Goal: Task Accomplishment & Management: Use online tool/utility

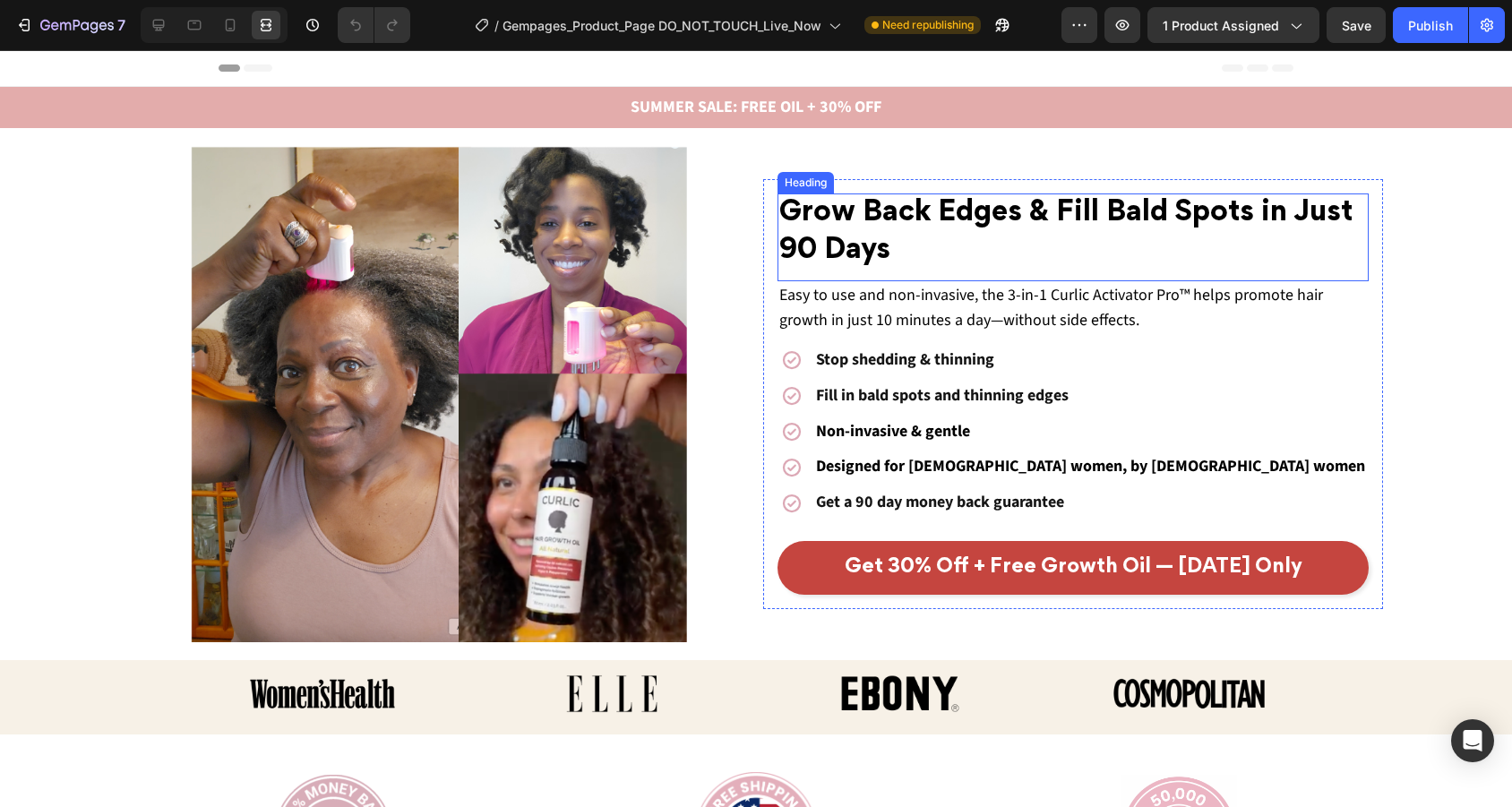
click at [1089, 250] on h2 "Grow Back Edges & Fill Bald Spots in Just 90 Days" at bounding box center [1072, 232] width 591 height 78
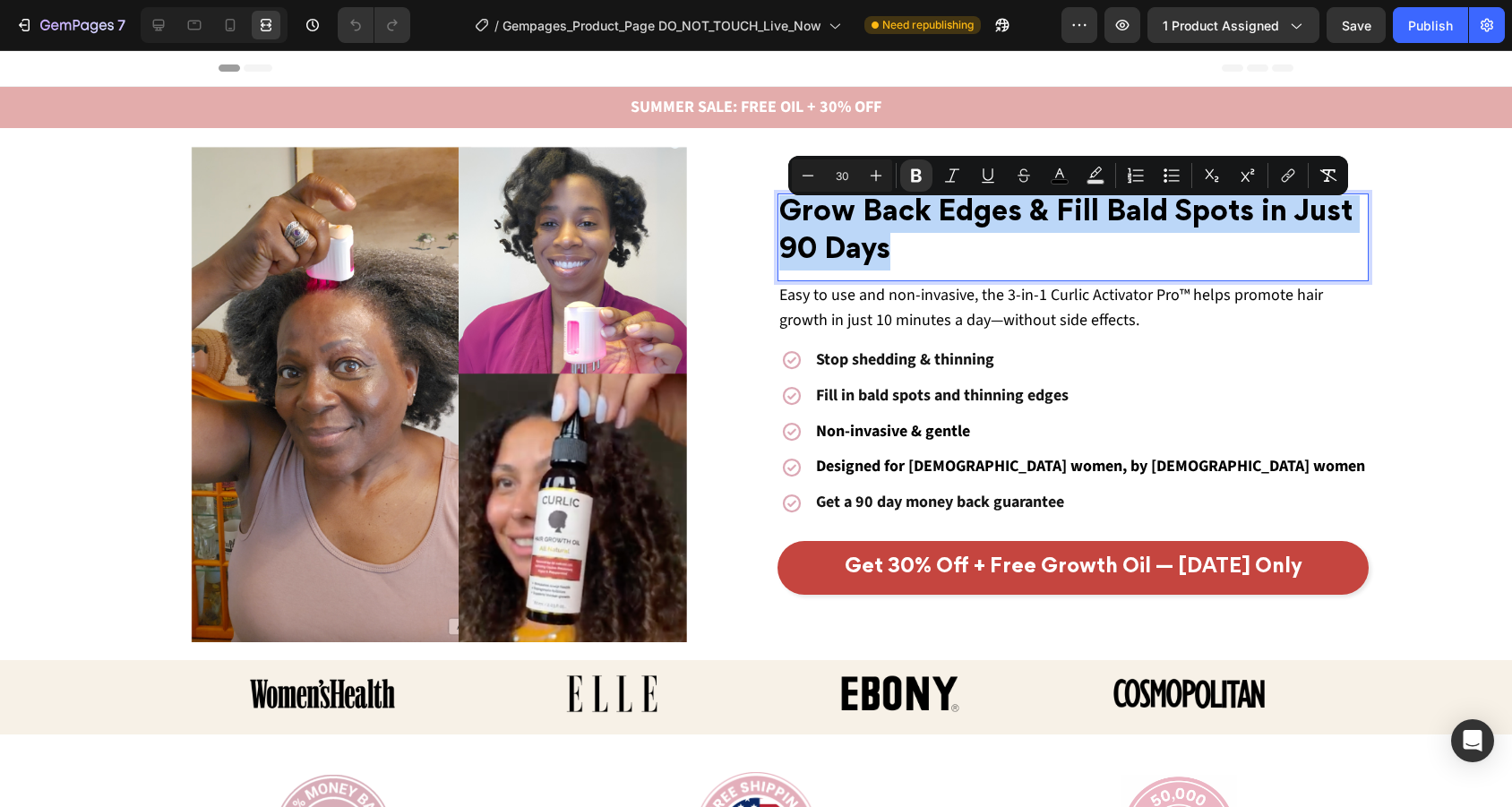
drag, startPoint x: 922, startPoint y: 250, endPoint x: 787, endPoint y: 213, distance: 140.0
click at [787, 213] on p "Grow Back Edges & Fill Bald Spots in Just 90 Days" at bounding box center [1073, 232] width 588 height 74
copy strong "Grow Back Edges & Fill Bald Spots in Just 90 Days"
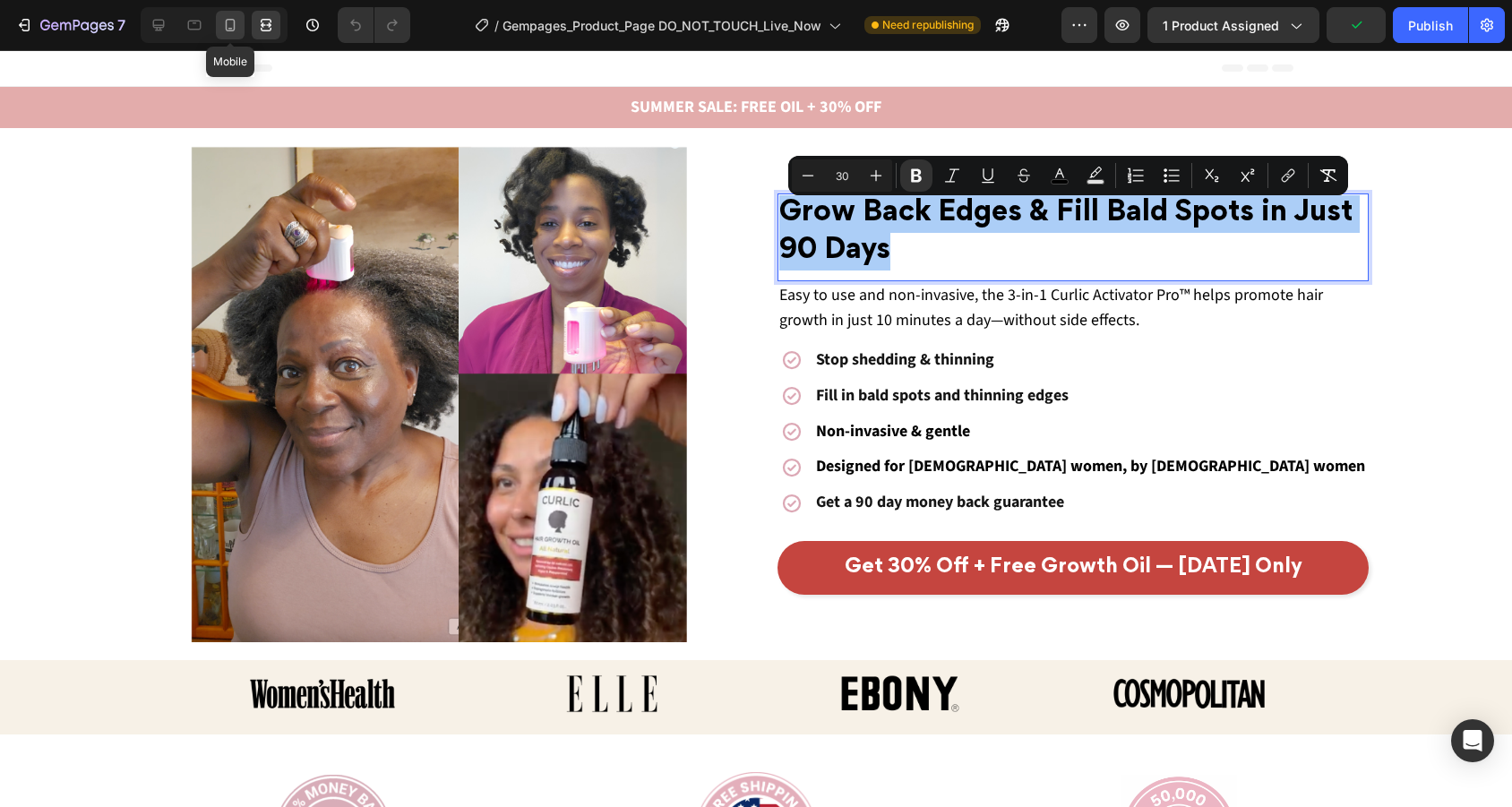
click at [220, 22] on div at bounding box center [229, 24] width 28 height 28
type input "27"
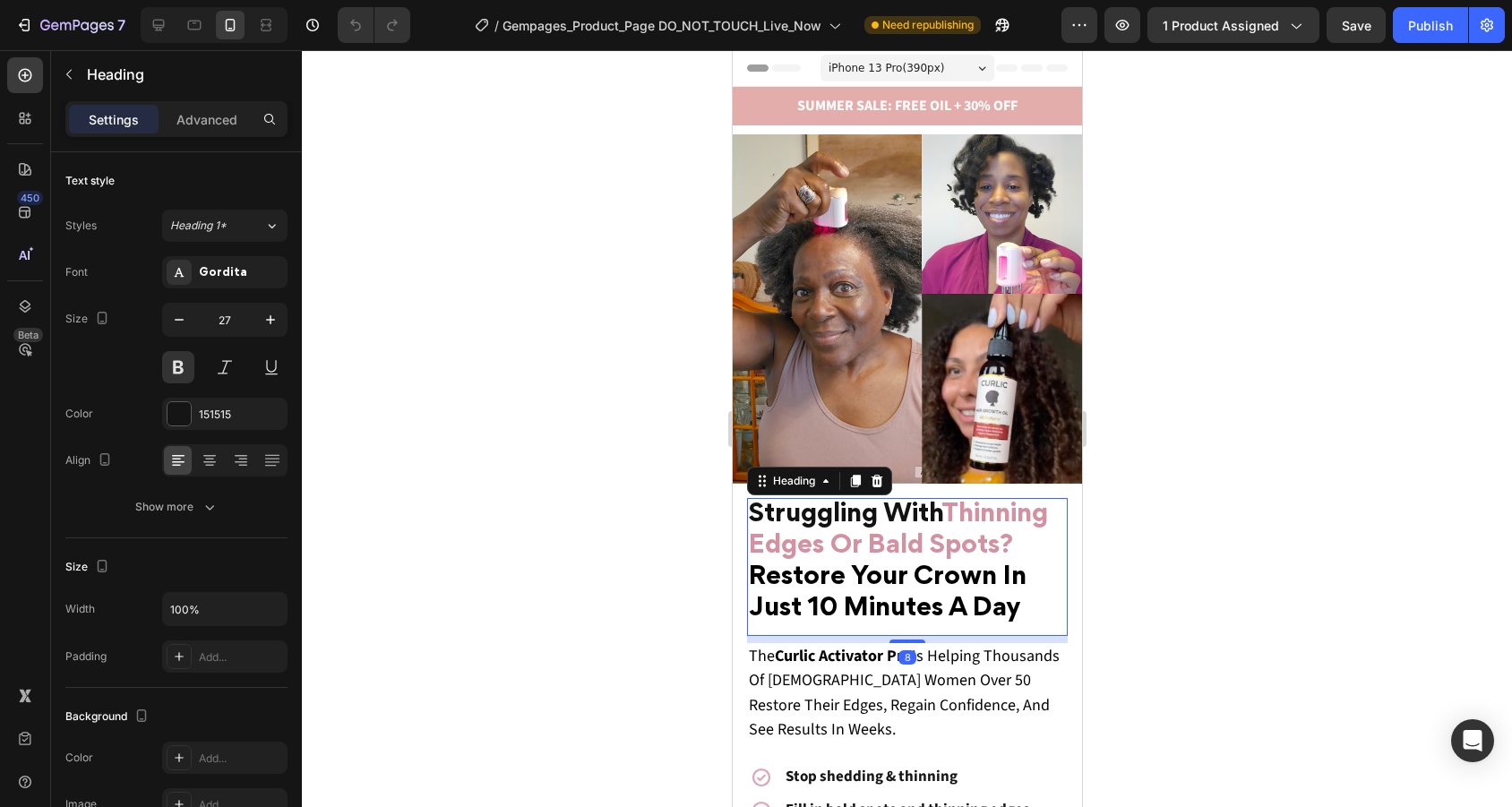
click at [1036, 607] on h2 "Struggling With Thinning Edges Or Bald Spots? Restore Your Crown In Just 10 Min…" at bounding box center [905, 562] width 320 height 129
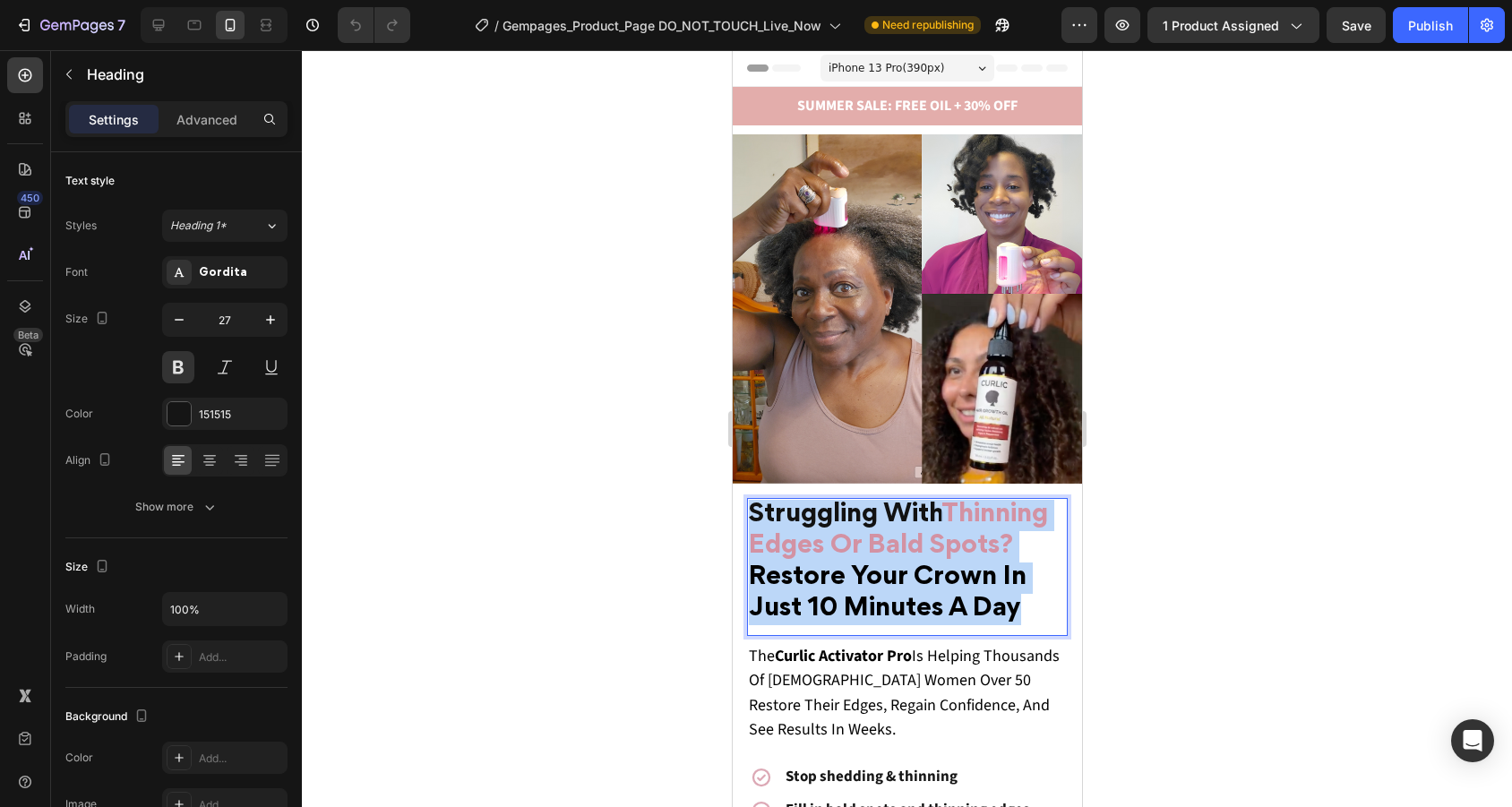
drag, startPoint x: 1036, startPoint y: 607, endPoint x: 751, endPoint y: 502, distance: 303.7
click at [751, 502] on p "Struggling With Thinning Edges Or Bald Spots? Restore Your Crown In Just 10 Min…" at bounding box center [906, 562] width 317 height 125
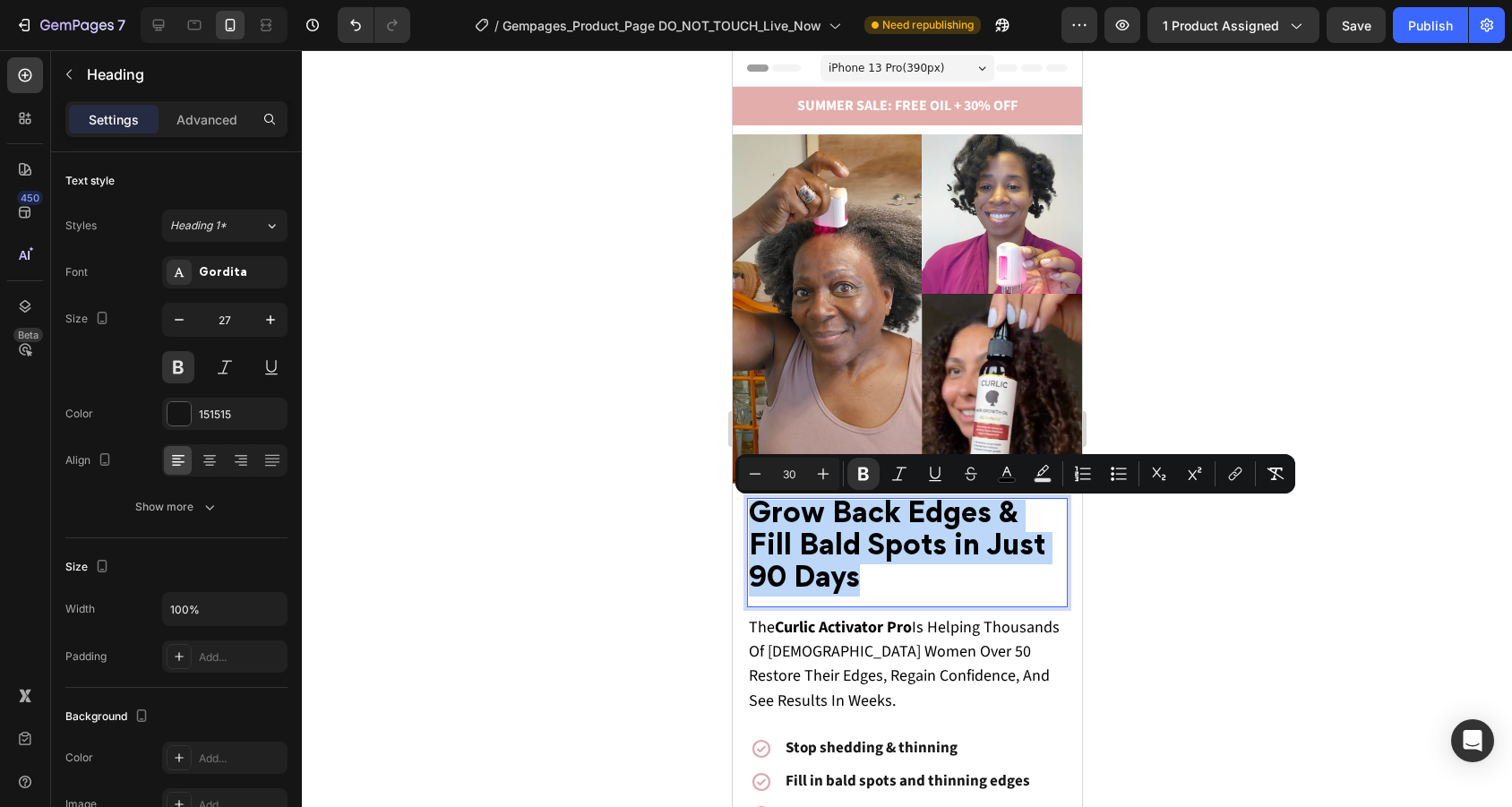
drag, startPoint x: 885, startPoint y: 579, endPoint x: 721, endPoint y: 485, distance: 189.0
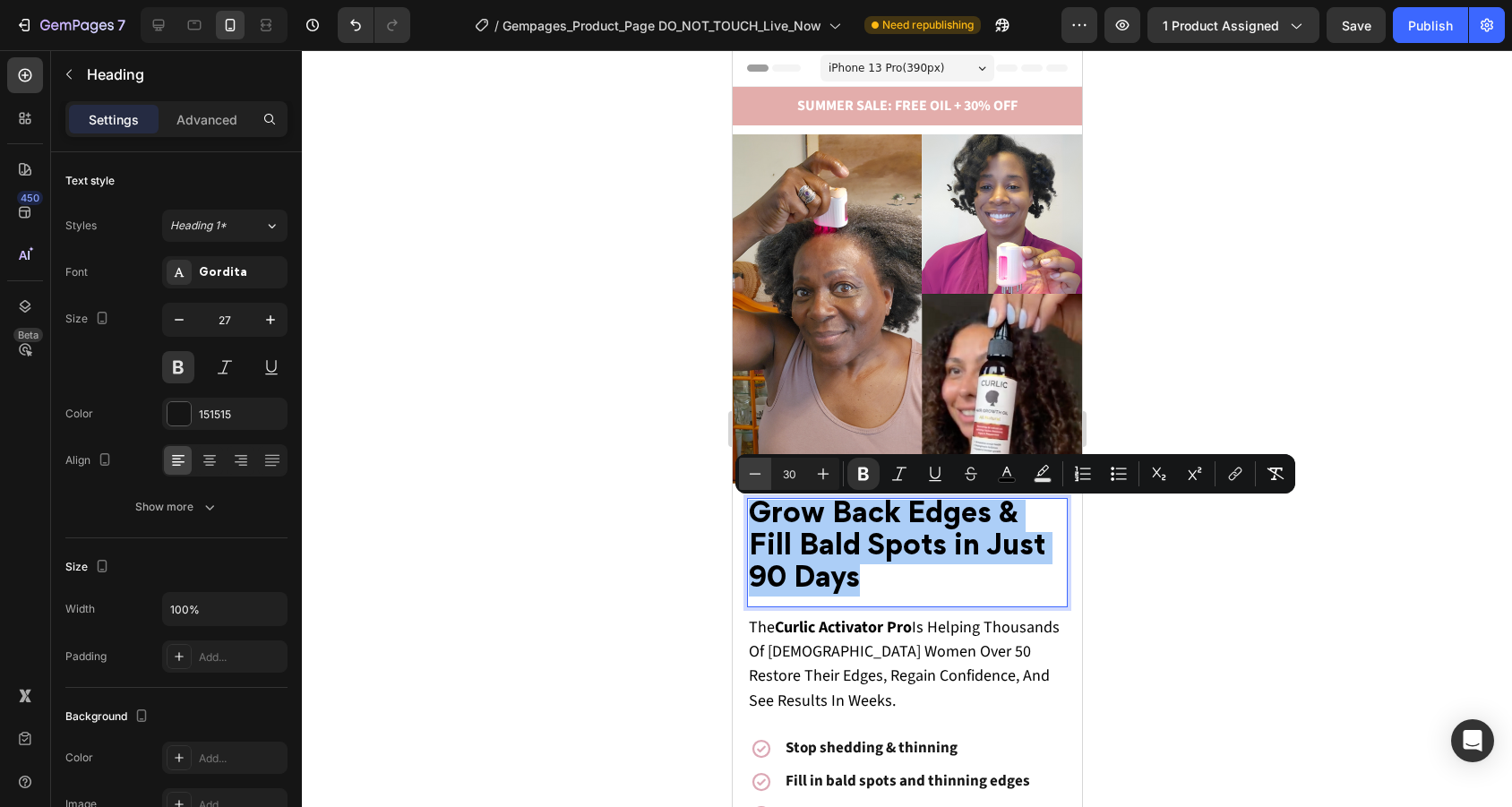
click at [757, 474] on icon "Editor contextual toolbar" at bounding box center [755, 473] width 18 height 18
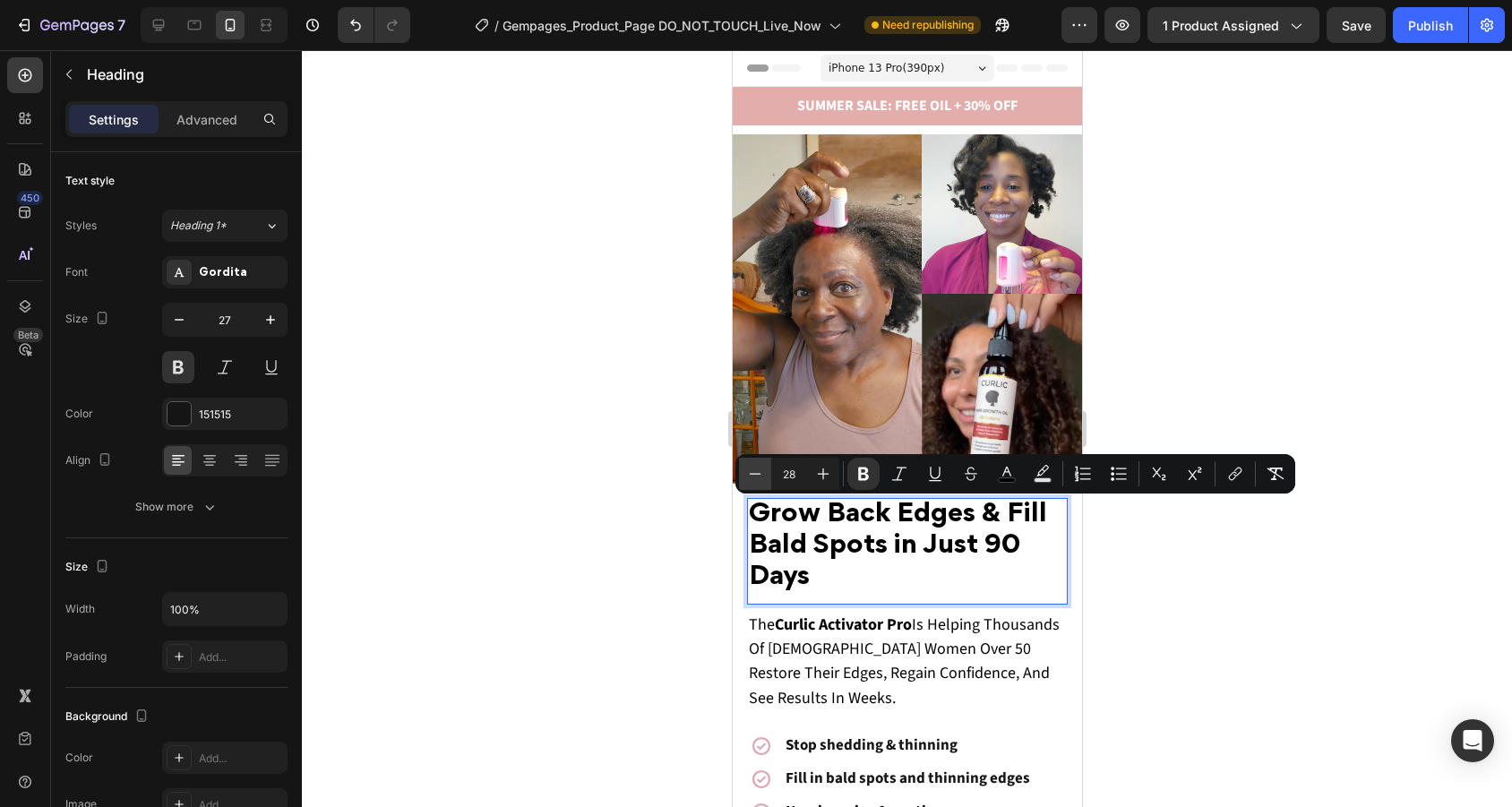
click at [757, 474] on icon "Editor contextual toolbar" at bounding box center [755, 473] width 18 height 18
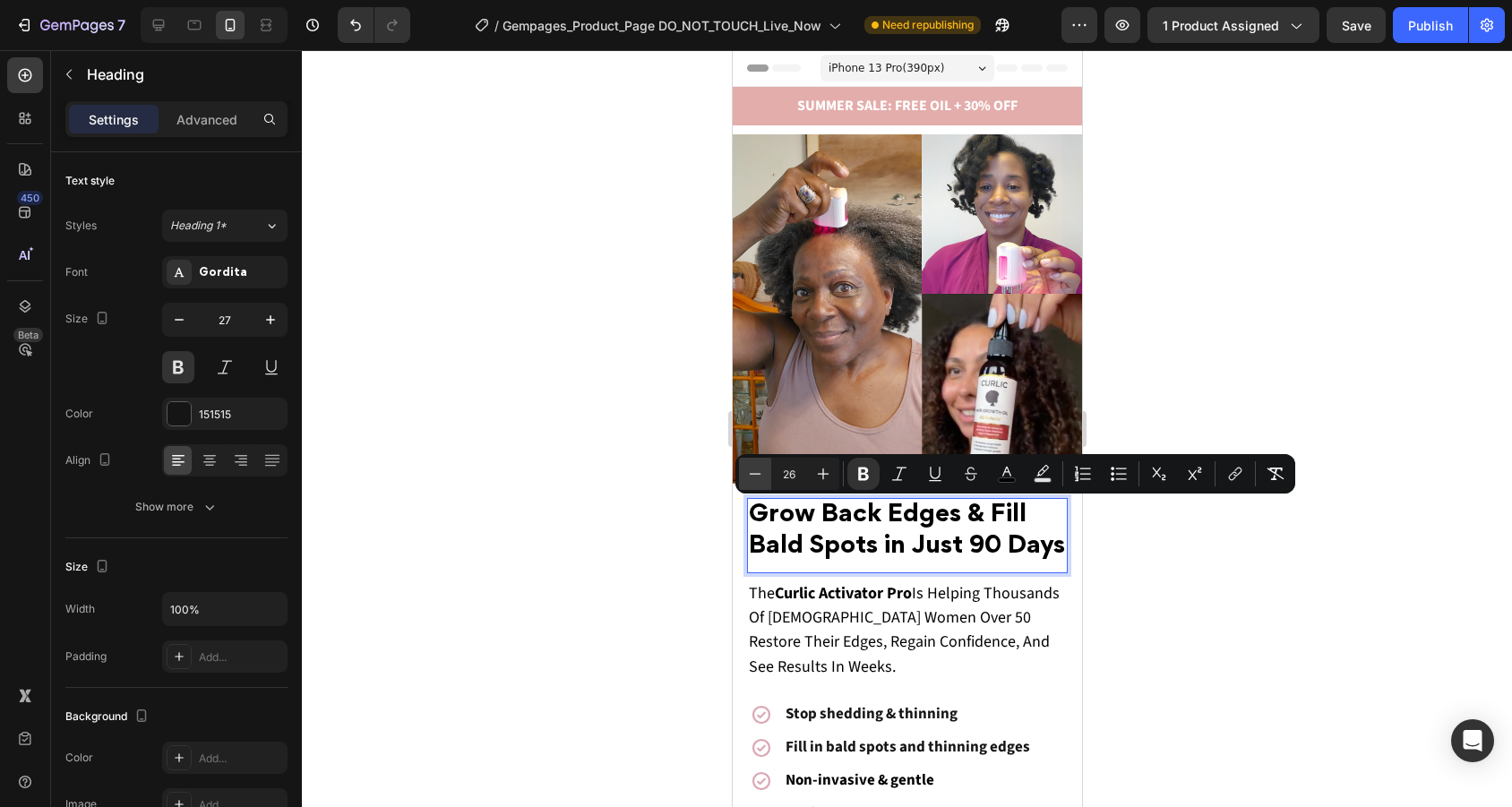
click at [757, 474] on icon "Editor contextual toolbar" at bounding box center [755, 473] width 18 height 18
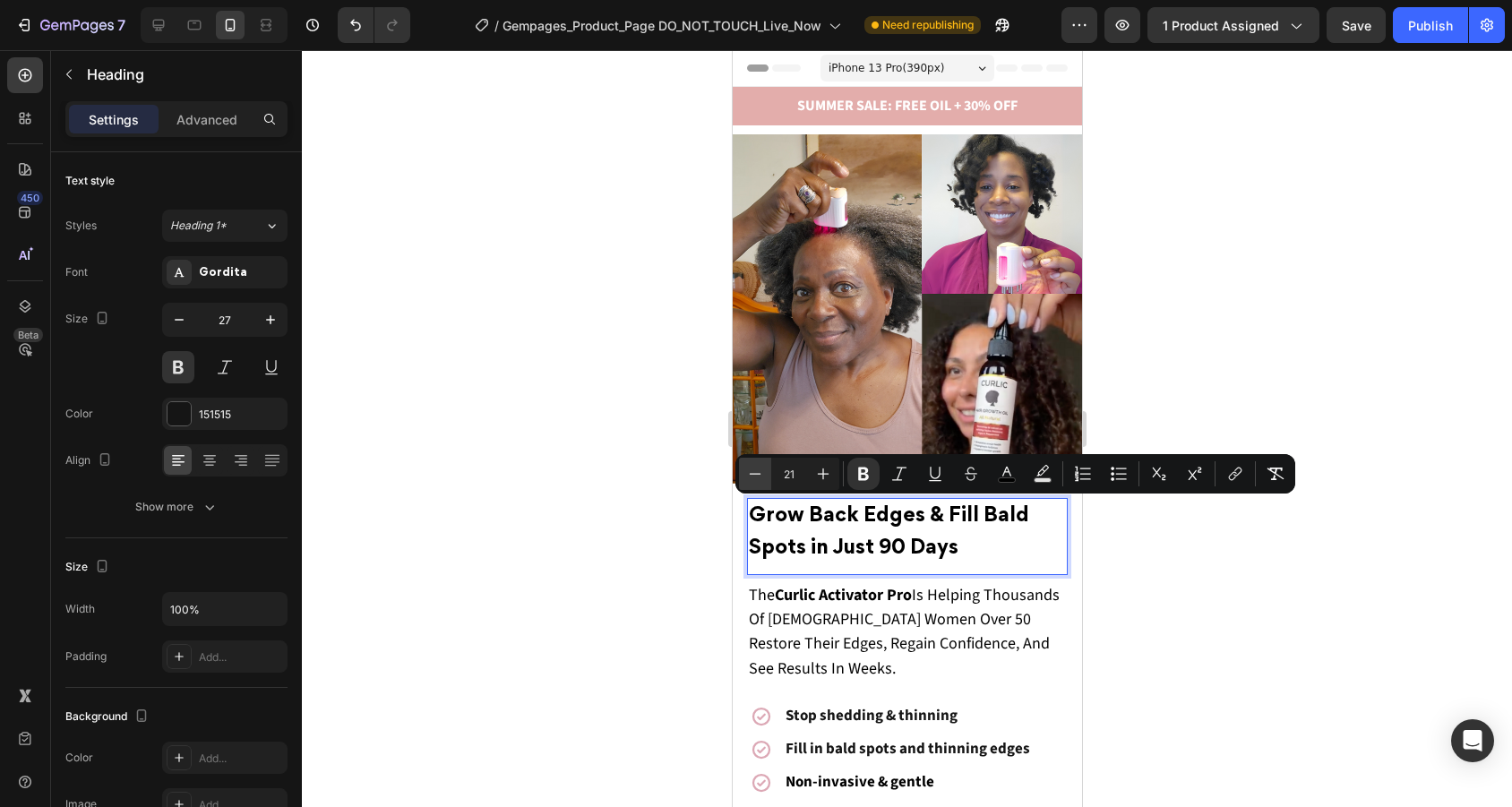
click at [757, 474] on icon "Editor contextual toolbar" at bounding box center [755, 473] width 18 height 18
type input "20"
click at [1111, 553] on div at bounding box center [906, 428] width 1210 height 756
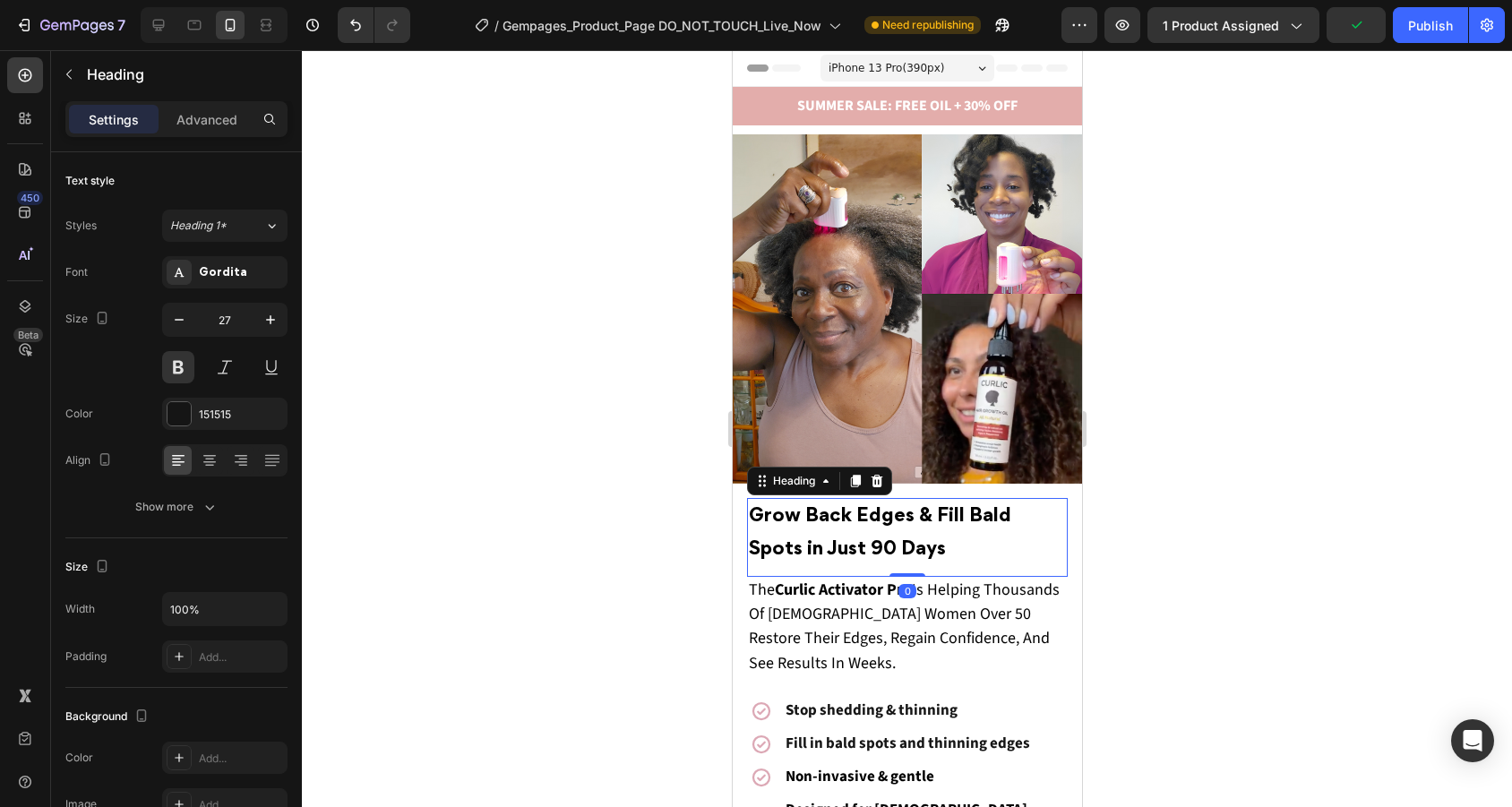
drag, startPoint x: 917, startPoint y: 579, endPoint x: 918, endPoint y: 560, distance: 19.0
click at [918, 560] on div "⁠⁠⁠⁠⁠⁠⁠ Grow Back Edges & Fill Bald Spots in Just 90 Days Heading 0" at bounding box center [905, 537] width 320 height 78
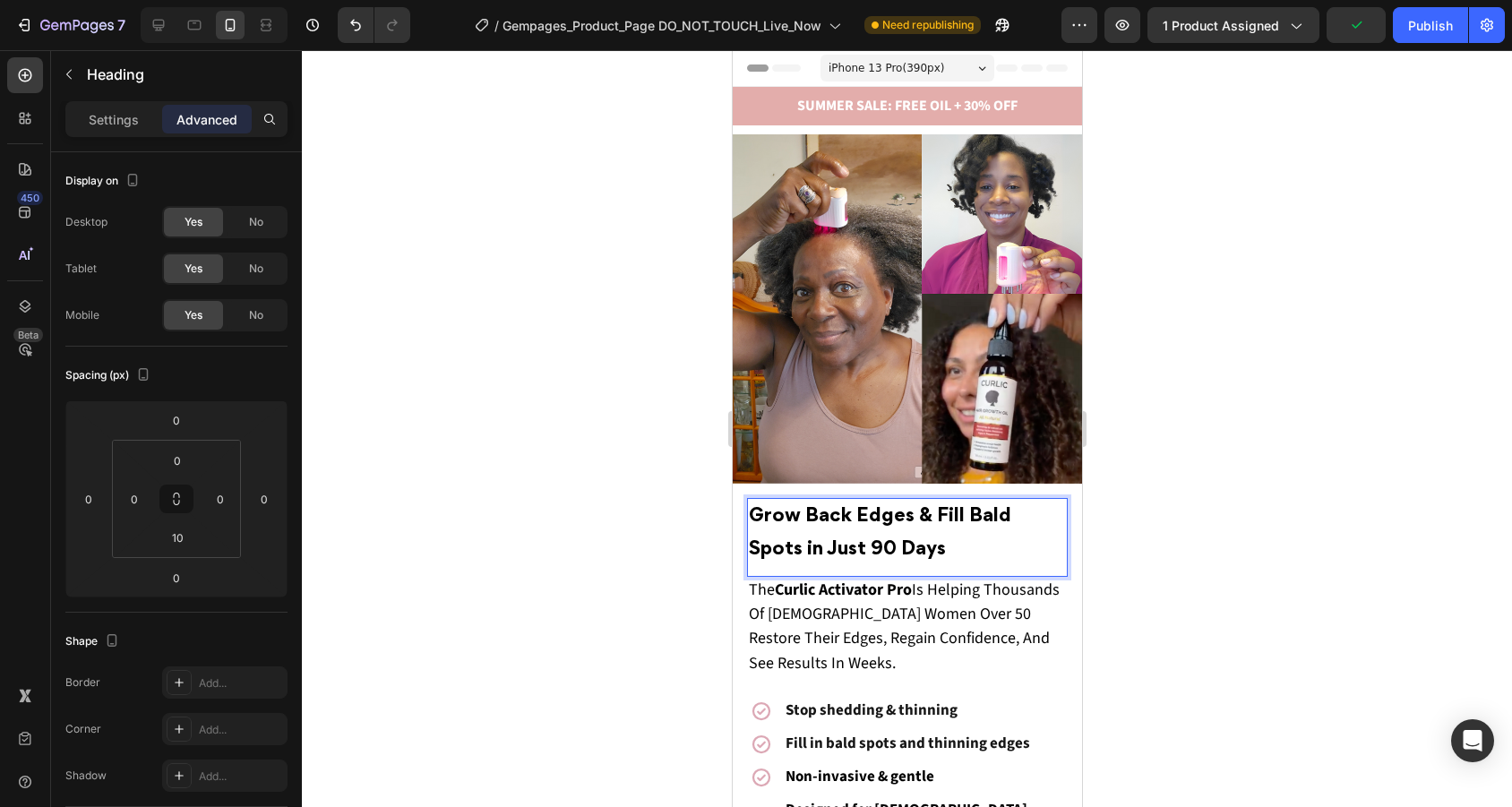
click at [917, 556] on p "Grow Back Edges & Fill Bald Spots in Just 90 Days" at bounding box center [906, 533] width 317 height 67
click at [150, 19] on icon at bounding box center [159, 24] width 18 height 18
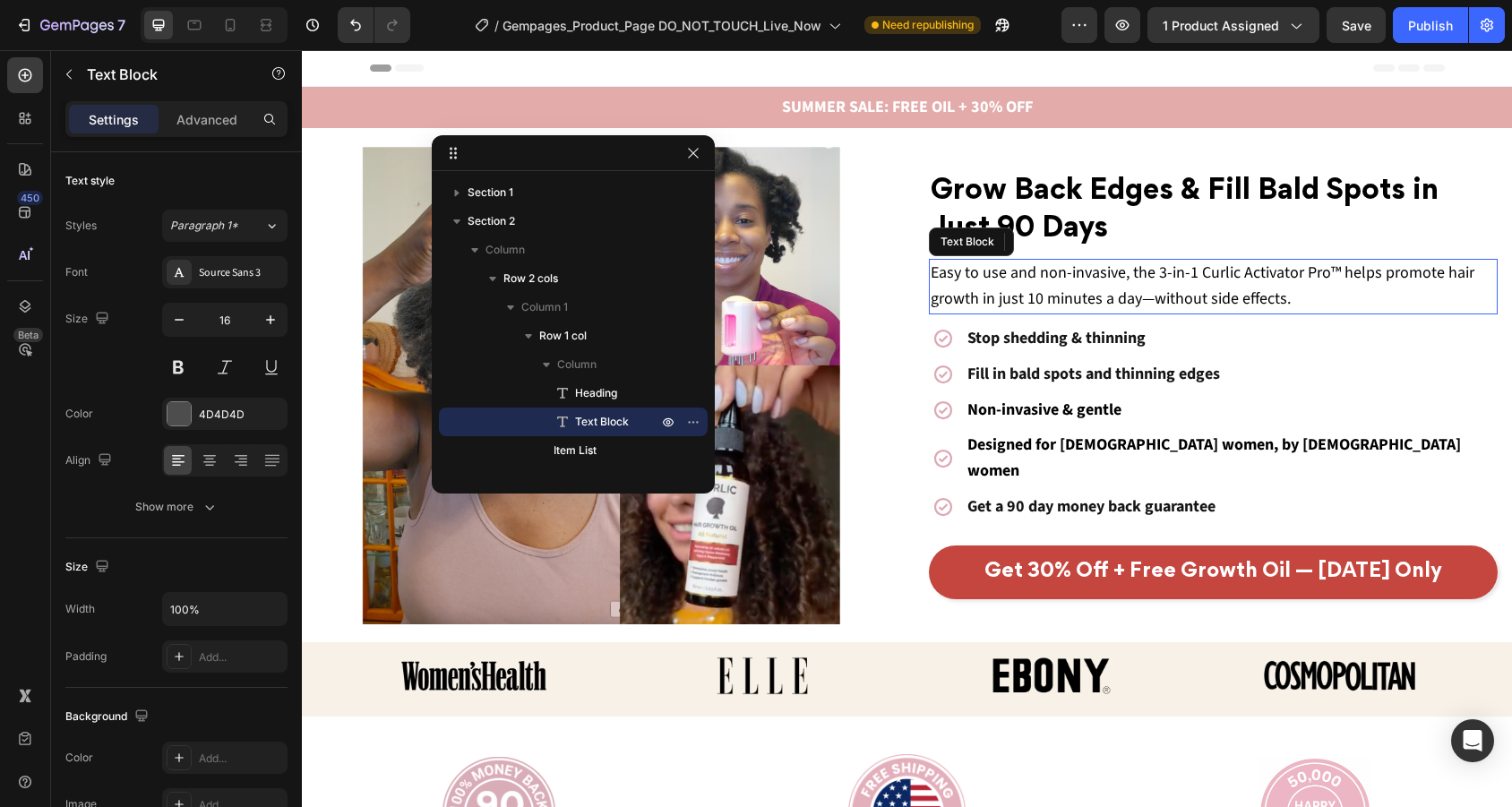
click at [1089, 306] on span "Easy to use and non-invasive, the 3-in-1 Curlic Activator Pro™ helps promote ha…" at bounding box center [1202, 285] width 544 height 48
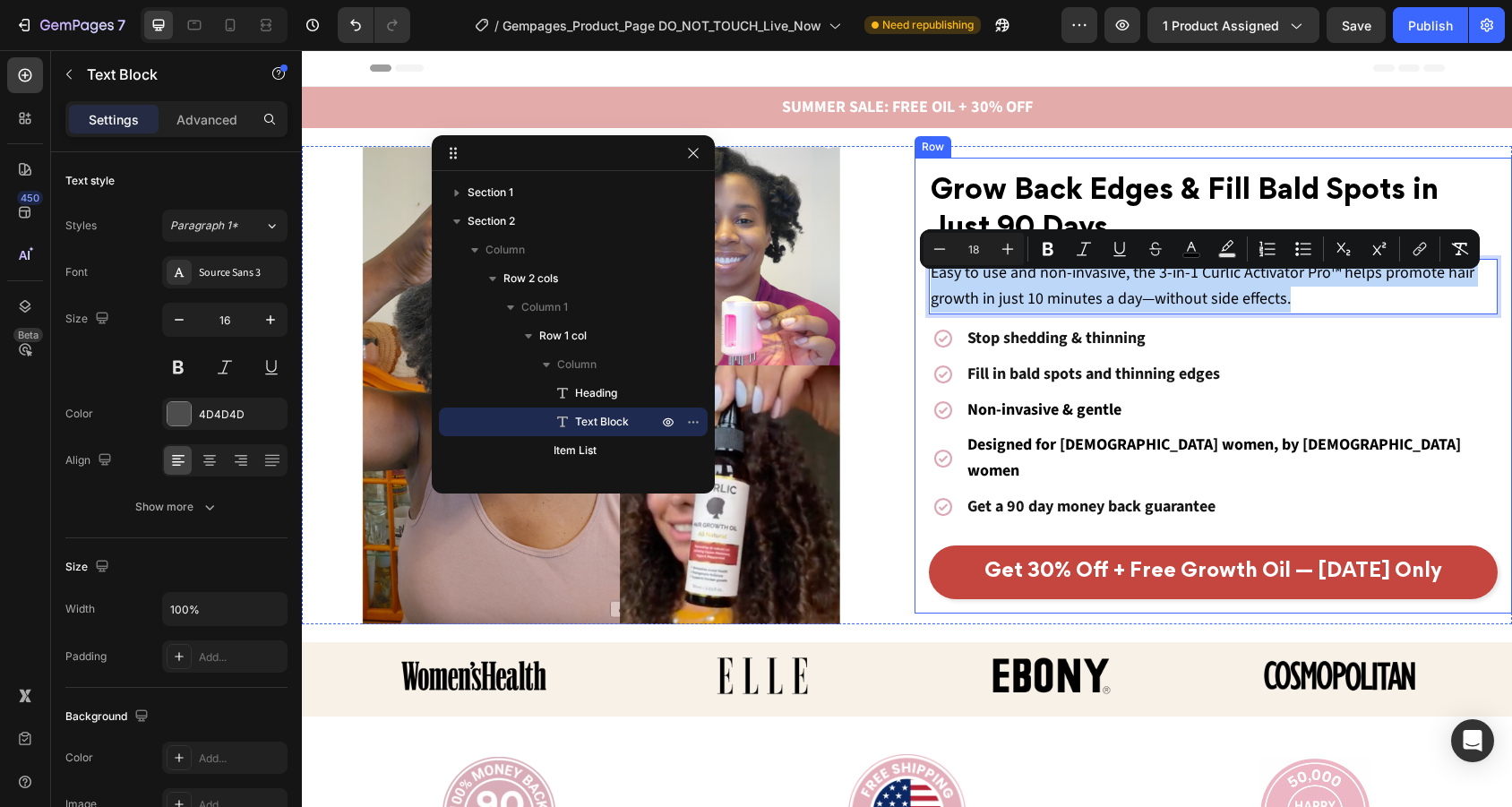
drag, startPoint x: 1315, startPoint y: 317, endPoint x: 914, endPoint y: 267, distance: 404.1
click at [914, 267] on div "⁠⁠⁠⁠⁠⁠⁠ Grow Back Edges & Fill Bald Spots in Just 90 Days Heading Easy to use a…" at bounding box center [1213, 385] width 599 height 455
copy span "Easy to use and non-invasive, the 3-in-1 Curlic Activator Pro™ helps promote ha…"
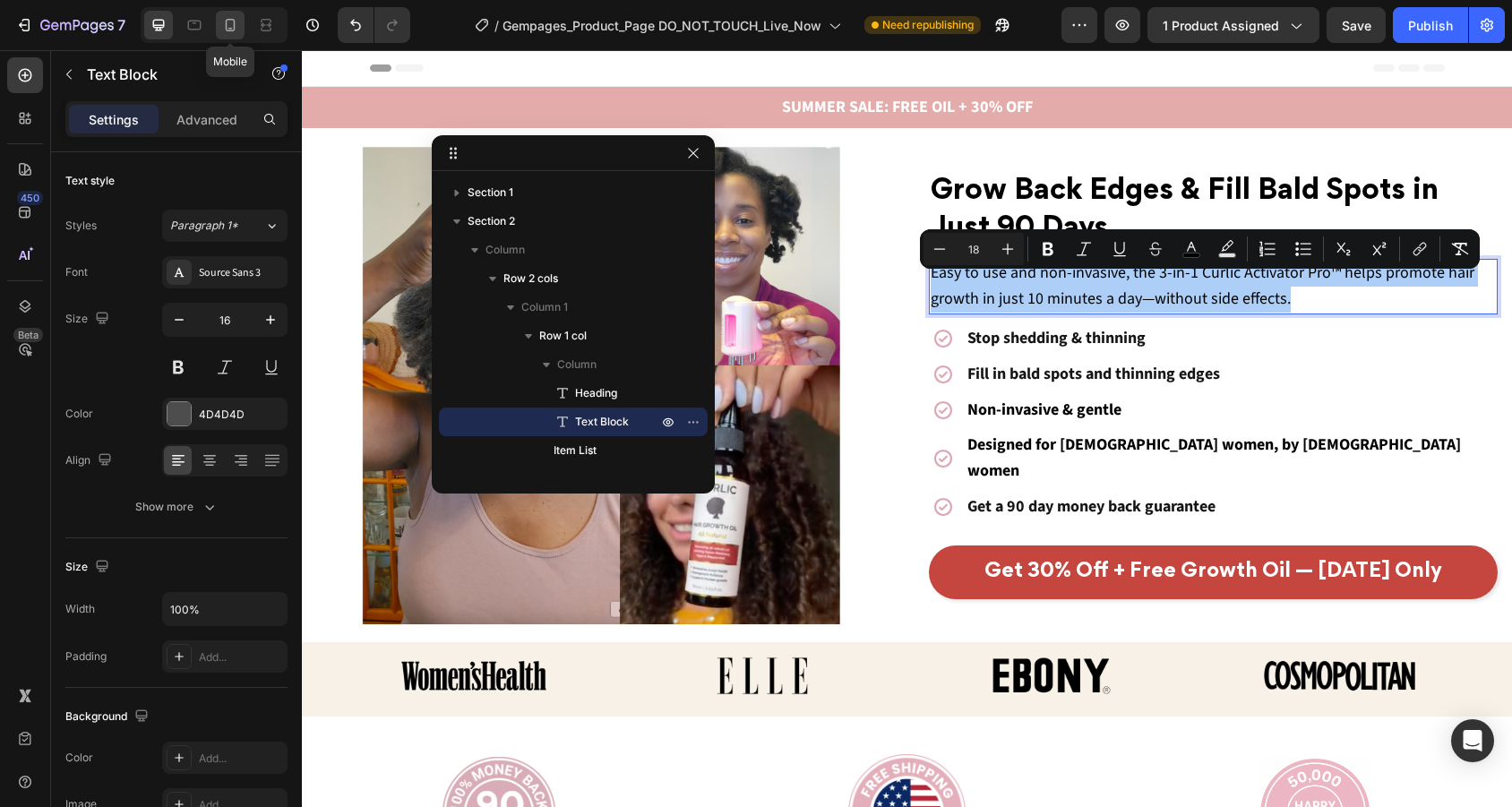
click at [238, 20] on icon at bounding box center [230, 24] width 18 height 18
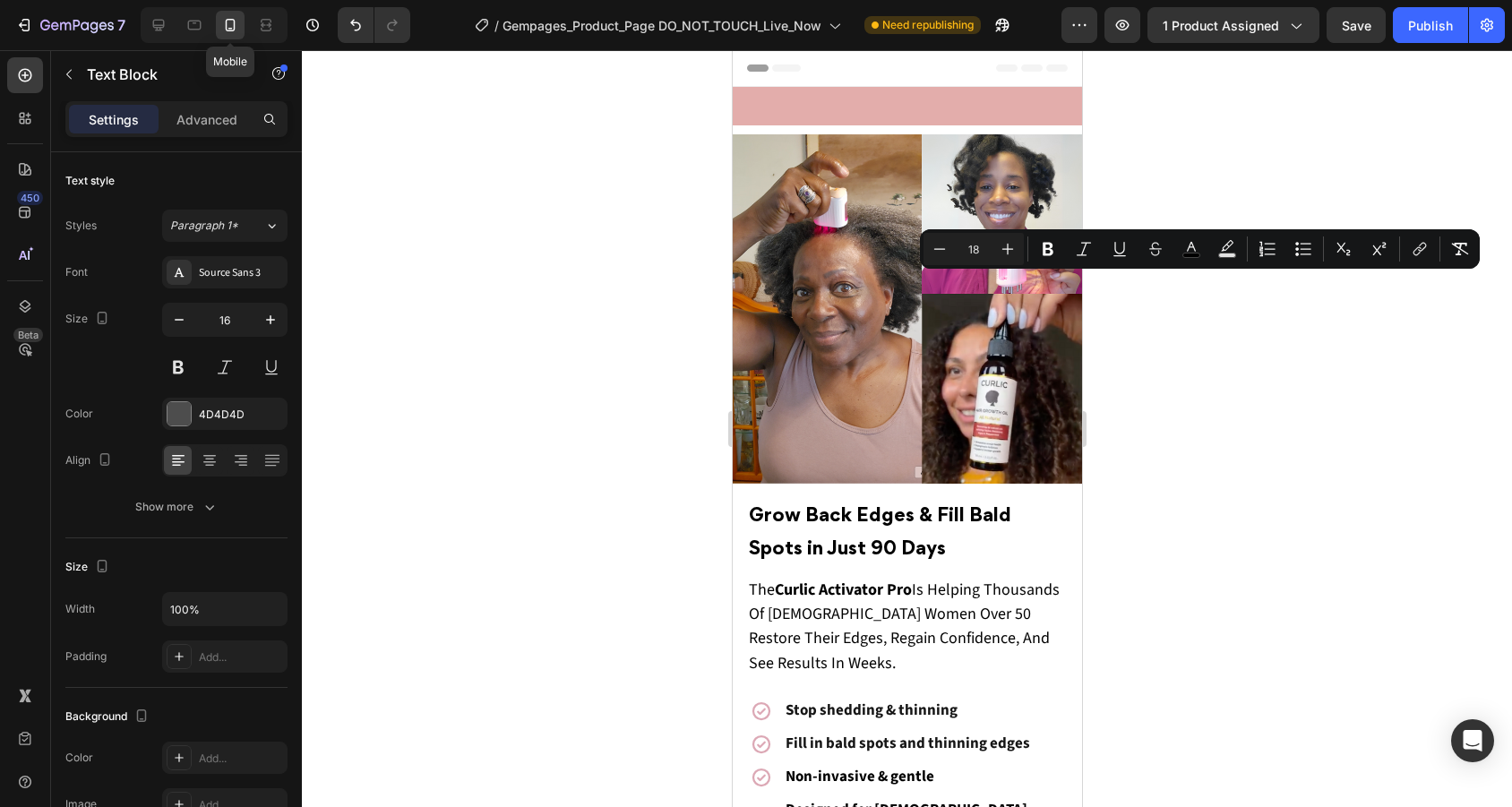
type input "14"
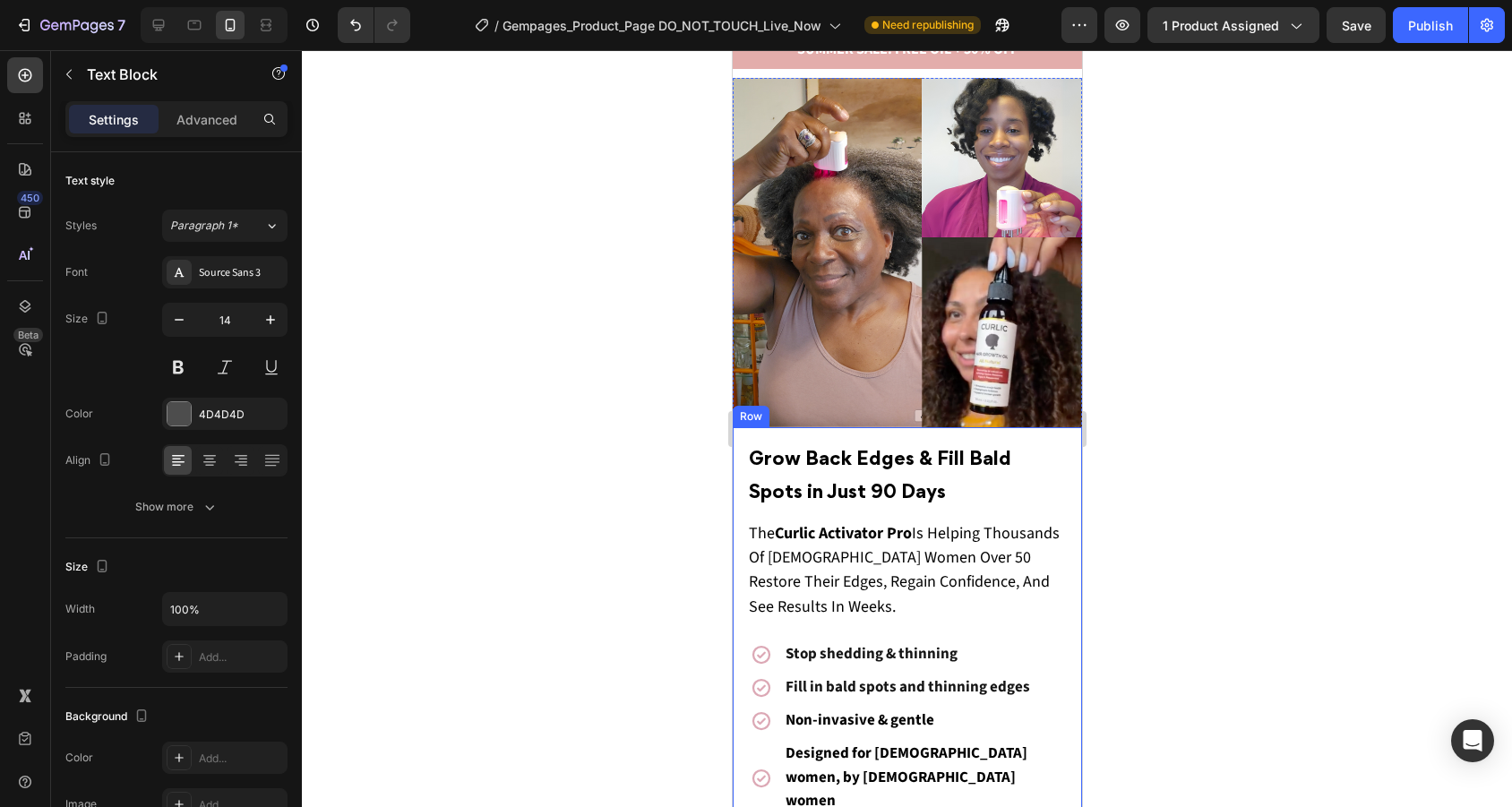
scroll to position [153, 0]
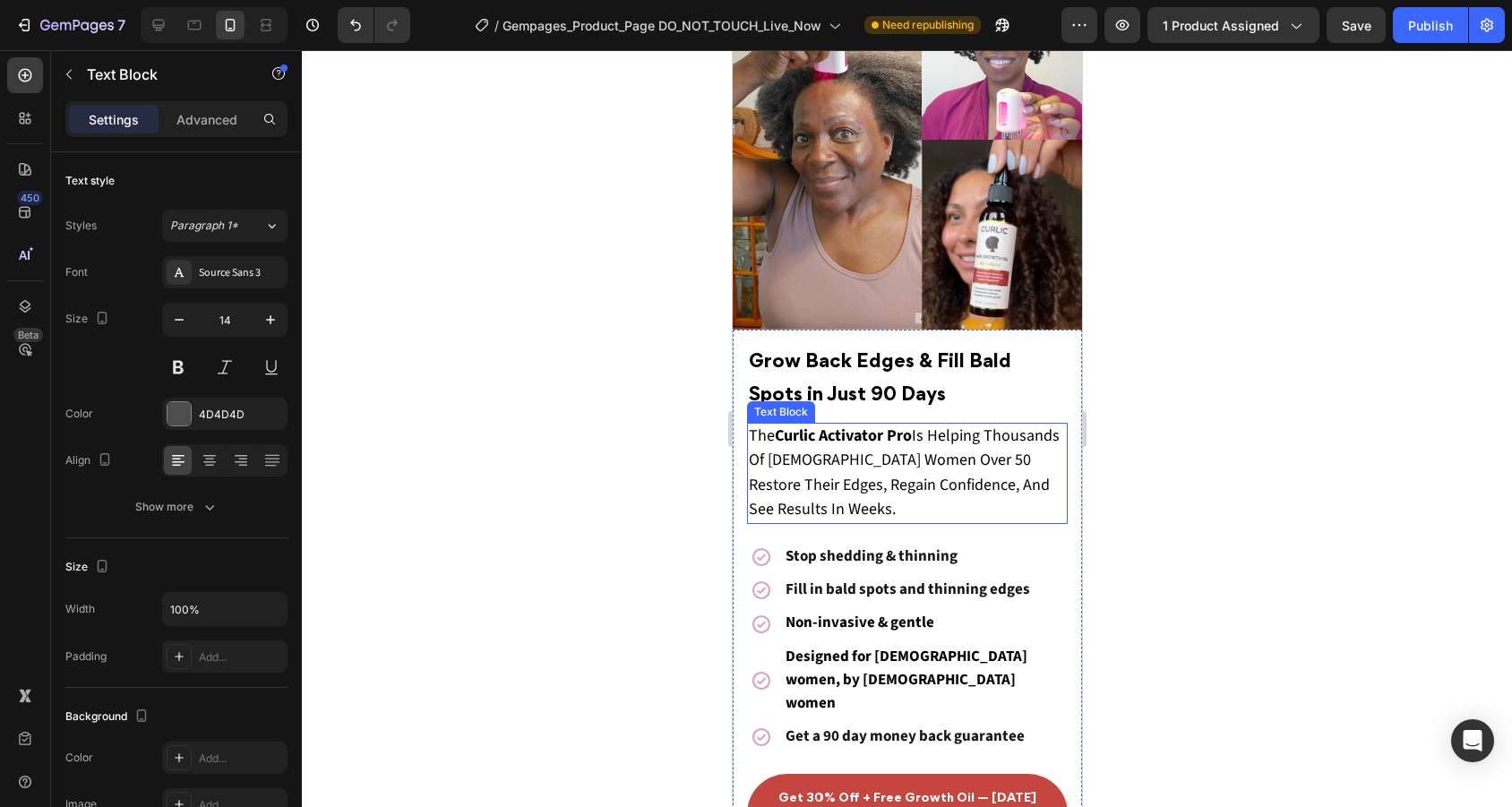
click at [907, 473] on span "The Curlic Activator Pro Is Helping Thousands Of [DEMOGRAPHIC_DATA] Women Over …" at bounding box center [902, 472] width 311 height 96
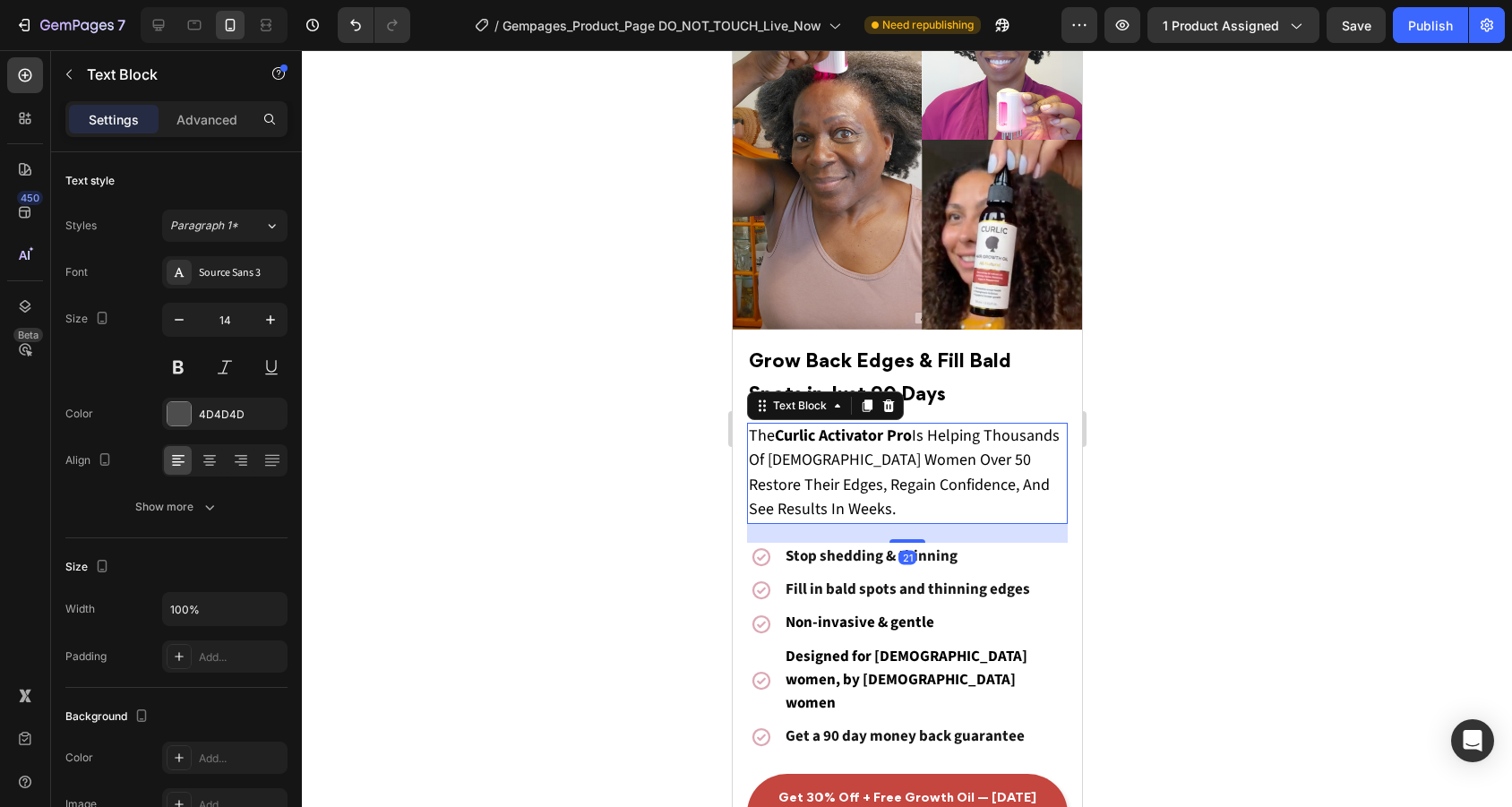
click at [907, 473] on span "The Curlic Activator Pro Is Helping Thousands Of [DEMOGRAPHIC_DATA] Women Over …" at bounding box center [902, 472] width 311 height 96
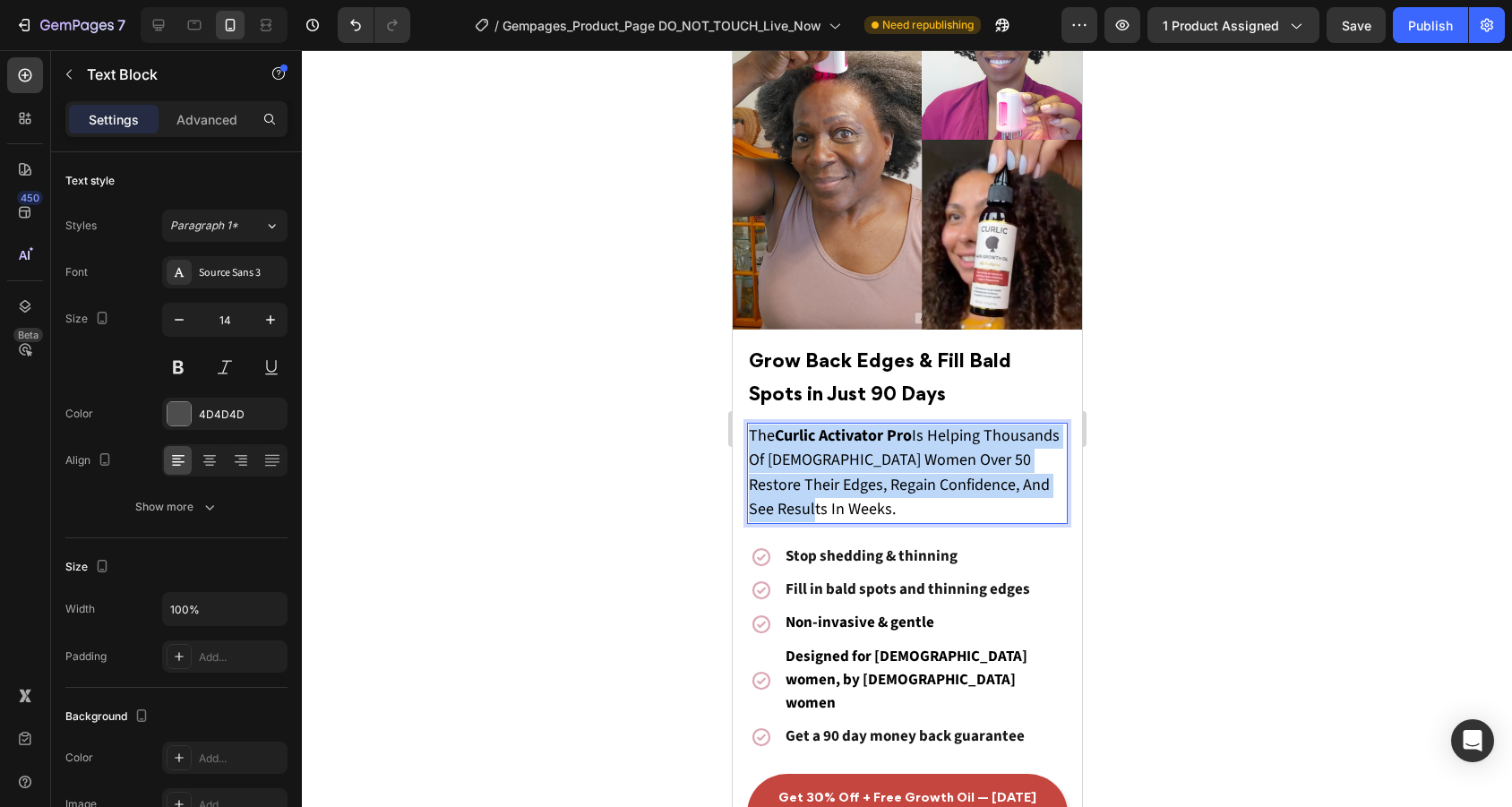
drag, startPoint x: 1056, startPoint y: 485, endPoint x: 712, endPoint y: 443, distance: 346.6
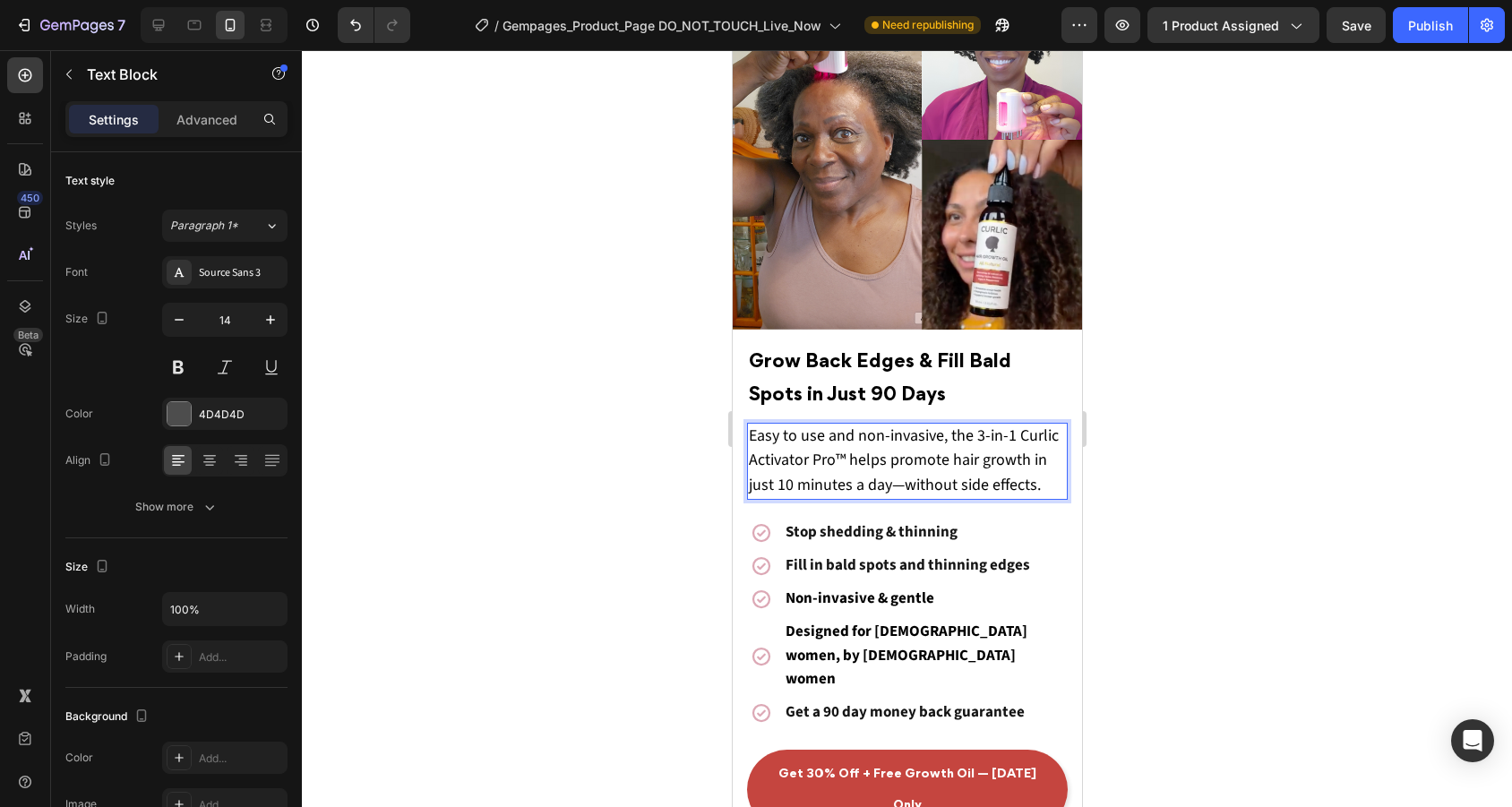
click at [891, 462] on span "Easy to use and non-invasive, the 3-in-1 Curlic Activator Pro™ helps promote ha…" at bounding box center [902, 459] width 310 height 71
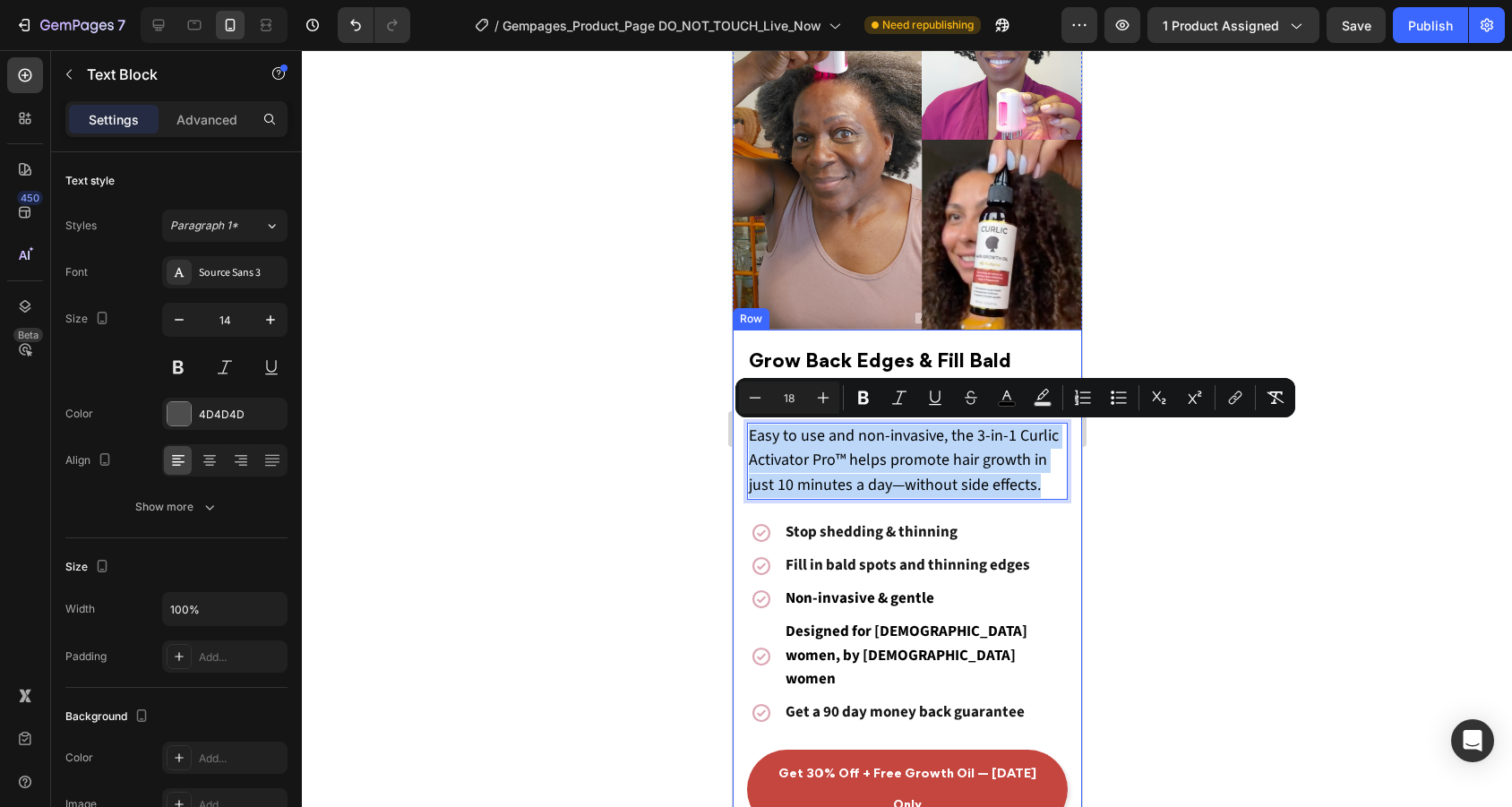
drag, startPoint x: 1049, startPoint y: 483, endPoint x: 742, endPoint y: 426, distance: 312.2
click at [742, 425] on div "⁠⁠⁠⁠⁠⁠⁠ Grow Back Edges & Fill Bald Spots in Just 90 Days Heading Easy to use a…" at bounding box center [906, 586] width 349 height 514
copy span "Easy to use and non-invasive, the 3-in-1 Curlic Activator Pro™ helps promote ha…"
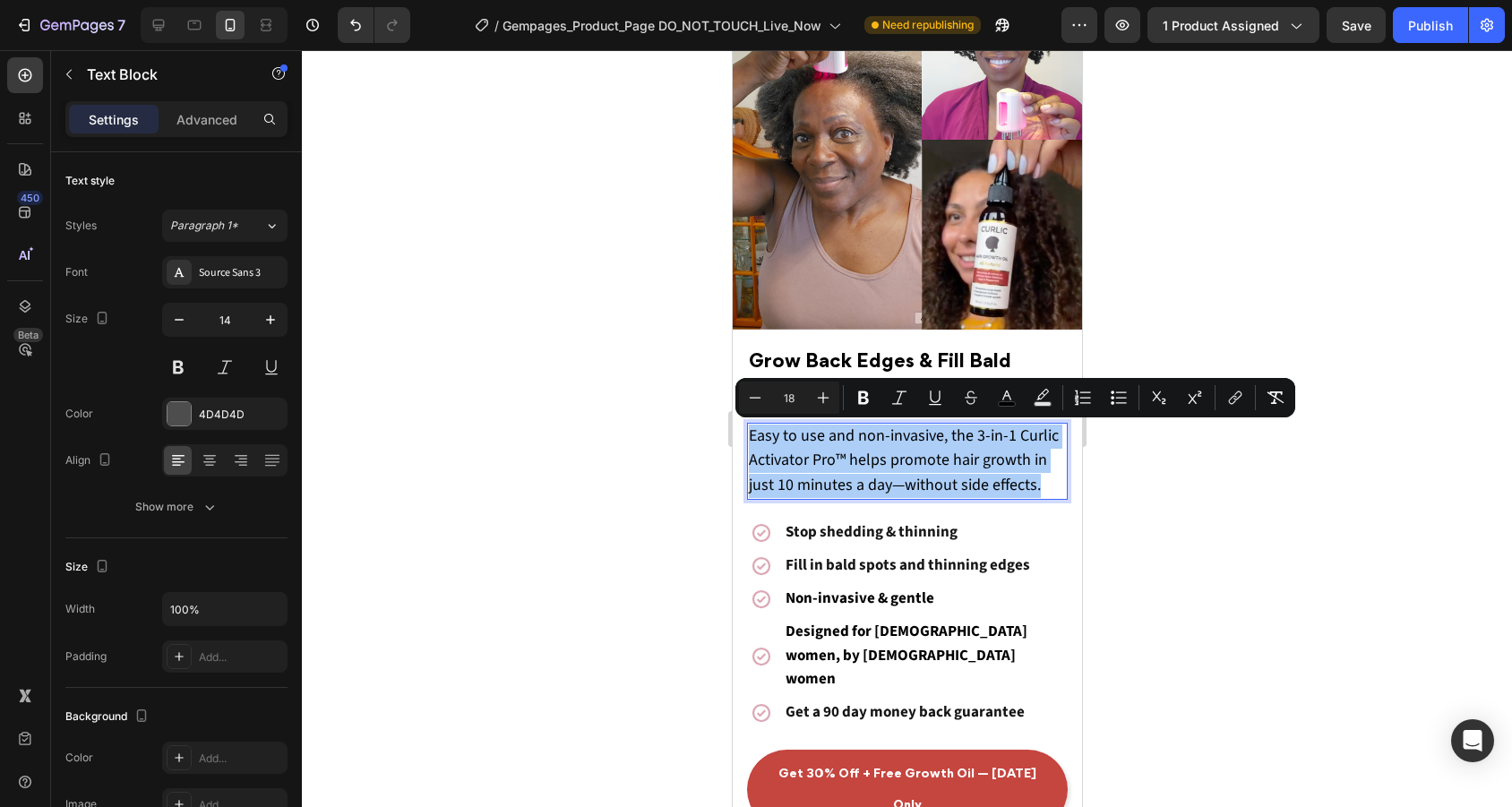
click at [1225, 247] on div at bounding box center [906, 428] width 1210 height 756
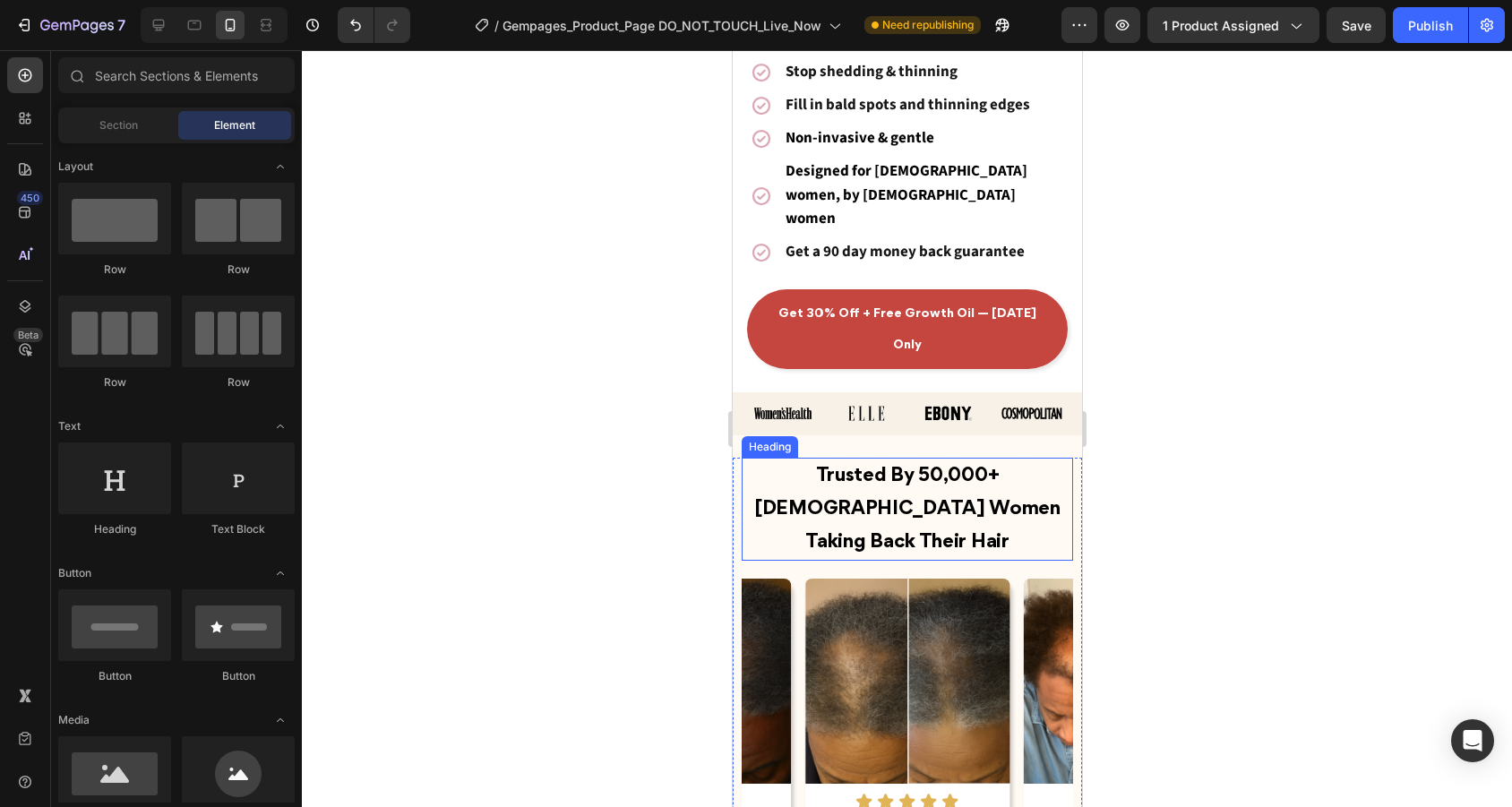
scroll to position [154, 0]
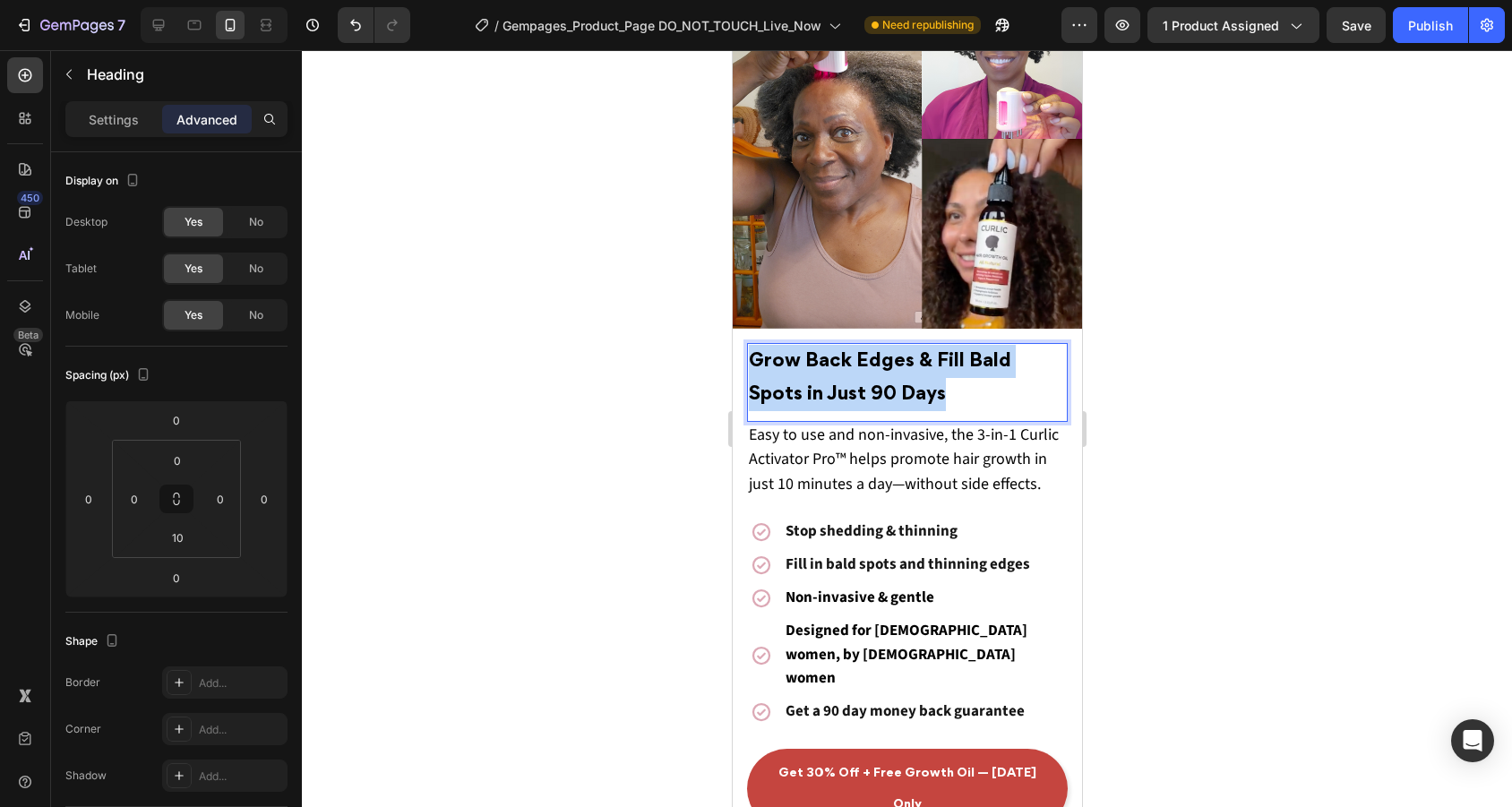
drag, startPoint x: 902, startPoint y: 390, endPoint x: 720, endPoint y: 366, distance: 183.6
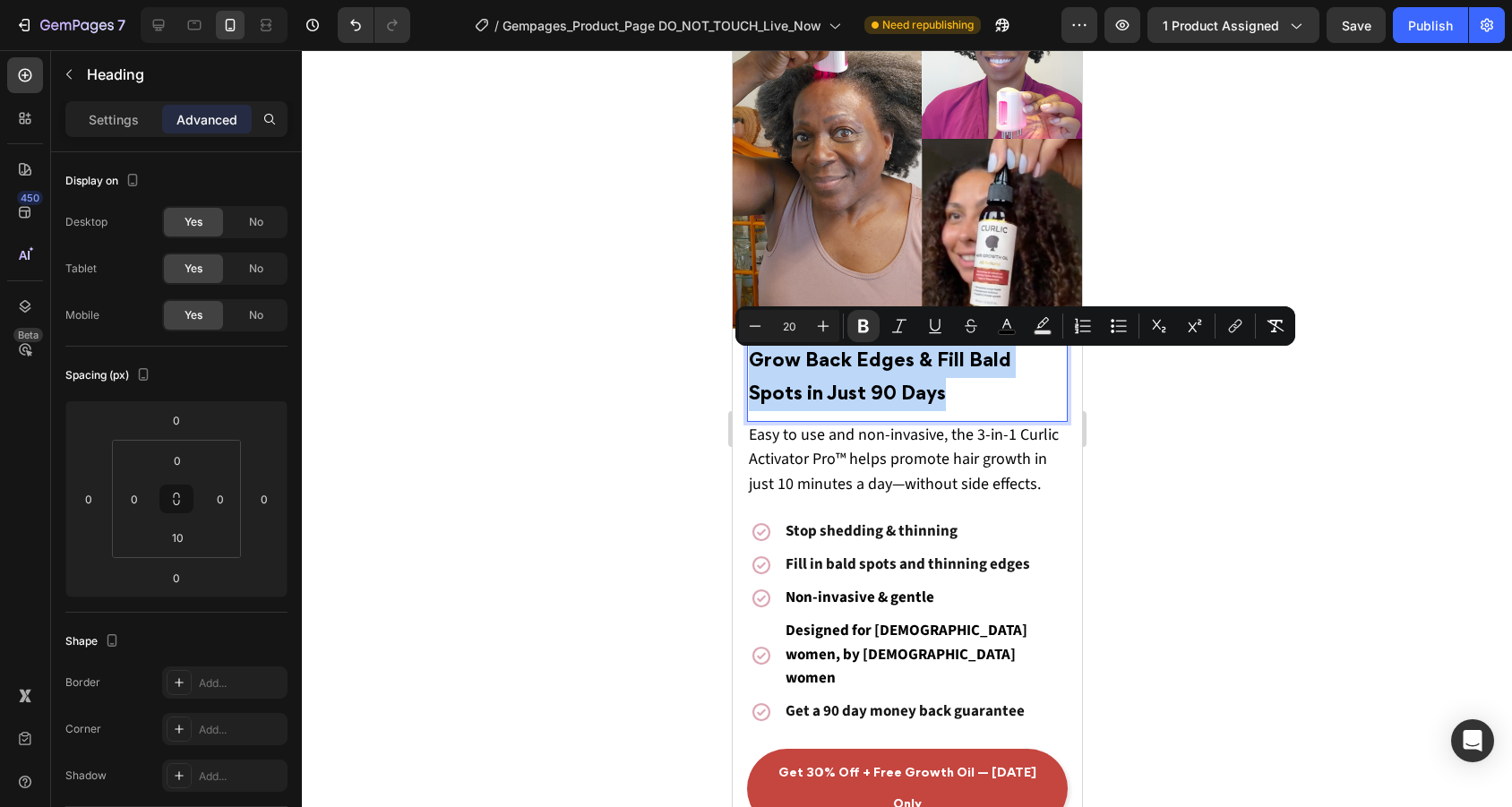
copy strong "Grow Back Edges & Fill Bald Spots in Just 90 Days"
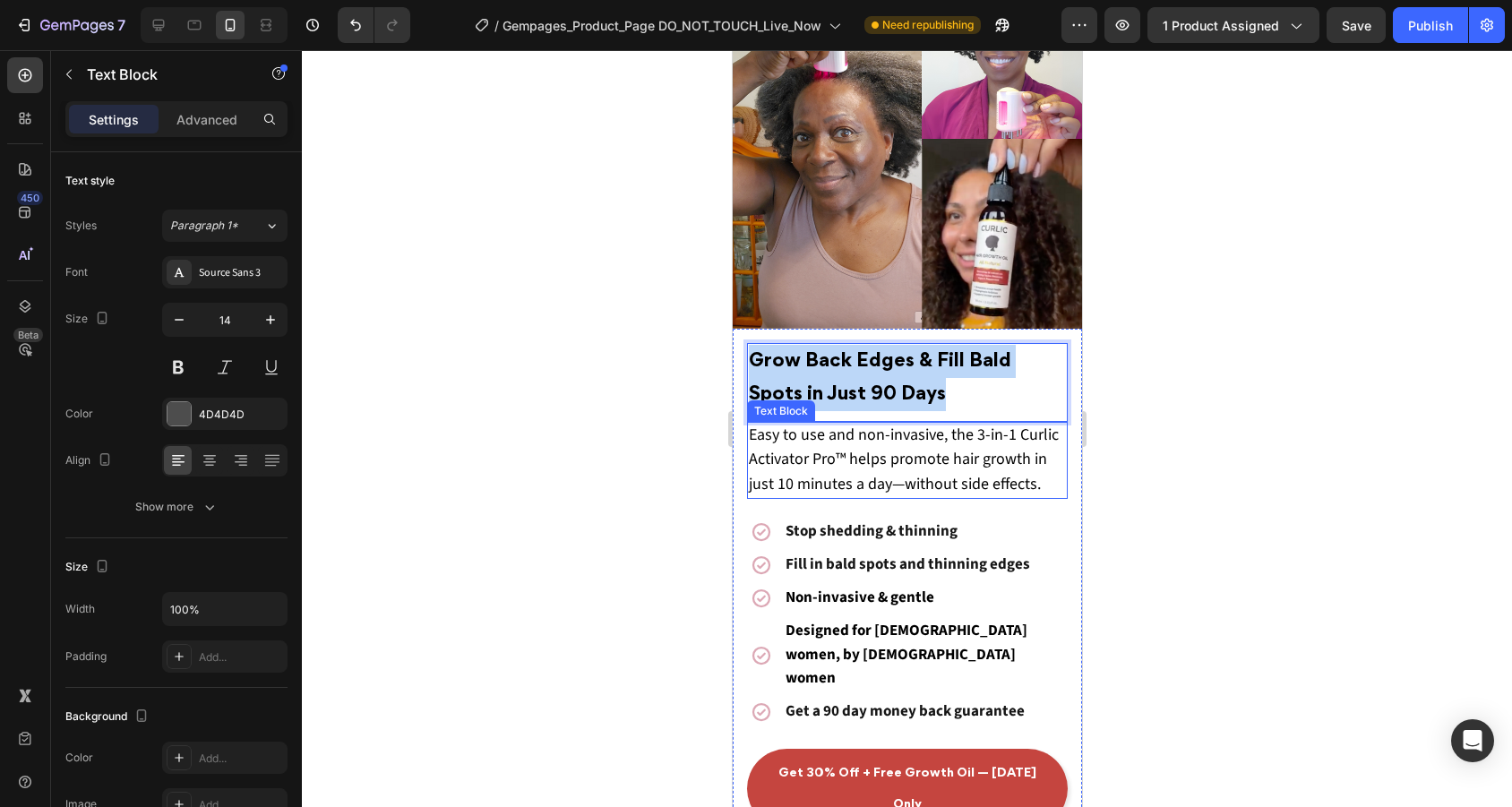
click at [933, 474] on span "Easy to use and non-invasive, the 3-in-1 Curlic Activator Pro™ helps promote ha…" at bounding box center [902, 458] width 310 height 71
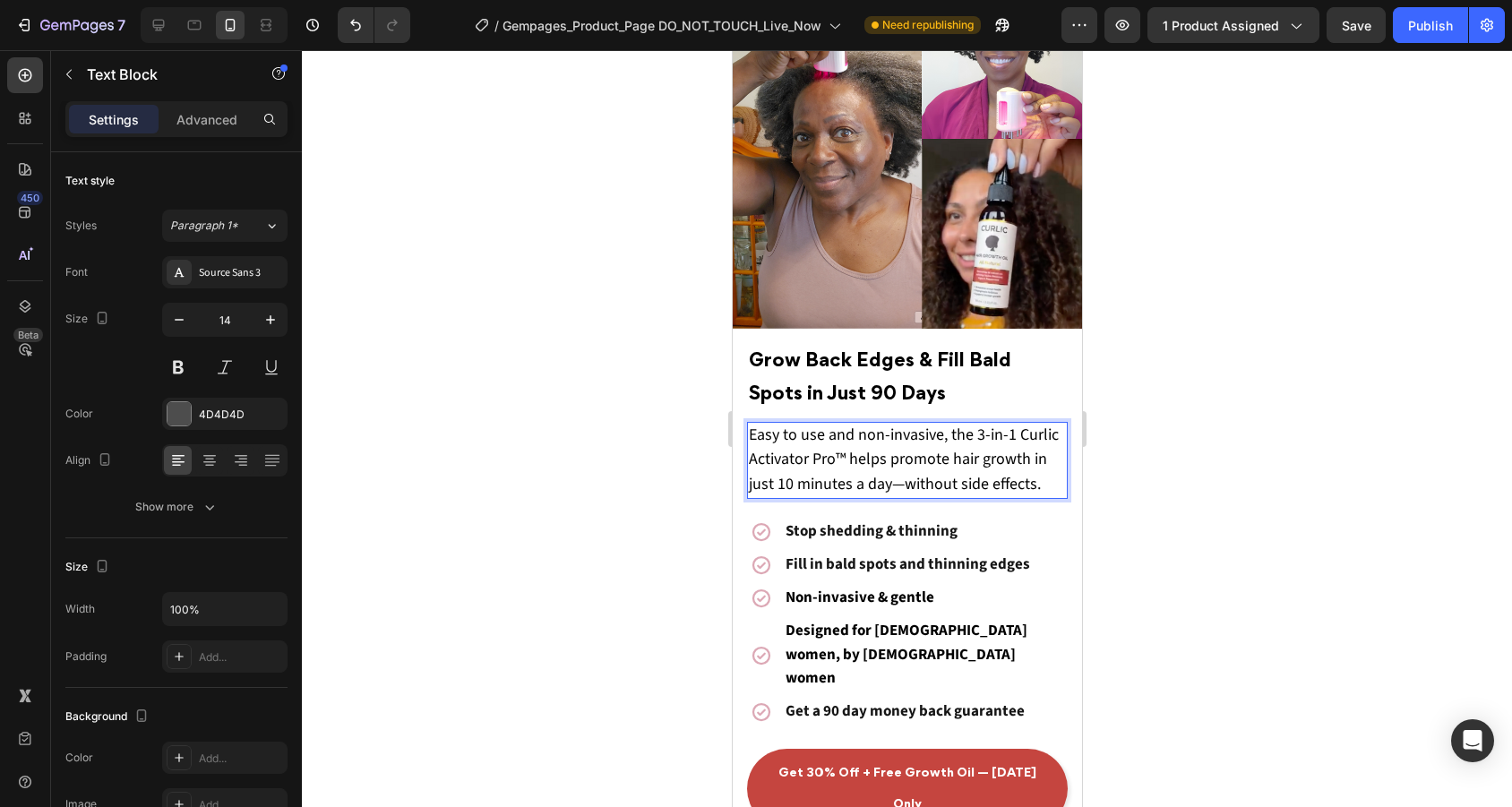
click at [1006, 475] on span "Easy to use and non-invasive, the 3-in-1 Curlic Activator Pro™ helps promote ha…" at bounding box center [902, 458] width 310 height 71
click at [1051, 479] on p "Easy to use and non-invasive, the 3-in-1 Curlic Activator Pro™ helps promote ha…" at bounding box center [906, 459] width 317 height 73
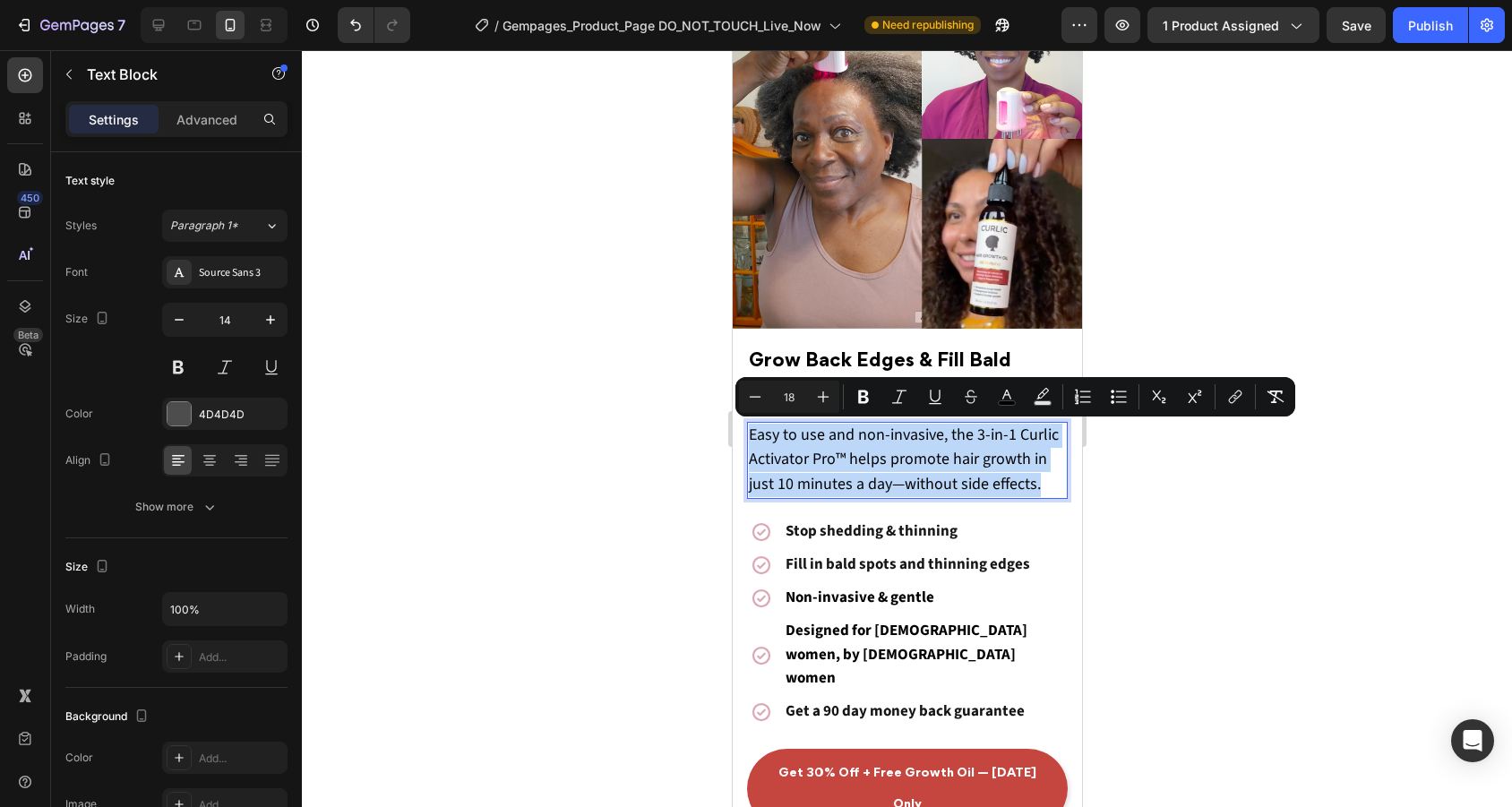
drag, startPoint x: 1051, startPoint y: 479, endPoint x: 752, endPoint y: 438, distance: 301.8
click at [752, 438] on p "Easy to use and non-invasive, the 3-in-1 Curlic Activator Pro™ helps promote ha…" at bounding box center [906, 459] width 317 height 73
copy span "Easy to use and non-invasive, the 3-in-1 Curlic Activator Pro™ helps promote ha…"
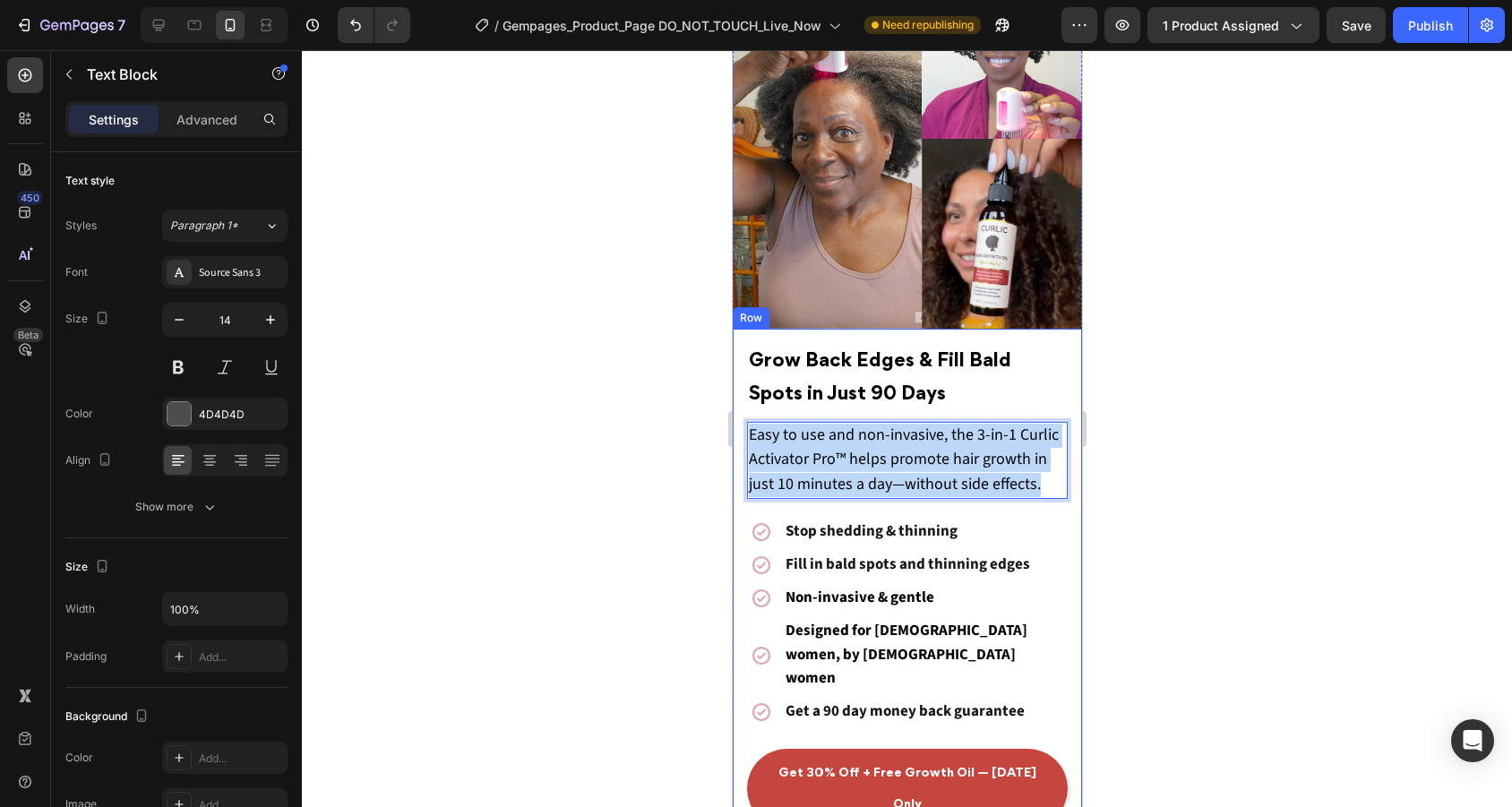
drag, startPoint x: 1042, startPoint y: 484, endPoint x: 743, endPoint y: 395, distance: 312.0
click at [743, 395] on div "⁠⁠⁠⁠⁠⁠⁠ Grow Back Edges & Fill Bald Spots in Just 90 Days Heading Easy to use a…" at bounding box center [906, 585] width 349 height 514
drag, startPoint x: 1046, startPoint y: 480, endPoint x: 752, endPoint y: 417, distance: 300.7
click at [752, 417] on div "⁠⁠⁠⁠⁠⁠⁠ Grow Back Edges & Fill Bald Spots in Just 90 Days Heading Easy to use a…" at bounding box center [905, 585] width 320 height 485
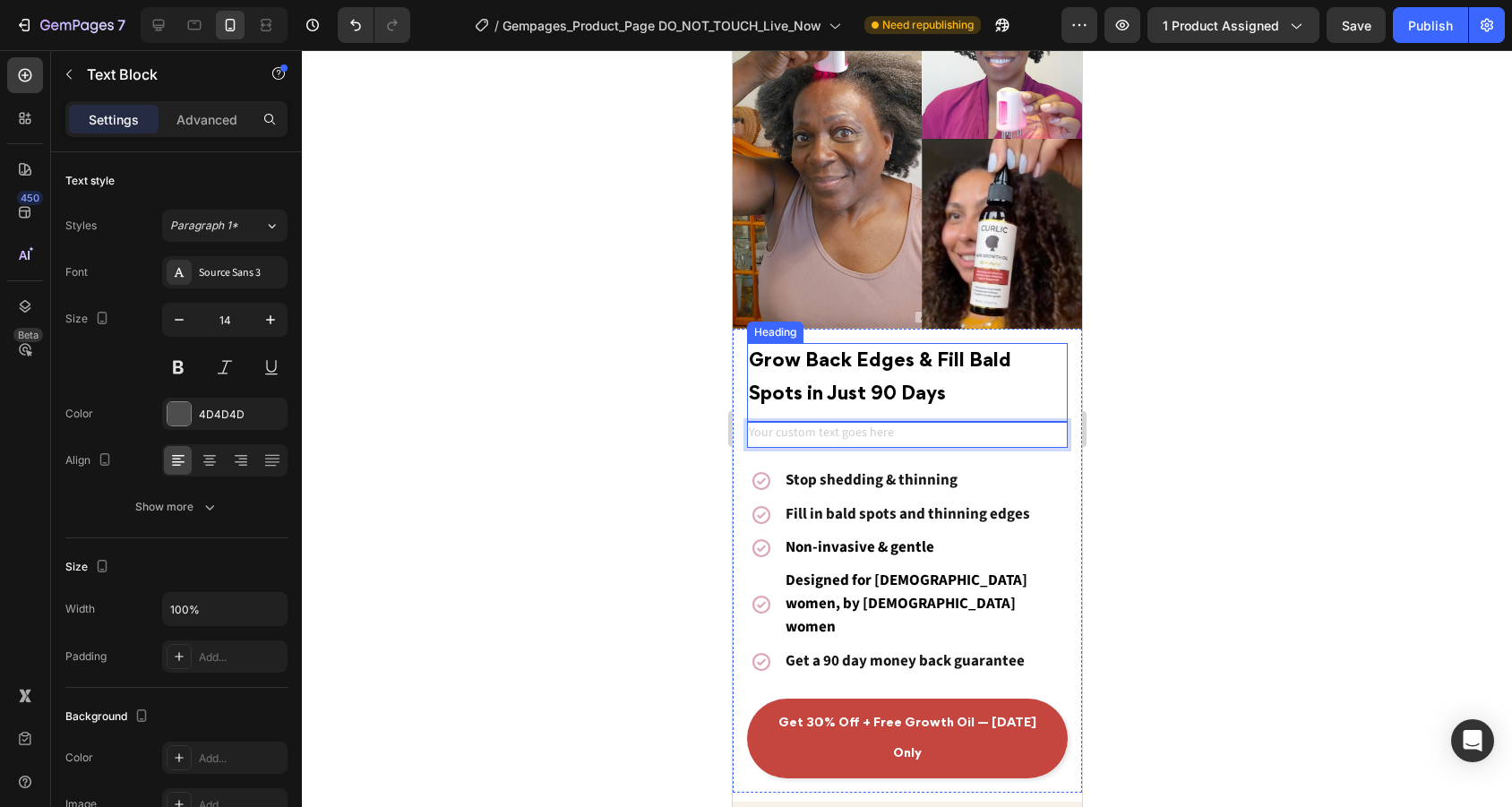
copy span "Easy to use and non-invasive, the 3-in-1 Curlic Activator Pro™ helps promote ha…"
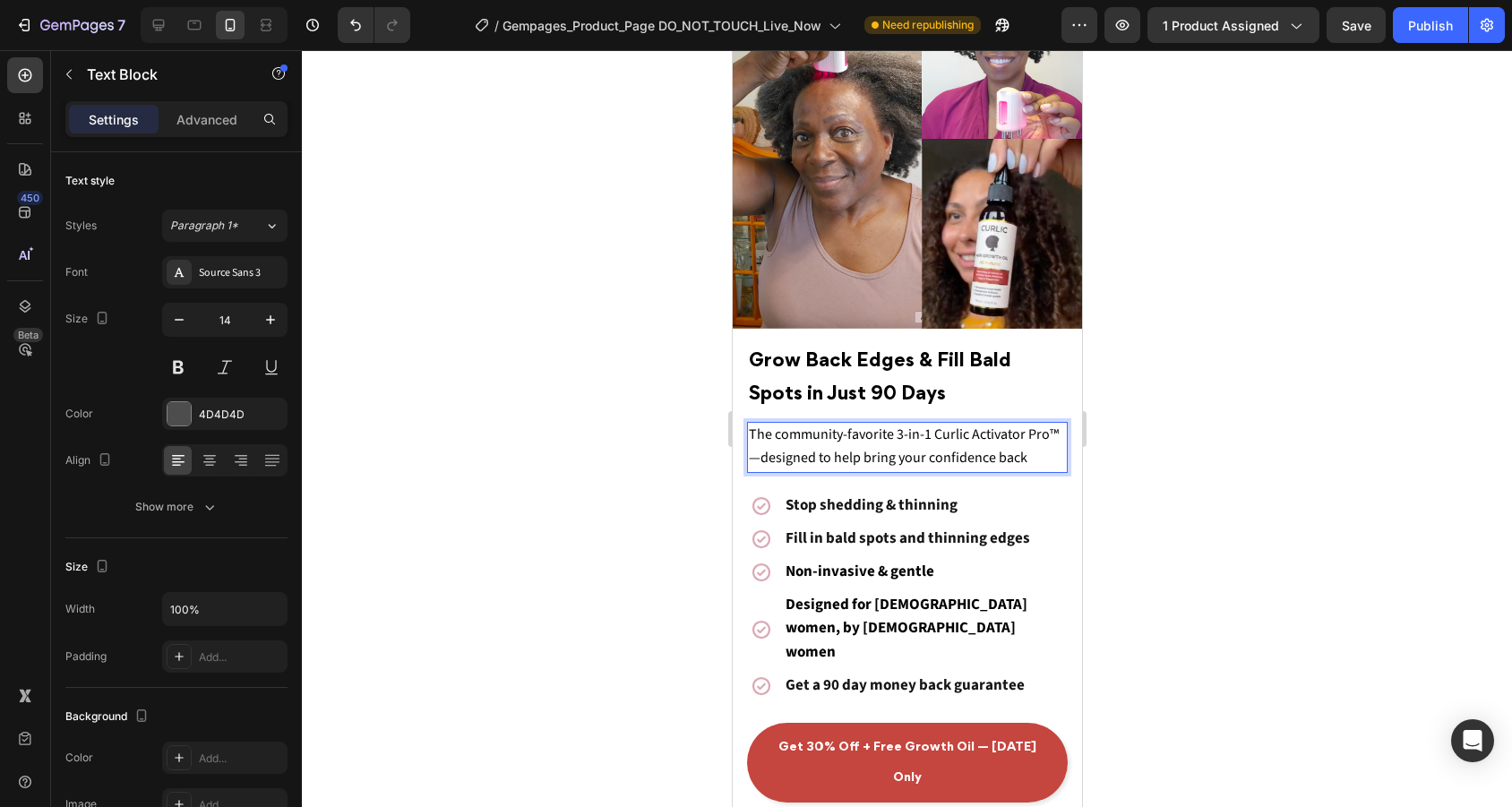
click at [759, 453] on span "The community-favorite 3-in-1 Curlic Activator Pro™—designed to help bring your…" at bounding box center [902, 446] width 310 height 43
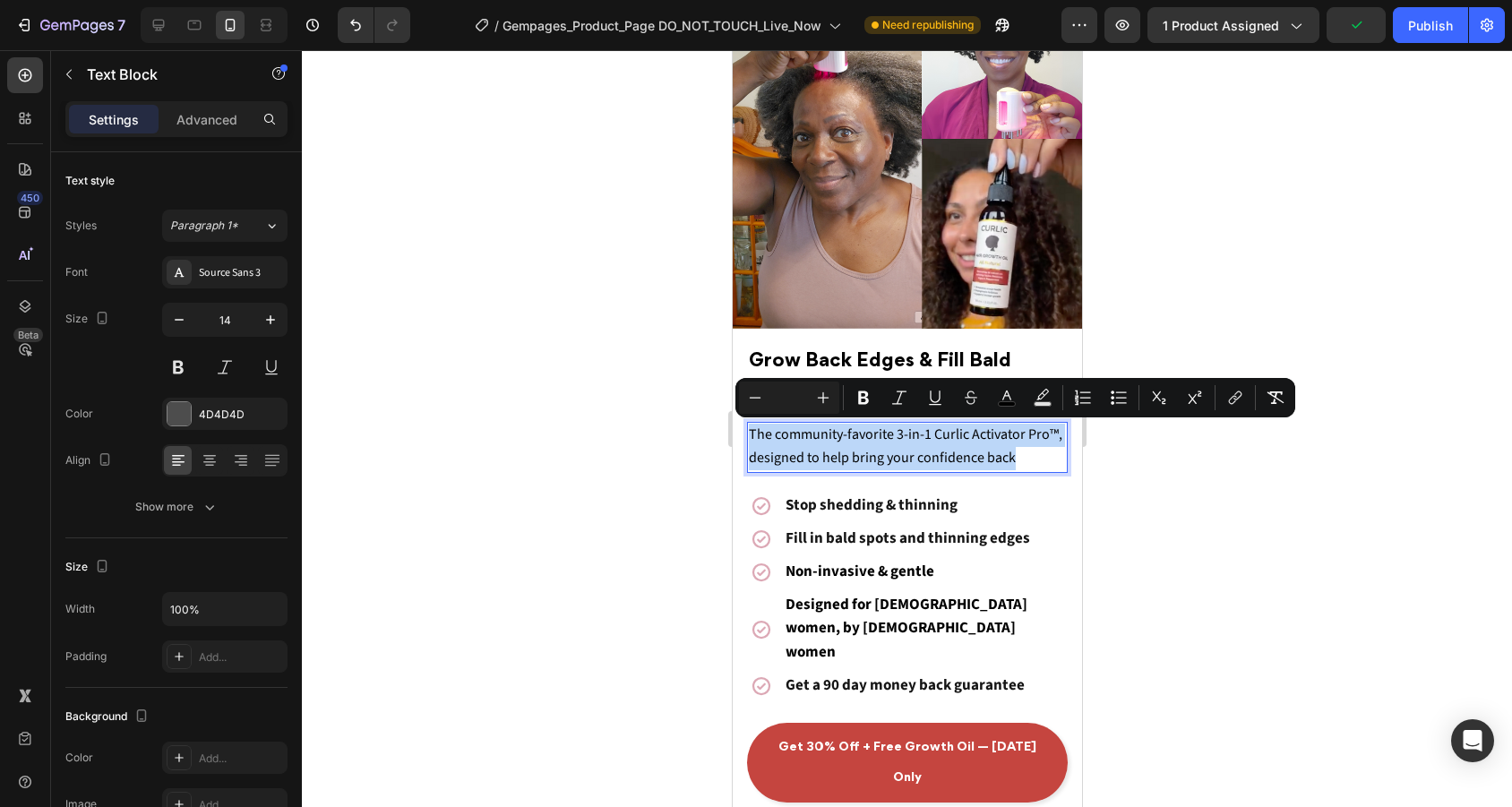
drag, startPoint x: 1051, startPoint y: 455, endPoint x: 1377, endPoint y: 460, distance: 326.0
click at [821, 403] on icon "Editor contextual toolbar" at bounding box center [823, 398] width 18 height 18
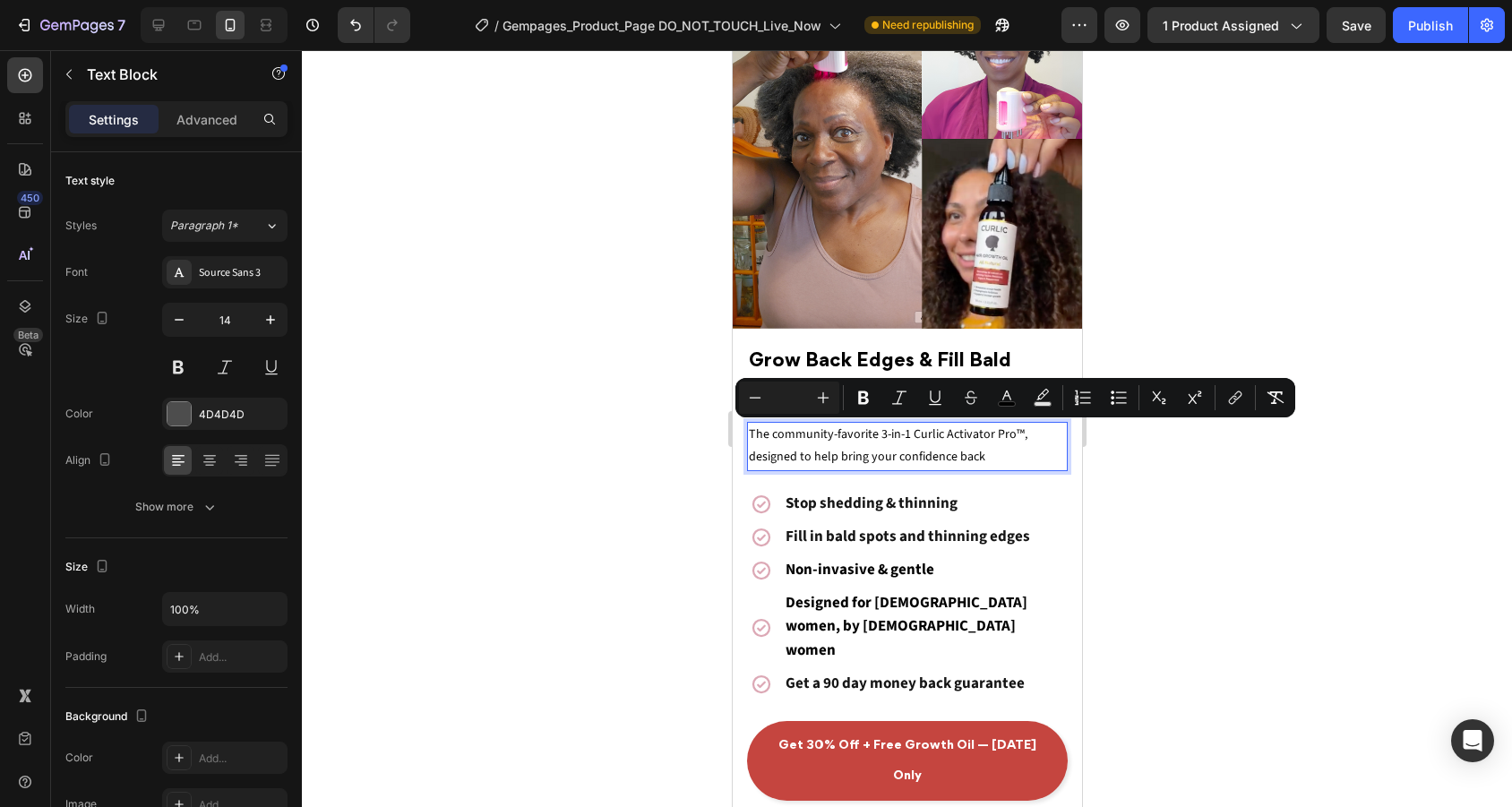
click at [794, 402] on input "Editor contextual toolbar" at bounding box center [789, 398] width 36 height 22
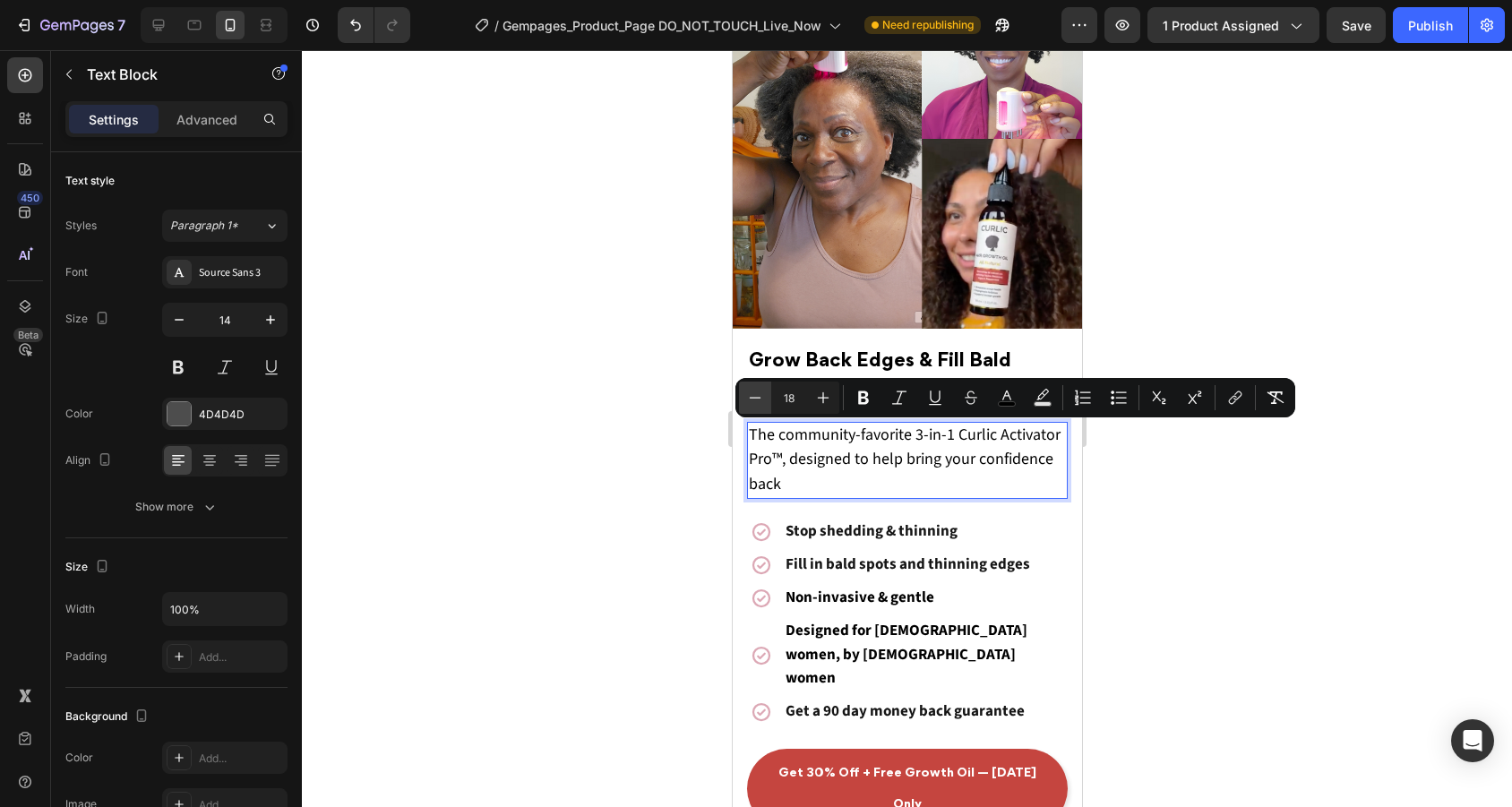
click at [757, 393] on icon "Editor contextual toolbar" at bounding box center [755, 398] width 18 height 18
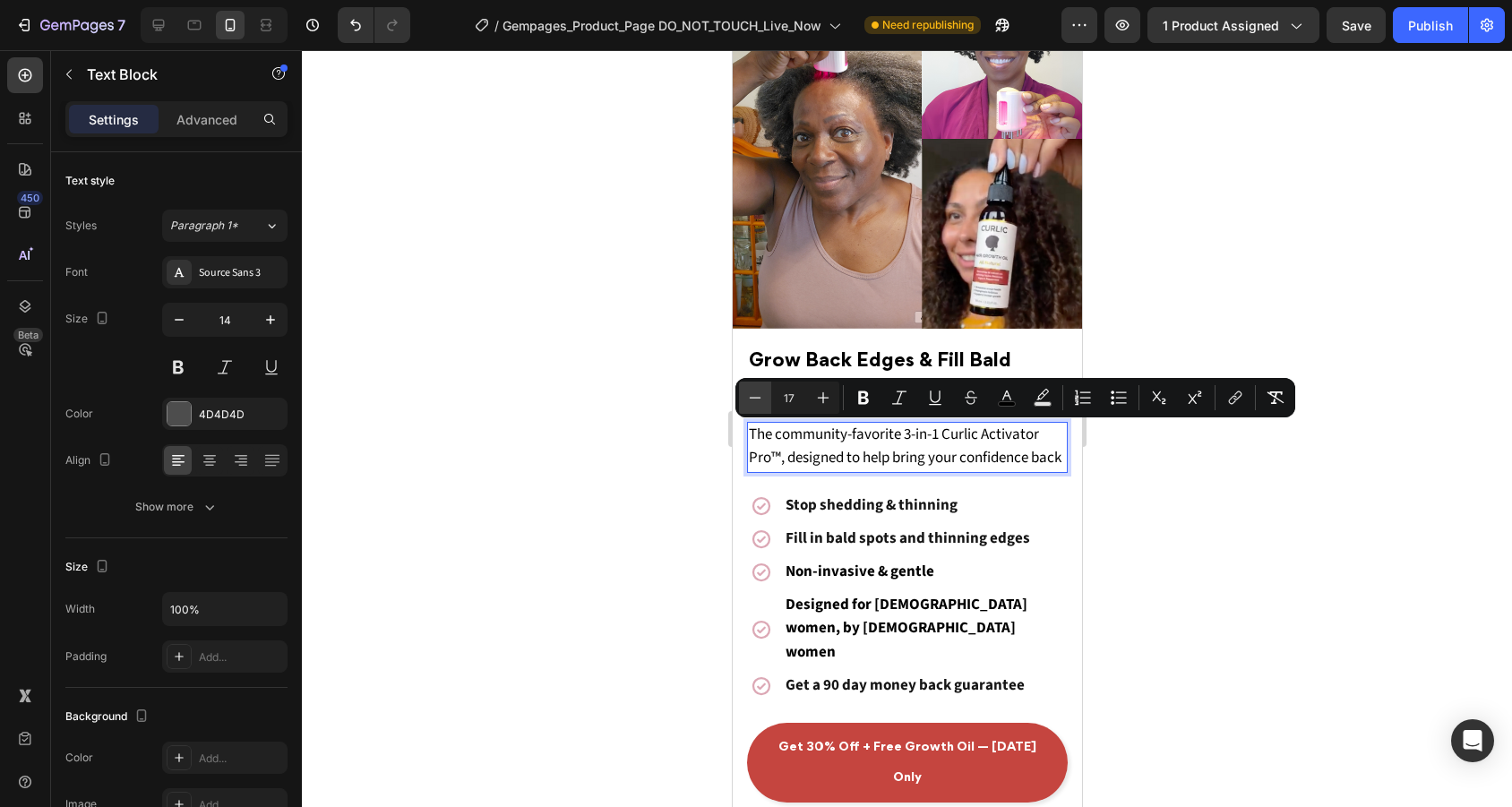
click at [755, 389] on icon "Editor contextual toolbar" at bounding box center [755, 398] width 18 height 18
type input "16"
click at [1131, 471] on div at bounding box center [906, 428] width 1210 height 756
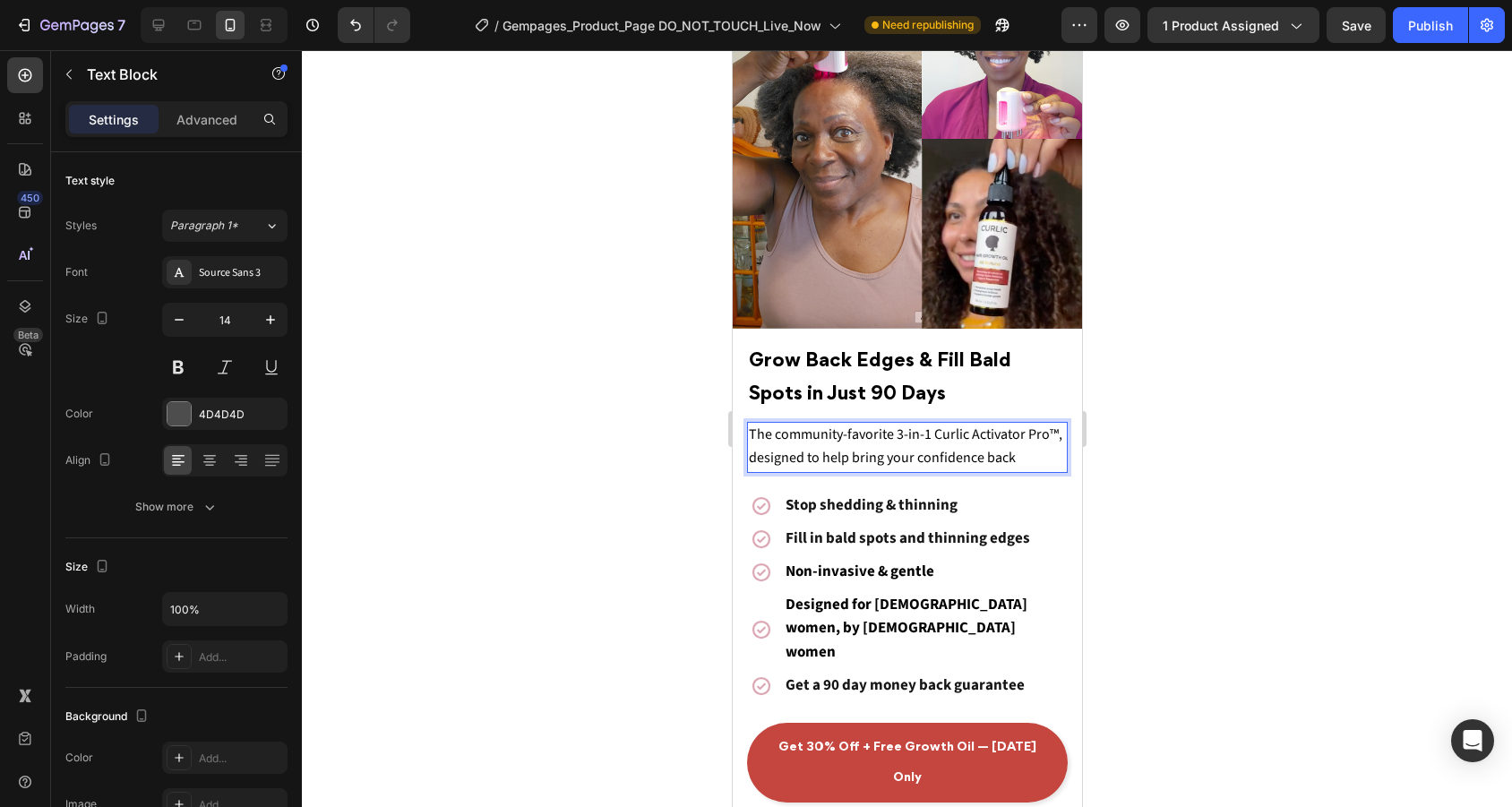
click at [1192, 446] on div at bounding box center [906, 428] width 1210 height 756
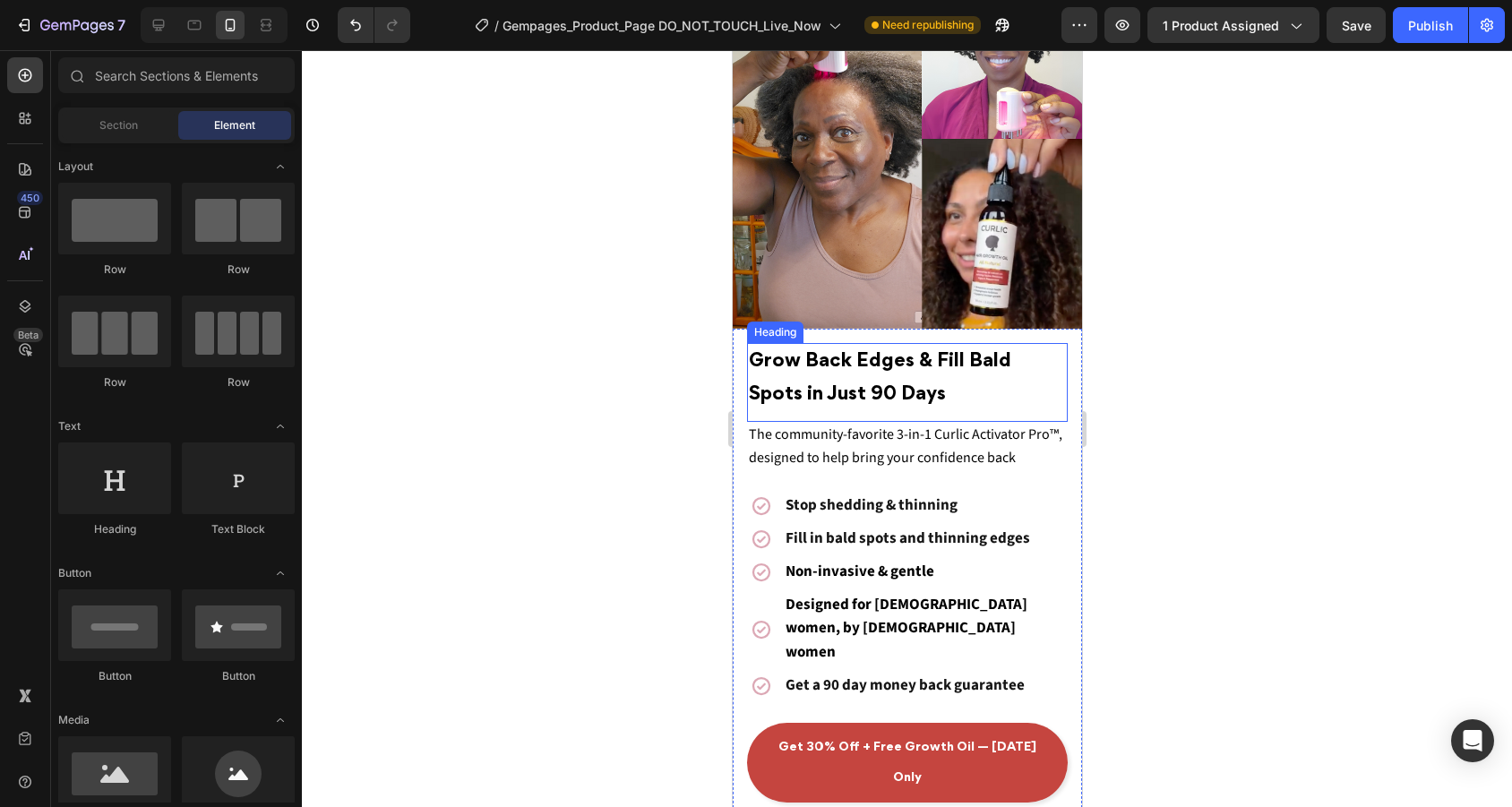
click at [1181, 408] on div at bounding box center [906, 428] width 1210 height 756
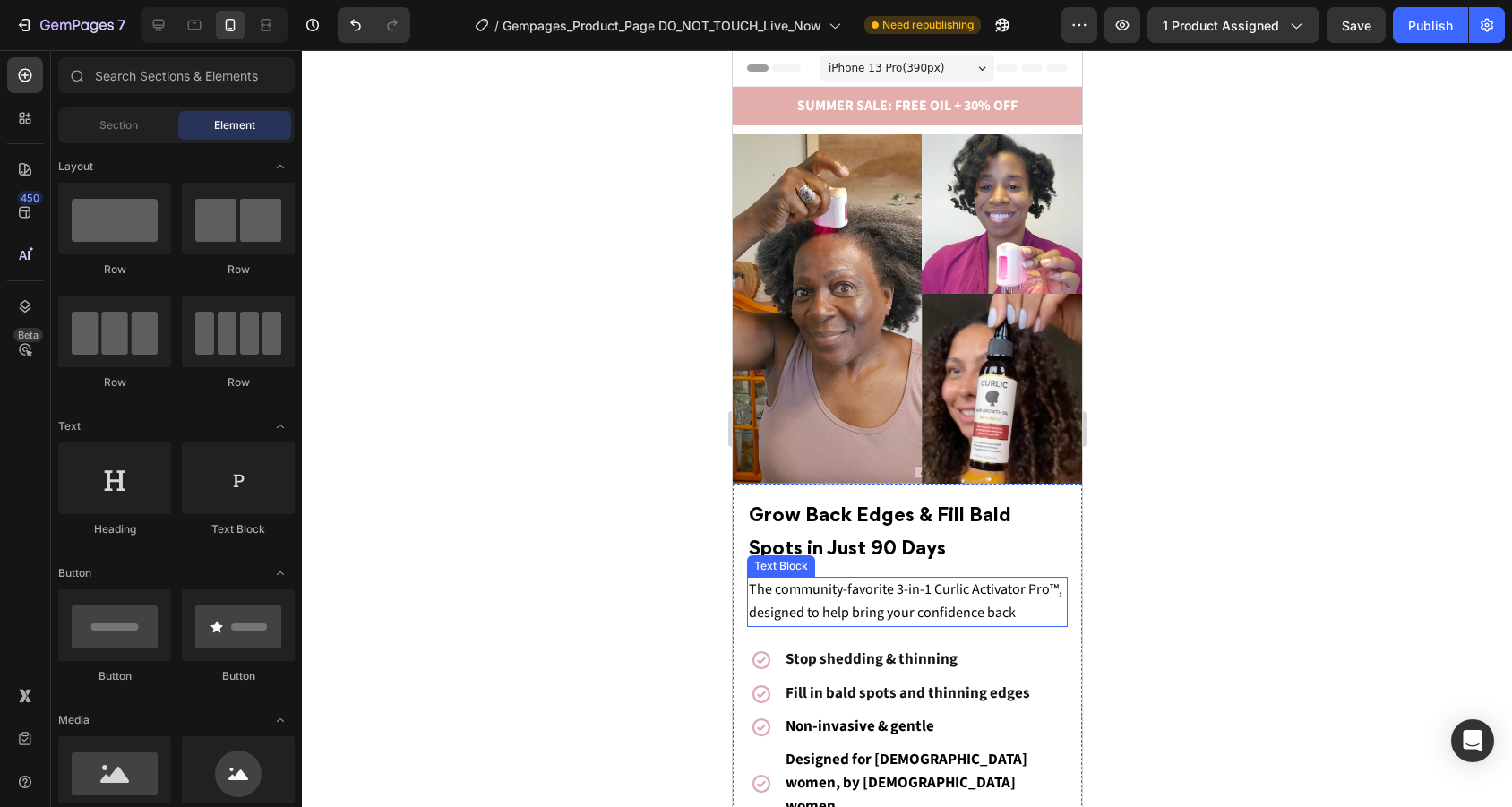
scroll to position [0, 0]
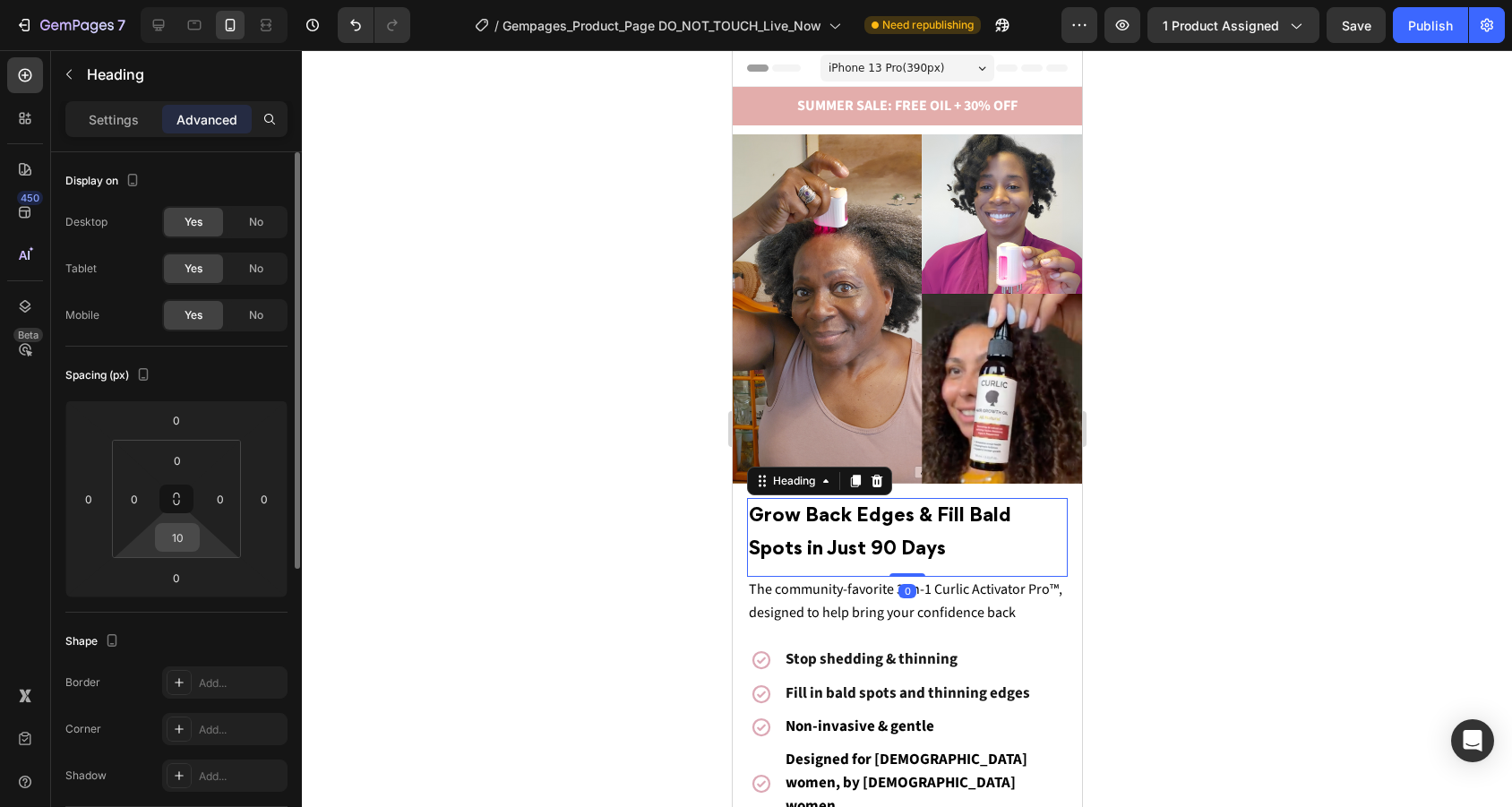
click at [196, 549] on div "10" at bounding box center [177, 537] width 45 height 28
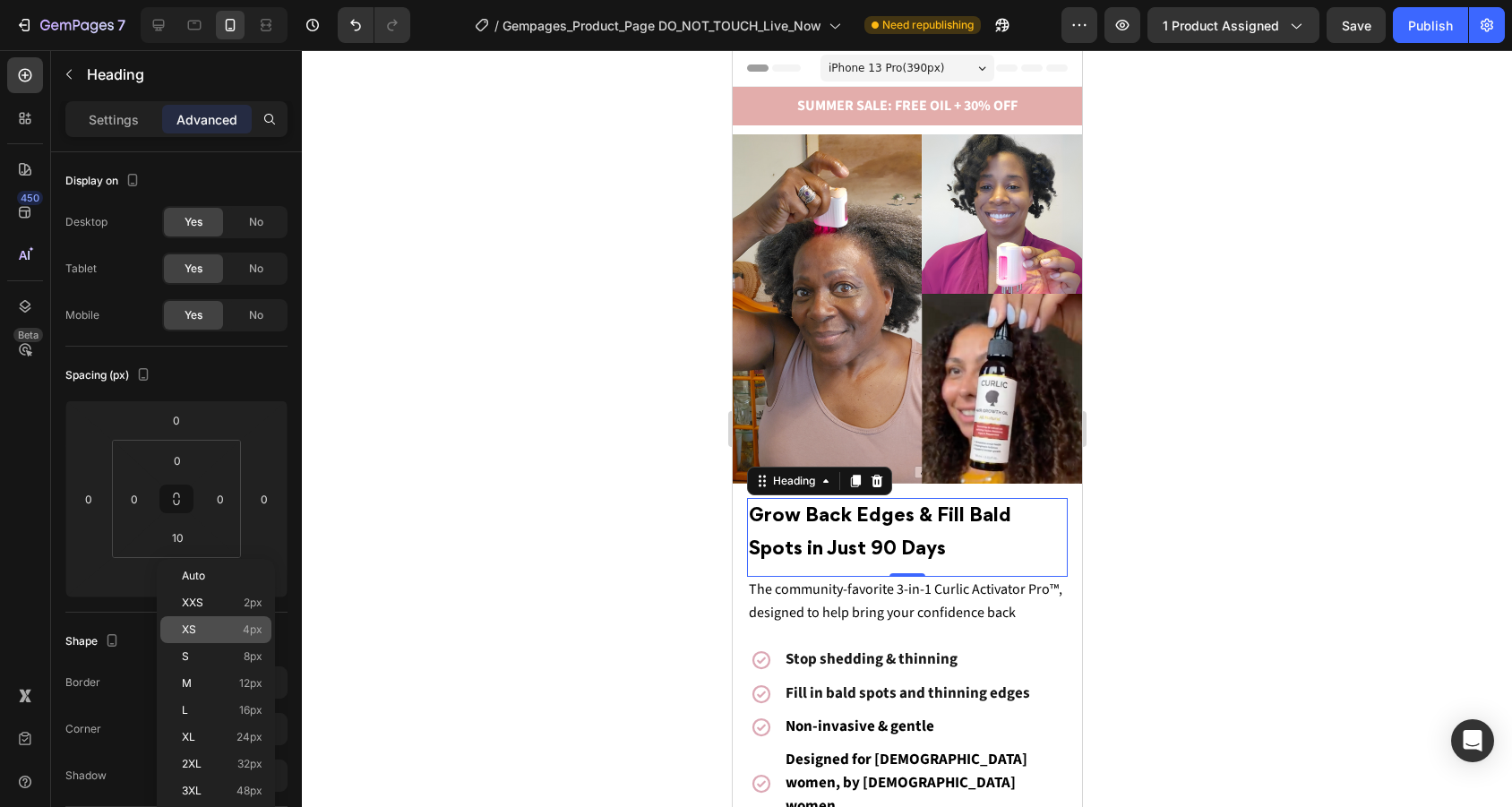
click at [221, 630] on p "XS 4px" at bounding box center [222, 629] width 80 height 13
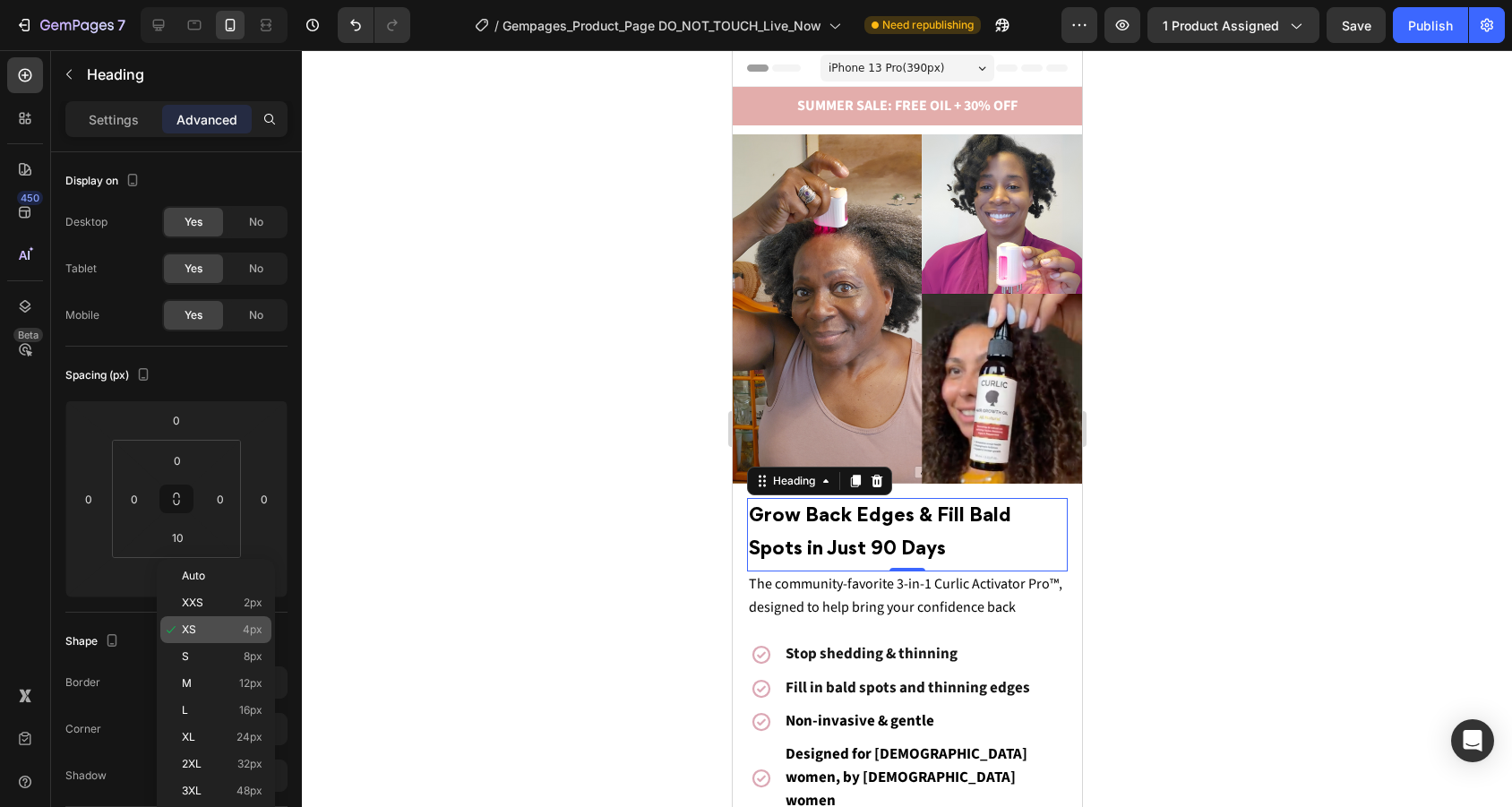
type input "4"
click at [1206, 593] on div at bounding box center [906, 428] width 1210 height 756
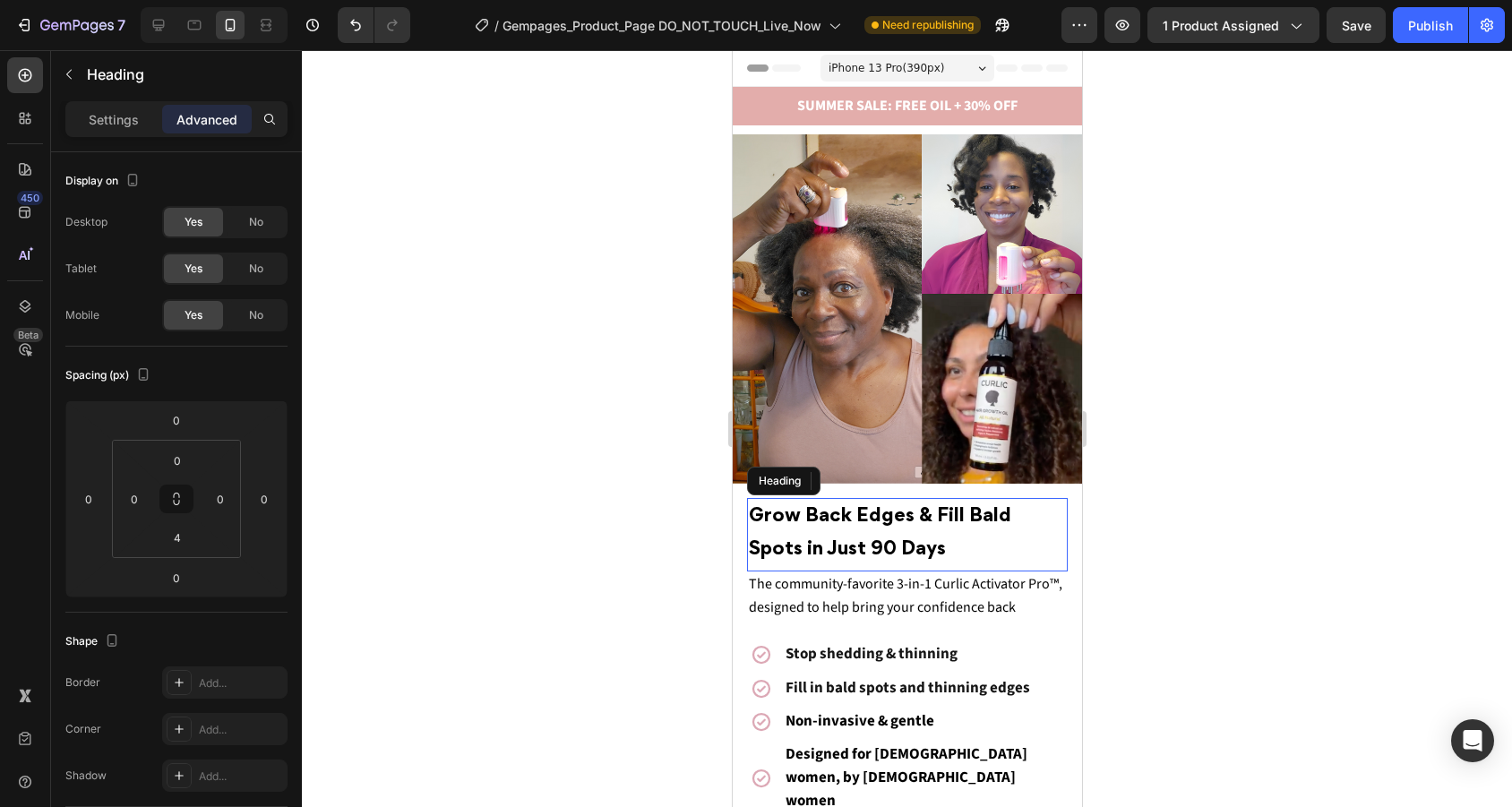
click at [903, 526] on p "⁠⁠⁠⁠⁠⁠⁠ Grow Back Edges & Fill Bald Spots in Just 90 Days" at bounding box center [906, 533] width 317 height 67
click at [111, 129] on div "Settings" at bounding box center [113, 119] width 89 height 28
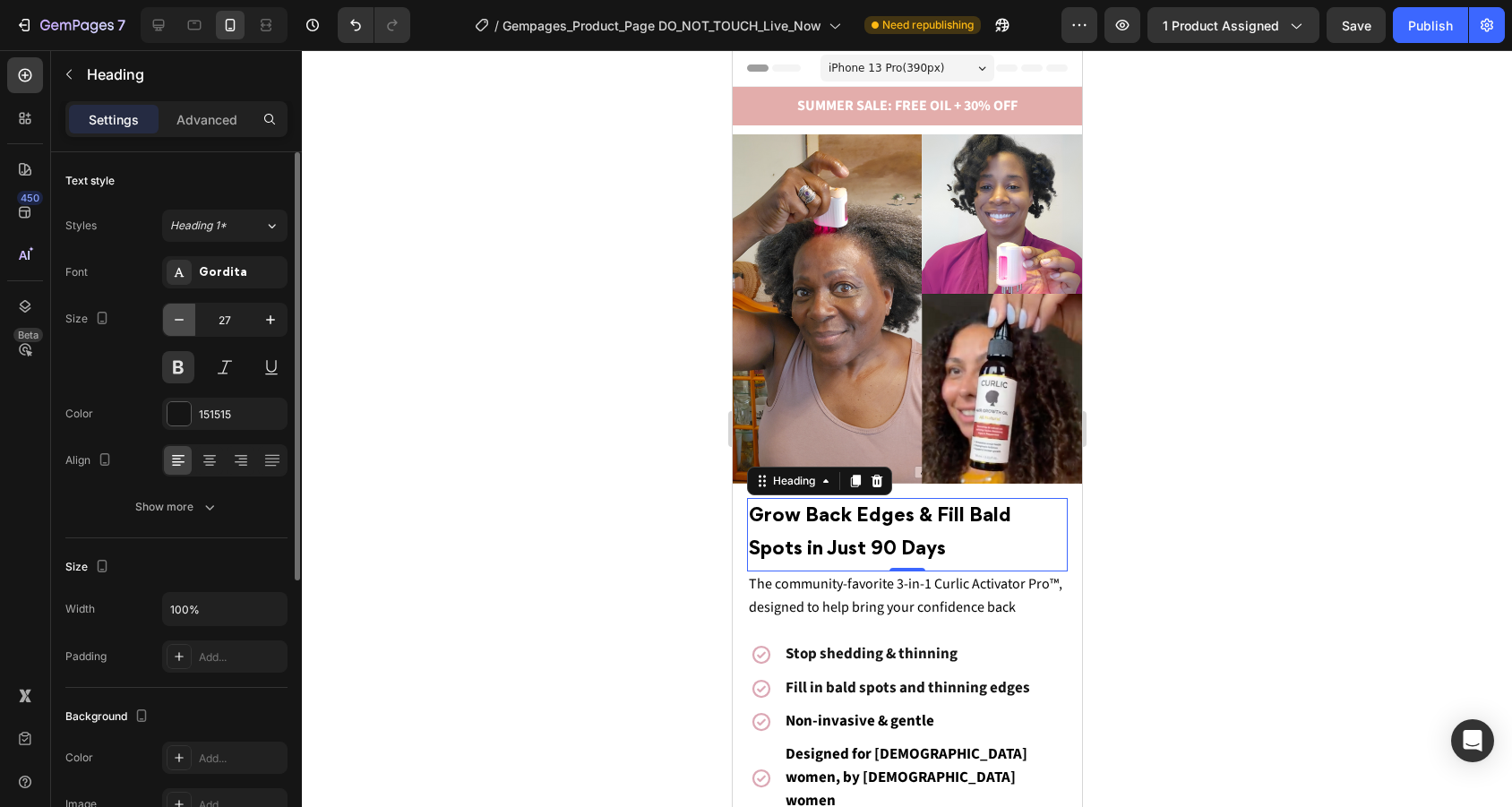
click at [184, 314] on icon "button" at bounding box center [179, 319] width 18 height 18
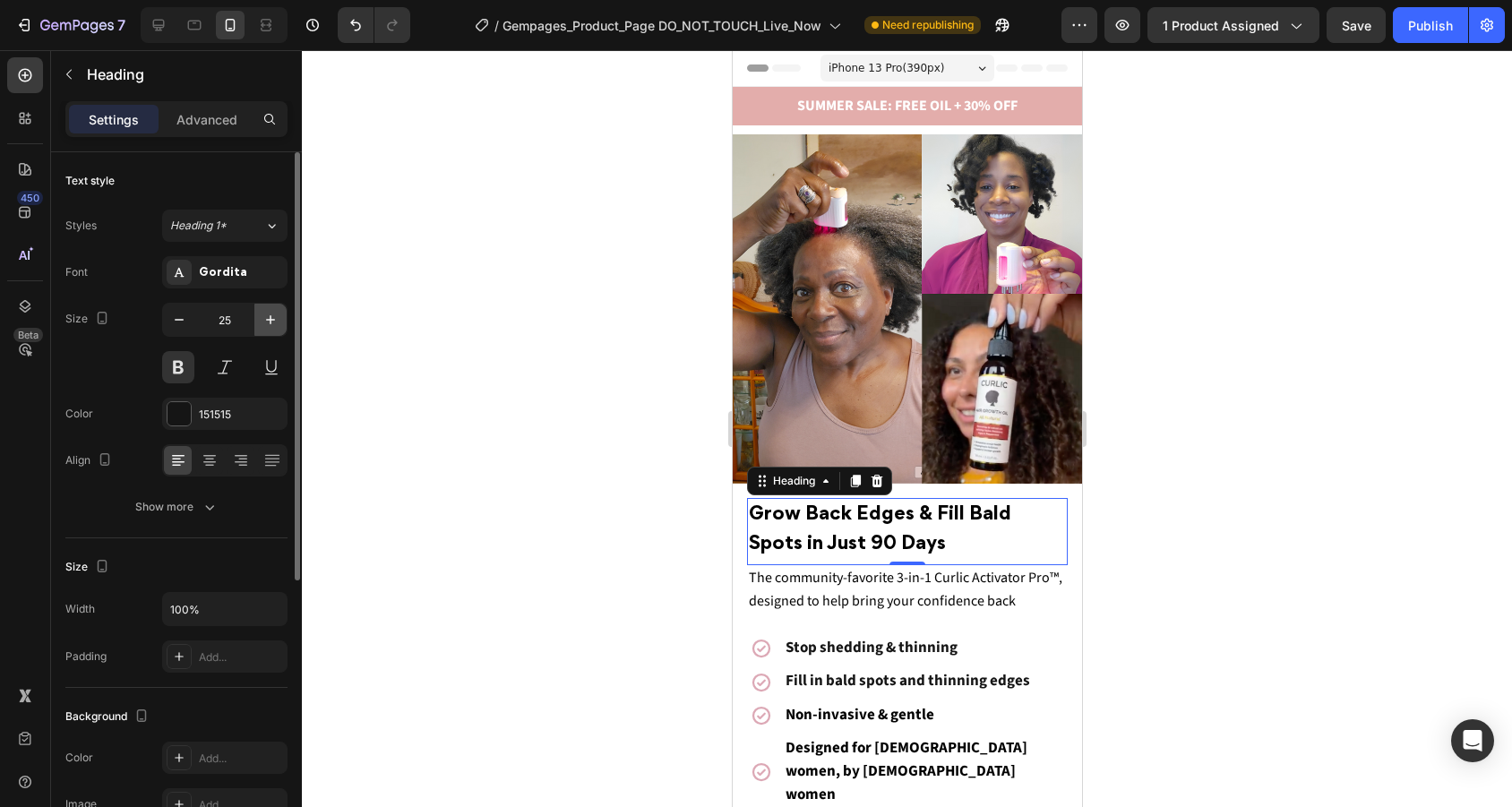
click at [272, 319] on icon "button" at bounding box center [270, 319] width 18 height 18
click at [272, 319] on icon "button" at bounding box center [269, 319] width 9 height 9
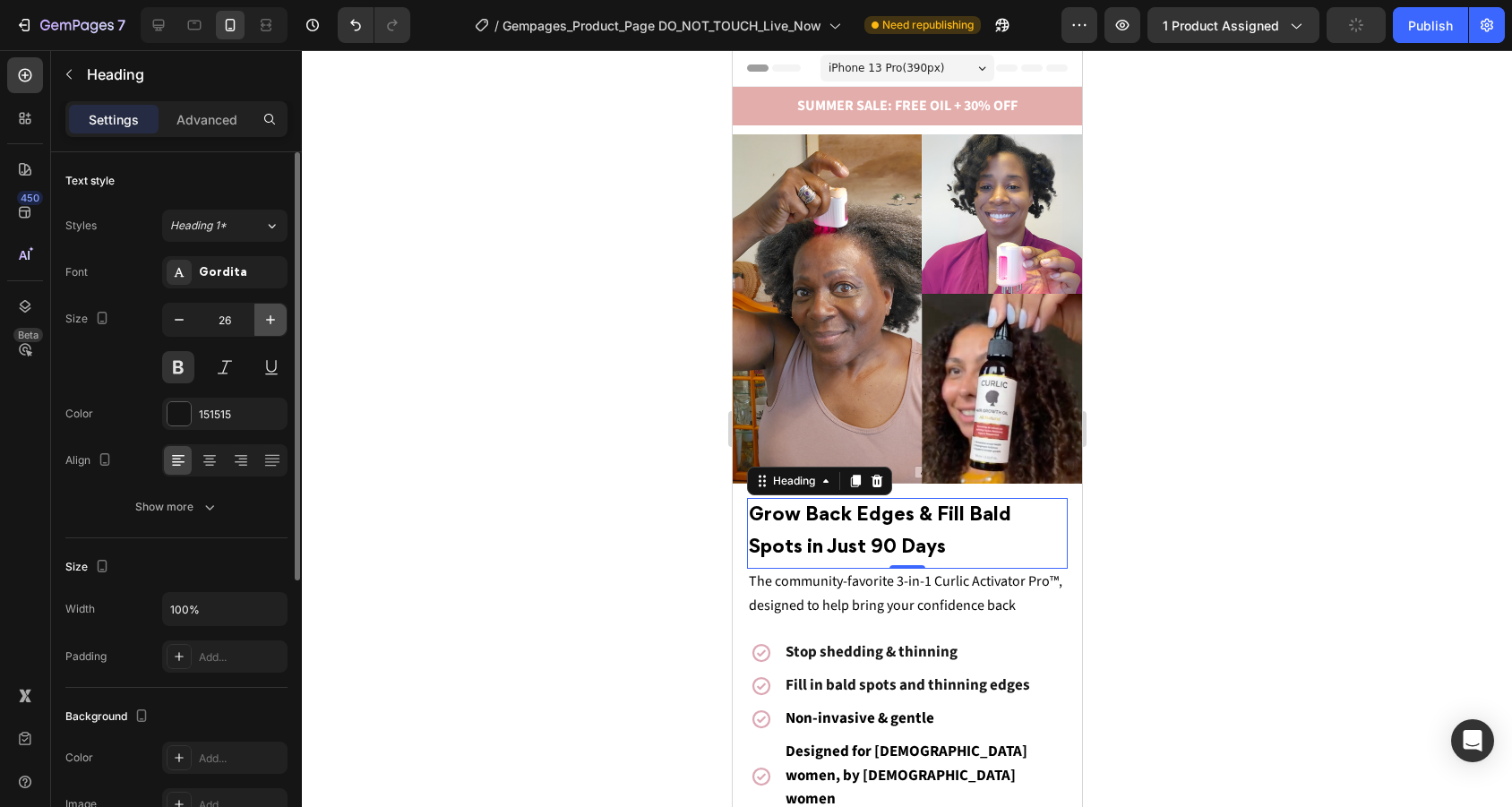
type input "27"
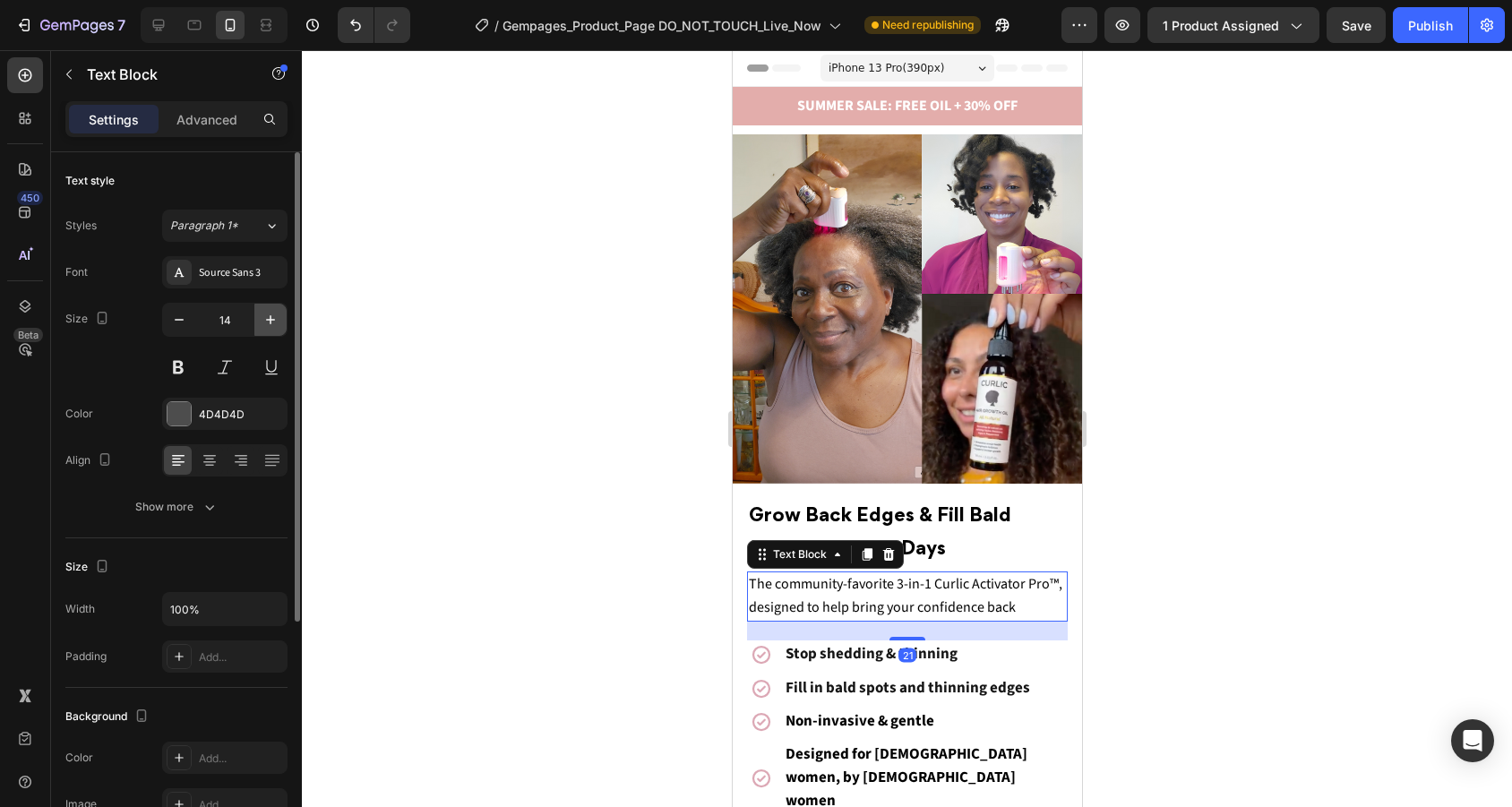
click at [259, 316] on button "button" at bounding box center [270, 319] width 32 height 32
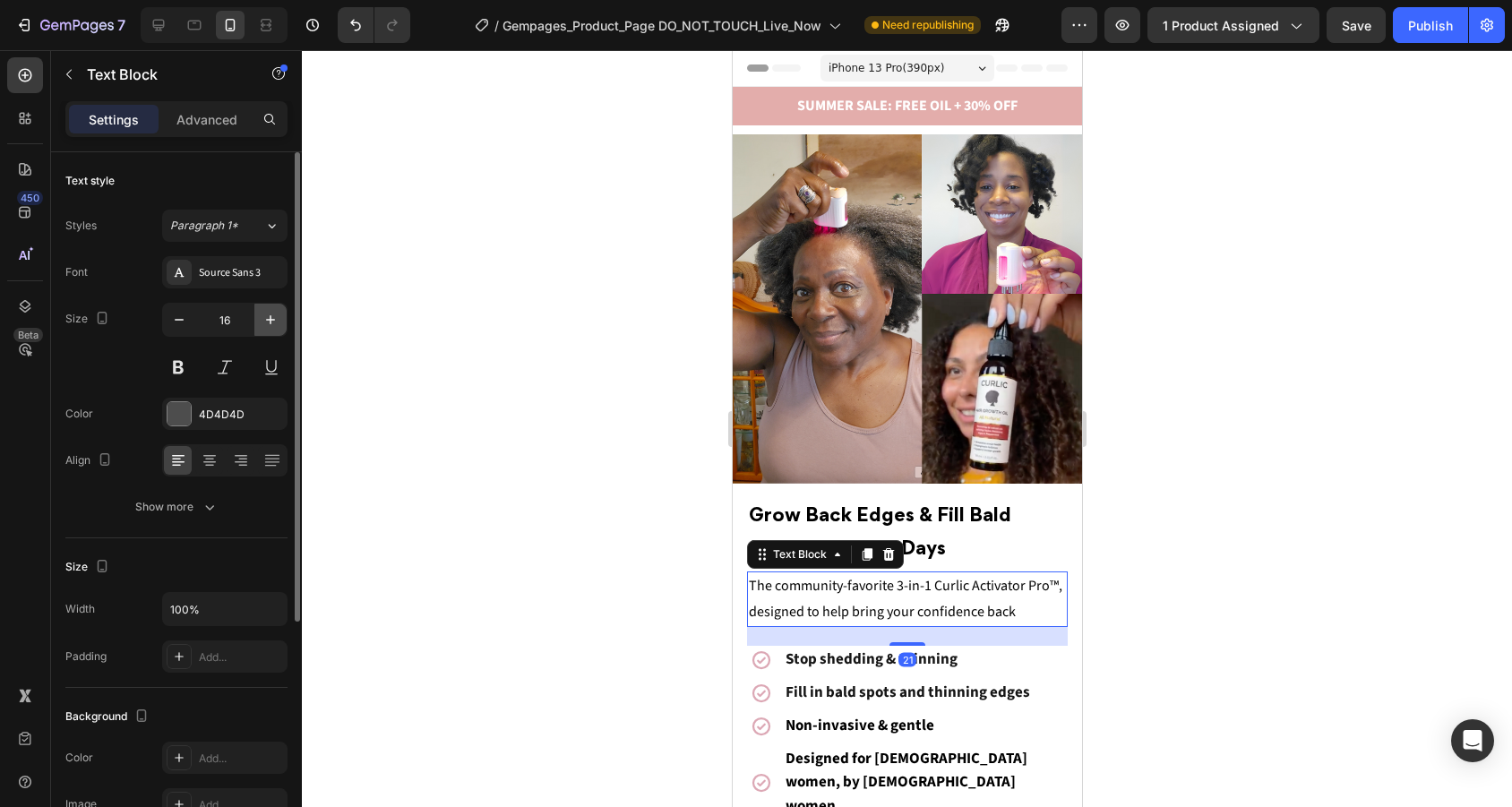
click at [259, 316] on button "button" at bounding box center [270, 319] width 32 height 32
type input "17"
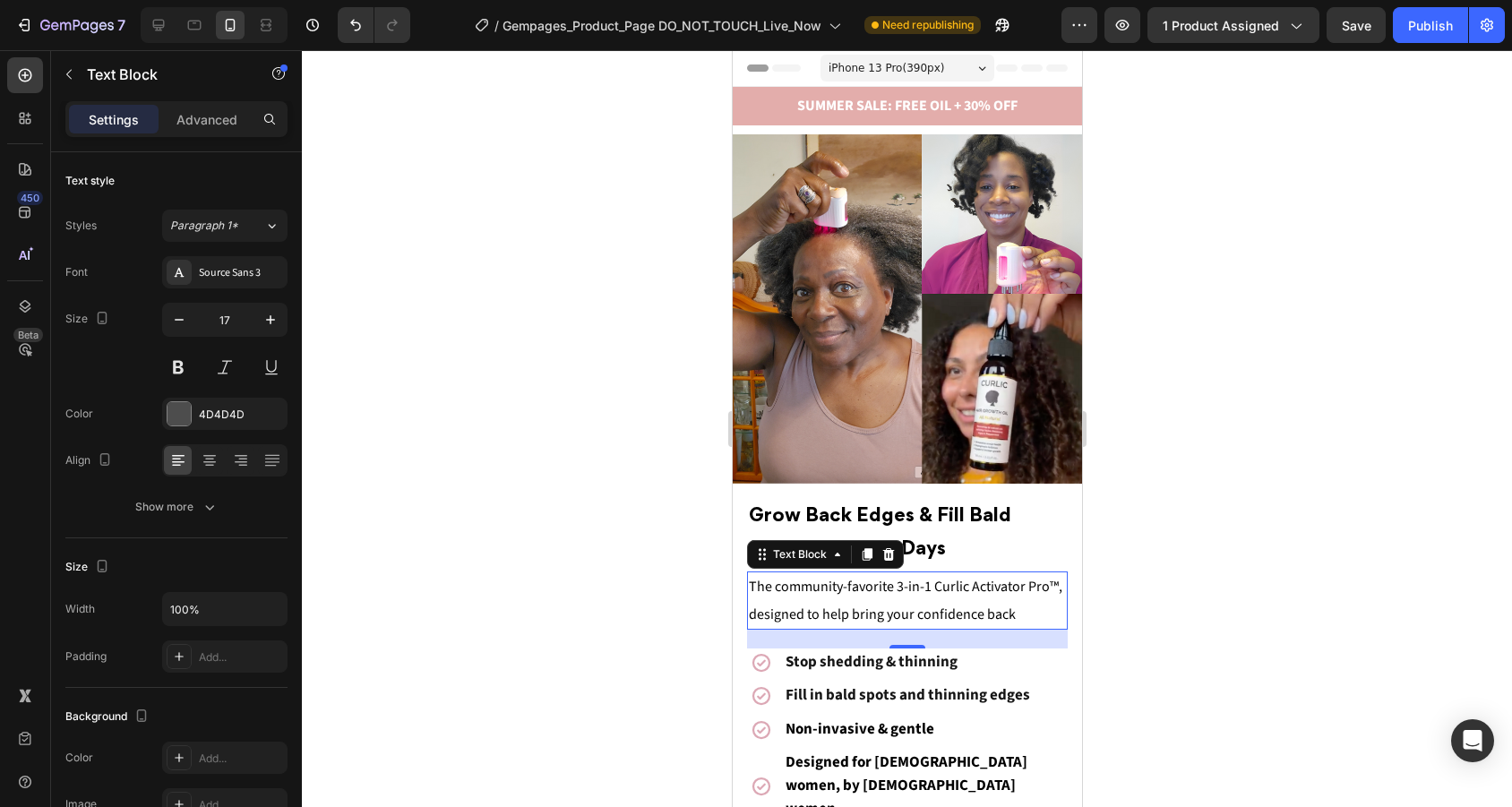
click at [1265, 359] on div at bounding box center [906, 428] width 1210 height 756
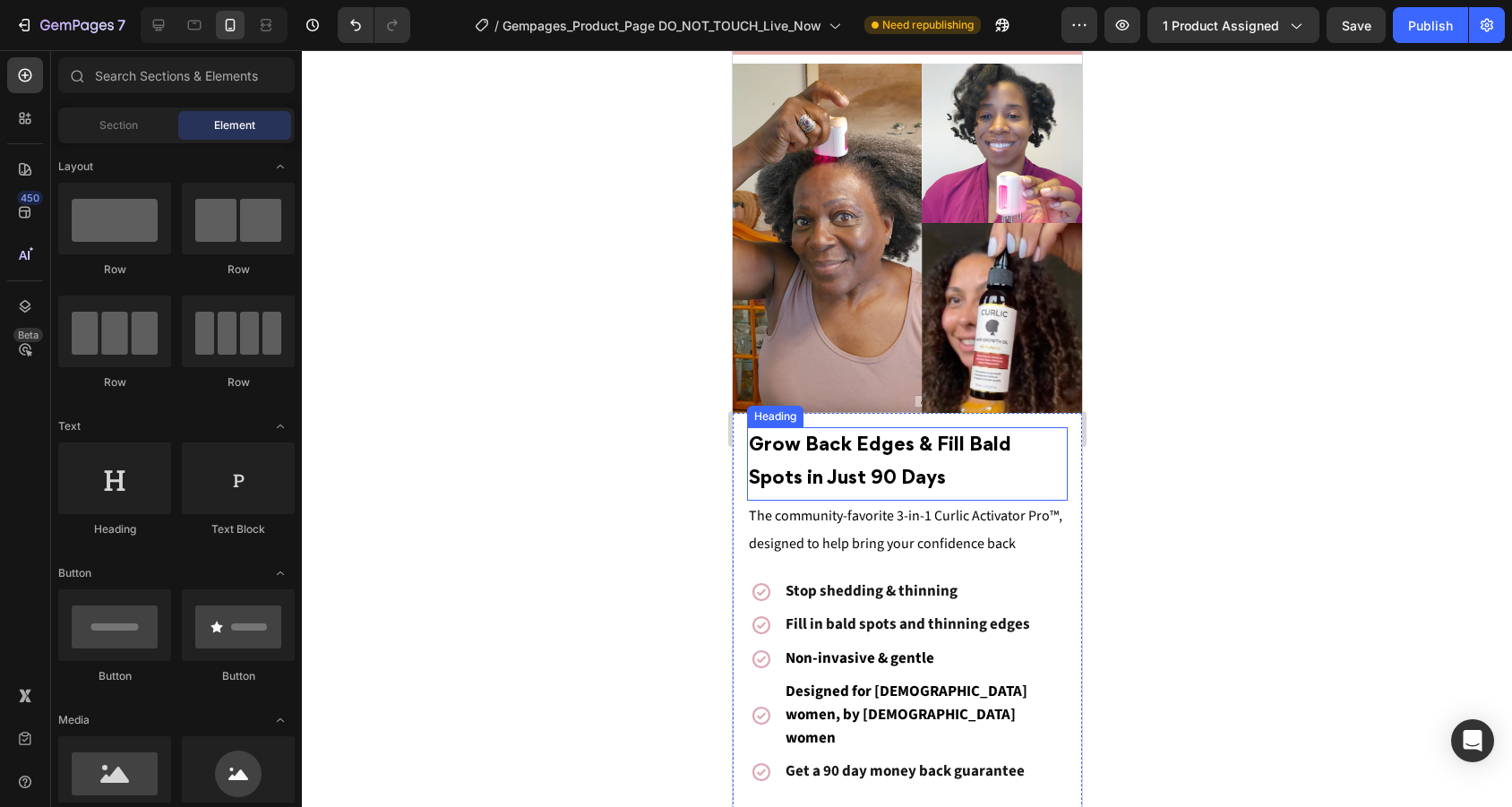
scroll to position [74, 0]
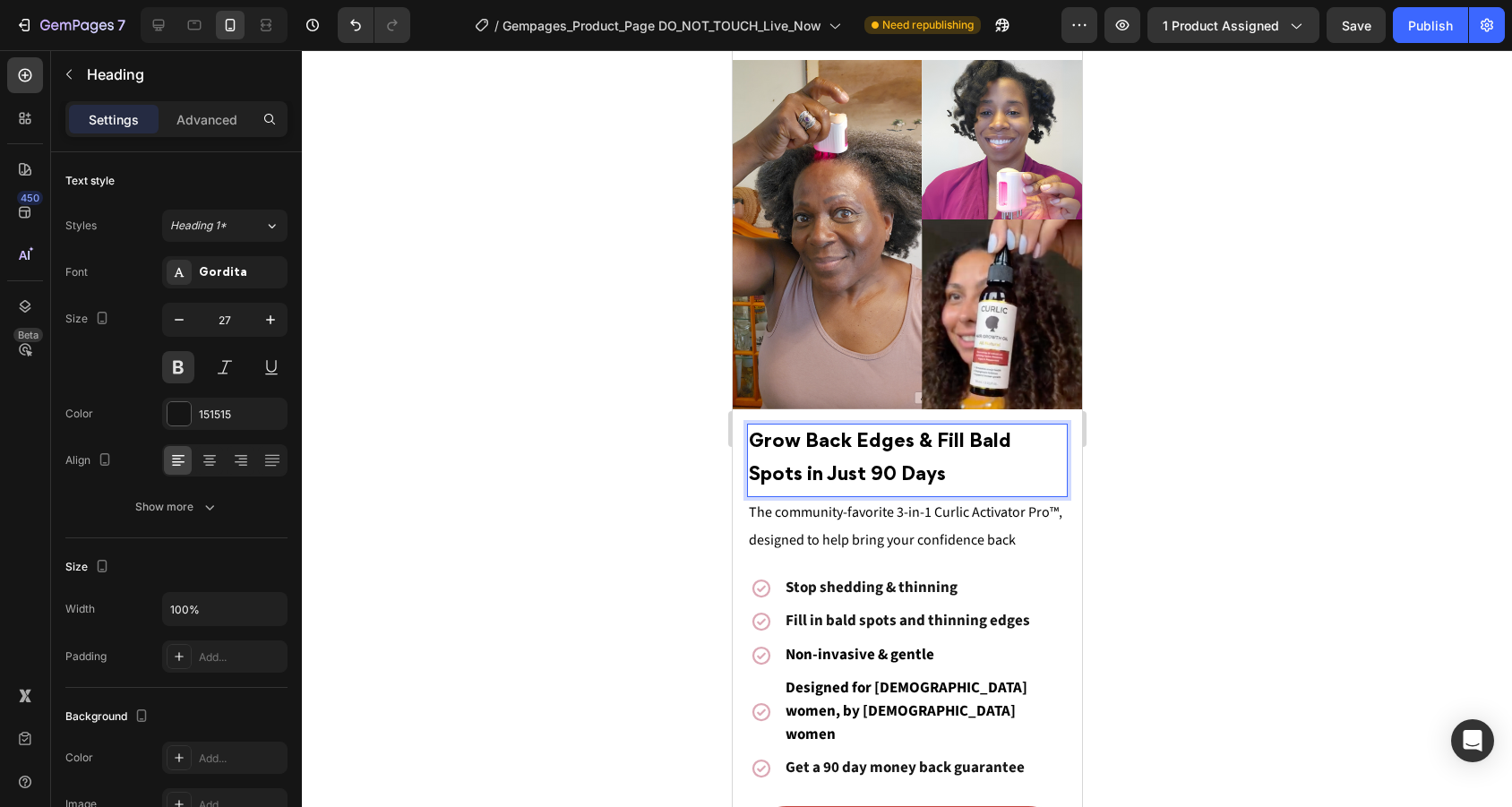
click at [1005, 434] on strong "Grow Back Edges & Fill Bald Spots in Just 90 Days" at bounding box center [879, 458] width 263 height 51
click at [854, 461] on p "Grow Back Edges & Fill Bald Spots in Just 90 Days" at bounding box center [906, 458] width 317 height 67
click at [774, 466] on strong "Grow Back Edges & Fill Bald Spots in Just 90 Days" at bounding box center [879, 458] width 263 height 51
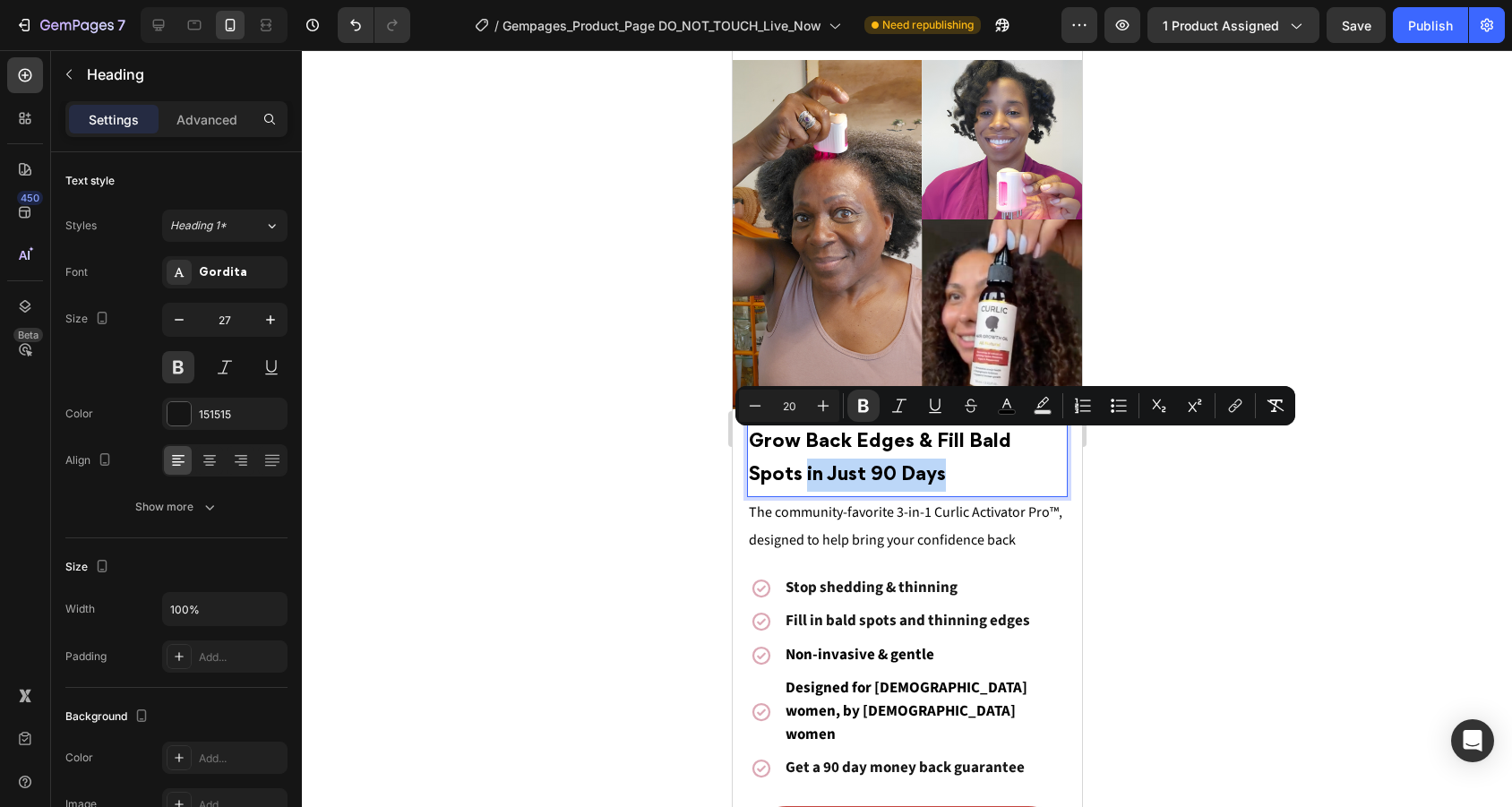
drag, startPoint x: 750, startPoint y: 467, endPoint x: 911, endPoint y: 464, distance: 161.0
click at [911, 464] on p "Grow Back Edges & Fill Bald Spots in Just 90 Days" at bounding box center [906, 458] width 317 height 67
click at [893, 401] on icon "Editor contextual toolbar" at bounding box center [900, 405] width 18 height 18
click at [1148, 449] on div at bounding box center [906, 428] width 1210 height 756
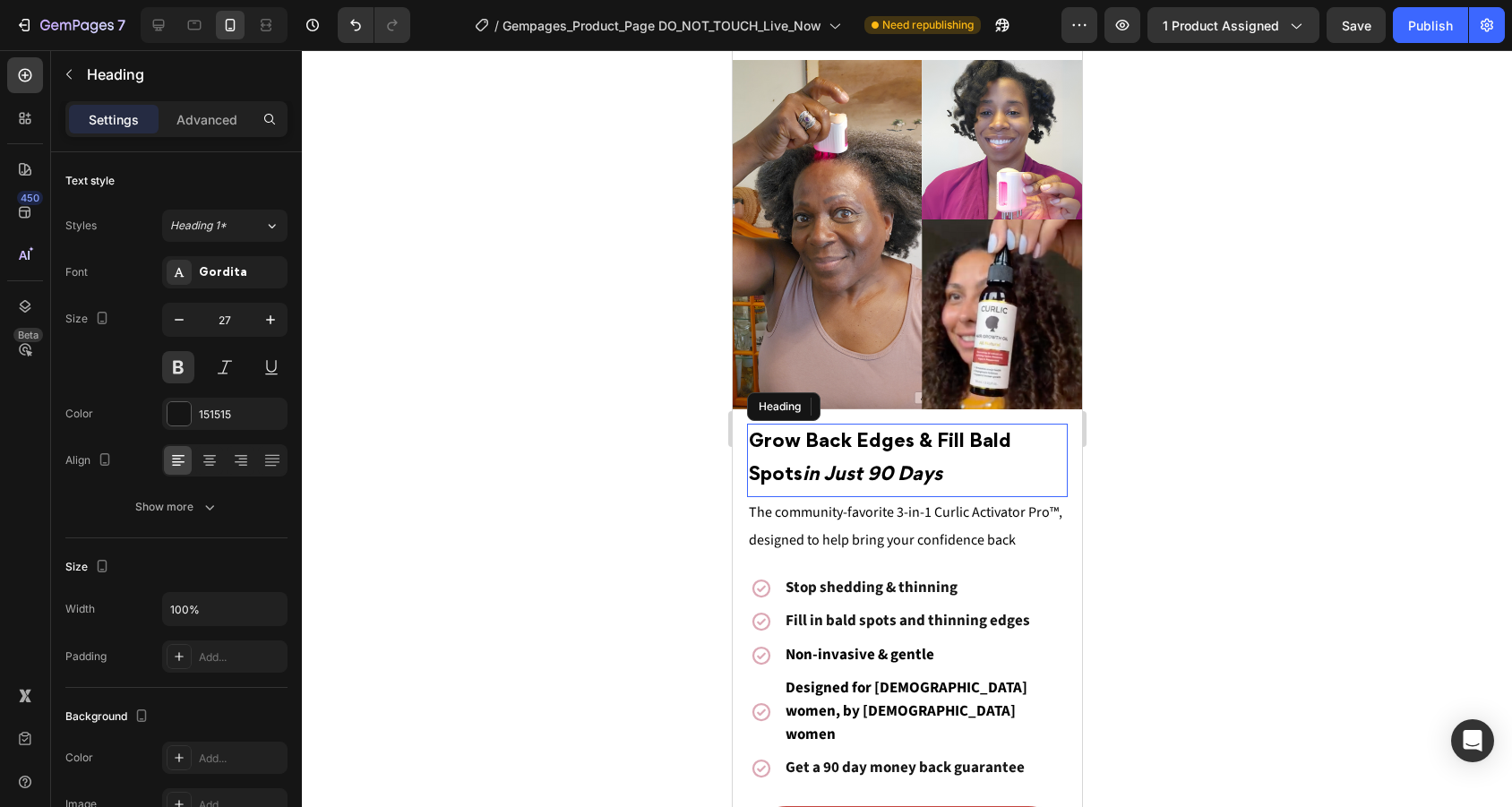
click at [817, 456] on p "⁠⁠⁠⁠⁠⁠⁠ Grow Back Edges & Fill Bald Spots in Just 90 Days" at bounding box center [906, 458] width 317 height 67
drag, startPoint x: 924, startPoint y: 470, endPoint x: 1453, endPoint y: 512, distance: 530.7
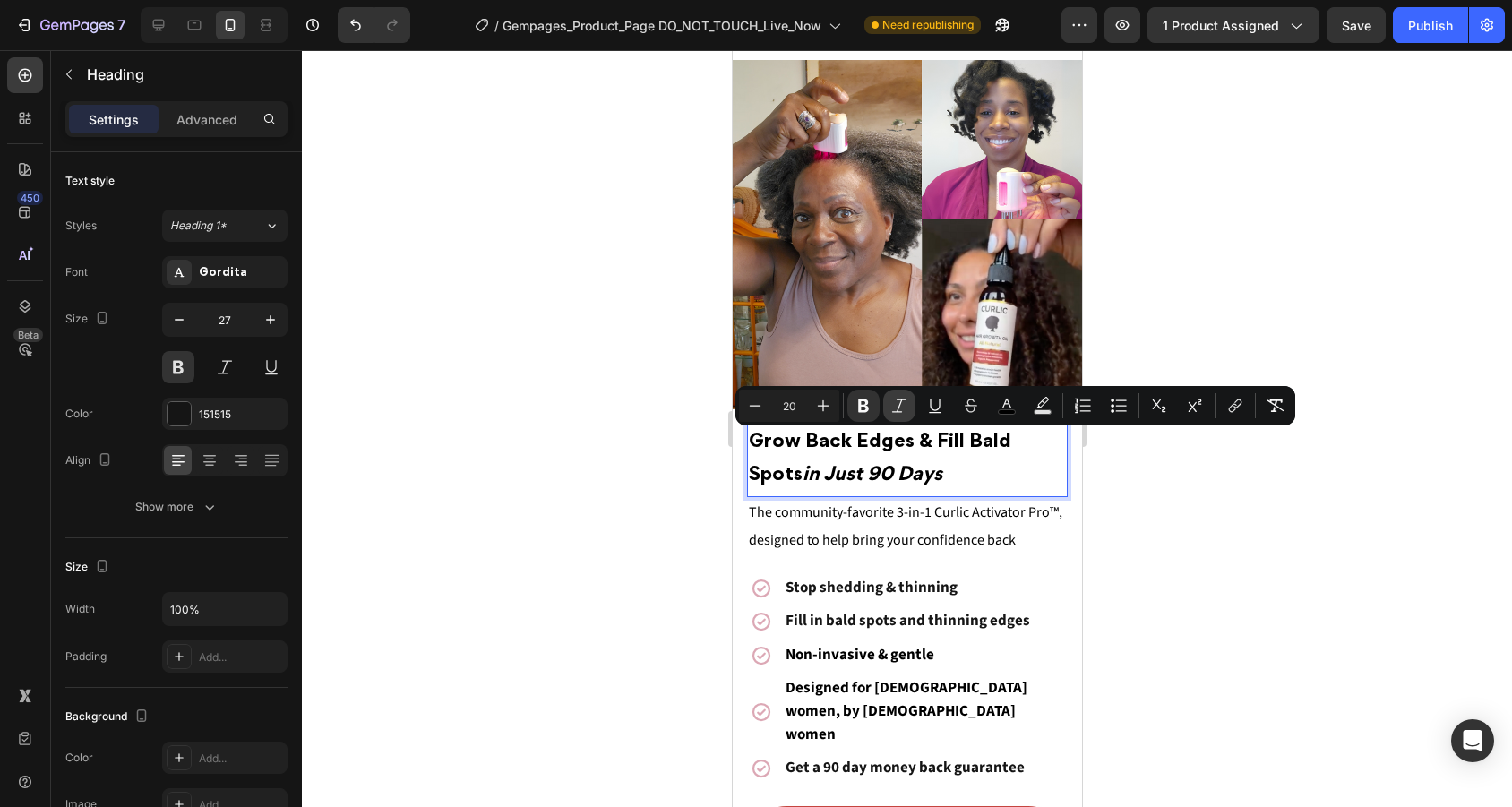
click at [896, 404] on icon "Editor contextual toolbar" at bounding box center [900, 405] width 18 height 18
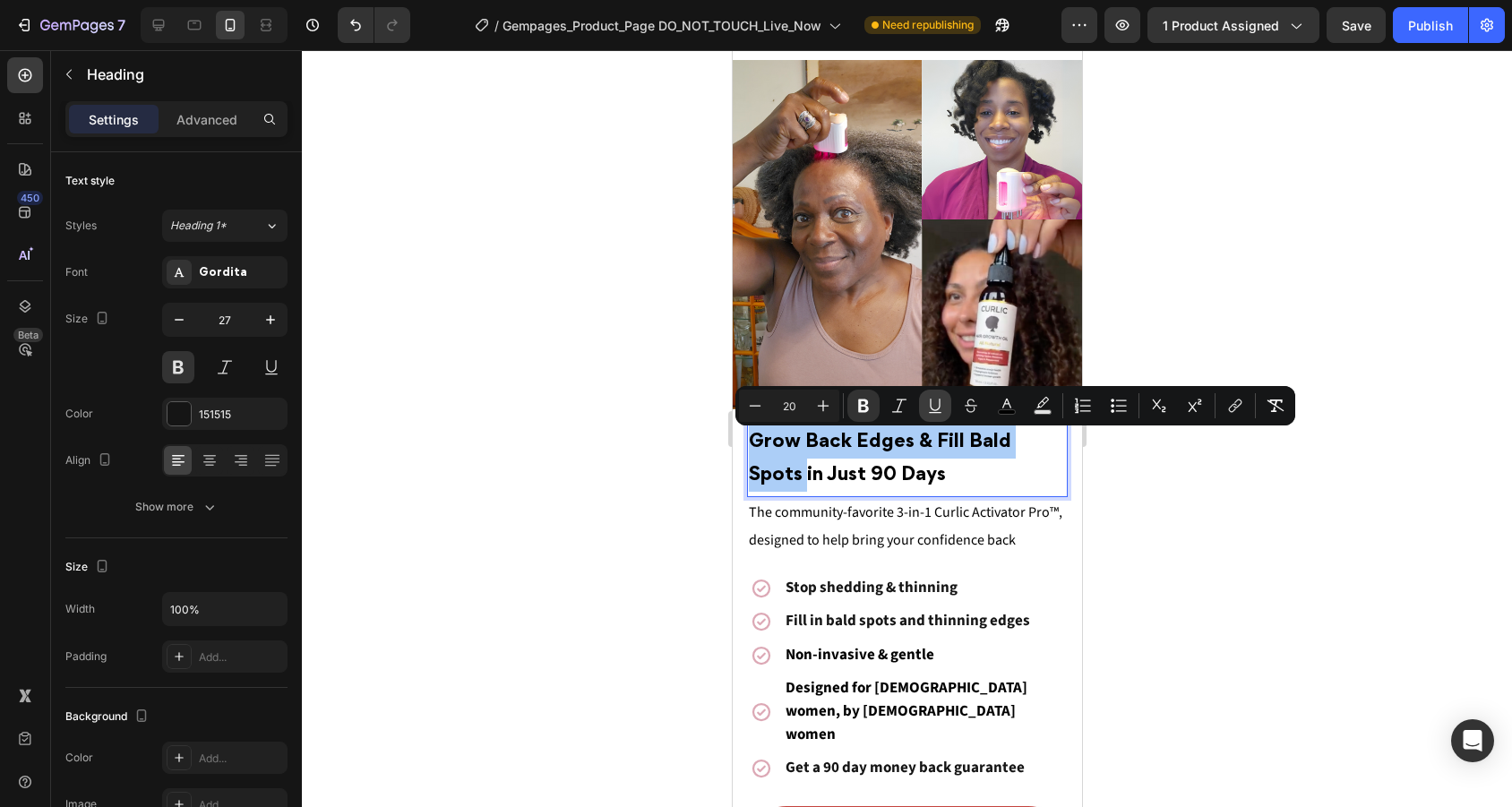
click at [932, 404] on icon "Editor contextual toolbar" at bounding box center [935, 405] width 18 height 18
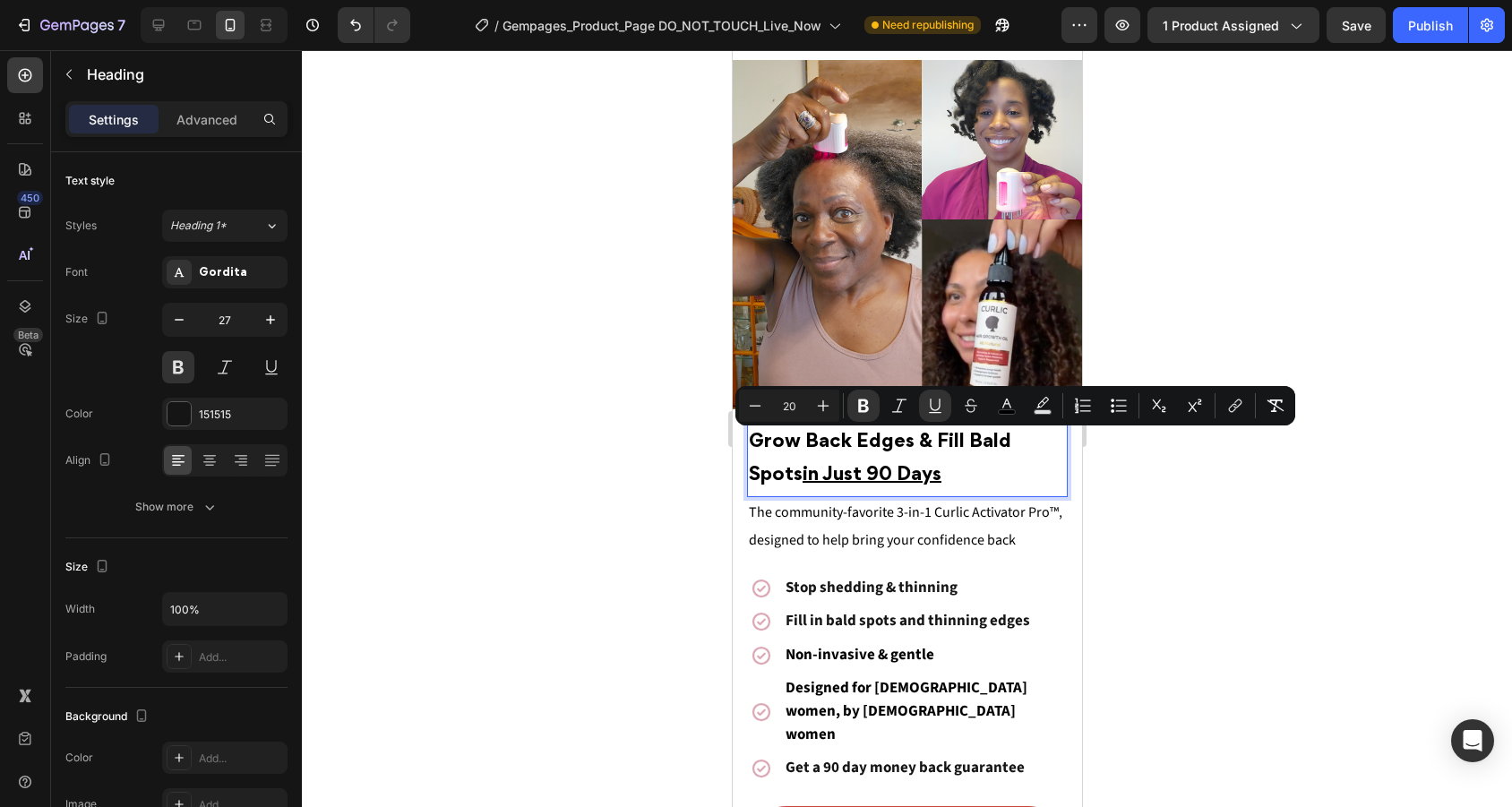
click at [1297, 528] on div at bounding box center [906, 428] width 1210 height 756
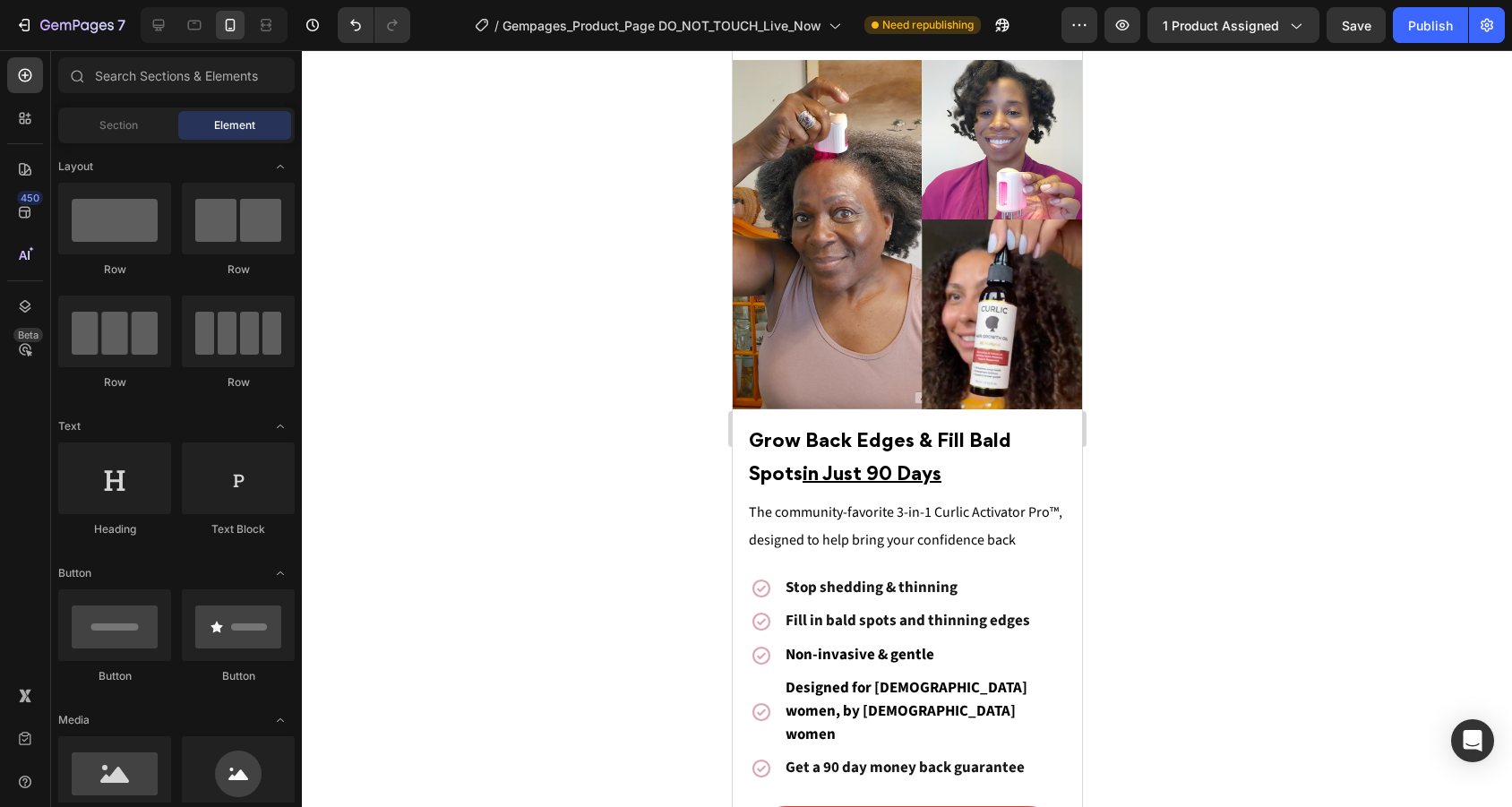
click at [1297, 528] on div at bounding box center [906, 428] width 1210 height 756
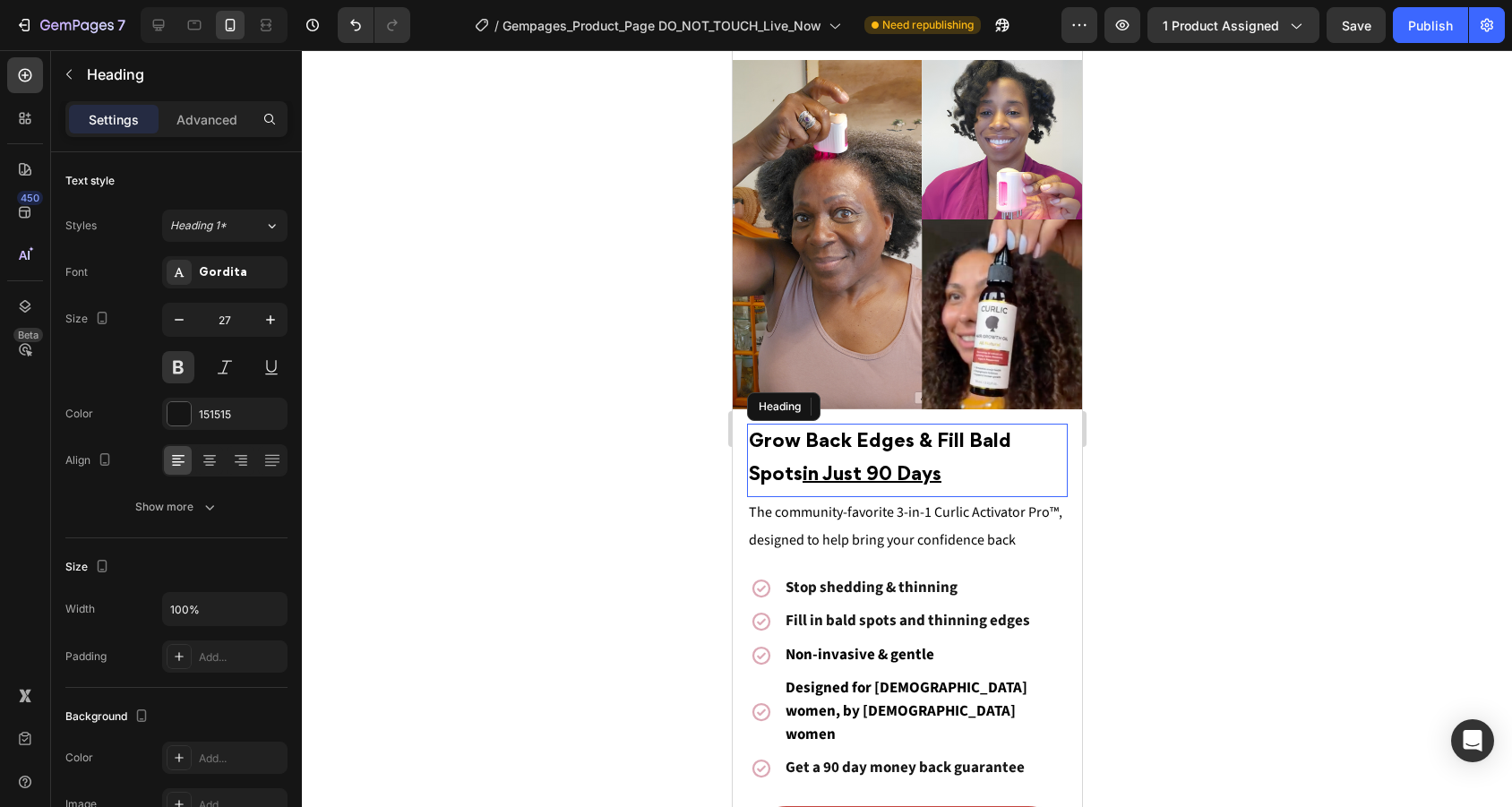
click at [917, 470] on p "⁠⁠⁠⁠⁠⁠⁠ Grow Back Edges & Fill Bald Spots in Just 90 Days" at bounding box center [906, 458] width 317 height 67
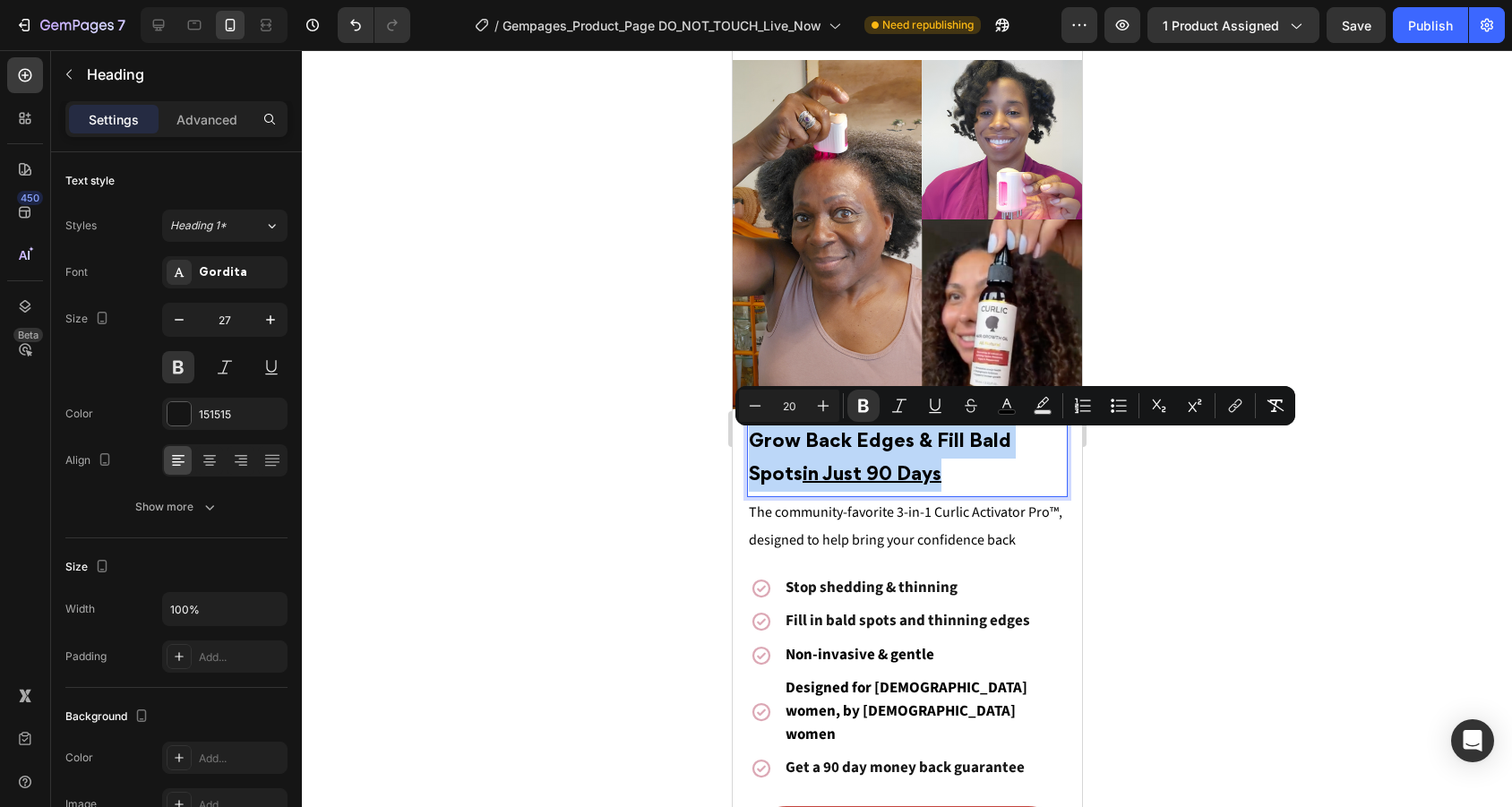
drag, startPoint x: 917, startPoint y: 470, endPoint x: 618, endPoint y: 470, distance: 299.0
click at [918, 403] on div "Minus 20 Plus Bold Italic Underline Strikethrough color Text Background Color N…" at bounding box center [1015, 405] width 553 height 32
click at [921, 403] on button "Underline" at bounding box center [935, 405] width 32 height 32
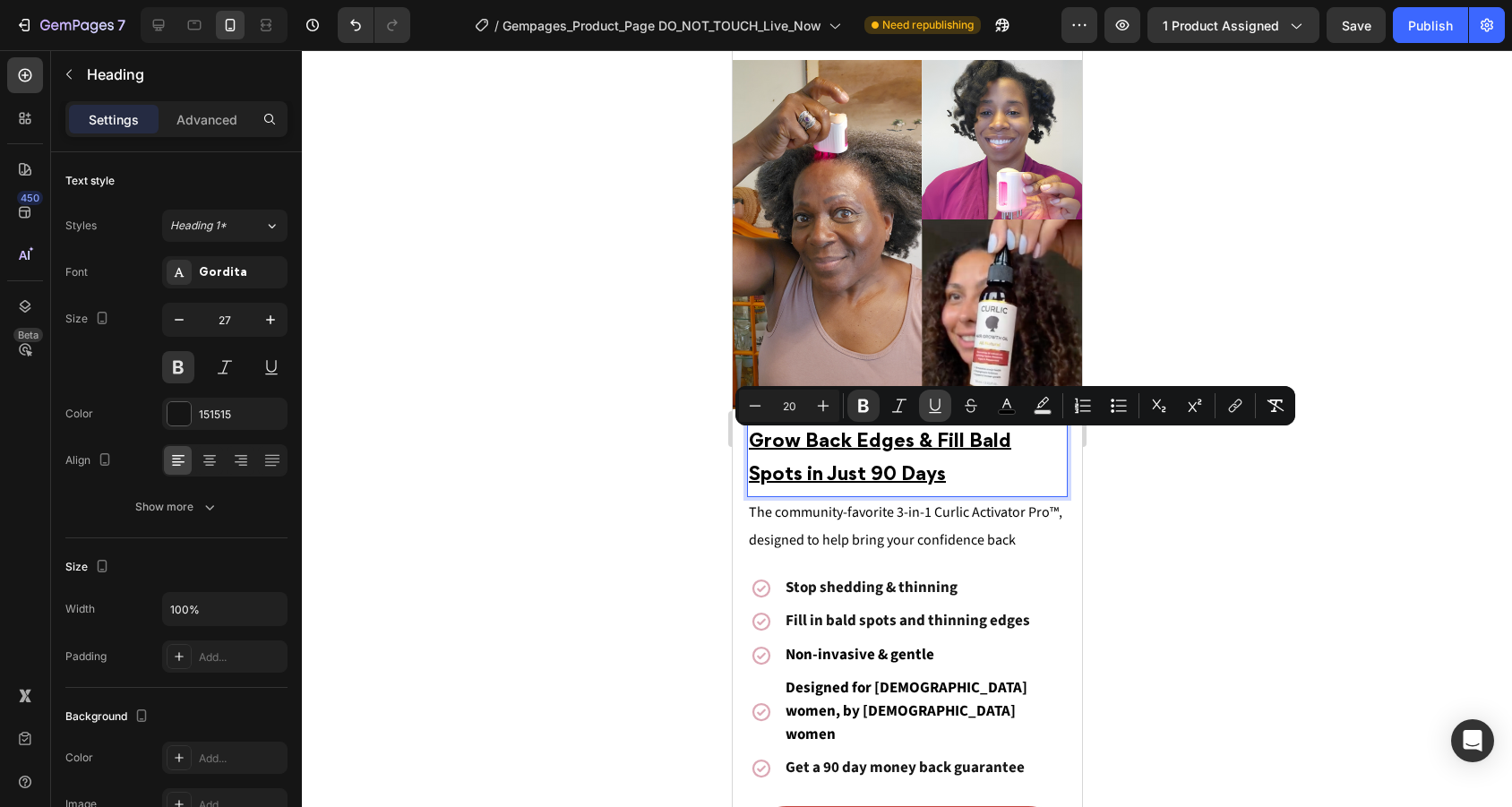
click at [921, 403] on button "Underline" at bounding box center [935, 405] width 32 height 32
click at [884, 472] on strong "Grow Back Edges & Fill Bald Spots in Just 90 Days" at bounding box center [879, 458] width 263 height 51
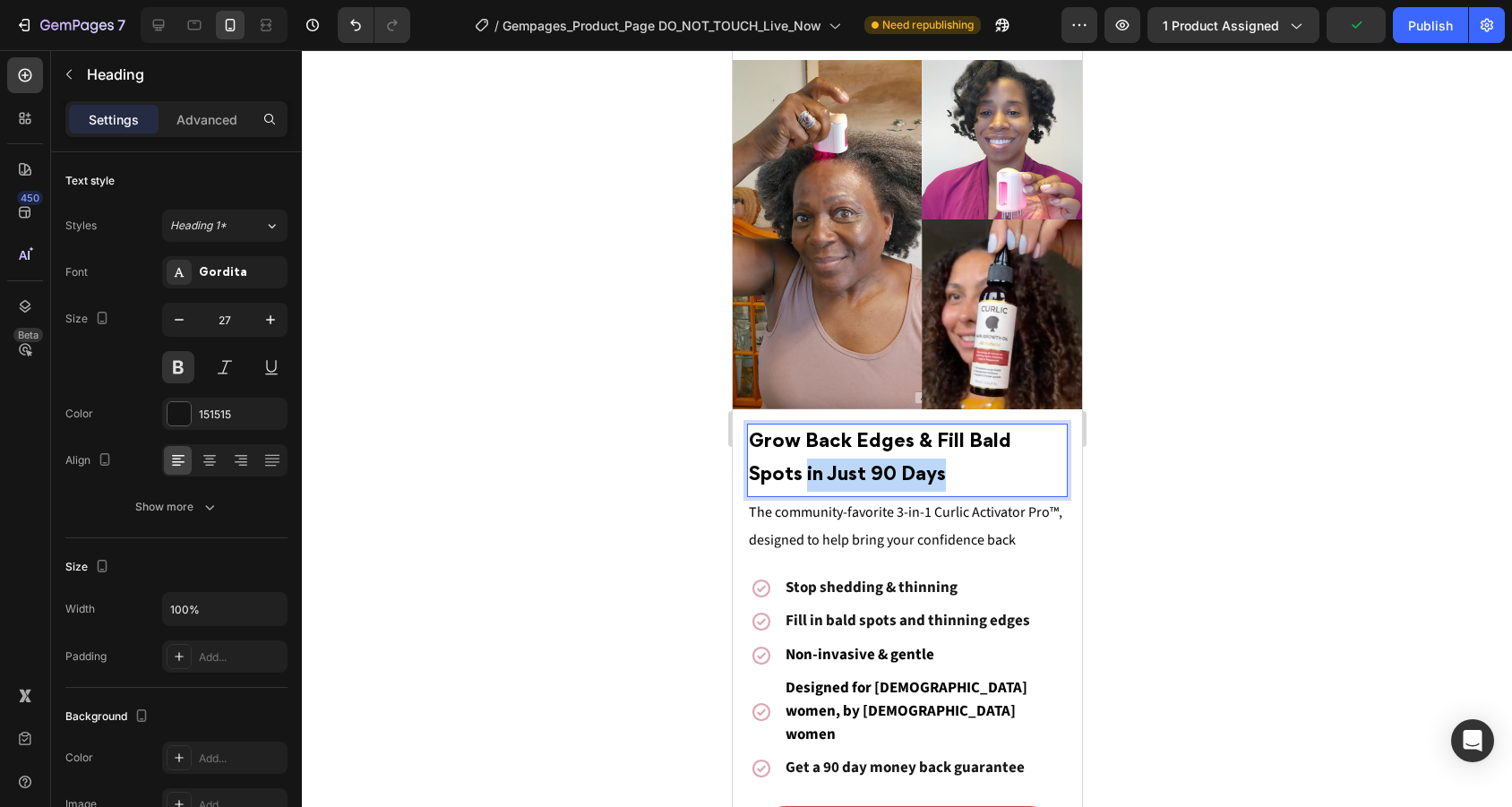
drag, startPoint x: 902, startPoint y: 475, endPoint x: 1431, endPoint y: 524, distance: 531.3
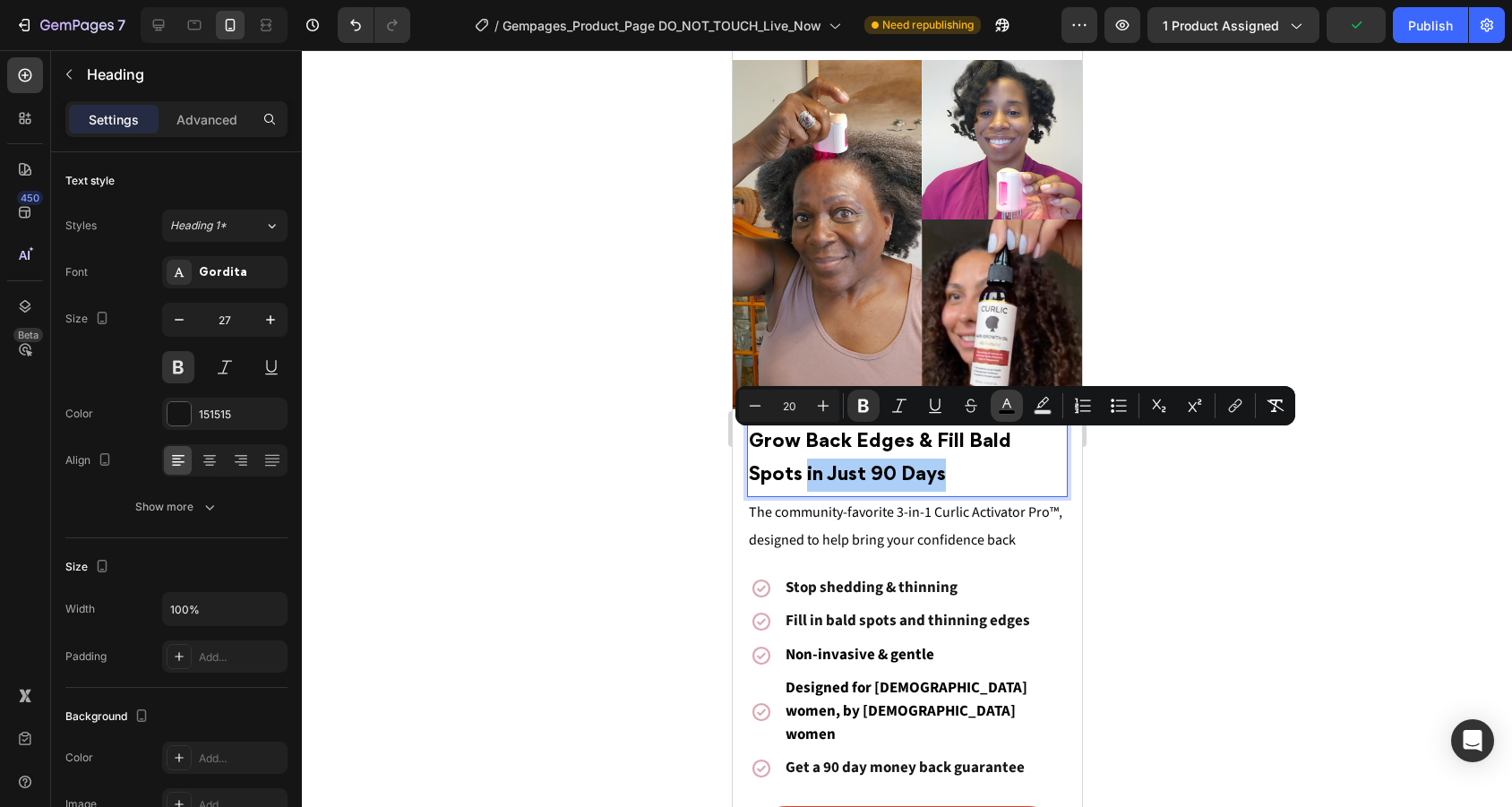
click at [1016, 404] on button "color" at bounding box center [1006, 405] width 32 height 32
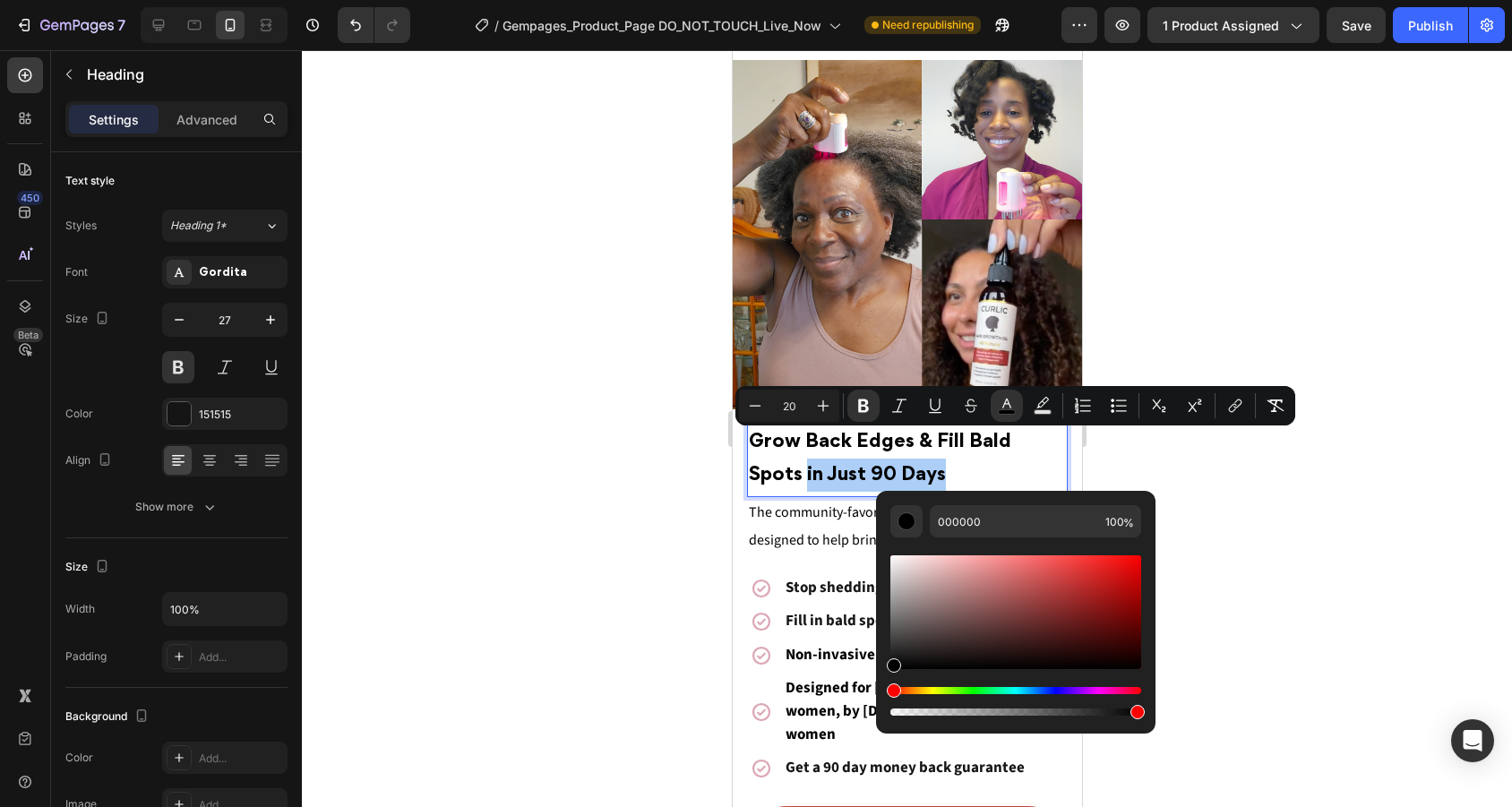
click at [1077, 624] on div "Editor contextual toolbar" at bounding box center [1016, 612] width 251 height 114
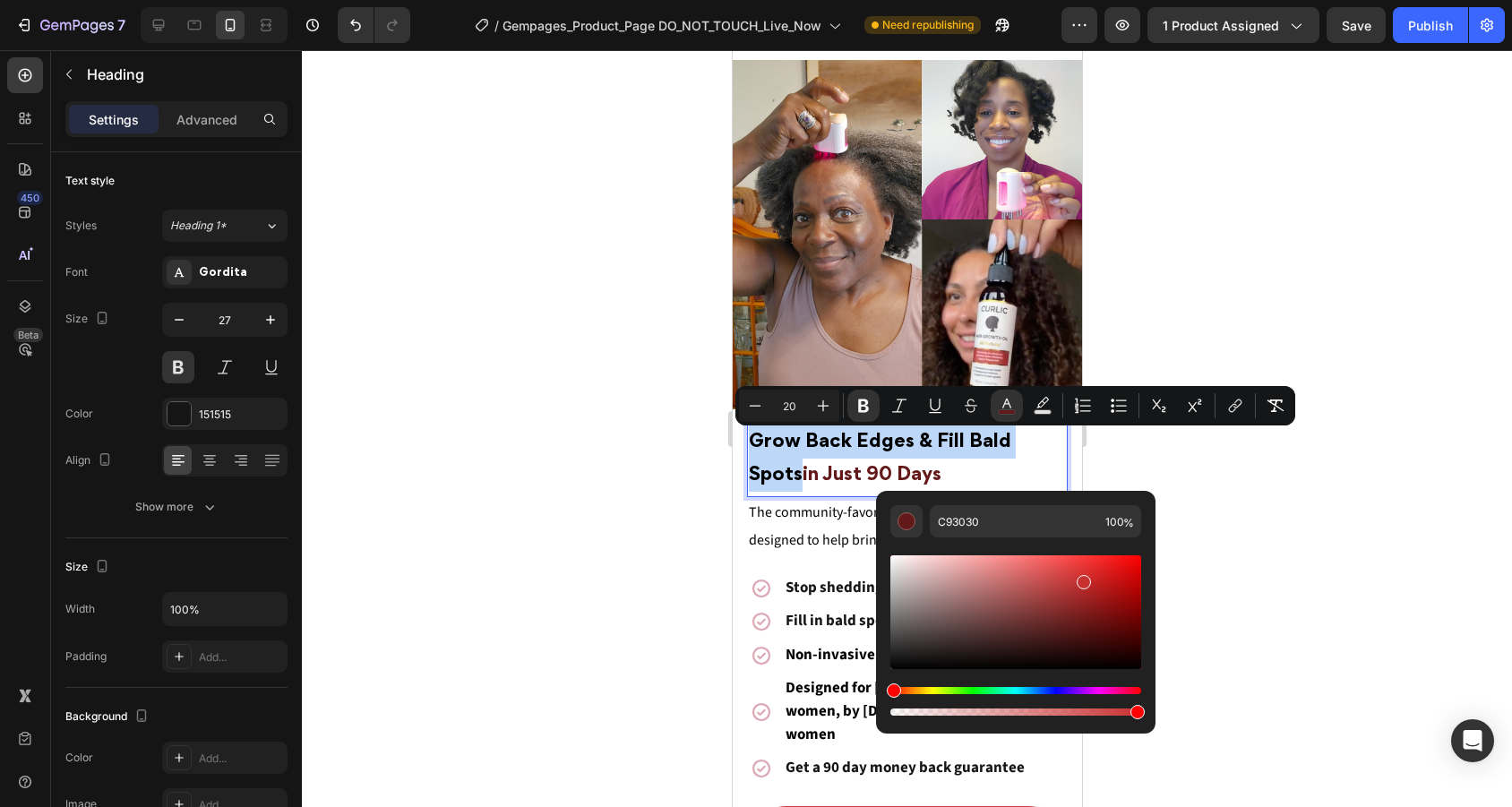
drag, startPoint x: 1077, startPoint y: 624, endPoint x: 1083, endPoint y: 578, distance: 46.4
click at [1083, 578] on div "Editor contextual toolbar" at bounding box center [1084, 582] width 15 height 15
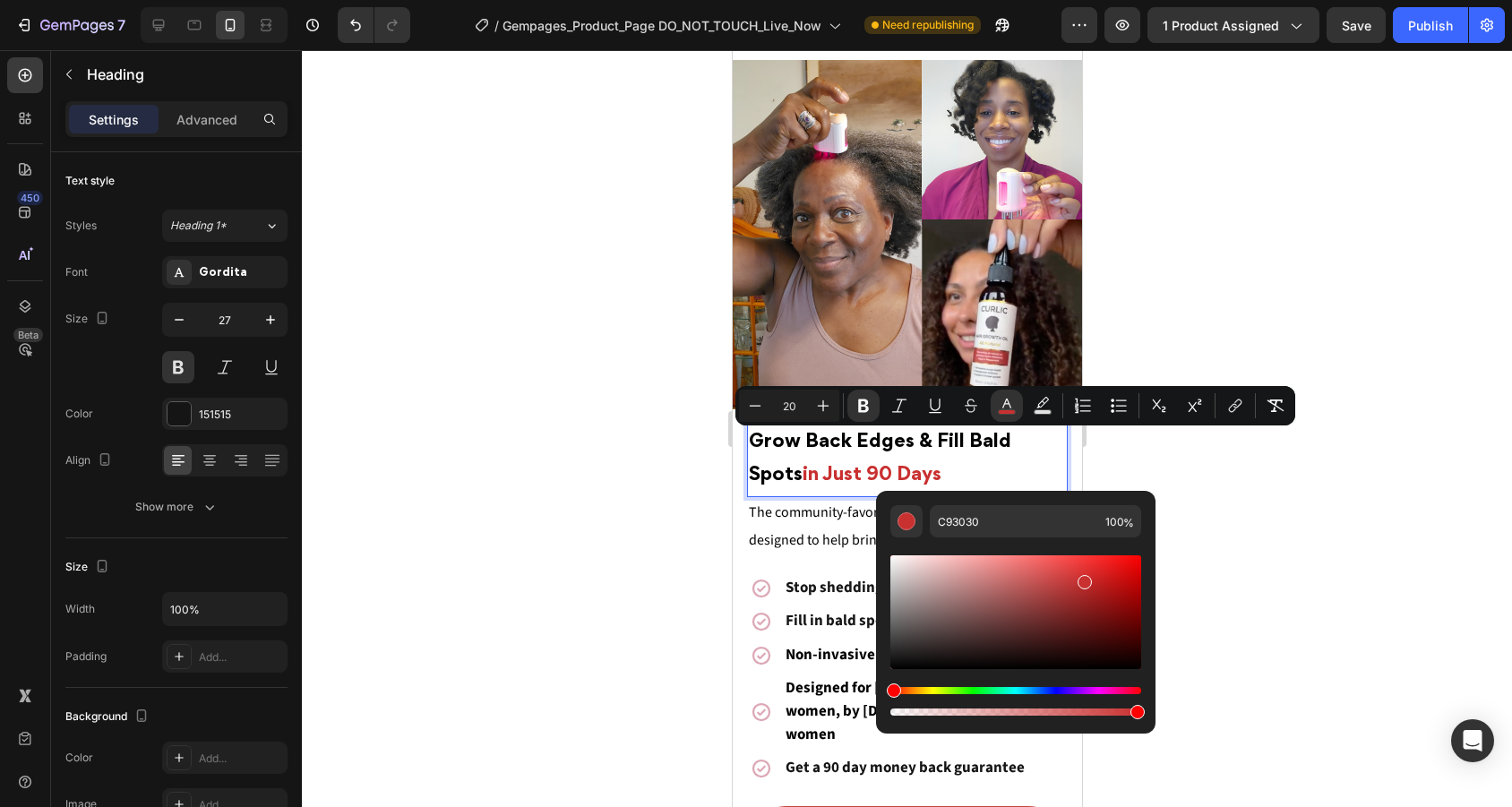
click at [1109, 594] on div "Editor contextual toolbar" at bounding box center [1016, 612] width 251 height 114
drag, startPoint x: 1109, startPoint y: 594, endPoint x: 1120, endPoint y: 578, distance: 19.4
click at [1120, 578] on div "Editor contextual toolbar" at bounding box center [1121, 581] width 15 height 15
click at [1098, 691] on div "Hue" at bounding box center [1016, 689] width 251 height 7
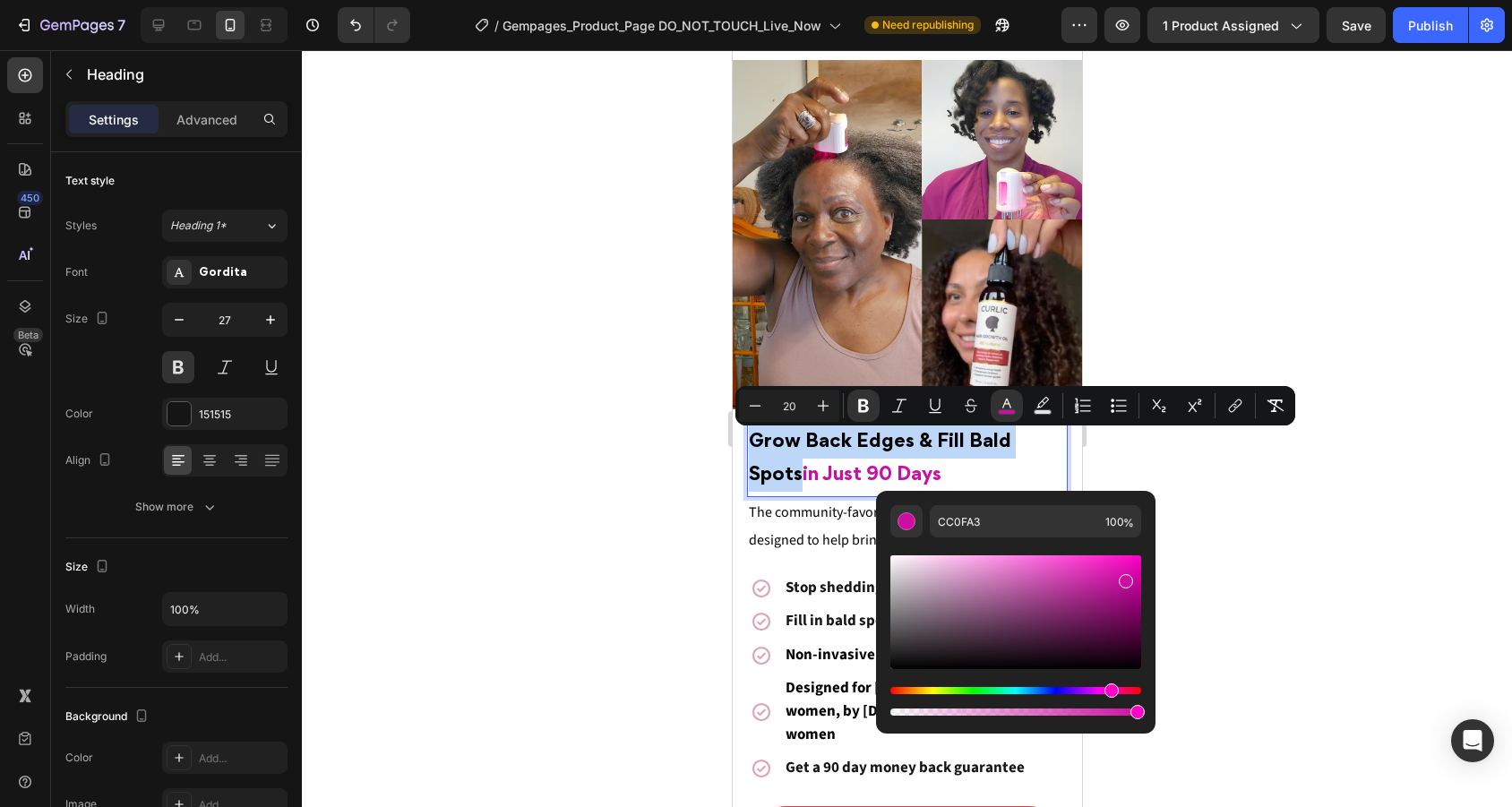
drag, startPoint x: 1098, startPoint y: 691, endPoint x: 1109, endPoint y: 690, distance: 11.0
click at [1109, 690] on div "Hue" at bounding box center [1111, 689] width 15 height 15
click at [1047, 587] on div "Editor contextual toolbar" at bounding box center [1016, 612] width 251 height 114
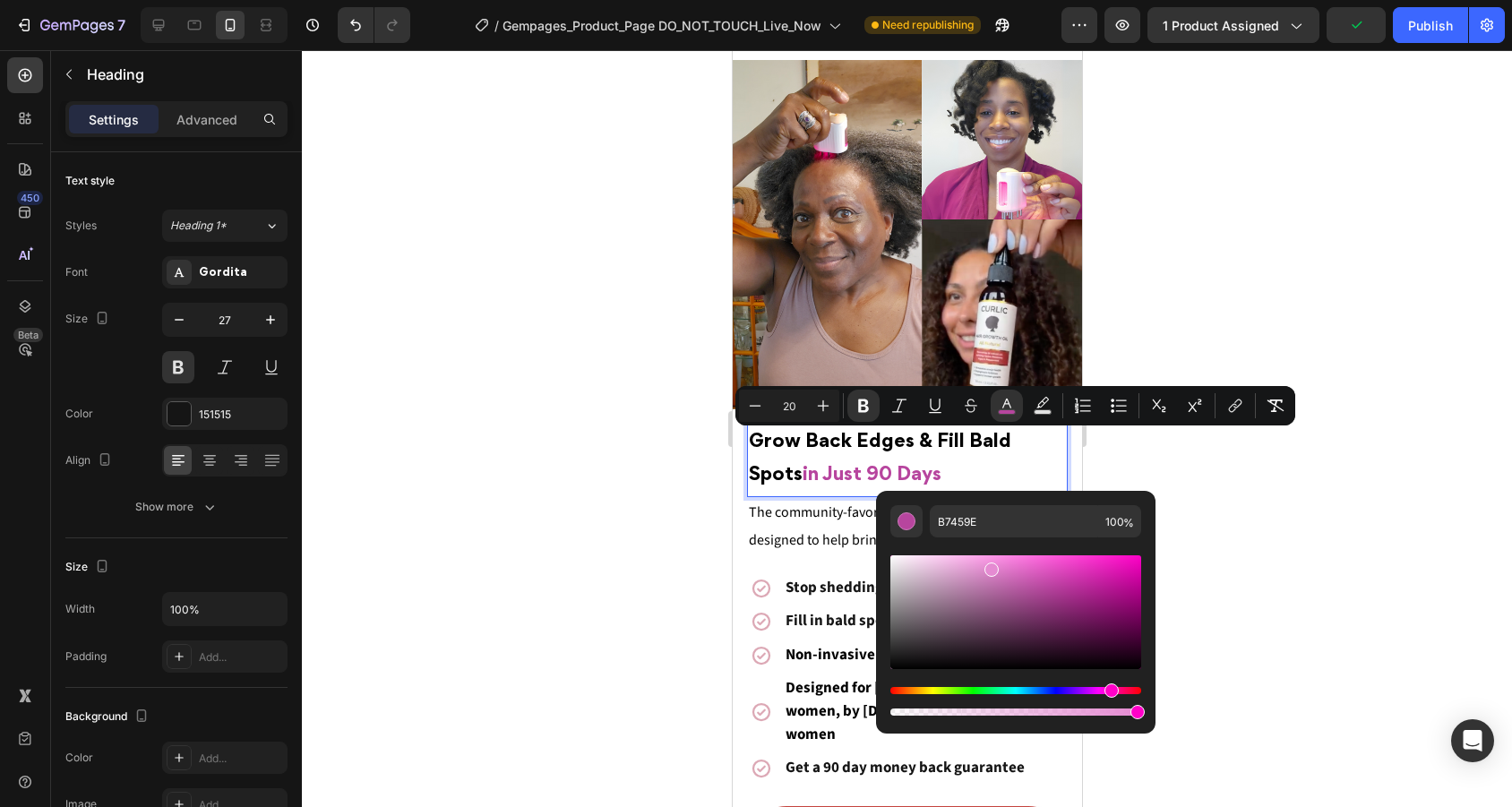
drag, startPoint x: 1039, startPoint y: 585, endPoint x: 988, endPoint y: 566, distance: 54.4
click at [988, 566] on div "Editor contextual toolbar" at bounding box center [1016, 612] width 251 height 114
drag, startPoint x: 984, startPoint y: 568, endPoint x: 982, endPoint y: 582, distance: 14.1
click at [982, 582] on div "Editor contextual toolbar" at bounding box center [1016, 612] width 251 height 114
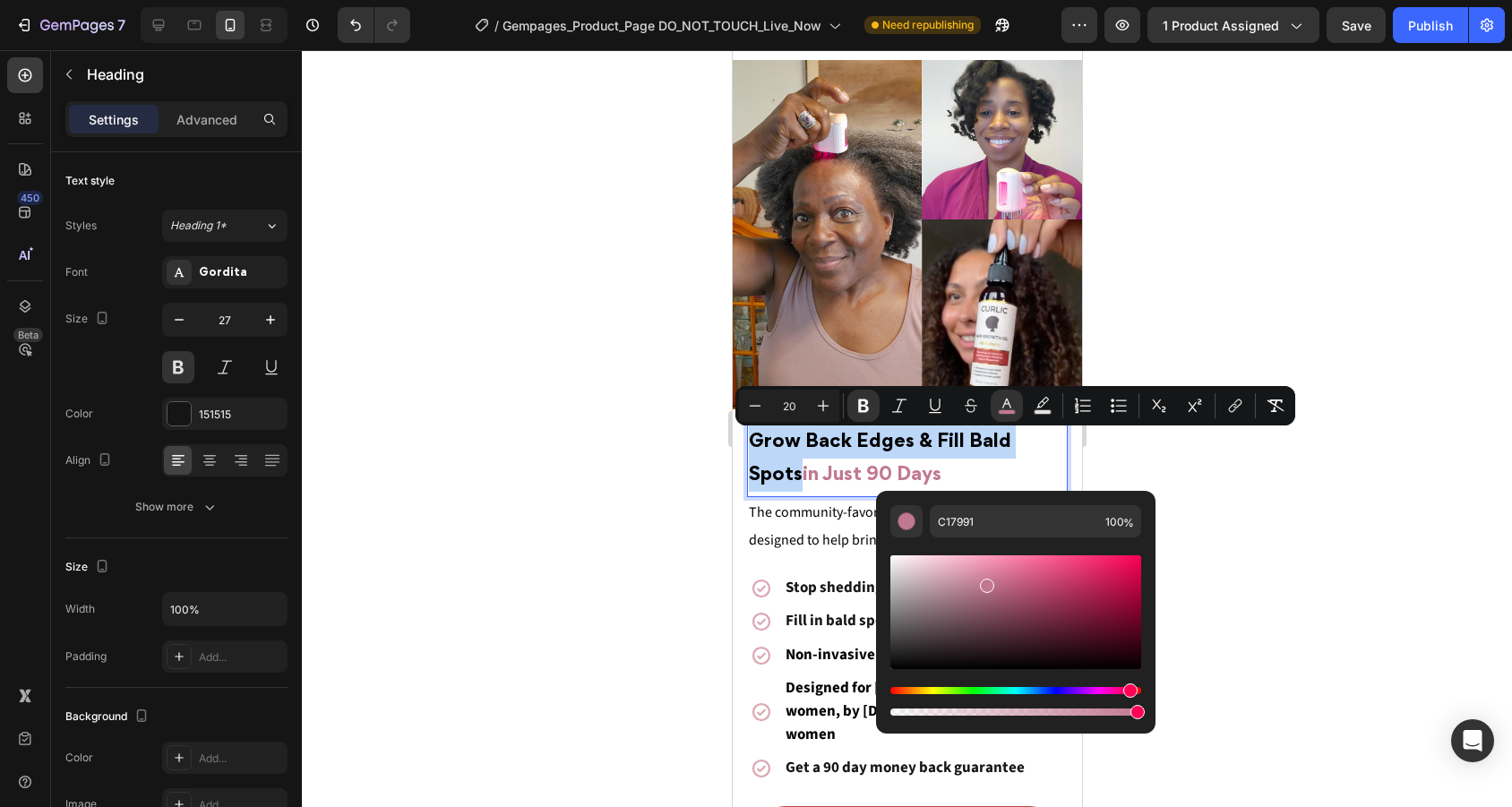
drag, startPoint x: 1114, startPoint y: 688, endPoint x: 1128, endPoint y: 671, distance: 22.0
click at [1128, 671] on div "Editor contextual toolbar" at bounding box center [1016, 635] width 251 height 167
click at [1009, 574] on div "Editor contextual toolbar" at bounding box center [1016, 612] width 251 height 114
click at [1003, 574] on div "Editor contextual toolbar" at bounding box center [1016, 612] width 251 height 114
click at [995, 571] on div "Editor contextual toolbar" at bounding box center [1016, 612] width 251 height 114
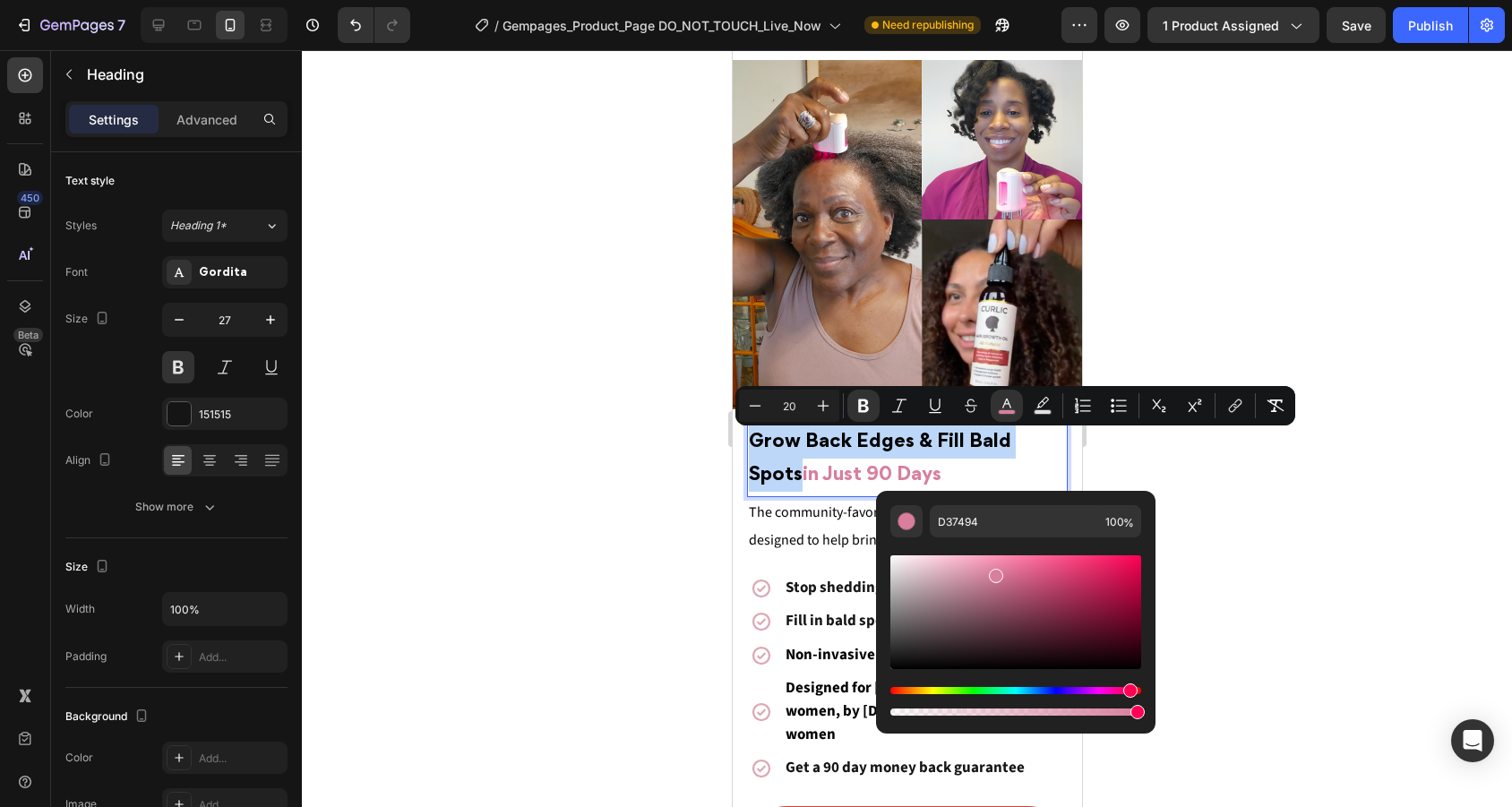
type input "D87F9D"
click at [1380, 529] on div at bounding box center [906, 428] width 1210 height 756
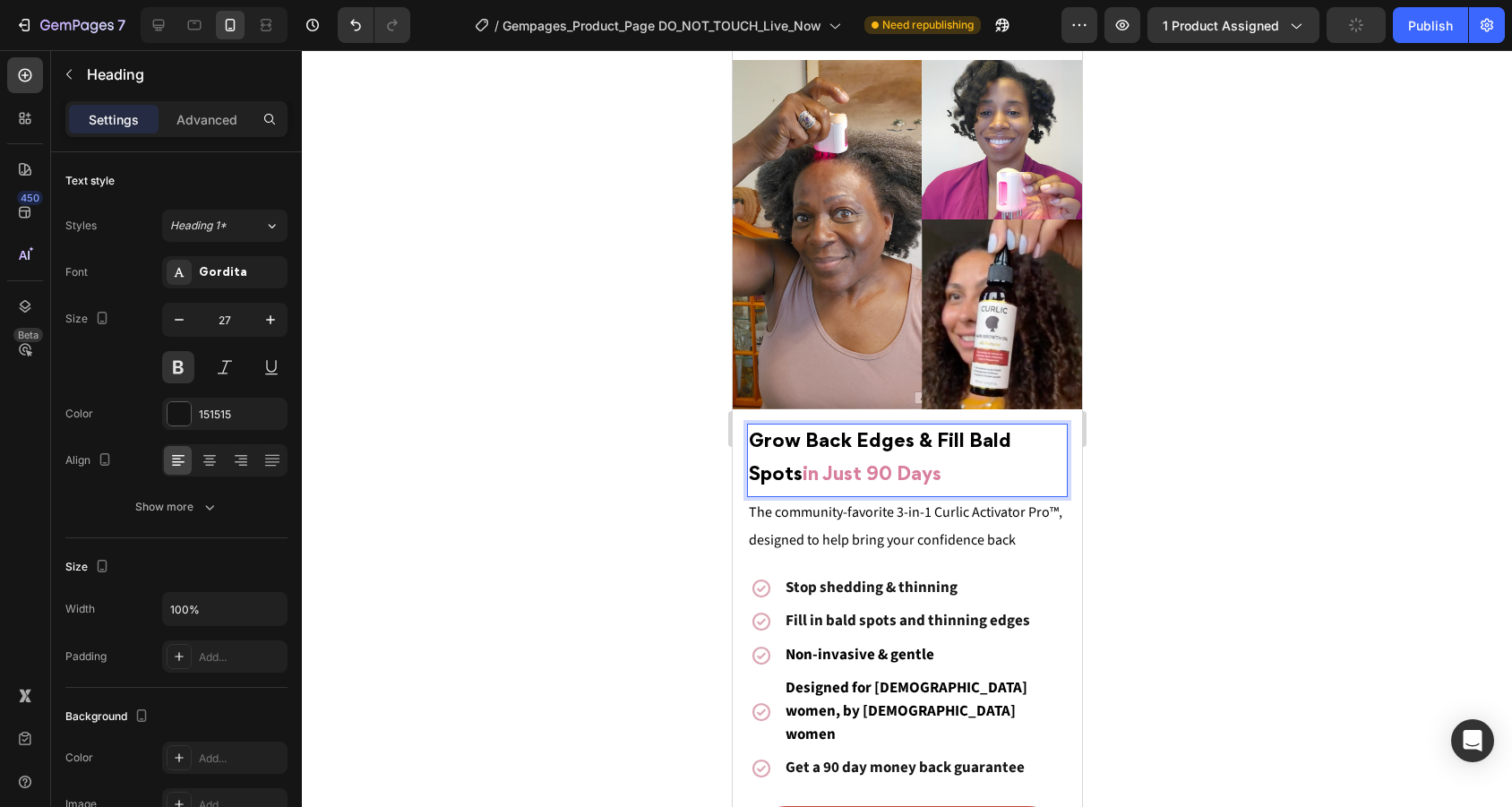
drag, startPoint x: 902, startPoint y: 478, endPoint x: 692, endPoint y: 478, distance: 210.0
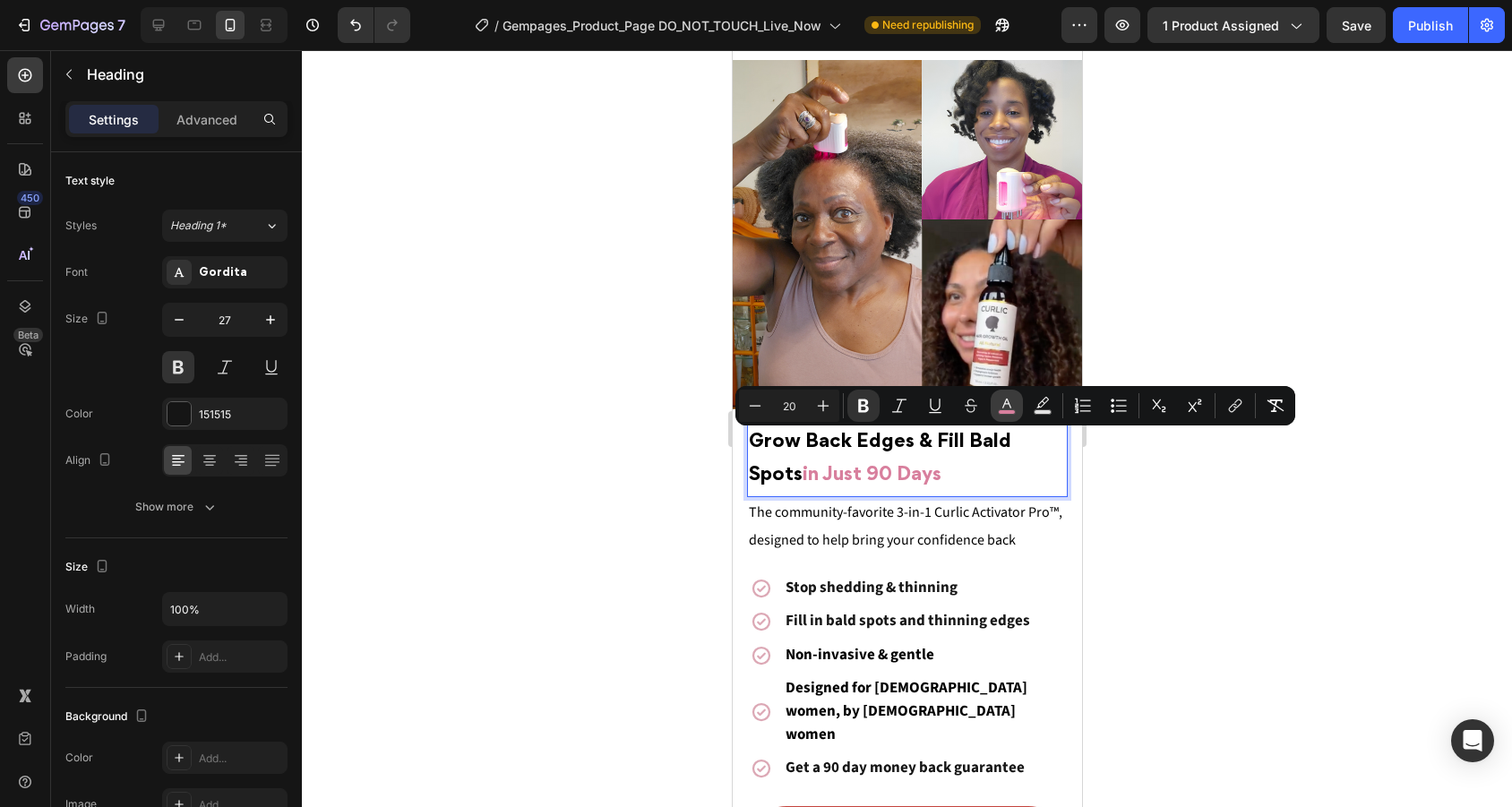
click at [1000, 412] on rect "Editor contextual toolbar" at bounding box center [1006, 412] width 17 height 5
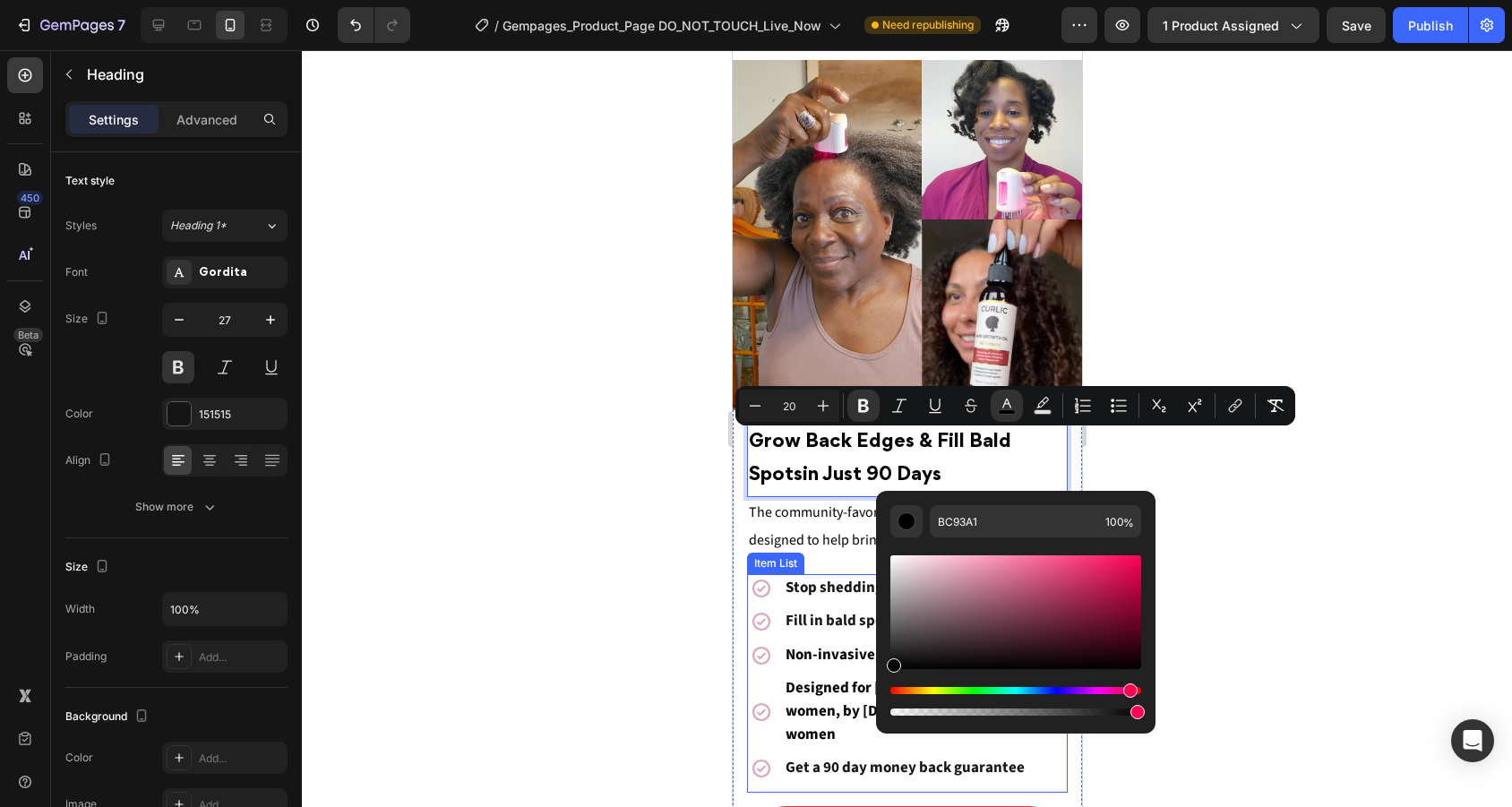
type input "000000"
drag, startPoint x: 1678, startPoint y: 634, endPoint x: 823, endPoint y: 751, distance: 863.0
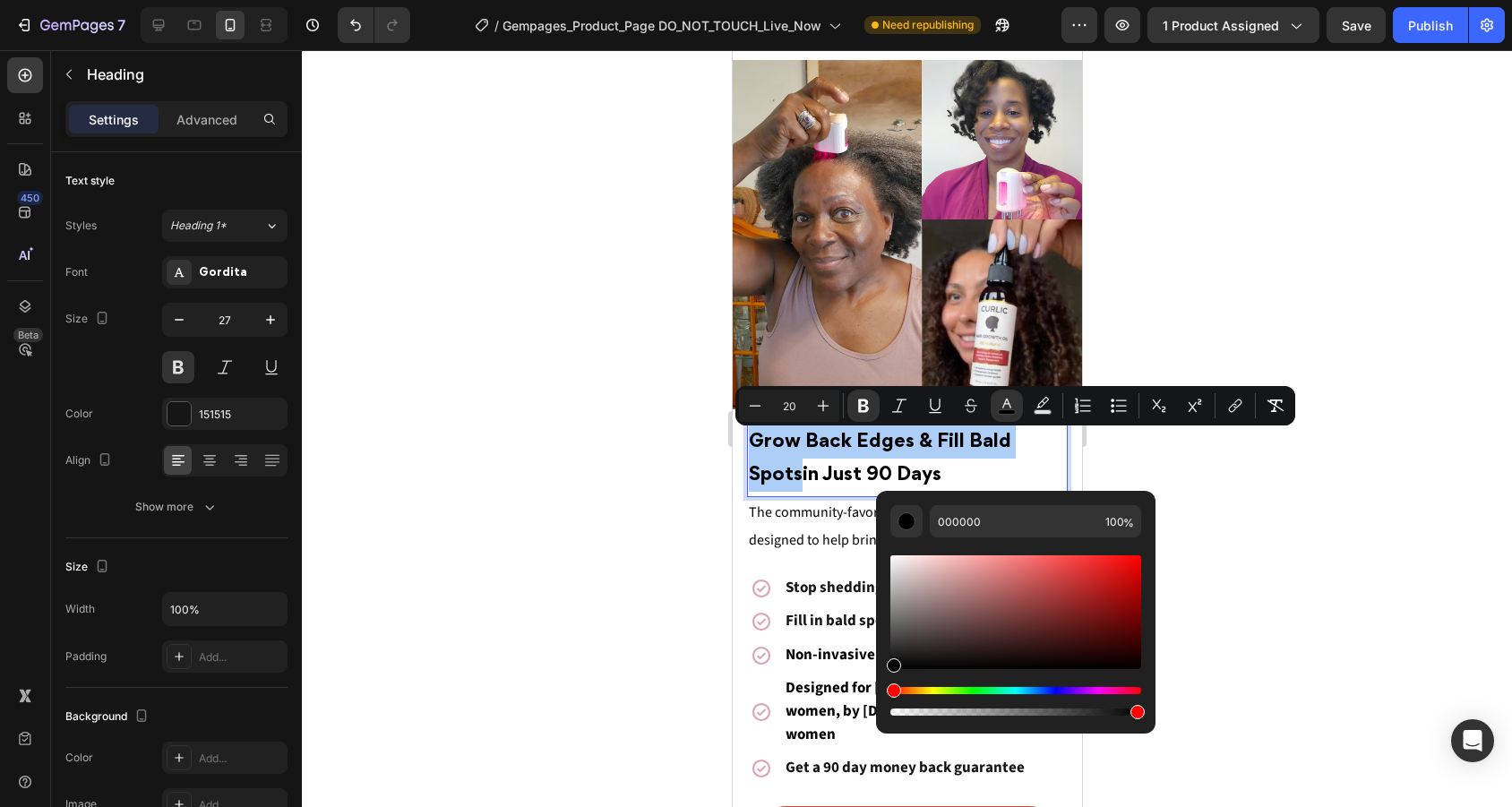
click at [1321, 482] on div at bounding box center [906, 428] width 1210 height 756
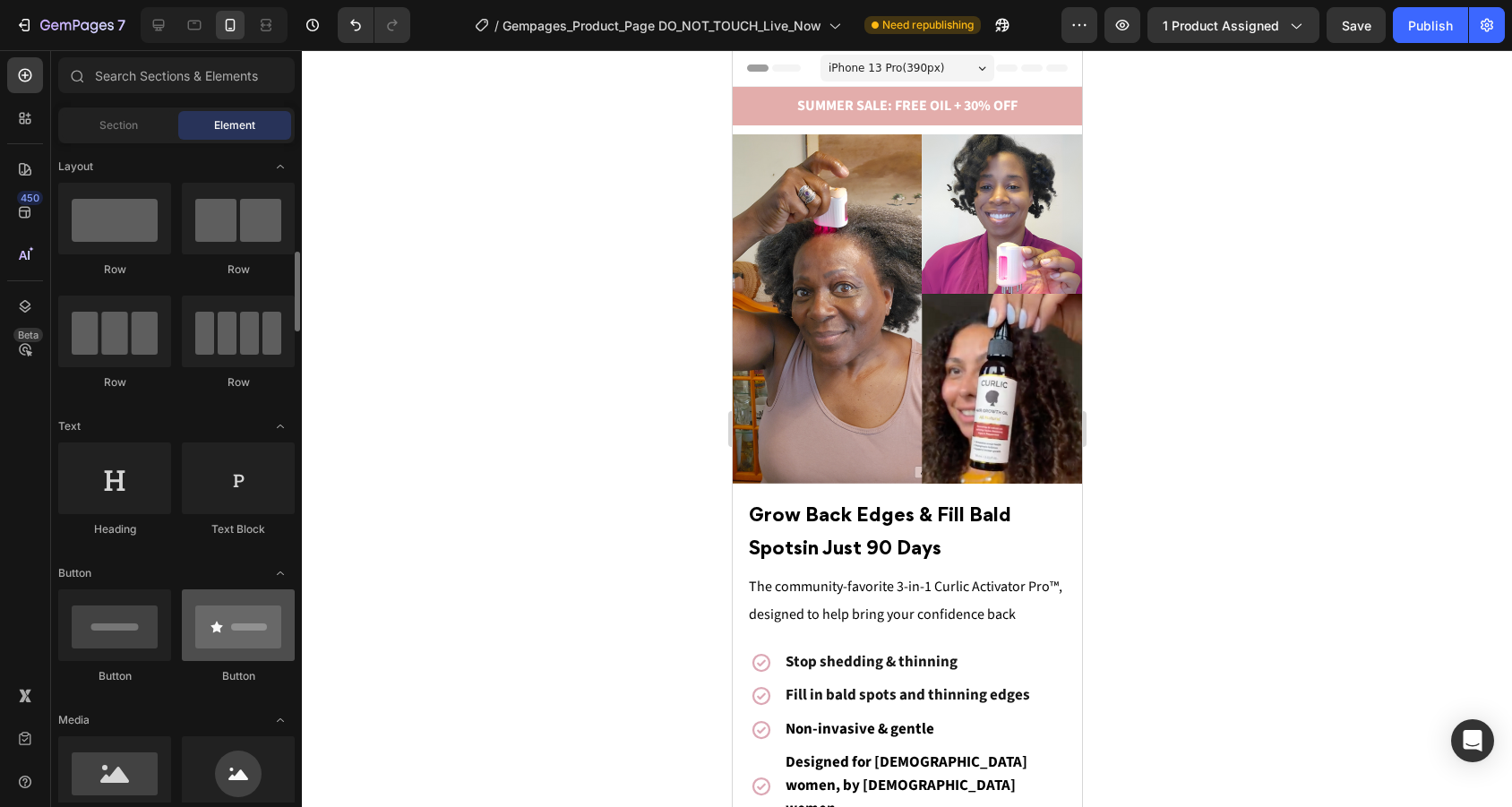
scroll to position [107, 0]
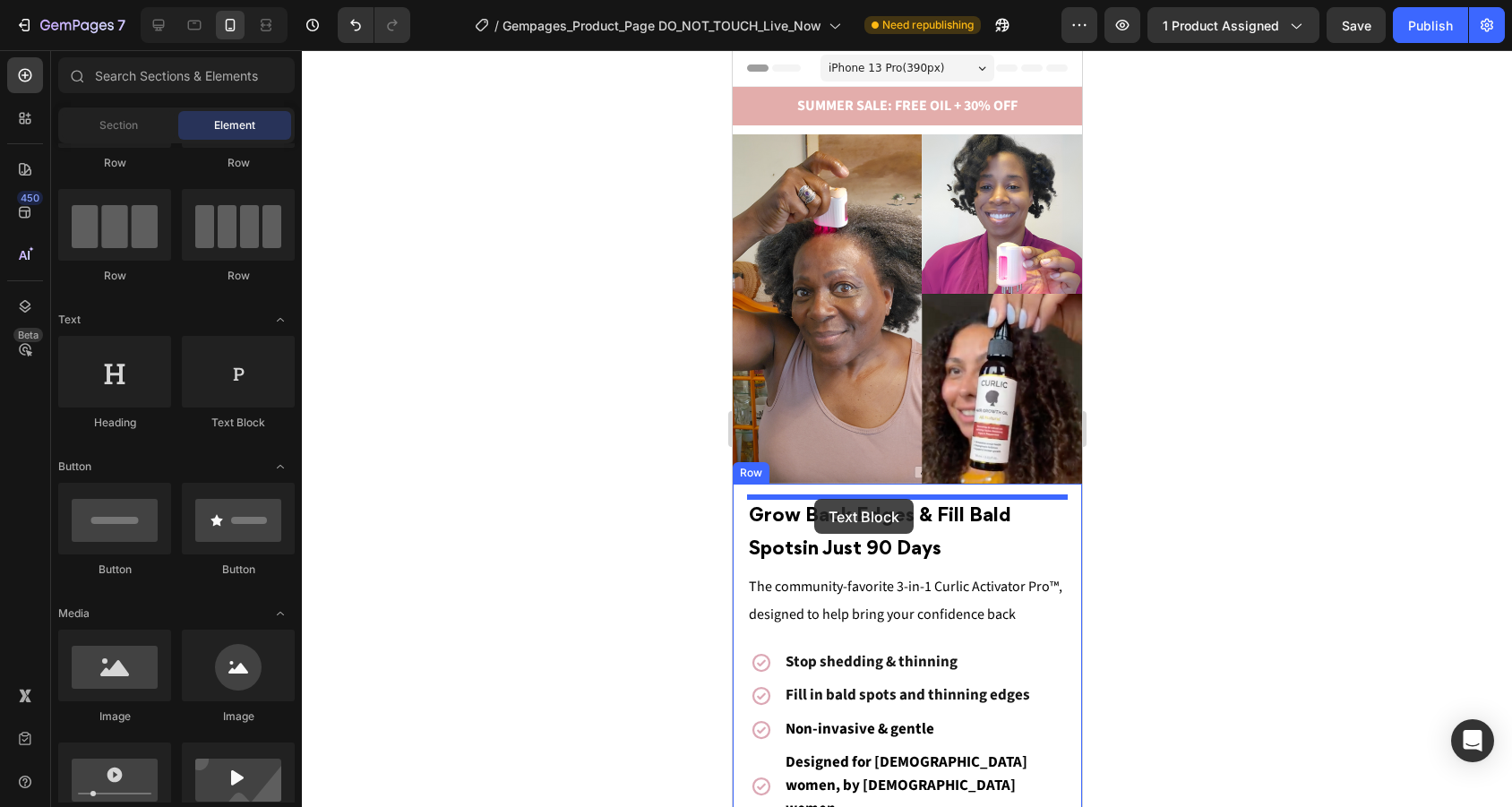
drag, startPoint x: 983, startPoint y: 427, endPoint x: 813, endPoint y: 498, distance: 184.2
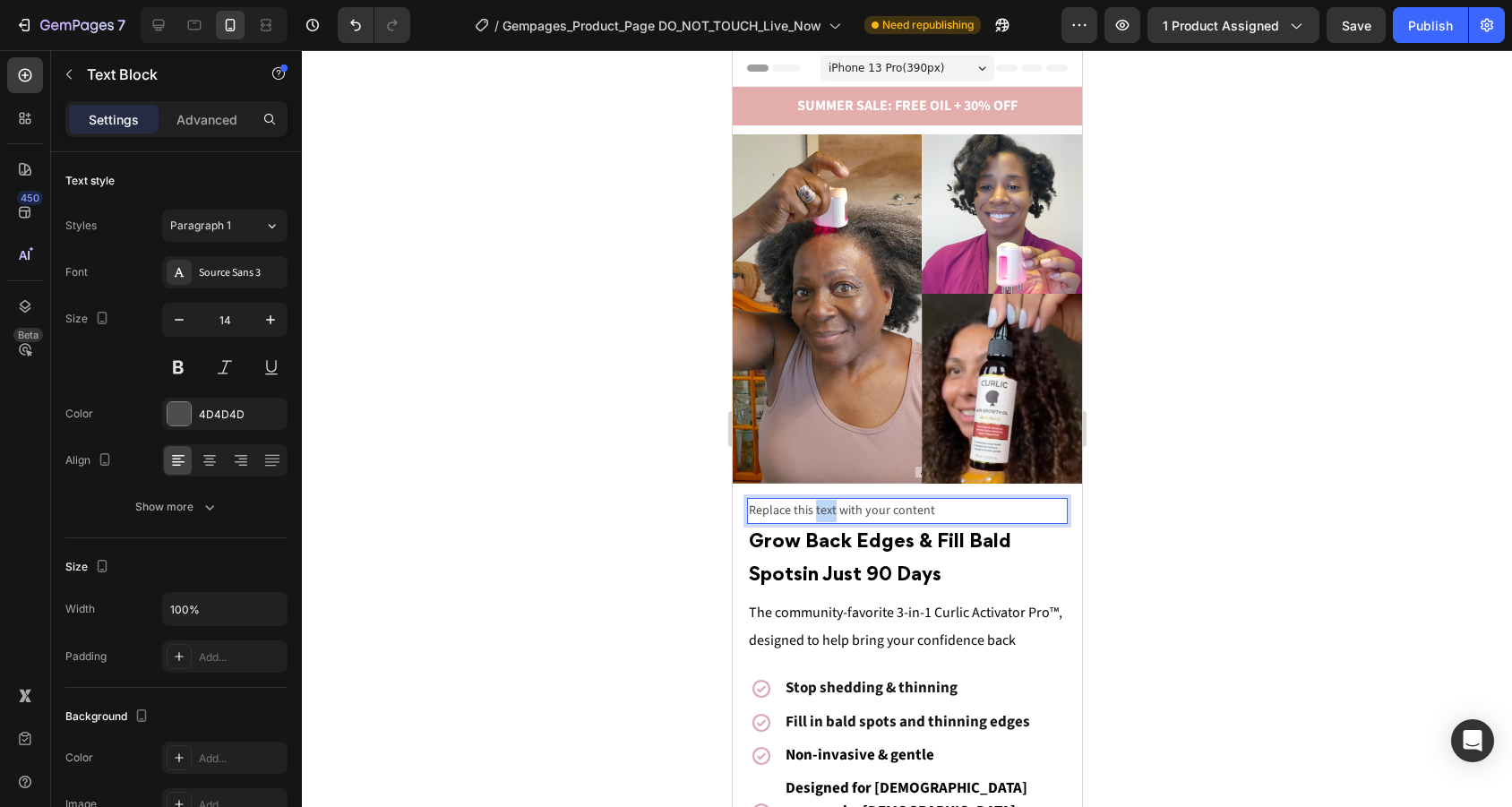
click at [813, 505] on p "Replace this text with your content" at bounding box center [906, 510] width 317 height 23
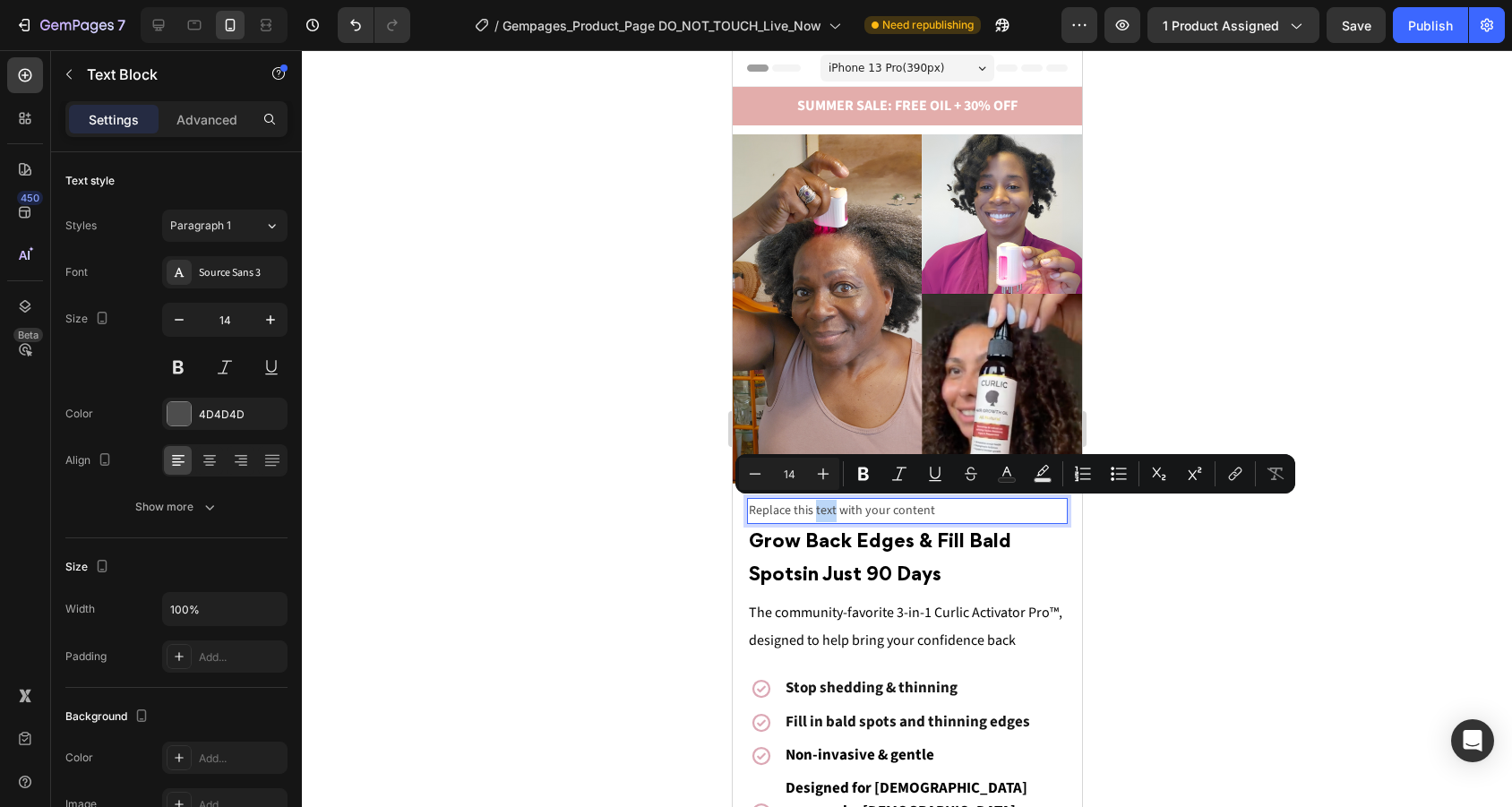
click at [934, 511] on p "Replace this text with your content" at bounding box center [906, 510] width 317 height 23
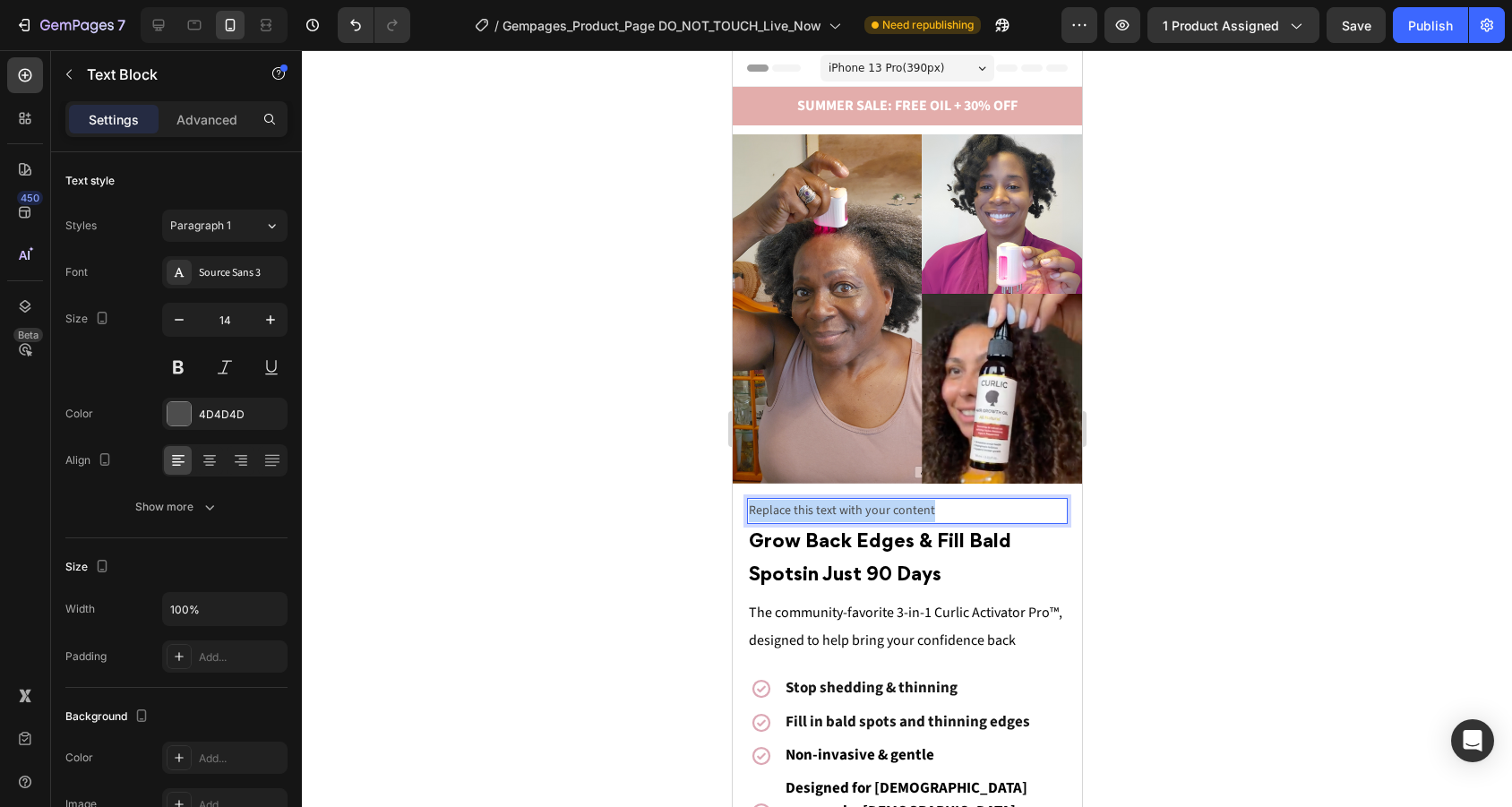
drag, startPoint x: 952, startPoint y: 511, endPoint x: 635, endPoint y: 511, distance: 317.0
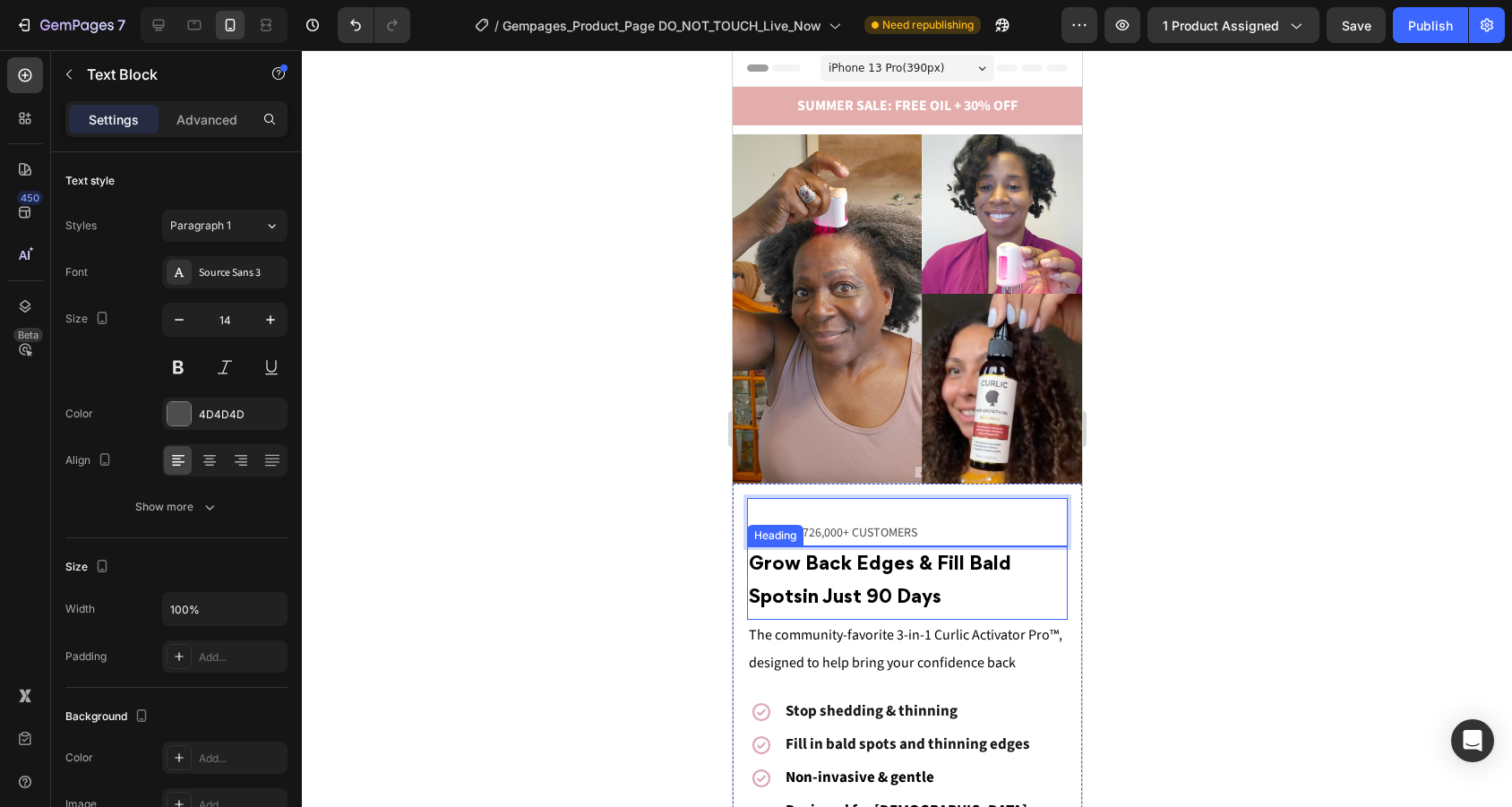
scroll to position [0, 0]
click at [810, 542] on p "LOVED BY 726,000+ CUSTOMERS" at bounding box center [906, 533] width 317 height 23
click at [749, 529] on p "LOVED BY 726,000+ CUSTOMERS" at bounding box center [906, 533] width 317 height 23
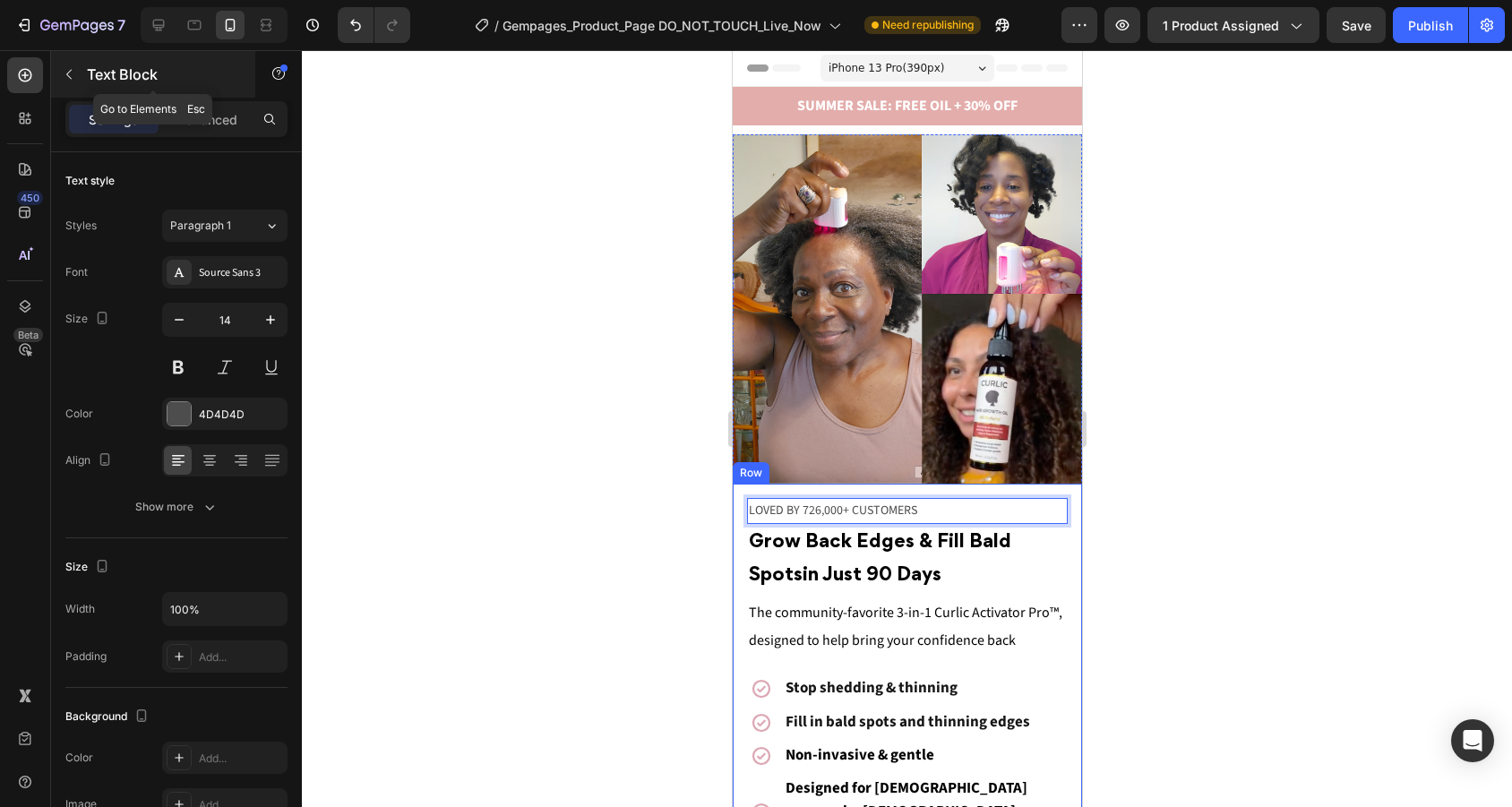
click at [64, 62] on button "button" at bounding box center [69, 73] width 28 height 28
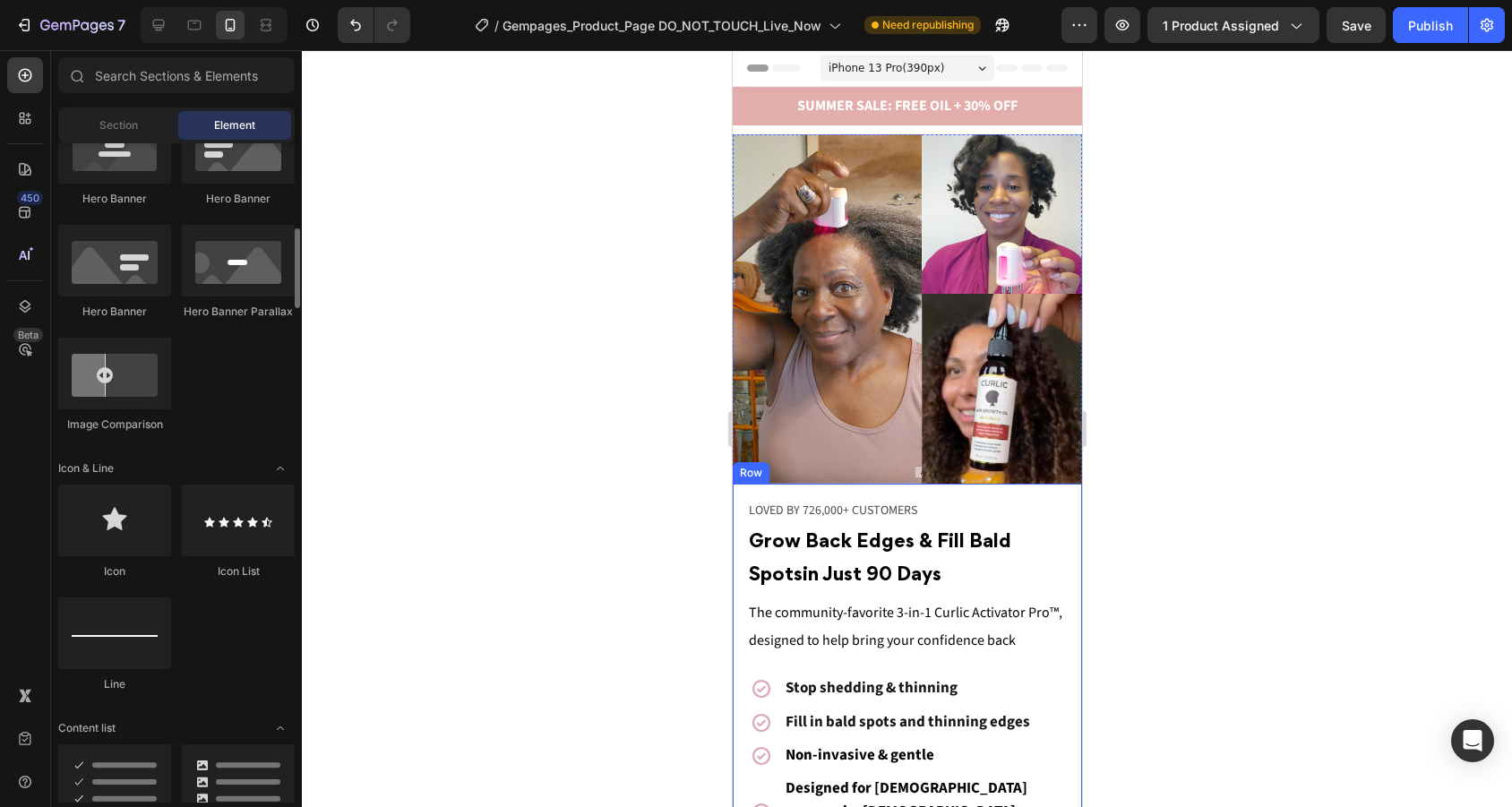
scroll to position [833, 0]
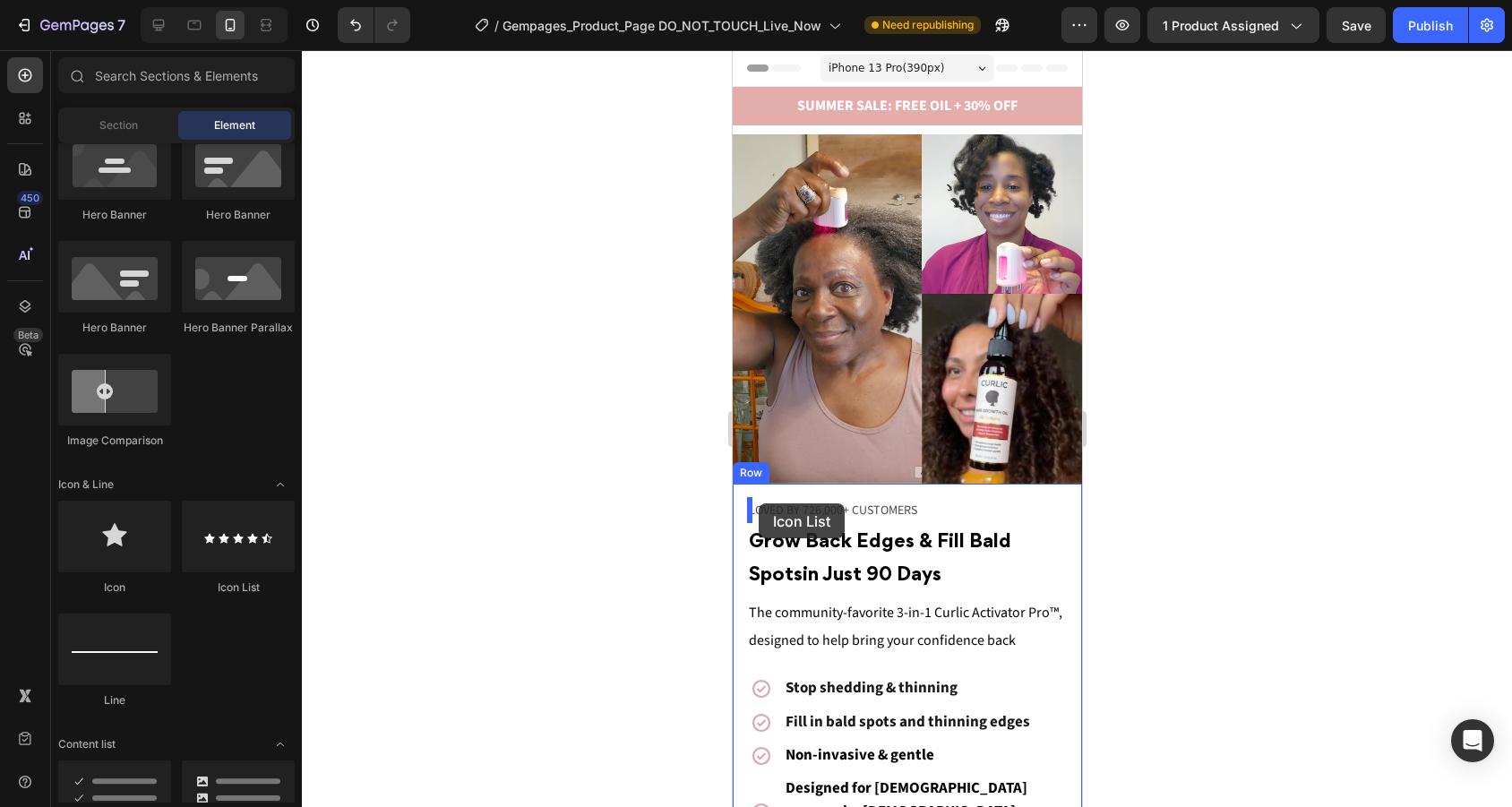
drag, startPoint x: 961, startPoint y: 603, endPoint x: 757, endPoint y: 503, distance: 227.2
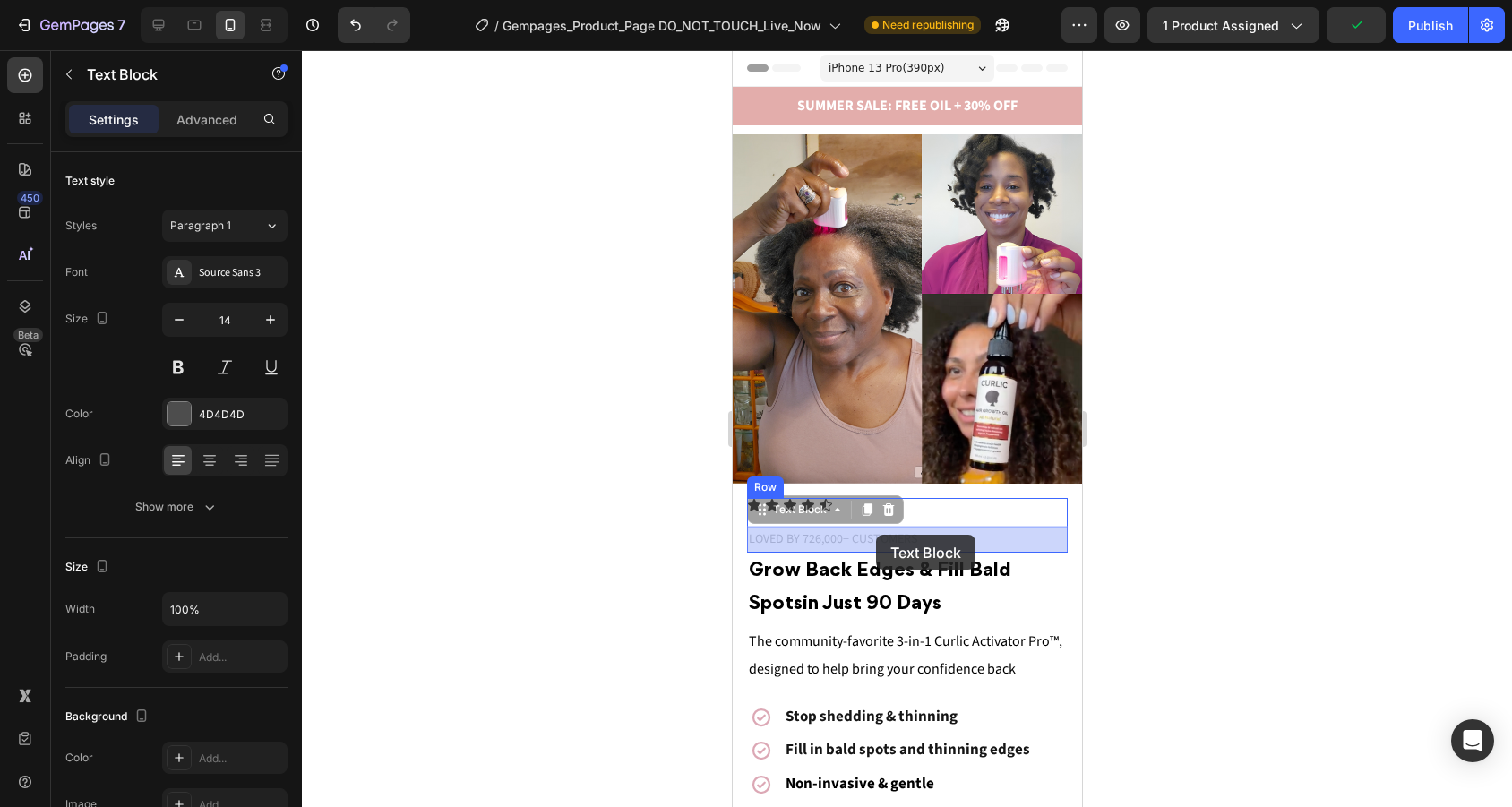
drag, startPoint x: 826, startPoint y: 538, endPoint x: 875, endPoint y: 535, distance: 49.1
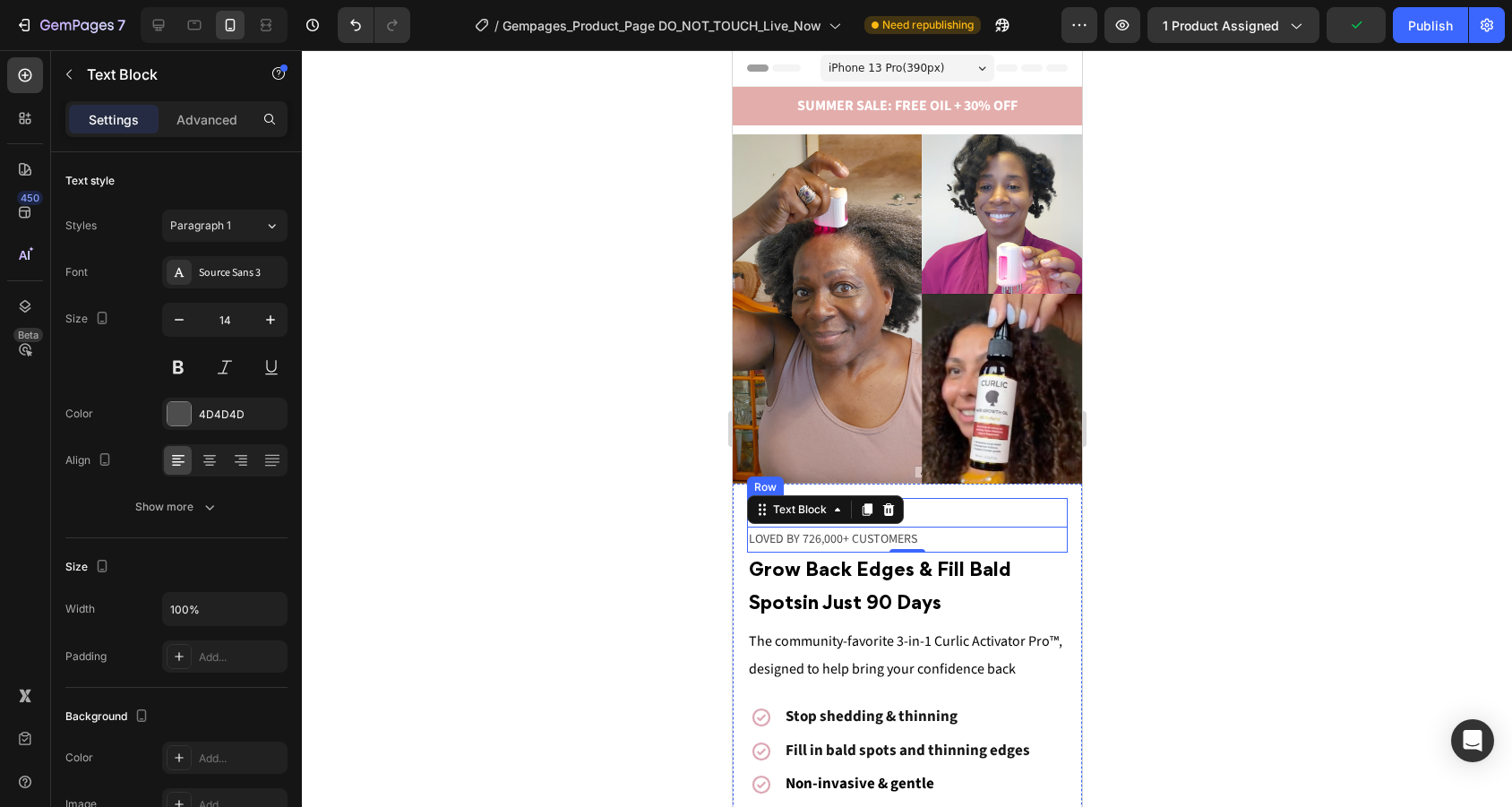
click at [1015, 517] on div "Icon Icon Icon Icon Icon Icon List LOVED BY 726,000+ CUSTOMERS Text Block 0 Row" at bounding box center [905, 525] width 320 height 55
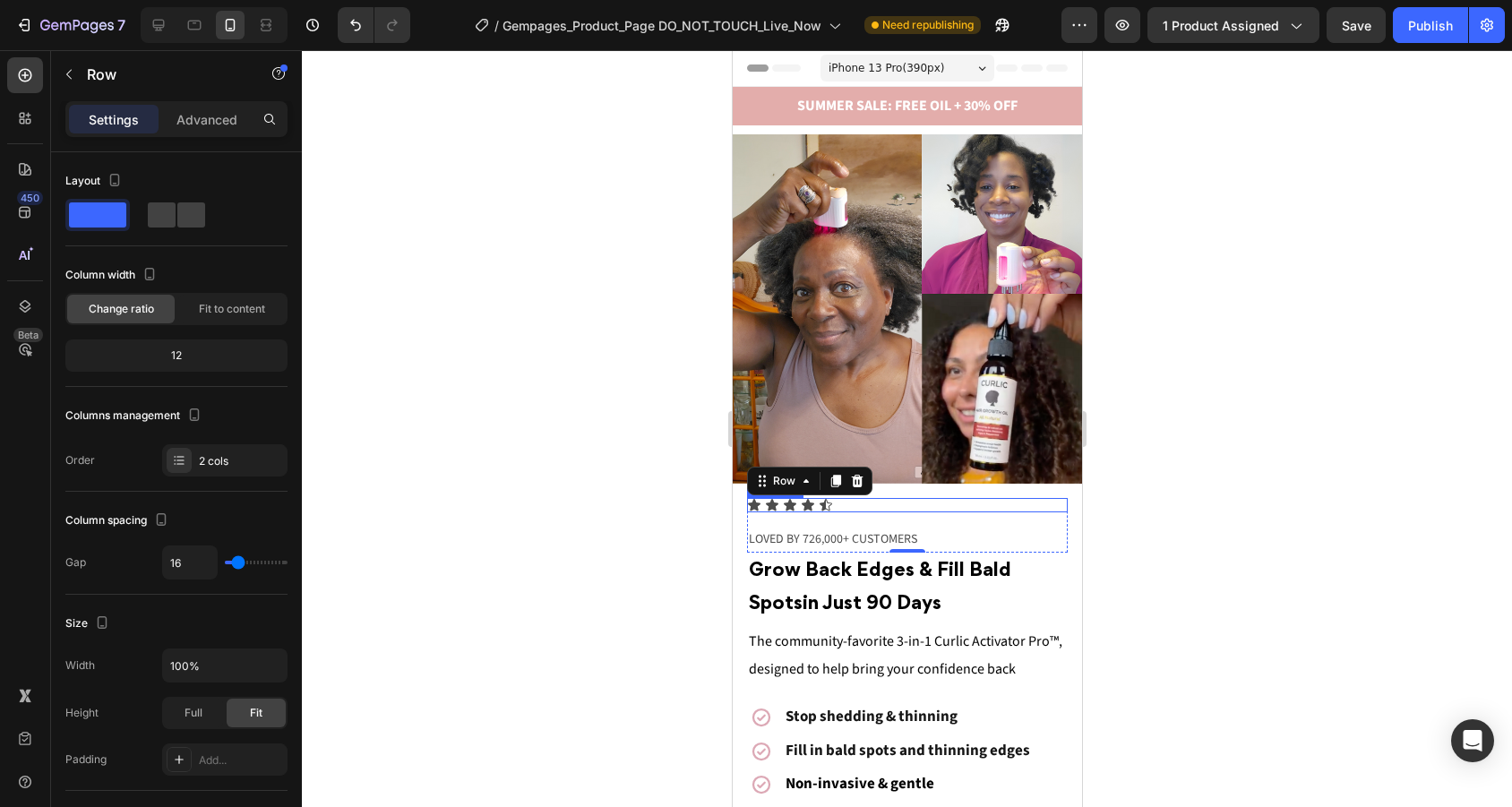
click at [835, 507] on div "Icon Icon Icon Icon Icon" at bounding box center [905, 504] width 320 height 15
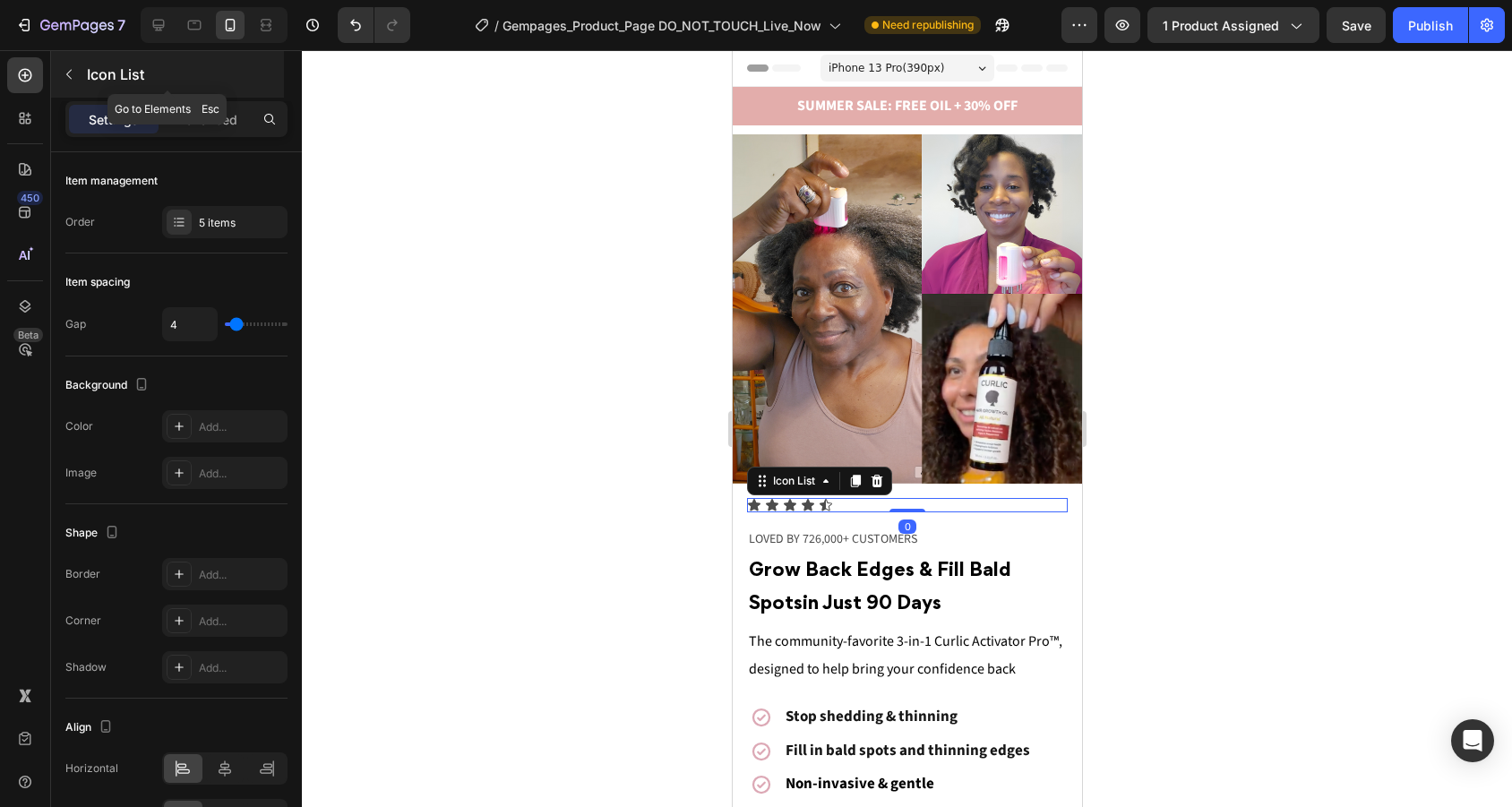
click at [67, 72] on icon "button" at bounding box center [69, 74] width 15 height 15
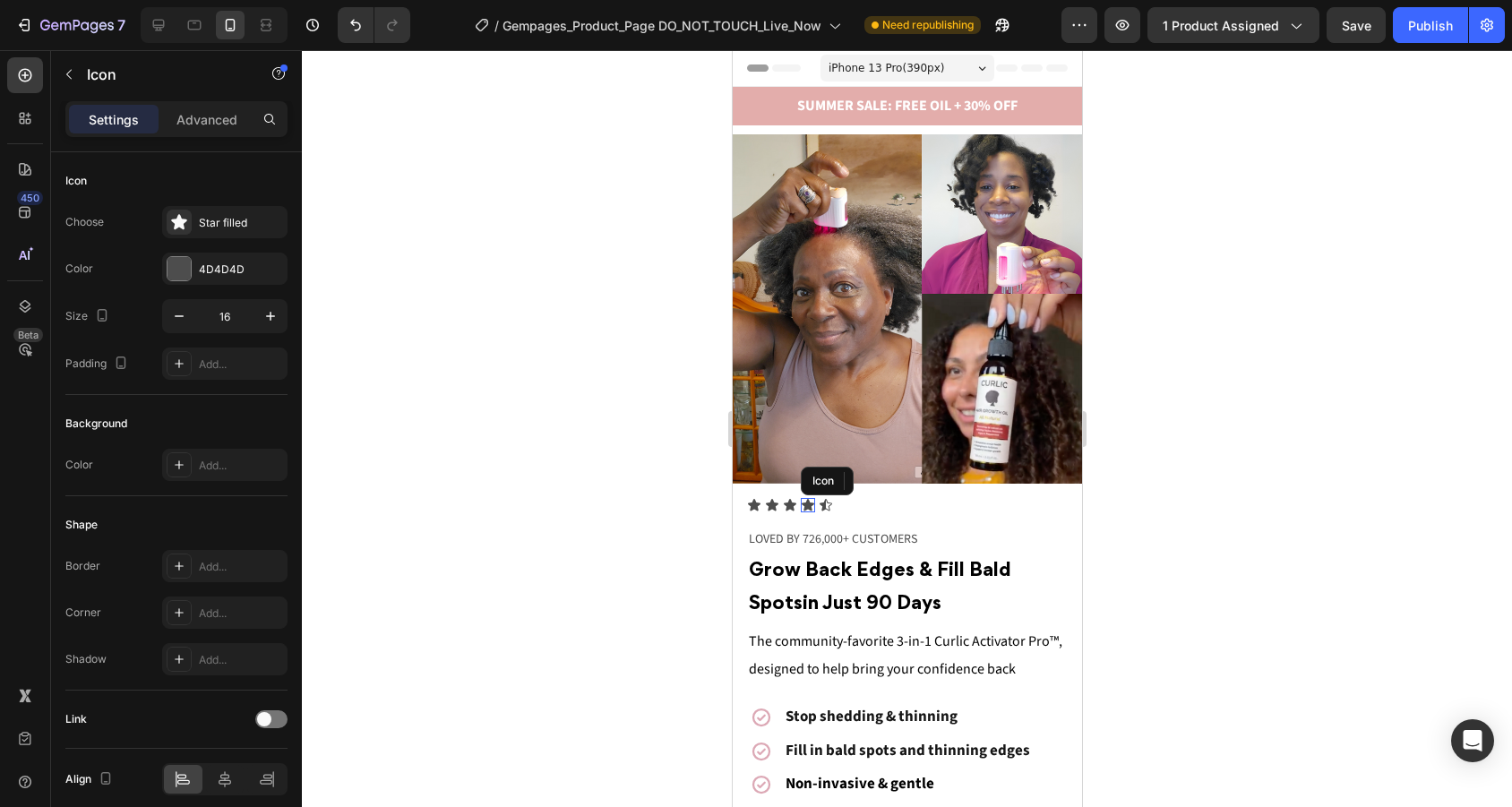
click at [809, 498] on icon at bounding box center [806, 504] width 15 height 15
click at [856, 500] on div "Icon Icon Icon Icon 0 Icon" at bounding box center [905, 504] width 320 height 15
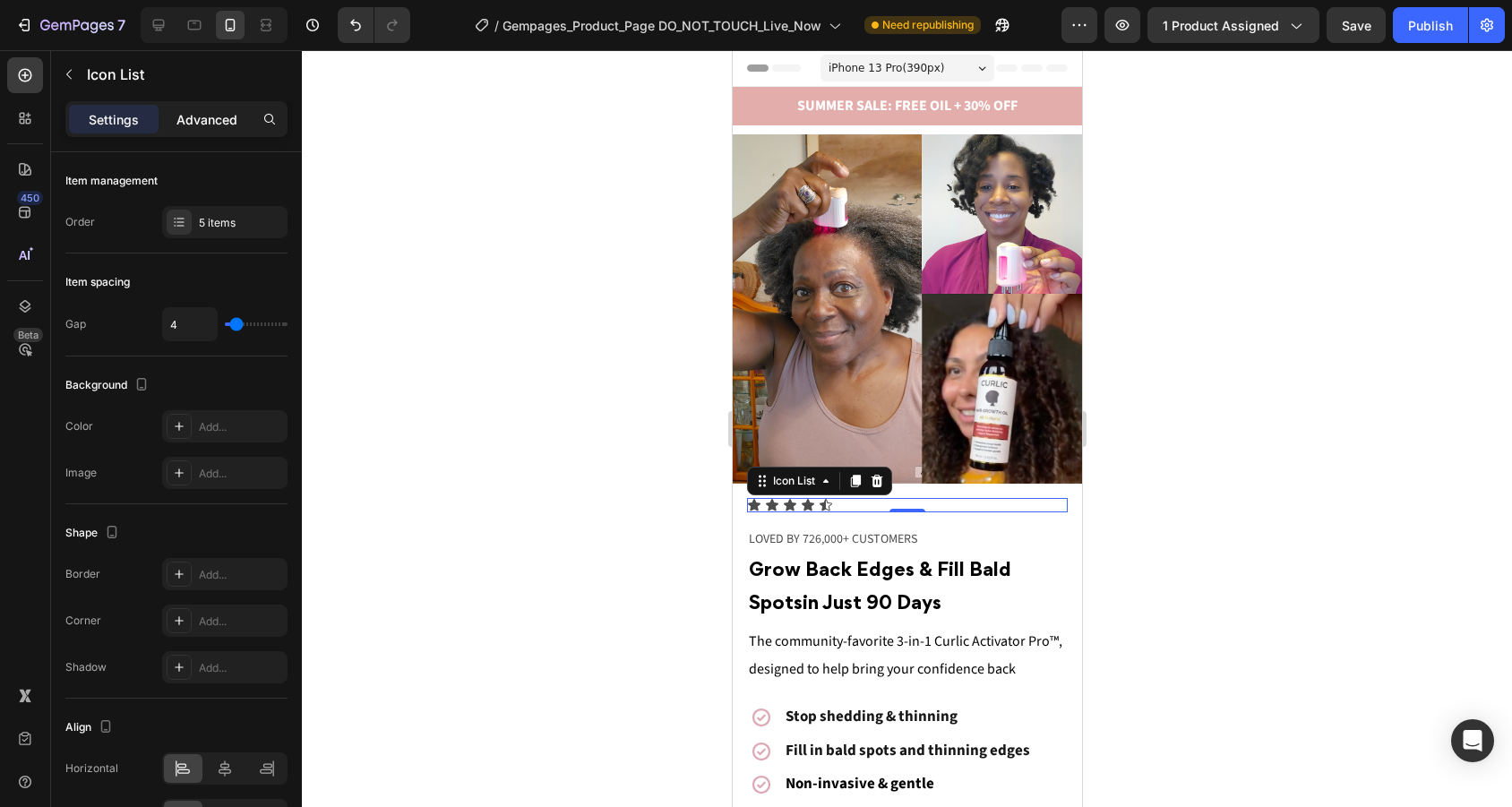
click at [224, 116] on p "Advanced" at bounding box center [207, 119] width 61 height 19
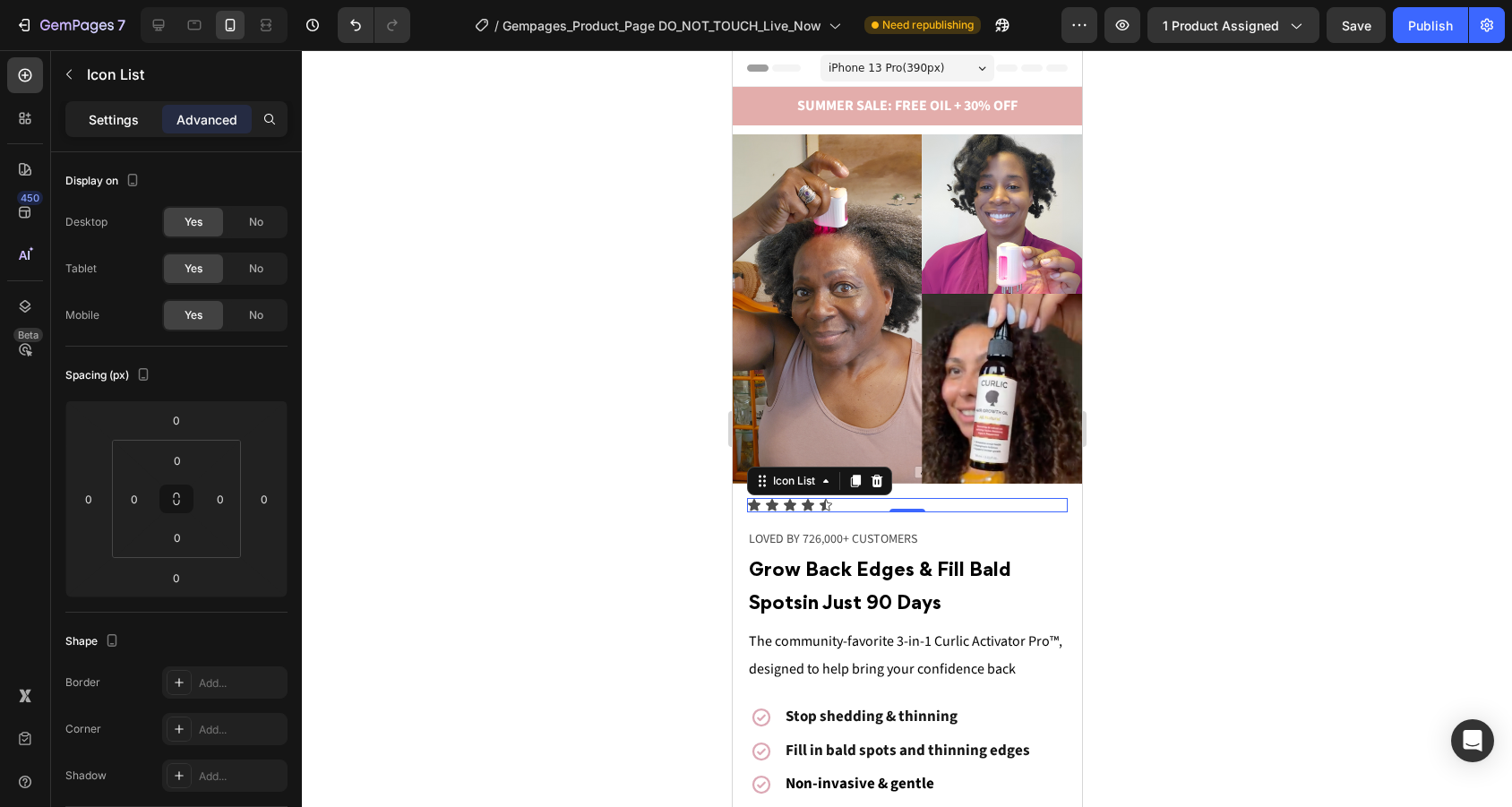
click at [130, 130] on div "Settings" at bounding box center [113, 119] width 89 height 28
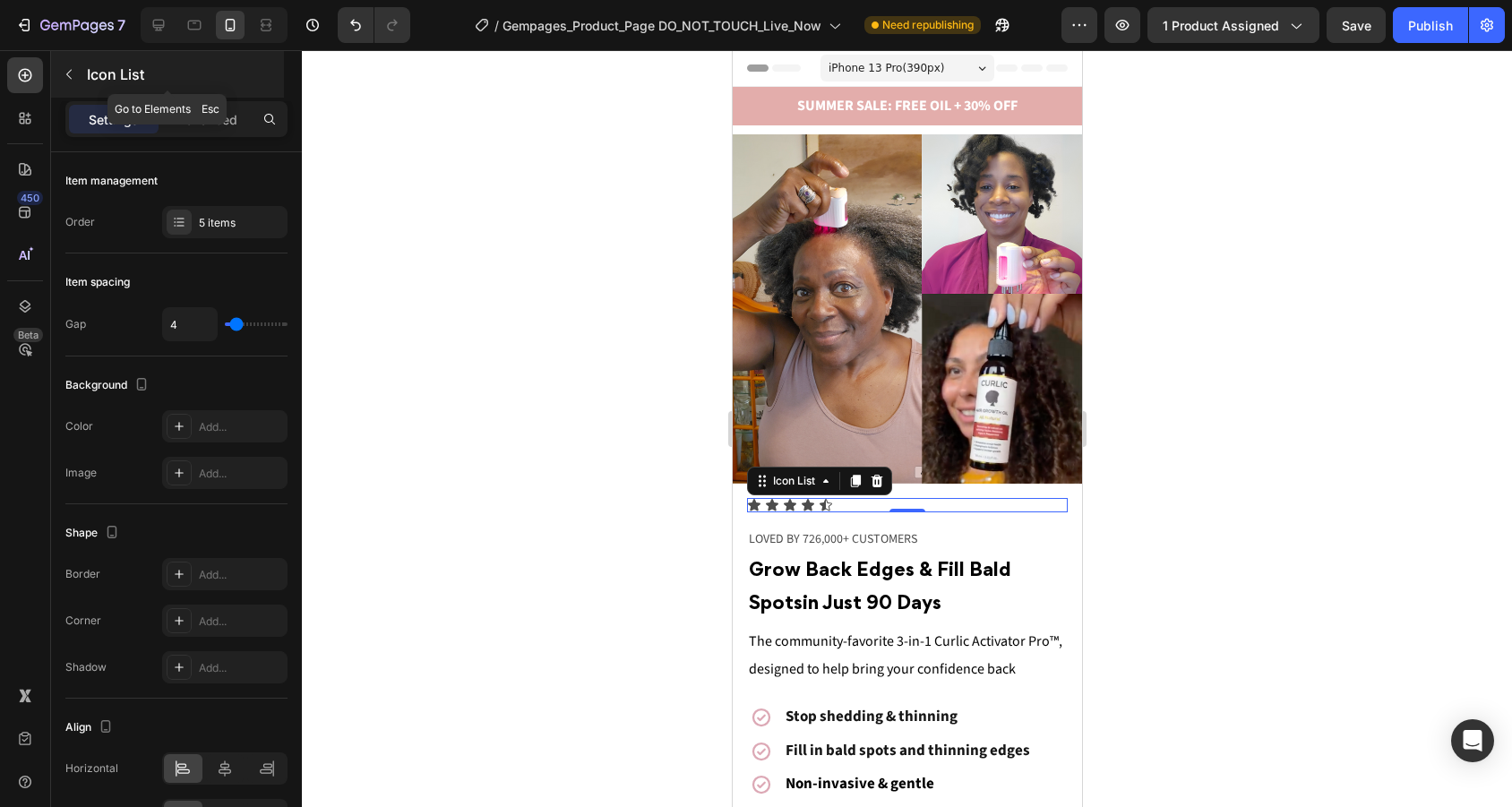
click at [62, 60] on button "button" at bounding box center [69, 73] width 28 height 28
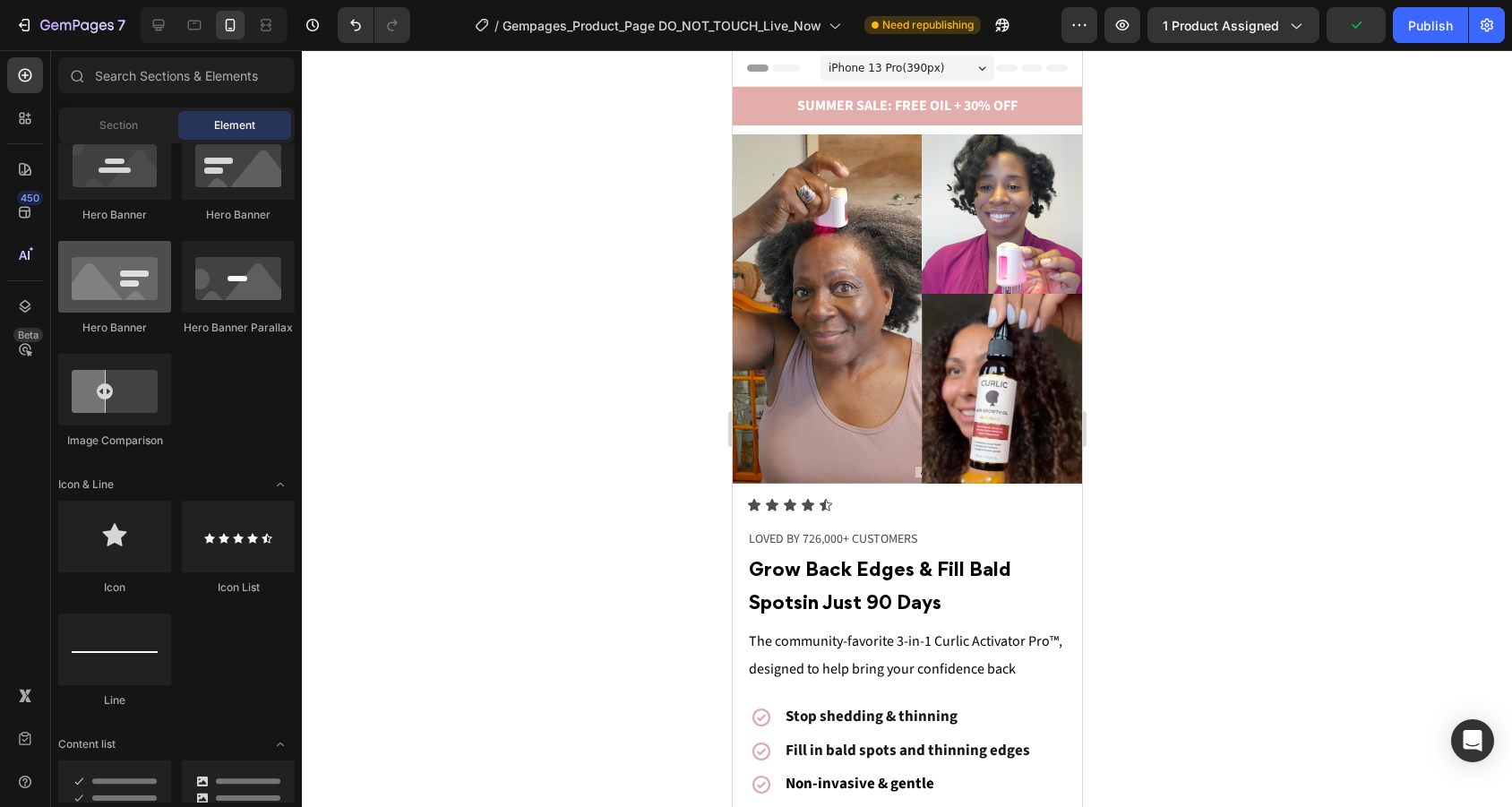
scroll to position [0, 0]
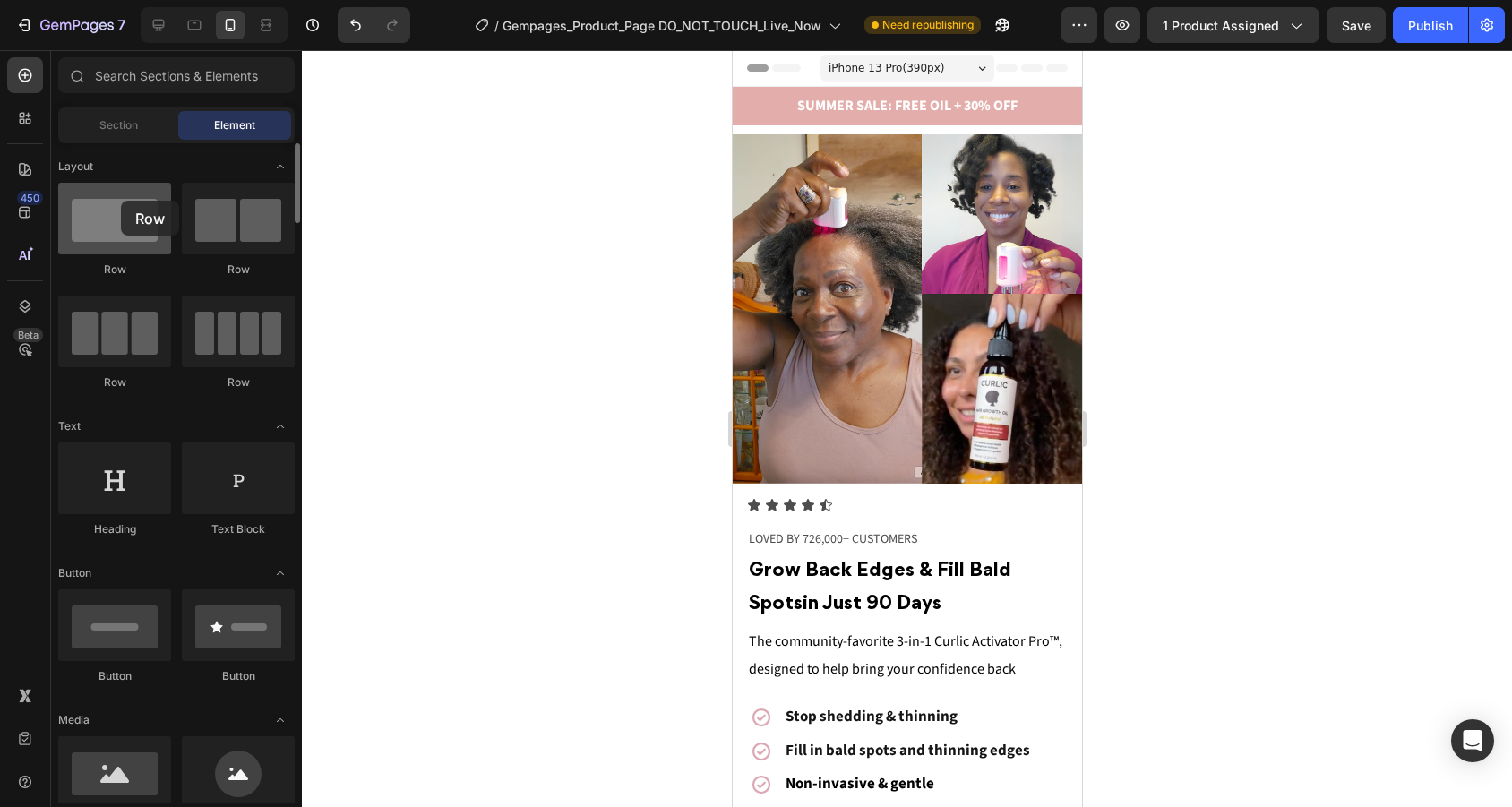
drag, startPoint x: 113, startPoint y: 223, endPoint x: 101, endPoint y: 209, distance: 18.4
click at [101, 209] on div at bounding box center [114, 217] width 113 height 71
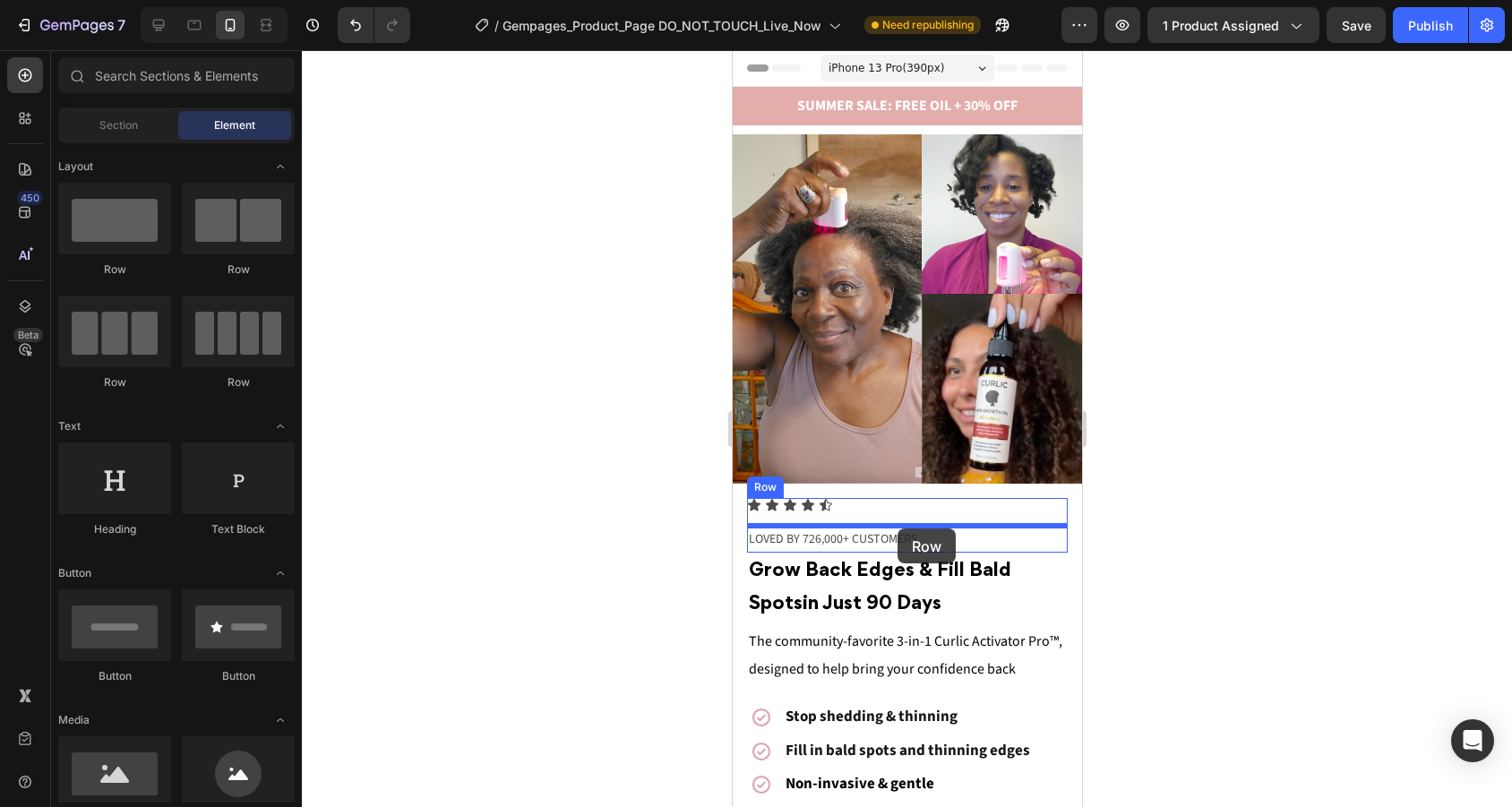
drag, startPoint x: 988, startPoint y: 279, endPoint x: 897, endPoint y: 528, distance: 265.1
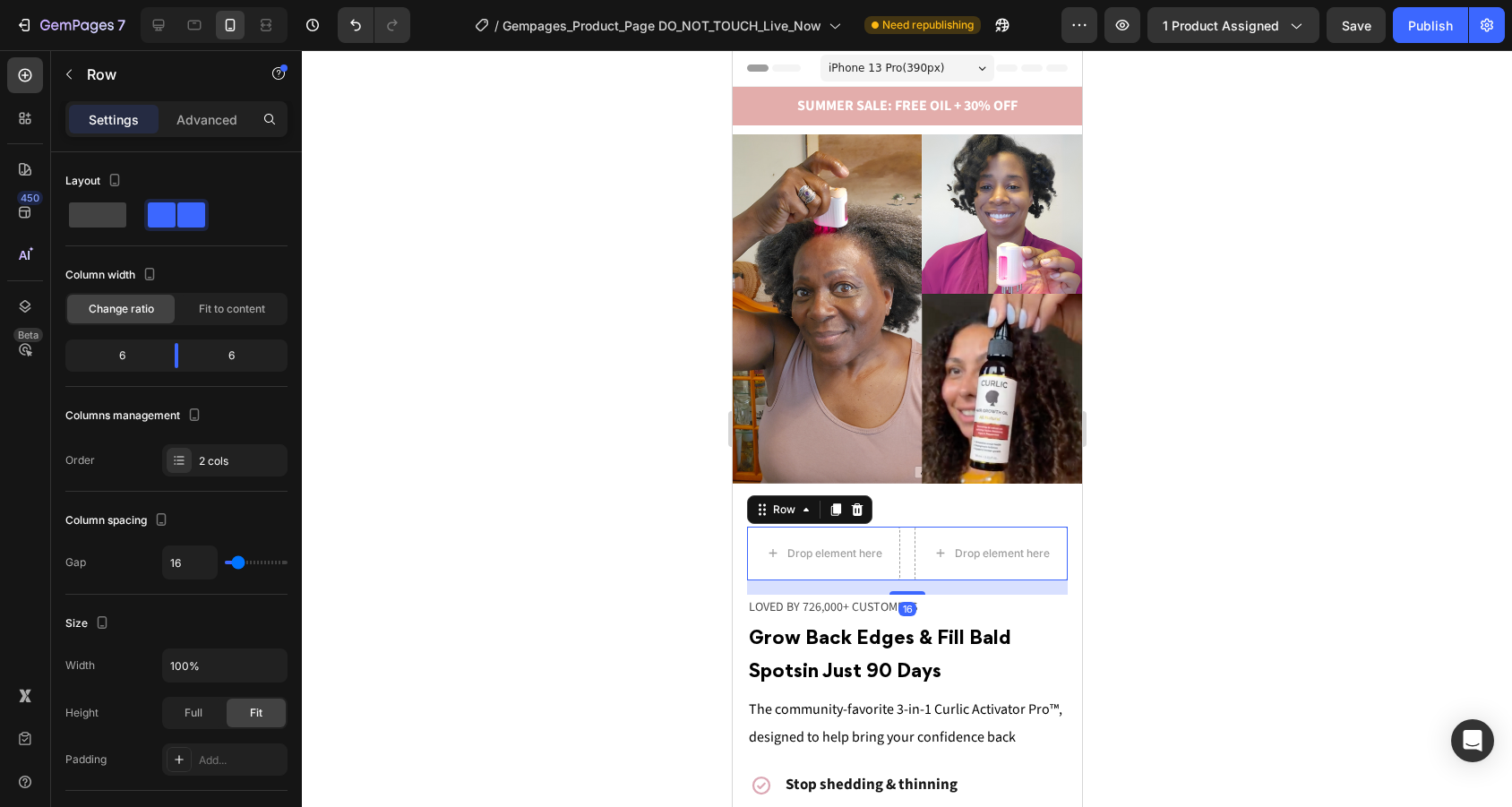
click at [1123, 561] on div at bounding box center [906, 428] width 1210 height 756
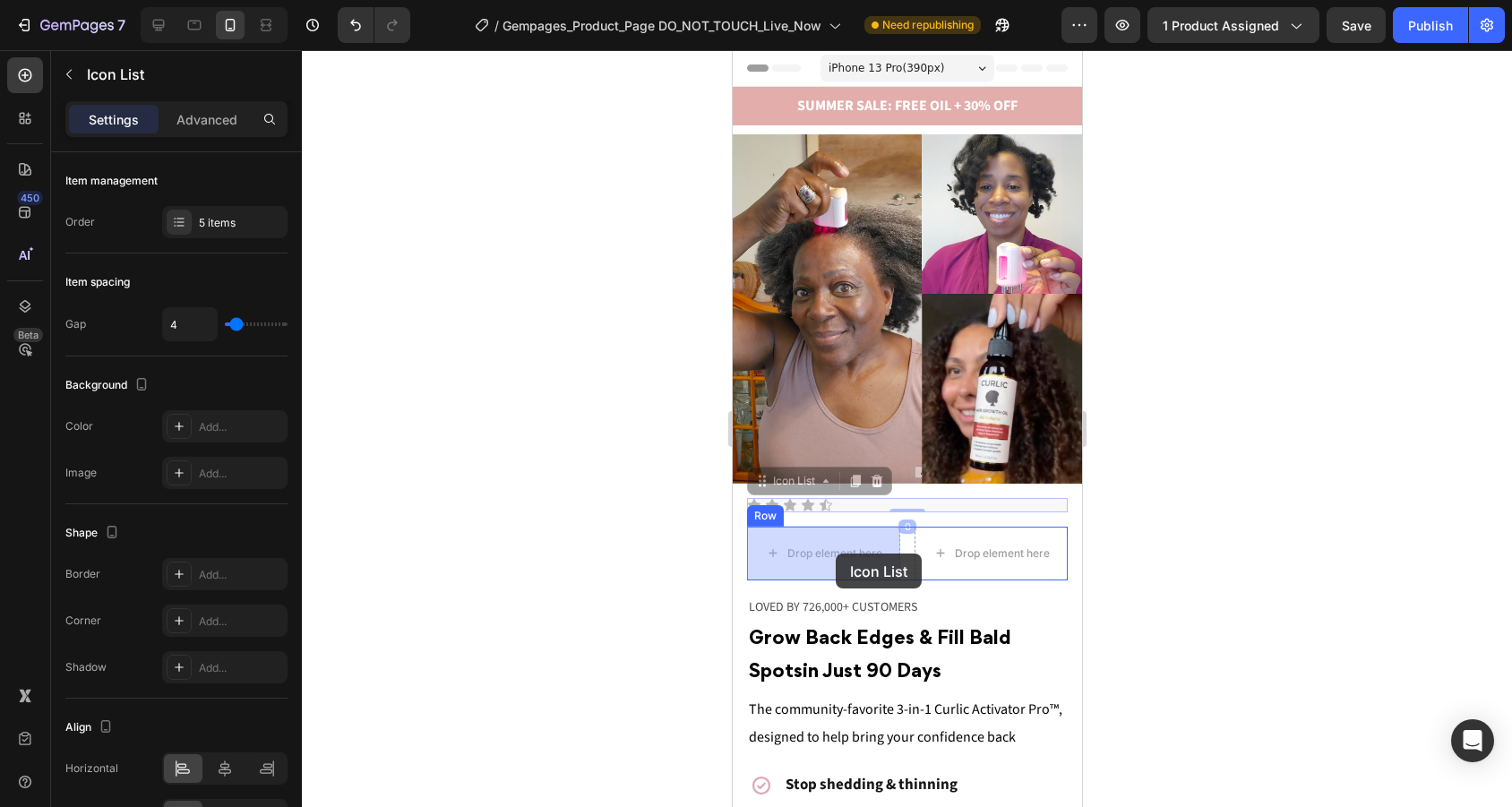
drag, startPoint x: 815, startPoint y: 505, endPoint x: 835, endPoint y: 553, distance: 52.0
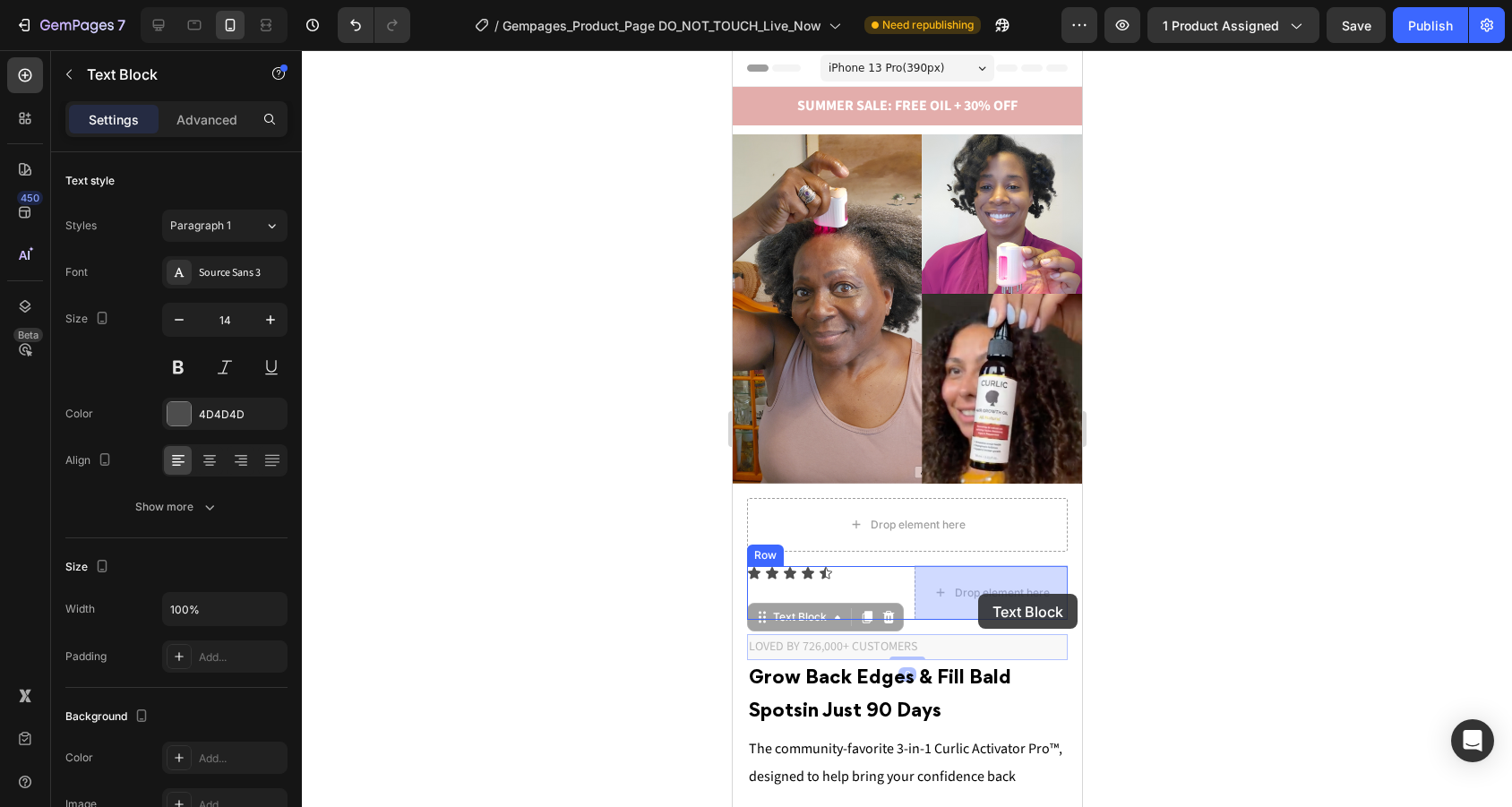
drag, startPoint x: 823, startPoint y: 640, endPoint x: 975, endPoint y: 595, distance: 158.5
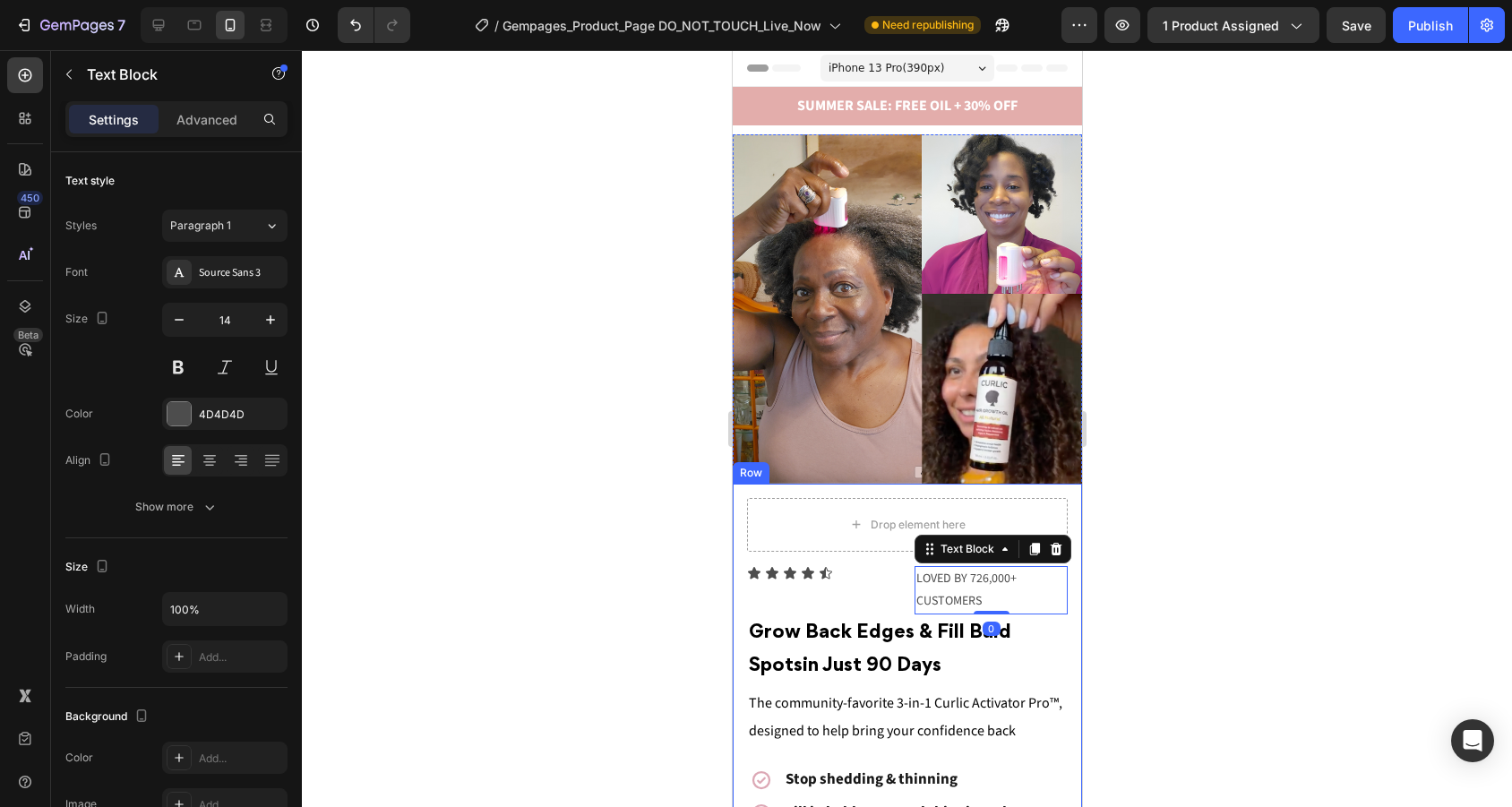
click at [1018, 496] on div "Drop element here Icon Icon Icon Icon Icon Icon List LOVED BY 726,000+ CUSTOMER…" at bounding box center [906, 787] width 349 height 607
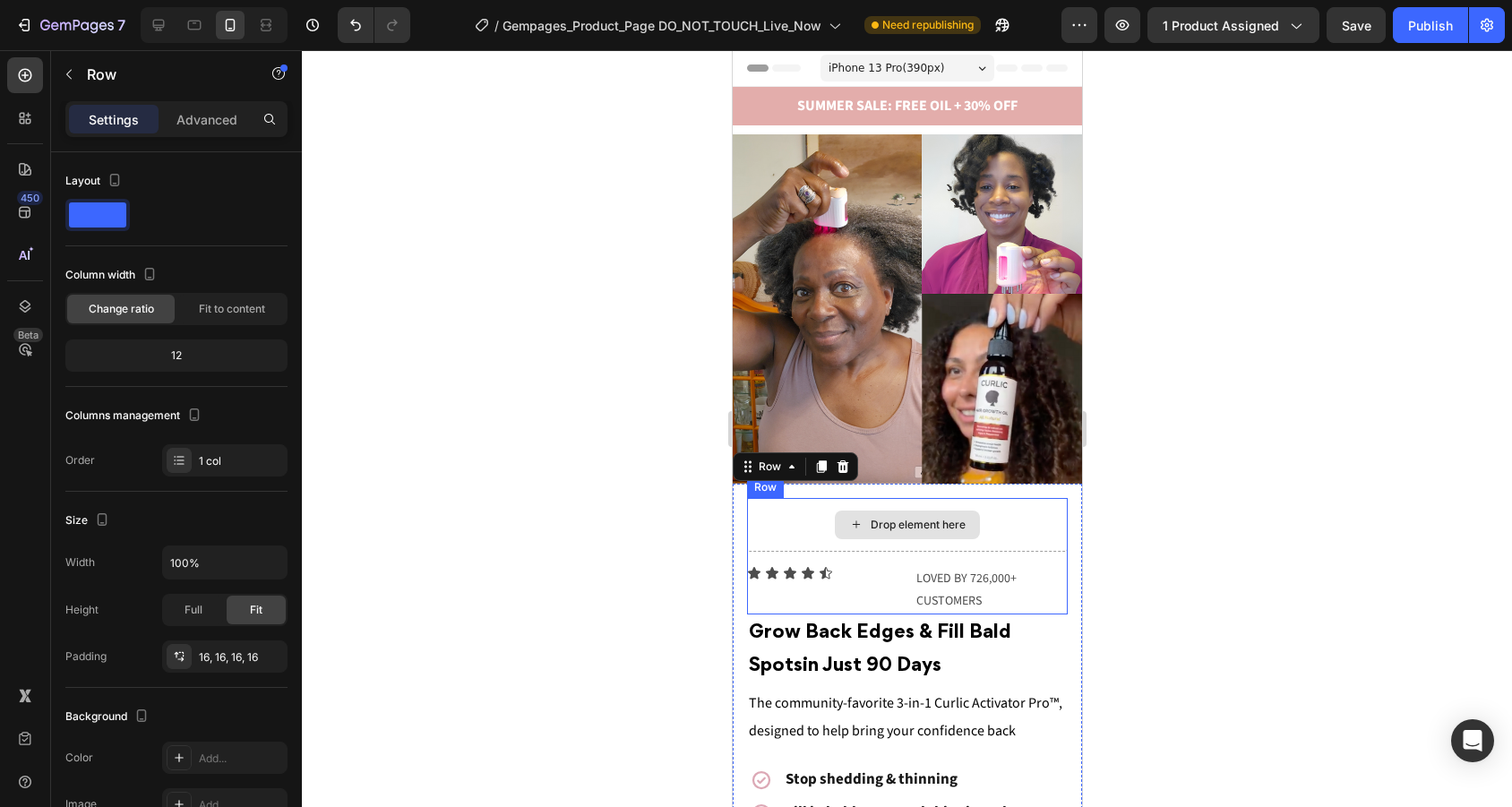
click at [1014, 506] on div "Drop element here" at bounding box center [905, 524] width 320 height 54
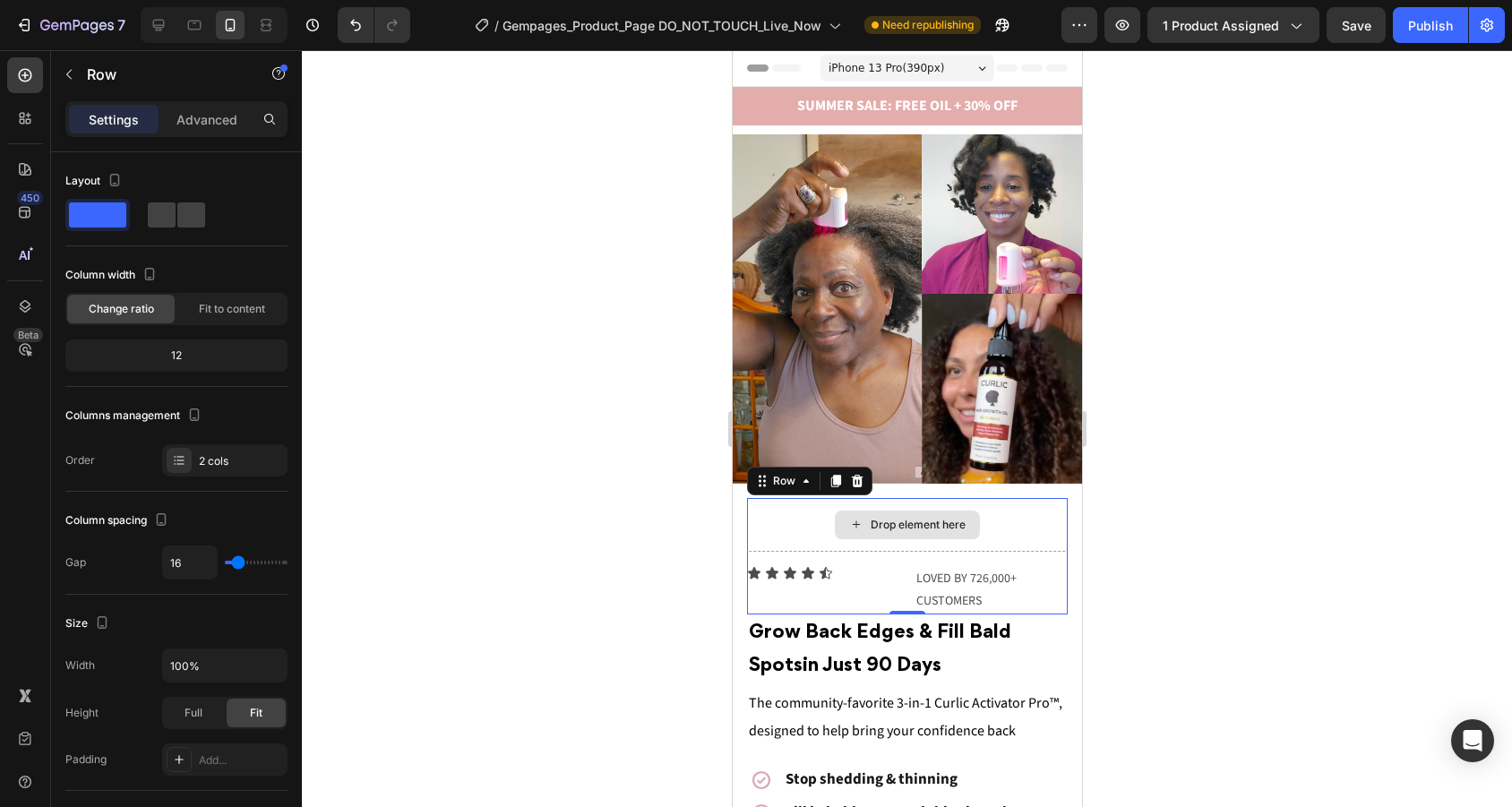
click at [869, 539] on div "Drop element here" at bounding box center [905, 524] width 320 height 54
click at [806, 527] on div "Drop element here" at bounding box center [905, 524] width 320 height 54
click at [69, 83] on button "button" at bounding box center [69, 73] width 28 height 28
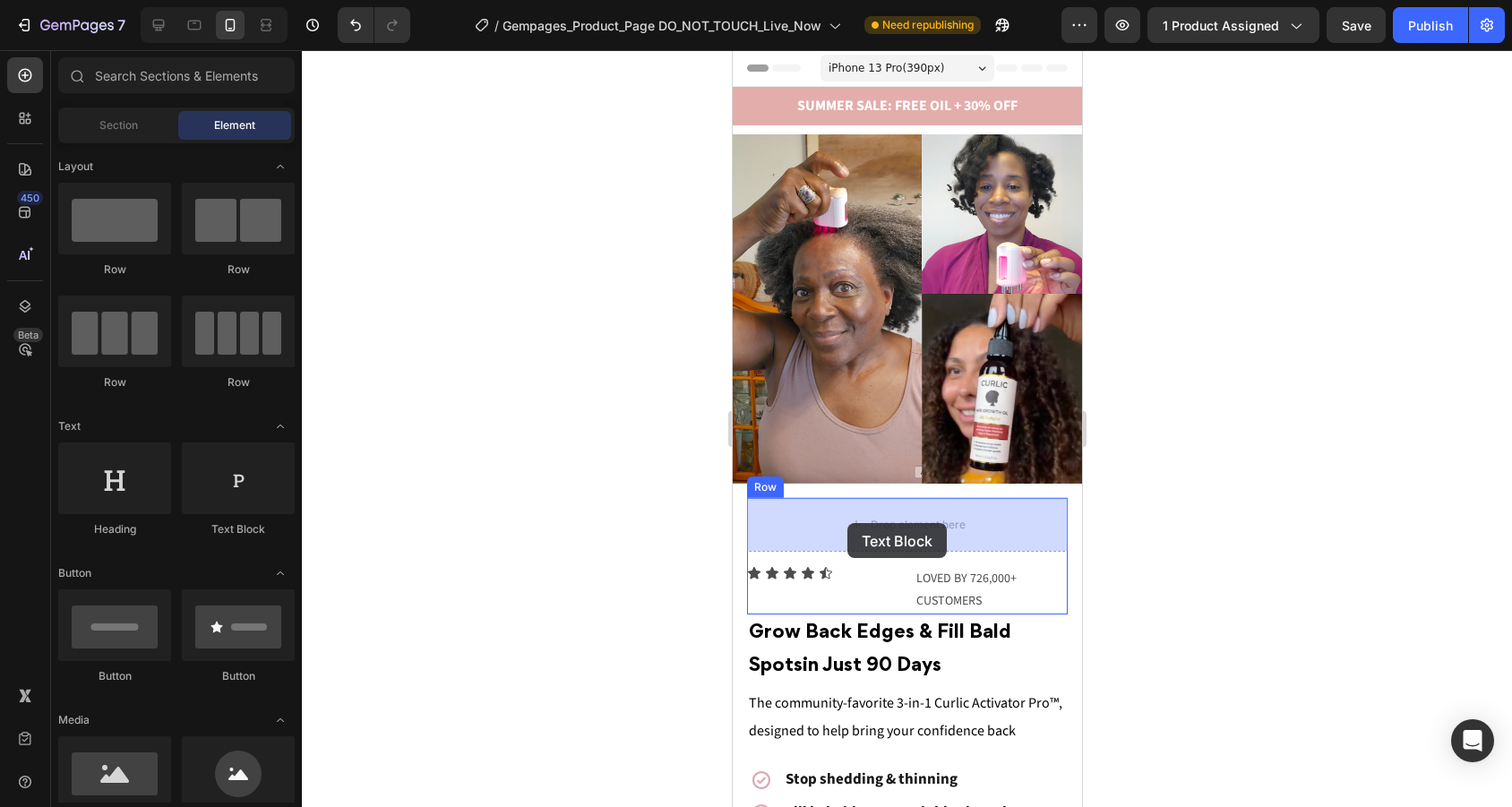
drag, startPoint x: 970, startPoint y: 555, endPoint x: 846, endPoint y: 523, distance: 128.1
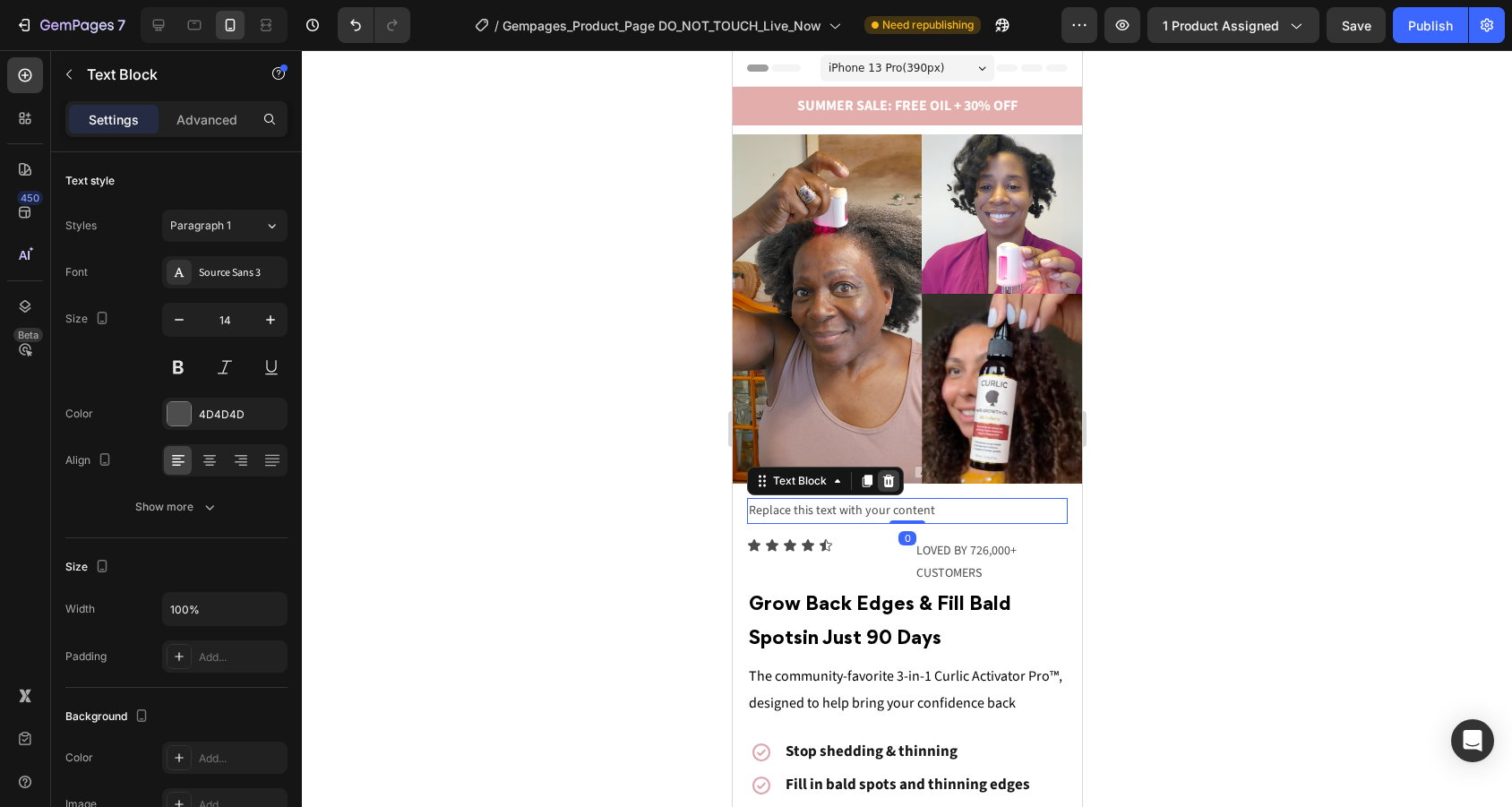
click at [893, 481] on icon at bounding box center [887, 481] width 15 height 15
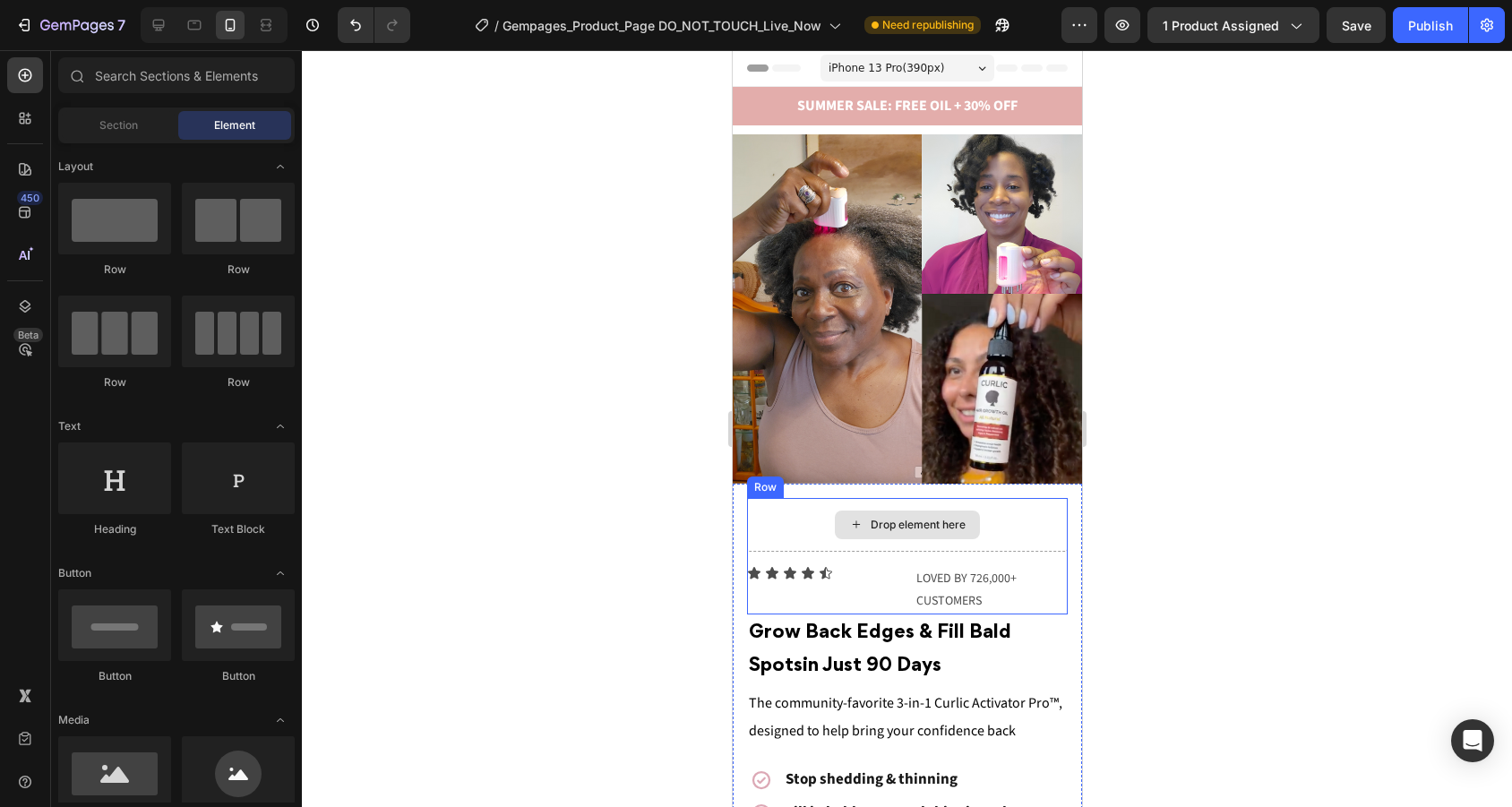
click at [856, 514] on div "Drop element here" at bounding box center [906, 524] width 145 height 28
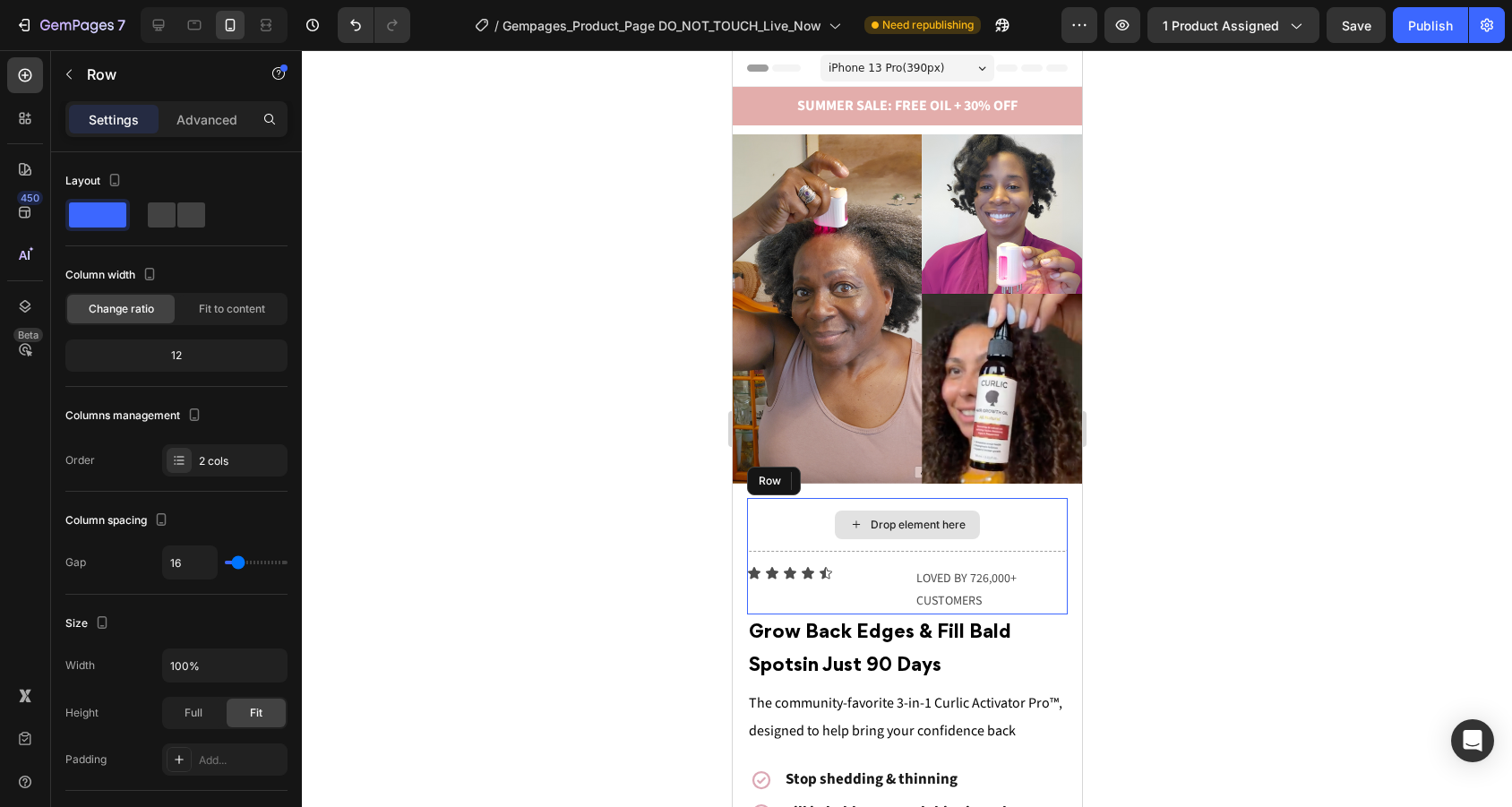
click at [756, 524] on div "Drop element here" at bounding box center [905, 524] width 320 height 54
click at [858, 480] on icon at bounding box center [855, 481] width 15 height 15
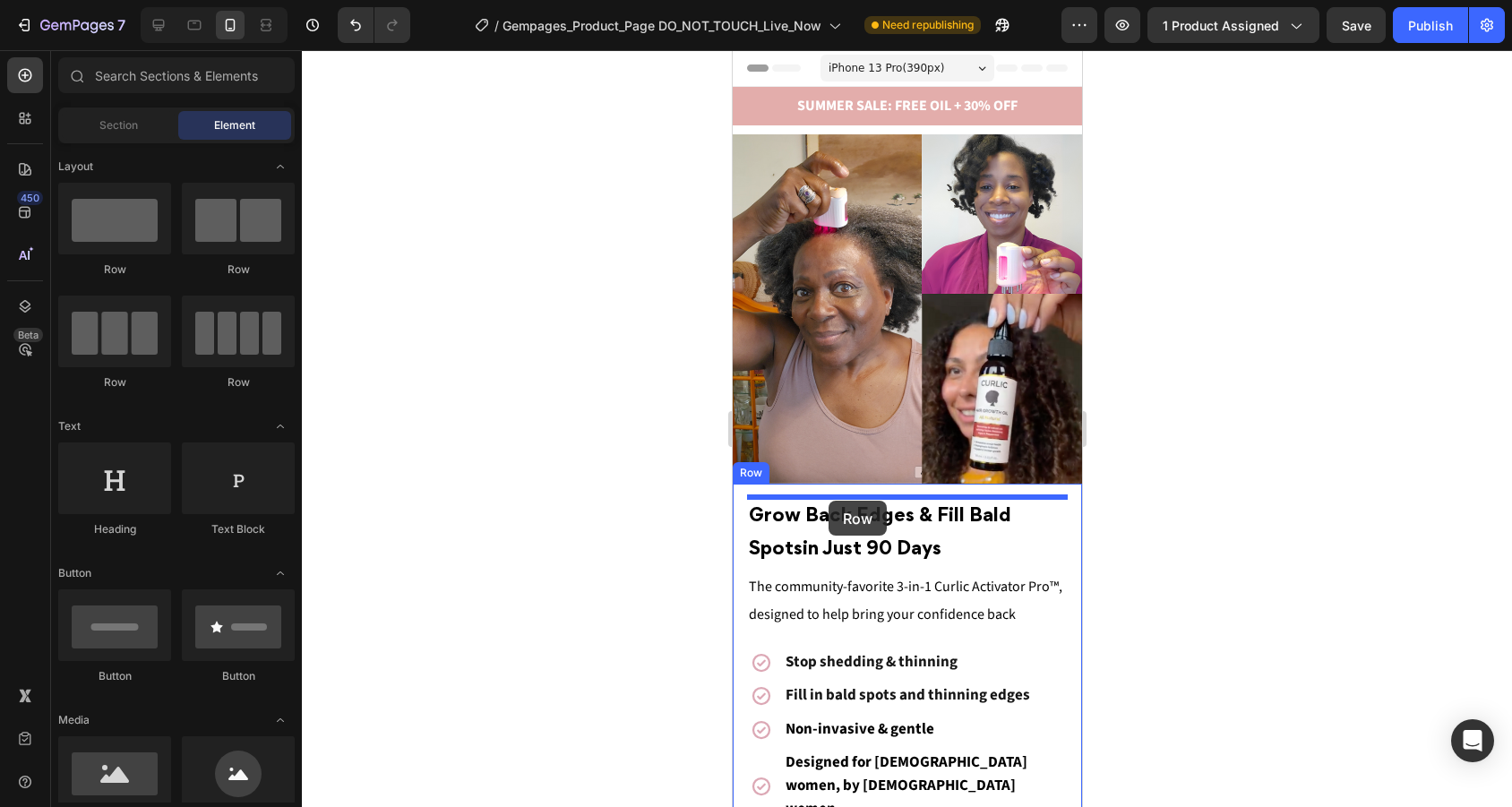
drag, startPoint x: 958, startPoint y: 278, endPoint x: 828, endPoint y: 500, distance: 257.3
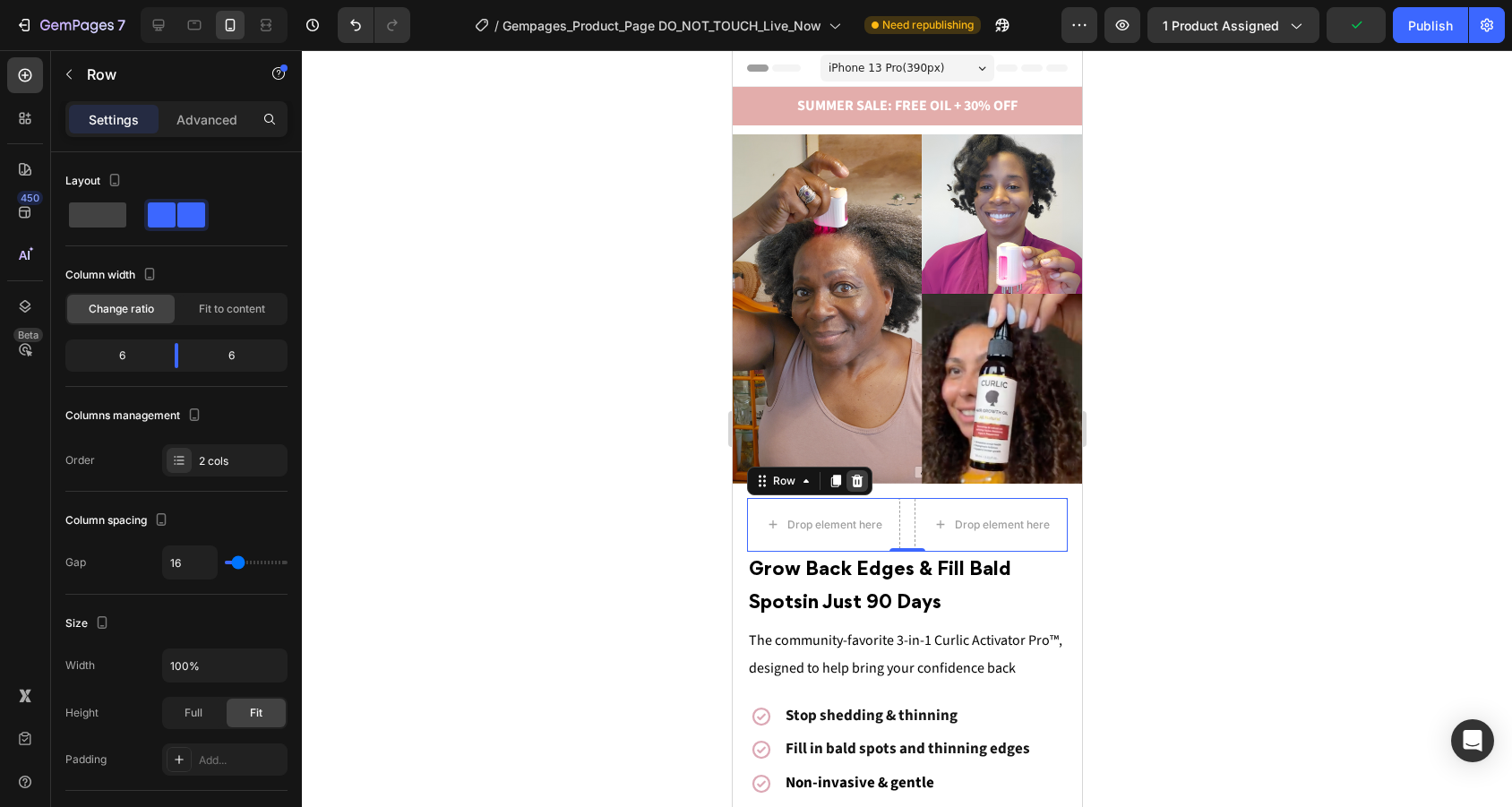
drag, startPoint x: 863, startPoint y: 484, endPoint x: 969, endPoint y: 241, distance: 265.1
click at [863, 484] on div at bounding box center [856, 481] width 22 height 22
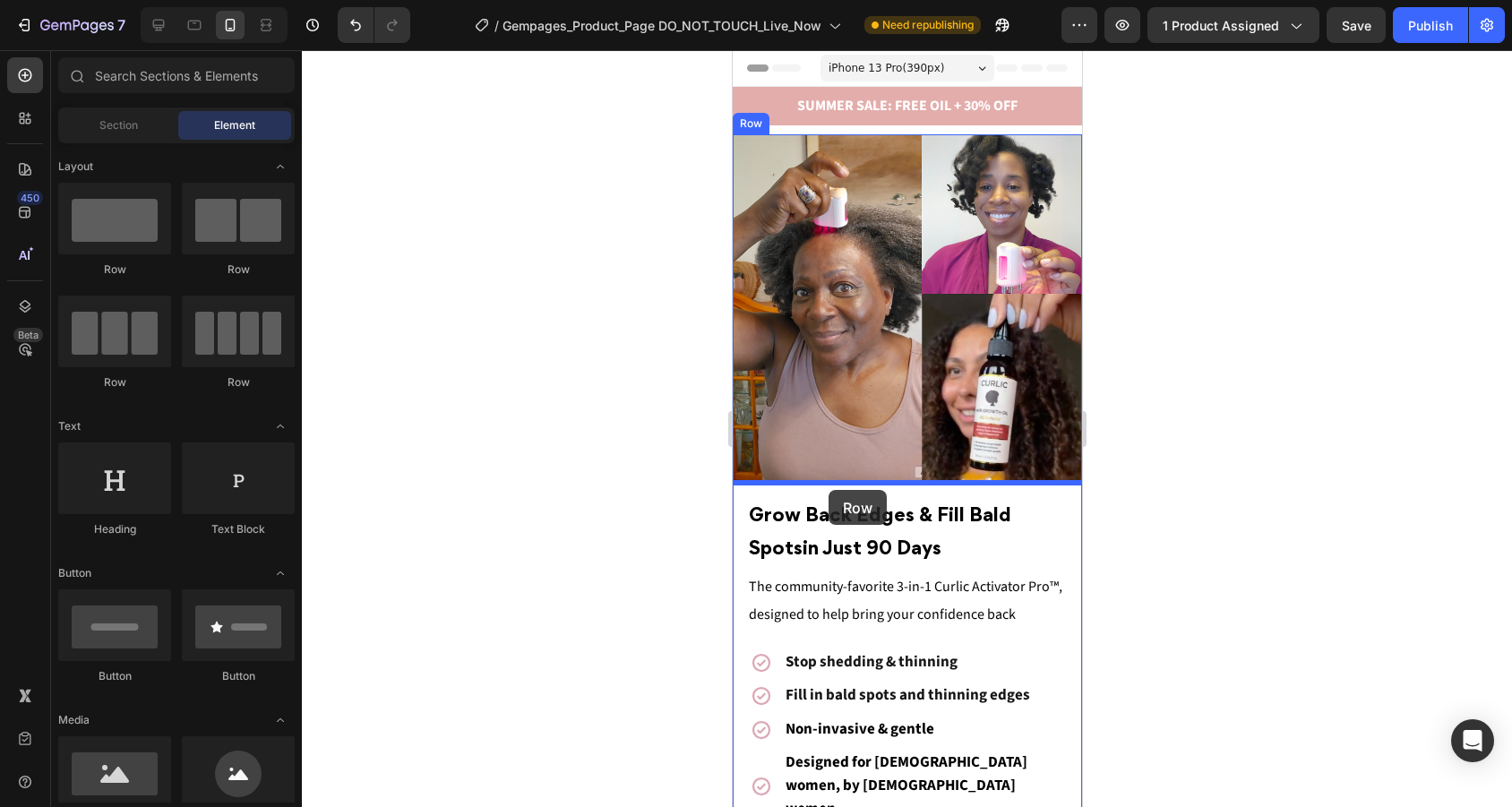
drag, startPoint x: 950, startPoint y: 283, endPoint x: 828, endPoint y: 490, distance: 240.3
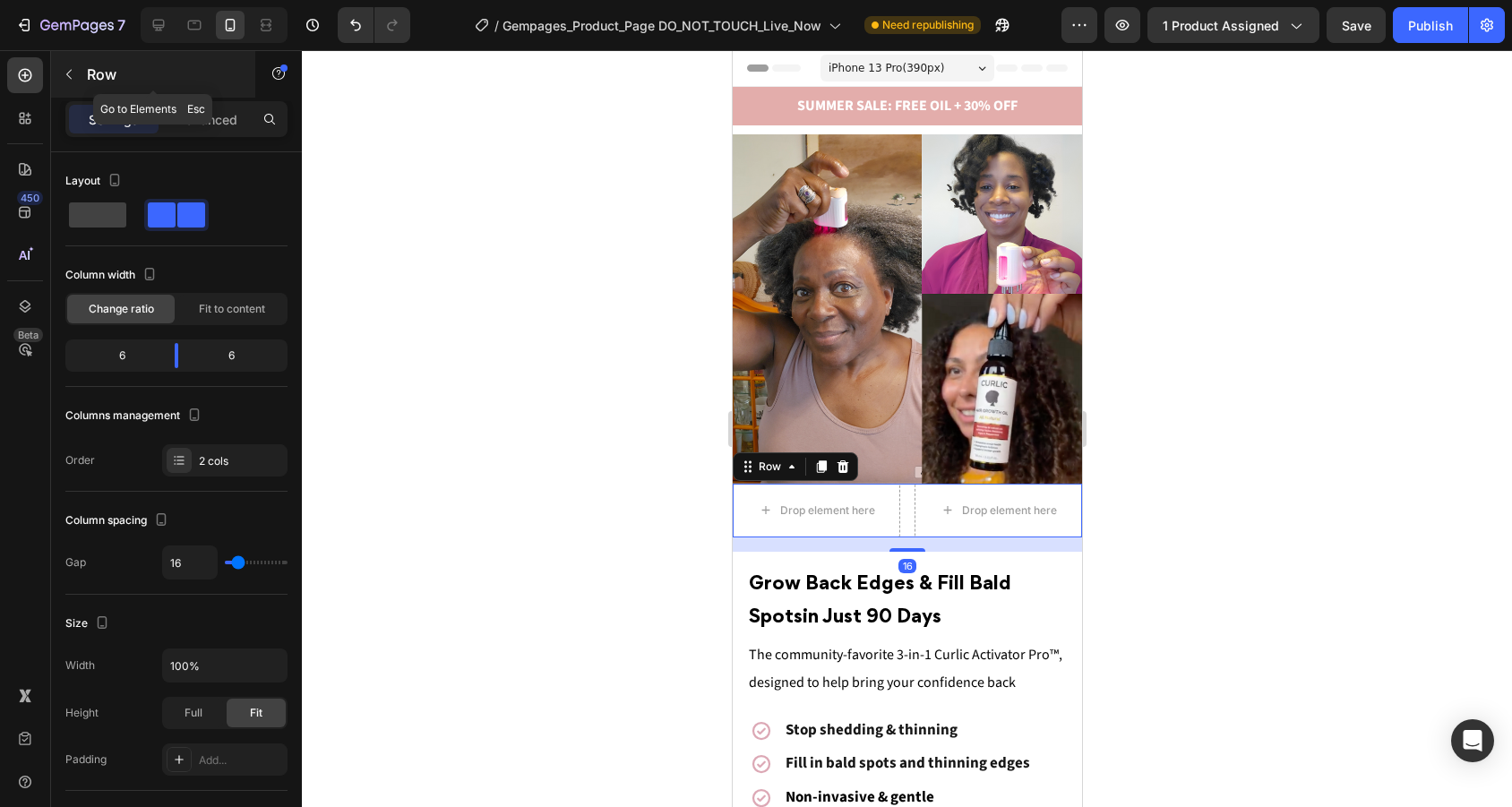
click at [72, 65] on button "button" at bounding box center [69, 73] width 28 height 28
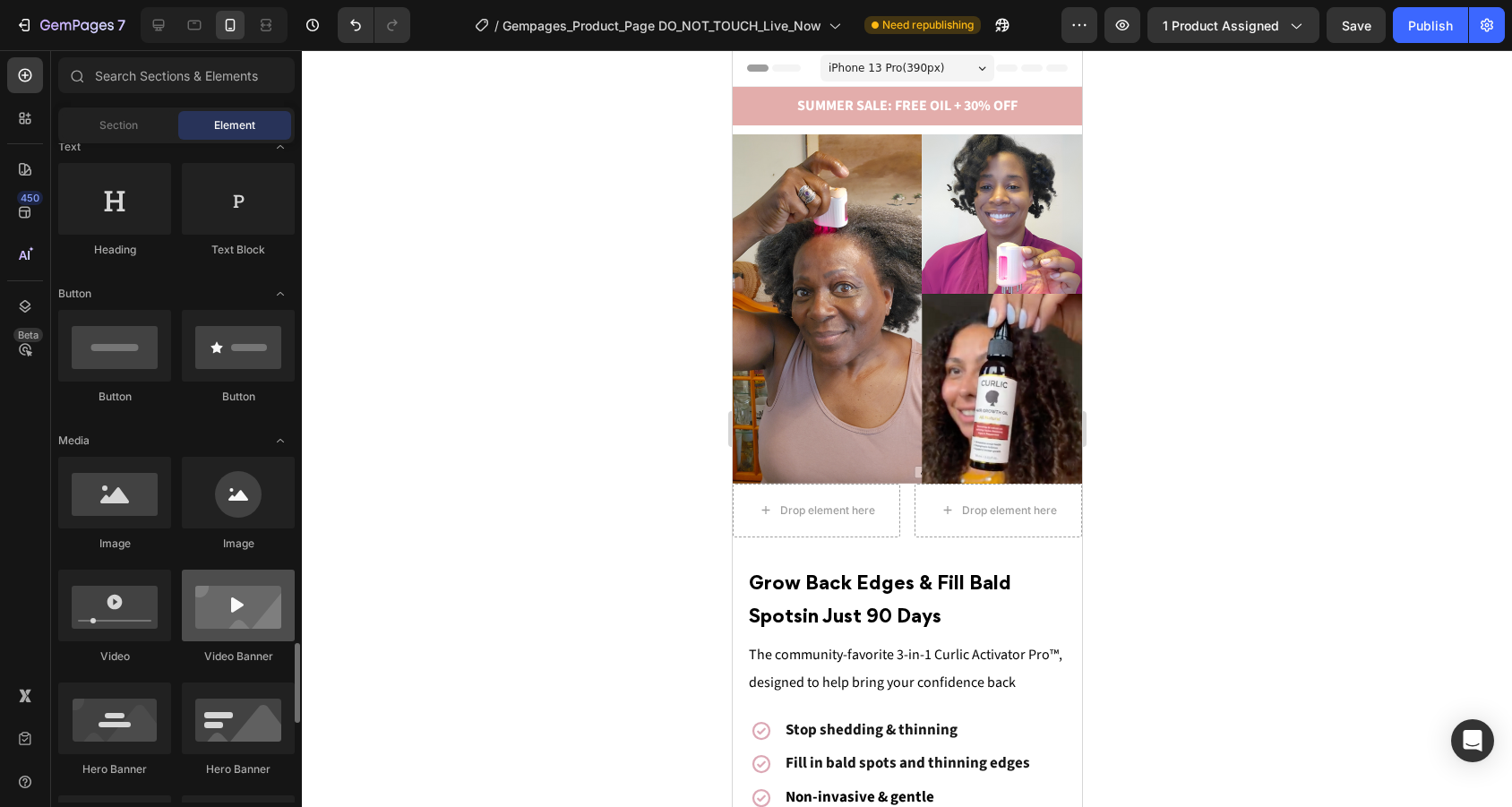
scroll to position [694, 0]
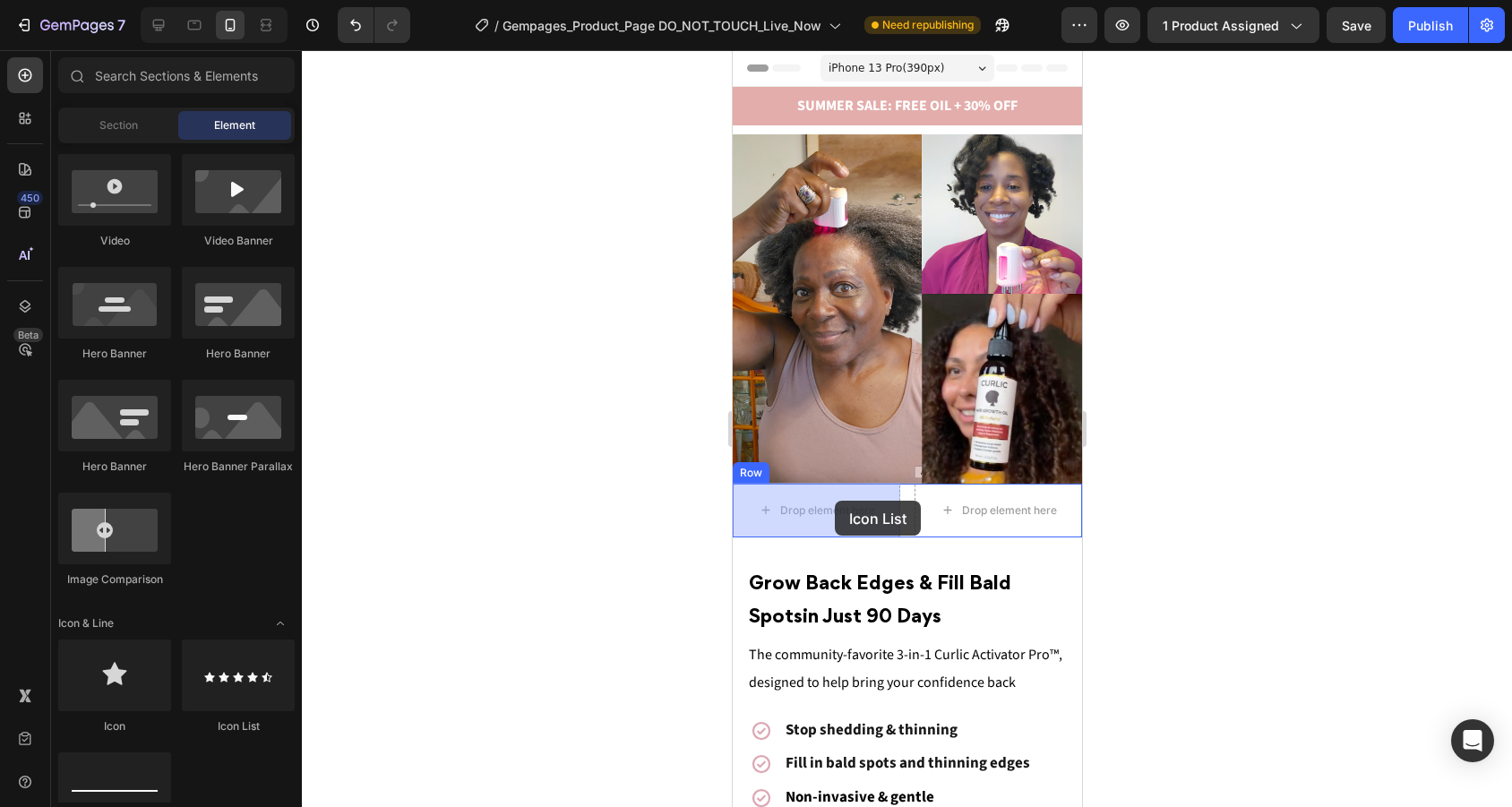
drag, startPoint x: 982, startPoint y: 730, endPoint x: 832, endPoint y: 498, distance: 276.3
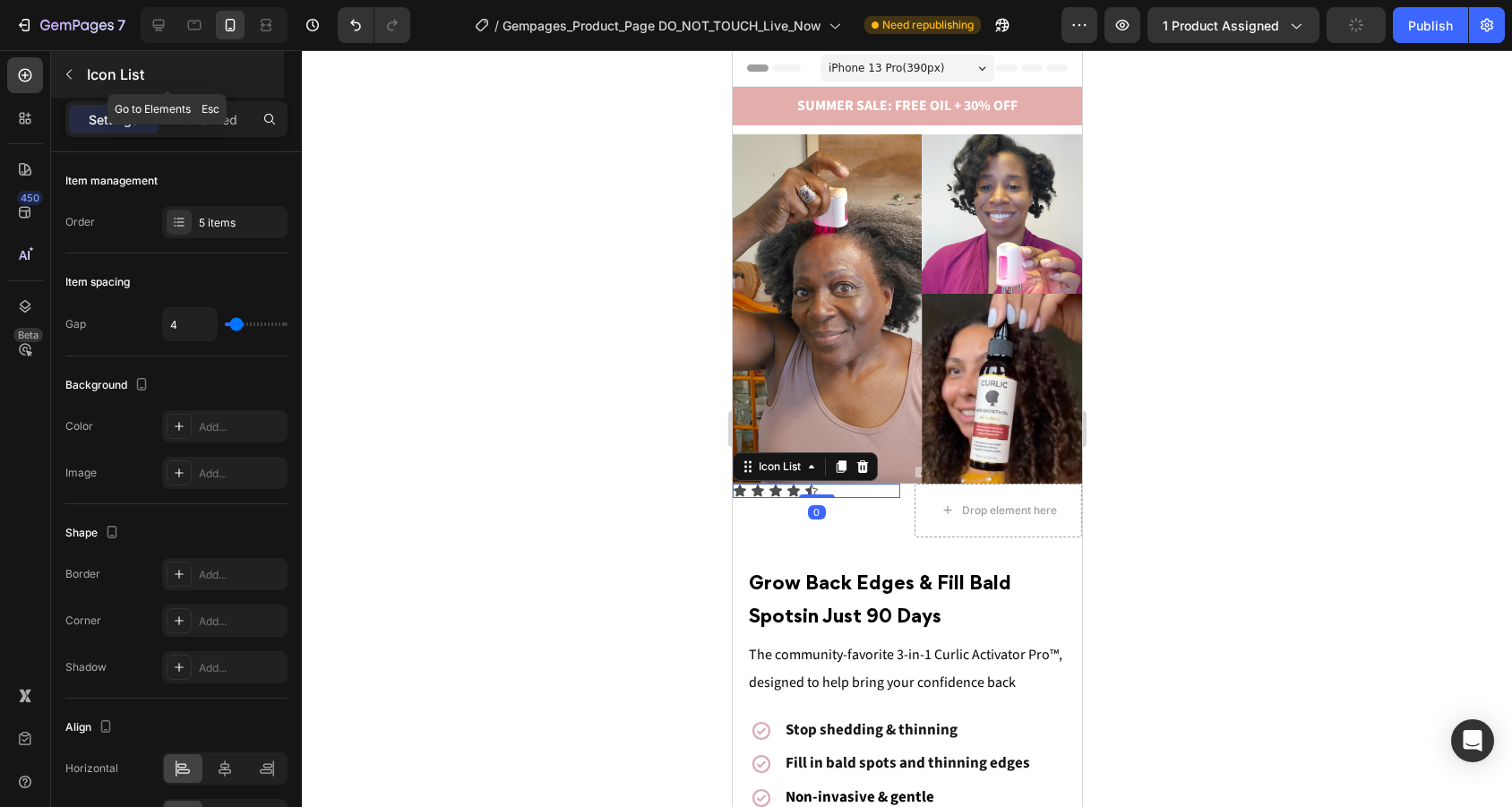
click at [68, 72] on icon "button" at bounding box center [69, 74] width 5 height 10
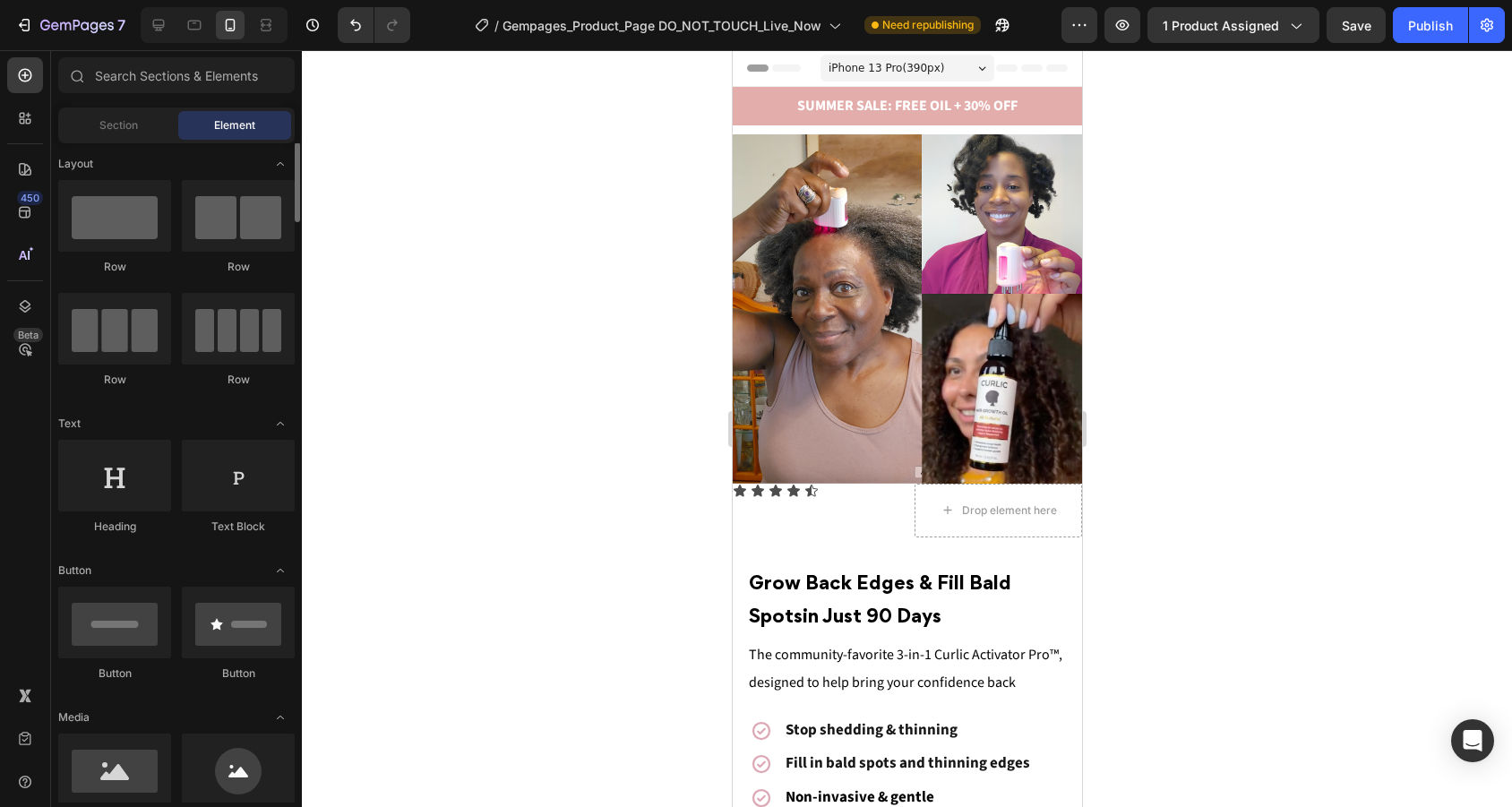
scroll to position [0, 0]
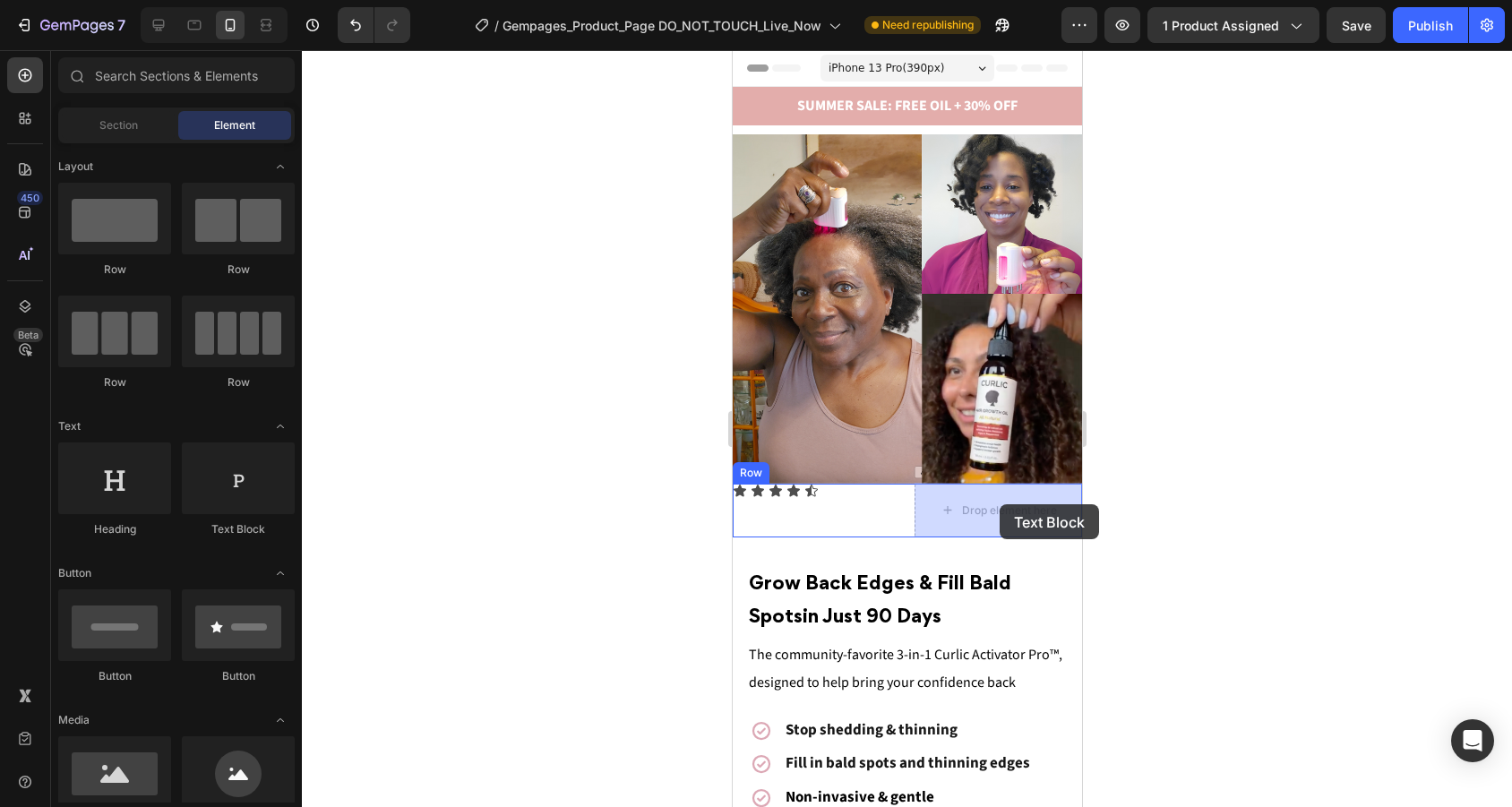
drag, startPoint x: 974, startPoint y: 542, endPoint x: 999, endPoint y: 504, distance: 45.5
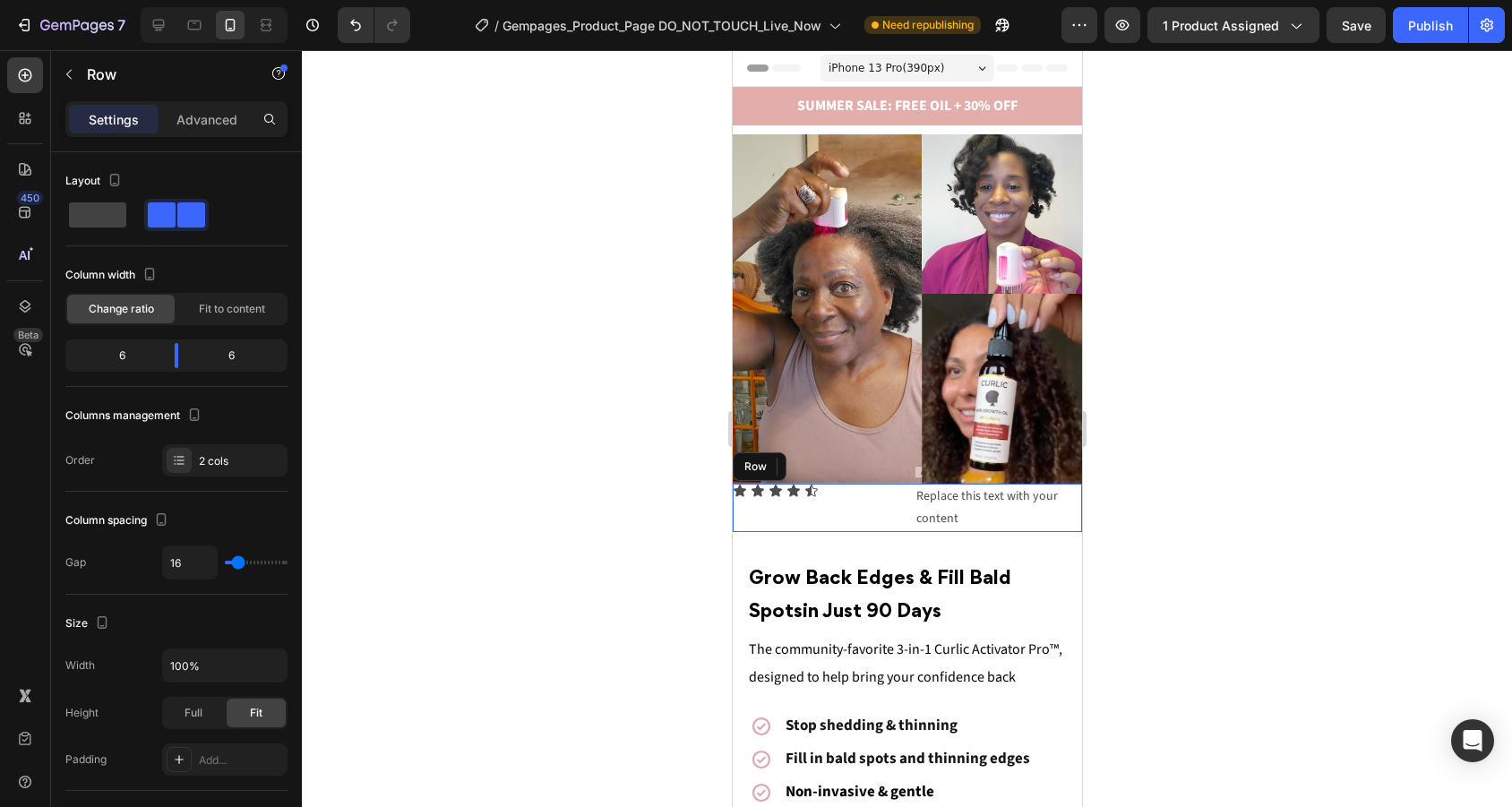
click at [882, 512] on div "Icon Icon Icon Icon Icon Icon List" at bounding box center [815, 507] width 168 height 48
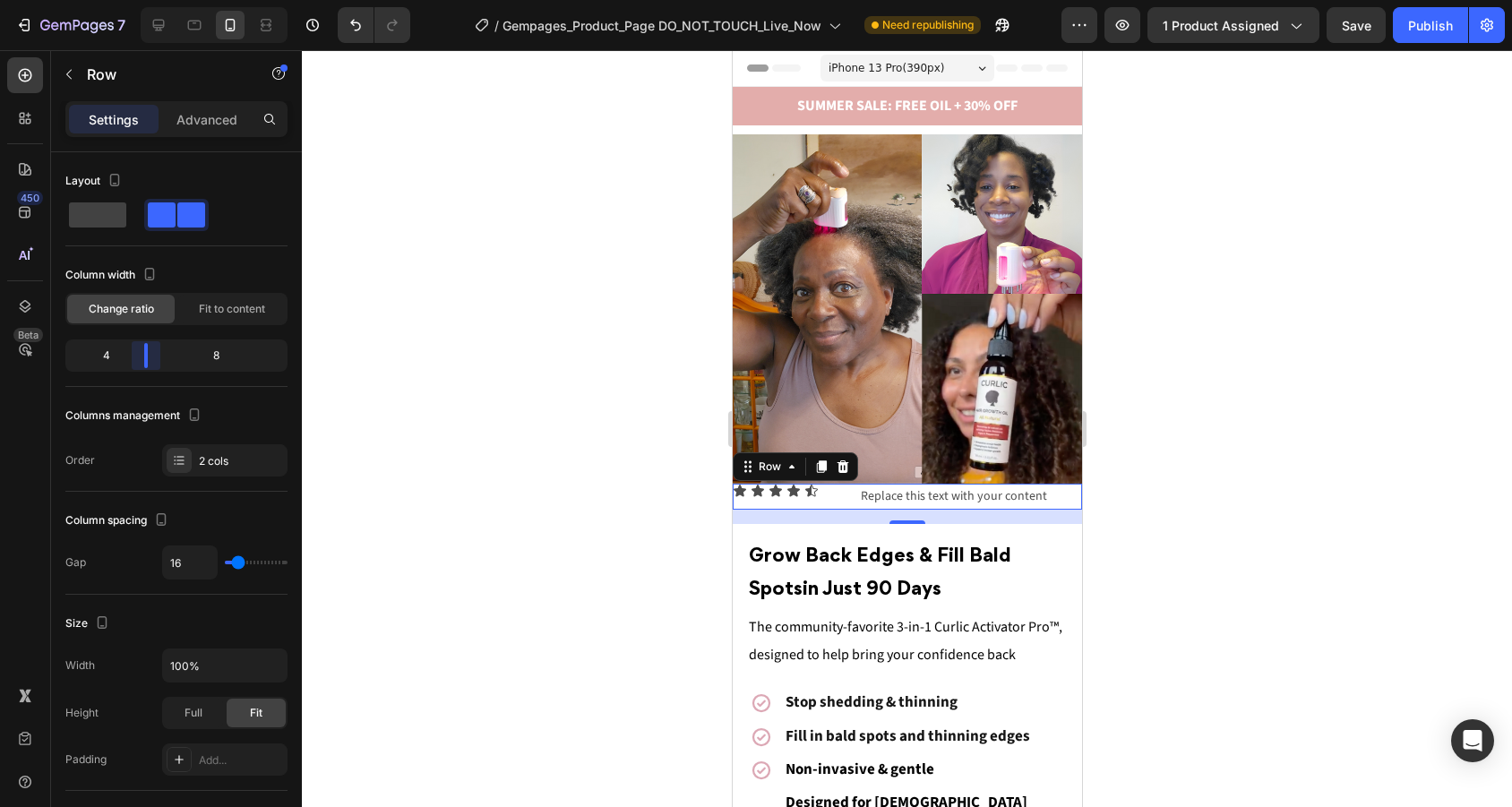
drag, startPoint x: 179, startPoint y: 356, endPoint x: 140, endPoint y: 355, distance: 39.0
click at [140, 0] on body "7 Version history / Gempages_Product_Page DO_NOT_TOUCH_Live_Now Need republishi…" at bounding box center [756, 0] width 1512 height 0
click at [1143, 518] on div at bounding box center [906, 428] width 1210 height 756
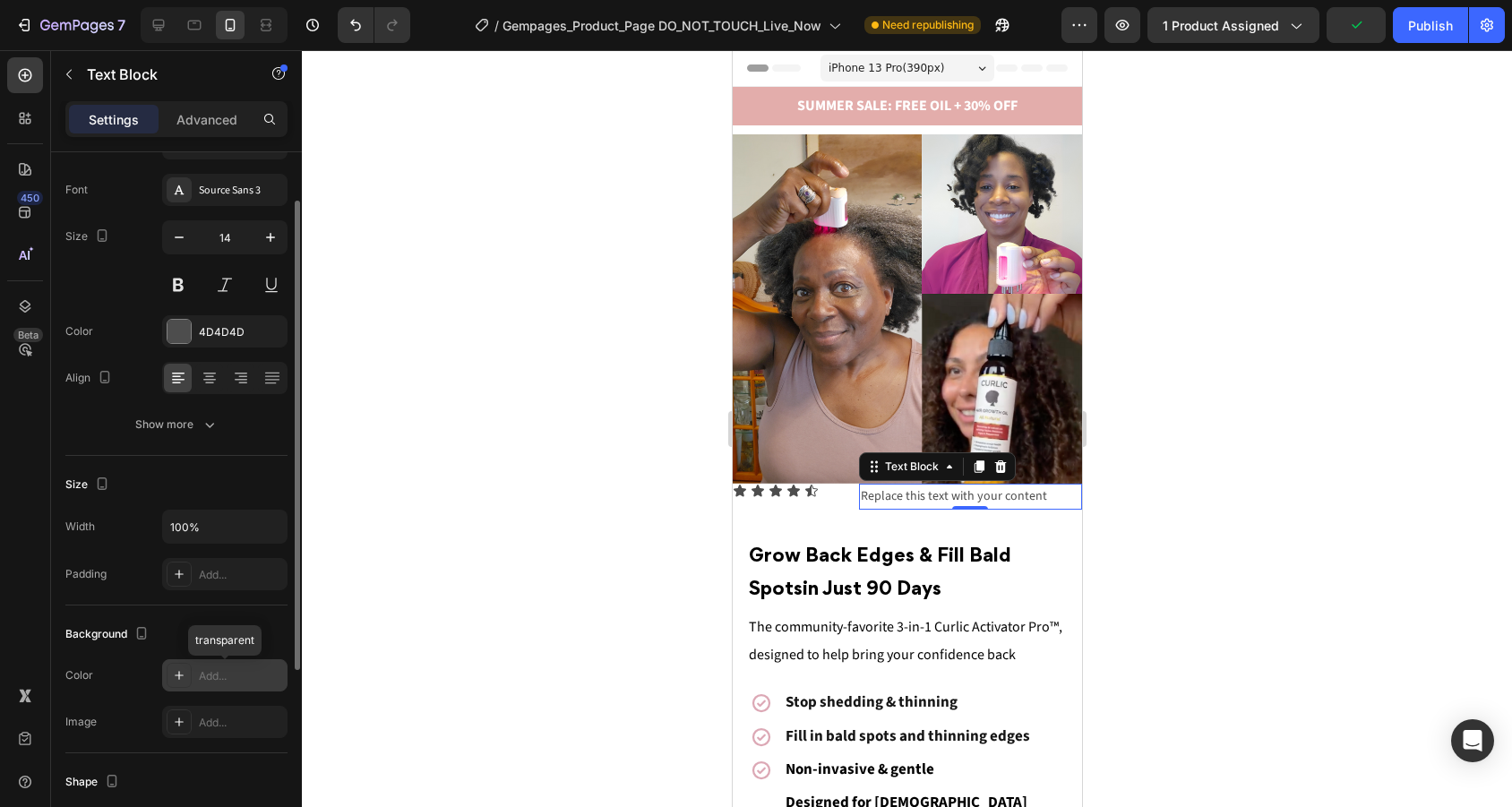
scroll to position [83, 0]
click at [206, 377] on icon at bounding box center [210, 377] width 18 height 18
click at [171, 379] on icon at bounding box center [178, 377] width 18 height 18
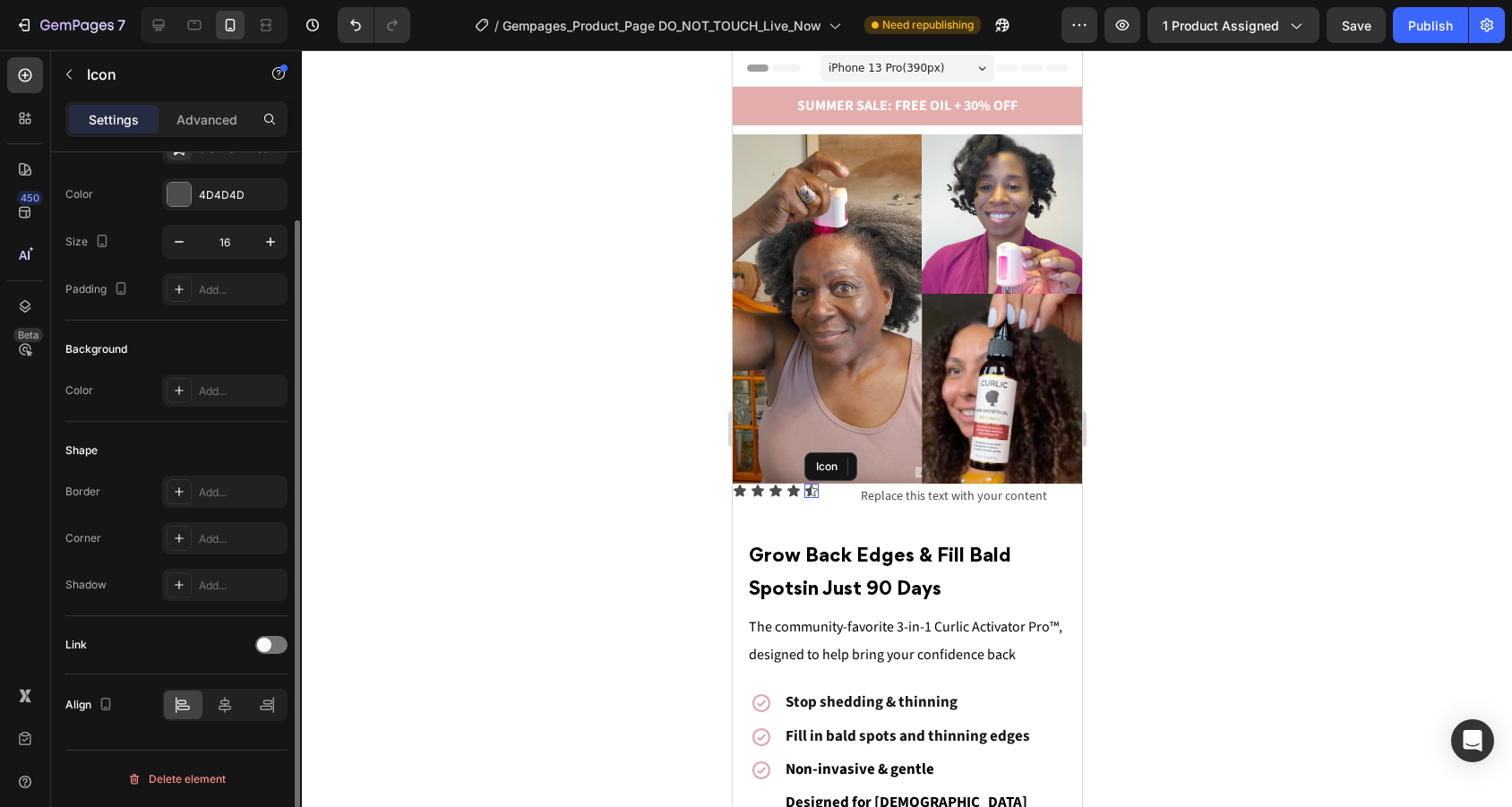
click at [816, 487] on icon at bounding box center [810, 491] width 15 height 15
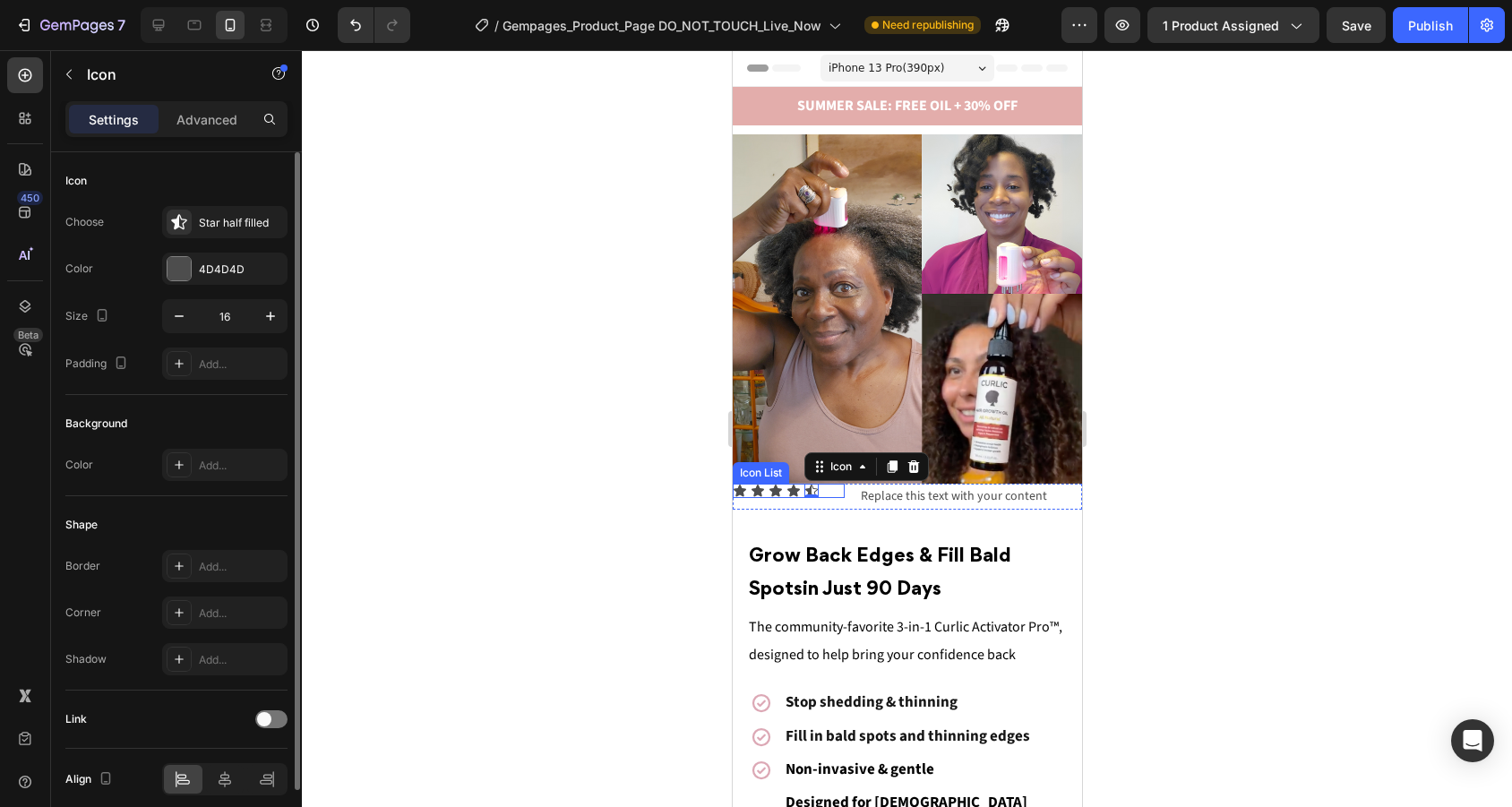
click at [827, 486] on div "Icon Icon Icon Icon Icon 0" at bounding box center [788, 491] width 112 height 15
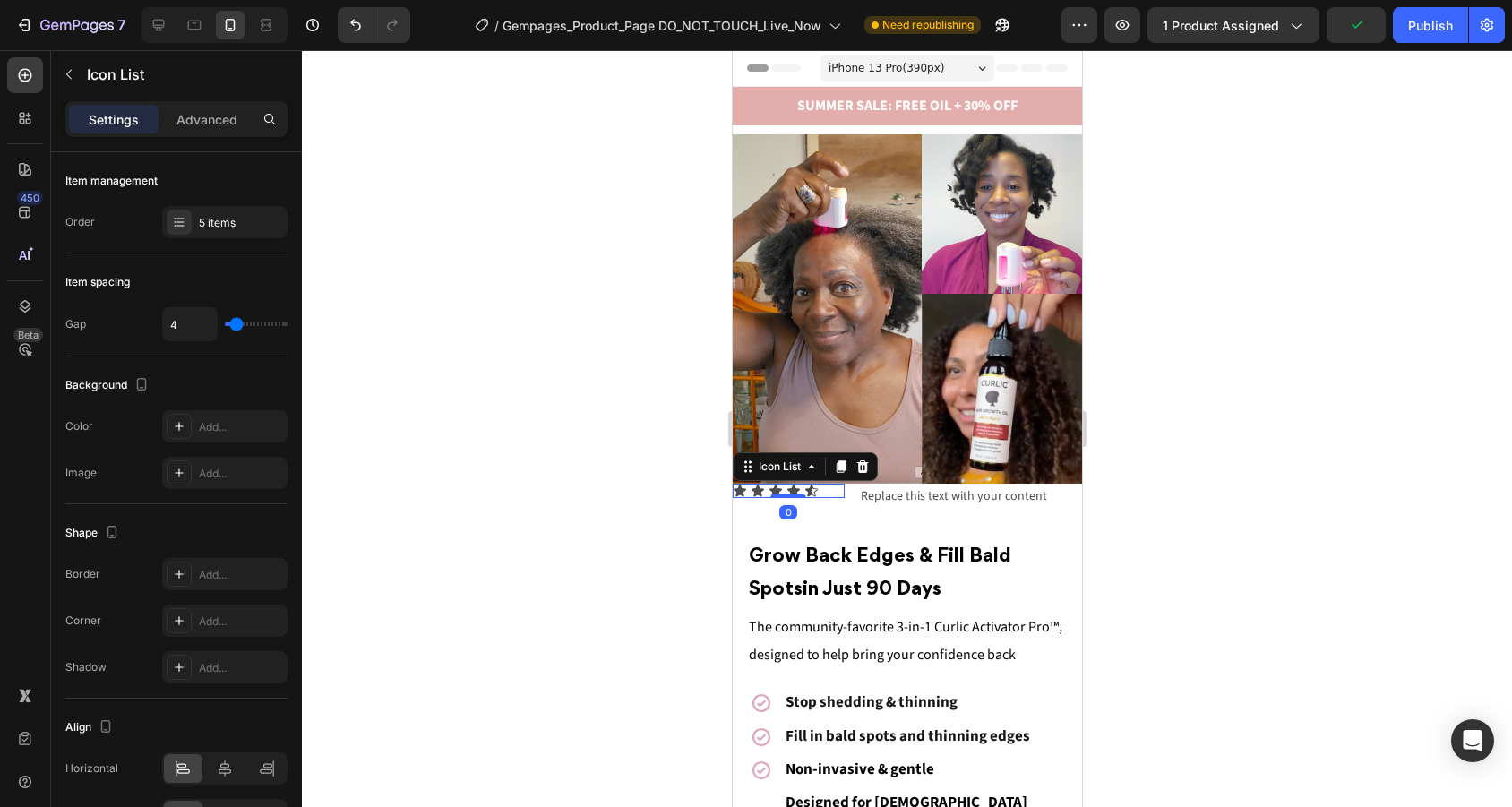
drag, startPoint x: 794, startPoint y: 495, endPoint x: 794, endPoint y: 483, distance: 12.0
click at [794, 484] on div "Icon Icon Icon Icon Icon Icon List 0" at bounding box center [788, 491] width 112 height 15
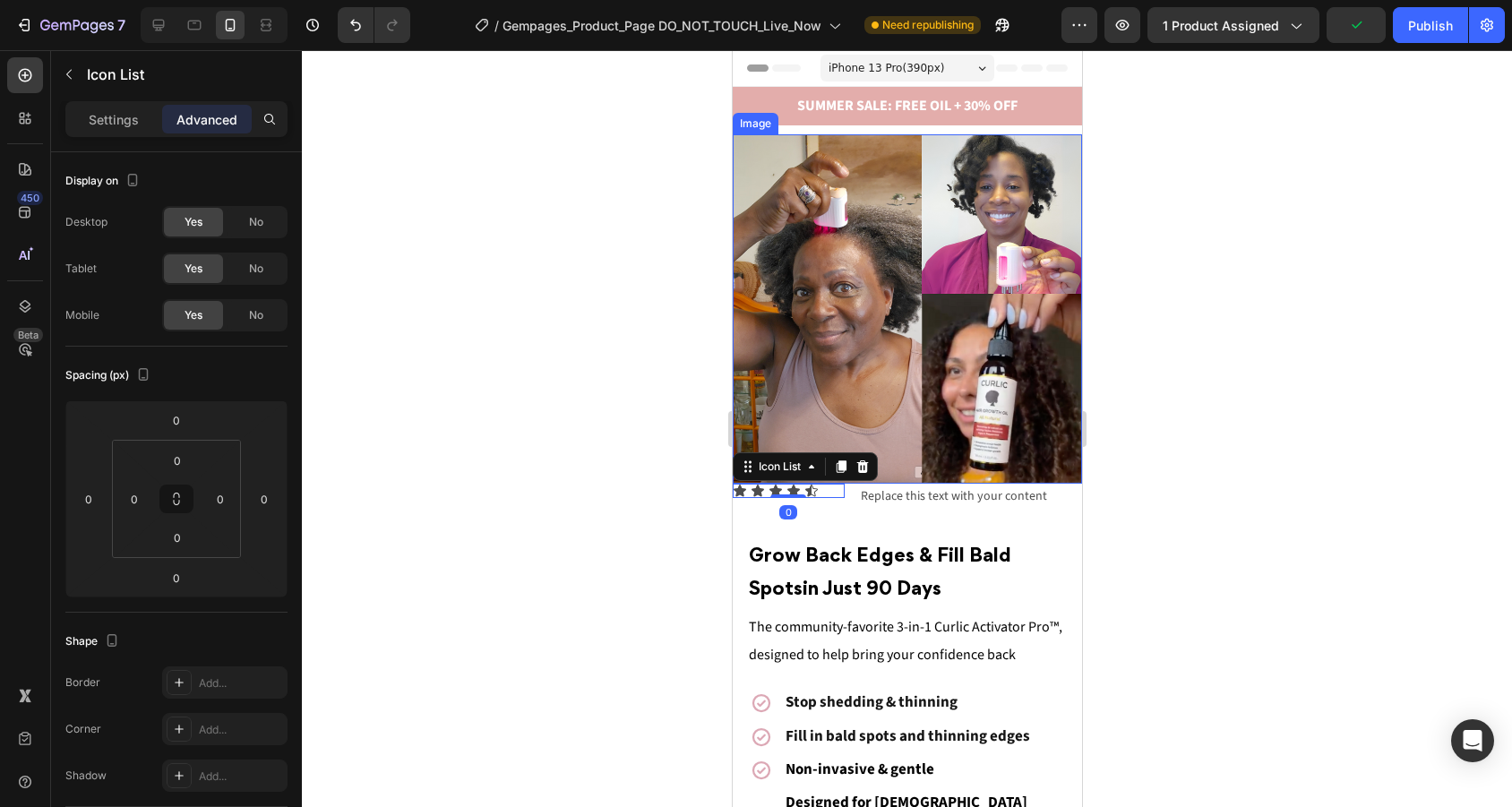
click at [932, 409] on img at bounding box center [906, 309] width 349 height 349
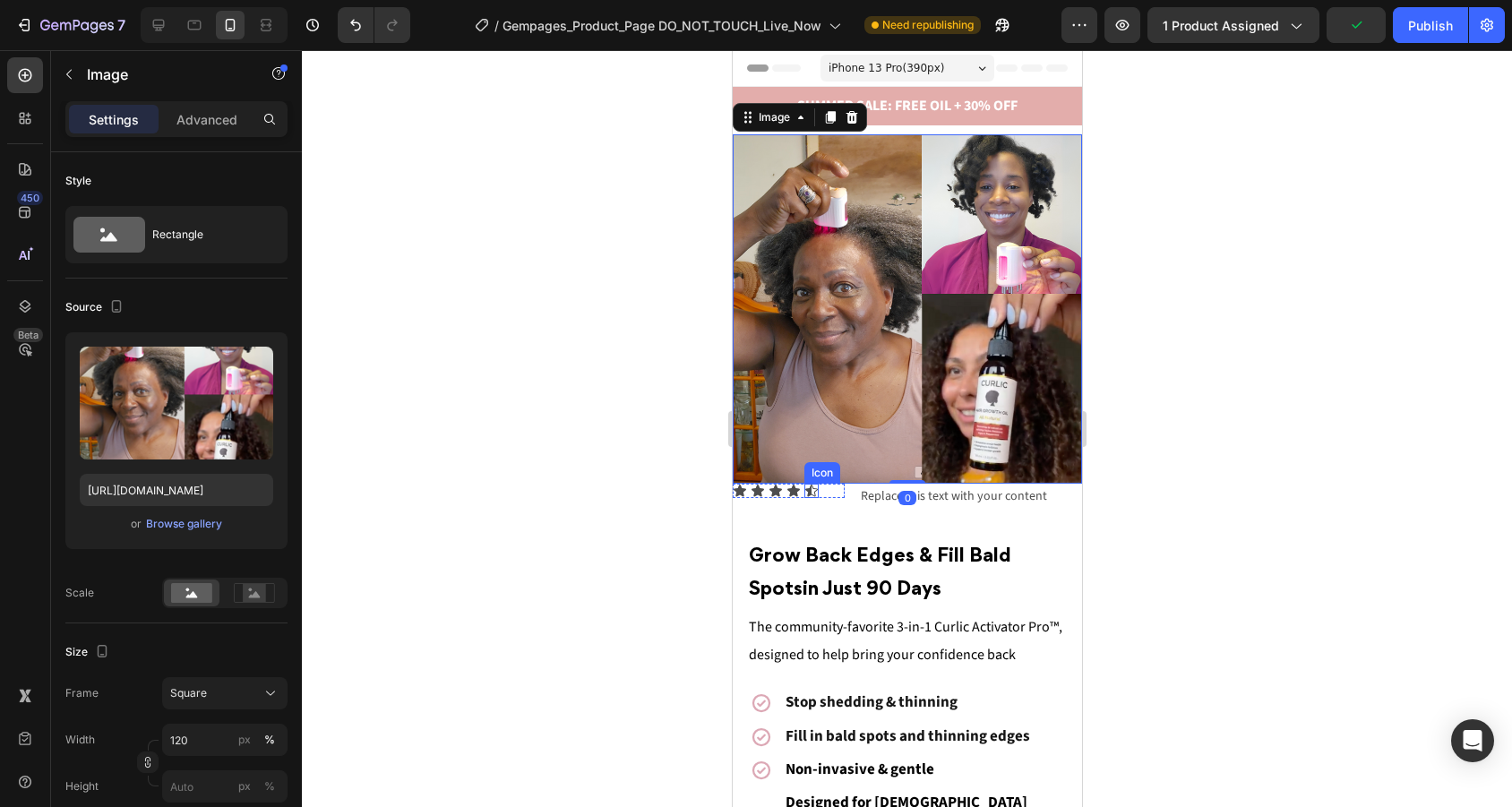
click at [813, 491] on div "Icon" at bounding box center [810, 491] width 15 height 15
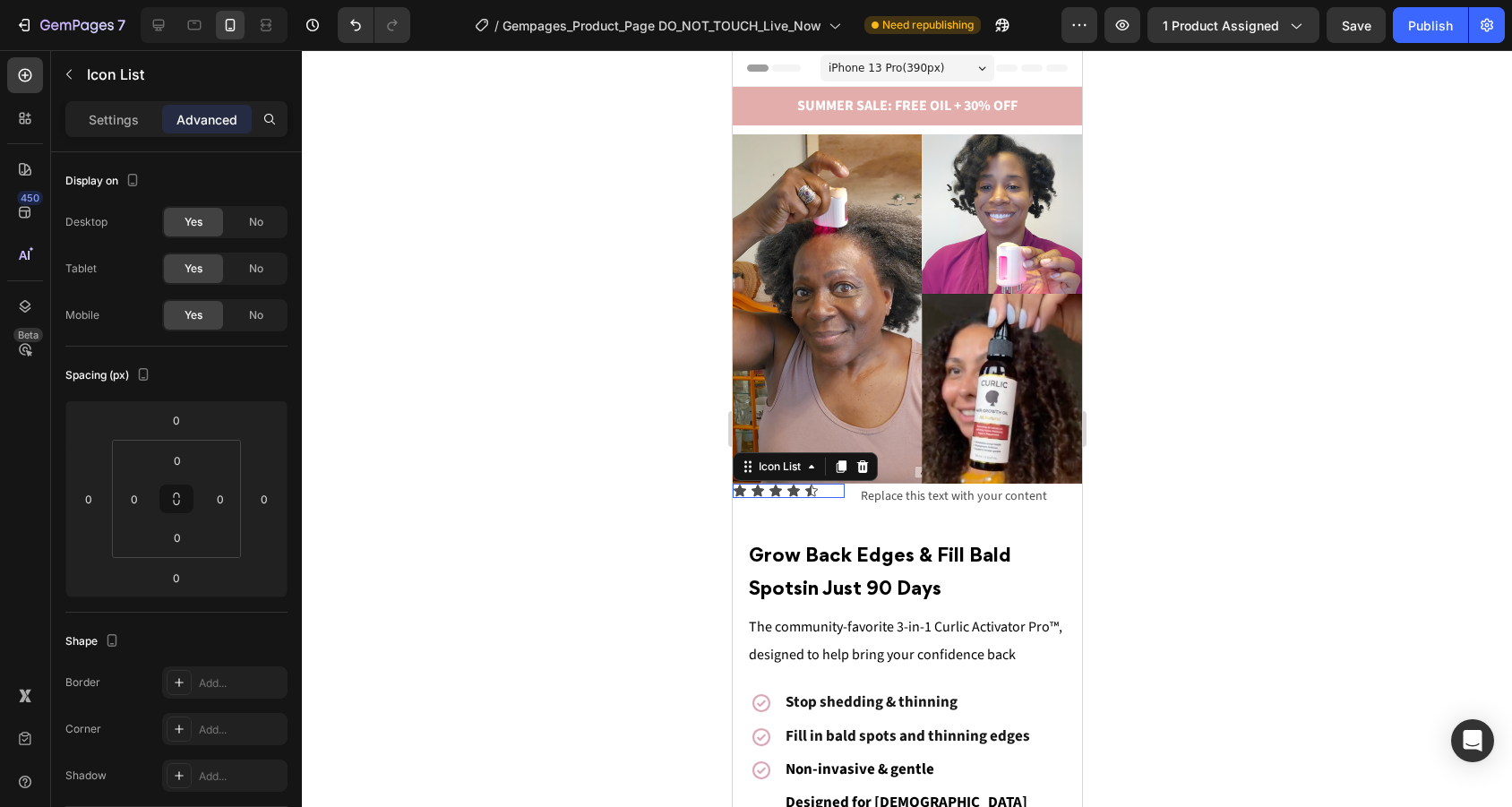
click at [832, 491] on div "Icon Icon Icon Icon Icon" at bounding box center [788, 491] width 112 height 15
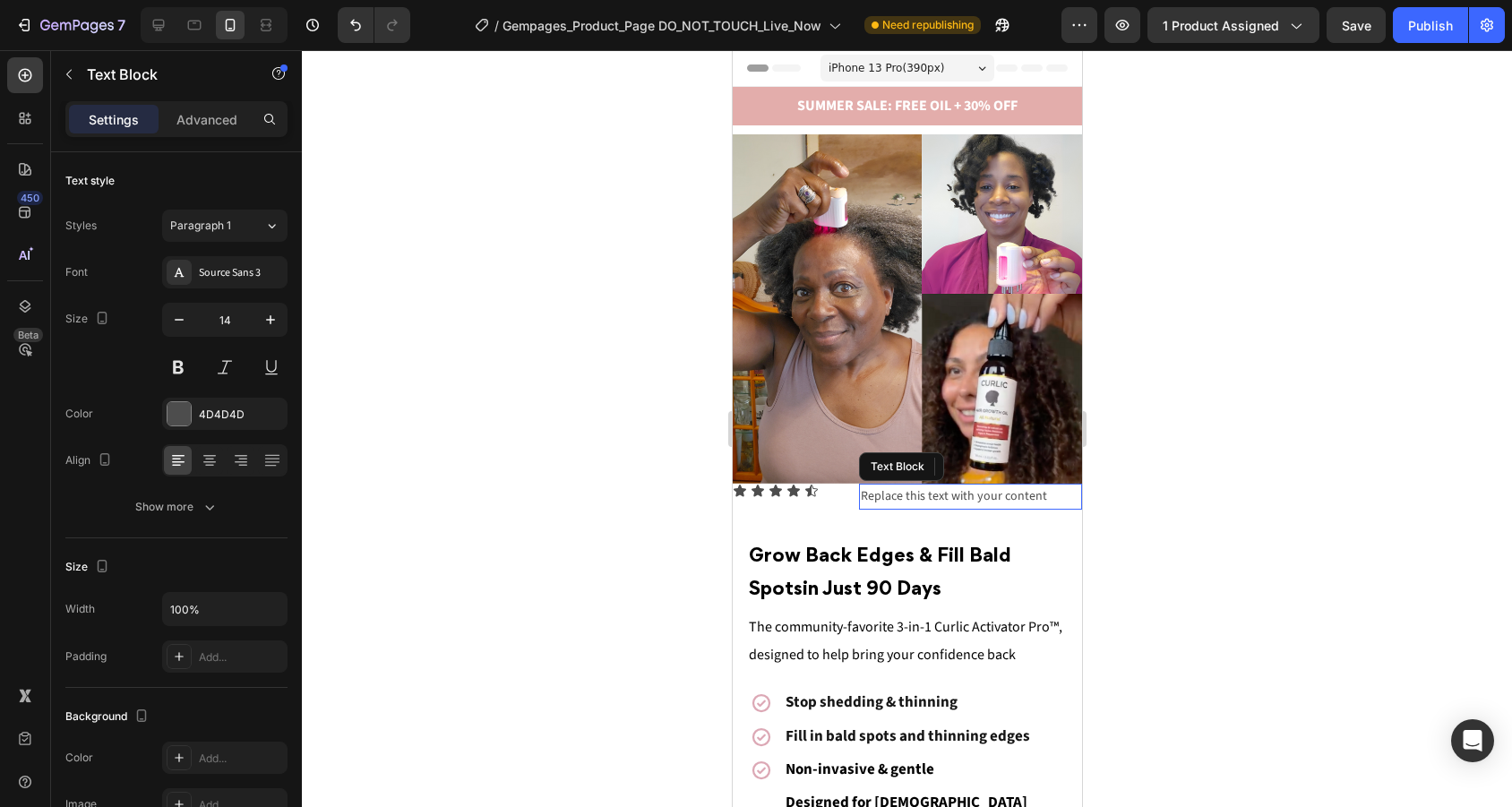
click at [930, 498] on div "Replace this text with your content" at bounding box center [970, 497] width 223 height 26
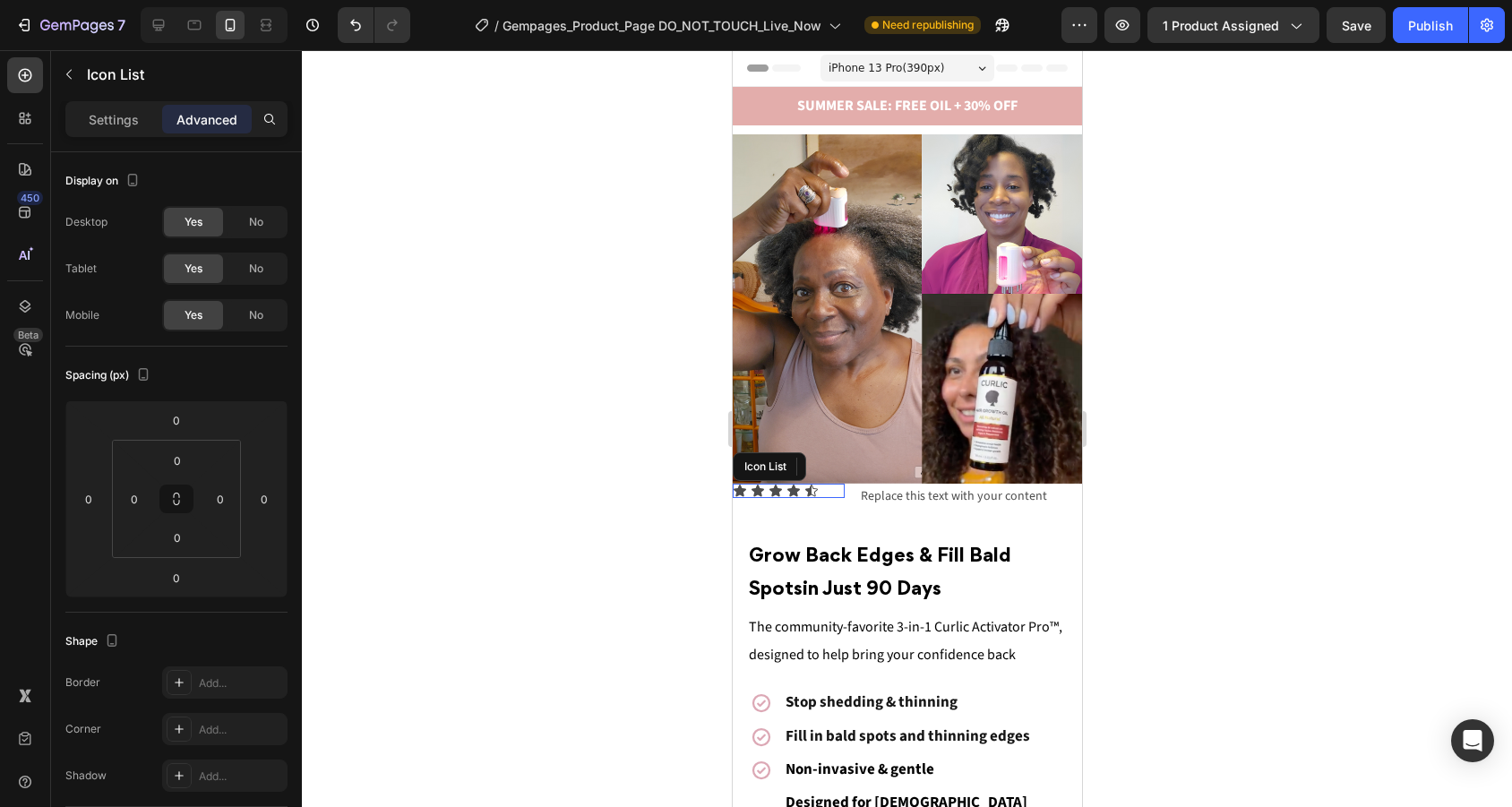
click at [841, 492] on div "Icon Icon Icon Icon Icon" at bounding box center [788, 491] width 112 height 15
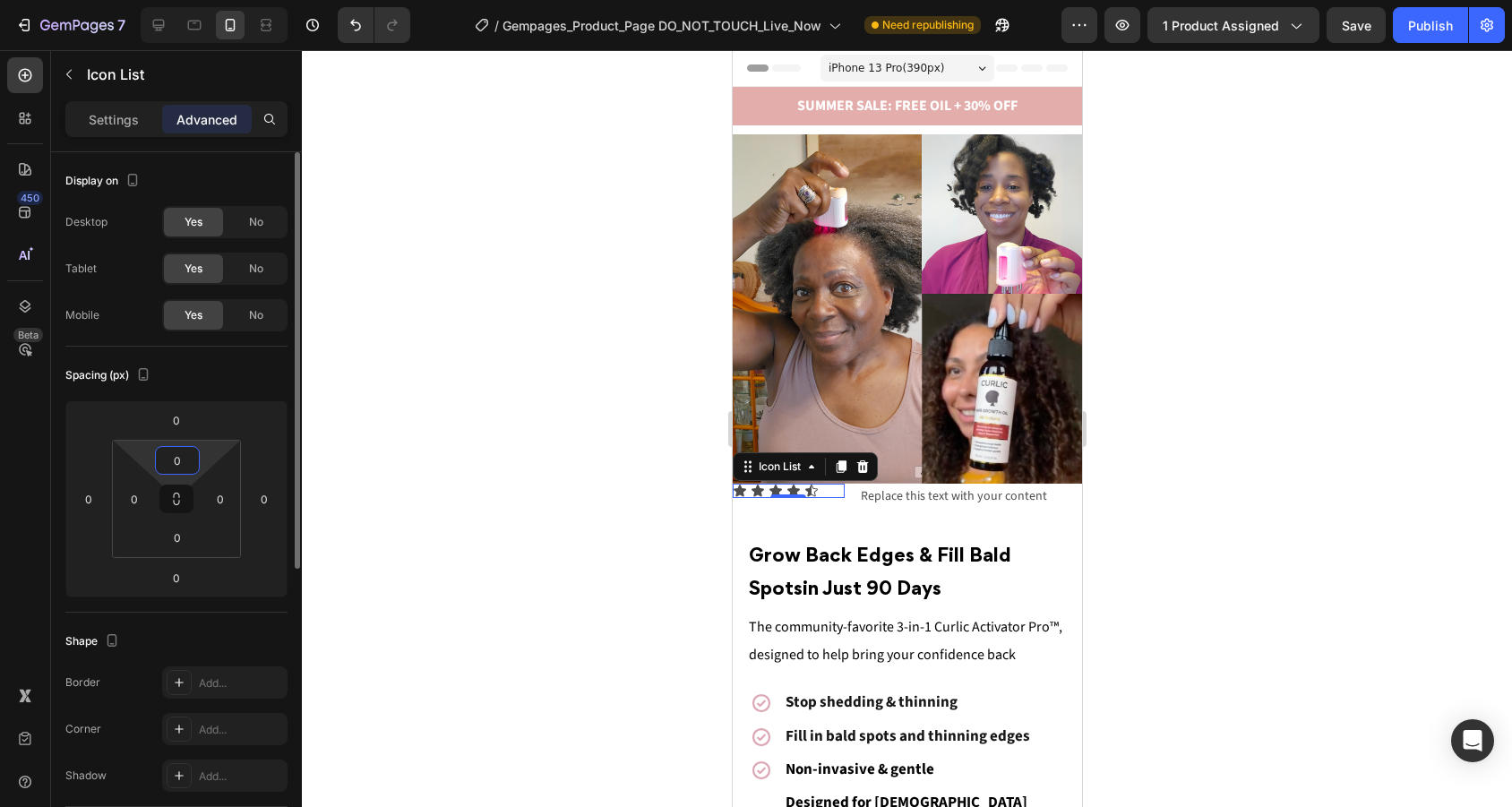
click at [188, 450] on input "0" at bounding box center [177, 459] width 36 height 26
type input "5"
click at [1222, 462] on div at bounding box center [906, 428] width 1210 height 756
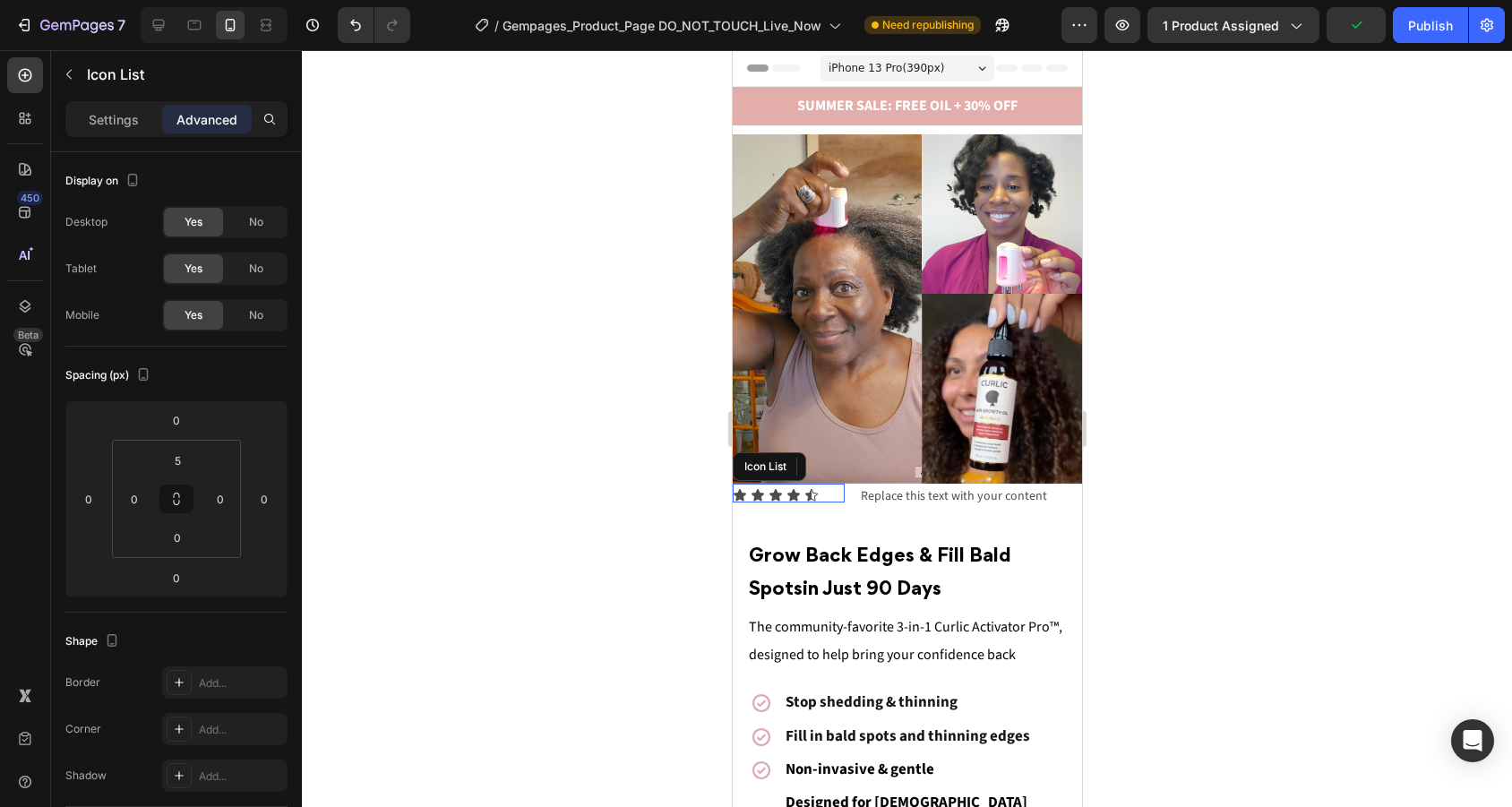
click at [838, 491] on div "Icon Icon Icon Icon Icon" at bounding box center [788, 495] width 112 height 15
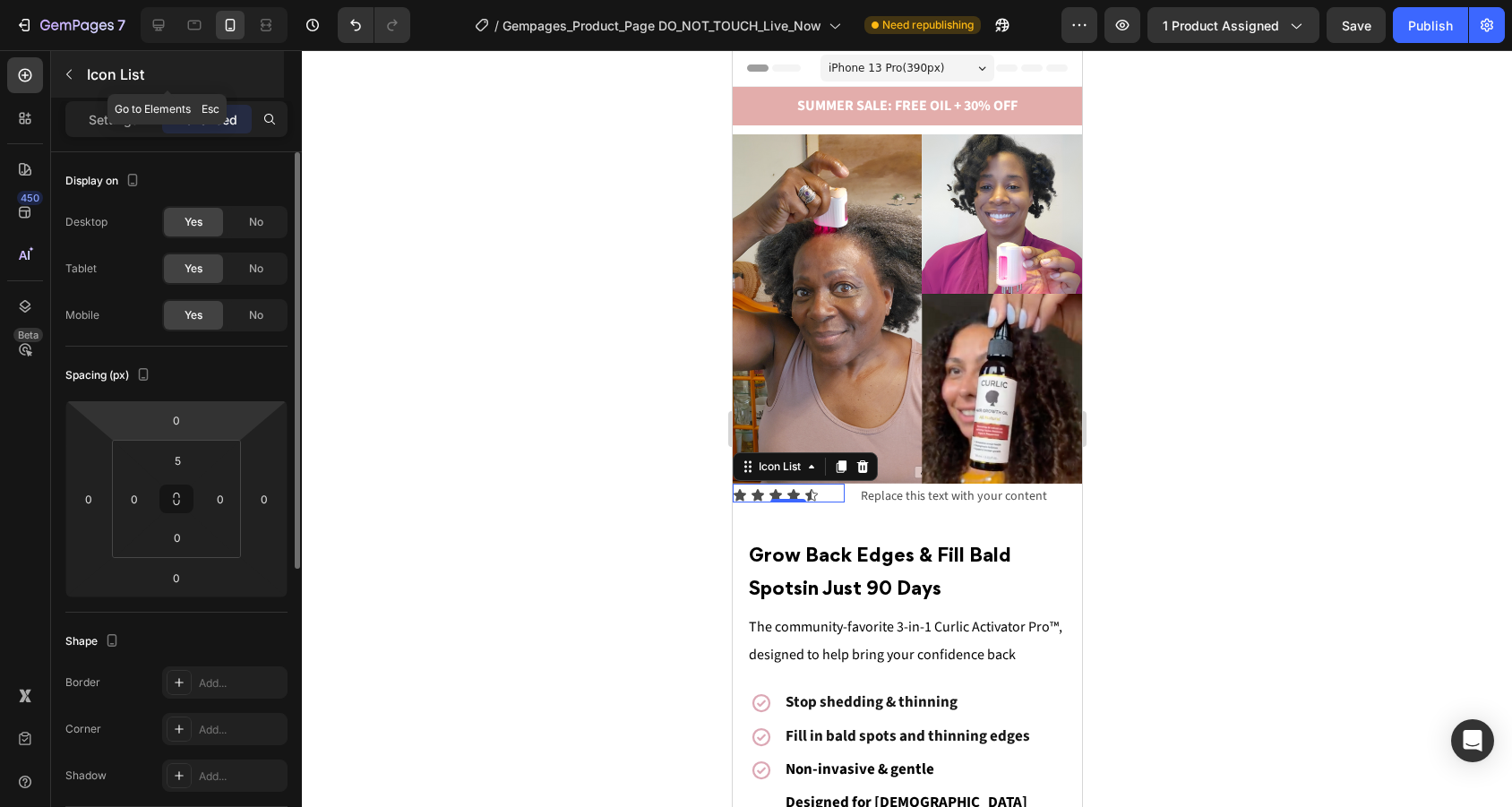
click at [76, 71] on button "button" at bounding box center [69, 73] width 28 height 28
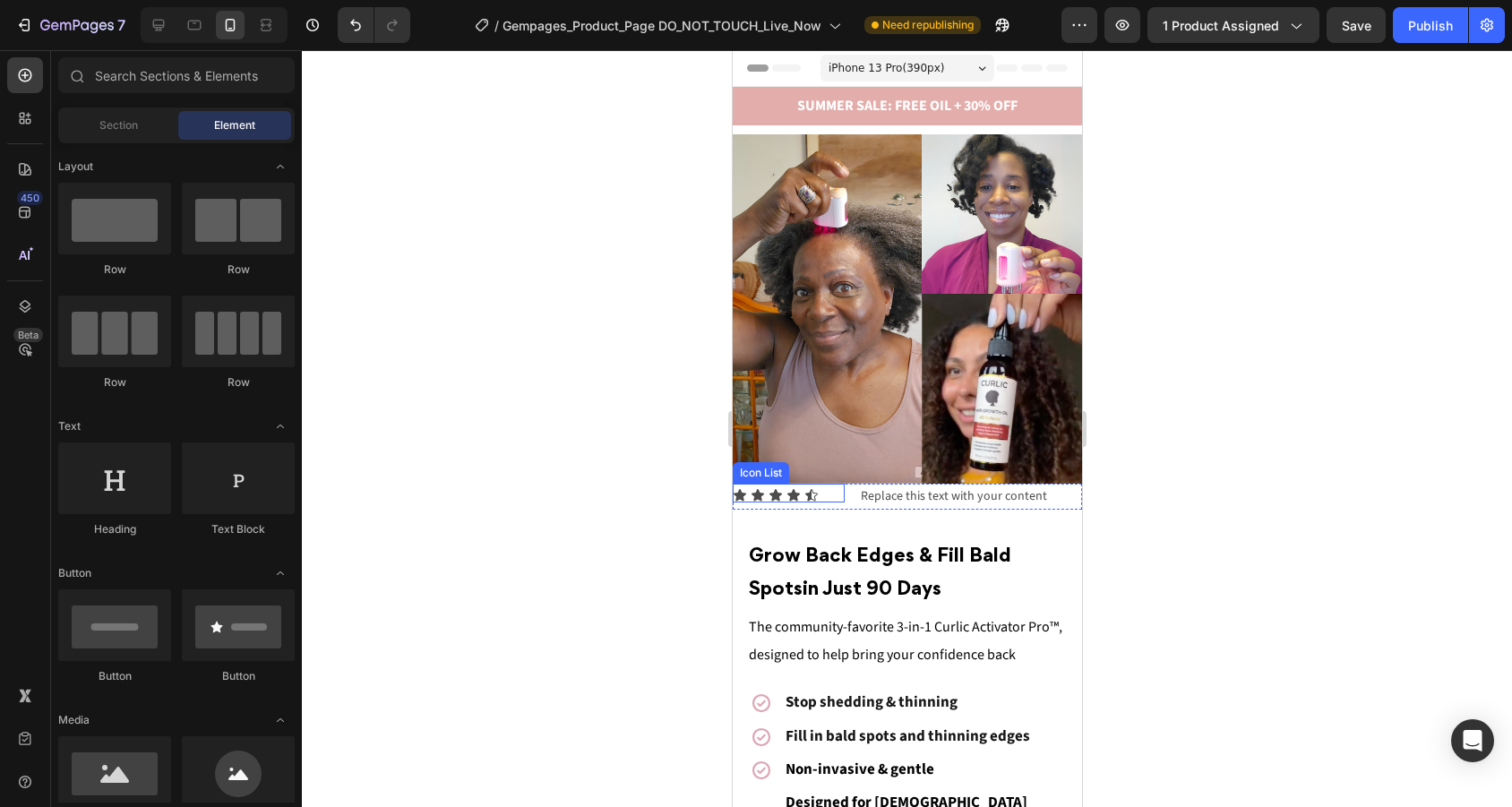
click at [820, 490] on div "Icon Icon Icon Icon Icon" at bounding box center [788, 495] width 112 height 15
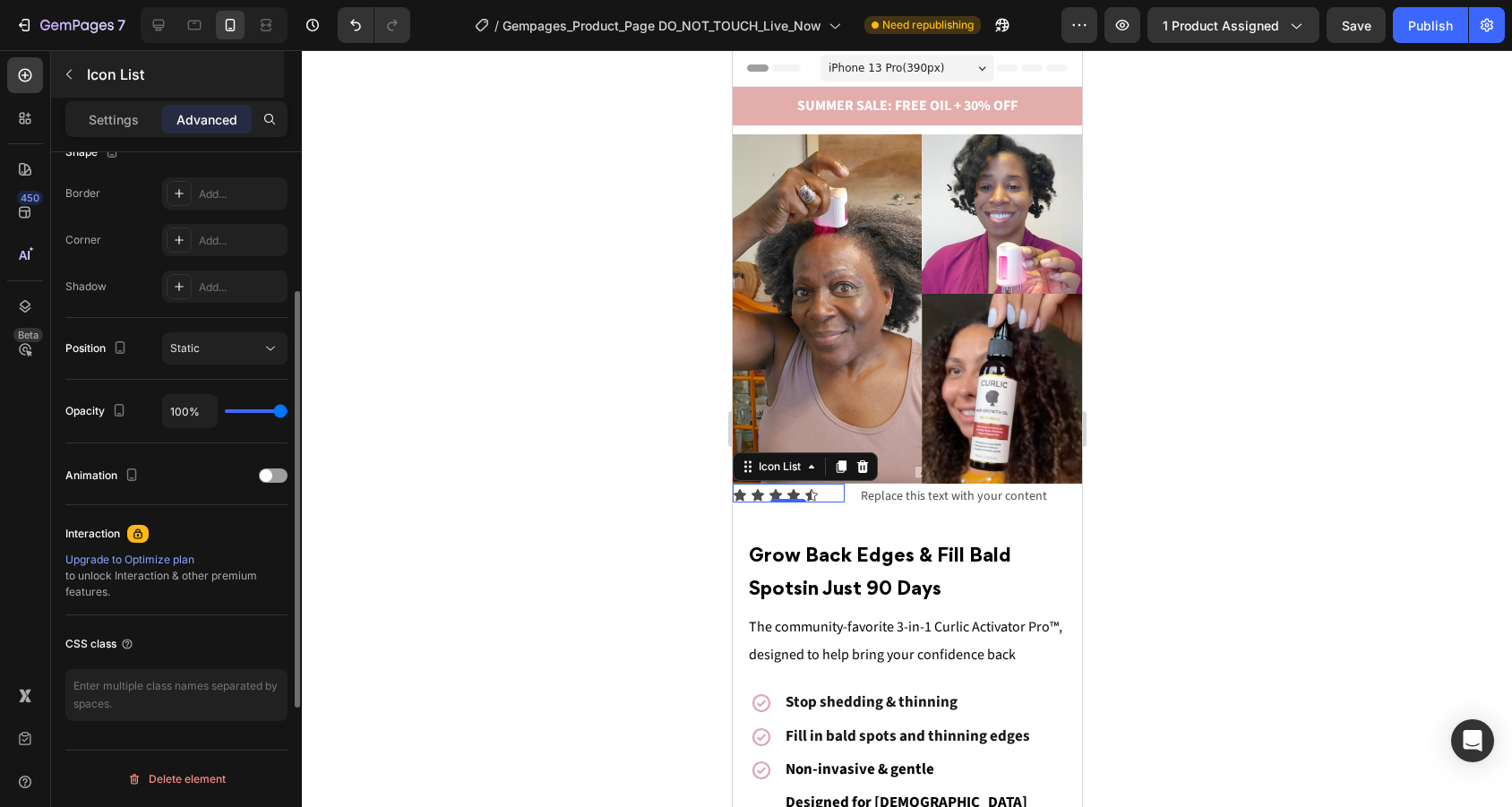
scroll to position [7, 0]
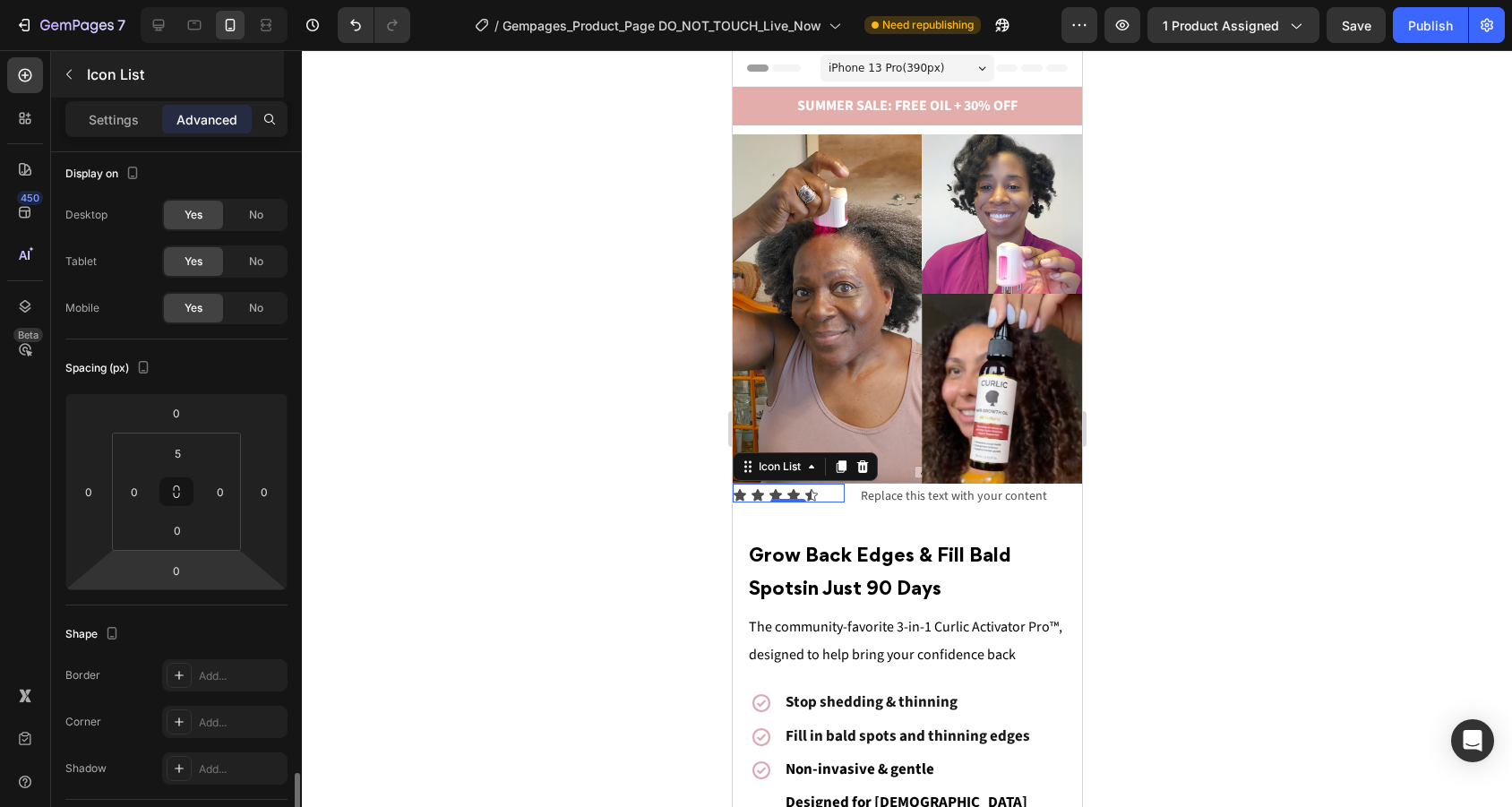
click at [72, 69] on icon "button" at bounding box center [69, 74] width 15 height 15
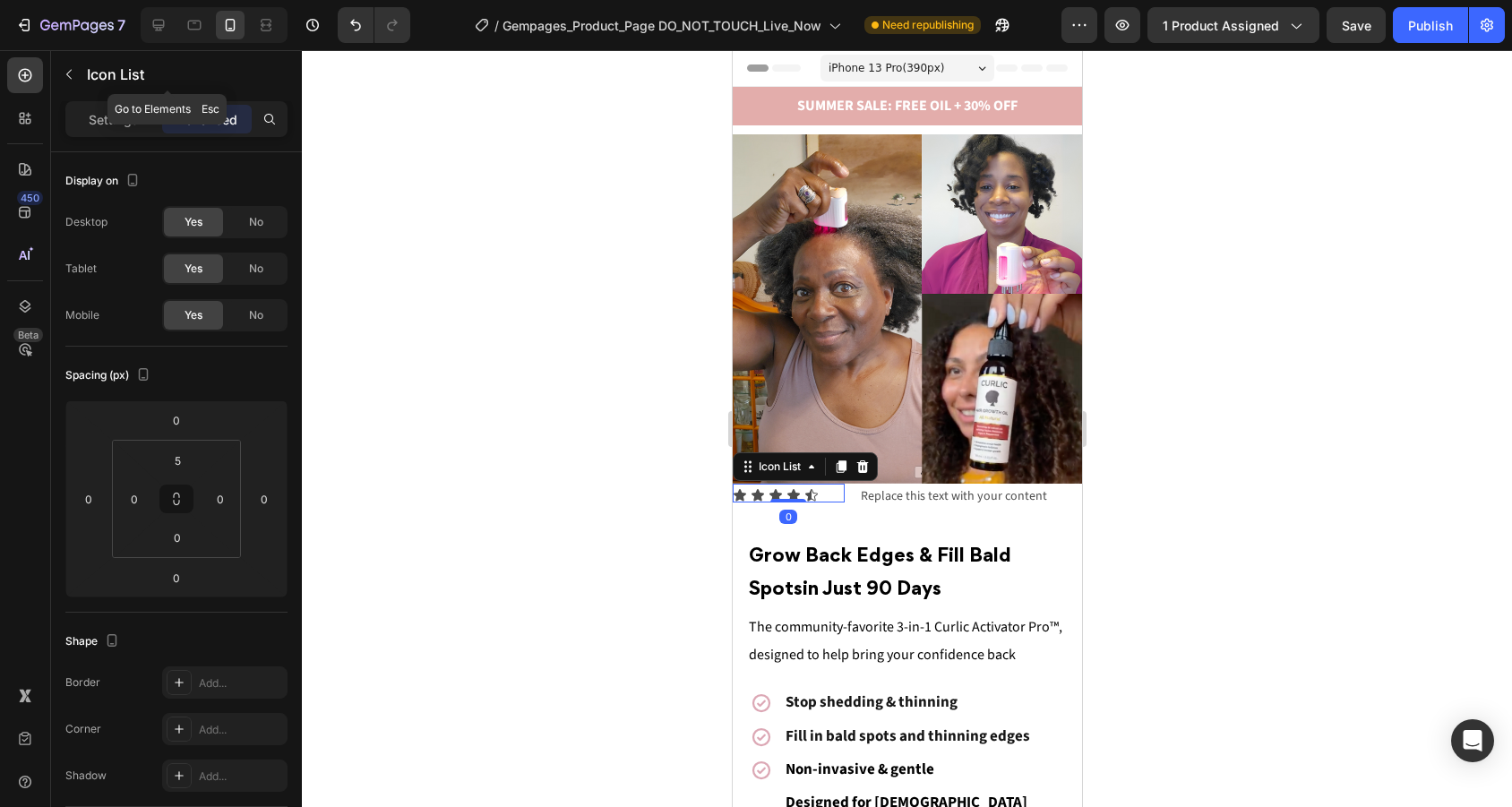
click at [125, 99] on div "Icon List" at bounding box center [168, 75] width 233 height 51
click at [120, 123] on p "Settings" at bounding box center [113, 119] width 50 height 19
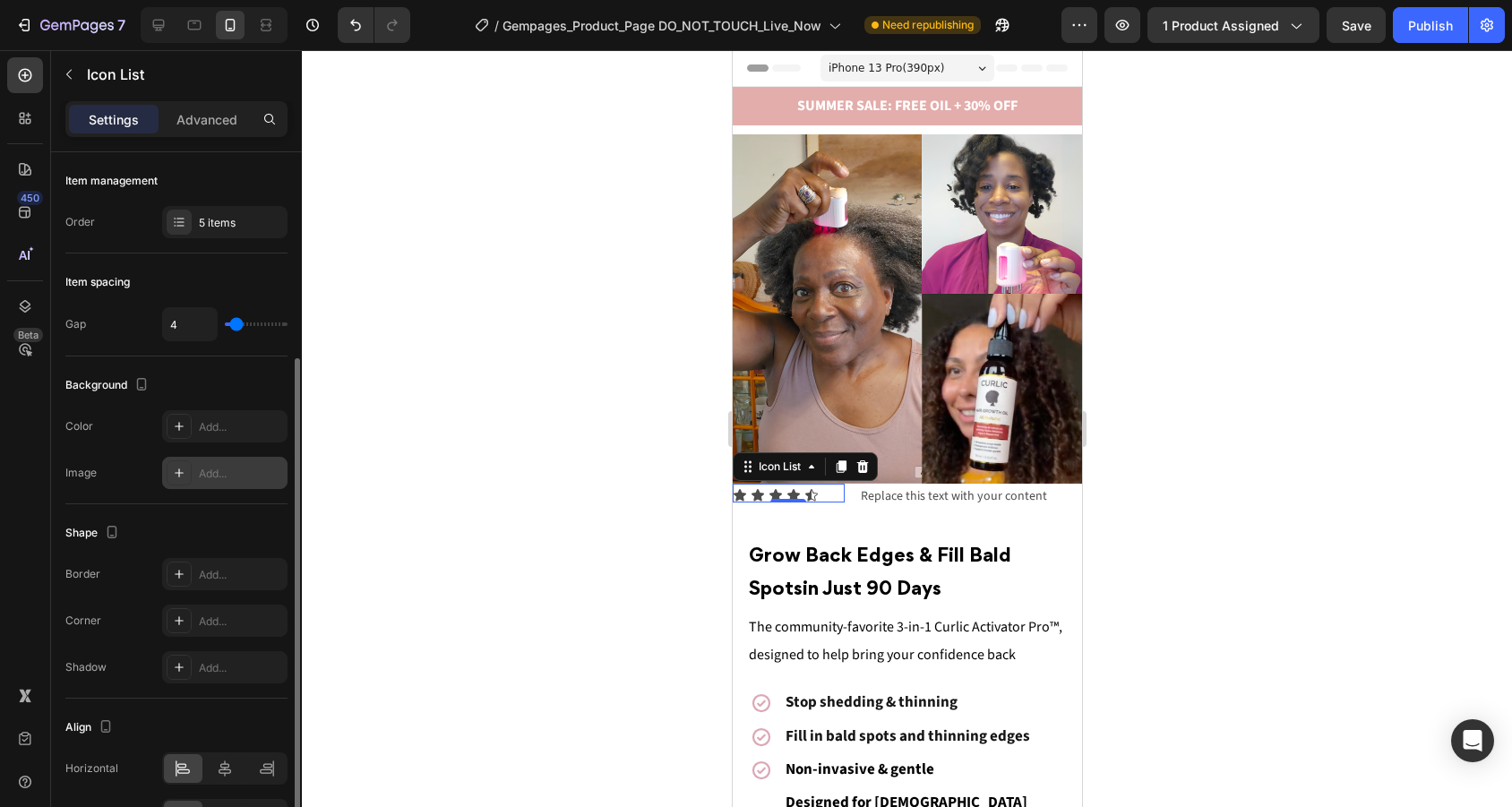
scroll to position [110, 0]
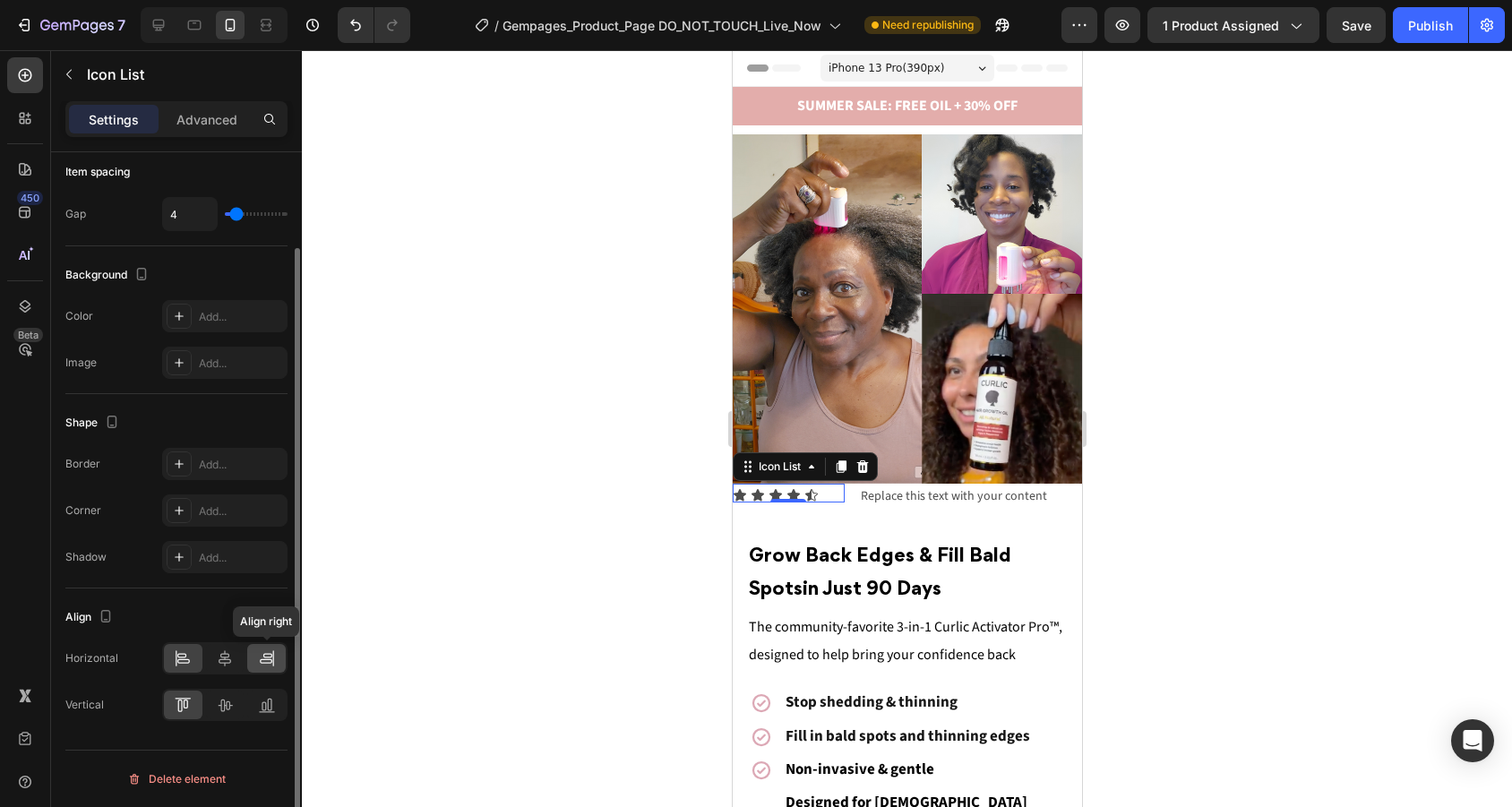
click at [267, 656] on icon at bounding box center [267, 658] width 18 height 18
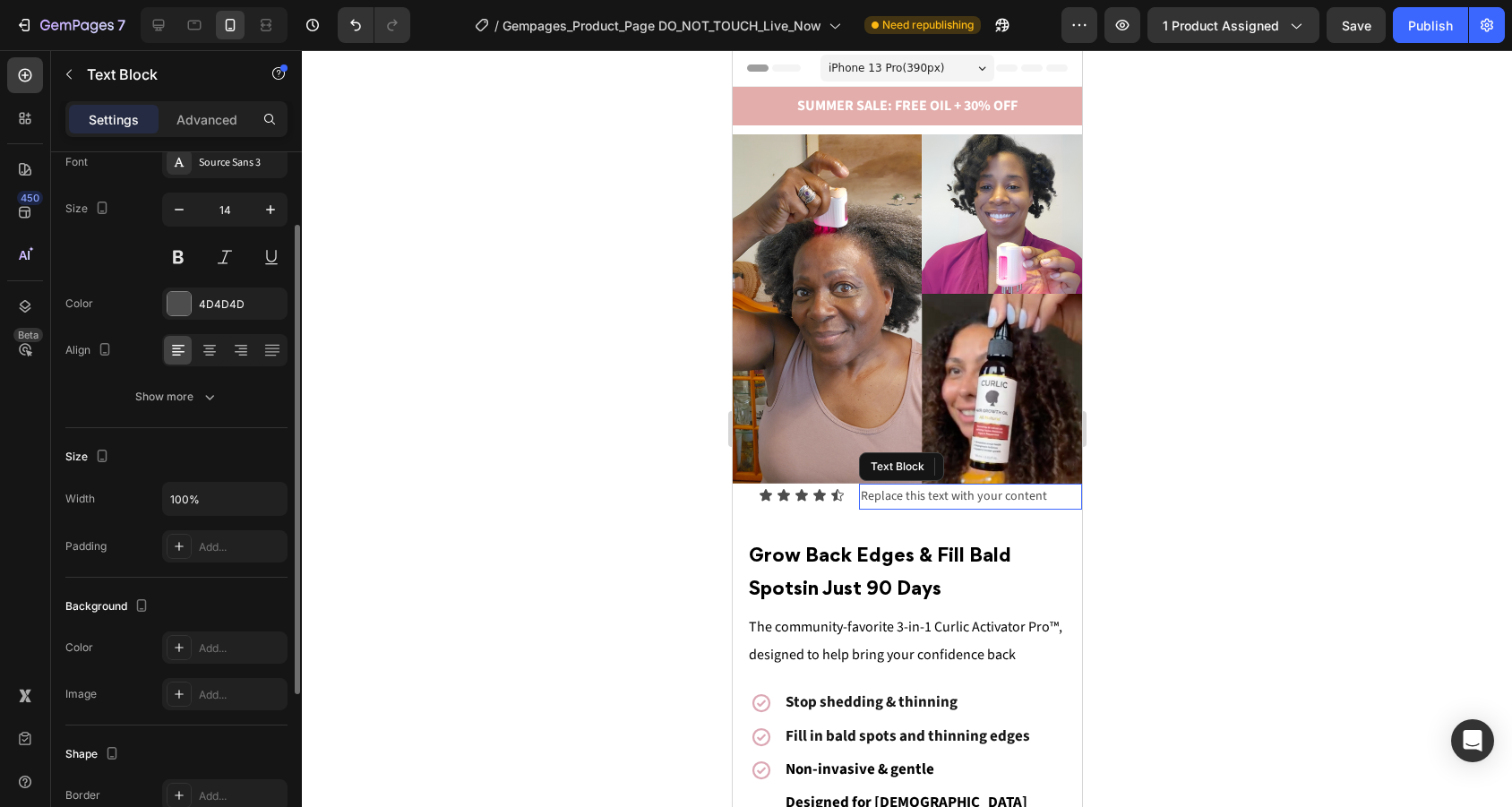
click at [994, 494] on div "Replace this text with your content" at bounding box center [970, 497] width 223 height 26
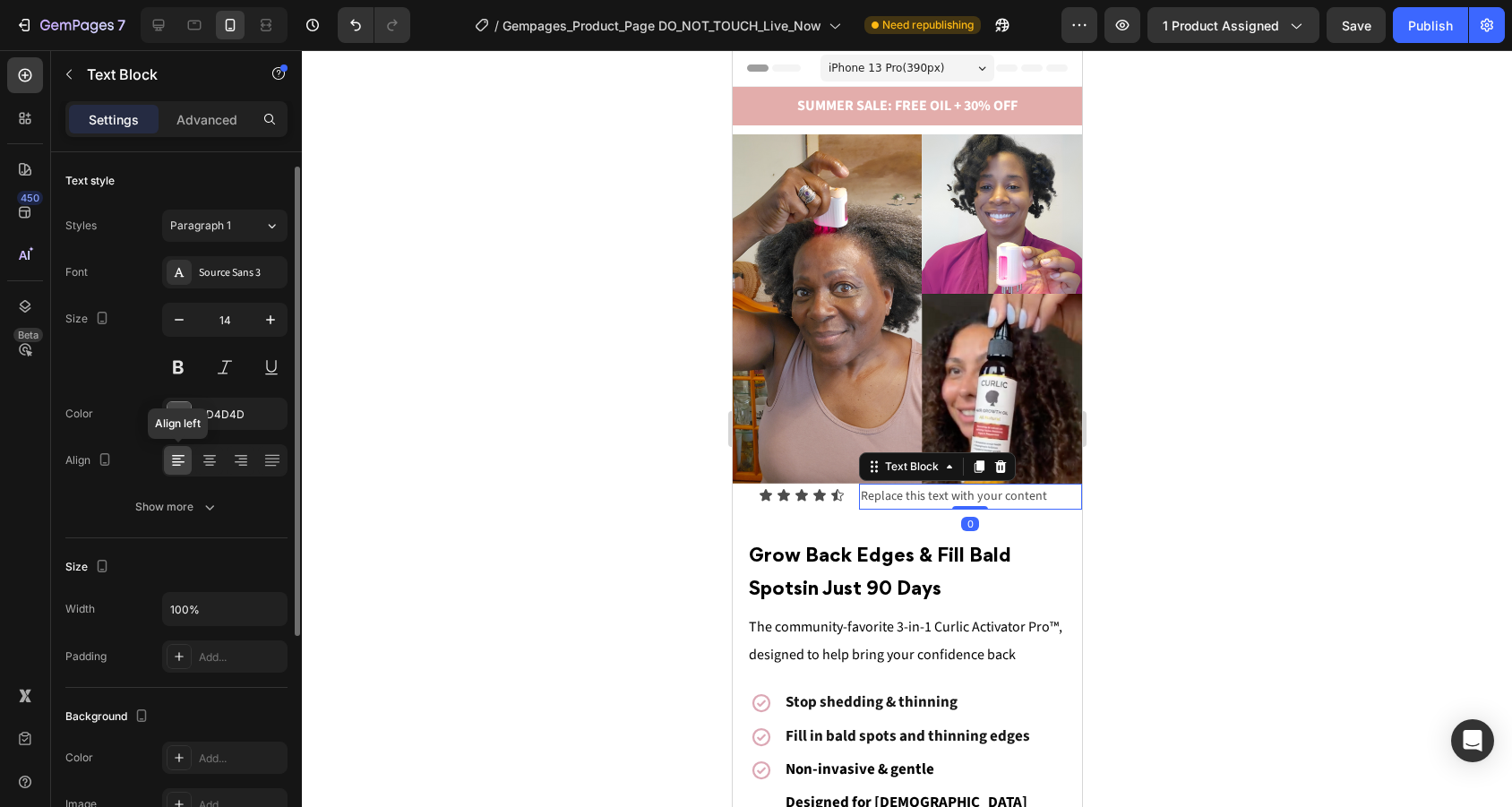
scroll to position [356, 0]
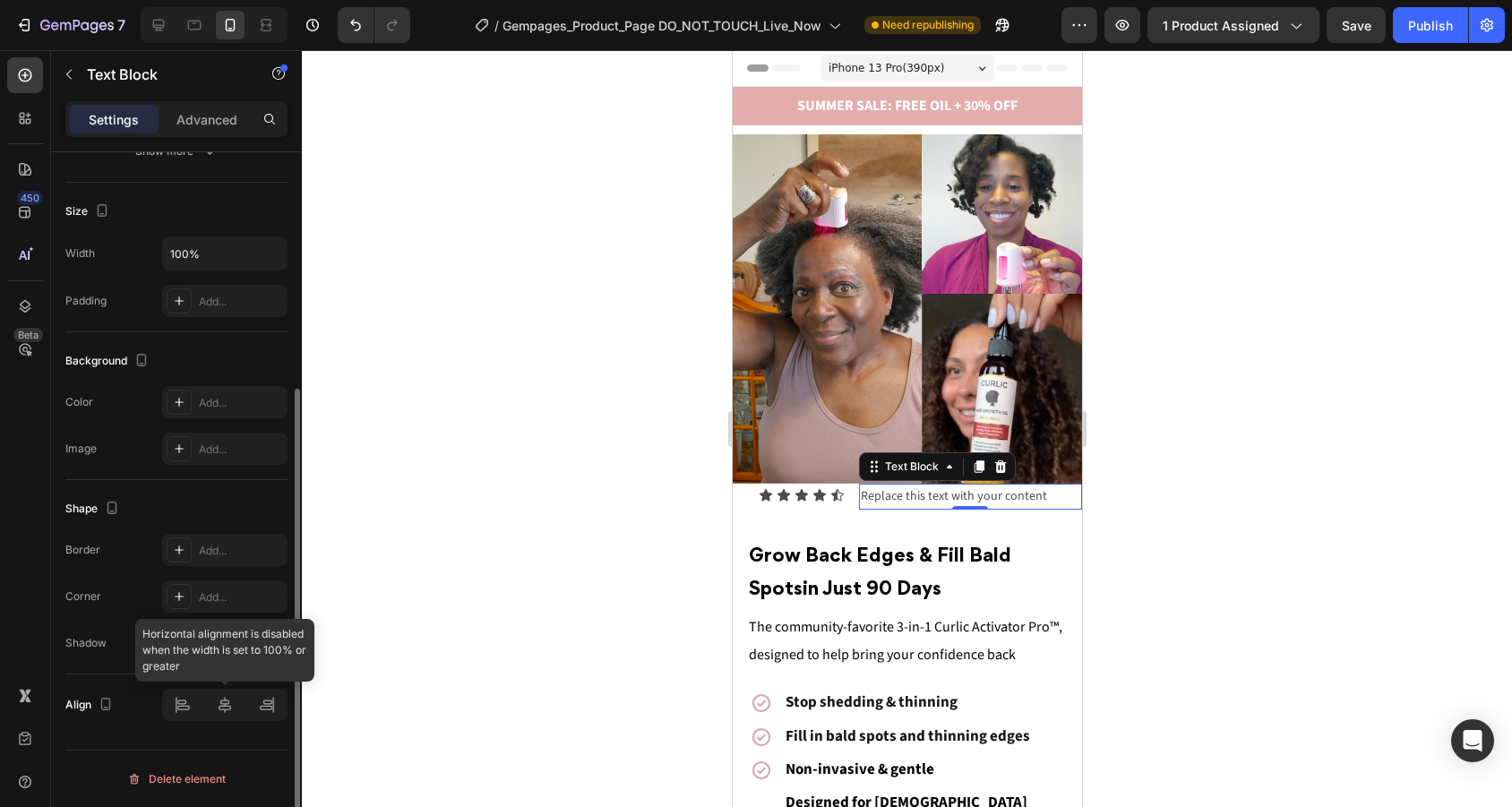
click at [183, 696] on div at bounding box center [224, 704] width 125 height 32
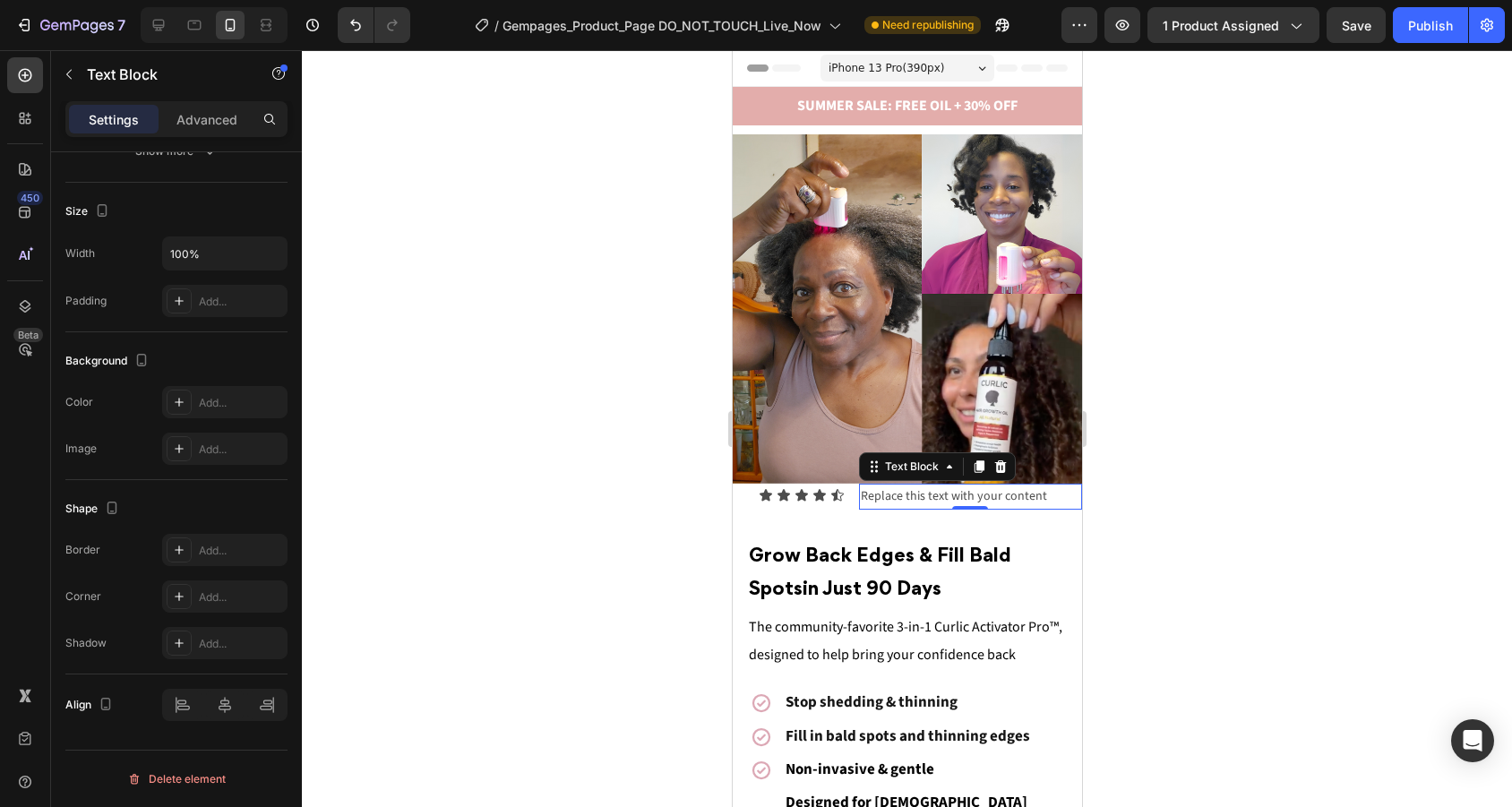
click at [1290, 536] on div at bounding box center [906, 428] width 1210 height 756
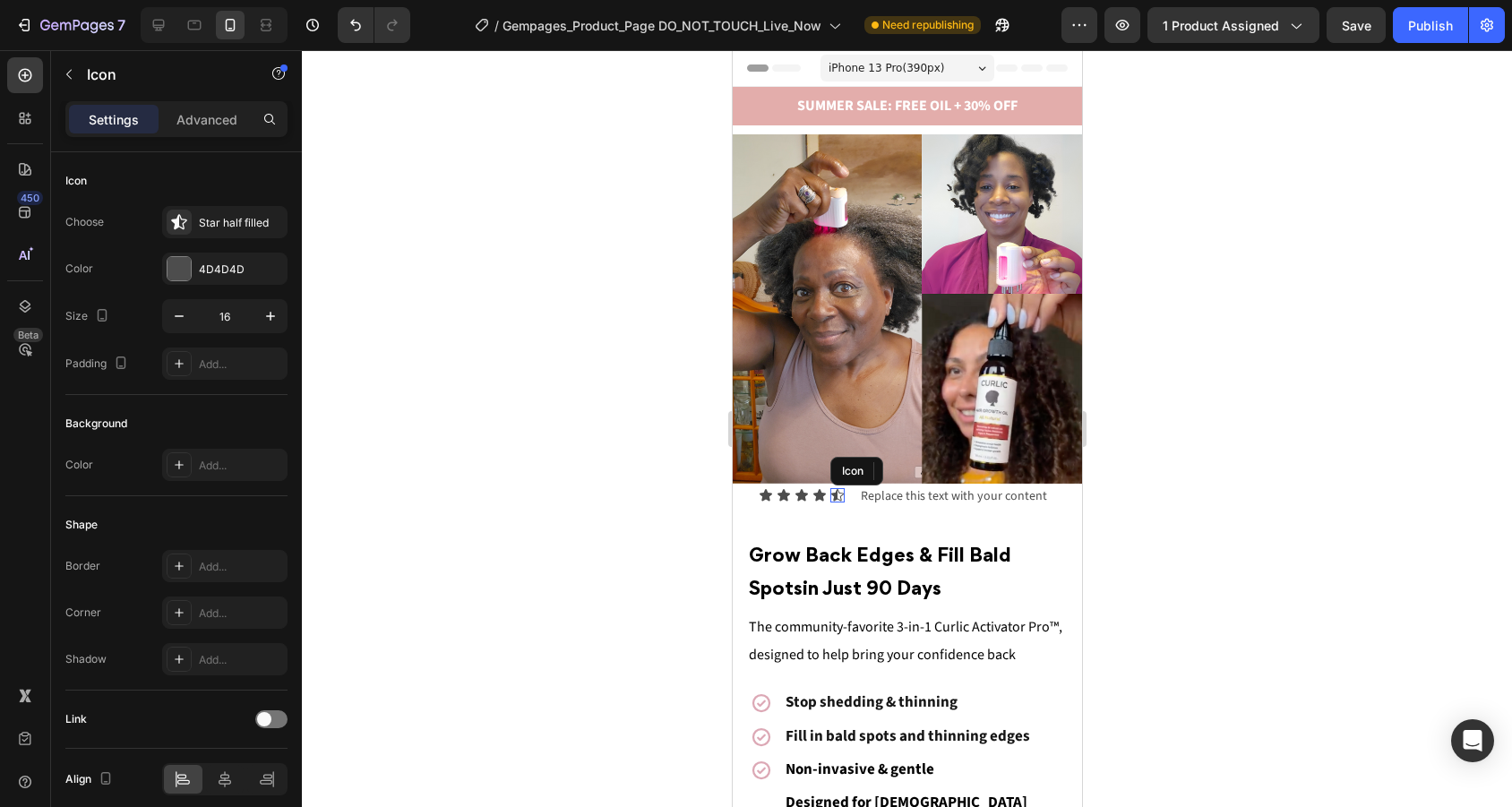
click at [843, 494] on icon at bounding box center [836, 495] width 15 height 15
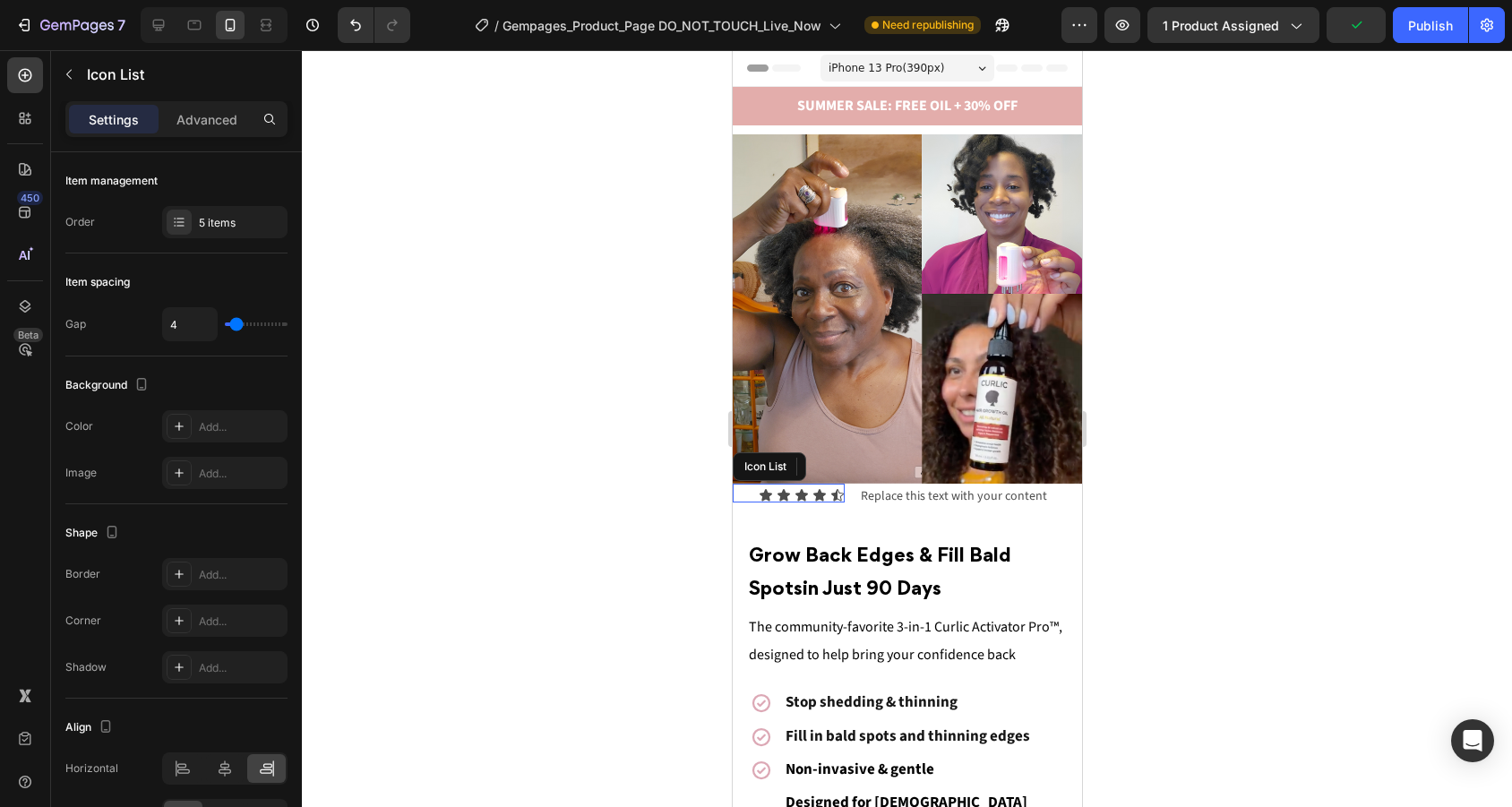
click at [752, 494] on div "Icon Icon Icon Icon Icon 0" at bounding box center [788, 495] width 112 height 15
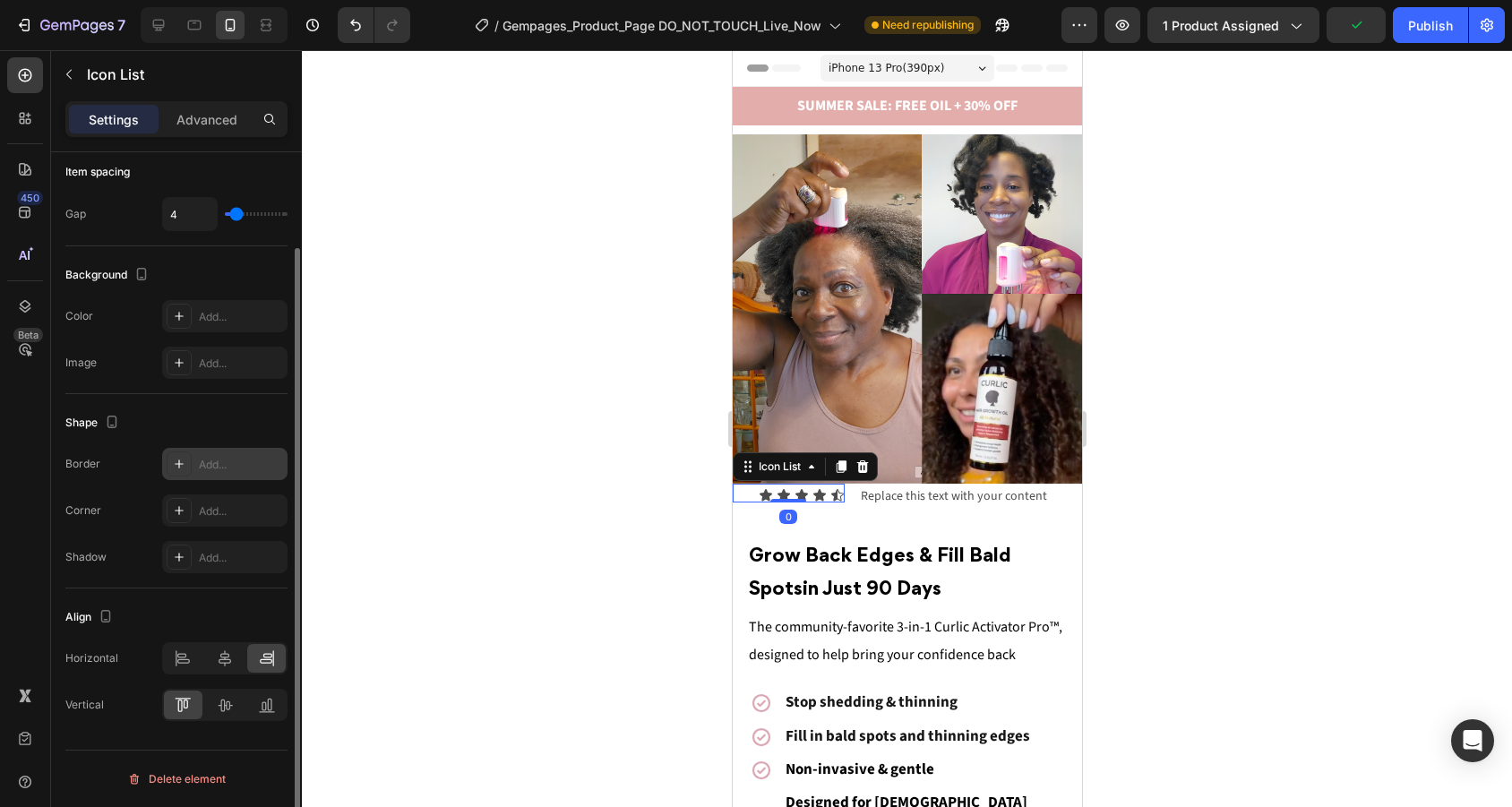
scroll to position [106, 0]
click at [215, 334] on div "Add..." at bounding box center [224, 320] width 125 height 32
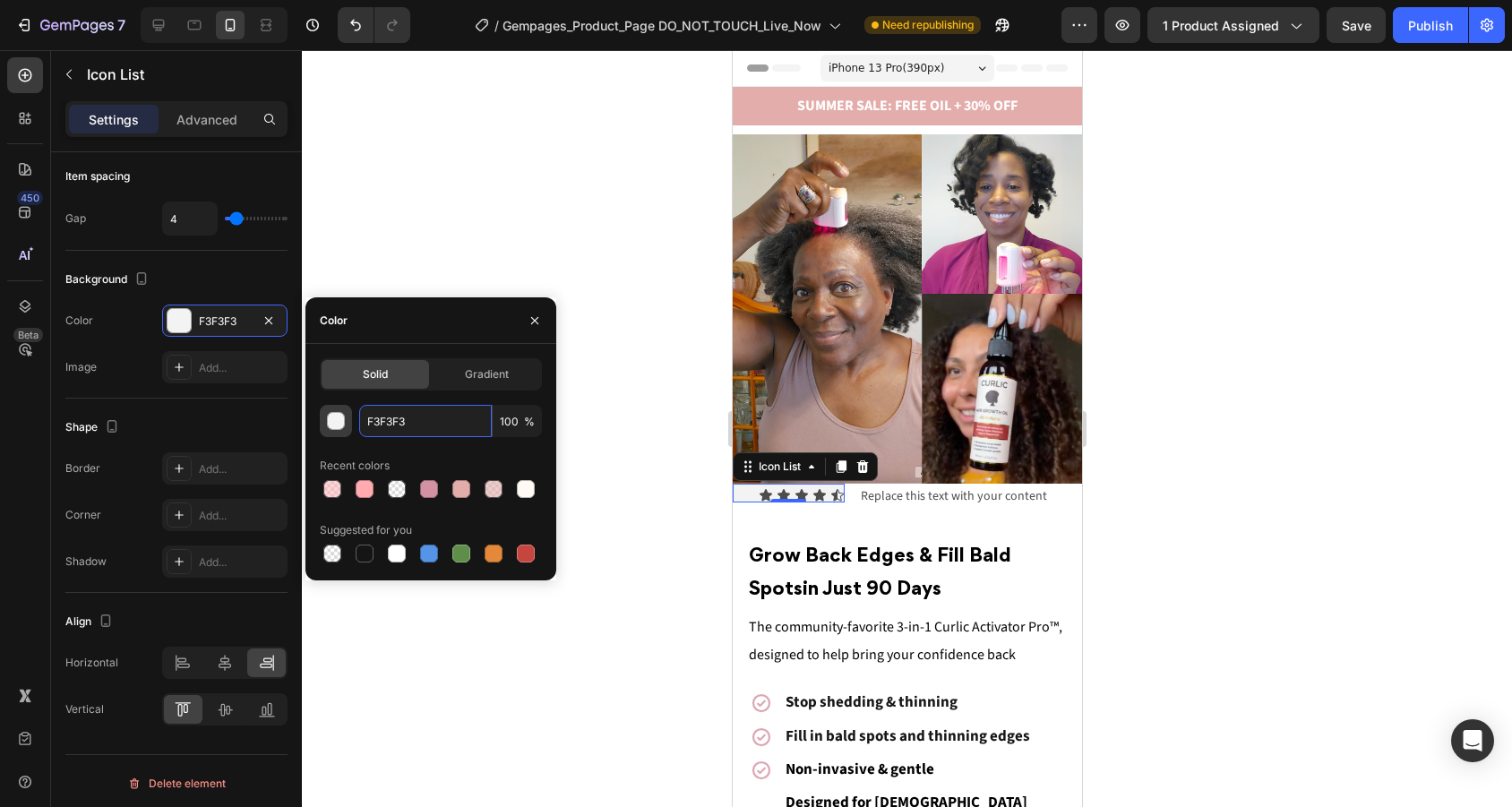
drag, startPoint x: 420, startPoint y: 414, endPoint x: 335, endPoint y: 414, distance: 85.0
click at [335, 414] on div "F3F3F3 100 %" at bounding box center [430, 420] width 222 height 32
drag, startPoint x: 421, startPoint y: 412, endPoint x: 333, endPoint y: 411, distance: 88.0
click at [338, 412] on div "F3F3F3 100 %" at bounding box center [430, 420] width 222 height 32
drag, startPoint x: 423, startPoint y: 415, endPoint x: 344, endPoint y: 415, distance: 79.0
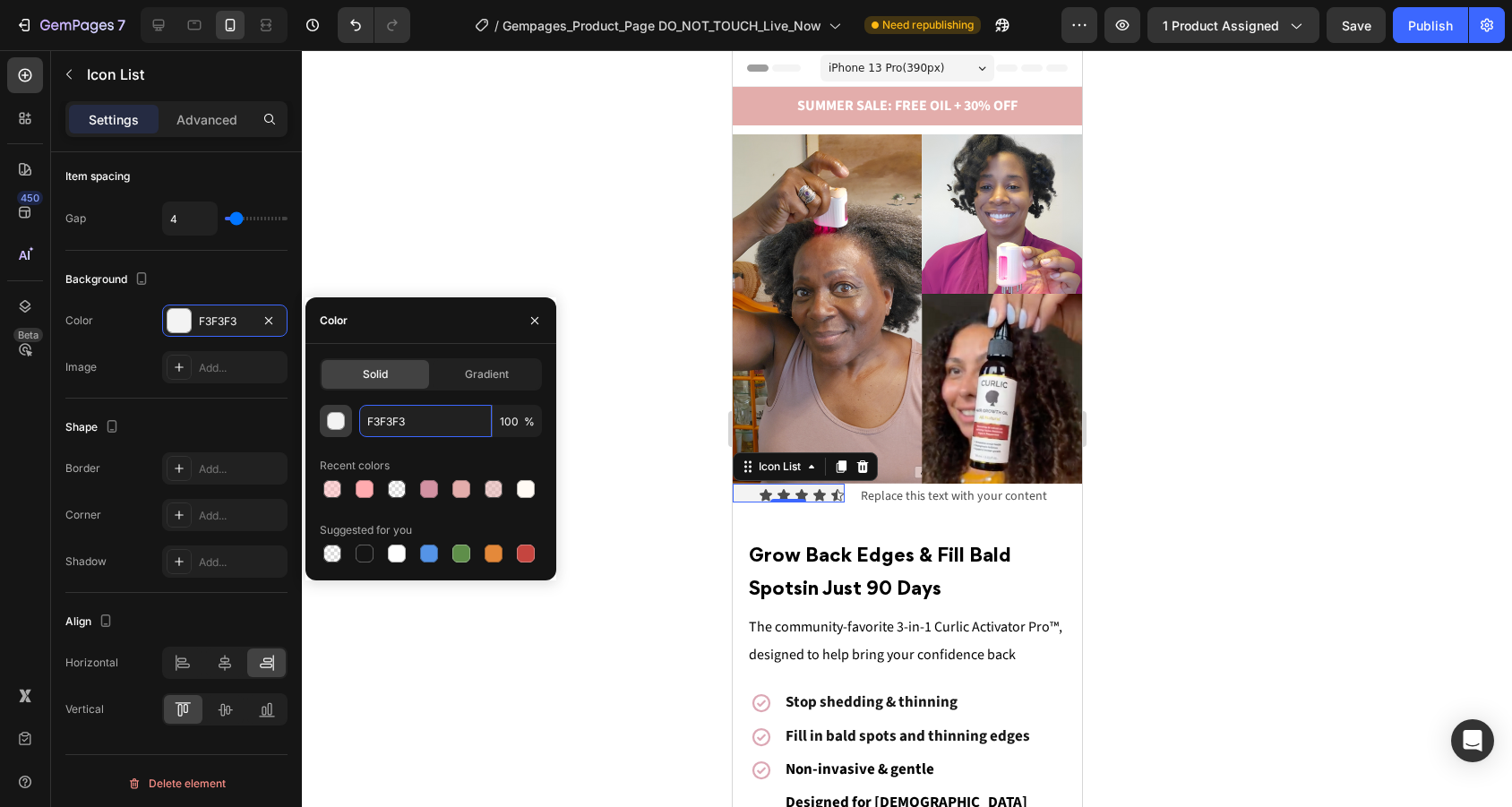
click at [345, 415] on div "F3F3F3 100 %" at bounding box center [430, 420] width 222 height 32
paste input "#DFB356"
type input "#DFB356"
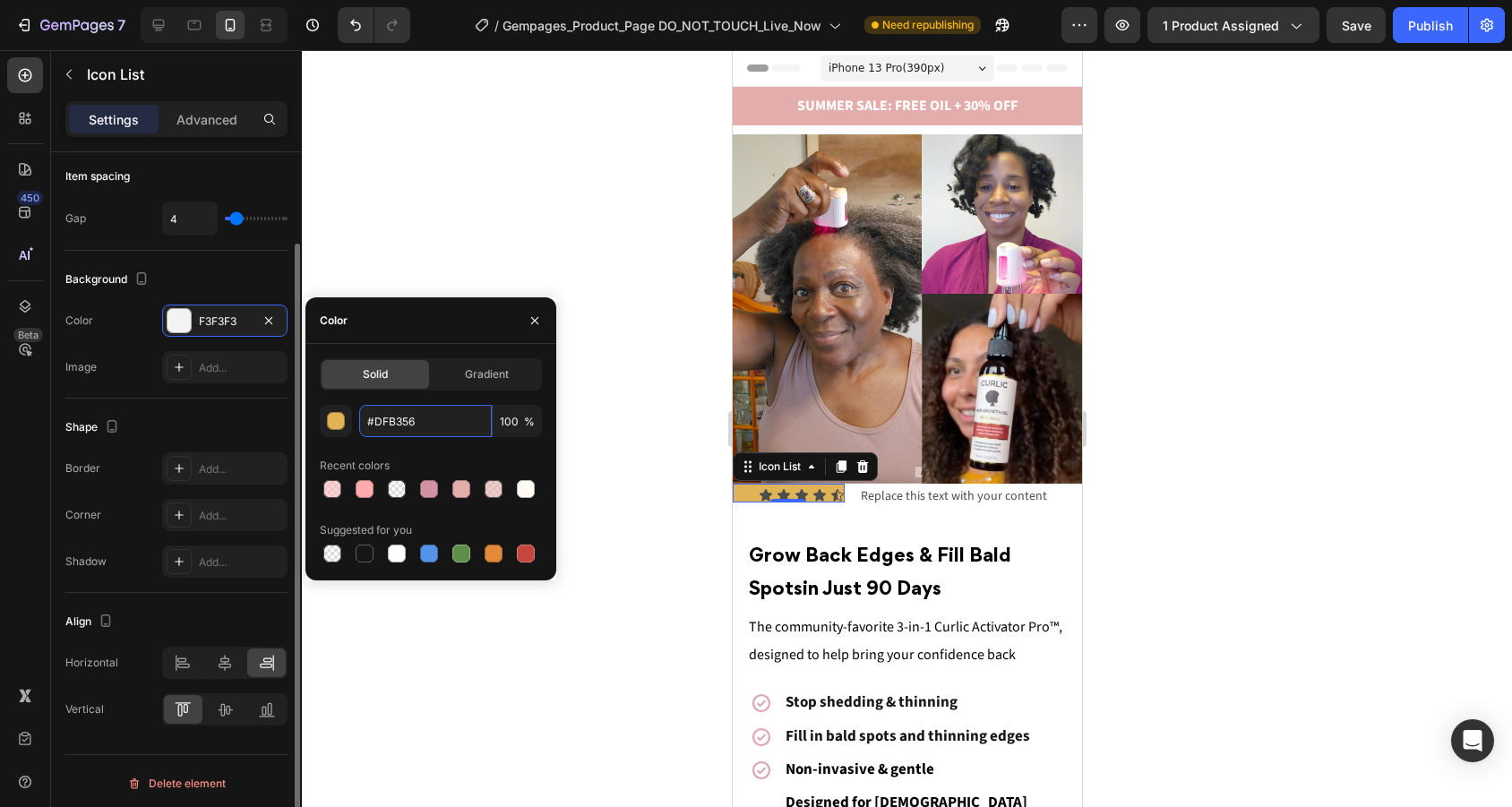
drag, startPoint x: 442, startPoint y: 425, endPoint x: 259, endPoint y: 425, distance: 183.0
click at [260, 425] on div "450 Beta Sections(18) Elements(84) Section Element Hero Section Product Detail …" at bounding box center [151, 428] width 302 height 756
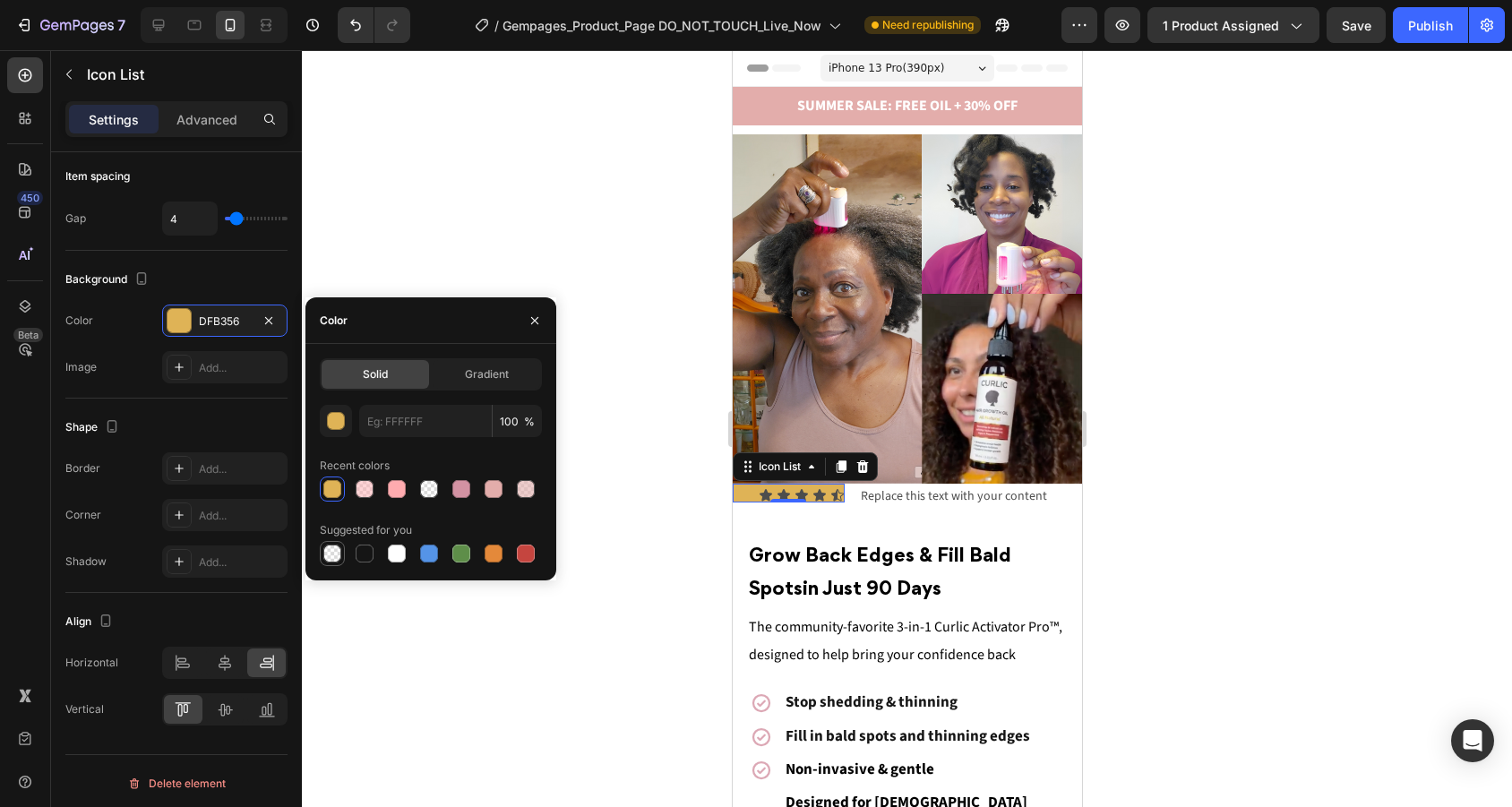
click at [330, 554] on div at bounding box center [332, 553] width 18 height 18
type input "000000"
type input "0"
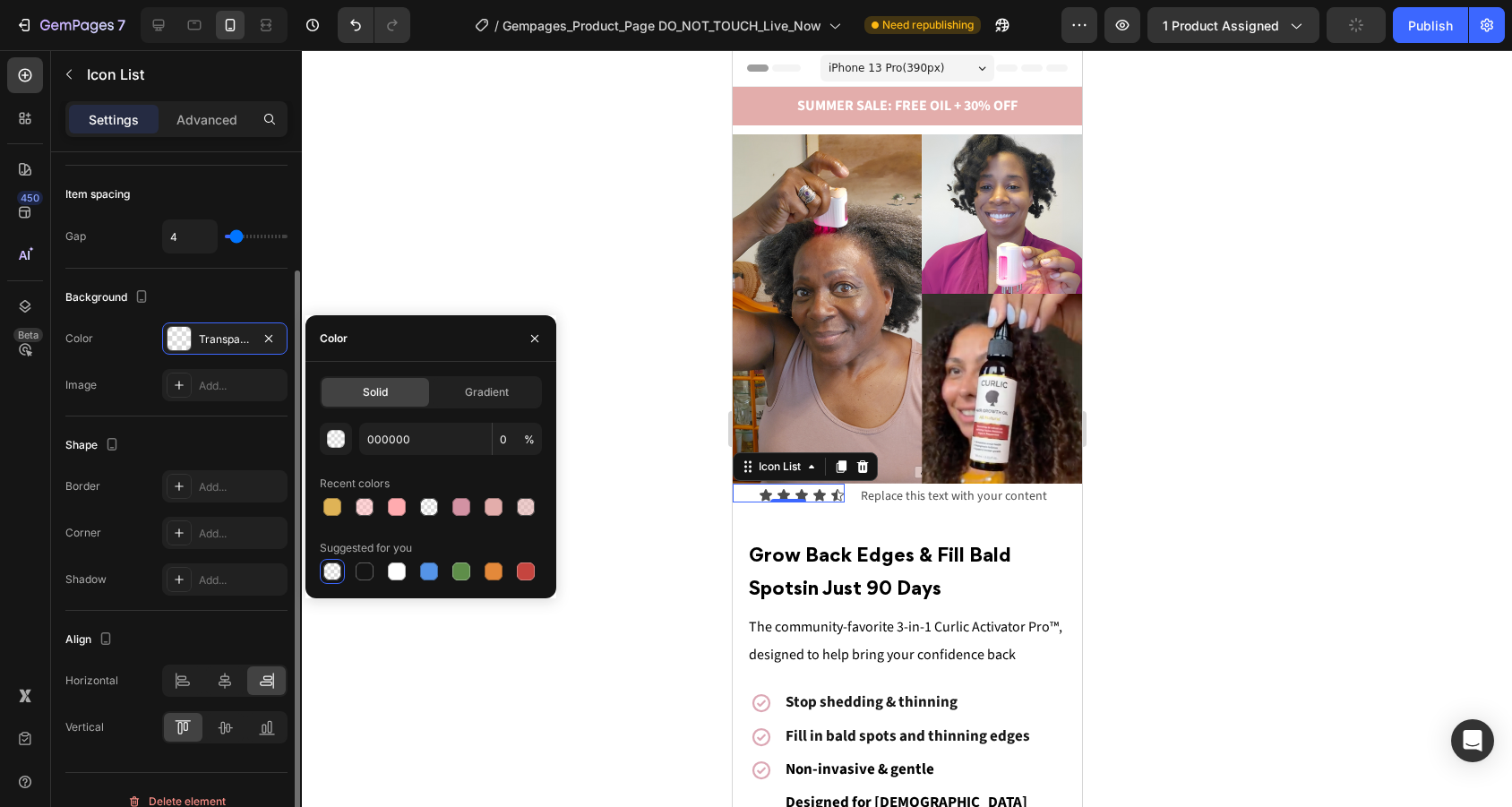
scroll to position [110, 0]
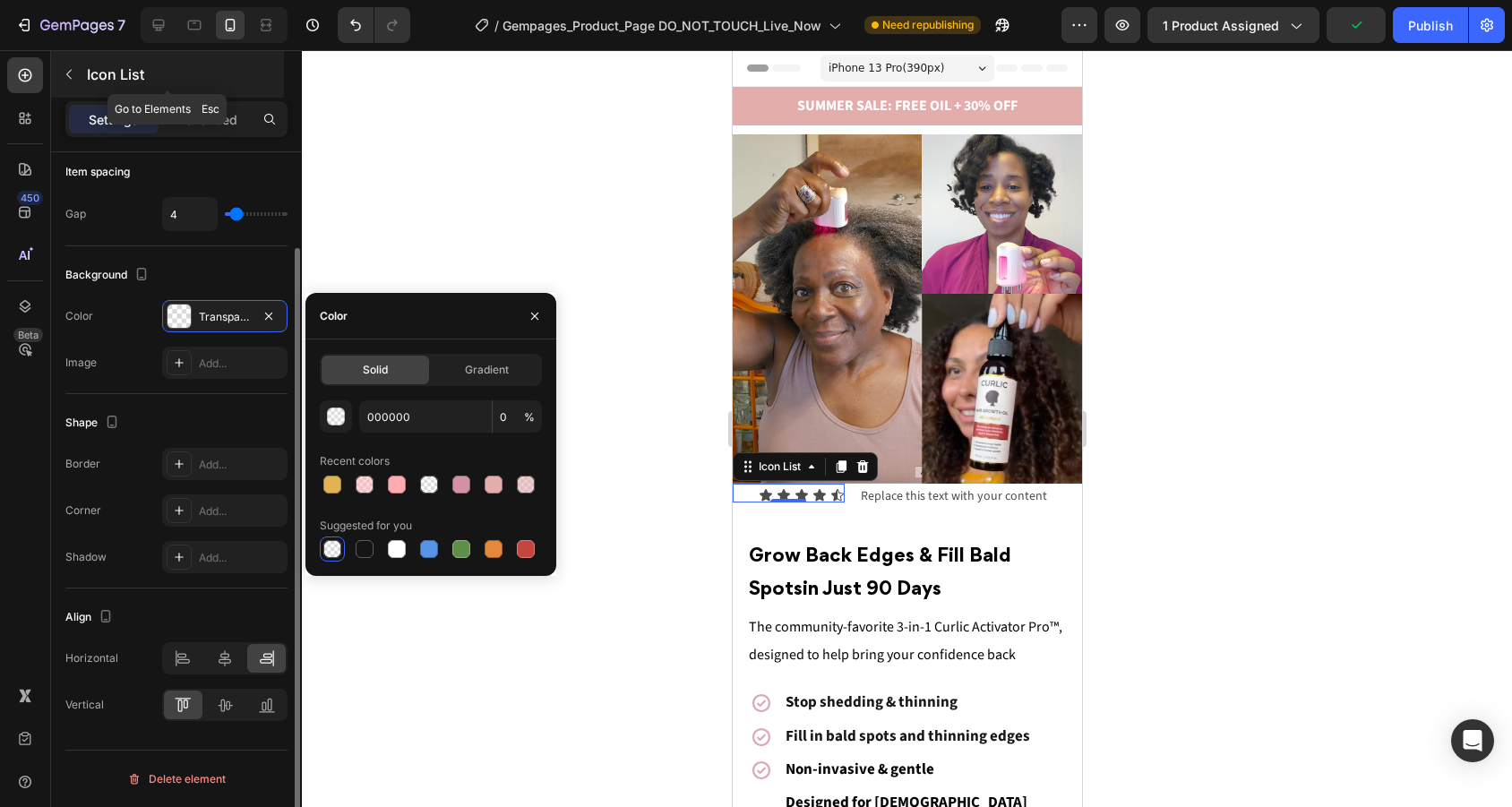
click at [74, 80] on icon "button" at bounding box center [69, 74] width 15 height 15
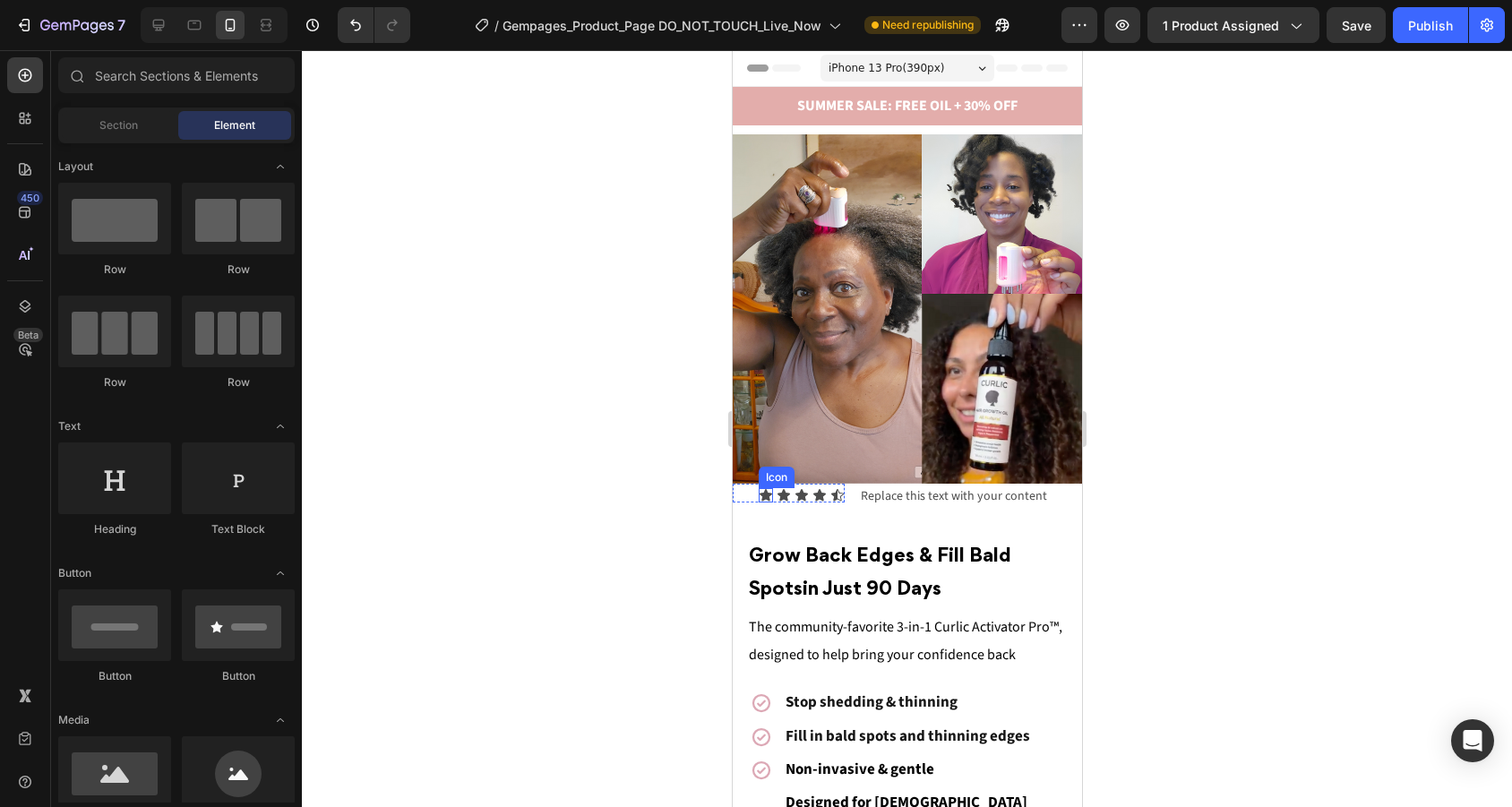
click at [758, 498] on div "Icon" at bounding box center [764, 495] width 15 height 15
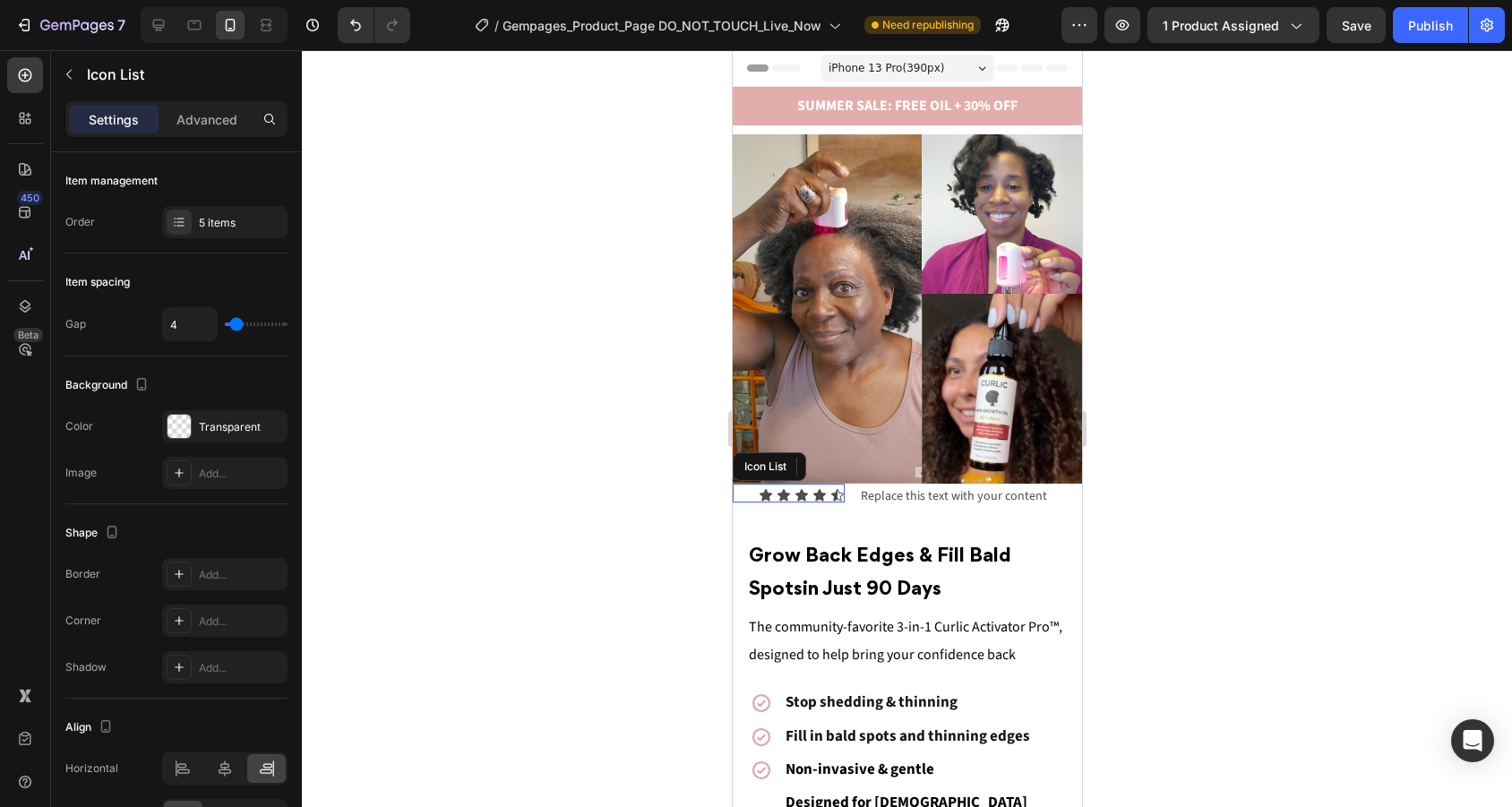
click at [746, 489] on div "Icon 0 Icon Icon Icon Icon" at bounding box center [788, 495] width 112 height 15
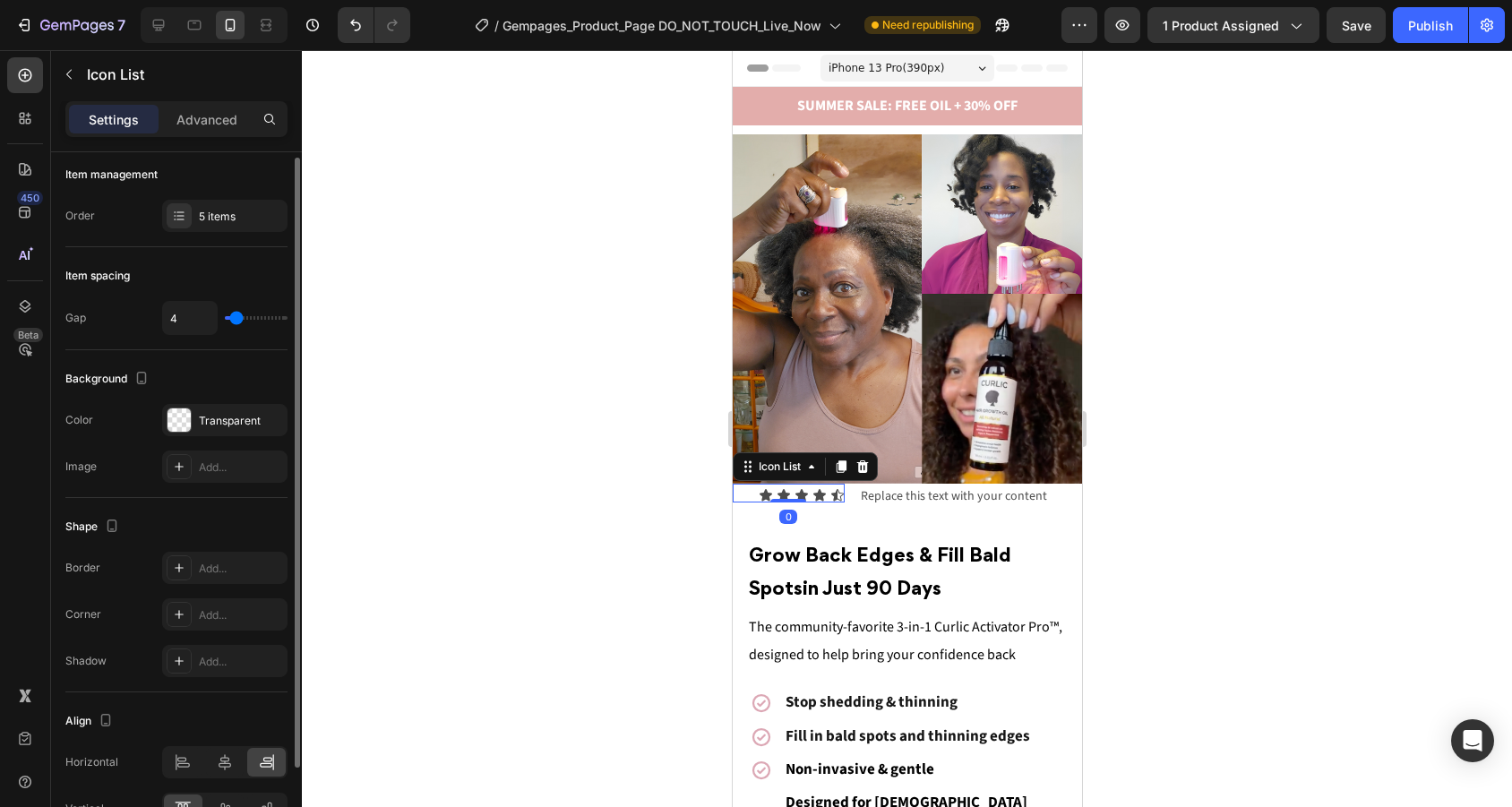
scroll to position [7, 0]
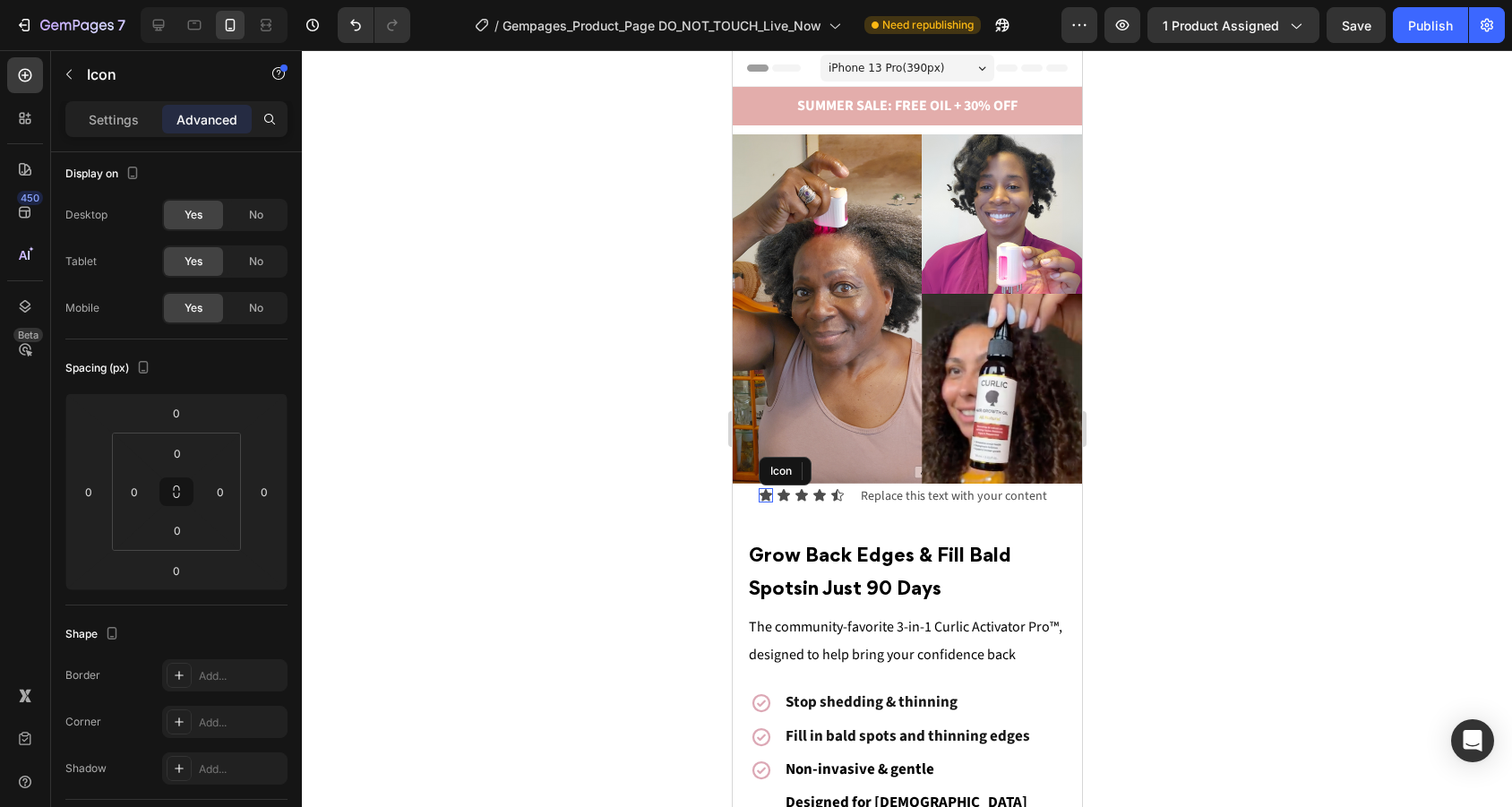
click at [766, 495] on icon at bounding box center [764, 495] width 13 height 12
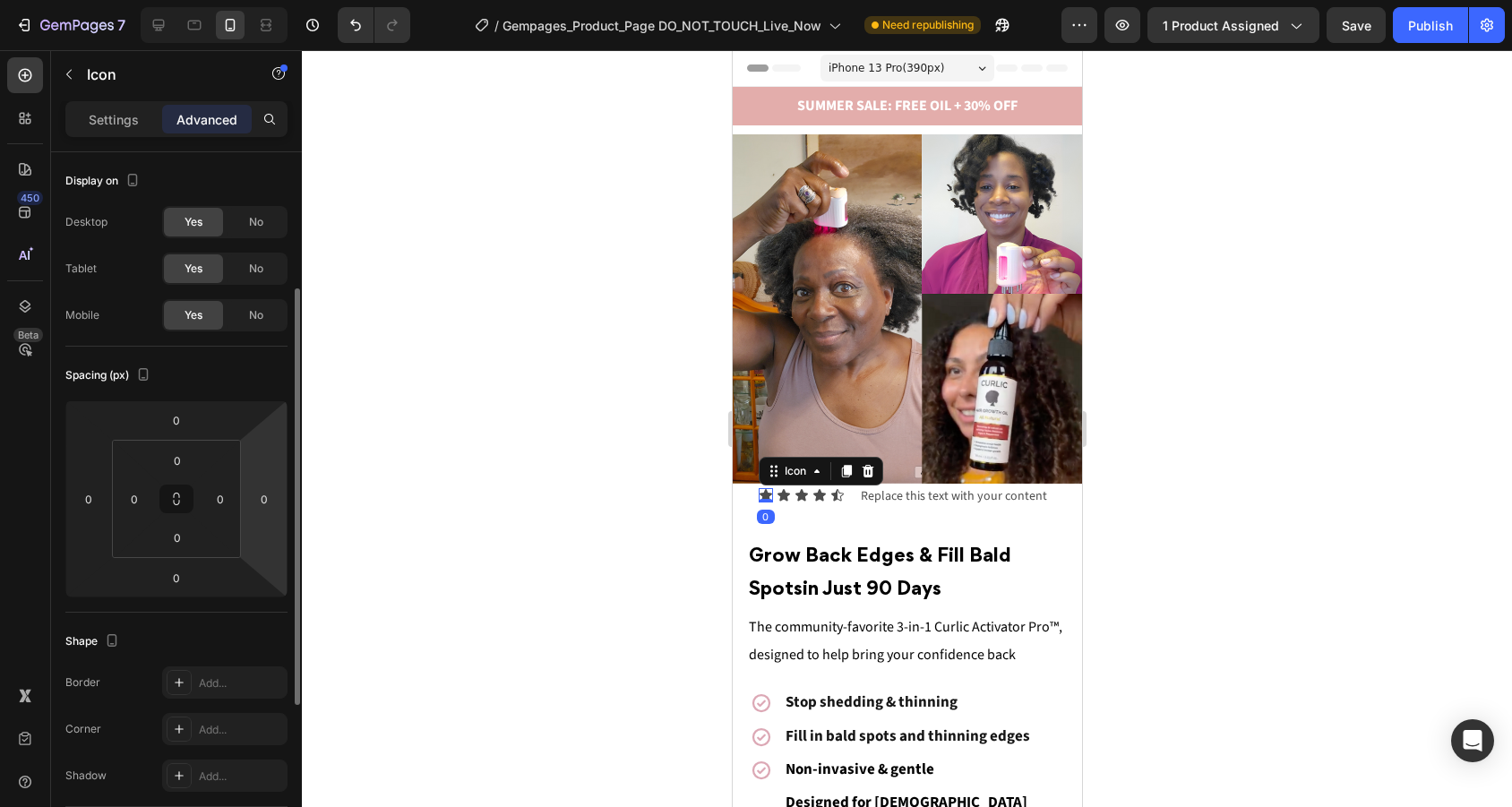
scroll to position [336, 0]
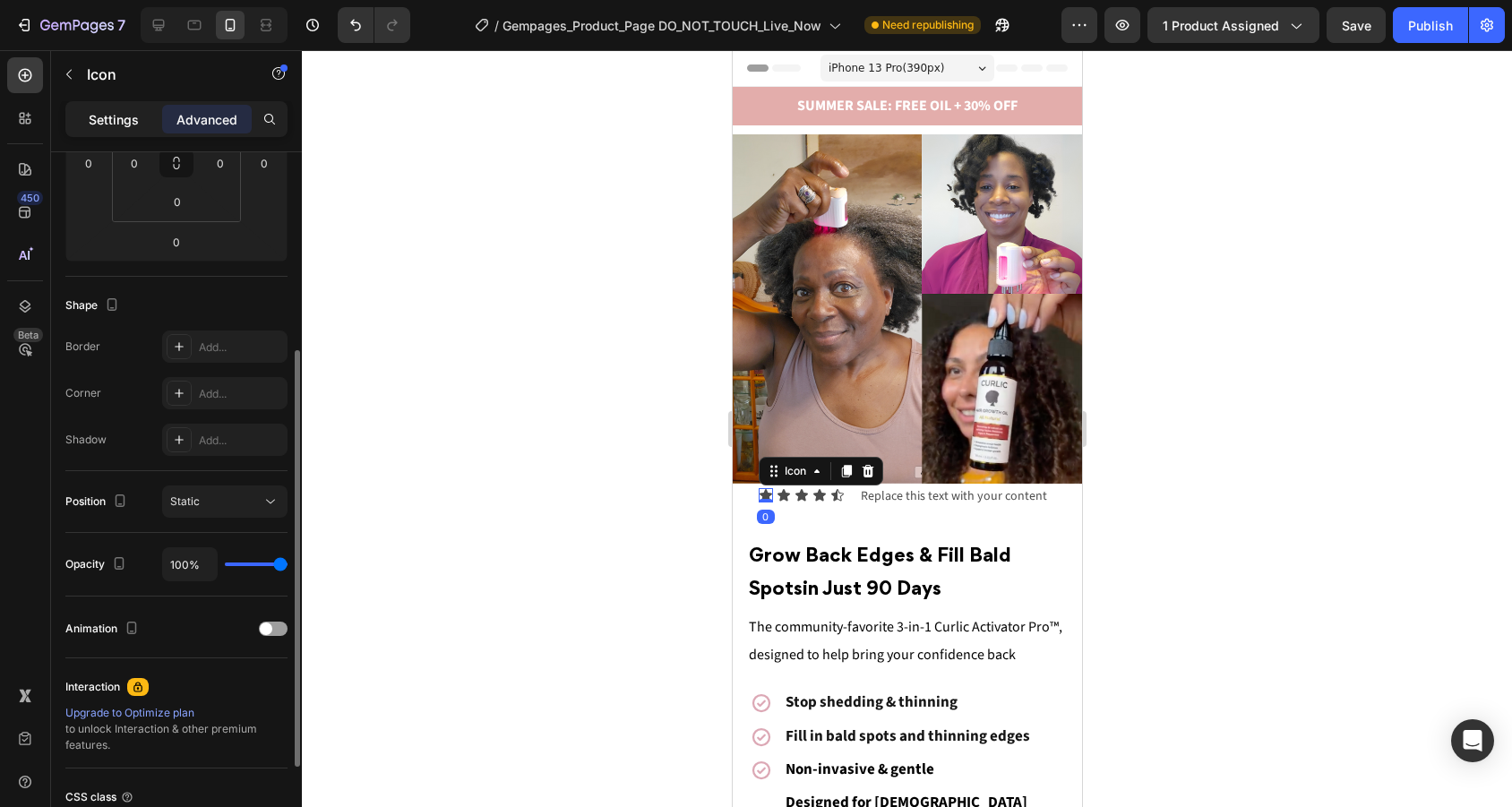
click at [131, 119] on p "Settings" at bounding box center [113, 119] width 50 height 19
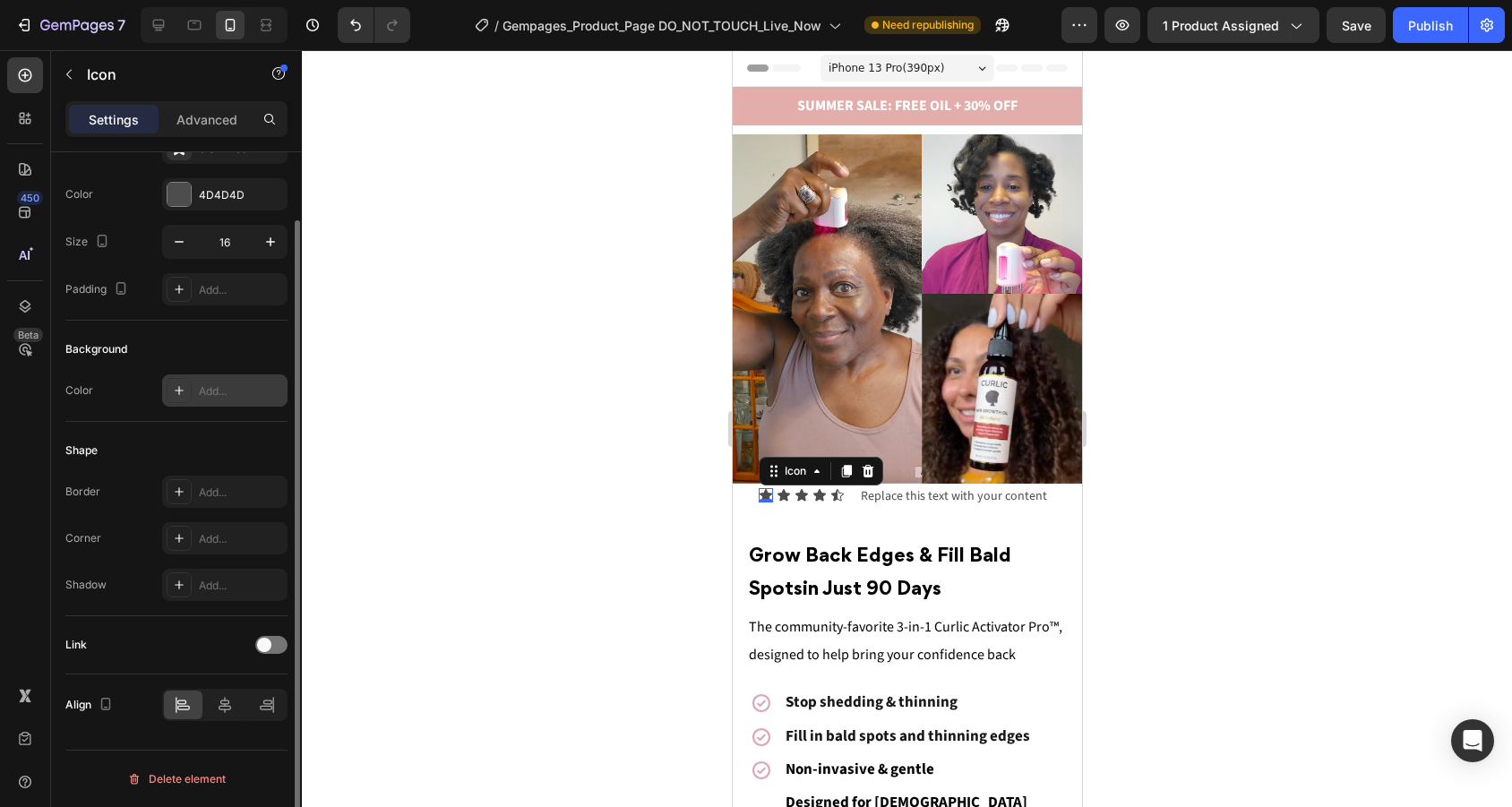
click at [223, 401] on div "Add..." at bounding box center [224, 390] width 125 height 32
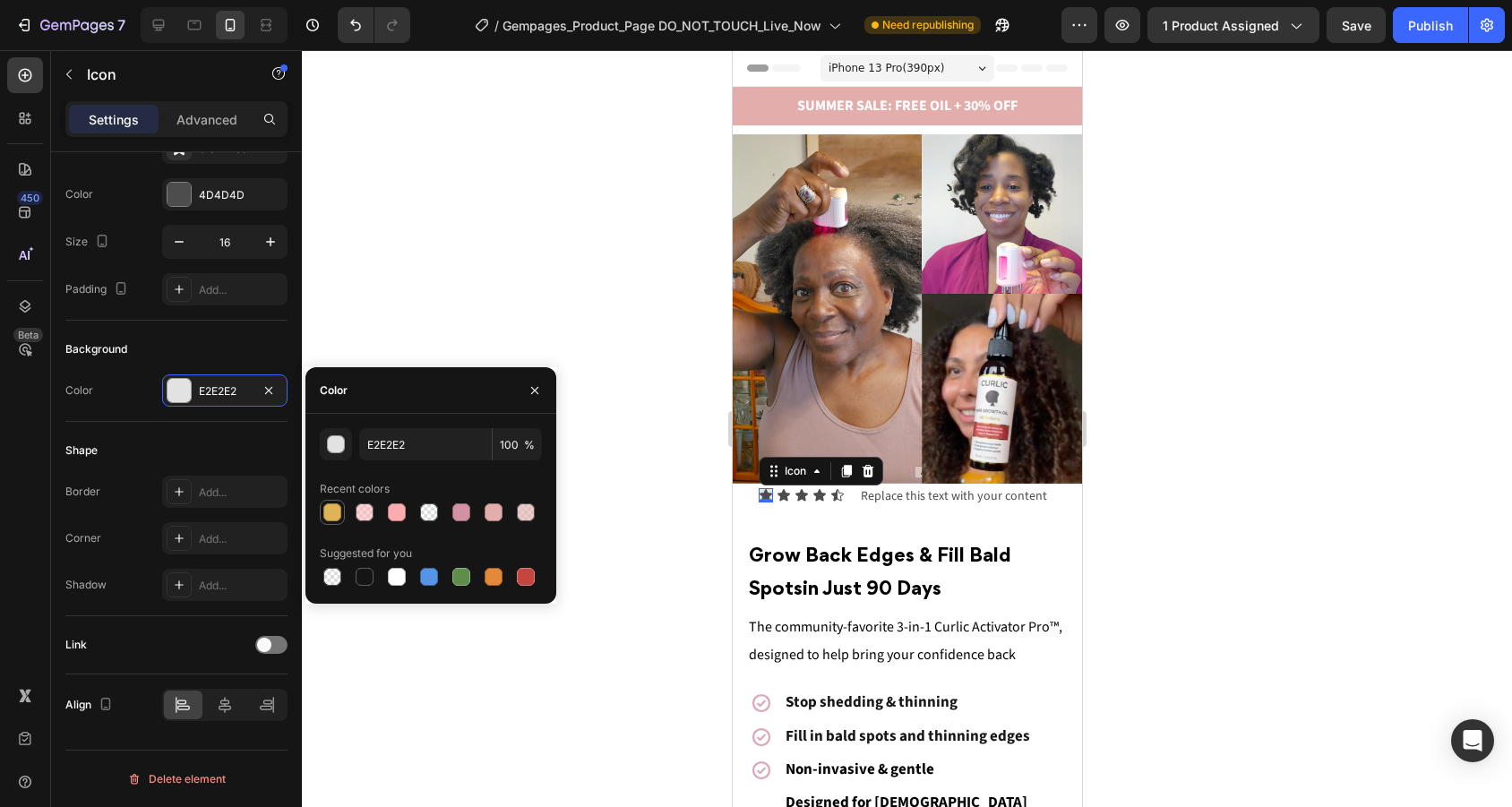
click at [338, 515] on div at bounding box center [332, 512] width 18 height 18
click at [330, 567] on div at bounding box center [332, 577] width 22 height 22
type input "000000"
type input "0"
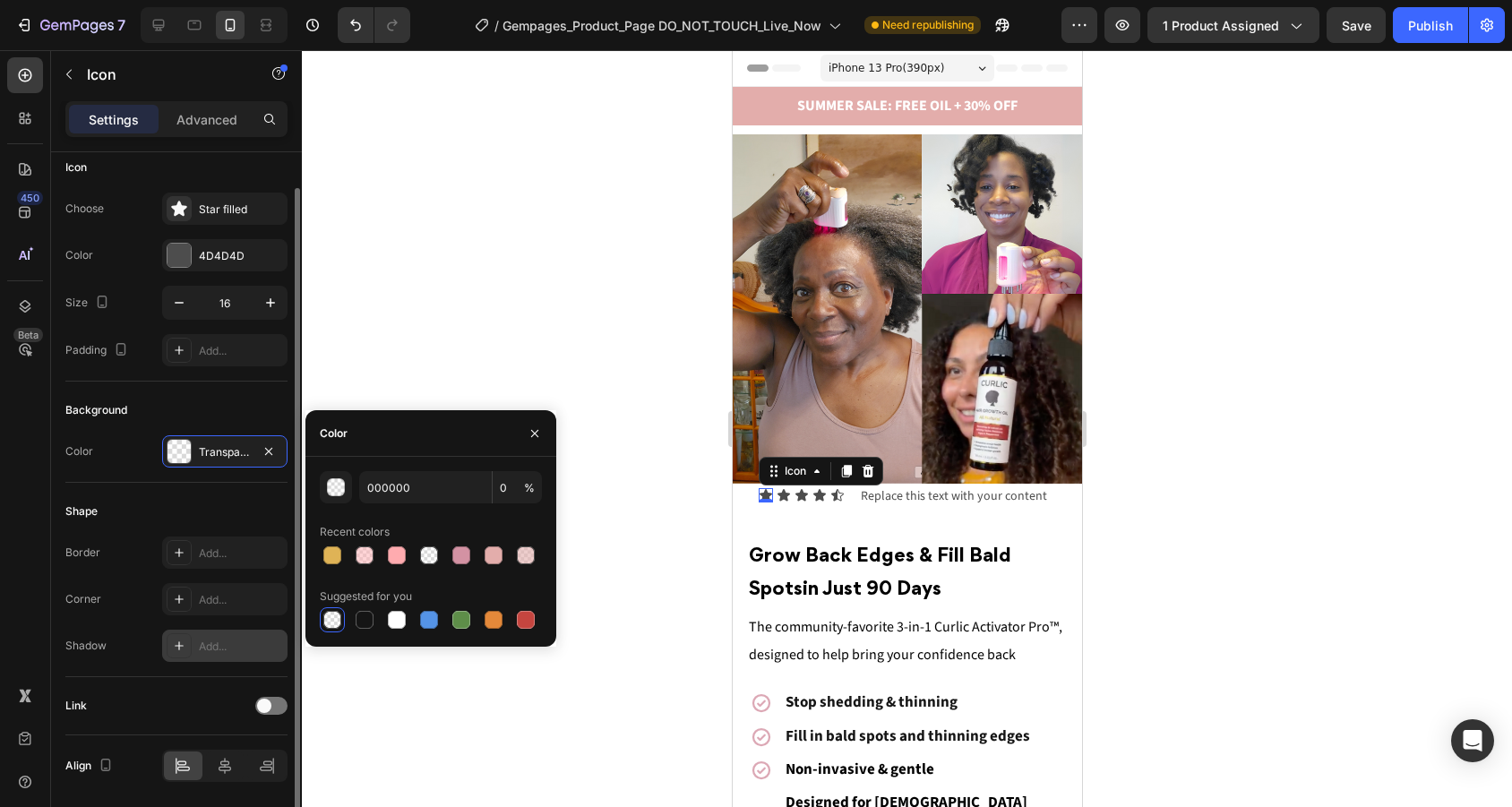
scroll to position [0, 0]
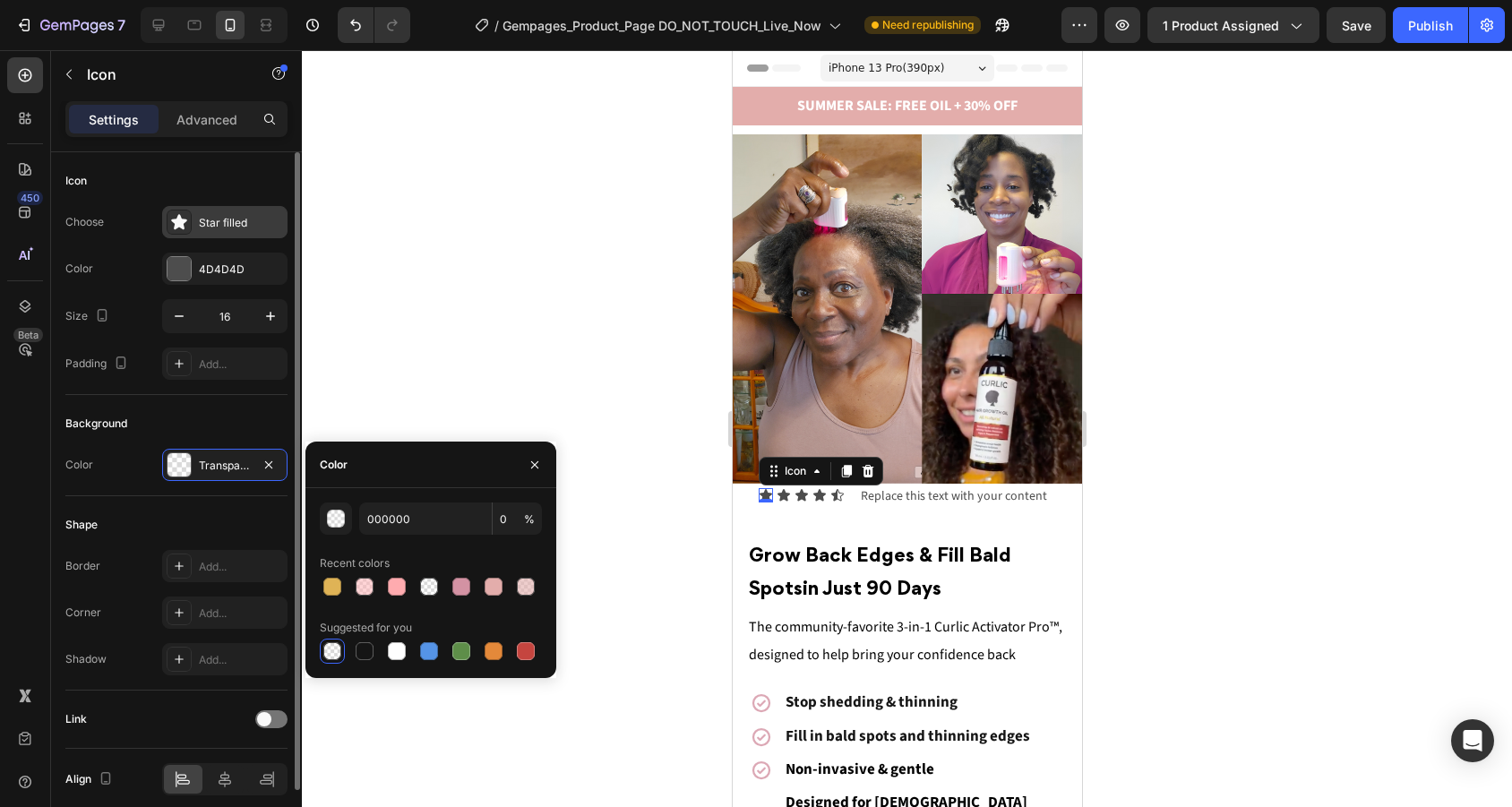
click at [218, 212] on div "Star filled" at bounding box center [224, 221] width 125 height 32
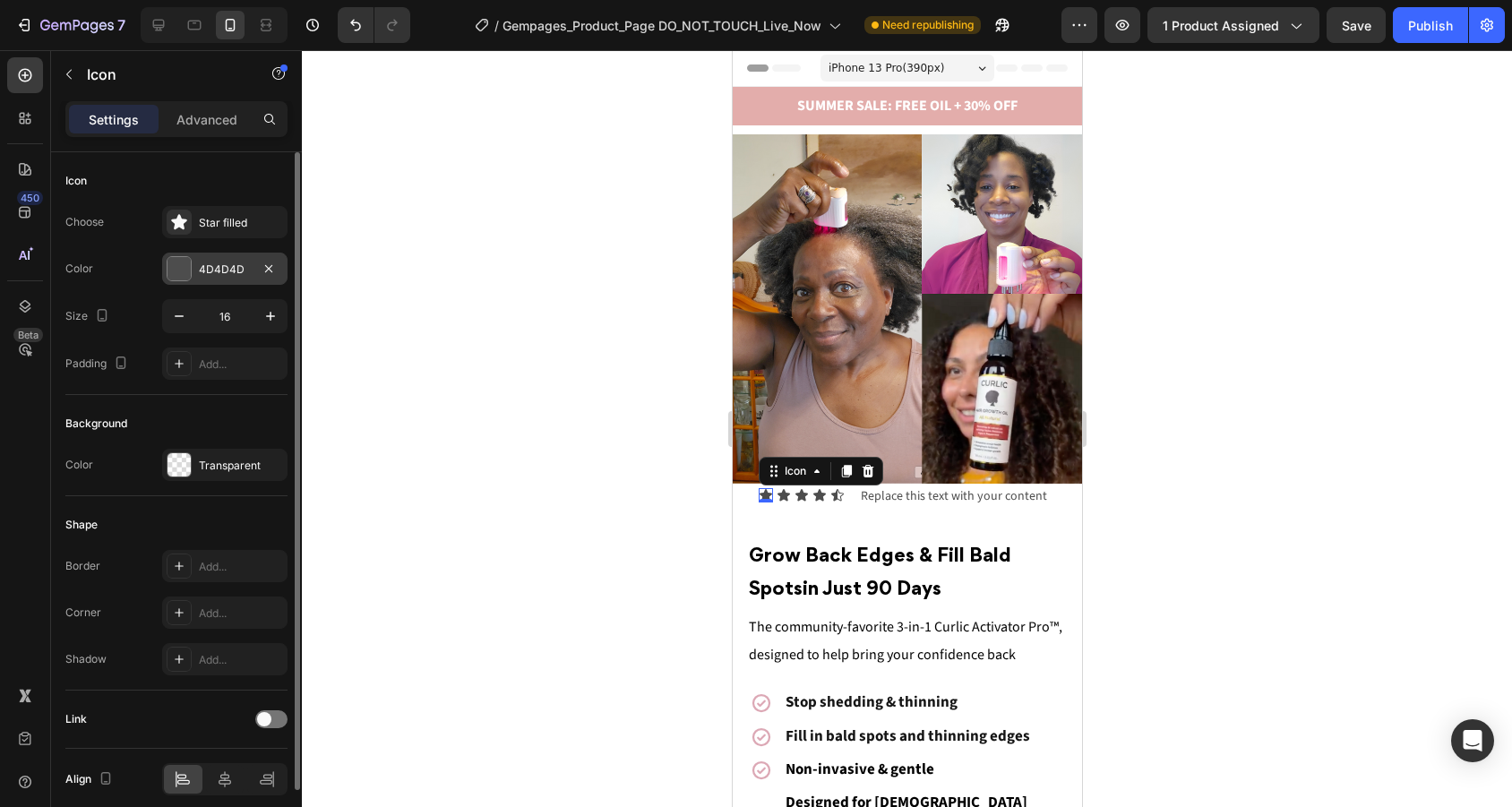
click at [254, 268] on div "4D4D4D" at bounding box center [224, 268] width 125 height 32
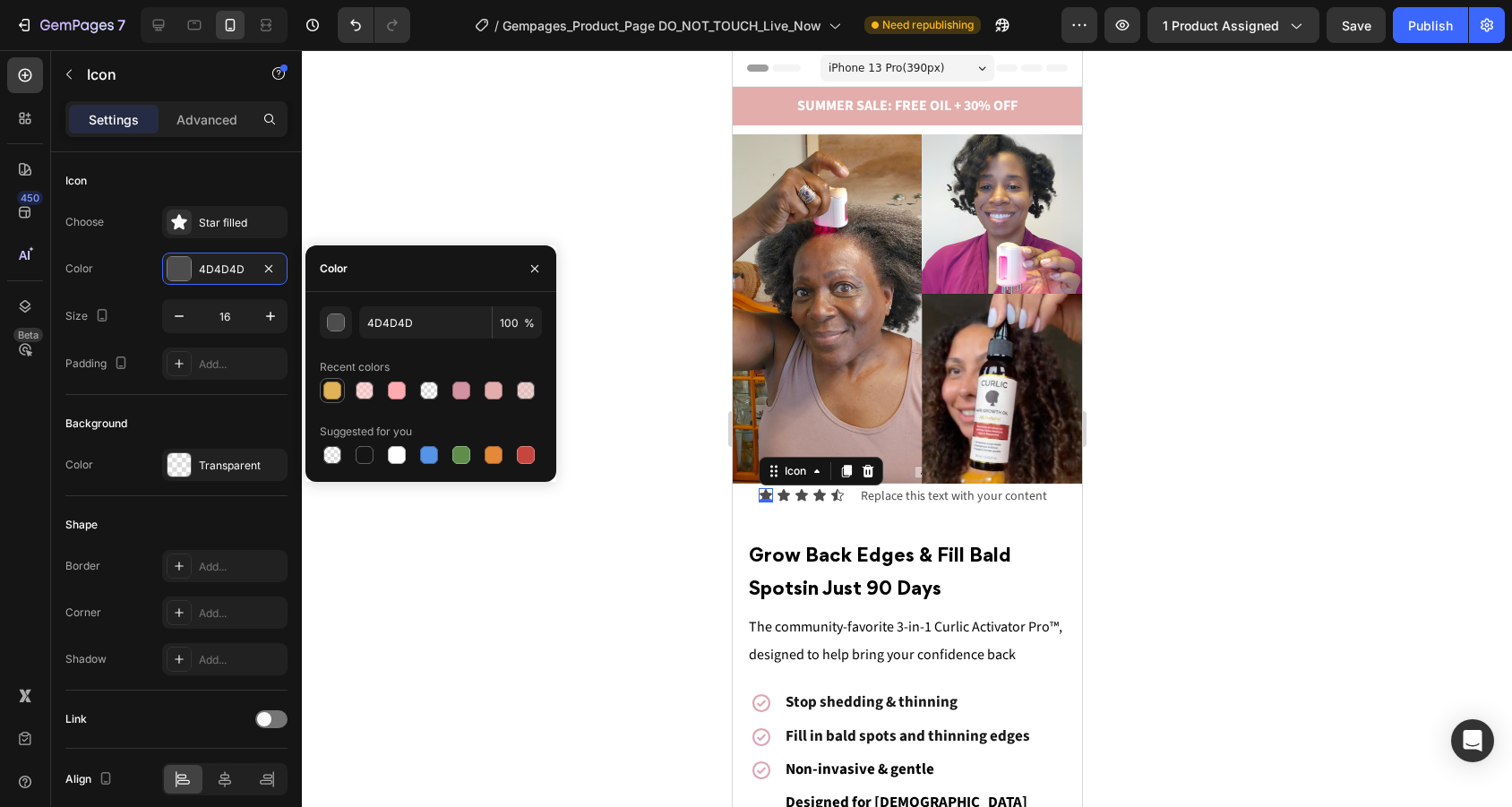
click at [332, 386] on div at bounding box center [332, 390] width 18 height 18
type input "DFB356"
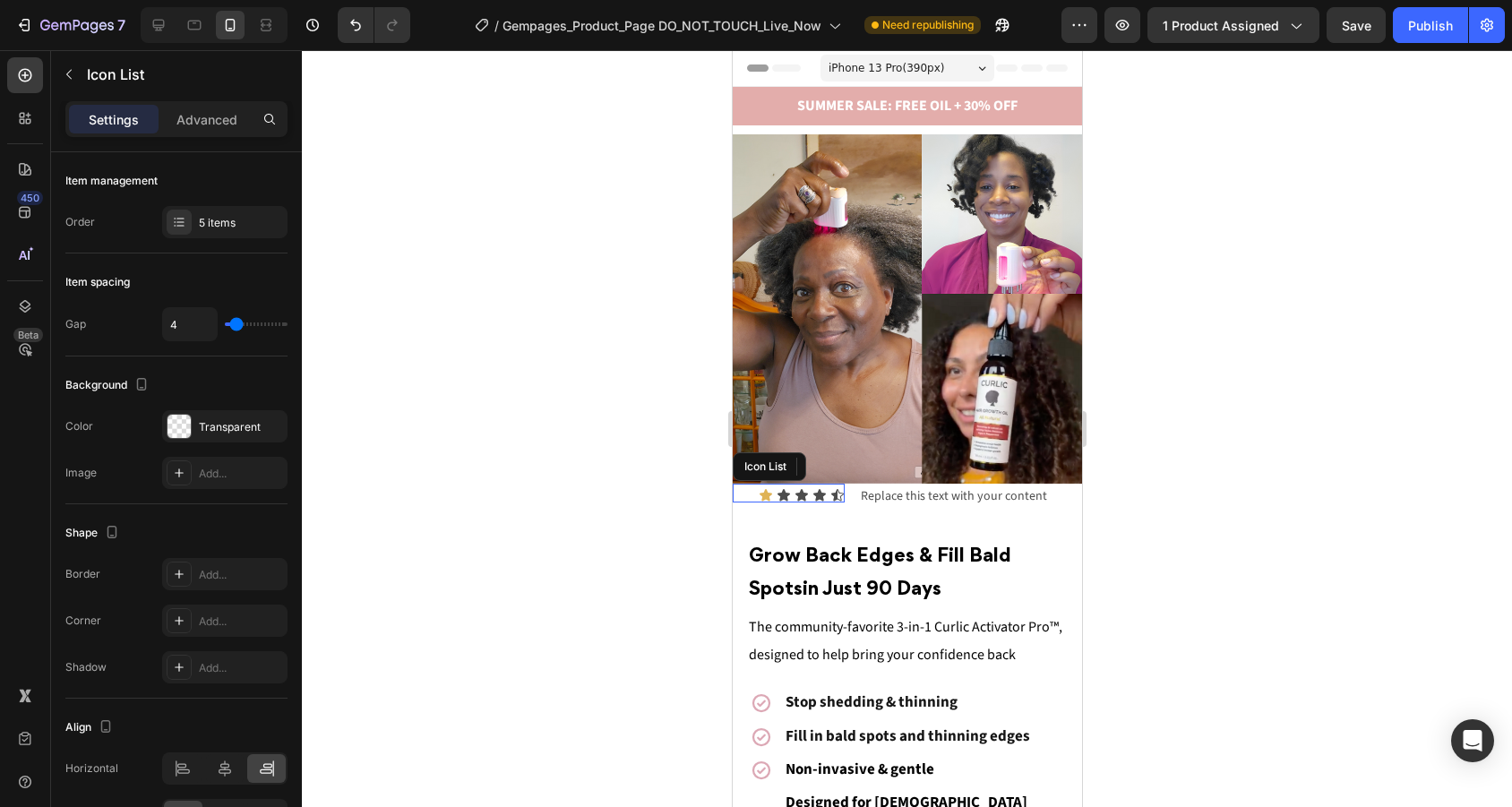
click at [752, 491] on div "Icon 0 Icon Icon Icon Icon" at bounding box center [788, 495] width 112 height 15
click at [779, 492] on icon at bounding box center [783, 495] width 15 height 15
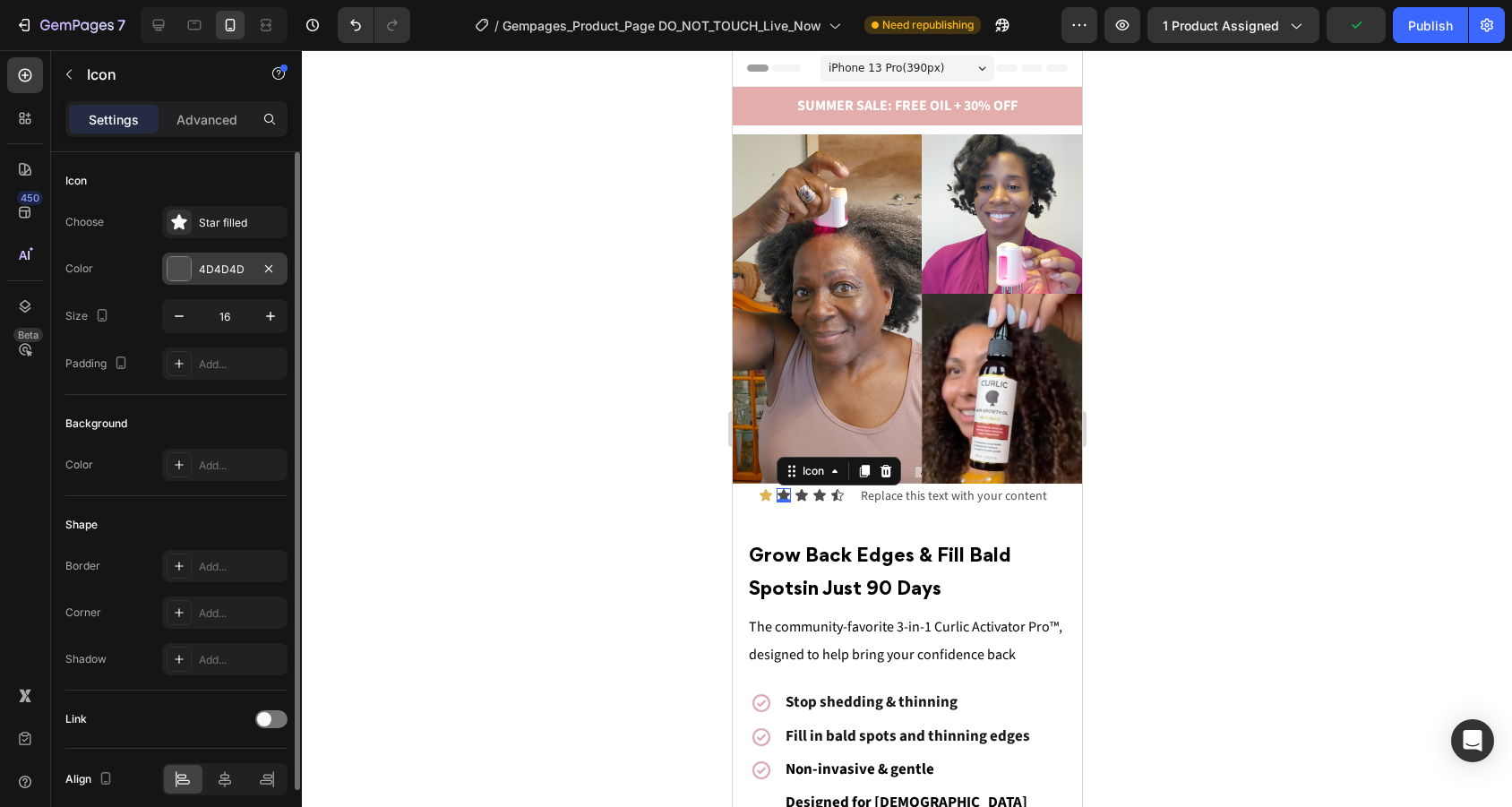
click at [242, 265] on div "4D4D4D" at bounding box center [224, 269] width 52 height 16
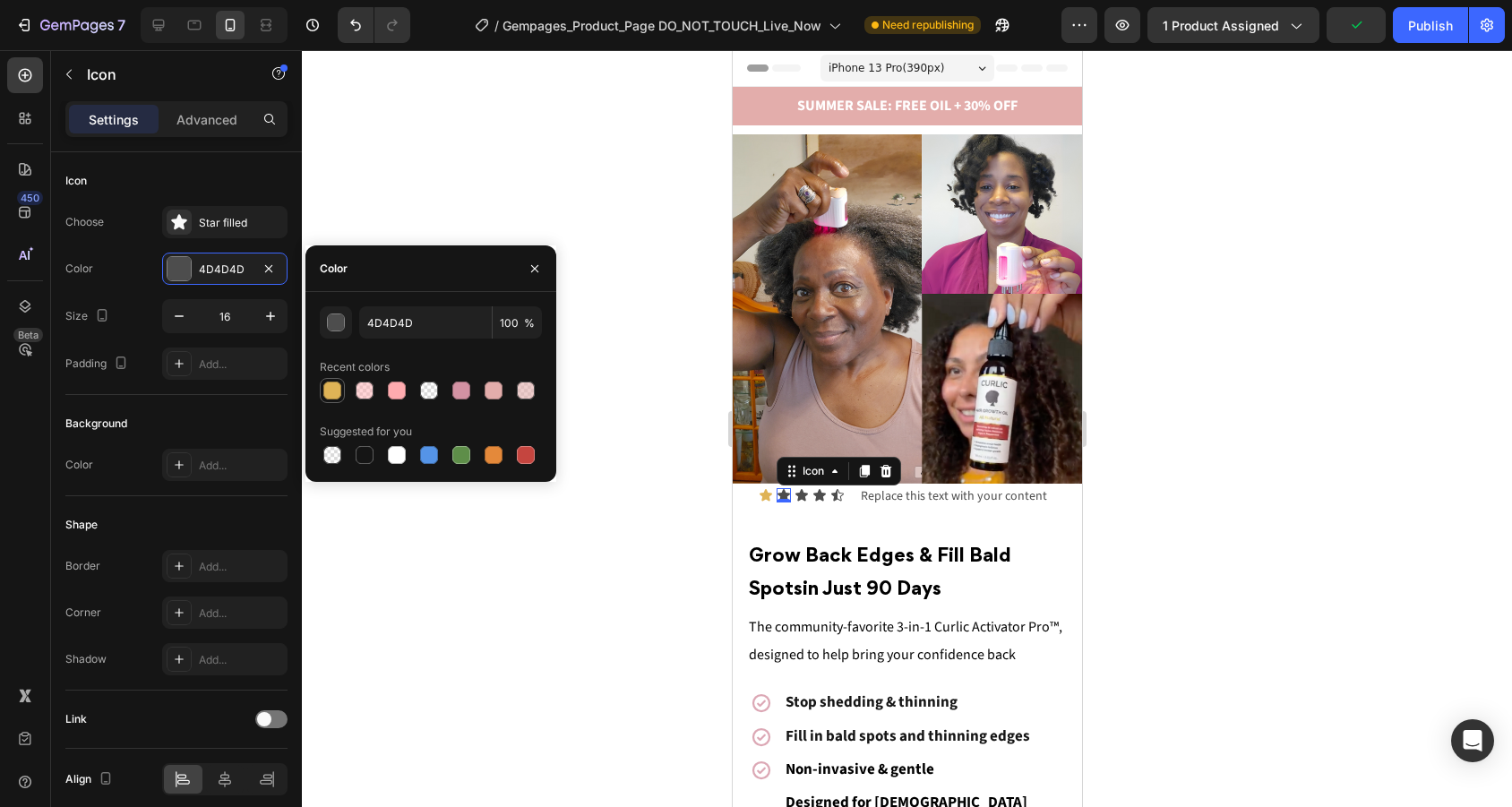
click at [334, 387] on div at bounding box center [332, 390] width 18 height 18
type input "DFB356"
click at [804, 494] on icon at bounding box center [801, 495] width 13 height 12
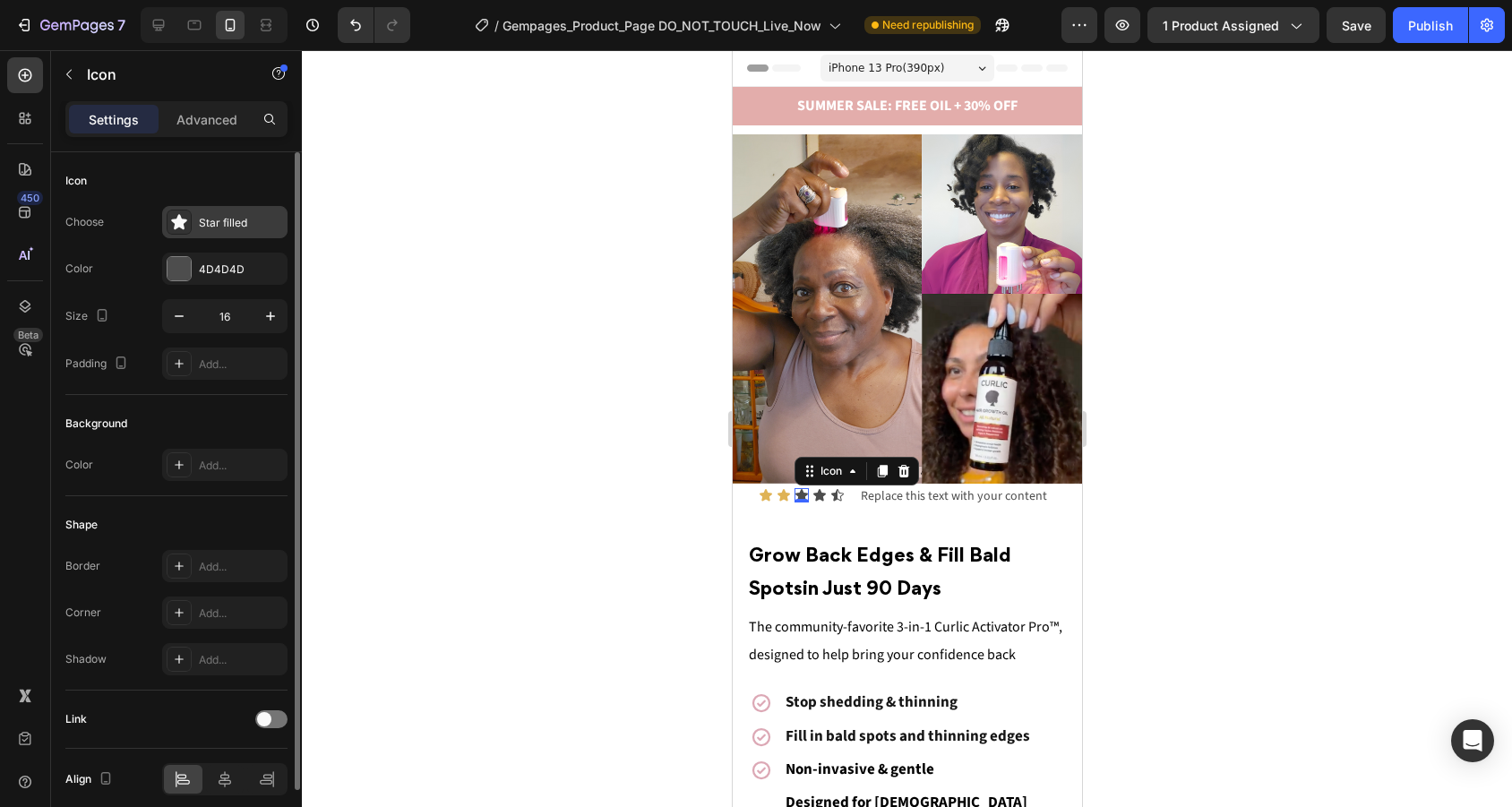
click at [237, 217] on div "Star filled" at bounding box center [241, 222] width 84 height 16
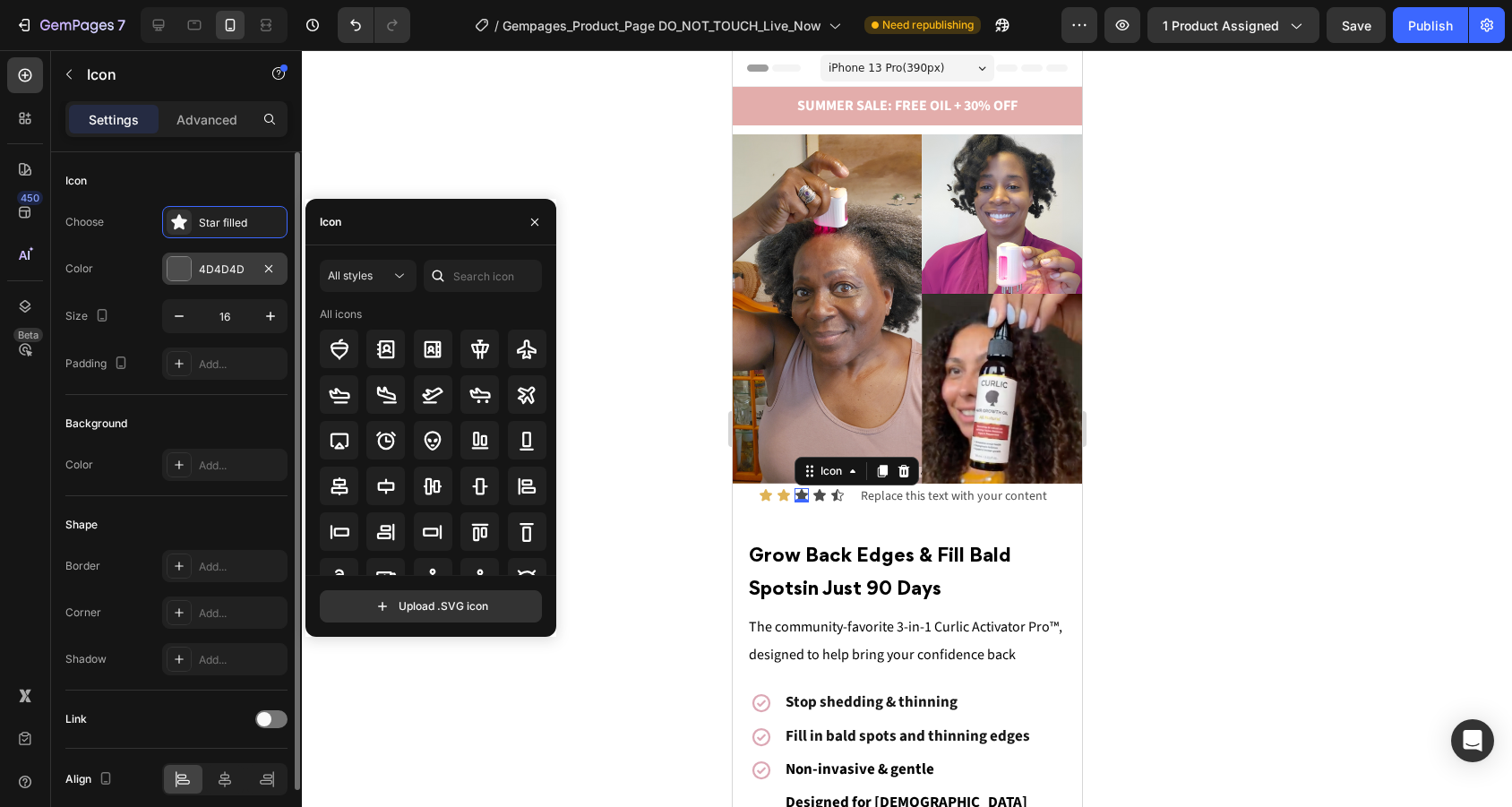
click at [217, 268] on div "4D4D4D" at bounding box center [224, 269] width 52 height 16
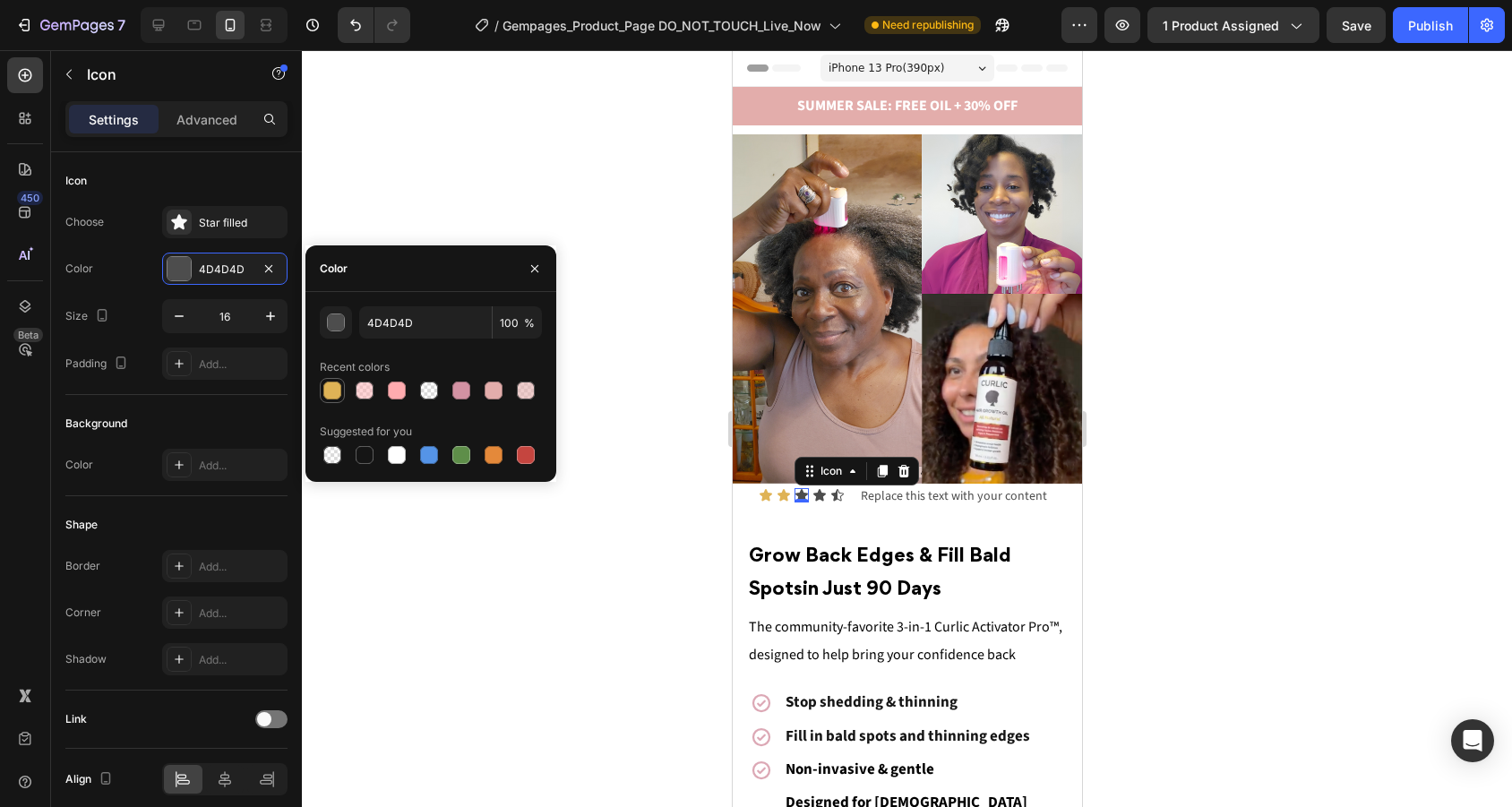
click at [320, 371] on div "Recent colors" at bounding box center [354, 367] width 70 height 16
click at [342, 391] on div at bounding box center [332, 391] width 22 height 22
type input "DFB356"
click at [819, 498] on icon at bounding box center [818, 495] width 13 height 12
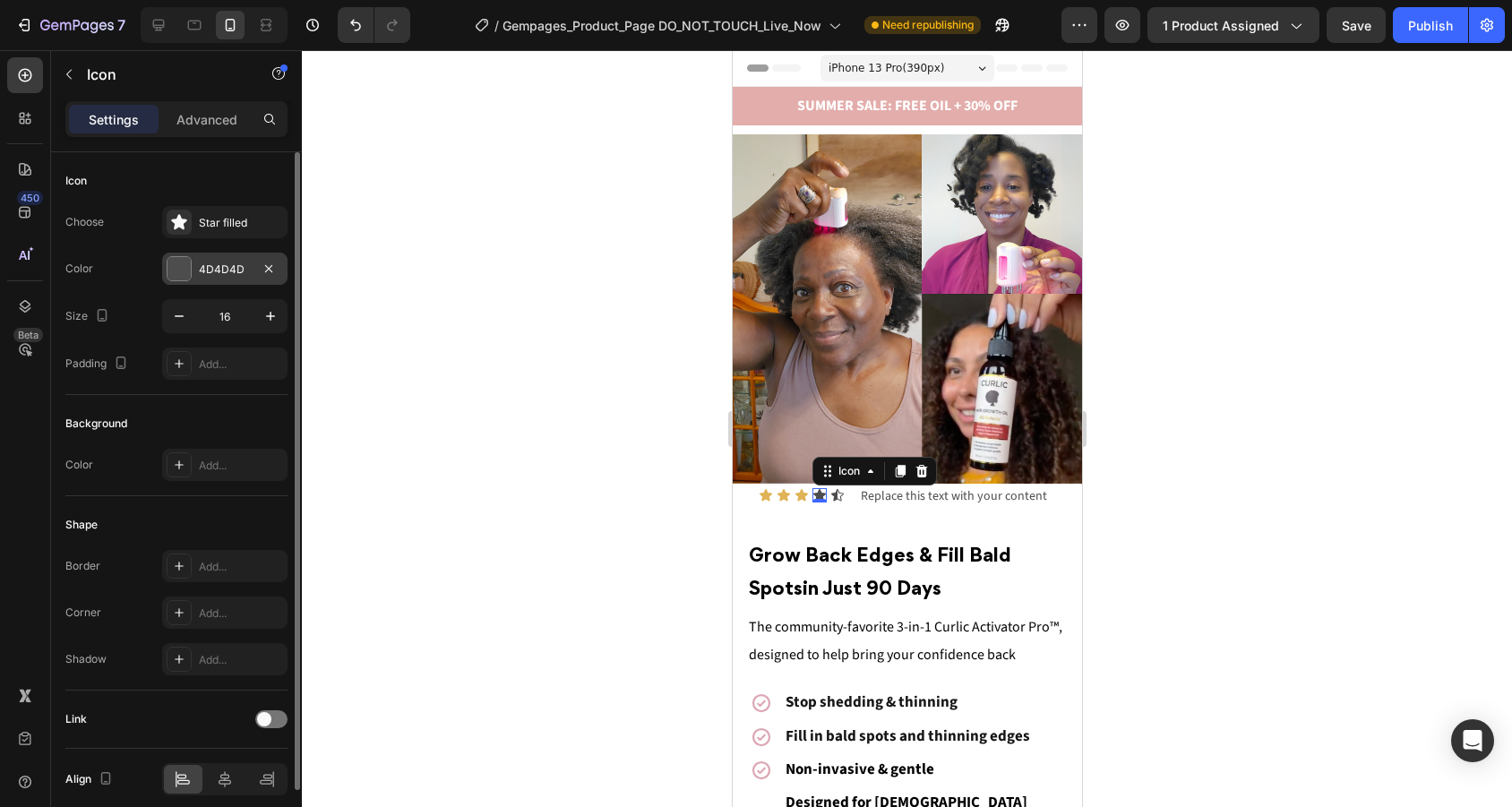
click at [231, 276] on div "4D4D4D" at bounding box center [224, 269] width 52 height 16
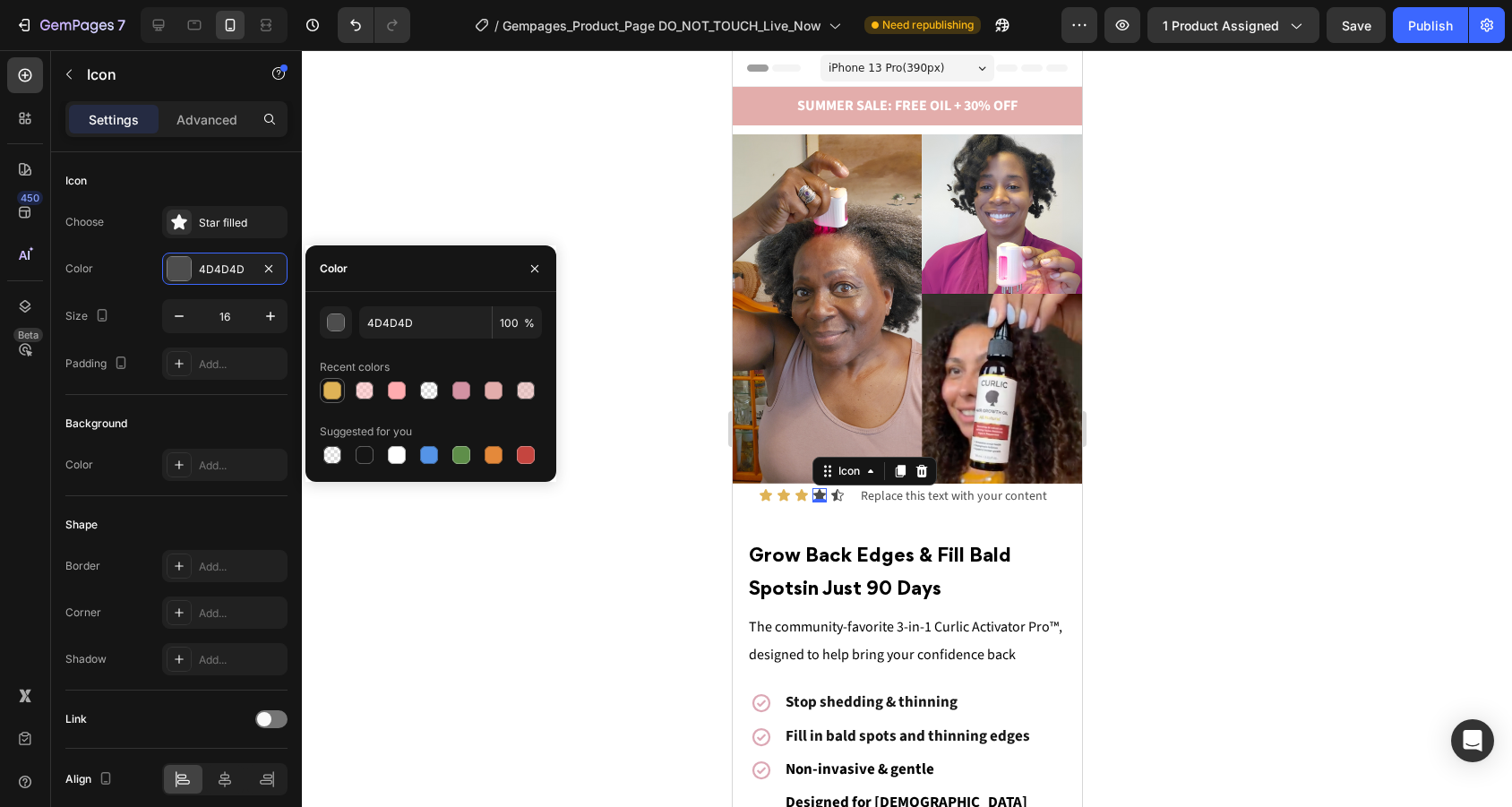
click at [333, 392] on div at bounding box center [332, 390] width 18 height 18
type input "DFB356"
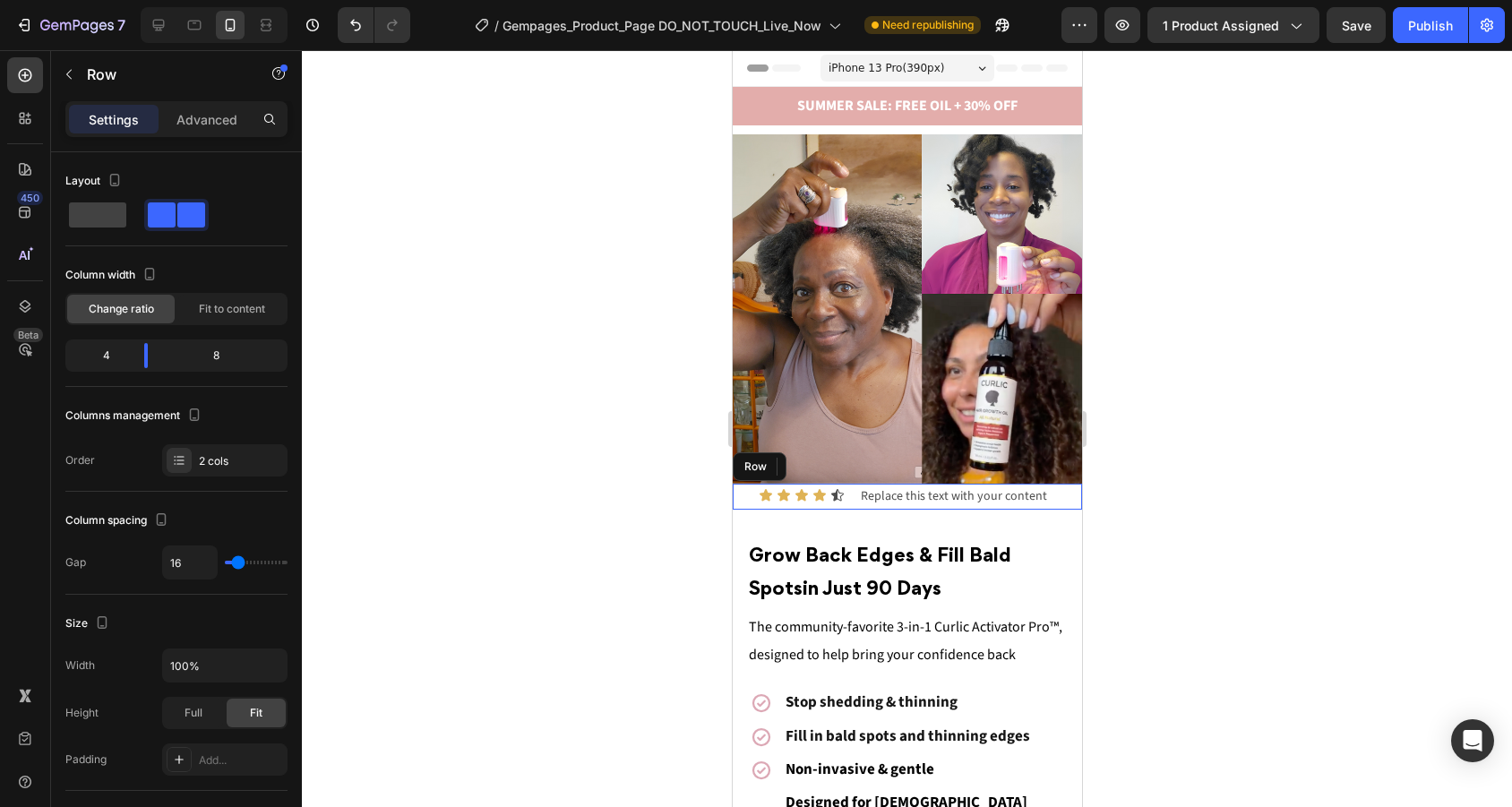
click at [843, 493] on div "Icon Icon Icon Icon 0 Icon Icon List Replace this text with your content Text B…" at bounding box center [906, 497] width 349 height 26
click at [838, 494] on icon at bounding box center [836, 495] width 15 height 15
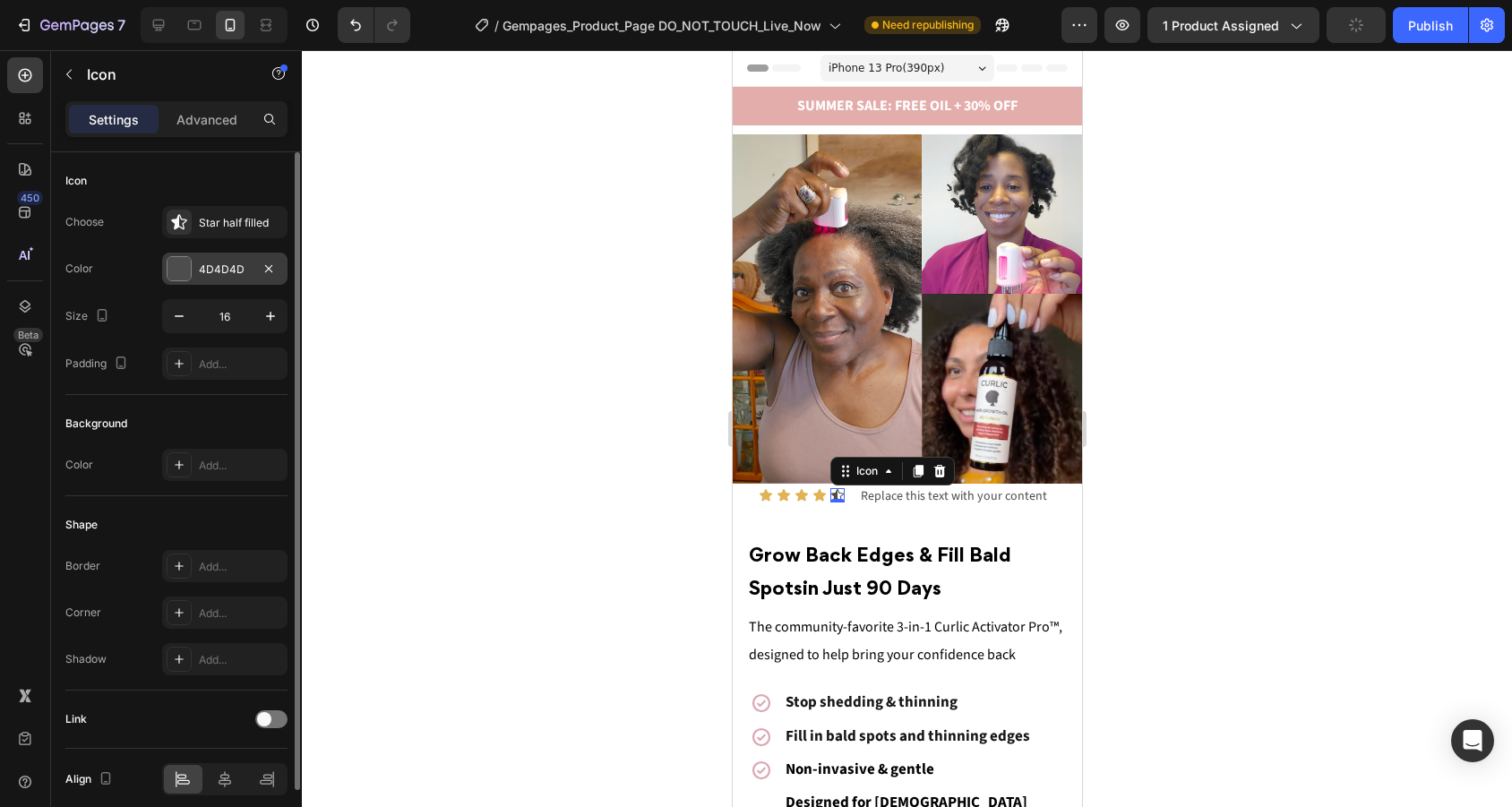
click at [193, 279] on div "4D4D4D" at bounding box center [224, 268] width 125 height 32
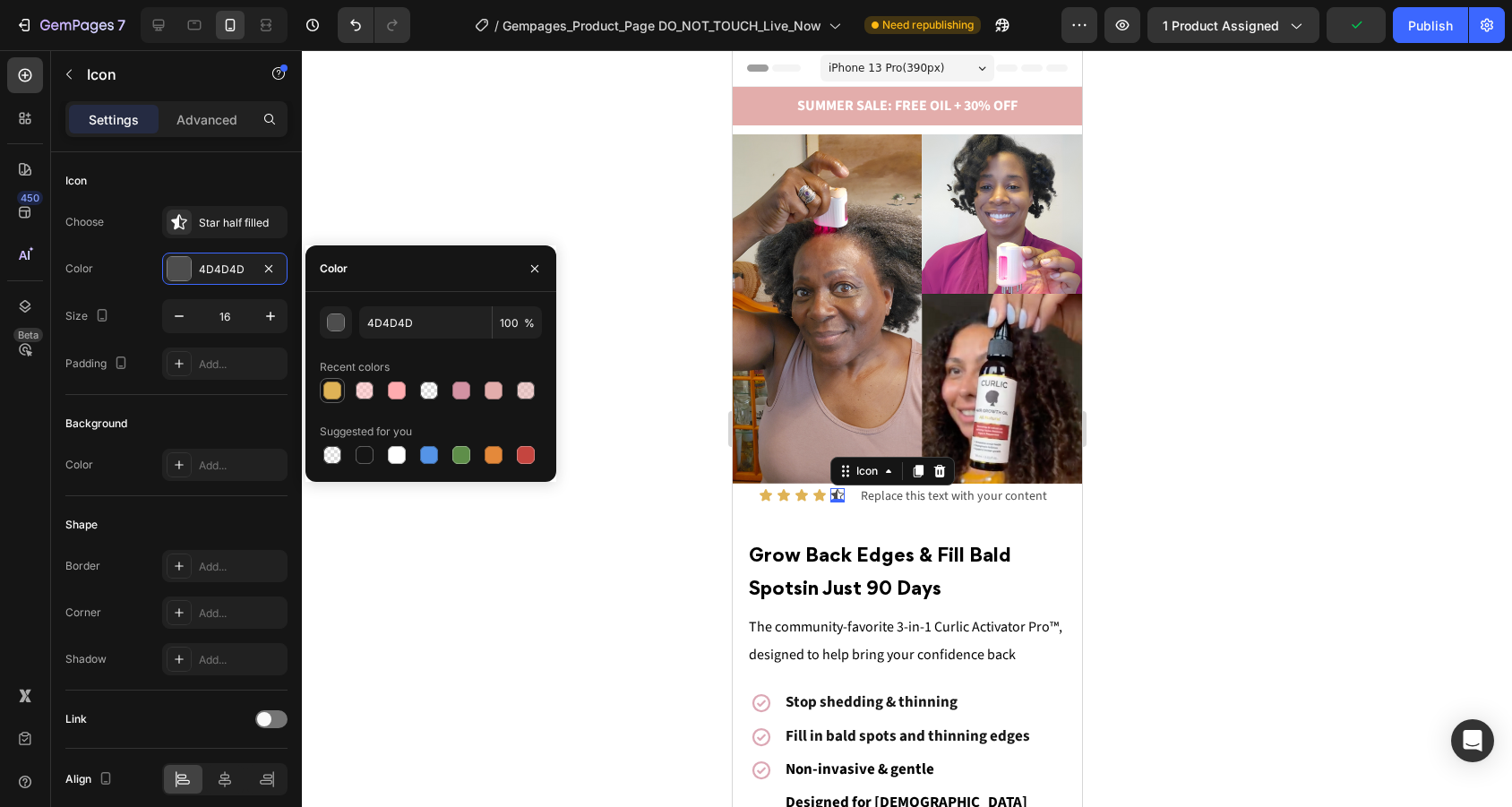
click at [327, 387] on div at bounding box center [332, 390] width 18 height 18
type input "DFB356"
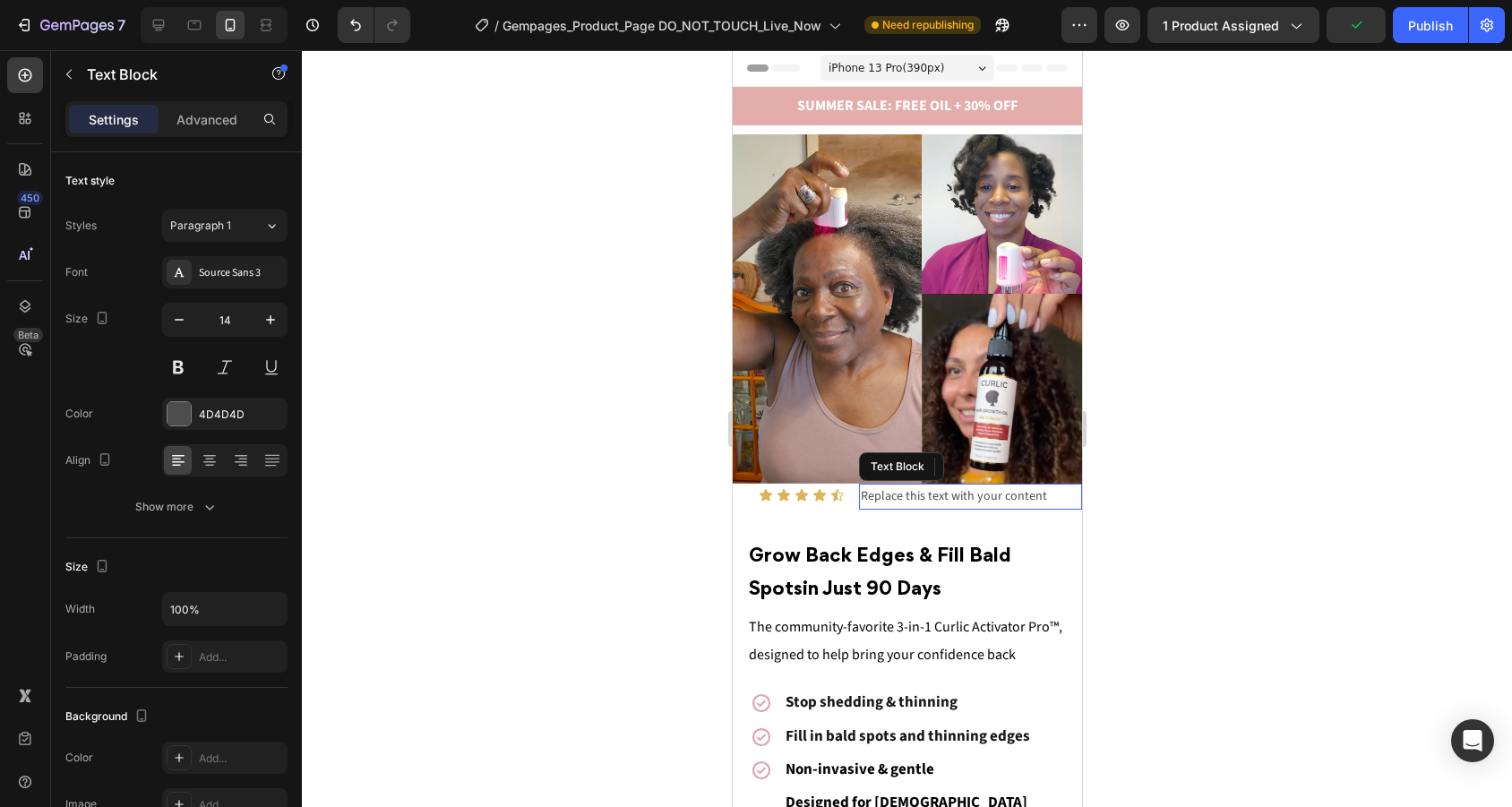
click at [1024, 498] on div "Replace this text with your content" at bounding box center [970, 497] width 223 height 26
click at [1039, 488] on p "Replace this text with your content" at bounding box center [969, 496] width 219 height 23
drag, startPoint x: 1049, startPoint y: 493, endPoint x: 805, endPoint y: 488, distance: 244.1
click at [805, 488] on div "Icon Icon Icon Icon Icon Icon List Replace this text with your content Text Blo…" at bounding box center [906, 497] width 349 height 26
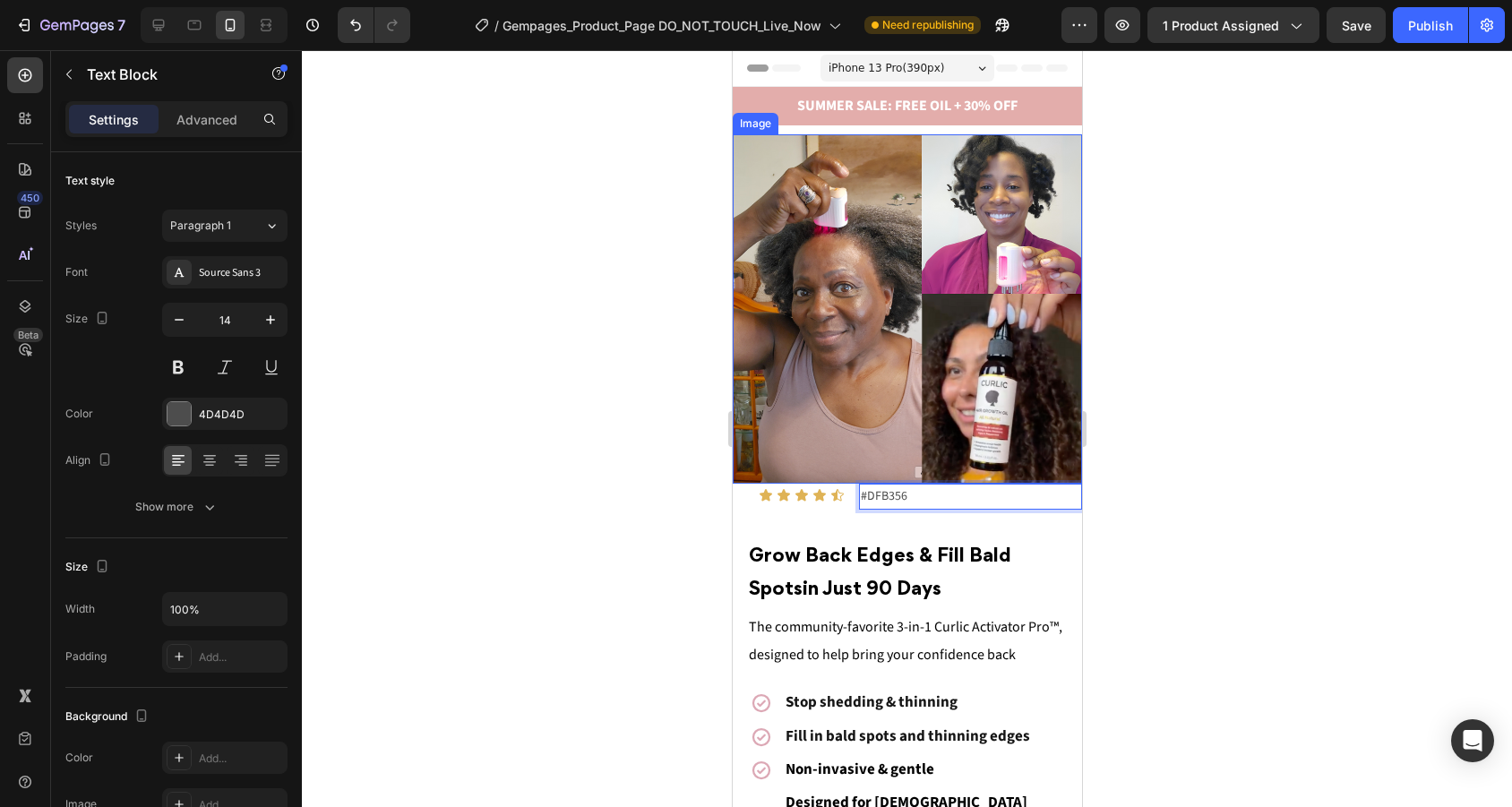
click at [969, 477] on img at bounding box center [906, 309] width 349 height 349
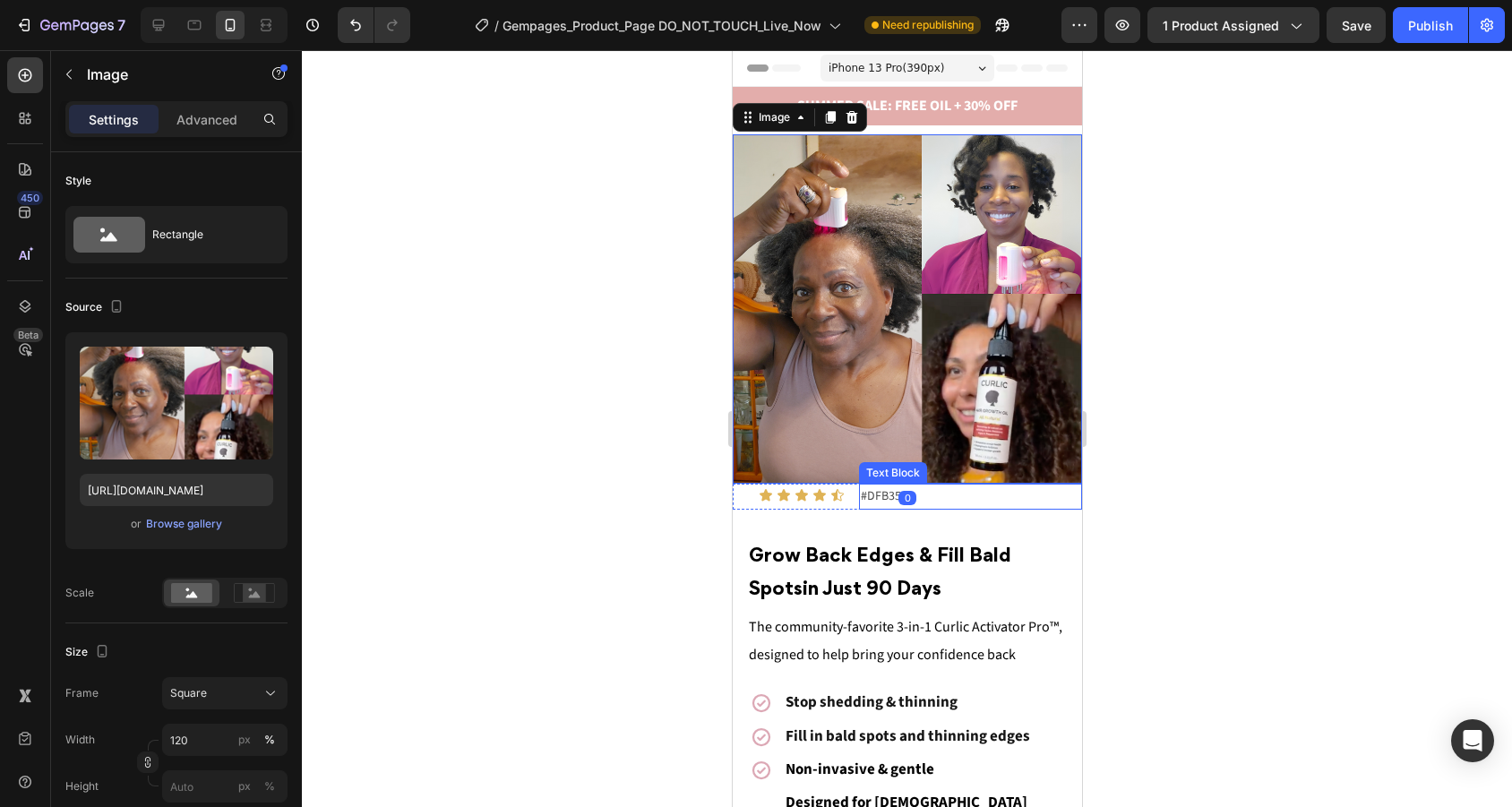
click at [938, 492] on p "#DFB356" at bounding box center [969, 496] width 219 height 23
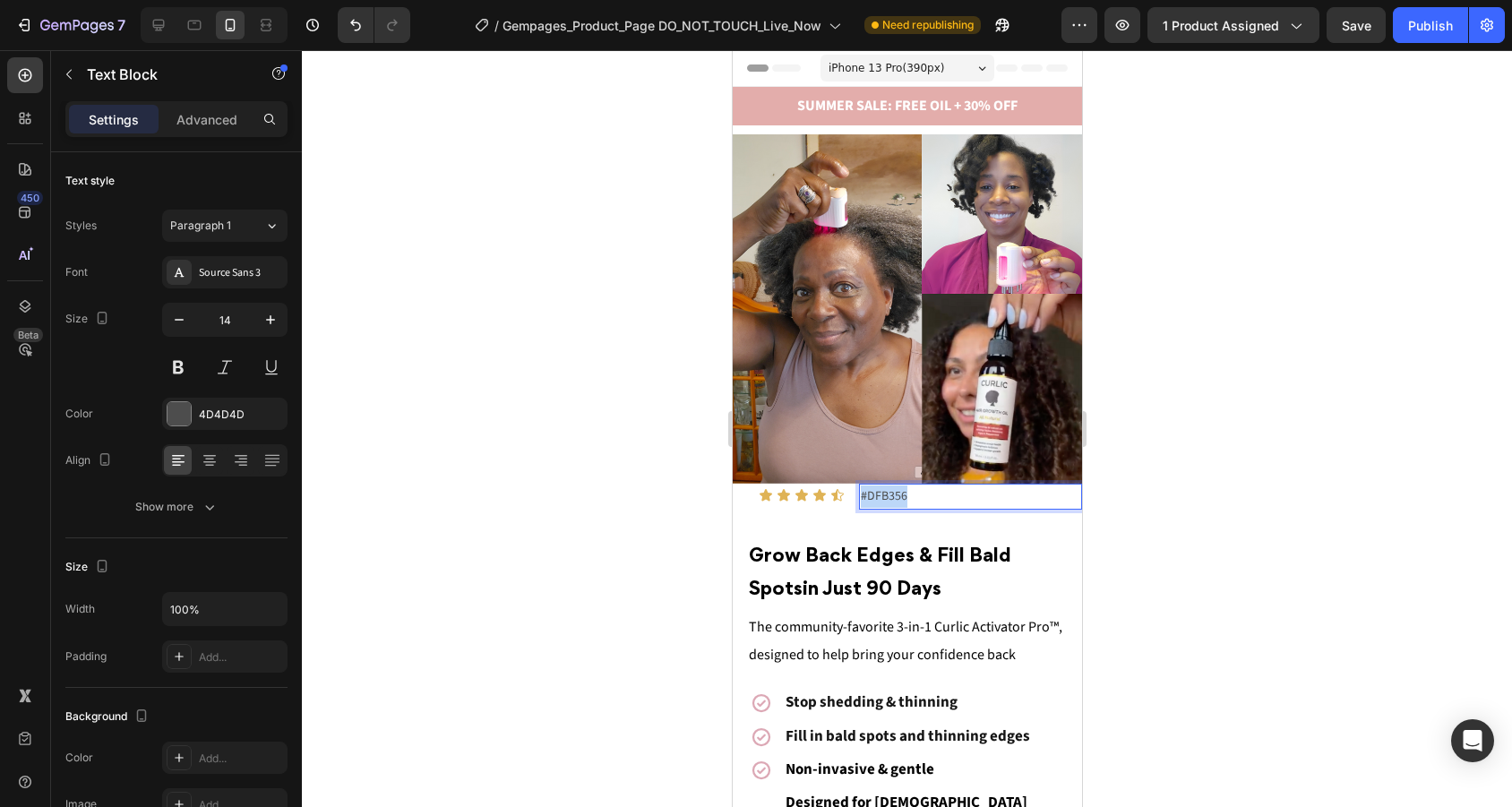
drag, startPoint x: 938, startPoint y: 492, endPoint x: 804, endPoint y: 492, distance: 134.0
click at [804, 492] on div "Icon Icon Icon Icon Icon Icon List #DFB356 Text Block 0 Row" at bounding box center [906, 497] width 349 height 26
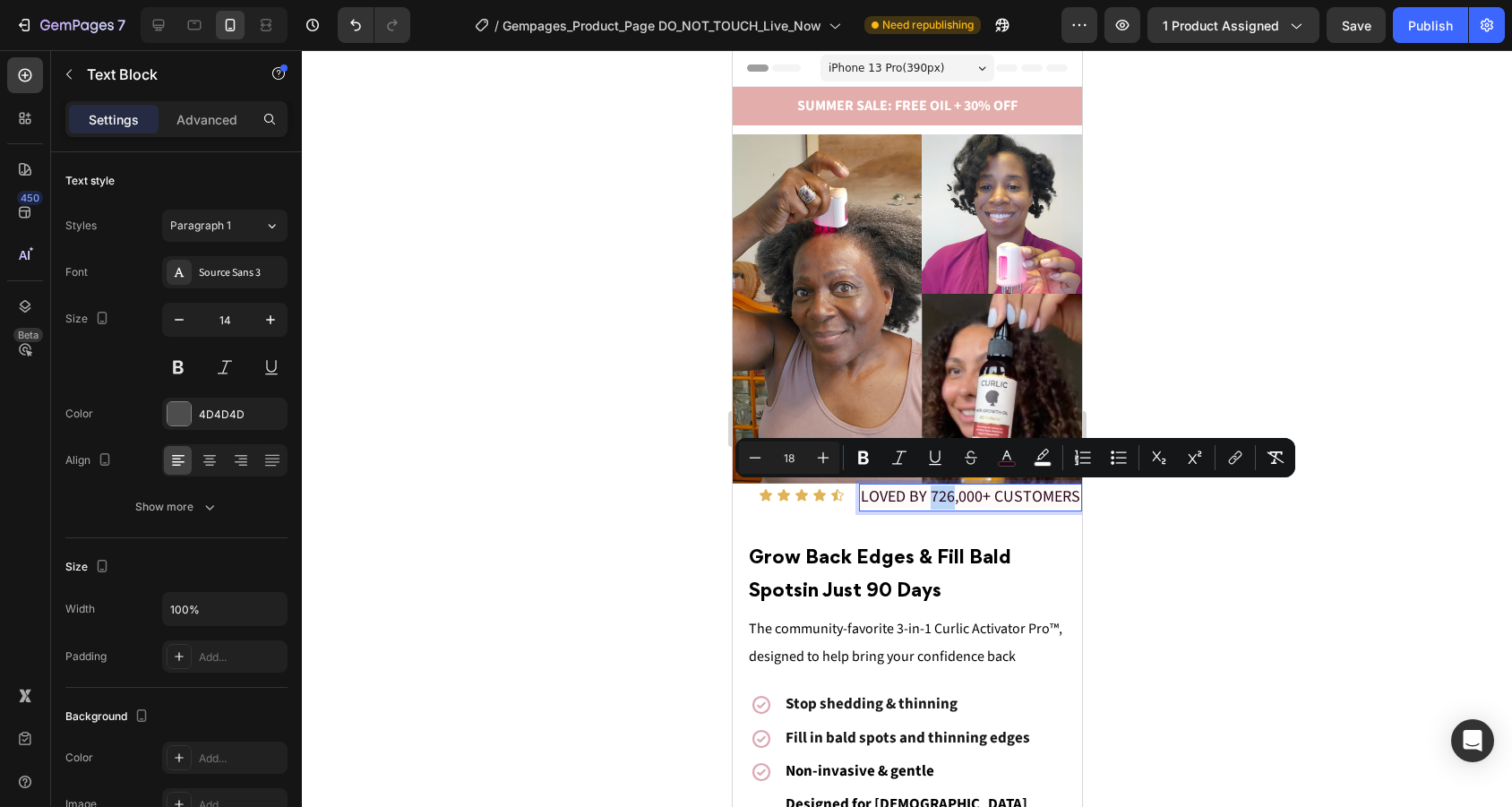
drag, startPoint x: 932, startPoint y: 495, endPoint x: 951, endPoint y: 498, distance: 19.2
click at [951, 498] on span "LOVED BY 726,000+ CUSTOMERS" at bounding box center [969, 496] width 219 height 23
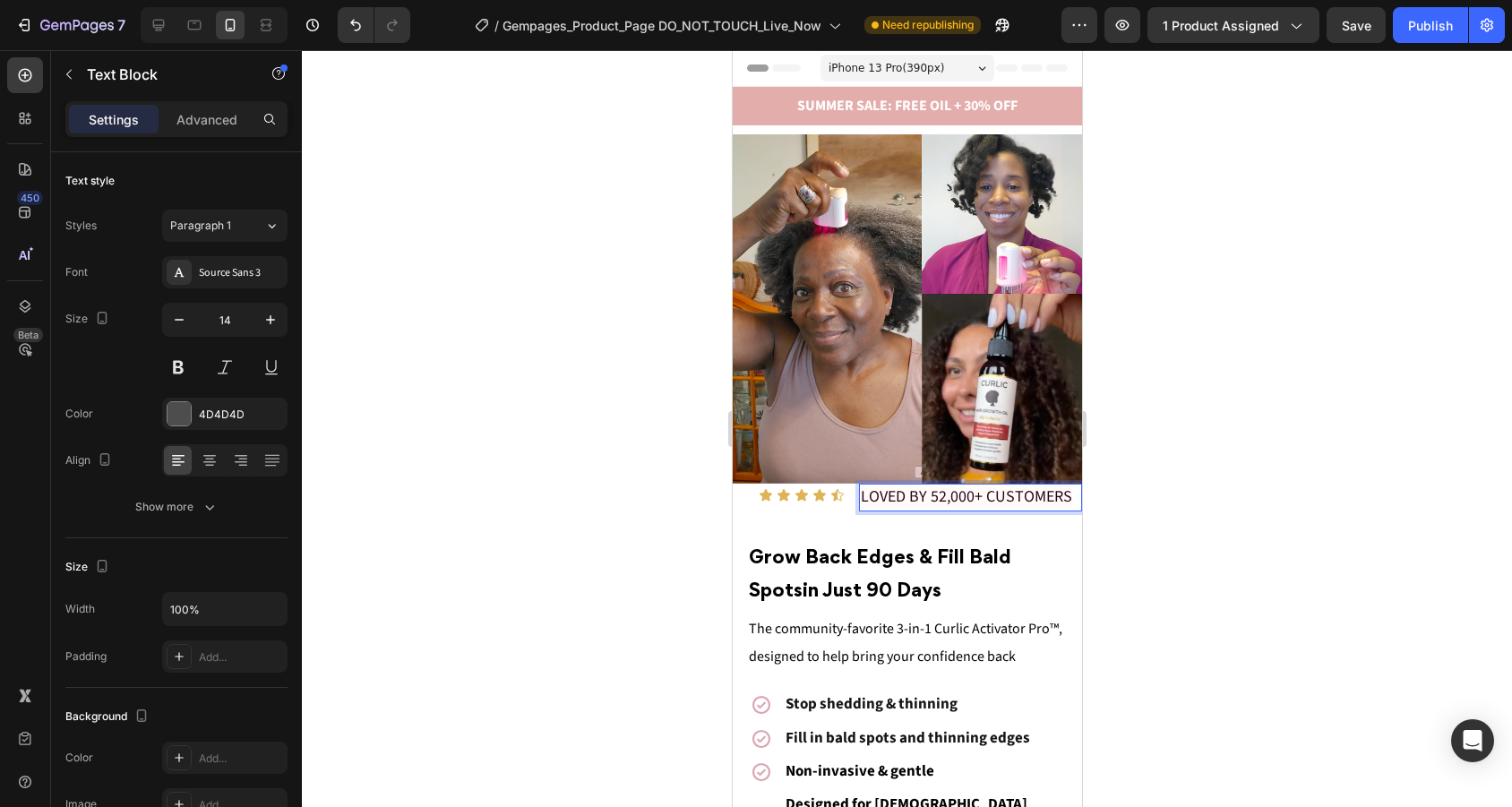
click at [1067, 493] on p "LOVED BY 52,000+ CUSTOMERS" at bounding box center [969, 497] width 219 height 24
click at [1172, 482] on div at bounding box center [906, 428] width 1210 height 756
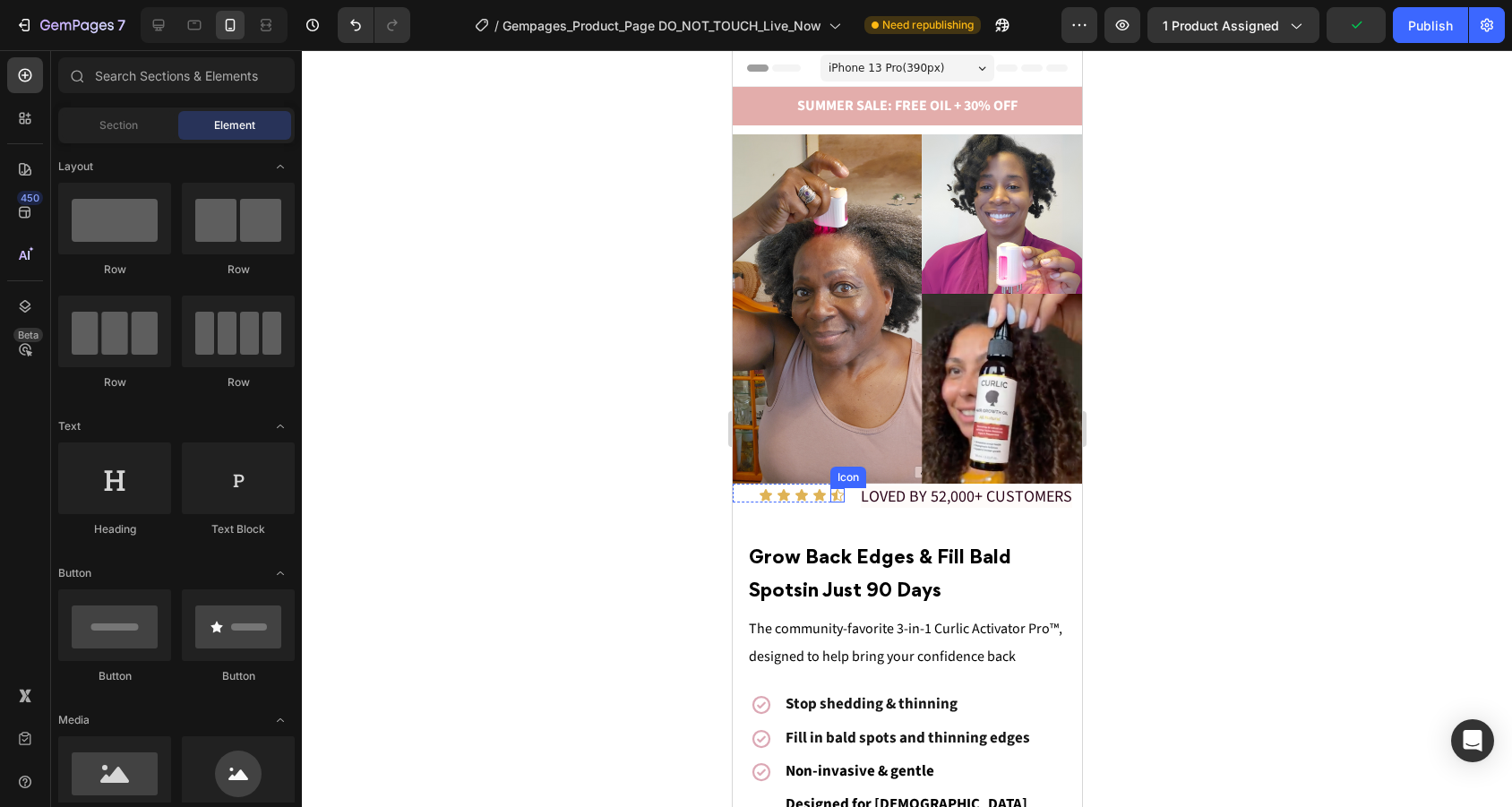
click at [842, 492] on icon at bounding box center [836, 495] width 15 height 15
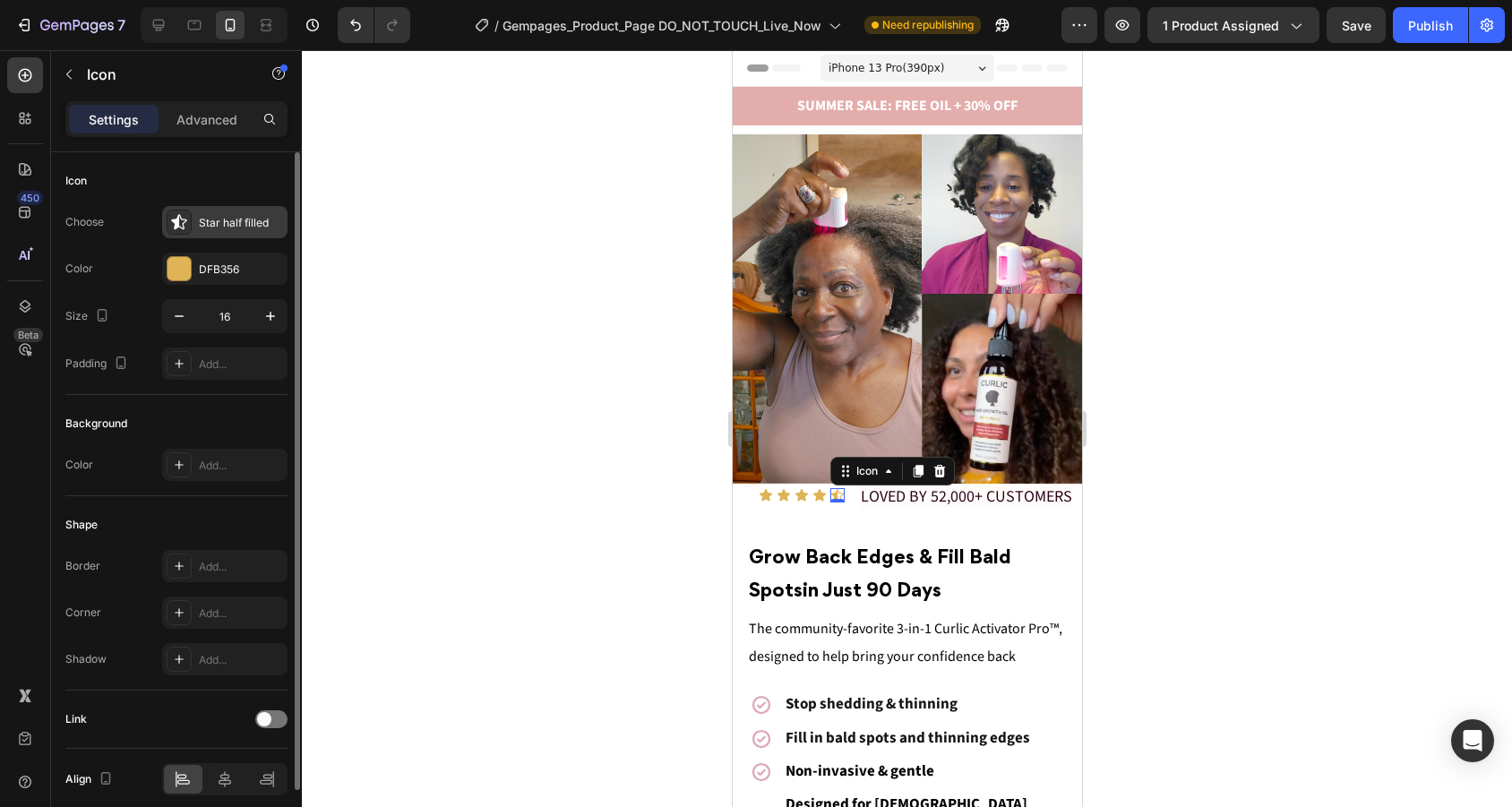
click at [226, 229] on div "Star half filled" at bounding box center [241, 222] width 84 height 16
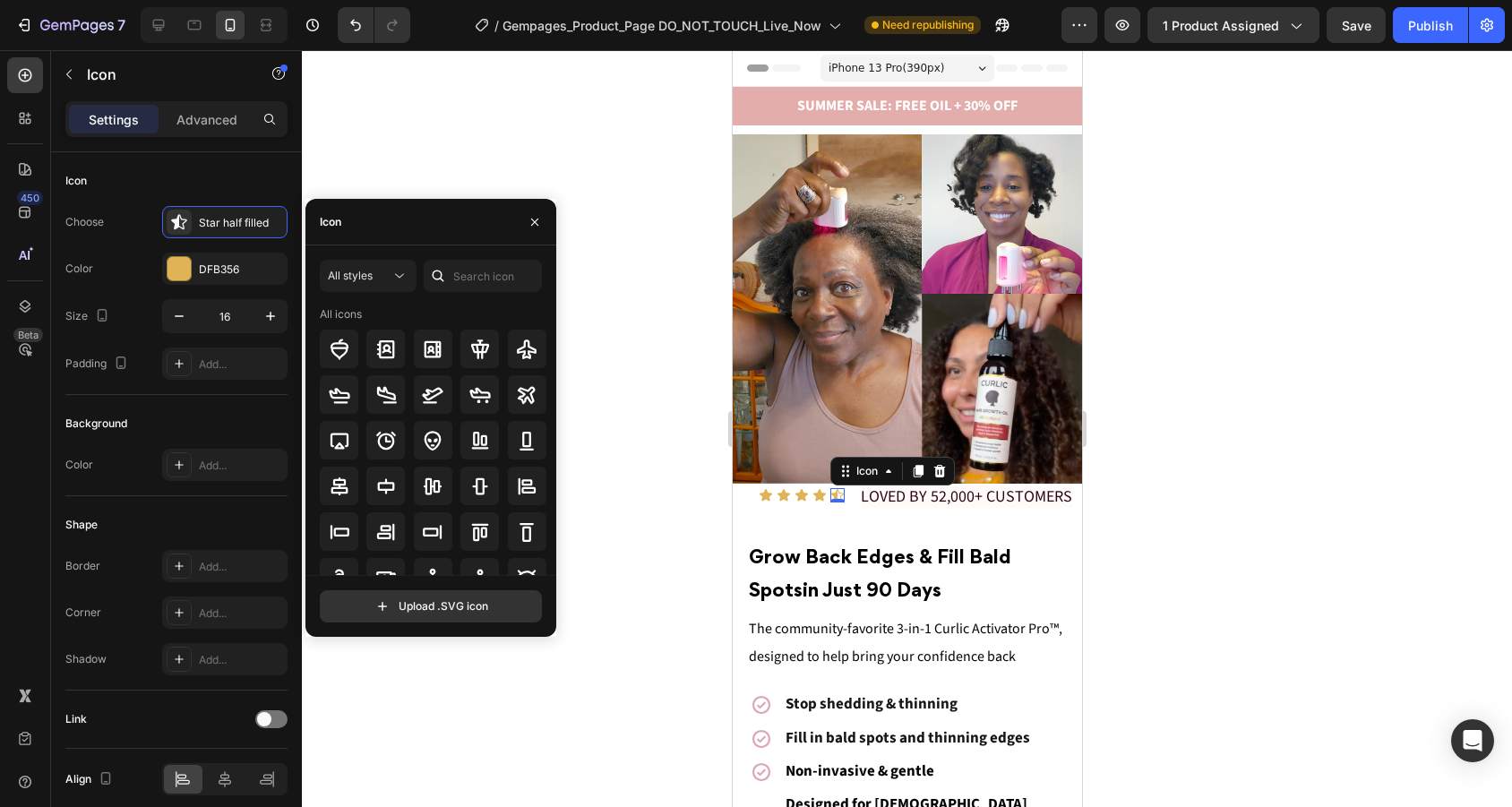
click at [436, 222] on div "Icon" at bounding box center [431, 222] width 251 height 47
click at [385, 282] on div "All styles" at bounding box center [360, 275] width 63 height 16
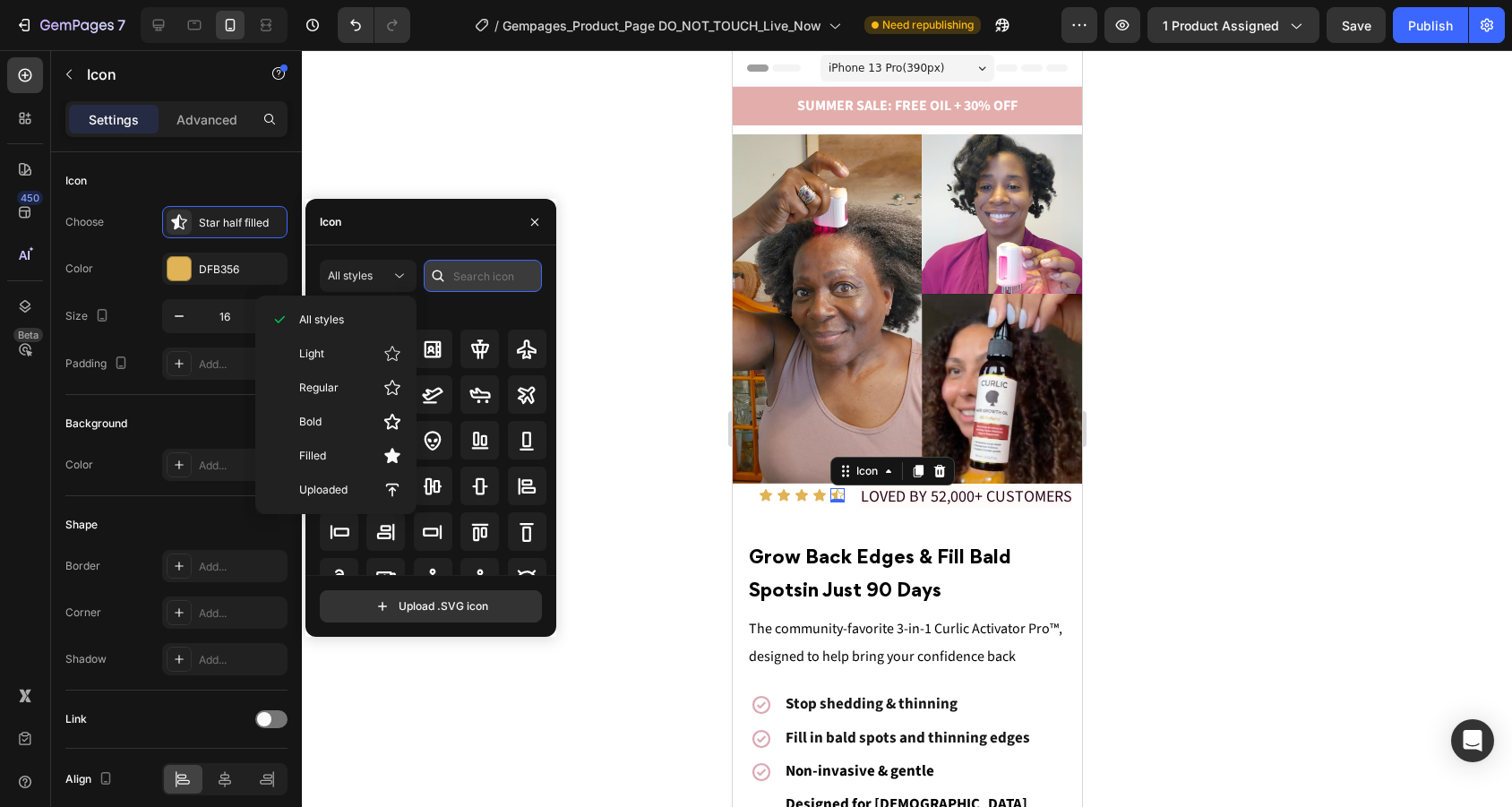
click at [501, 278] on input "text" at bounding box center [482, 275] width 119 height 32
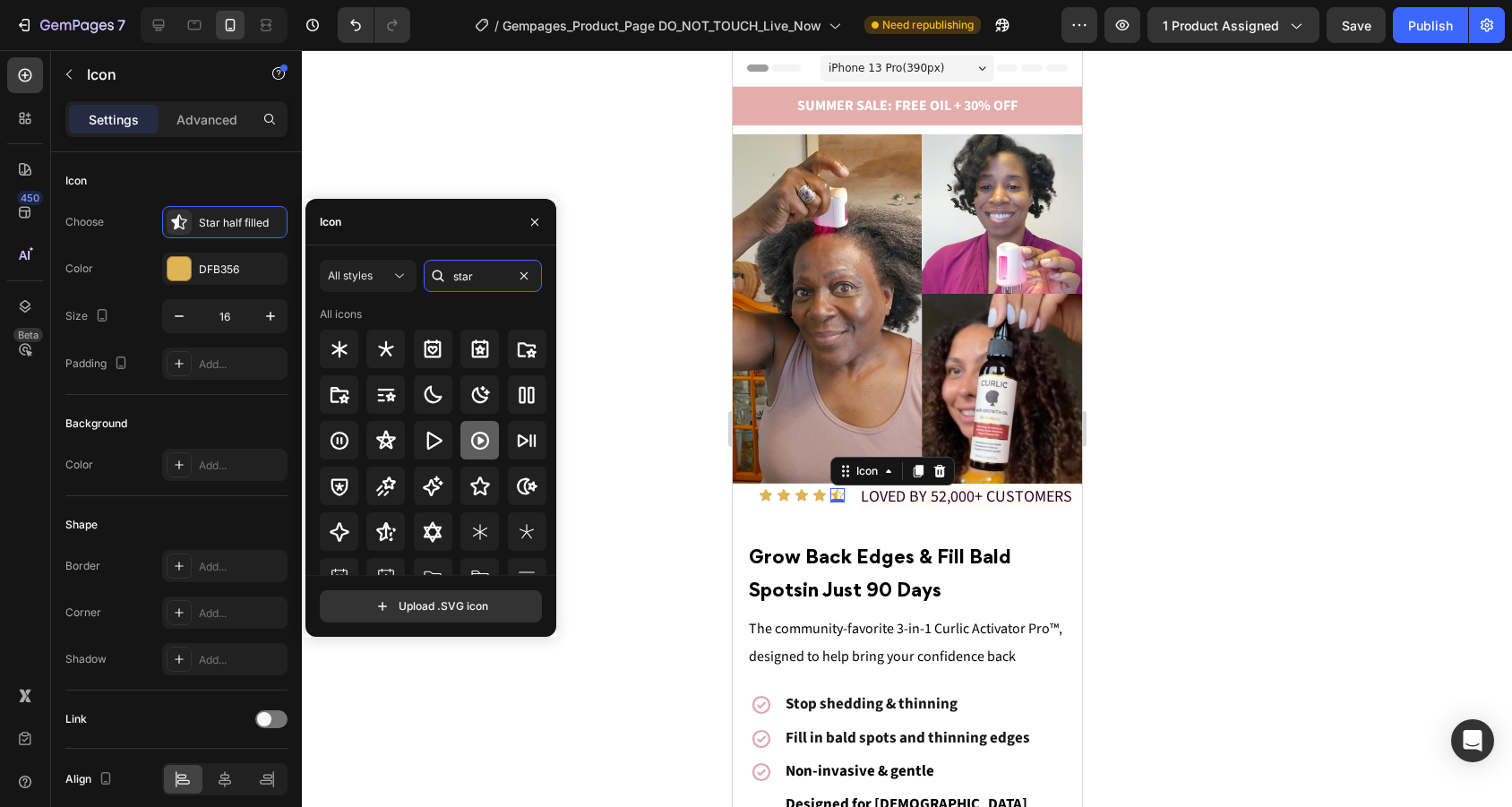
scroll to position [39, 0]
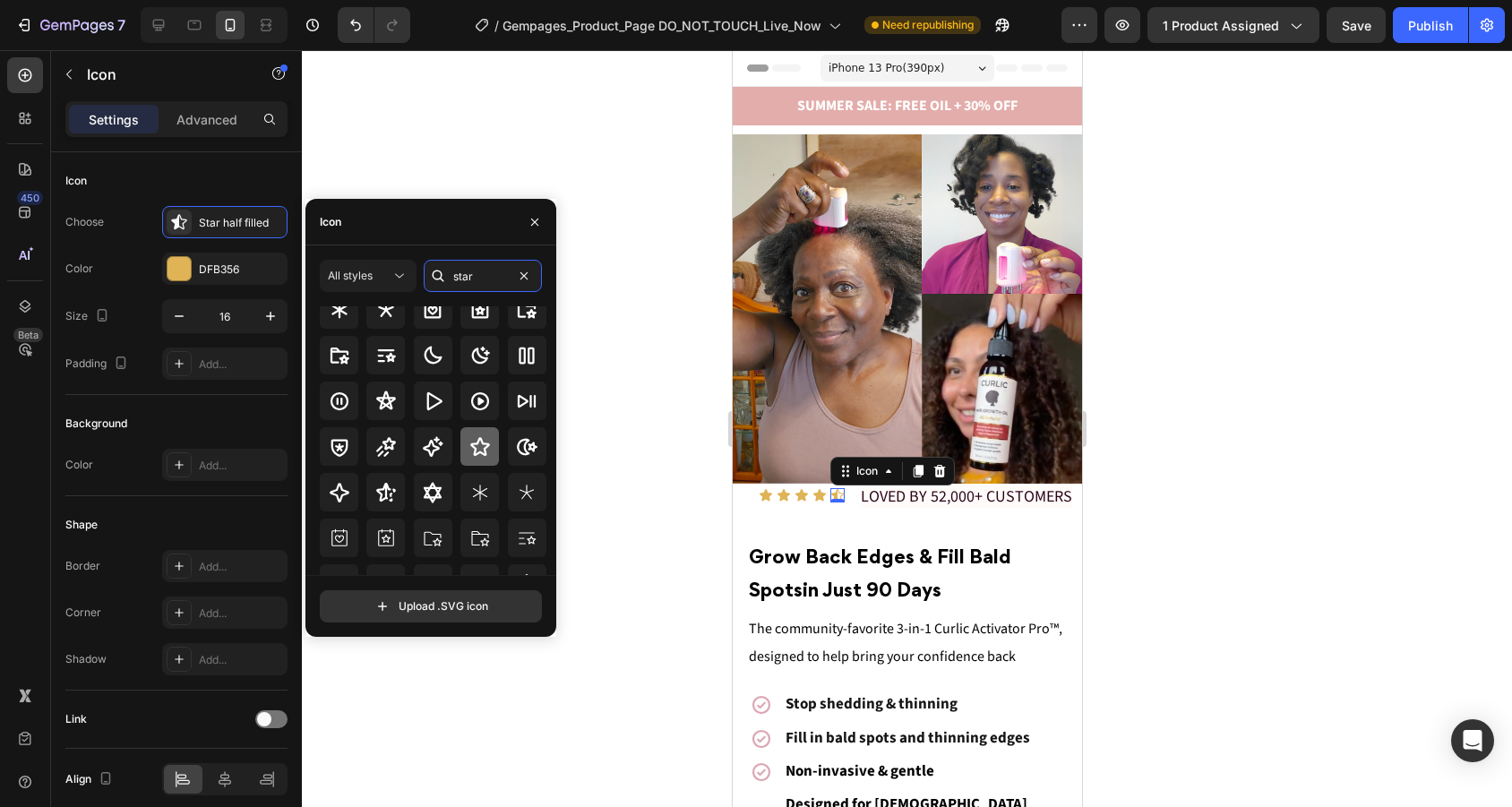
type input "star"
click at [489, 443] on div at bounding box center [479, 446] width 38 height 38
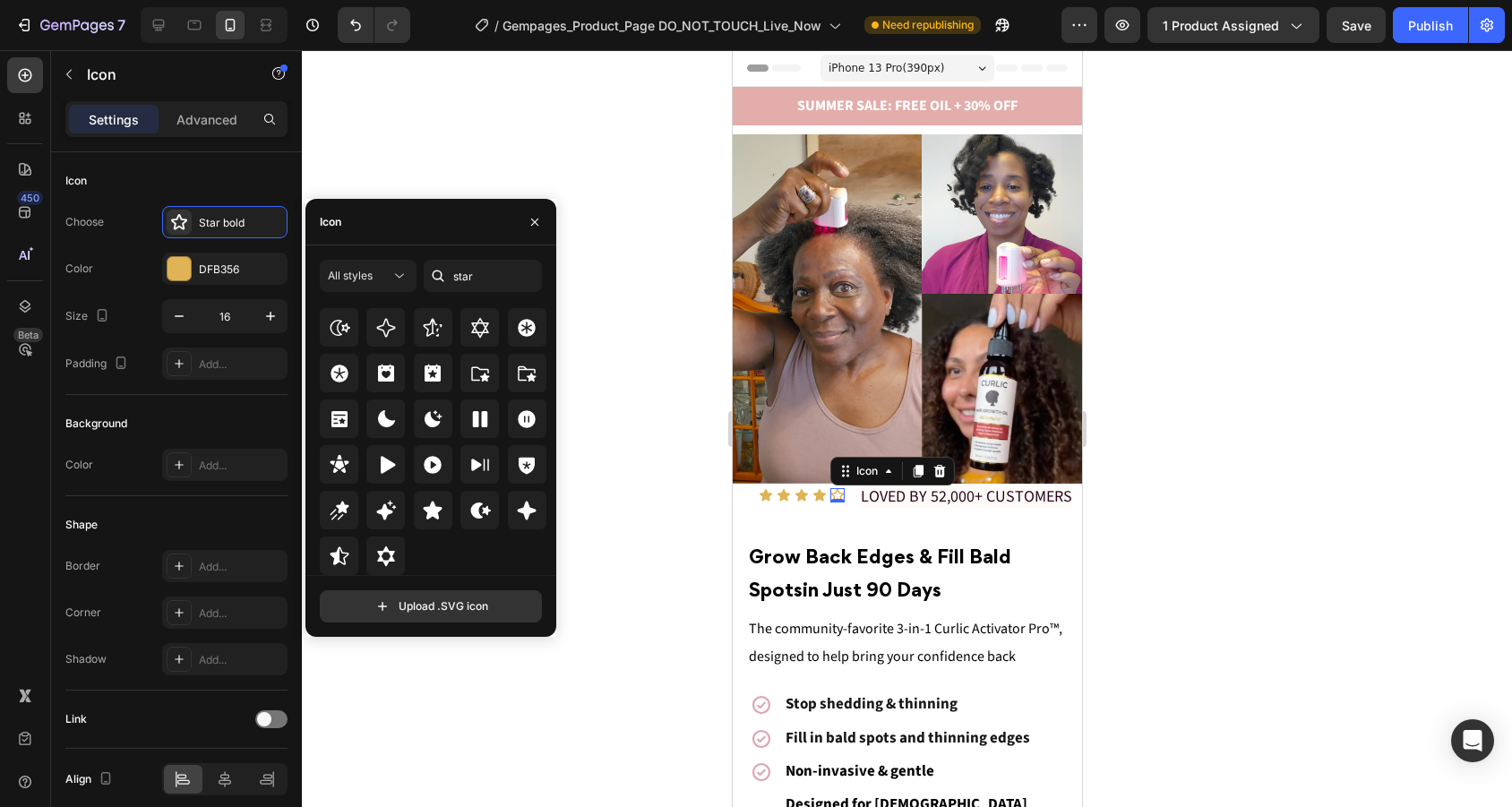
scroll to position [544, 0]
click at [424, 514] on icon at bounding box center [432, 510] width 22 height 22
click at [1338, 476] on div at bounding box center [906, 428] width 1210 height 756
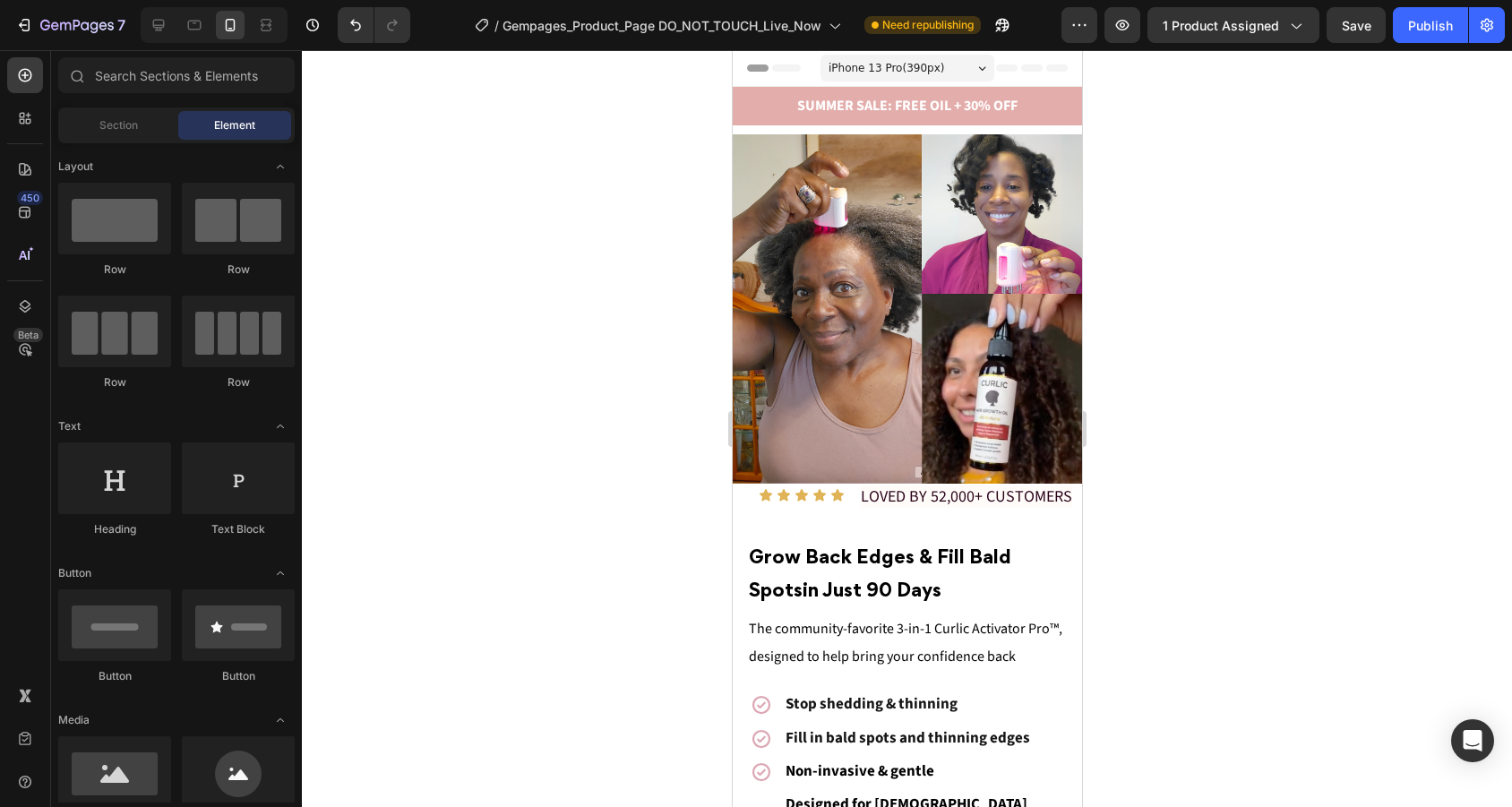
click at [1338, 476] on div at bounding box center [906, 428] width 1210 height 756
click at [849, 495] on div "Icon Icon Icon Icon Icon Icon List LOVED BY 52,000+ CUSTOMERS Text Block Row" at bounding box center [906, 498] width 349 height 27
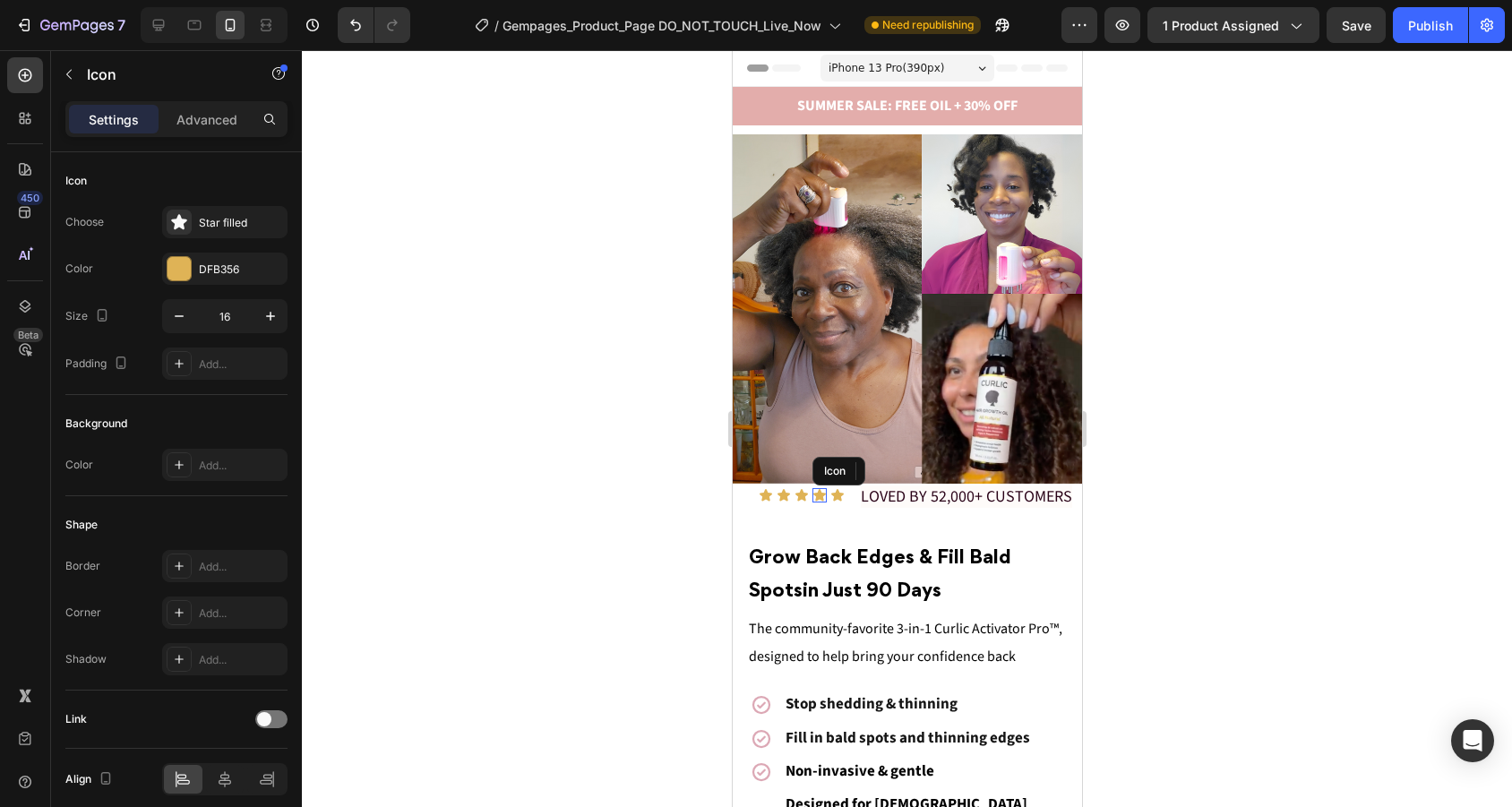
click at [819, 495] on div "Icon" at bounding box center [818, 495] width 15 height 15
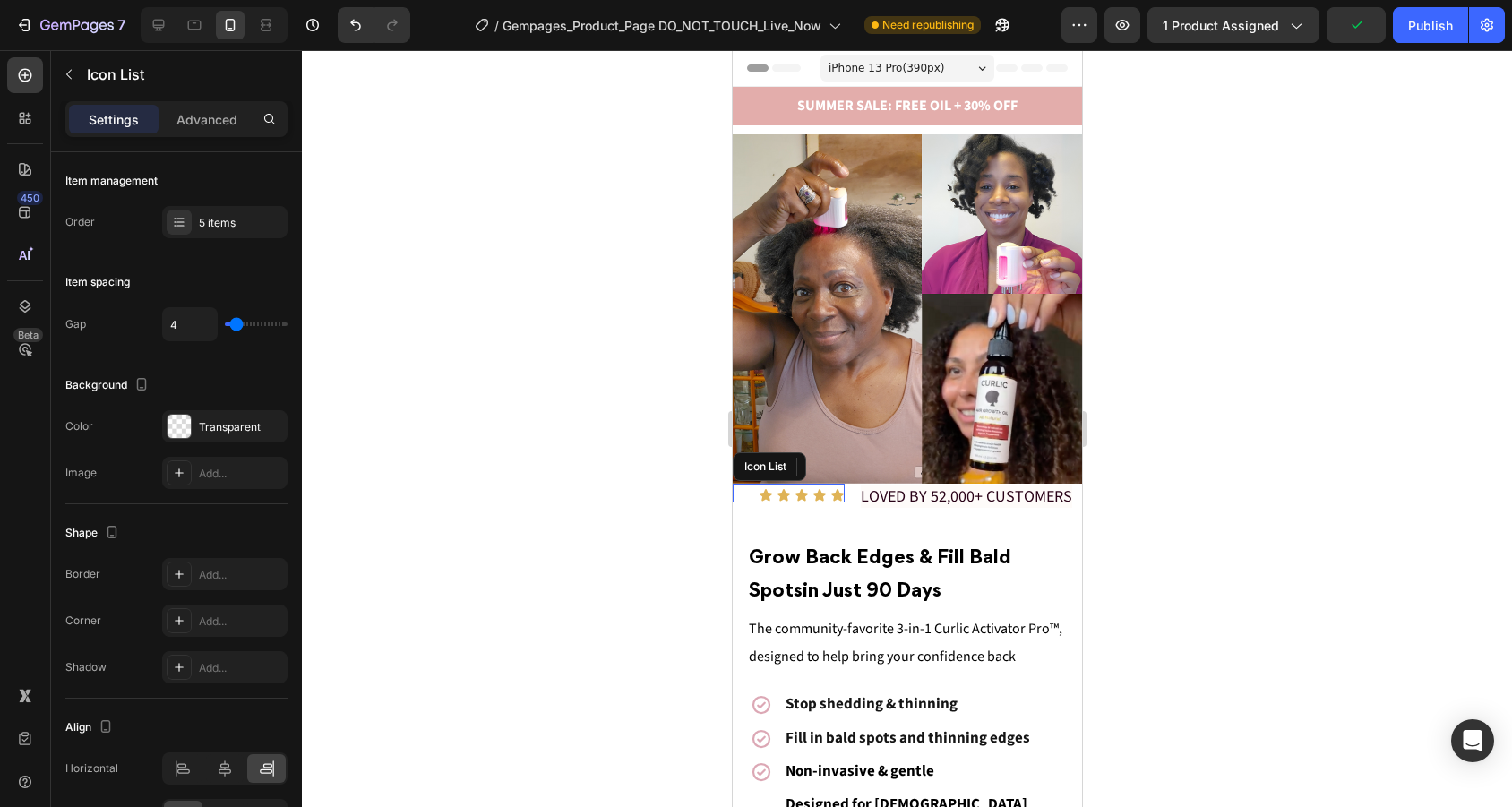
click at [765, 484] on div "Icon Icon Icon Icon 0 Icon Icon List" at bounding box center [788, 493] width 112 height 19
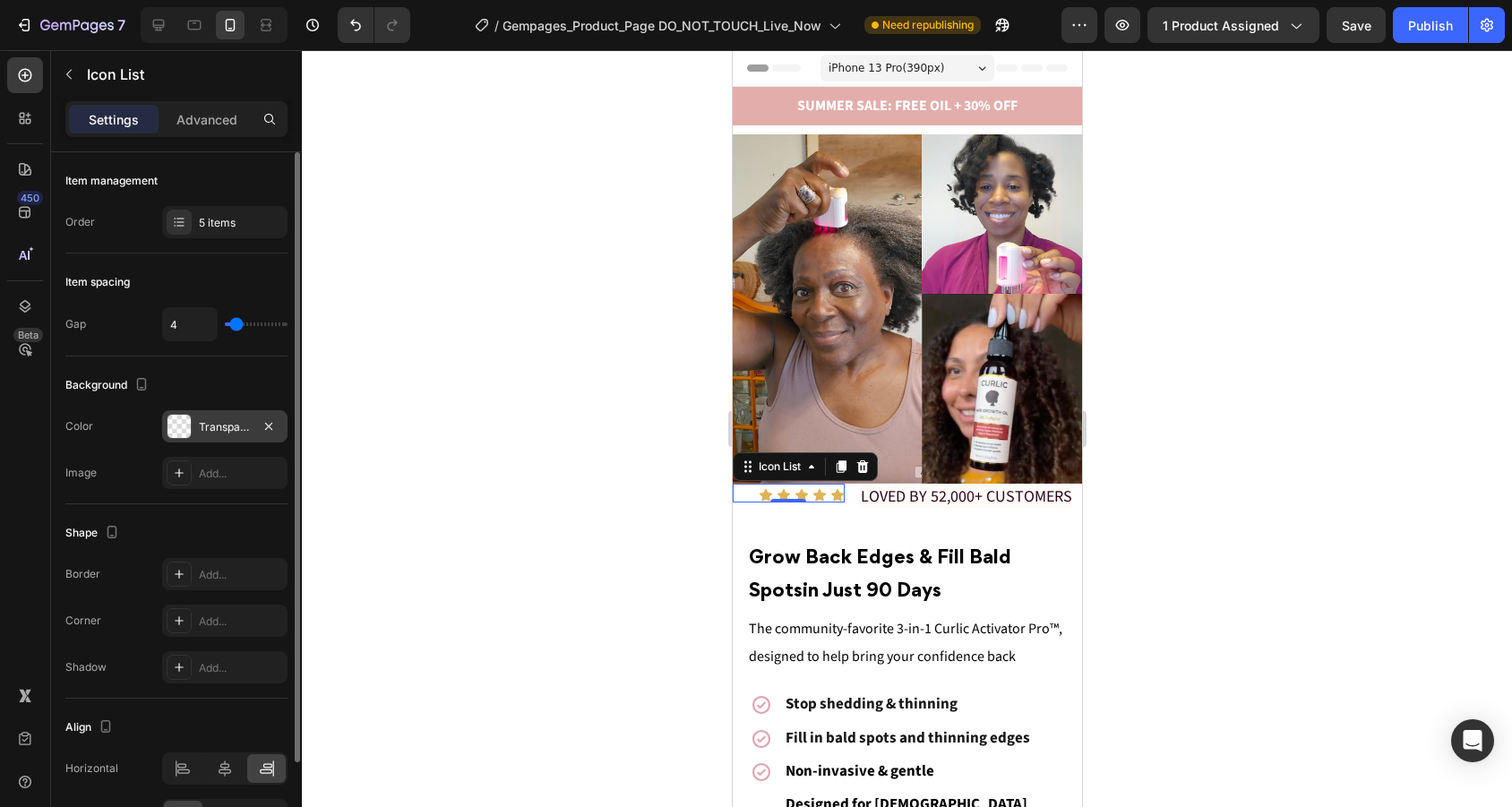
scroll to position [110, 0]
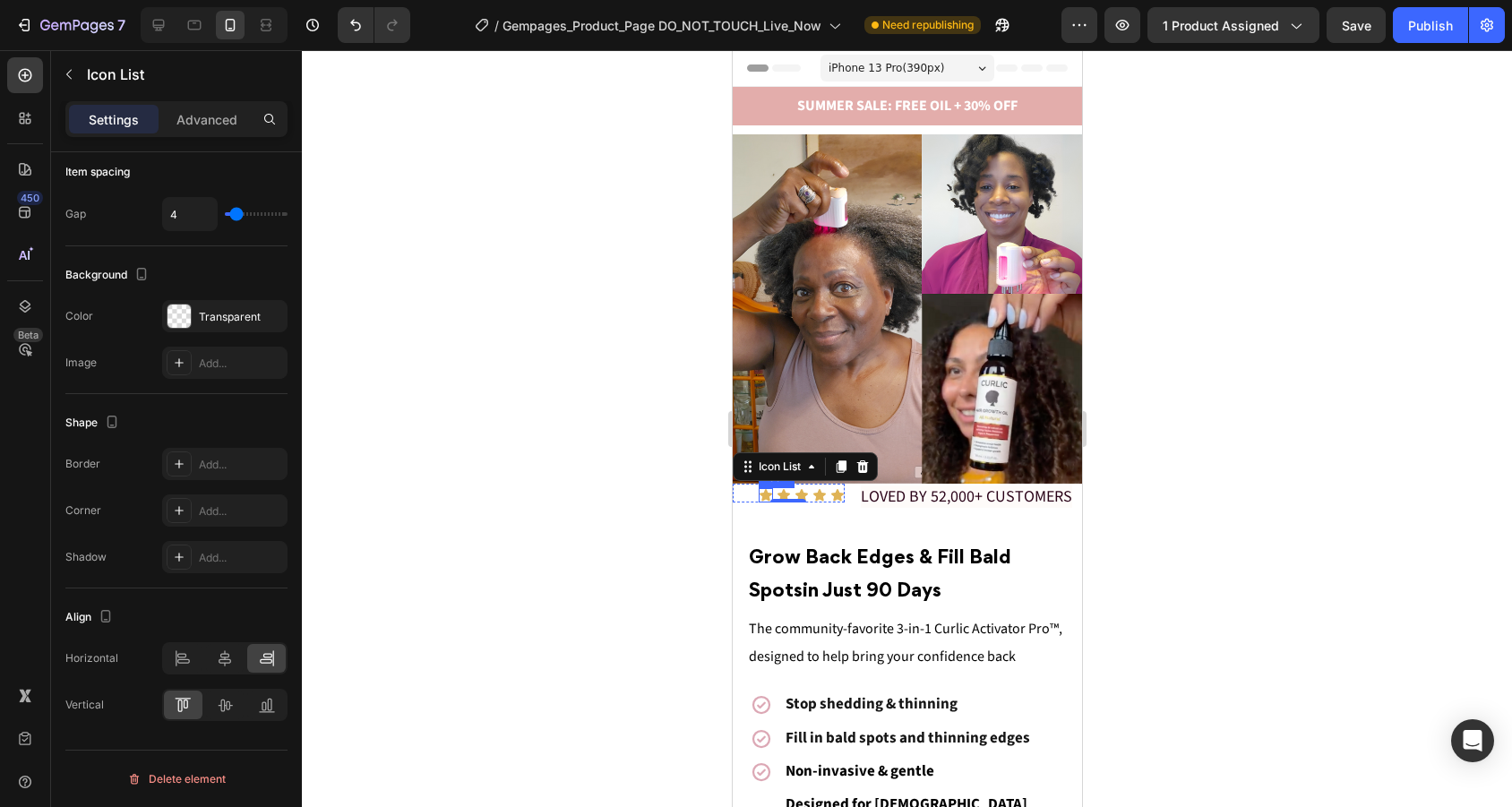
click at [765, 494] on icon at bounding box center [764, 495] width 13 height 12
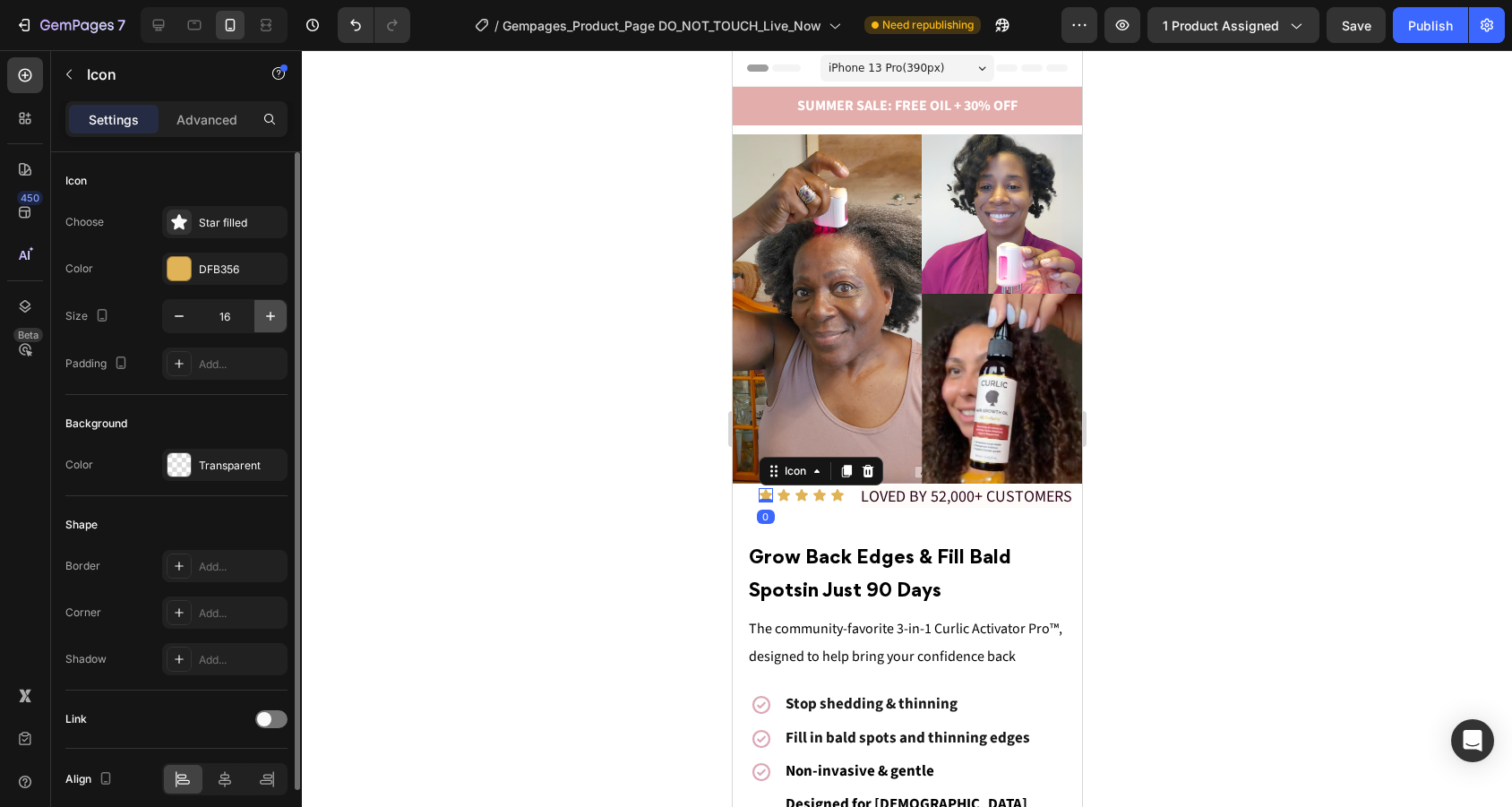
click at [265, 314] on icon "button" at bounding box center [270, 315] width 18 height 18
type input "17"
click at [838, 496] on div "Icon 0" at bounding box center [836, 495] width 15 height 15
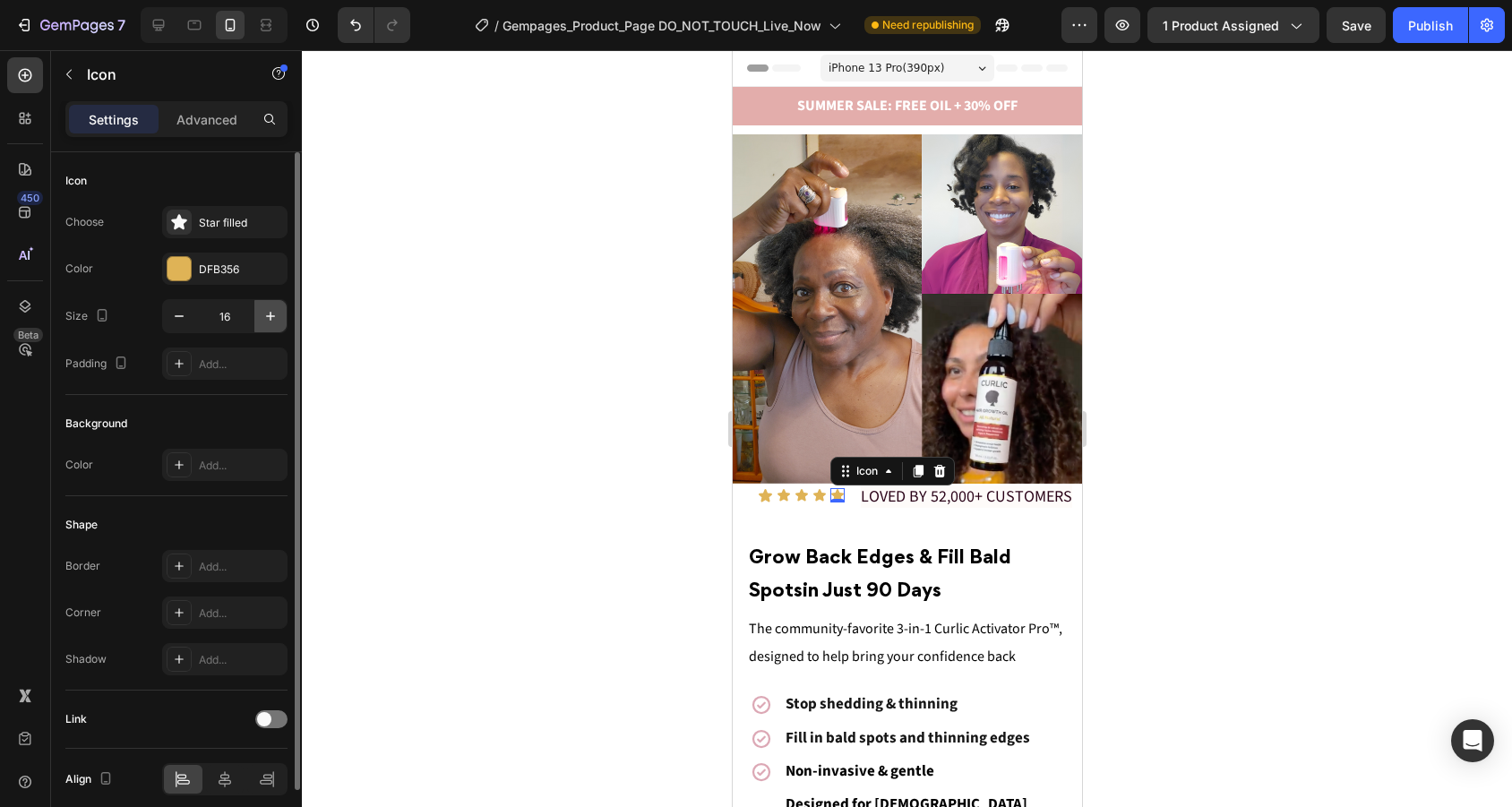
click at [268, 306] on button "button" at bounding box center [270, 315] width 32 height 32
click at [268, 307] on button "button" at bounding box center [270, 315] width 32 height 32
type input "18"
click at [814, 492] on icon at bounding box center [816, 495] width 15 height 15
click at [256, 309] on button "button" at bounding box center [270, 315] width 32 height 32
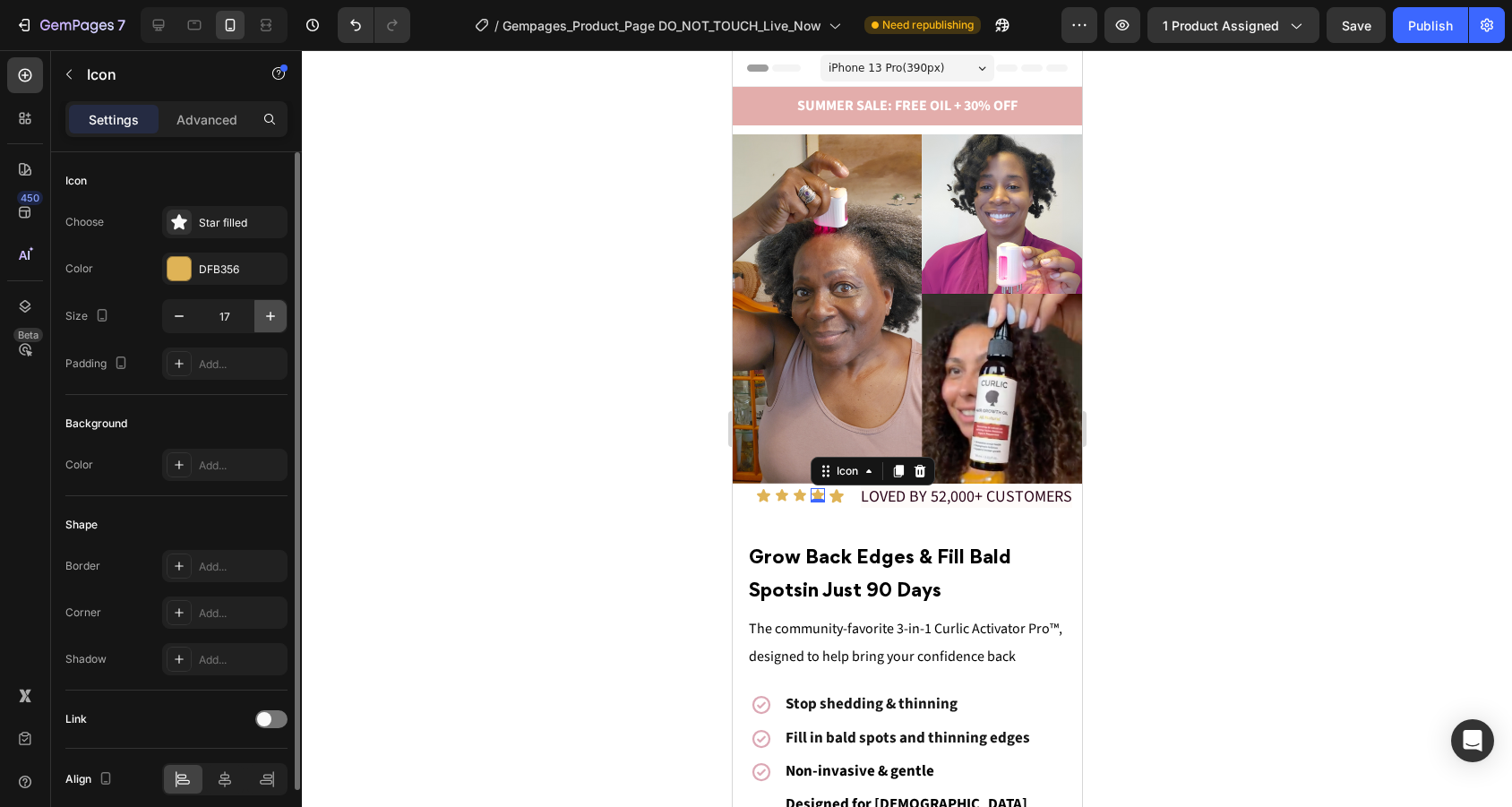
click at [256, 309] on button "button" at bounding box center [270, 315] width 32 height 32
type input "18"
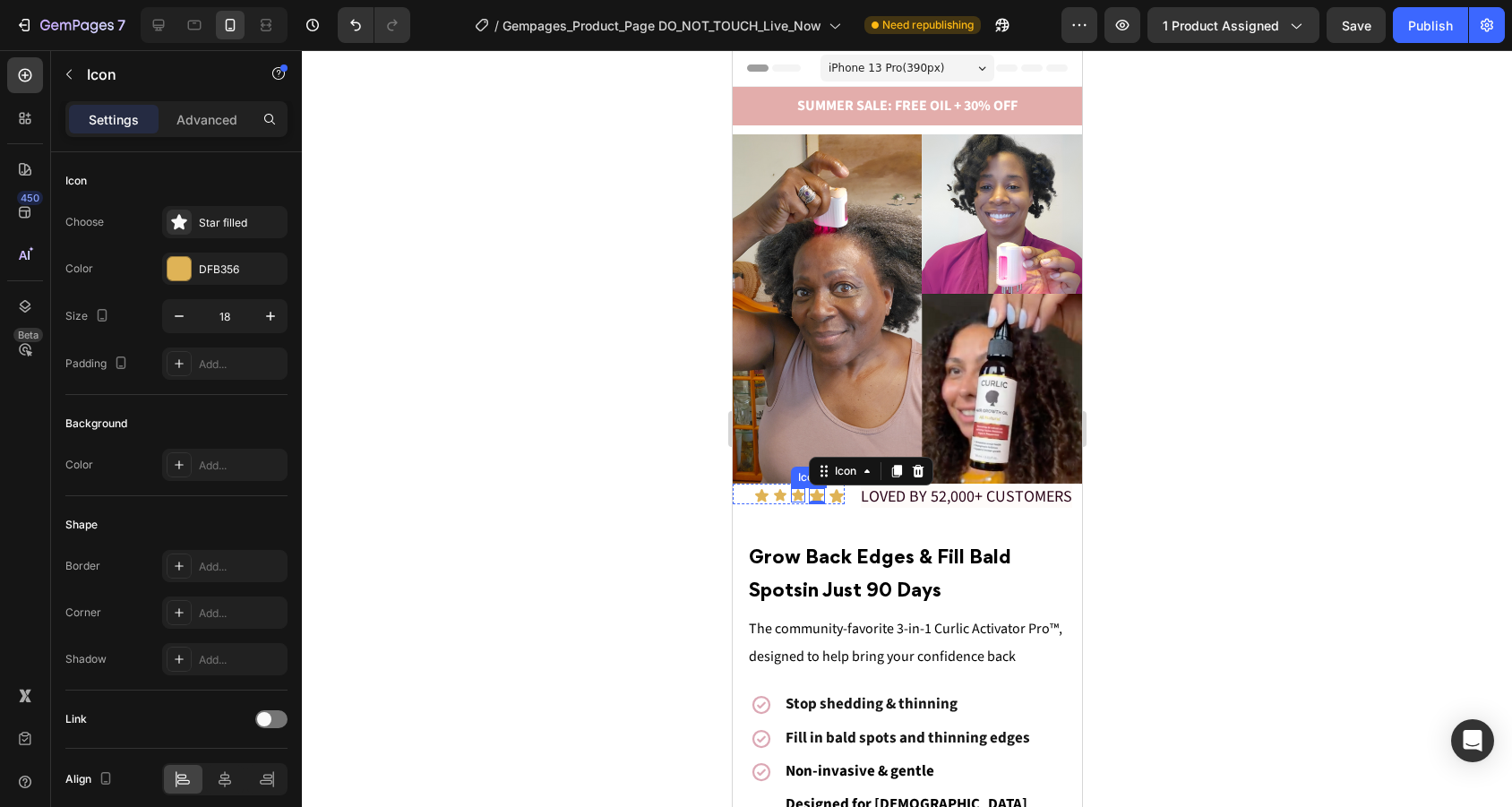
click at [794, 494] on icon at bounding box center [797, 495] width 13 height 12
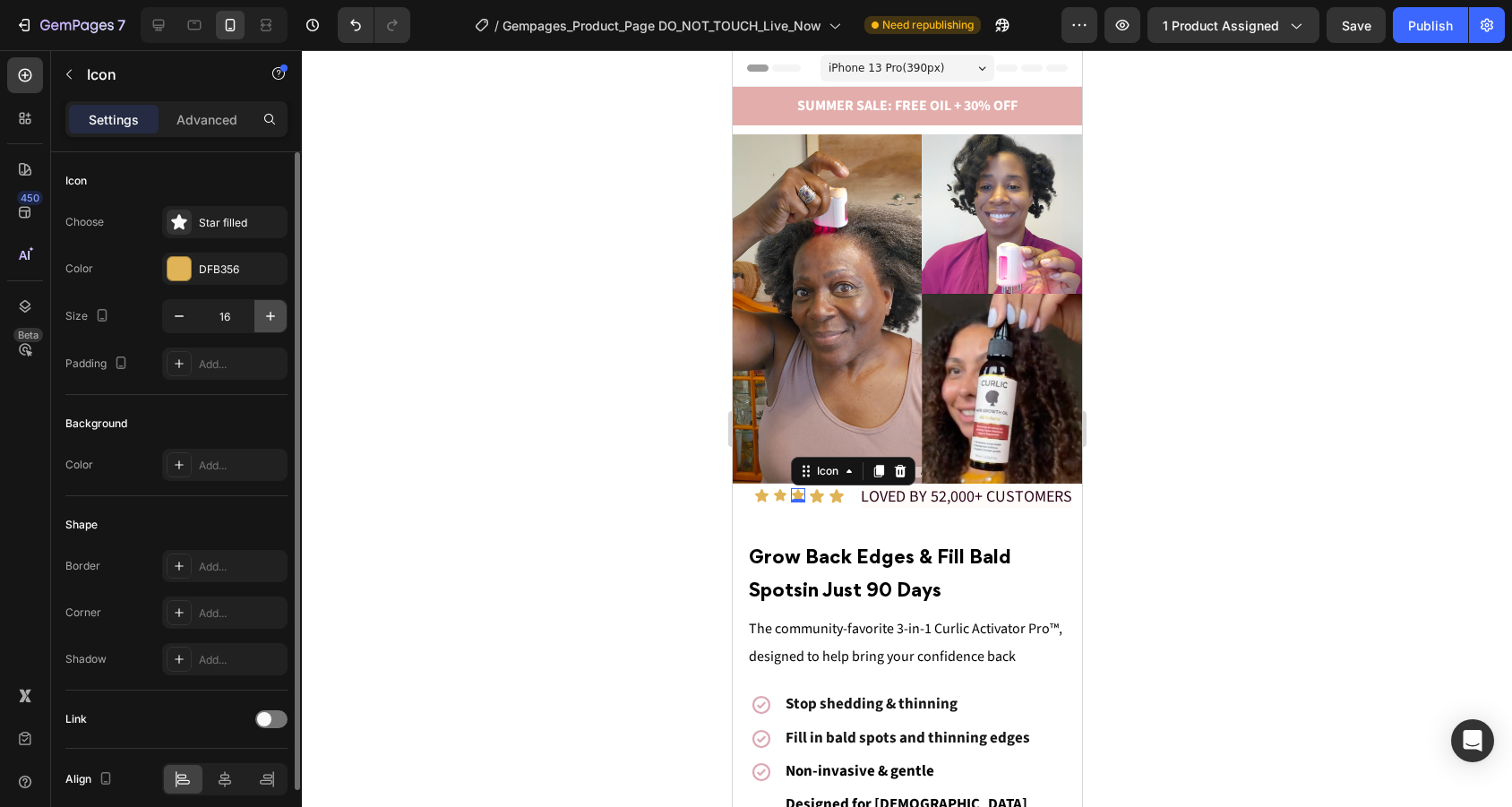
click at [268, 313] on icon "button" at bounding box center [270, 315] width 18 height 18
type input "18"
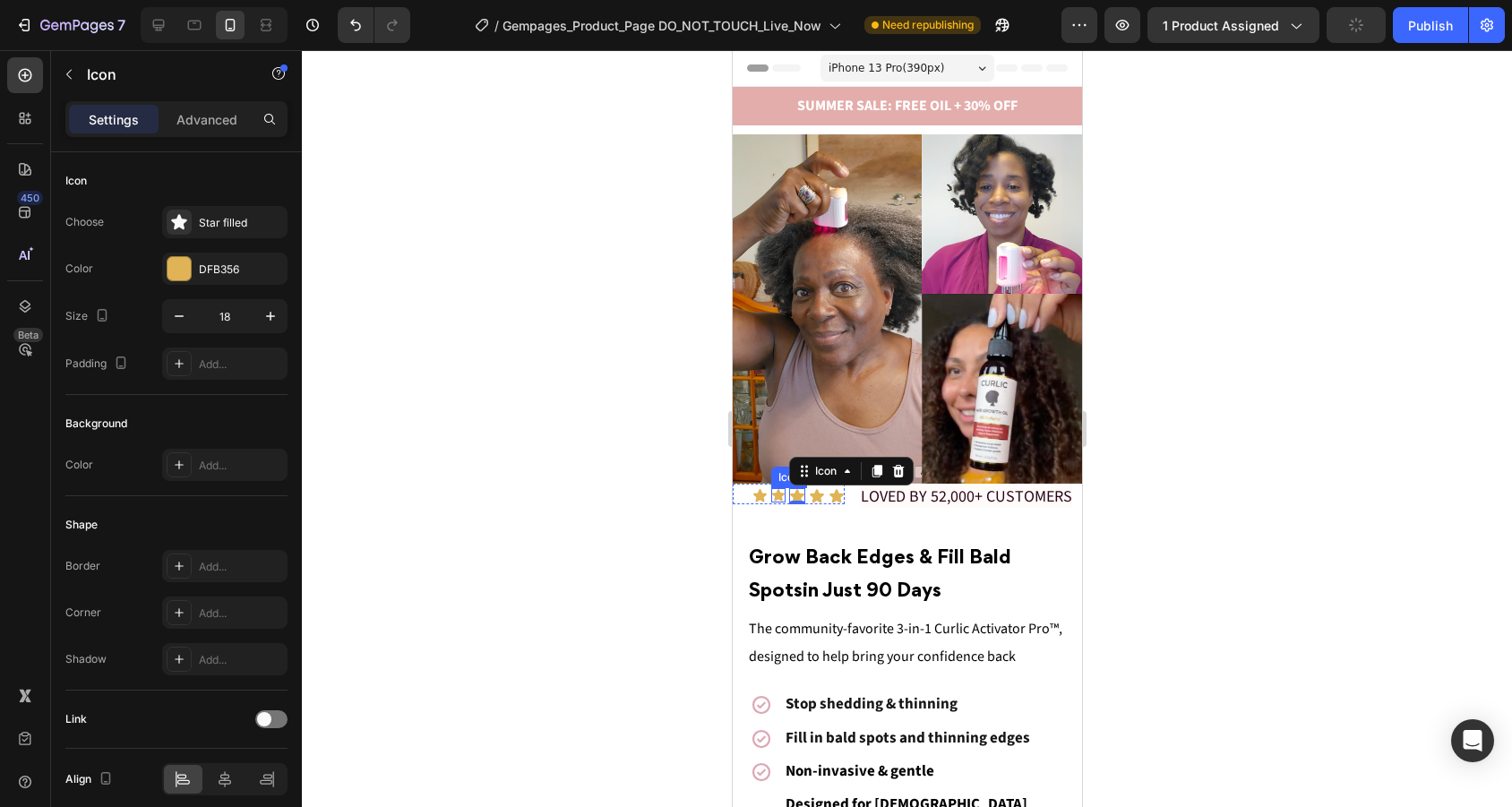
click at [778, 494] on icon at bounding box center [777, 495] width 13 height 12
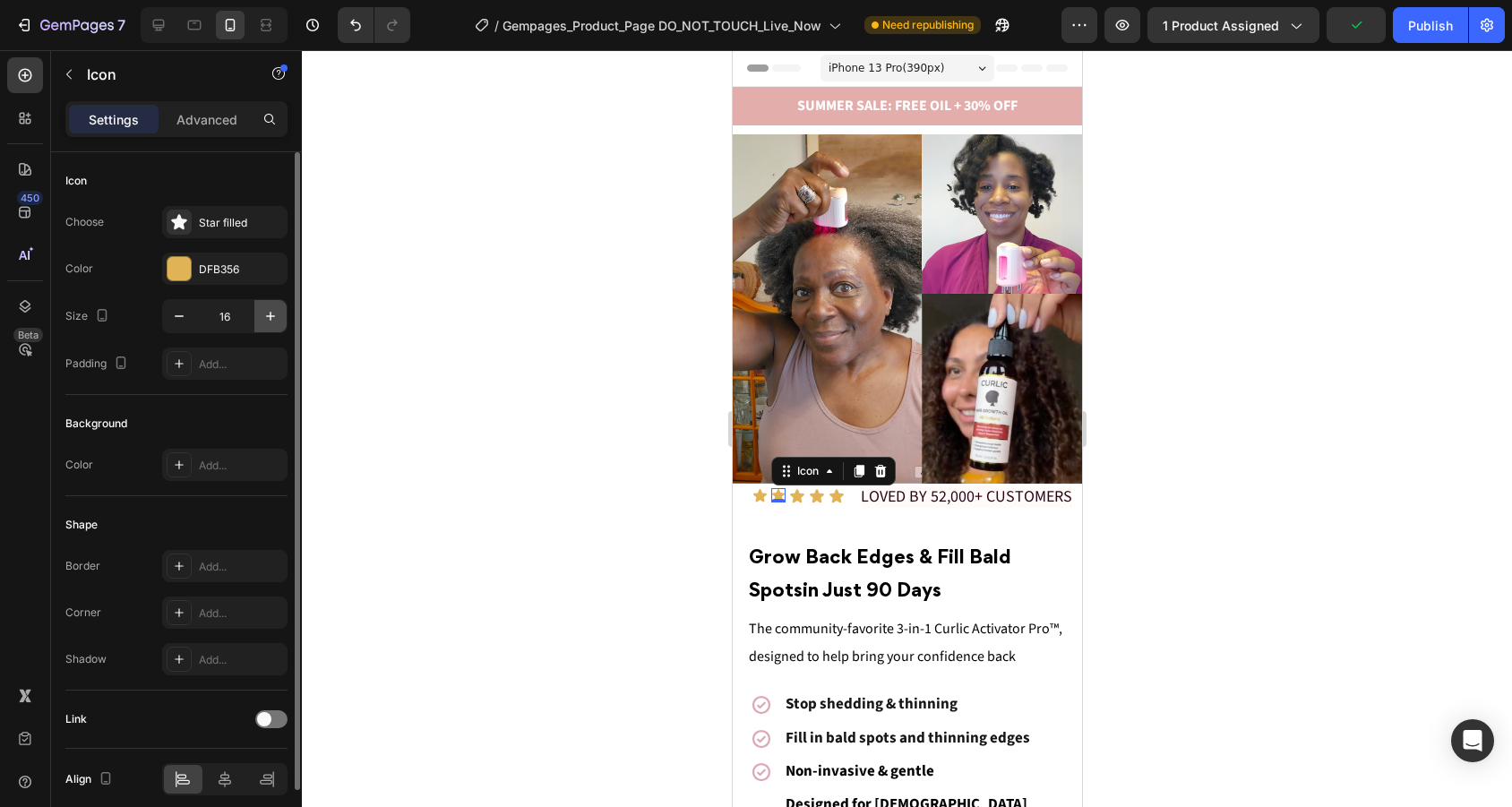
click at [277, 307] on button "button" at bounding box center [270, 315] width 32 height 32
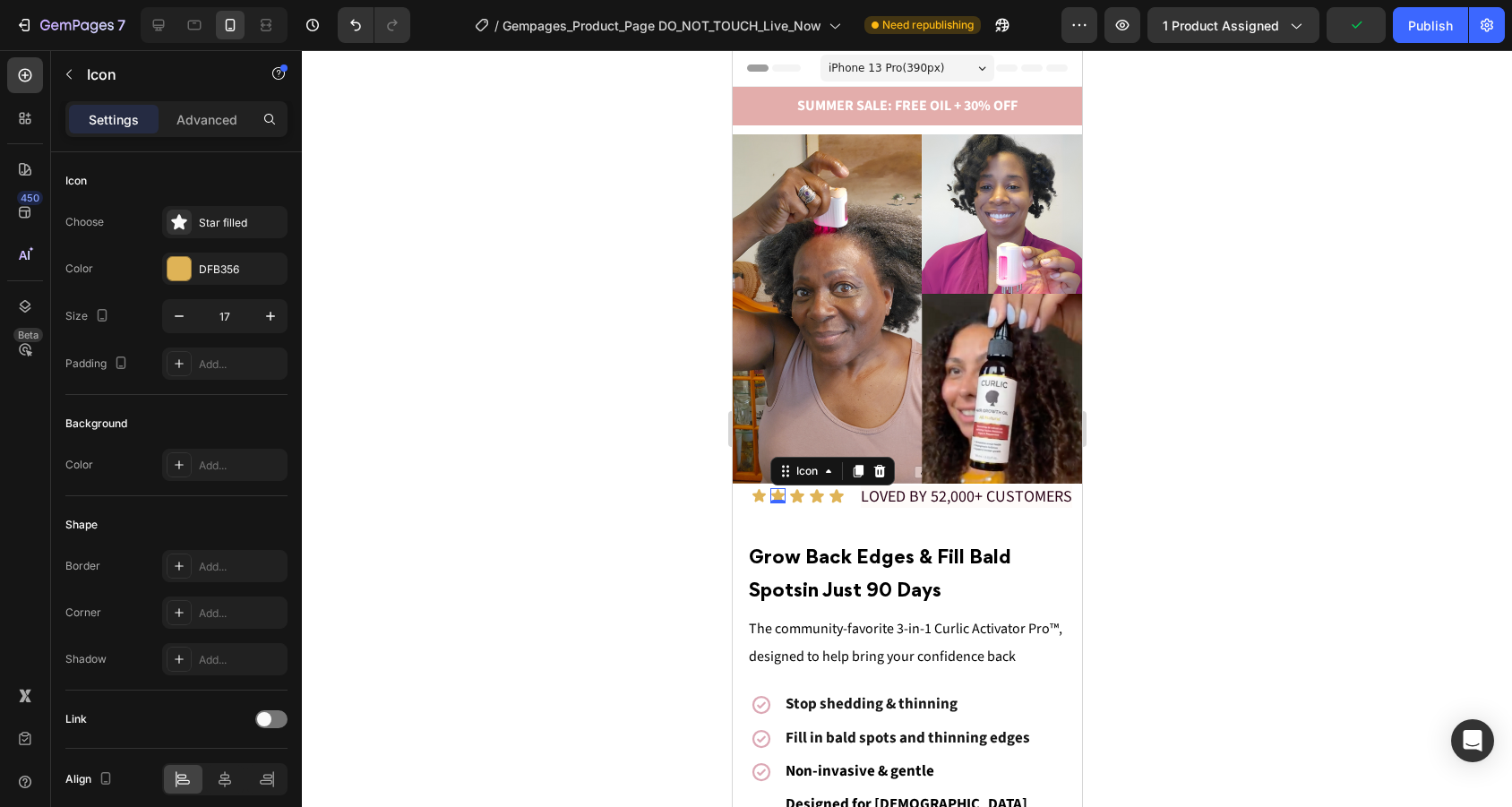
type input "18"
click at [756, 493] on icon at bounding box center [757, 495] width 14 height 13
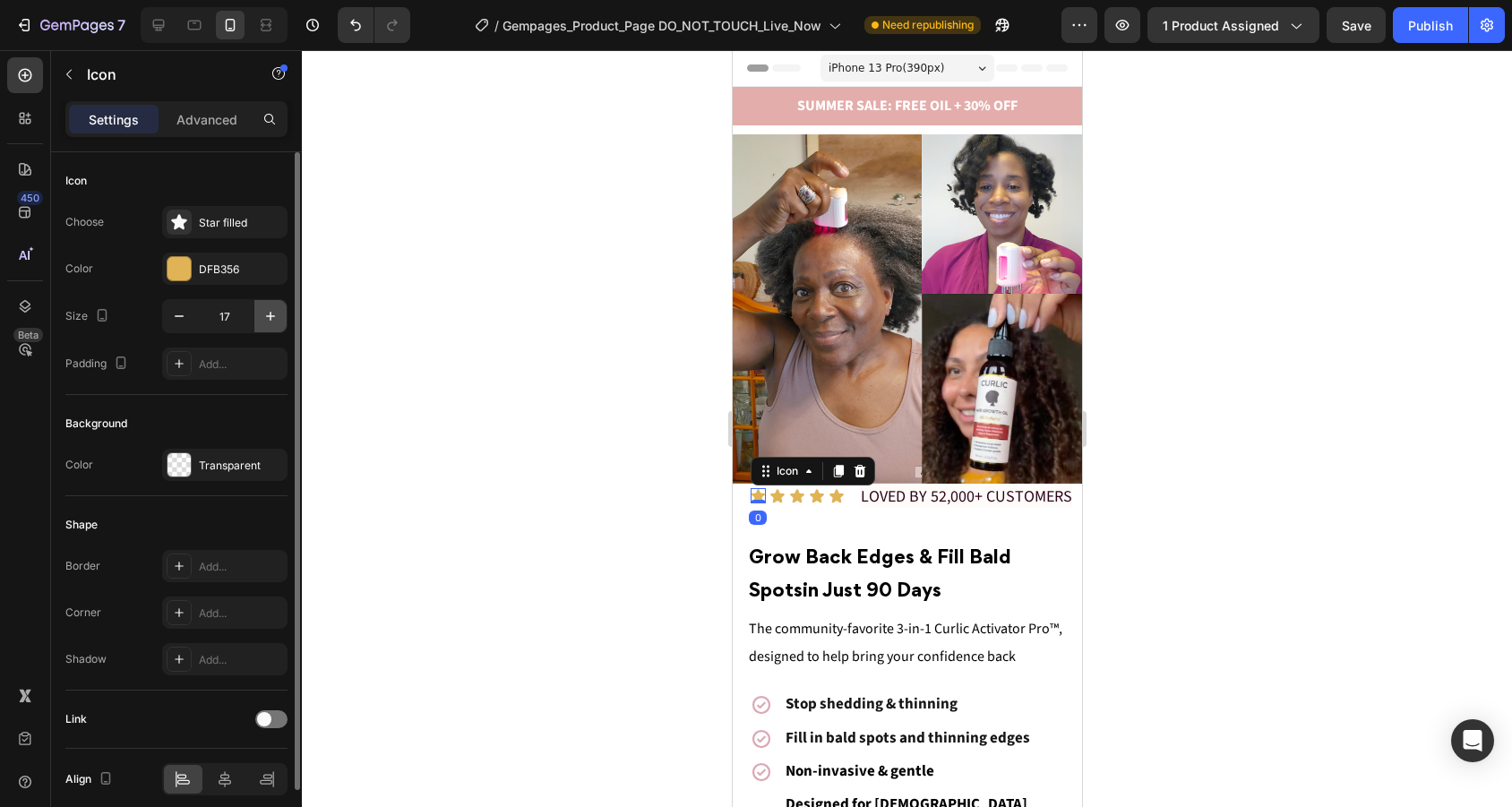
click at [276, 315] on icon "button" at bounding box center [270, 315] width 18 height 18
type input "18"
click at [843, 494] on icon at bounding box center [836, 496] width 16 height 16
click at [800, 502] on div "Icon" at bounding box center [796, 496] width 16 height 16
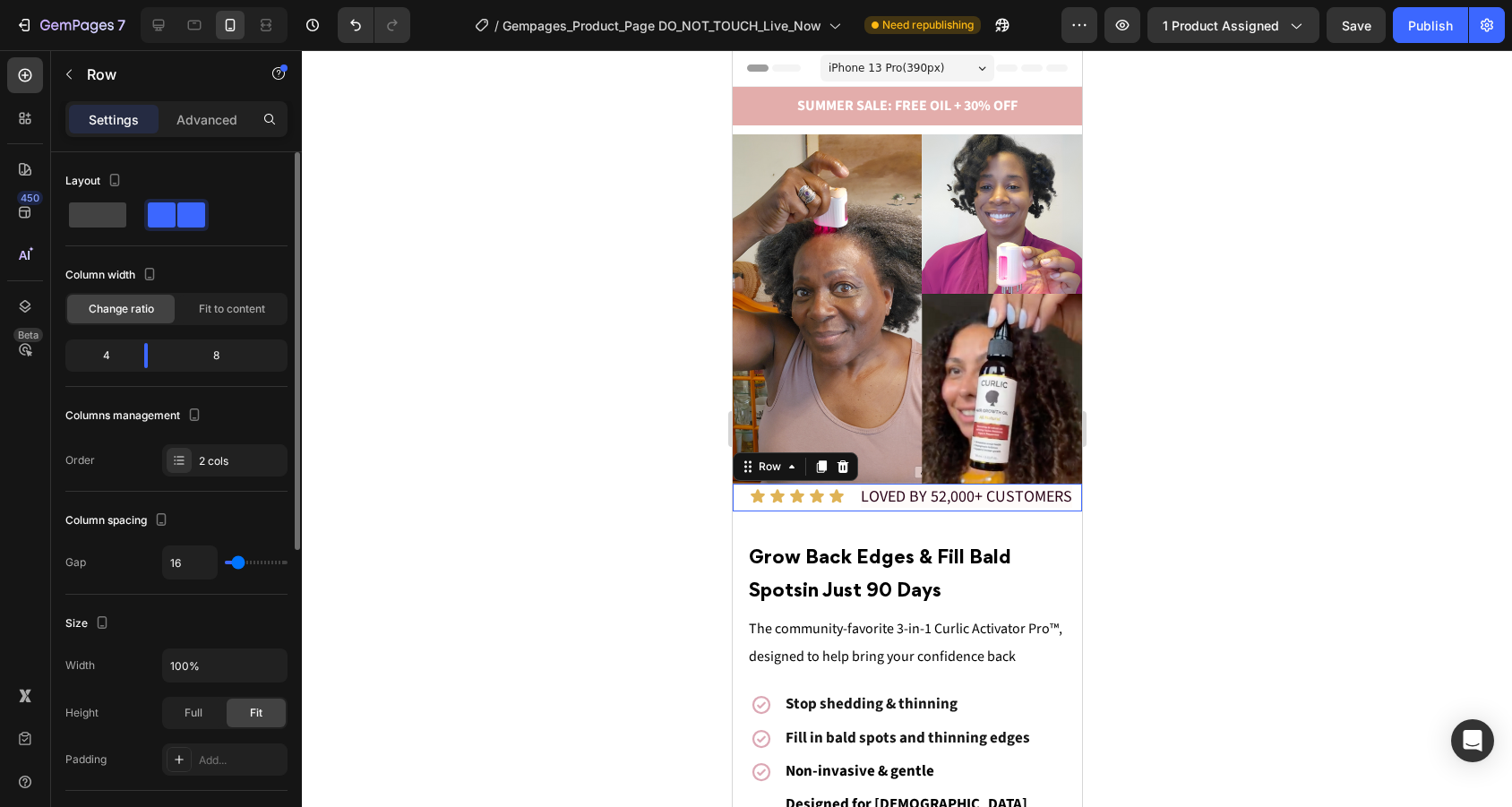
click at [854, 493] on div "Icon Icon Icon Icon Icon Icon List LOVED BY 52,000+ CUSTOMERS Text Block Row 0" at bounding box center [906, 498] width 349 height 27
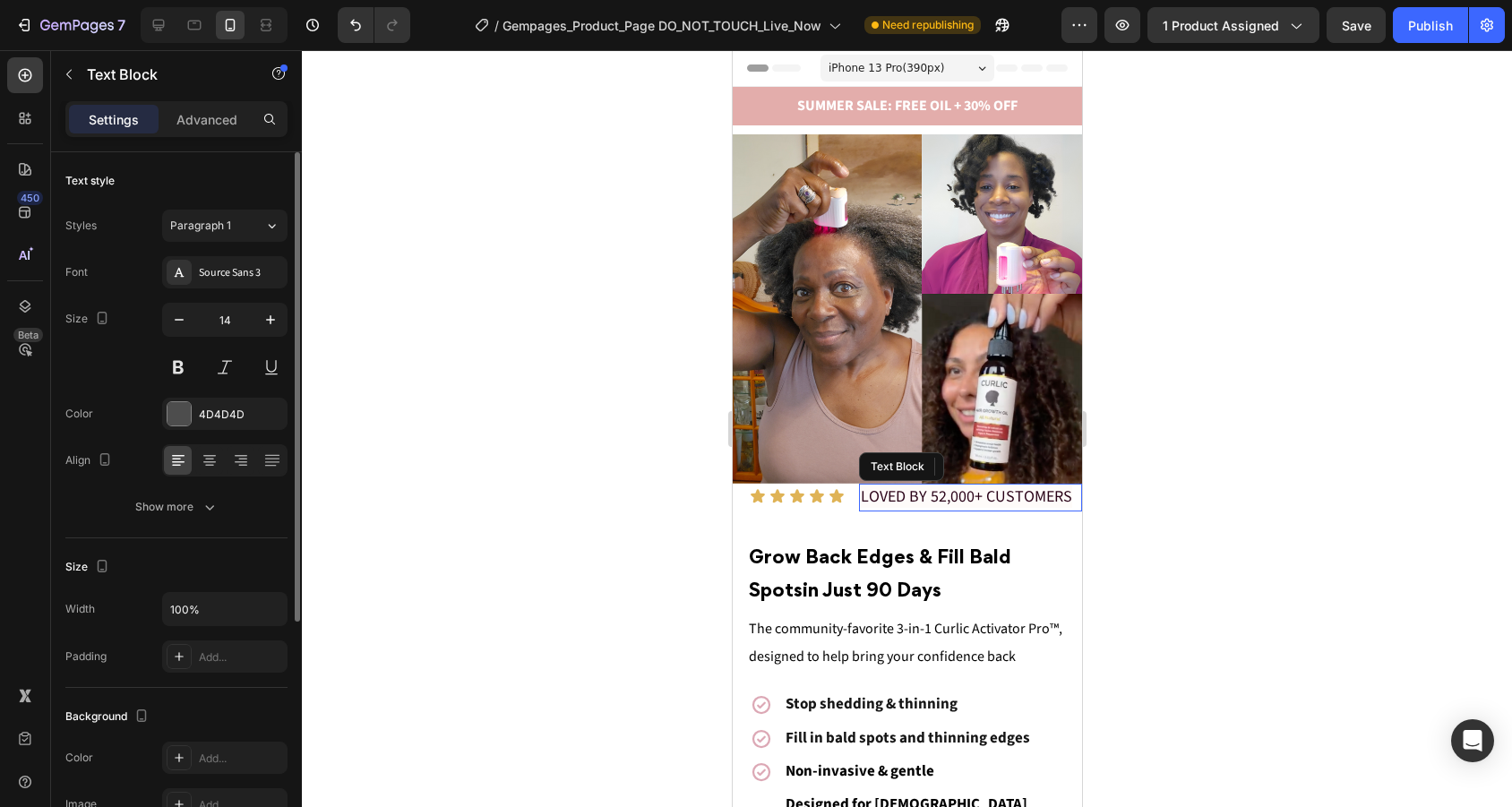
click at [872, 493] on span "LOVED BY 52,000+ CUSTOMERS" at bounding box center [965, 496] width 212 height 23
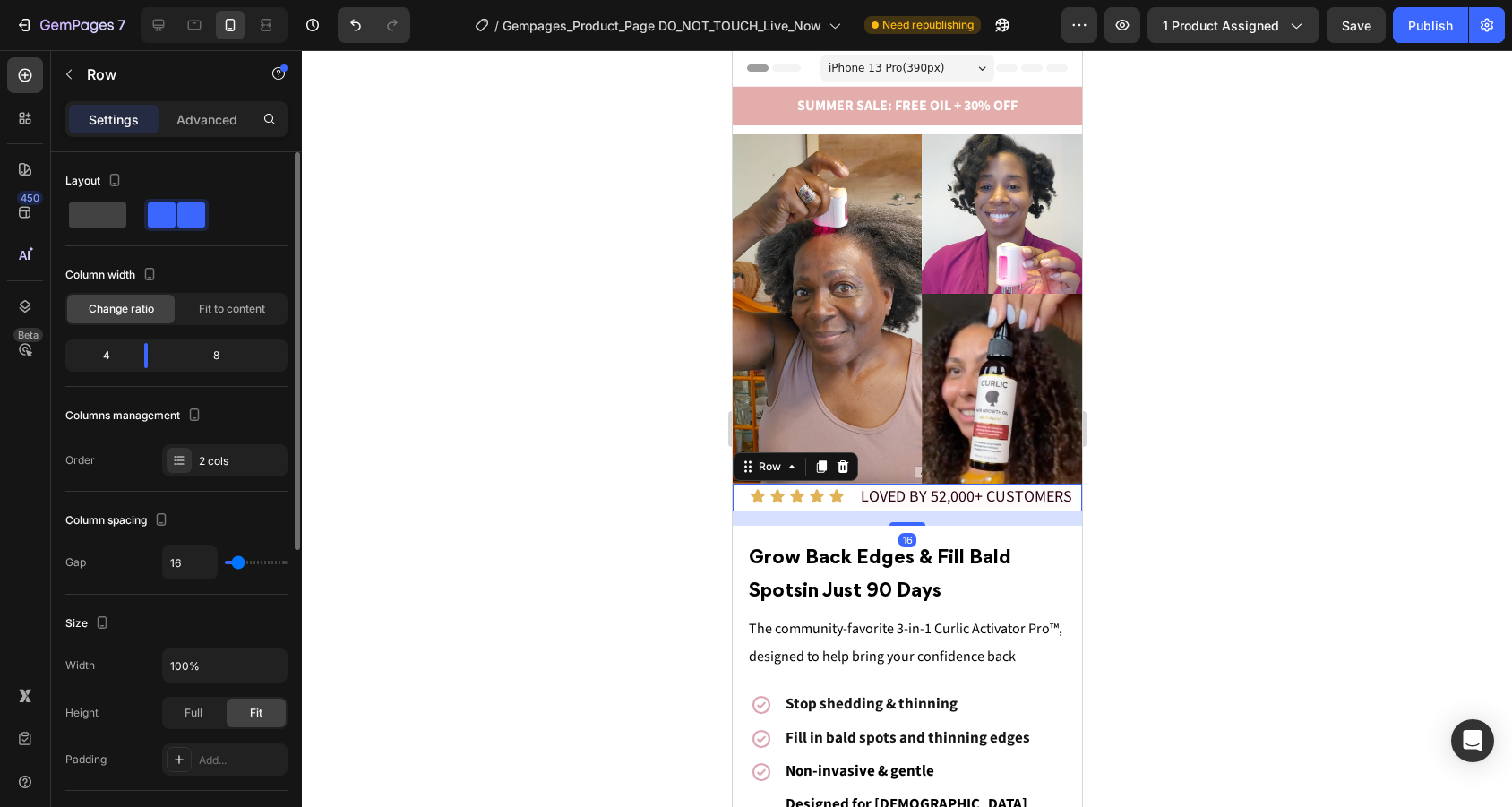
click at [849, 492] on div "Icon Icon Icon Icon Icon Icon List LOVED BY 52,000+ CUSTOMERS Text Block Row 16" at bounding box center [906, 498] width 349 height 27
click at [852, 489] on div "Icon Icon Icon Icon Icon Icon List LOVED BY 52,000+ CUSTOMERS Text Block Row 16" at bounding box center [906, 498] width 349 height 27
click at [815, 494] on icon at bounding box center [815, 496] width 15 height 14
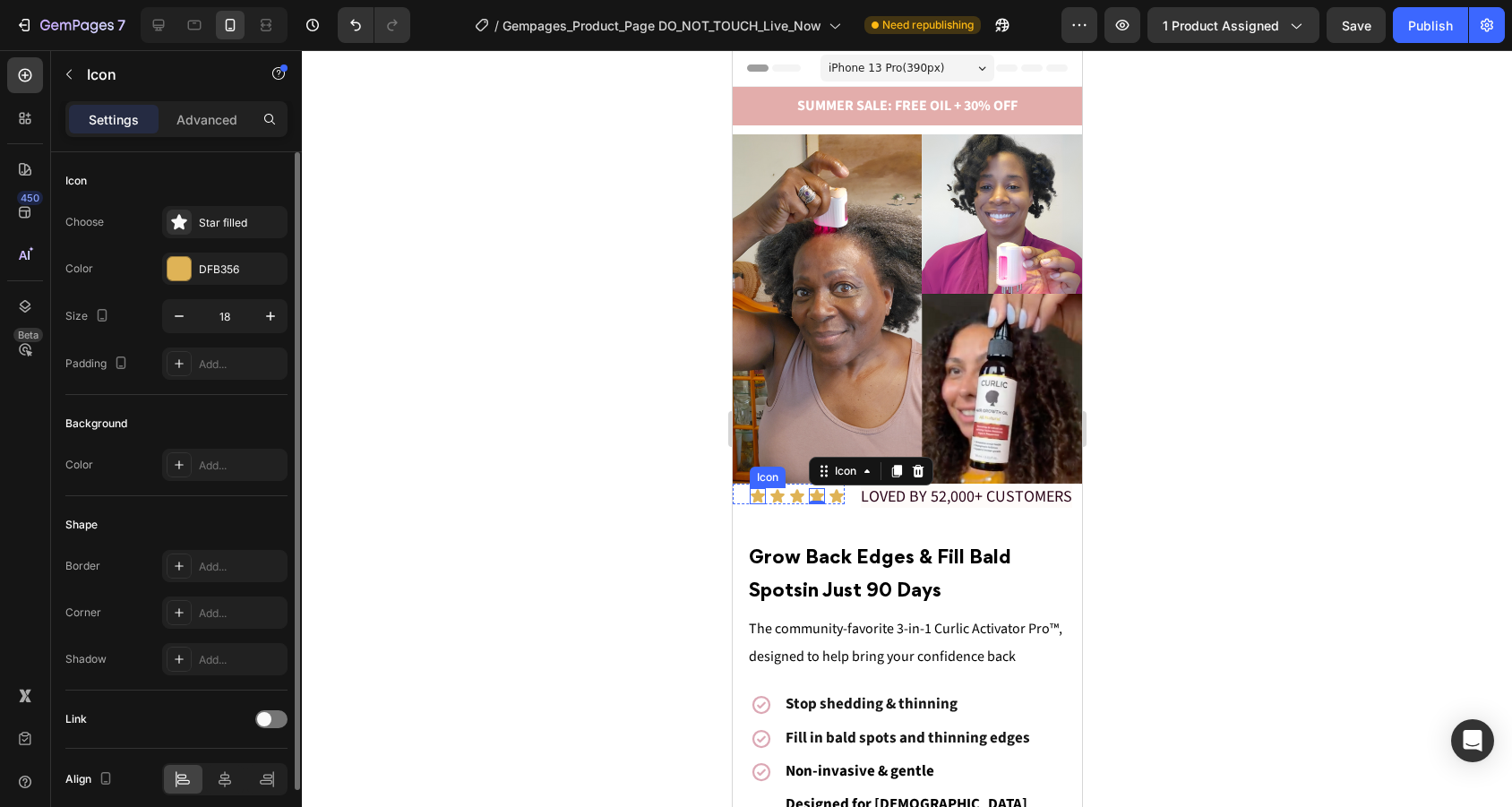
click at [750, 491] on icon at bounding box center [756, 496] width 16 height 16
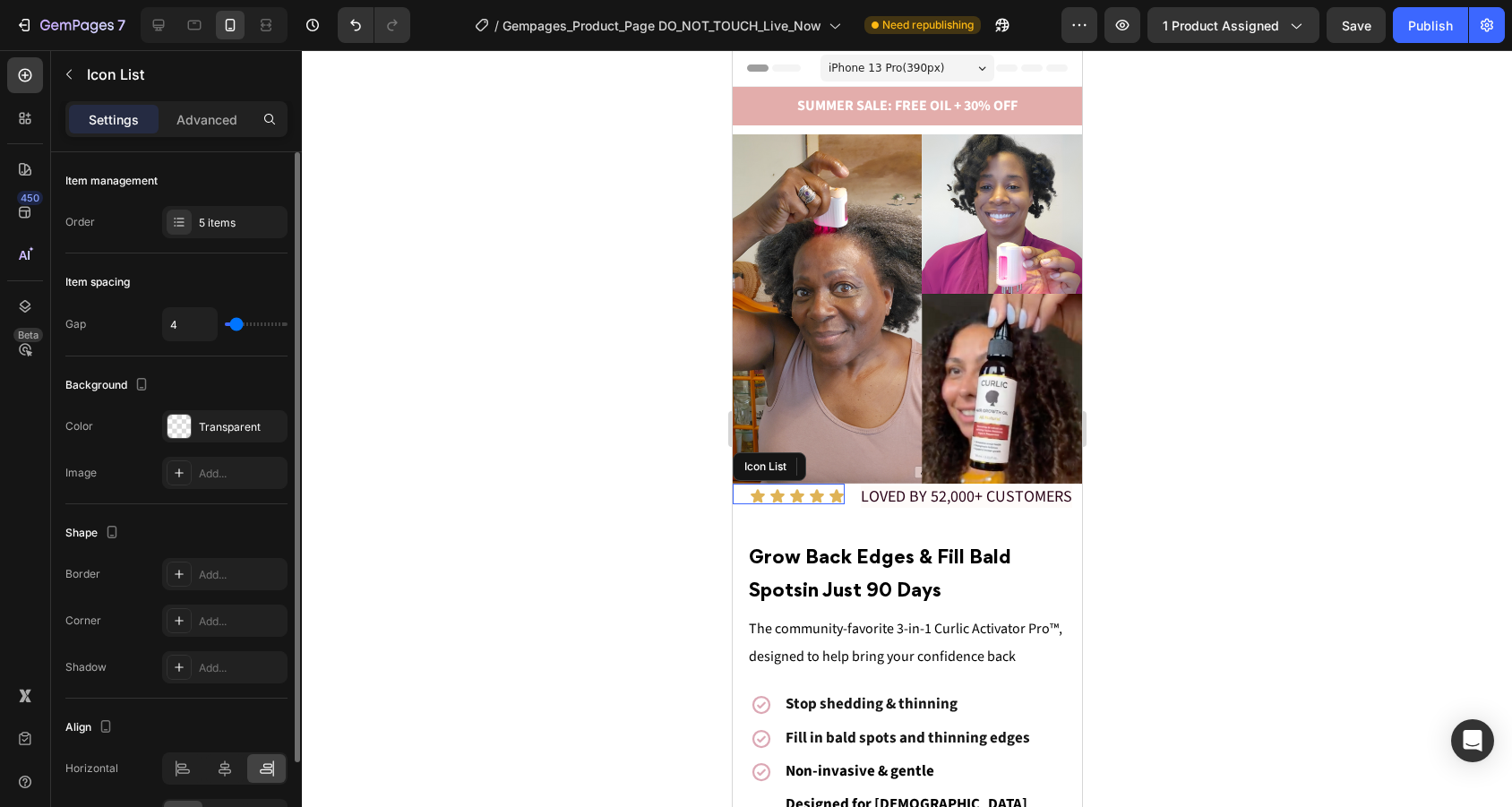
click at [744, 493] on div "Icon 0 Icon Icon Icon Icon" at bounding box center [788, 496] width 112 height 16
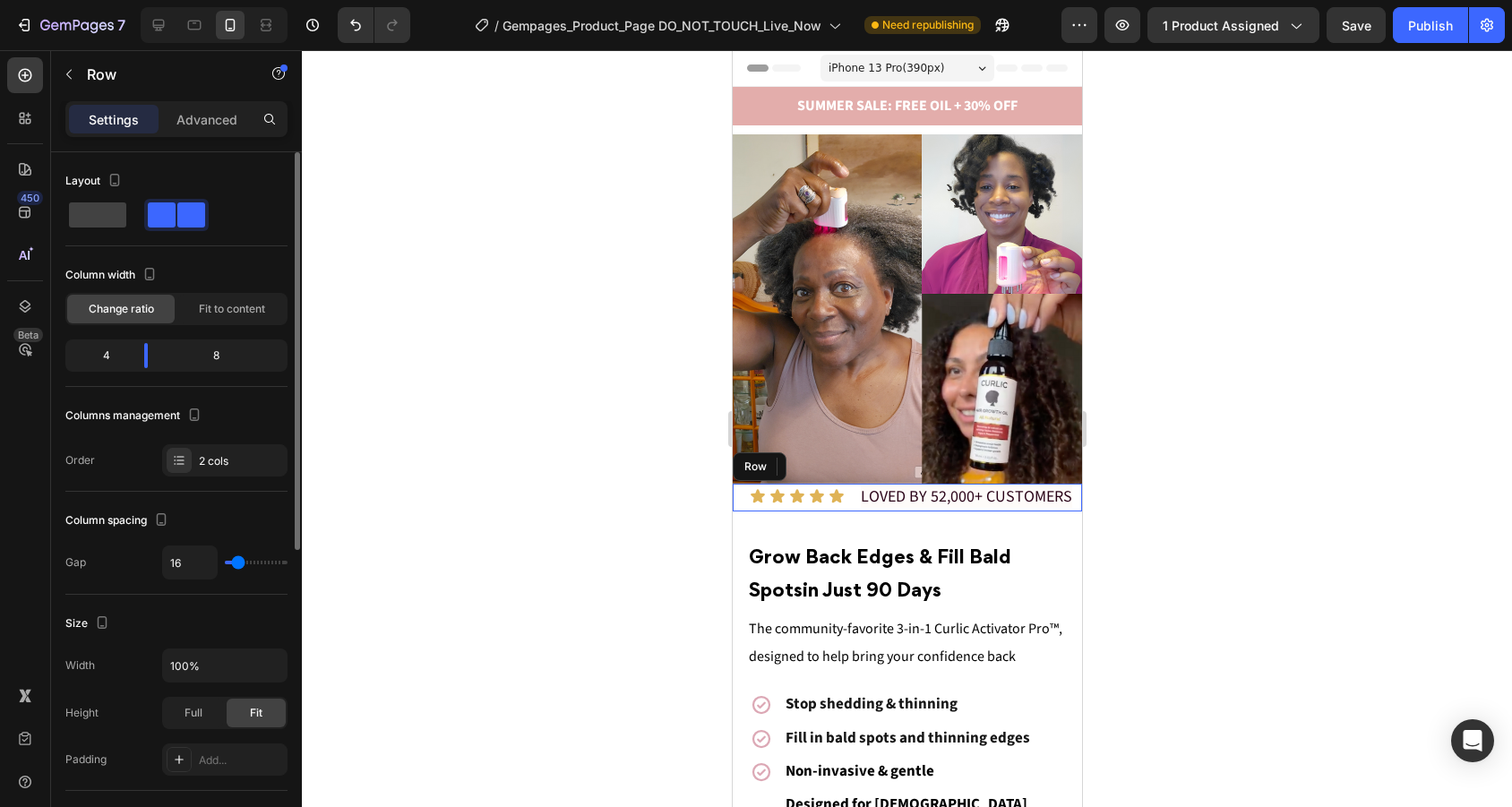
click at [851, 495] on div "Icon Icon Icon Icon Icon Icon List 0 LOVED BY 52,000+ CUSTOMERS Text Block Row" at bounding box center [906, 498] width 349 height 27
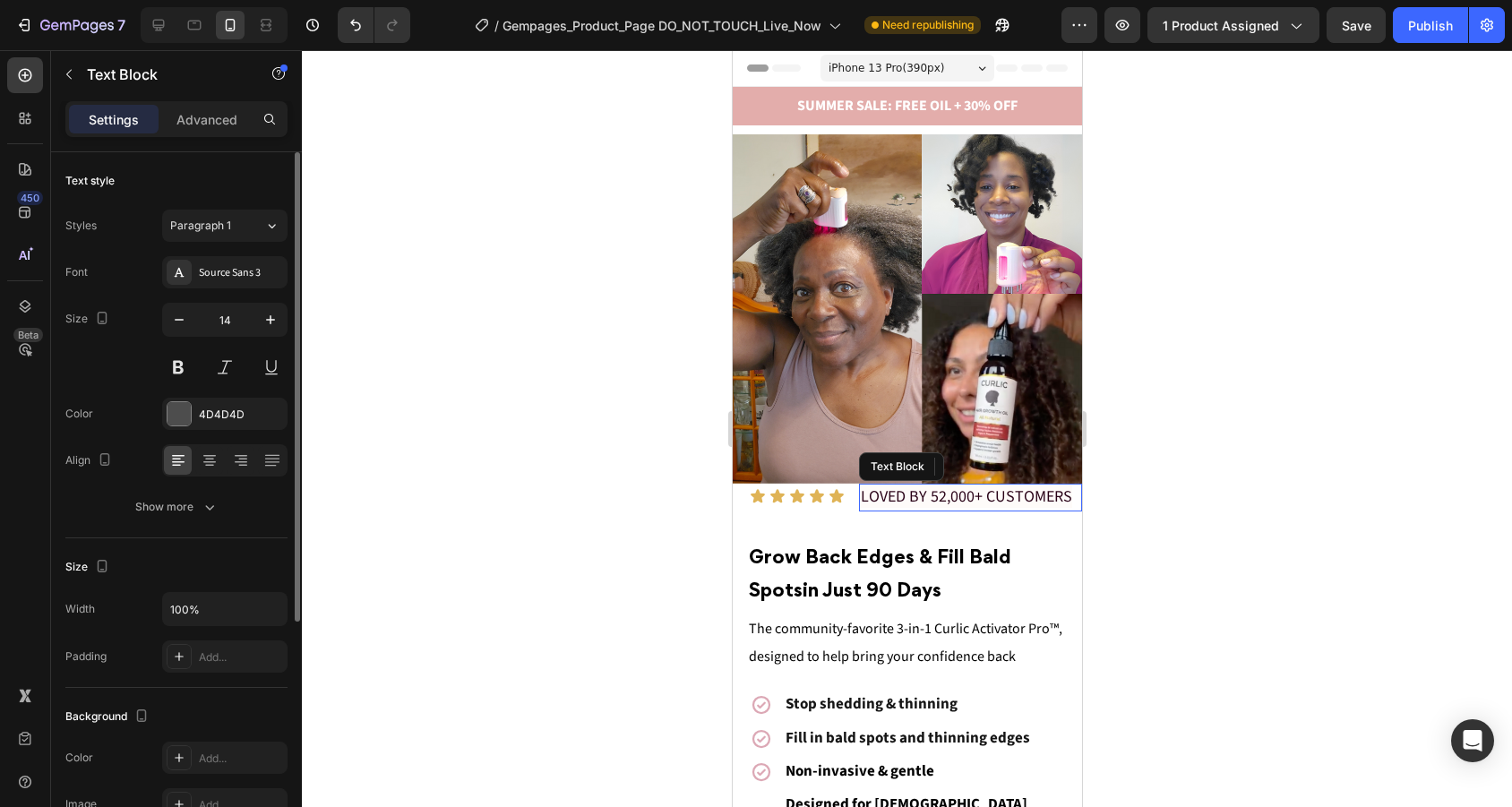
click at [861, 495] on span "LOVED BY 52,000+ CUSTOMERS" at bounding box center [965, 496] width 212 height 23
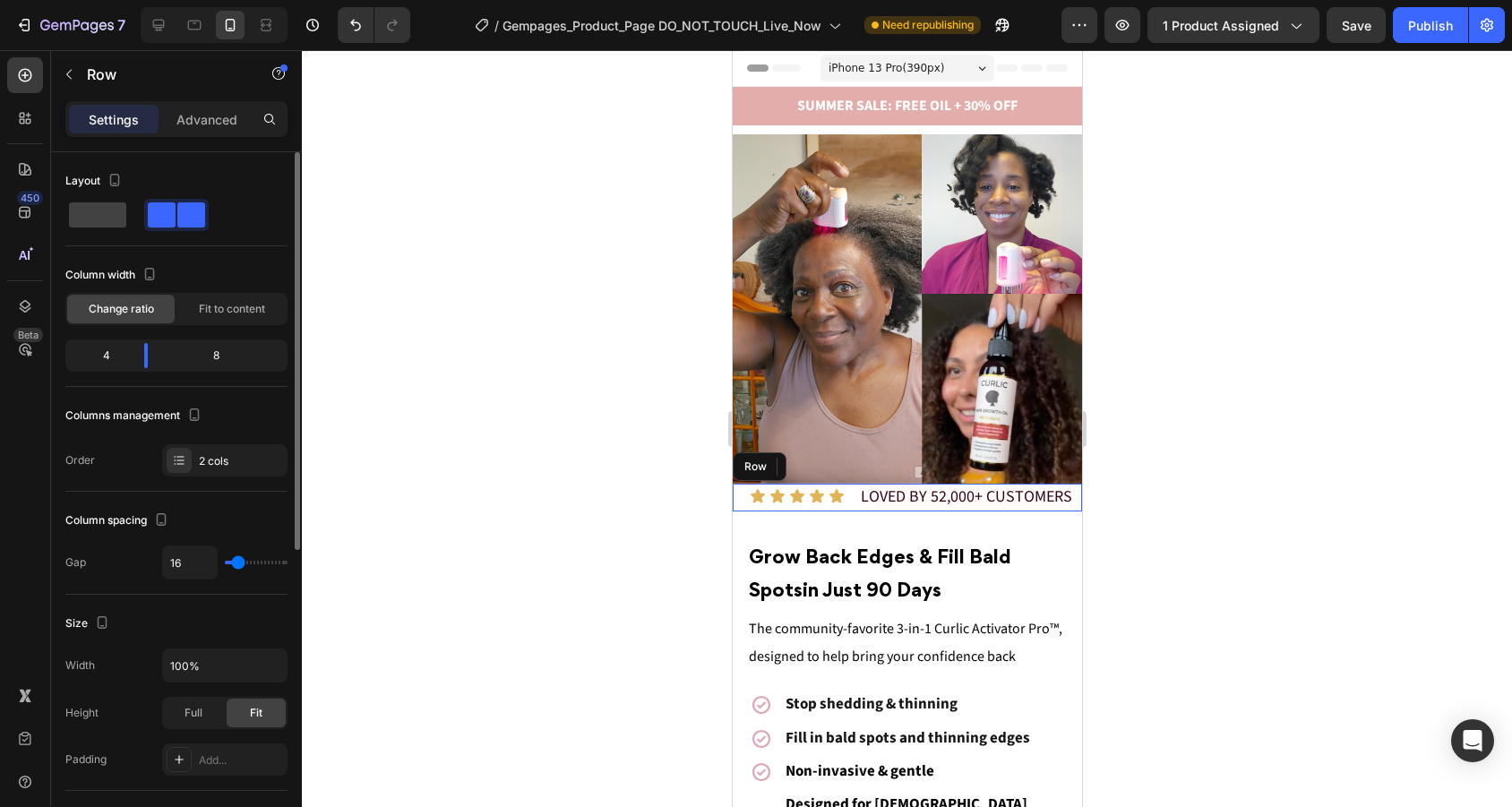
click at [853, 495] on div "Icon Icon Icon Icon Icon Icon List LOVED BY 52,000+ CUSTOMERS Text Block 0 Row" at bounding box center [906, 498] width 349 height 27
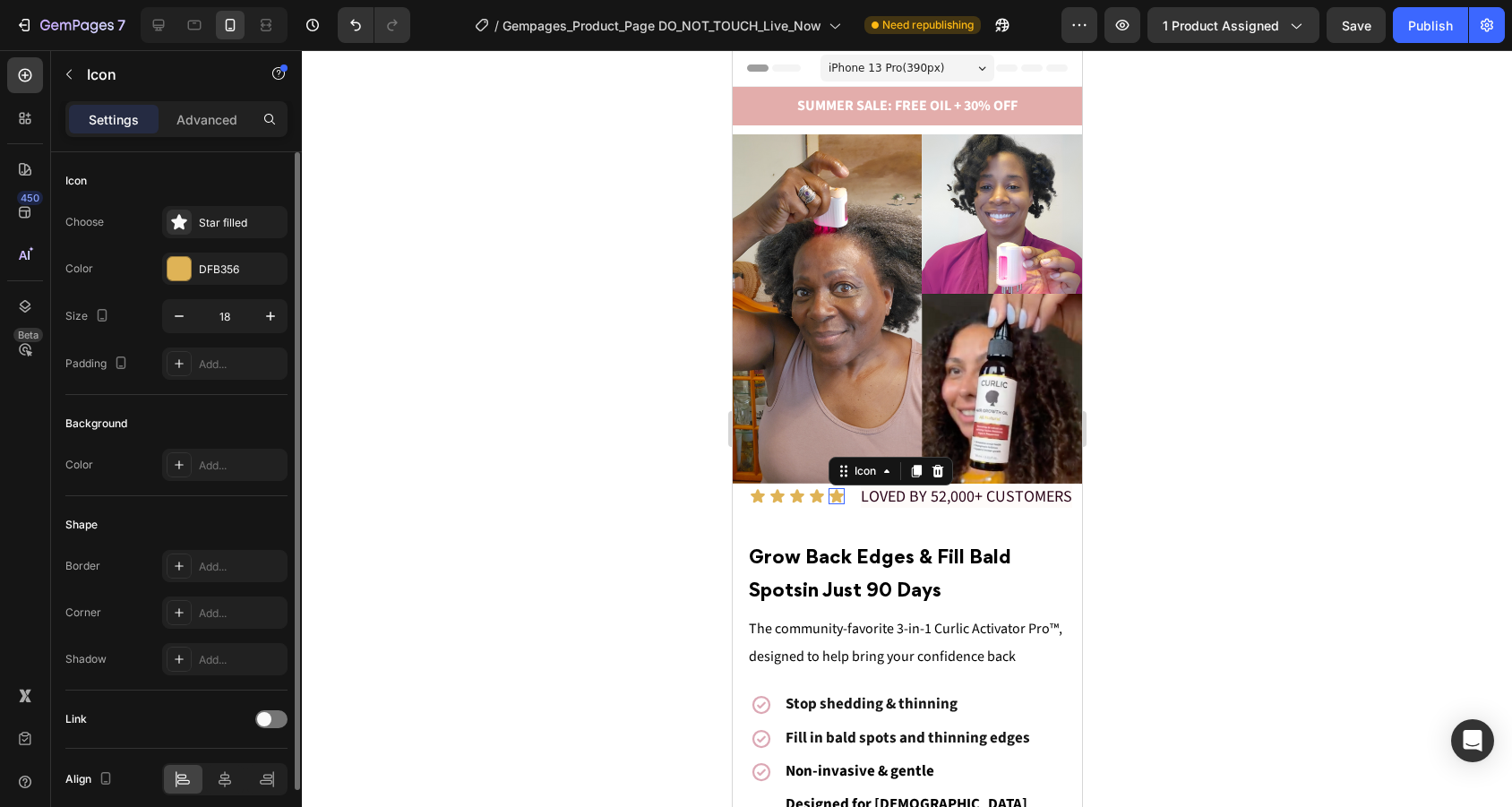
click at [836, 495] on icon at bounding box center [835, 496] width 15 height 14
click at [835, 502] on div at bounding box center [836, 500] width 16 height 5
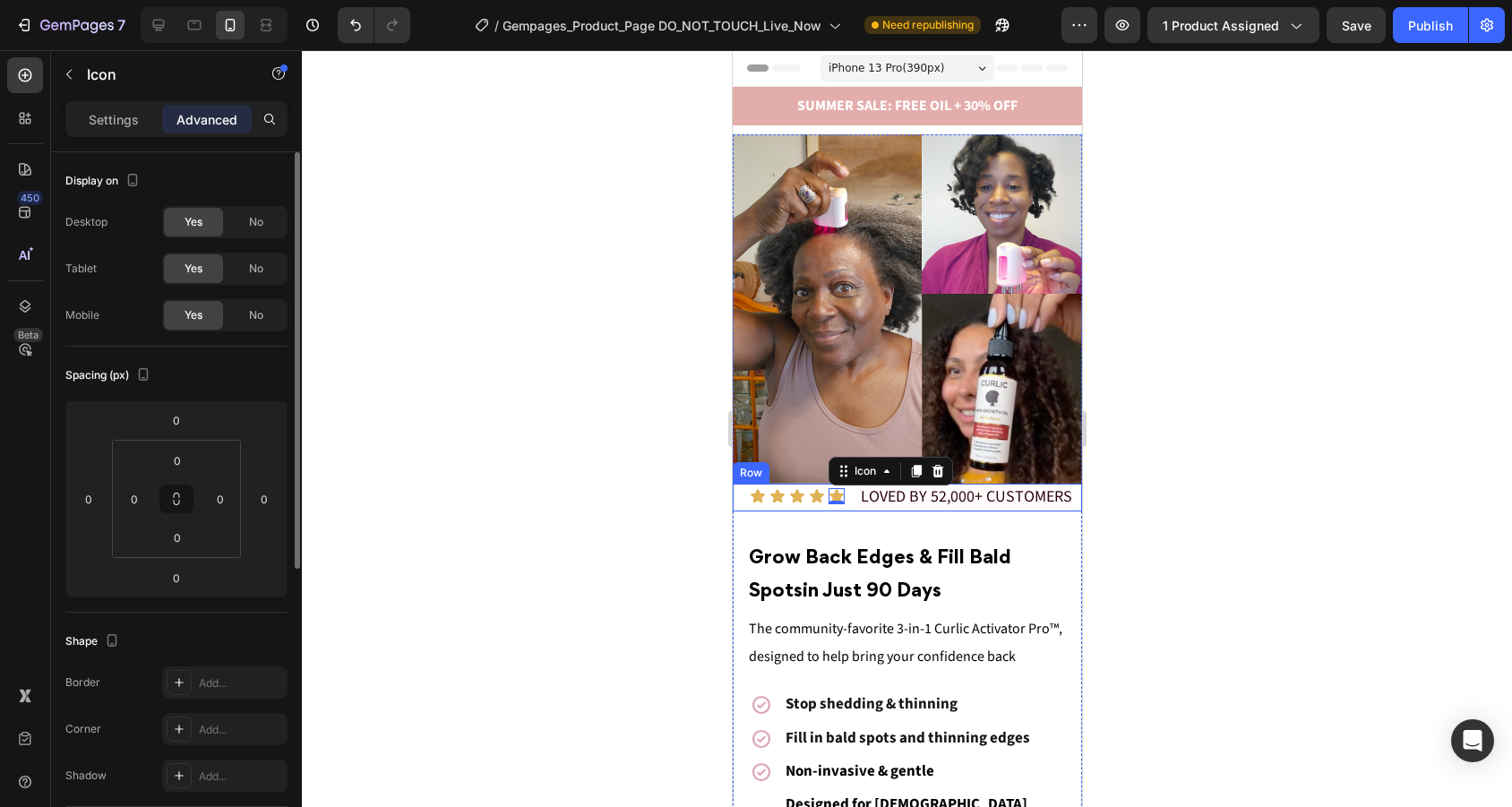
click at [835, 506] on div "Icon Icon Icon Icon Icon 0 Icon List" at bounding box center [788, 498] width 112 height 27
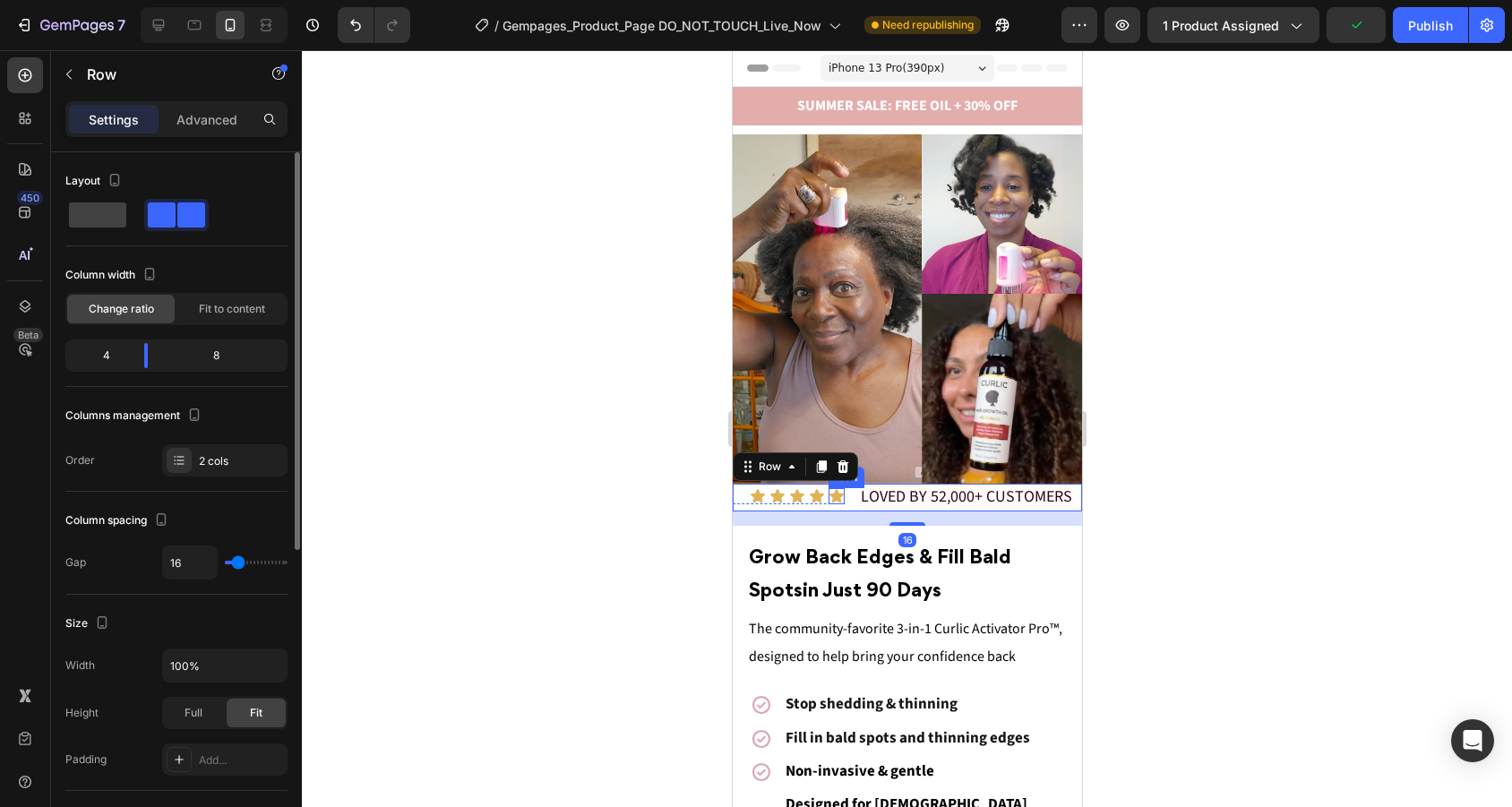
click at [839, 483] on div "Icon" at bounding box center [846, 477] width 36 height 22
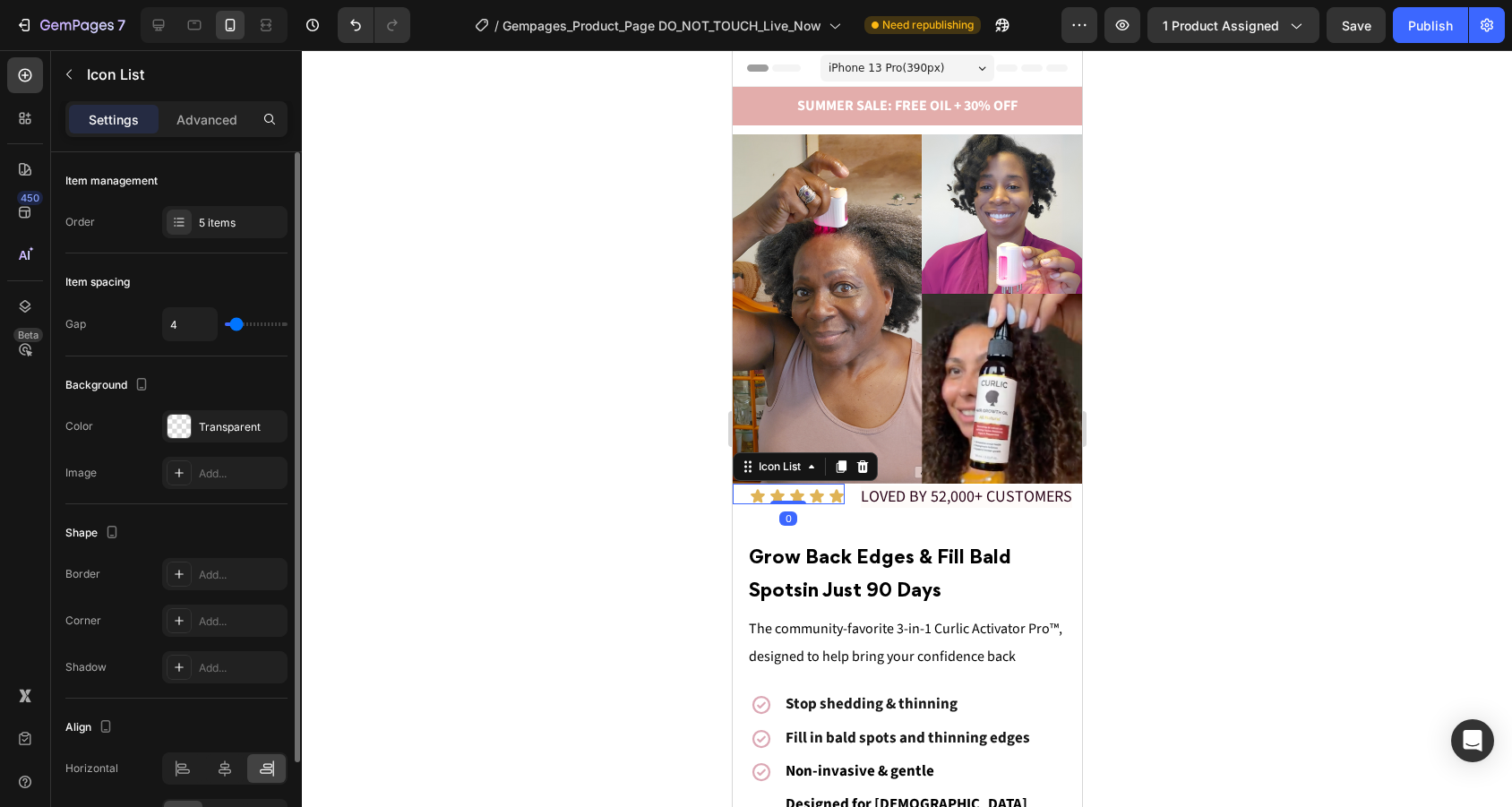
type input "5"
type input "4"
type input "2"
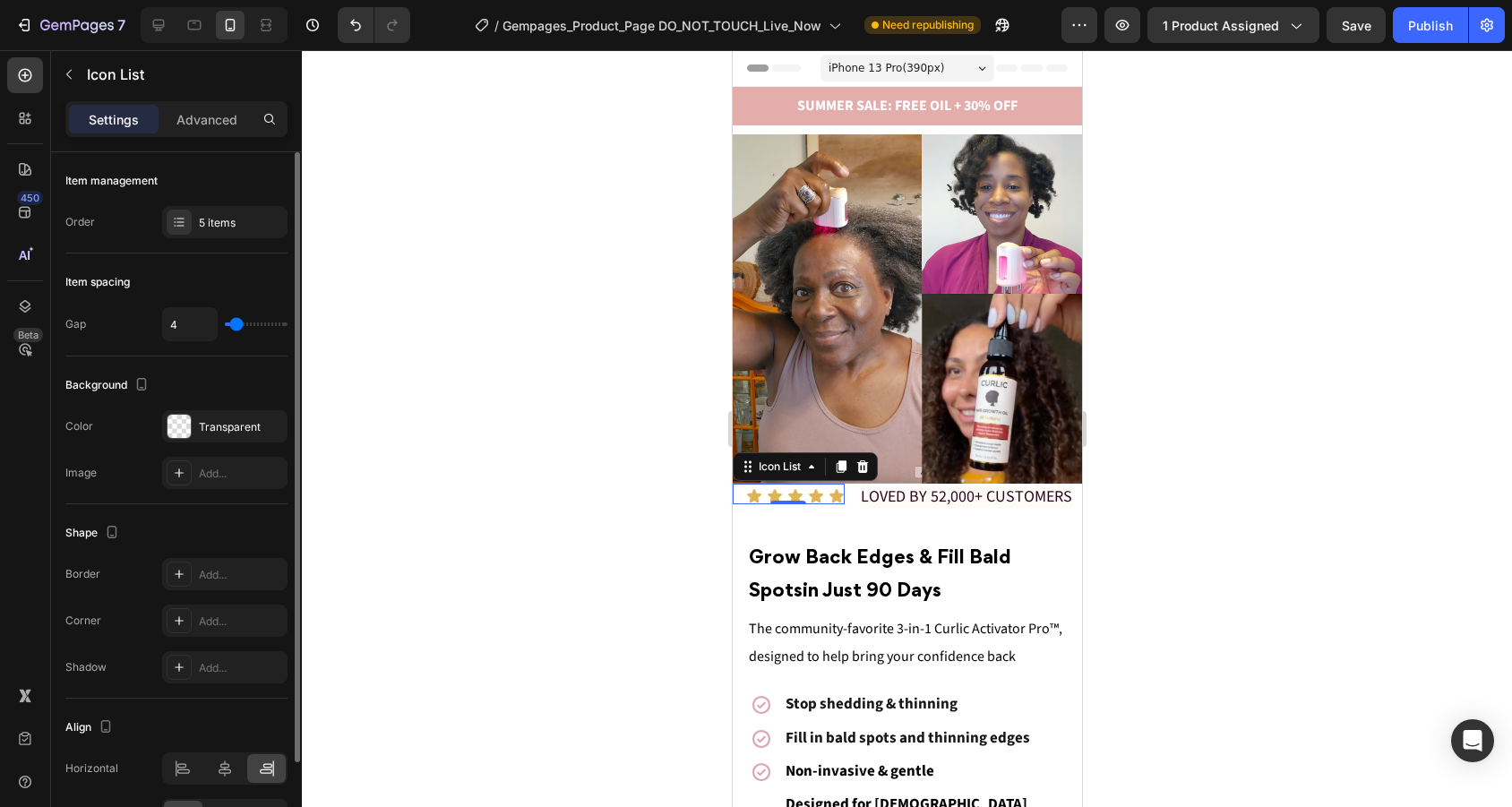
type input "2"
type input "0"
type input "1"
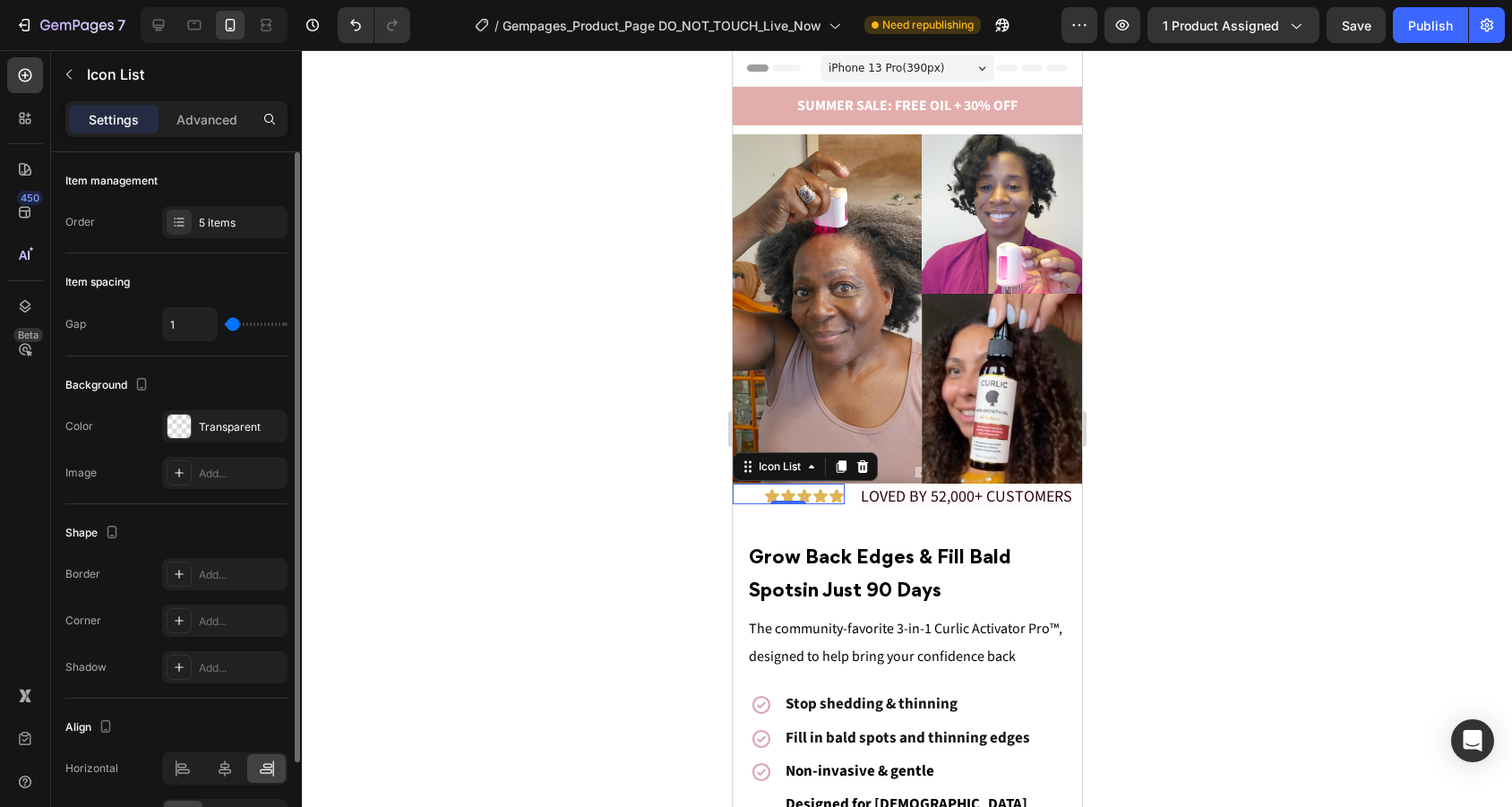
type input "2"
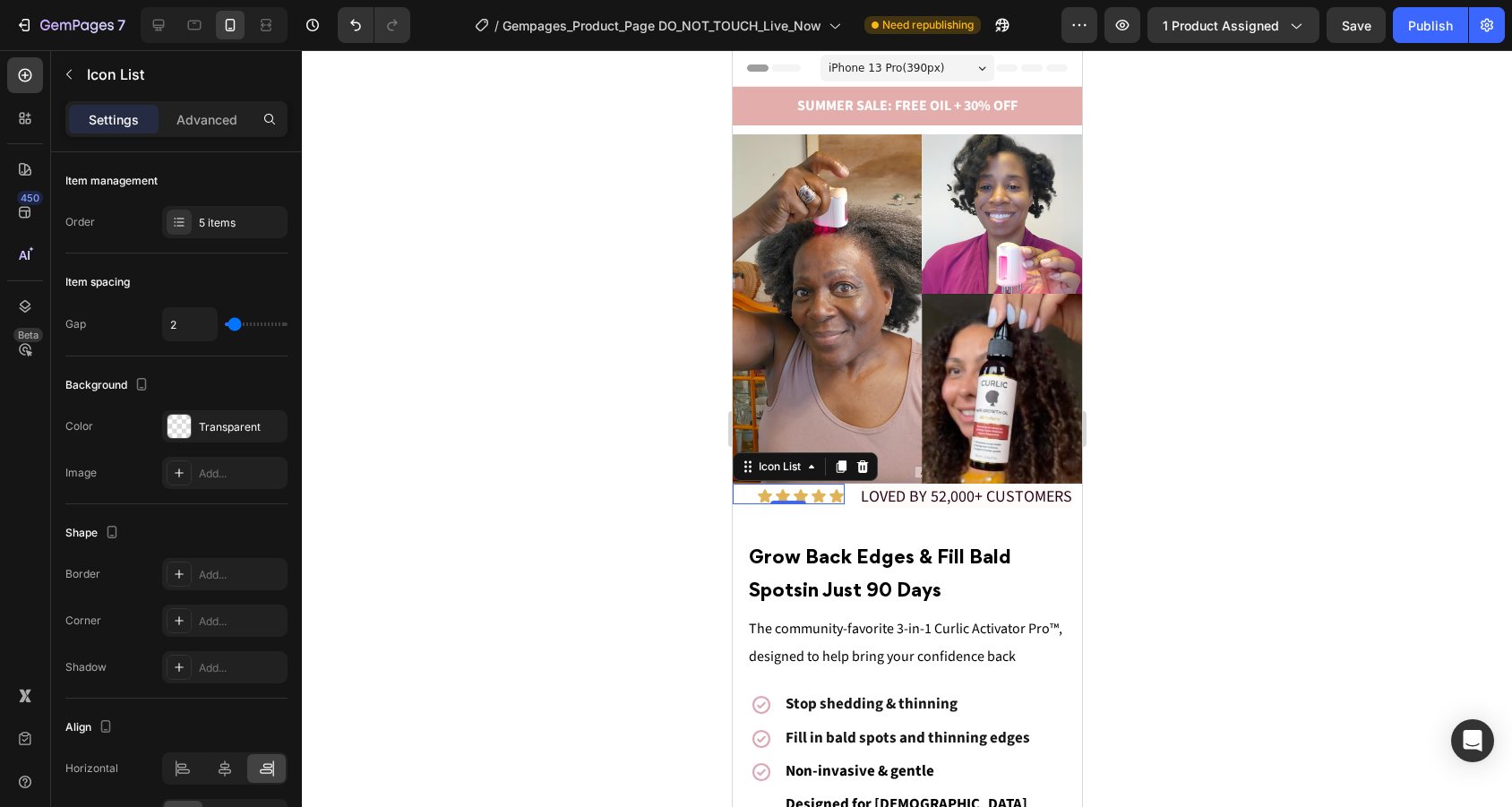
drag, startPoint x: 235, startPoint y: 328, endPoint x: 679, endPoint y: 393, distance: 448.7
type input "2"
click at [232, 326] on input "range" at bounding box center [256, 324] width 63 height 4
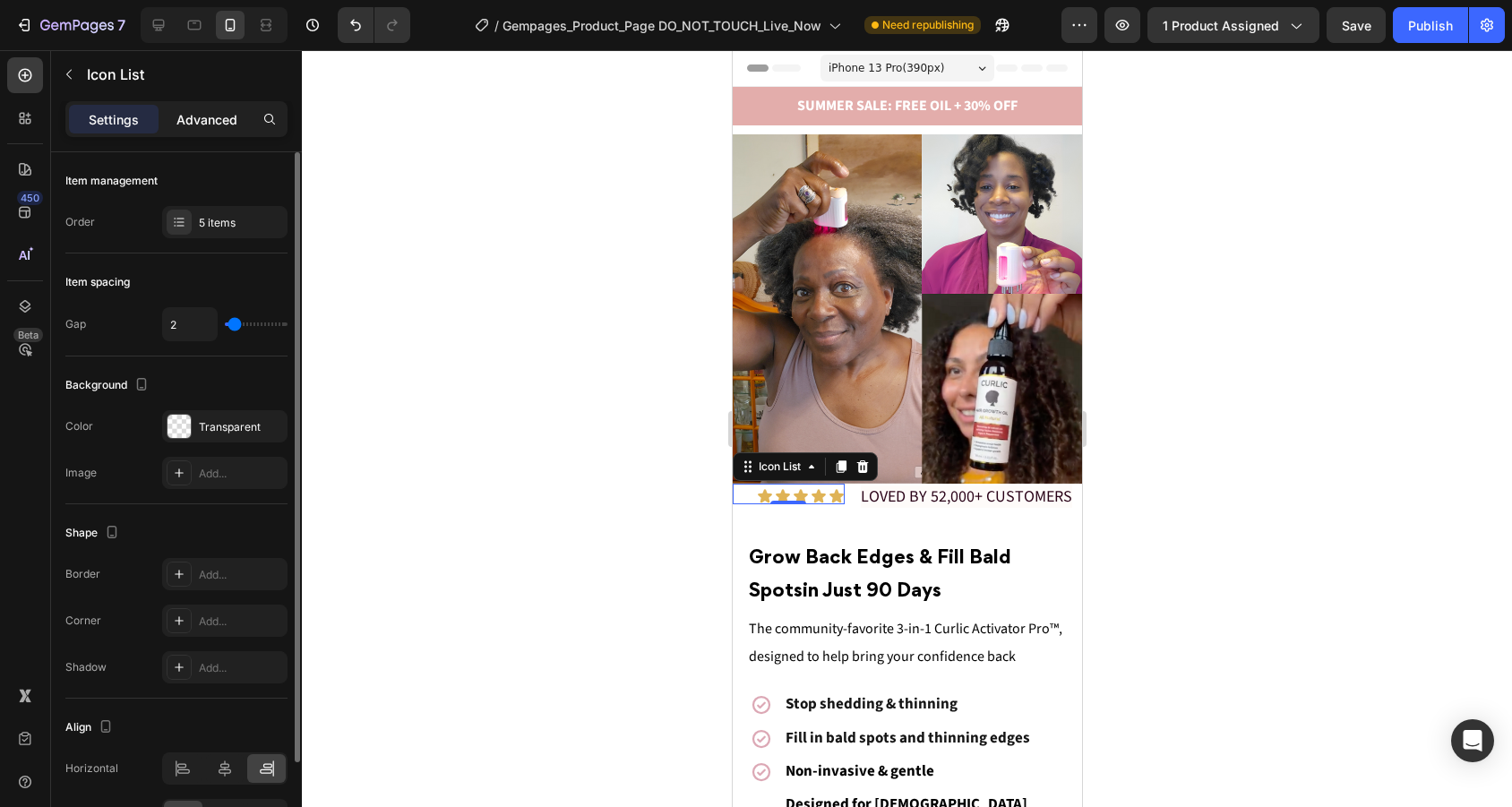
click at [221, 124] on p "Advanced" at bounding box center [207, 119] width 61 height 19
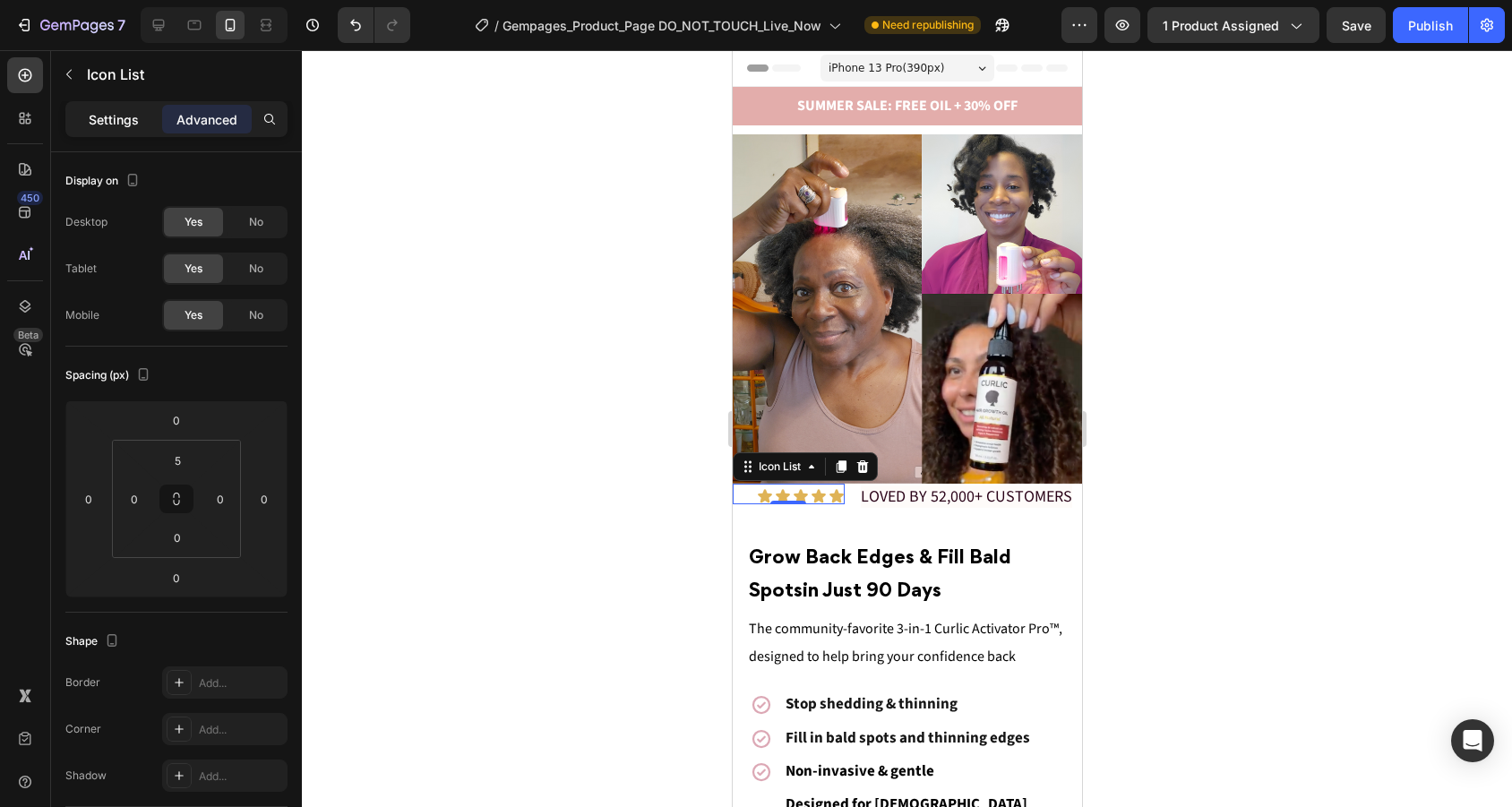
click at [115, 120] on p "Settings" at bounding box center [113, 119] width 50 height 19
click at [828, 491] on icon at bounding box center [836, 496] width 16 height 16
click at [745, 492] on div "Icon Icon Icon Icon Icon 0" at bounding box center [788, 496] width 112 height 16
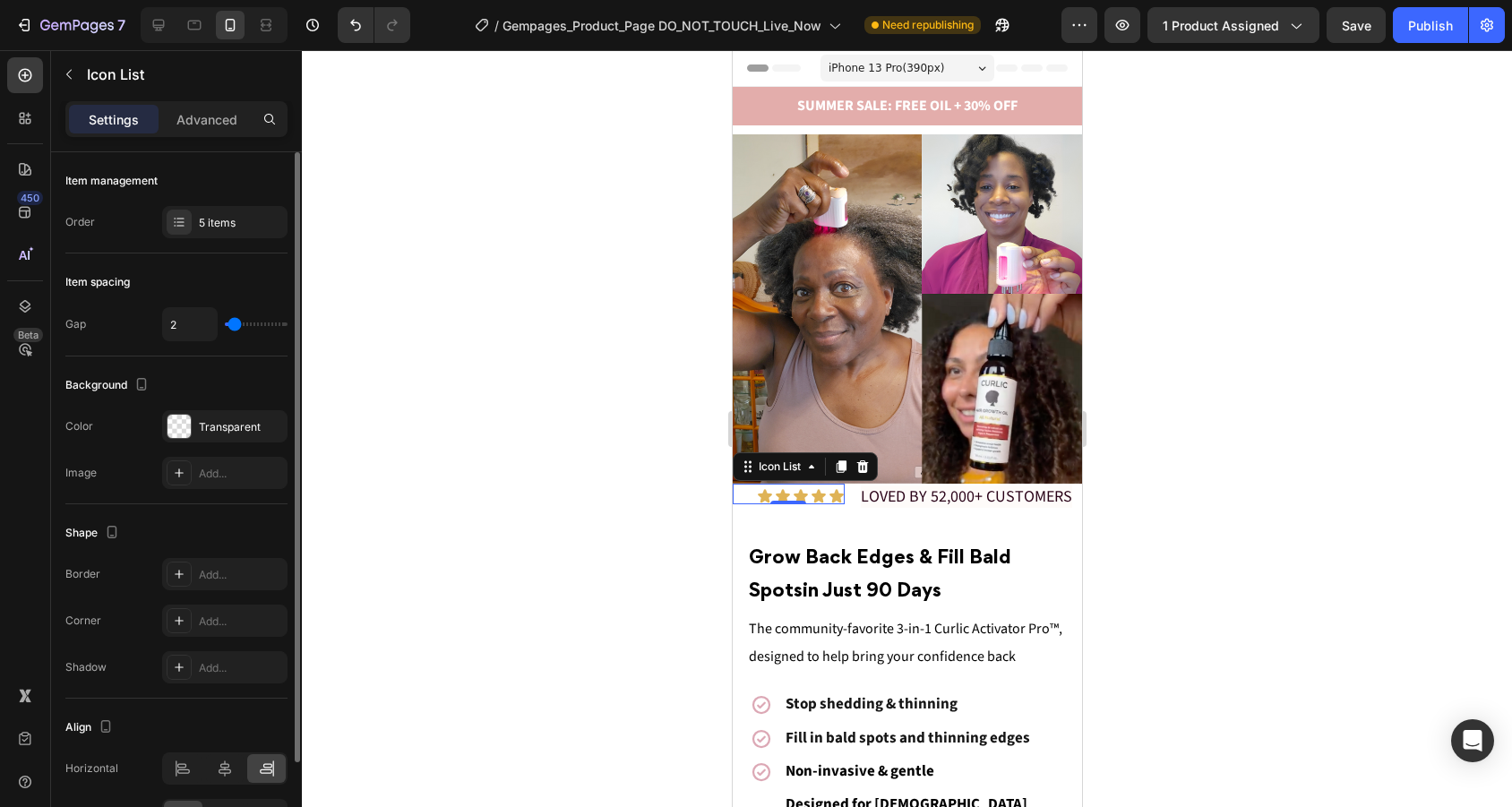
scroll to position [110, 0]
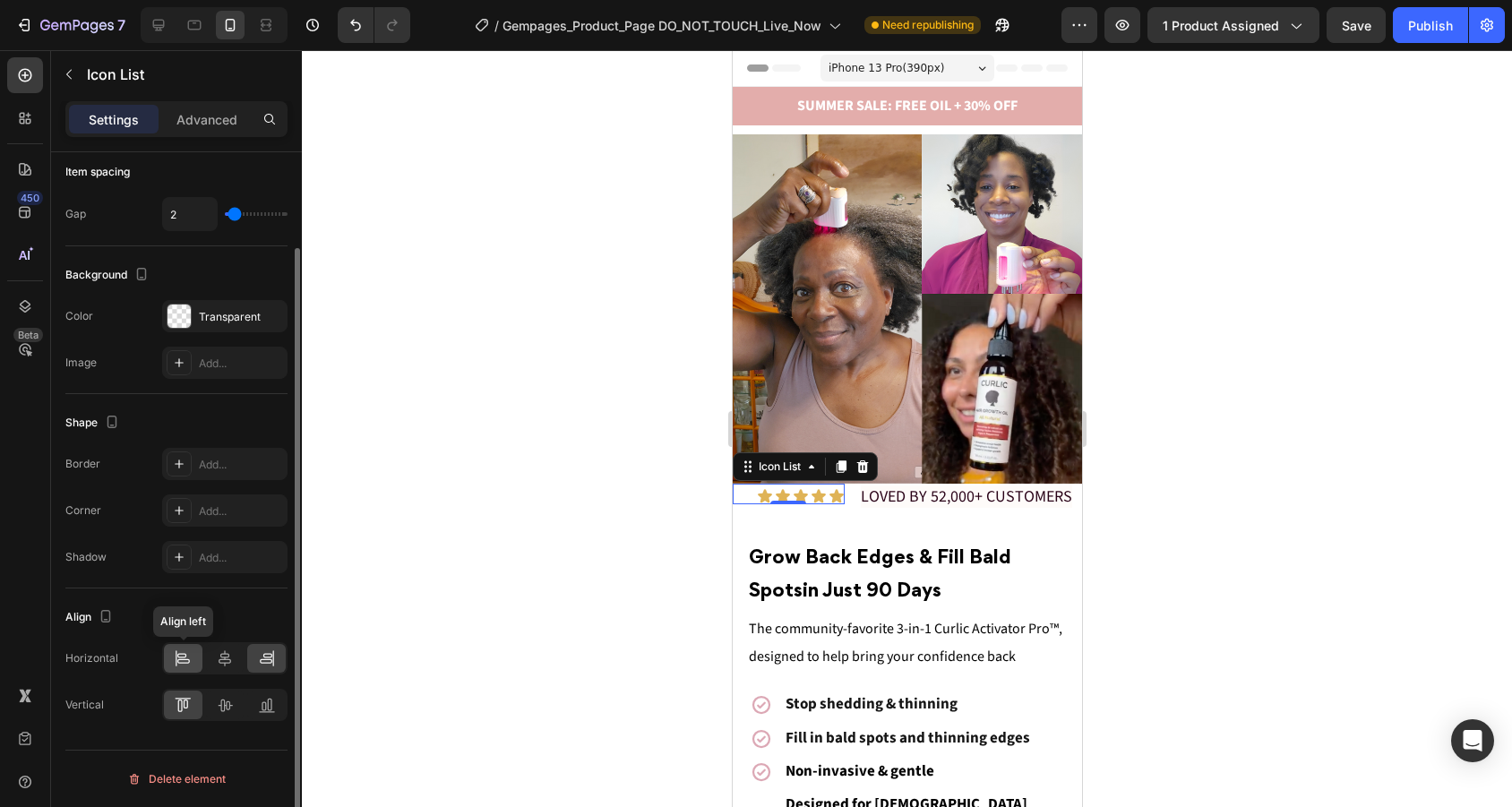
click at [192, 657] on icon at bounding box center [182, 658] width 18 height 18
click at [276, 649] on div at bounding box center [266, 657] width 38 height 28
click at [233, 704] on icon at bounding box center [224, 704] width 18 height 18
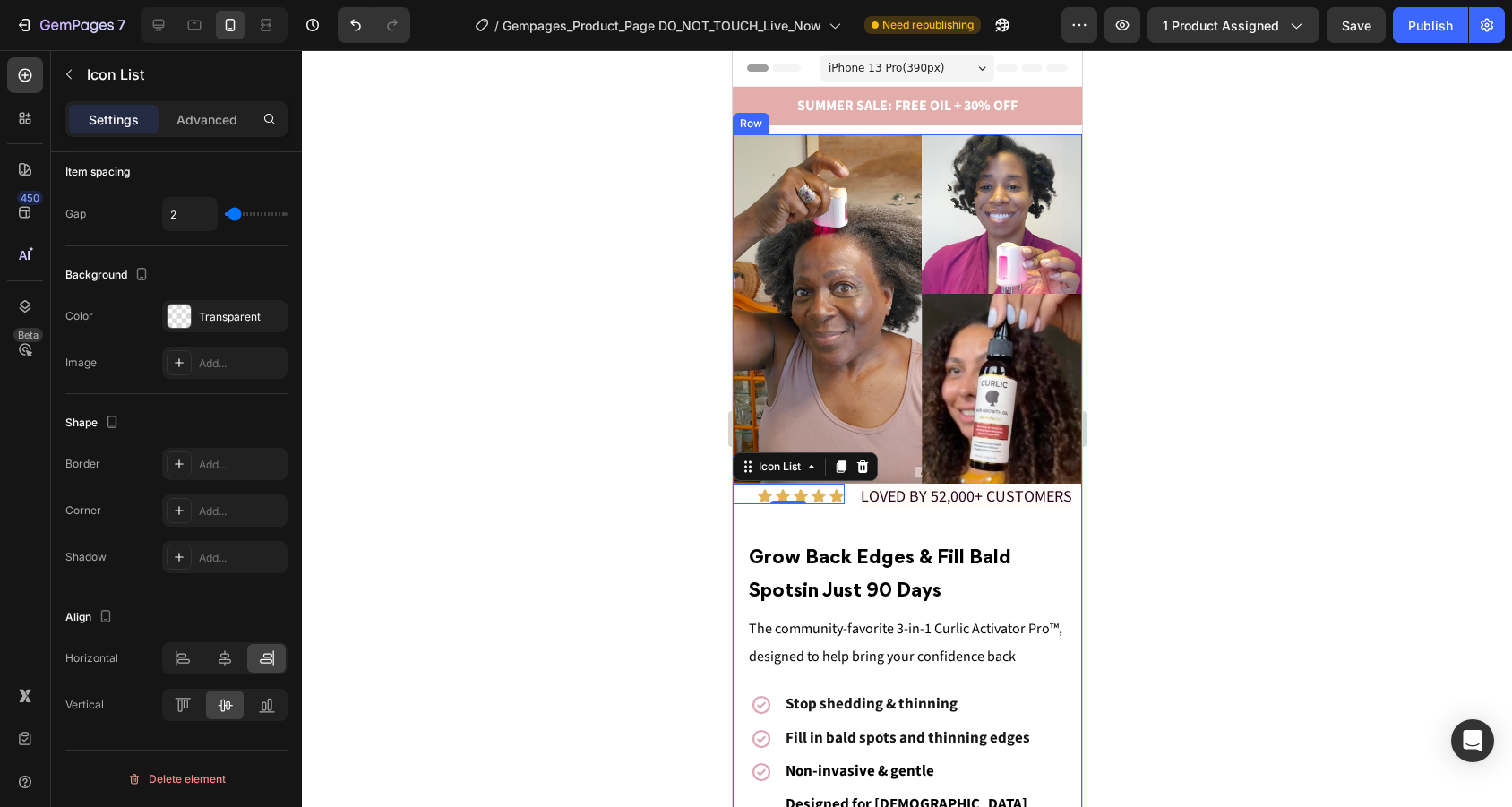
click at [1004, 519] on div "Icon Icon Icon Icon Icon Icon List 0 LOVED BY 52,000+ CUSTOMERS Text Block Row …" at bounding box center [906, 750] width 349 height 533
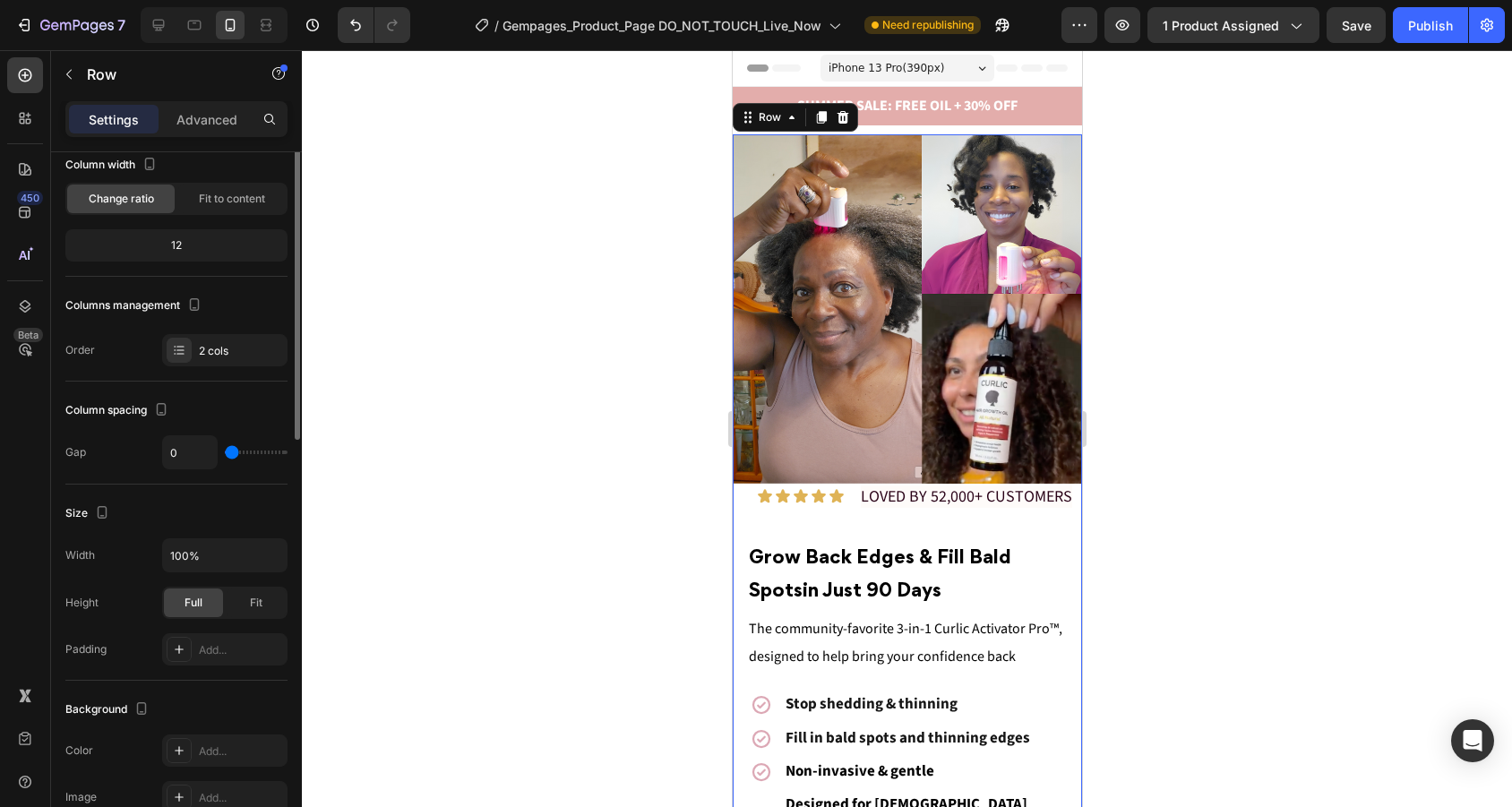
scroll to position [0, 0]
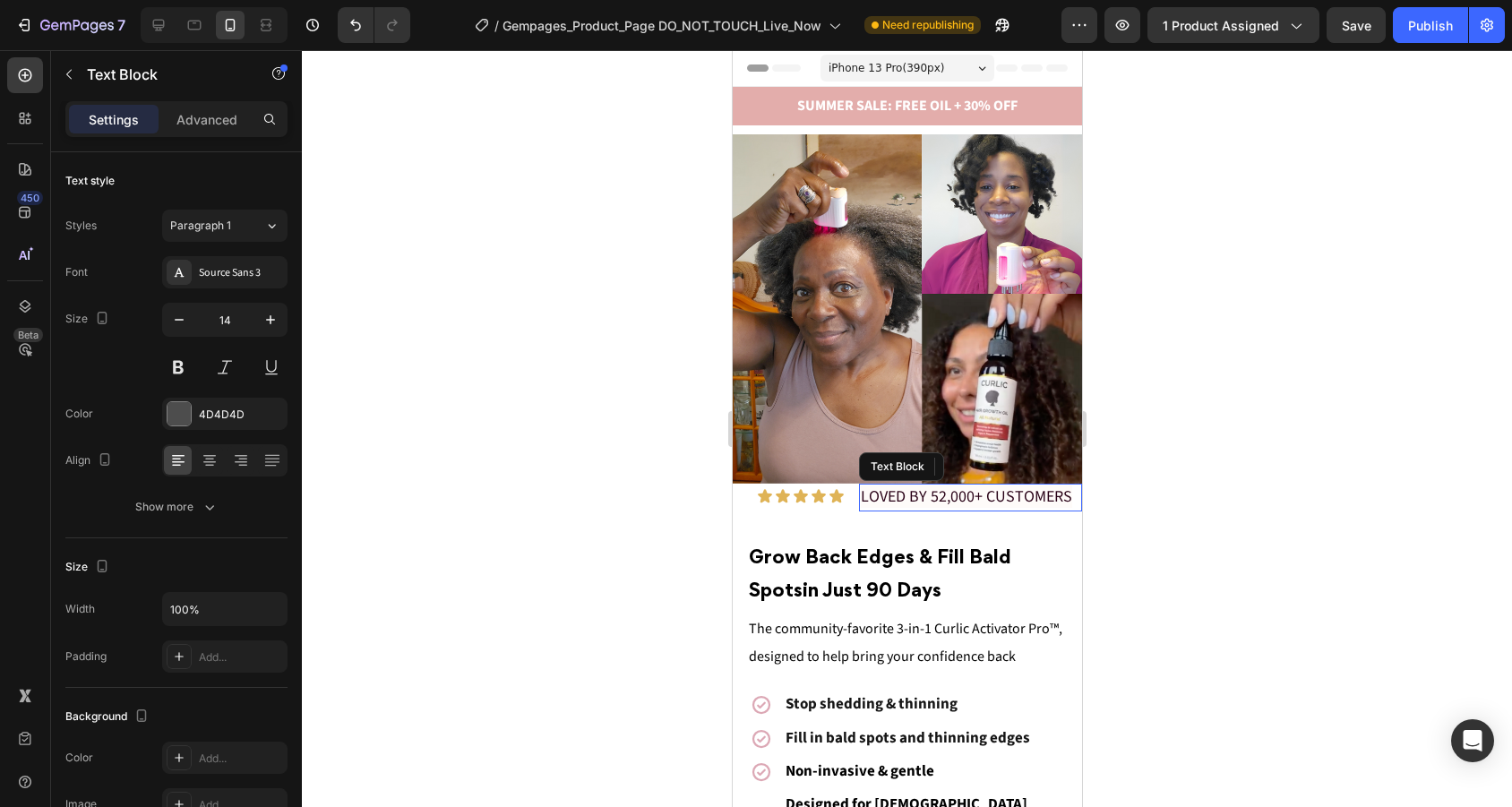
click at [863, 498] on span "LOVED BY 52,000+ CUSTOMERS" at bounding box center [965, 496] width 212 height 23
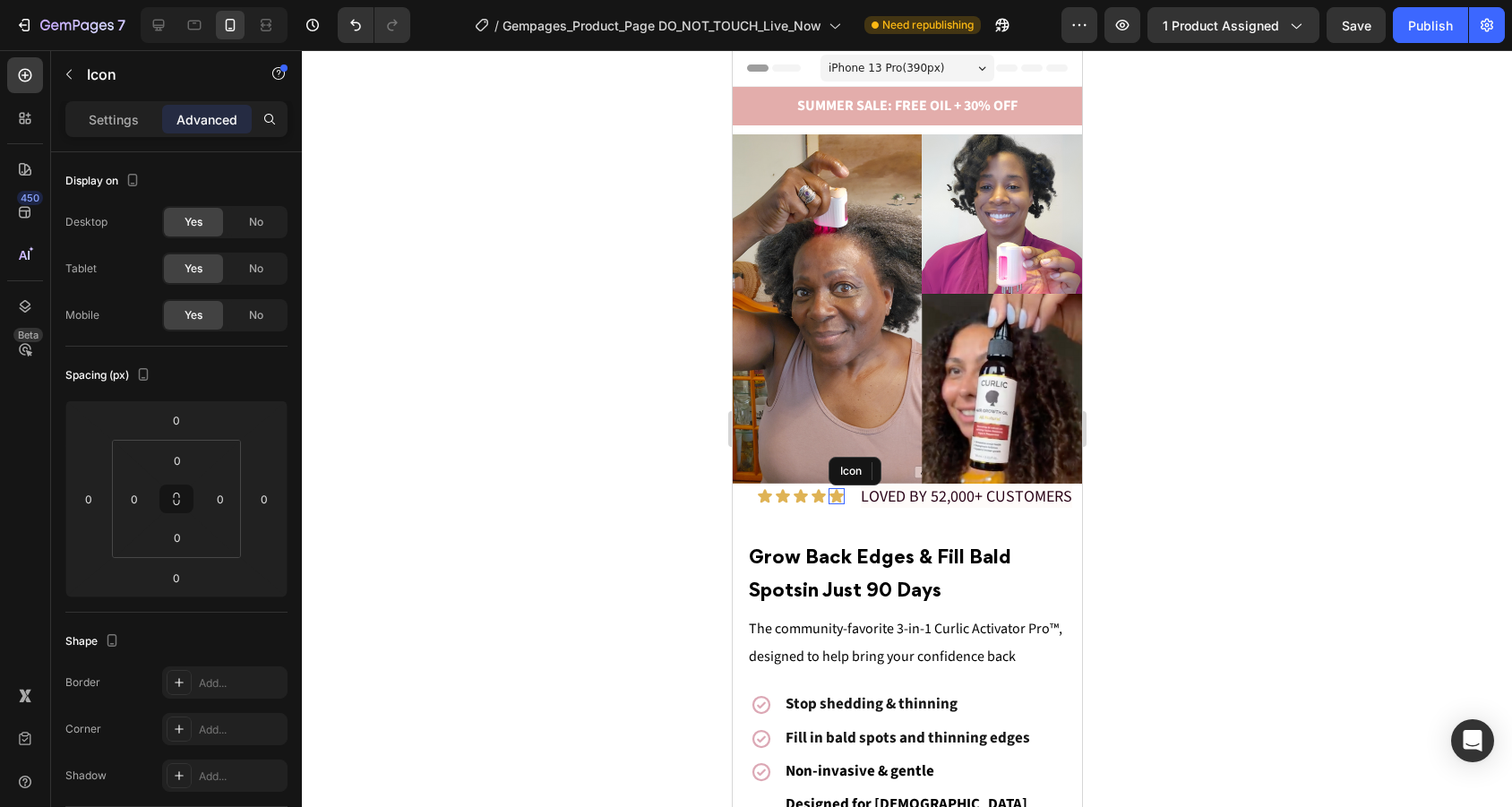
click at [838, 497] on icon at bounding box center [835, 496] width 15 height 14
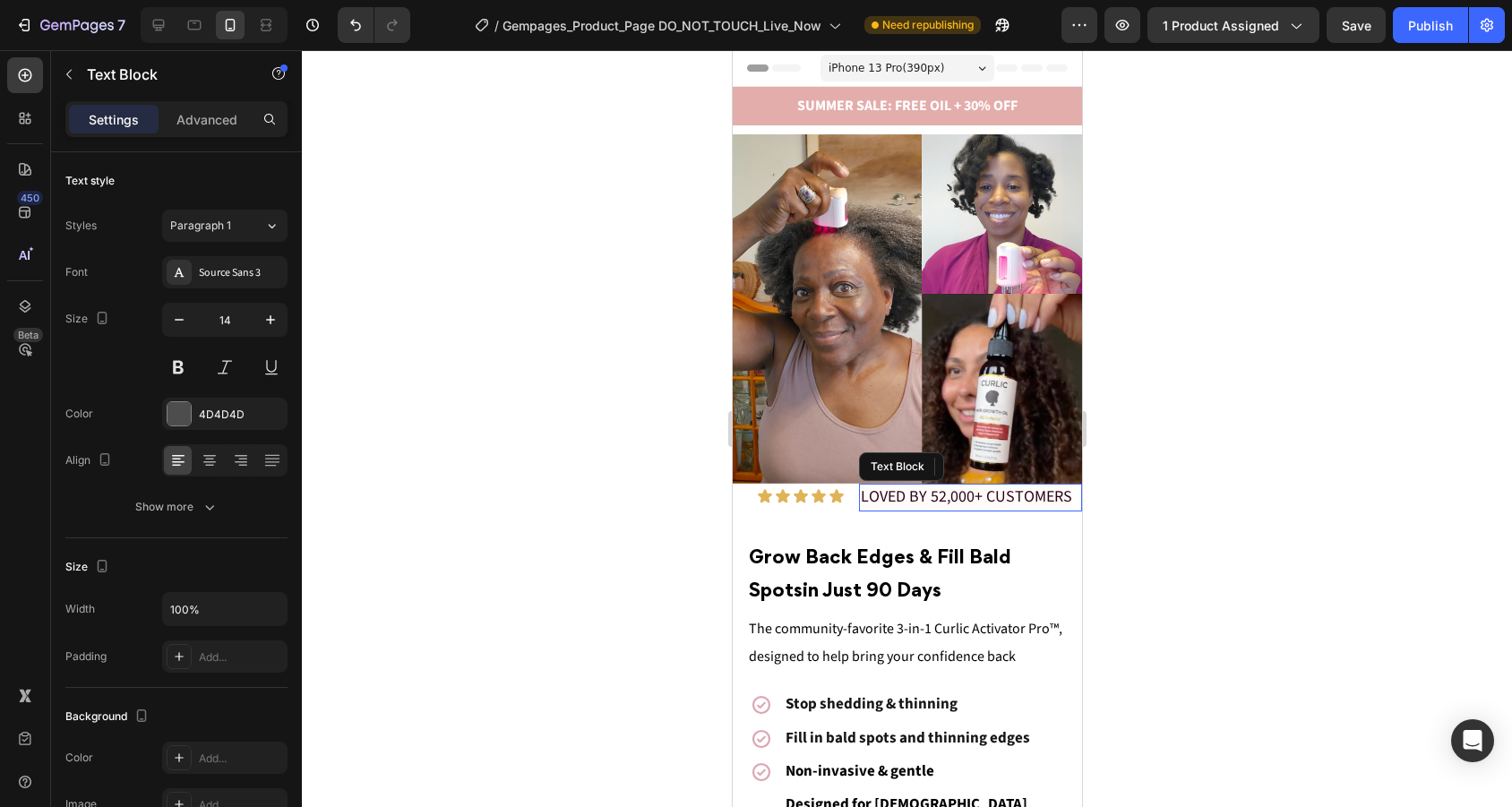
click at [866, 496] on span "LOVED BY 52,000+ CUSTOMERS" at bounding box center [965, 496] width 212 height 23
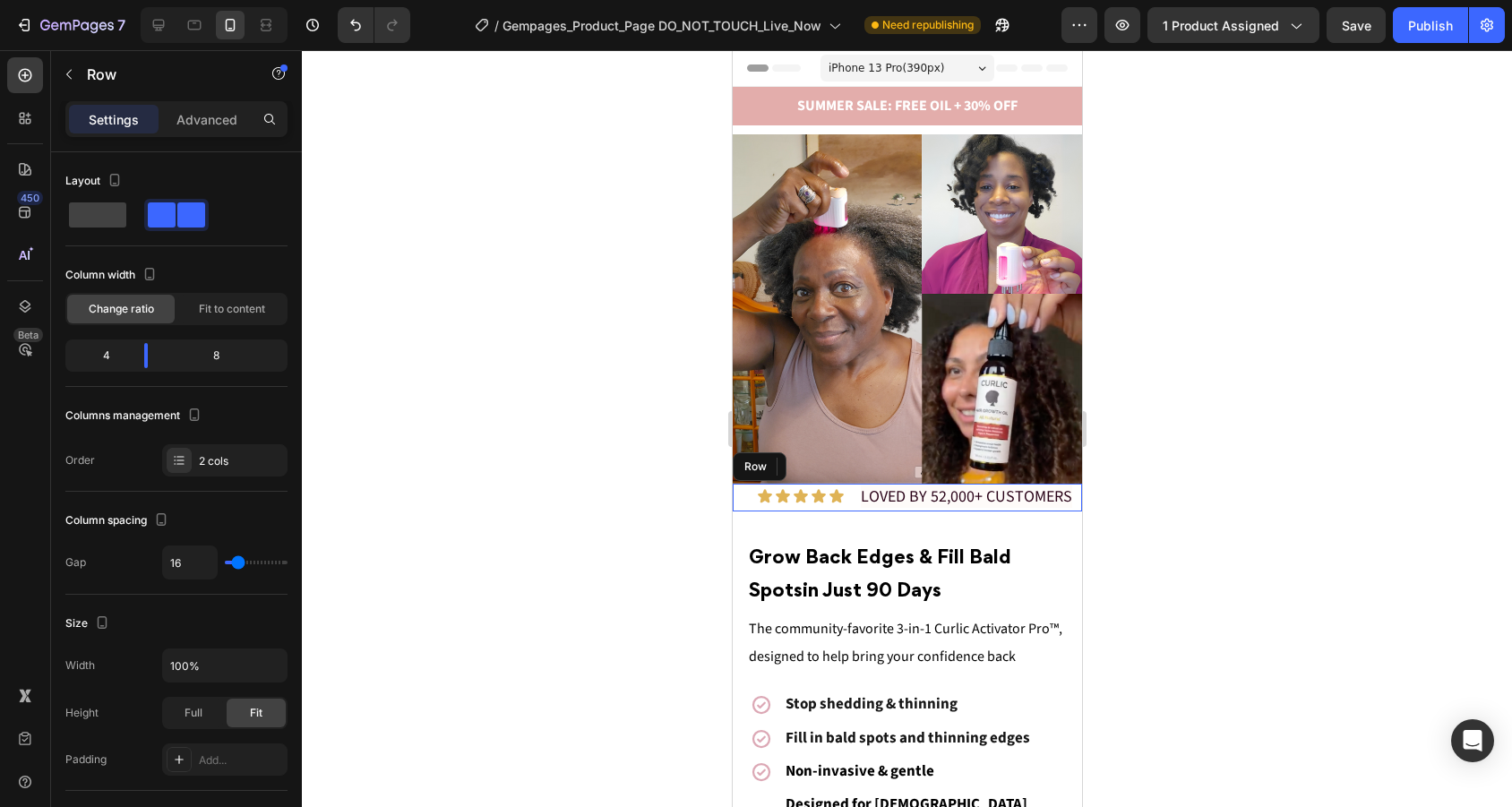
click at [854, 496] on div "Icon Icon Icon Icon Icon Icon List LOVED BY 52,000+ CUSTOMERS Text Block 0 Row" at bounding box center [906, 498] width 349 height 27
click at [847, 501] on div "Icon Icon Icon Icon Icon Icon List LOVED BY 52,000+ CUSTOMERS Text Block Row 16" at bounding box center [906, 498] width 349 height 27
click at [835, 503] on div "Icon Icon Icon Icon Icon Icon List" at bounding box center [788, 498] width 112 height 27
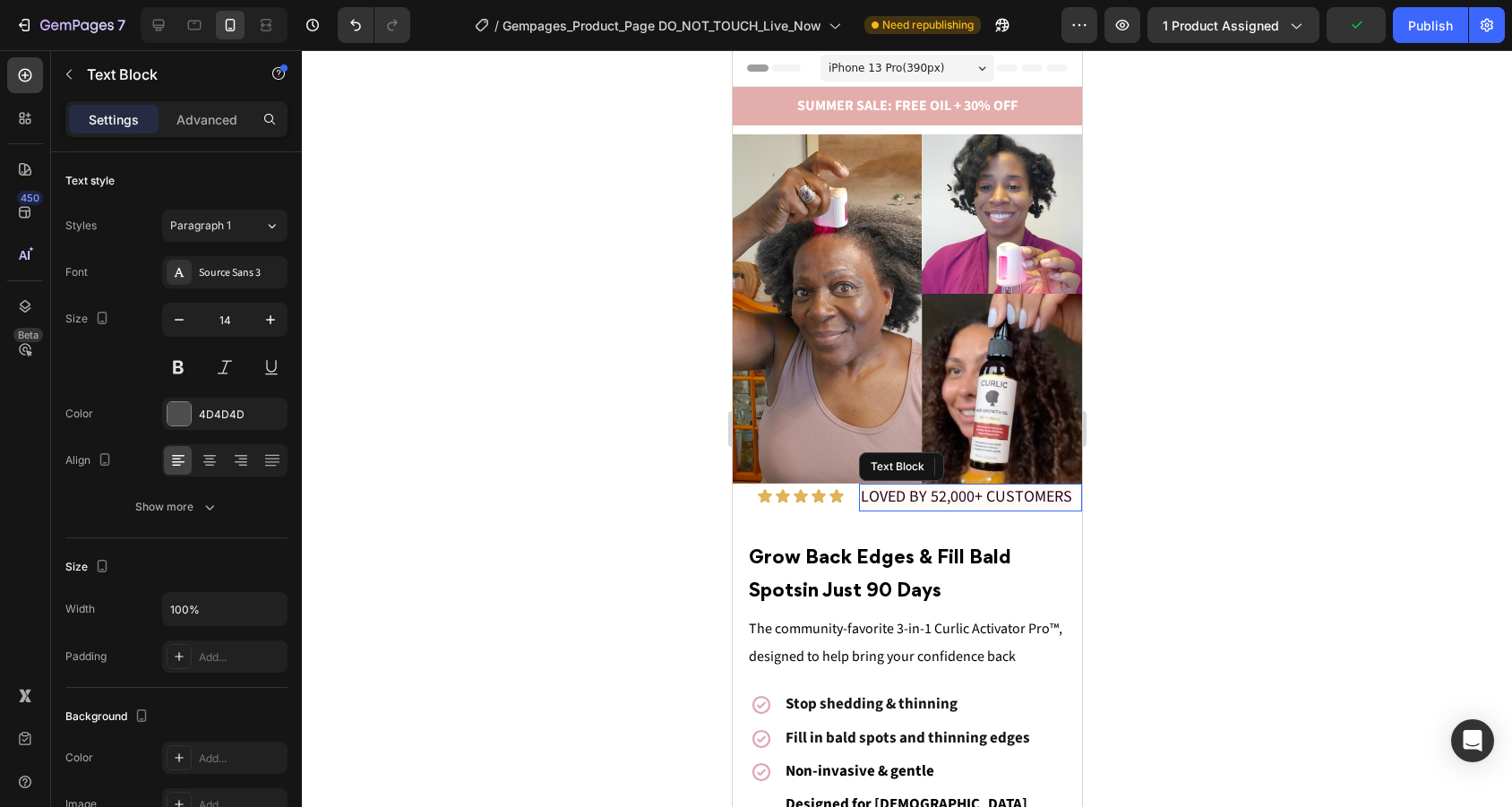
click at [861, 498] on span "LOVED BY 52,000+ CUSTOMERS" at bounding box center [965, 496] width 212 height 23
click at [812, 502] on icon at bounding box center [817, 496] width 16 height 16
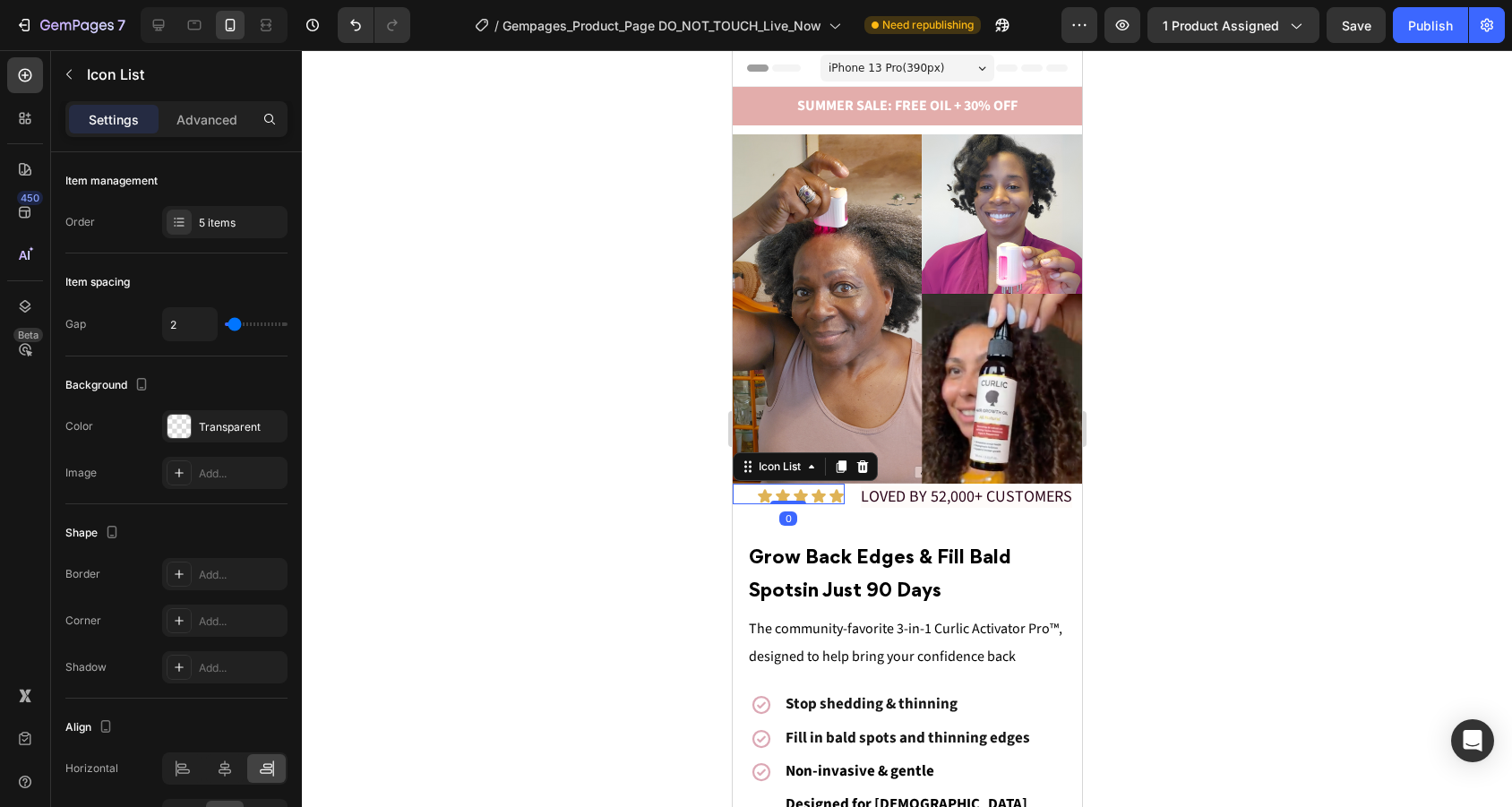
click at [745, 495] on div "Icon Icon Icon Icon Icon" at bounding box center [788, 496] width 112 height 16
click at [214, 126] on p "Advanced" at bounding box center [207, 119] width 61 height 19
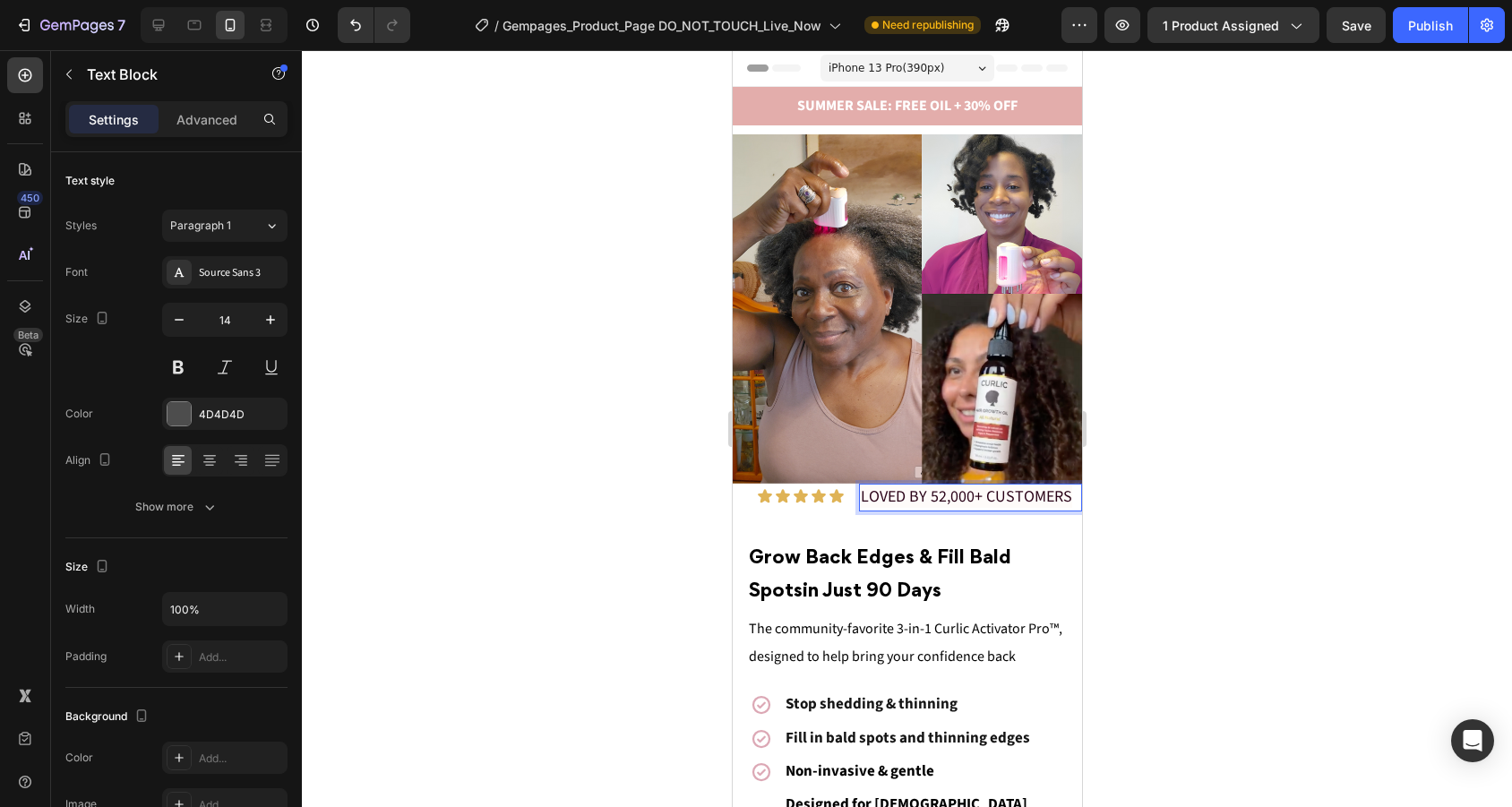
click at [931, 495] on span "LOVED BY 52,000+ CUSTOMERS" at bounding box center [965, 496] width 212 height 23
click at [878, 502] on span "LOVED BY 52,000+ CUSTOMERS" at bounding box center [965, 496] width 212 height 23
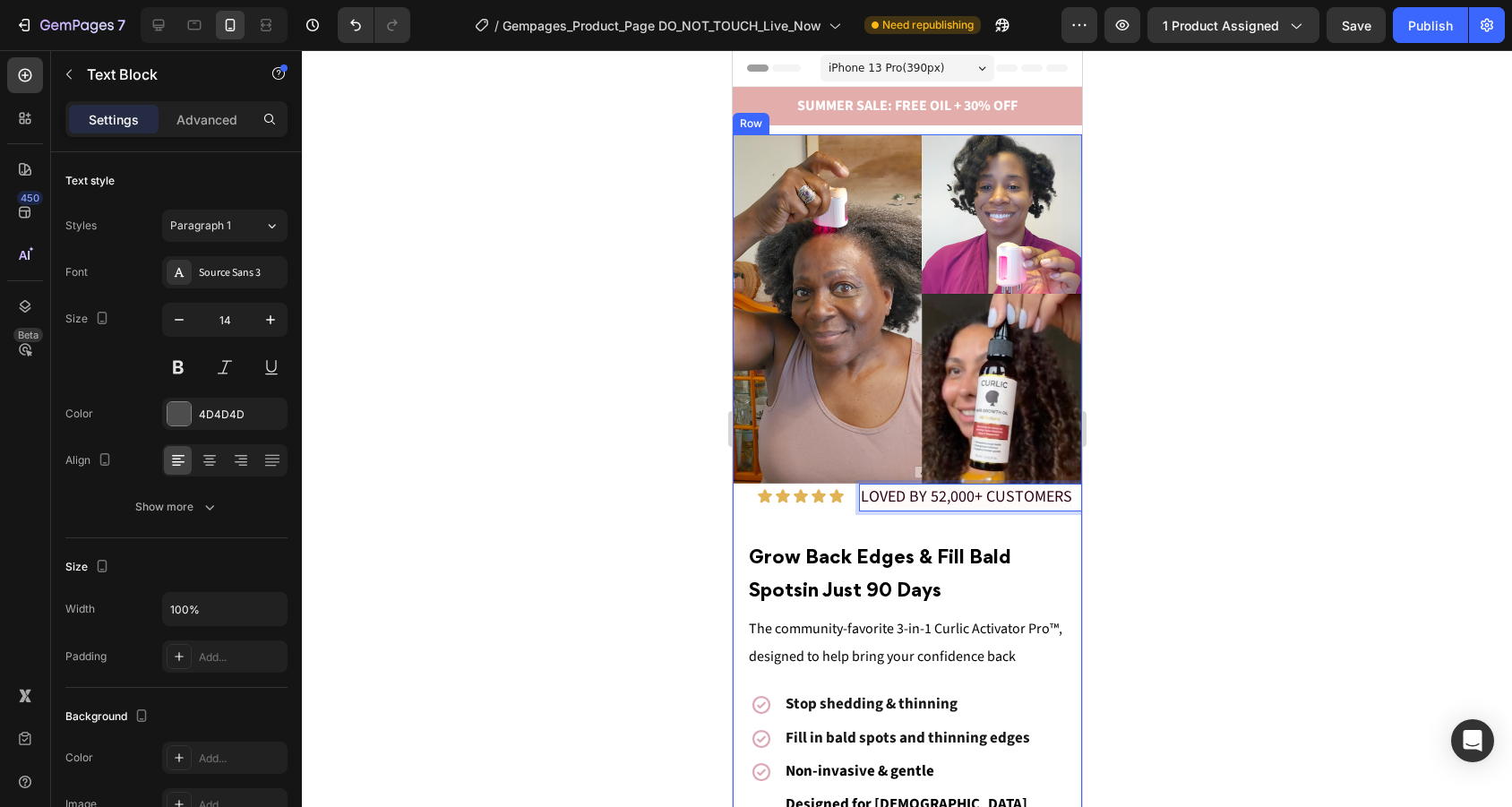
click at [845, 511] on div "Icon Icon Icon Icon Icon Icon List LOVED BY 52,000+ CUSTOMERS Text Block 0 Row …" at bounding box center [906, 750] width 349 height 533
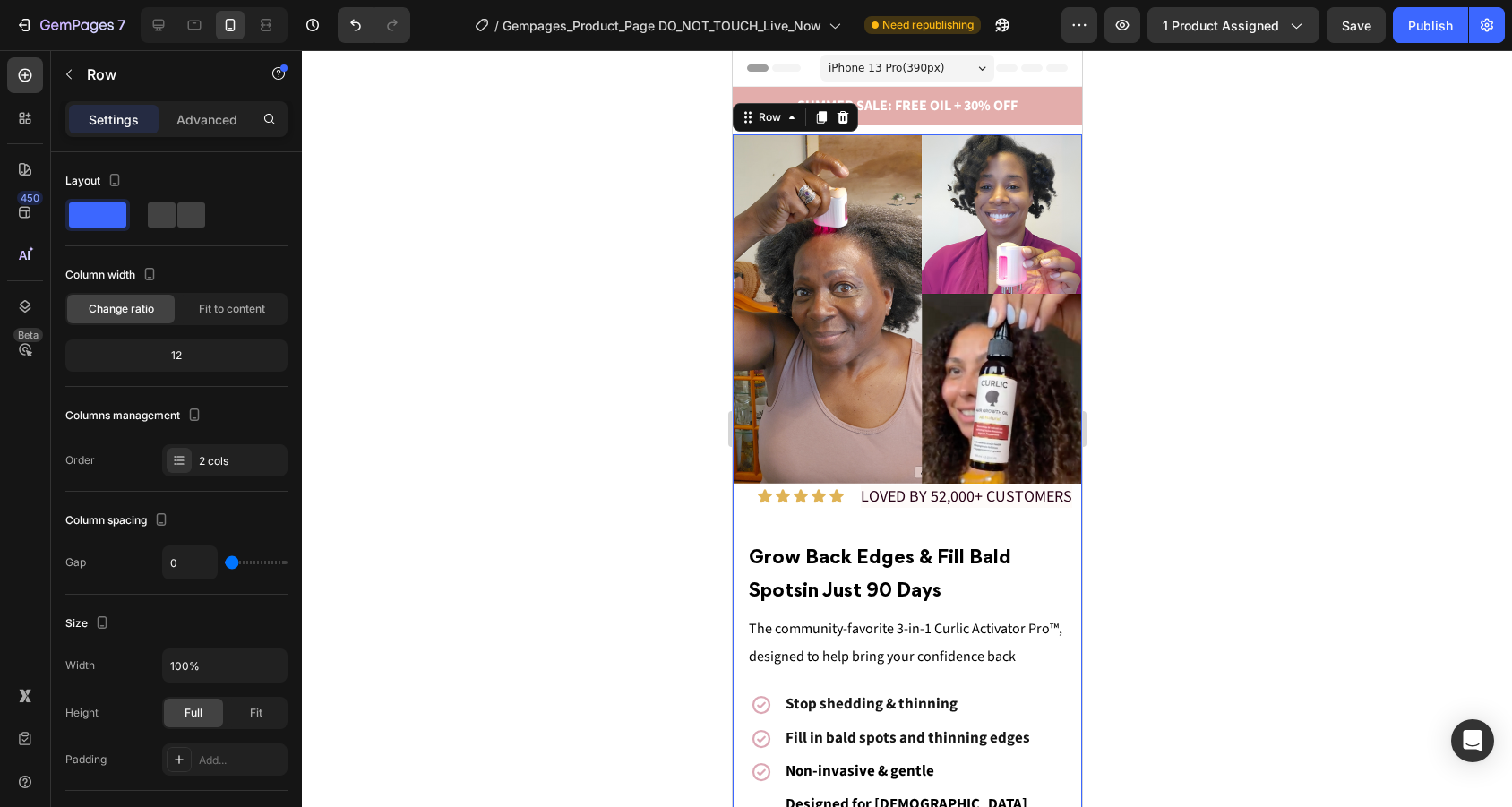
click at [887, 510] on div "Icon Icon Icon Icon Icon Icon List LOVED BY 52,000+ CUSTOMERS Text Block Row ⁠⁠…" at bounding box center [906, 750] width 349 height 533
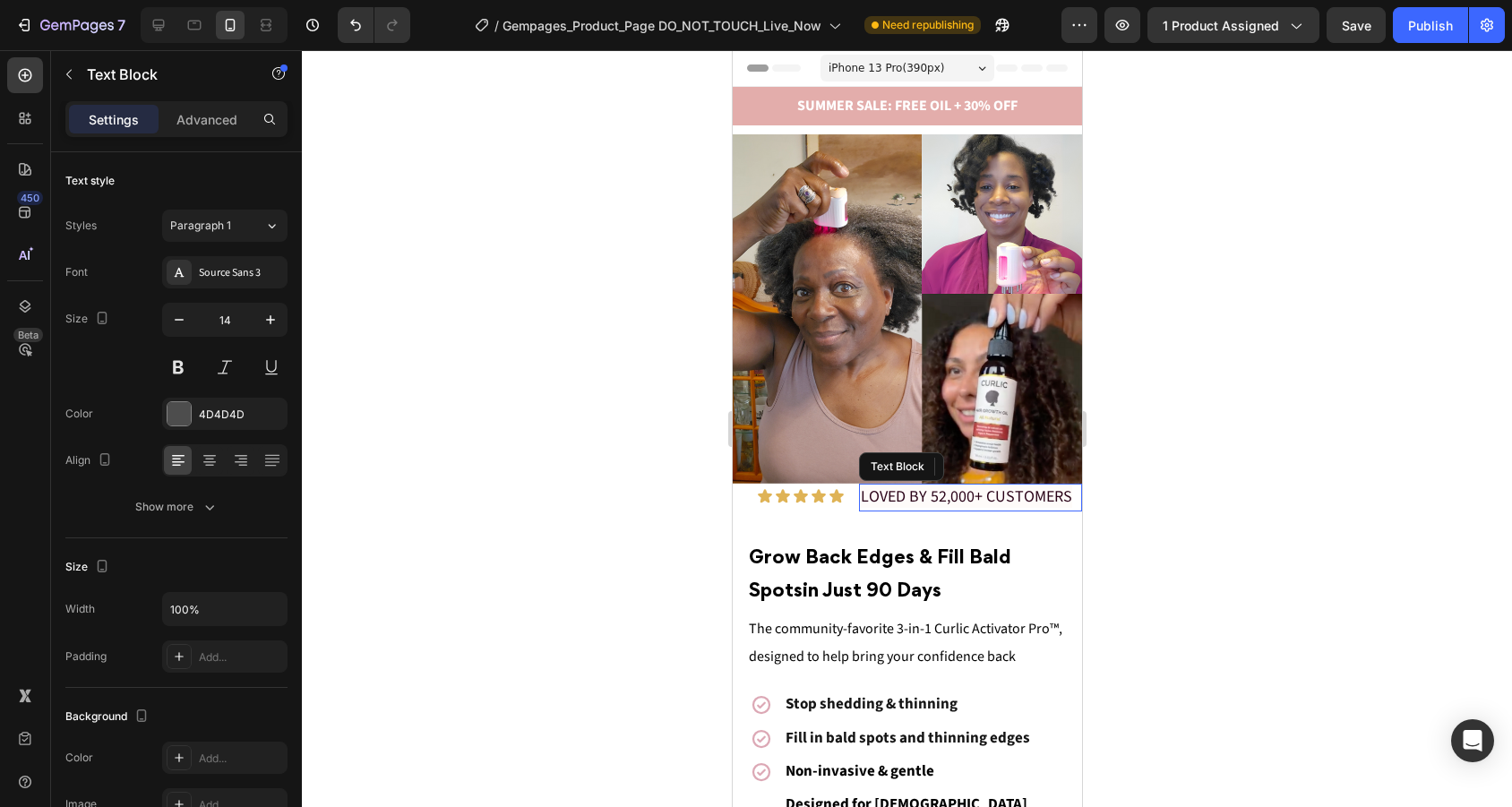
click at [888, 494] on span "LOVED BY 52,000+ CUSTOMERS" at bounding box center [965, 496] width 212 height 23
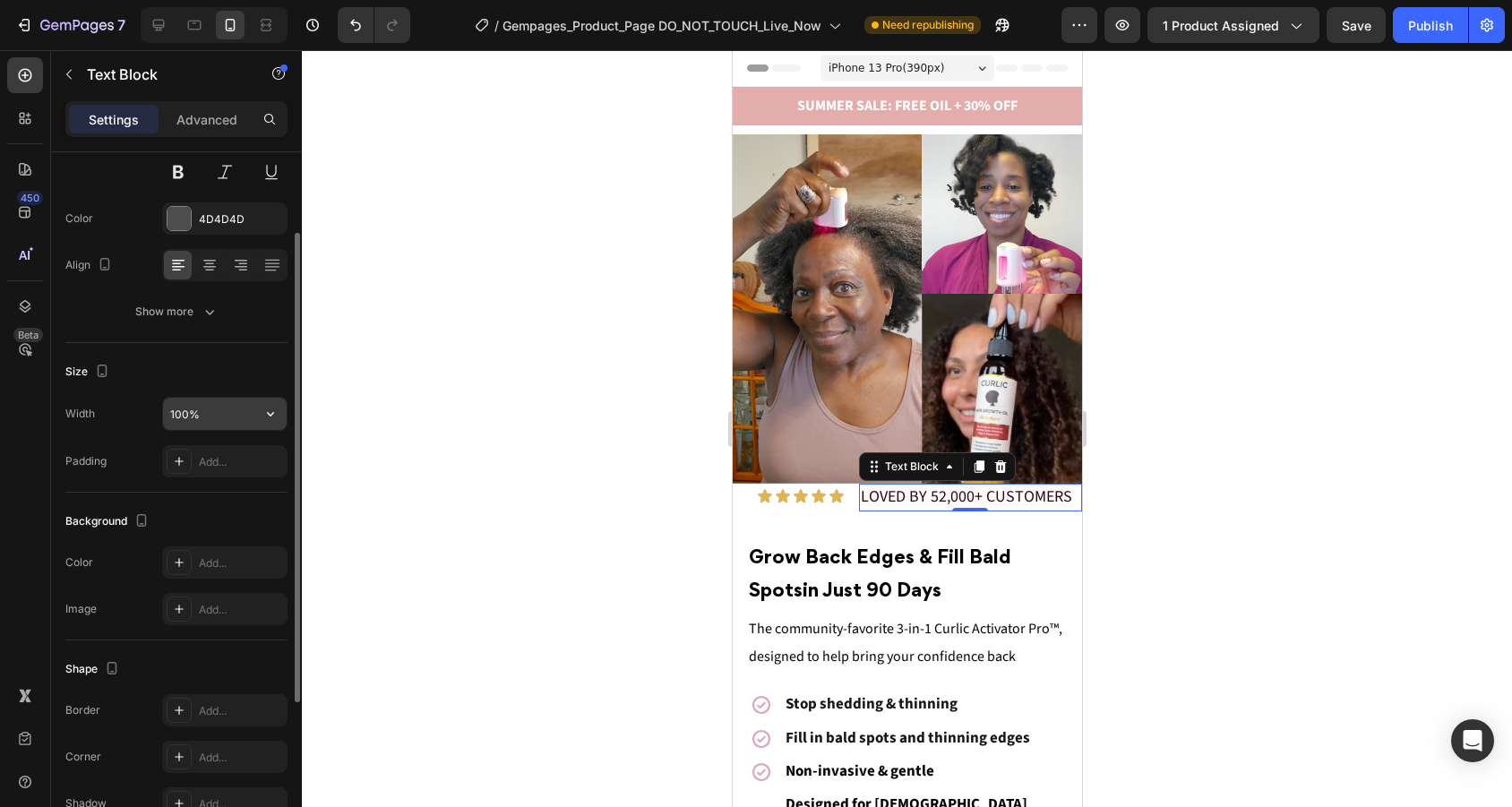
scroll to position [165, 0]
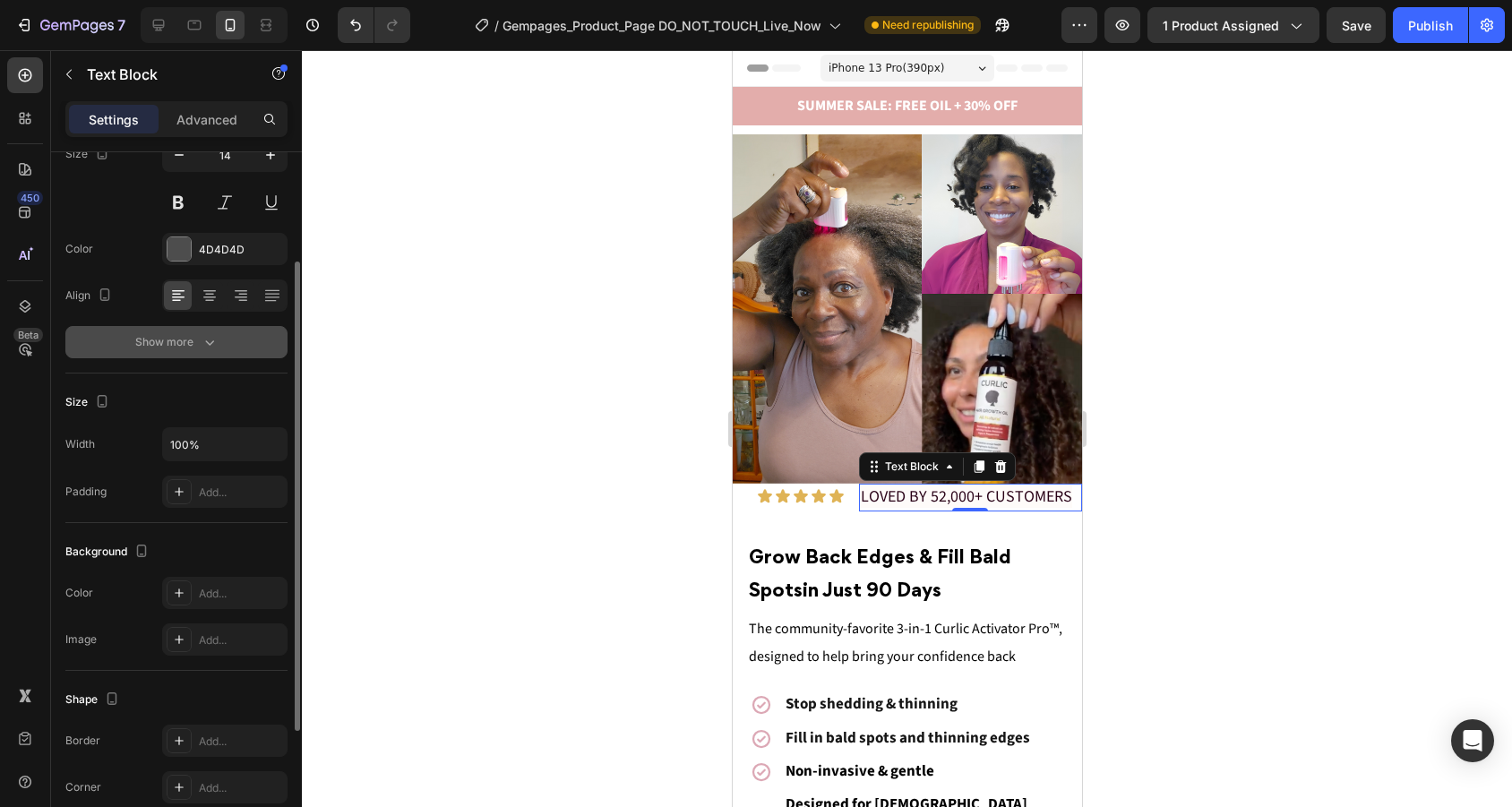
click at [193, 349] on div "Show more" at bounding box center [176, 342] width 83 height 18
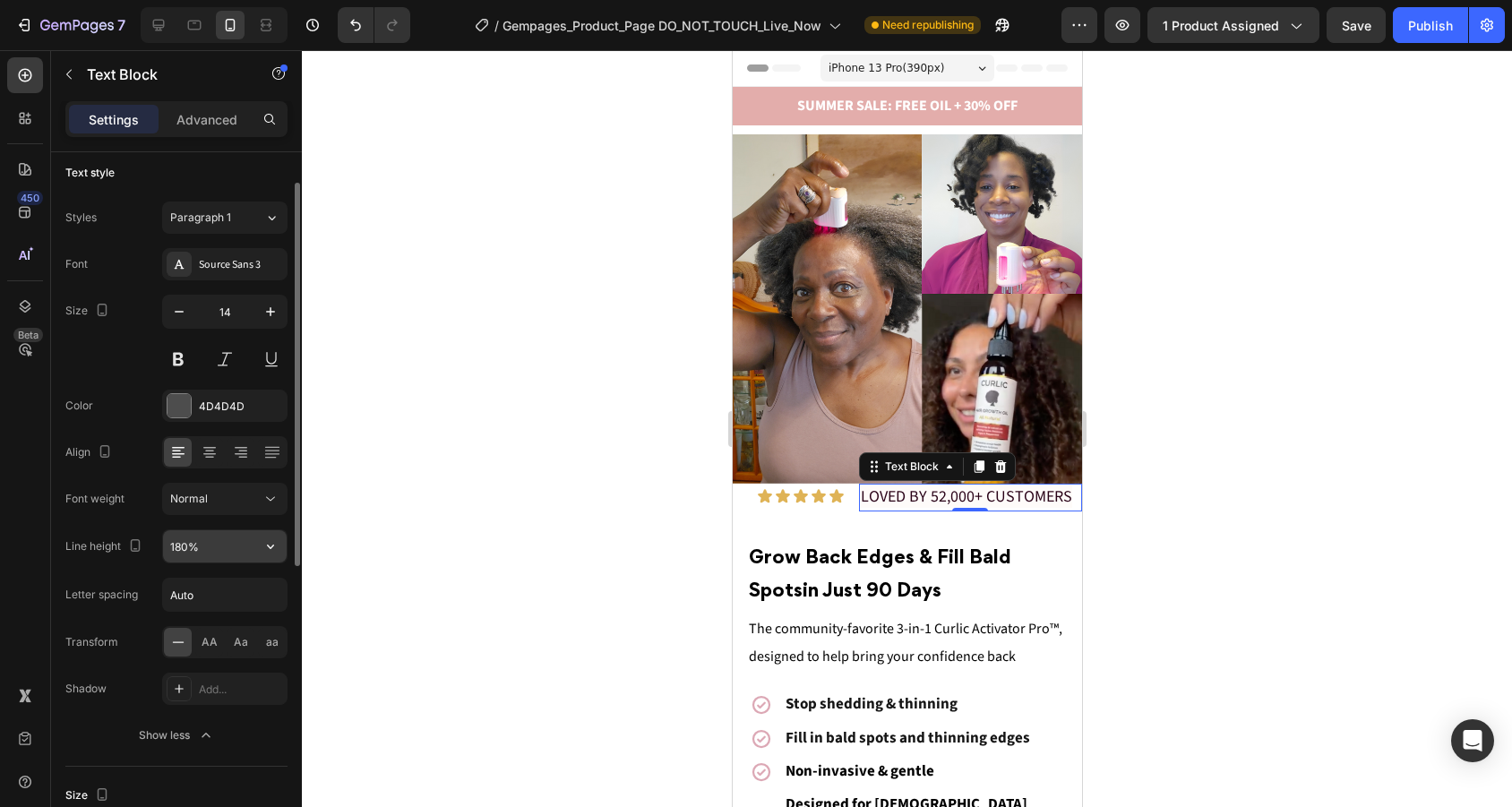
scroll to position [0, 0]
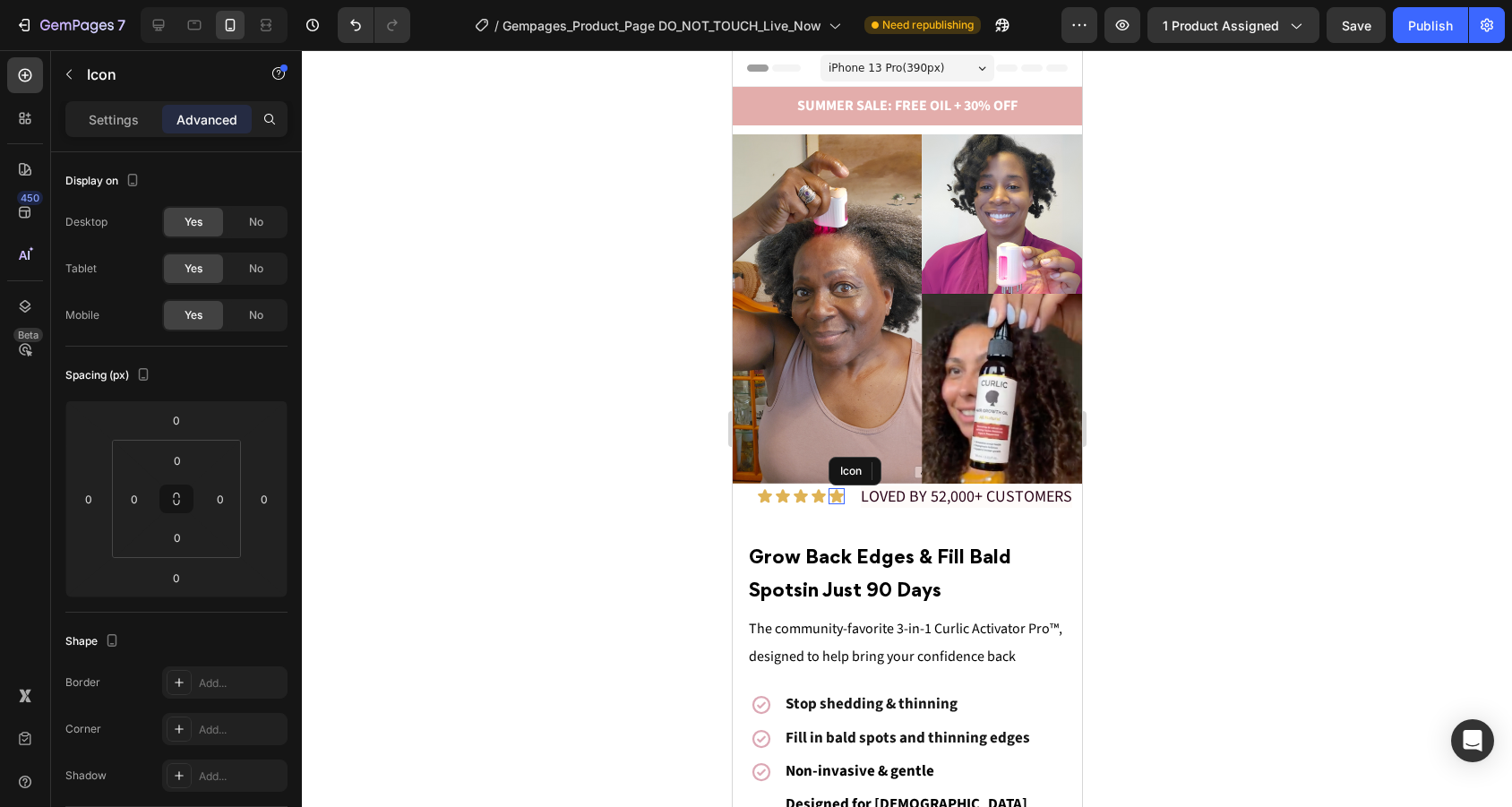
click at [836, 499] on icon at bounding box center [835, 496] width 15 height 14
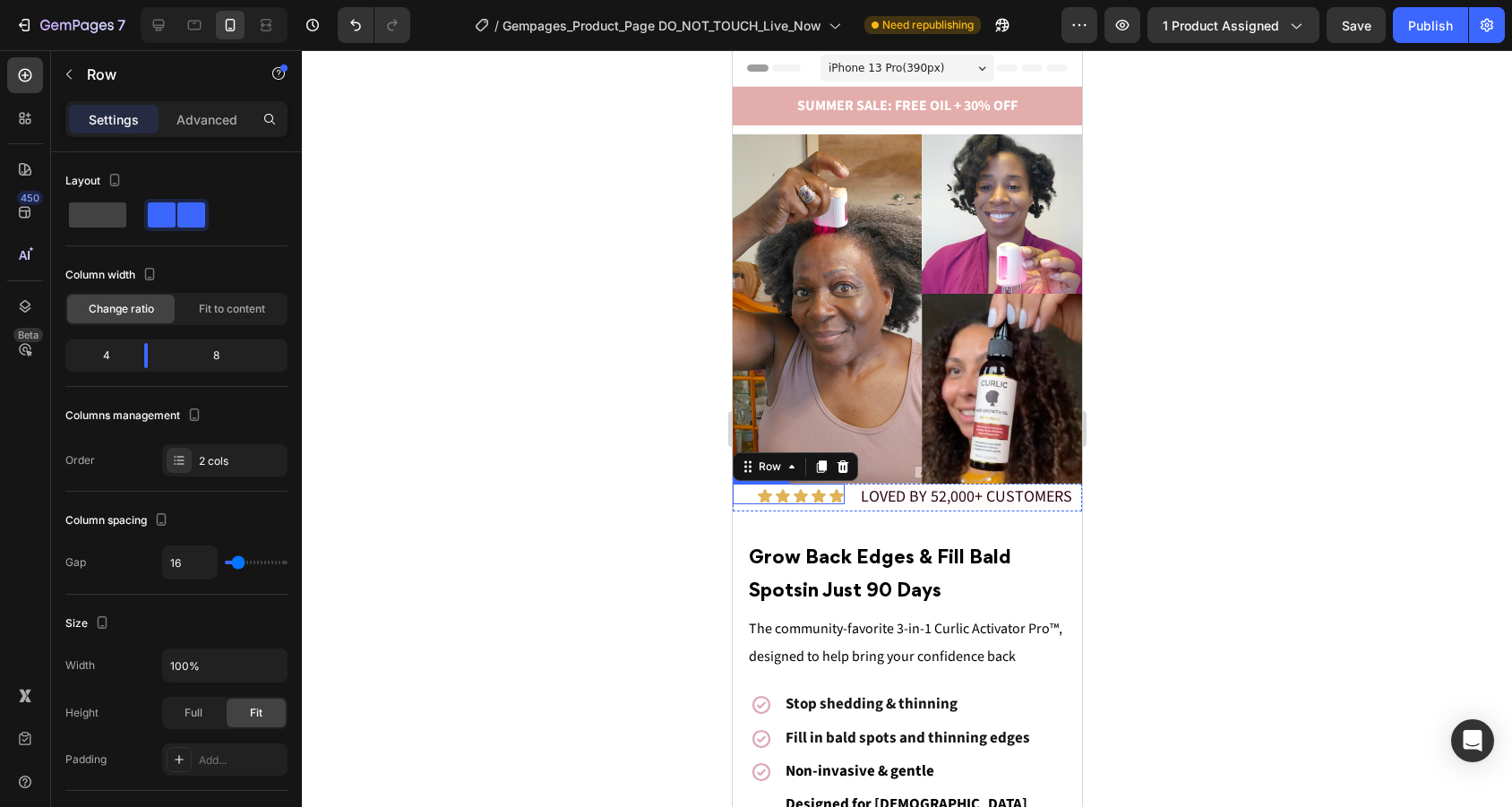
click at [742, 497] on div "Icon Icon Icon Icon Icon" at bounding box center [788, 496] width 112 height 16
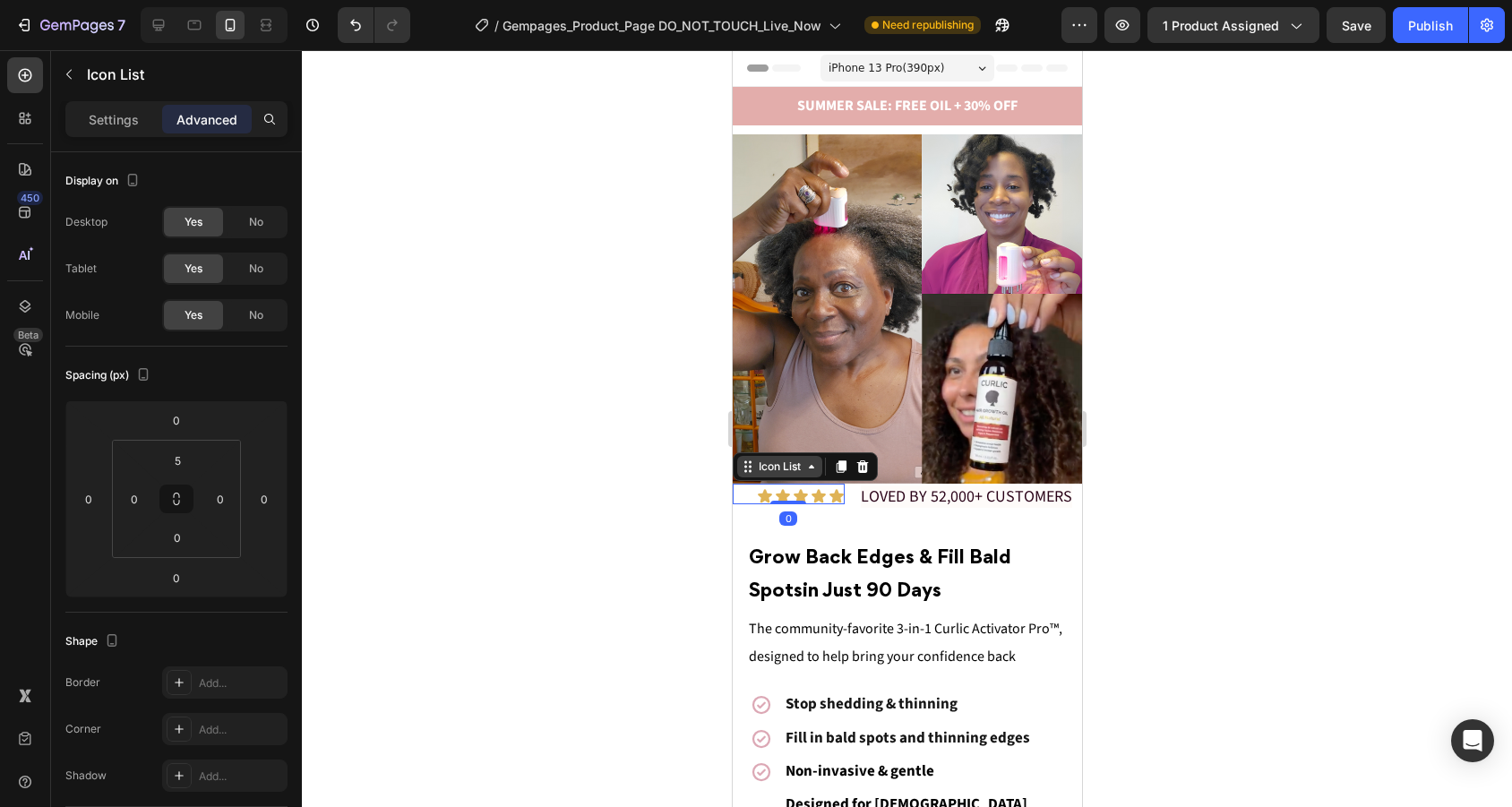
click at [782, 472] on div "Icon List" at bounding box center [779, 466] width 49 height 16
click at [1175, 473] on div at bounding box center [906, 428] width 1210 height 756
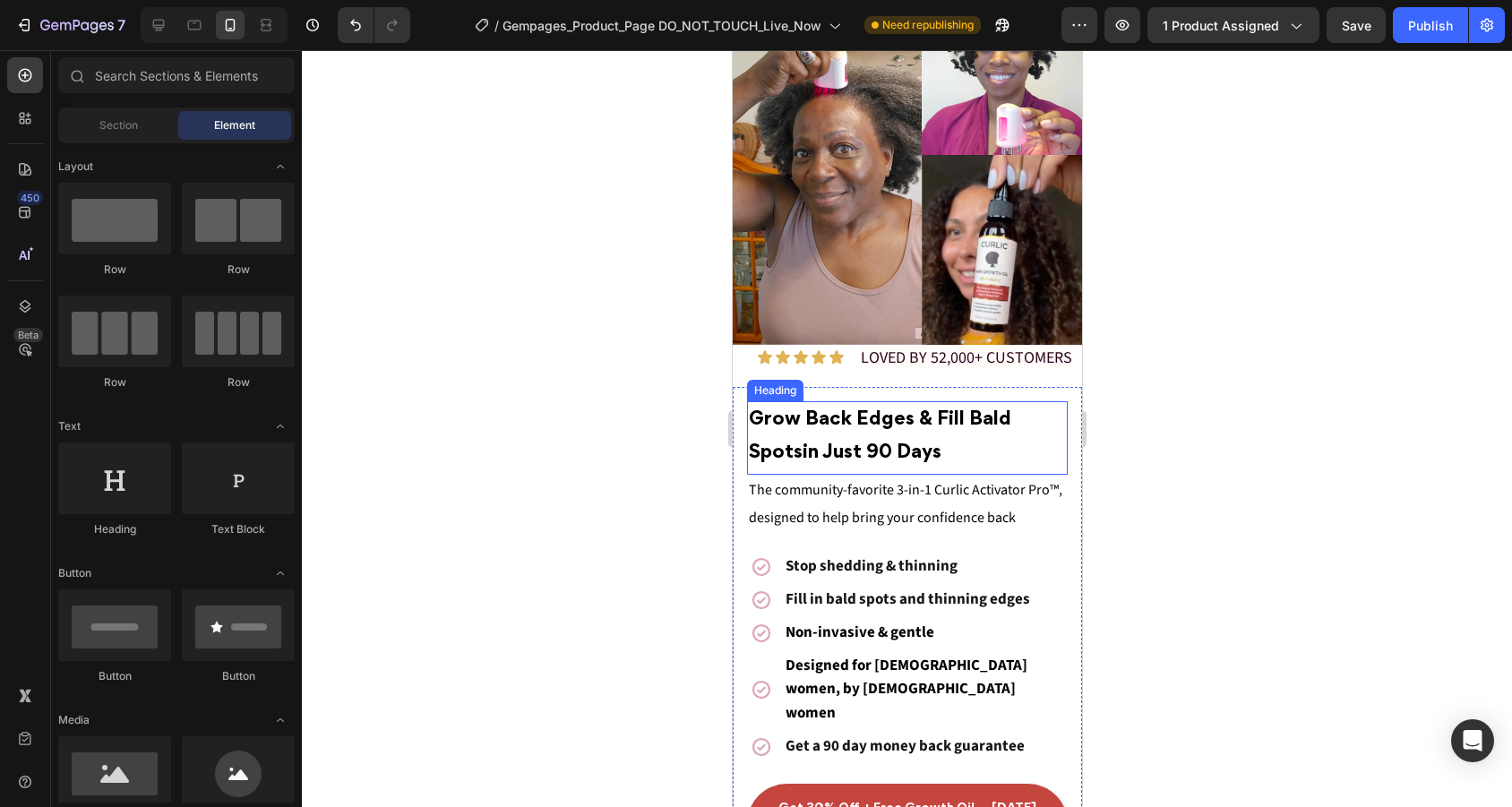
scroll to position [148, 0]
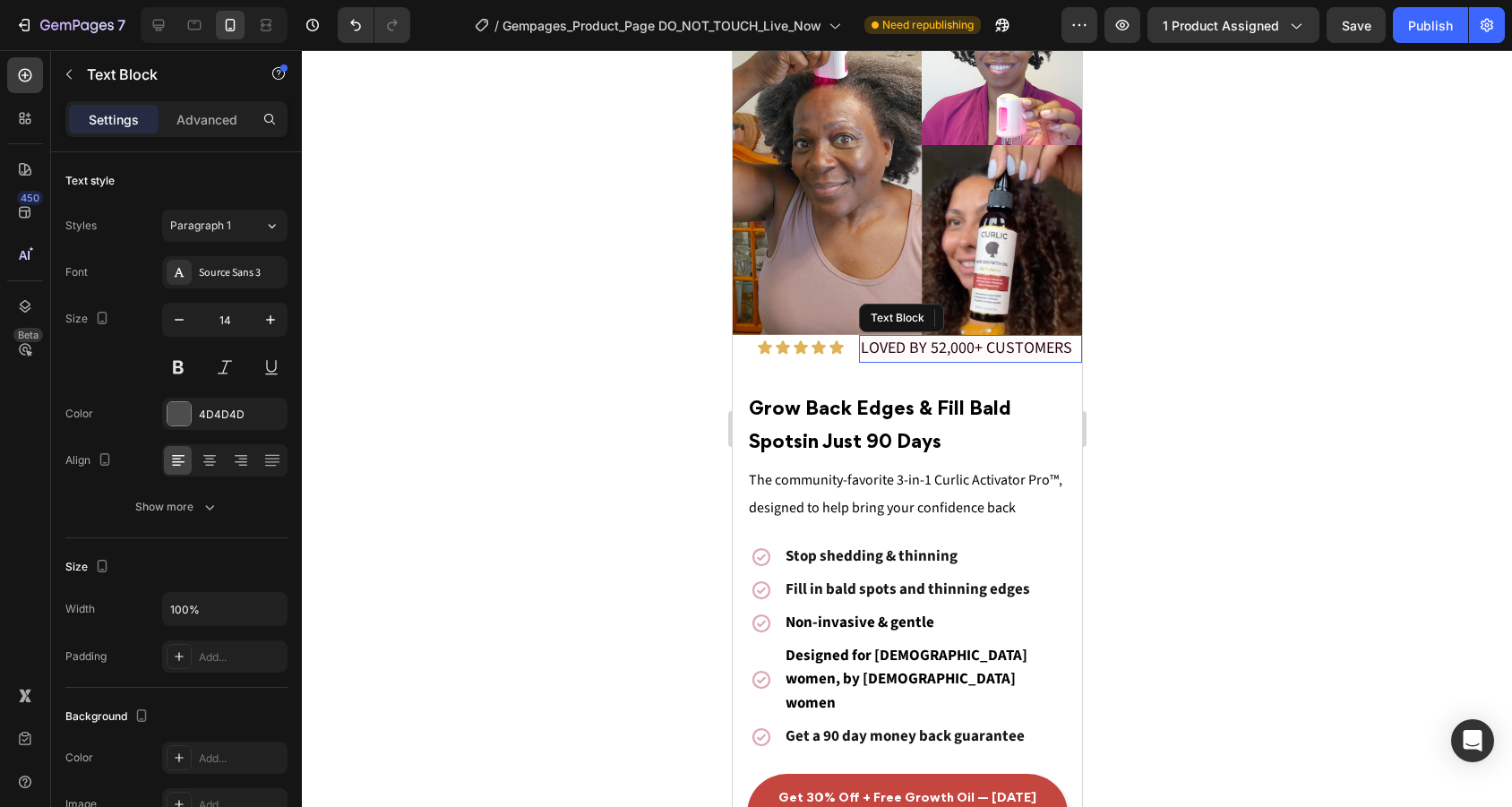
click at [1017, 346] on span "LOVED BY 52,000+ CUSTOMERS" at bounding box center [965, 348] width 212 height 23
click at [771, 357] on div "Icon Icon Icon Icon Icon Icon List" at bounding box center [788, 349] width 112 height 27
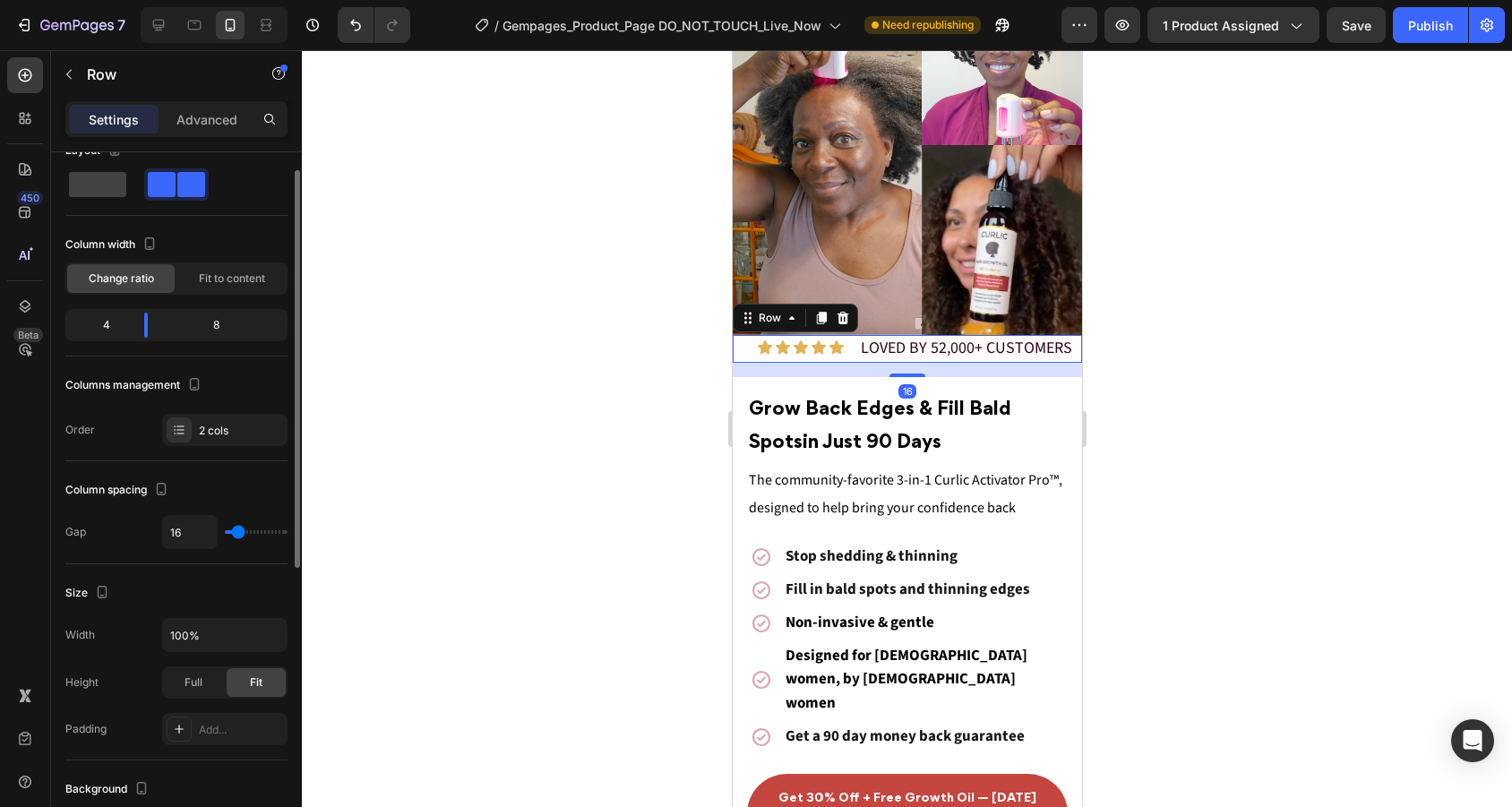
scroll to position [31, 0]
drag, startPoint x: 149, startPoint y: 324, endPoint x: 137, endPoint y: 325, distance: 12.0
click at [137, 0] on body "7 Version history / Gempages_Product_Page DO_NOT_TOUCH_Live_Now Need republishi…" at bounding box center [756, 0] width 1512 height 0
type input "14"
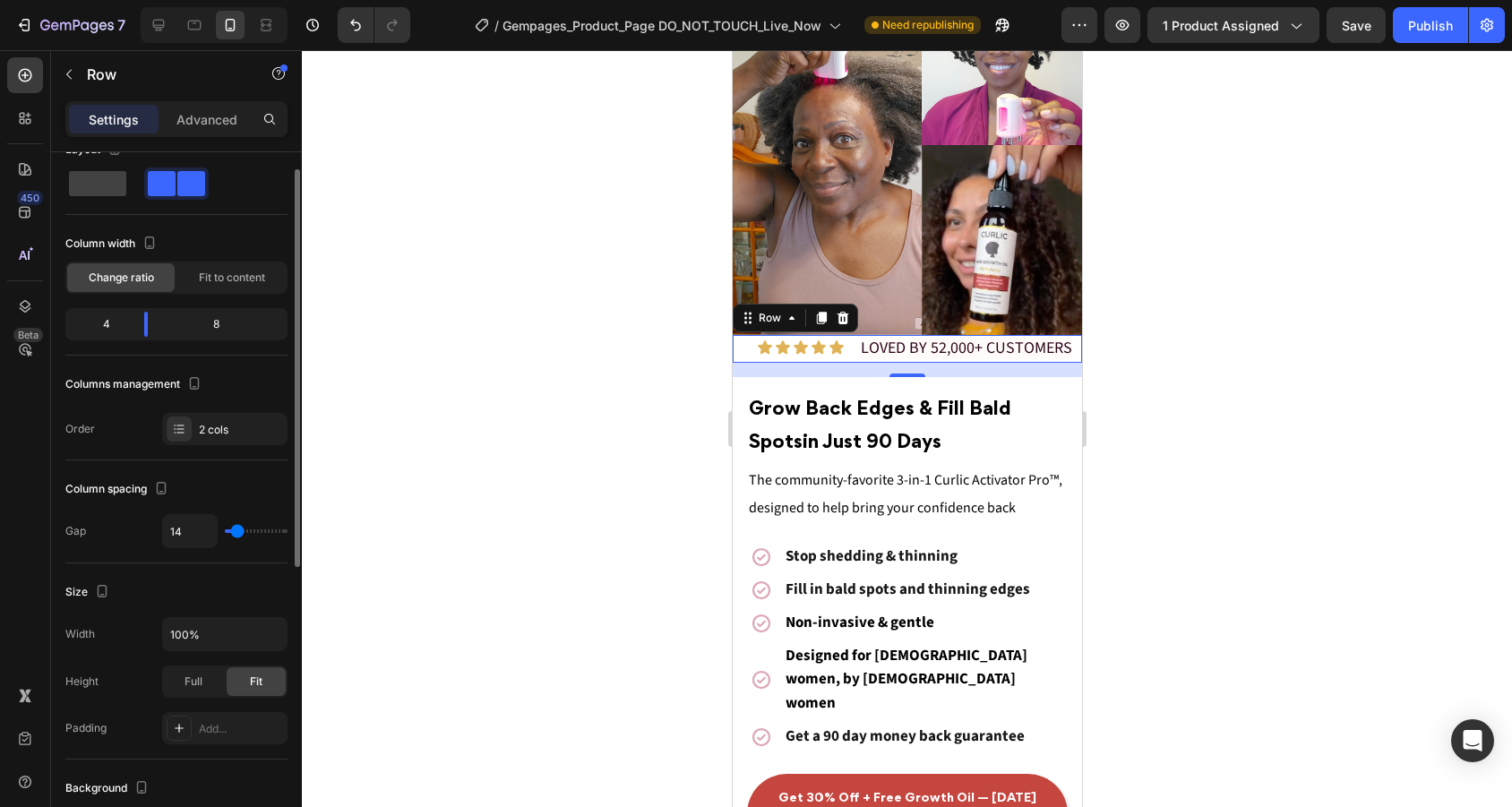
type input "7"
type input "0"
type input "1"
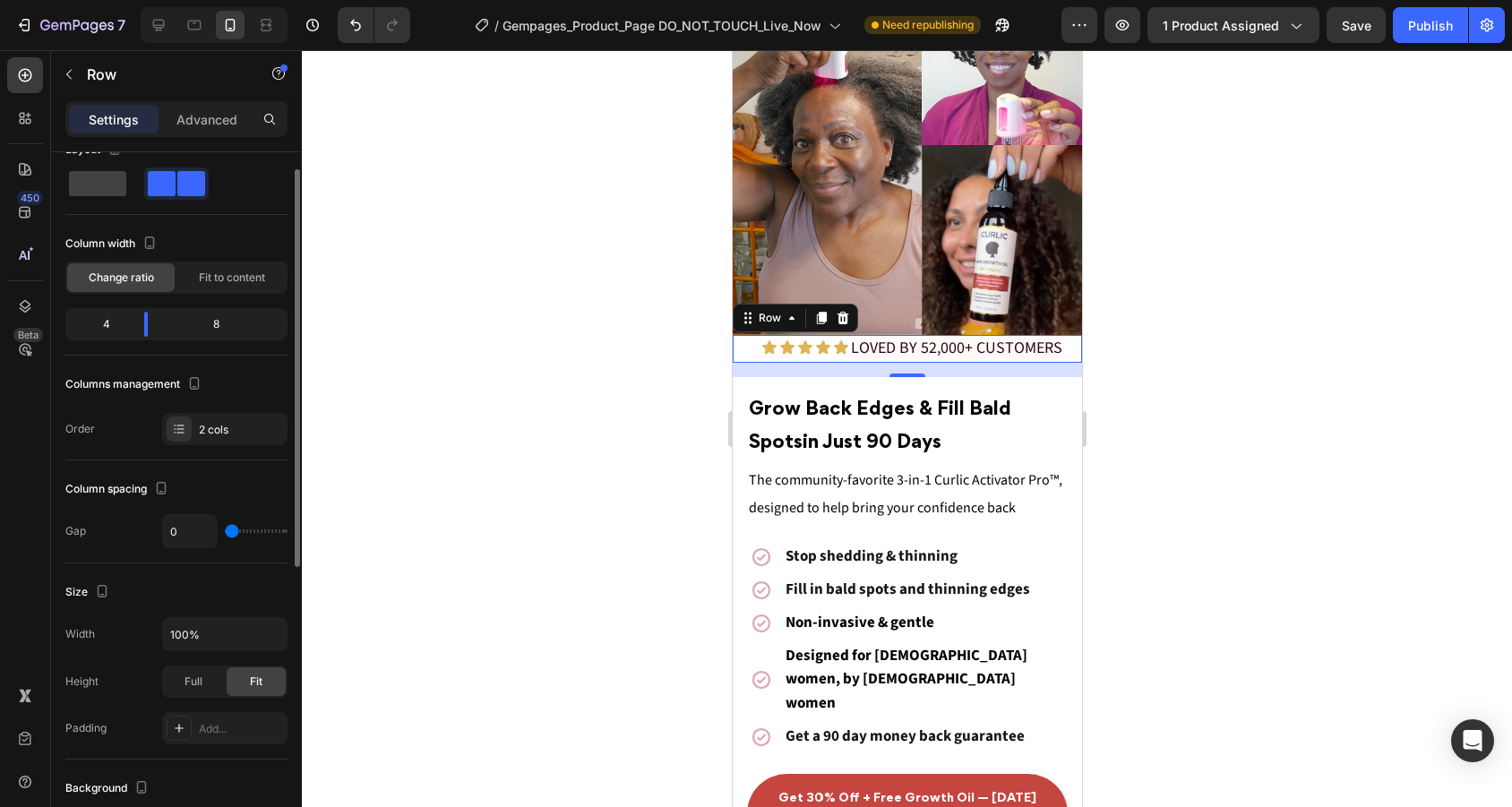
type input "1"
type input "5"
type input "7"
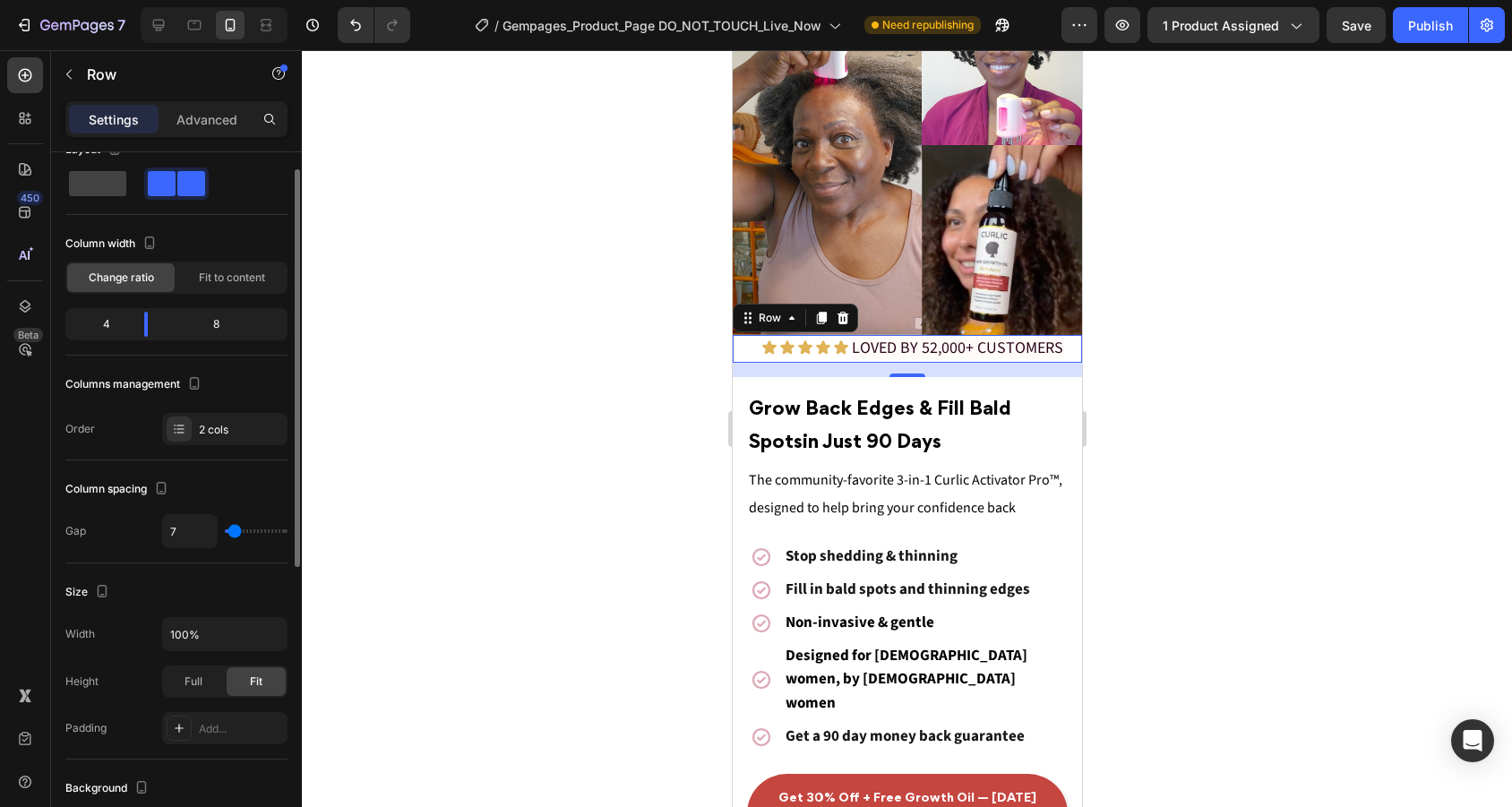
type input "9"
type input "7"
type input "5"
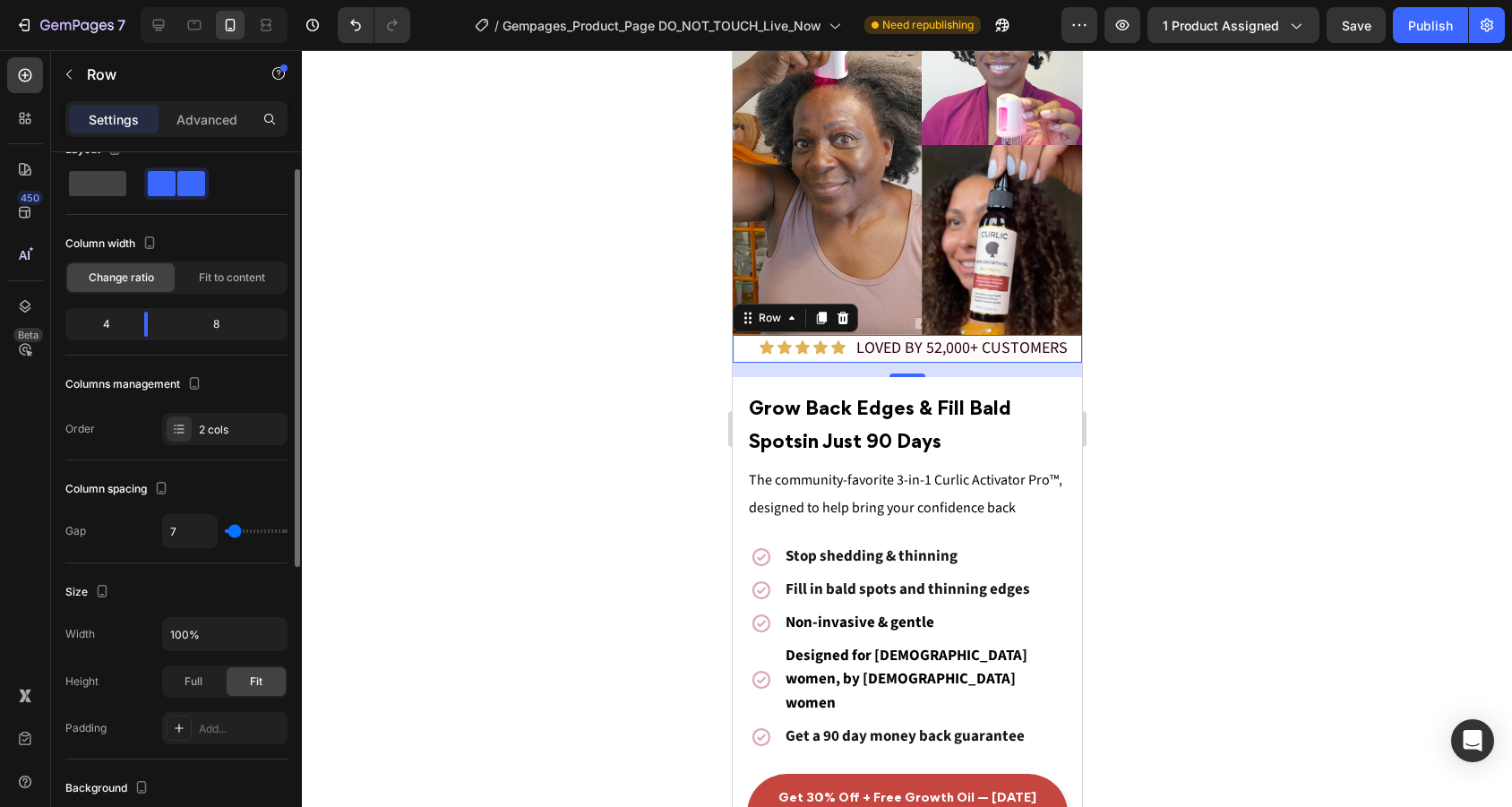
type input "5"
type input "3"
type input "5"
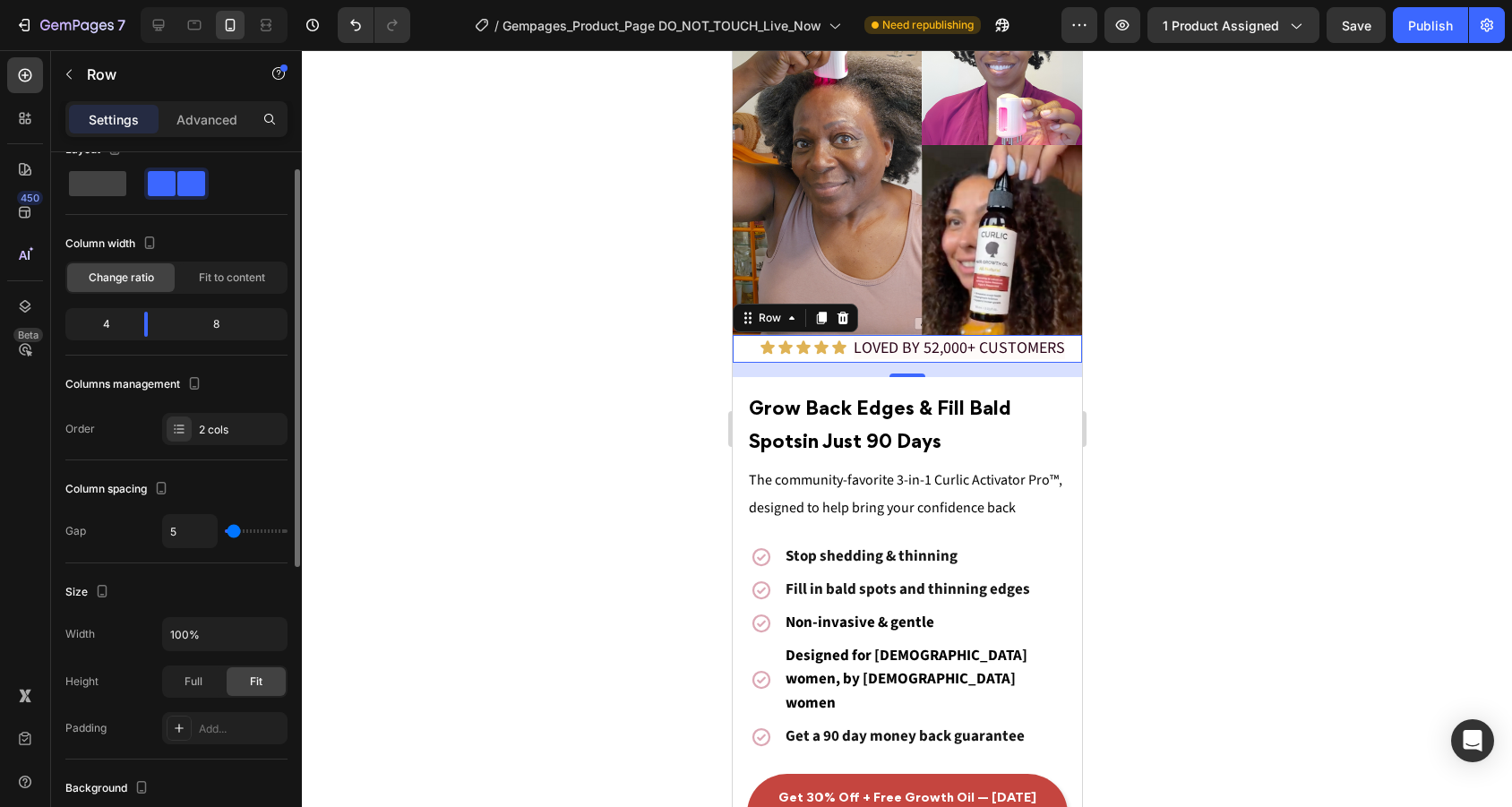
click at [231, 529] on input "range" at bounding box center [256, 531] width 63 height 4
click at [1021, 321] on img at bounding box center [906, 160] width 349 height 349
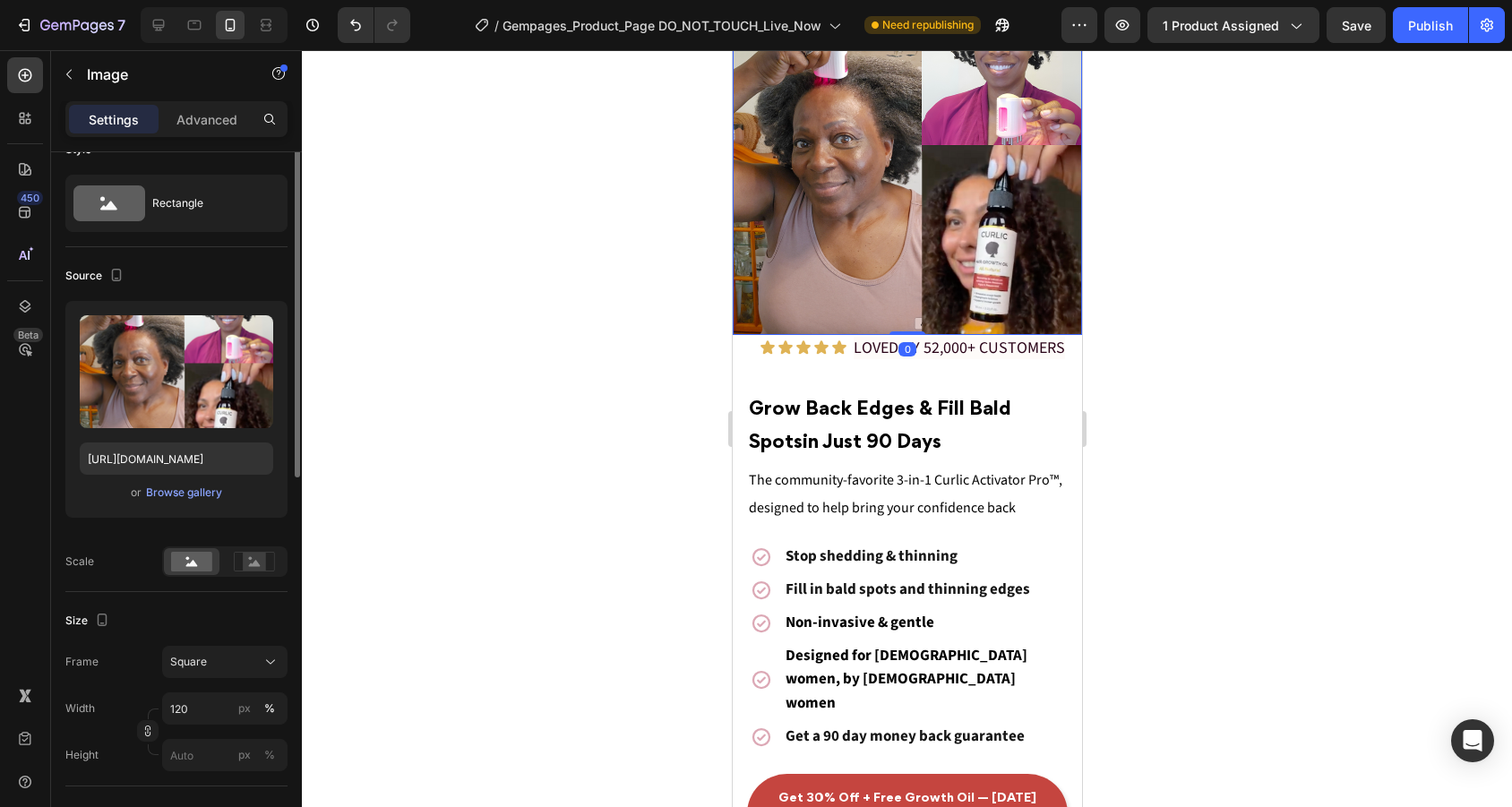
scroll to position [0, 0]
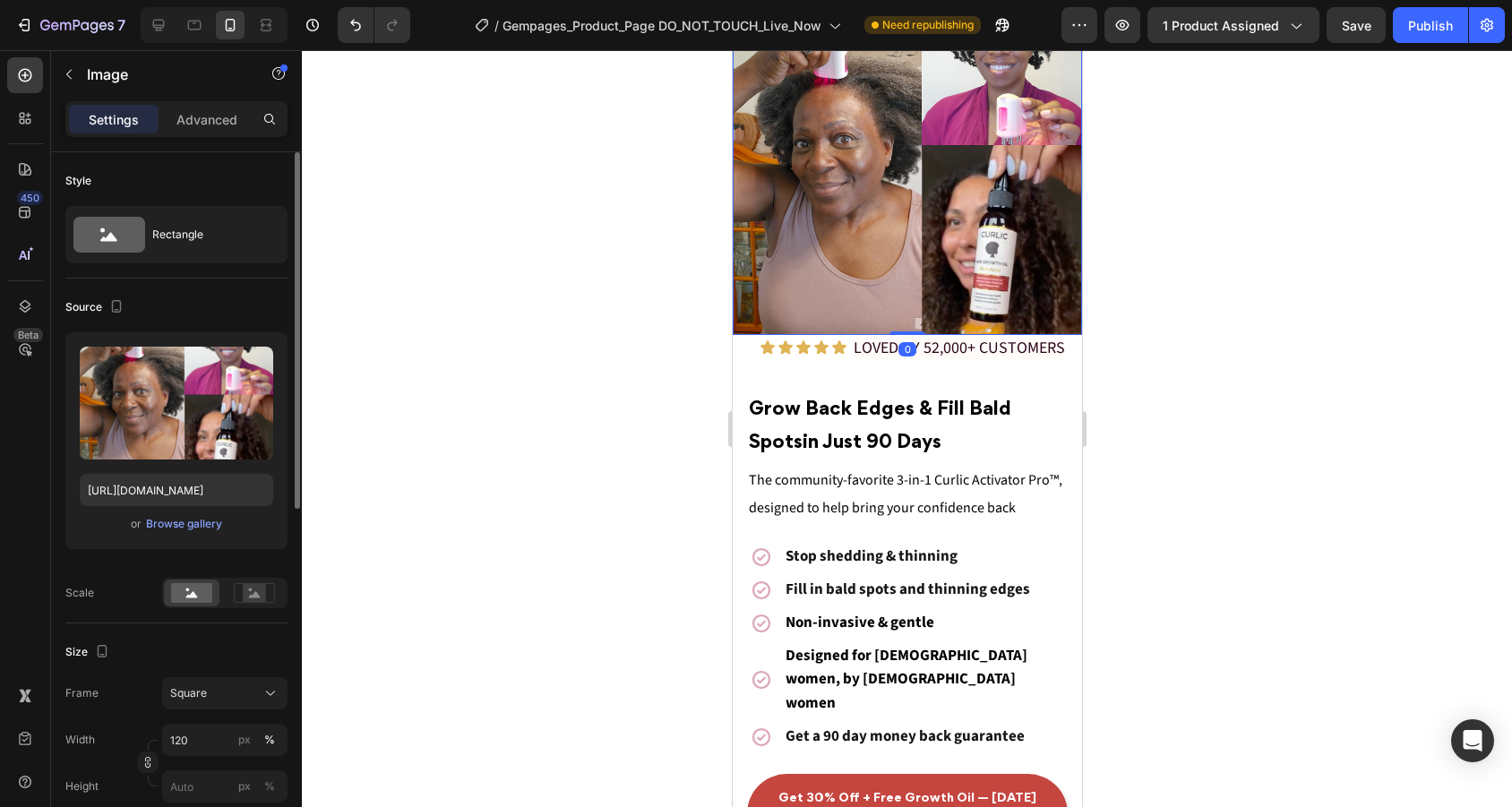
click at [1171, 343] on div at bounding box center [906, 428] width 1210 height 756
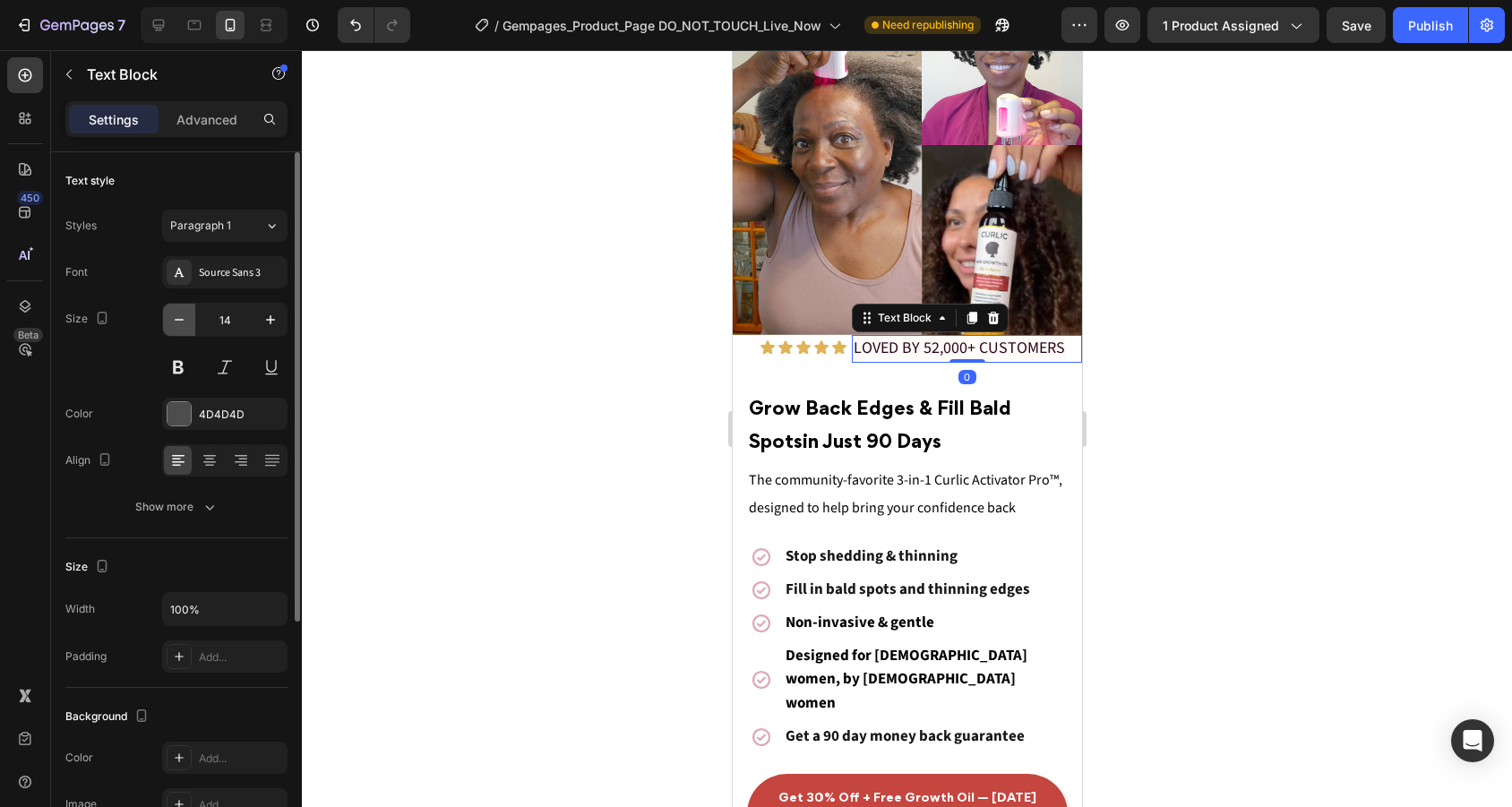
click at [183, 315] on icon "button" at bounding box center [179, 319] width 18 height 18
type input "12"
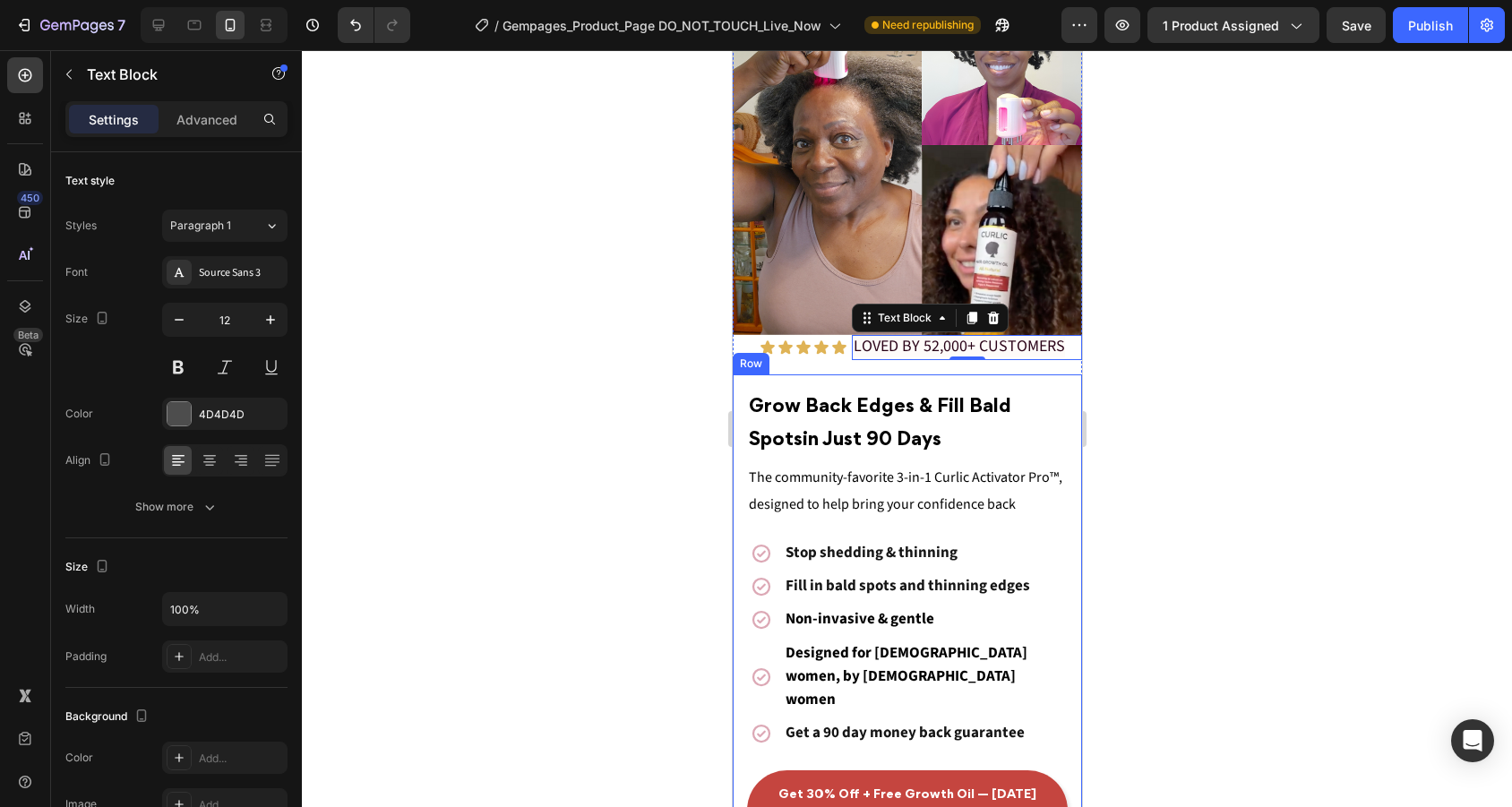
click at [846, 384] on div "⁠⁠⁠⁠⁠⁠⁠ Grow Back Edges & Fill Bald Spots in Just 90 Days Heading The community…" at bounding box center [906, 619] width 349 height 491
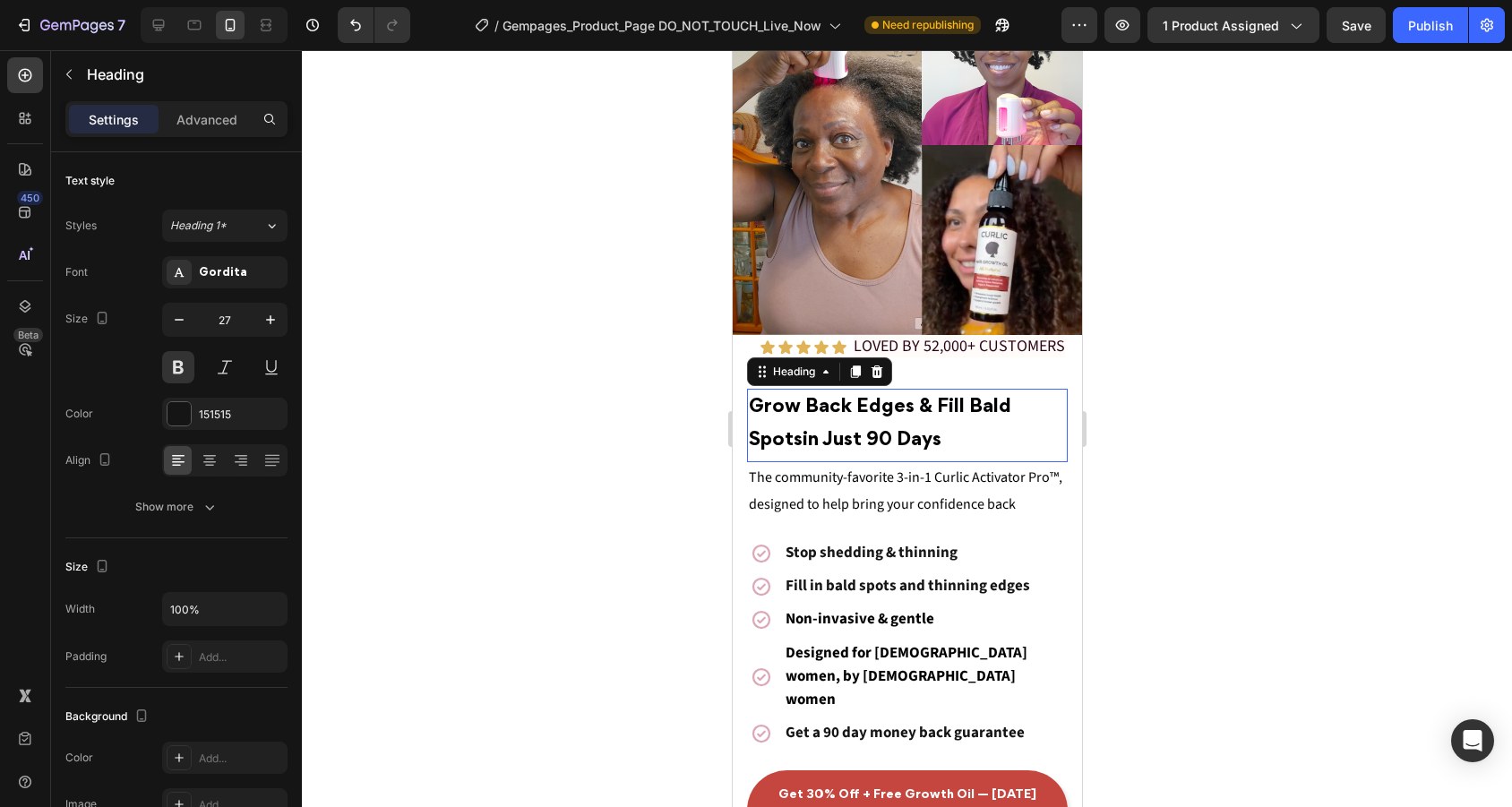
click at [938, 406] on strong "Grow Back Edges & Fill Bald Spots" at bounding box center [879, 424] width 263 height 51
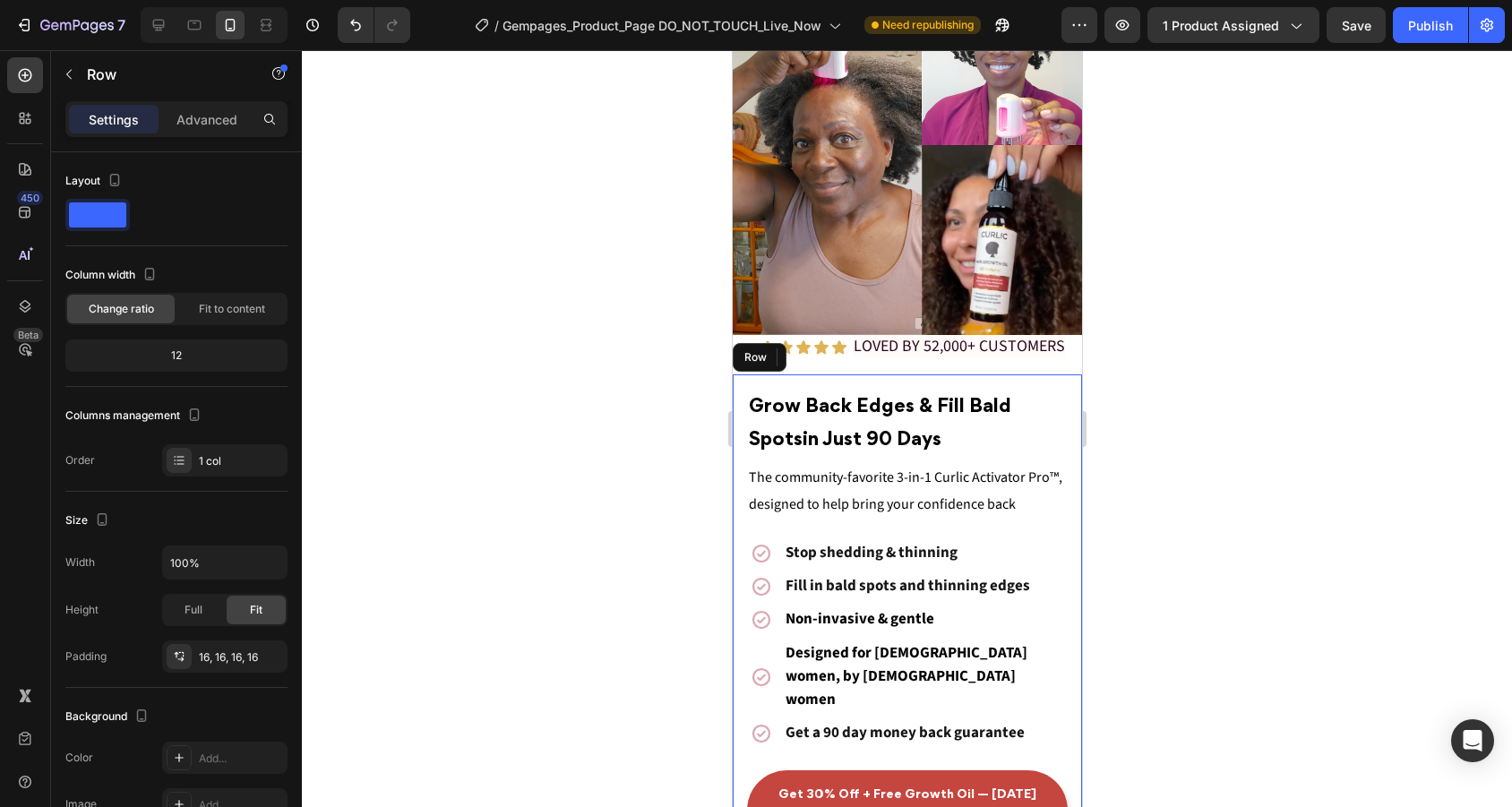
click at [943, 385] on div "⁠⁠⁠⁠⁠⁠⁠ Grow Back Edges & Fill Bald Spots in Just 90 Days Heading 0 The communi…" at bounding box center [906, 619] width 349 height 491
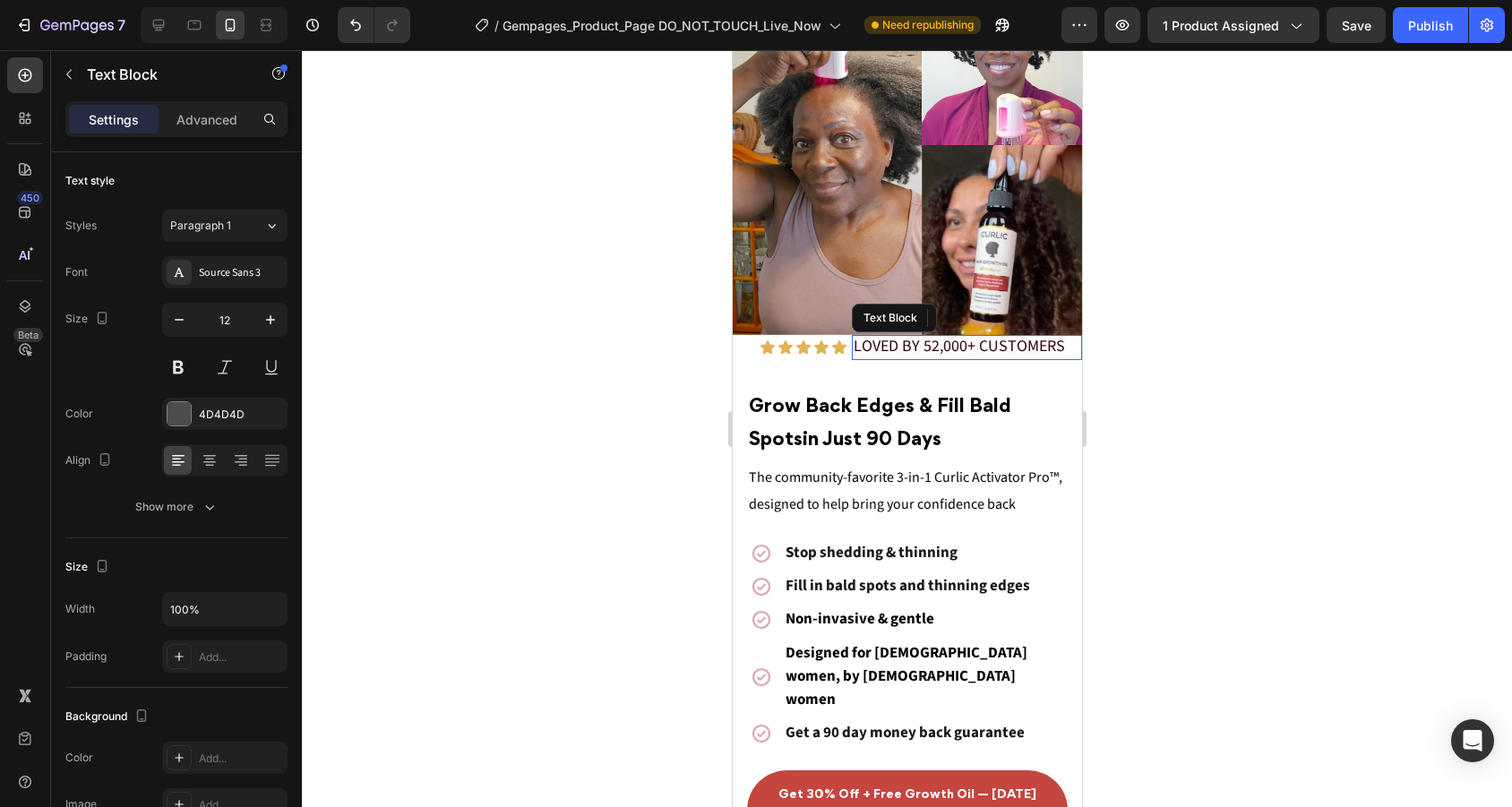
click at [953, 356] on span "LOVED BY 52,000+ CUSTOMERS" at bounding box center [958, 346] width 212 height 23
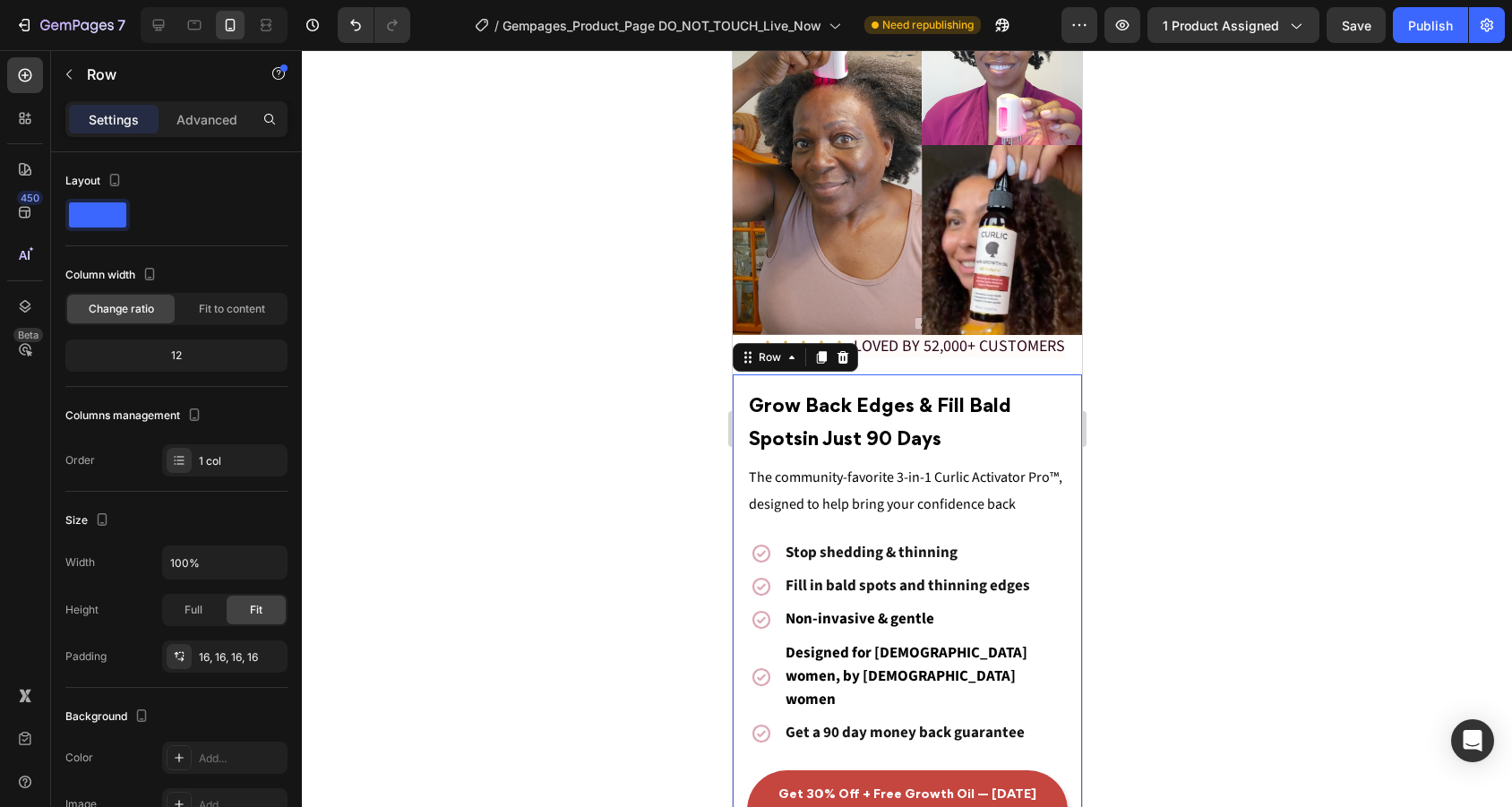
click at [922, 379] on div "⁠⁠⁠⁠⁠⁠⁠ Grow Back Edges & Fill Bald Spots in Just 90 Days Heading The community…" at bounding box center [906, 619] width 349 height 491
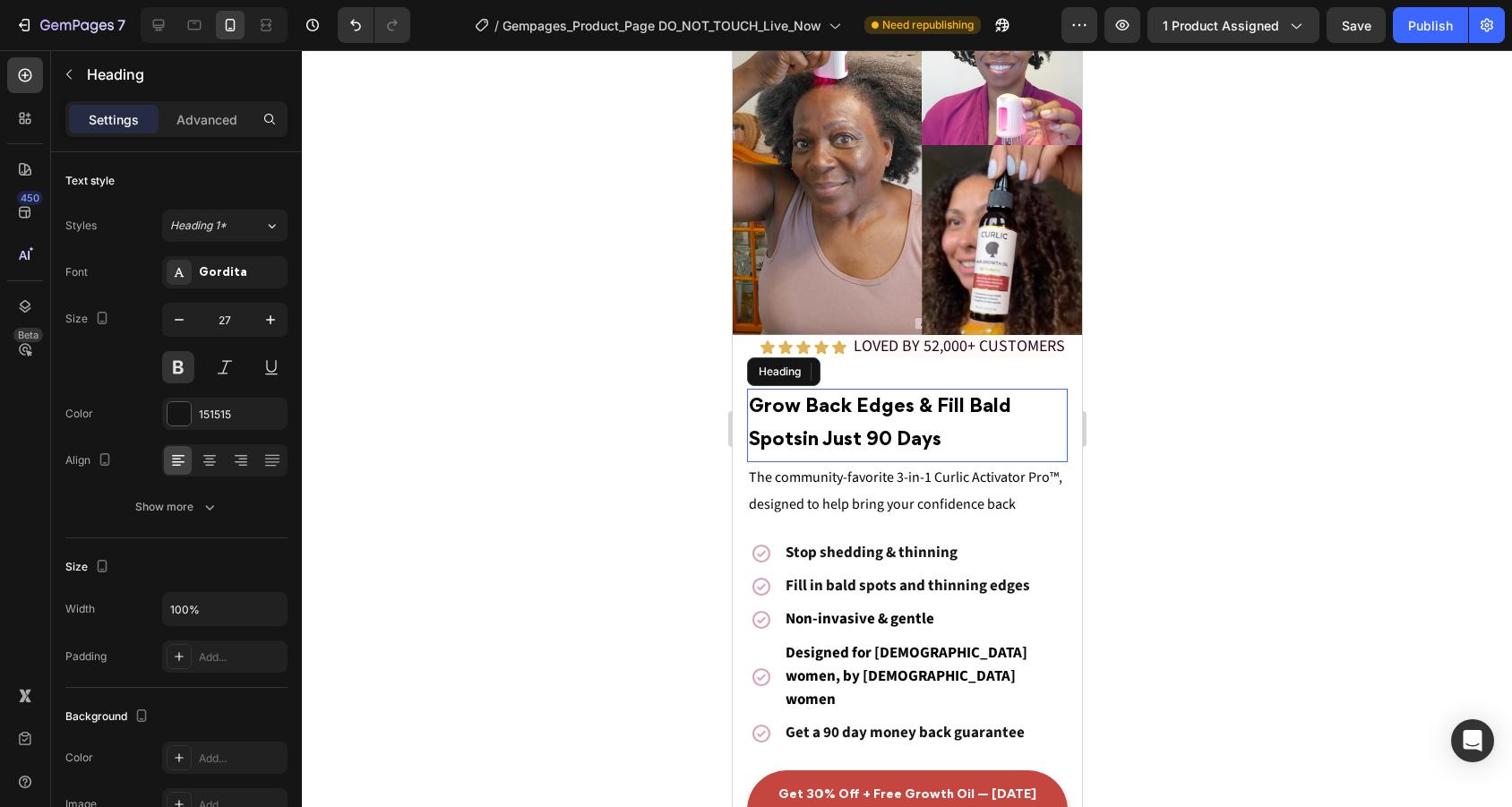
click at [901, 397] on p "⁠⁠⁠⁠⁠⁠⁠ Grow Back Edges & Fill Bald Spots in Just 90 Days" at bounding box center [906, 423] width 317 height 67
click at [219, 115] on p "Advanced" at bounding box center [207, 119] width 61 height 19
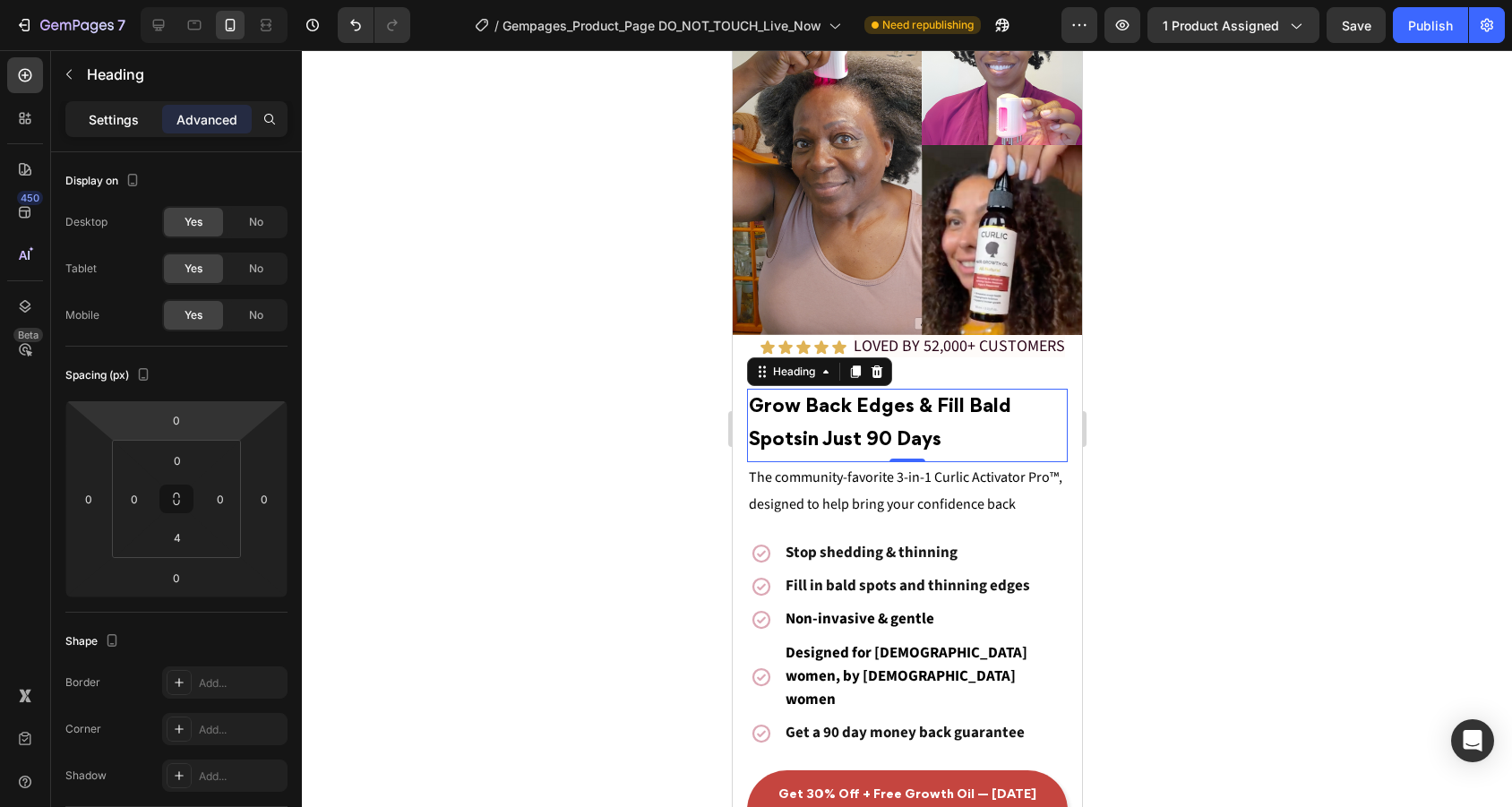
click at [112, 126] on p "Settings" at bounding box center [113, 119] width 50 height 19
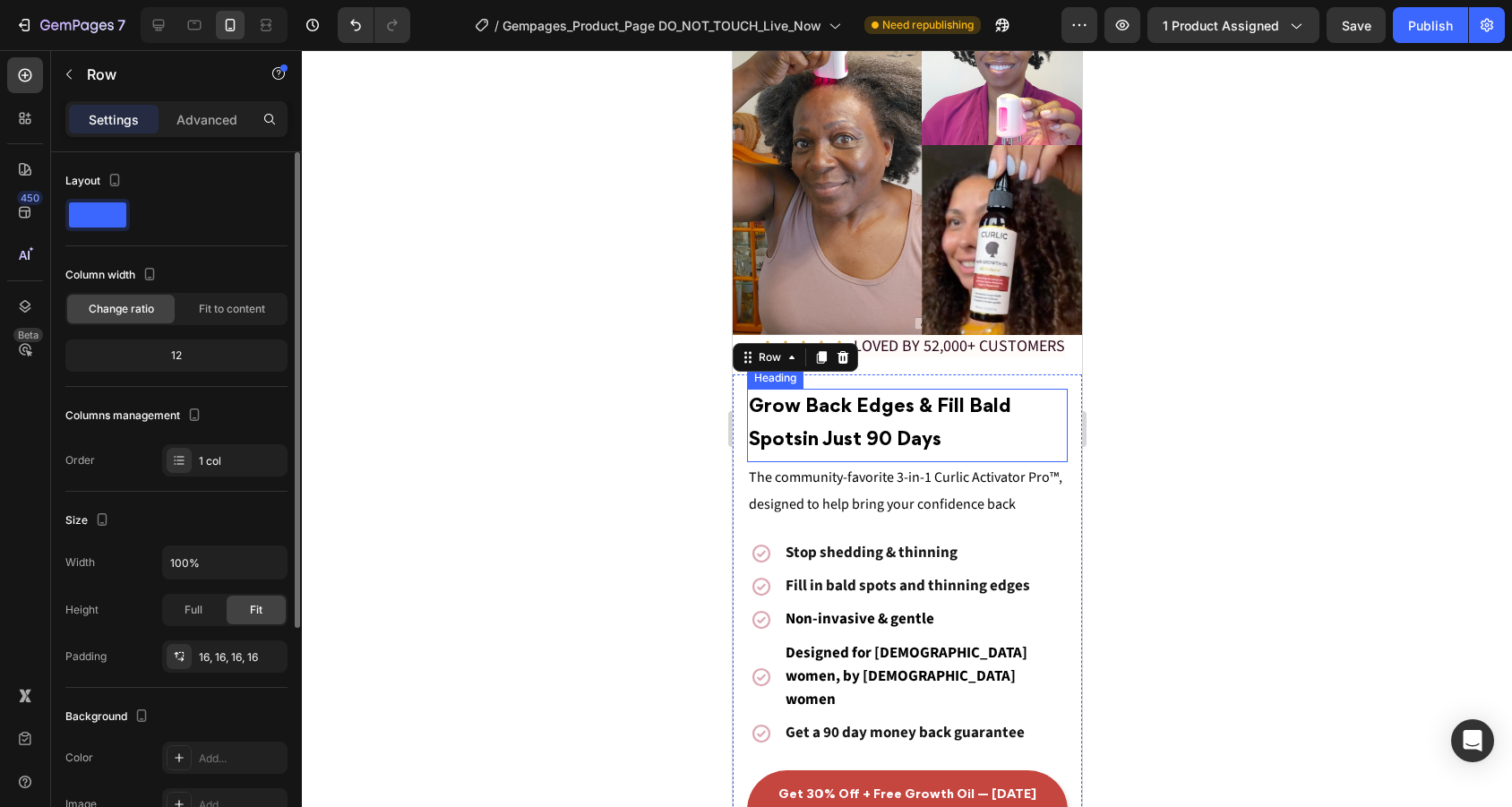
click at [870, 407] on strong "Grow Back Edges & Fill Bald Spots" at bounding box center [879, 424] width 263 height 51
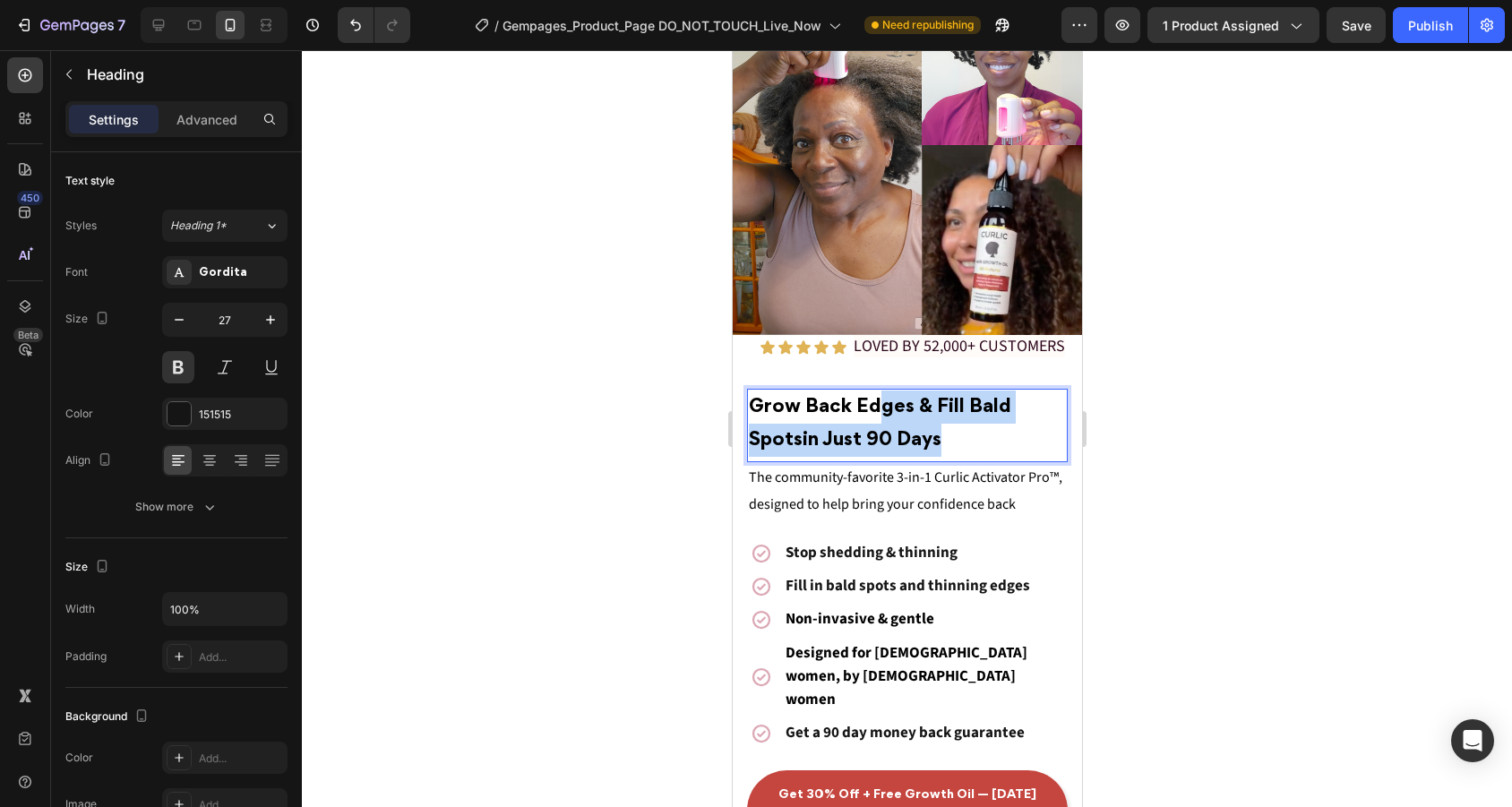
drag, startPoint x: 872, startPoint y: 404, endPoint x: 886, endPoint y: 451, distance: 49.0
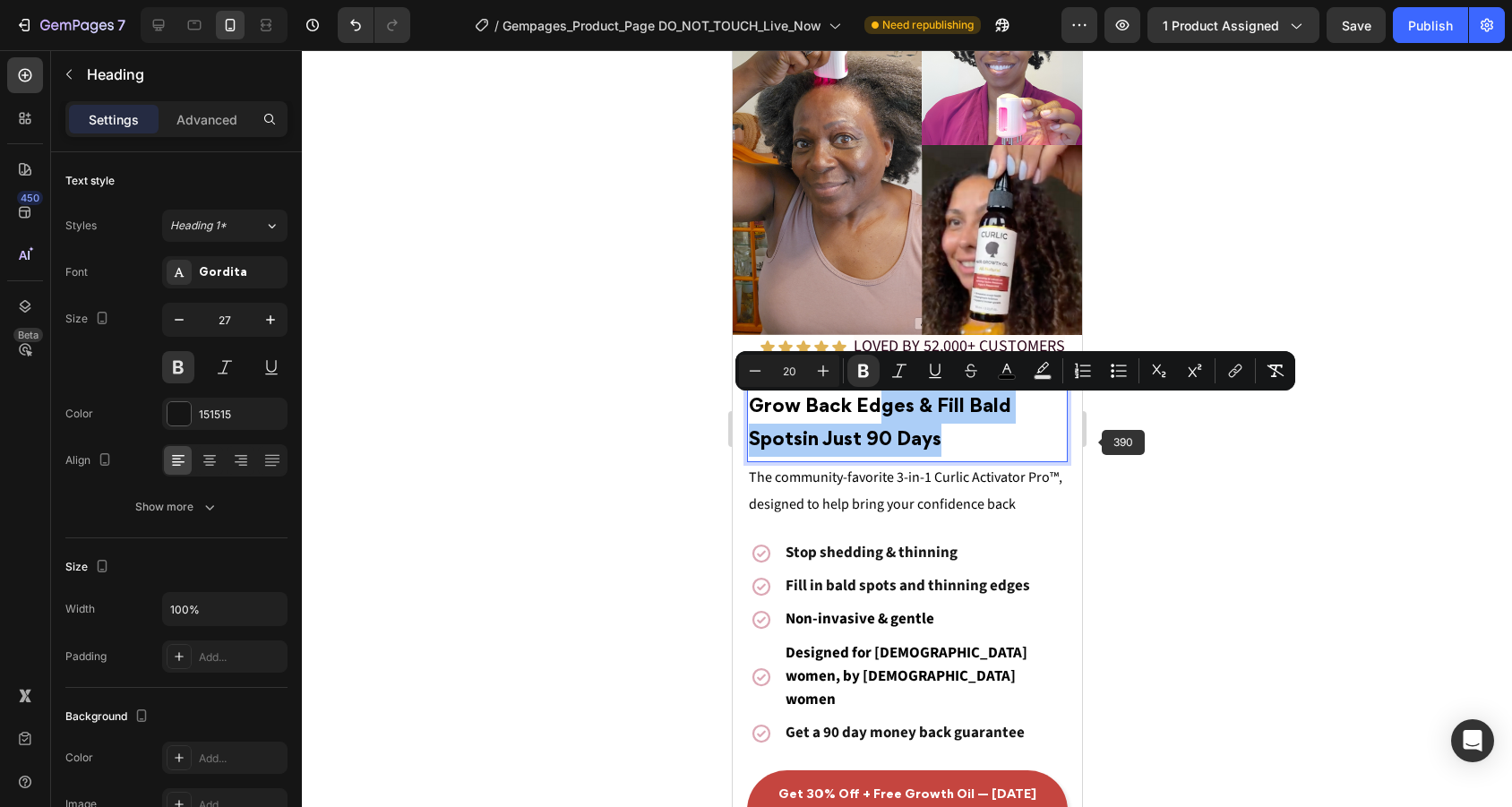
click at [1173, 446] on div at bounding box center [906, 428] width 1210 height 756
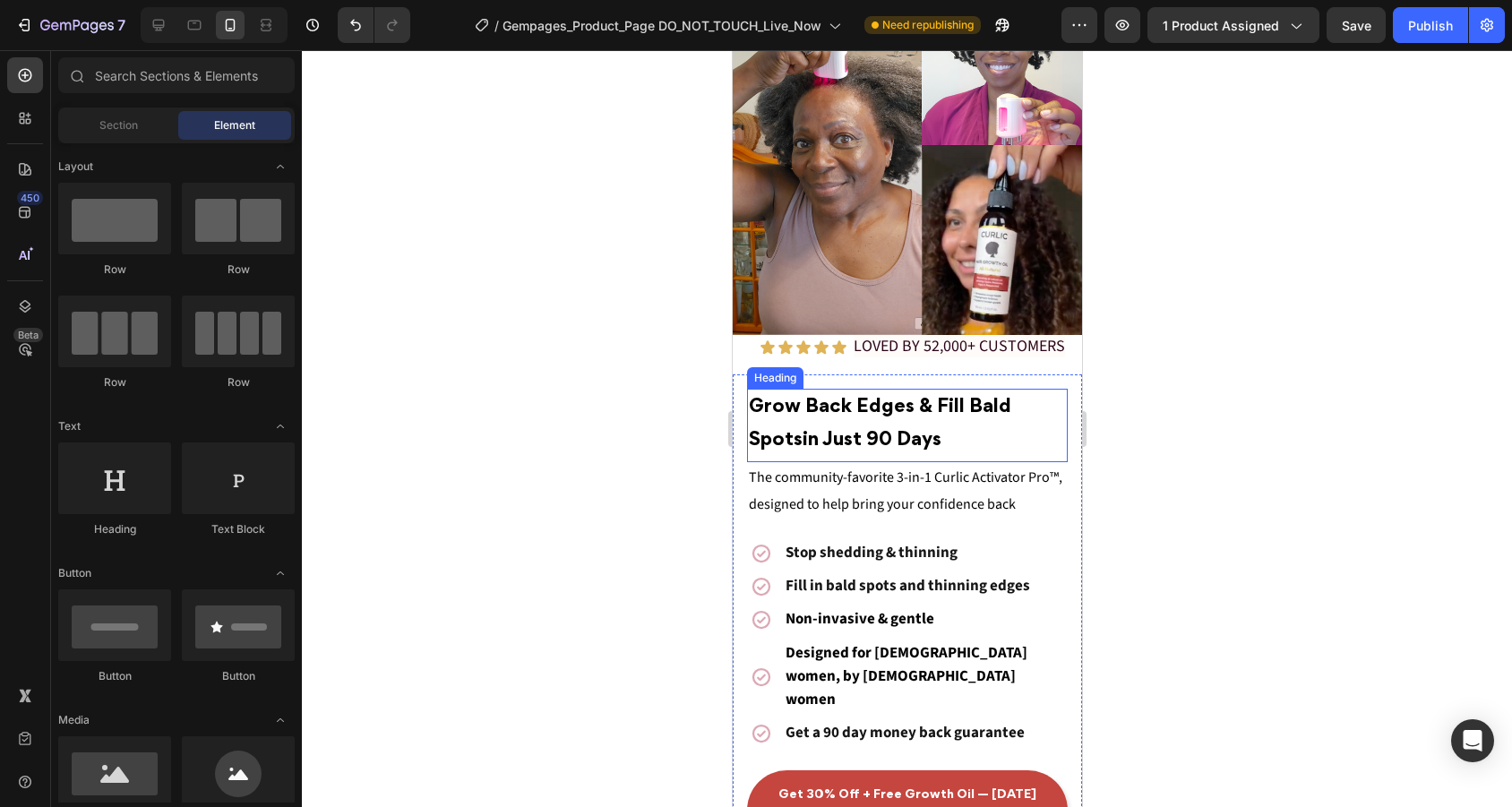
click at [1038, 441] on p "⁠⁠⁠⁠⁠⁠⁠ Grow Back Edges & Fill Bald Spots in Just 90 Days" at bounding box center [906, 423] width 317 height 67
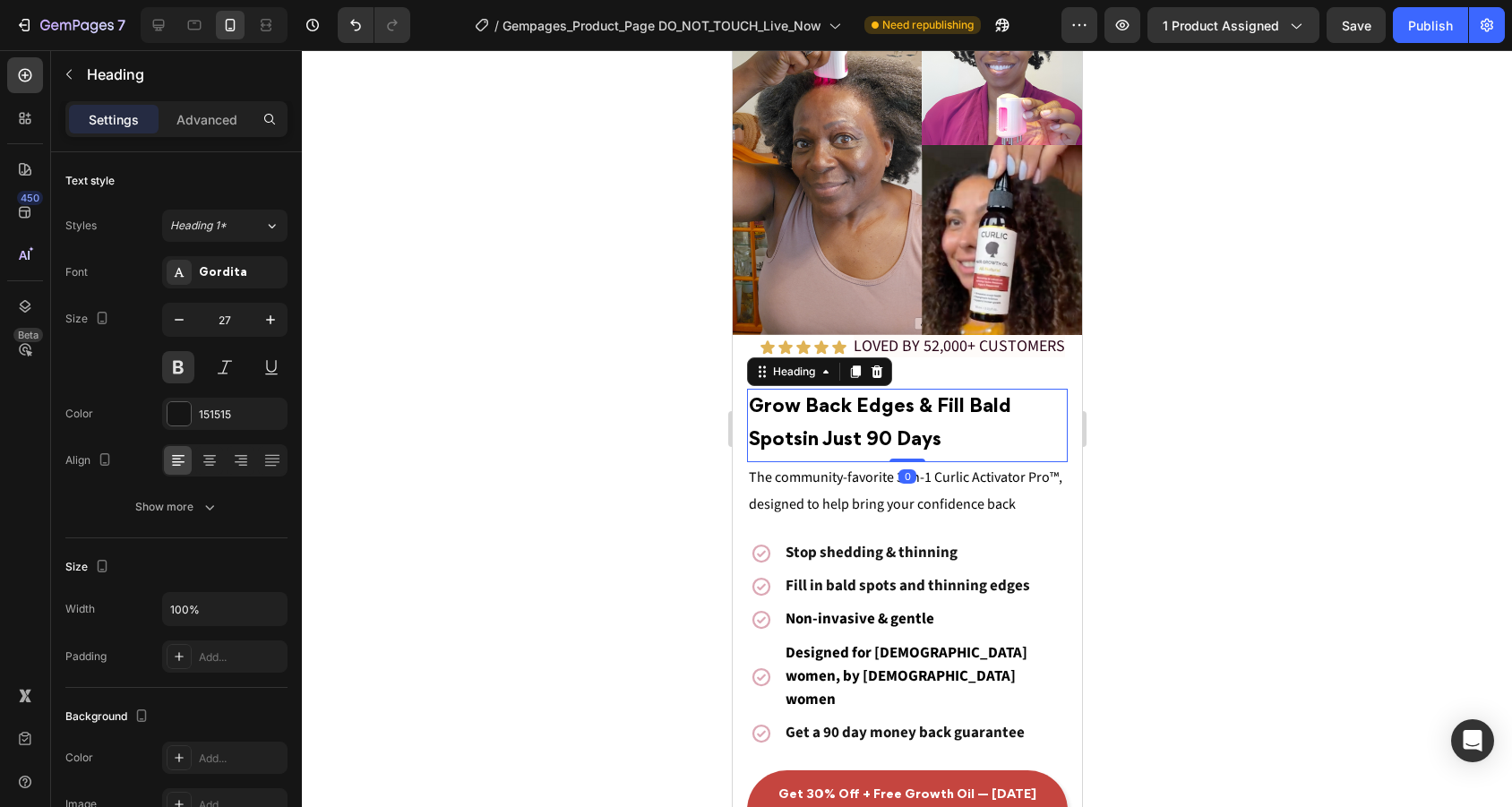
click at [1159, 443] on div at bounding box center [906, 428] width 1210 height 756
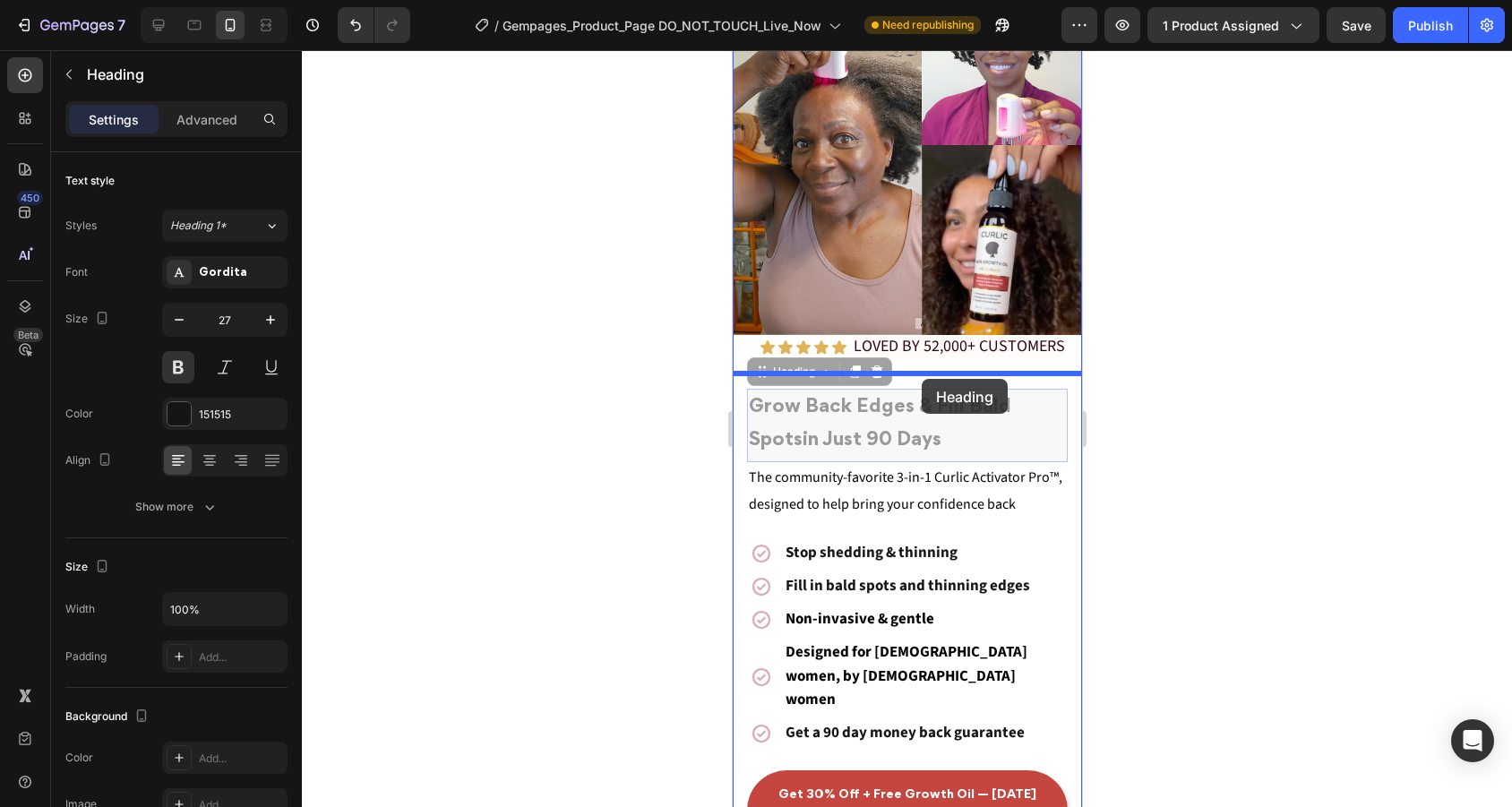
drag, startPoint x: 1024, startPoint y: 439, endPoint x: 921, endPoint y: 379, distance: 119.2
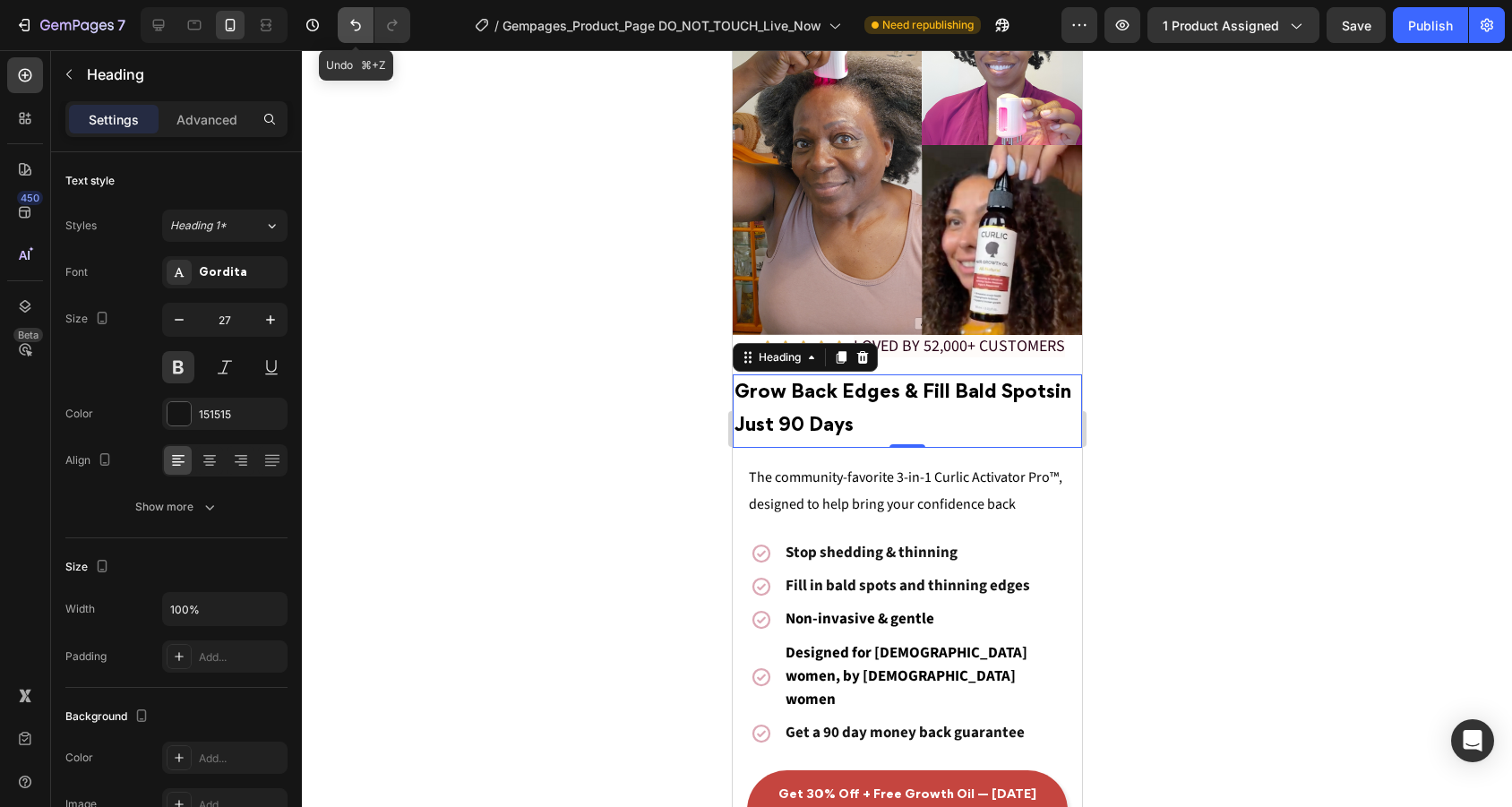
click at [351, 23] on icon "Undo/Redo" at bounding box center [355, 25] width 11 height 12
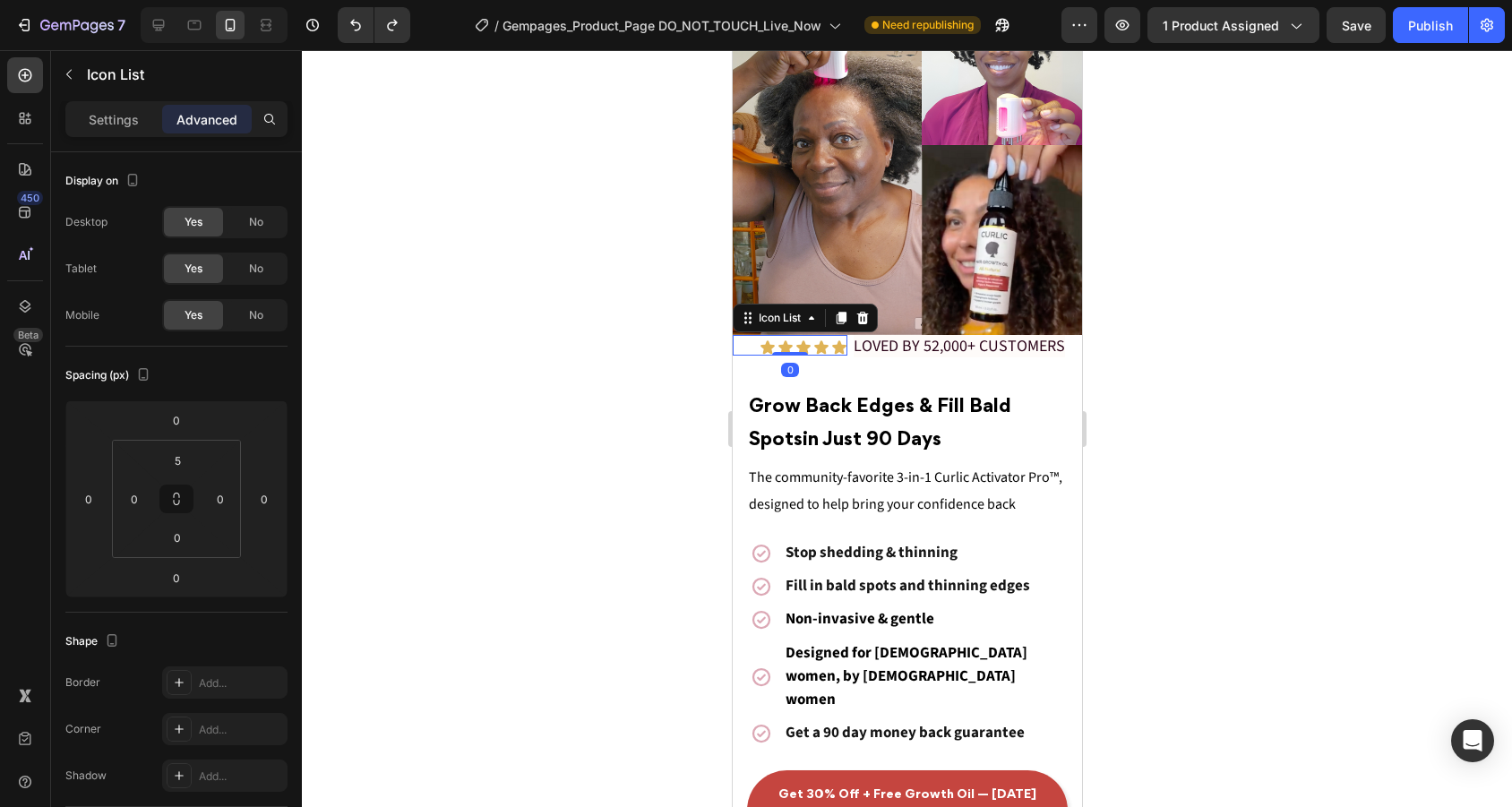
click at [741, 351] on div "Icon Icon Icon Icon Icon" at bounding box center [789, 347] width 115 height 16
click at [741, 356] on div "Icon Icon Icon Icon Icon Icon List 0" at bounding box center [789, 348] width 115 height 25
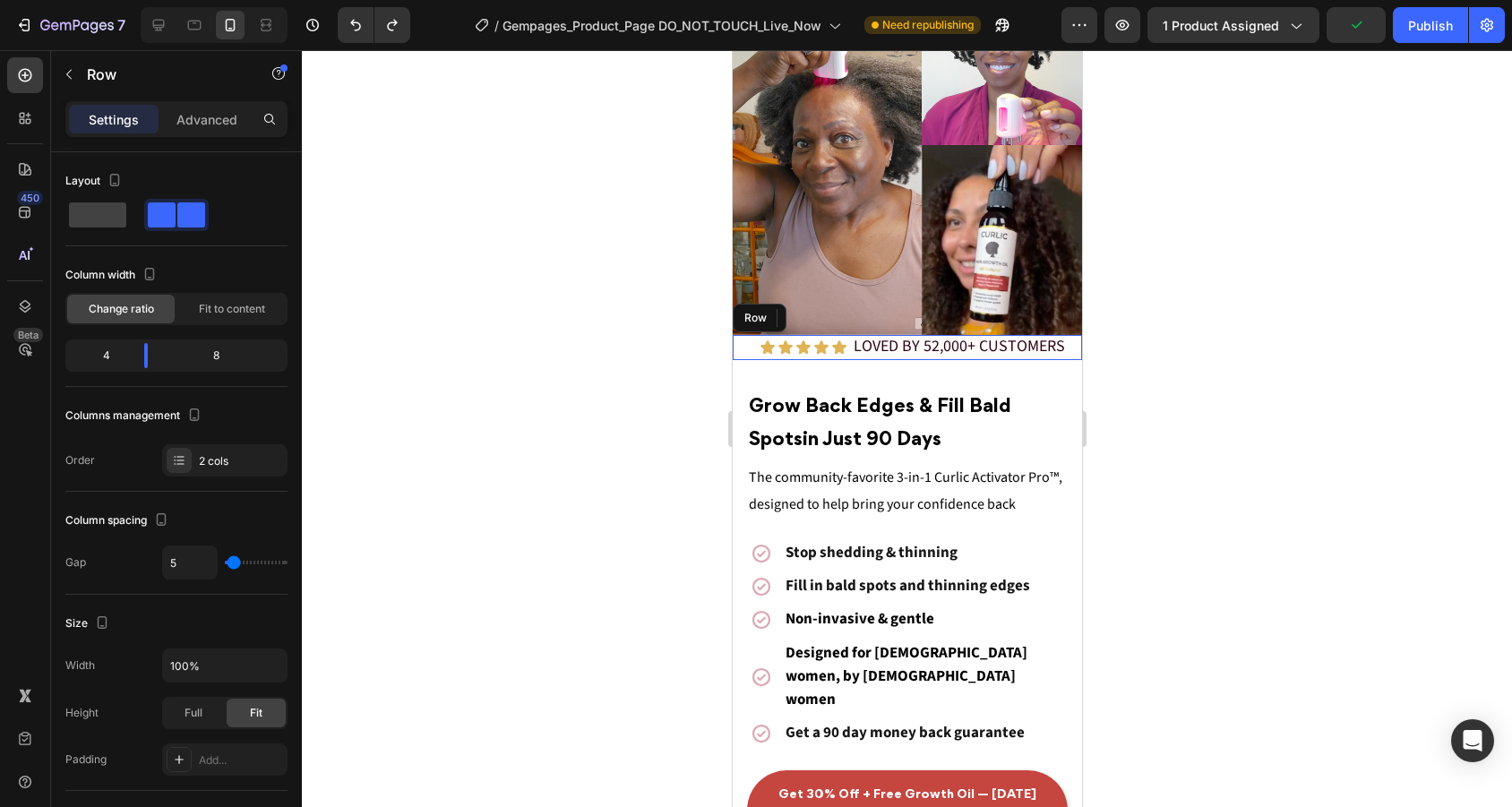
click at [742, 356] on div "Icon Icon Icon Icon Icon Icon List 0" at bounding box center [789, 348] width 115 height 25
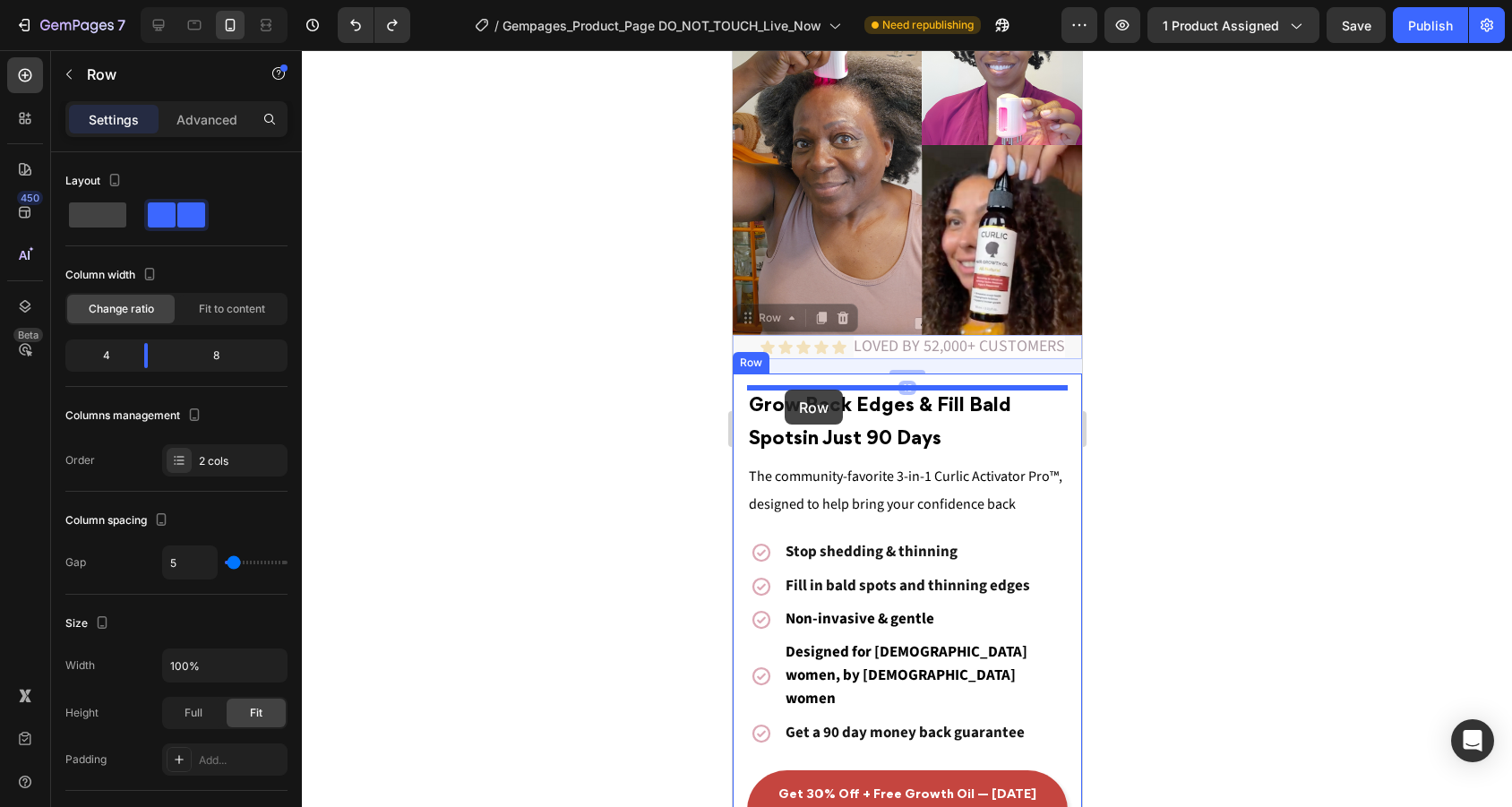
drag, startPoint x: 748, startPoint y: 321, endPoint x: 784, endPoint y: 390, distance: 77.8
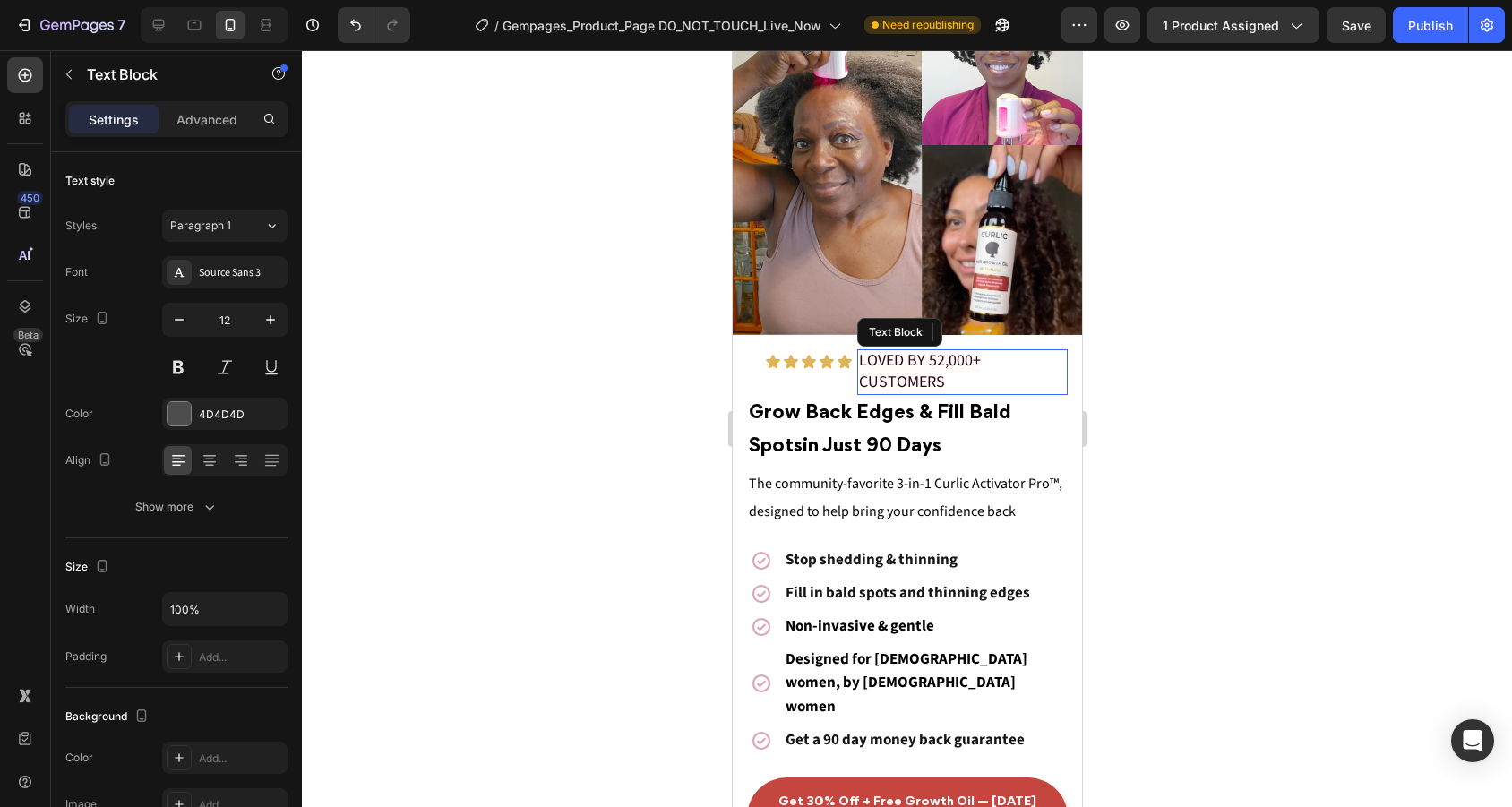
click at [976, 377] on p "LOVED BY 52,000+ CUSTOMERS" at bounding box center [961, 371] width 207 height 42
click at [1000, 385] on p "LOVED BY 52,000+ CUSTOMERS" at bounding box center [961, 371] width 207 height 42
drag, startPoint x: 983, startPoint y: 375, endPoint x: 858, endPoint y: 353, distance: 126.9
click at [858, 353] on p "LOVED BY 52,000+ CUSTOMERS" at bounding box center [961, 371] width 207 height 42
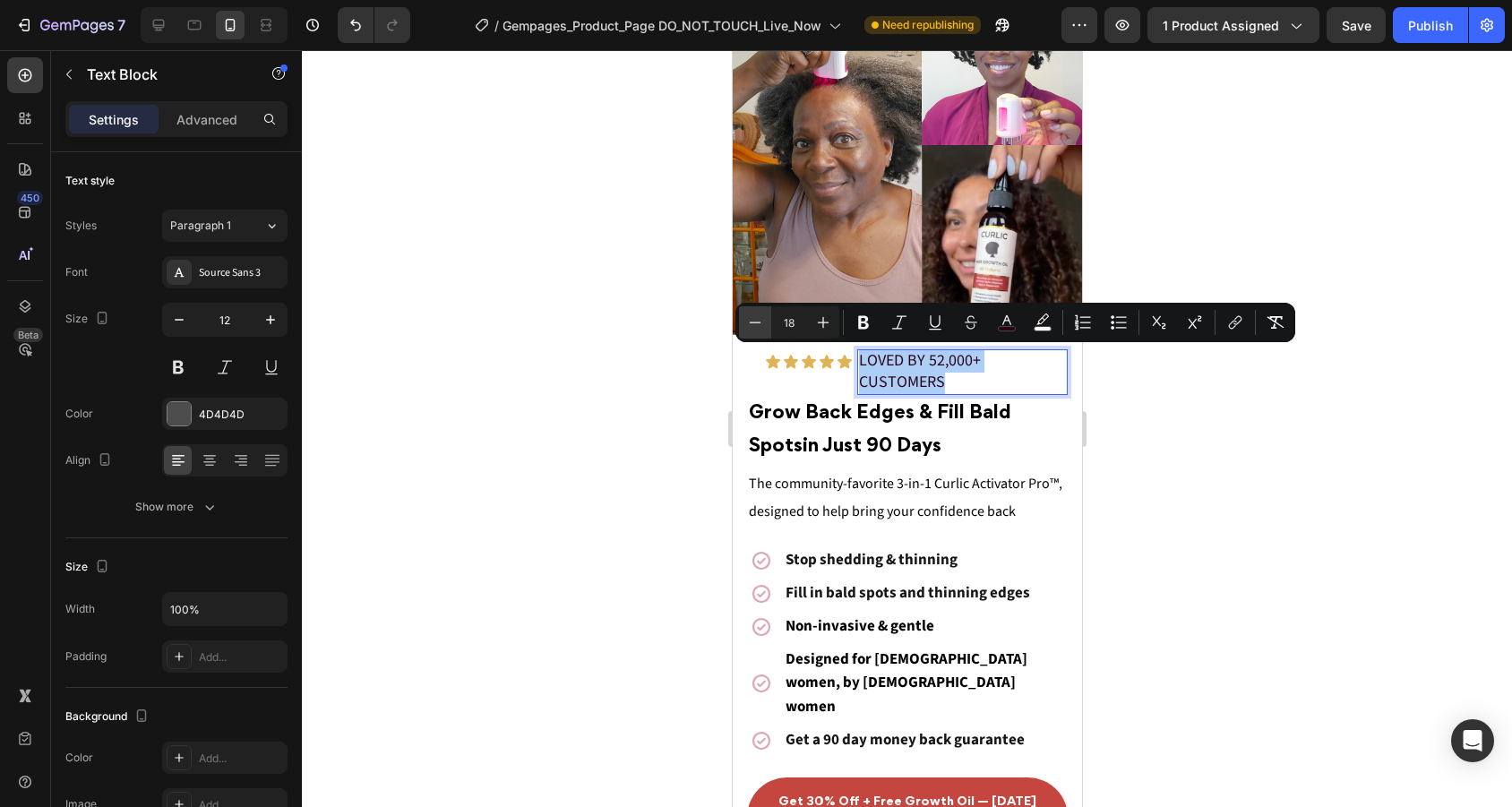
click at [756, 317] on icon "Editor contextual toolbar" at bounding box center [755, 322] width 18 height 18
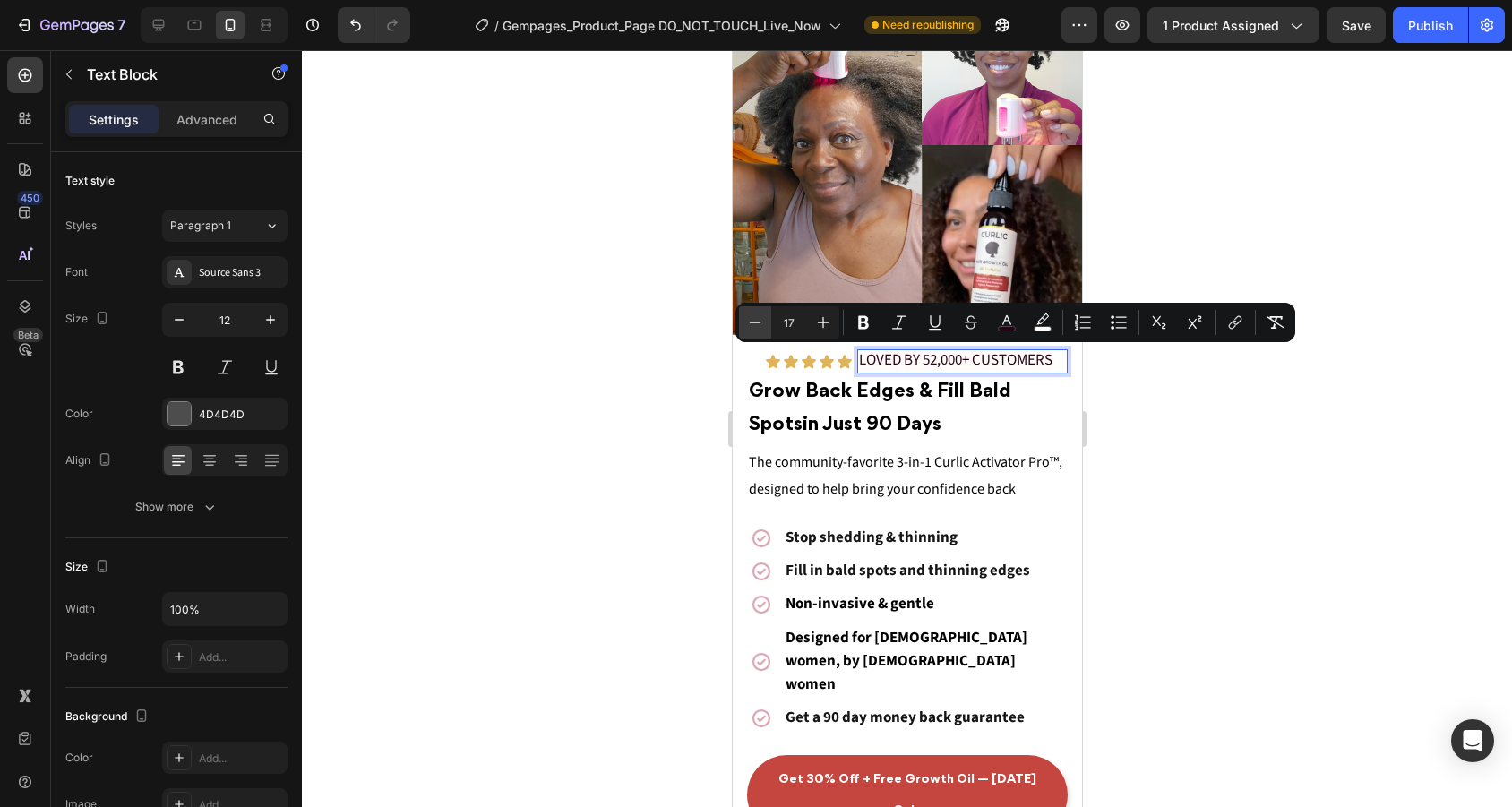
click at [756, 317] on icon "Editor contextual toolbar" at bounding box center [755, 322] width 18 height 18
click at [756, 318] on icon "Editor contextual toolbar" at bounding box center [755, 322] width 18 height 18
type input "14"
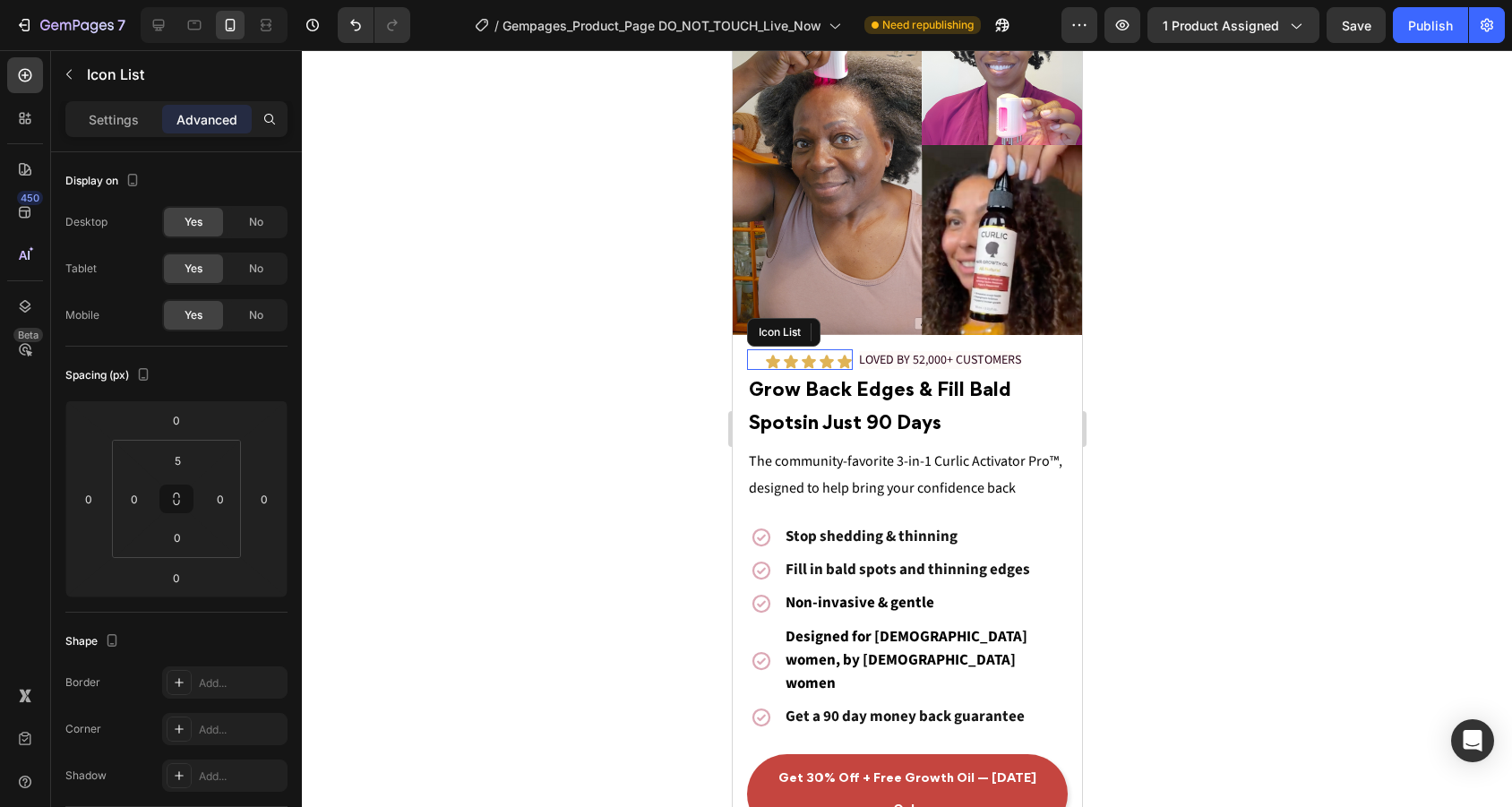
click at [755, 357] on div "Icon Icon Icon Icon Icon" at bounding box center [799, 361] width 106 height 16
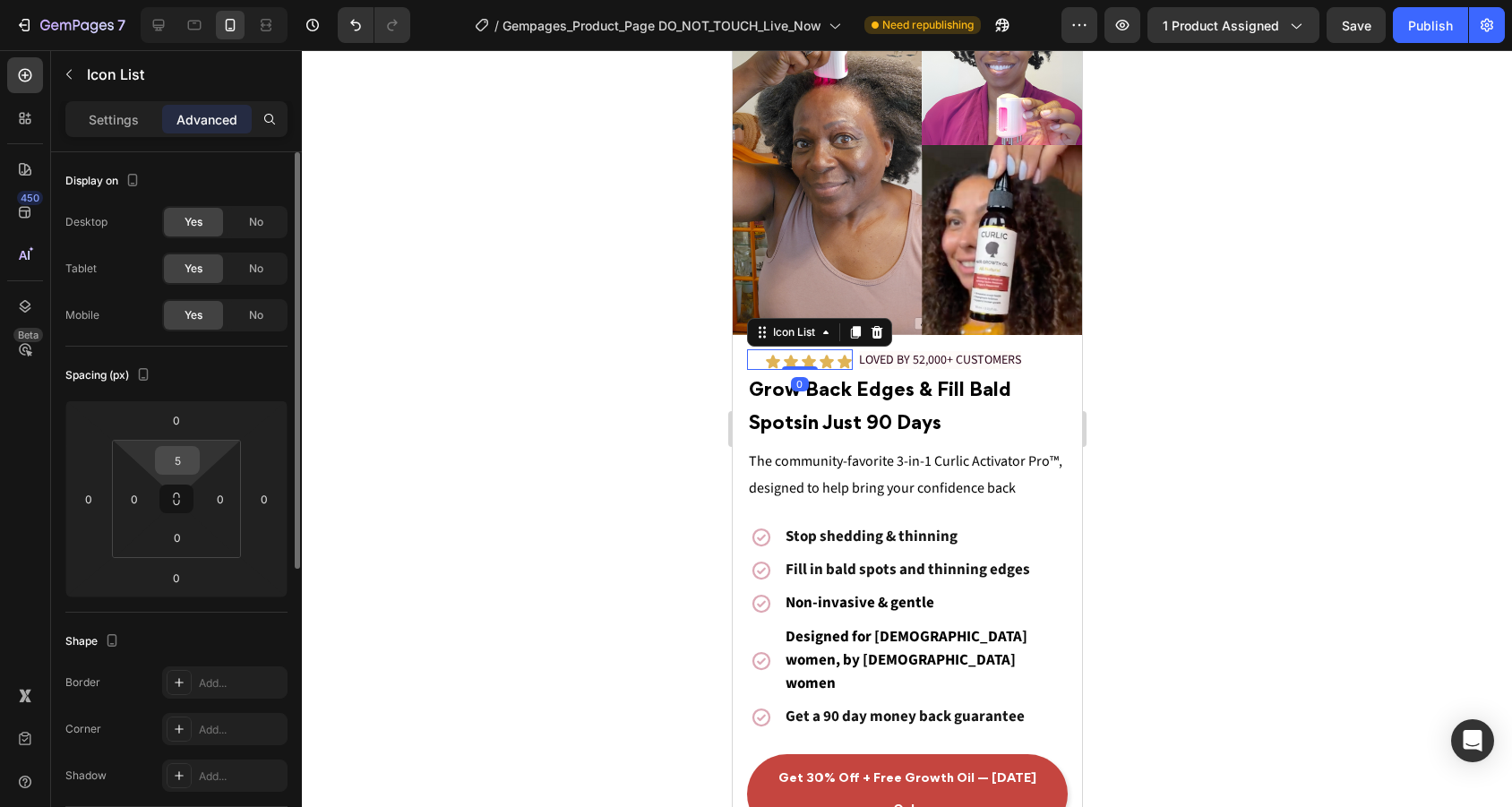
click at [175, 461] on input "5" at bounding box center [177, 459] width 36 height 26
click at [630, 368] on div at bounding box center [906, 428] width 1210 height 756
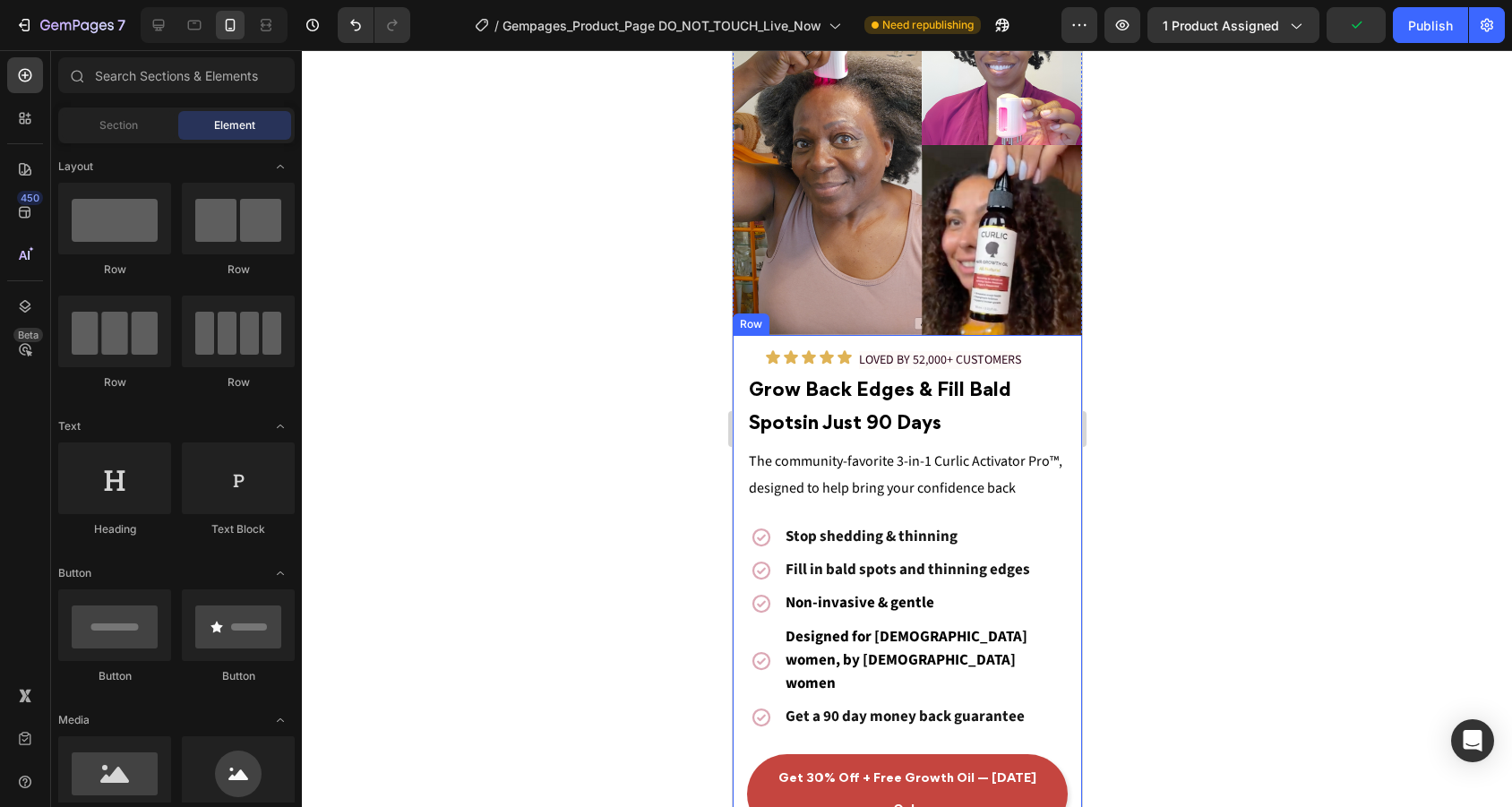
click at [960, 341] on div "Icon Icon Icon Icon Icon Icon List LOVED BY 52,000+ CUSTOMERS Text Block Row Gr…" at bounding box center [906, 592] width 349 height 513
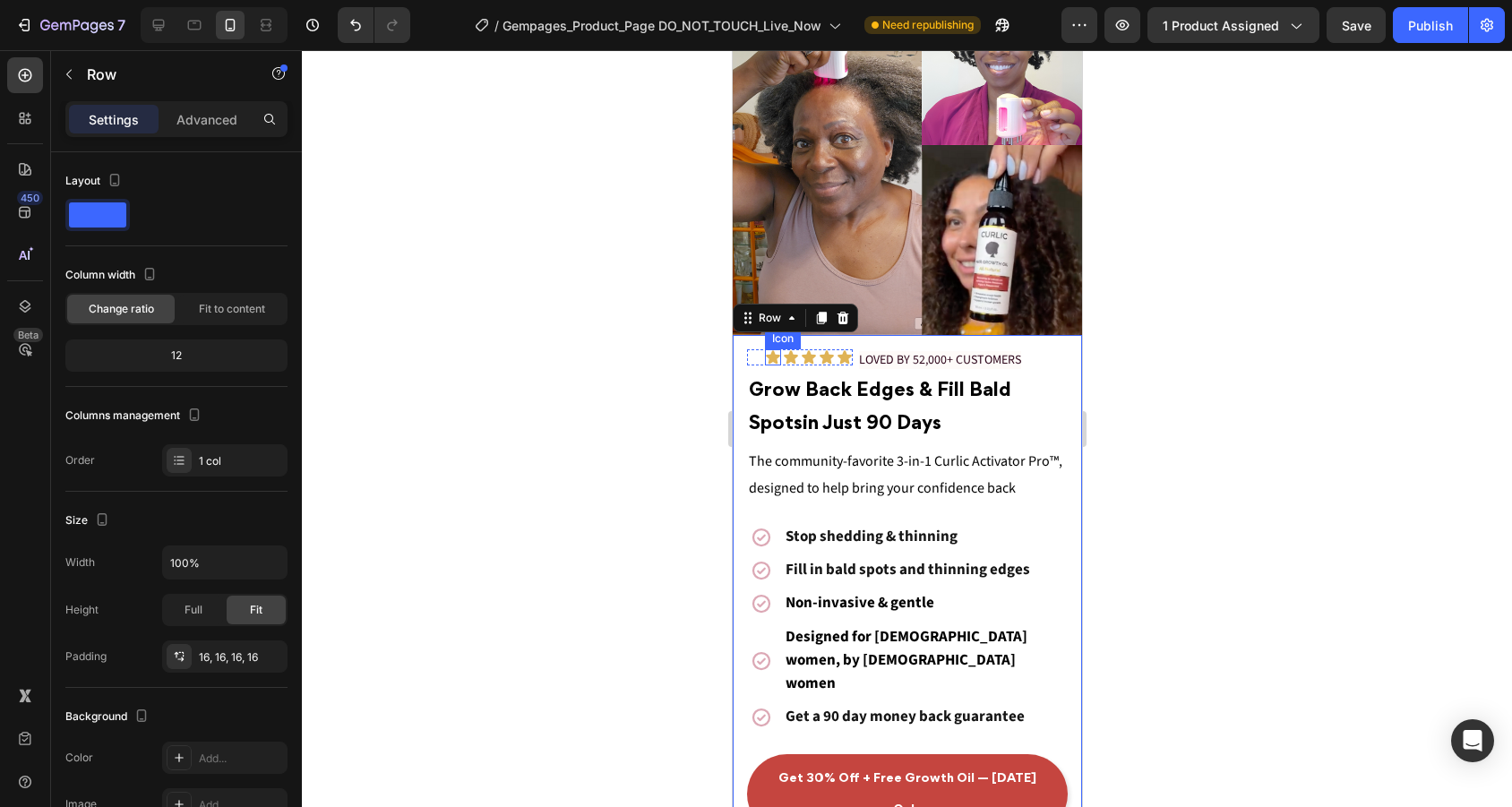
click at [765, 349] on icon at bounding box center [772, 356] width 16 height 16
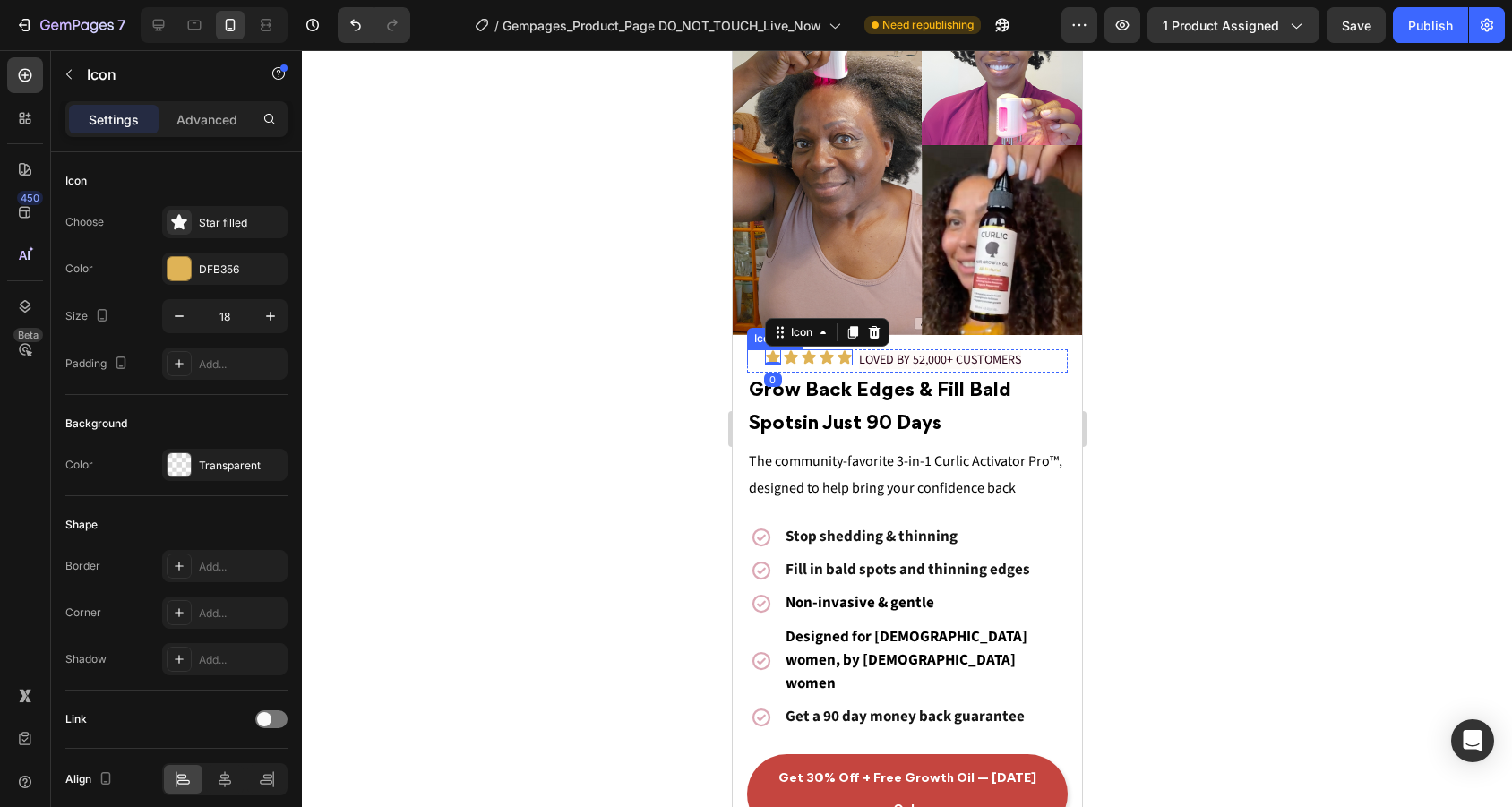
click at [749, 356] on div "Icon 0 Icon Icon Icon Icon" at bounding box center [799, 356] width 106 height 16
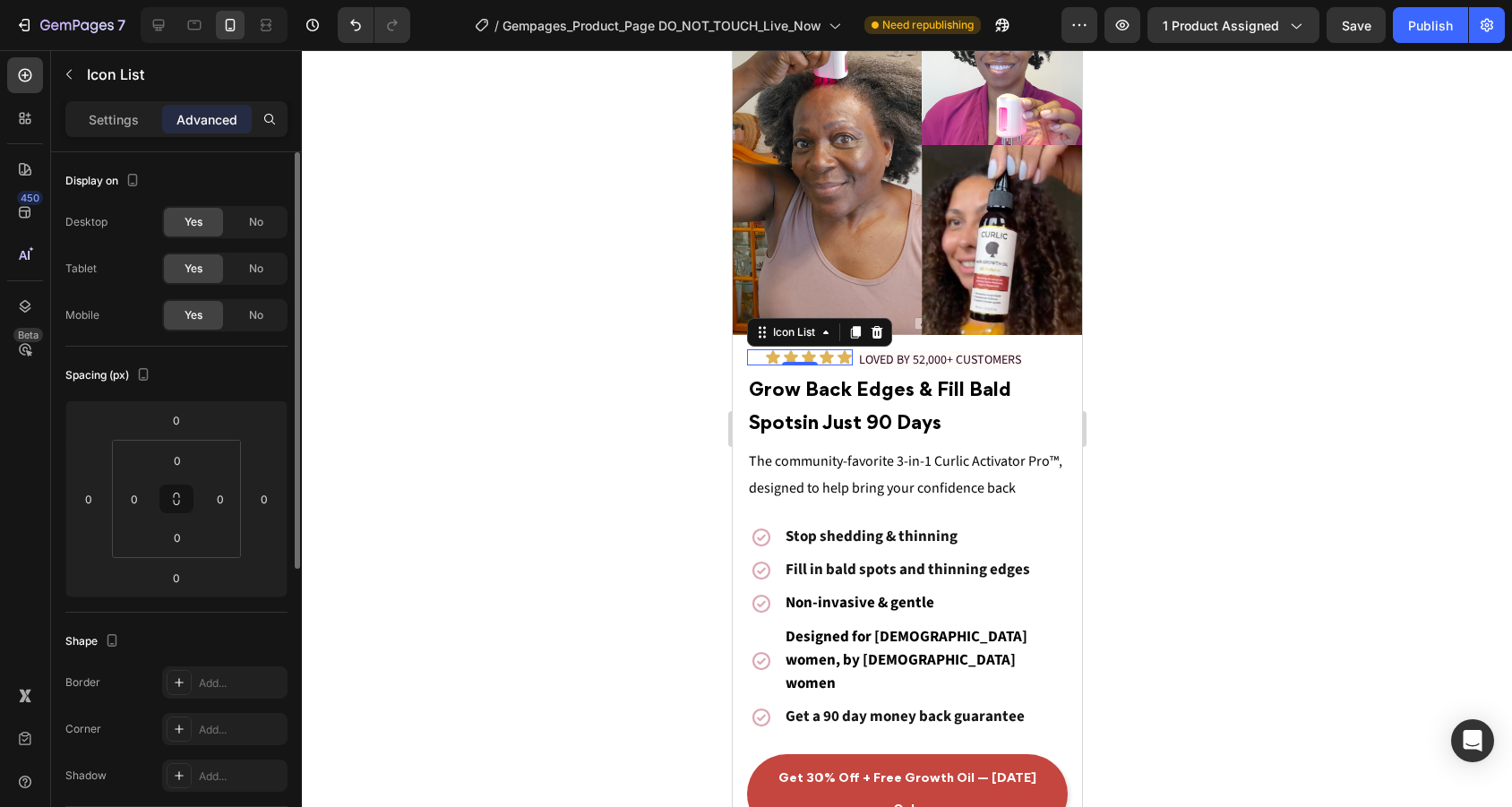
scroll to position [489, 0]
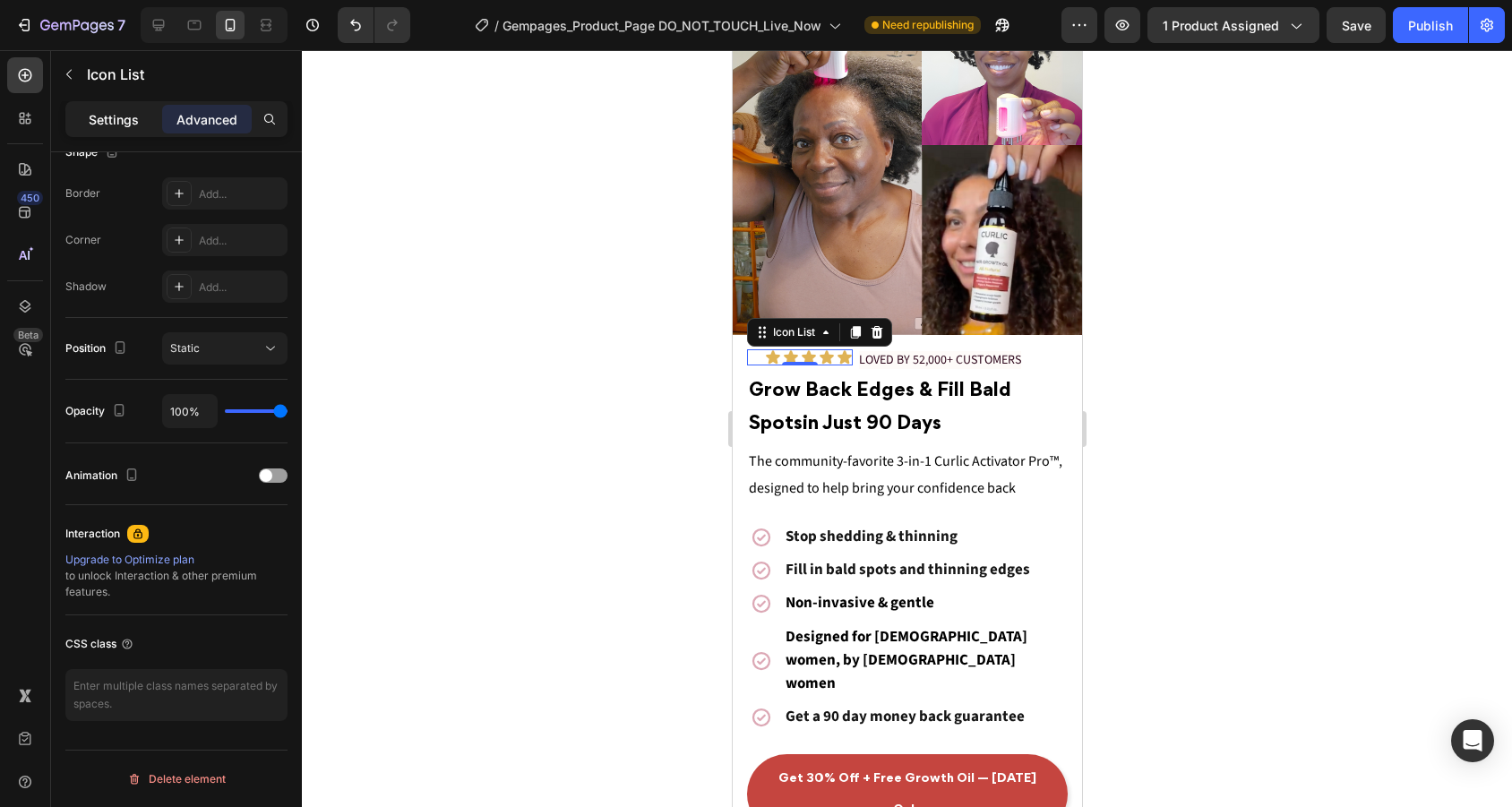
click at [126, 111] on p "Settings" at bounding box center [113, 119] width 50 height 19
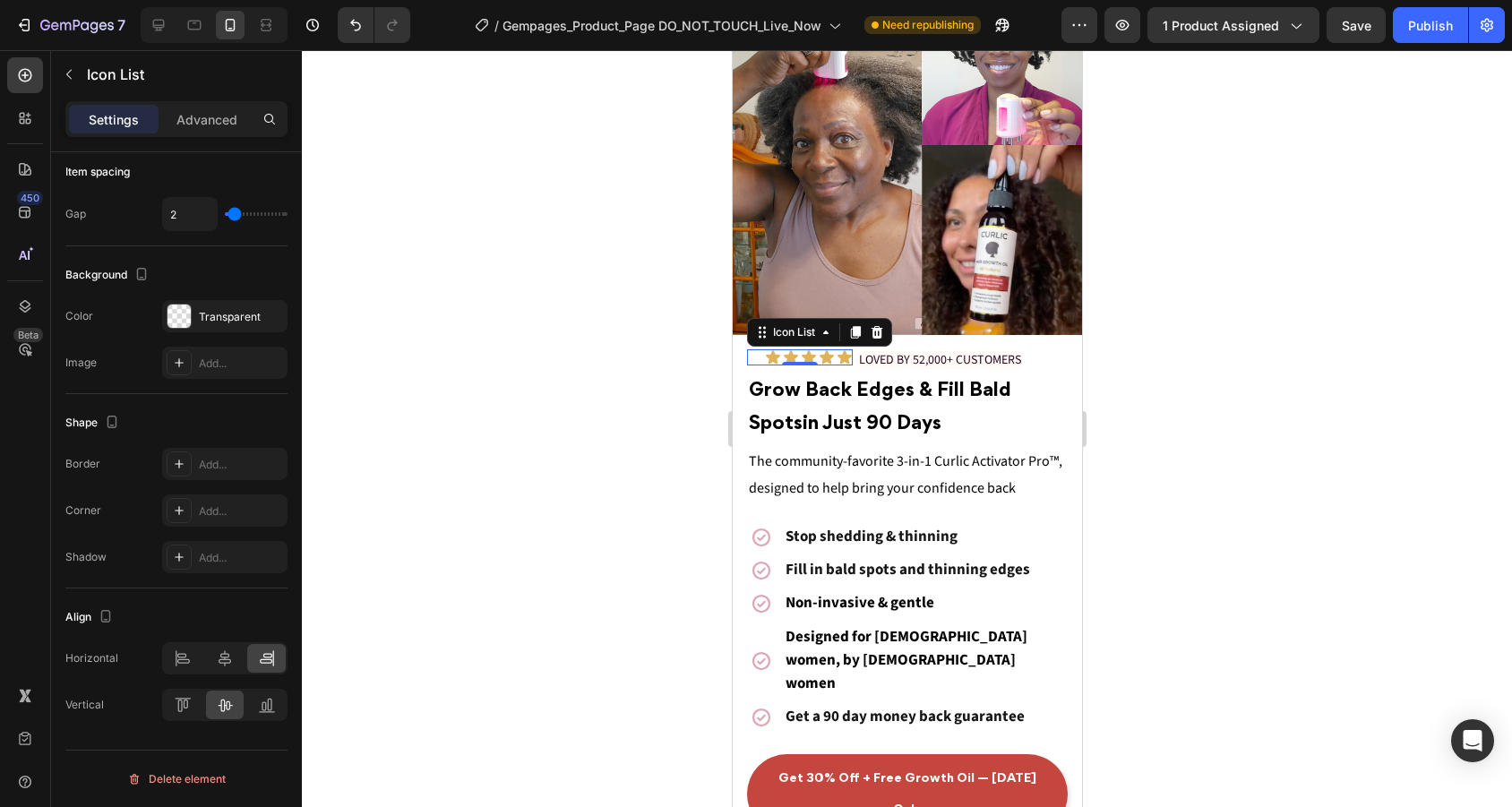
scroll to position [110, 0]
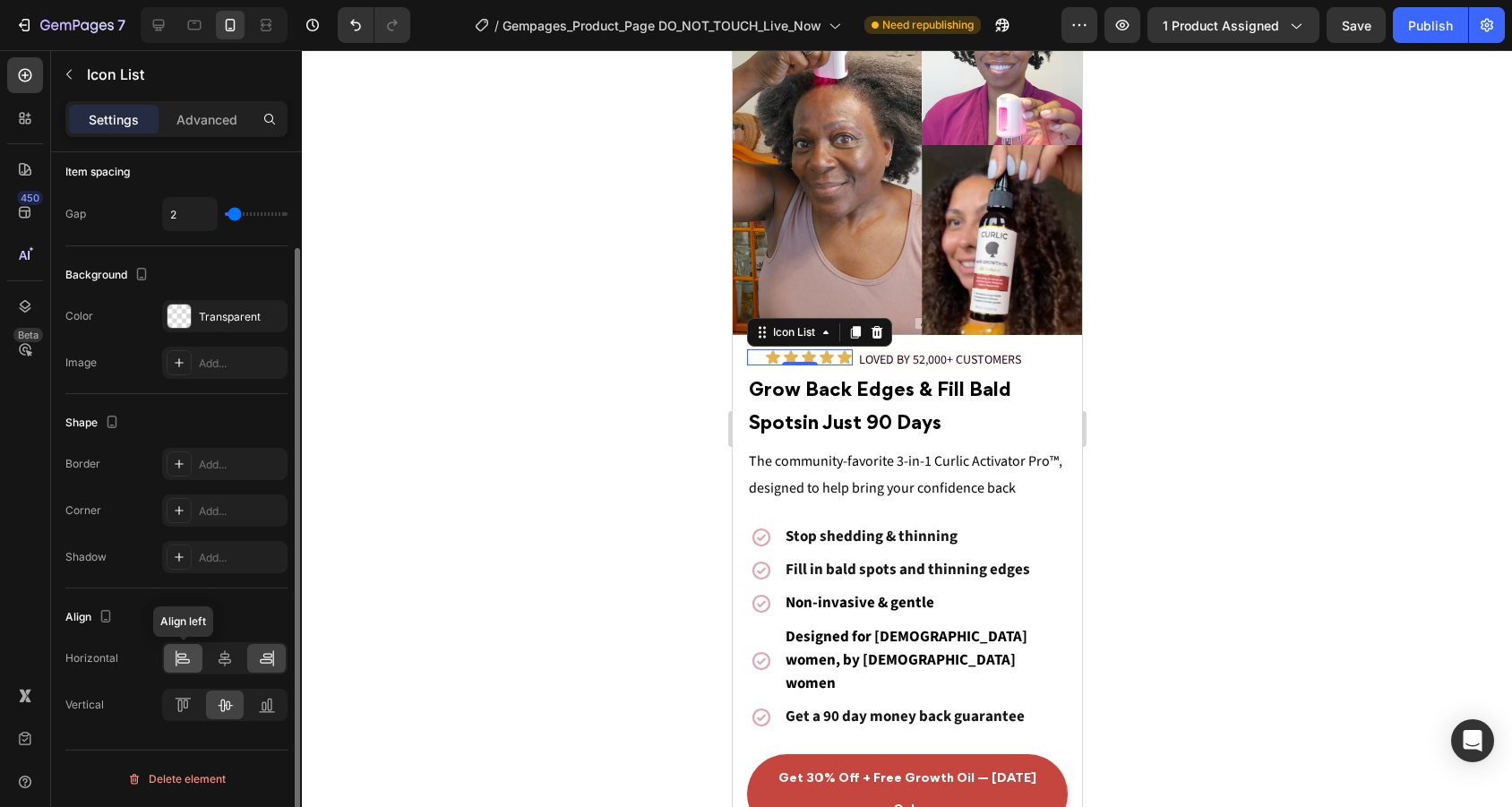
click at [185, 661] on icon at bounding box center [182, 658] width 18 height 18
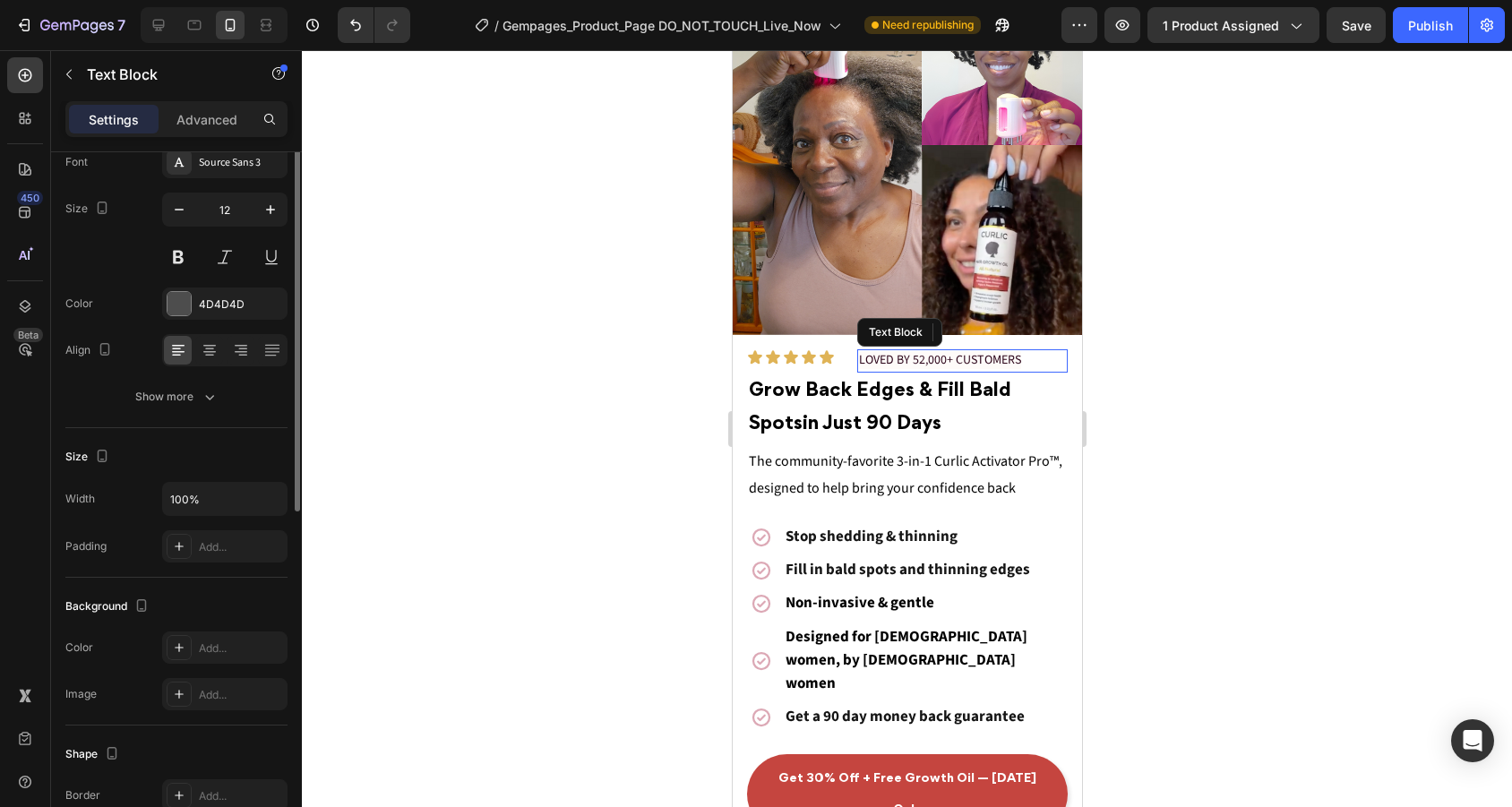
click at [881, 357] on span "LOVED BY 52,000+ CUSTOMERS" at bounding box center [939, 359] width 162 height 18
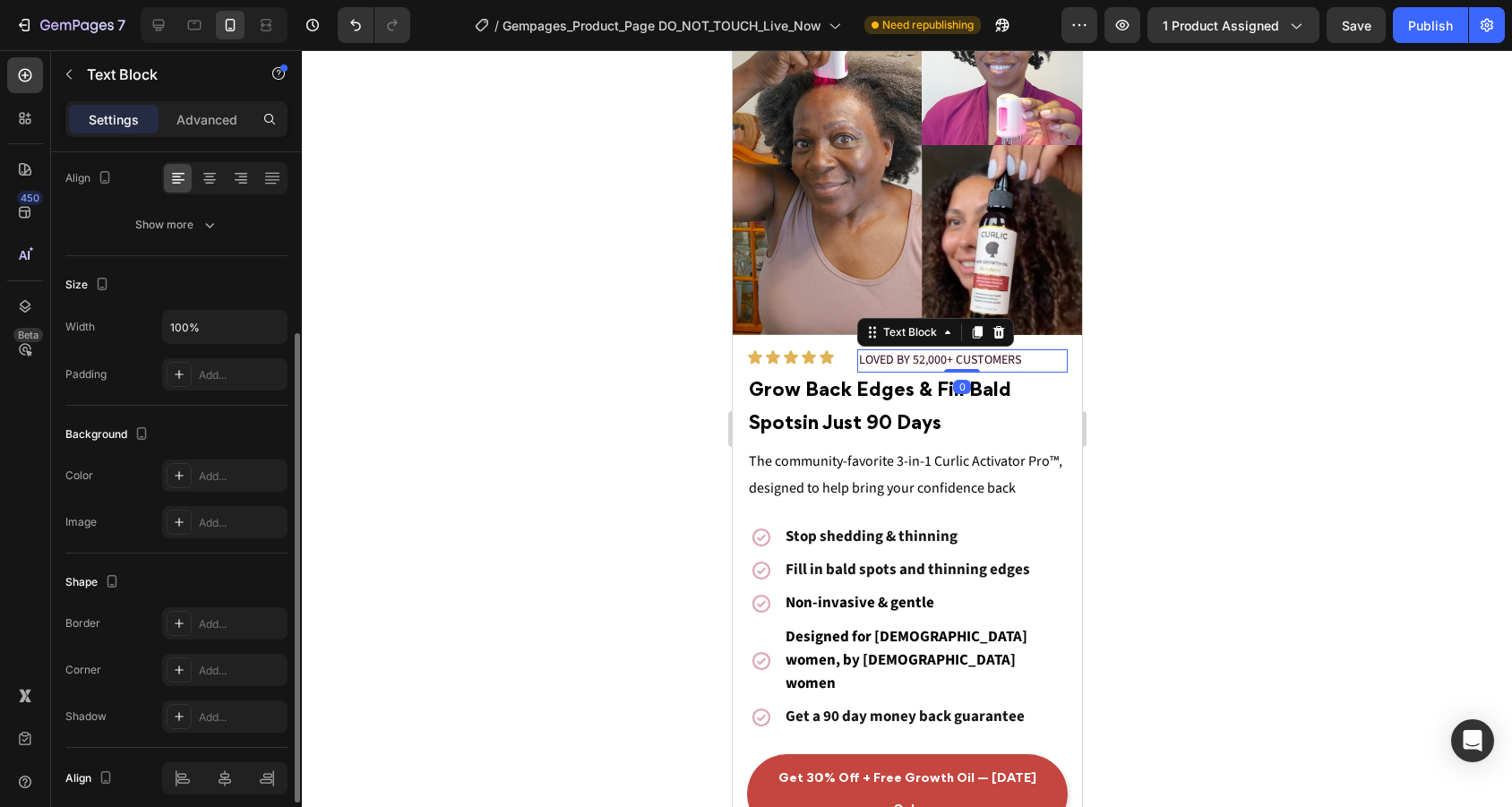
scroll to position [356, 0]
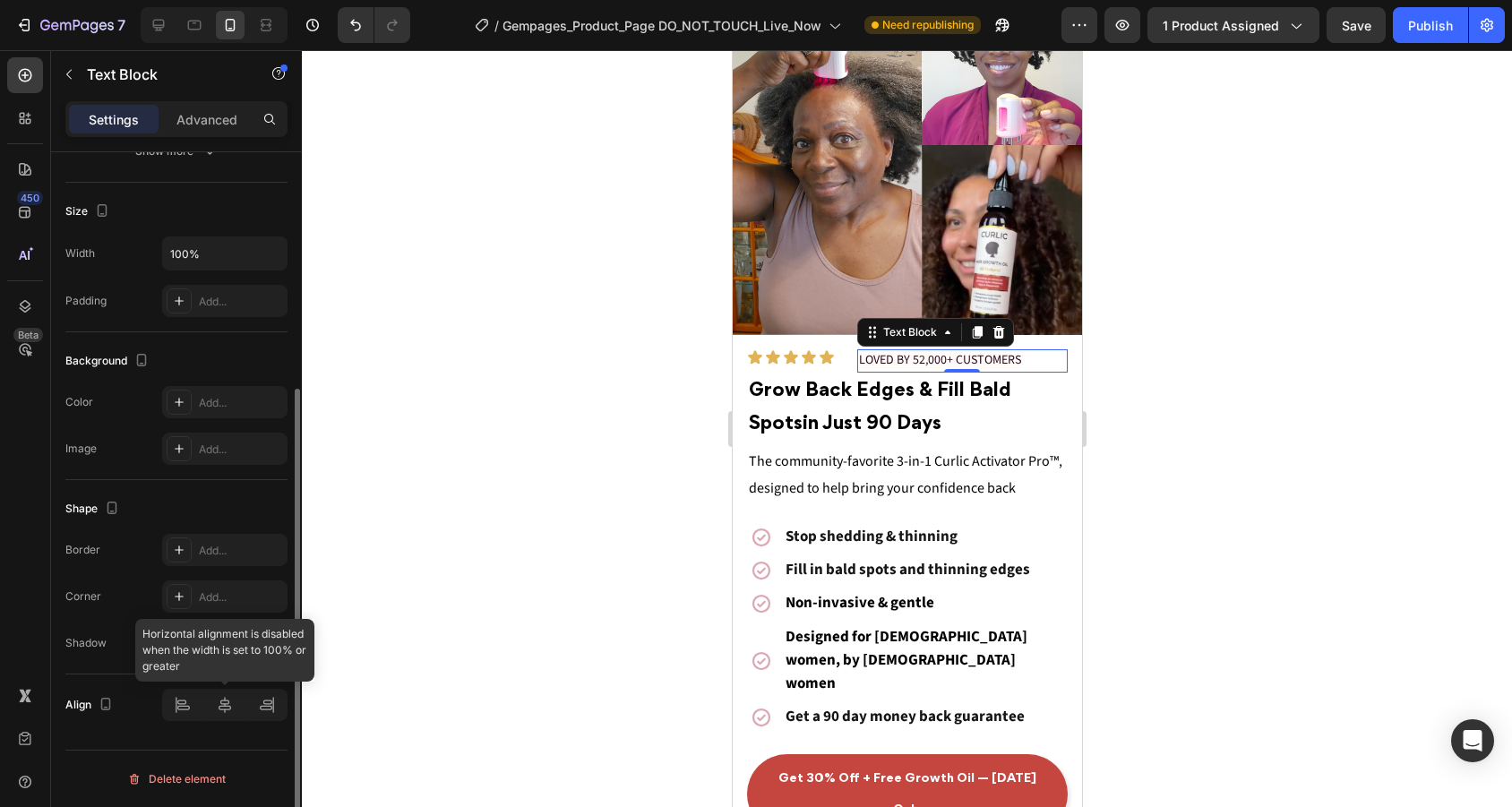
click at [185, 706] on div at bounding box center [224, 704] width 125 height 32
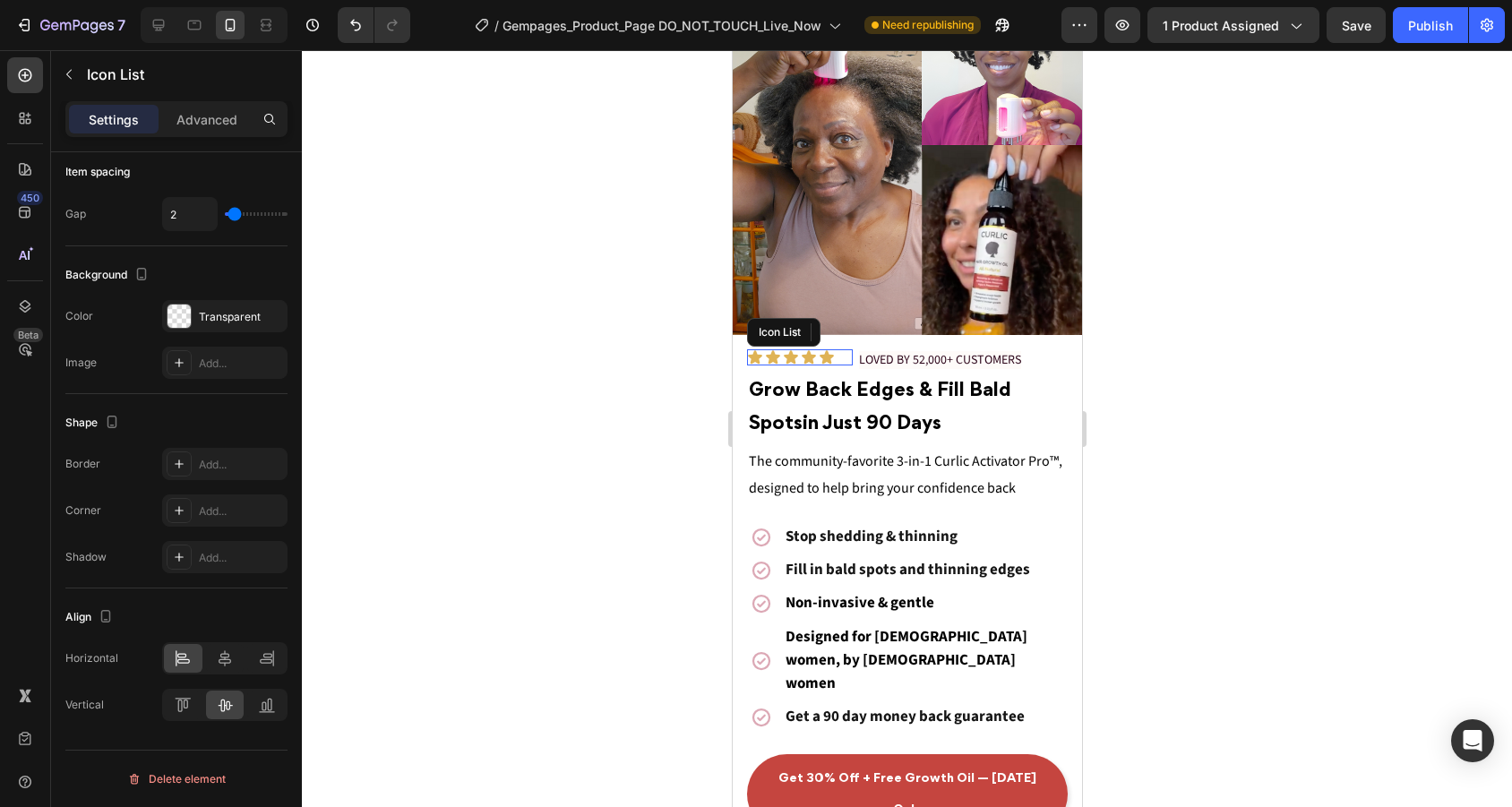
click at [847, 364] on div "Icon Icon Icon Icon Icon" at bounding box center [799, 356] width 106 height 16
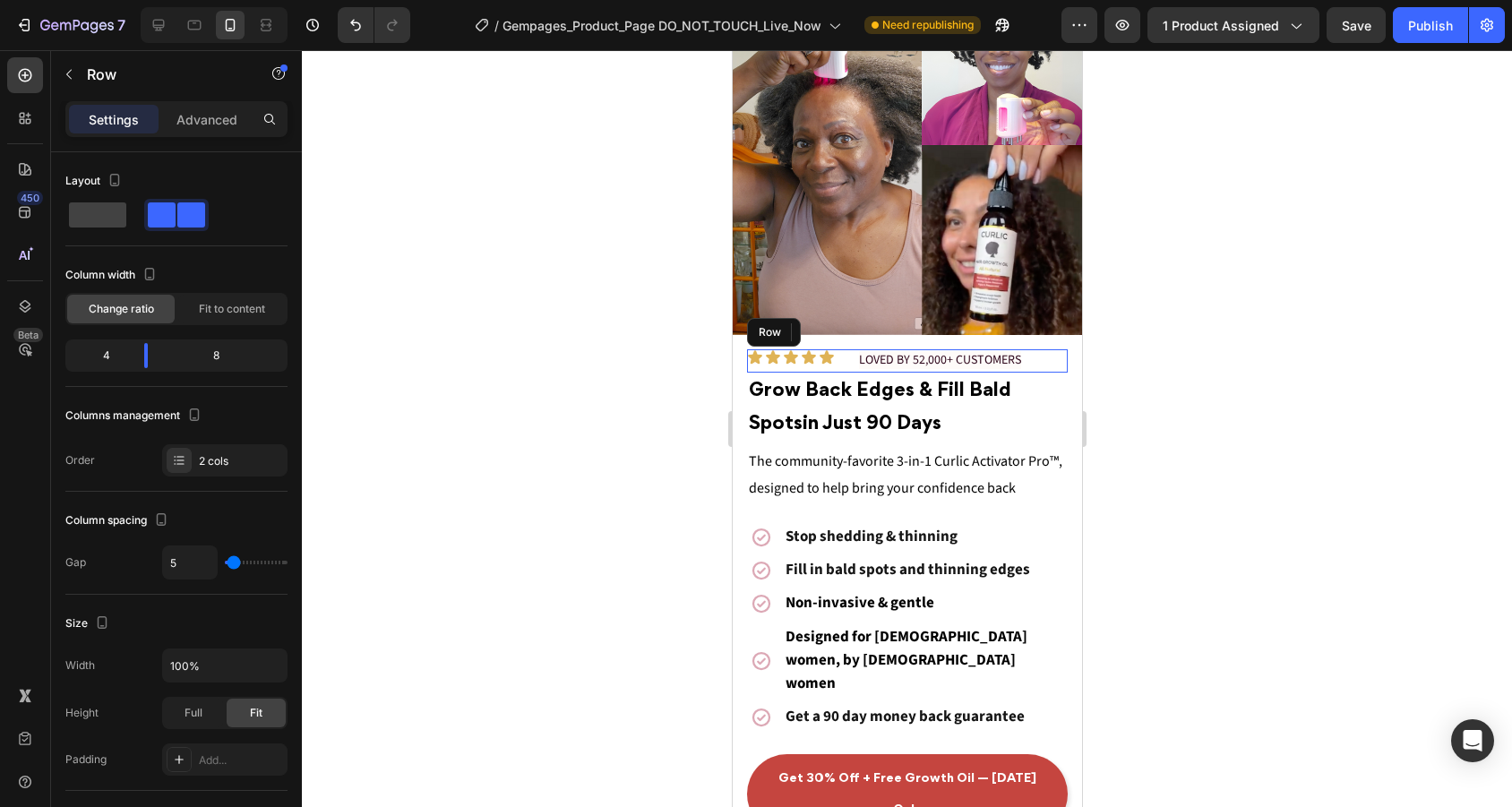
click at [852, 359] on div "Icon Icon Icon Icon Icon Icon List 0 LOVED BY 52,000+ CUSTOMERS Text Block Row" at bounding box center [905, 360] width 320 height 24
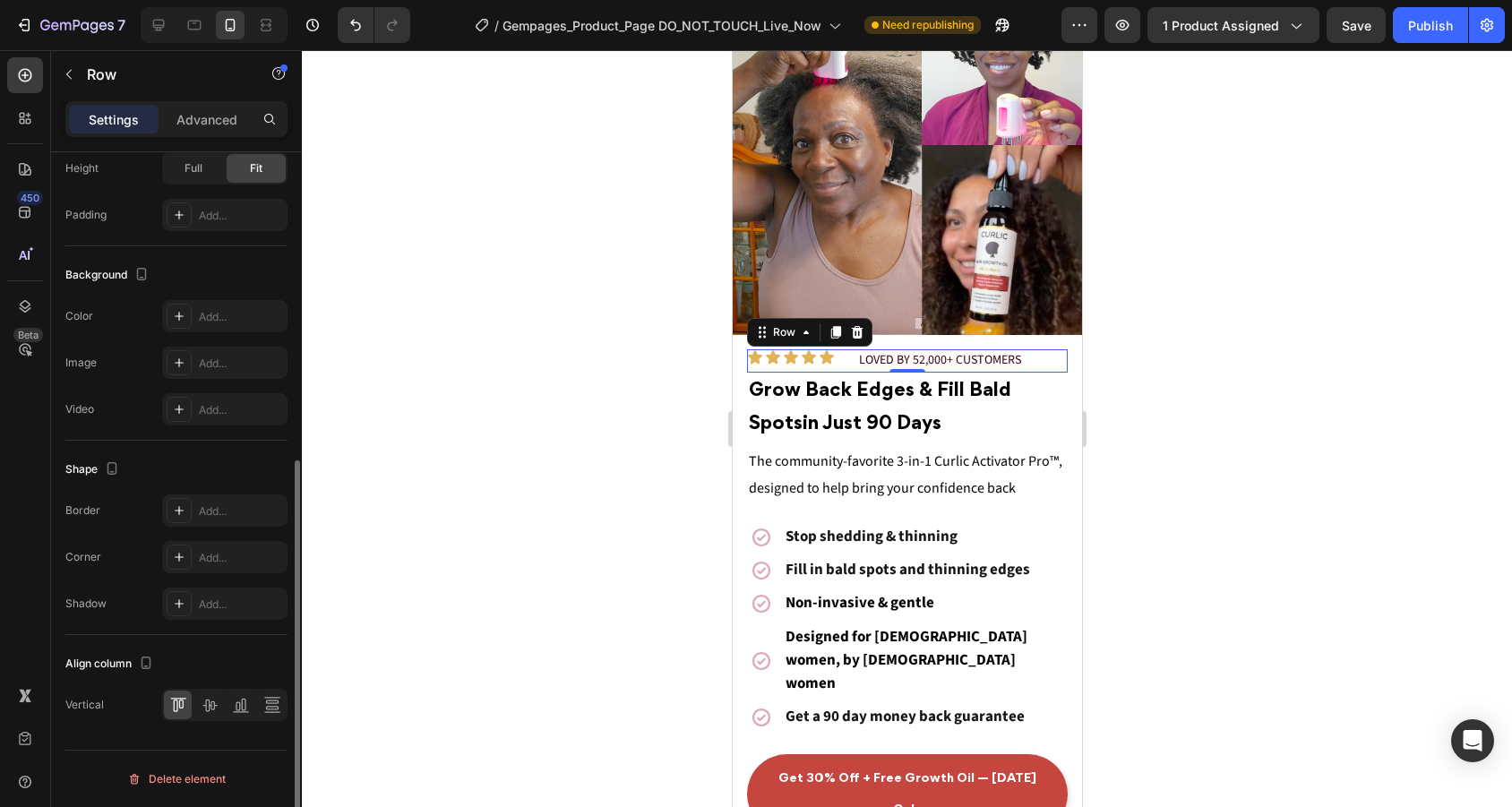
scroll to position [537, 0]
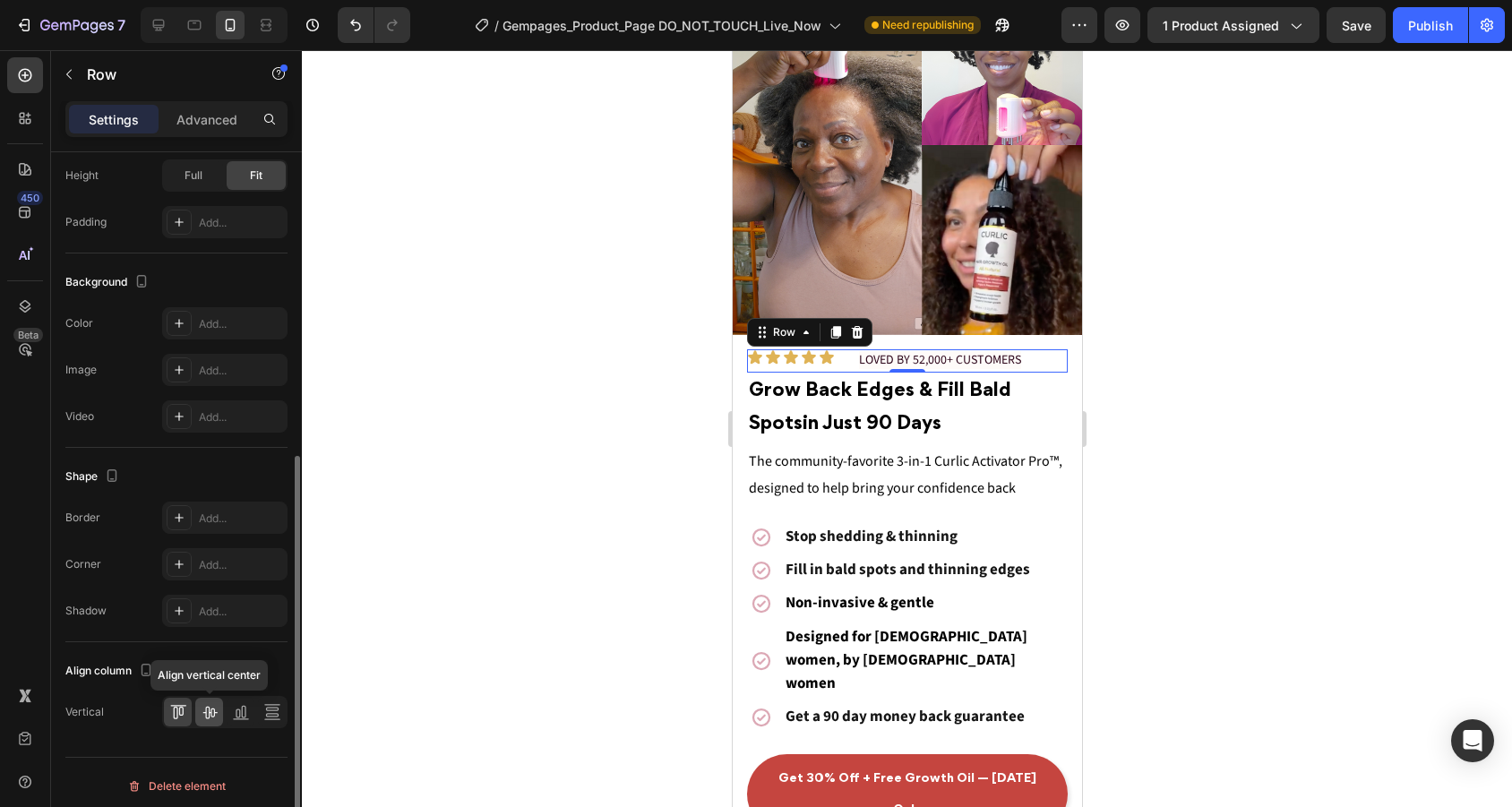
click at [220, 715] on div at bounding box center [209, 711] width 27 height 28
click at [182, 708] on icon at bounding box center [180, 710] width 5 height 9
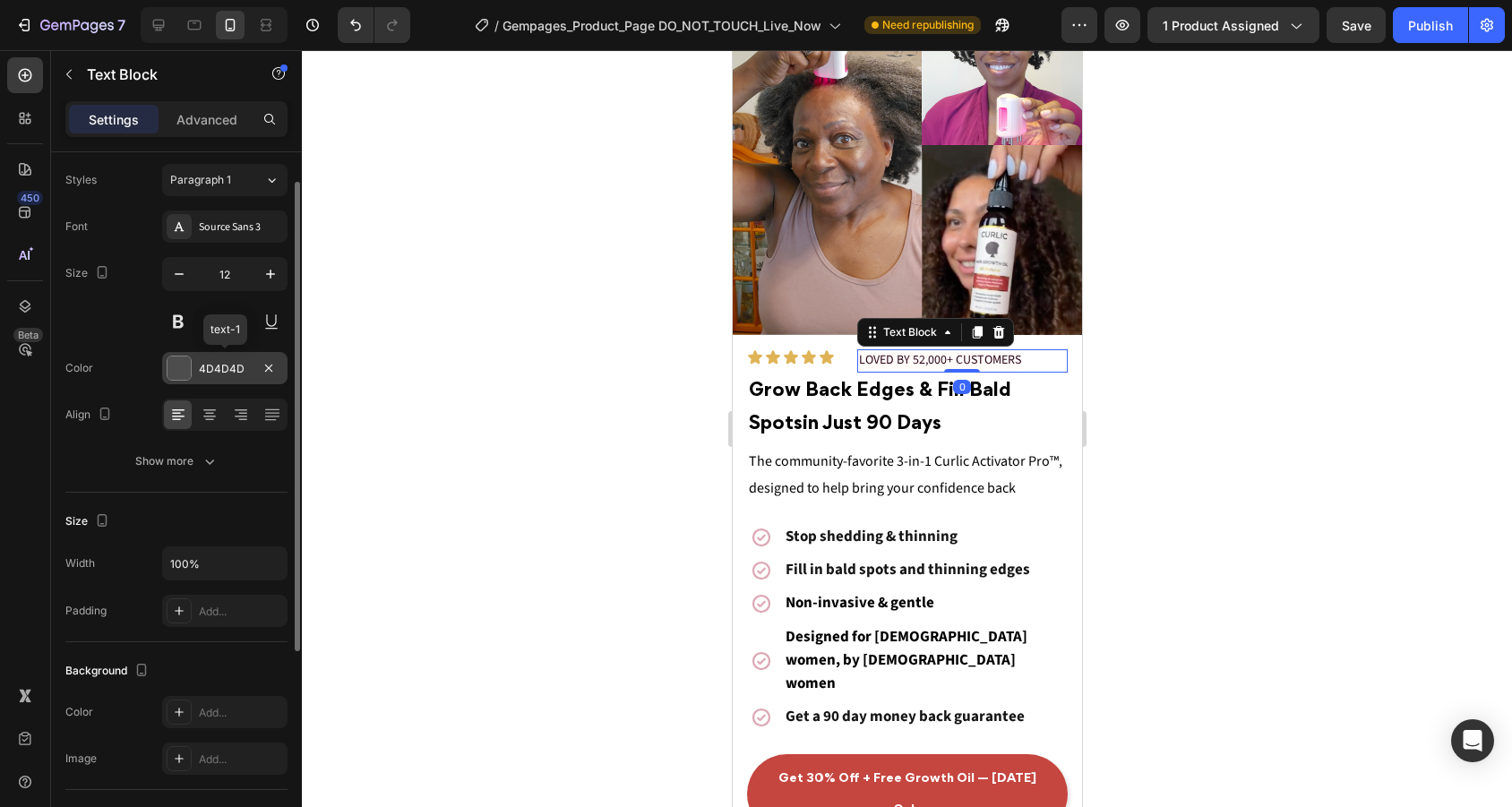
scroll to position [46, 0]
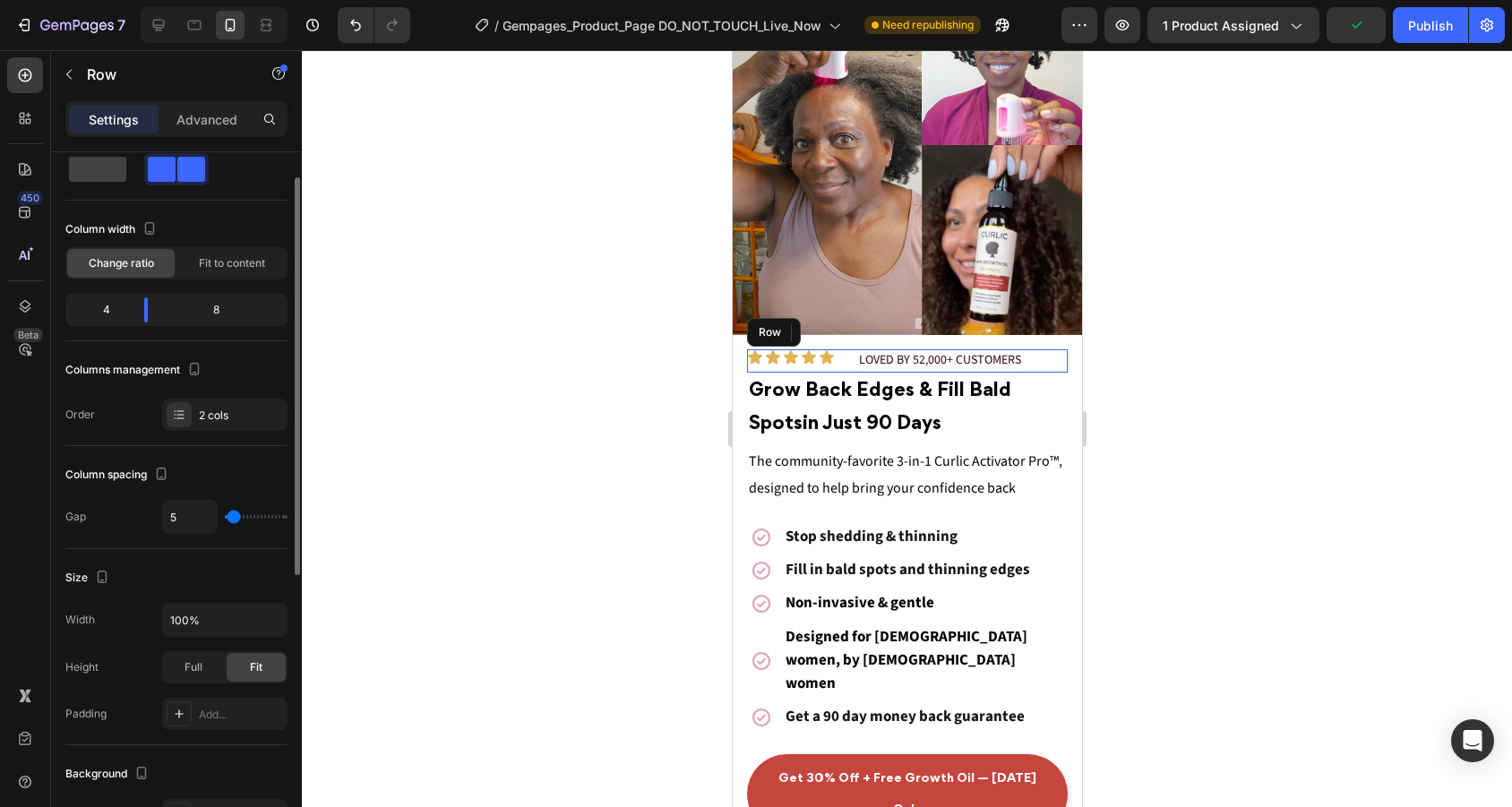
click at [852, 364] on div "Icon Icon Icon Icon Icon Icon List LOVED BY 52,000+ CUSTOMERS Text Block 0 Row" at bounding box center [905, 360] width 320 height 24
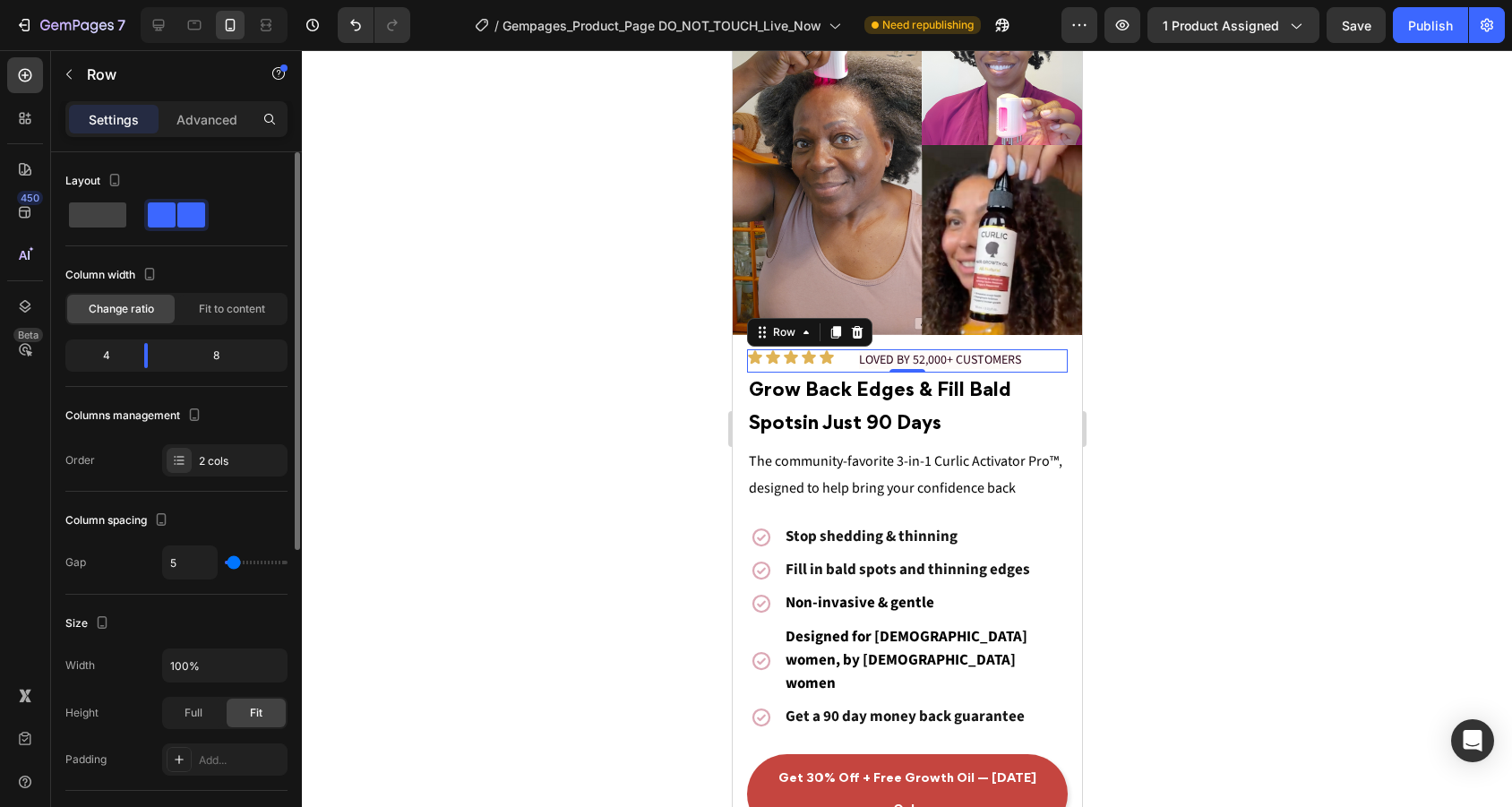
type input "0"
drag, startPoint x: 224, startPoint y: 564, endPoint x: 188, endPoint y: 564, distance: 36.0
type input "0"
click at [188, 564] on div "0" at bounding box center [224, 562] width 125 height 34
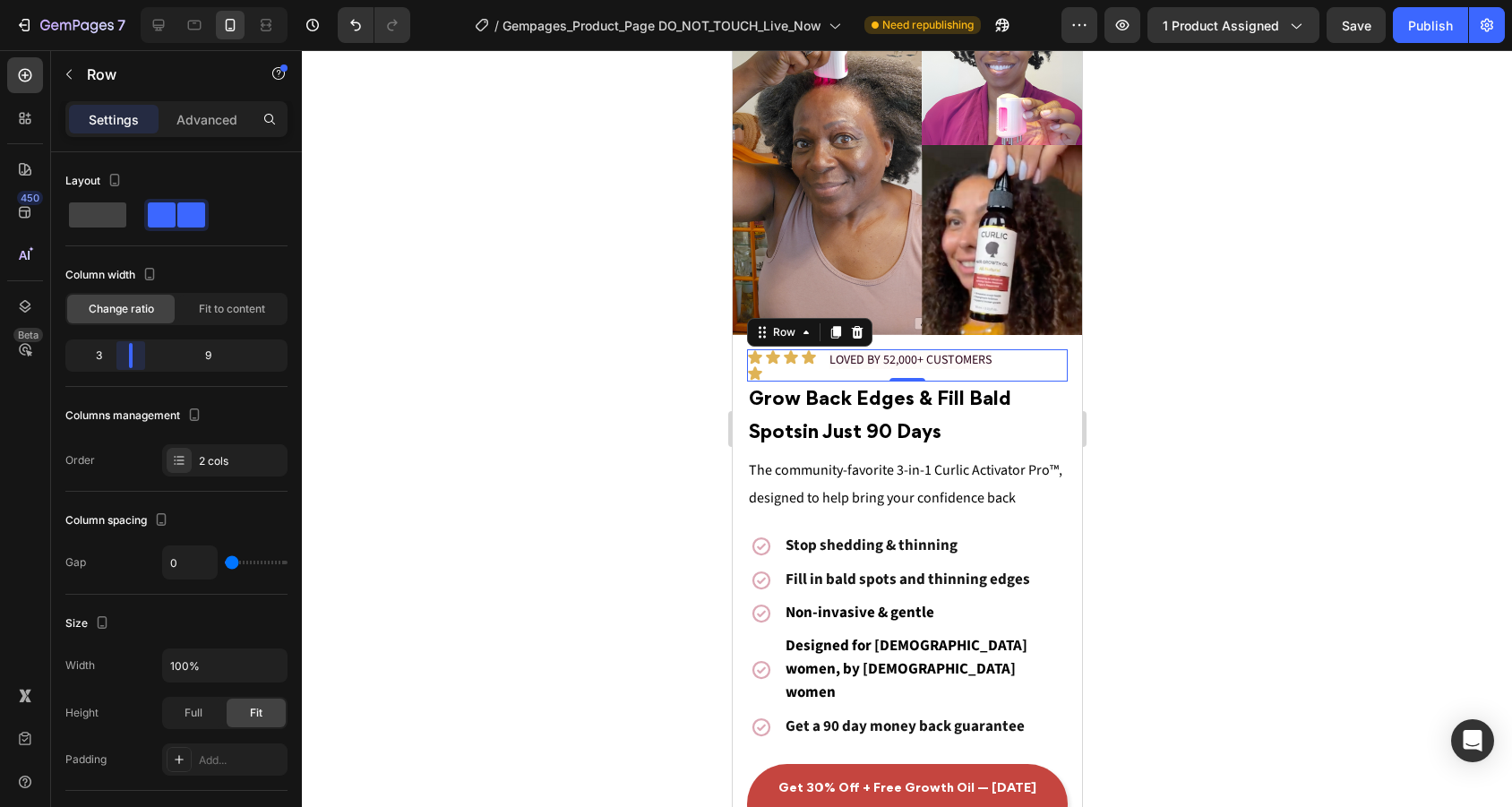
drag, startPoint x: 141, startPoint y: 350, endPoint x: 126, endPoint y: 350, distance: 15.0
click at [126, 0] on body "7 Version history / Gempages_Product_Page DO_NOT_TOUCH_Live_Now Need republishi…" at bounding box center [756, 0] width 1512 height 0
type input "1"
type input "5"
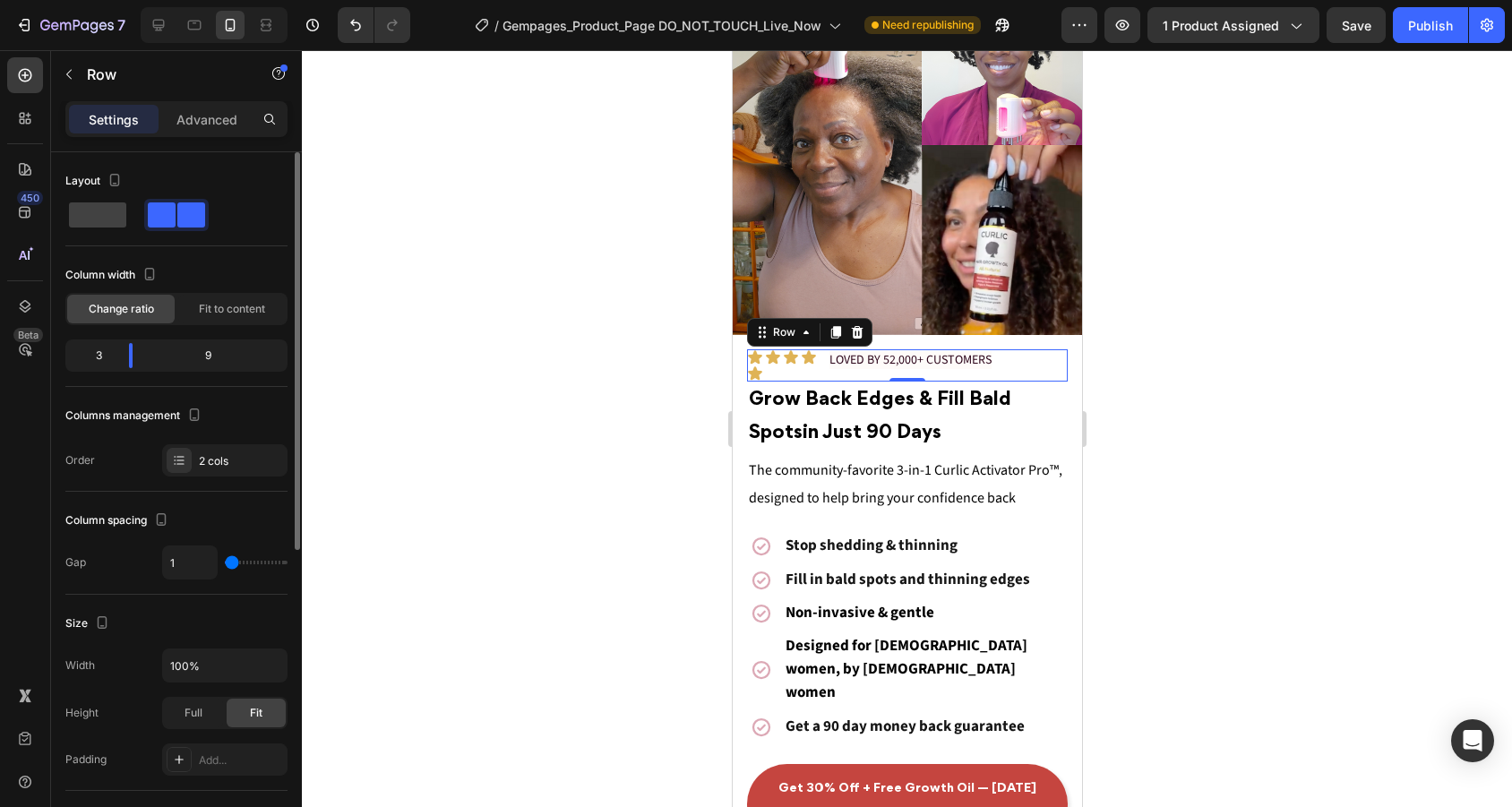
type input "5"
type input "7"
type input "9"
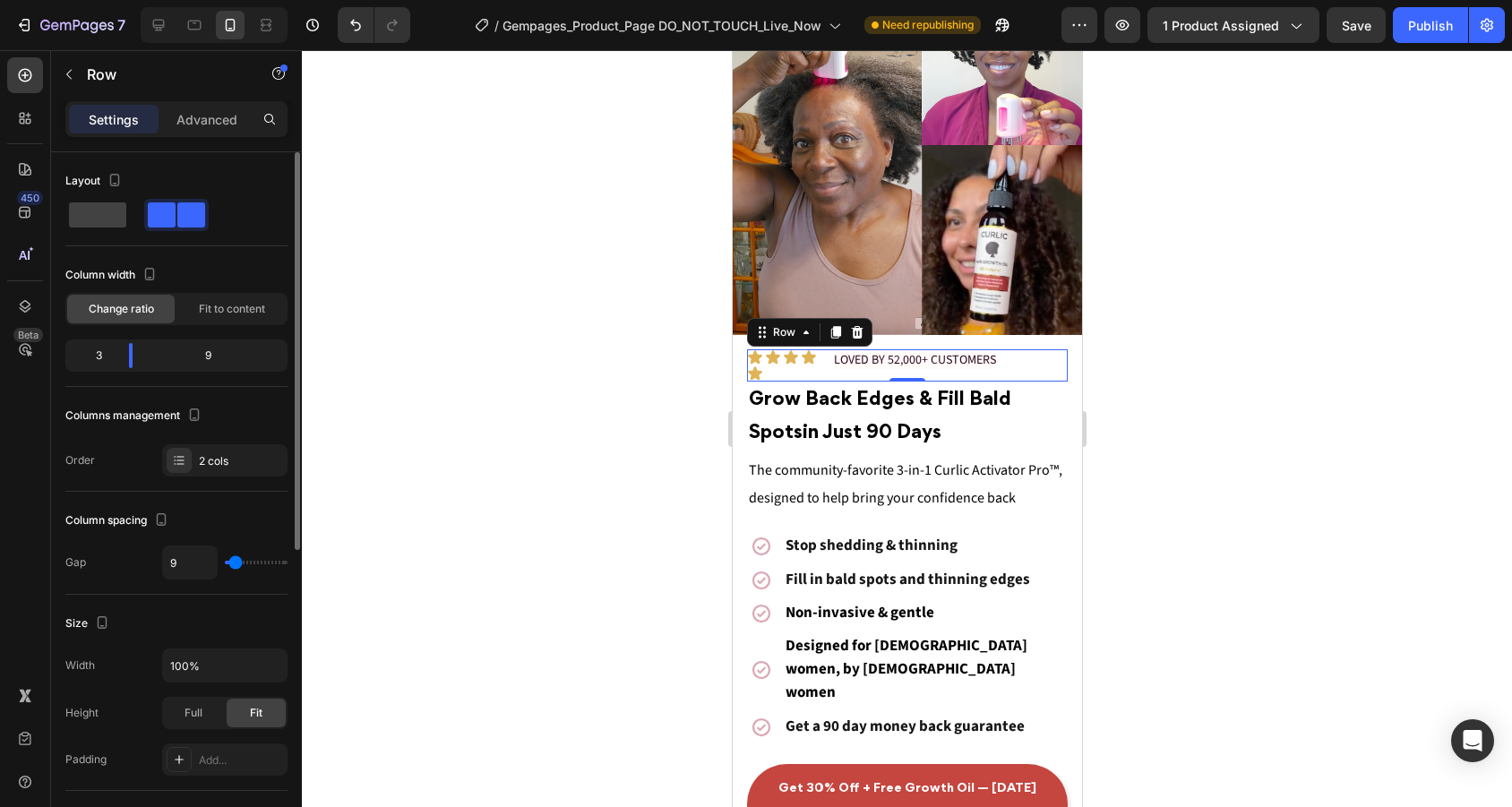
type input "12"
type input "14"
type input "16"
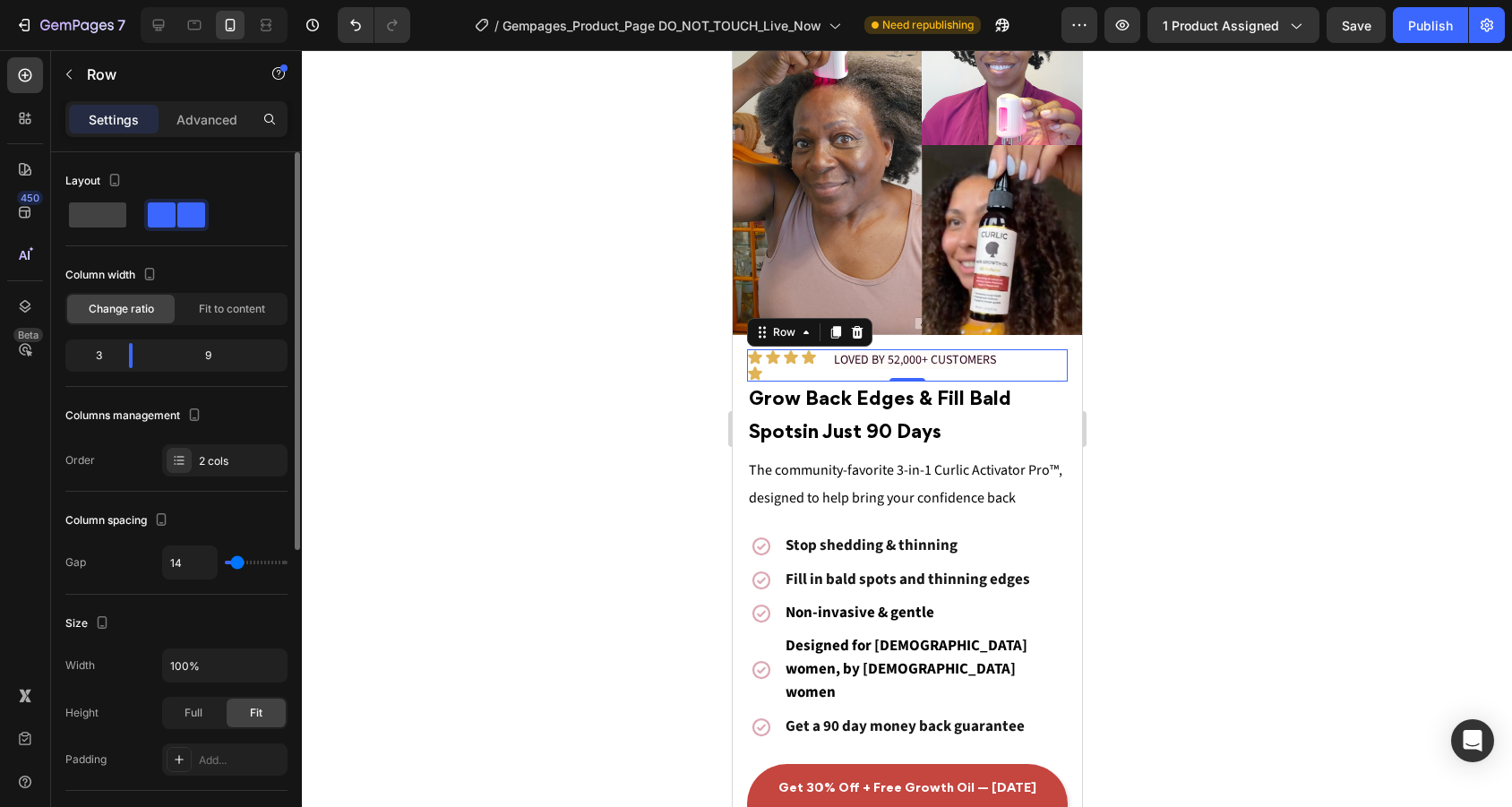
type input "16"
type input "18"
type input "20"
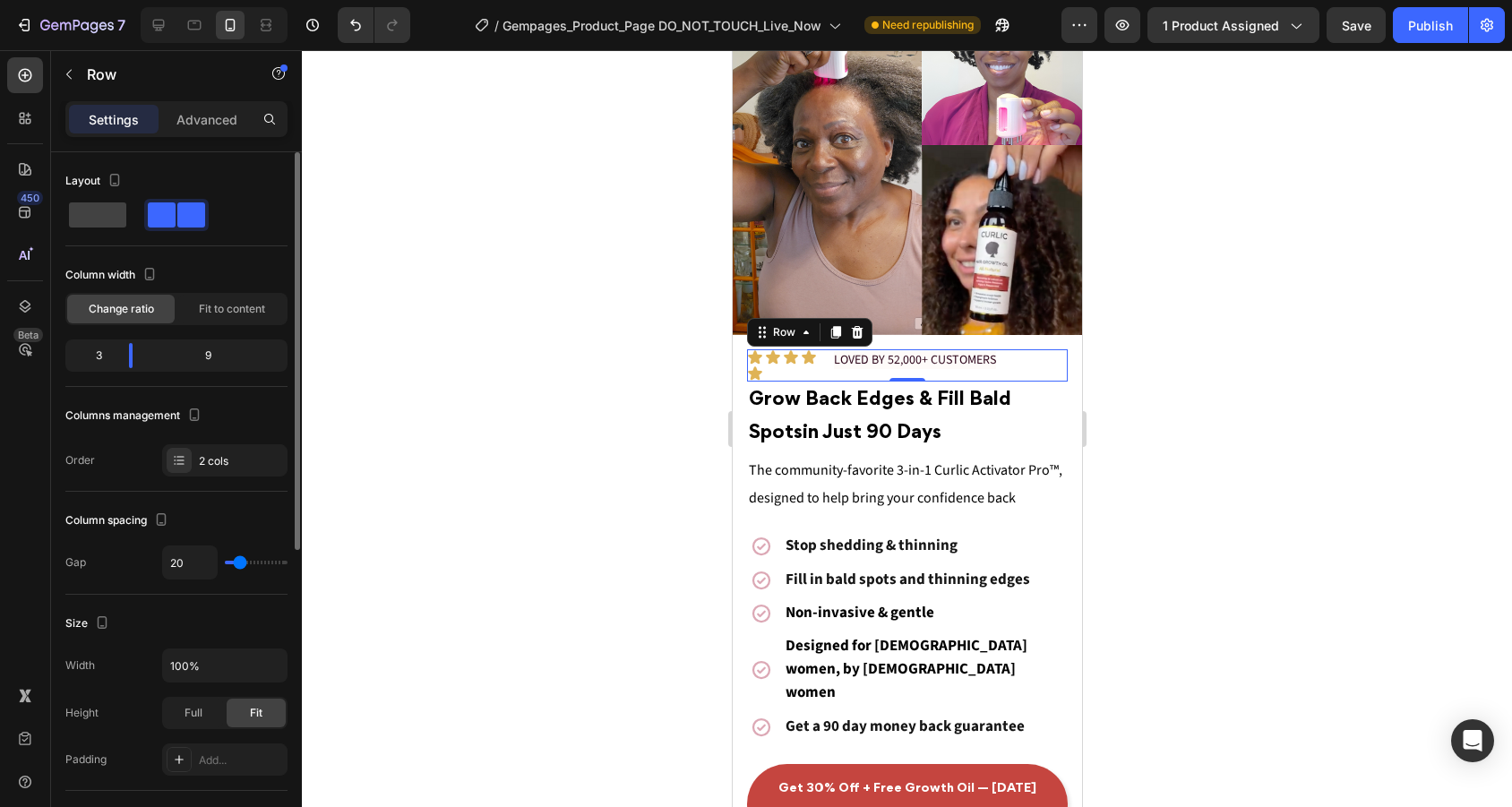
type input "22"
type input "24"
drag, startPoint x: 223, startPoint y: 557, endPoint x: 239, endPoint y: 557, distance: 16.0
type input "24"
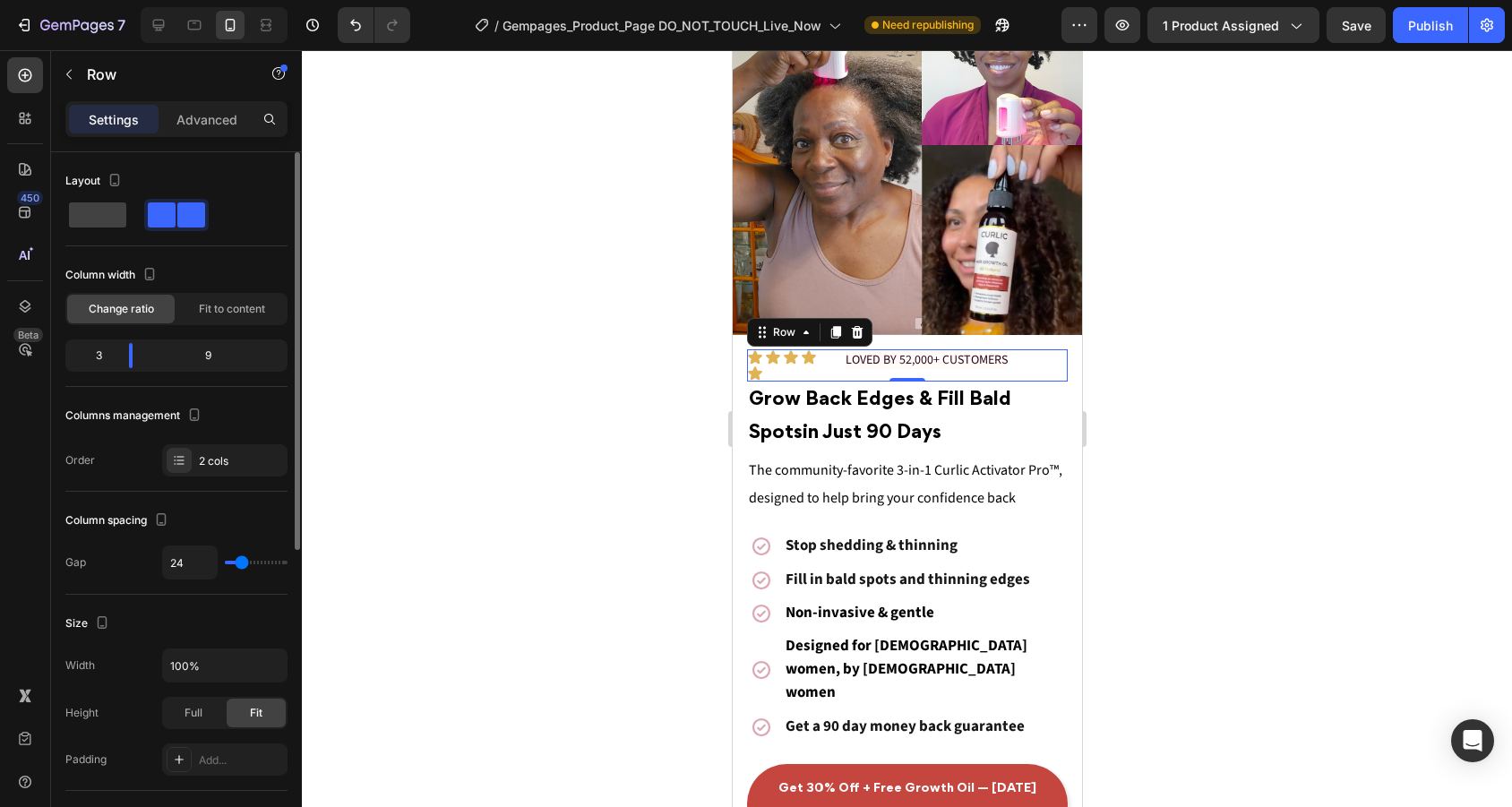
click at [239, 560] on input "range" at bounding box center [256, 562] width 63 height 4
type input "20"
type input "7"
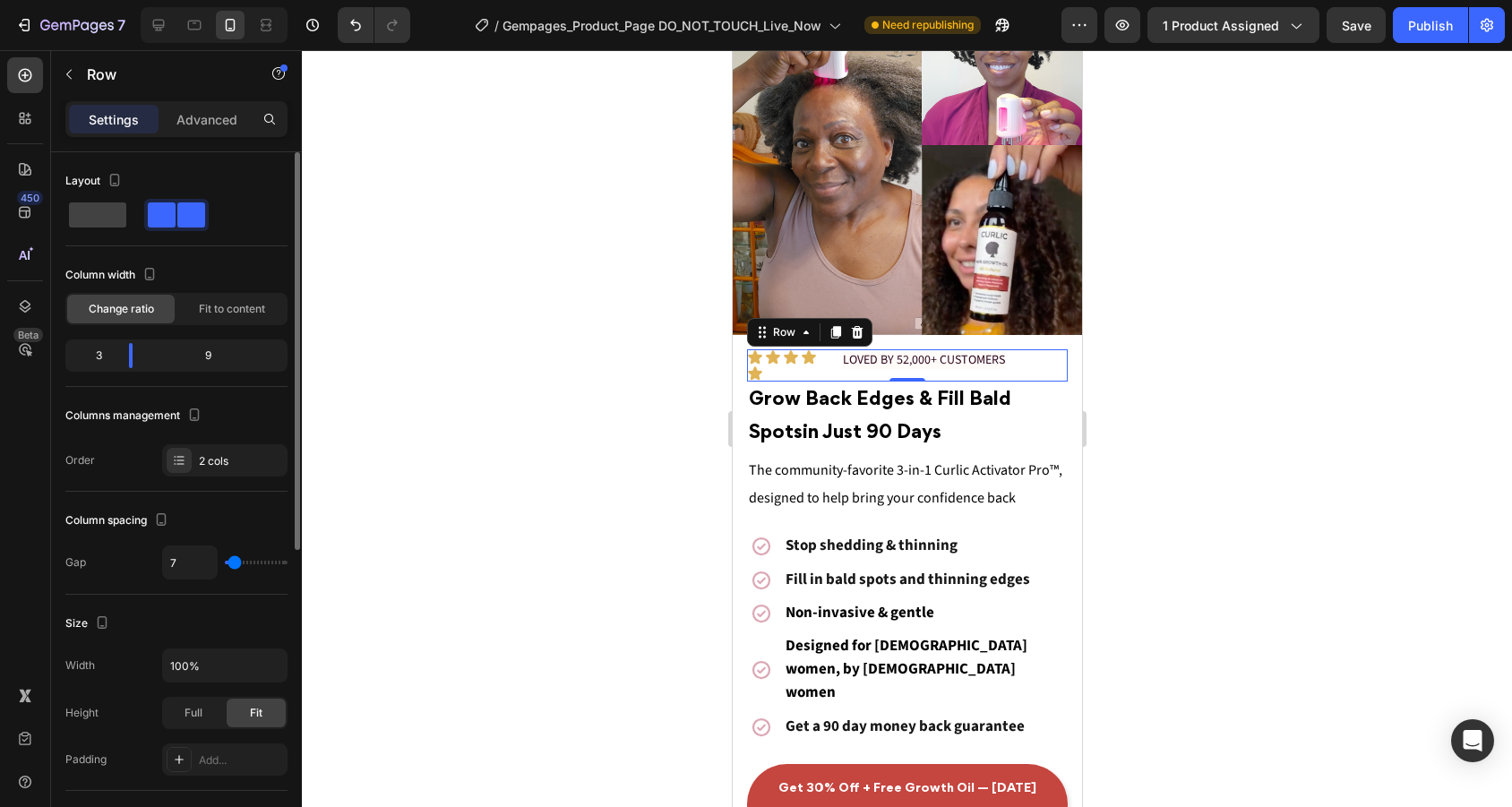
type input "0"
drag, startPoint x: 239, startPoint y: 557, endPoint x: 201, endPoint y: 557, distance: 38.0
type input "0"
click at [201, 557] on div "0" at bounding box center [224, 562] width 125 height 34
click at [808, 377] on div "Icon Icon Icon Icon Icon" at bounding box center [786, 364] width 80 height 32
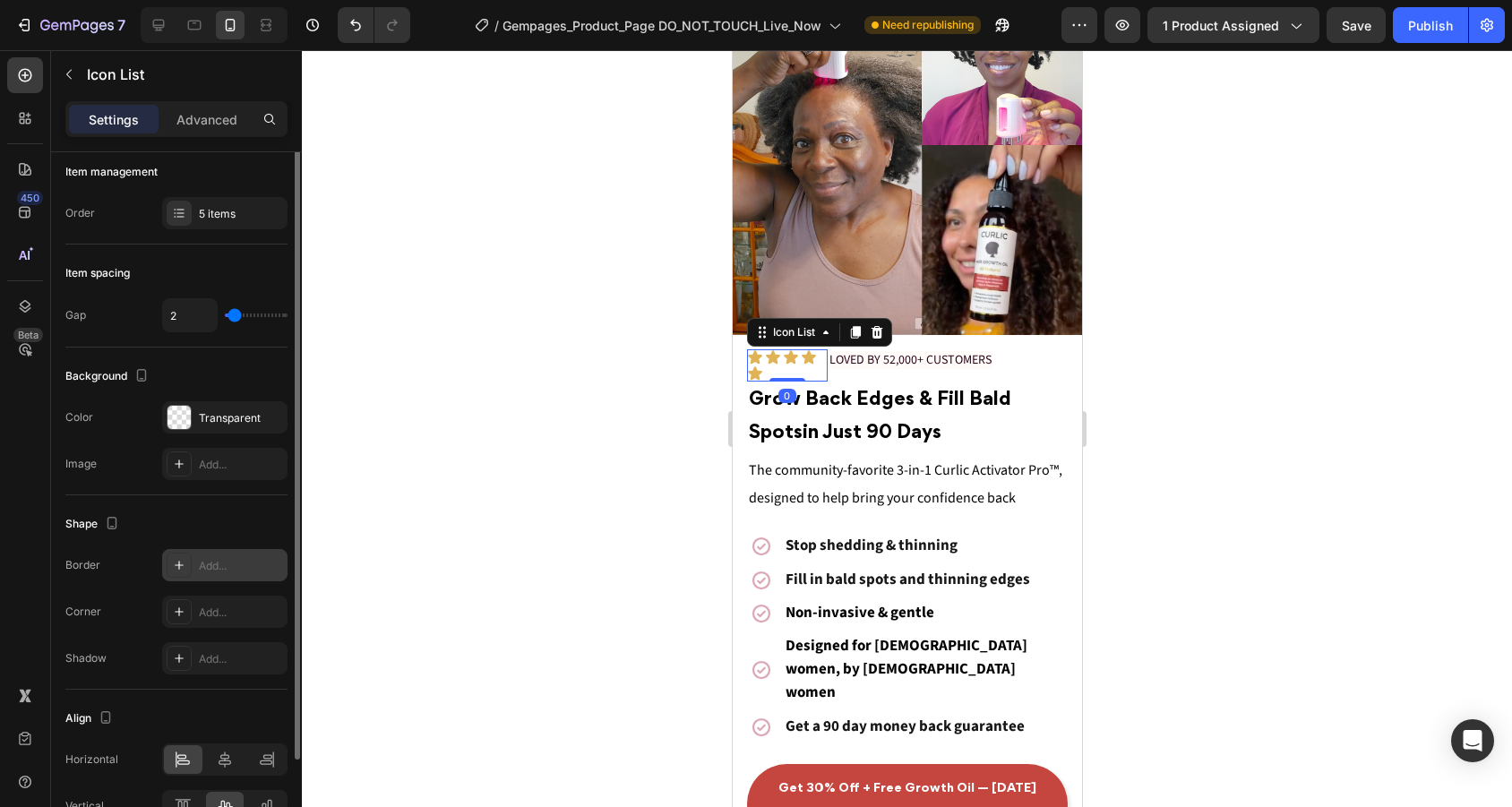
scroll to position [4, 0]
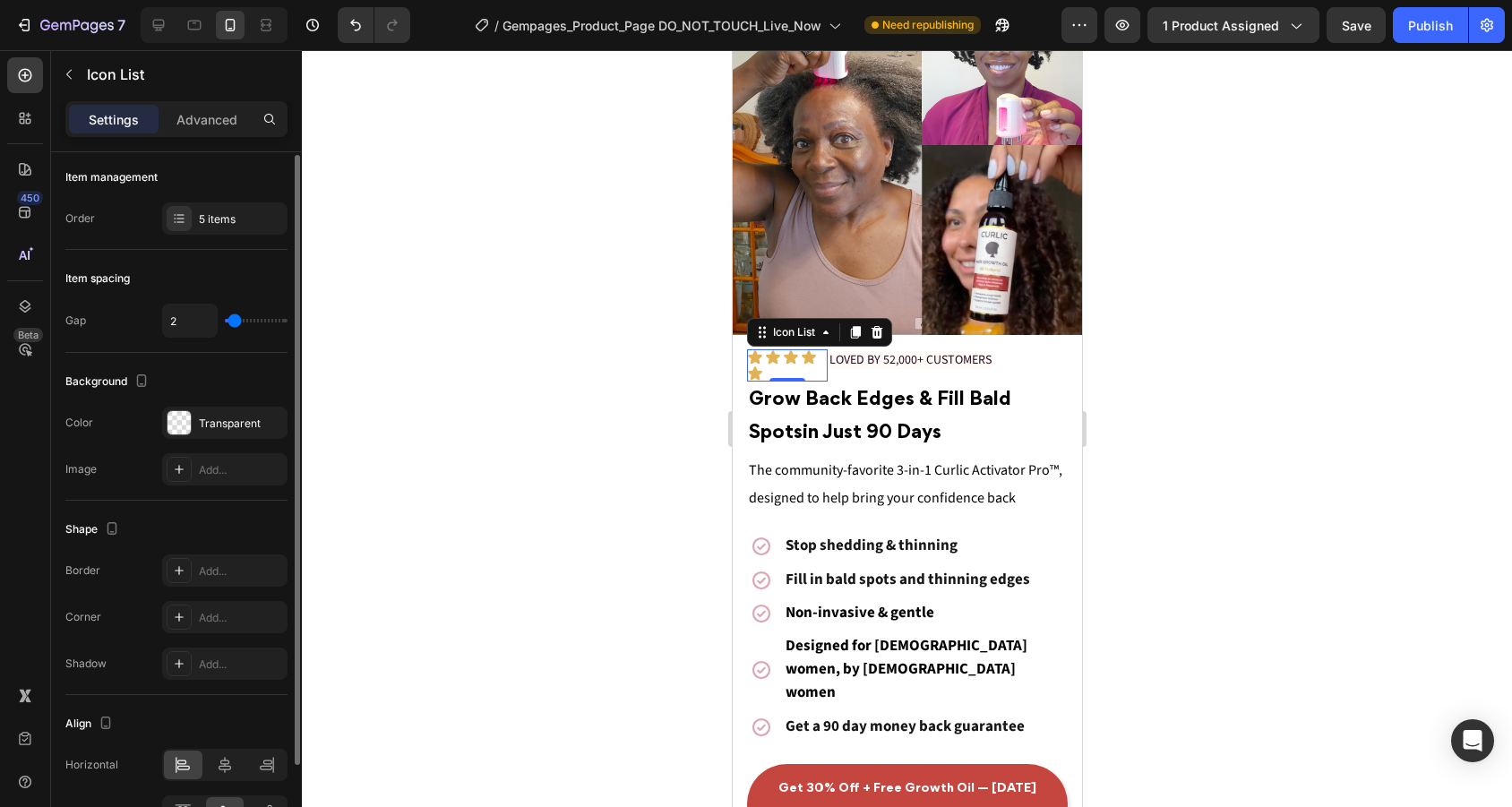
type input "4"
type input "7"
type input "13"
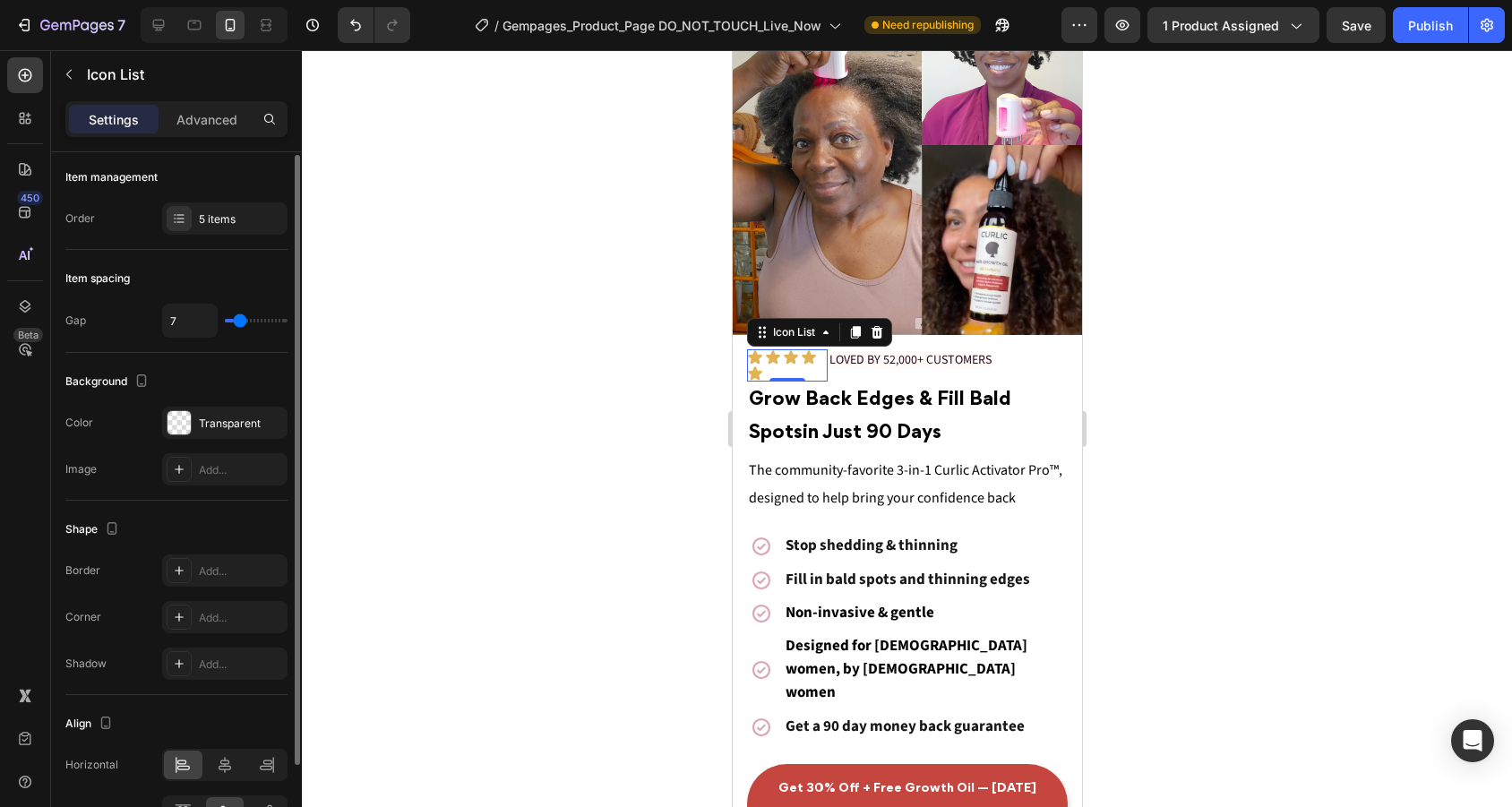
type input "13"
type input "16"
type input "18"
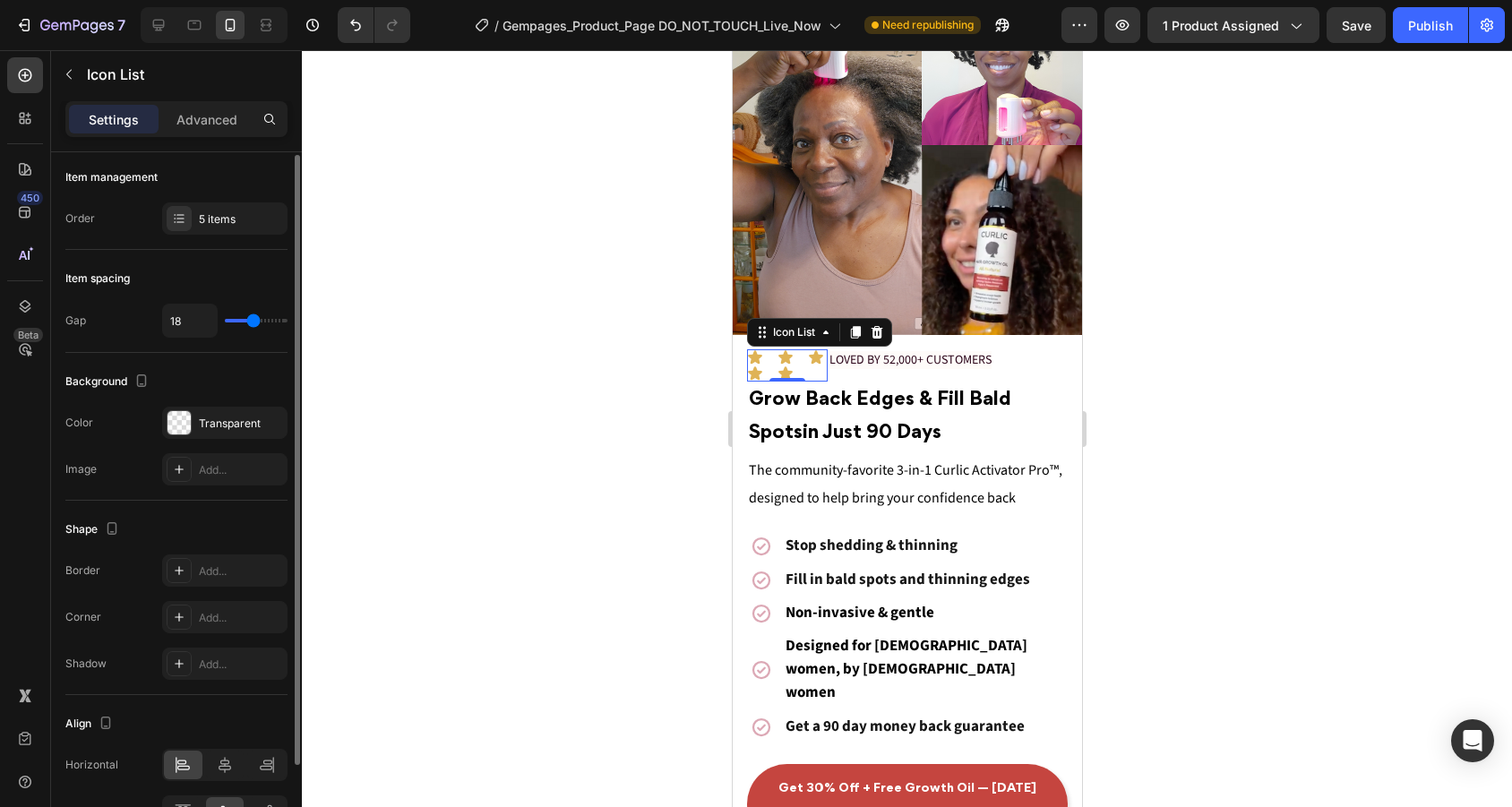
type input "19"
type input "20"
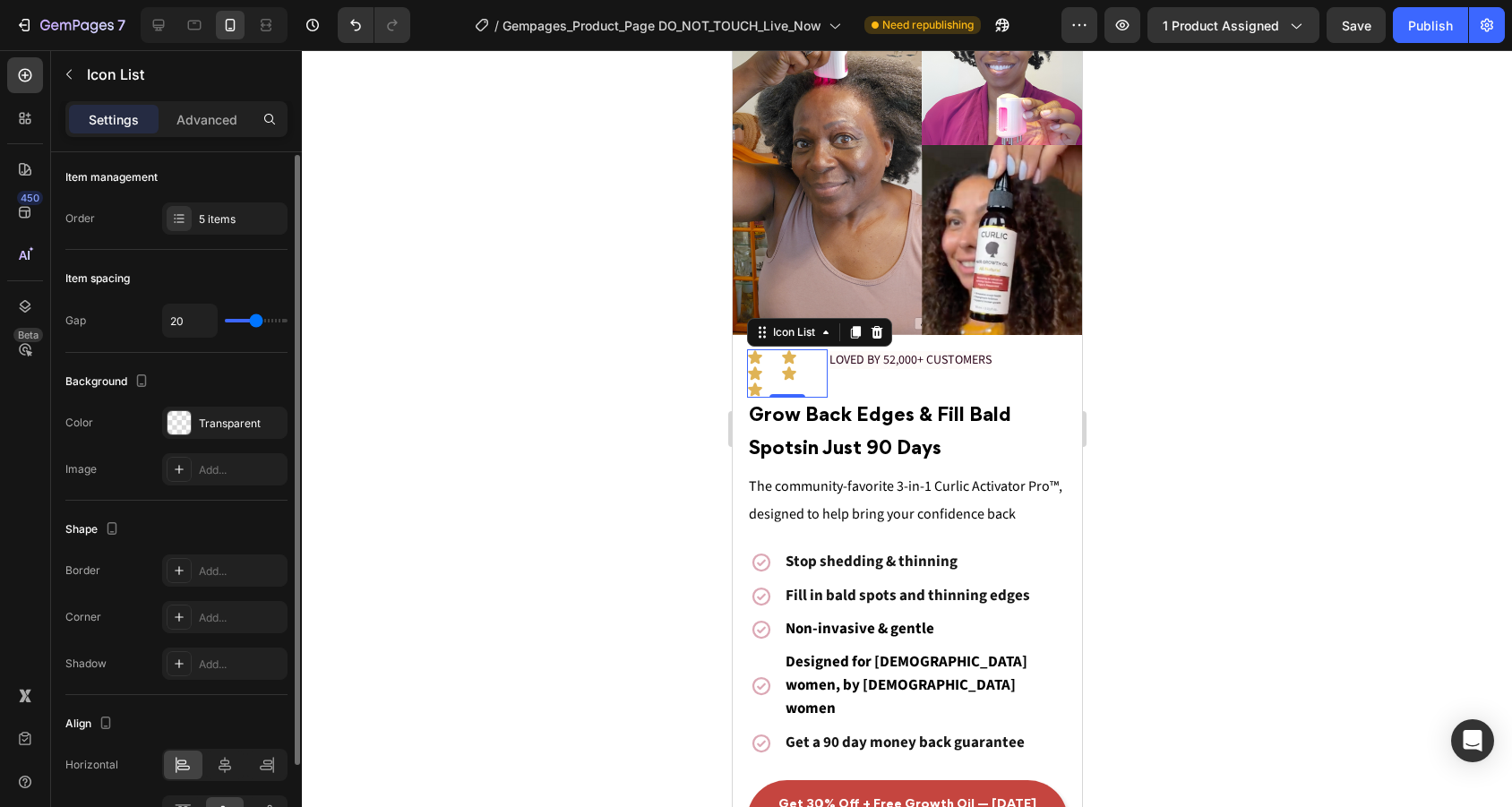
type input "19"
type input "18"
type input "17"
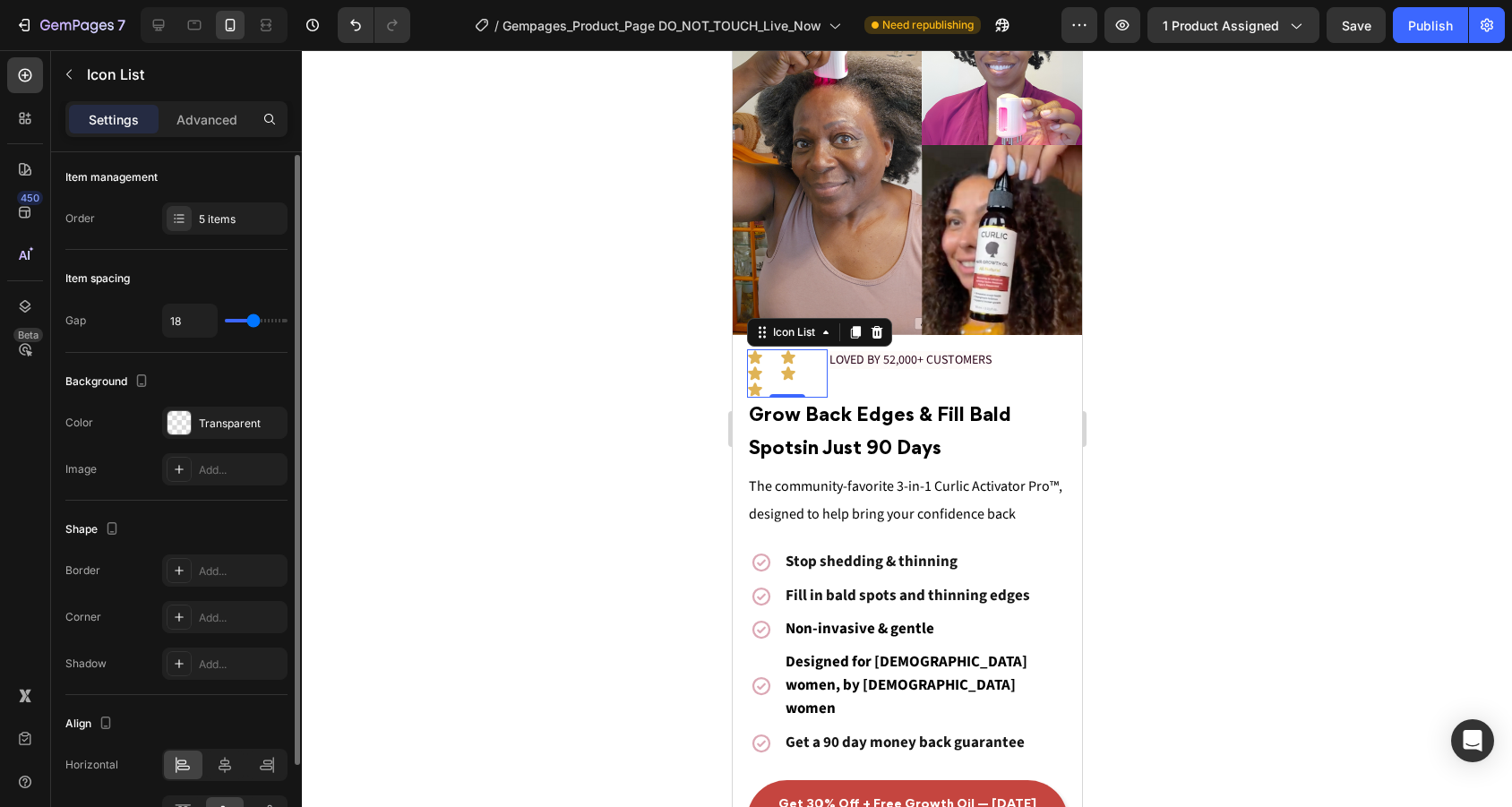
type input "17"
type input "16"
type input "15"
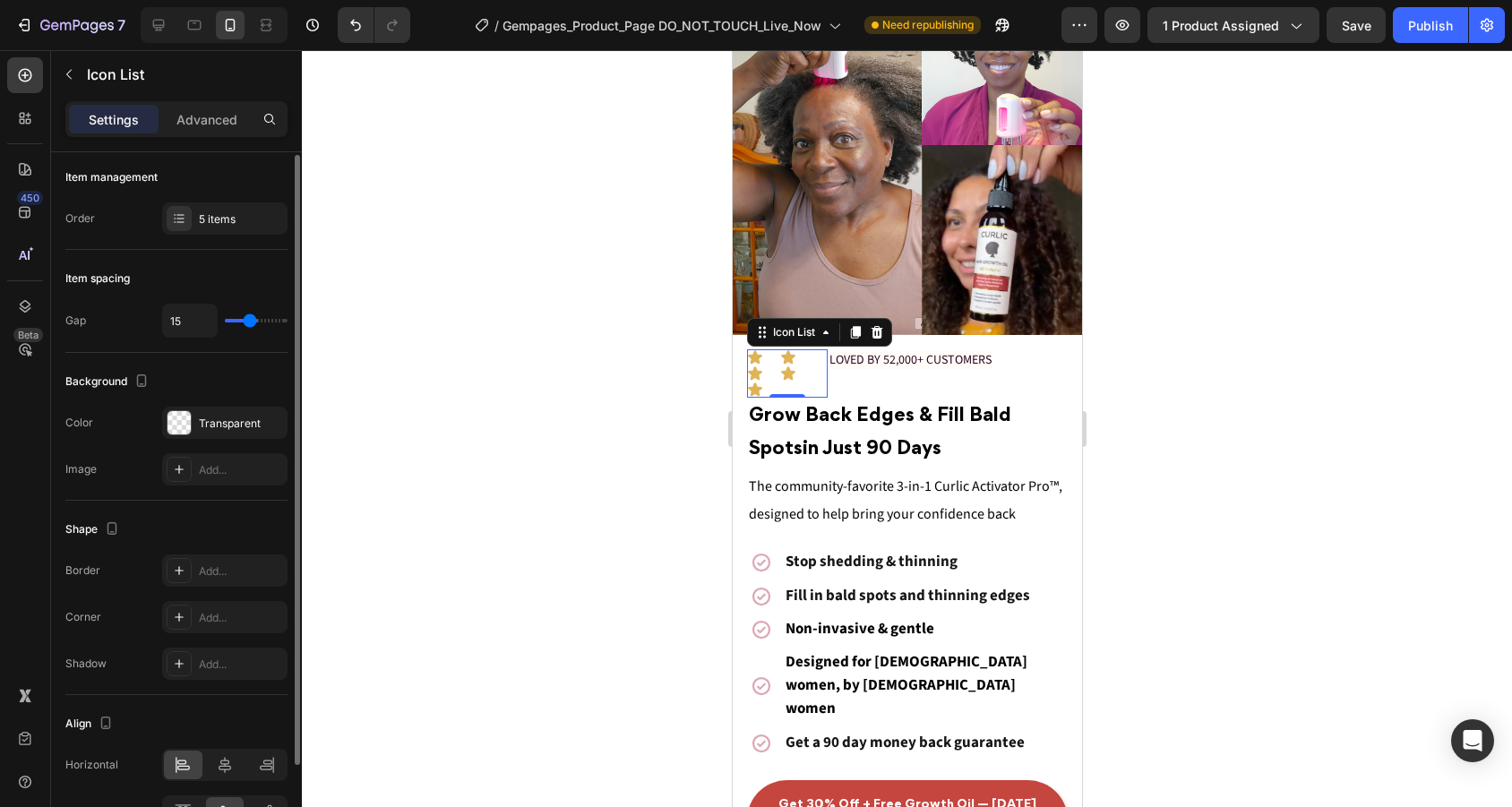
type input "14"
type input "12"
type input "10"
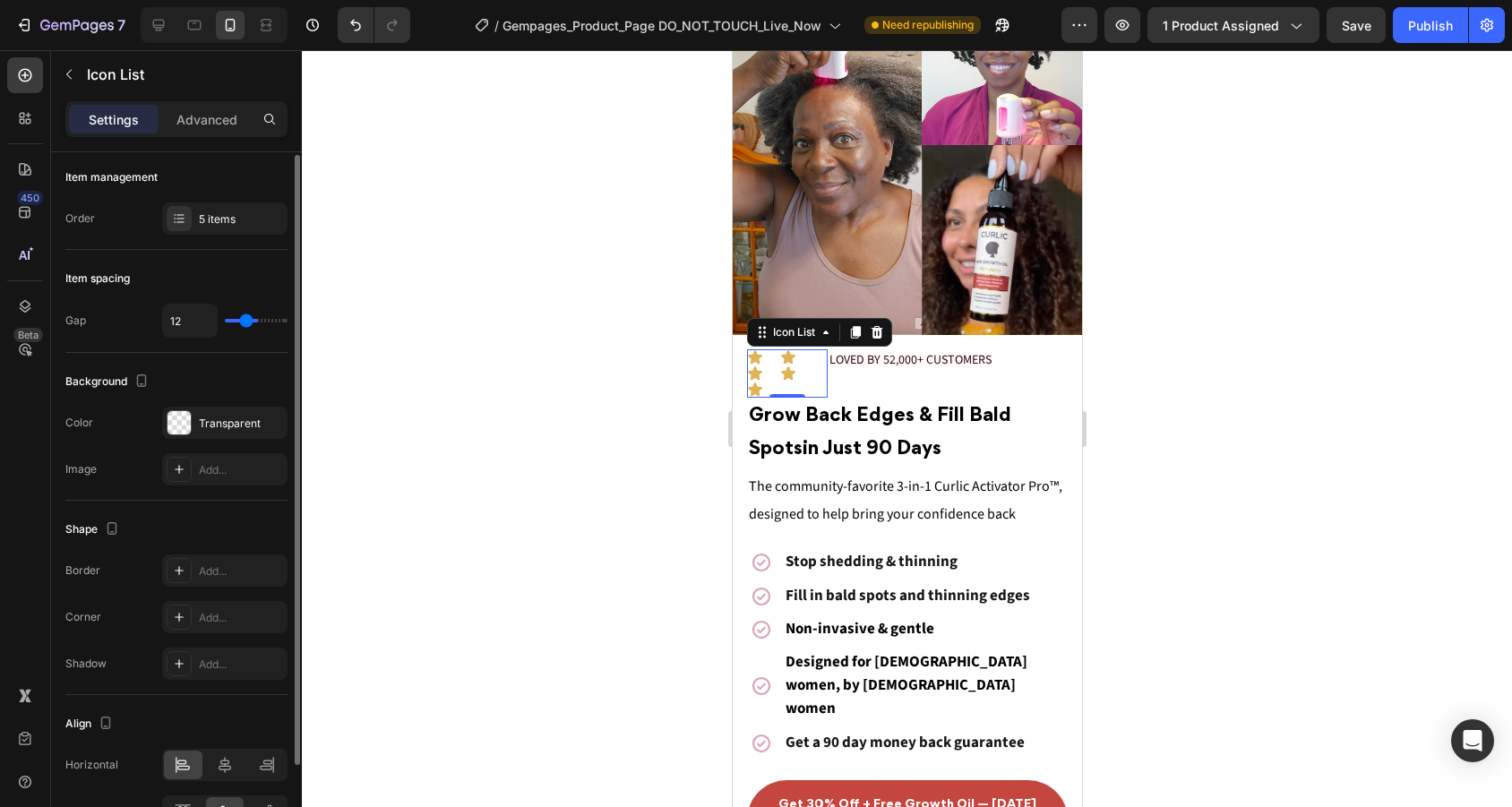
type input "10"
type input "7"
type input "5"
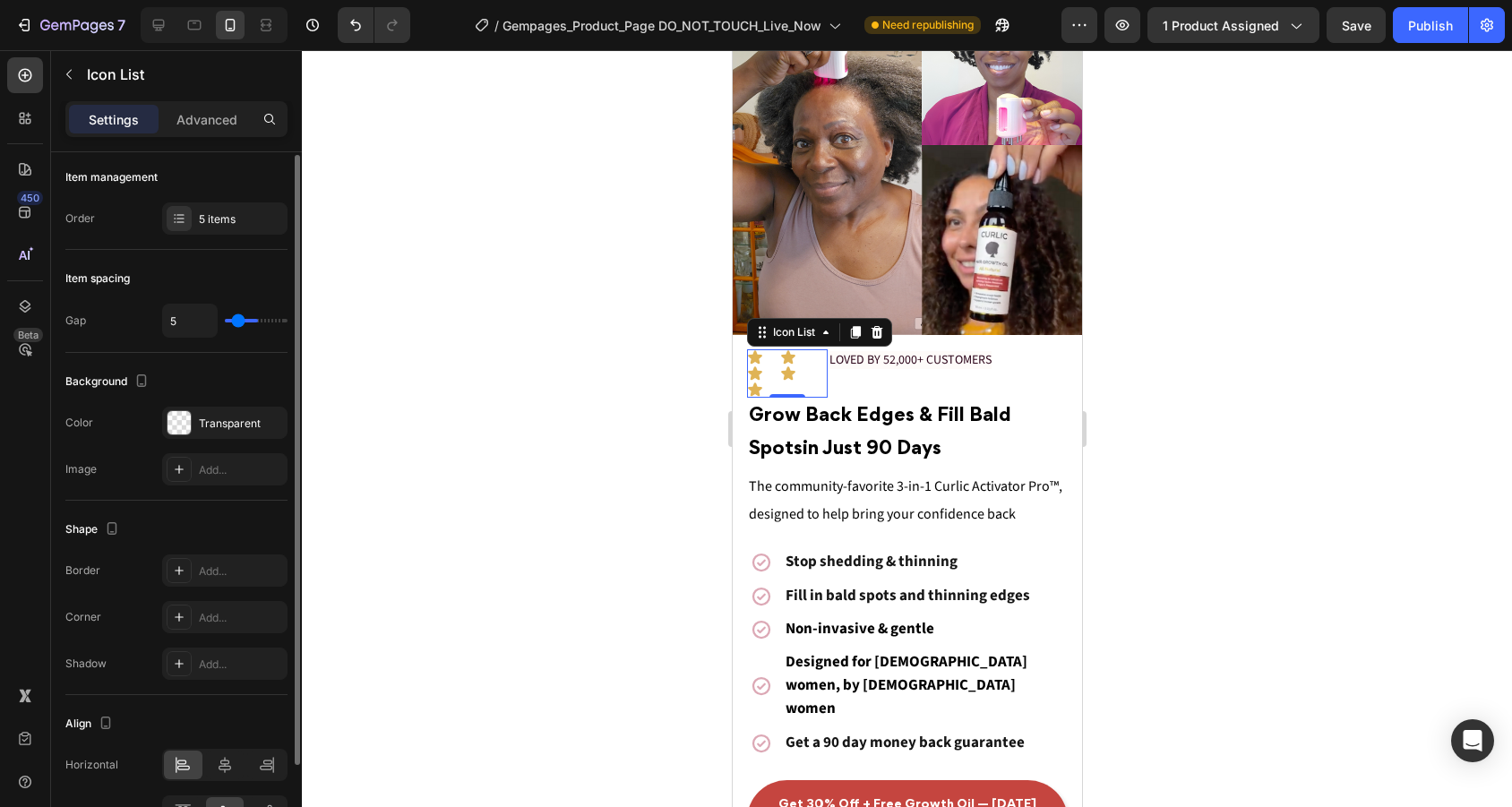
type input "2"
type input "0"
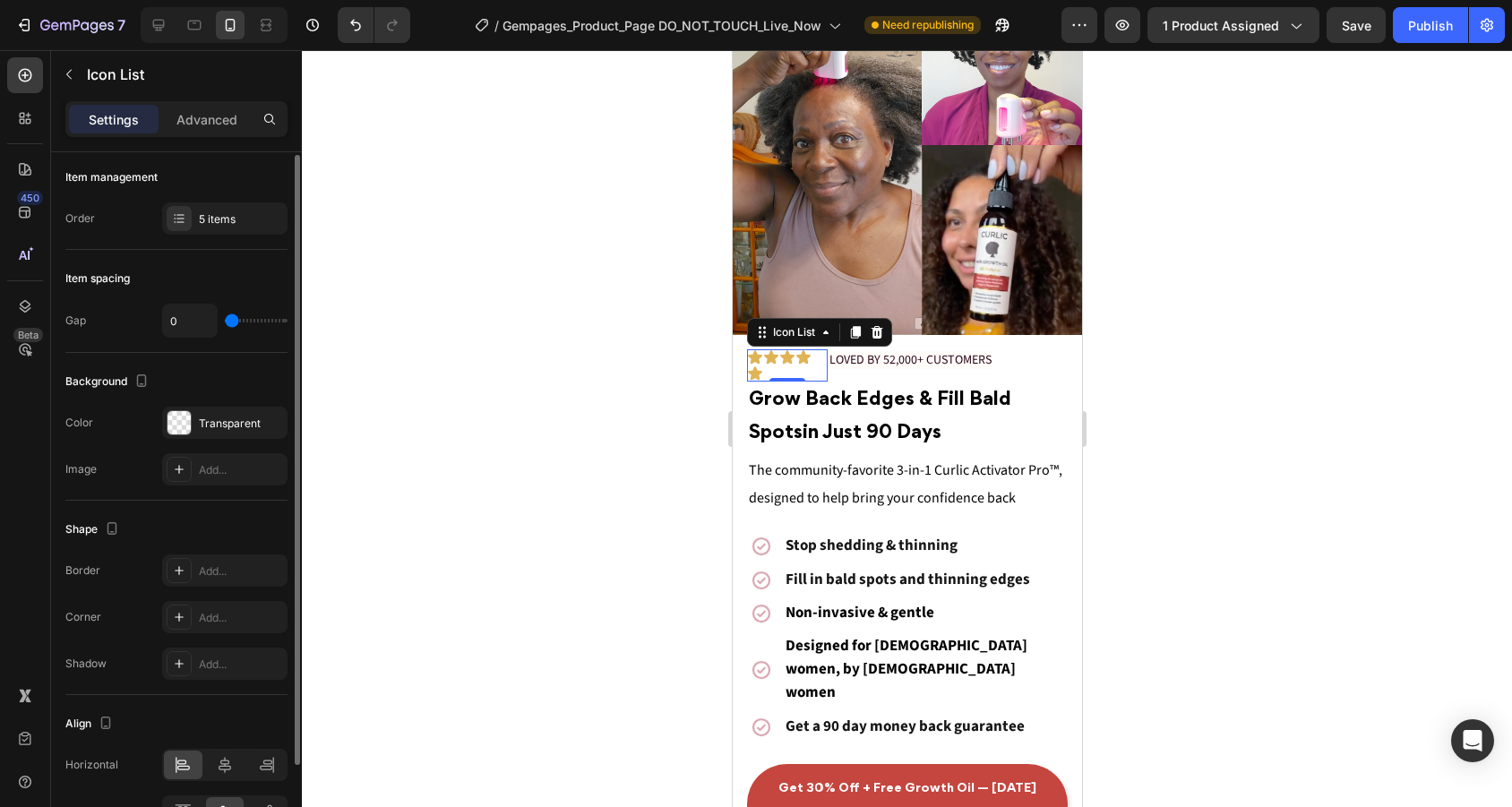
type input "1"
type input "3"
type input "5"
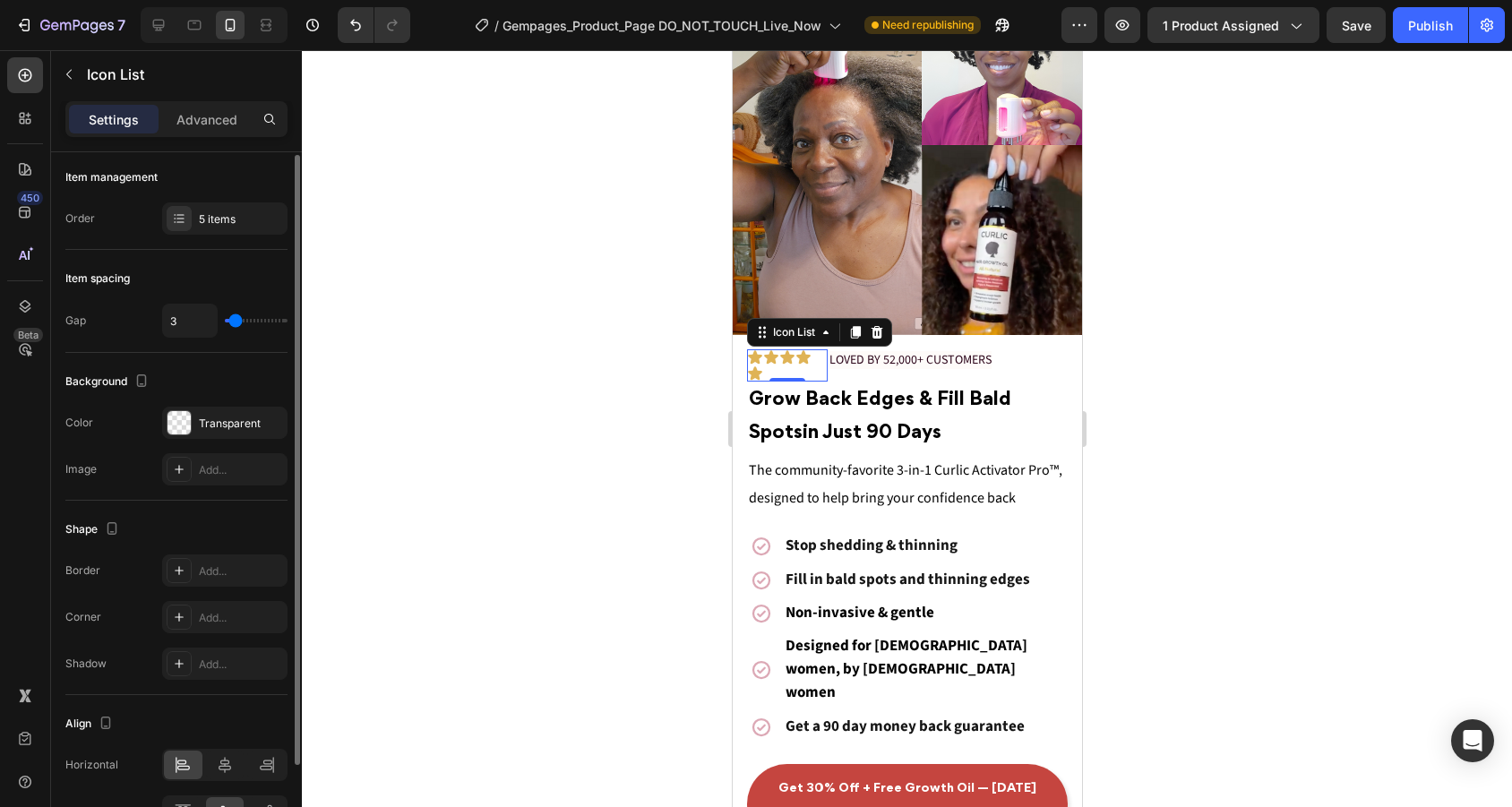
type input "5"
type input "4"
type input "3"
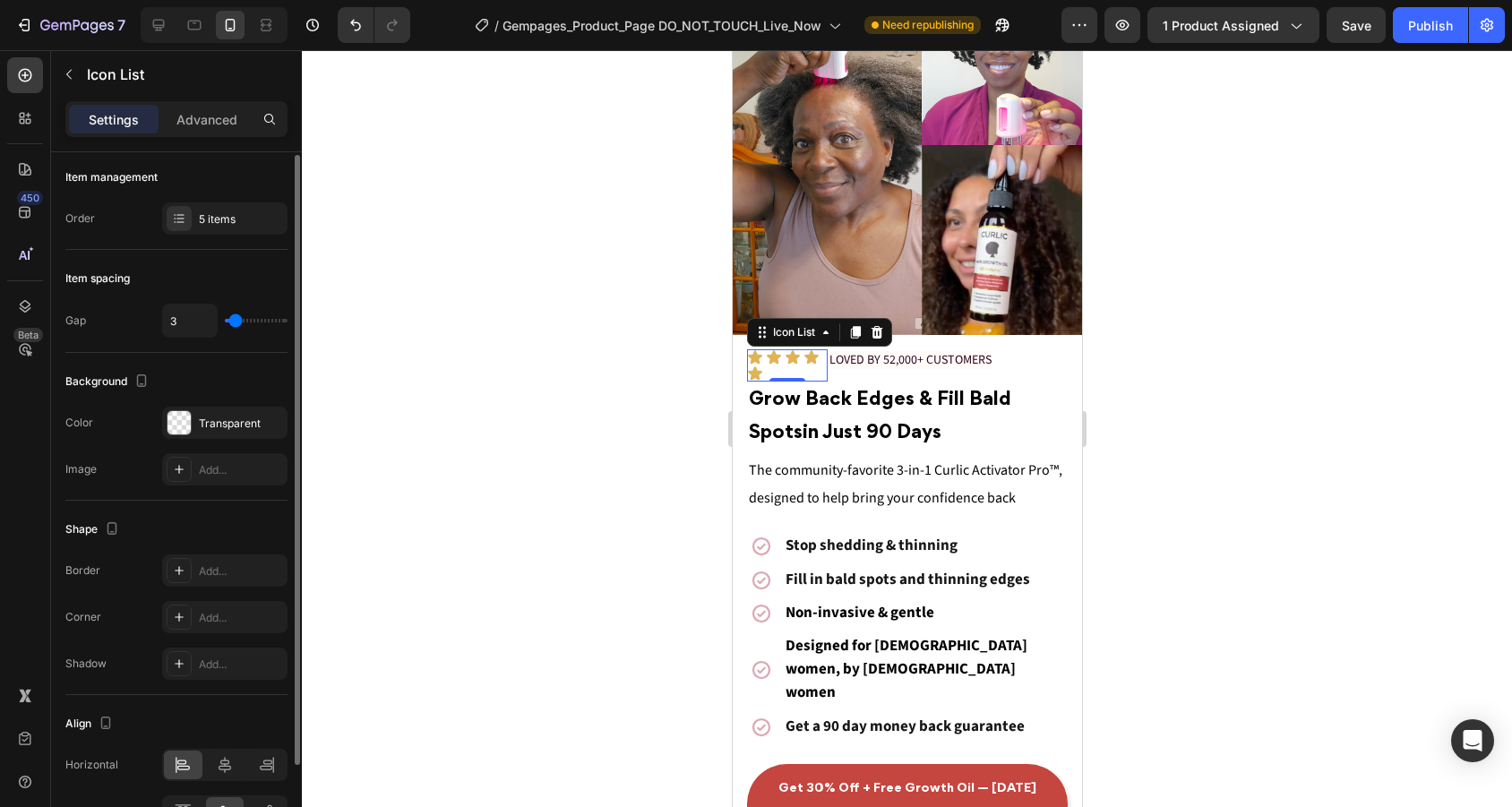
type input "2"
click at [232, 322] on input "range" at bounding box center [256, 320] width 63 height 4
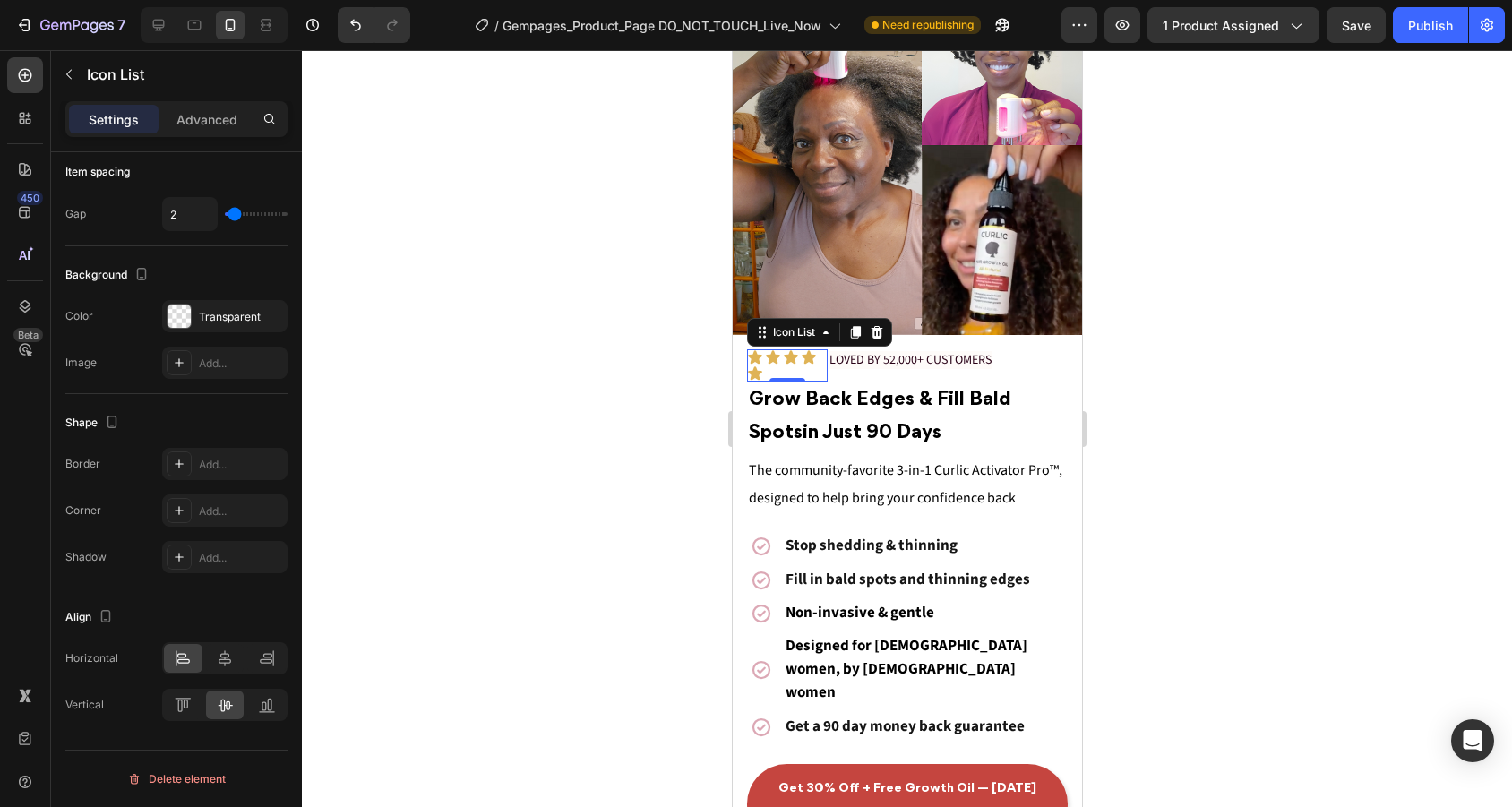
click at [237, 144] on div "Settings Advanced" at bounding box center [176, 126] width 251 height 51
click at [237, 122] on div "Advanced" at bounding box center [206, 119] width 89 height 28
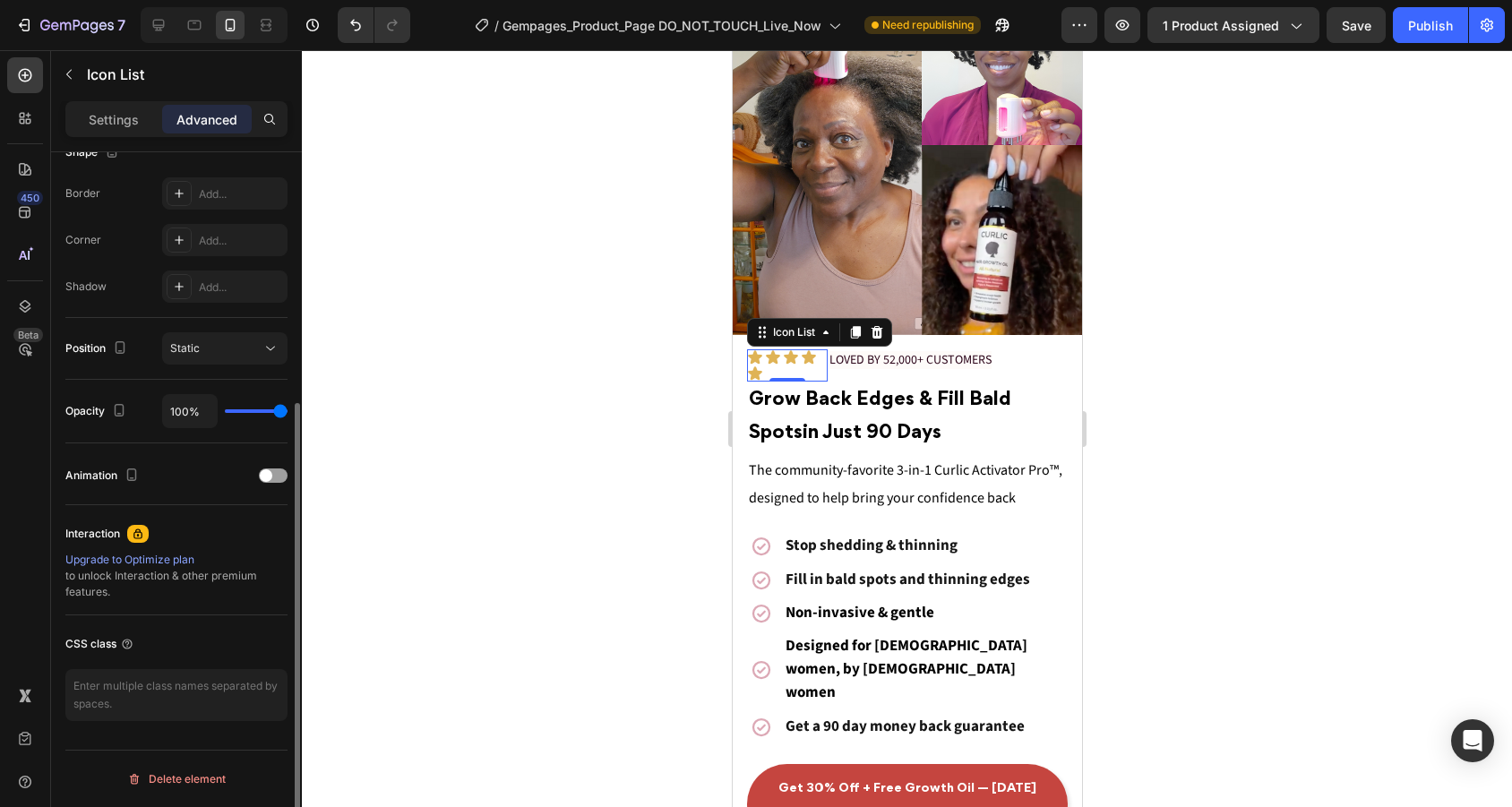
scroll to position [0, 0]
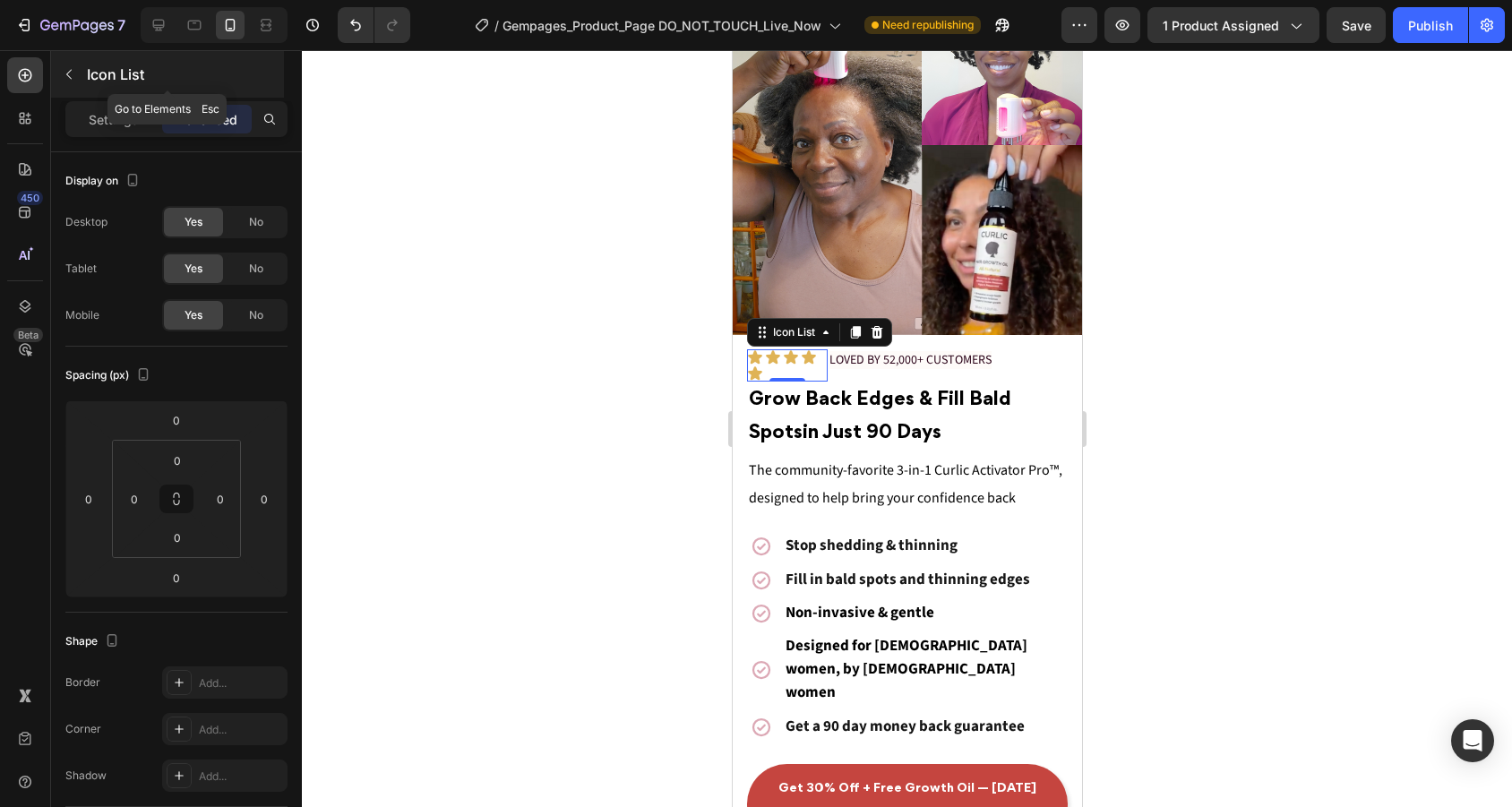
click at [73, 76] on icon "button" at bounding box center [69, 74] width 15 height 15
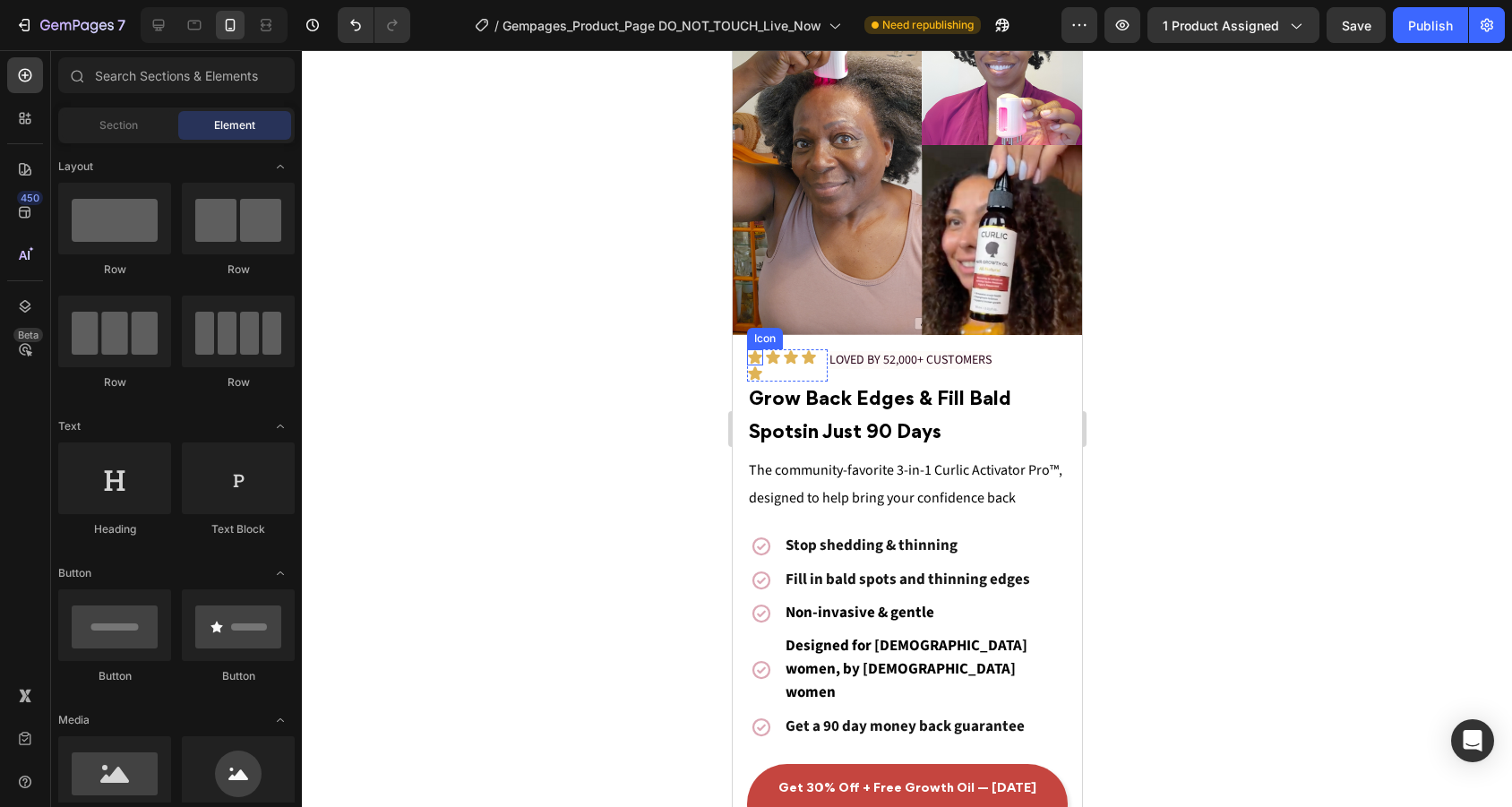
click at [756, 360] on icon at bounding box center [754, 356] width 15 height 14
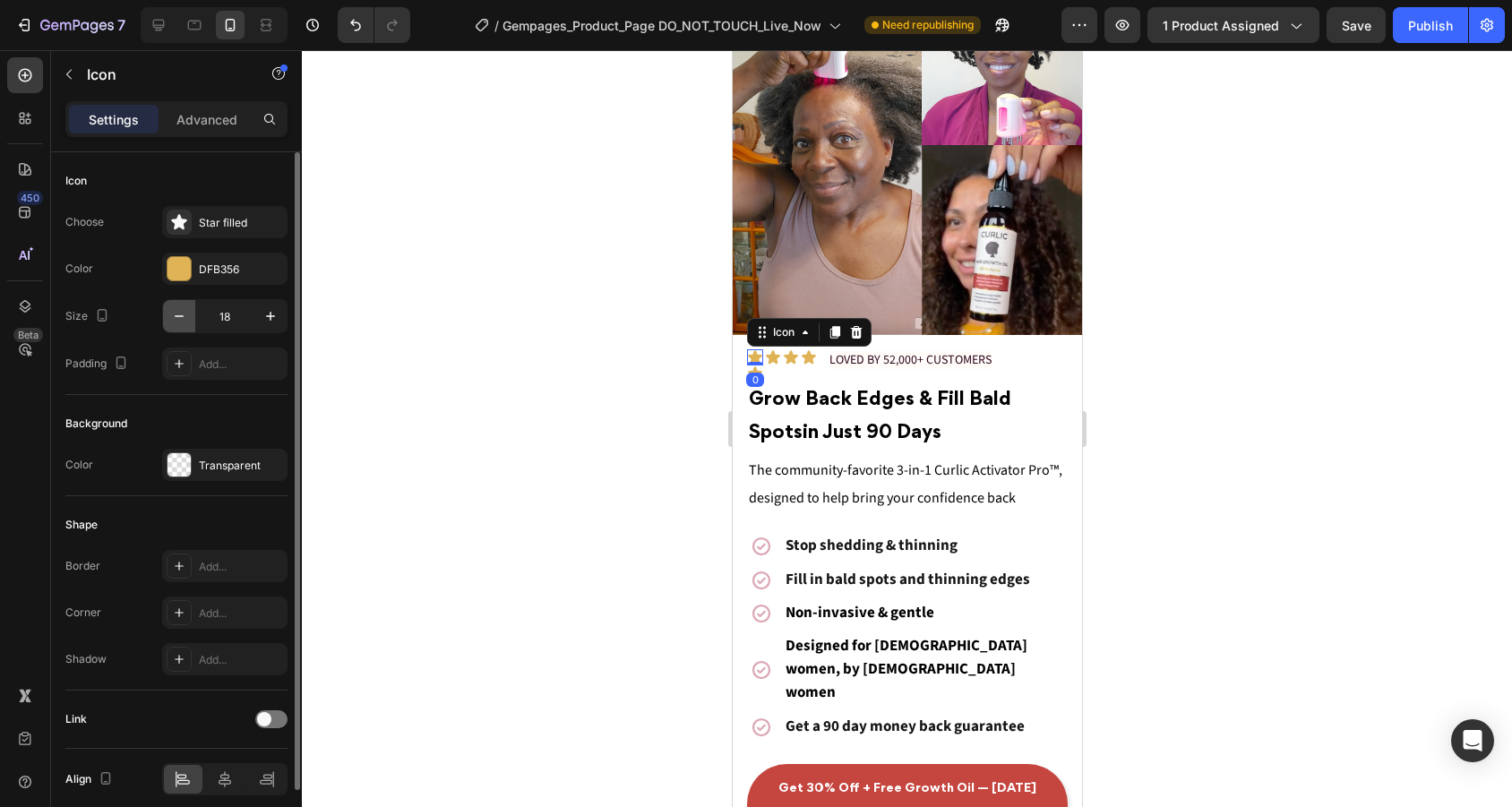
click at [183, 316] on icon "button" at bounding box center [178, 316] width 9 height 2
click at [182, 316] on icon "button" at bounding box center [178, 316] width 9 height 2
type input "16"
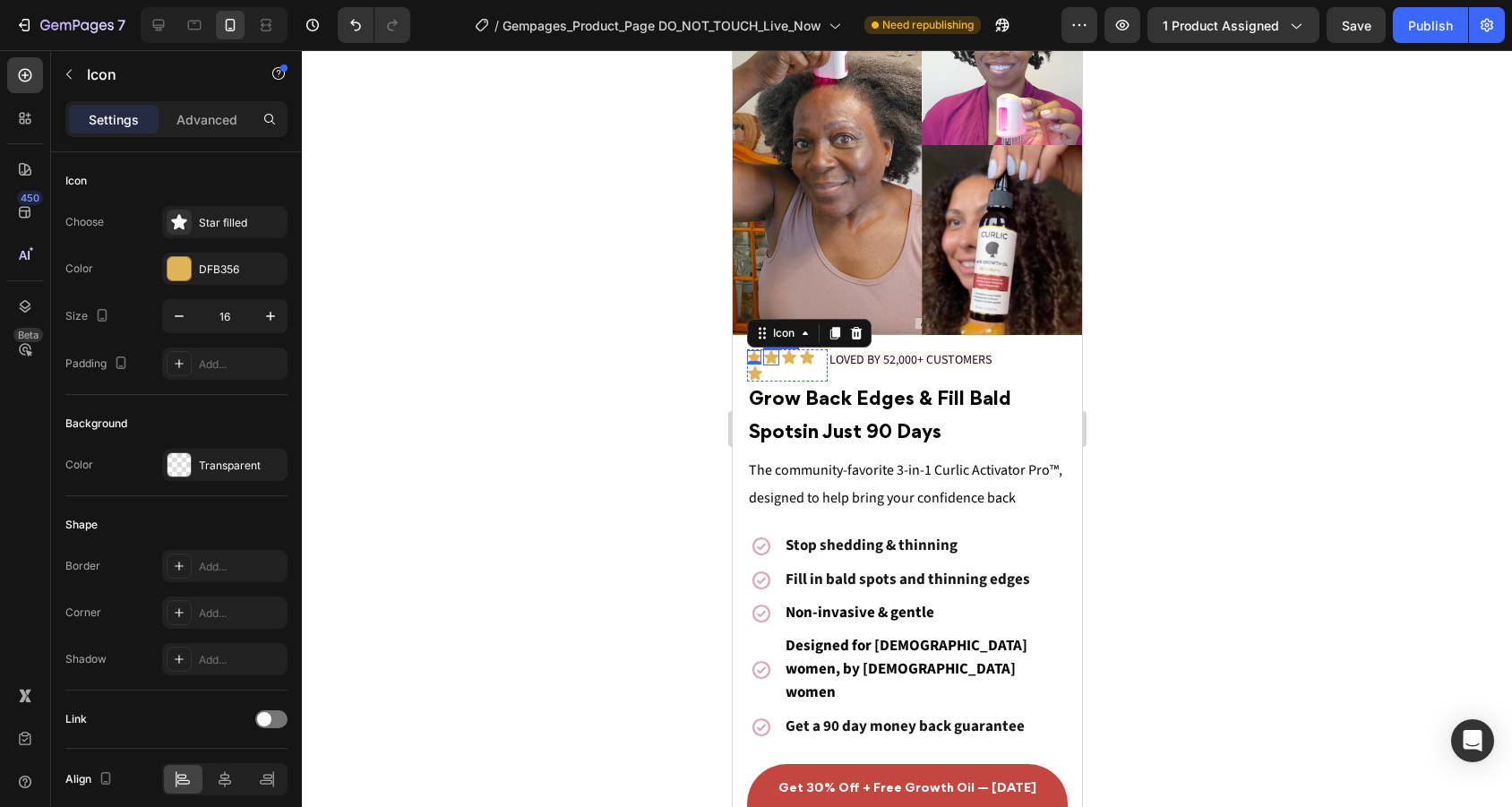
click at [775, 360] on icon at bounding box center [770, 356] width 16 height 16
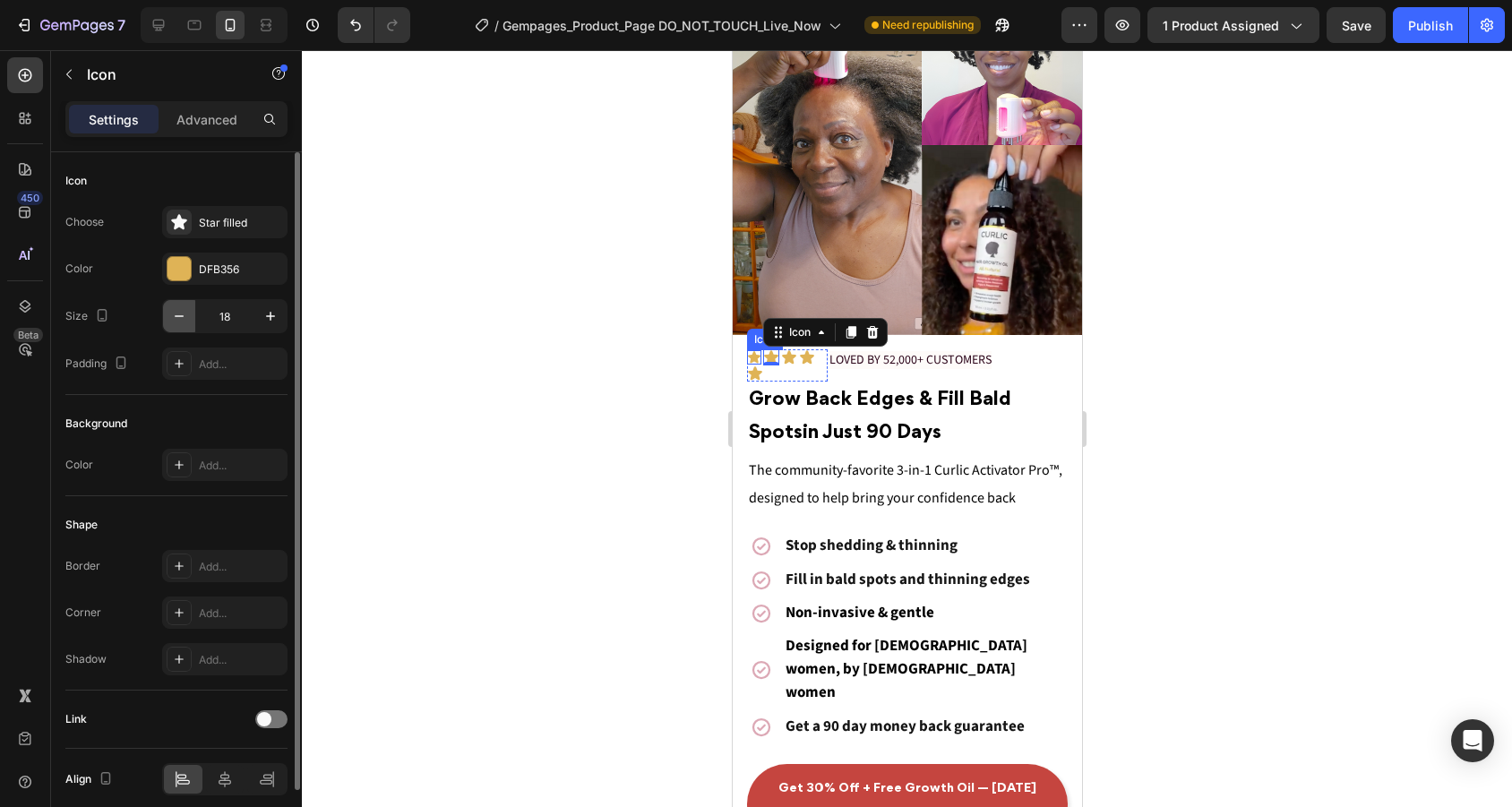
click at [182, 315] on icon "button" at bounding box center [179, 315] width 18 height 18
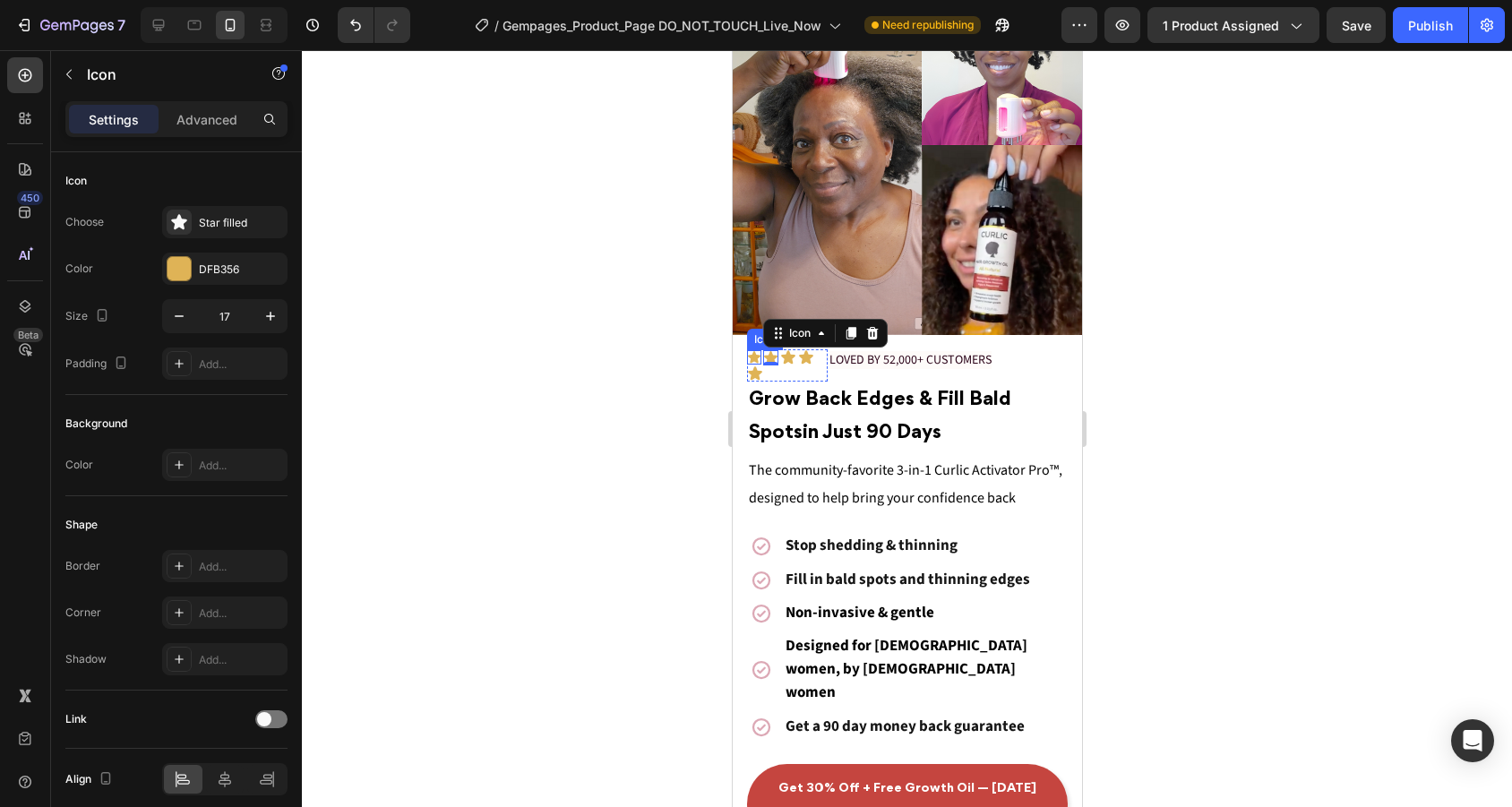
type input "16"
click at [786, 357] on icon at bounding box center [786, 356] width 15 height 14
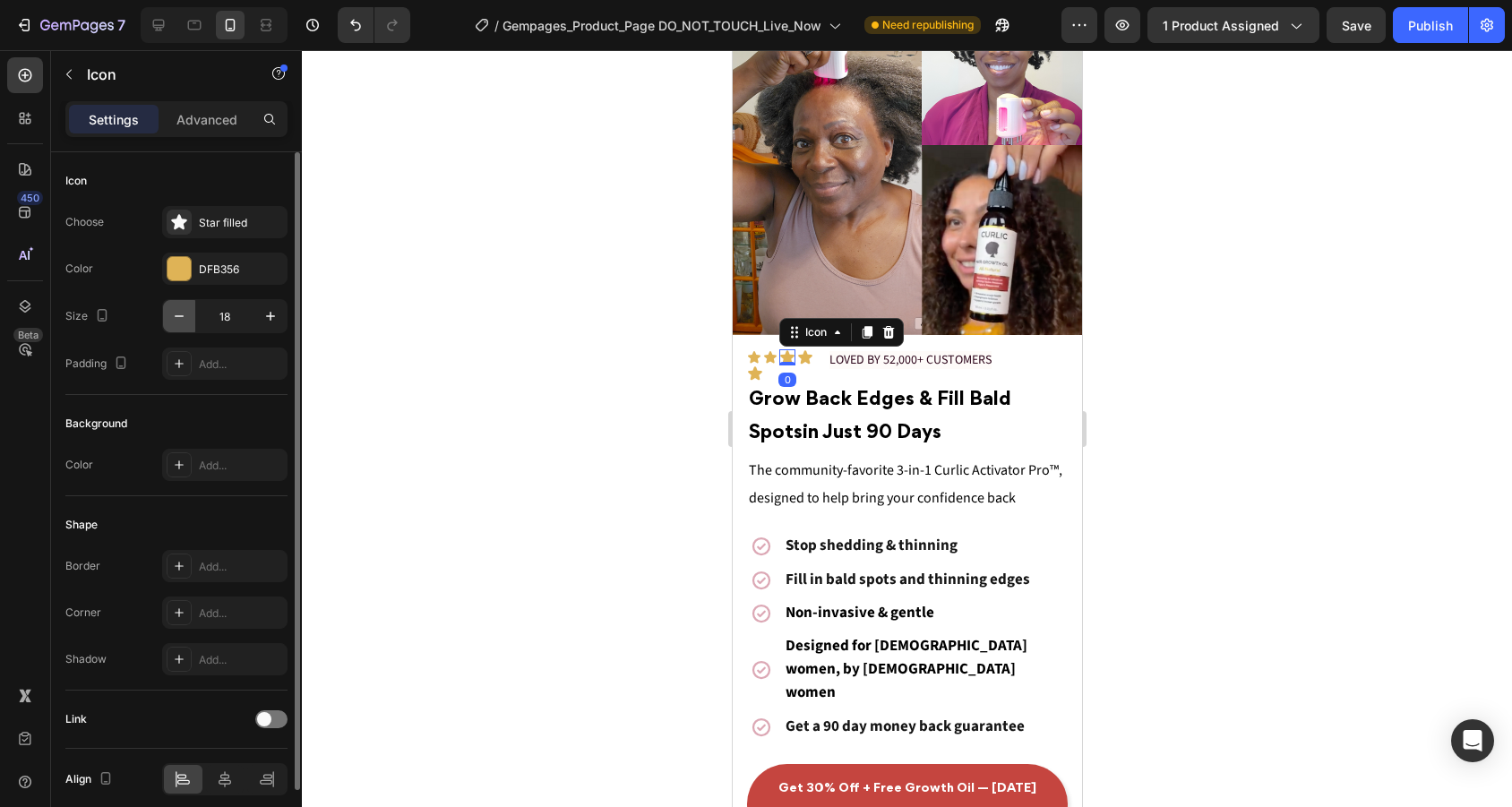
click at [174, 312] on icon "button" at bounding box center [179, 315] width 18 height 18
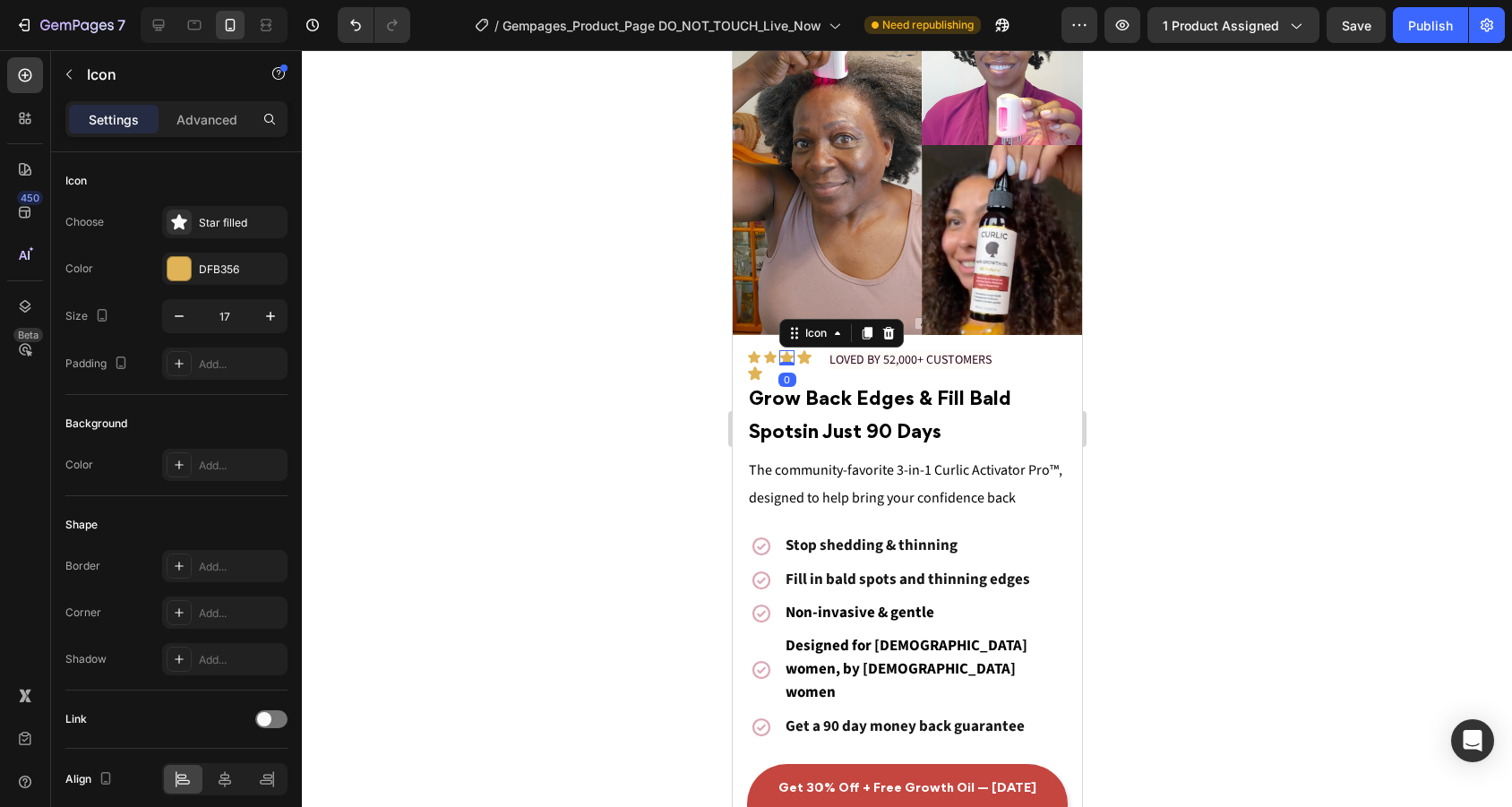
type input "16"
click at [801, 358] on icon at bounding box center [803, 356] width 15 height 14
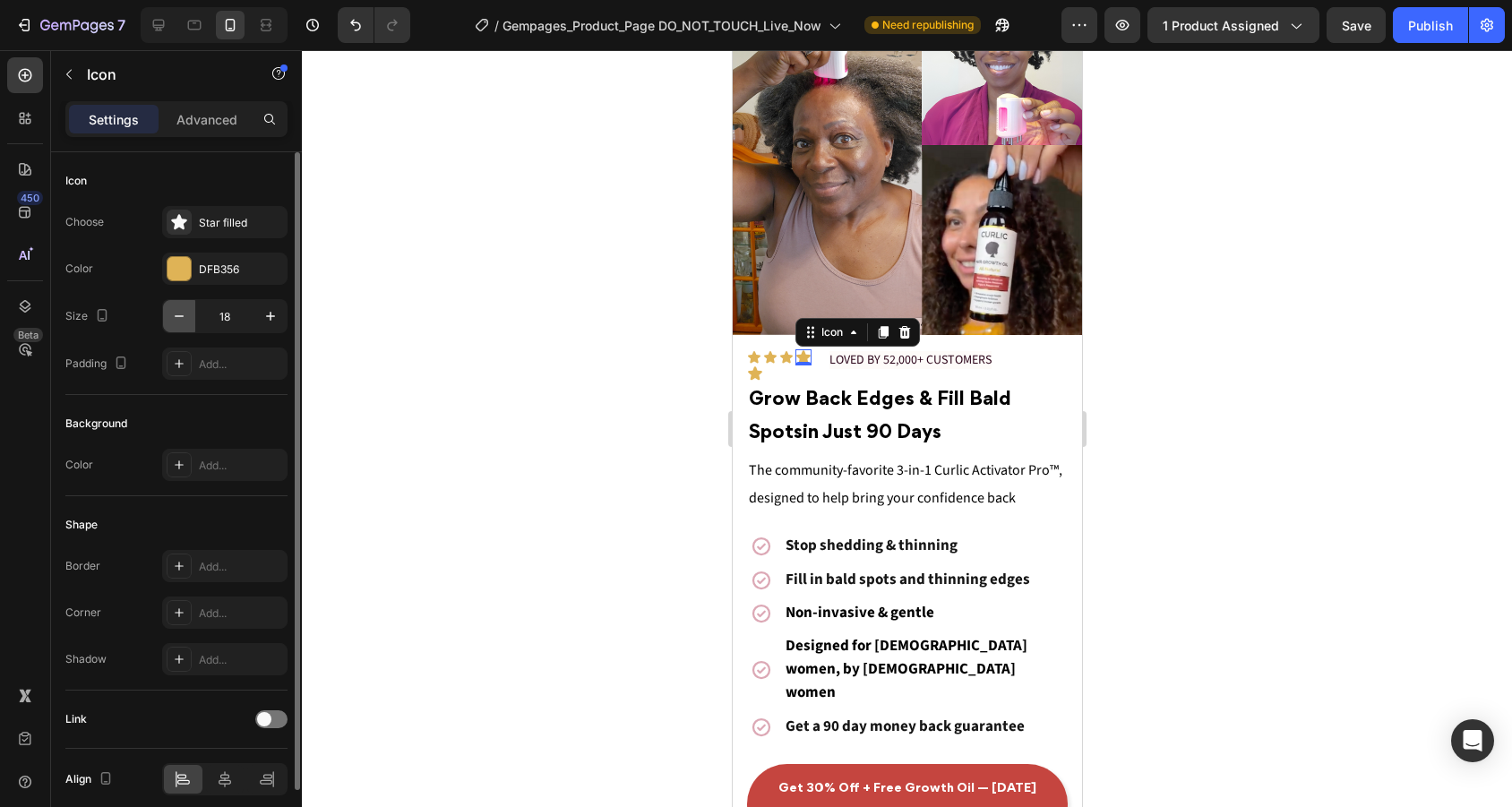
click at [188, 324] on button "button" at bounding box center [178, 315] width 32 height 32
type input "16"
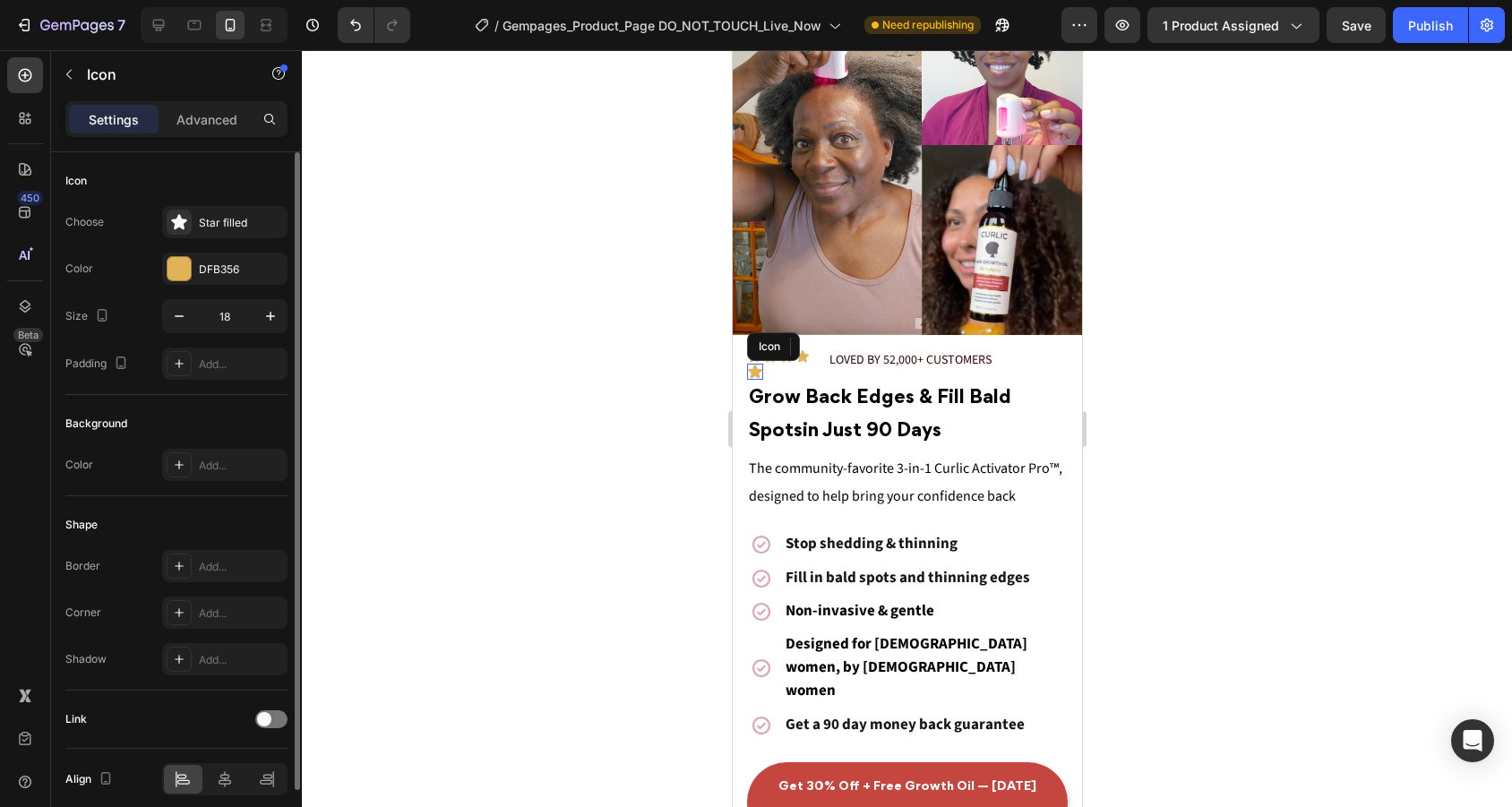
click at [754, 377] on icon at bounding box center [754, 371] width 16 height 16
click at [191, 321] on button "button" at bounding box center [178, 315] width 32 height 32
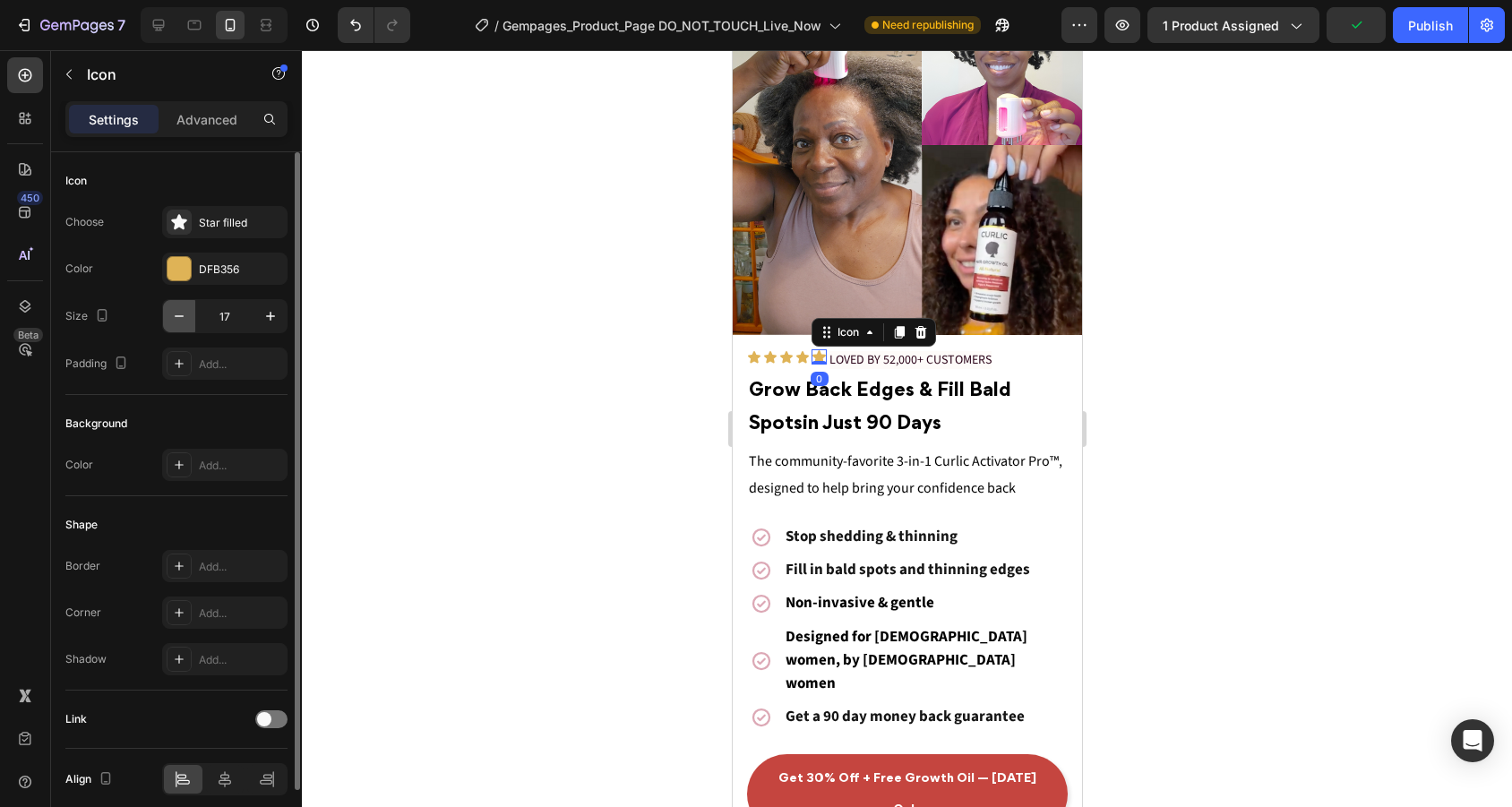
type input "16"
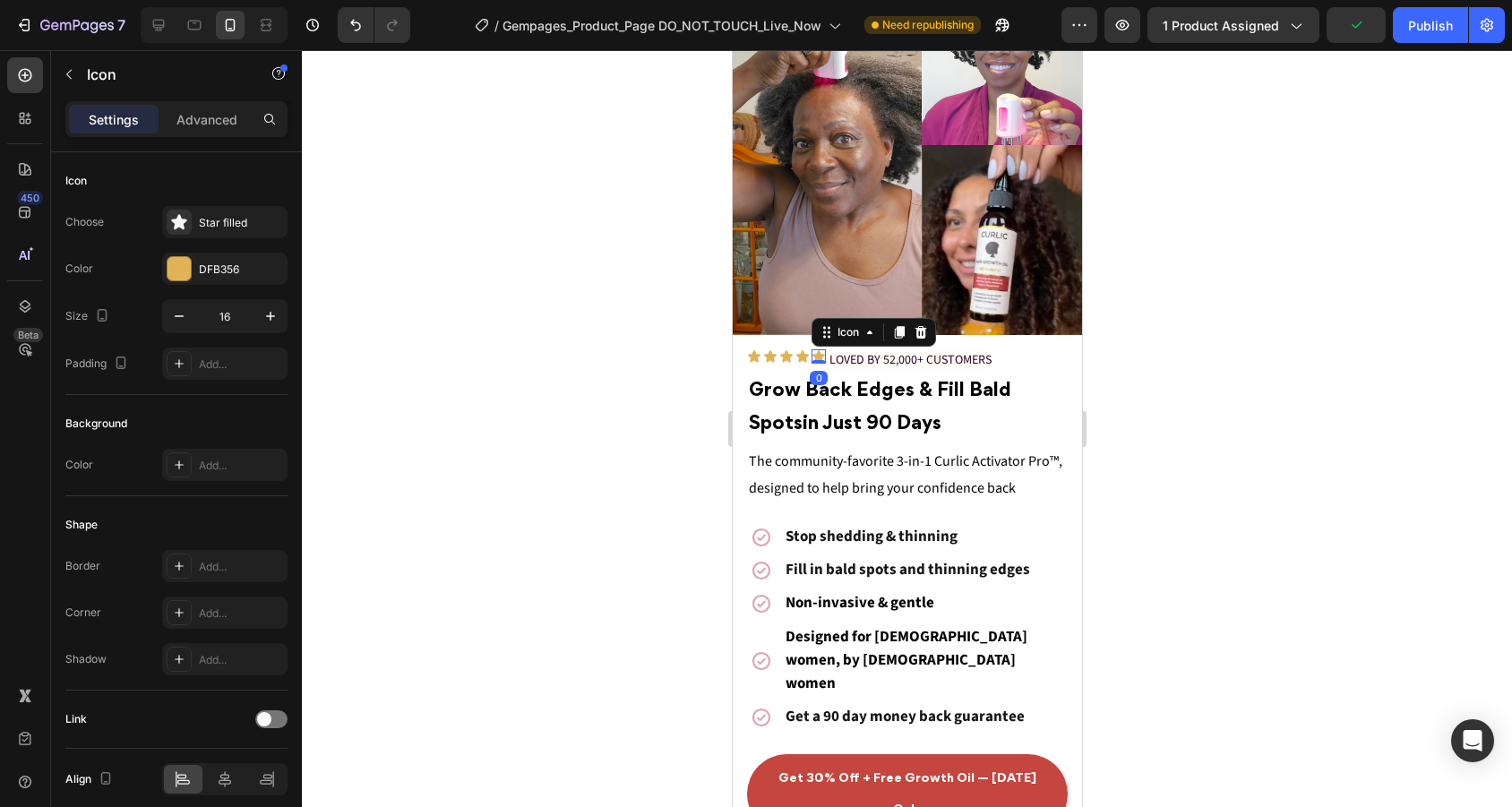
click at [591, 429] on div at bounding box center [906, 428] width 1210 height 756
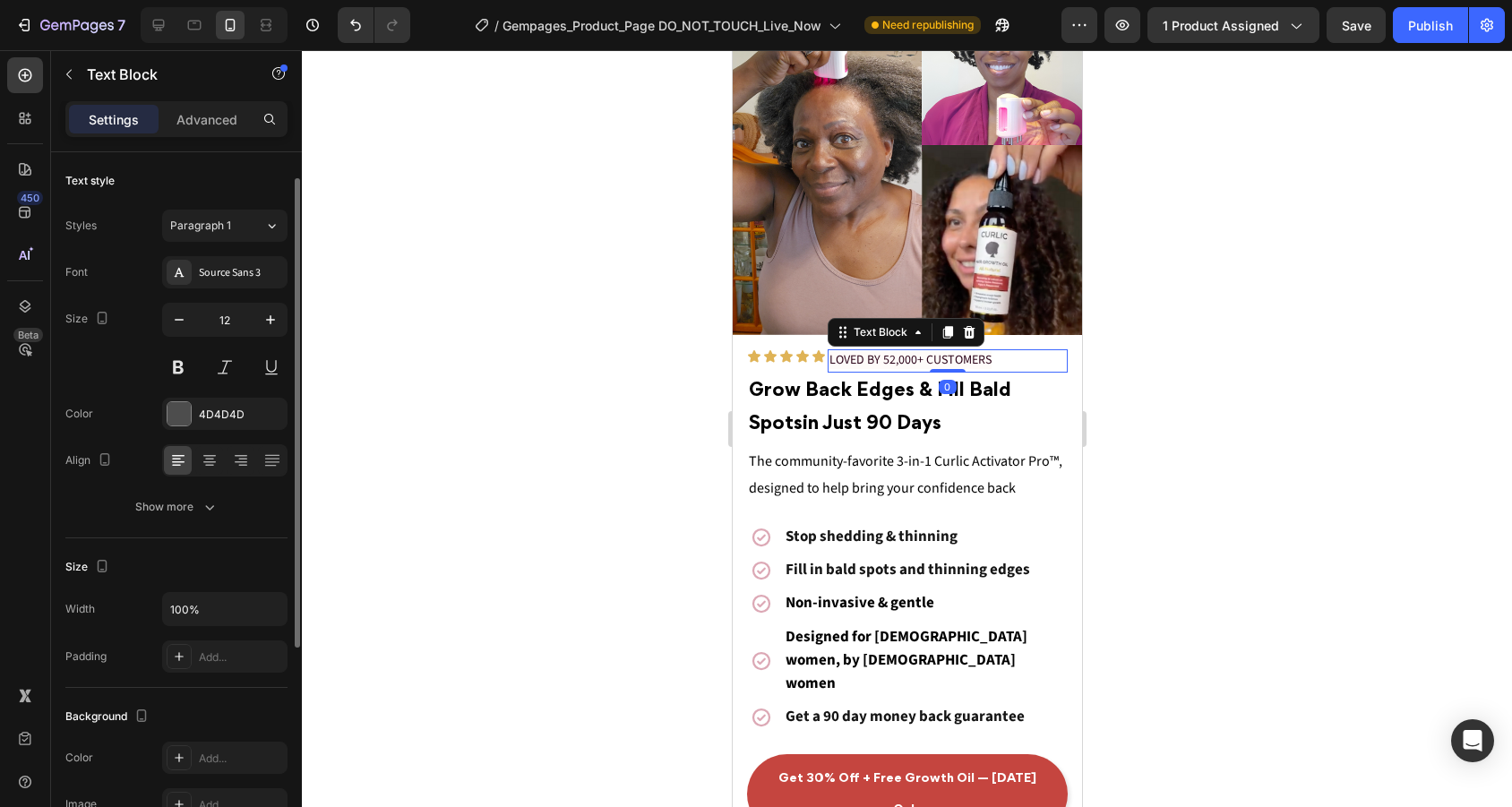
scroll to position [356, 0]
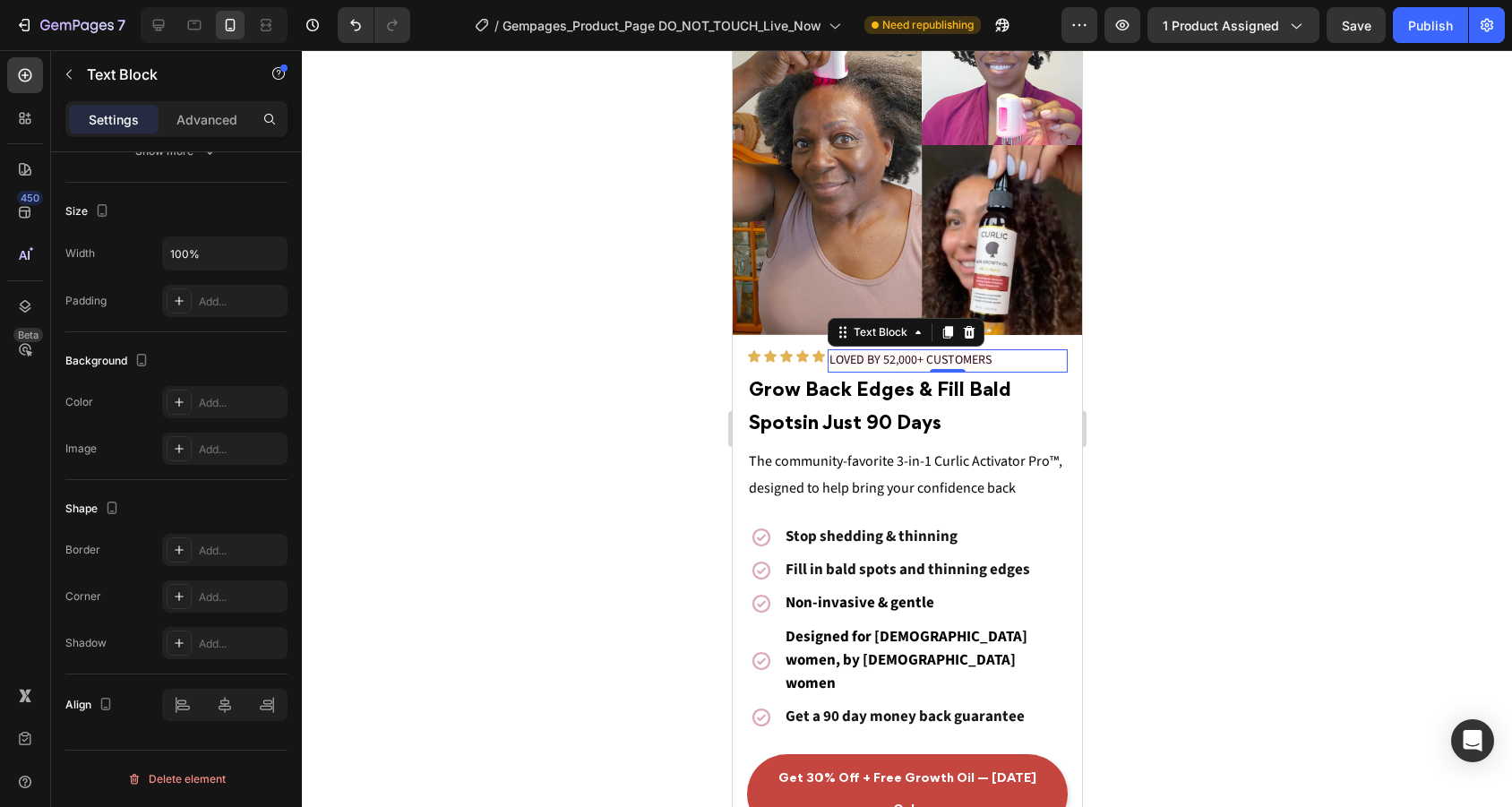
click at [229, 142] on div "Settings Advanced" at bounding box center [176, 126] width 251 height 51
click at [232, 122] on p "Advanced" at bounding box center [207, 119] width 61 height 19
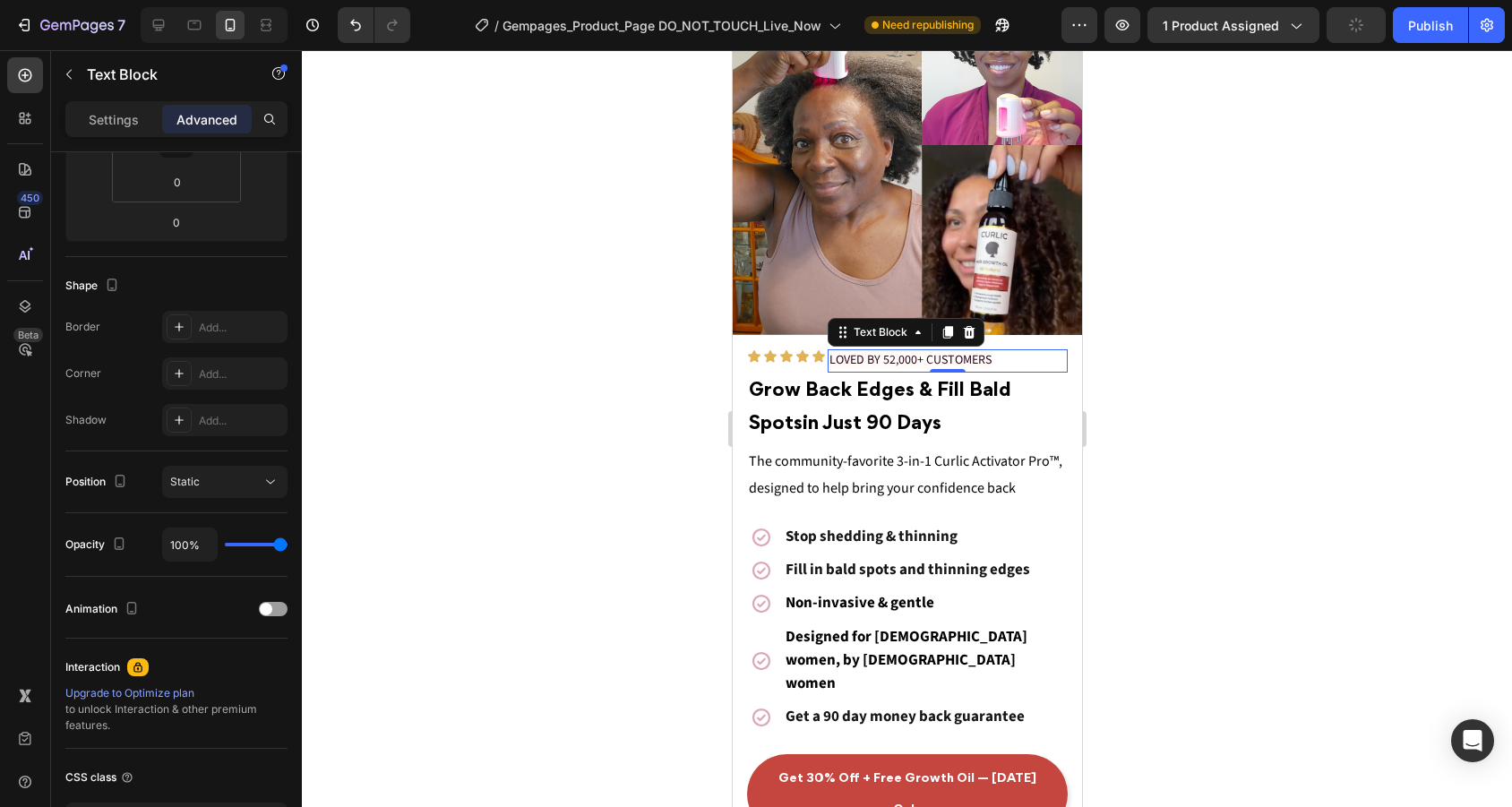
click at [1202, 354] on div at bounding box center [906, 428] width 1210 height 756
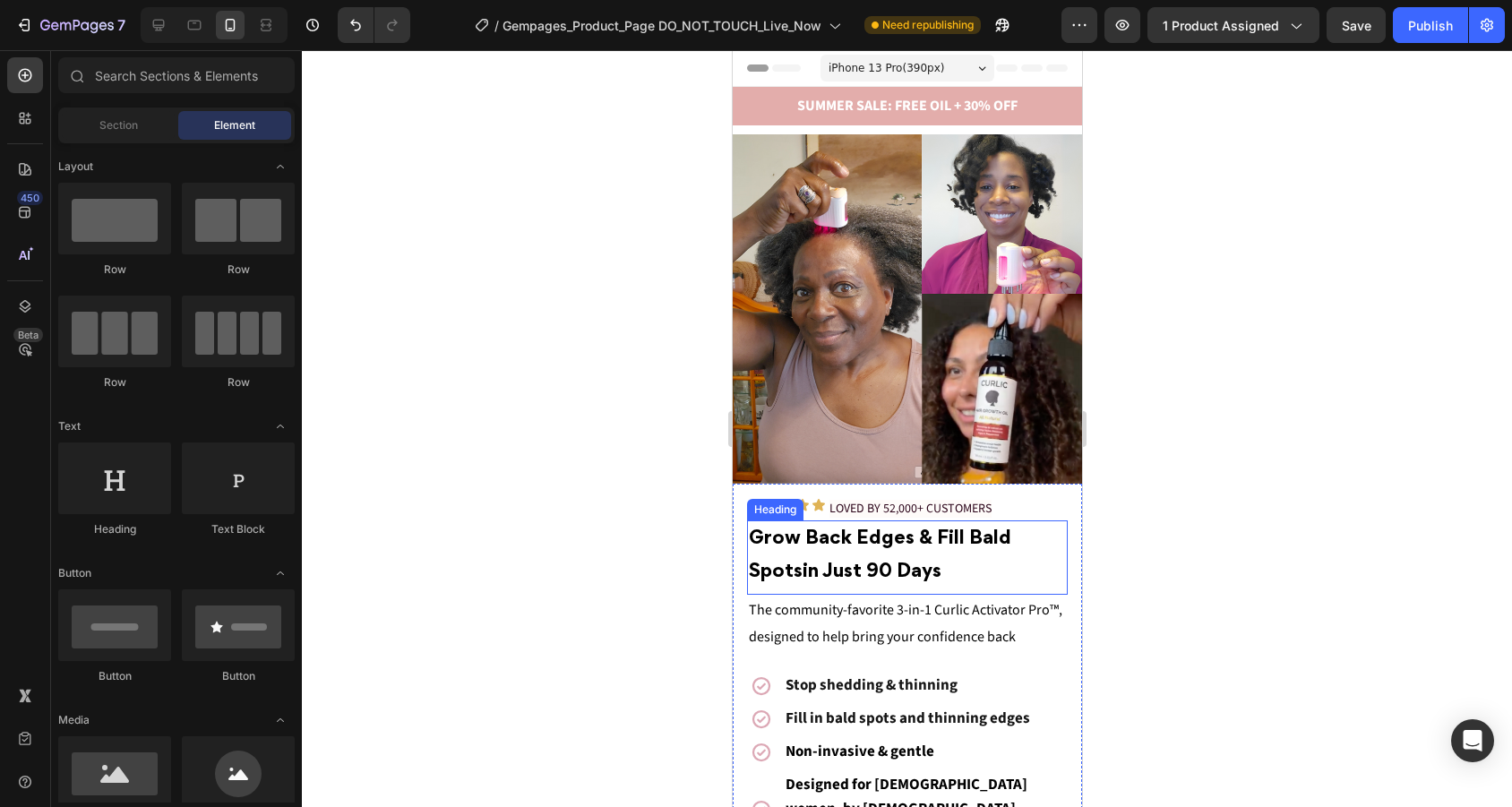
scroll to position [0, 0]
click at [861, 506] on span "LOVED BY 52,000+ CUSTOMERS" at bounding box center [908, 508] width 162 height 18
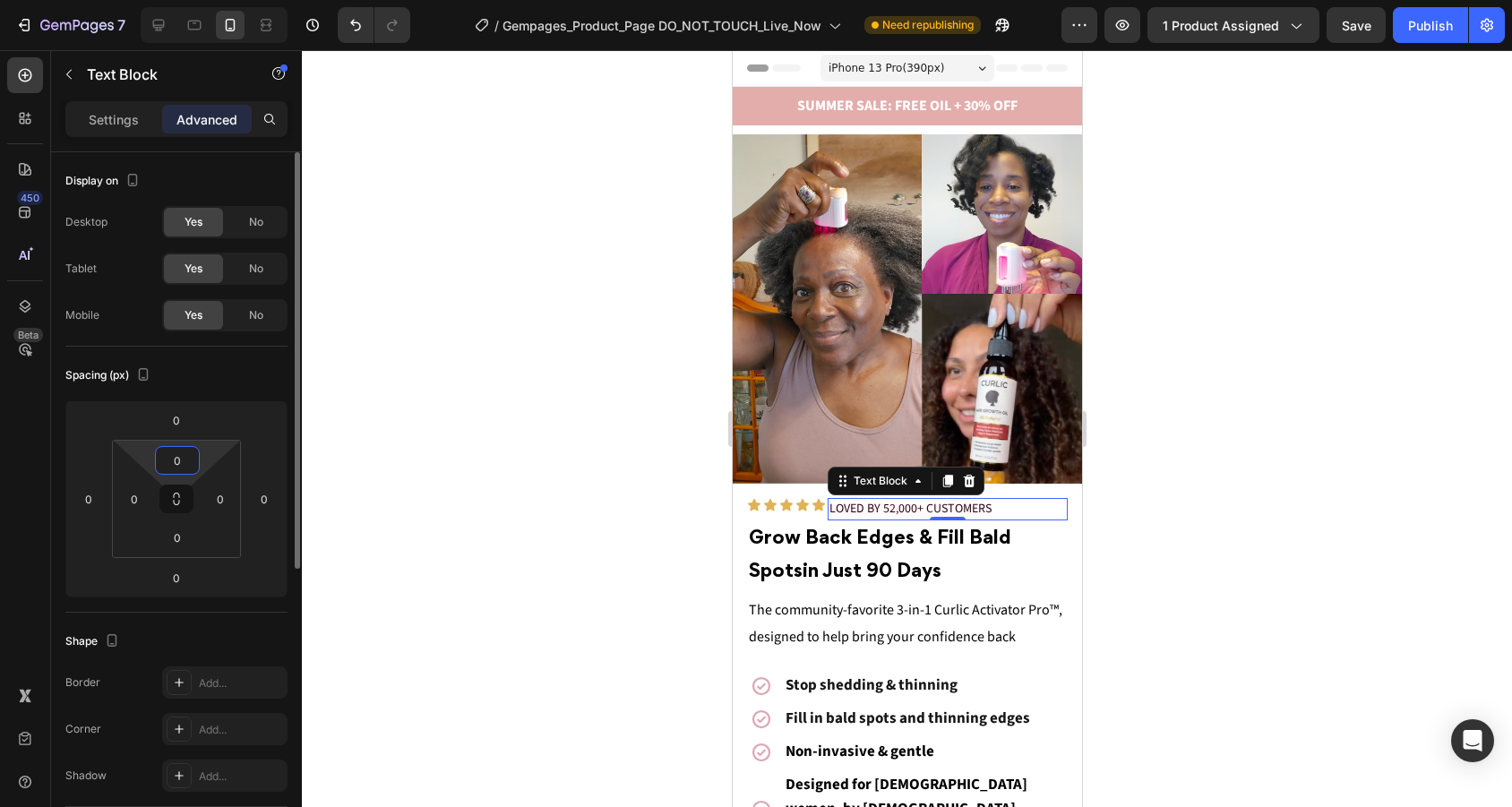
click at [200, 0] on html "7 Version history / Gempages_Product_Page DO_NOT_TOUCH_Live_Now Need republishi…" at bounding box center [756, 0] width 1512 height 0
click at [193, 539] on input "0" at bounding box center [177, 537] width 36 height 26
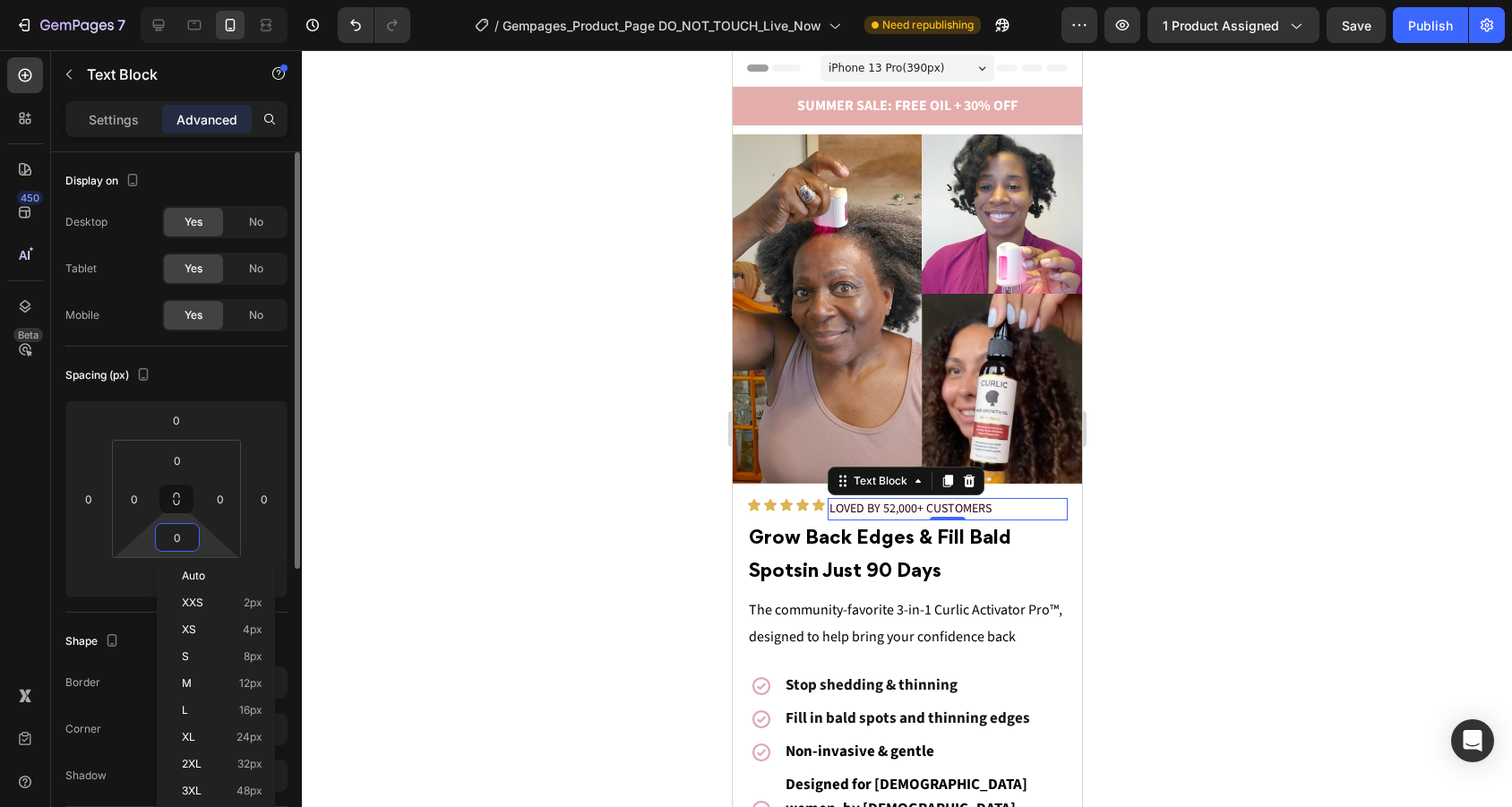
type input "5"
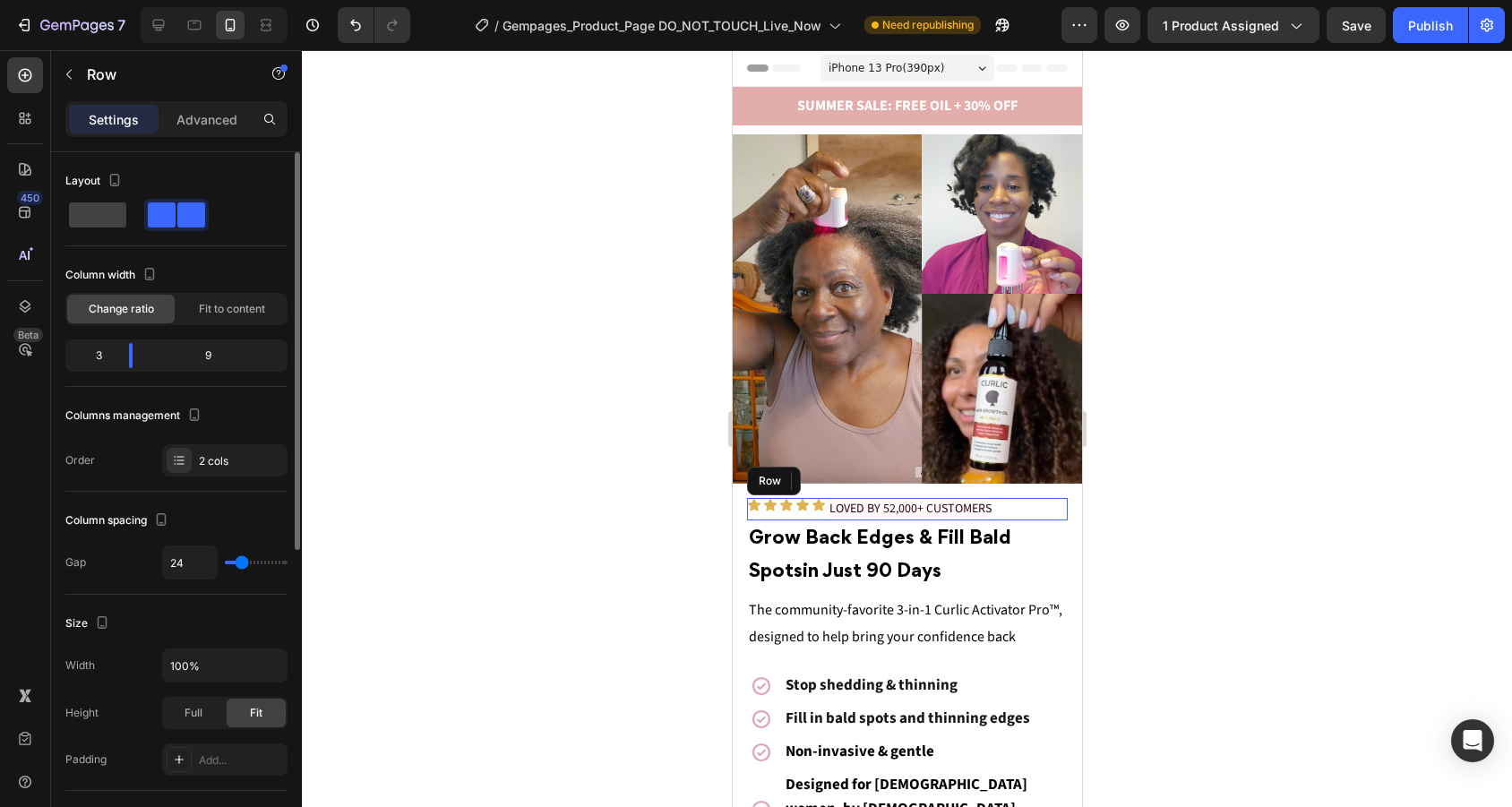
click at [795, 515] on div "Icon Icon Icon Icon Icon Icon List" at bounding box center [786, 509] width 80 height 24
click at [215, 122] on p "Advanced" at bounding box center [207, 119] width 61 height 19
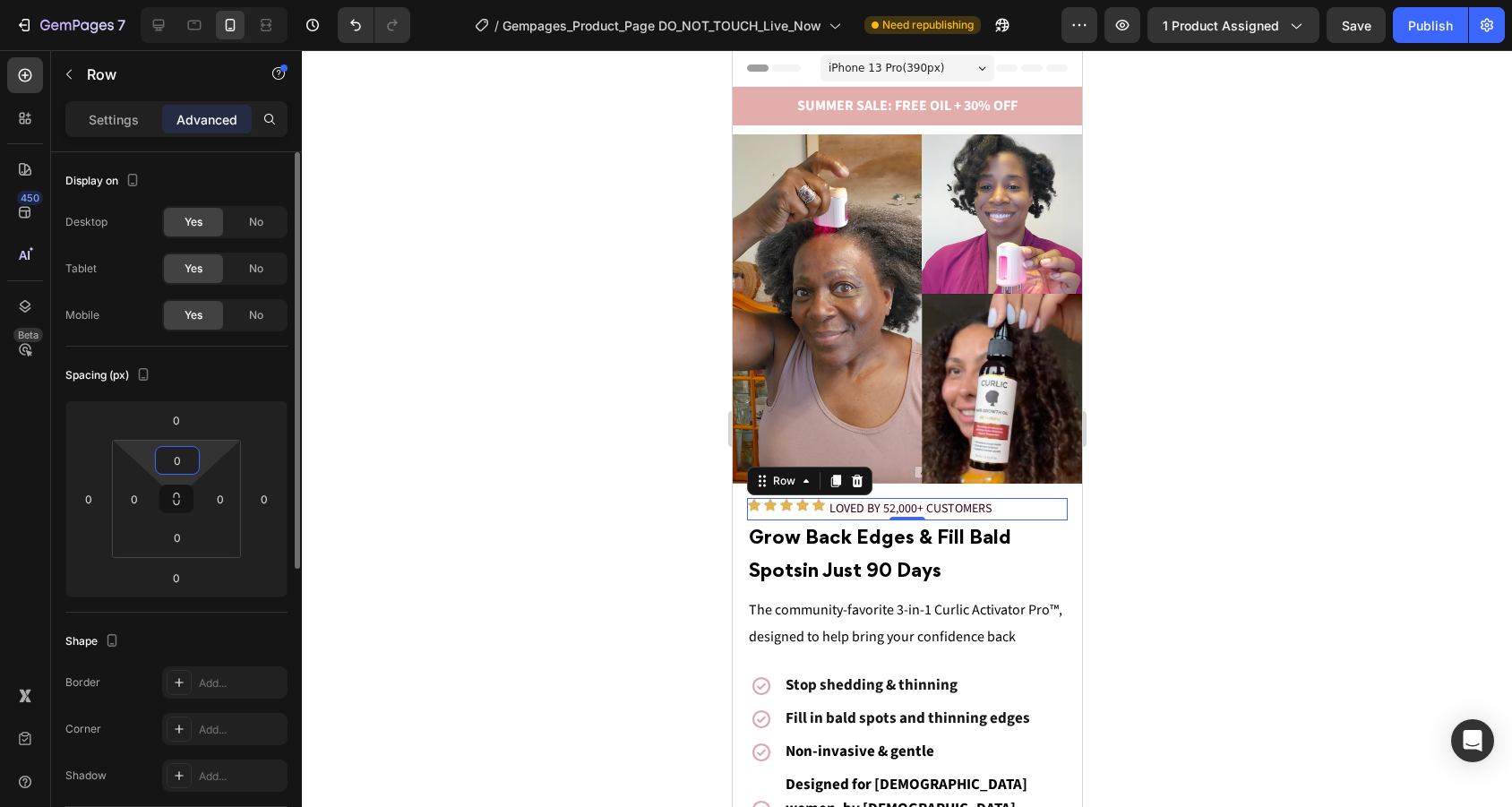
click at [183, 453] on input "0" at bounding box center [177, 459] width 36 height 26
type input "5"
click at [805, 510] on icon at bounding box center [802, 504] width 15 height 15
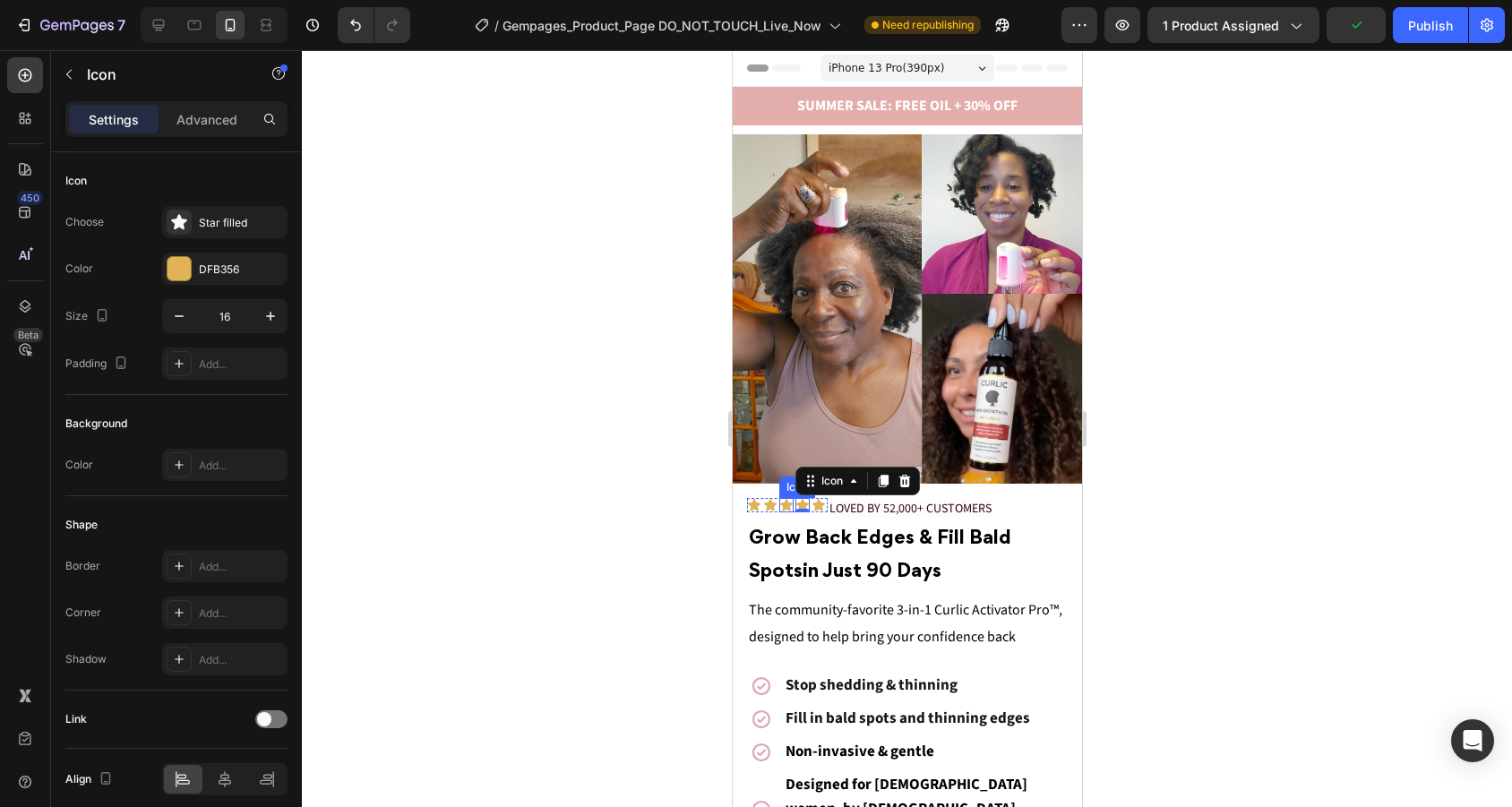
click at [776, 507] on div "Icon Icon Icon Icon 0 Icon" at bounding box center [786, 504] width 80 height 15
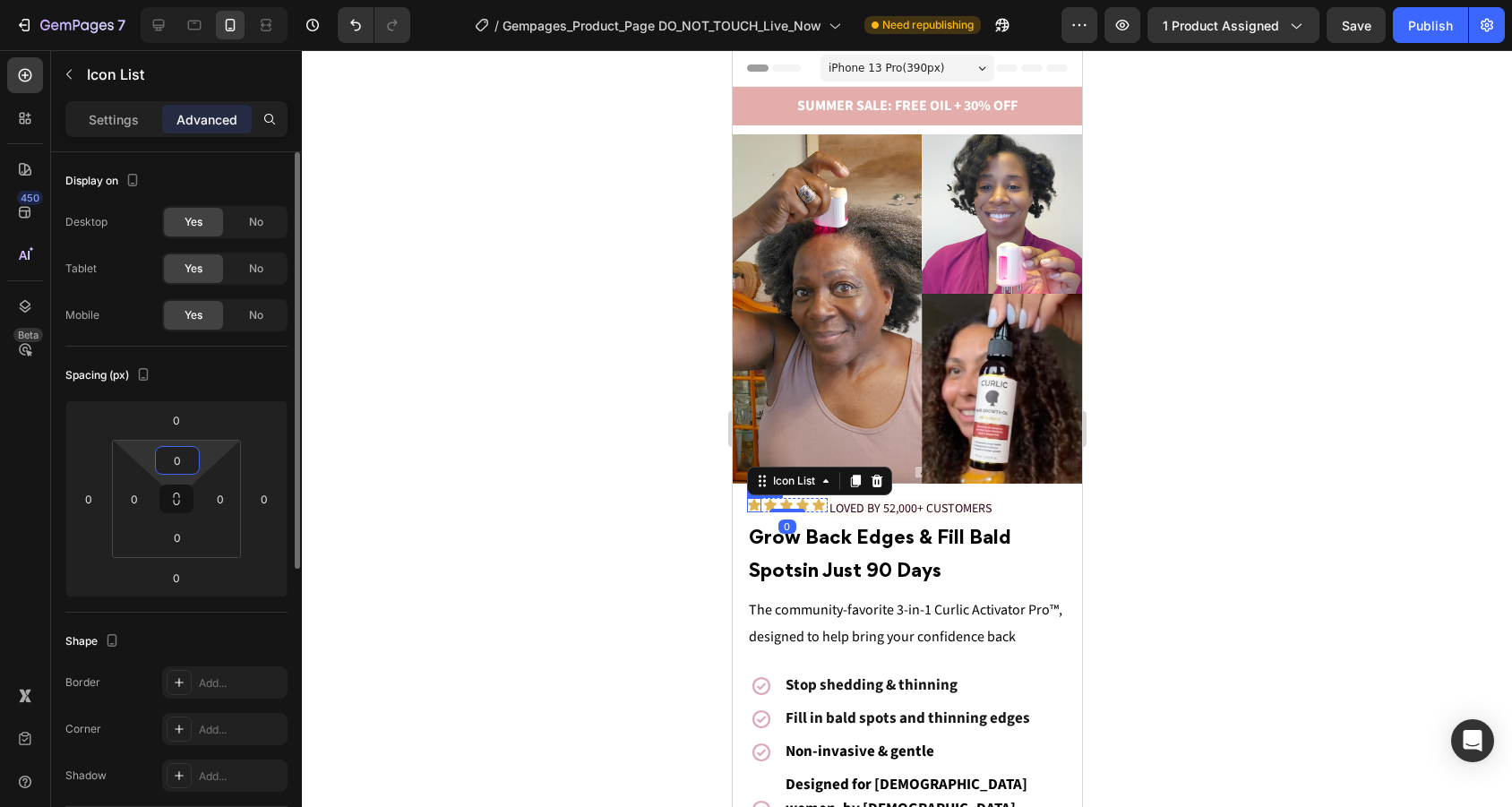
click at [182, 453] on input "0" at bounding box center [177, 459] width 36 height 26
type input "5"
type input "4"
type input "3"
click at [1260, 442] on div at bounding box center [906, 428] width 1210 height 756
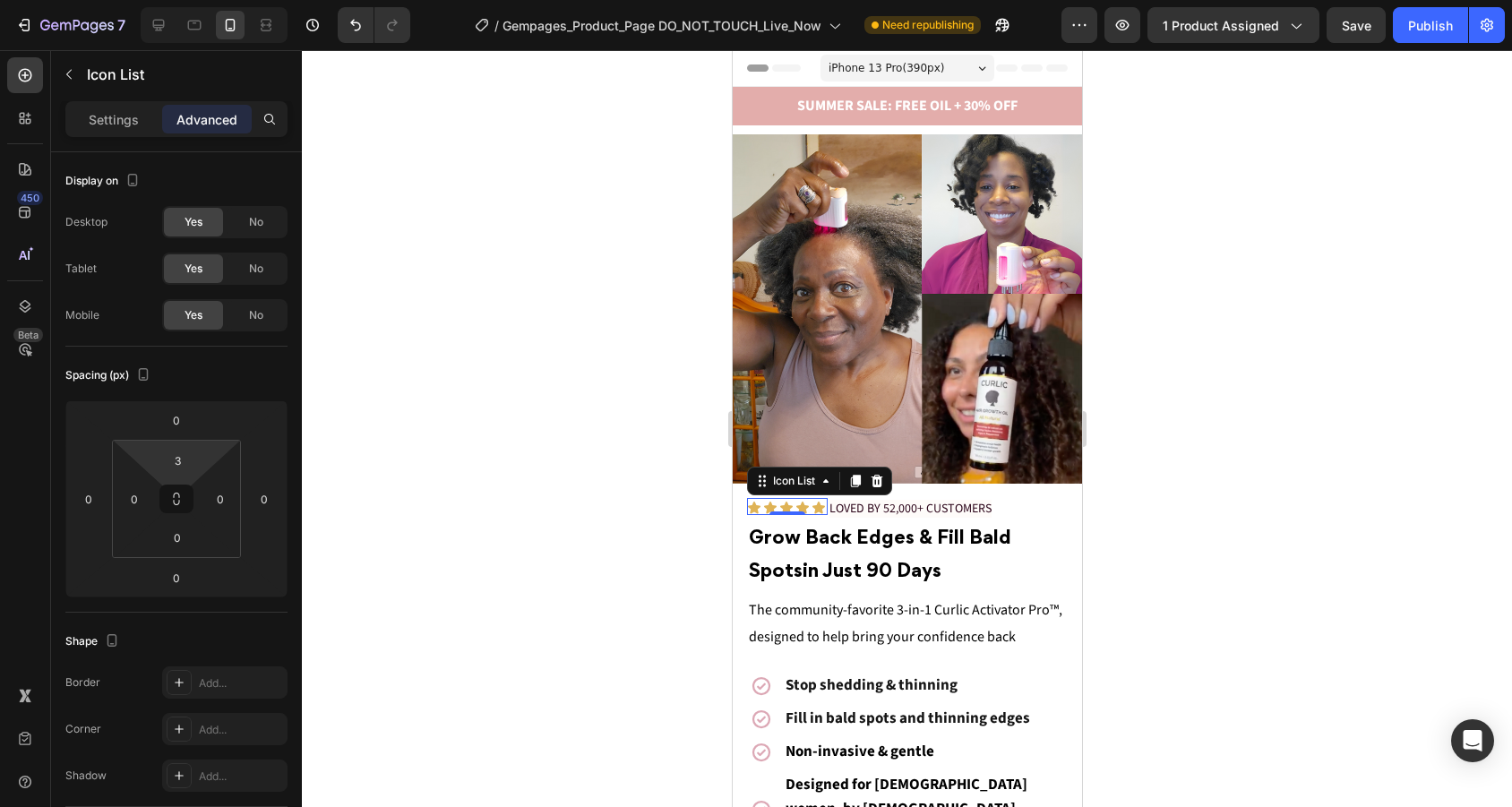
click at [1260, 442] on div at bounding box center [906, 428] width 1210 height 756
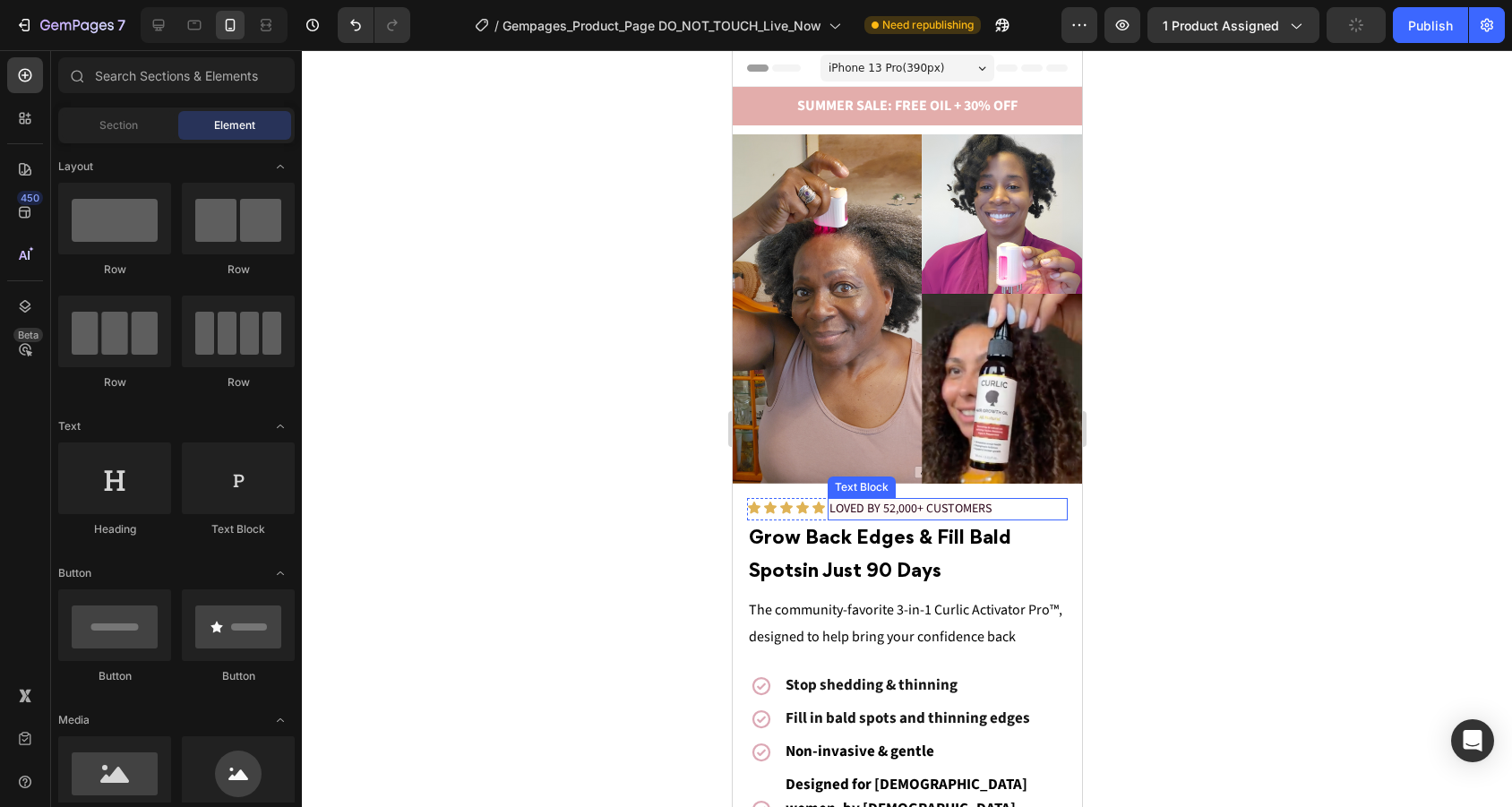
click at [827, 502] on div "LOVED BY 52,000+ CUSTOMERS" at bounding box center [948, 509] width 241 height 24
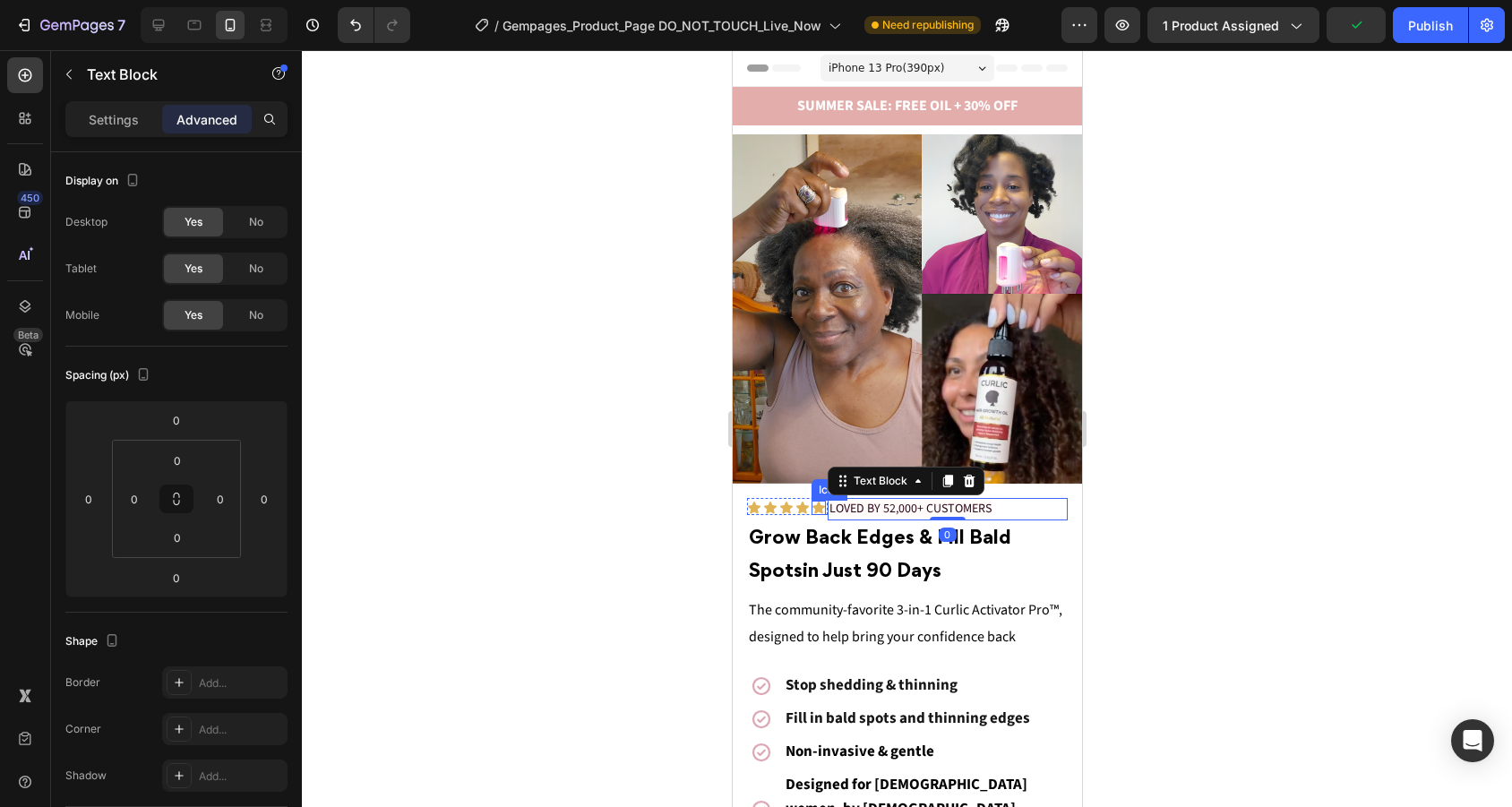
click at [819, 500] on icon at bounding box center [817, 507] width 15 height 15
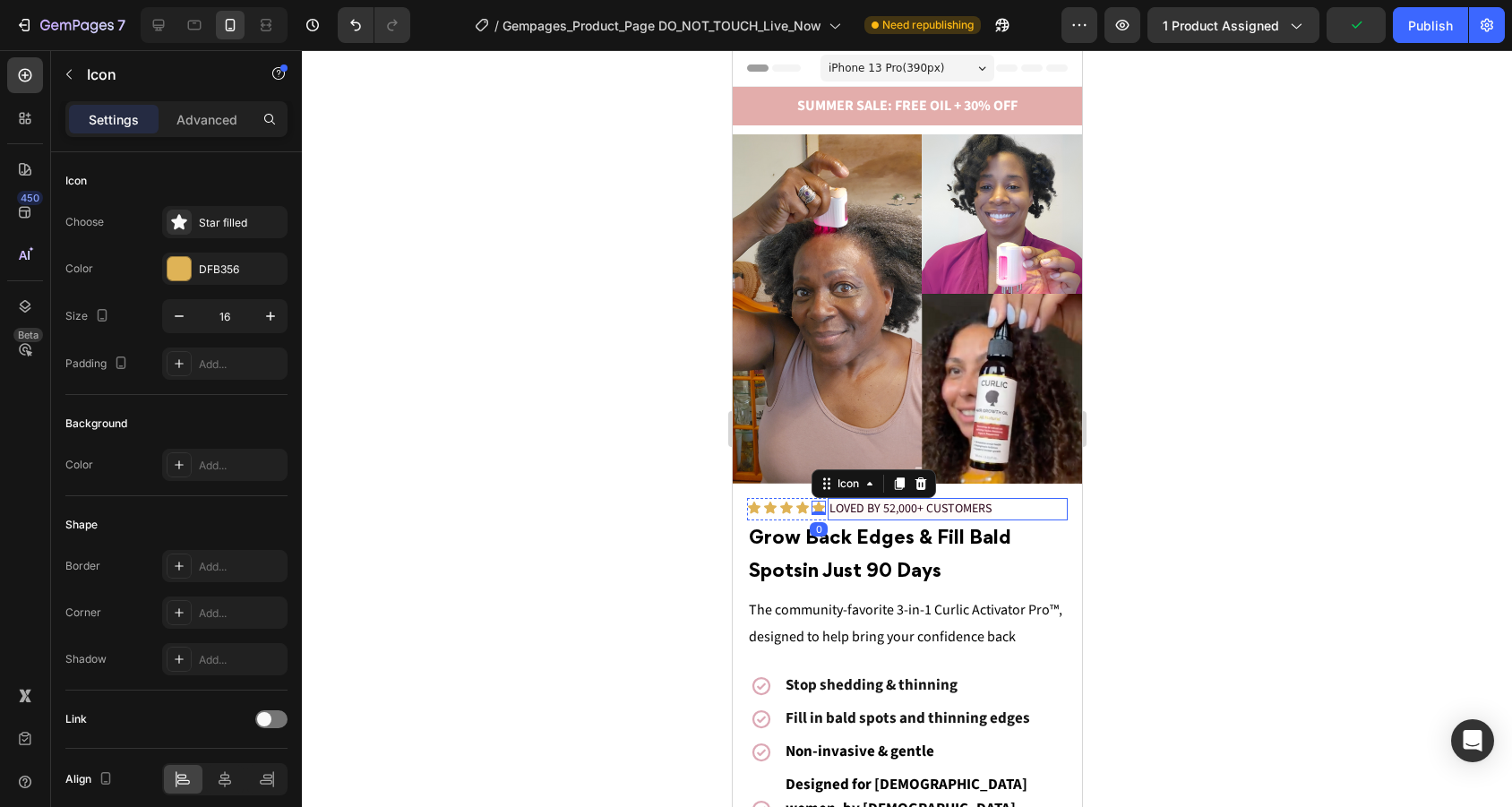
click at [838, 518] on div "LOVED BY 52,000+ CUSTOMERS" at bounding box center [948, 509] width 241 height 24
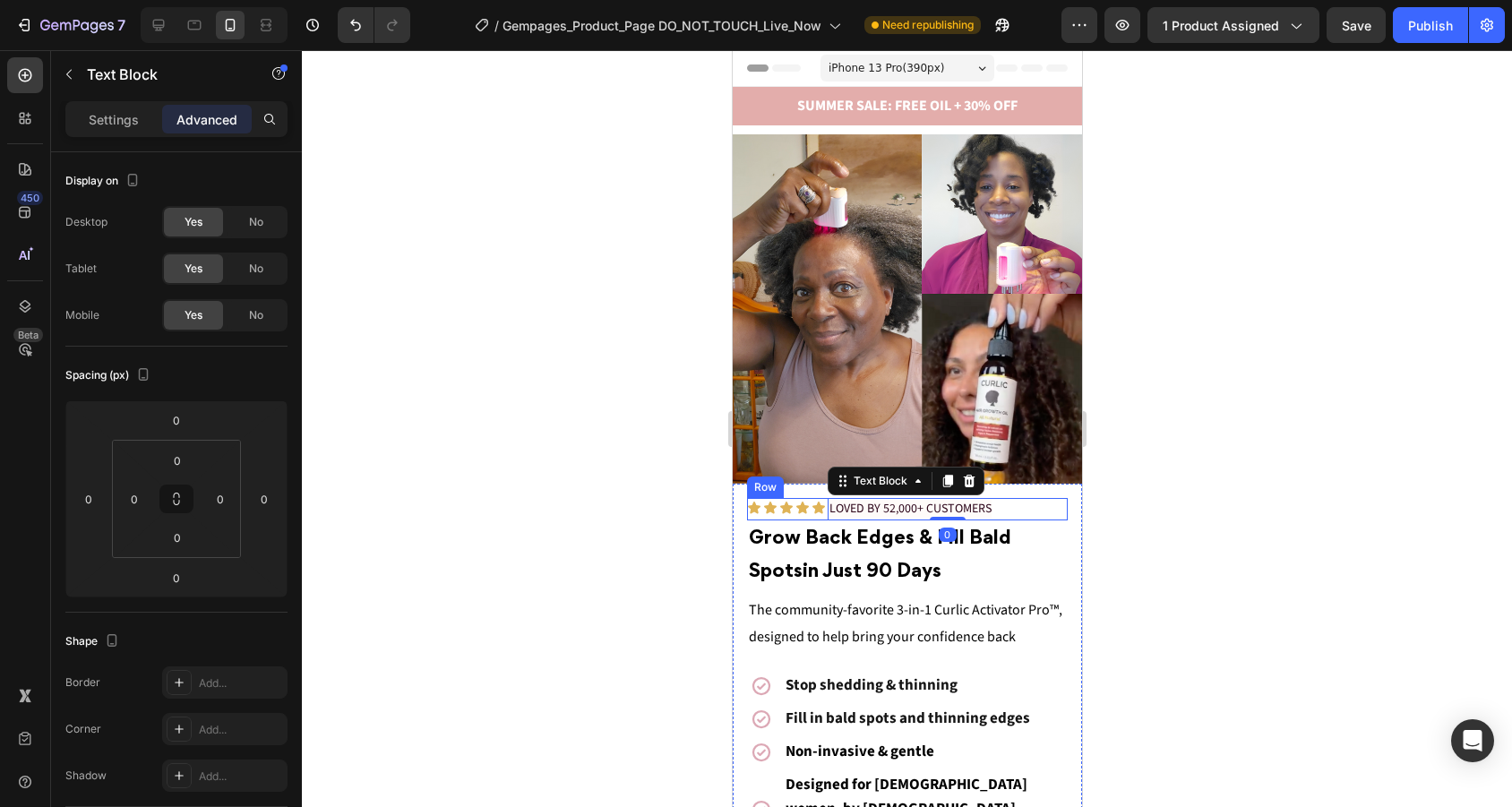
click at [823, 516] on div "Icon Icon Icon Icon Icon Icon List" at bounding box center [786, 509] width 80 height 24
click at [125, 120] on p "Settings" at bounding box center [113, 119] width 50 height 19
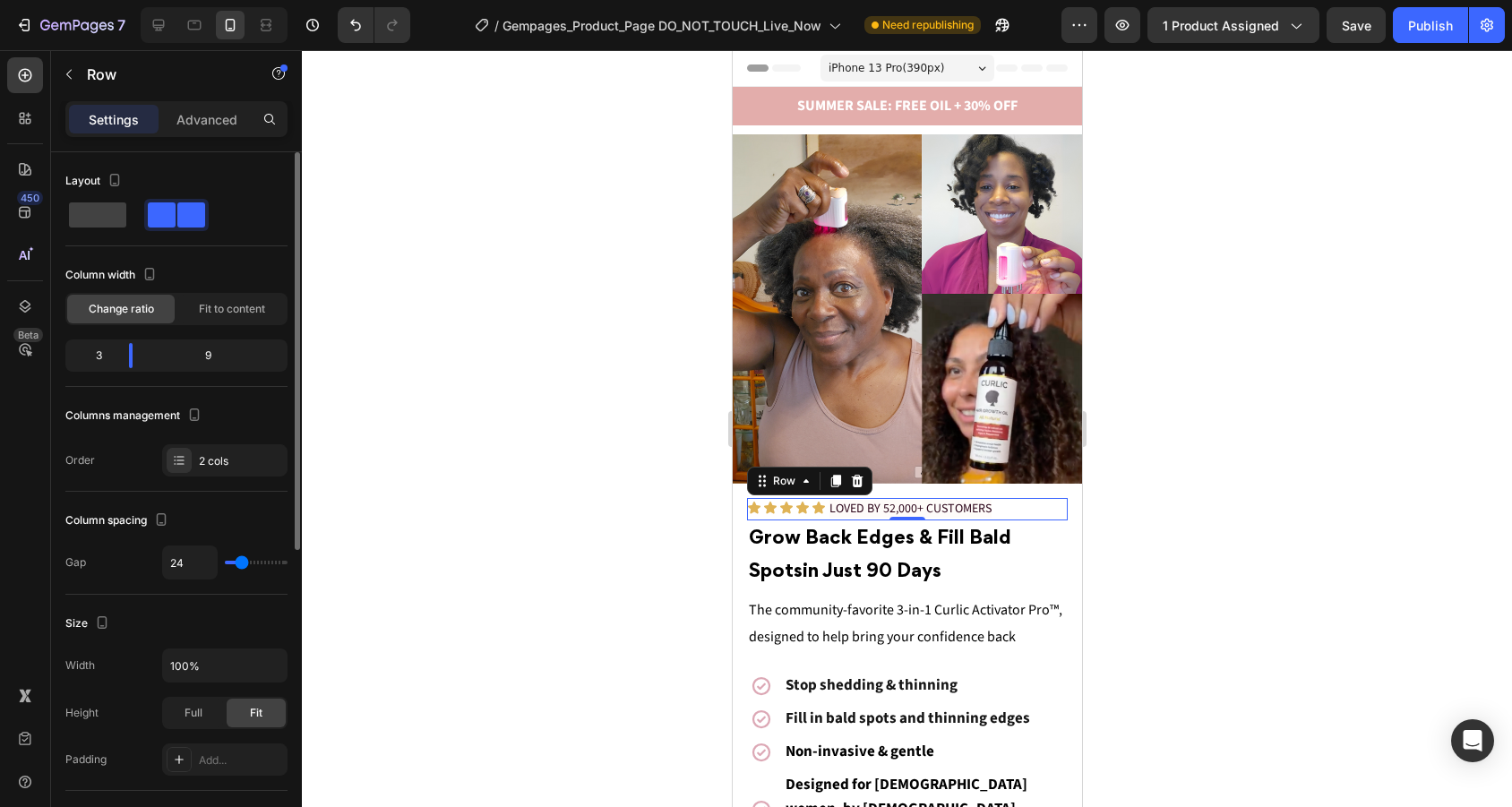
type input "26"
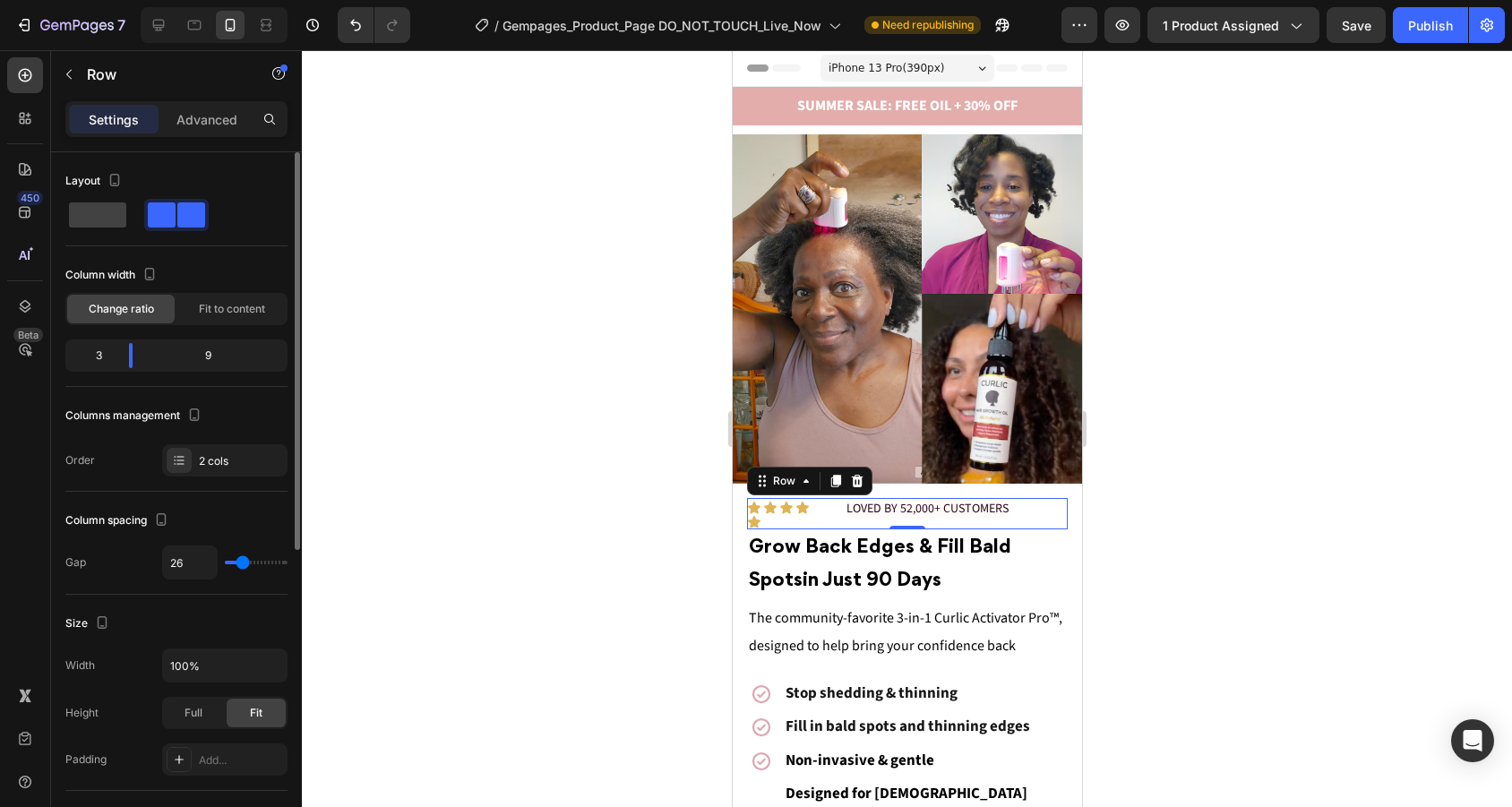
type input "24"
type input "22"
type input "20"
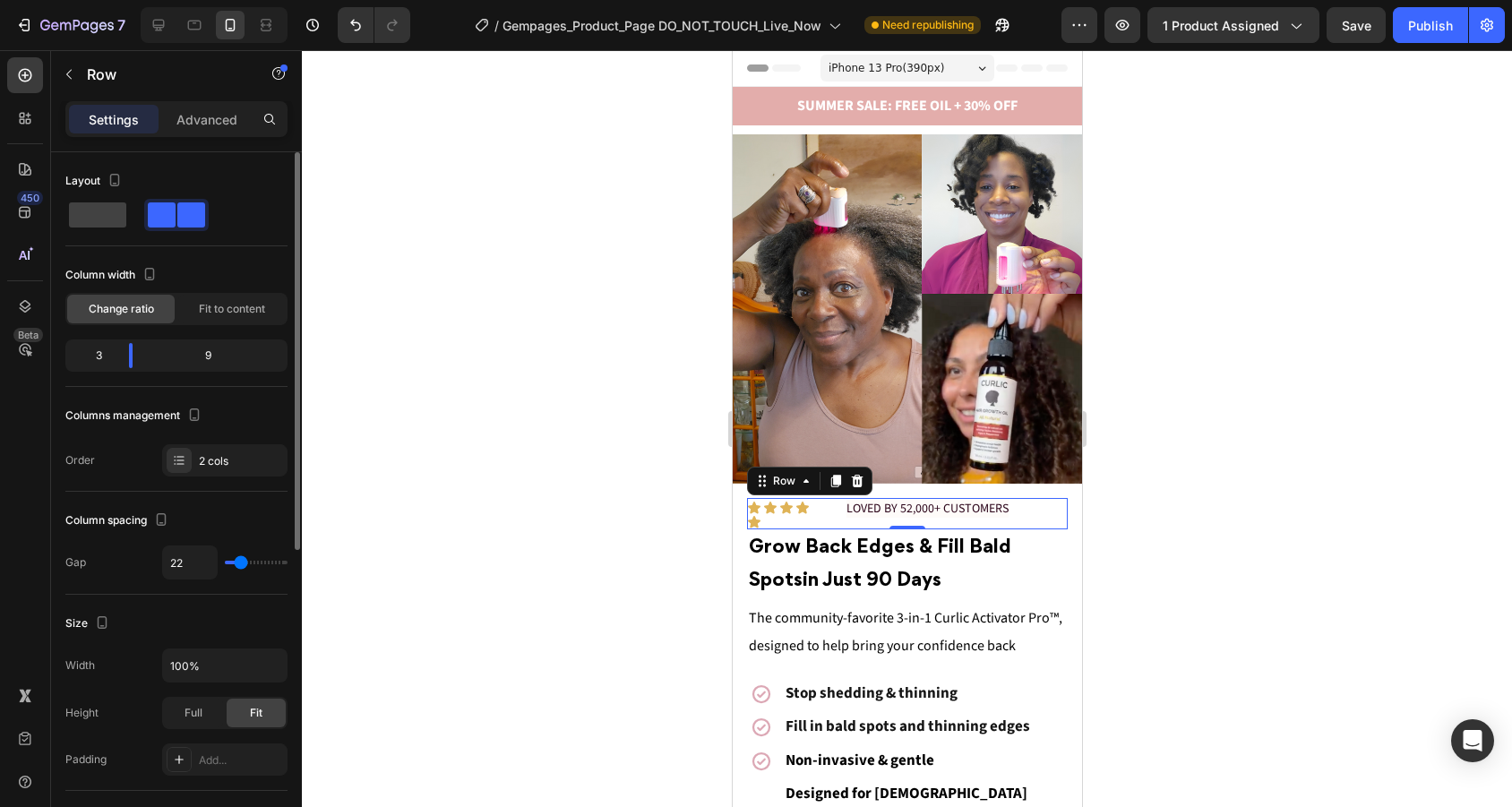
type input "20"
type input "22"
type input "24"
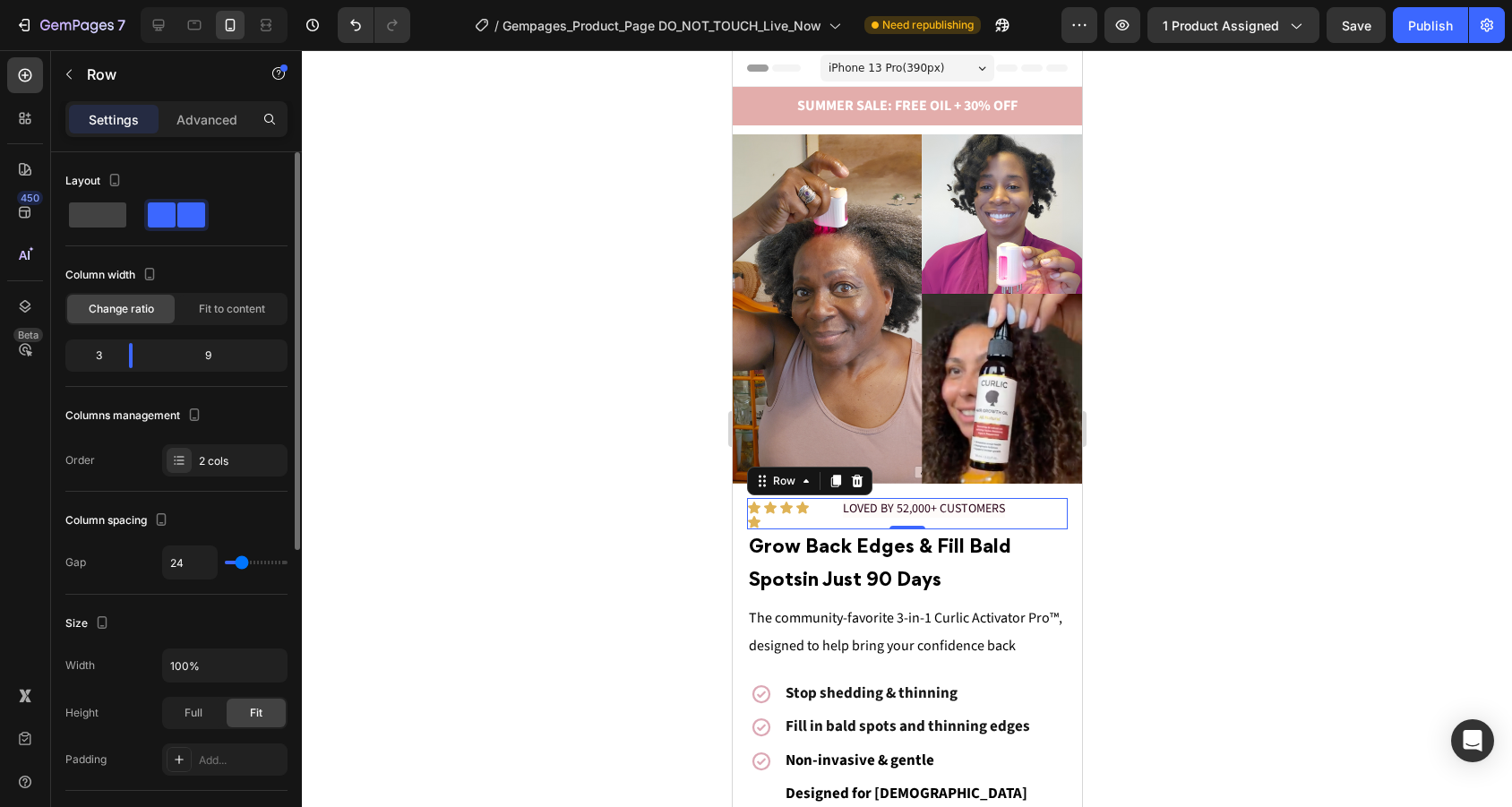
type input "26"
type input "28"
type input "31"
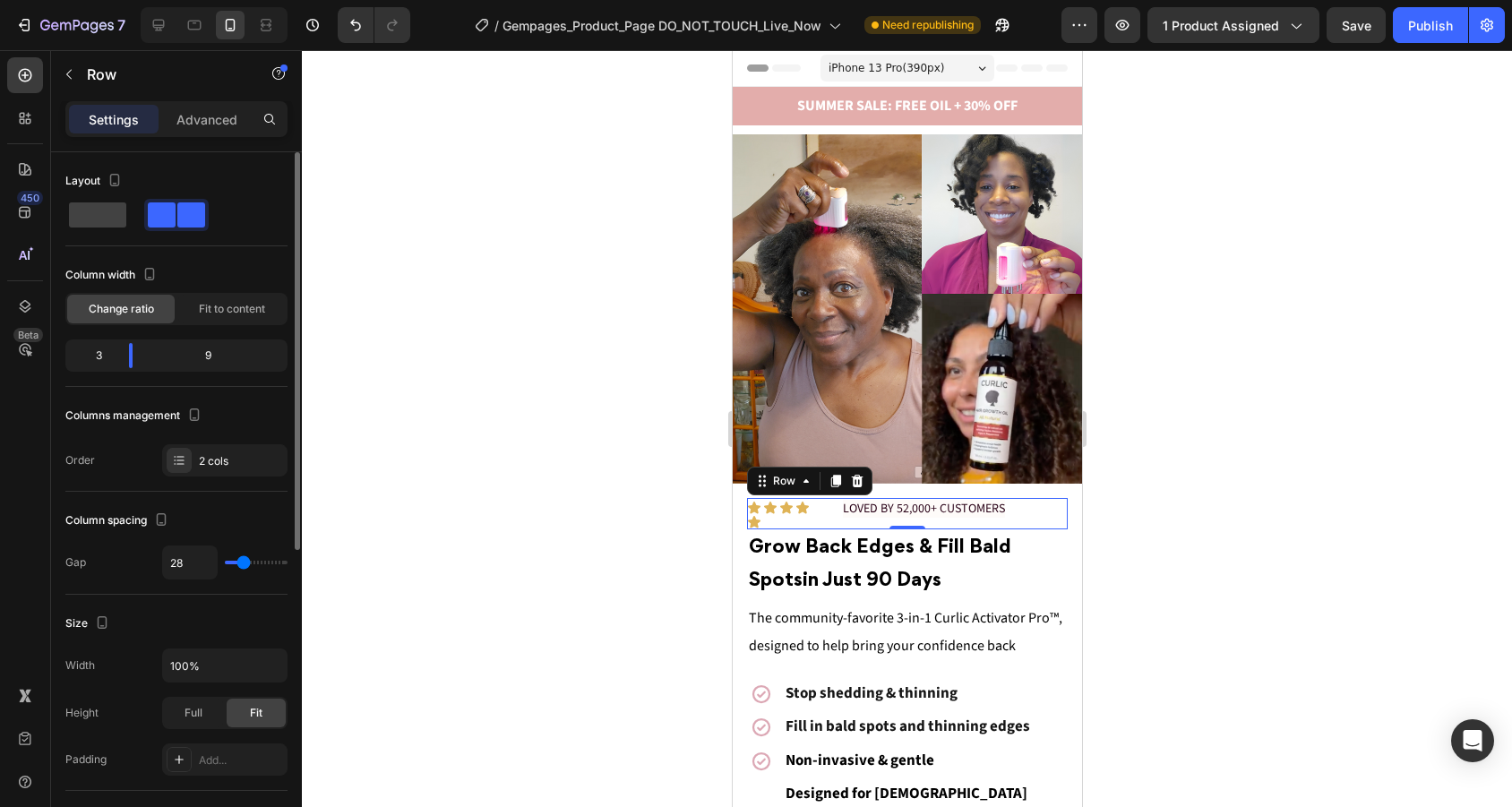
type input "31"
type input "33"
type input "35"
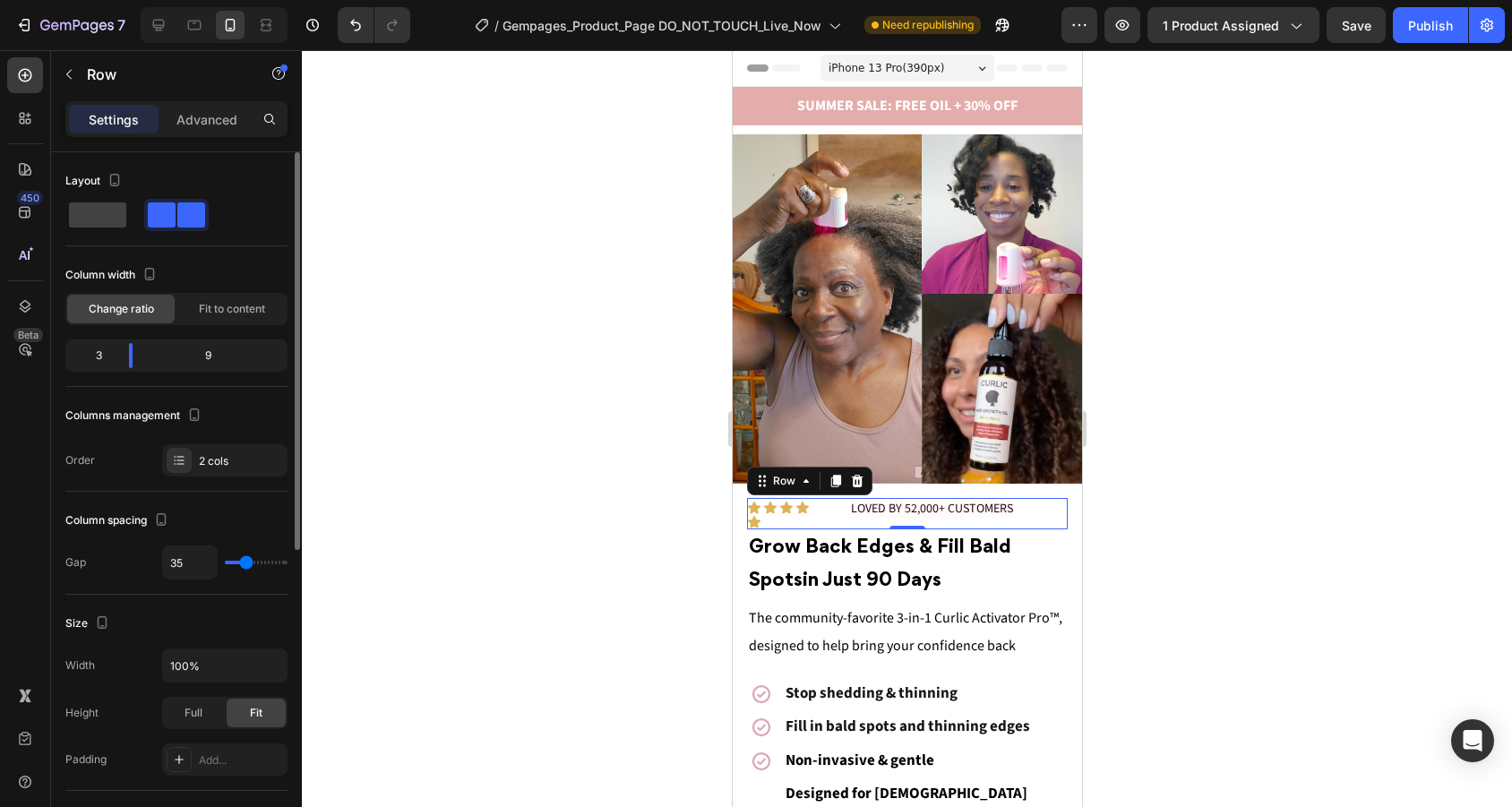
type input "37"
type input "39"
type input "37"
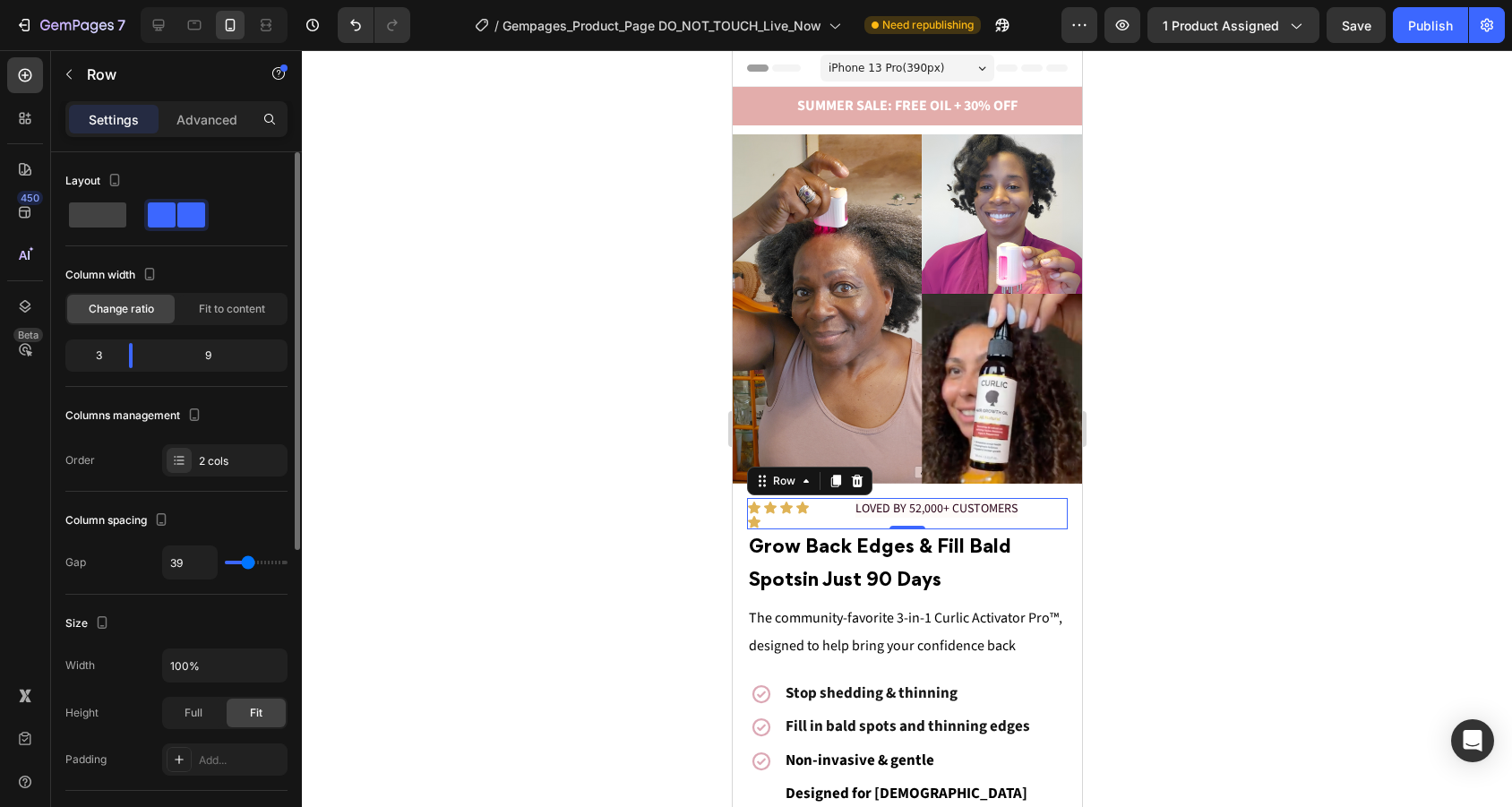
type input "37"
type input "28"
type input "18"
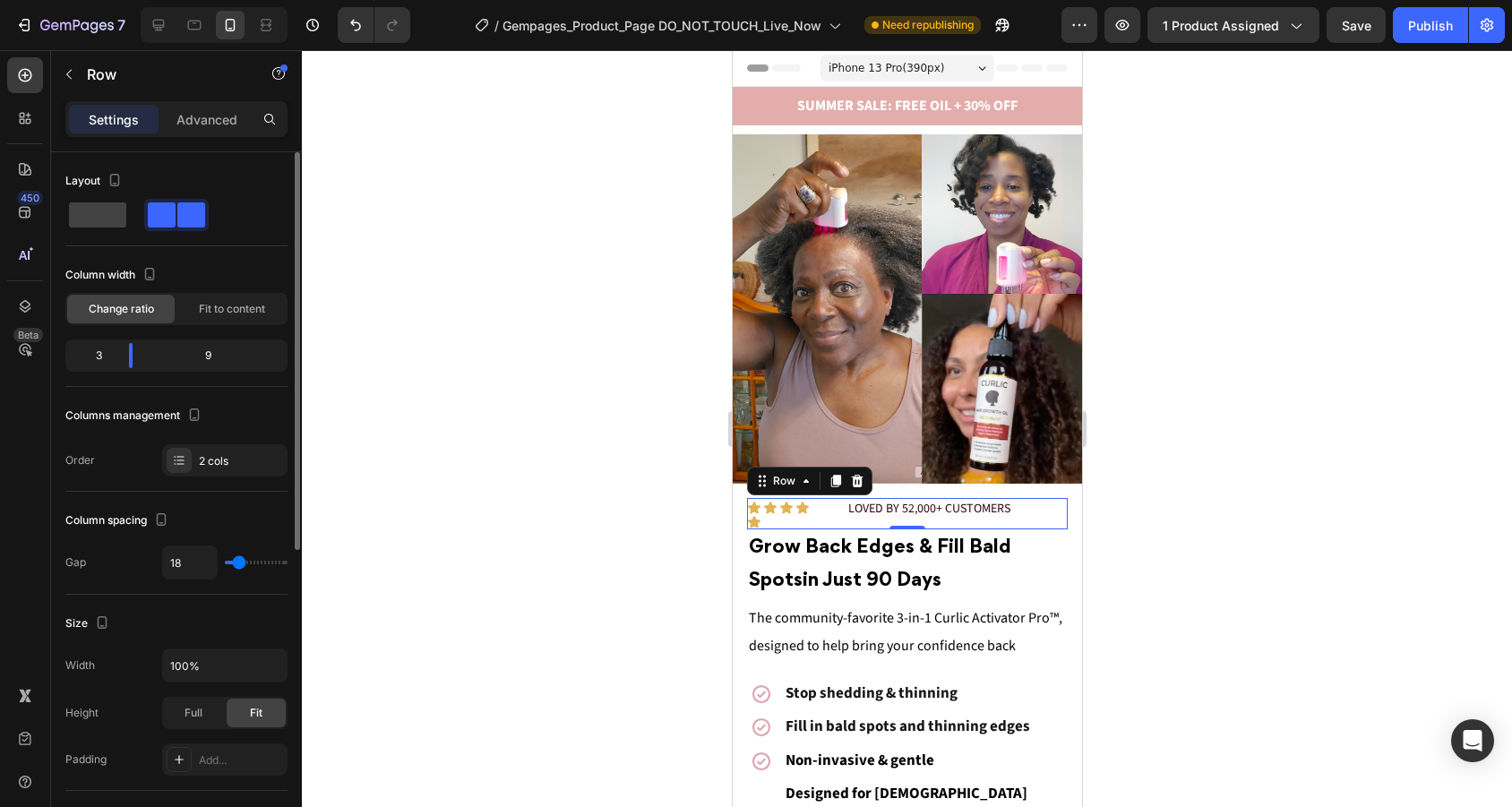
type input "0"
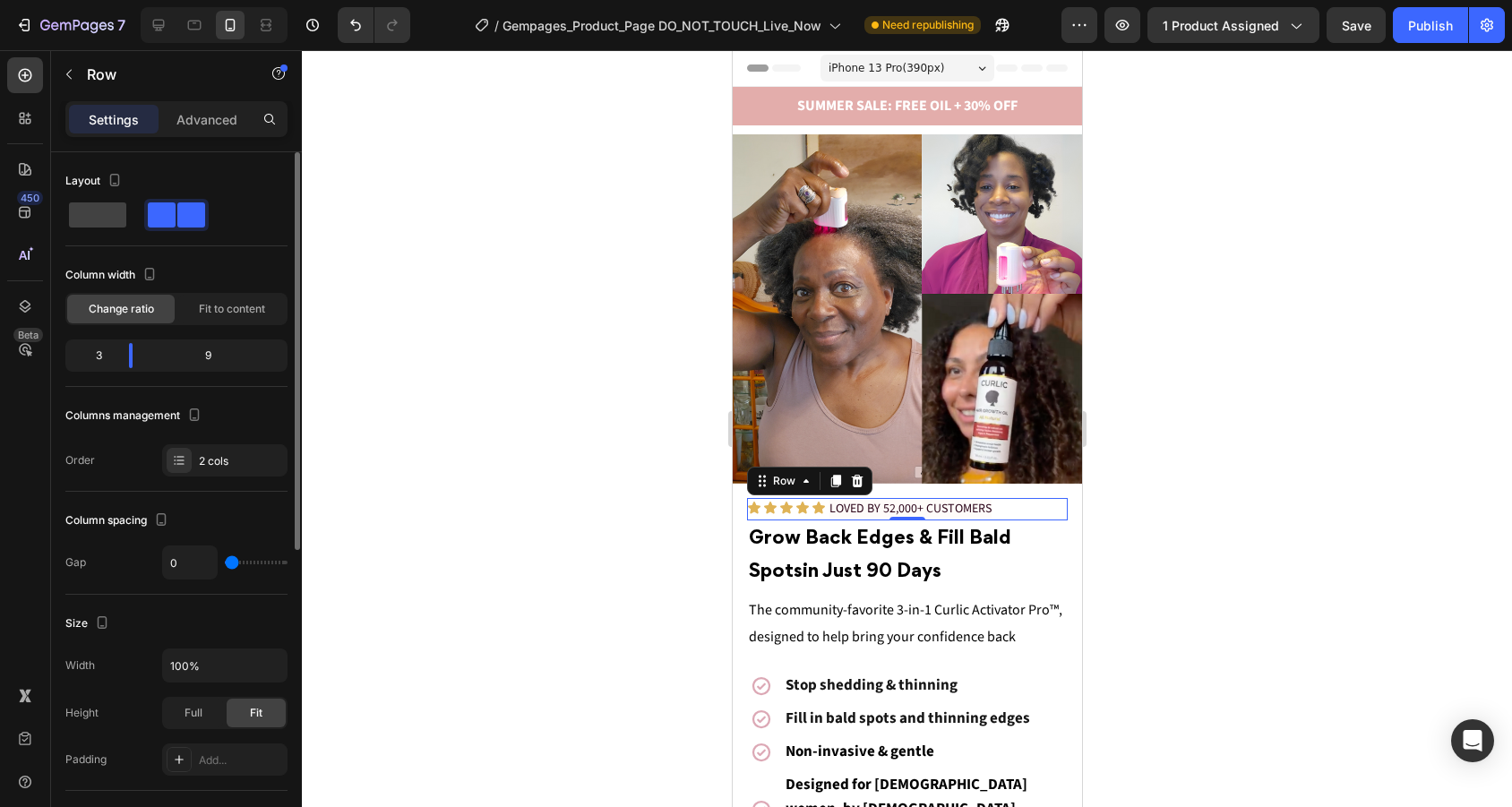
type input "1"
type input "3"
type input "5"
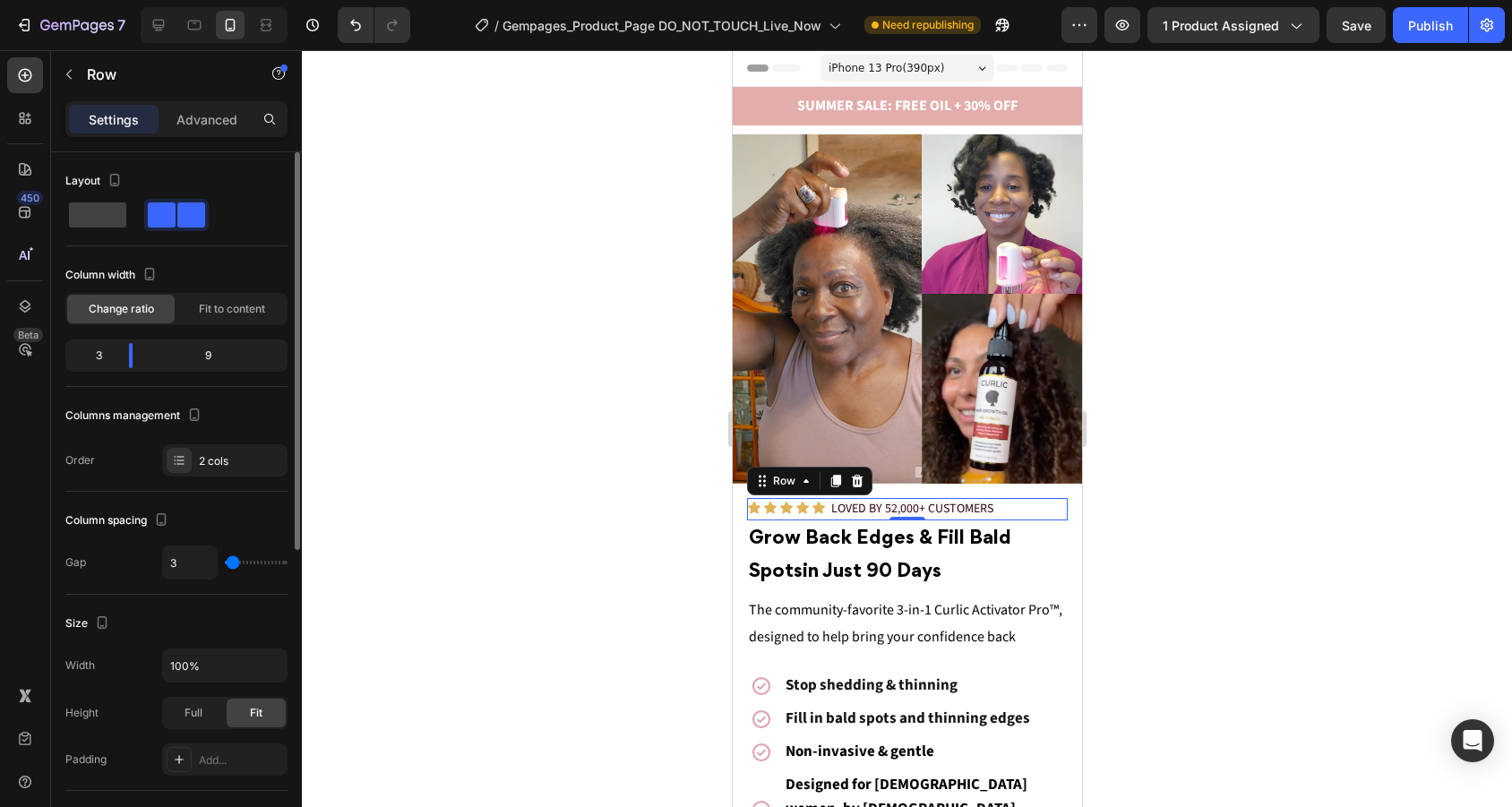
type input "5"
type input "3"
type input "1"
drag, startPoint x: 240, startPoint y: 561, endPoint x: 229, endPoint y: 564, distance: 11.4
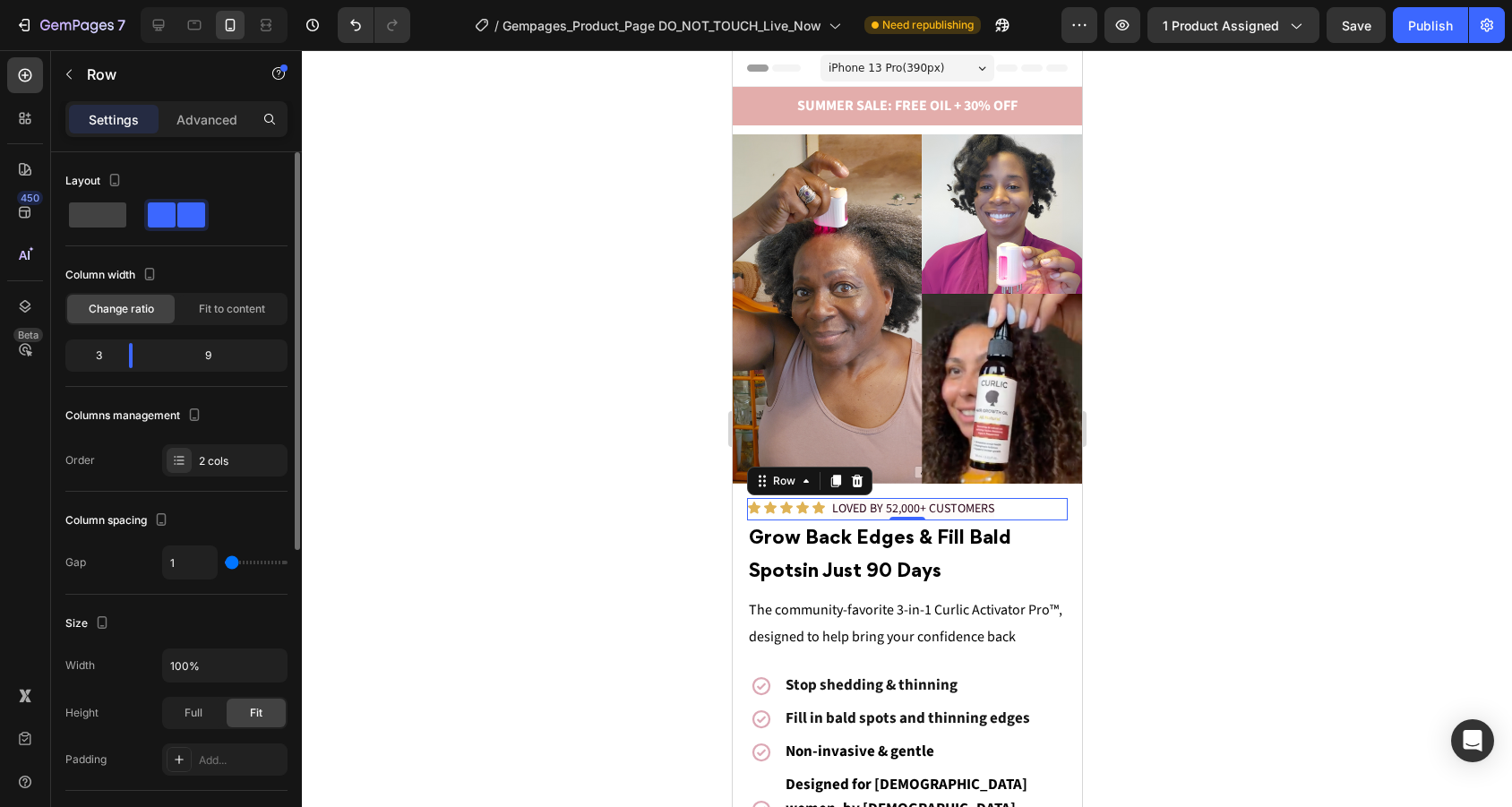
type input "1"
click at [229, 564] on input "range" at bounding box center [256, 562] width 63 height 4
click at [1172, 411] on div at bounding box center [906, 428] width 1210 height 756
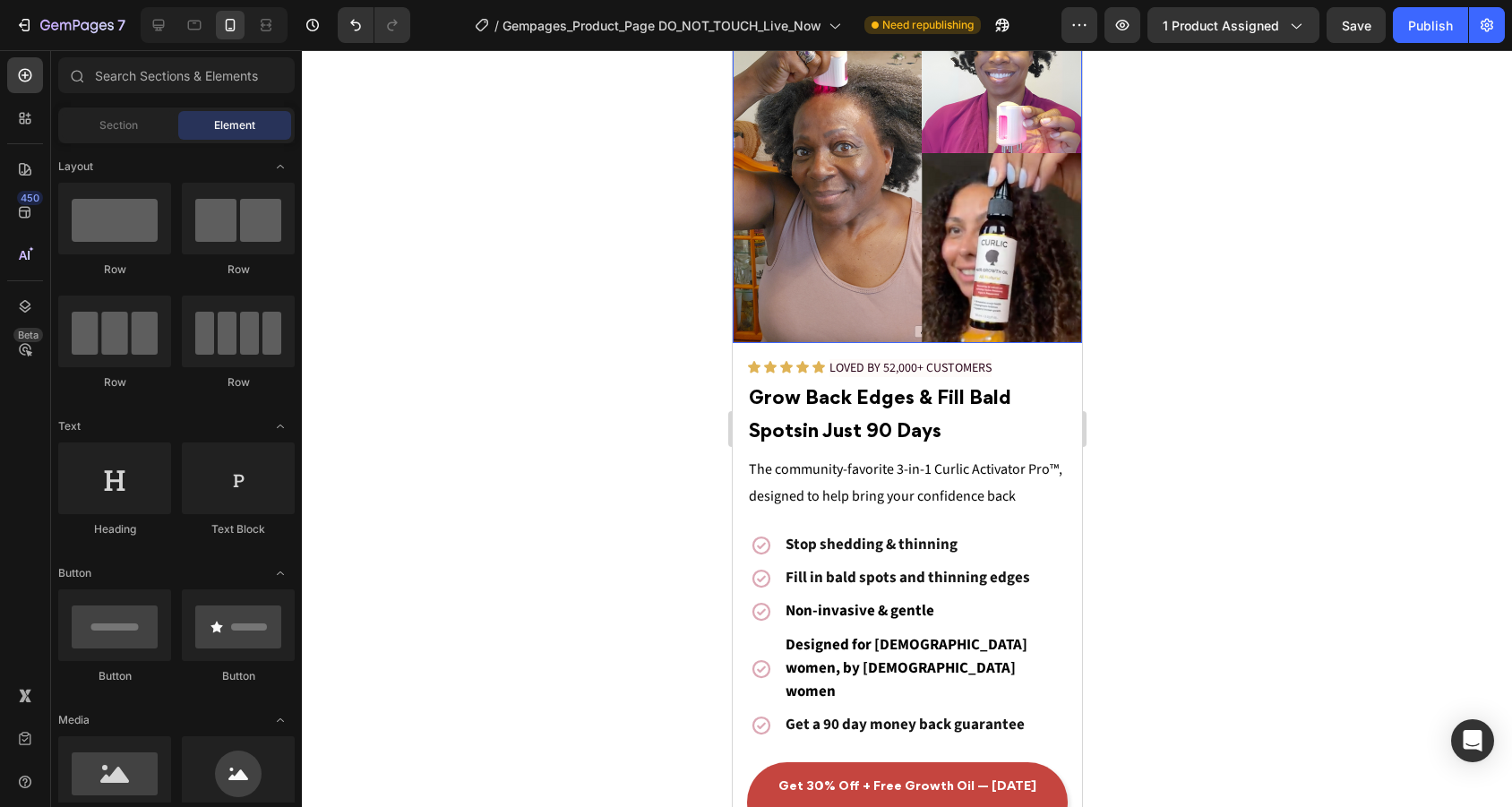
scroll to position [140, 0]
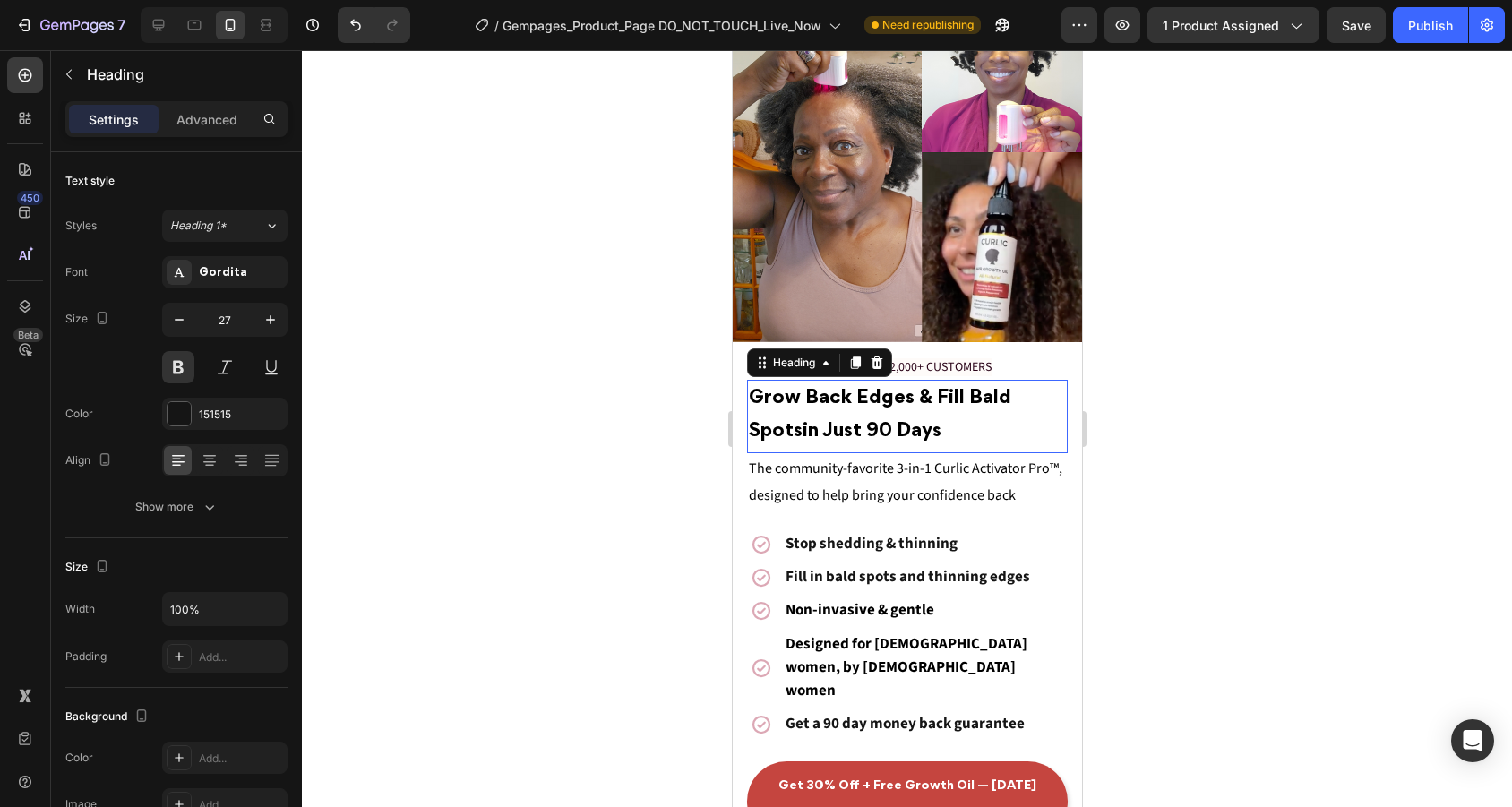
click at [847, 406] on h2 "Grow Back Edges & Fill Bald Spots in Just 90 Days" at bounding box center [905, 414] width 320 height 70
click at [859, 400] on strong "Grow Back Edges & Fill Bald Spots" at bounding box center [879, 415] width 263 height 51
click at [962, 427] on p "Grow Back Your Edges & Fill Bald Spots in Just 90 Days" at bounding box center [906, 414] width 317 height 67
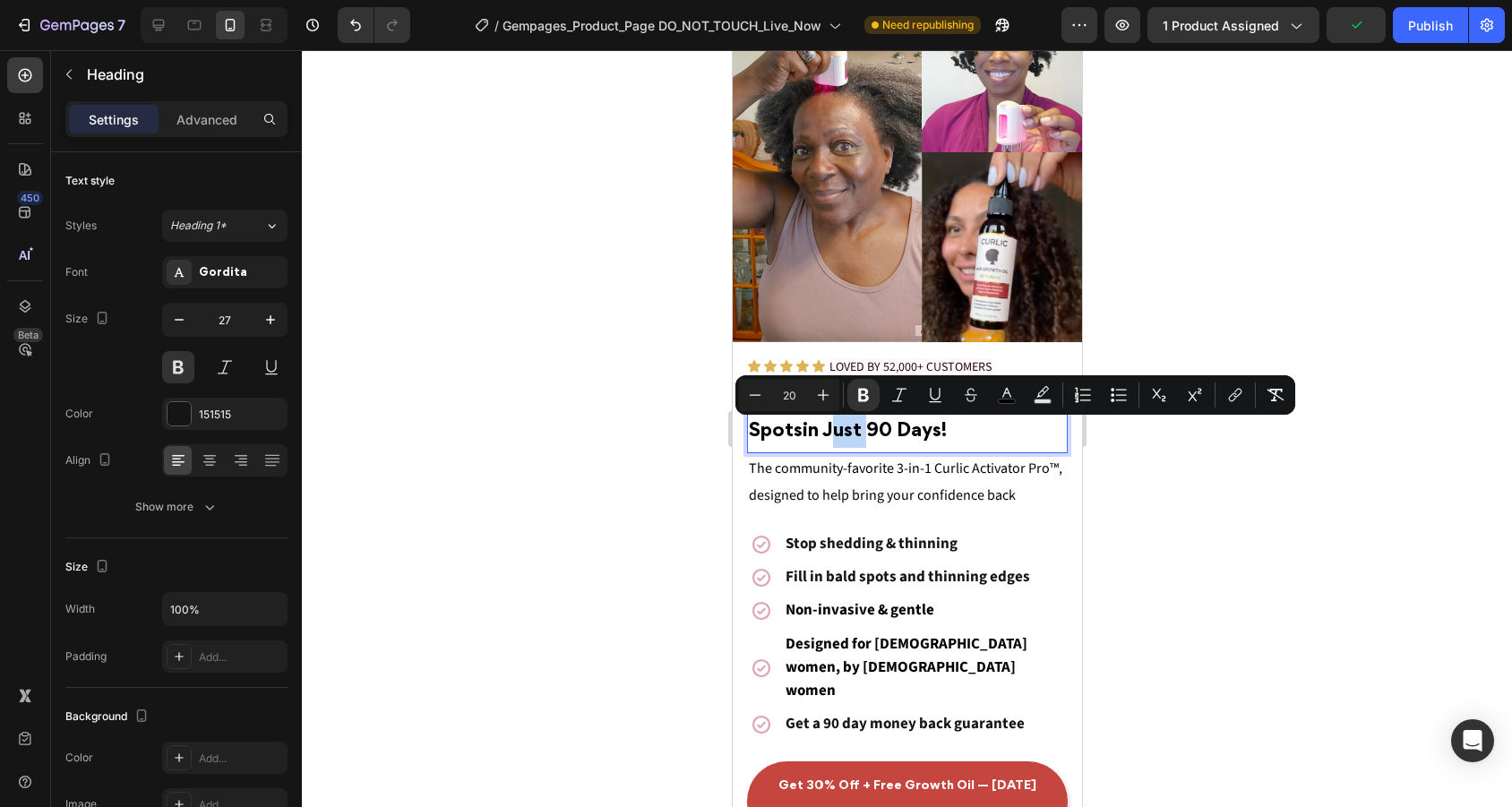
drag, startPoint x: 869, startPoint y: 430, endPoint x: 837, endPoint y: 430, distance: 32.0
click at [837, 430] on strong "in Just 90 Days!" at bounding box center [873, 431] width 144 height 18
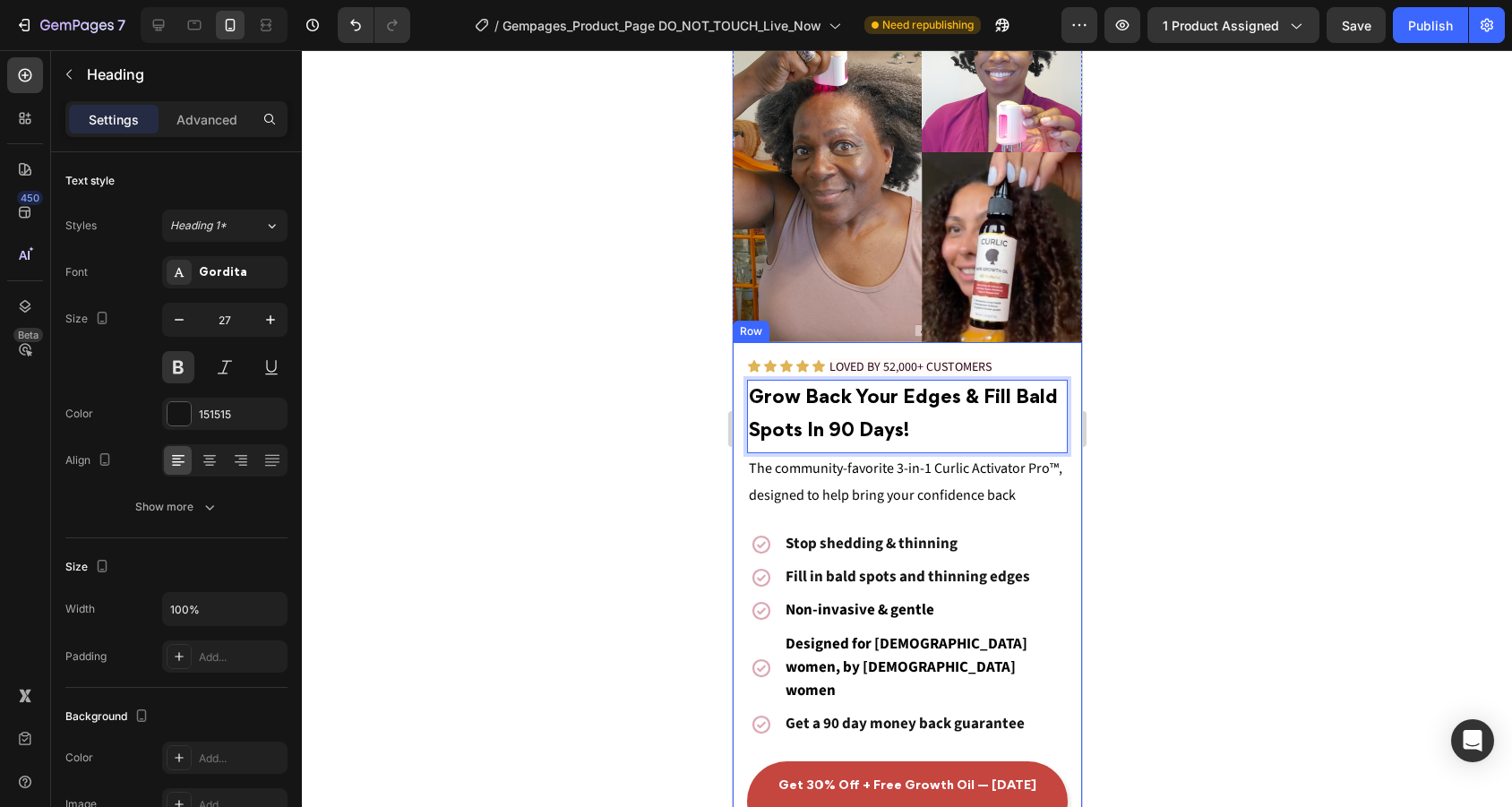
click at [1172, 421] on div at bounding box center [906, 428] width 1210 height 756
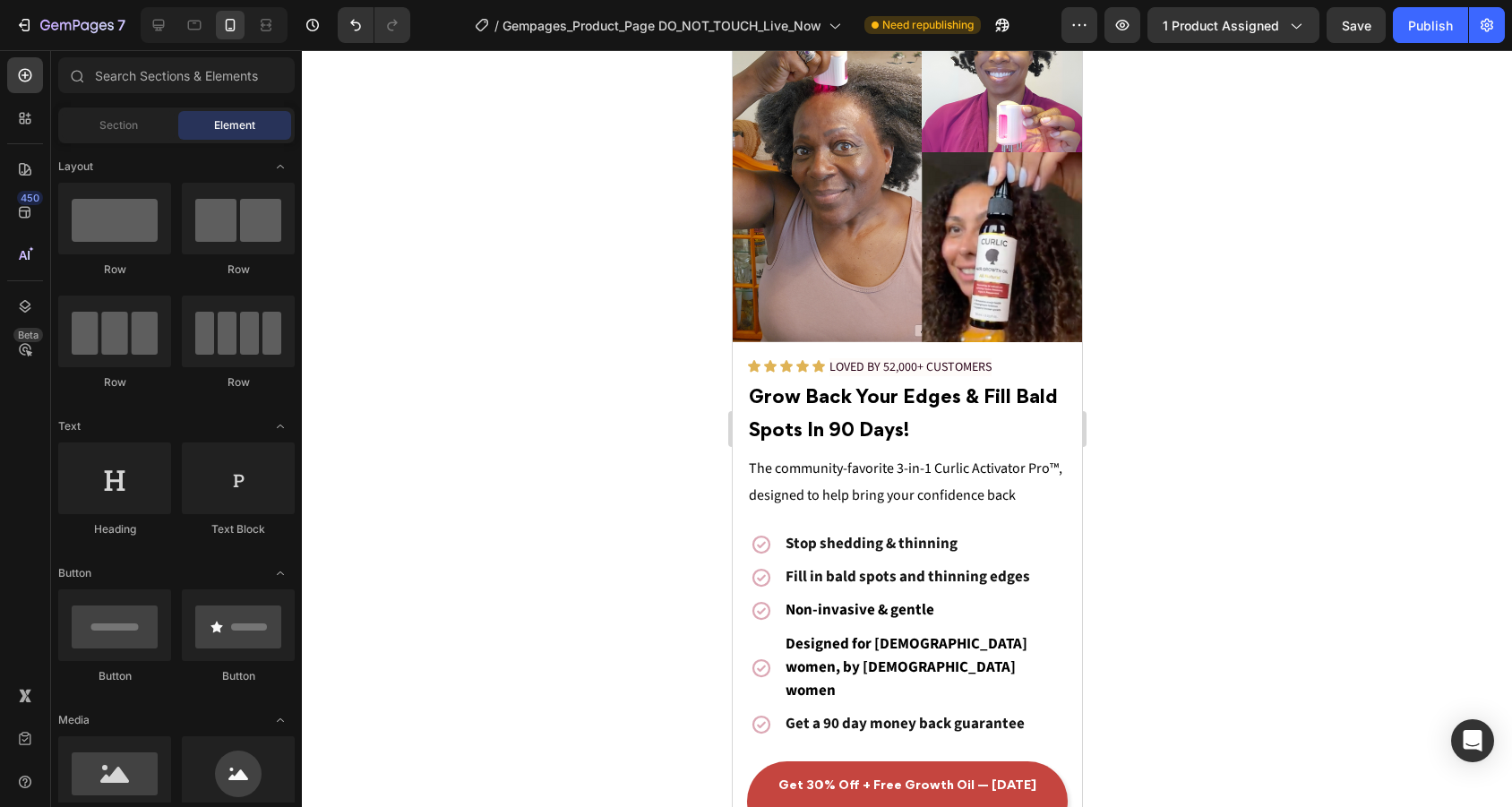
click at [1172, 421] on div at bounding box center [906, 428] width 1210 height 756
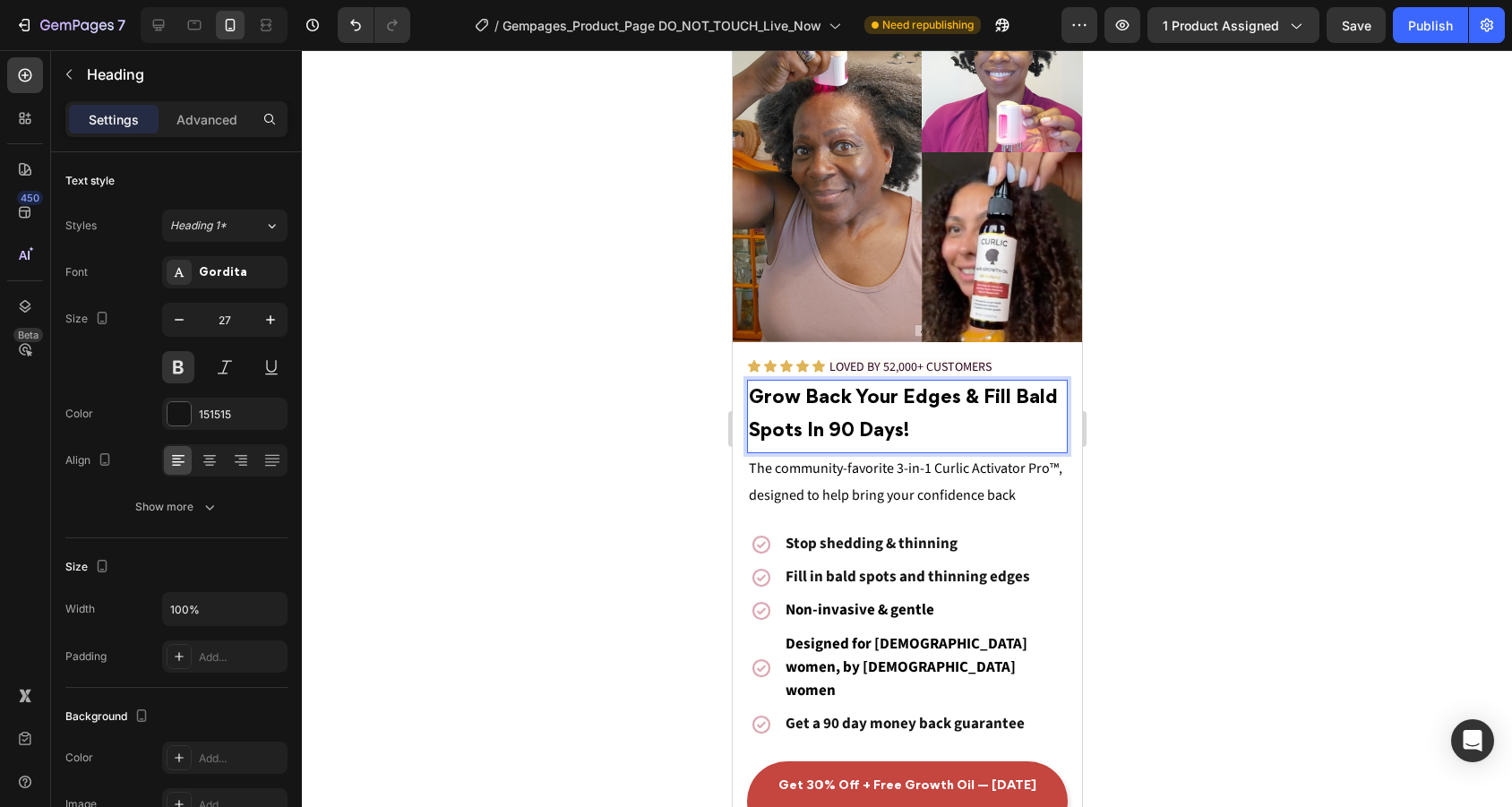
click at [1015, 394] on strong "Grow Back Your Edges & Fill Bald Spots I" at bounding box center [902, 415] width 309 height 51
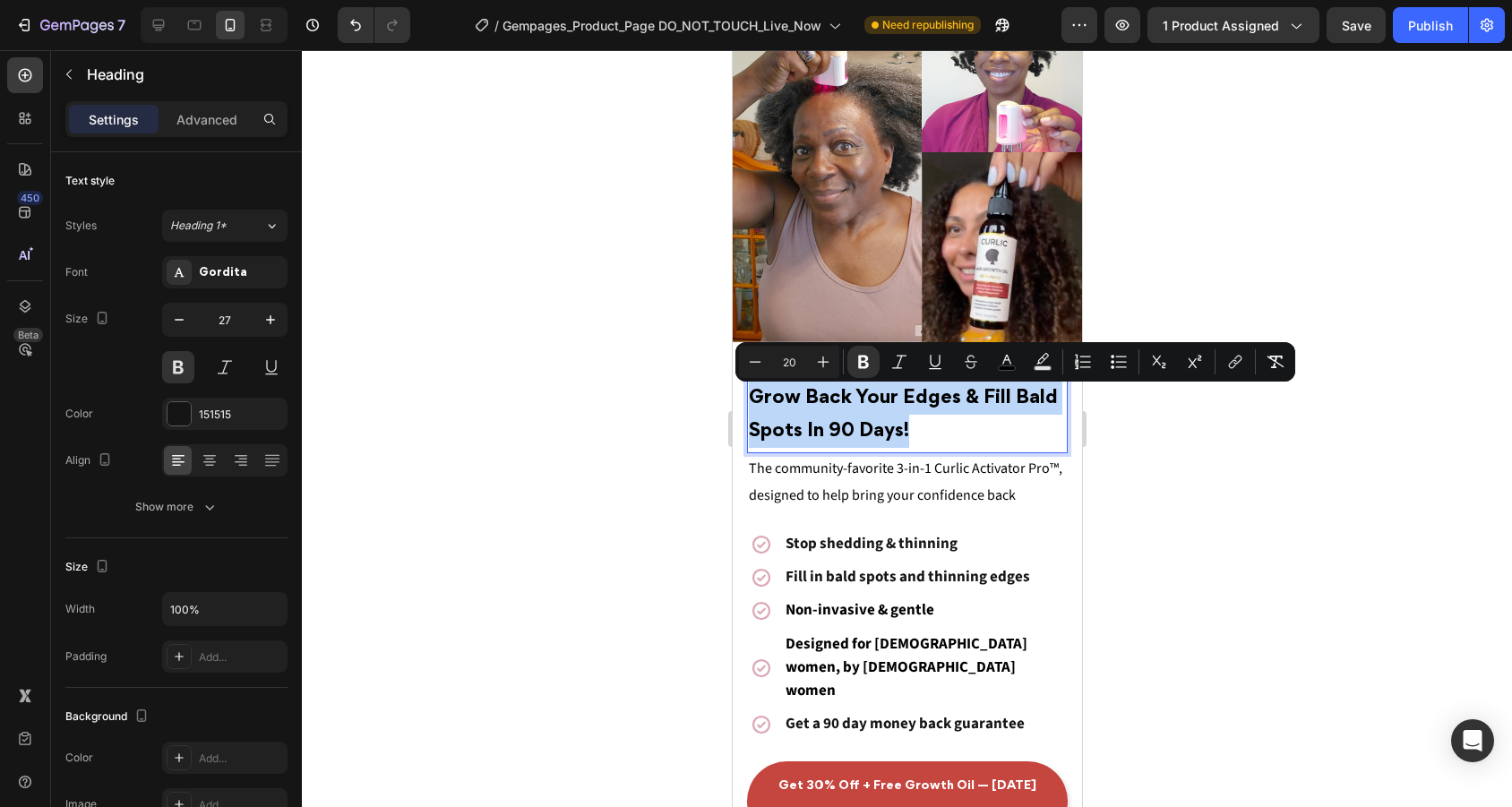
drag, startPoint x: 924, startPoint y: 430, endPoint x: 1428, endPoint y: 454, distance: 504.6
copy p "Grow Back Your Edges & Fill Bald Spots I n 90 Days!"
click at [1254, 587] on div at bounding box center [906, 428] width 1210 height 756
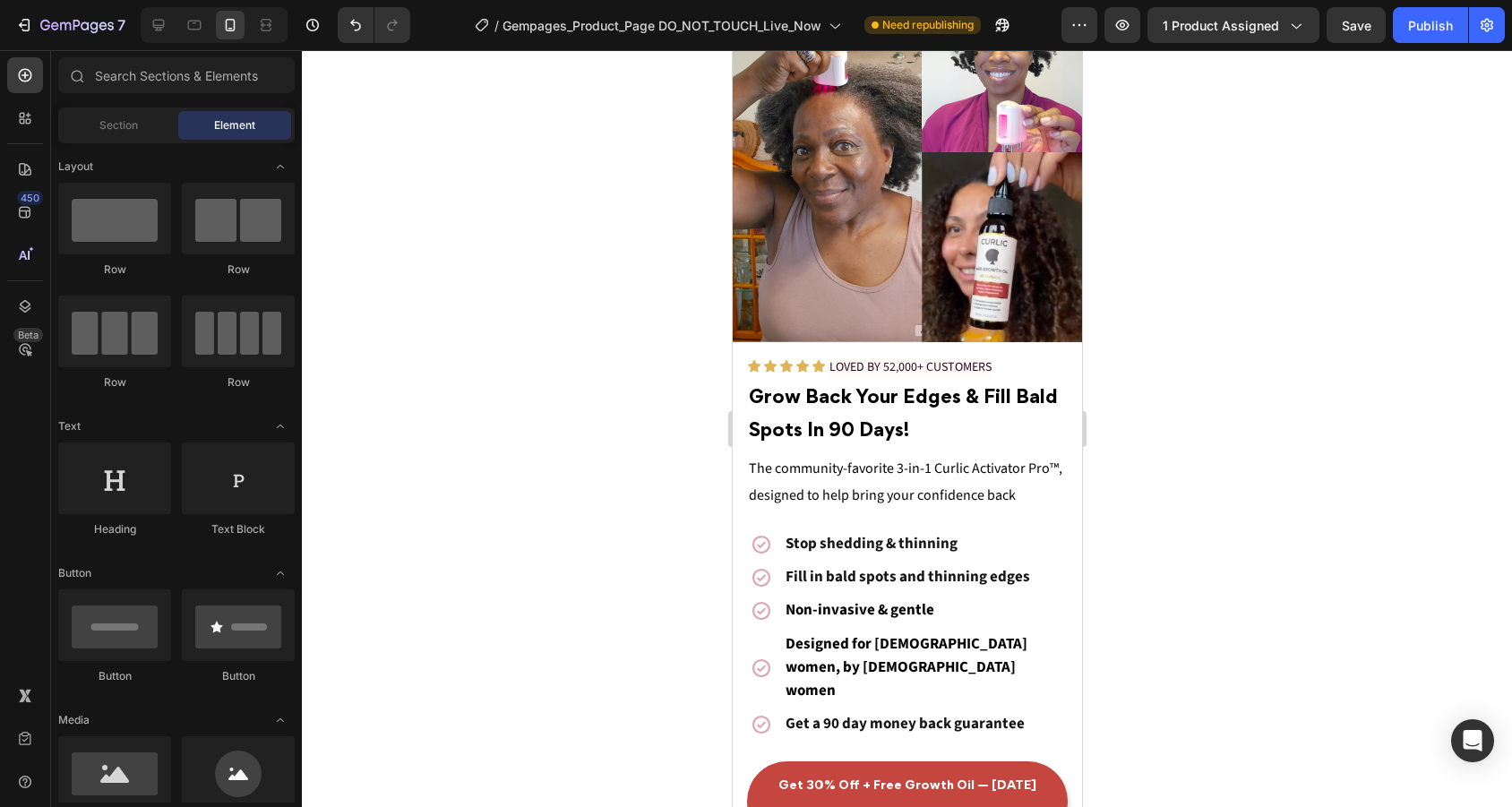
click at [1254, 587] on div at bounding box center [906, 428] width 1210 height 756
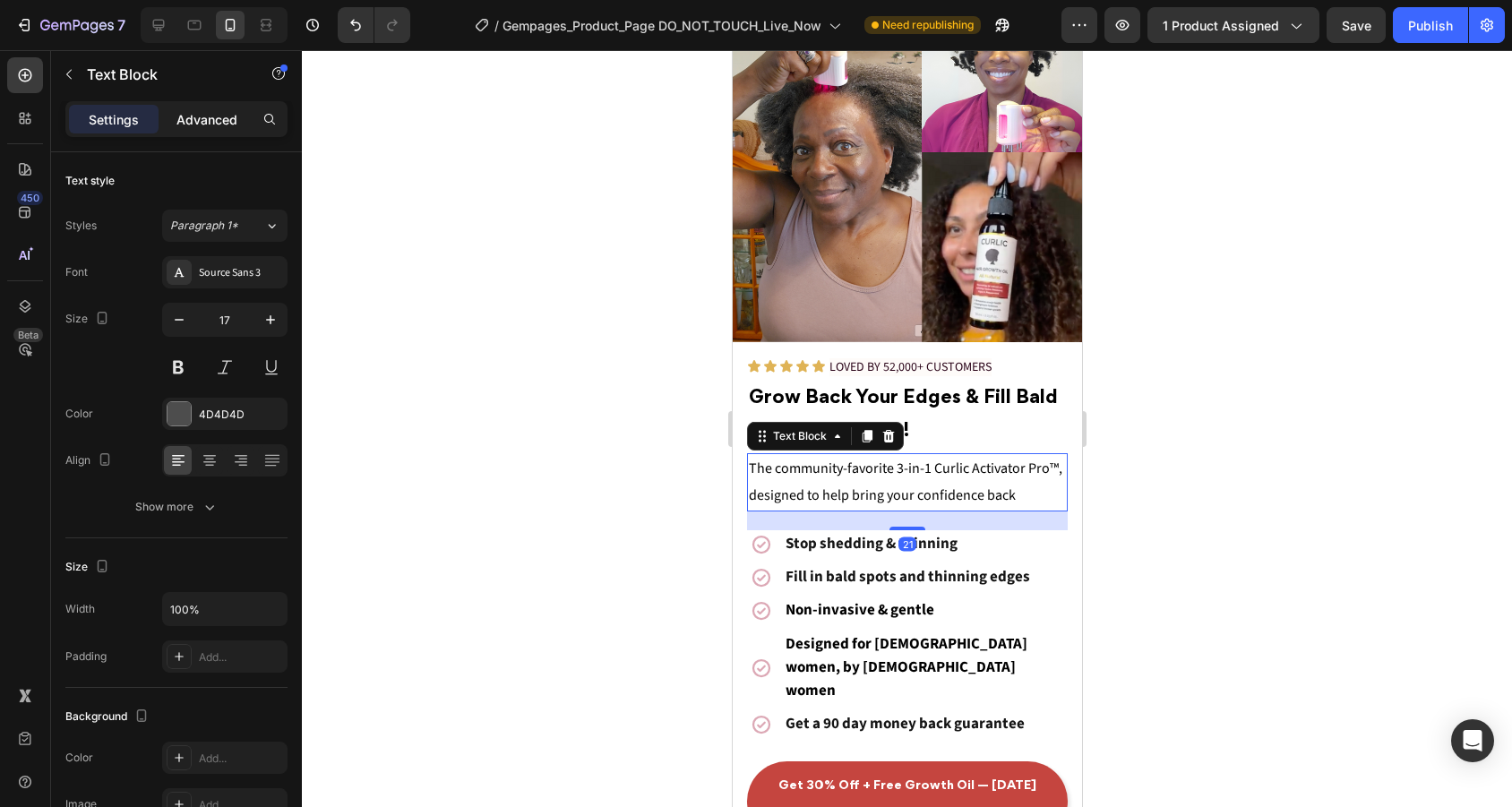
click at [223, 112] on p "Advanced" at bounding box center [207, 119] width 61 height 19
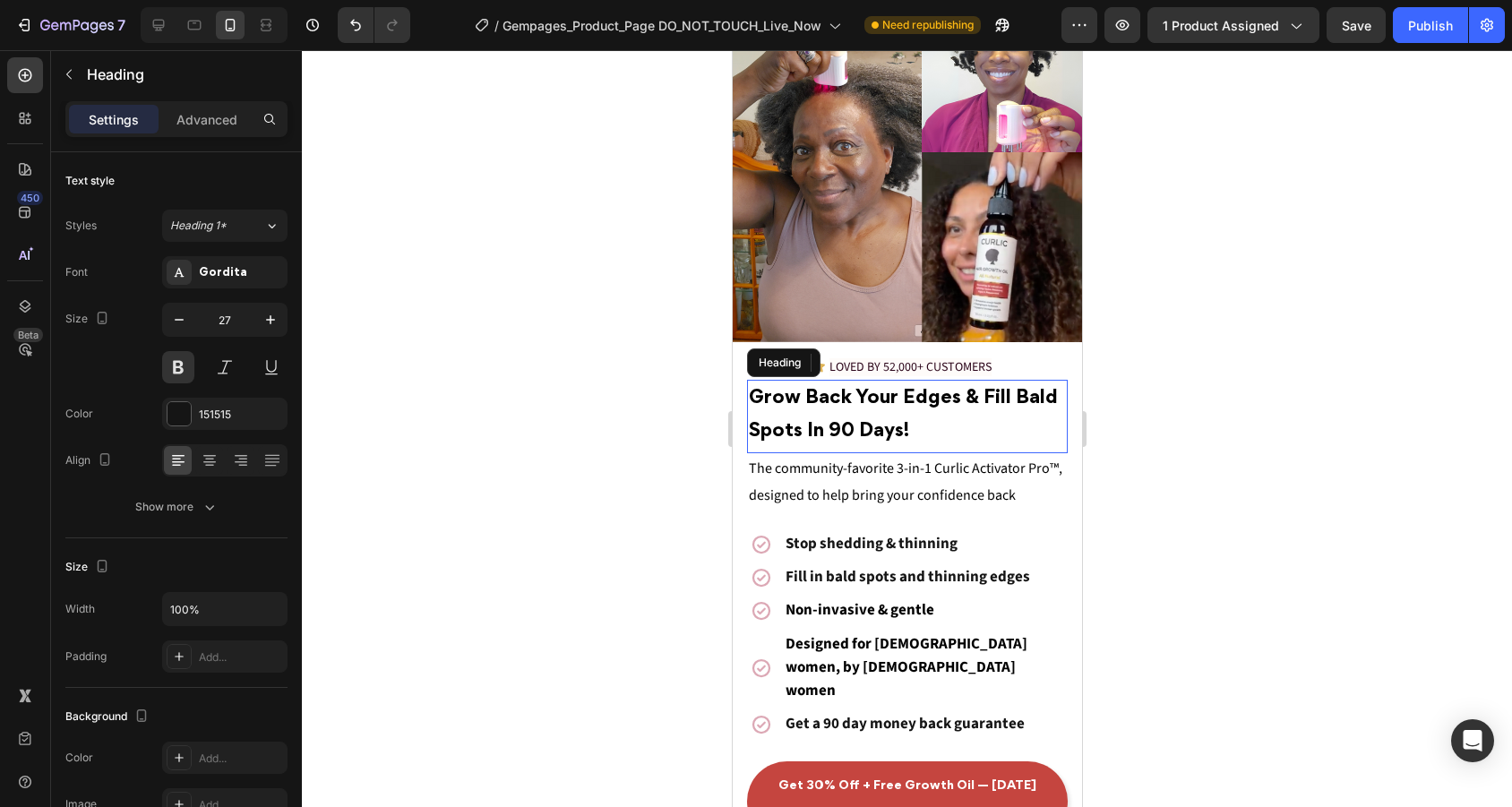
click at [965, 439] on p "⁠⁠⁠⁠⁠⁠⁠ Grow Back Your Edges & Fill Bald Spots I n 90 Days!" at bounding box center [906, 414] width 317 height 67
click at [201, 123] on p "Advanced" at bounding box center [207, 119] width 61 height 19
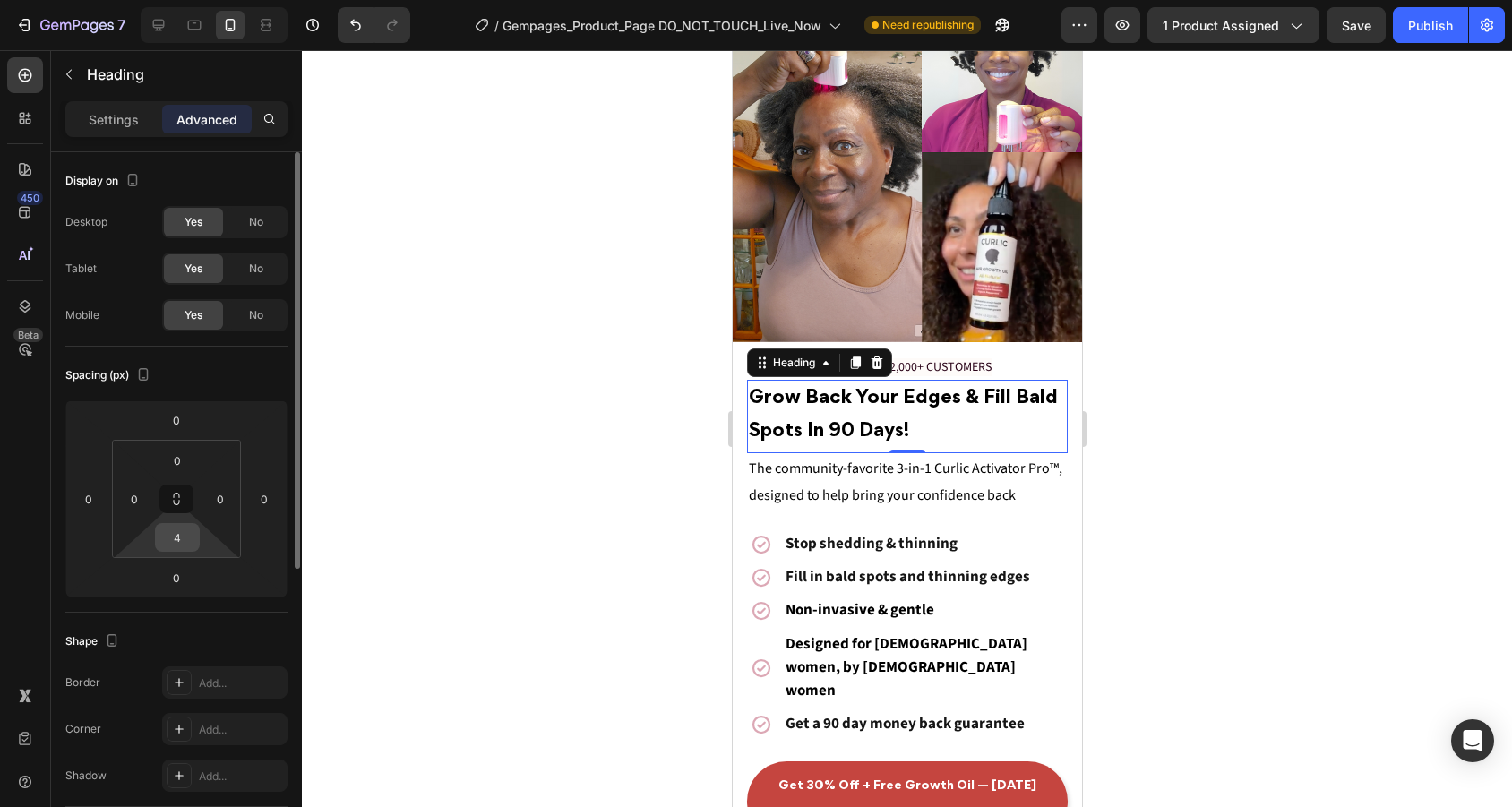
click at [190, 526] on input "4" at bounding box center [177, 537] width 36 height 26
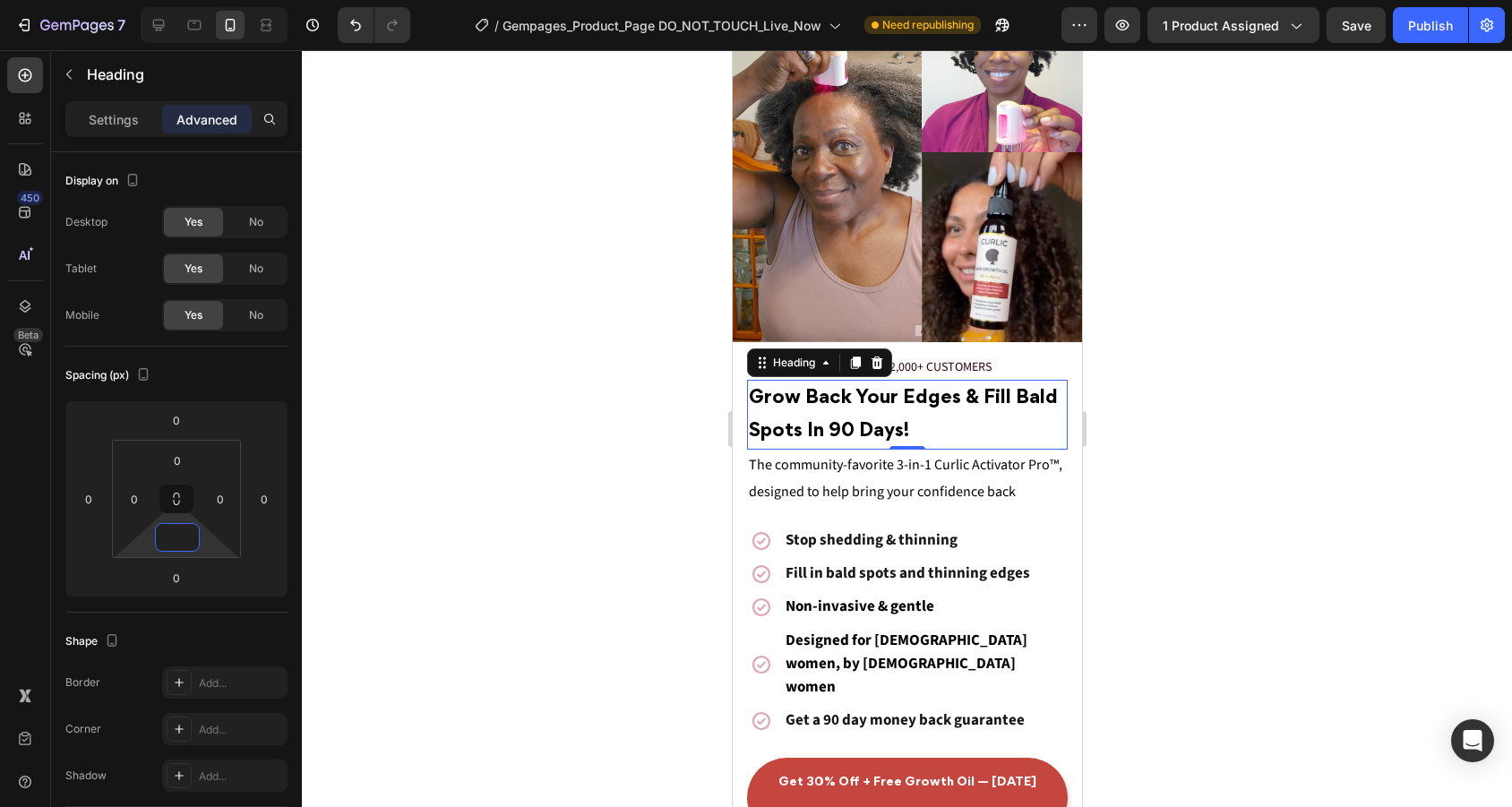
click at [1390, 413] on div at bounding box center [906, 428] width 1210 height 756
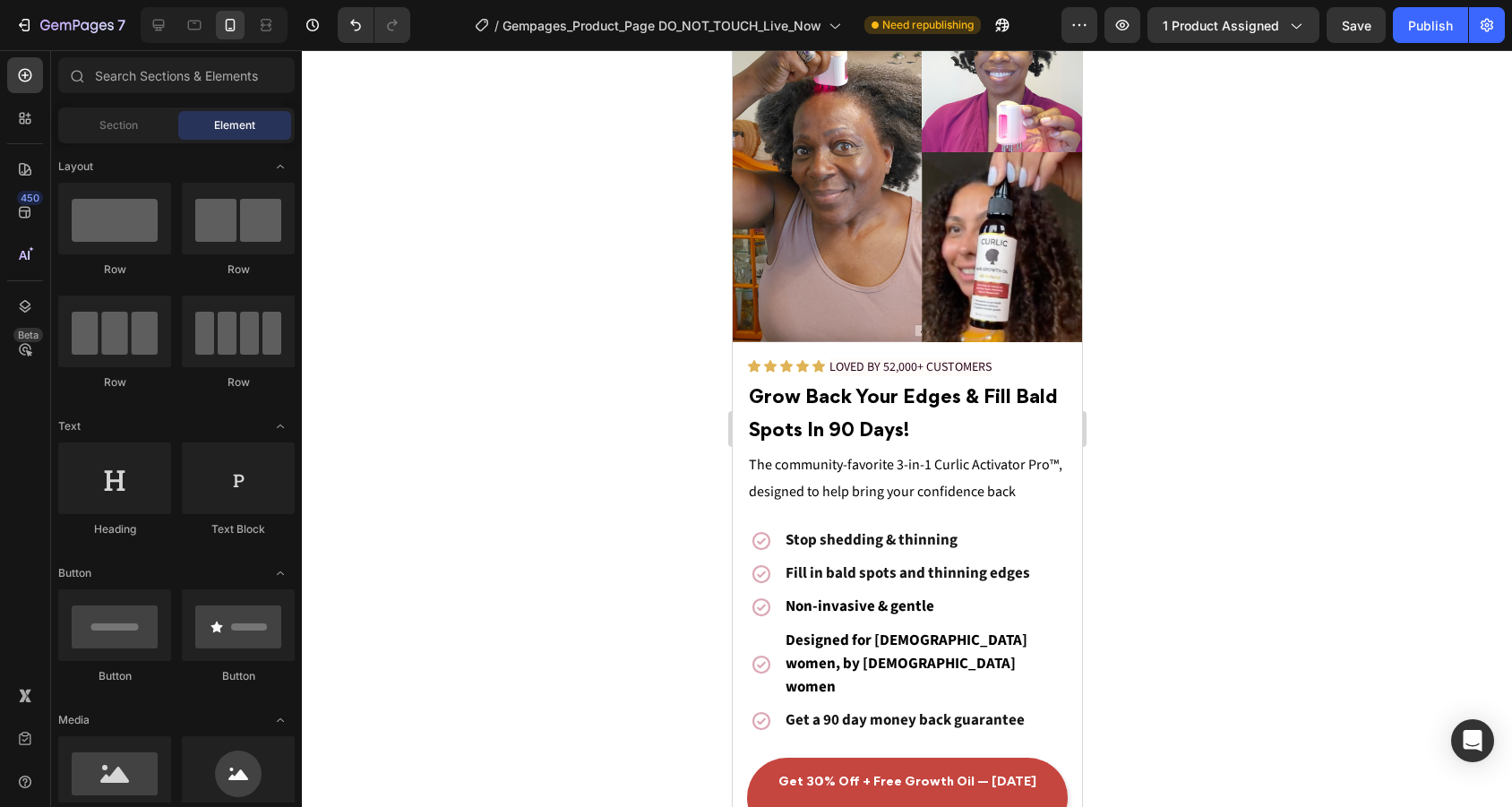
click at [1390, 413] on div at bounding box center [906, 428] width 1210 height 756
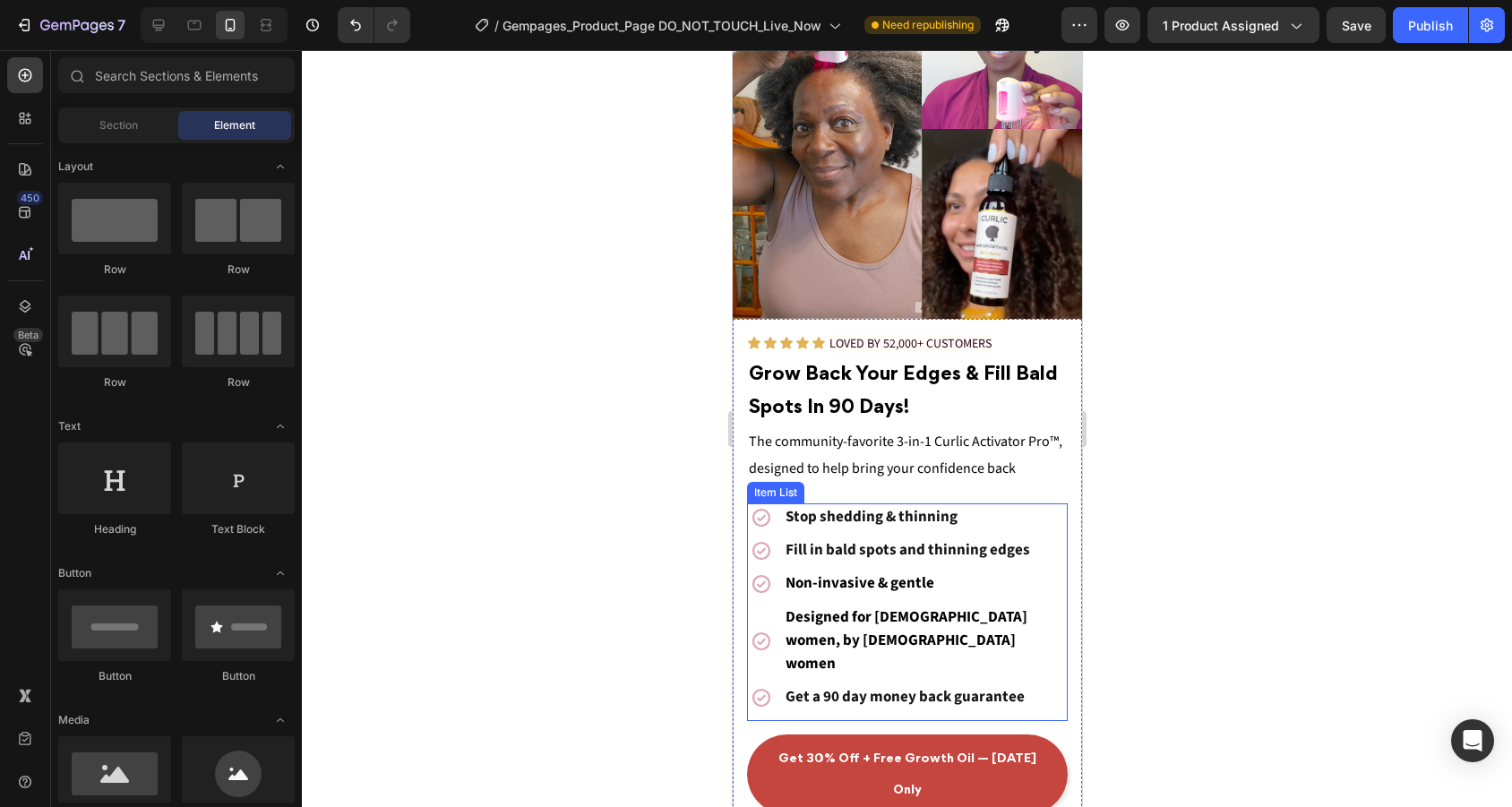
scroll to position [169, 0]
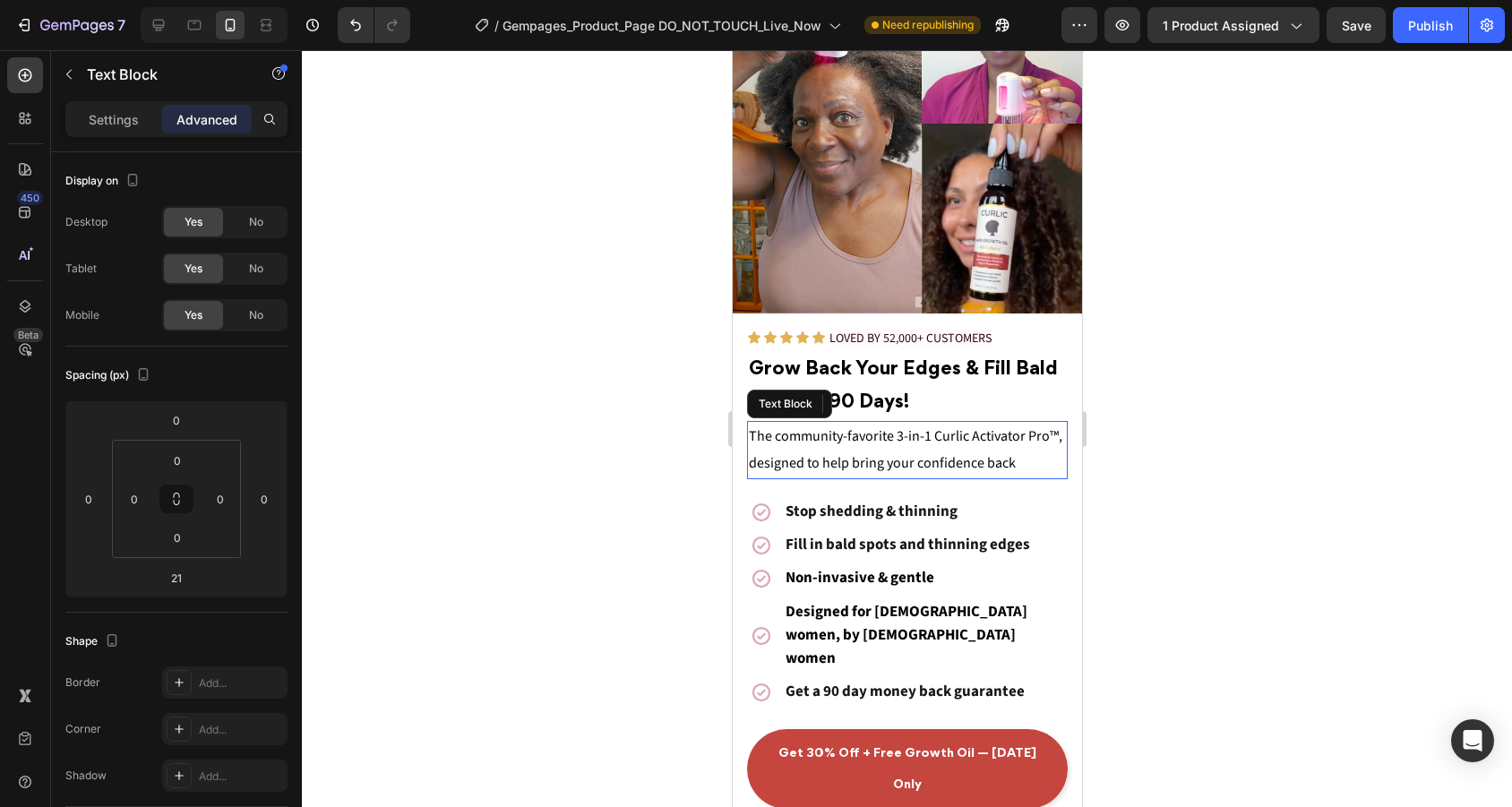
click at [751, 429] on span "The community-favorite 3-in-1 Curlic Activator Pro™, designed to help bring you…" at bounding box center [904, 450] width 314 height 47
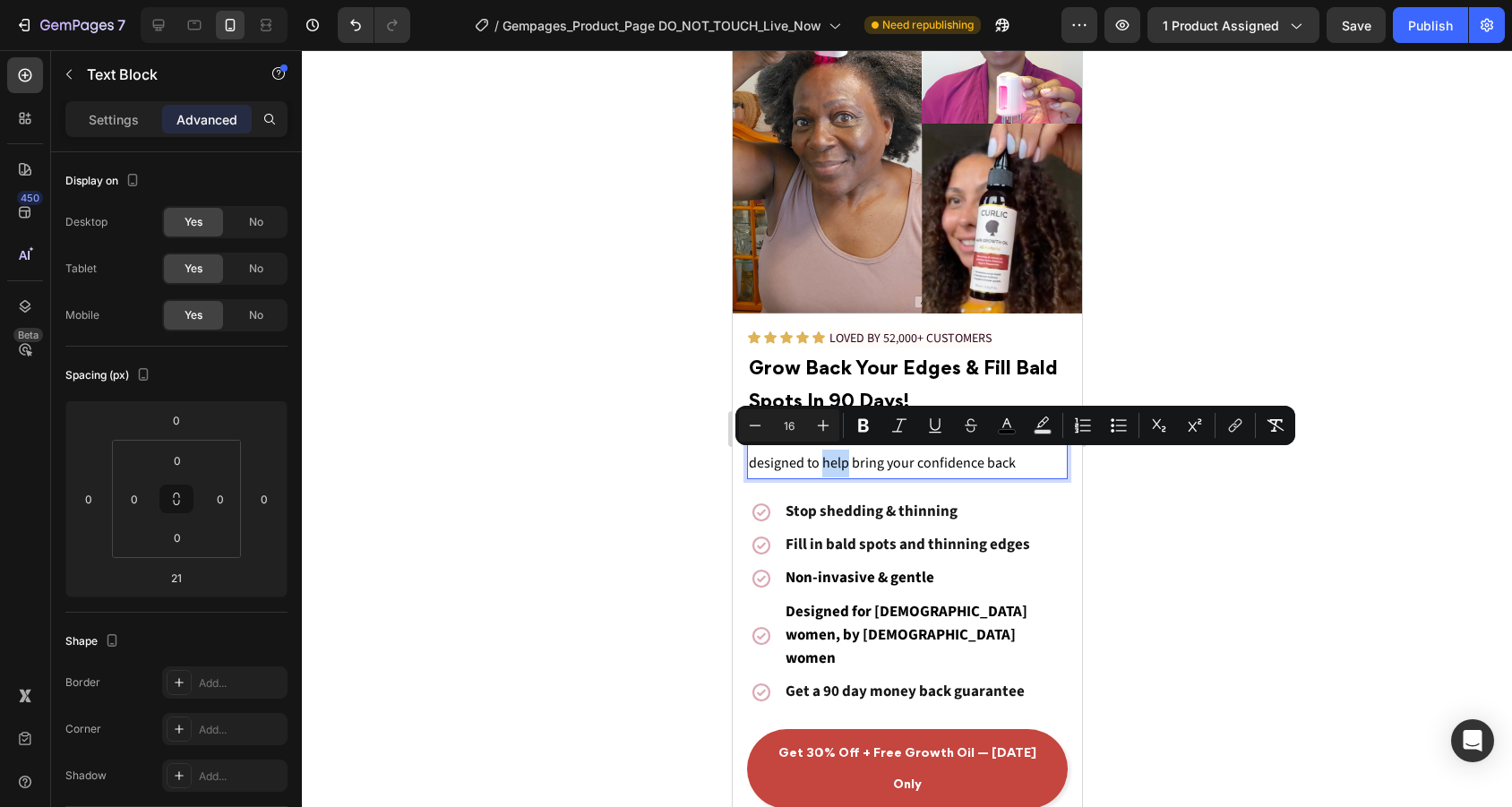
drag, startPoint x: 848, startPoint y: 465, endPoint x: 822, endPoint y: 465, distance: 26.0
click at [822, 465] on span "The community-favorite 3-in-1 Curlic Activator Pro™, designed to help bring you…" at bounding box center [904, 450] width 314 height 47
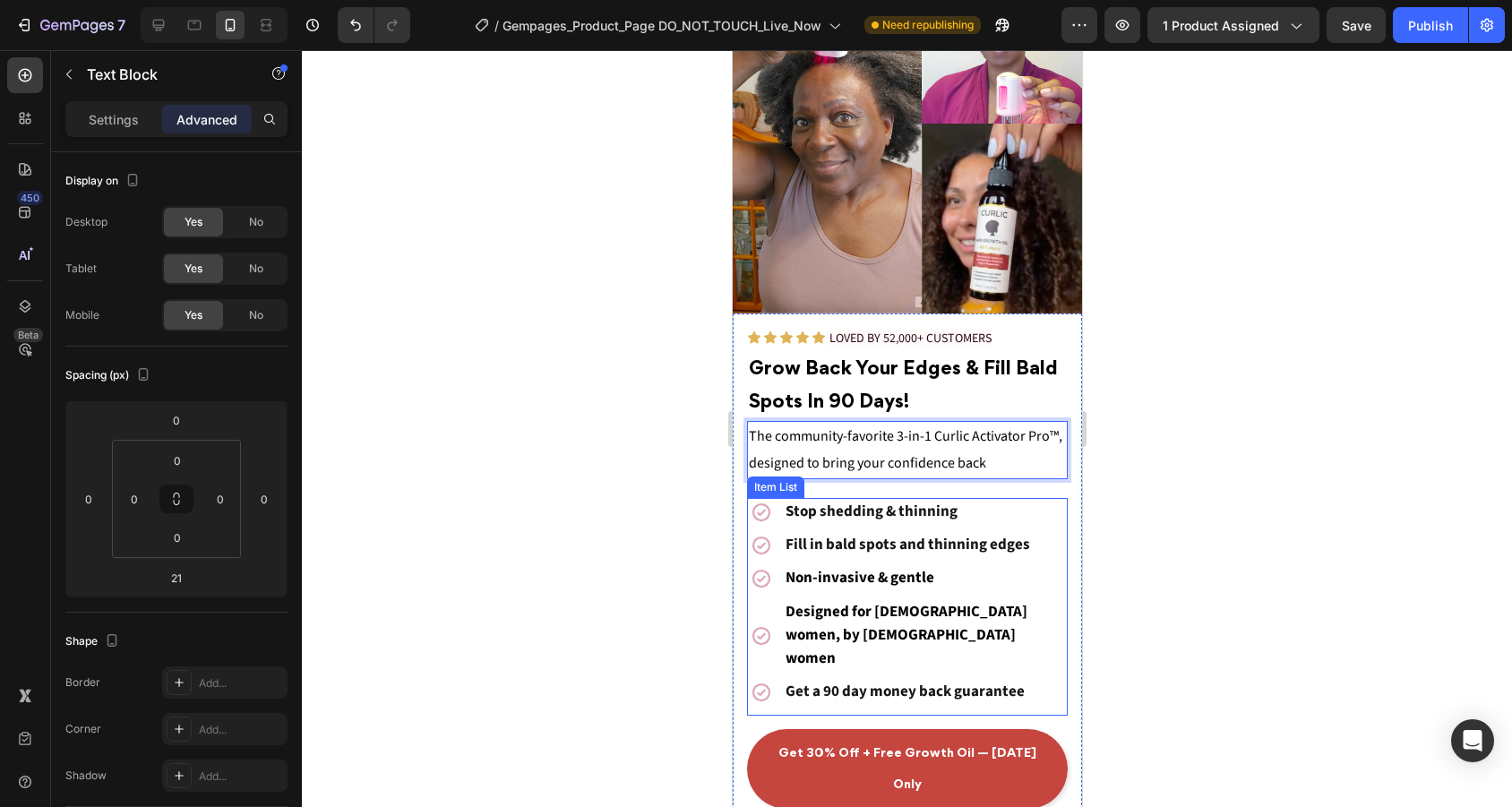
click at [1156, 529] on div at bounding box center [906, 428] width 1210 height 756
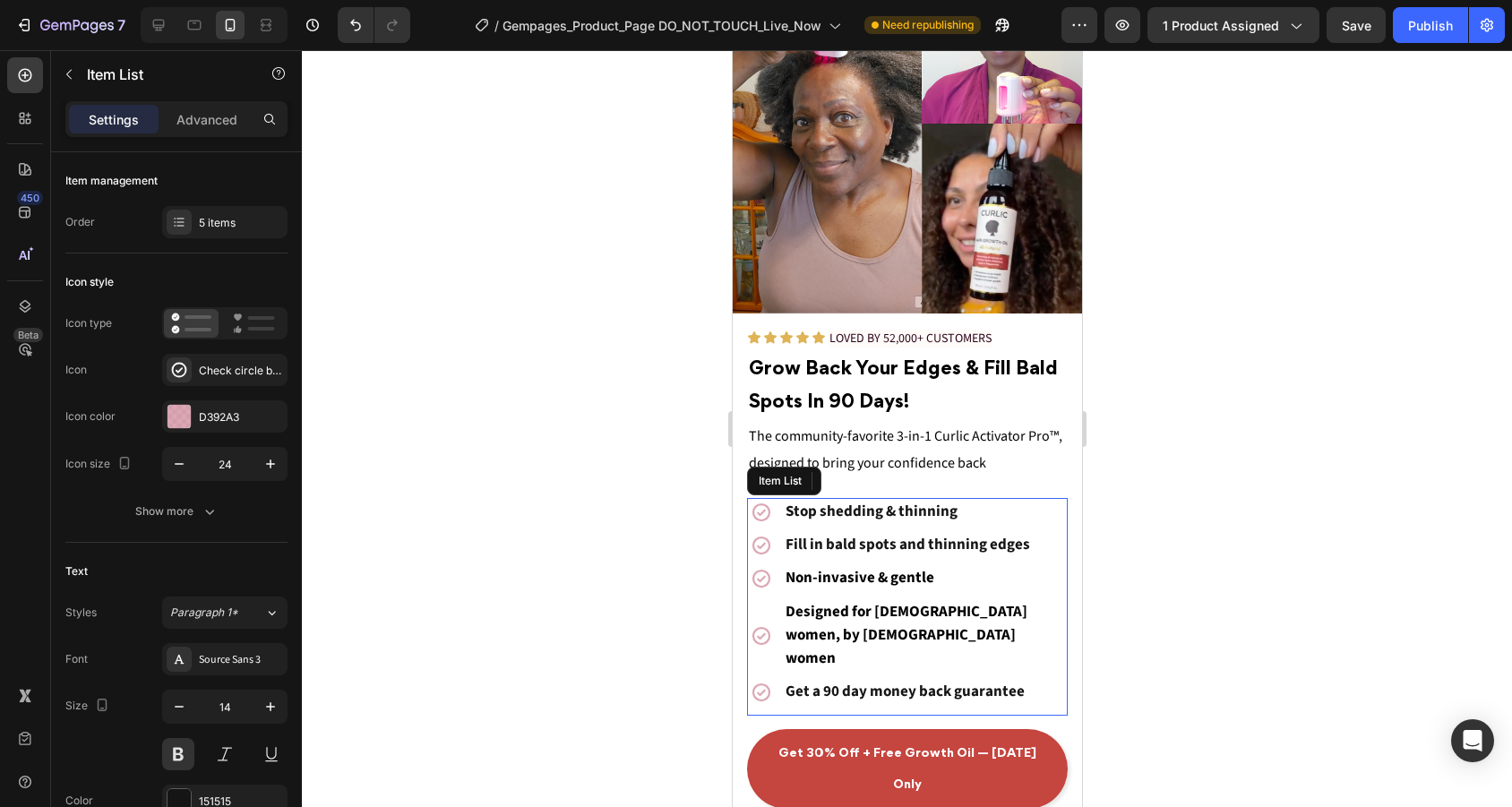
click at [988, 548] on strong "Fill in bald spots and thinning edges" at bounding box center [907, 545] width 245 height 22
click at [1031, 541] on p "Fill in bald spots and thinning edges" at bounding box center [924, 546] width 279 height 24
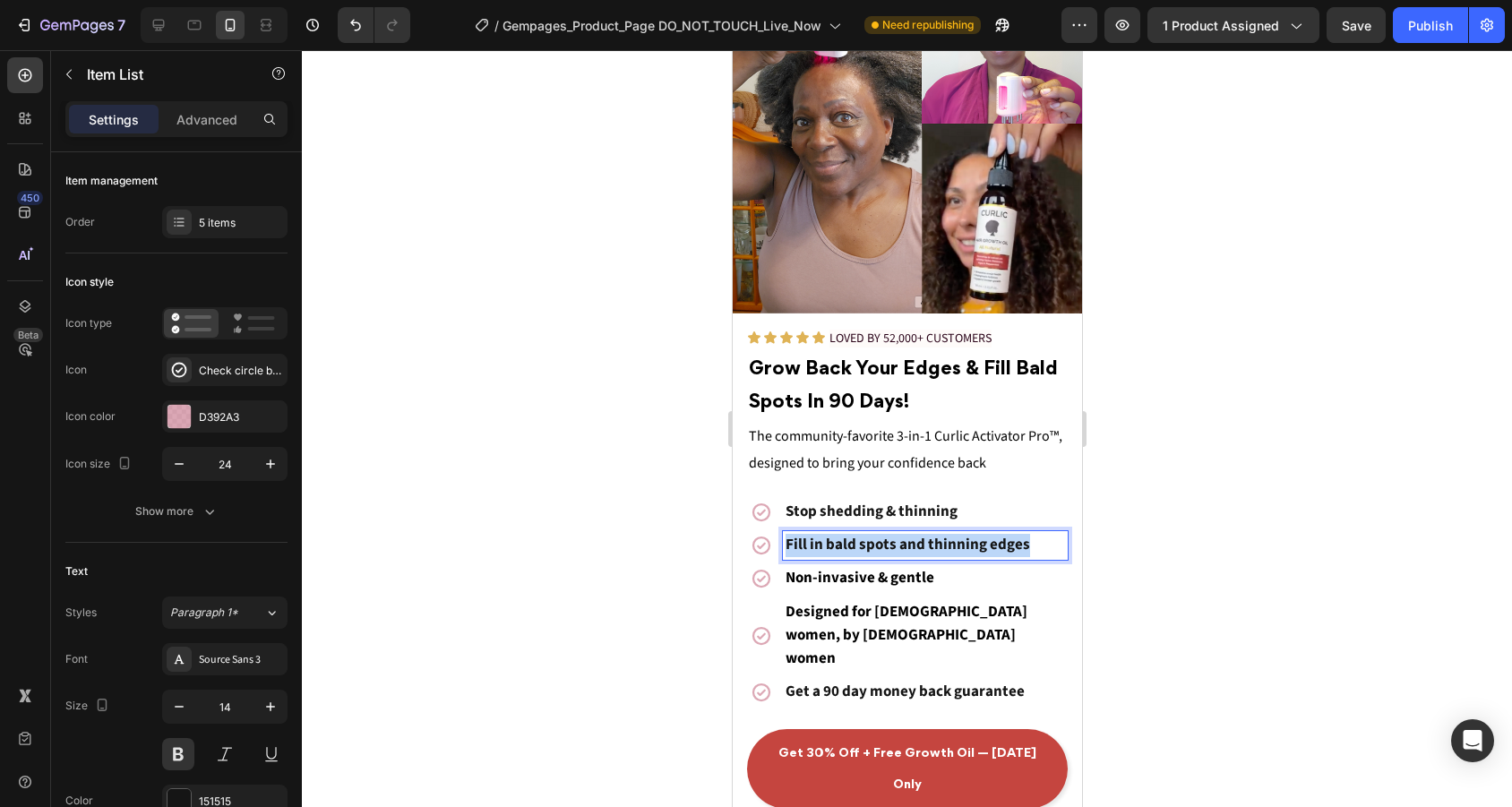
drag, startPoint x: 1031, startPoint y: 541, endPoint x: 785, endPoint y: 538, distance: 246.0
click at [785, 538] on p "Fill in bald spots and thinning edges" at bounding box center [924, 546] width 279 height 24
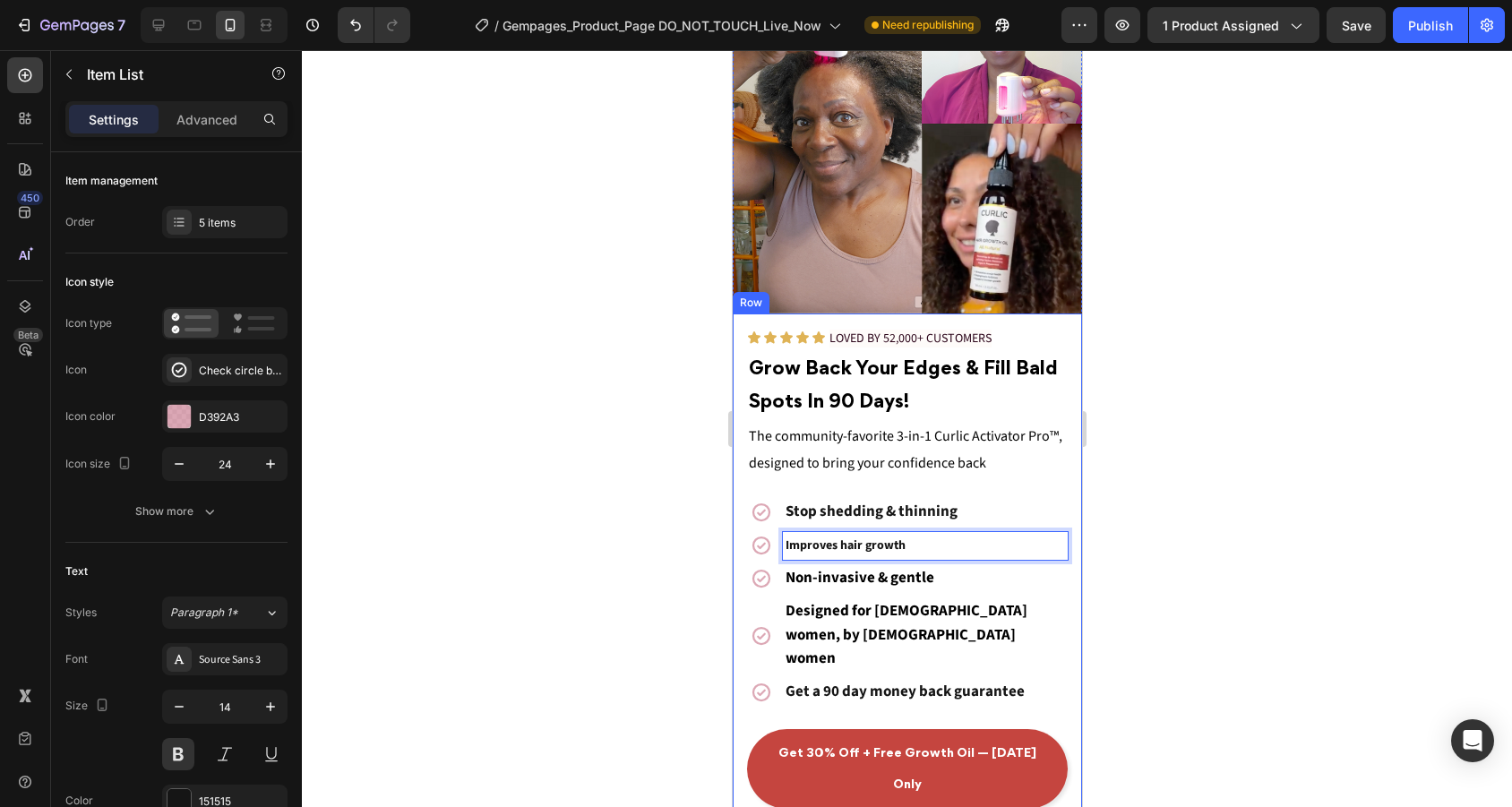
click at [957, 508] on p "Stop shedding & thinning" at bounding box center [924, 512] width 279 height 24
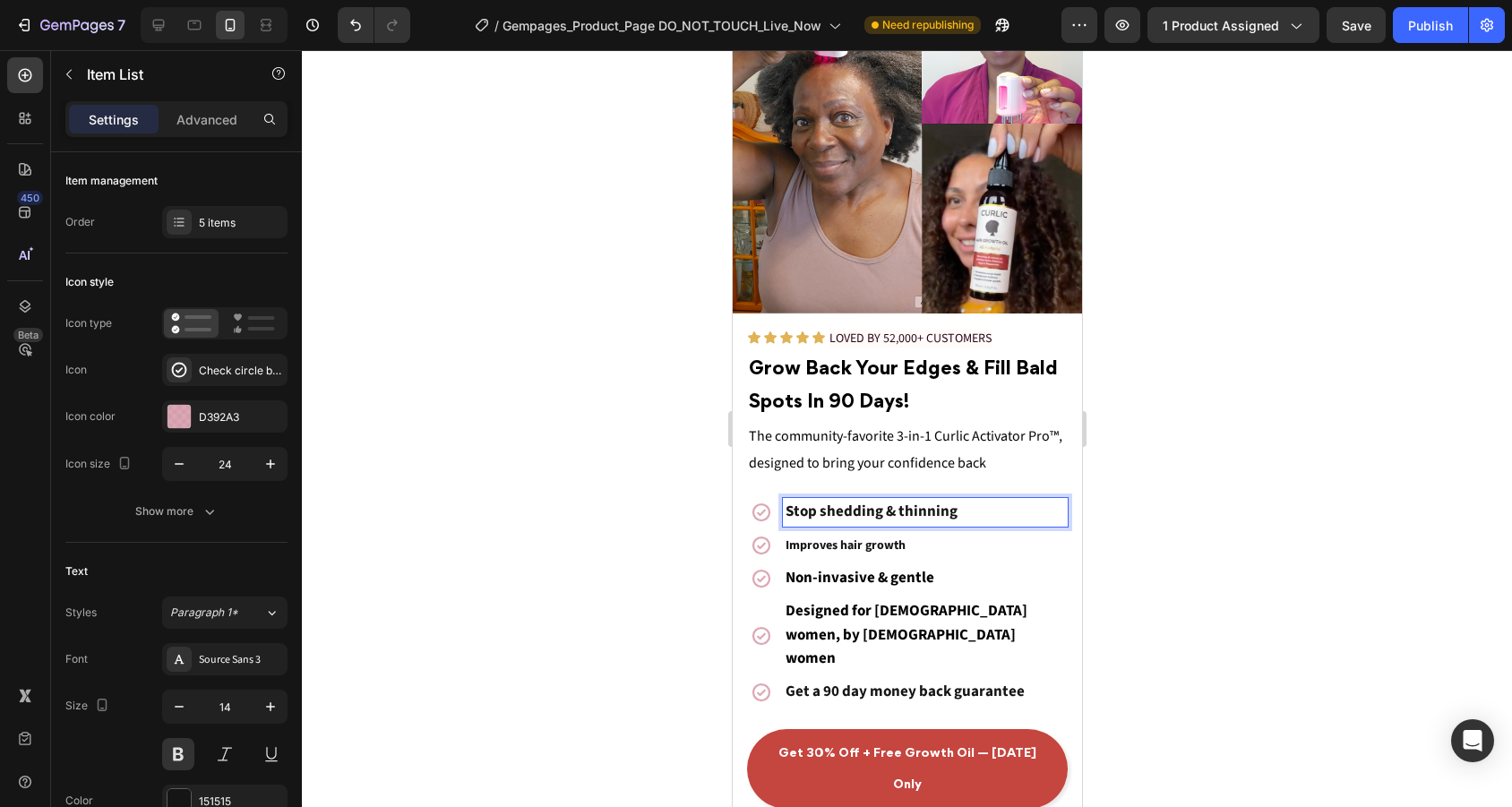
click at [957, 508] on p "Stop shedding & thinning" at bounding box center [924, 512] width 279 height 24
click at [909, 537] on p "Improves hair growth" at bounding box center [924, 546] width 279 height 23
drag, startPoint x: 909, startPoint y: 537, endPoint x: 775, endPoint y: 544, distance: 134.2
click at [775, 544] on div "Improves hair growth" at bounding box center [905, 545] width 320 height 28
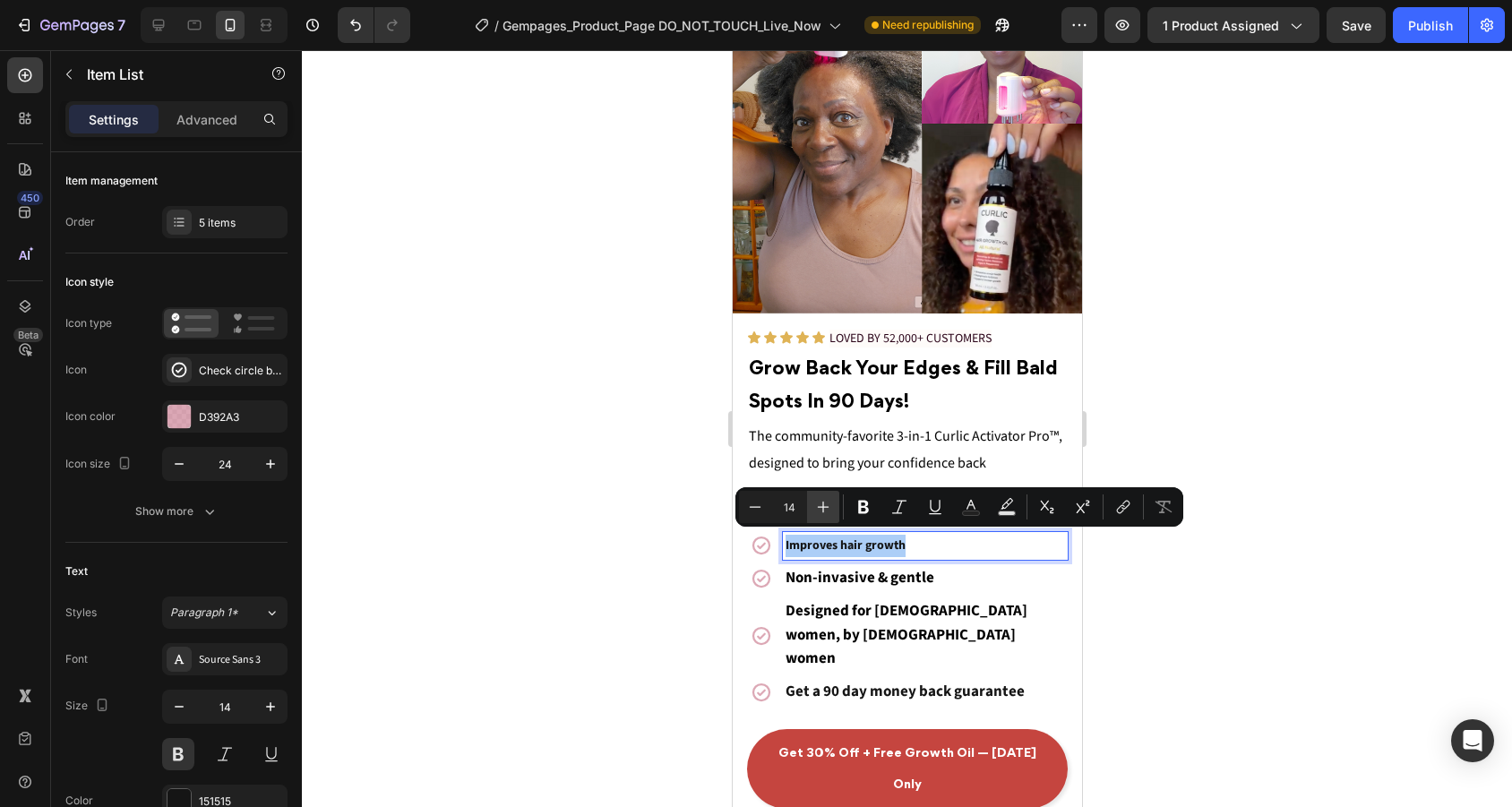
click at [818, 508] on icon "Editor contextual toolbar" at bounding box center [823, 506] width 18 height 18
click at [755, 513] on icon "Editor contextual toolbar" at bounding box center [755, 506] width 18 height 18
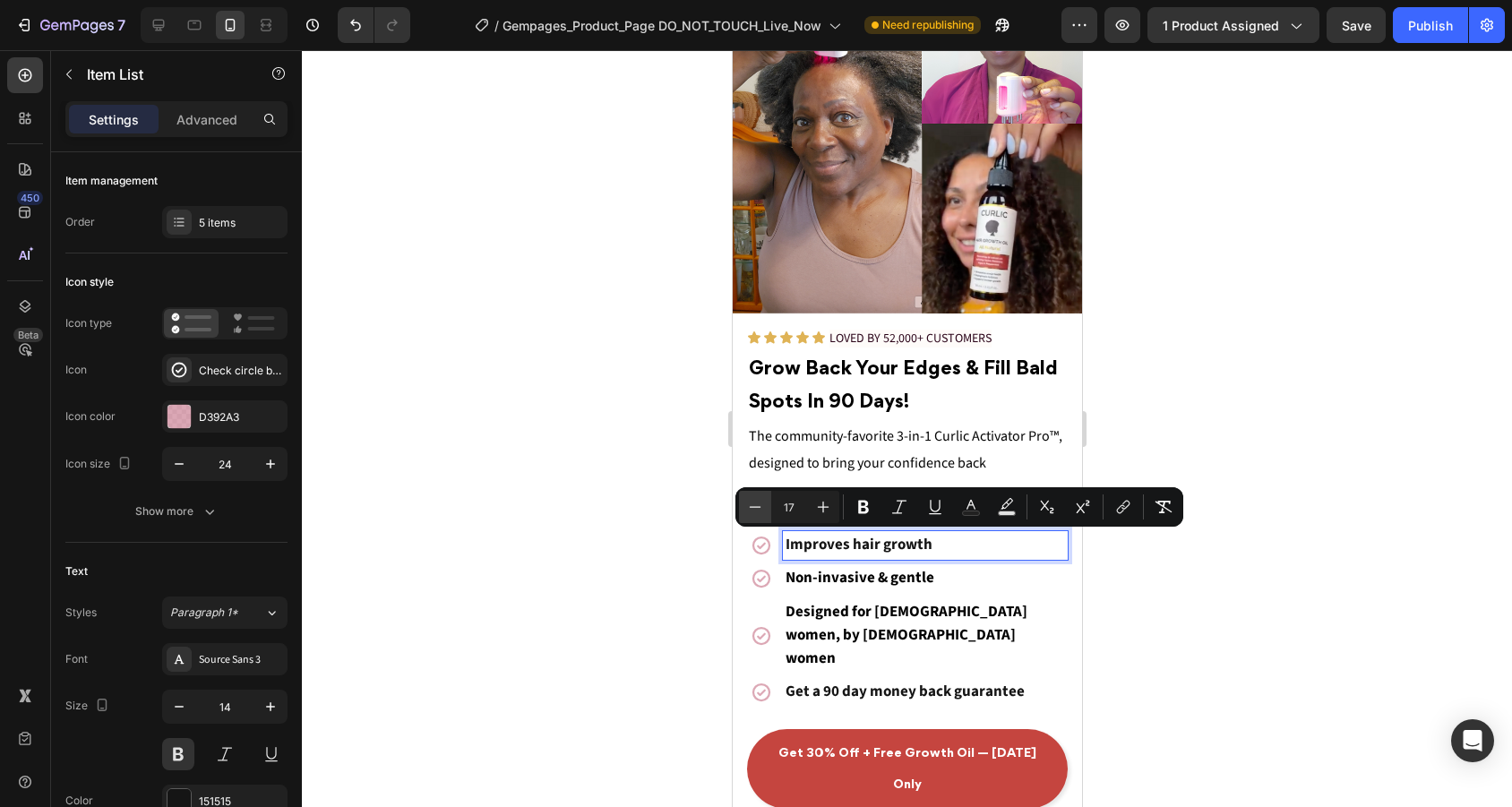
click at [755, 513] on icon "Editor contextual toolbar" at bounding box center [755, 506] width 18 height 18
click at [936, 589] on div "Non-invasive & gentle" at bounding box center [924, 578] width 285 height 28
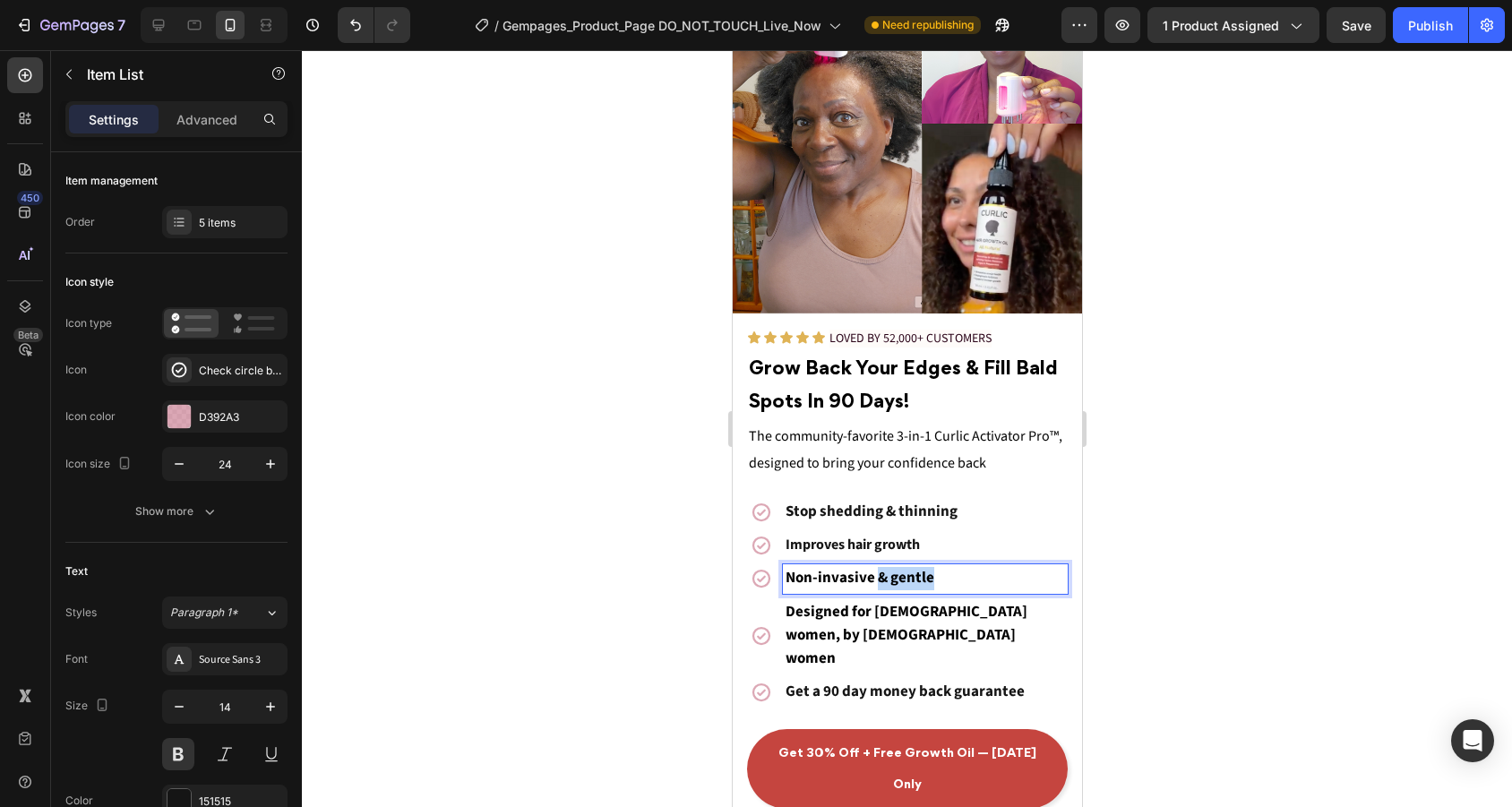
drag, startPoint x: 936, startPoint y: 584, endPoint x: 873, endPoint y: 582, distance: 63.0
click at [873, 582] on p "Non-invasive & gentle" at bounding box center [924, 579] width 279 height 24
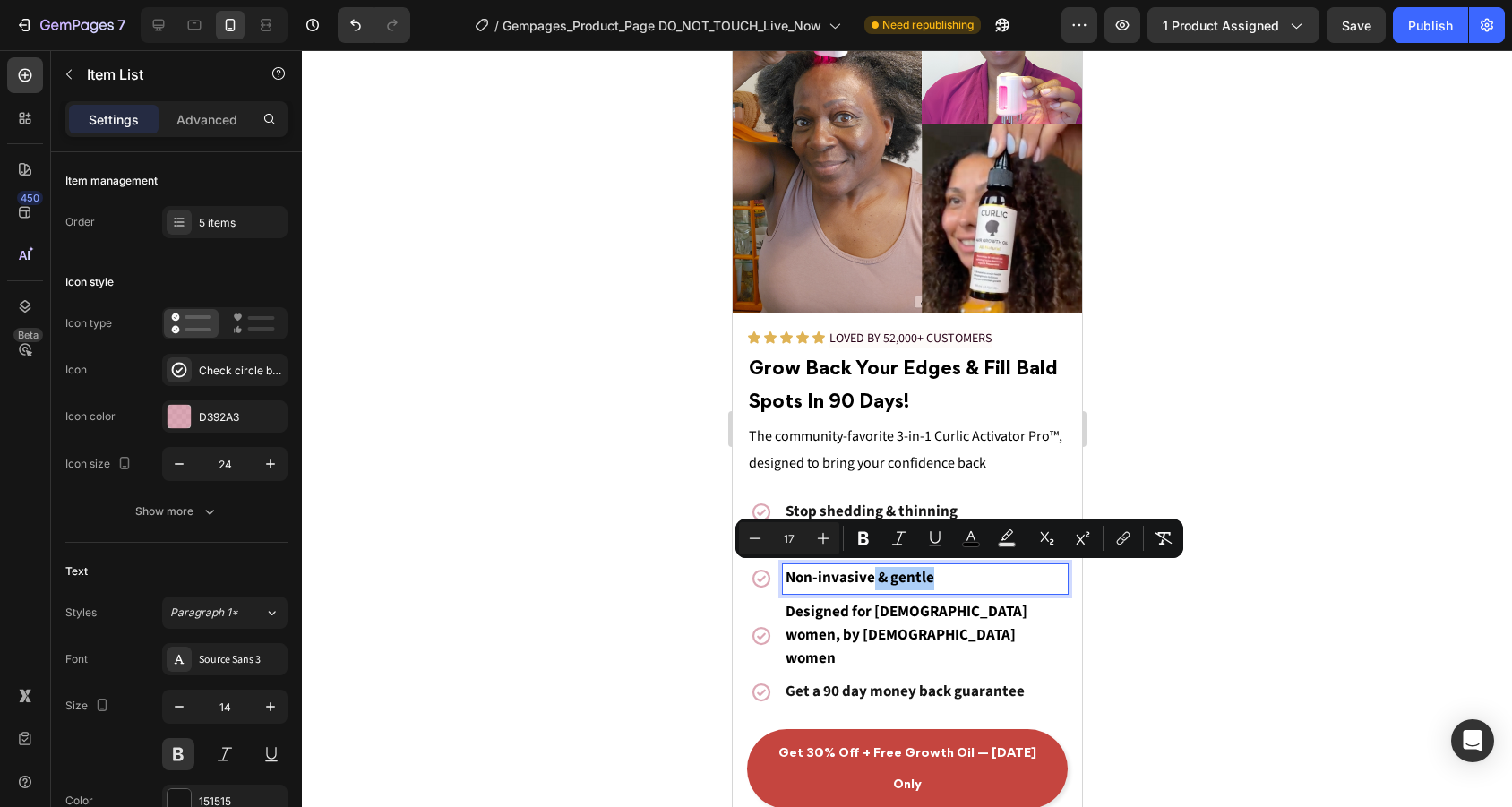
click at [1147, 595] on div at bounding box center [906, 428] width 1210 height 756
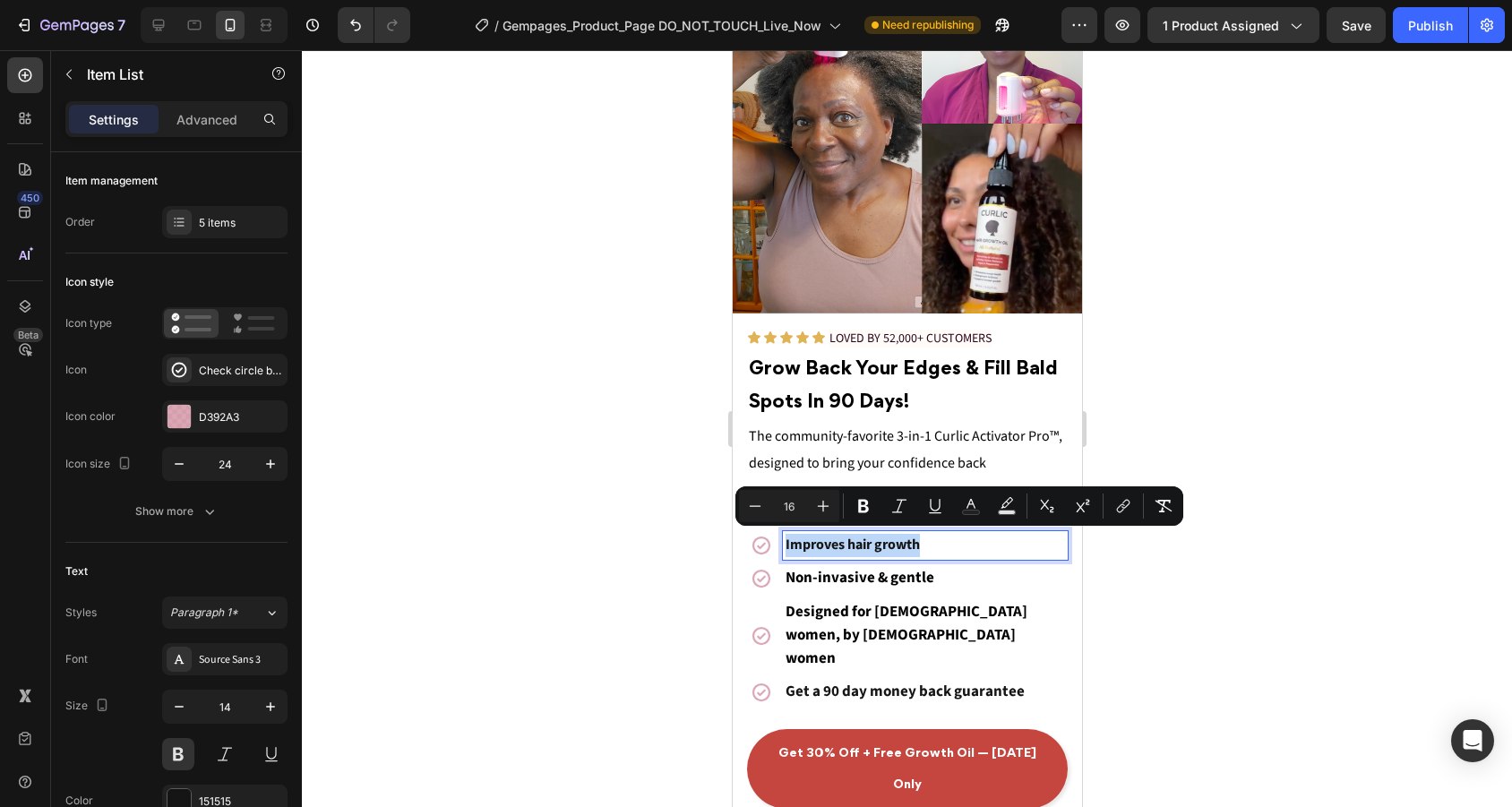
drag, startPoint x: 952, startPoint y: 546, endPoint x: 785, endPoint y: 543, distance: 167.0
click at [785, 541] on p "Improves hair growth" at bounding box center [924, 546] width 279 height 24
click at [824, 504] on icon "Editor contextual toolbar" at bounding box center [823, 505] width 18 height 18
click at [1171, 601] on div at bounding box center [906, 428] width 1210 height 756
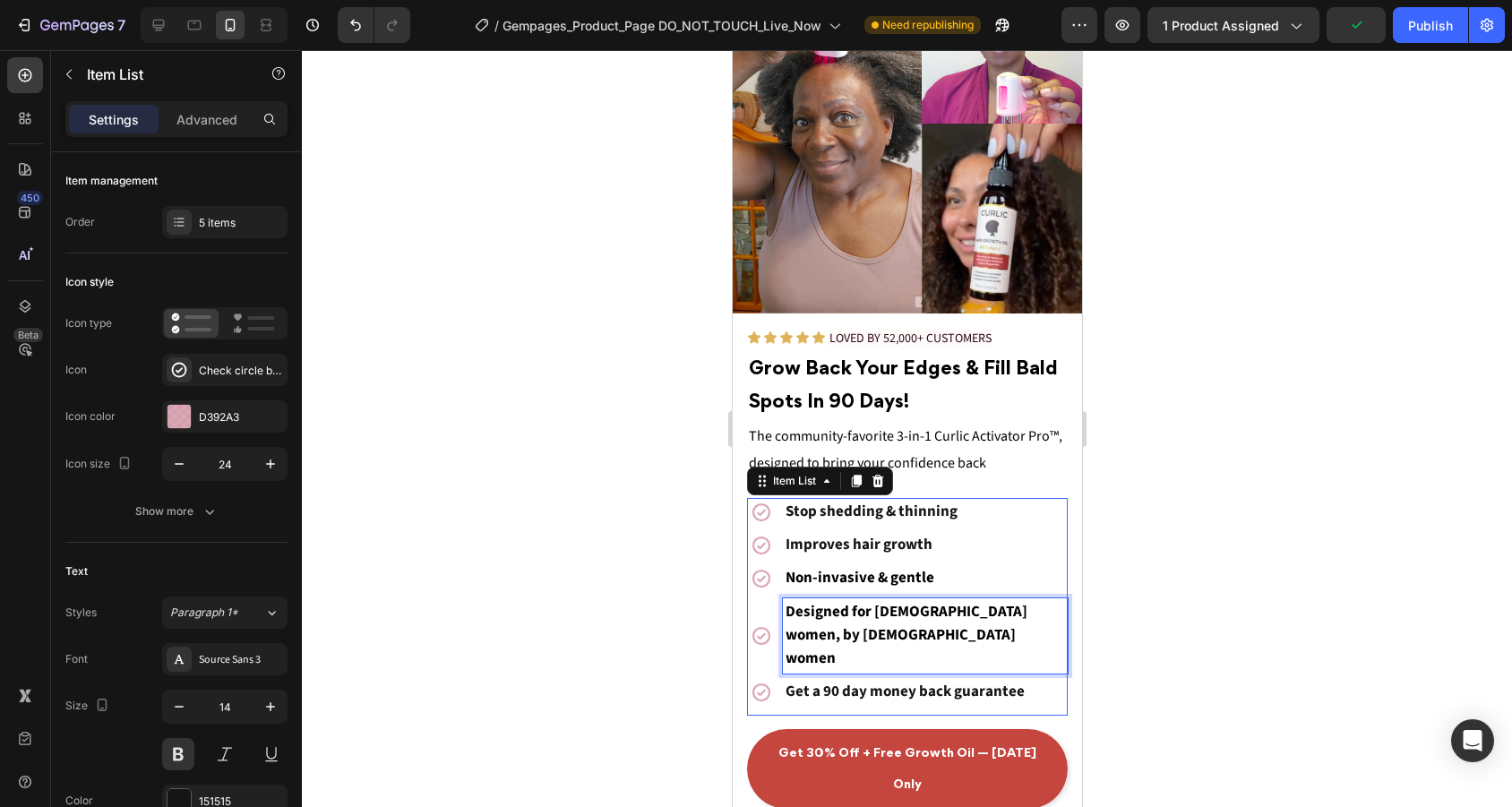
click at [850, 628] on p "Designed for black women, by black women" at bounding box center [924, 636] width 279 height 71
click at [1234, 625] on div at bounding box center [906, 428] width 1210 height 756
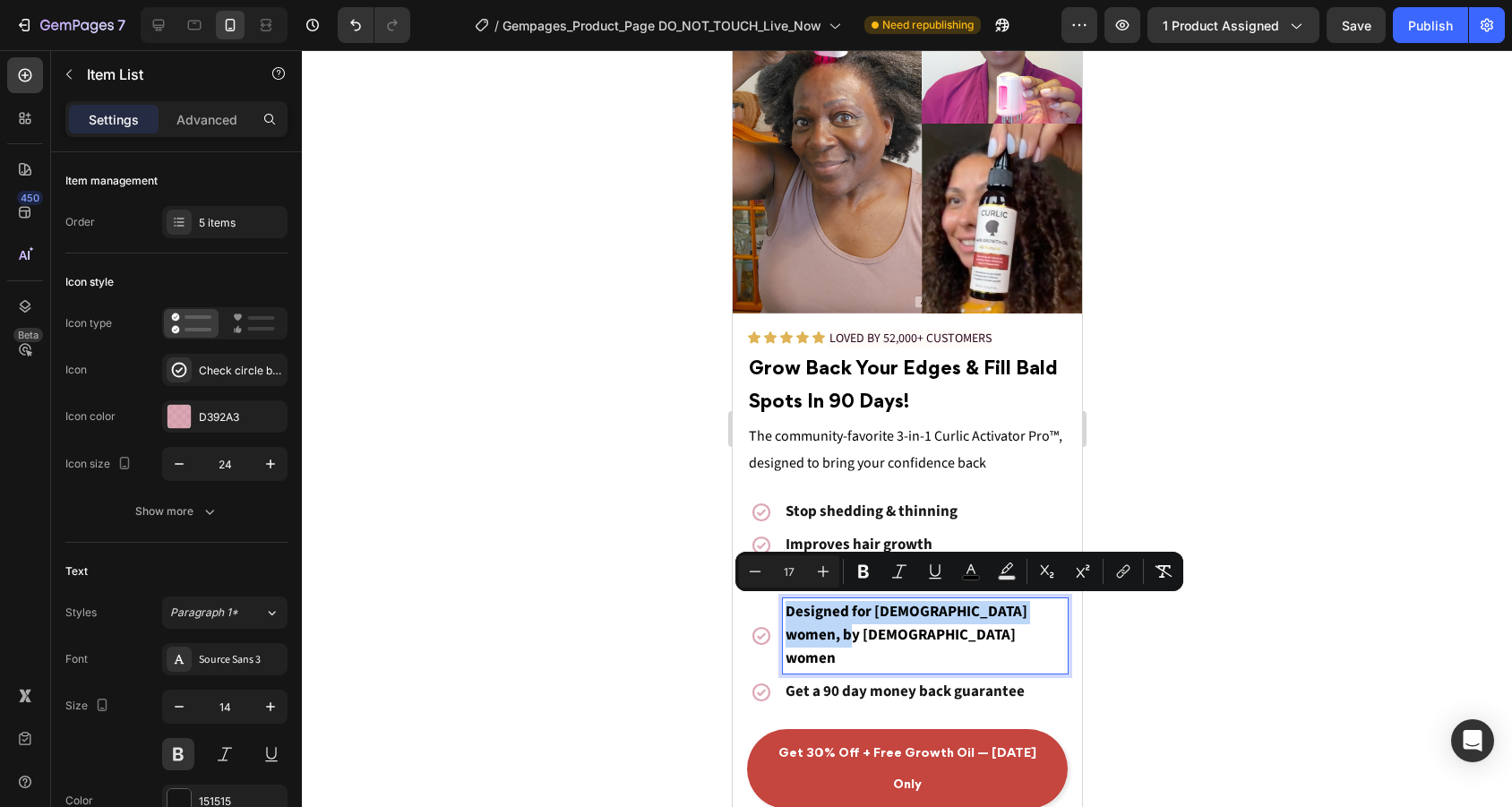
drag, startPoint x: 908, startPoint y: 622, endPoint x: 779, endPoint y: 603, distance: 130.4
click at [779, 603] on div "Designed for black women, by black women" at bounding box center [905, 637] width 320 height 76
click at [1226, 636] on div at bounding box center [906, 428] width 1210 height 756
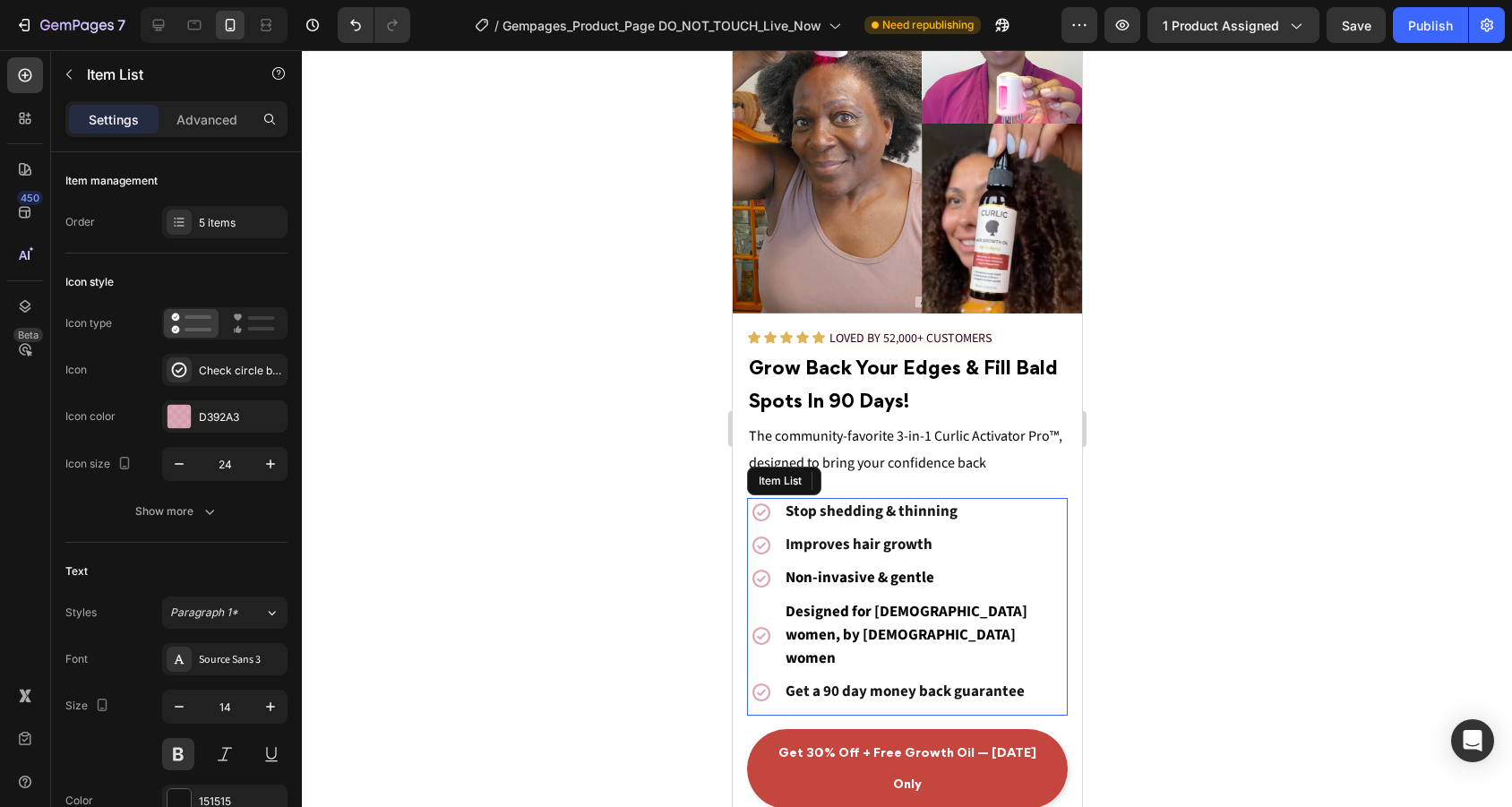
click at [879, 625] on p "Designed for black women, by black women" at bounding box center [924, 636] width 279 height 71
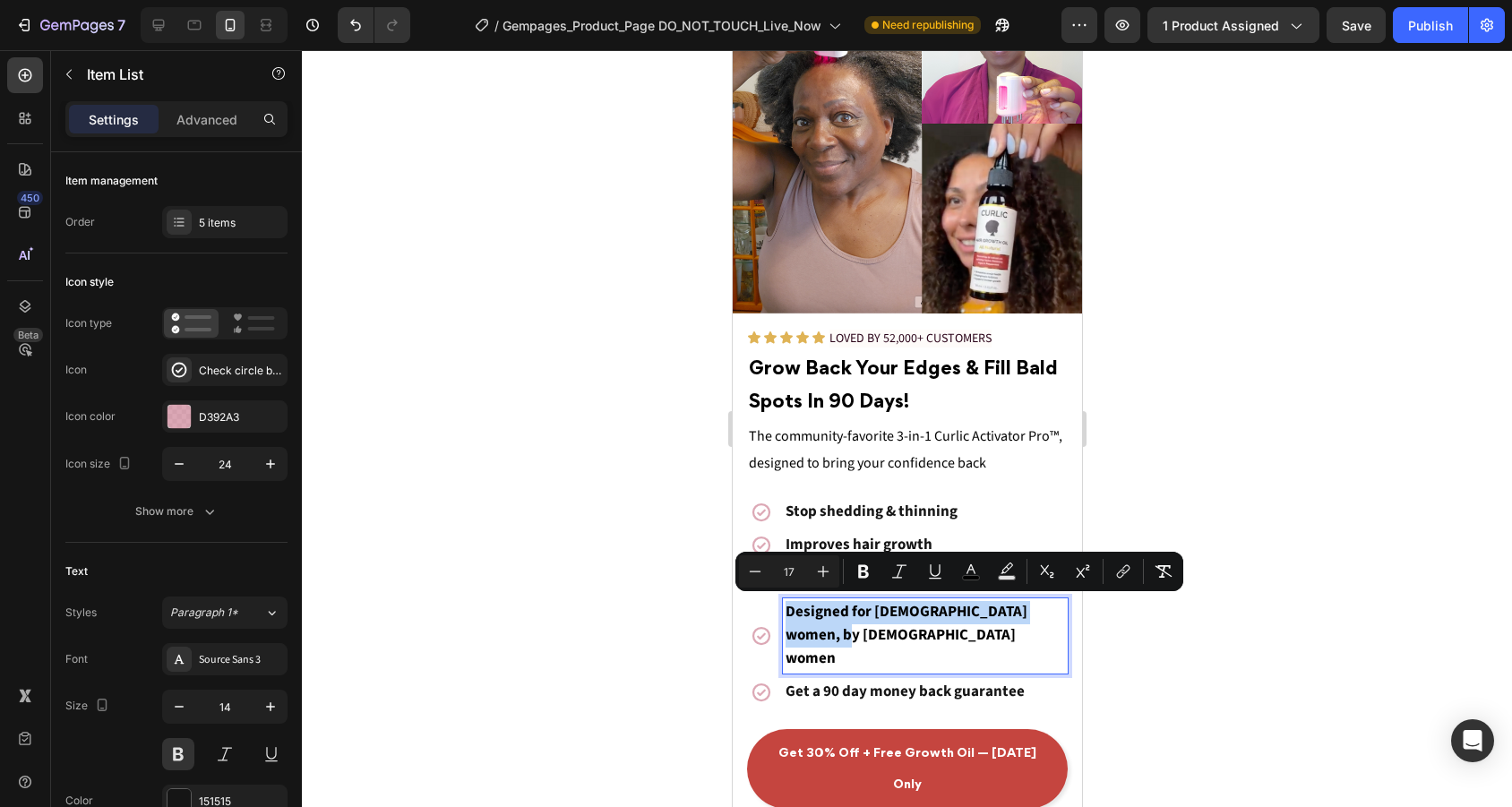
drag, startPoint x: 849, startPoint y: 639, endPoint x: 785, endPoint y: 609, distance: 70.7
click at [785, 609] on p "Designed for black women, by black women" at bounding box center [924, 636] width 279 height 71
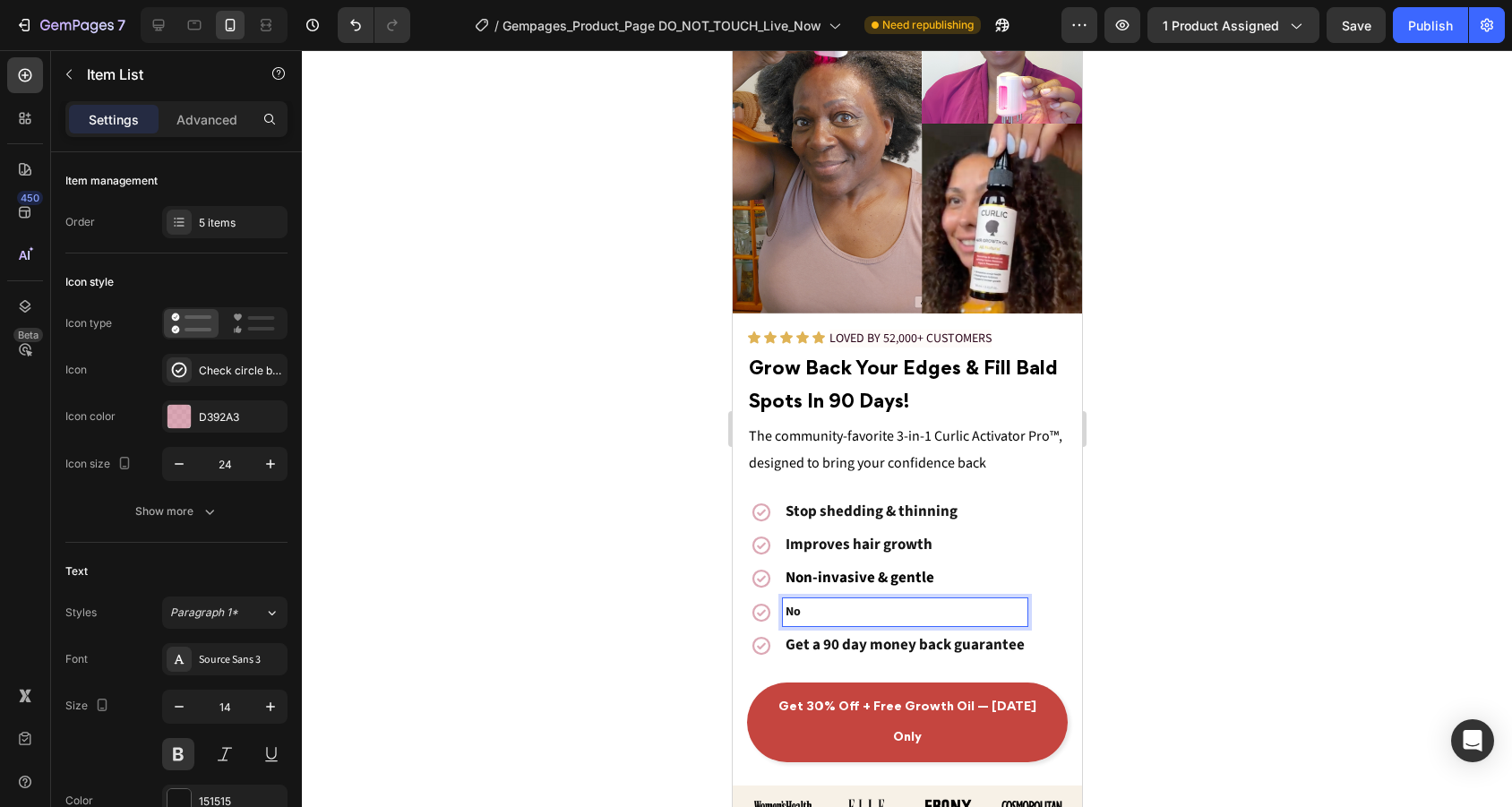
drag, startPoint x: 874, startPoint y: 609, endPoint x: 766, endPoint y: 609, distance: 108.0
click at [766, 609] on div "No" at bounding box center [886, 612] width 280 height 28
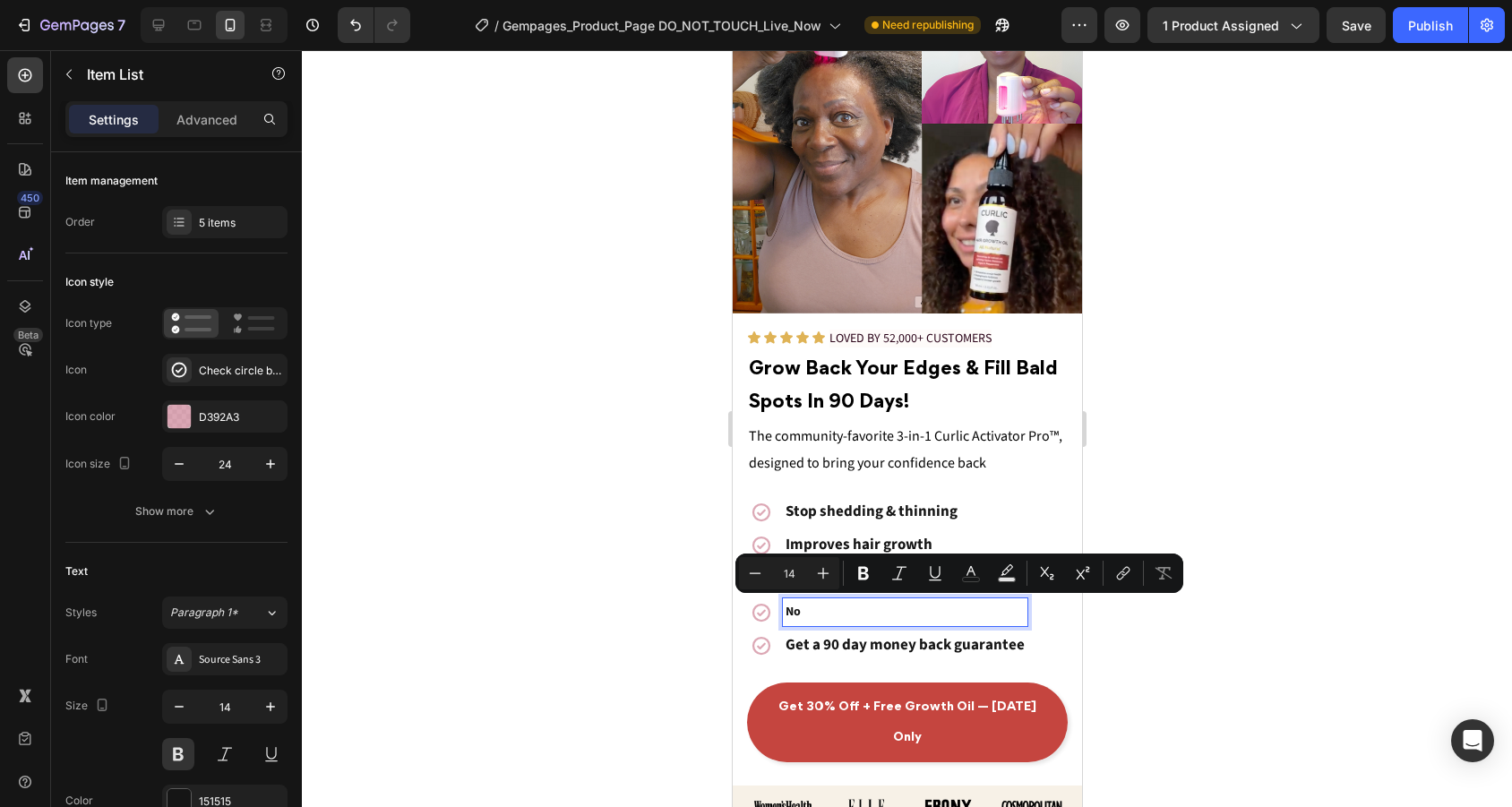
click at [1150, 508] on div at bounding box center [906, 428] width 1210 height 756
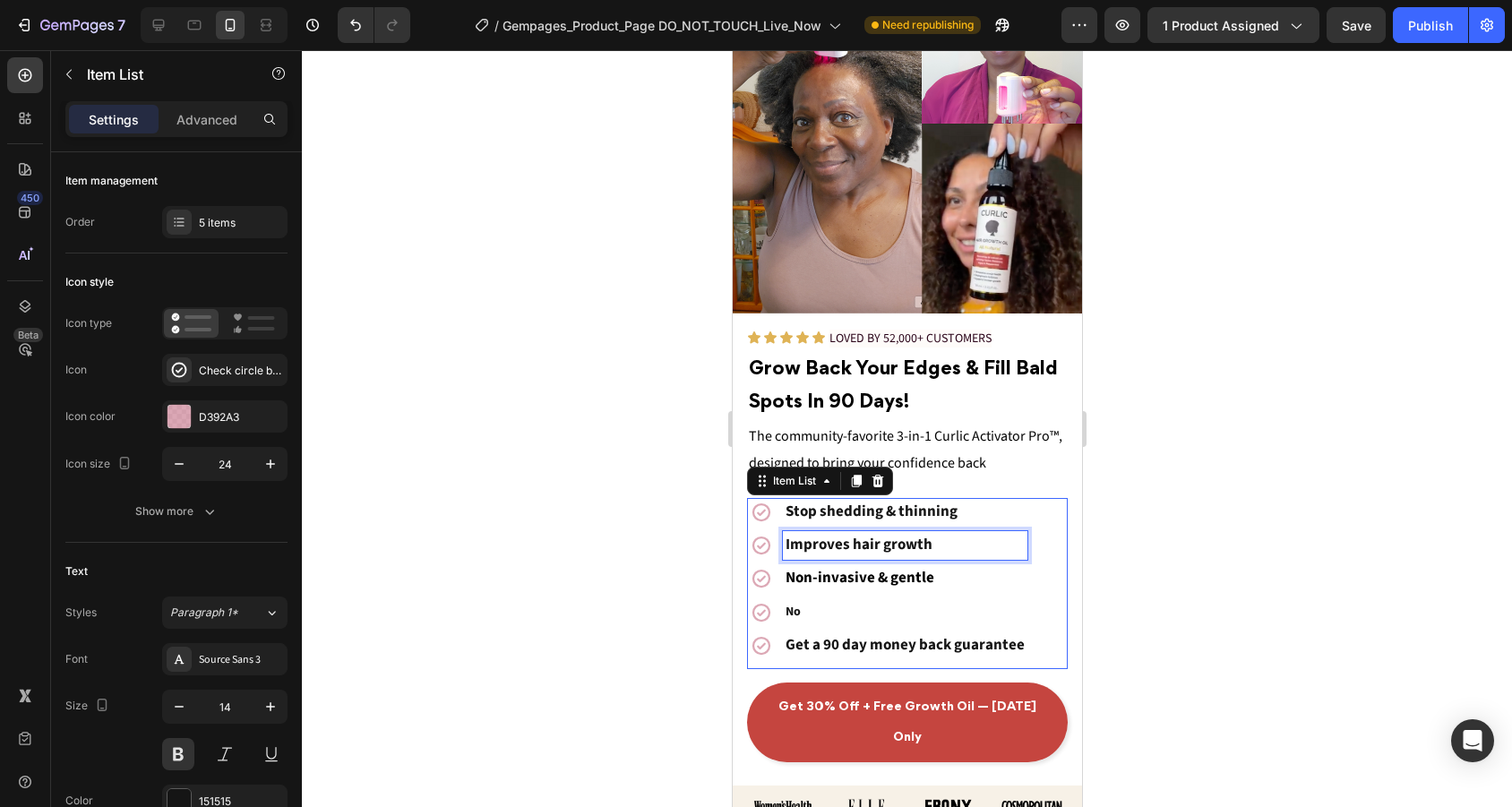
click at [849, 546] on span "Improves hair growth" at bounding box center [858, 545] width 147 height 22
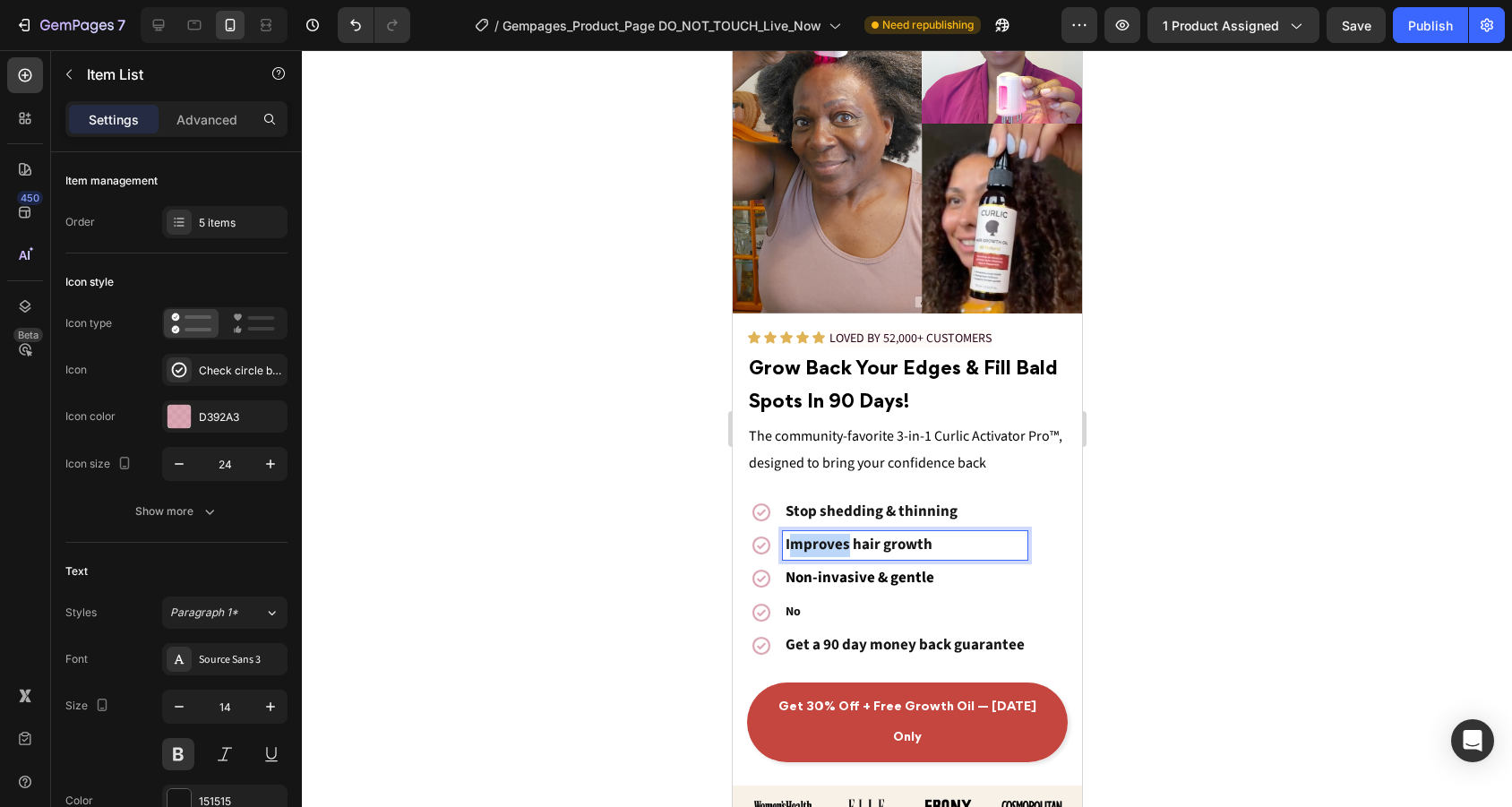
drag, startPoint x: 848, startPoint y: 545, endPoint x: 789, endPoint y: 544, distance: 59.0
click at [789, 544] on span "Improves hair growth" at bounding box center [858, 545] width 147 height 22
click at [1123, 524] on div at bounding box center [906, 428] width 1210 height 756
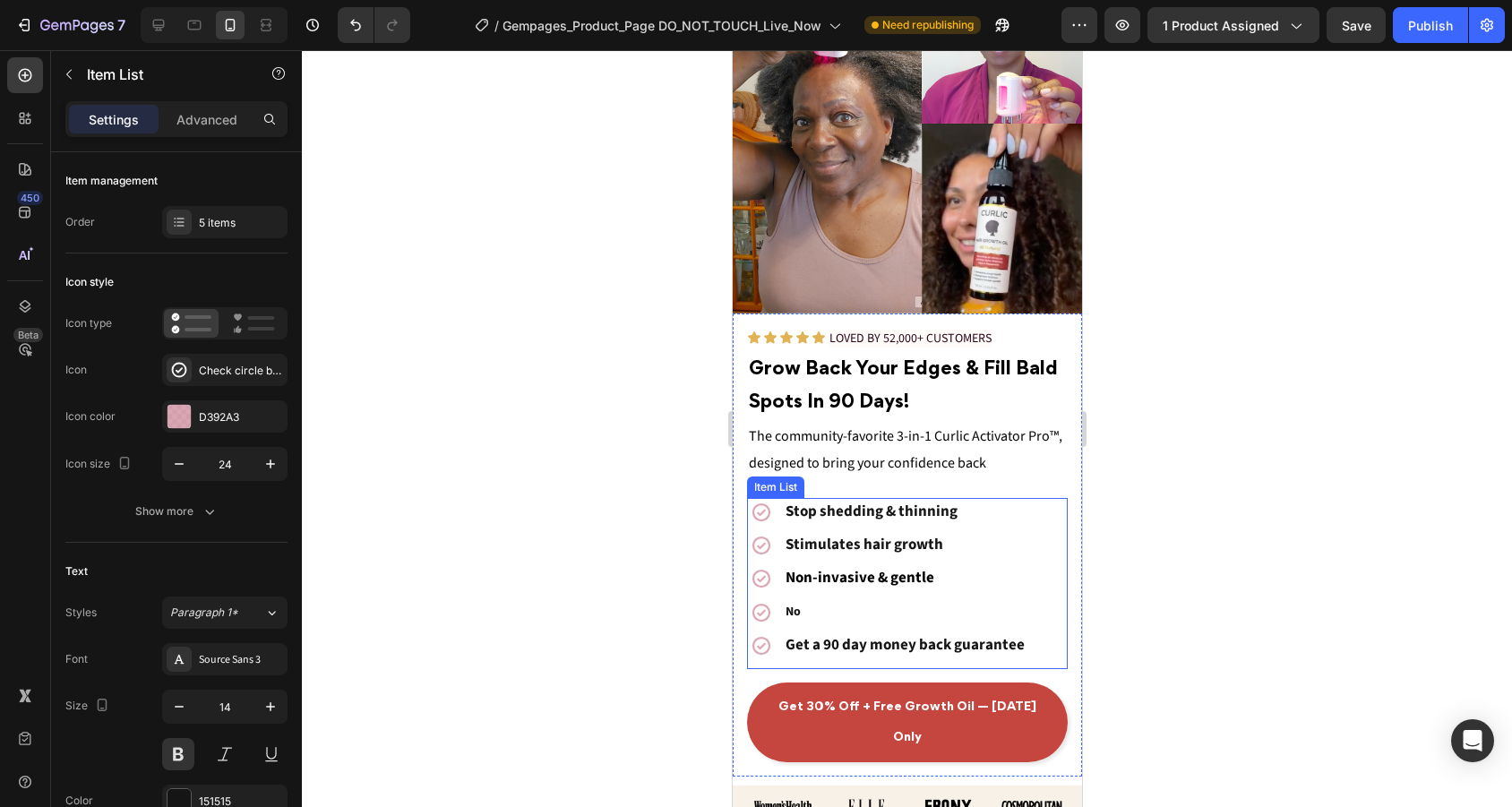
click at [854, 598] on div "No" at bounding box center [904, 612] width 245 height 27
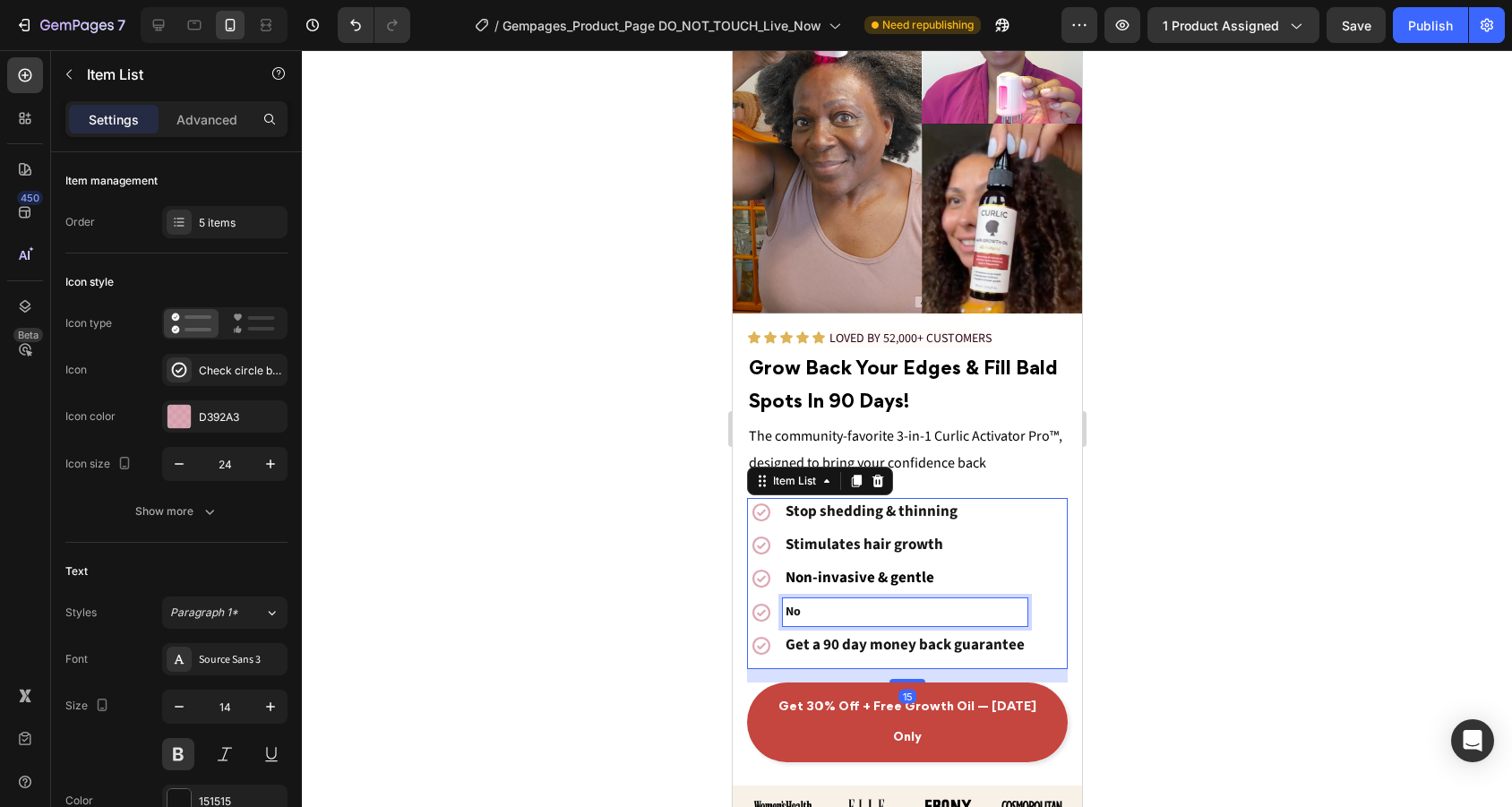
click at [823, 611] on p "No" at bounding box center [904, 611] width 239 height 23
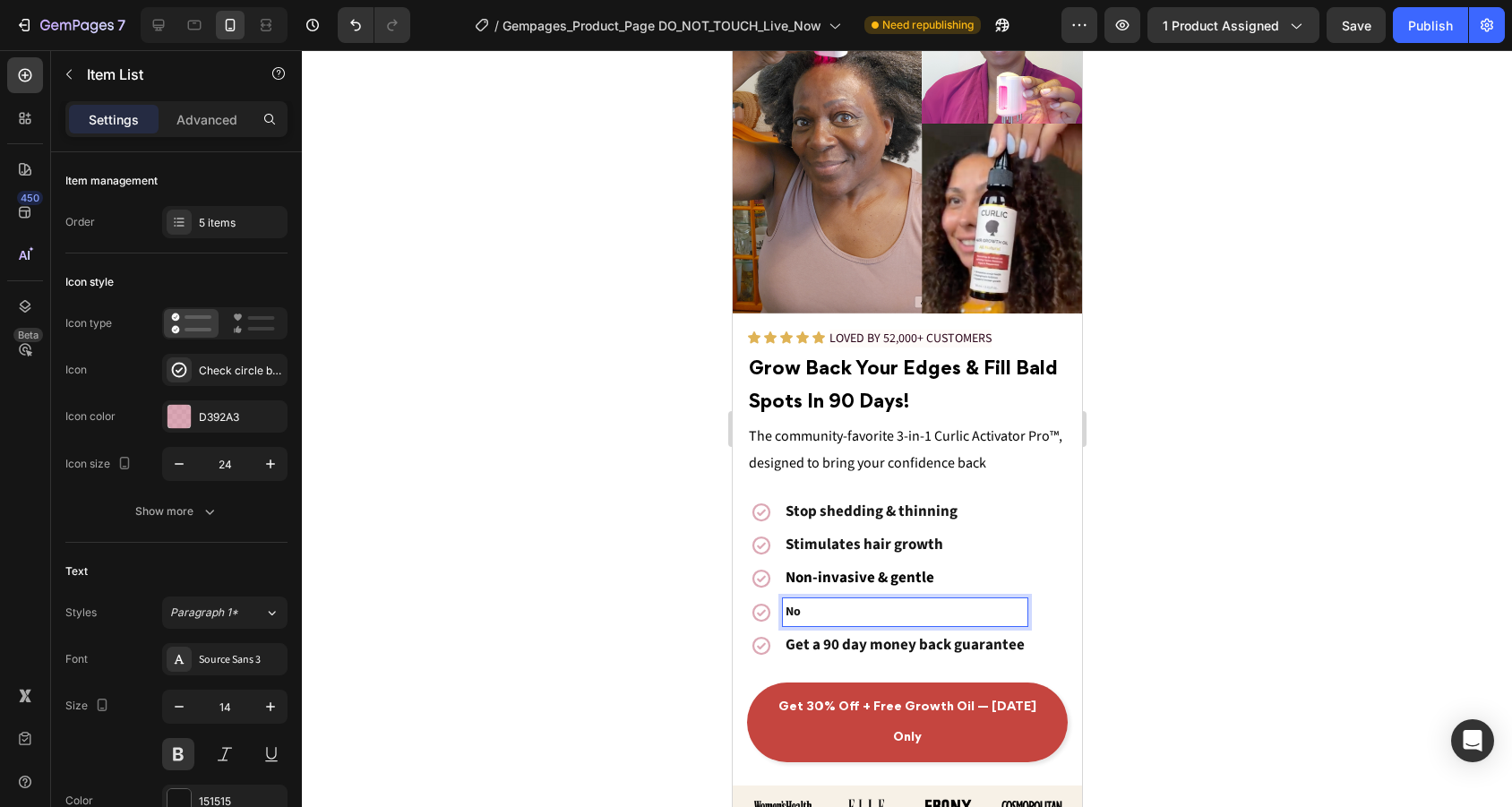
drag, startPoint x: 823, startPoint y: 611, endPoint x: 767, endPoint y: 611, distance: 56.0
click at [767, 611] on div "No" at bounding box center [886, 612] width 280 height 28
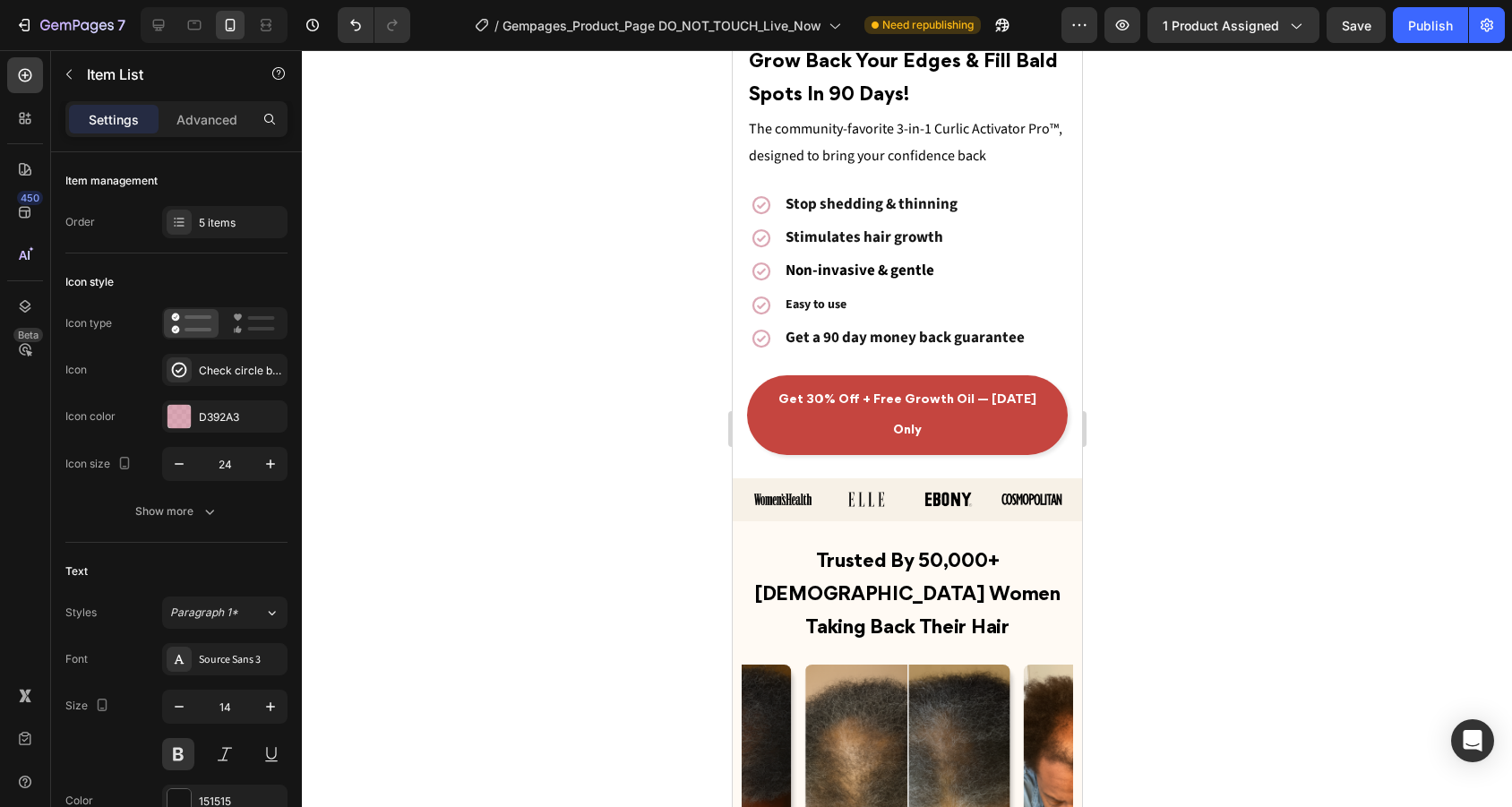
scroll to position [477, 0]
click at [865, 299] on p "Easy to use" at bounding box center [904, 304] width 239 height 23
click at [212, 543] on div "Item management Order 5 items" at bounding box center [176, 710] width 222 height 336
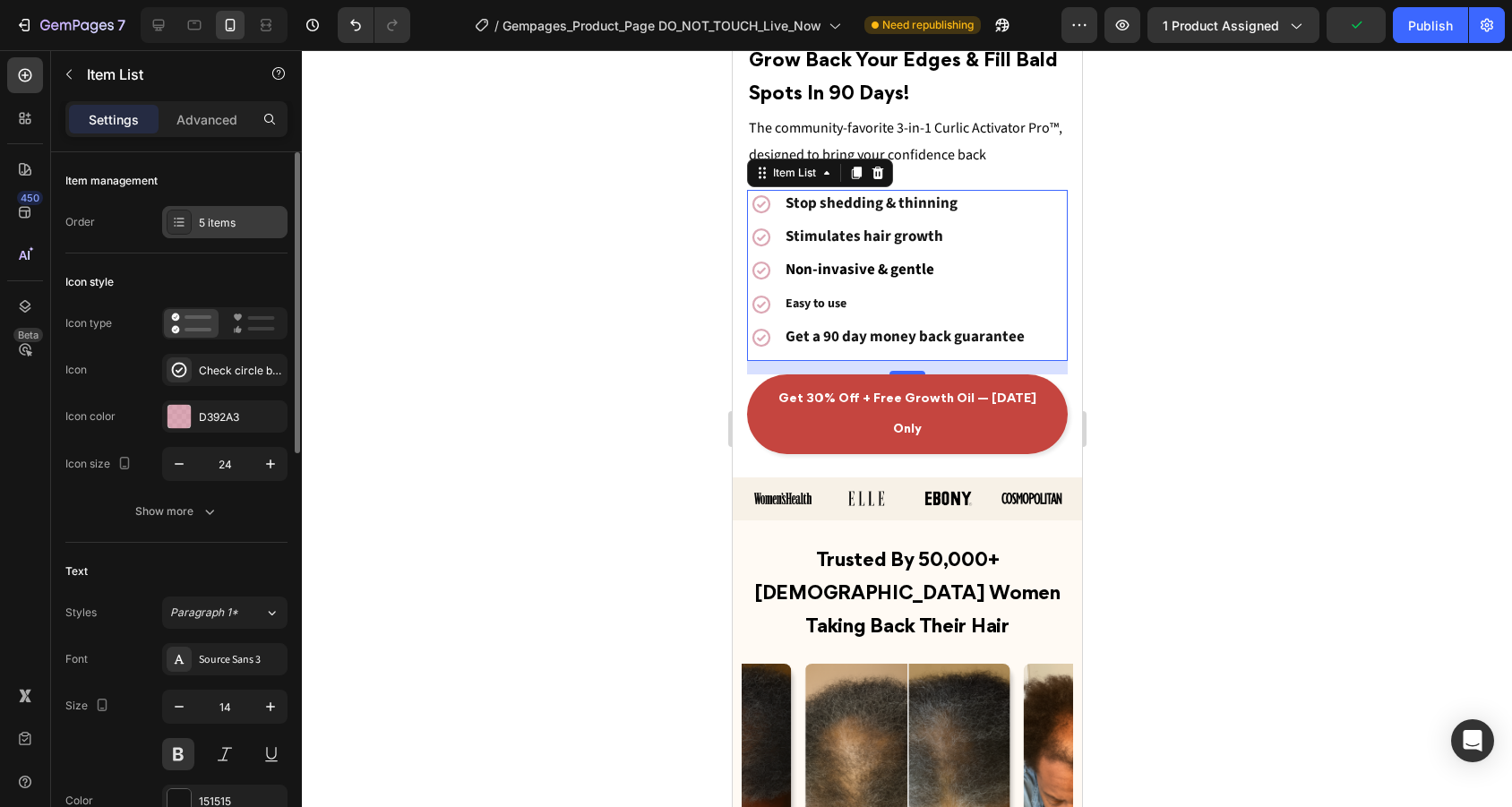
click at [214, 230] on div "5 items" at bounding box center [241, 222] width 84 height 16
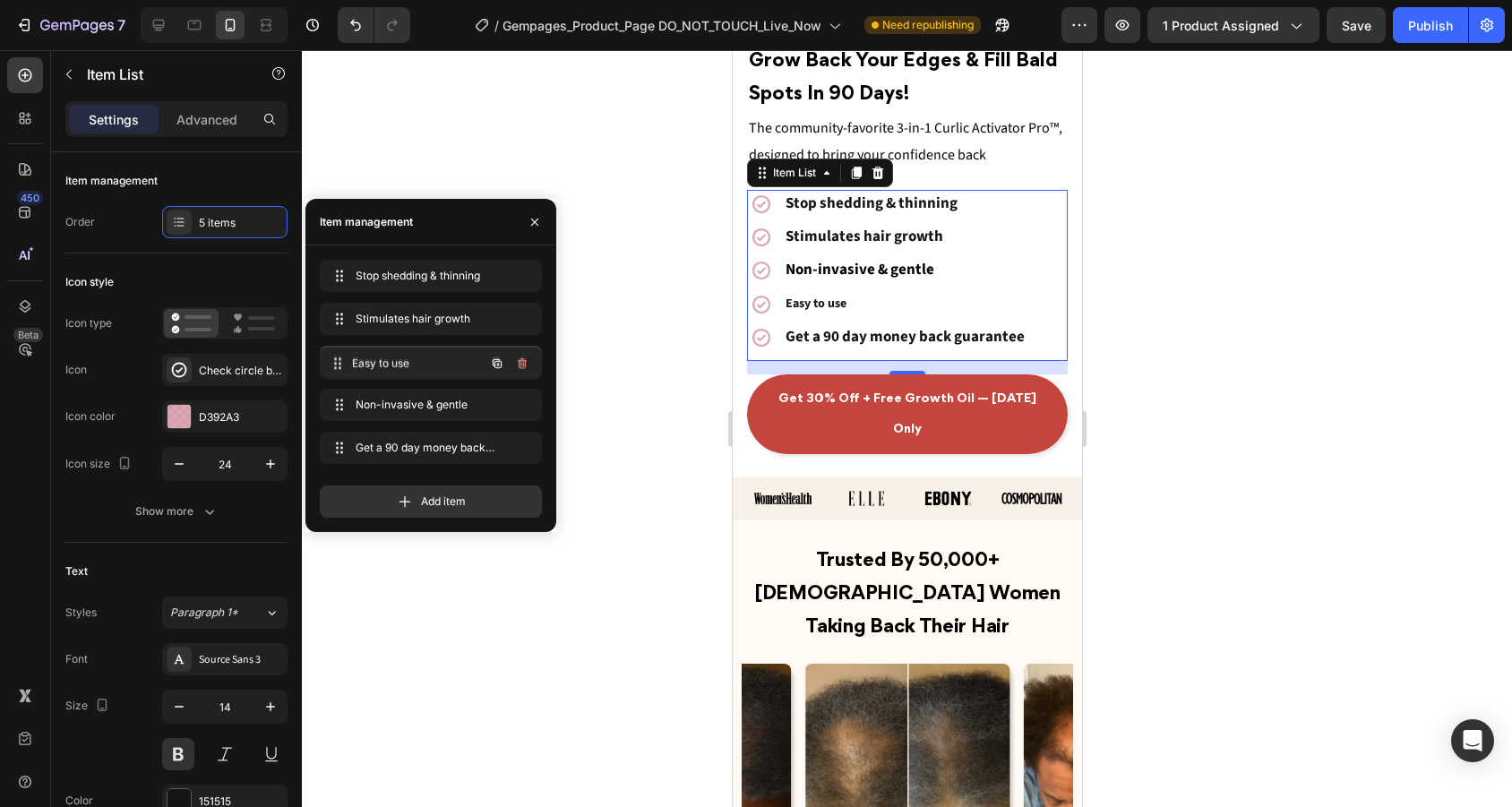
drag, startPoint x: 345, startPoint y: 406, endPoint x: 345, endPoint y: 365, distance: 41.0
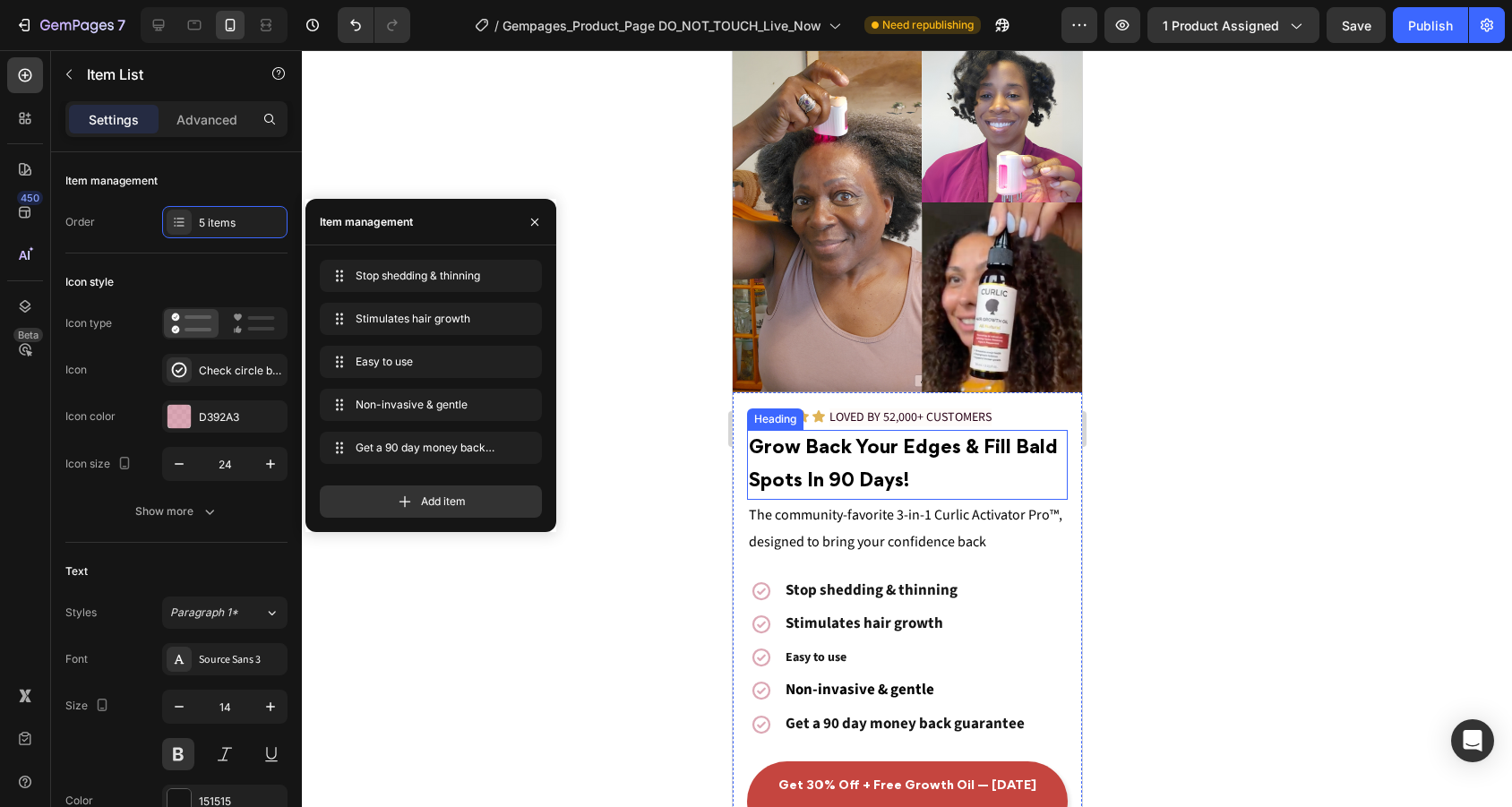
scroll to position [193, 0]
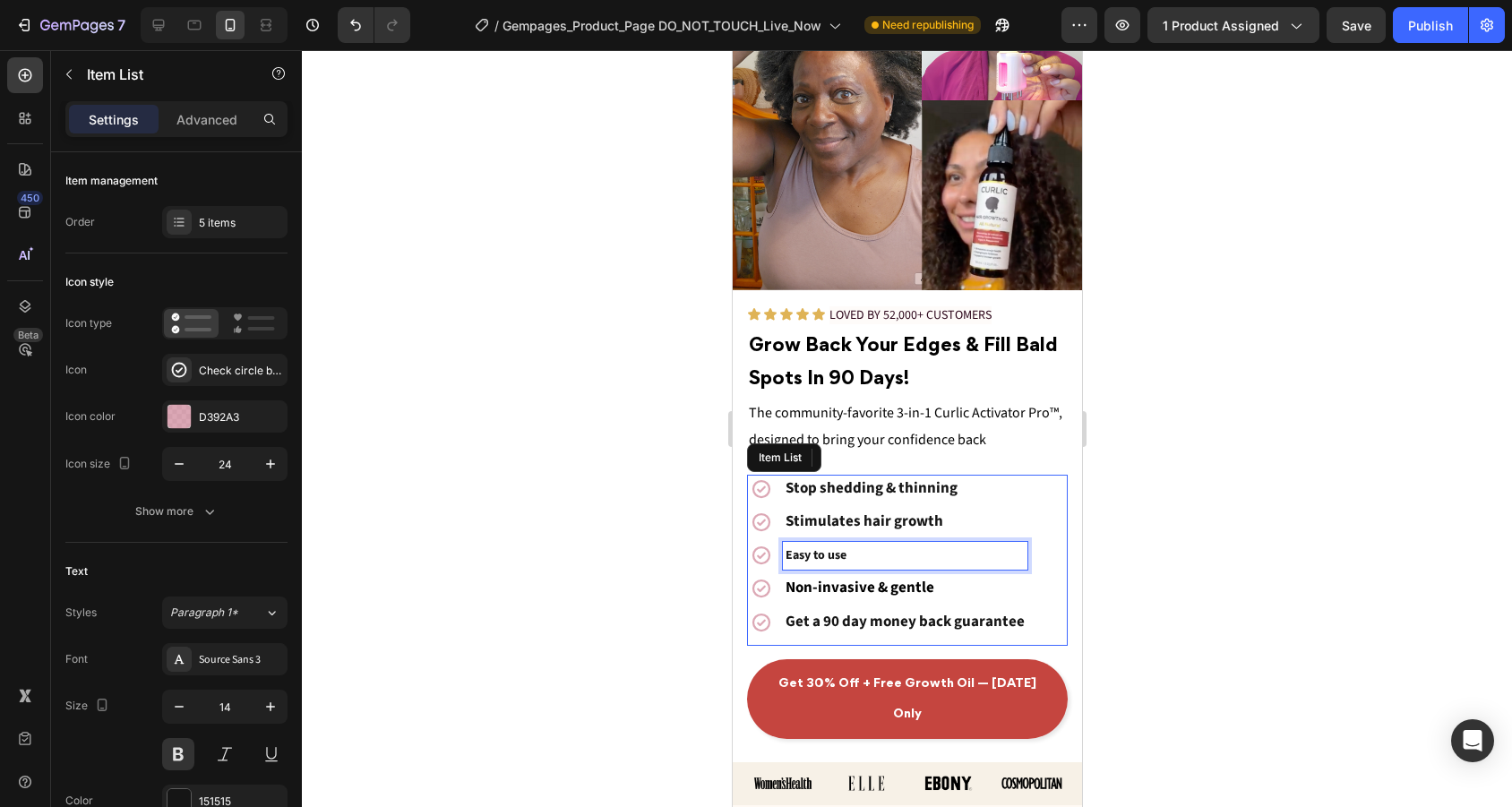
click at [1115, 595] on div at bounding box center [906, 428] width 1210 height 756
click at [1000, 552] on p "Easy to use" at bounding box center [904, 555] width 239 height 23
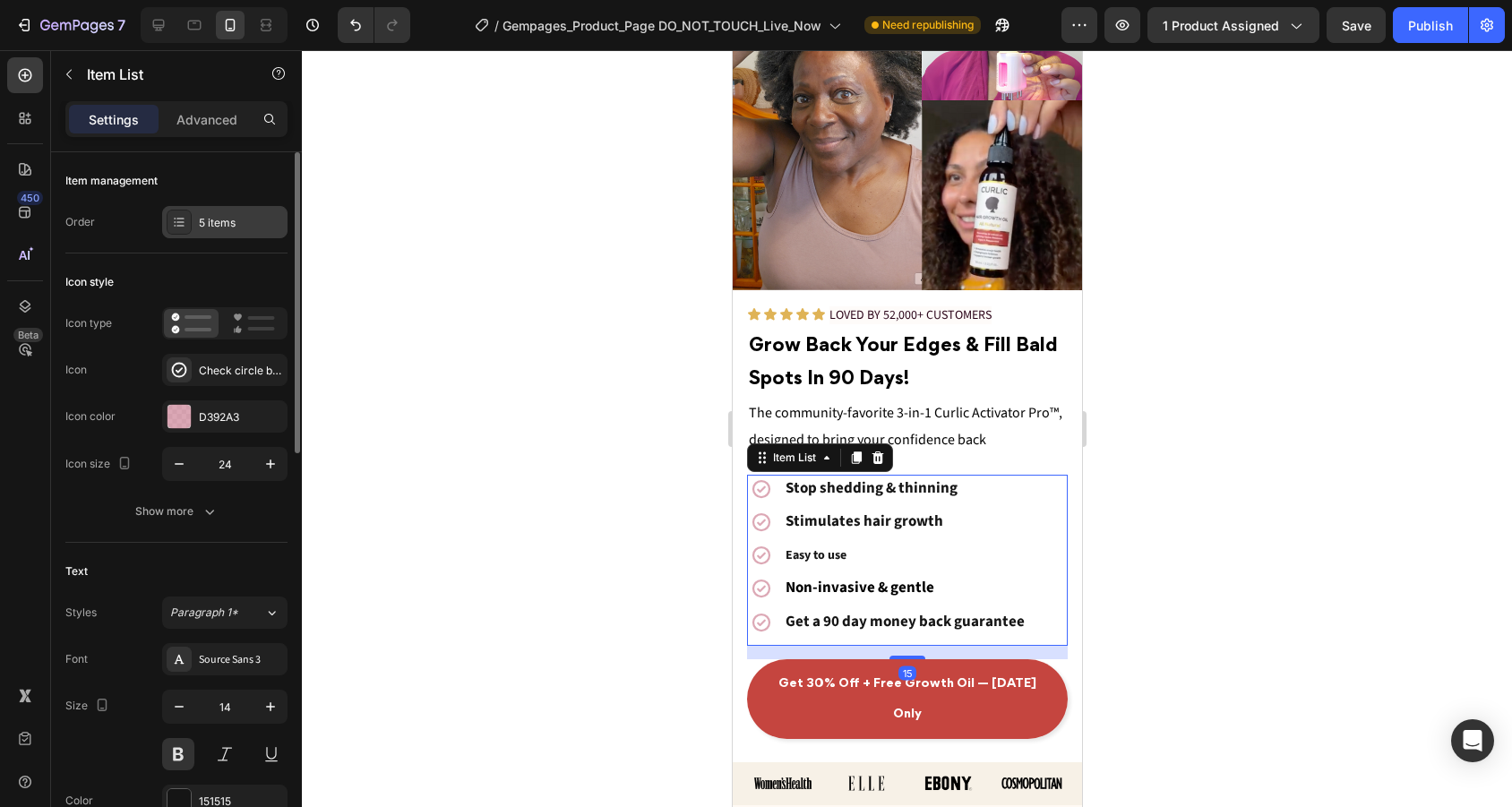
click at [209, 230] on div "5 items" at bounding box center [241, 222] width 84 height 16
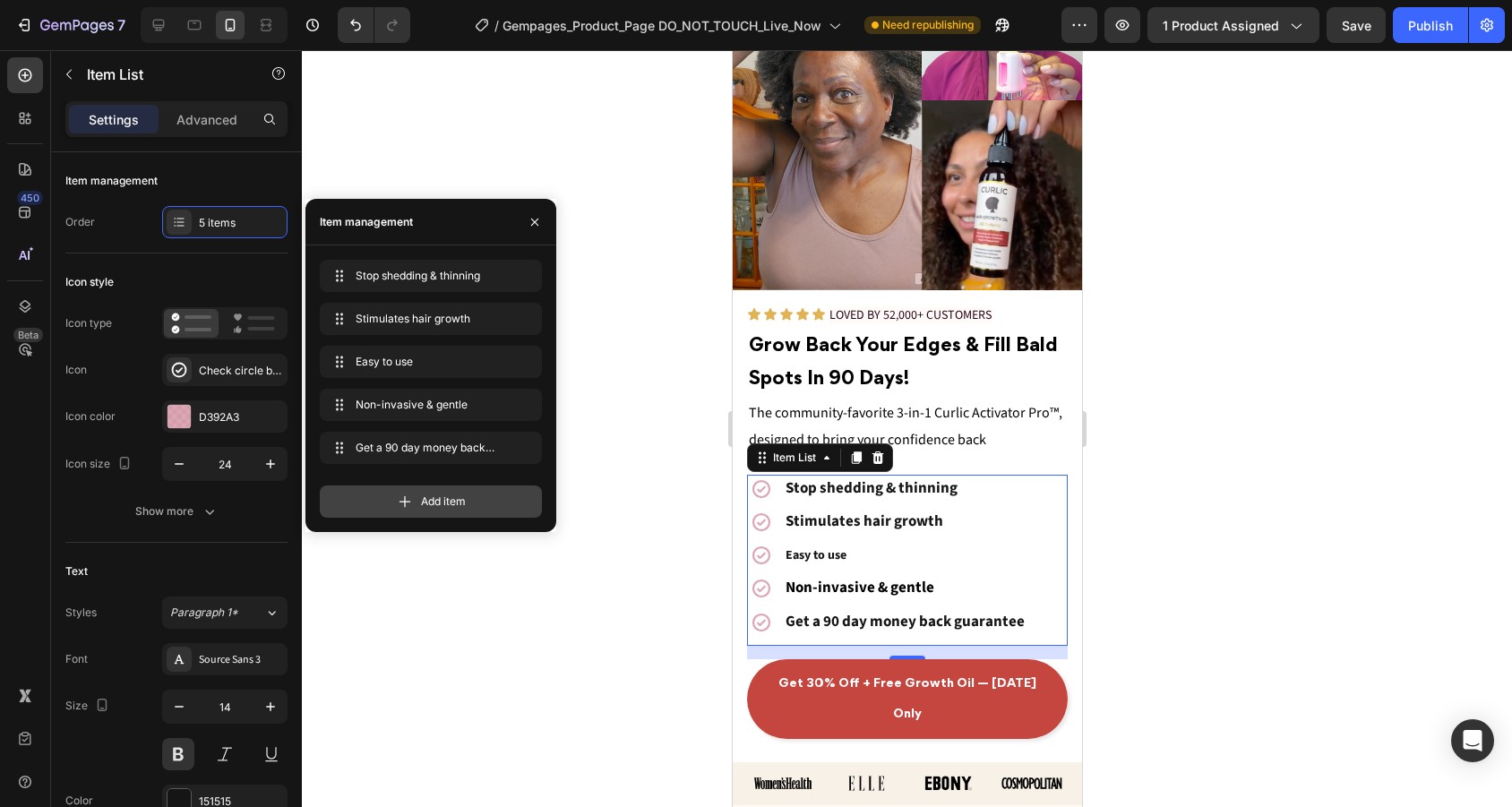
click at [421, 512] on div "Add item" at bounding box center [430, 500] width 222 height 32
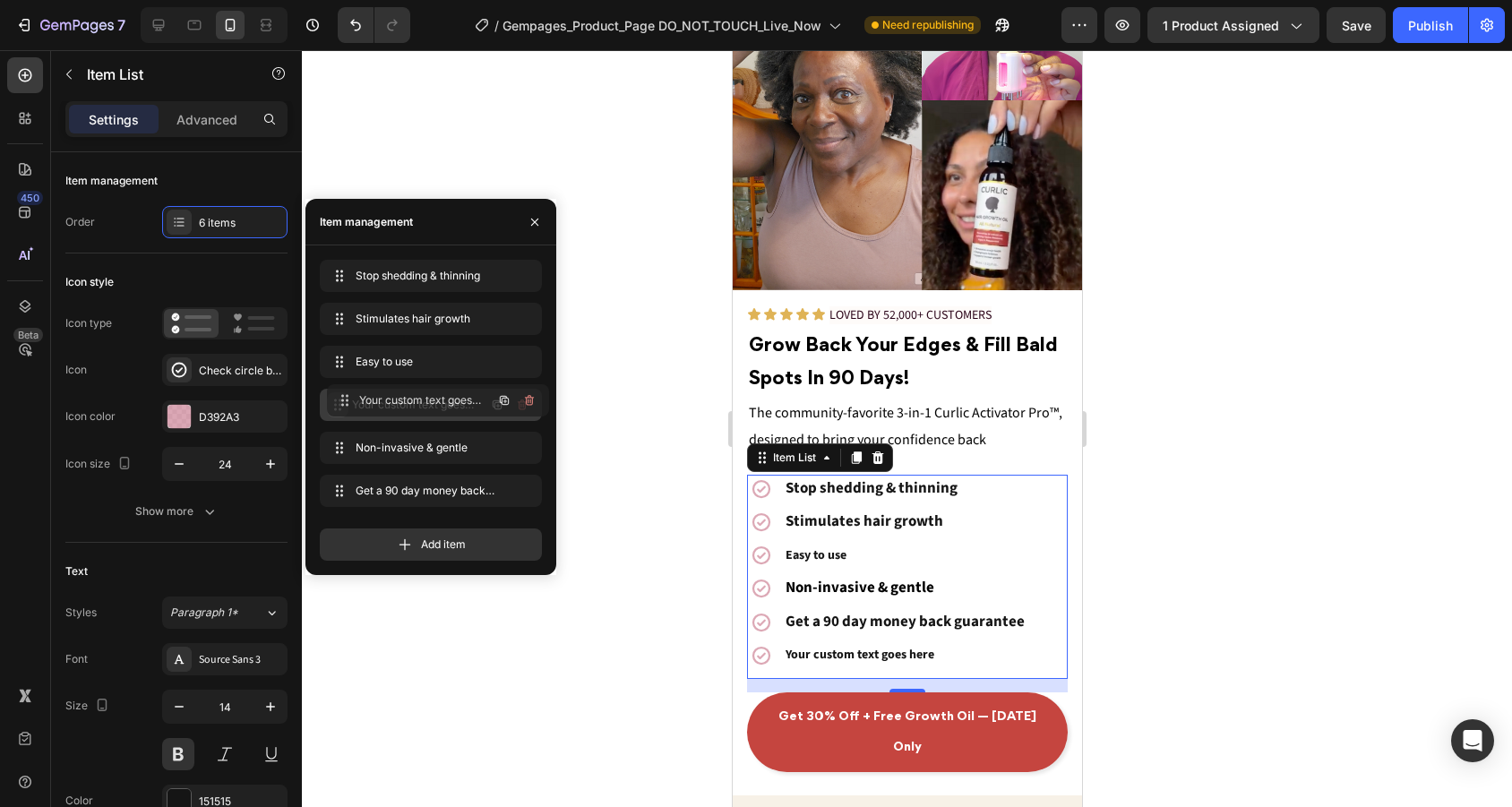
drag, startPoint x: 335, startPoint y: 489, endPoint x: 342, endPoint y: 399, distance: 90.3
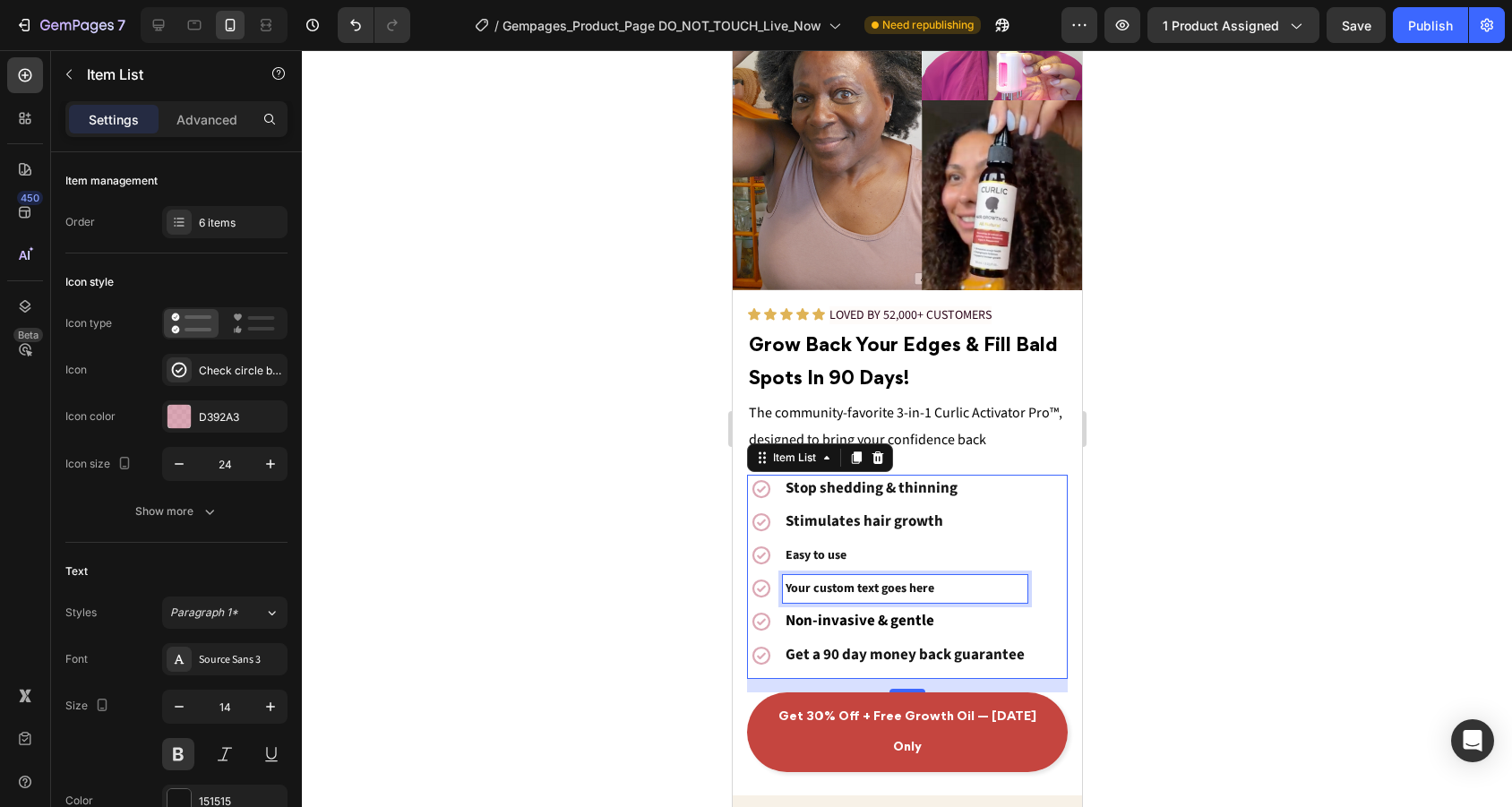
click at [889, 588] on p "Your custom text goes here" at bounding box center [904, 589] width 239 height 23
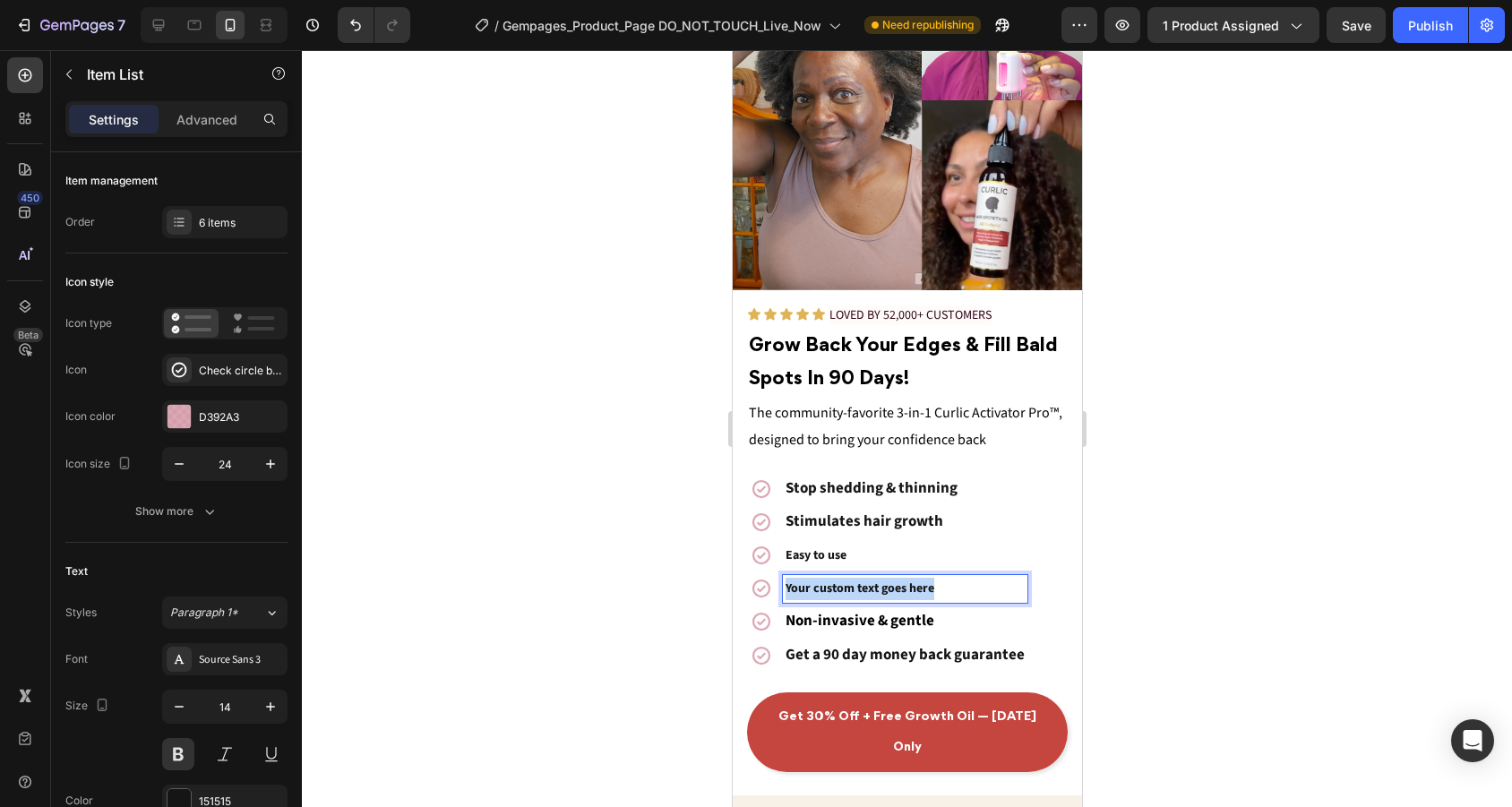
drag, startPoint x: 927, startPoint y: 588, endPoint x: 778, endPoint y: 591, distance: 149.0
click at [778, 591] on div "Your custom text goes here" at bounding box center [886, 588] width 280 height 28
click at [1185, 551] on div at bounding box center [906, 428] width 1210 height 756
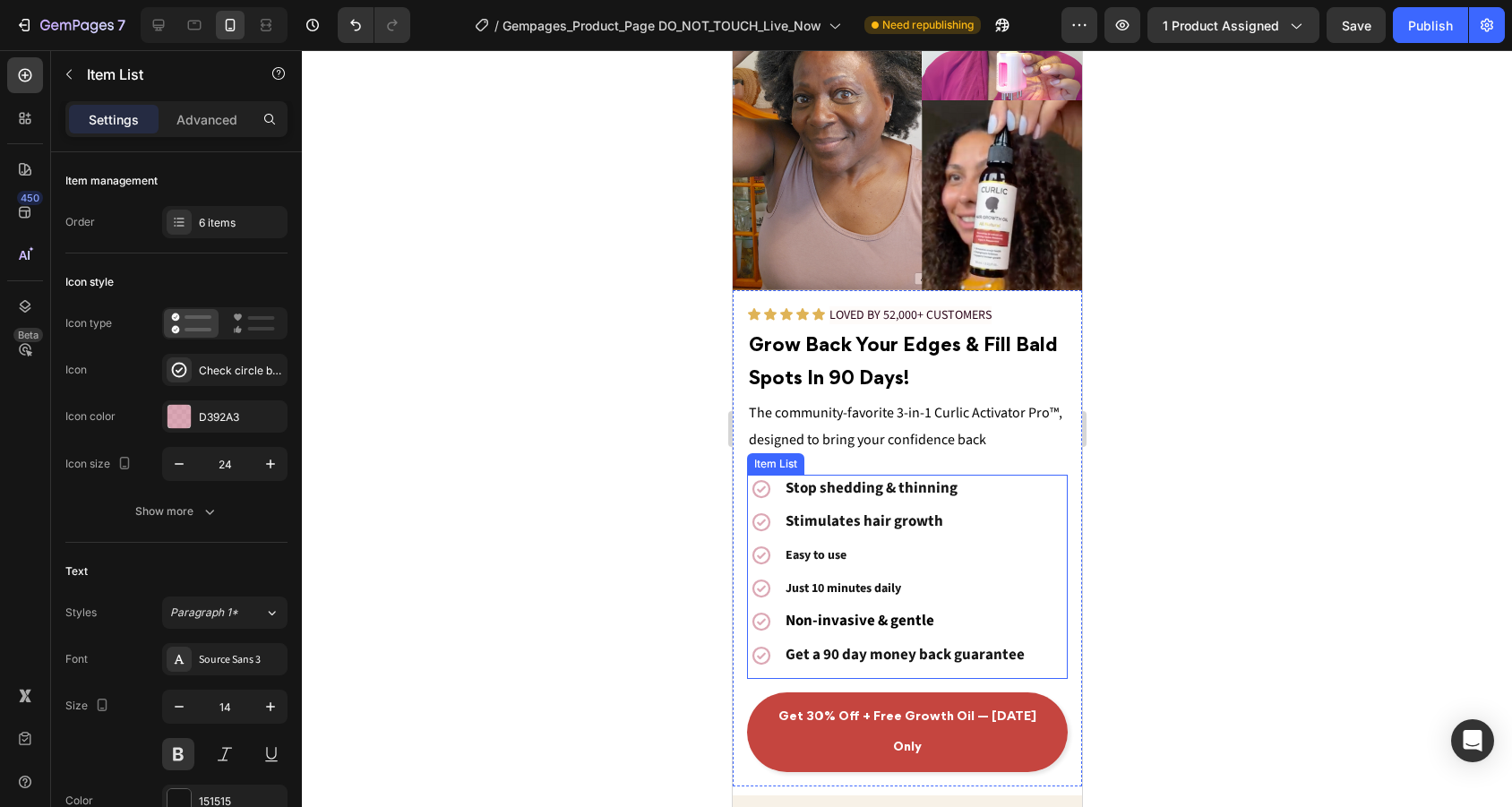
click at [894, 553] on p "Easy to use" at bounding box center [904, 555] width 239 height 23
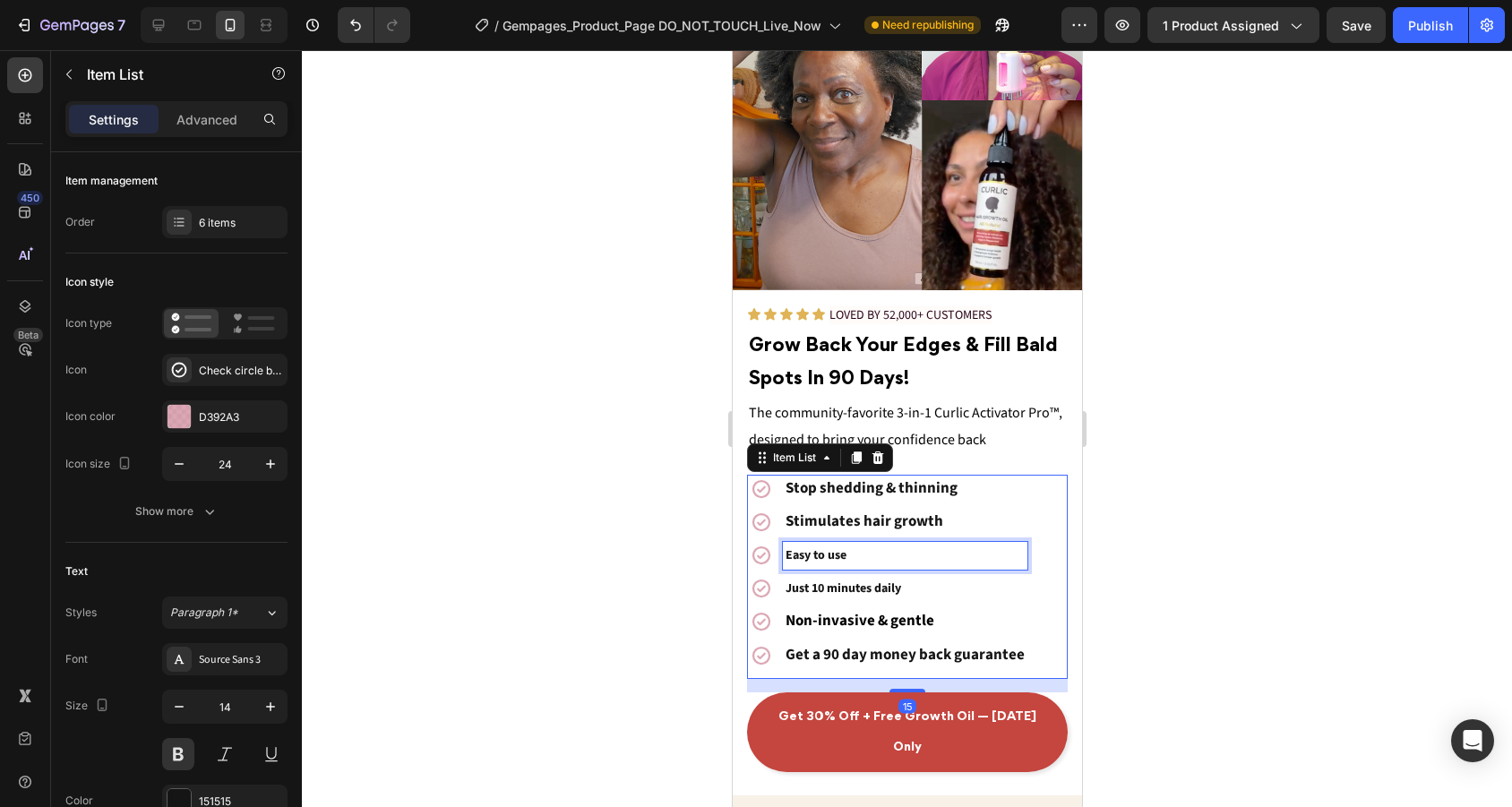
click at [869, 560] on p "Easy to use" at bounding box center [904, 555] width 239 height 23
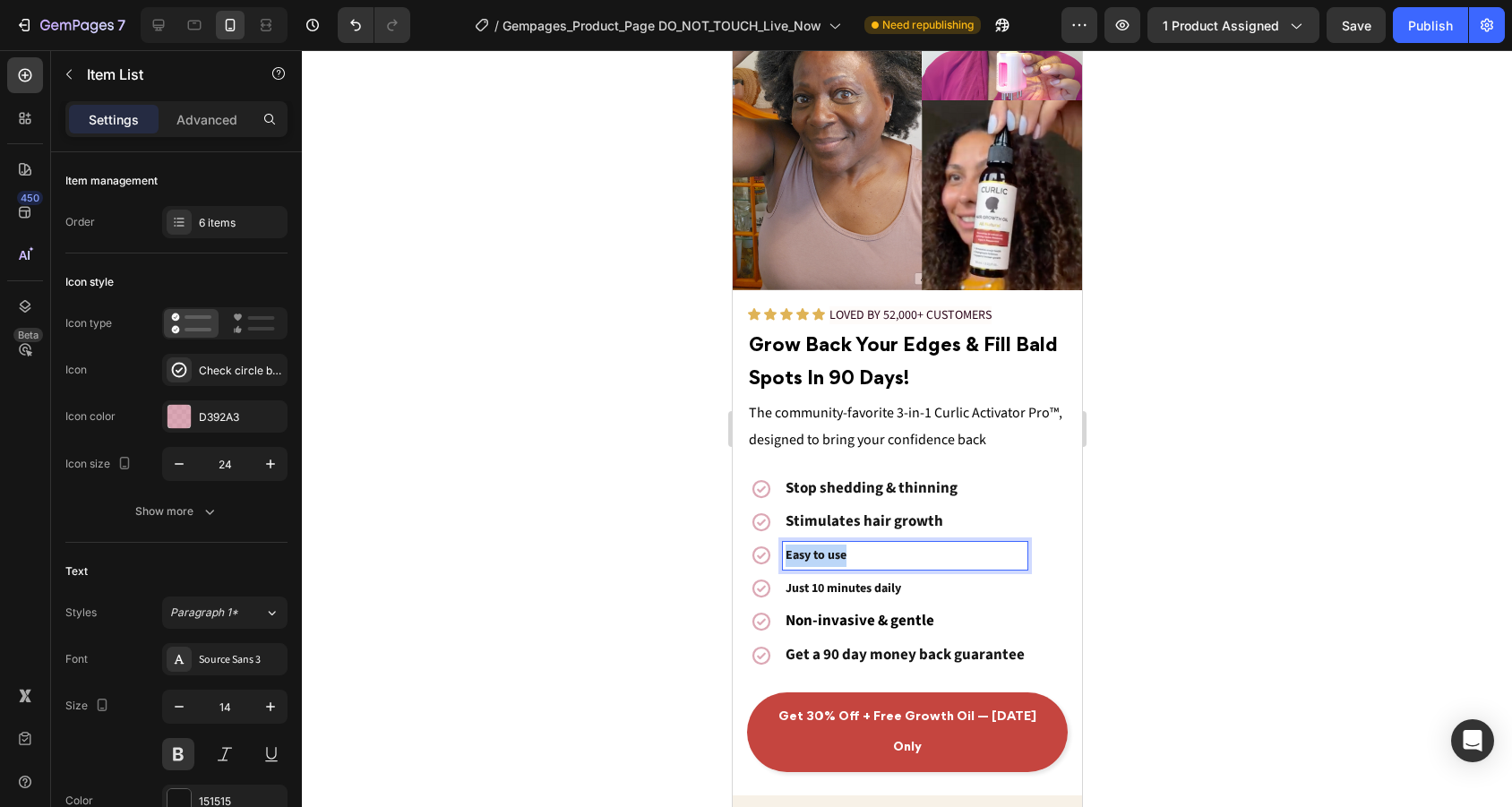
drag, startPoint x: 869, startPoint y: 552, endPoint x: 742, endPoint y: 552, distance: 127.0
click at [742, 552] on div "Icon Icon Icon Icon Icon Icon List LOVED BY 52,000+ CUSTOMERS Text Block Row Gr…" at bounding box center [906, 538] width 349 height 496
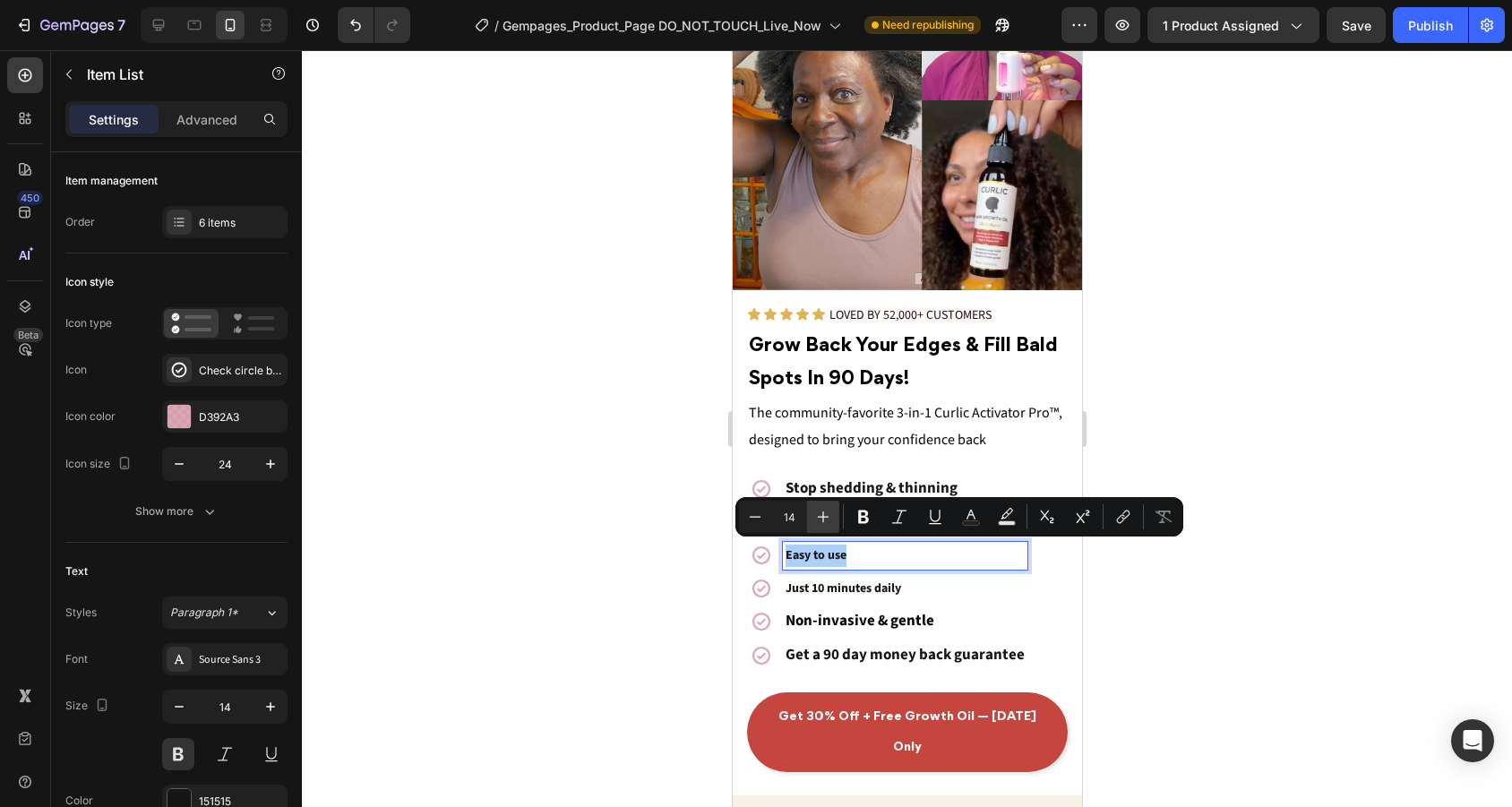
click at [834, 507] on button "Plus" at bounding box center [823, 516] width 32 height 32
click at [905, 590] on p "Just 10 minutes daily" at bounding box center [904, 589] width 239 height 23
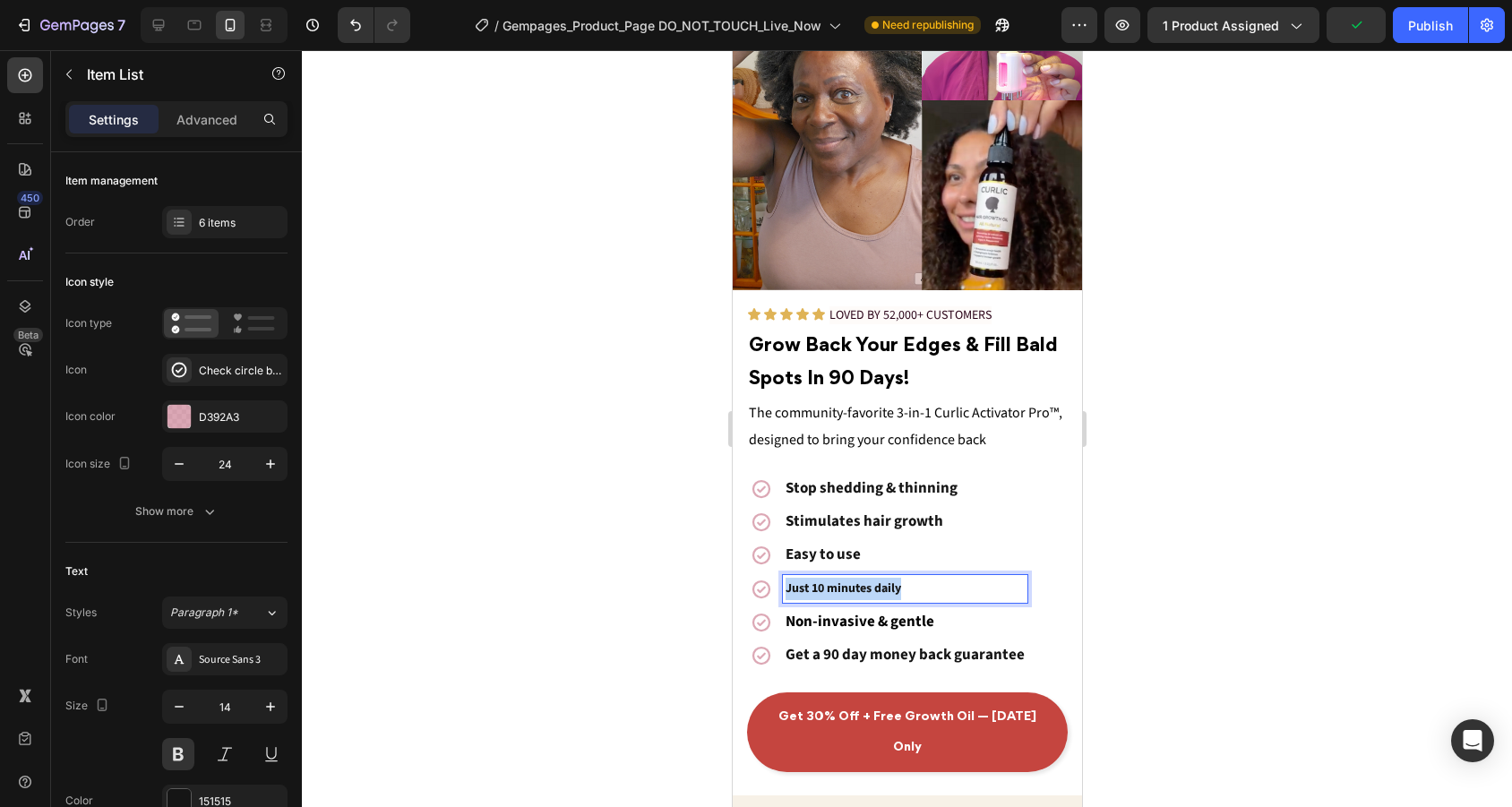
drag, startPoint x: 912, startPoint y: 586, endPoint x: 728, endPoint y: 586, distance: 184.0
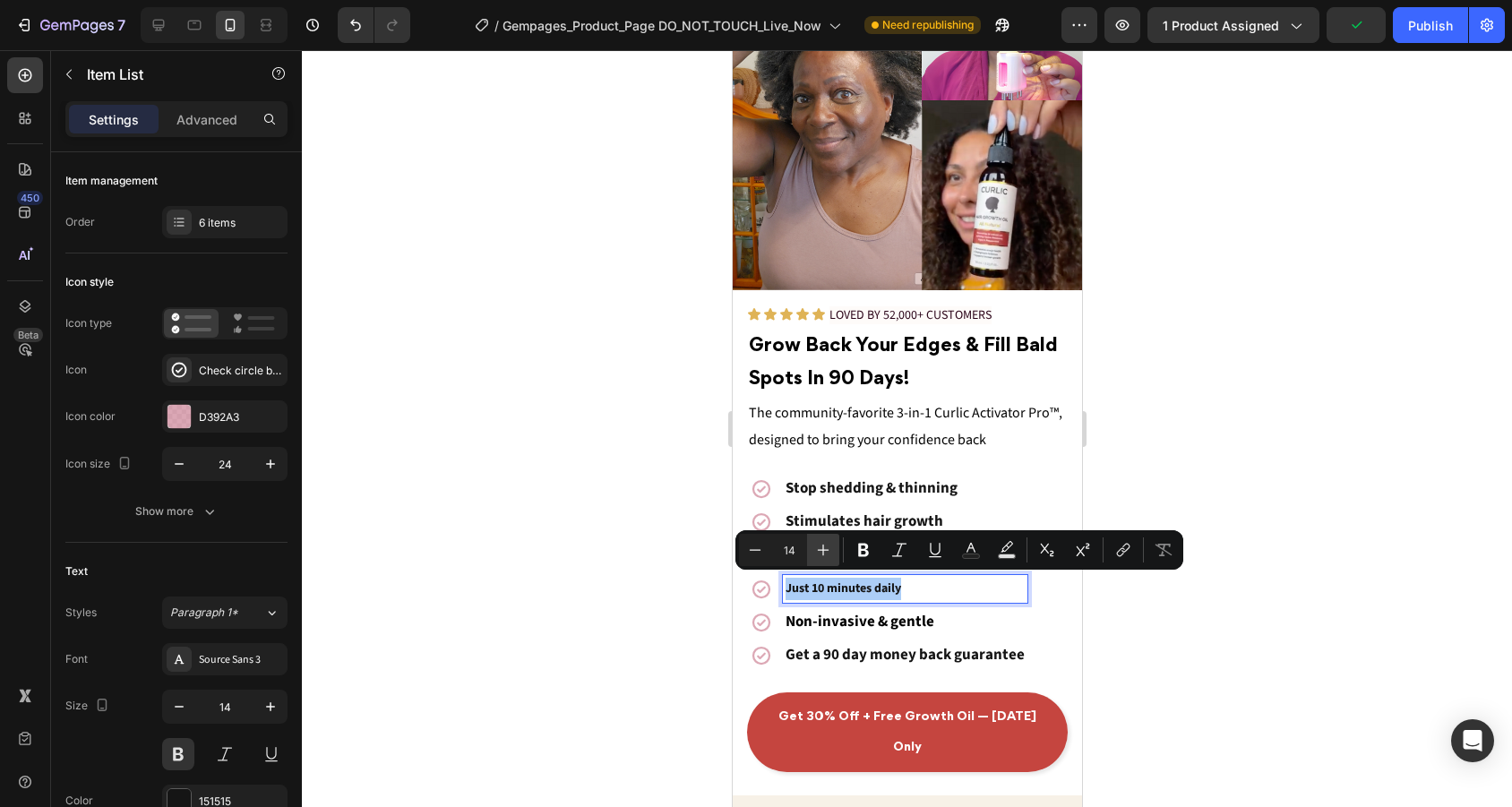
click at [833, 546] on button "Plus" at bounding box center [823, 549] width 32 height 32
drag, startPoint x: 315, startPoint y: 519, endPoint x: 1171, endPoint y: 604, distance: 860.2
click at [1172, 604] on div at bounding box center [906, 428] width 1210 height 756
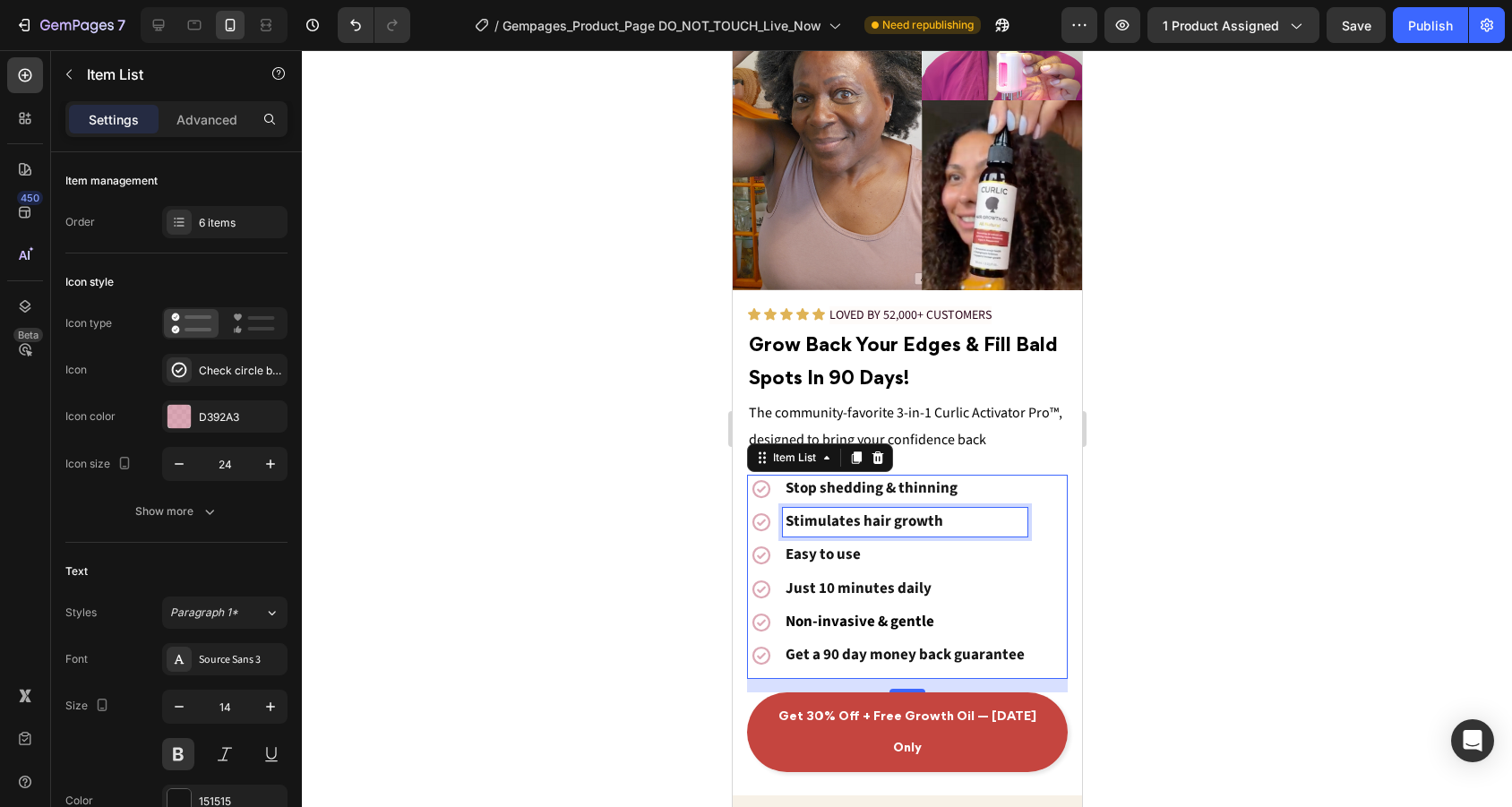
click at [961, 514] on p "Stimulates hair growth" at bounding box center [904, 522] width 239 height 24
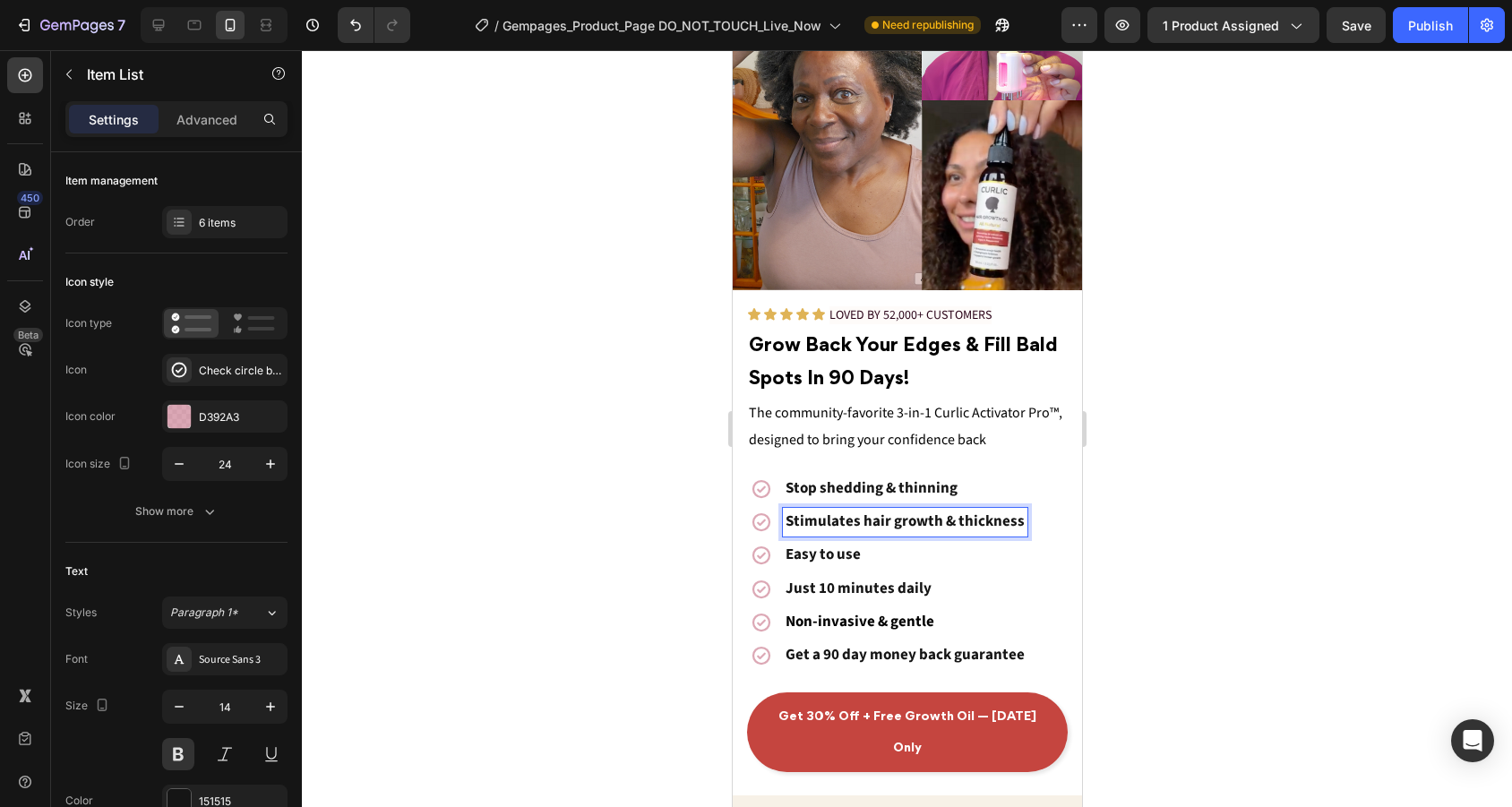
click at [1273, 497] on div at bounding box center [906, 428] width 1210 height 756
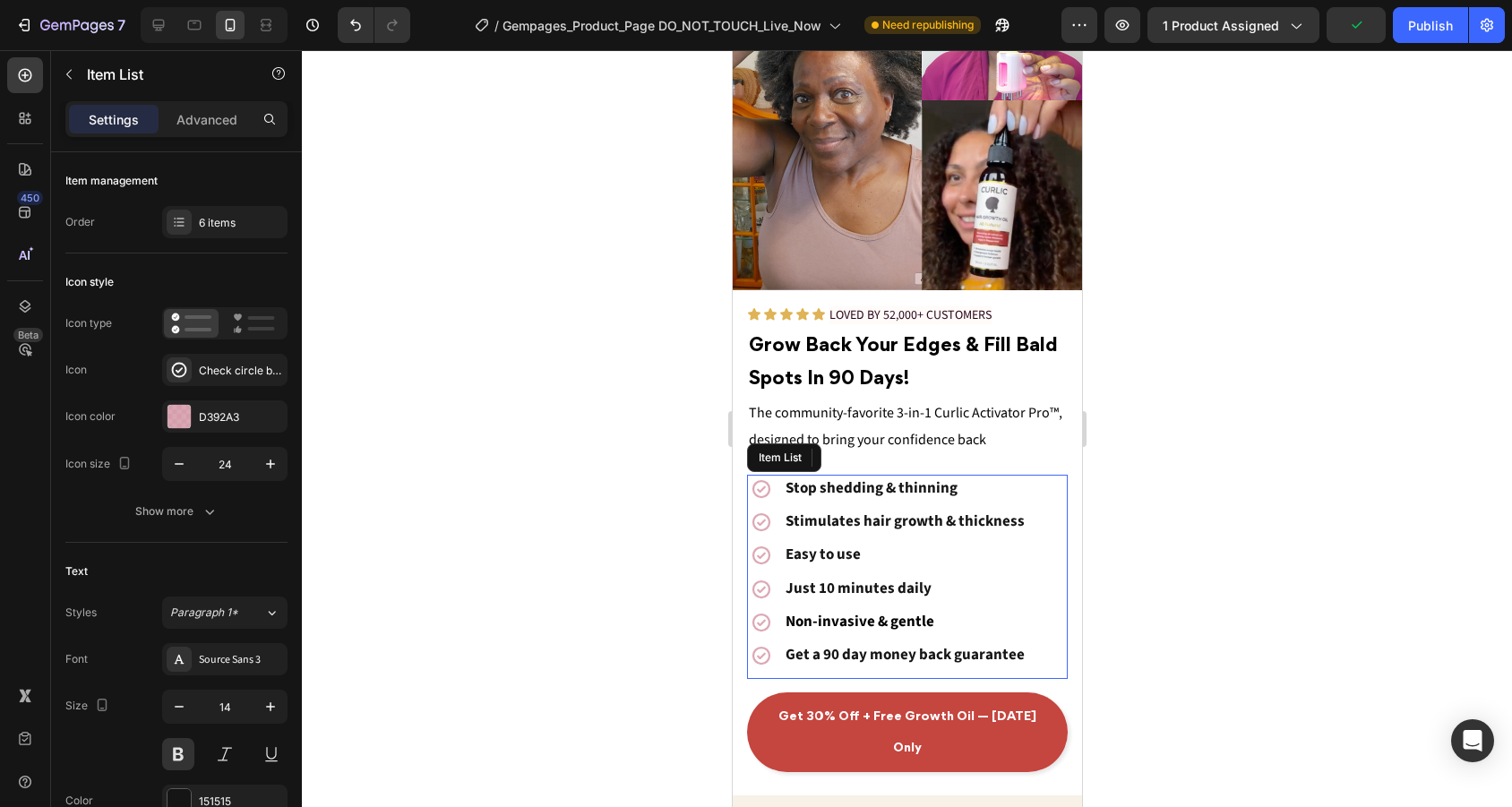
click at [848, 521] on span "Stimulates hair growth & thickness" at bounding box center [904, 521] width 239 height 22
click at [854, 521] on span "Stimulates hair growth & thickness" at bounding box center [904, 521] width 239 height 22
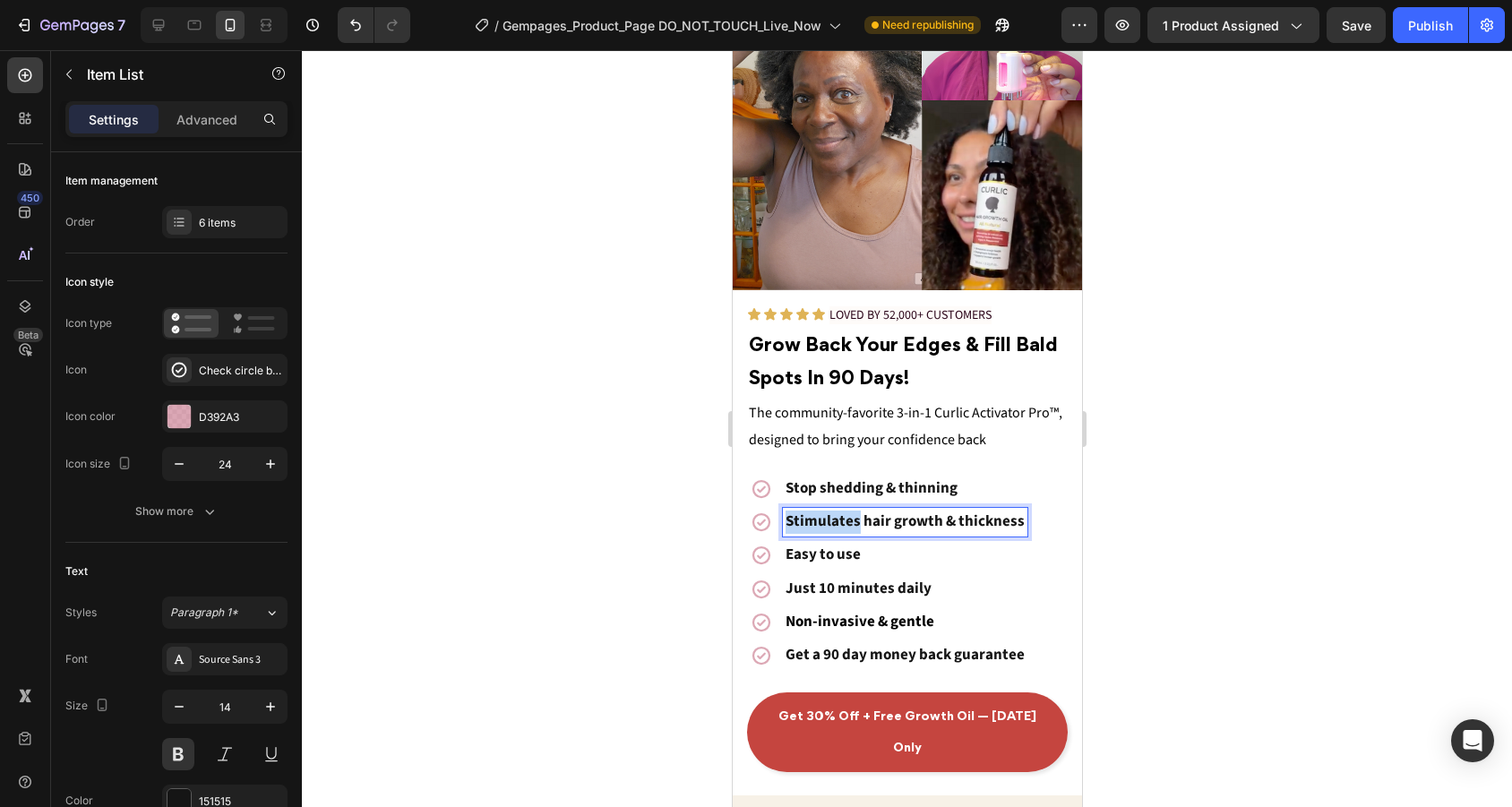
drag, startPoint x: 856, startPoint y: 521, endPoint x: 758, endPoint y: 520, distance: 98.0
click at [758, 520] on div "Stimulates hair growth & thickness" at bounding box center [886, 521] width 280 height 28
click at [1173, 456] on div at bounding box center [906, 428] width 1210 height 756
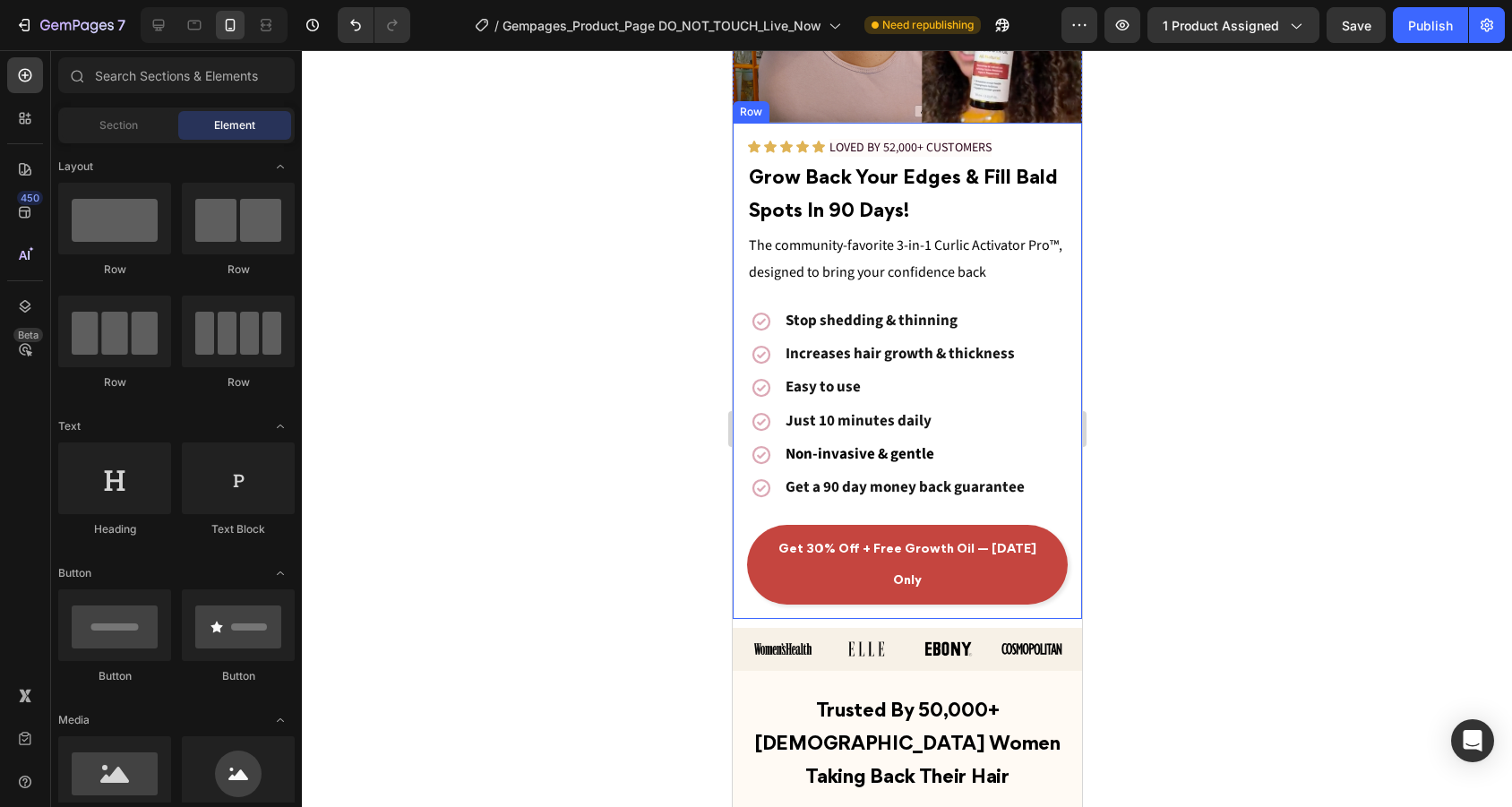
scroll to position [360, 0]
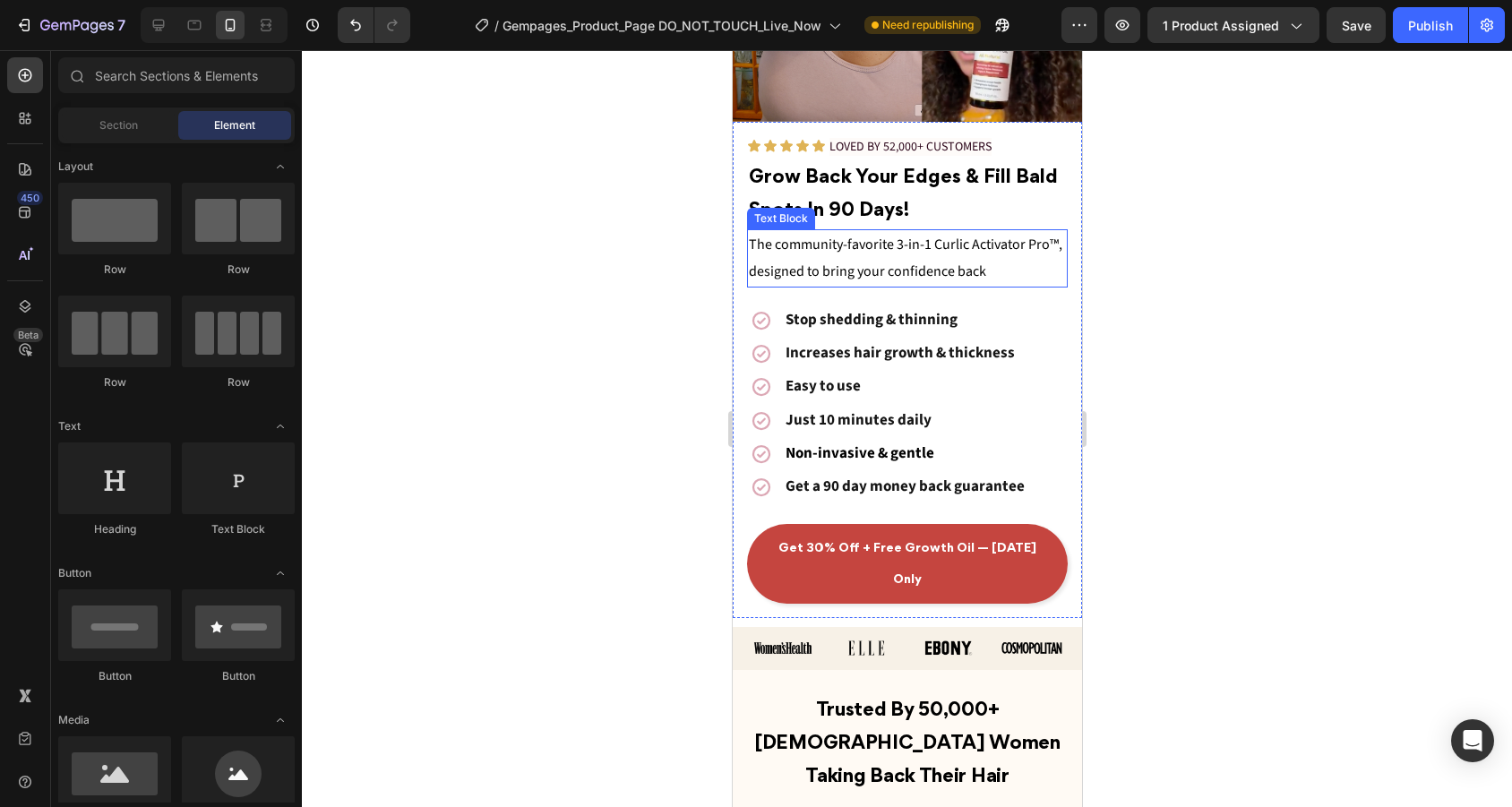
click at [980, 268] on span "The community-favorite 3-in-1 Curlic Activator Pro™, designed to bring your con…" at bounding box center [904, 258] width 314 height 47
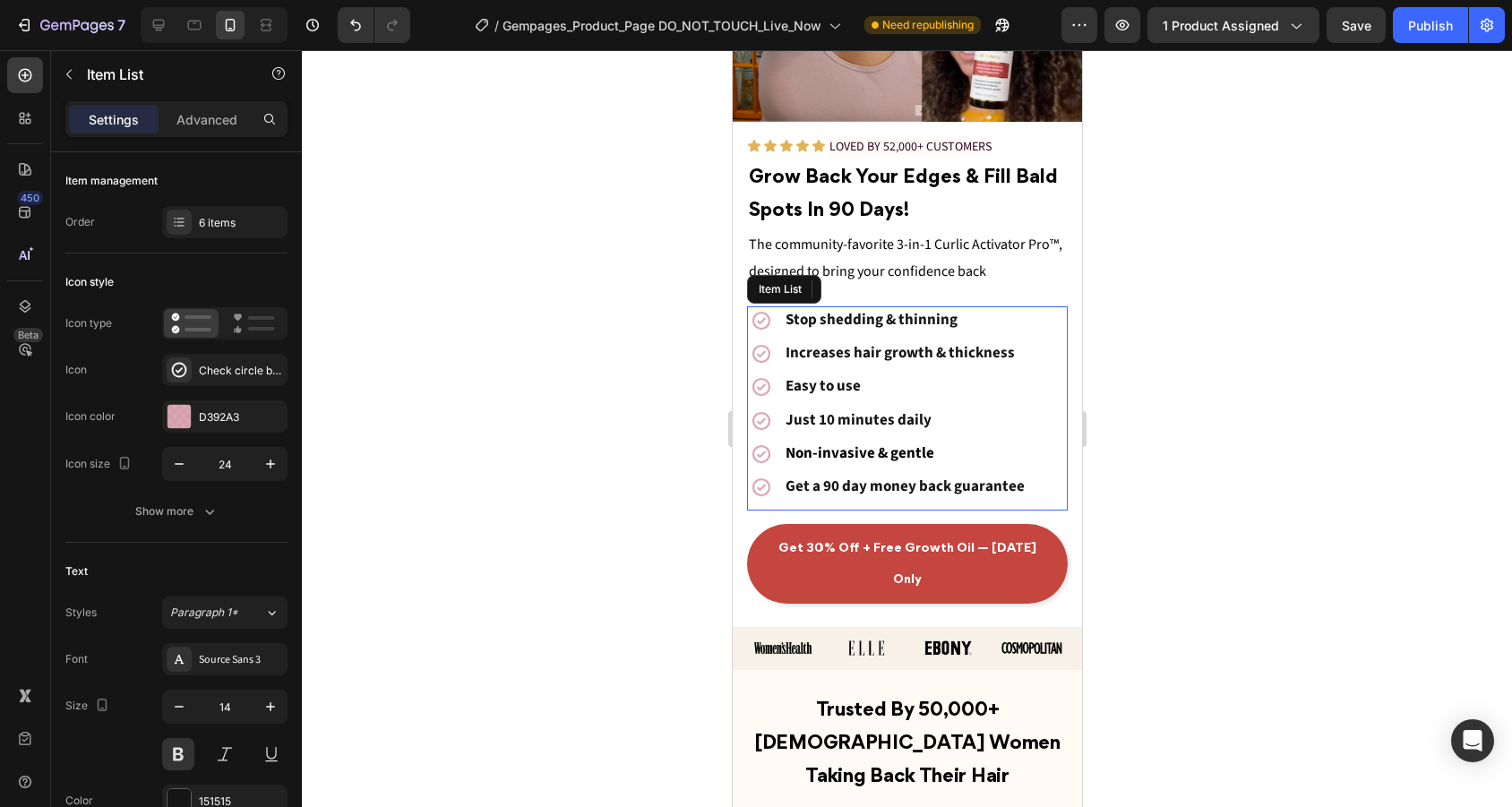
click at [1055, 323] on div "Stop shedding & thinning Increases hair growth & thickness Easy to use Just 10 …" at bounding box center [905, 404] width 320 height 195
click at [1047, 323] on div "Stop shedding & thinning Increases hair growth & thickness Easy to use Just 10 …" at bounding box center [905, 404] width 320 height 195
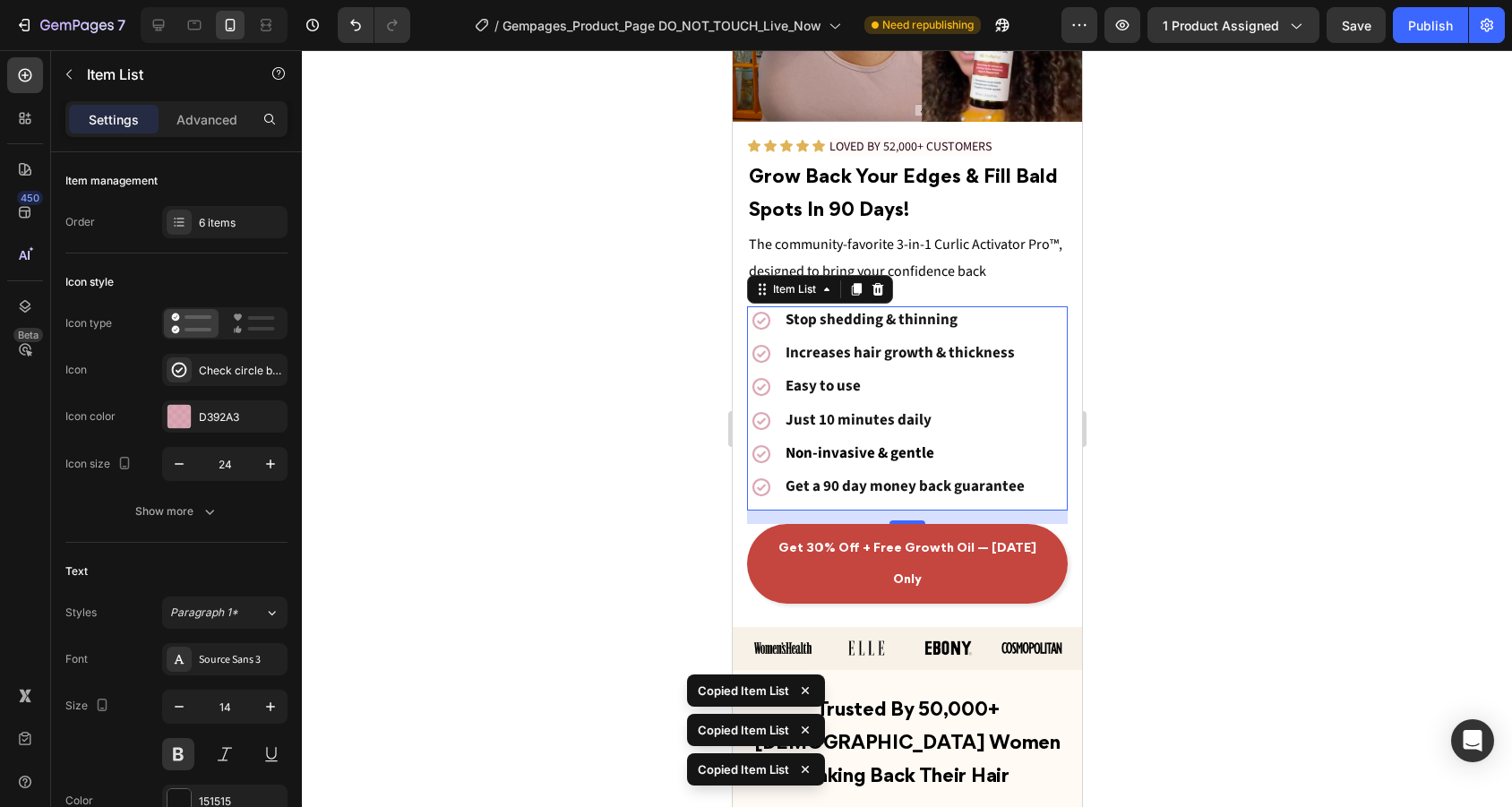
click at [1208, 320] on div at bounding box center [906, 428] width 1210 height 756
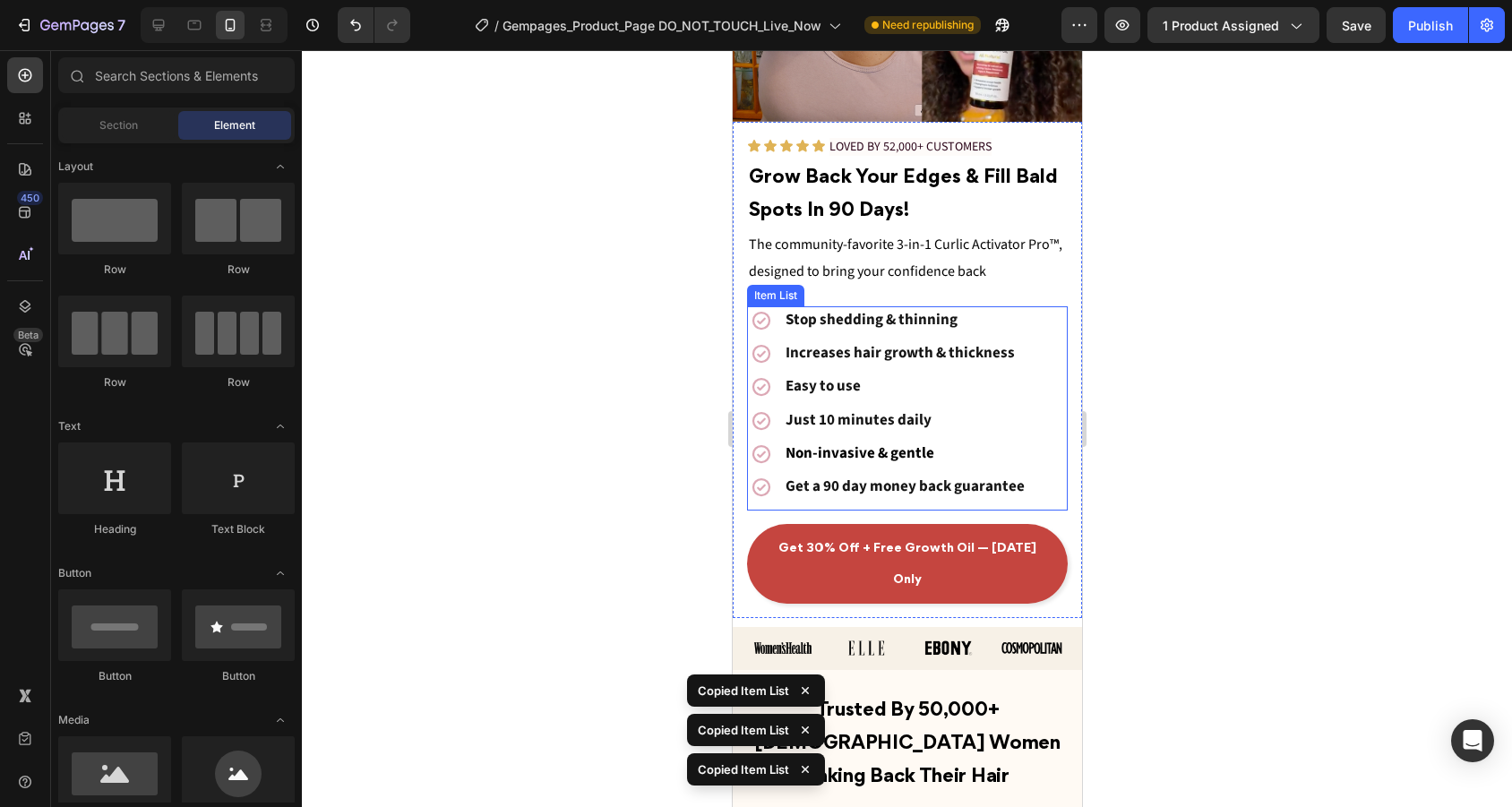
click at [1048, 332] on div "Stop shedding & thinning Increases hair growth & thickness Easy to use Just 10 …" at bounding box center [905, 404] width 320 height 195
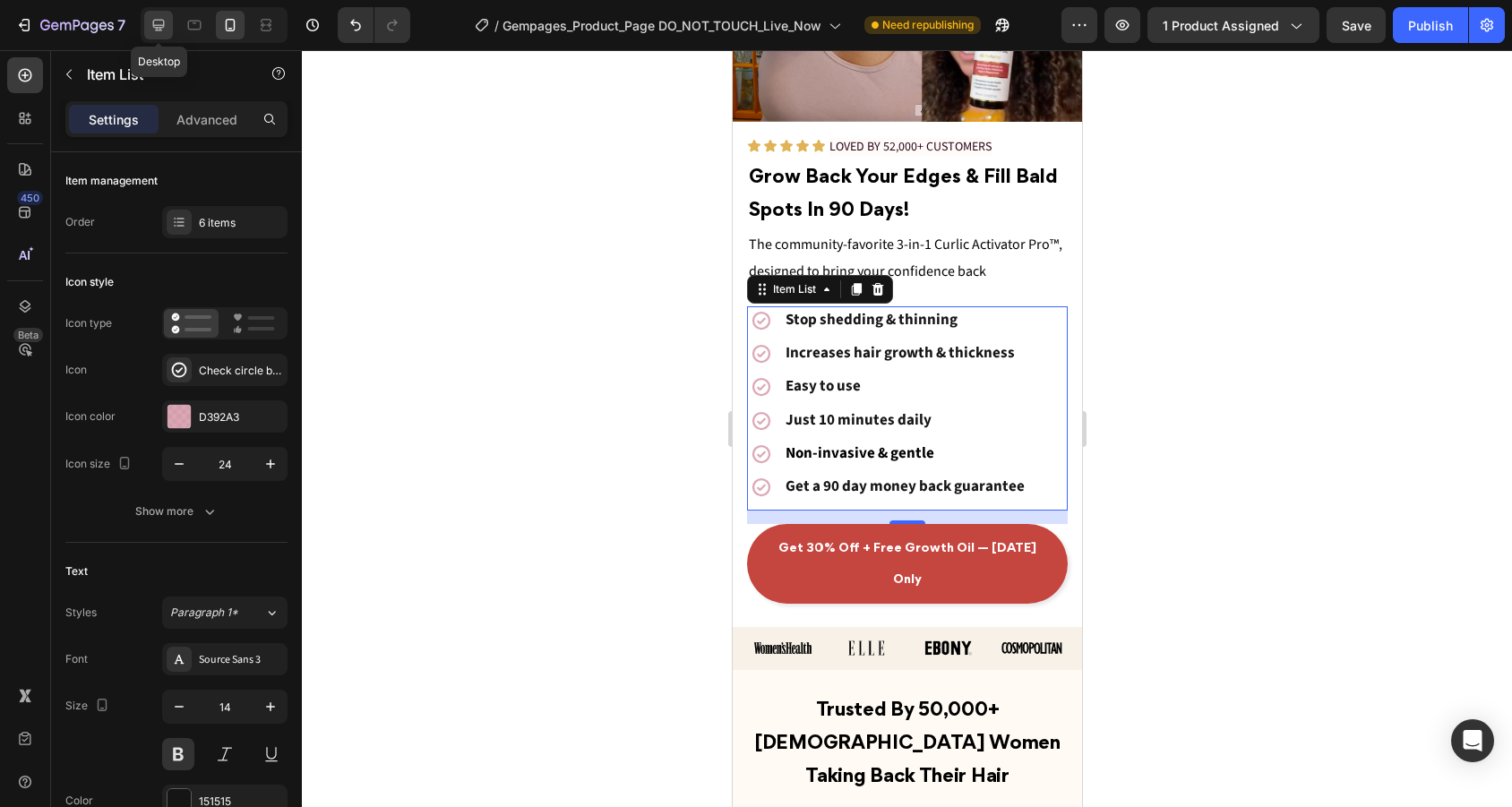
click at [155, 28] on icon at bounding box center [159, 24] width 18 height 18
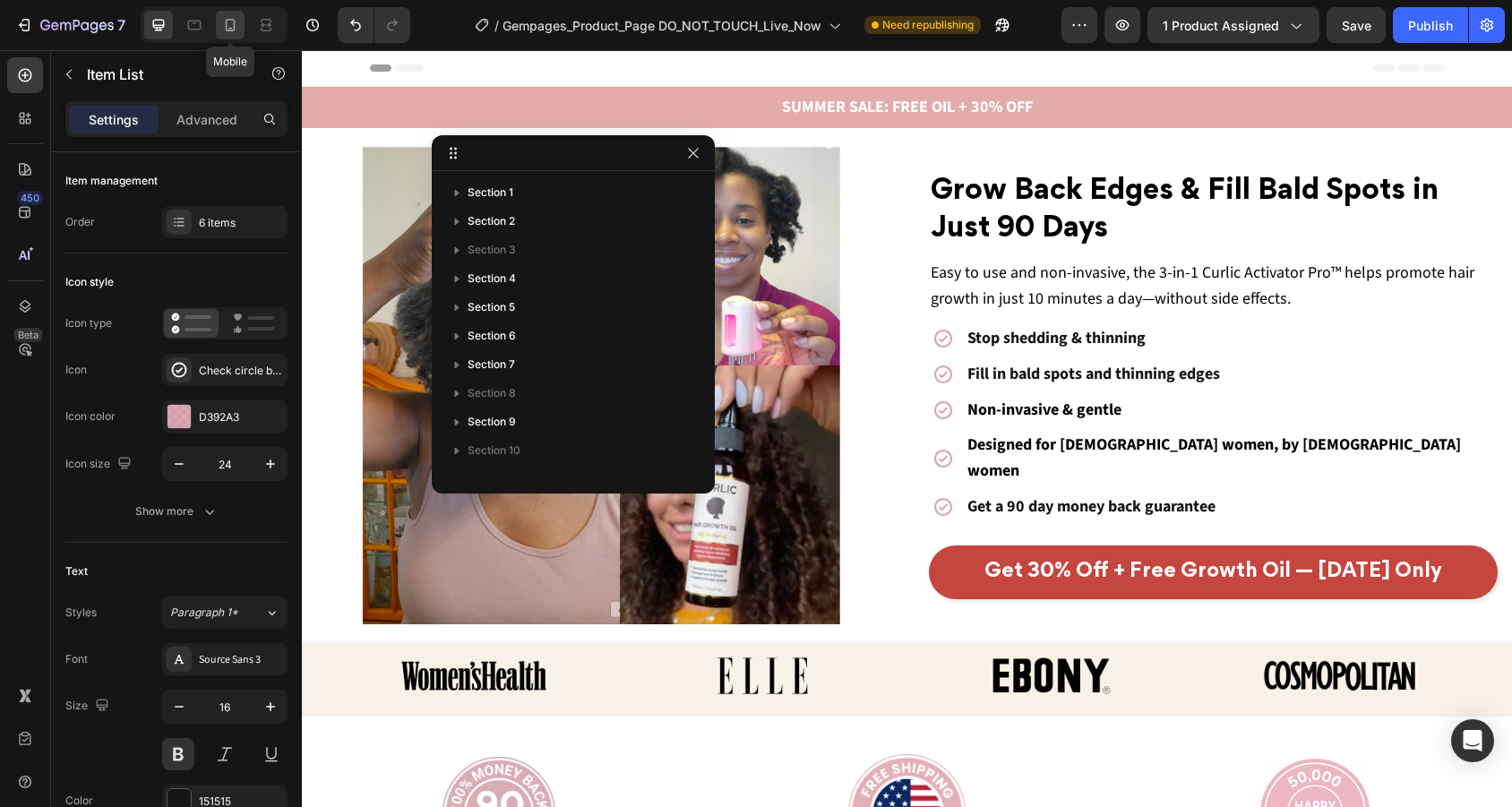
click at [236, 28] on icon at bounding box center [230, 24] width 18 height 18
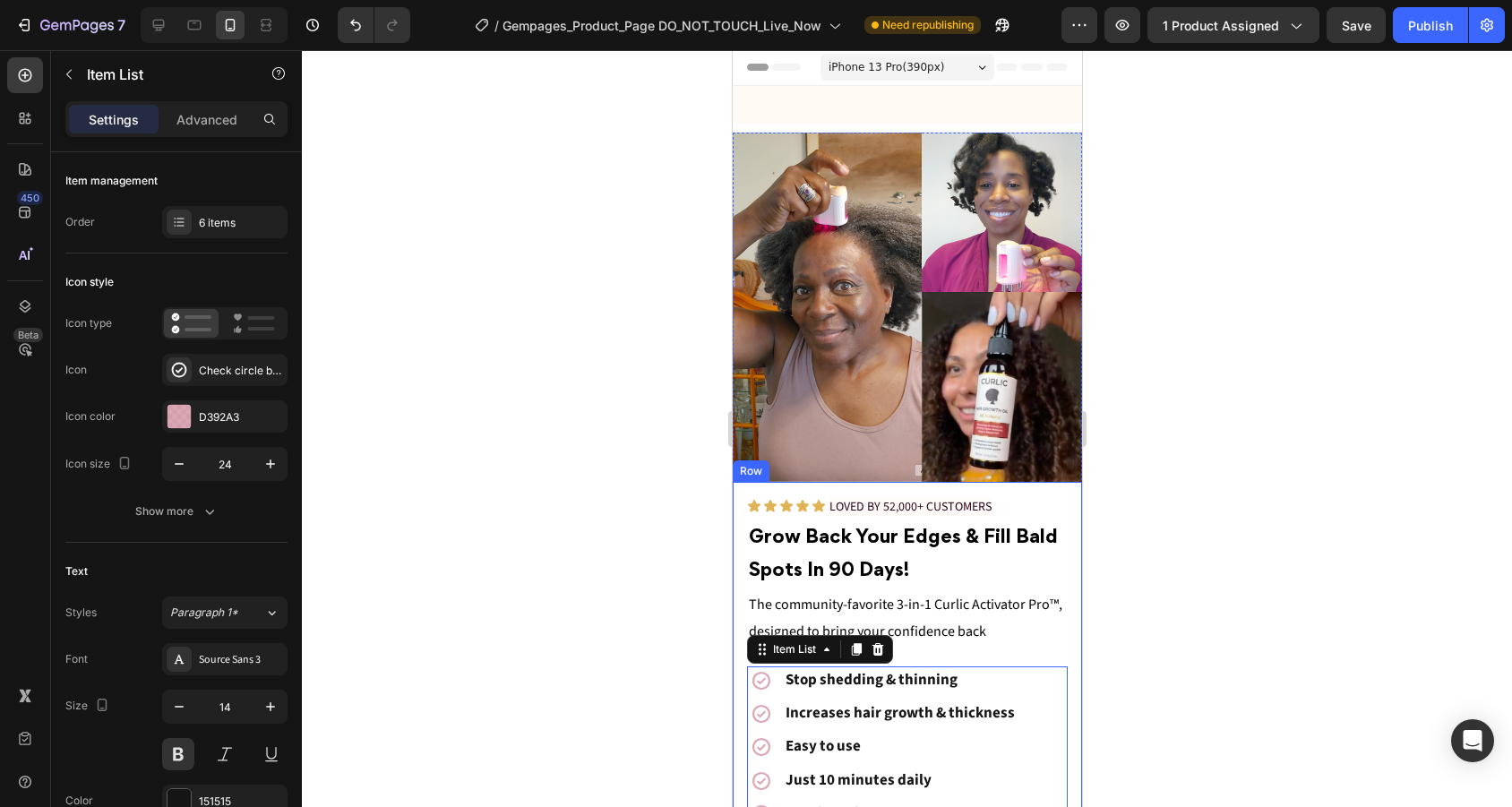
scroll to position [432, 0]
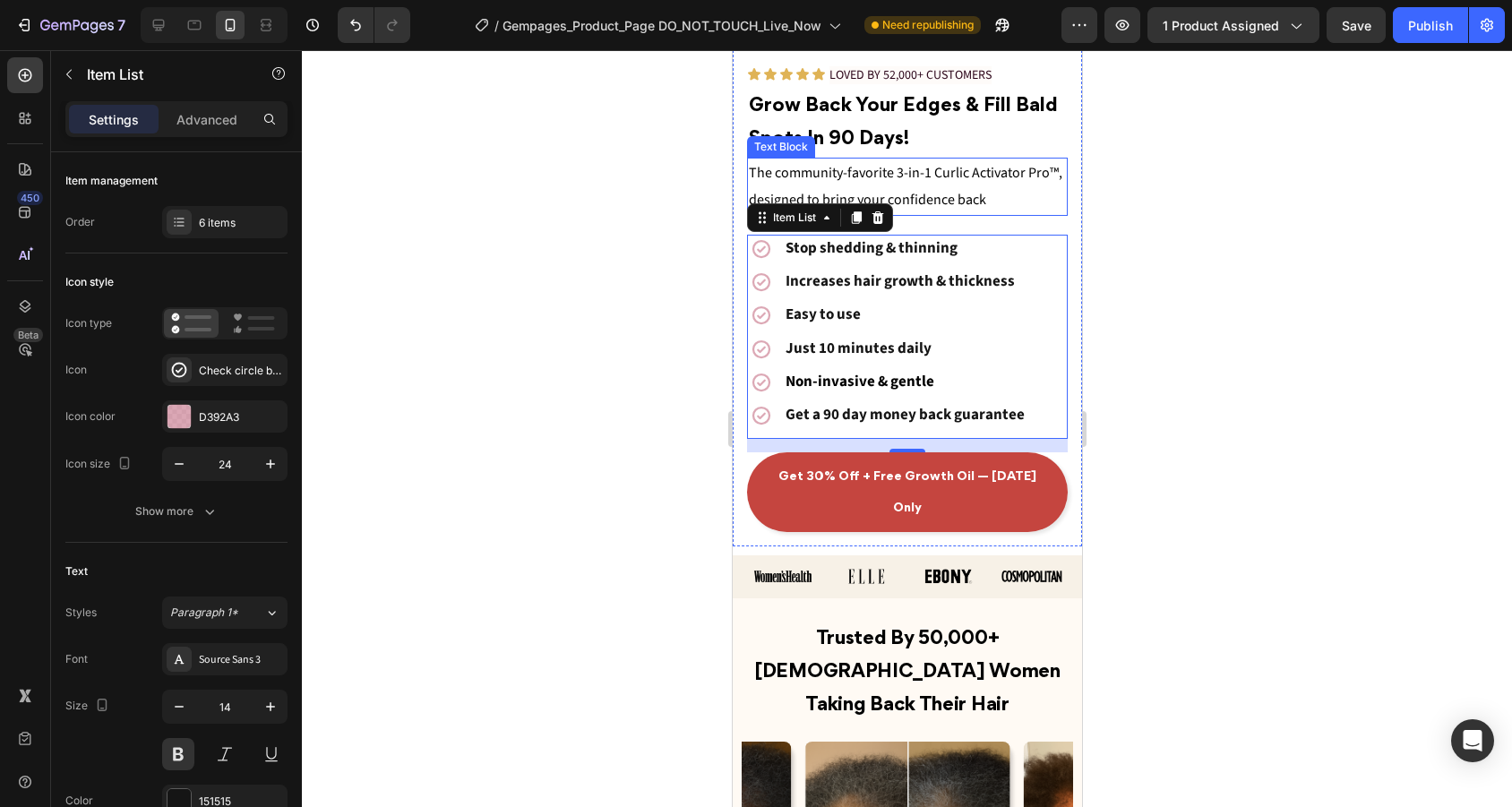
click at [936, 193] on span "The community-favorite 3-in-1 Curlic Activator Pro™, designed to bring your con…" at bounding box center [904, 186] width 314 height 47
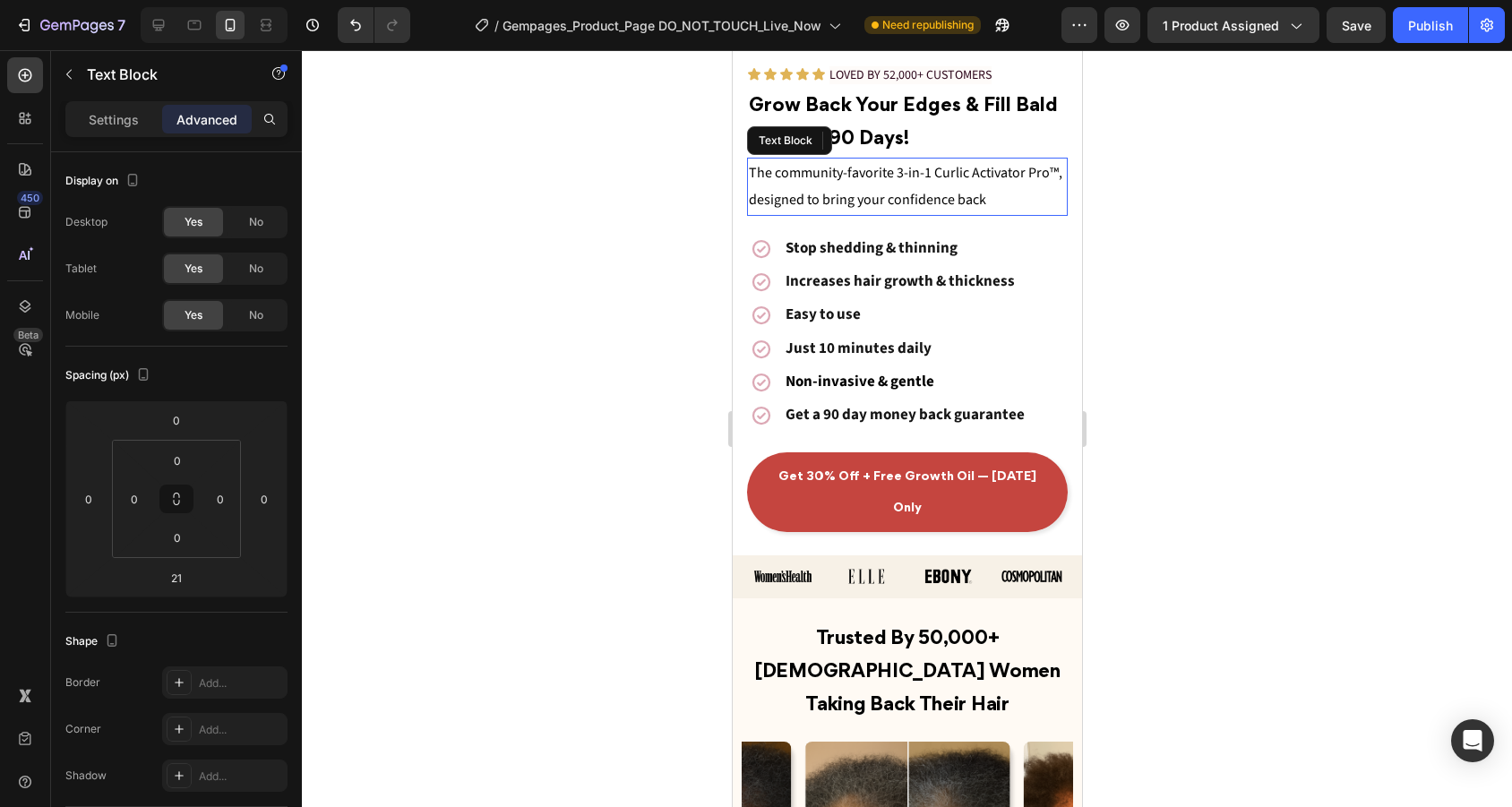
click at [997, 198] on p "The community-favorite 3-in-1 Curlic Activator Pro™, designed to bring your con…" at bounding box center [906, 187] width 317 height 55
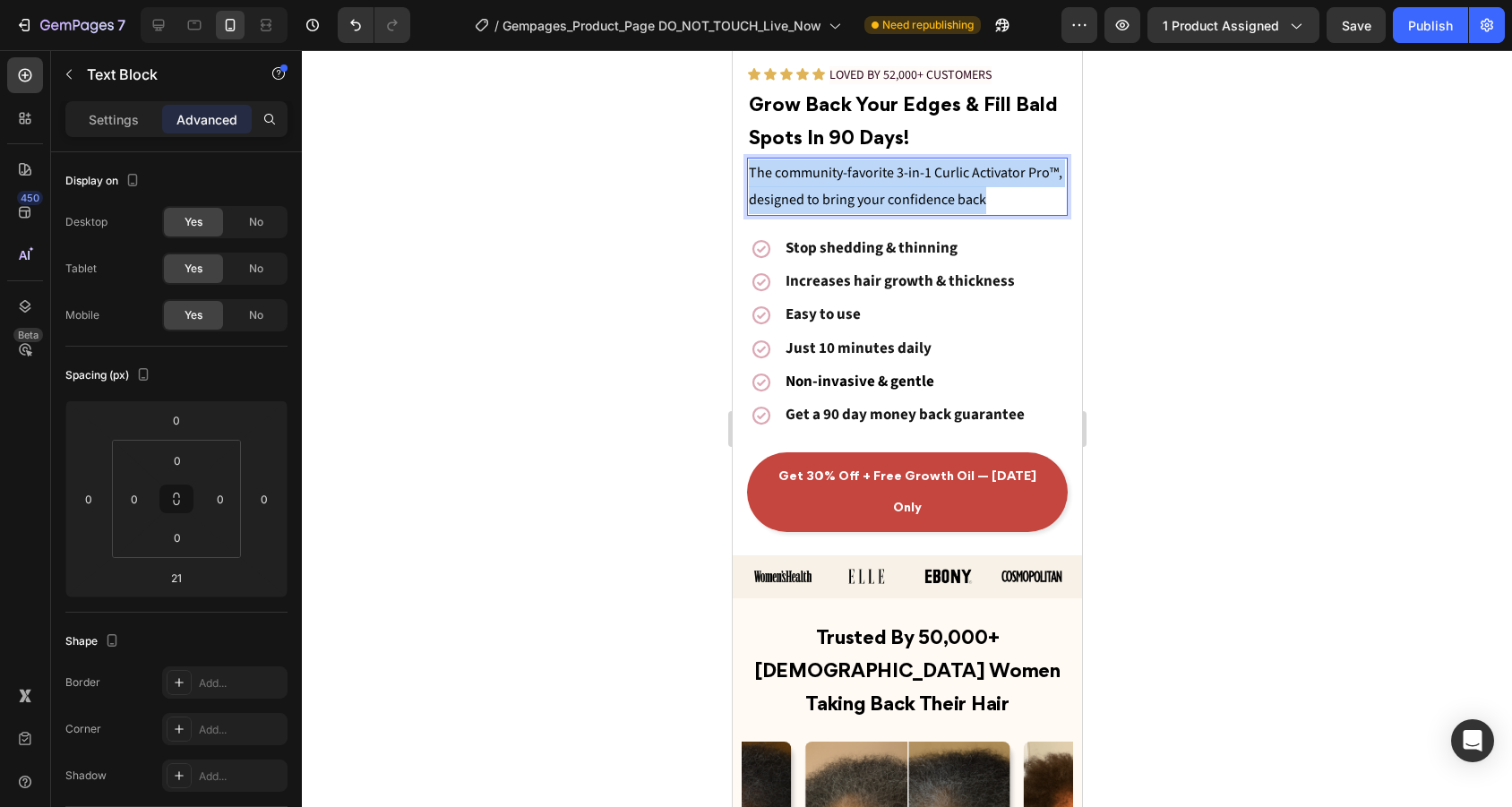
drag, startPoint x: 998, startPoint y: 198, endPoint x: 731, endPoint y: 164, distance: 269.2
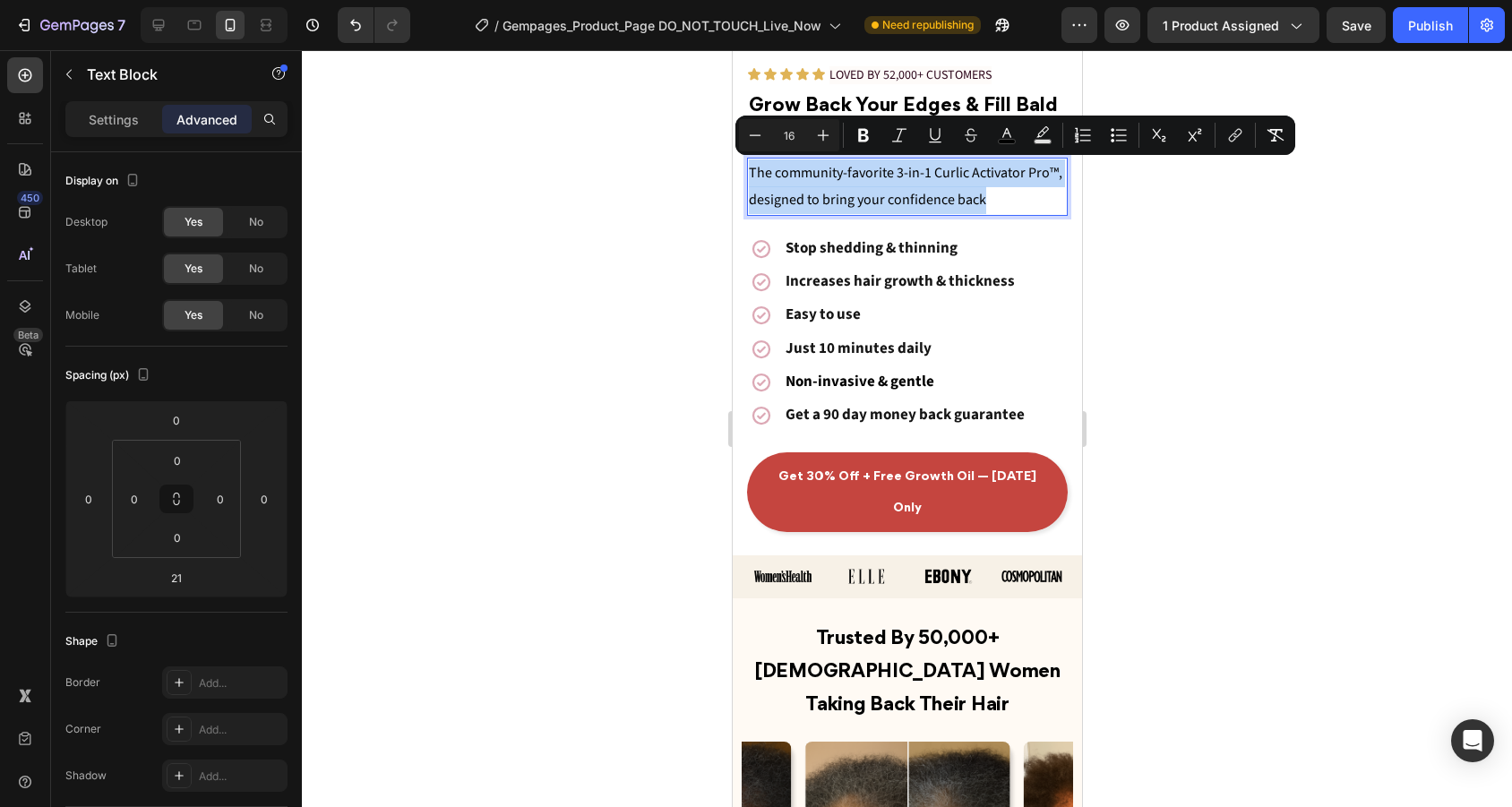
copy span "The community-favorite 3-in-1 Curlic Activator Pro™, designed to bring your con…"
click at [165, 26] on icon at bounding box center [159, 24] width 18 height 18
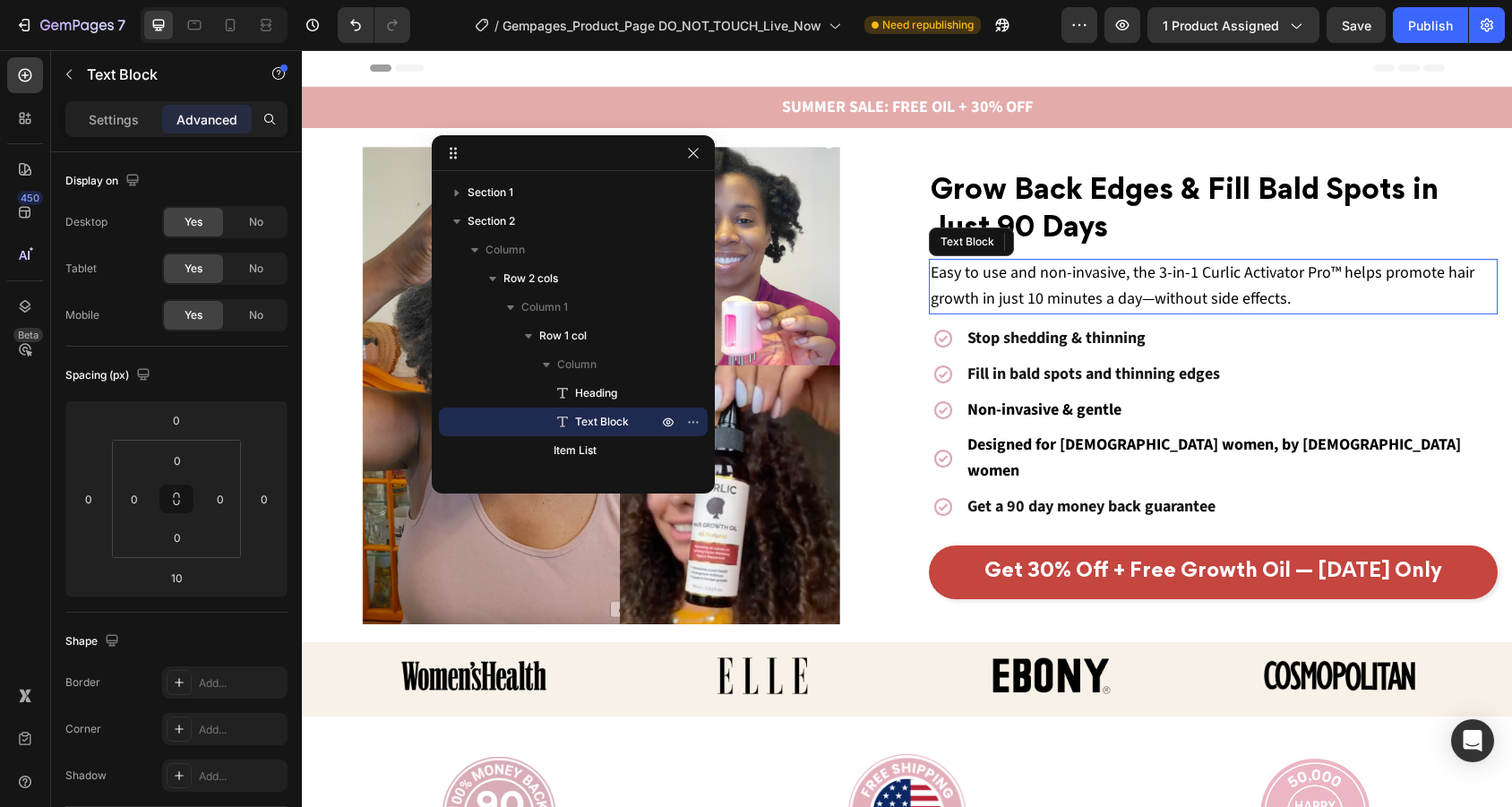
click at [1279, 305] on span "Easy to use and non-invasive, the 3-in-1 Curlic Activator Pro™ helps promote ha…" at bounding box center [1202, 285] width 544 height 48
click at [1314, 311] on p "Easy to use and non-invasive, the 3-in-1 Curlic Activator Pro™ helps promote ha…" at bounding box center [1214, 286] width 566 height 52
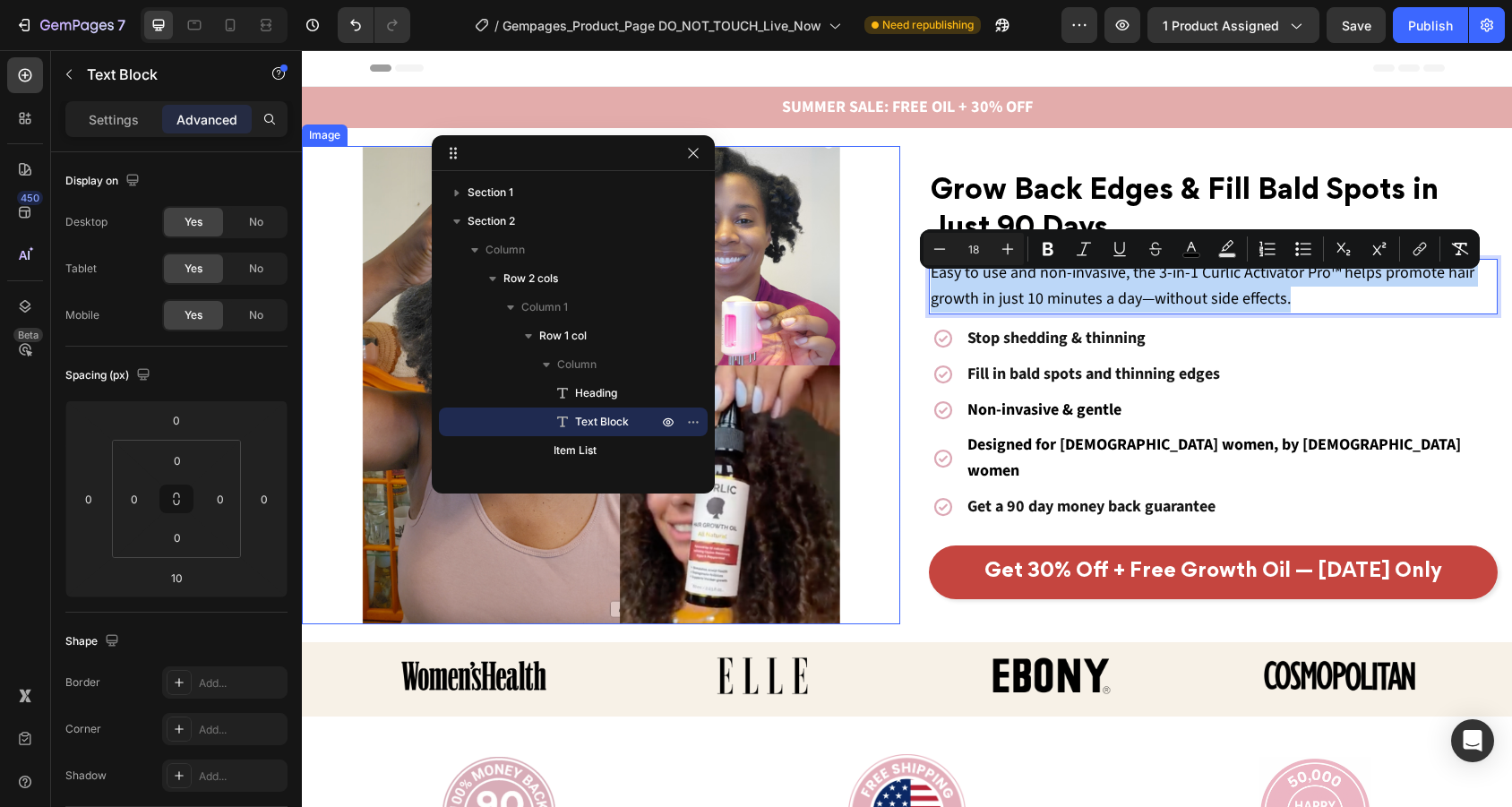
drag, startPoint x: 1314, startPoint y: 311, endPoint x: 819, endPoint y: 262, distance: 497.4
click at [819, 262] on div "Grow Back Edges & Fill Bald Spots in Just 90 Days Heading Easy to use and non-i…" at bounding box center [906, 385] width 1210 height 478
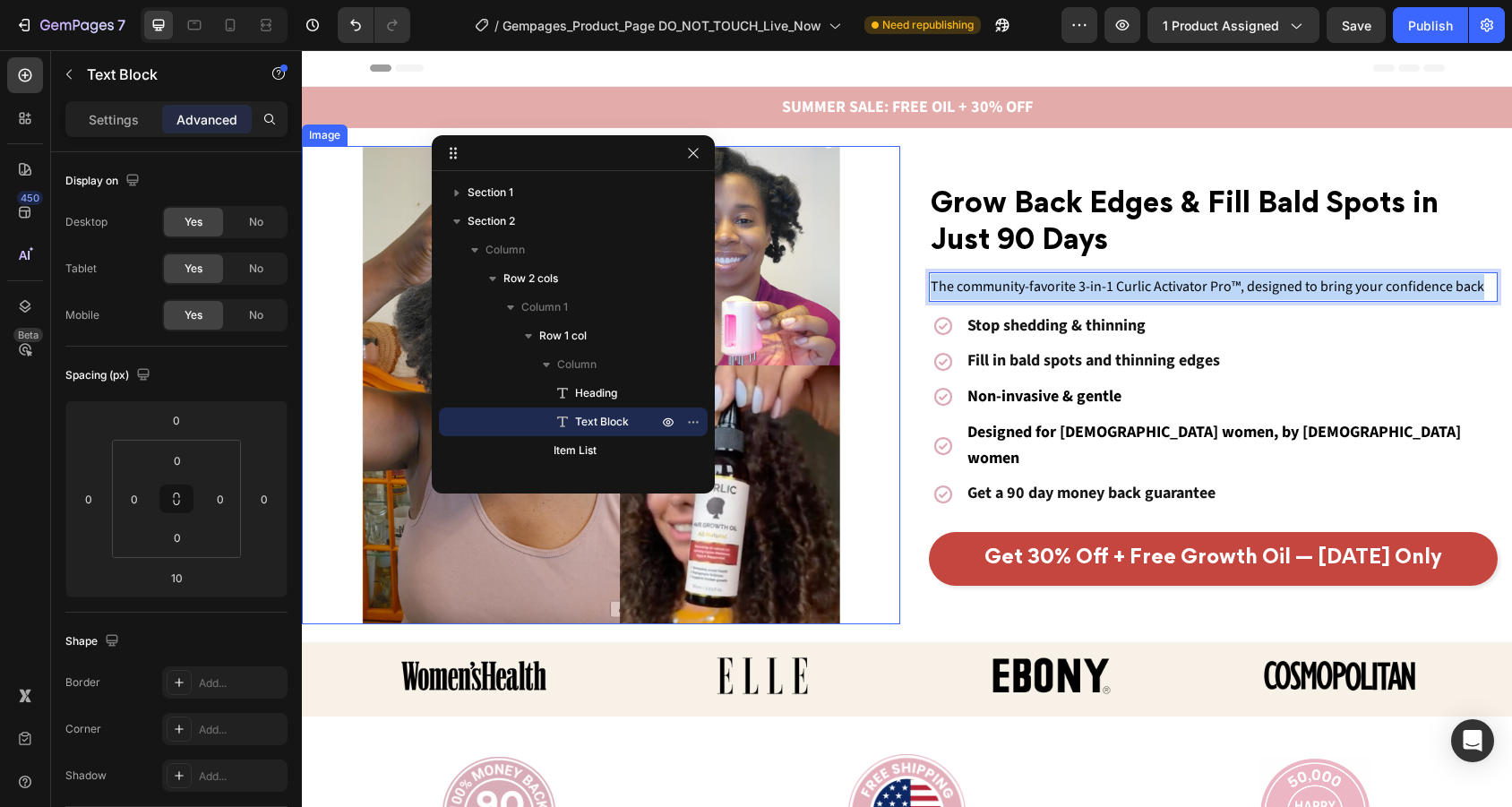
drag, startPoint x: 1484, startPoint y: 298, endPoint x: 888, endPoint y: 286, distance: 596.1
click at [888, 286] on div "Grow Back Edges & Fill Bald Spots in Just 90 Days Heading The community-favorit…" at bounding box center [906, 385] width 1210 height 478
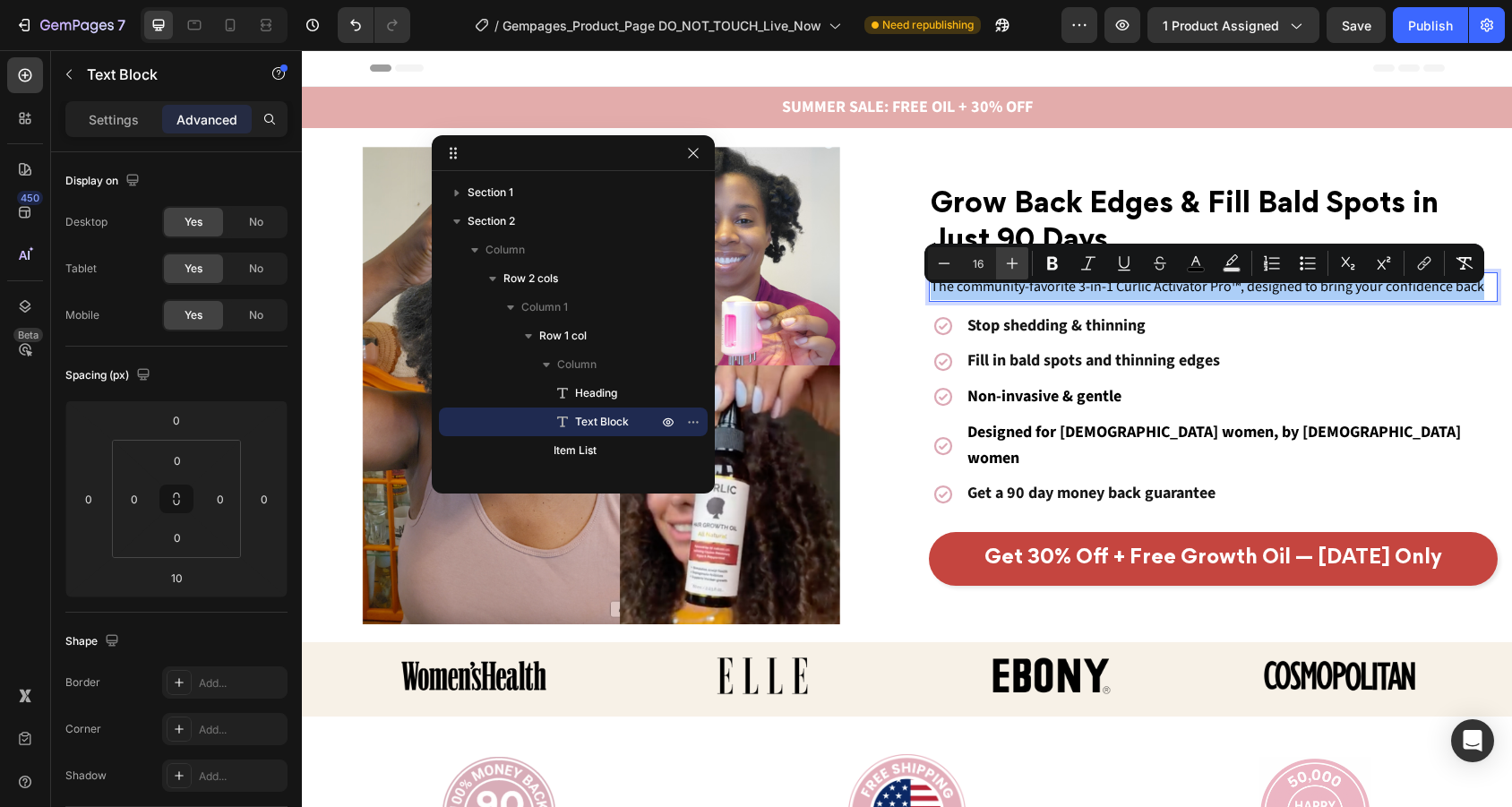
click at [1013, 258] on icon "Editor contextual toolbar" at bounding box center [1012, 263] width 18 height 18
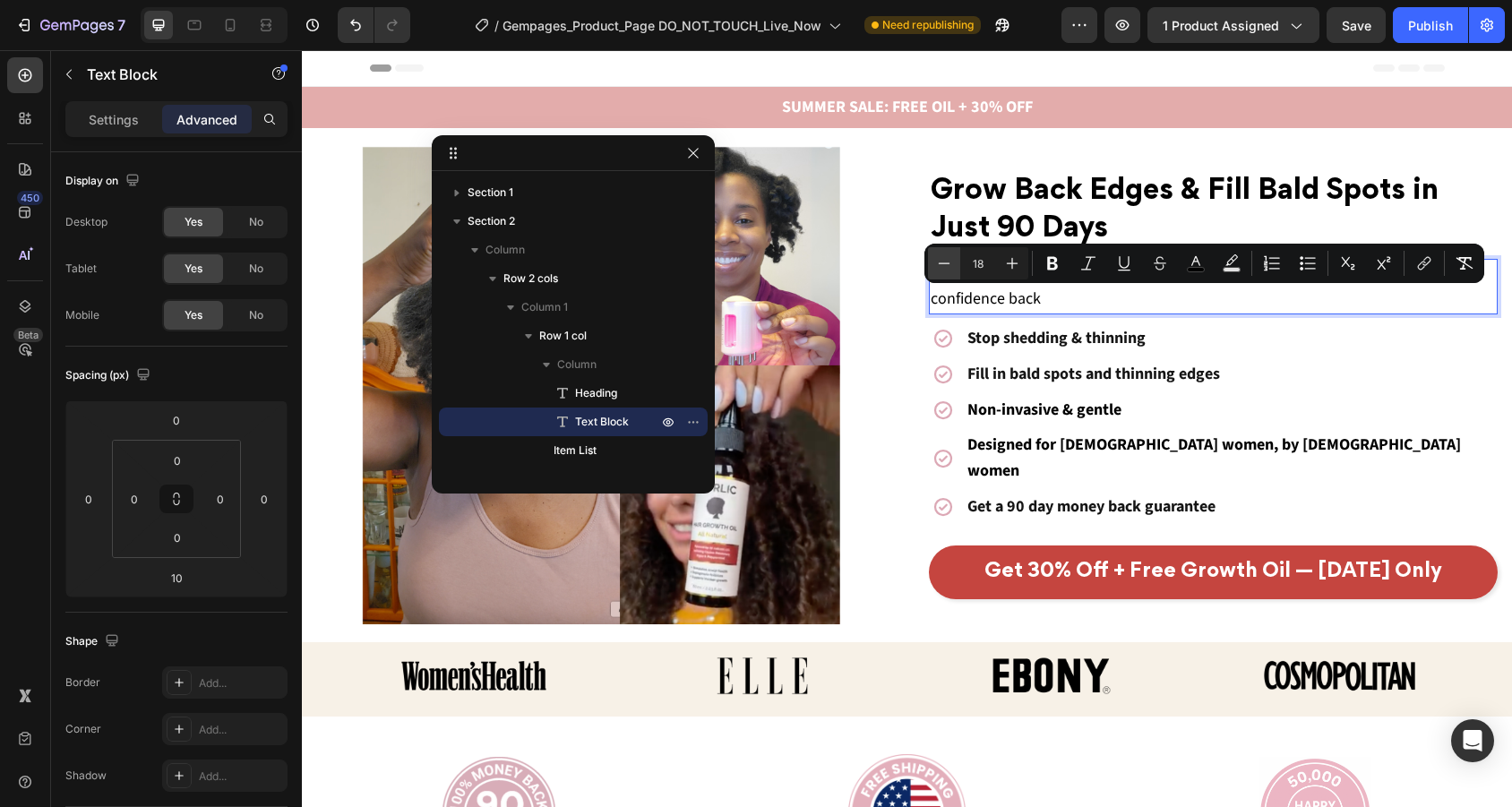
click at [946, 261] on icon "Editor contextual toolbar" at bounding box center [944, 263] width 18 height 18
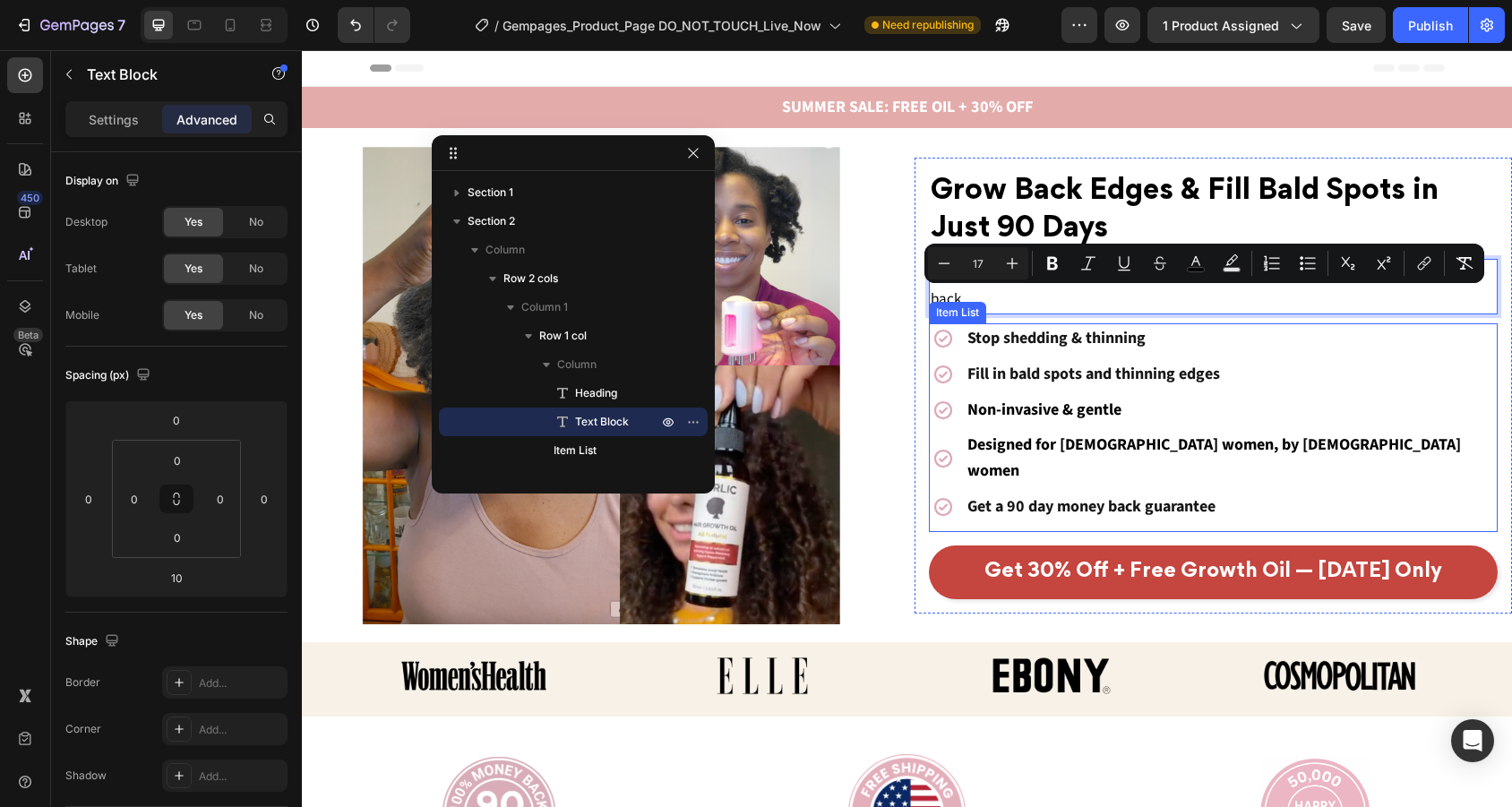
click at [1272, 404] on div "Stop shedding & thinning Fill in bald spots and thinning edges Non-invasive & g…" at bounding box center [1213, 423] width 569 height 200
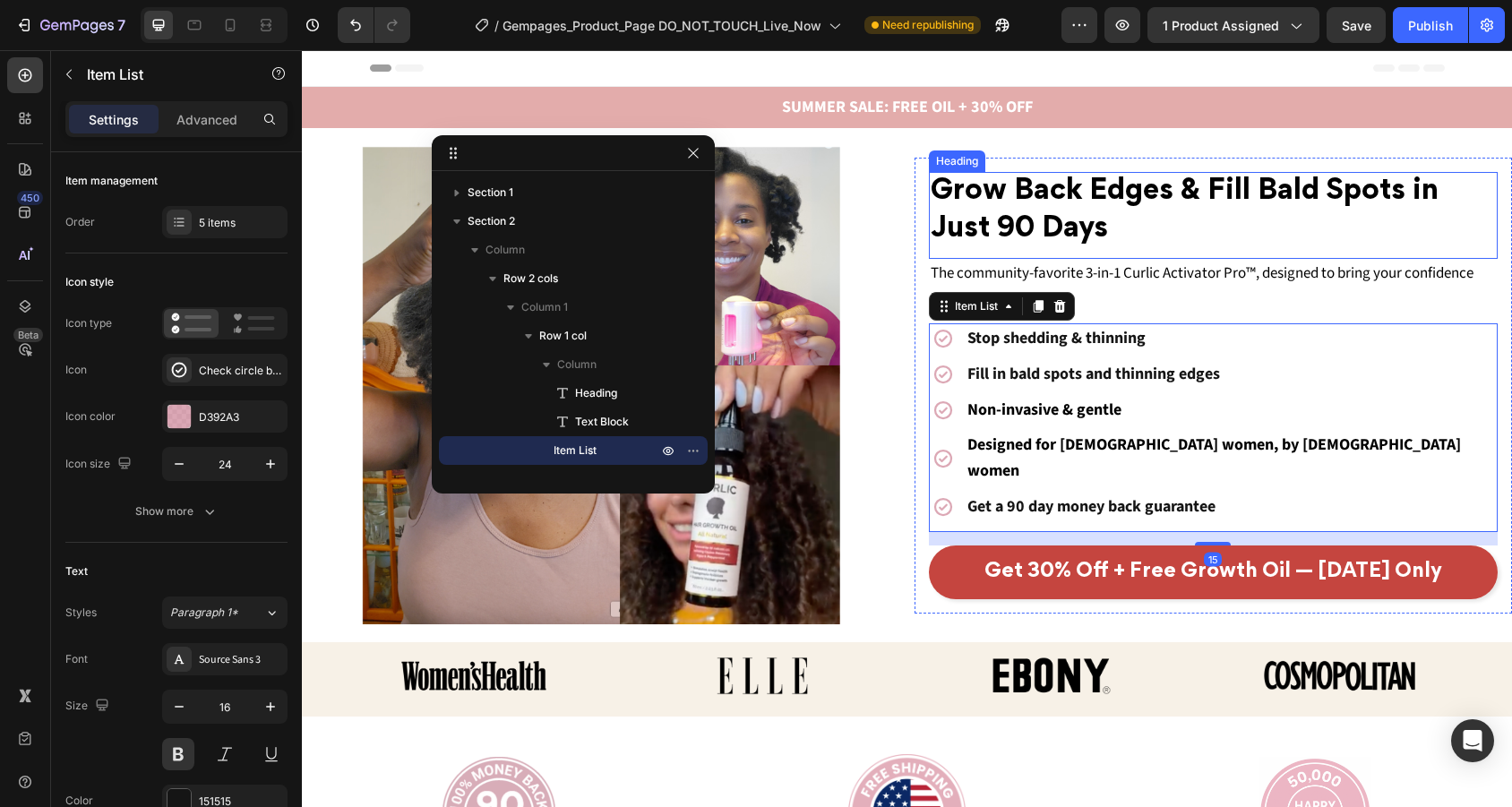
click at [1493, 276] on p "The community-favorite 3-in-1 Curlic Activator Pro™, designed to bring your con…" at bounding box center [1214, 286] width 566 height 52
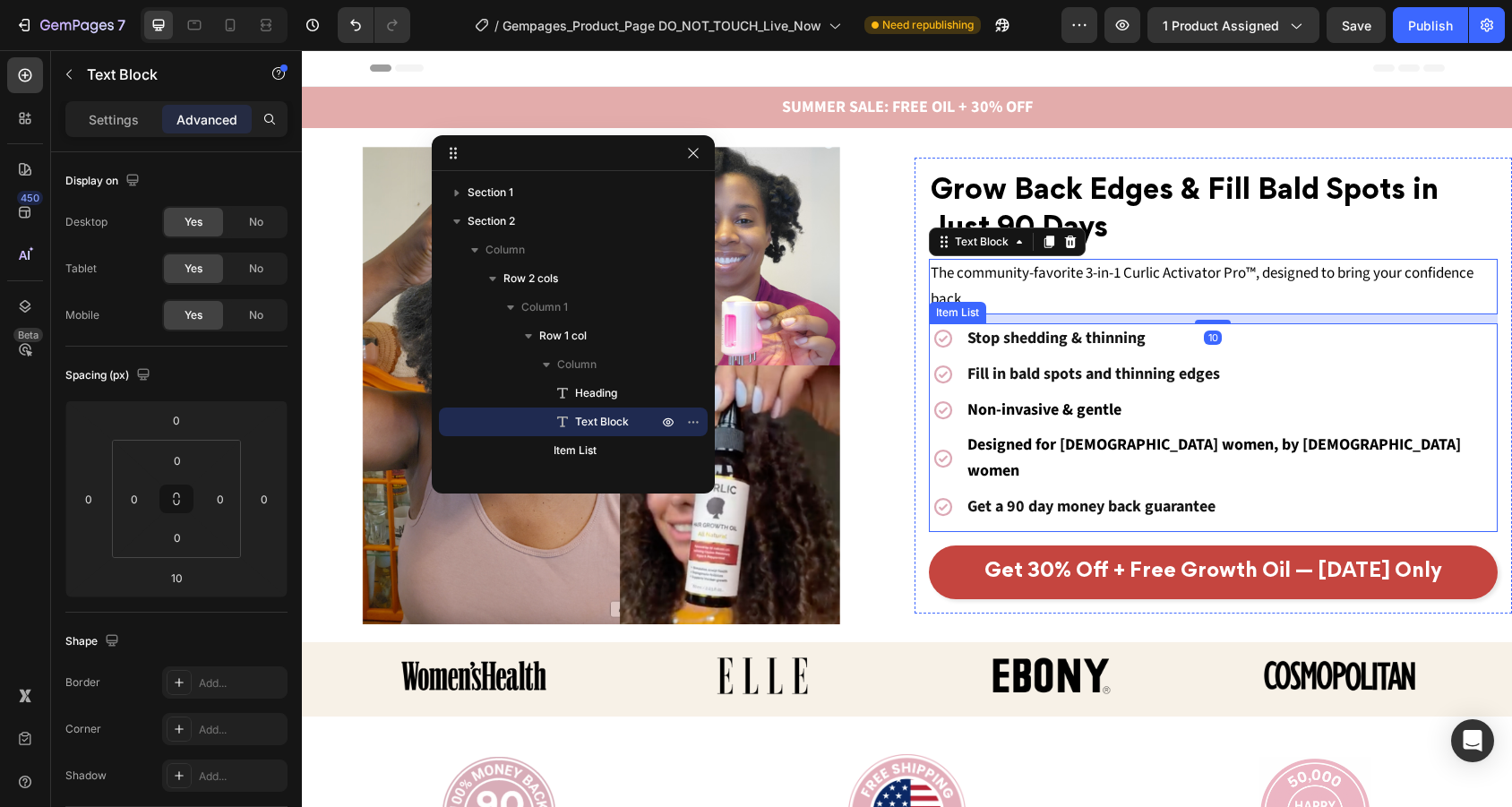
click at [1279, 426] on div "Non-invasive & gentle" at bounding box center [1231, 410] width 534 height 31
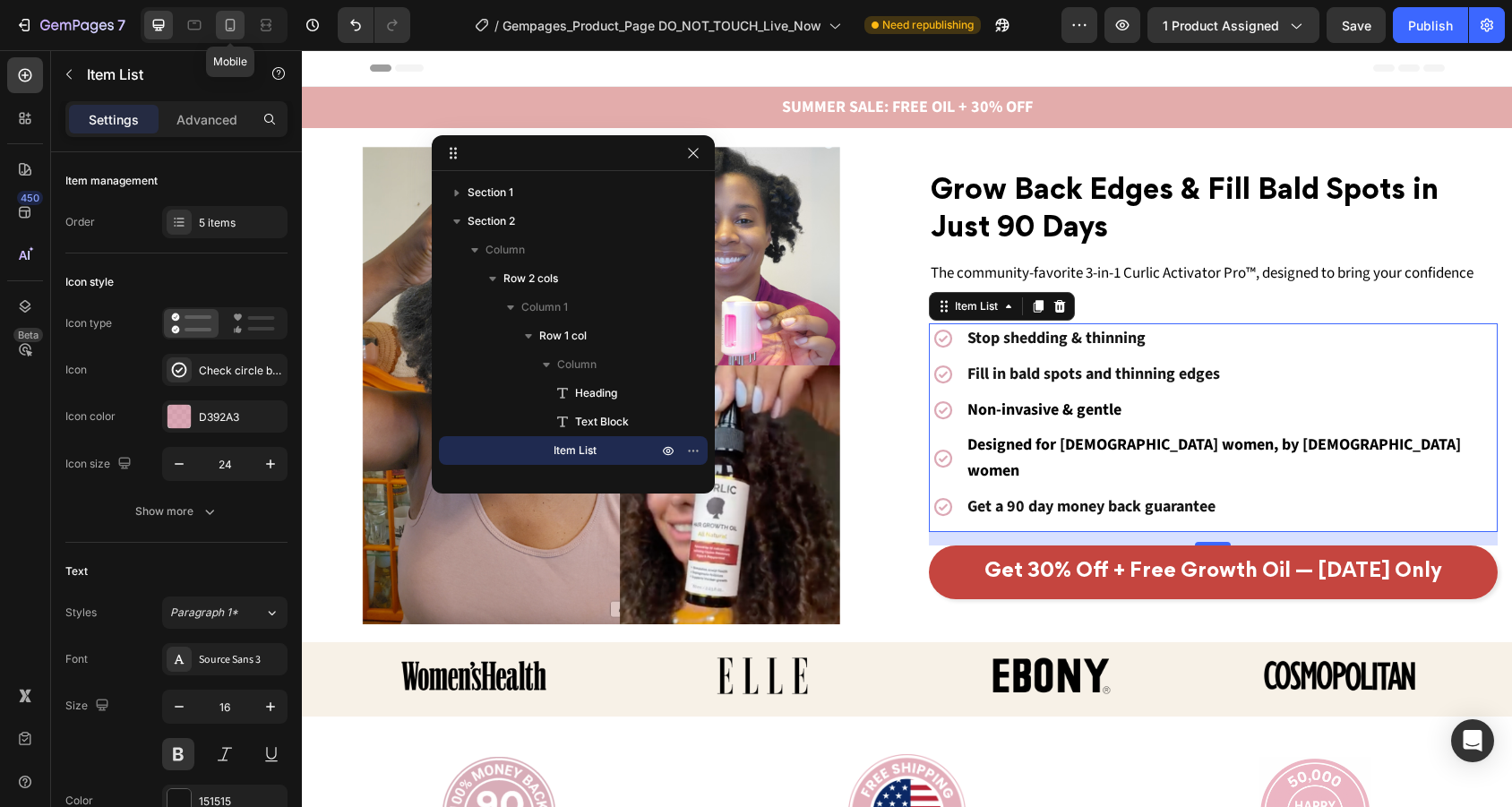
click at [238, 29] on icon at bounding box center [230, 24] width 18 height 18
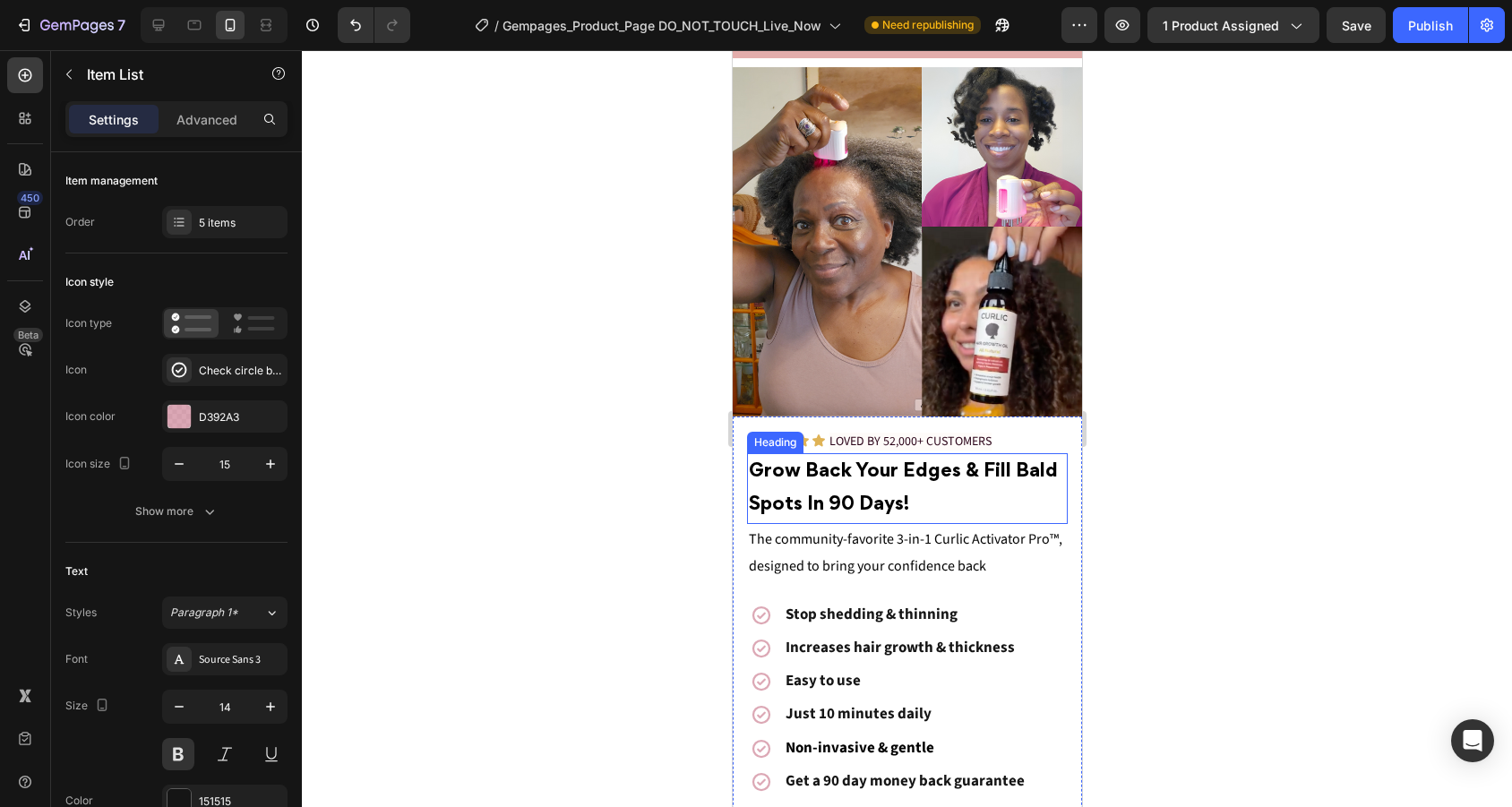
scroll to position [68, 0]
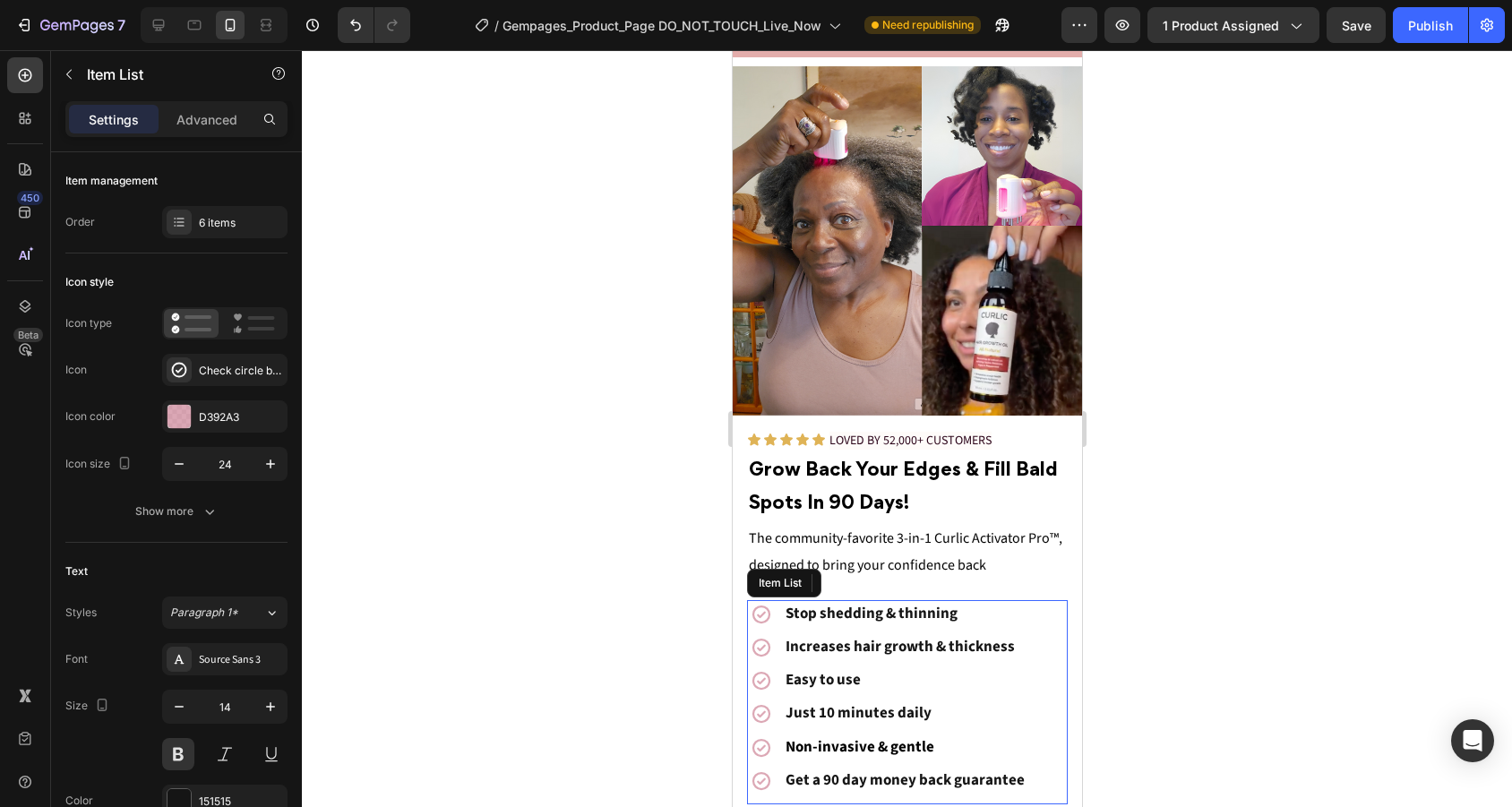
click at [1014, 645] on p "Increases hair growth & thickness" at bounding box center [904, 647] width 239 height 24
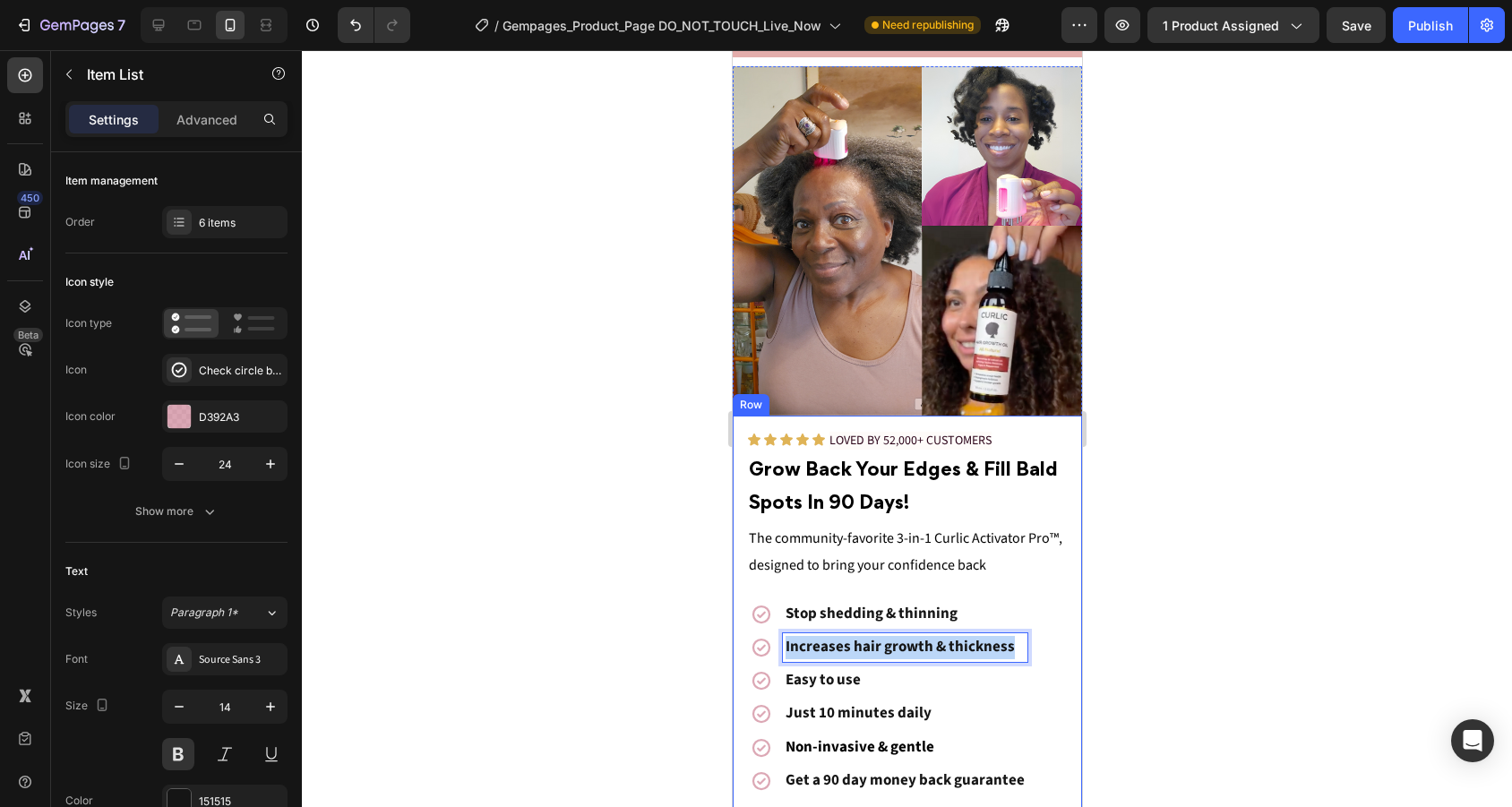
drag, startPoint x: 1014, startPoint y: 643, endPoint x: 735, endPoint y: 643, distance: 279.0
click at [735, 643] on div "Icon Icon Icon Icon Icon Icon List LOVED BY 52,000+ CUSTOMERS Text Block Row Gr…" at bounding box center [906, 663] width 349 height 496
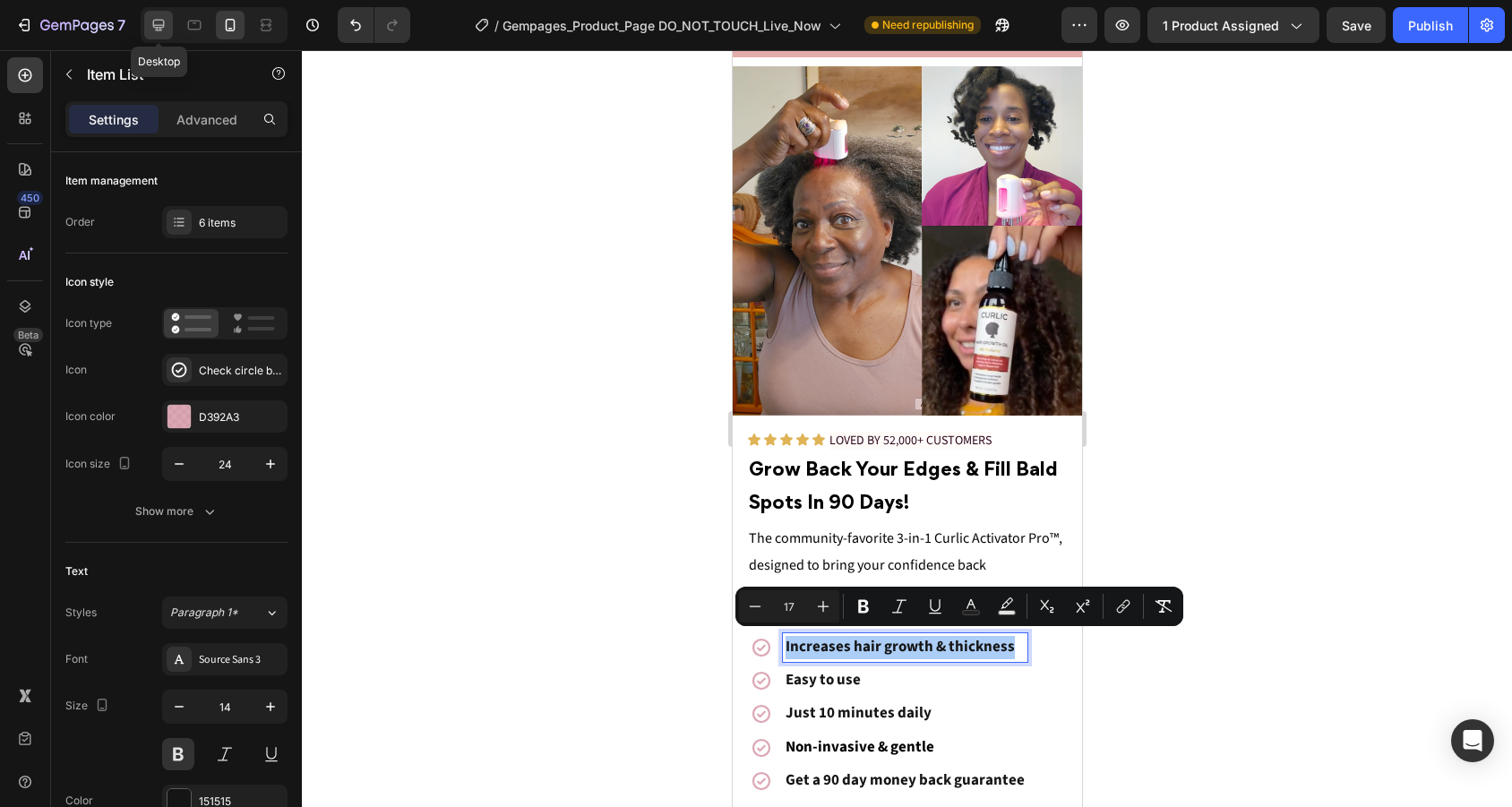
click at [165, 21] on icon at bounding box center [159, 24] width 18 height 18
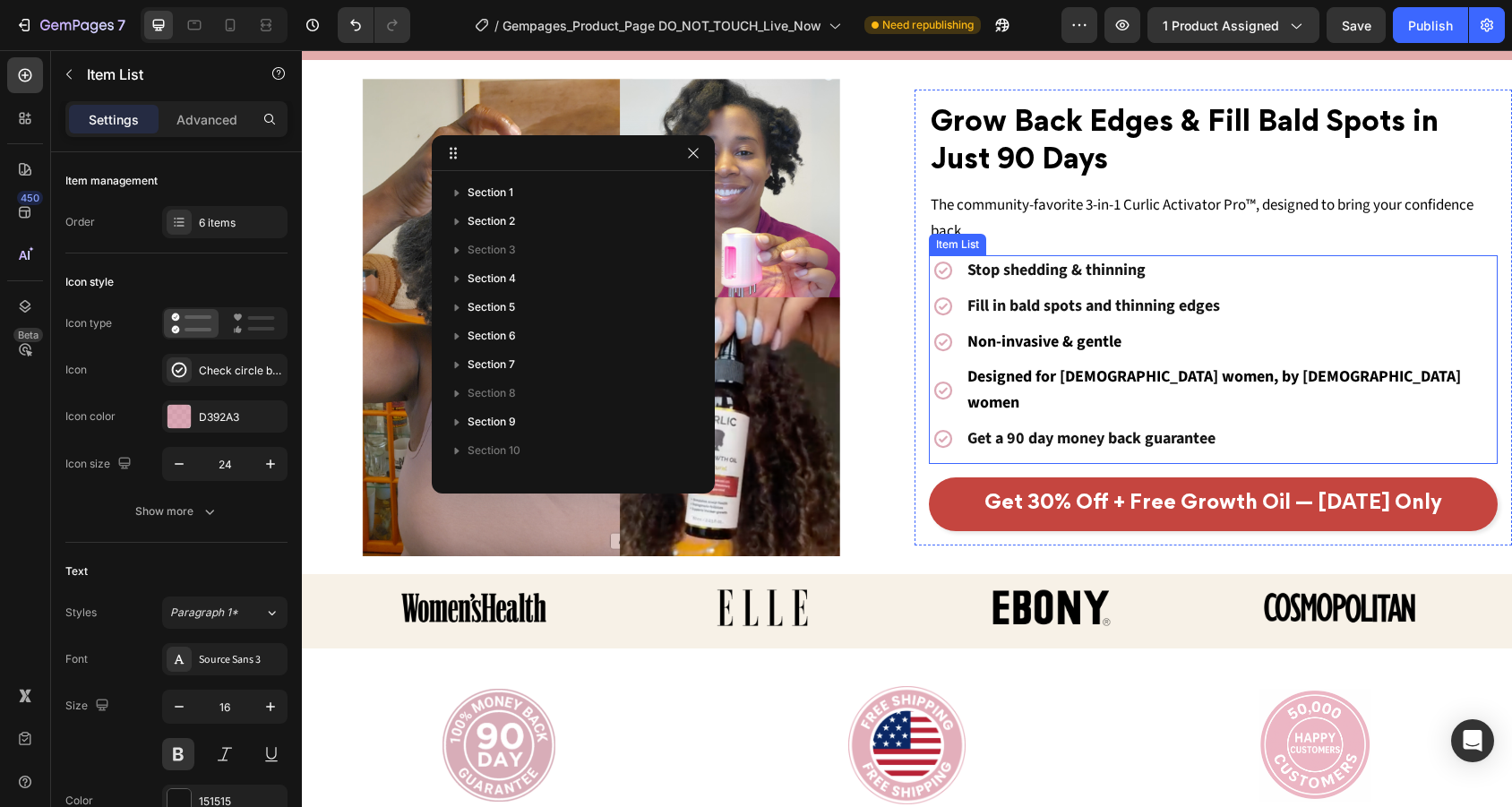
click at [1049, 314] on div "Grow Back Edges & Fill Bald Spots in Just 90 Days Heading The community-favorit…" at bounding box center [1213, 317] width 569 height 427
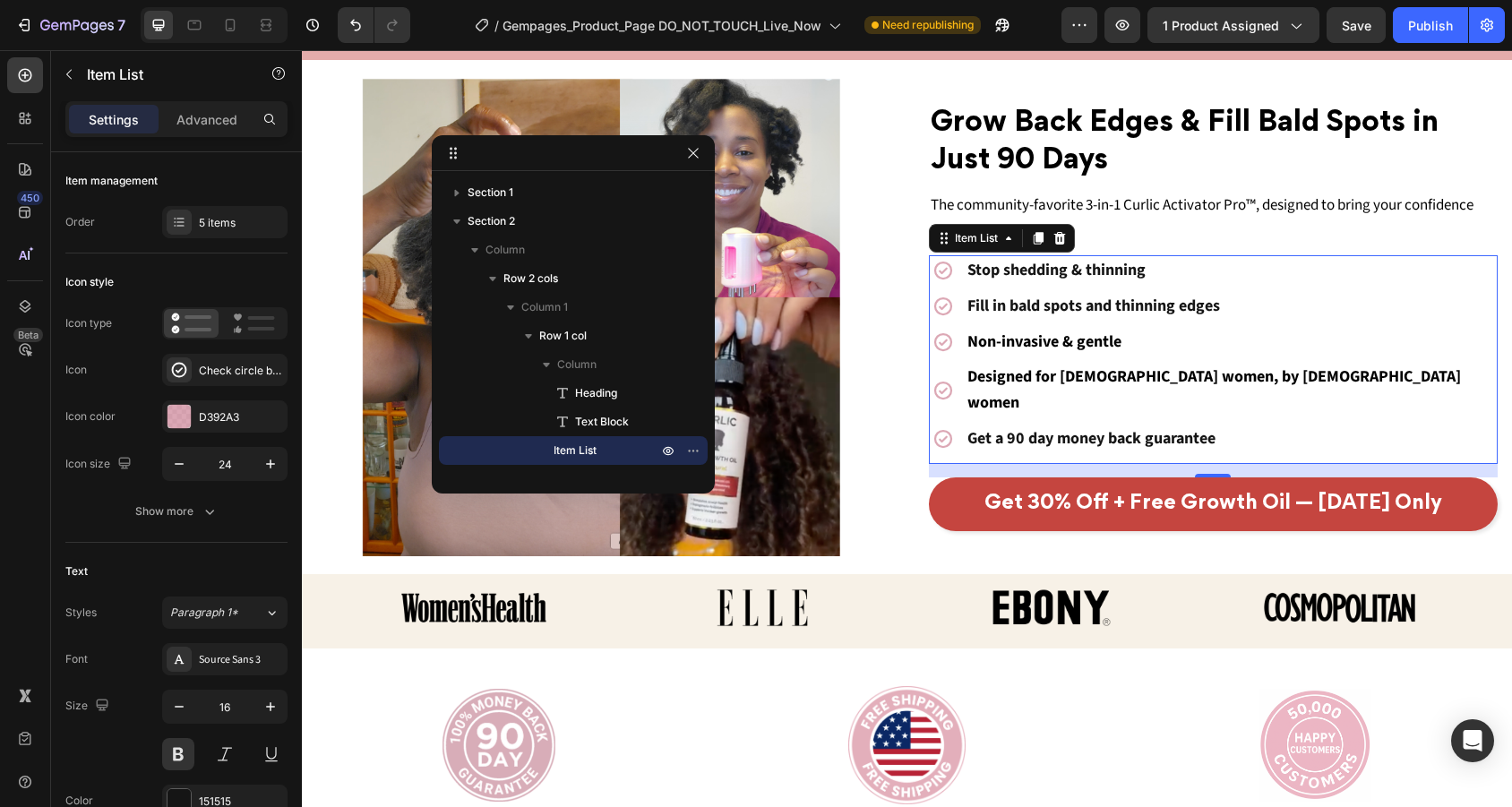
click at [1223, 319] on p "Fill in bald spots and thinning edges" at bounding box center [1231, 307] width 528 height 26
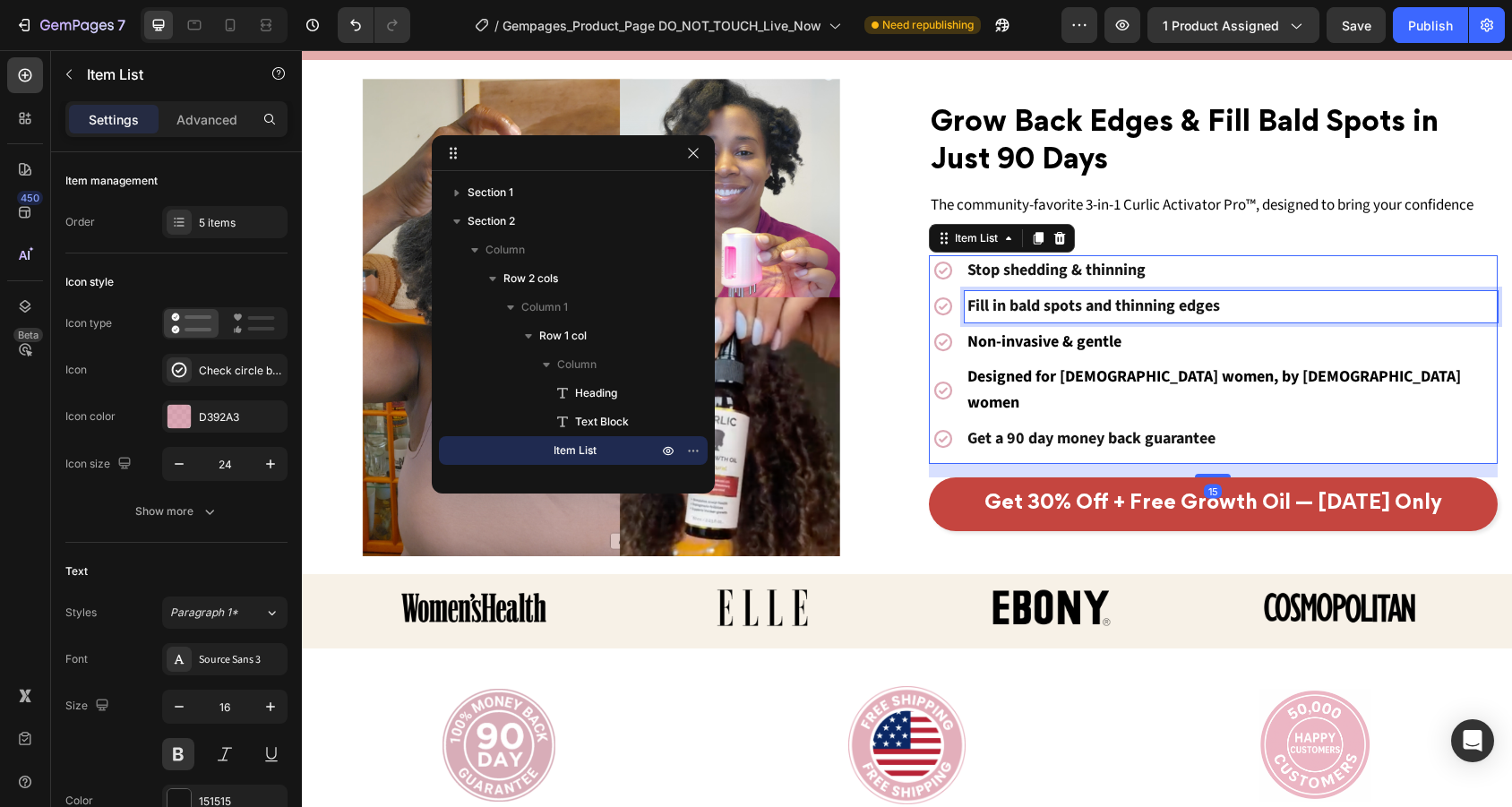
click at [1223, 319] on p "Fill in bald spots and thinning edges" at bounding box center [1231, 307] width 528 height 26
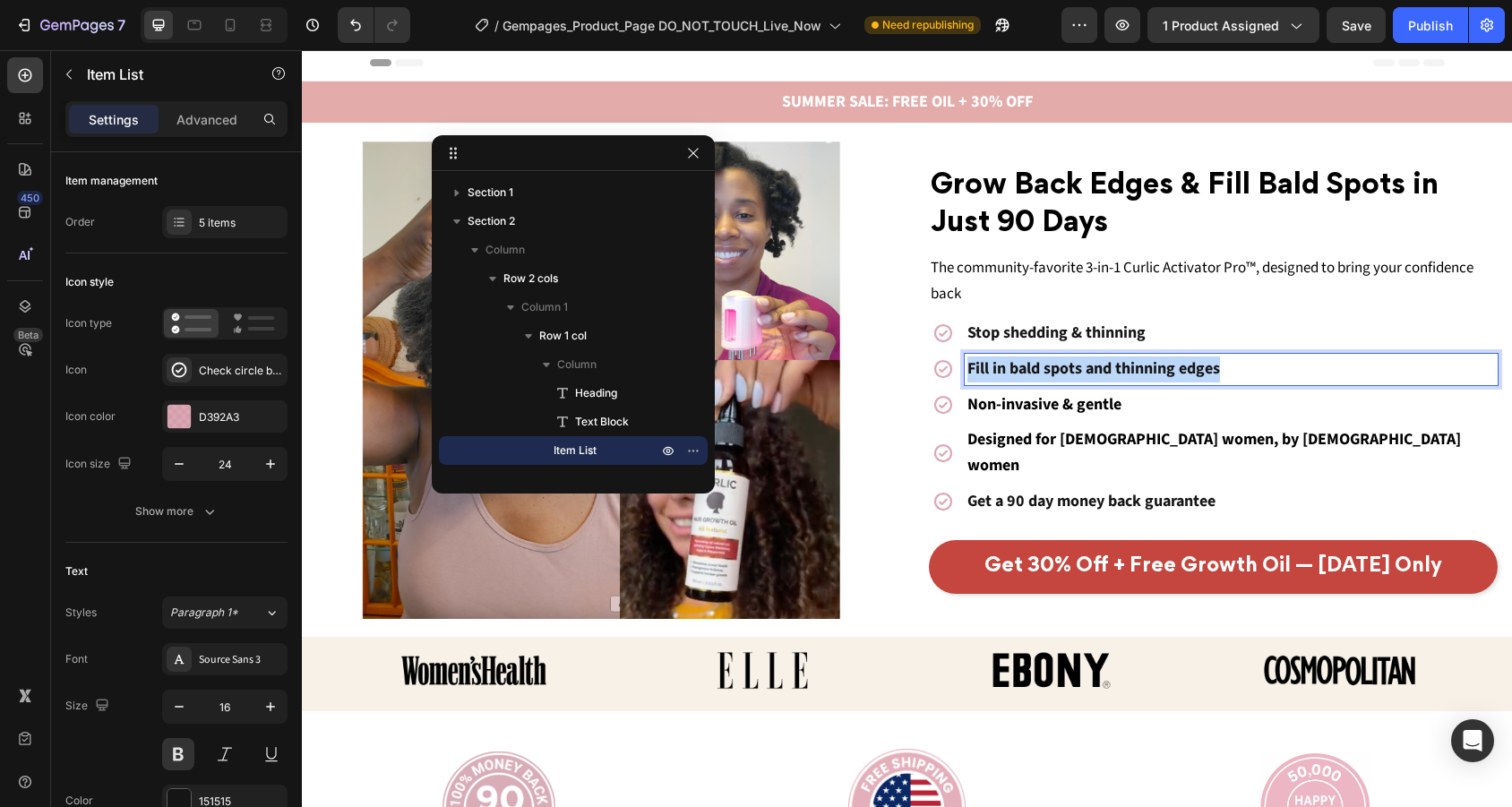
drag, startPoint x: 1223, startPoint y: 382, endPoint x: 951, endPoint y: 381, distance: 272.0
click at [951, 381] on div "Fill in bald spots and thinning edges" at bounding box center [1213, 369] width 569 height 31
click at [229, 24] on icon at bounding box center [230, 24] width 18 height 18
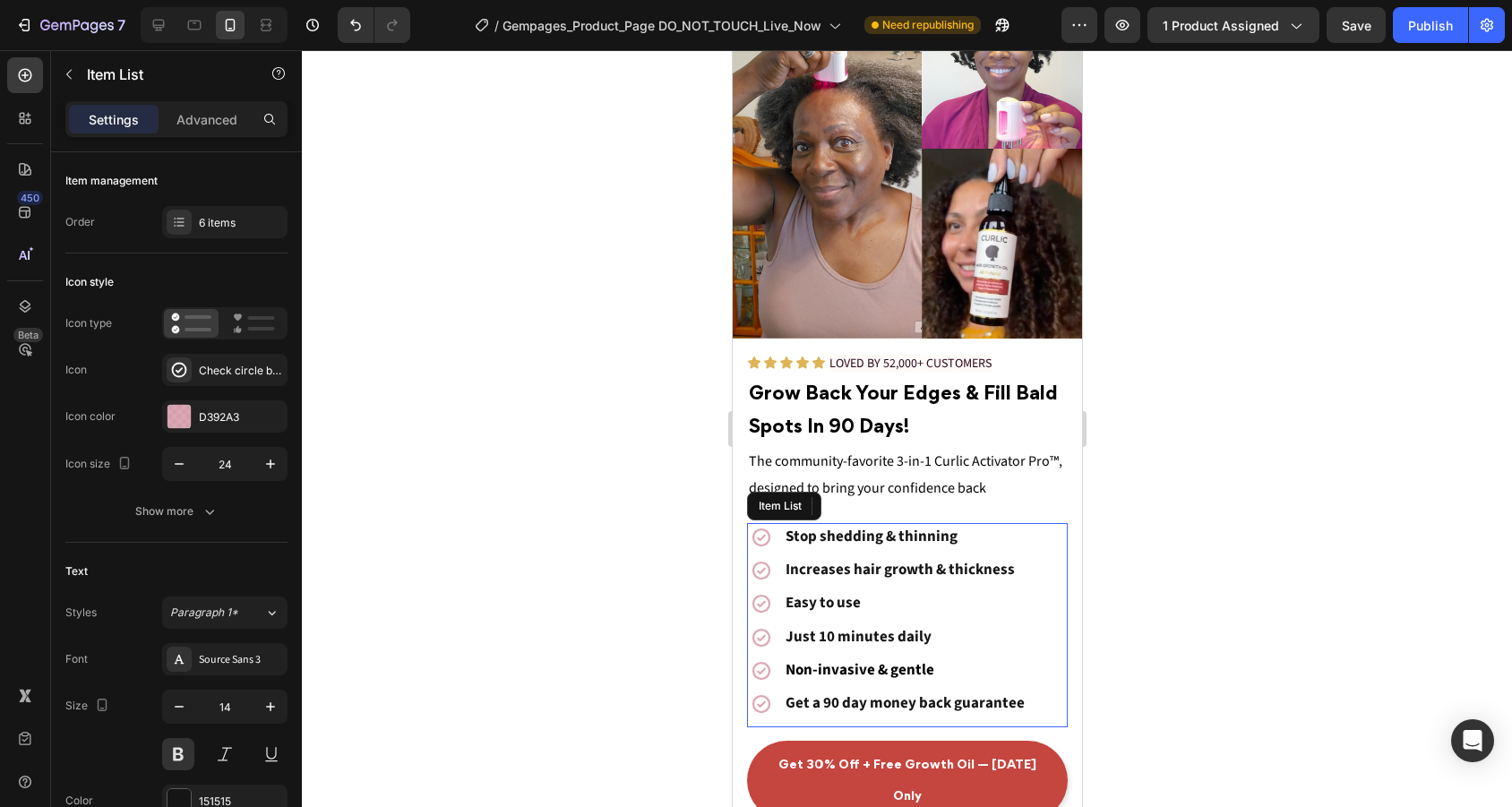
click at [853, 596] on span "Easy to use" at bounding box center [822, 602] width 75 height 22
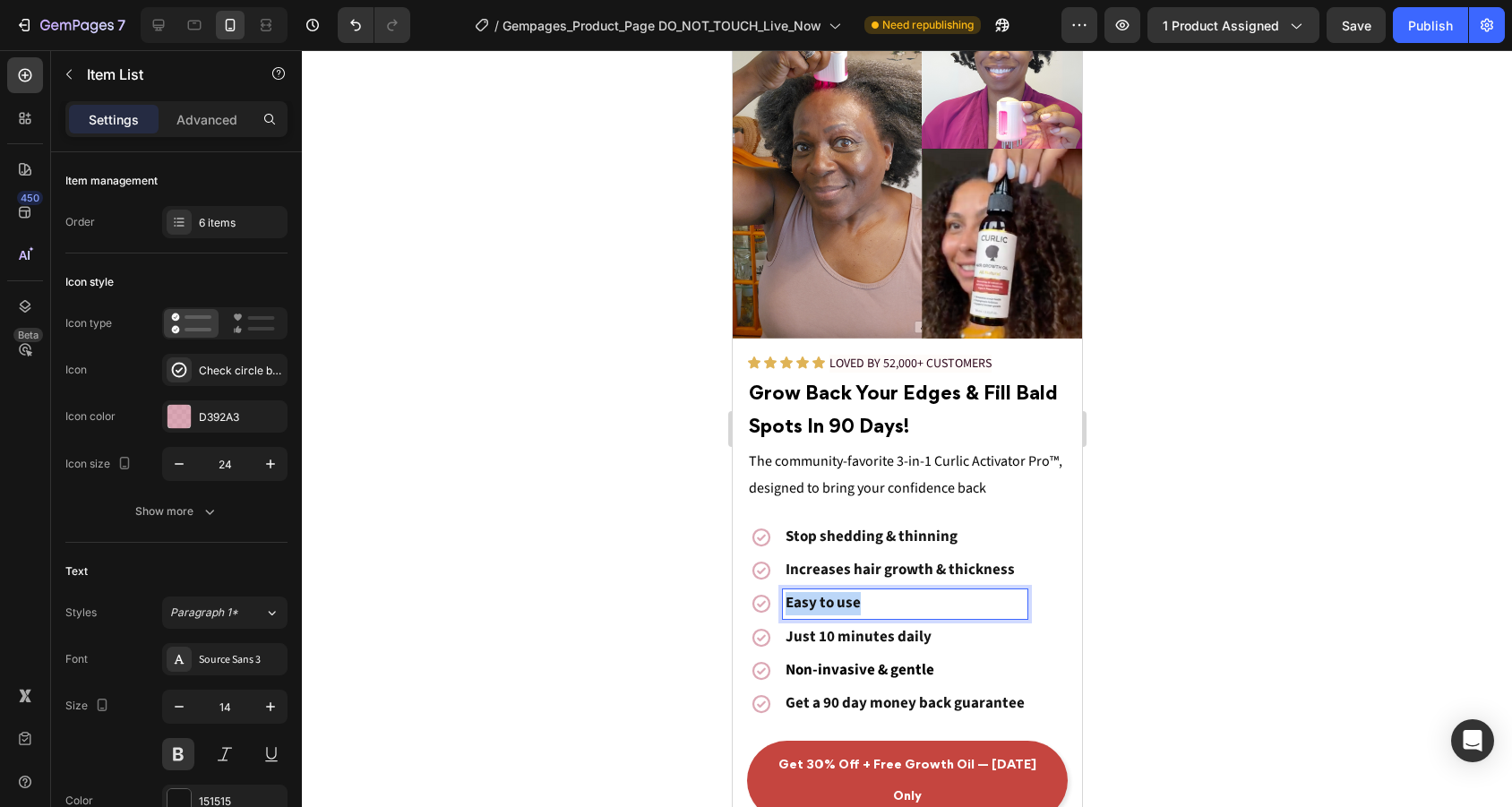
drag, startPoint x: 861, startPoint y: 599, endPoint x: 753, endPoint y: 596, distance: 108.0
click at [753, 596] on div "Easy to use" at bounding box center [886, 602] width 280 height 28
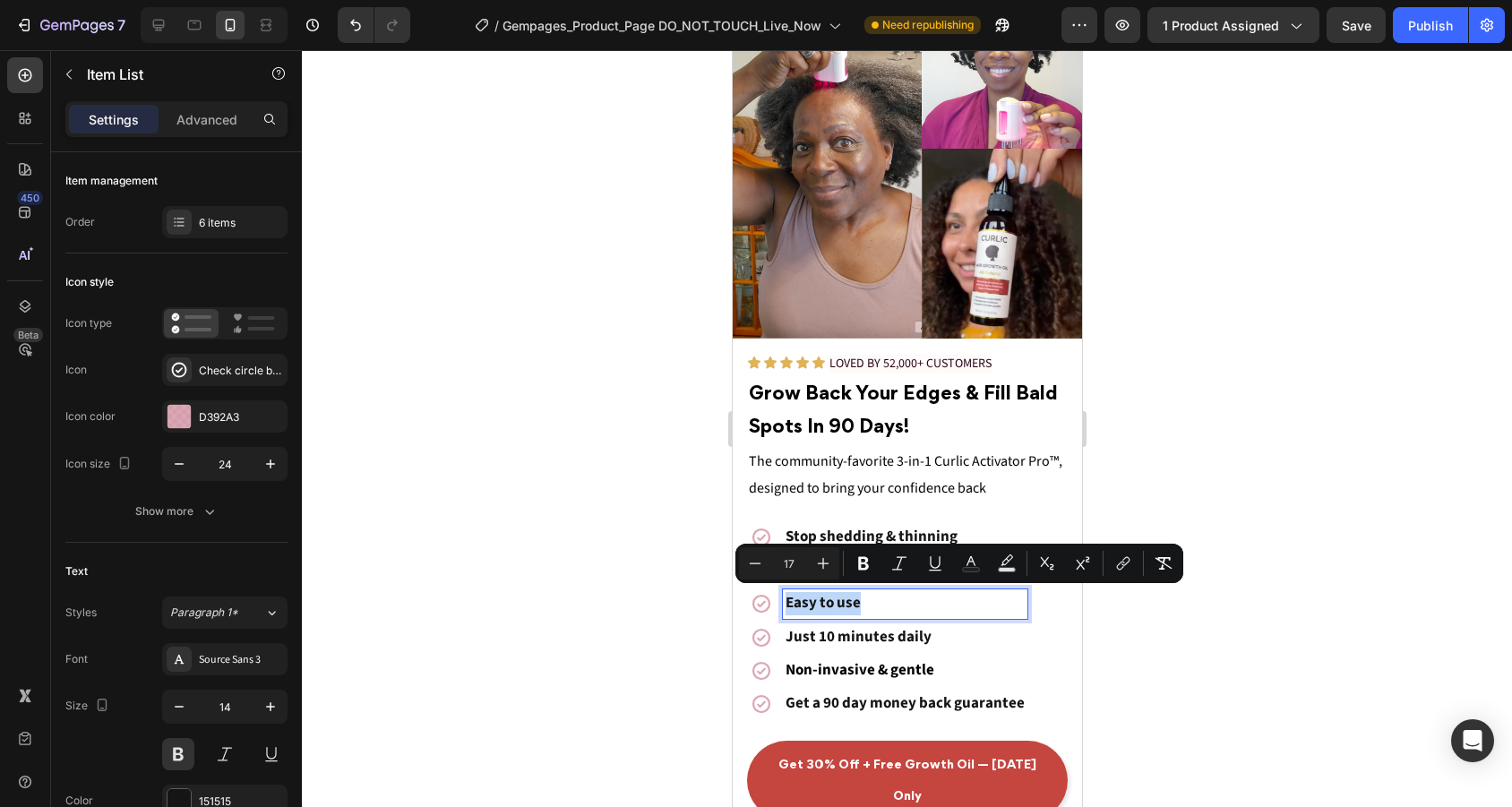
copy span "Easy to use"
click at [166, 18] on icon at bounding box center [159, 24] width 18 height 18
type input "16"
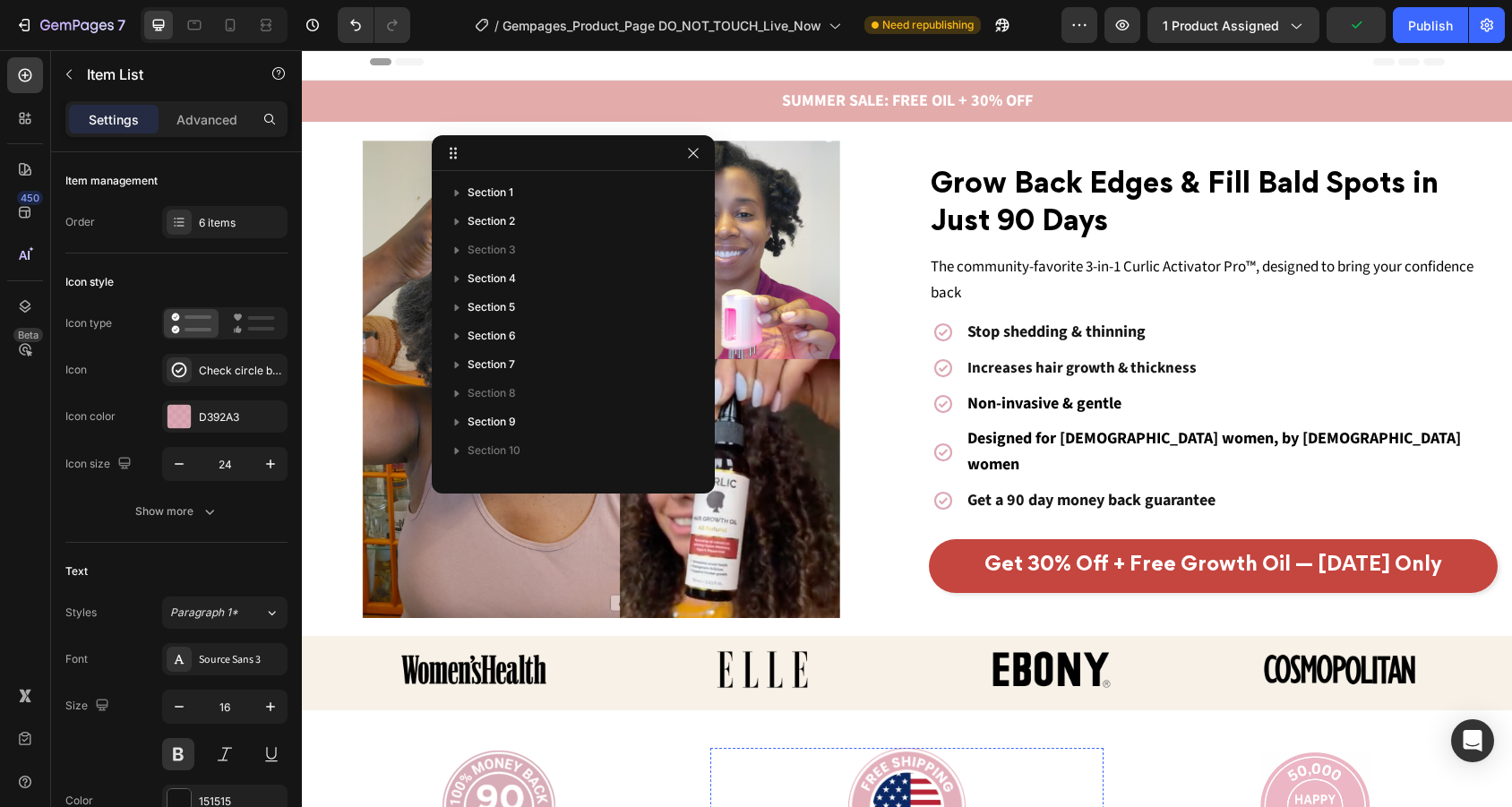
scroll to position [5, 0]
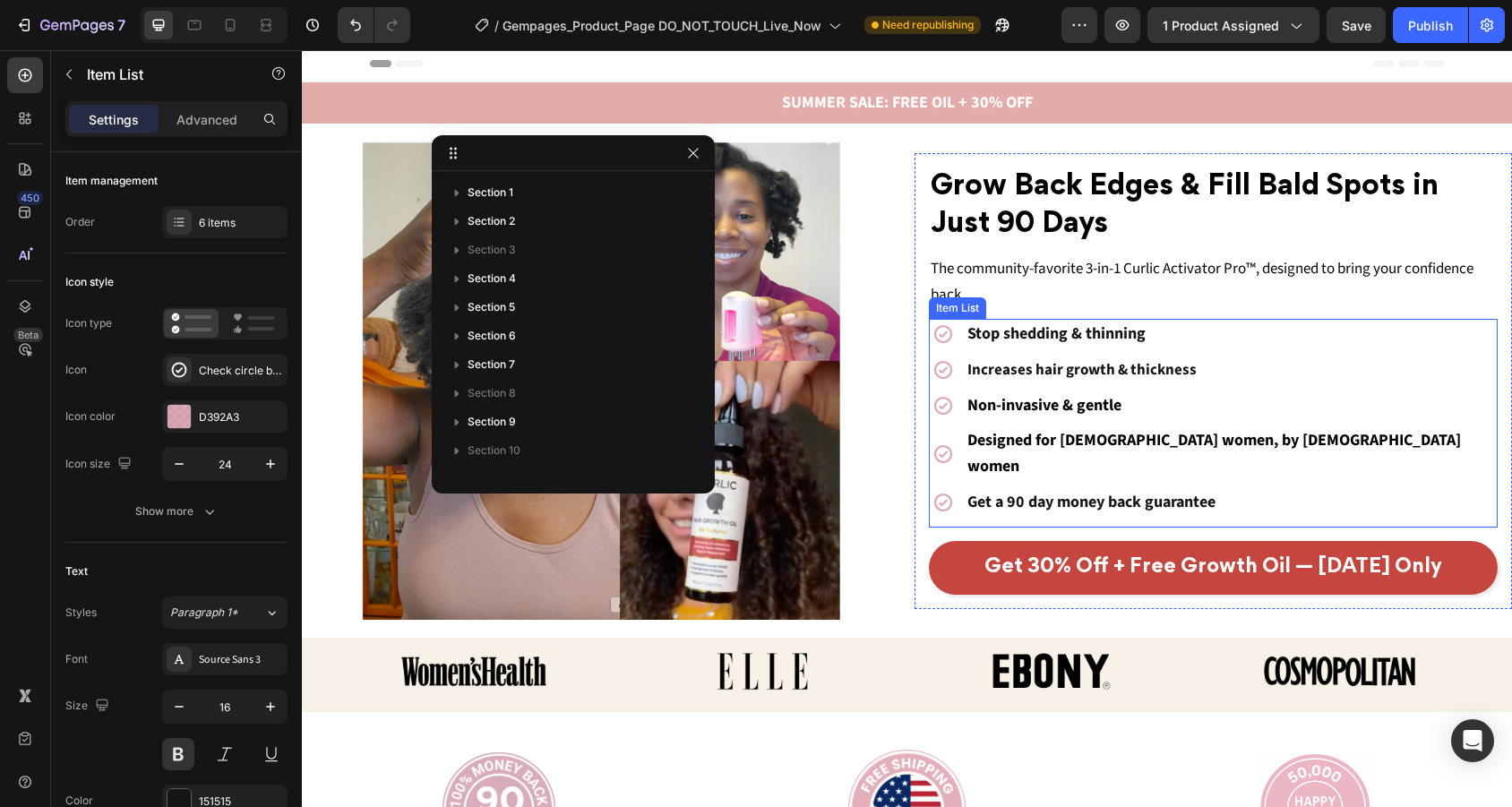
click at [1127, 418] on p "Non-invasive & gentle" at bounding box center [1231, 405] width 528 height 26
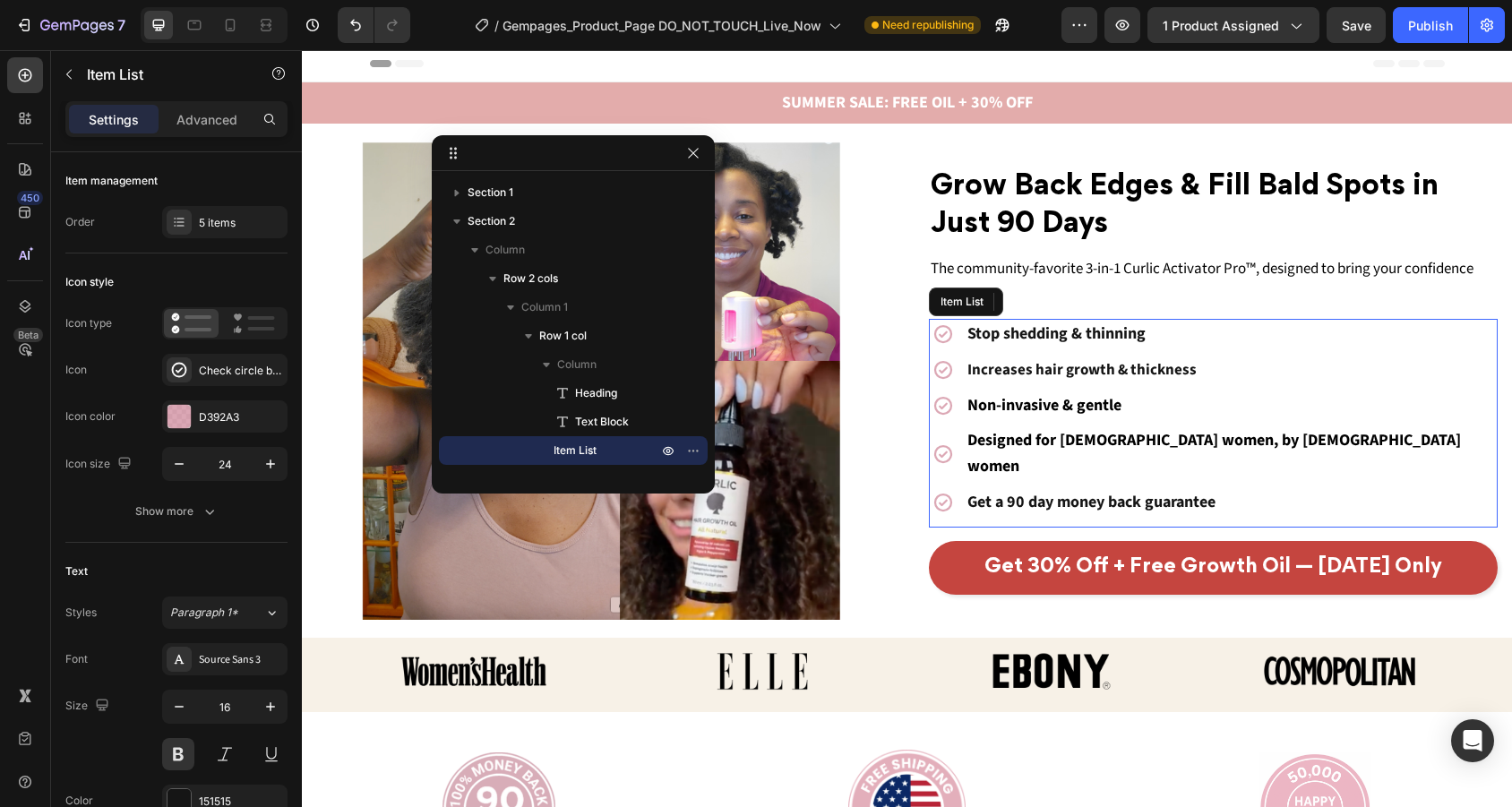
click at [1127, 418] on p "Non-invasive & gentle" at bounding box center [1231, 405] width 528 height 26
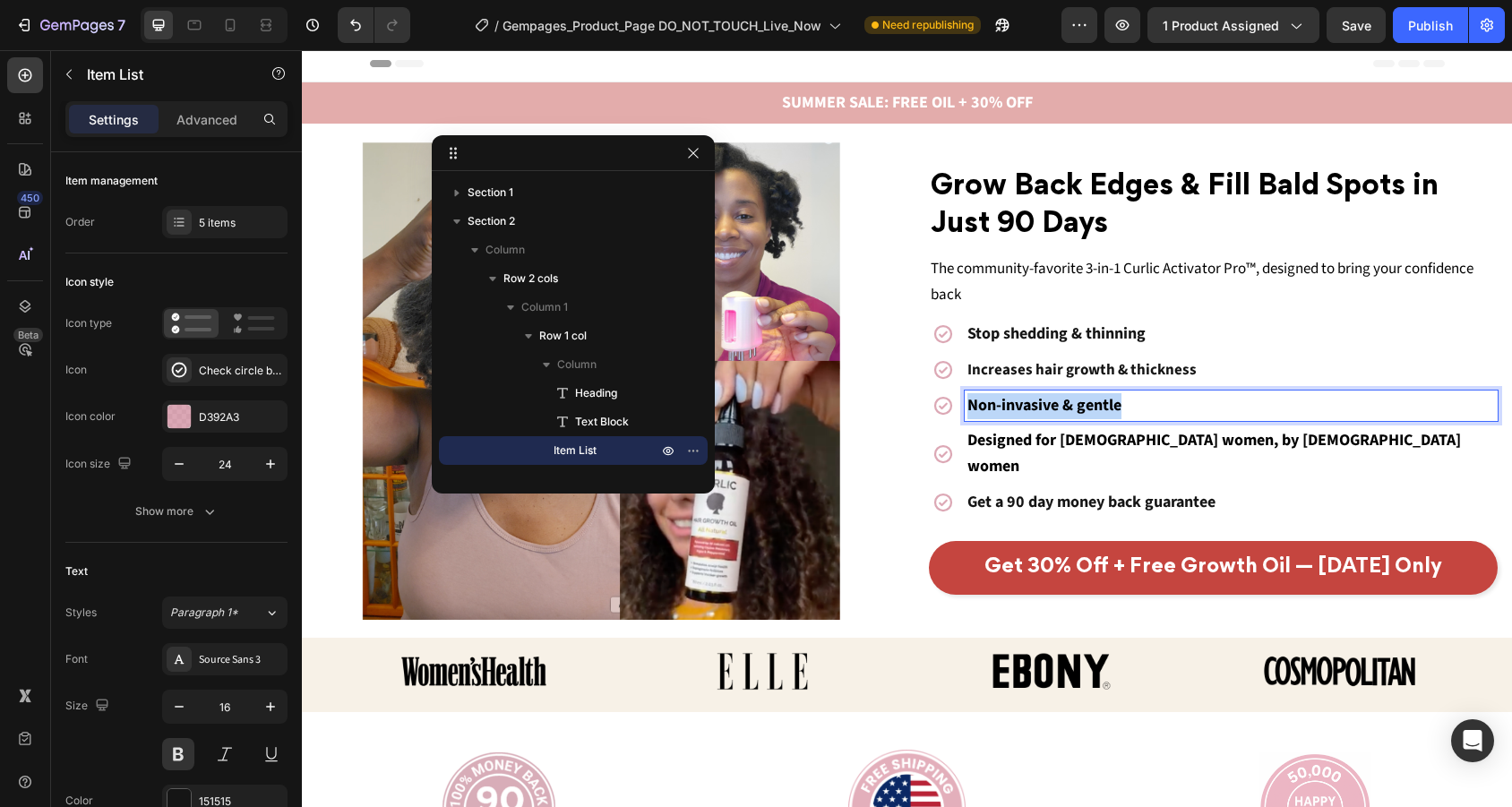
drag, startPoint x: 1133, startPoint y: 416, endPoint x: 940, endPoint y: 416, distance: 193.0
click at [940, 416] on div "Non-invasive & gentle" at bounding box center [1213, 405] width 569 height 31
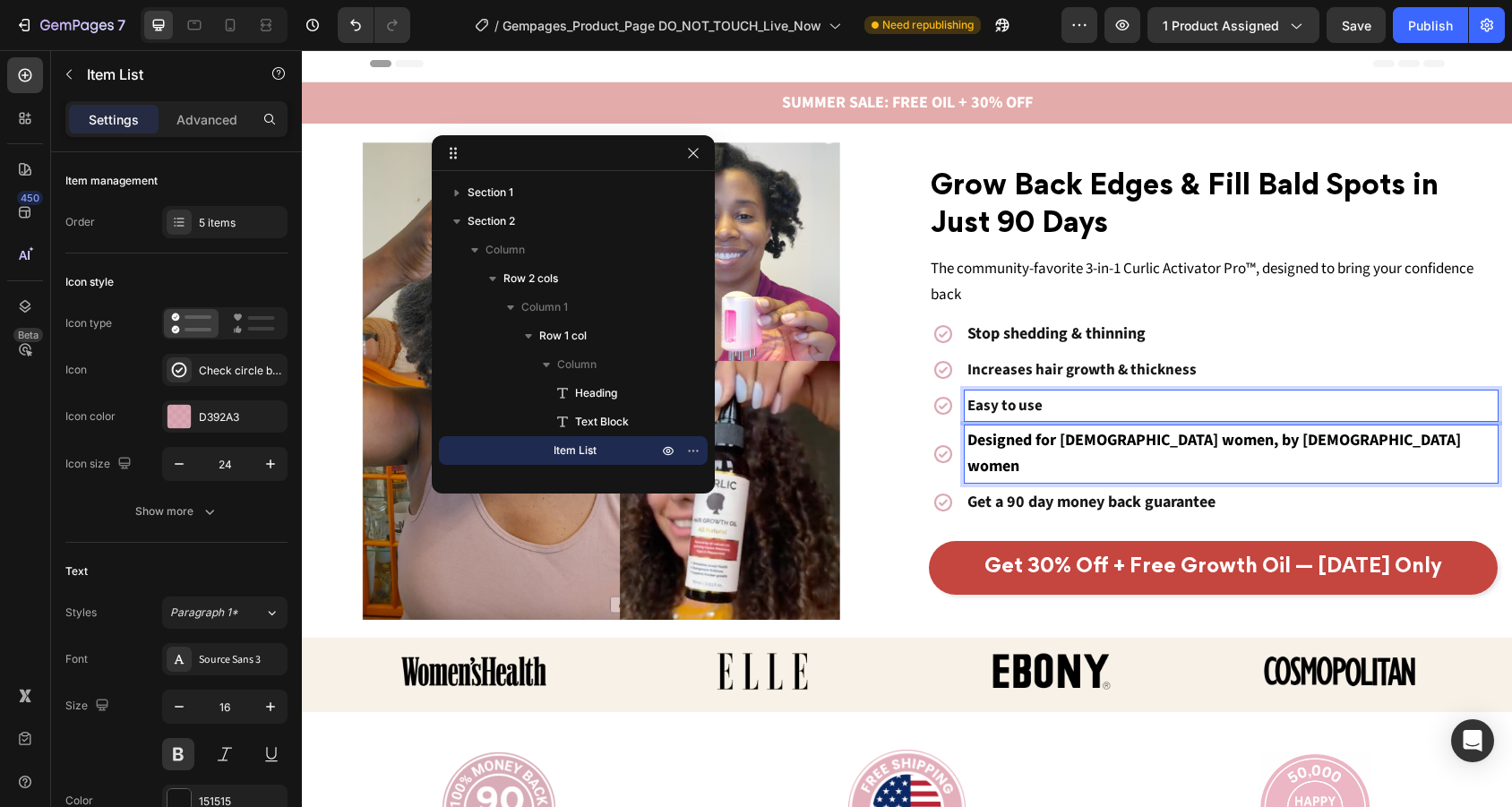
click at [1254, 457] on span "Designed for [DEMOGRAPHIC_DATA] women, by [DEMOGRAPHIC_DATA] women" at bounding box center [1214, 452] width 494 height 48
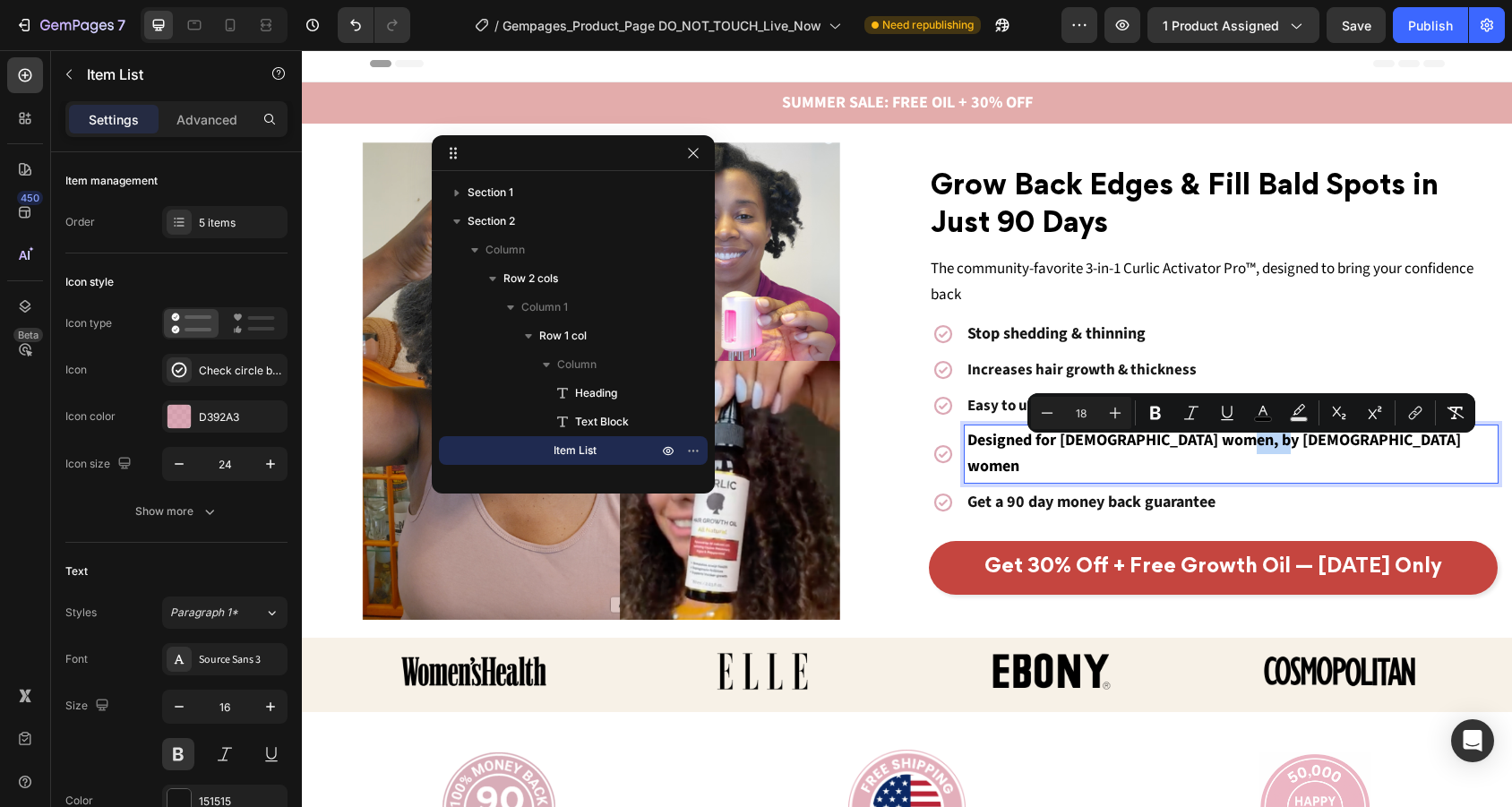
click at [1275, 453] on span "Designed for [DEMOGRAPHIC_DATA] women, by [DEMOGRAPHIC_DATA] women" at bounding box center [1214, 452] width 494 height 48
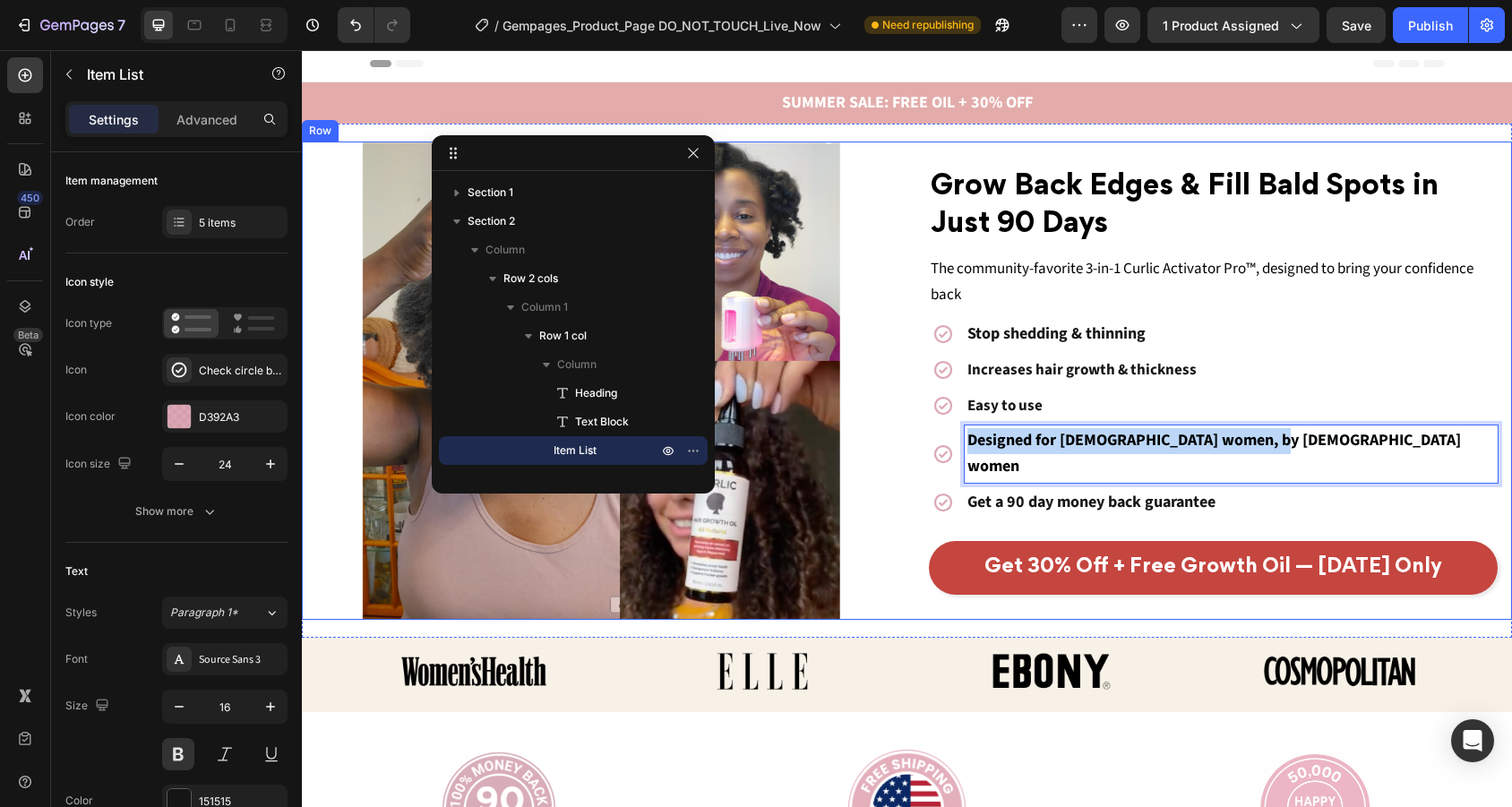
drag, startPoint x: 1276, startPoint y: 453, endPoint x: 886, endPoint y: 452, distance: 390.0
click at [886, 452] on div "Grow Back Edges & Fill Bald Spots in Just 90 Days Heading The community-favorit…" at bounding box center [906, 380] width 1210 height 478
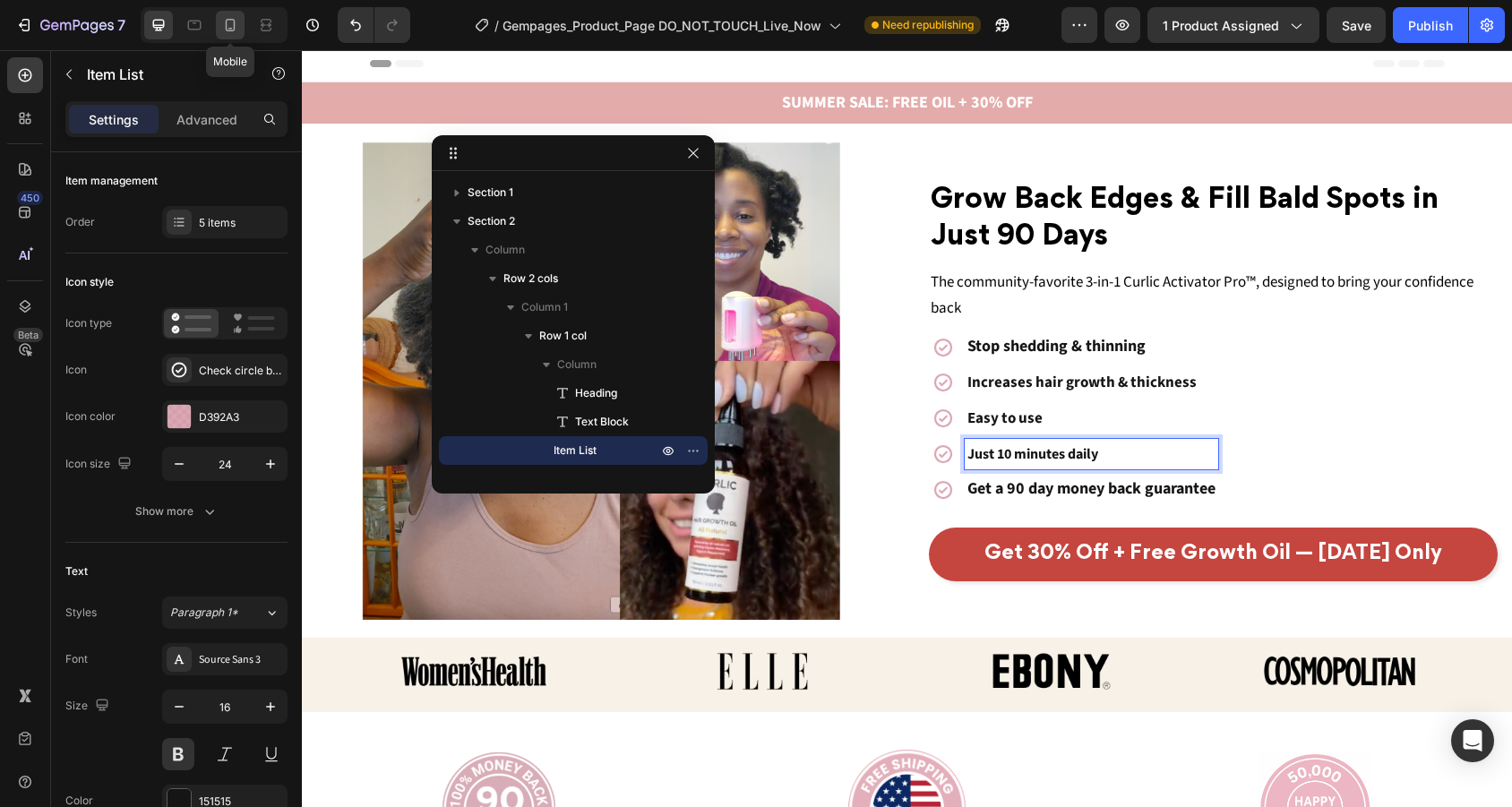
click at [229, 24] on icon at bounding box center [230, 24] width 18 height 18
type input "15"
type input "14"
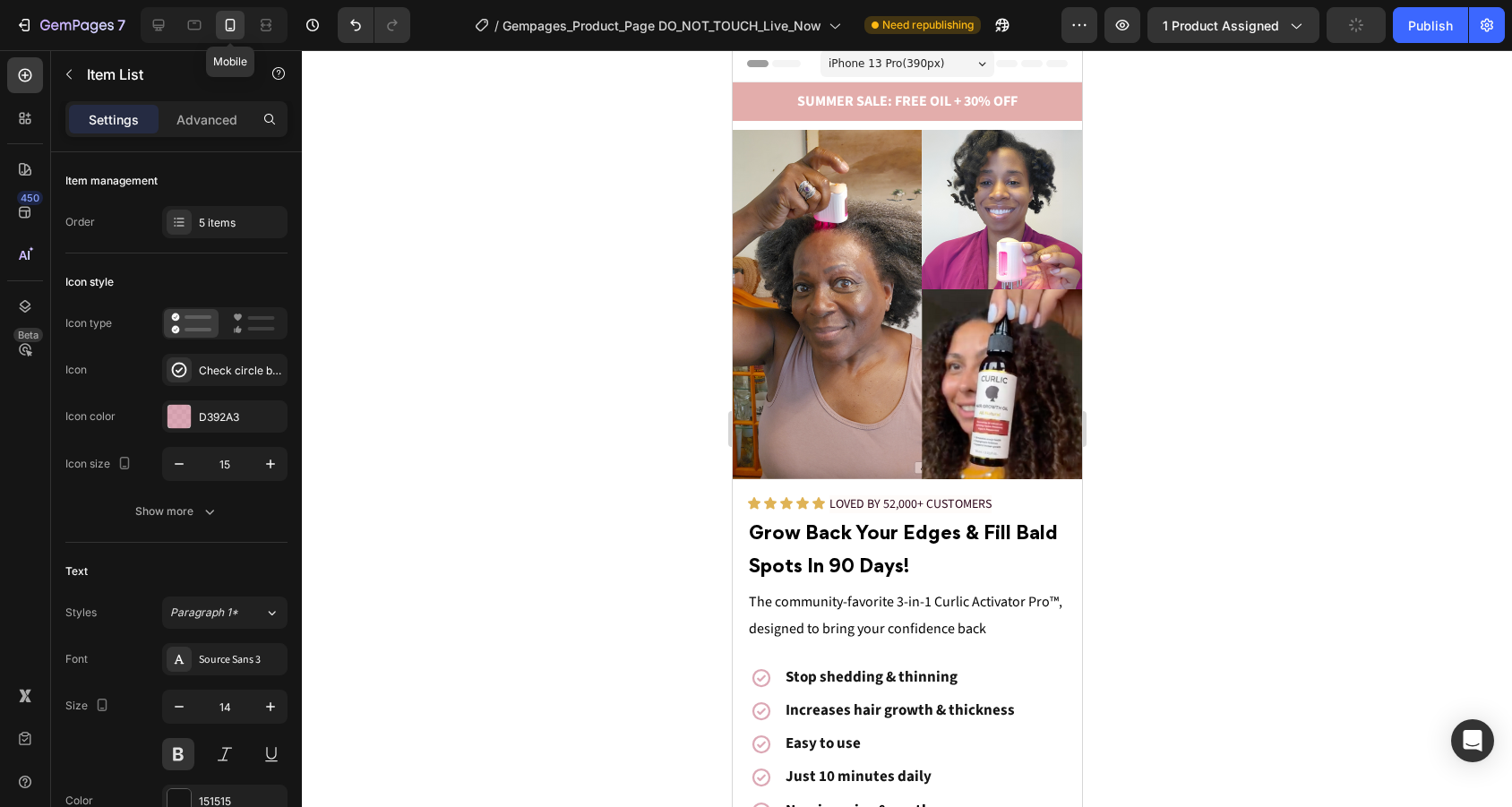
scroll to position [143, 0]
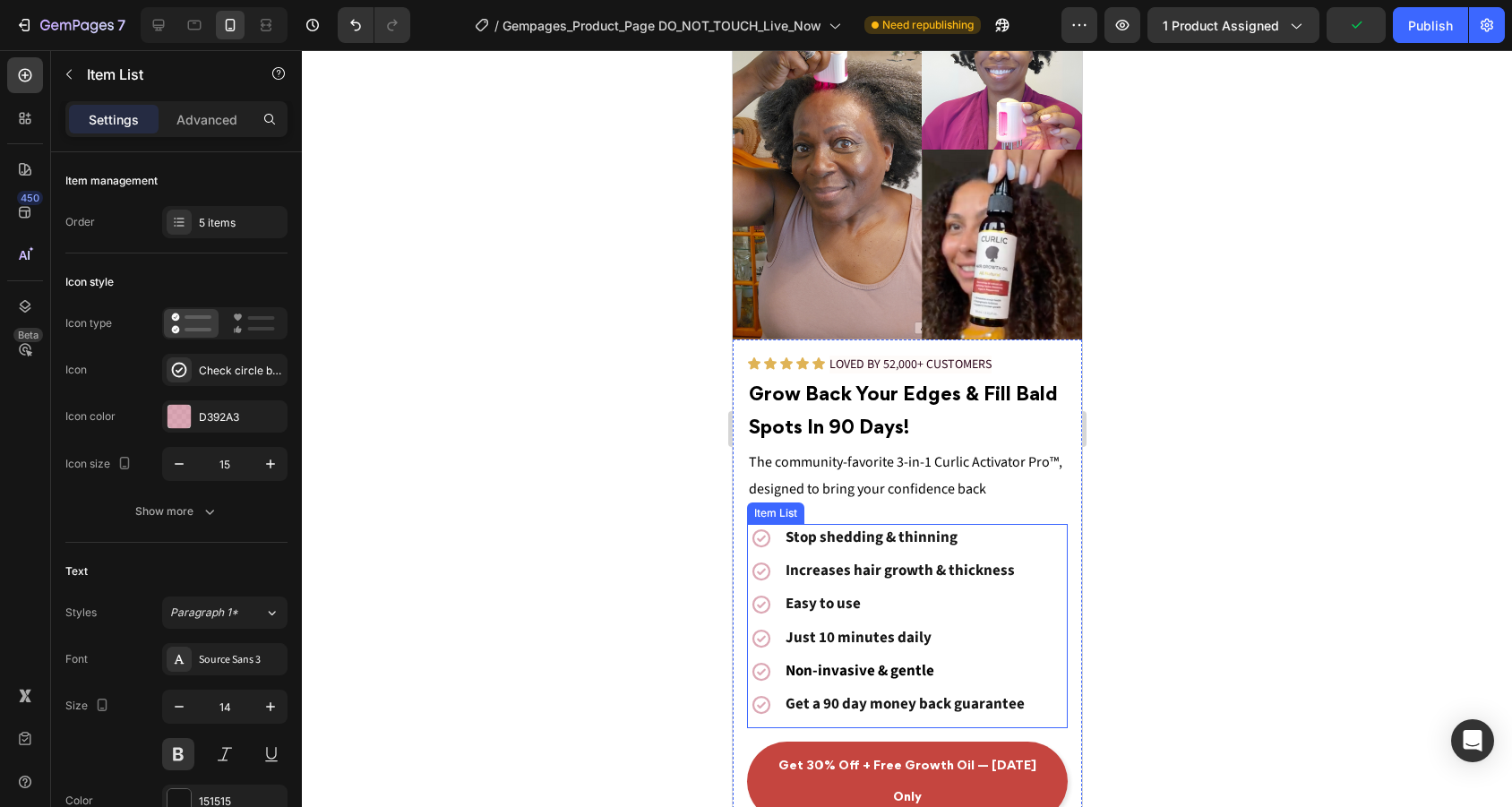
click at [926, 671] on span "Non-invasive & gentle" at bounding box center [859, 671] width 149 height 22
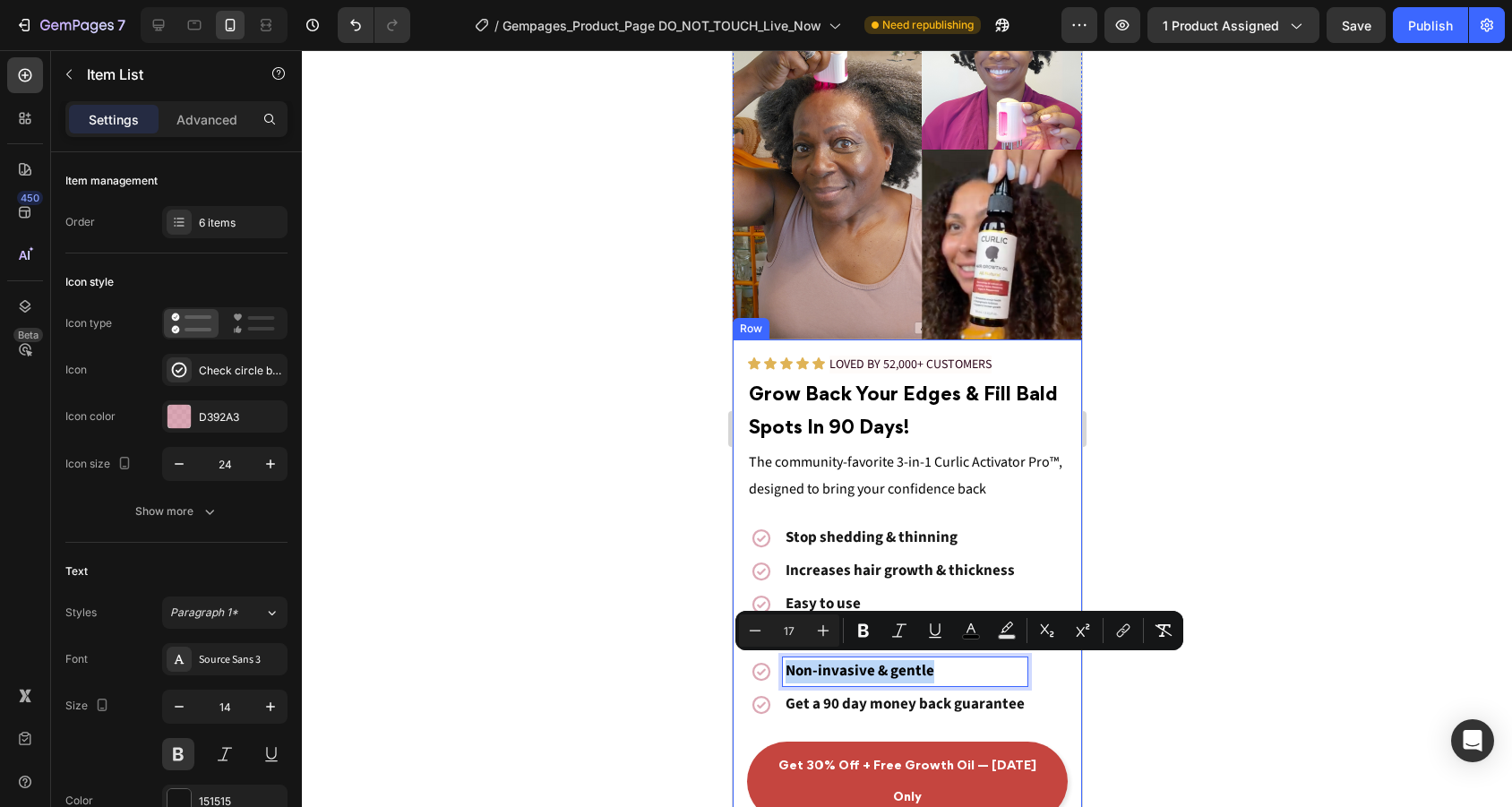
drag, startPoint x: 946, startPoint y: 666, endPoint x: 1462, endPoint y: 692, distance: 516.7
click at [733, 666] on div "Icon Icon Icon Icon Icon Icon List LOVED BY 52,000+ CUSTOMERS Text Block Row Gr…" at bounding box center [906, 587] width 349 height 496
copy span "Non-invasive & gentle"
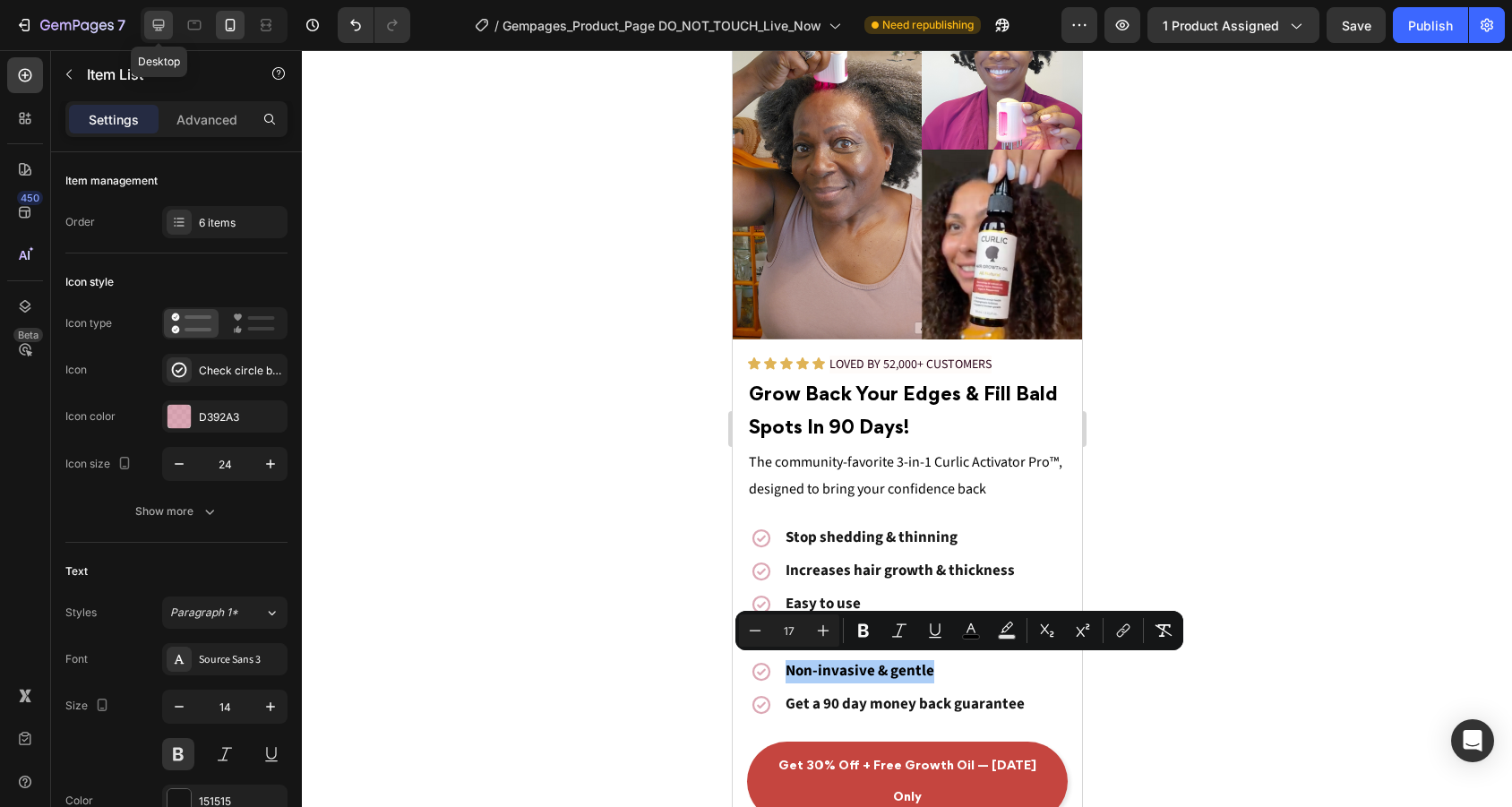
click at [168, 23] on icon at bounding box center [159, 24] width 18 height 18
type input "16"
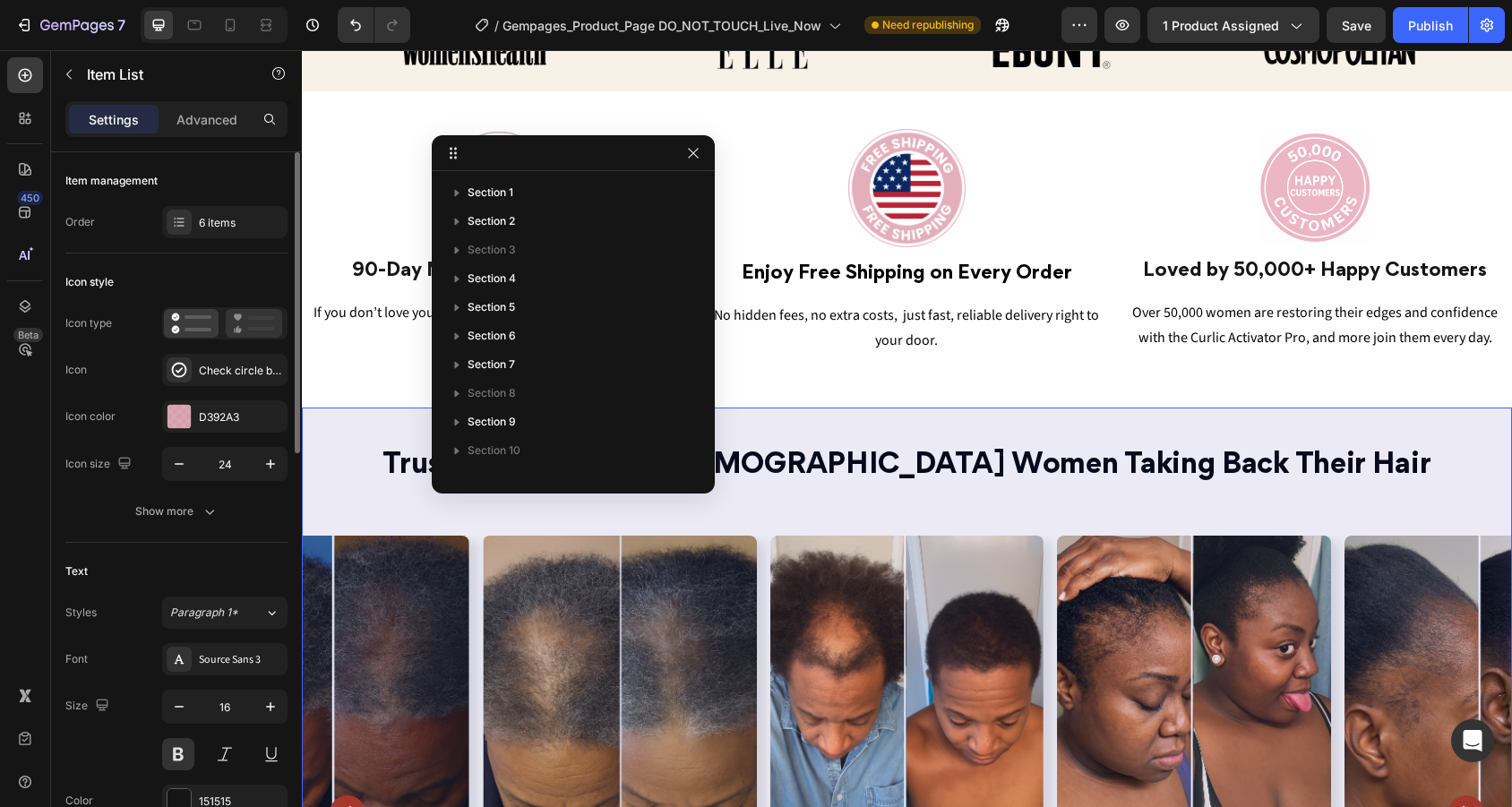
scroll to position [80, 0]
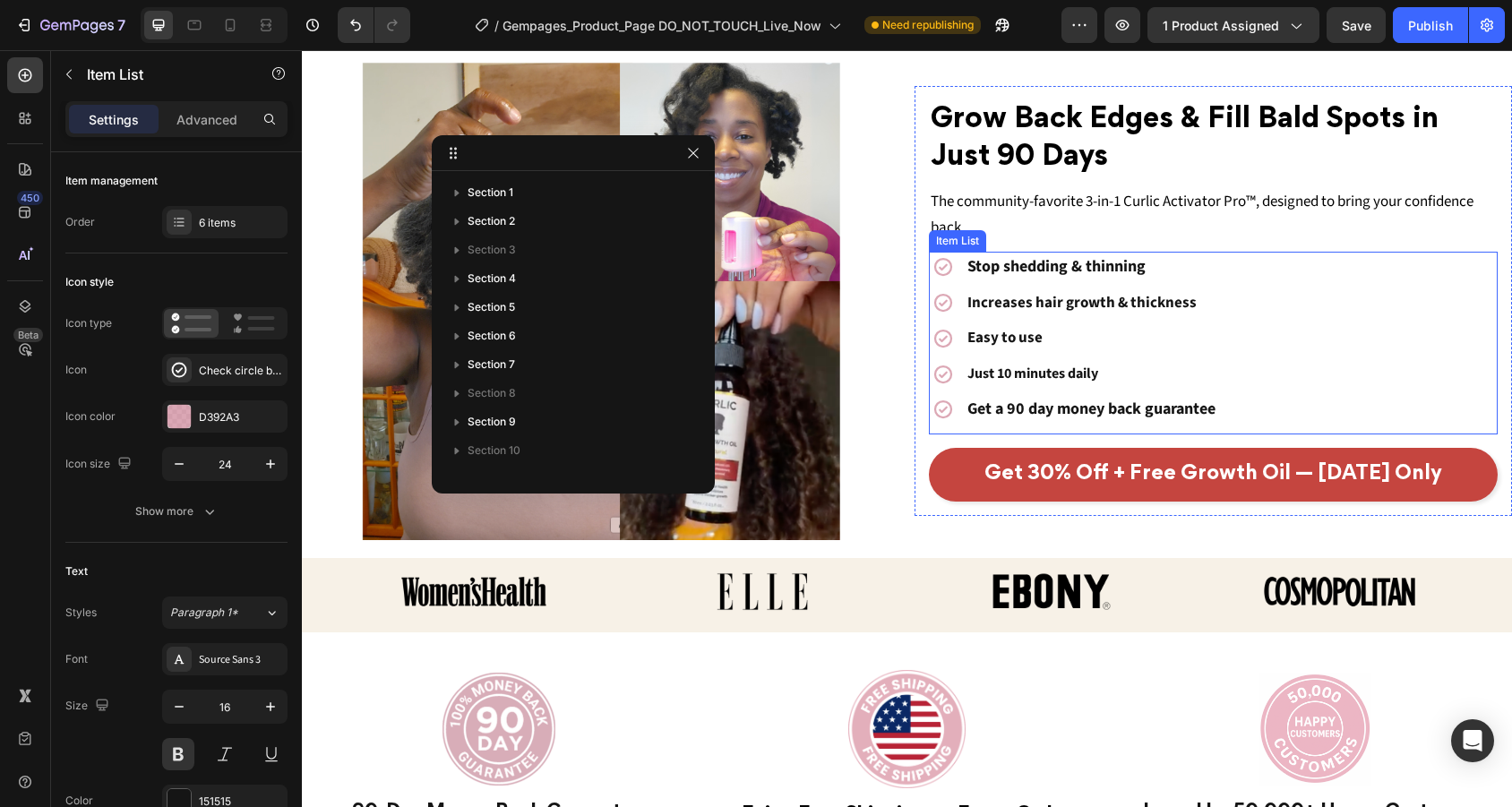
click at [1355, 409] on div "Stop shedding & thinning Increases hair growth & thickness Easy to use Just 10 …" at bounding box center [1213, 338] width 569 height 173
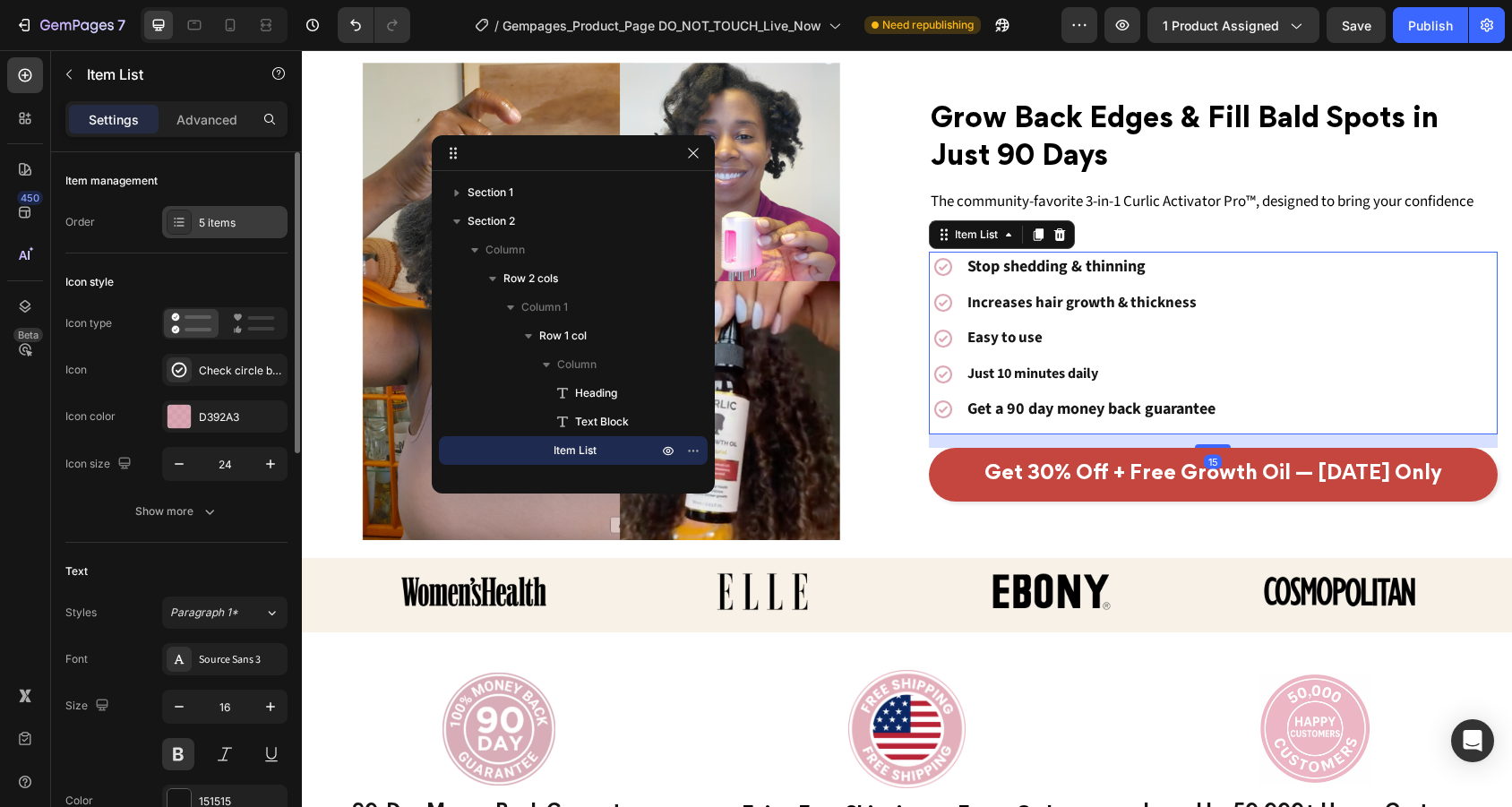
click at [214, 219] on div "5 items" at bounding box center [241, 222] width 84 height 16
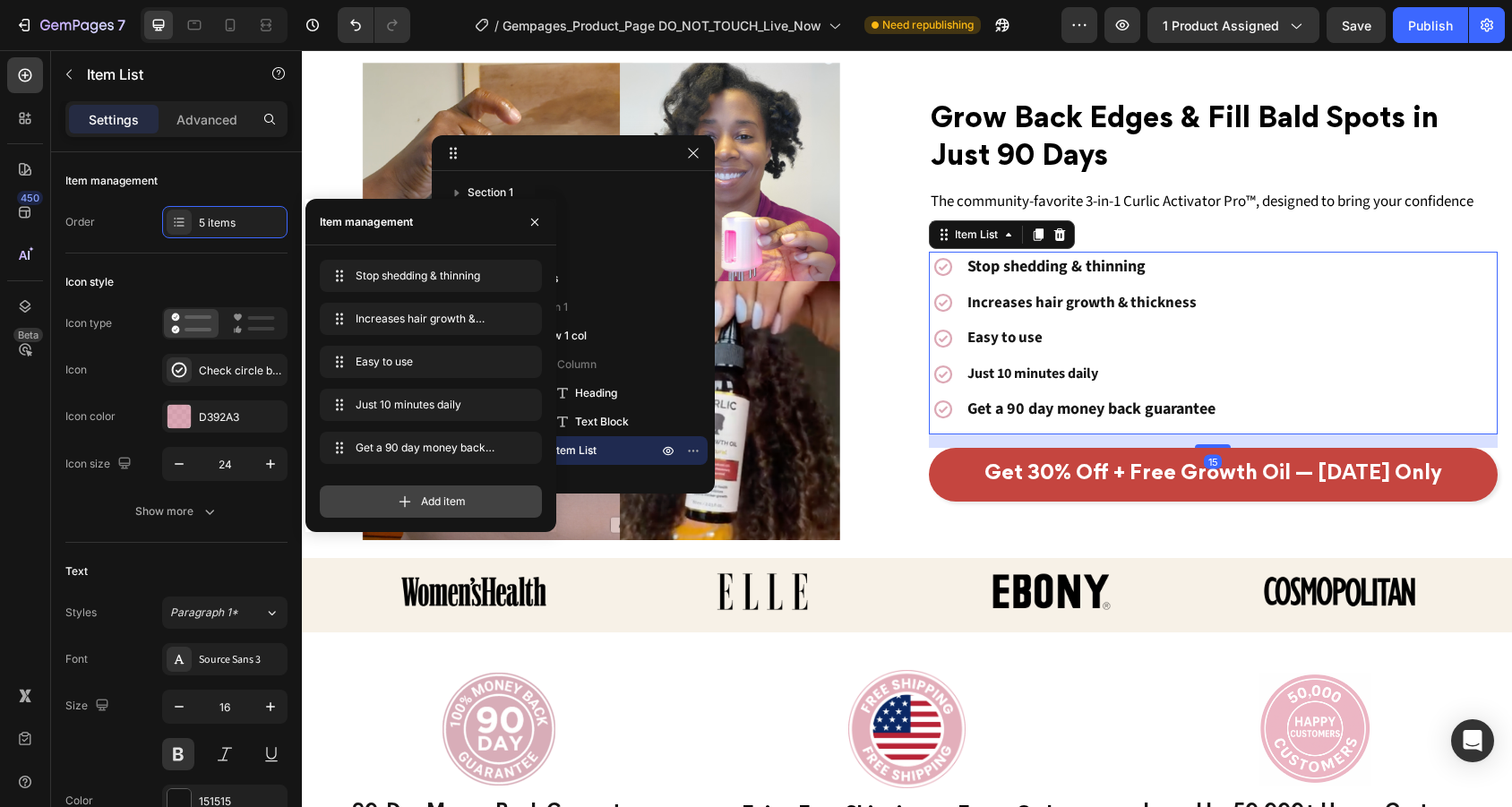
click at [443, 515] on div "Add item" at bounding box center [430, 500] width 222 height 32
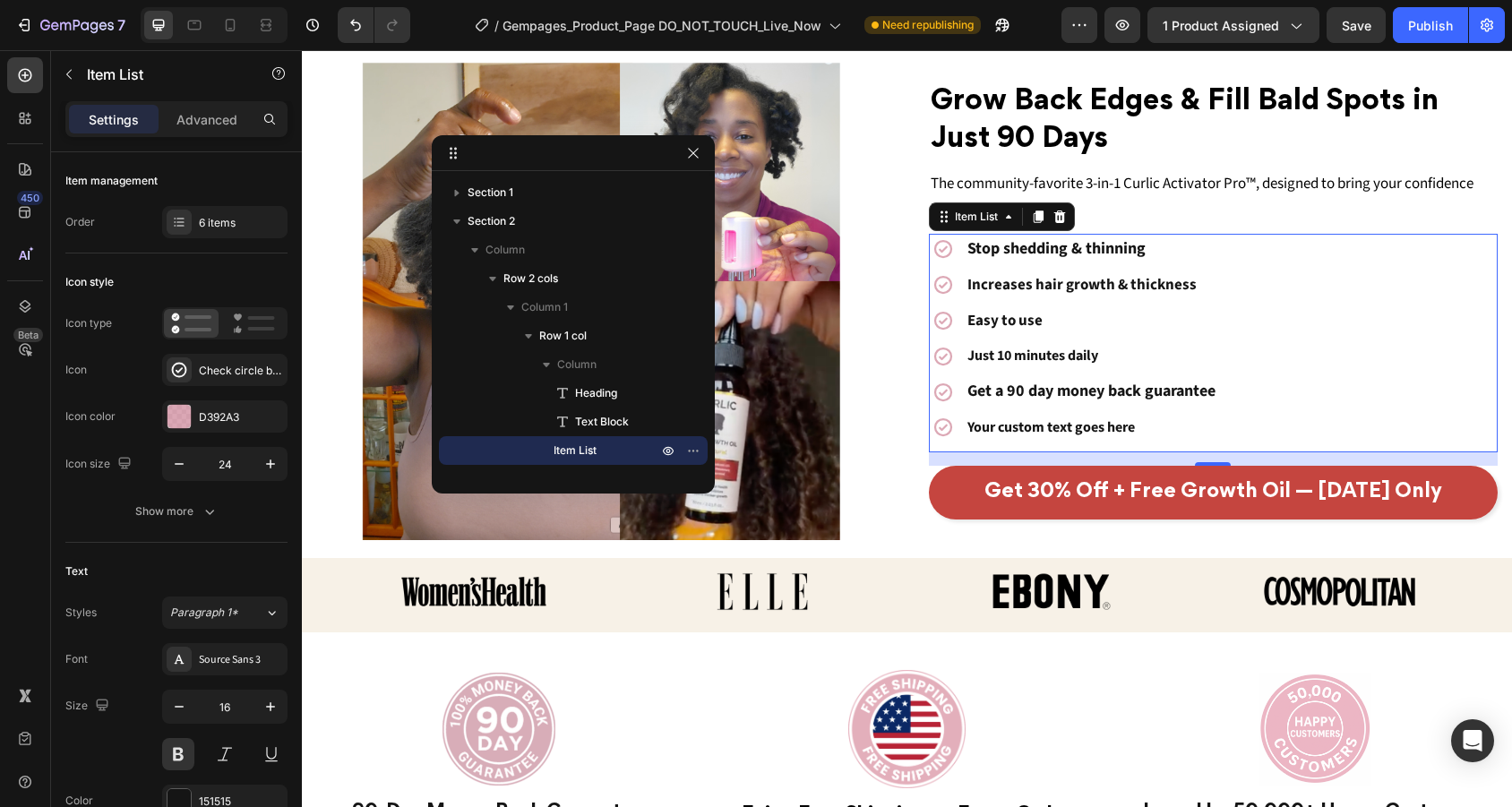
click at [1157, 424] on p "Your custom text goes here" at bounding box center [1091, 427] width 248 height 26
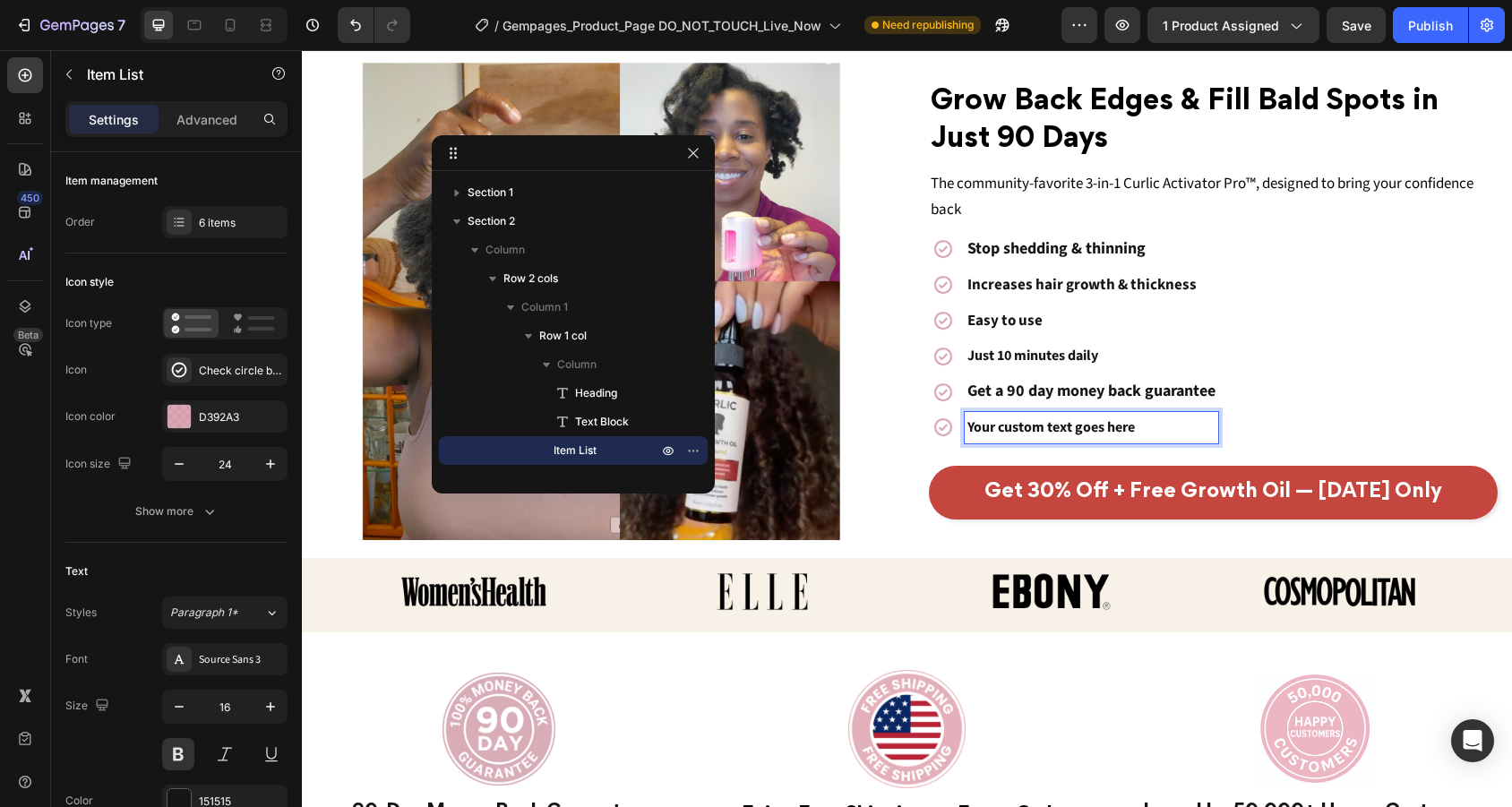
drag, startPoint x: 1157, startPoint y: 424, endPoint x: 874, endPoint y: 424, distance: 283.0
click at [879, 424] on div "Grow Back Edges & Fill Bald Spots in Just 90 Days Heading The community-favorit…" at bounding box center [906, 301] width 1210 height 478
click at [1104, 352] on p "Just 10 minutes daily" at bounding box center [1091, 356] width 248 height 26
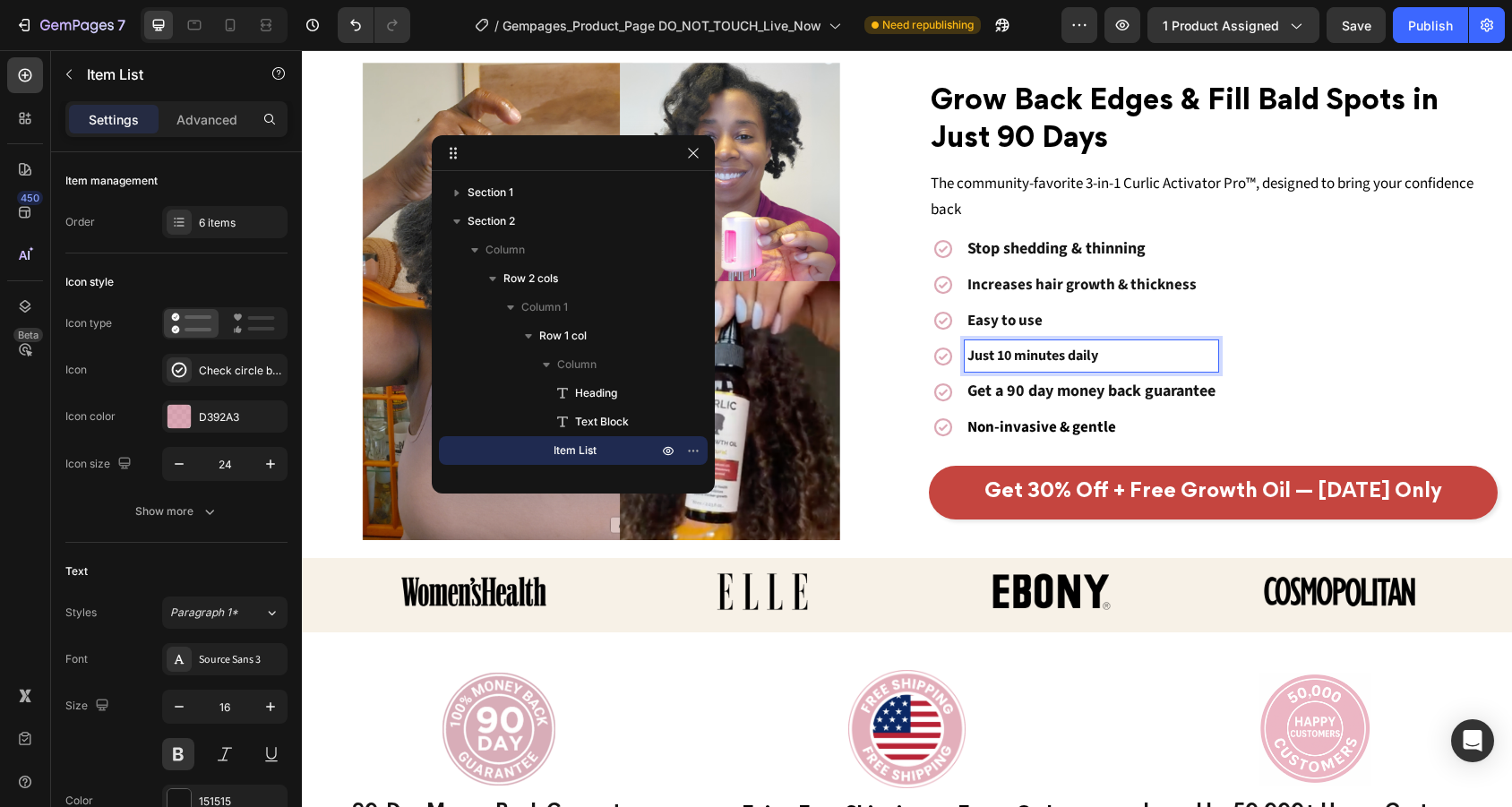
click at [1104, 352] on p "Just 10 minutes daily" at bounding box center [1091, 356] width 248 height 26
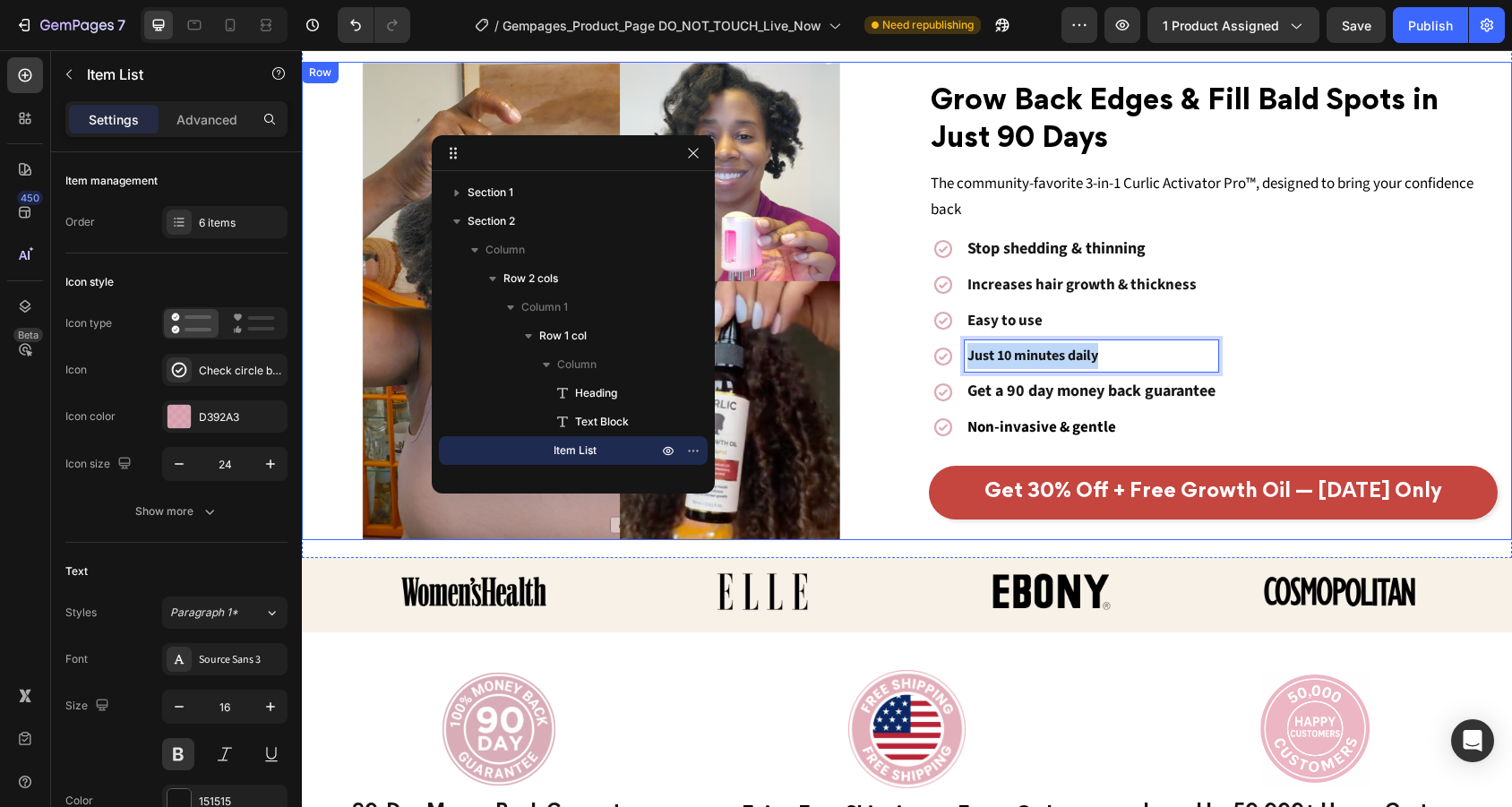
drag, startPoint x: 1116, startPoint y: 352, endPoint x: 868, endPoint y: 352, distance: 248.0
click at [868, 352] on div "Grow Back Edges & Fill Bald Spots in Just 90 Days Heading The community-favorit…" at bounding box center [906, 301] width 1210 height 478
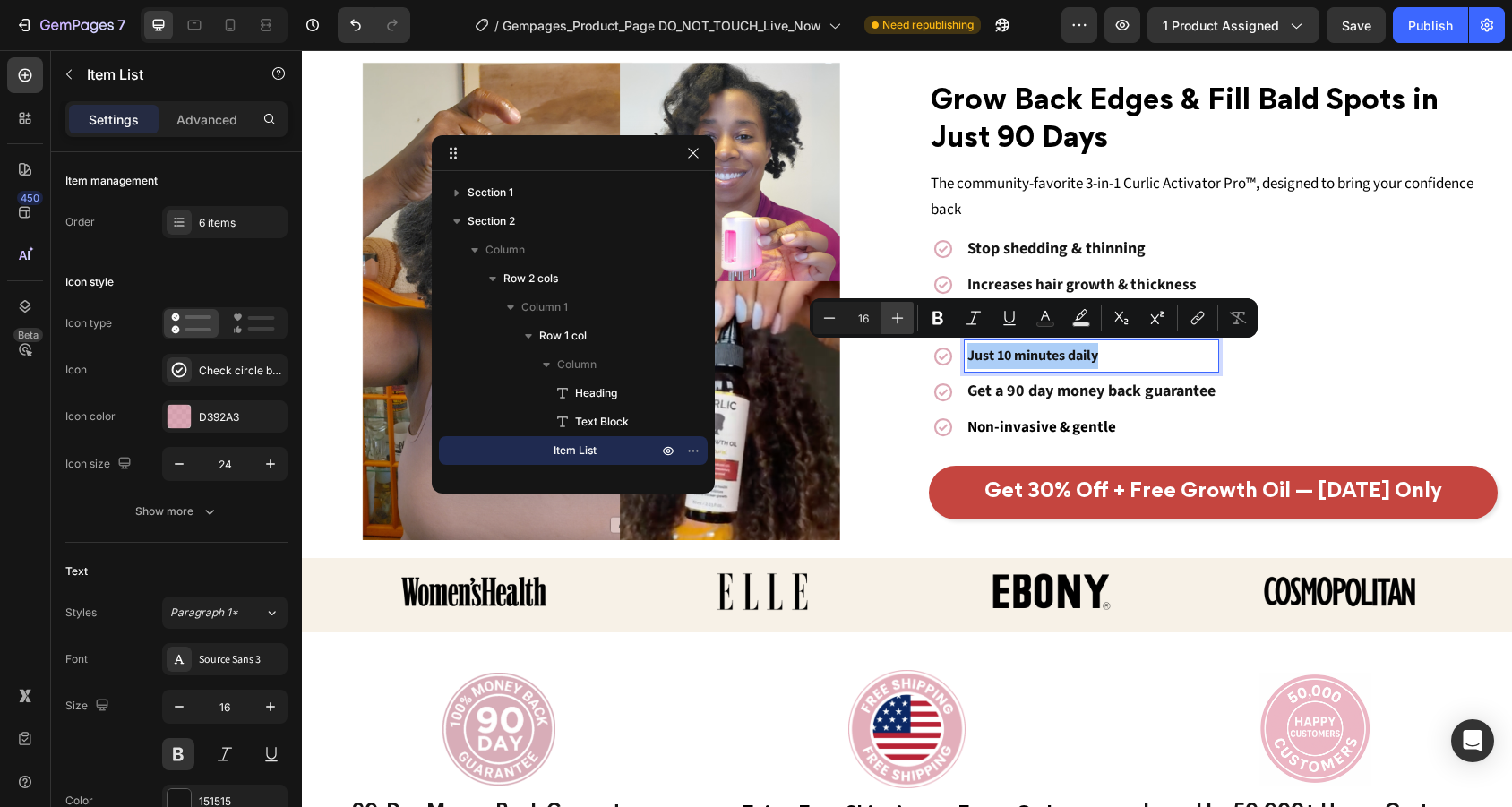
click at [902, 313] on icon "Editor contextual toolbar" at bounding box center [898, 317] width 18 height 18
type input "17"
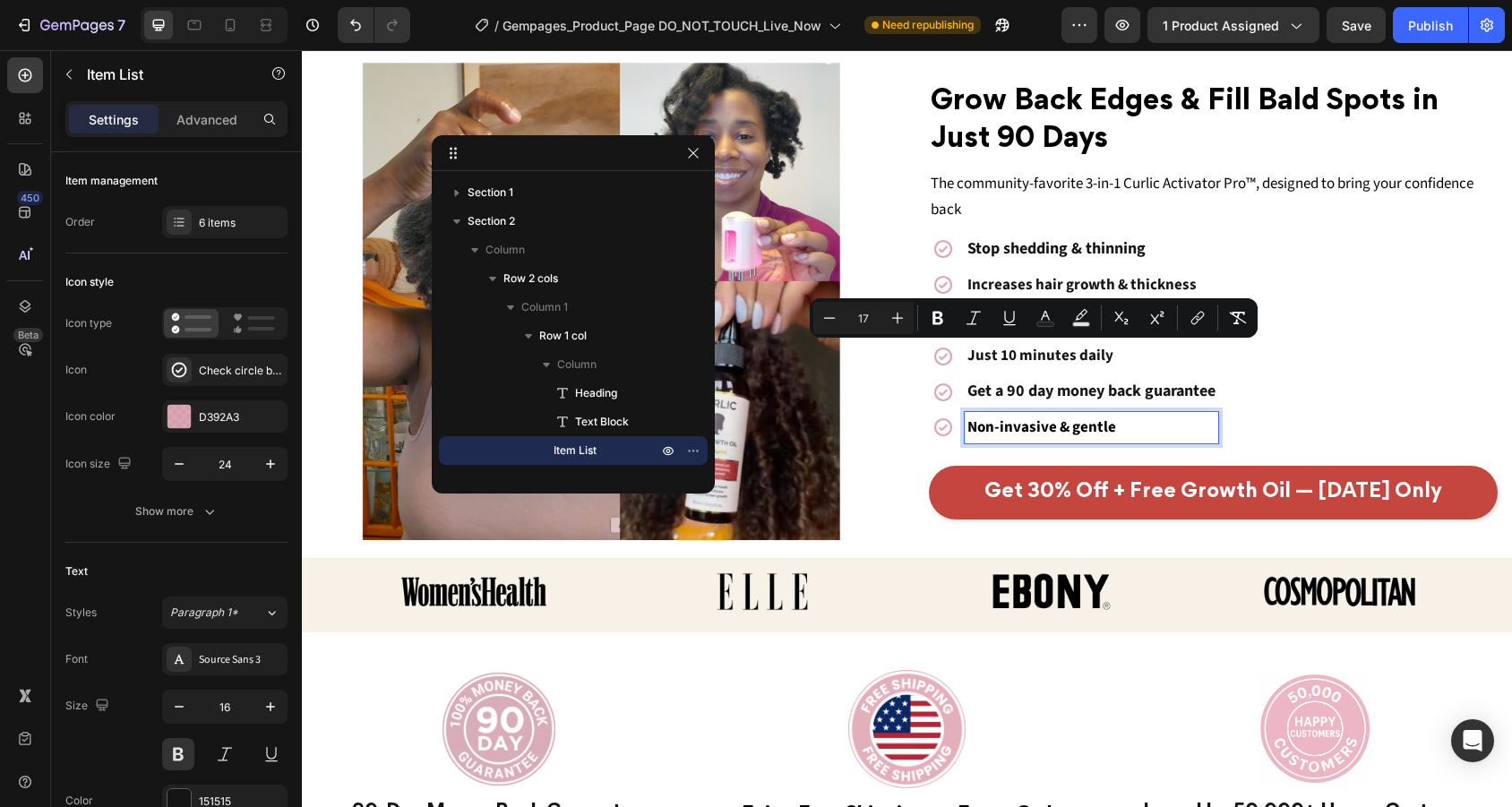
click at [1117, 417] on p "Non-invasive & gentle" at bounding box center [1091, 427] width 248 height 26
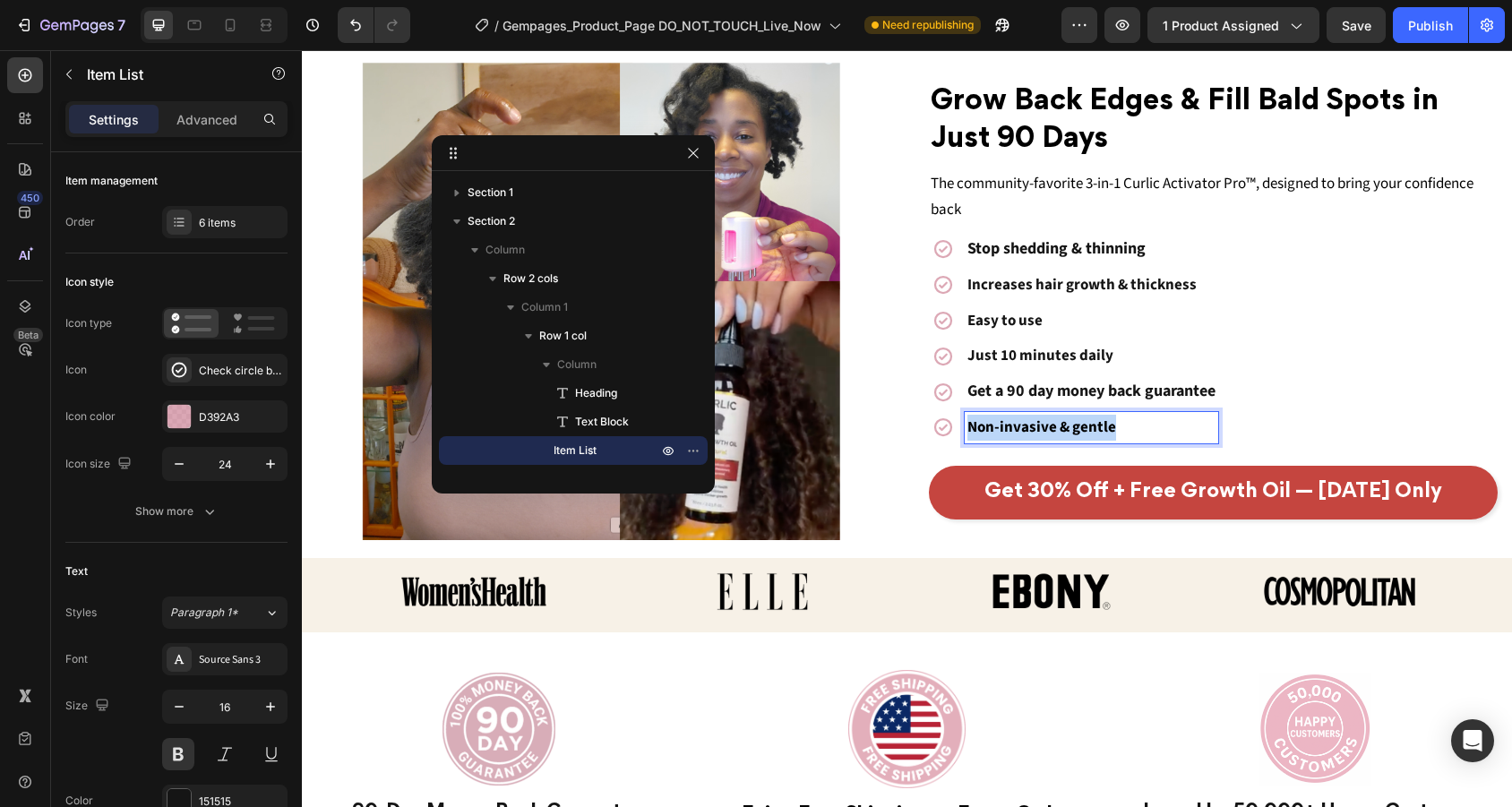
drag, startPoint x: 1117, startPoint y: 417, endPoint x: 1025, endPoint y: 417, distance: 92.0
click at [1025, 417] on p "Non-invasive & gentle" at bounding box center [1091, 427] width 248 height 26
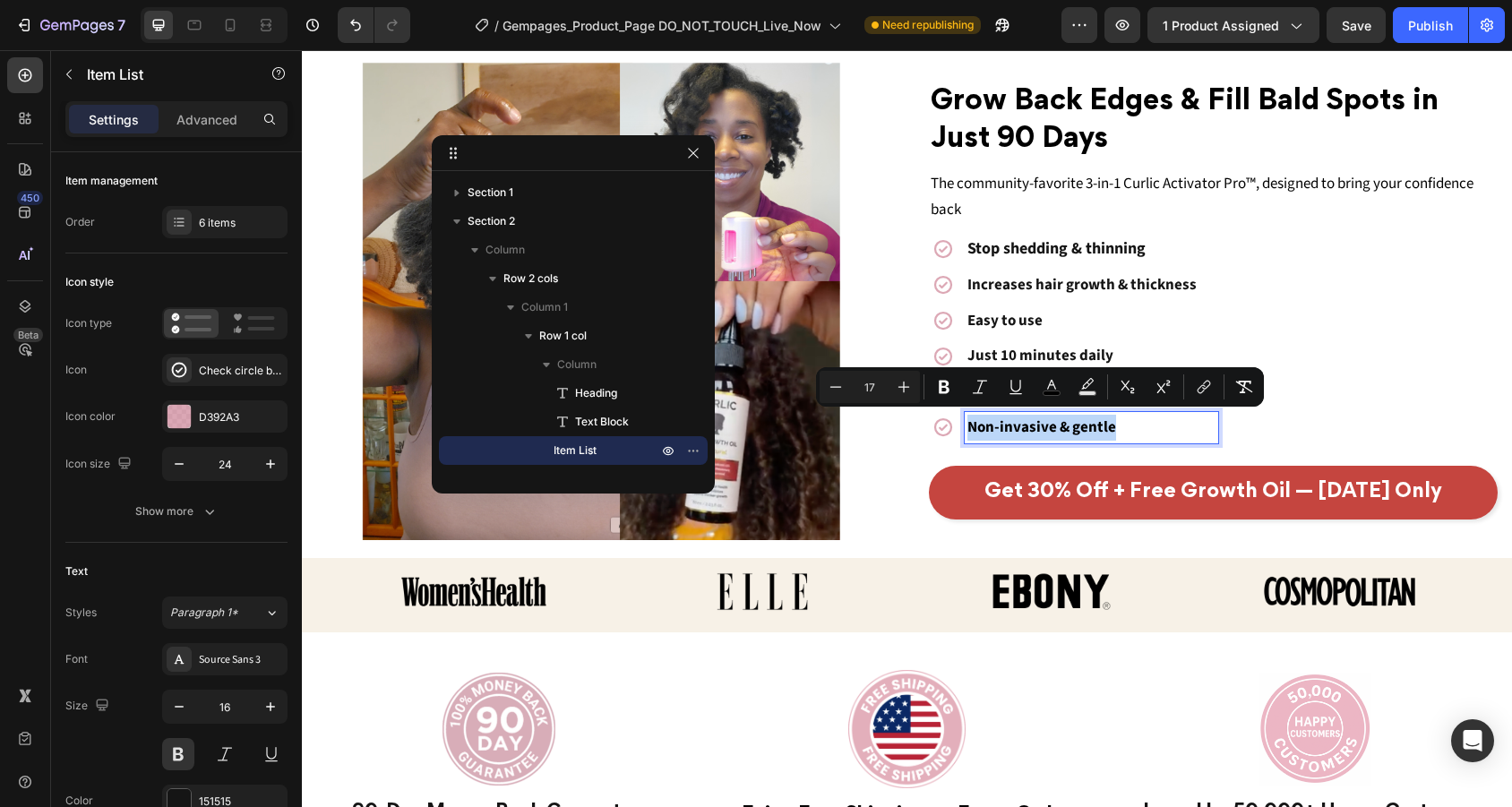
click at [1164, 416] on p "Non-invasive & gentle" at bounding box center [1091, 427] width 248 height 26
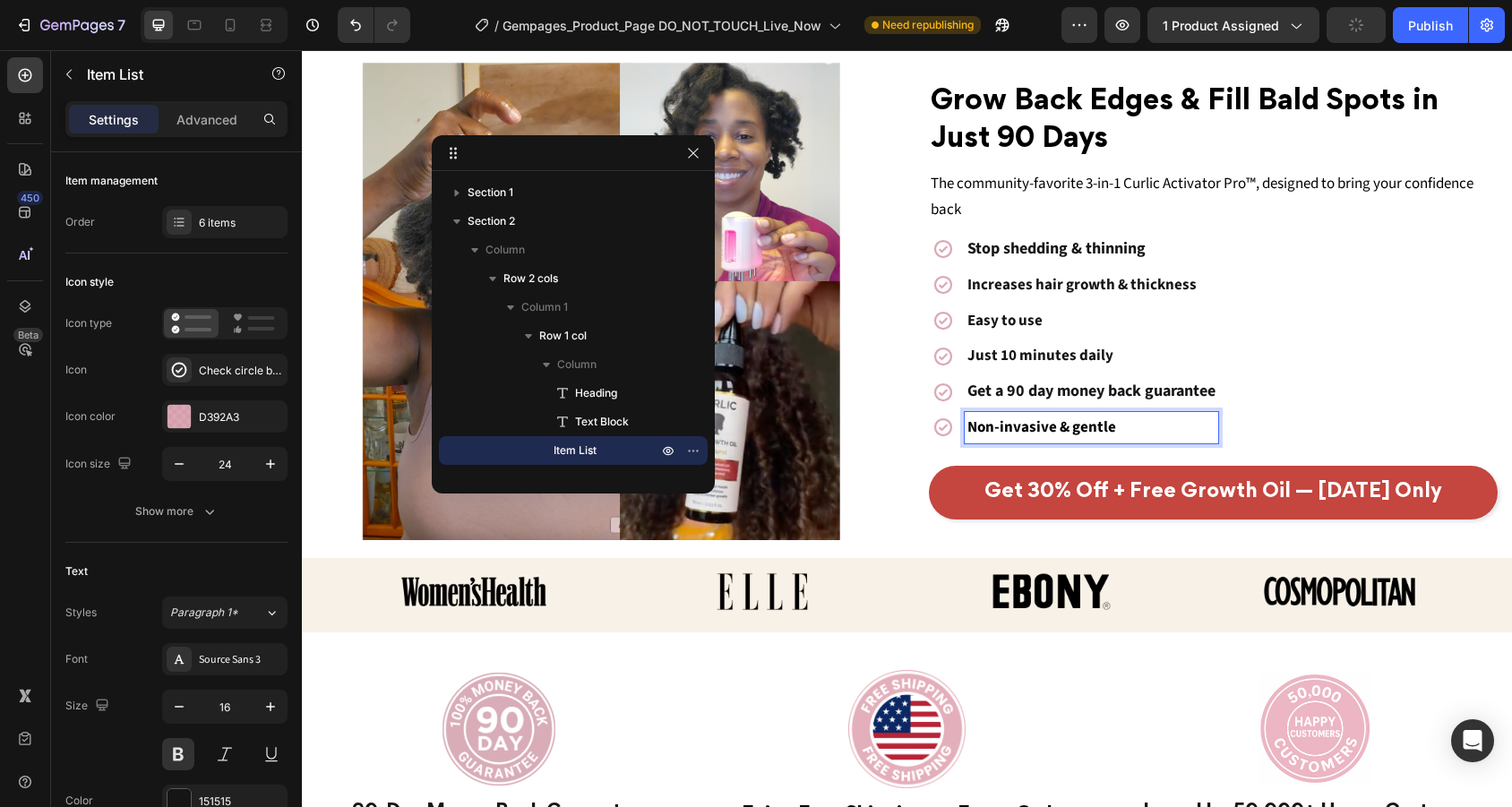
click at [1322, 384] on div "Stop shedding & thinning Increases hair growth & thickness Easy to use Just 10 …" at bounding box center [1213, 339] width 569 height 210
click at [1390, 388] on div "Stop shedding & thinning Increases hair growth & thickness Easy to use Just 10 …" at bounding box center [1213, 339] width 569 height 210
click at [1459, 340] on div "Stop shedding & thinning Increases hair growth & thickness Easy to use Just 10 …" at bounding box center [1213, 339] width 569 height 210
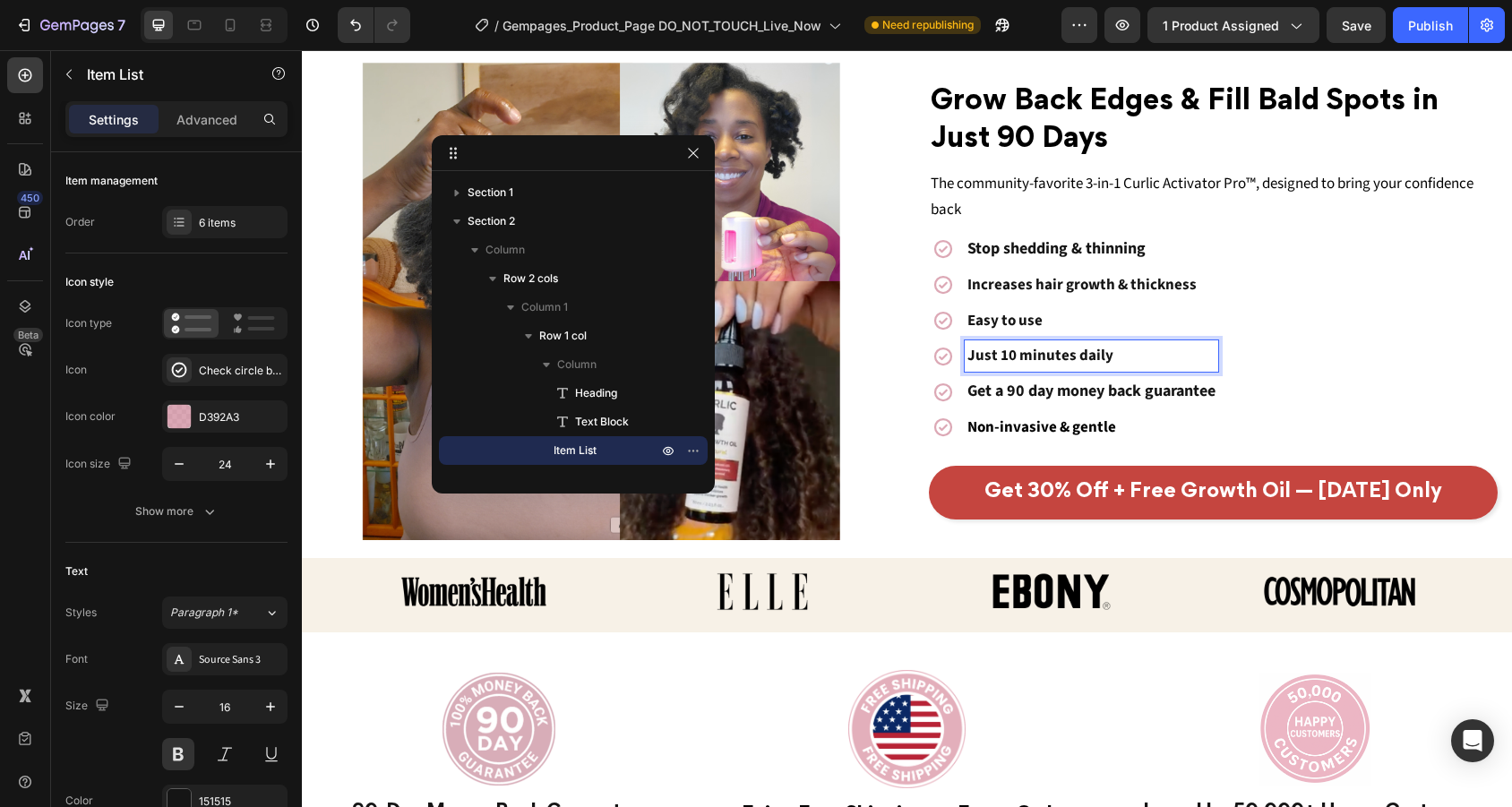
click at [1477, 204] on p "The community-favorite 3-in-1 Curlic Activator Pro™, designed to bring your con…" at bounding box center [1214, 197] width 566 height 52
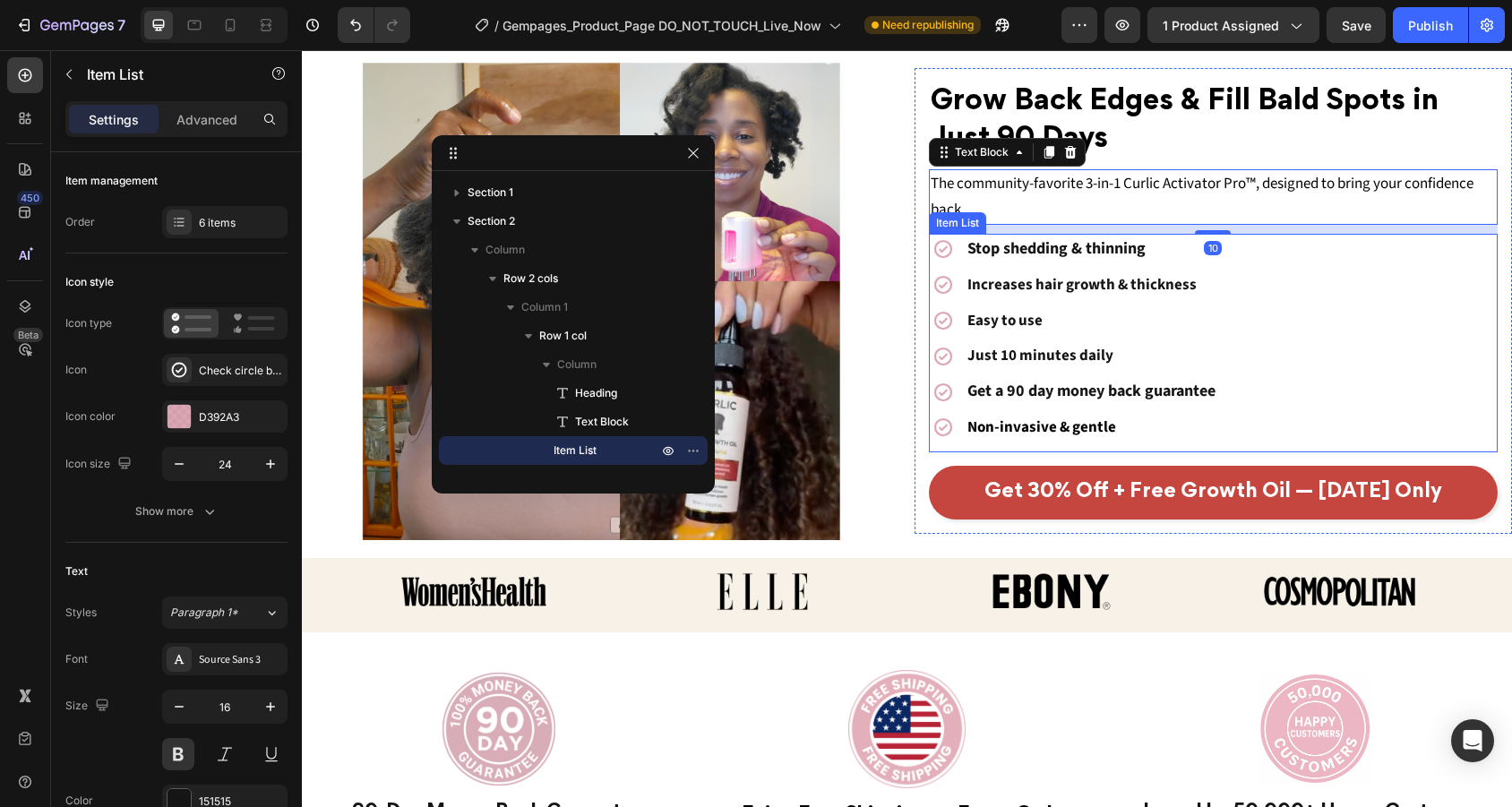
click at [1440, 267] on div "Stop shedding & thinning Increases hair growth & thickness Easy to use Just 10 …" at bounding box center [1213, 339] width 569 height 210
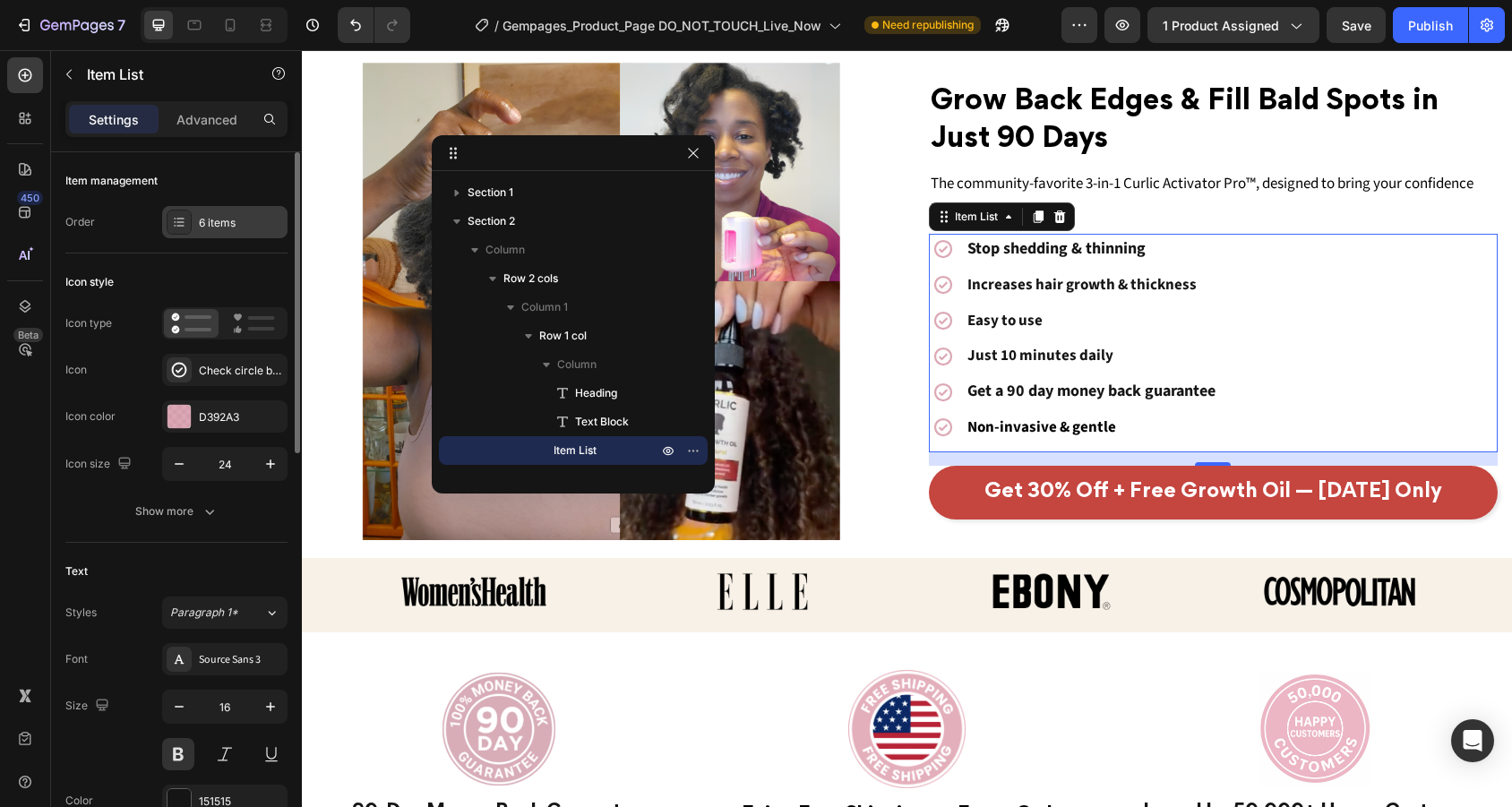
click at [216, 214] on div "6 items" at bounding box center [241, 222] width 84 height 16
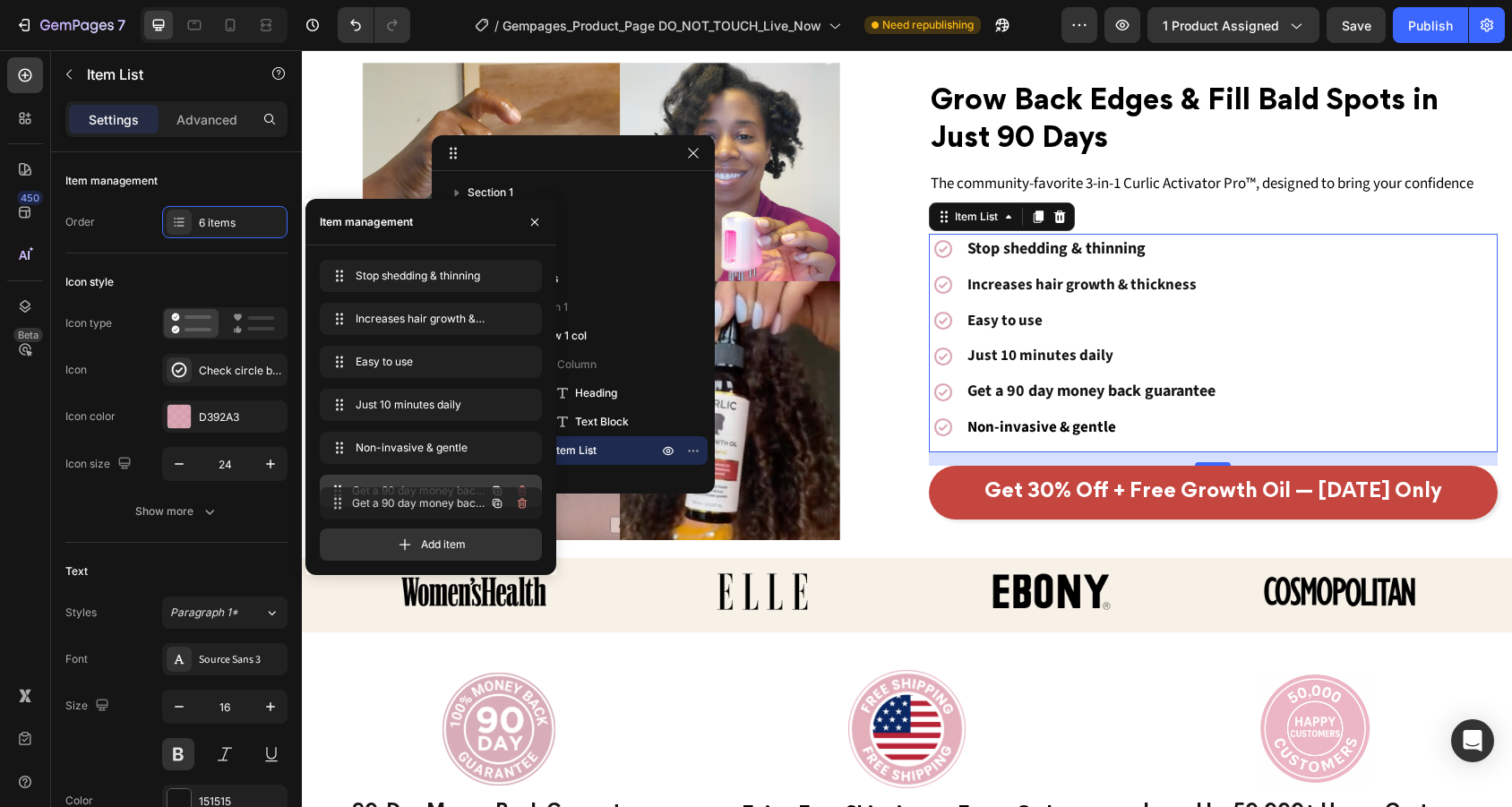
drag, startPoint x: 346, startPoint y: 448, endPoint x: 346, endPoint y: 502, distance: 54.0
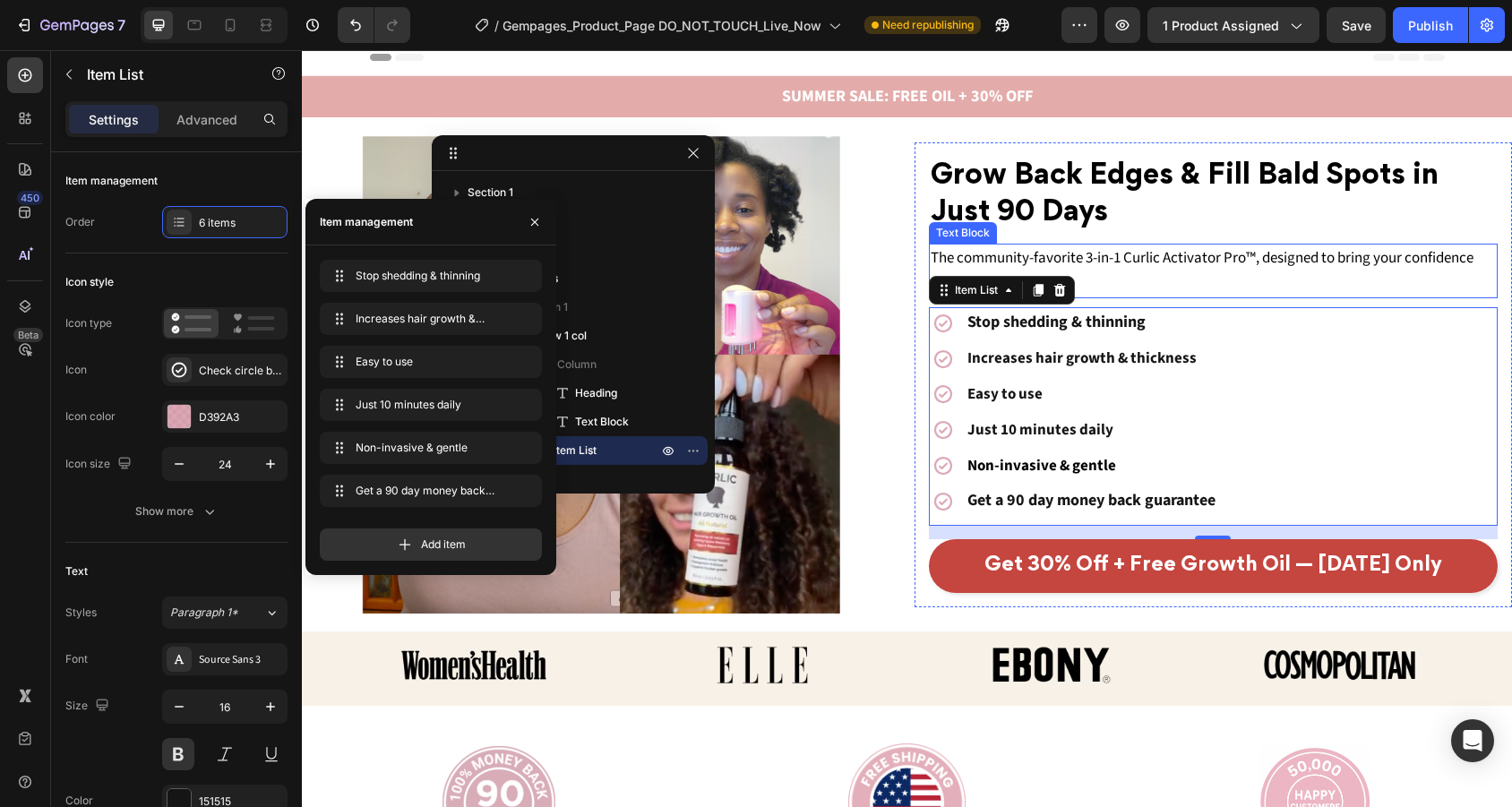
scroll to position [0, 0]
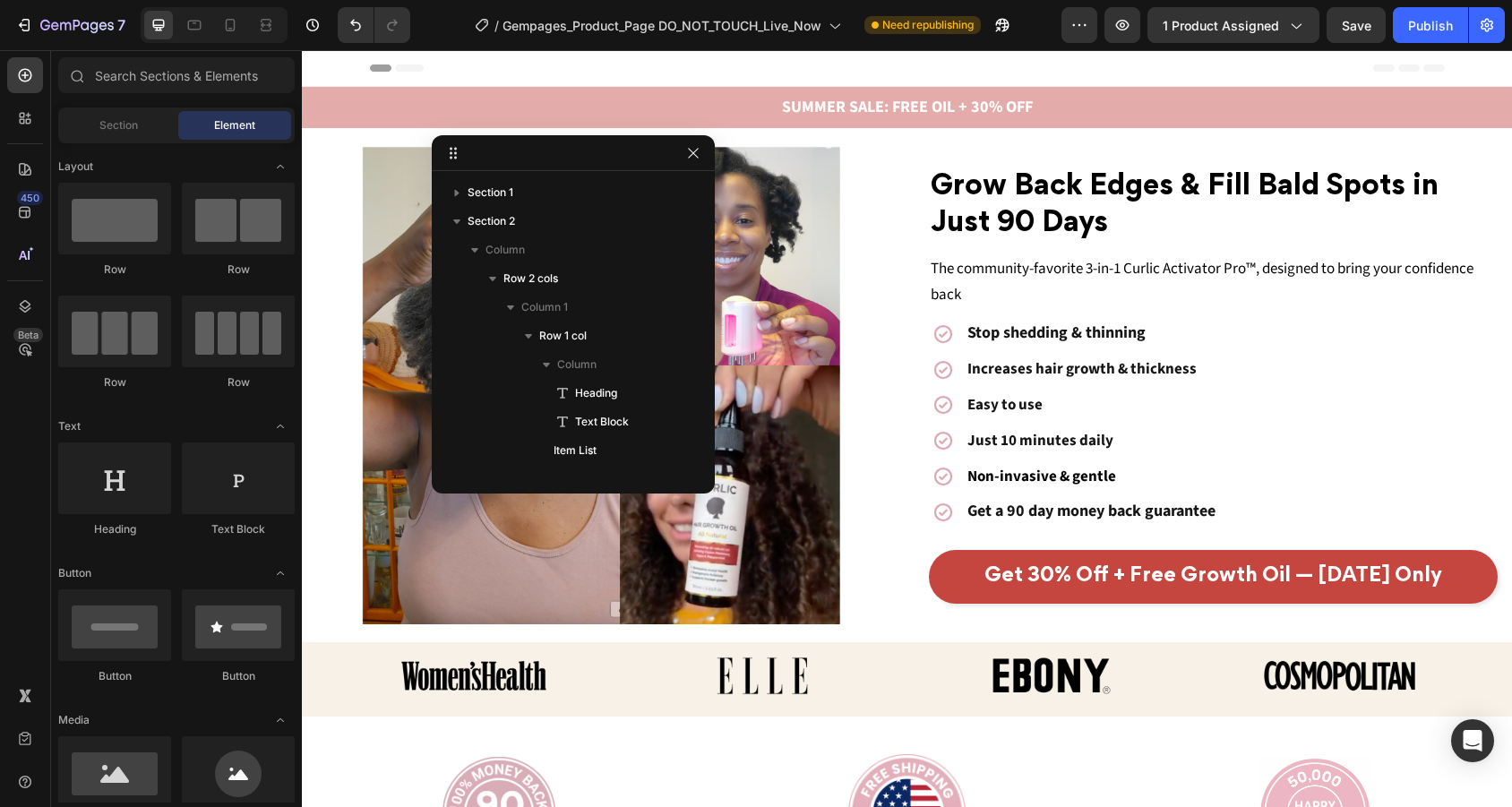
click at [1297, 69] on div "Header" at bounding box center [906, 68] width 1075 height 36
click at [222, 22] on icon at bounding box center [230, 24] width 18 height 18
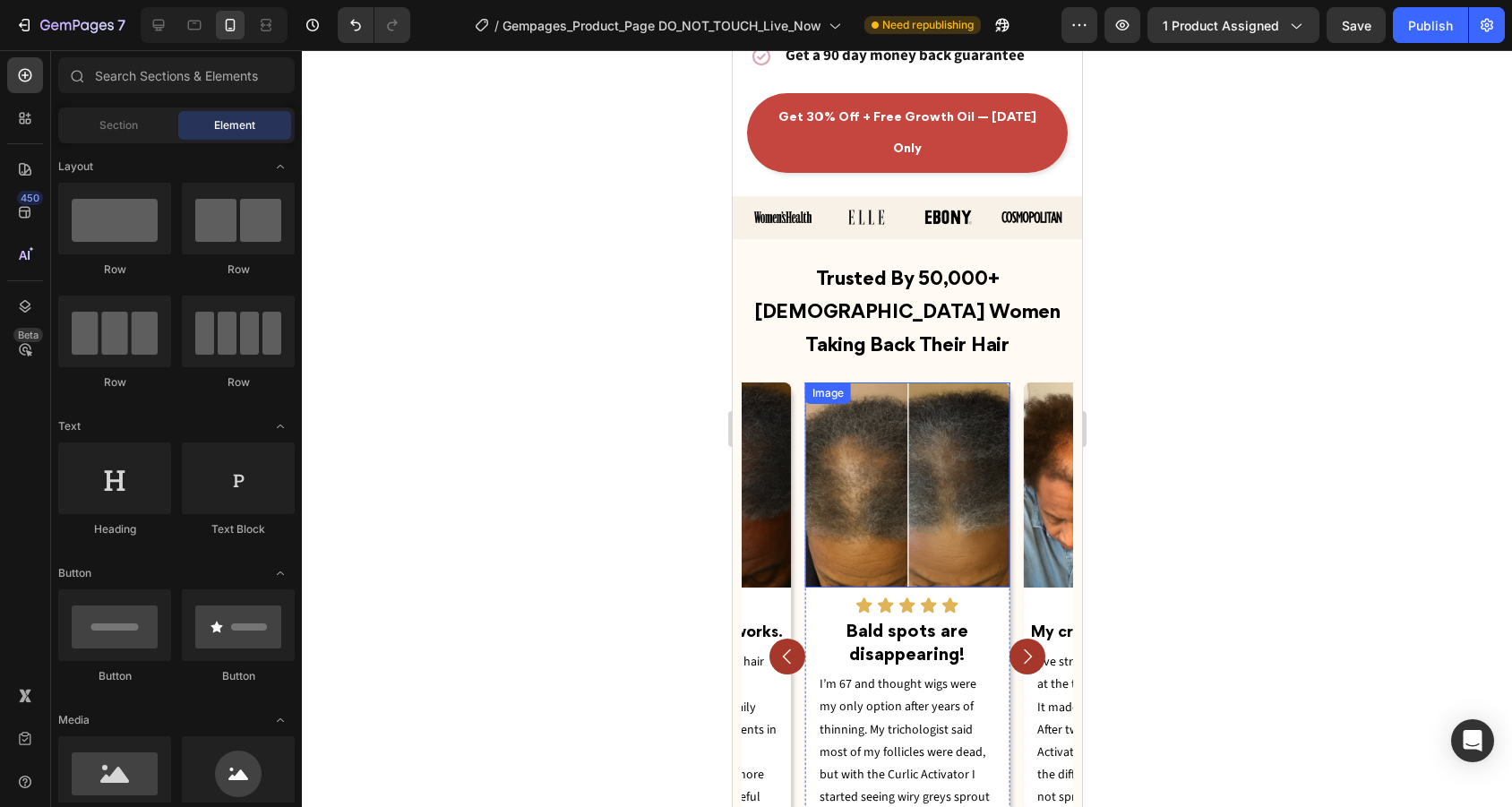
scroll to position [792, 0]
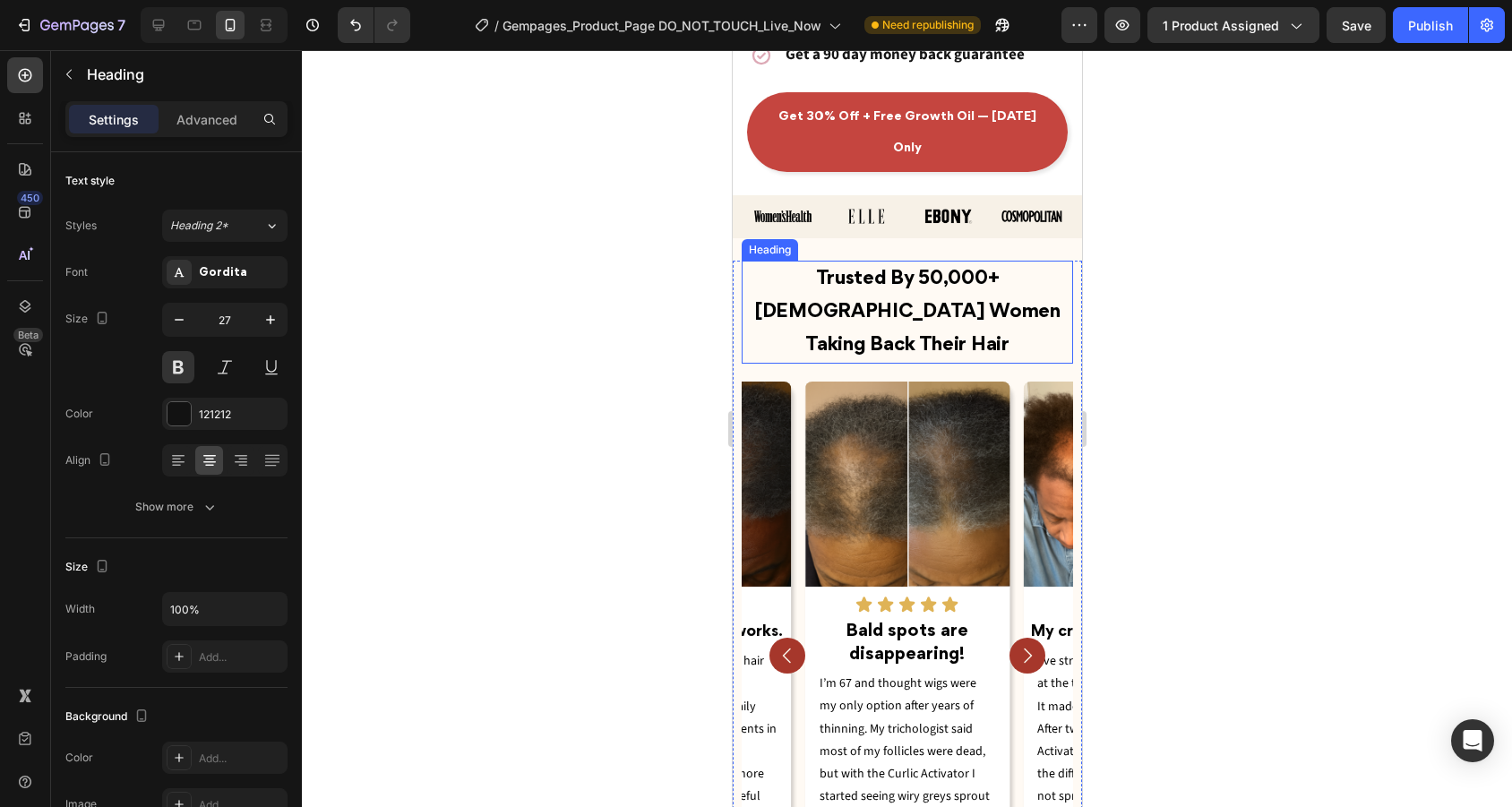
click at [882, 270] on span "trusted by 50,000+ [DEMOGRAPHIC_DATA] women taking back their hair" at bounding box center [906, 312] width 307 height 84
click at [868, 270] on span "trusted by 50,000+ [DEMOGRAPHIC_DATA] women taking back their hair" at bounding box center [906, 312] width 307 height 84
click at [1154, 334] on div at bounding box center [906, 428] width 1210 height 756
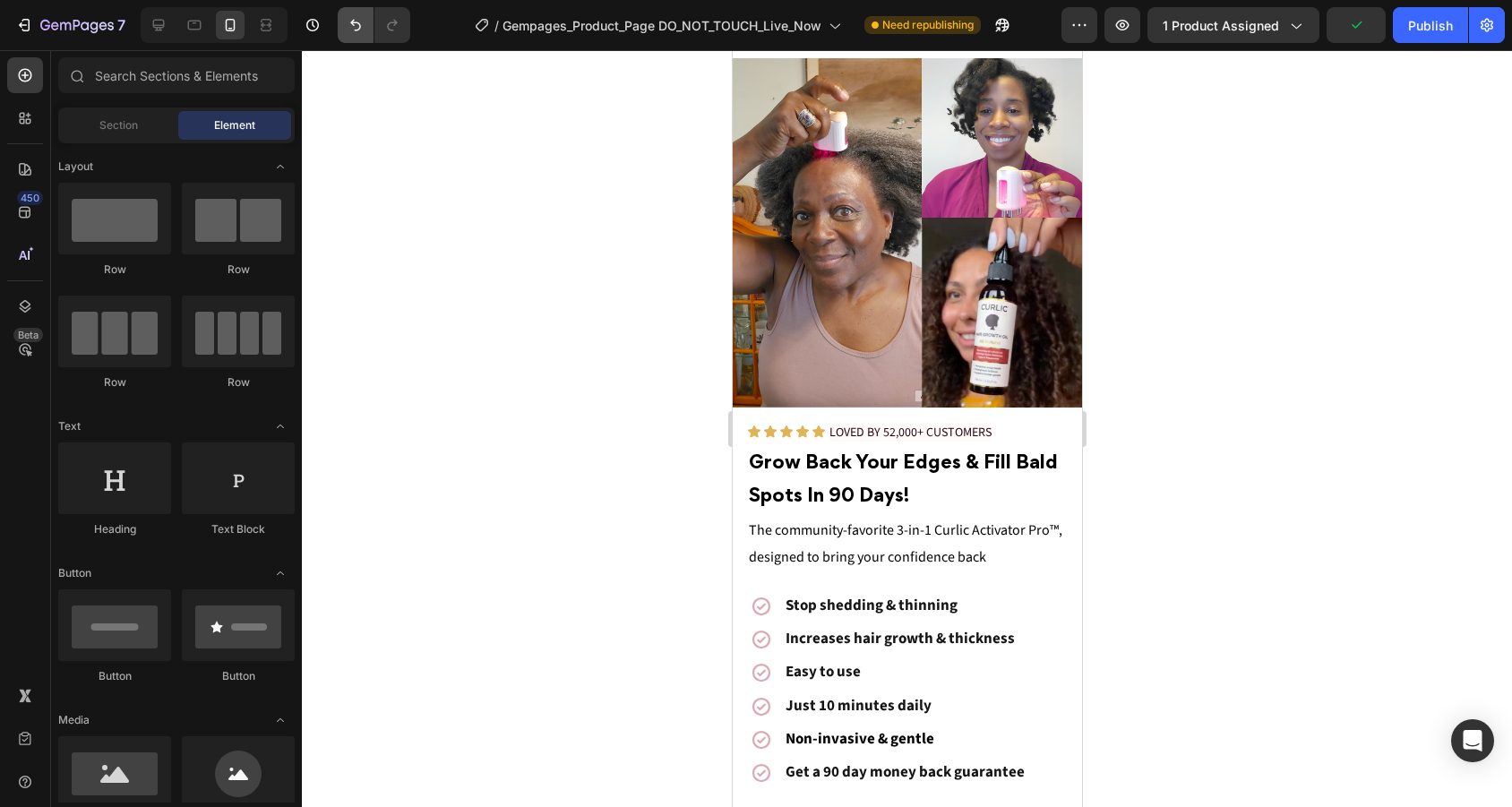
scroll to position [543, 0]
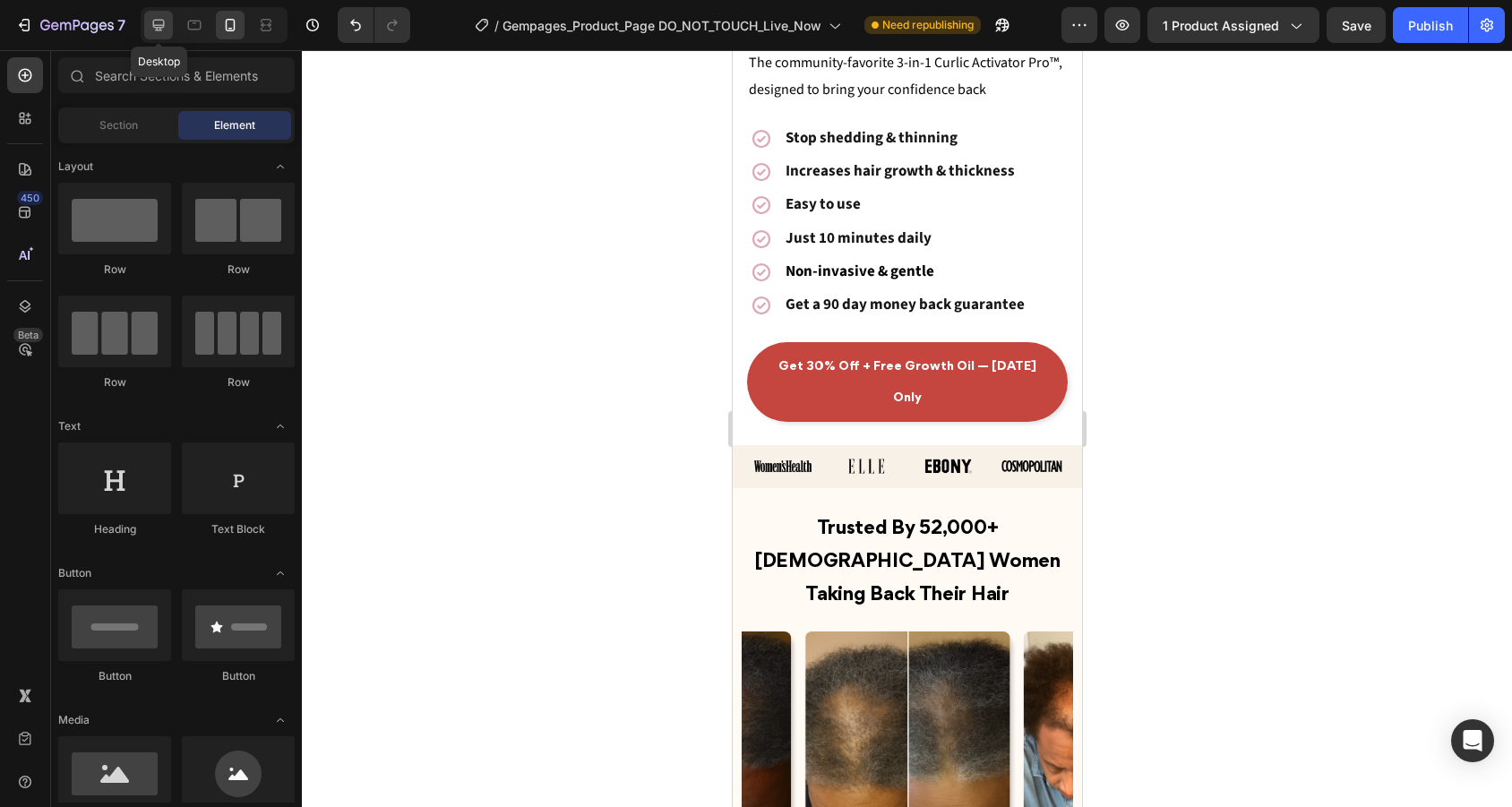
click at [154, 25] on icon at bounding box center [159, 25] width 12 height 12
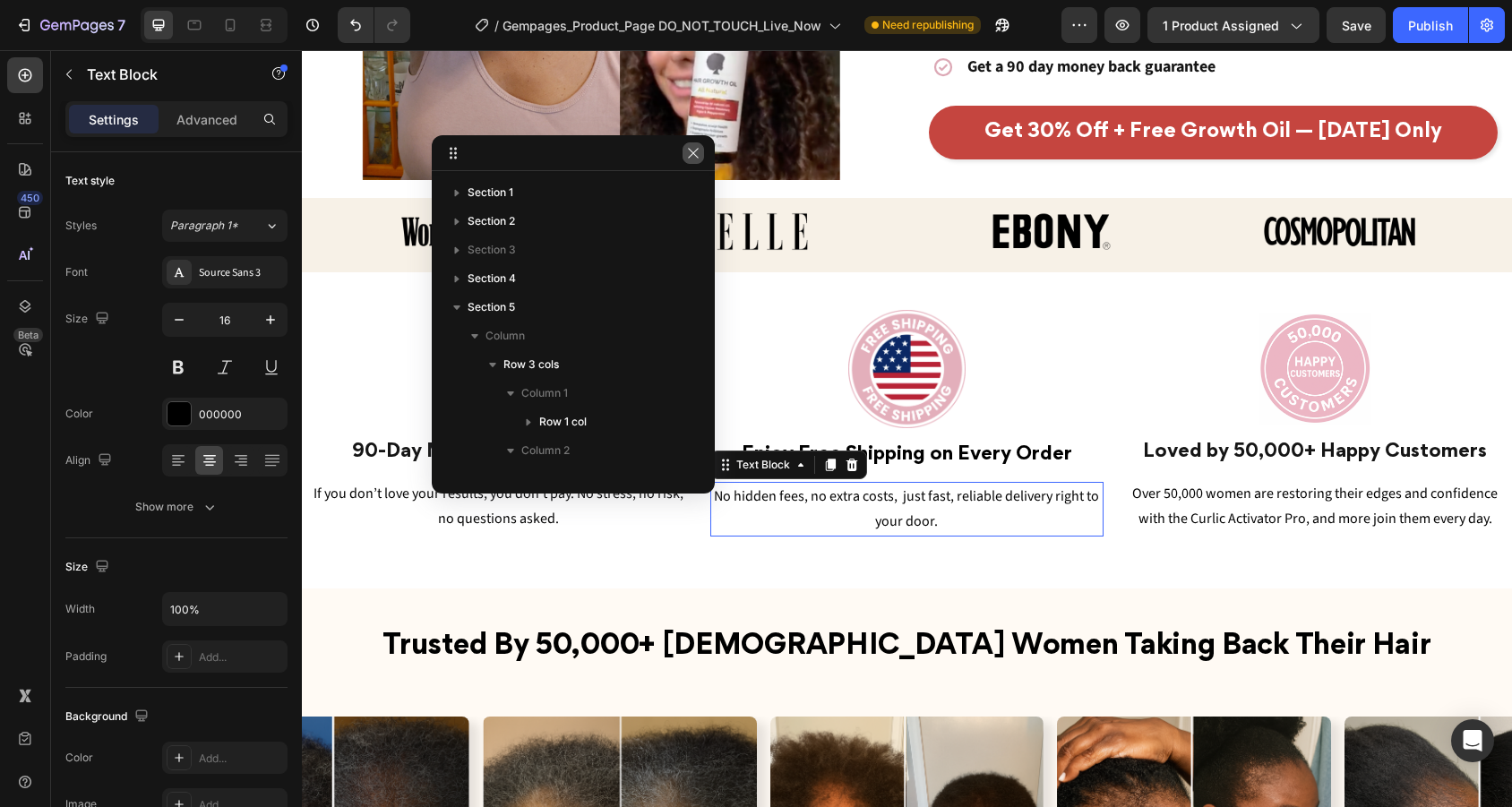
scroll to position [281, 0]
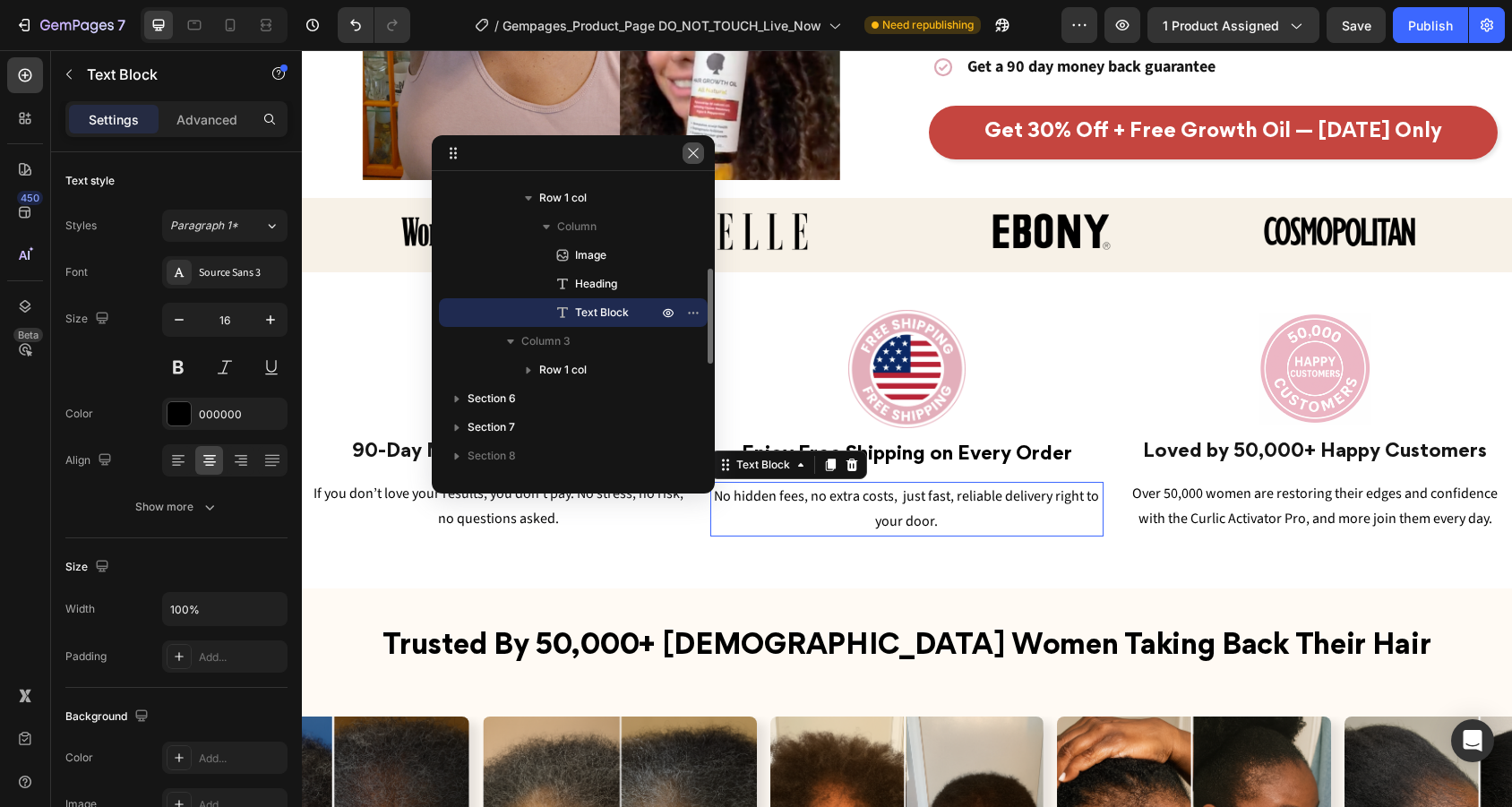
click at [698, 154] on icon "button" at bounding box center [693, 153] width 15 height 15
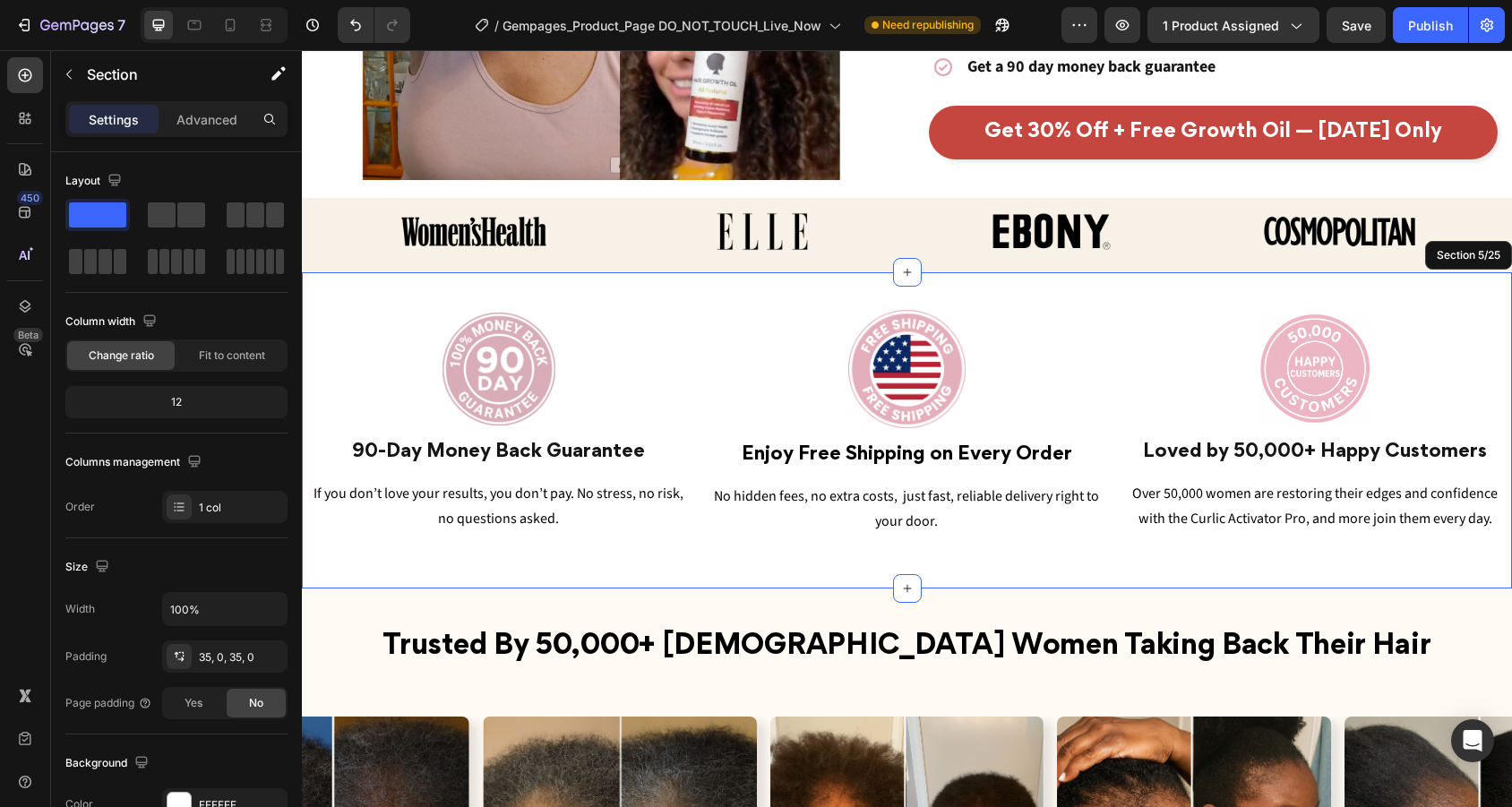
click at [676, 573] on div "Image 90-Day Money Back Guarantee Heading If you don’t love your results, you d…" at bounding box center [906, 430] width 1210 height 316
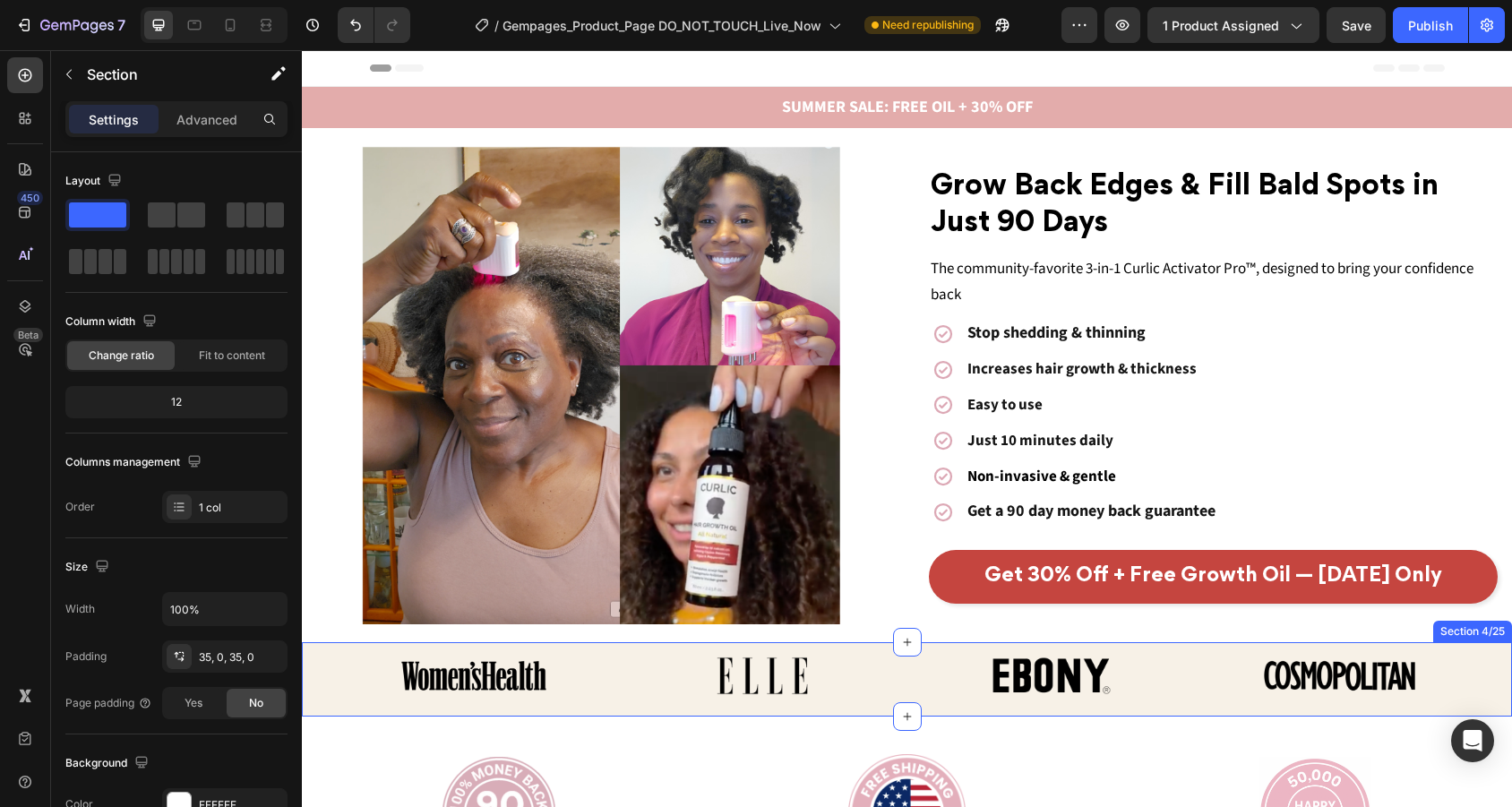
scroll to position [0, 0]
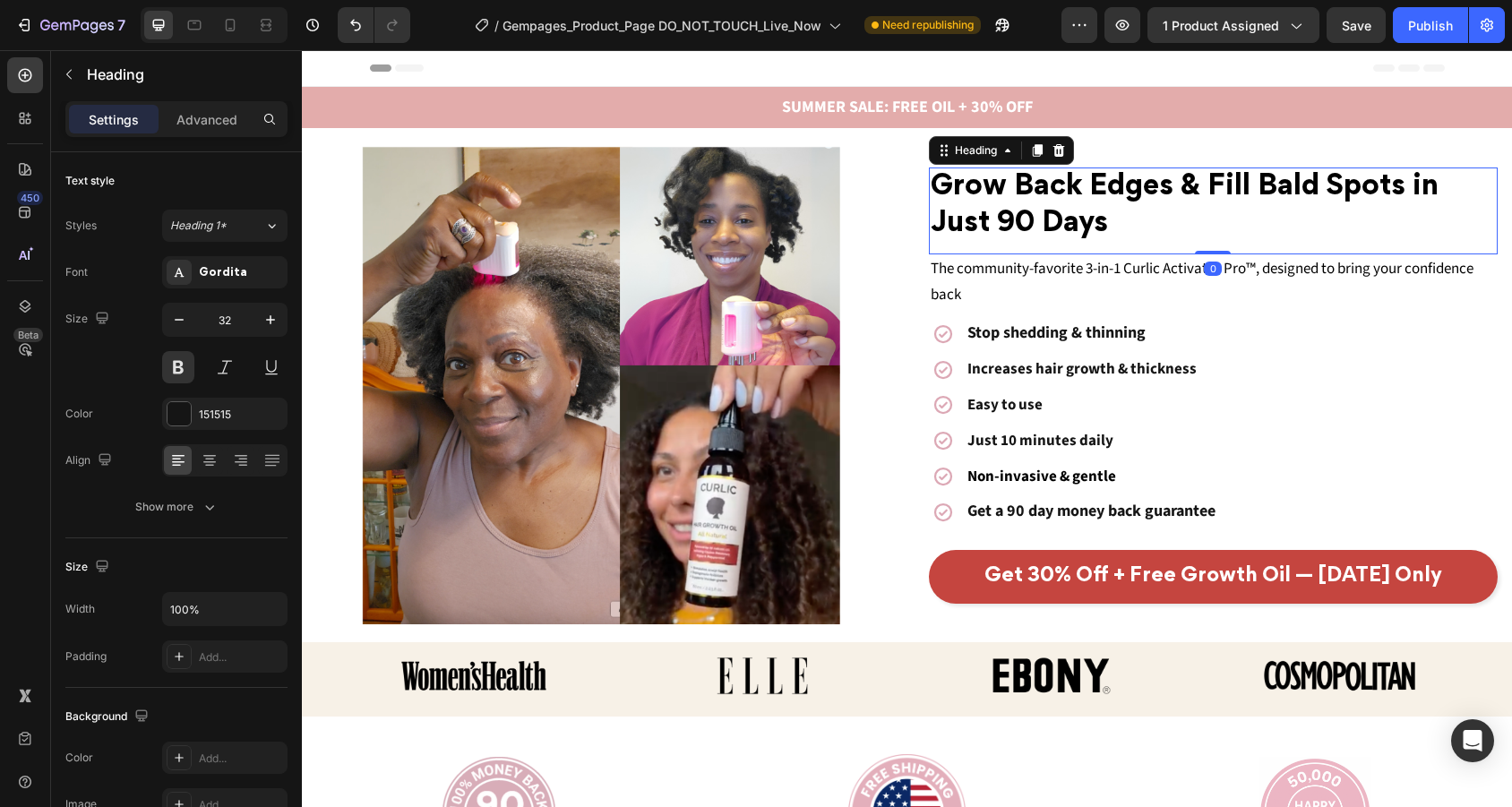
click at [1121, 243] on h2 "Grow Back Edges & Fill Bald Spots in Just 90 Days" at bounding box center [1213, 207] width 569 height 78
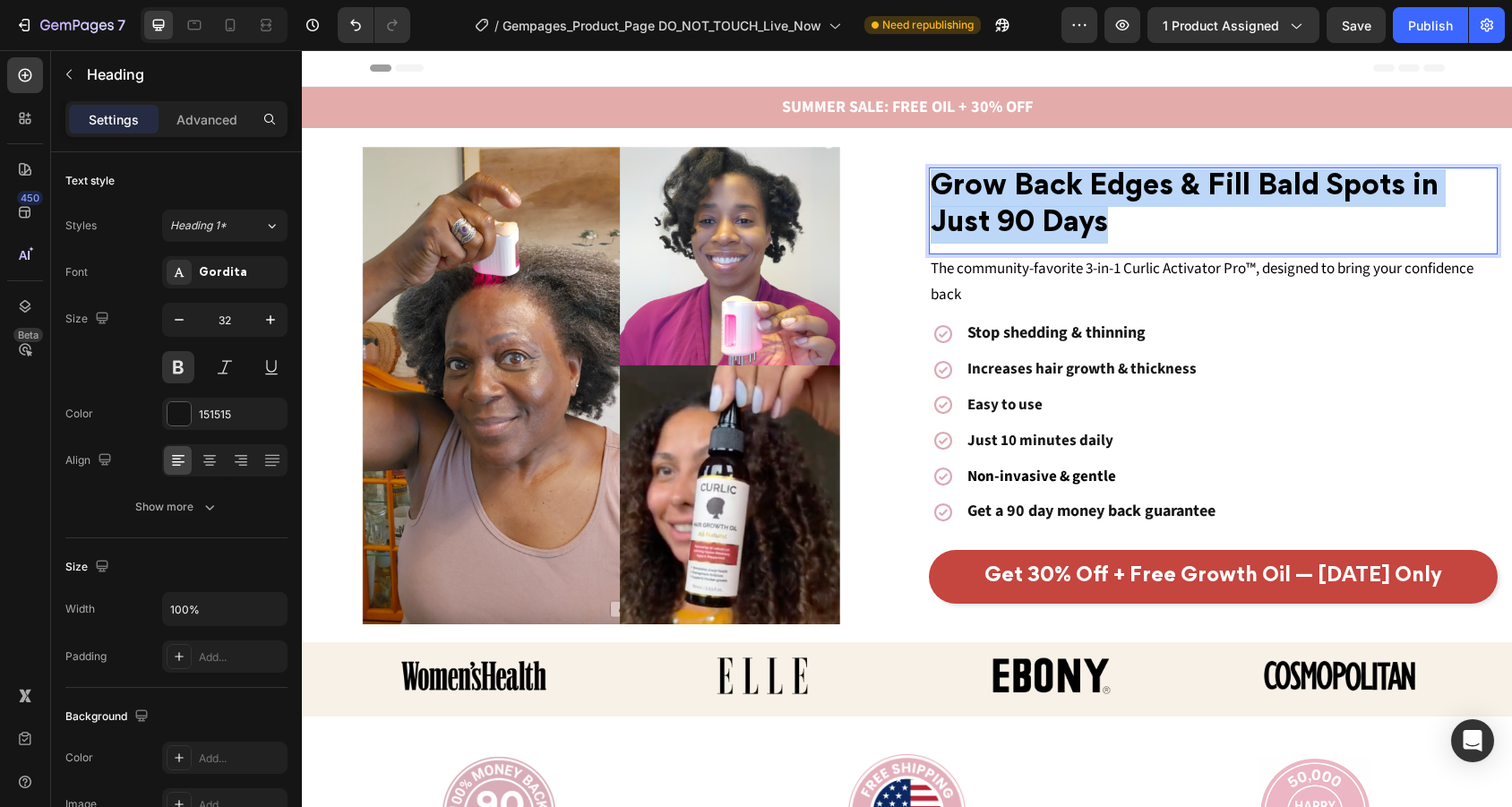
drag, startPoint x: 1124, startPoint y: 226, endPoint x: 873, endPoint y: 171, distance: 257.0
click at [873, 171] on div "Grow Back Edges & Fill Bald Spots in Just 90 Days Heading 0 The community-favor…" at bounding box center [906, 385] width 1210 height 478
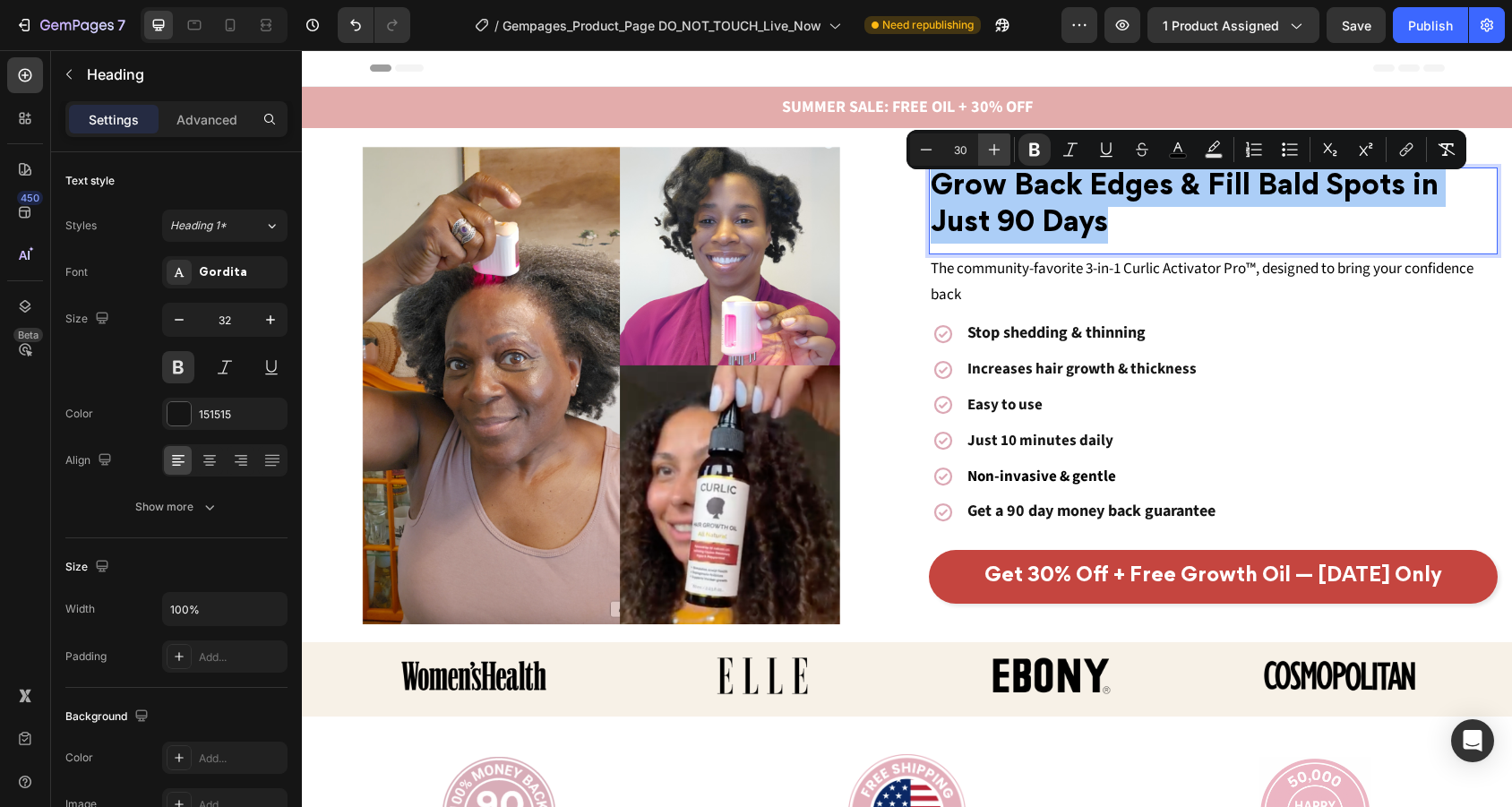
click at [999, 146] on icon "Editor contextual toolbar" at bounding box center [994, 149] width 18 height 18
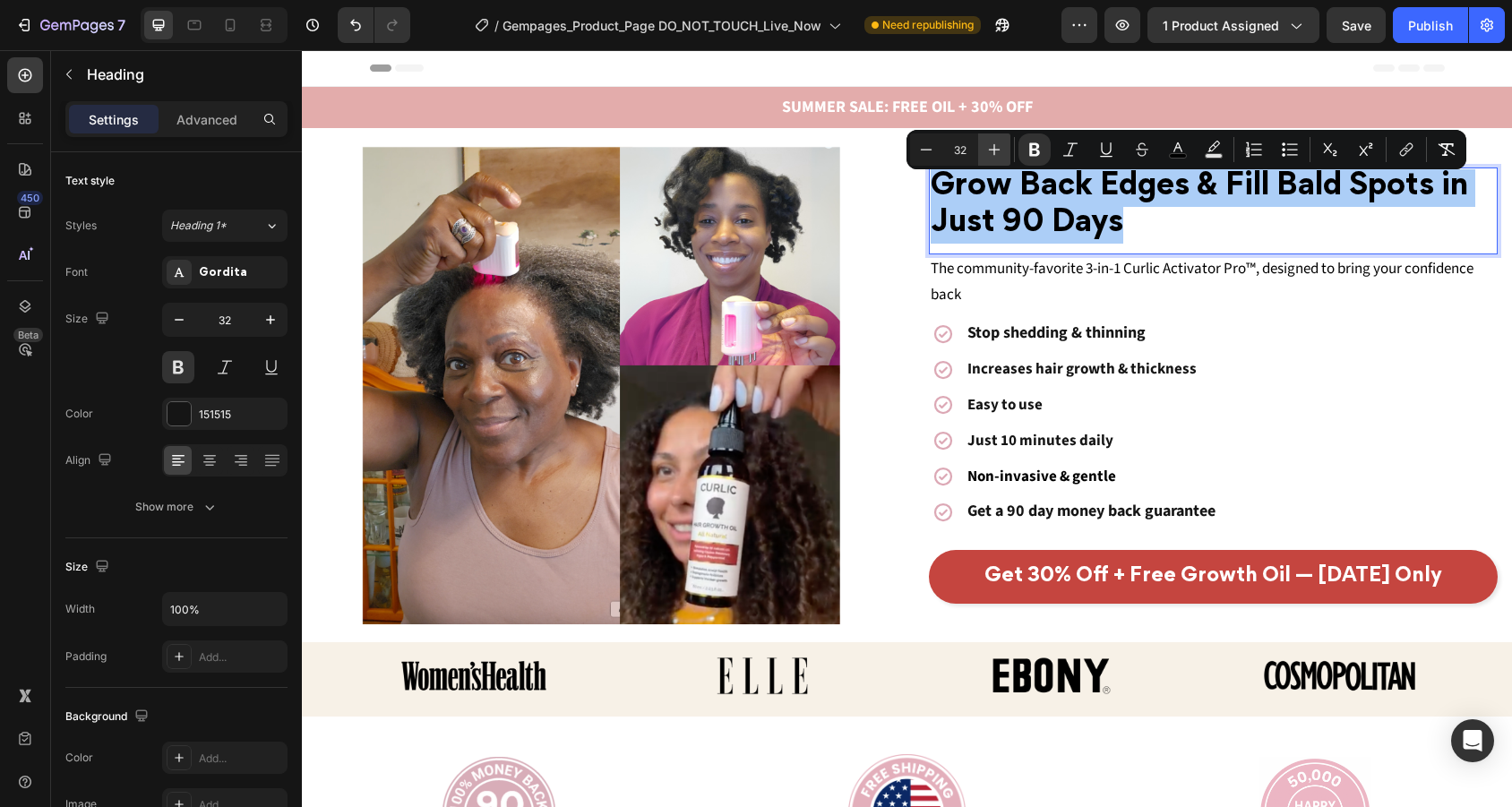
click at [999, 146] on icon "Editor contextual toolbar" at bounding box center [994, 149] width 18 height 18
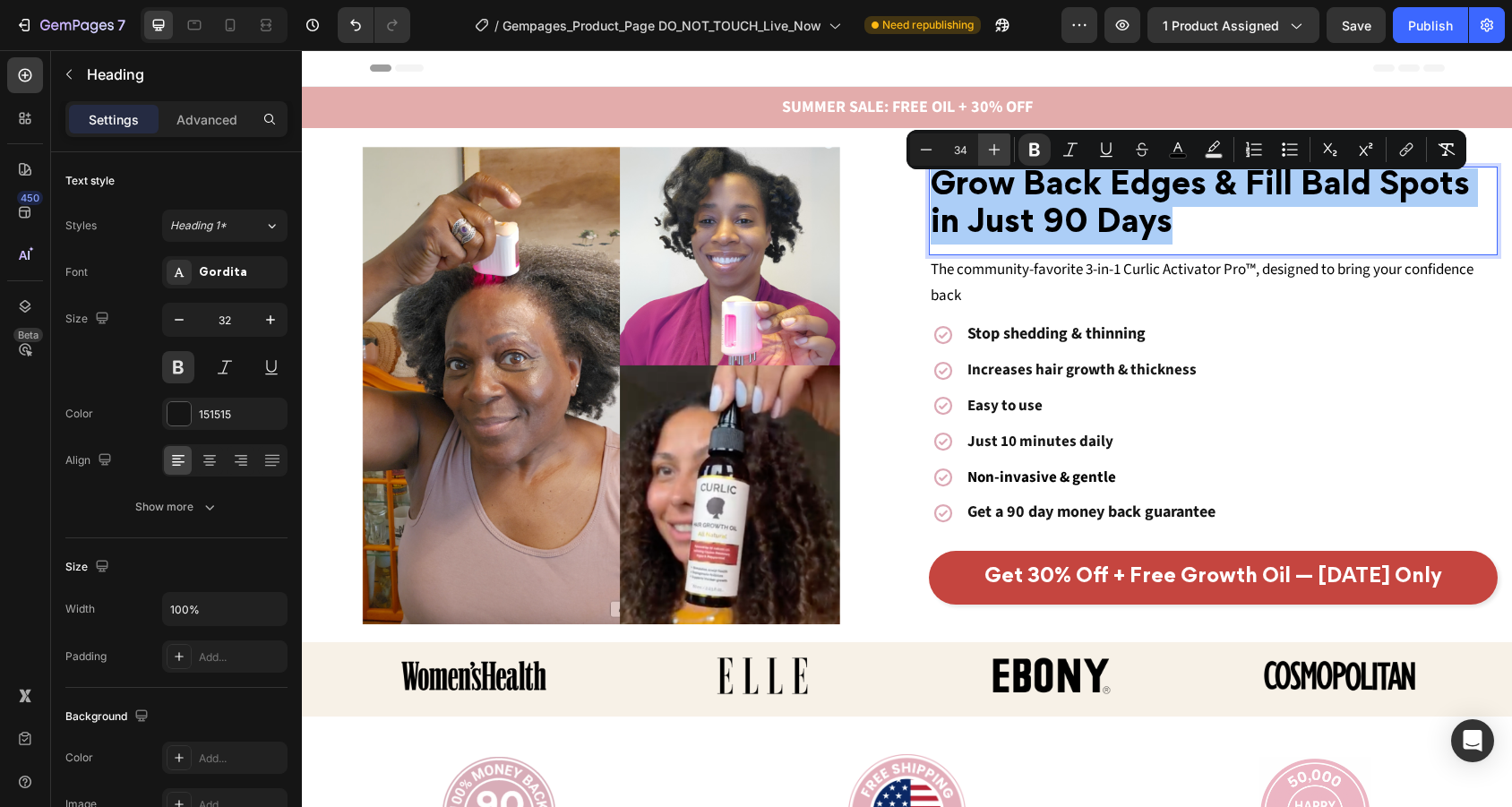
click at [999, 146] on icon "Editor contextual toolbar" at bounding box center [994, 149] width 18 height 18
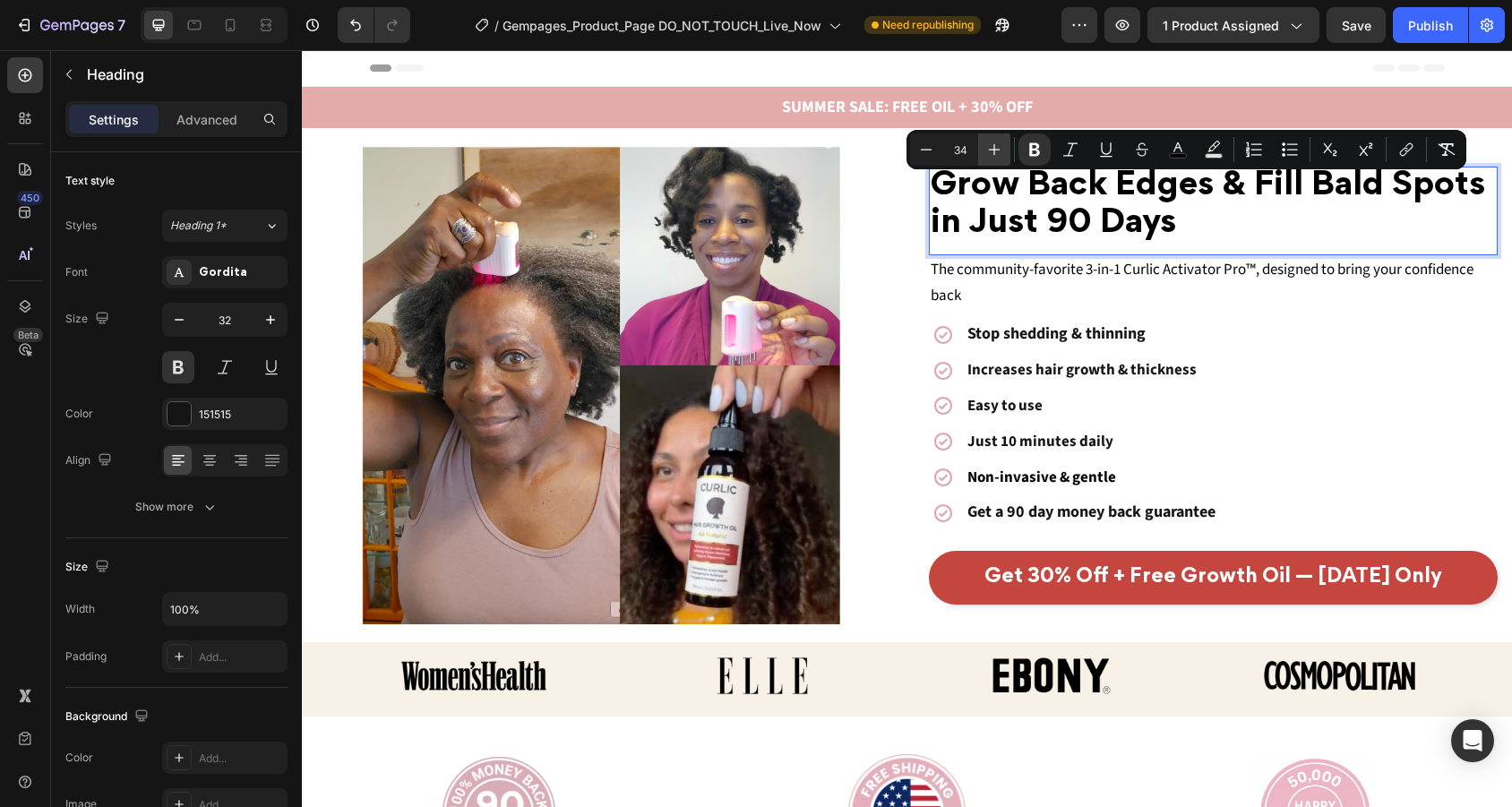
click at [999, 146] on icon "Editor contextual toolbar" at bounding box center [994, 149] width 18 height 18
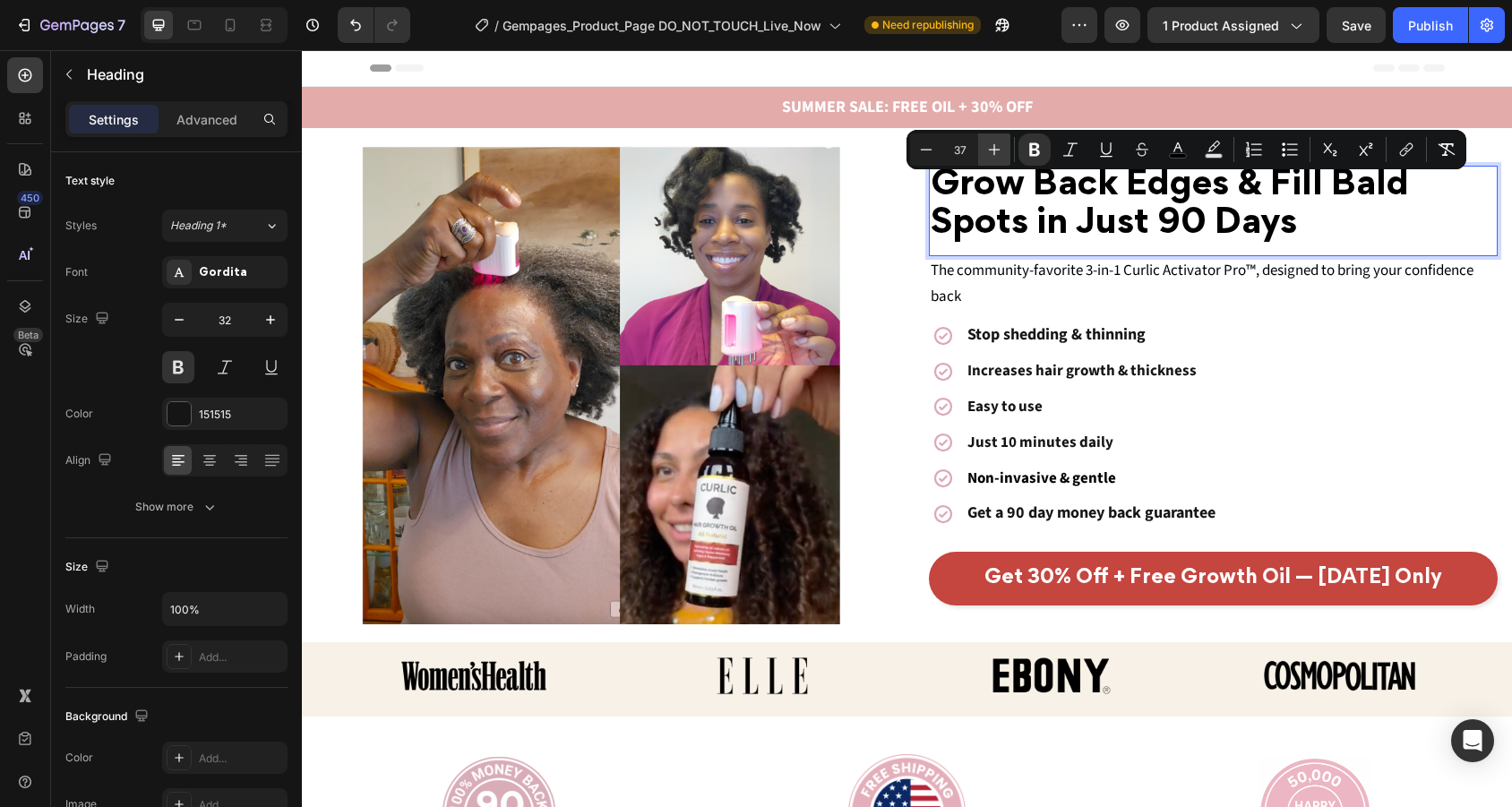
click at [999, 146] on icon "Editor contextual toolbar" at bounding box center [994, 149] width 18 height 18
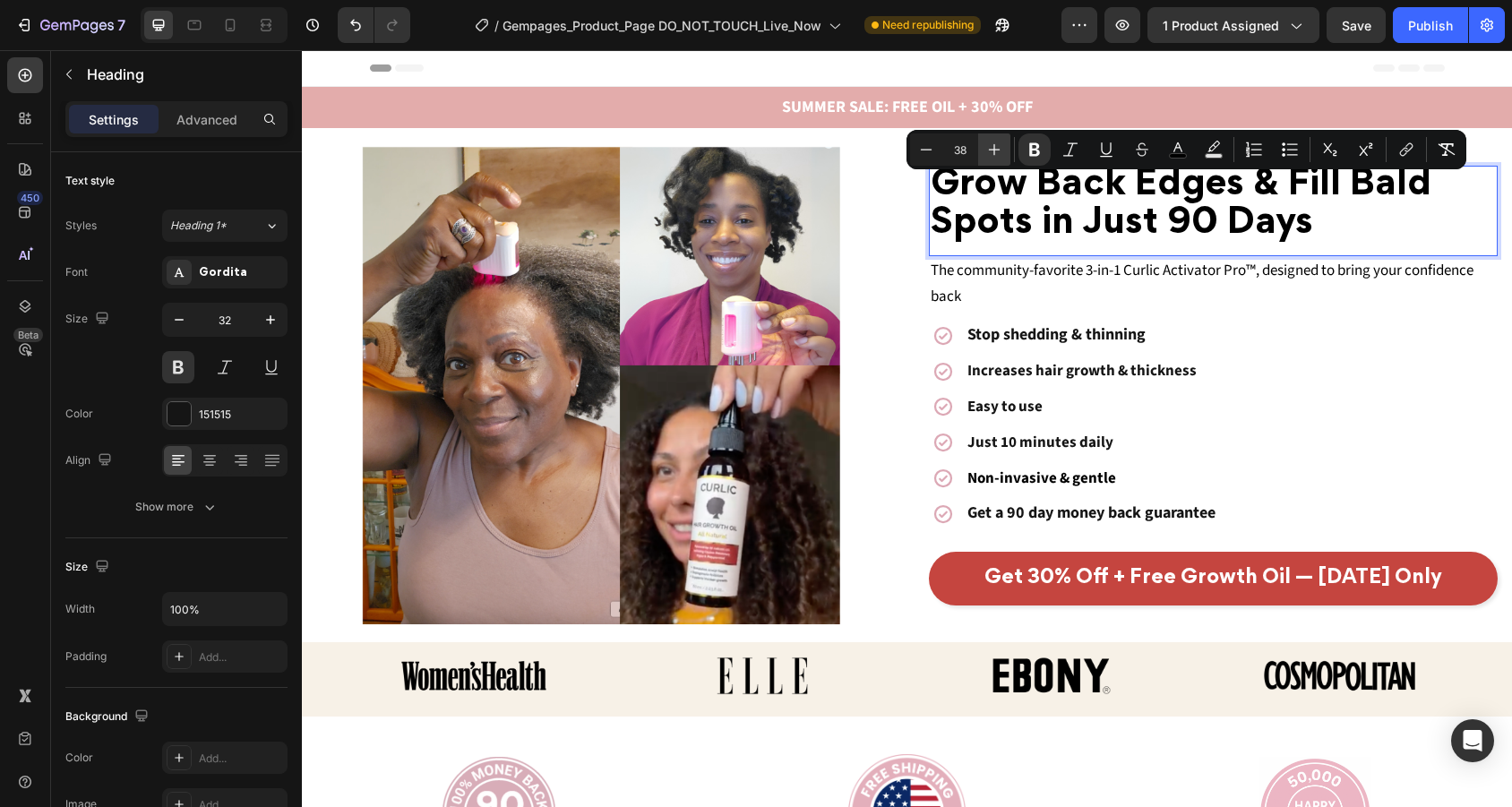
click at [999, 146] on icon "Editor contextual toolbar" at bounding box center [994, 149] width 18 height 18
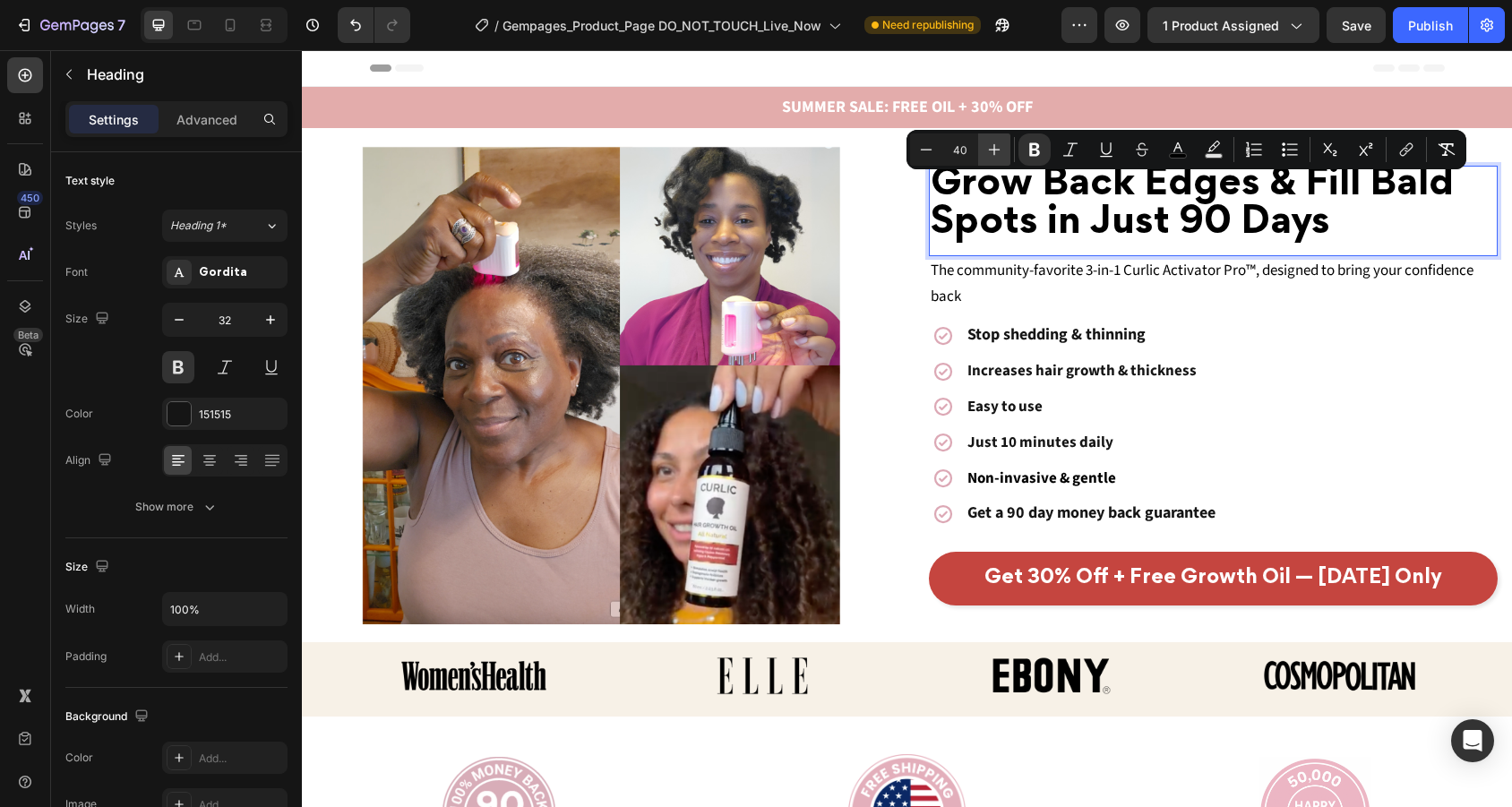
click at [999, 146] on icon "Editor contextual toolbar" at bounding box center [994, 149] width 18 height 18
type input "41"
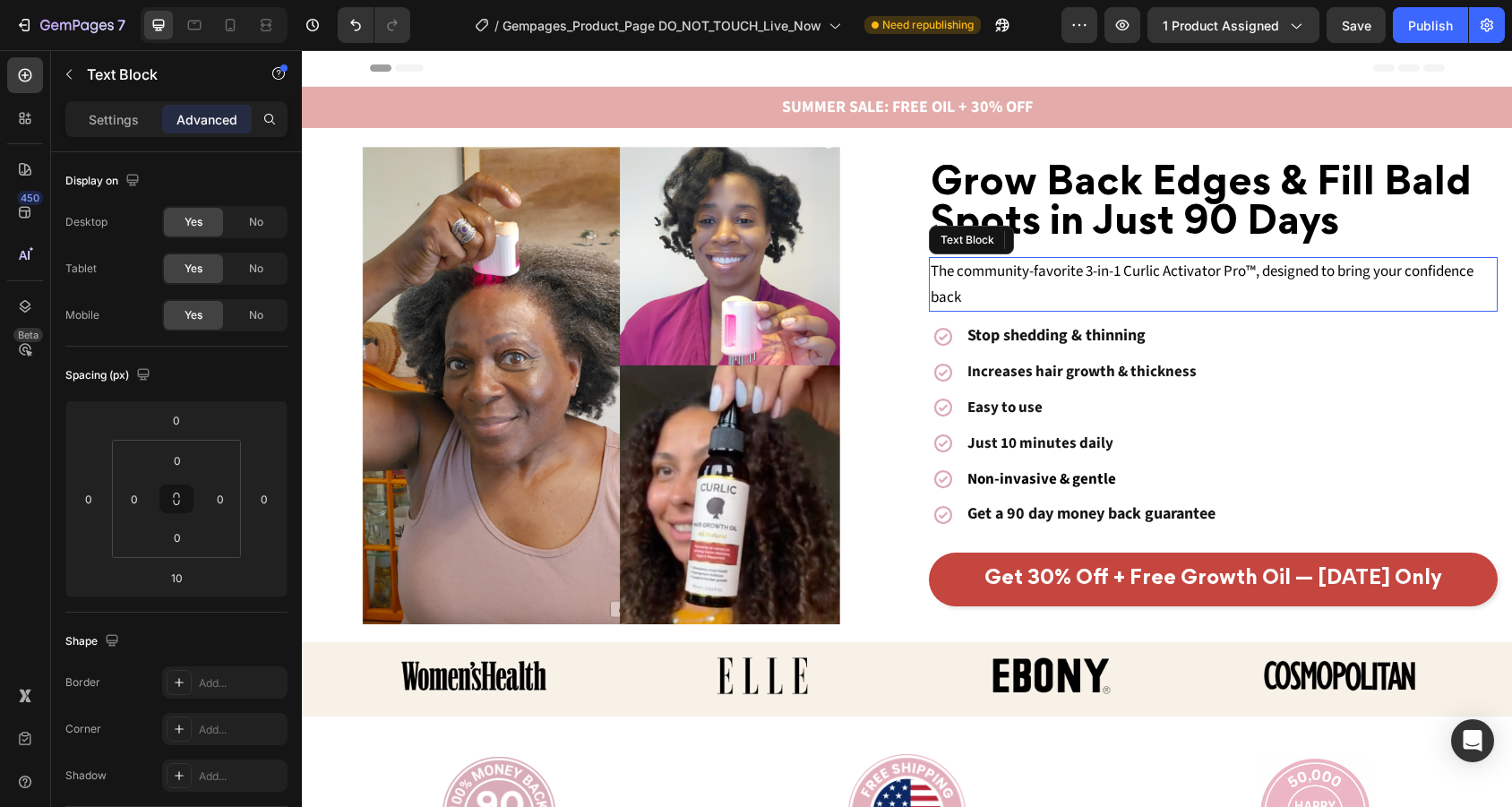
click at [1014, 290] on p "The community-favorite 3-in-1 Curlic Activator Pro™, designed to bring your con…" at bounding box center [1214, 284] width 566 height 52
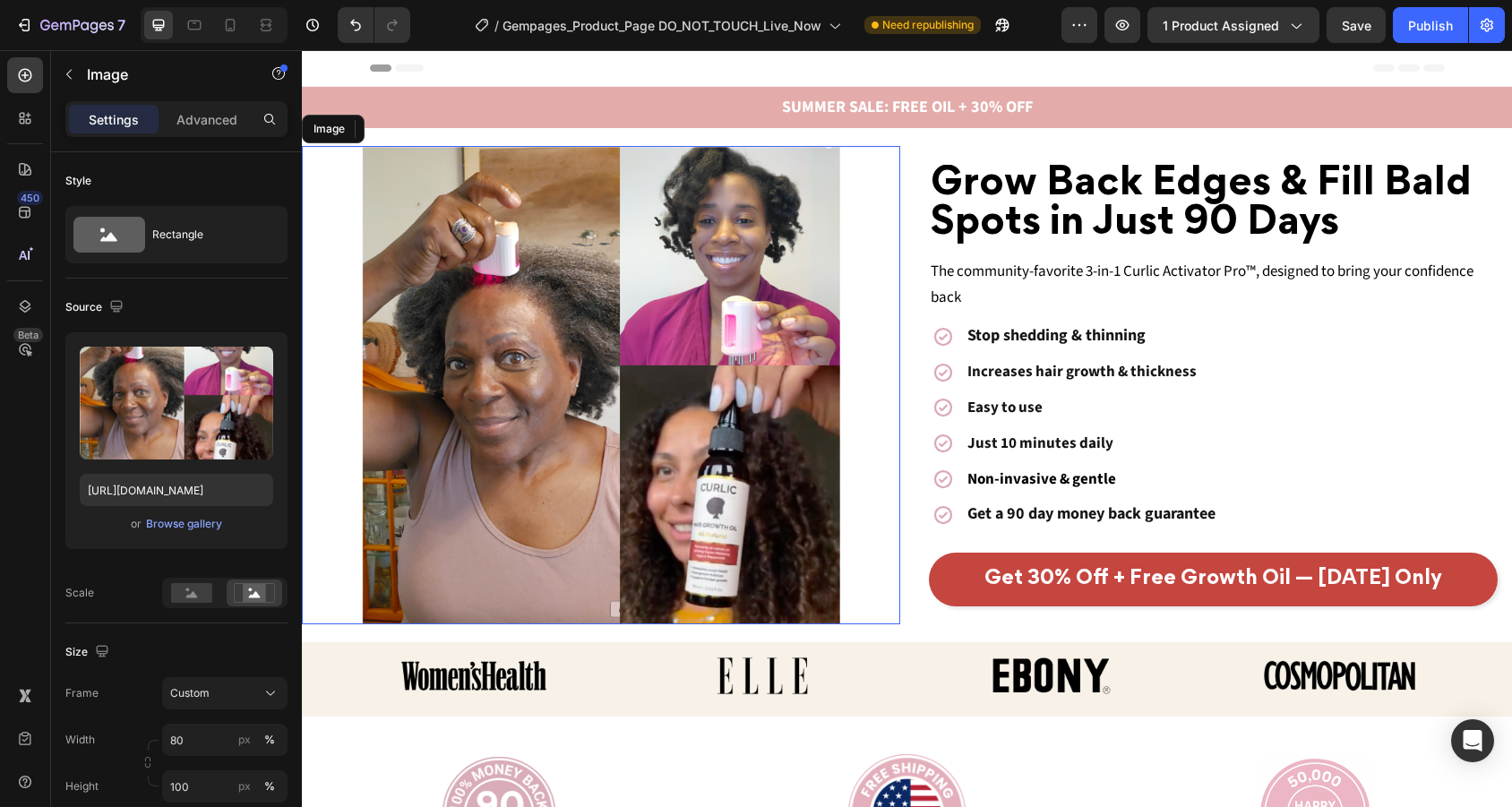
click at [823, 199] on img at bounding box center [601, 385] width 478 height 478
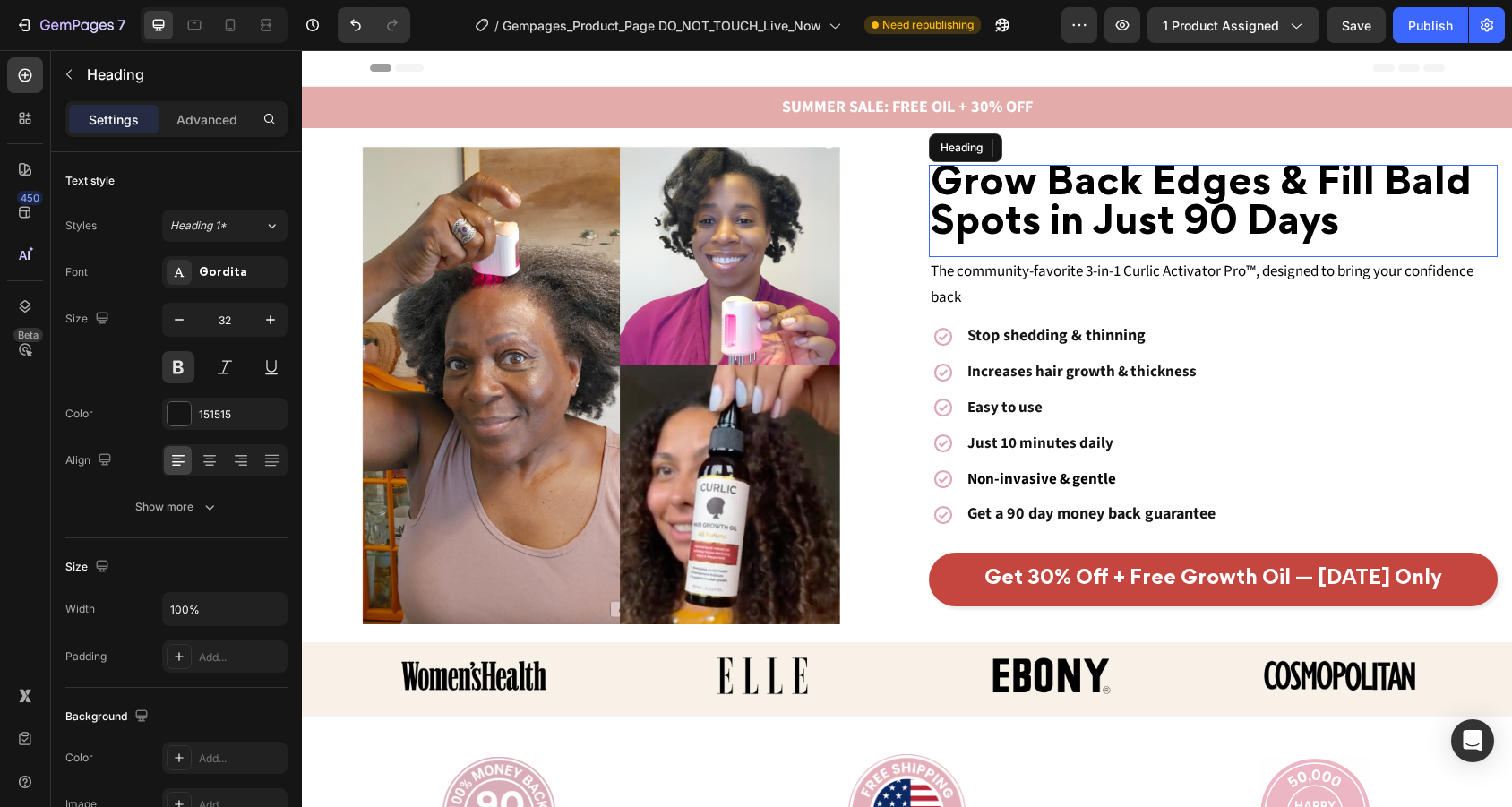
click at [1312, 244] on strong "Grow Back Edges & Fill Bald Spots in Just 90 Days" at bounding box center [1201, 205] width 541 height 77
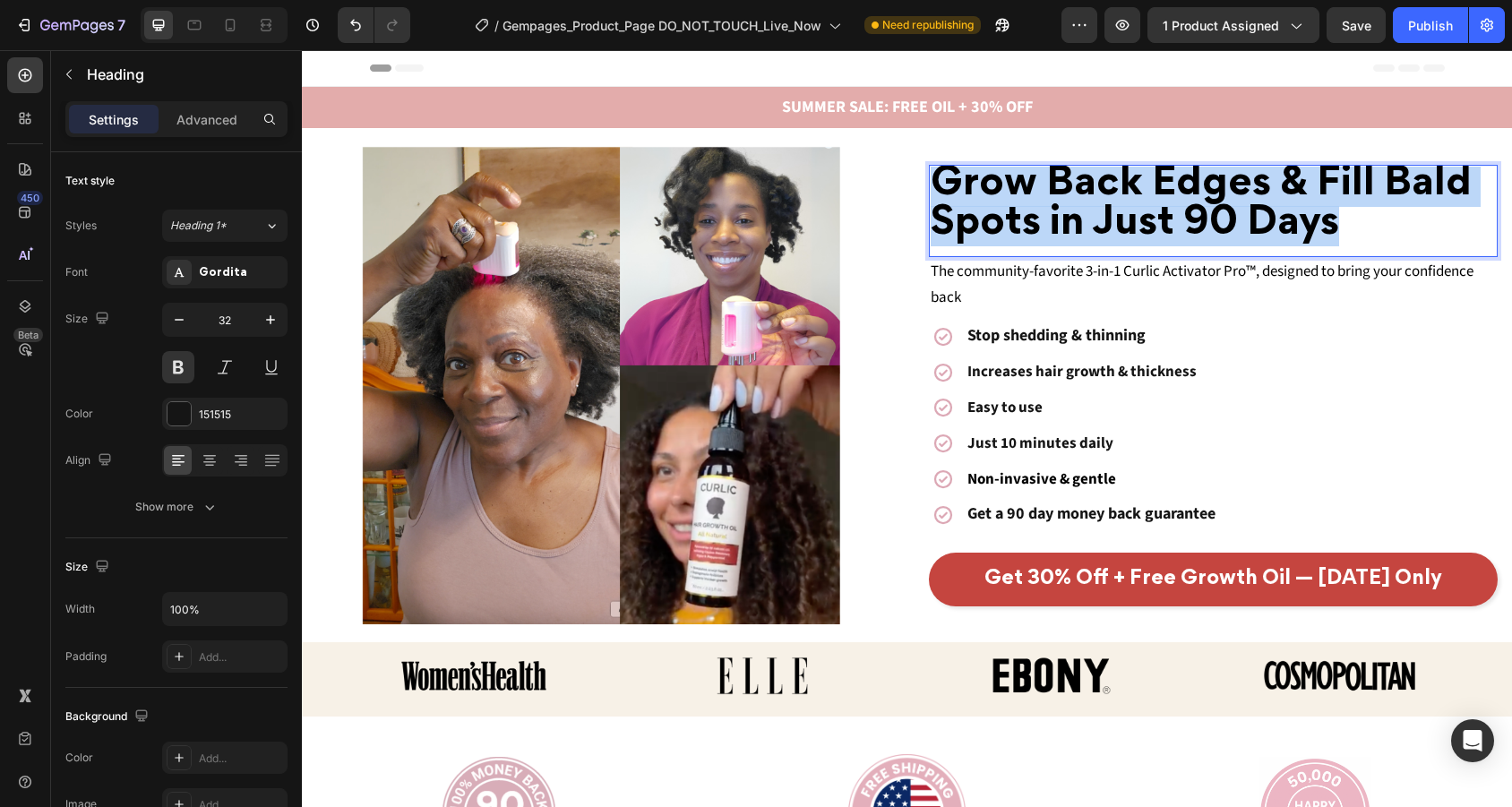
drag, startPoint x: 1341, startPoint y: 216, endPoint x: 920, endPoint y: 184, distance: 422.2
click at [920, 184] on div "Grow Back Edges & Fill Bald Spots in Just 90 Days Heading 0 The community-favor…" at bounding box center [1213, 386] width 599 height 471
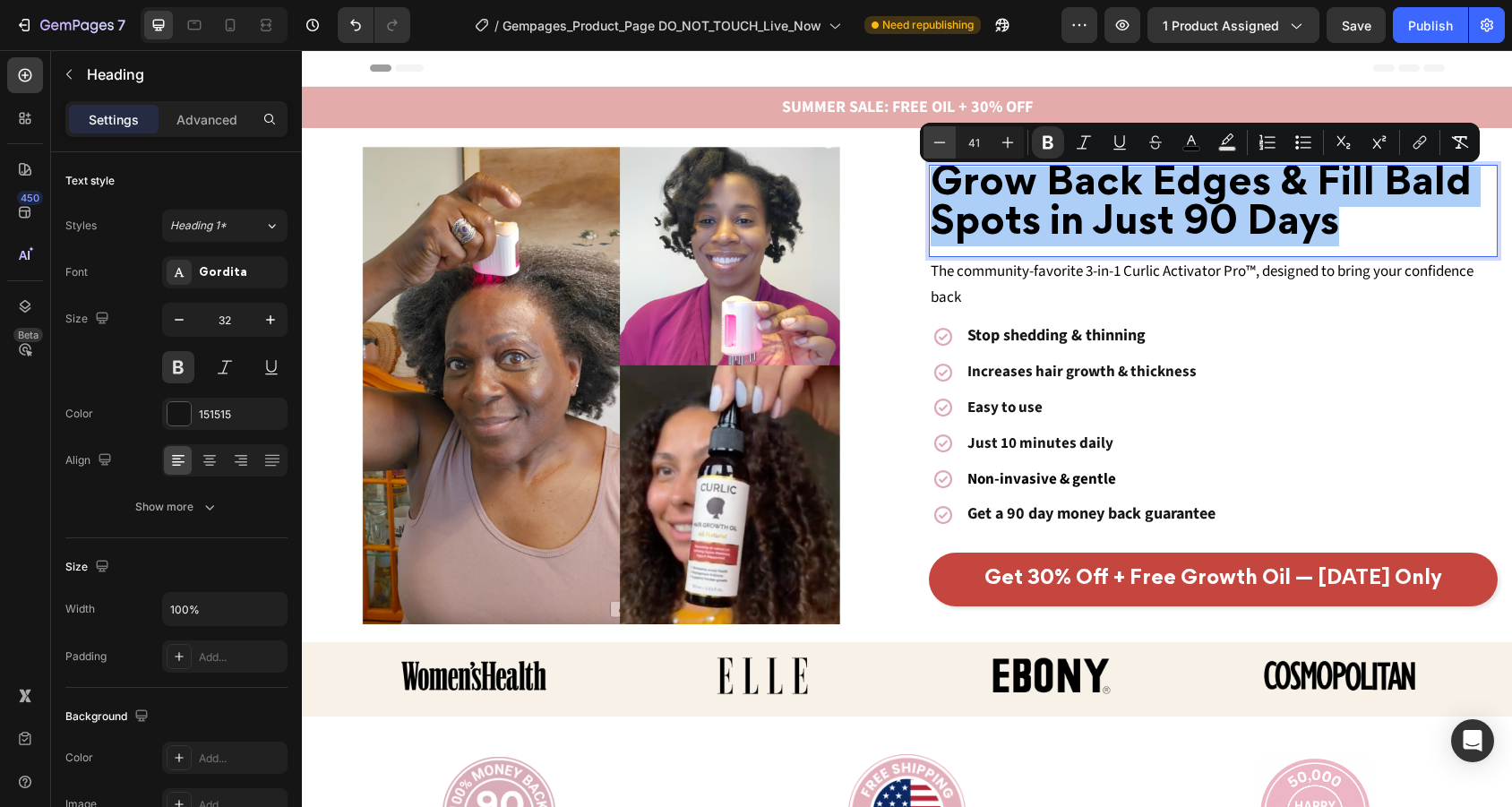
click at [940, 140] on icon "Editor contextual toolbar" at bounding box center [940, 142] width 18 height 18
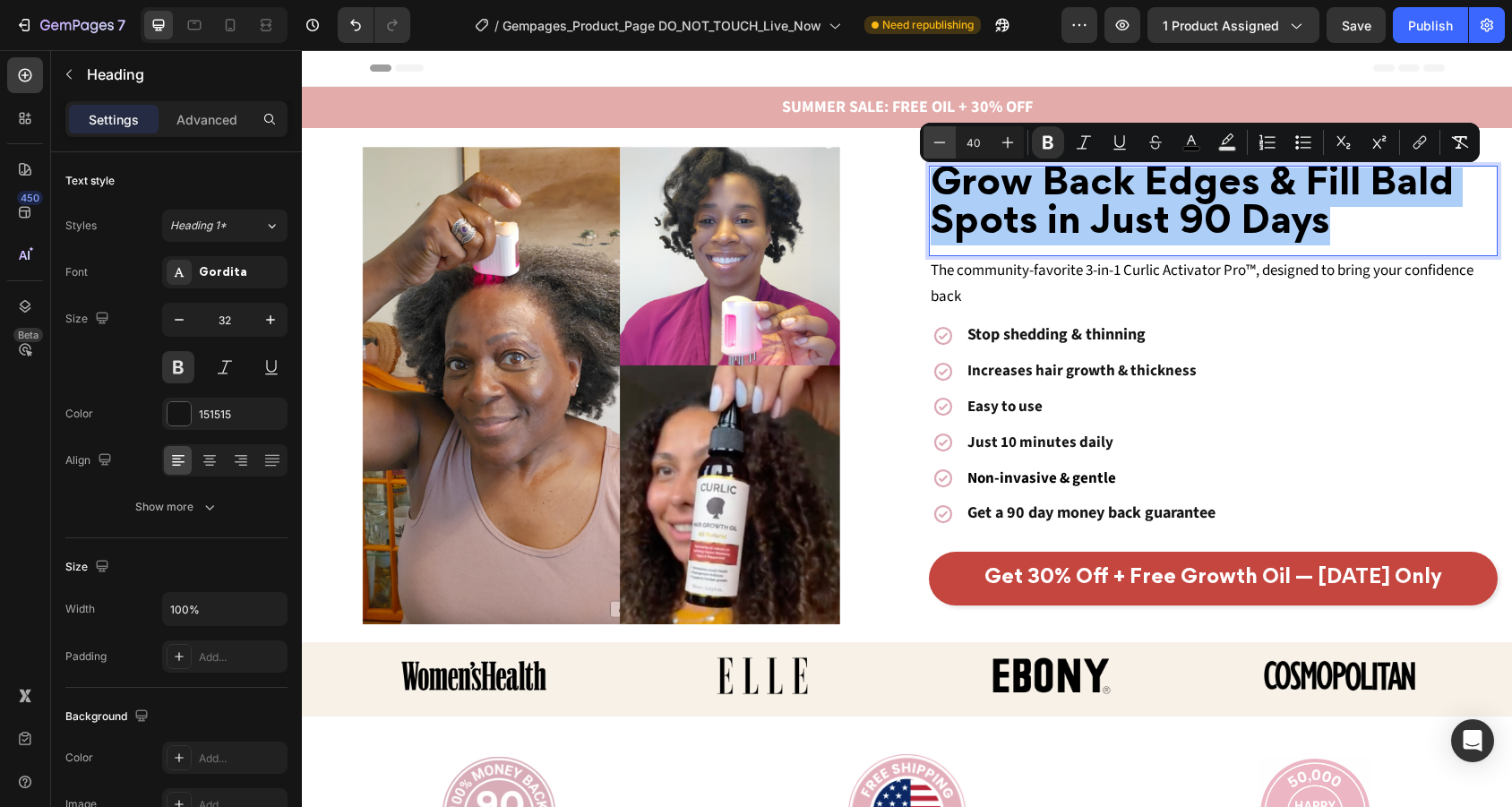
click at [940, 140] on icon "Editor contextual toolbar" at bounding box center [940, 142] width 18 height 18
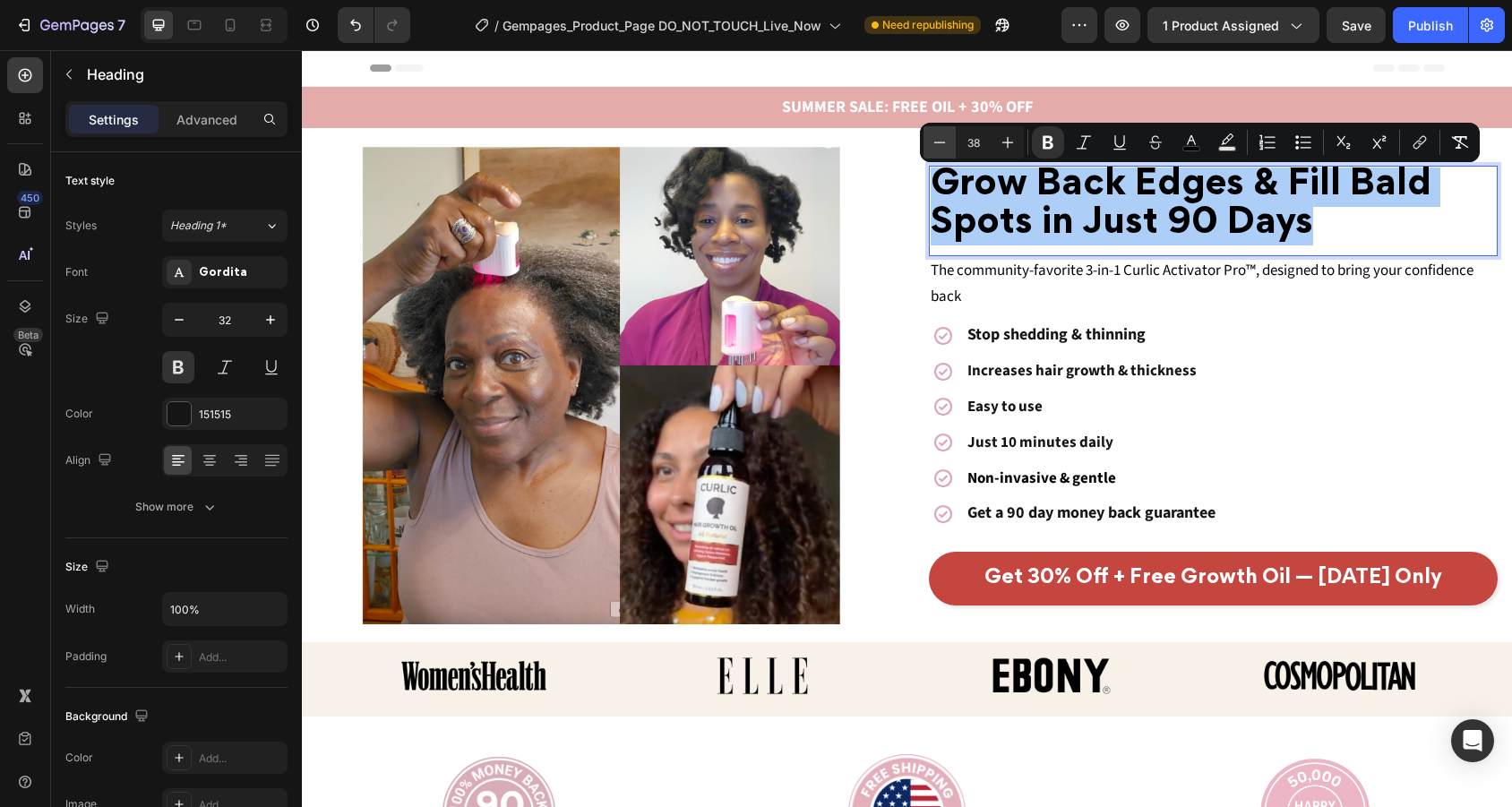
click at [940, 140] on icon "Editor contextual toolbar" at bounding box center [940, 142] width 18 height 18
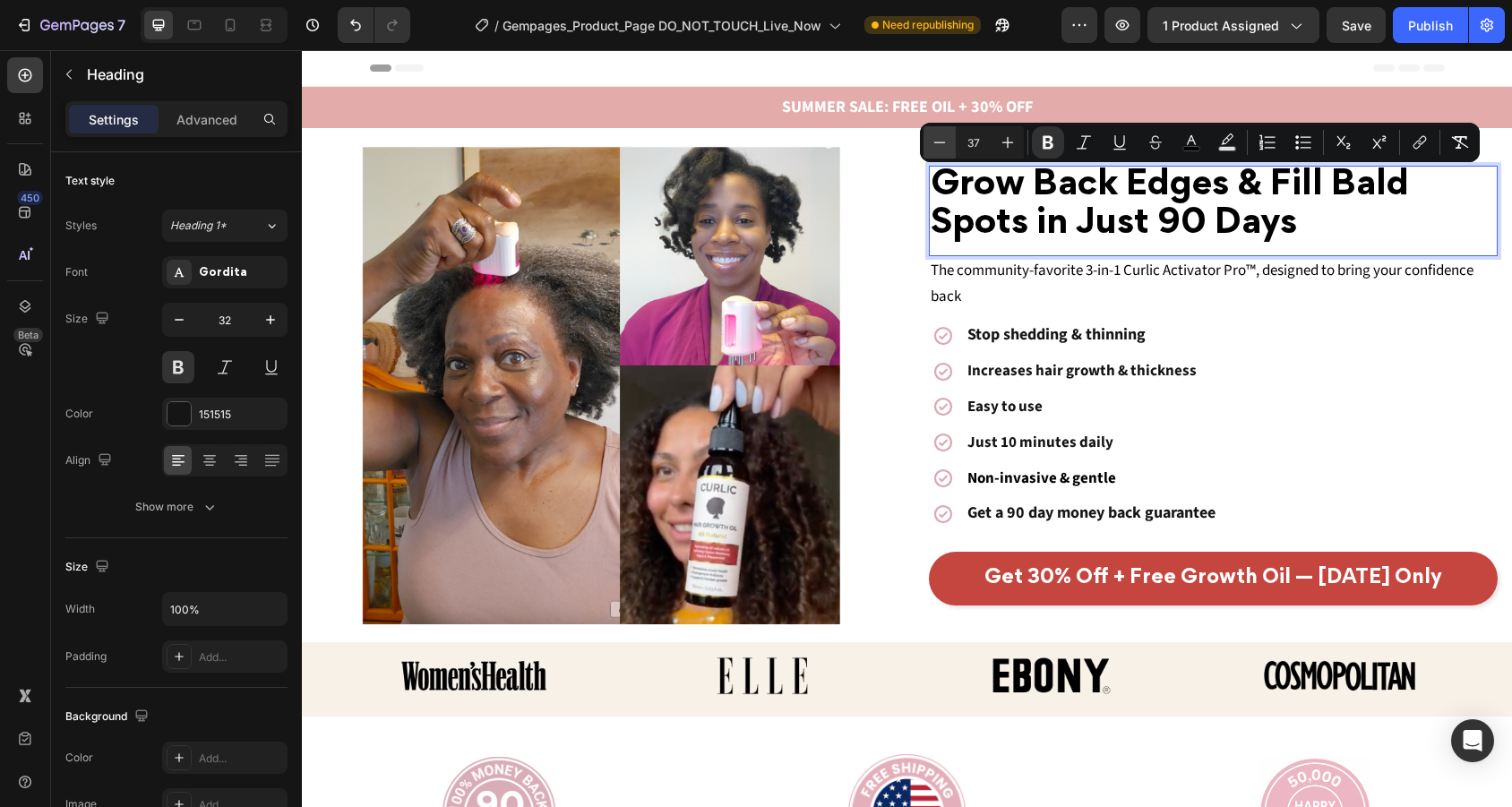
click at [940, 140] on icon "Editor contextual toolbar" at bounding box center [940, 142] width 18 height 18
type input "35"
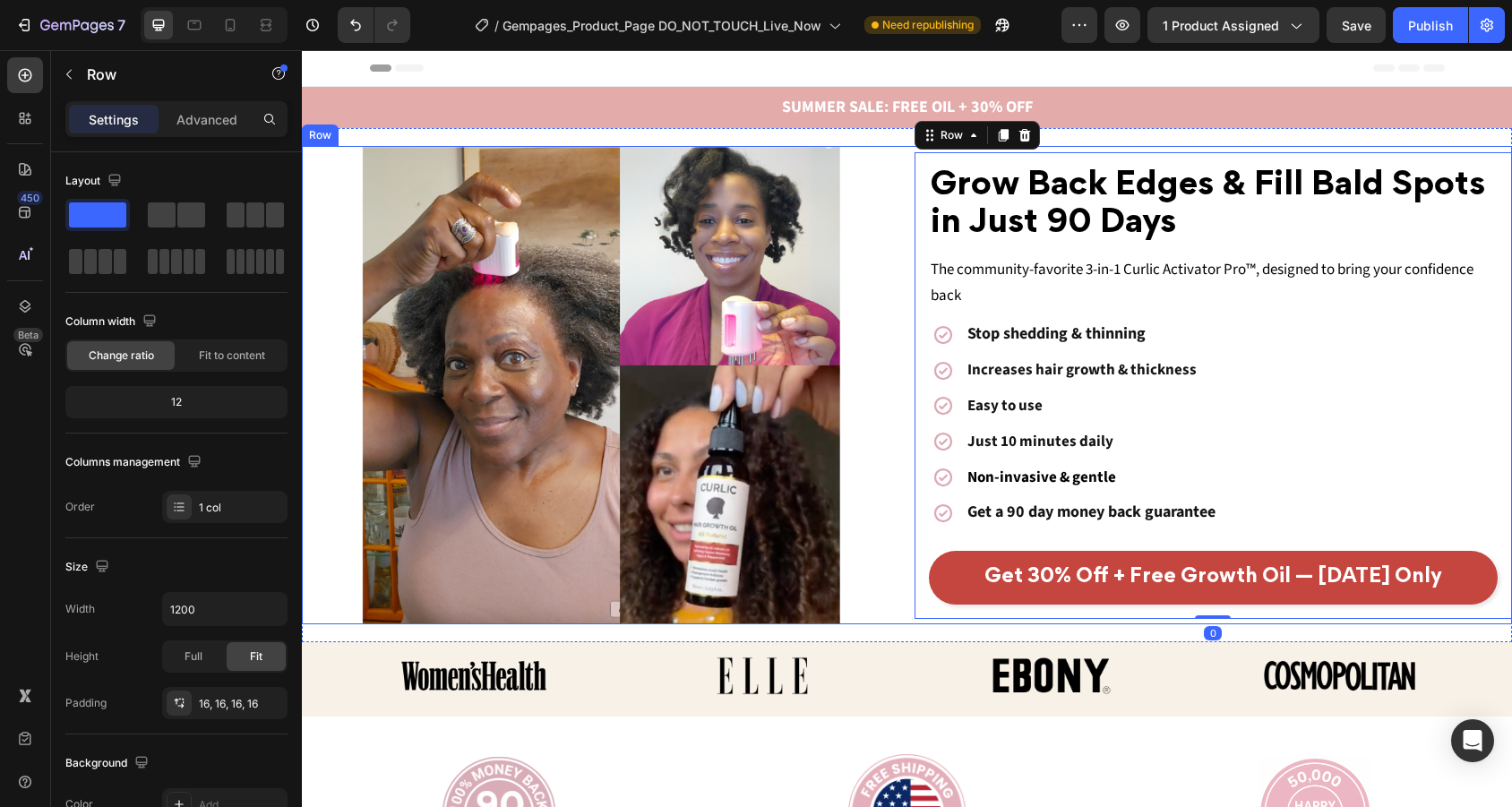
click at [901, 163] on div "⁠⁠⁠⁠⁠⁠⁠ Grow Back Edges & Fill Bald Spots in Just 90 Days Heading The community…" at bounding box center [906, 385] width 1210 height 478
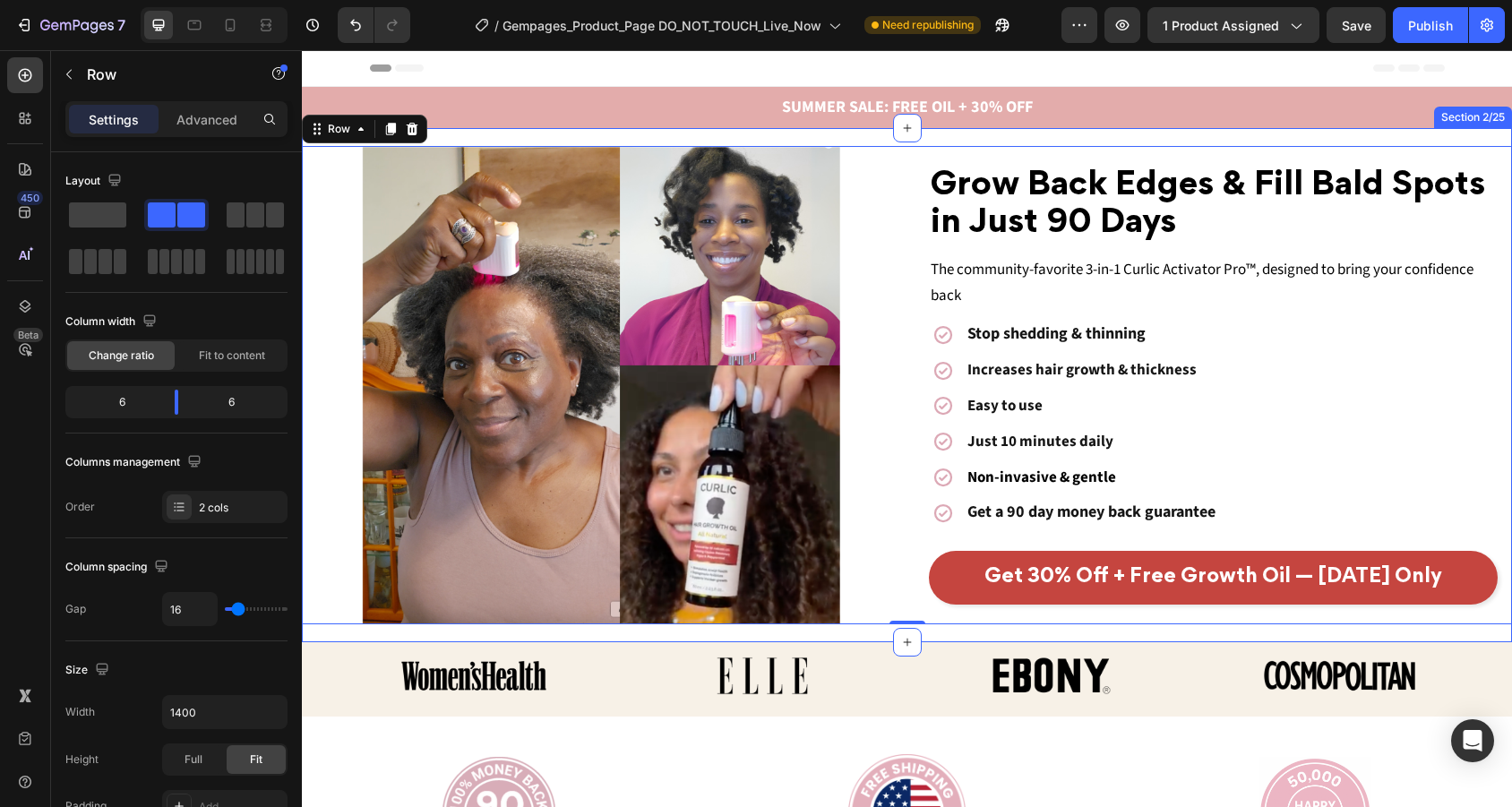
click at [1119, 144] on div "⁠⁠⁠⁠⁠⁠⁠ Grow Back Edges & Fill Bald Spots in Just 90 Days Heading The community…" at bounding box center [906, 385] width 1210 height 514
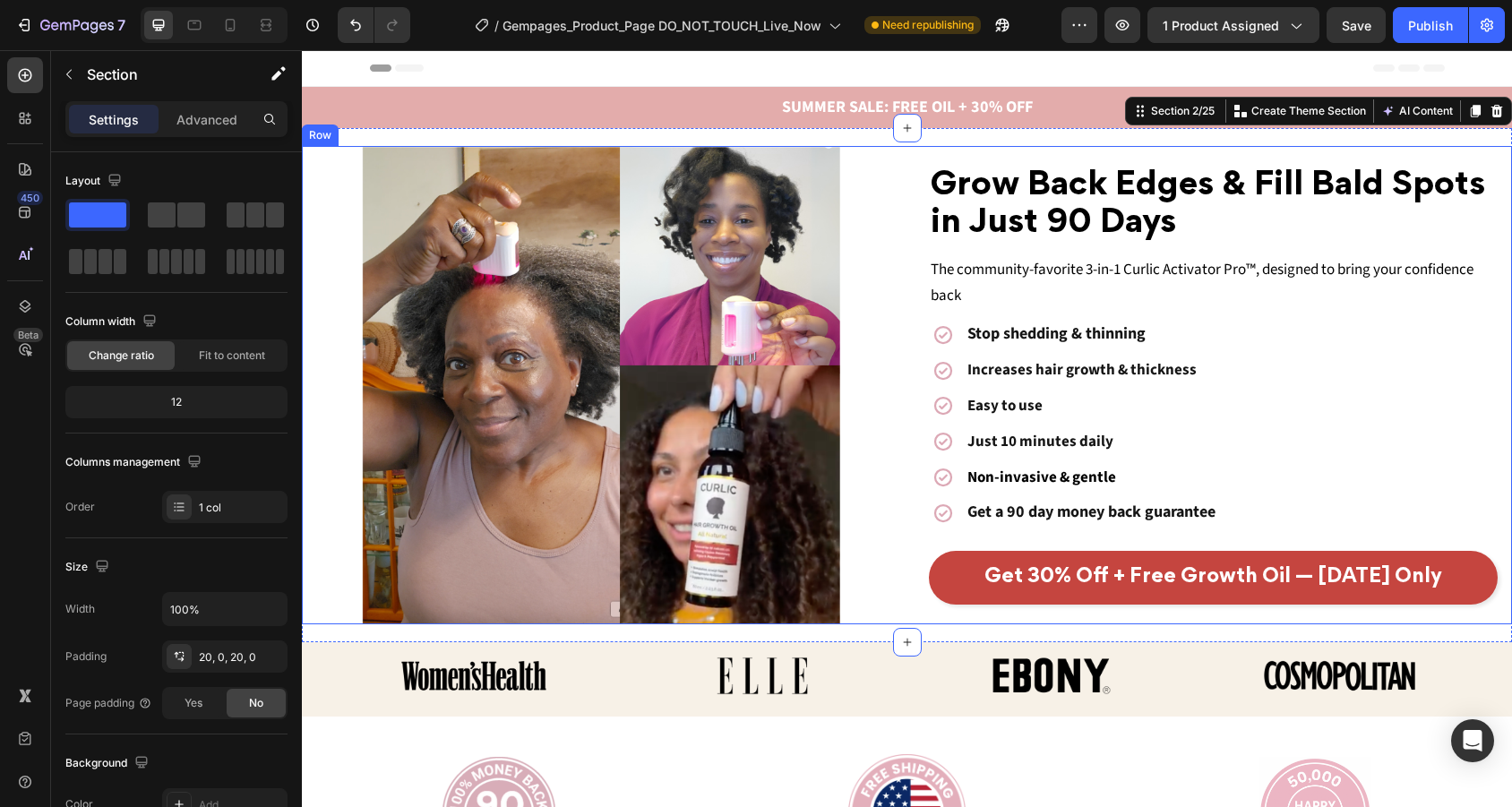
click at [1118, 151] on div "⁠⁠⁠⁠⁠⁠⁠ Grow Back Edges & Fill Bald Spots in Just 90 Days Heading The community…" at bounding box center [906, 385] width 1210 height 478
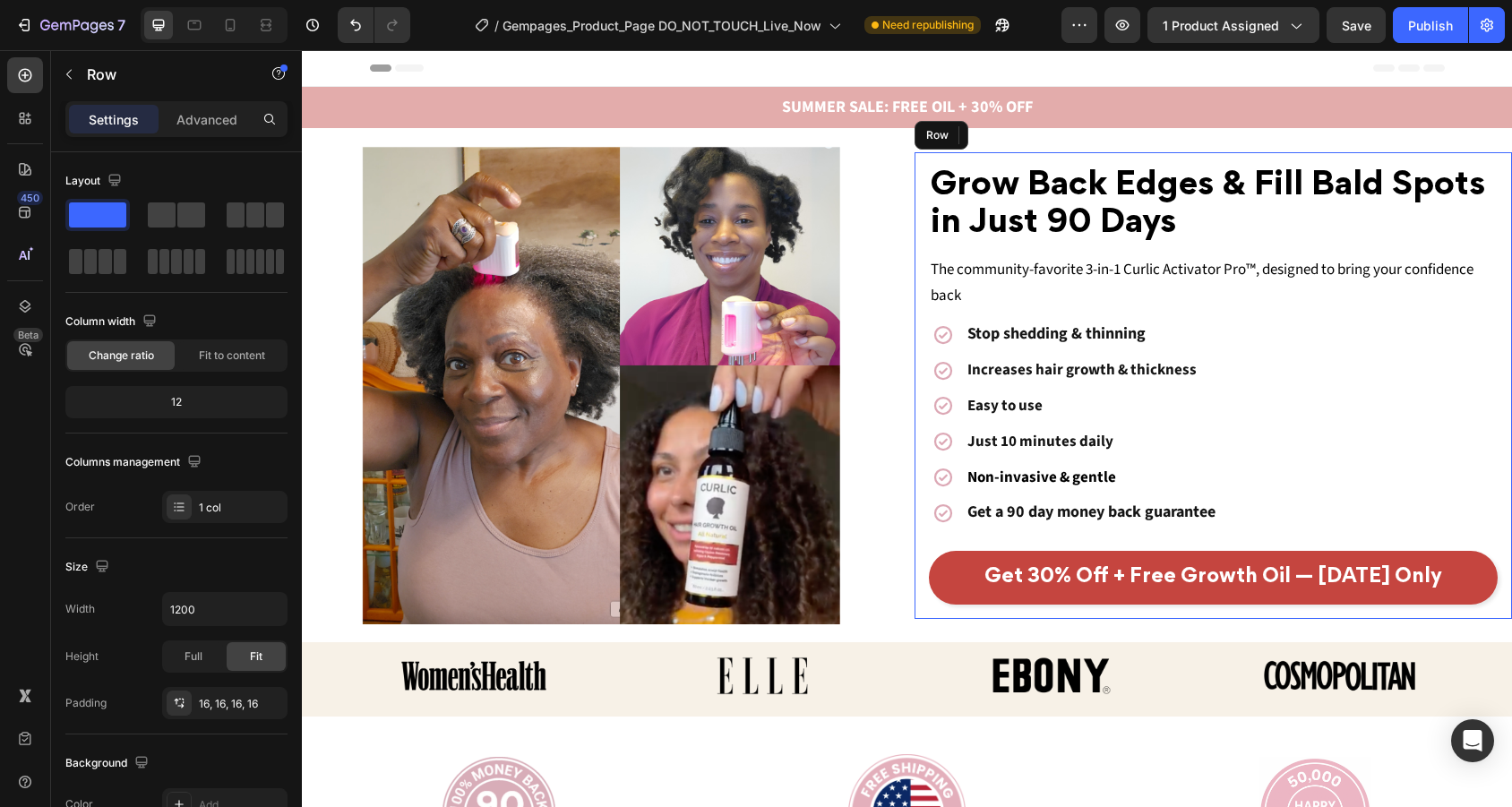
click at [1113, 167] on div "⁠⁠⁠⁠⁠⁠⁠ Grow Back Edges & Fill Bald Spots in Just 90 Days Heading The community…" at bounding box center [1213, 385] width 599 height 467
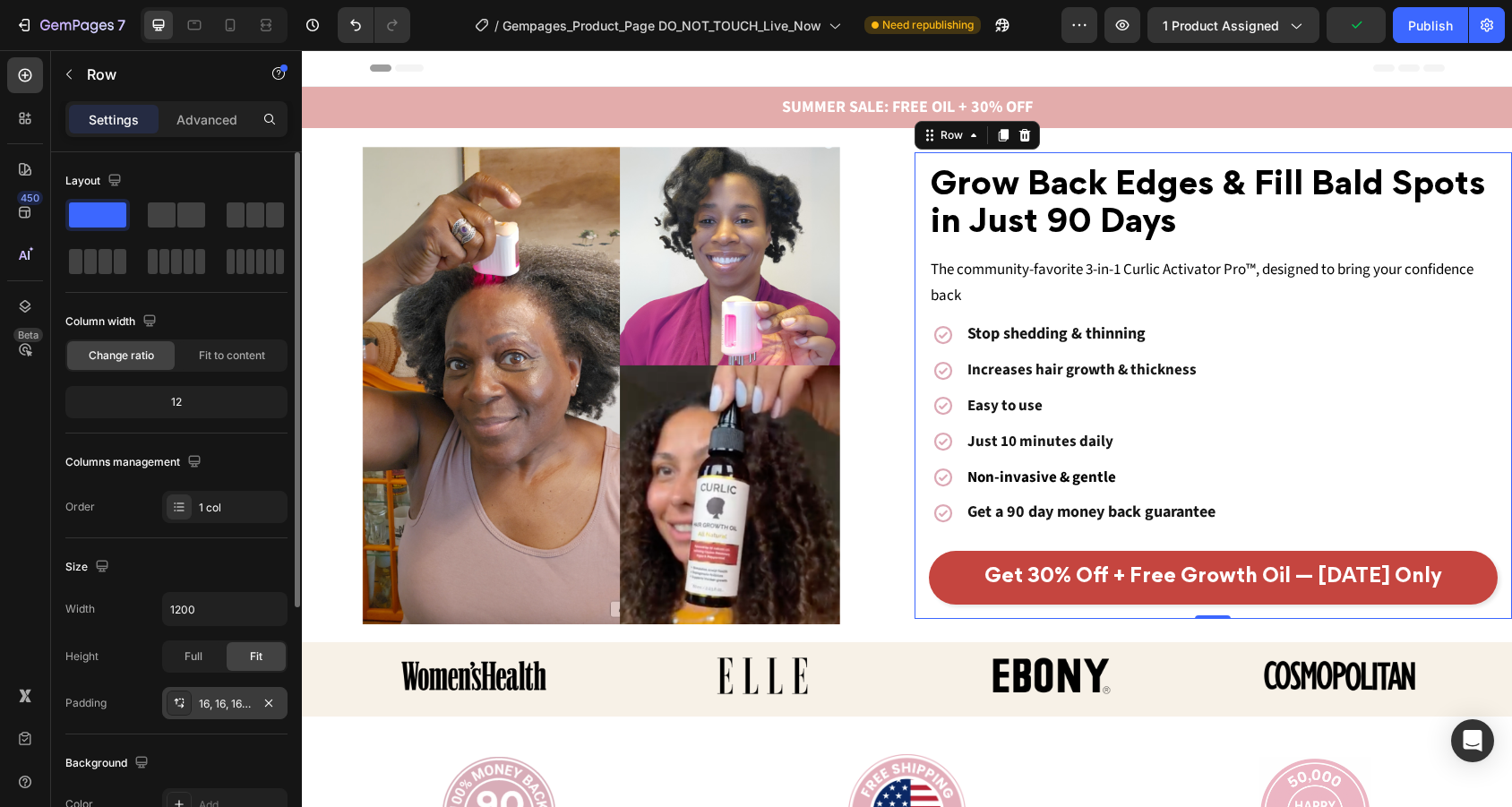
click at [256, 704] on div "16, 16, 16, 16" at bounding box center [224, 702] width 125 height 32
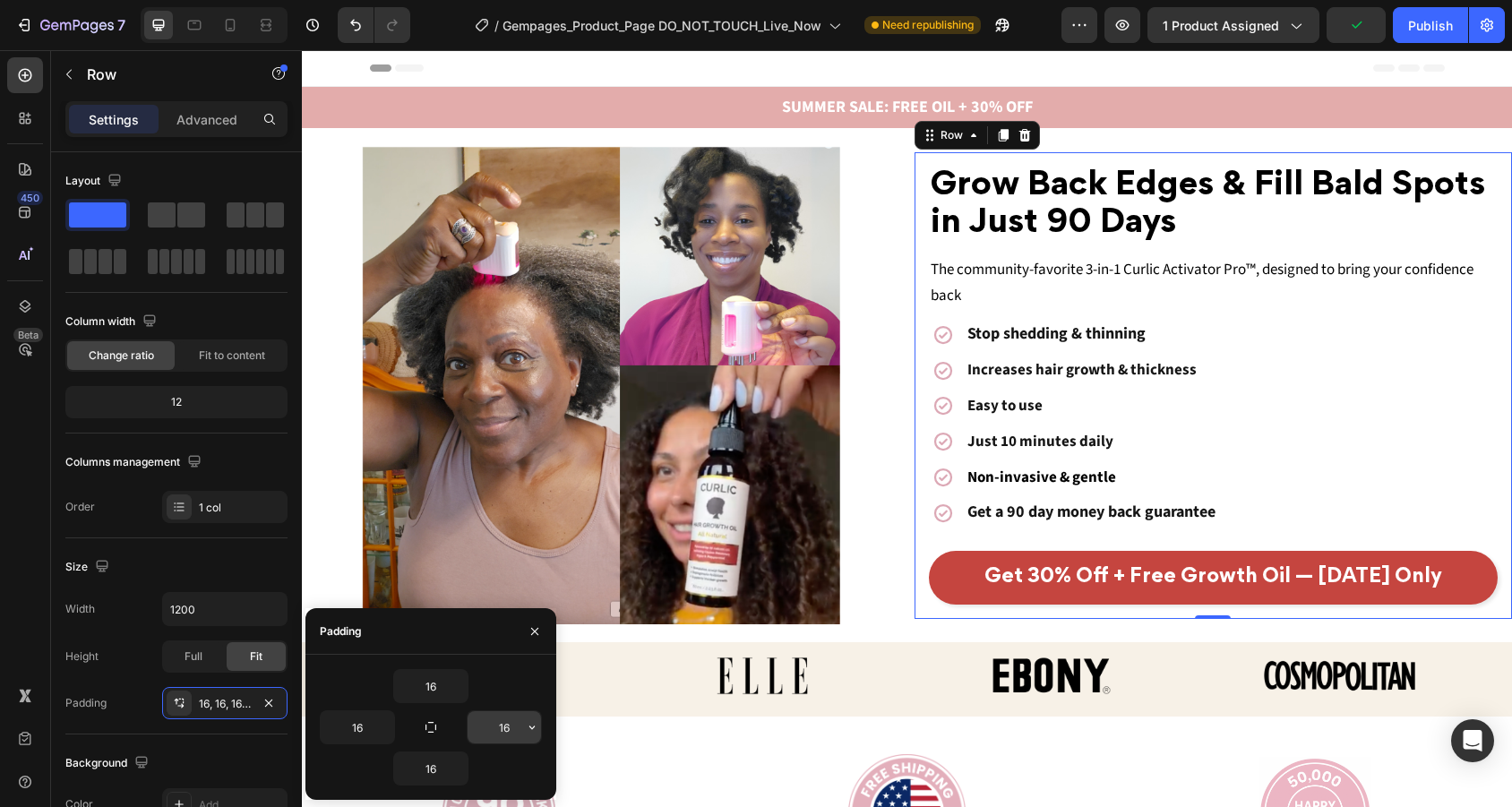
click at [513, 725] on input "16" at bounding box center [504, 727] width 73 height 32
type input "1"
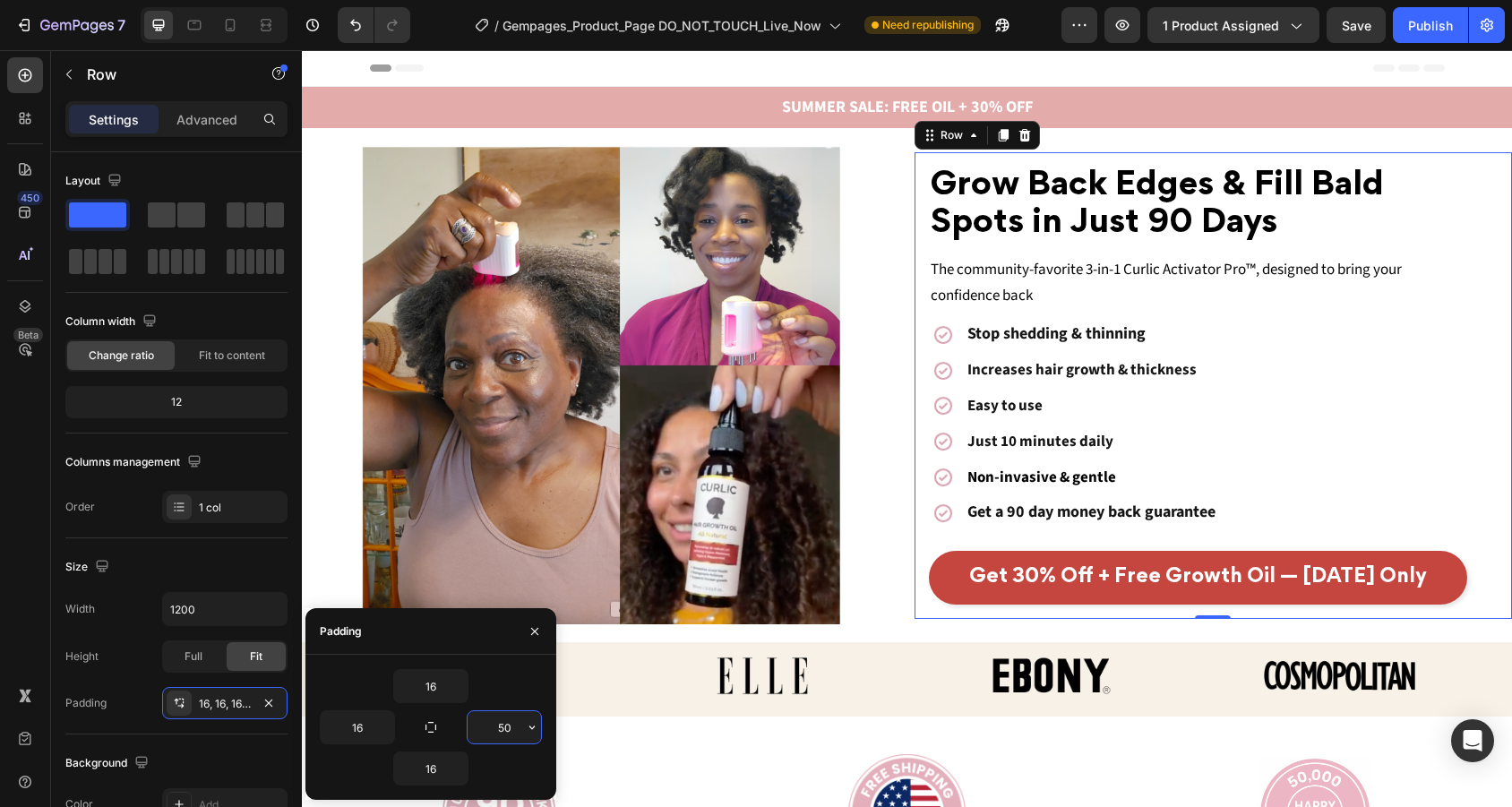
type input "5"
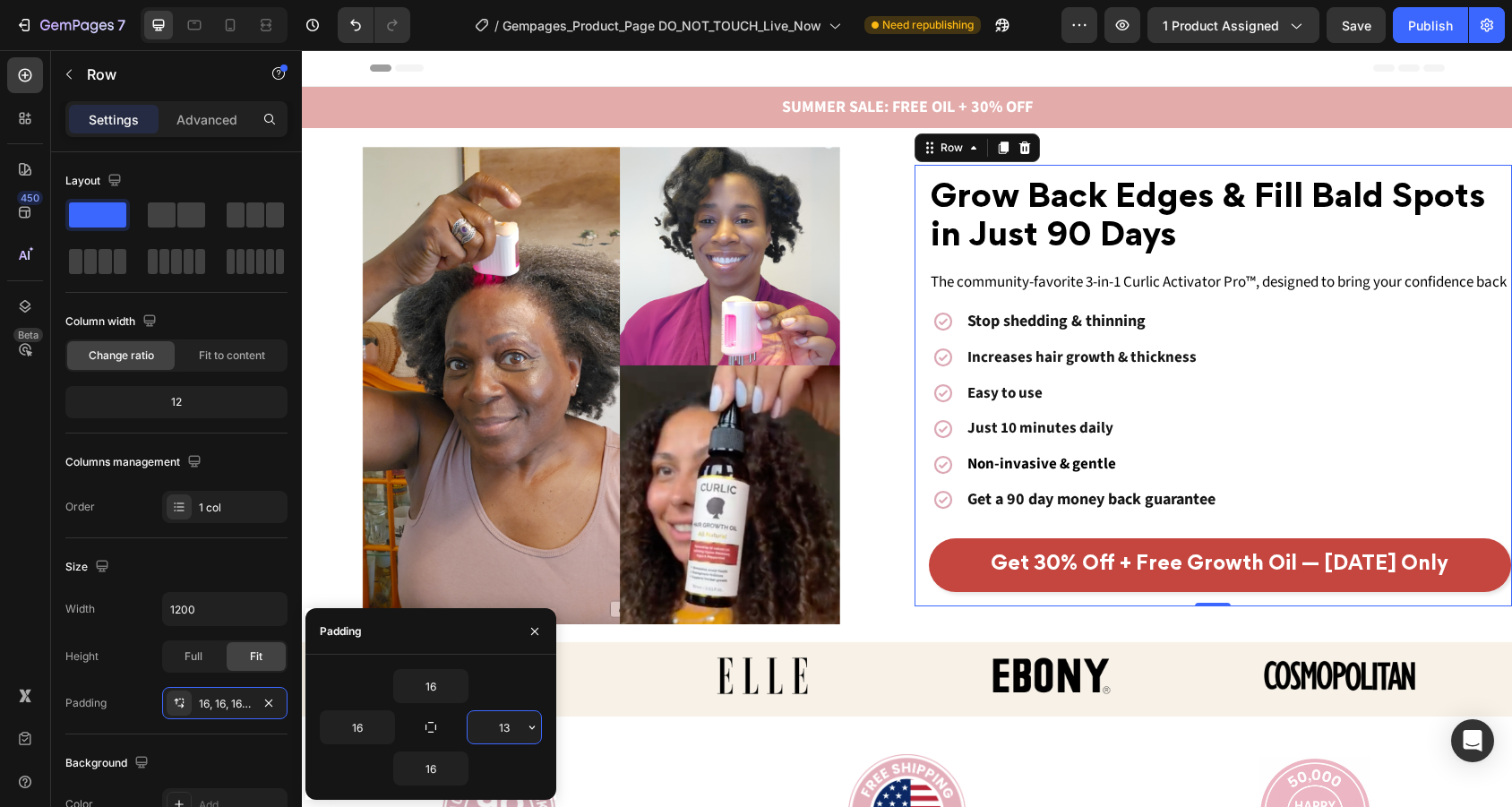
type input "130"
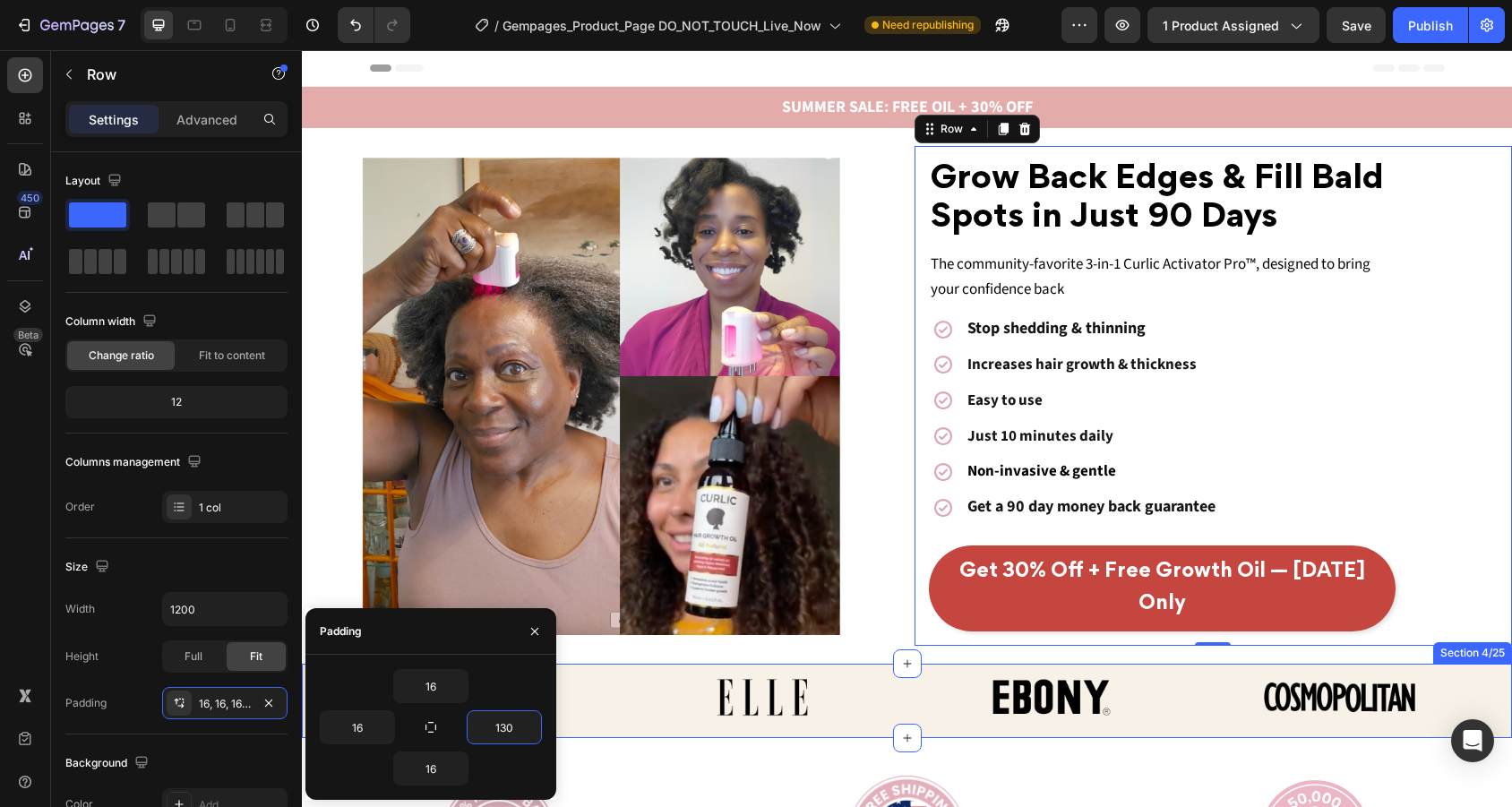
click at [923, 663] on div "Image Image Image Image Row Row Section 4/25" at bounding box center [906, 700] width 1210 height 74
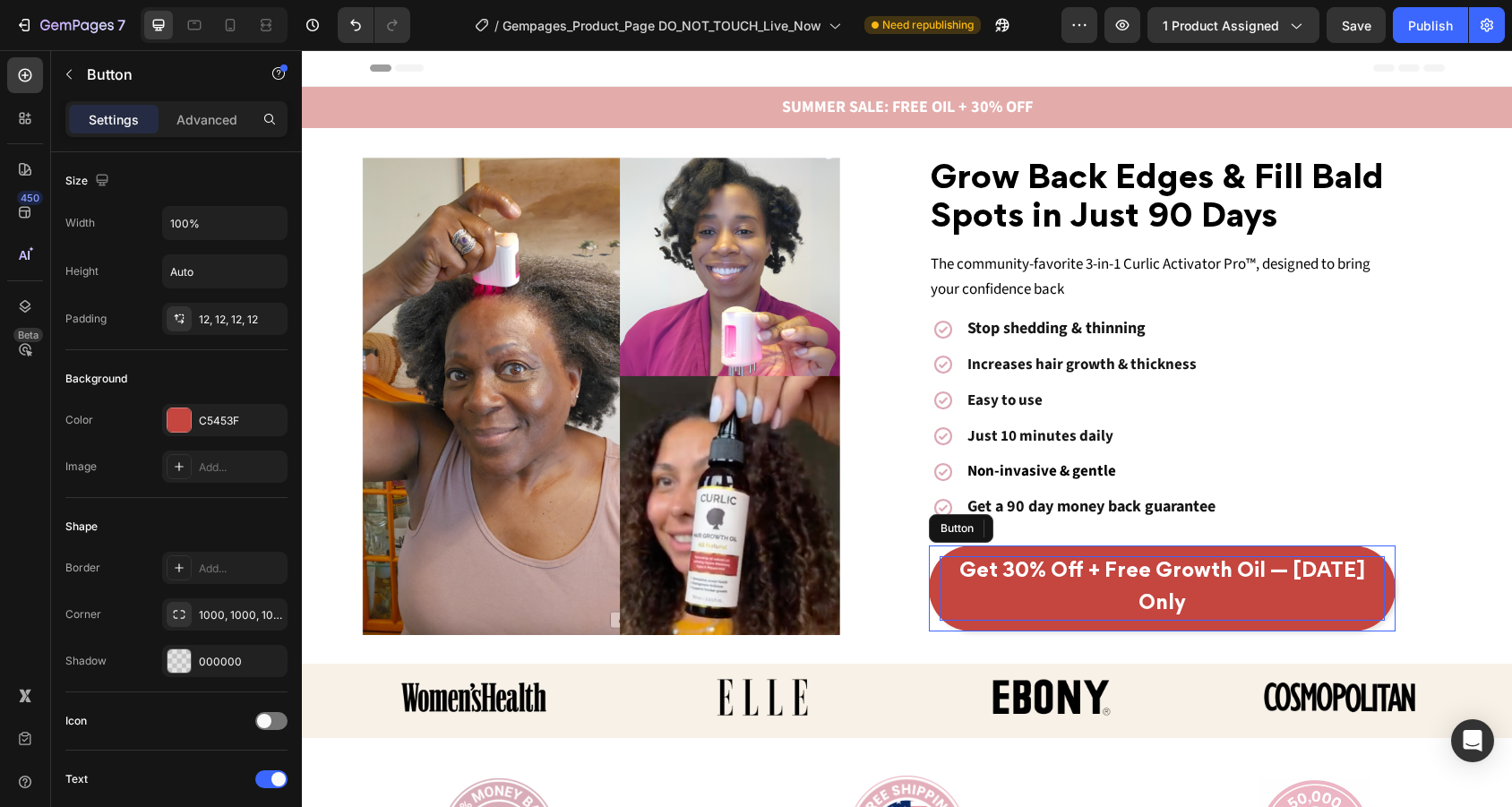
click at [1357, 559] on p "Get 30% Off + Free Growth Oil — [DATE] Only" at bounding box center [1162, 589] width 446 height 65
click at [1237, 558] on p "Get 30% Off + Free Growth Oil — [DATE] Only" at bounding box center [1162, 589] width 446 height 65
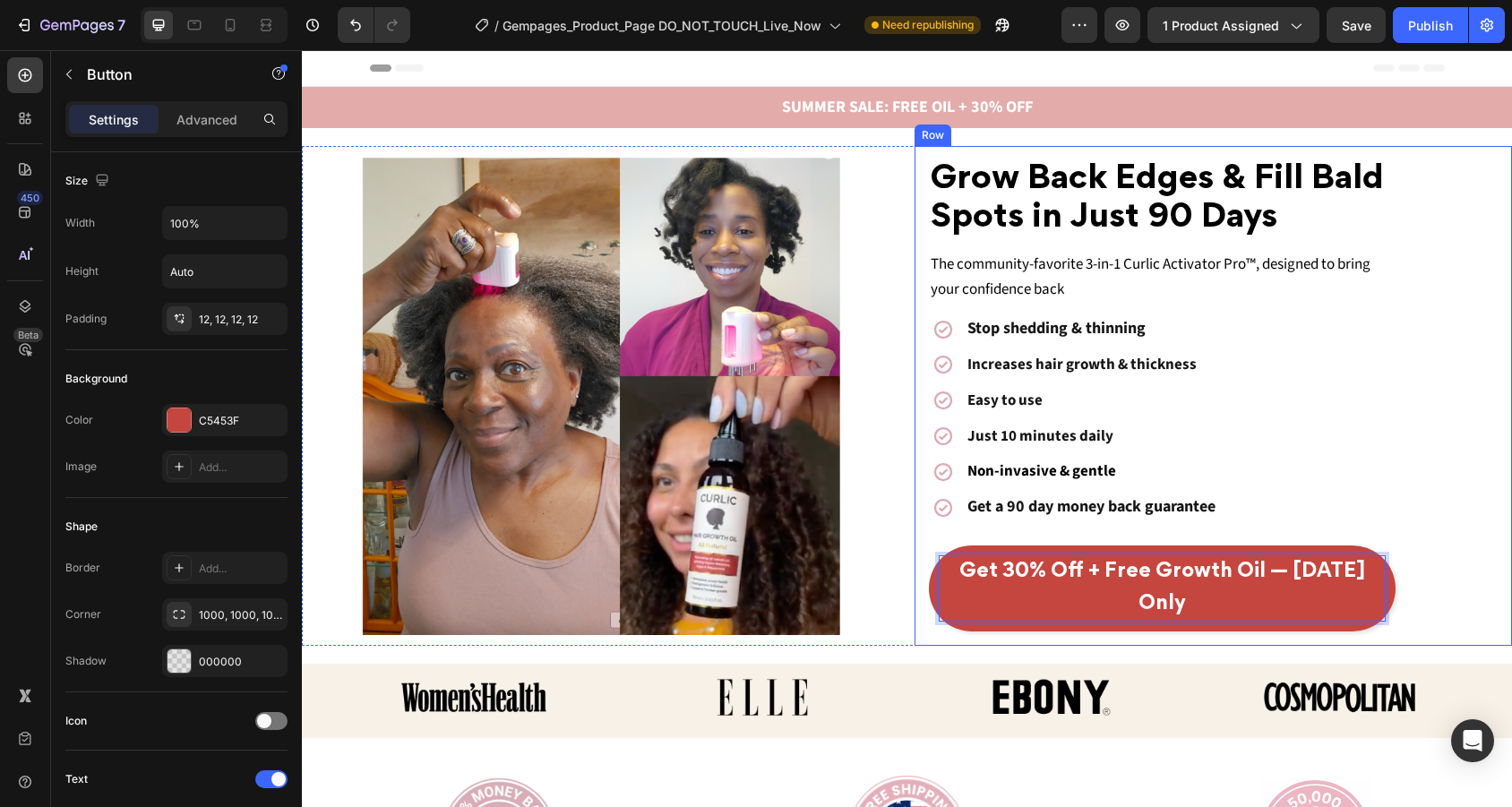
click at [1268, 545] on div "⁠⁠⁠⁠⁠⁠⁠ Grow Back Edges & Fill Bald Spots in Just 90 Days Heading The community…" at bounding box center [1162, 396] width 467 height 471
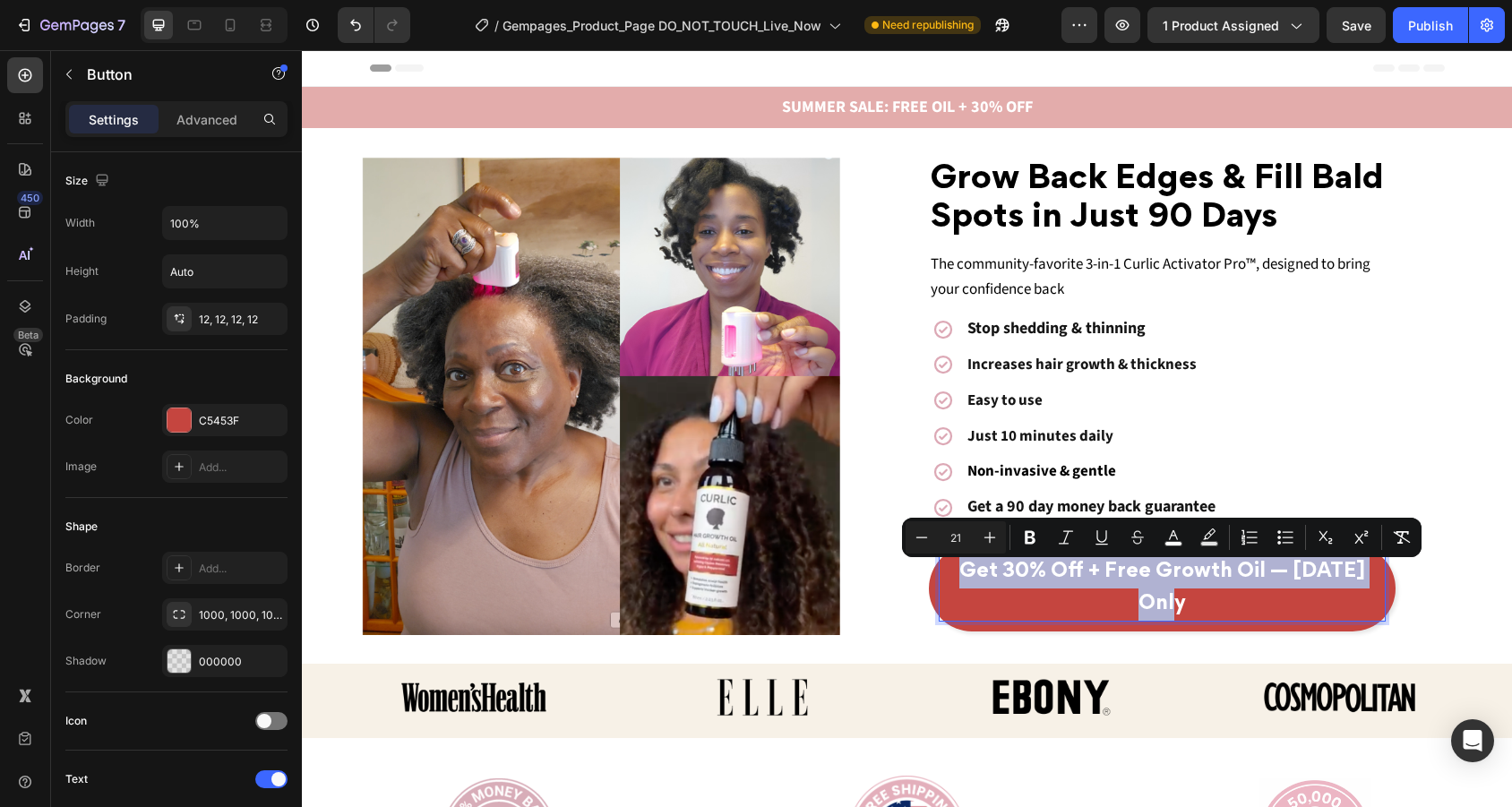
drag, startPoint x: 947, startPoint y: 573, endPoint x: 1094, endPoint y: 526, distance: 154.3
click at [1389, 575] on link "Get 30% Off + Free Growth Oil — [DATE] Only" at bounding box center [1162, 589] width 467 height 86
click at [1196, 557] on link "Get 30% Off + Free Growth Oil — [DATE] Only" at bounding box center [1162, 589] width 467 height 86
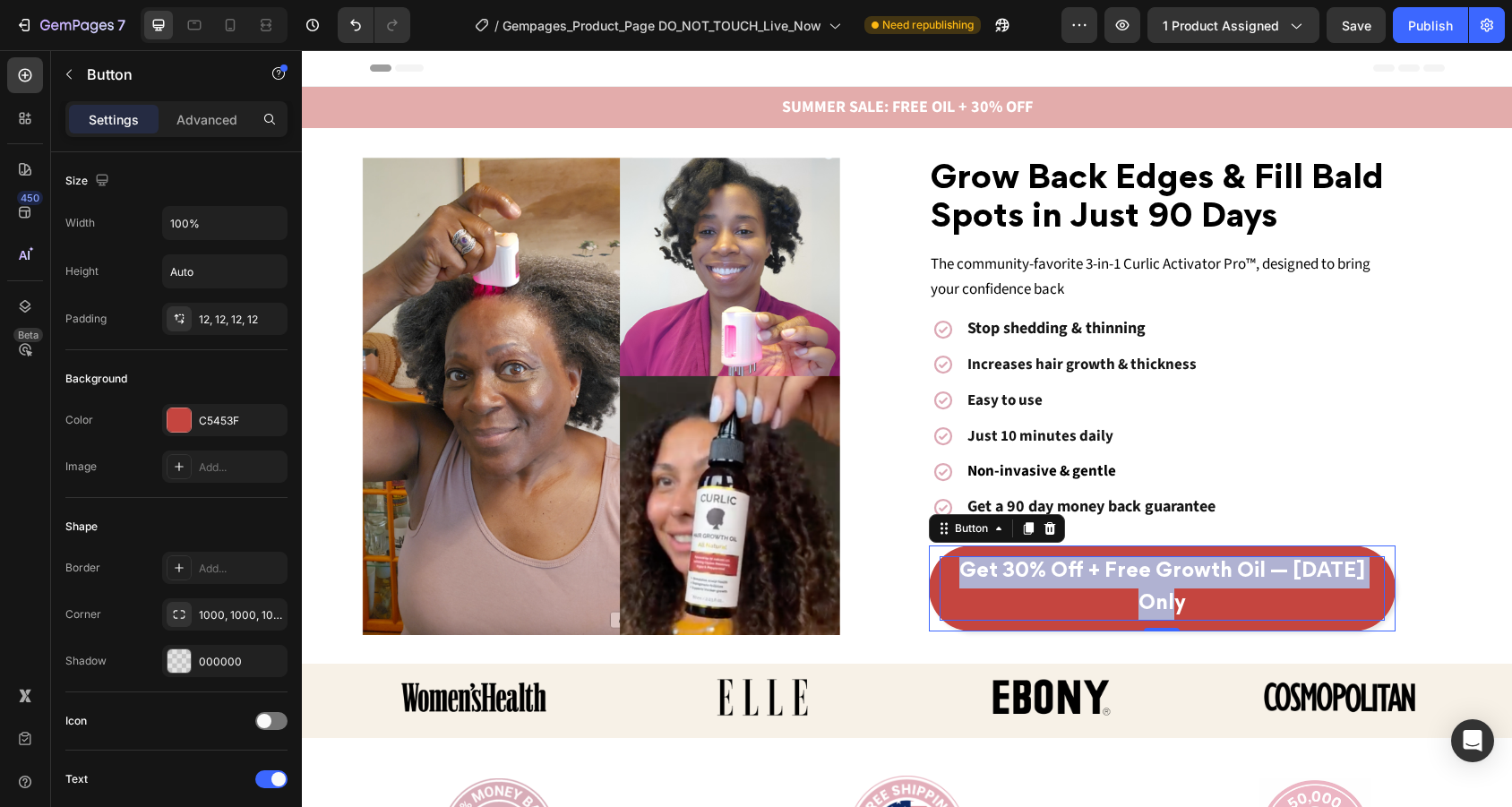
click at [1320, 587] on p "Get 30% Off + Free Growth Oil — [DATE] Only" at bounding box center [1162, 589] width 446 height 65
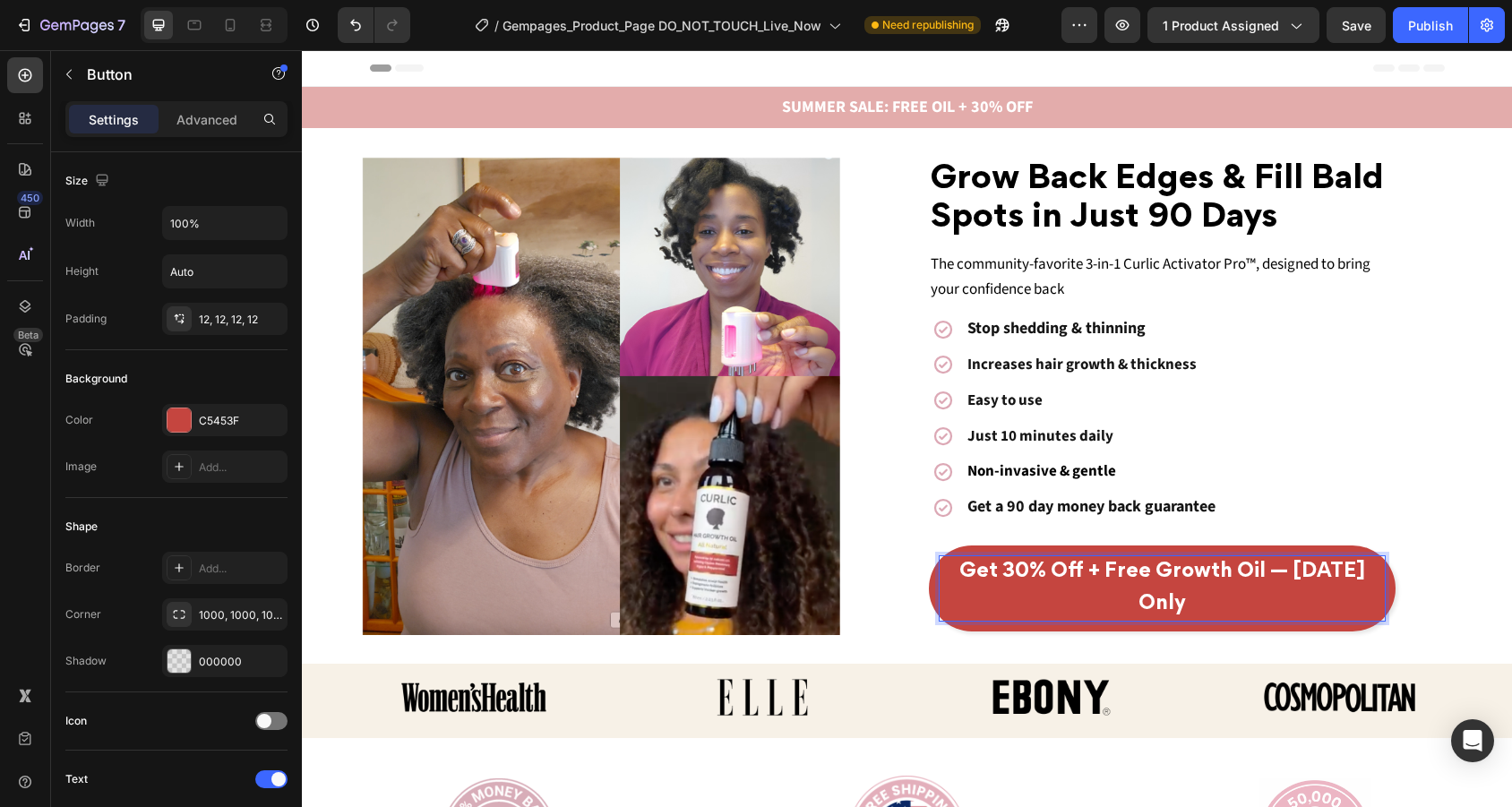
click at [1359, 567] on span "Get 30% Off + Free Growth Oil — [DATE] Only" at bounding box center [1162, 588] width 406 height 51
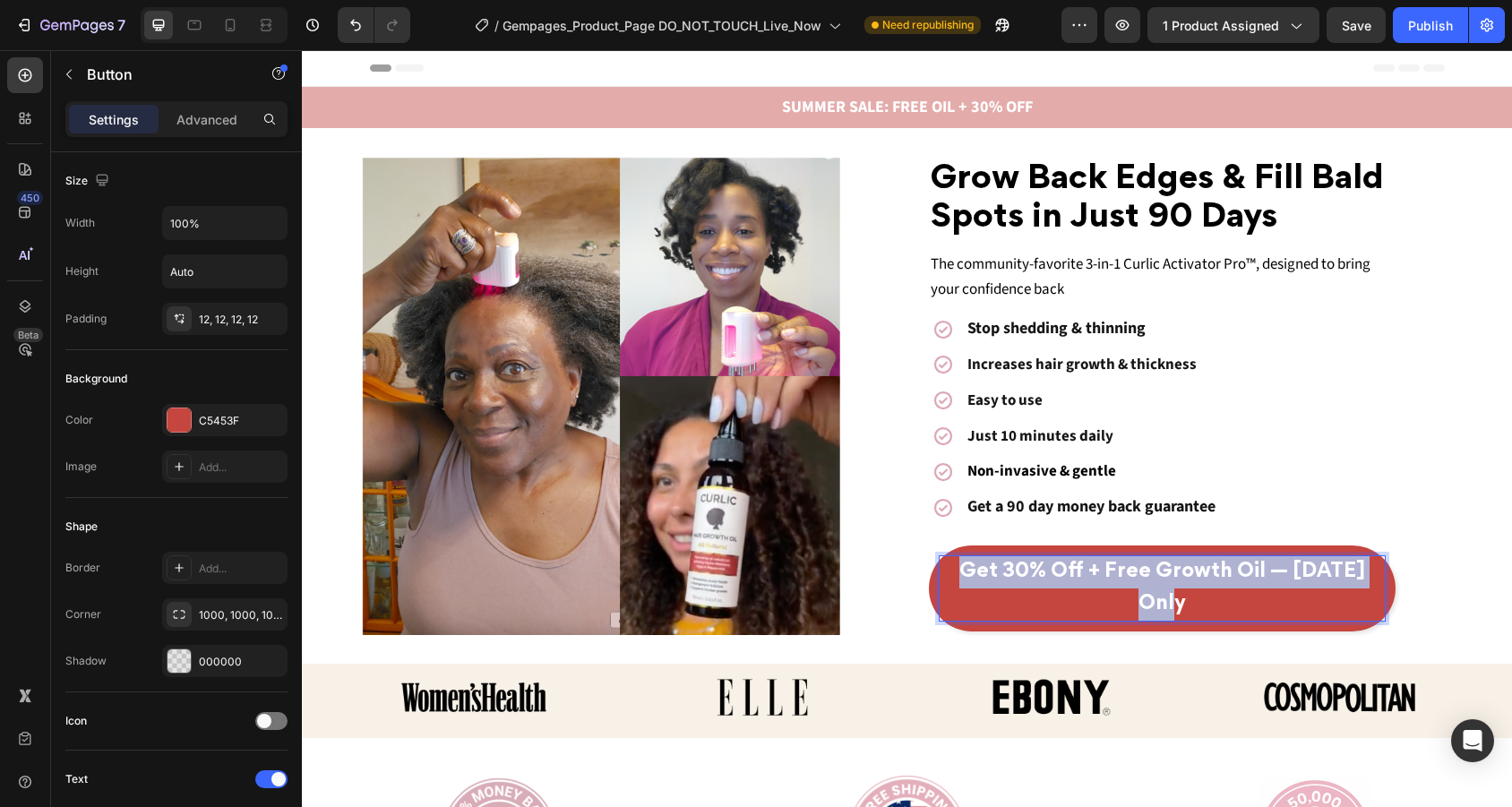
drag, startPoint x: 1378, startPoint y: 572, endPoint x: 941, endPoint y: 576, distance: 437.0
click at [941, 576] on link "Get 30% Off + Free Growth Oil — [DATE] Only" at bounding box center [1162, 589] width 467 height 86
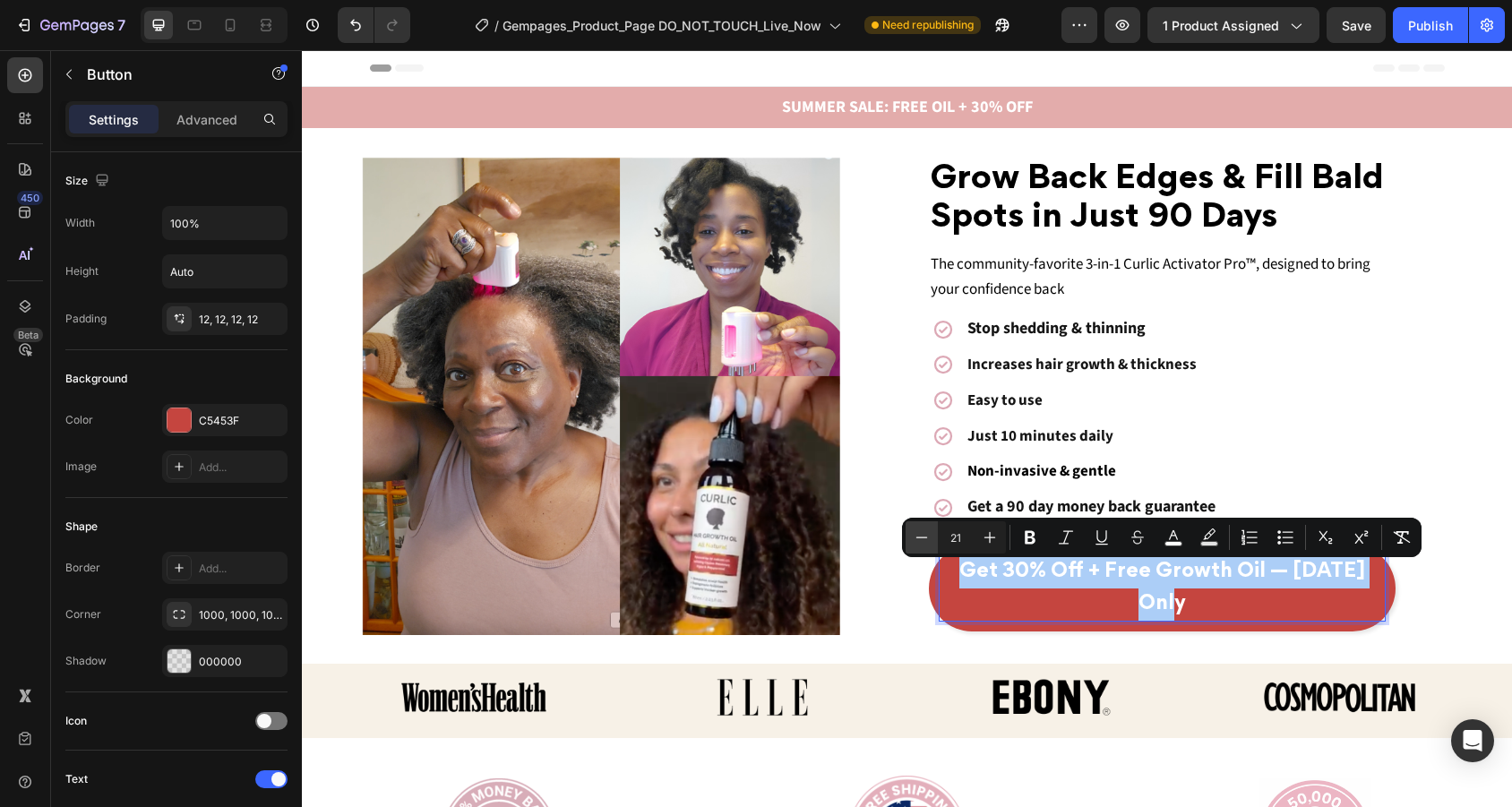
click at [924, 537] on icon "Editor contextual toolbar" at bounding box center [922, 536] width 12 height 1
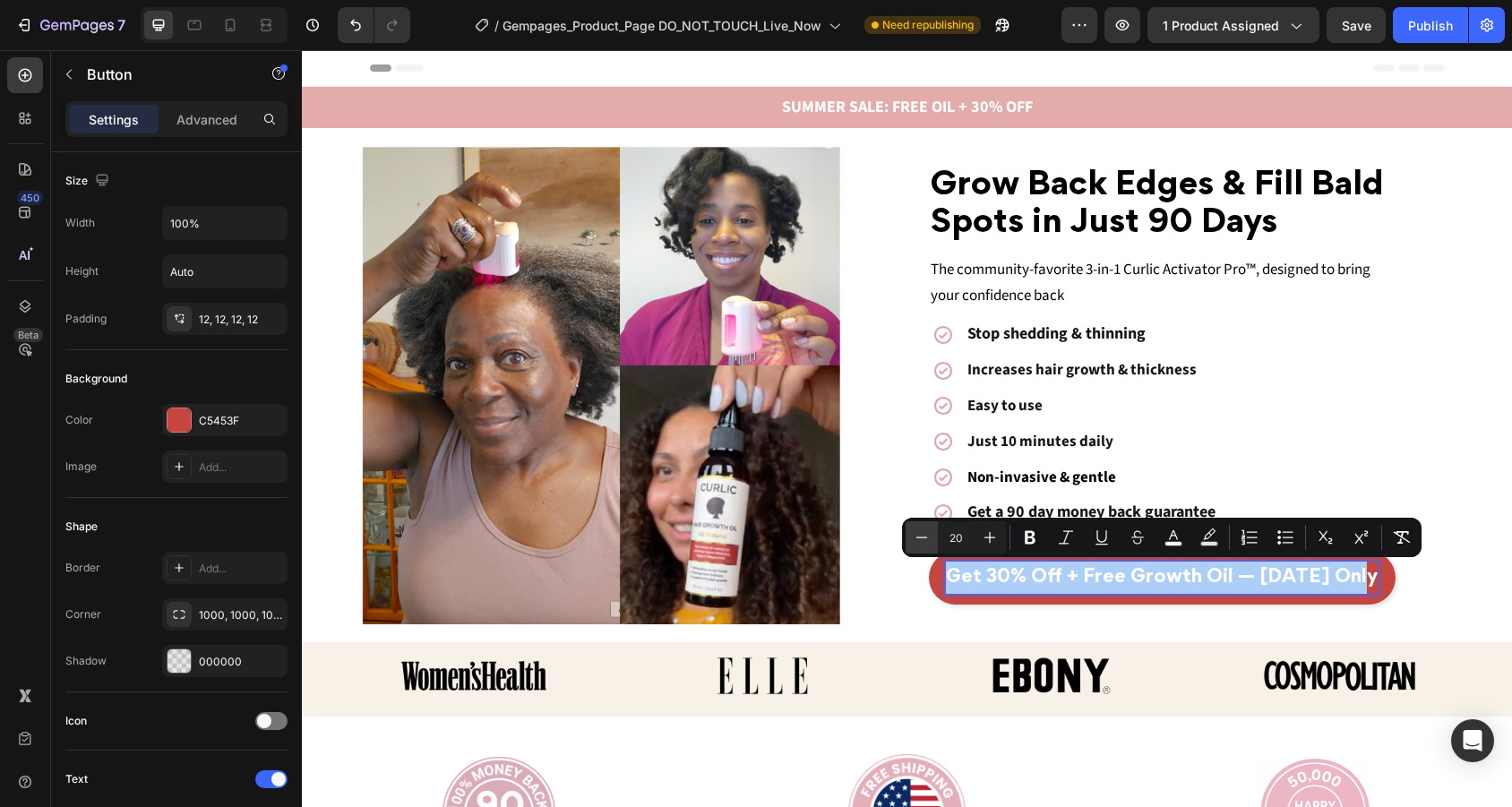
click at [924, 537] on icon "Editor contextual toolbar" at bounding box center [922, 536] width 12 height 1
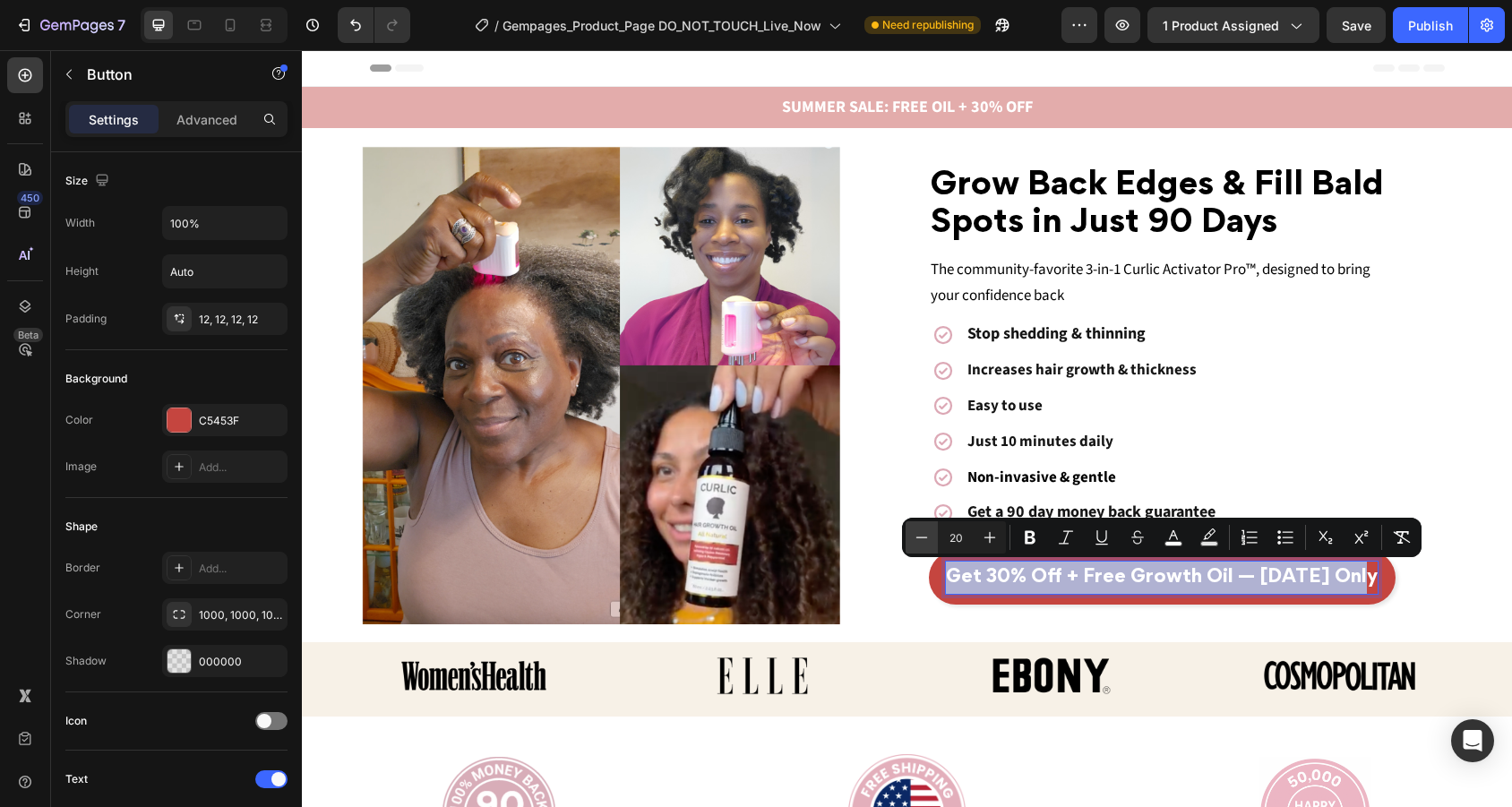
type input "19"
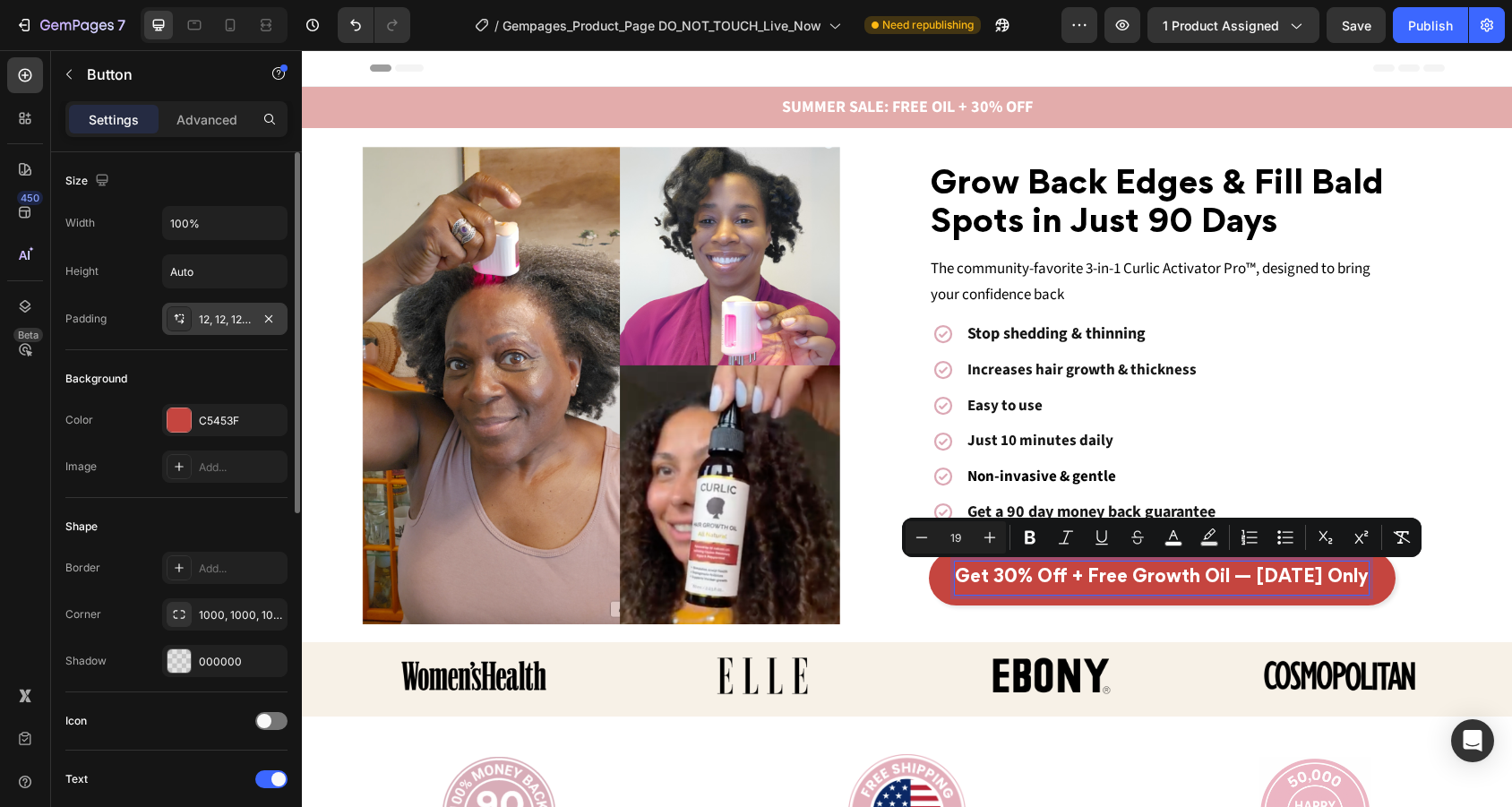
click at [227, 309] on div "12, 12, 12, 12" at bounding box center [224, 318] width 125 height 32
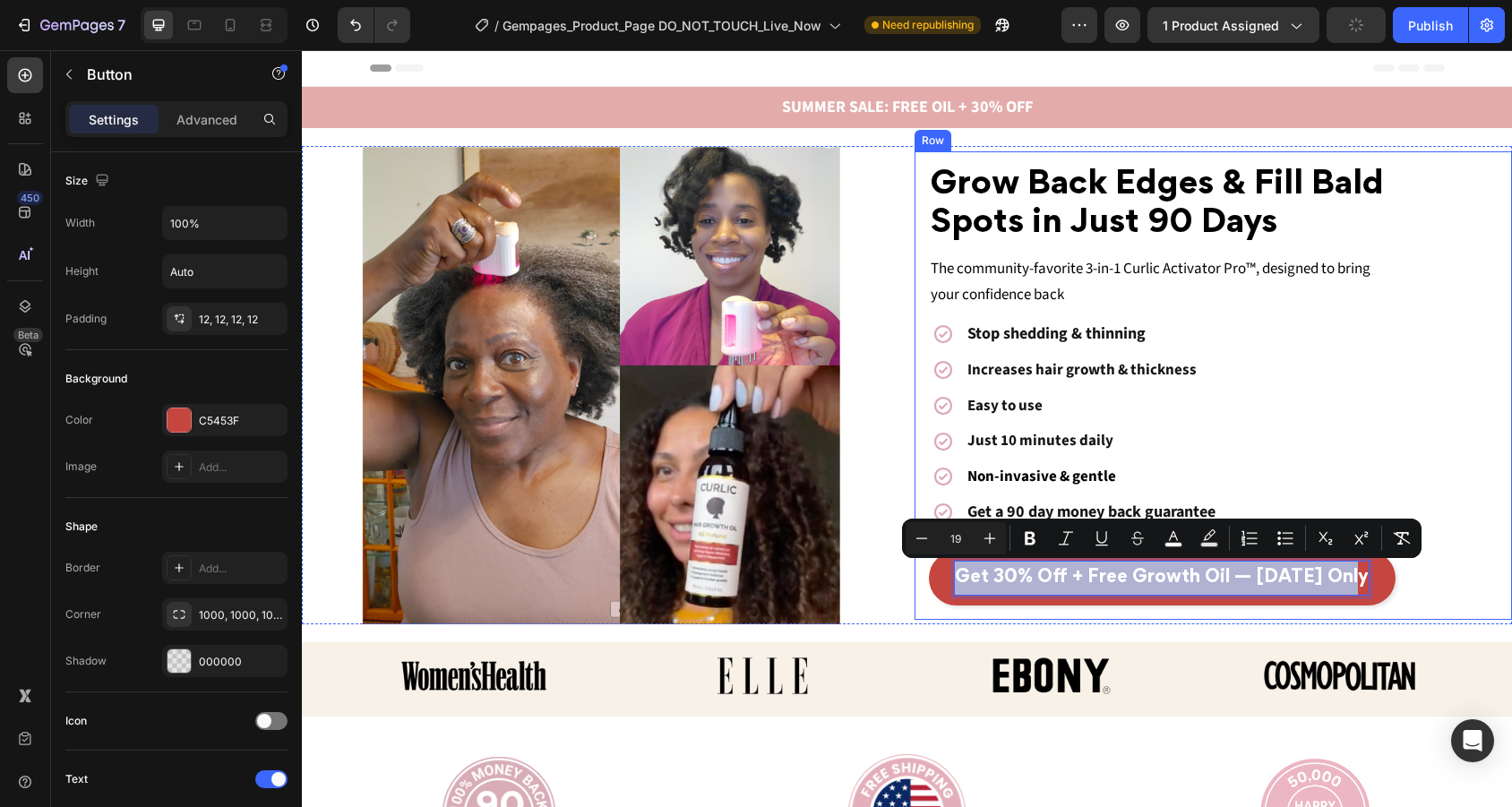
drag, startPoint x: 970, startPoint y: 570, endPoint x: 1487, endPoint y: 588, distance: 517.3
click at [1489, 588] on div "⁠⁠⁠⁠⁠⁠⁠ Grow Back Edges & Fill Bald Spots in Just 90 Days Heading The community…" at bounding box center [1213, 385] width 599 height 468
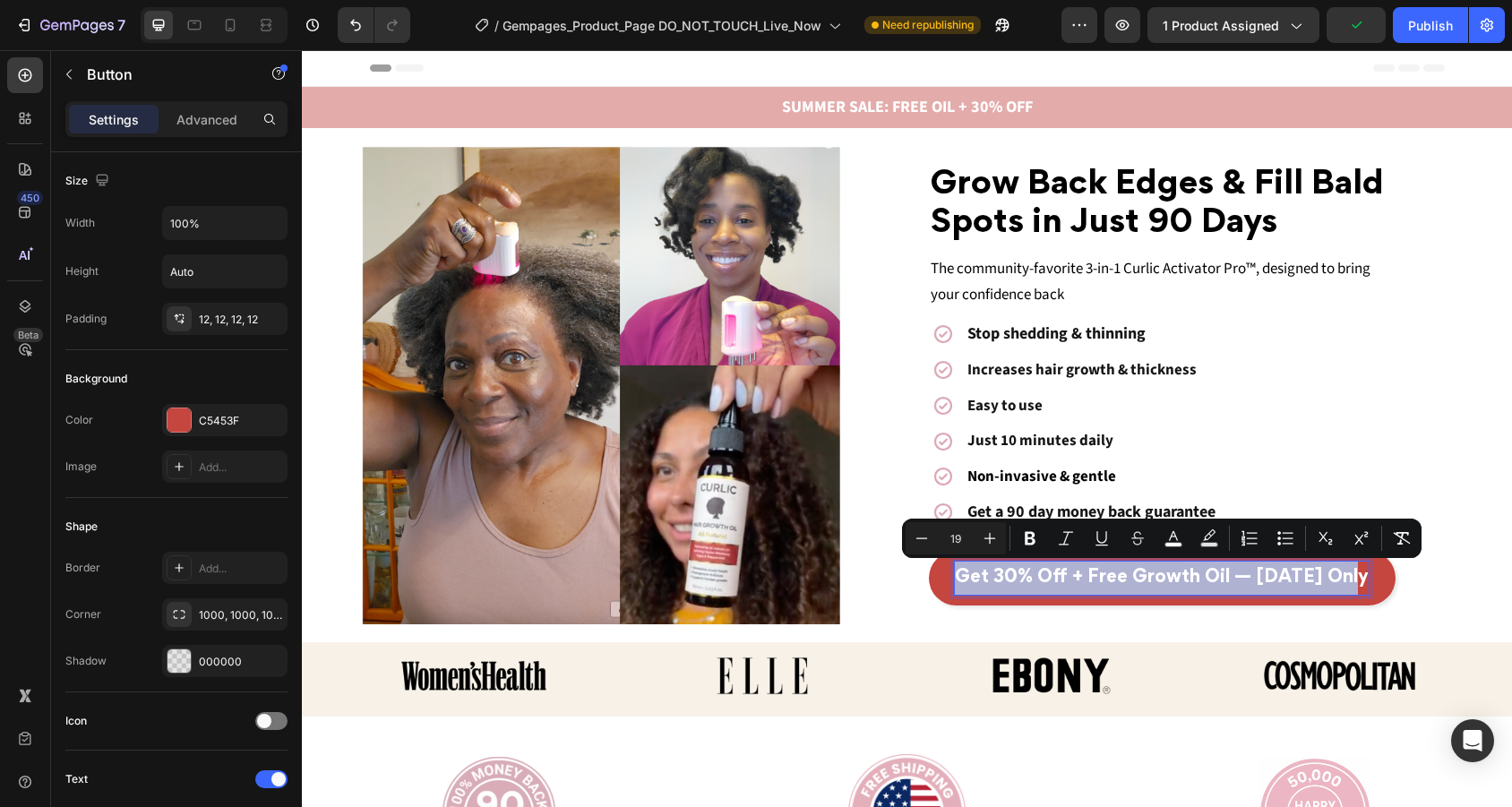
click at [1380, 577] on link "Get 30% Off + Free Growth Oil — [DATE] Only" at bounding box center [1162, 578] width 467 height 55
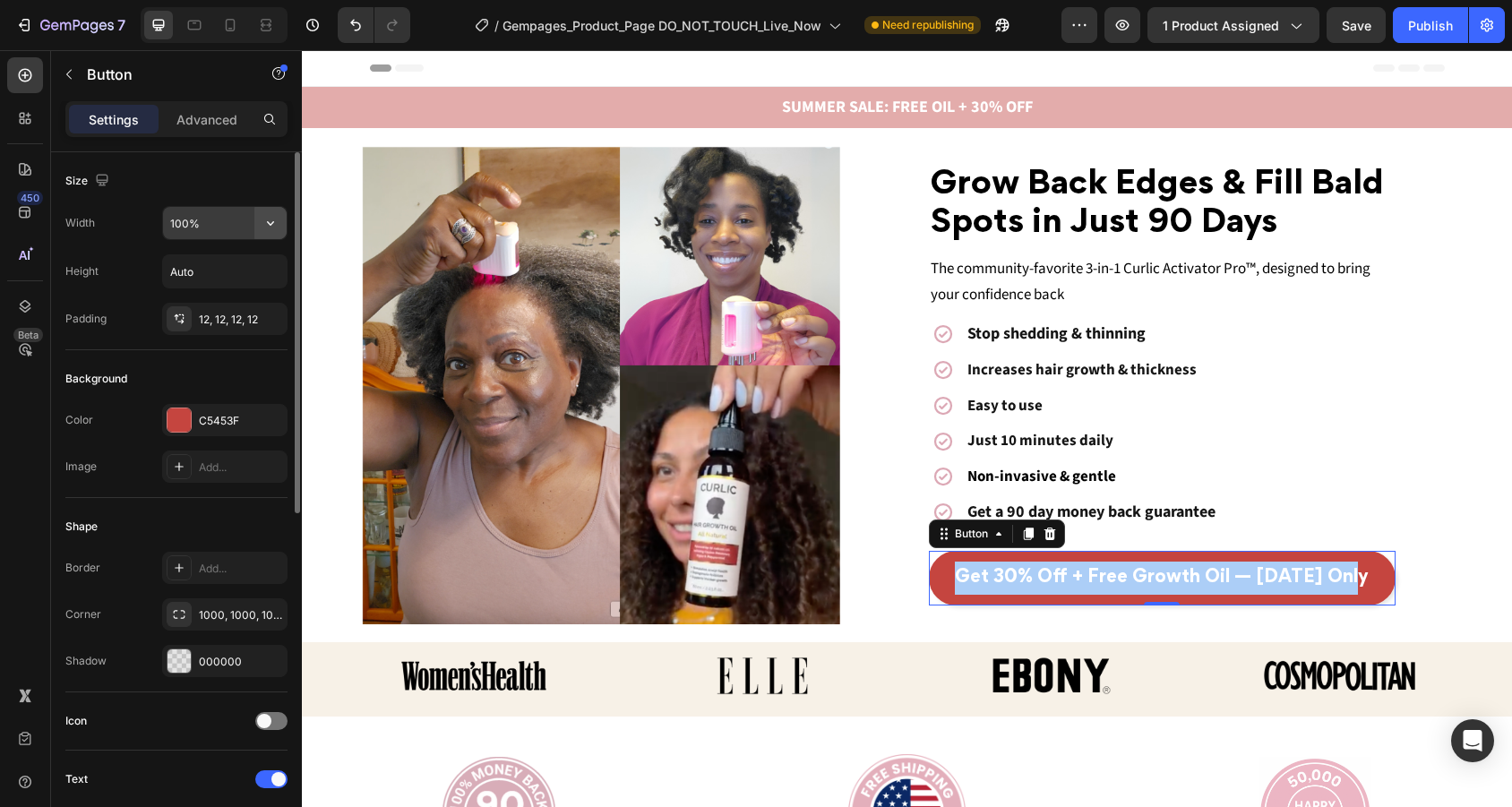
click at [273, 223] on icon "button" at bounding box center [270, 222] width 18 height 18
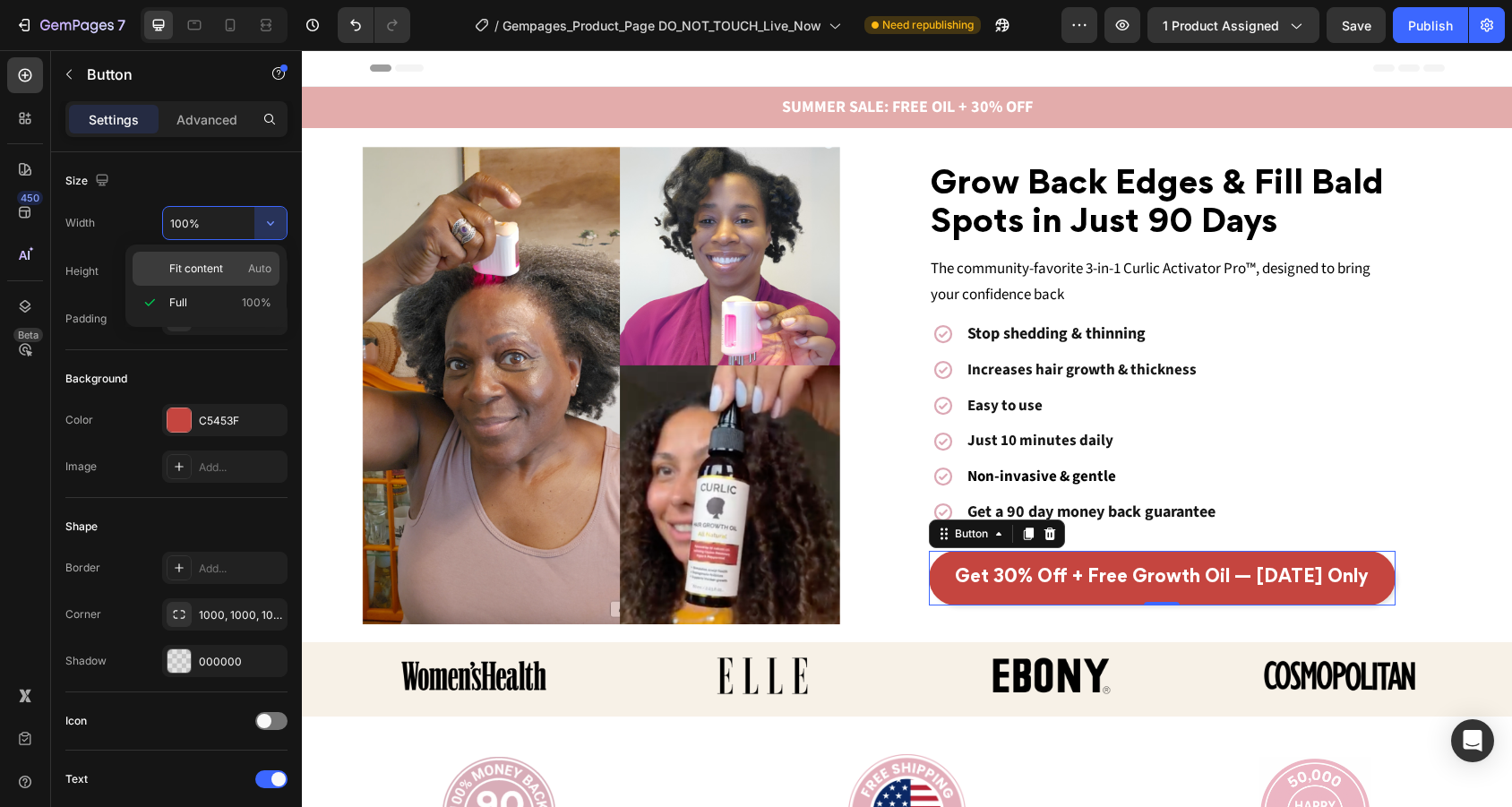
click at [246, 268] on p "Fit content Auto" at bounding box center [220, 268] width 102 height 16
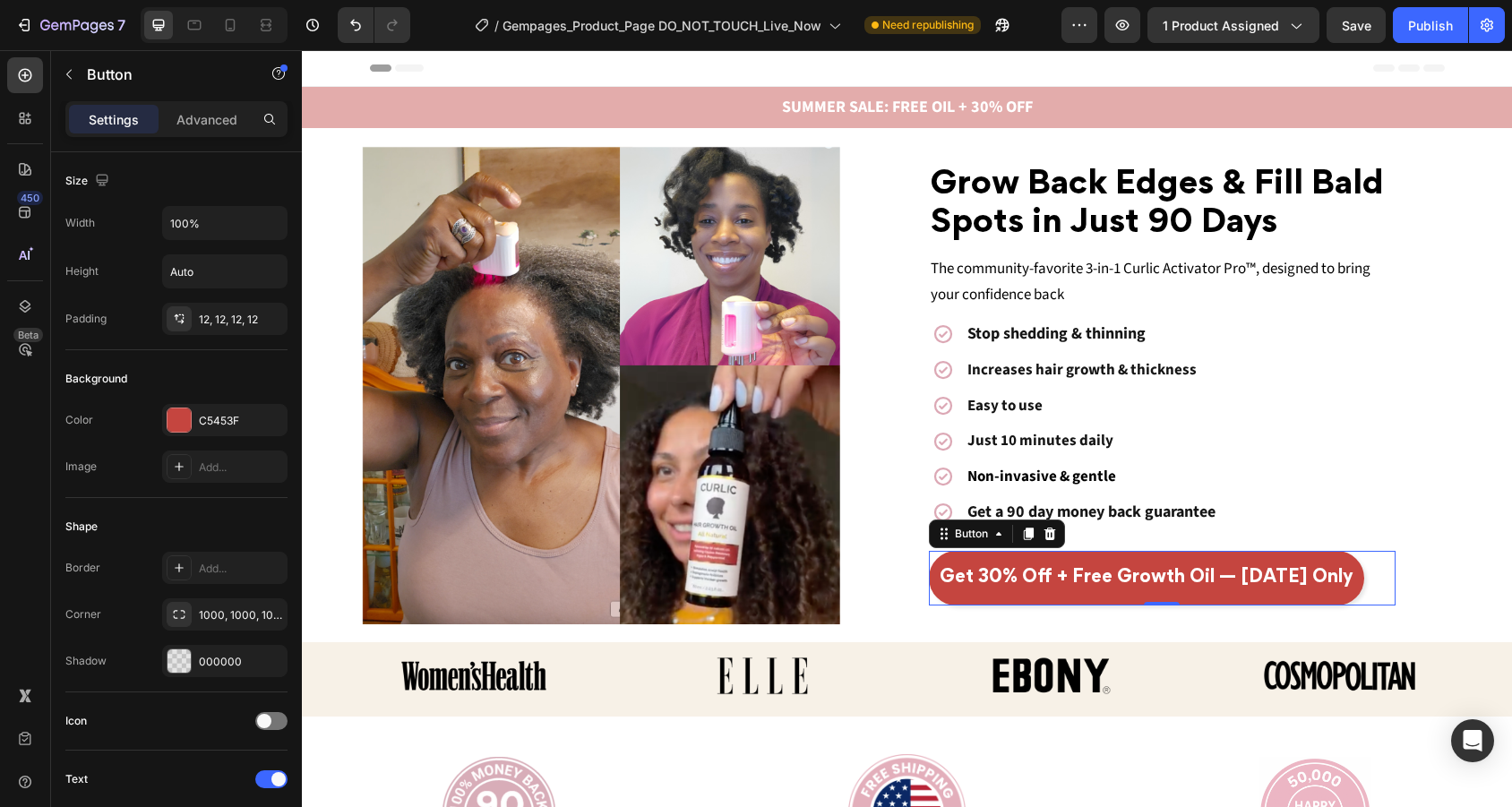
type input "Auto"
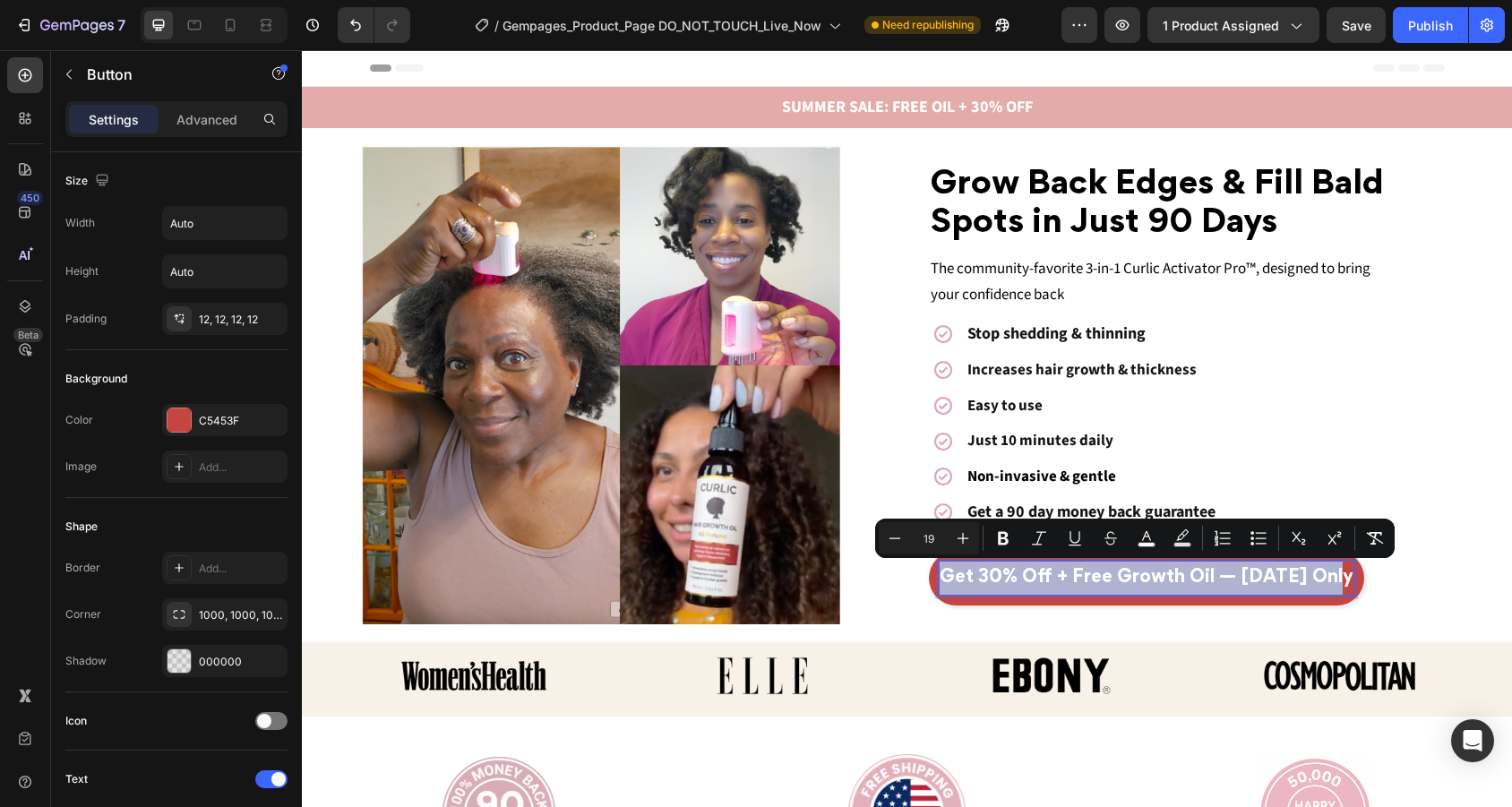
drag, startPoint x: 943, startPoint y: 570, endPoint x: 1355, endPoint y: 572, distance: 412.0
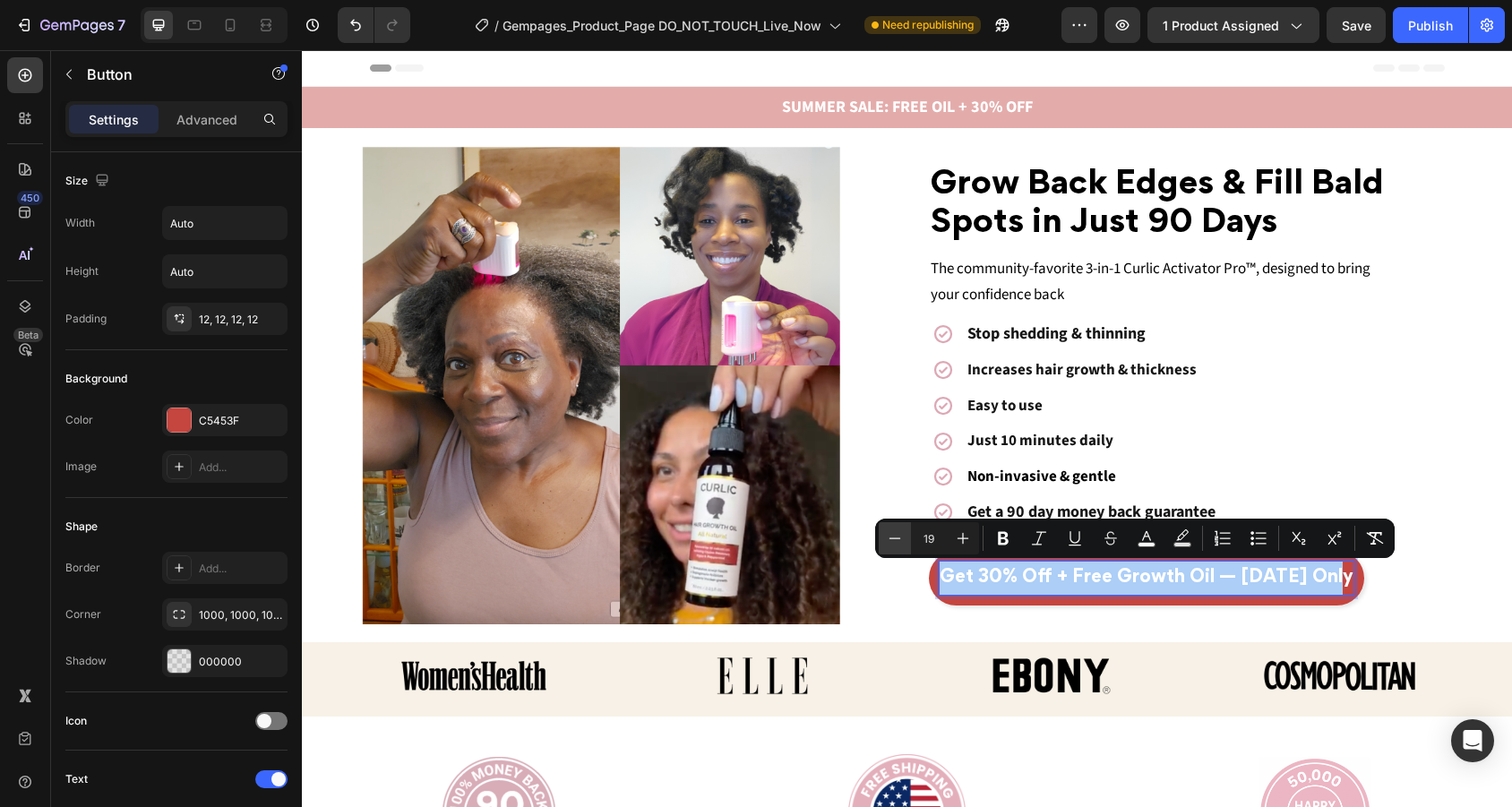
click at [898, 535] on icon "Editor contextual toolbar" at bounding box center [895, 538] width 18 height 18
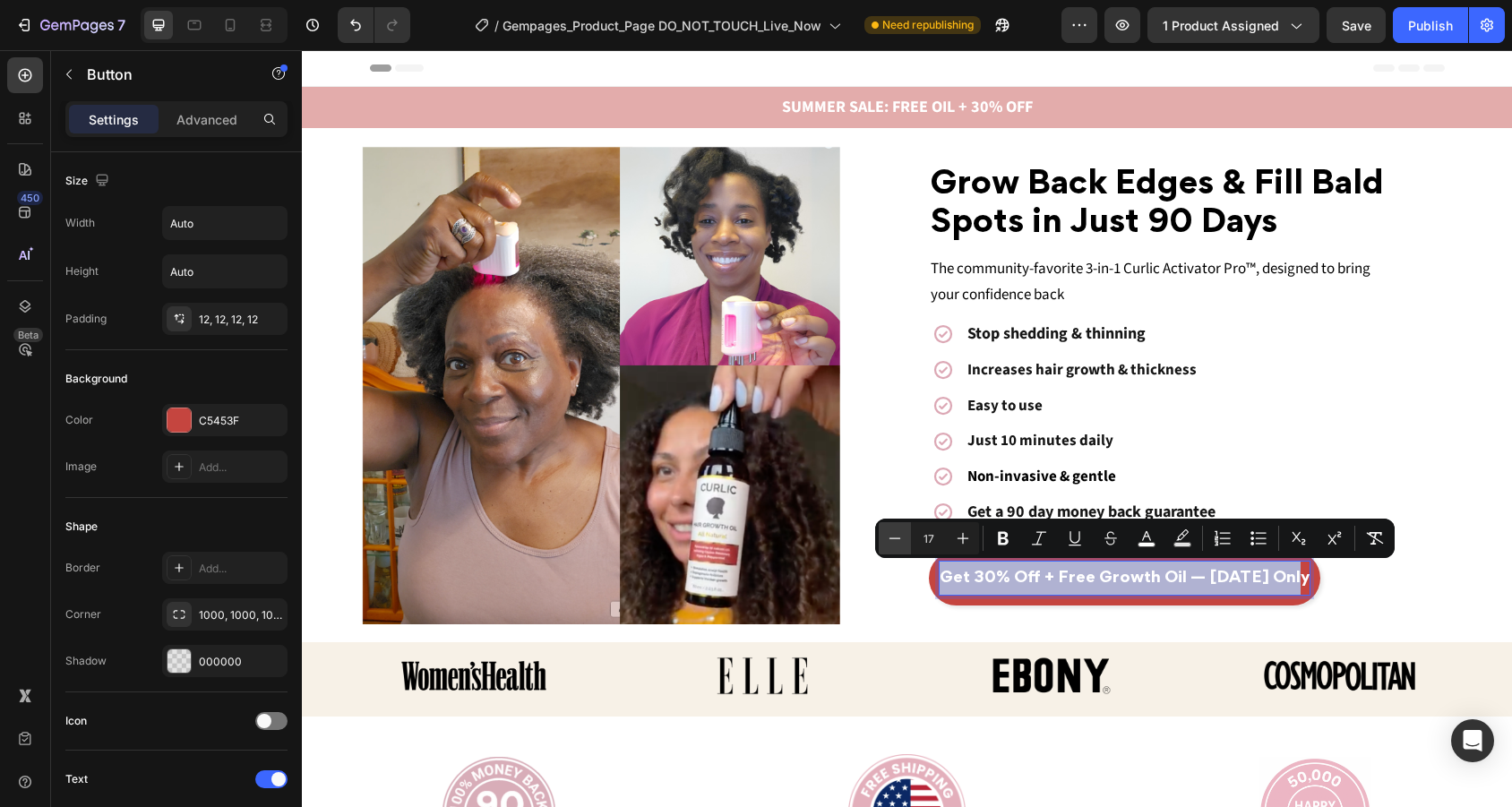
type input "16"
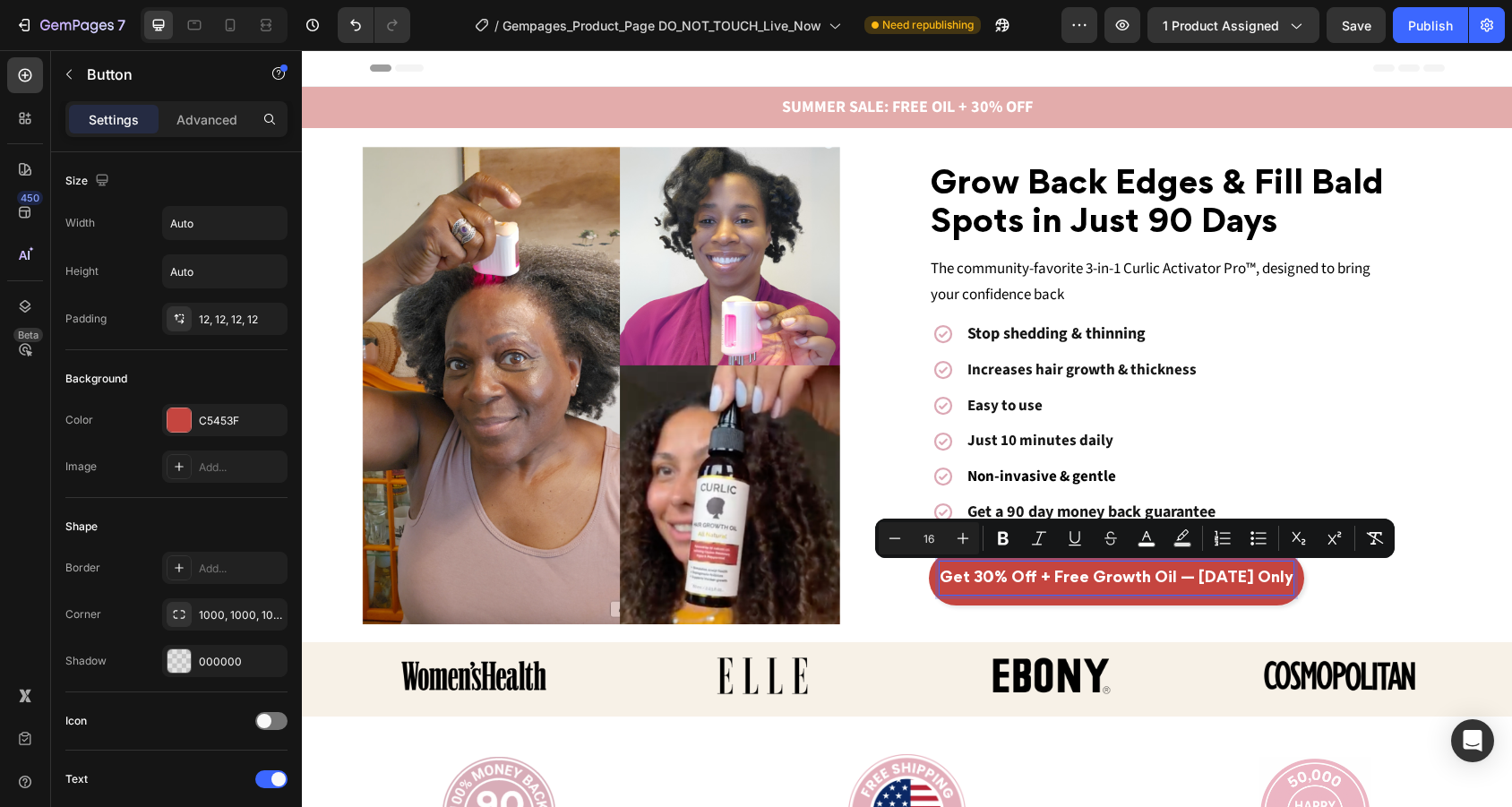
click at [1400, 586] on div "⁠⁠⁠⁠⁠⁠⁠ Grow Back Edges & Fill Bald Spots in Just 90 Days Heading The community…" at bounding box center [1213, 385] width 599 height 468
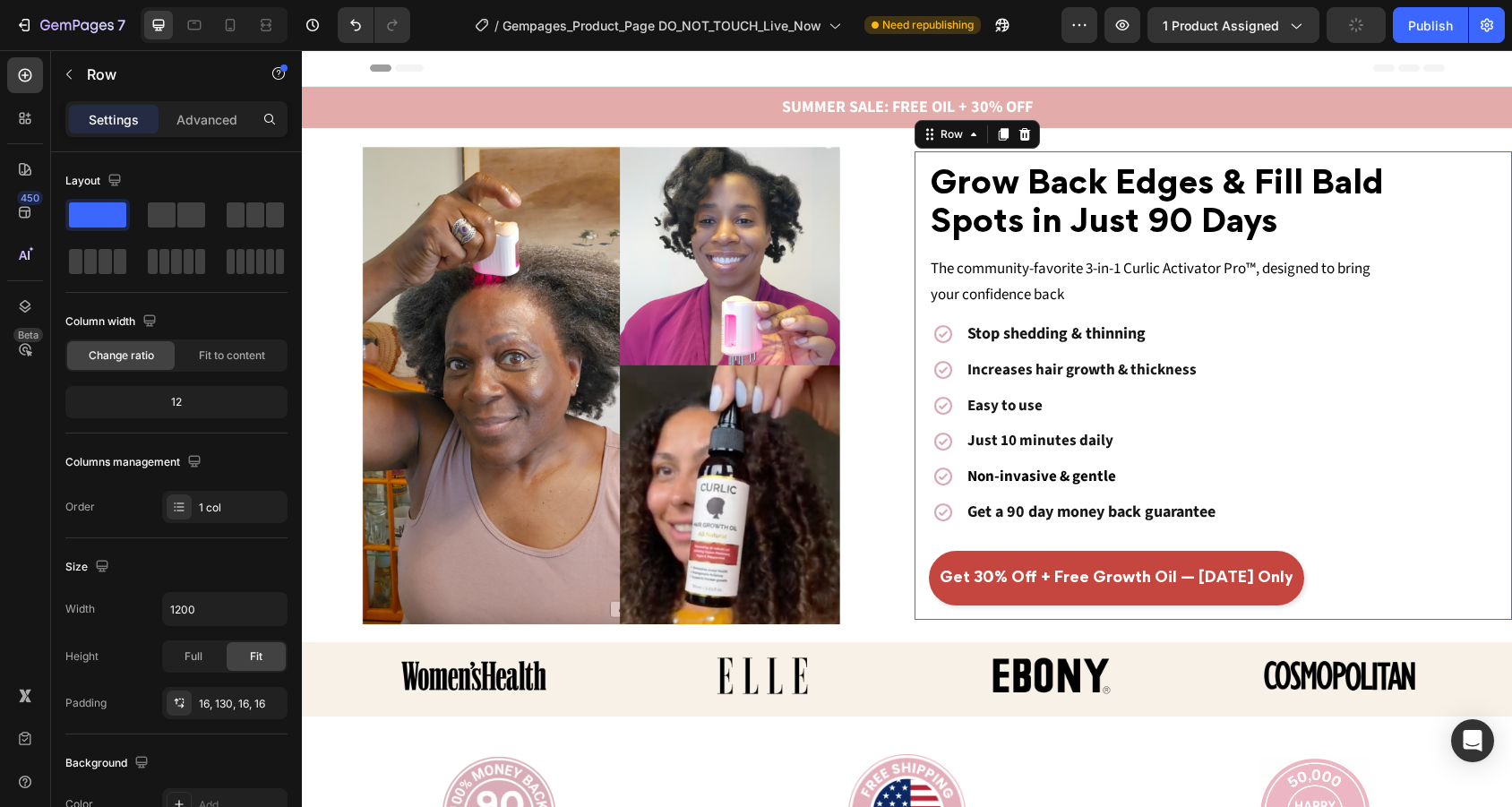
click at [1420, 580] on div "⁠⁠⁠⁠⁠⁠⁠ Grow Back Edges & Fill Bald Spots in Just 90 Days Heading The community…" at bounding box center [1213, 385] width 599 height 468
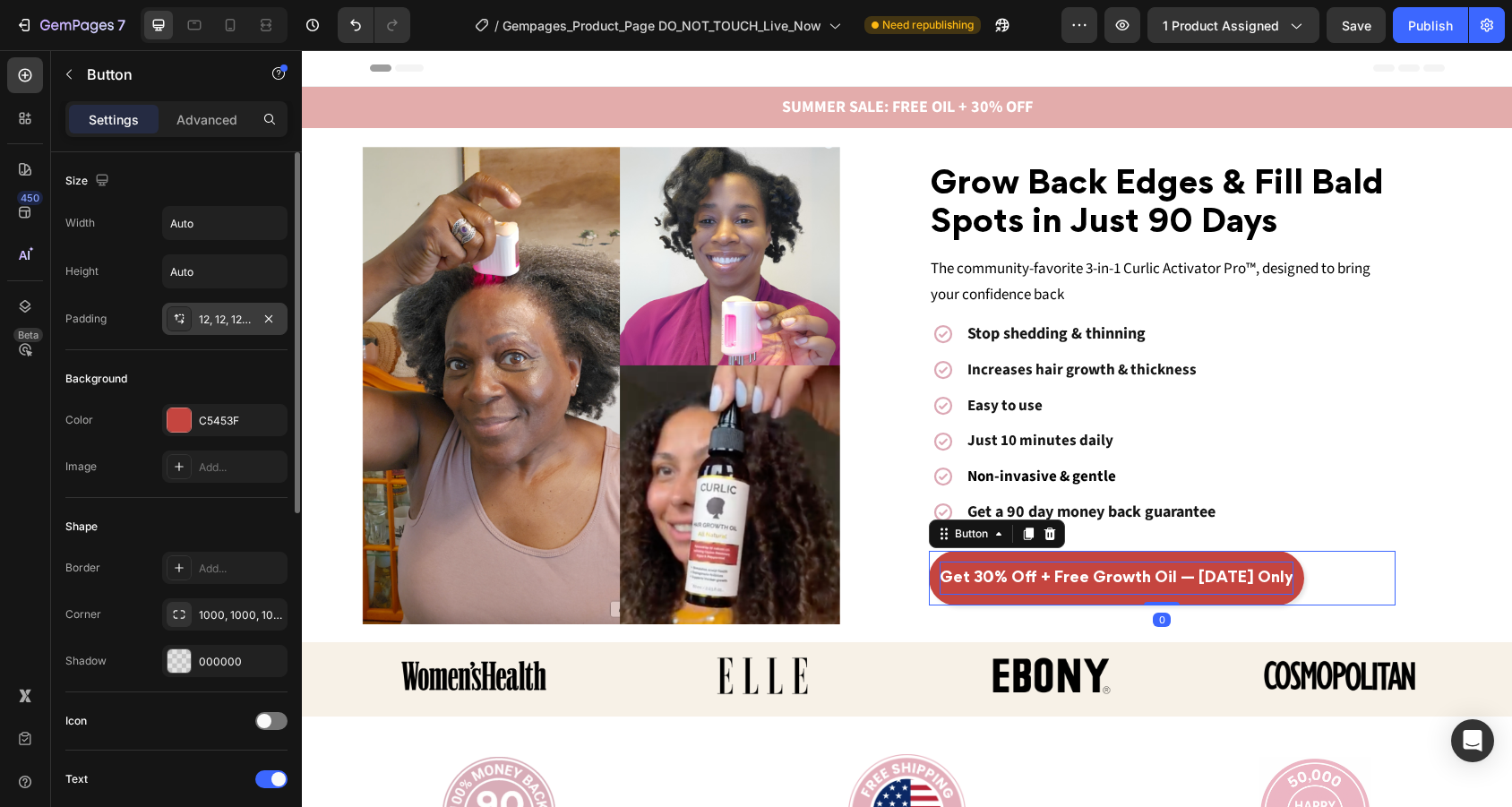
click at [221, 313] on div "12, 12, 12, 12" at bounding box center [224, 319] width 52 height 16
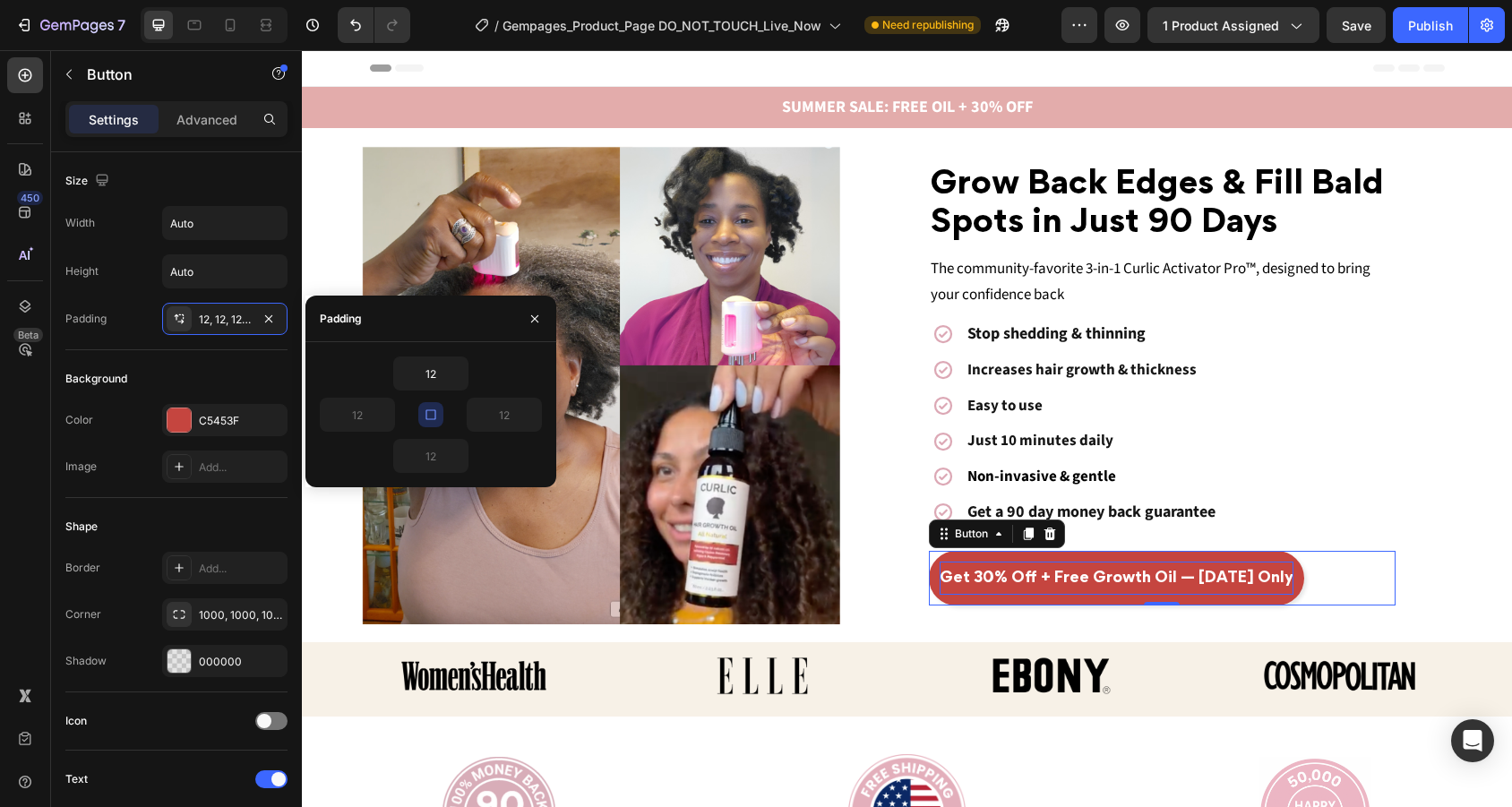
click at [421, 417] on button "button" at bounding box center [431, 414] width 25 height 25
click at [356, 418] on input "12" at bounding box center [357, 414] width 73 height 32
type input "1"
type input "2"
type input "30"
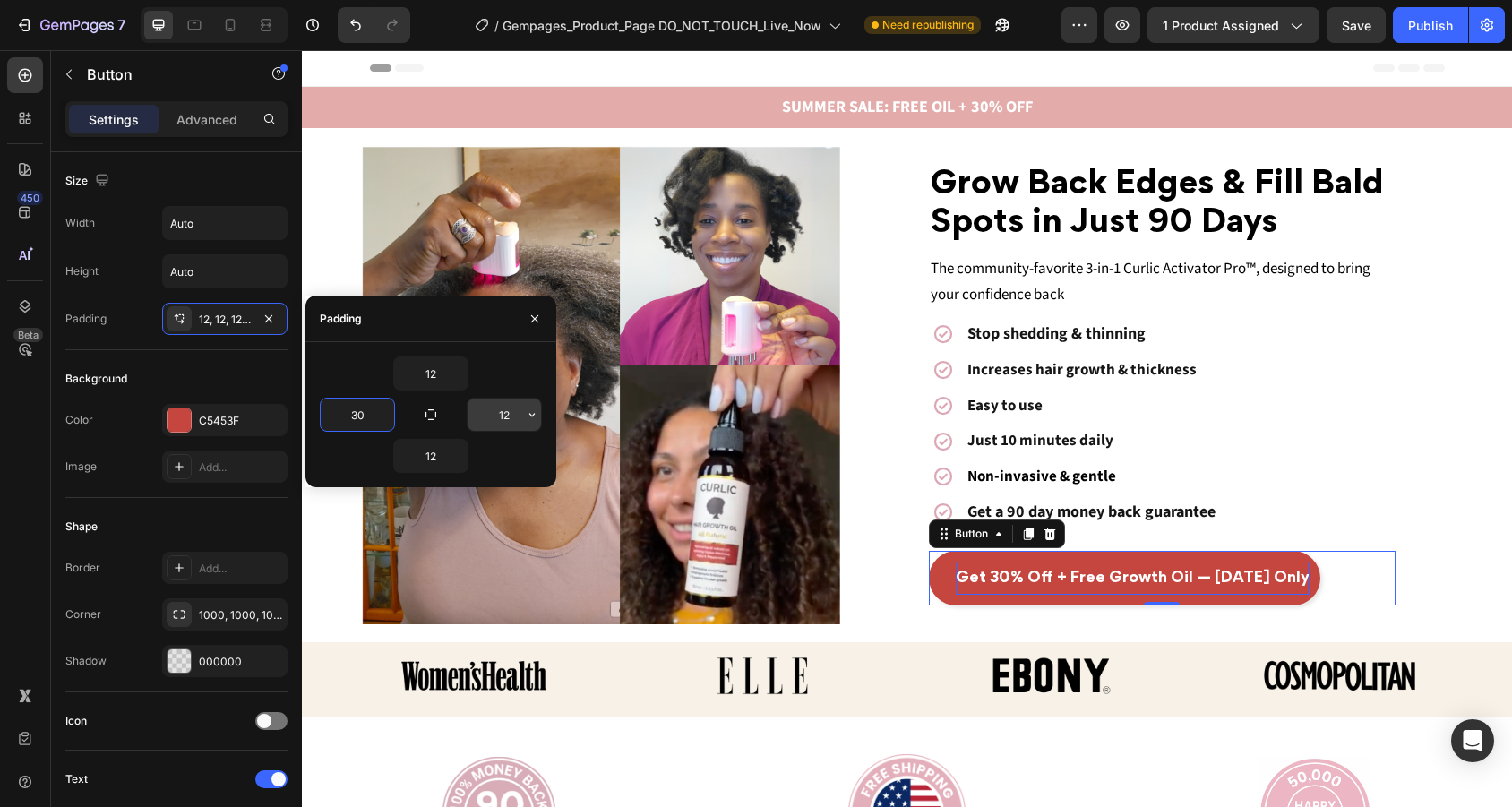
click at [504, 413] on input "12" at bounding box center [504, 414] width 73 height 32
type input "1"
type input "30"
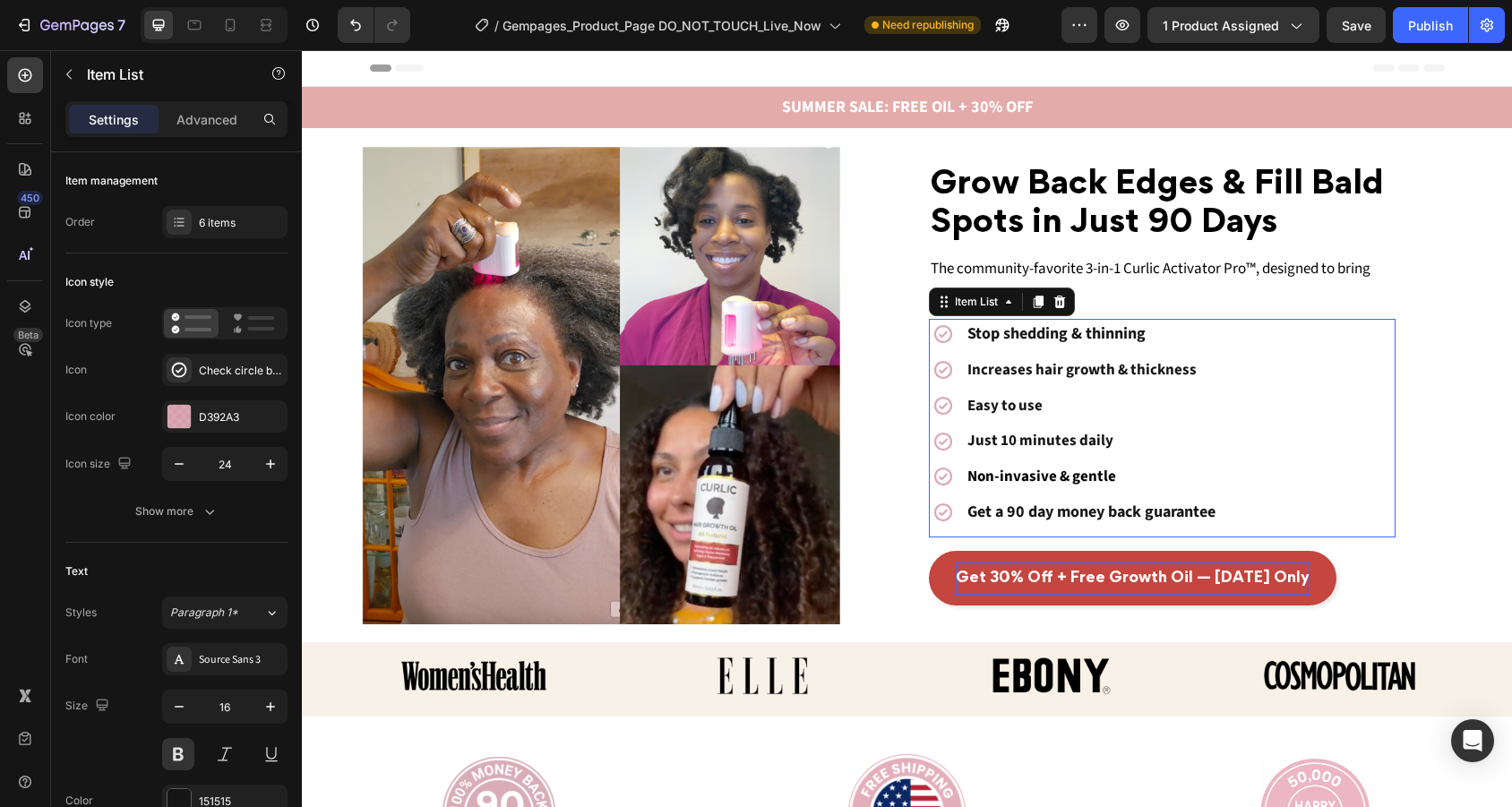
click at [1358, 359] on div "Stop shedding & thinning Increases hair growth & thickness Easy to use Just 10 …" at bounding box center [1162, 423] width 467 height 210
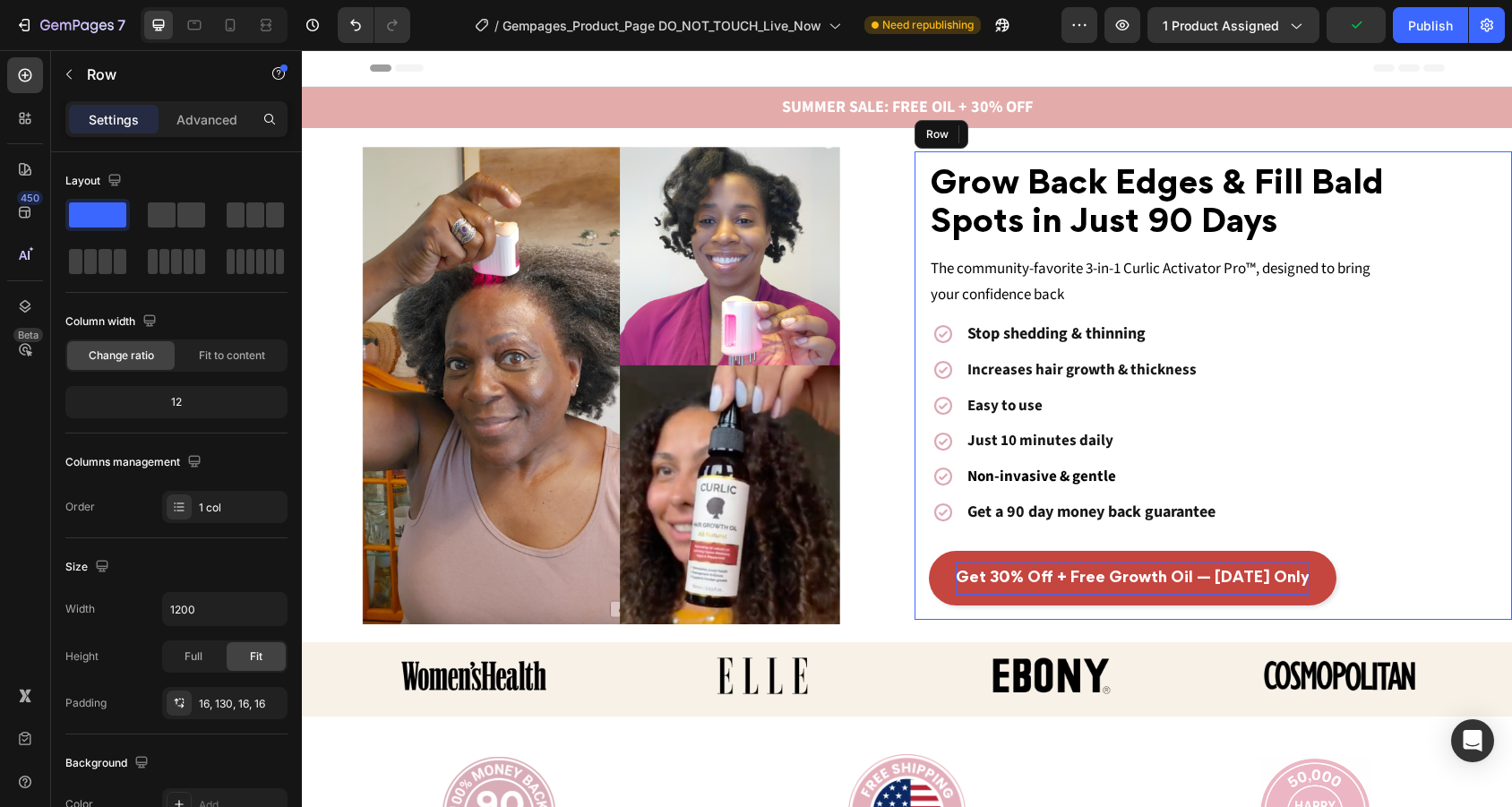
click at [1501, 351] on div "⁠⁠⁠⁠⁠⁠⁠ Grow Back Edges & Fill Bald Spots in Just 90 Days Heading The community…" at bounding box center [1213, 385] width 599 height 468
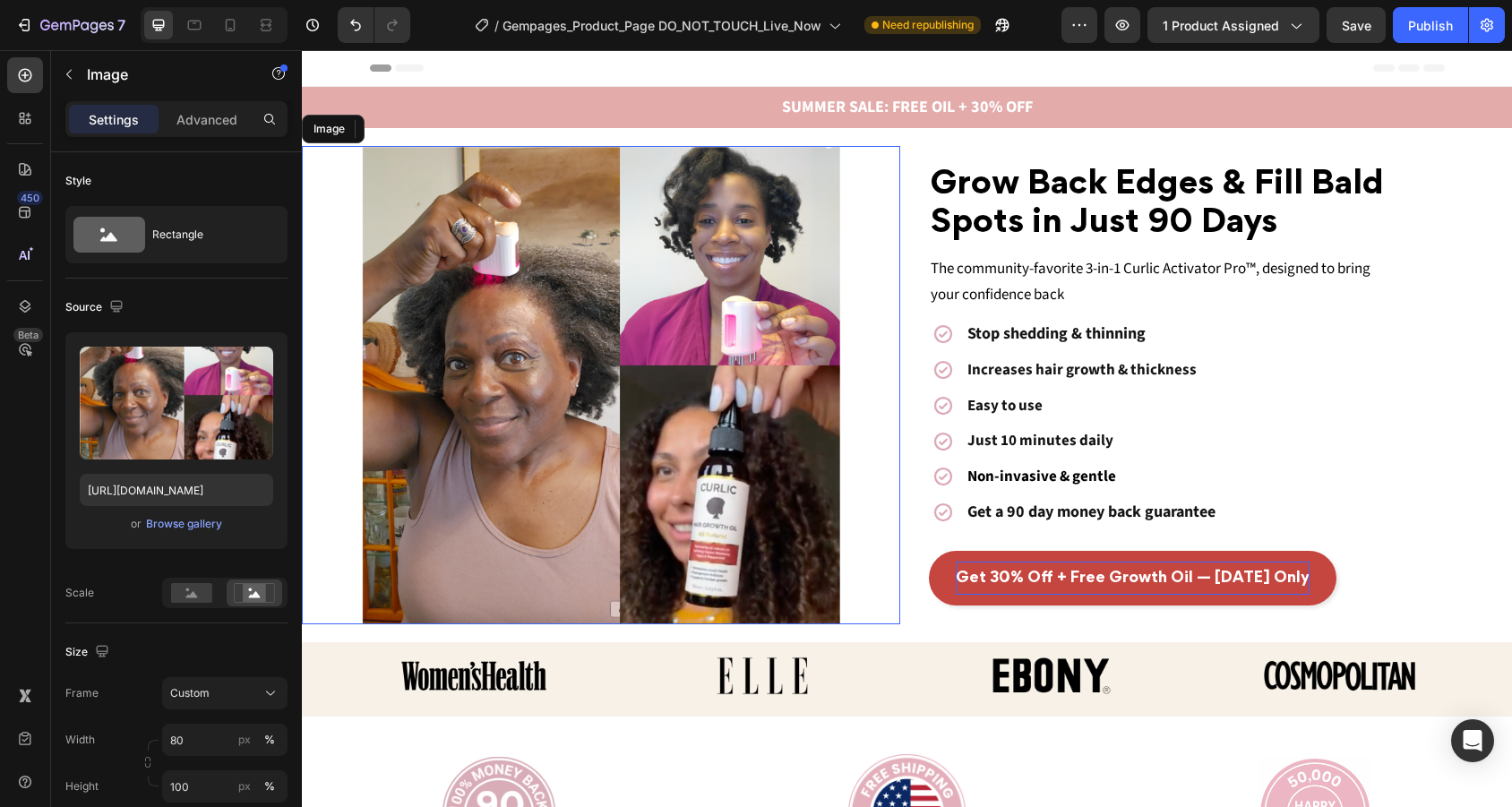
click at [733, 297] on img at bounding box center [601, 385] width 478 height 478
click at [856, 255] on div at bounding box center [601, 385] width 599 height 478
click at [204, 588] on rect at bounding box center [192, 593] width 41 height 20
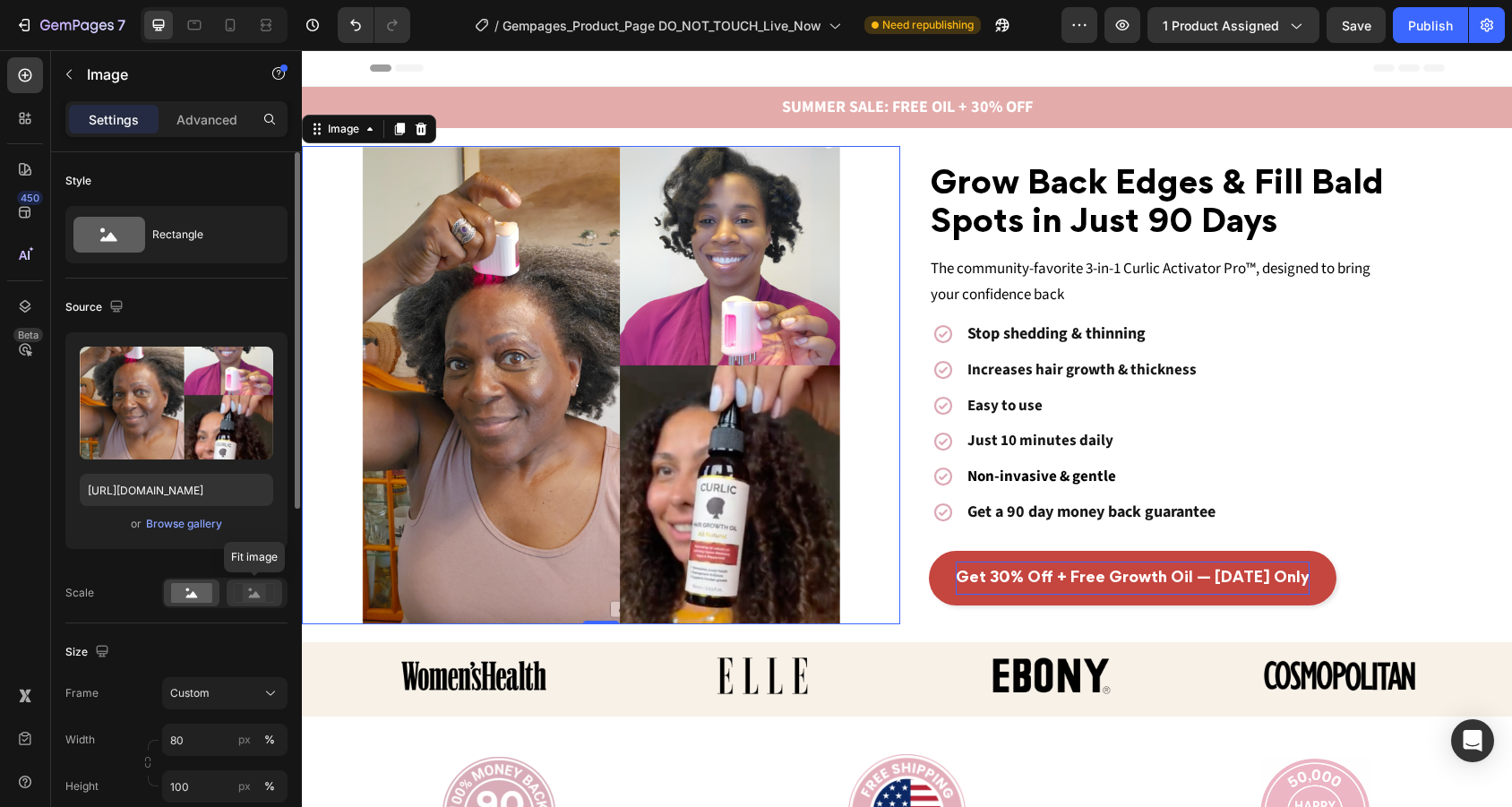
click at [244, 589] on icon at bounding box center [255, 593] width 41 height 20
click at [169, 594] on div at bounding box center [191, 592] width 56 height 26
click at [214, 746] on input "80" at bounding box center [224, 739] width 125 height 32
type input "8"
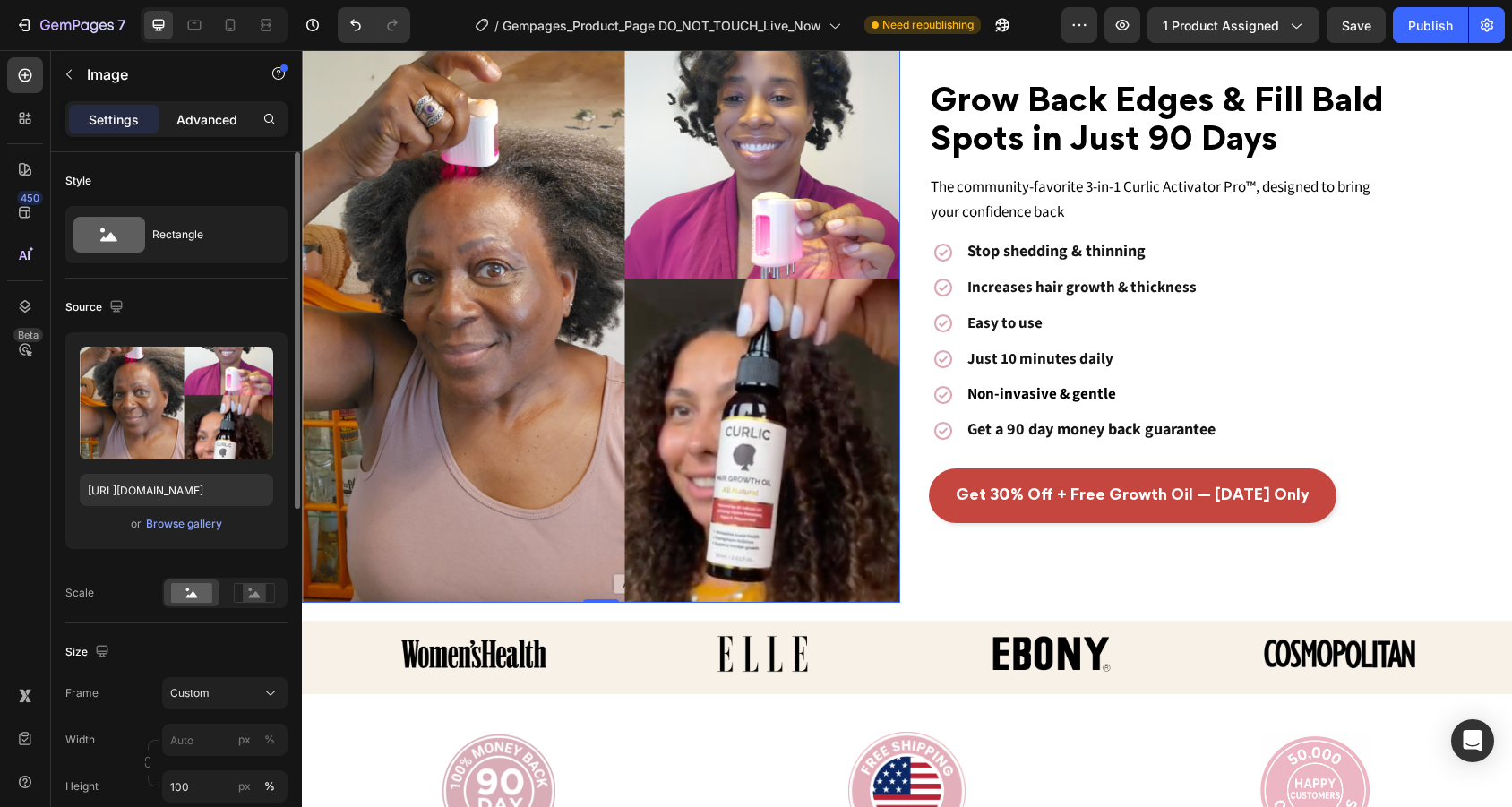
click at [240, 119] on div "Advanced" at bounding box center [206, 119] width 89 height 28
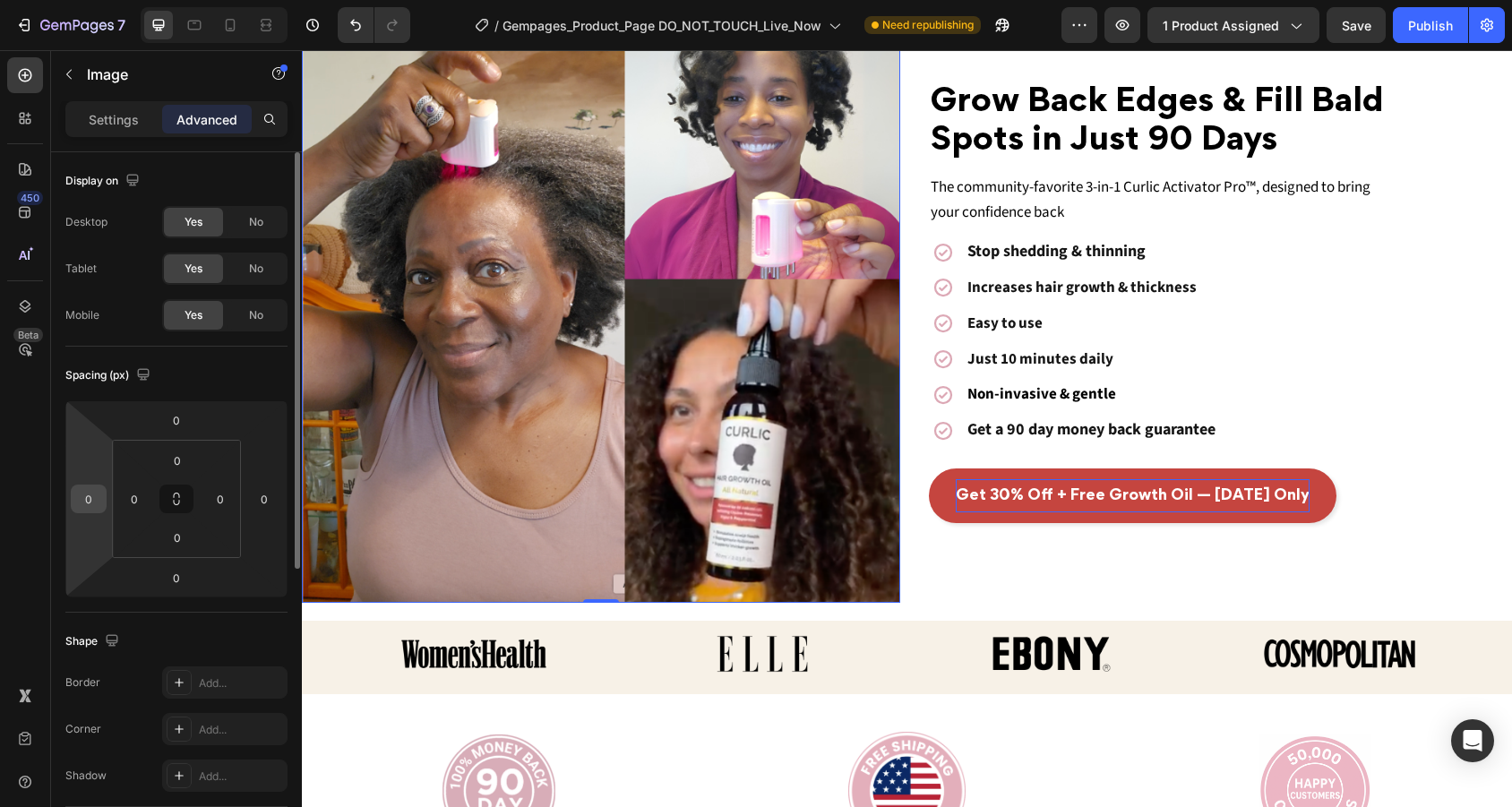
click at [103, 502] on div "0" at bounding box center [88, 498] width 36 height 28
click at [95, 504] on input "0" at bounding box center [88, 498] width 26 height 26
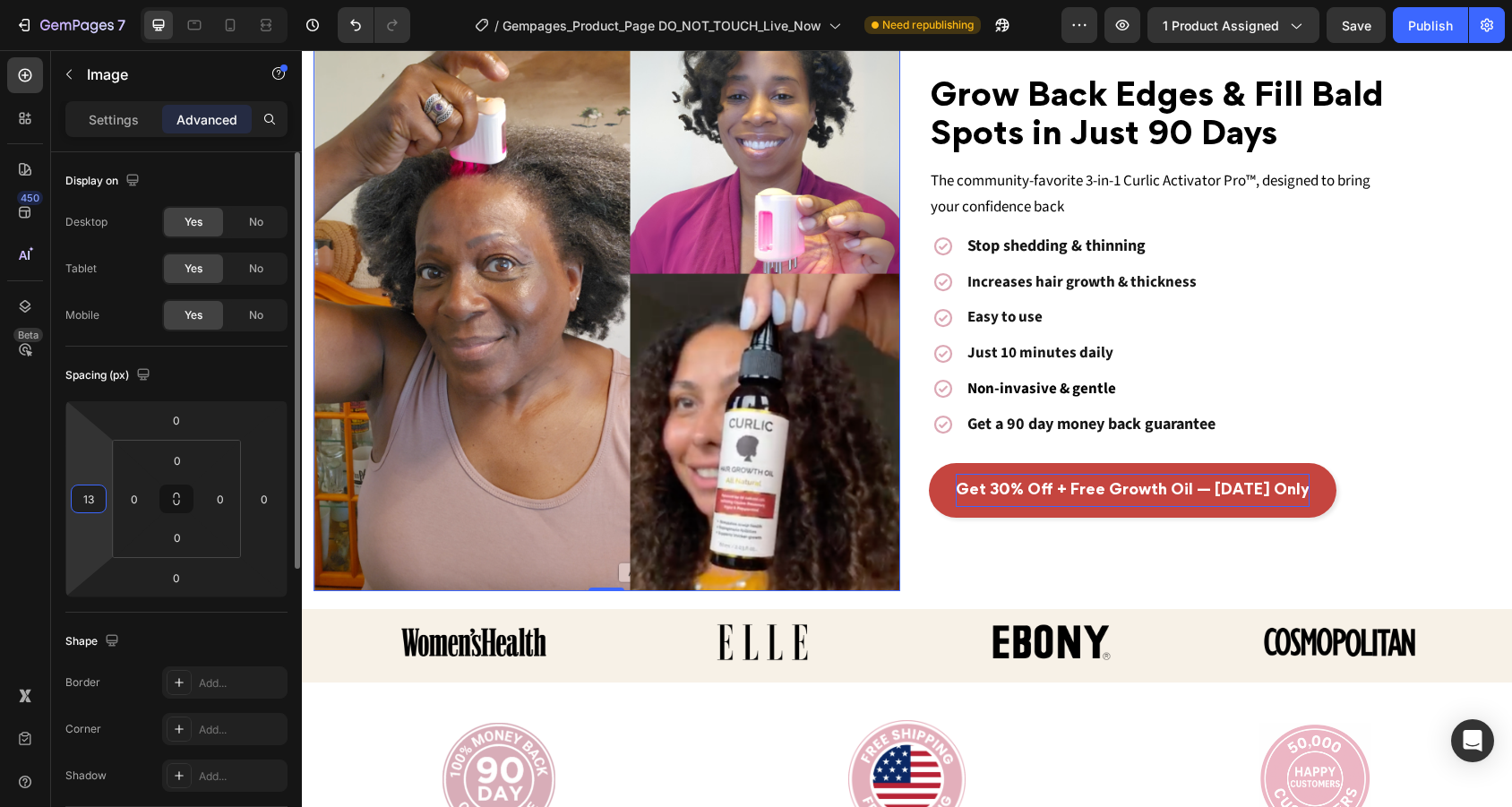
type input "130"
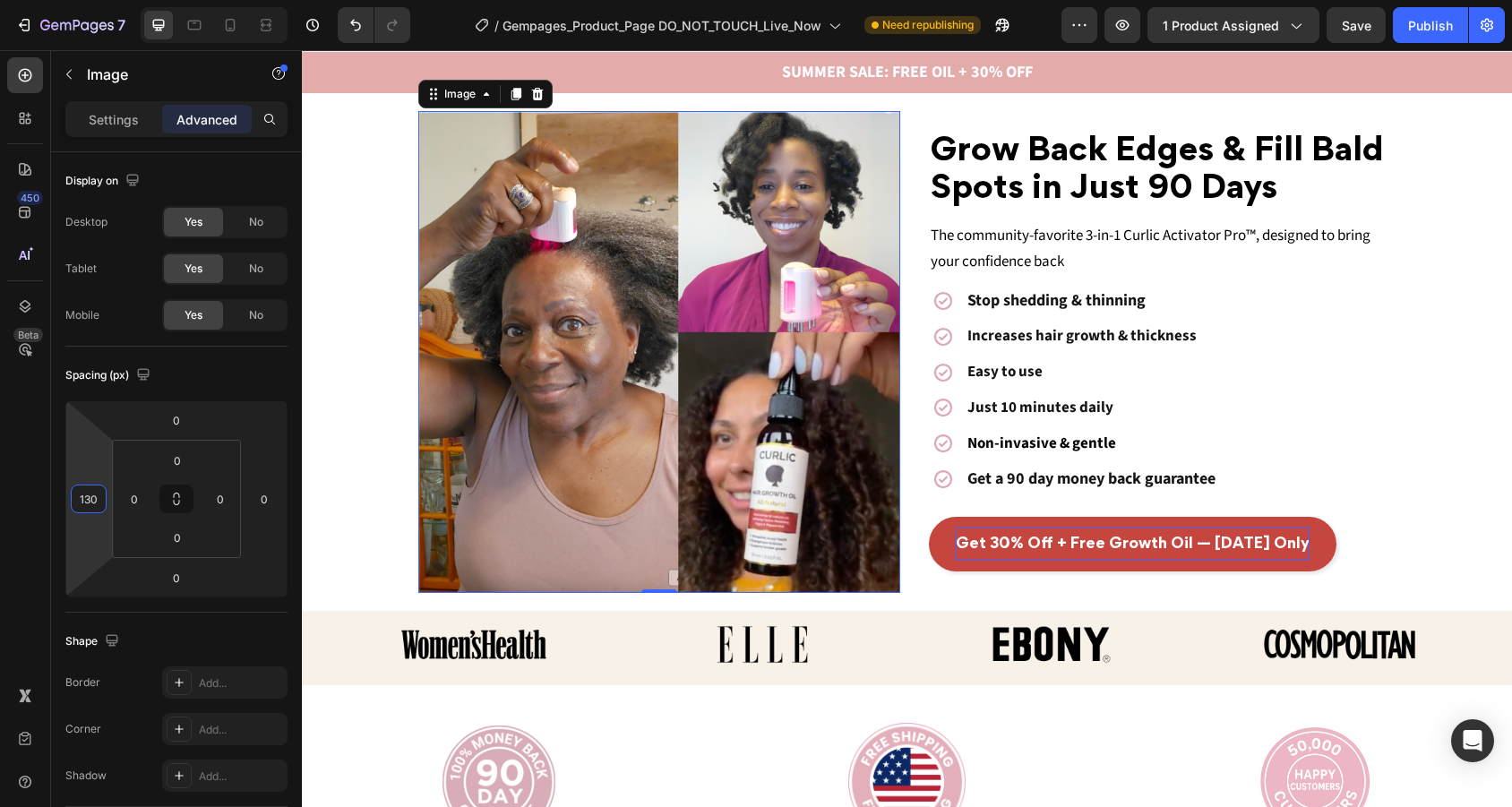
scroll to position [33, 0]
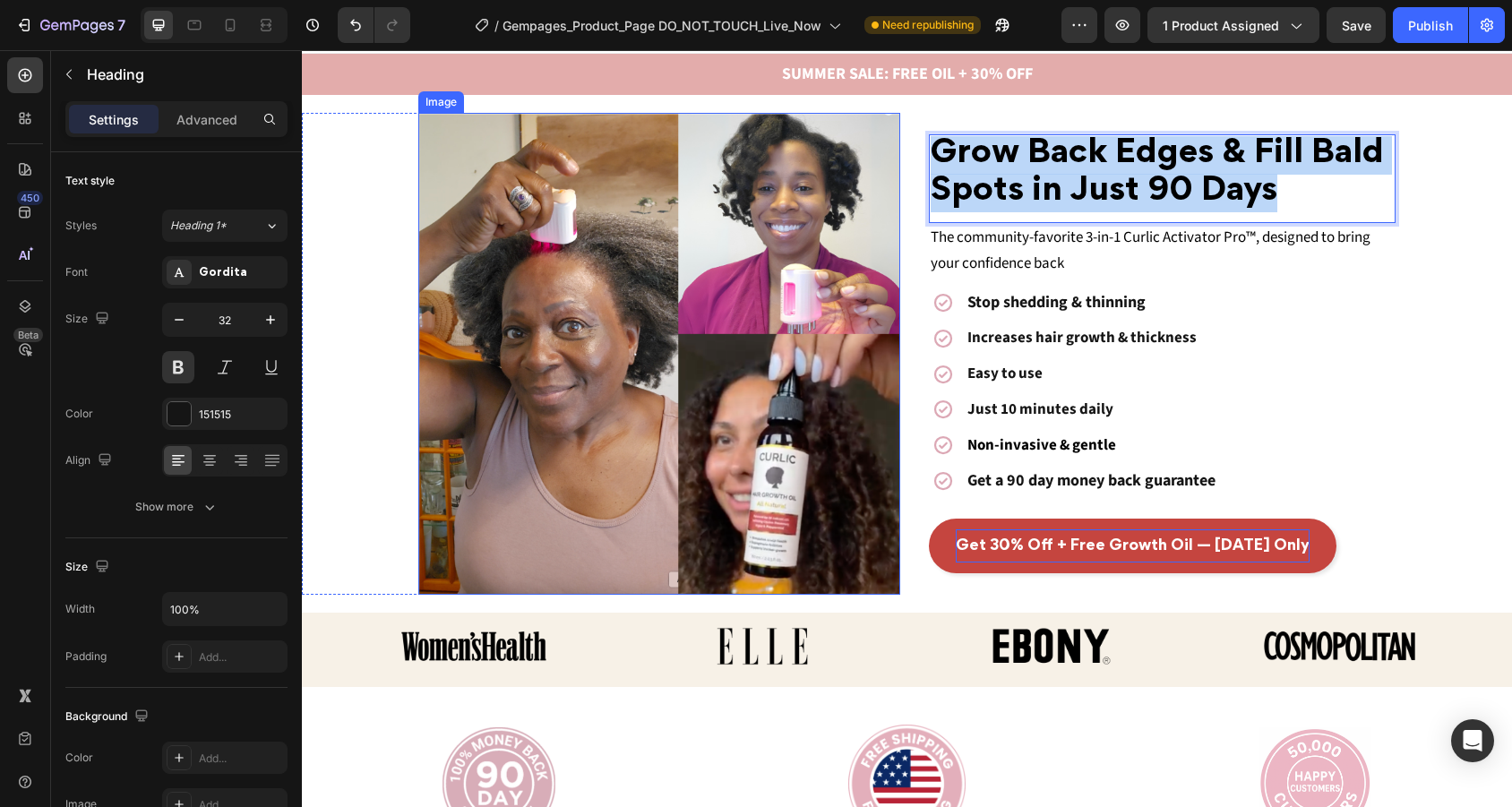
drag, startPoint x: 1293, startPoint y: 194, endPoint x: 858, endPoint y: 140, distance: 438.3
click at [858, 140] on div "Grow Back Edges & Fill Bald Spots in Just 90 Days Heading 0 The community-favor…" at bounding box center [906, 354] width 1210 height 482
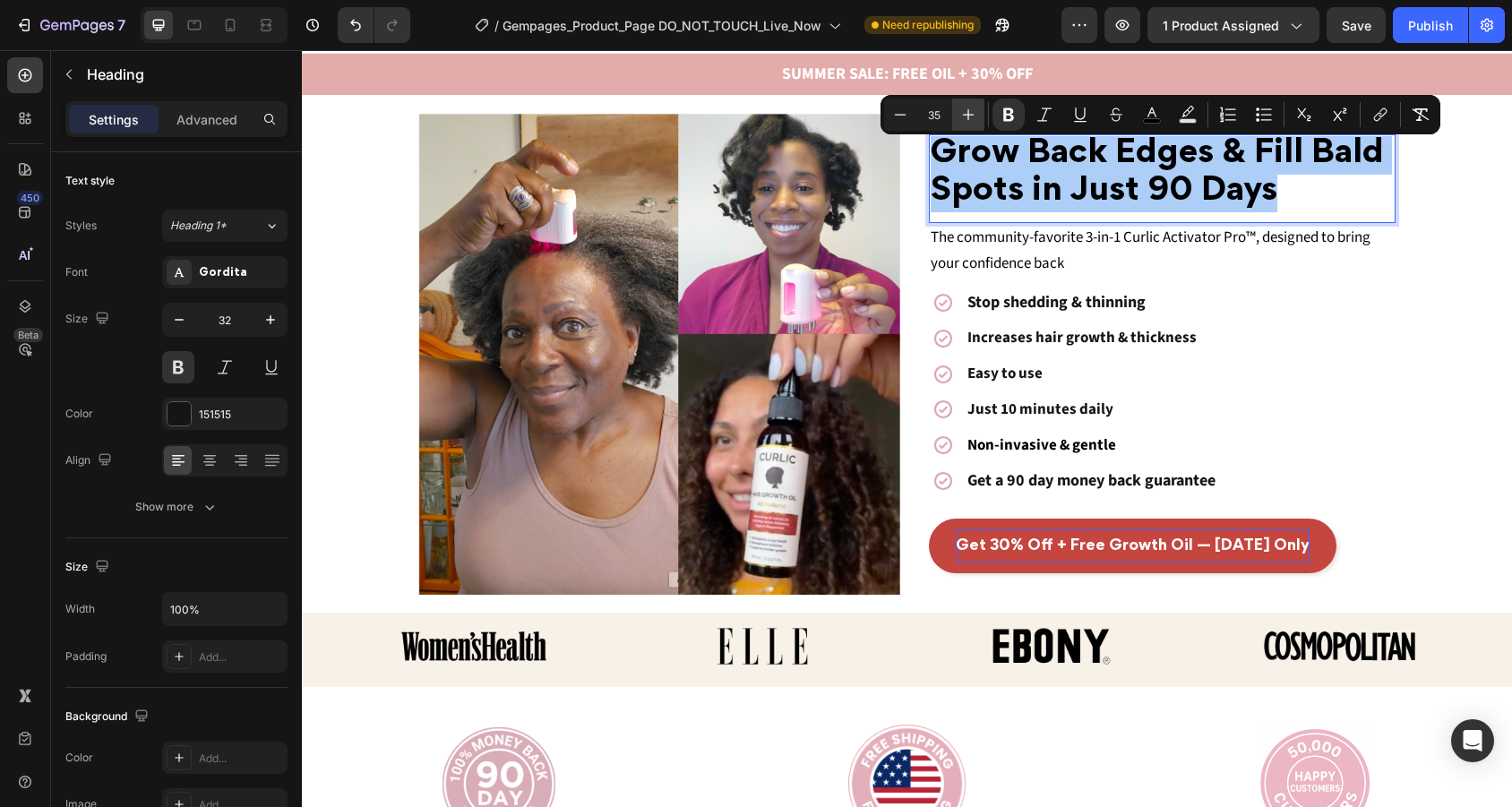
click at [976, 112] on icon "Editor contextual toolbar" at bounding box center [968, 115] width 18 height 18
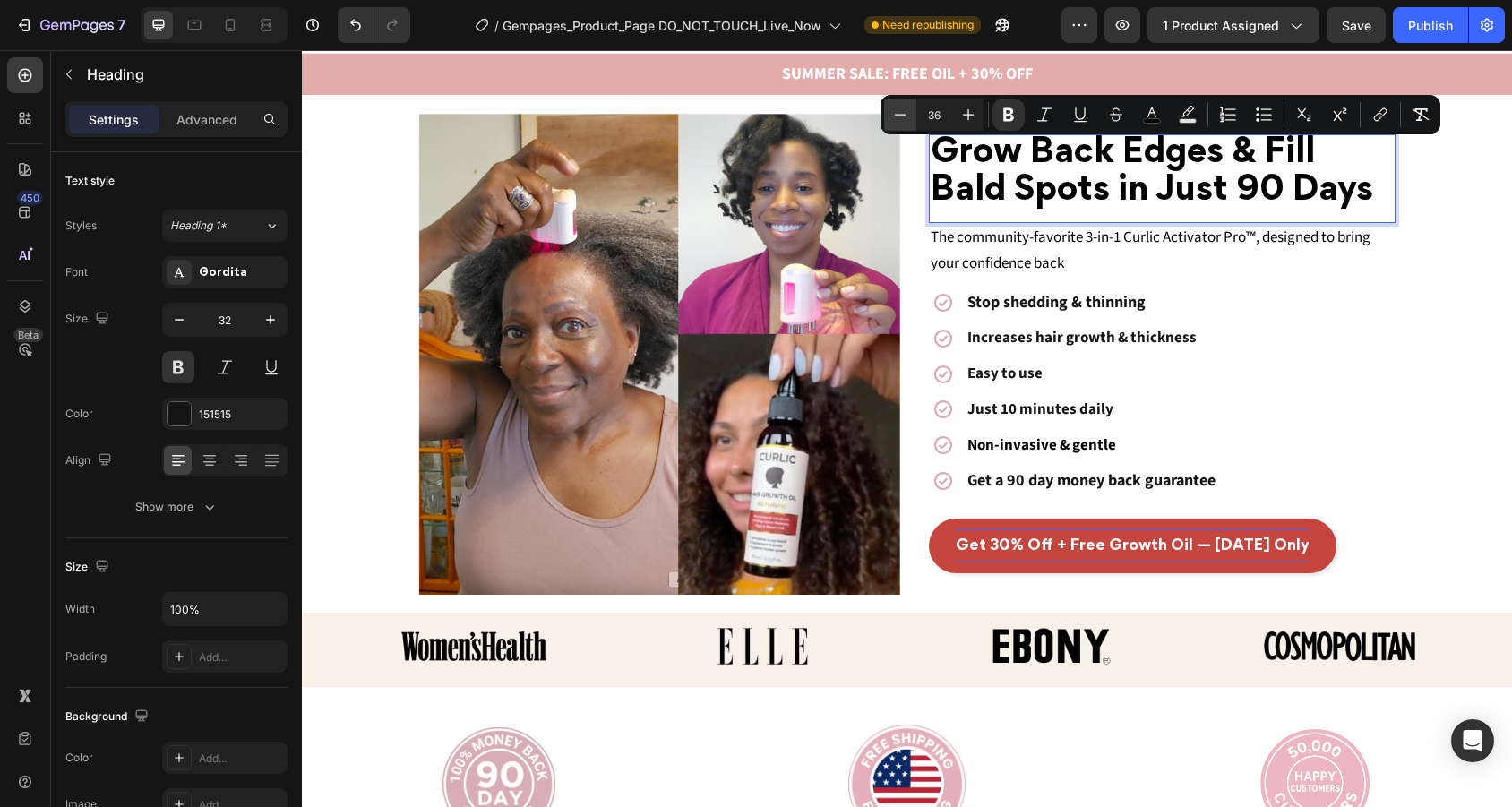
click at [906, 118] on icon "Editor contextual toolbar" at bounding box center [900, 115] width 18 height 18
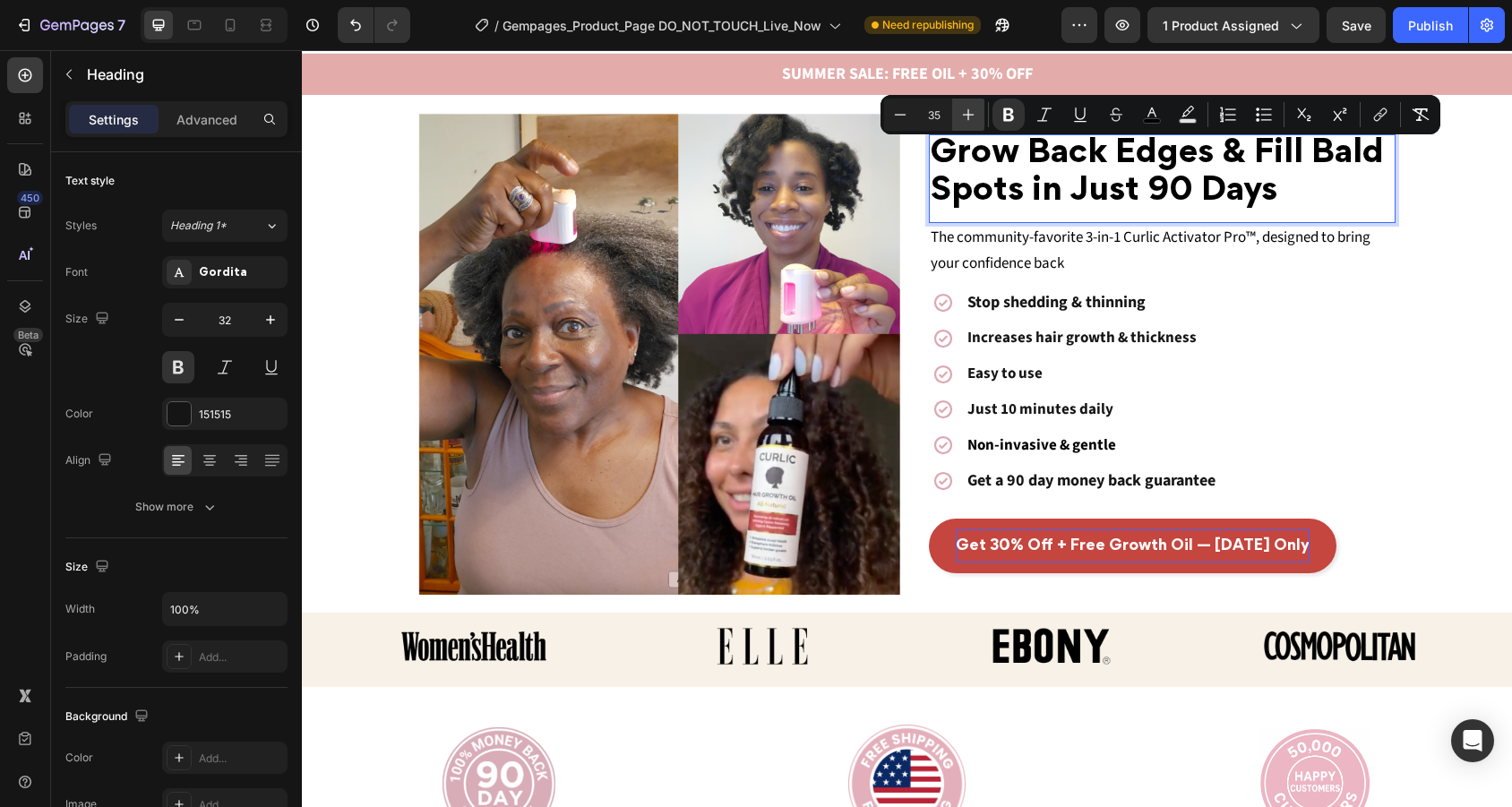
click at [976, 114] on icon "Editor contextual toolbar" at bounding box center [968, 115] width 18 height 18
type input "36"
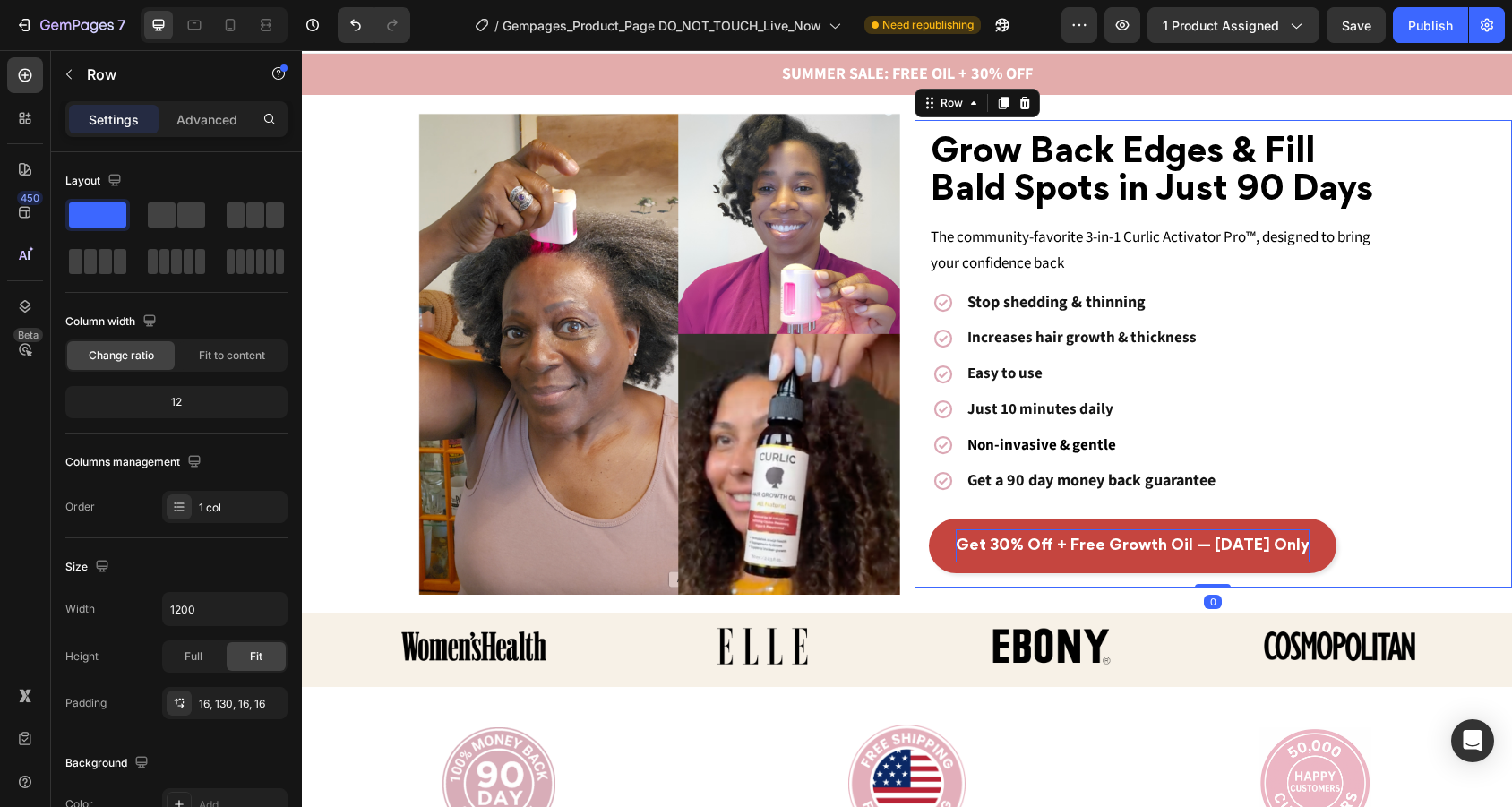
click at [1328, 245] on span "The community-favorite 3-in-1 Curlic Activator Pro™, designed to bring your con…" at bounding box center [1150, 250] width 440 height 47
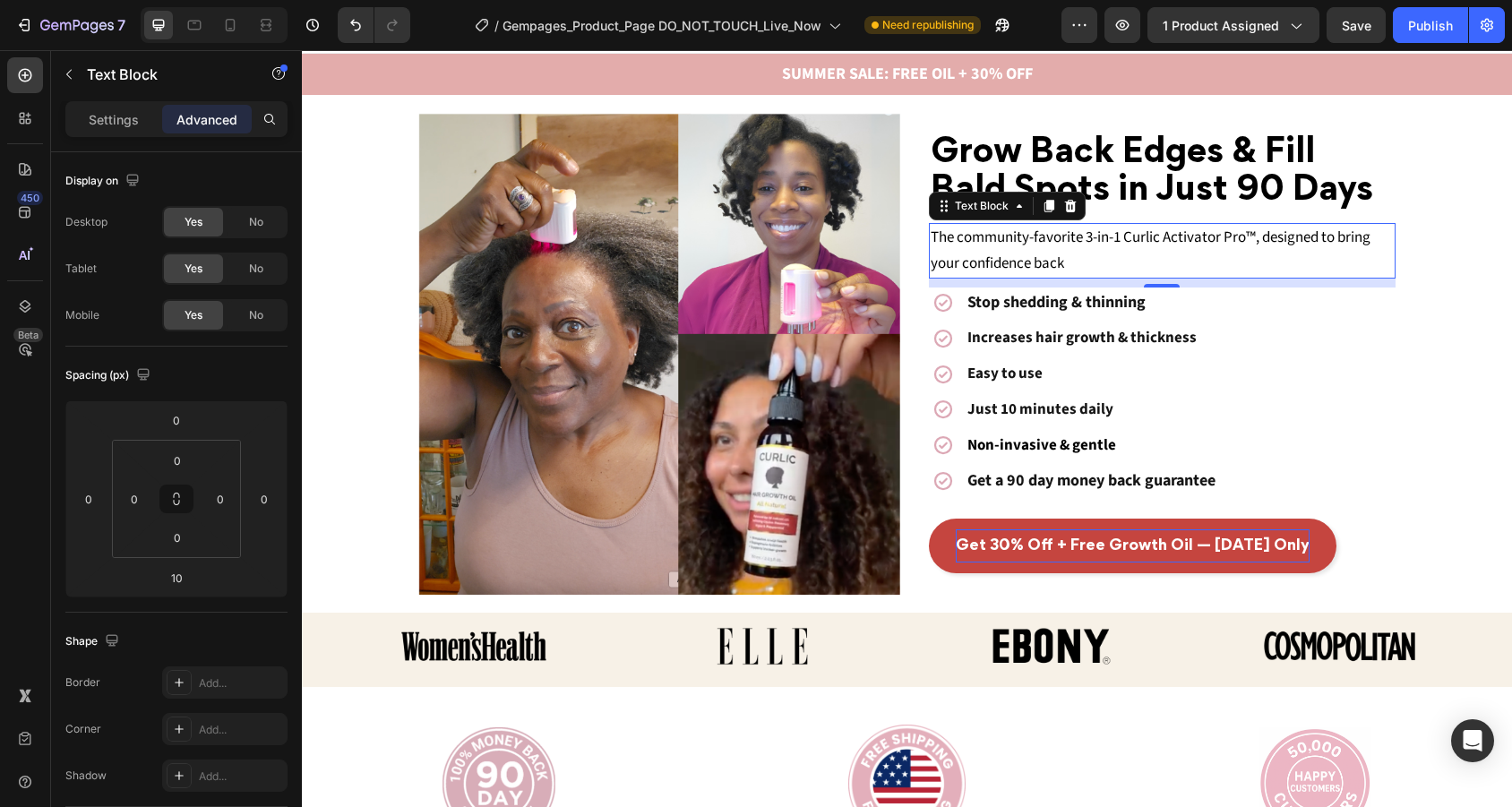
click at [1182, 231] on span "The community-favorite 3-in-1 Curlic Activator Pro™, designed to bring your con…" at bounding box center [1150, 250] width 440 height 47
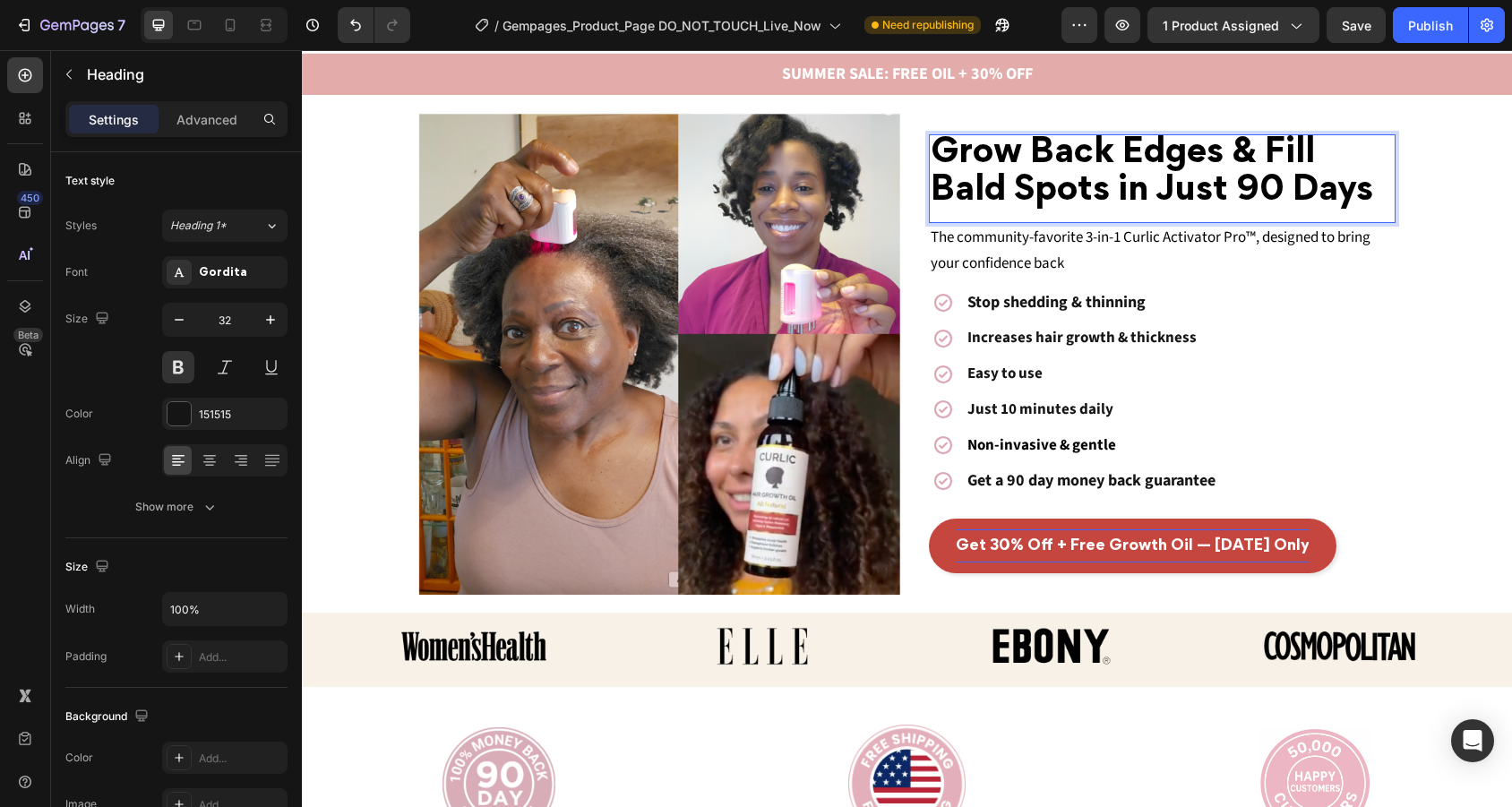
click at [1159, 219] on div "Grow Back Edges & Fill Bald Spots in Just 90 Days Heading 0" at bounding box center [1162, 178] width 467 height 88
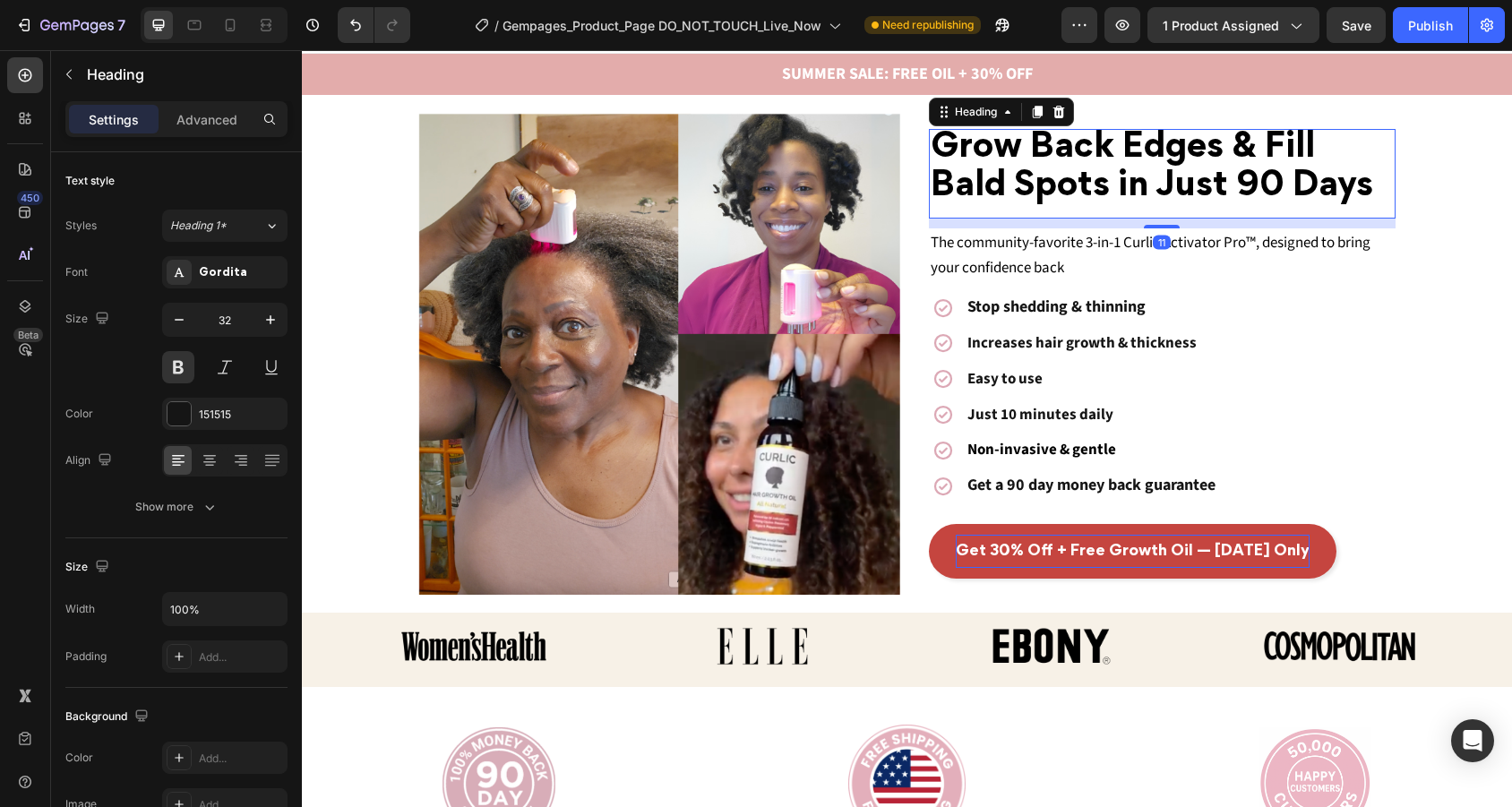
drag, startPoint x: 1170, startPoint y: 223, endPoint x: 1172, endPoint y: 233, distance: 10.2
click at [1172, 233] on div "Grow Back Edges & Fill Bald Spots in Just 90 Days Heading 11 The community-favo…" at bounding box center [1162, 354] width 467 height 450
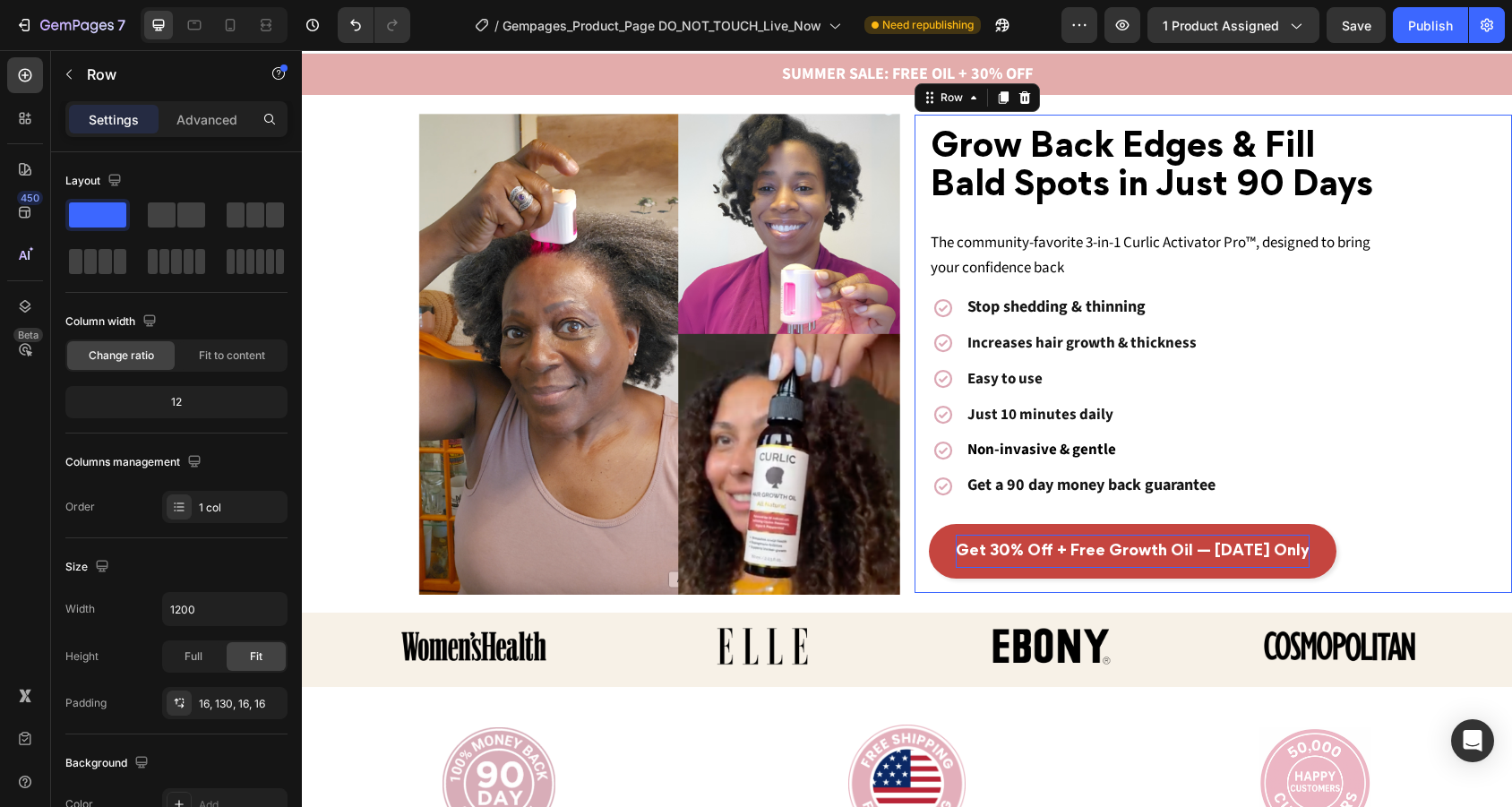
click at [1418, 338] on div "⁠⁠⁠⁠⁠⁠⁠ Grow Back Edges & Fill Bald Spots in Just 90 Days Heading The community…" at bounding box center [1213, 354] width 599 height 478
click at [1215, 253] on span "The community-favorite 3-in-1 Curlic Activator Pro™, designed to bring your con…" at bounding box center [1150, 256] width 440 height 47
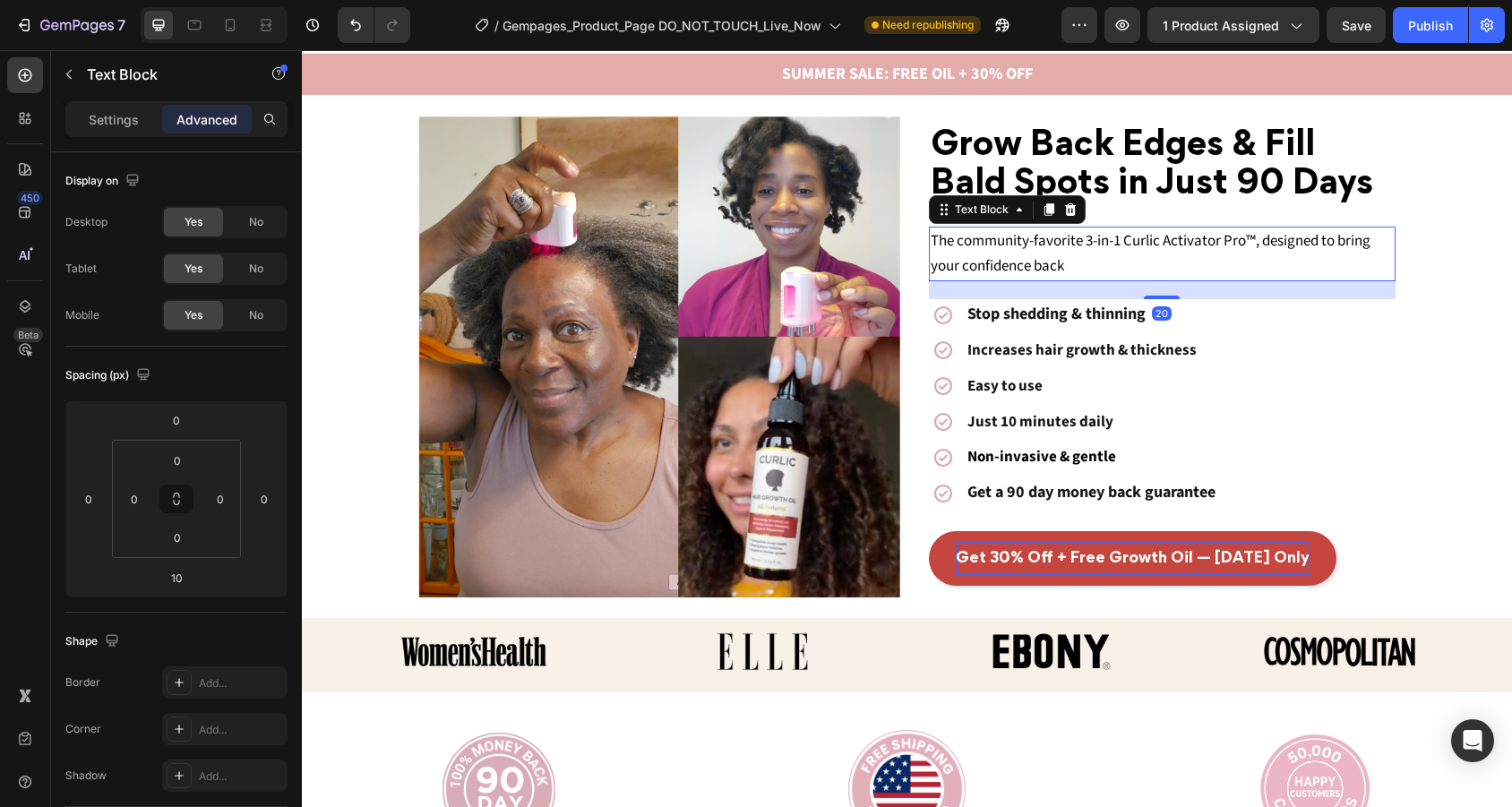
drag, startPoint x: 1158, startPoint y: 291, endPoint x: 1157, endPoint y: 300, distance: 9.1
click at [1157, 300] on div "⁠⁠⁠⁠⁠⁠⁠ Grow Back Edges & Fill Bald Spots in Just 90 Days Heading The community…" at bounding box center [1162, 356] width 467 height 458
type input "20"
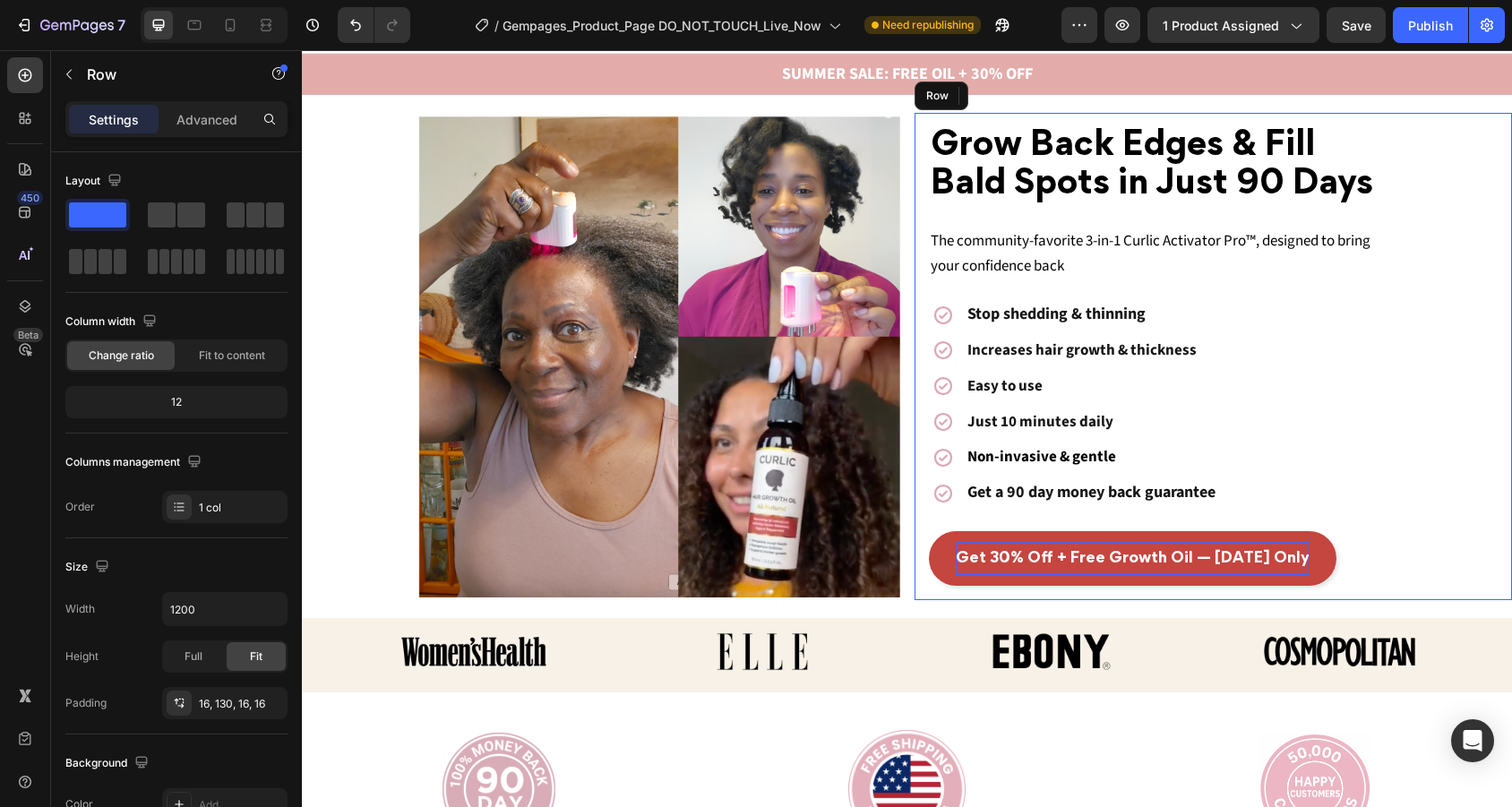
click at [1434, 341] on div "⁠⁠⁠⁠⁠⁠⁠ Grow Back Edges & Fill Bald Spots in Just 90 Days Heading The community…" at bounding box center [1213, 356] width 599 height 487
click at [1189, 230] on span "The community-favorite 3-in-1 Curlic Activator Pro™, designed to bring your con…" at bounding box center [1150, 254] width 440 height 47
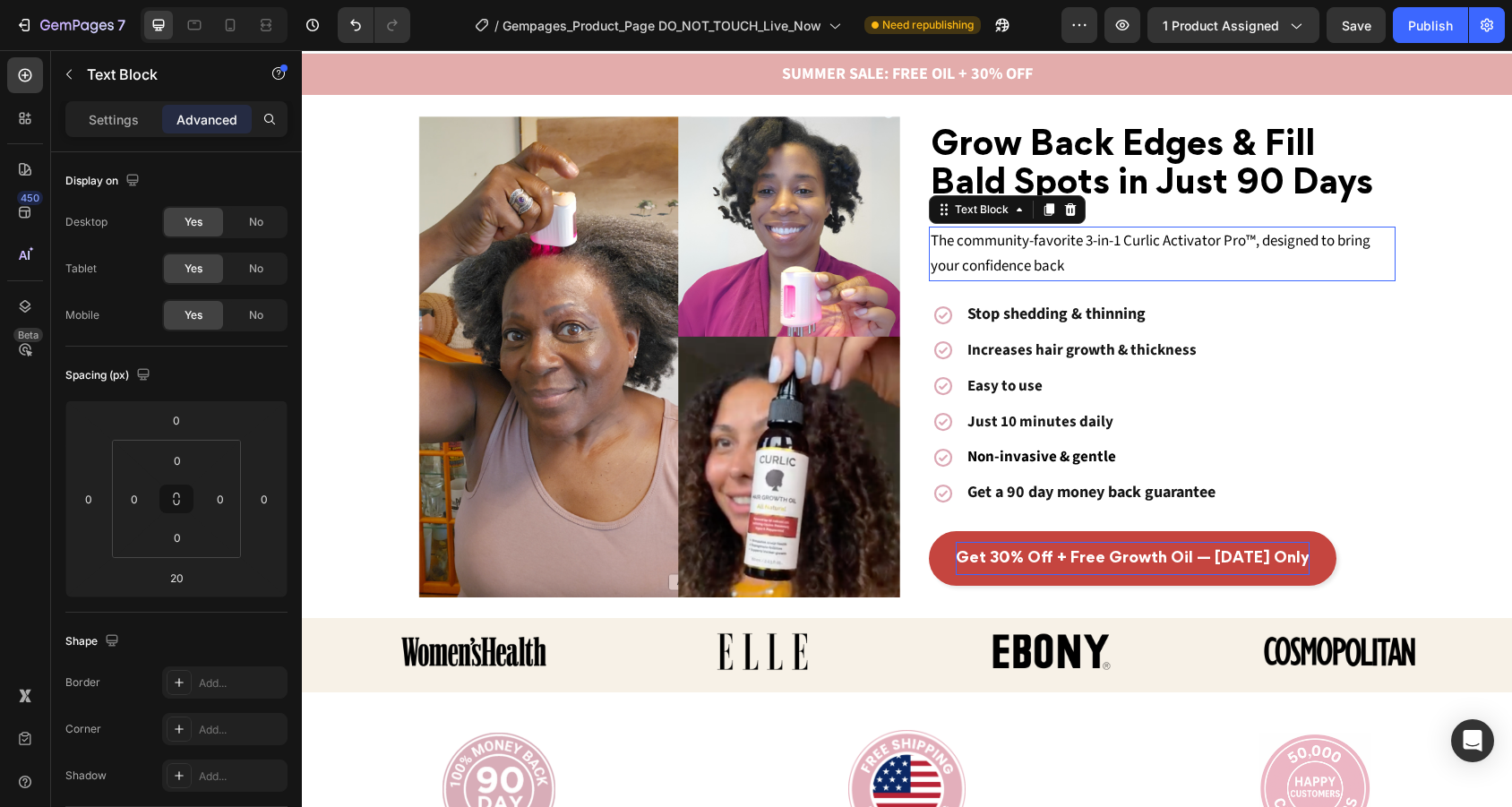
click at [1165, 202] on p "⁠⁠⁠⁠⁠⁠⁠ Grow Back Edges & Fill Bald Spots in Just 90 Days" at bounding box center [1162, 167] width 463 height 76
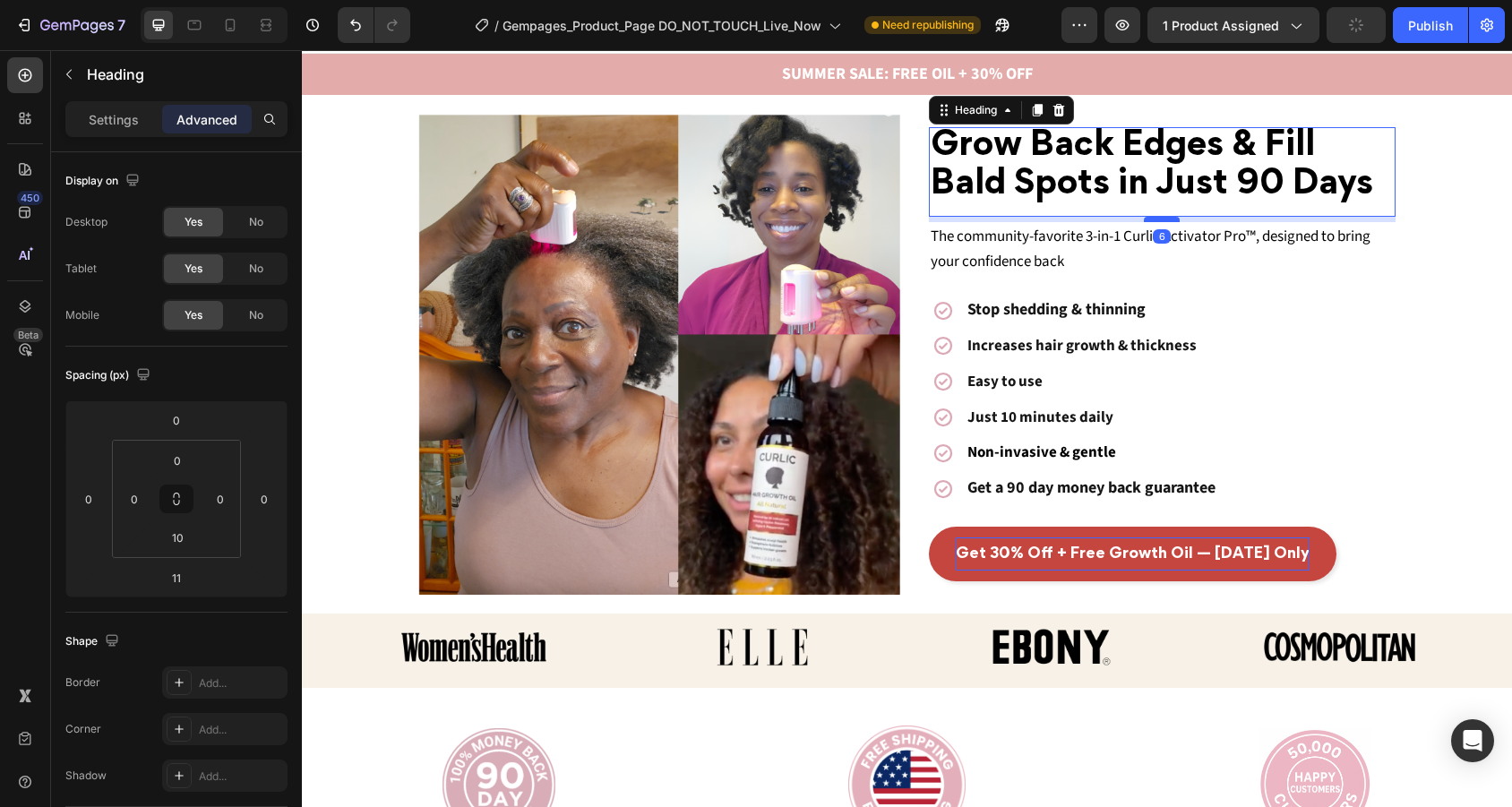
click at [1164, 218] on div at bounding box center [1161, 218] width 36 height 5
type input "6"
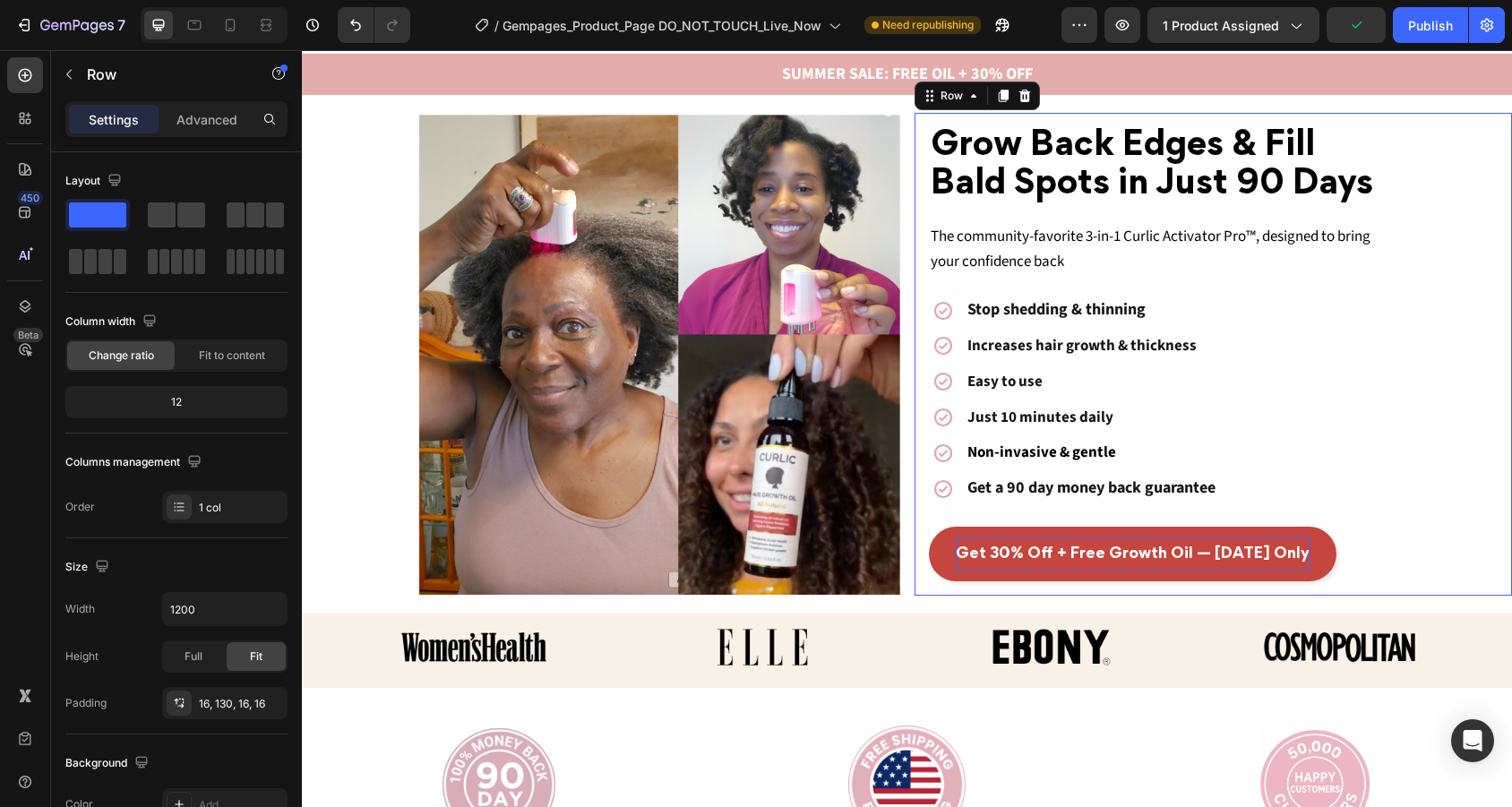
click at [1338, 288] on div "⁠⁠⁠⁠⁠⁠⁠ Grow Back Edges & Fill Bald Spots in Just 90 Days Heading The community…" at bounding box center [1162, 354] width 467 height 453
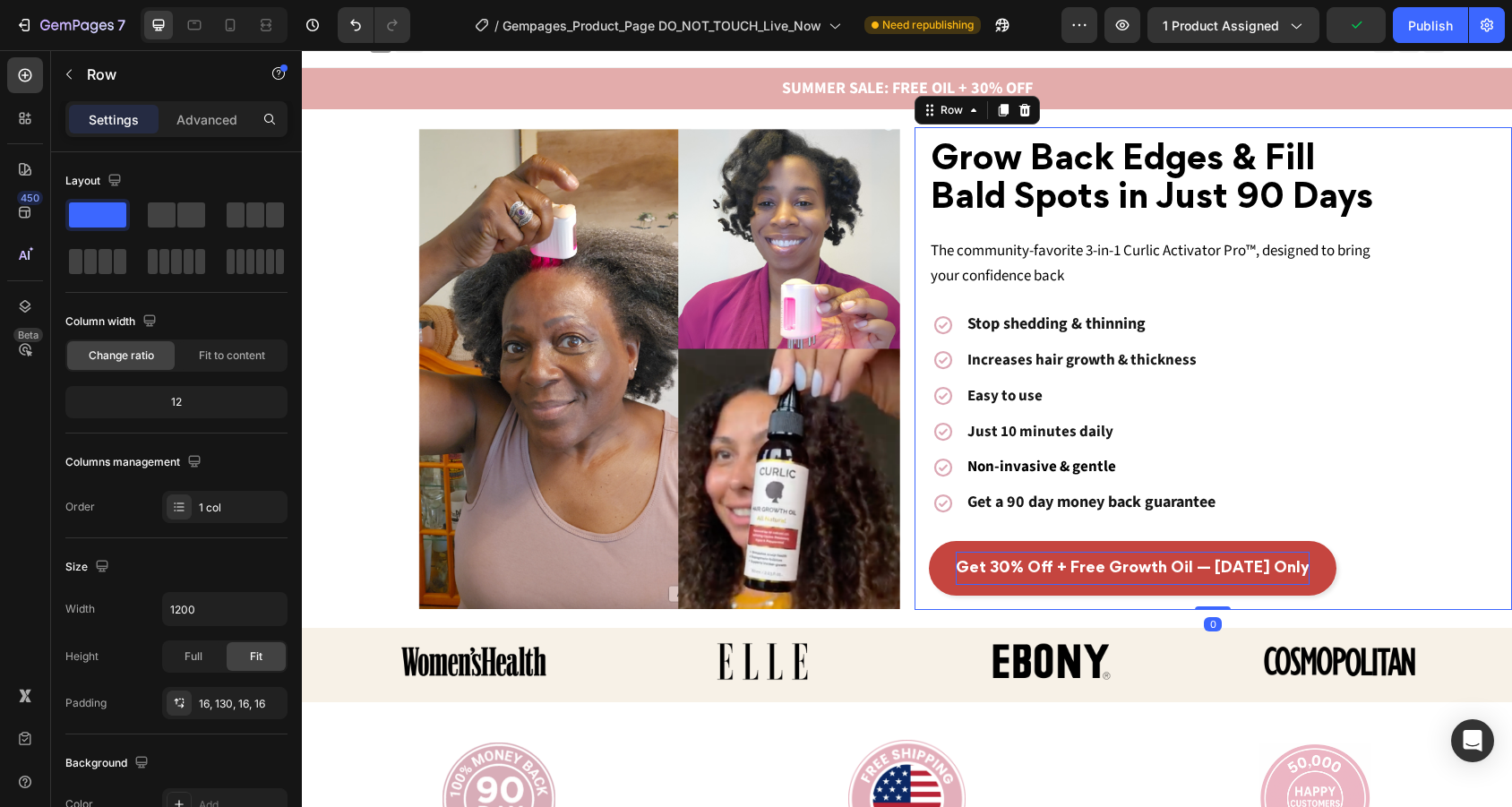
scroll to position [18, 0]
click at [1462, 344] on div "⁠⁠⁠⁠⁠⁠⁠ Grow Back Edges & Fill Bald Spots in Just 90 Days Heading The community…" at bounding box center [1213, 369] width 599 height 483
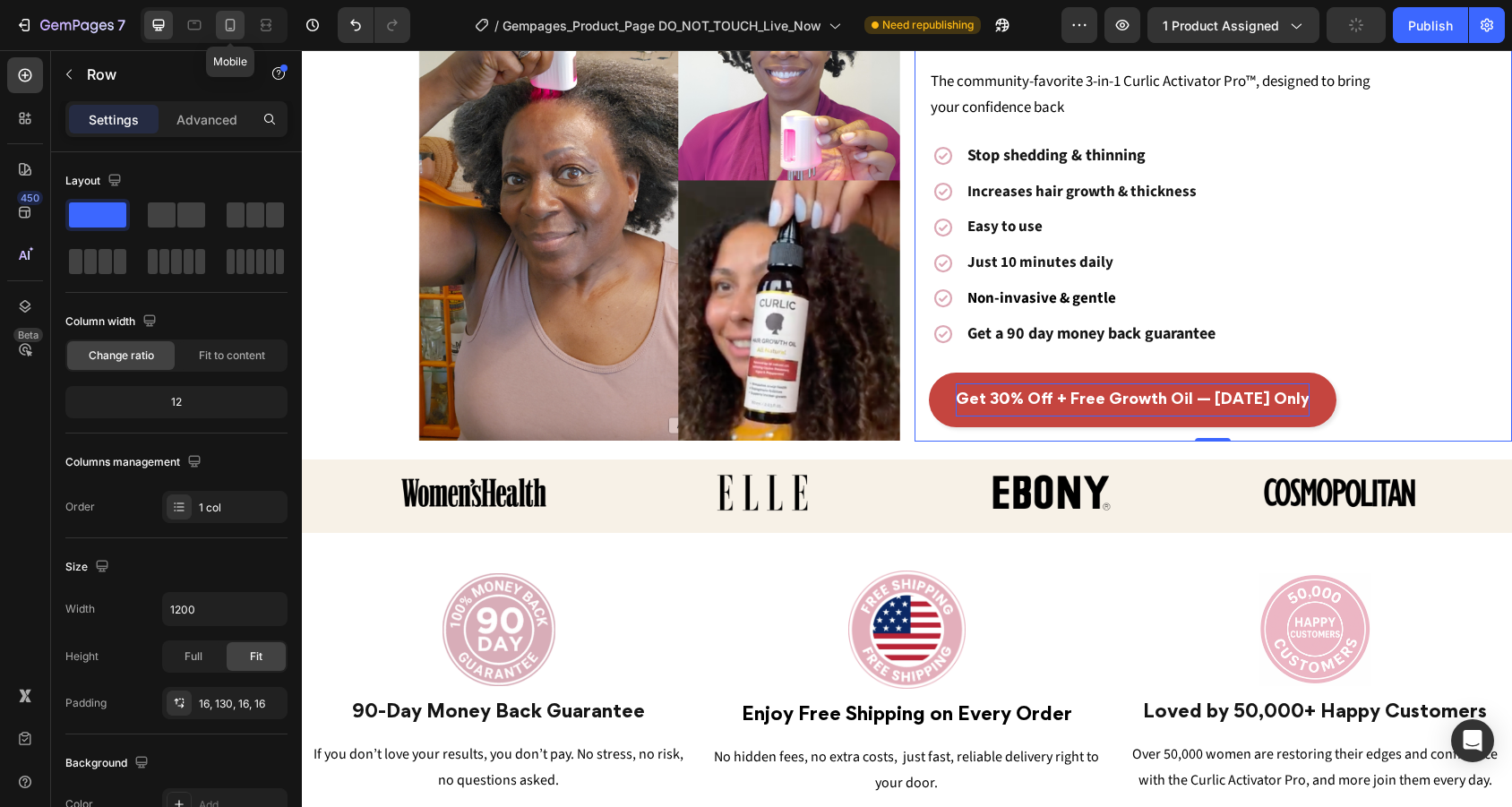
click at [228, 26] on icon at bounding box center [230, 24] width 18 height 18
type input "100%"
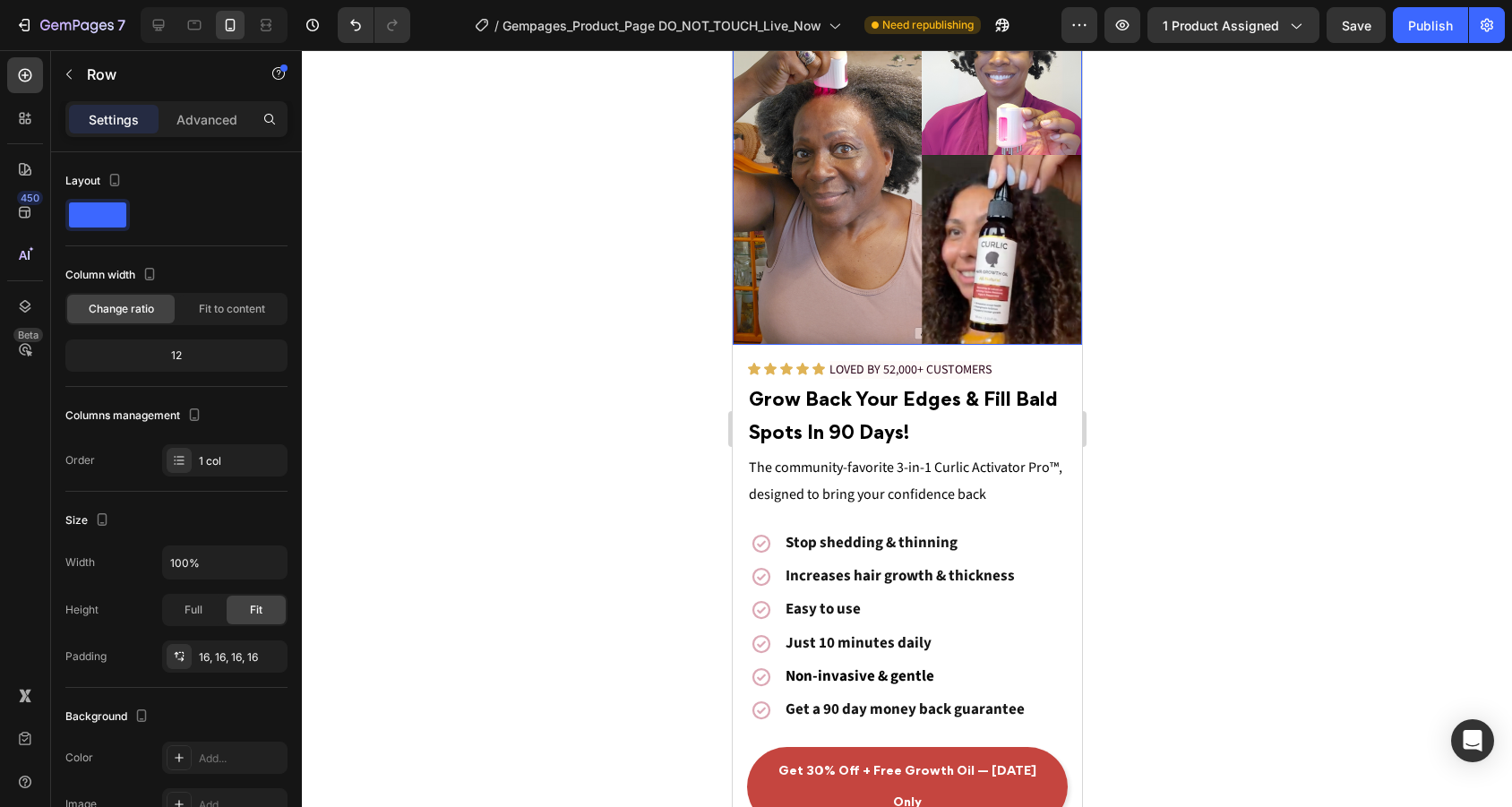
scroll to position [137, 0]
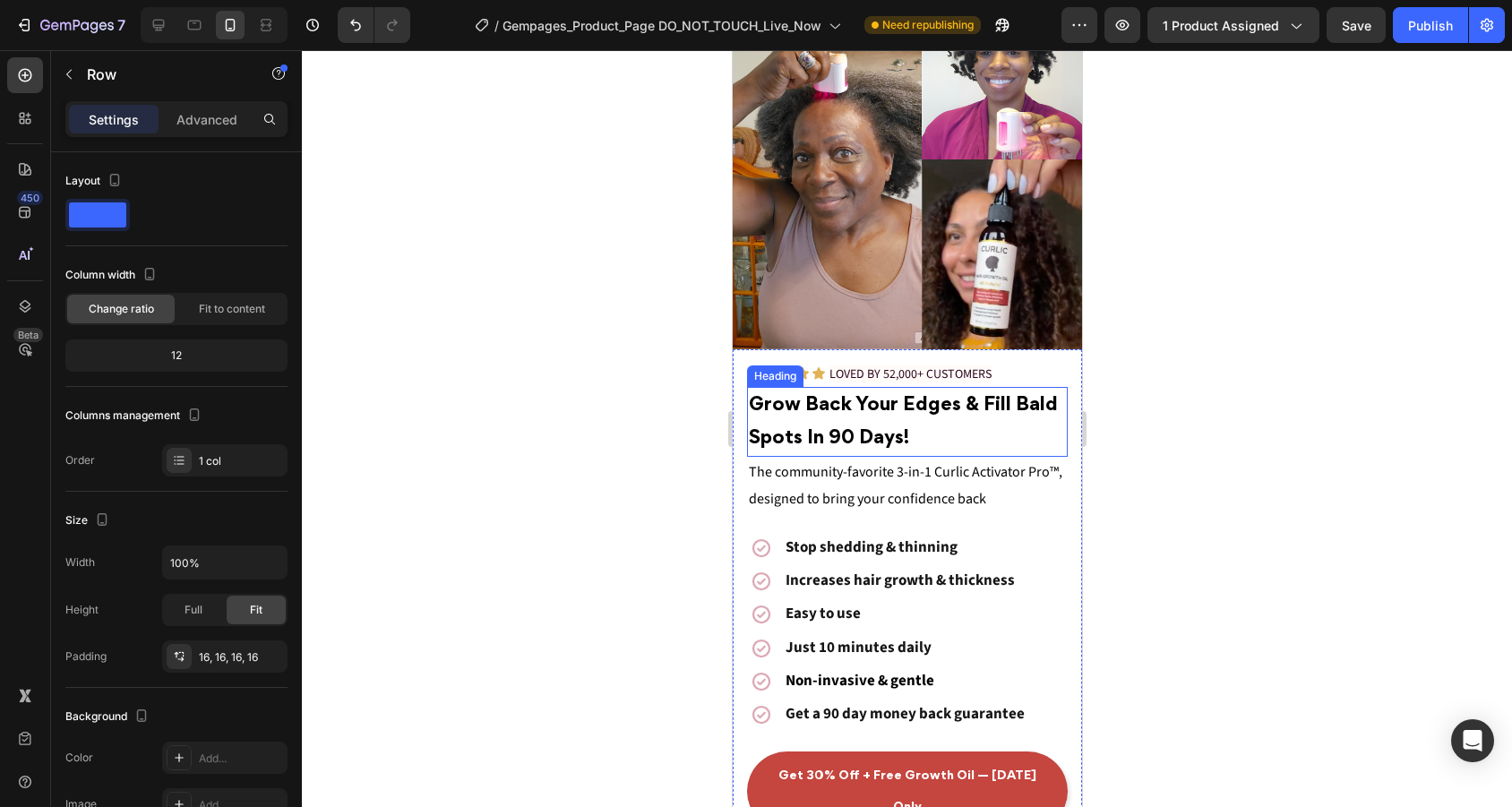
click at [901, 422] on h2 "Grow Back Your Edges & Fill Bald Spots I n 90 Days!" at bounding box center [905, 421] width 320 height 70
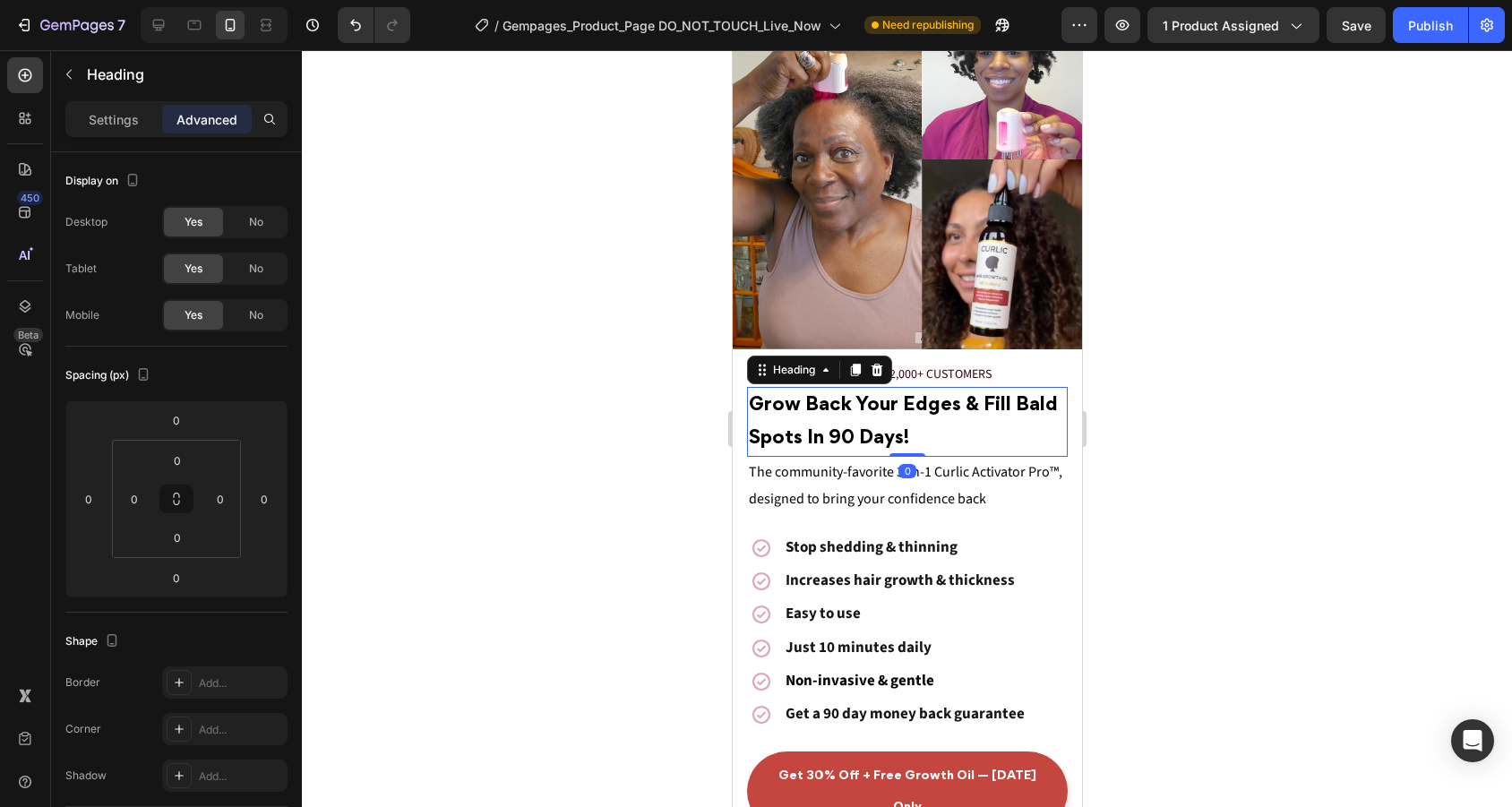
click at [918, 439] on h2 "Grow Back Your Edges & Fill Bald Spots I n 90 Days!" at bounding box center [905, 421] width 320 height 70
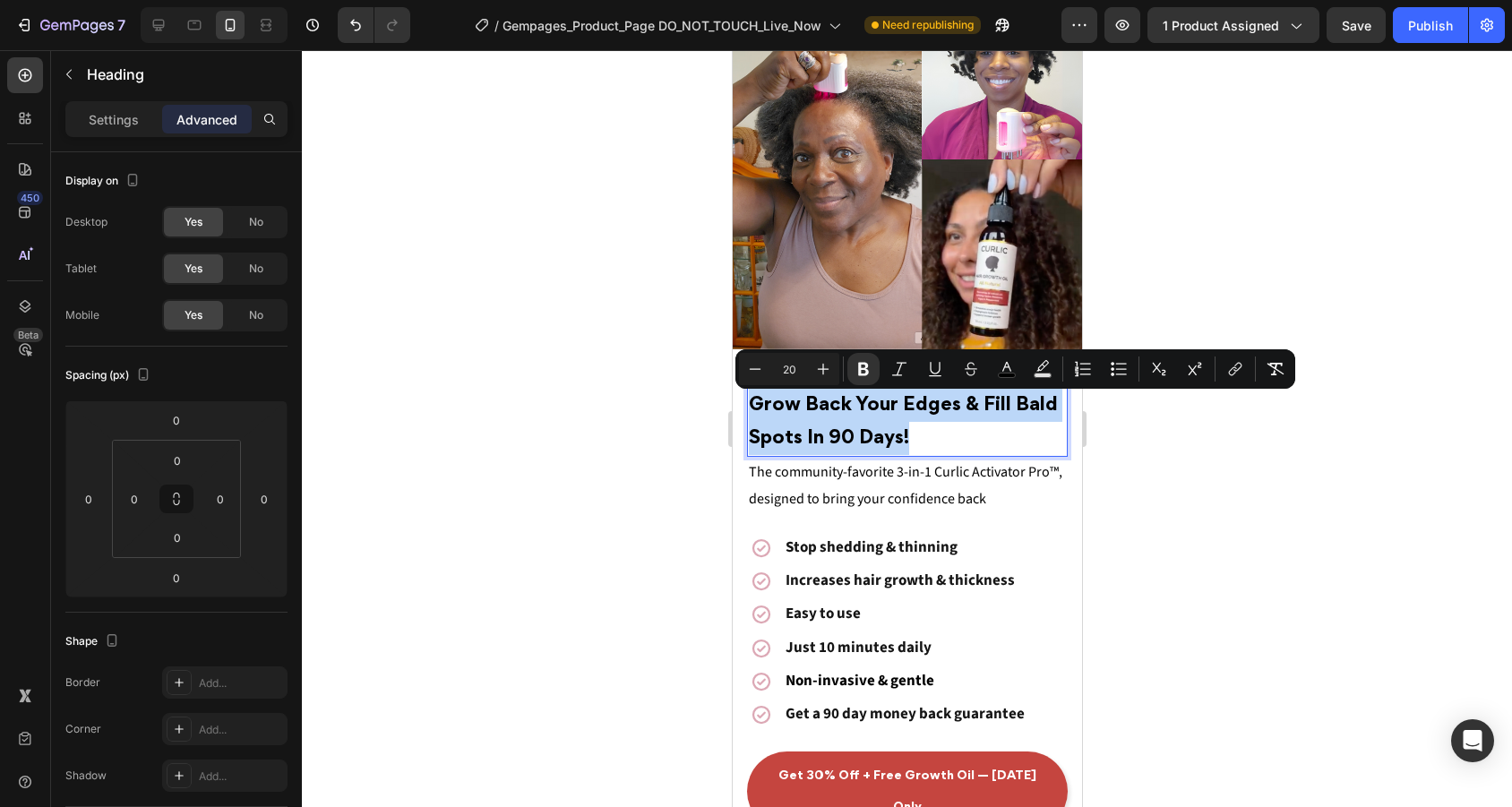
drag, startPoint x: 926, startPoint y: 429, endPoint x: 729, endPoint y: 387, distance: 201.4
click at [1199, 493] on div at bounding box center [906, 428] width 1210 height 756
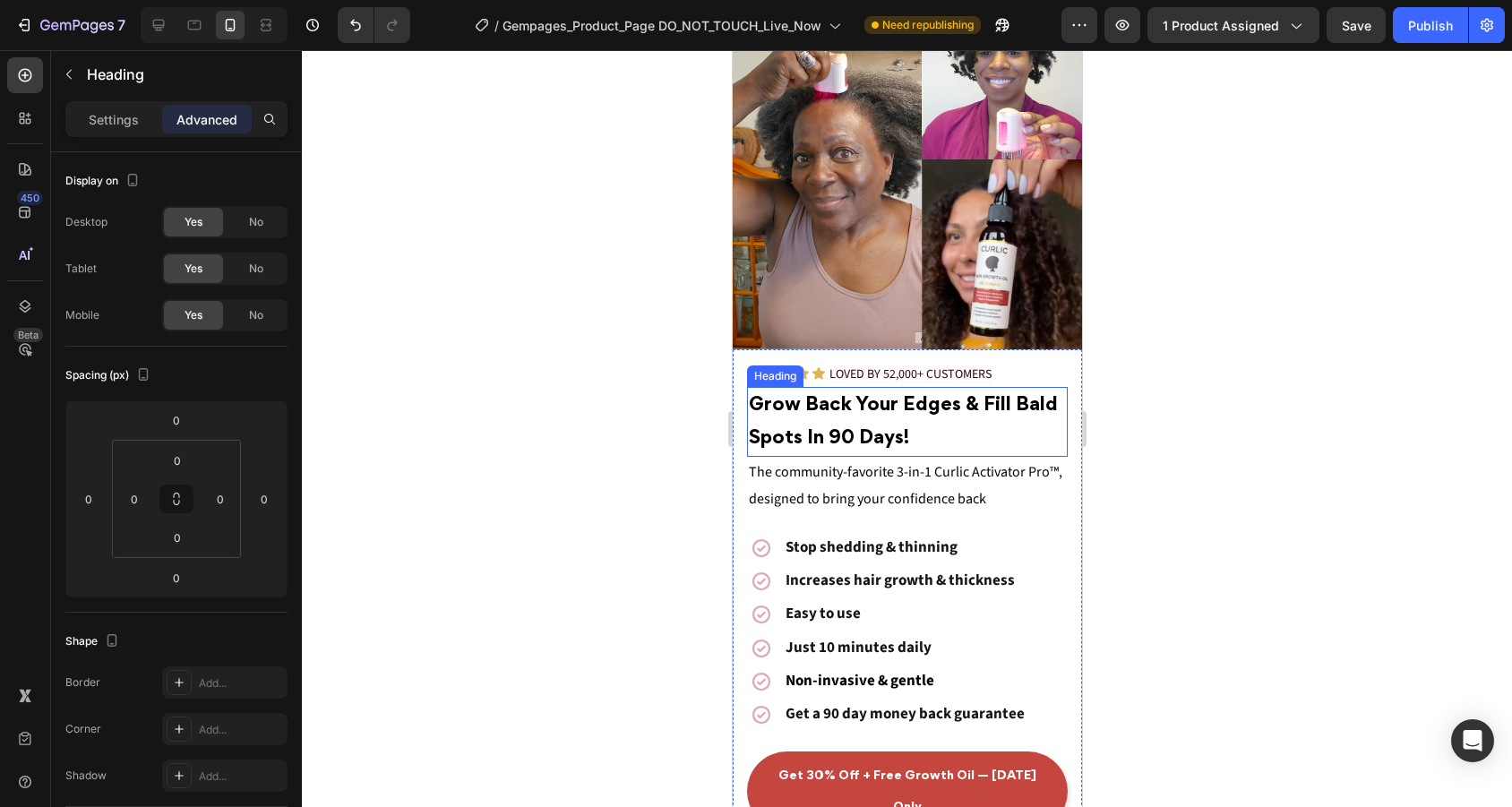
drag, startPoint x: 900, startPoint y: 401, endPoint x: 902, endPoint y: 391, distance: 10.2
click at [900, 401] on strong "Grow Back Your Edges & Fill Bald Spots I" at bounding box center [902, 422] width 309 height 51
click at [914, 373] on span "LOVED BY 52,000+ CUSTOMERS" at bounding box center [908, 374] width 162 height 18
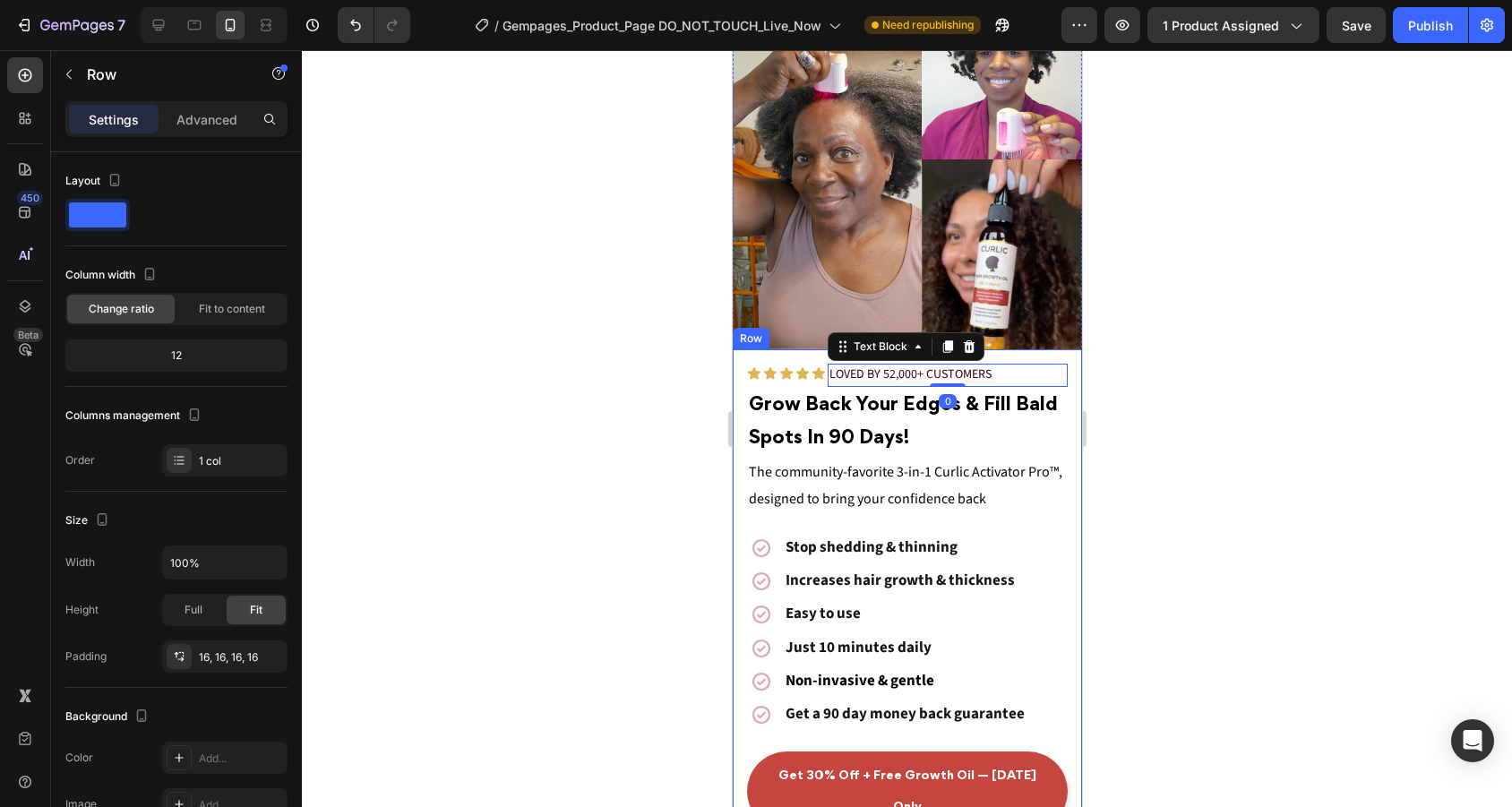
click at [1017, 359] on div "Icon Icon Icon Icon Icon Icon List LOVED BY 52,000+ CUSTOMERS Text Block 0 Row …" at bounding box center [906, 596] width 349 height 496
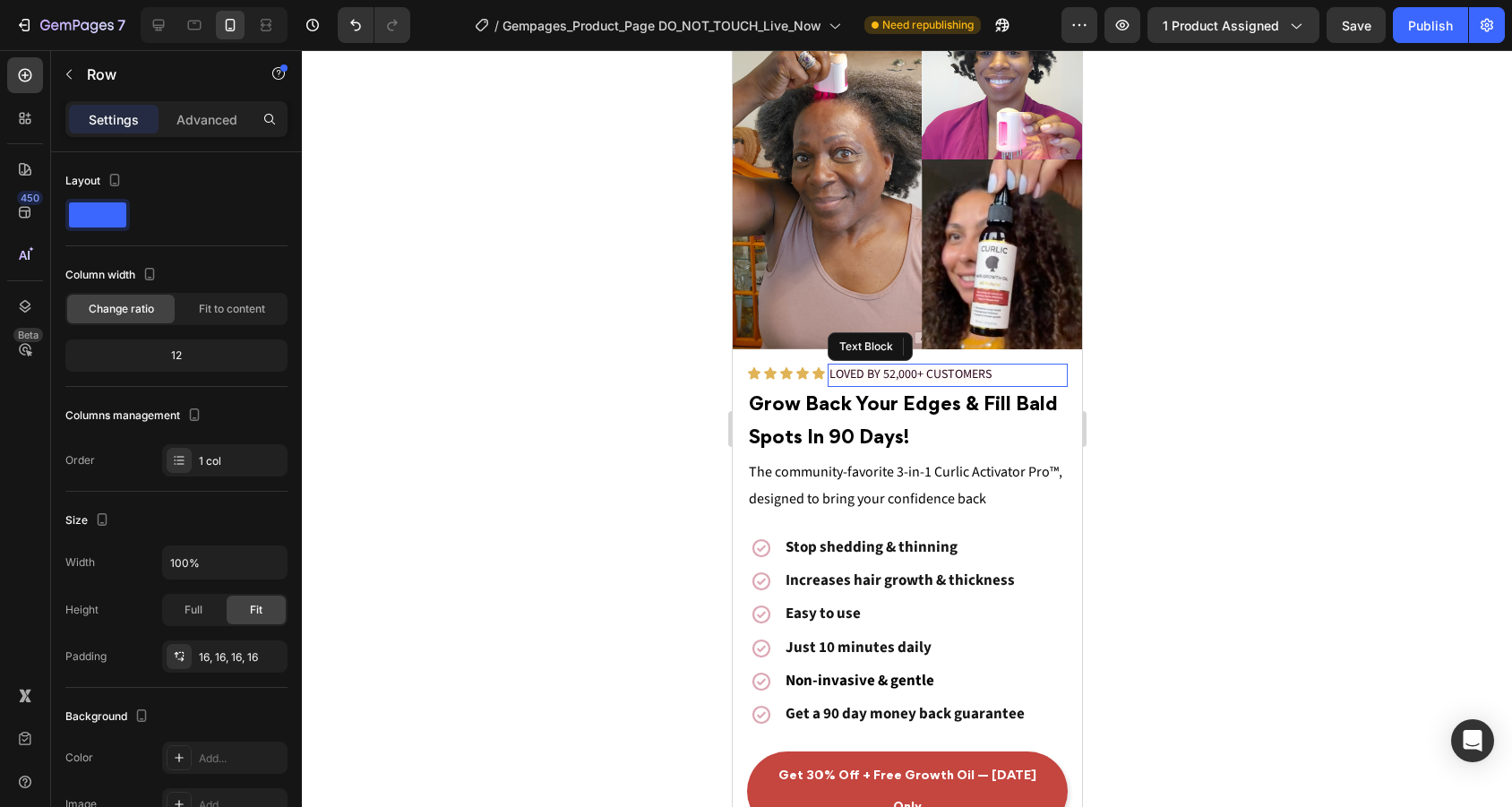
click at [1005, 372] on p "LOVED BY 52,000+ CUSTOMERS" at bounding box center [946, 375] width 236 height 20
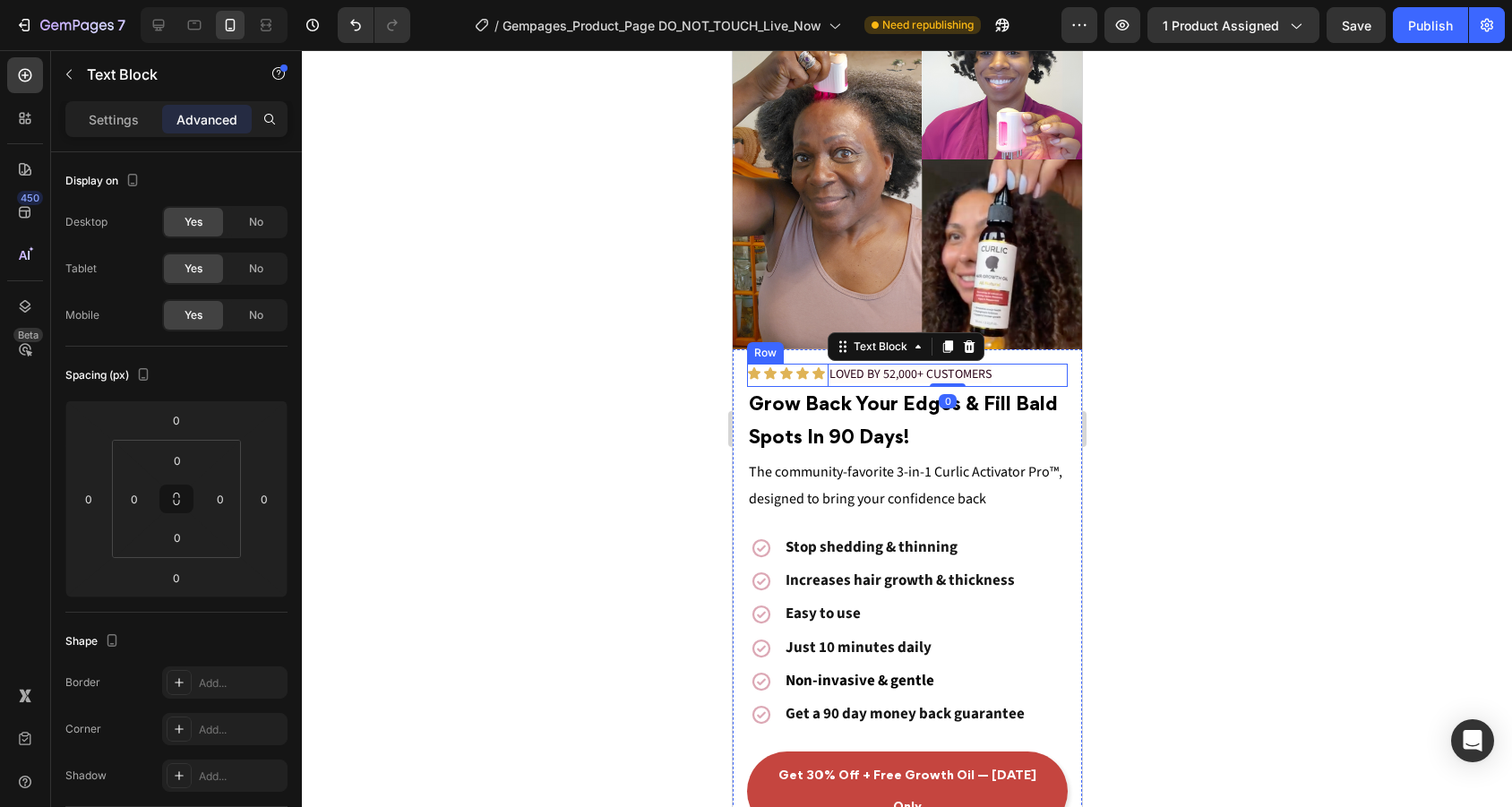
click at [754, 380] on div "Icon Icon Icon Icon Icon Icon List" at bounding box center [785, 375] width 79 height 24
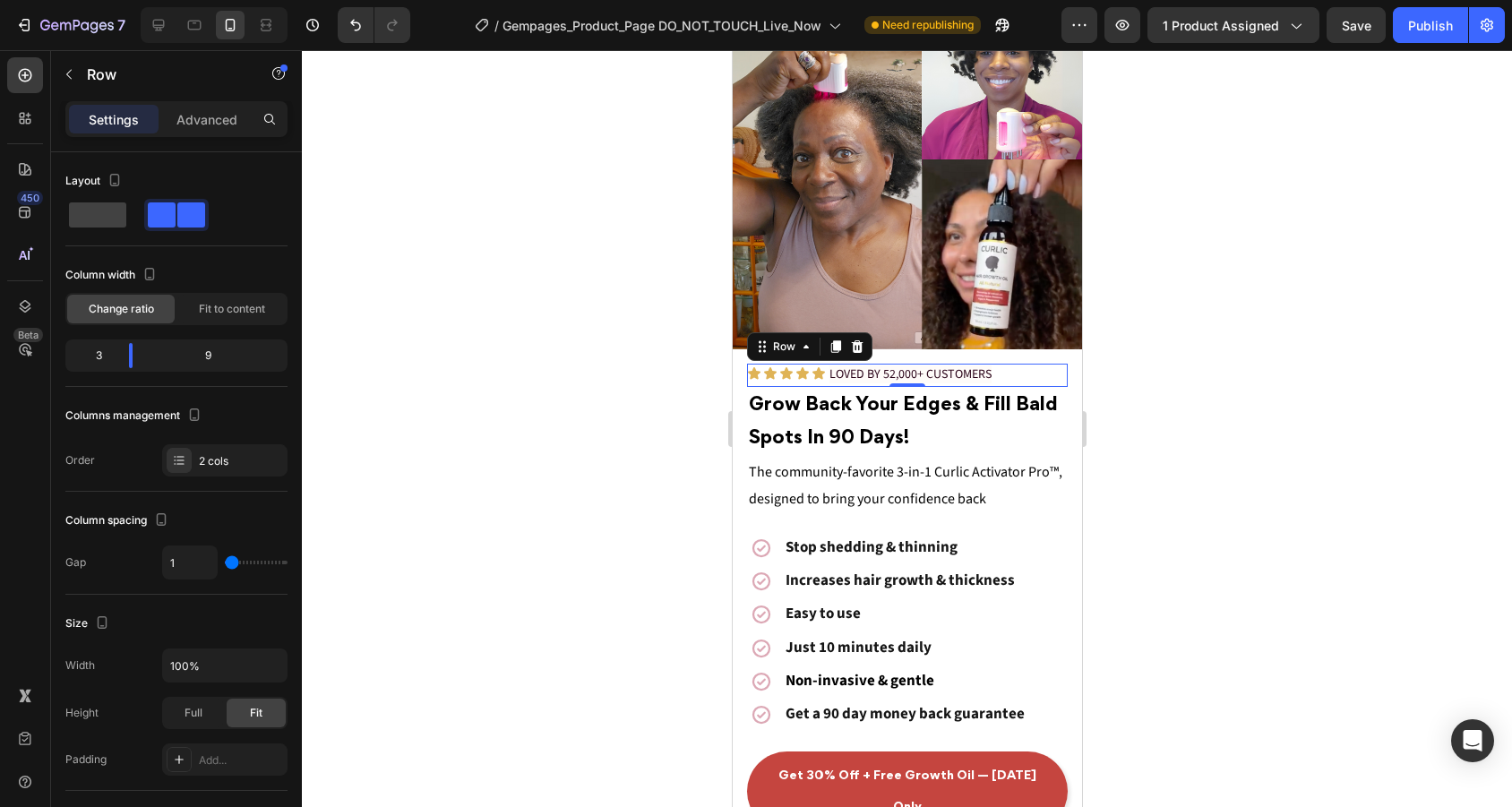
click at [818, 383] on div "Icon Icon Icon Icon Icon Icon List" at bounding box center [785, 375] width 79 height 24
click at [222, 124] on p "Advanced" at bounding box center [207, 119] width 61 height 19
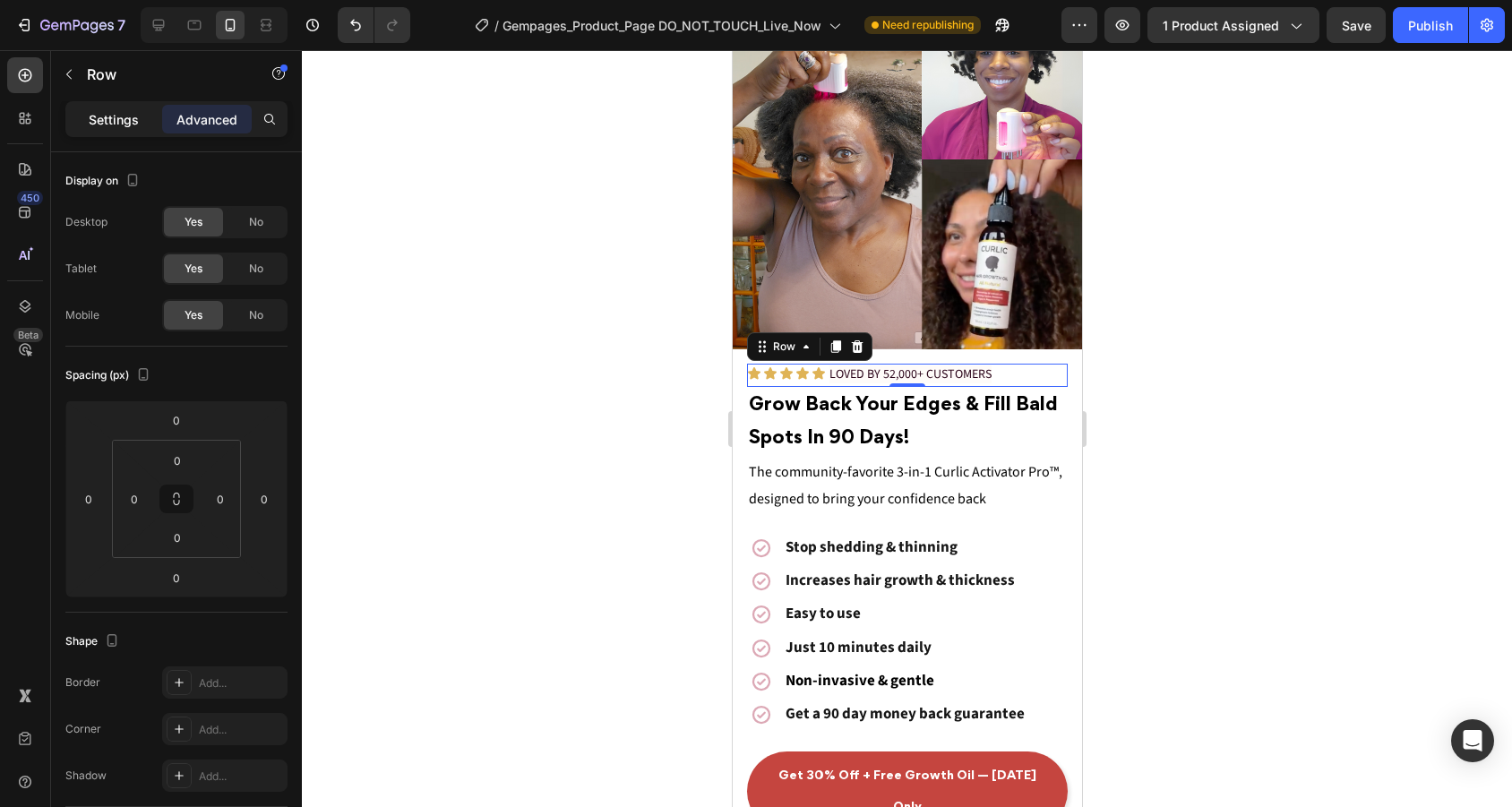
click at [119, 120] on p "Settings" at bounding box center [113, 119] width 50 height 19
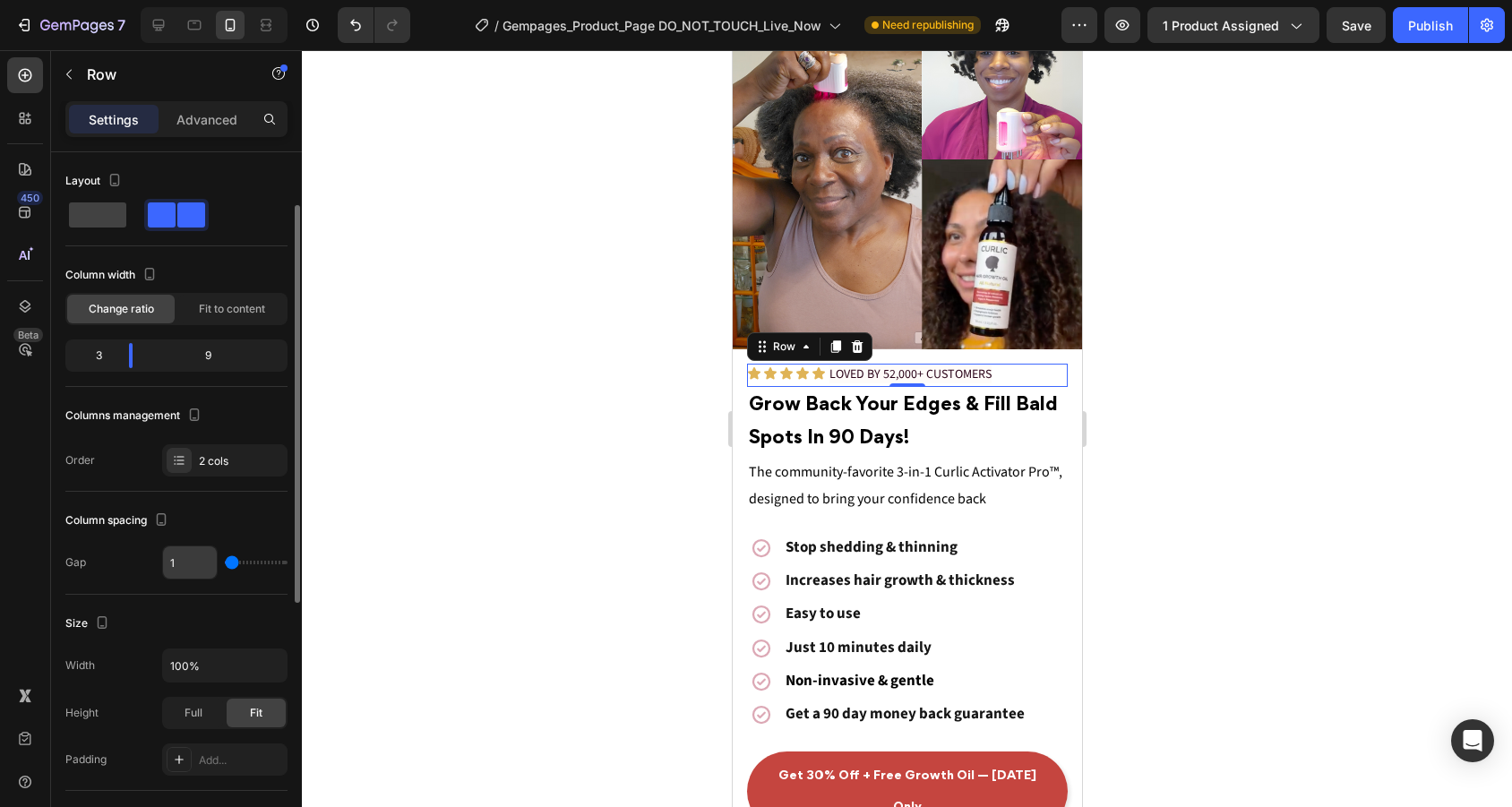
scroll to position [39, 0]
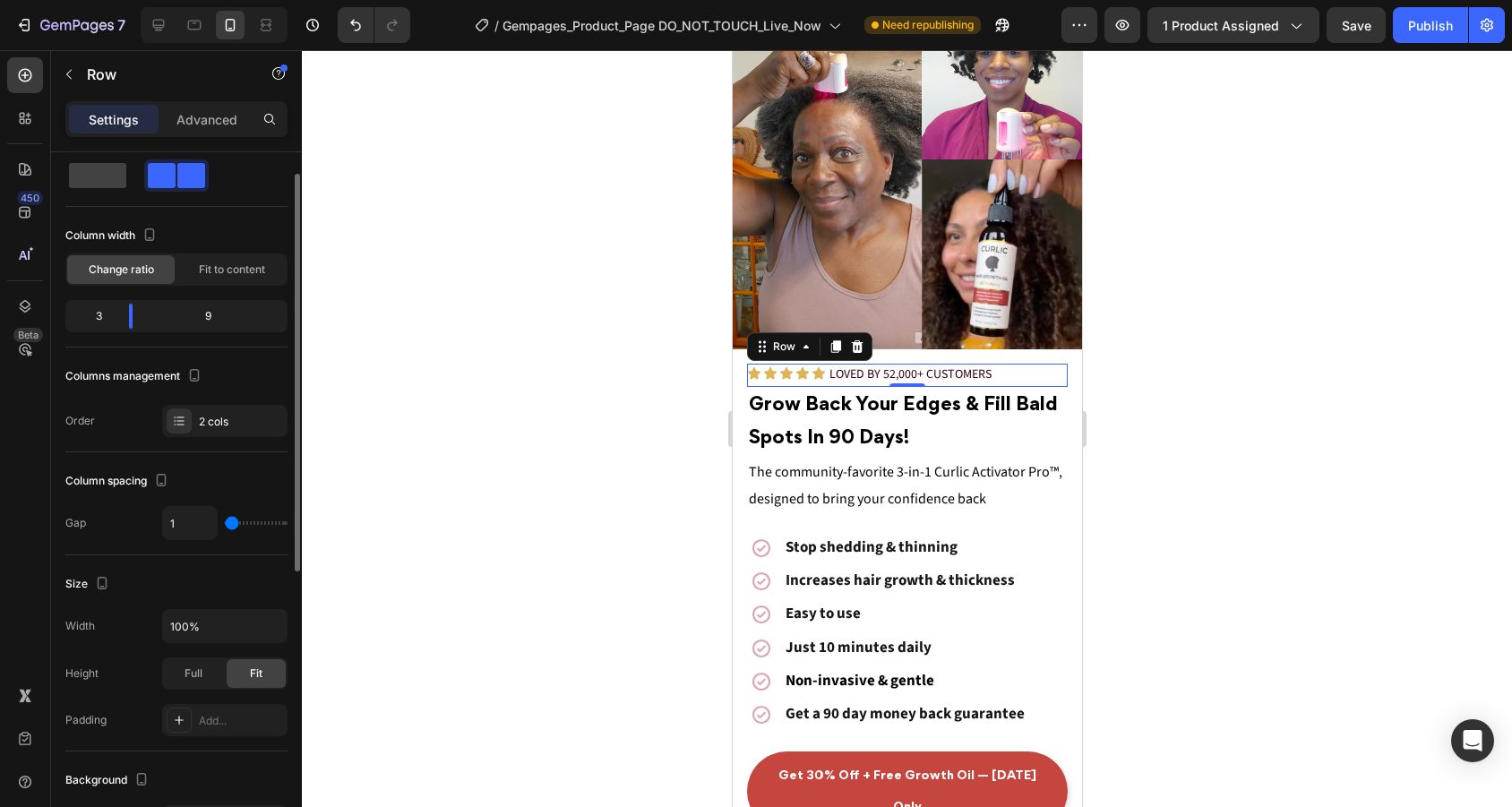
click at [1282, 515] on div at bounding box center [906, 428] width 1210 height 756
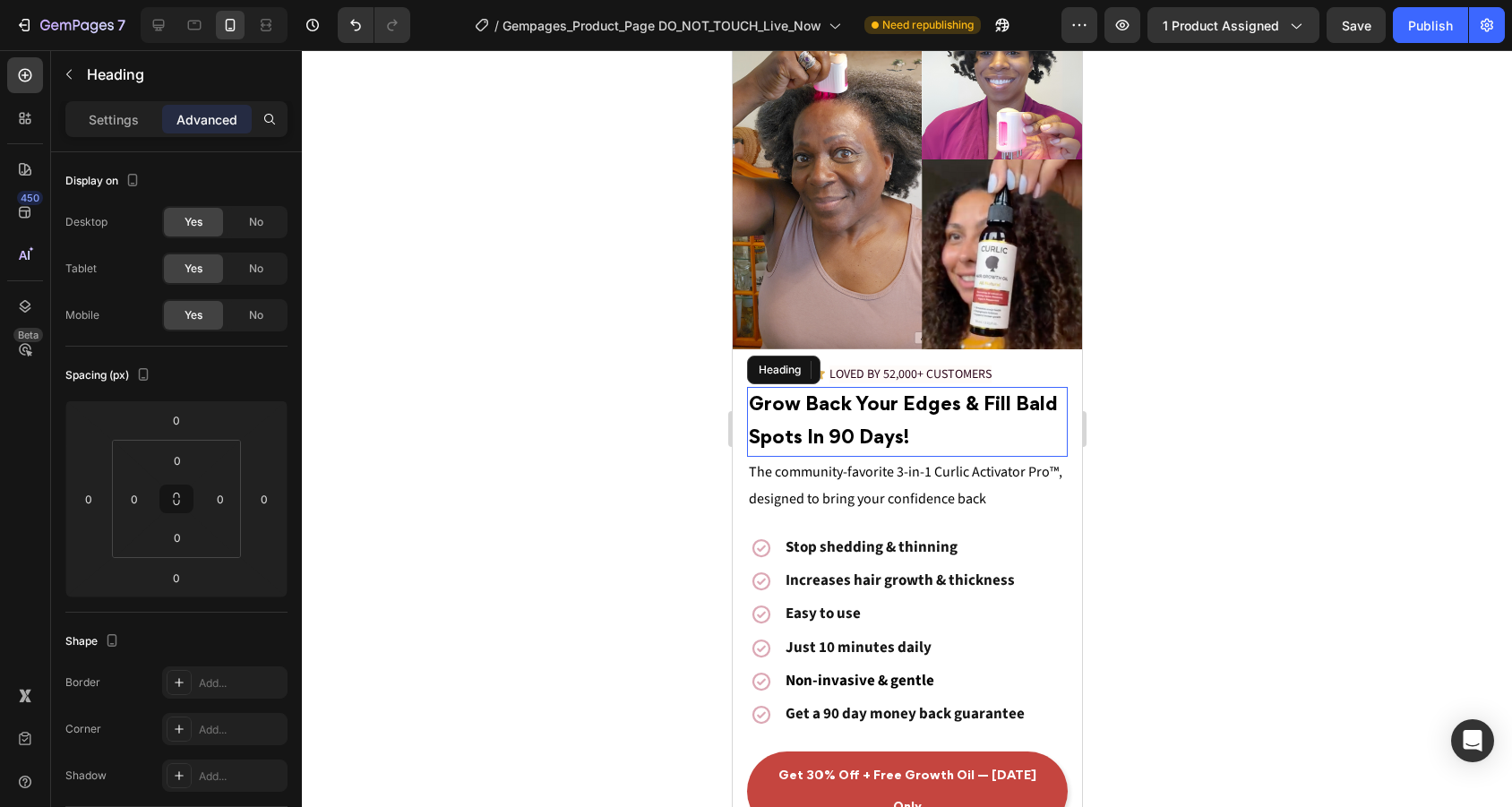
click at [959, 425] on p "⁠⁠⁠⁠⁠⁠⁠ Grow Back Your Edges & Fill Bald Spots I n 90 Days!" at bounding box center [906, 422] width 317 height 67
click at [927, 381] on span "LOVED BY 52,000+ CUSTOMERS" at bounding box center [908, 374] width 162 height 18
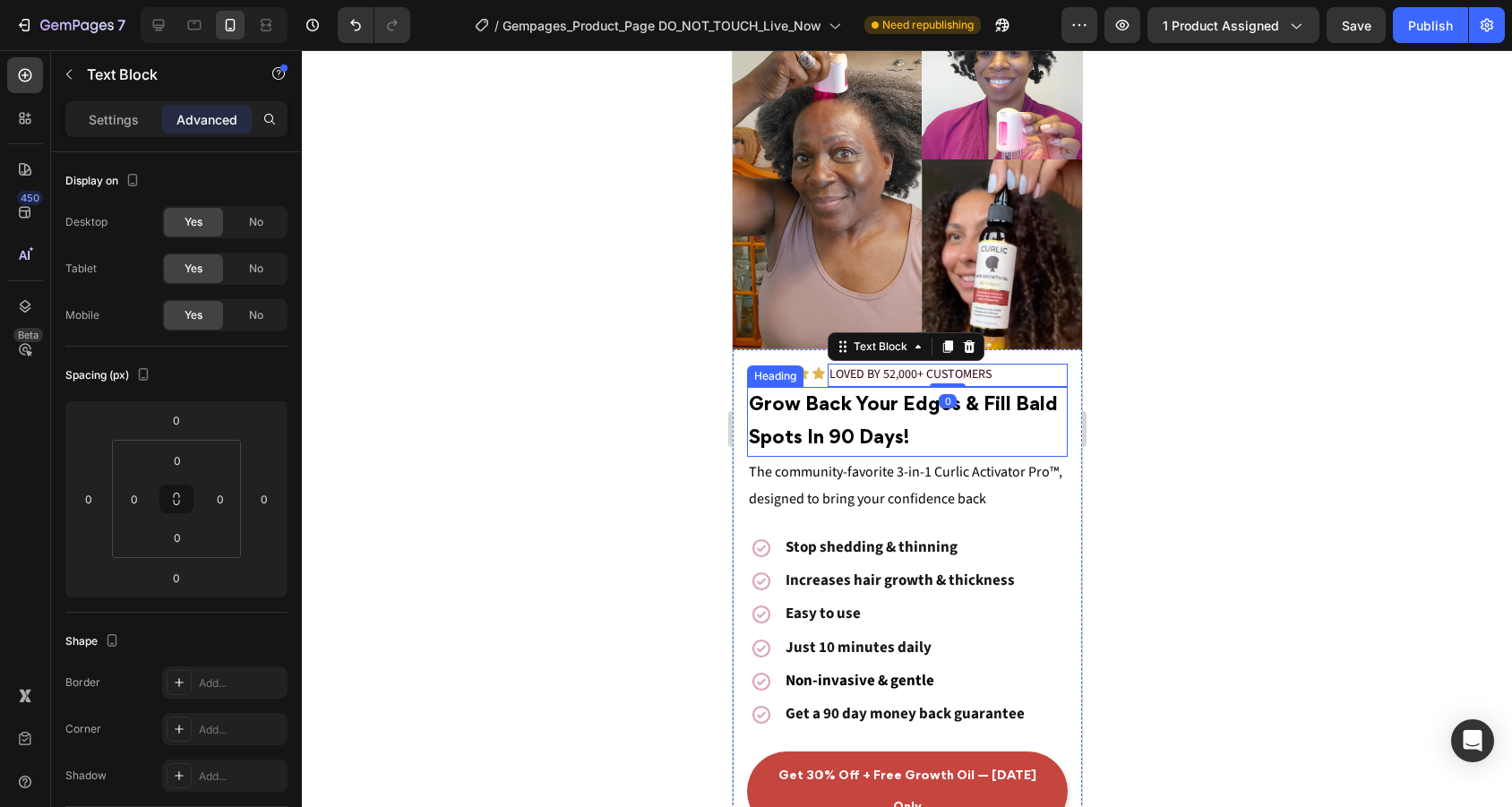
click at [854, 395] on p "⁠⁠⁠⁠⁠⁠⁠ Grow Back Your Edges & Fill Bald Spots I n 90 Days!" at bounding box center [906, 422] width 317 height 67
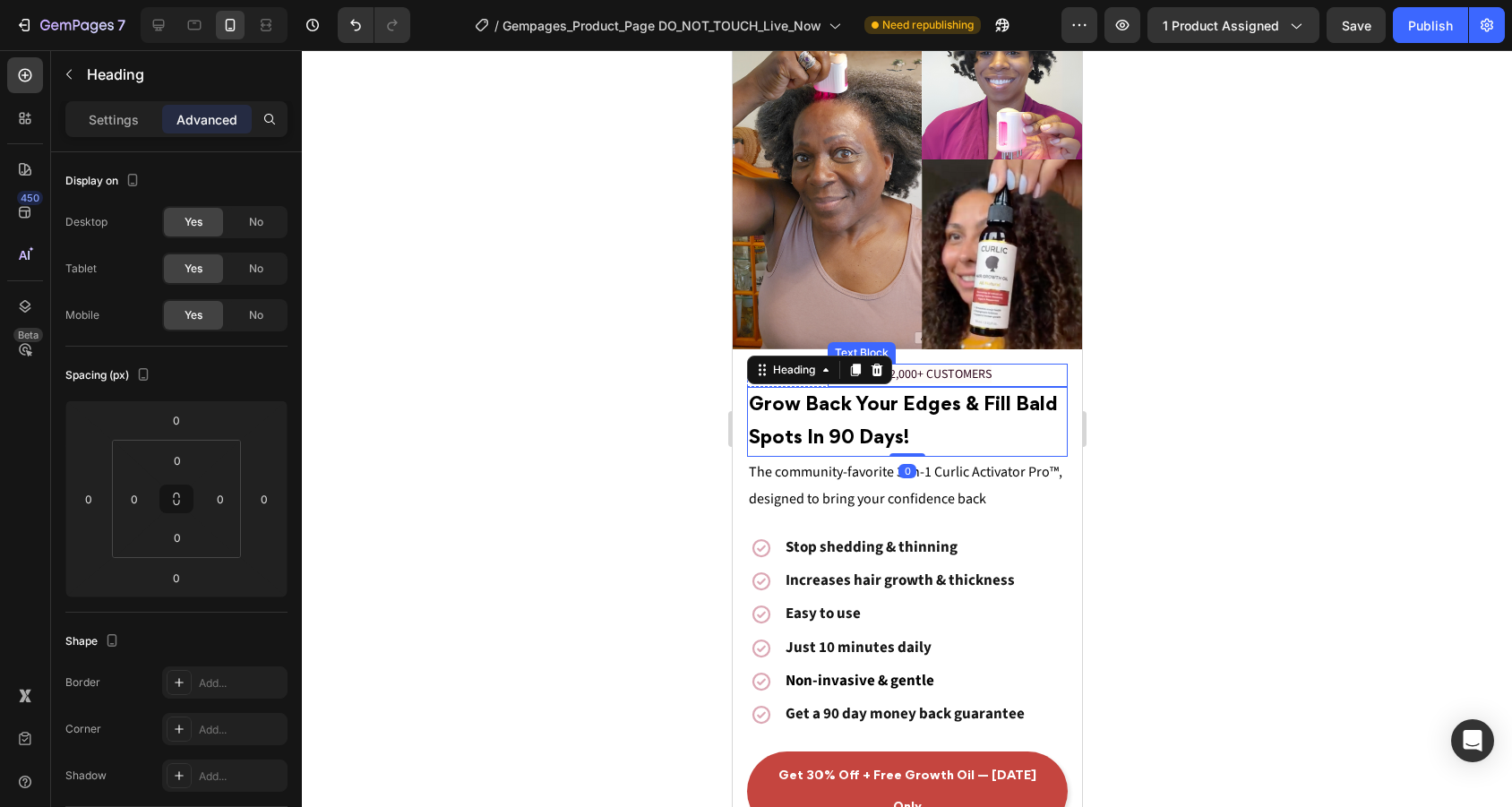
click at [831, 384] on div "LOVED BY 52,000+ CUSTOMERS" at bounding box center [947, 375] width 240 height 24
click at [824, 387] on h2 "⁠⁠⁠⁠⁠⁠⁠ Grow Back Your Edges & Fill Bald Spots I n 90 Days!" at bounding box center [905, 421] width 320 height 70
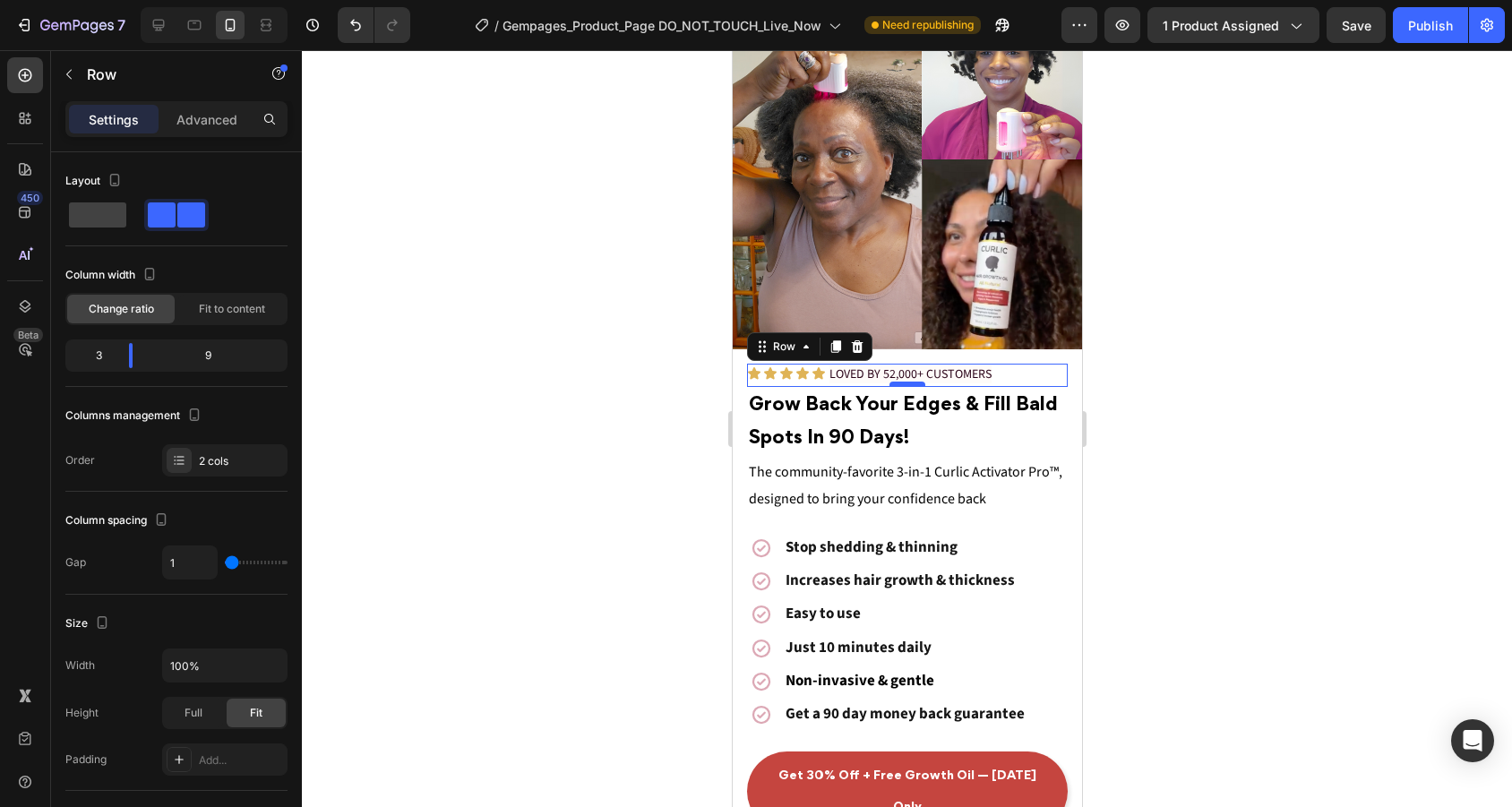
click at [908, 387] on div "0" at bounding box center [905, 387] width 320 height 0
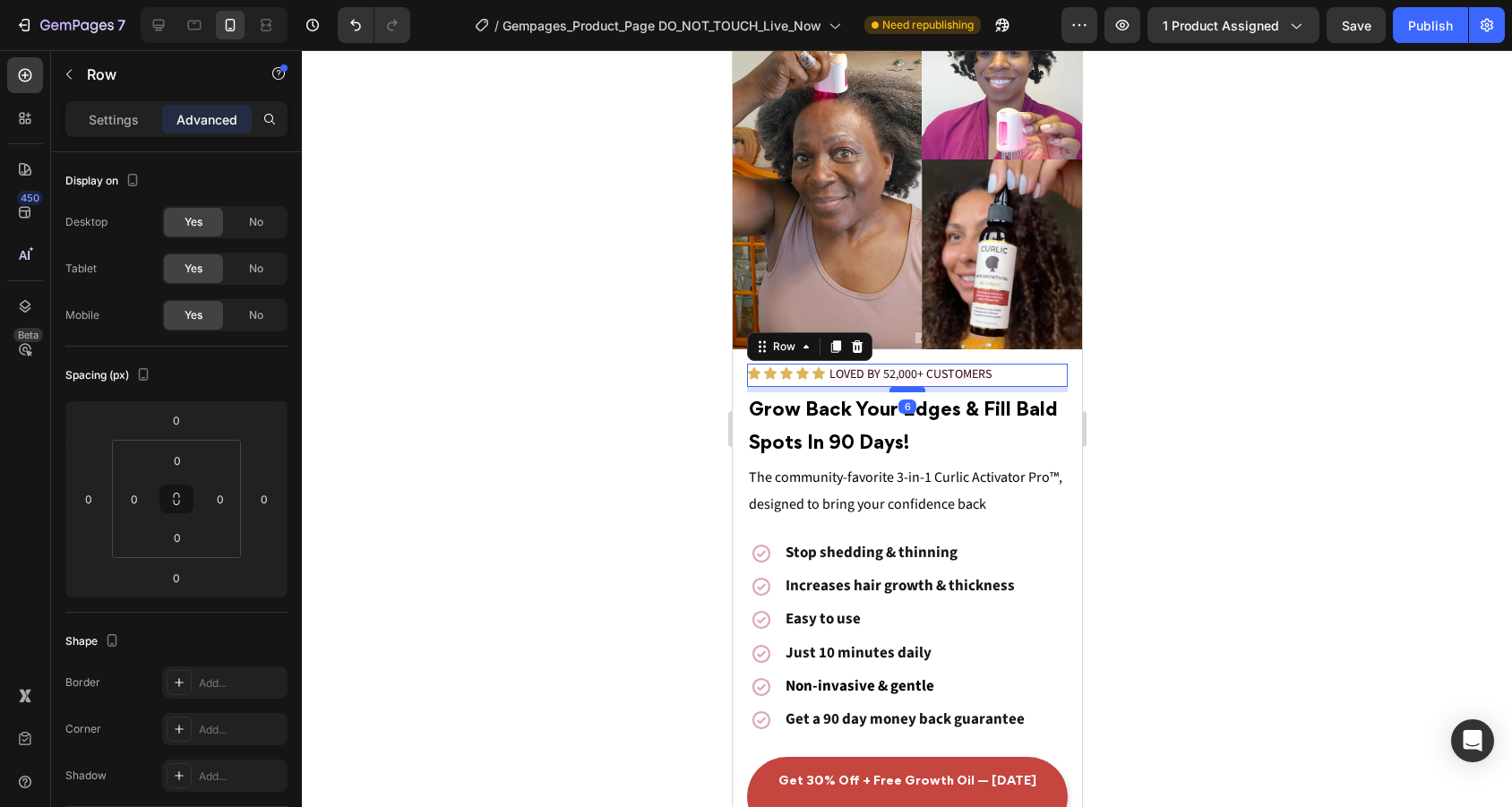
click at [911, 390] on div at bounding box center [906, 389] width 36 height 5
type input "6"
click at [1116, 350] on div at bounding box center [906, 428] width 1210 height 756
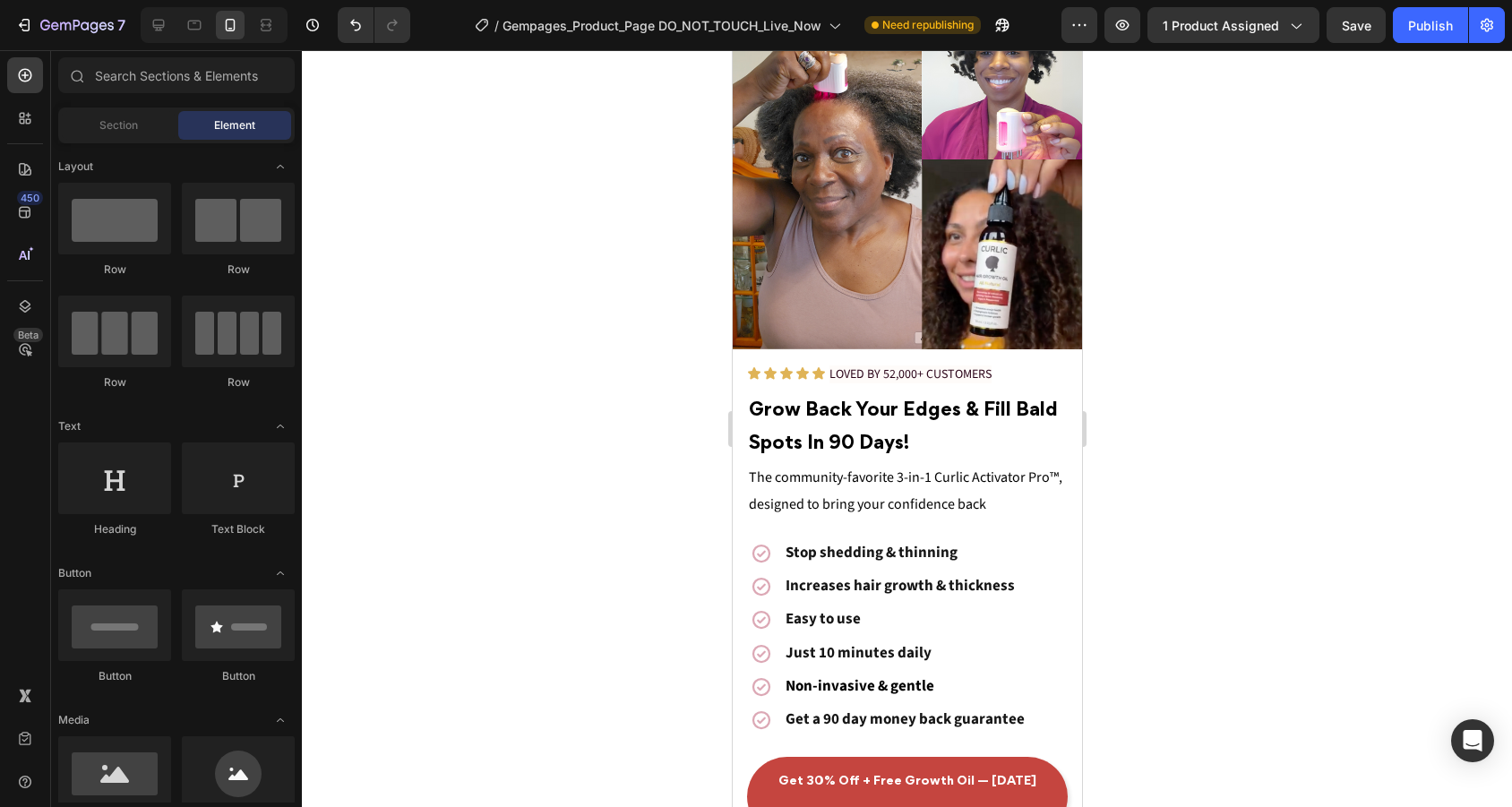
click at [1276, 420] on div at bounding box center [906, 428] width 1210 height 756
click at [888, 524] on div "Icon Icon Icon Icon Icon Icon List LOVED BY 52,000+ CUSTOMERS Text Block Row ⁠⁠…" at bounding box center [905, 599] width 320 height 473
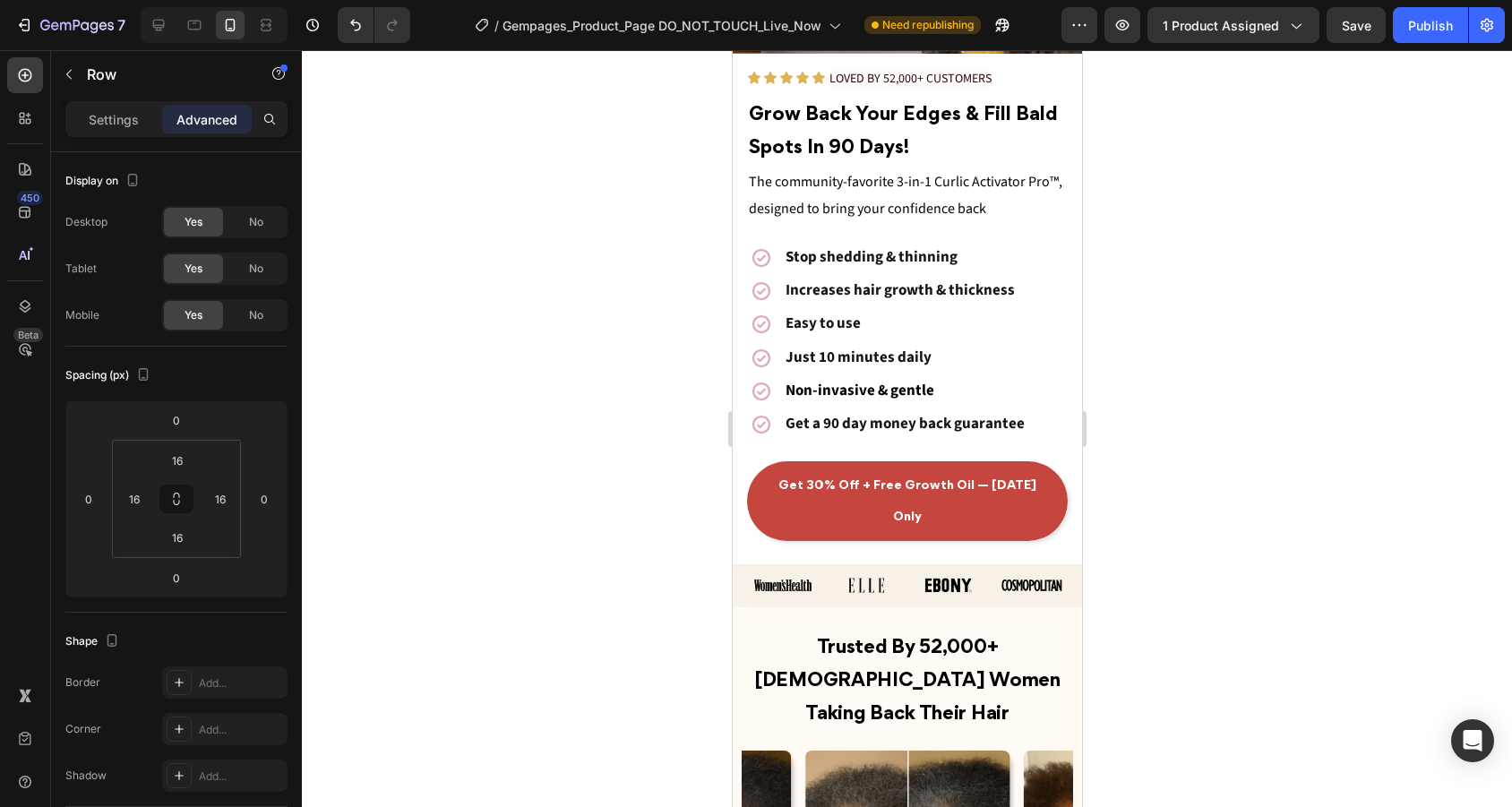
scroll to position [427, 0]
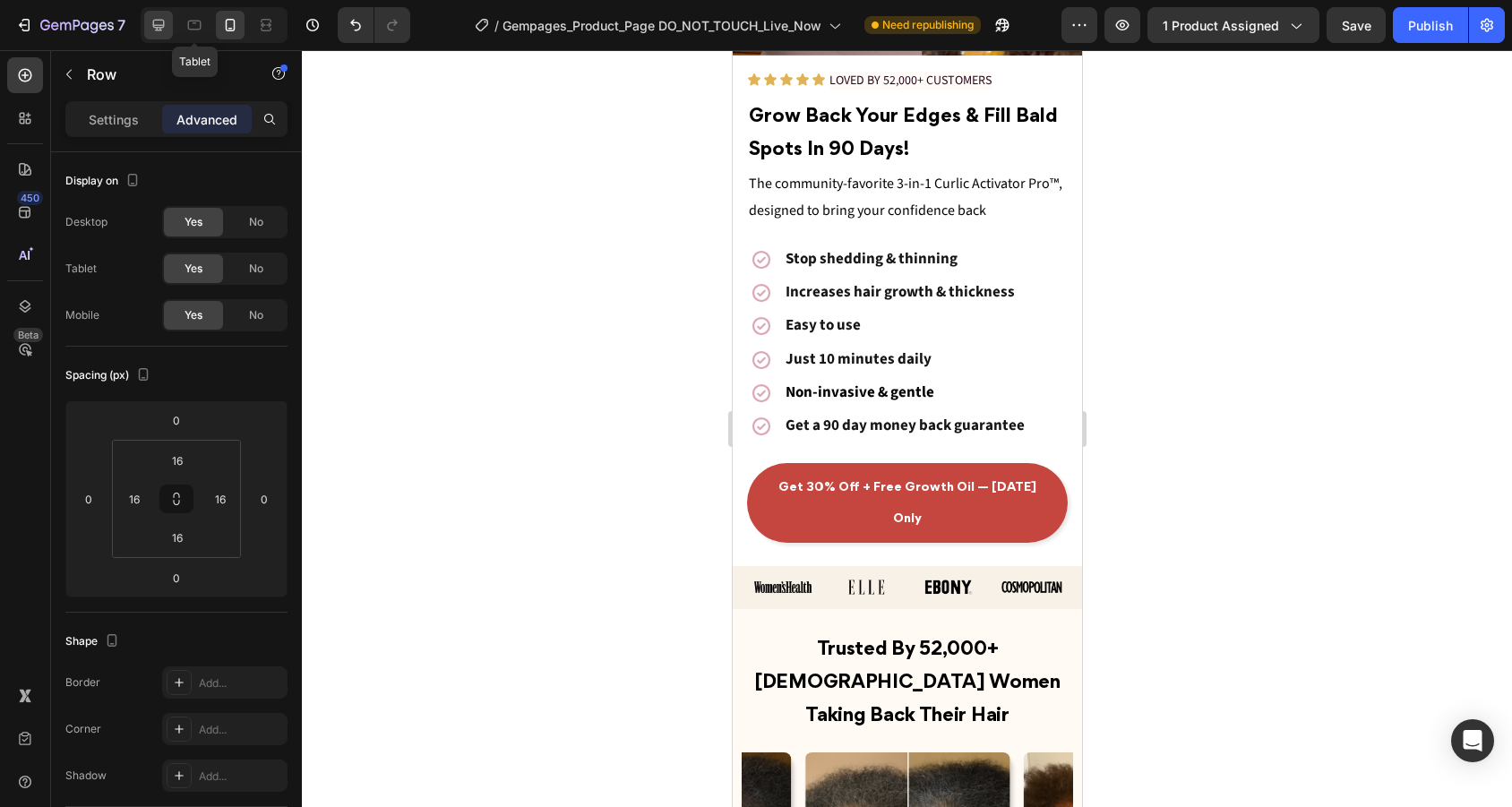
click at [172, 30] on div "Tablet" at bounding box center [214, 24] width 147 height 36
click at [165, 30] on icon at bounding box center [159, 24] width 18 height 18
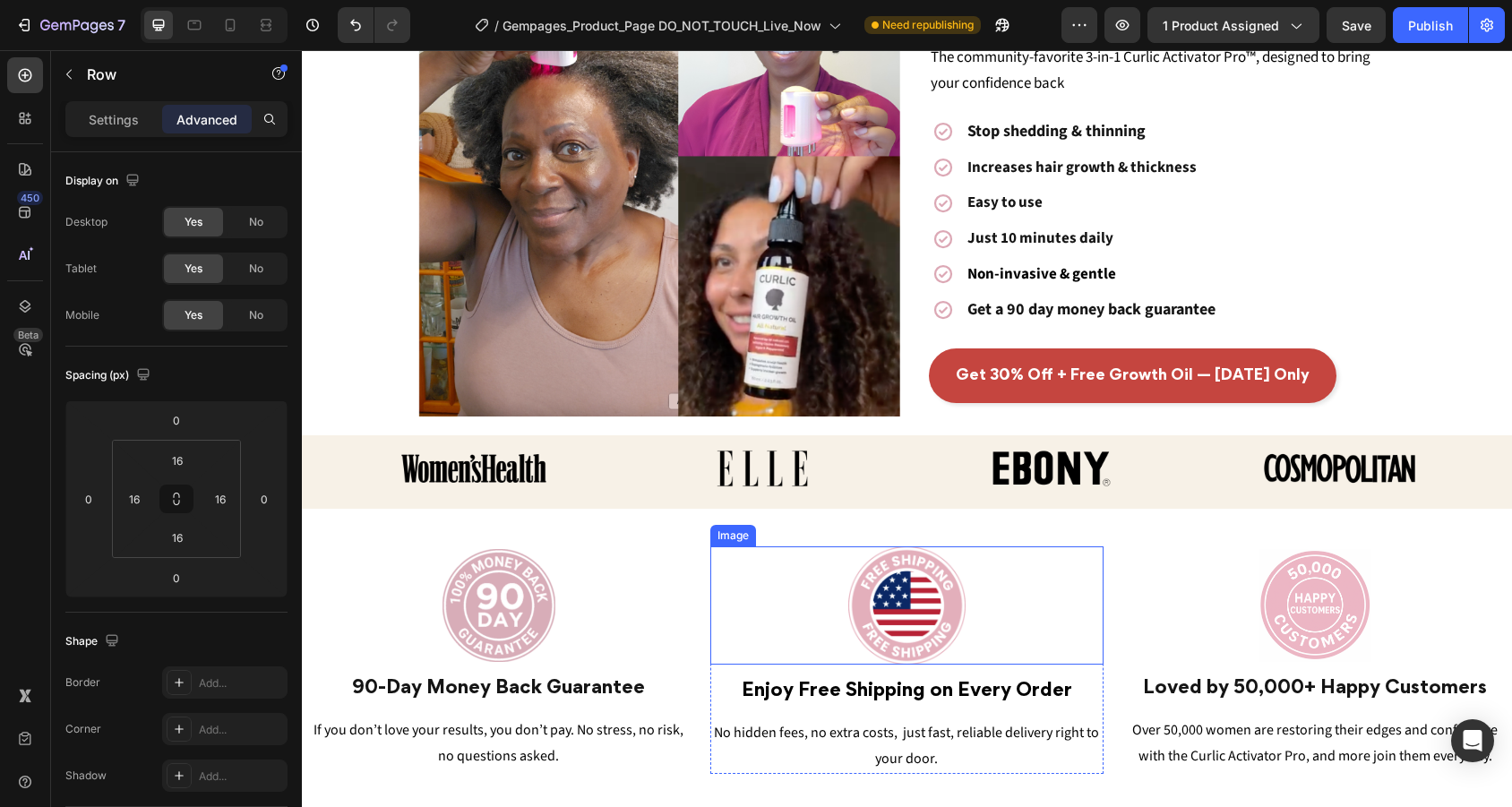
scroll to position [241, 0]
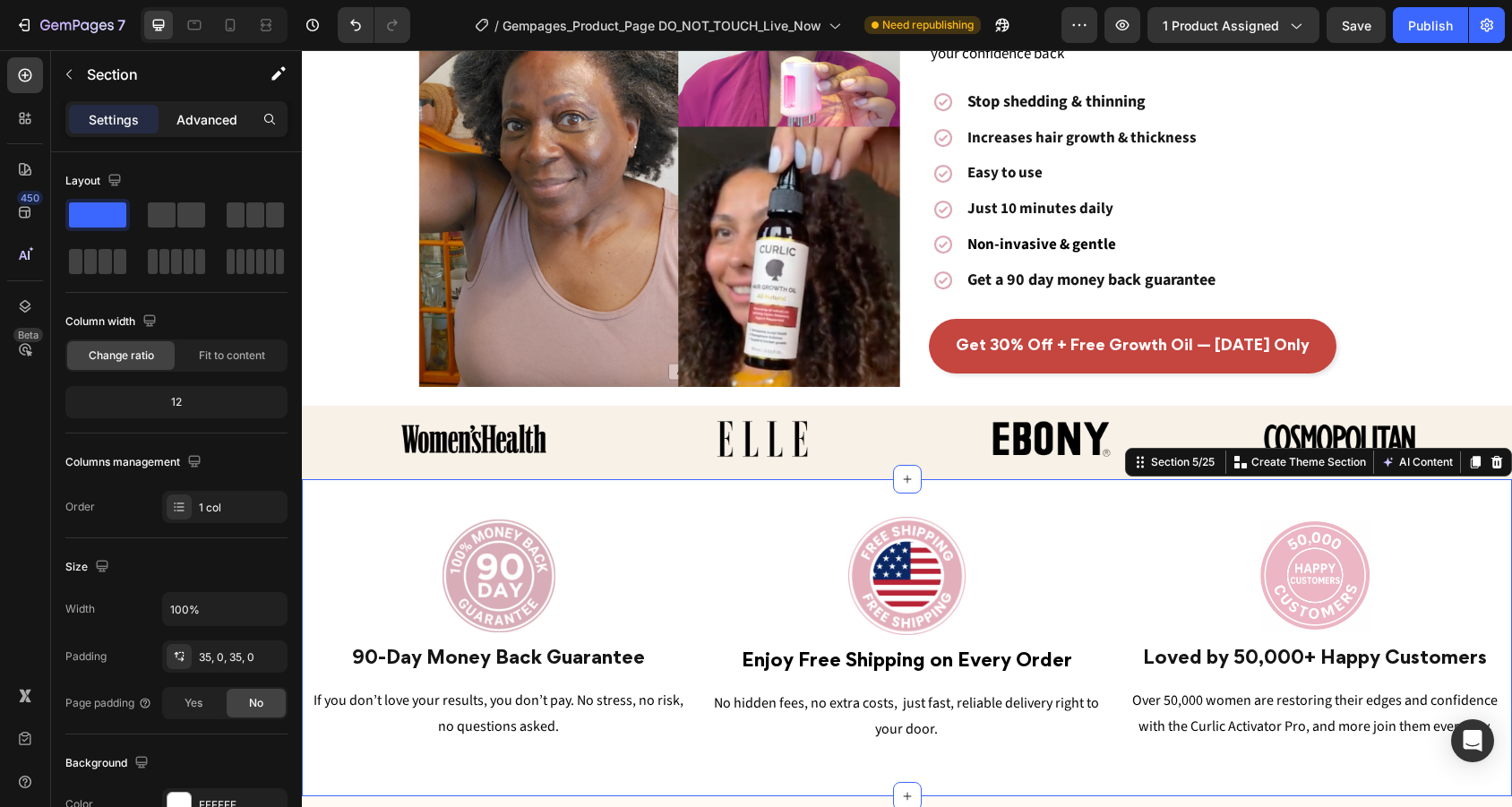
click at [196, 112] on p "Advanced" at bounding box center [207, 119] width 61 height 19
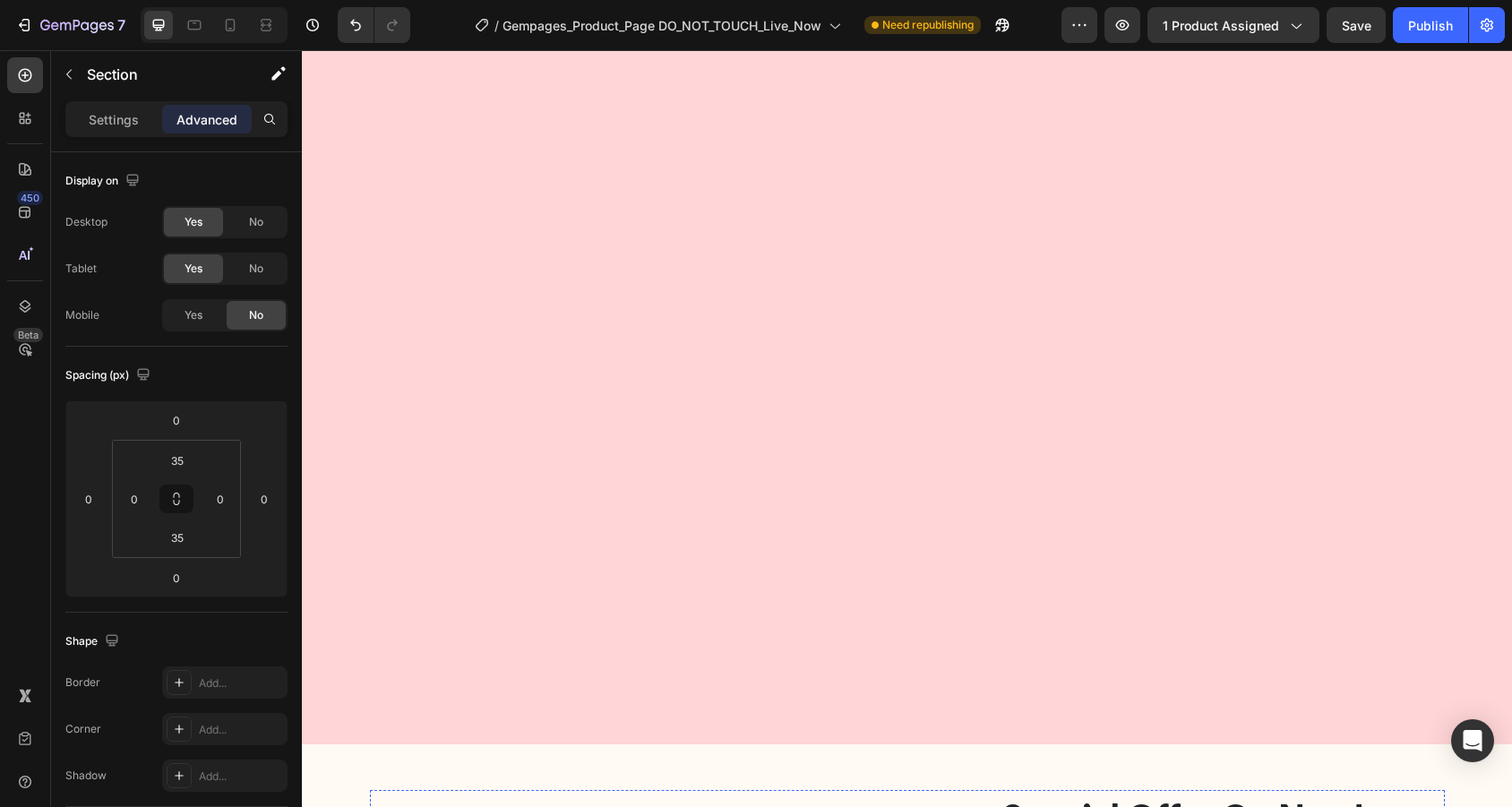
scroll to position [6850, 0]
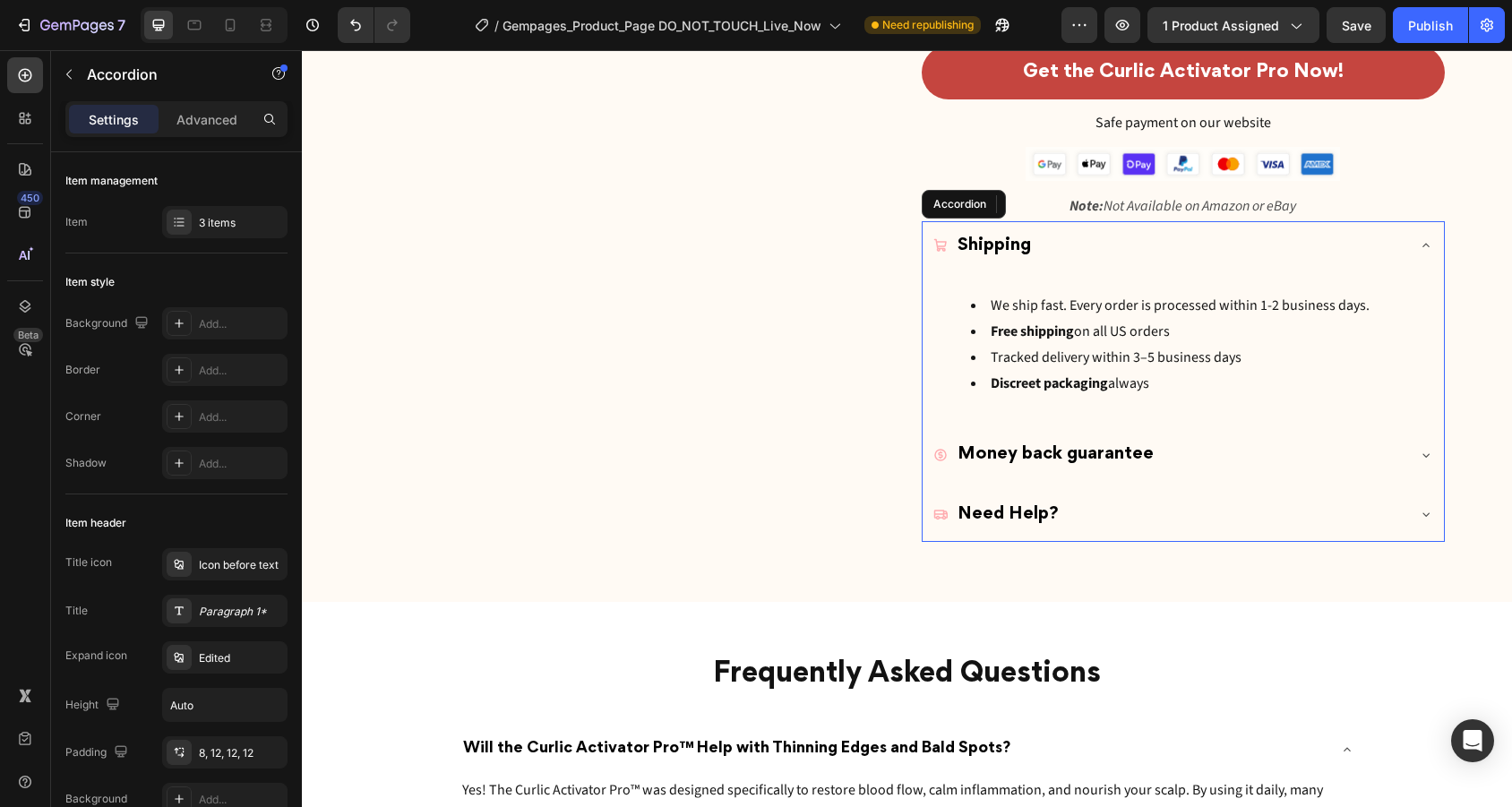
click at [1428, 448] on icon at bounding box center [1426, 454] width 15 height 15
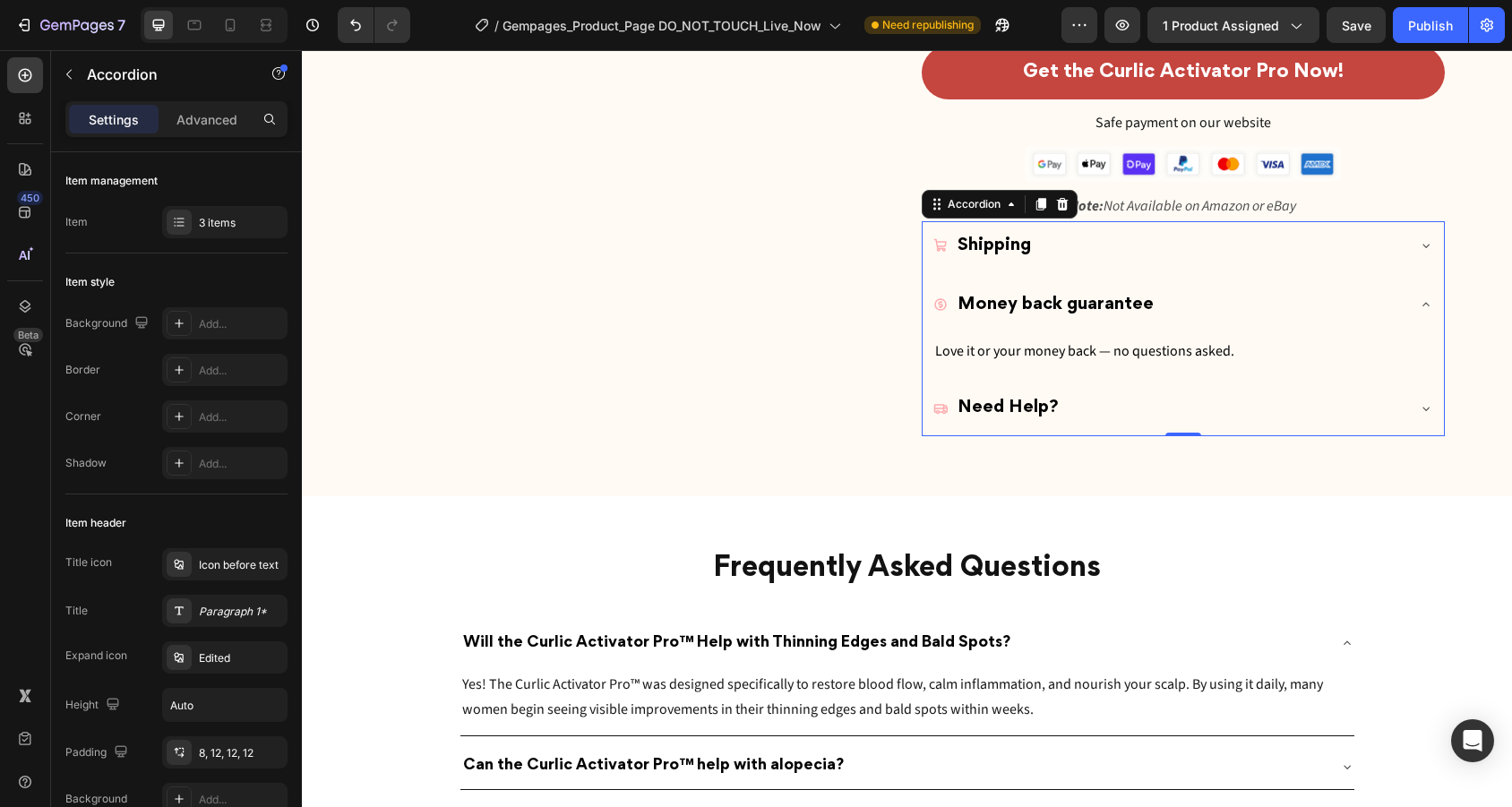
click at [1423, 297] on icon at bounding box center [1426, 304] width 15 height 15
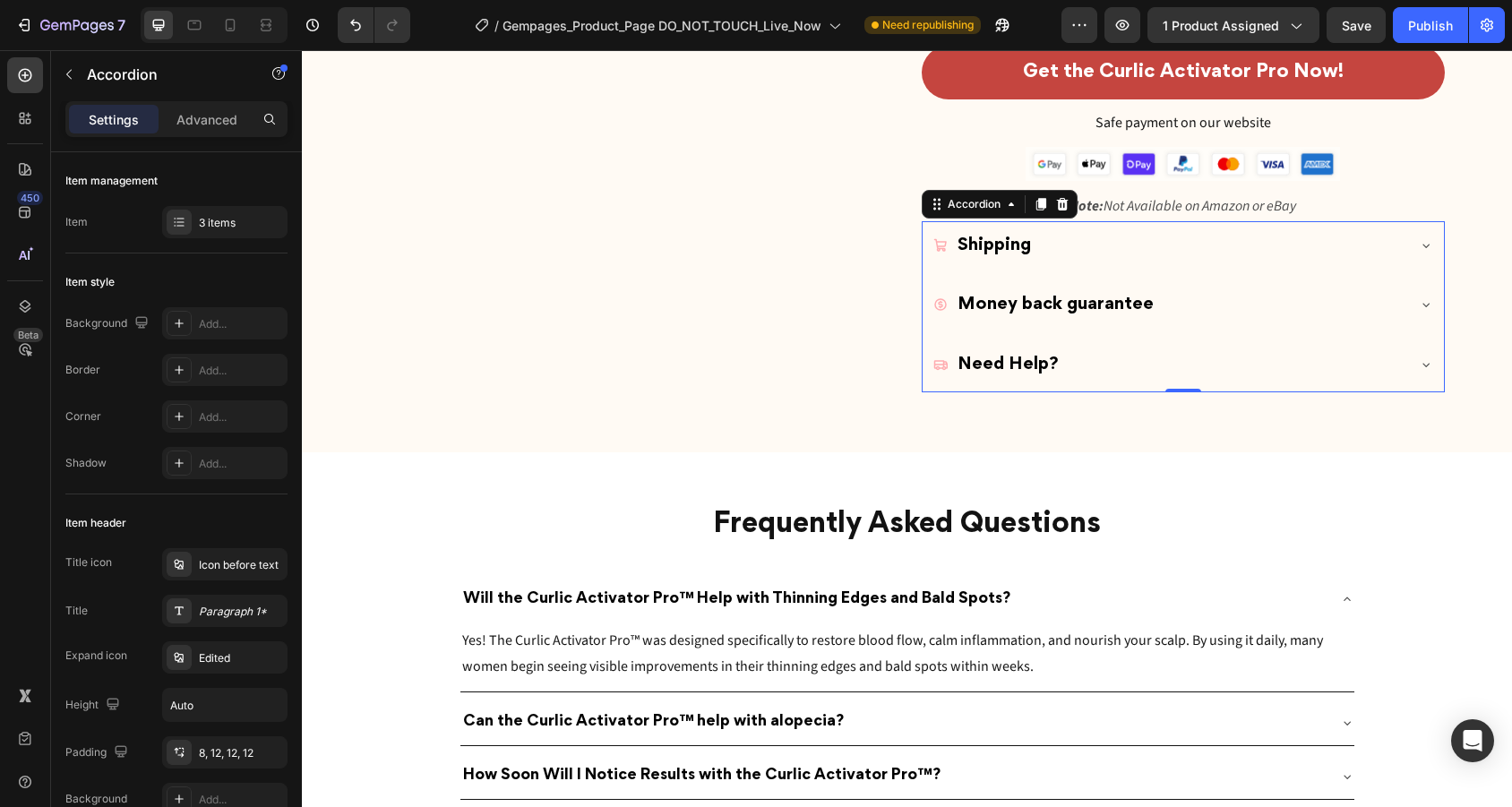
click at [1420, 297] on icon at bounding box center [1426, 304] width 15 height 15
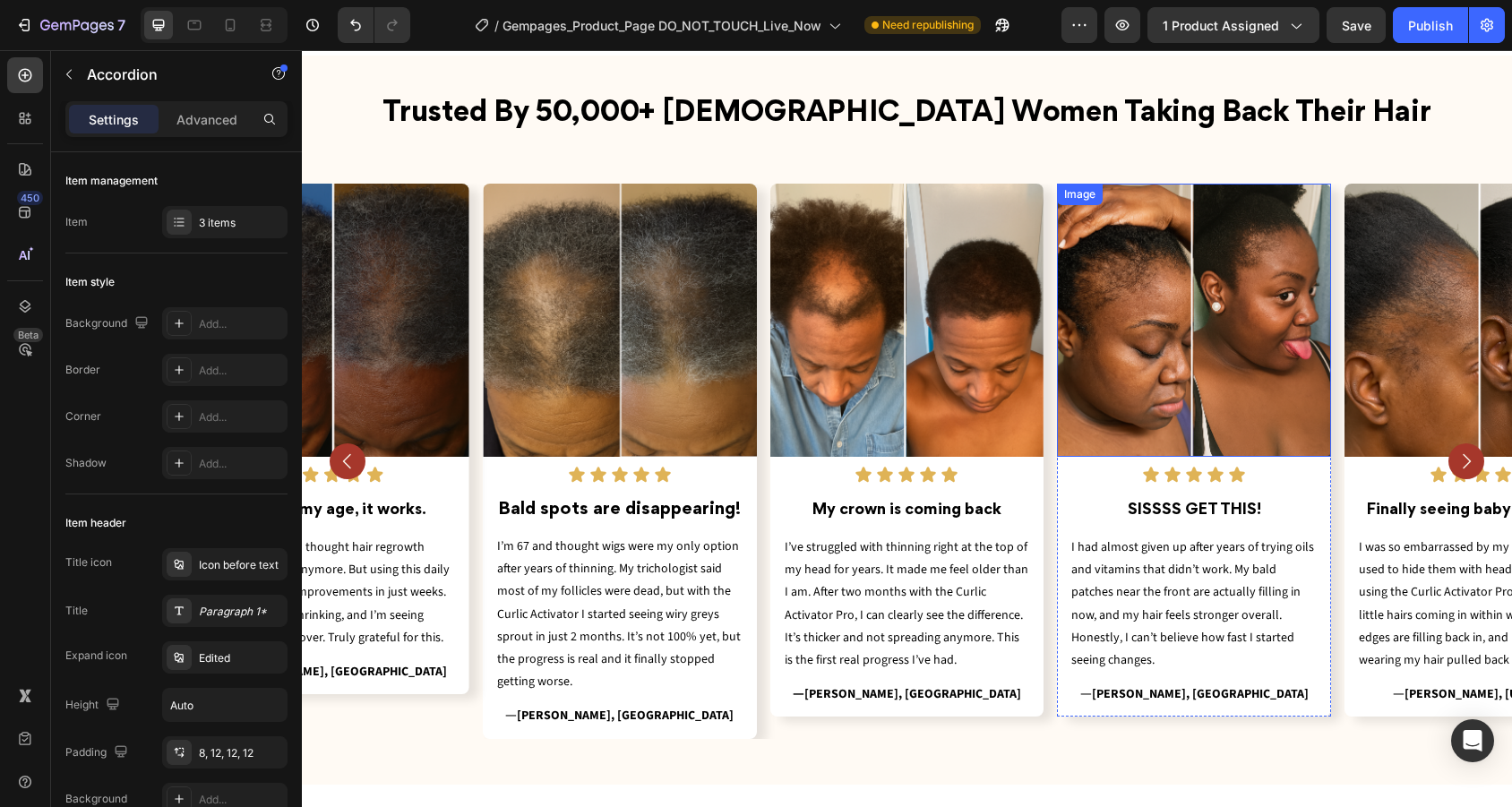
scroll to position [979, 0]
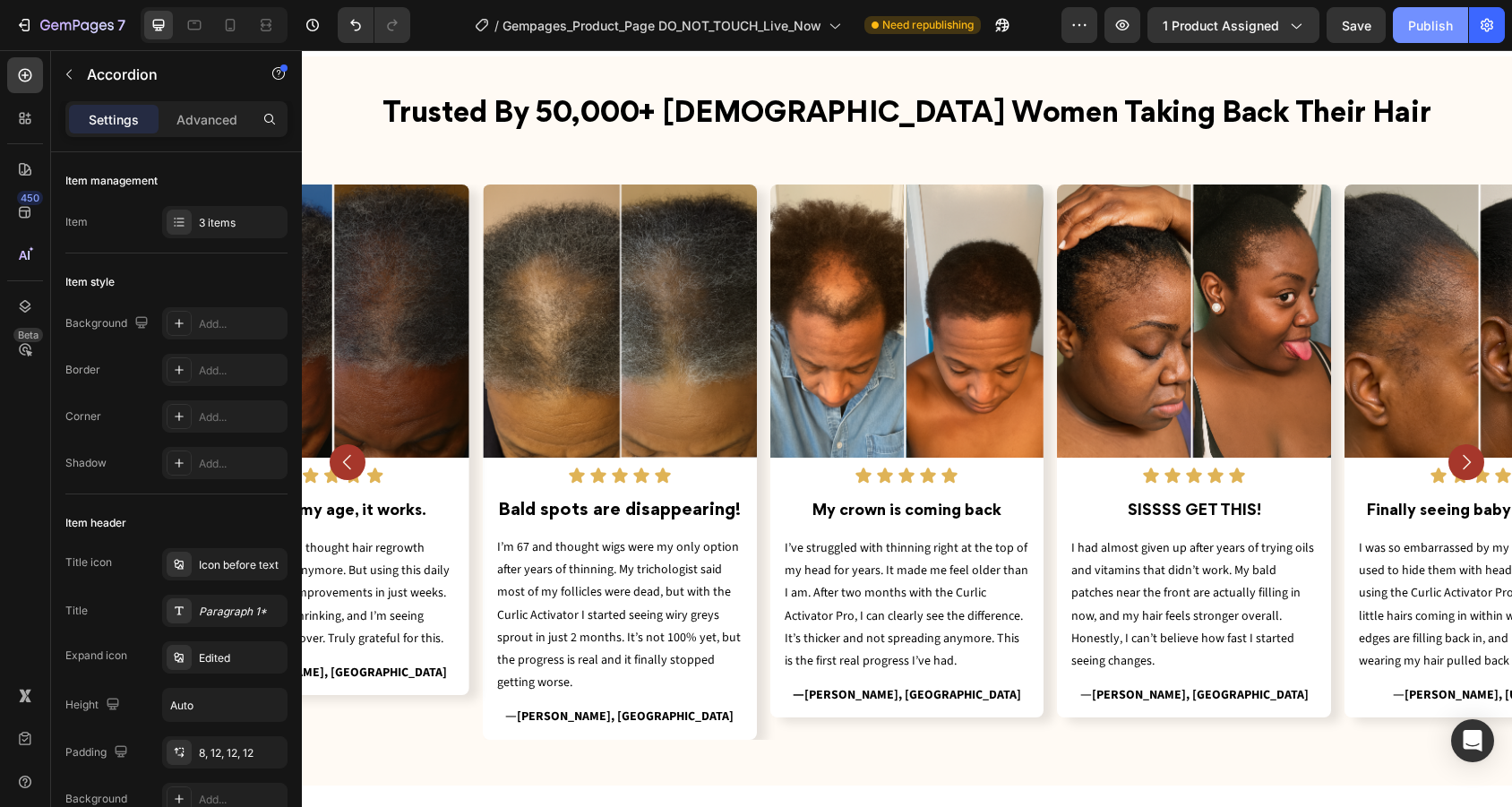
click at [1425, 24] on div "Publish" at bounding box center [1431, 24] width 45 height 19
click at [1365, 26] on span "Save" at bounding box center [1356, 25] width 29 height 16
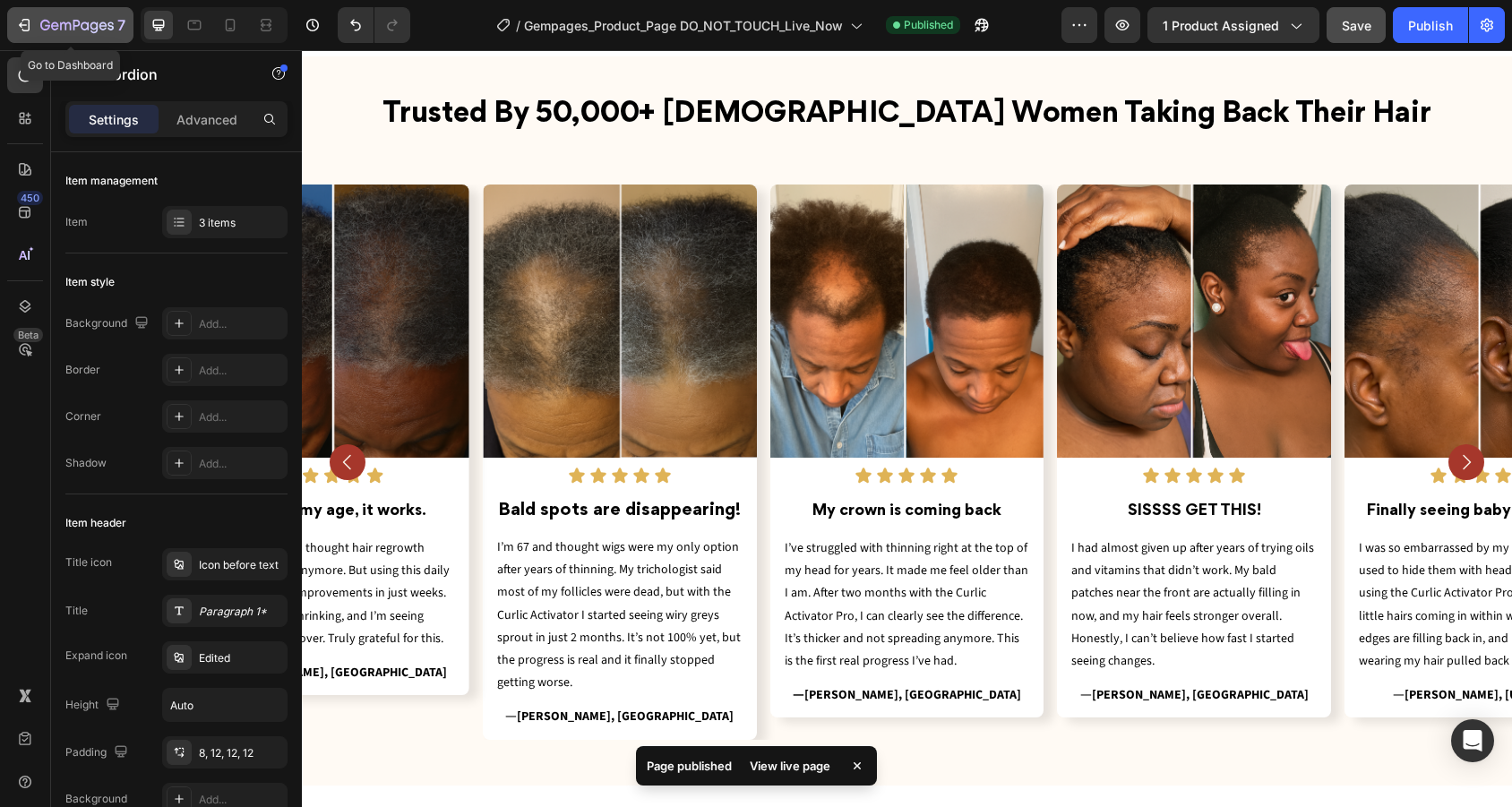
click at [23, 32] on icon "button" at bounding box center [24, 24] width 18 height 18
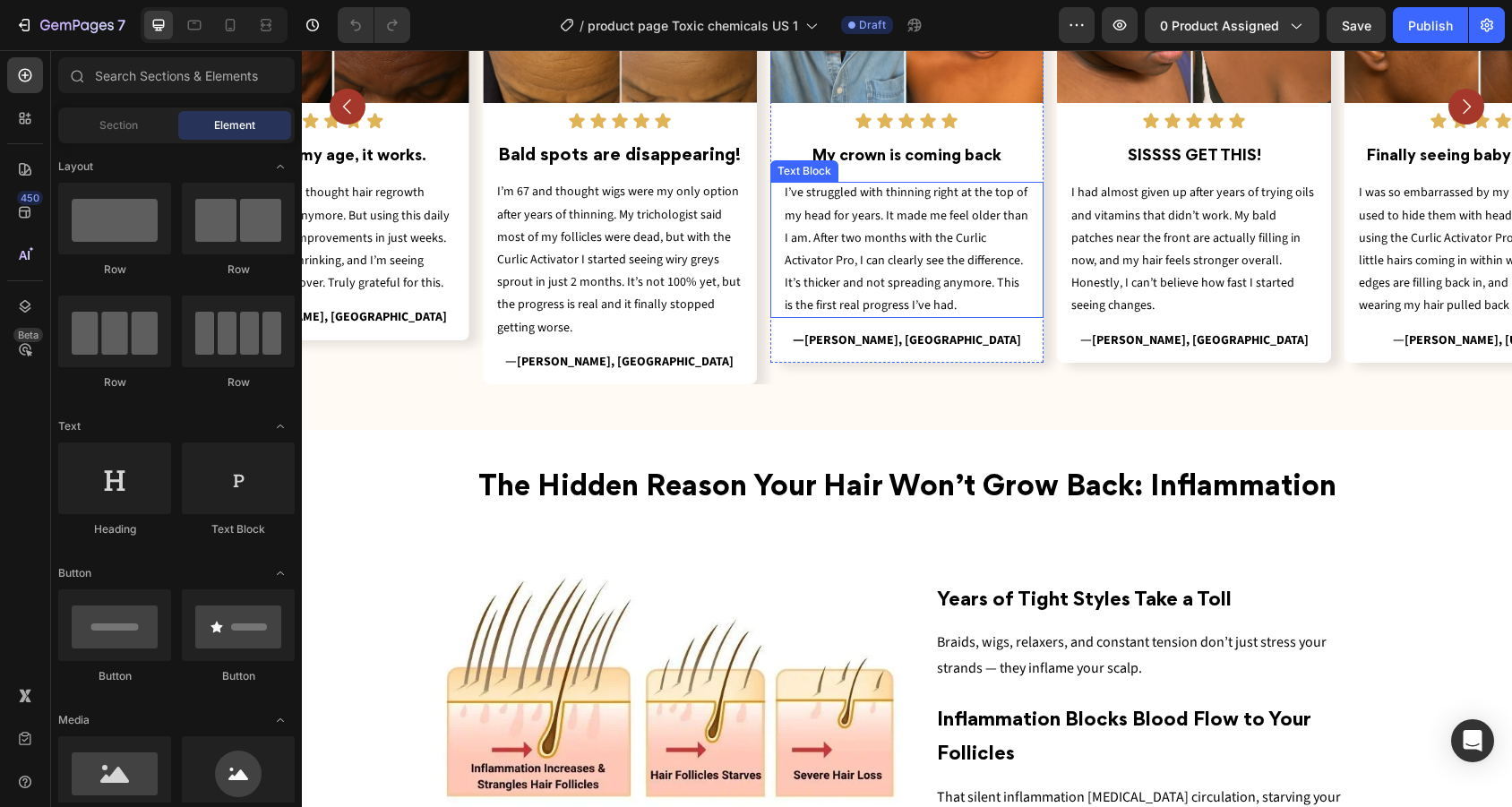
scroll to position [1544, 0]
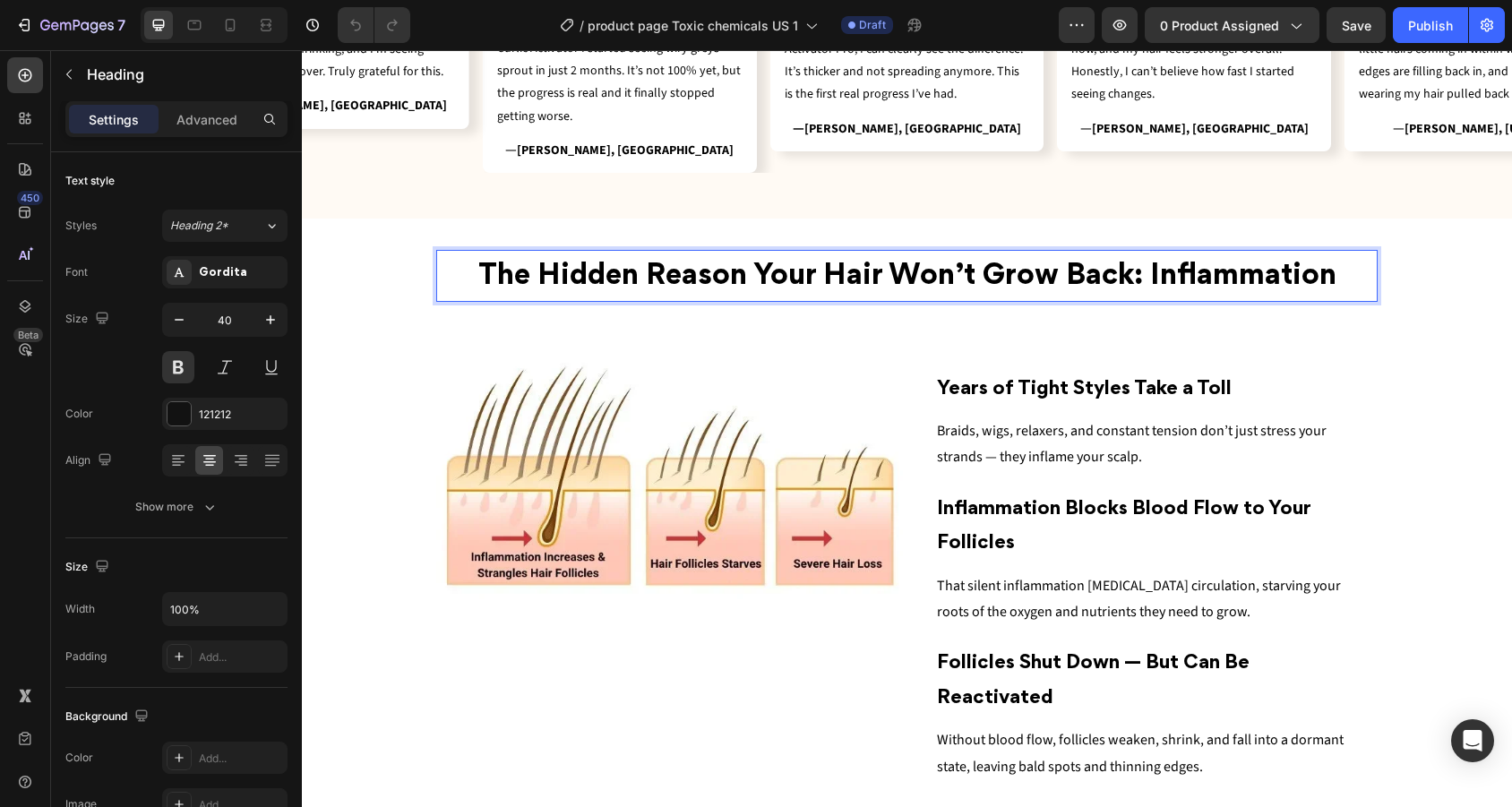
click at [1286, 265] on span "the hidden reason your hair won’t grow back: inflammation" at bounding box center [907, 276] width 858 height 26
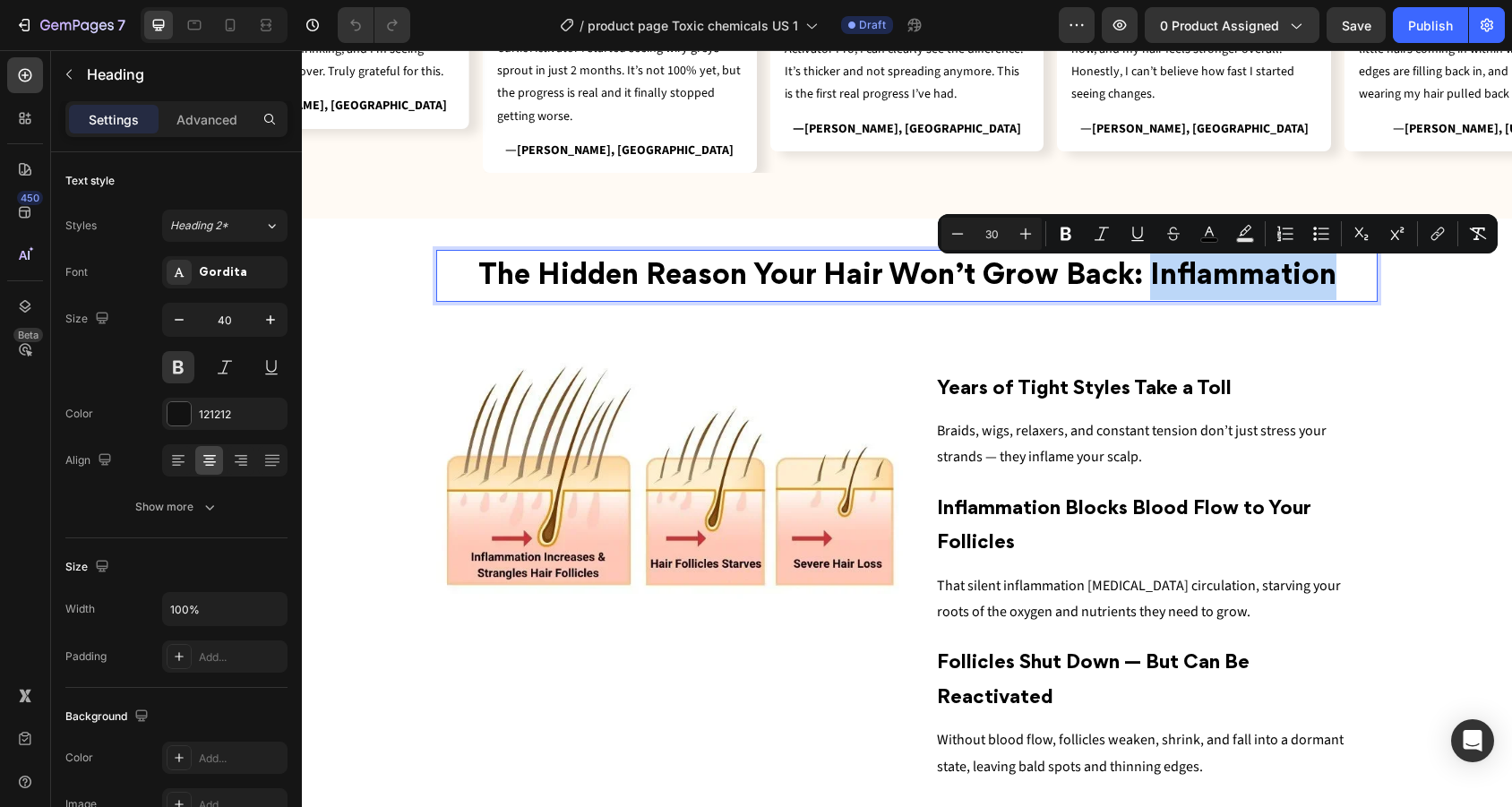
drag, startPoint x: 1347, startPoint y: 265, endPoint x: 1151, endPoint y: 265, distance: 196.0
click at [1151, 265] on p "the hidden reason your hair won’t grow back: inflammation" at bounding box center [906, 275] width 938 height 48
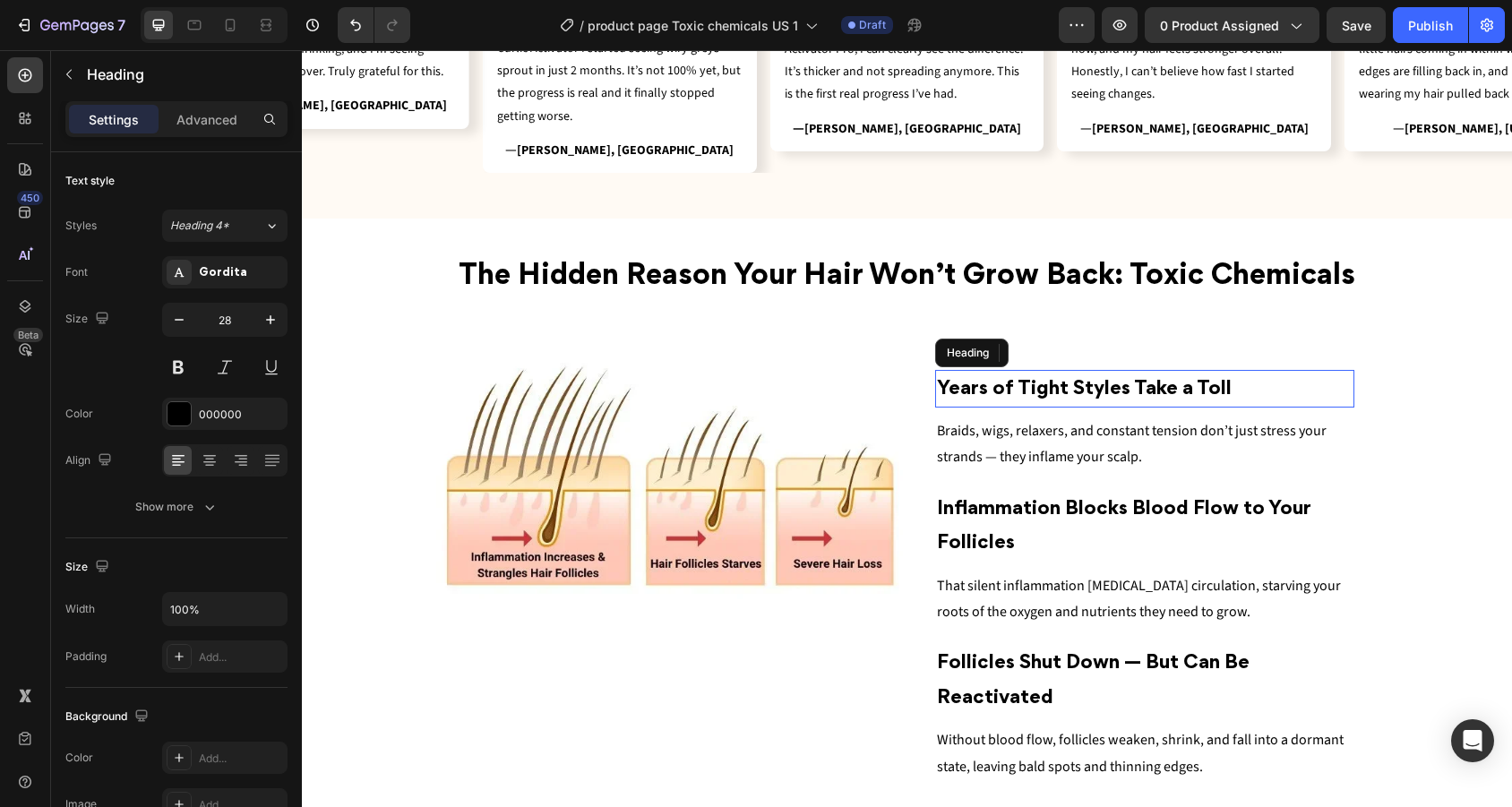
click at [1130, 374] on h2 "Years of Tight Styles Take a Toll" at bounding box center [1145, 388] width 420 height 37
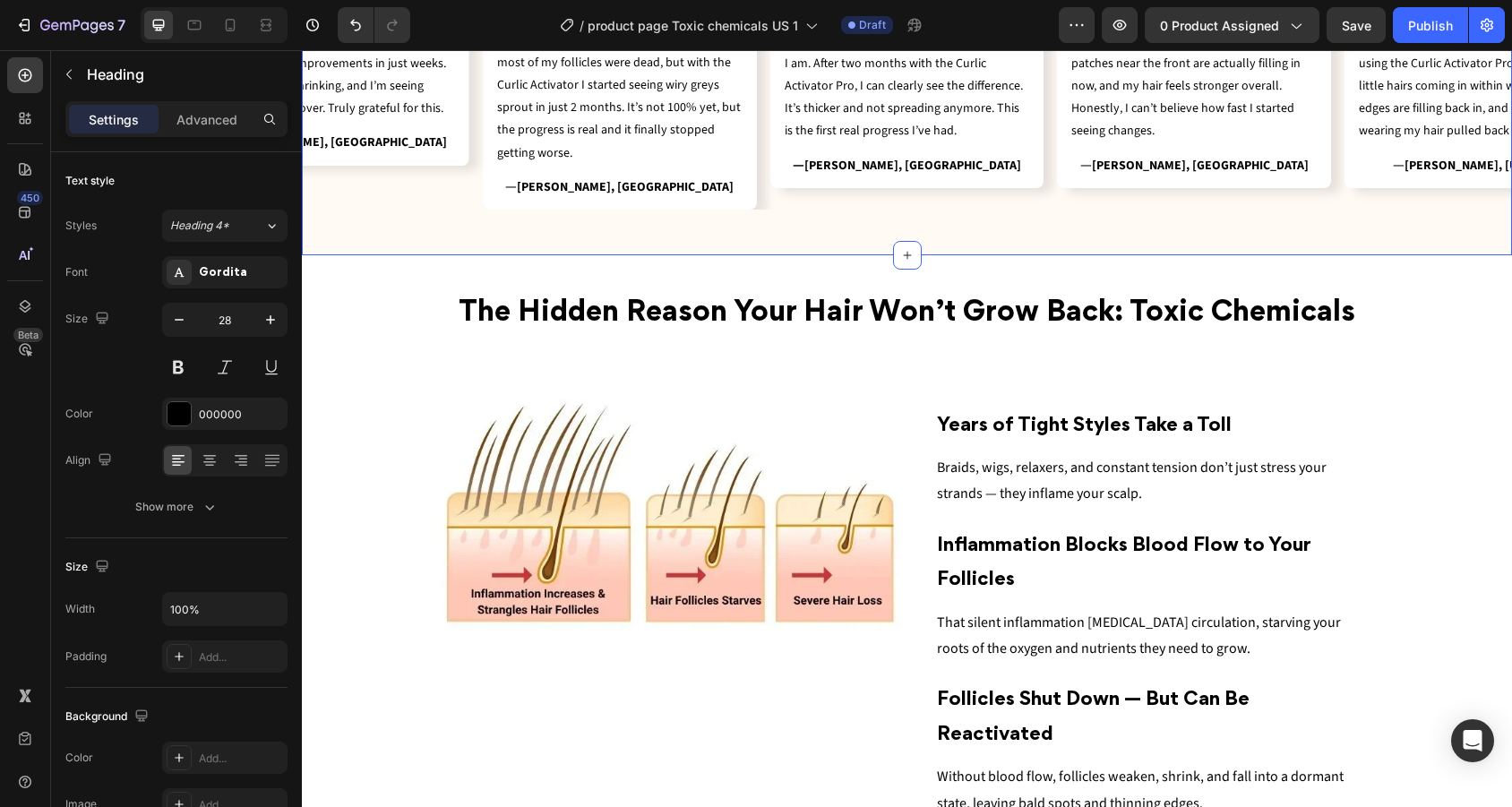
scroll to position [1535, 0]
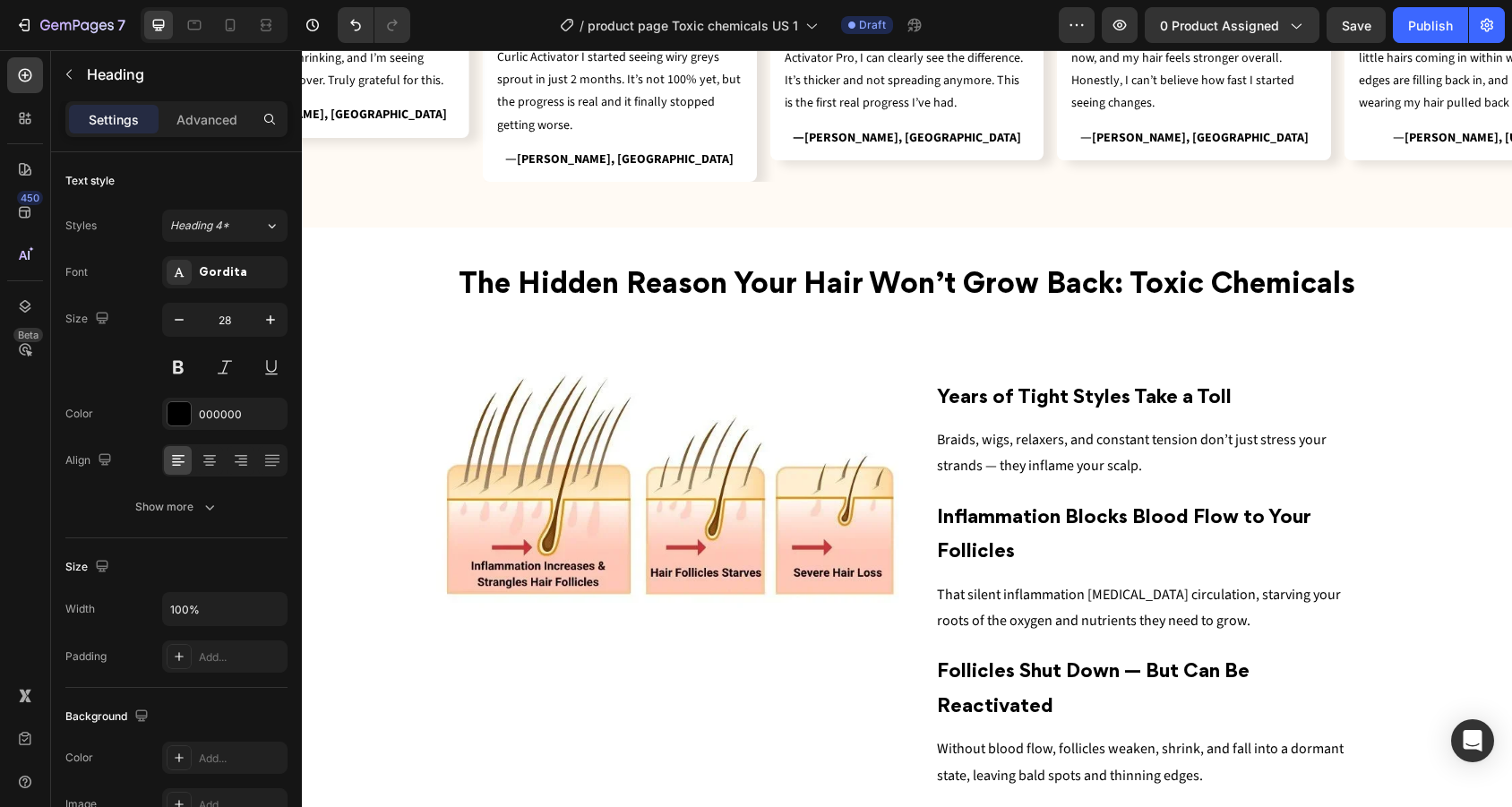
click at [1193, 392] on span "Years of Tight Styles Take a Toll" at bounding box center [1084, 399] width 295 height 18
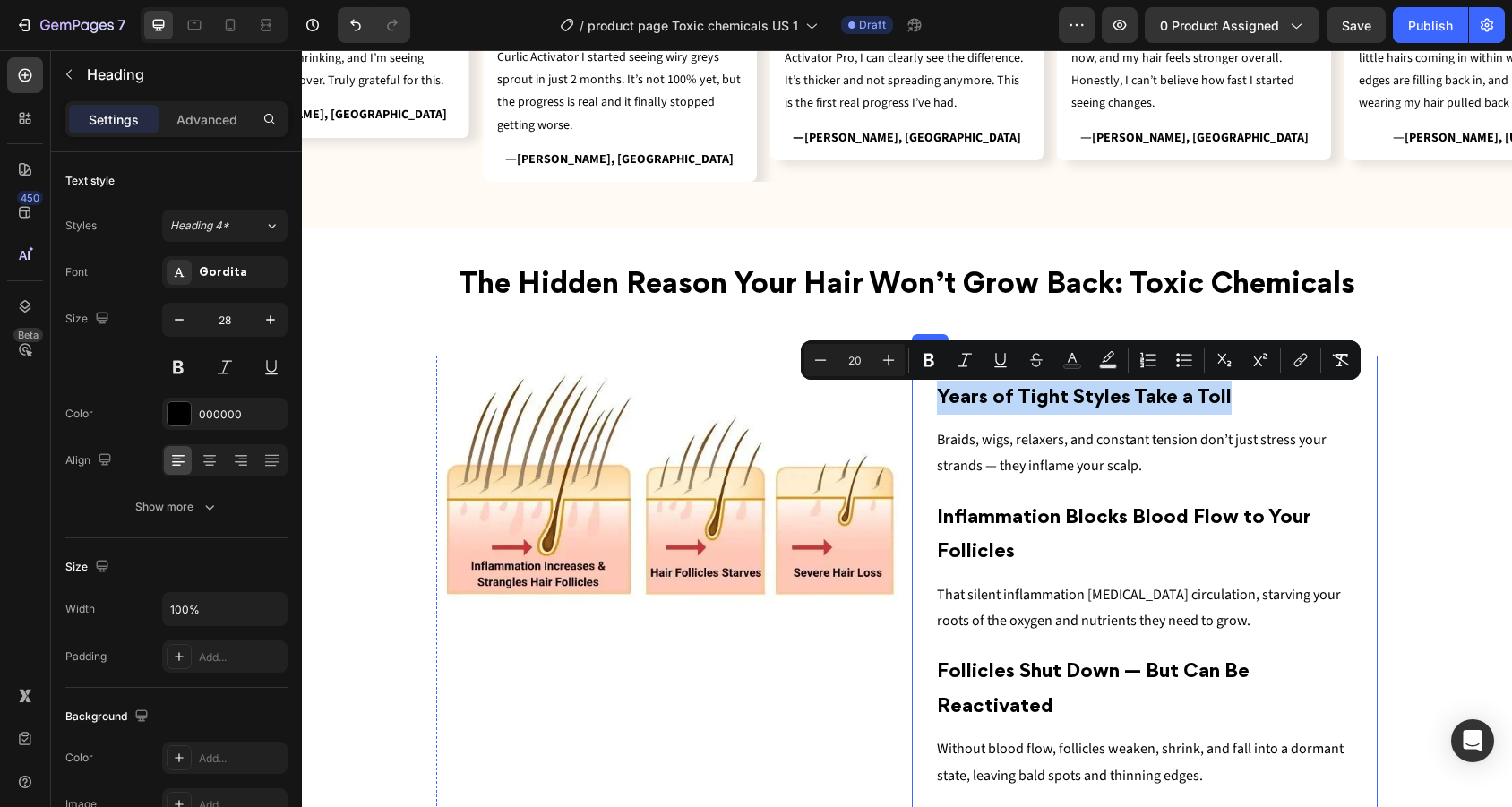
drag, startPoint x: 1241, startPoint y: 392, endPoint x: 919, endPoint y: 392, distance: 322.0
click at [919, 392] on div "Years of Tight Styles Take a Toll Heading Braids, wigs, relaxers, and constant …" at bounding box center [1145, 623] width 466 height 536
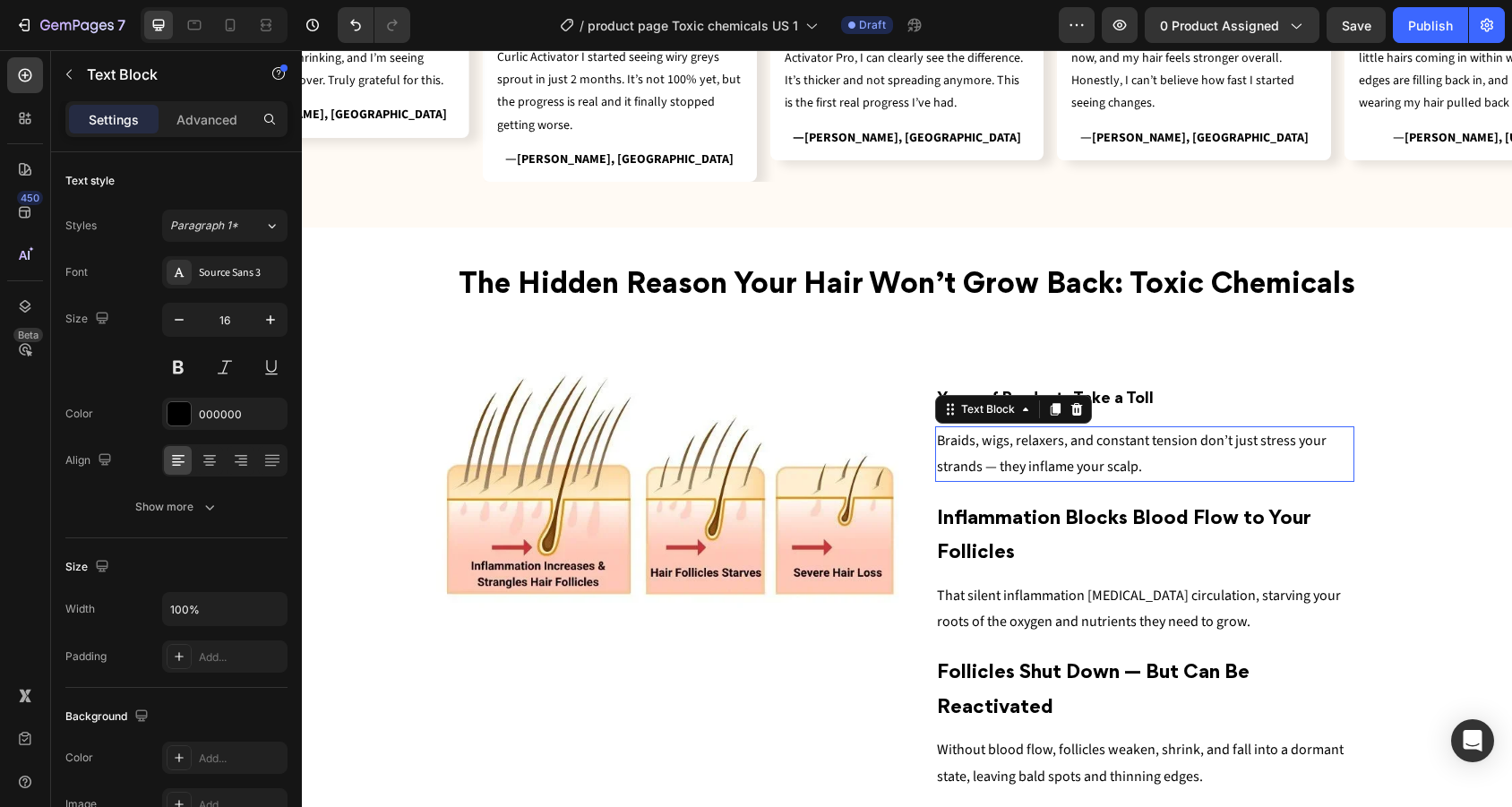
click at [1145, 454] on p "Braids, wigs, relaxers, and constant tension don’t just stress your strands — t…" at bounding box center [1145, 453] width 416 height 52
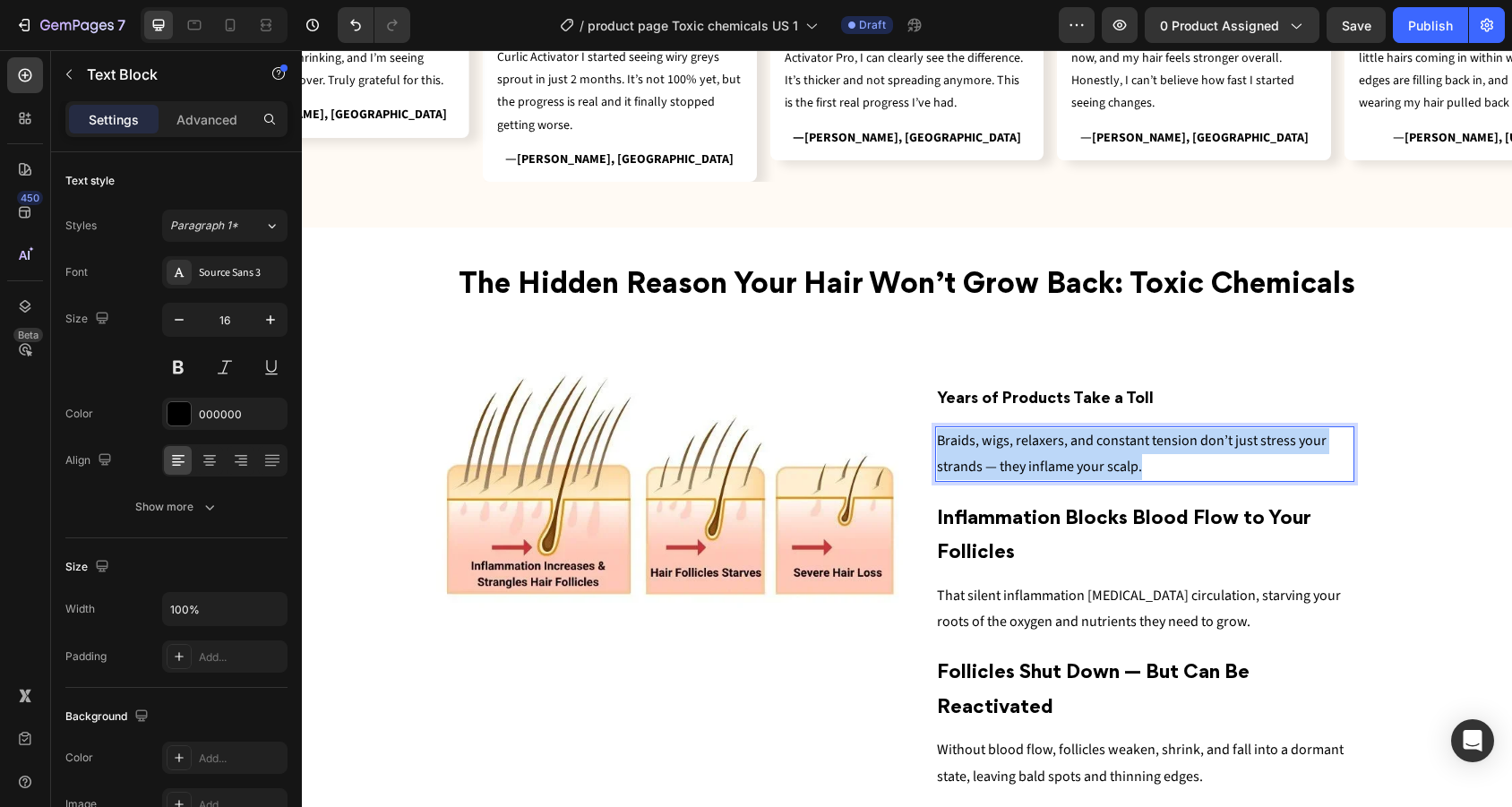
drag, startPoint x: 1146, startPoint y: 460, endPoint x: 938, endPoint y: 420, distance: 211.8
click at [938, 420] on div "⁠⁠⁠⁠⁠⁠⁠ Years of Products Take a Toll Heading Braids, wigs, relaxers, and const…" at bounding box center [1145, 430] width 420 height 103
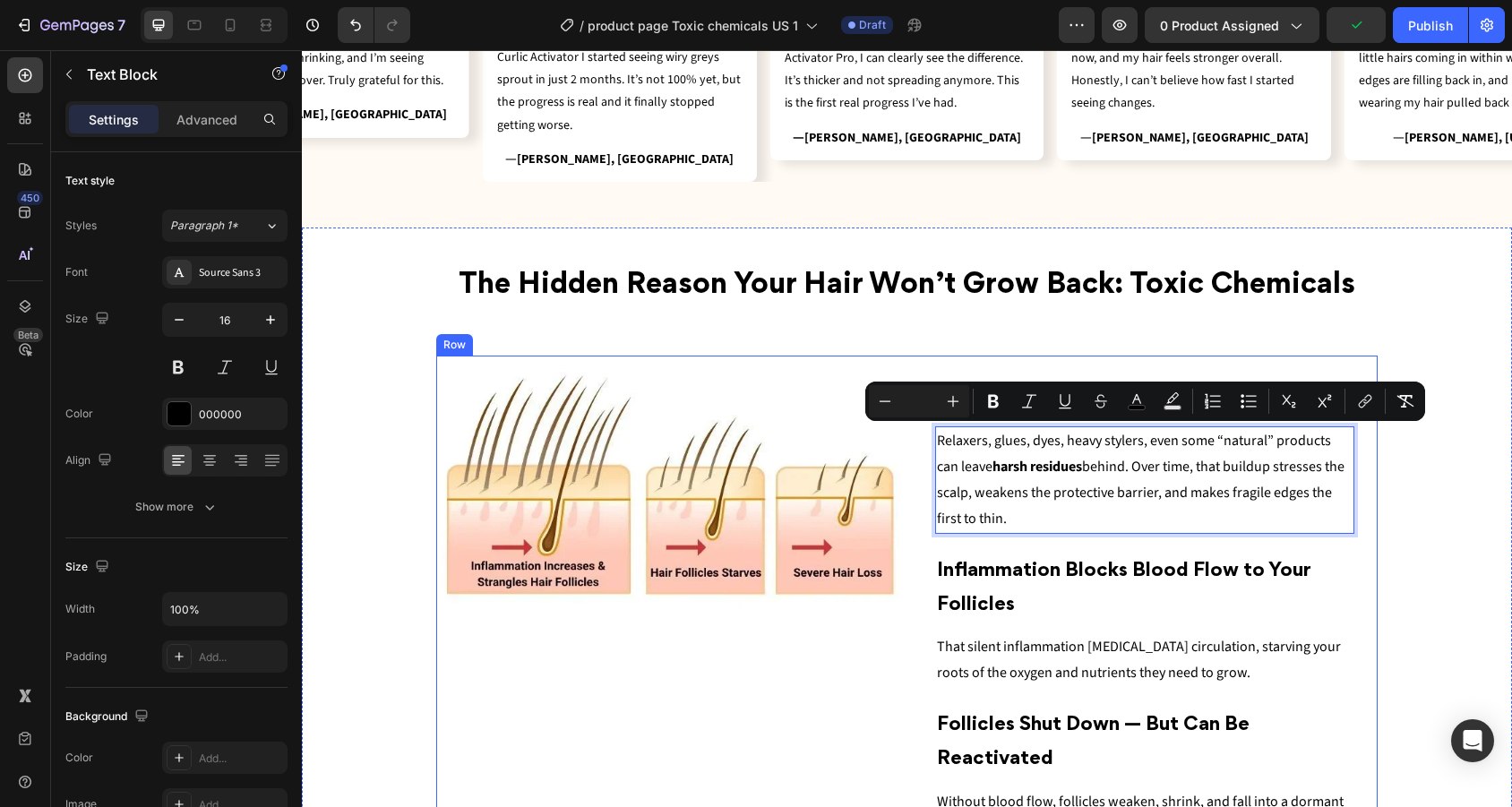
drag, startPoint x: 1057, startPoint y: 513, endPoint x: 909, endPoint y: 420, distance: 174.8
click at [909, 420] on div "Image ⁠⁠⁠⁠⁠⁠⁠ Years of Products Take a Toll Heading Relaxers, glues, dyes, heav…" at bounding box center [906, 649] width 942 height 588
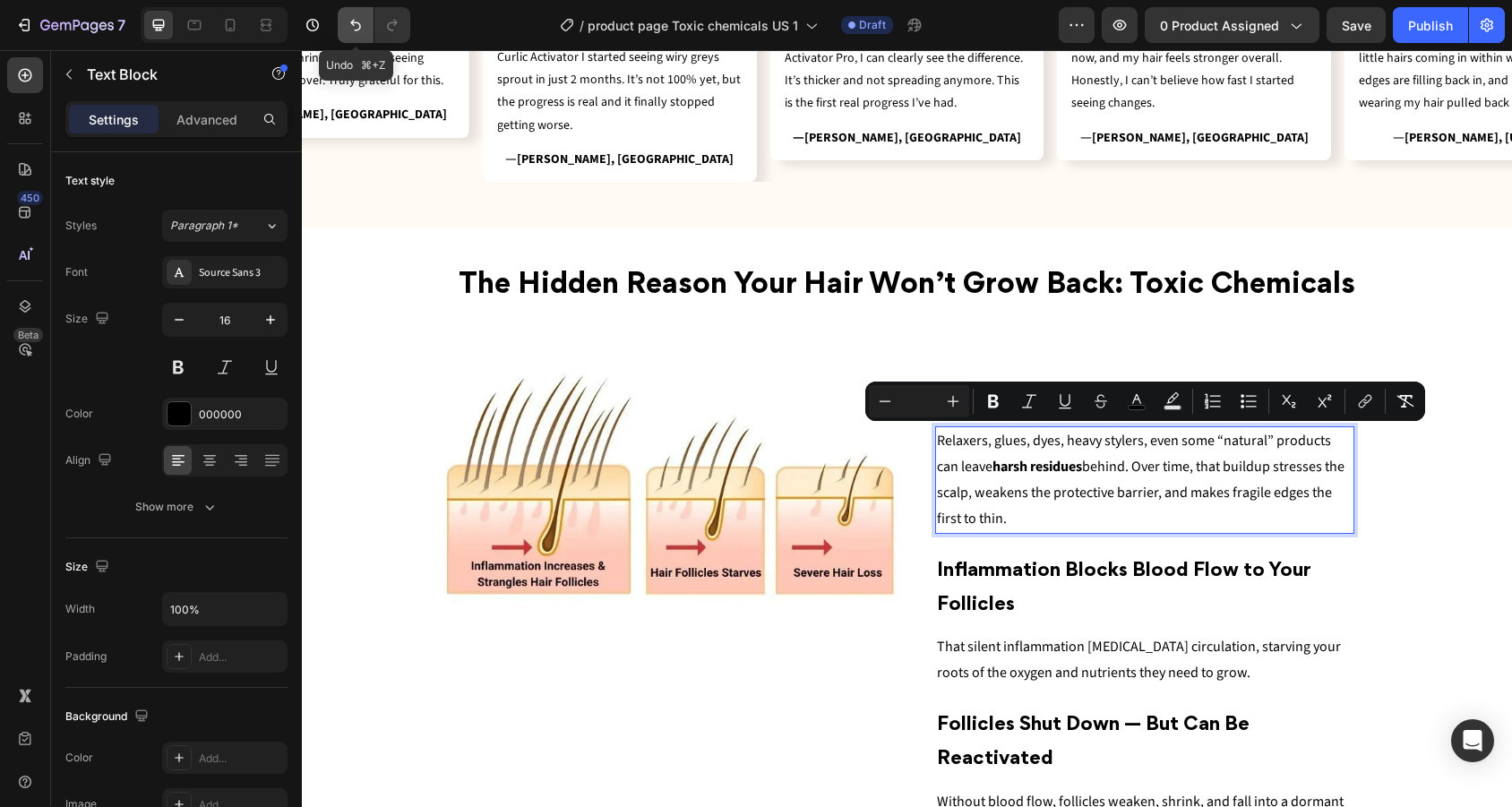
click at [348, 16] on button "Undo/Redo" at bounding box center [356, 24] width 36 height 36
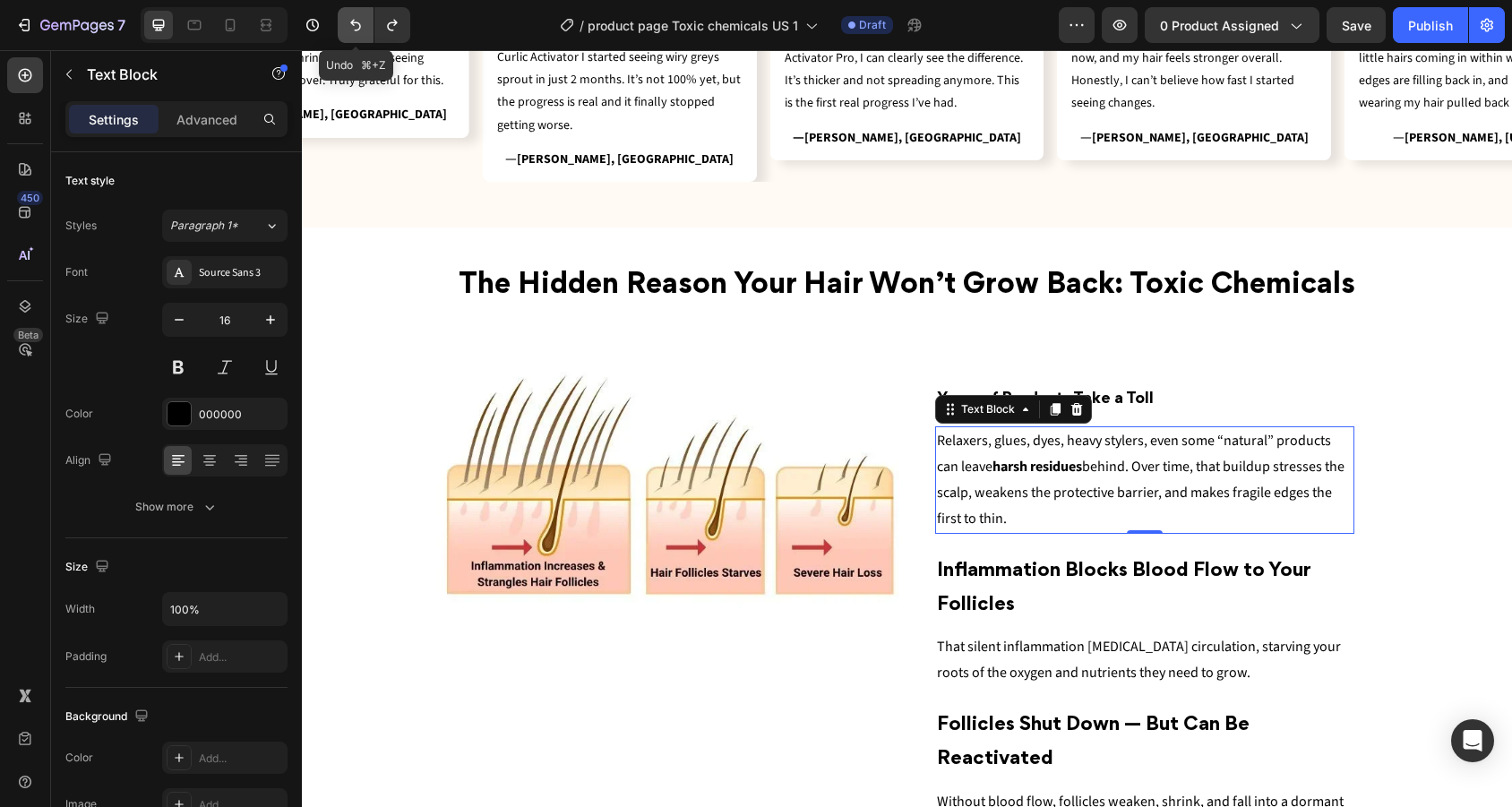
click at [348, 16] on button "Undo/Redo" at bounding box center [356, 24] width 36 height 36
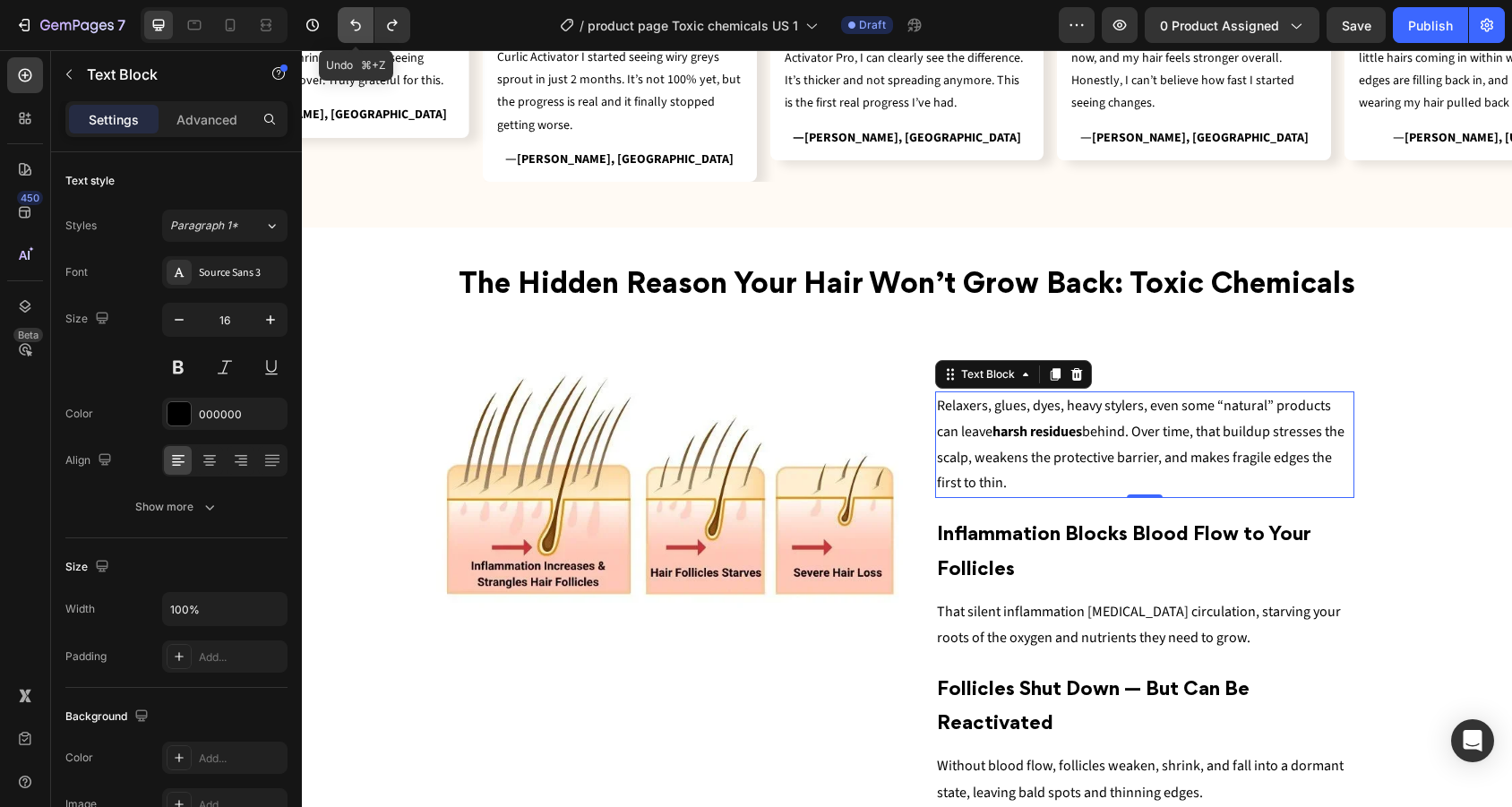
click at [348, 16] on button "Undo/Redo" at bounding box center [356, 24] width 36 height 36
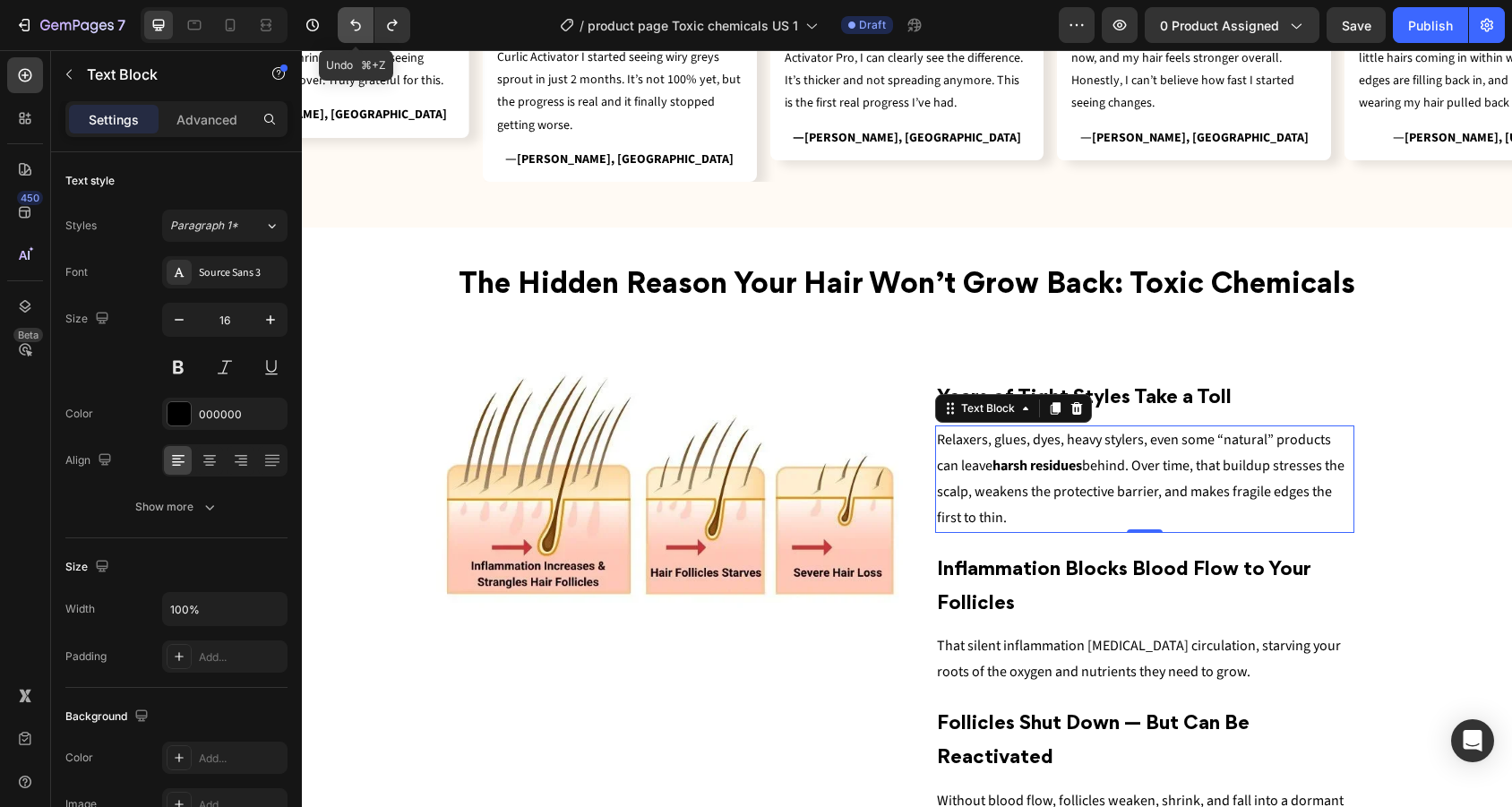
click at [348, 16] on button "Undo/Redo" at bounding box center [356, 24] width 36 height 36
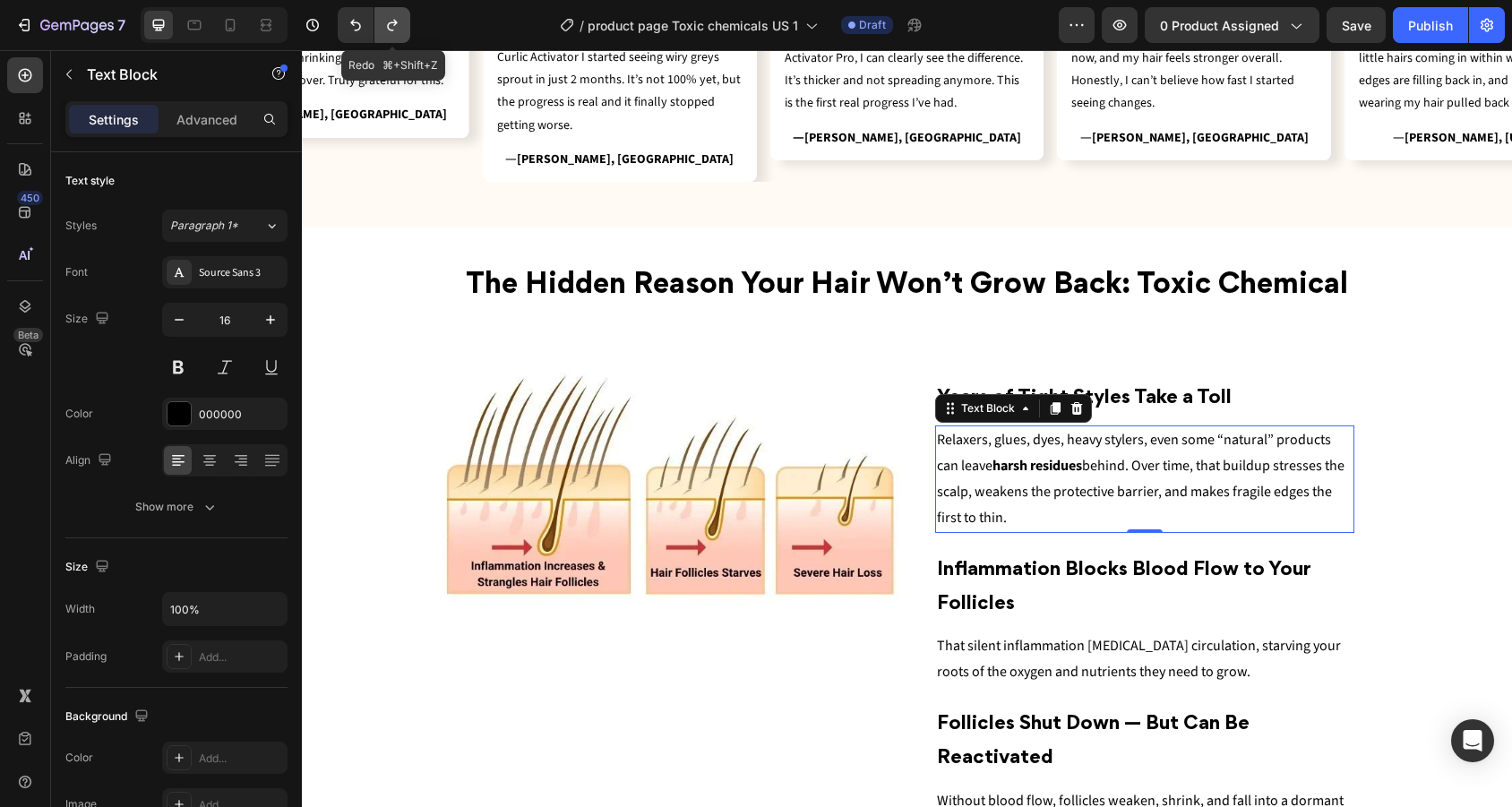
click at [387, 18] on icon "Undo/Redo" at bounding box center [392, 24] width 18 height 18
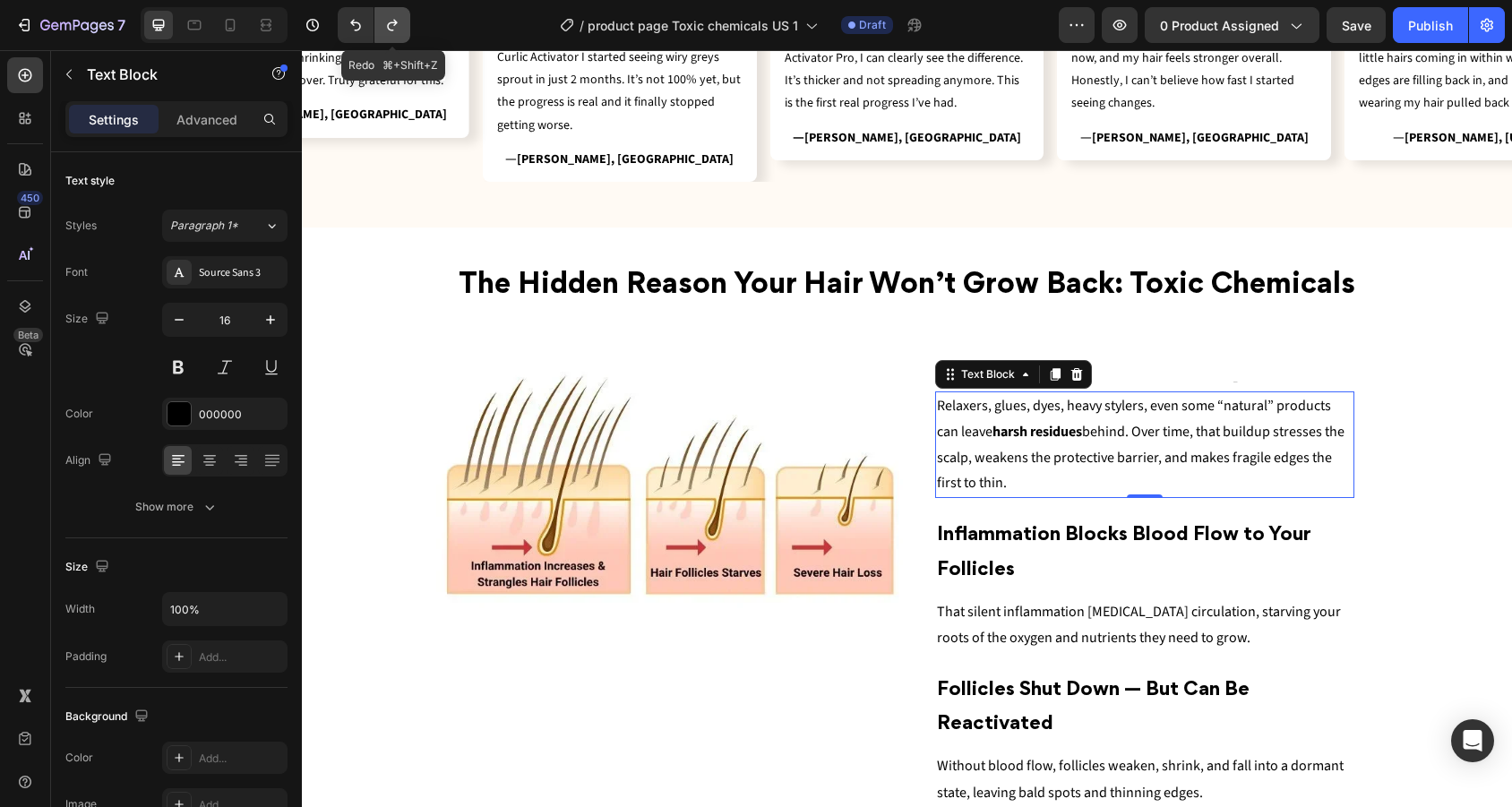
click at [387, 18] on icon "Undo/Redo" at bounding box center [392, 24] width 18 height 18
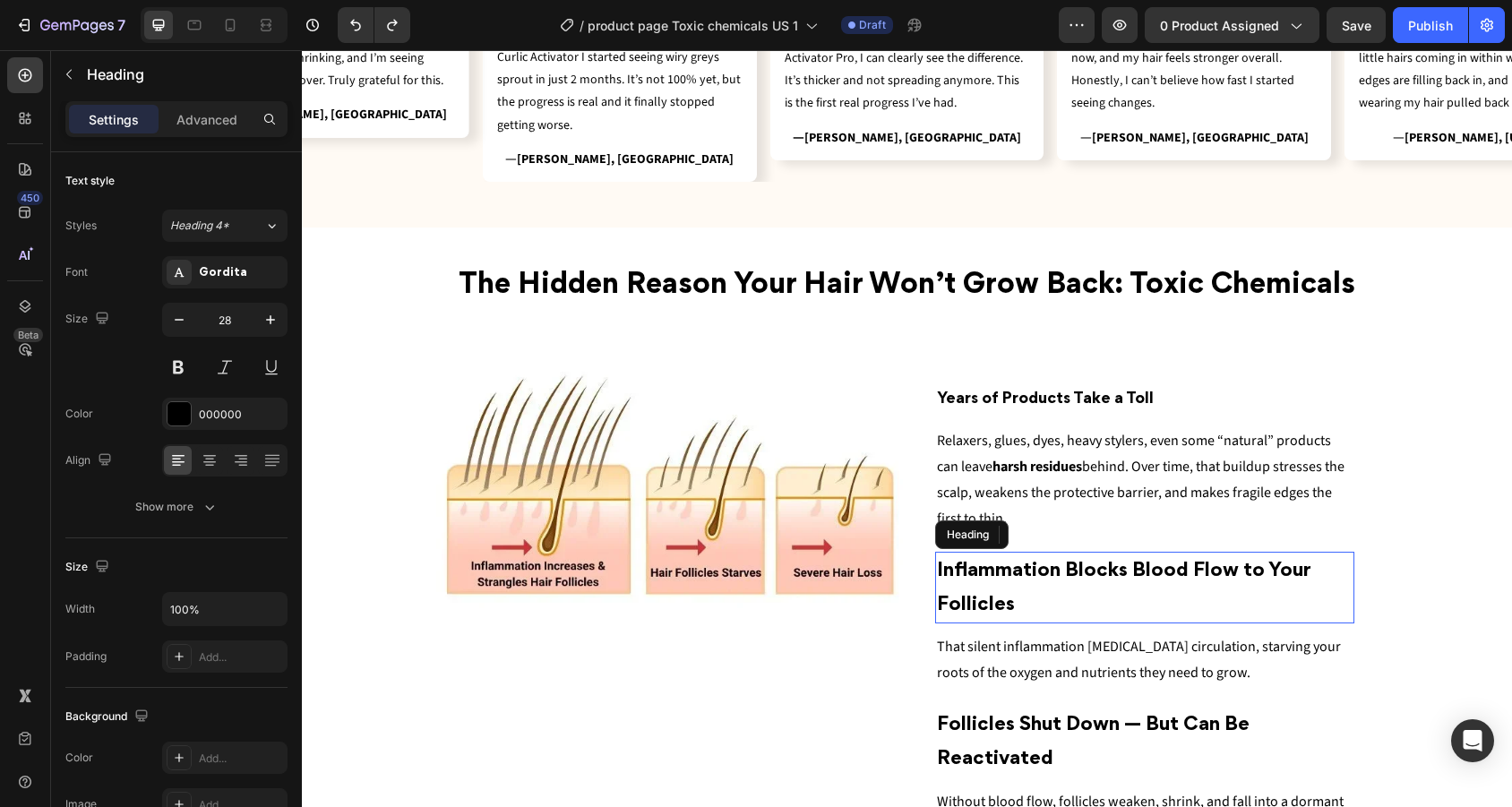
click at [1107, 576] on h2 "Inflammation Blocks Blood Flow to Your Follicles" at bounding box center [1145, 588] width 420 height 72
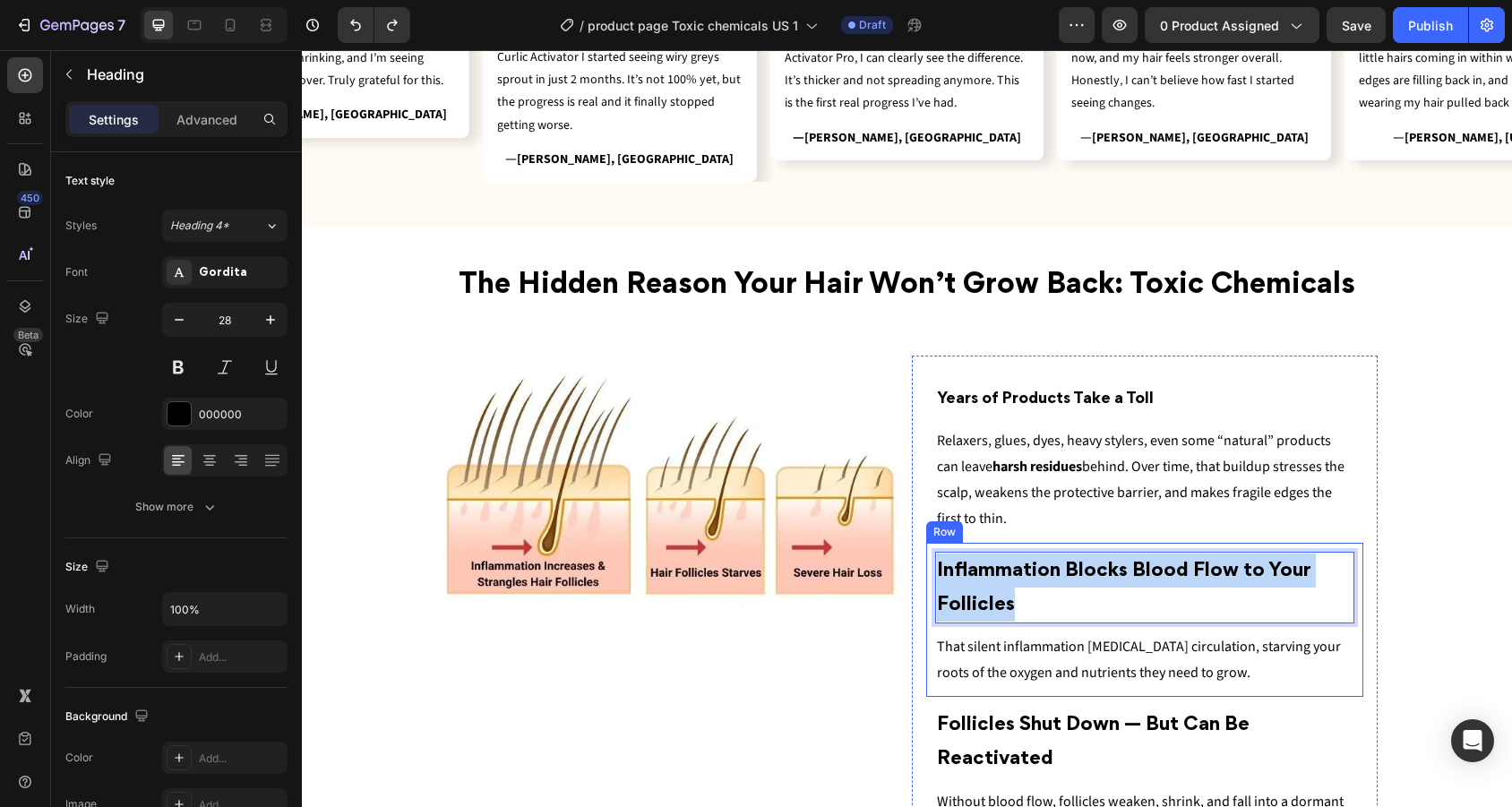
drag, startPoint x: 1010, startPoint y: 595, endPoint x: 932, endPoint y: 549, distance: 90.6
click at [932, 549] on div "Inflammation Blocks Blood Flow to Your Follicles Heading 10 That silent inflamm…" at bounding box center [1145, 619] width 438 height 154
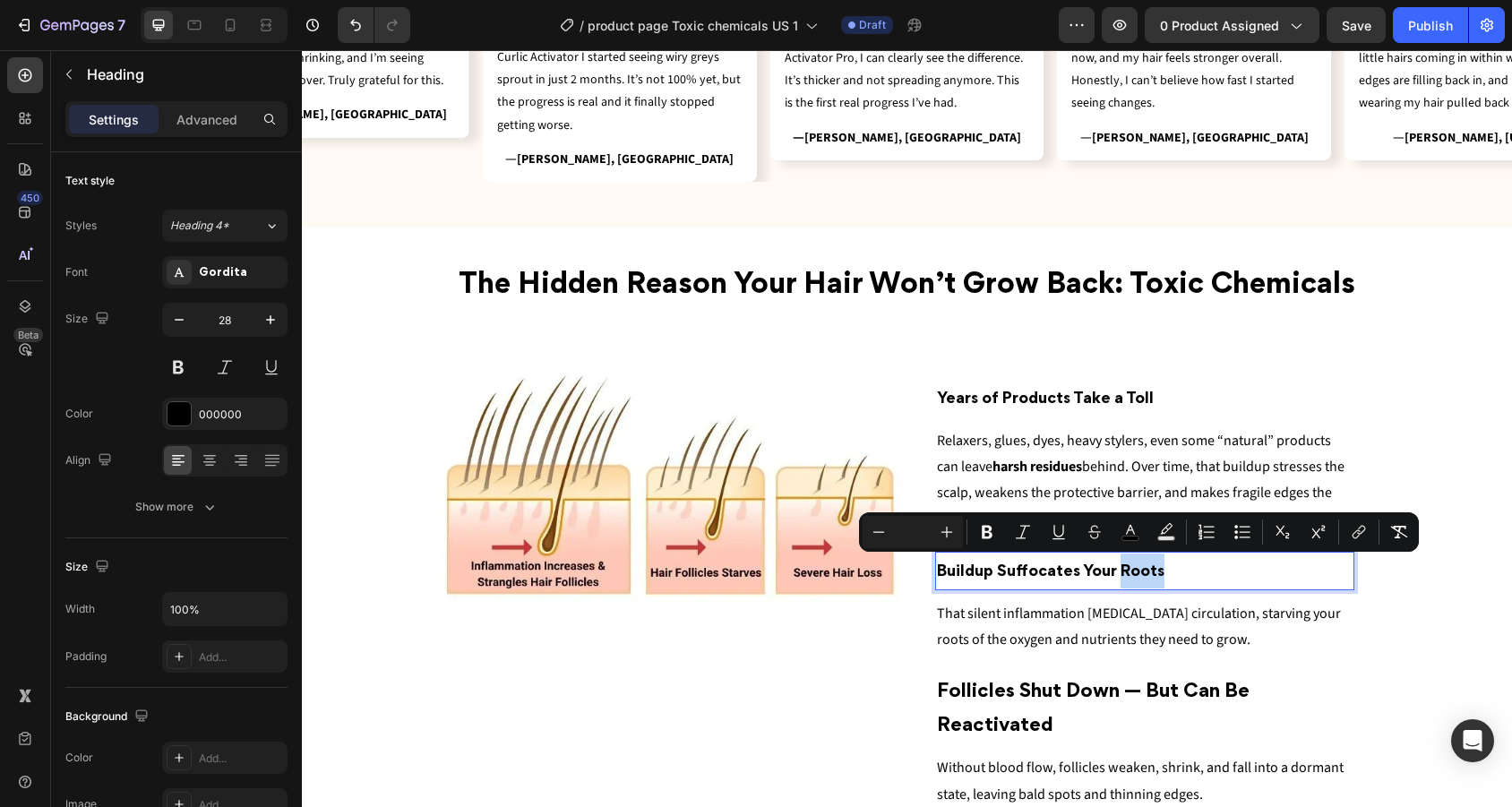
drag, startPoint x: 1167, startPoint y: 561, endPoint x: 1122, endPoint y: 562, distance: 45.0
click at [1122, 562] on p "Buildup Suffocates Your Roots" at bounding box center [1145, 571] width 416 height 35
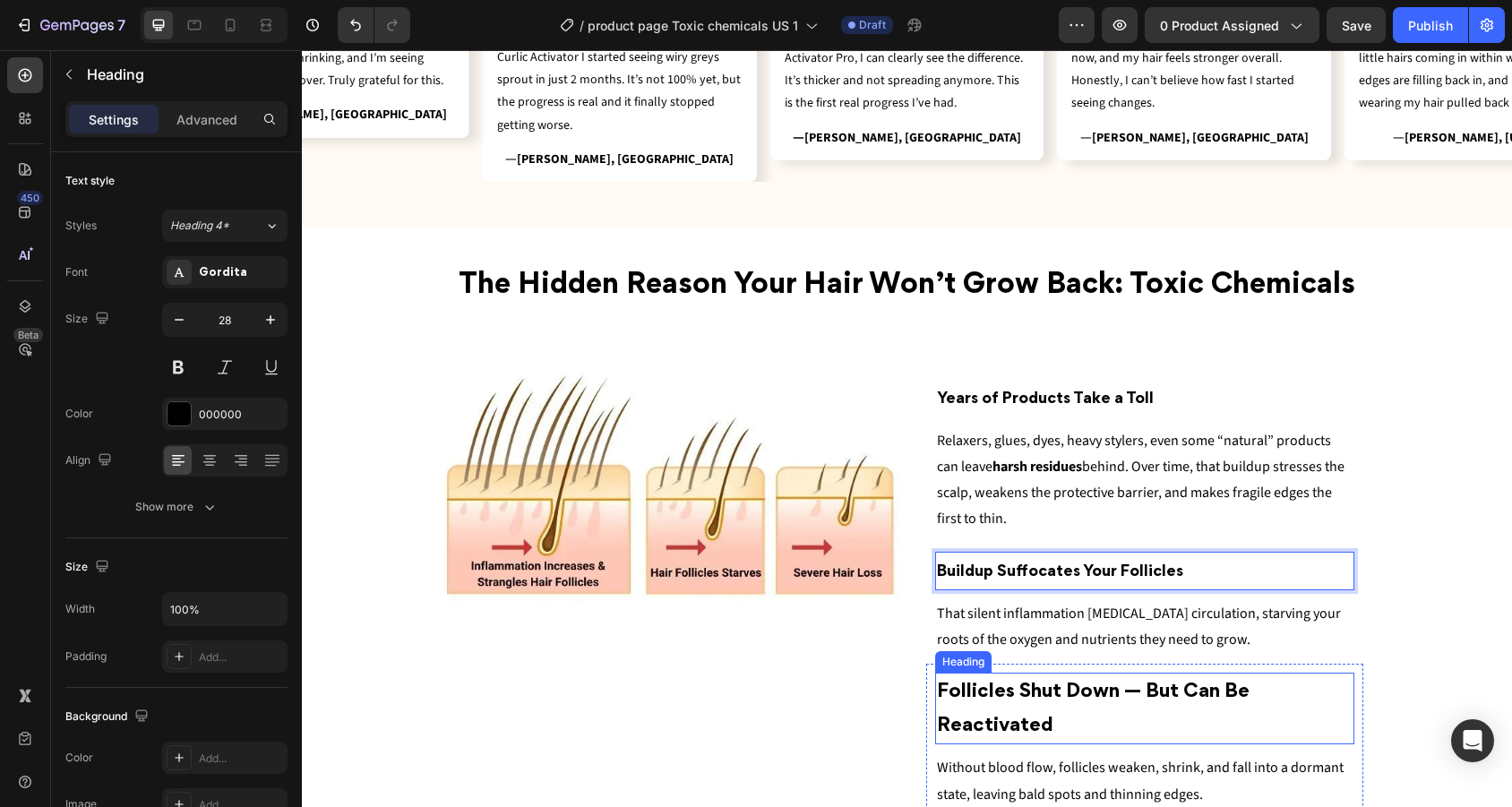
click at [1098, 687] on span "Follicles Shut Down — But Can Be Reactivated" at bounding box center [1093, 708] width 313 height 52
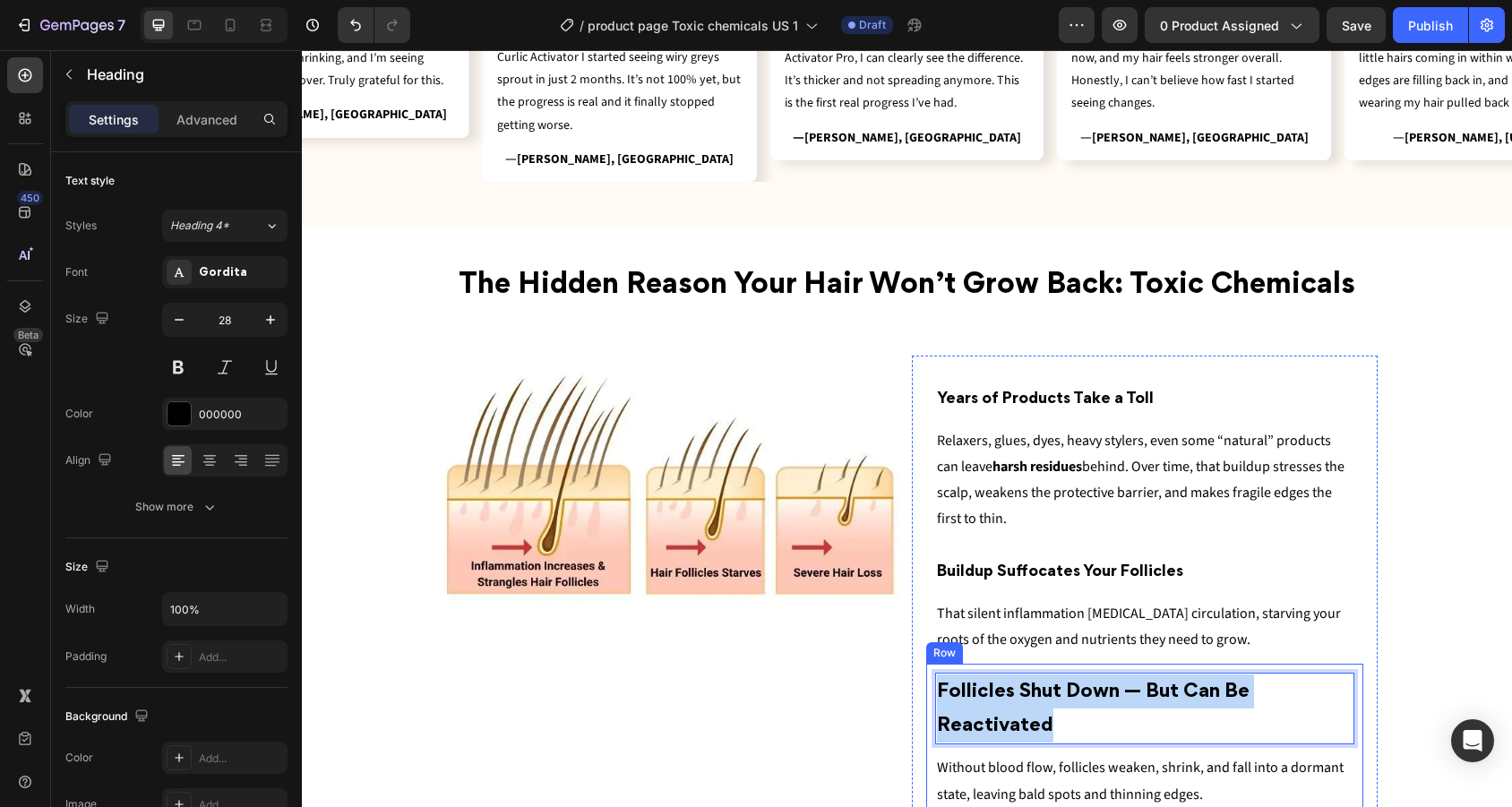
drag, startPoint x: 1089, startPoint y: 719, endPoint x: 928, endPoint y: 667, distance: 169.2
click at [928, 667] on div "Follicles Shut Down — But Can Be Reactivated Heading 10 Without bloo d flow, fo…" at bounding box center [1145, 780] width 438 height 233
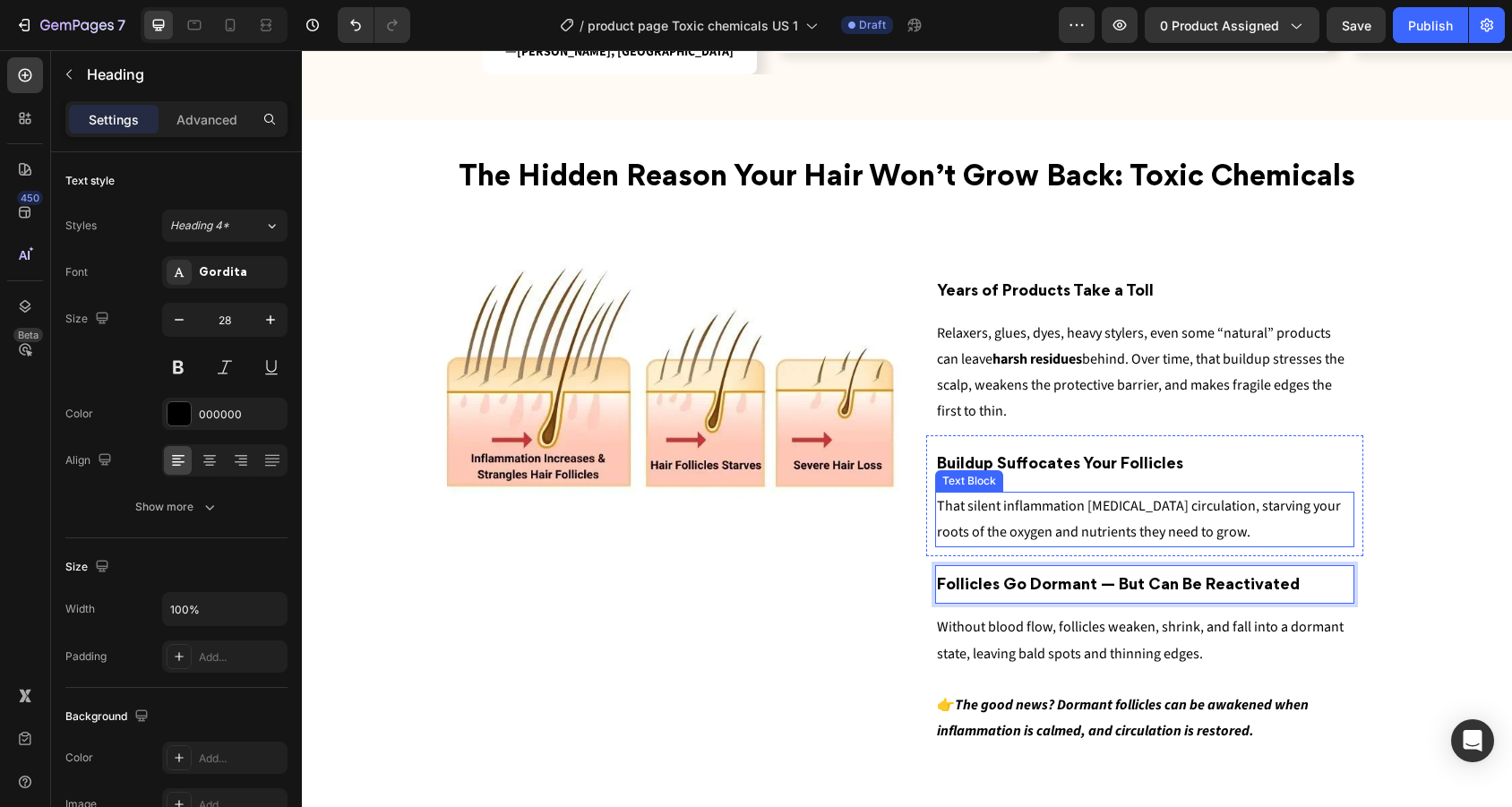
scroll to position [1687, 0]
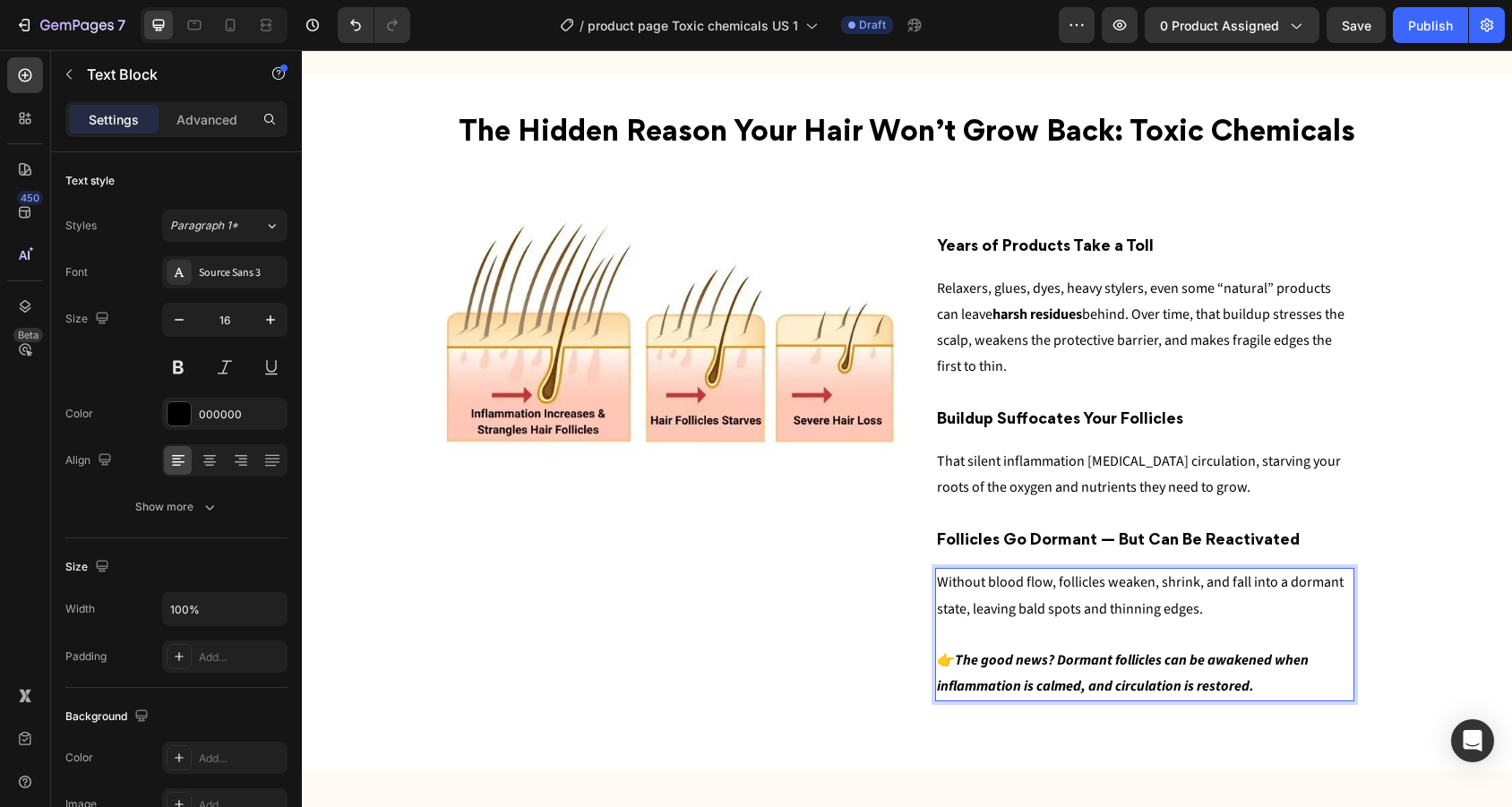
click at [1284, 670] on p "👉 The good news? Dormant follicles can be awakened when inflammation is calmed,…" at bounding box center [1145, 660] width 416 height 77
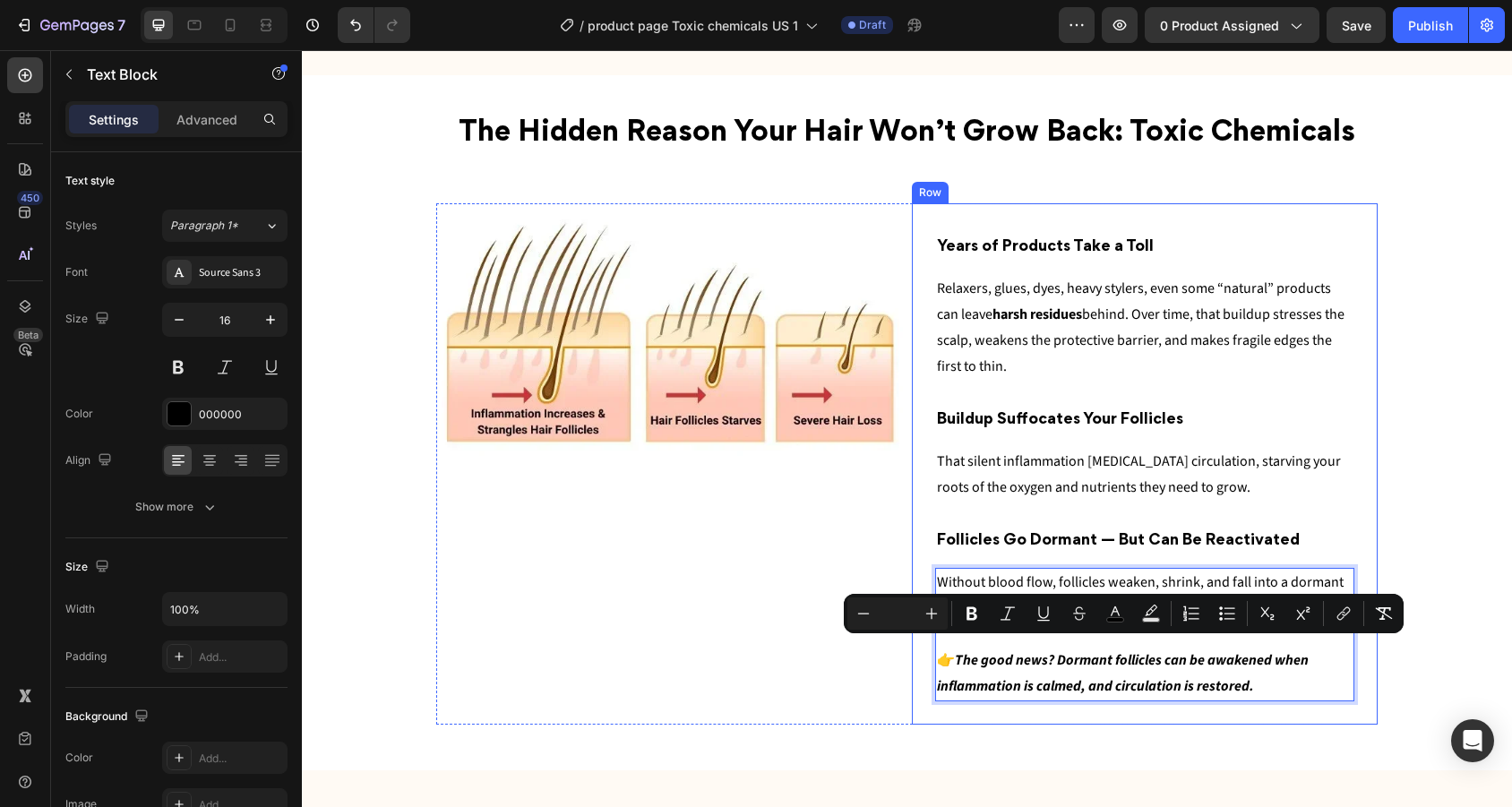
drag, startPoint x: 1296, startPoint y: 668, endPoint x: 921, endPoint y: 650, distance: 375.4
click at [920, 650] on div "Years of Products Take a Toll Heading Relaxers, glues, dyes, heavy stylers, eve…" at bounding box center [1145, 463] width 466 height 521
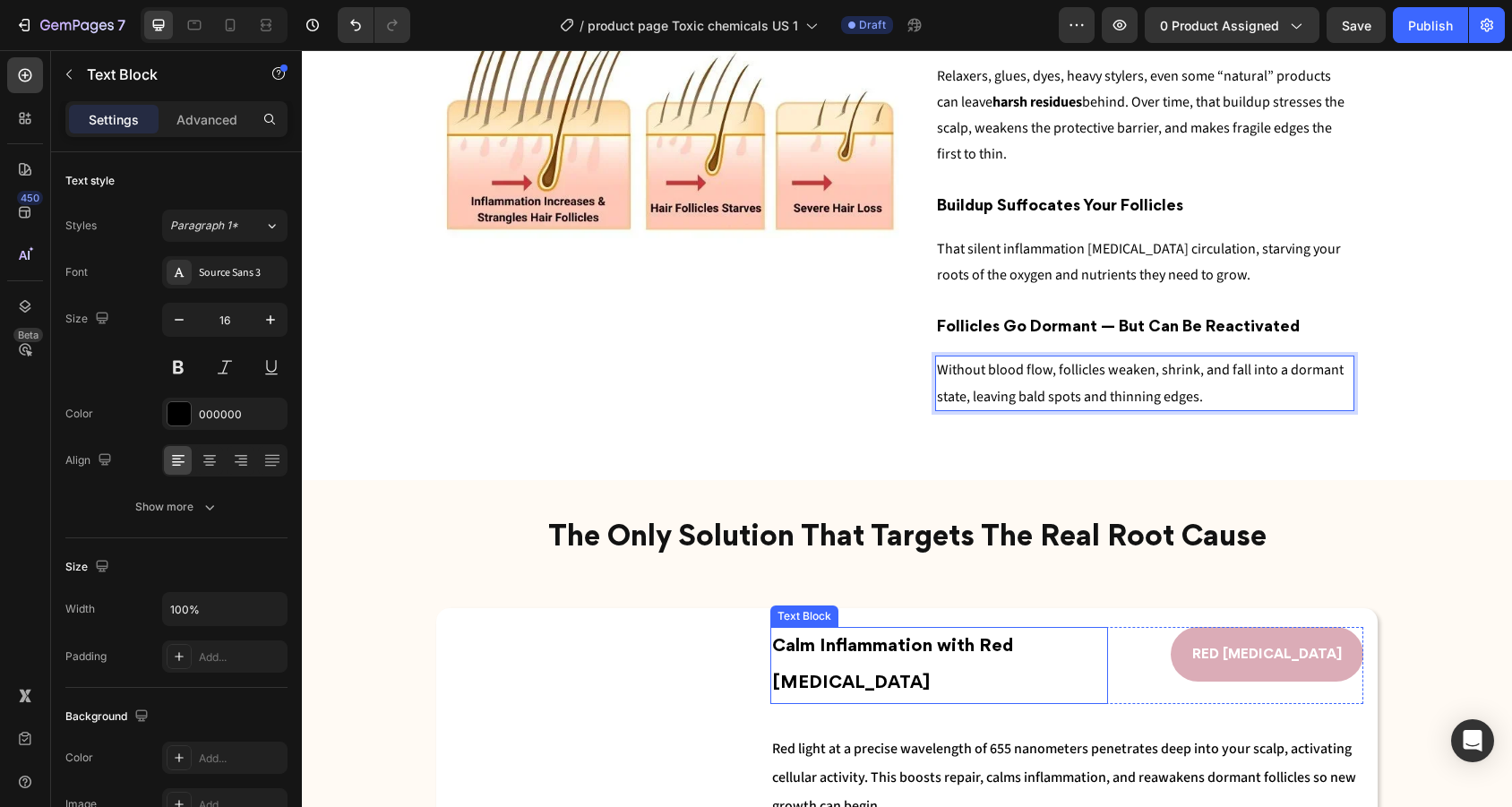
scroll to position [2018, 0]
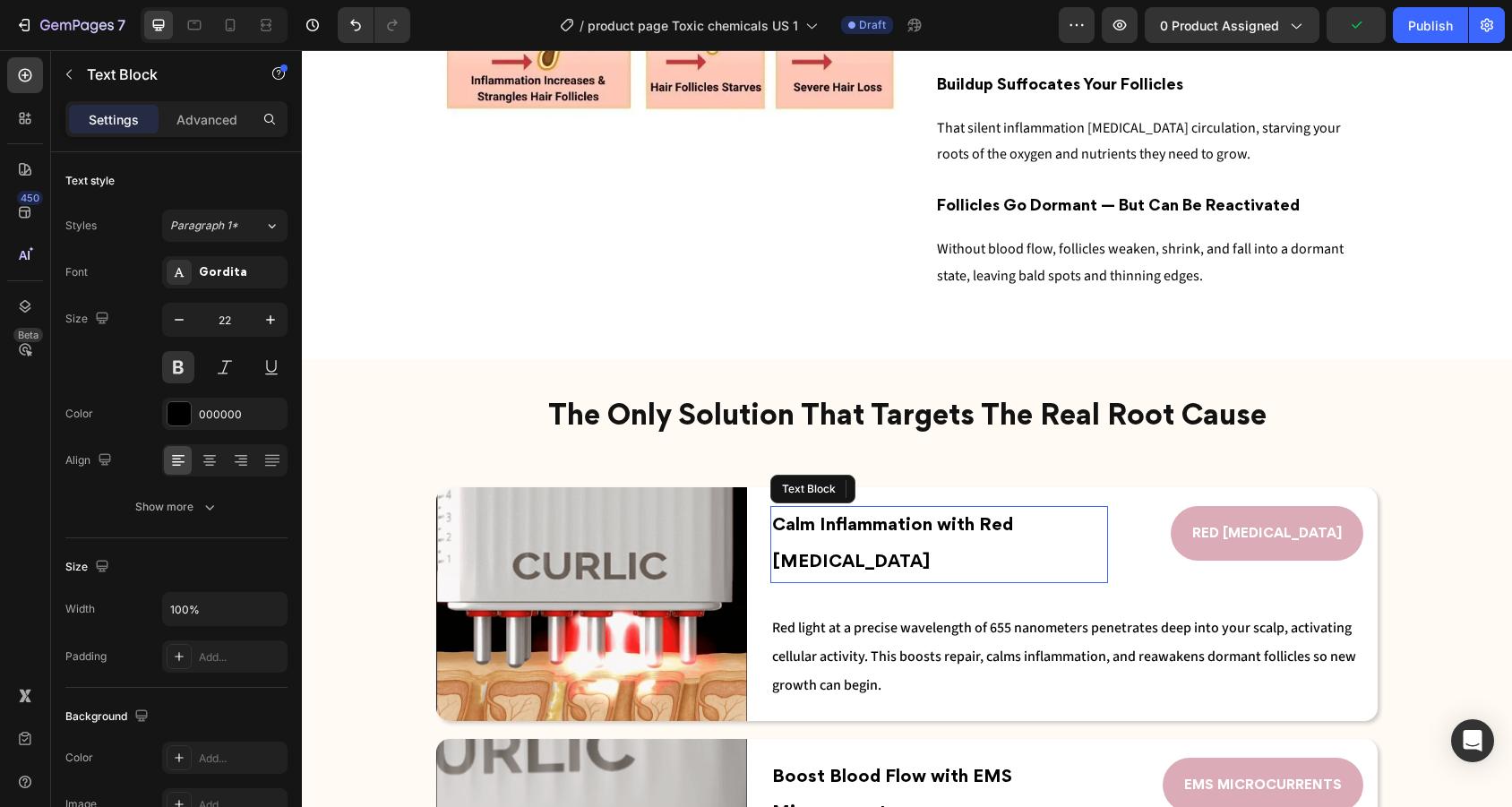
click at [875, 546] on p "Calm Inflammation with Red [MEDICAL_DATA]" at bounding box center [939, 544] width 334 height 72
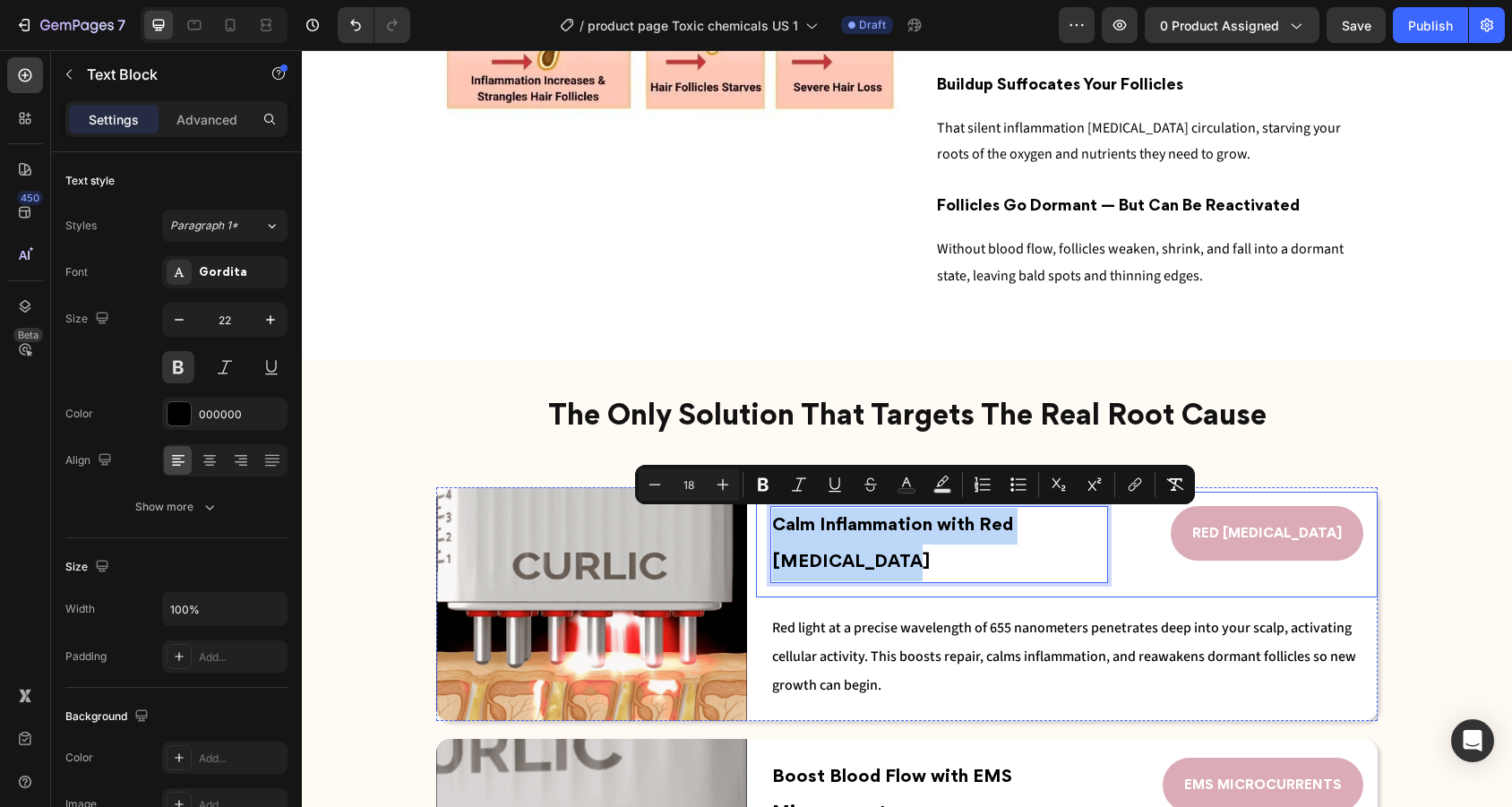
drag, startPoint x: 872, startPoint y: 553, endPoint x: 769, endPoint y: 513, distance: 110.5
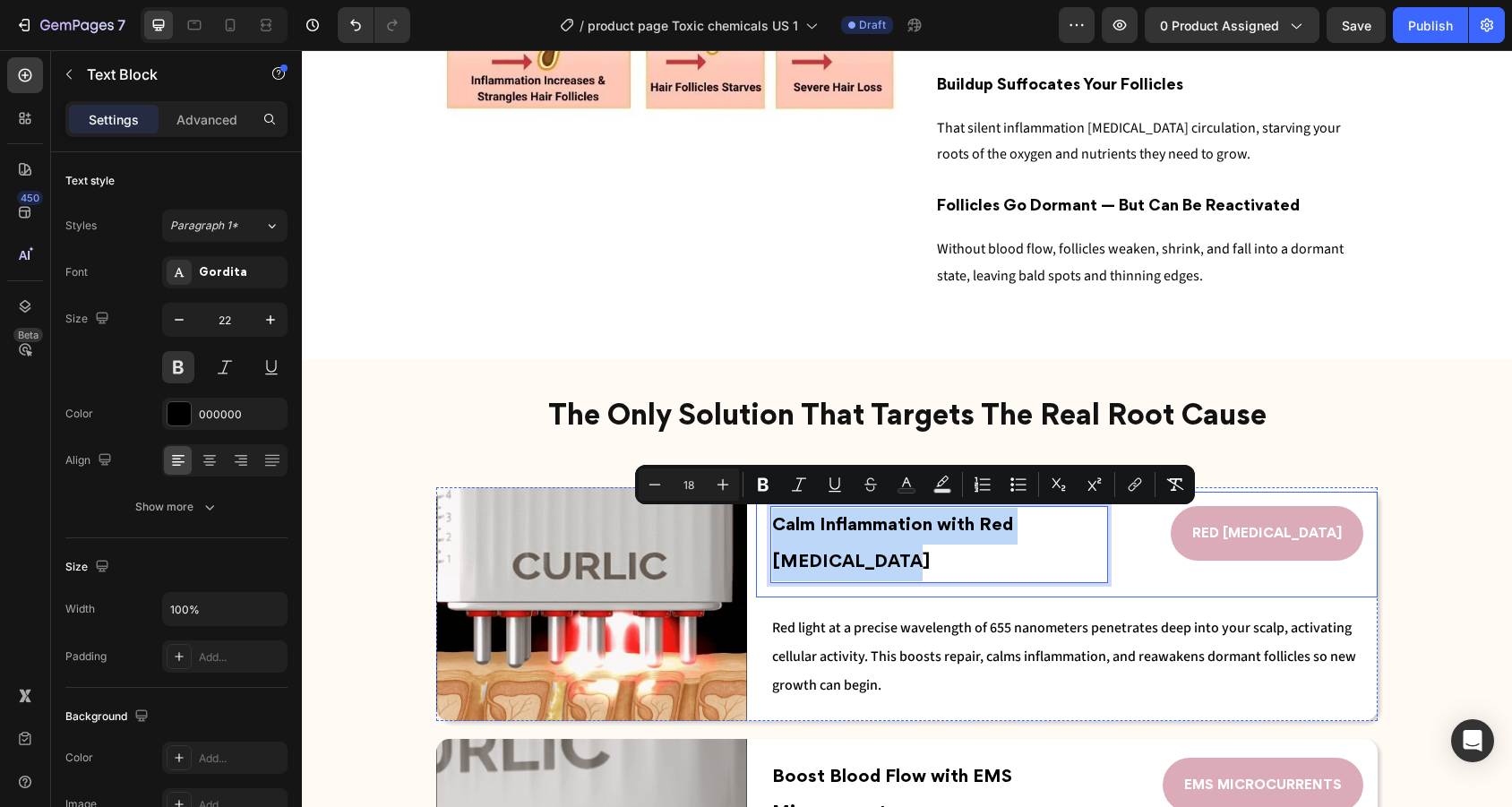
click at [769, 513] on div "Calm Inflammation with Red Light Therapy Text Block 0 RED LIGHT THERAPY Button …" at bounding box center [1066, 544] width 621 height 105
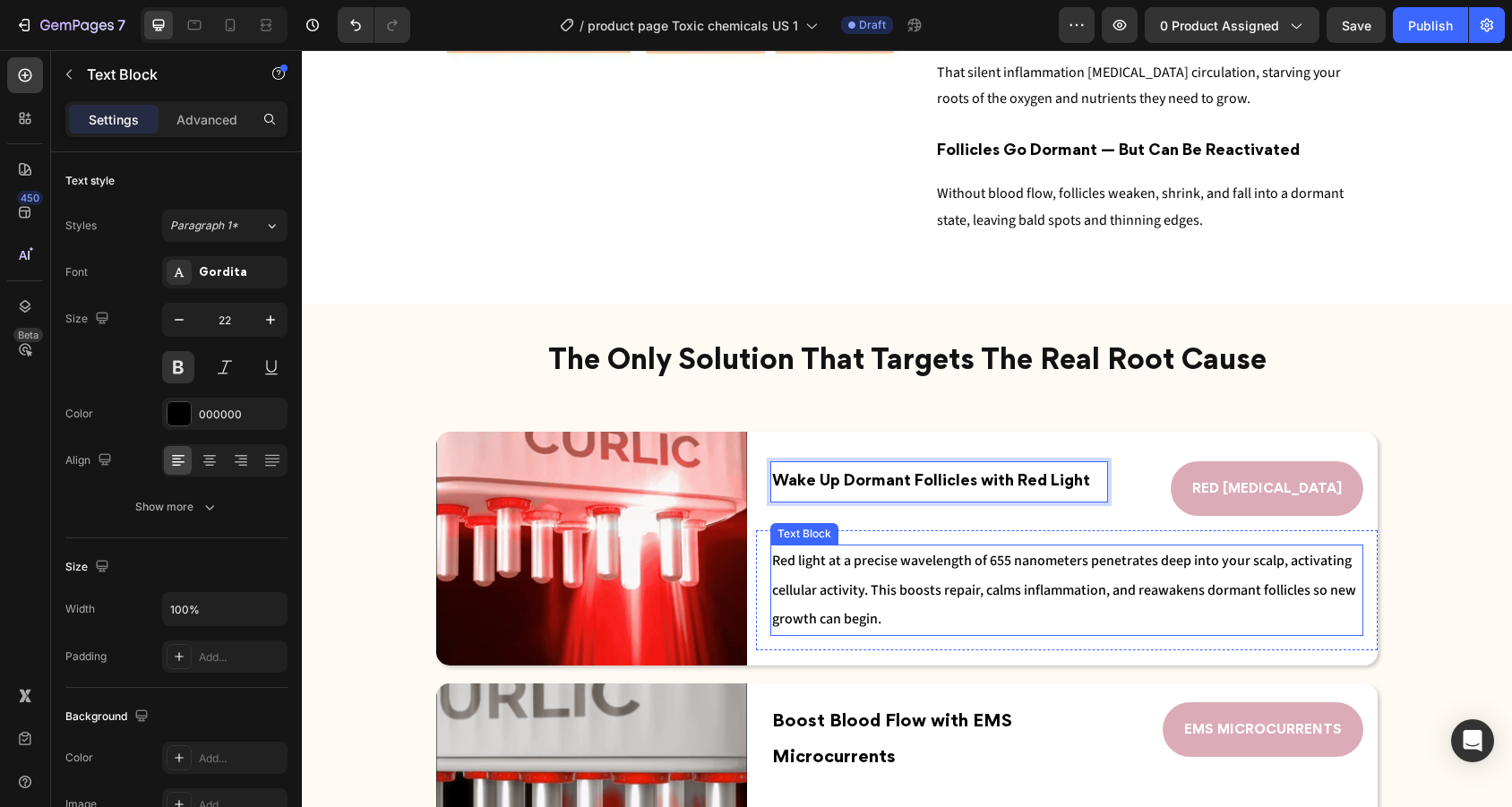
scroll to position [2122, 0]
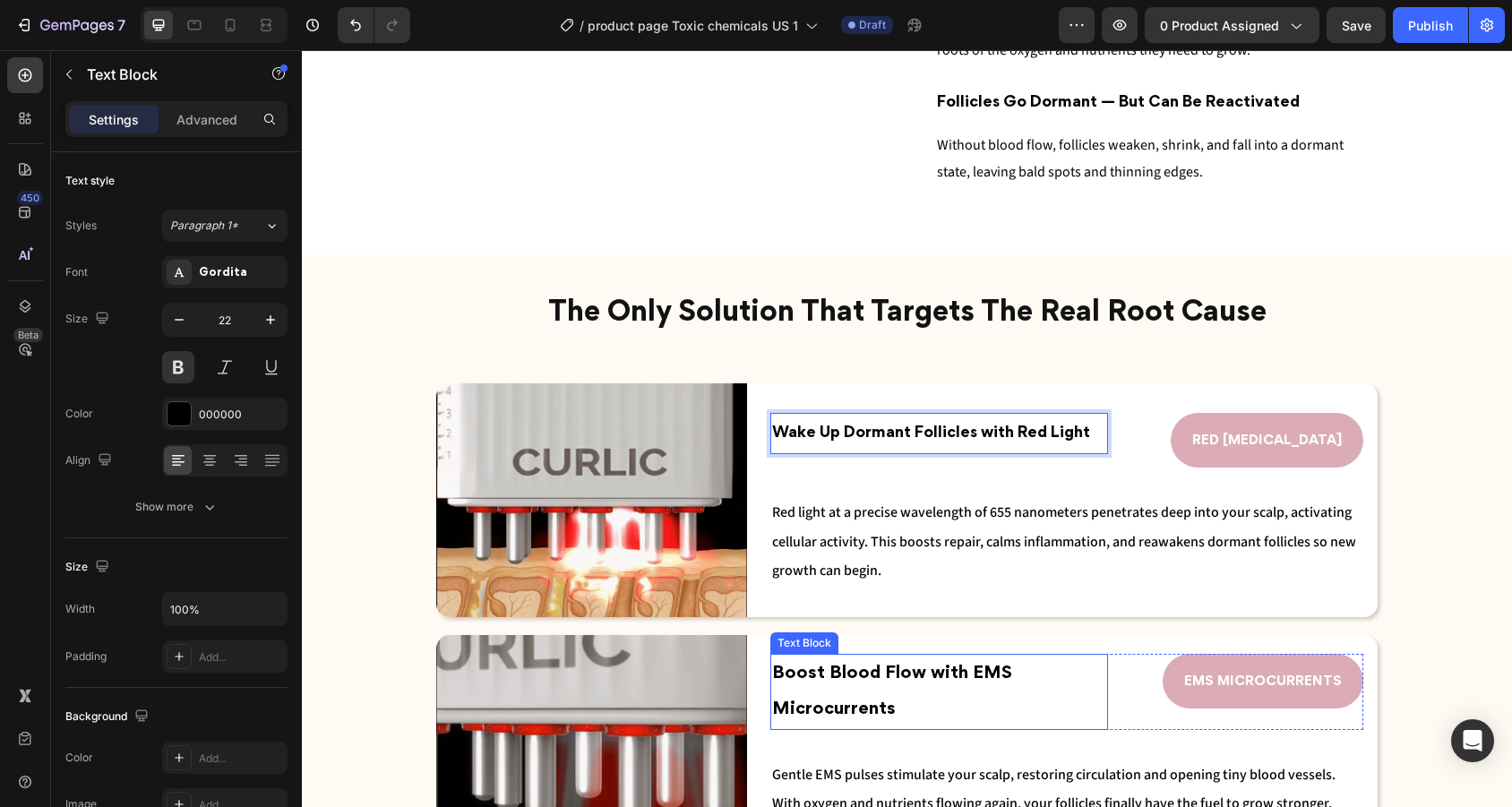
click at [891, 692] on p "Boost Blood Flow with EMS Microcurrents" at bounding box center [939, 691] width 334 height 72
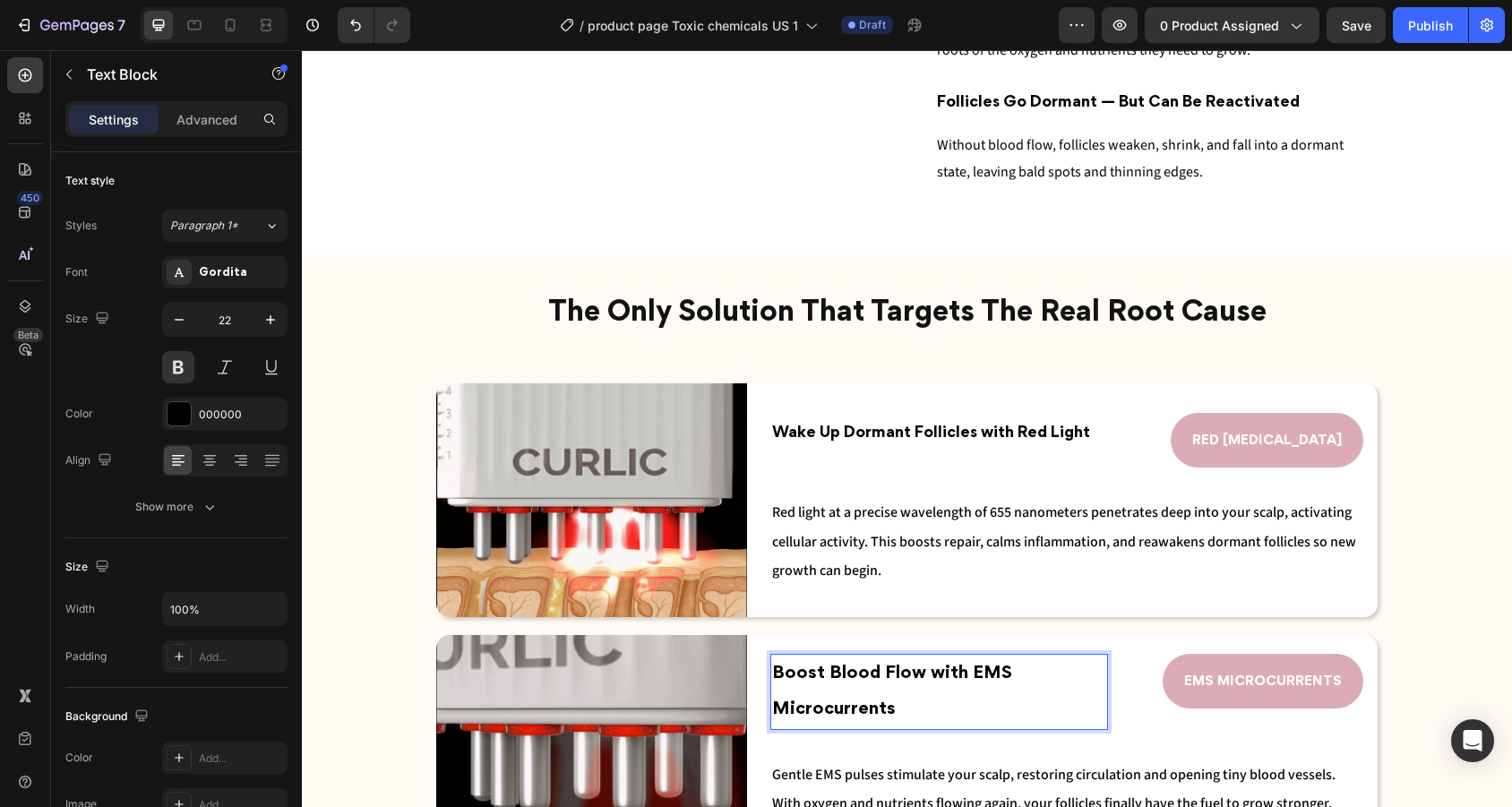
click at [891, 692] on p "Boost Blood Flow with EMS Microcurrents" at bounding box center [939, 691] width 334 height 72
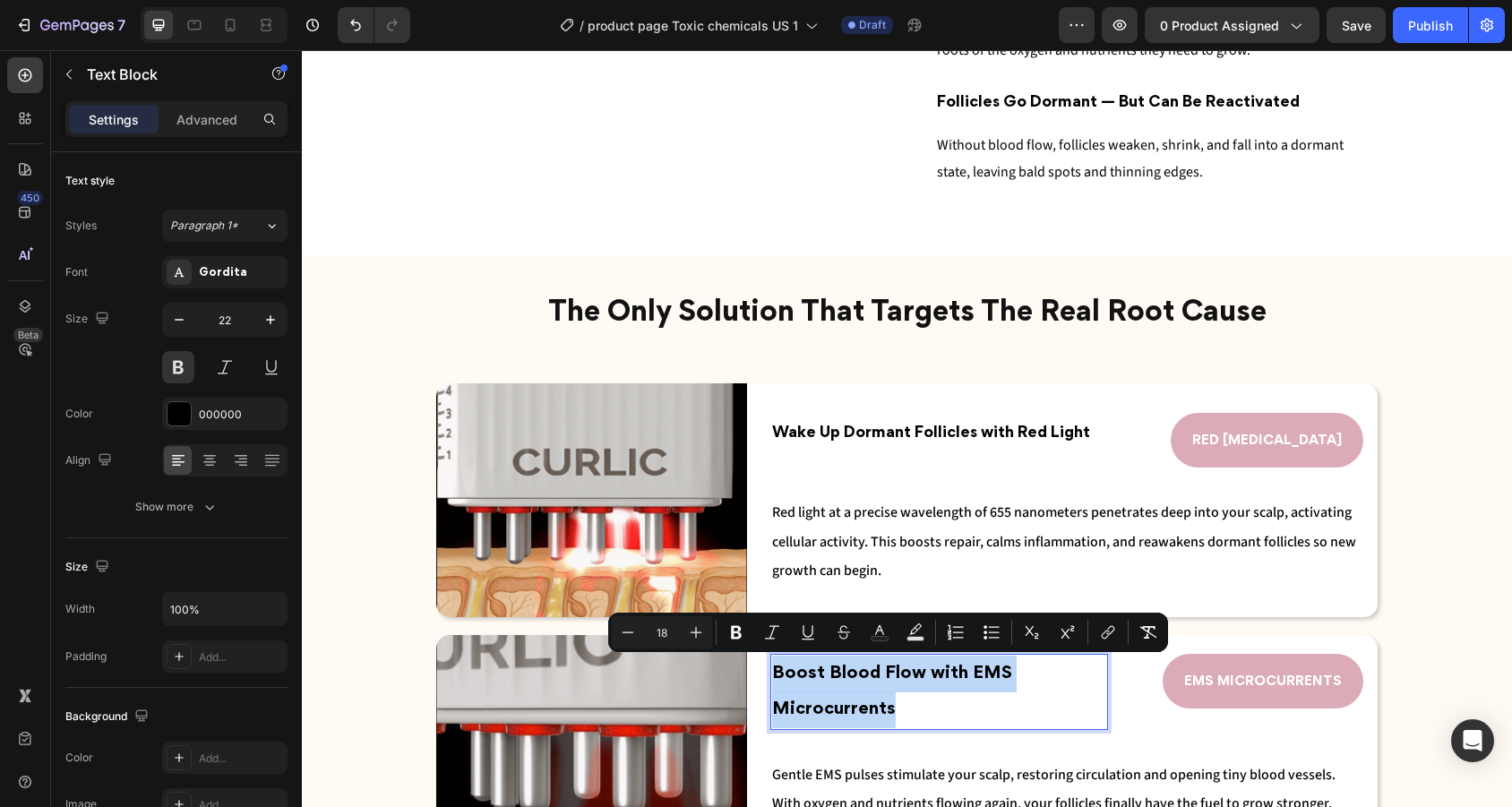
drag, startPoint x: 919, startPoint y: 699, endPoint x: 774, endPoint y: 663, distance: 149.4
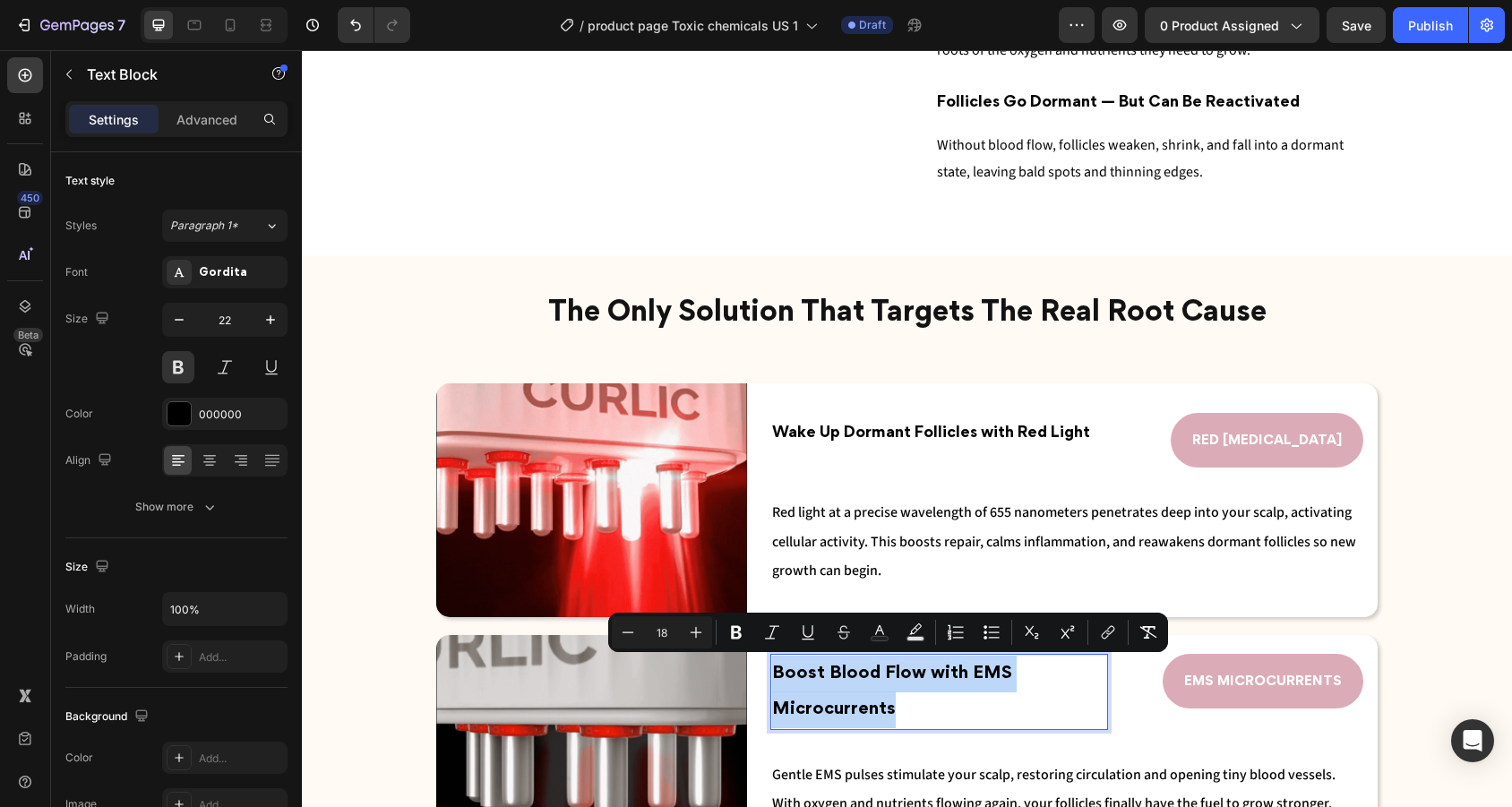
click at [774, 663] on p "Boost Blood Flow with EMS Microcurrents" at bounding box center [939, 691] width 334 height 72
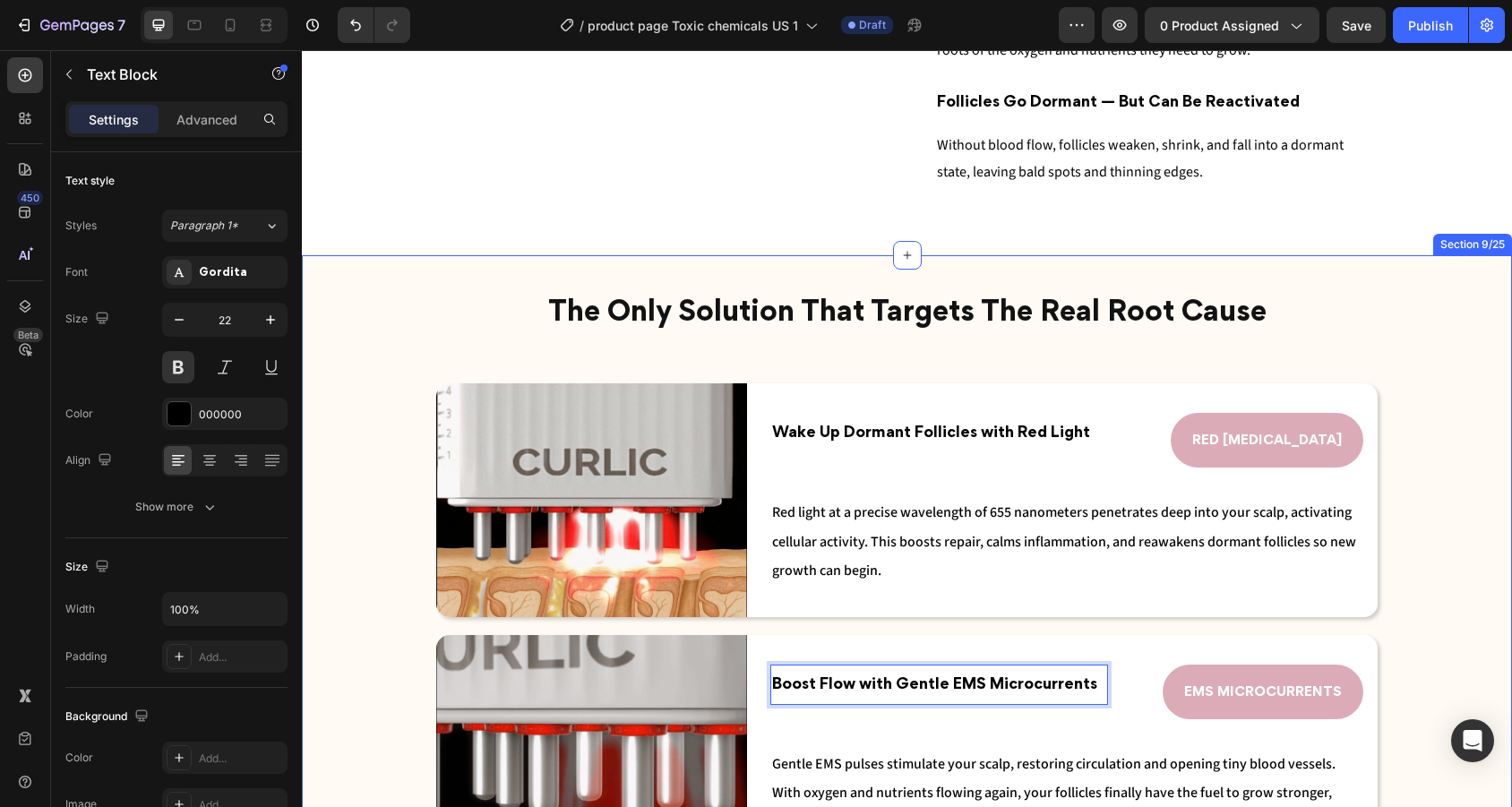
scroll to position [2488, 0]
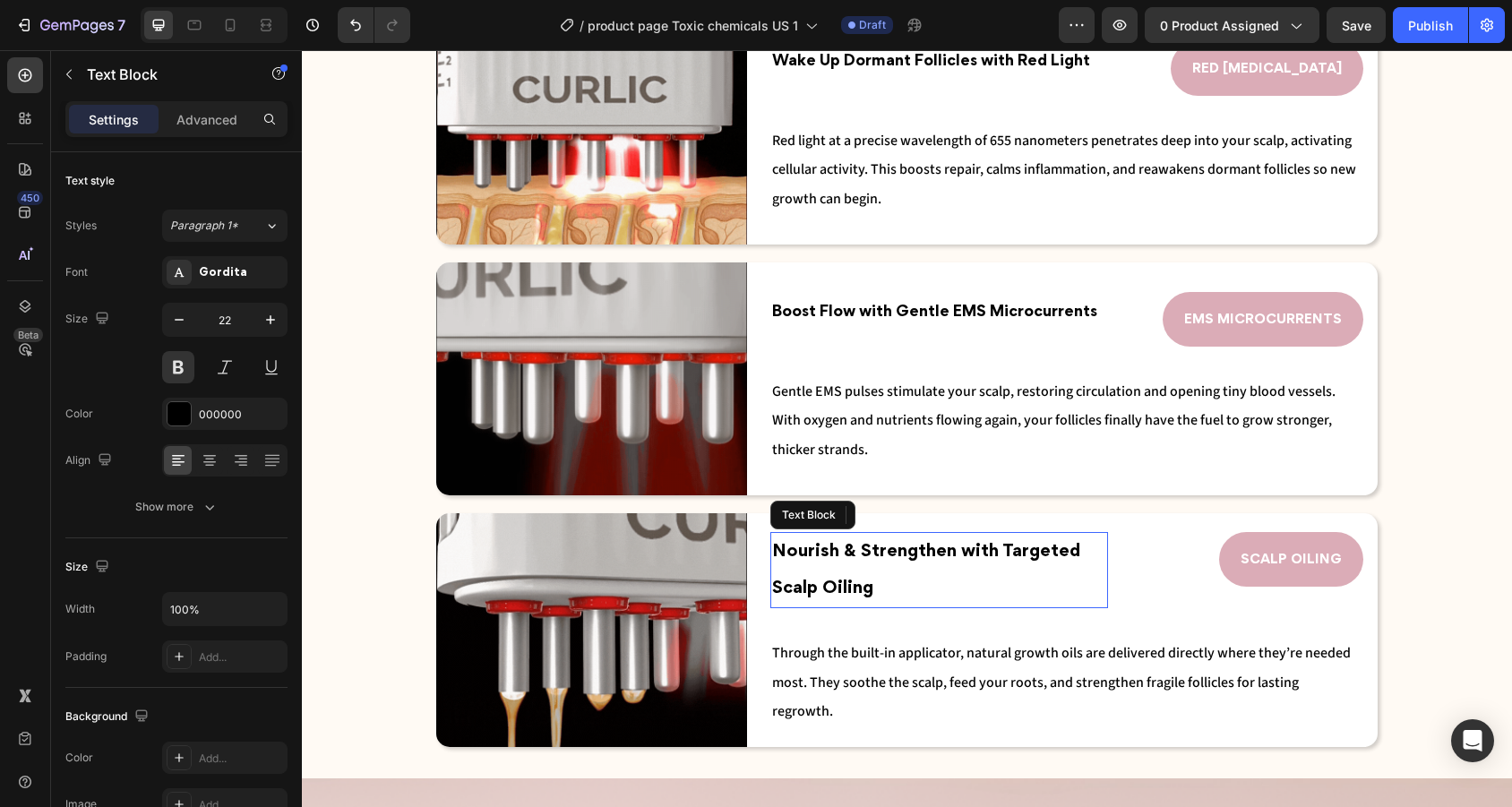
click at [918, 594] on p "Nourish & Strengthen with Targeted Scalp Oiling" at bounding box center [939, 570] width 334 height 72
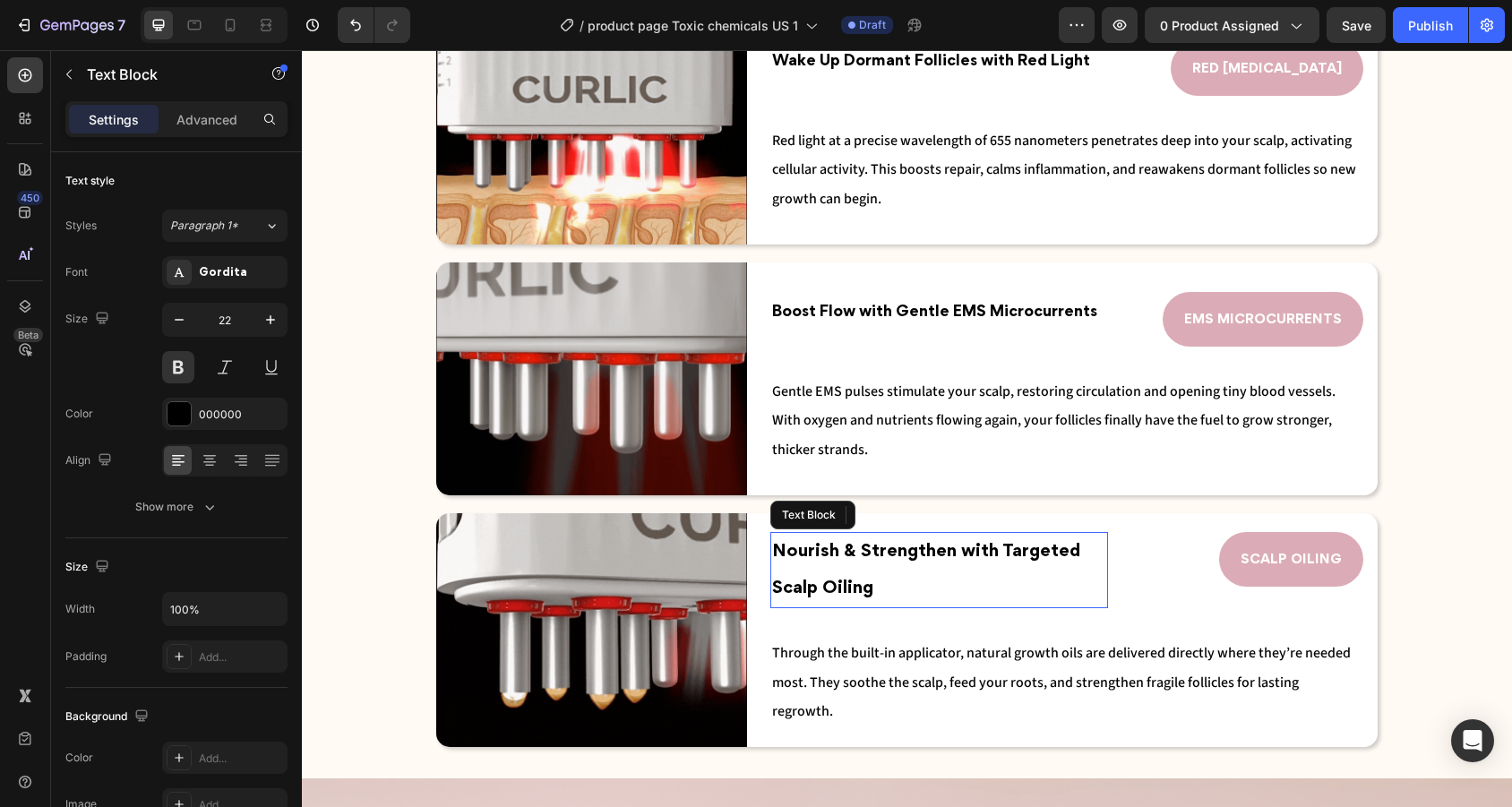
click at [918, 594] on p "Nourish & Strengthen with Targeted Scalp Oiling" at bounding box center [939, 570] width 334 height 72
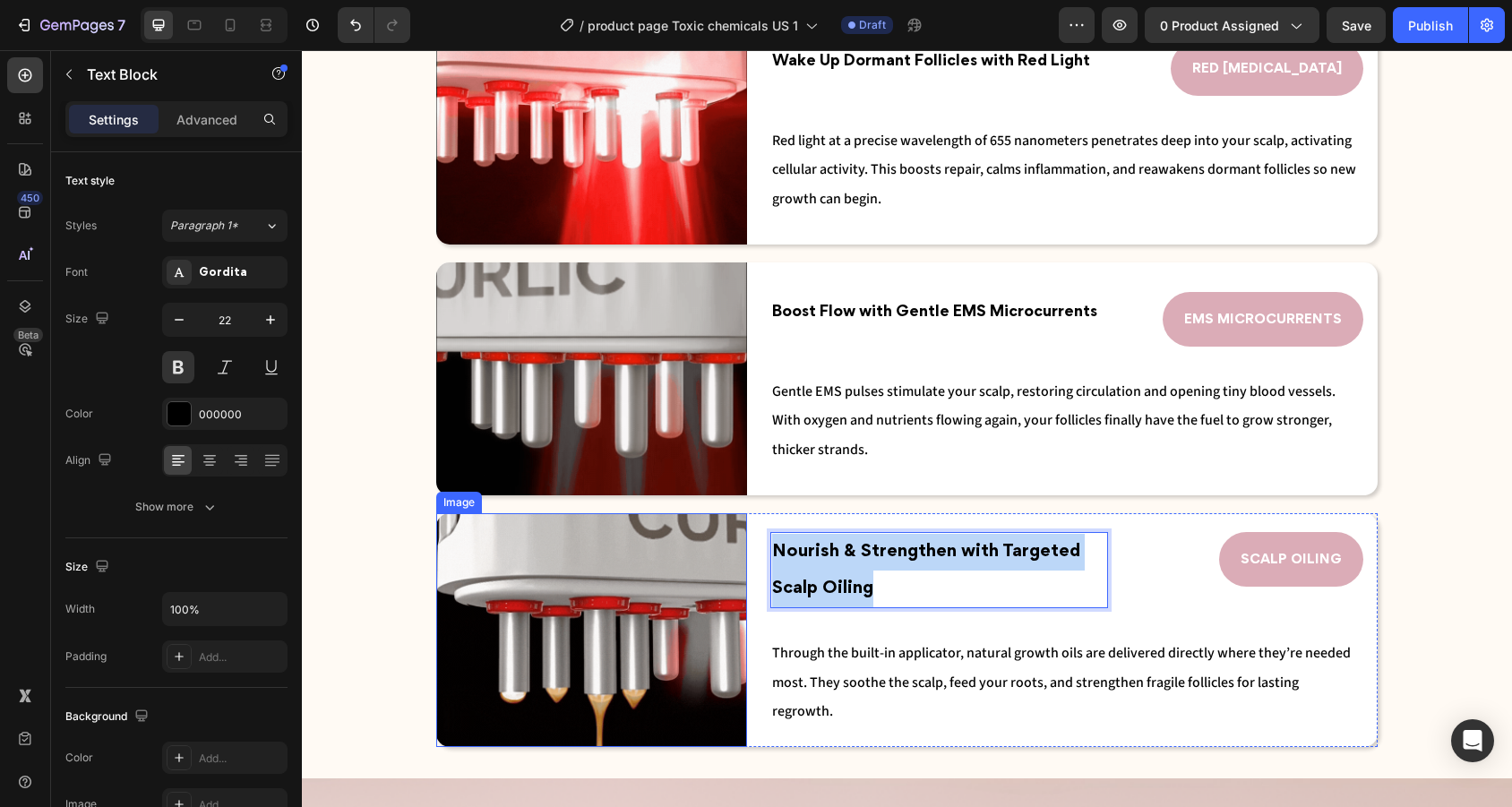
drag, startPoint x: 915, startPoint y: 600, endPoint x: 715, endPoint y: 516, distance: 216.9
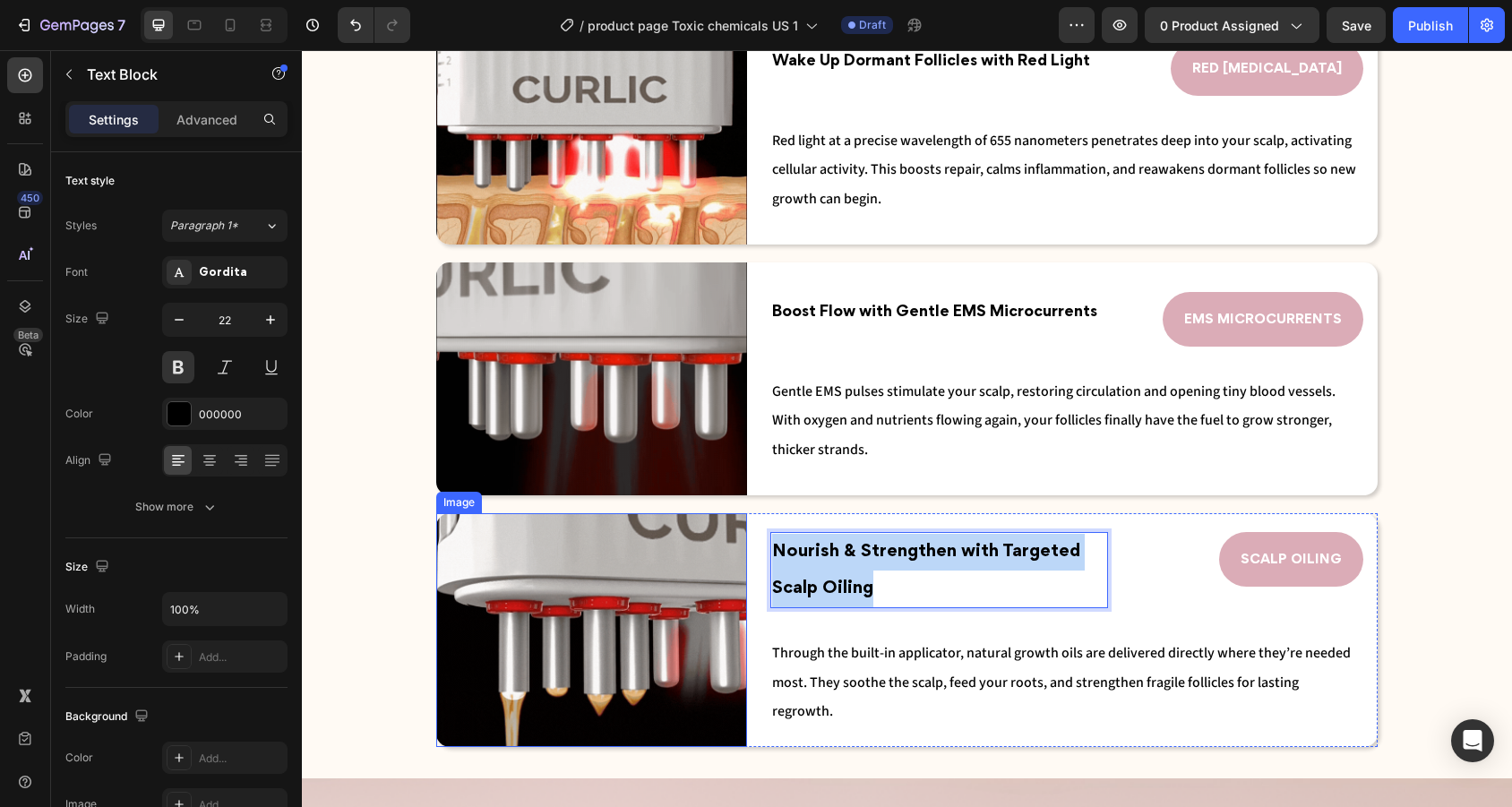
click at [715, 516] on div "Image Nourish & Strengthen with Targeted Scalp Oiling Text Block 0 SCALP OILING…" at bounding box center [906, 630] width 942 height 233
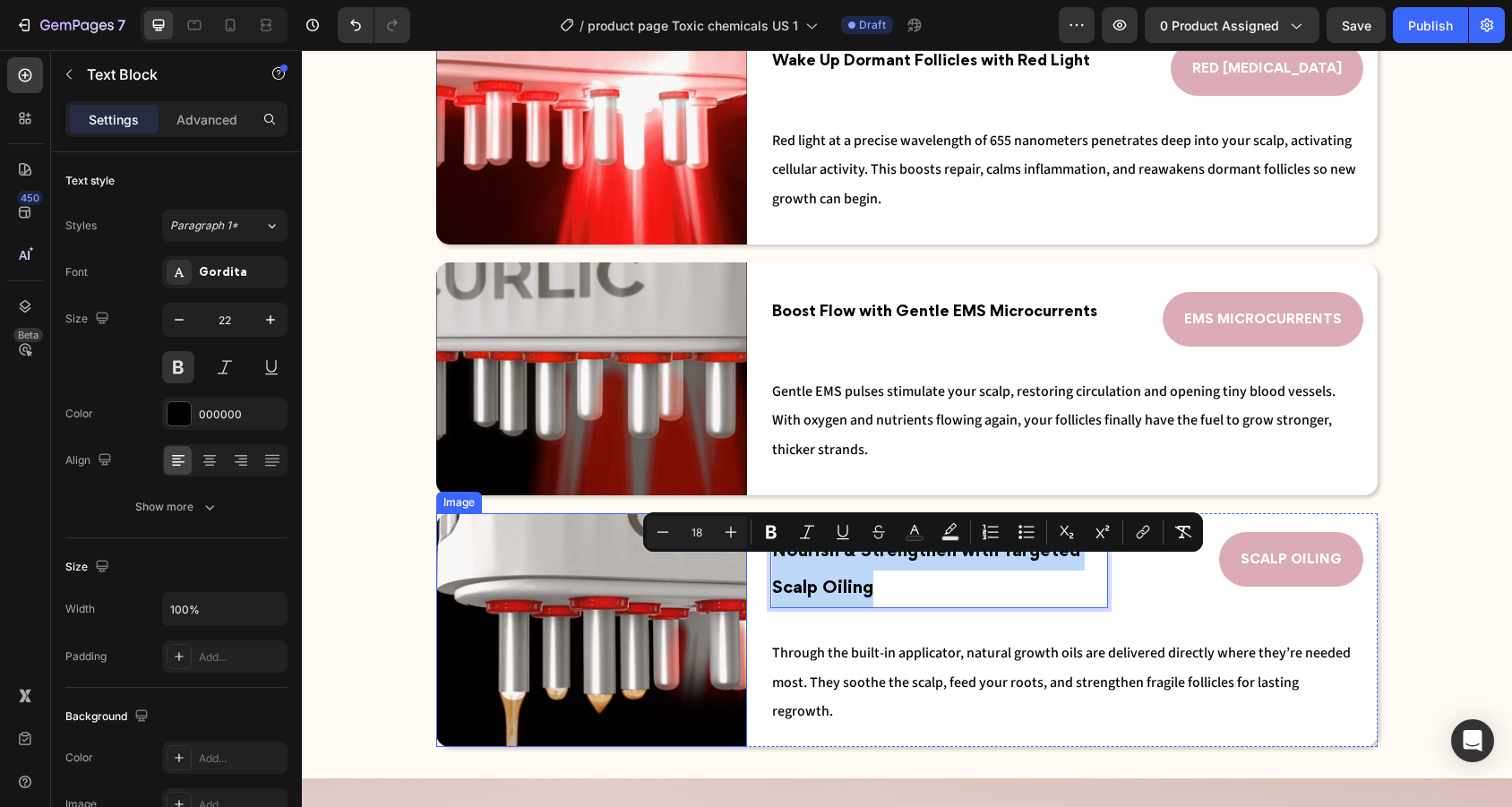
type input "22"
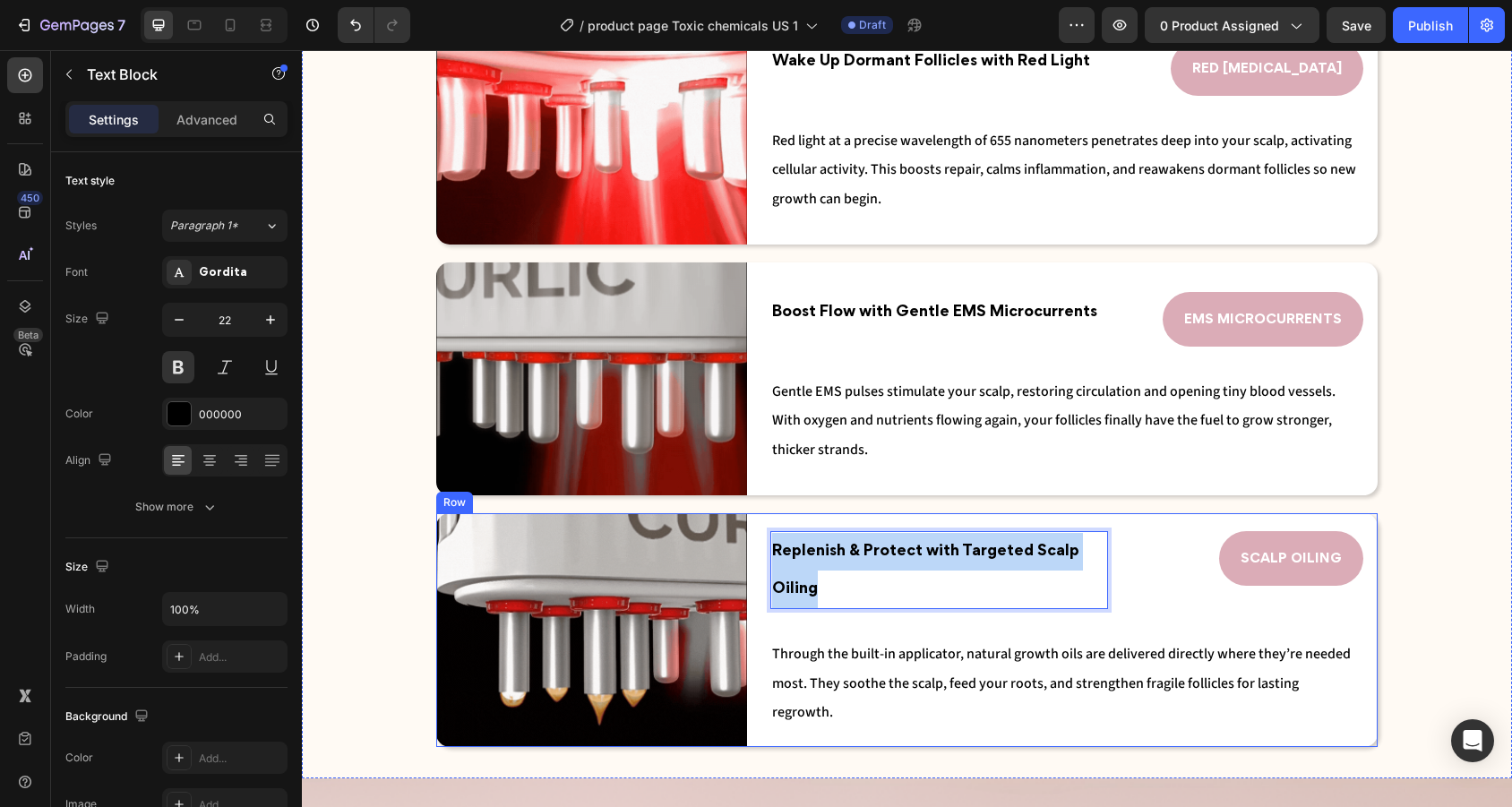
drag, startPoint x: 932, startPoint y: 600, endPoint x: 745, endPoint y: 557, distance: 191.9
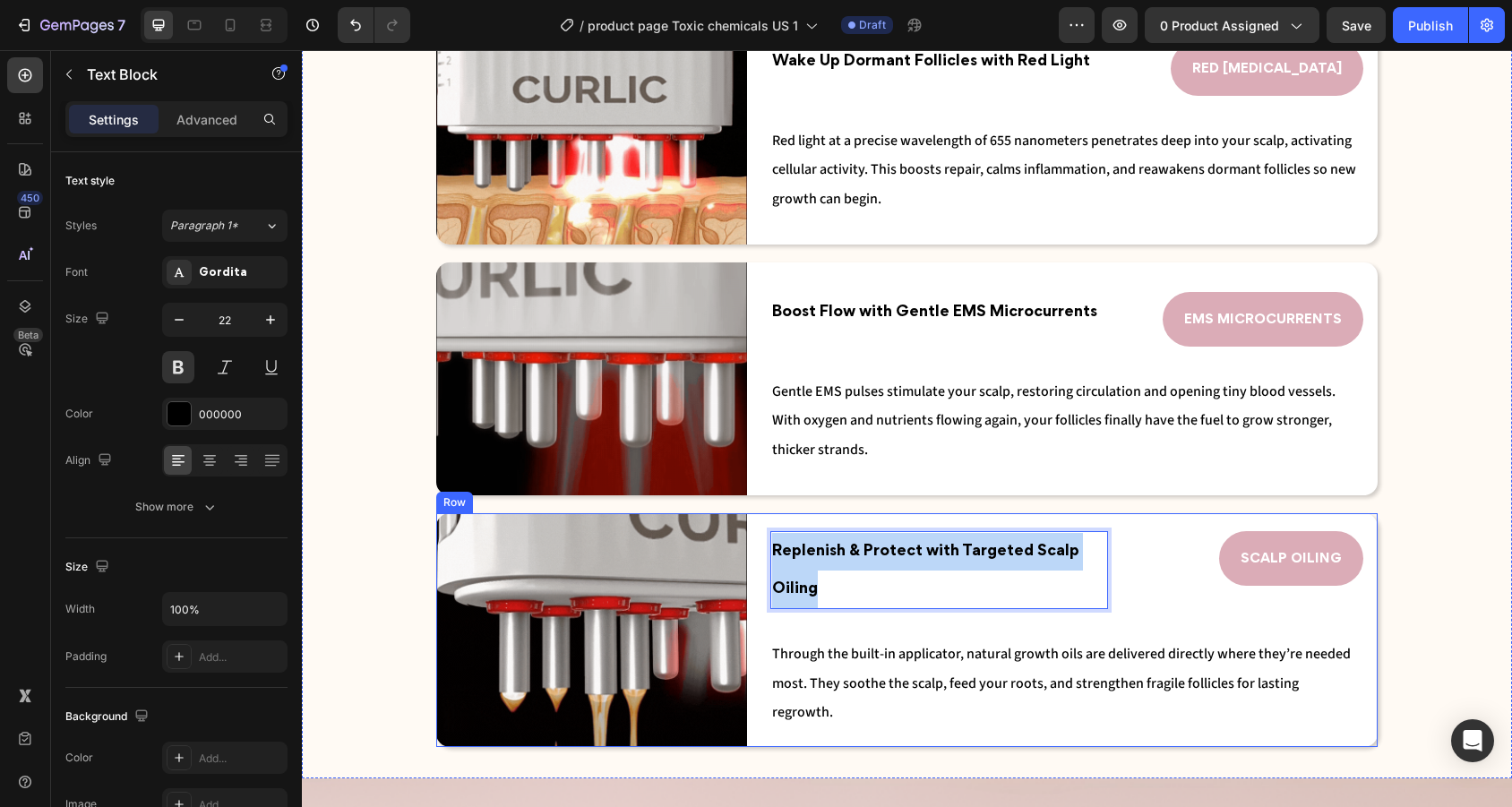
click at [745, 557] on div "Image Replenish & Protect with Targeted Scalp Oiling Text Block 0 SCALP OILING …" at bounding box center [906, 630] width 942 height 233
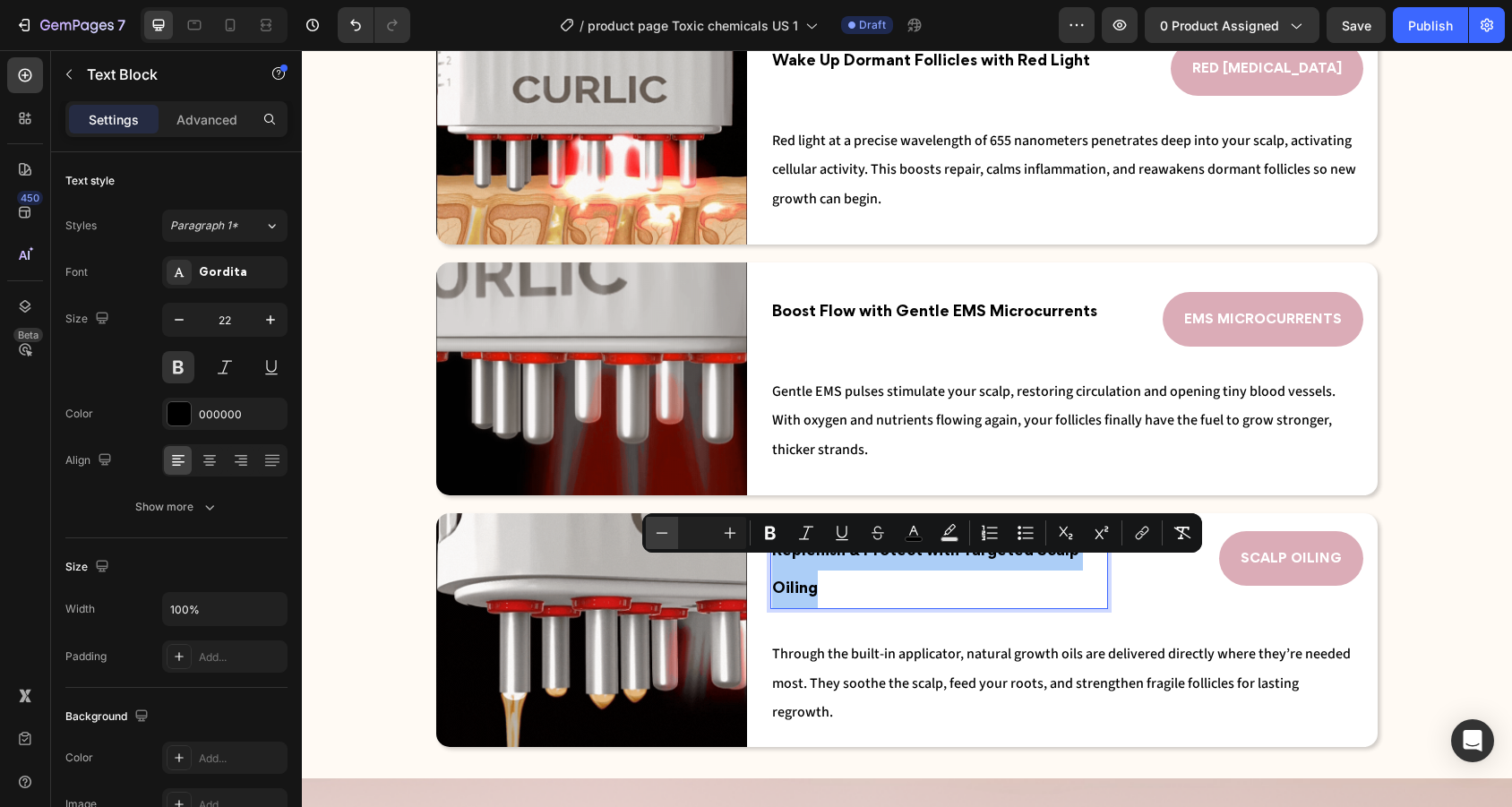
click at [669, 533] on icon "Editor contextual toolbar" at bounding box center [661, 533] width 18 height 18
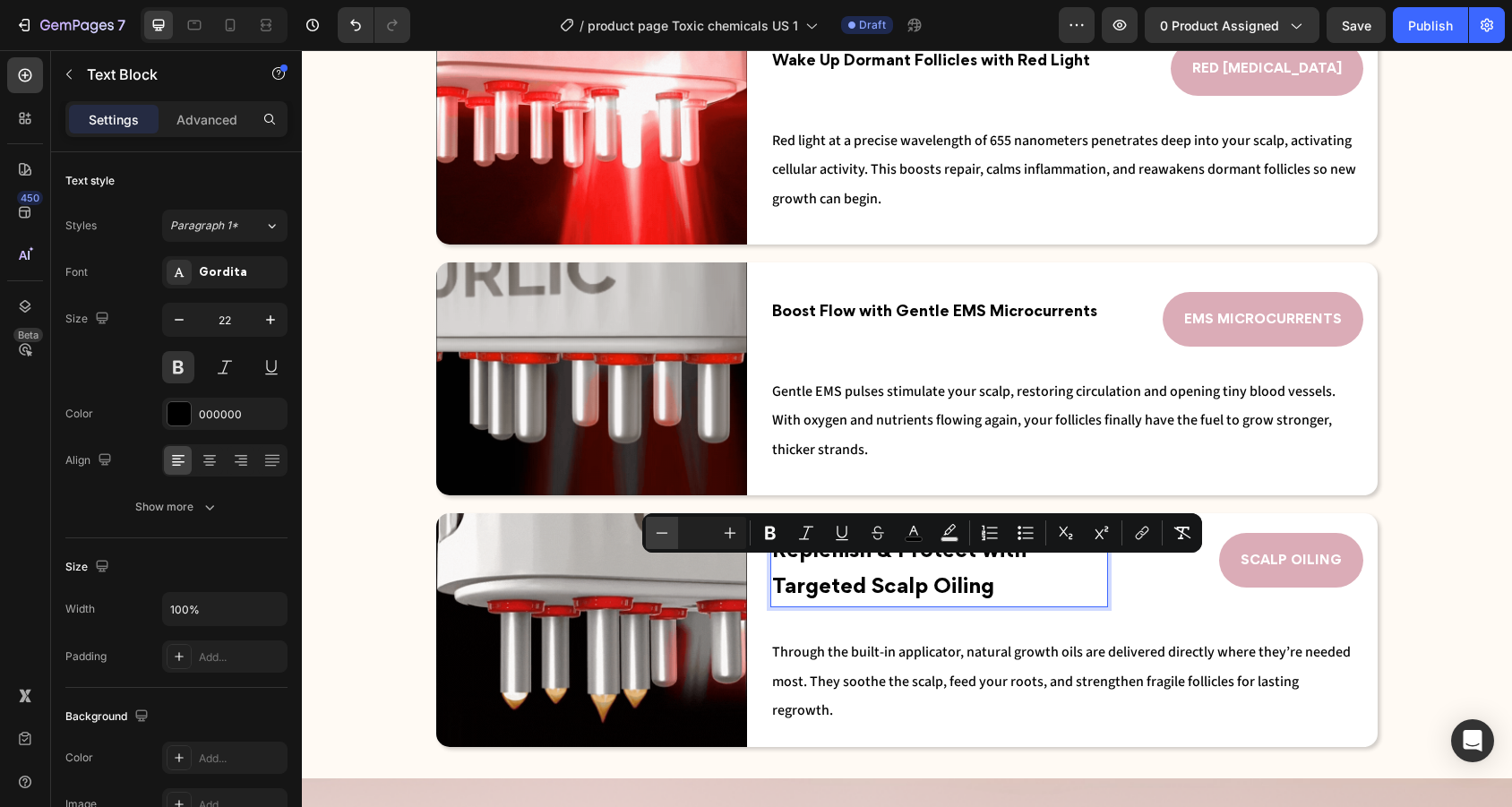
click at [666, 533] on icon "Editor contextual toolbar" at bounding box center [662, 532] width 12 height 1
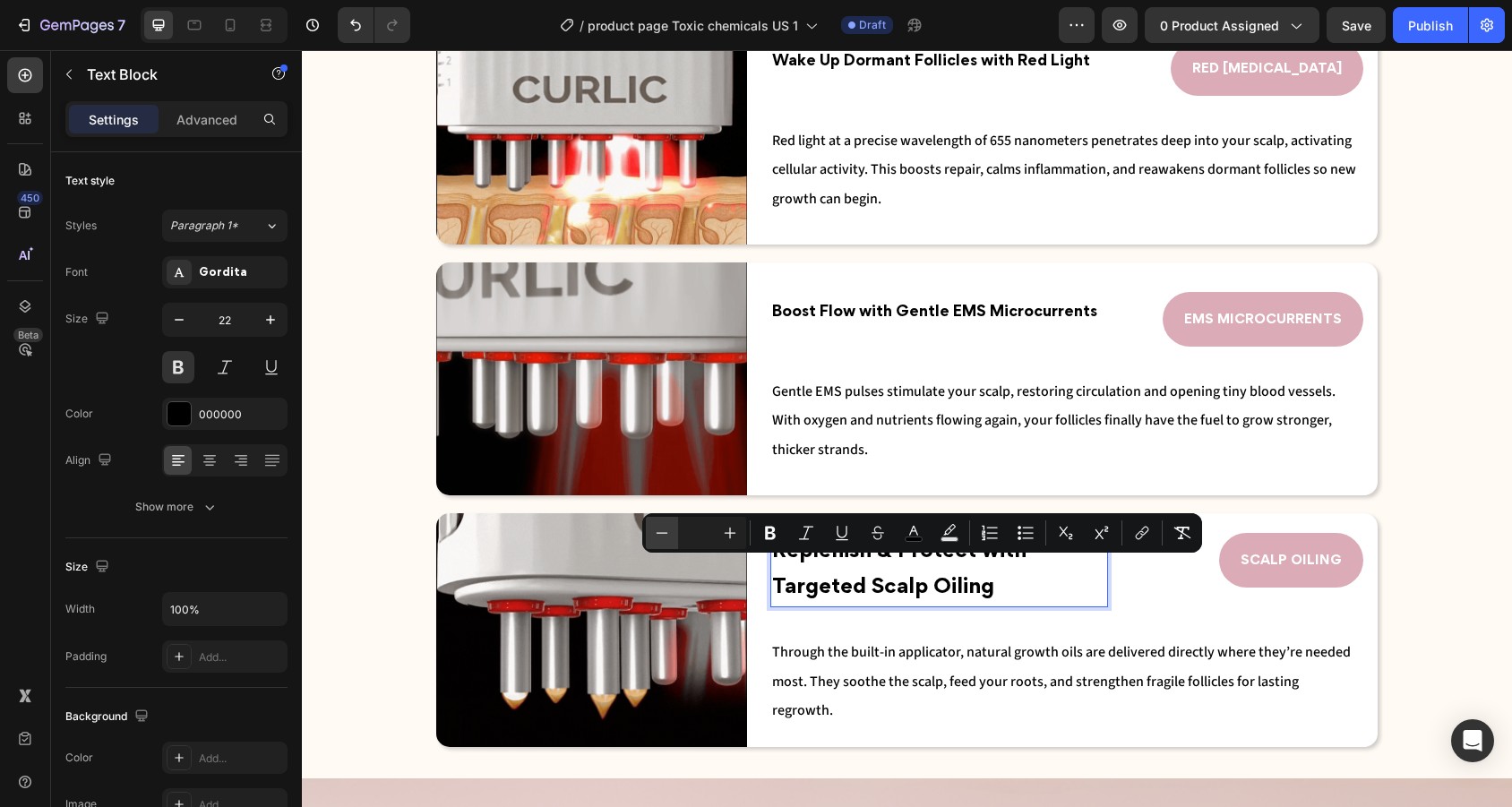
click at [666, 533] on icon "Editor contextual toolbar" at bounding box center [662, 532] width 12 height 1
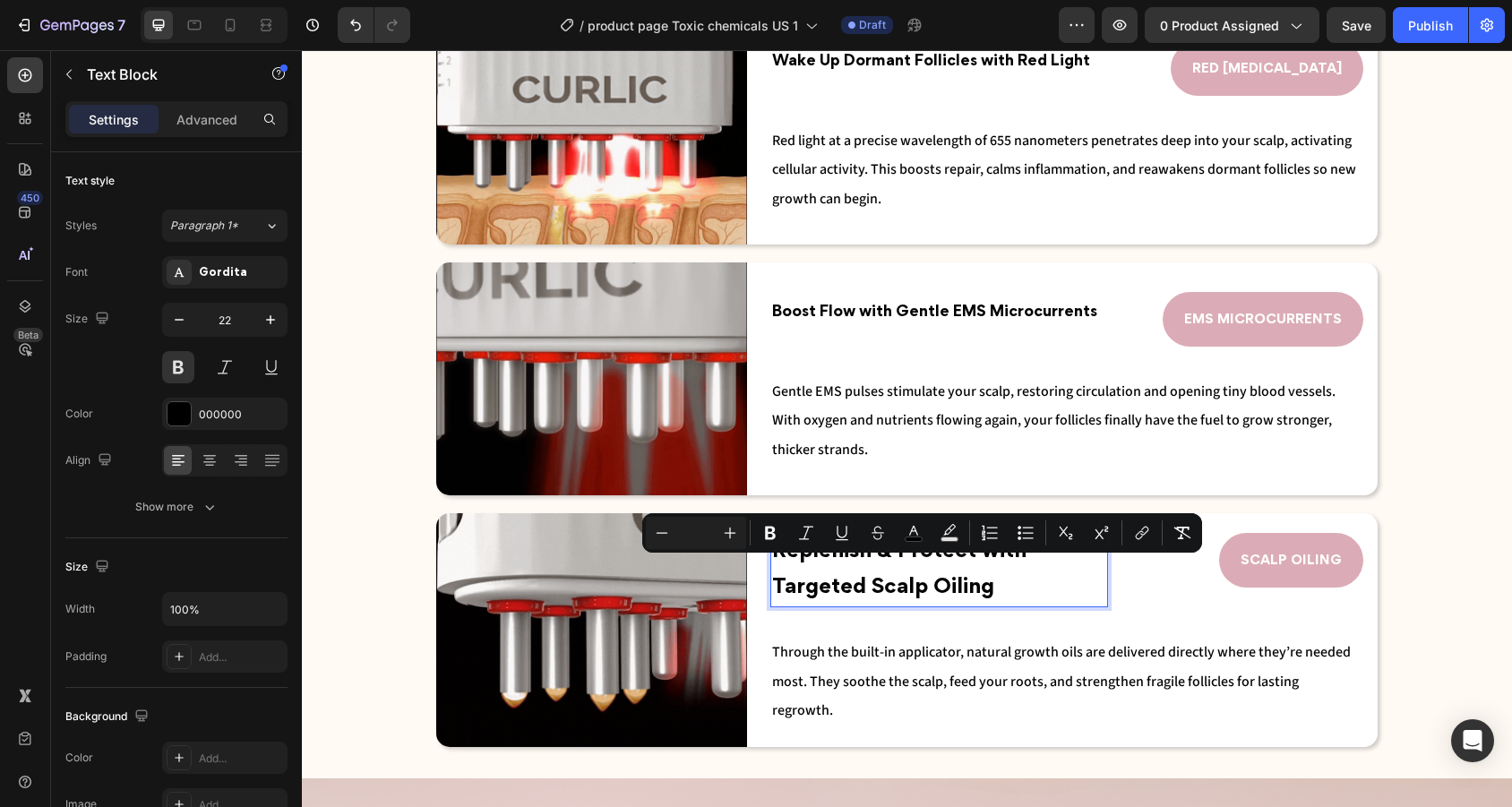
click at [704, 533] on input "Editor contextual toolbar" at bounding box center [696, 533] width 36 height 22
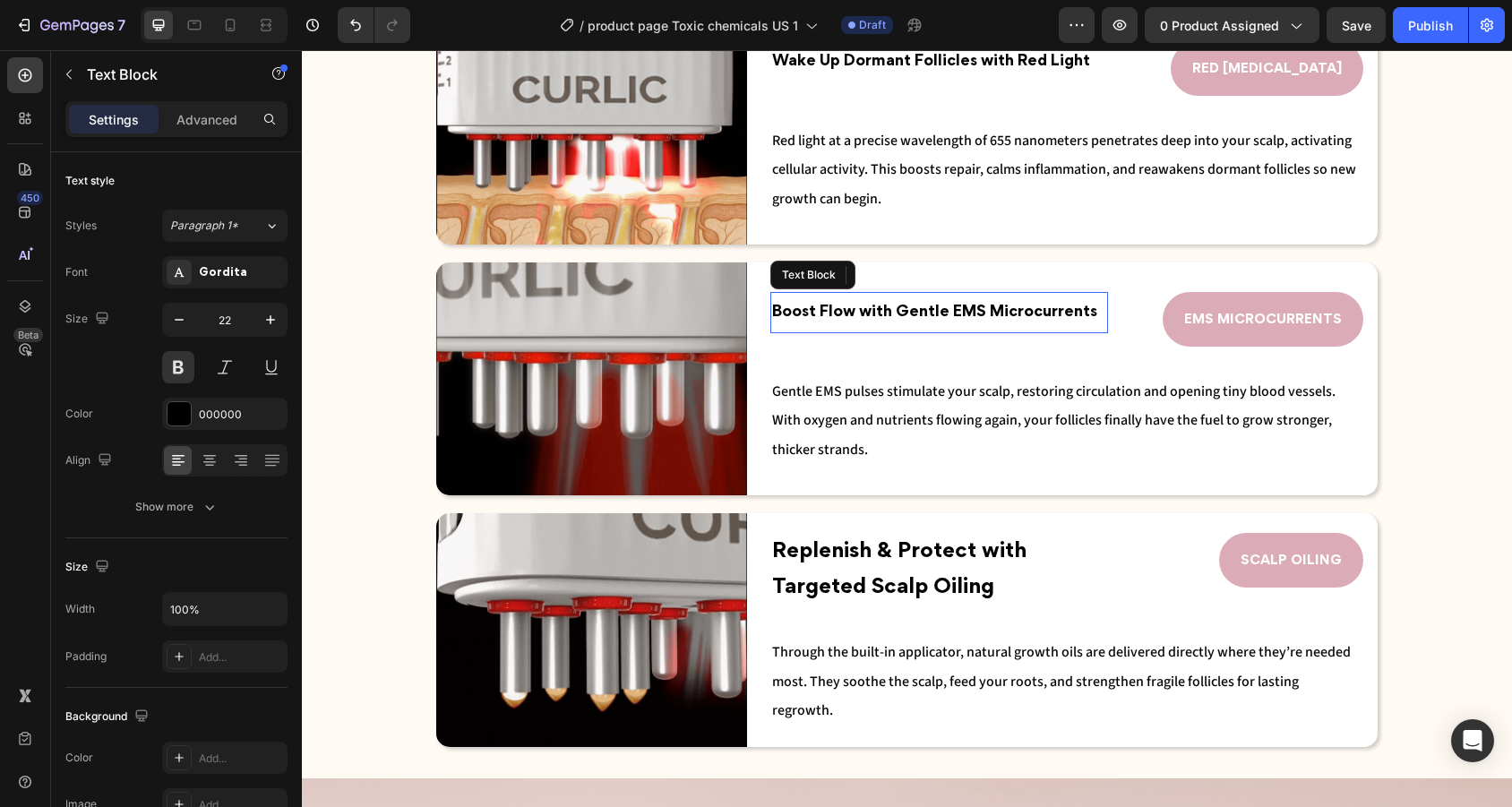
click at [1004, 299] on p "Boost Flow with Gentle EMS Microcurrents" at bounding box center [939, 312] width 334 height 37
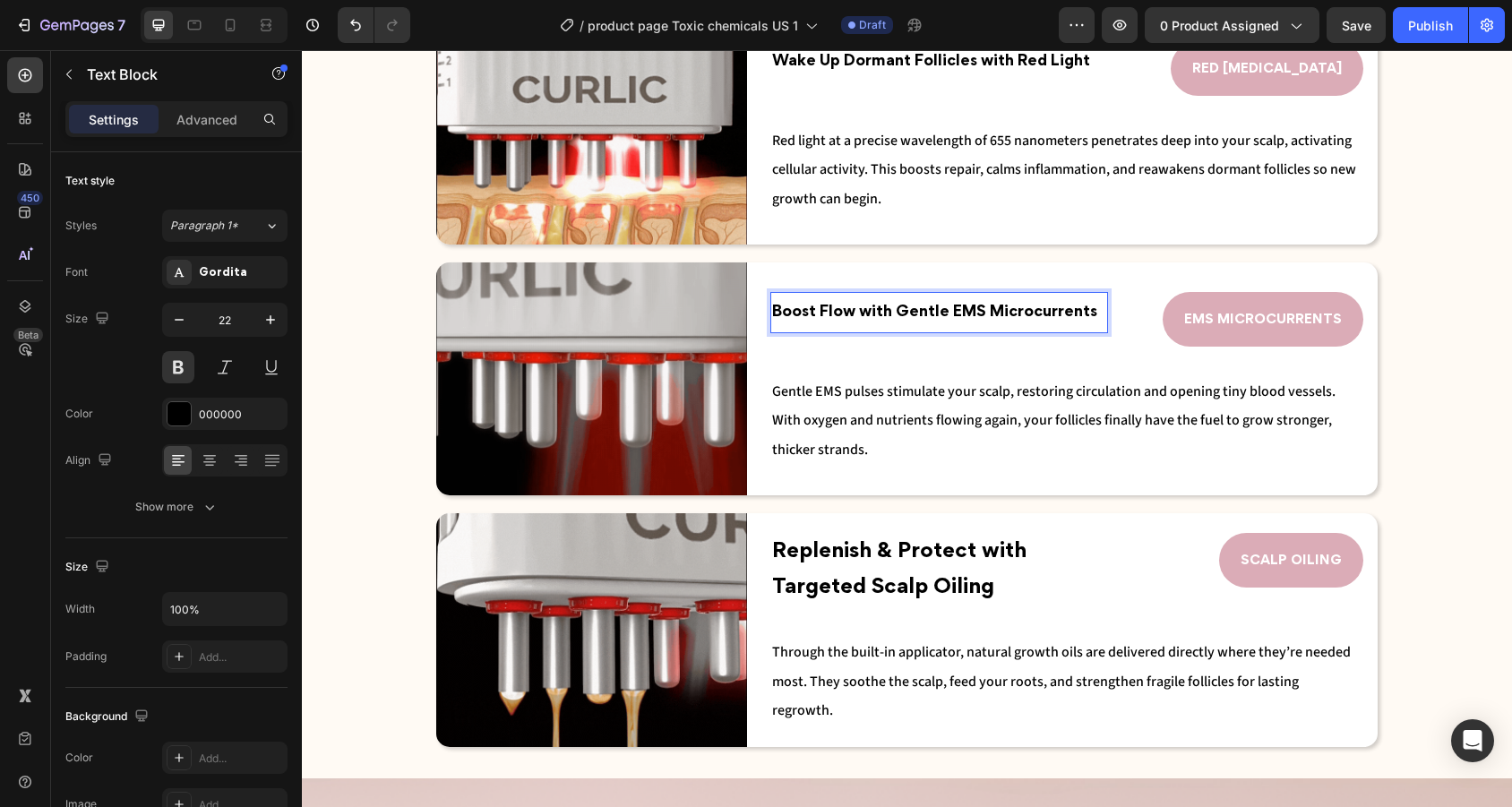
click at [1003, 314] on span "Boost Flow with Gentle EMS Microcurrents" at bounding box center [935, 312] width 325 height 15
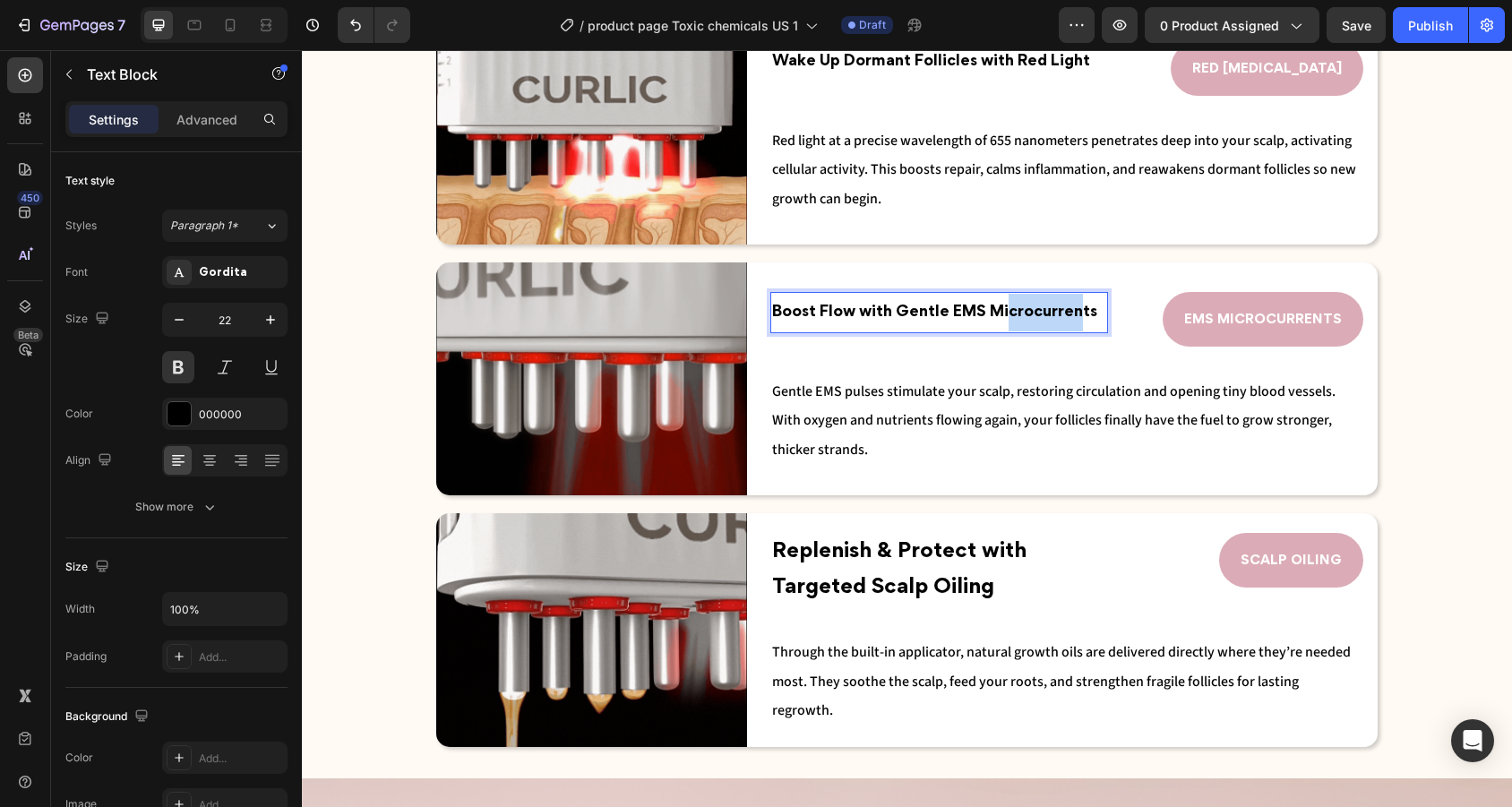
drag, startPoint x: 1003, startPoint y: 314, endPoint x: 1074, endPoint y: 314, distance: 71.0
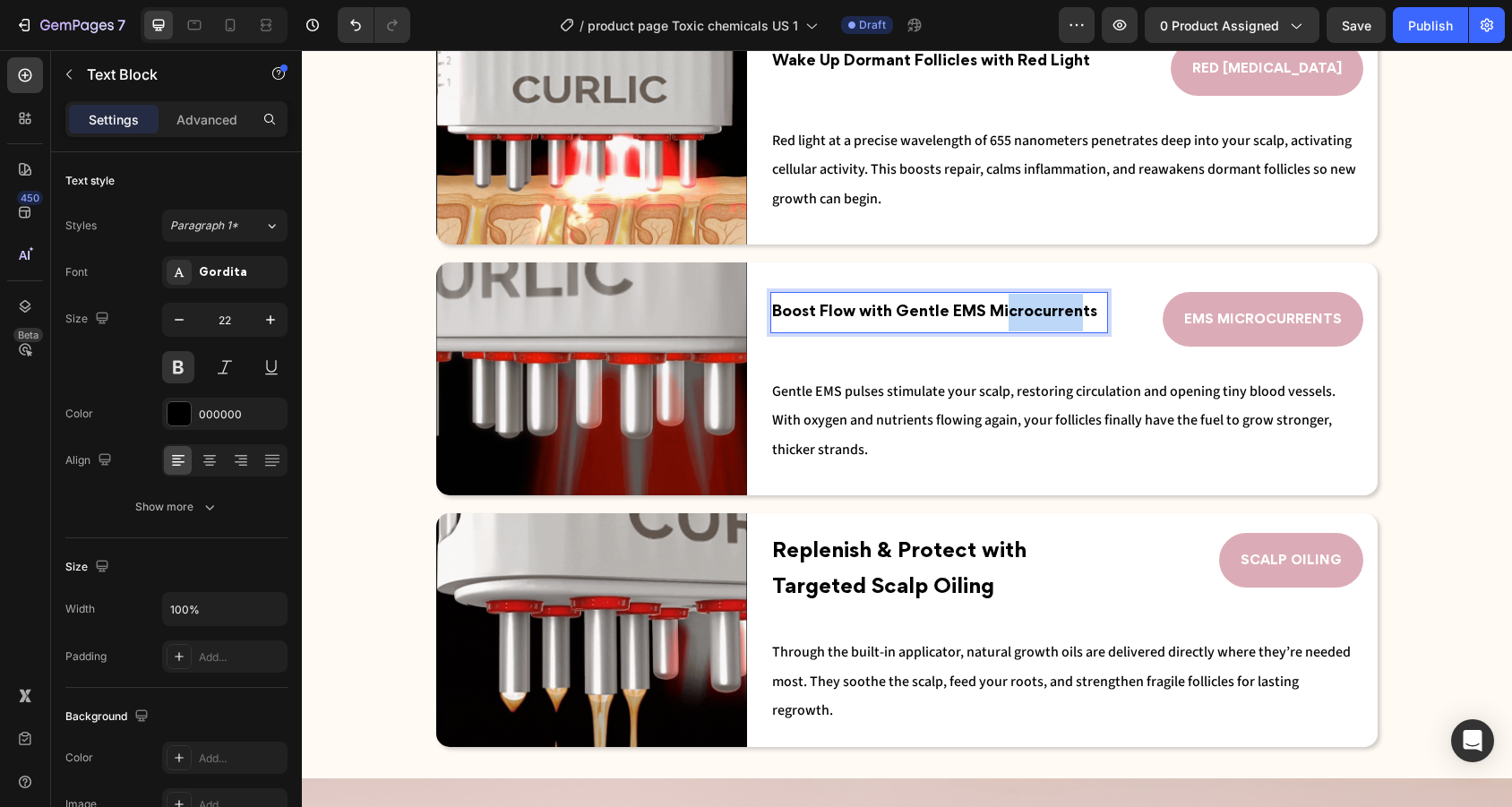
click at [1074, 314] on span "Boost Flow with Gentle EMS Microcurrents" at bounding box center [935, 312] width 325 height 15
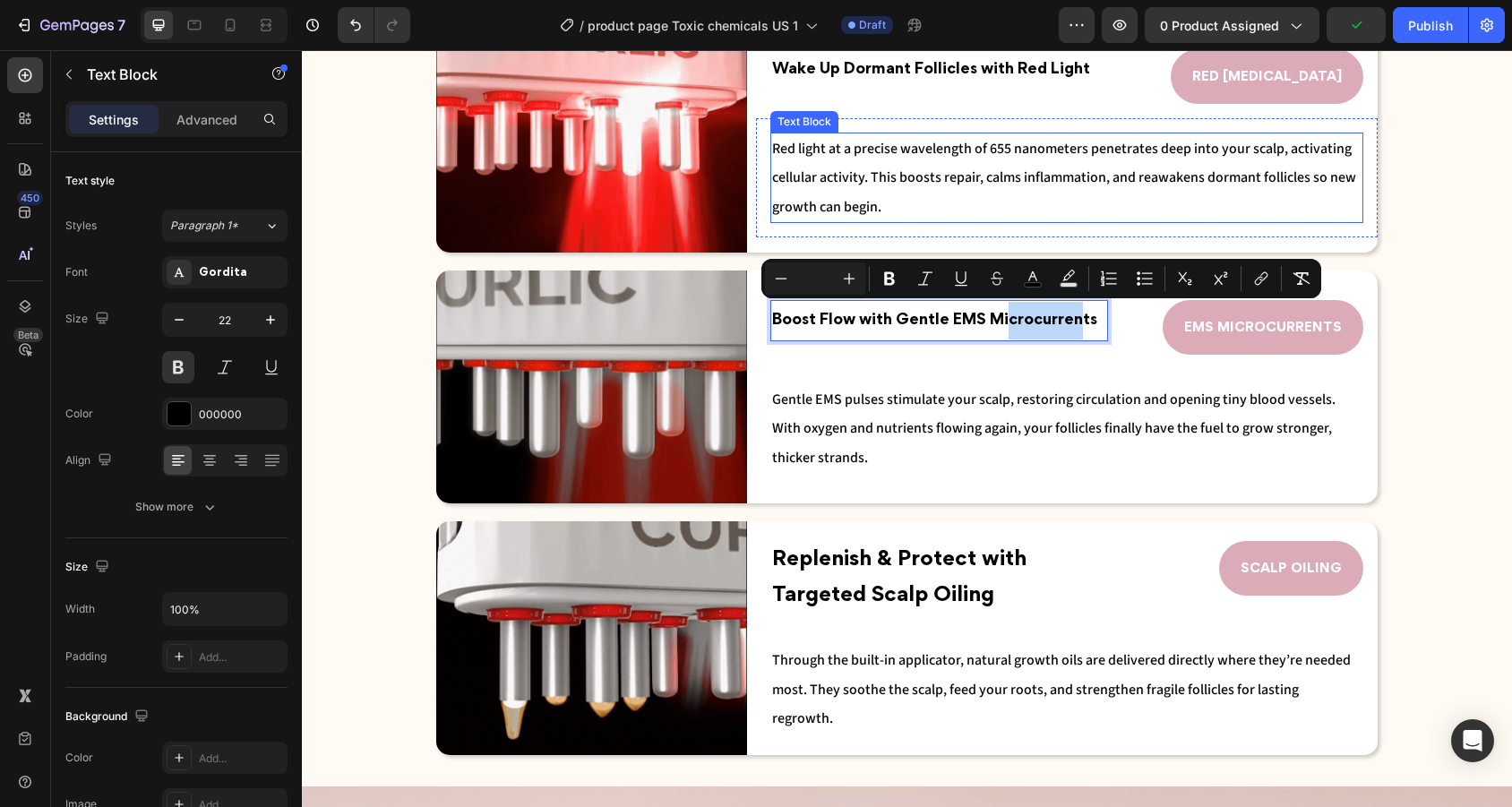
scroll to position [2386, 0]
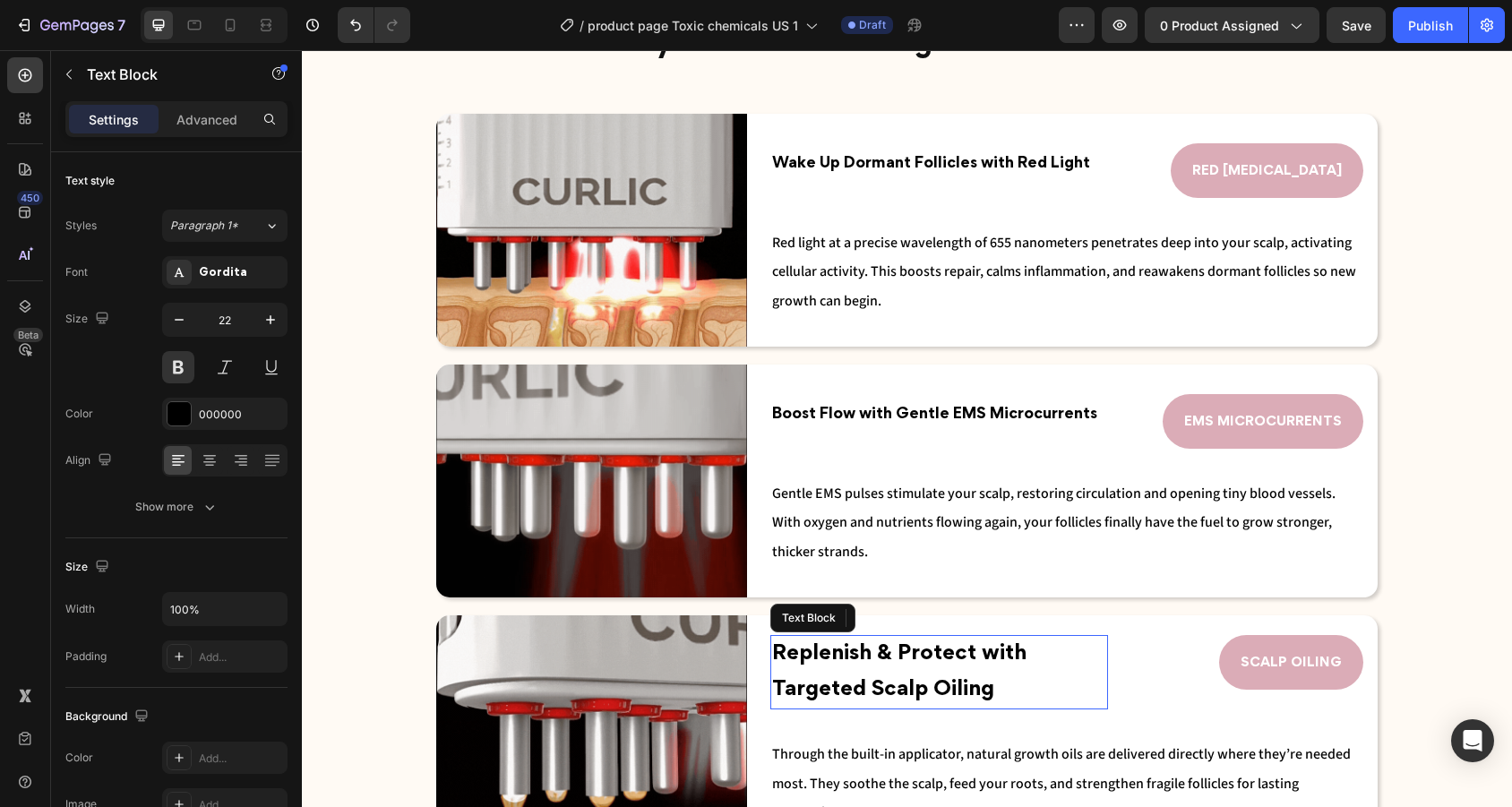
click at [936, 691] on p "Replenish & Protect with Targeted Scalp Oiling" at bounding box center [939, 672] width 334 height 71
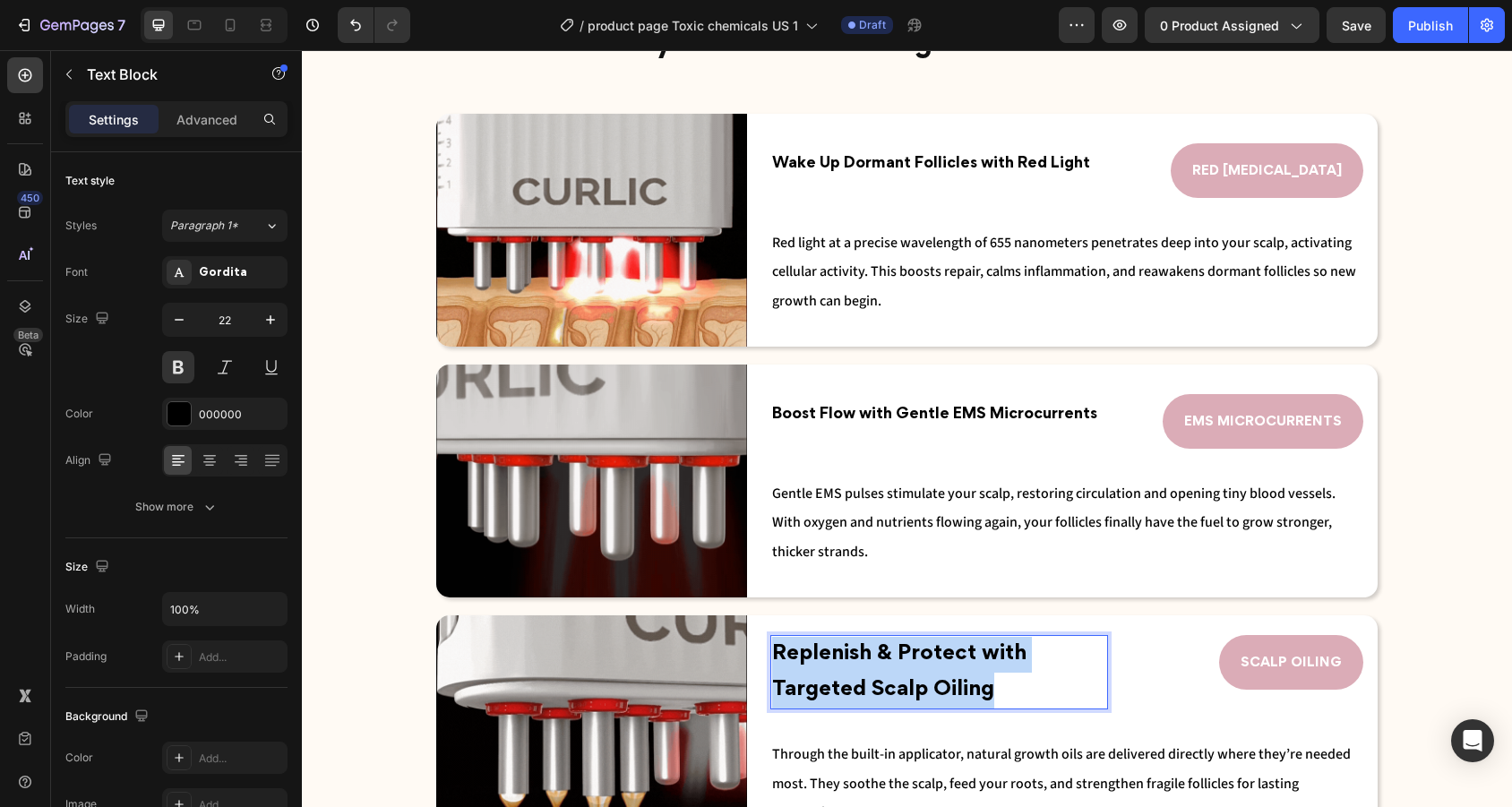
drag, startPoint x: 1005, startPoint y: 705, endPoint x: 653, endPoint y: 650, distance: 356.3
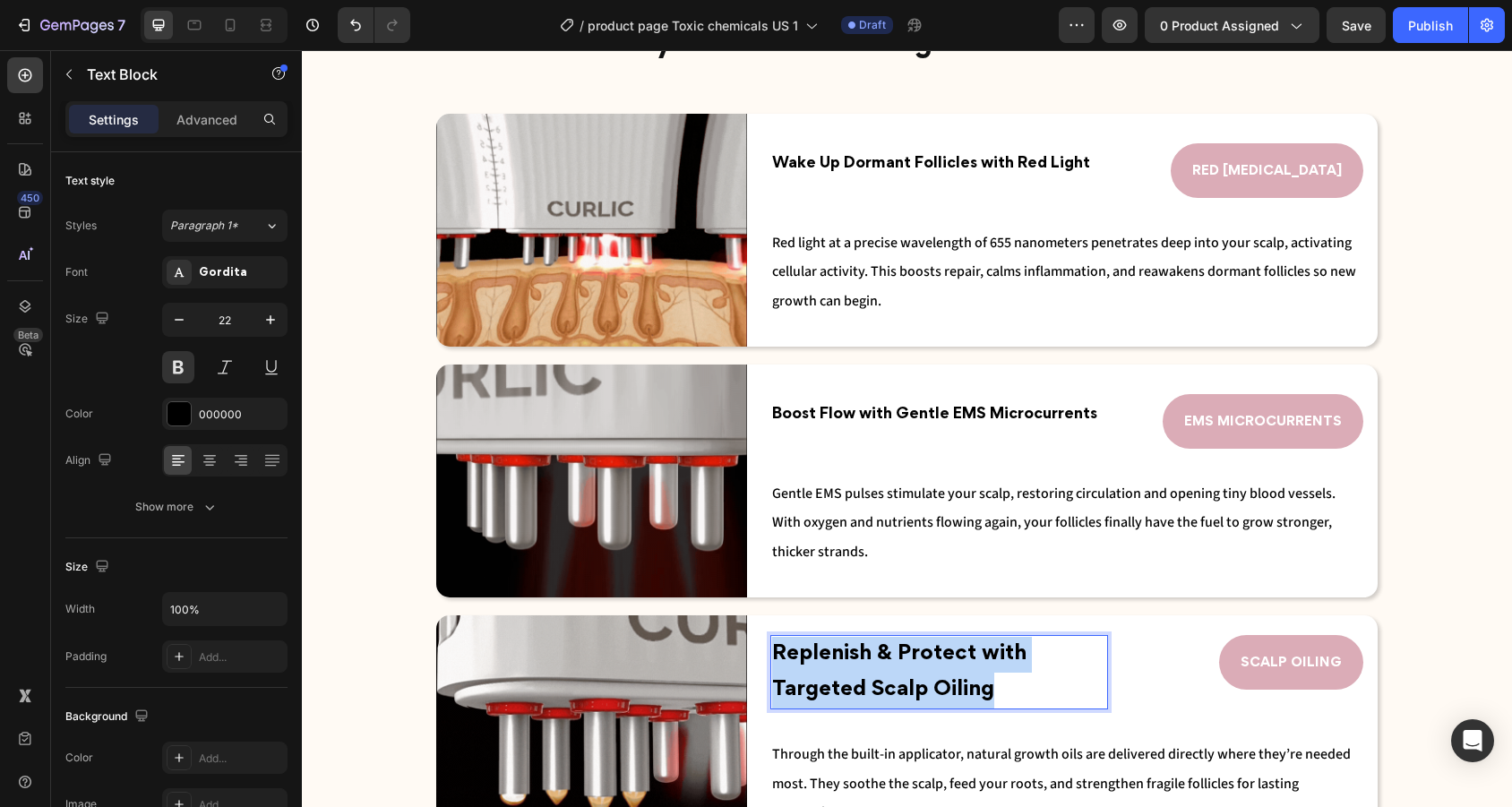
click at [653, 650] on div "Image Replenish & Protect with Targeted Scalp Oiling Text Block 0 SCALP OILING …" at bounding box center [906, 732] width 942 height 233
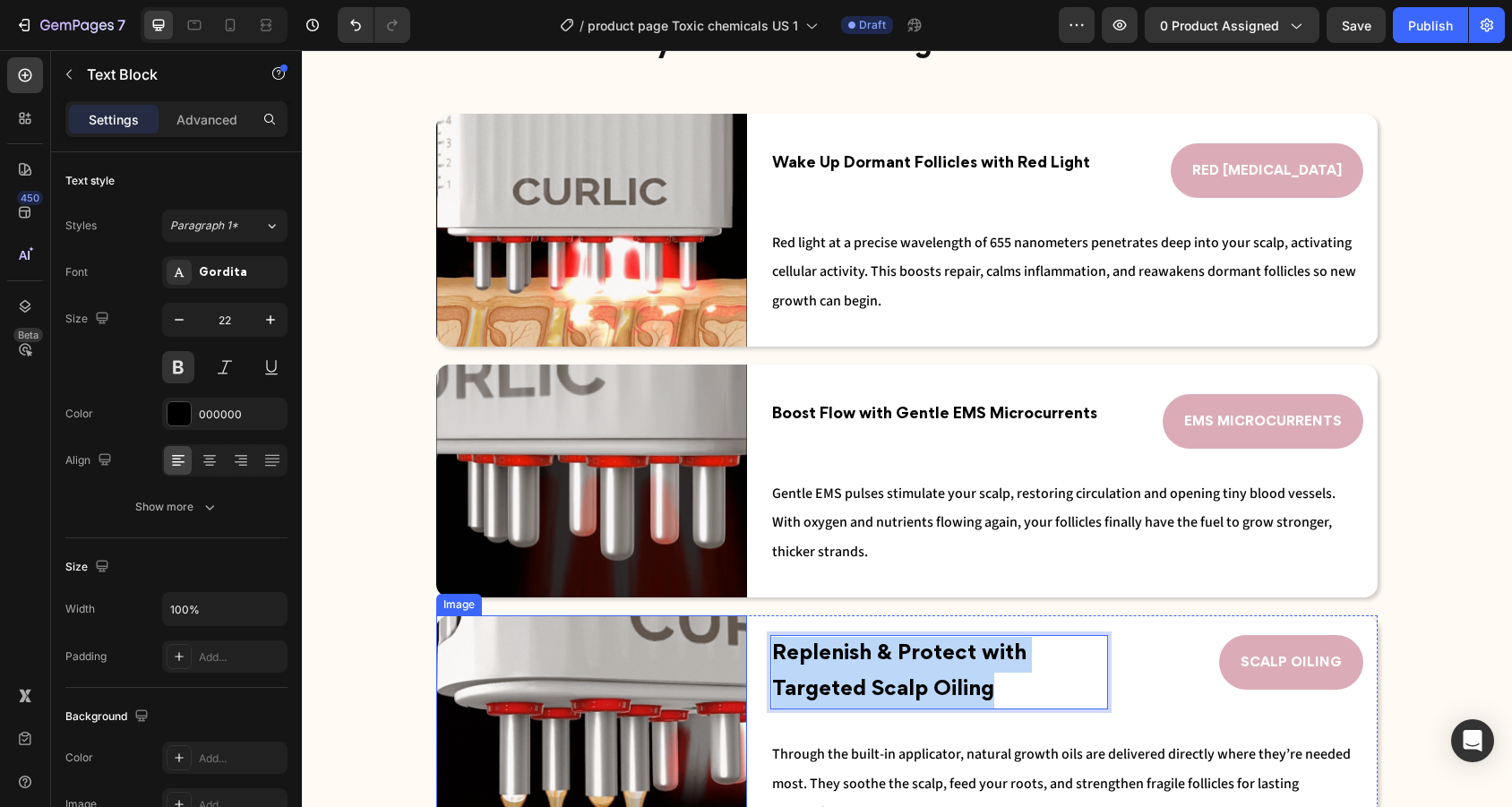
copy span "Replenish & Protect with Targeted Scalp Oiling"
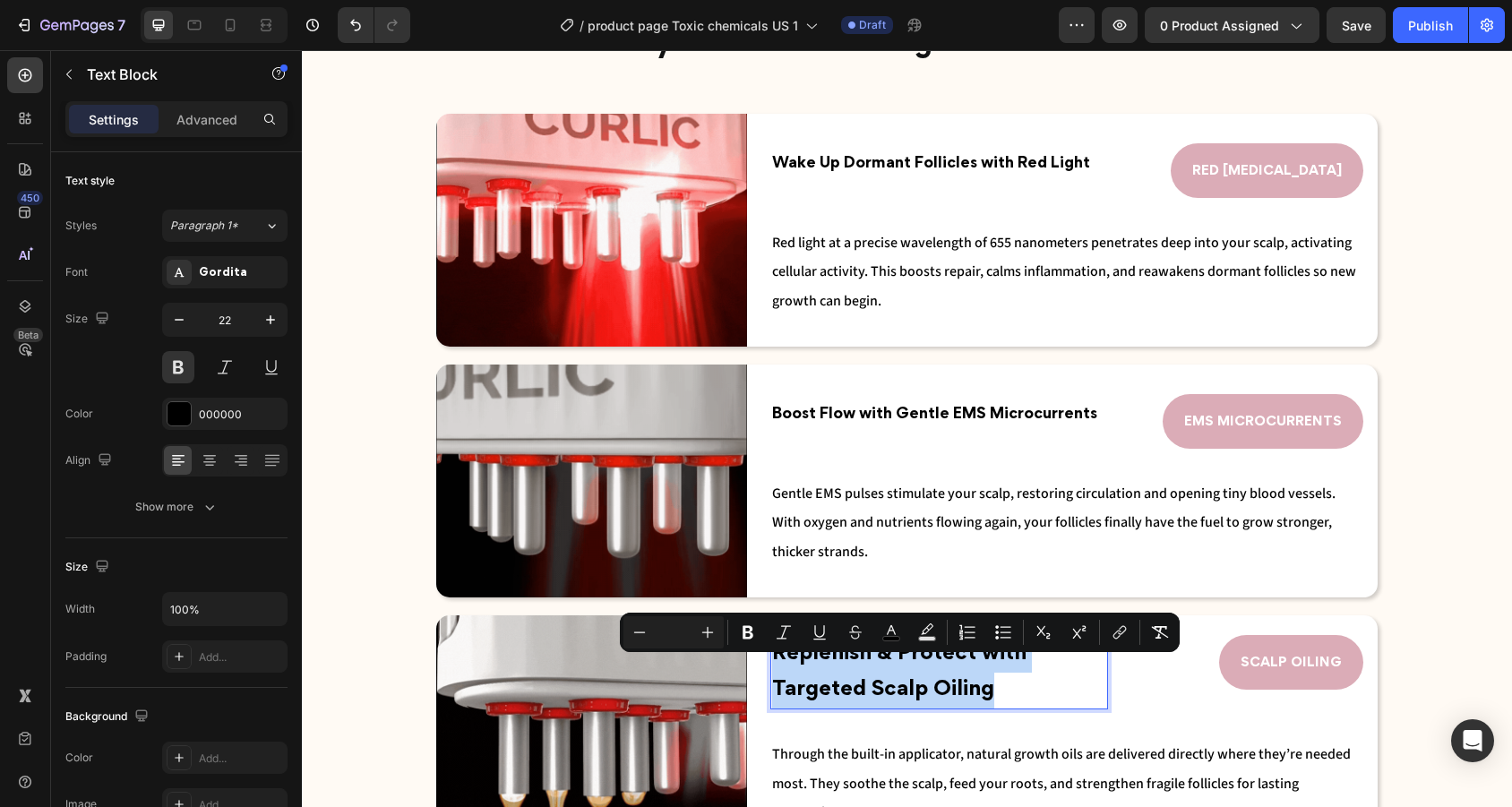
copy span "Replenish & Protect with Targeted Scalp Oiling"
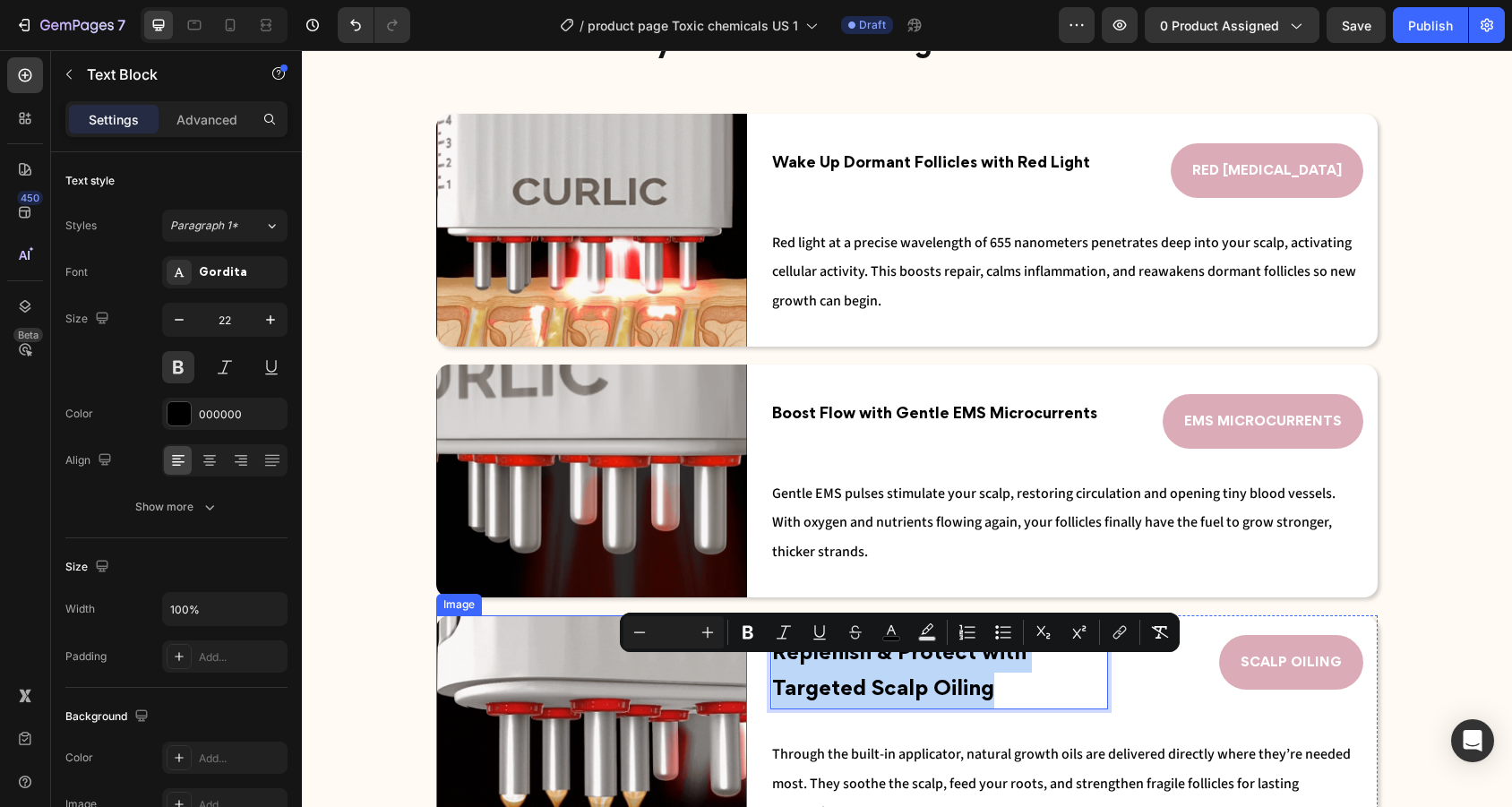
drag, startPoint x: 1006, startPoint y: 686, endPoint x: 725, endPoint y: 660, distance: 282.2
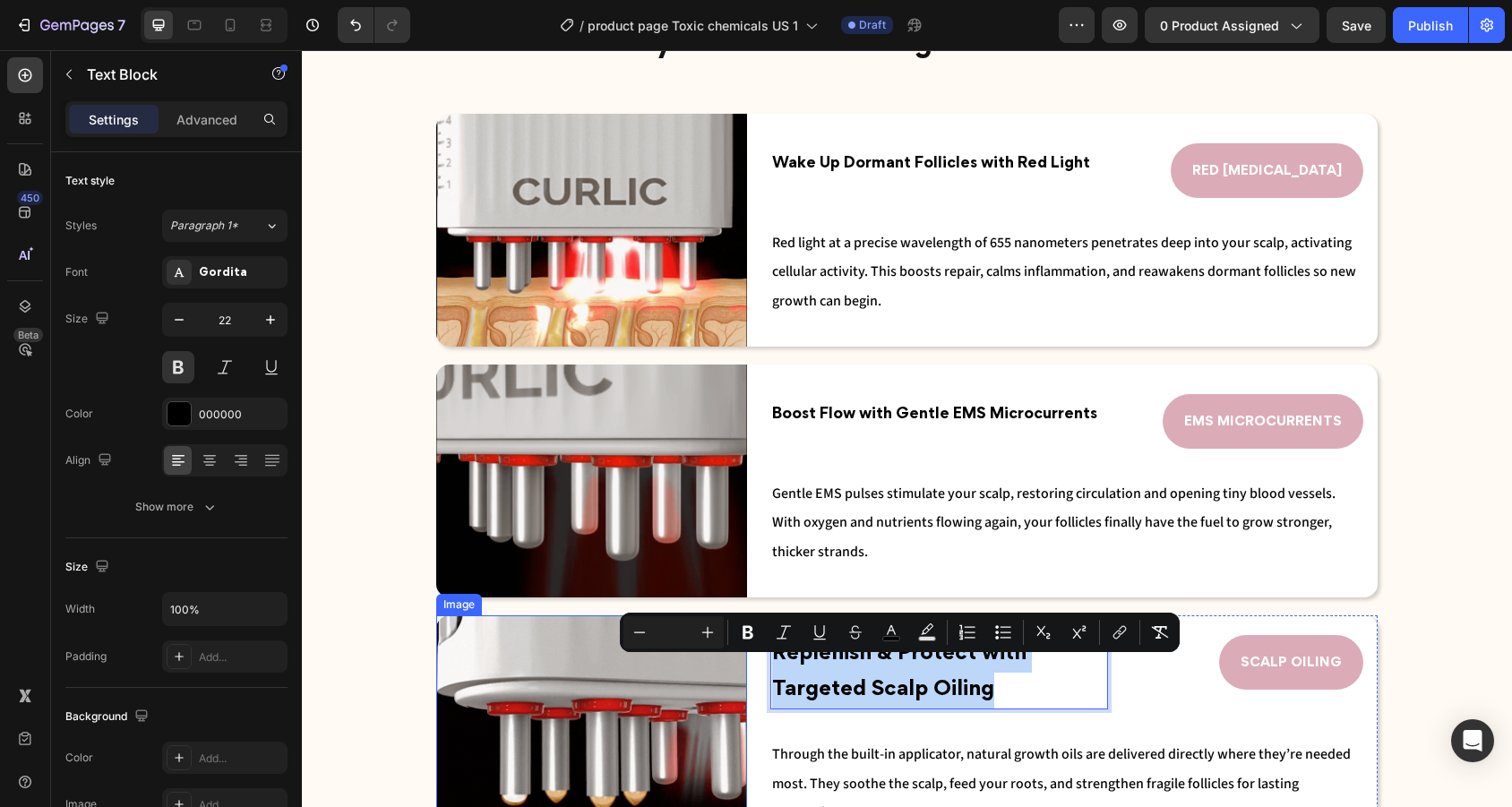
click at [725, 660] on div "Image Replenish & Protect with Targeted Scalp Oiling Text Block 0 SCALP OILING …" at bounding box center [906, 732] width 942 height 233
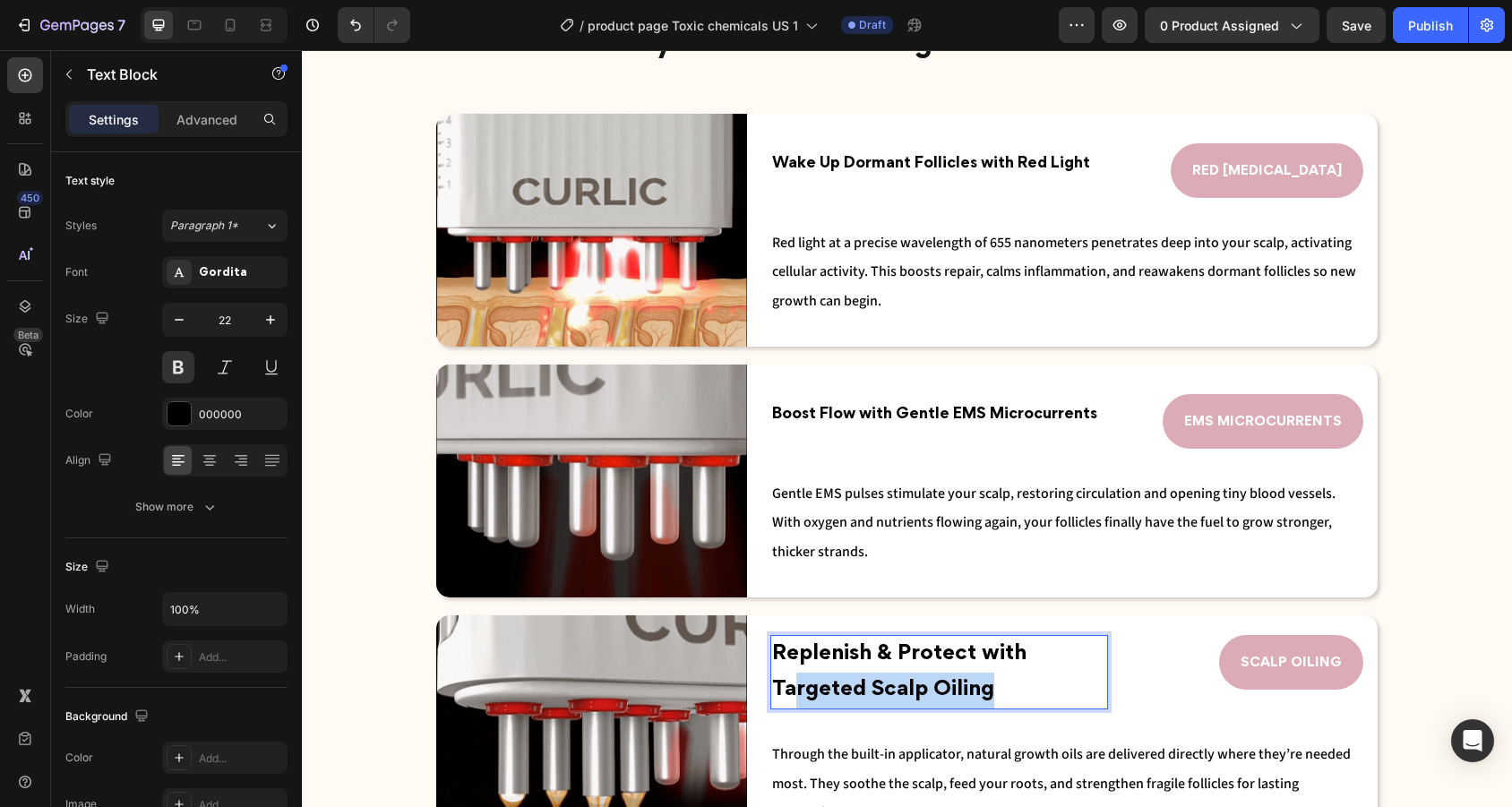
drag, startPoint x: 994, startPoint y: 703, endPoint x: 794, endPoint y: 683, distance: 201.0
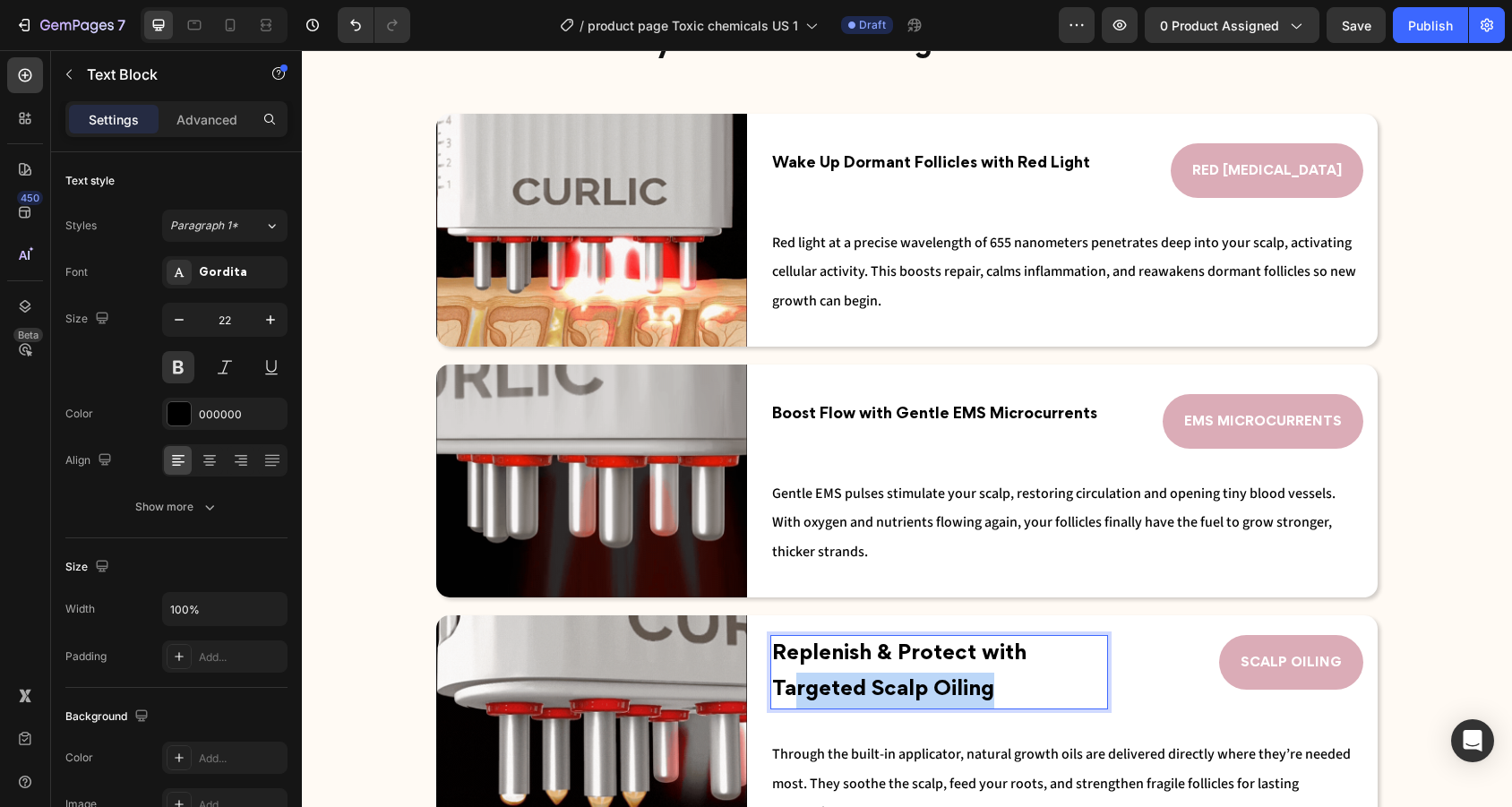
click at [794, 683] on p "Replenish & Protect with Targeted Scalp Oiling" at bounding box center [939, 672] width 334 height 71
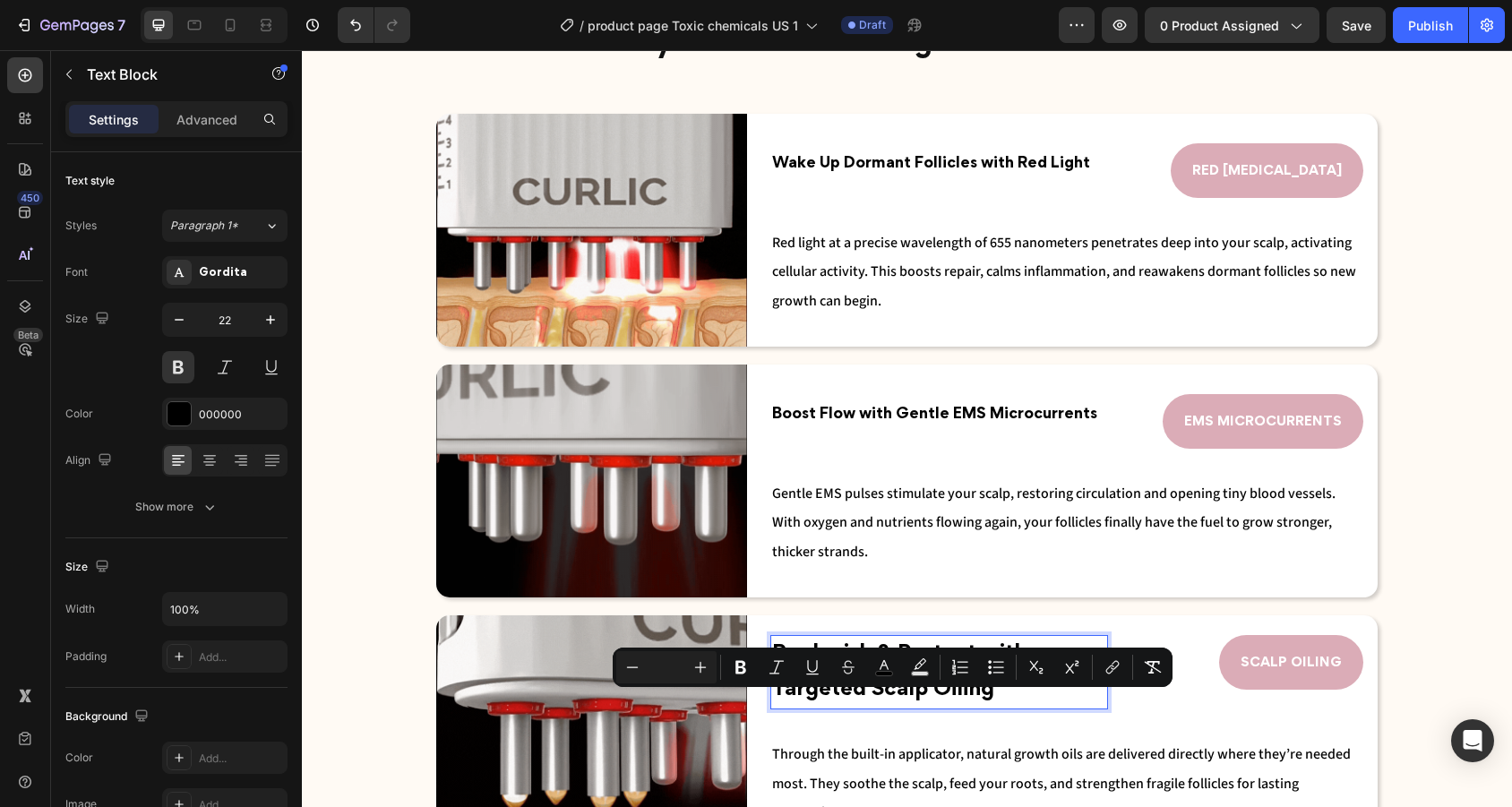
click at [949, 699] on span "Replenish & Protect with Targeted Scalp Oiling" at bounding box center [900, 671] width 255 height 56
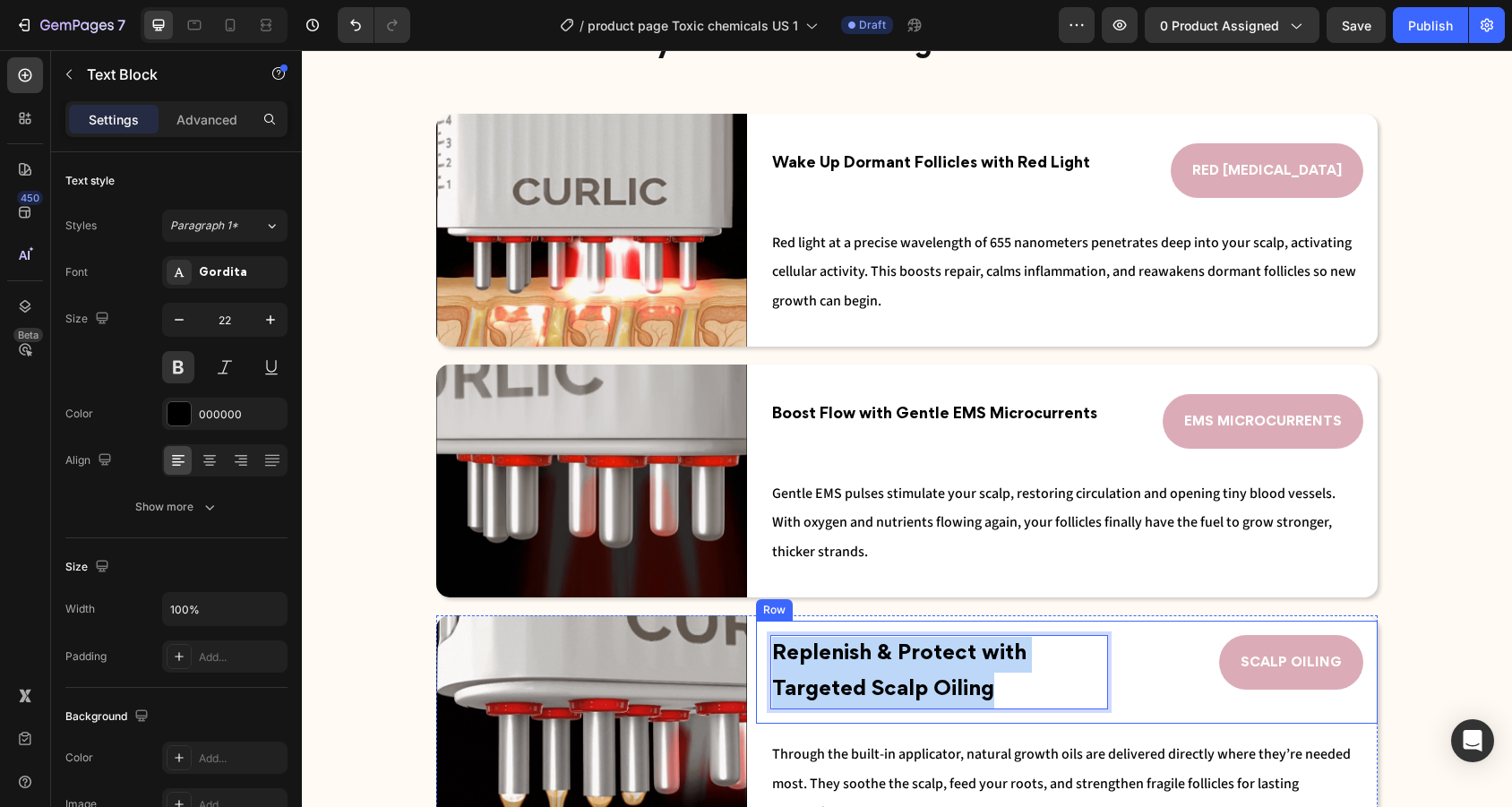
drag, startPoint x: 1010, startPoint y: 706, endPoint x: 759, endPoint y: 673, distance: 253.2
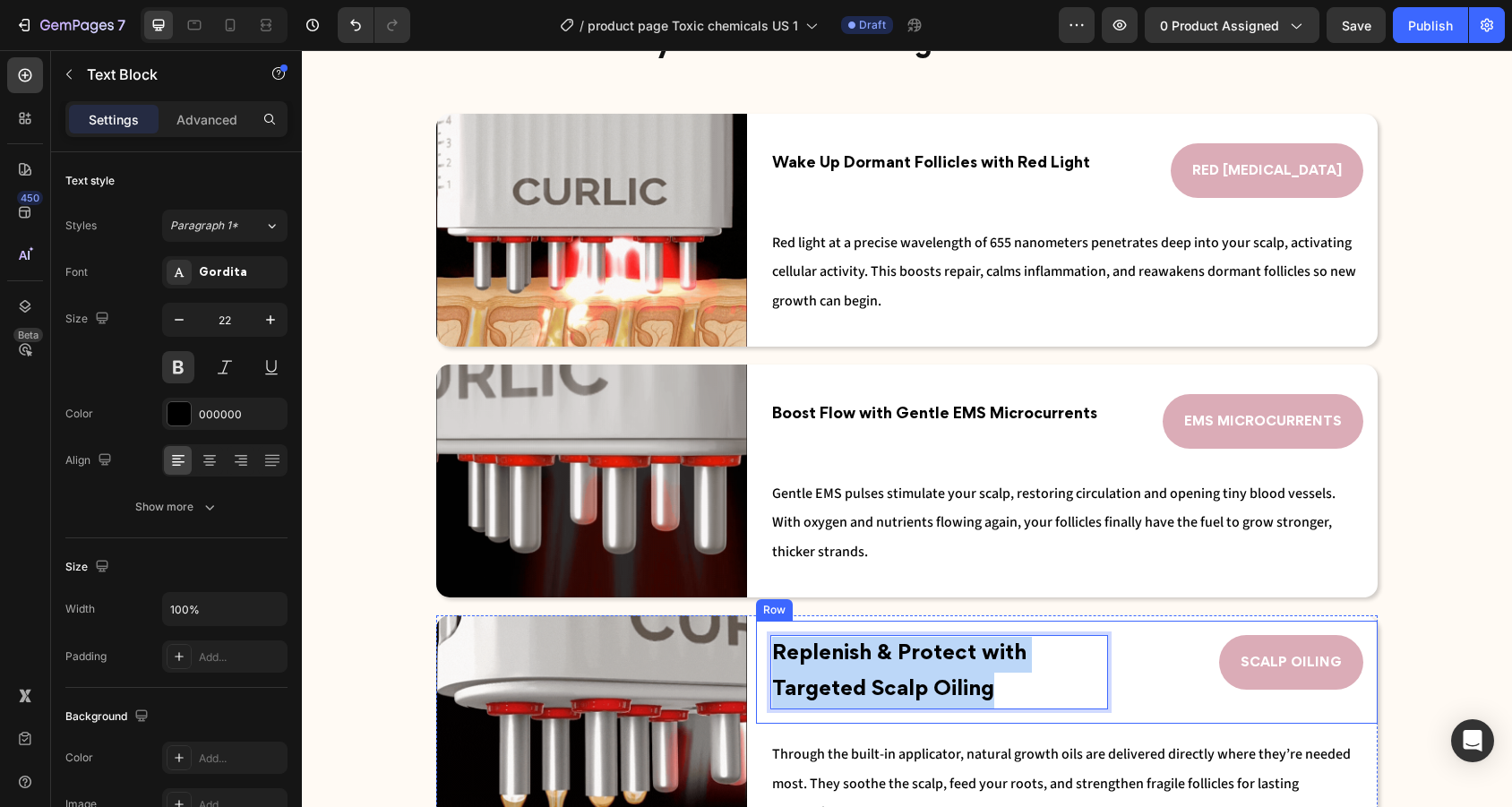
click at [759, 673] on div "Replenish & Protect with Targeted Scalp Oiling Text Block 0 SCALP OILING Button…" at bounding box center [1066, 671] width 621 height 103
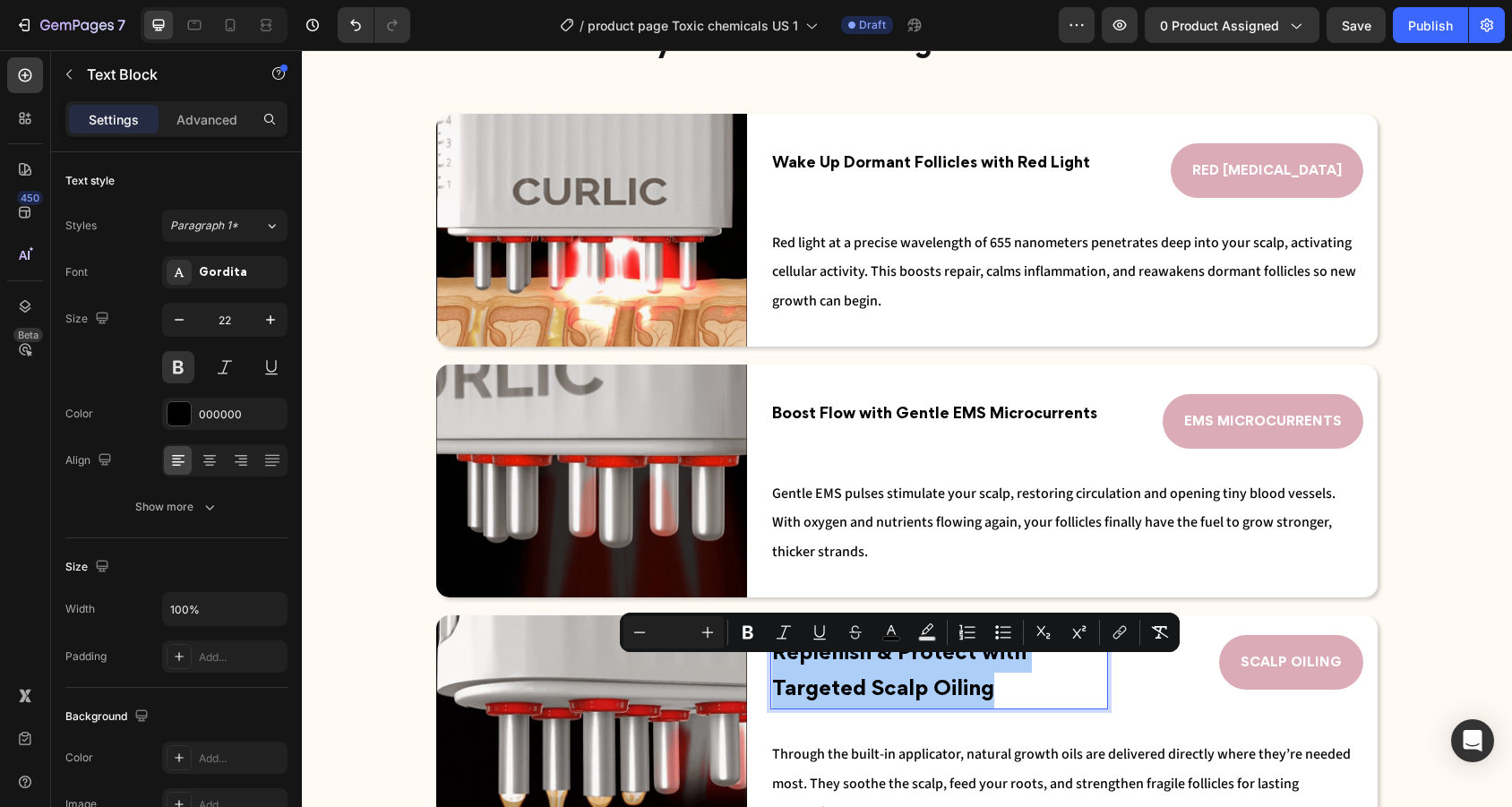
click at [676, 633] on input "Editor contextual toolbar" at bounding box center [673, 632] width 36 height 22
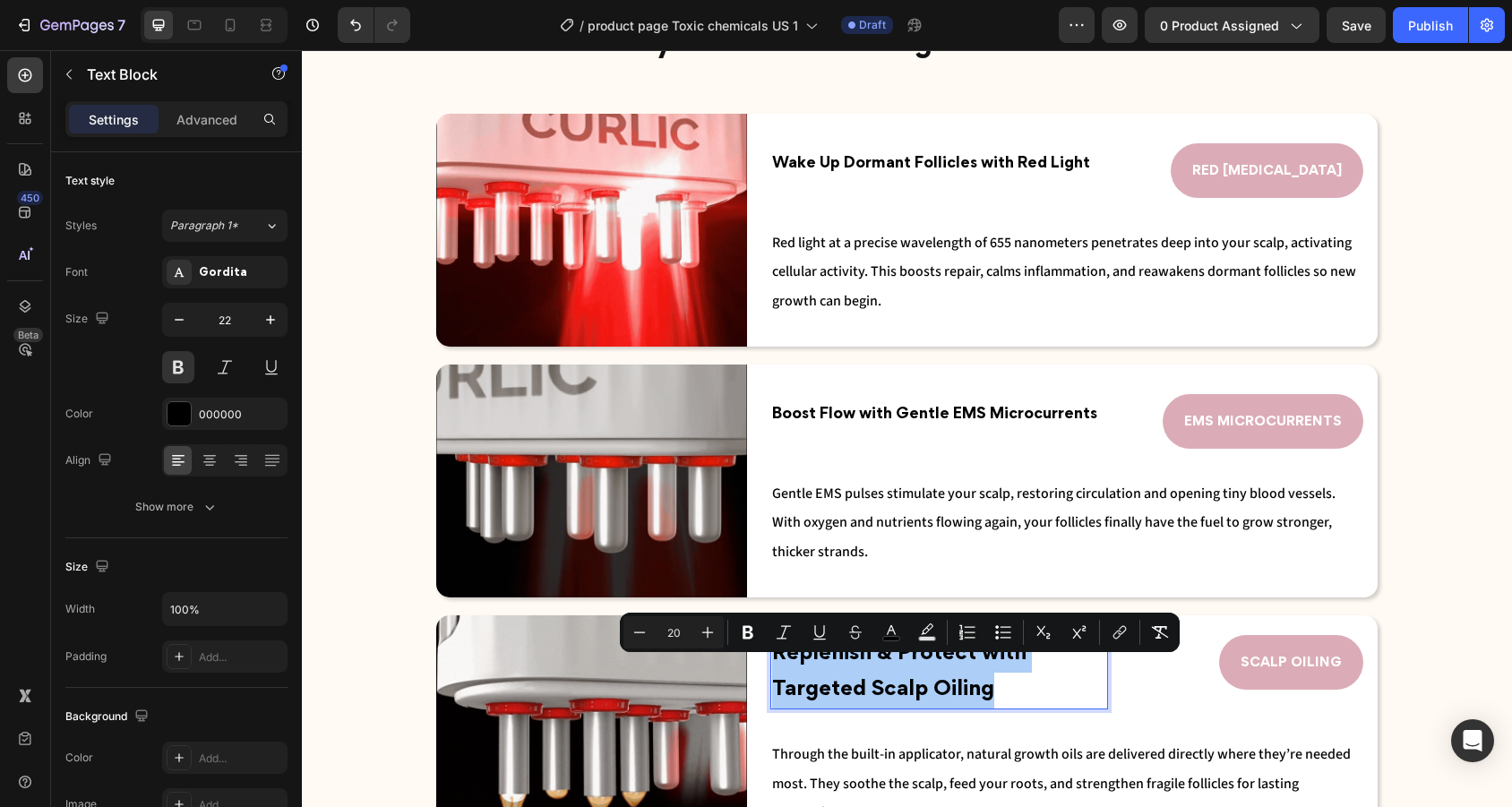
type input "20"
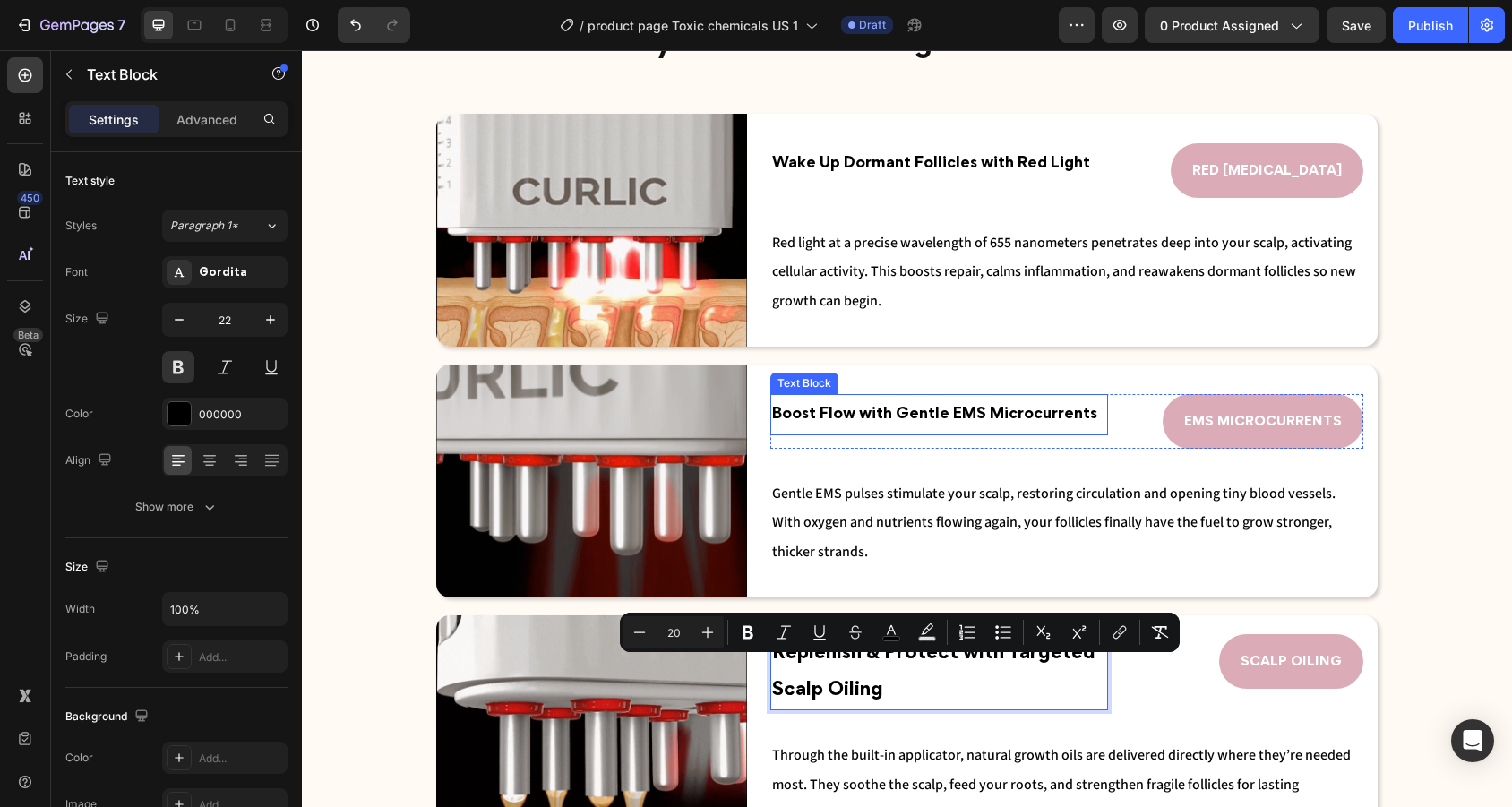
click at [968, 407] on span "Boost Flow with Gentle EMS Microcurrents" at bounding box center [935, 414] width 325 height 15
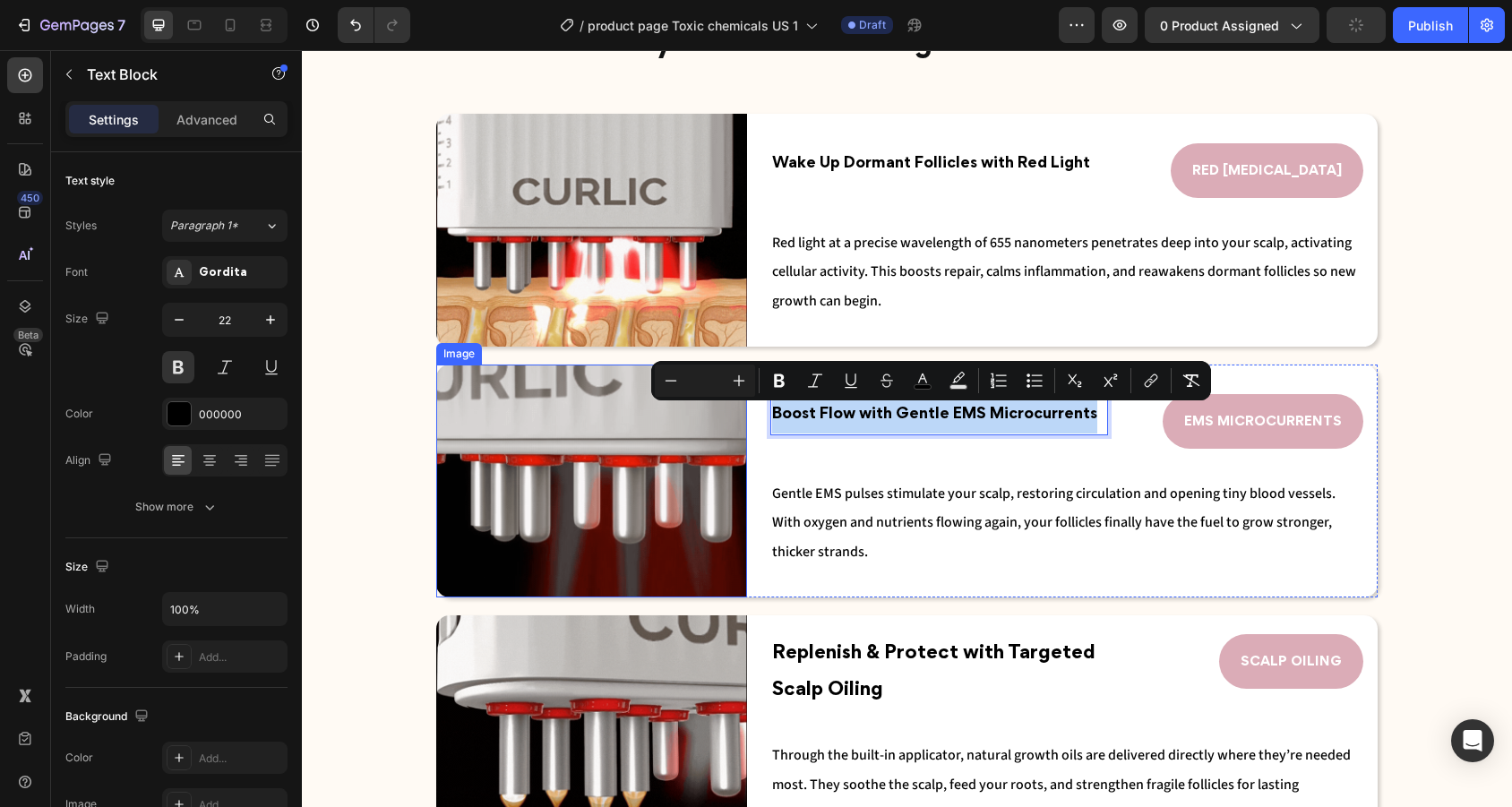
drag, startPoint x: 1096, startPoint y: 411, endPoint x: 738, endPoint y: 400, distance: 358.2
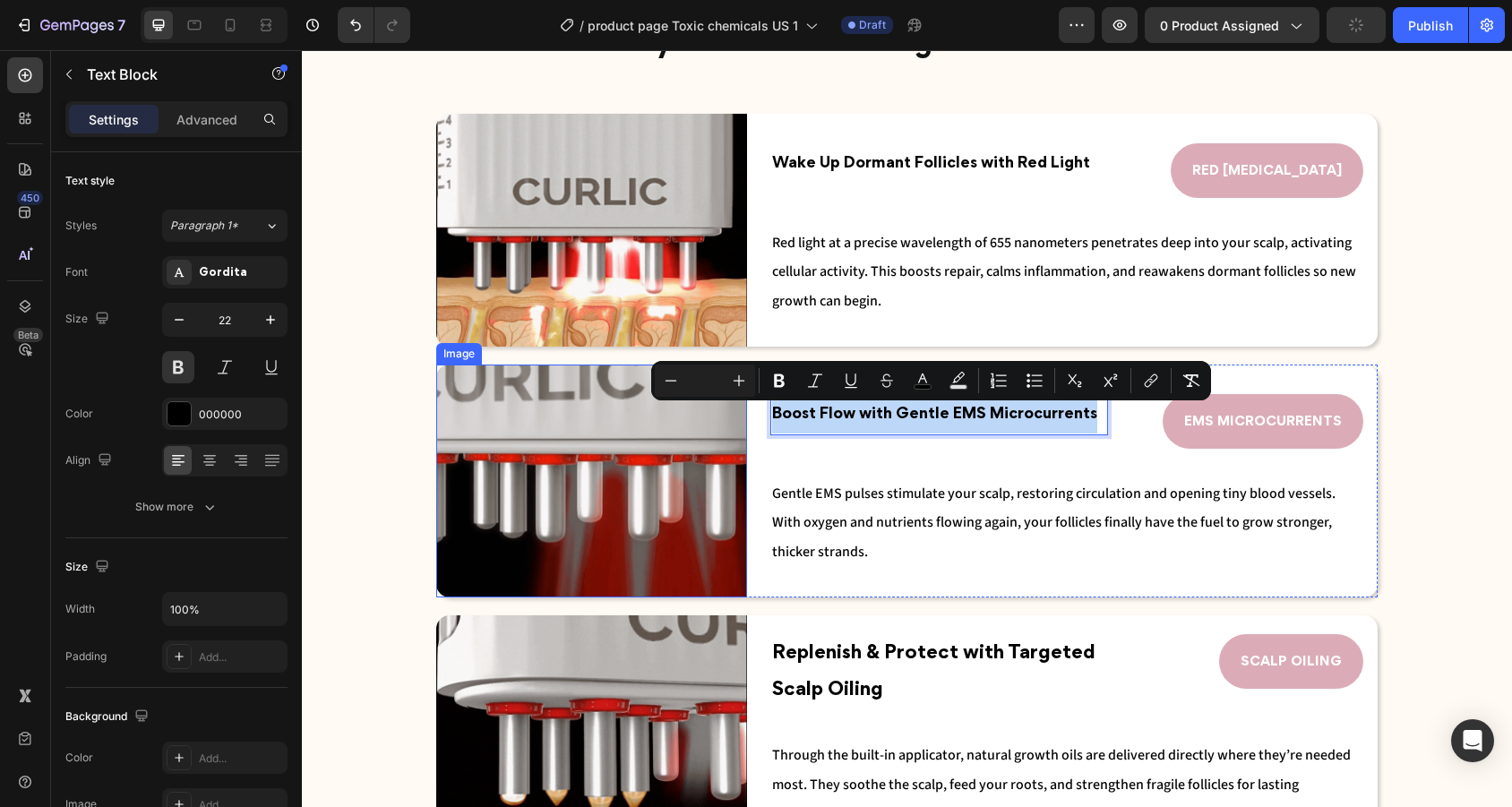
click at [738, 400] on div "Image Boost Flow with Gentle EMS Microcurrents Text Block 0 EMS MICROCURRENTS B…" at bounding box center [906, 481] width 942 height 233
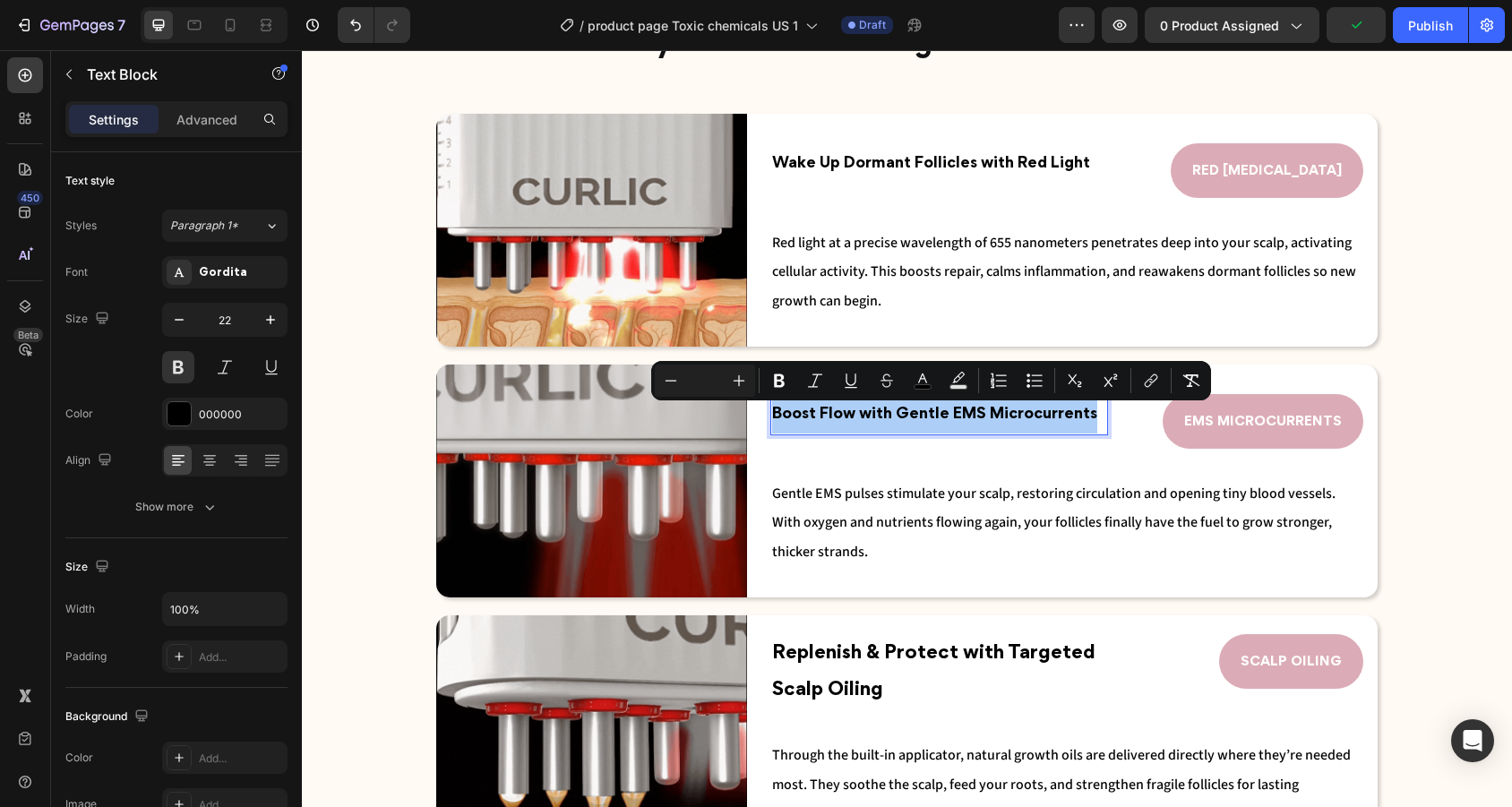
click at [706, 380] on input "Editor contextual toolbar" at bounding box center [705, 380] width 36 height 22
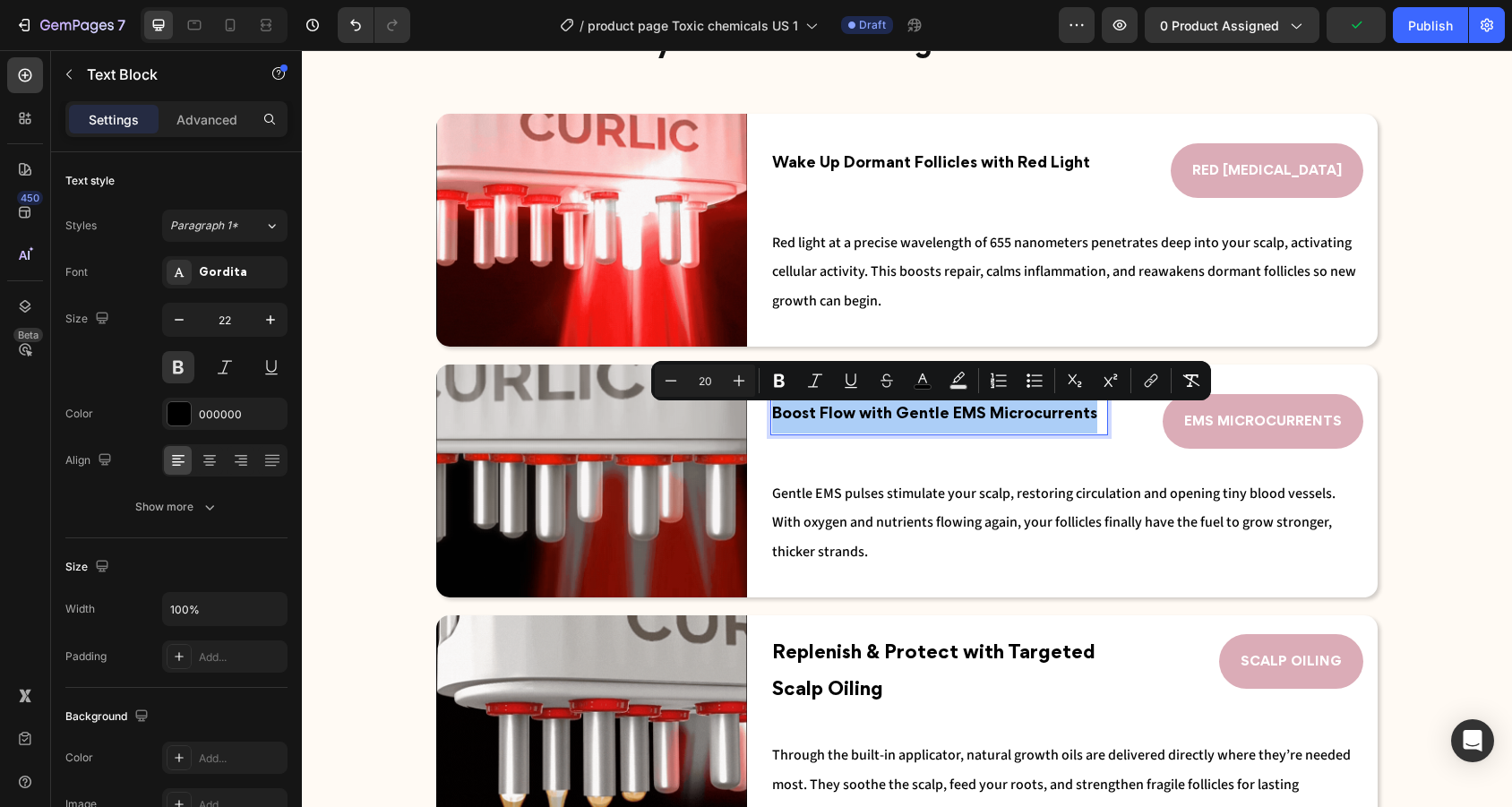
type input "20"
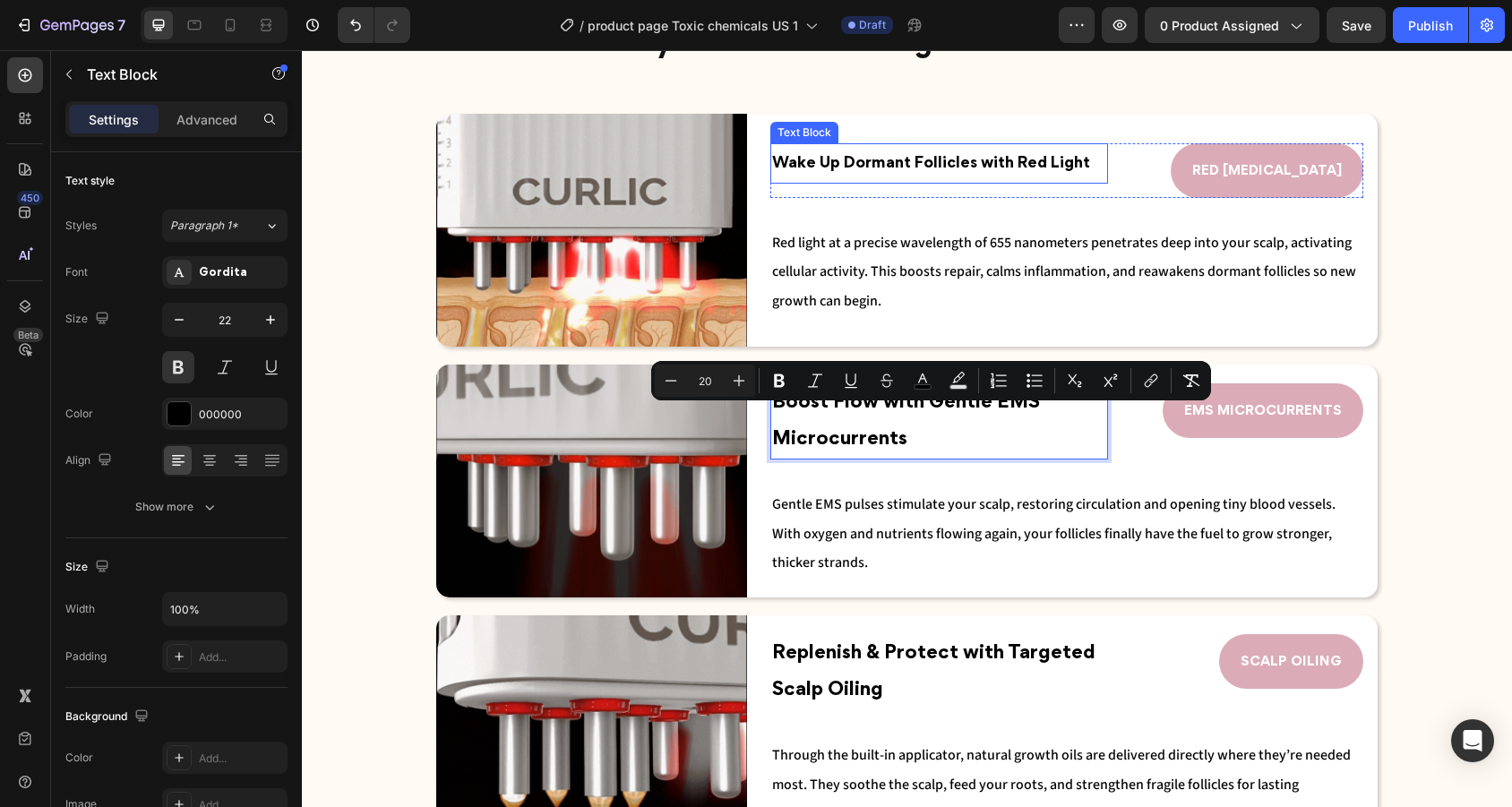
click at [972, 150] on p "Wake Up Dormant Follicles with Red Light" at bounding box center [939, 164] width 334 height 37
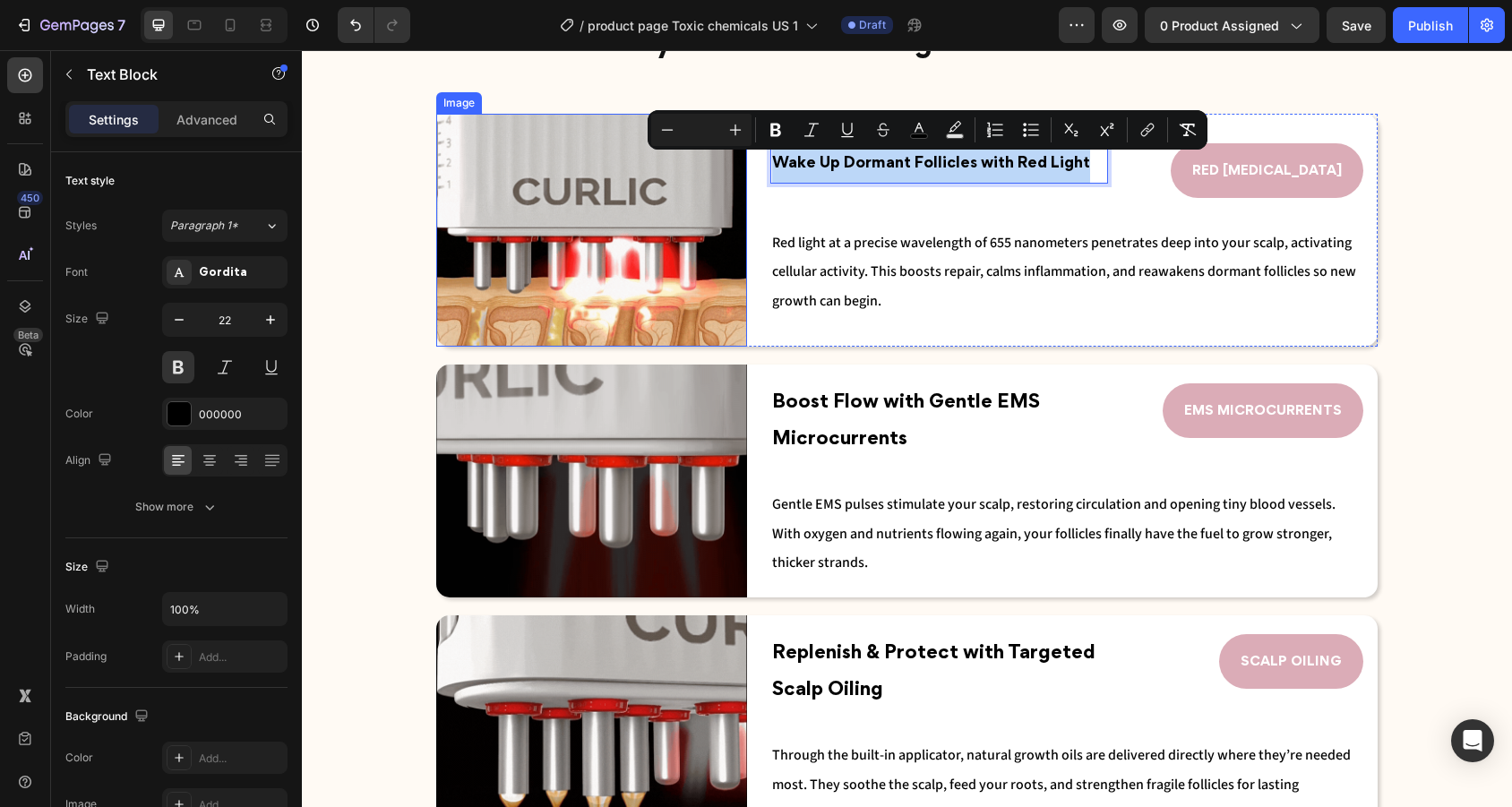
drag, startPoint x: 1097, startPoint y: 163, endPoint x: 745, endPoint y: 161, distance: 352.0
click at [745, 161] on div "Image Wake Up Dormant Follicles with Red Light Text Block 0 RED LIGHT THERAPY B…" at bounding box center [906, 230] width 942 height 233
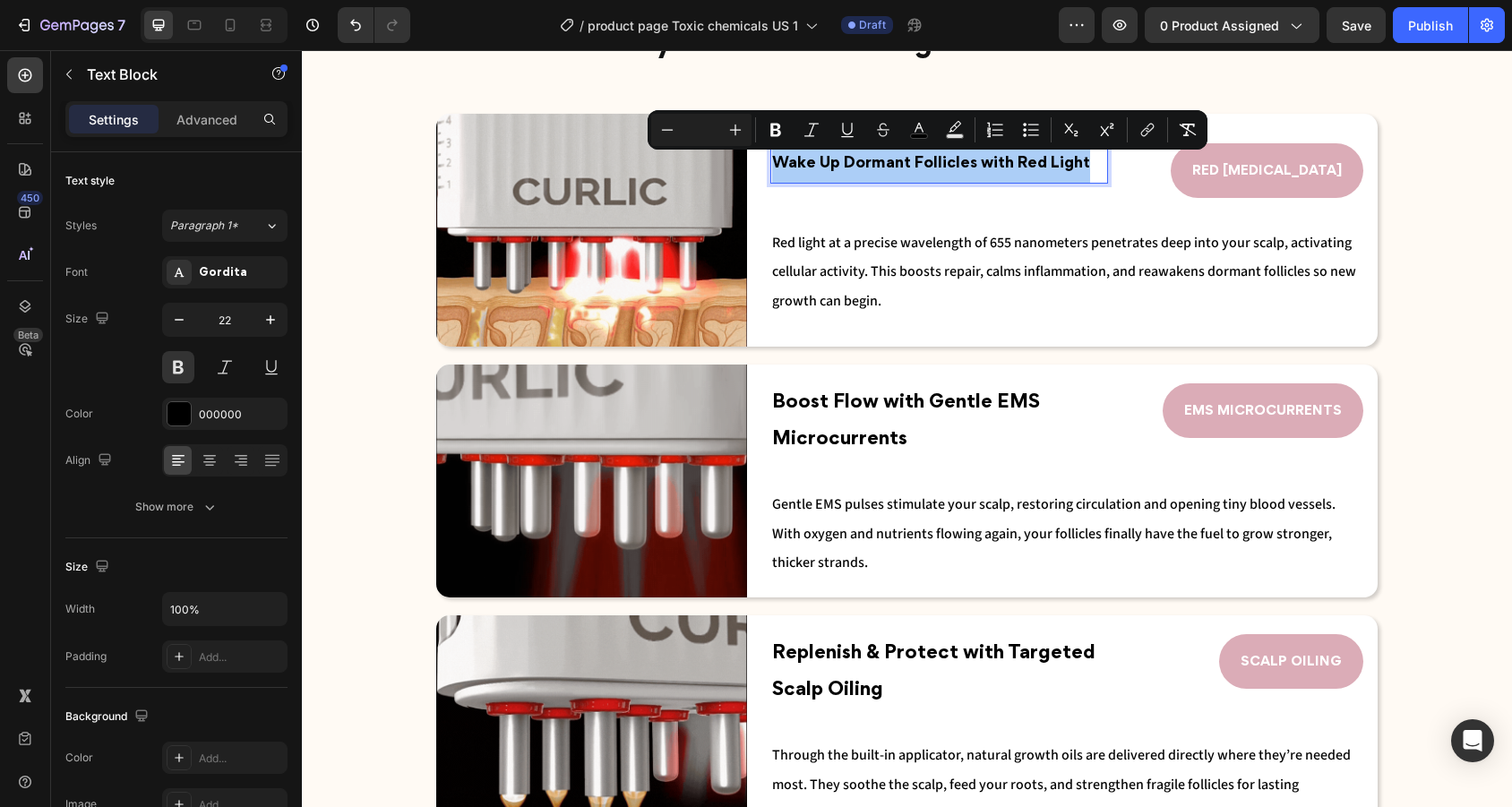
click at [707, 123] on input "Editor contextual toolbar" at bounding box center [701, 130] width 36 height 22
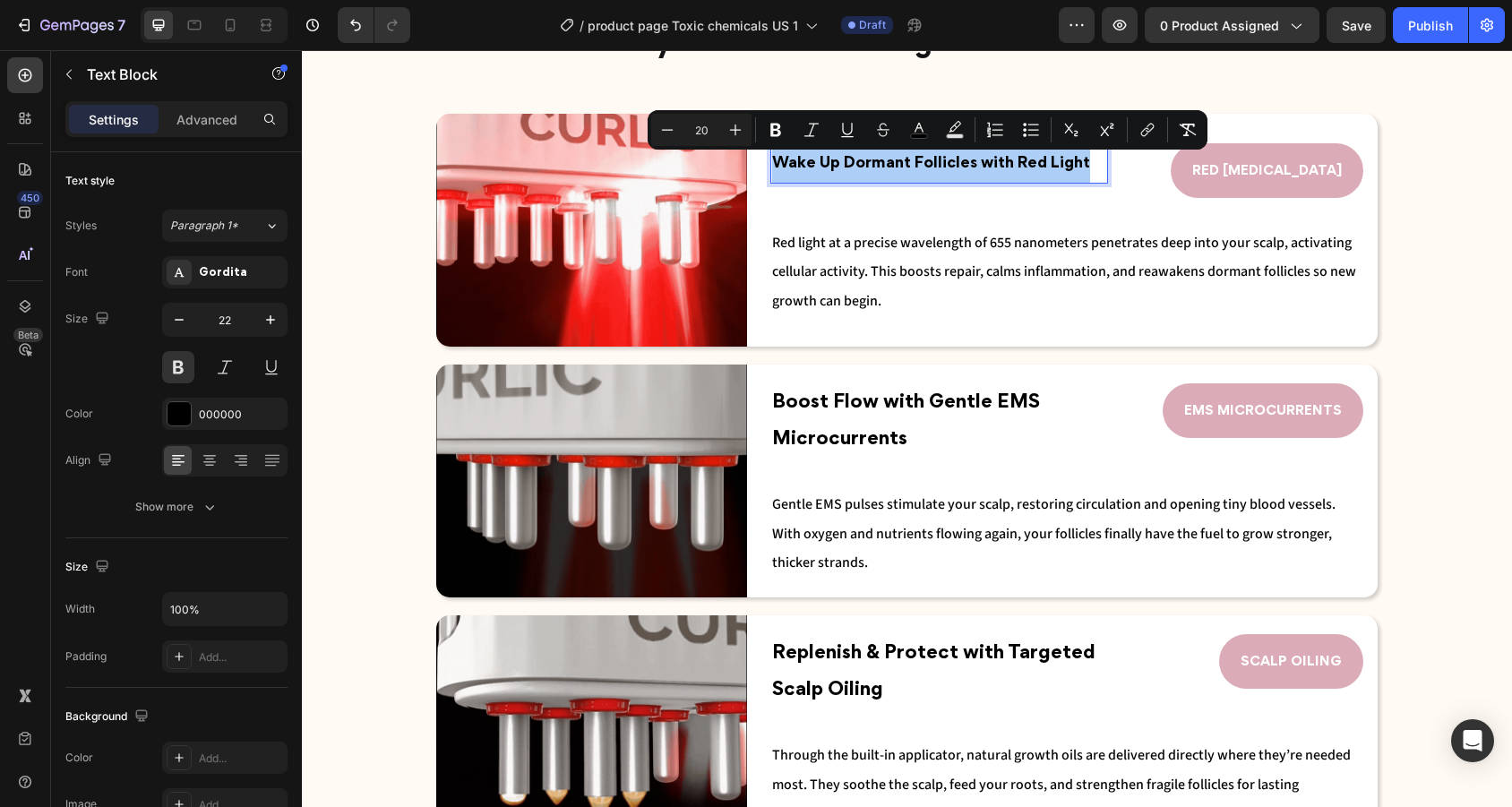
type input "20"
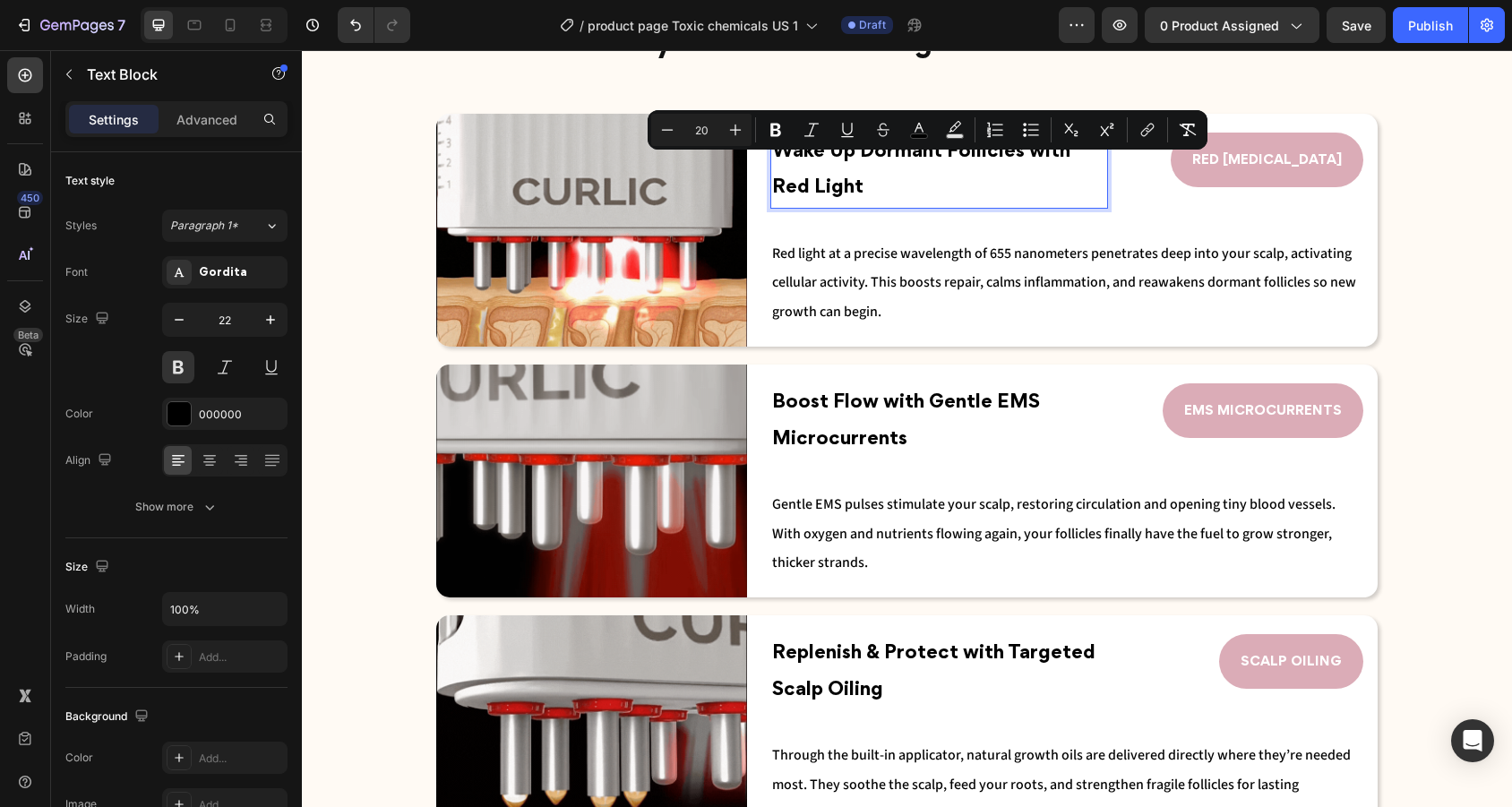
click at [284, 22] on div at bounding box center [214, 24] width 147 height 36
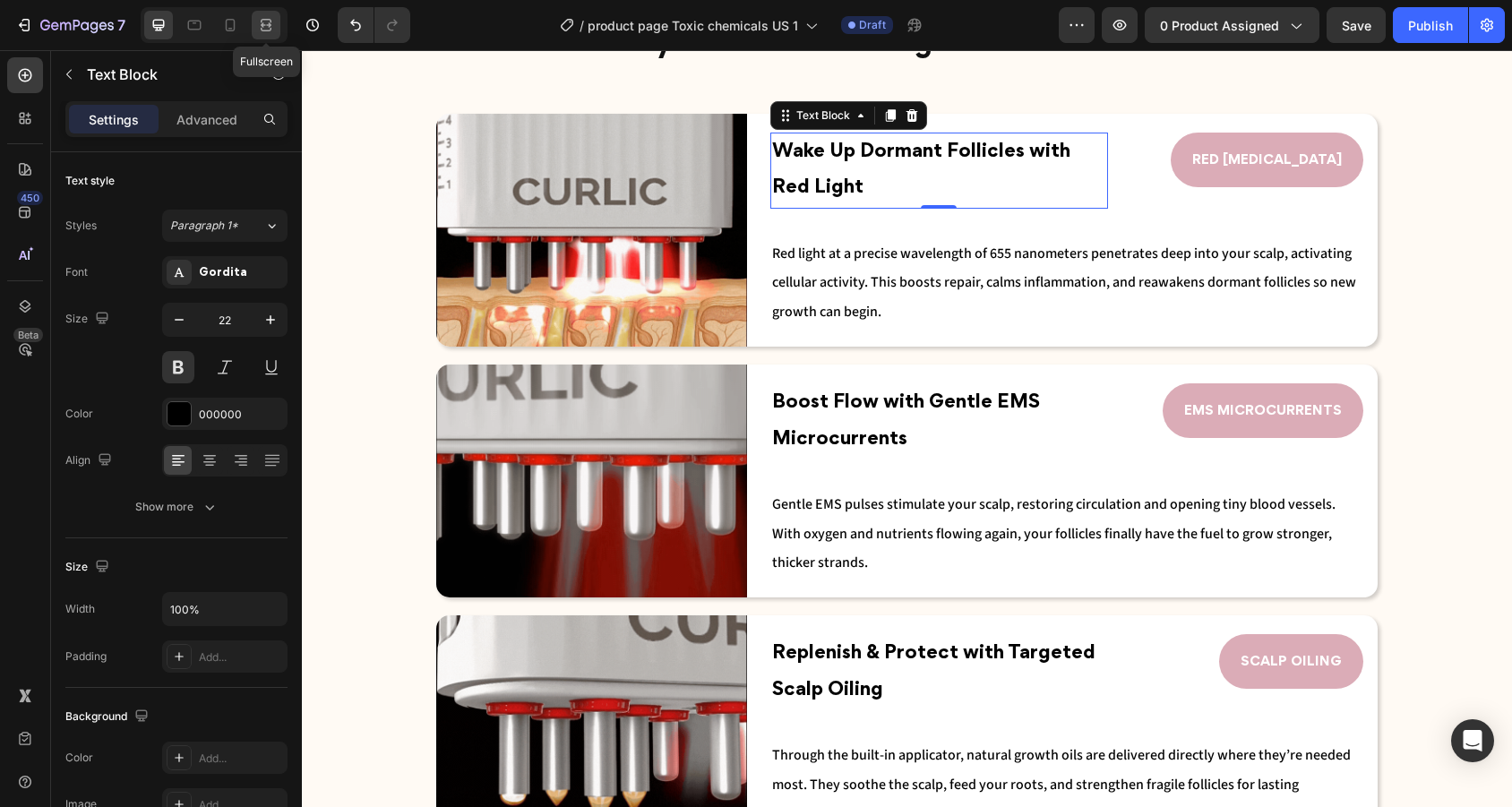
click at [266, 22] on icon at bounding box center [266, 24] width 18 height 18
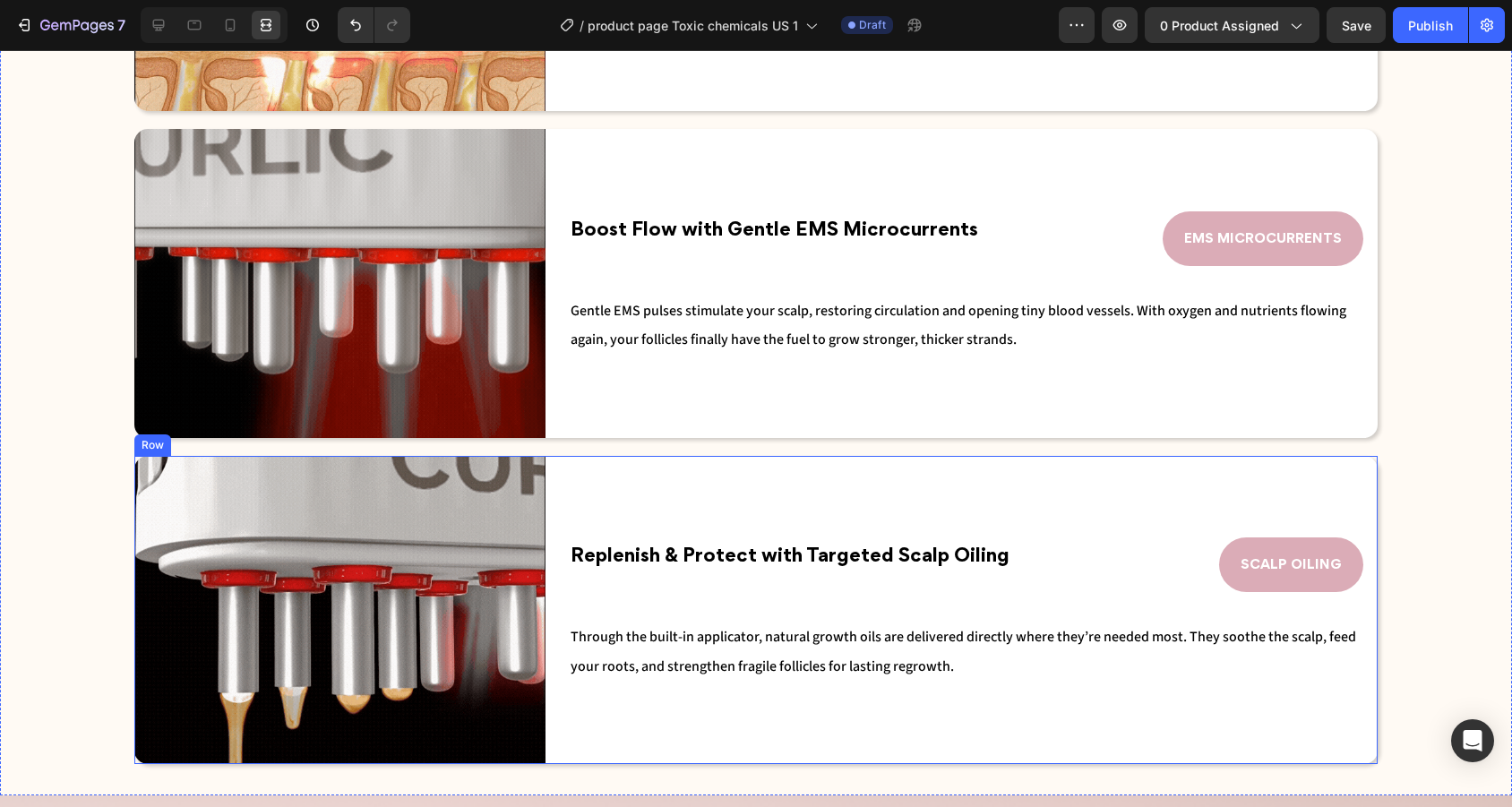
scroll to position [2692, 0]
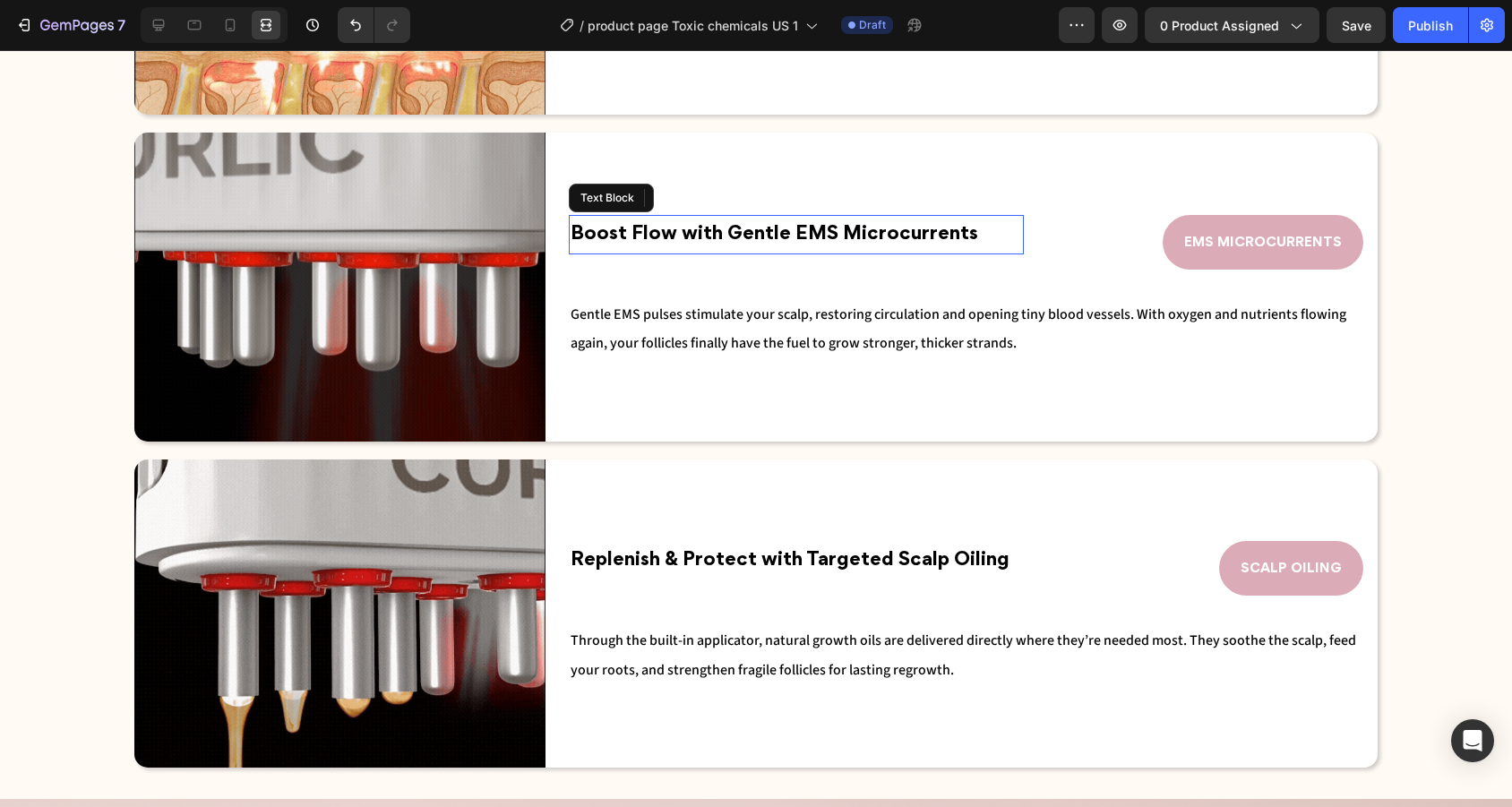
click at [918, 222] on p "Boost Flow with Gentle EMS Microcurrents" at bounding box center [796, 234] width 452 height 36
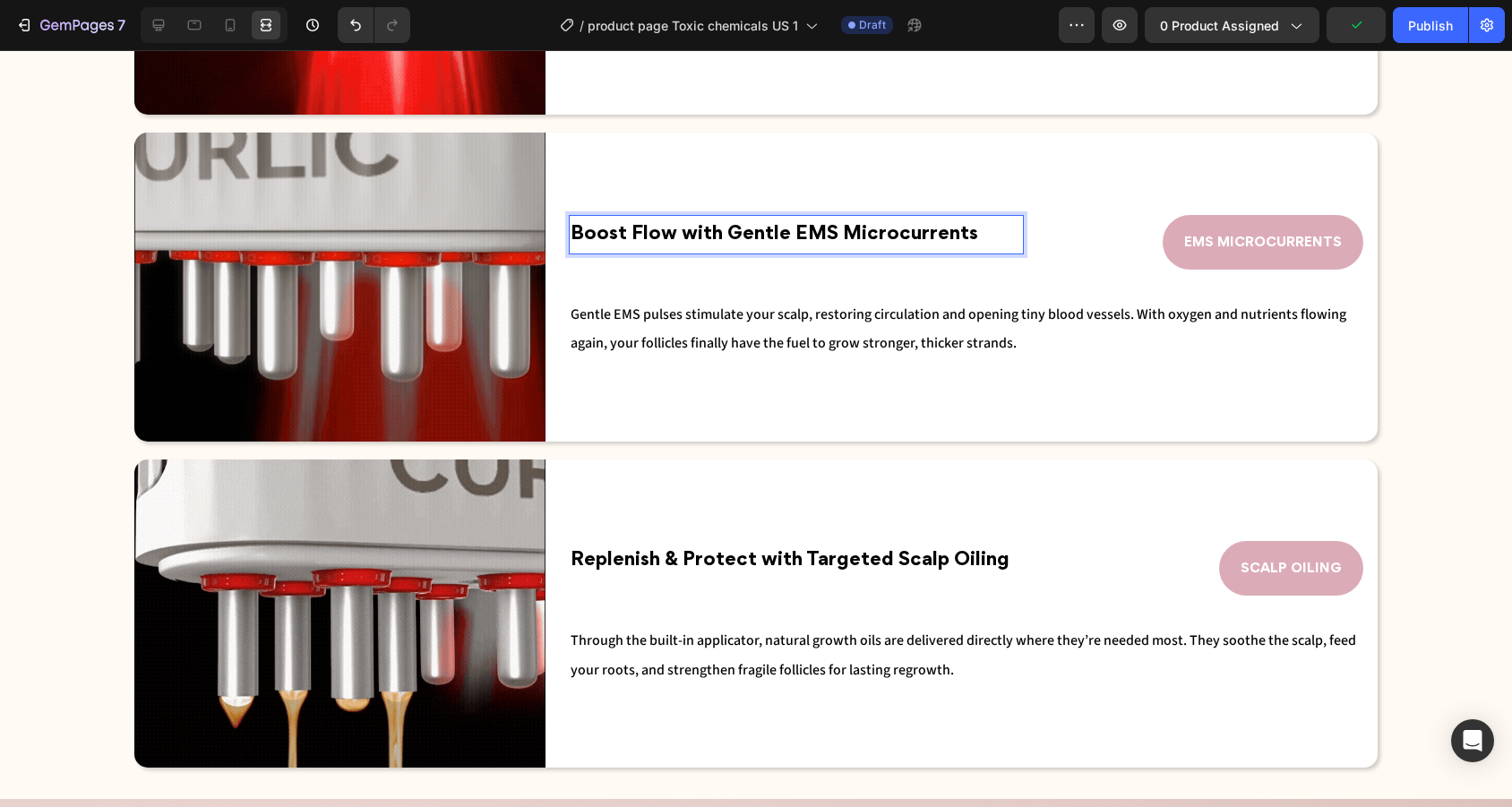
click at [796, 230] on span "Boost Flow with Gentle EMS Microcurrents" at bounding box center [774, 234] width 408 height 18
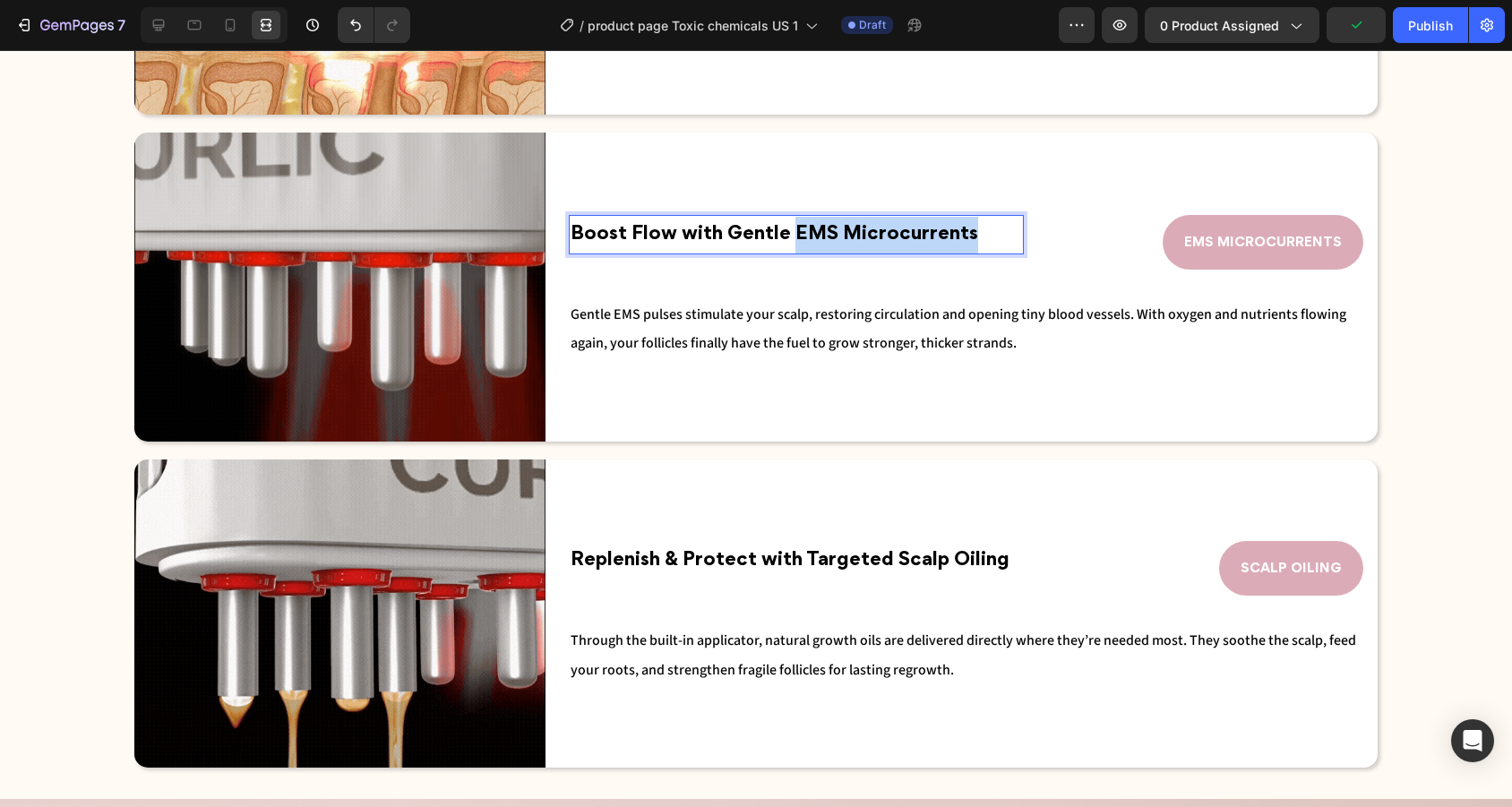
drag, startPoint x: 796, startPoint y: 230, endPoint x: 986, endPoint y: 226, distance: 190.0
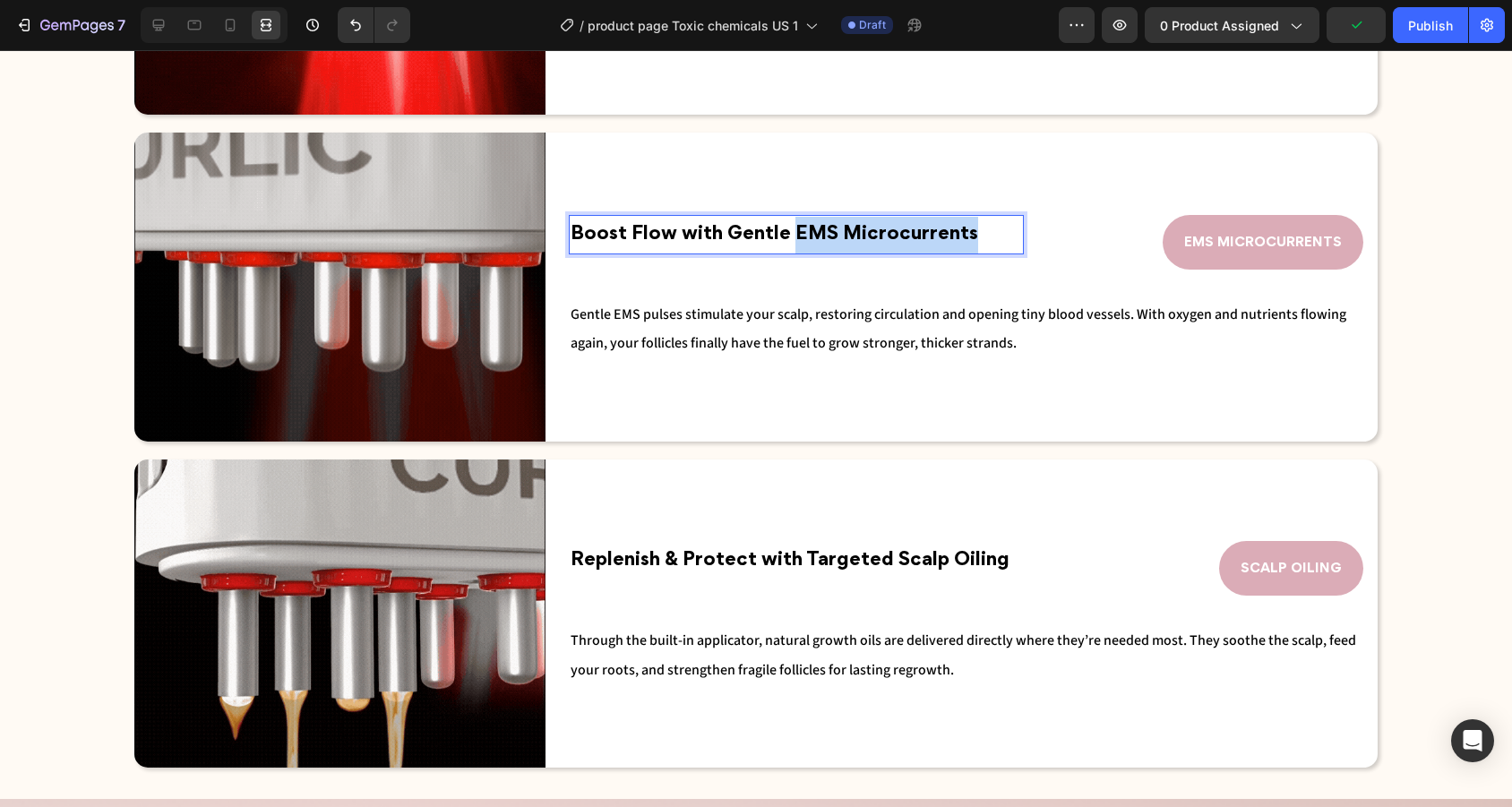
click at [986, 226] on p "Boost Flow with Gentle EMS Microcurrents" at bounding box center [796, 234] width 452 height 36
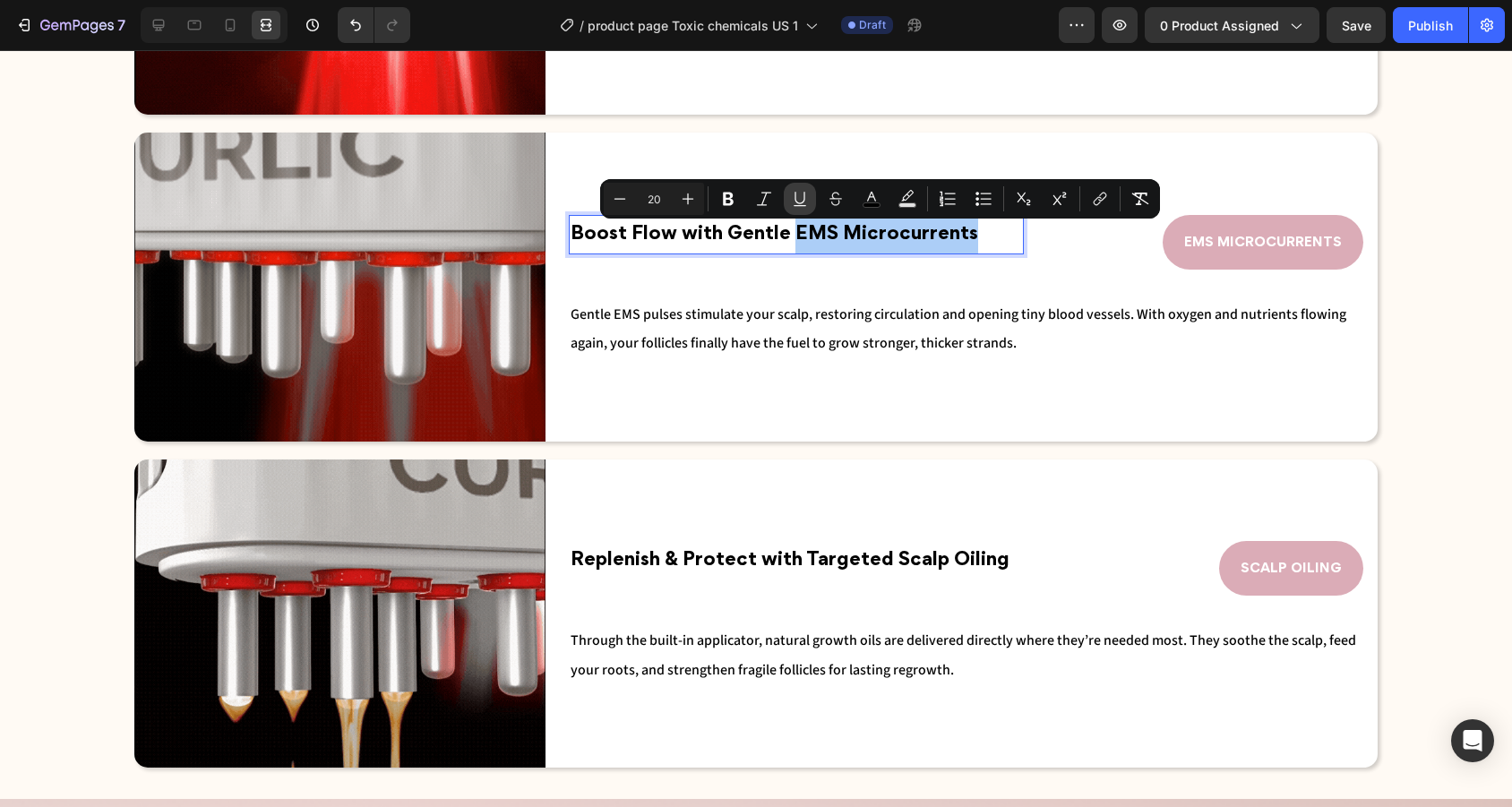
click at [811, 194] on button "Underline" at bounding box center [800, 198] width 32 height 32
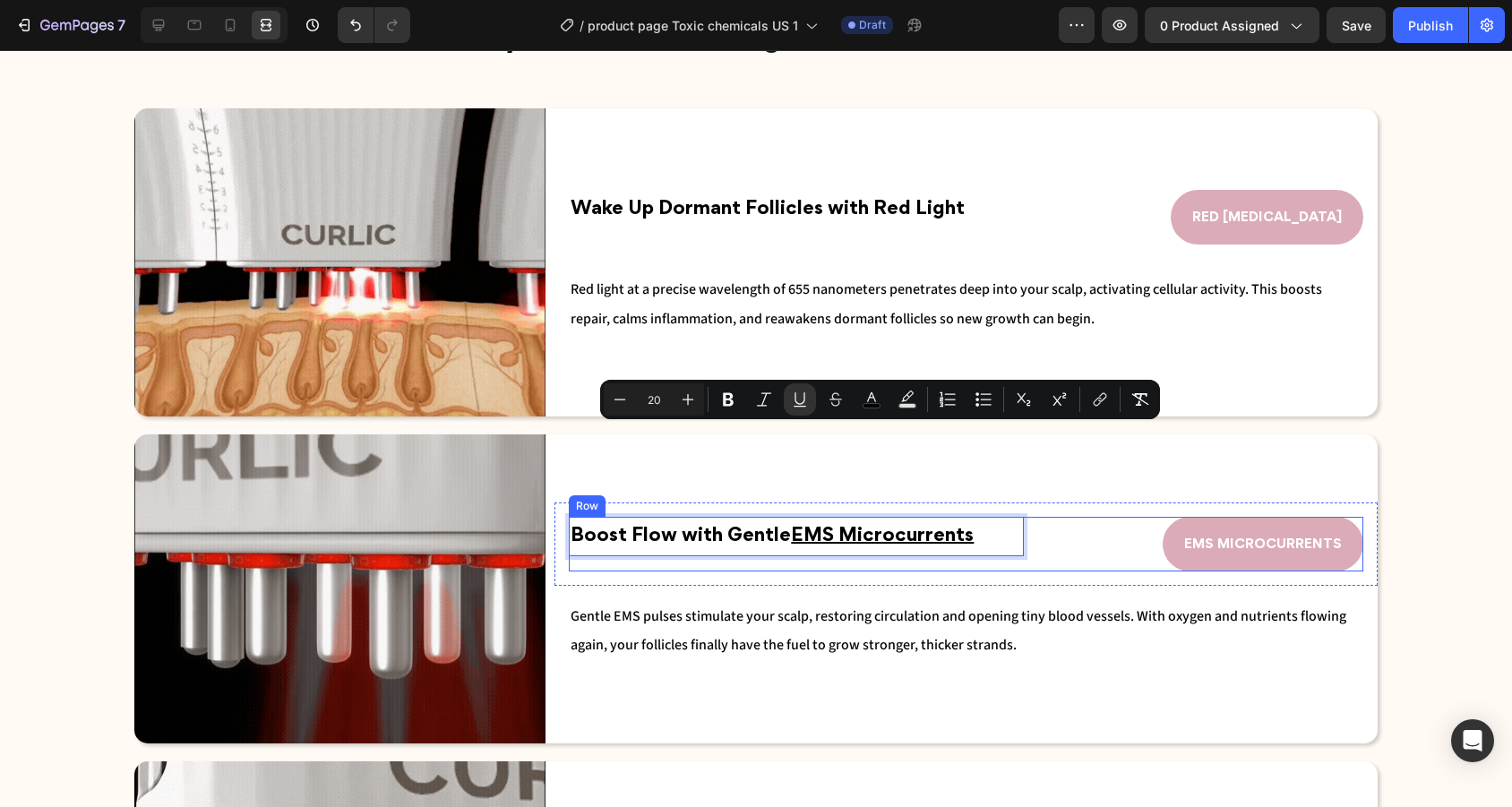
scroll to position [2337, 0]
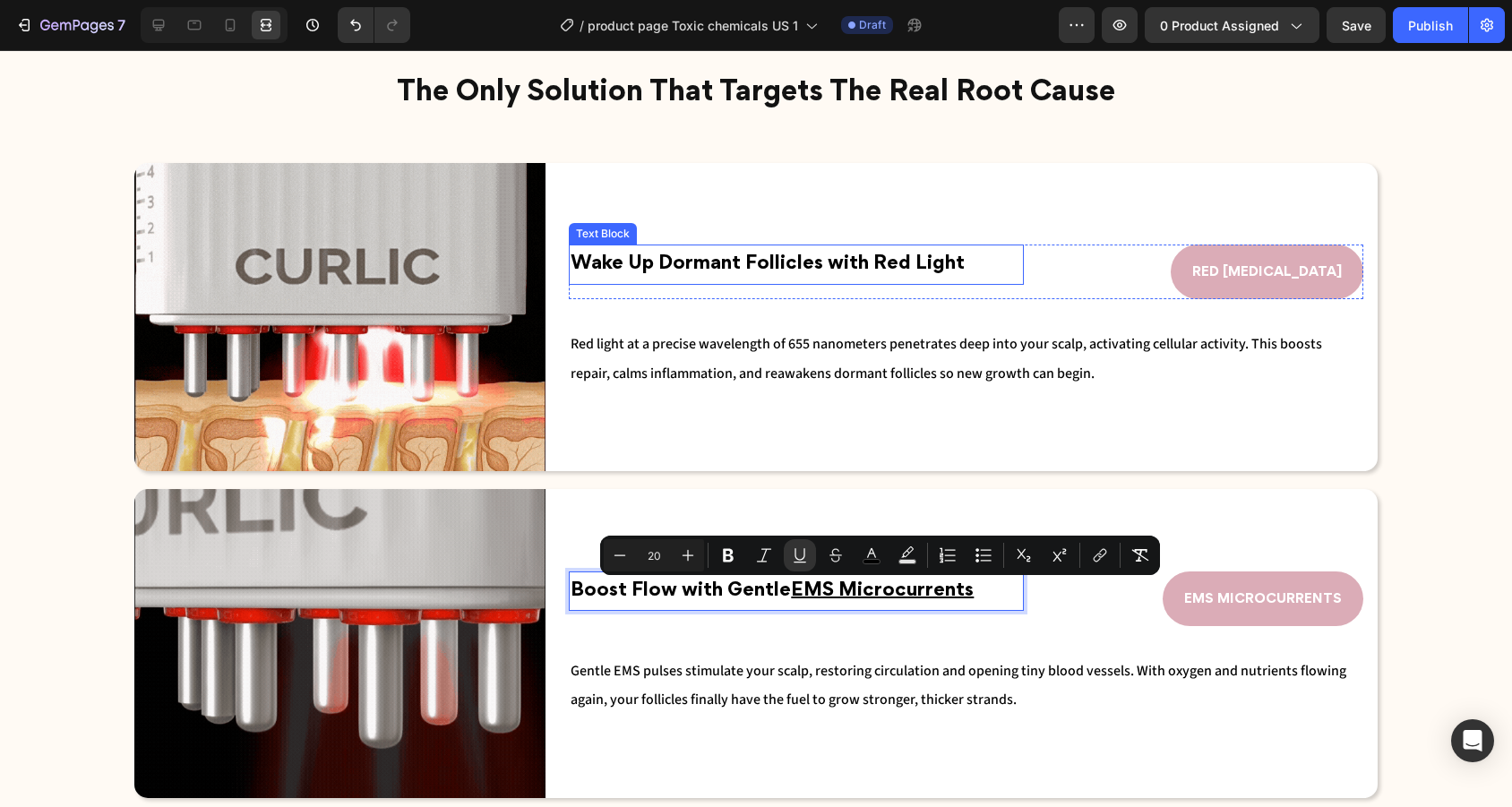
click at [859, 265] on span "Wake Up Dormant Follicles with Red Light" at bounding box center [767, 263] width 394 height 18
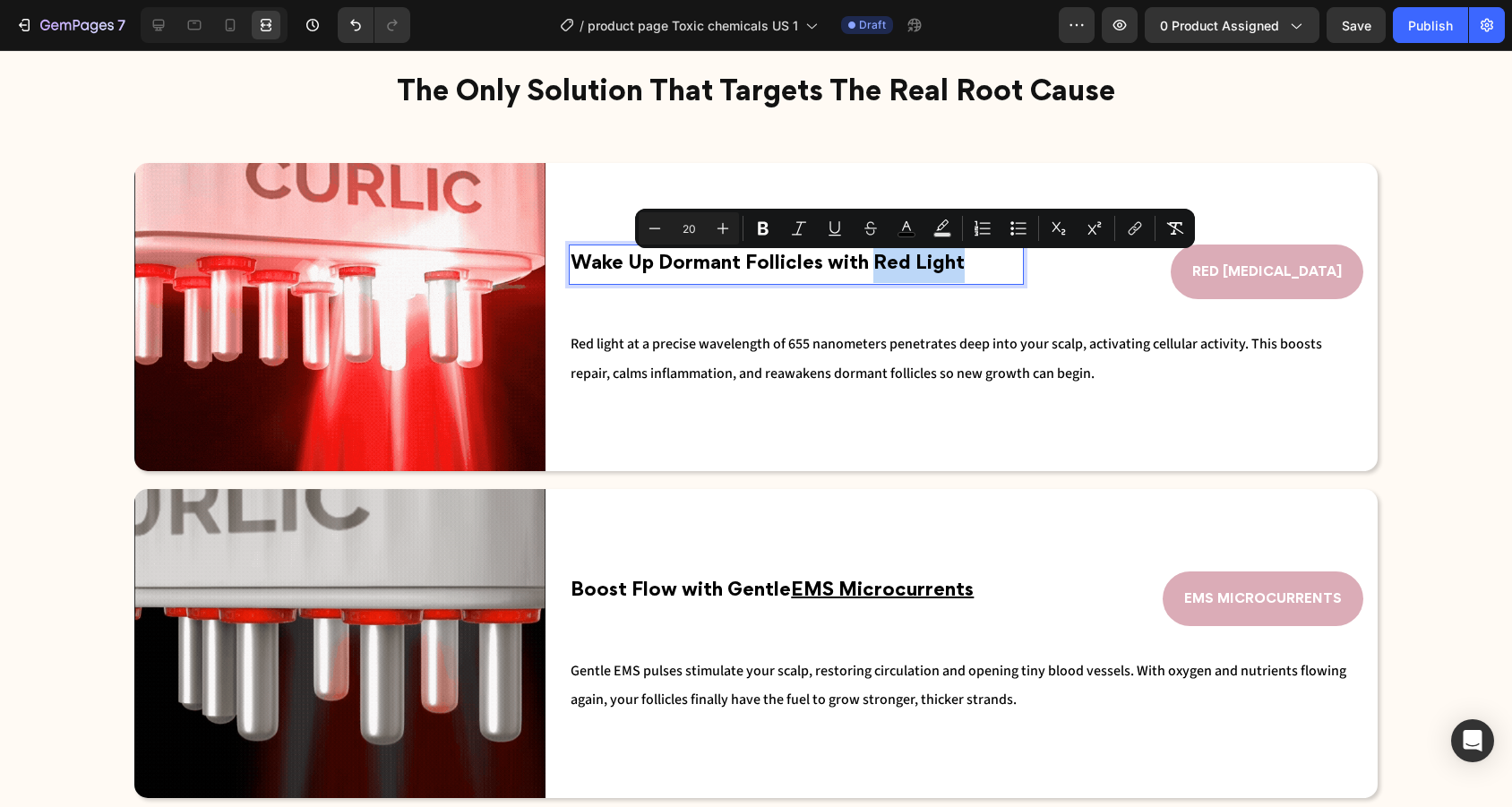
drag, startPoint x: 876, startPoint y: 265, endPoint x: 967, endPoint y: 265, distance: 91.0
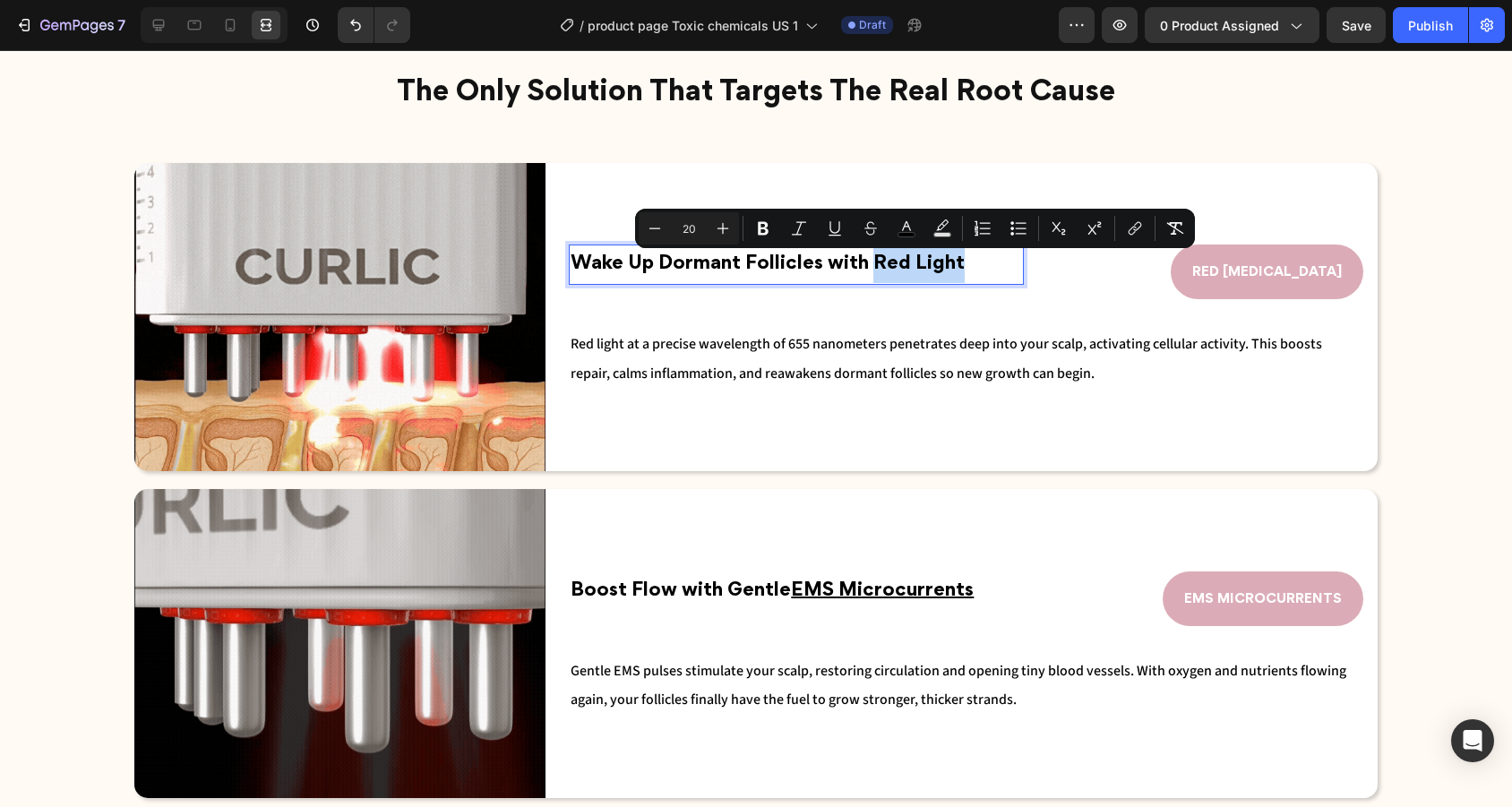
click at [967, 265] on p "Wake Up Dormant Follicles with Red Light" at bounding box center [796, 263] width 452 height 36
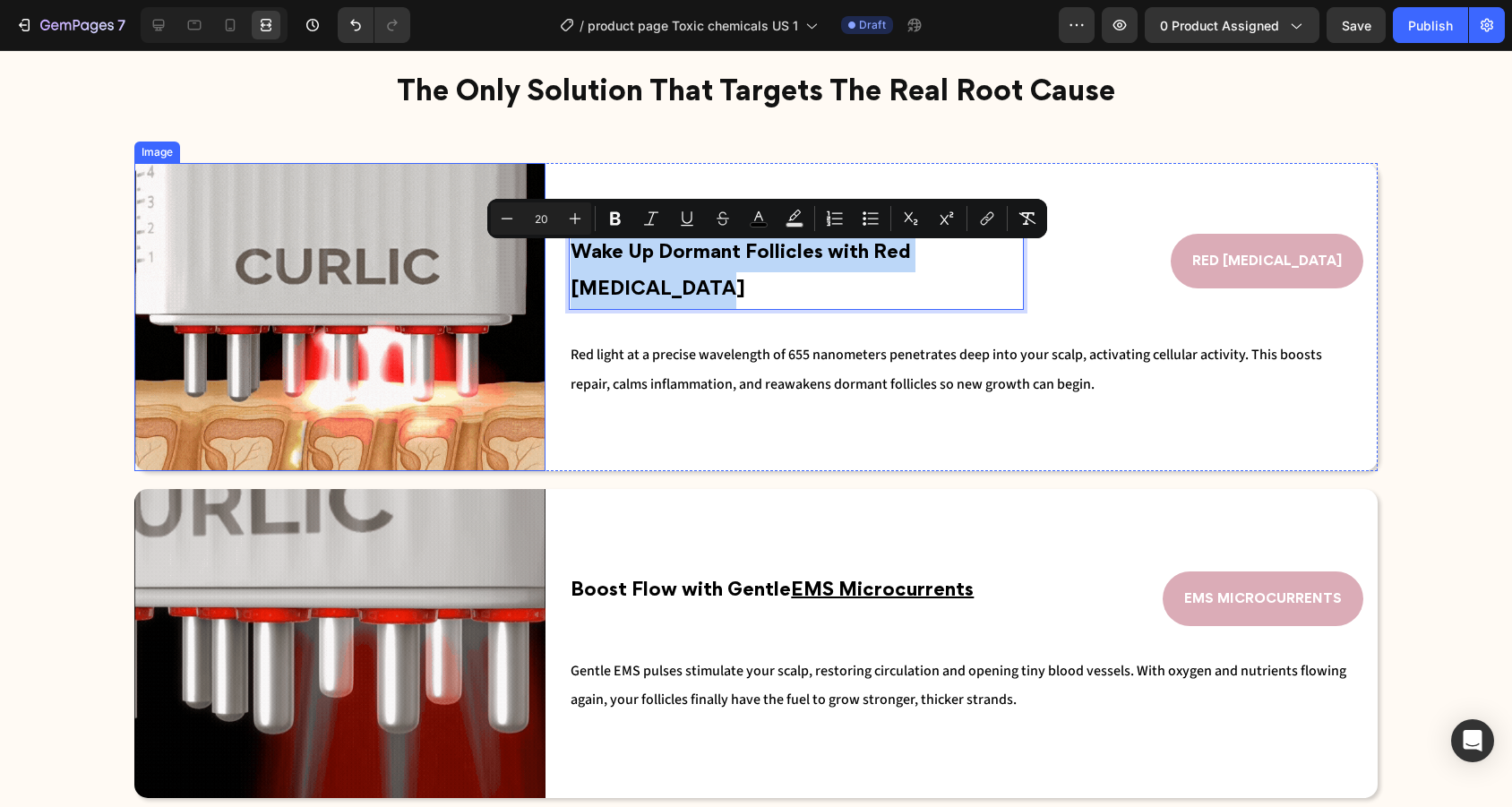
drag, startPoint x: 841, startPoint y: 290, endPoint x: 485, endPoint y: 228, distance: 361.4
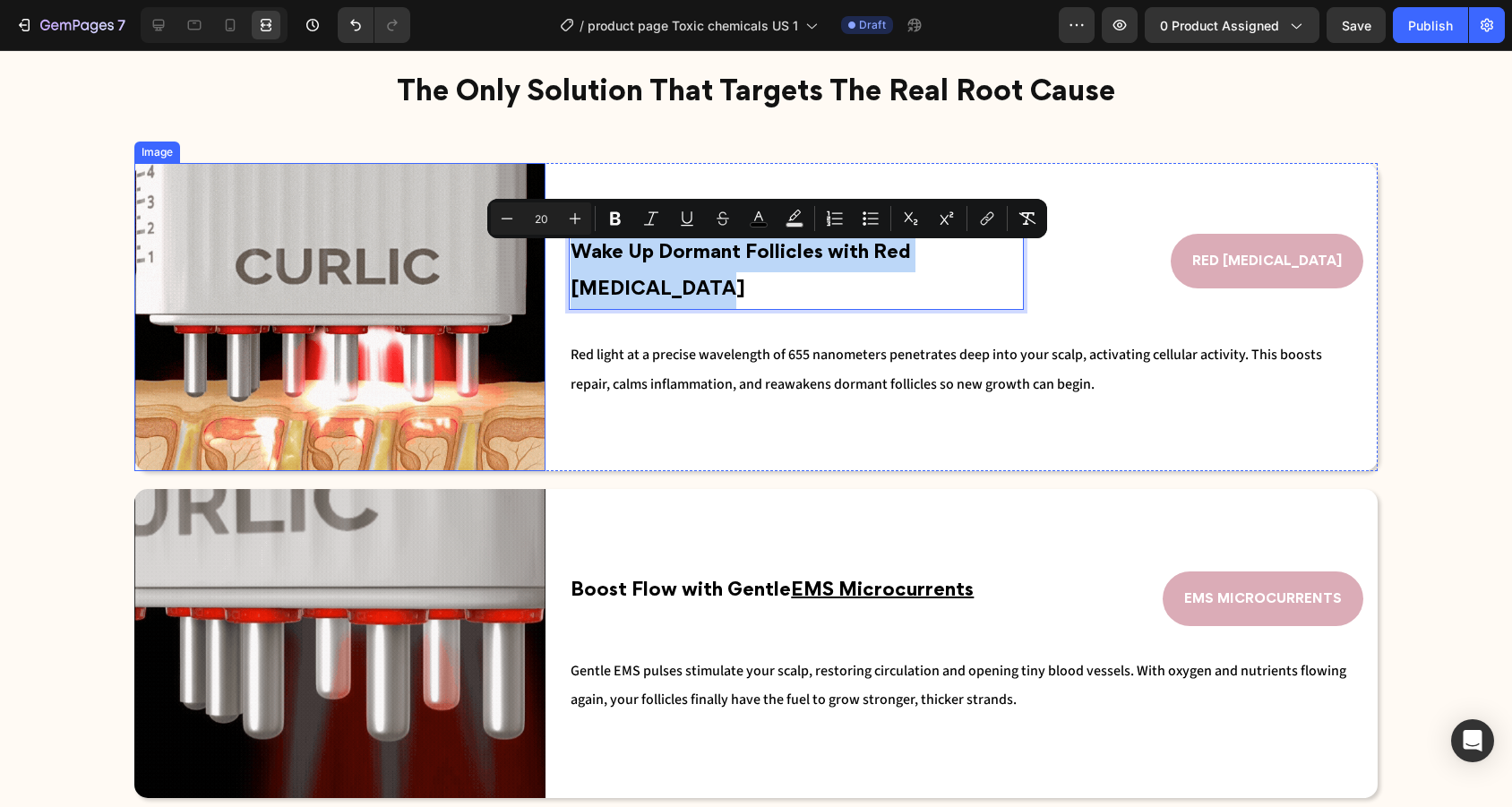
click at [485, 228] on div "Image Wake Up Dormant Follicles with Red Light Therapy Text Block 0 RED LIGHT T…" at bounding box center [756, 316] width 1244 height 308
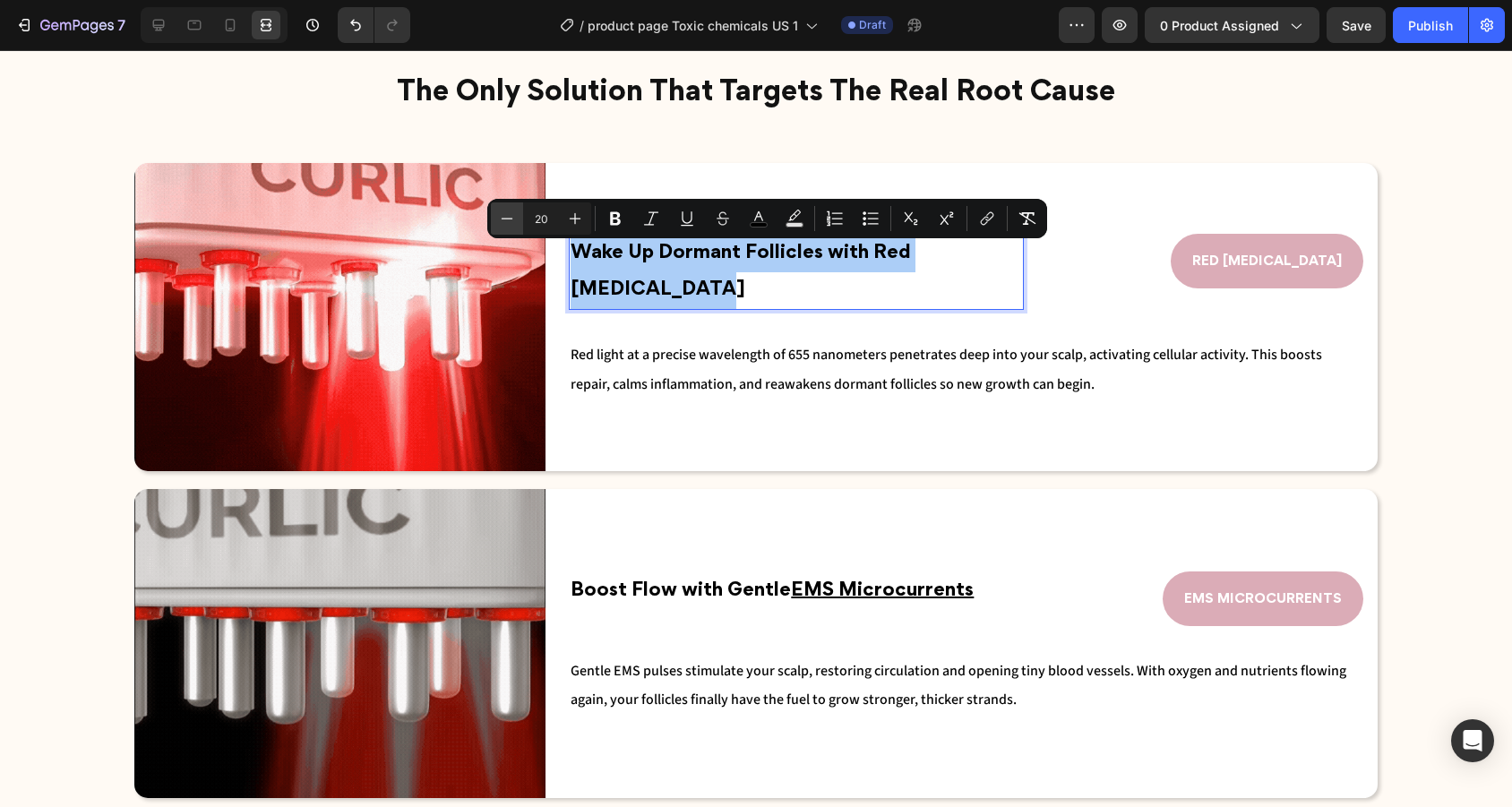
click at [517, 218] on button "Minus" at bounding box center [507, 218] width 32 height 32
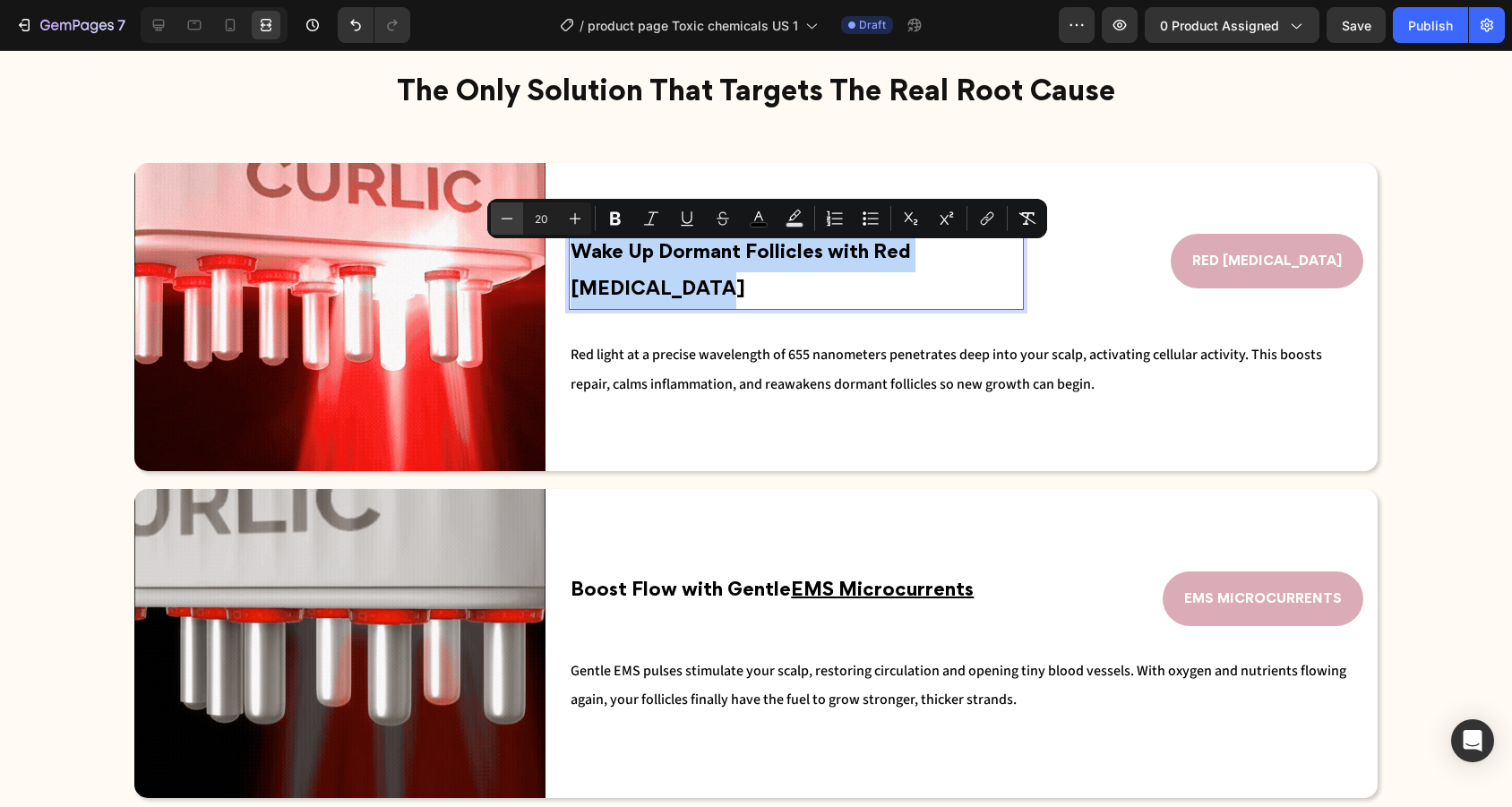
type input "19"
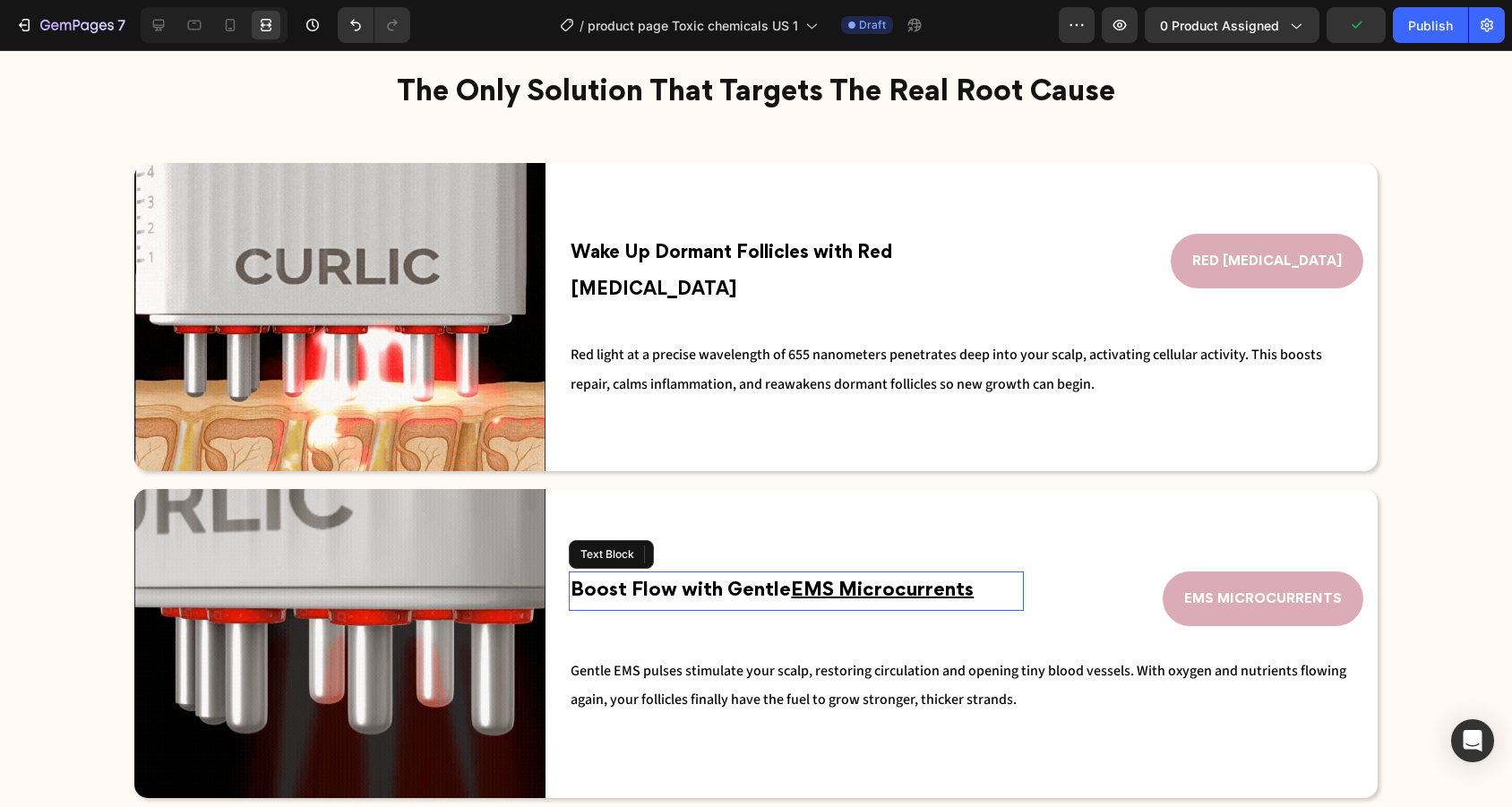
click at [737, 580] on p "Boost Flow with Gentle EMS Microcurrents" at bounding box center [796, 591] width 452 height 36
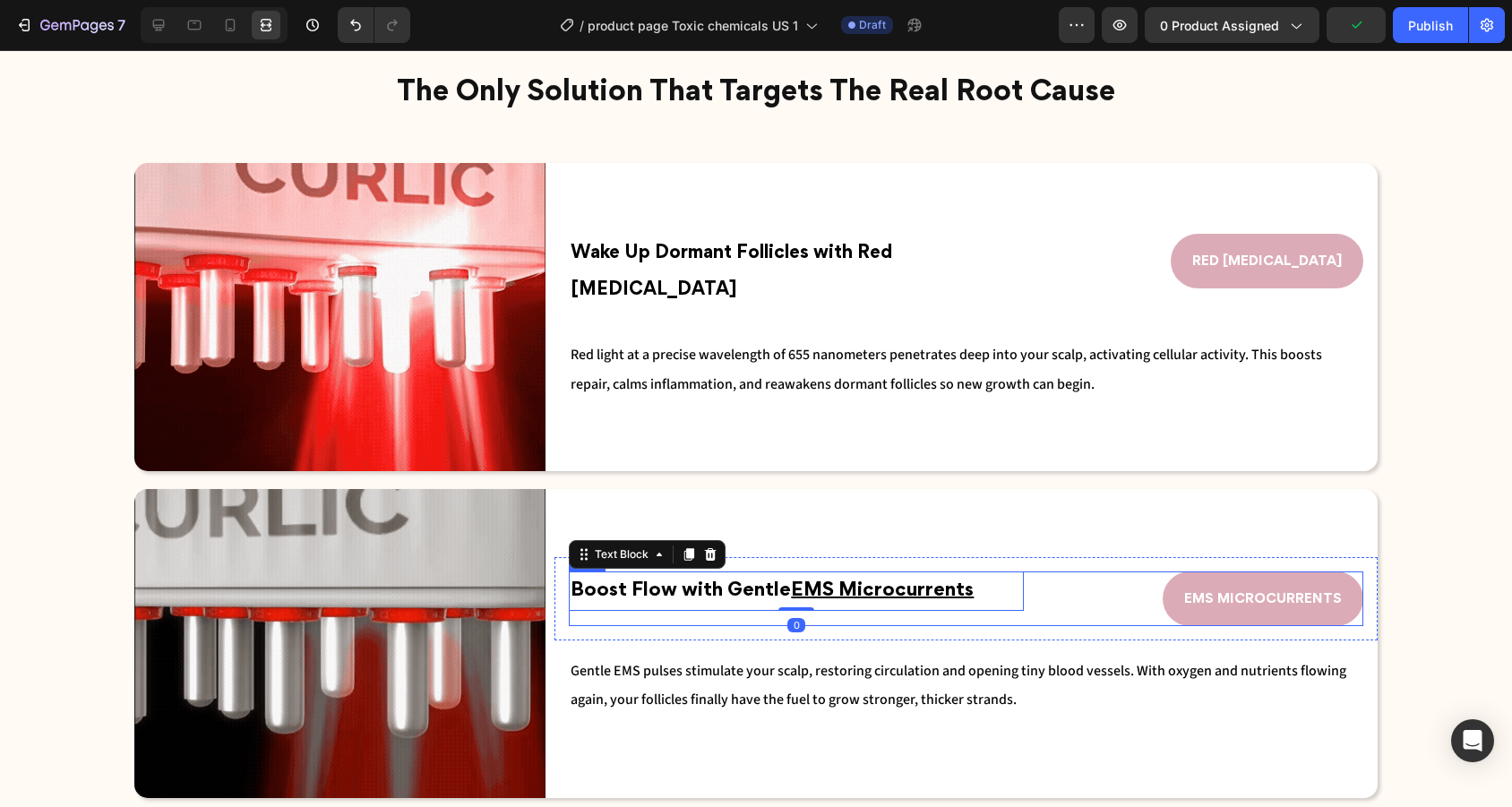
click at [920, 620] on div "Boost Flow with Gentle EMS Microcurrents Text Block 0" at bounding box center [796, 598] width 455 height 55
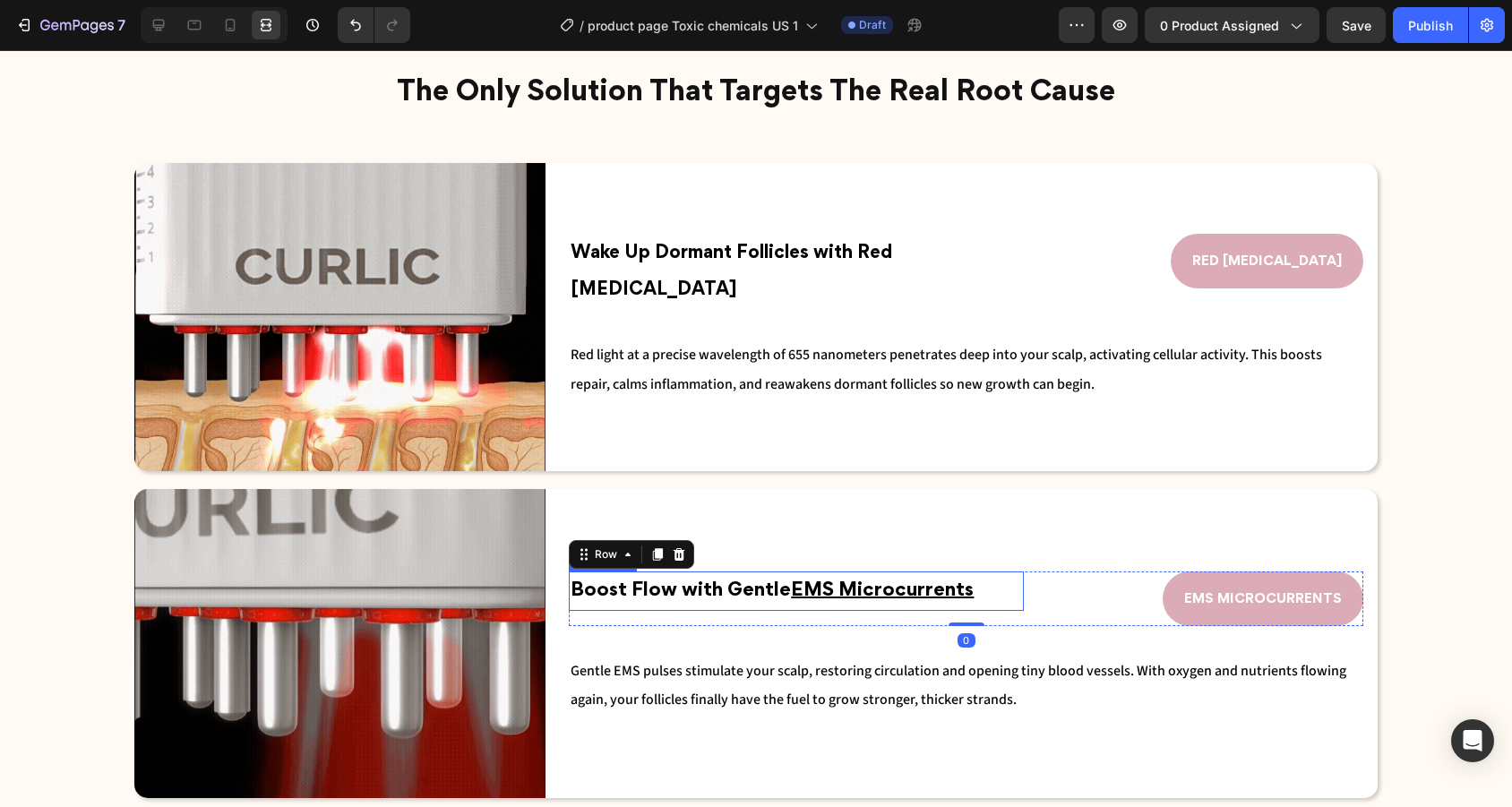
click at [988, 591] on p "Boost Flow with Gentle EMS Microcurrents" at bounding box center [796, 591] width 452 height 36
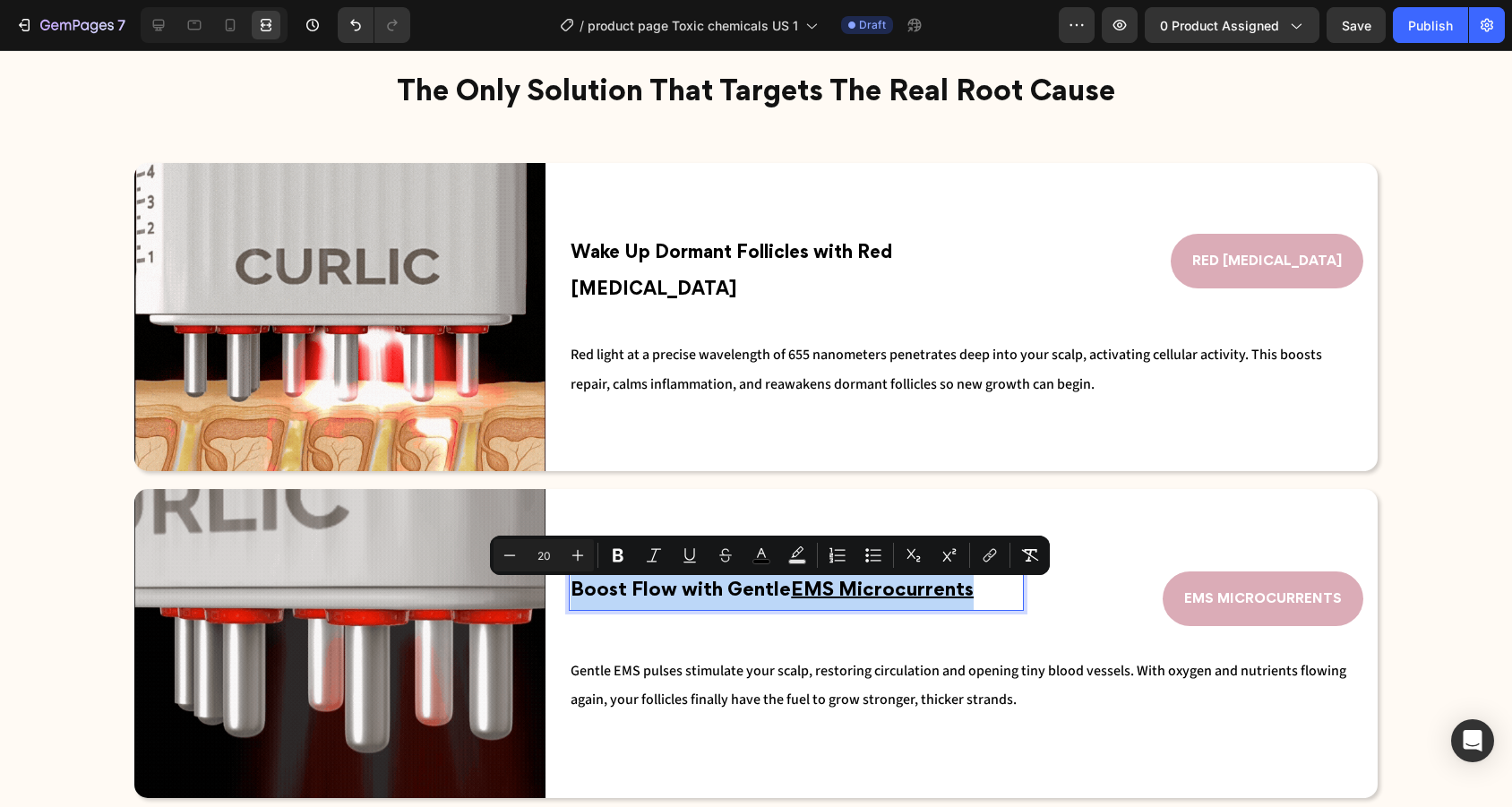
drag, startPoint x: 984, startPoint y: 589, endPoint x: 574, endPoint y: 588, distance: 410.0
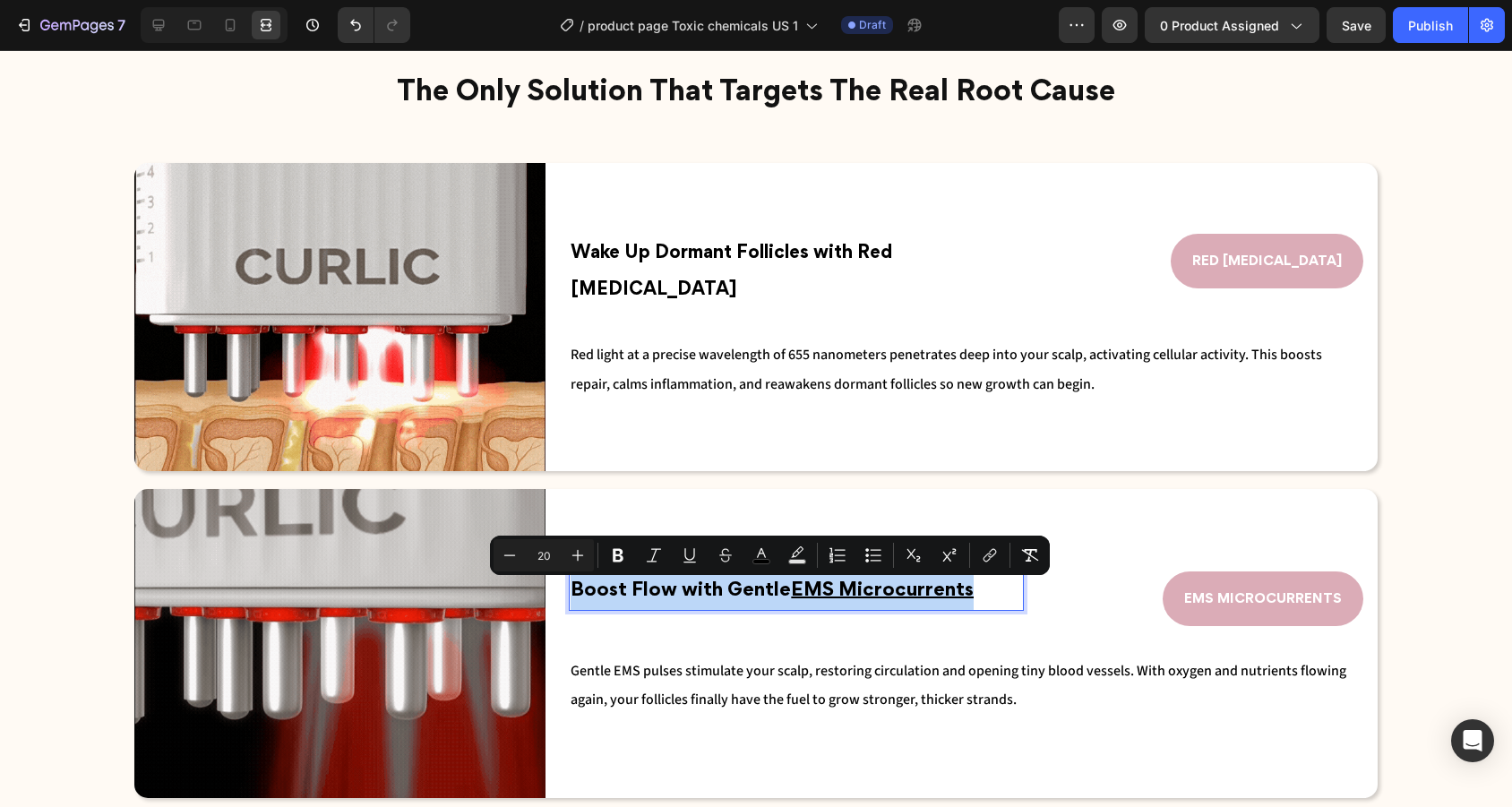
click at [574, 588] on p "Boost Flow with Gentle EMS Microcurrents" at bounding box center [796, 591] width 452 height 36
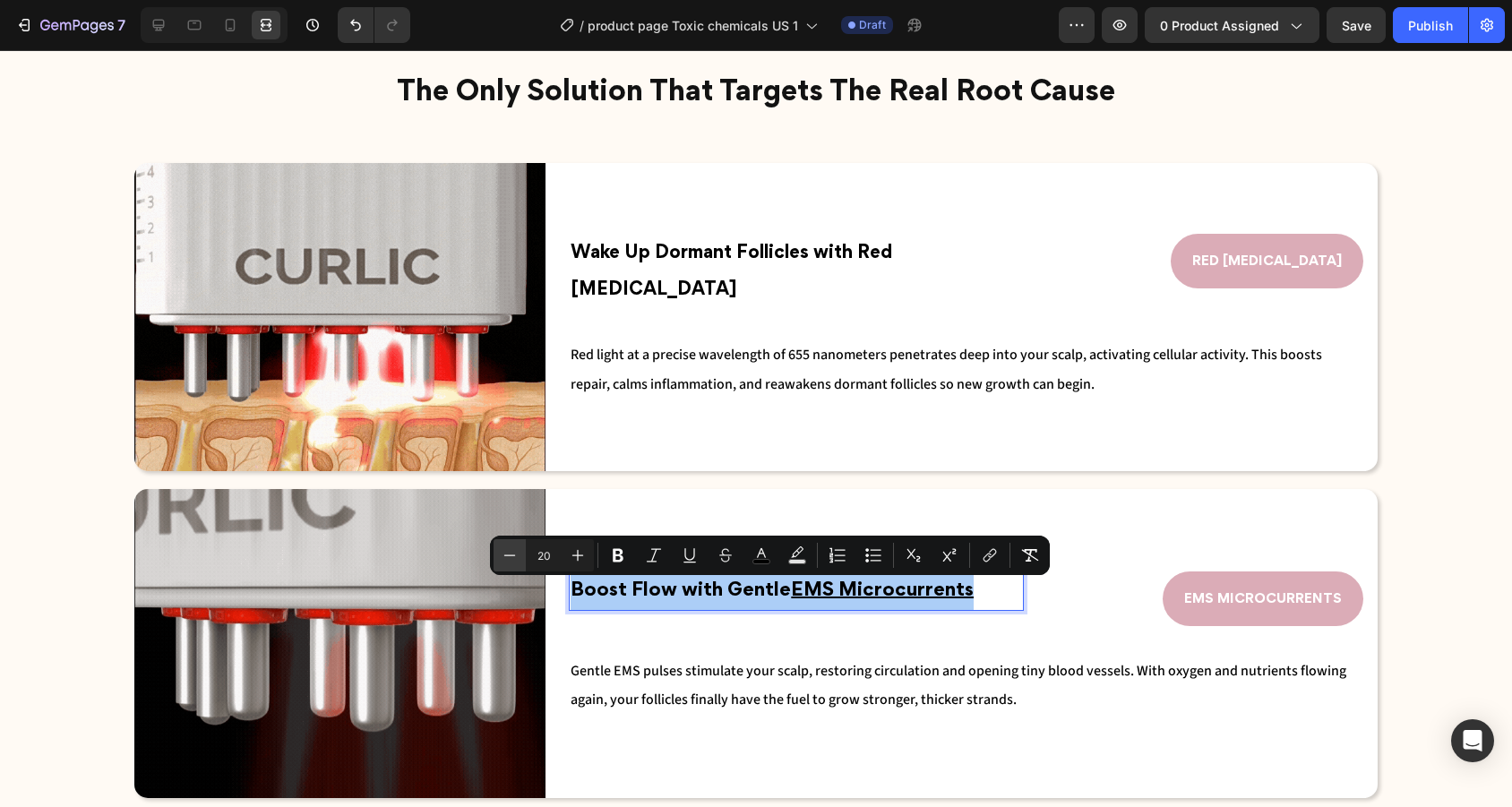
click at [505, 550] on icon "Editor contextual toolbar" at bounding box center [510, 555] width 18 height 18
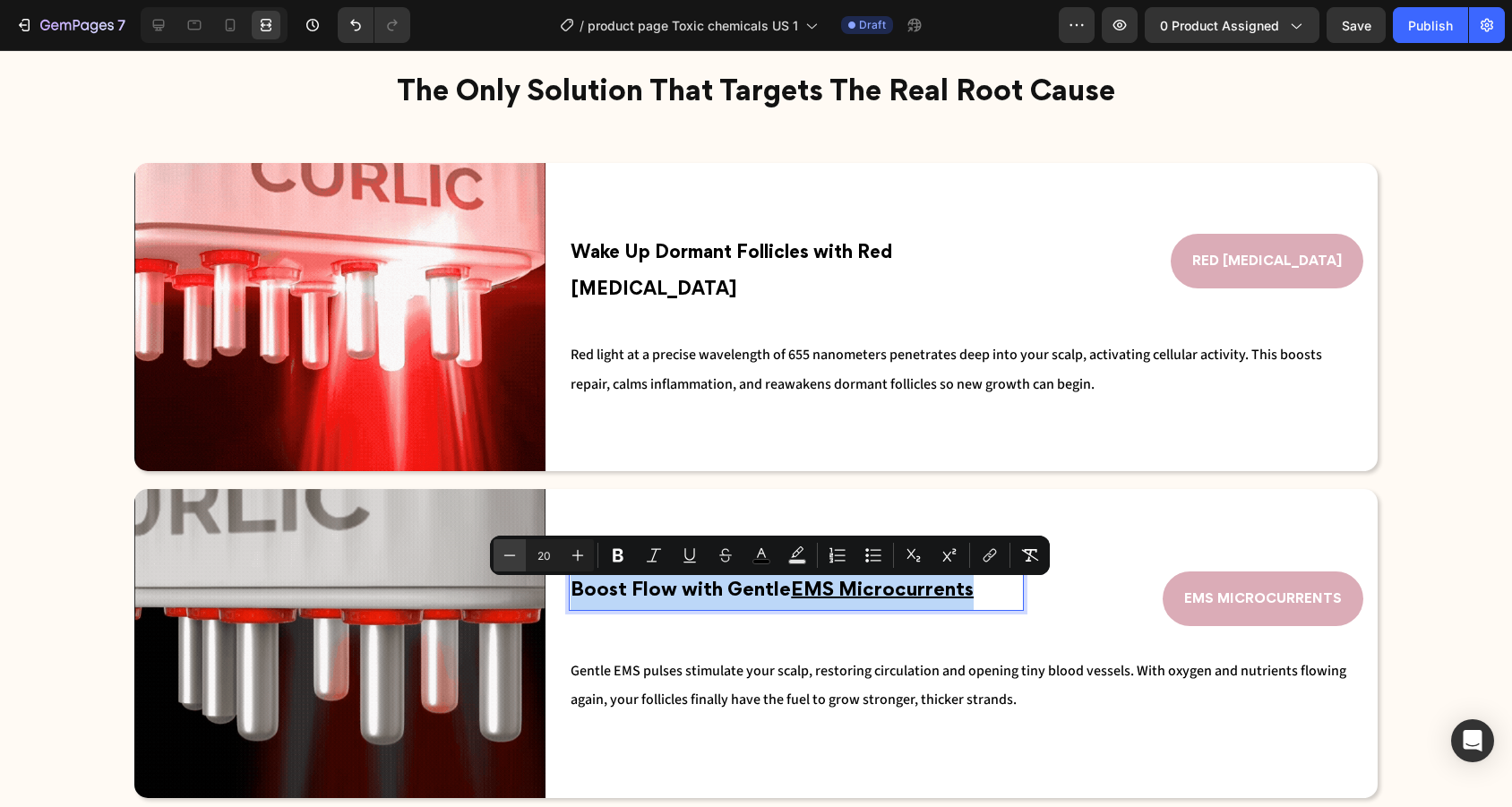
type input "19"
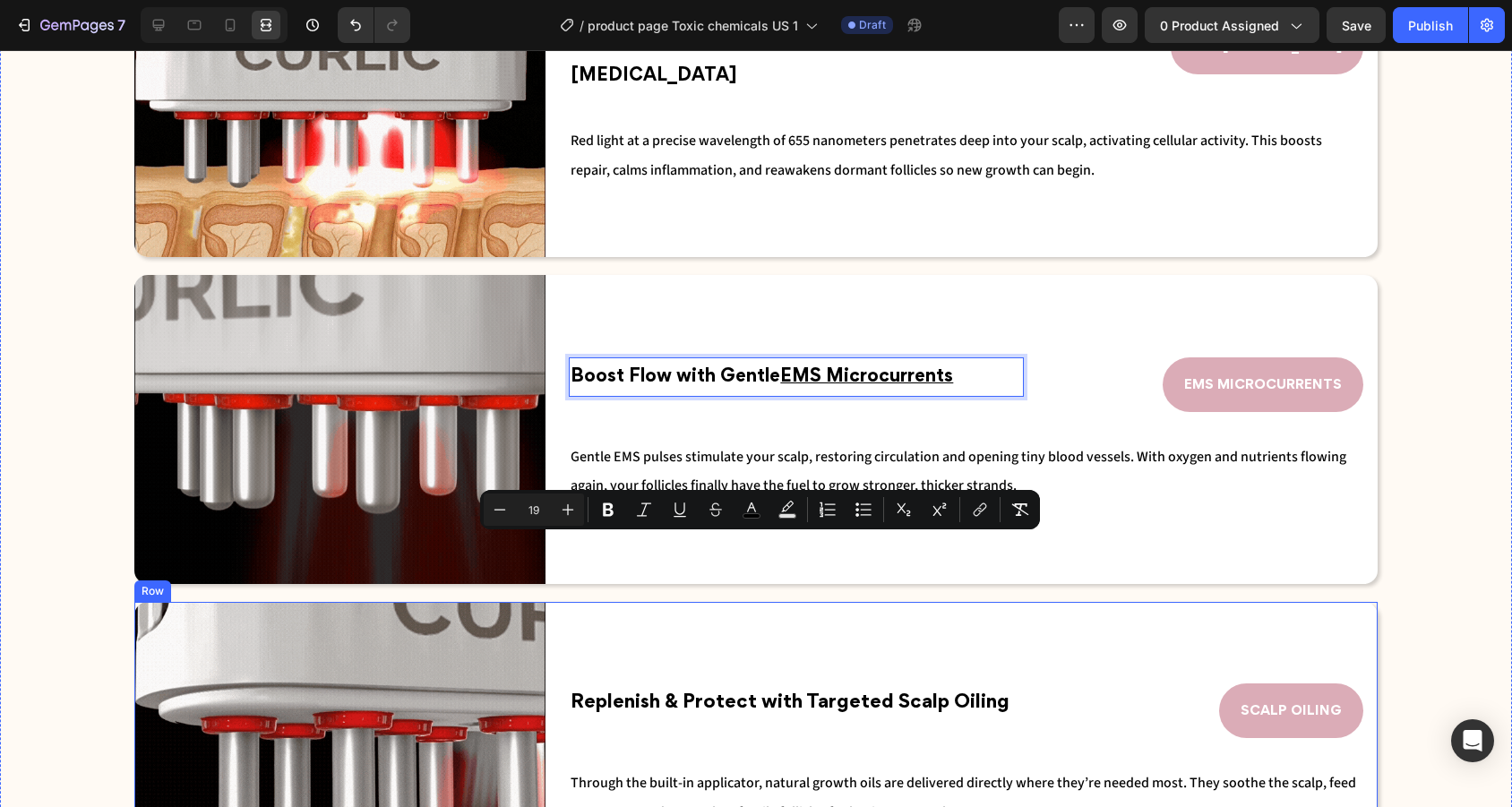
scroll to position [2195, 0]
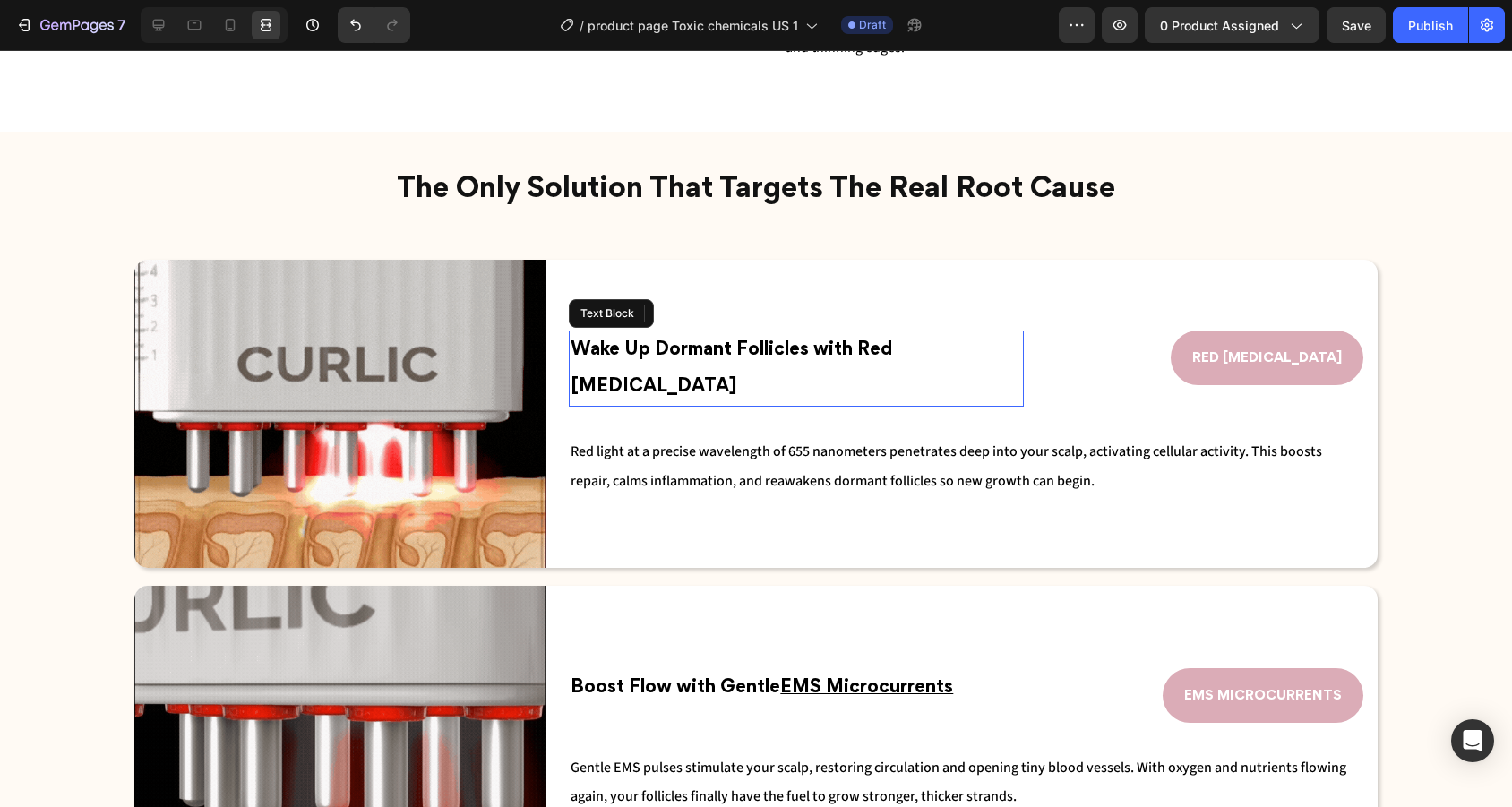
click at [889, 347] on p "Wake Up Dormant Follicles with Red Light Therapy" at bounding box center [796, 368] width 452 height 72
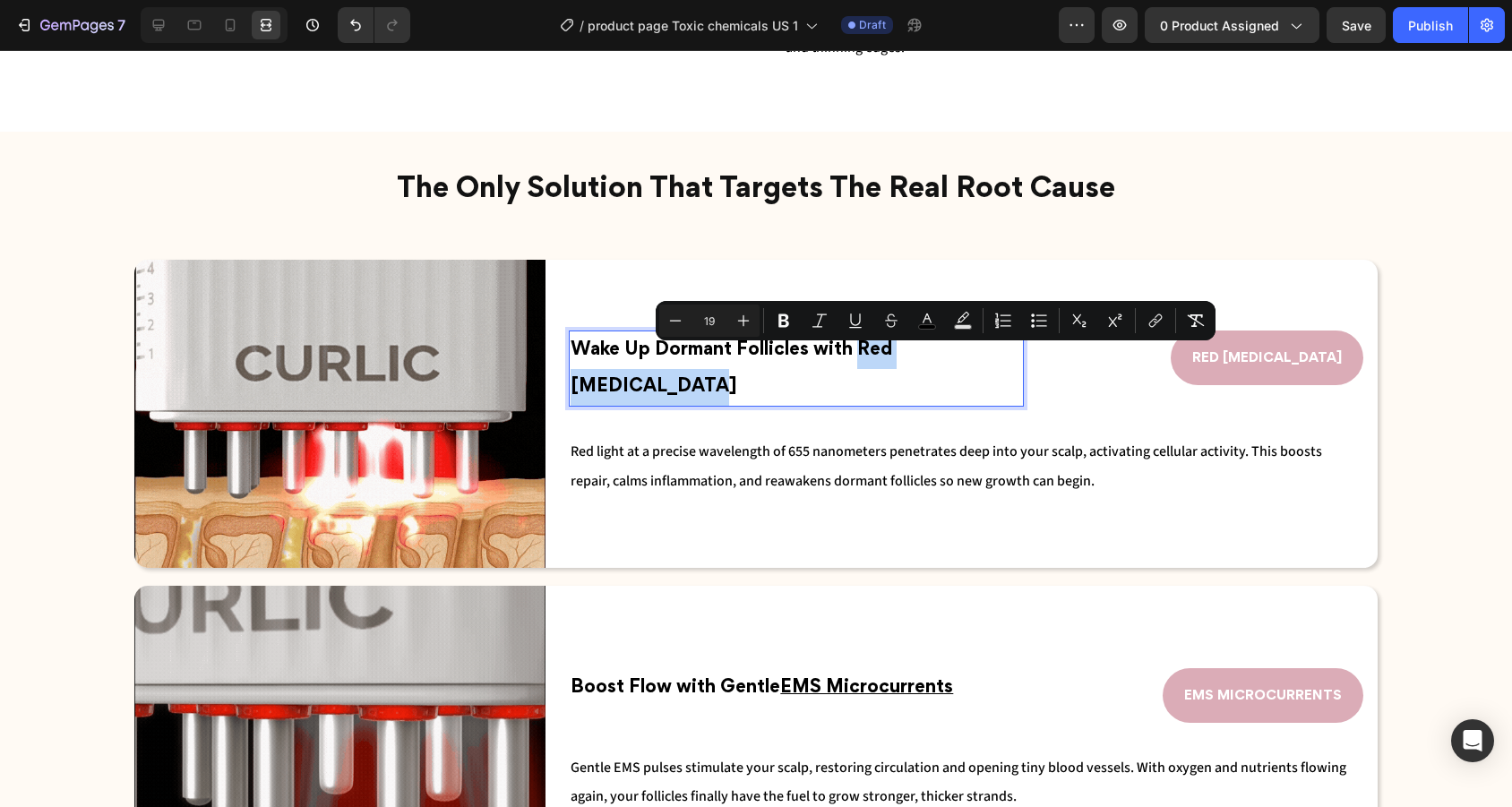
drag, startPoint x: 856, startPoint y: 347, endPoint x: 1019, endPoint y: 355, distance: 163.2
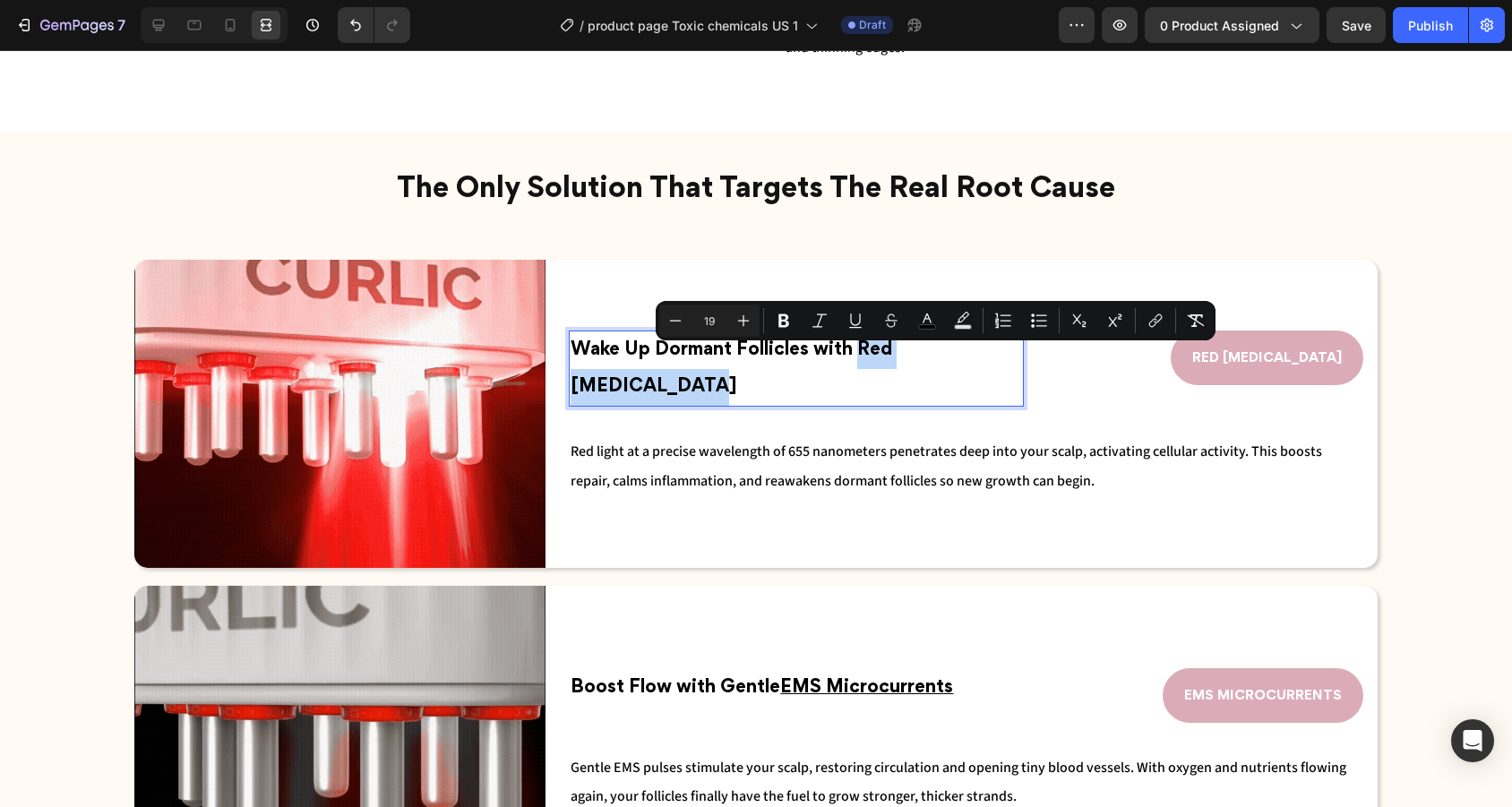
click at [1020, 355] on p "Wake Up Dormant Follicles with Red Light Therapy" at bounding box center [796, 368] width 452 height 72
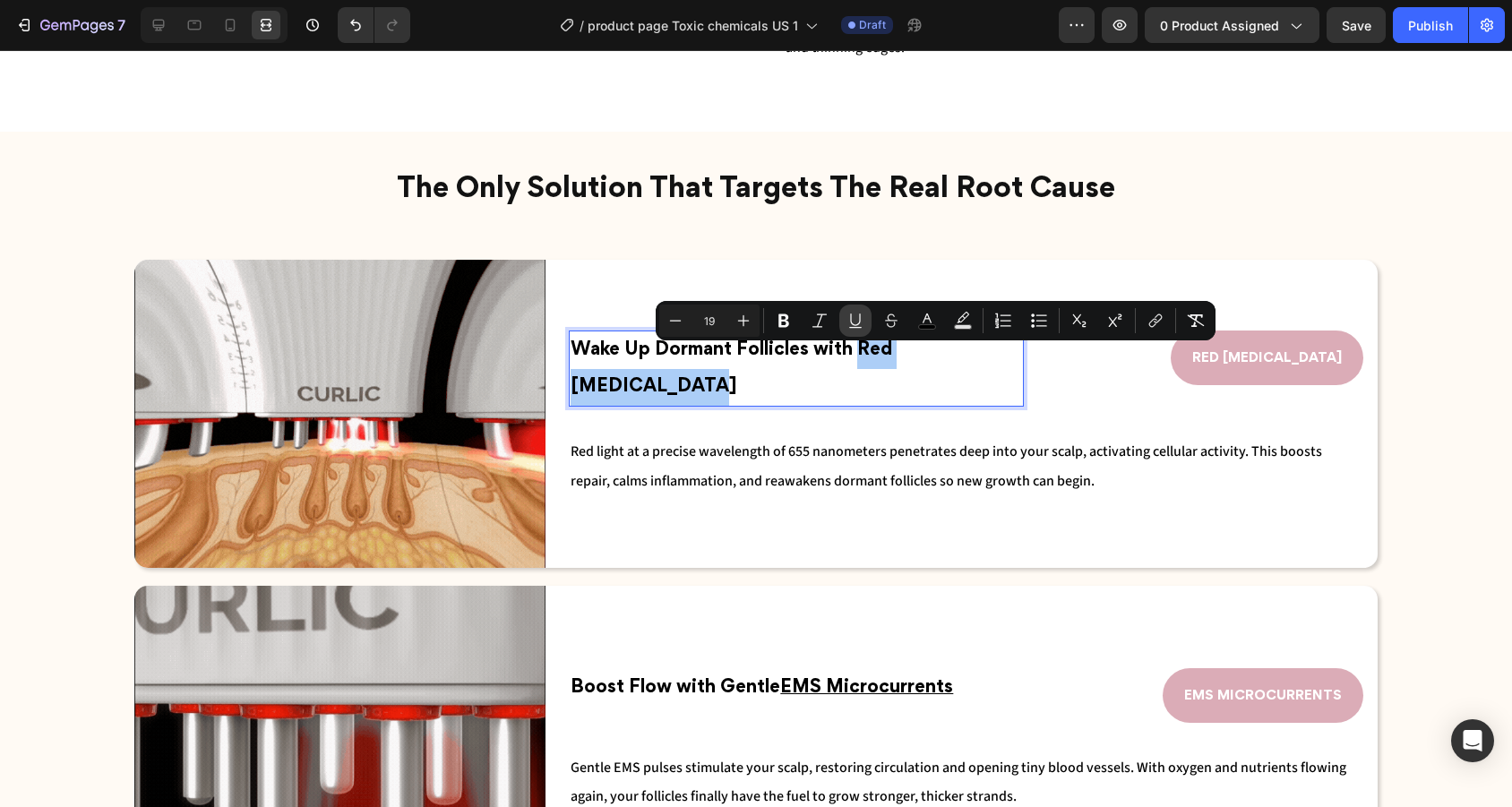
click at [856, 317] on icon "Editor contextual toolbar" at bounding box center [855, 320] width 18 height 18
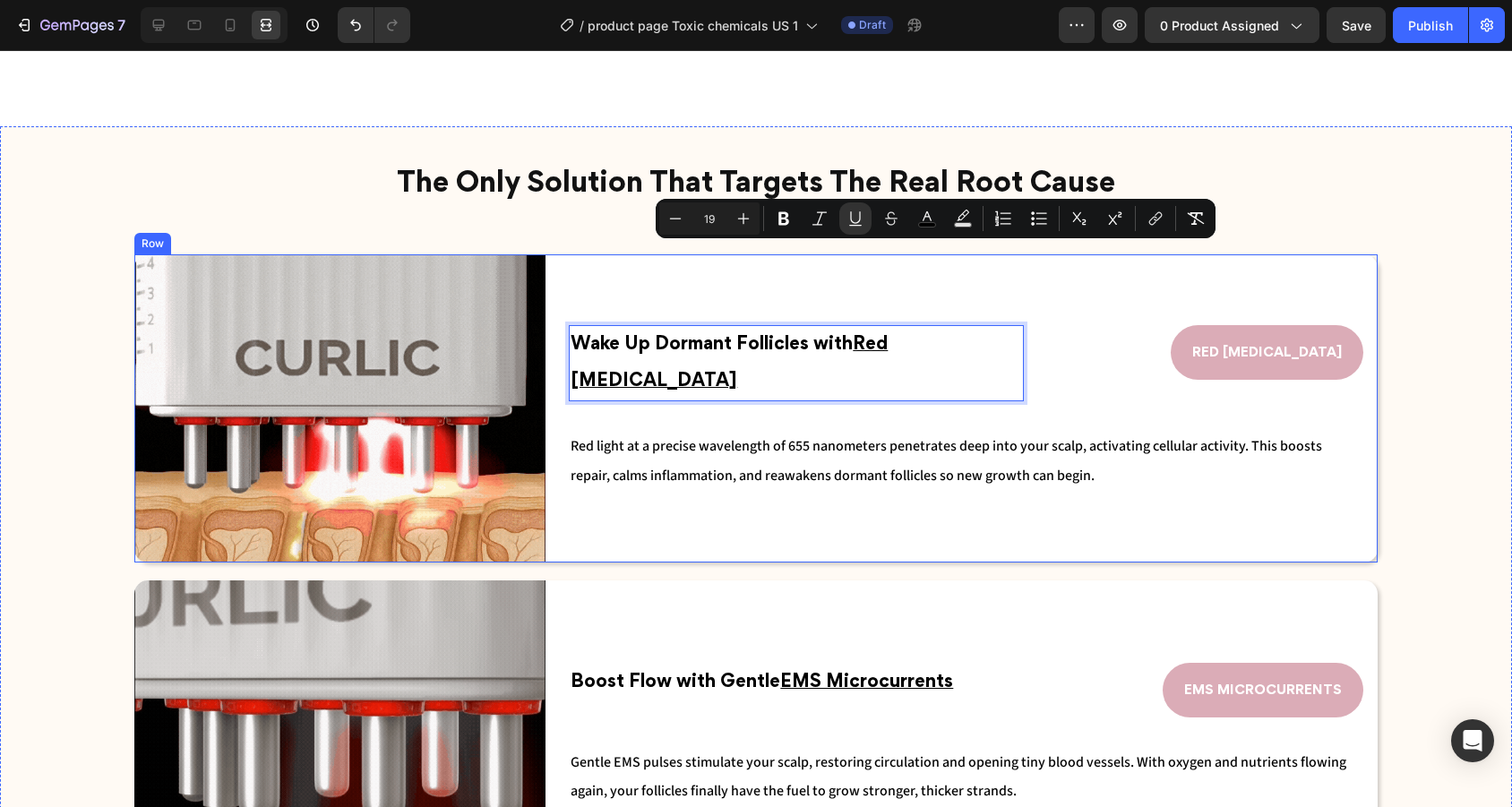
scroll to position [2638, 0]
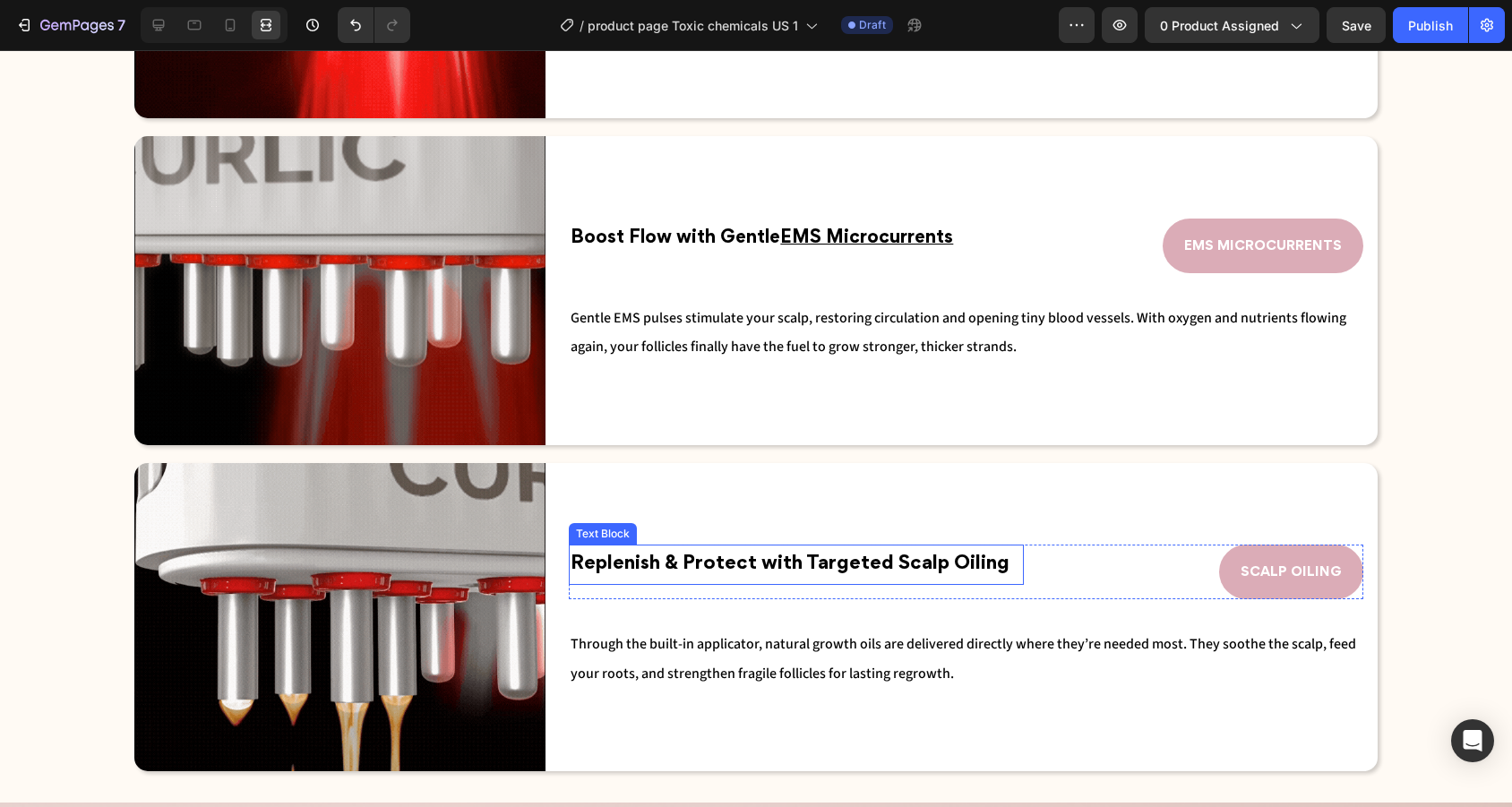
click at [856, 585] on div "Replenish & Protect with Targeted Scalp Oiling Text Block" at bounding box center [796, 572] width 455 height 55
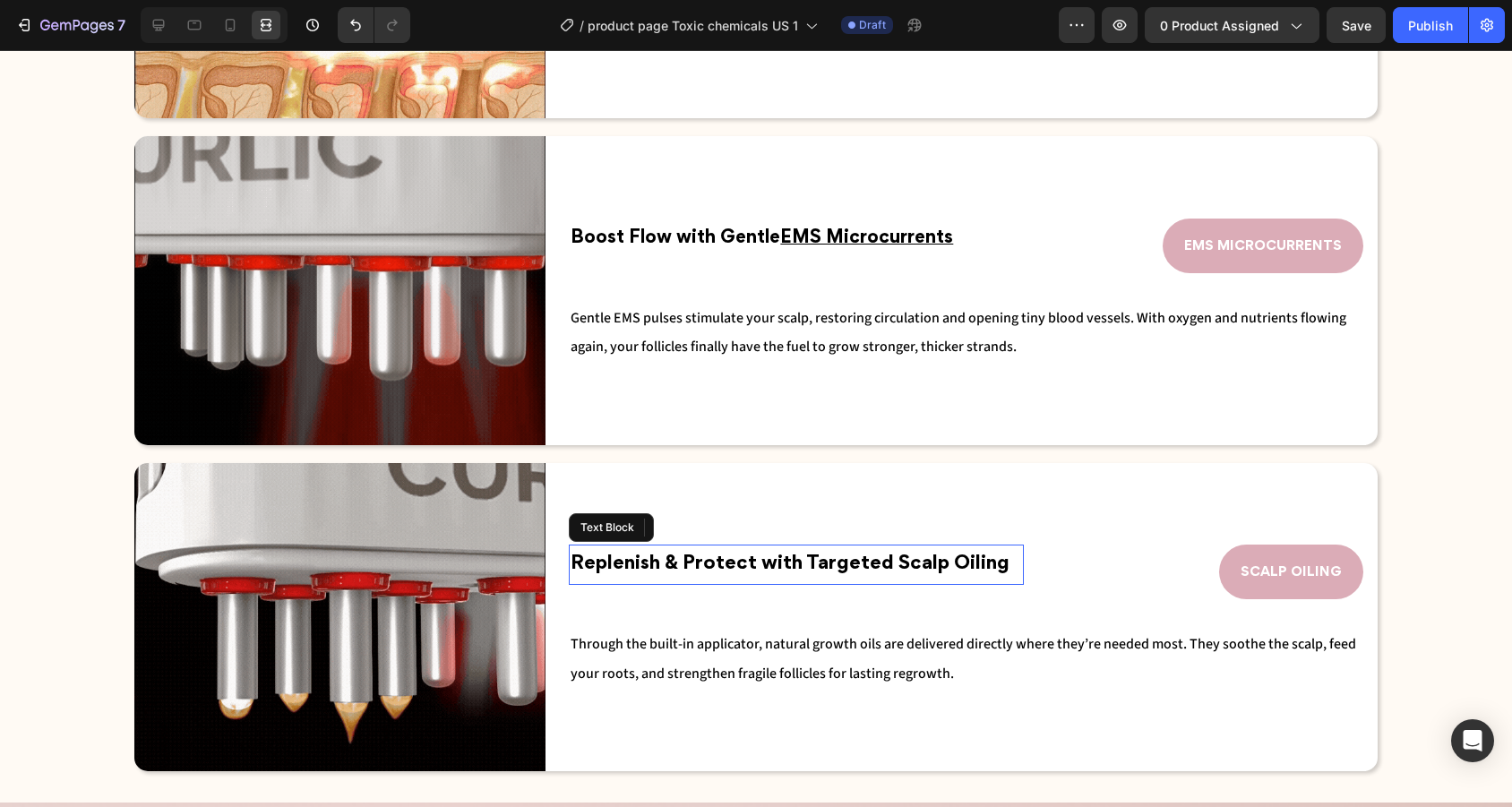
click at [910, 567] on span "Replenish & Protect with Targeted Scalp Oiling" at bounding box center [790, 564] width 439 height 18
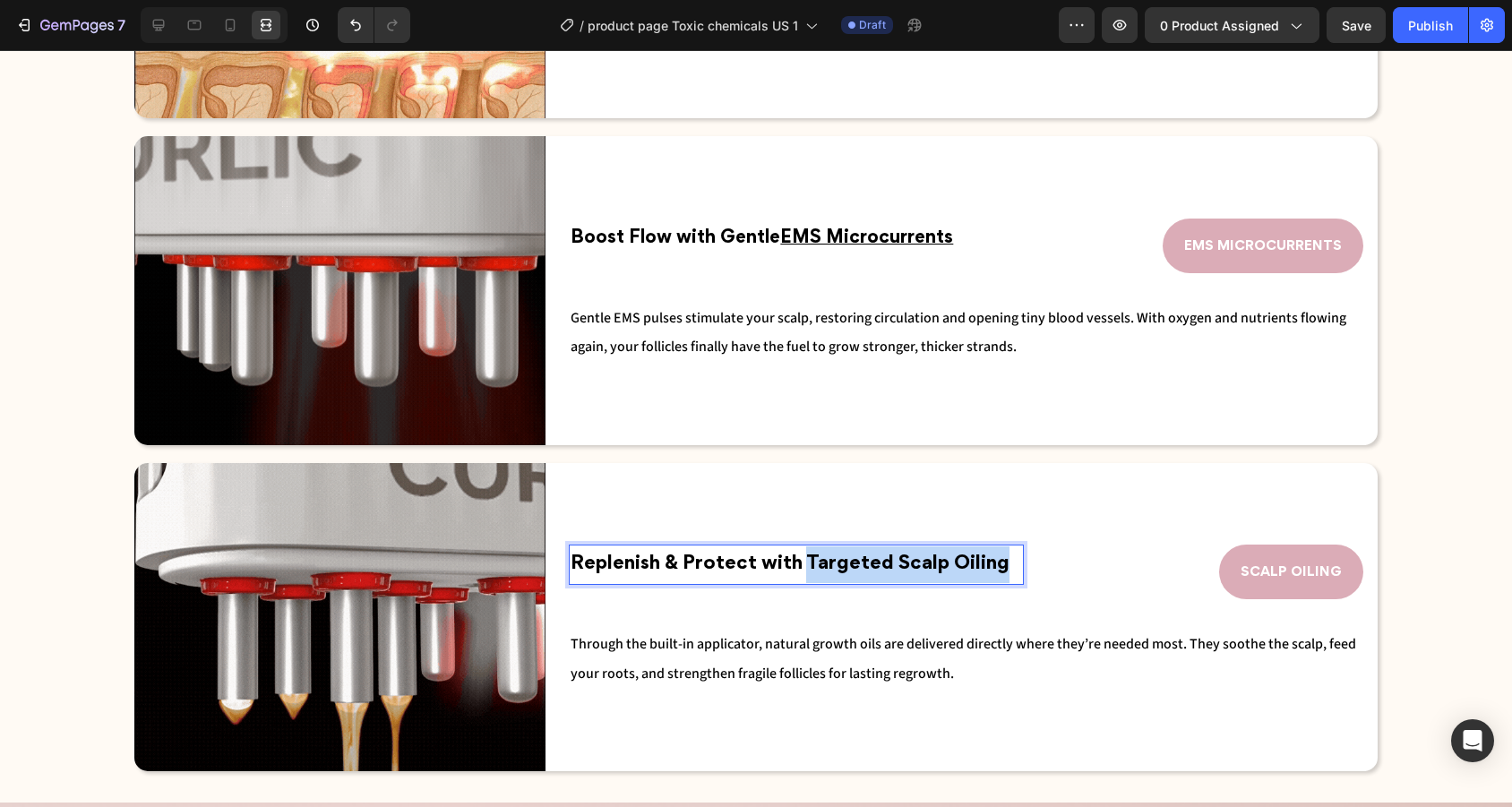
drag, startPoint x: 803, startPoint y: 552, endPoint x: 1015, endPoint y: 556, distance: 212.0
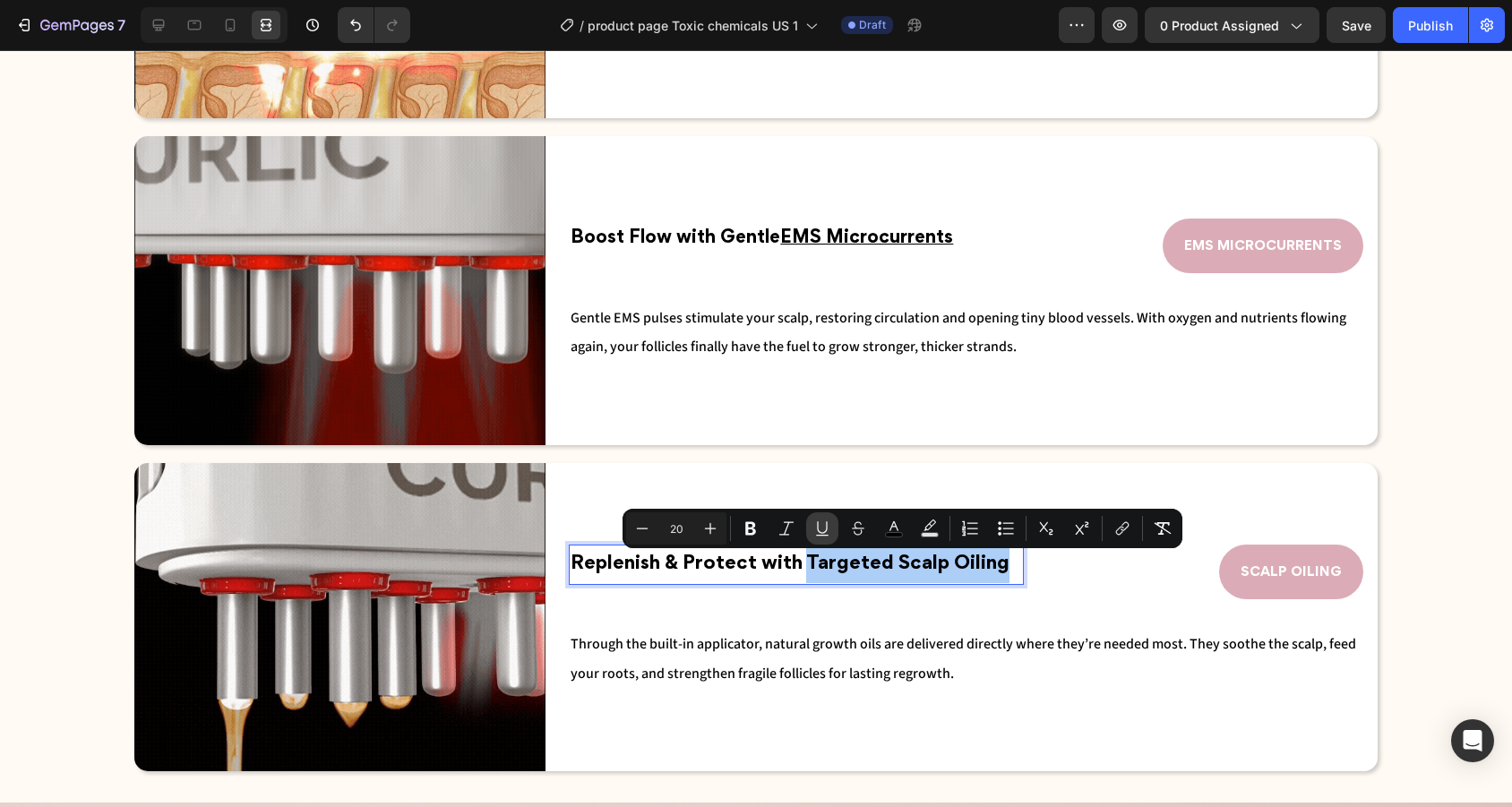
click at [831, 520] on button "Underline" at bounding box center [822, 528] width 32 height 32
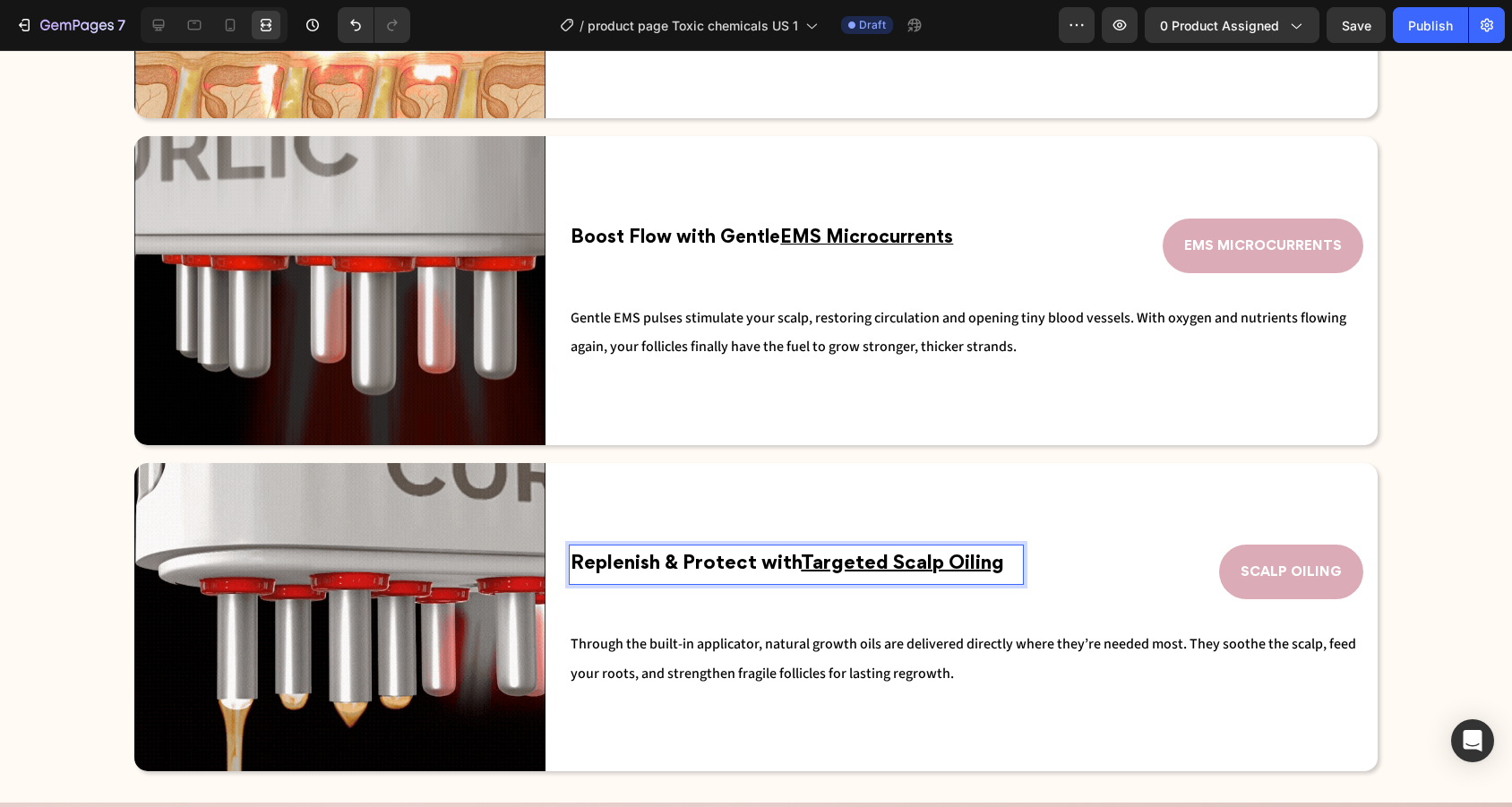
click at [991, 557] on u "Targeted Scalp Oiling" at bounding box center [902, 564] width 203 height 18
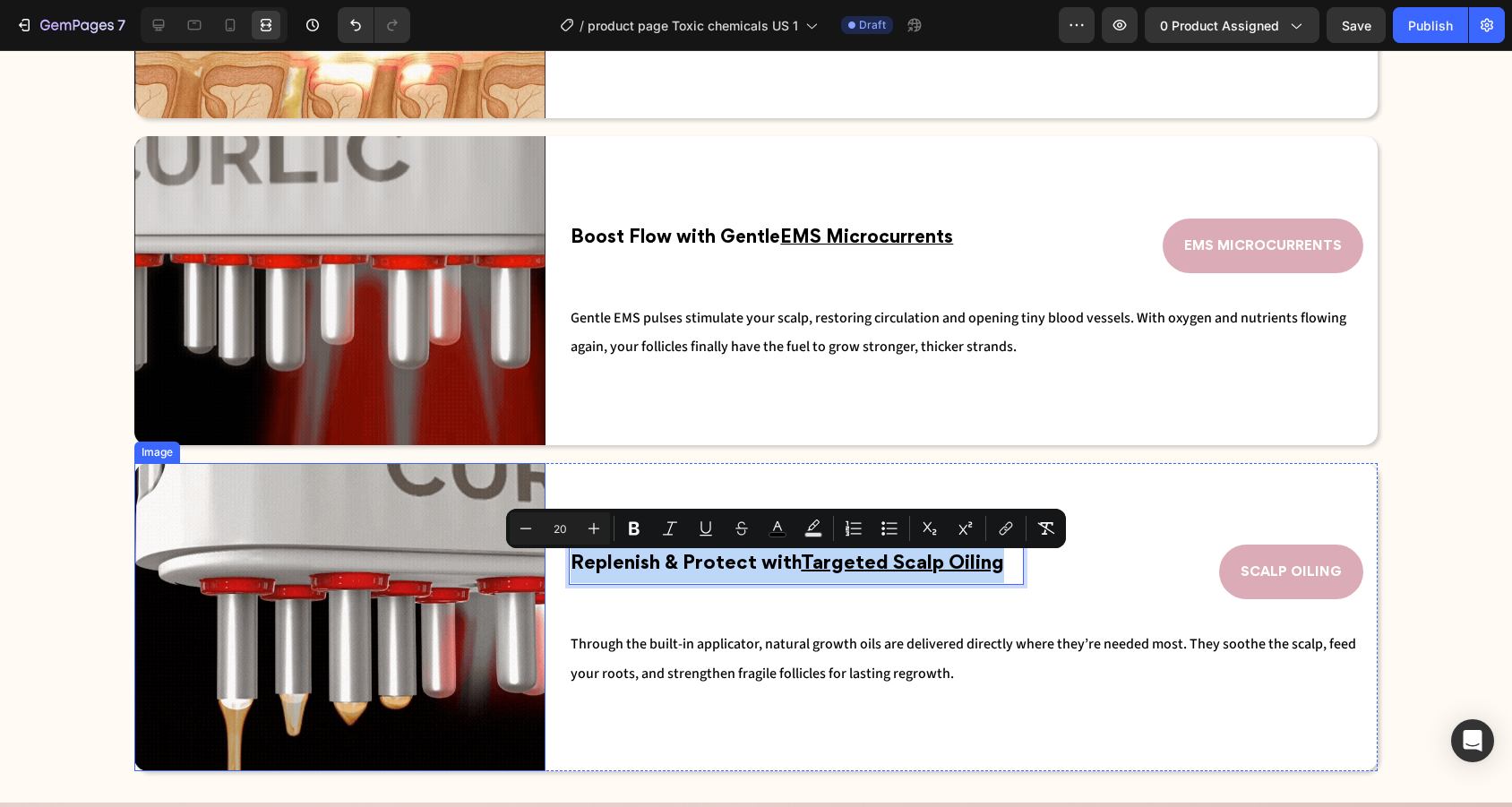
drag, startPoint x: 1016, startPoint y: 559, endPoint x: 420, endPoint y: 522, distance: 597.1
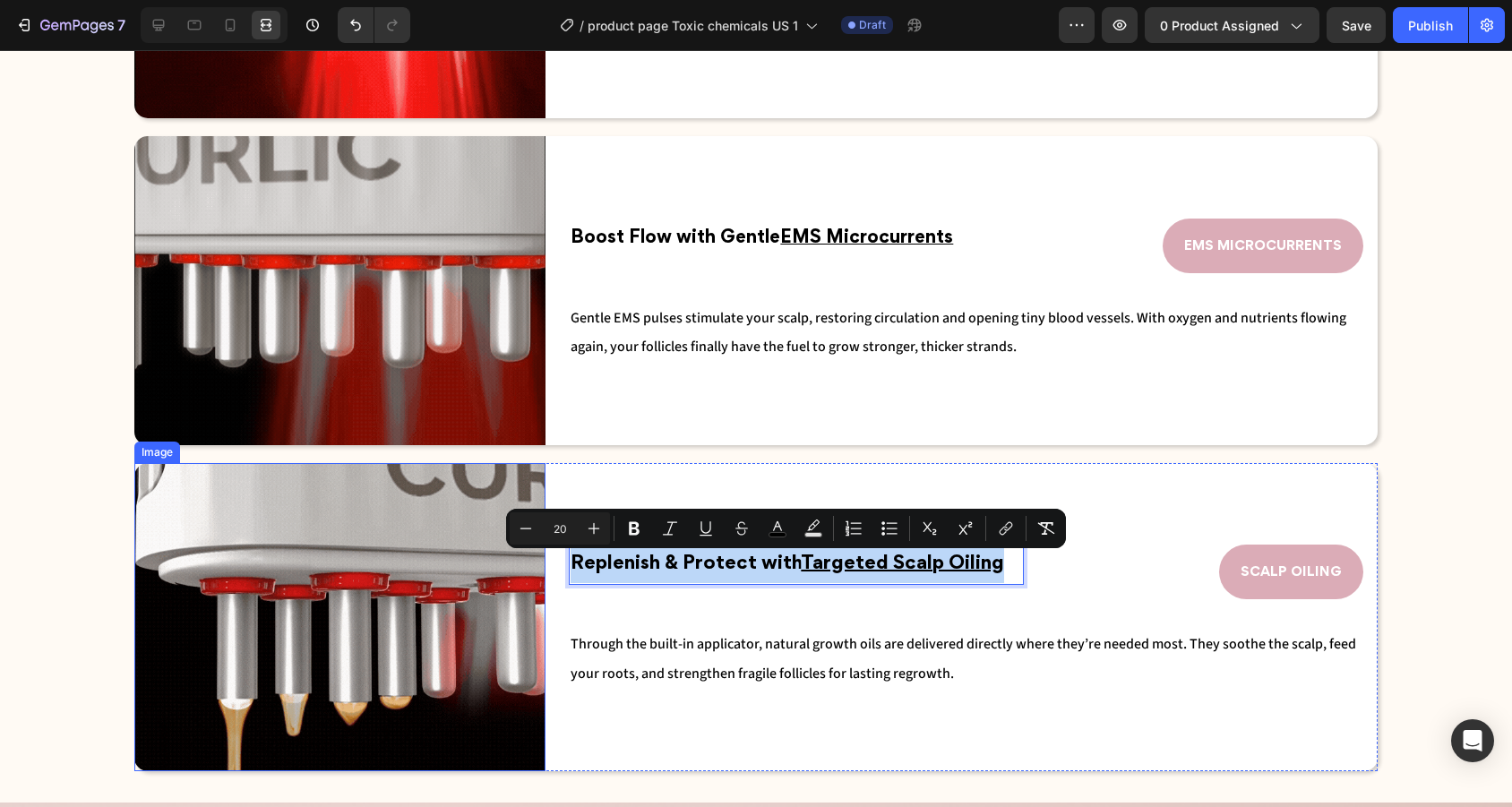
click at [420, 522] on div "Image Replenish & Protect with Targeted Scalp Oiling Text Block 0 SCALP OILING …" at bounding box center [756, 617] width 1244 height 308
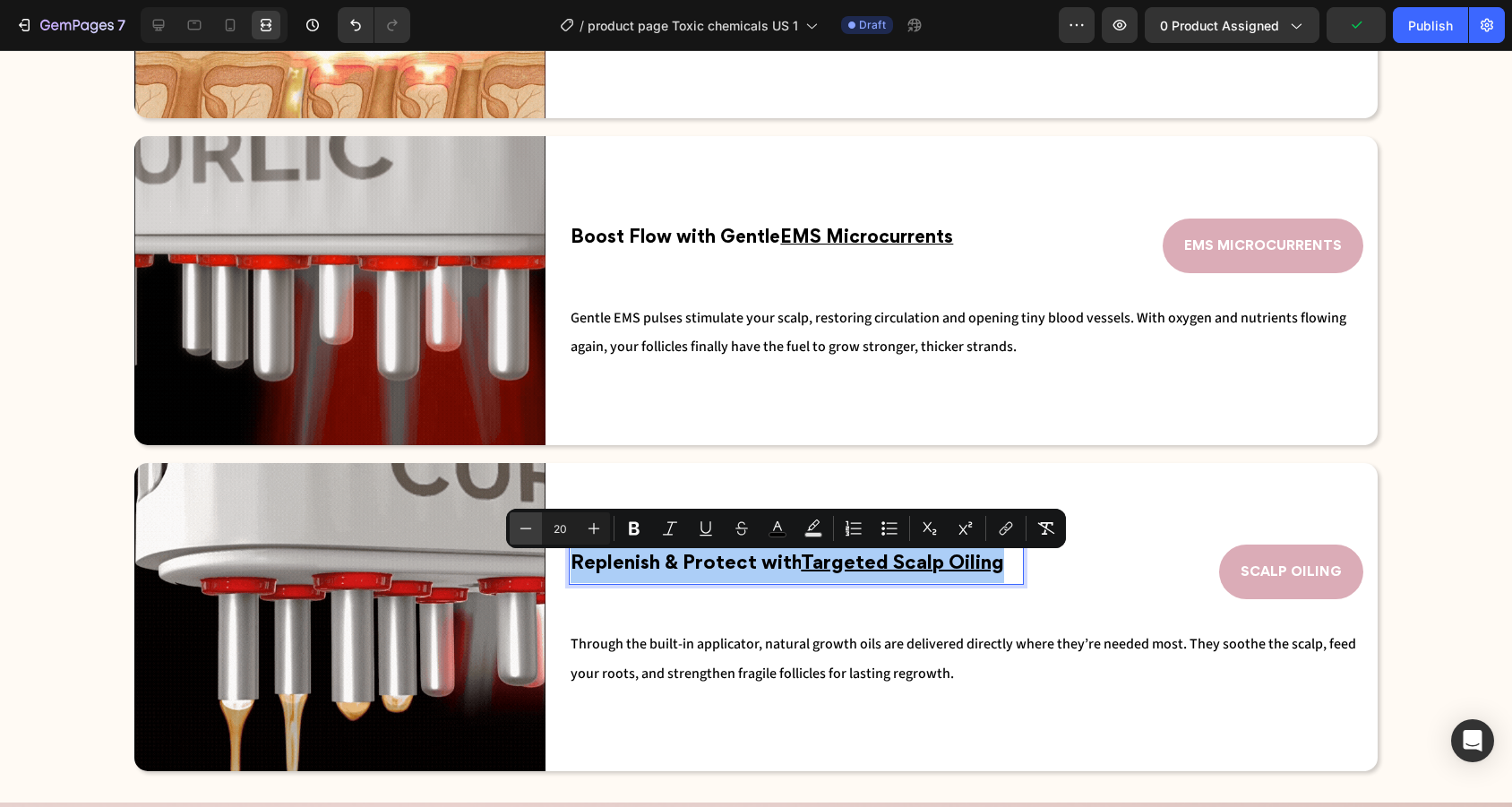
click at [532, 528] on icon "Editor contextual toolbar" at bounding box center [525, 528] width 18 height 18
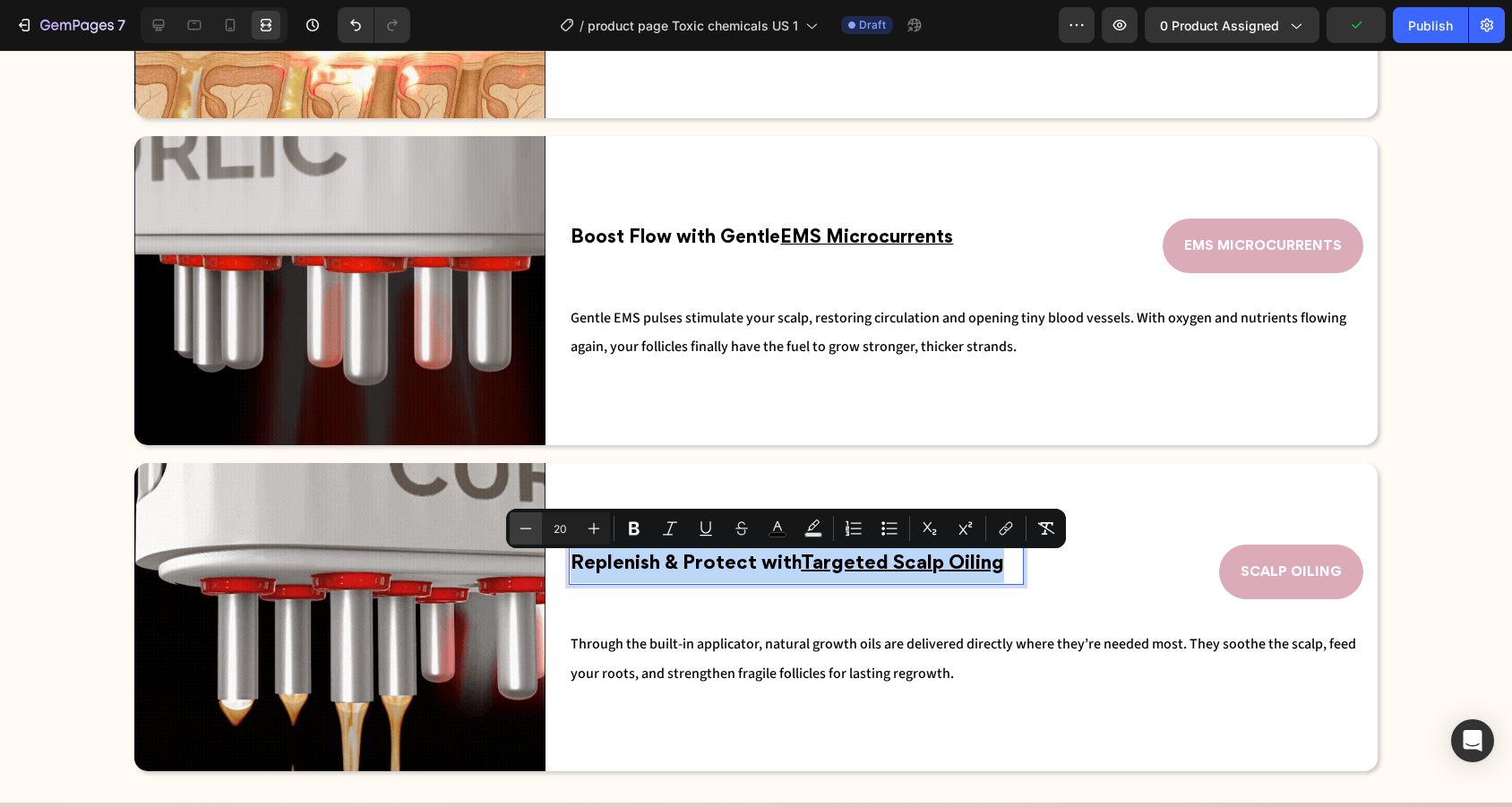
type input "19"
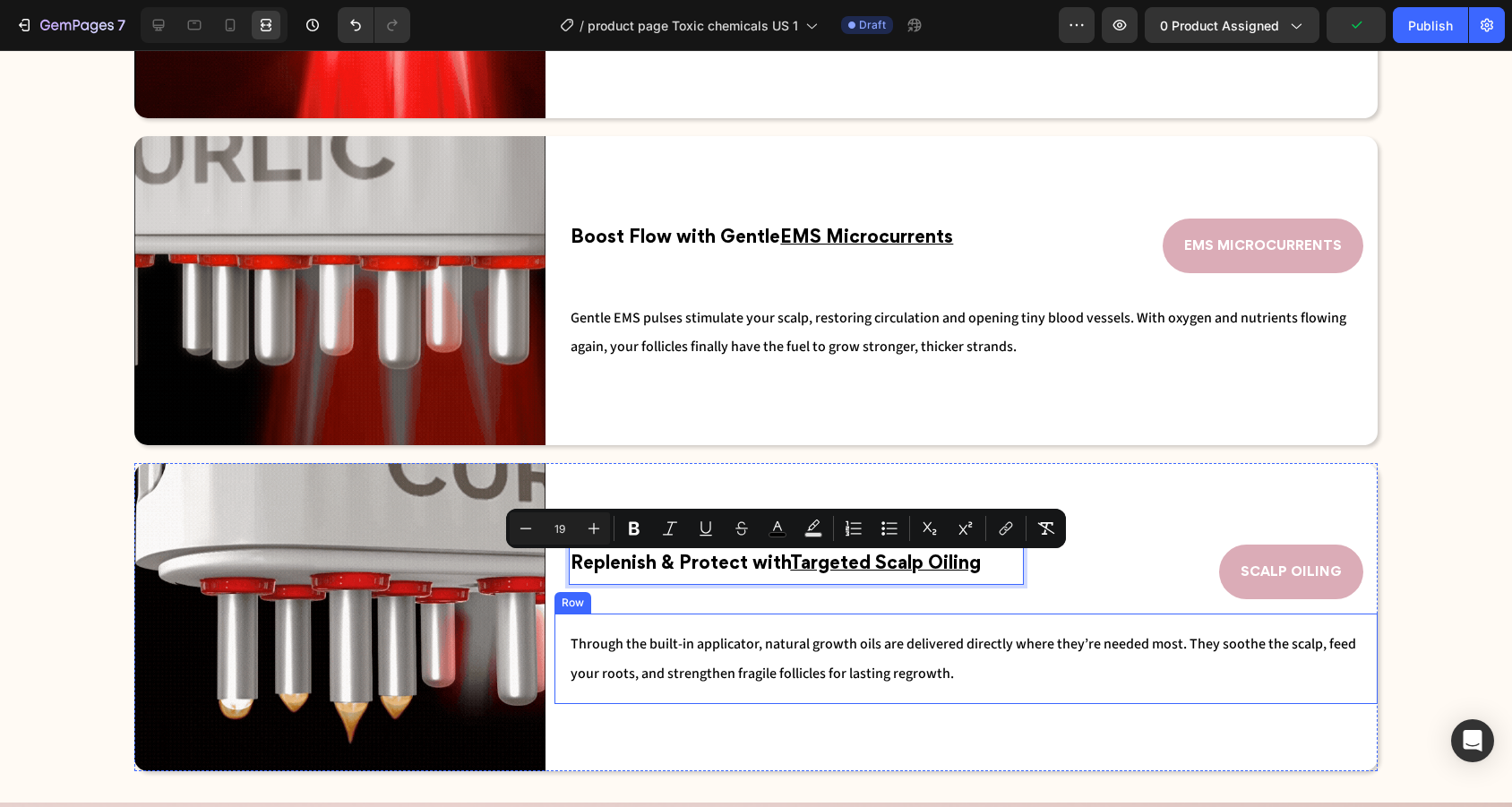
click at [971, 698] on div "Through the built-in applicator, natural growth oils are delivered directly whe…" at bounding box center [966, 658] width 823 height 90
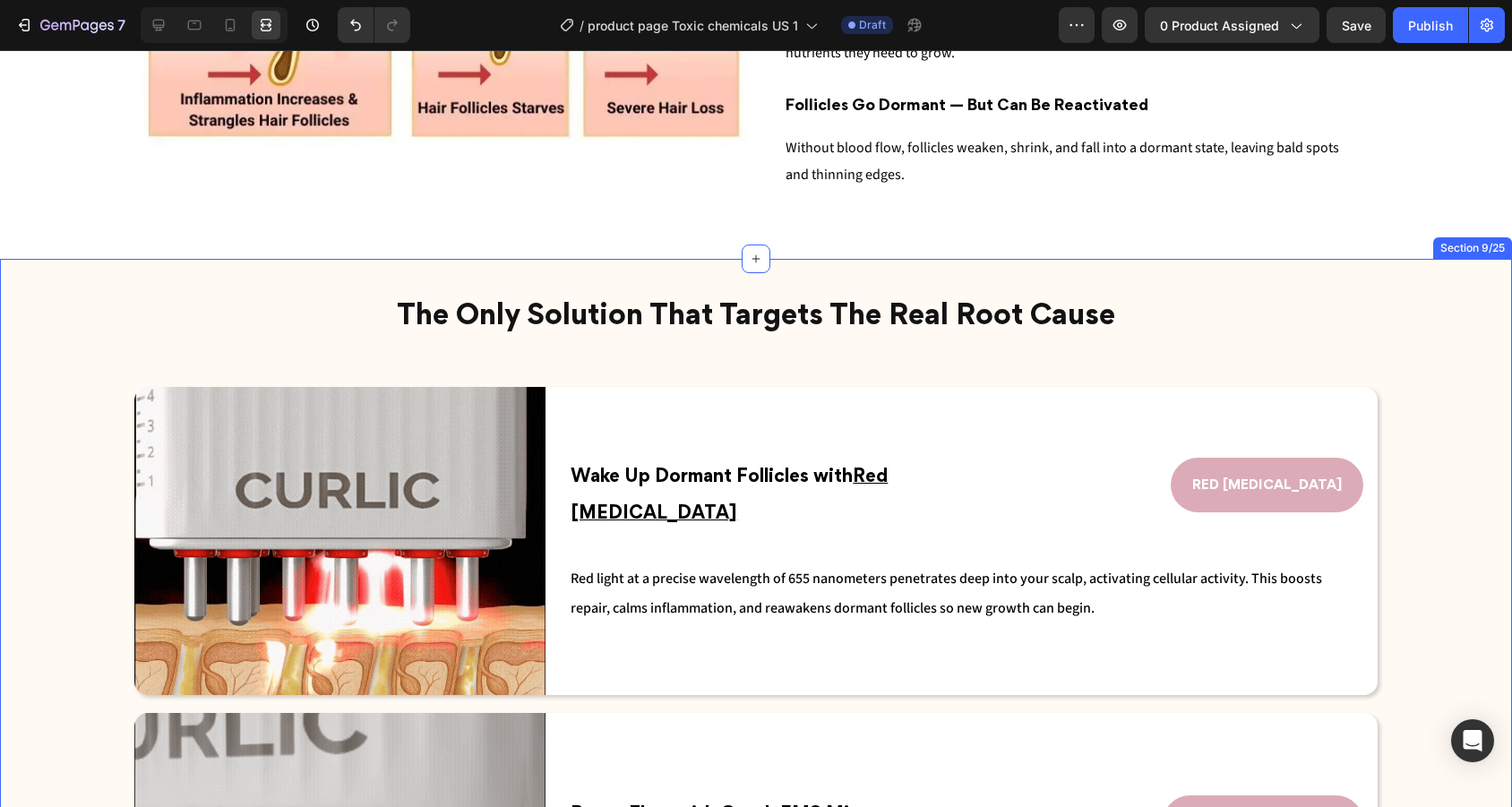
scroll to position [2115, 0]
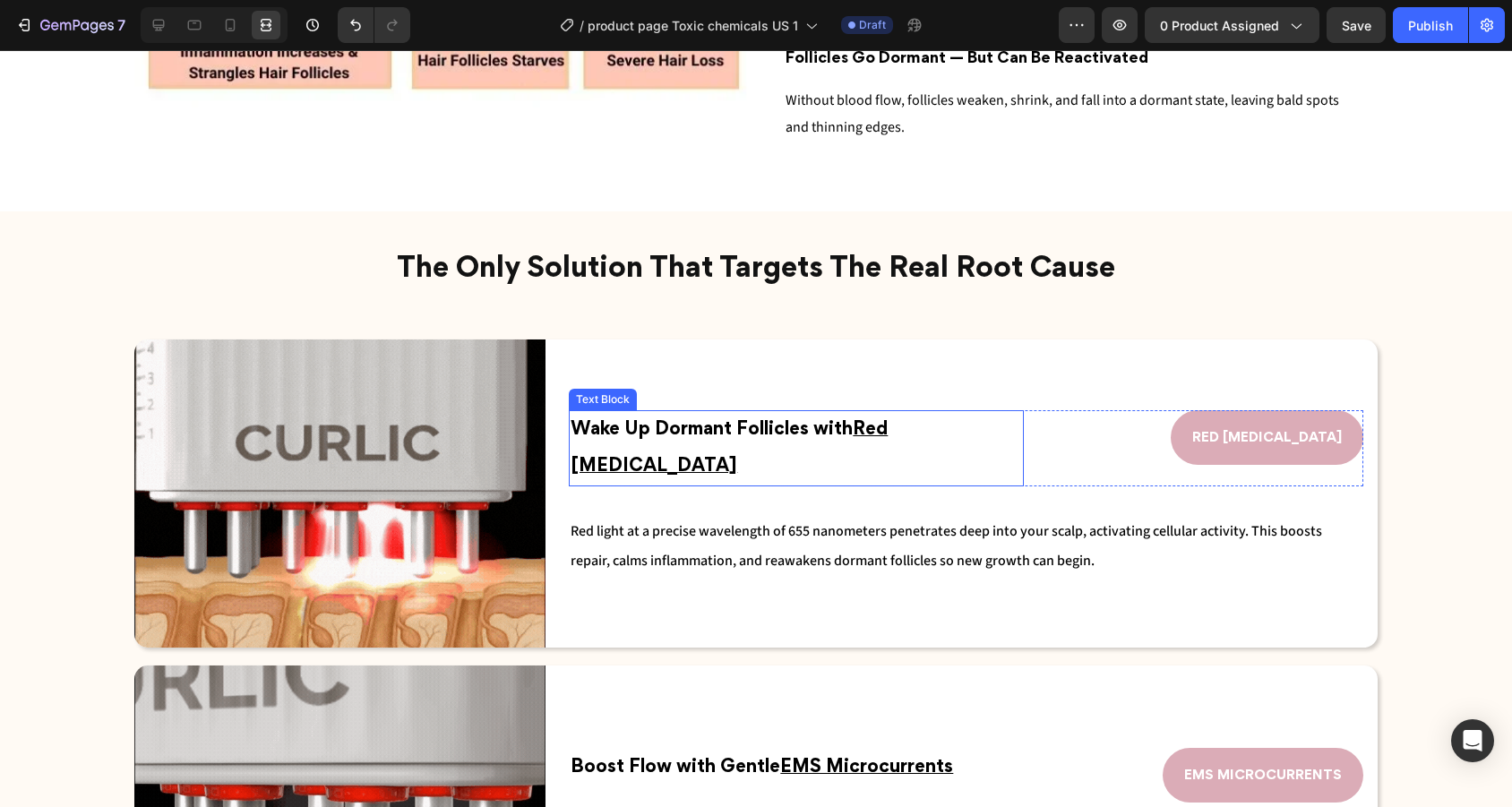
click at [888, 432] on u "Red [MEDICAL_DATA]" at bounding box center [729, 448] width 317 height 54
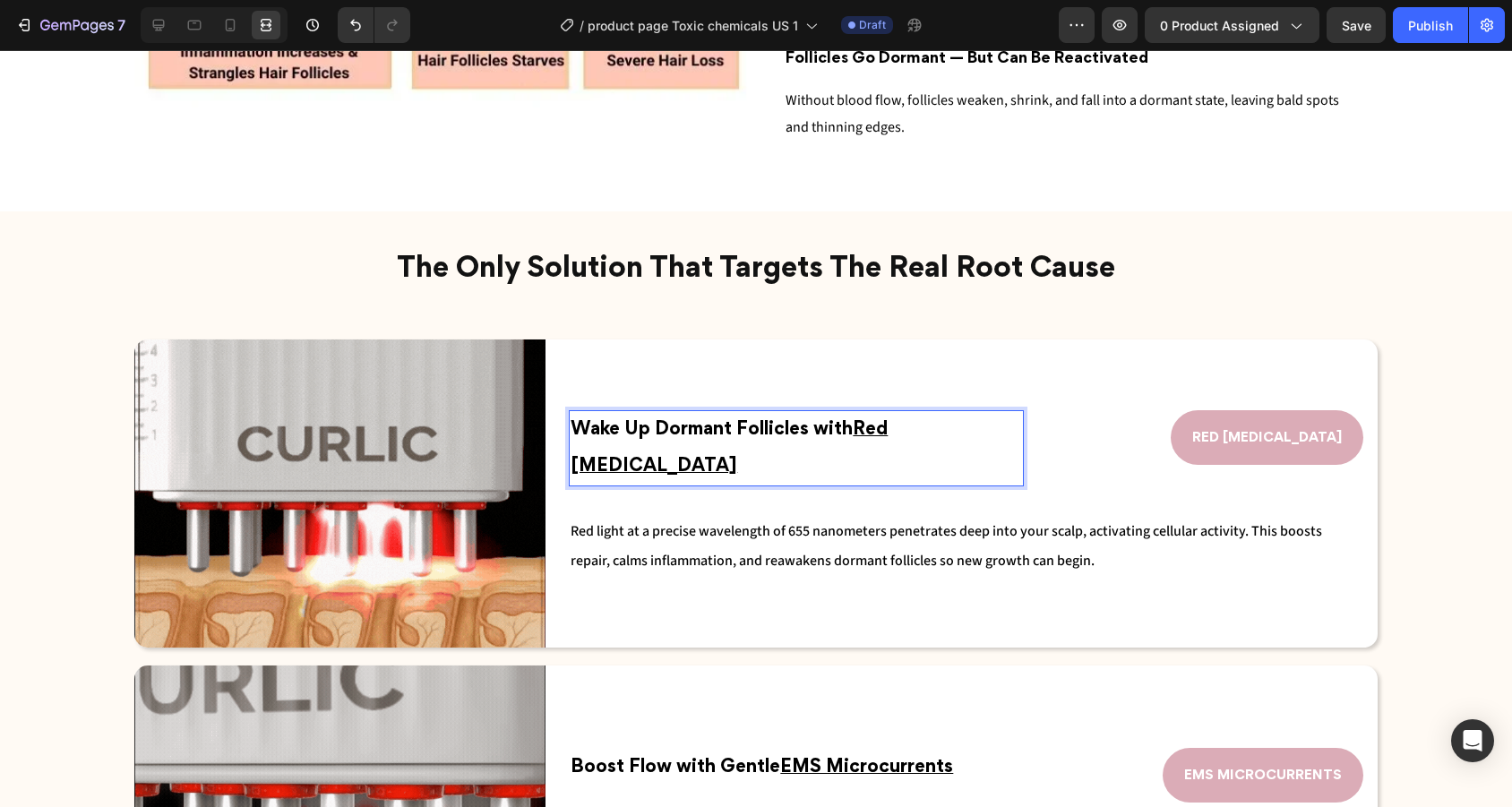
click at [888, 432] on u "Red [MEDICAL_DATA]" at bounding box center [729, 448] width 317 height 54
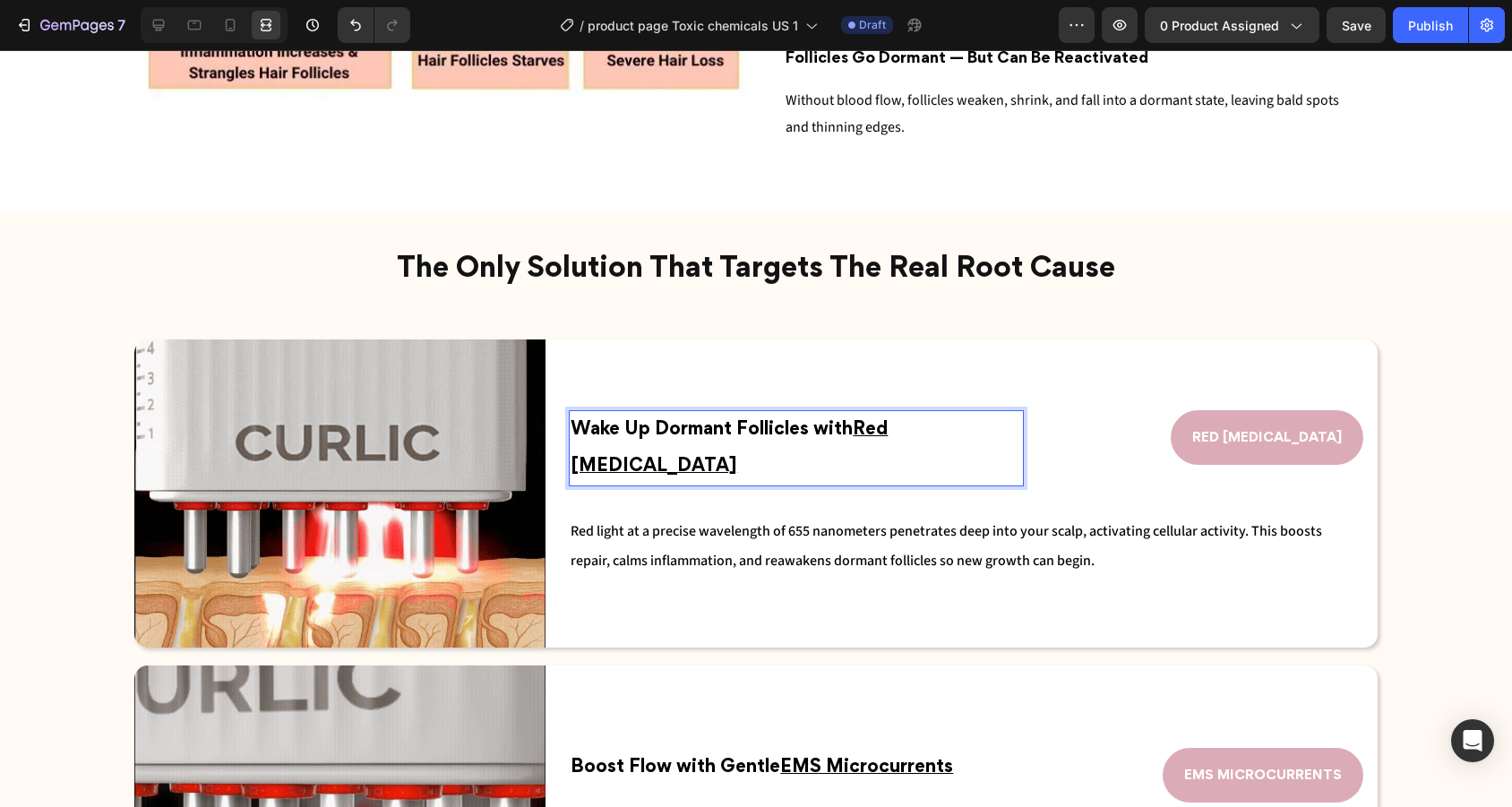
click at [888, 434] on u "Red [MEDICAL_DATA]" at bounding box center [729, 448] width 317 height 54
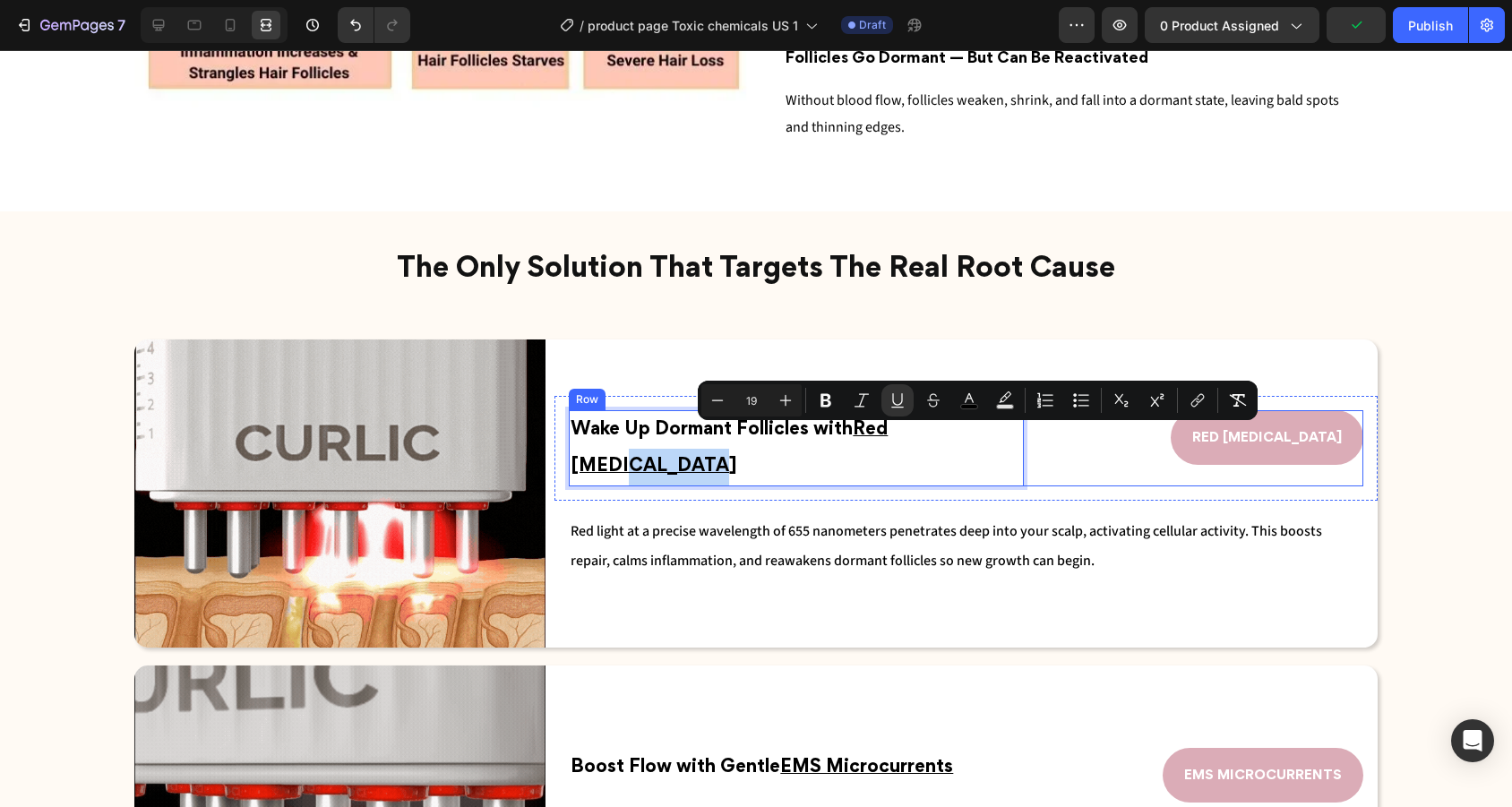
drag, startPoint x: 942, startPoint y: 434, endPoint x: 1036, endPoint y: 428, distance: 94.2
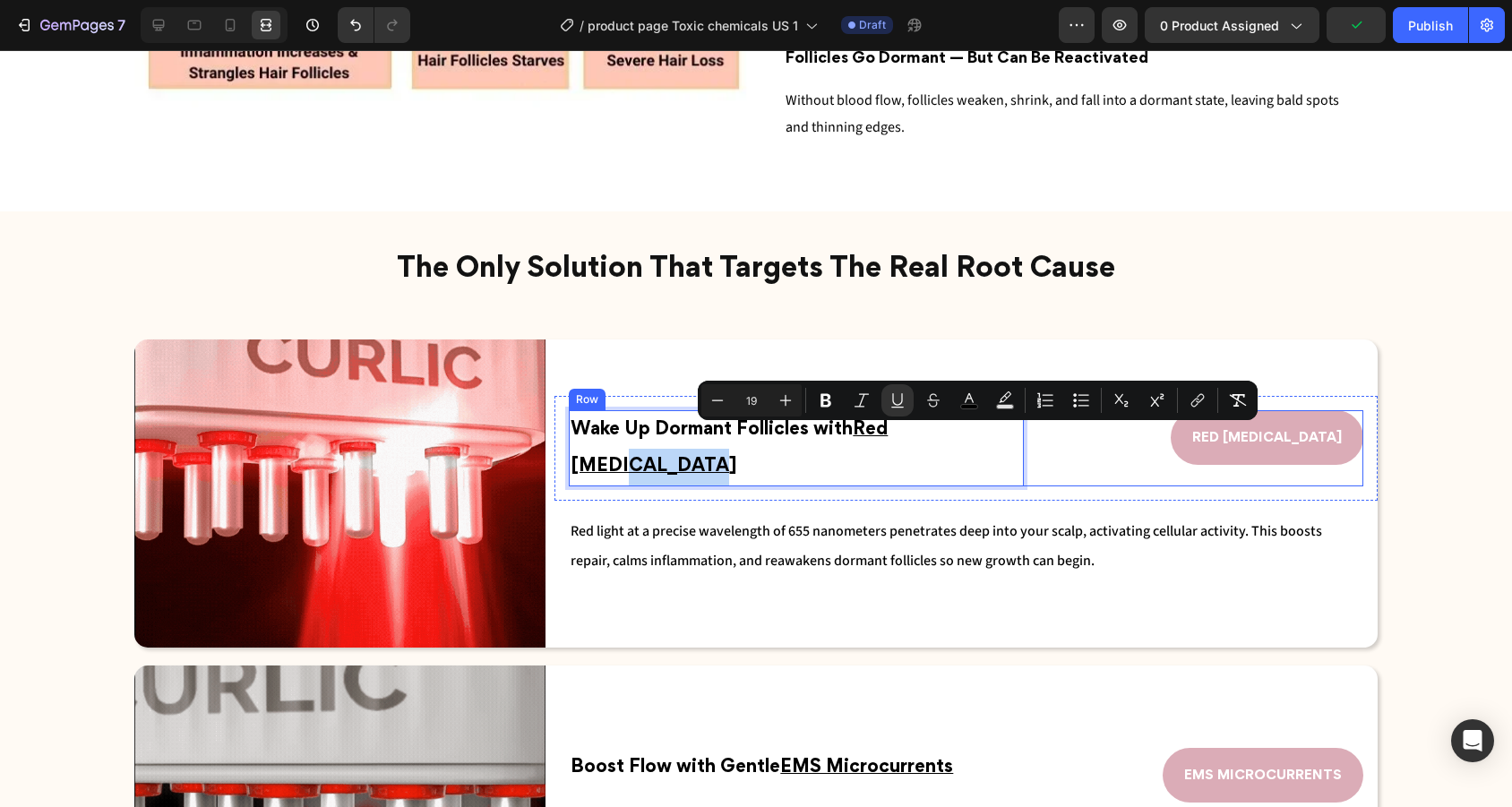
click at [1037, 428] on div "Wake Up Dormant Follicles with Red Light Therapy Text Block 0 RED LIGHT THERAPY…" at bounding box center [965, 449] width 795 height 76
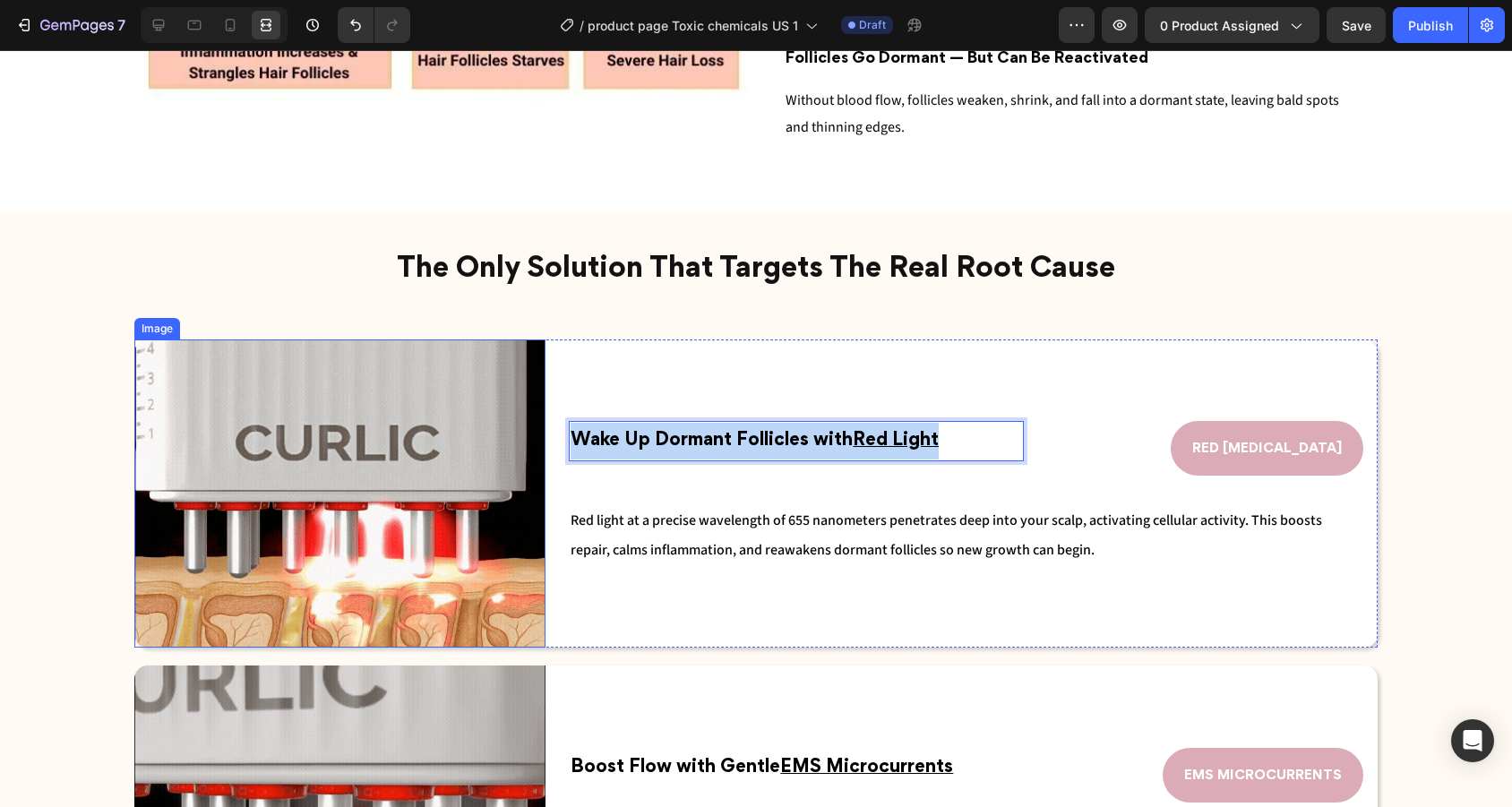
drag, startPoint x: 956, startPoint y: 437, endPoint x: 534, endPoint y: 433, distance: 422.0
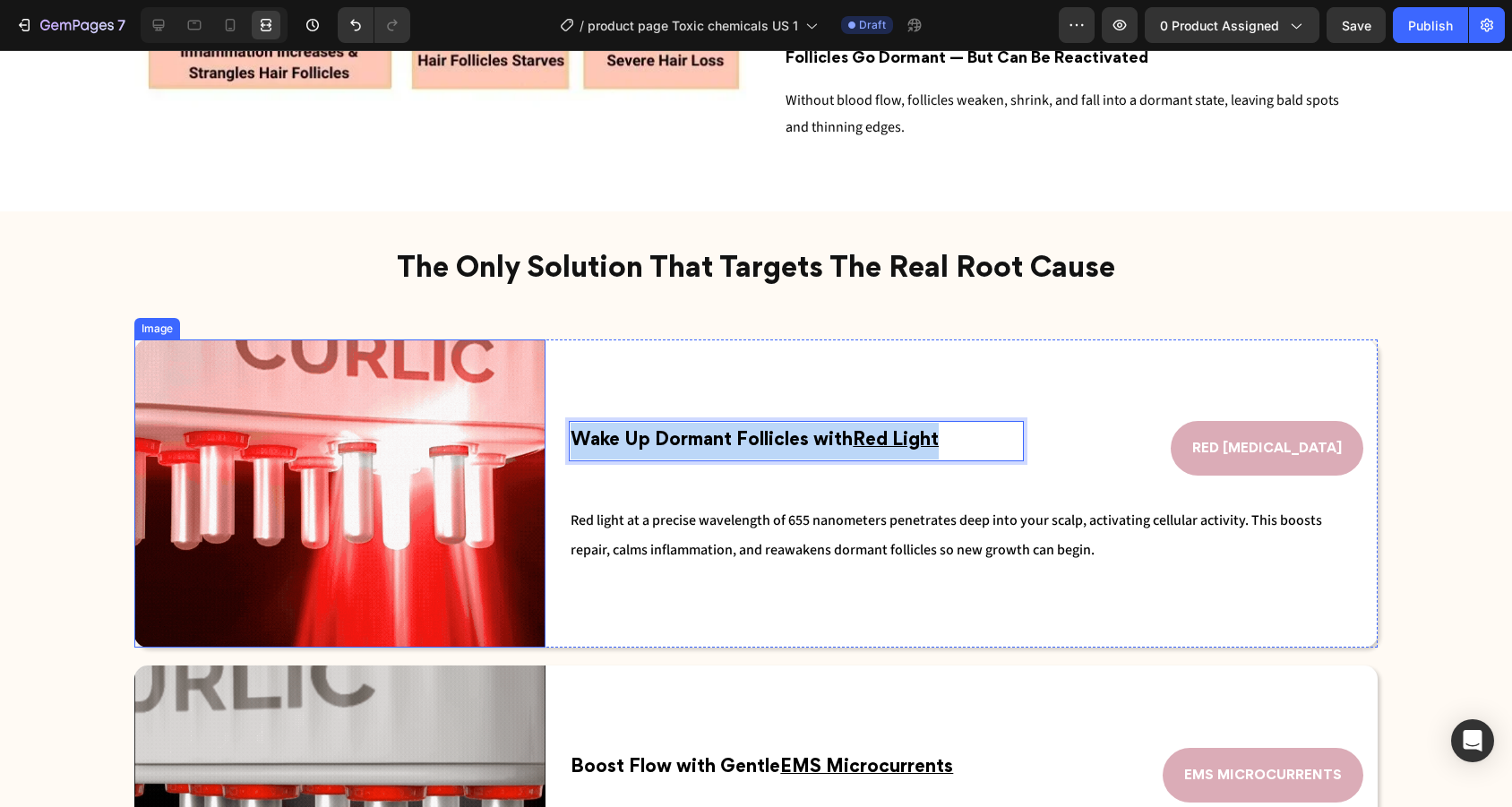
click at [534, 433] on div "Image Wake Up Dormant Follicles with Red Light Text Block 0 RED LIGHT THERAPY B…" at bounding box center [756, 493] width 1244 height 308
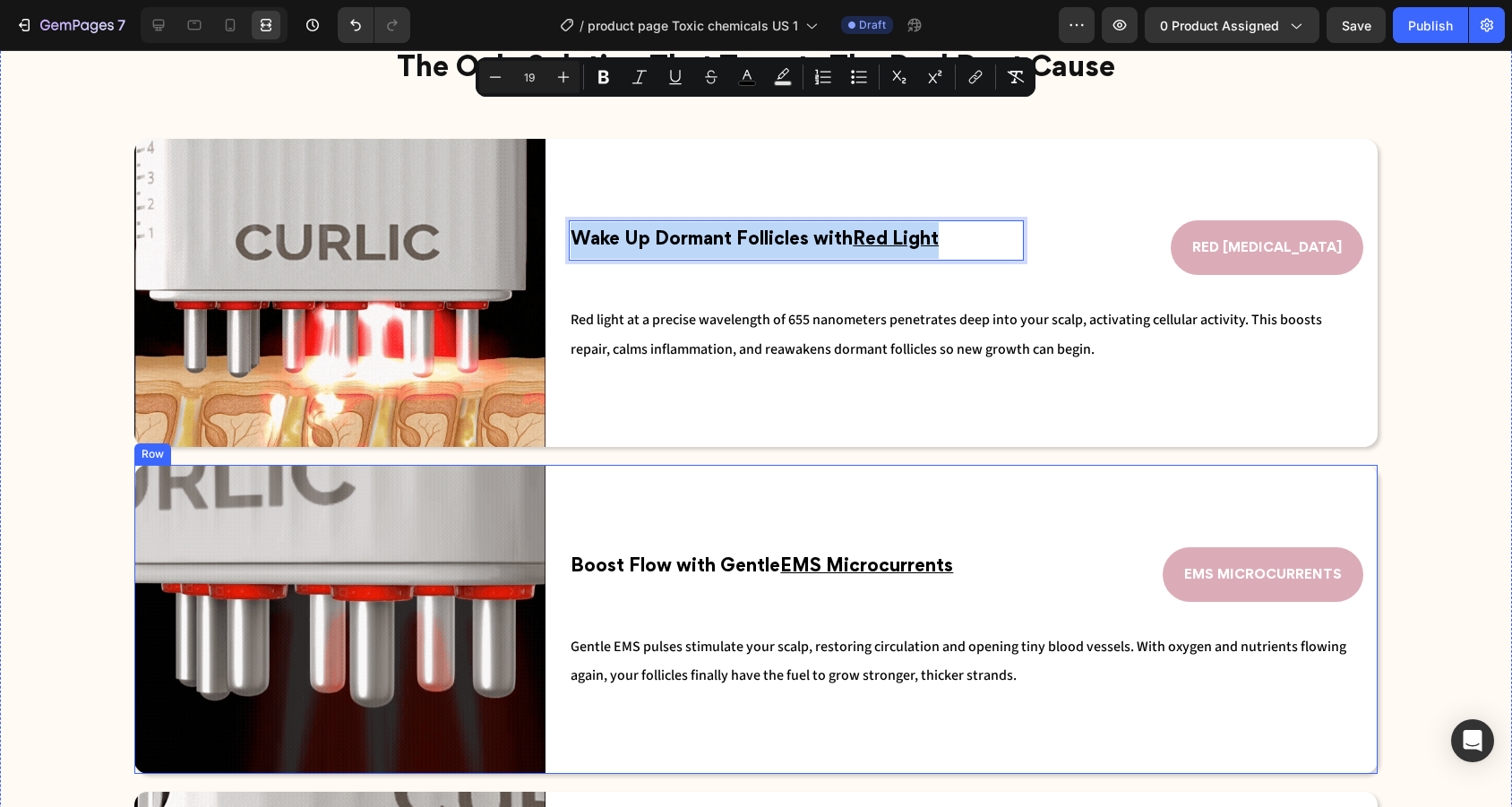
scroll to position [2242, 0]
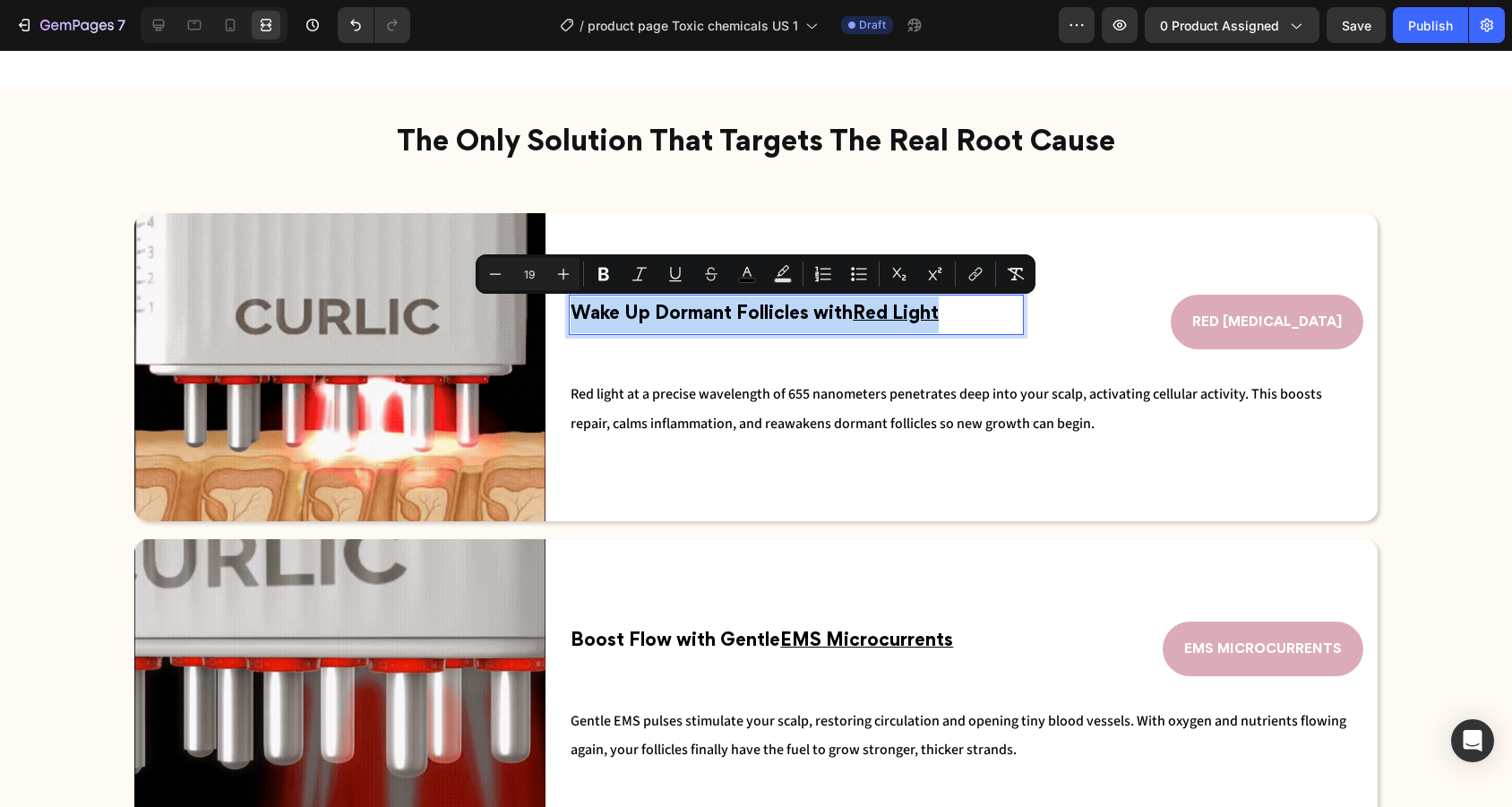
click at [952, 309] on p "Wake Up Dormant Follicles with Red Light" at bounding box center [796, 314] width 452 height 36
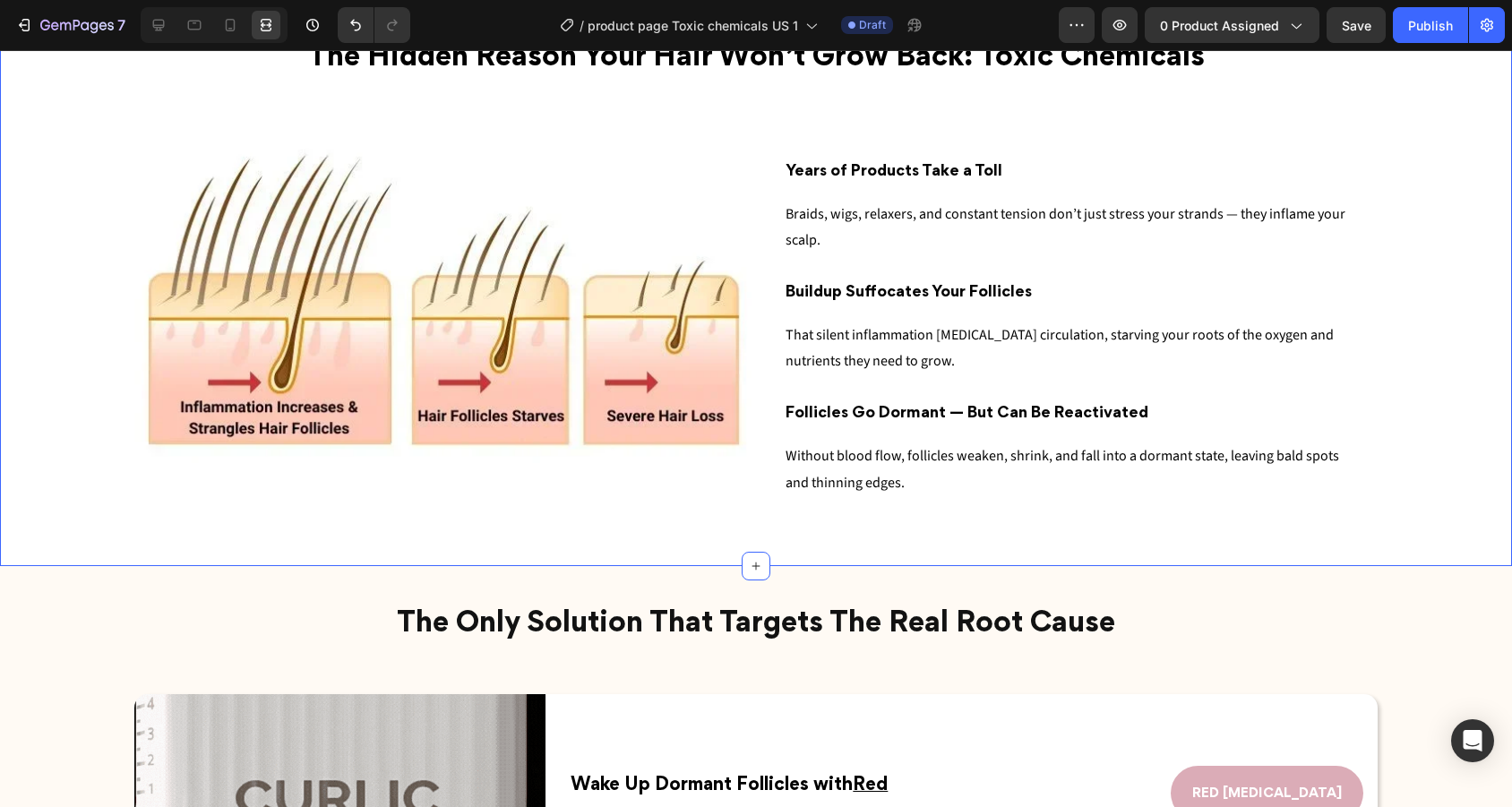
scroll to position [1496, 0]
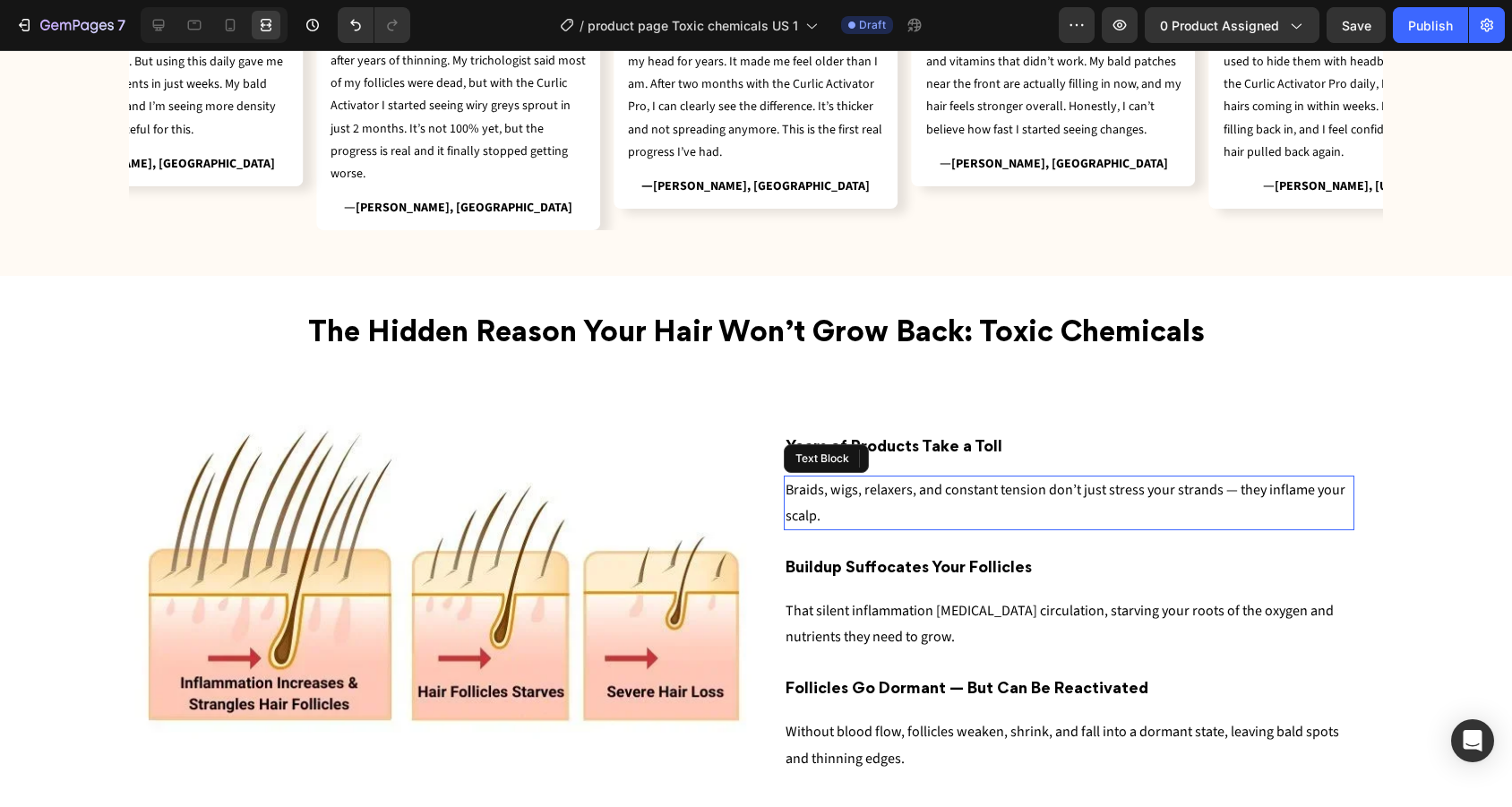
click at [934, 509] on p "Braids, wigs, relaxers, and constant tension don’t just stress your strands — t…" at bounding box center [1069, 502] width 567 height 52
click at [907, 506] on p "Braids, wigs, relaxers, and constant tension don’t just stress your strands — t…" at bounding box center [1069, 502] width 567 height 52
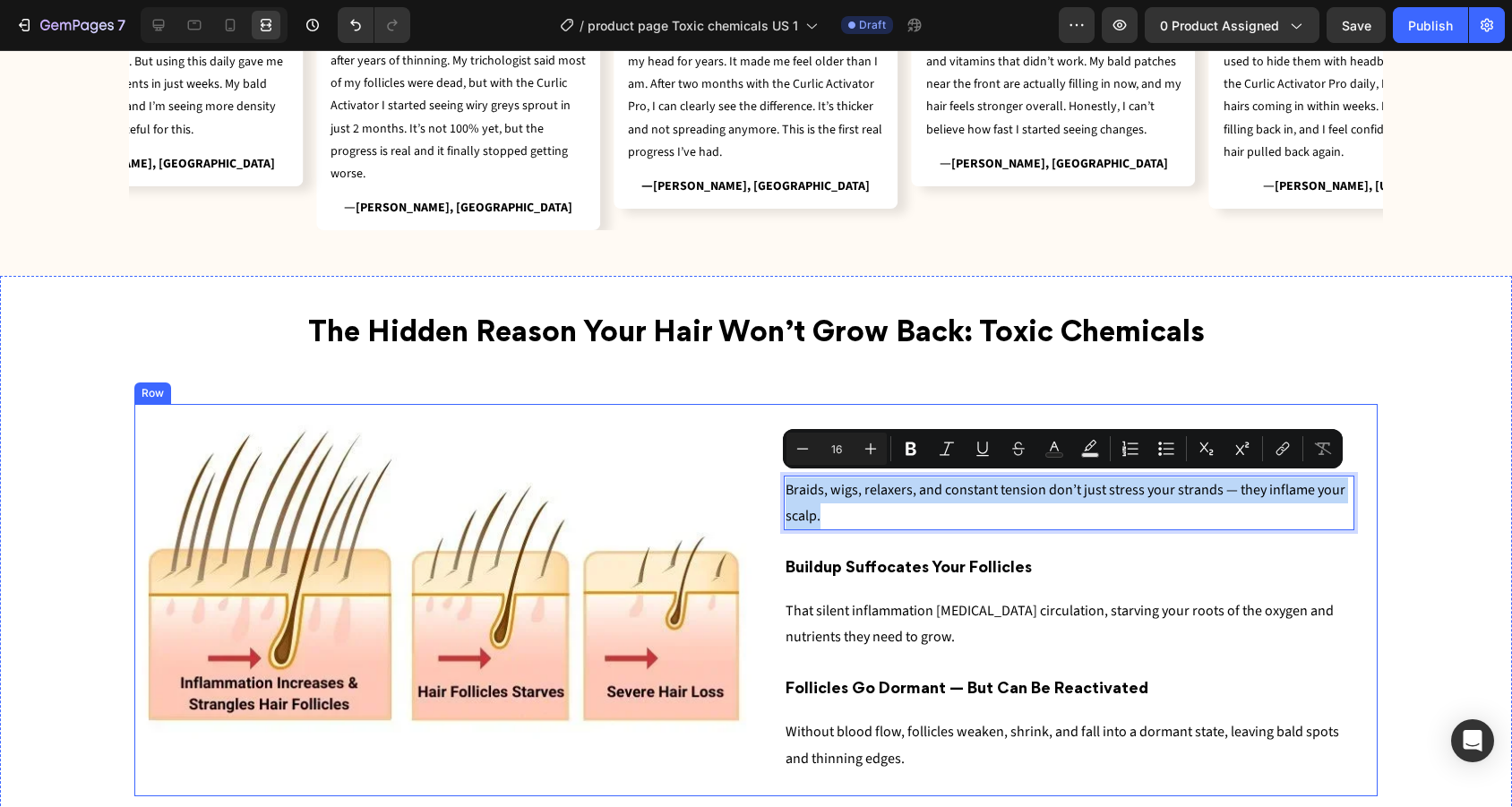
drag, startPoint x: 904, startPoint y: 507, endPoint x: 756, endPoint y: 463, distance: 154.4
click at [756, 463] on div "Image Years of Products Take a Toll Heading Braids, wigs, relaxers, and constan…" at bounding box center [756, 599] width 1244 height 392
copy p "Braids, wigs, relaxers, and constant tension don’t just stress your strands — t…"
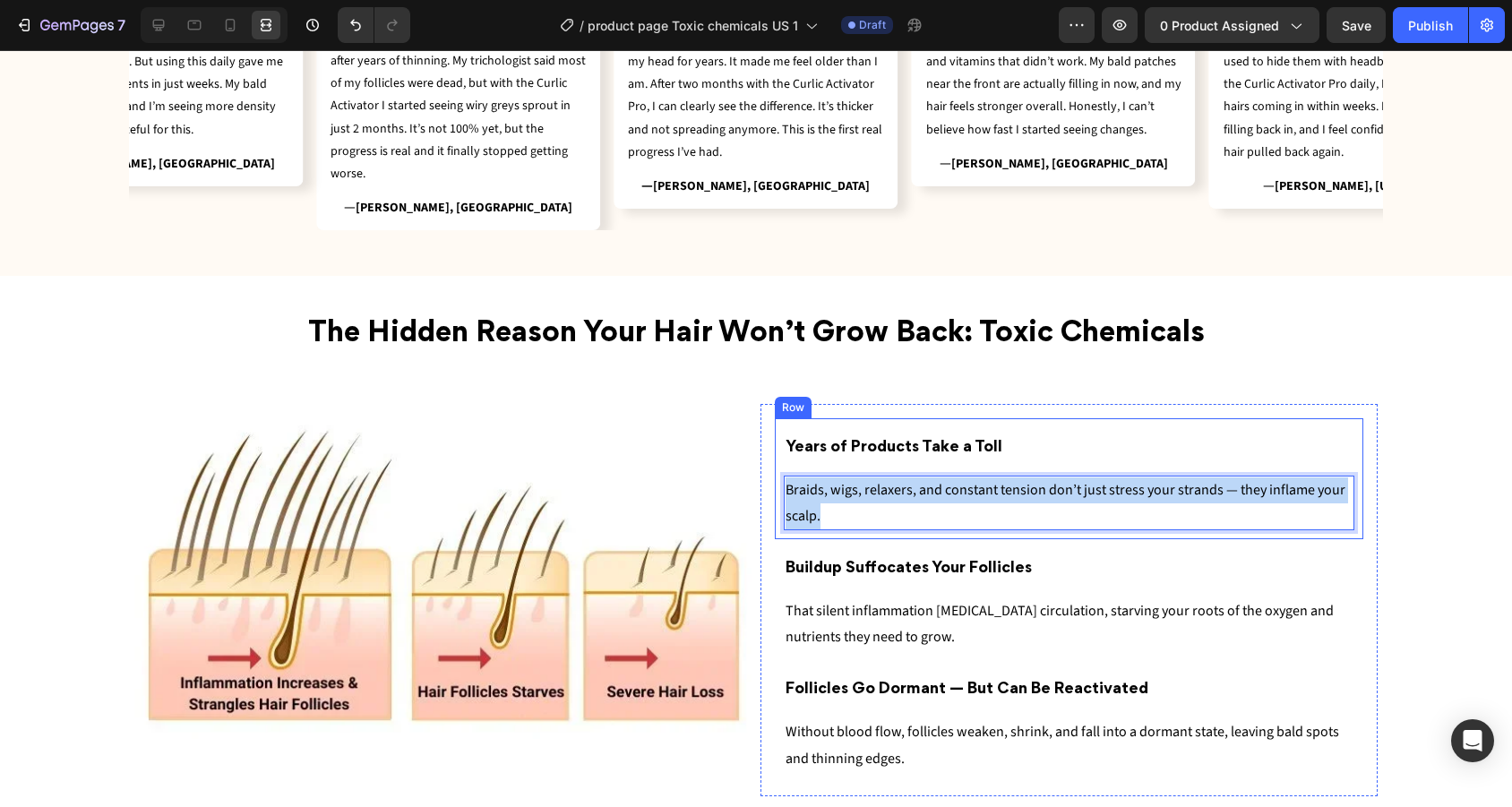
drag, startPoint x: 852, startPoint y: 501, endPoint x: 783, endPoint y: 480, distance: 72.1
click at [783, 480] on div "Years of Products Take a Toll Heading Braids, wigs, relaxers, and constant tens…" at bounding box center [1069, 478] width 588 height 120
drag, startPoint x: 859, startPoint y: 507, endPoint x: 768, endPoint y: 474, distance: 96.8
click at [765, 474] on div "Years of Products Take a Toll Heading Braids, wigs, relaxers, and constant tens…" at bounding box center [1069, 599] width 617 height 392
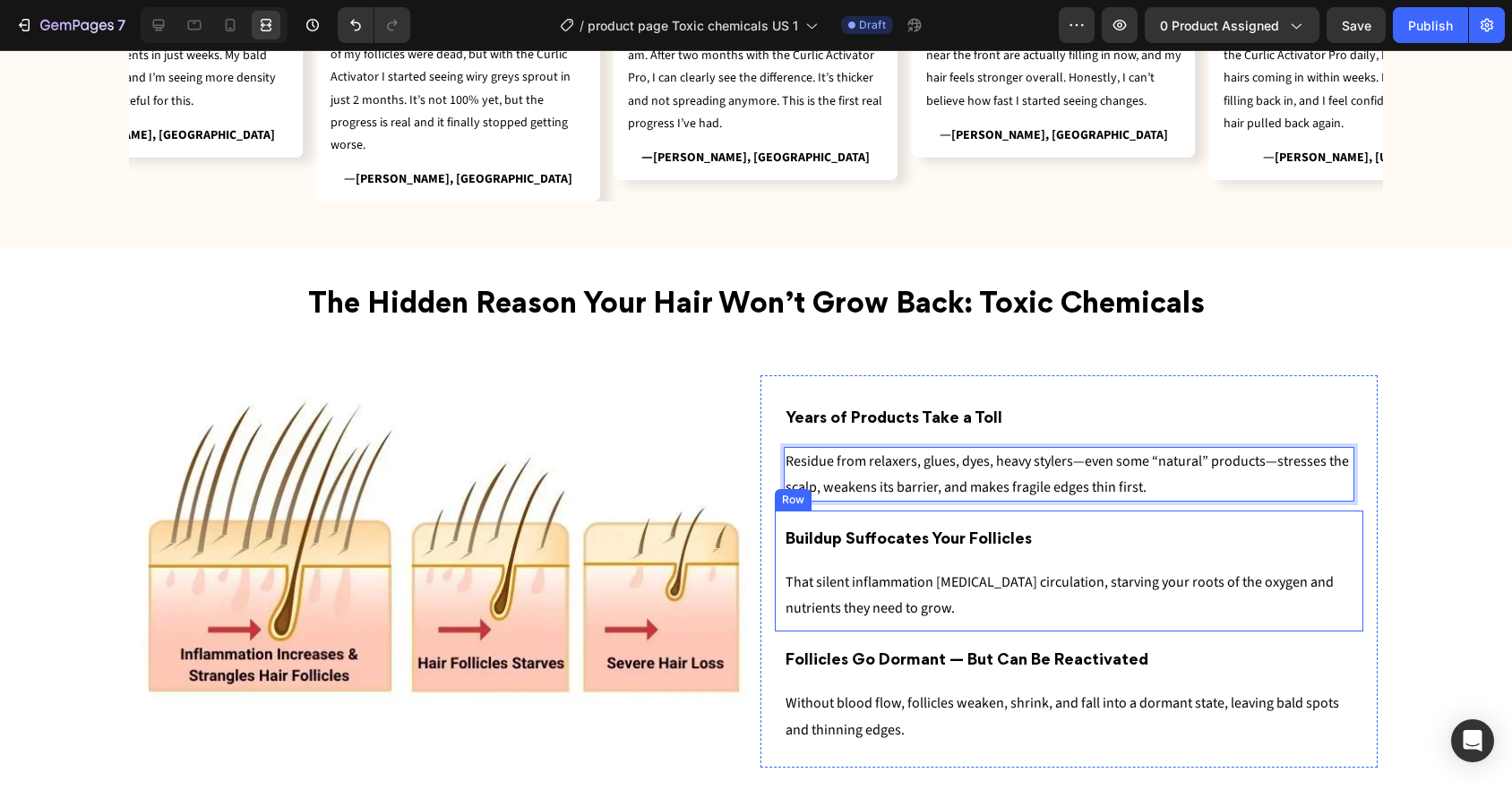
scroll to position [1560, 0]
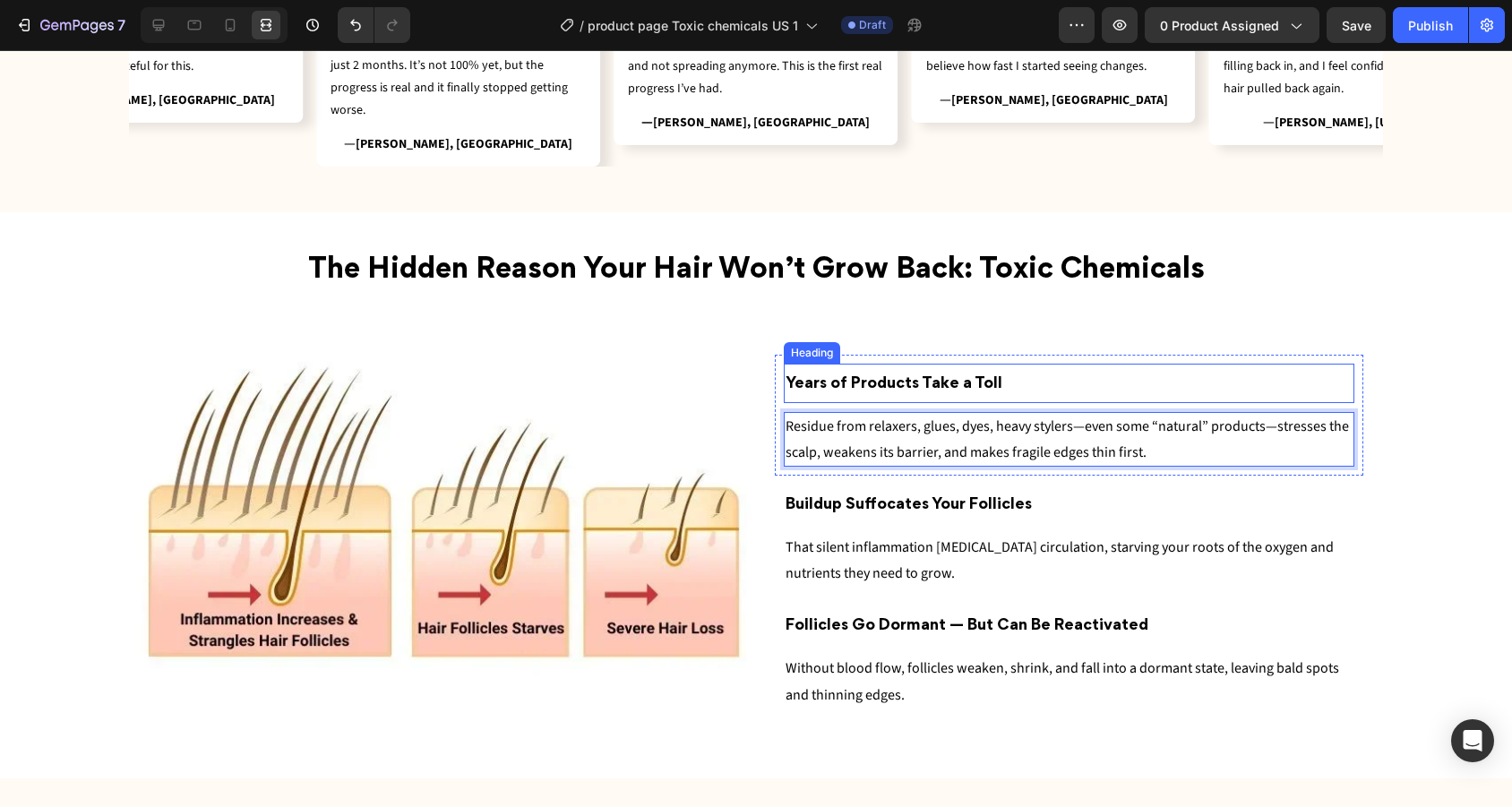
click at [1022, 371] on h2 "Years of Products Take a Toll" at bounding box center [1069, 382] width 570 height 38
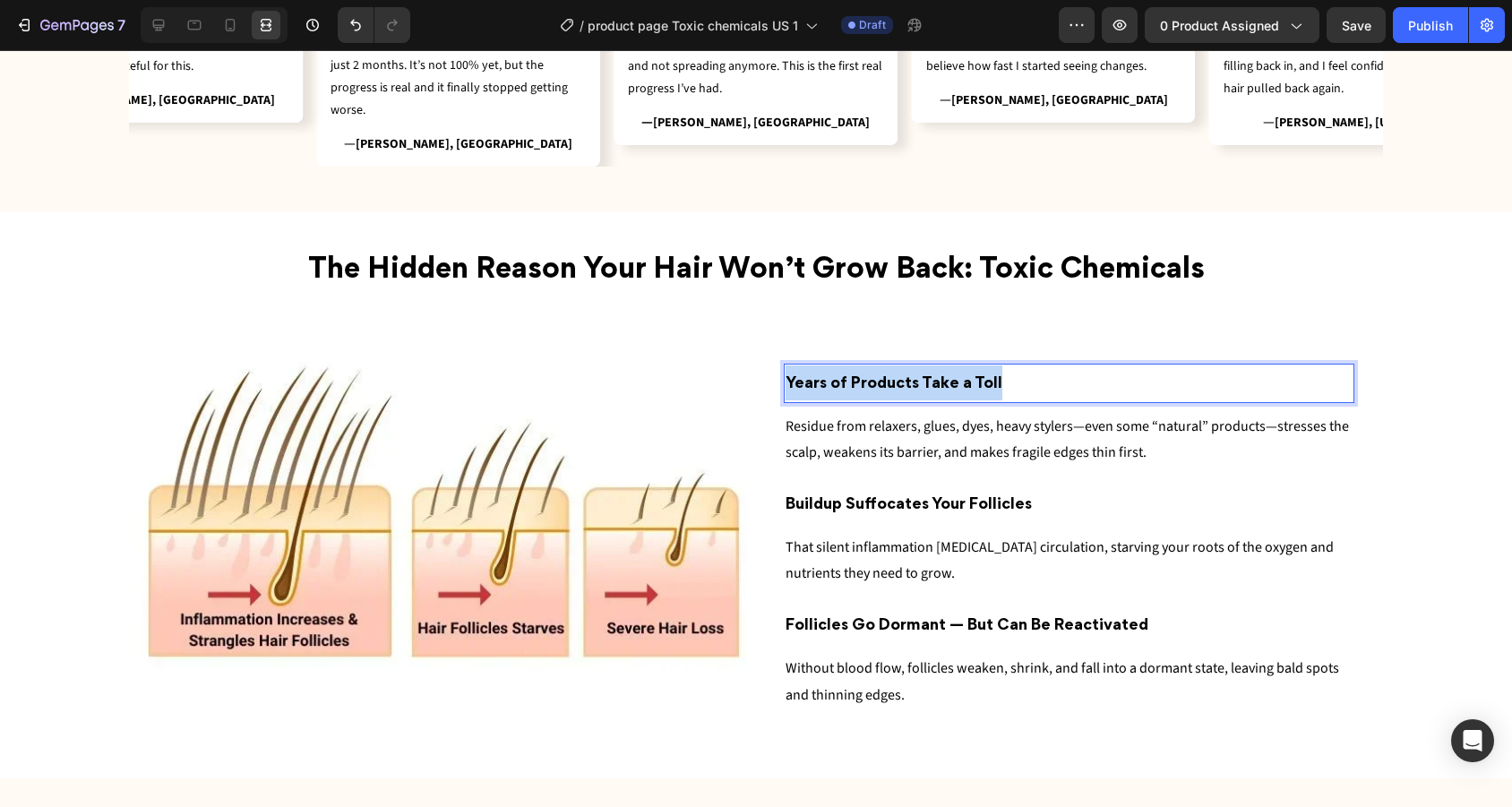
drag, startPoint x: 1011, startPoint y: 377, endPoint x: 659, endPoint y: 377, distance: 352.0
click at [659, 377] on div "Image Years of Products Take a Toll Heading 10 Residue from relaxers, glues, dy…" at bounding box center [756, 536] width 1244 height 392
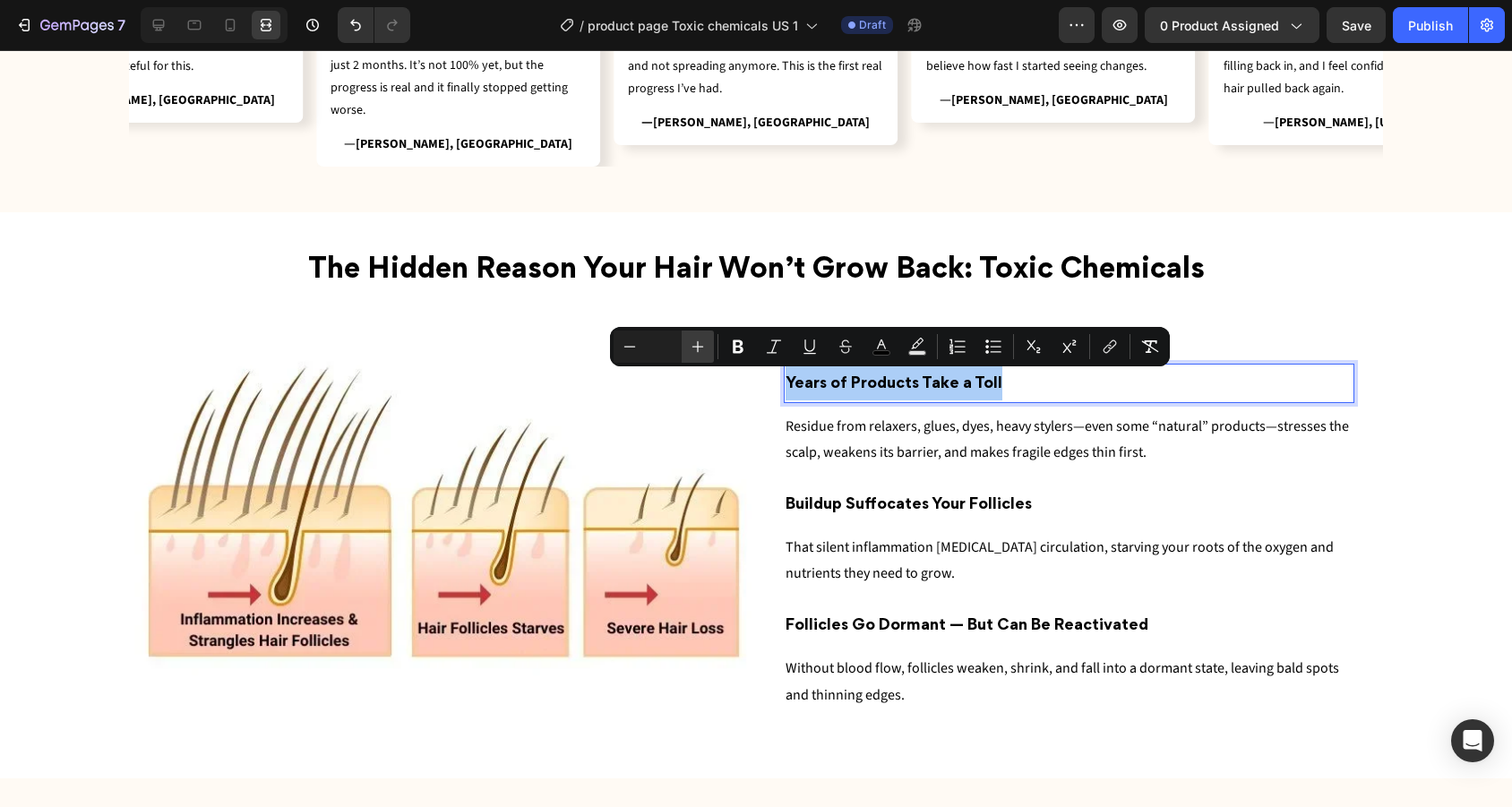
click at [687, 344] on button "Plus" at bounding box center [698, 346] width 32 height 32
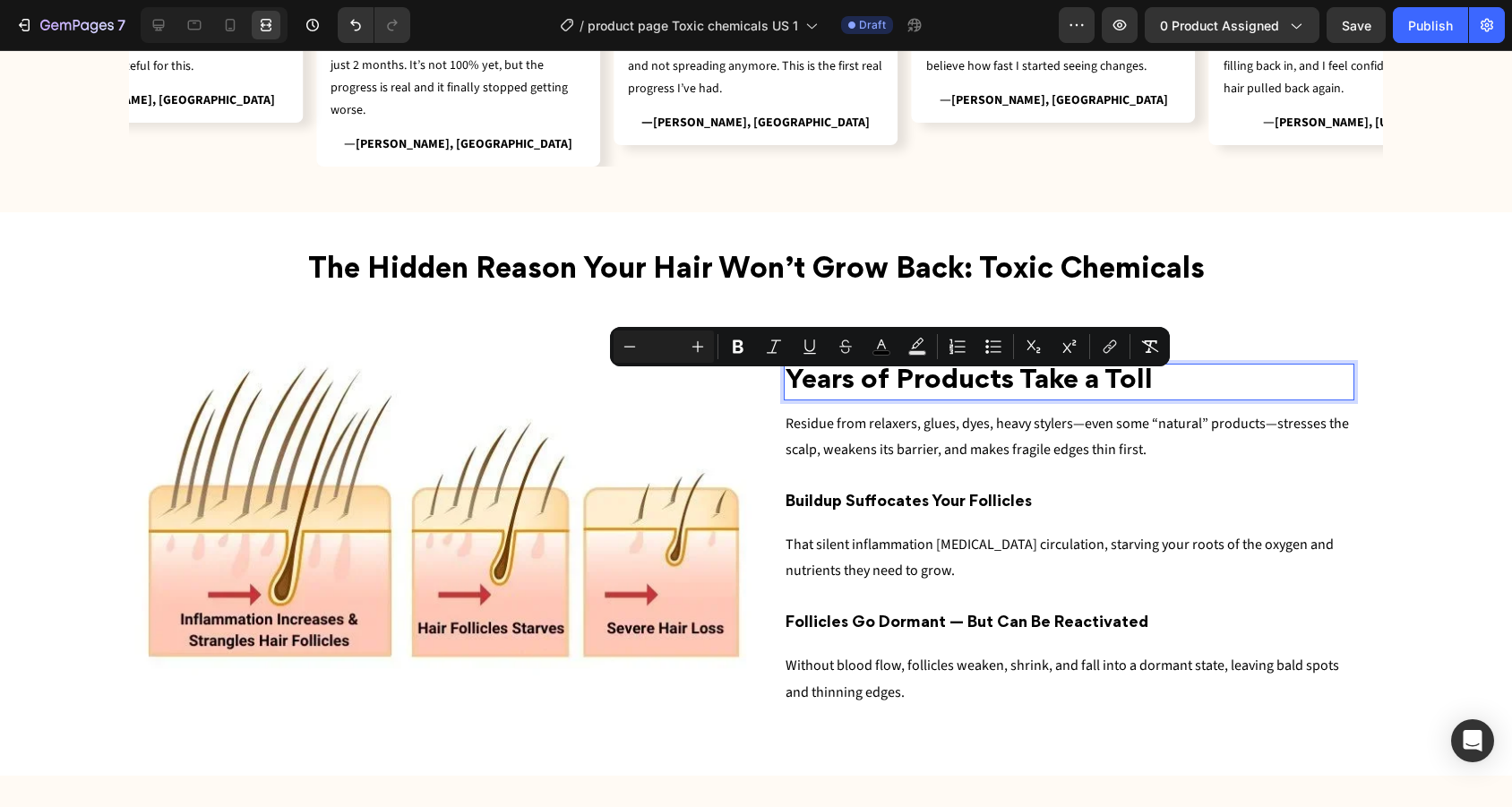
click at [668, 344] on input "Editor contextual toolbar" at bounding box center [663, 347] width 36 height 22
type input "20"
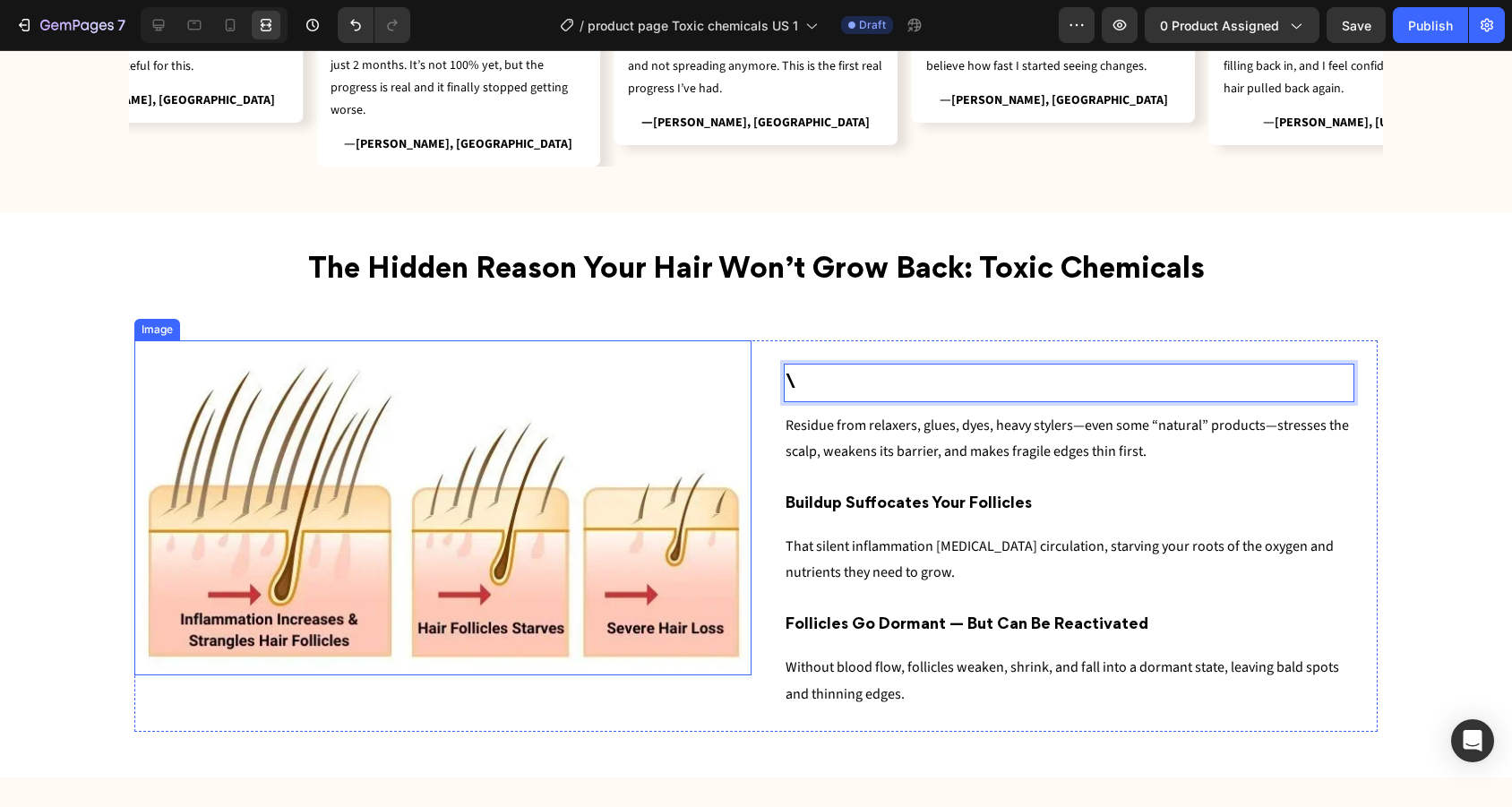
click at [709, 372] on img at bounding box center [443, 506] width 617 height 334
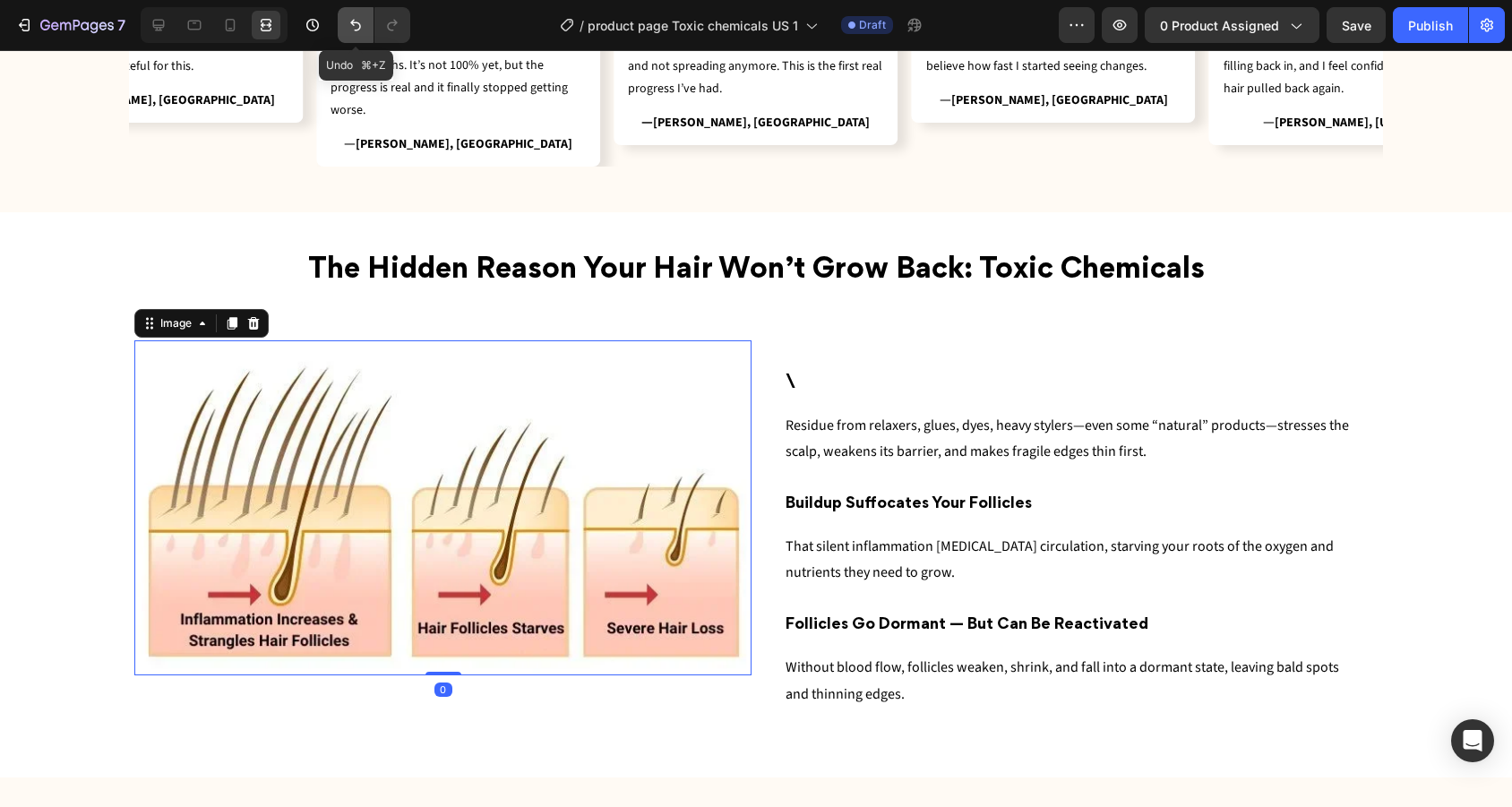
click at [352, 19] on icon "Undo/Redo" at bounding box center [356, 24] width 18 height 18
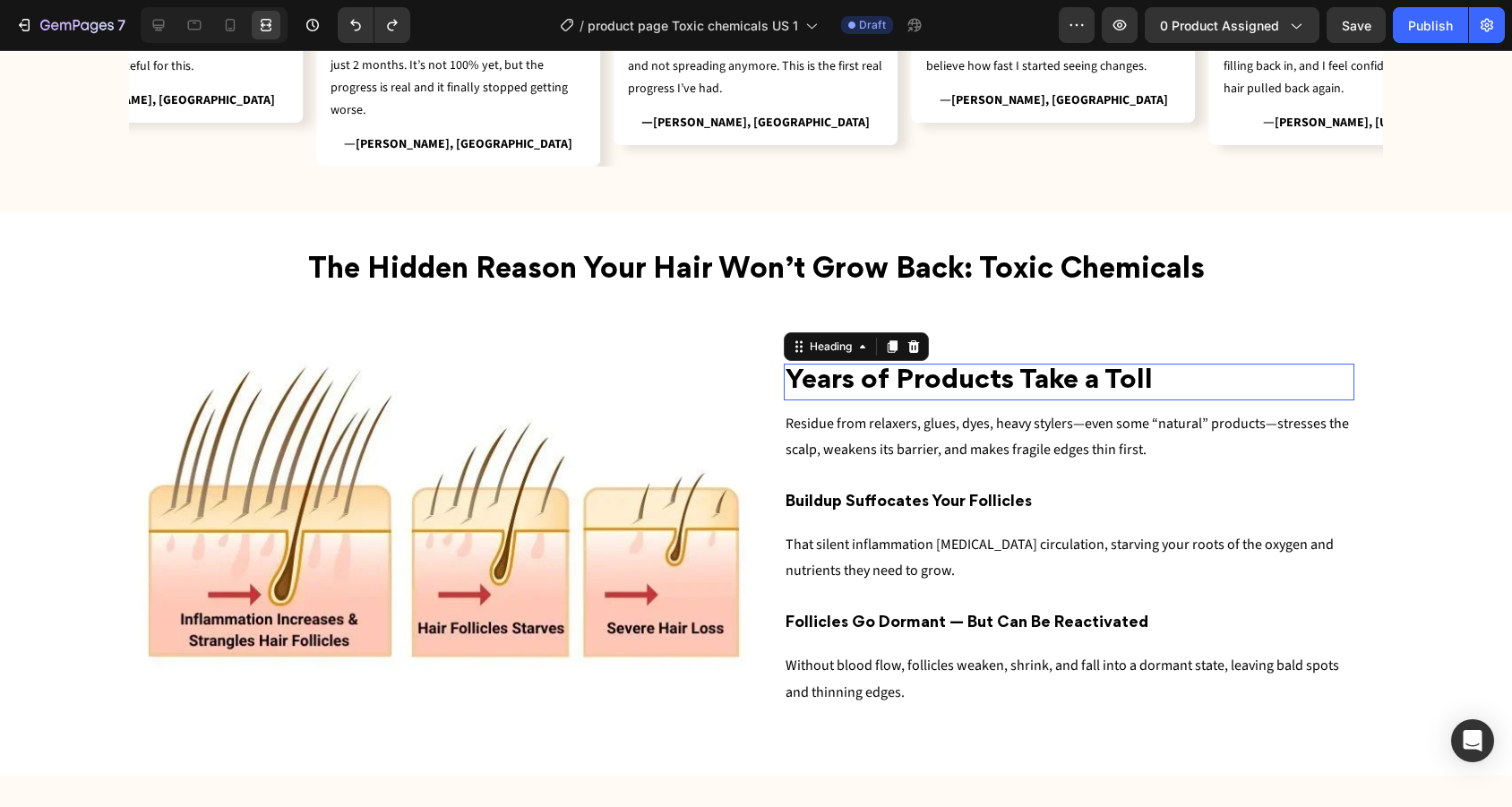
click at [1096, 384] on span "Years of Products Take a Toll" at bounding box center [969, 382] width 367 height 25
click at [1171, 373] on h2 "Years of Products Take a Toll" at bounding box center [1069, 381] width 570 height 36
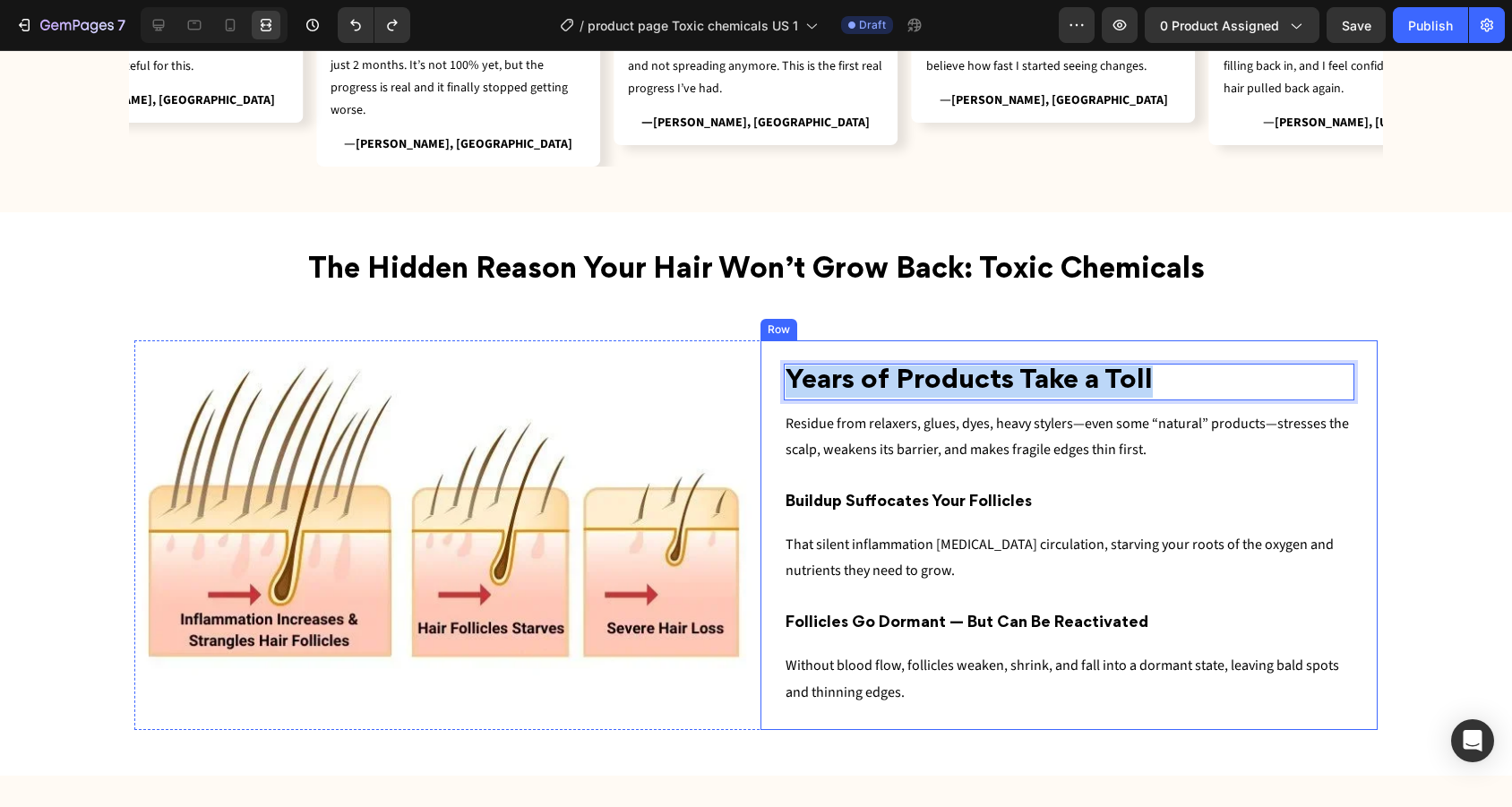
drag, startPoint x: 1181, startPoint y: 373, endPoint x: 762, endPoint y: 373, distance: 419.0
click at [761, 373] on div "Years of Products Take a Toll Heading 10 Residue from relaxers, glues, dyes, he…" at bounding box center [1069, 535] width 617 height 390
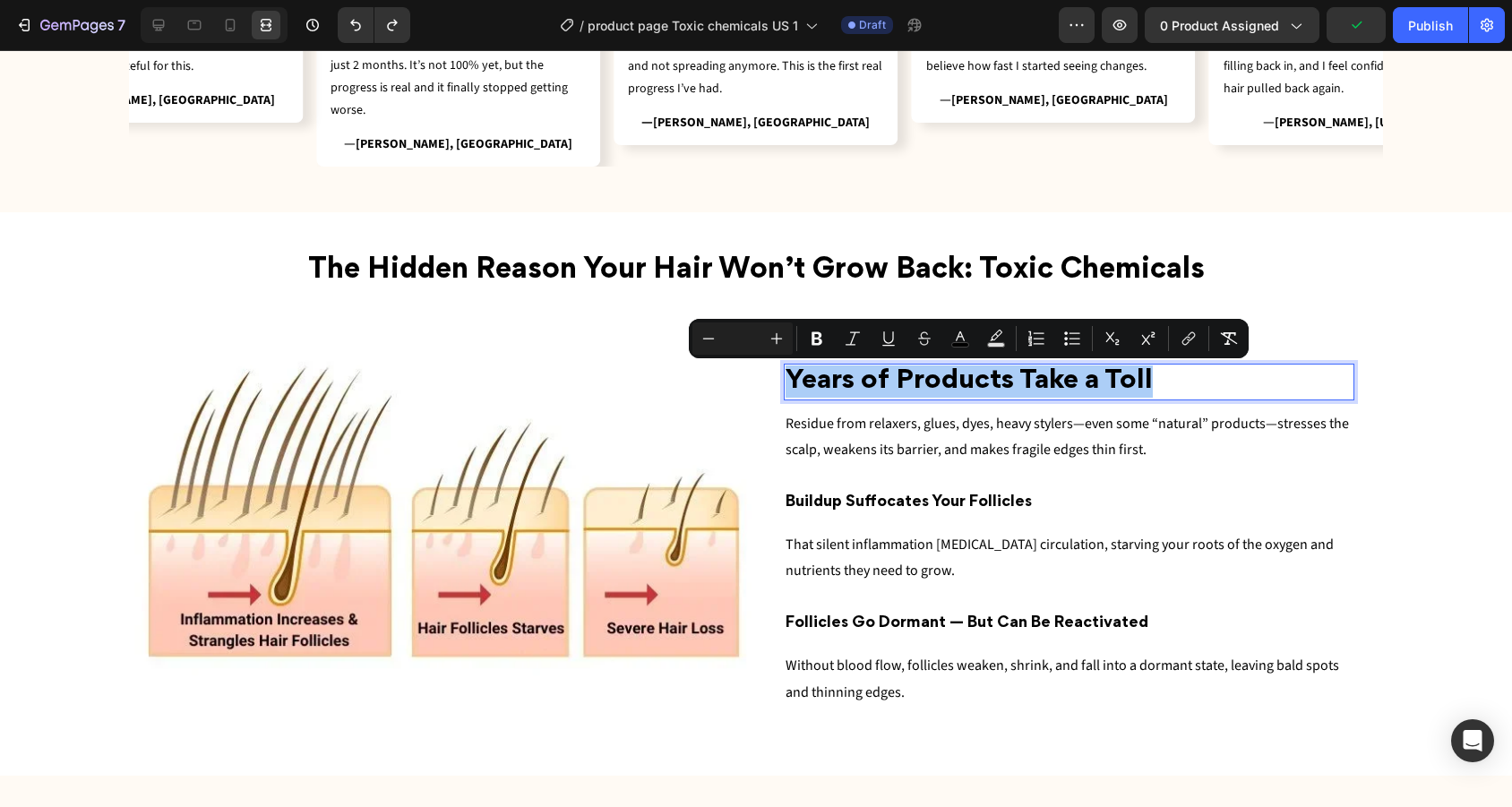
click at [749, 338] on input "Editor contextual toolbar" at bounding box center [742, 339] width 36 height 22
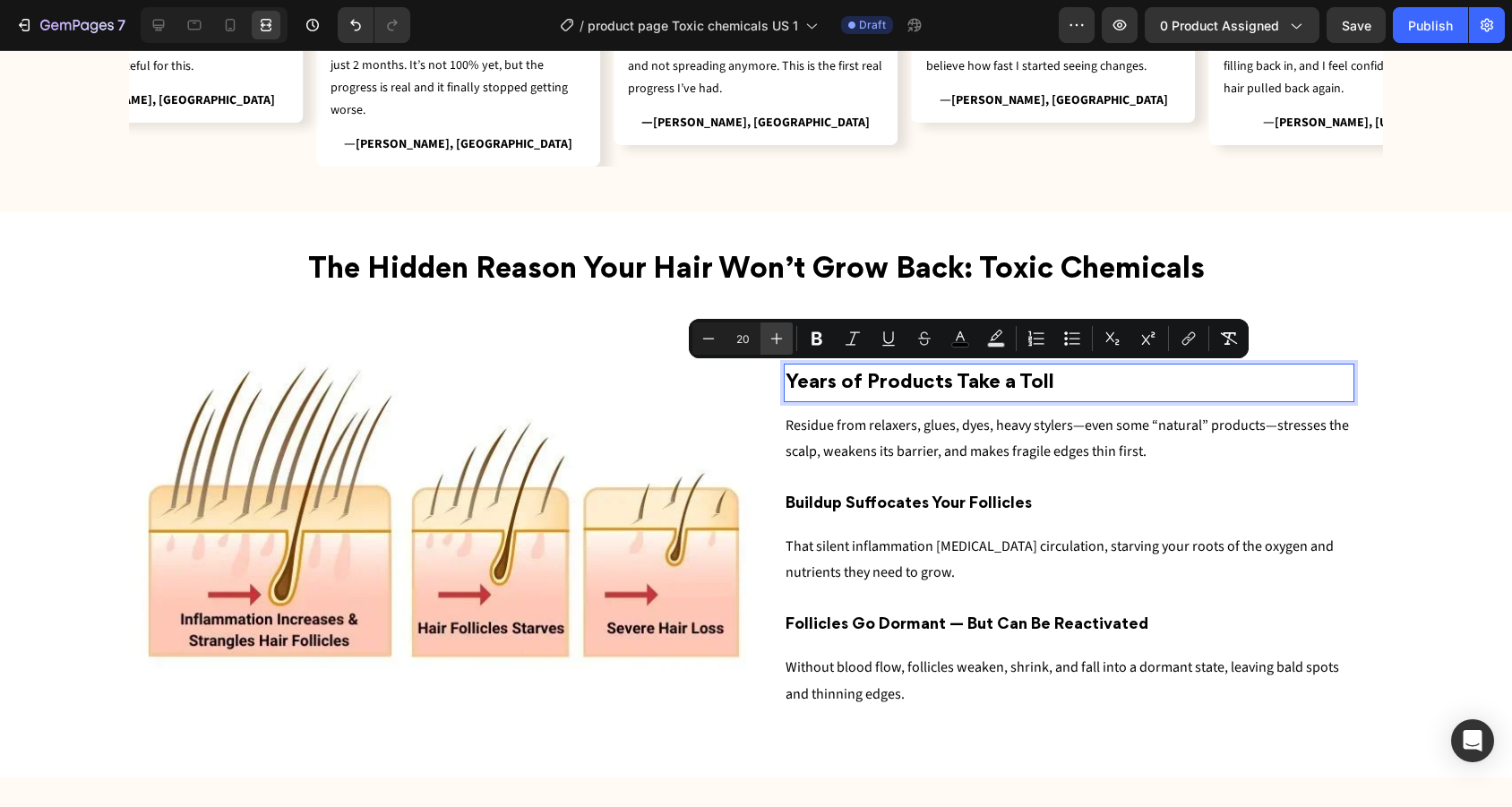
click at [788, 340] on button "Plus" at bounding box center [776, 338] width 32 height 32
type input "22"
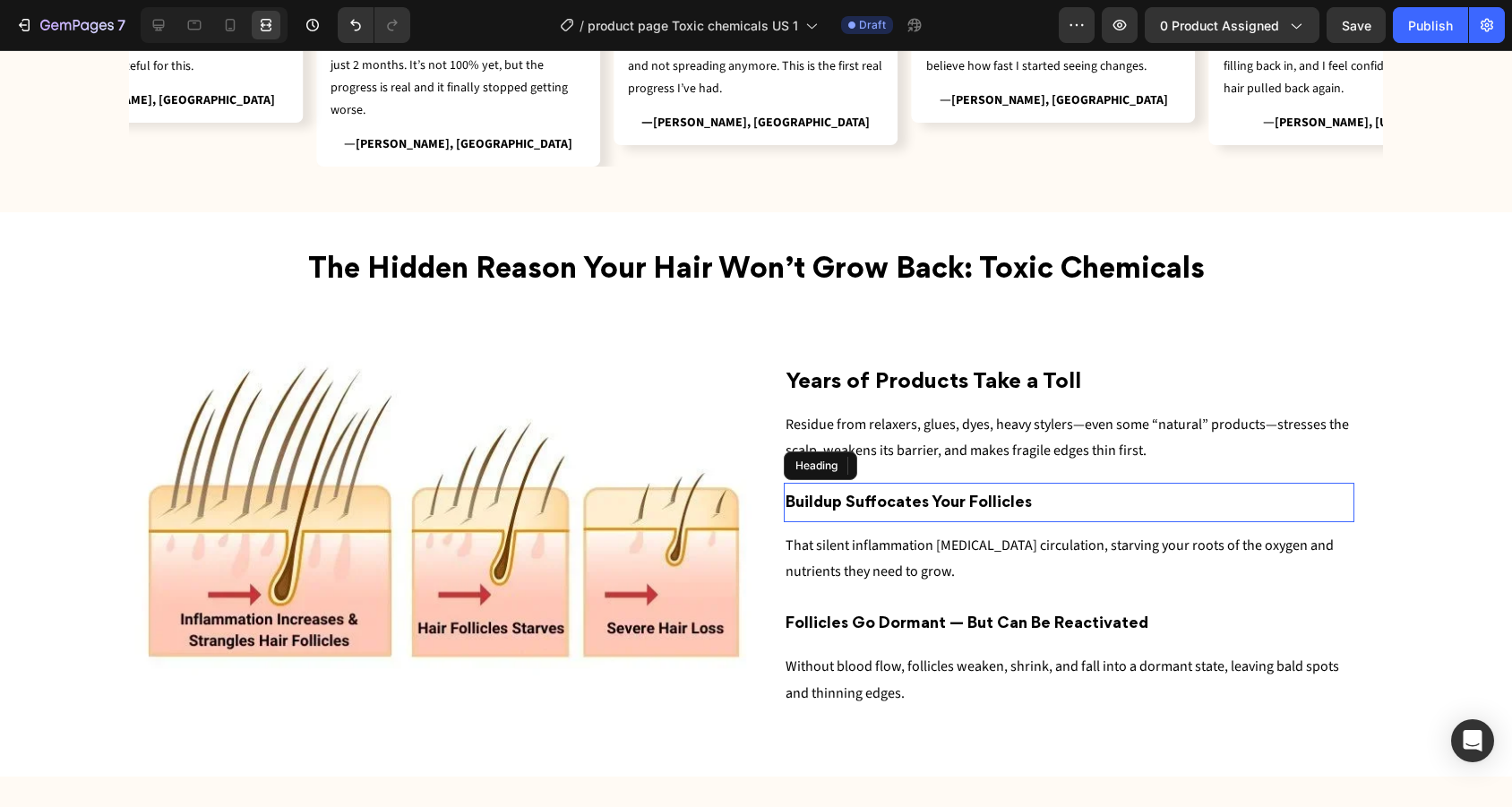
click at [1034, 498] on h2 "Buildup Suffocates Your Follicles" at bounding box center [1069, 501] width 570 height 38
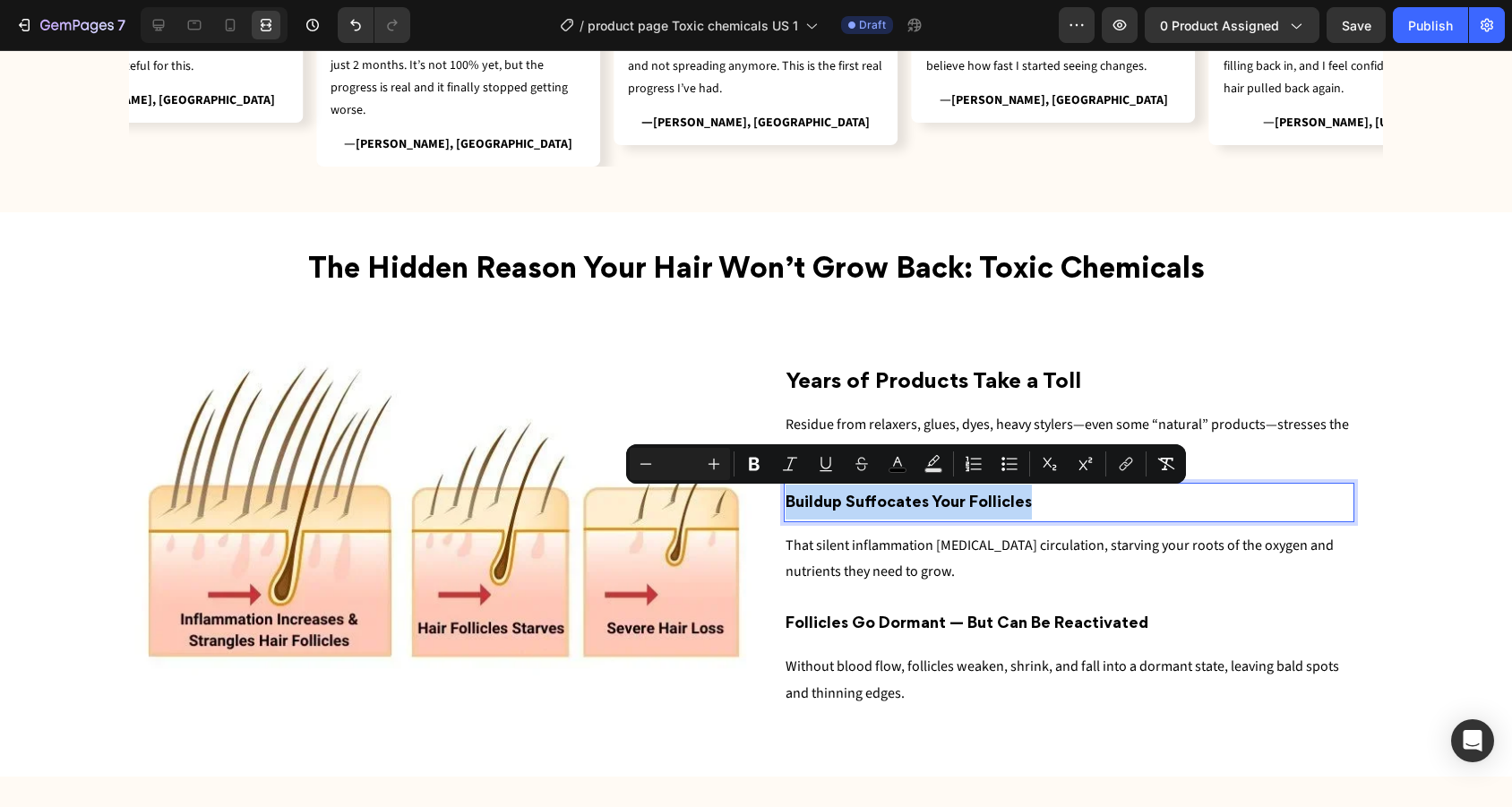
drag, startPoint x: 1034, startPoint y: 498, endPoint x: 795, endPoint y: 498, distance: 239.0
click at [794, 498] on p "Buildup Suffocates Your Follicles" at bounding box center [1069, 501] width 567 height 35
click at [682, 460] on input "Editor contextual toolbar" at bounding box center [679, 463] width 36 height 22
type input "22"
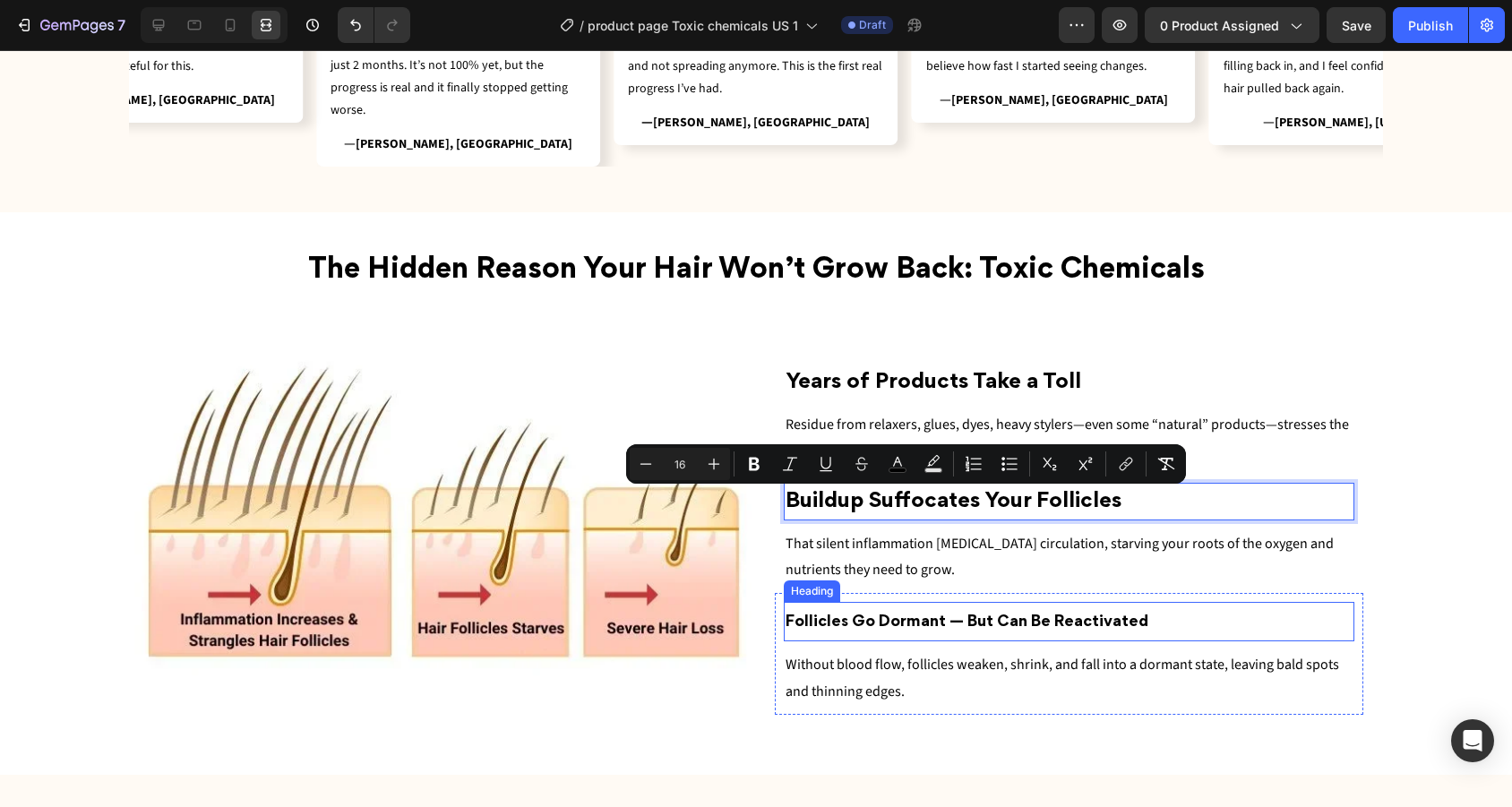
click at [1108, 602] on h2 "Follicles Go Dormant — But Can Be Reactivated" at bounding box center [1069, 620] width 570 height 38
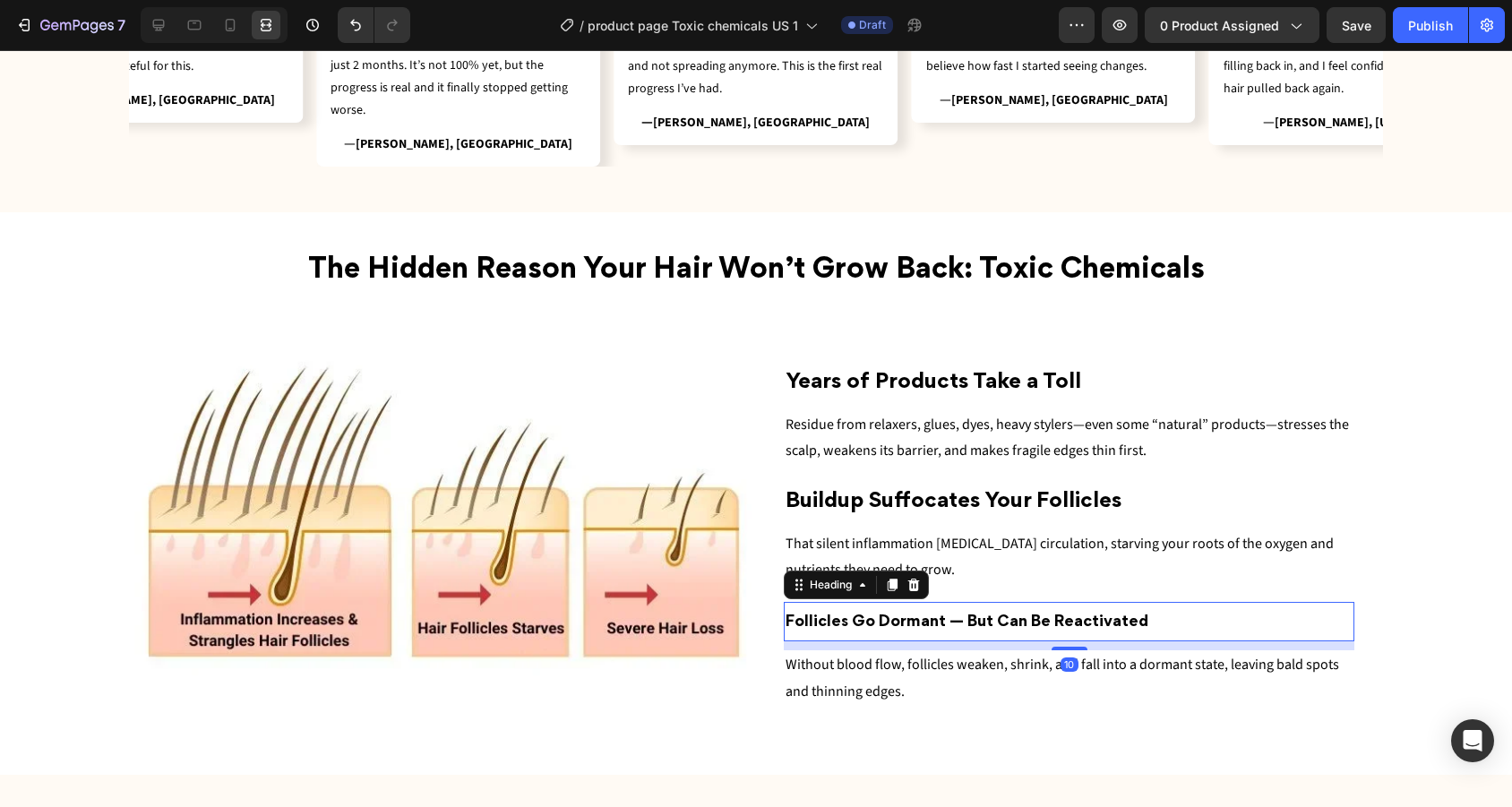
click at [1149, 612] on h2 "Follicles Go Dormant — But Can Be Reactivated" at bounding box center [1069, 620] width 570 height 38
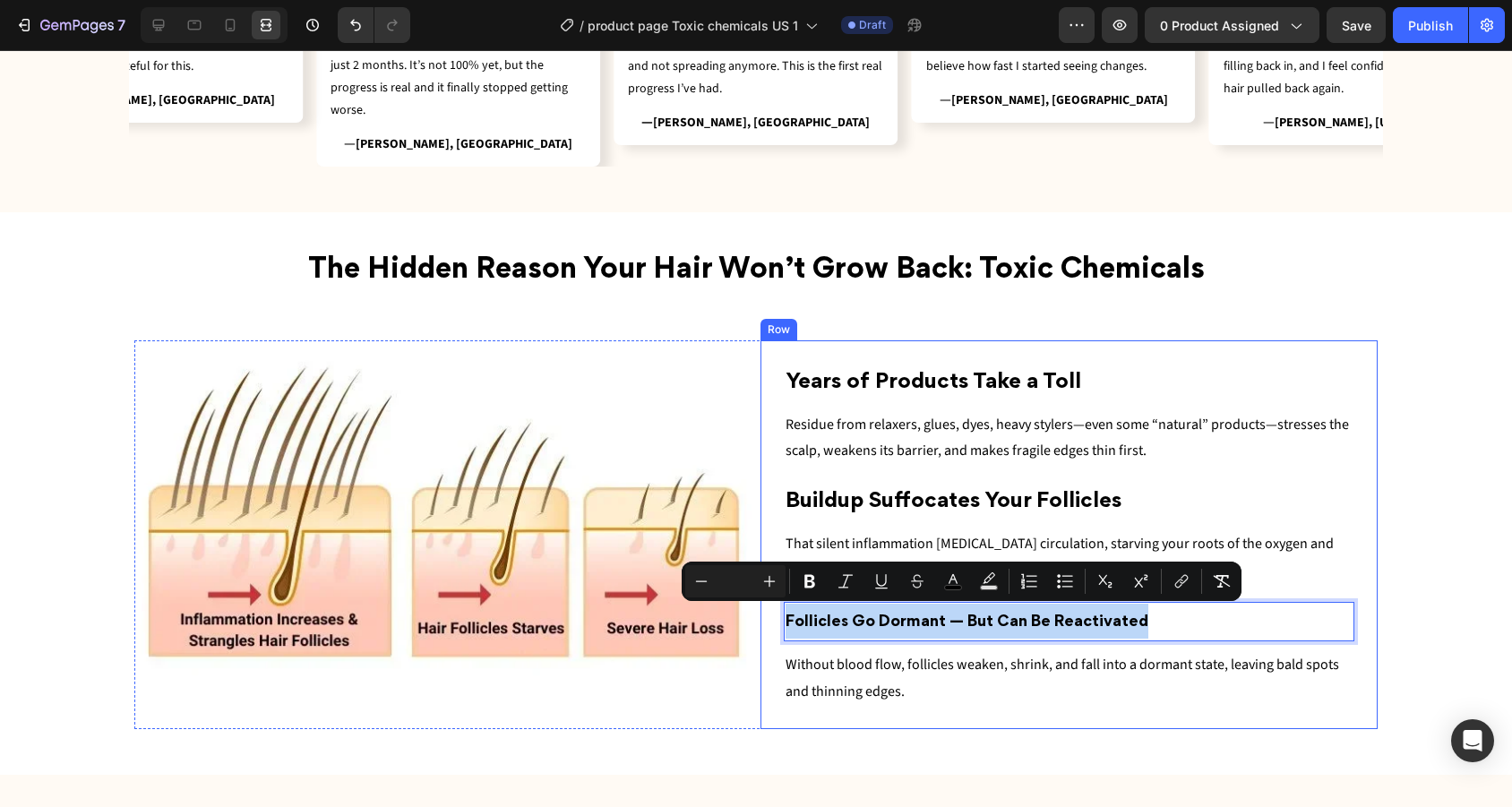
drag, startPoint x: 1149, startPoint y: 612, endPoint x: 765, endPoint y: 630, distance: 384.4
click at [760, 602] on div "⁠⁠⁠⁠⁠⁠⁠ Years of Products Take a Toll Heading Residue from relaxers, glues, dye…" at bounding box center [1069, 534] width 617 height 389
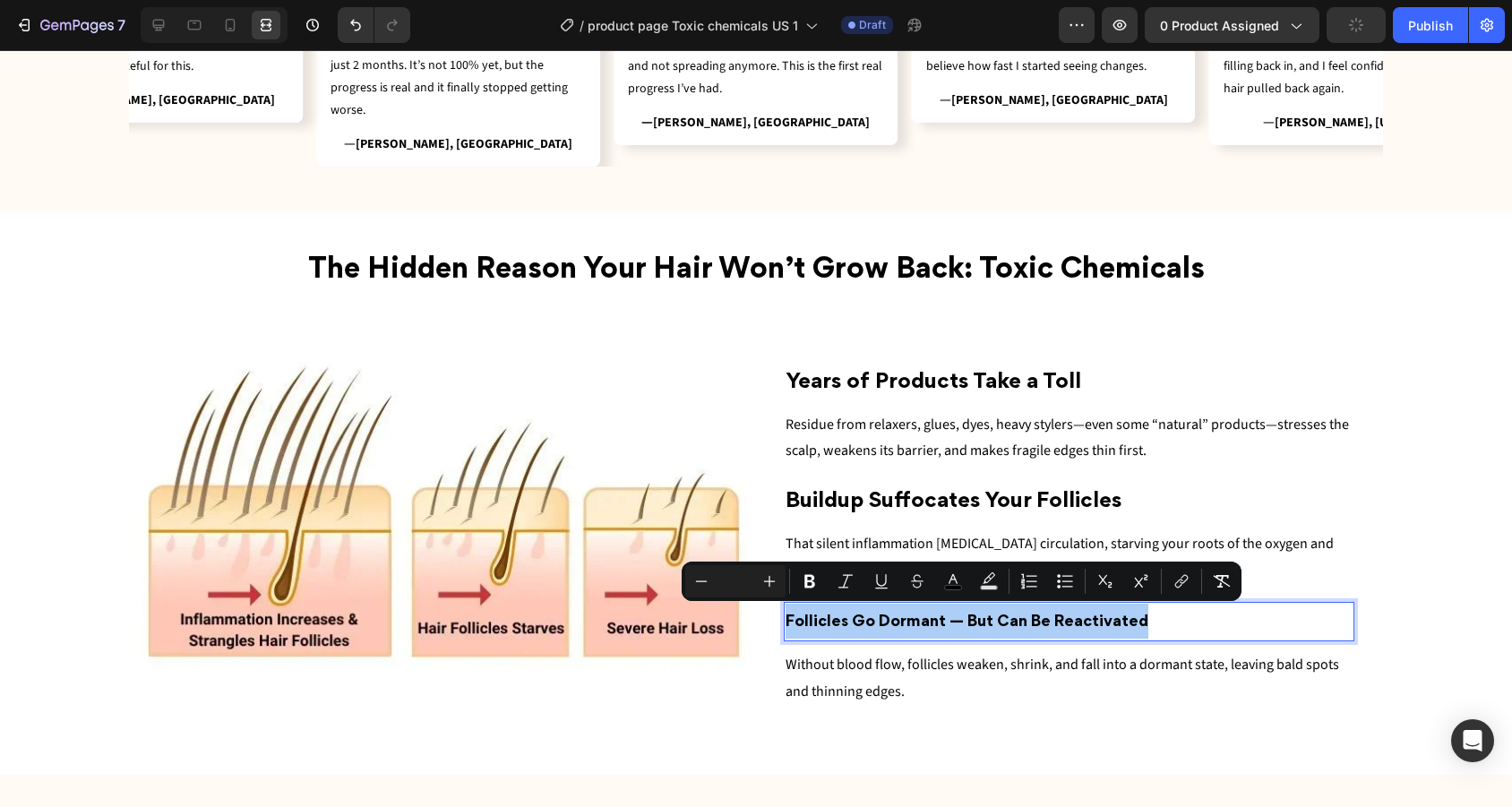
click at [739, 592] on div "Minus Plus" at bounding box center [735, 581] width 100 height 32
click at [743, 576] on input "Editor contextual toolbar" at bounding box center [735, 581] width 36 height 22
type input "22"
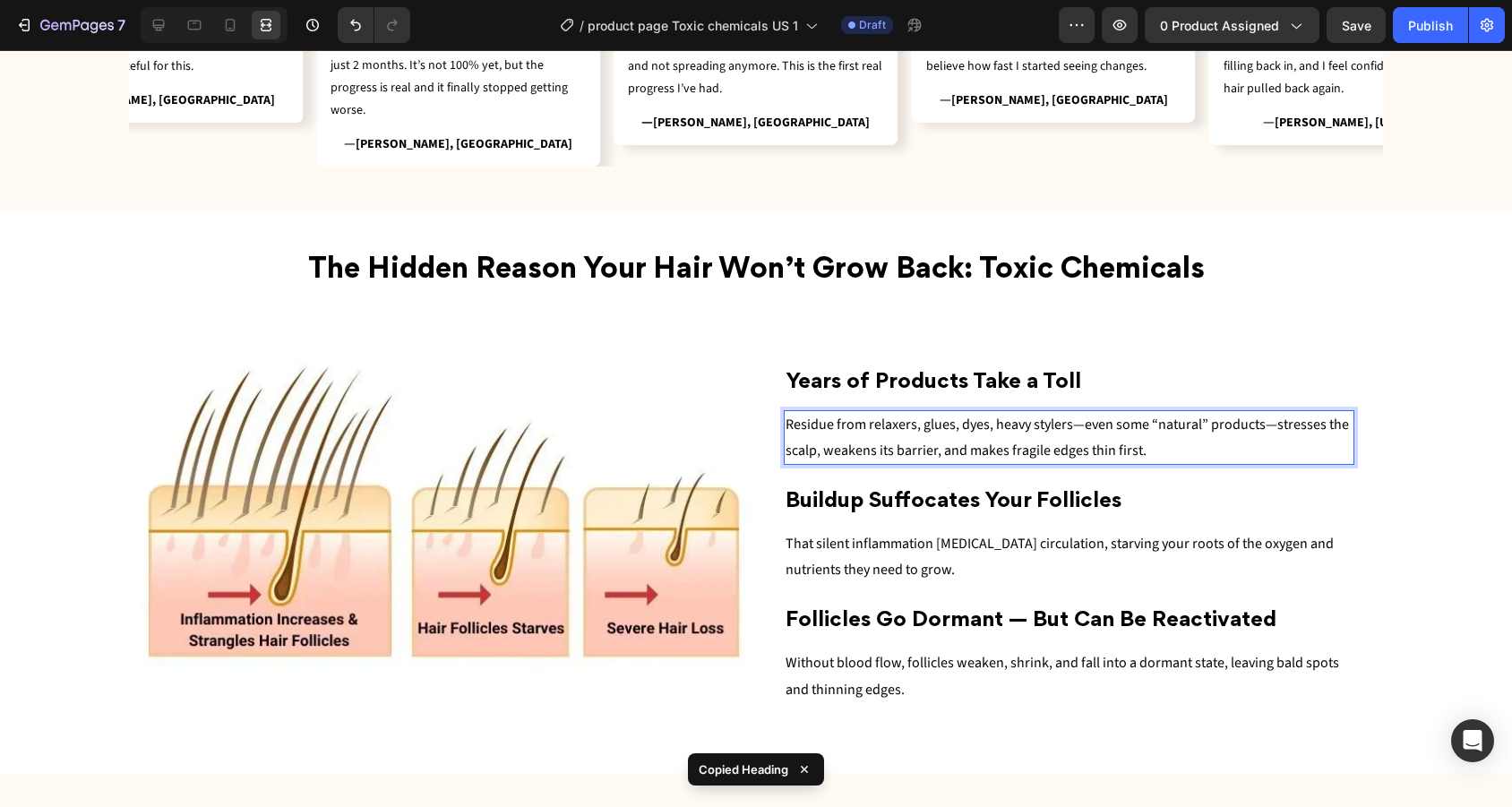
click at [1155, 453] on p "Residue from relaxers, glues, dyes, heavy stylers—even some “natural” products—…" at bounding box center [1069, 437] width 567 height 52
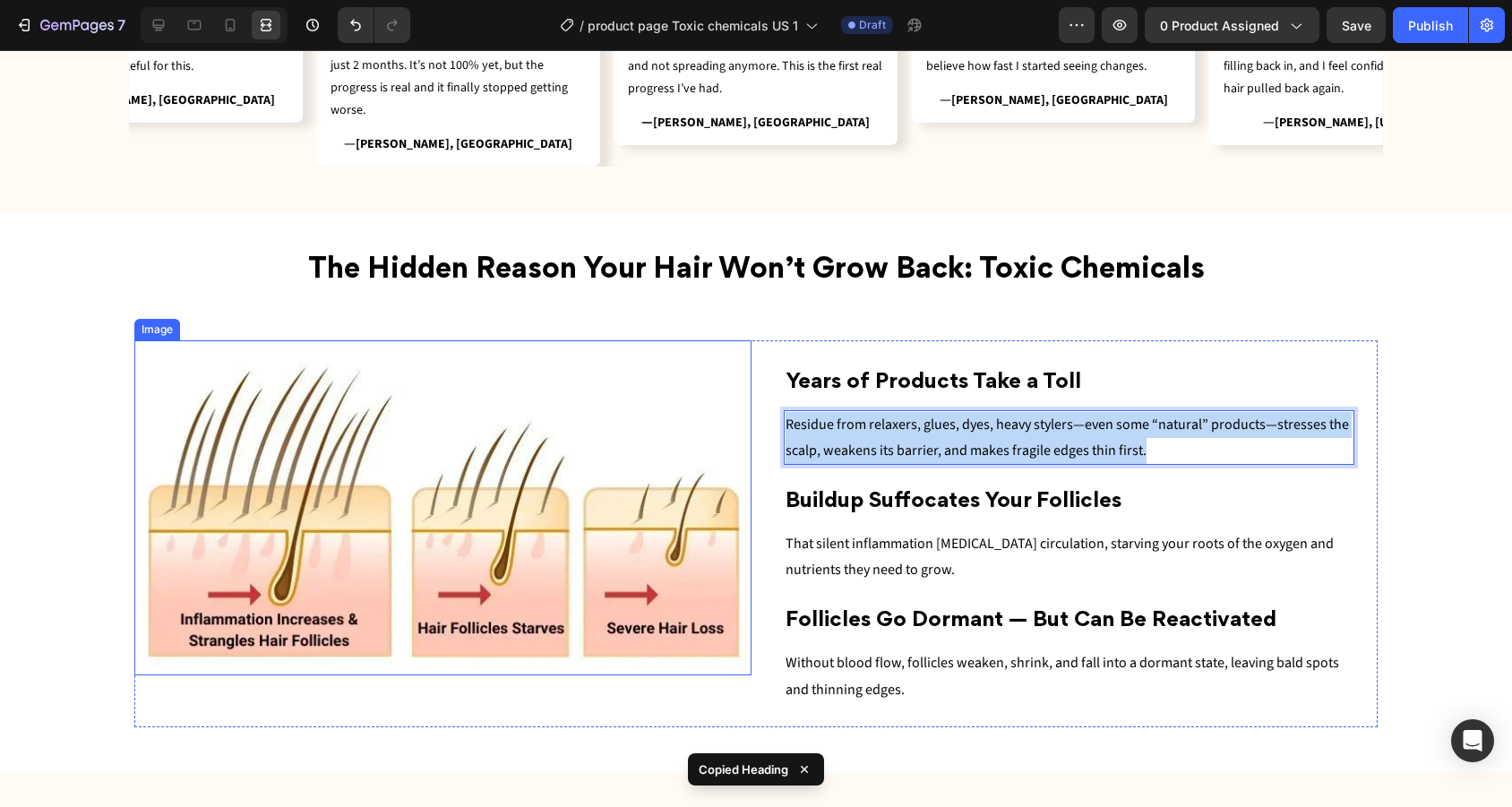
drag, startPoint x: 1161, startPoint y: 446, endPoint x: 693, endPoint y: 423, distance: 468.6
click at [693, 423] on div "Image ⁠⁠⁠⁠⁠⁠⁠ Years of Products Take a Toll Heading Residue from relaxers, glue…" at bounding box center [756, 533] width 1244 height 387
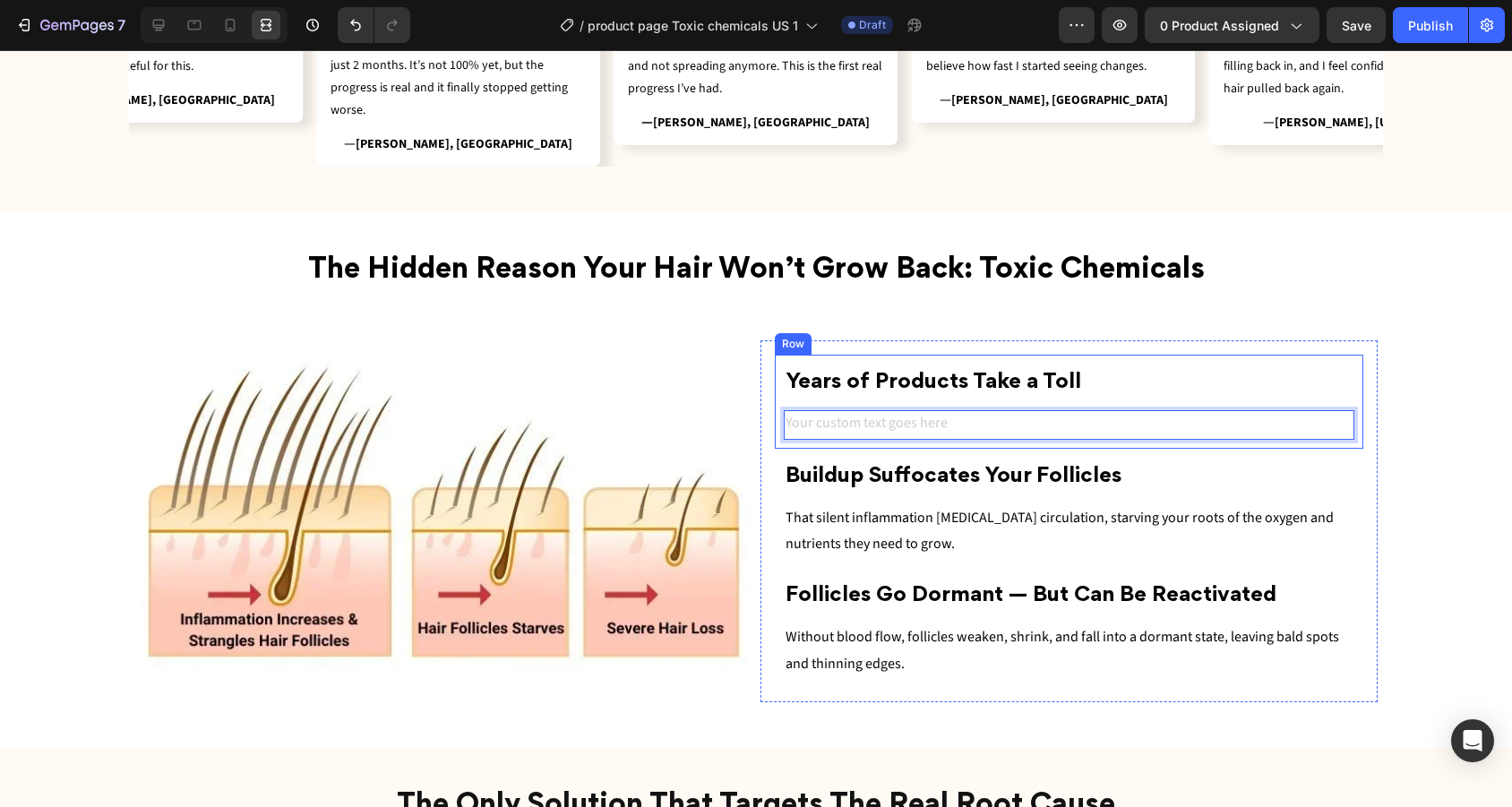
click at [1125, 355] on div "⁠⁠⁠⁠⁠⁠⁠ Years of Products Take a Toll Heading Text Block 0 Row" at bounding box center [1069, 401] width 588 height 93
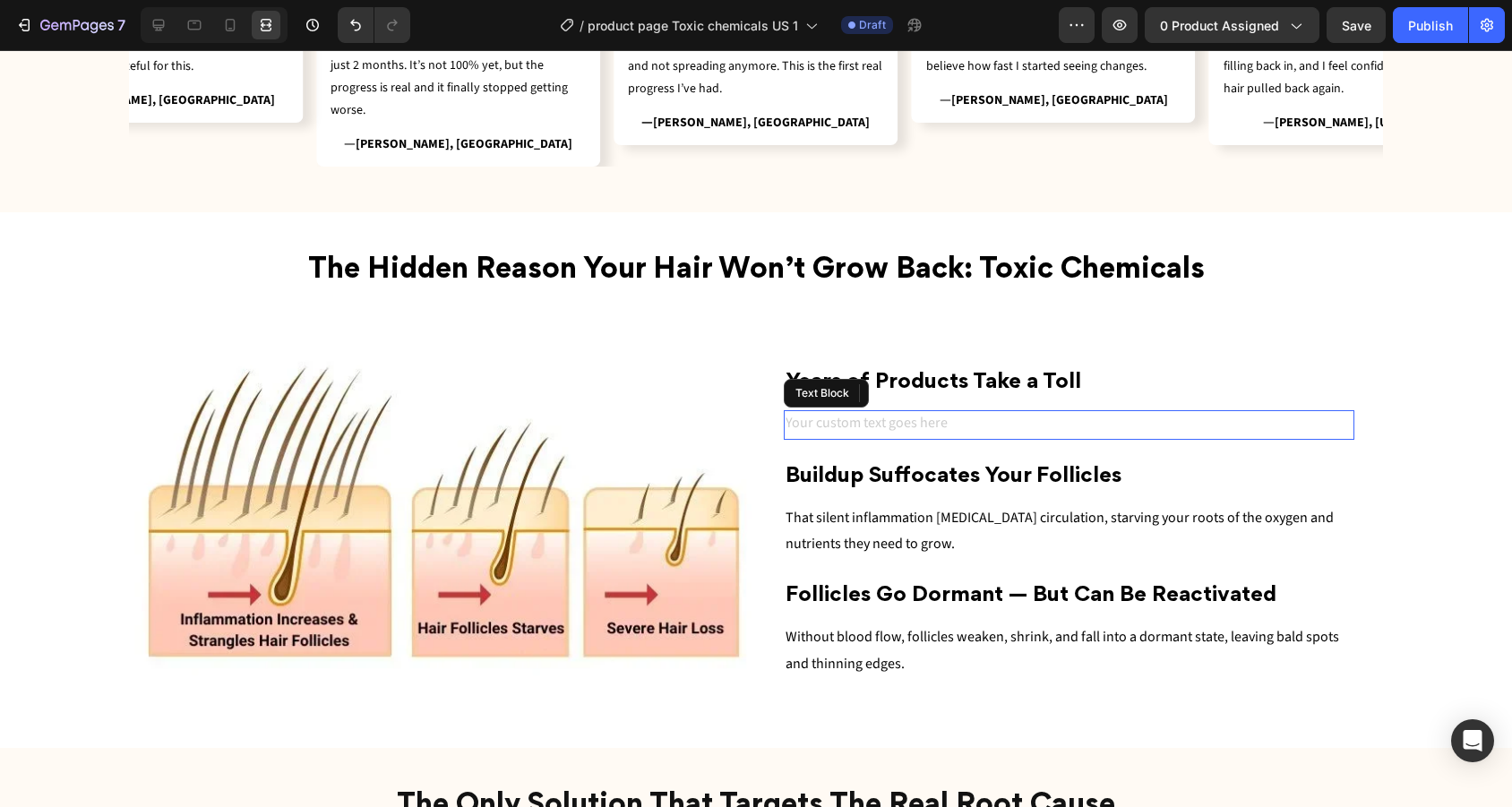
click at [967, 414] on div "Rich Text Editor. Editing area: main" at bounding box center [1069, 425] width 570 height 29
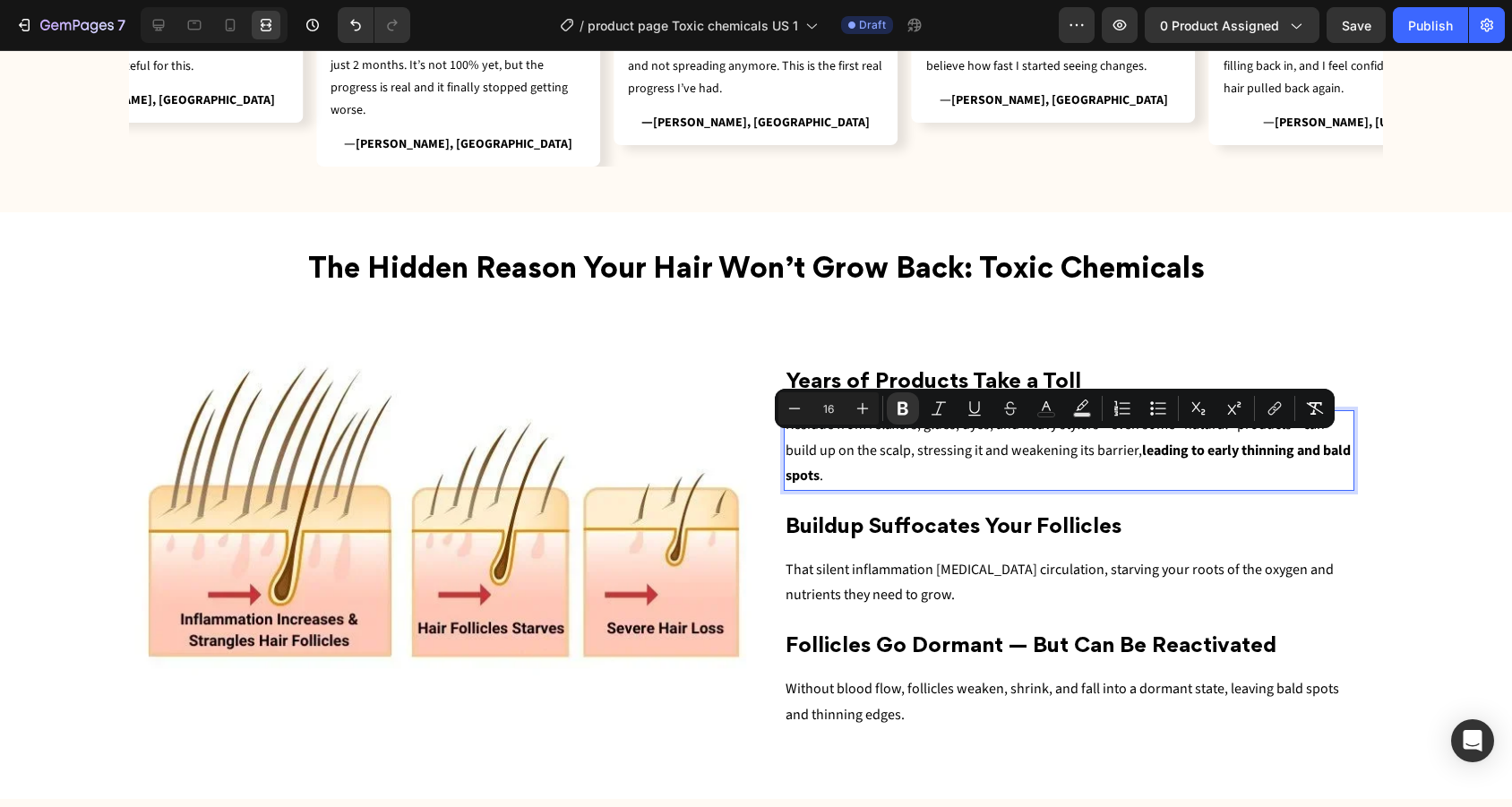
drag, startPoint x: 1066, startPoint y: 462, endPoint x: 1141, endPoint y: 441, distance: 77.9
click at [1141, 441] on p "Residue from relaxers, glues, dyes, and heavy stylers—even some “natural” produ…" at bounding box center [1069, 450] width 567 height 77
click at [907, 404] on icon "Editor contextual toolbar" at bounding box center [902, 408] width 11 height 14
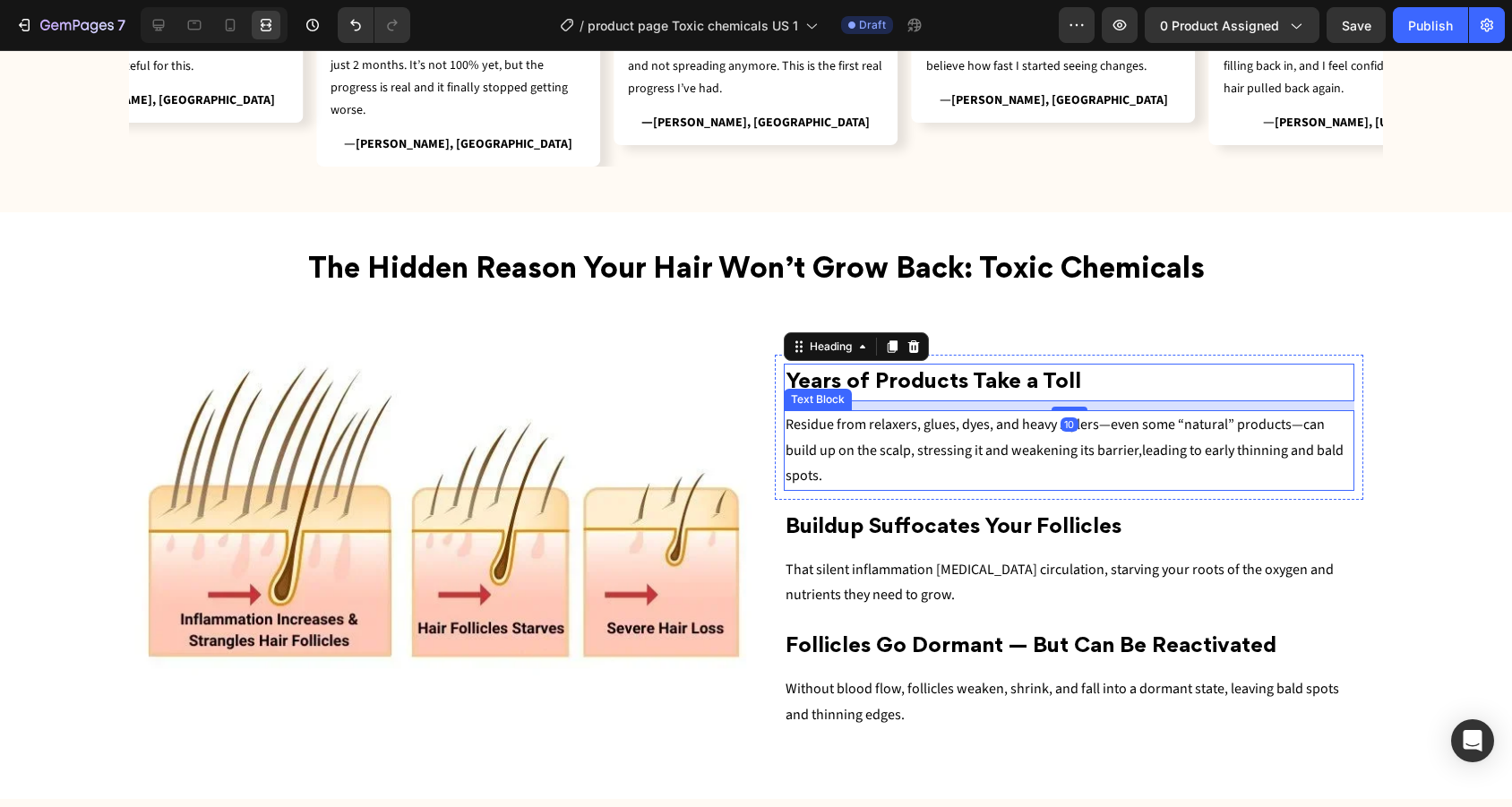
click at [784, 419] on div "Residue from relaxers, glues, dyes, and heavy stylers—even some “natural” produ…" at bounding box center [1069, 451] width 570 height 80
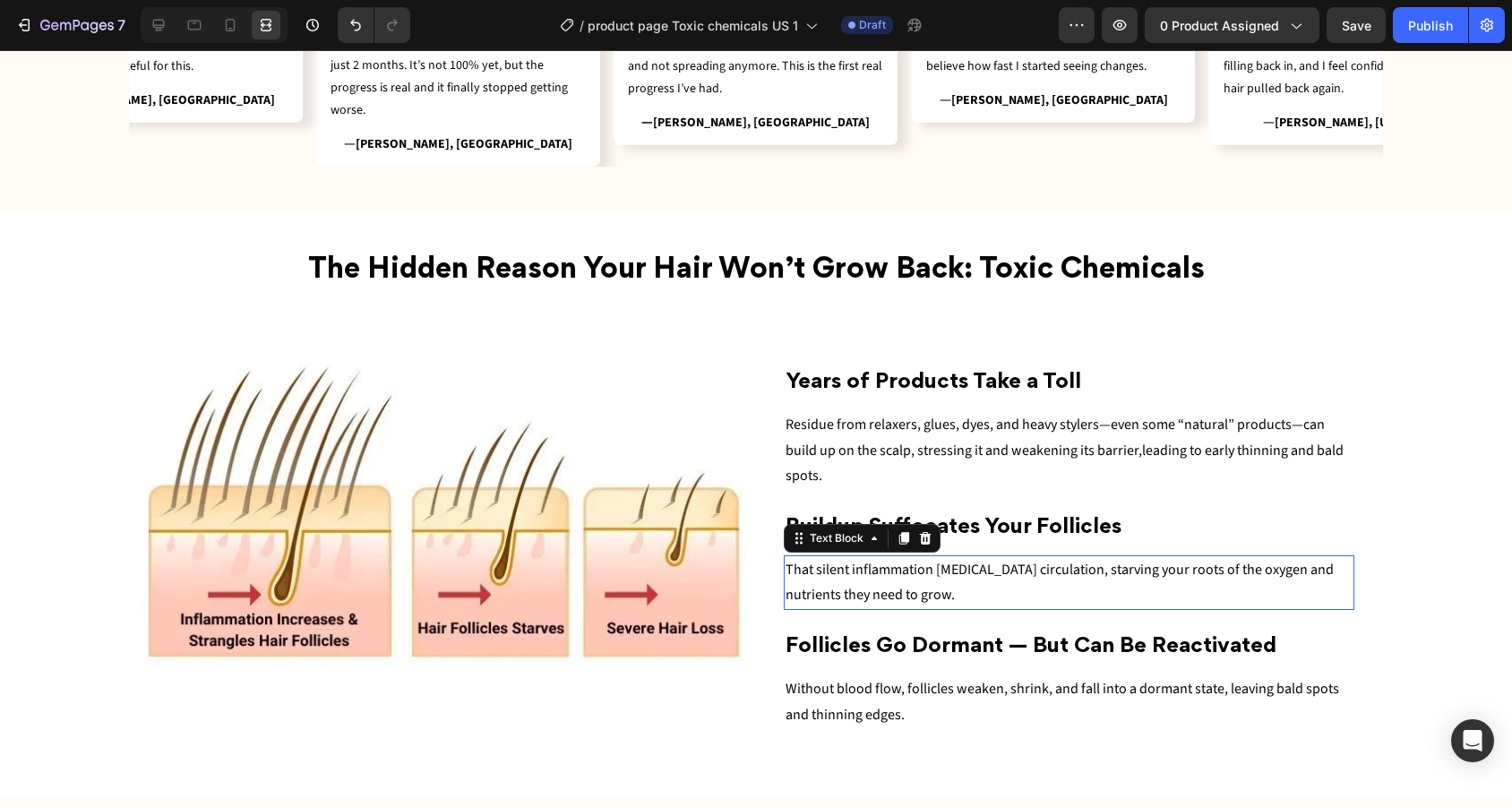
click at [953, 579] on p "That silent inflammation [MEDICAL_DATA] circulation, starving your roots of the…" at bounding box center [1069, 583] width 567 height 52
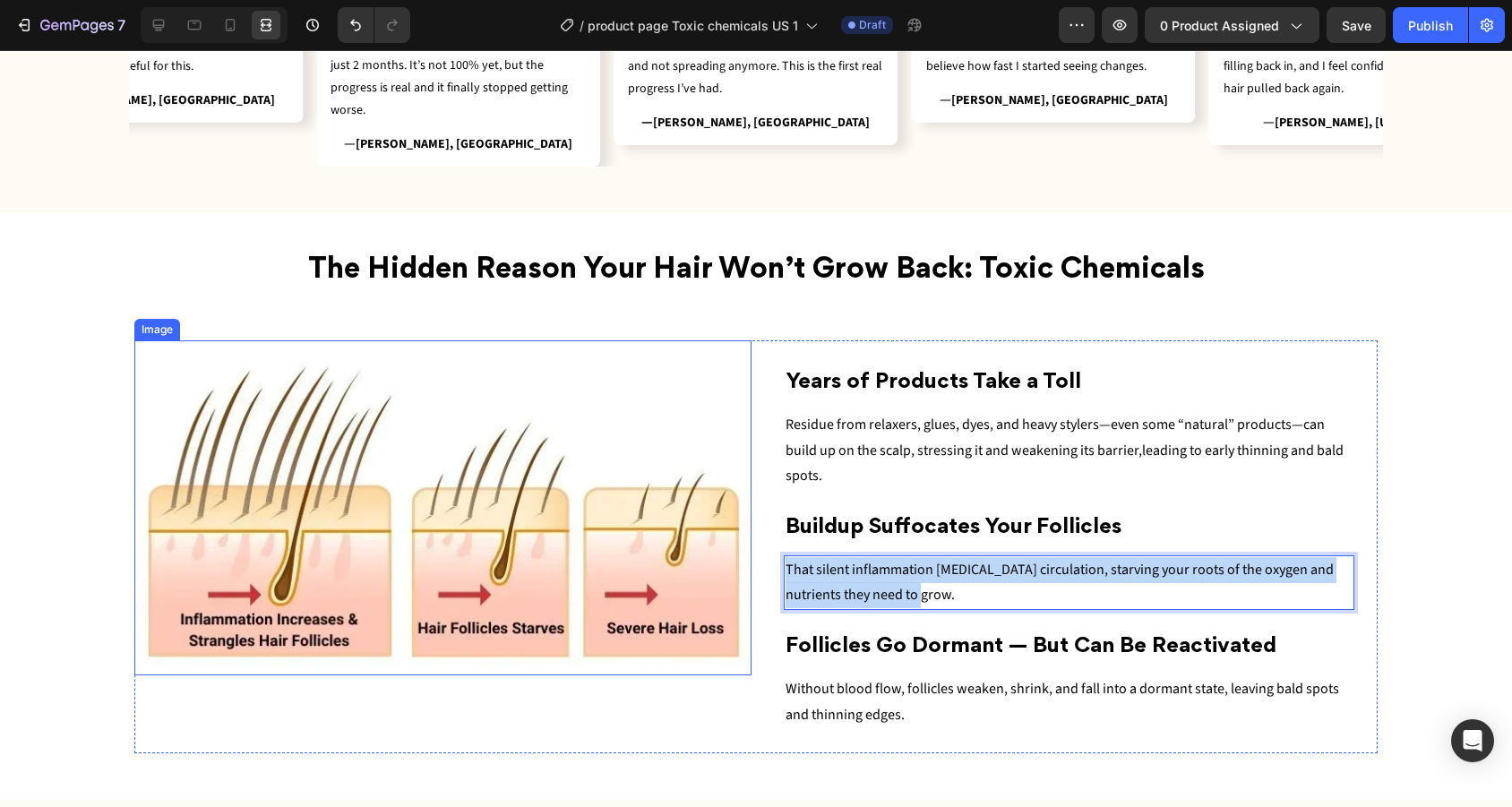
drag, startPoint x: 911, startPoint y: 587, endPoint x: 747, endPoint y: 549, distance: 168.3
click at [747, 549] on div "Image ⁠⁠⁠⁠⁠⁠⁠ Years of Products Take a Toll Heading Residue from relaxers, glue…" at bounding box center [756, 546] width 1244 height 412
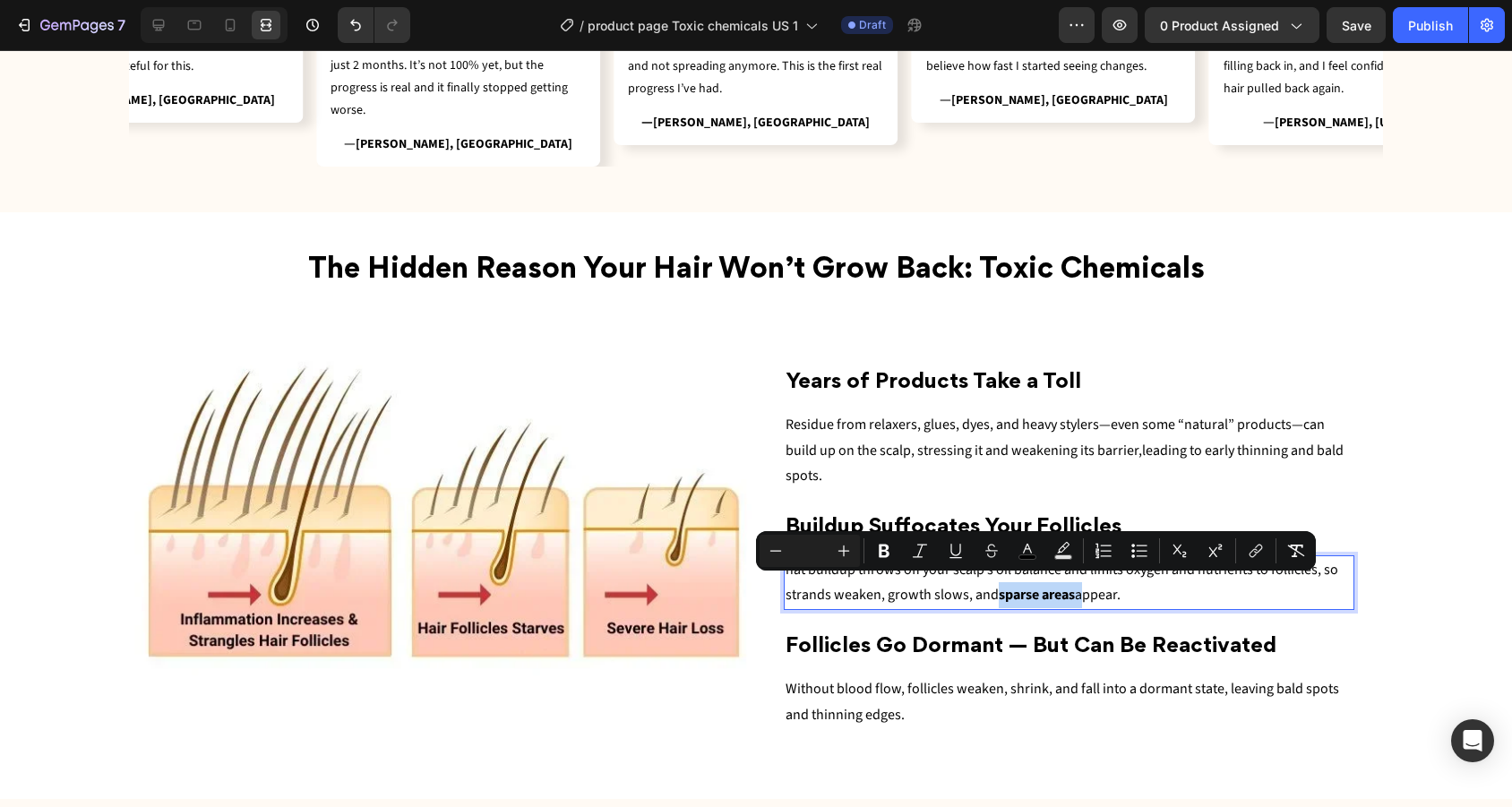
drag, startPoint x: 995, startPoint y: 587, endPoint x: 1078, endPoint y: 588, distance: 83.0
click at [1078, 588] on p "hat buildup throws off your scalp’s oil balance and limits oxygen and nutrients…" at bounding box center [1069, 583] width 567 height 52
click at [891, 553] on icon "Editor contextual toolbar" at bounding box center [884, 550] width 18 height 18
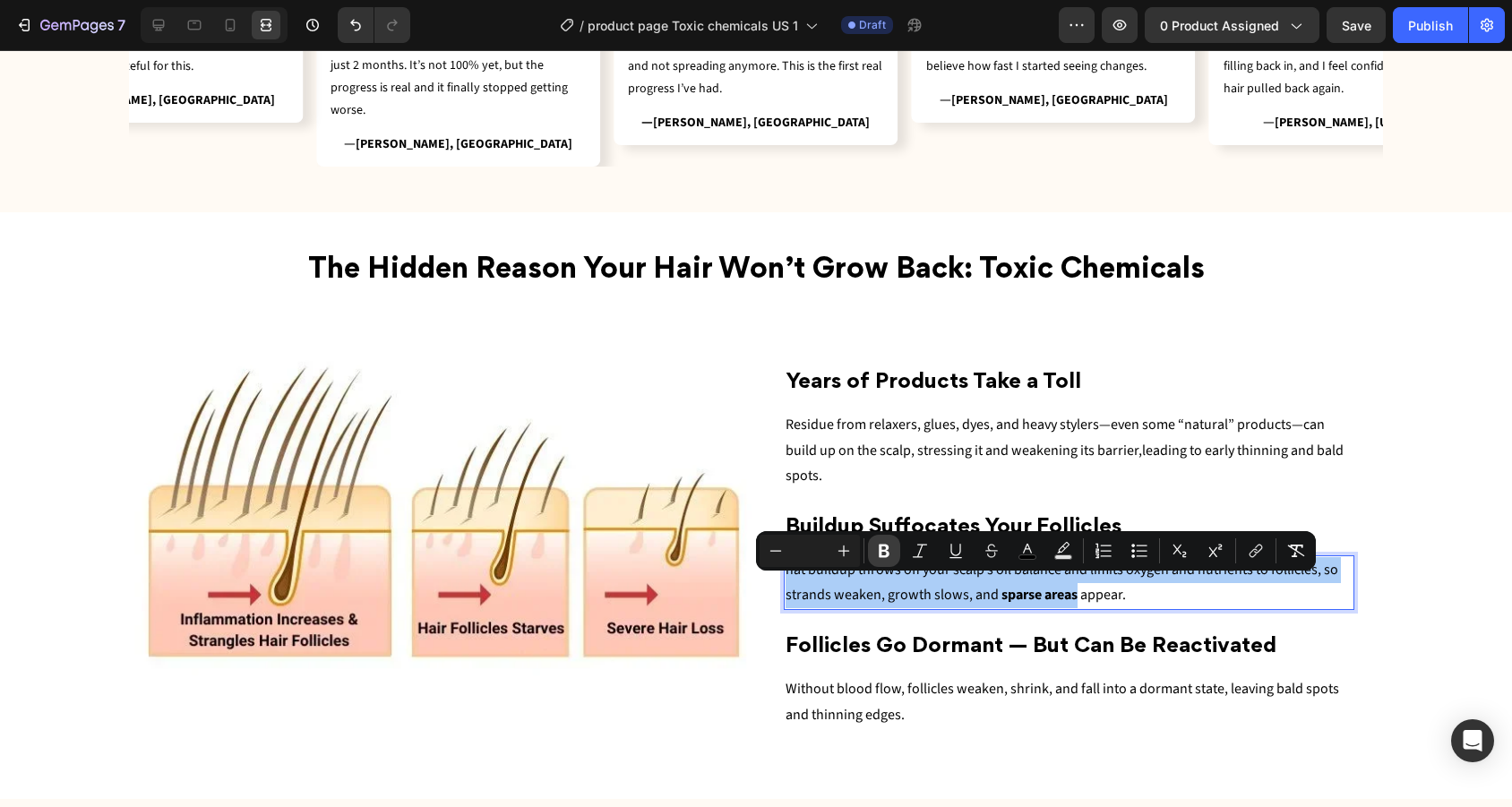
click at [891, 553] on icon "Editor contextual toolbar" at bounding box center [884, 550] width 18 height 18
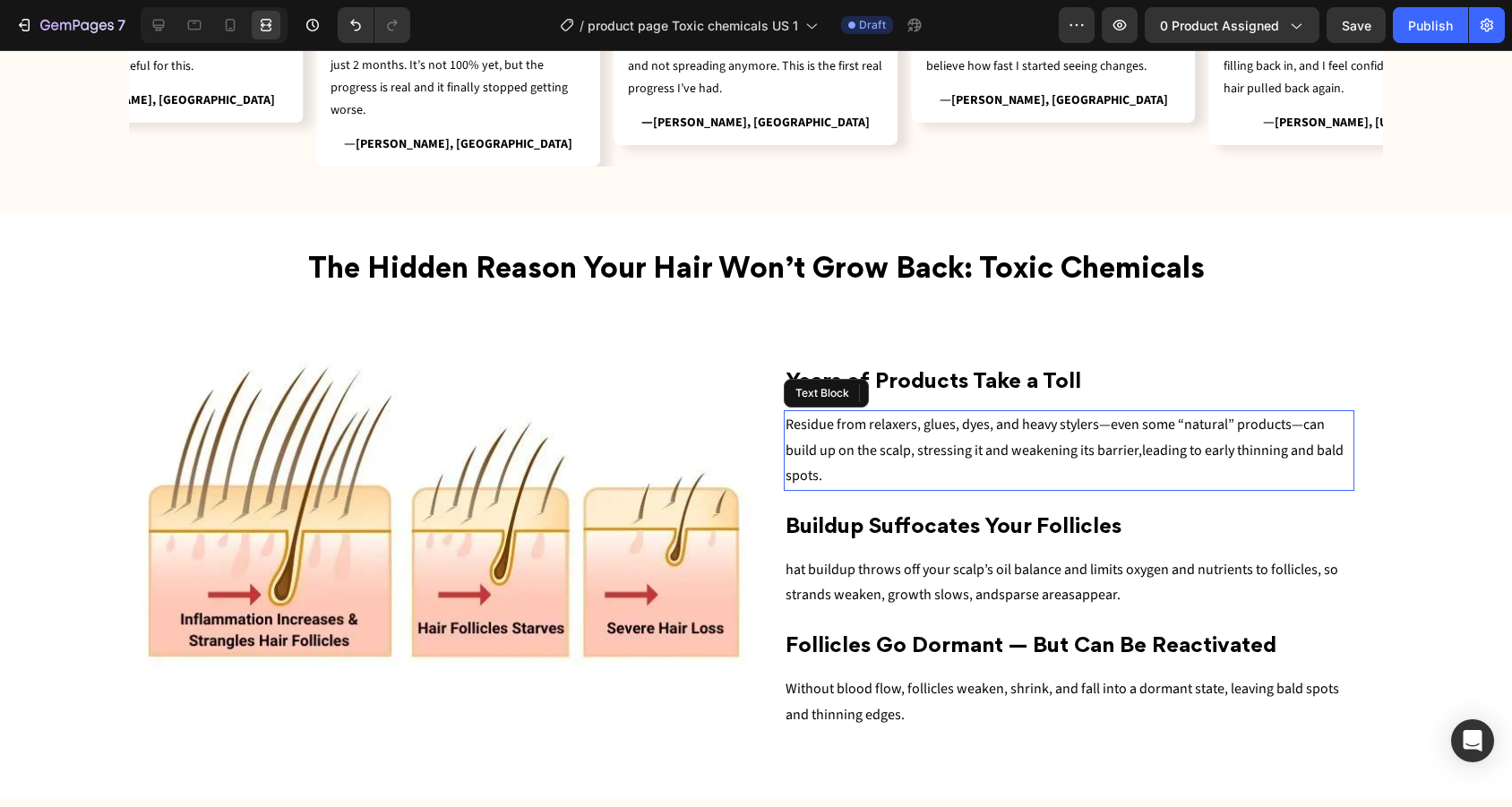
click at [1111, 445] on span "Residue from relaxers, glues, dyes, and heavy stylers—even some “natural” produ…" at bounding box center [1055, 437] width 539 height 46
click at [1130, 441] on span "Residue from relaxers, glues, dyes, and heavy stylers—even some “natural” produ…" at bounding box center [1055, 437] width 539 height 46
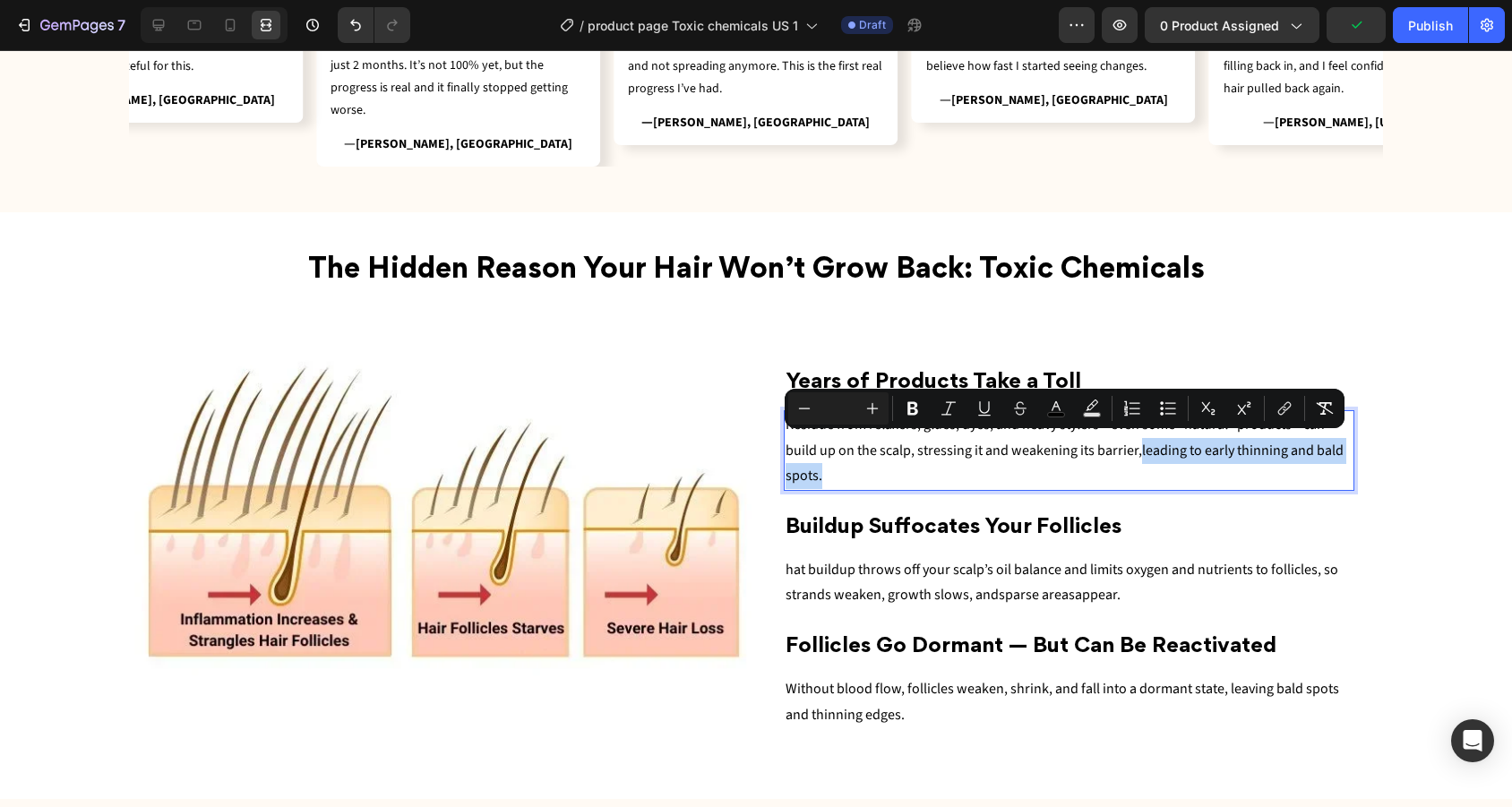
drag, startPoint x: 1137, startPoint y: 463, endPoint x: 1136, endPoint y: 443, distance: 20.0
click at [1136, 443] on p "Residue from relaxers, glues, dyes, and heavy stylers—even some “natural” produ…" at bounding box center [1069, 450] width 567 height 77
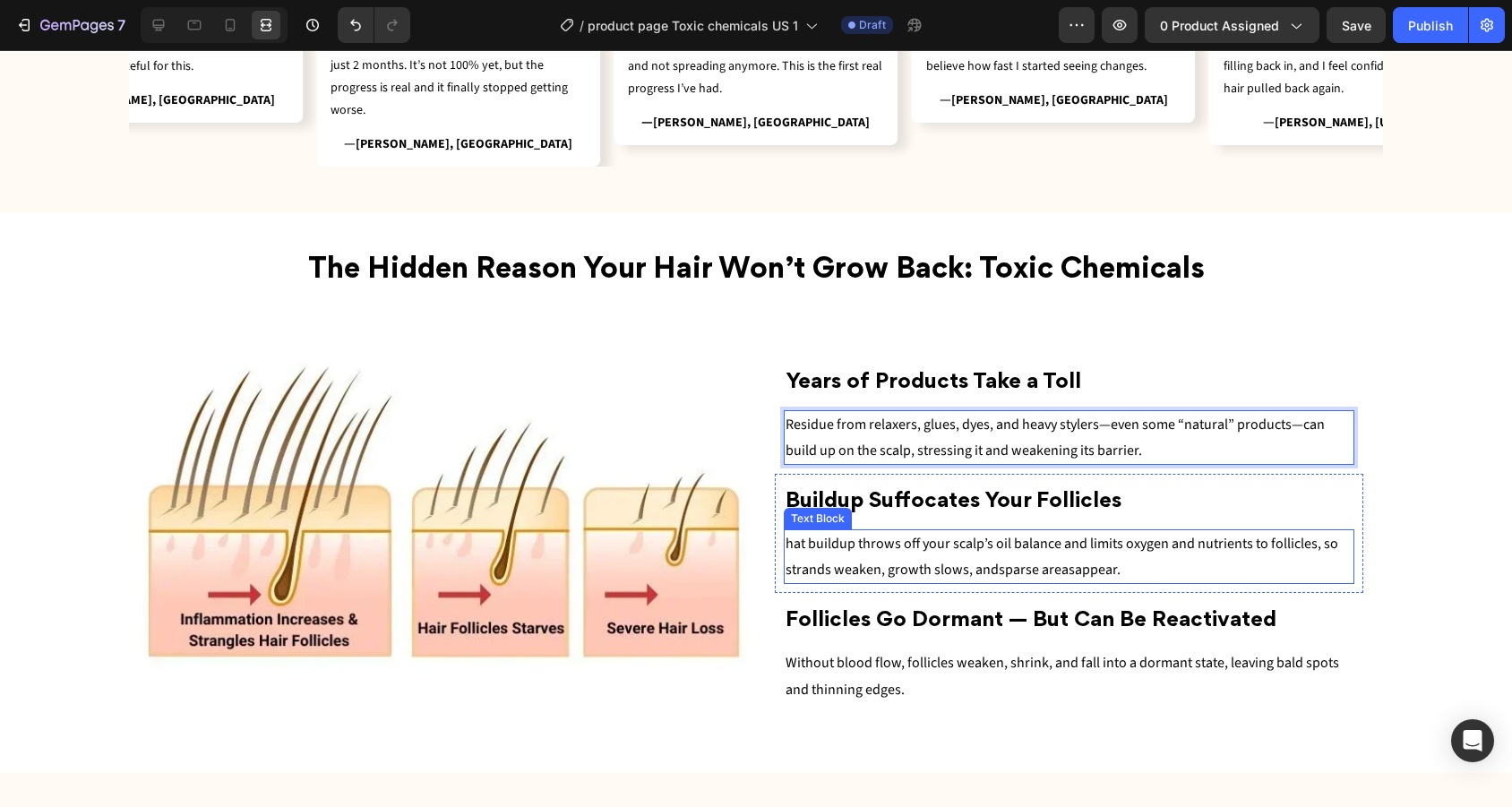
click at [786, 544] on span "hat buildup throws off your scalp’s oil balance and limits oxygen and nutrients…" at bounding box center [1062, 556] width 553 height 46
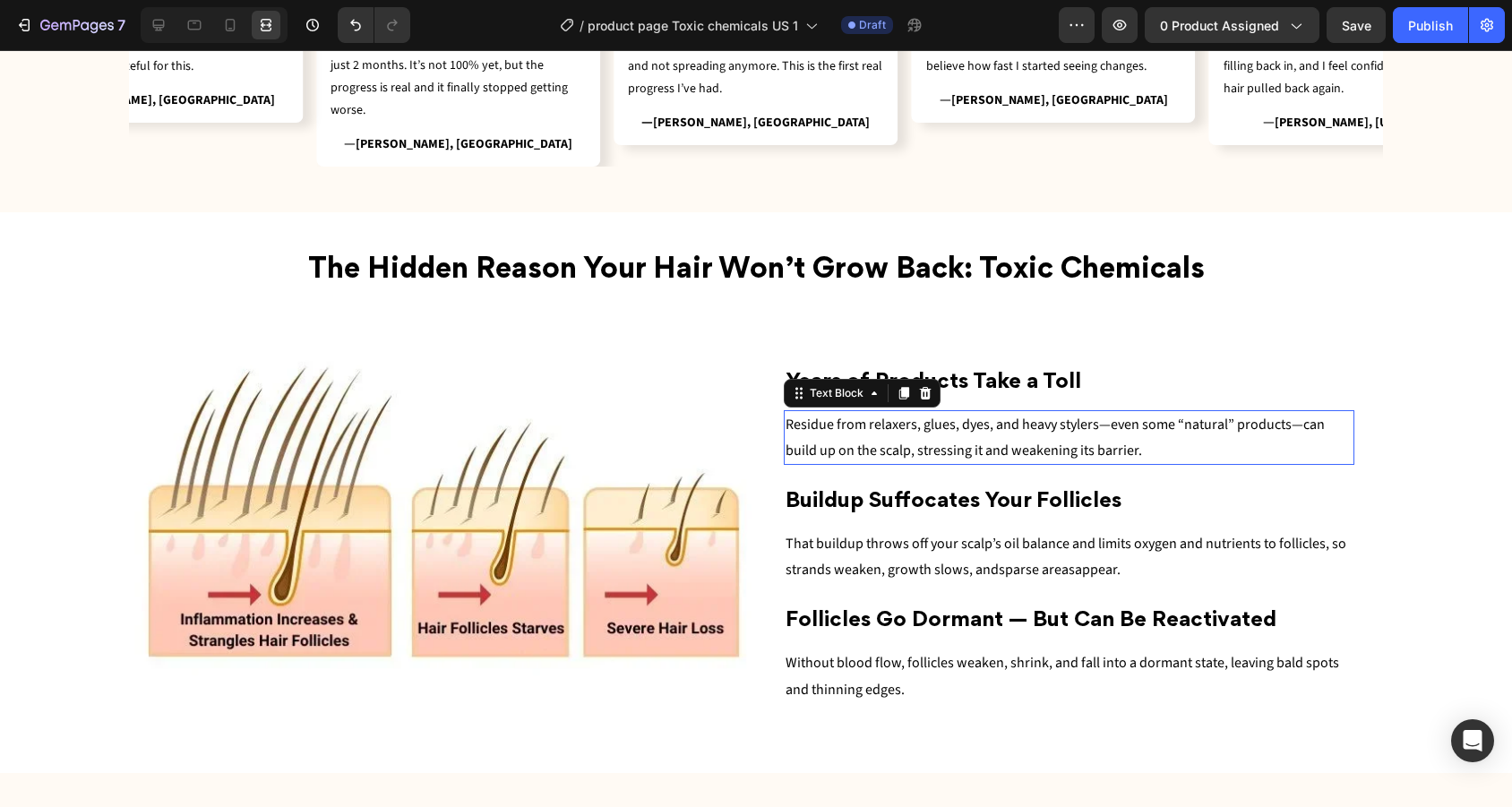
click at [1140, 435] on p "Residue from relaxers, glues, dyes, and heavy stylers—even some “natural” produ…" at bounding box center [1069, 437] width 567 height 52
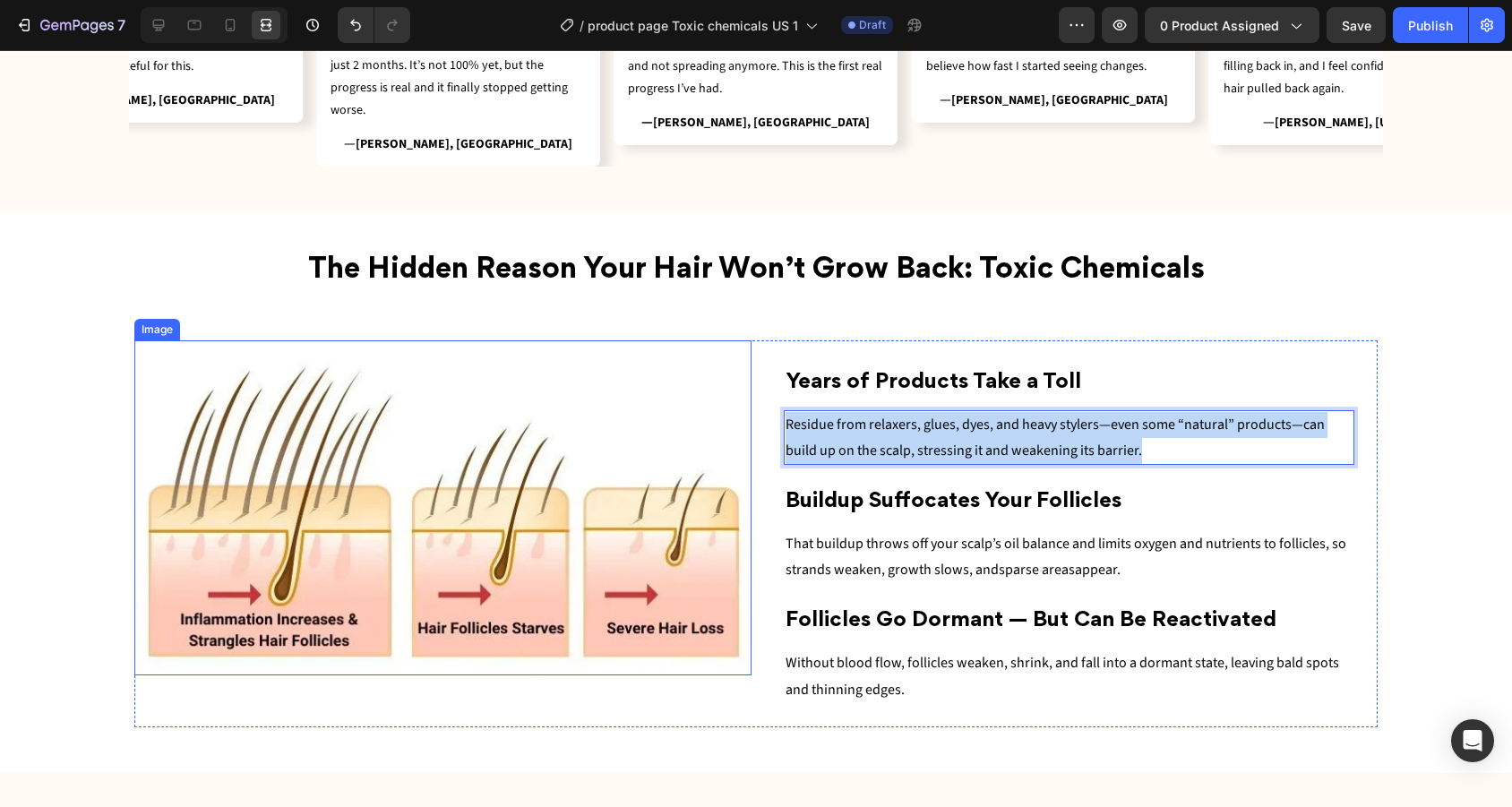
drag, startPoint x: 1148, startPoint y: 443, endPoint x: 737, endPoint y: 401, distance: 413.1
click at [737, 401] on div "Image ⁠⁠⁠⁠⁠⁠⁠ Years of Products Take a Toll Heading Residue from relaxers, glue…" at bounding box center [756, 533] width 1244 height 387
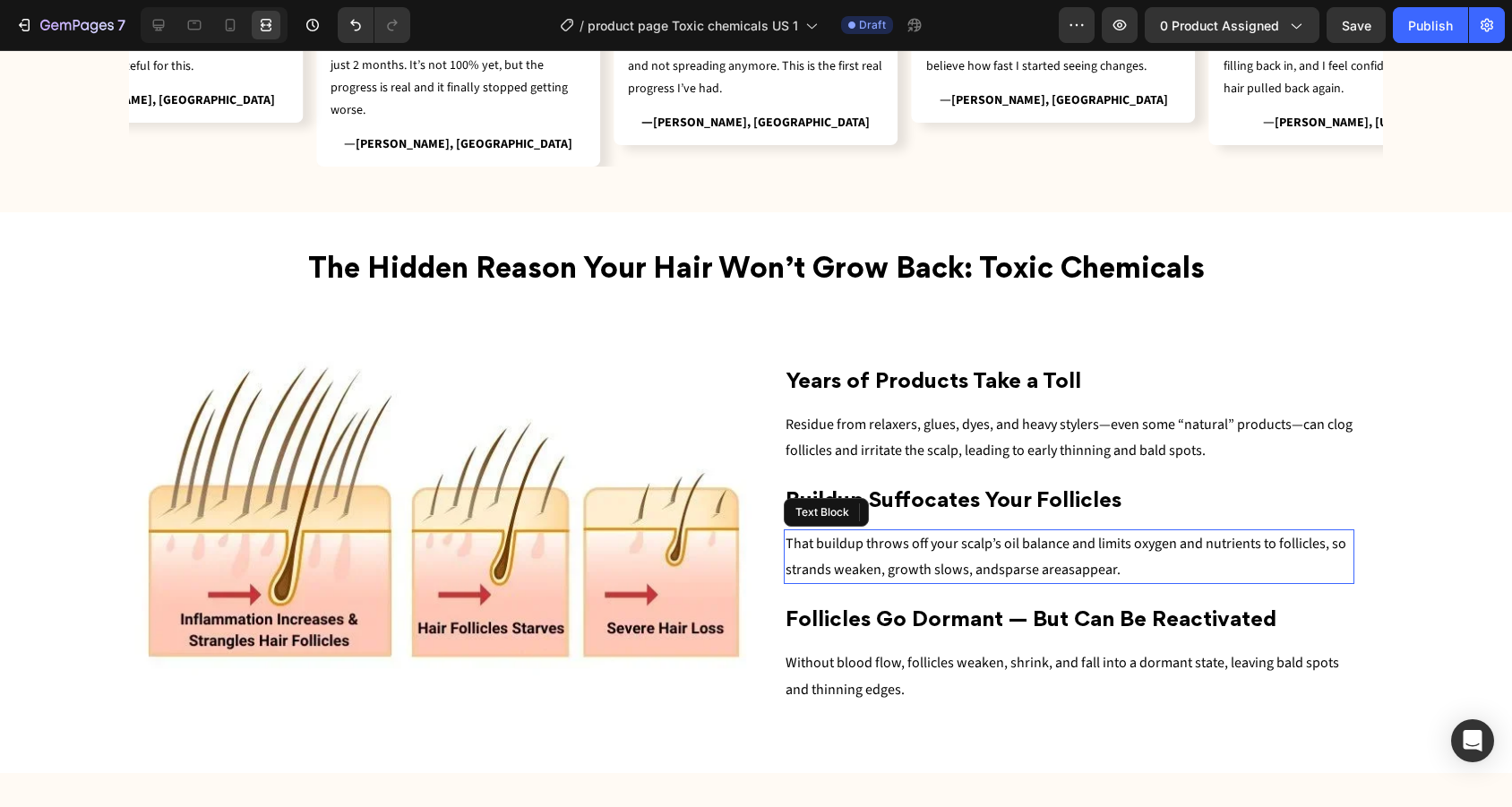
click at [1109, 550] on p "That buildup throws off your scalp’s oil balance and limits oxygen and nutrient…" at bounding box center [1069, 556] width 567 height 52
drag, startPoint x: 1139, startPoint y: 561, endPoint x: 798, endPoint y: 524, distance: 343.0
click at [798, 529] on div "That buildup throws off your scalp’s oil balance and limits oxygen and nutrient…" at bounding box center [1069, 556] width 570 height 56
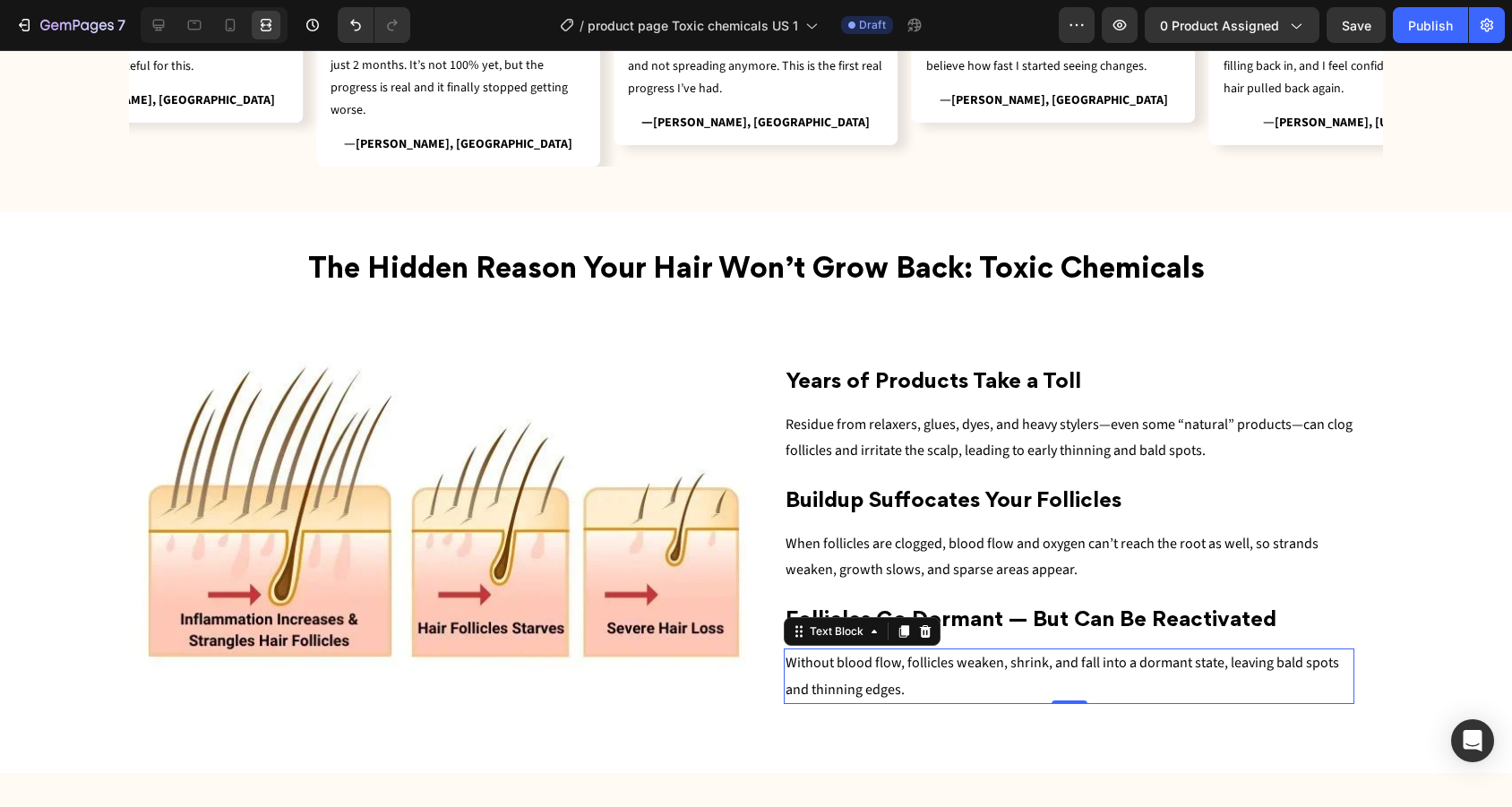
click at [938, 666] on p "Without bloo d flow, follicles weaken, shrink, and fall into a dormant state, l…" at bounding box center [1069, 677] width 567 height 53
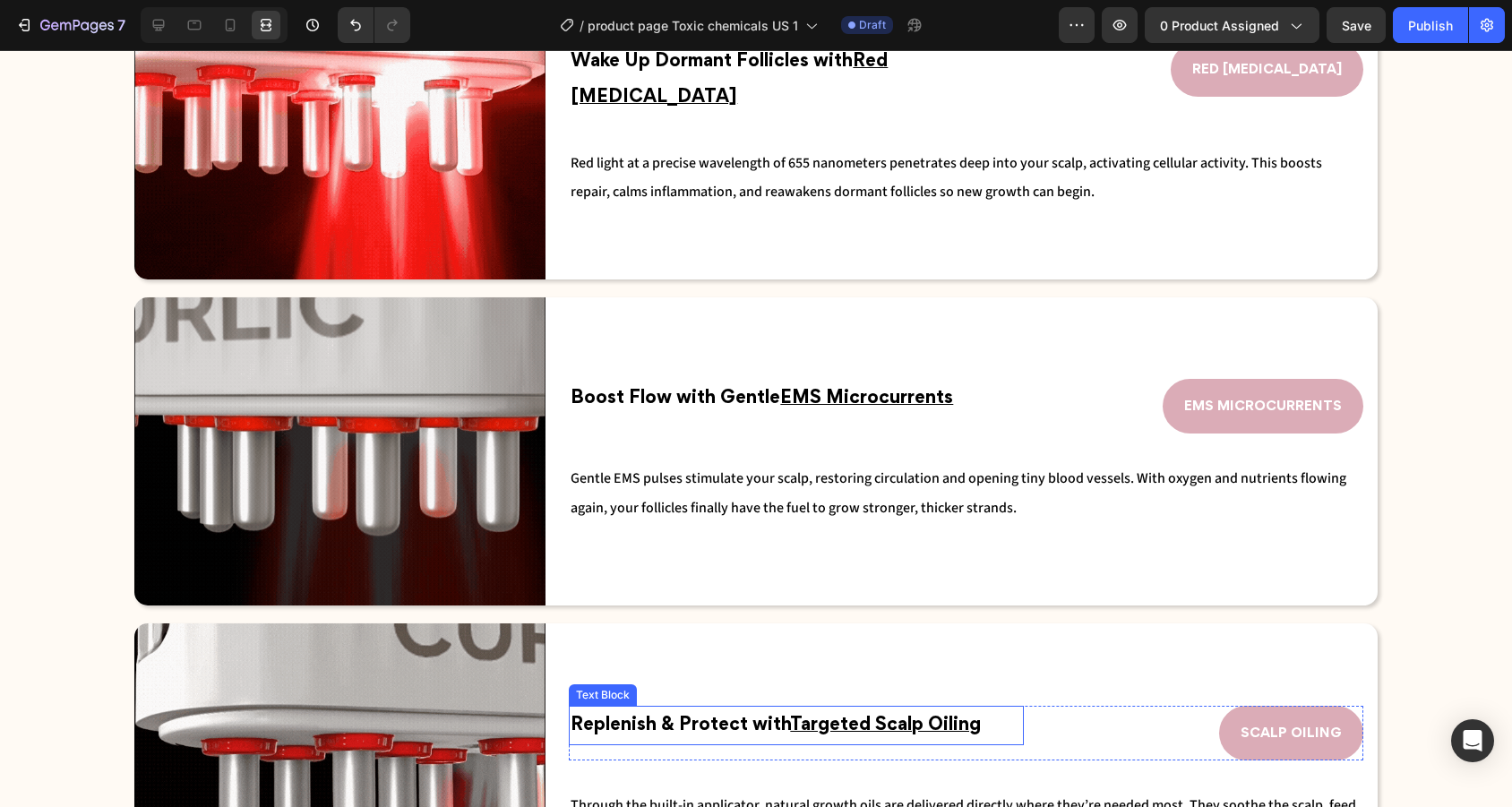
scroll to position [2326, 0]
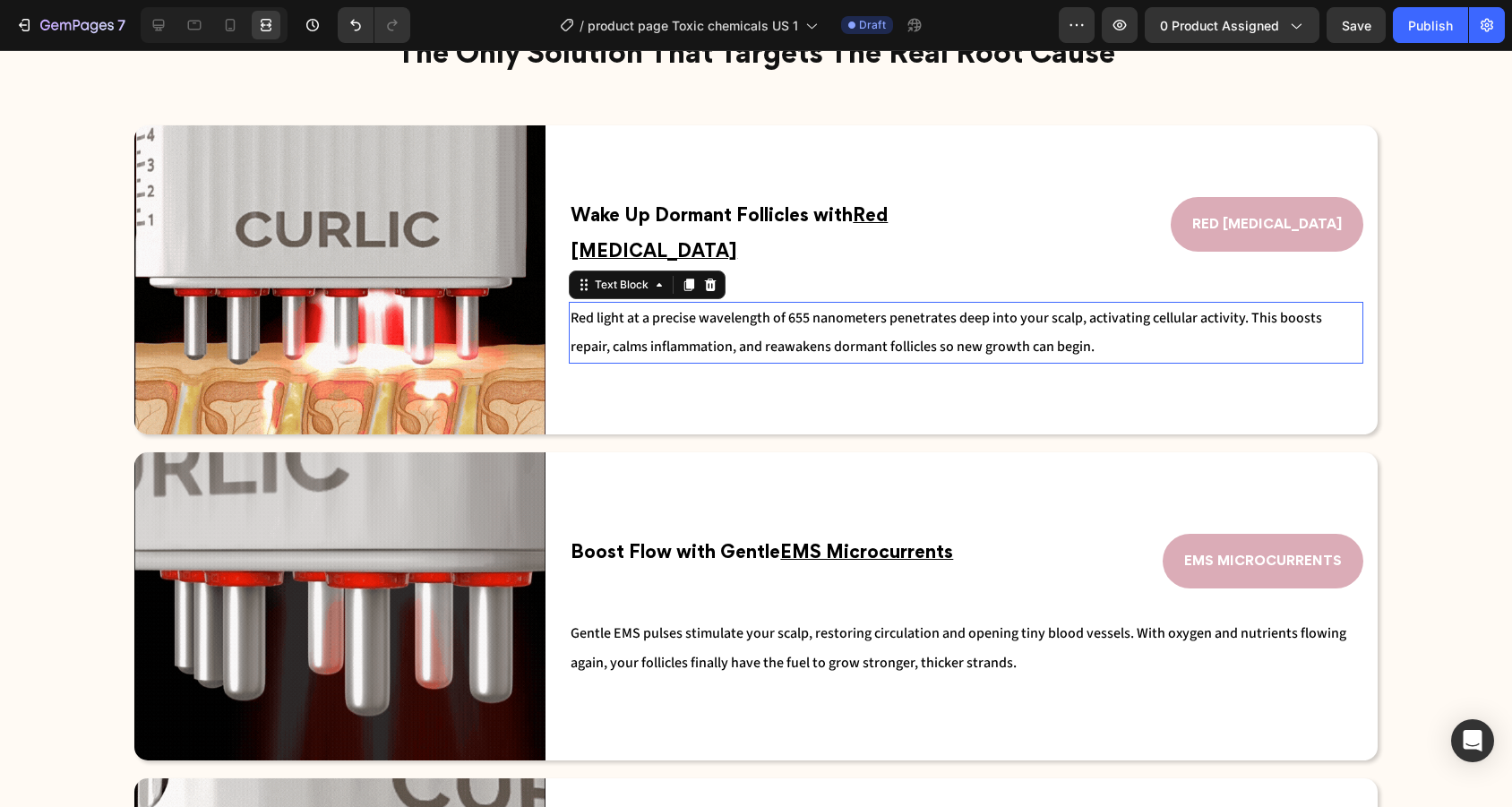
click at [1057, 316] on span "Red light at a precise wavelength of 655 nanometers penetrates deep into your s…" at bounding box center [946, 331] width 752 height 48
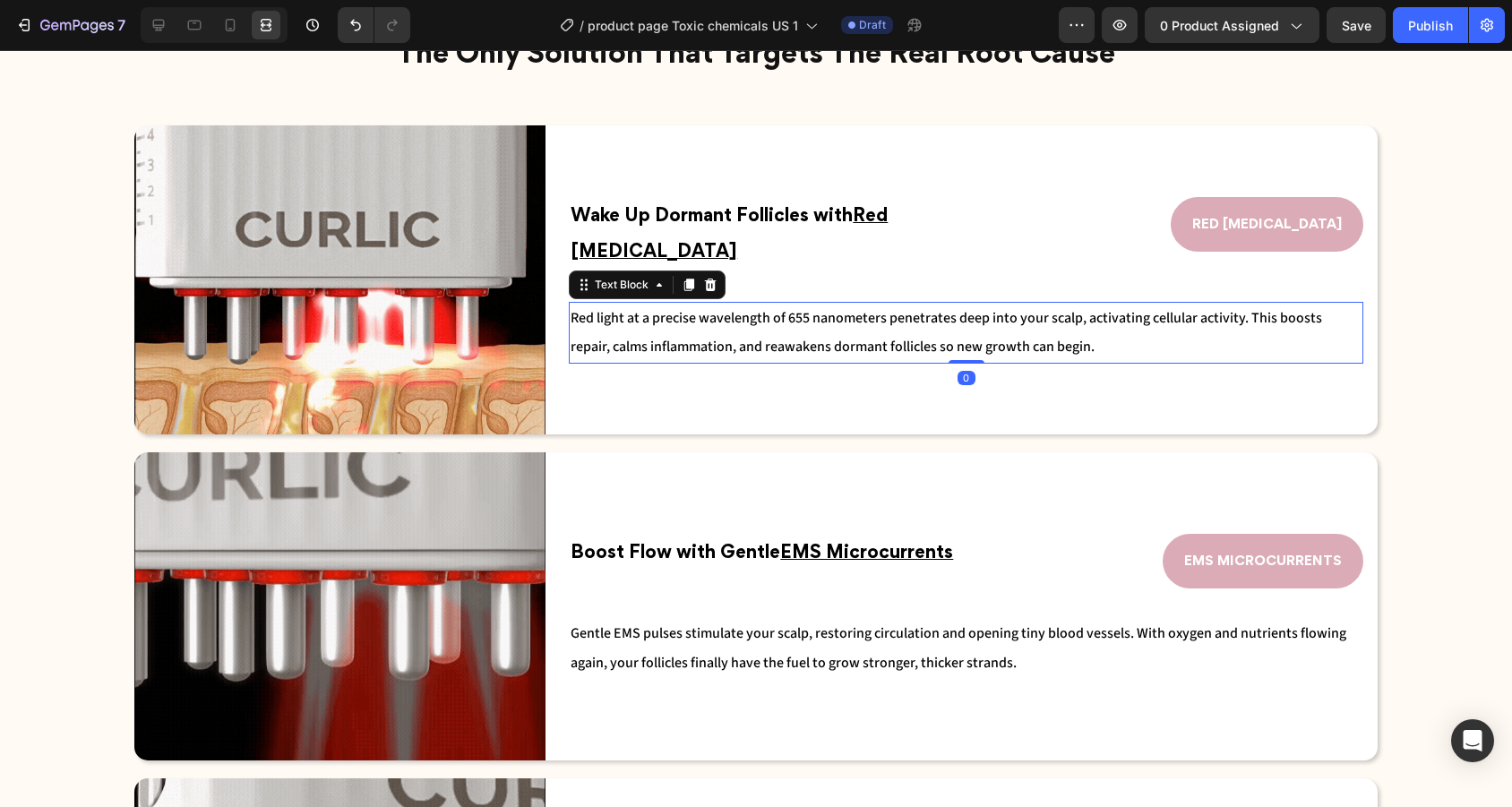
click at [1151, 308] on span "Red light at a precise wavelength of 655 nanometers penetrates deep into your s…" at bounding box center [946, 331] width 752 height 48
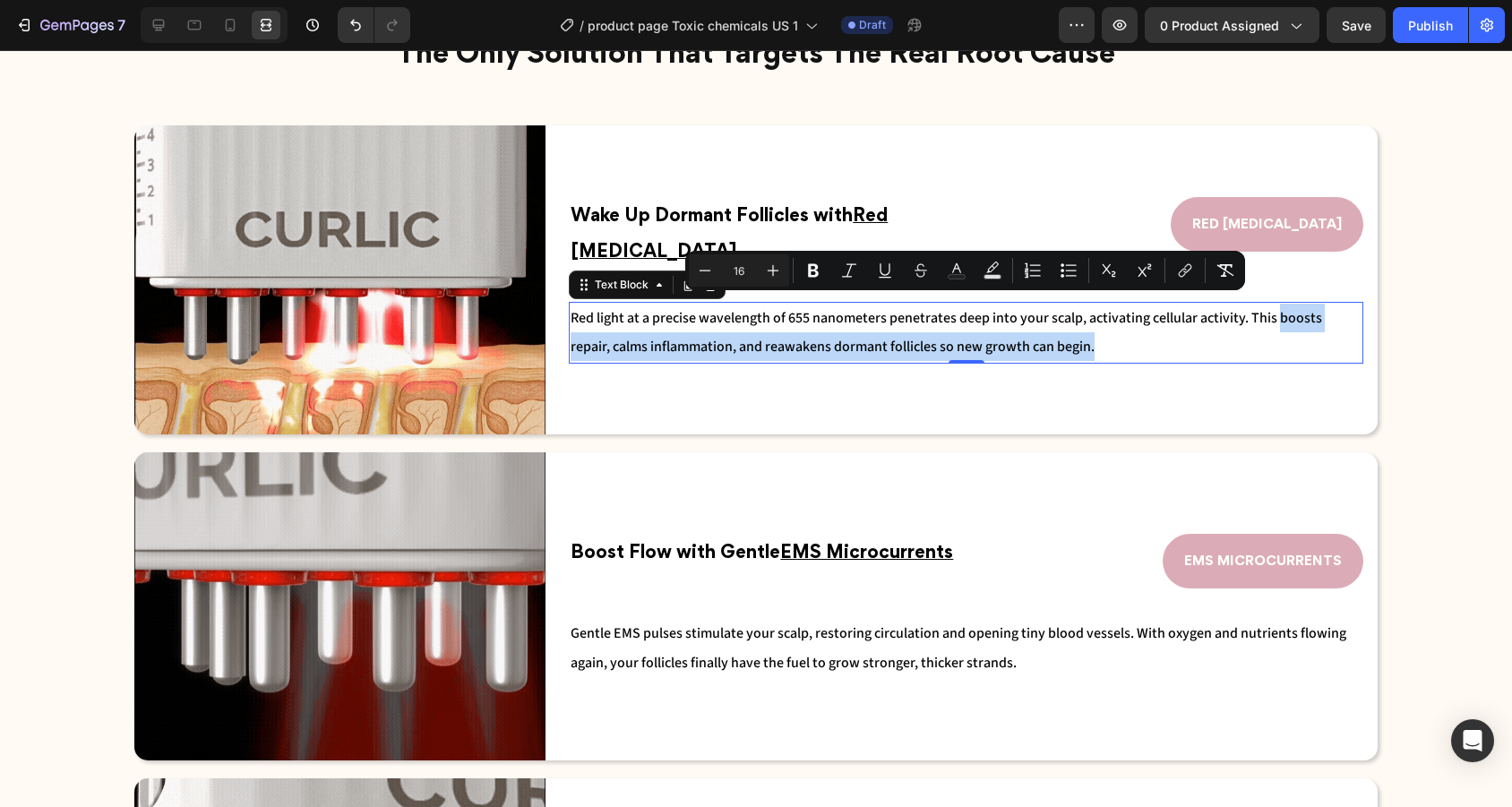
drag, startPoint x: 1276, startPoint y: 306, endPoint x: 1052, endPoint y: 337, distance: 226.1
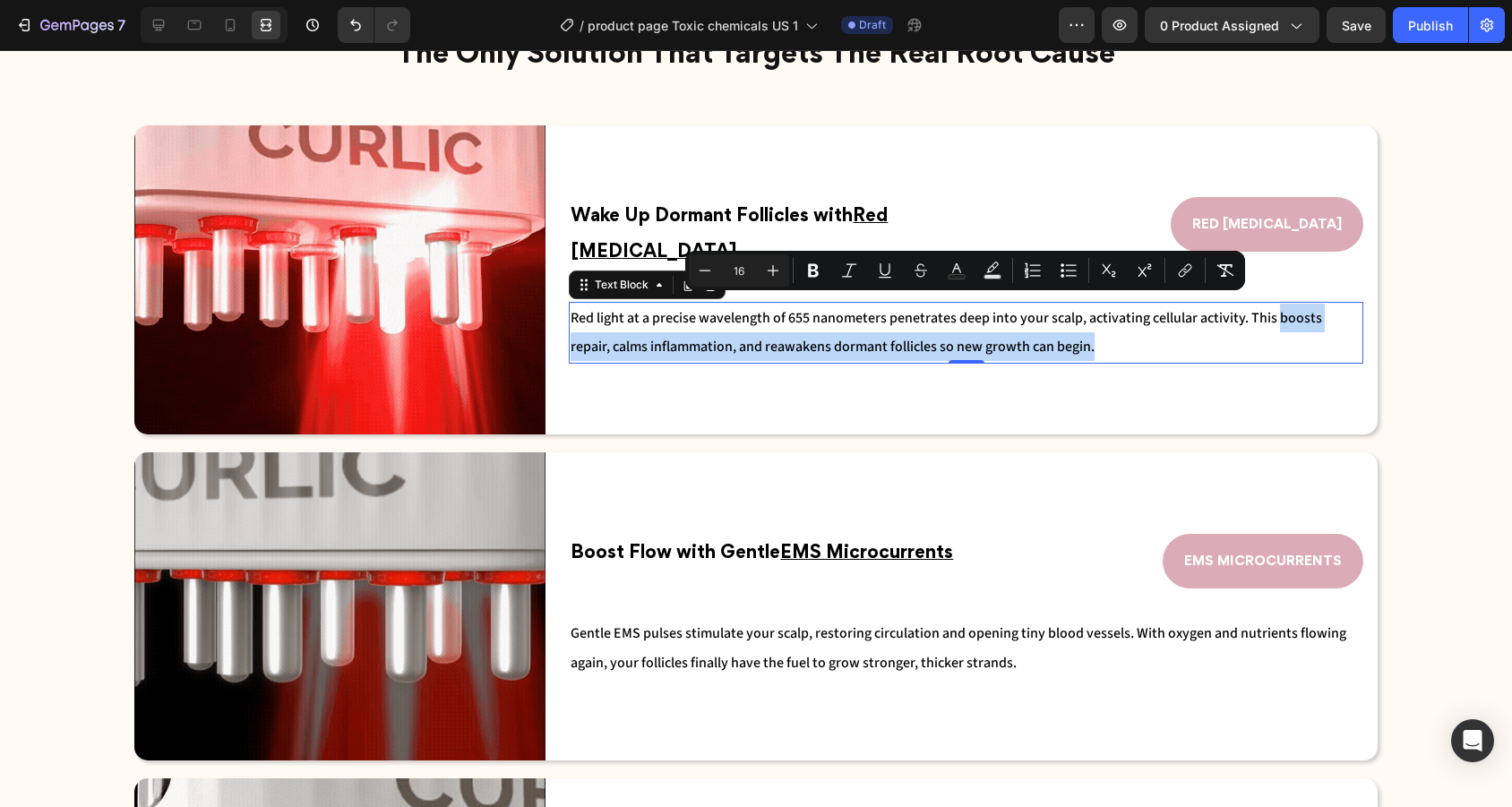
click at [1052, 337] on p "Red light at a precise wavelength of 655 nanometers penetrates deep into your s…" at bounding box center [965, 332] width 791 height 58
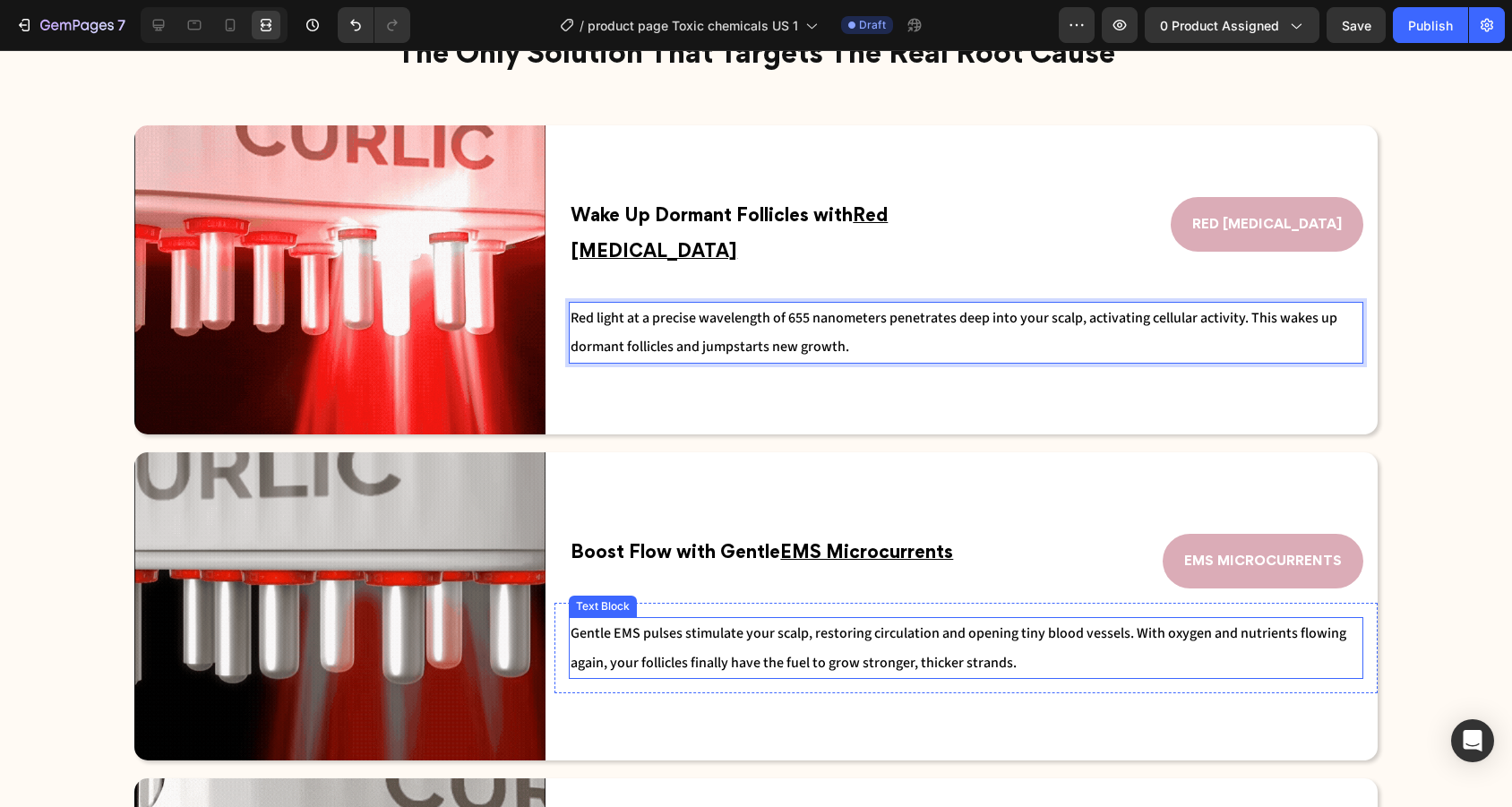
click at [791, 657] on span "Gentle EMS pulses stimulate your scalp, restoring circulation and opening tiny …" at bounding box center [958, 646] width 776 height 48
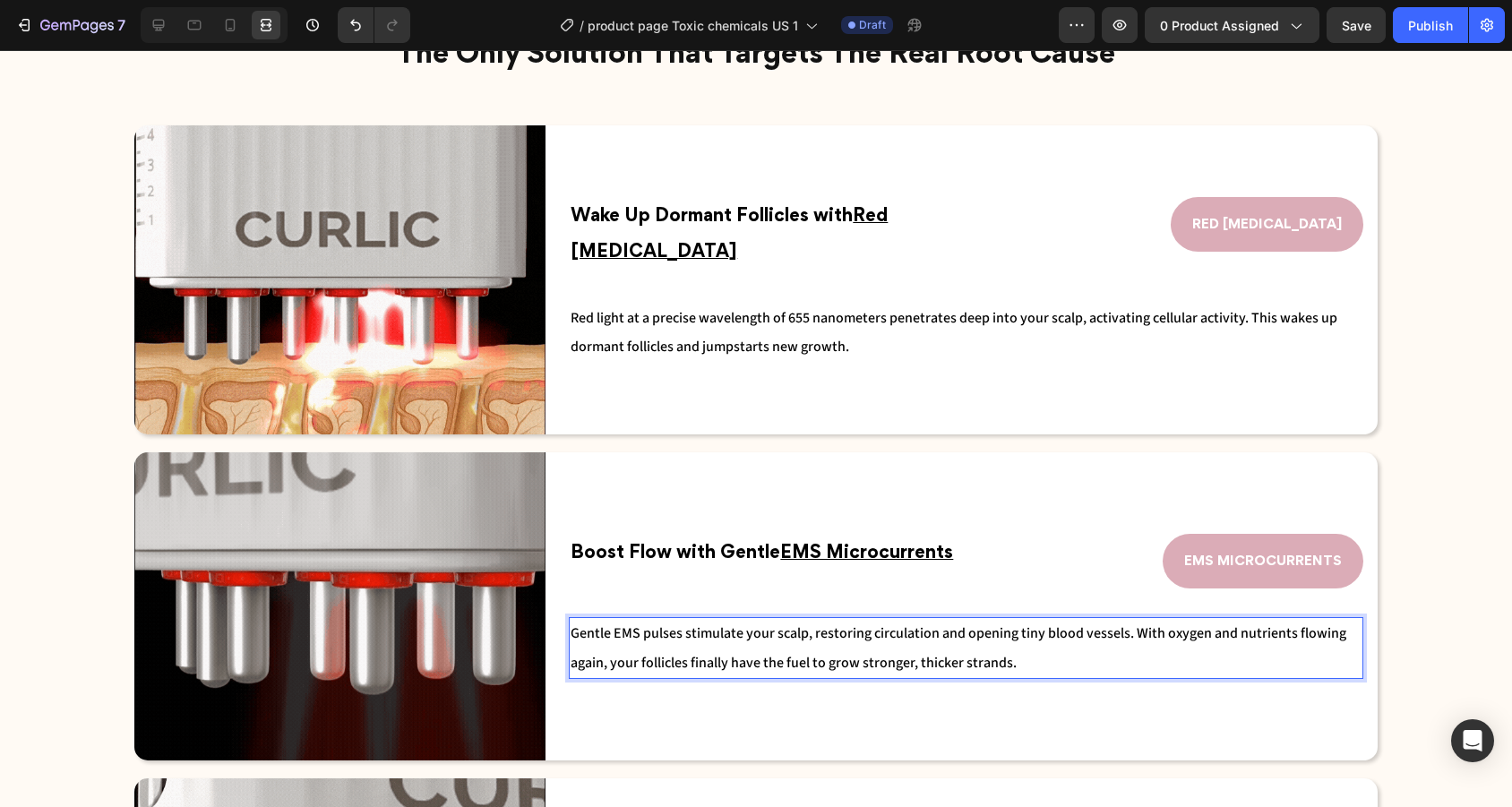
click at [994, 658] on span "Gentle EMS pulses stimulate your scalp, restoring circulation and opening tiny …" at bounding box center [958, 646] width 776 height 48
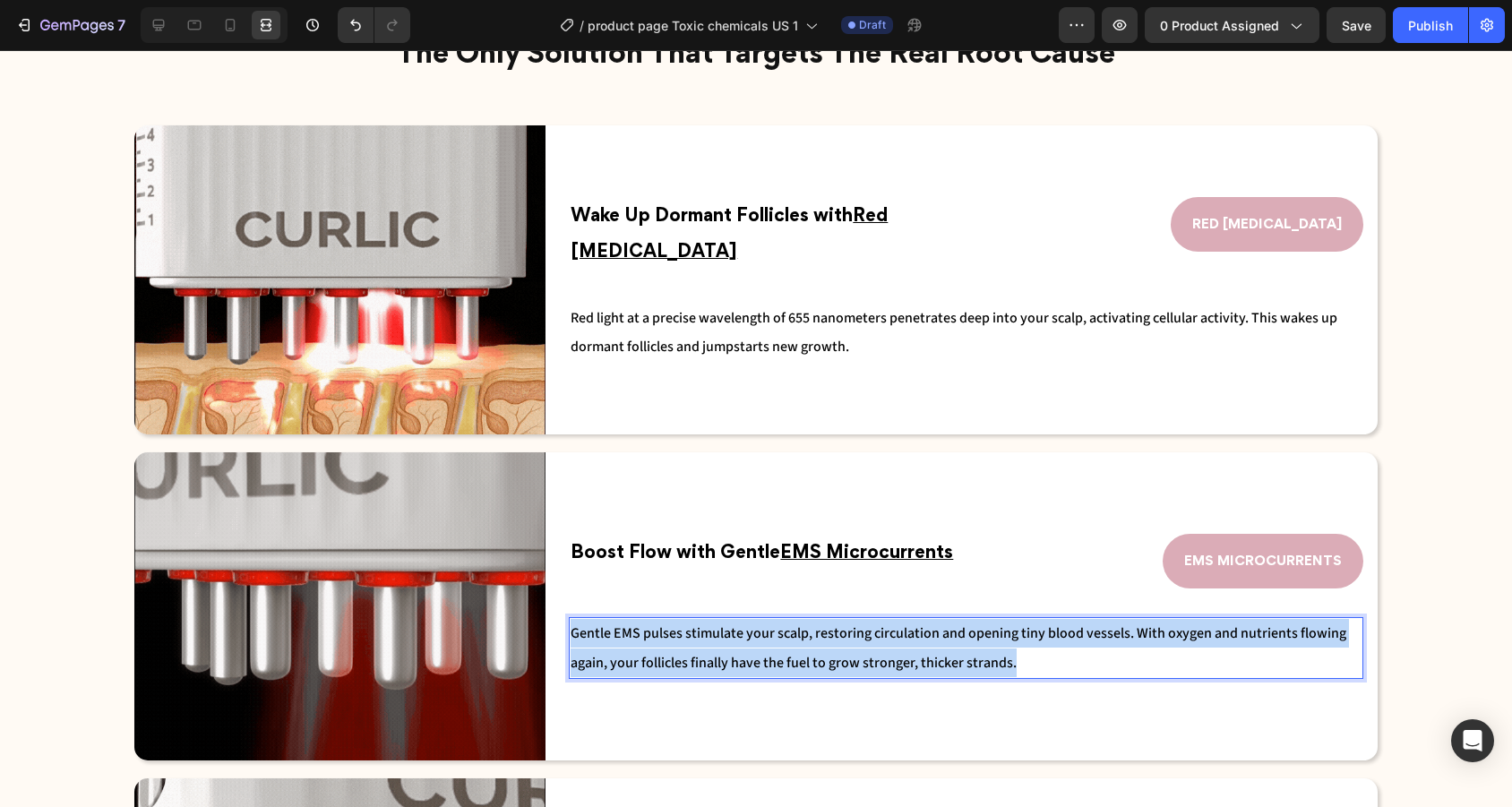
drag, startPoint x: 1050, startPoint y: 661, endPoint x: 573, endPoint y: 626, distance: 478.3
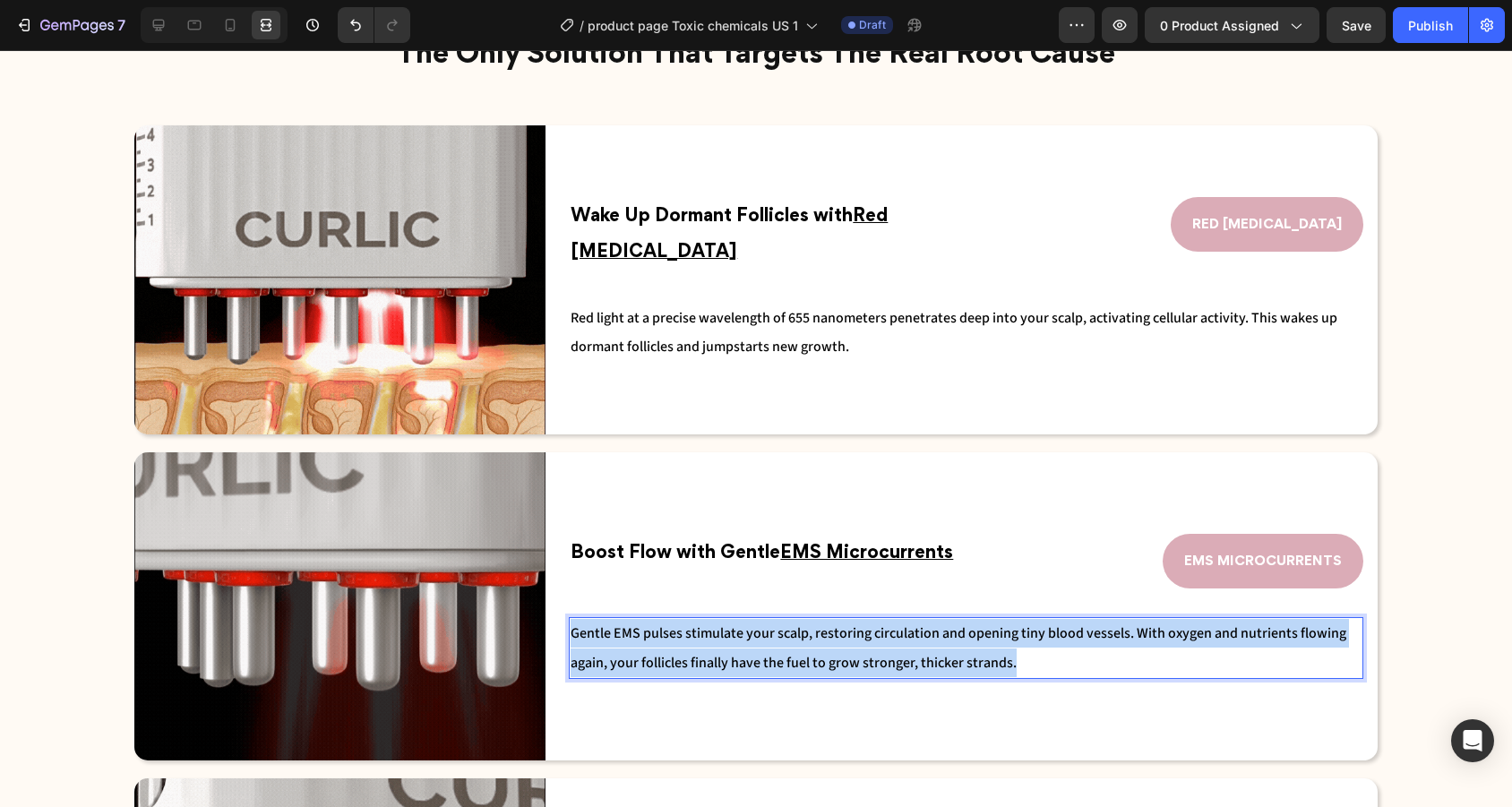
click at [573, 626] on p "Gentle EMS pulses stimulate your scalp, restoring circulation and opening tiny …" at bounding box center [965, 647] width 791 height 58
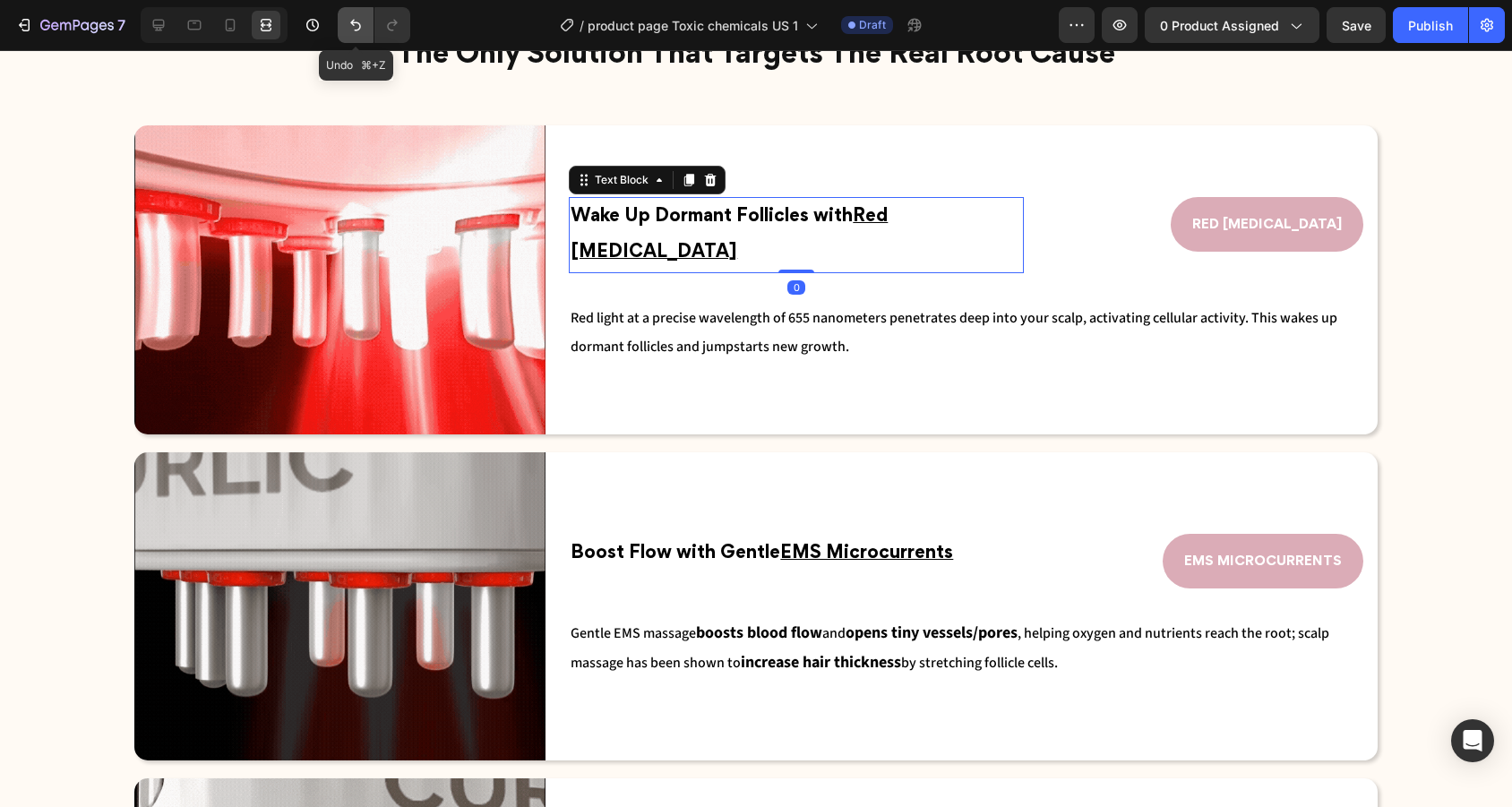
click at [355, 15] on button "Undo/Redo" at bounding box center [356, 24] width 36 height 36
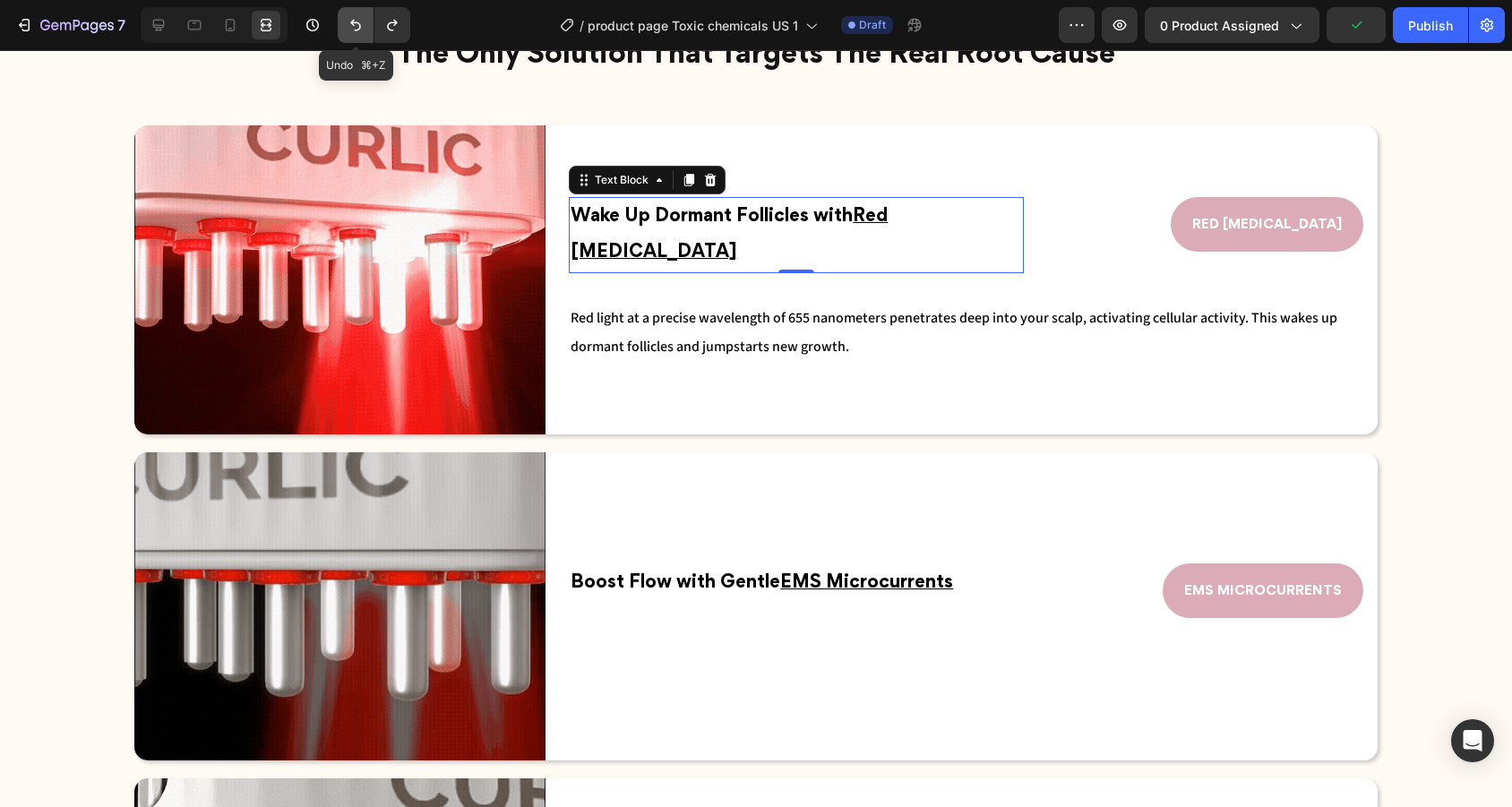
click at [357, 24] on icon "Undo/Redo" at bounding box center [356, 24] width 18 height 18
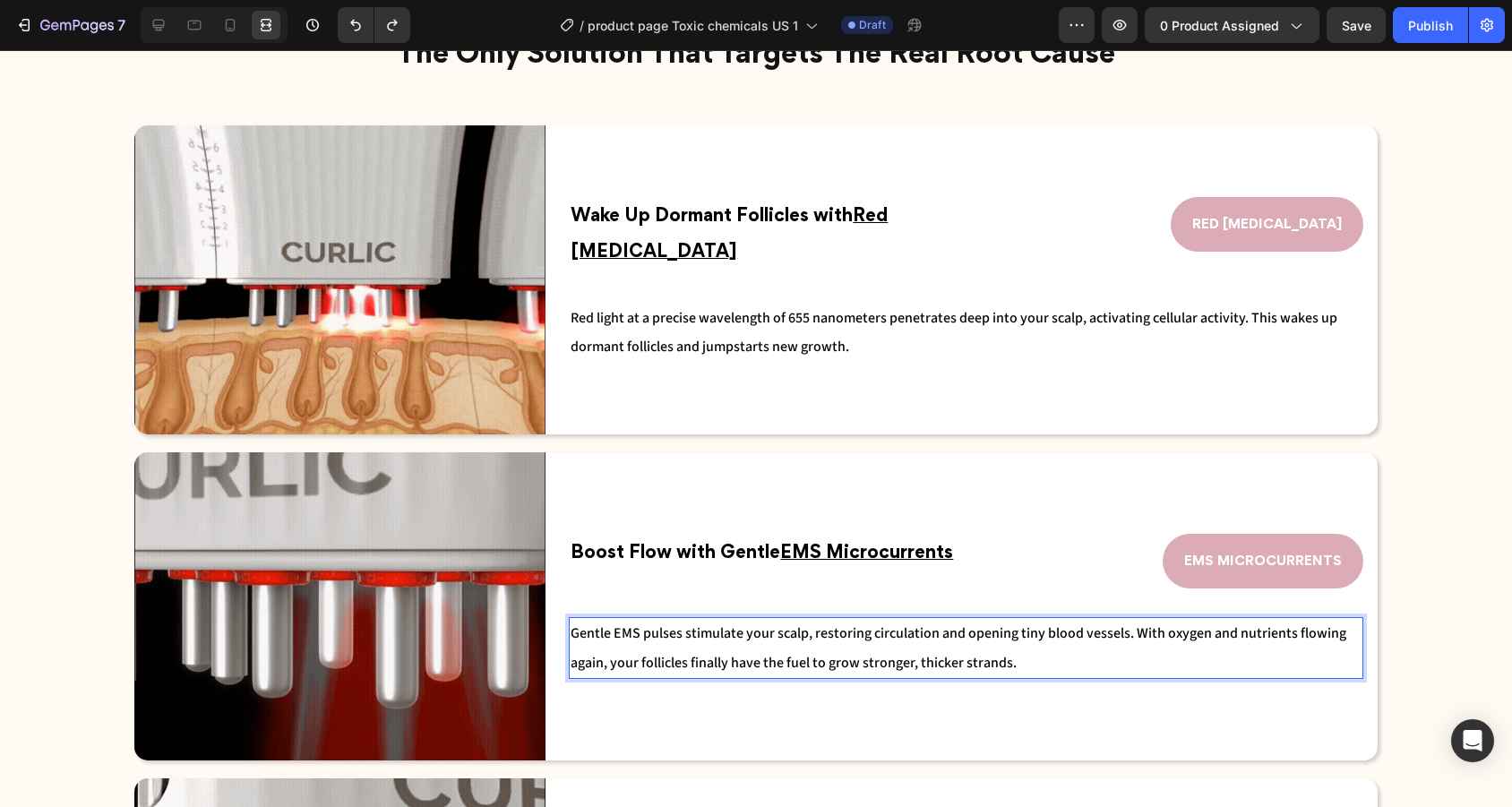
click at [1014, 655] on p "Gentle EMS pulses stimulate your scalp, restoring circulation and opening tiny …" at bounding box center [965, 647] width 791 height 58
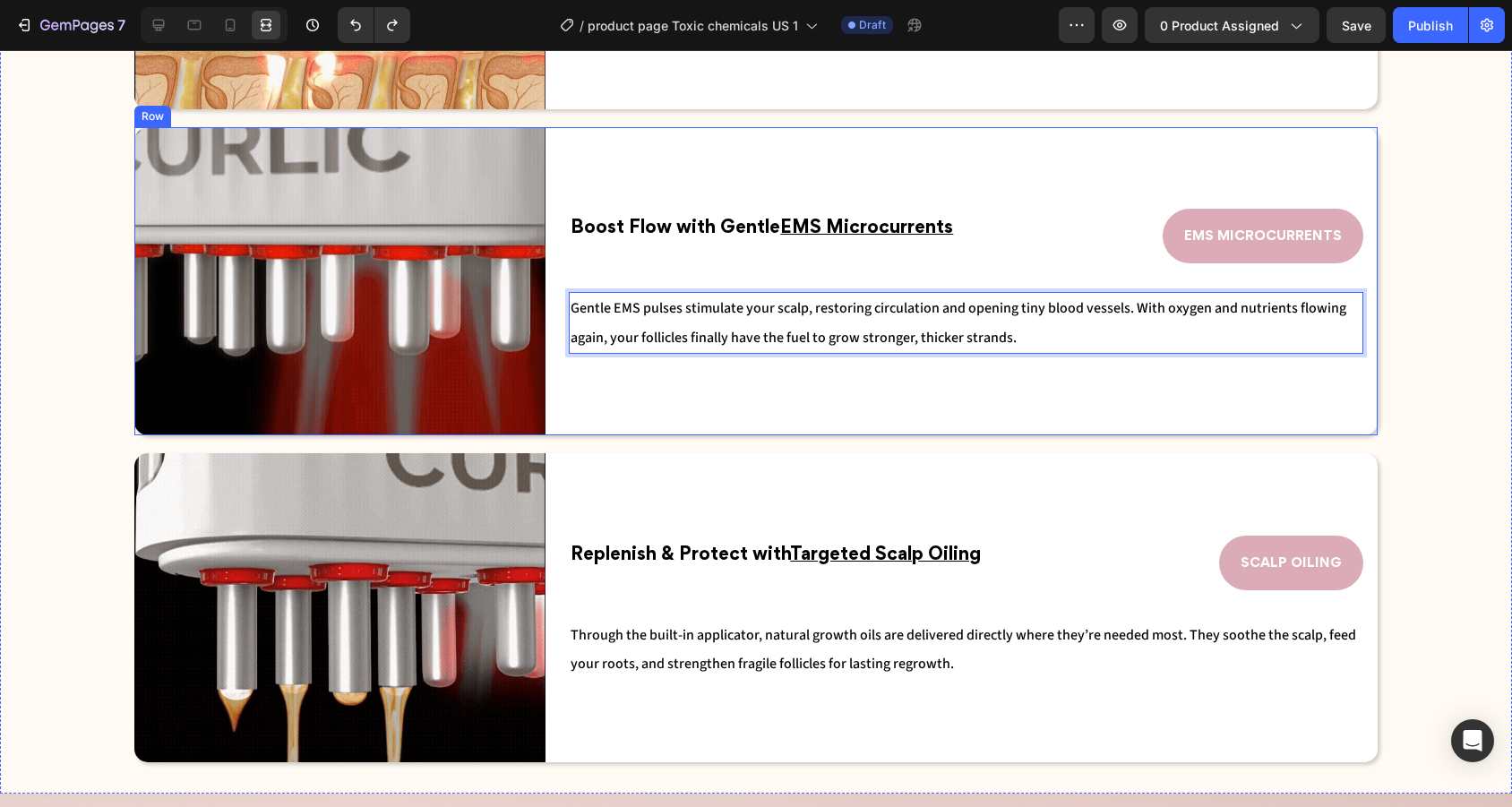
scroll to position [2551, 0]
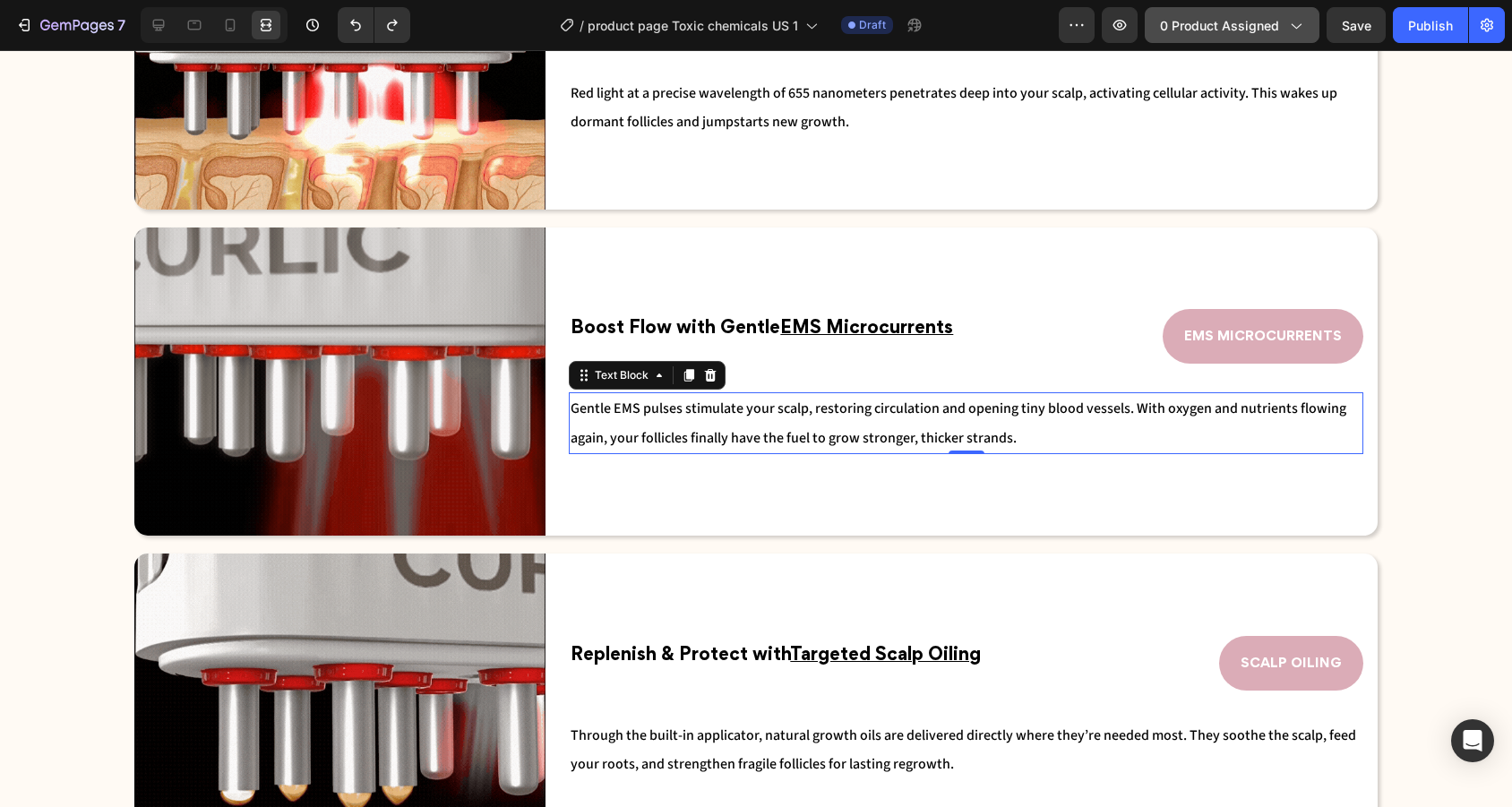
click at [1267, 29] on span "0 product assigned" at bounding box center [1220, 24] width 120 height 19
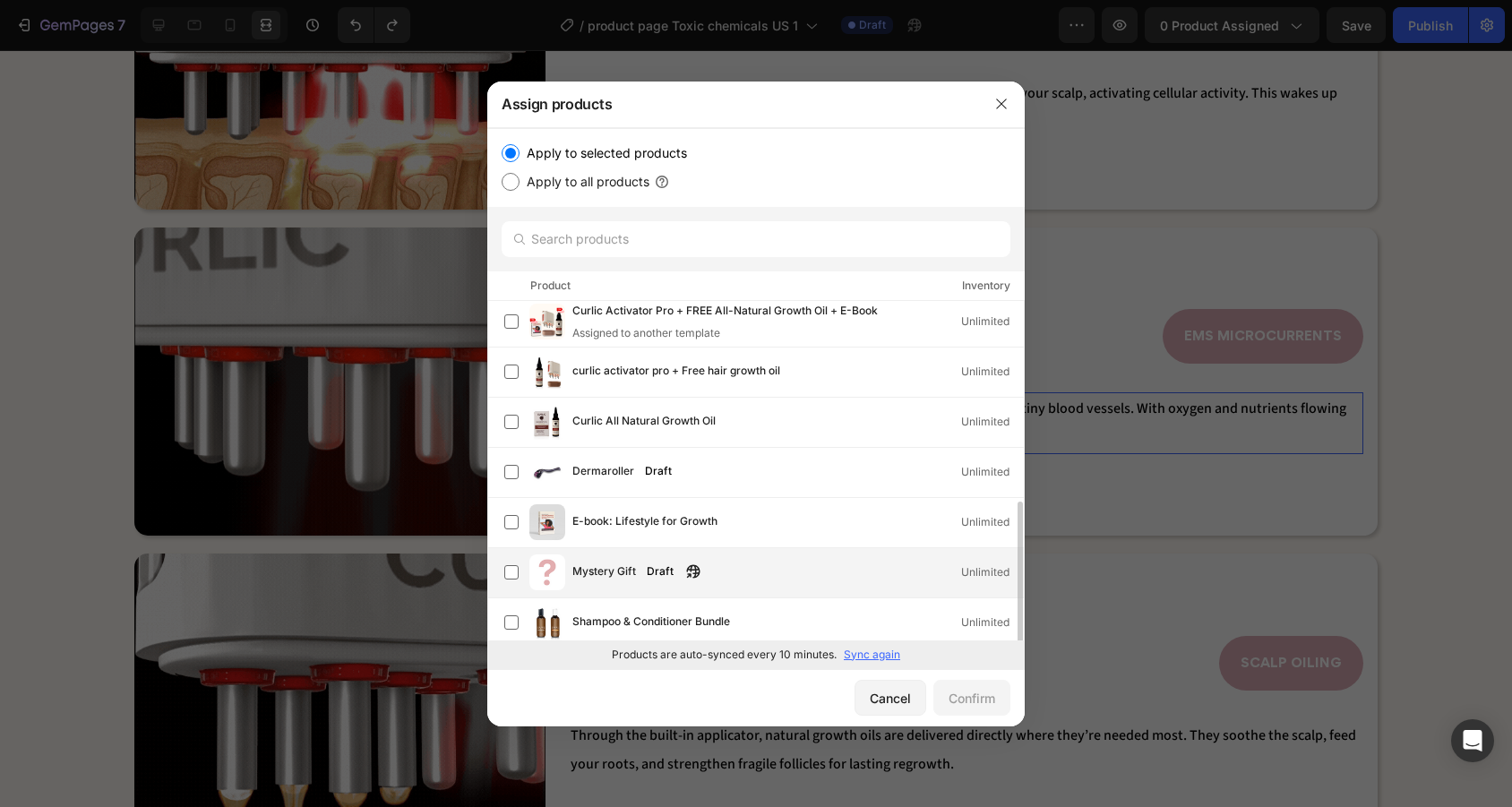
scroll to position [399, 0]
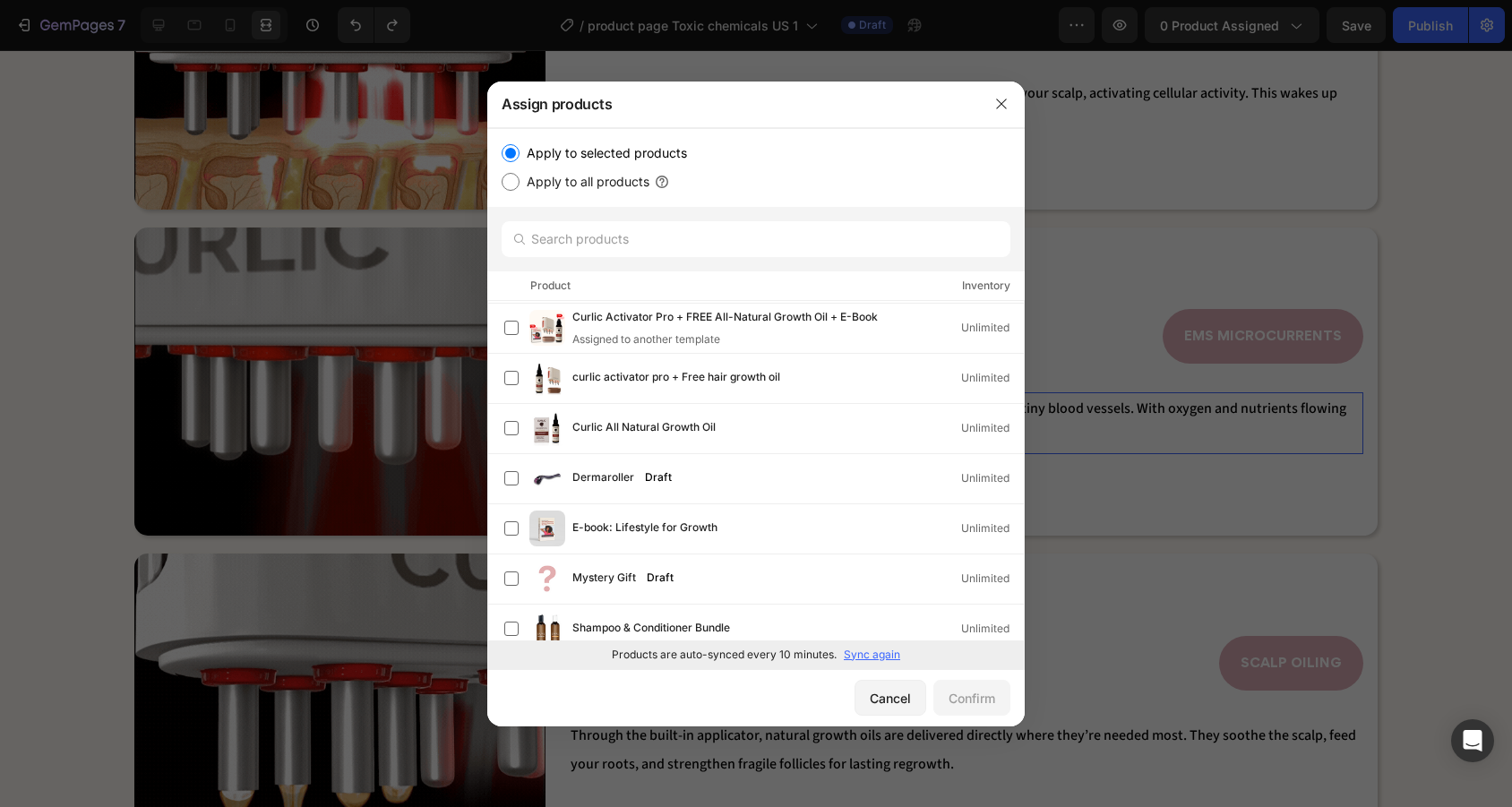
click at [861, 656] on p "Sync again" at bounding box center [872, 654] width 57 height 16
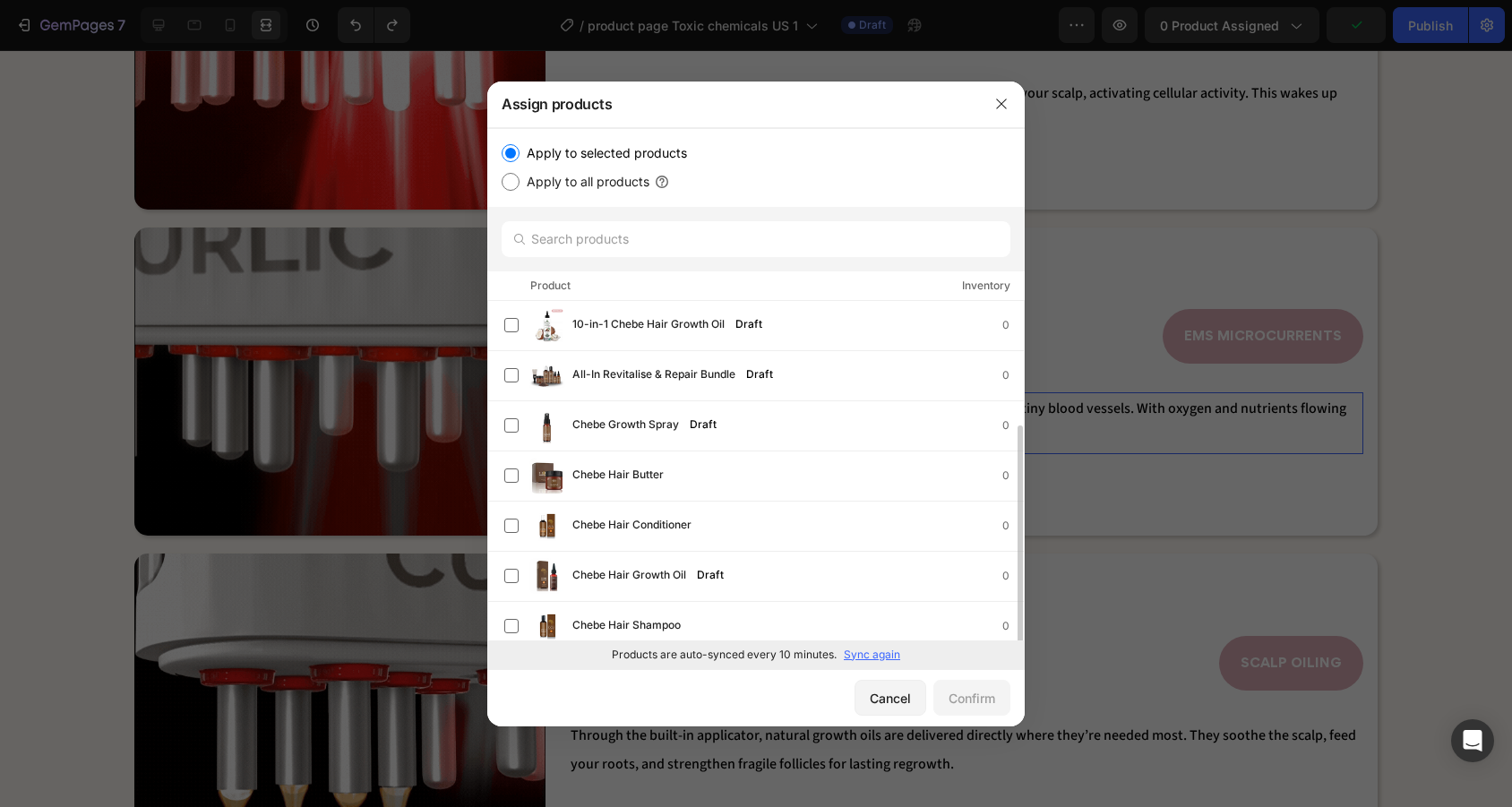
scroll to position [162, 0]
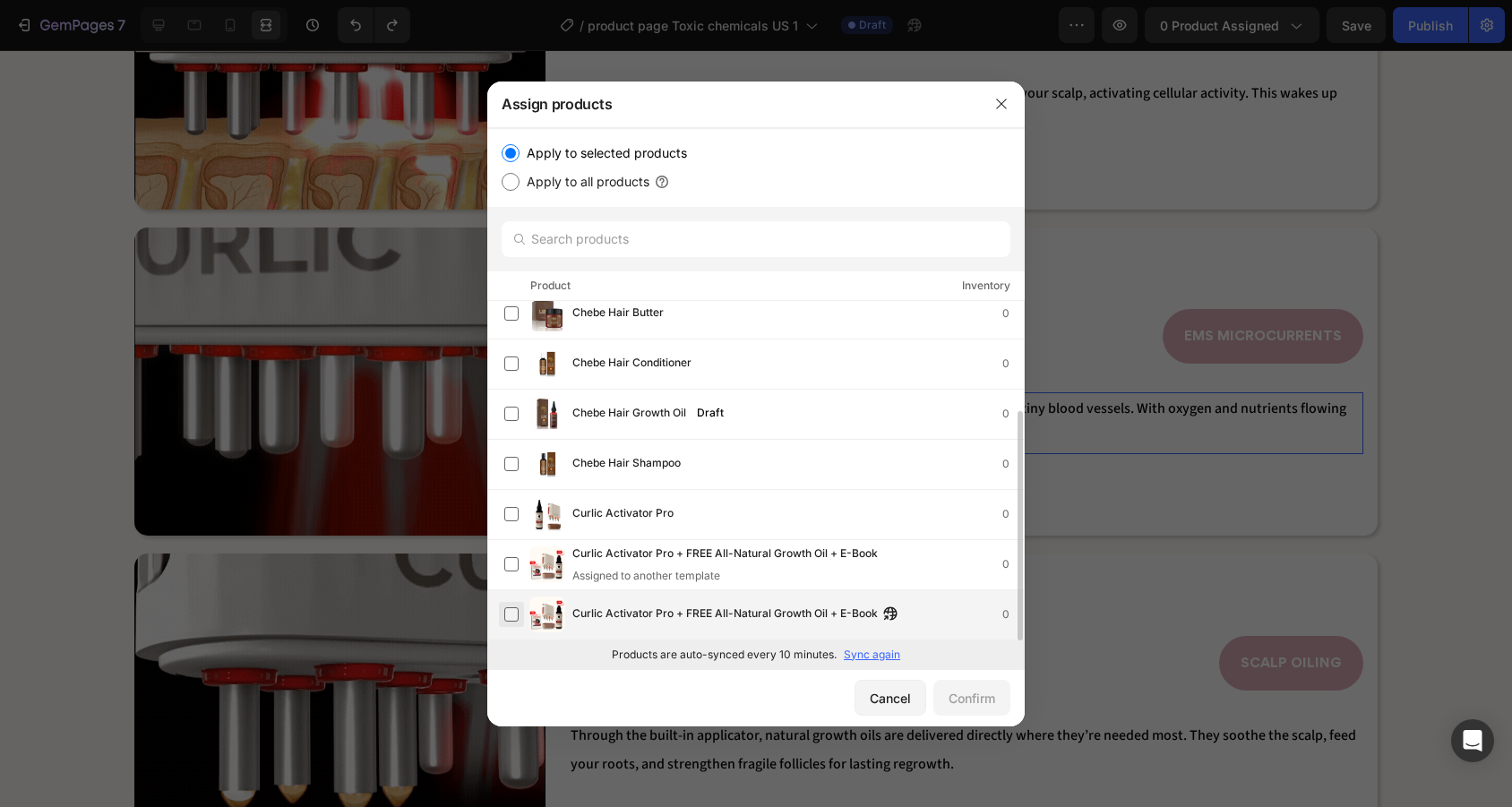
click at [515, 610] on label at bounding box center [512, 614] width 15 height 15
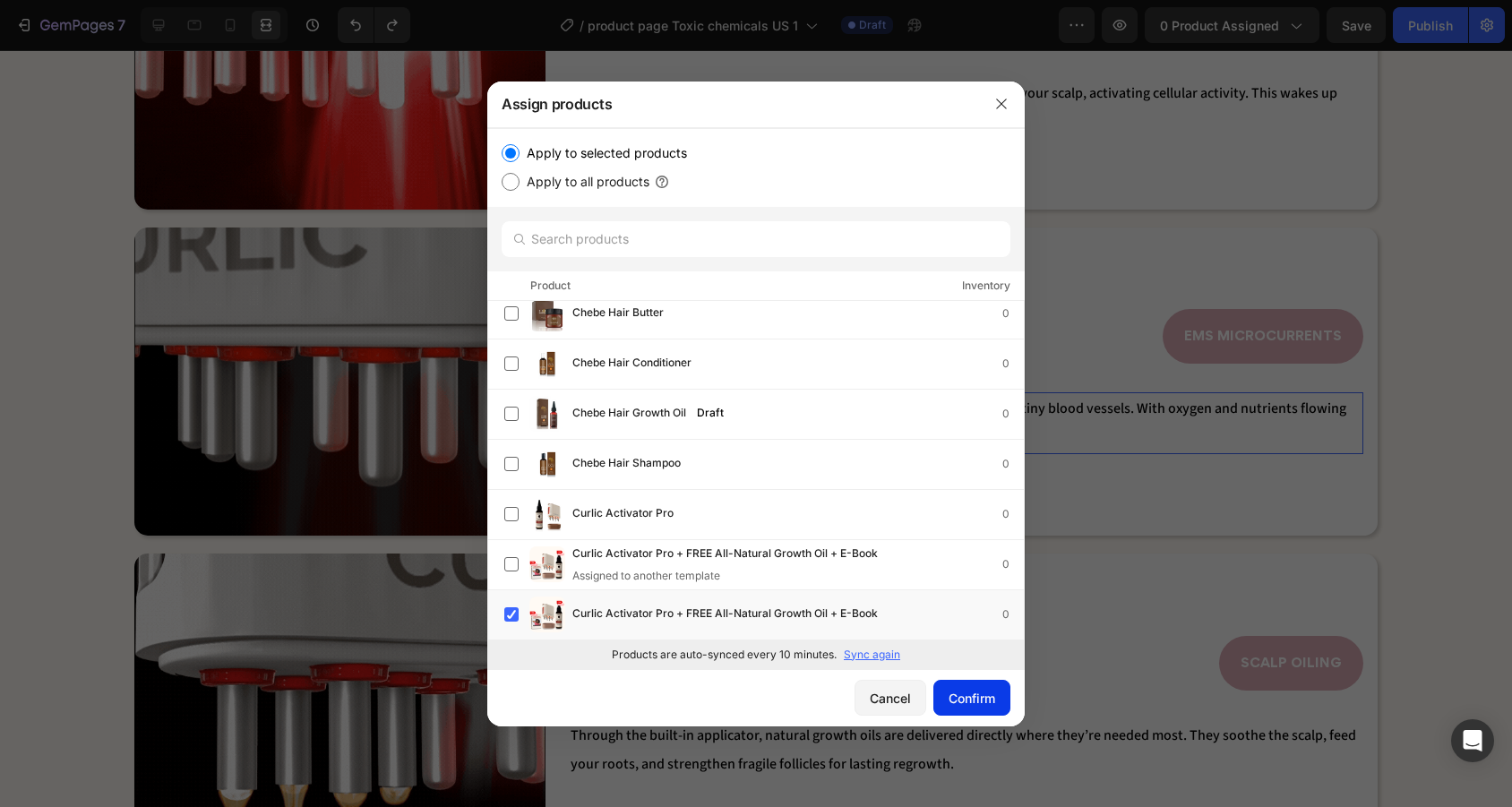
click at [970, 696] on div "Confirm" at bounding box center [972, 697] width 47 height 19
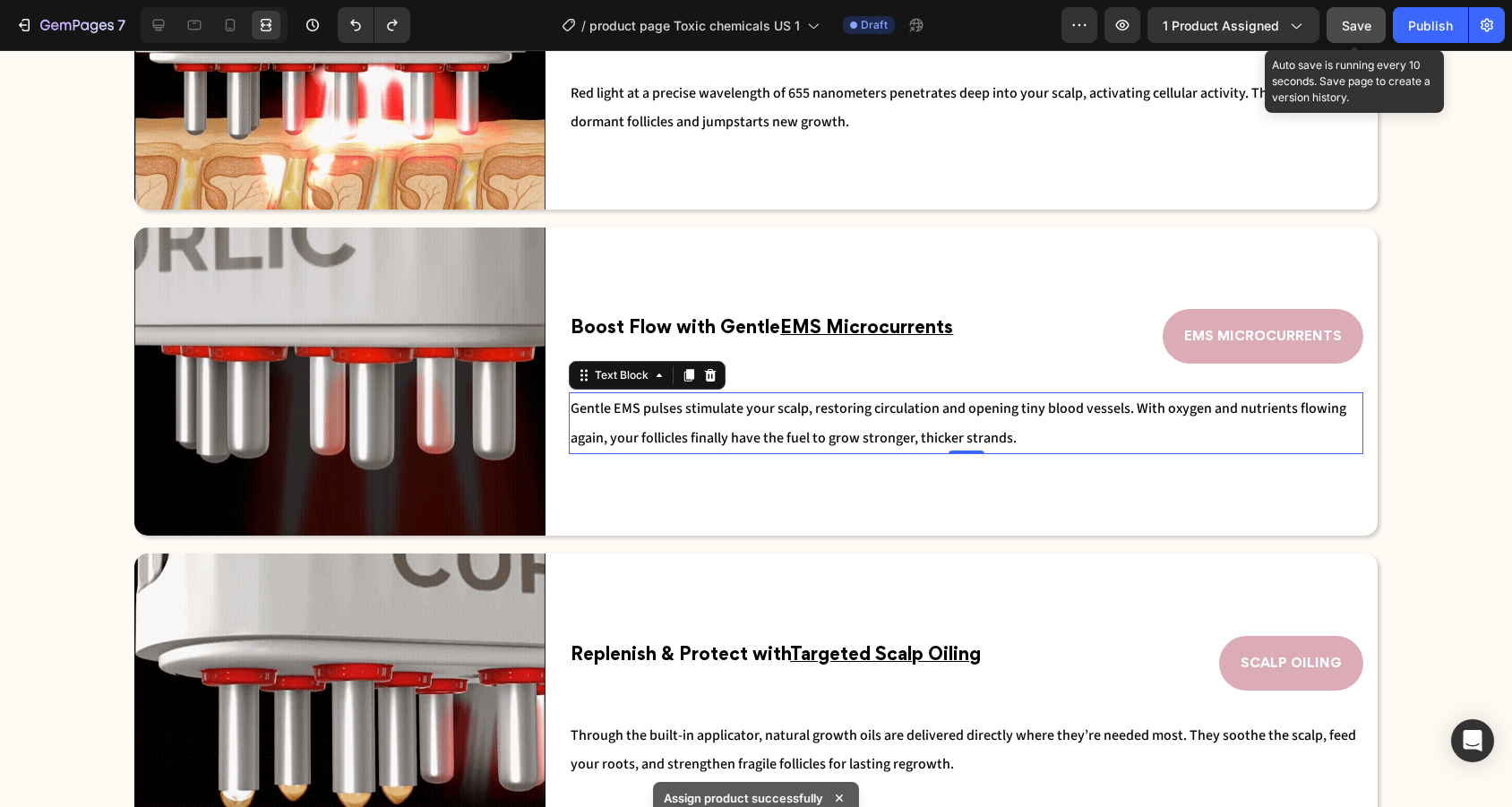
click at [1354, 30] on span "Save" at bounding box center [1356, 25] width 29 height 16
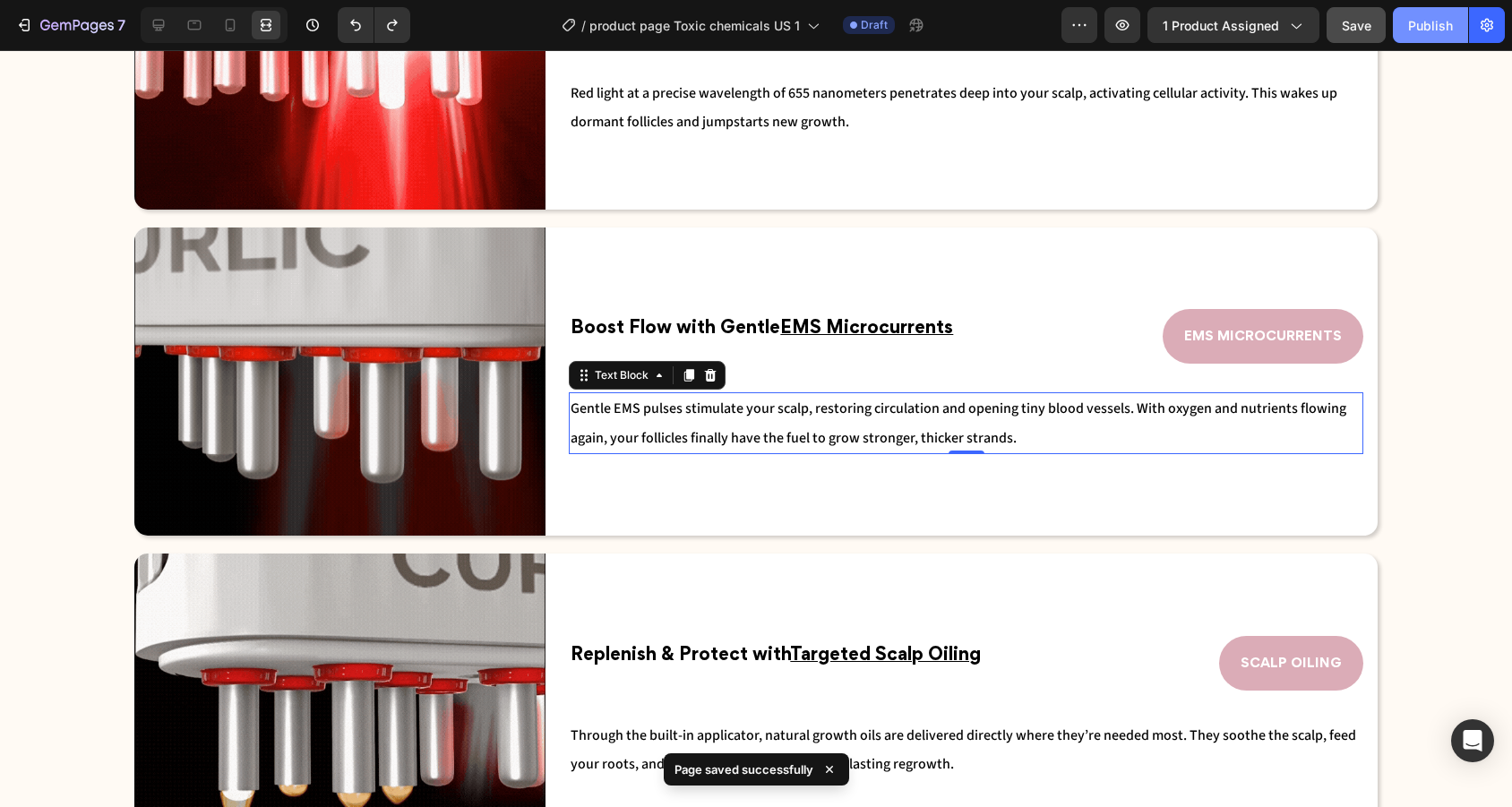
click at [1423, 30] on div "Publish" at bounding box center [1431, 24] width 45 height 19
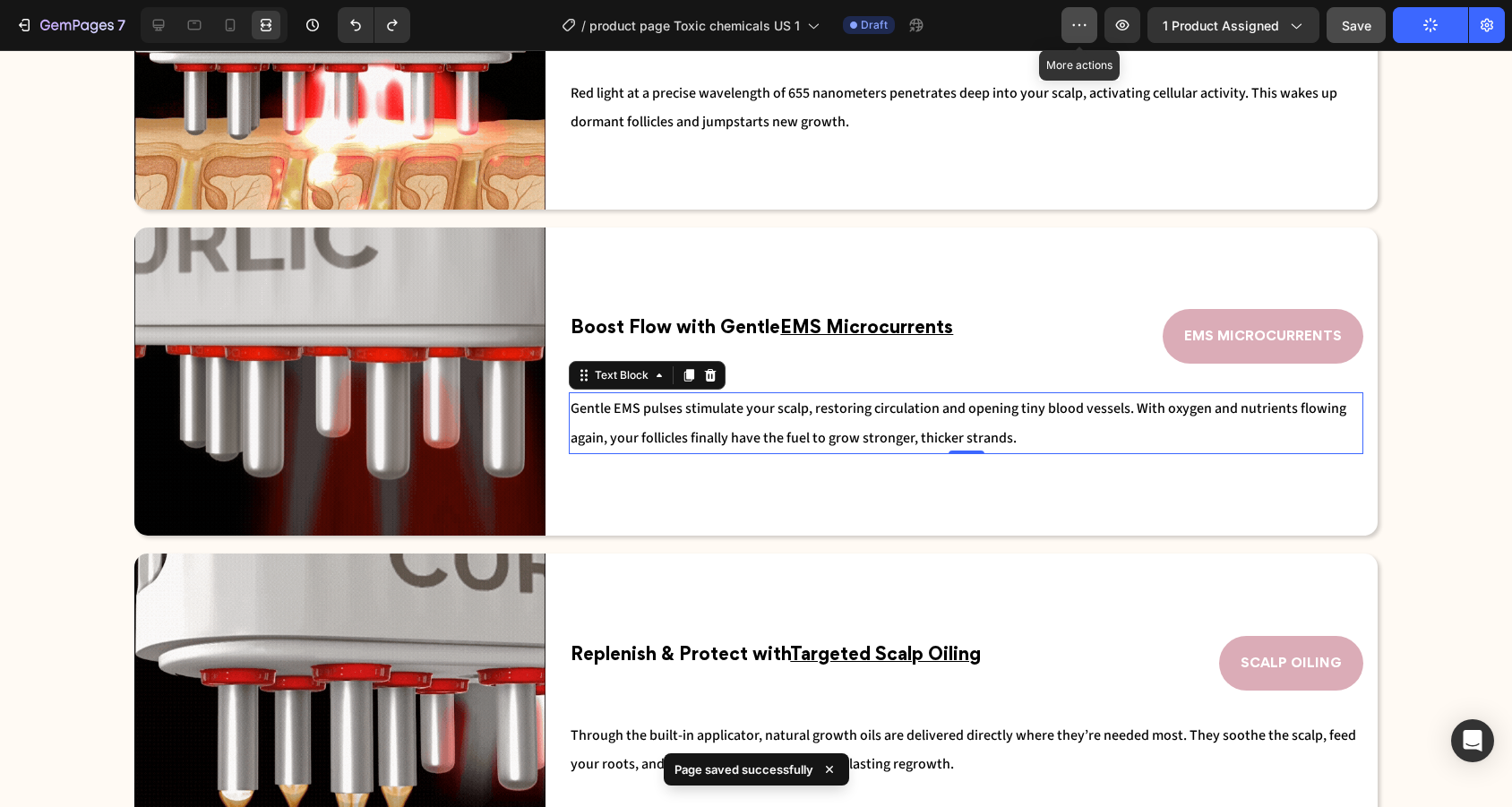
click at [1078, 27] on icon "button" at bounding box center [1079, 24] width 18 height 18
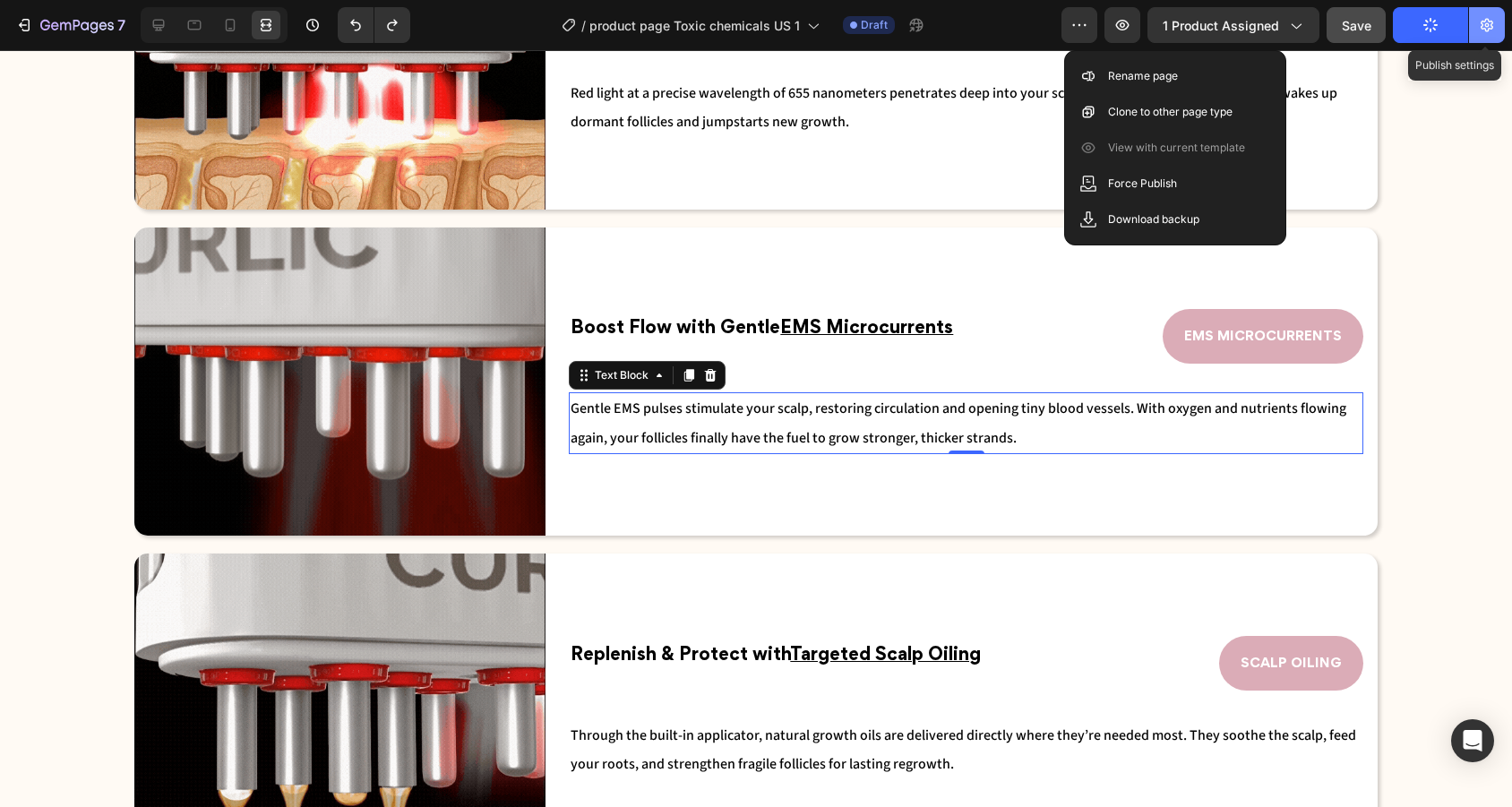
click at [1494, 25] on icon "button" at bounding box center [1487, 24] width 18 height 18
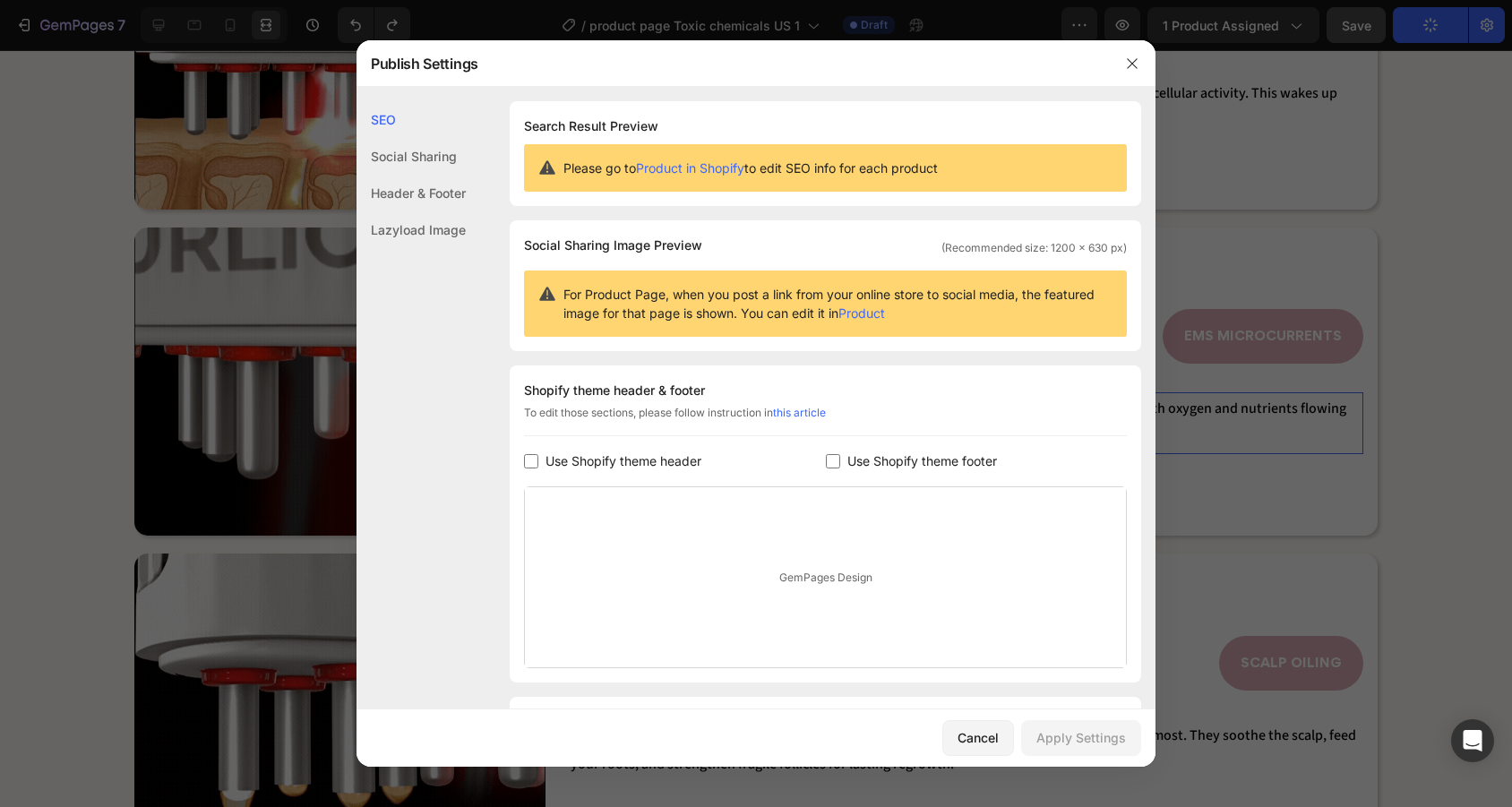
click at [399, 174] on div "Social Sharing" at bounding box center [412, 192] width 110 height 36
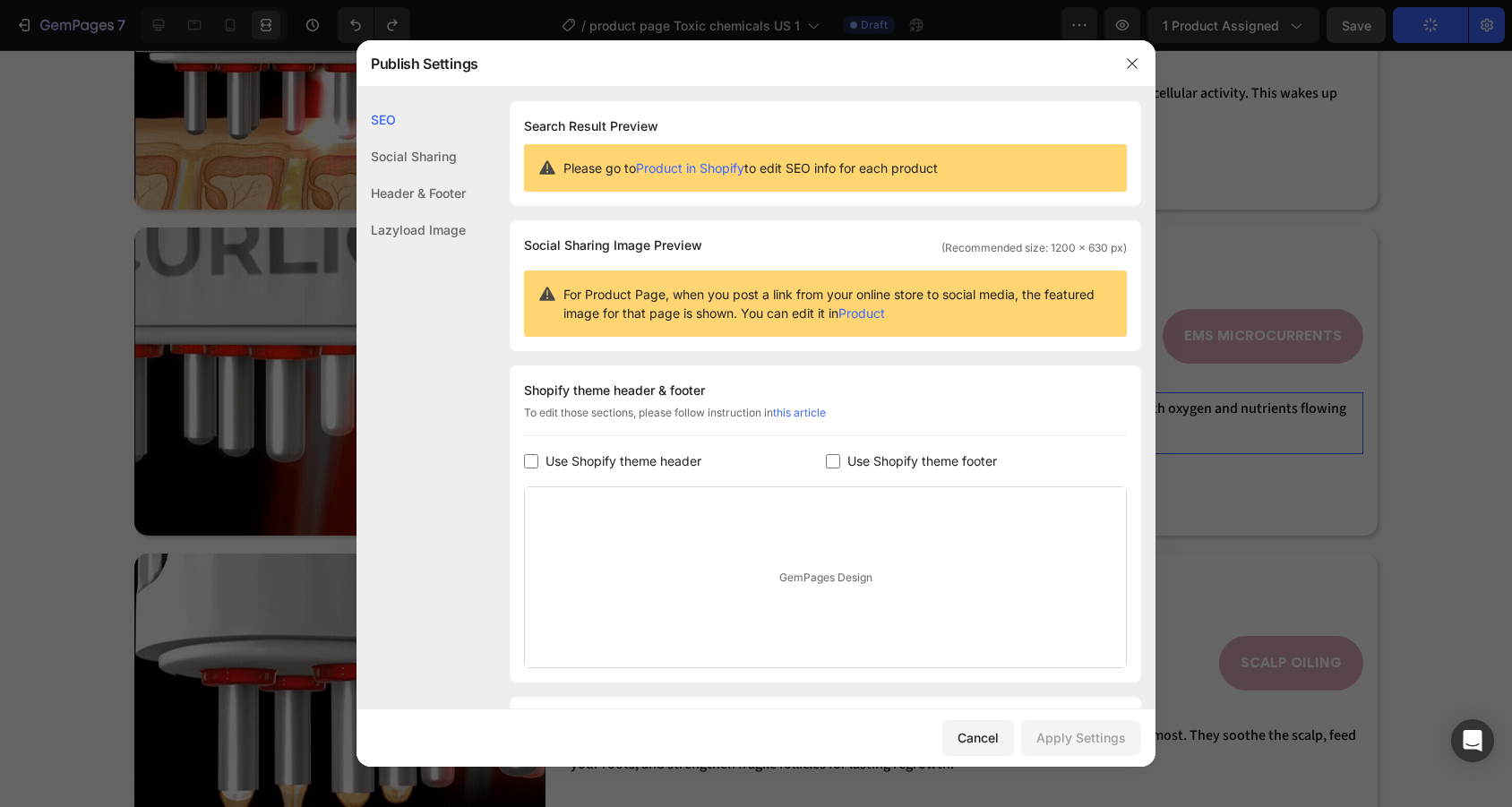
scroll to position [106, 0]
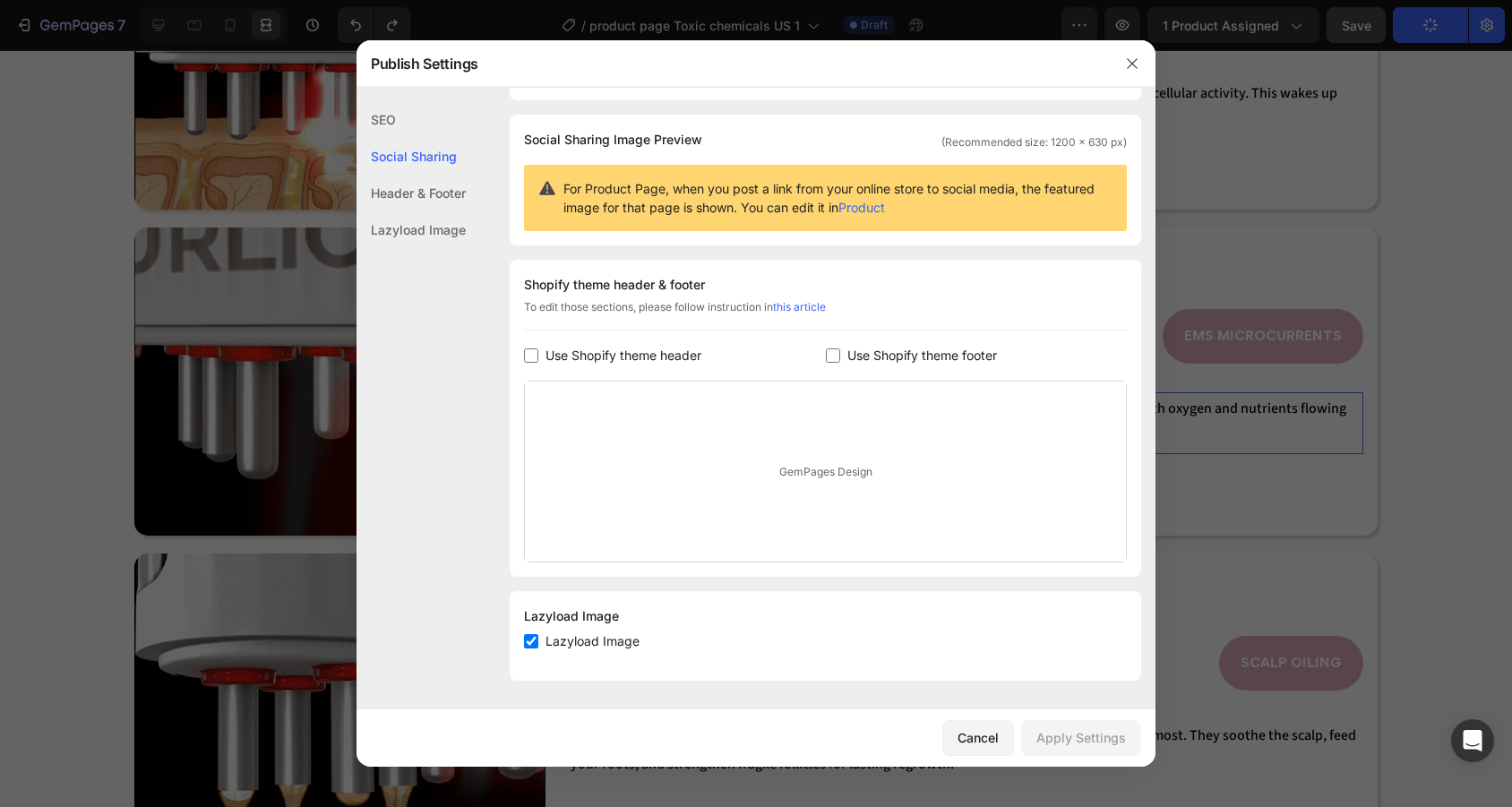
click at [403, 212] on div "Header & Footer" at bounding box center [412, 229] width 110 height 36
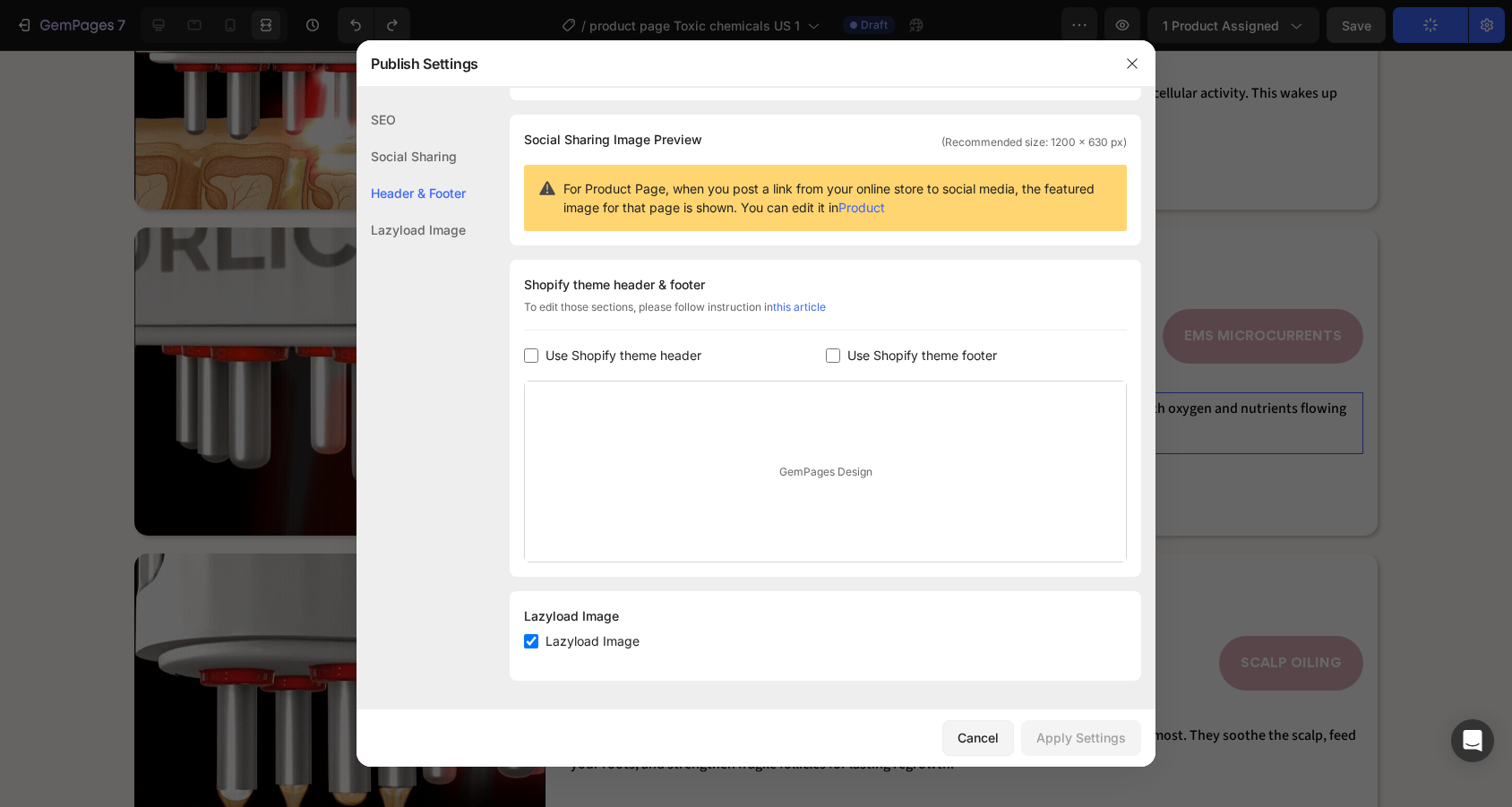
click at [400, 234] on div "Lazyload Image" at bounding box center [412, 229] width 110 height 36
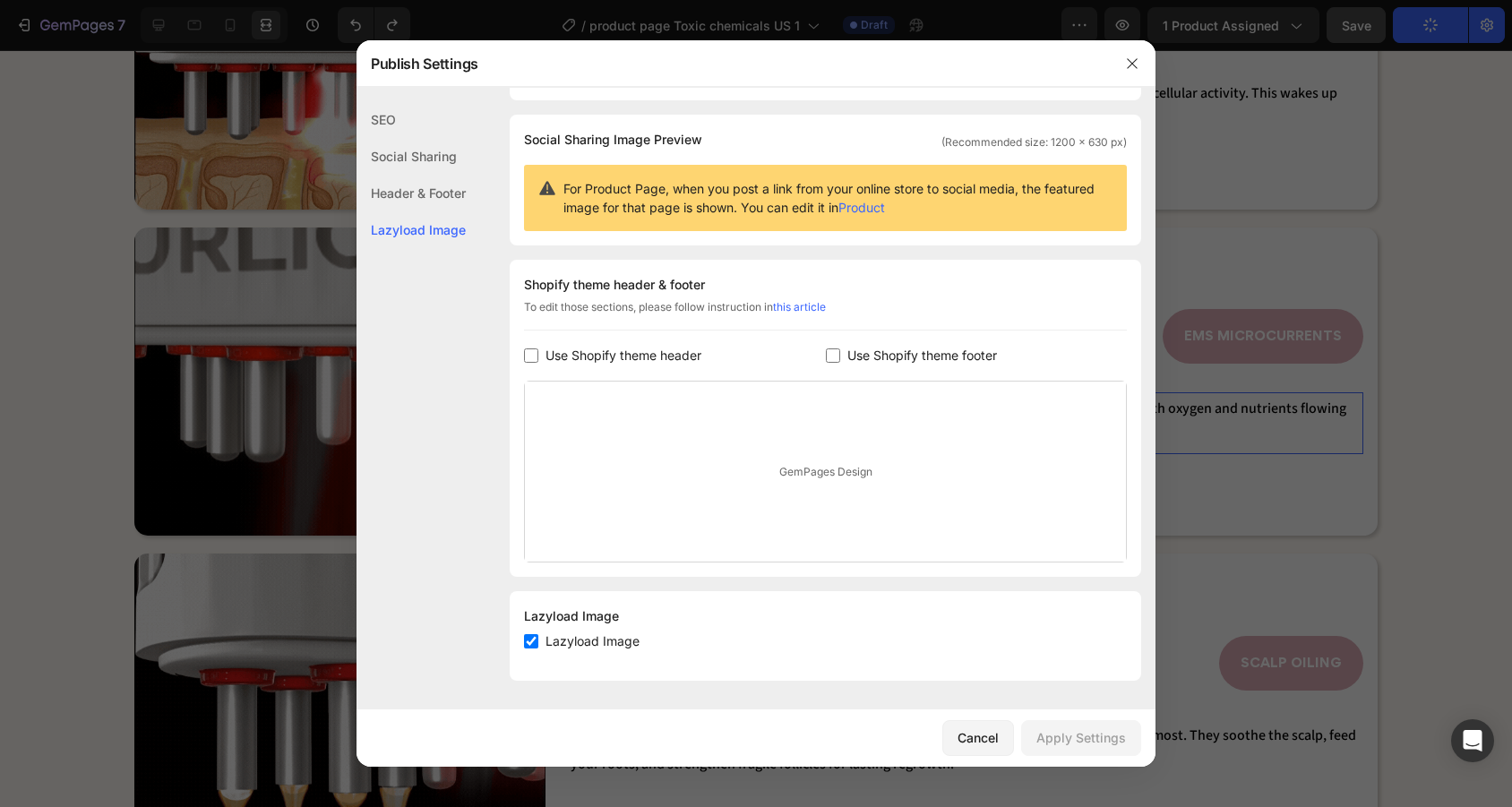
click at [424, 212] on div "Header & Footer" at bounding box center [412, 229] width 110 height 36
click at [424, 174] on div "Social Sharing" at bounding box center [412, 192] width 110 height 36
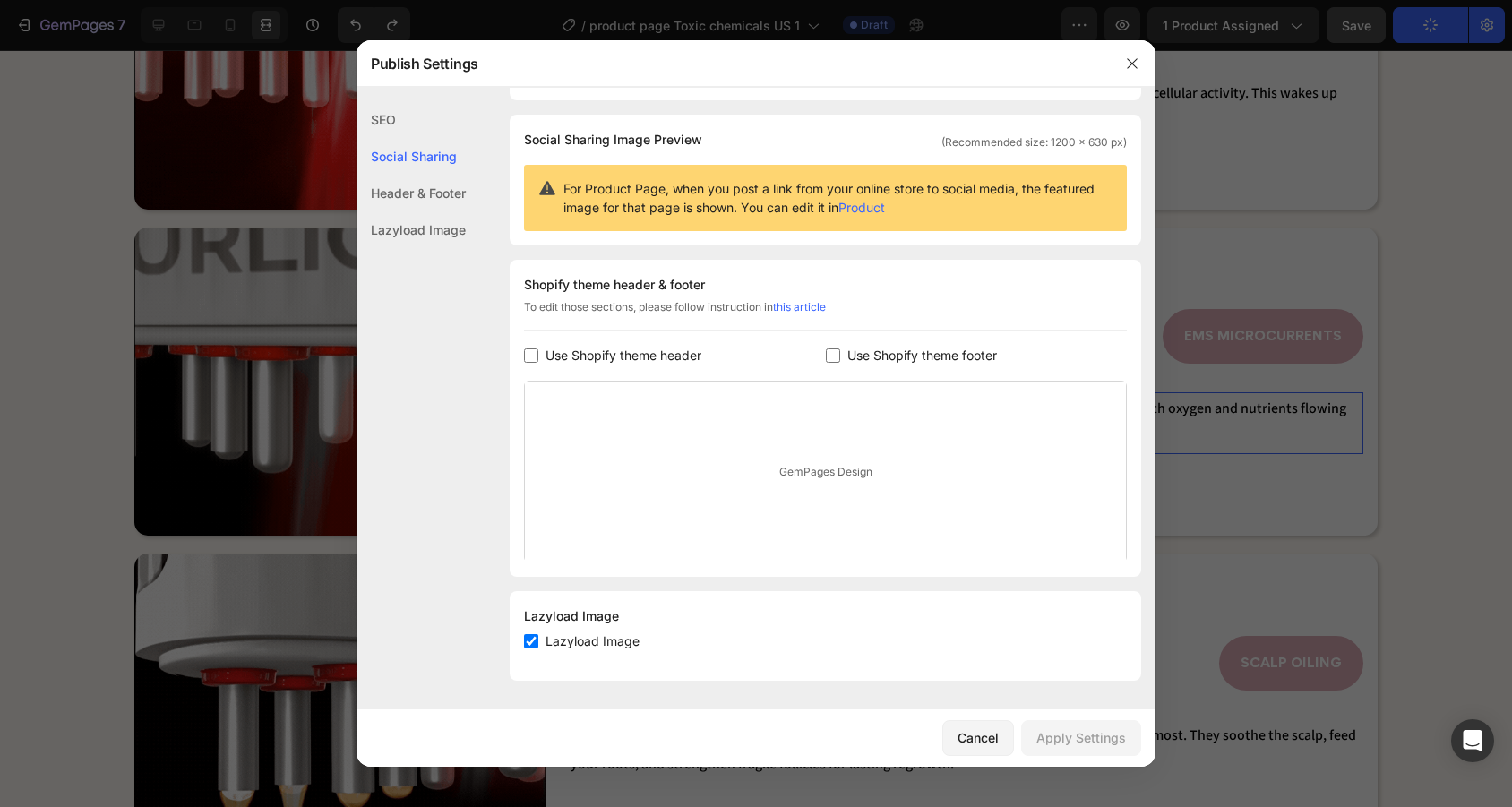
click at [421, 138] on div "SEO" at bounding box center [412, 156] width 110 height 36
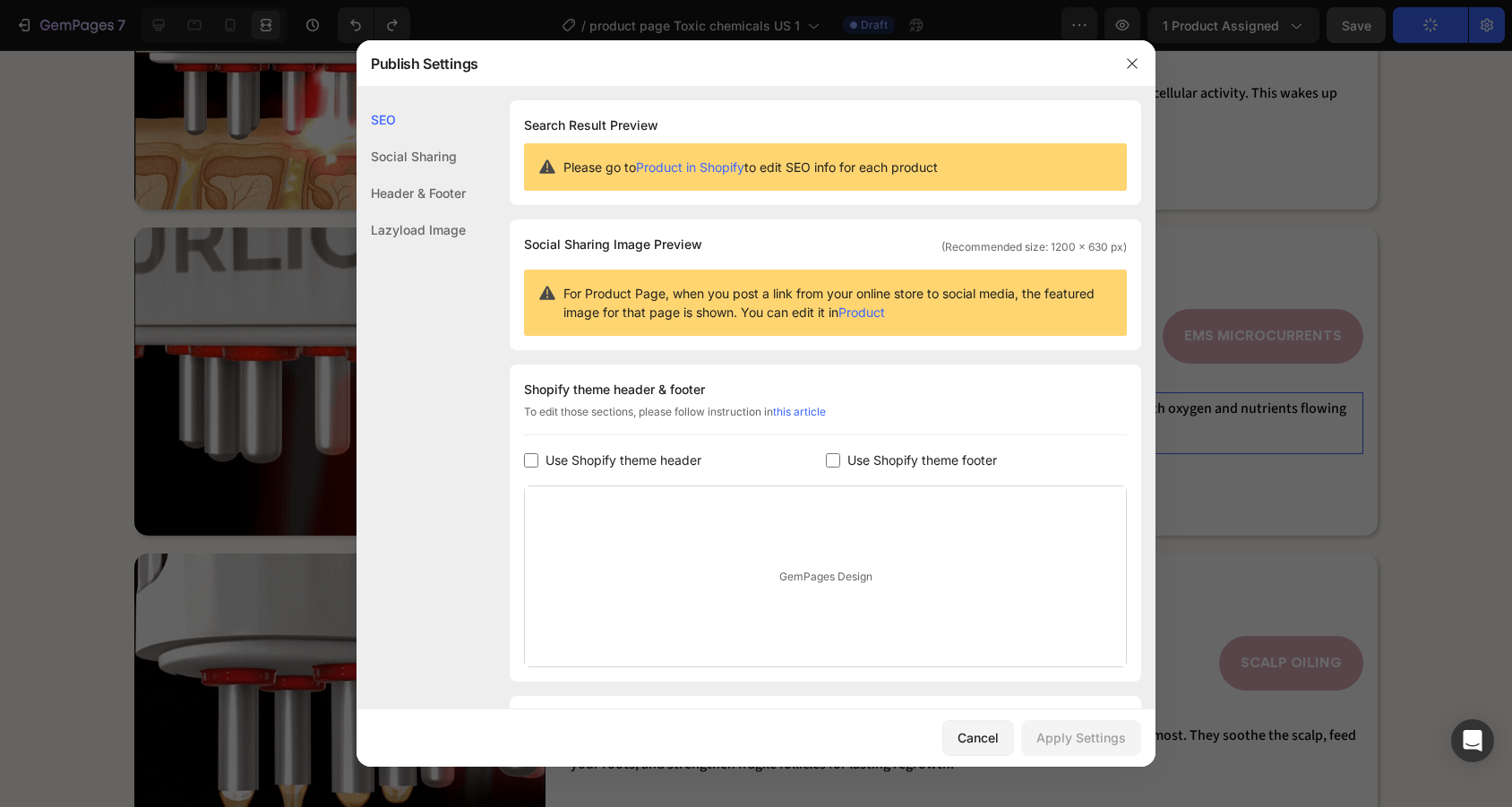
scroll to position [0, 0]
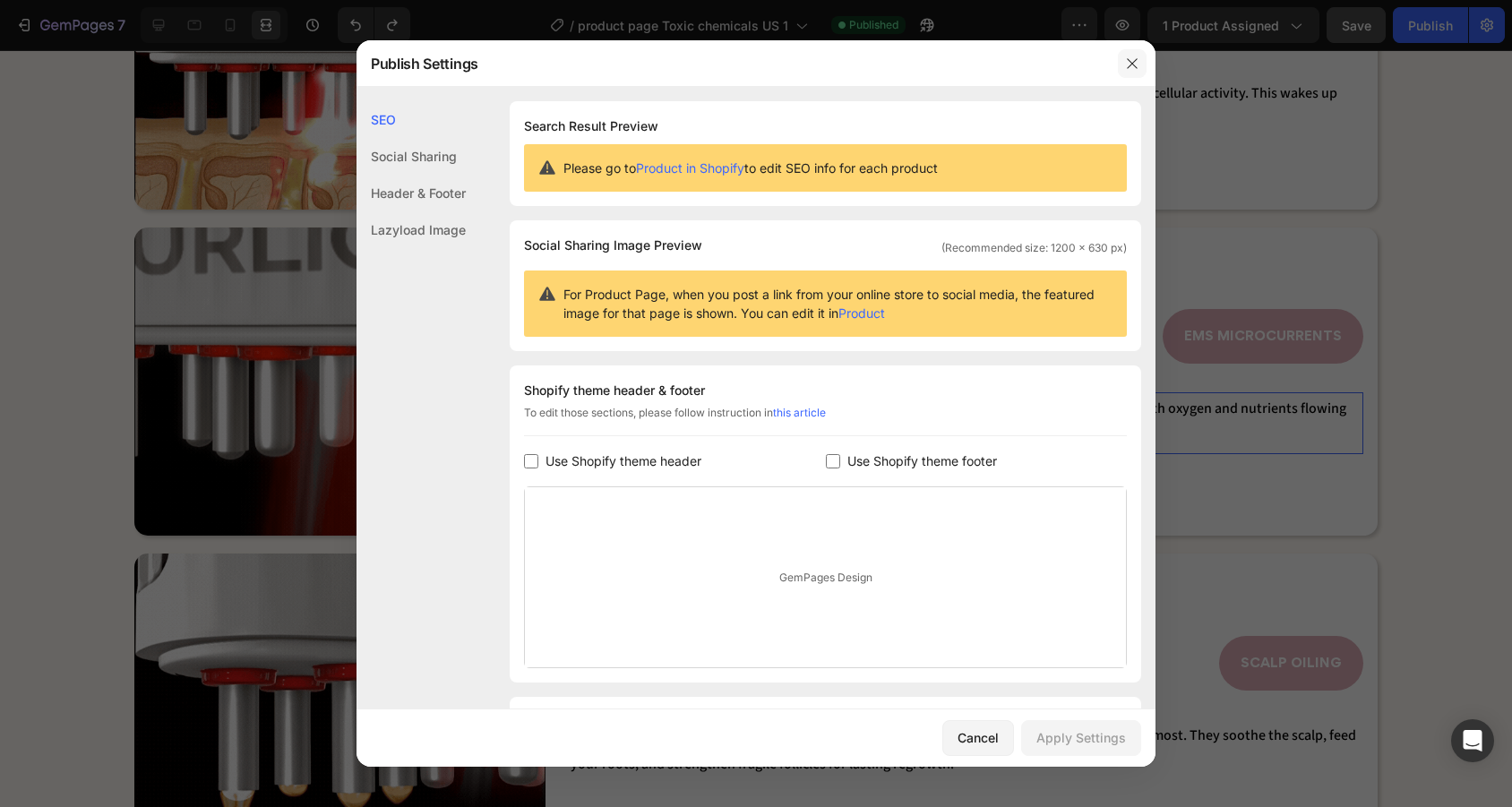
click at [1130, 68] on icon "button" at bounding box center [1132, 64] width 15 height 15
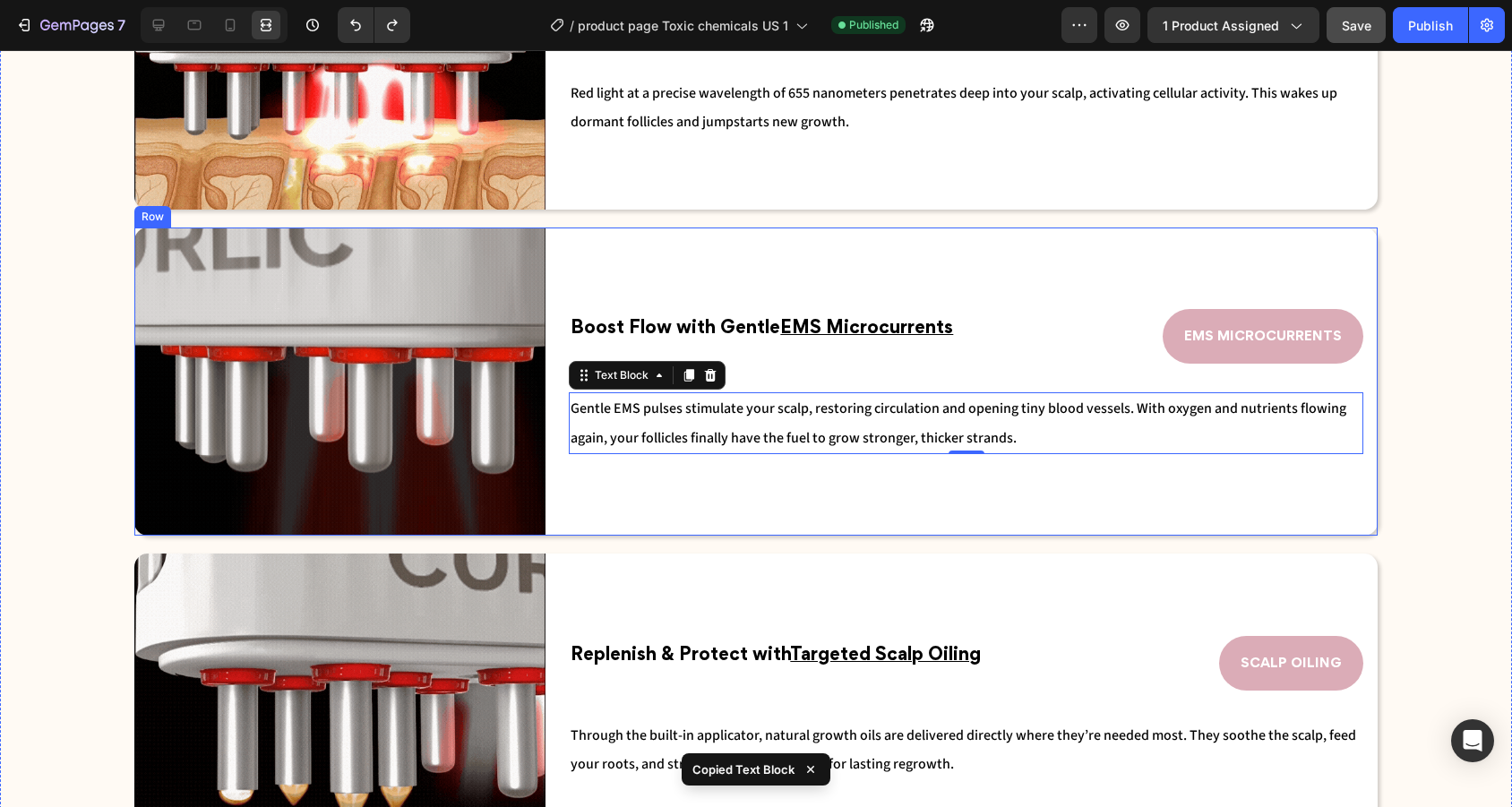
scroll to position [2815, 0]
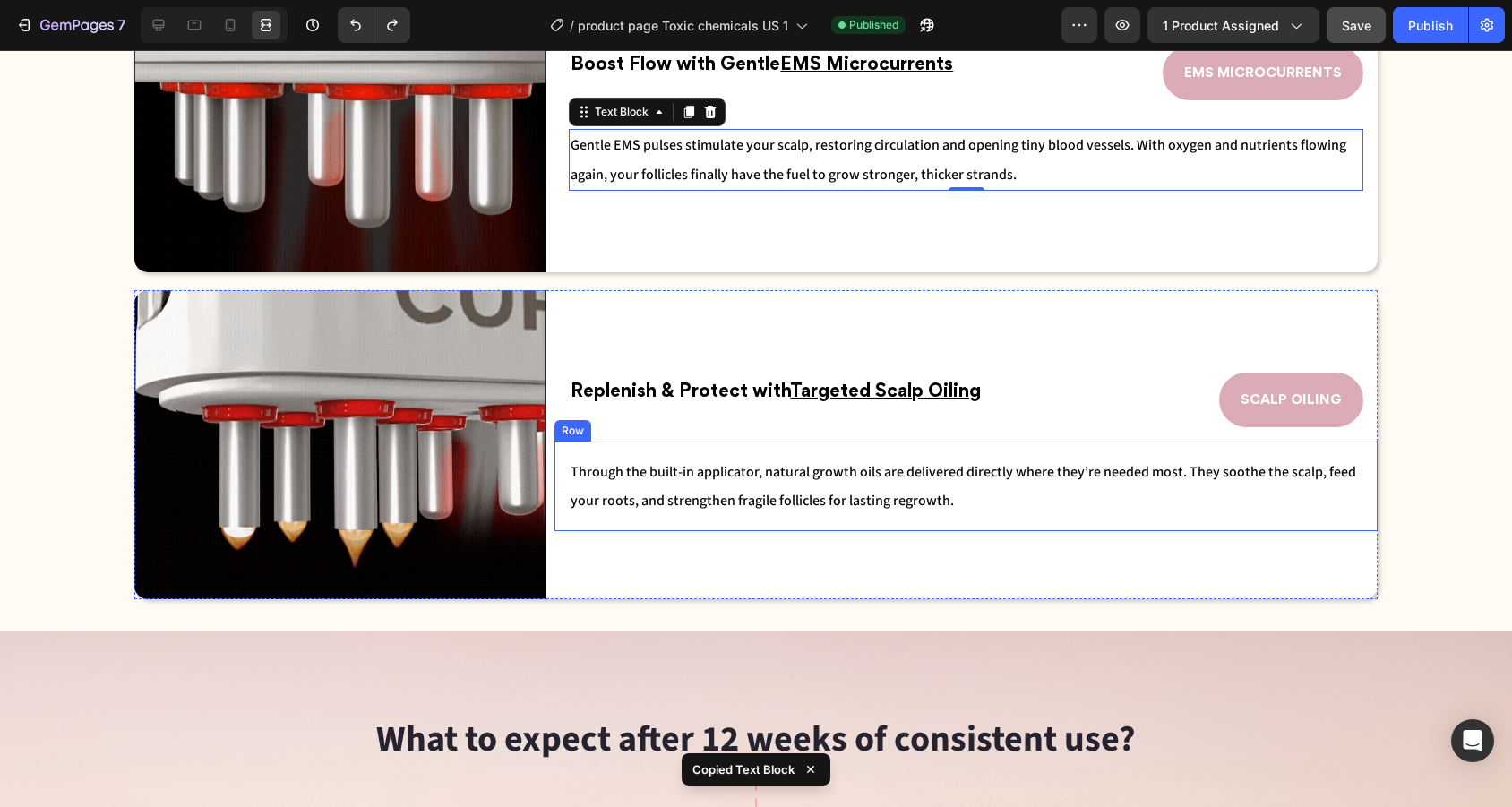
click at [935, 518] on div "Through the built-in applicator, natural growth oils are delivered directly whe…" at bounding box center [966, 487] width 823 height 90
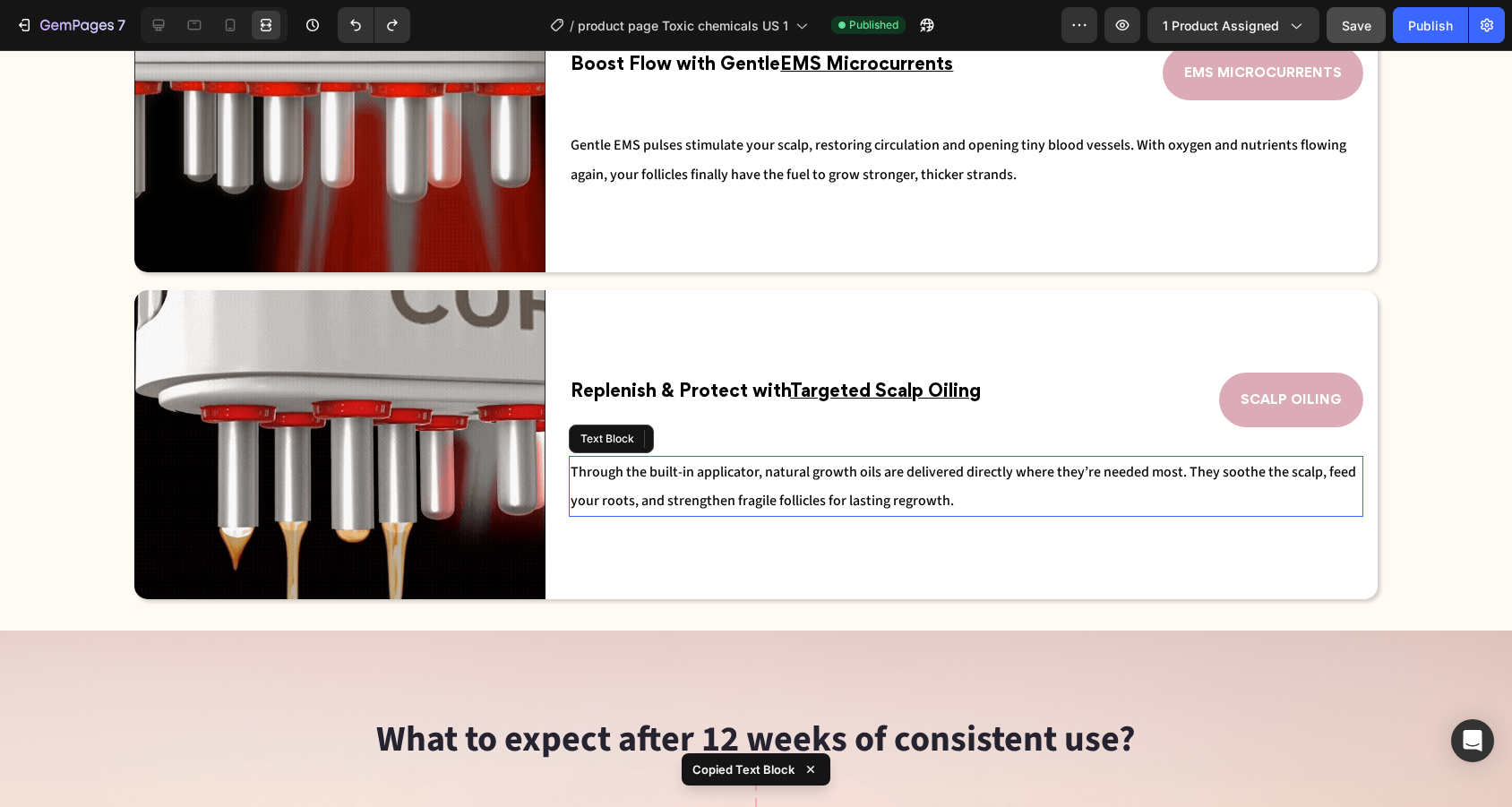
click at [953, 498] on p "Through the built-in applicator, natural growth oils are delivered directly whe…" at bounding box center [965, 486] width 791 height 58
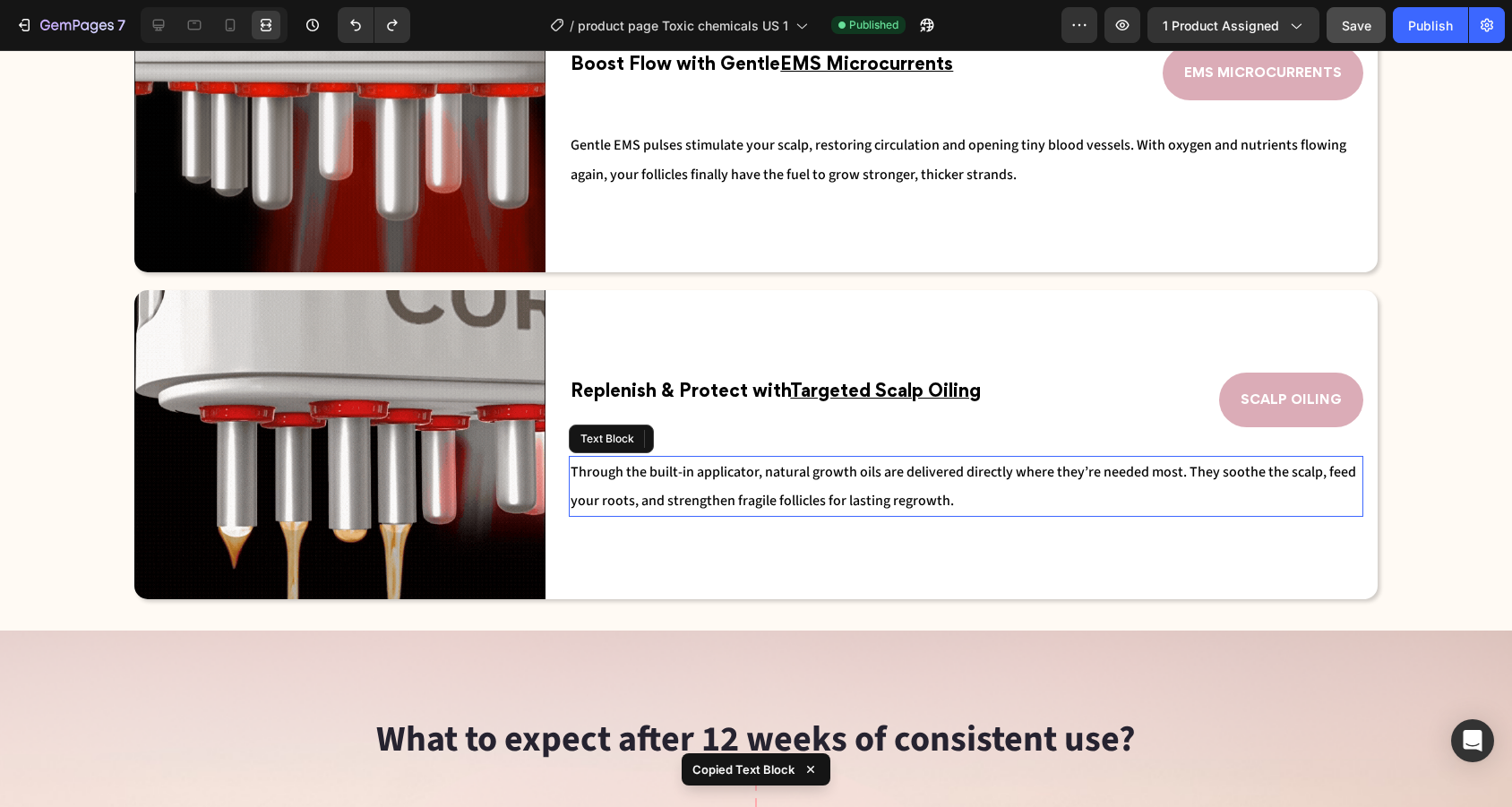
click at [953, 498] on p "Through the built-in applicator, natural growth oils are delivered directly whe…" at bounding box center [965, 486] width 791 height 58
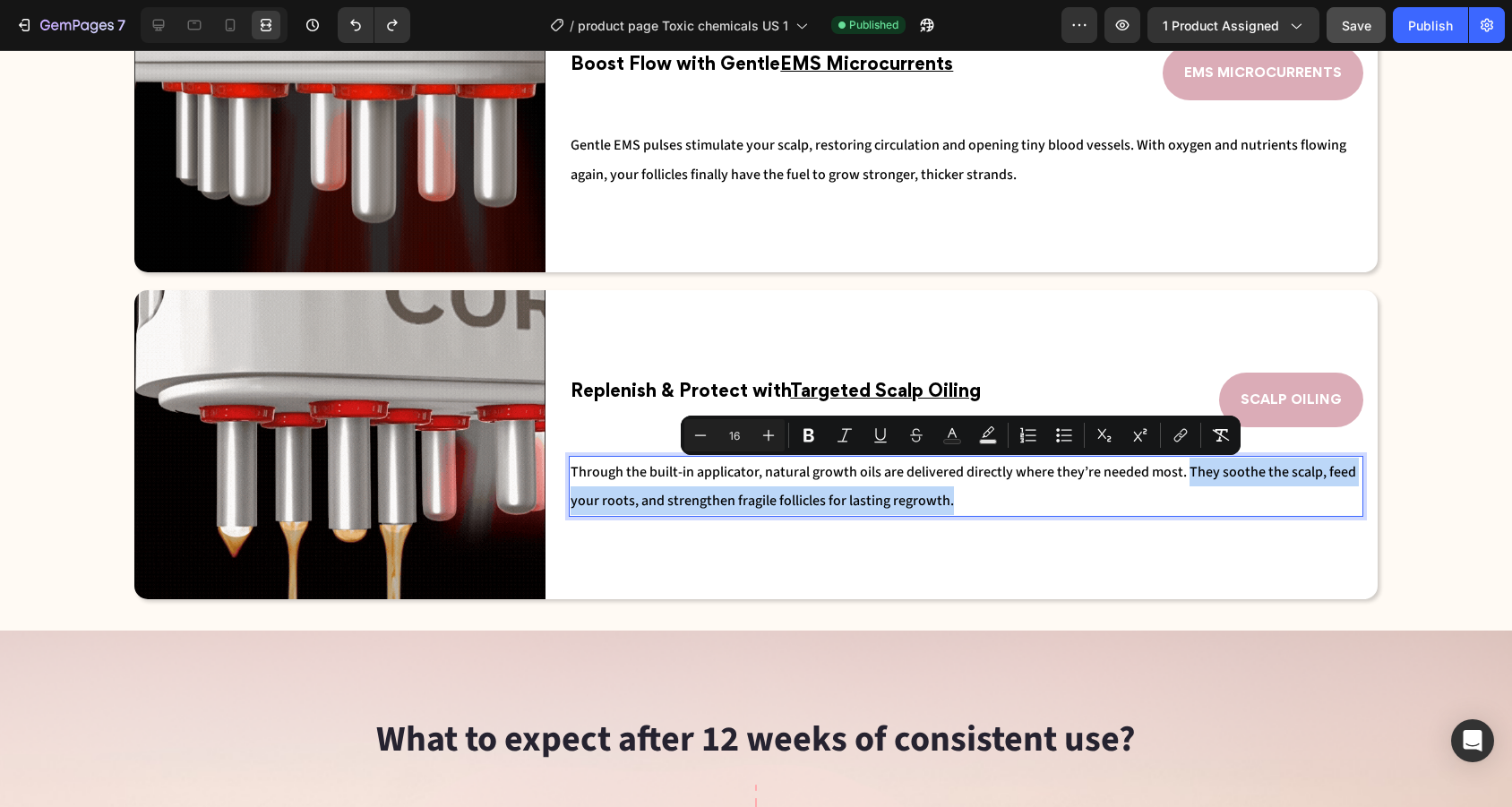
drag, startPoint x: 985, startPoint y: 499, endPoint x: 1185, endPoint y: 480, distance: 200.9
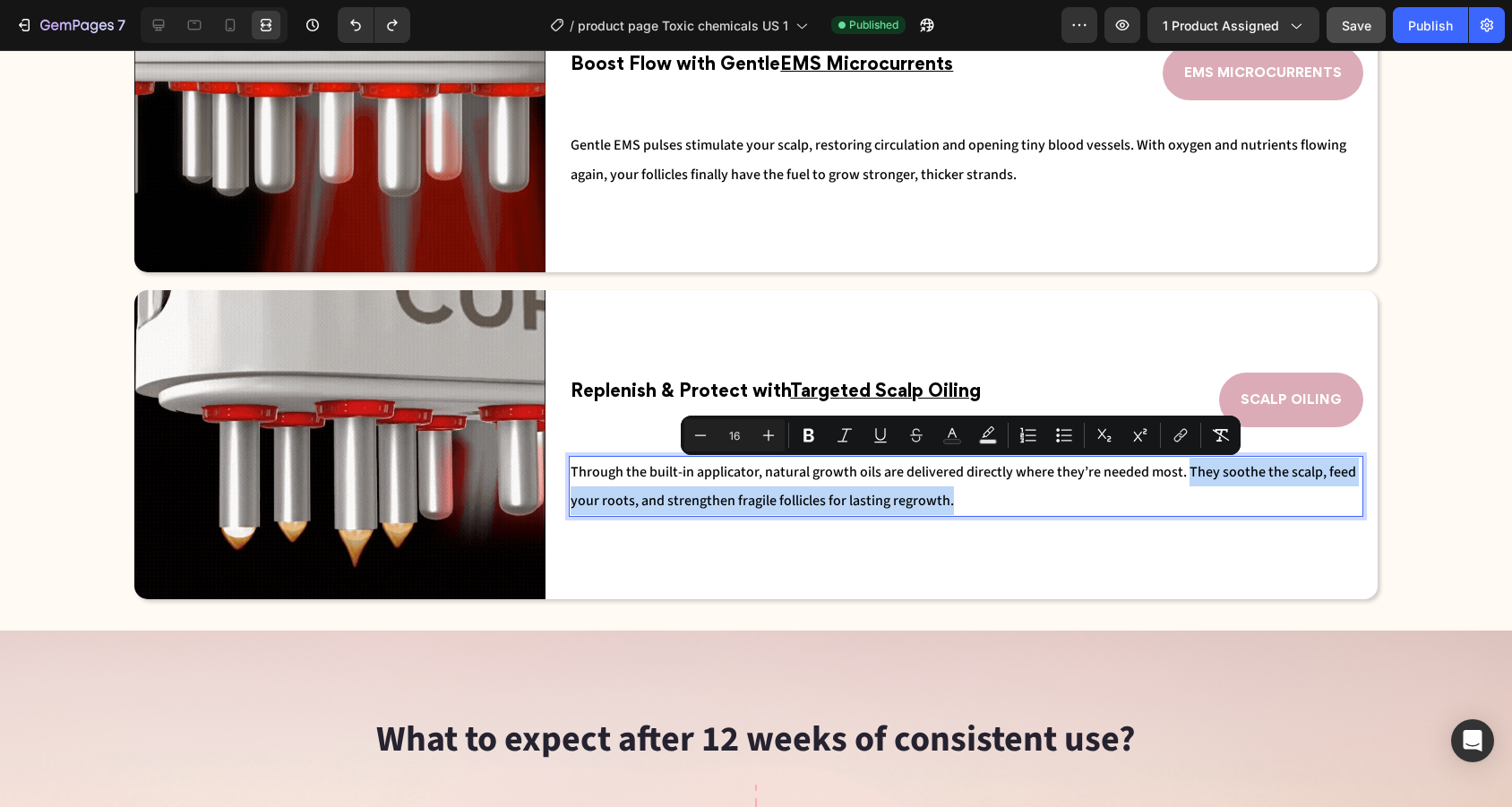
click at [1185, 481] on p "Through the built-in applicator, natural growth oils are delivered directly whe…" at bounding box center [965, 486] width 791 height 58
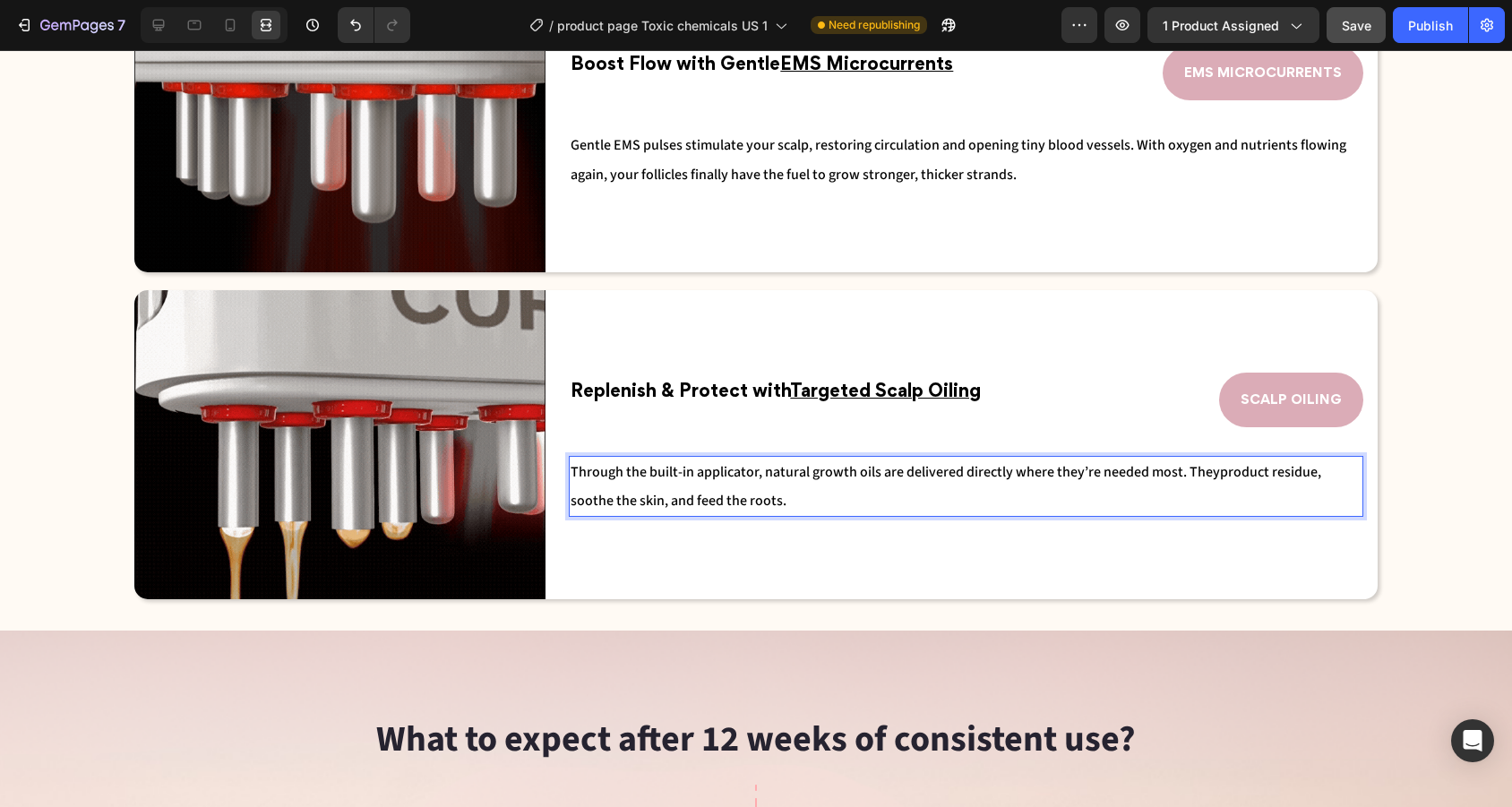
click at [1214, 471] on span "Through the built-in applicator, natural growth oils are delivered directly whe…" at bounding box center [895, 472] width 650 height 20
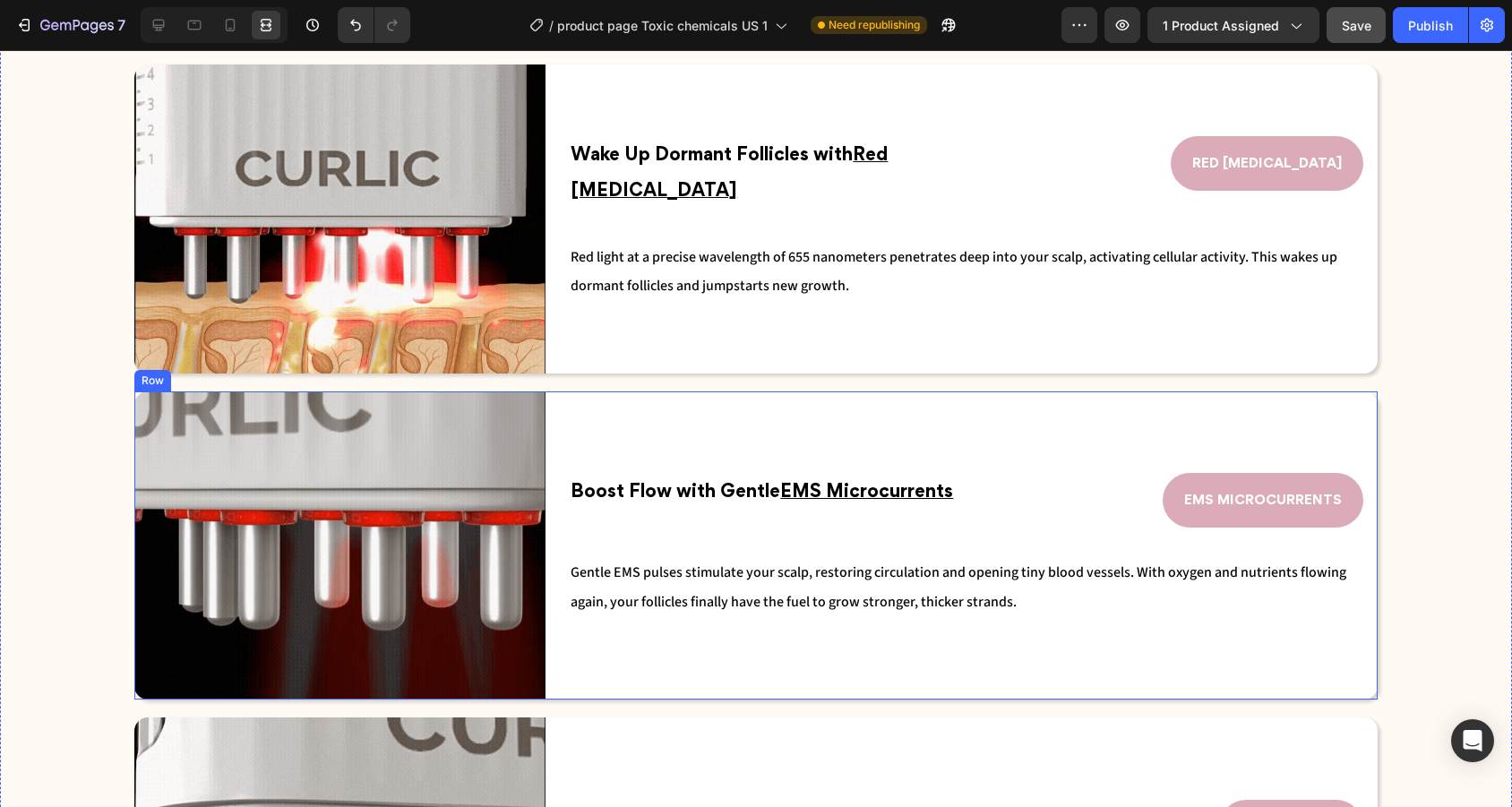
scroll to position [2376, 0]
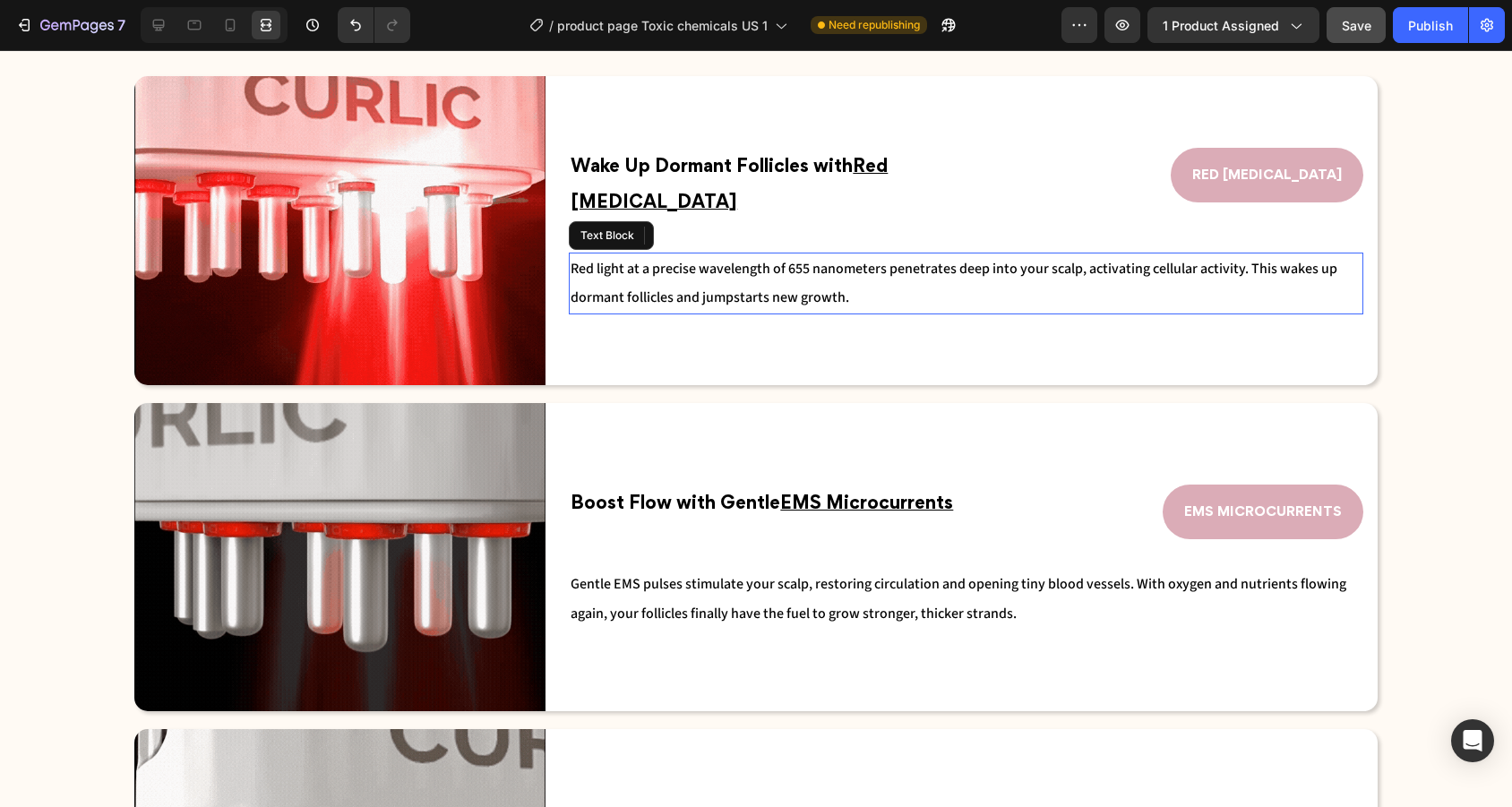
click at [891, 303] on div "Red light at a precise wavelength of 655 nanometers penetrates deep into your s…" at bounding box center [965, 283] width 795 height 62
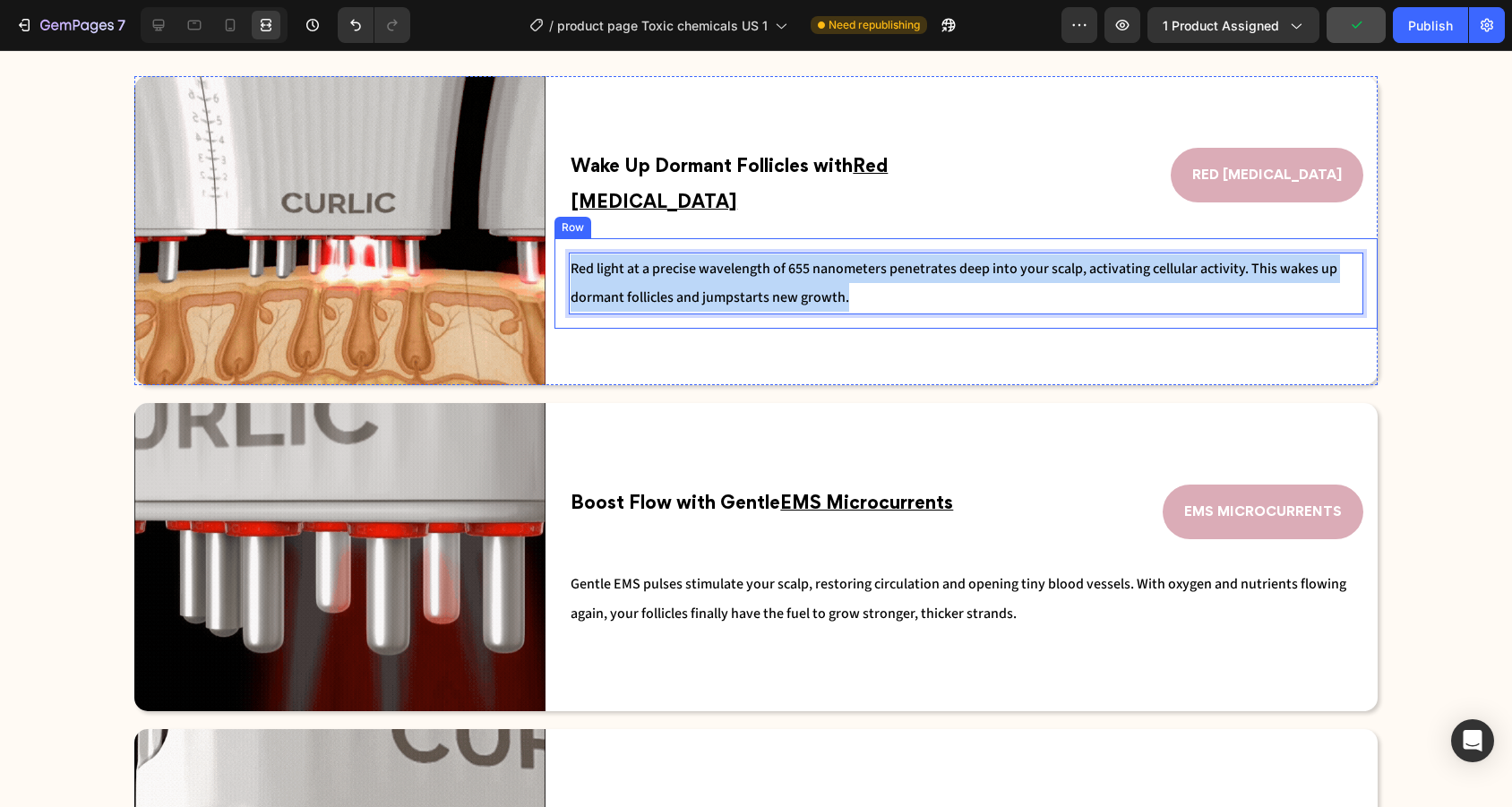
drag, startPoint x: 855, startPoint y: 284, endPoint x: 569, endPoint y: 236, distance: 290.0
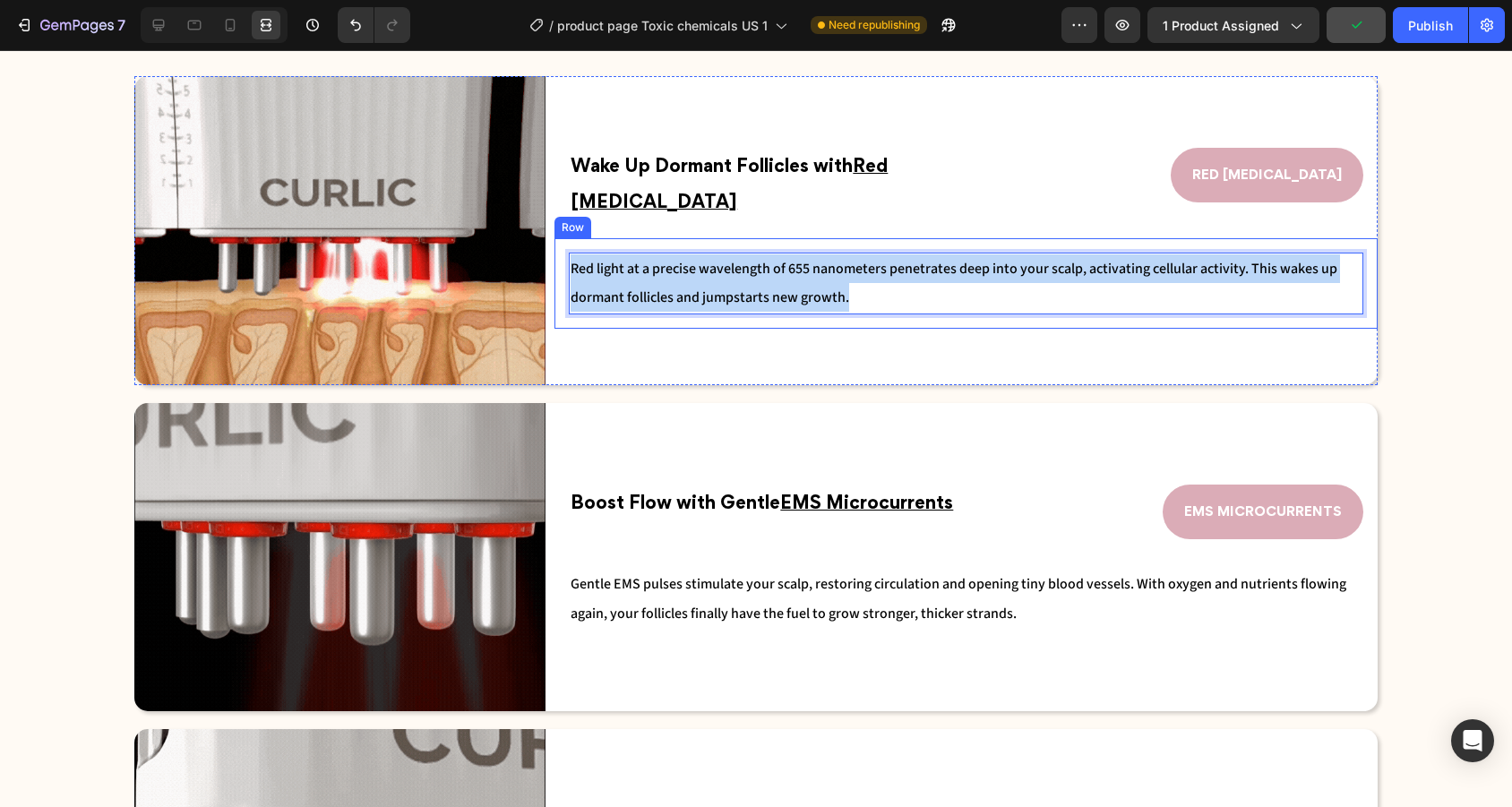
click at [569, 238] on div "Red light at a precise wavelength of 655 nanometers penetrates deep into your s…" at bounding box center [966, 283] width 823 height 90
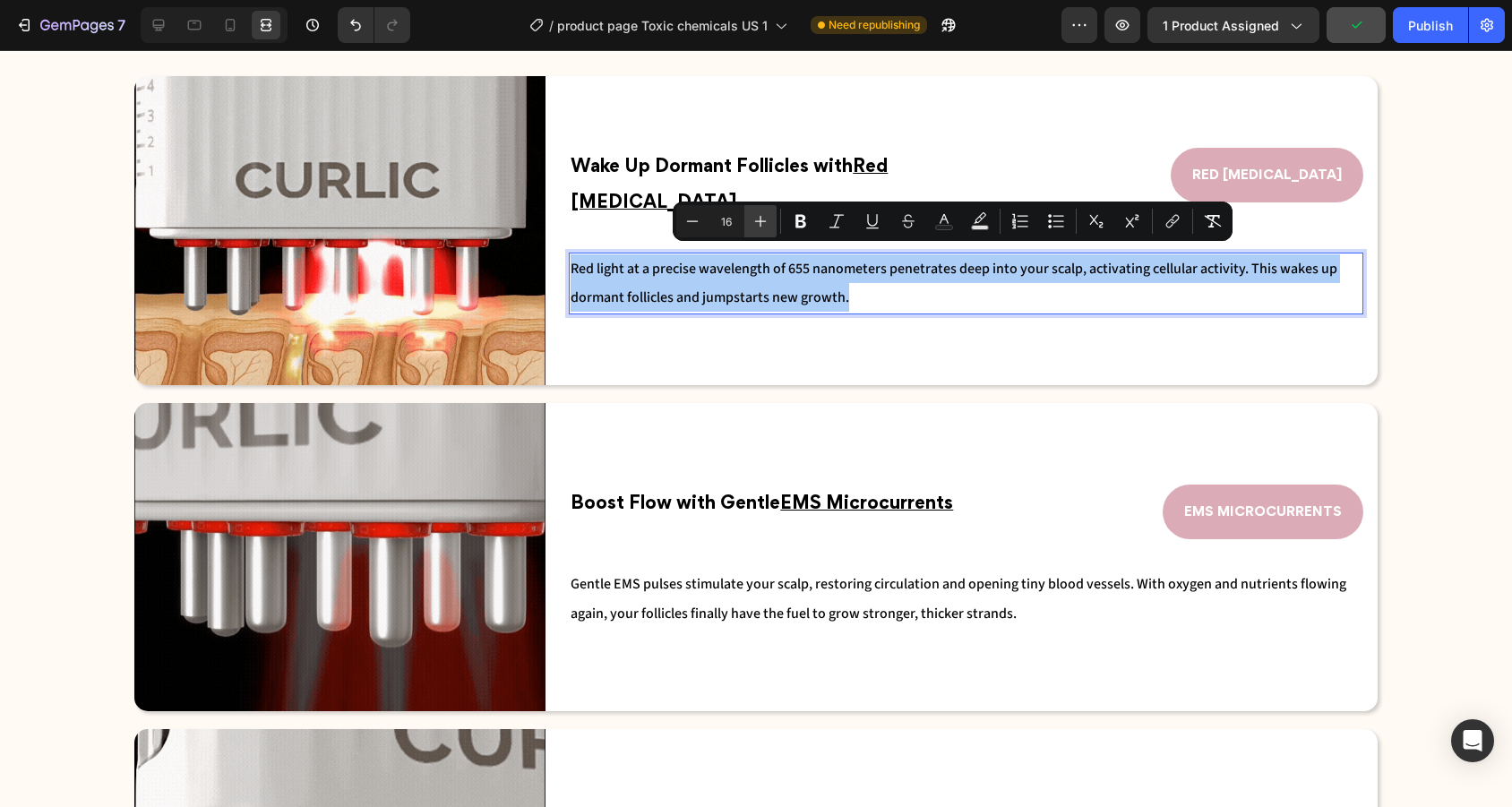
click at [762, 214] on icon "Editor contextual toolbar" at bounding box center [760, 221] width 18 height 18
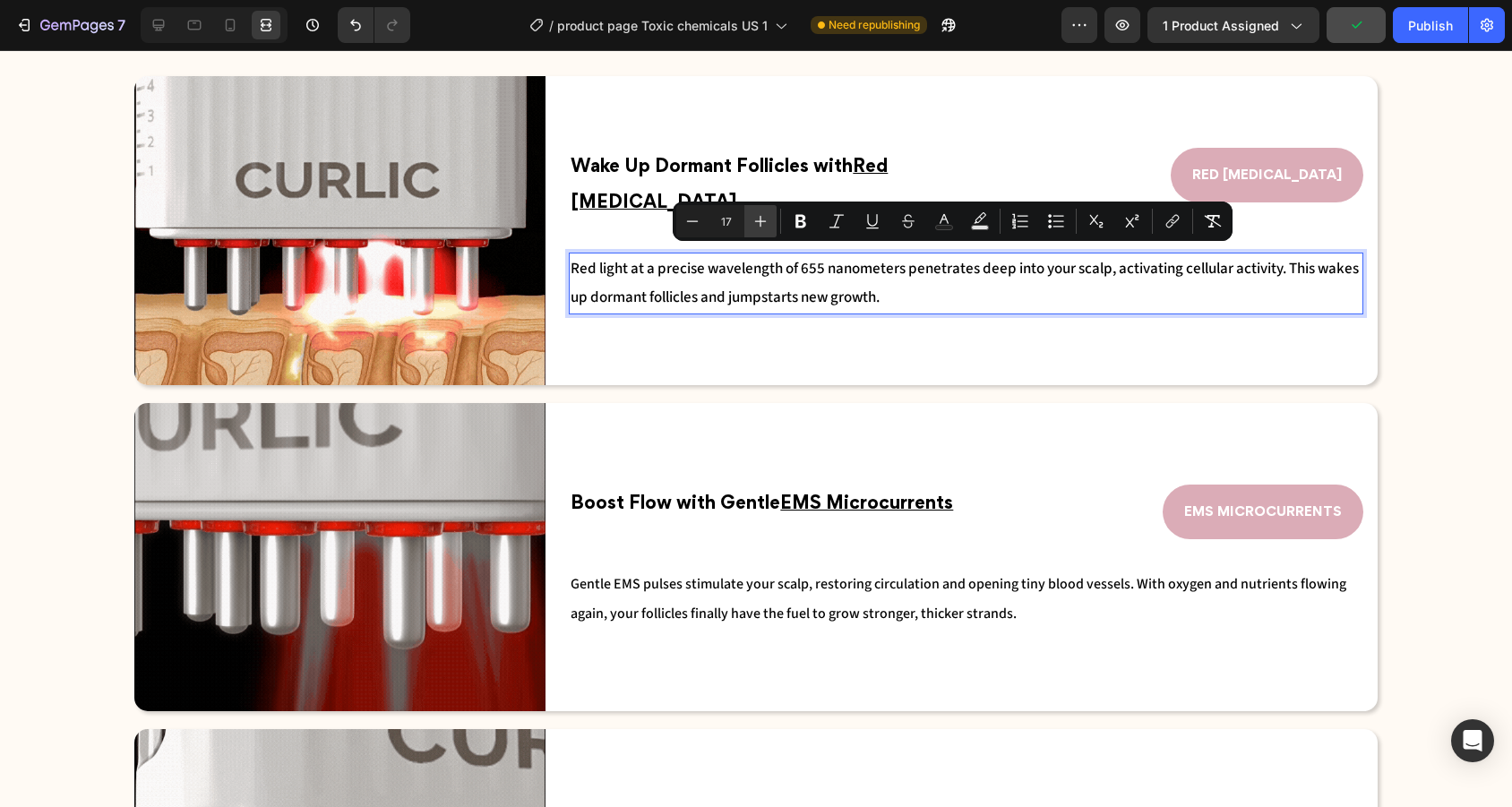
click at [762, 214] on icon "Editor contextual toolbar" at bounding box center [760, 221] width 18 height 18
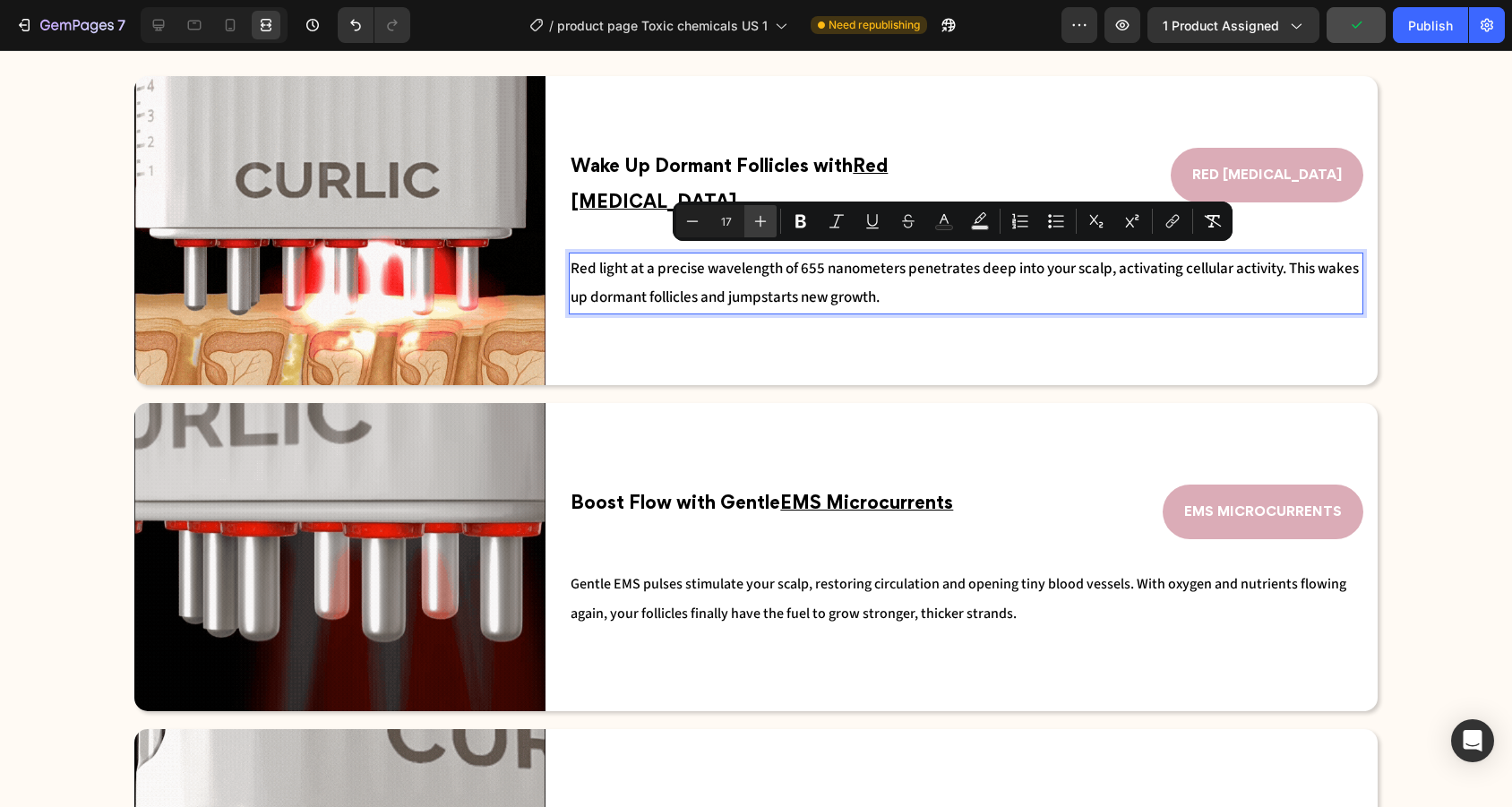
type input "18"
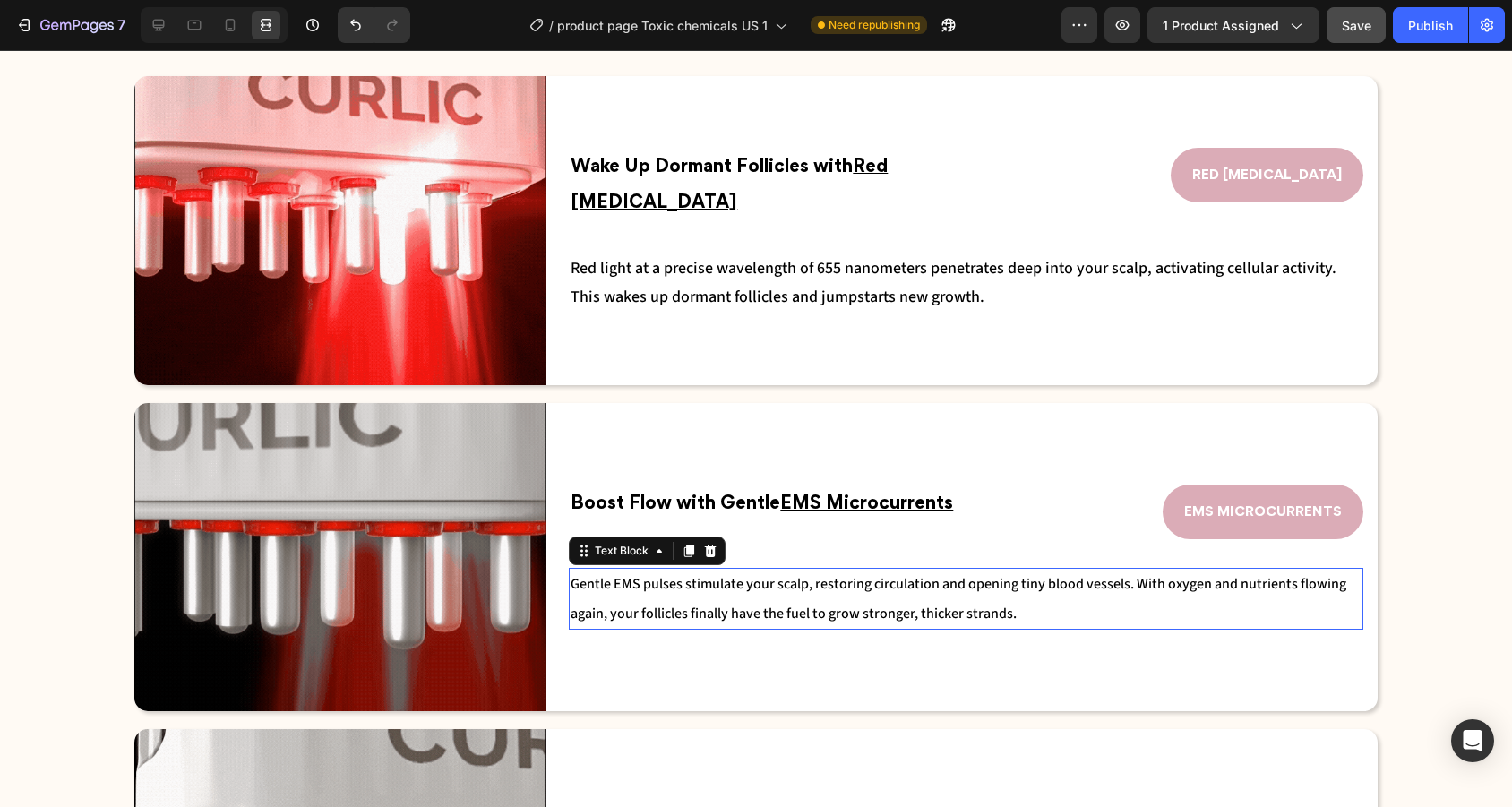
click at [898, 594] on p "Gentle EMS pulses stimulate your scalp, restoring circulation and opening tiny …" at bounding box center [965, 597] width 791 height 58
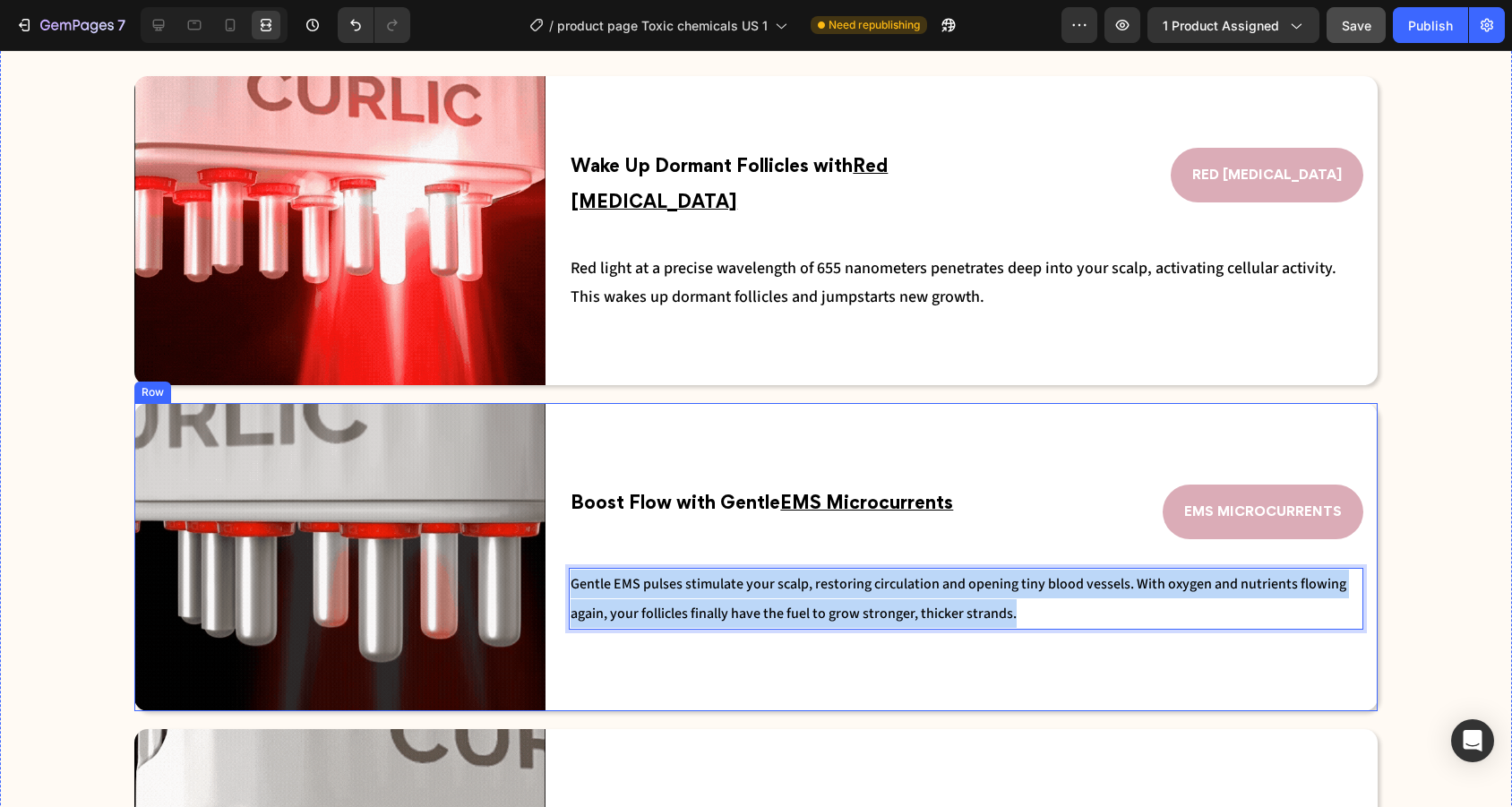
drag, startPoint x: 1036, startPoint y: 602, endPoint x: 547, endPoint y: 591, distance: 489.1
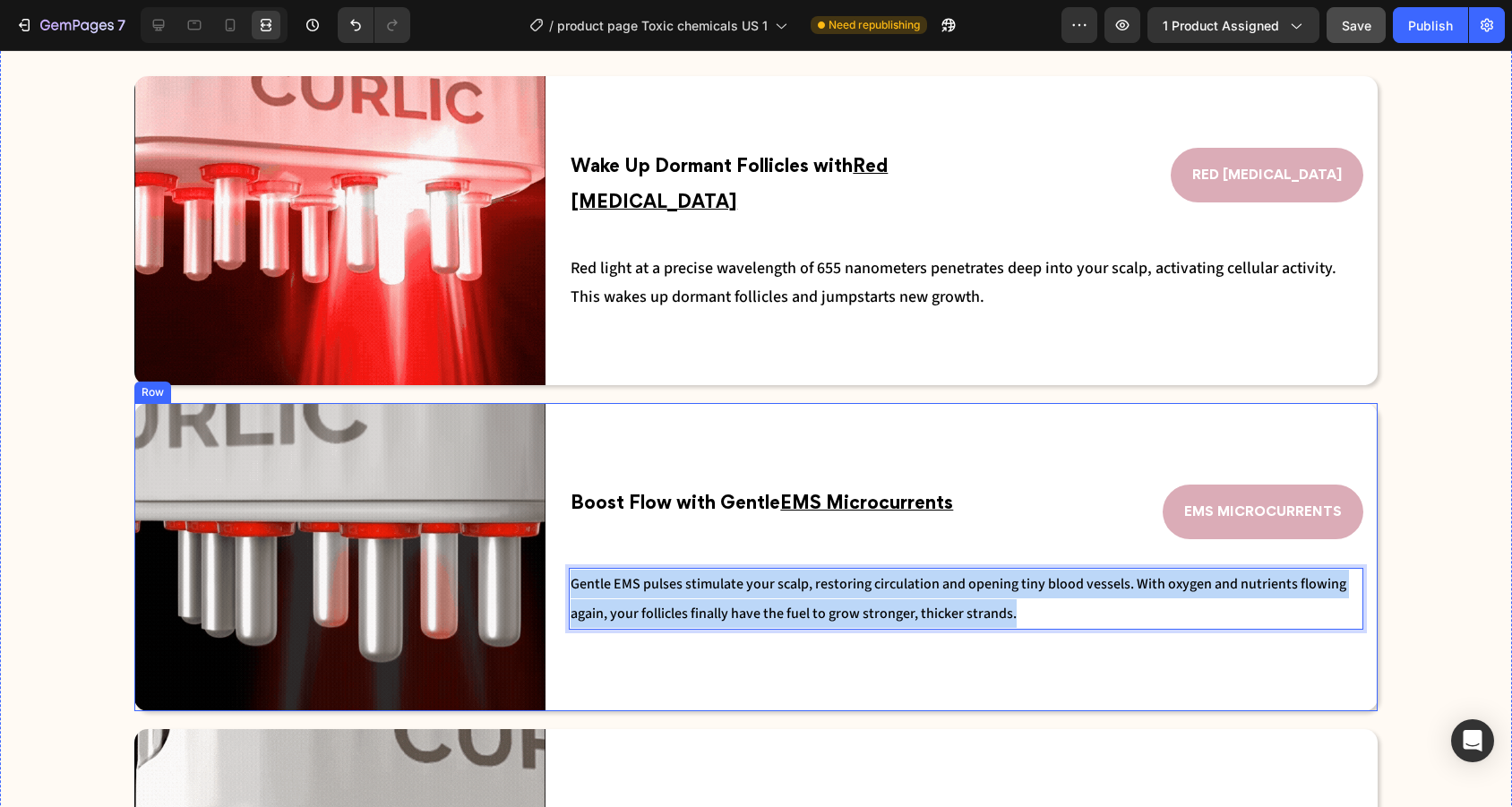
click at [547, 591] on div "Image Boost Flow with Gentle EMS Microcurrents Text Block EMS MICROCURRENTS But…" at bounding box center [756, 556] width 1244 height 308
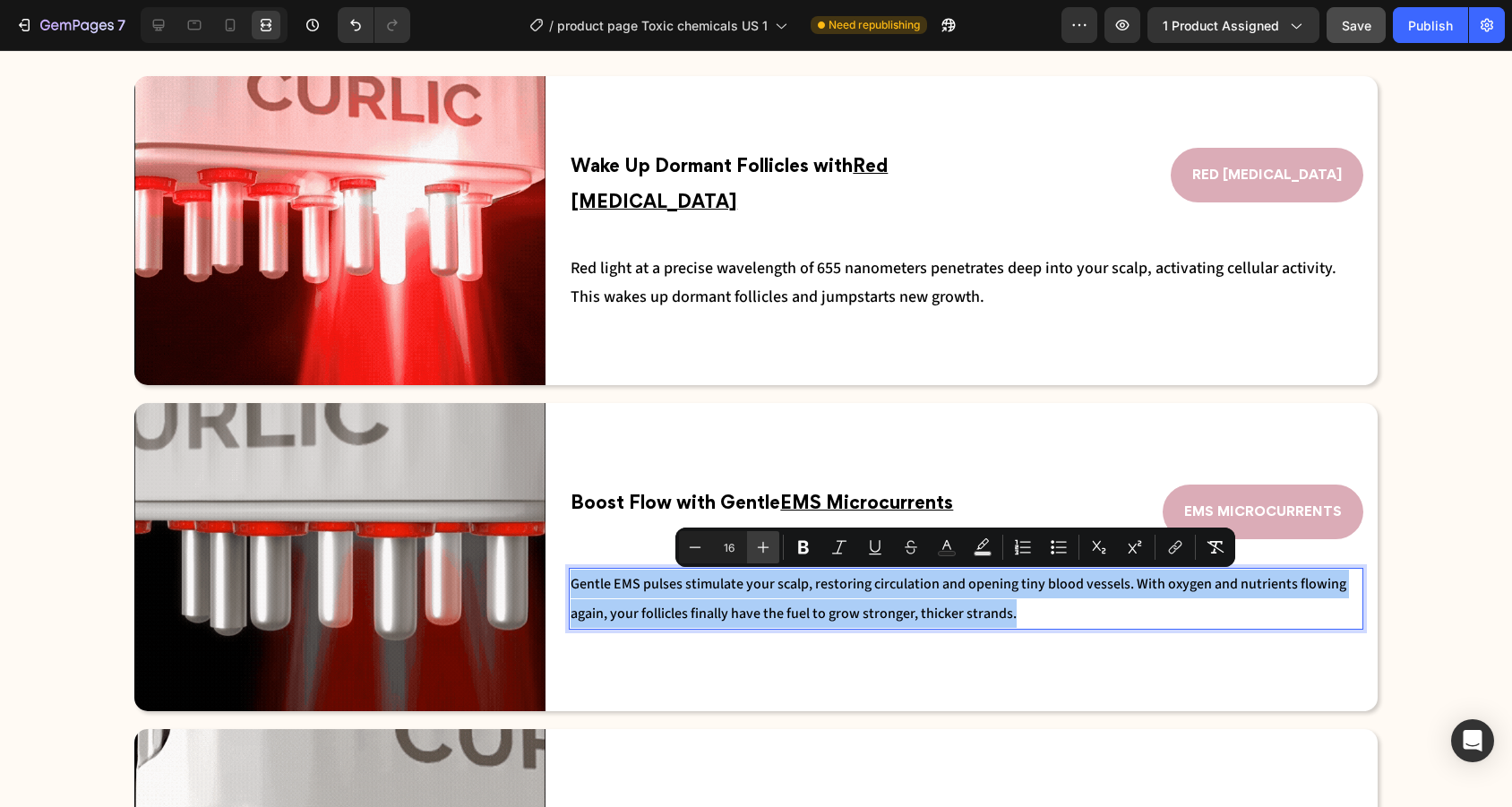
click at [771, 555] on icon "Editor contextual toolbar" at bounding box center [763, 546] width 18 height 18
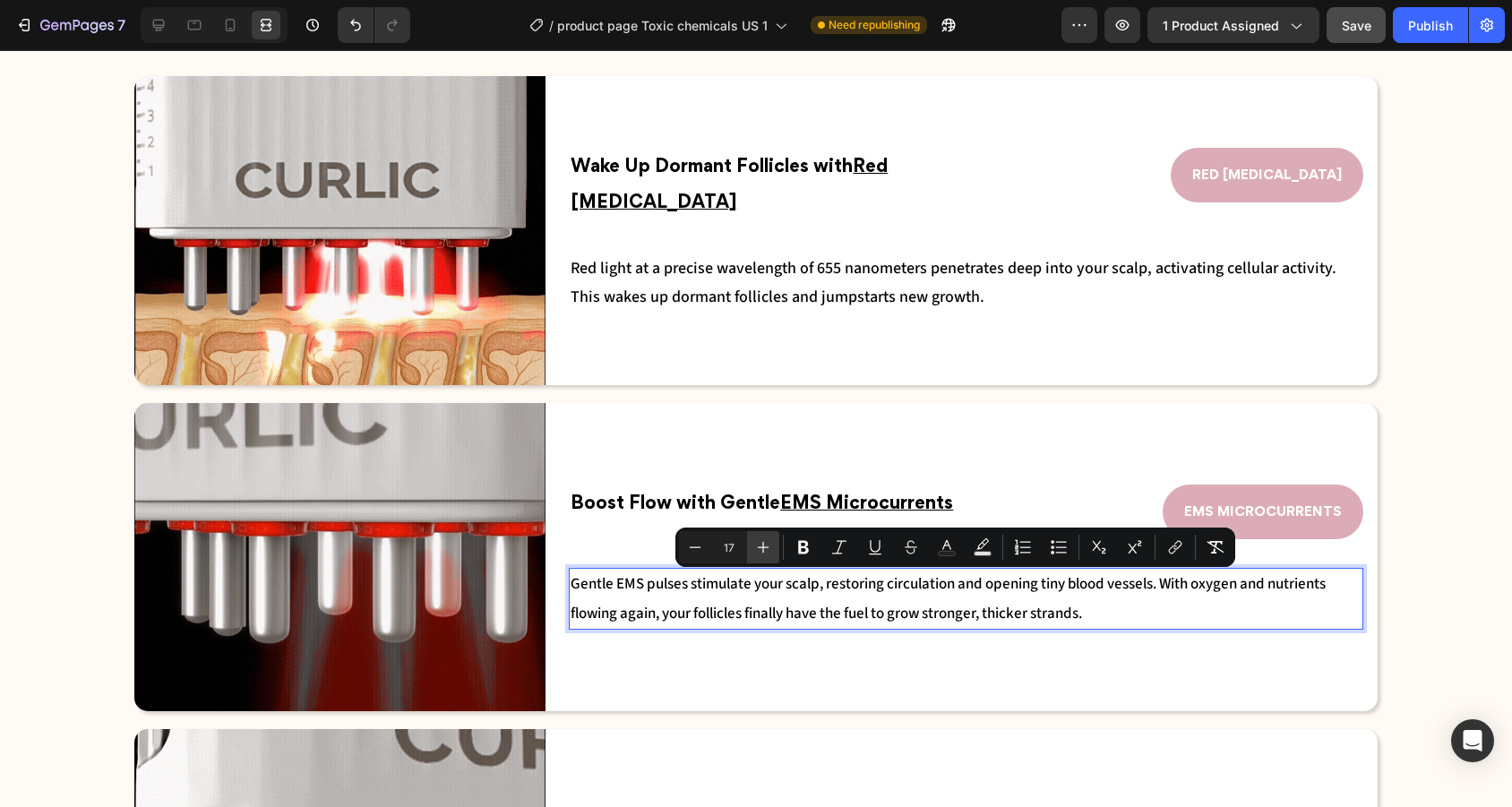
click at [771, 555] on icon "Editor contextual toolbar" at bounding box center [763, 546] width 18 height 18
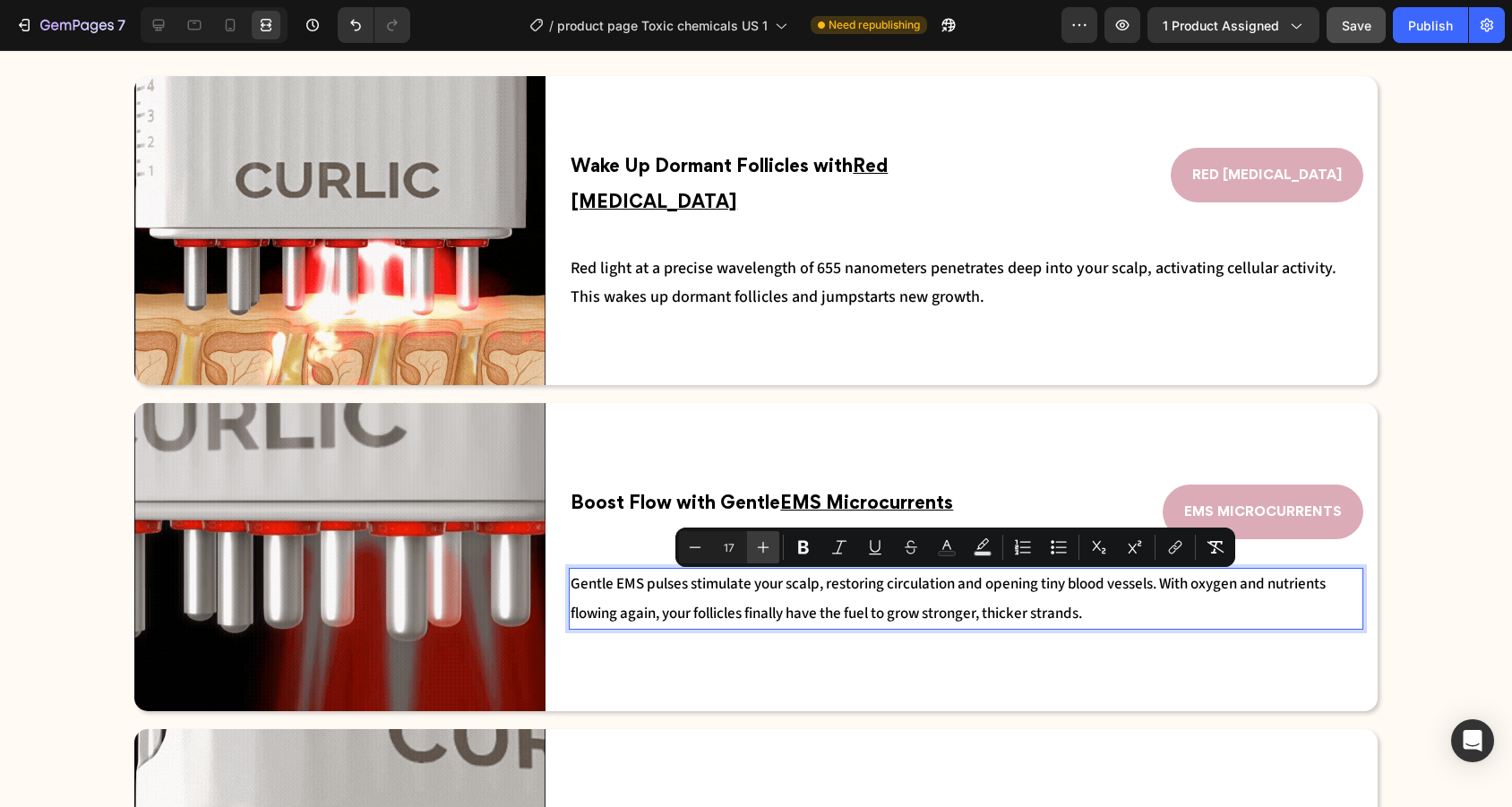
type input "18"
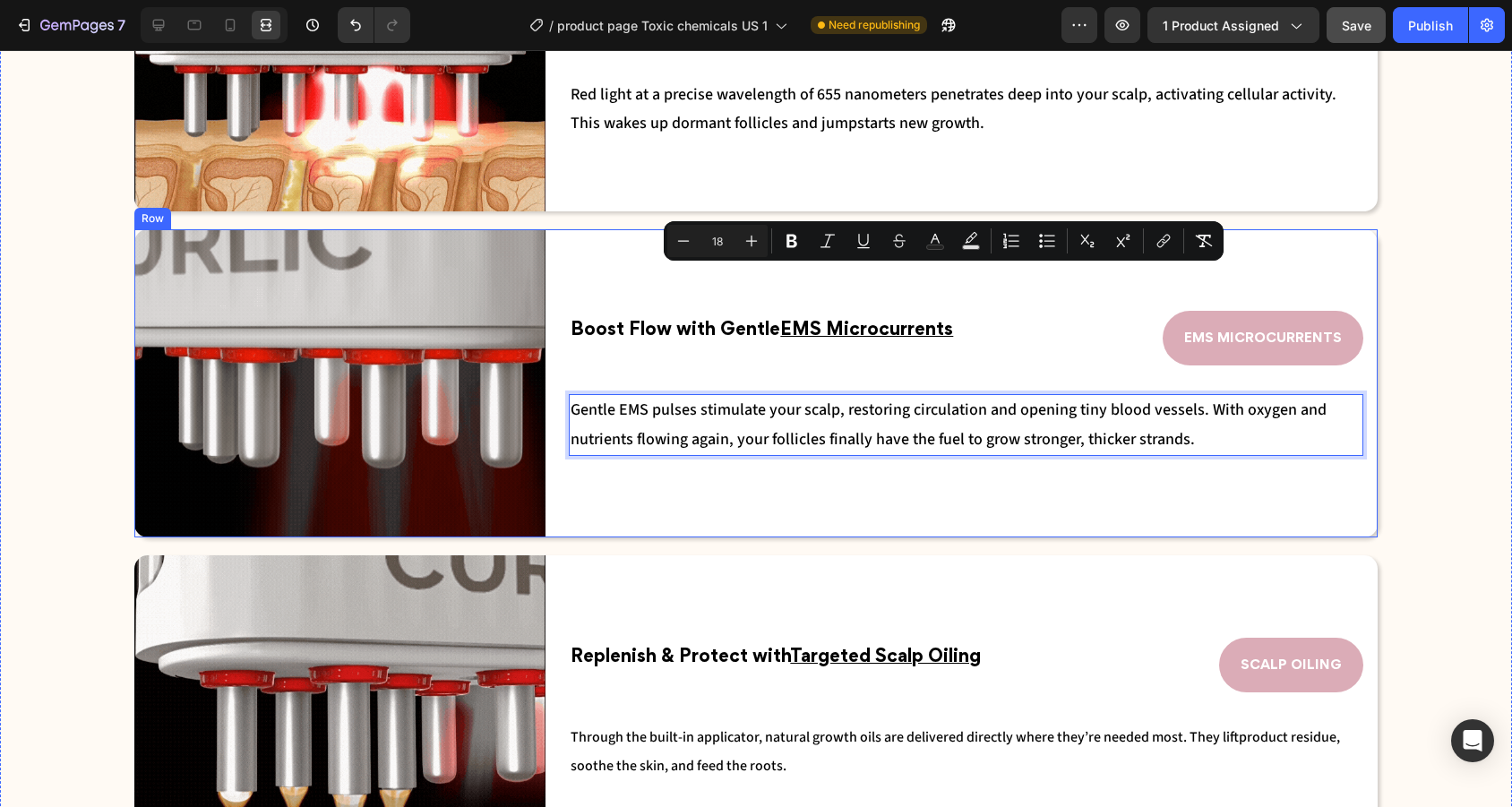
scroll to position [2680, 0]
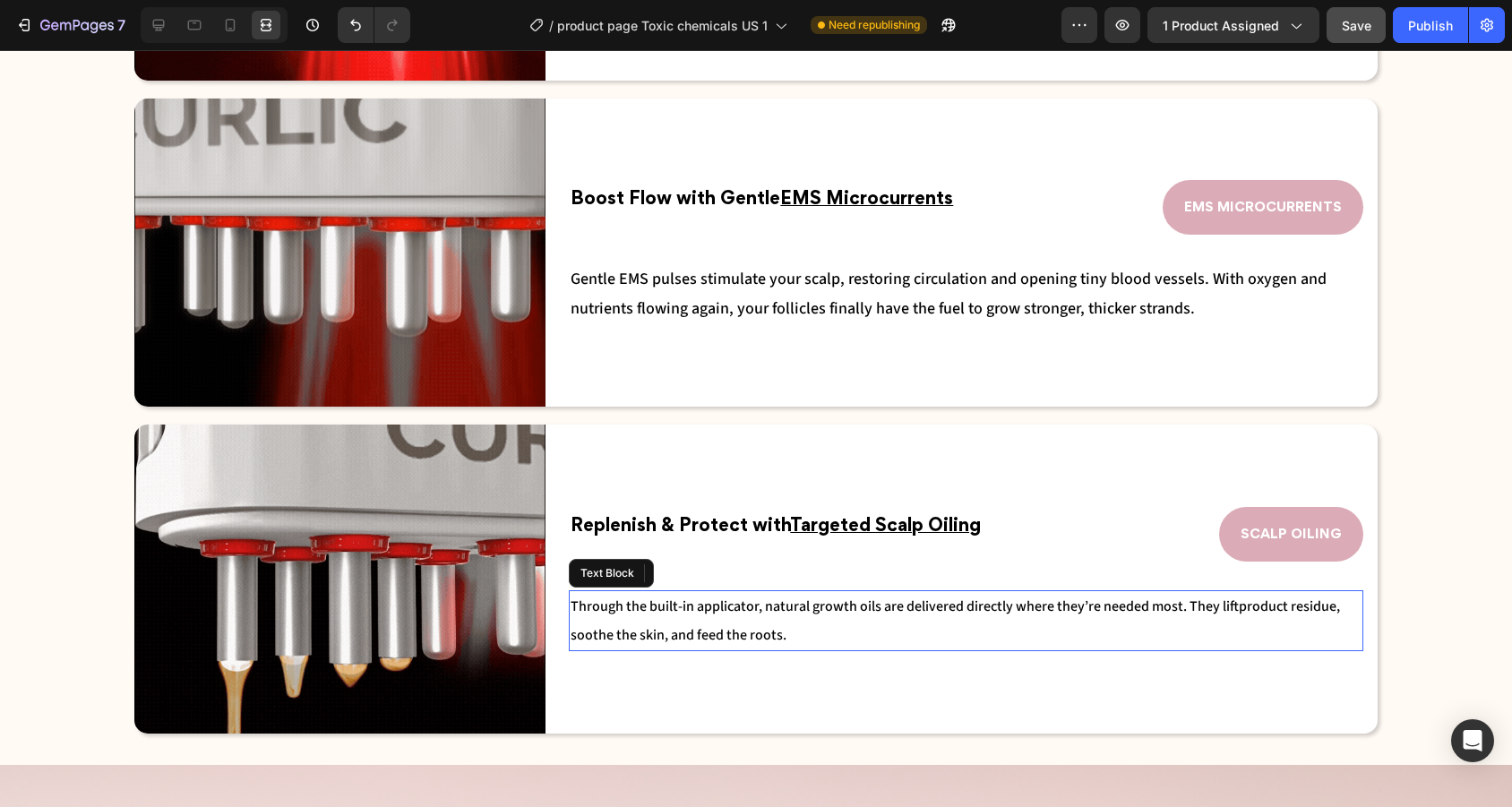
click at [779, 638] on span "product residue, soothe the skin, and feed the roots." at bounding box center [954, 620] width 769 height 48
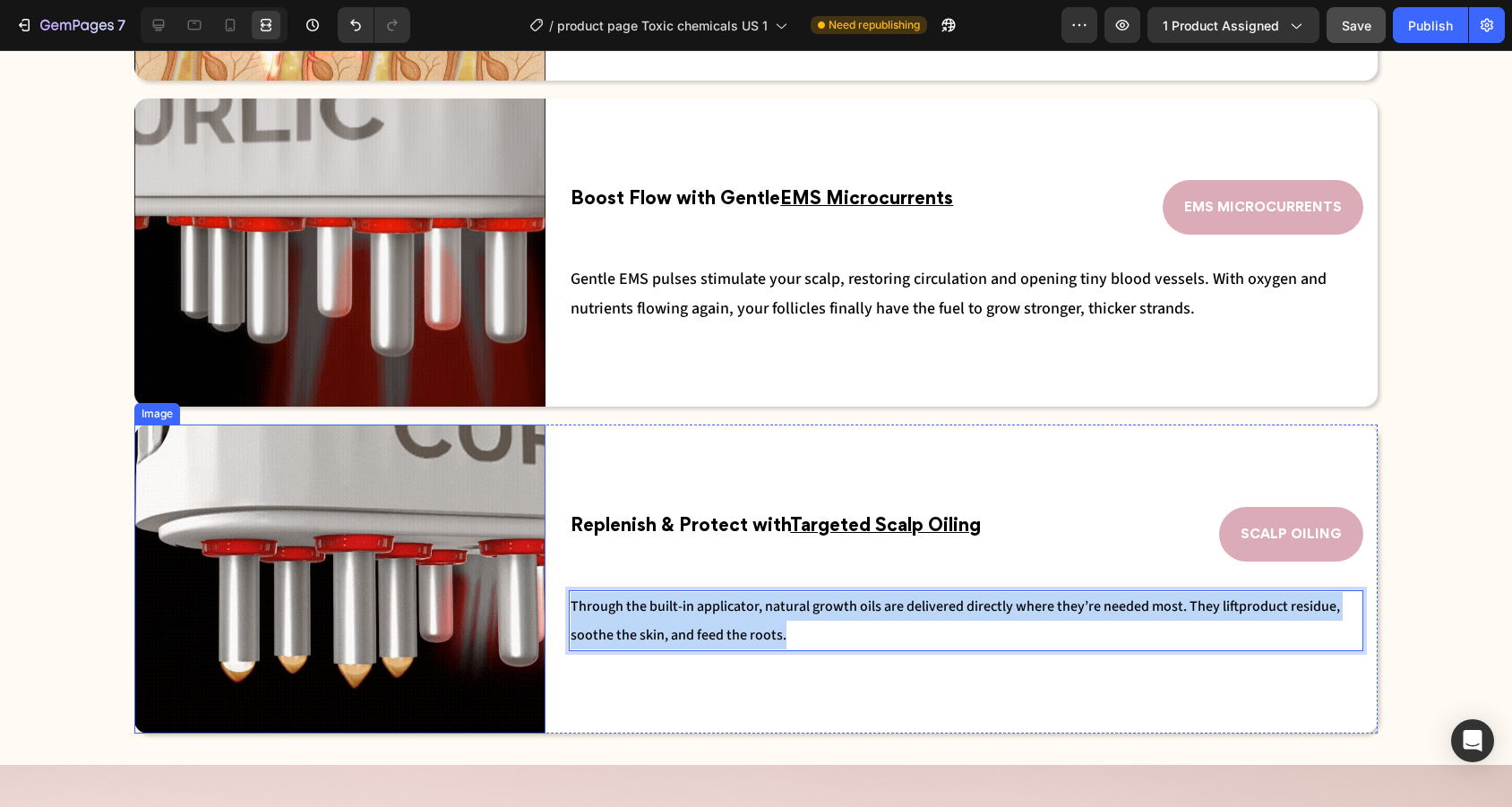
drag, startPoint x: 805, startPoint y: 636, endPoint x: 496, endPoint y: 600, distance: 311.1
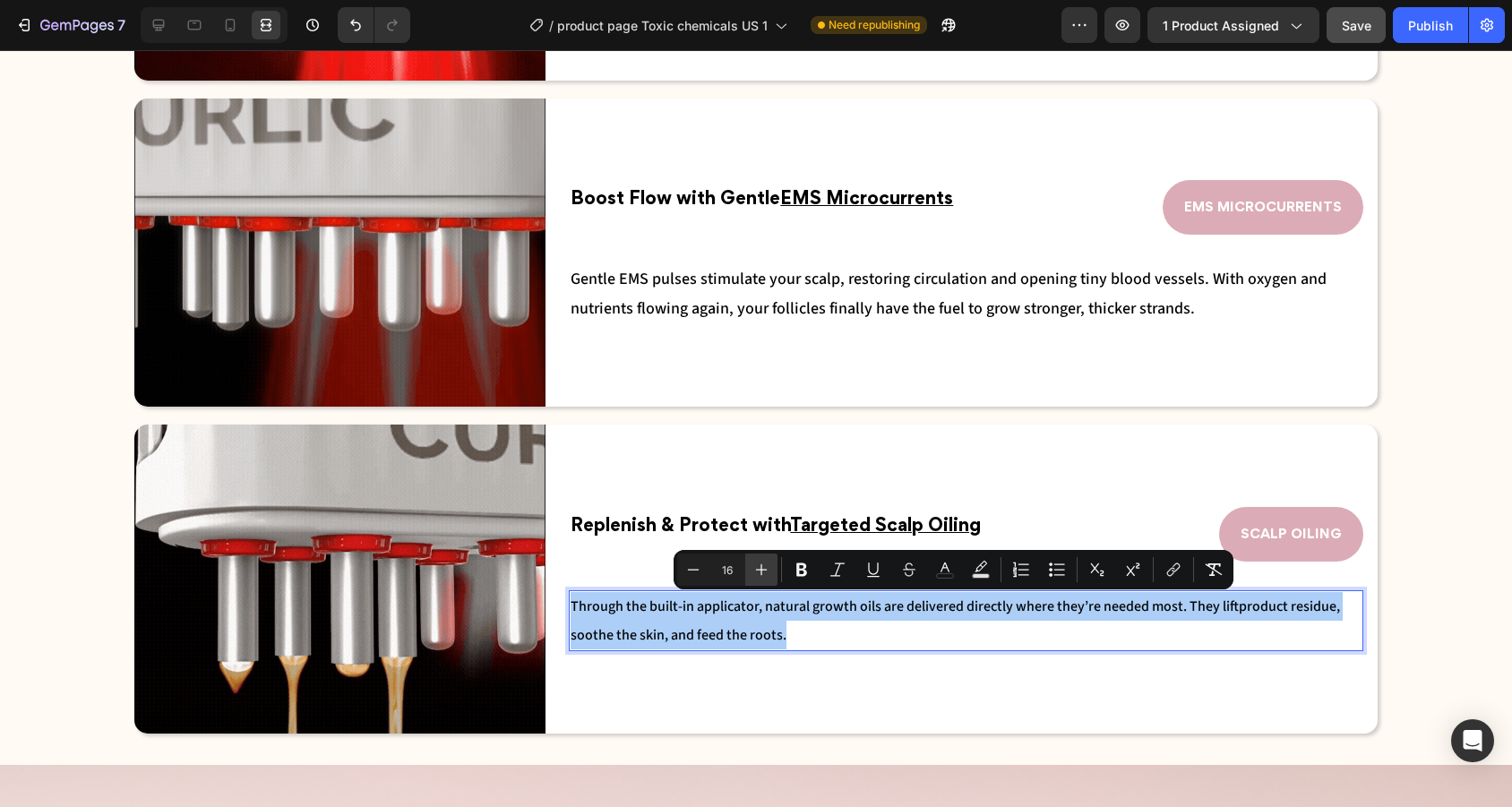
click at [769, 578] on button "Plus" at bounding box center [760, 569] width 32 height 32
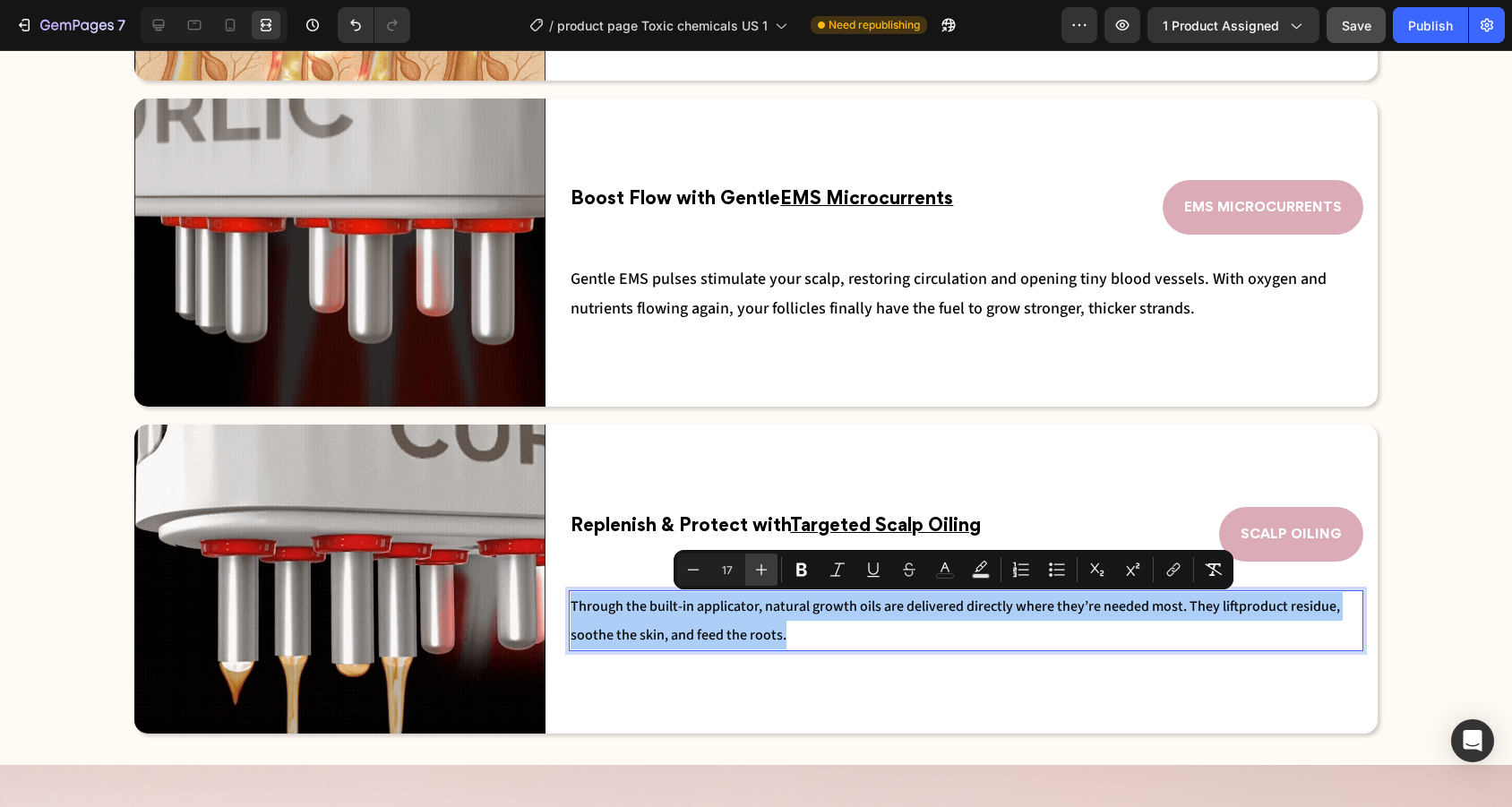
click at [769, 578] on button "Plus" at bounding box center [760, 569] width 32 height 32
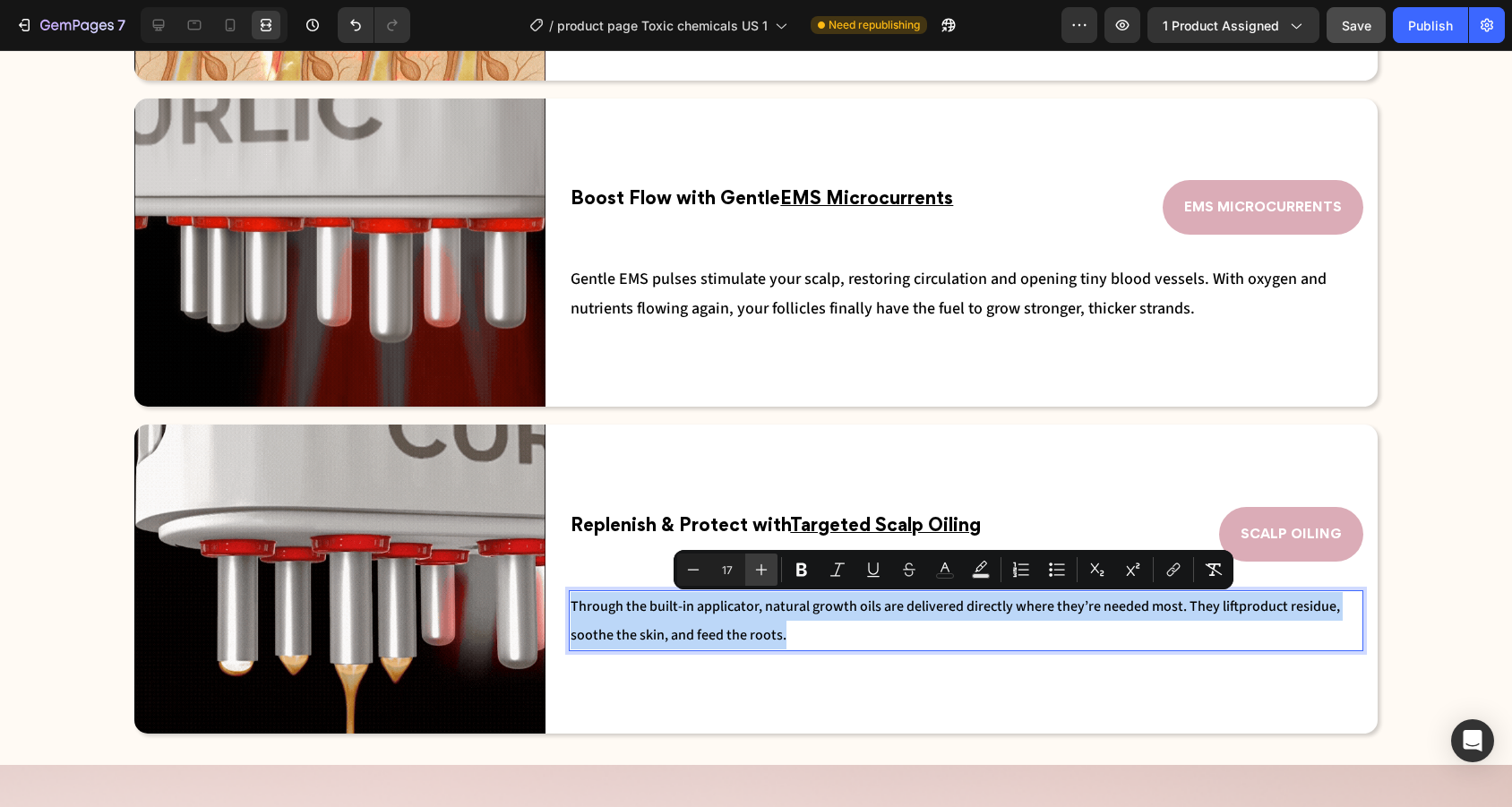
type input "18"
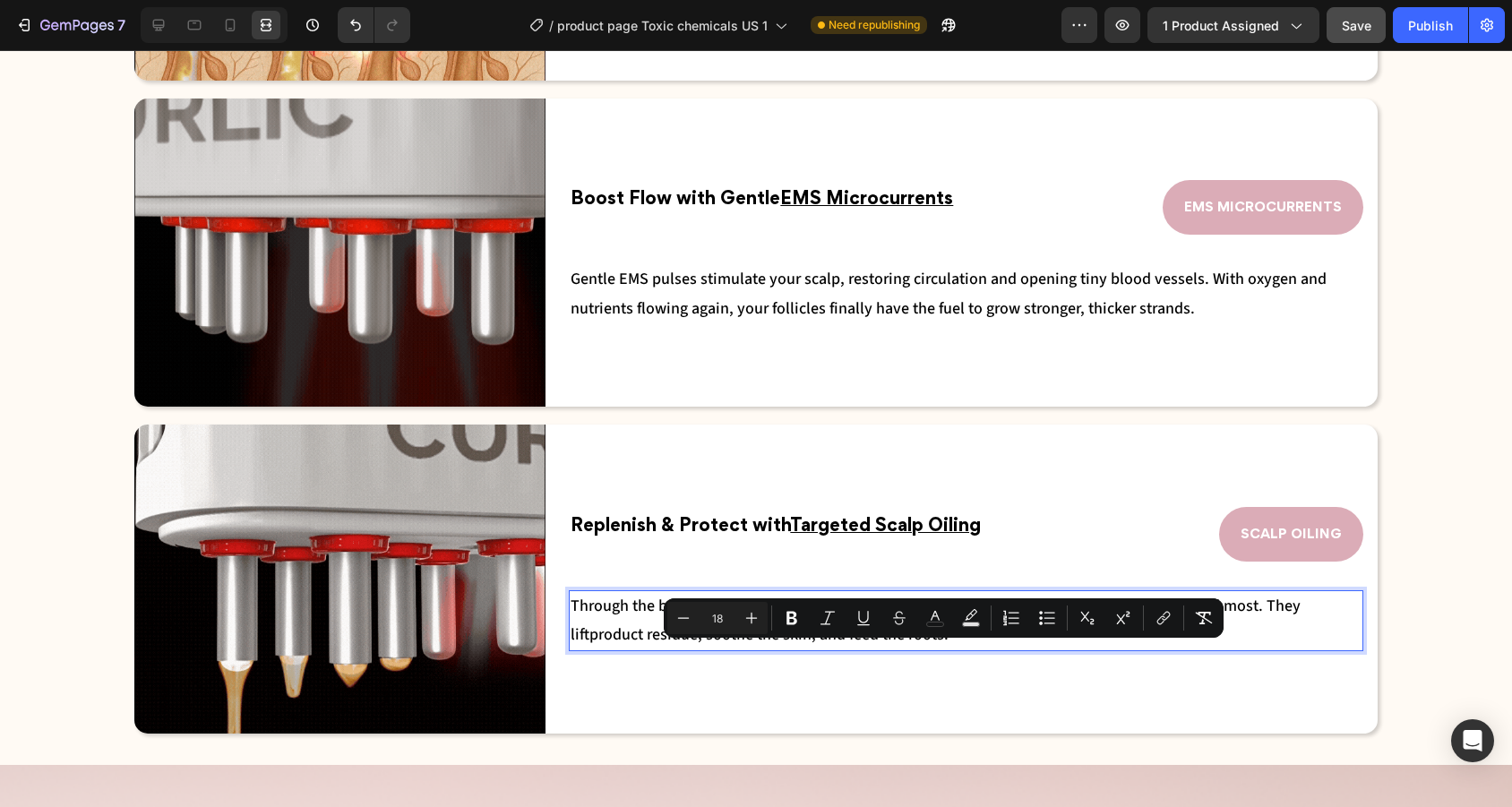
scroll to position [2207, 0]
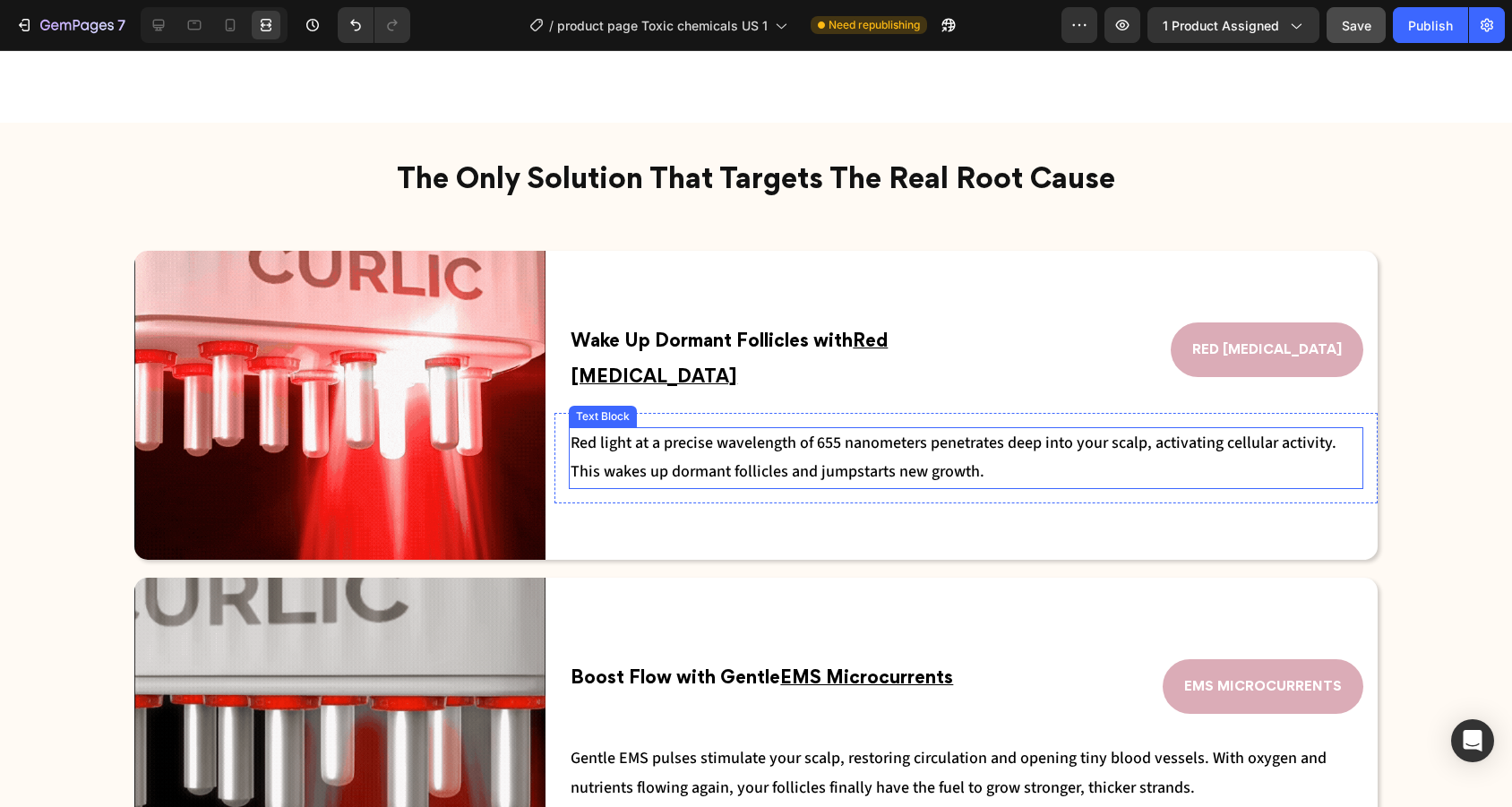
click at [895, 473] on div "Red light at a precise wavelength of 655 nanometers penetrates deep into your s…" at bounding box center [966, 457] width 823 height 90
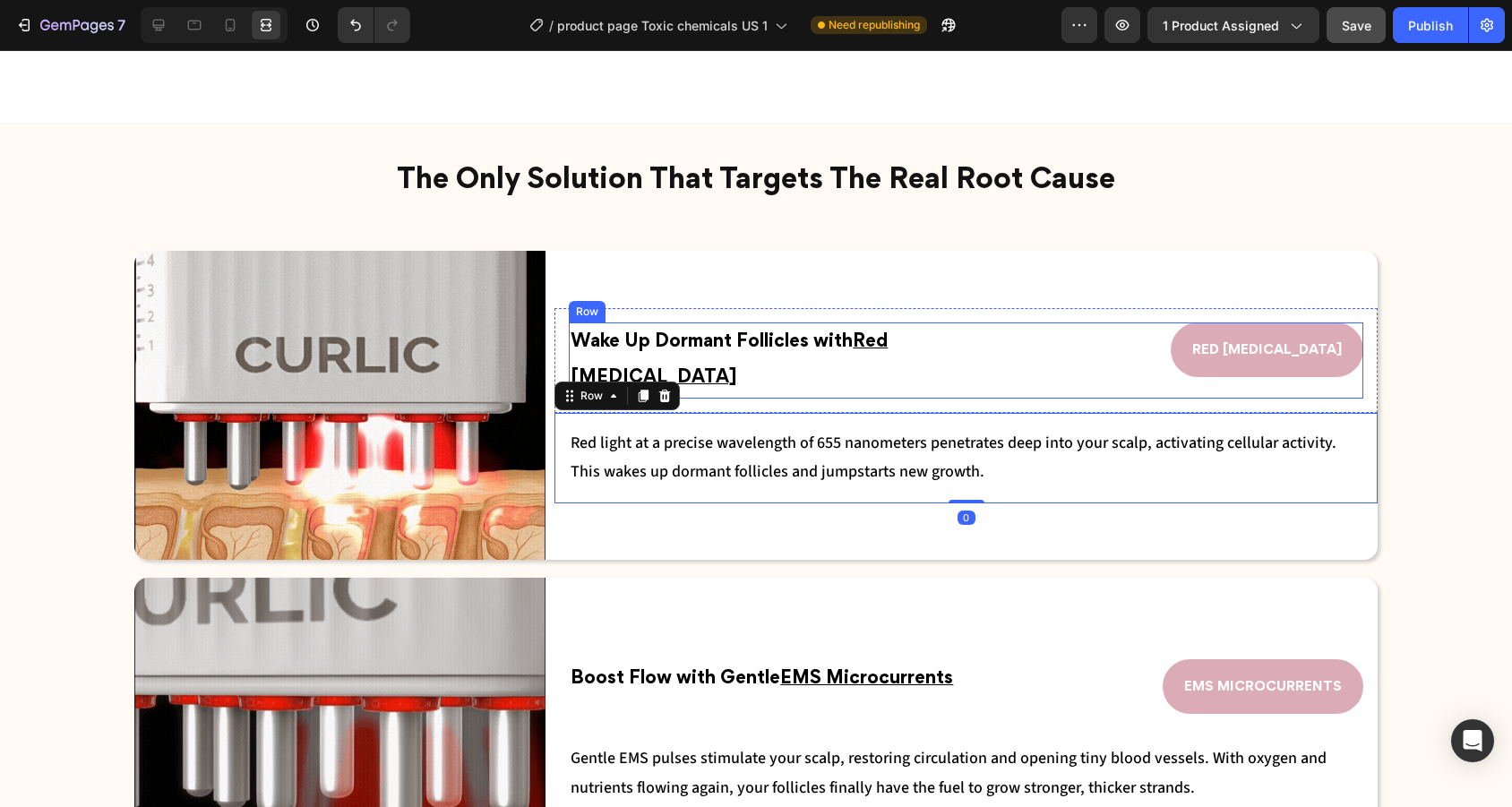
click at [983, 368] on div "Wake Up Dormant Follicles with Red Light Therapy Text Block" at bounding box center [796, 360] width 455 height 76
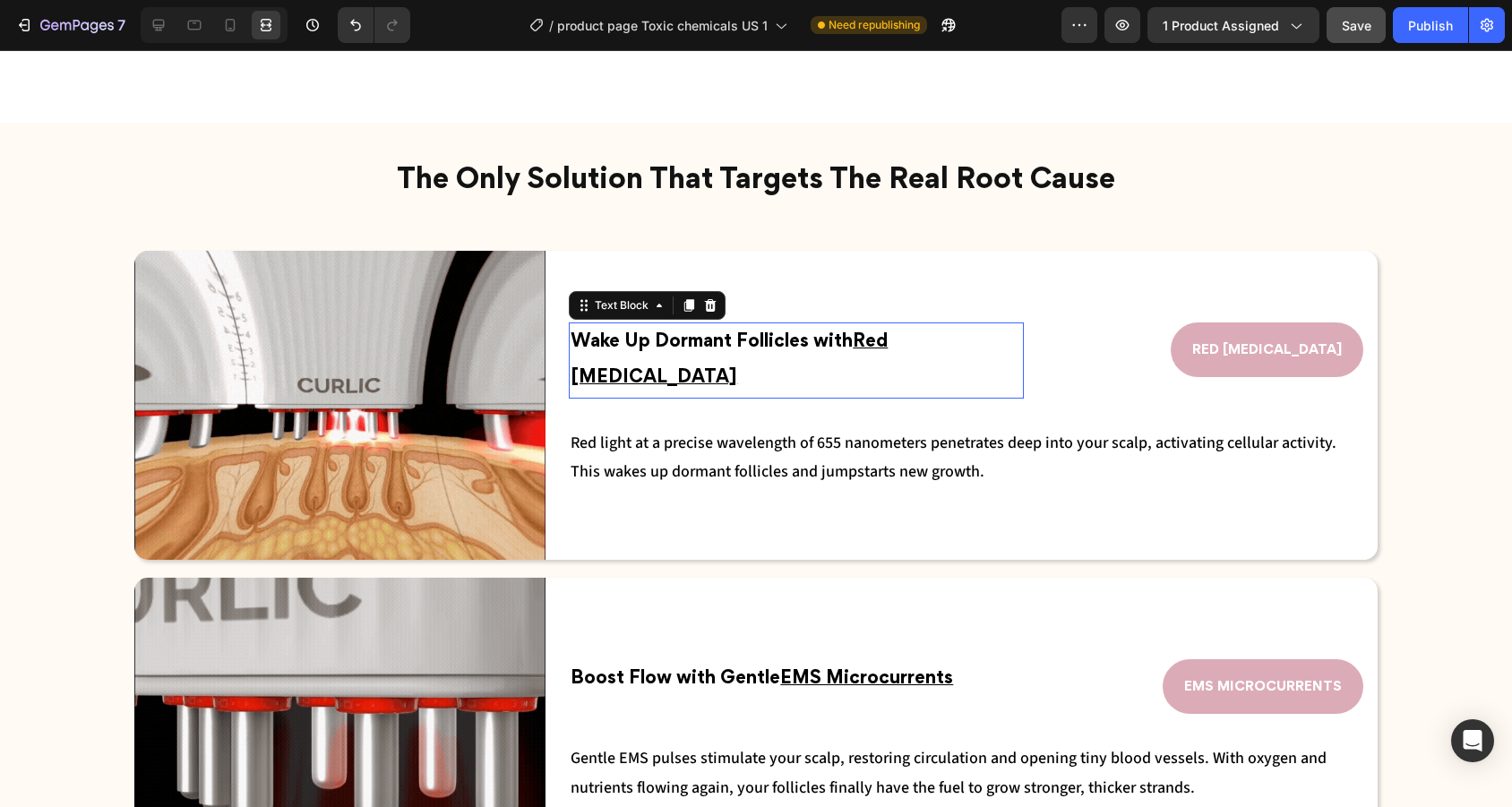
click at [1004, 359] on p "Wake Up Dormant Follicles with Red Light Therapy" at bounding box center [796, 360] width 452 height 72
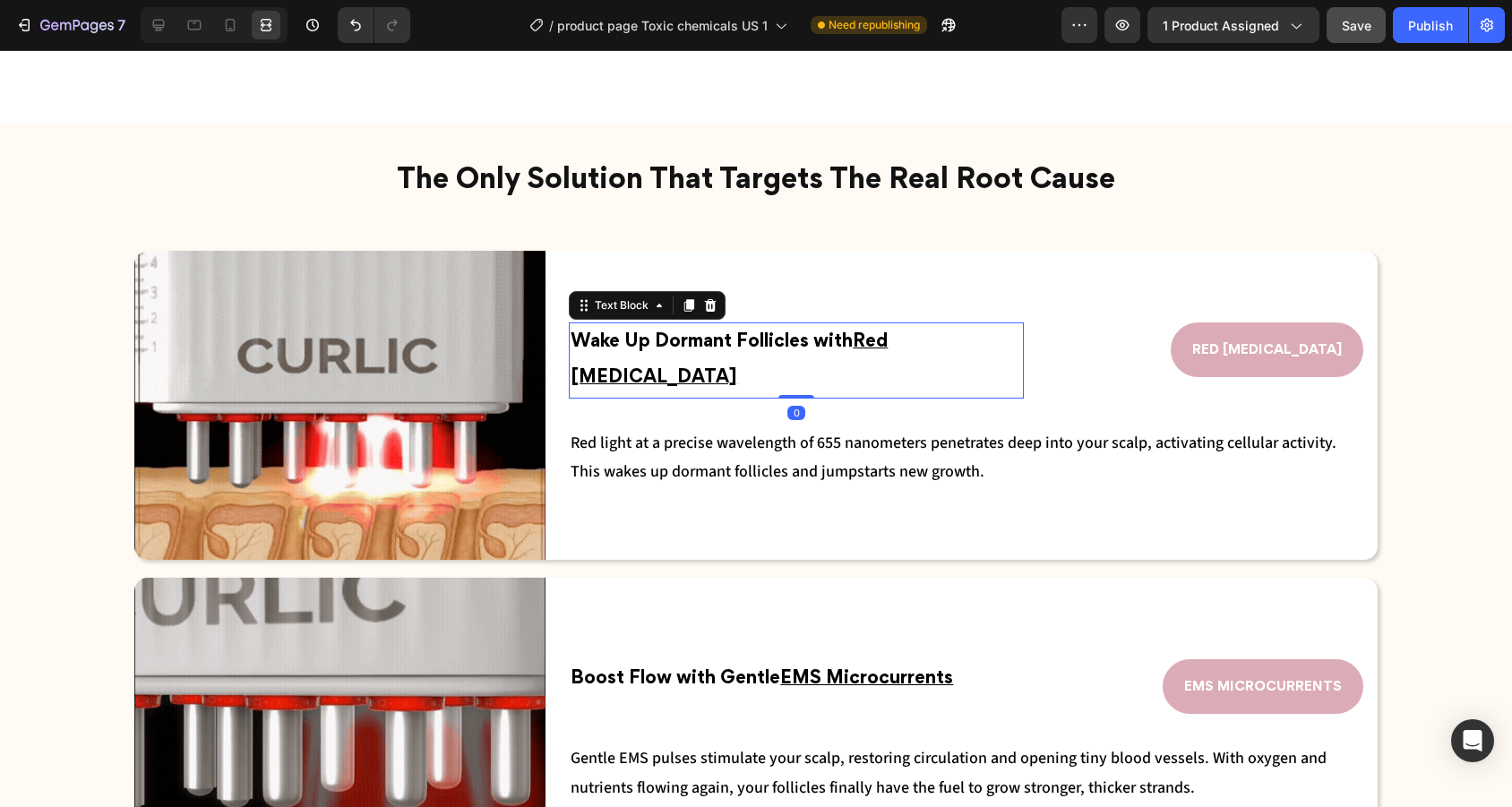
click at [1018, 348] on p "Wake Up Dormant Follicles with Red Light Therapy" at bounding box center [796, 360] width 452 height 72
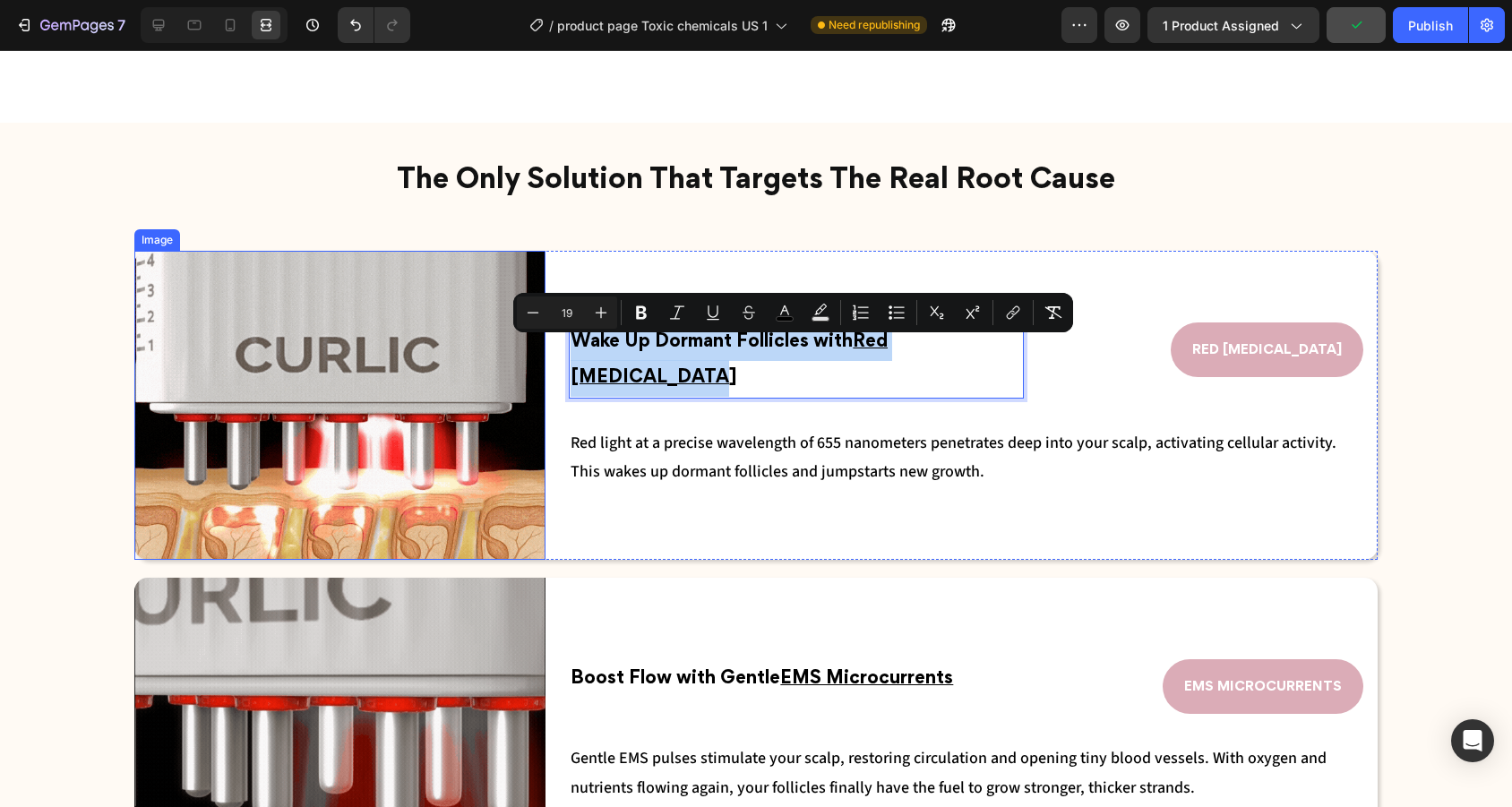
drag, startPoint x: 1016, startPoint y: 348, endPoint x: 536, endPoint y: 311, distance: 481.4
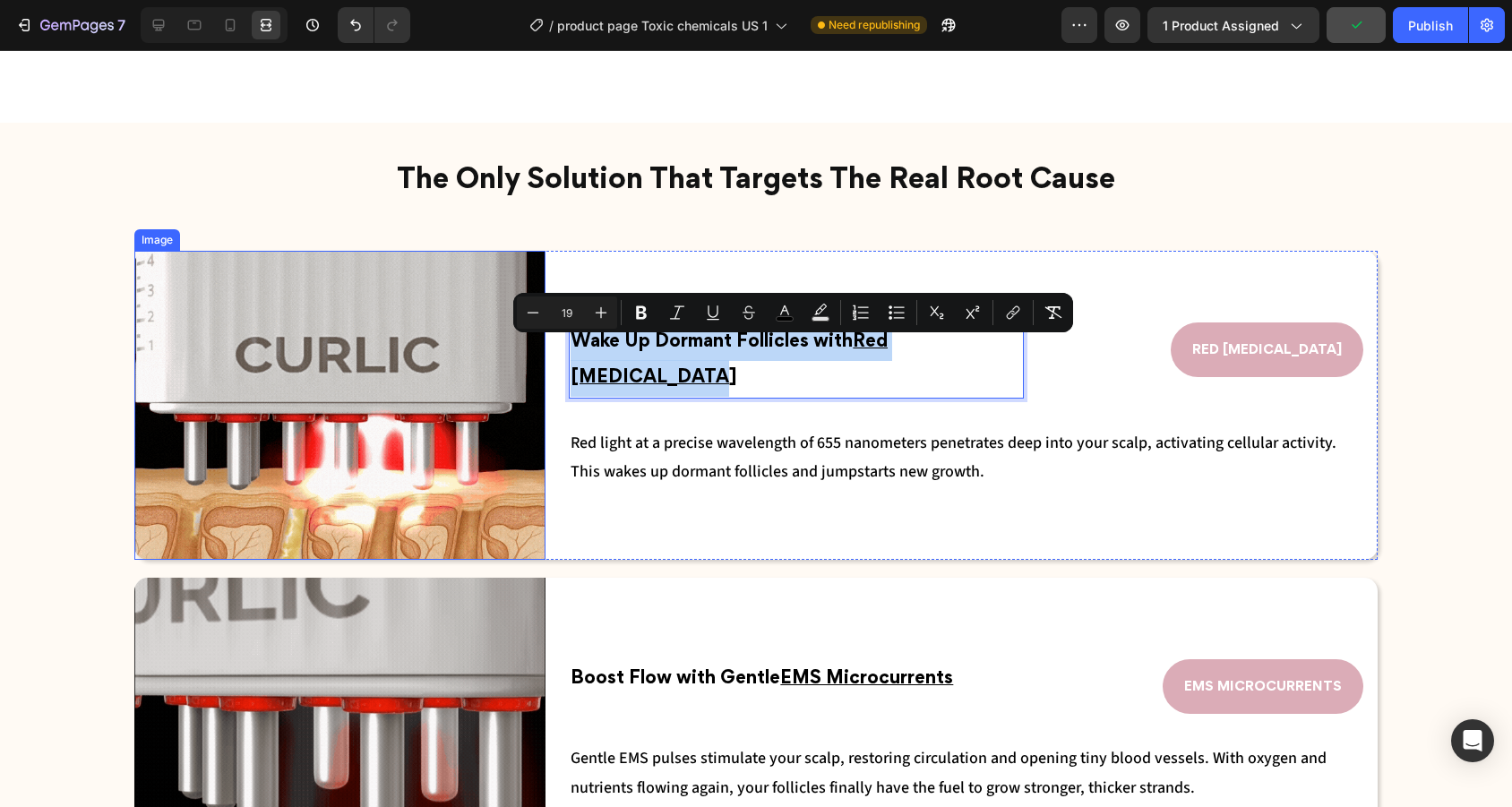
click at [536, 310] on div "Image Wake Up Dormant Follicles with Red Light Therapy Text Block 0 RED LIGHT T…" at bounding box center [756, 404] width 1244 height 308
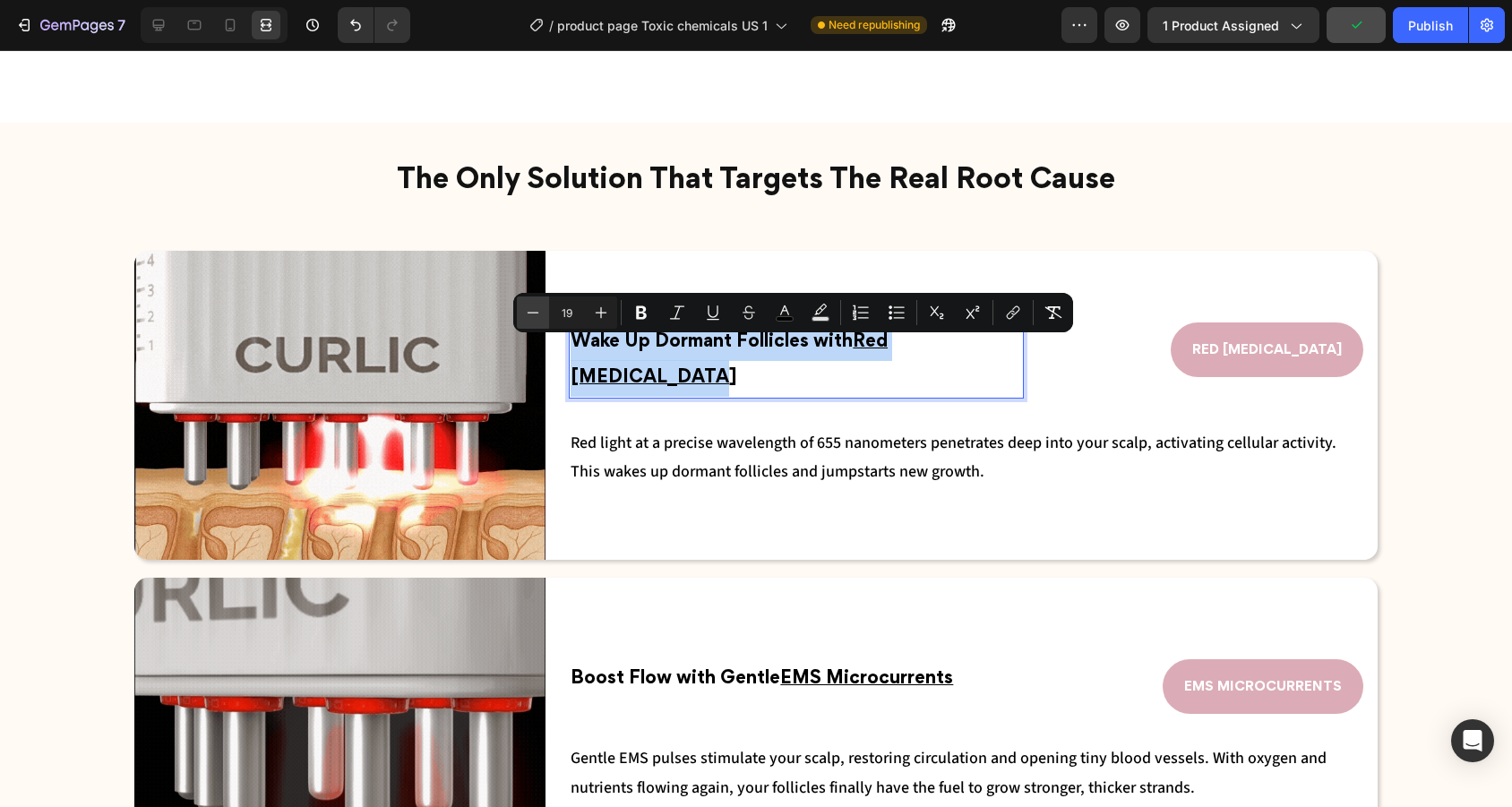
copy span "Wake Up Dormant Follicles with Red Light Therapy"
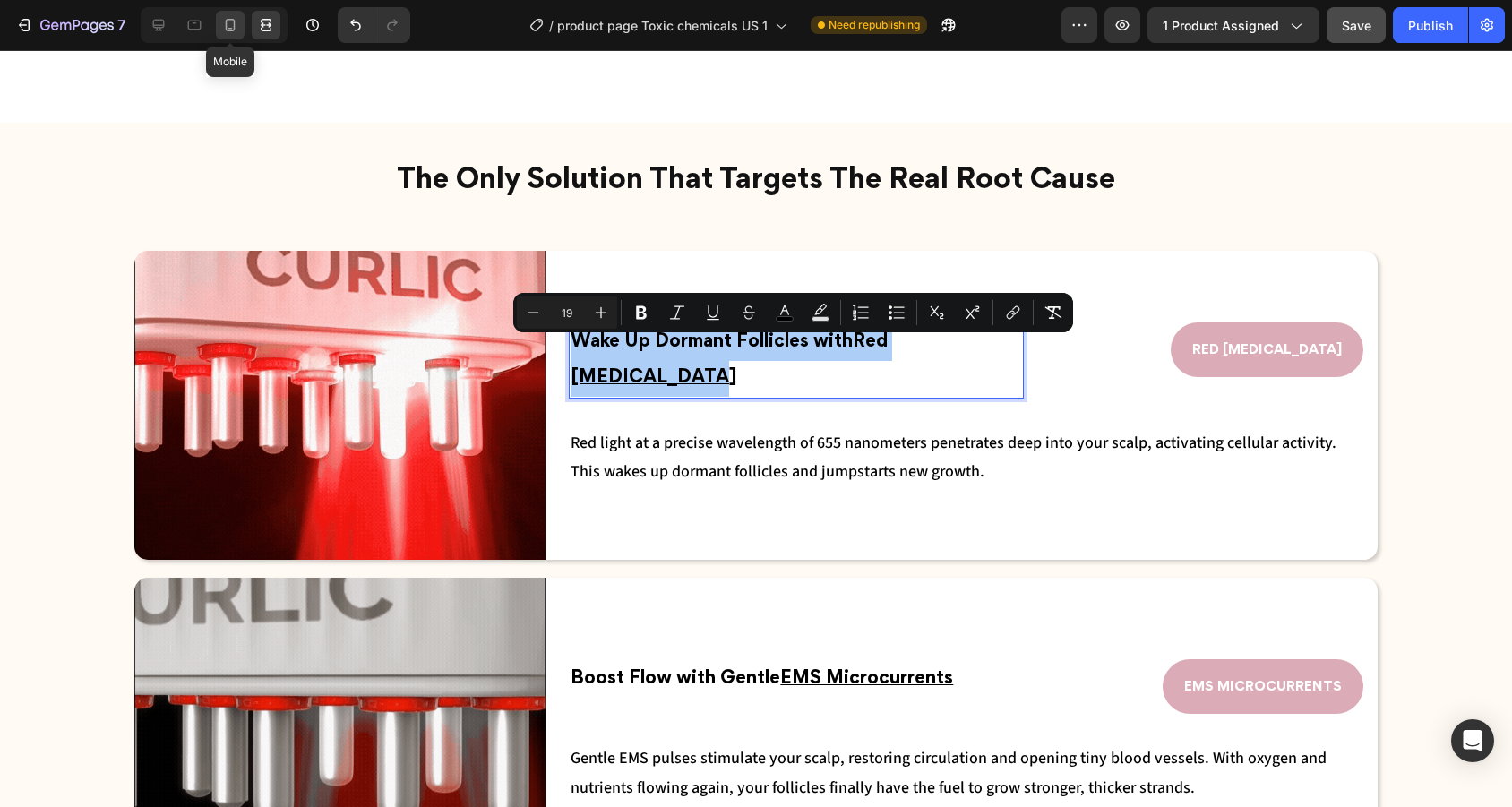
click at [234, 28] on icon at bounding box center [230, 24] width 10 height 13
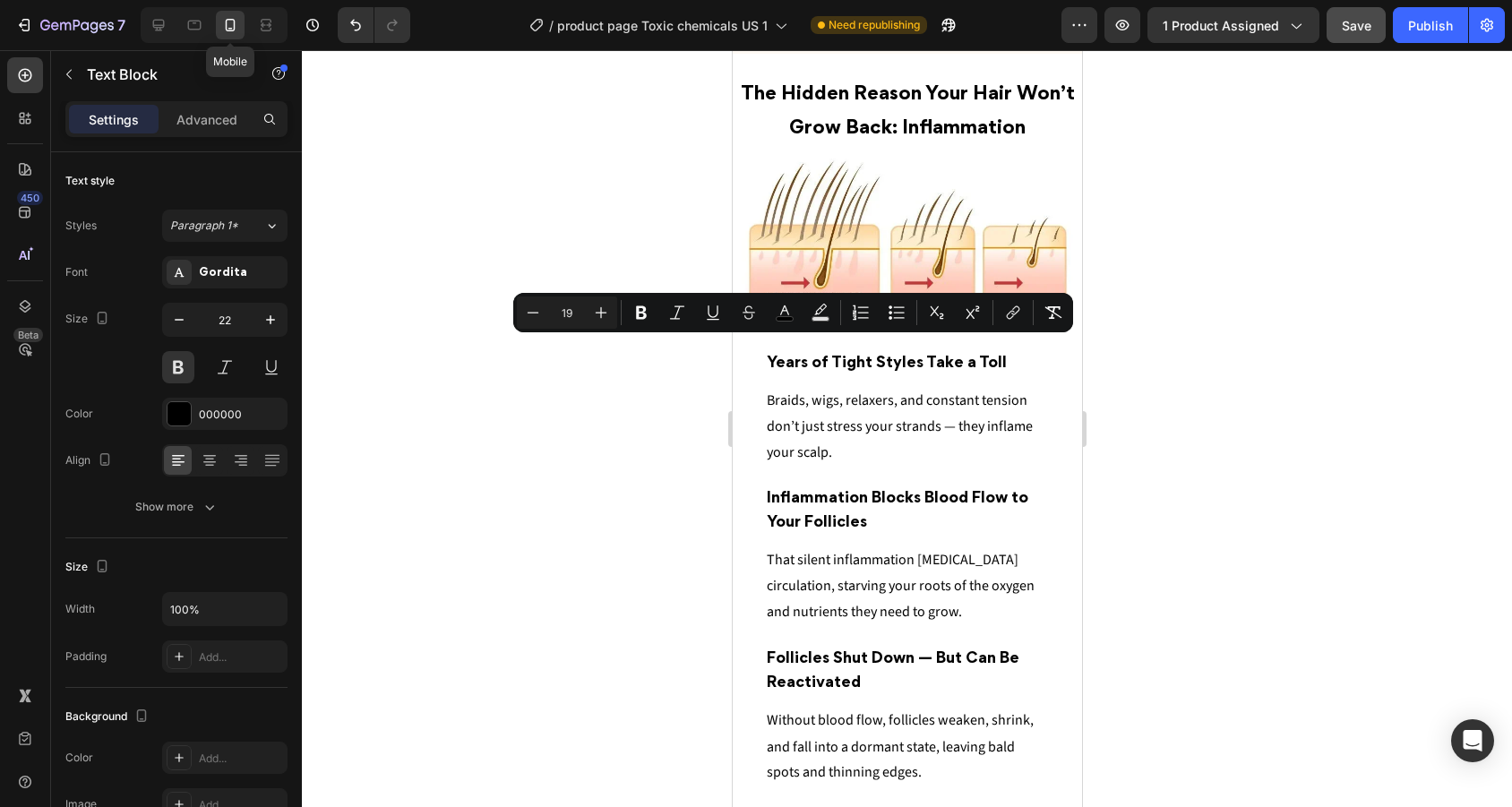
type input "18"
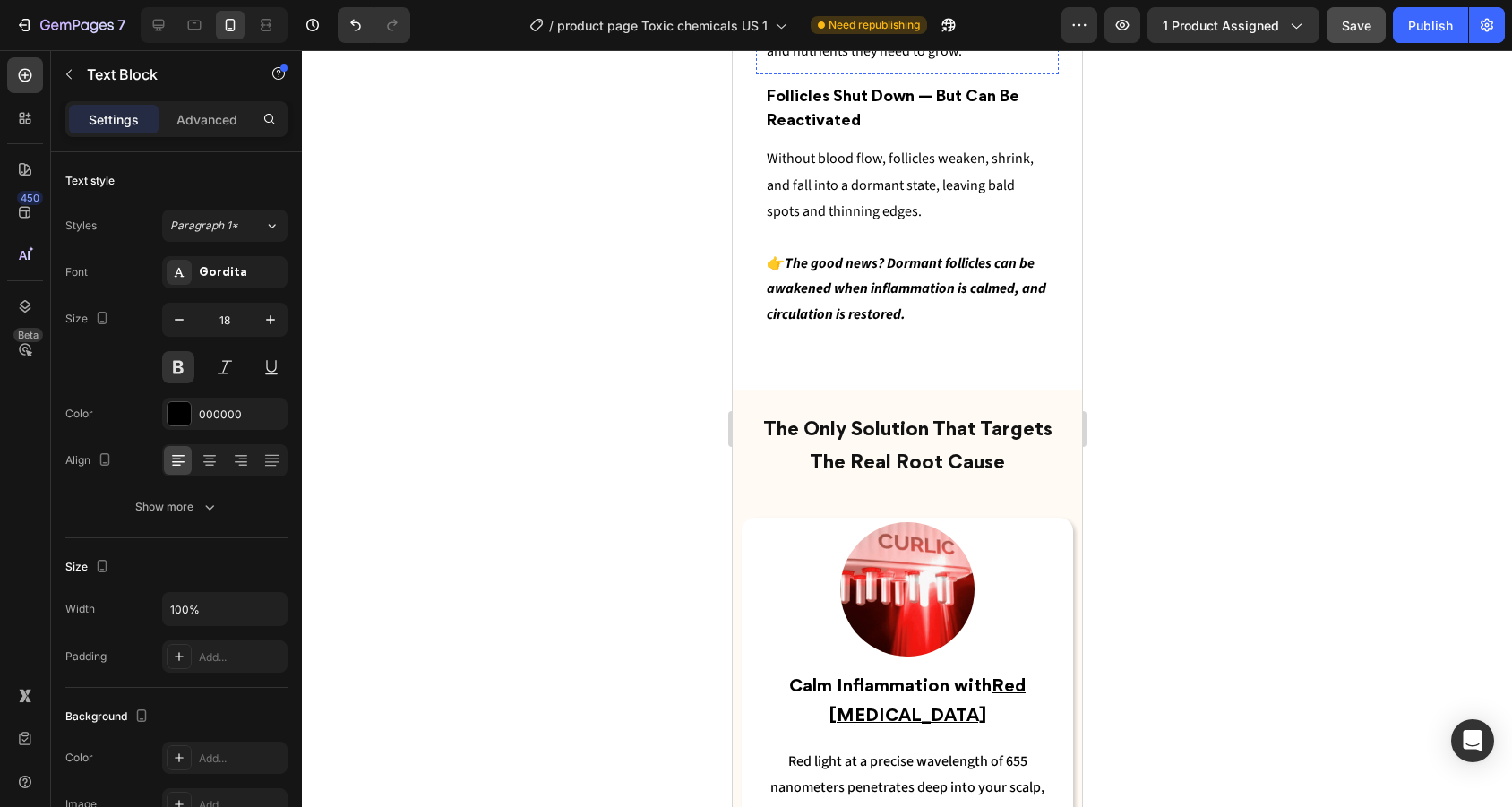
scroll to position [3002, 0]
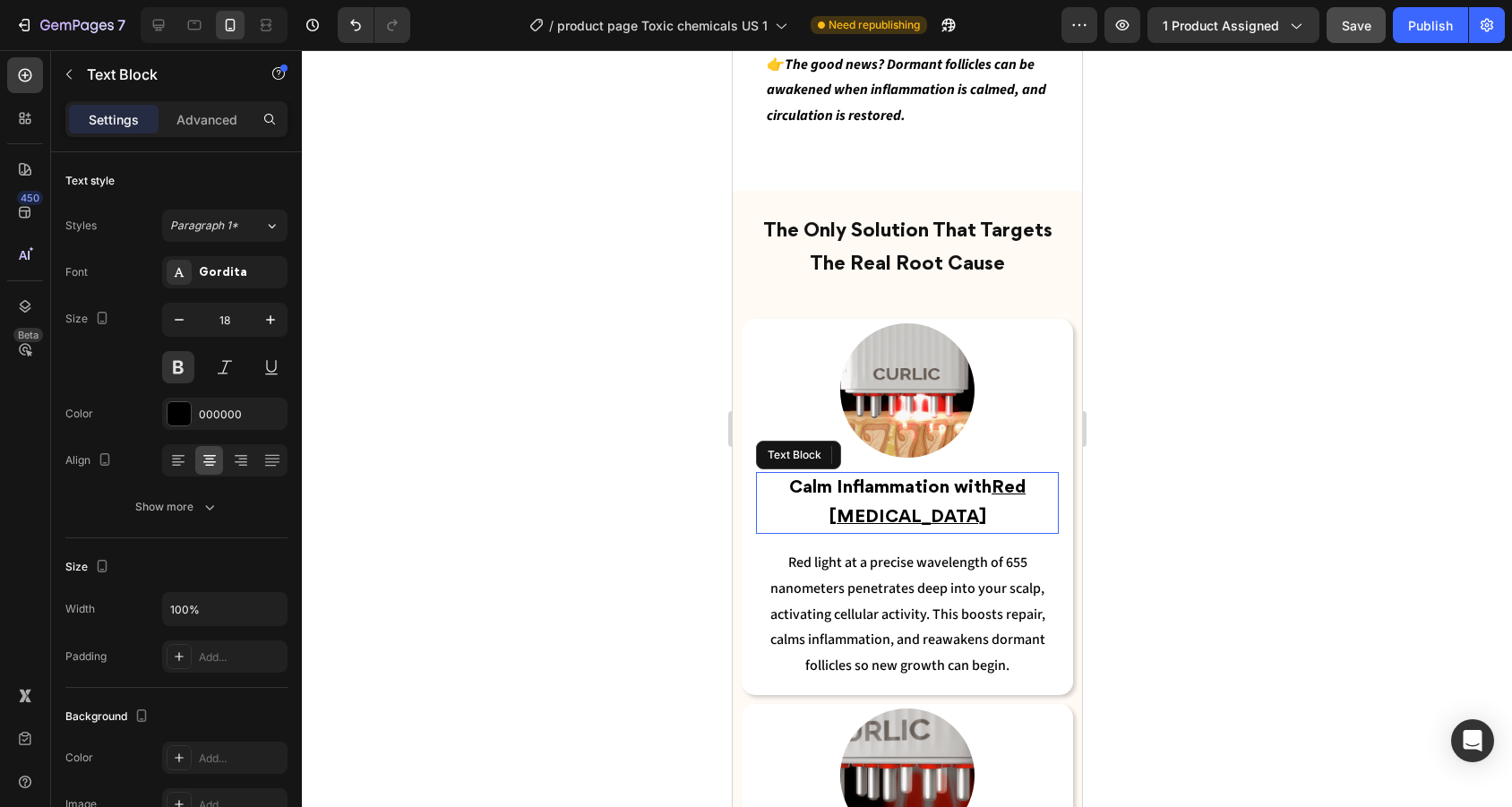
click at [931, 496] on p "Calm Inflammation with Red Light Therapy" at bounding box center [905, 502] width 299 height 58
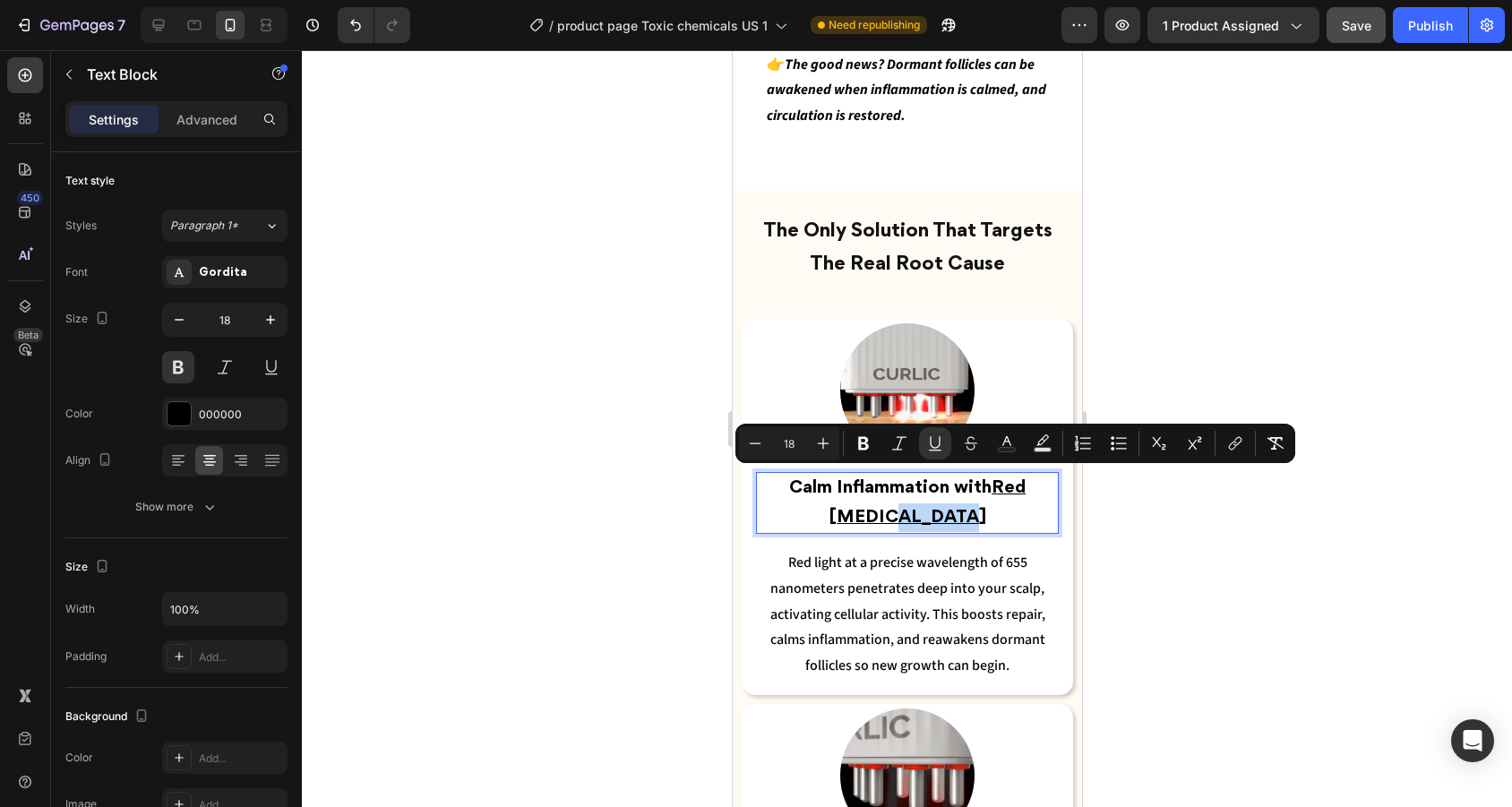
click at [950, 497] on p "Calm Inflammation with Red Light Therapy" at bounding box center [905, 502] width 299 height 58
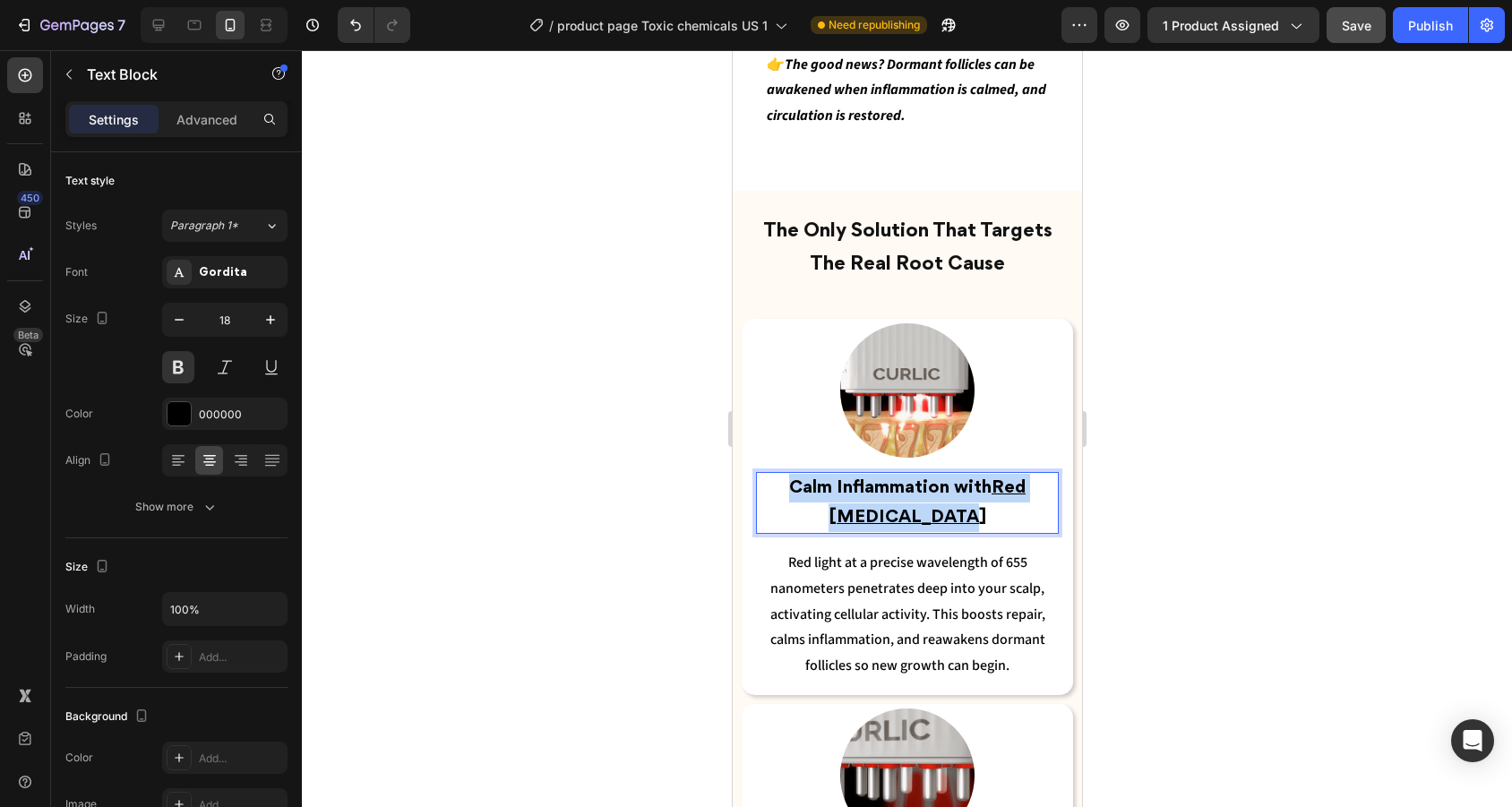
drag, startPoint x: 950, startPoint y: 497, endPoint x: 764, endPoint y: 480, distance: 186.8
click at [764, 480] on p "Calm Inflammation with Red Light Therapy" at bounding box center [905, 502] width 299 height 58
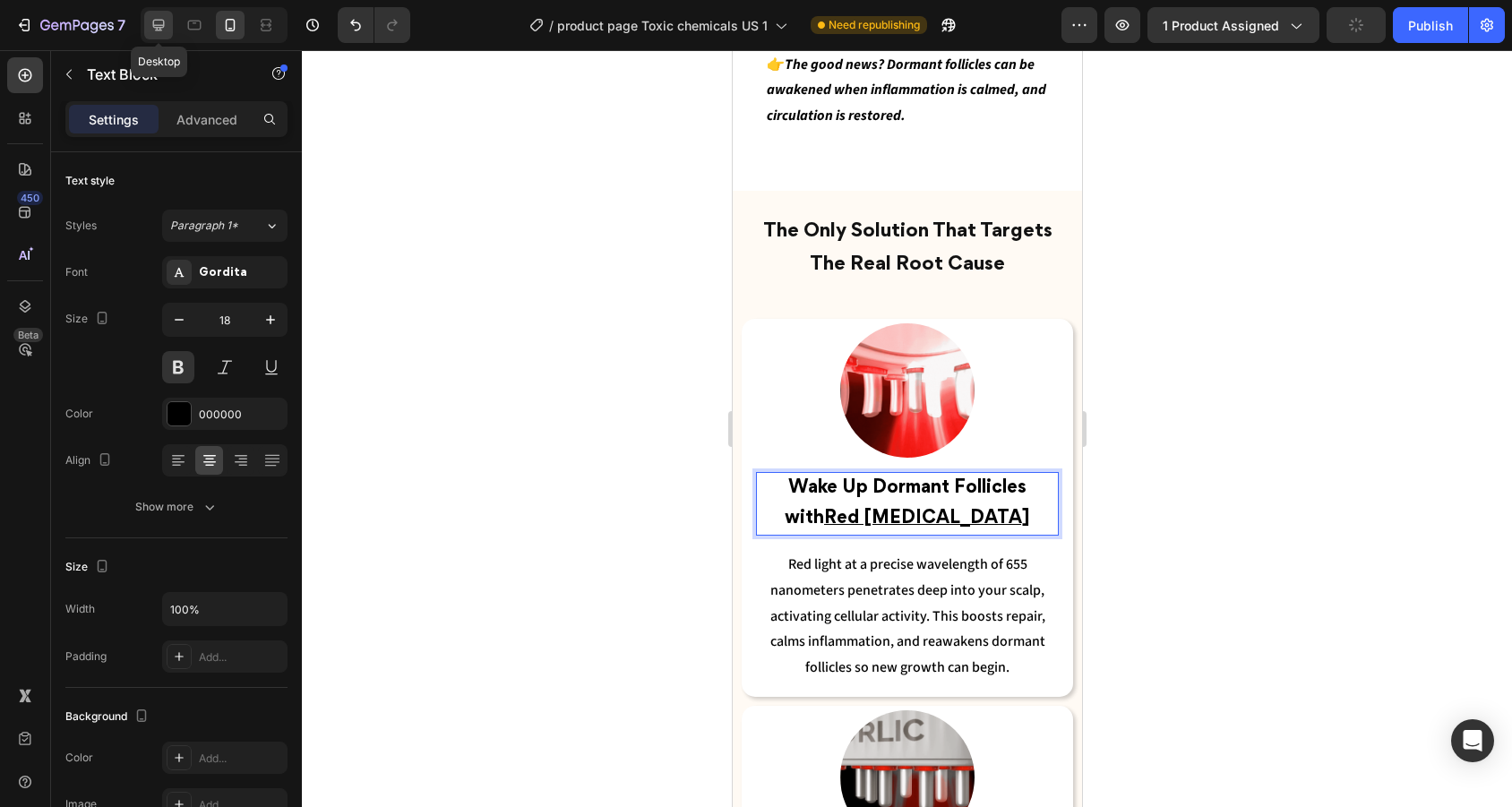
click at [167, 26] on icon at bounding box center [159, 24] width 18 height 18
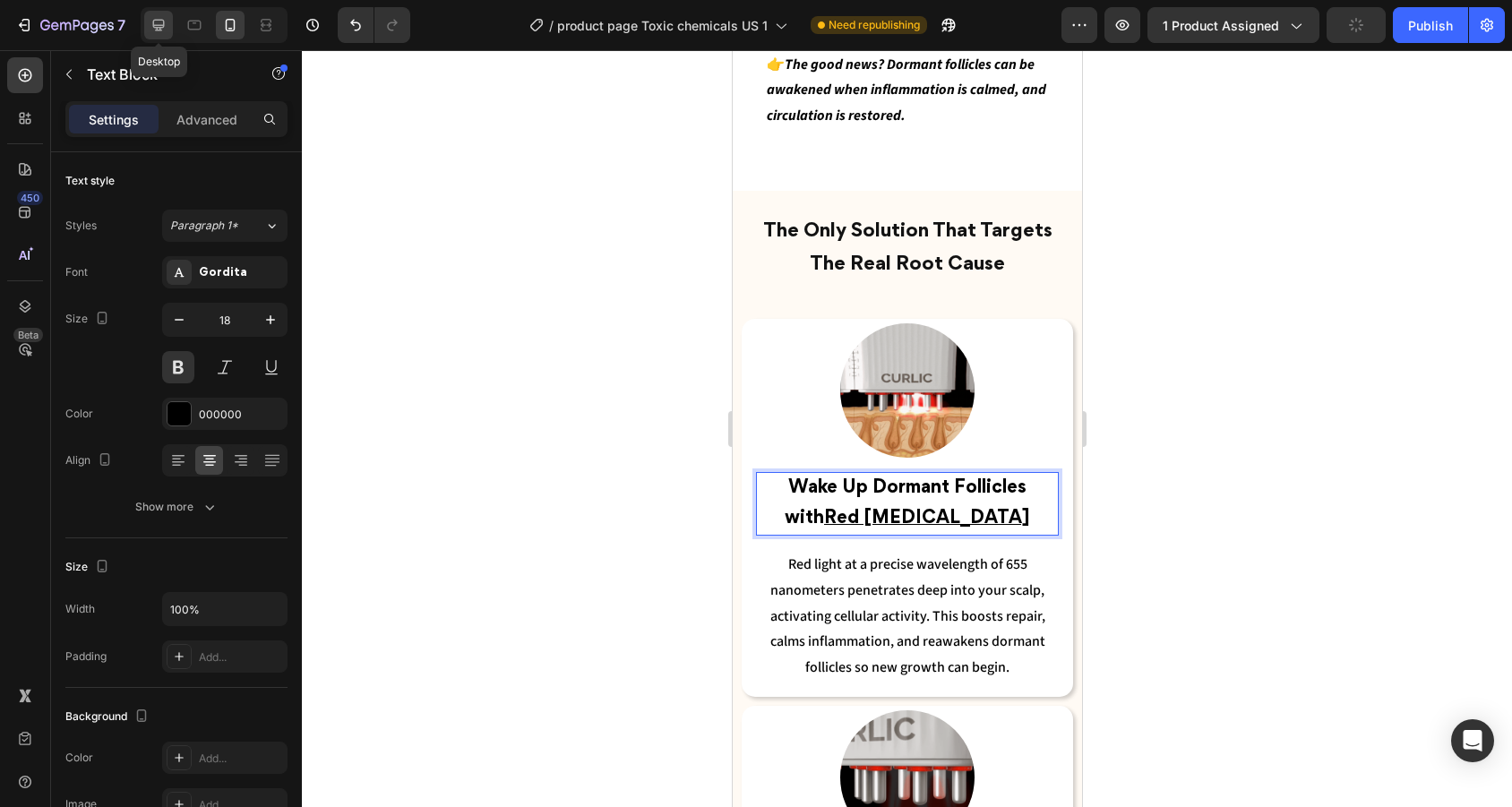
type input "22"
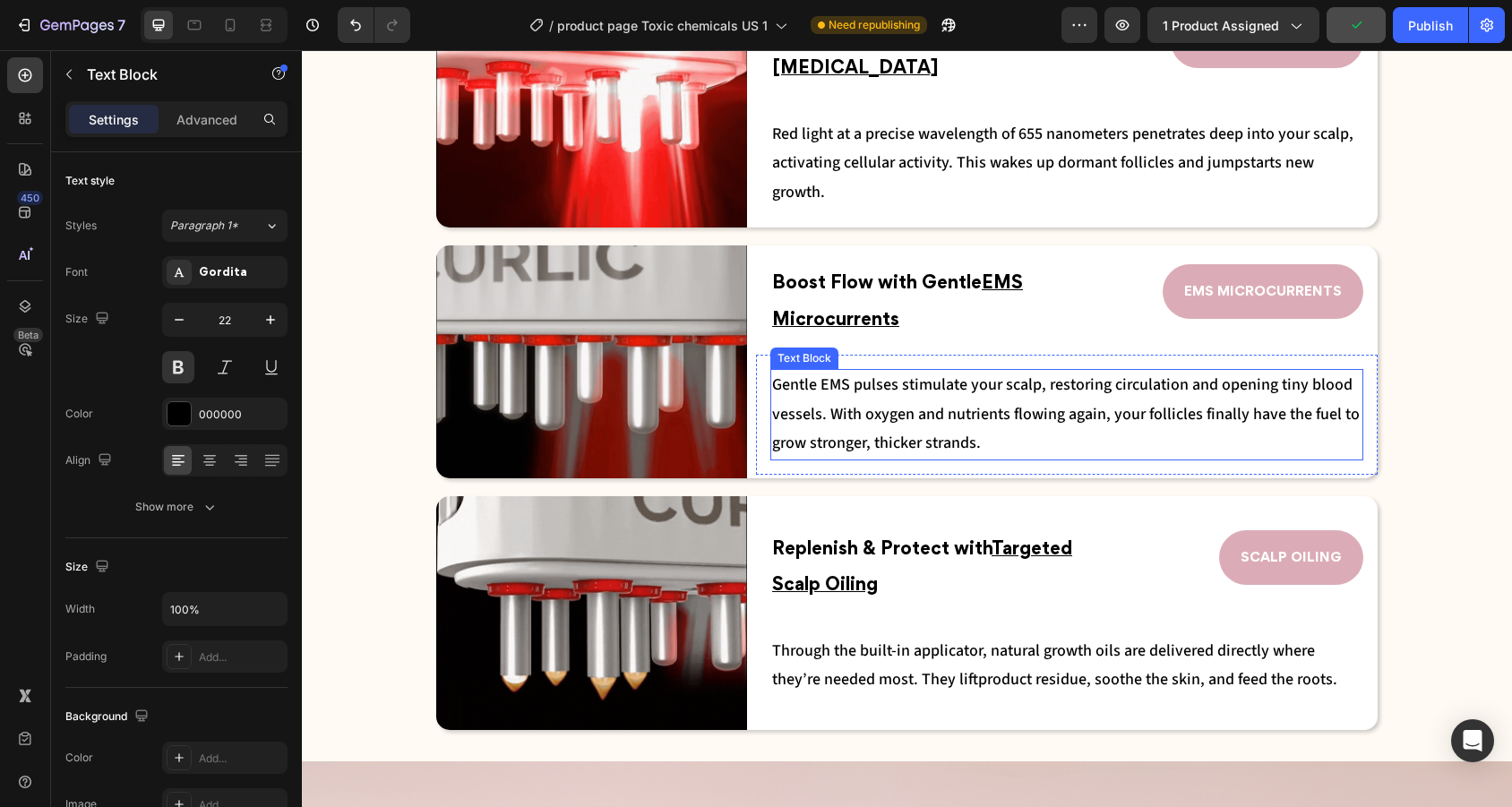
scroll to position [2912, 0]
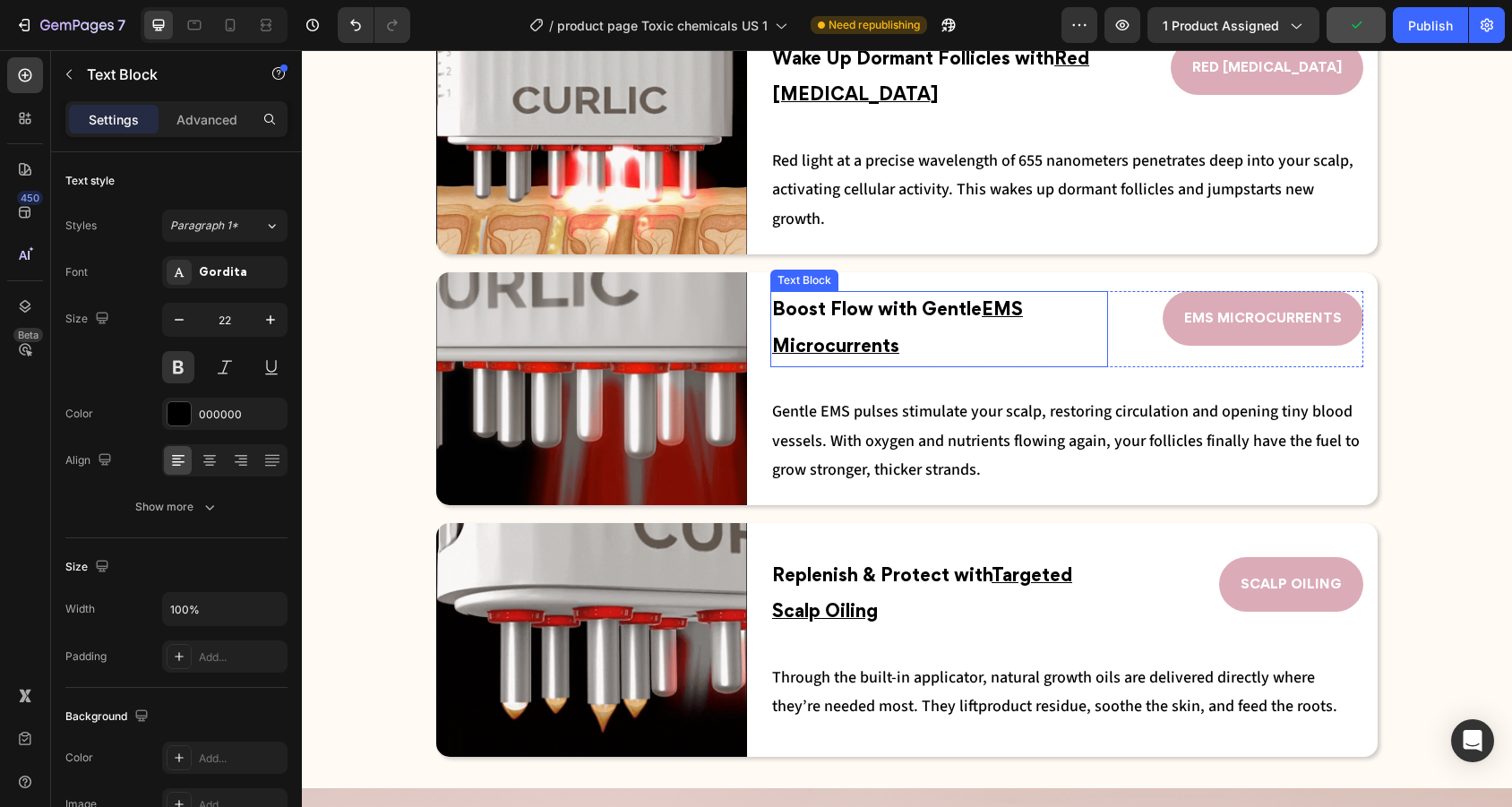
click at [896, 344] on u "EMS Microcurrents" at bounding box center [898, 329] width 251 height 54
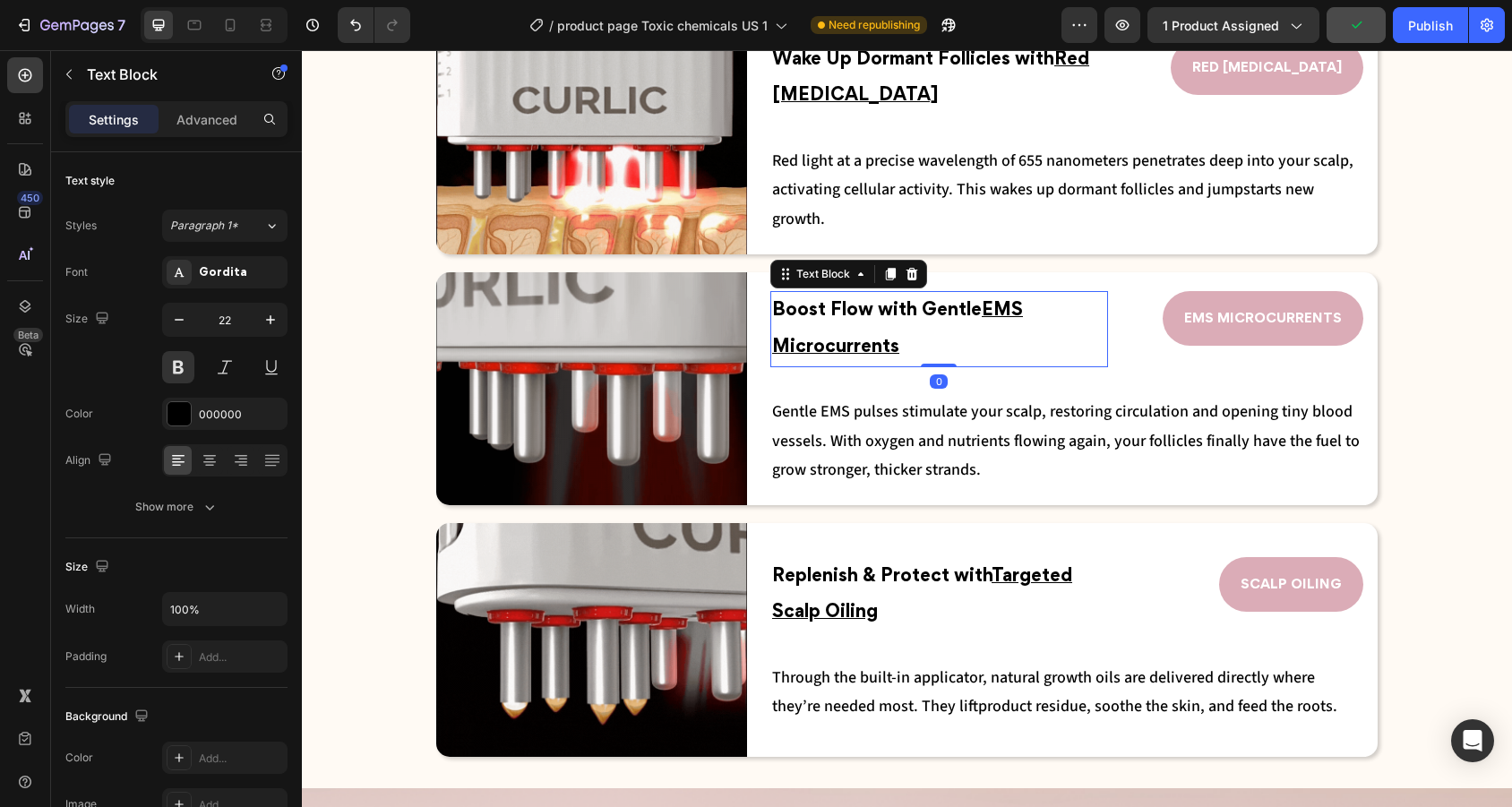
click at [896, 344] on u "EMS Microcurrents" at bounding box center [898, 329] width 251 height 54
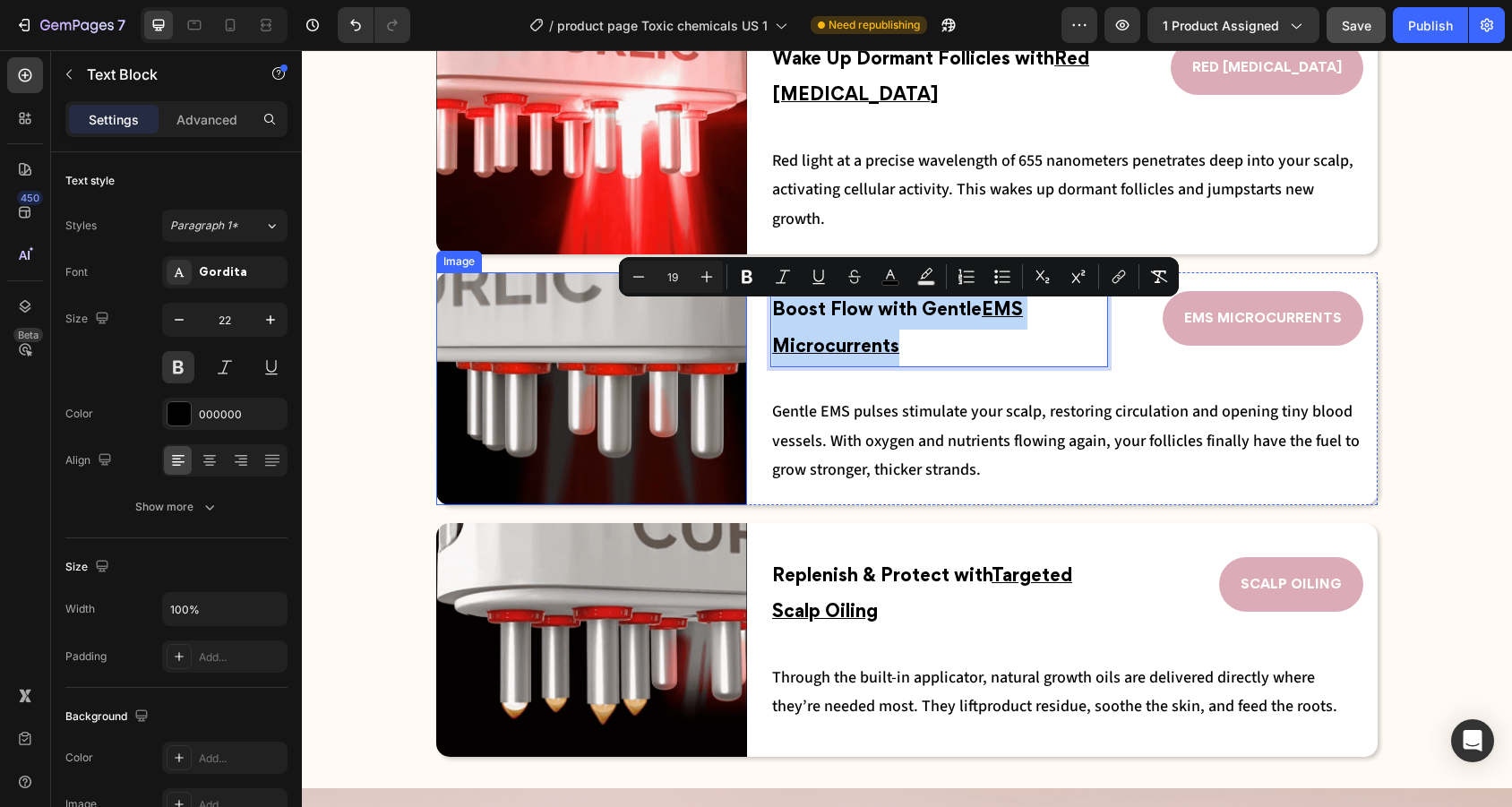
drag, startPoint x: 924, startPoint y: 345, endPoint x: 745, endPoint y: 315, distance: 181.5
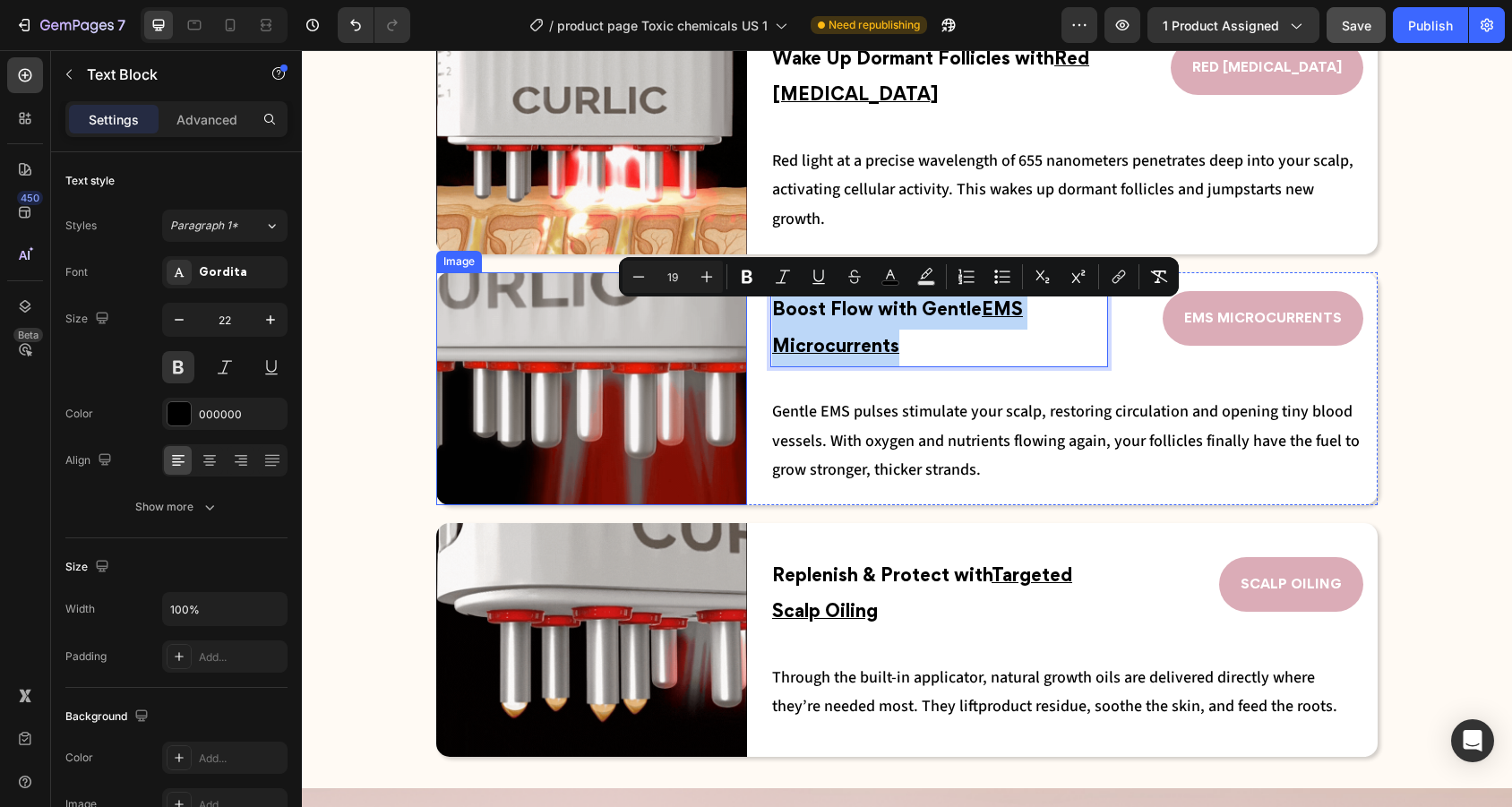
click at [745, 315] on div "Image Boost Flow with Gentle EMS Microcurrents Text Block 0 EMS MICROCURRENTS B…" at bounding box center [906, 389] width 942 height 233
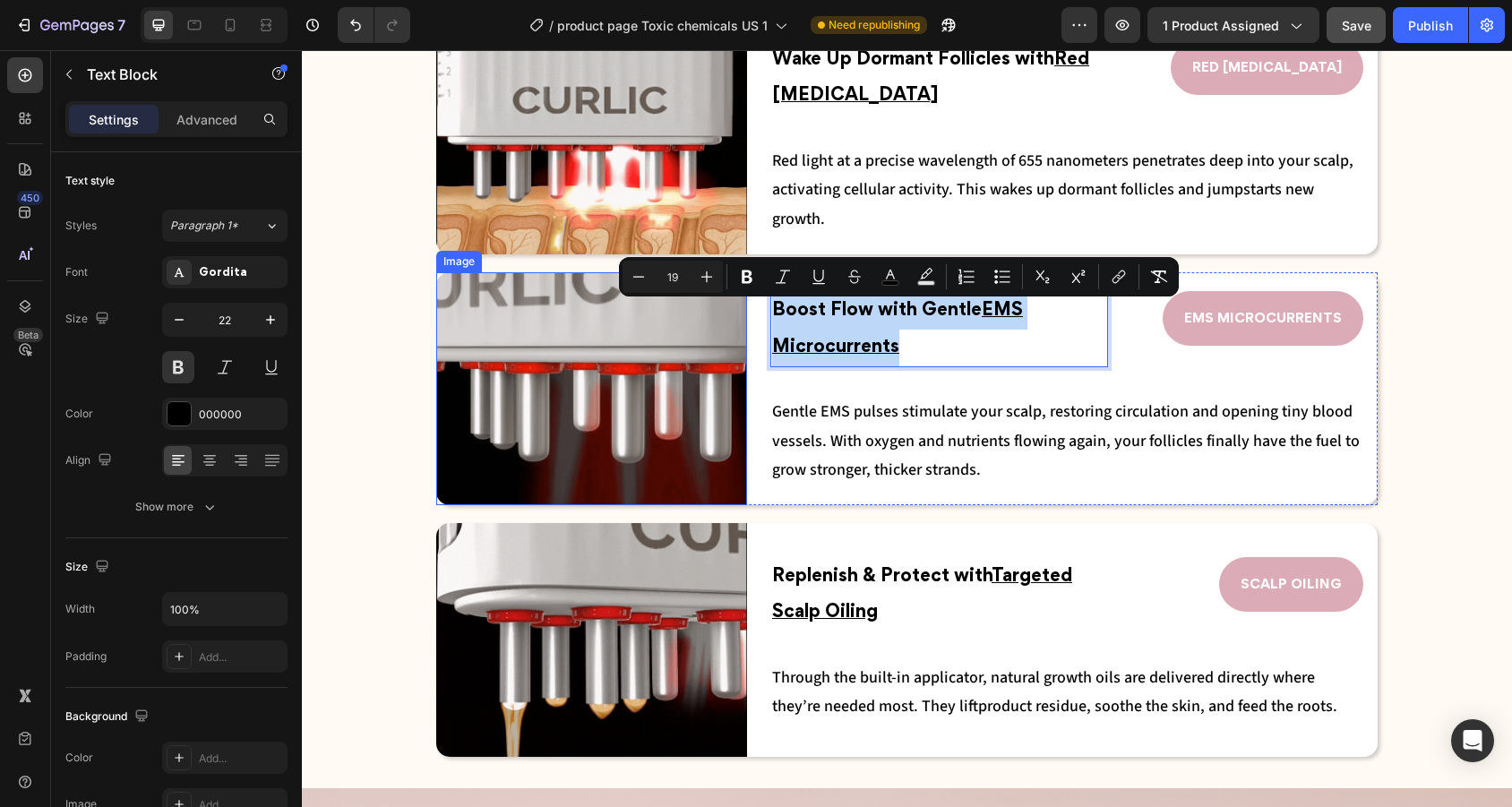
copy span "Boost Flow with Gentle EMS Microcurrents"
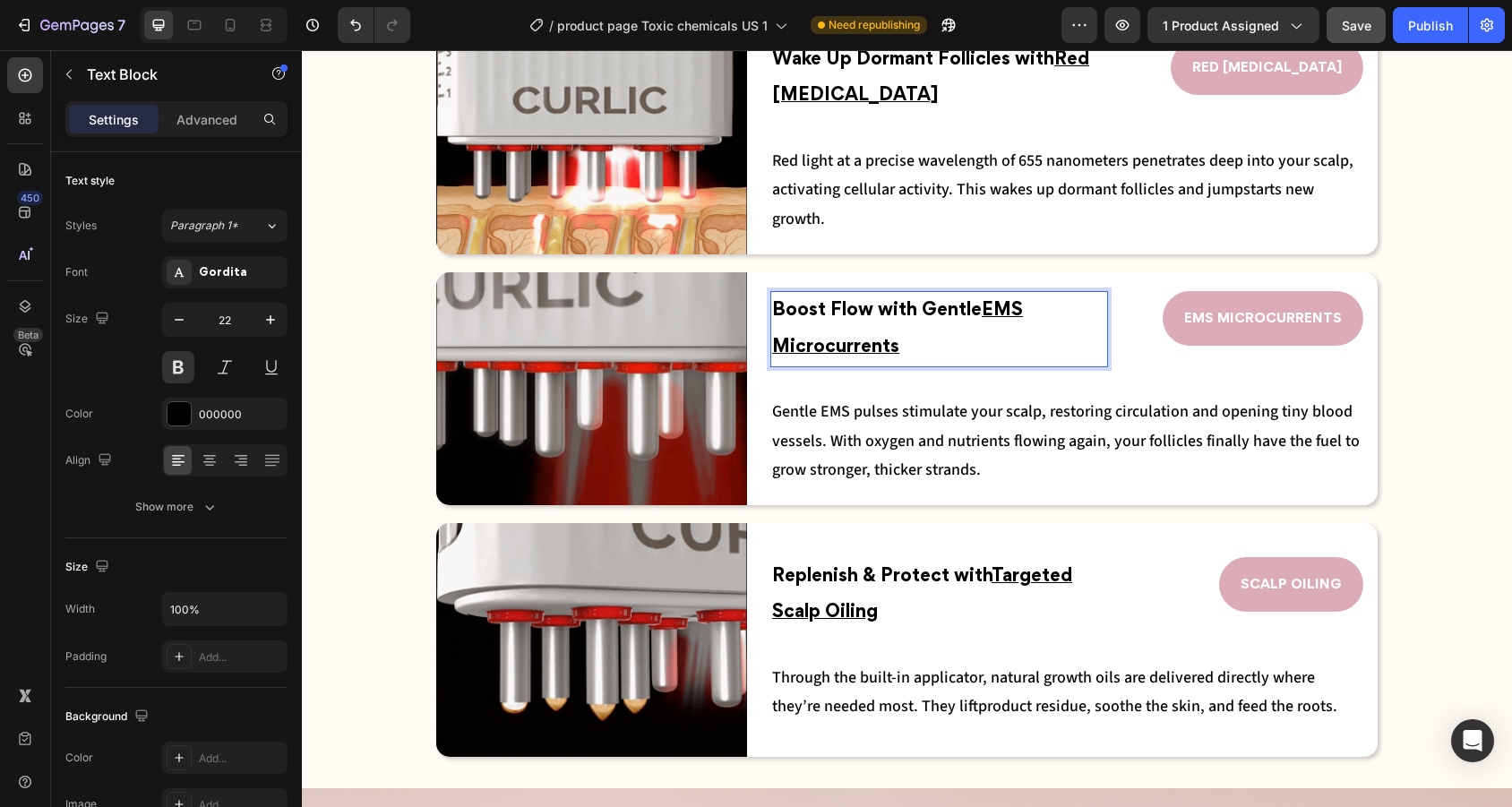
drag, startPoint x: 909, startPoint y: 333, endPoint x: 924, endPoint y: 332, distance: 15.0
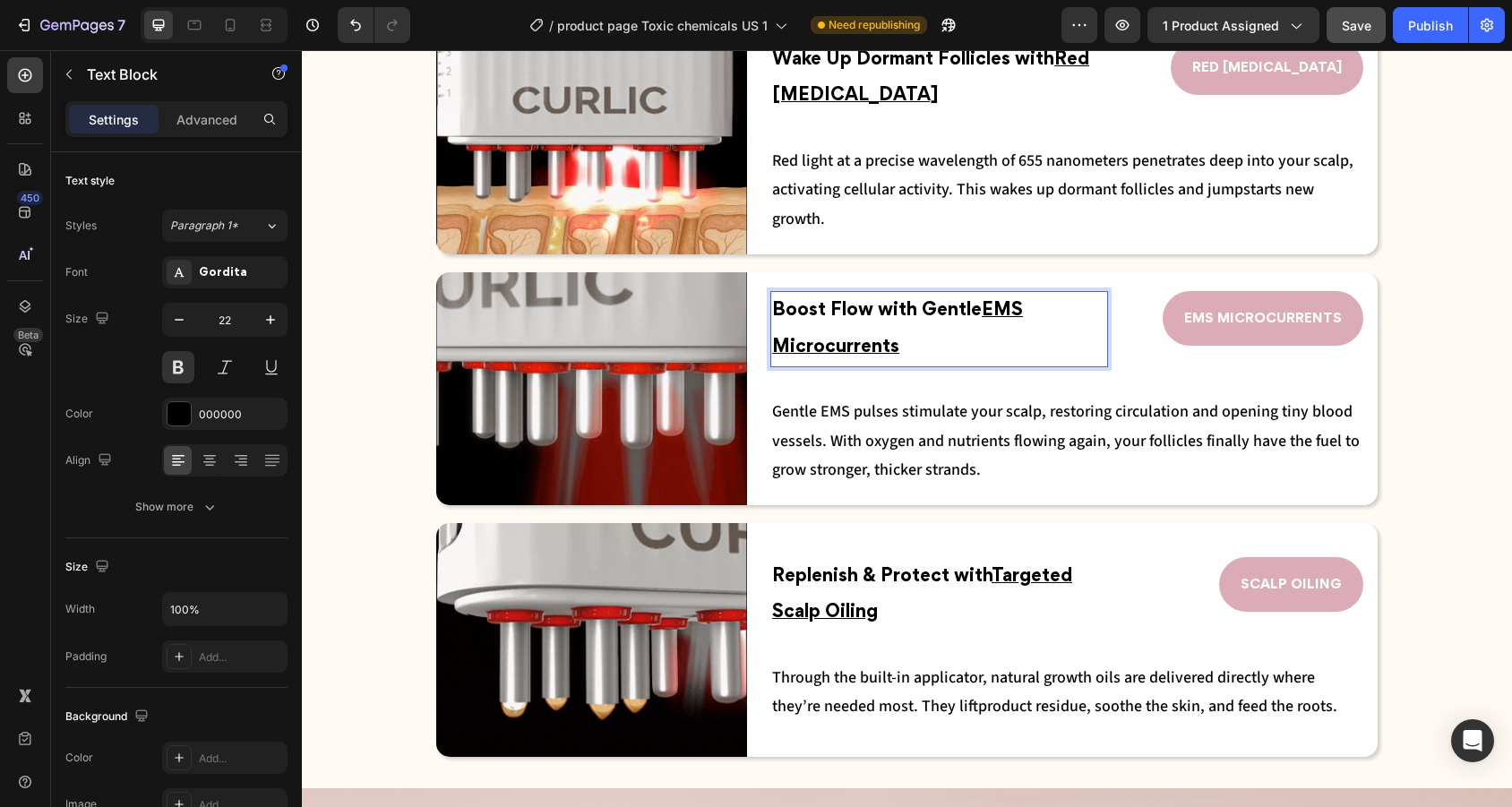
click at [924, 332] on p "Boost Flow with Gentle EMS Microcurrents" at bounding box center [939, 329] width 334 height 72
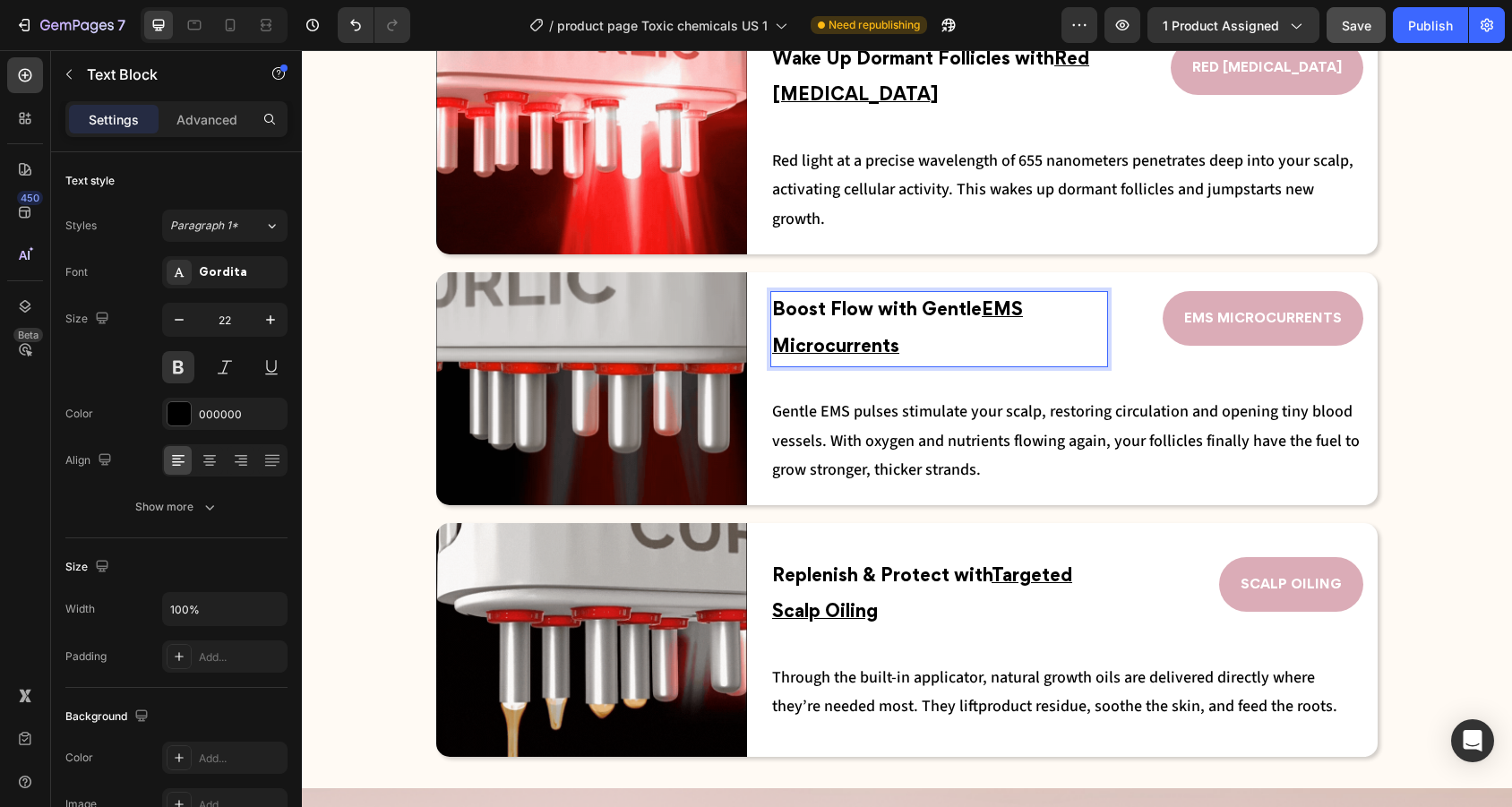
click at [924, 332] on p "Boost Flow with Gentle EMS Microcurrents" at bounding box center [939, 329] width 334 height 72
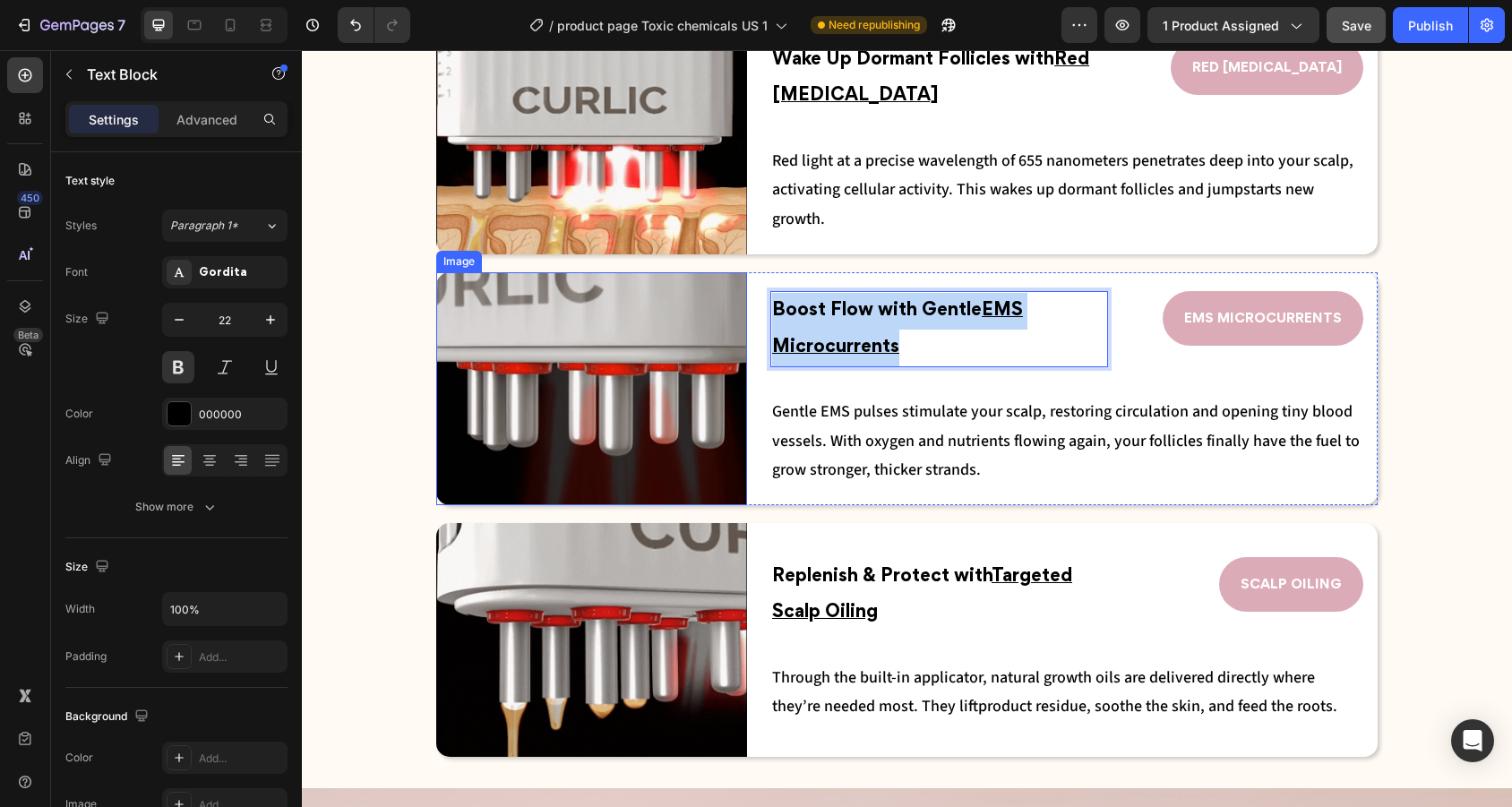
drag, startPoint x: 921, startPoint y: 349, endPoint x: 737, endPoint y: 303, distance: 189.7
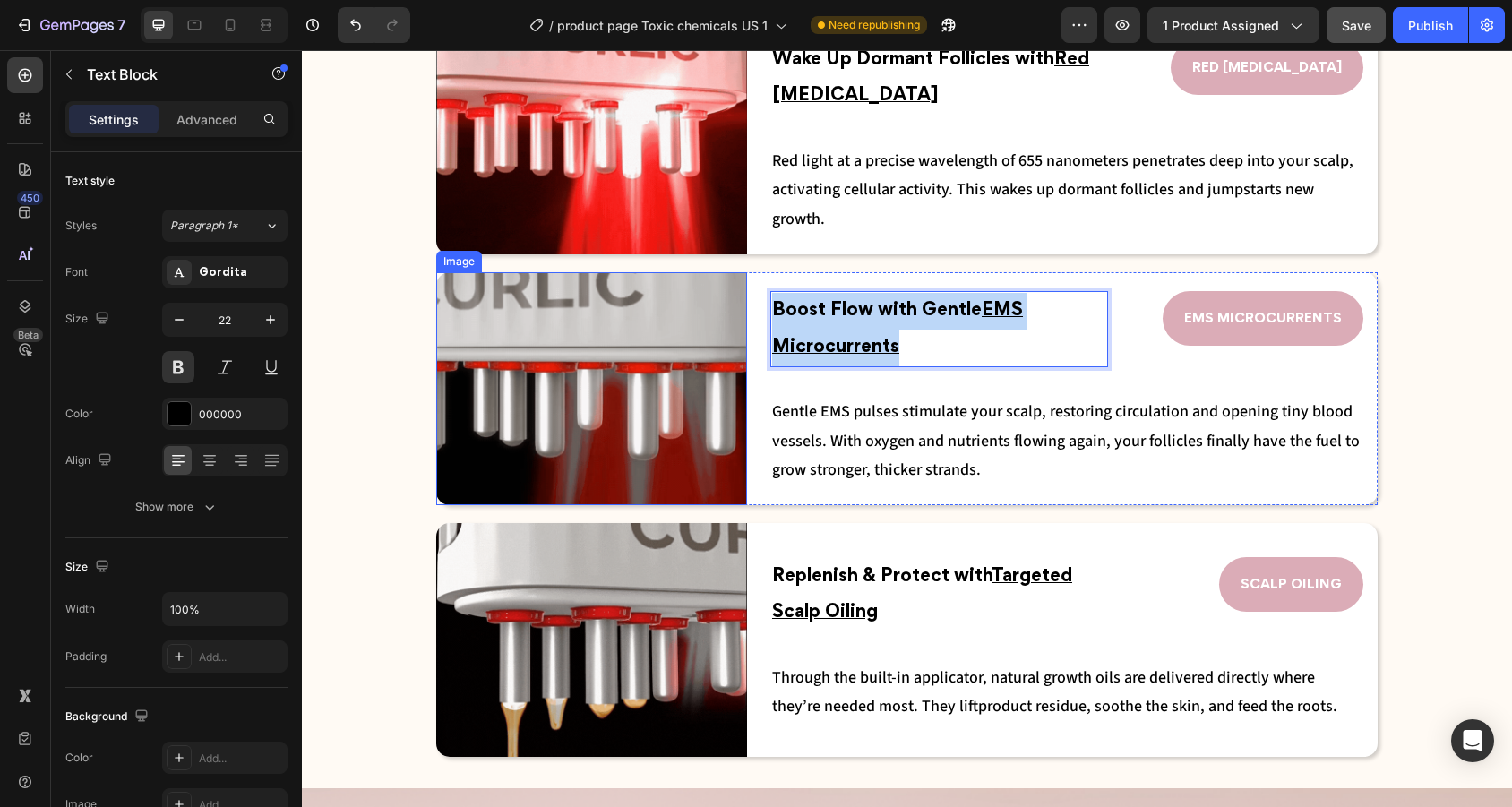
click at [737, 303] on div "Image Boost Flow with Gentle EMS Microcurrents Text Block 0 EMS MICROCURRENTS B…" at bounding box center [906, 389] width 942 height 233
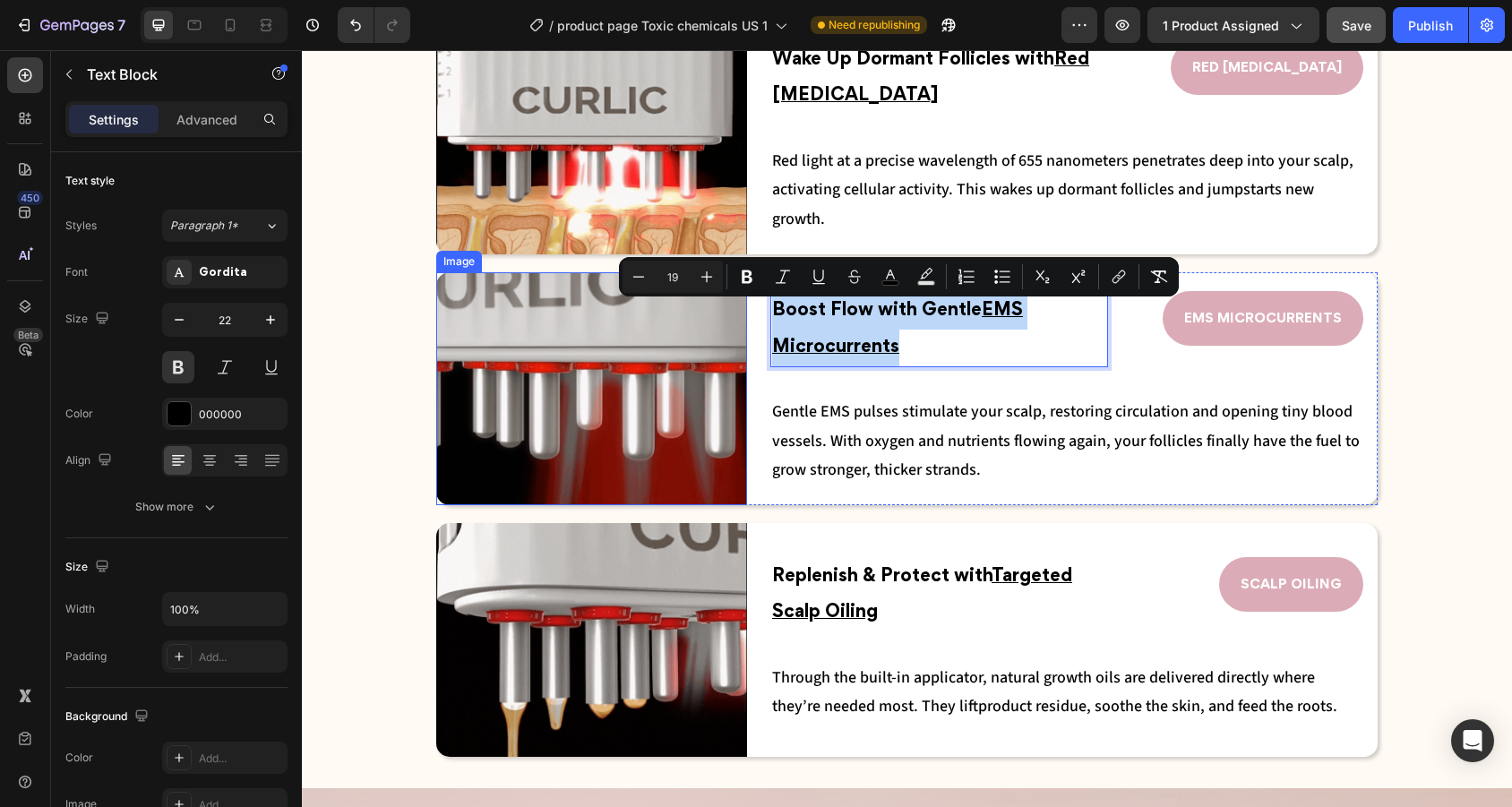
copy span "Boost Flow with Gentle EMS Microcurrents"
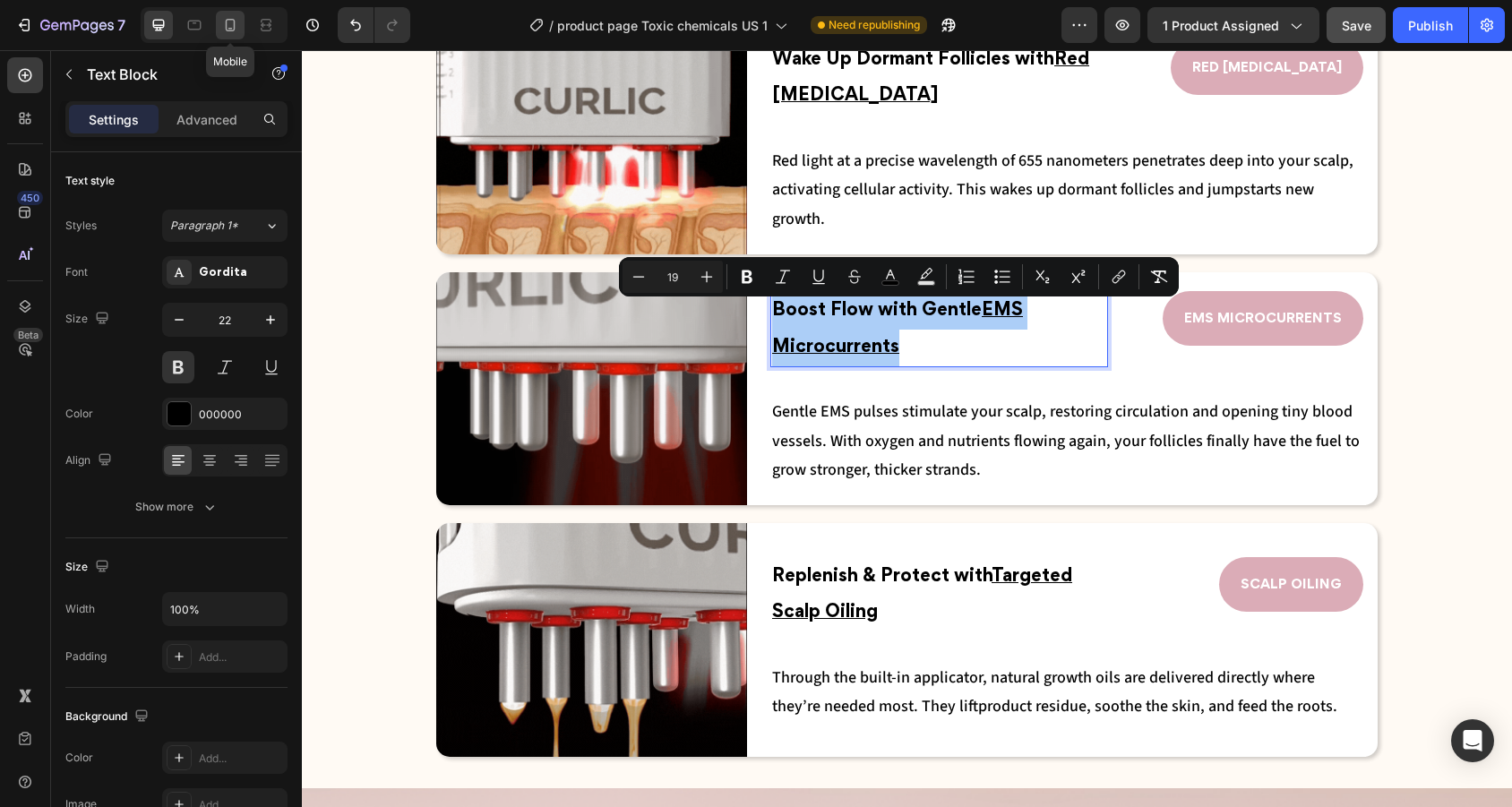
click at [235, 23] on icon at bounding box center [230, 24] width 18 height 18
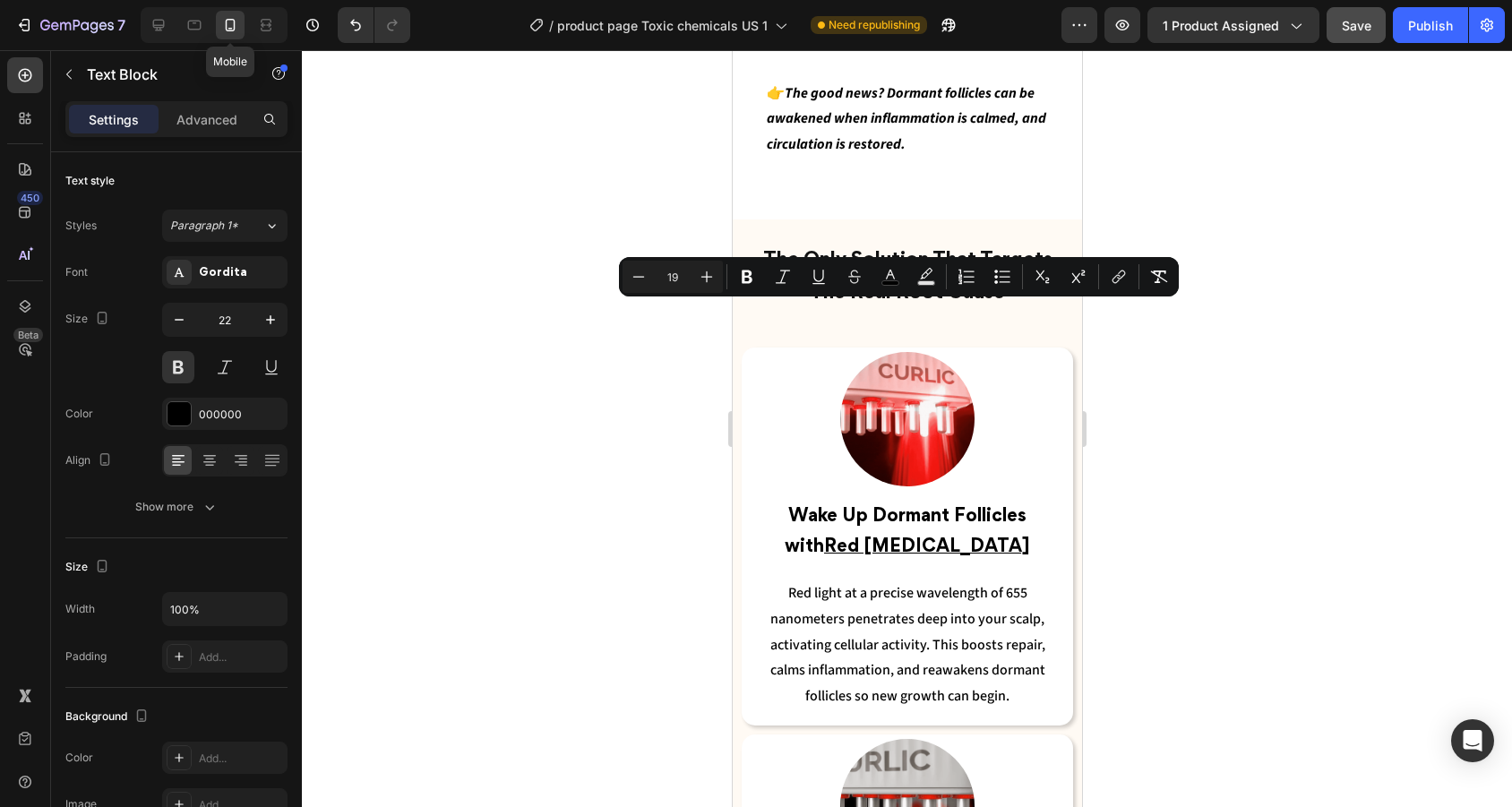
type input "18"
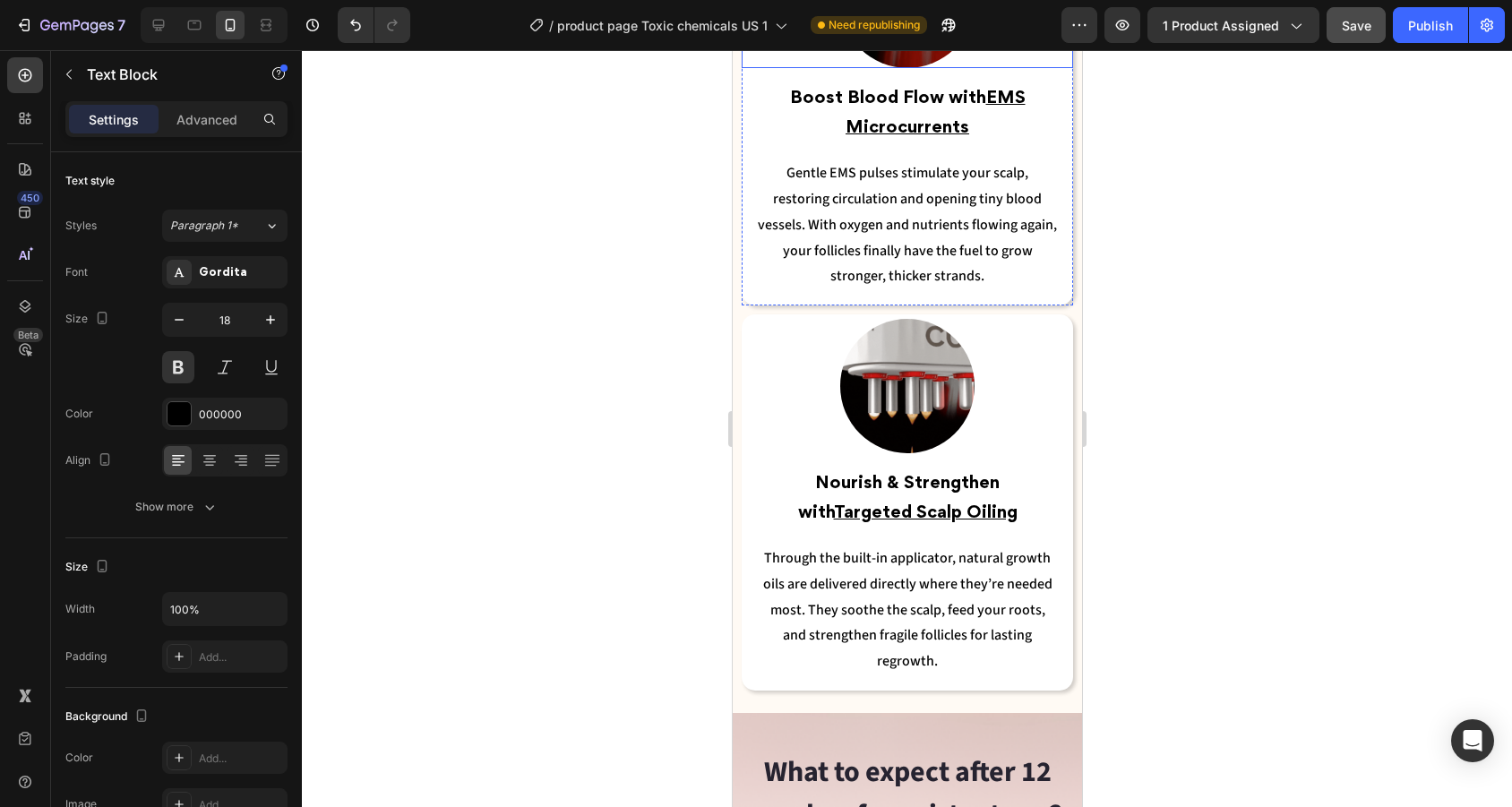
scroll to position [3785, 0]
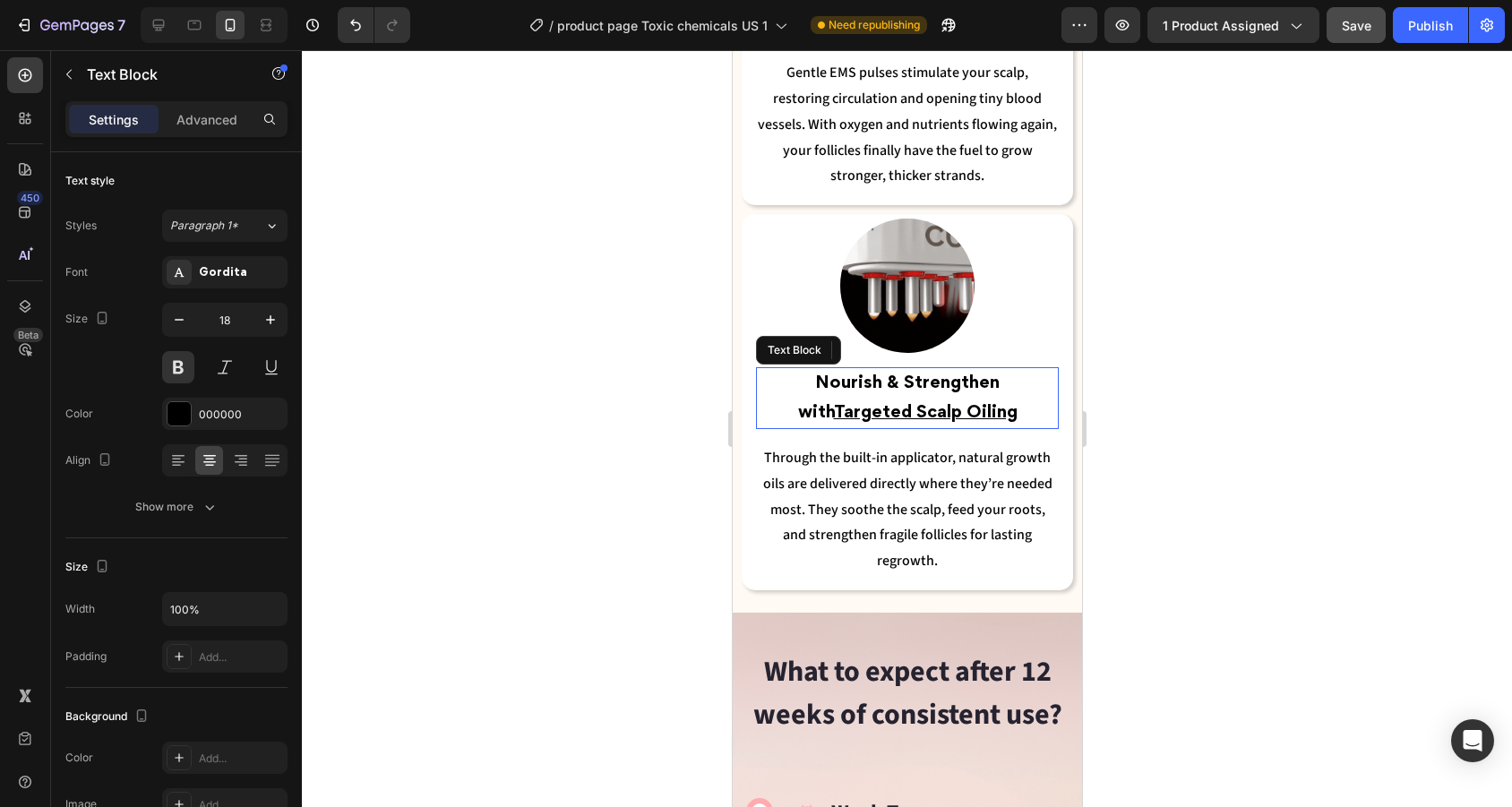
click at [949, 393] on p "Nourish & Strengthen with Targeted Scalp Oiling" at bounding box center [905, 398] width 299 height 58
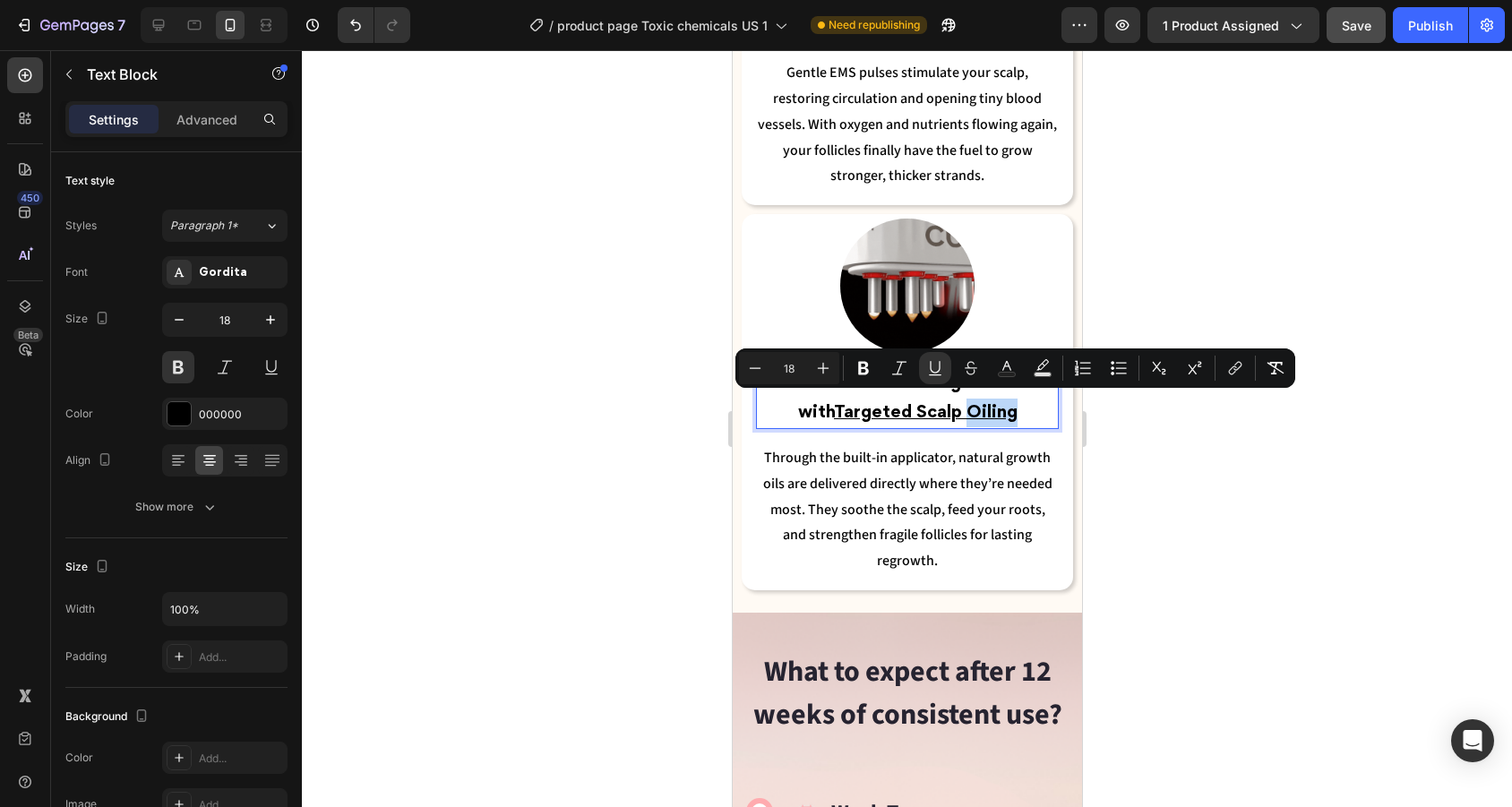
click at [974, 401] on p "Nourish & Strengthen with Targeted Scalp Oiling" at bounding box center [905, 398] width 299 height 58
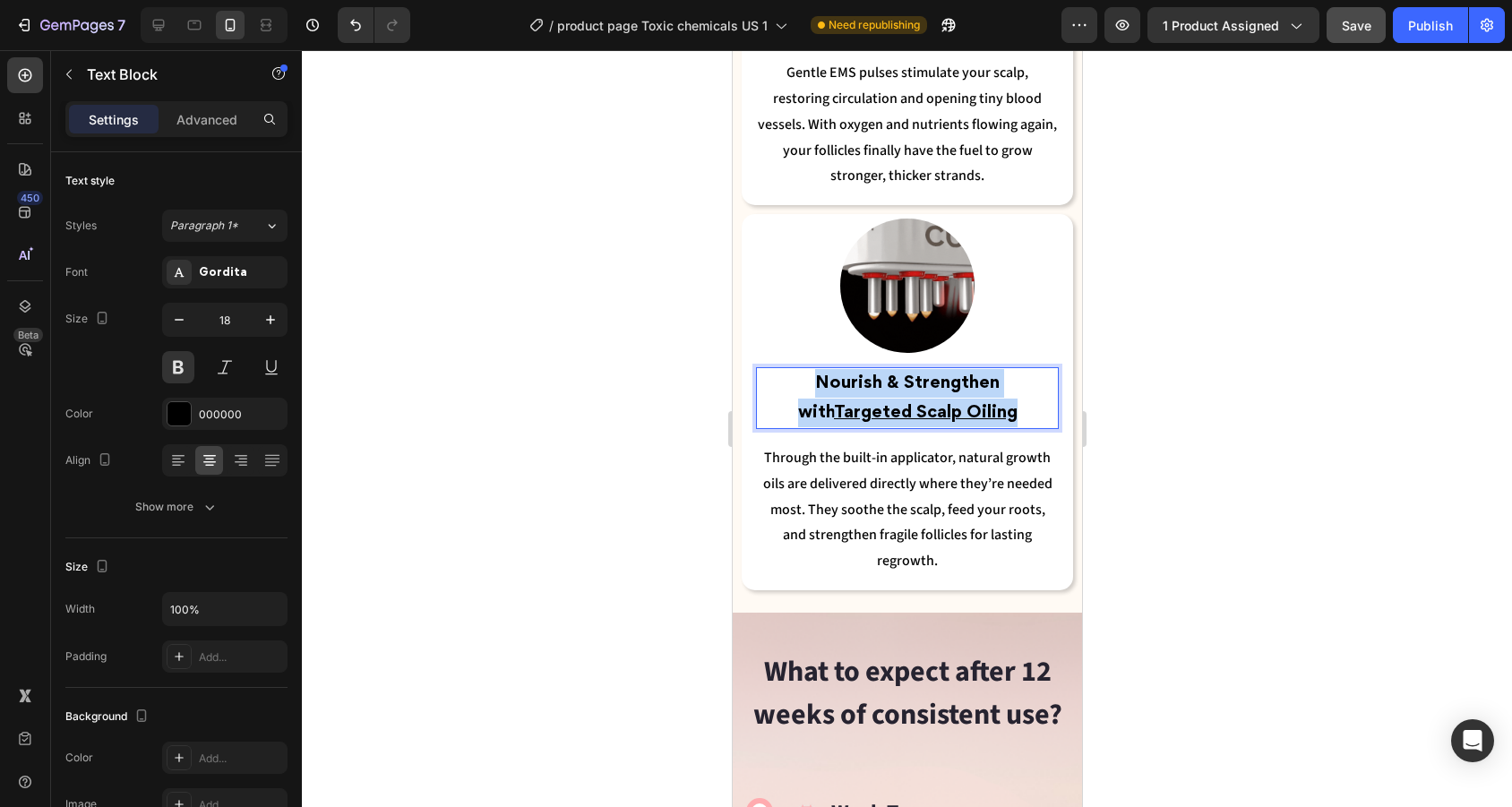
drag, startPoint x: 974, startPoint y: 401, endPoint x: 756, endPoint y: 379, distance: 219.1
click at [756, 379] on div "Nourish & Strengthen with Targeted Scalp Oiling" at bounding box center [905, 398] width 303 height 62
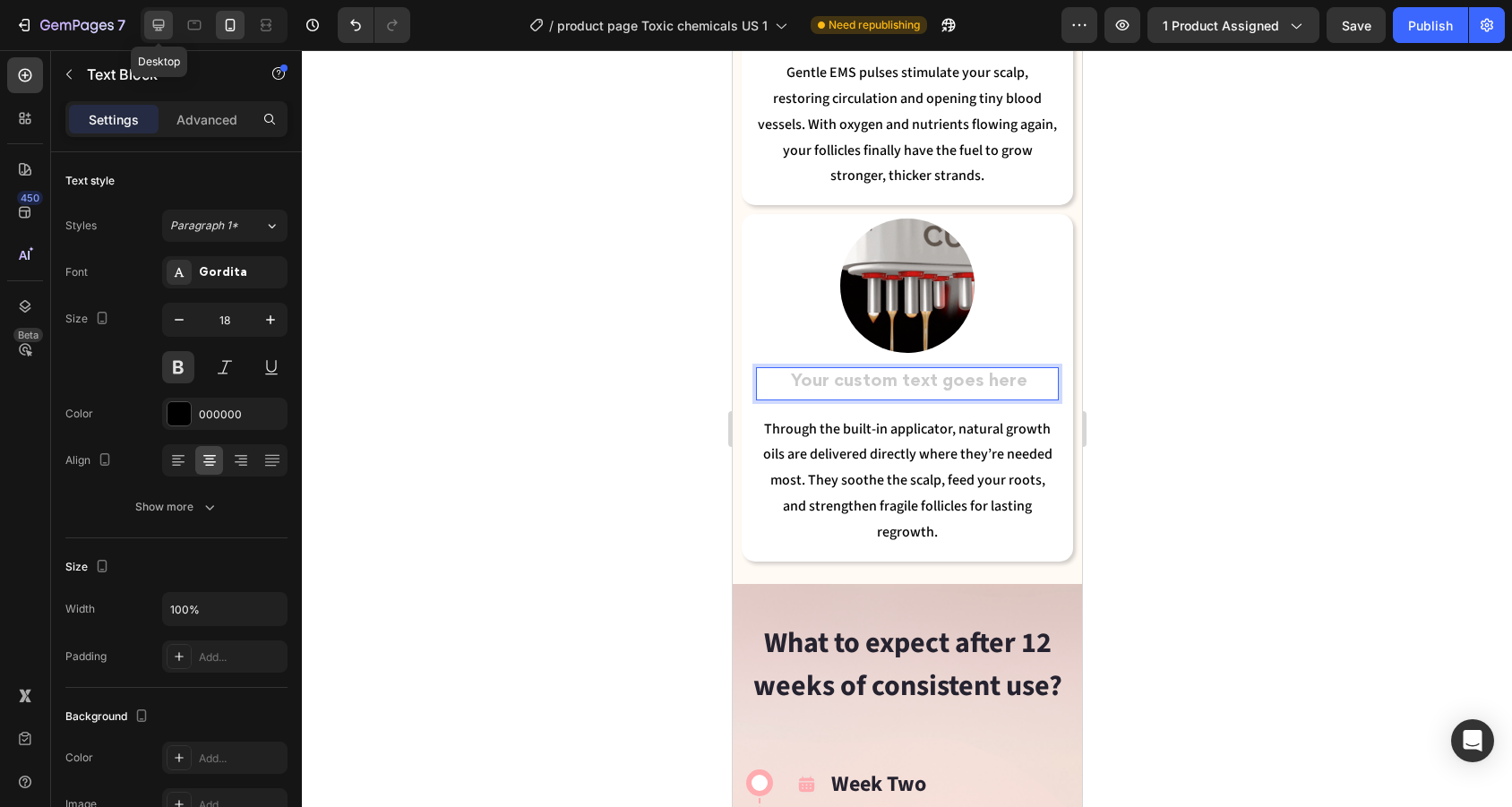
click at [160, 24] on icon at bounding box center [159, 24] width 18 height 18
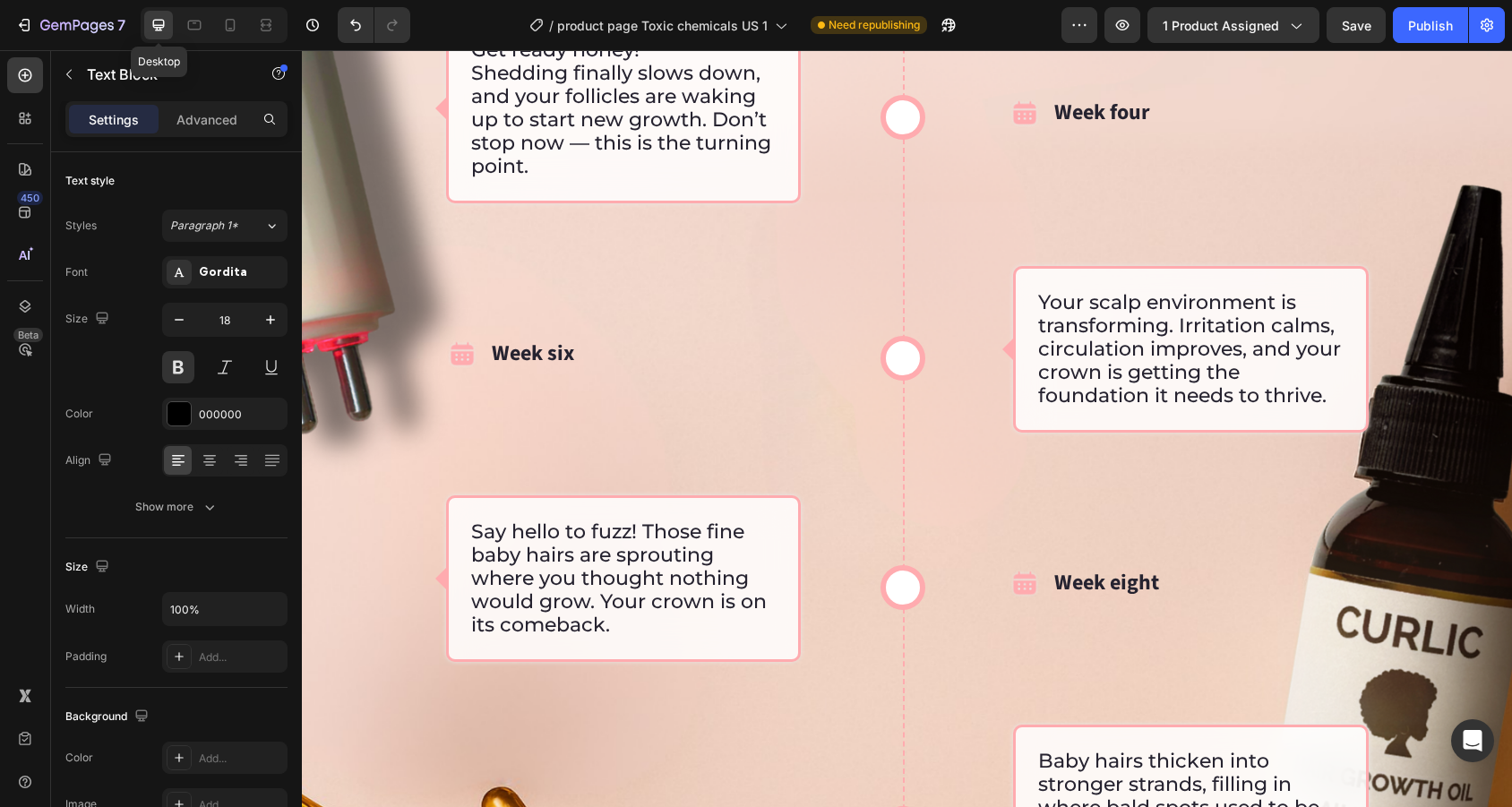
type input "22"
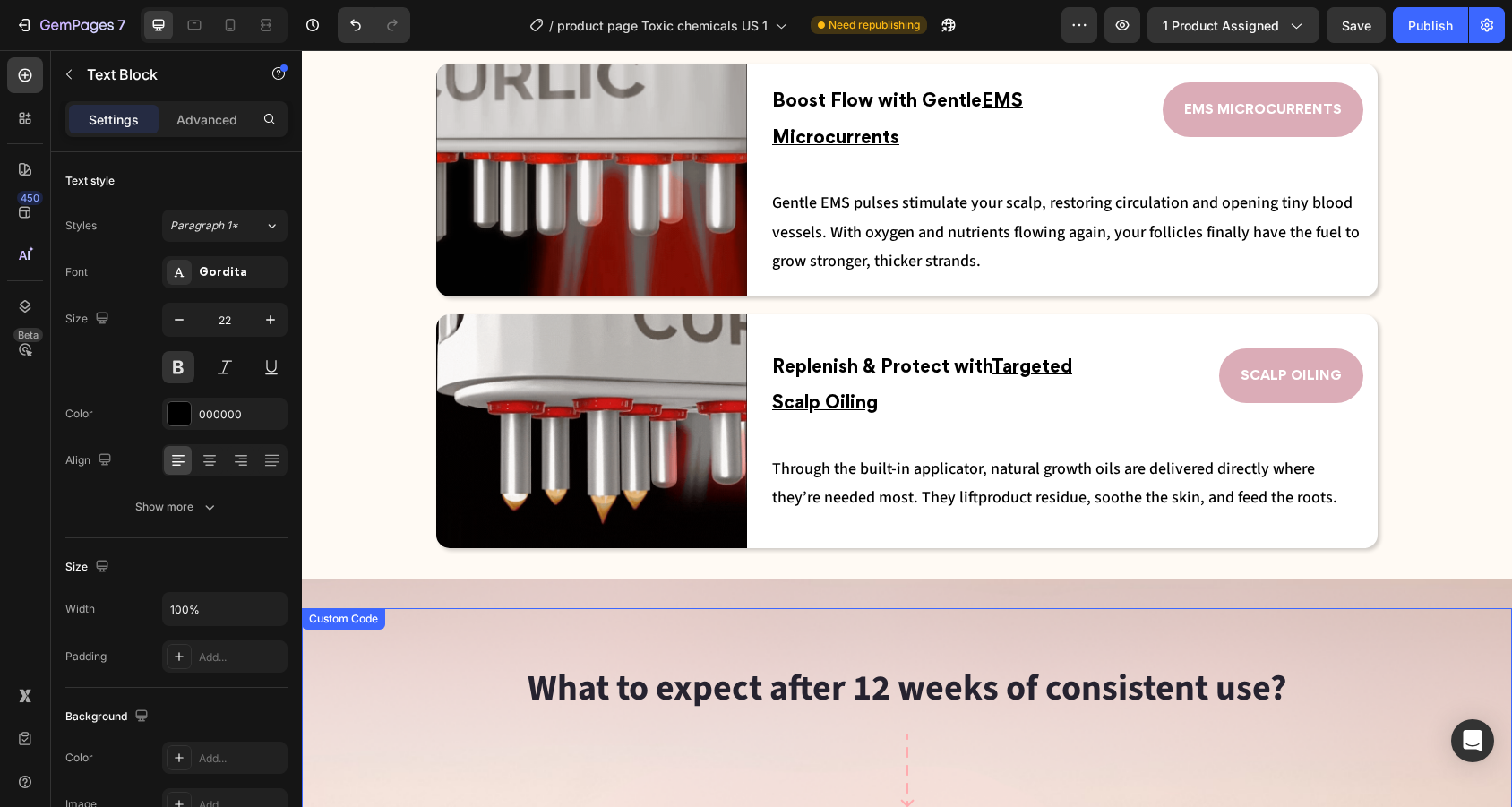
scroll to position [2908, 0]
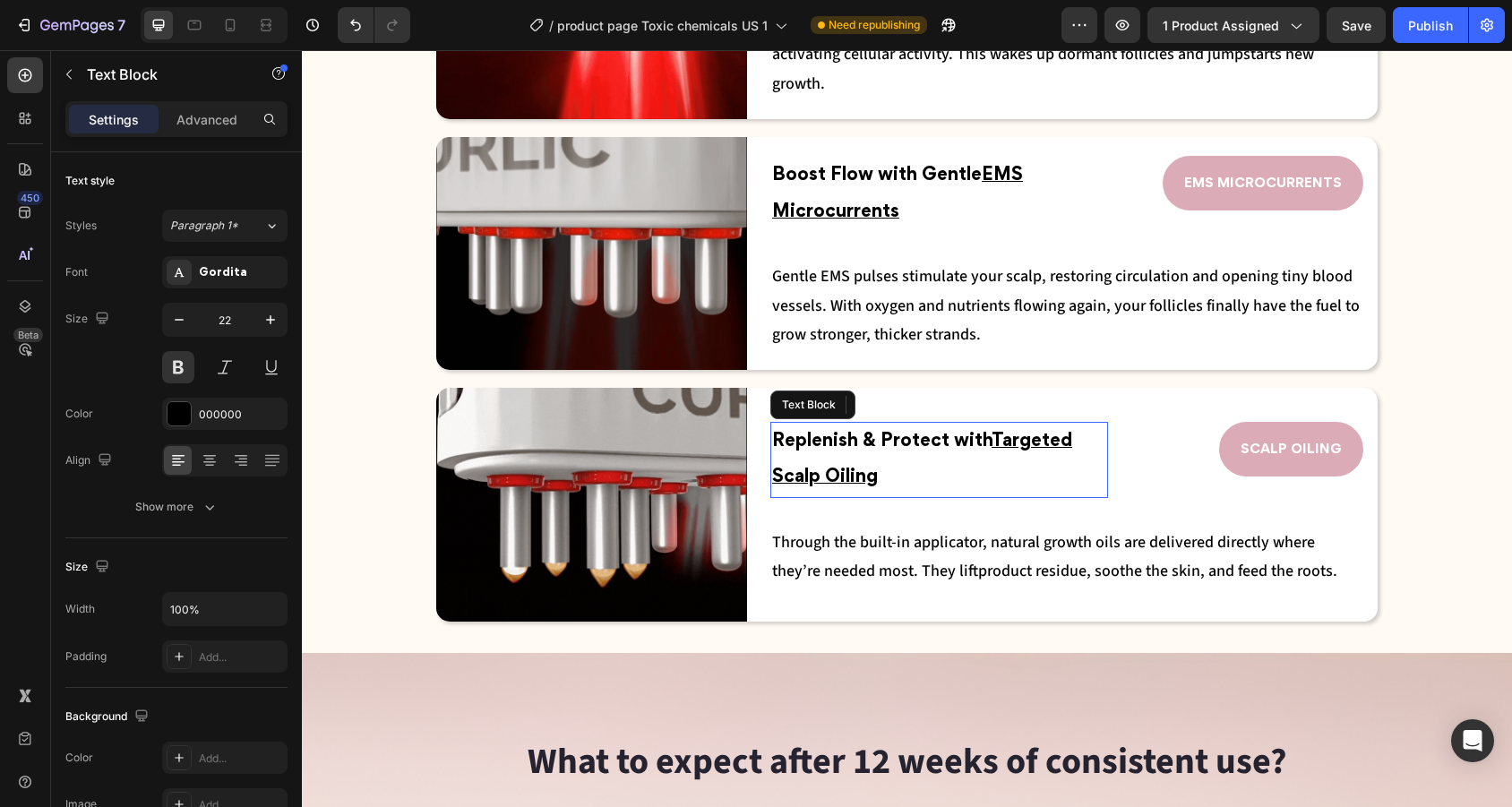
click at [952, 474] on p "Replenish & Protect with Targeted Scalp Oiling" at bounding box center [939, 459] width 334 height 72
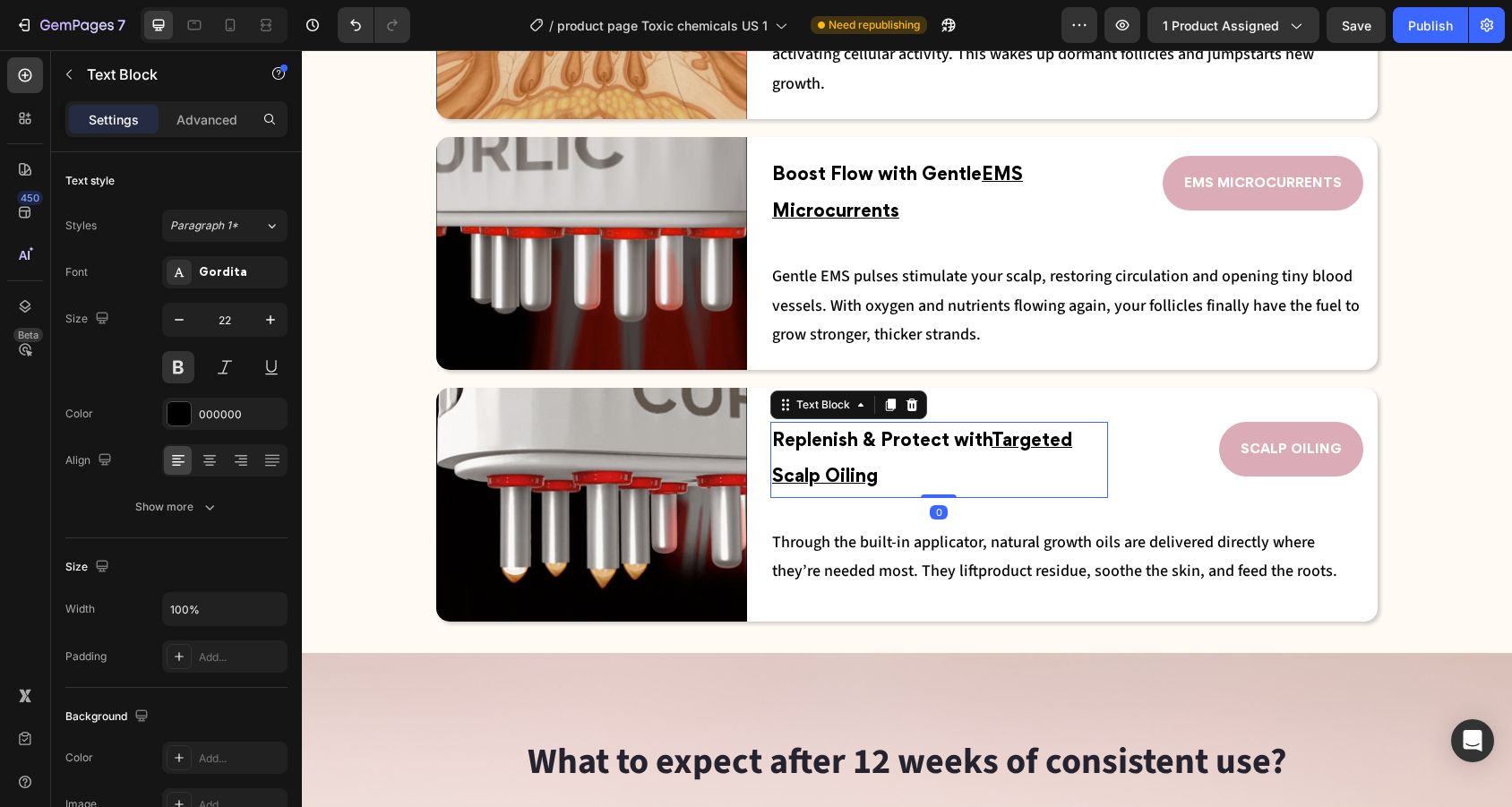
click at [905, 465] on p "Replenish & Protect with Targeted Scalp Oiling" at bounding box center [939, 459] width 334 height 72
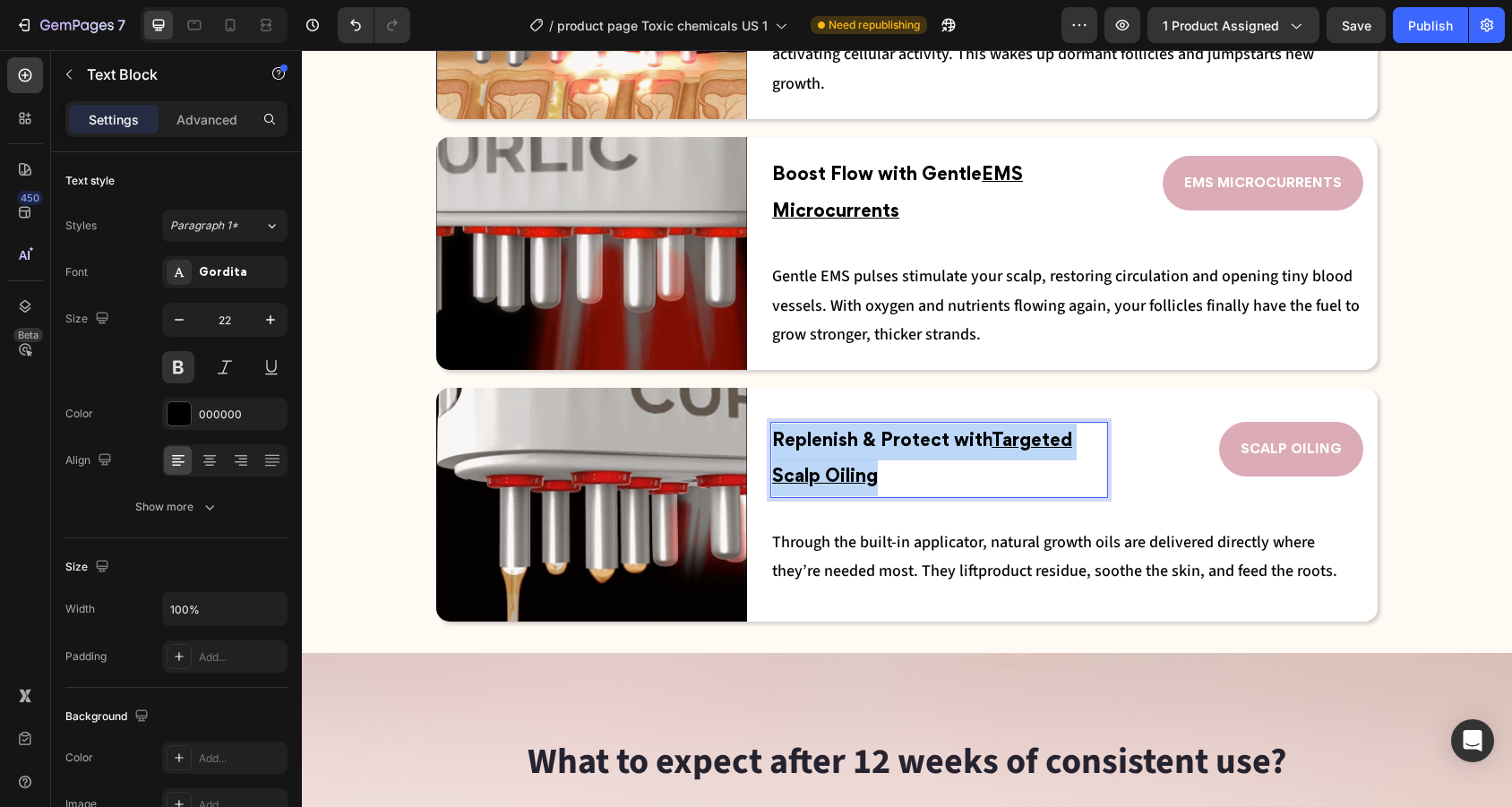
drag, startPoint x: 905, startPoint y: 465, endPoint x: 774, endPoint y: 441, distance: 133.2
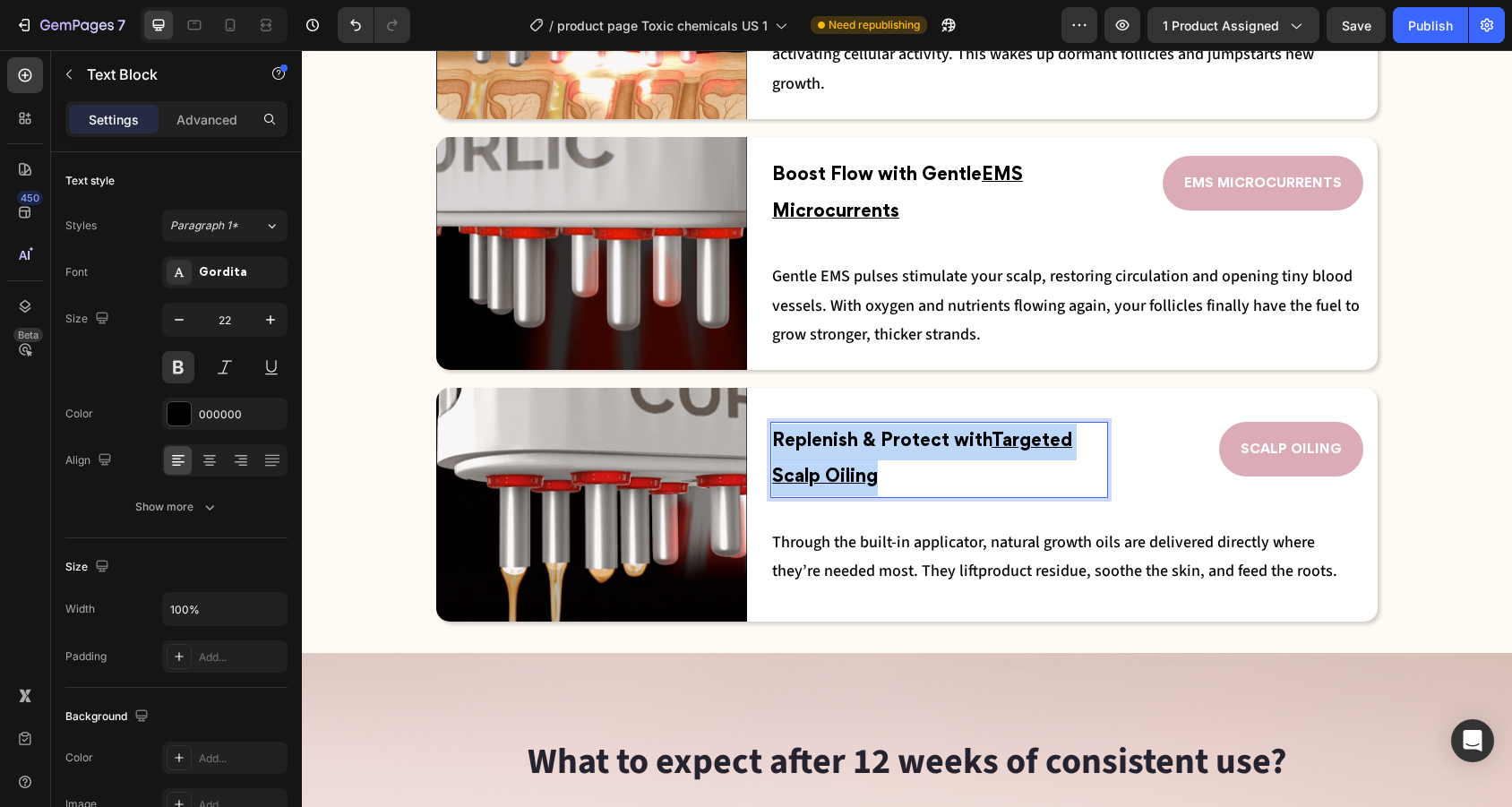
click at [774, 441] on p "Replenish & Protect with Targeted Scalp Oiling" at bounding box center [939, 459] width 334 height 72
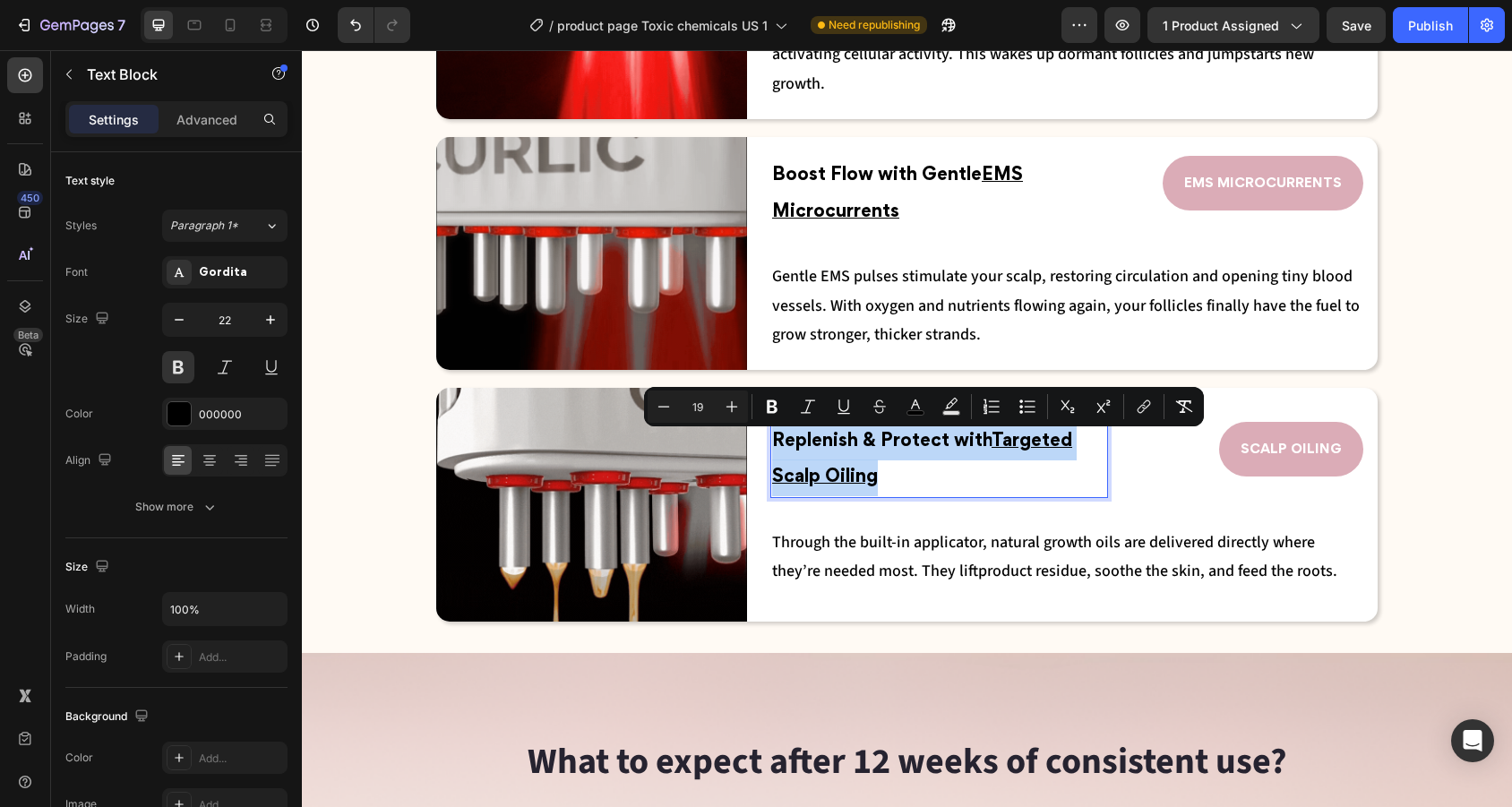
copy span "Replenish & Protect with Targeted Scalp Oiling"
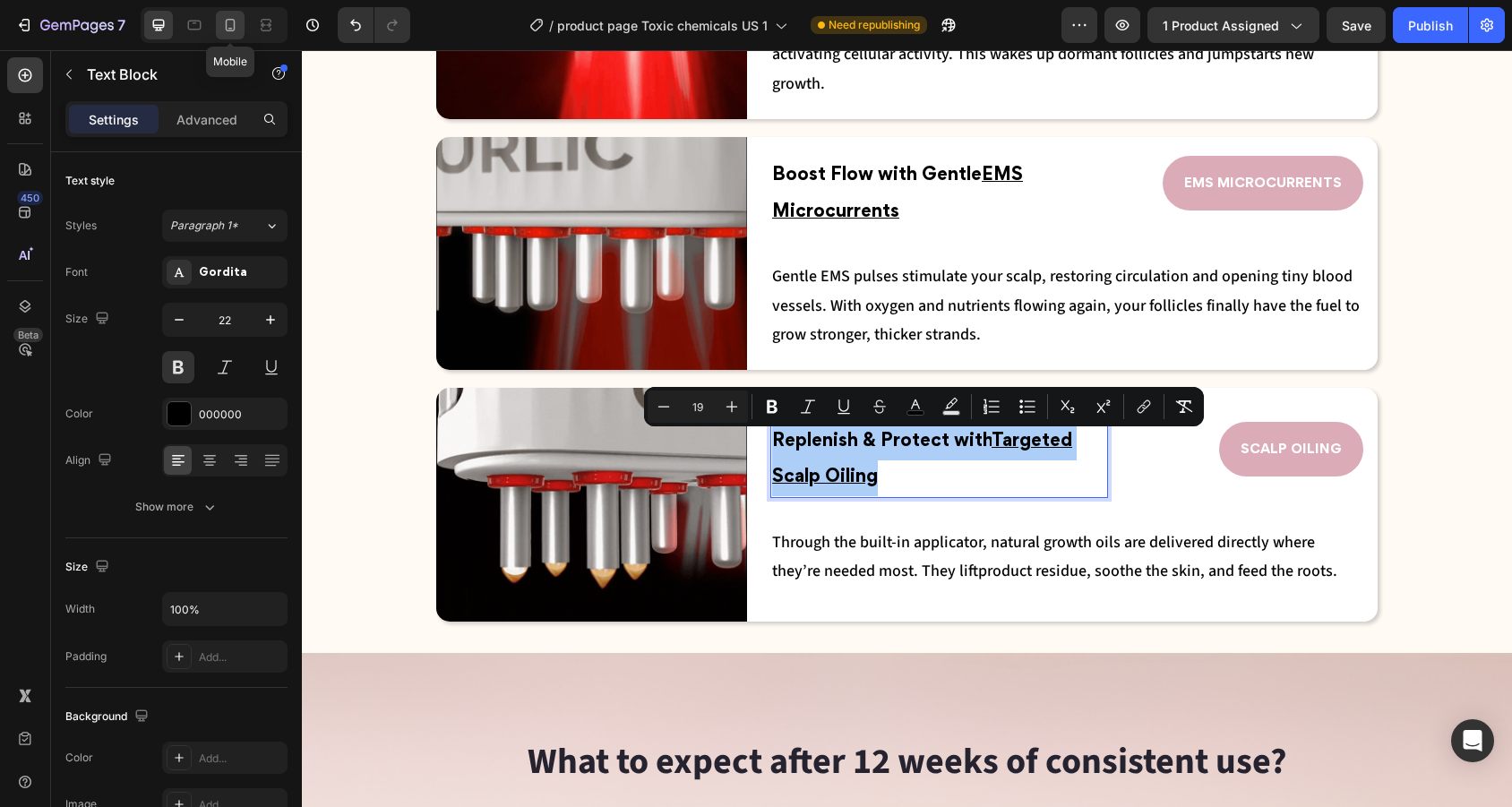
click at [240, 24] on div at bounding box center [229, 24] width 28 height 28
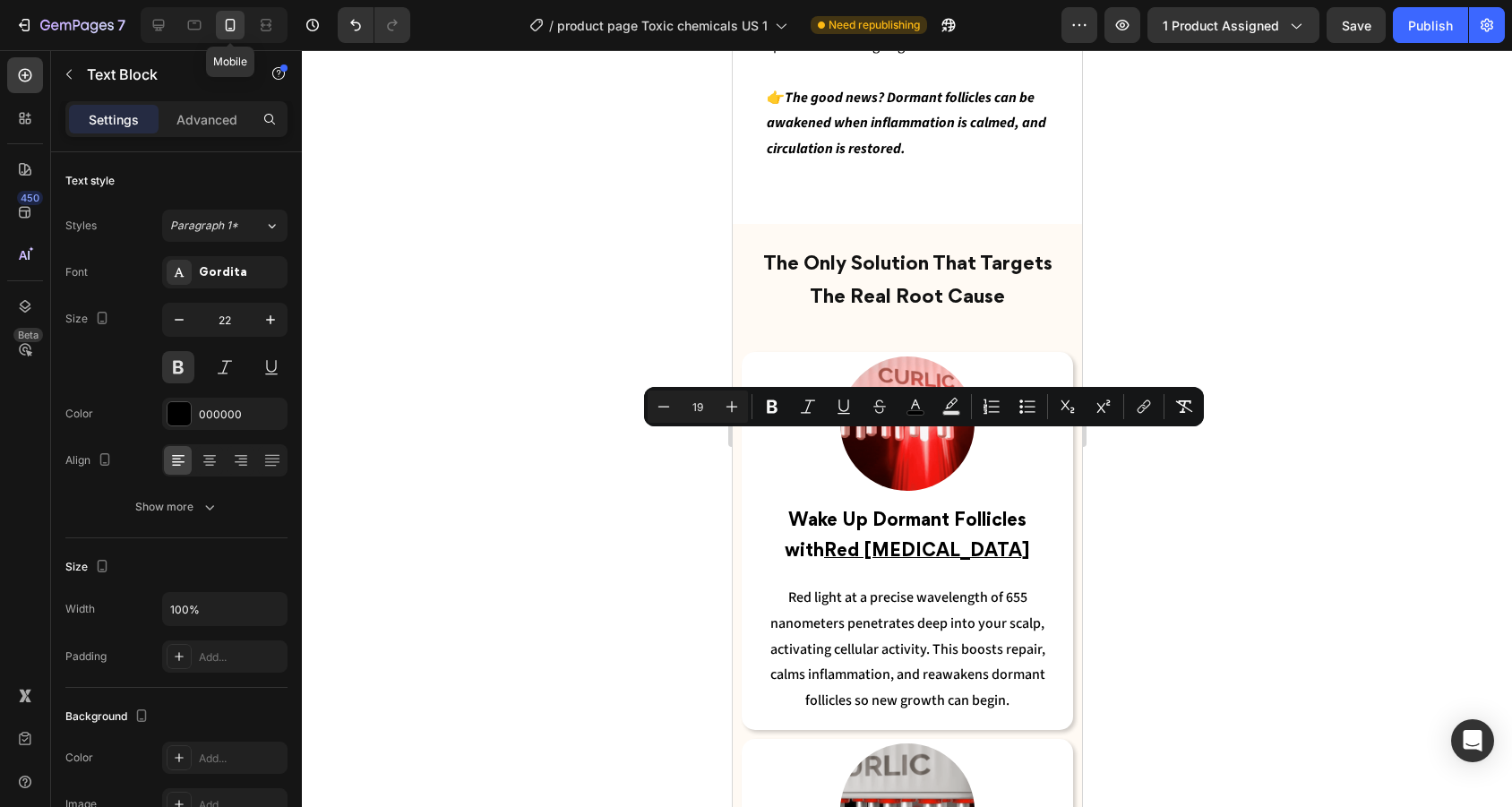
type input "18"
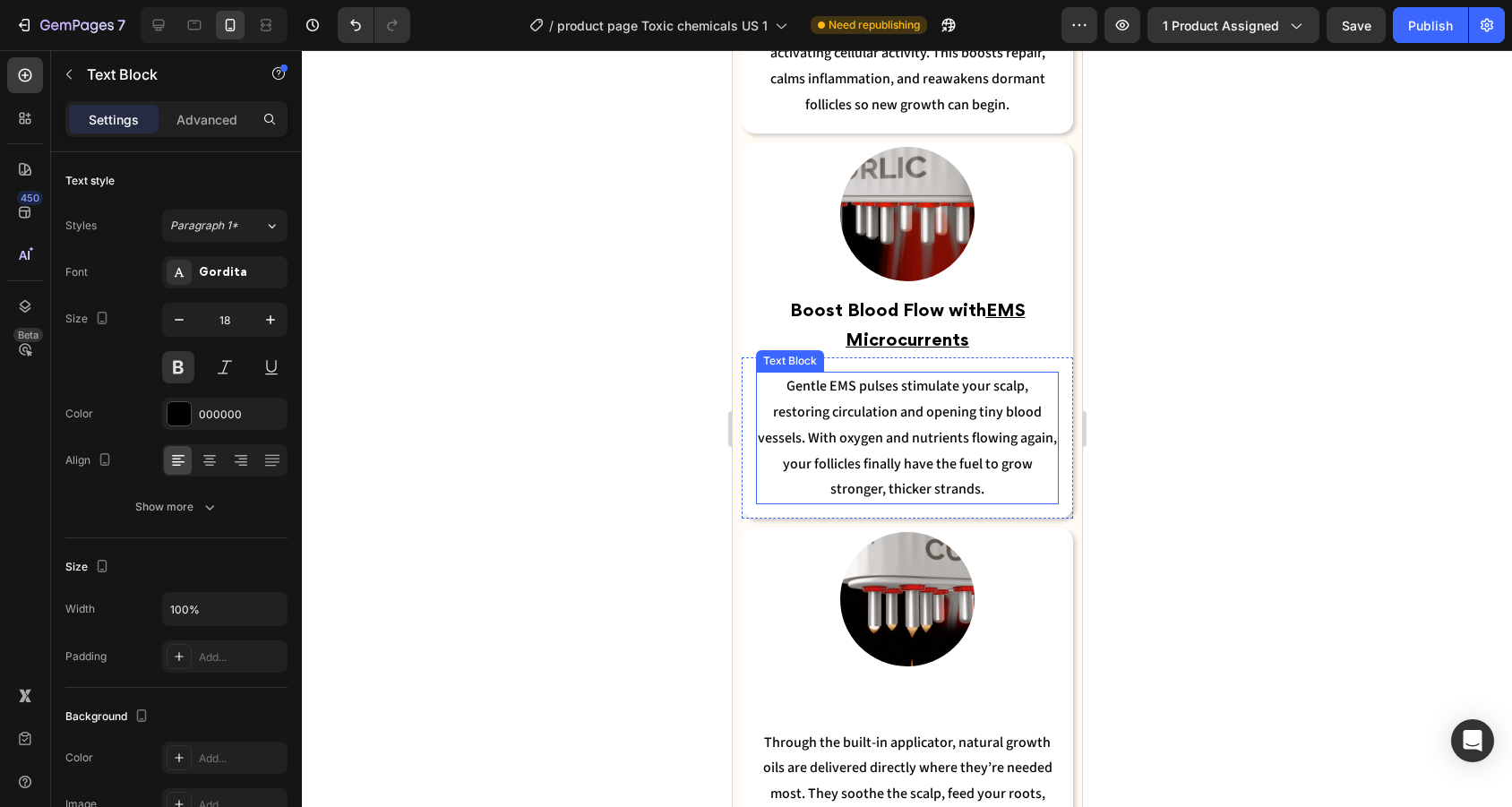
scroll to position [3674, 0]
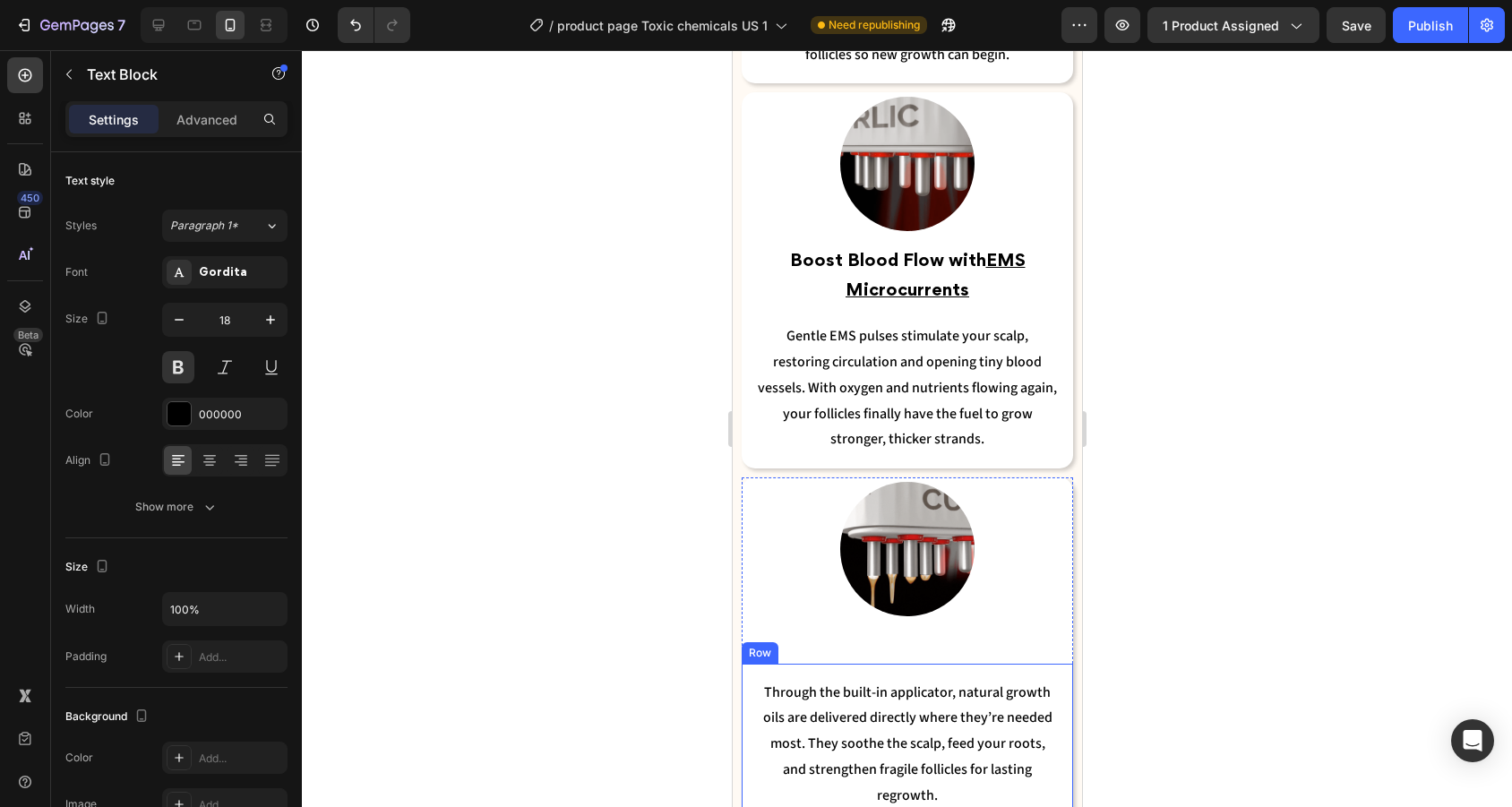
click at [944, 663] on div "Through the built-in applicator, natural growth oils are delivered directly whe…" at bounding box center [906, 743] width 331 height 162
click at [944, 639] on p "Rich Text Editor. Editing area: main" at bounding box center [905, 645] width 299 height 28
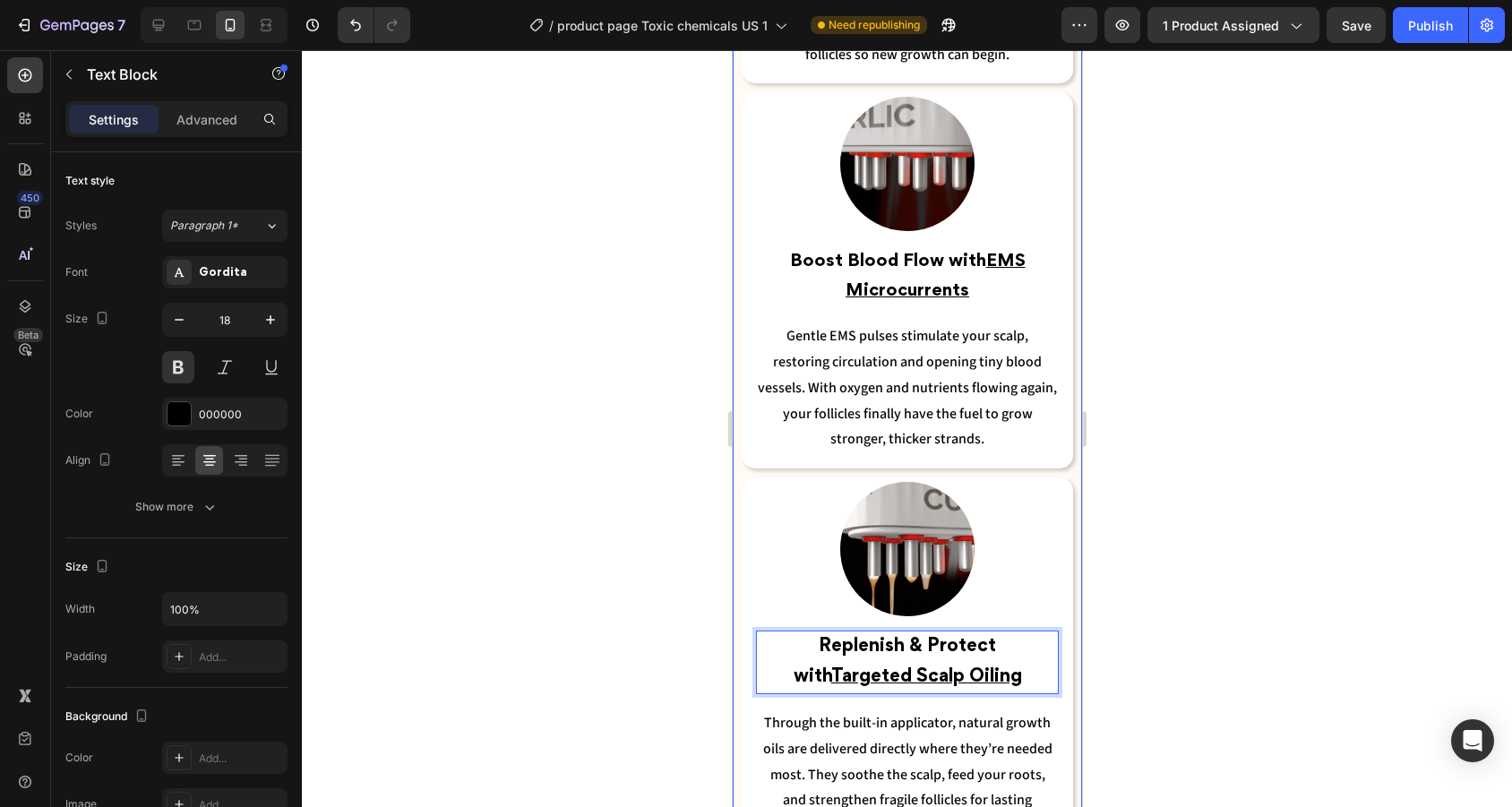
click at [1251, 535] on div at bounding box center [906, 428] width 1210 height 756
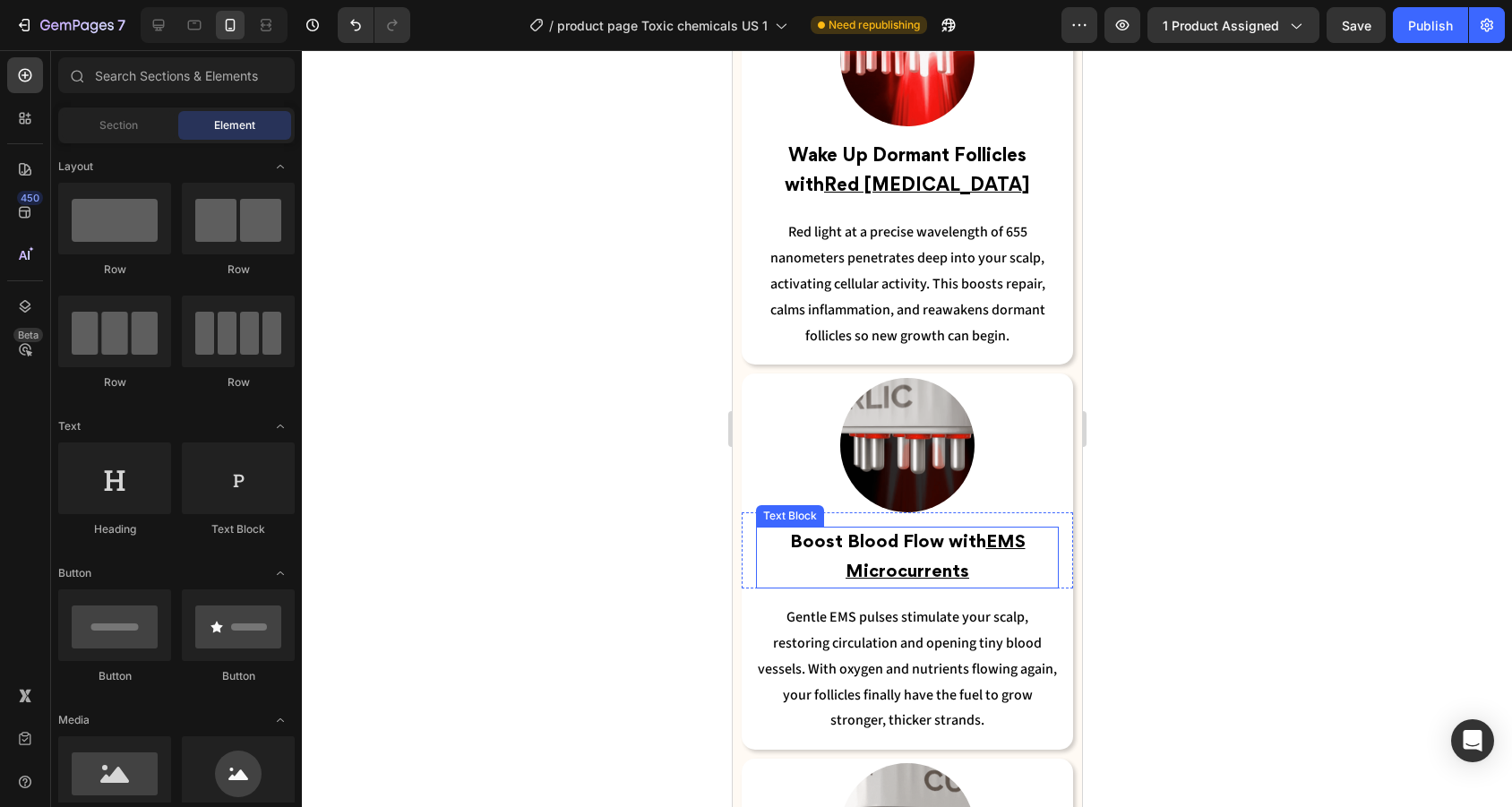
scroll to position [3390, 0]
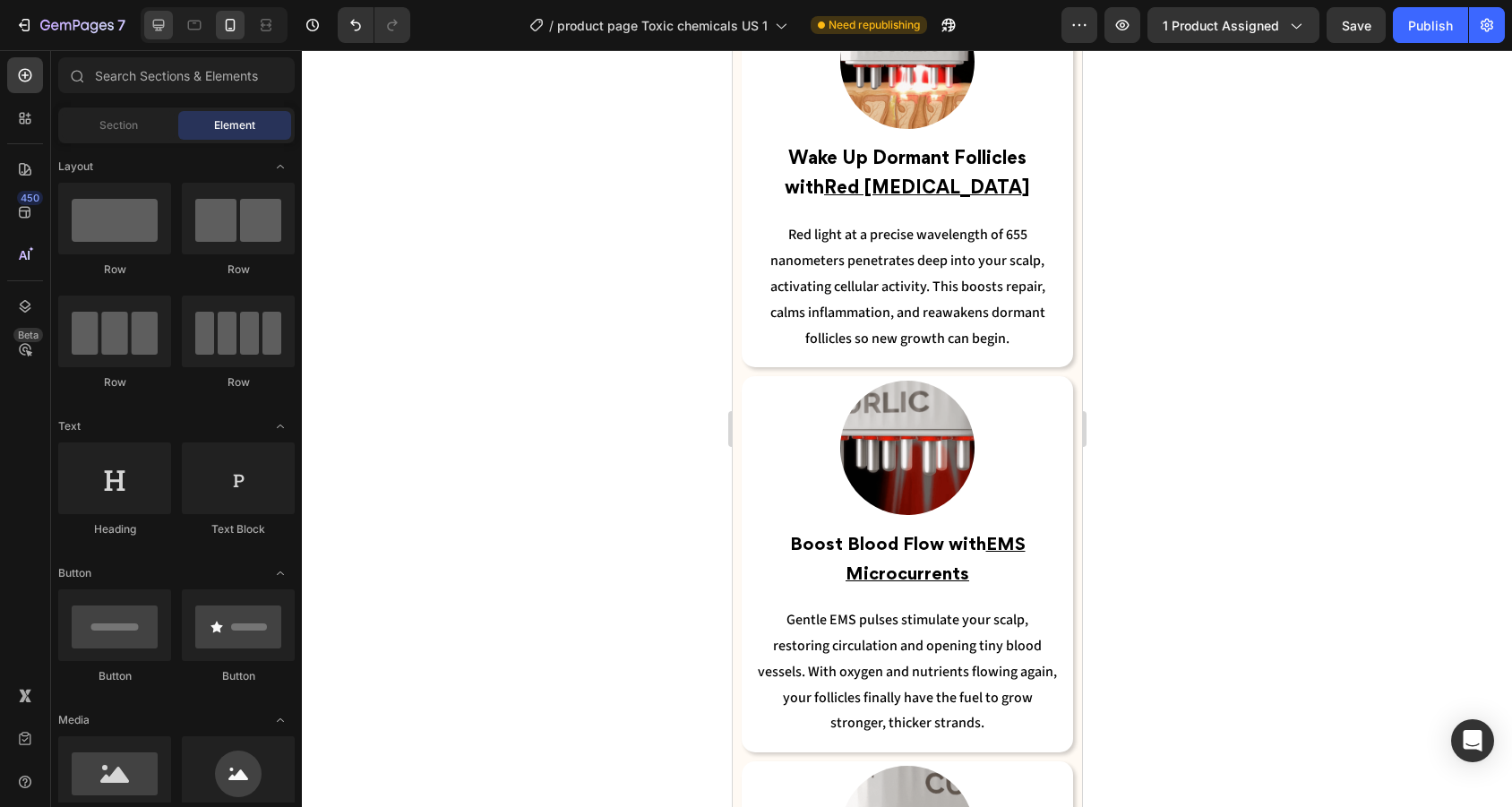
click at [163, 23] on icon at bounding box center [159, 24] width 18 height 18
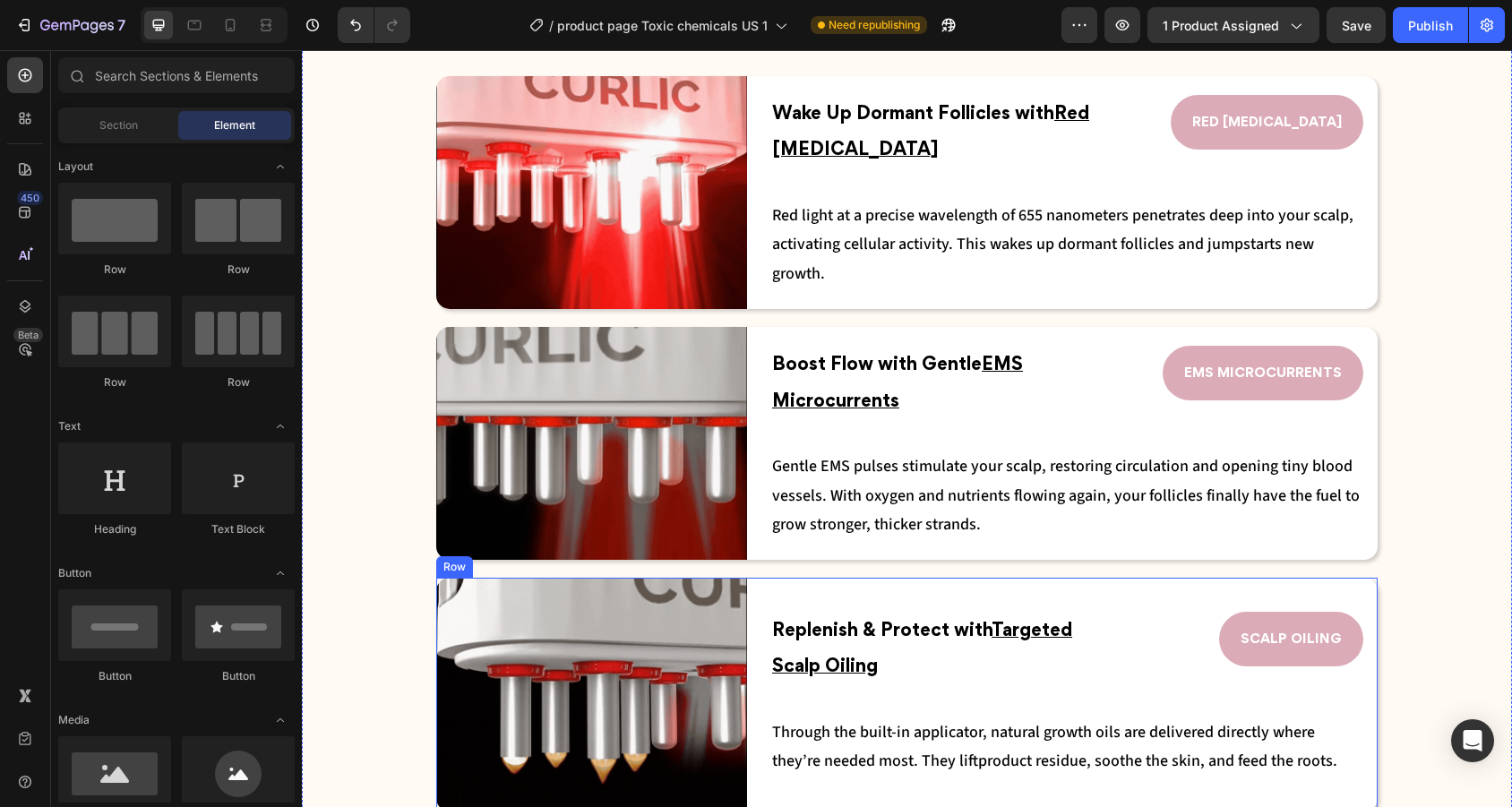
scroll to position [2930, 0]
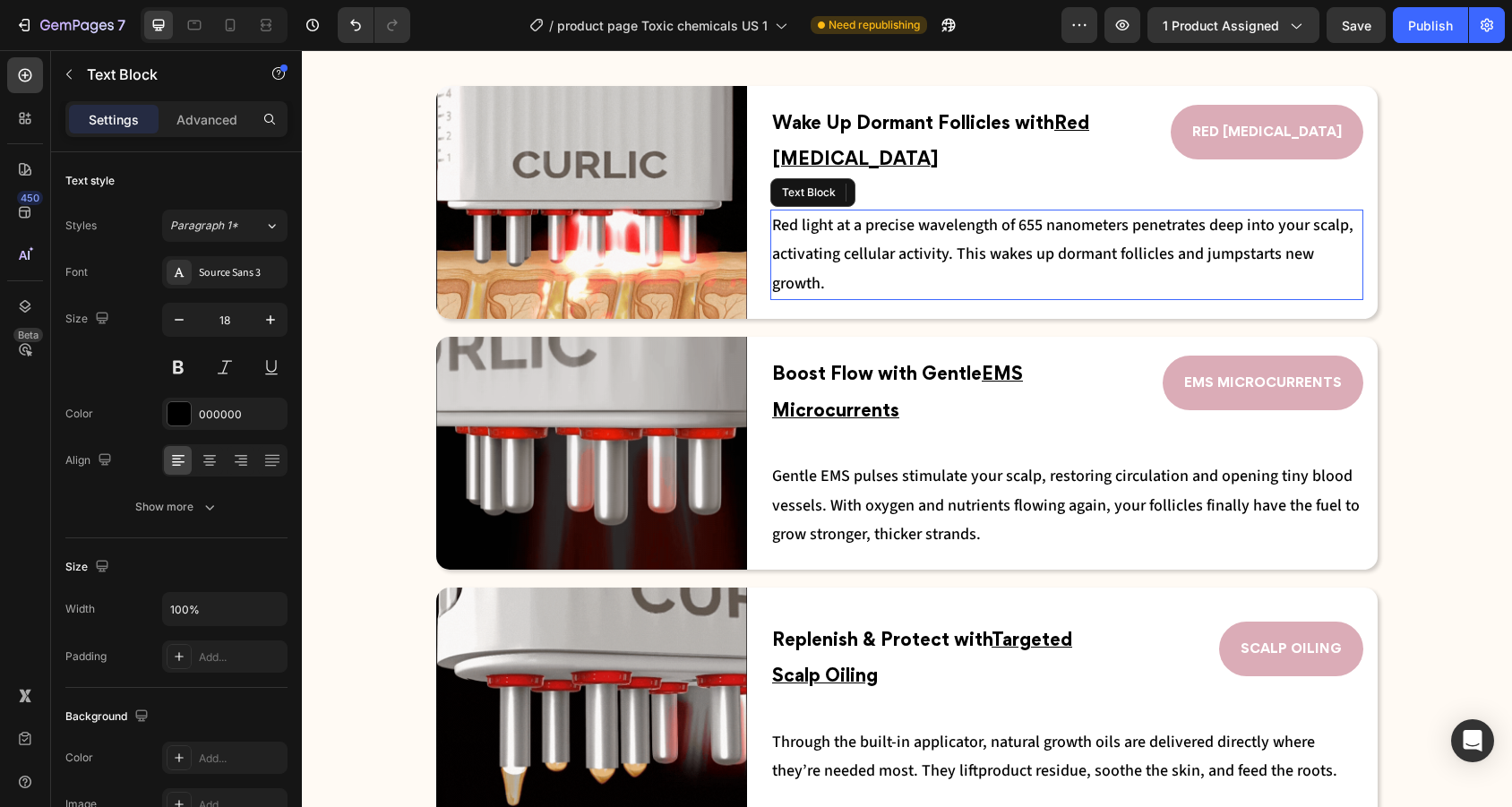
click at [912, 294] on p "Red light at a precise wavelength of 655 nanometers penetrates deep into your s…" at bounding box center [1066, 255] width 589 height 87
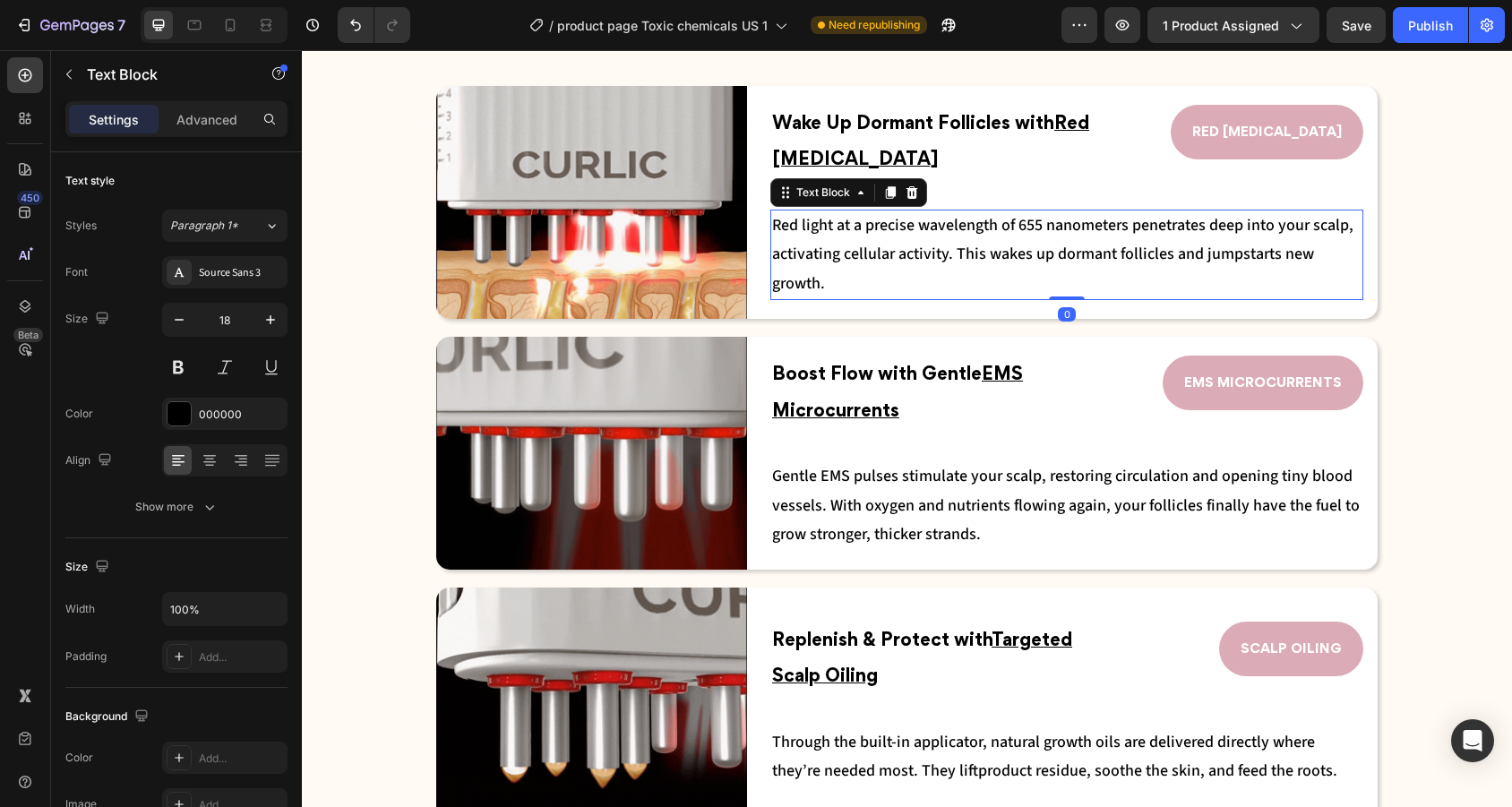
click at [869, 285] on p "Red light at a precise wavelength of 655 nanometers penetrates deep into your s…" at bounding box center [1066, 255] width 589 height 87
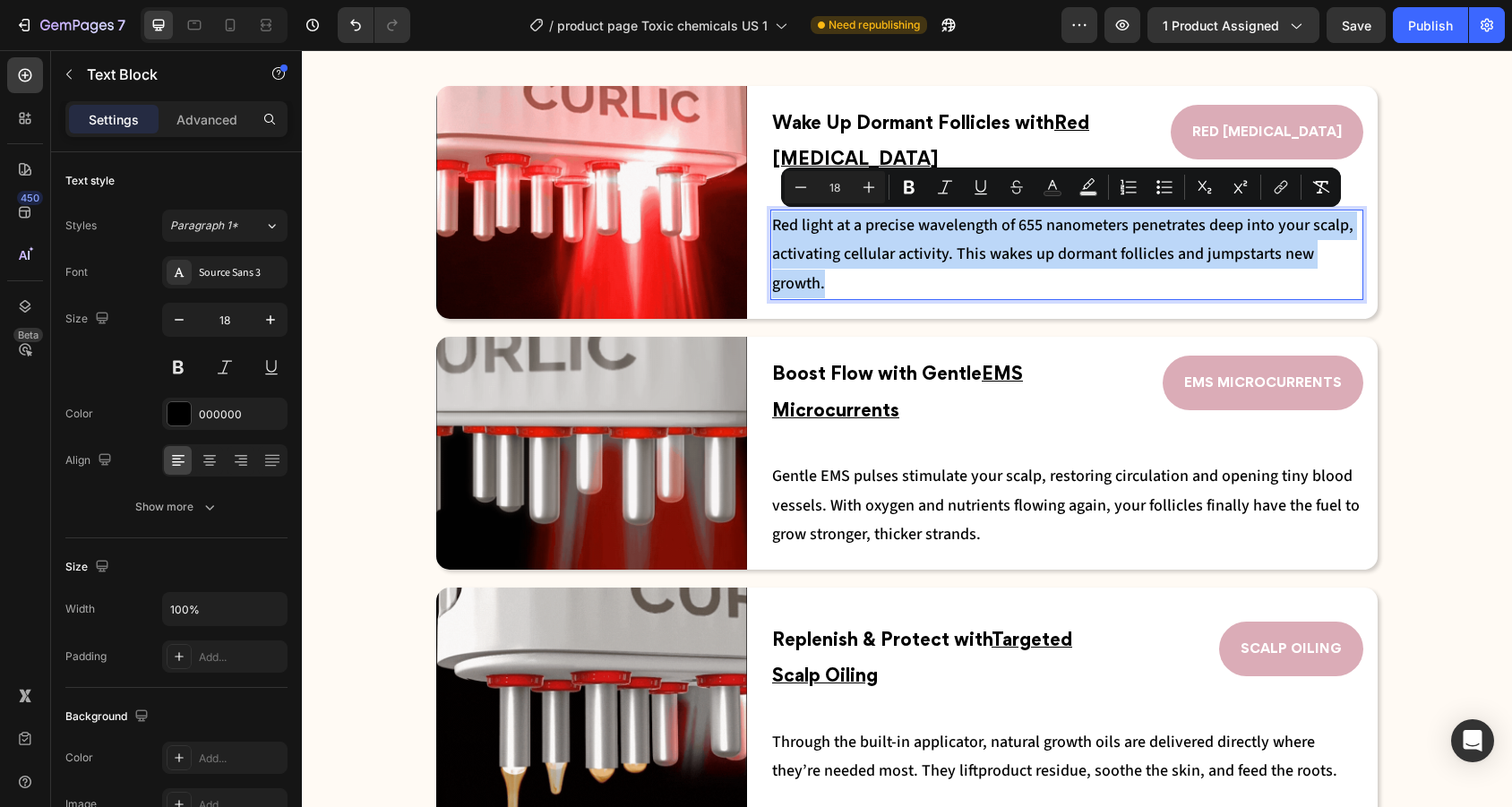
drag, startPoint x: 869, startPoint y: 285, endPoint x: 774, endPoint y: 218, distance: 116.2
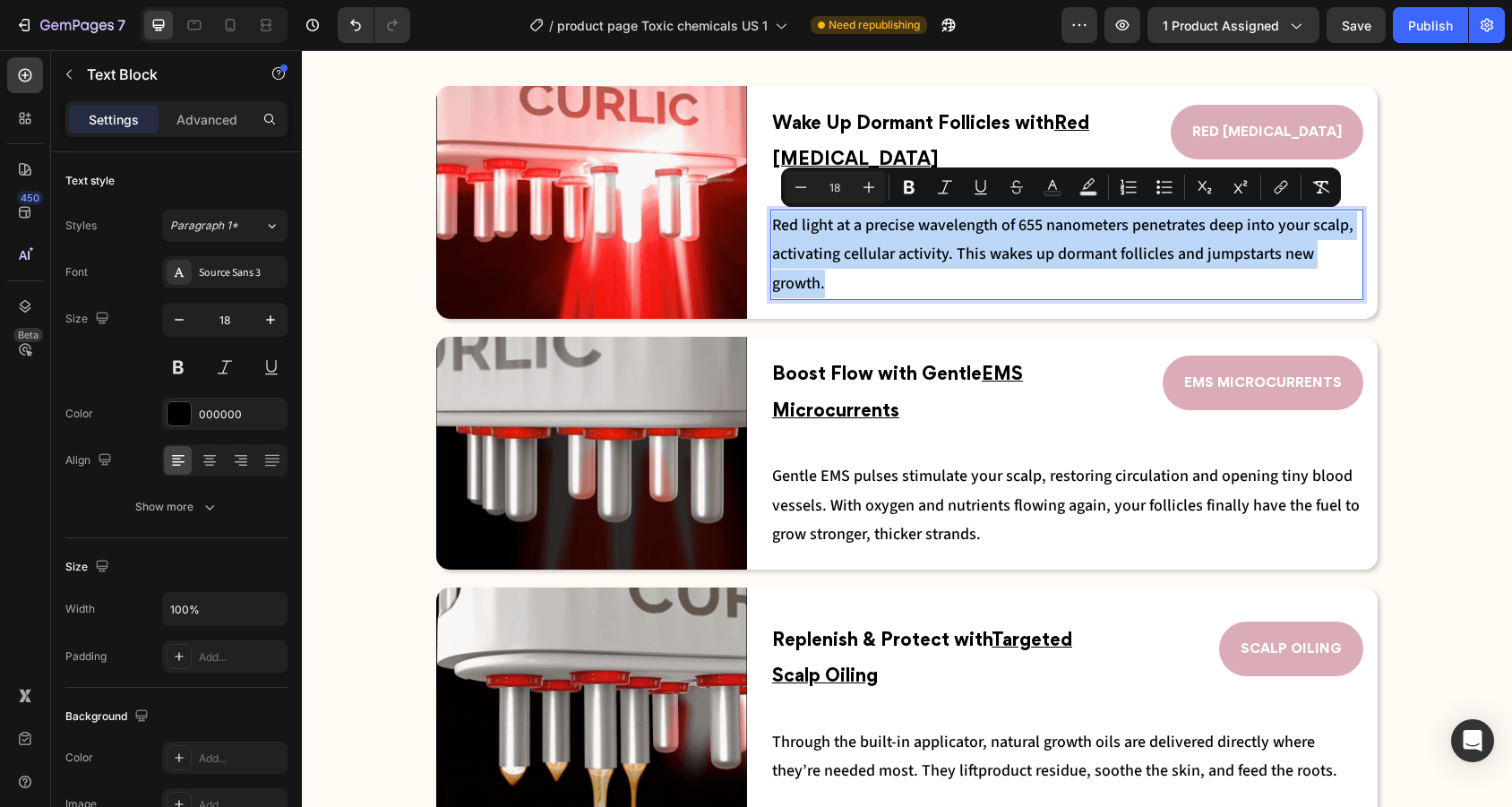
click at [774, 217] on p "Red light at a precise wavelength of 655 nanometers penetrates deep into your s…" at bounding box center [1066, 255] width 589 height 87
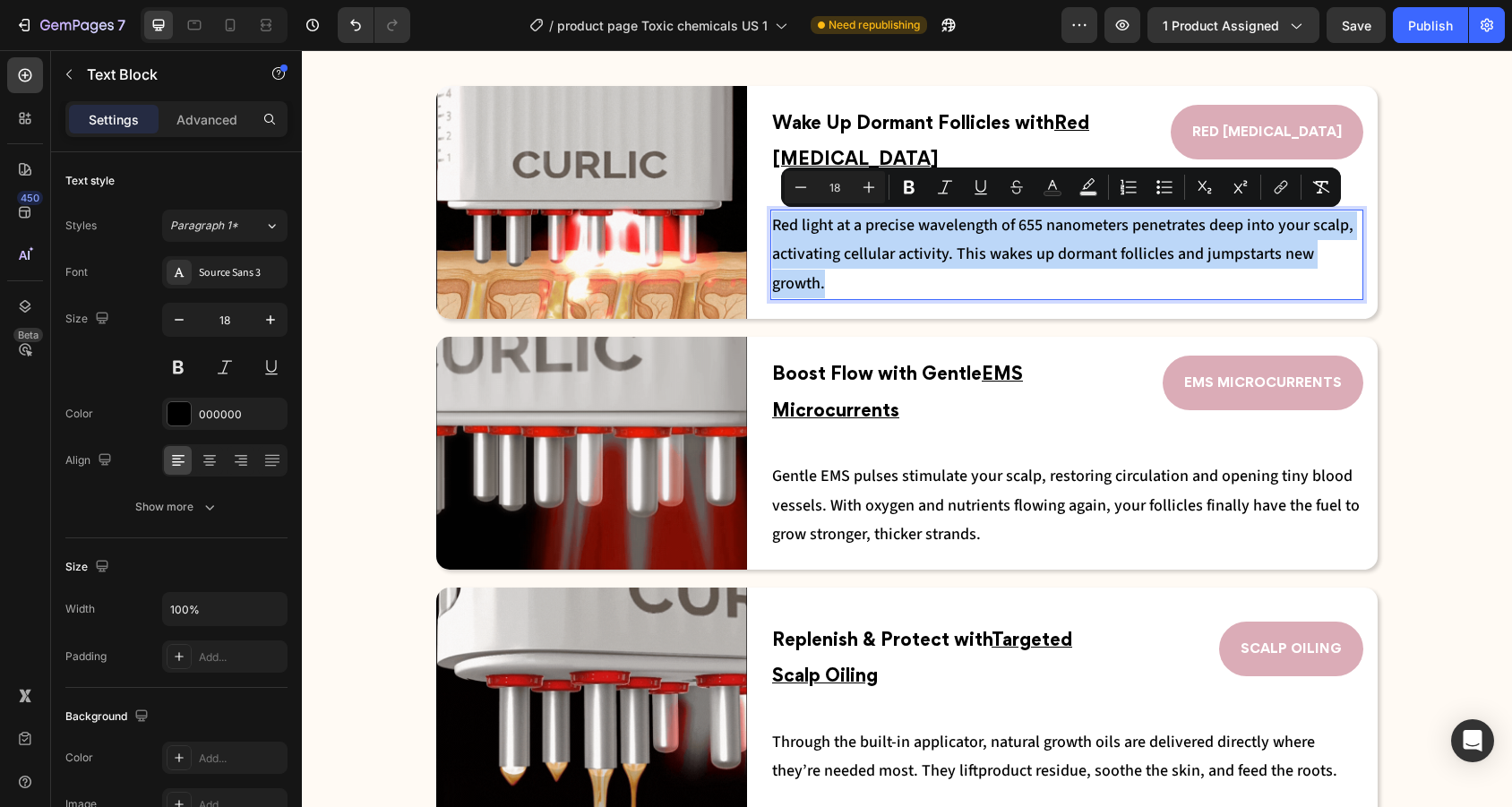
copy span "Red light at a precise wavelength of 655 nanometers penetrates deep into your s…"
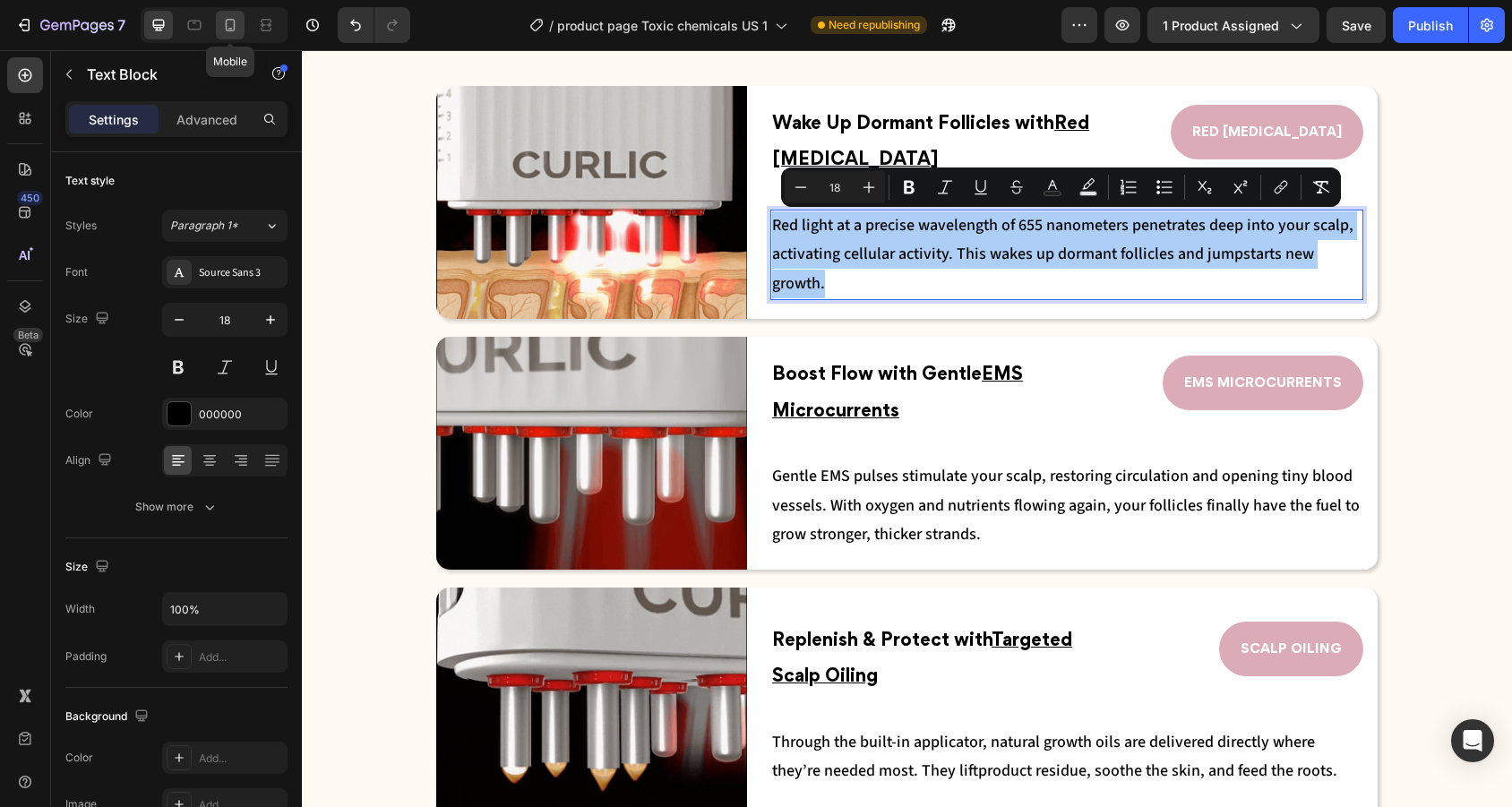
click at [231, 20] on icon at bounding box center [230, 24] width 10 height 13
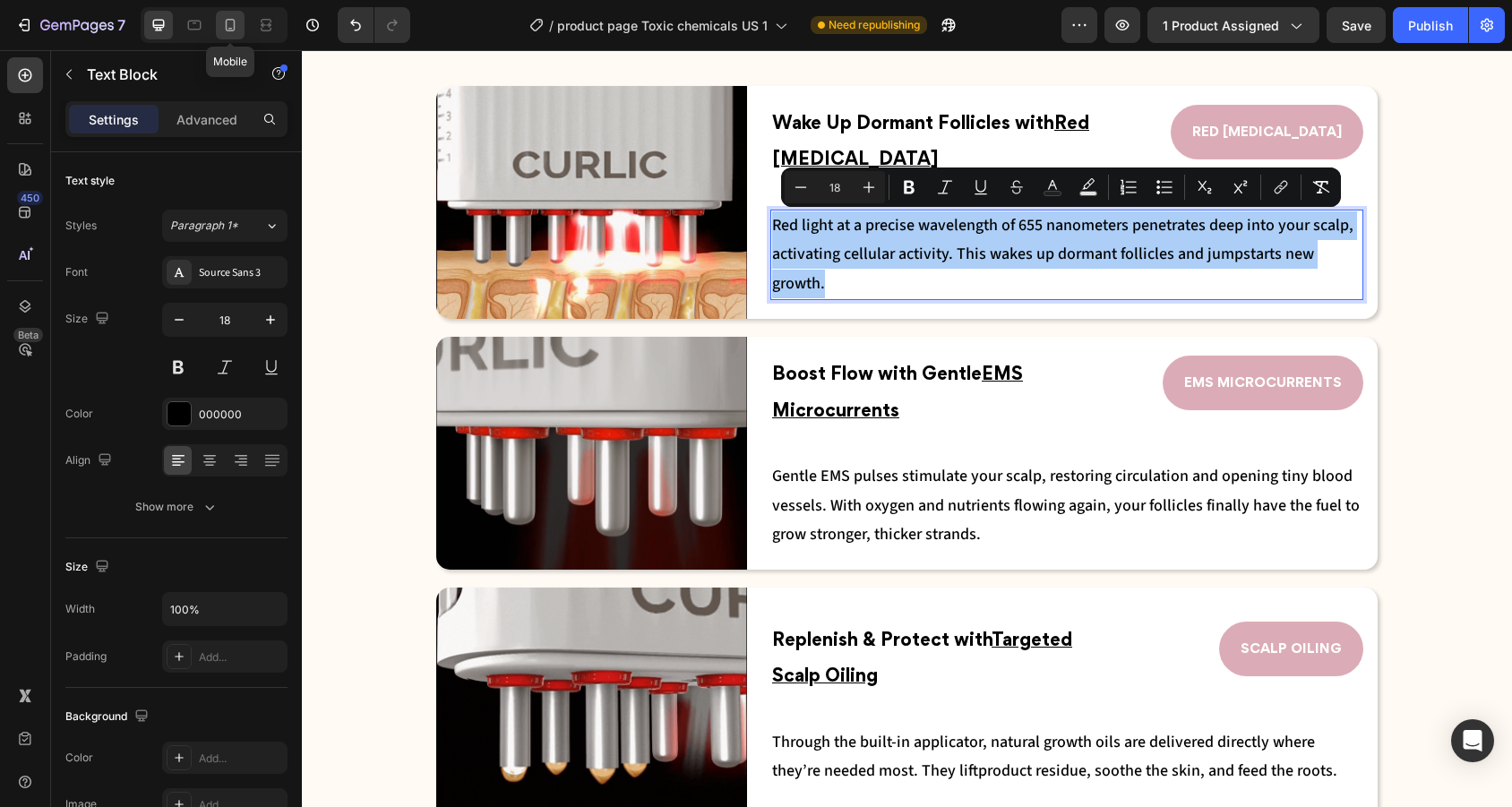
type input "16"
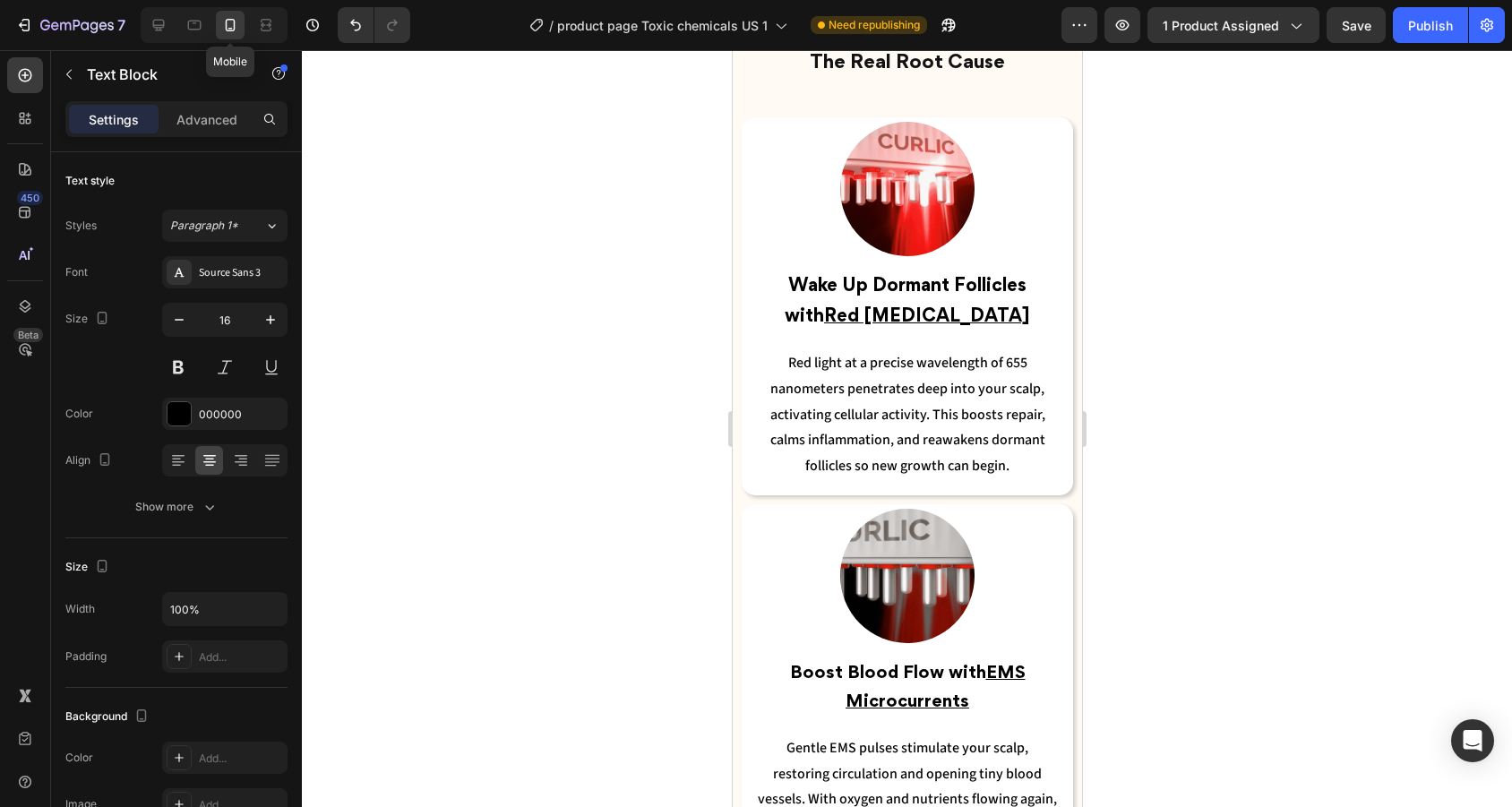
scroll to position [2868, 0]
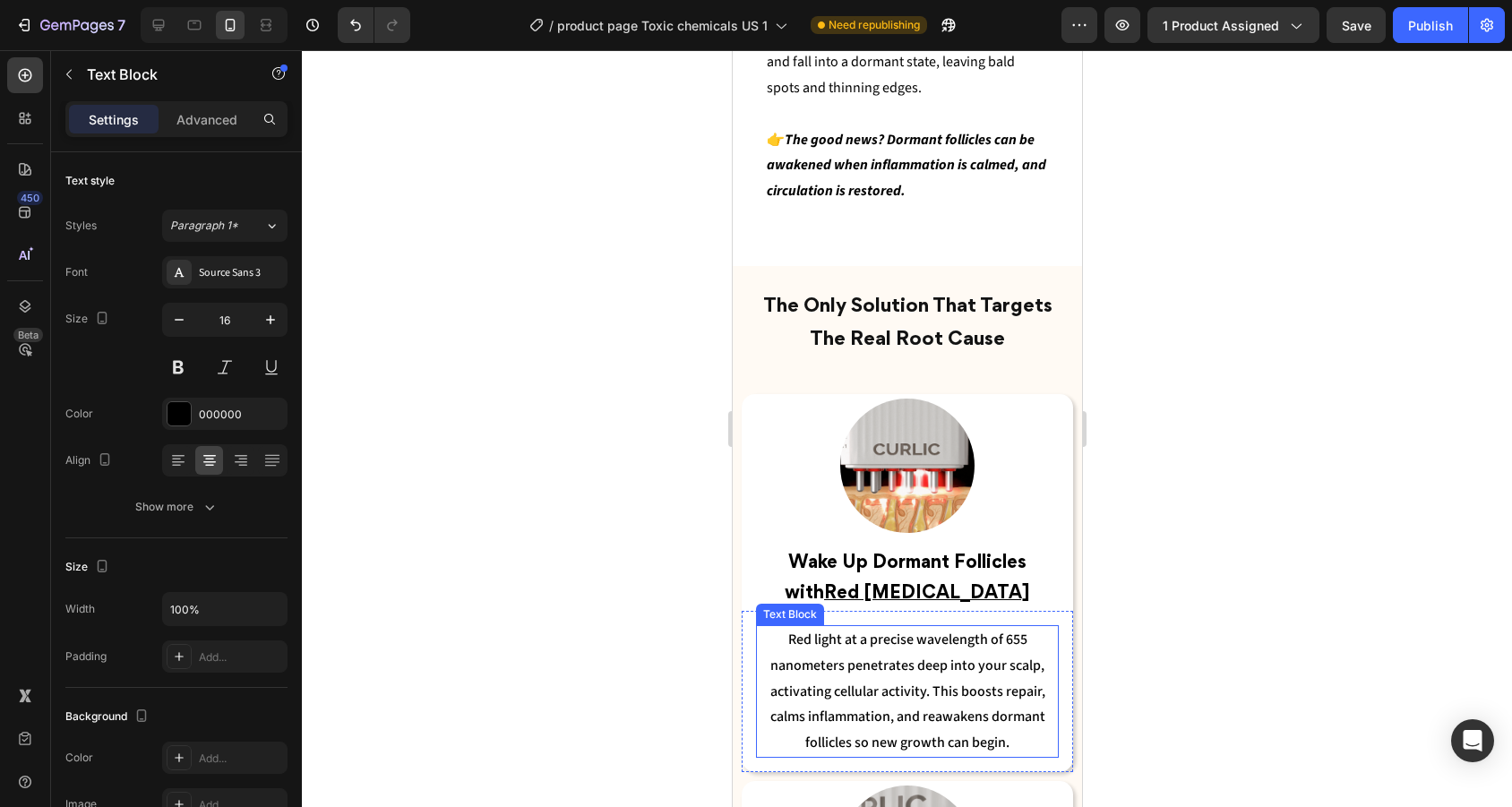
click at [905, 688] on span "Red light at a precise wavelength of 655 nanometers penetrates deep into your s…" at bounding box center [906, 690] width 275 height 122
click at [984, 720] on span "Red light at a precise wavelength of 655 nanometers penetrates deep into your s…" at bounding box center [906, 690] width 275 height 122
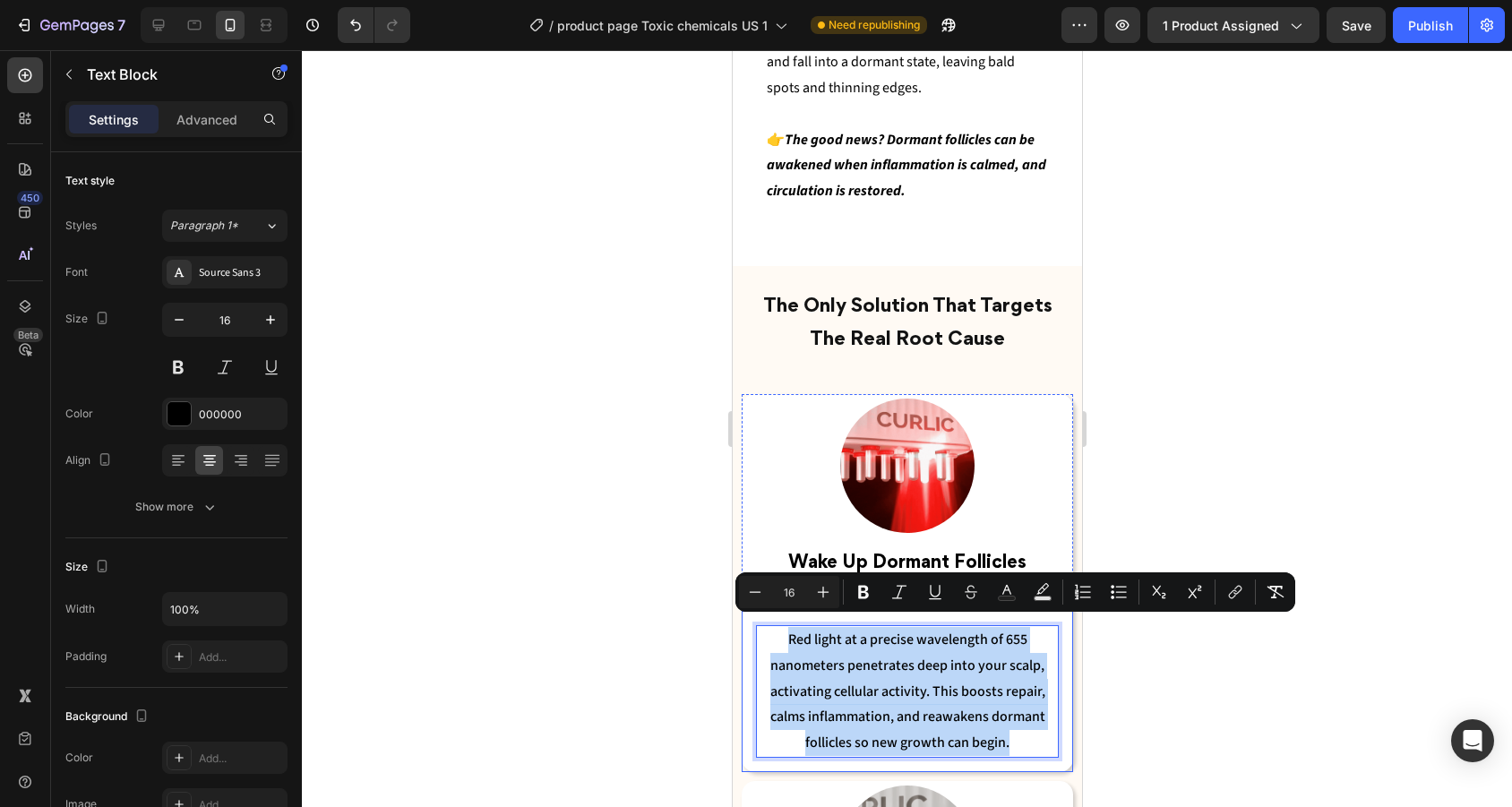
drag, startPoint x: 1015, startPoint y: 730, endPoint x: 744, endPoint y: 626, distance: 290.3
click at [744, 626] on div "Red light at a precise wavelength of 655 nanometers penetrates deep into your s…" at bounding box center [906, 690] width 331 height 162
type input "18"
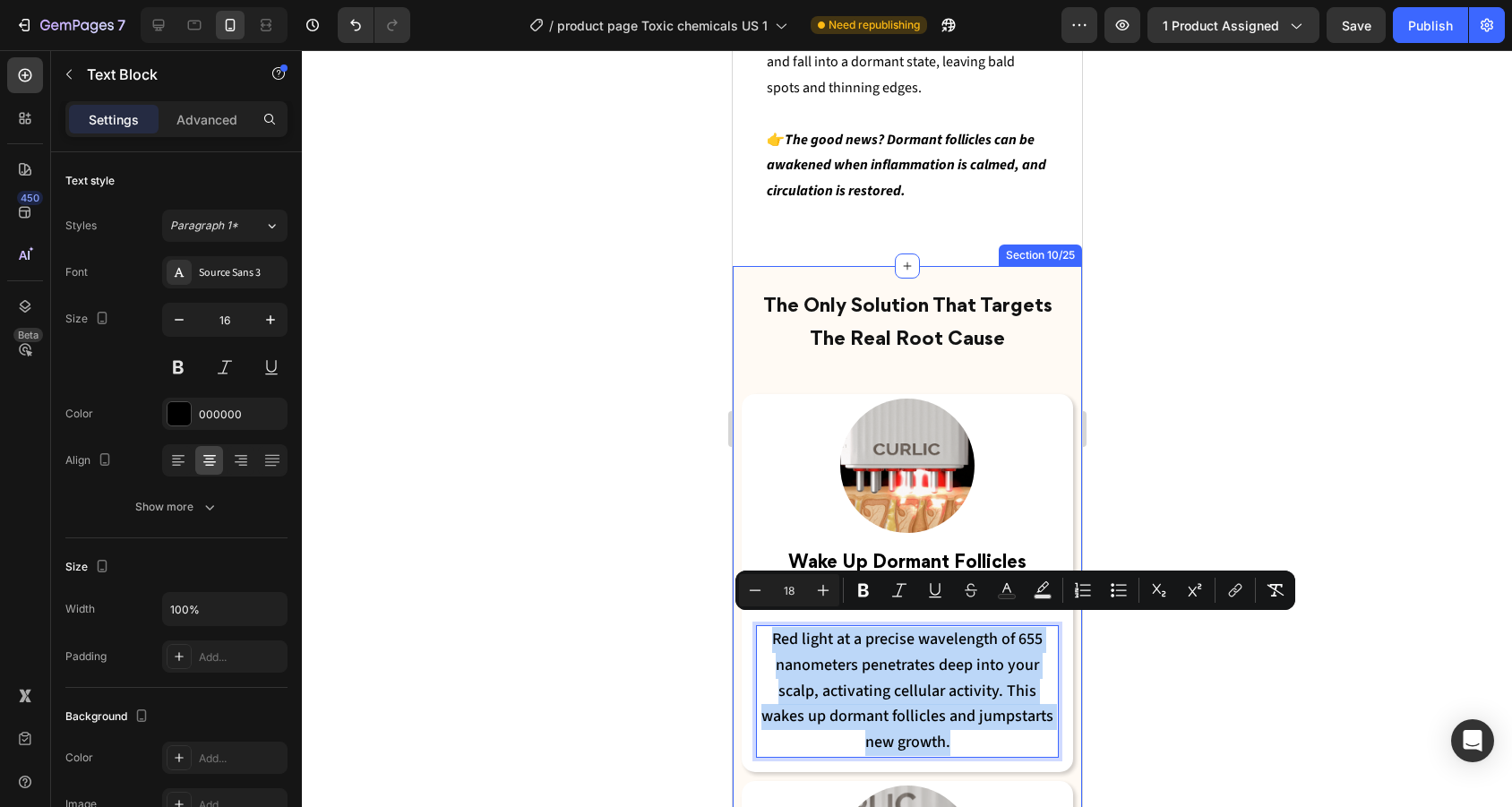
drag, startPoint x: 970, startPoint y: 726, endPoint x: 738, endPoint y: 588, distance: 269.9
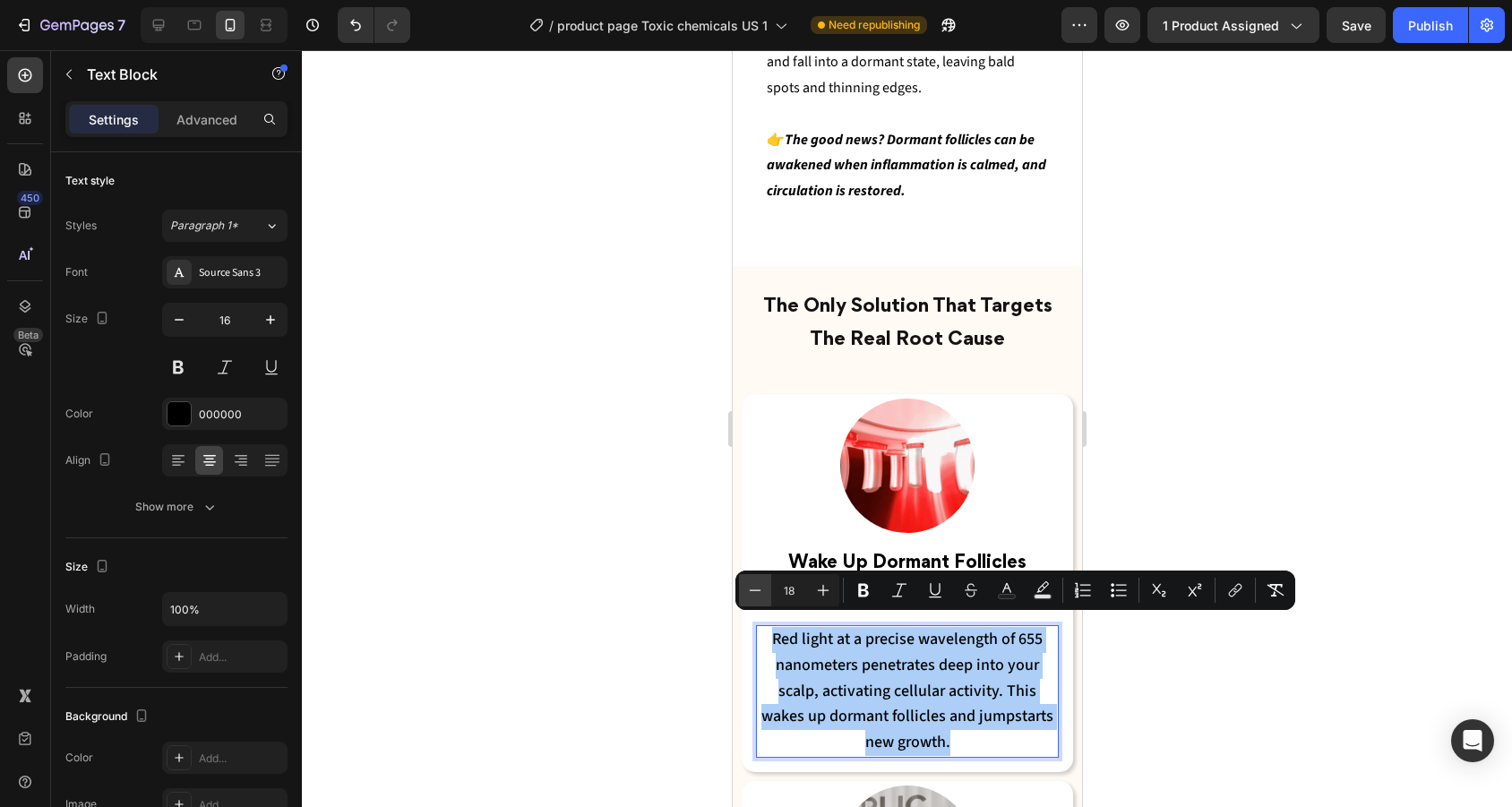
click at [756, 588] on icon "Editor contextual toolbar" at bounding box center [755, 590] width 18 height 18
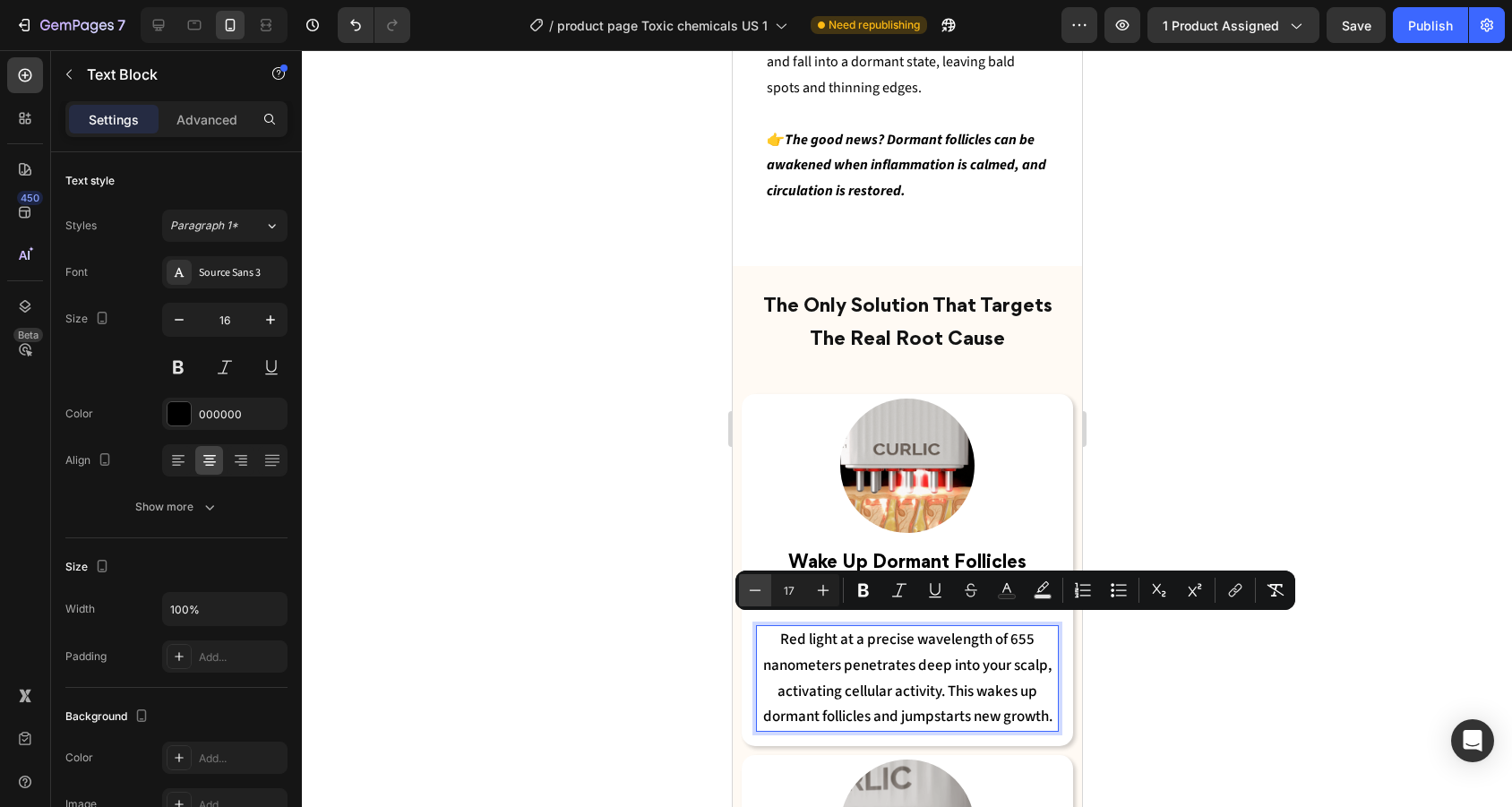
click at [756, 588] on icon "Editor contextual toolbar" at bounding box center [755, 590] width 18 height 18
type input "16"
click at [1132, 400] on div at bounding box center [906, 428] width 1210 height 756
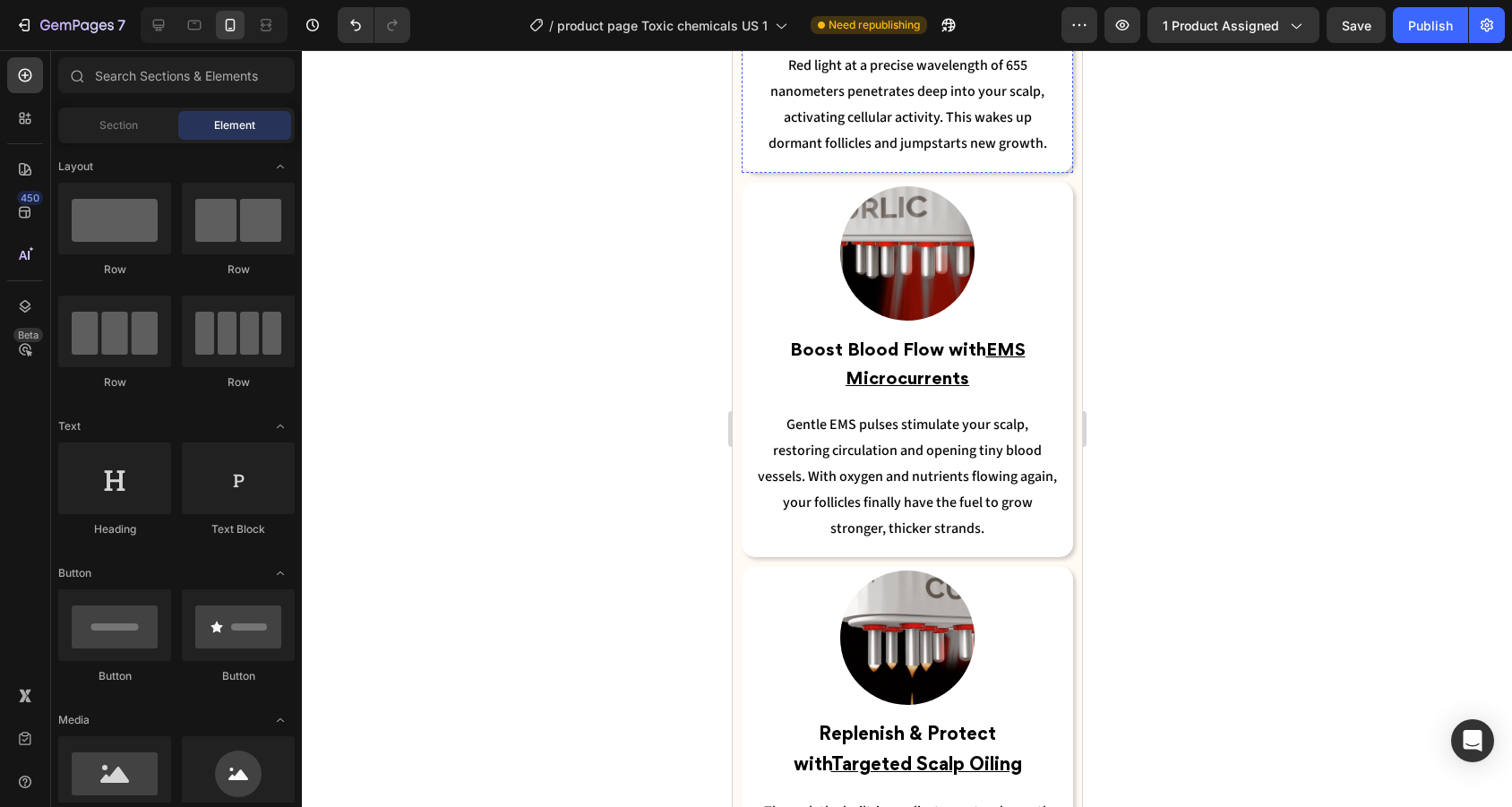
scroll to position [3445, 0]
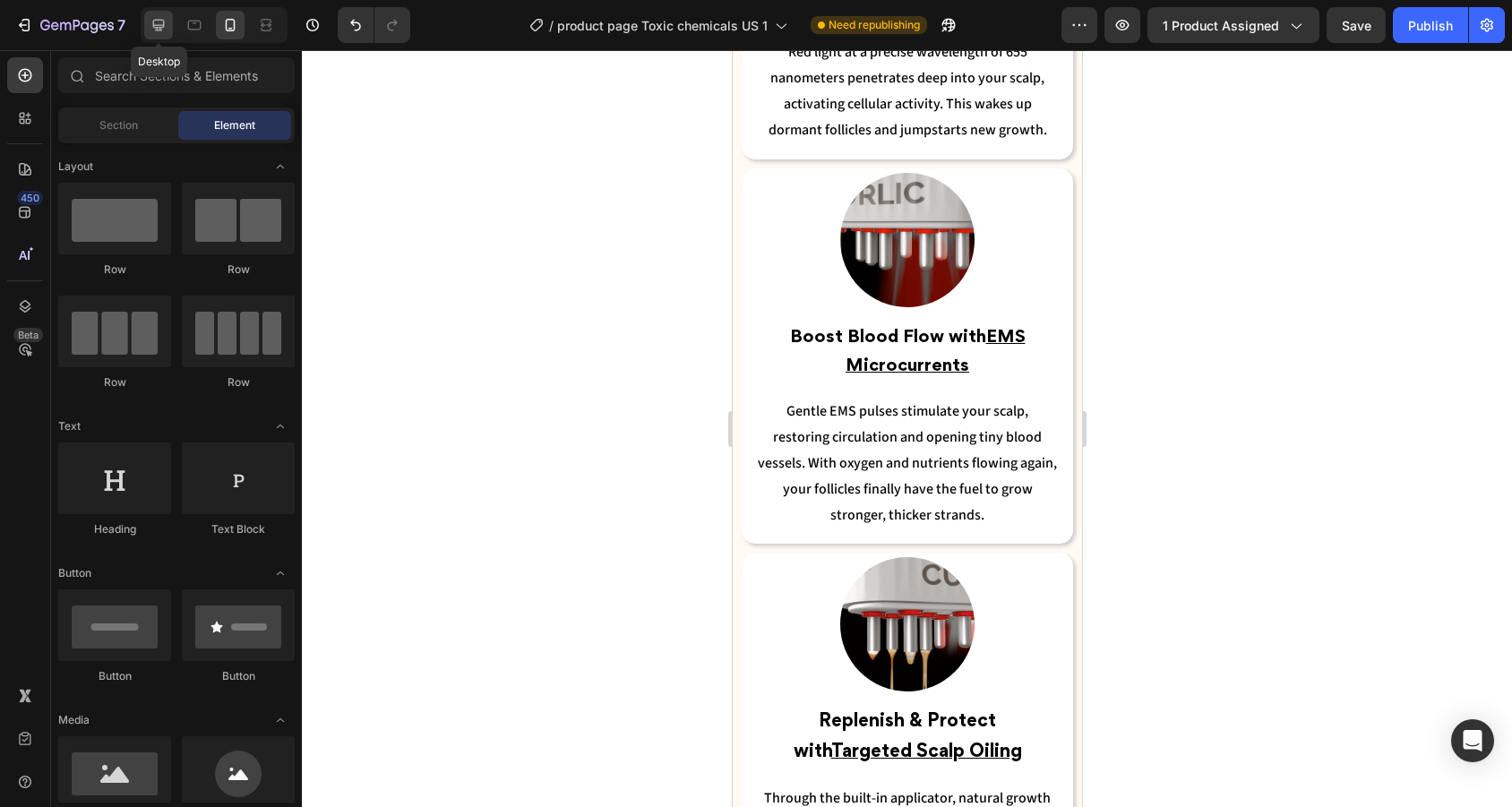
click at [153, 26] on icon at bounding box center [159, 24] width 18 height 18
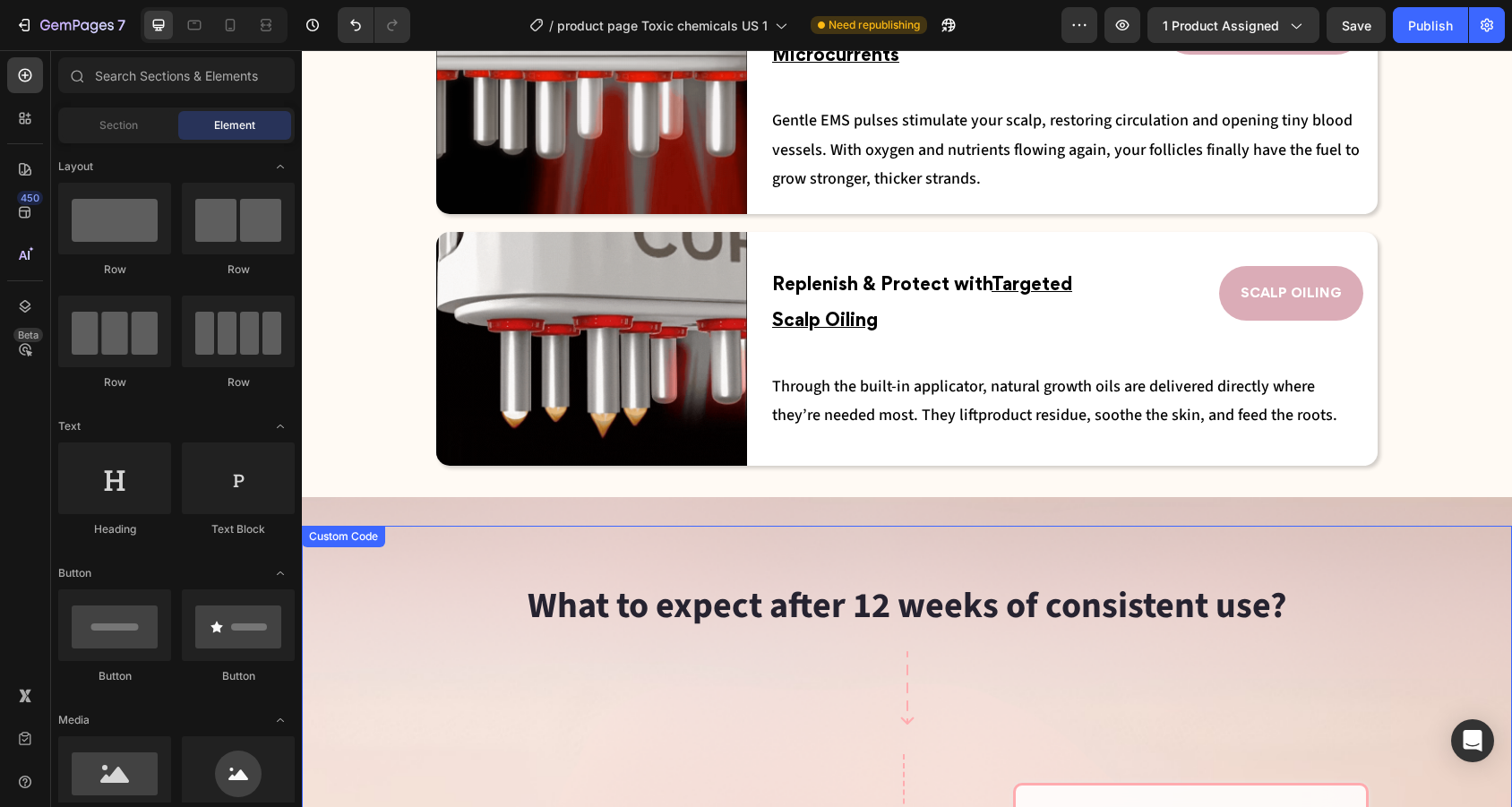
scroll to position [2316, 0]
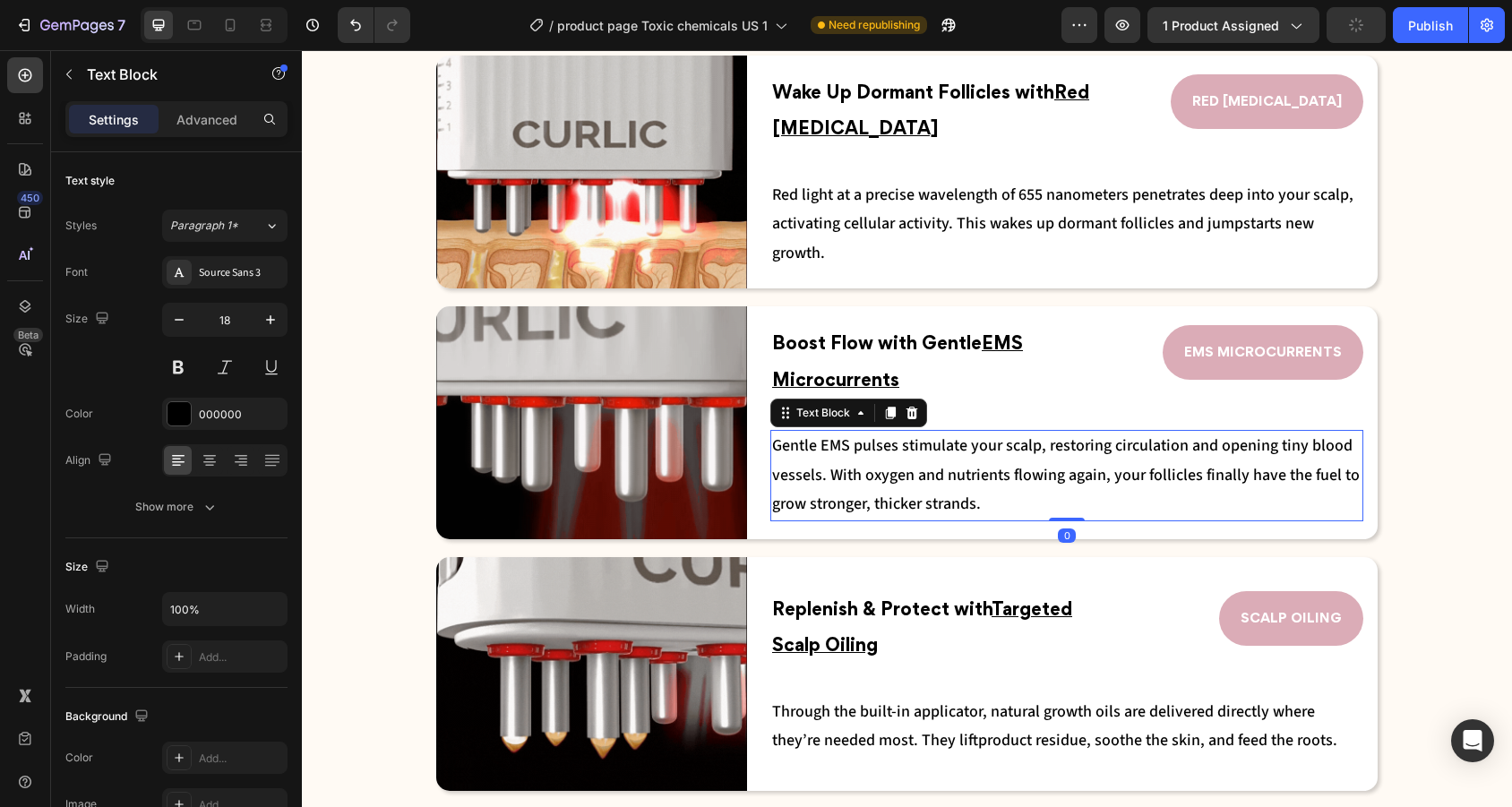
click at [984, 504] on p "Gentle EMS pulses stimulate your scalp, restoring circulation and opening tiny …" at bounding box center [1066, 475] width 589 height 87
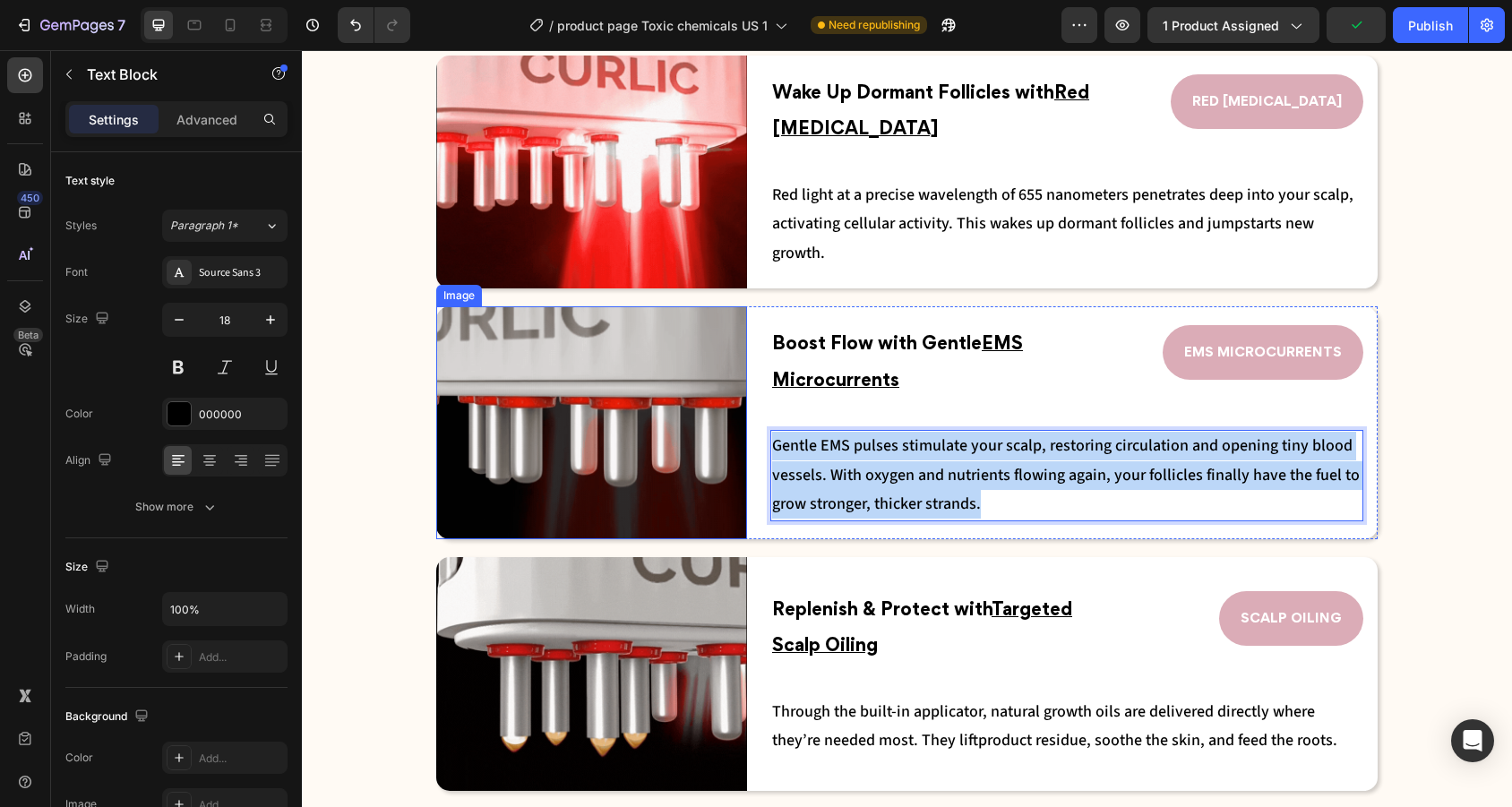
drag, startPoint x: 995, startPoint y: 504, endPoint x: 735, endPoint y: 433, distance: 269.5
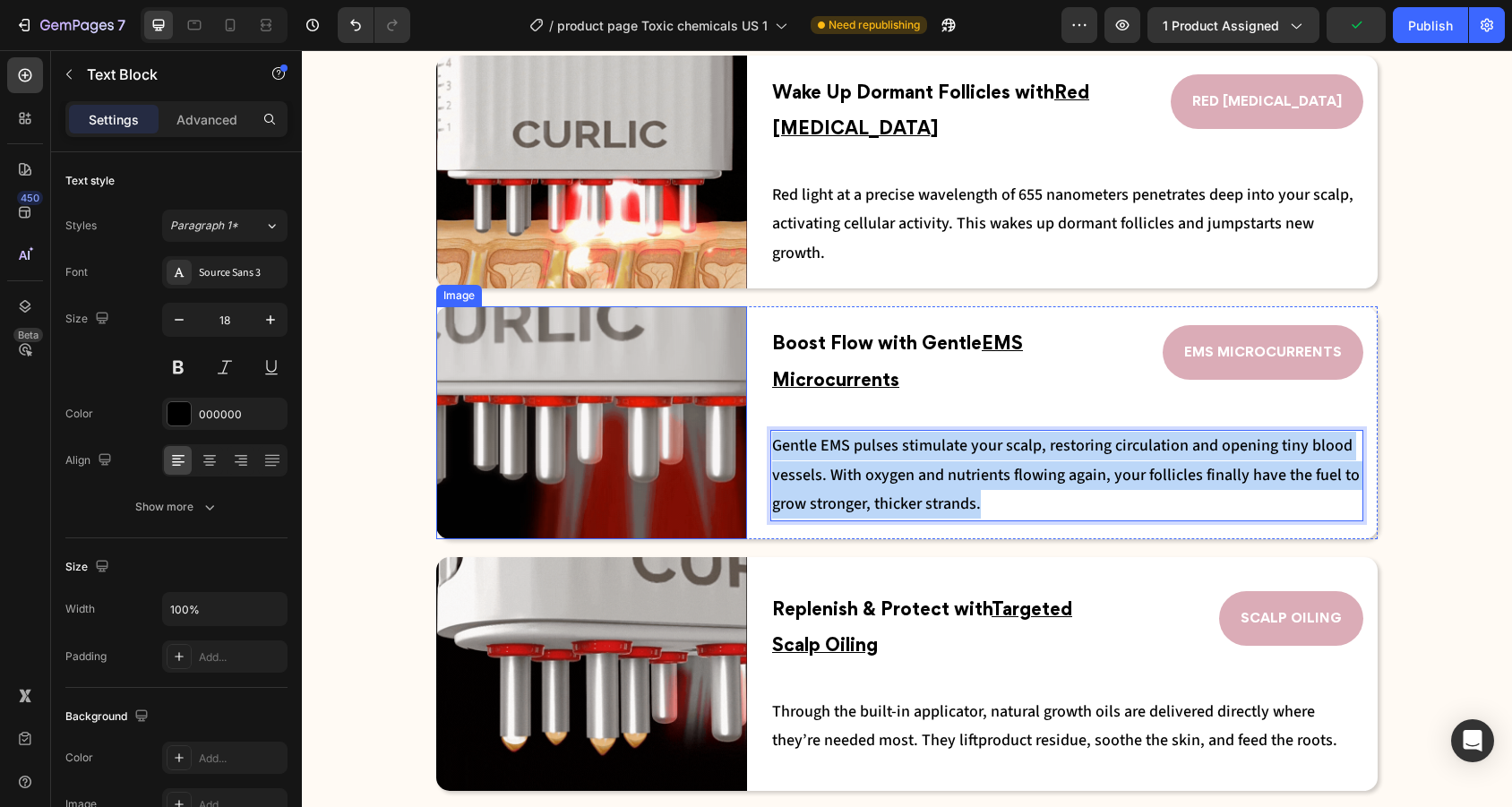
click at [735, 433] on div "Image Boost Flow with Gentle EMS Microcurrents Text Block EMS MICROCURRENTS But…" at bounding box center [906, 423] width 942 height 233
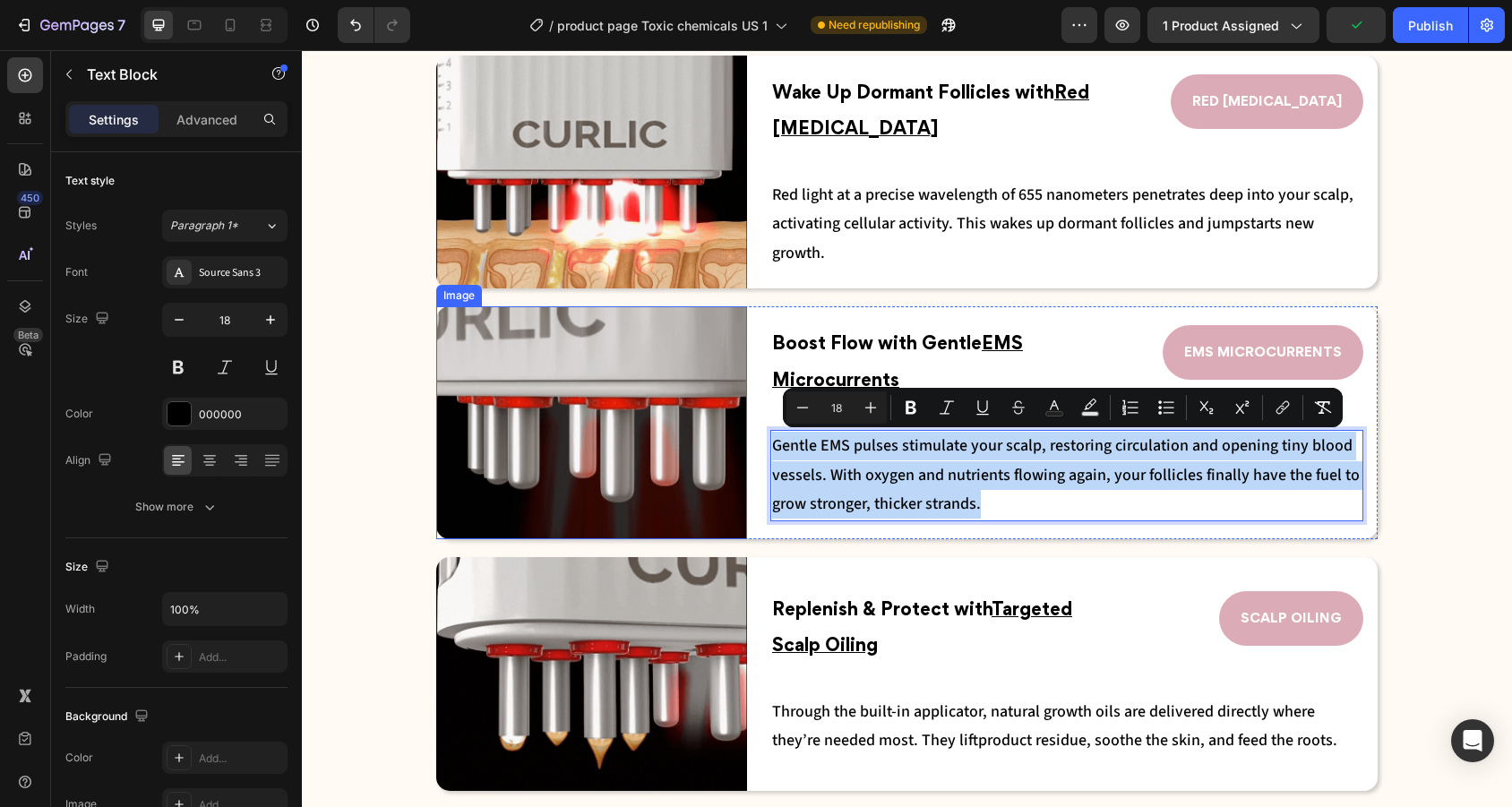
copy span "Gentle EMS pulses stimulate your scalp, restoring circulation and opening tiny …"
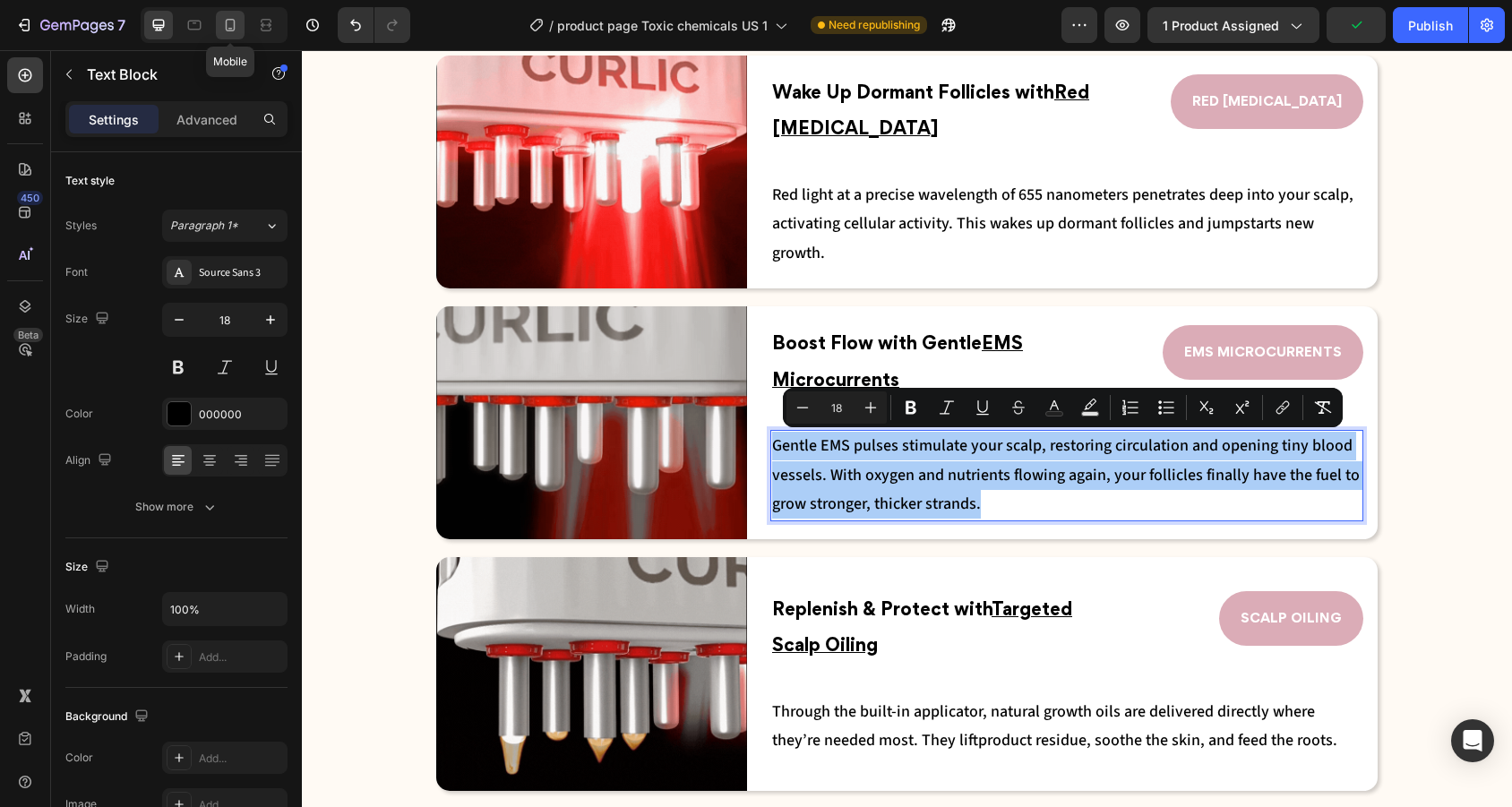
click at [232, 19] on icon at bounding box center [230, 24] width 10 height 13
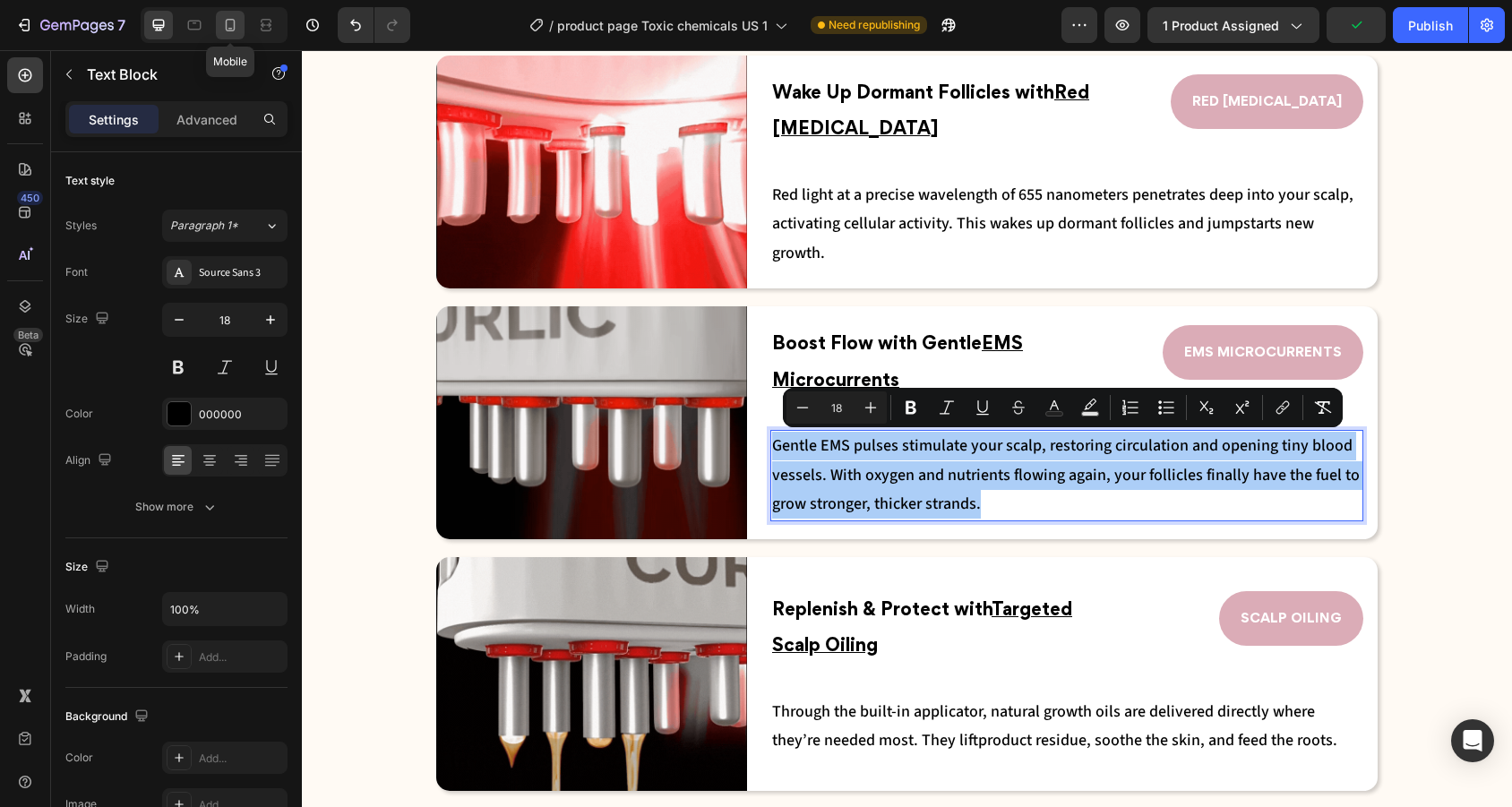
type input "16"
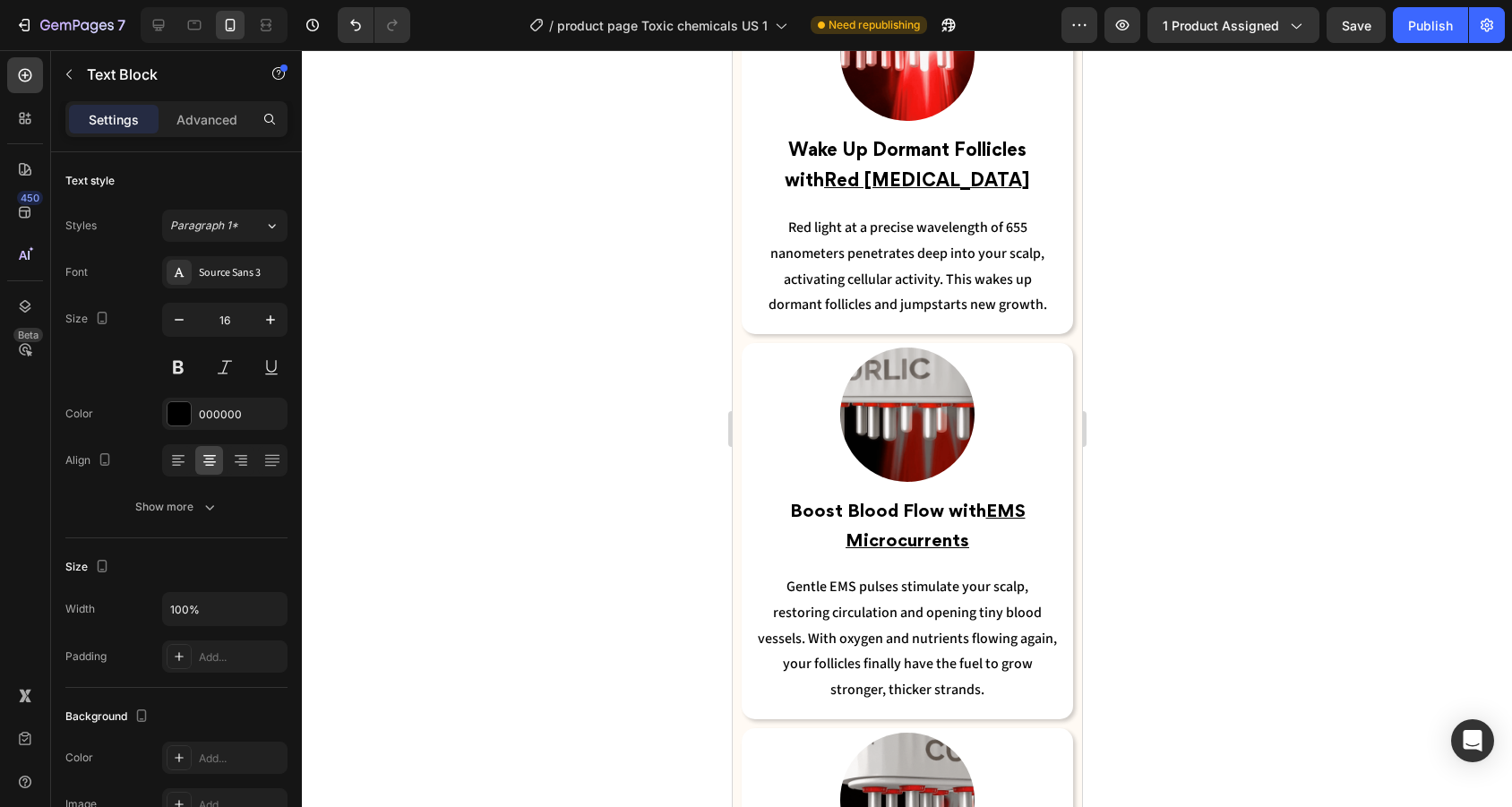
scroll to position [3465, 0]
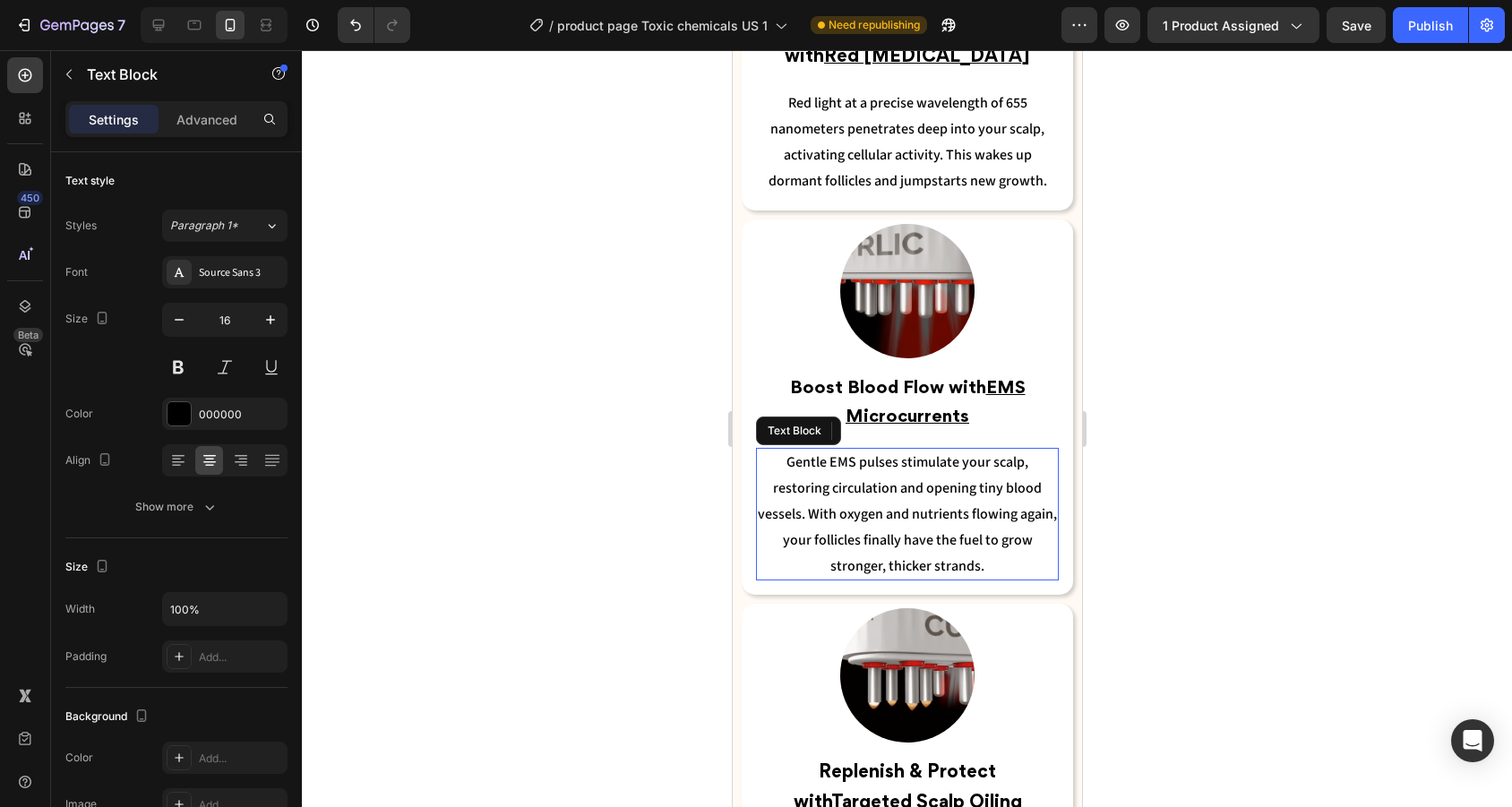
click at [946, 528] on span "Gentle EMS pulses stimulate your scalp, restoring circulation and opening tiny …" at bounding box center [905, 513] width 299 height 122
click at [963, 553] on p "Gentle EMS pulses stimulate your scalp, restoring circulation and opening tiny …" at bounding box center [905, 514] width 299 height 129
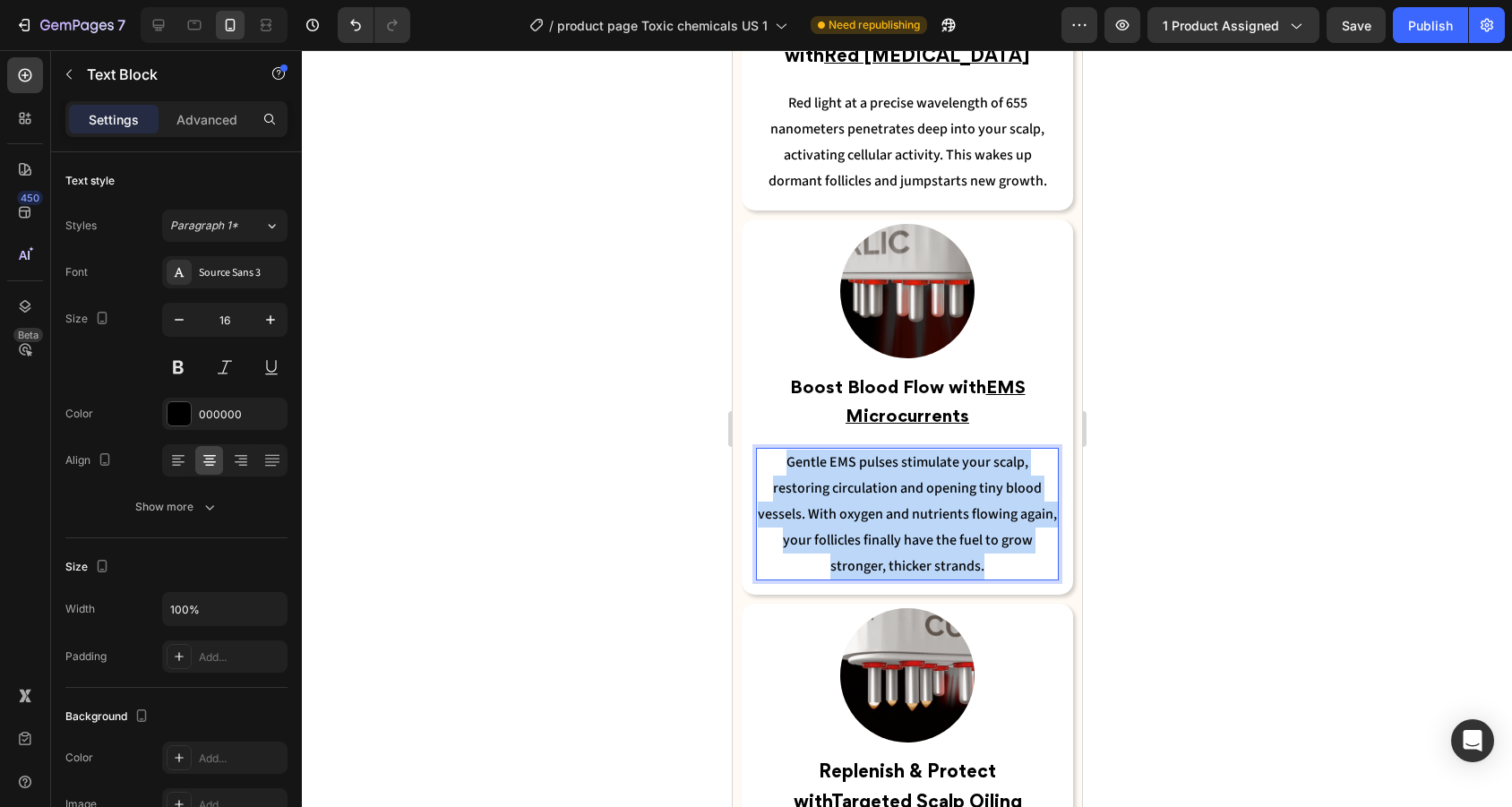
drag, startPoint x: 963, startPoint y: 553, endPoint x: 714, endPoint y: 418, distance: 283.2
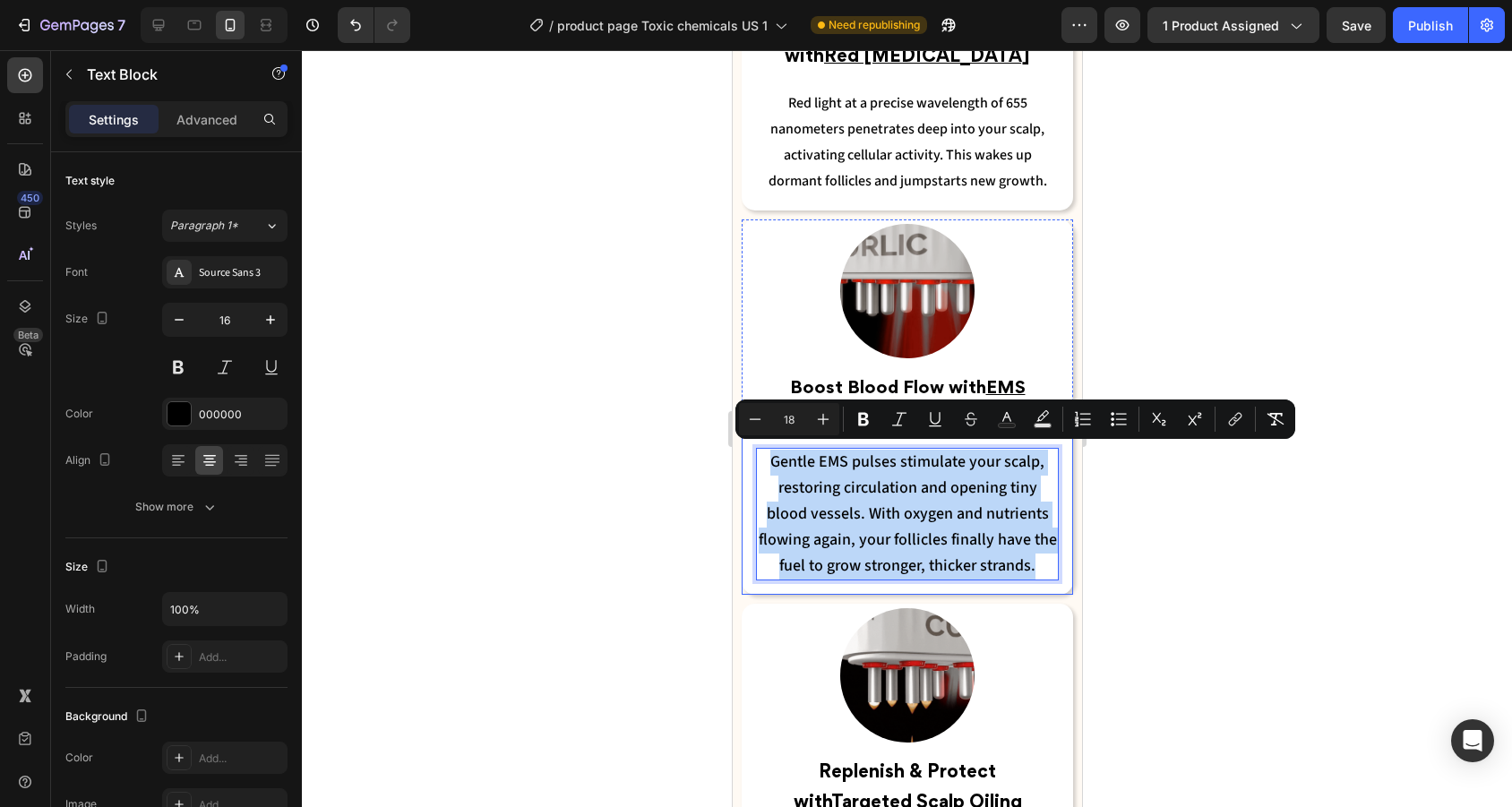
drag, startPoint x: 1042, startPoint y: 554, endPoint x: 1517, endPoint y: 481, distance: 480.6
click at [778, 433] on div "Gentle EMS pulses stimulate your scalp, restoring circulation and opening tiny …" at bounding box center [906, 513] width 331 height 162
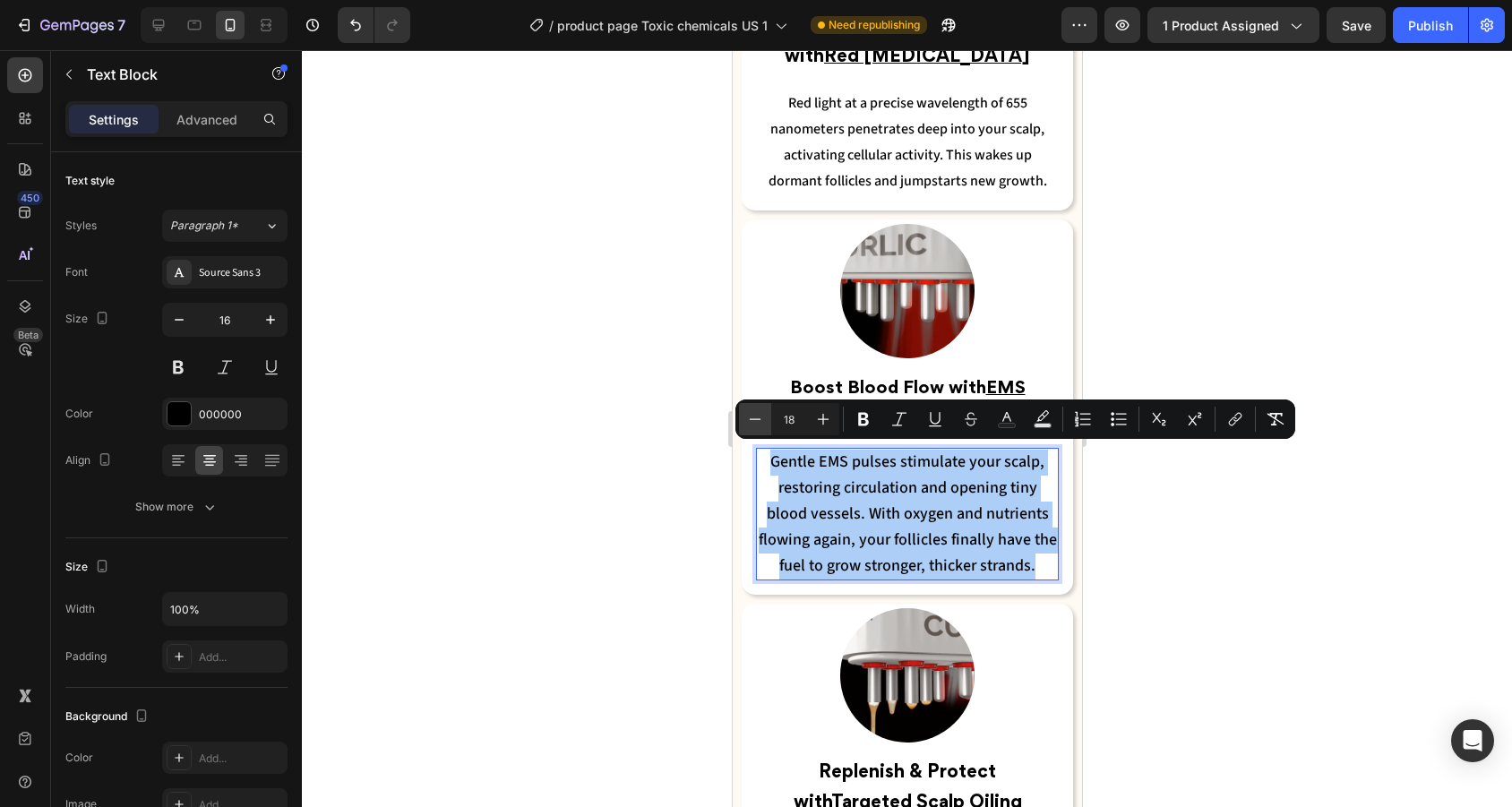
click at [750, 417] on icon "Editor contextual toolbar" at bounding box center [755, 419] width 18 height 18
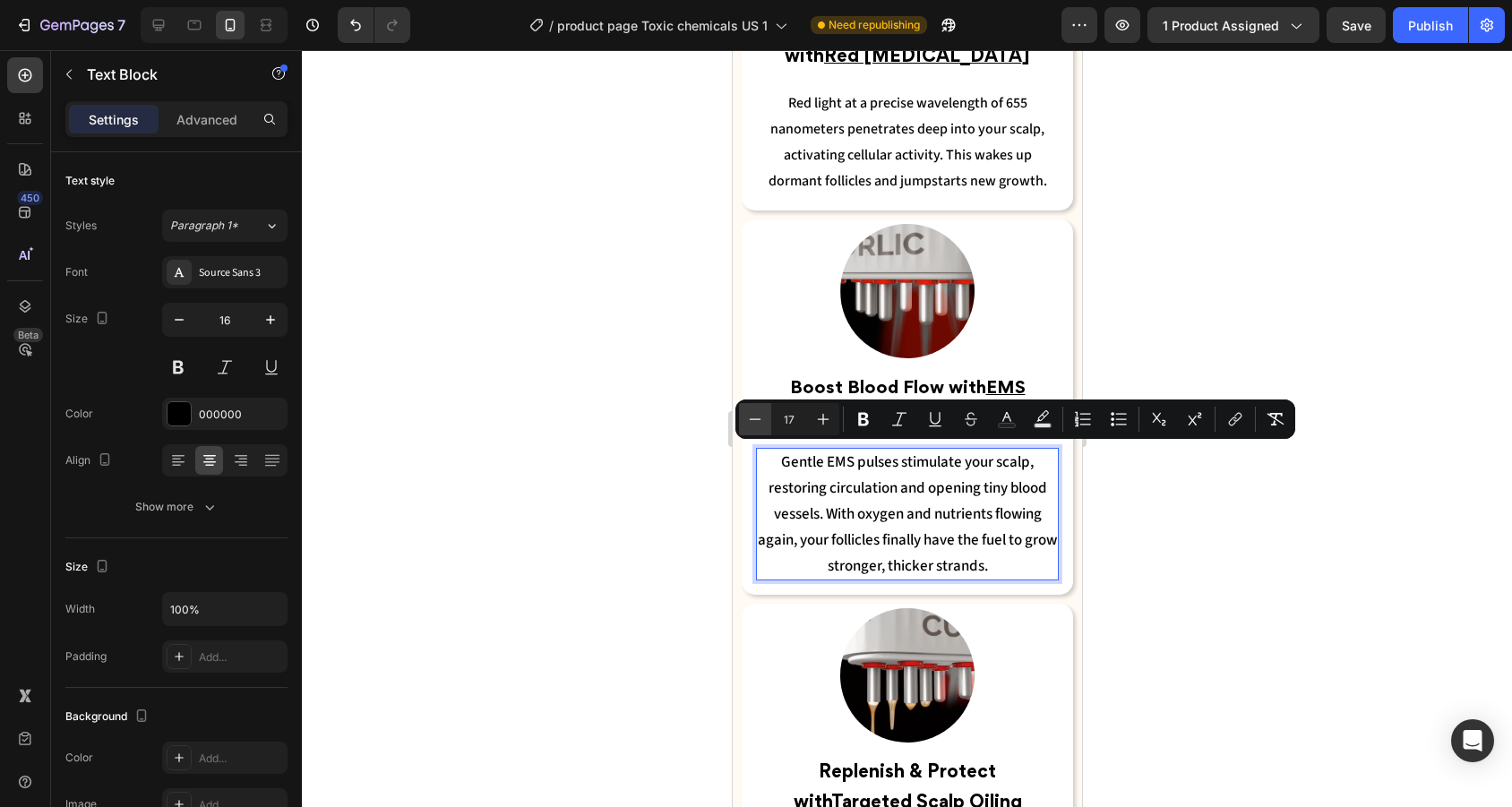
click at [750, 417] on icon "Editor contextual toolbar" at bounding box center [755, 419] width 18 height 18
type input "16"
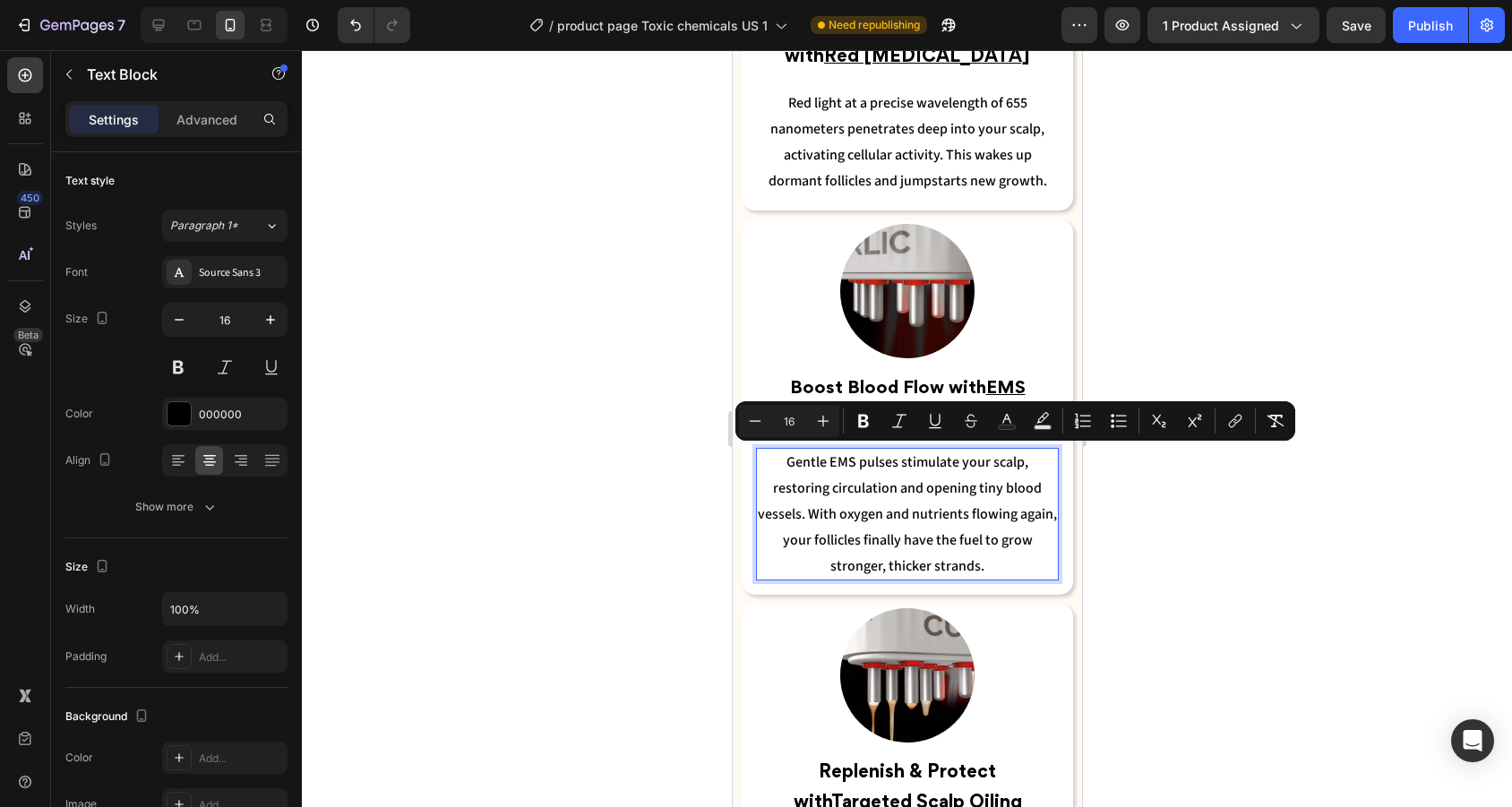
click at [414, 193] on div at bounding box center [906, 428] width 1210 height 756
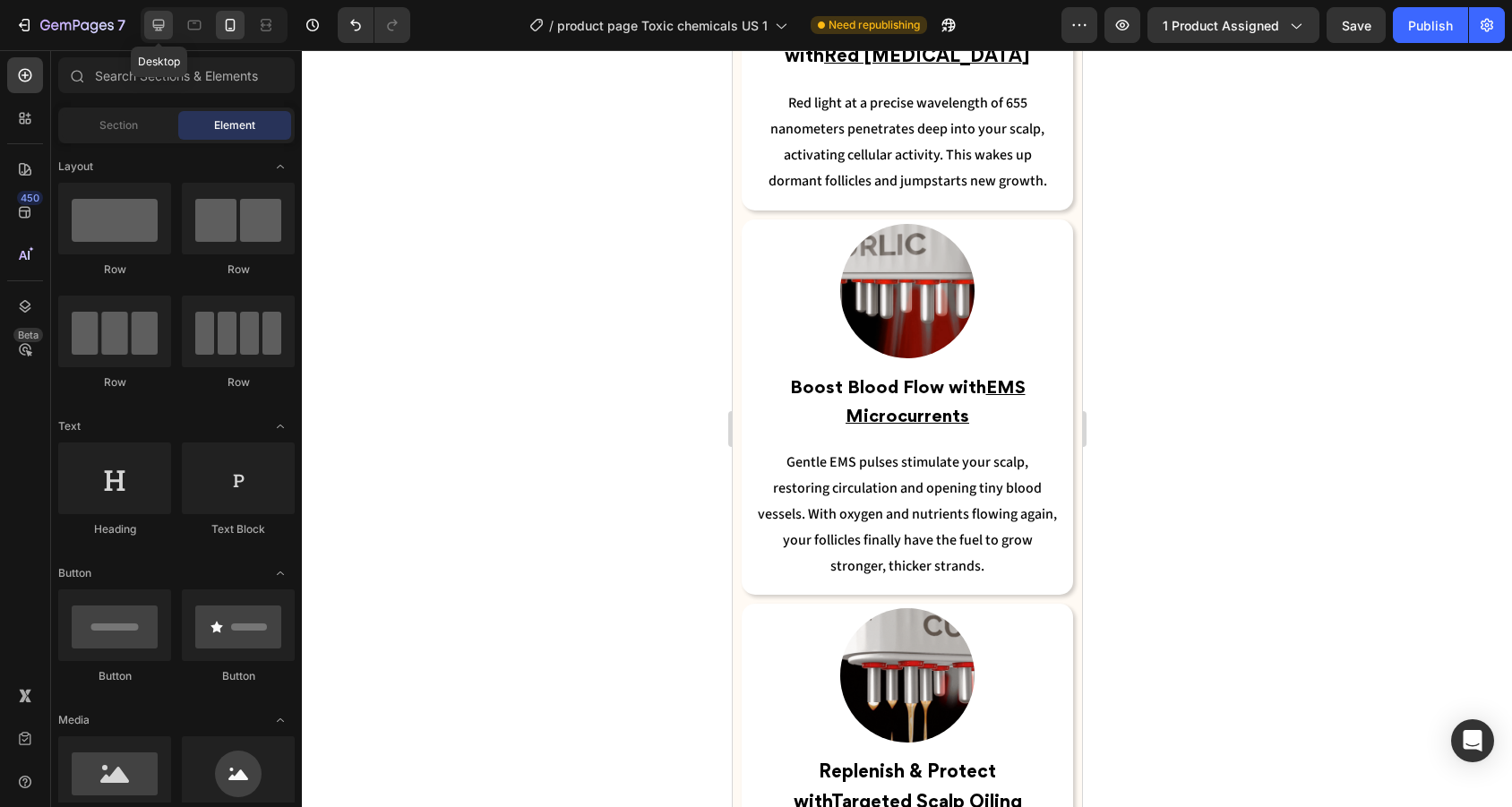
click at [162, 20] on icon at bounding box center [159, 25] width 12 height 12
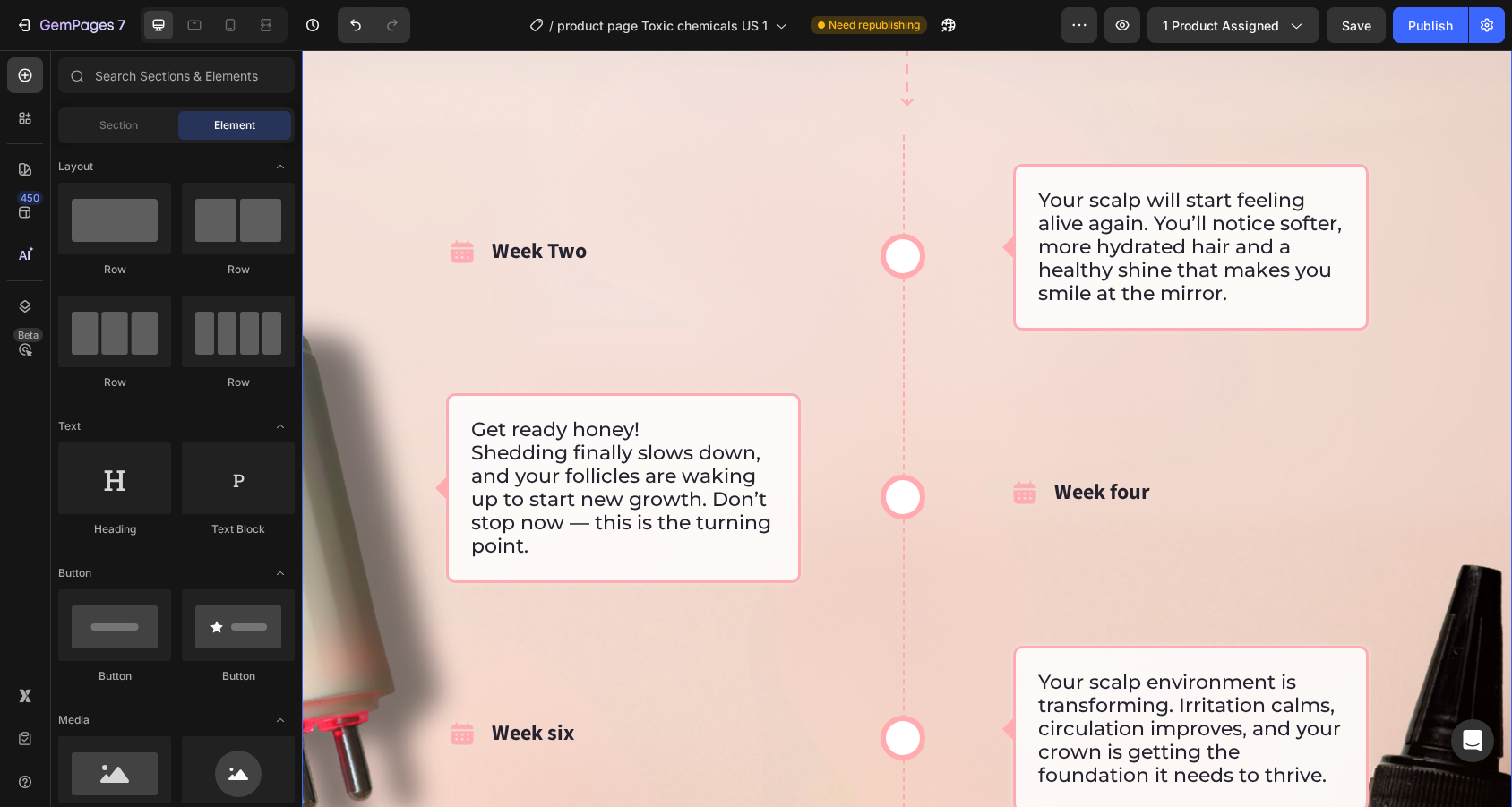
scroll to position [2722, 0]
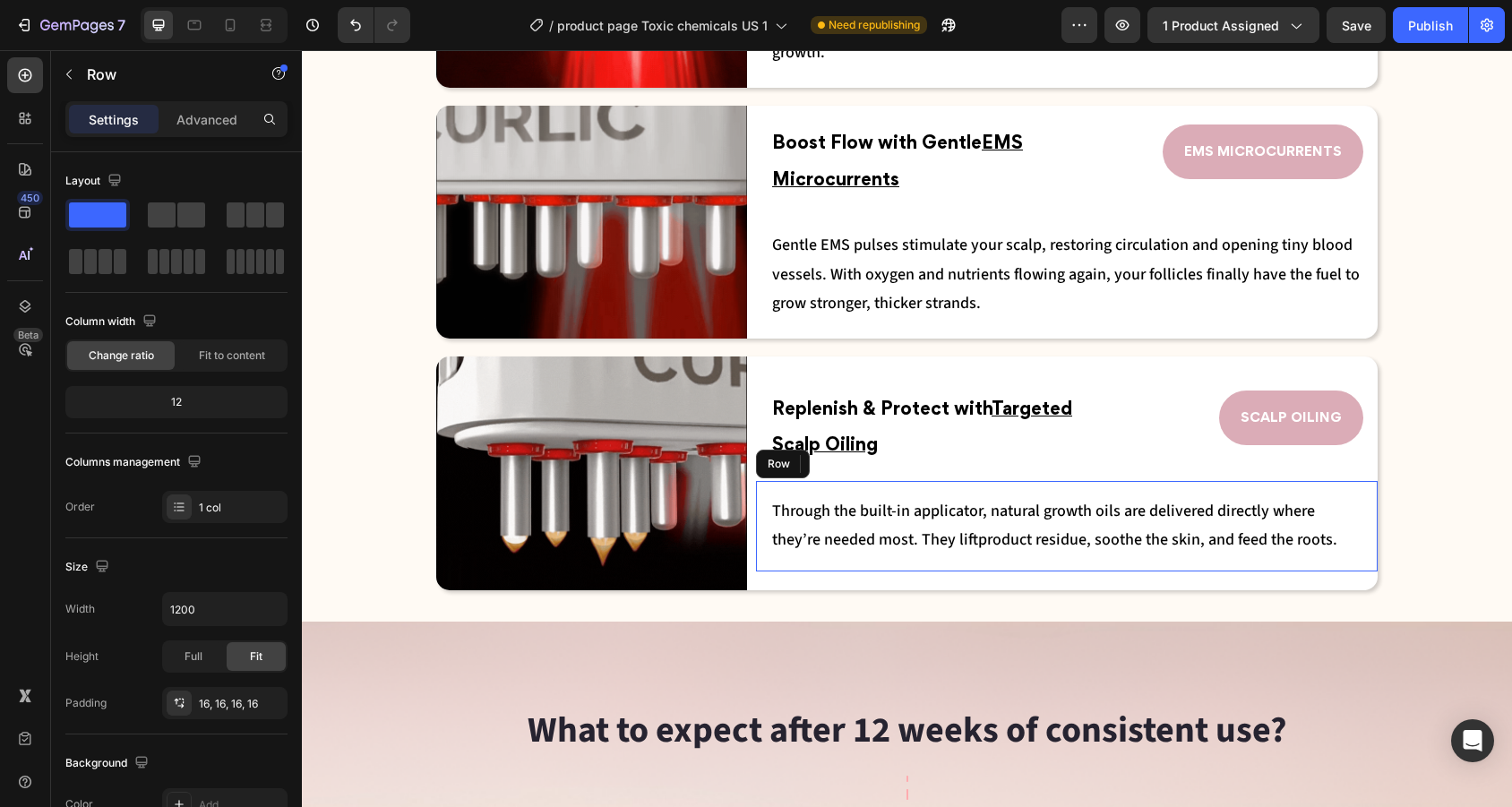
click at [925, 563] on div "Through the built-in applicator, natural growth oils are delivered directly whe…" at bounding box center [1066, 526] width 621 height 90
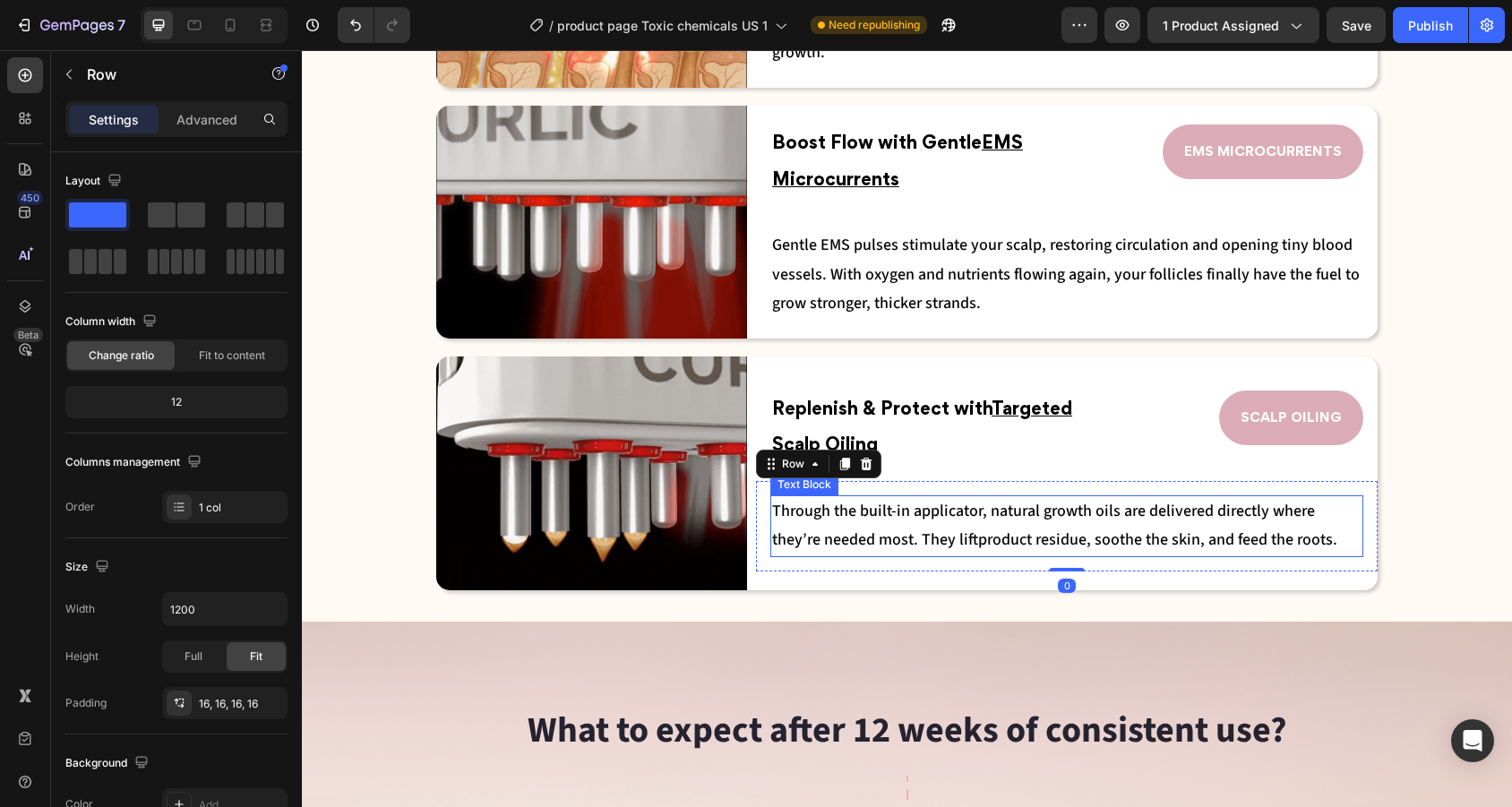
click at [1015, 529] on span "product residue, soothe the skin, and feed the roots." at bounding box center [1157, 539] width 360 height 23
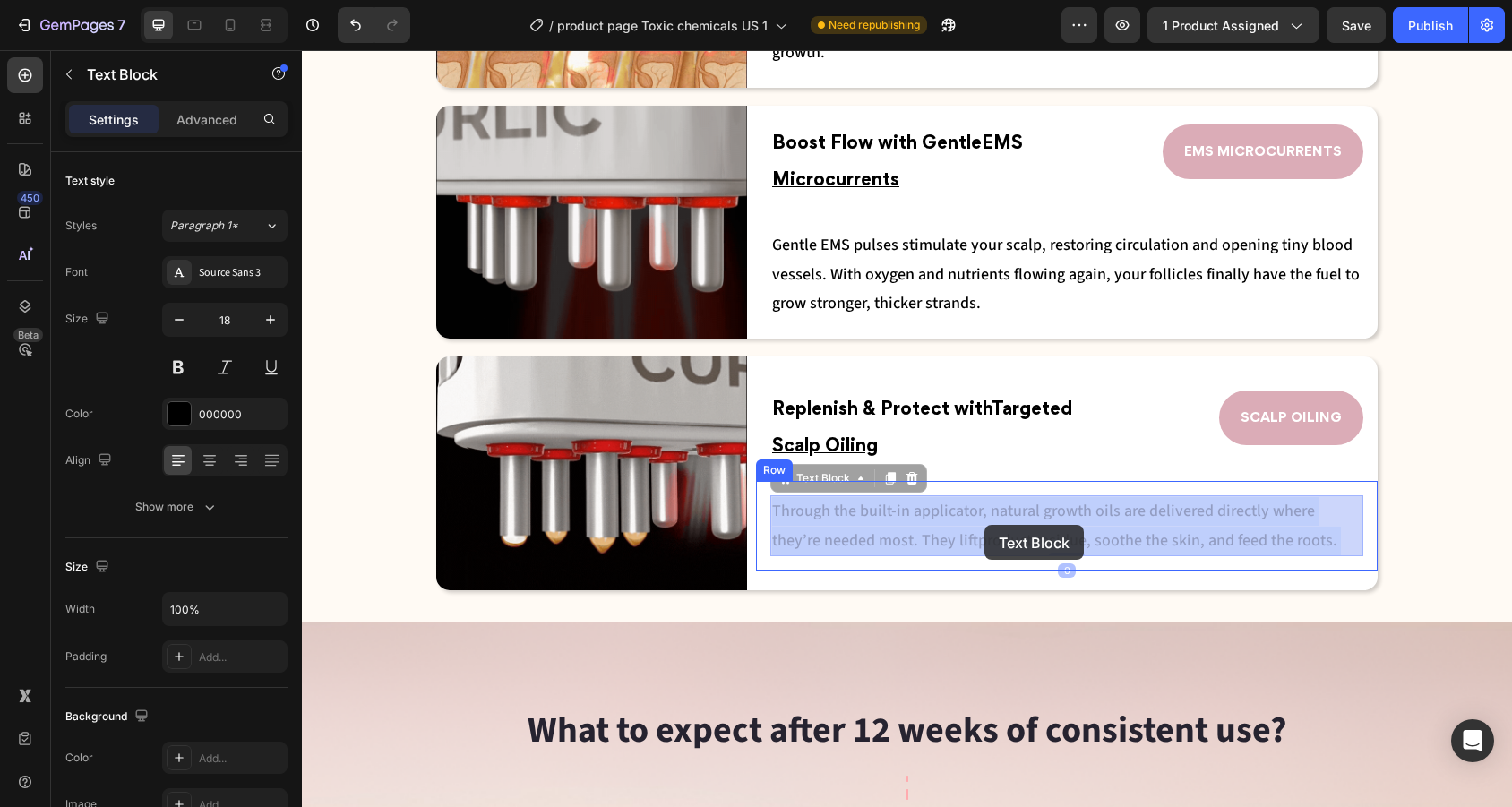
drag, startPoint x: 1308, startPoint y: 540, endPoint x: 984, endPoint y: 525, distance: 324.3
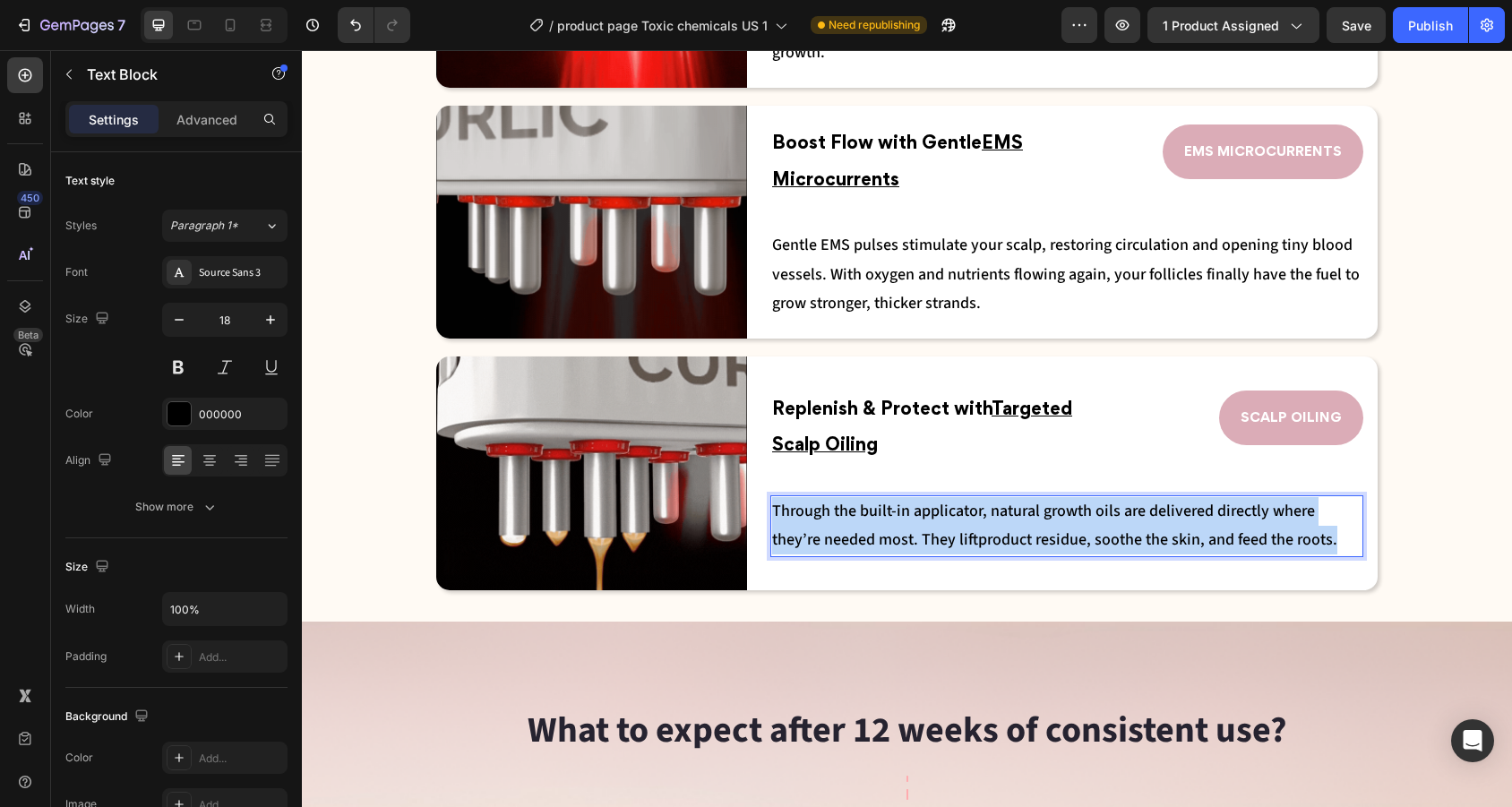
drag, startPoint x: 1302, startPoint y: 536, endPoint x: 776, endPoint y: 499, distance: 527.3
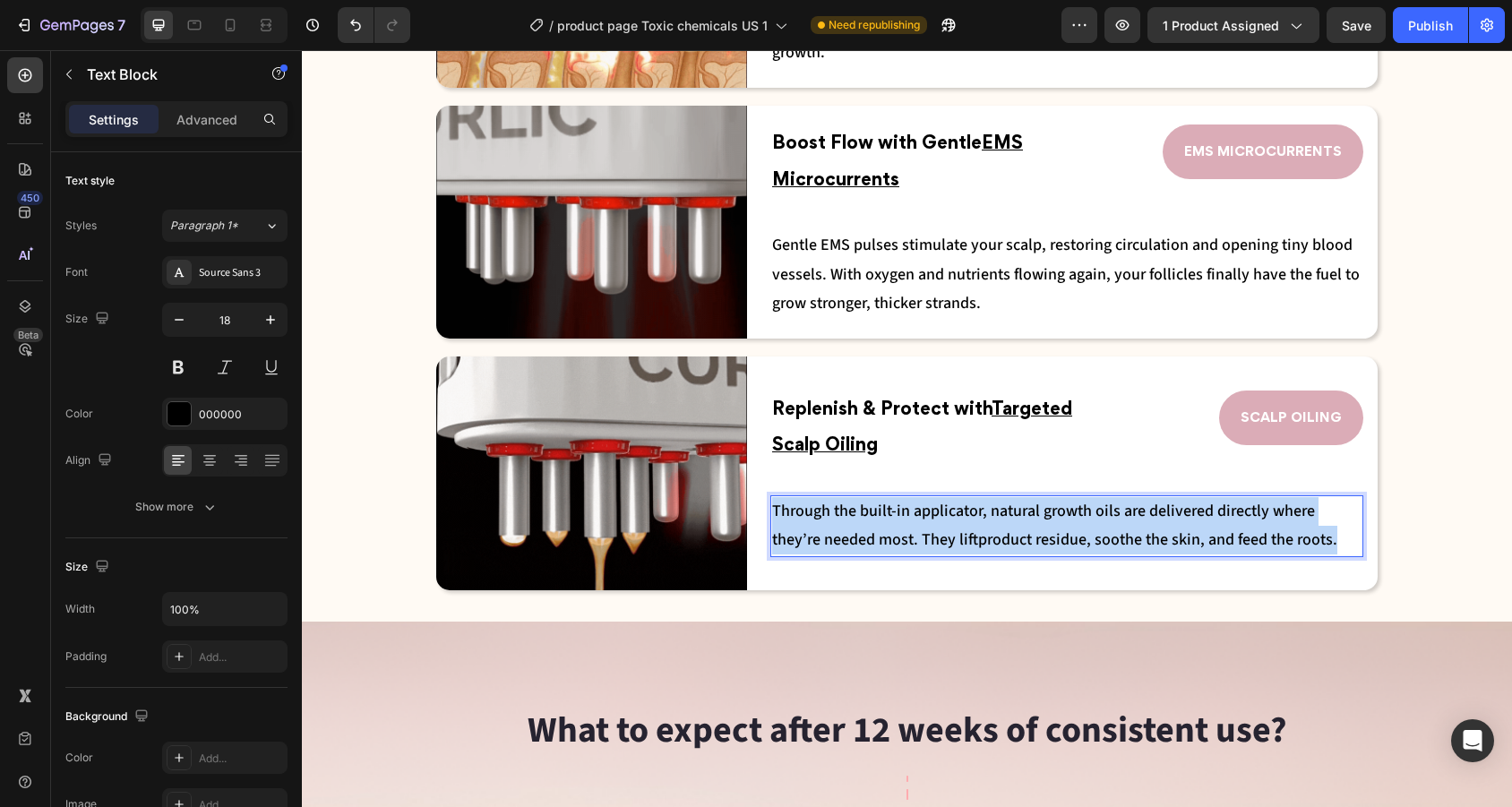
click at [776, 499] on p "Through the built-in applicator, natural growth oils are delivered directly whe…" at bounding box center [1066, 525] width 589 height 58
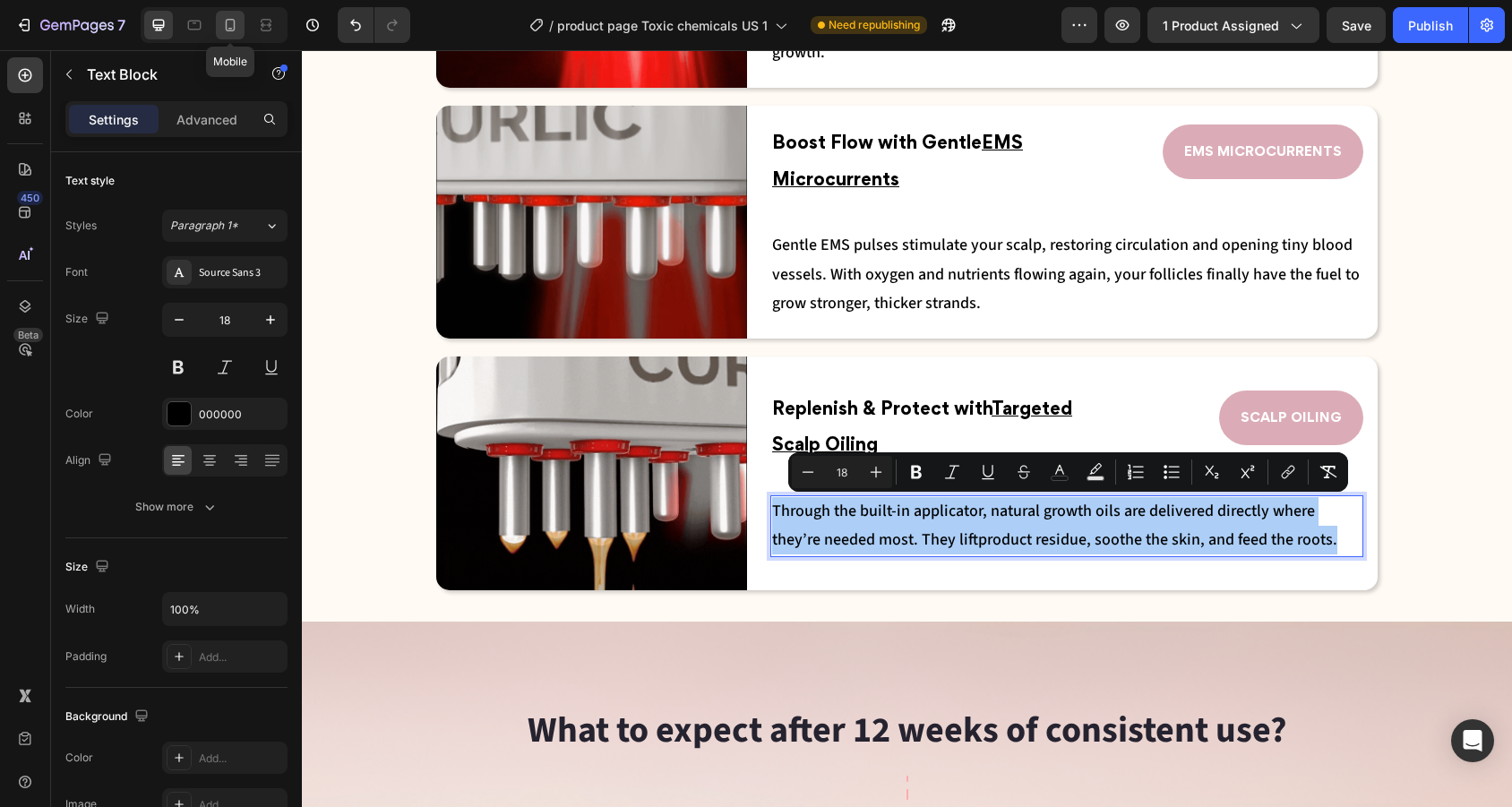
click at [236, 23] on icon at bounding box center [230, 24] width 18 height 18
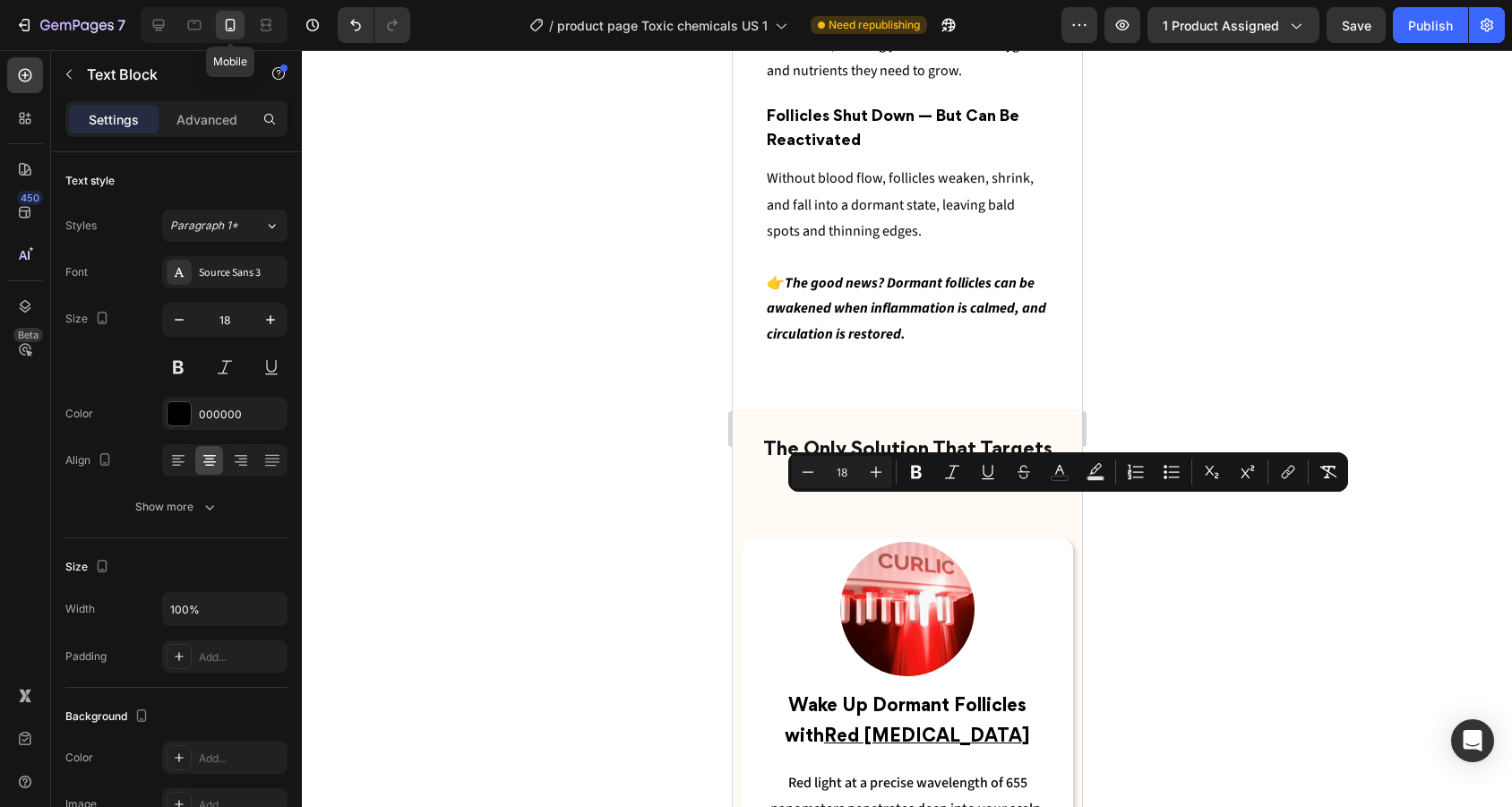
type input "16"
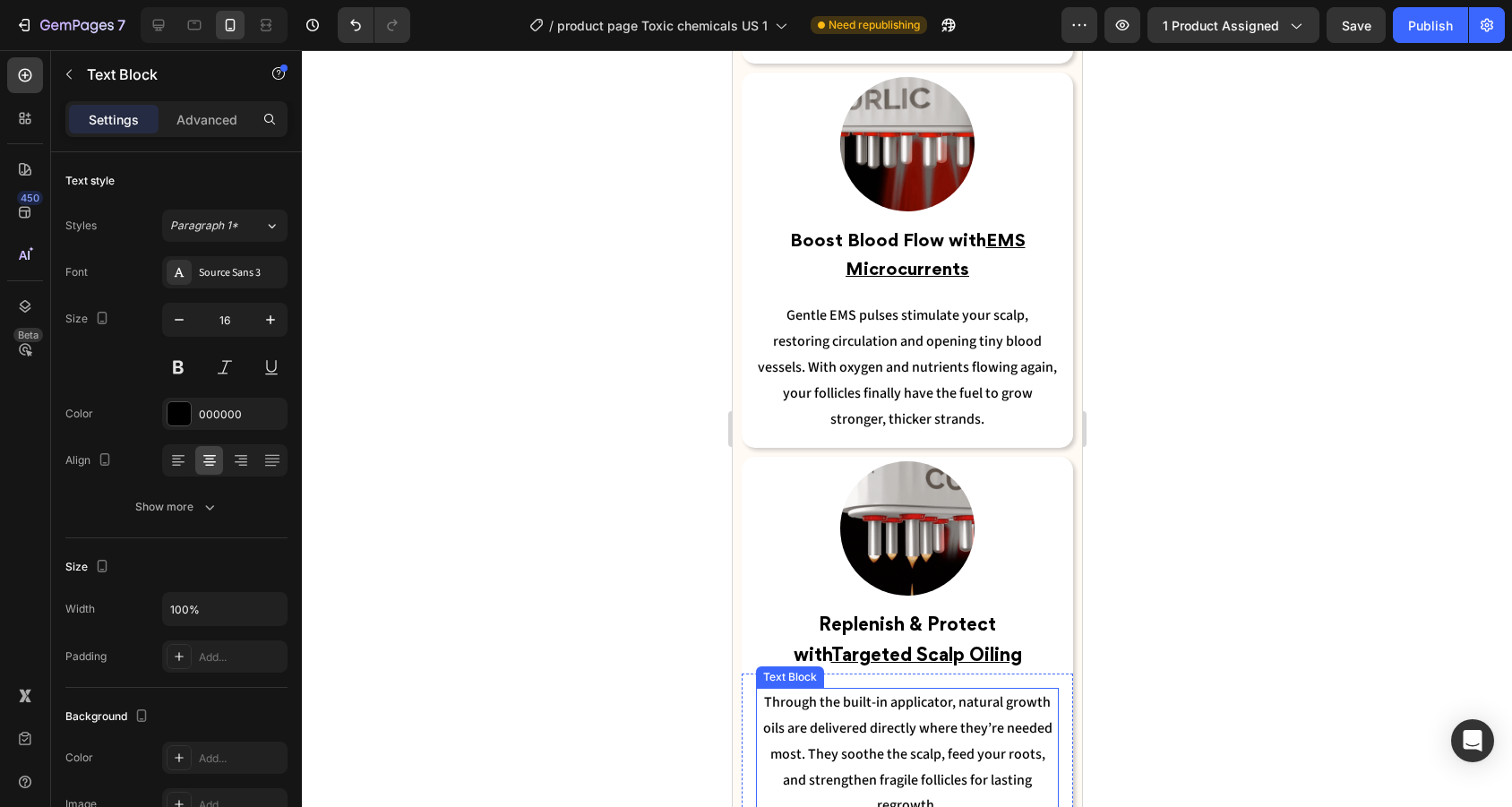
scroll to position [3588, 0]
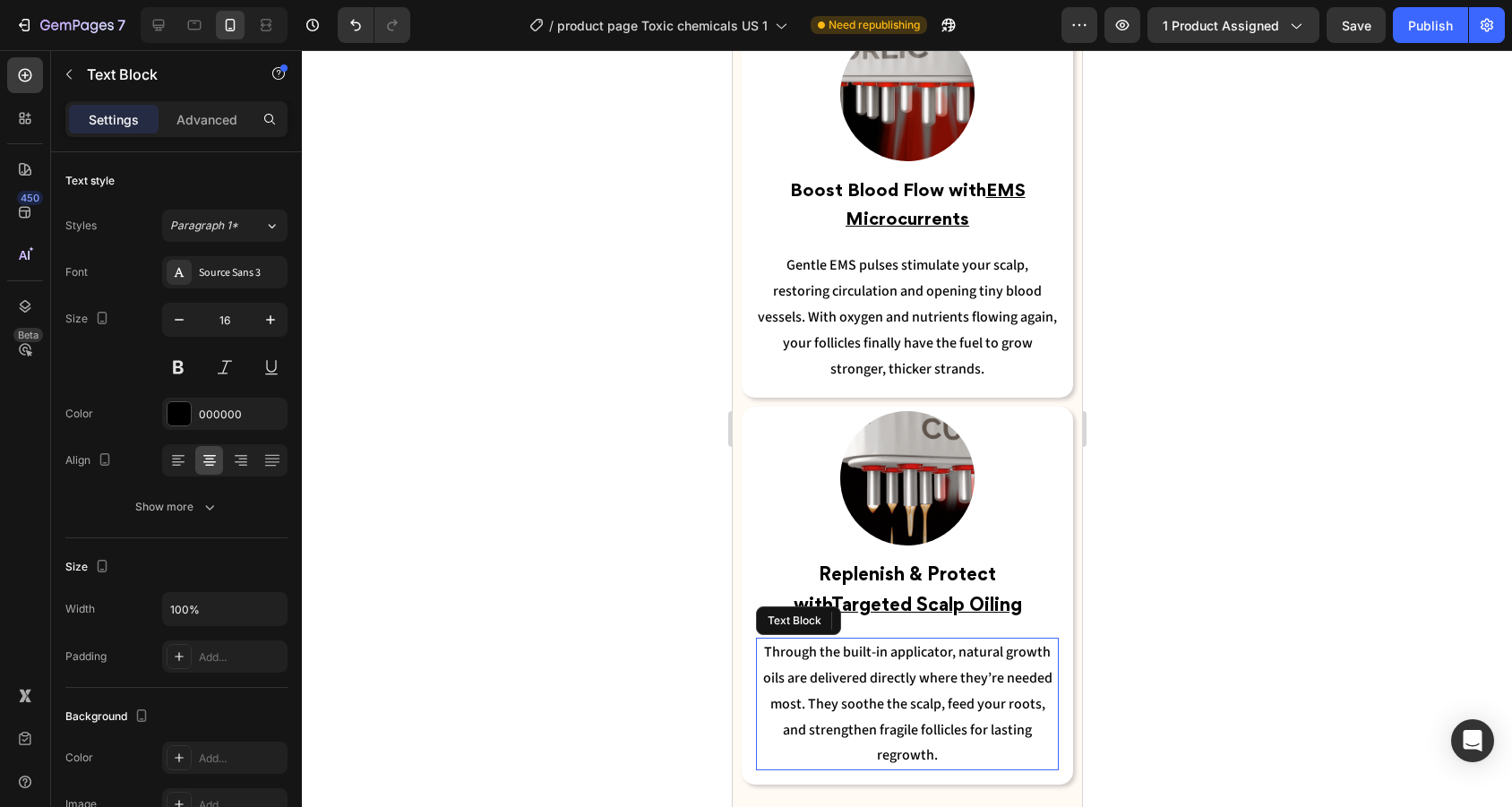
click at [952, 678] on span "Through the built-in applicator, natural growth oils are delivered directly whe…" at bounding box center [906, 702] width 289 height 122
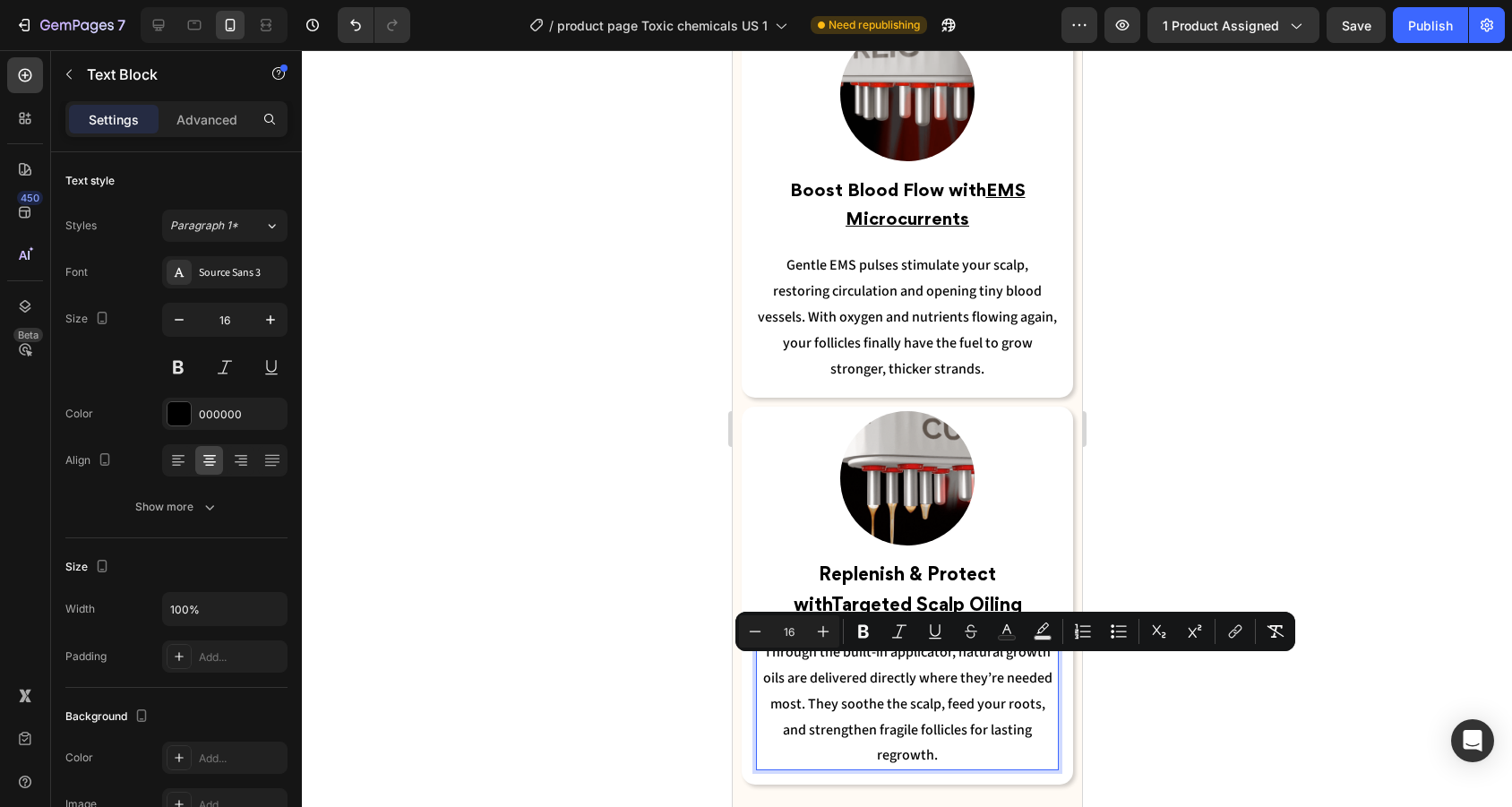
click at [1047, 716] on span "Through the built-in applicator, natural growth oils are delivered directly whe…" at bounding box center [906, 702] width 289 height 122
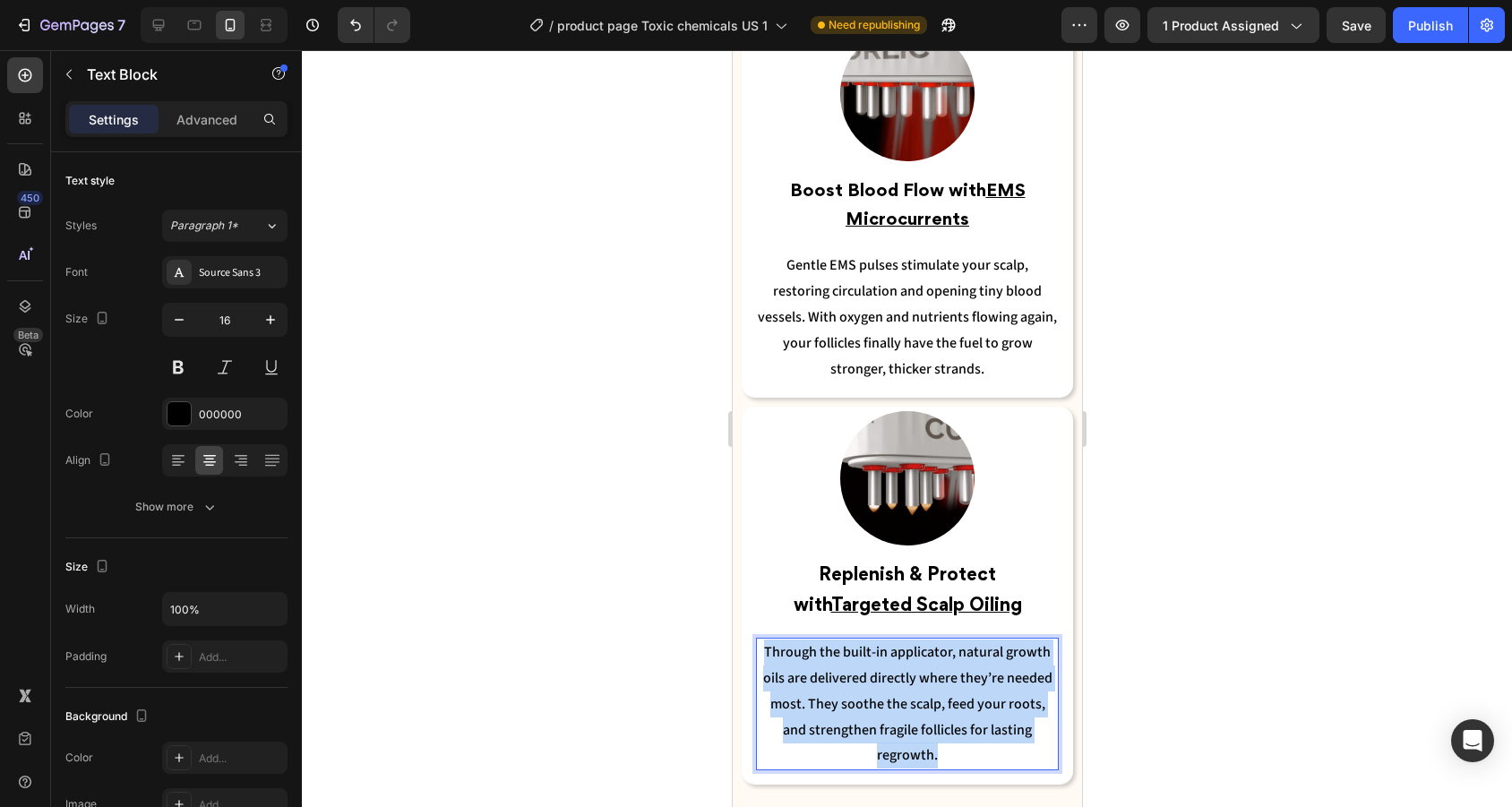
drag, startPoint x: 1047, startPoint y: 716, endPoint x: 760, endPoint y: 643, distance: 296.1
click at [760, 643] on p "Through the built-in applicator, natural growth oils are delivered directly whe…" at bounding box center [905, 704] width 299 height 129
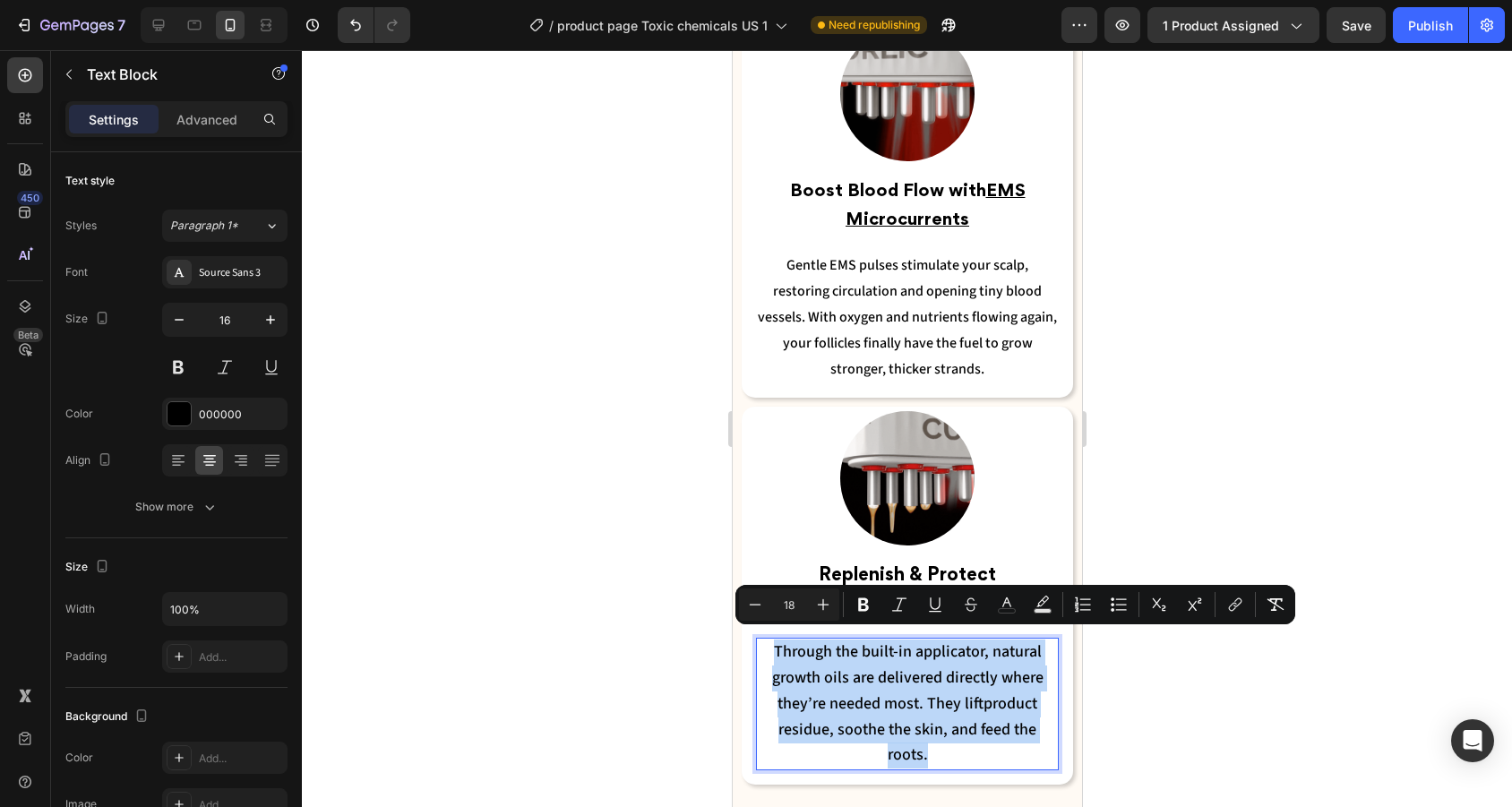
drag, startPoint x: 1056, startPoint y: 721, endPoint x: 756, endPoint y: 656, distance: 307.0
click at [756, 654] on div "Through the built-in applicator, natural growth oils are delivered directly whe…" at bounding box center [905, 703] width 303 height 132
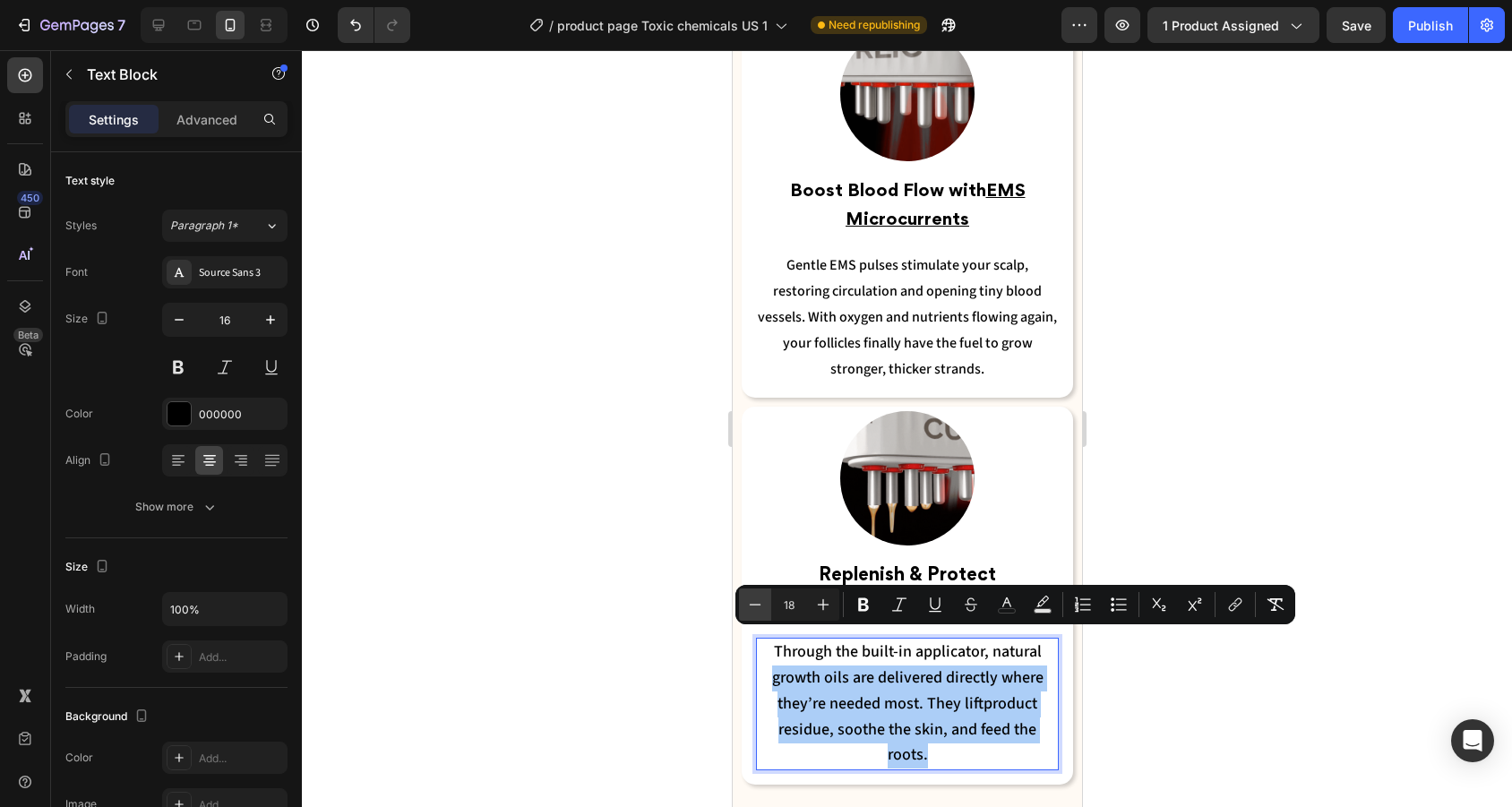
click at [759, 618] on button "Minus" at bounding box center [755, 603] width 32 height 32
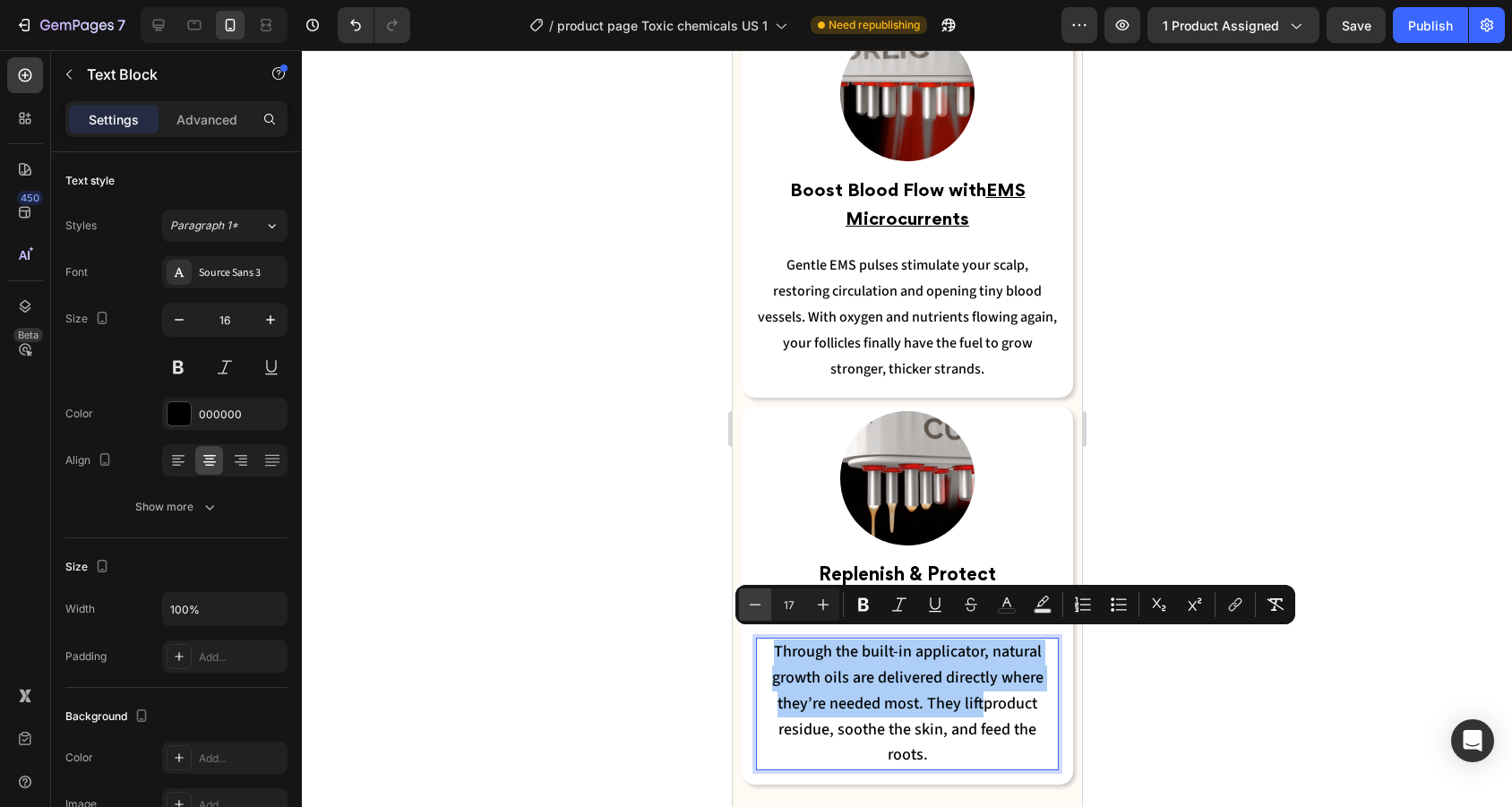
click at [759, 618] on button "Minus" at bounding box center [755, 603] width 32 height 32
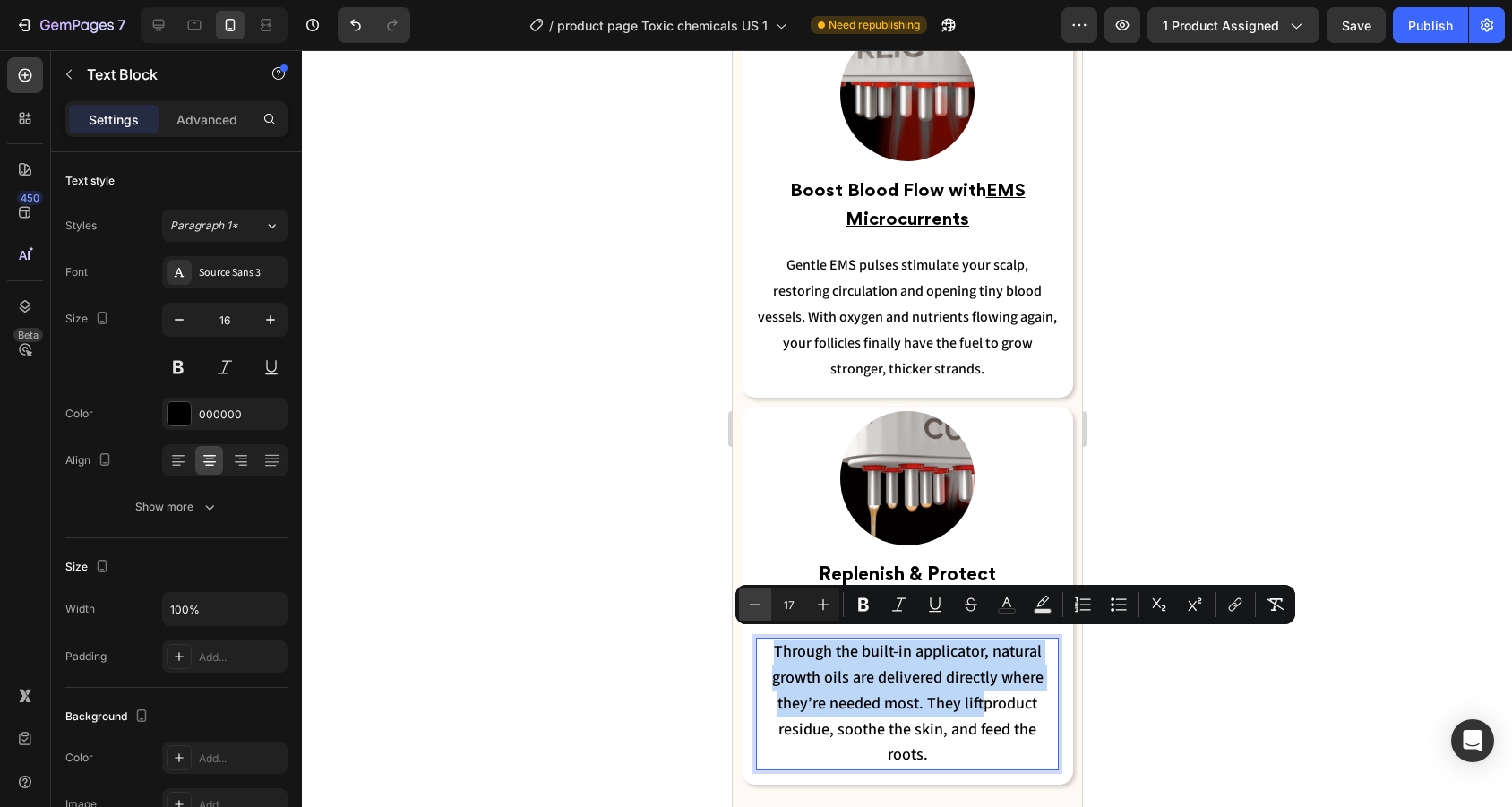
type input "16"
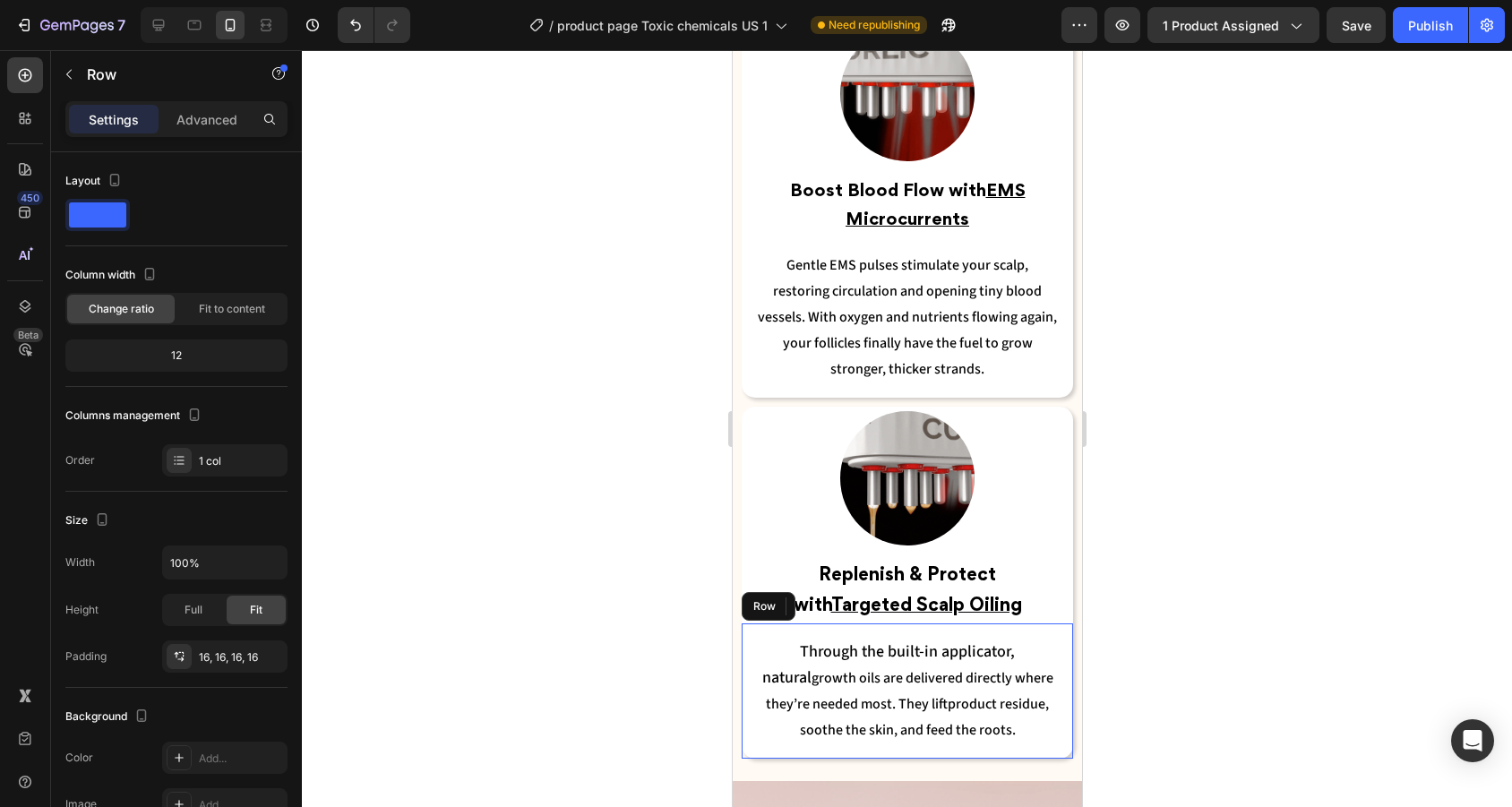
click at [782, 627] on div "Through the built-in applicator, natural growth oils are delivered directly whe…" at bounding box center [906, 690] width 331 height 135
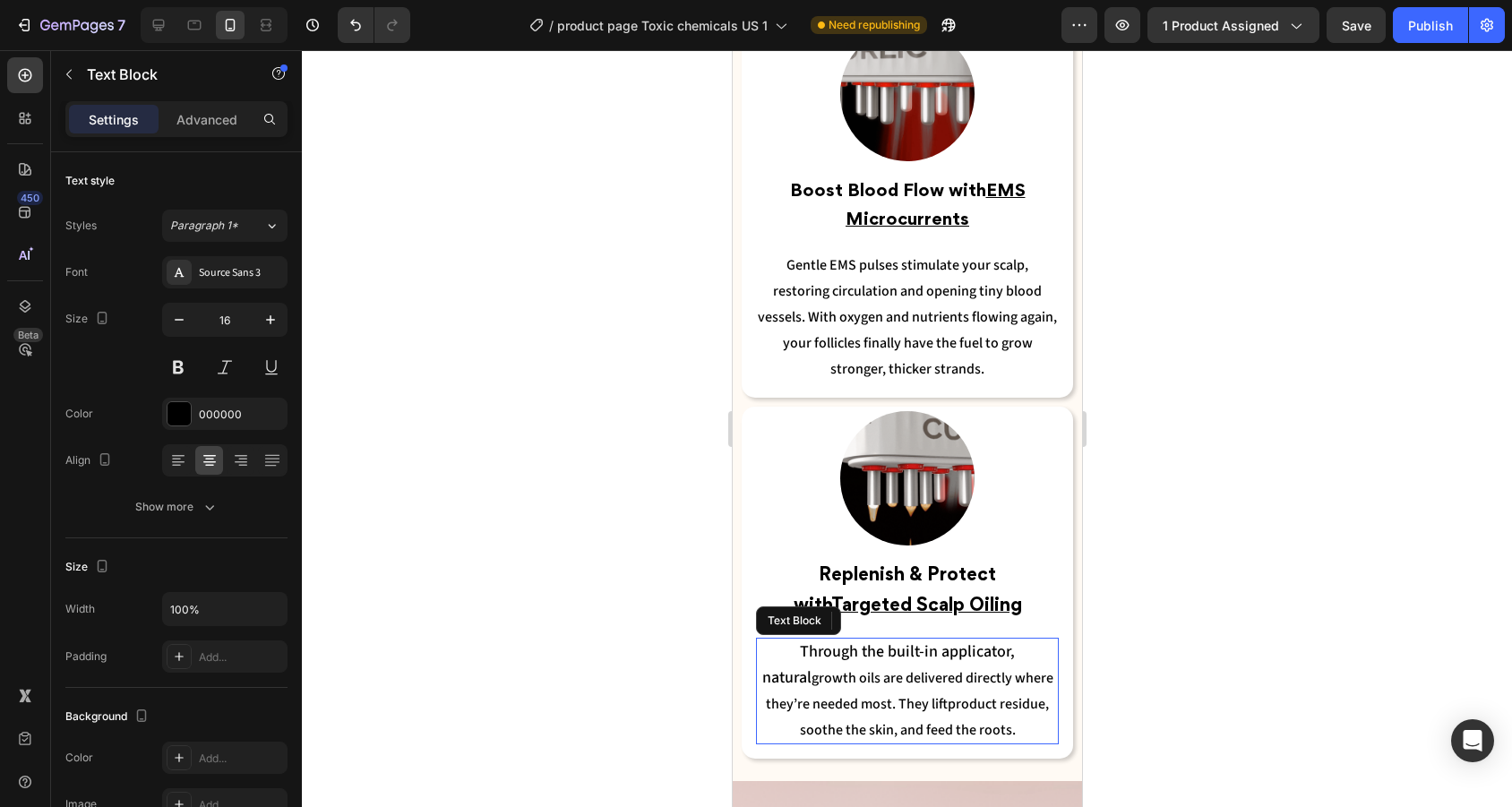
click at [769, 642] on p "Through the built-in applicator, natural growth oils are delivered directly whe…" at bounding box center [905, 690] width 299 height 103
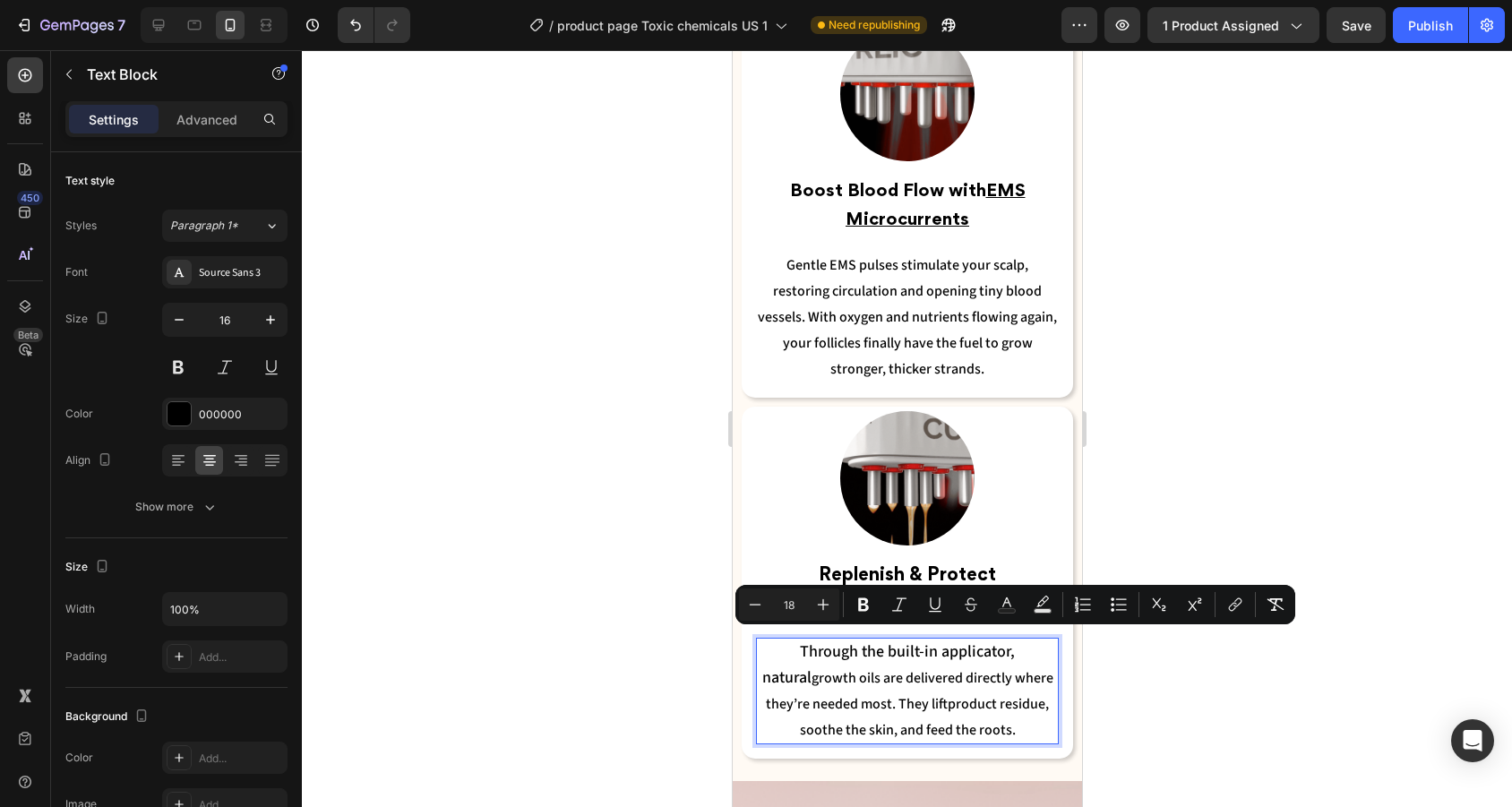
click at [776, 642] on span "Through the built-in applicator, natural" at bounding box center [888, 664] width 254 height 48
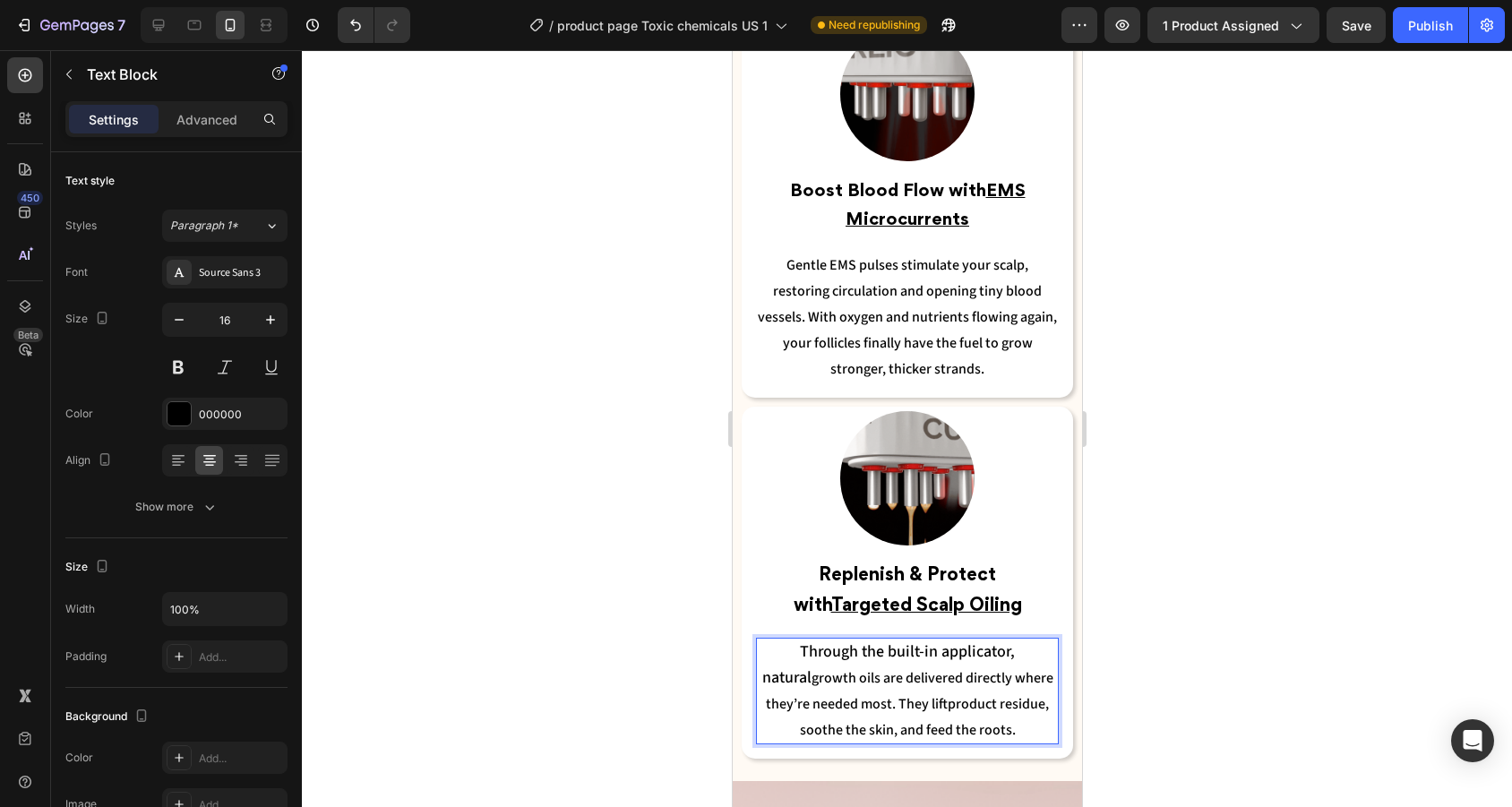
drag, startPoint x: 773, startPoint y: 642, endPoint x: 1148, endPoint y: 651, distance: 375.1
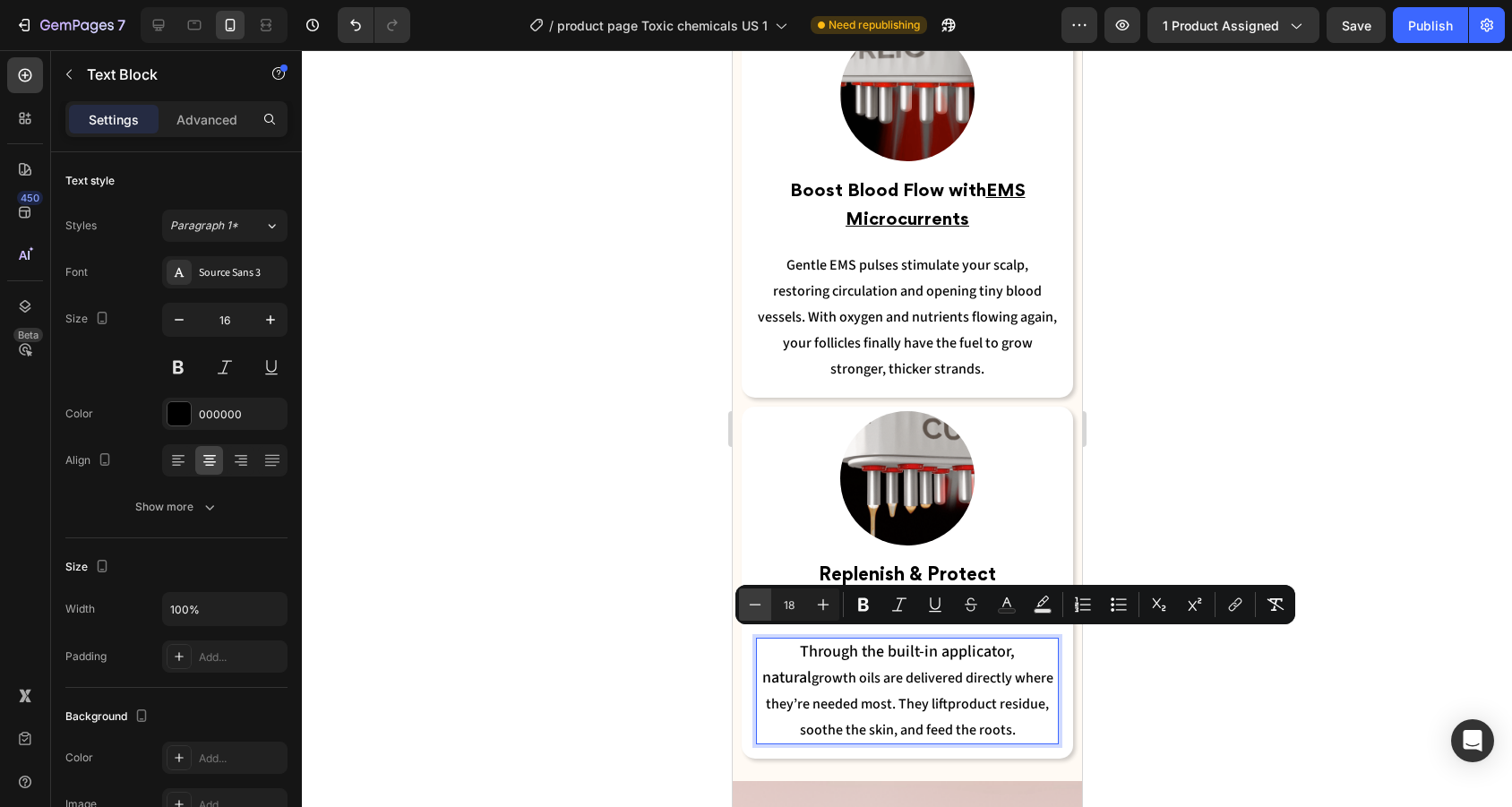
click at [758, 602] on icon "Editor contextual toolbar" at bounding box center [755, 604] width 18 height 18
type input "16"
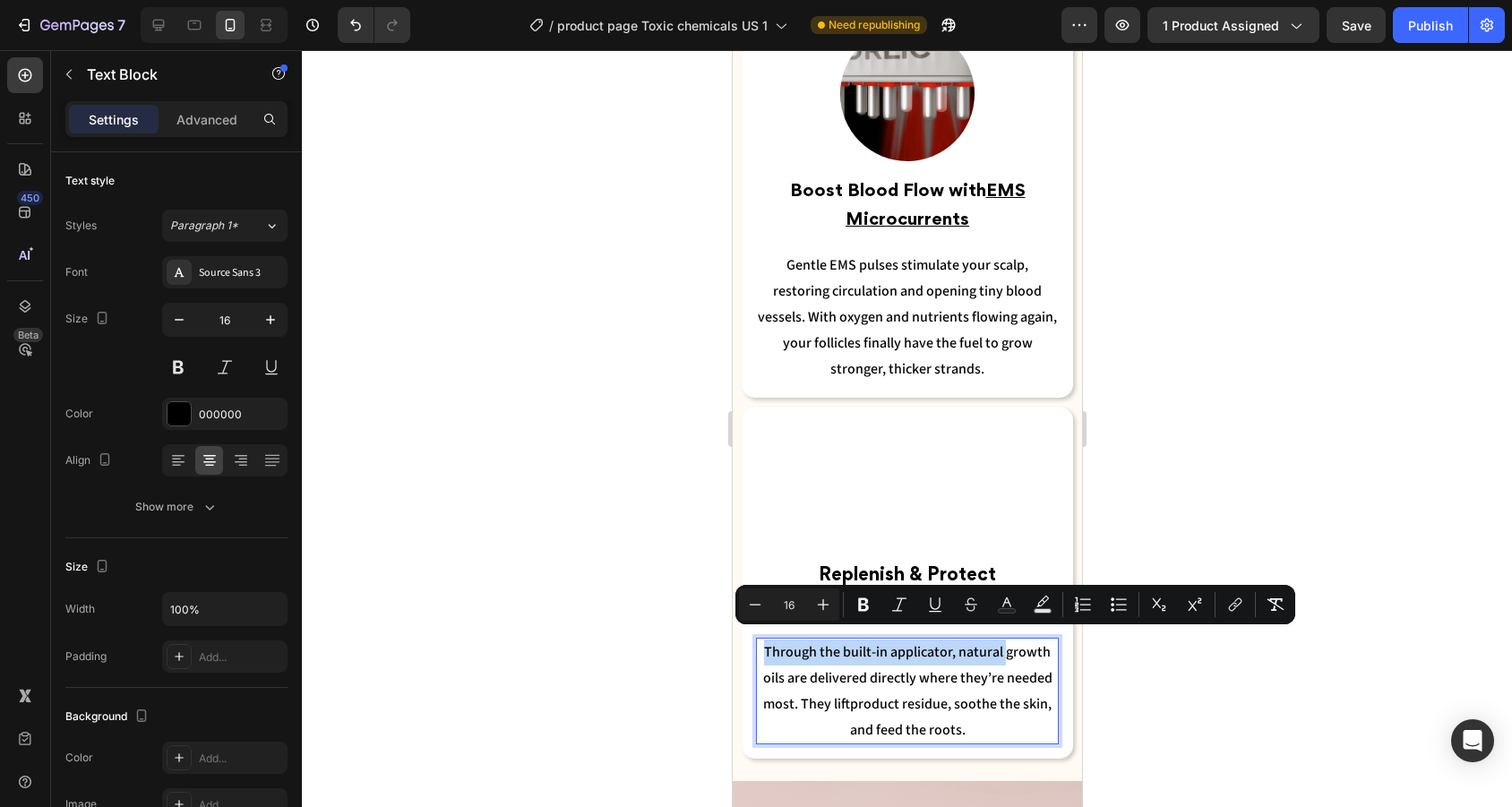
scroll to position [3588, 0]
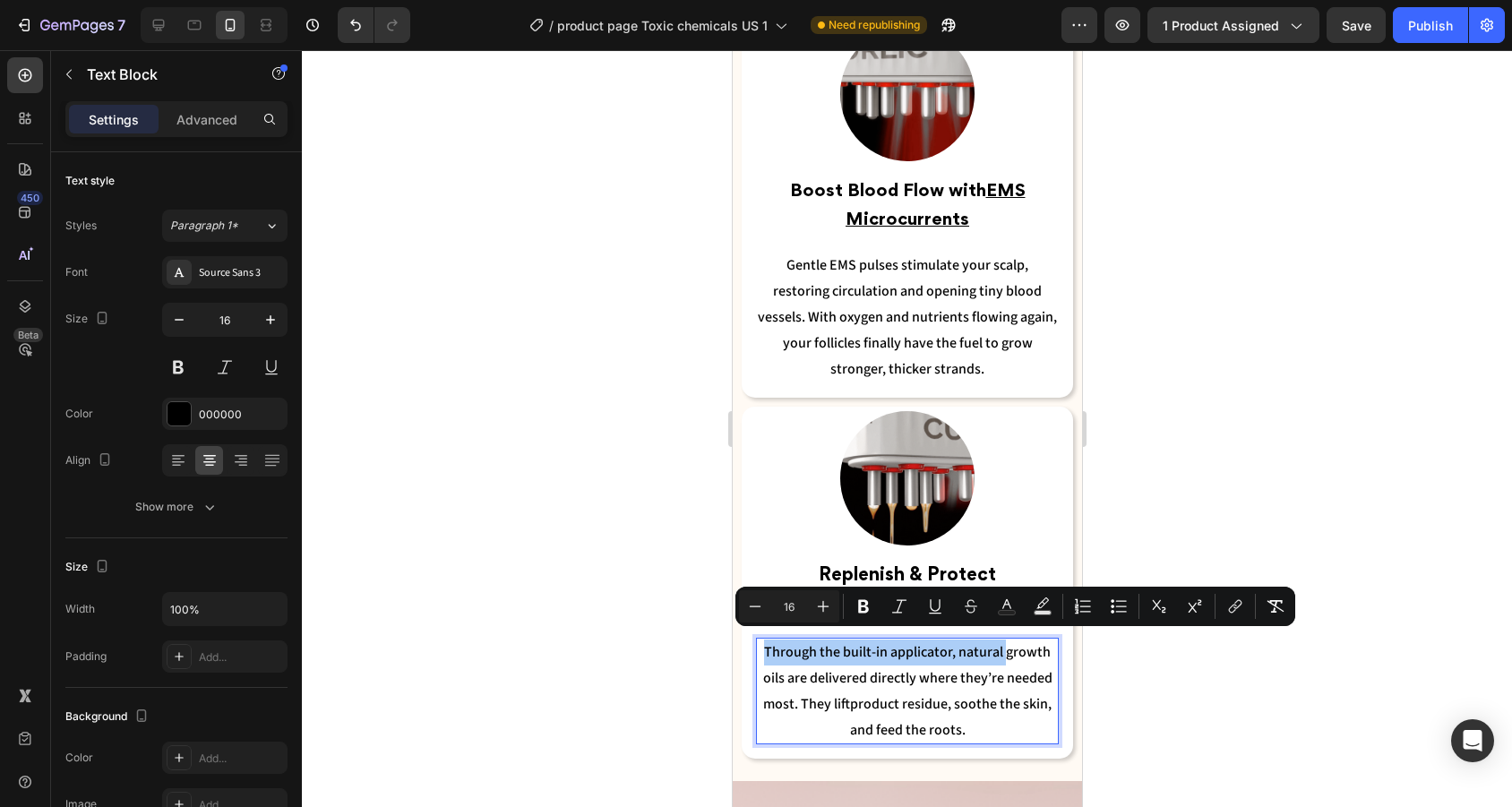
click at [1192, 475] on div at bounding box center [906, 428] width 1210 height 756
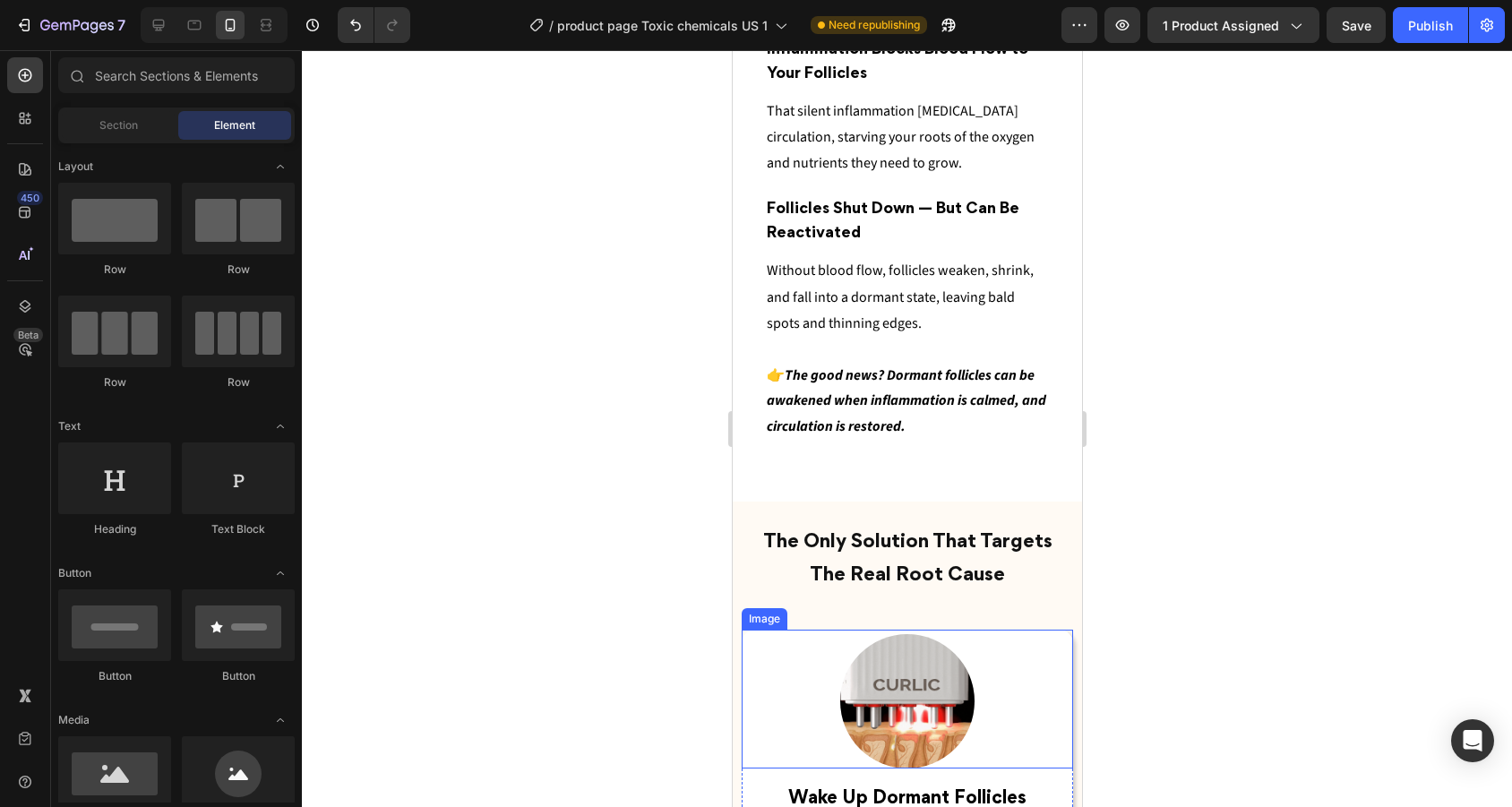
scroll to position [2498, 0]
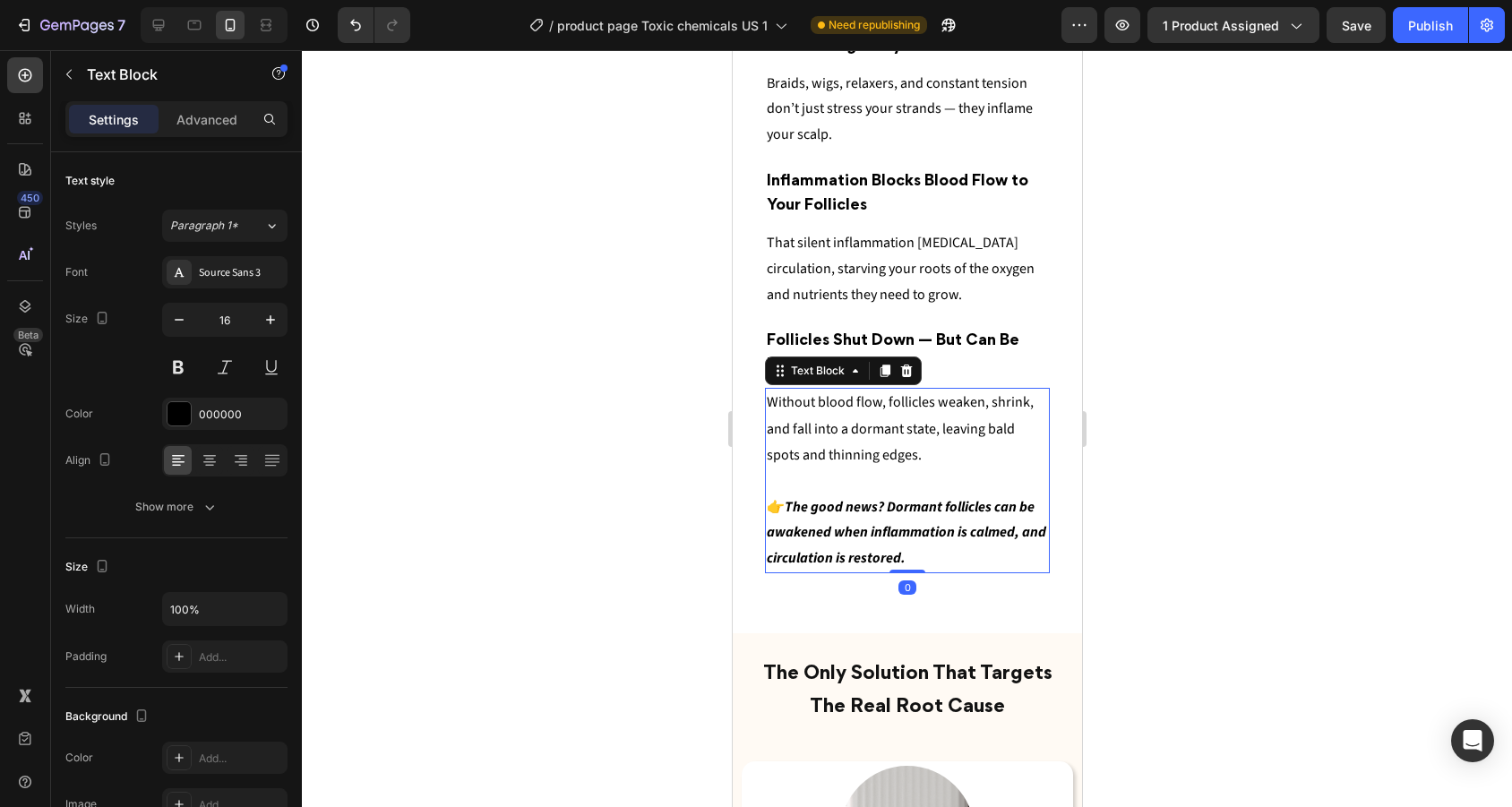
click at [886, 529] on strong "The good news? Dormant follicles can be awakened when inflammation is calmed, a…" at bounding box center [904, 532] width 279 height 71
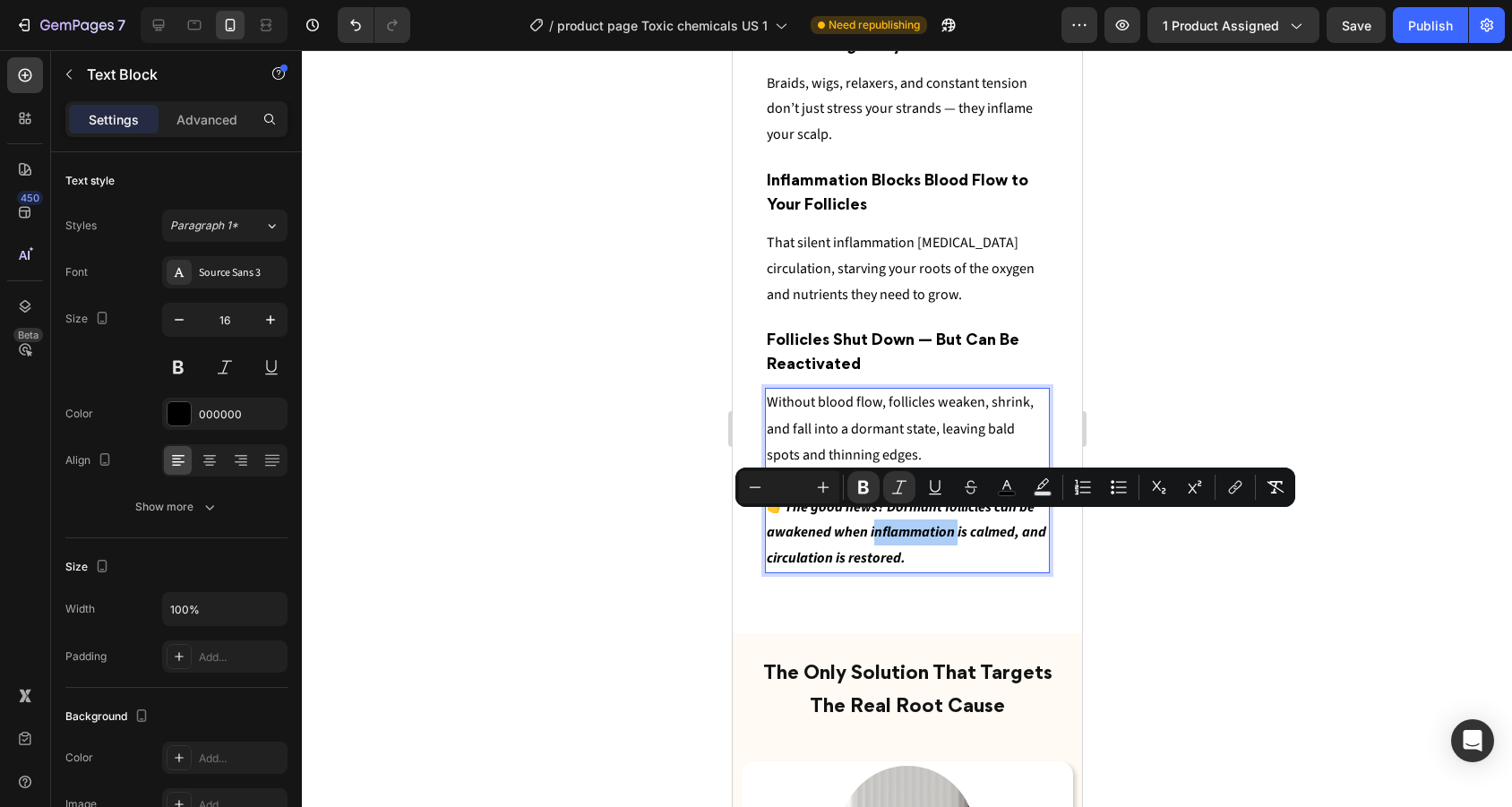
click at [1183, 298] on div at bounding box center [906, 428] width 1210 height 756
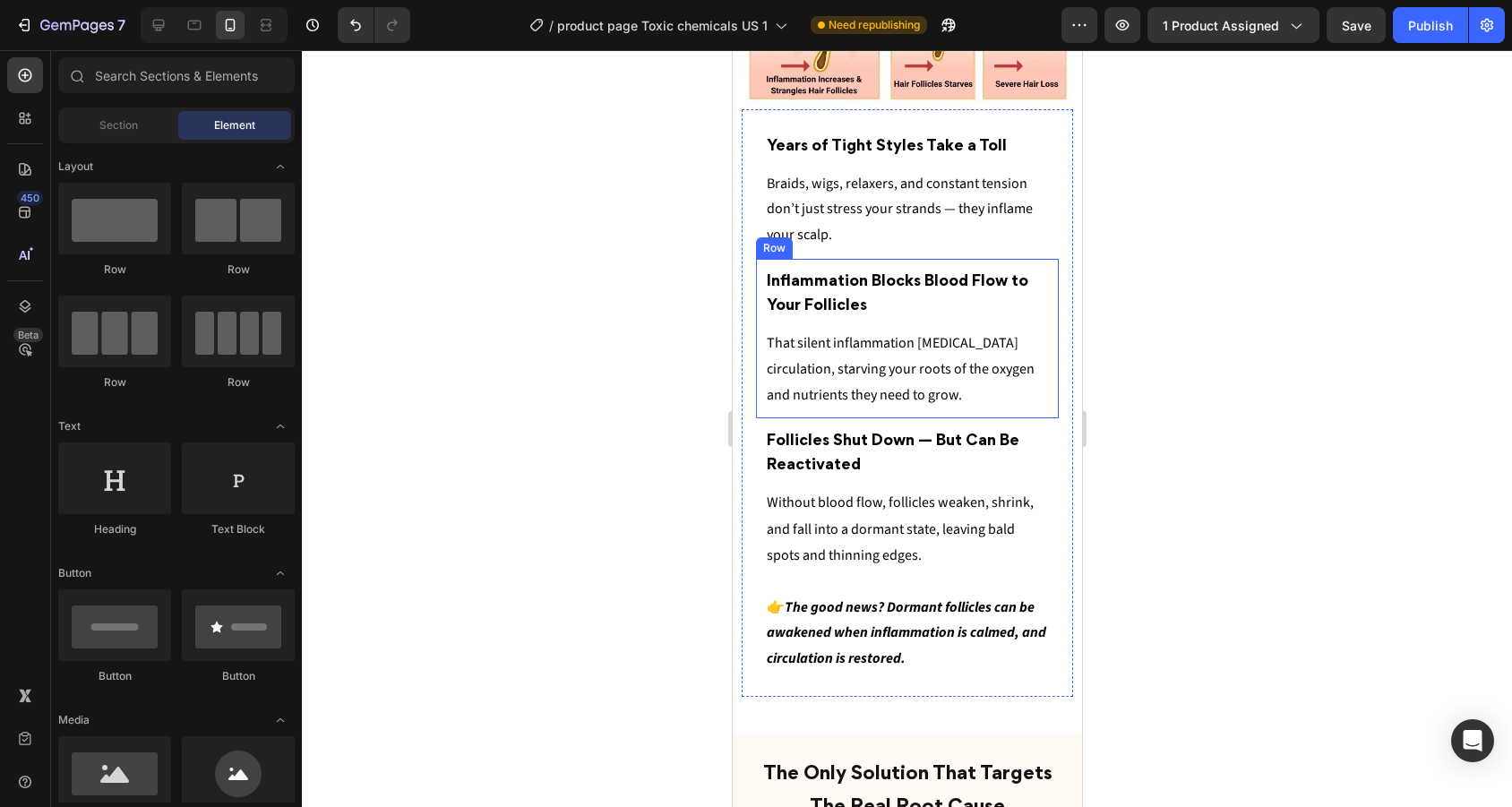
scroll to position [2333, 0]
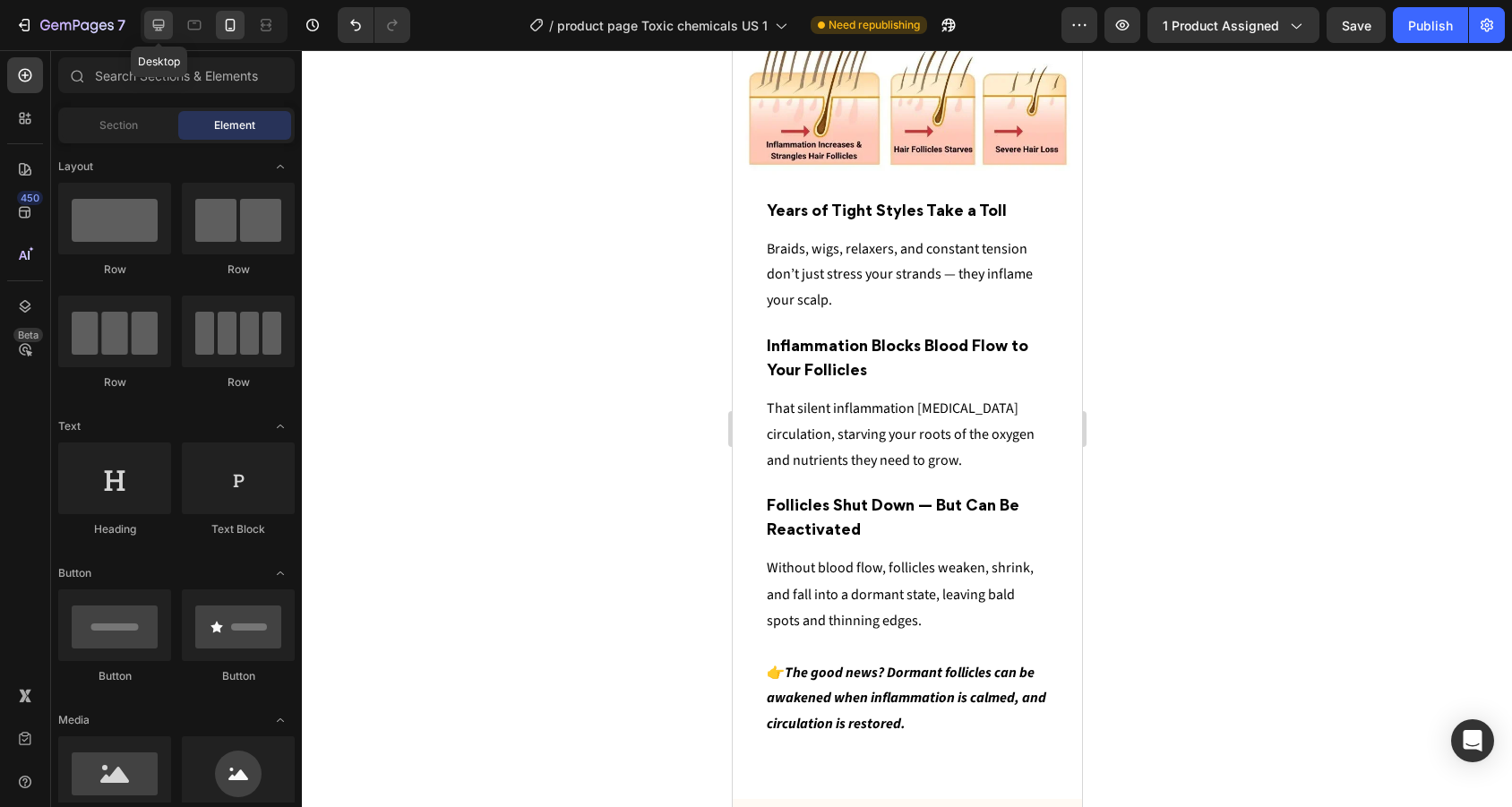
click at [155, 21] on icon at bounding box center [159, 25] width 12 height 12
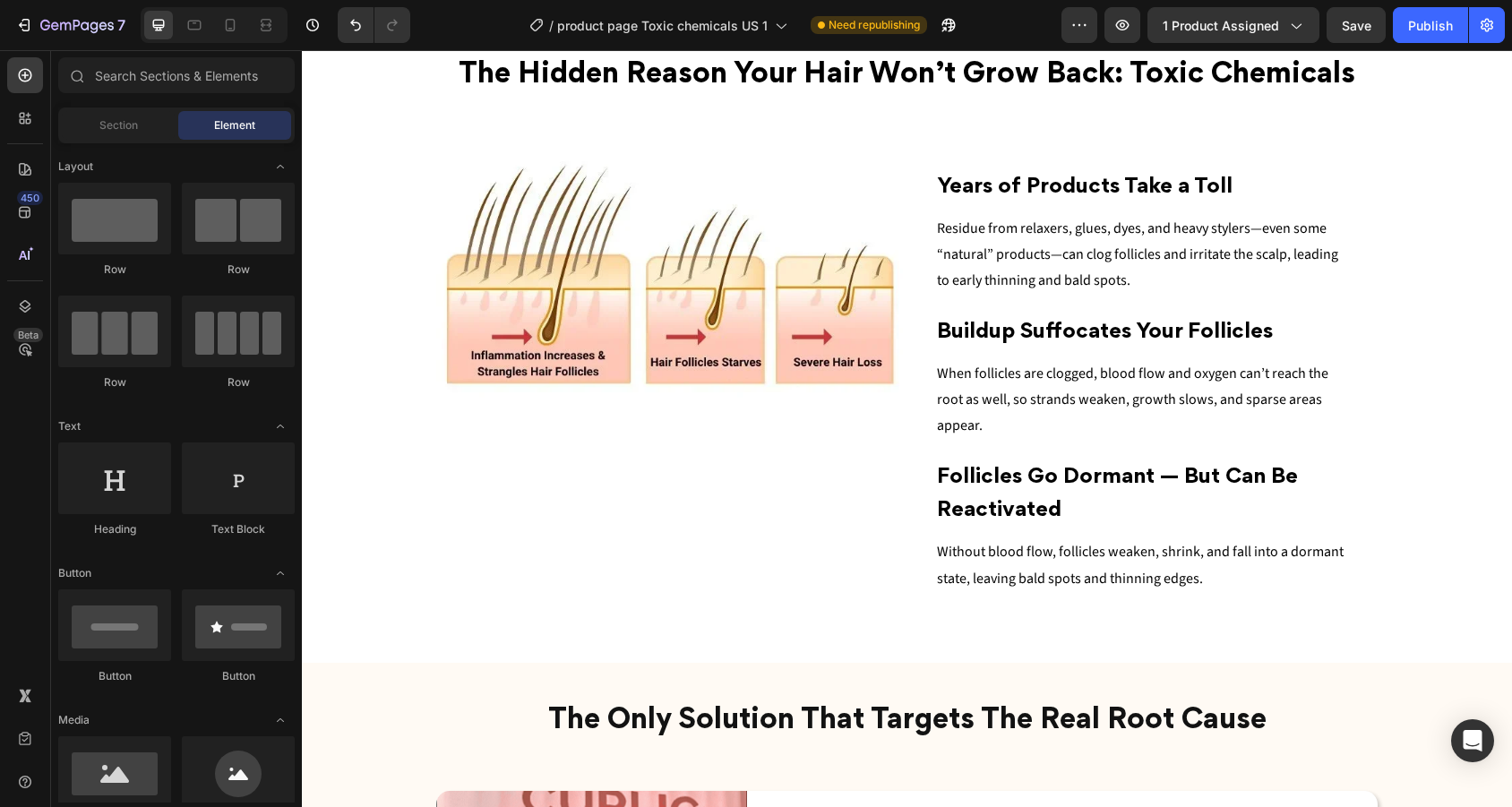
scroll to position [1441, 0]
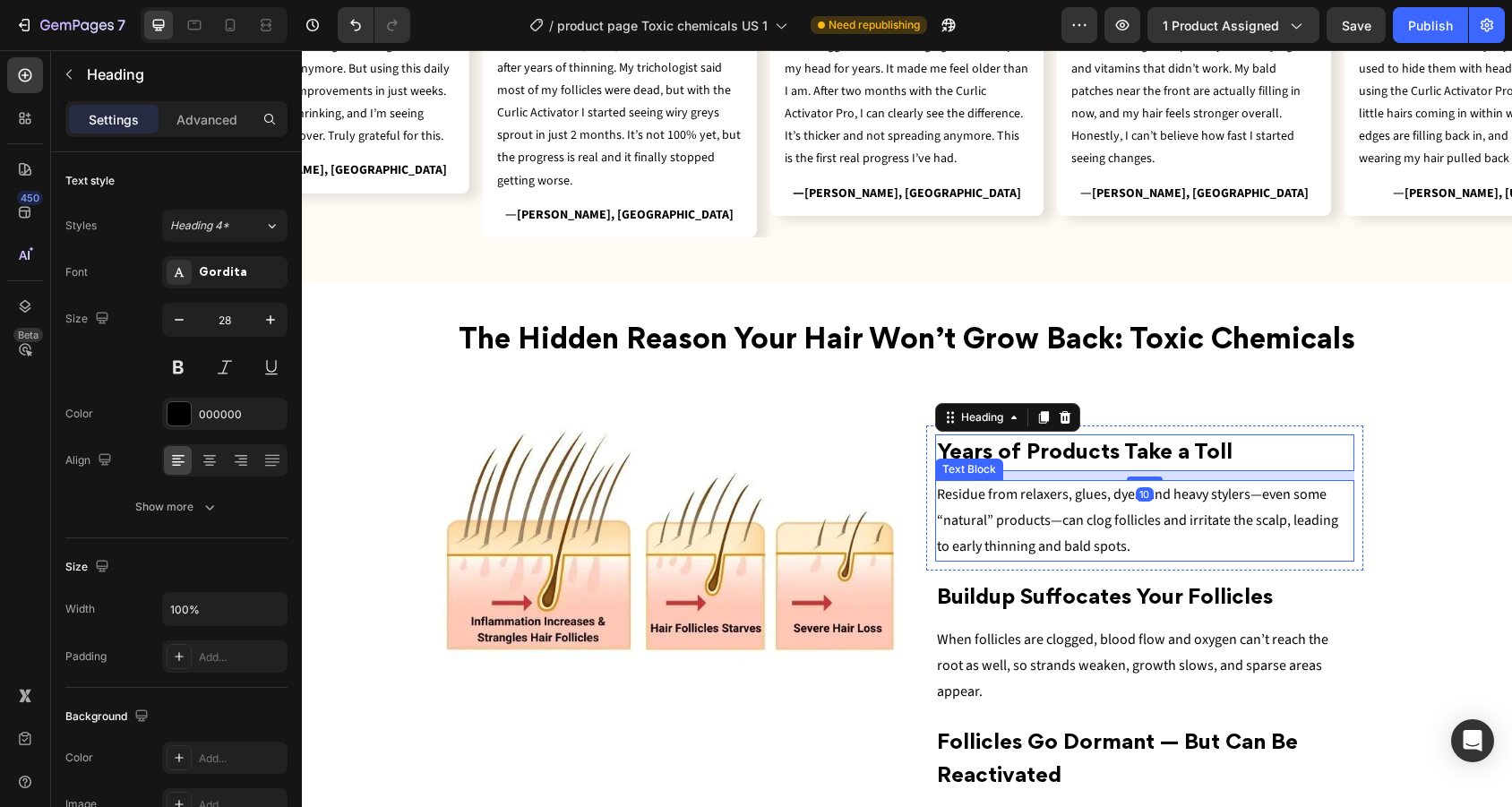
click at [1079, 532] on span "Residue from relaxers, glues, dyes, and heavy stylers—even some “natural” produ…" at bounding box center [1137, 519] width 401 height 71
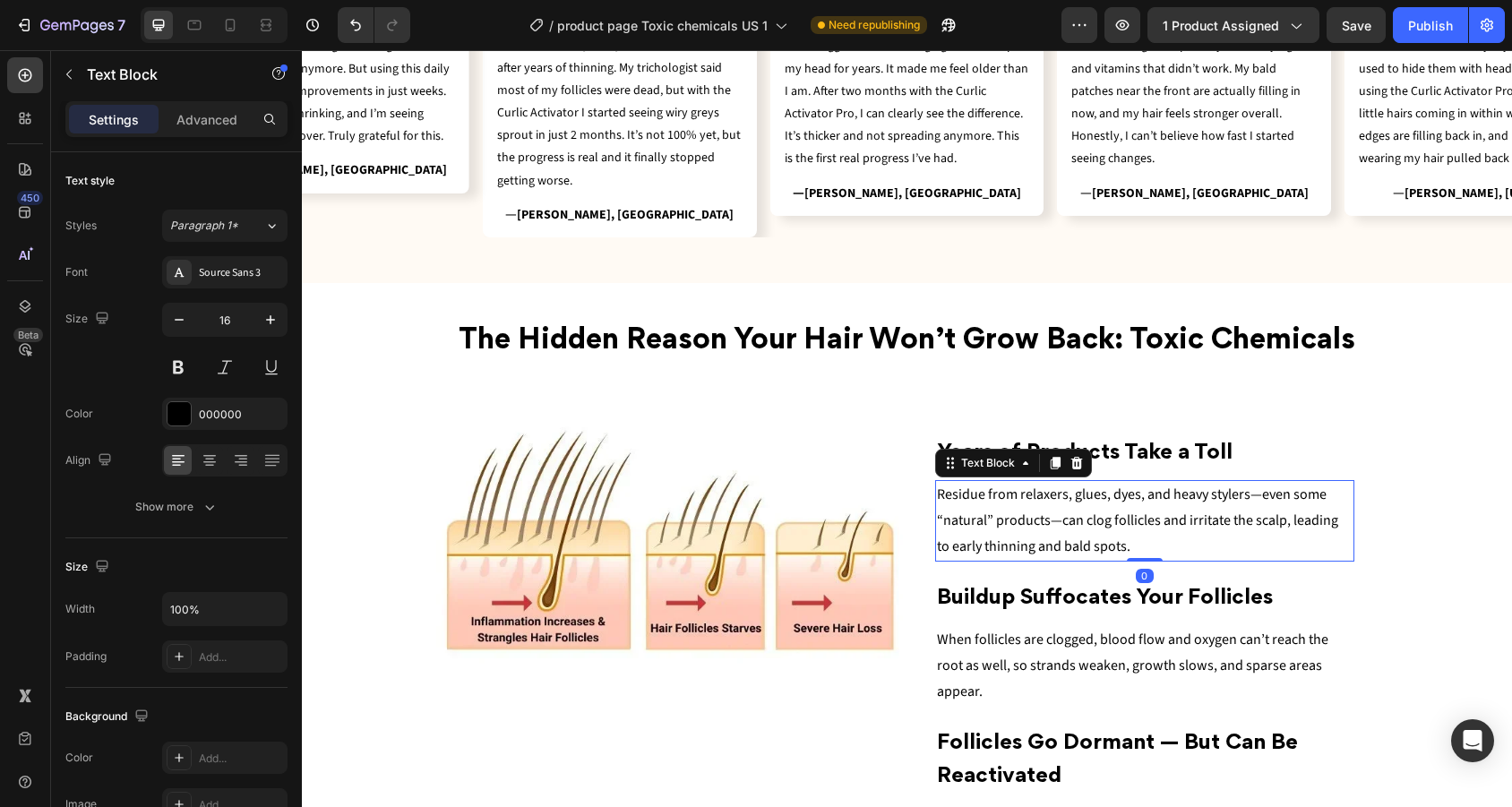
click at [1079, 532] on span "Residue from relaxers, glues, dyes, and heavy stylers—even some “natural” produ…" at bounding box center [1137, 519] width 401 height 71
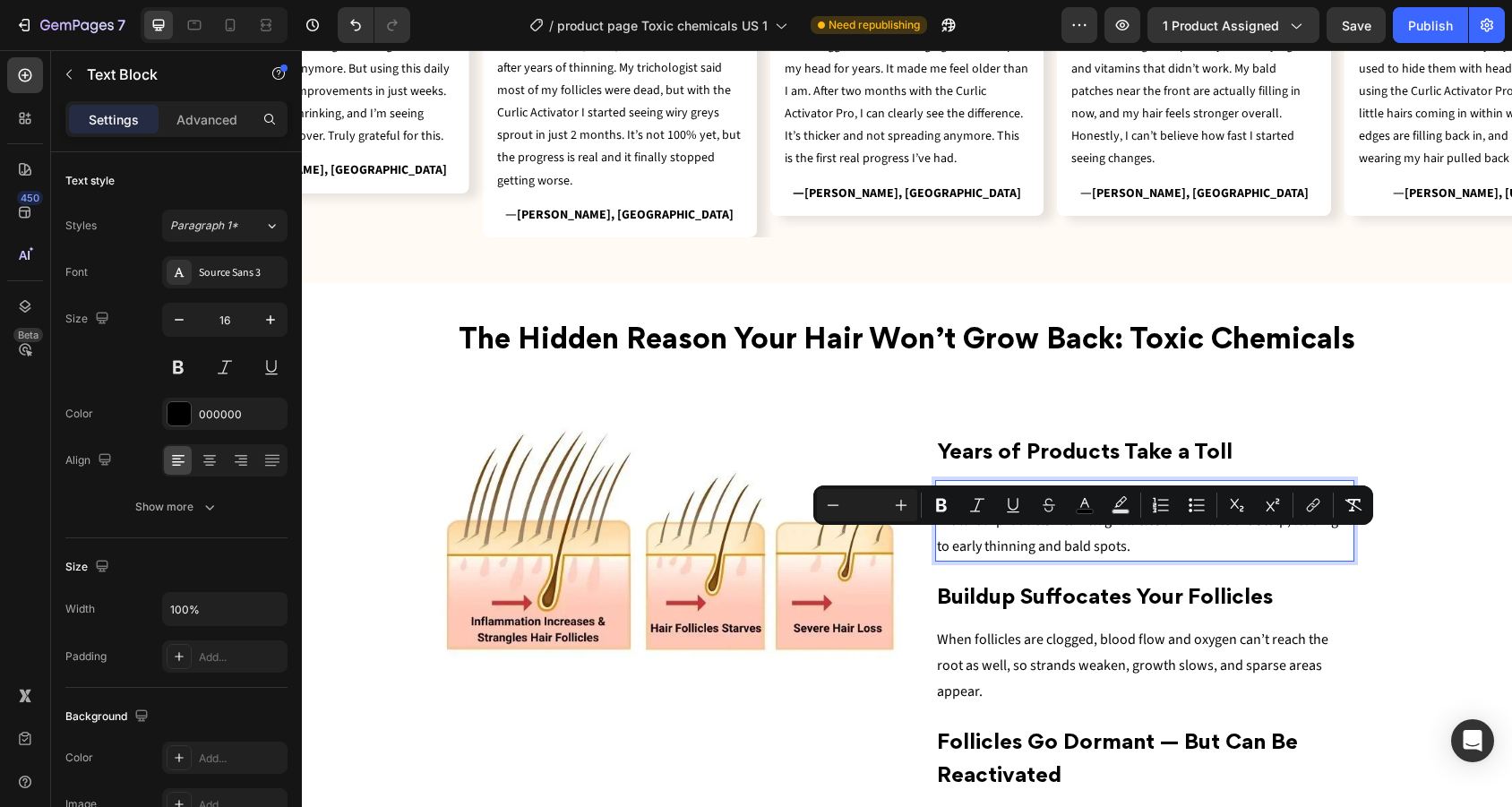
click at [1128, 539] on p "Residue from relaxers, glues, dyes, and heavy stylers—even some “natural” produ…" at bounding box center [1145, 520] width 416 height 77
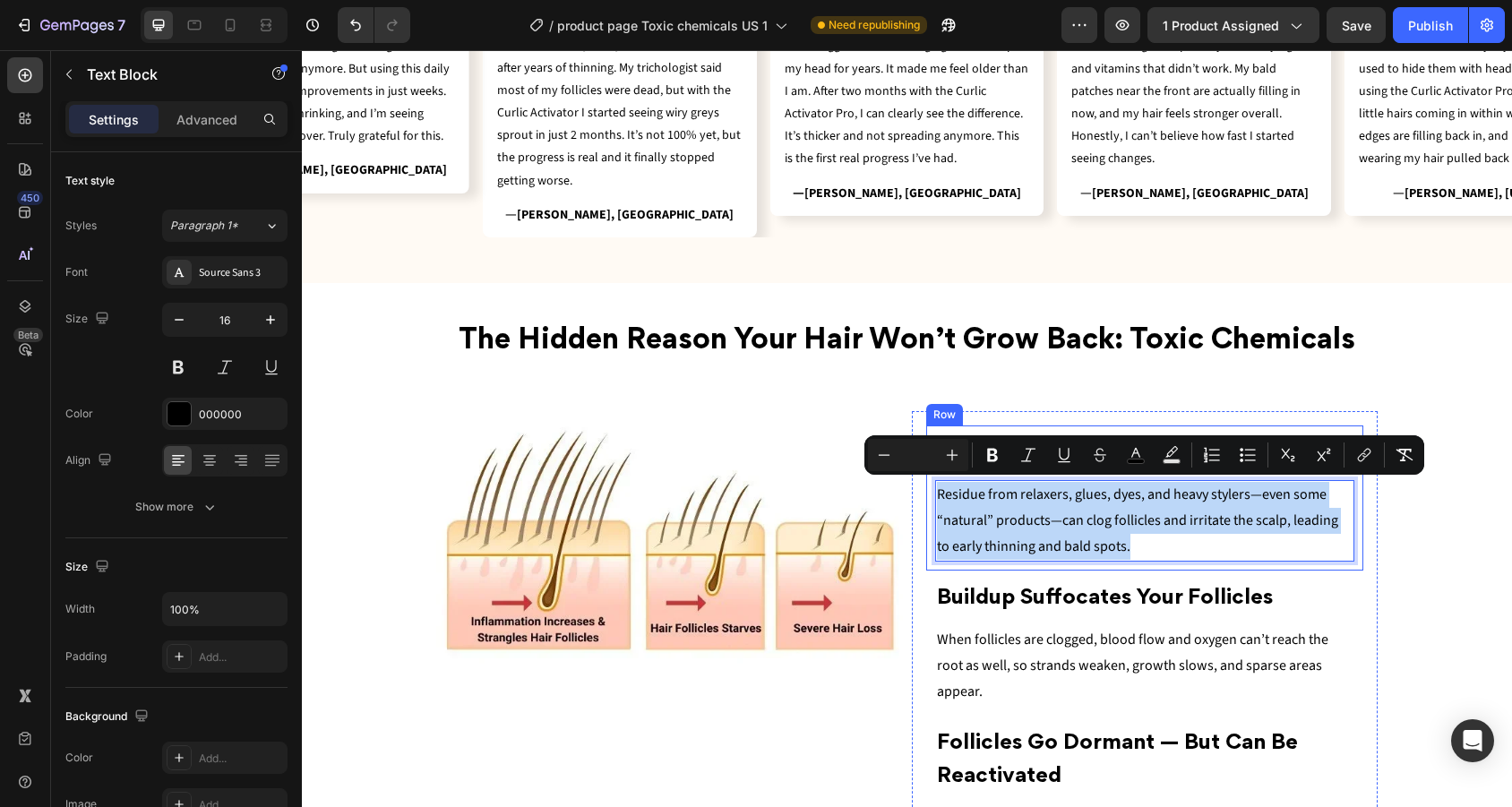
drag, startPoint x: 1128, startPoint y: 539, endPoint x: 928, endPoint y: 496, distance: 204.6
click at [928, 496] on div "Years of Products Take a Toll Heading Residue from relaxers, glues, dyes, and h…" at bounding box center [1145, 498] width 438 height 145
copy span "Residue from relaxers, glues, dyes, and heavy stylers—even some “natural” produ…"
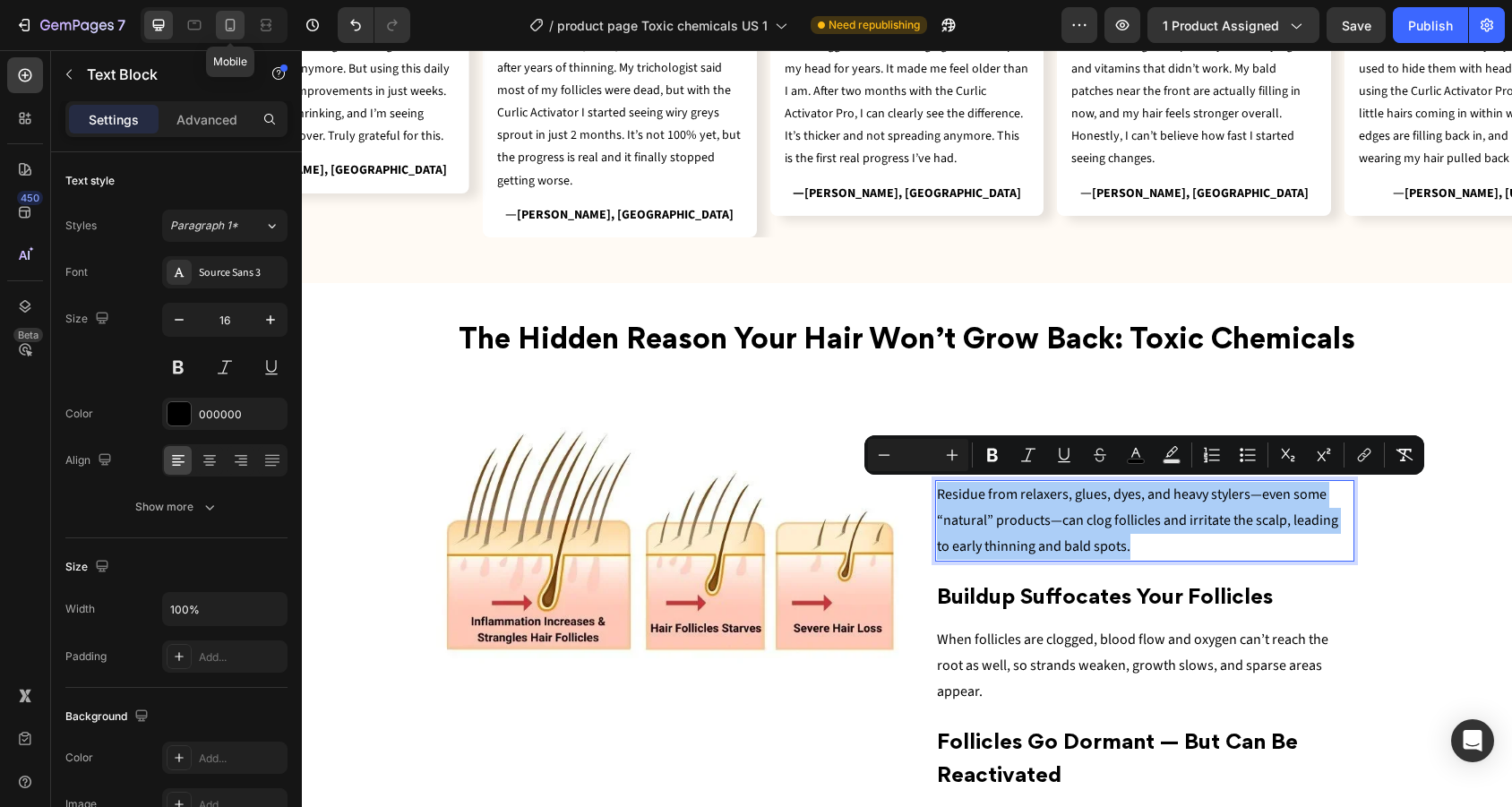
click at [228, 32] on icon at bounding box center [230, 24] width 18 height 18
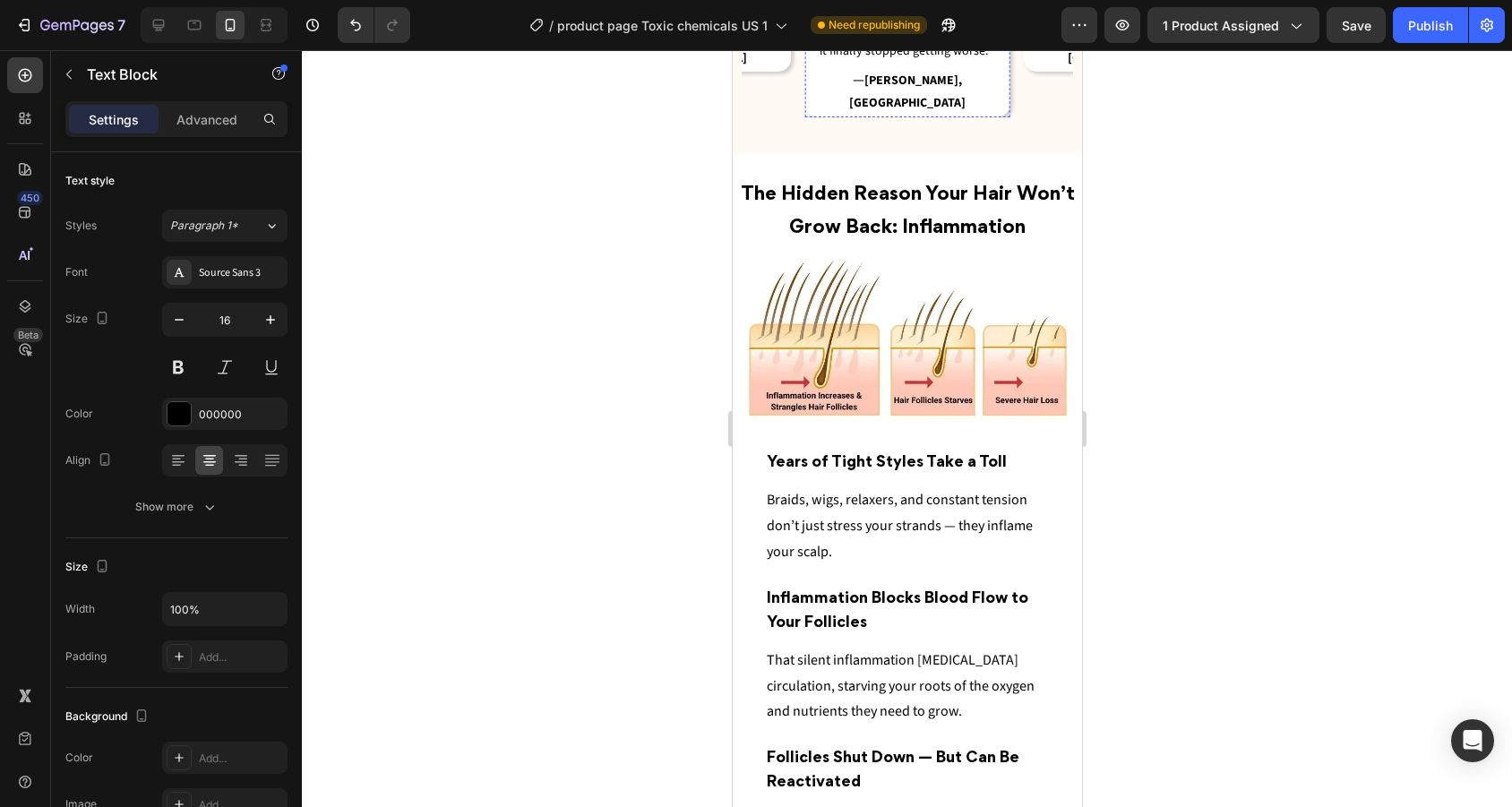
scroll to position [2062, 0]
click at [946, 490] on p "Braids, wigs, relaxers, and constant tension don’t just stress your strands — t…" at bounding box center [905, 524] width 281 height 77
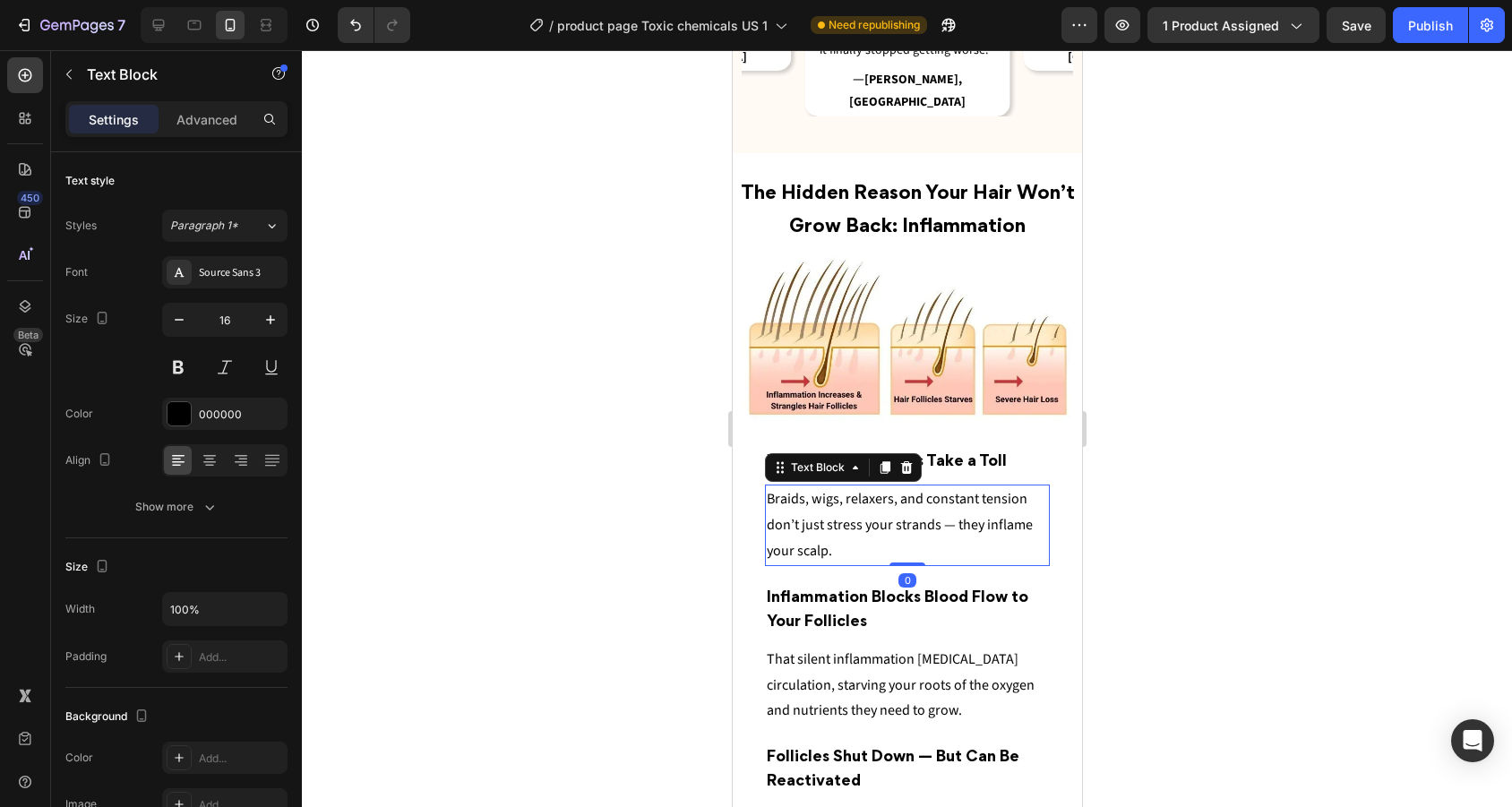
click at [946, 490] on p "Braids, wigs, relaxers, and constant tension don’t just stress your strands — t…" at bounding box center [905, 524] width 281 height 77
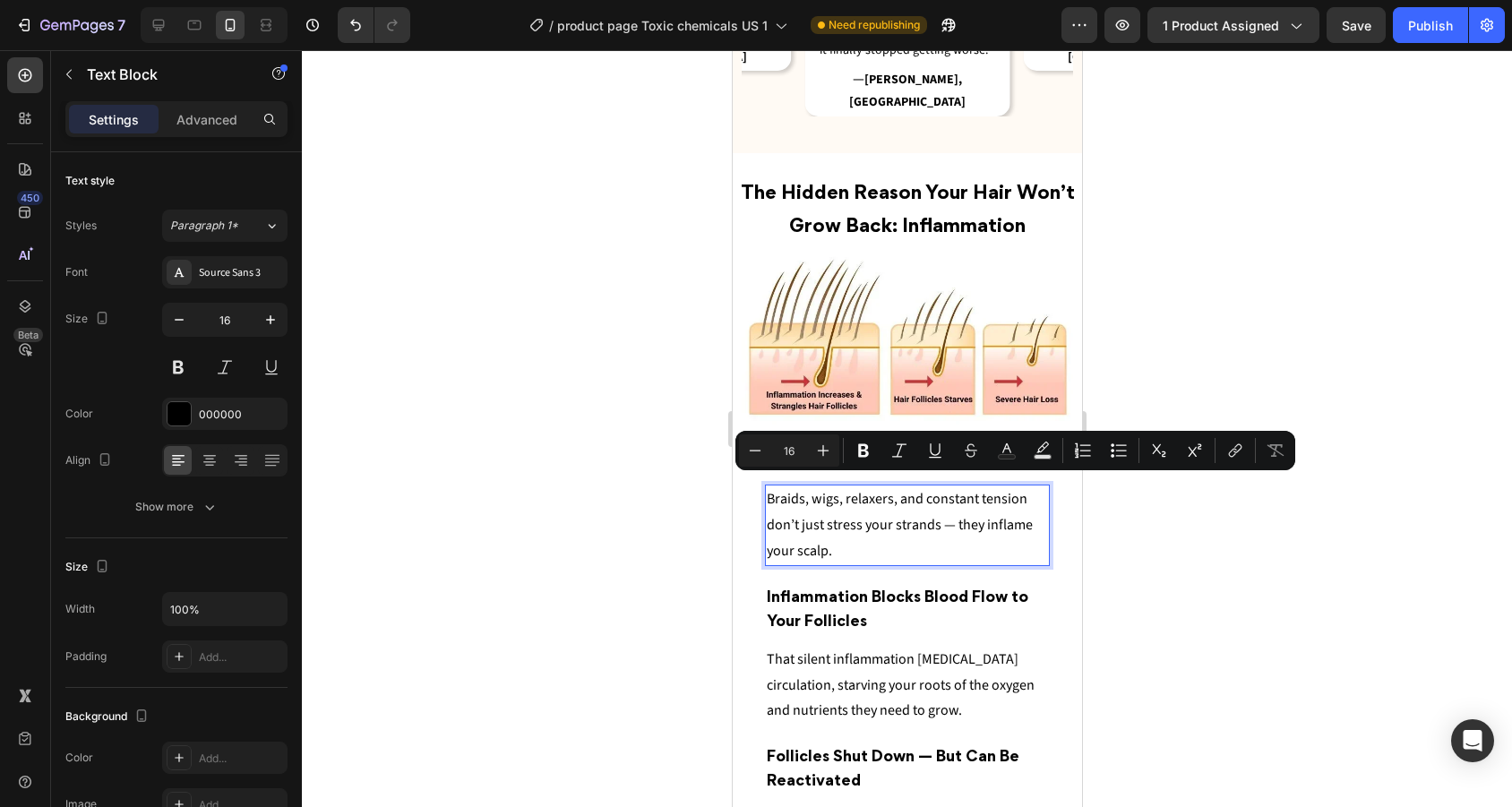
click at [858, 506] on p "Braids, wigs, relaxers, and constant tension don’t just stress your strands — t…" at bounding box center [905, 524] width 281 height 77
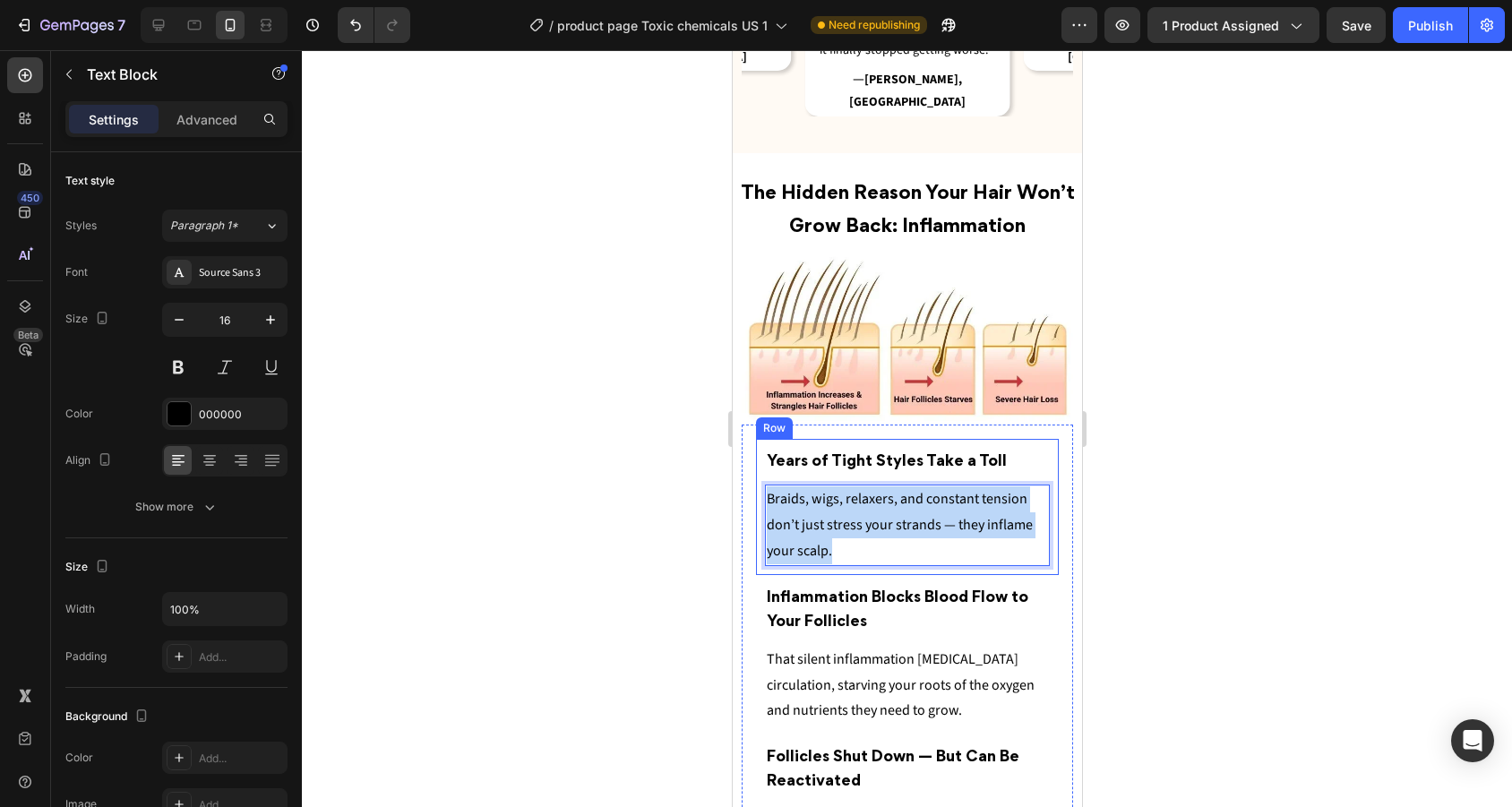
drag, startPoint x: 858, startPoint y: 506, endPoint x: 760, endPoint y: 471, distance: 104.1
click at [760, 471] on div "Years of Tight Styles Take a Toll Heading Braids, wigs, relaxers, and constant …" at bounding box center [905, 506] width 303 height 135
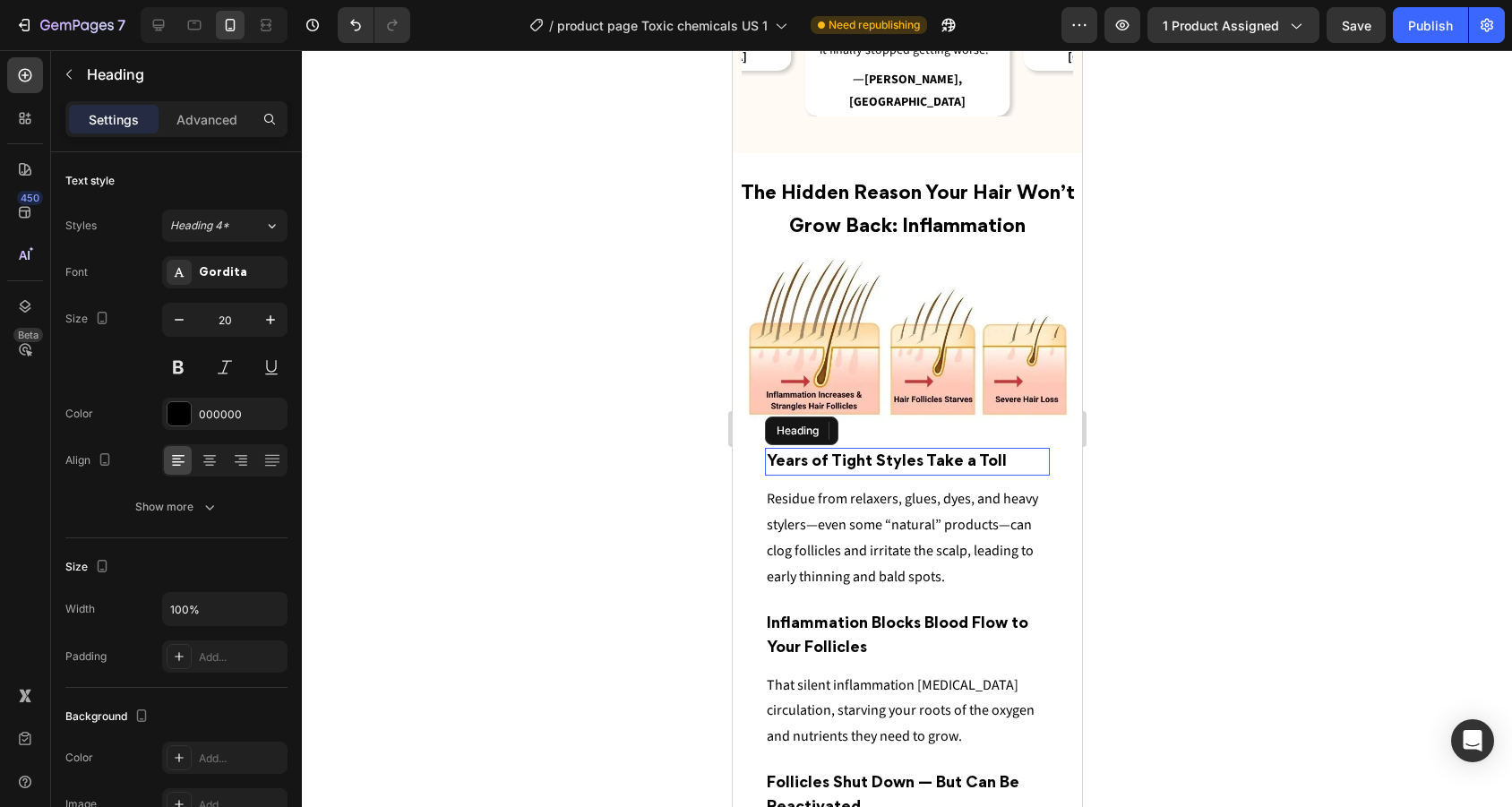
click at [913, 454] on span "Years of Tight Styles Take a Toll" at bounding box center [885, 461] width 240 height 15
drag, startPoint x: 914, startPoint y: 421, endPoint x: 832, endPoint y: 421, distance: 82.0
click at [832, 454] on span "Years of Tight Styles Take a Toll" at bounding box center [885, 461] width 240 height 15
click at [164, 23] on icon at bounding box center [159, 25] width 12 height 12
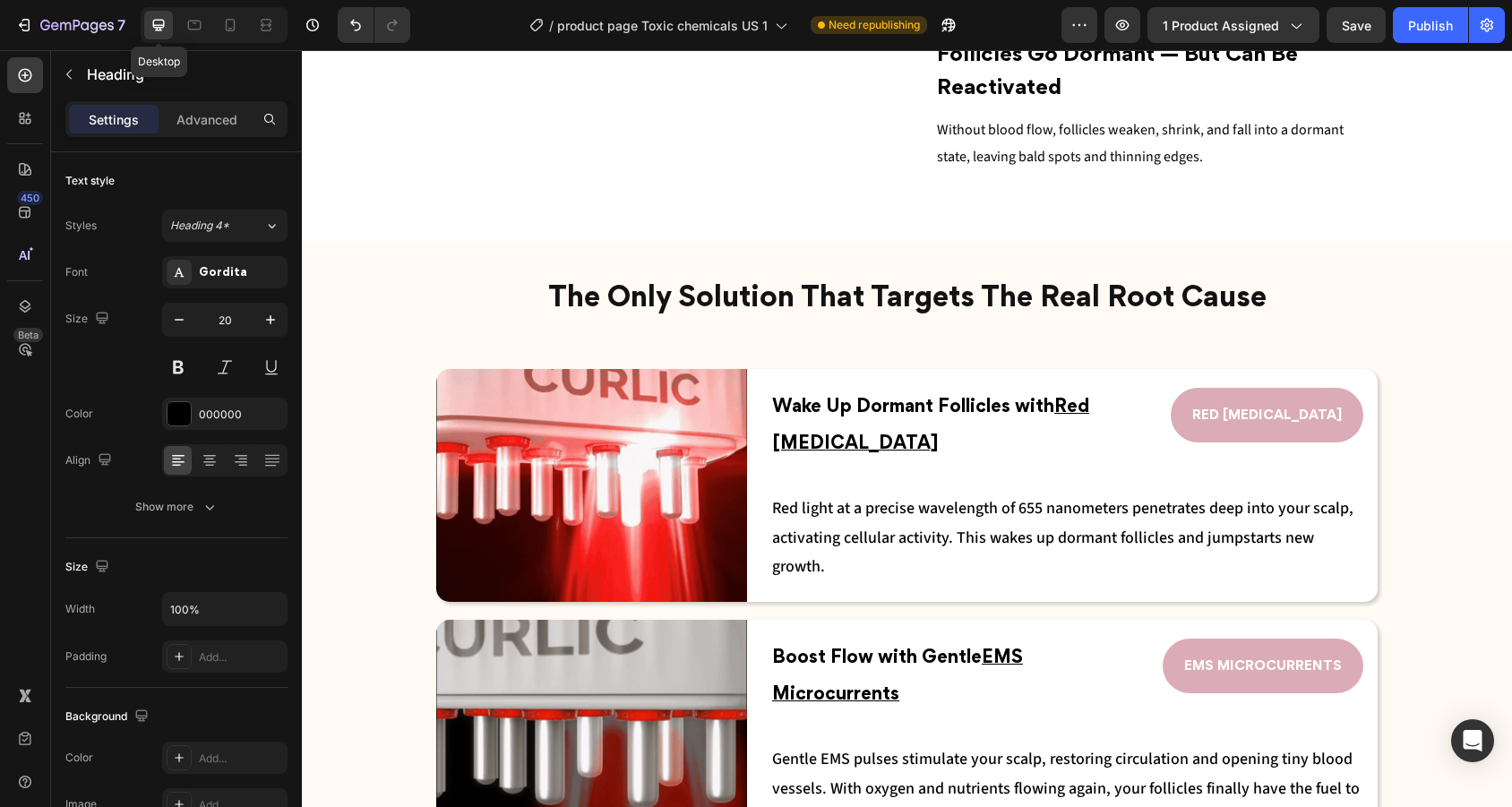
type input "28"
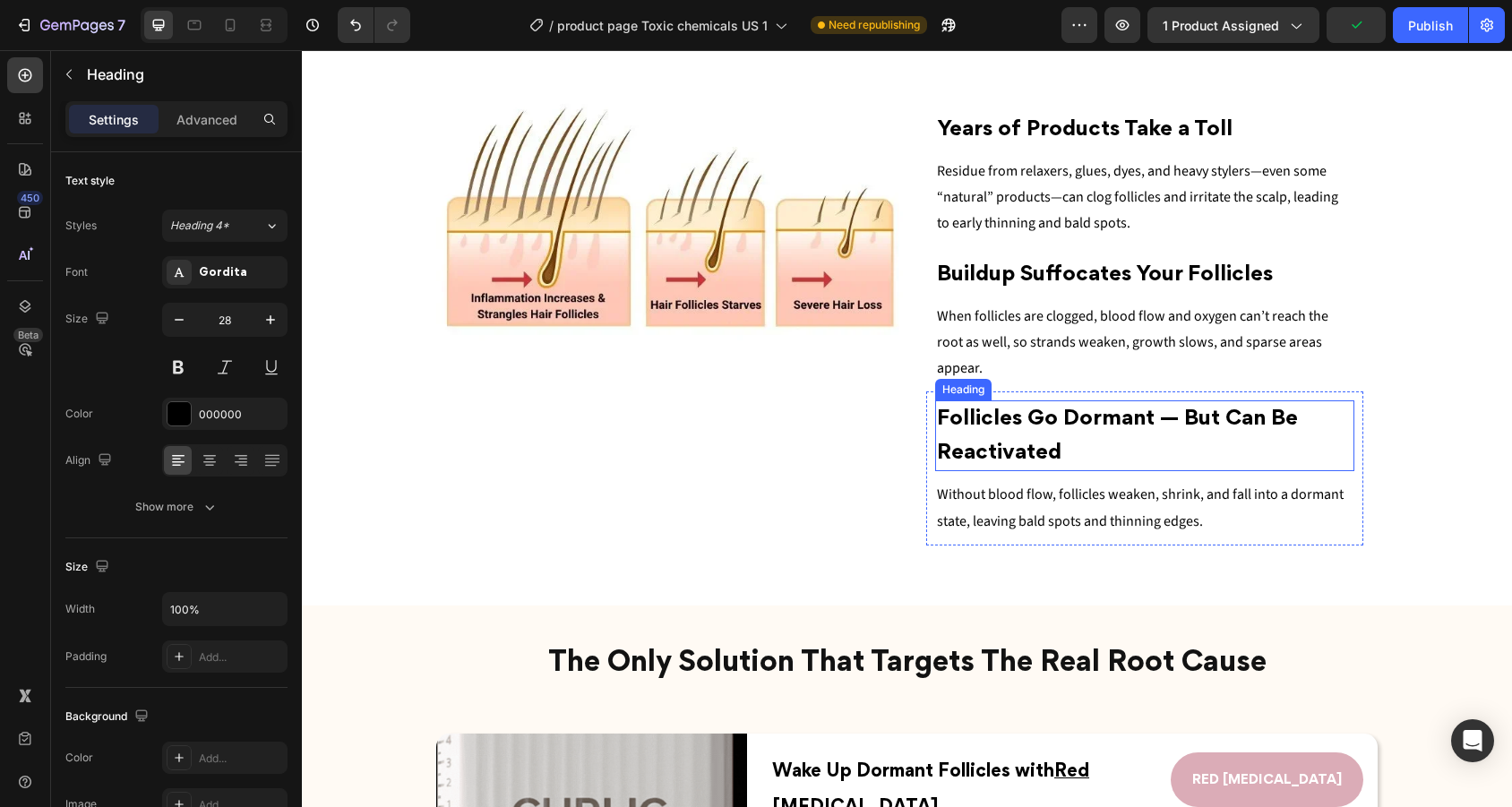
scroll to position [1795, 0]
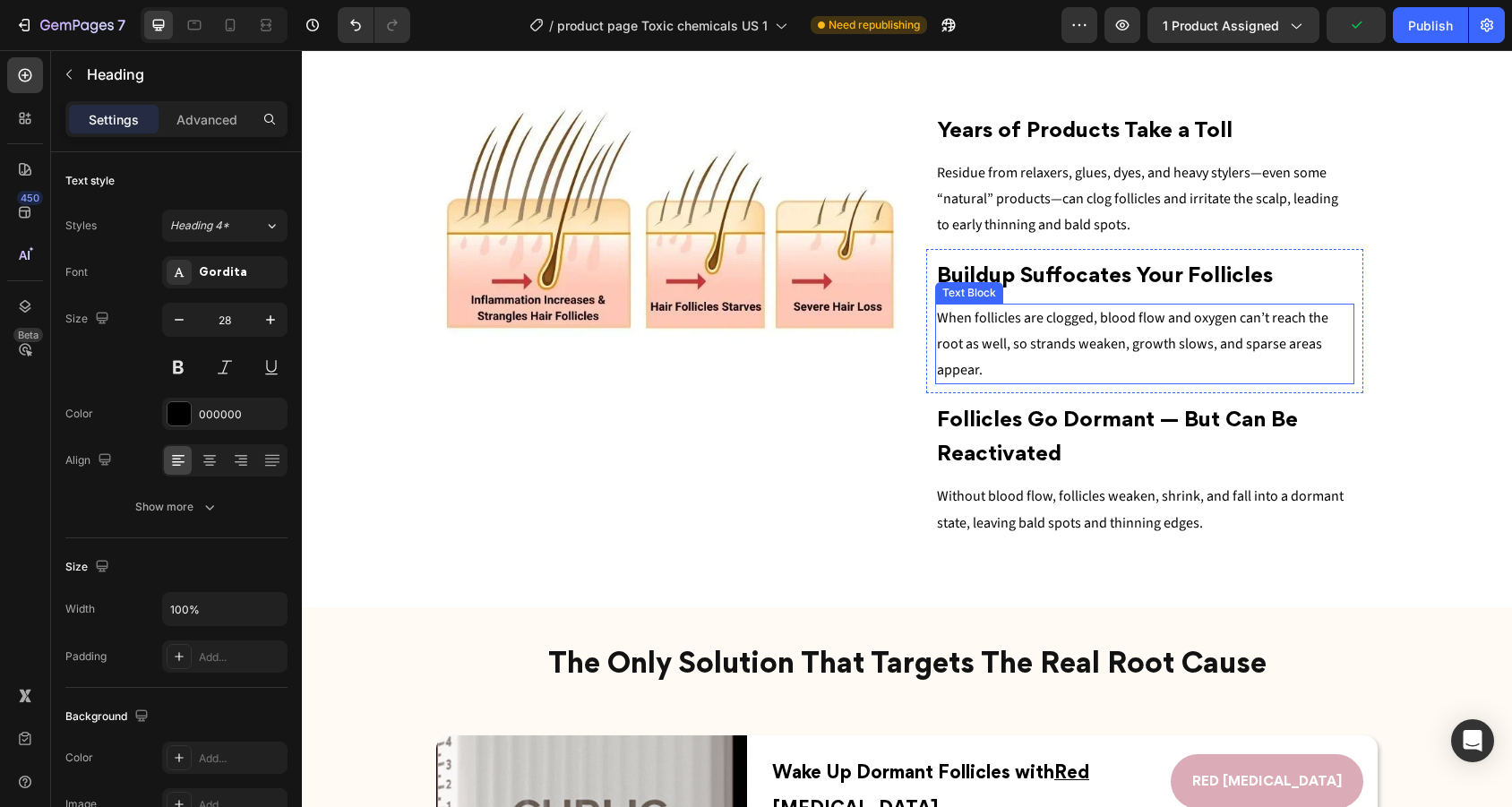
click at [1210, 333] on span "When follicles are clogged, blood flow and oxygen can’t reach the root as well,…" at bounding box center [1132, 343] width 391 height 71
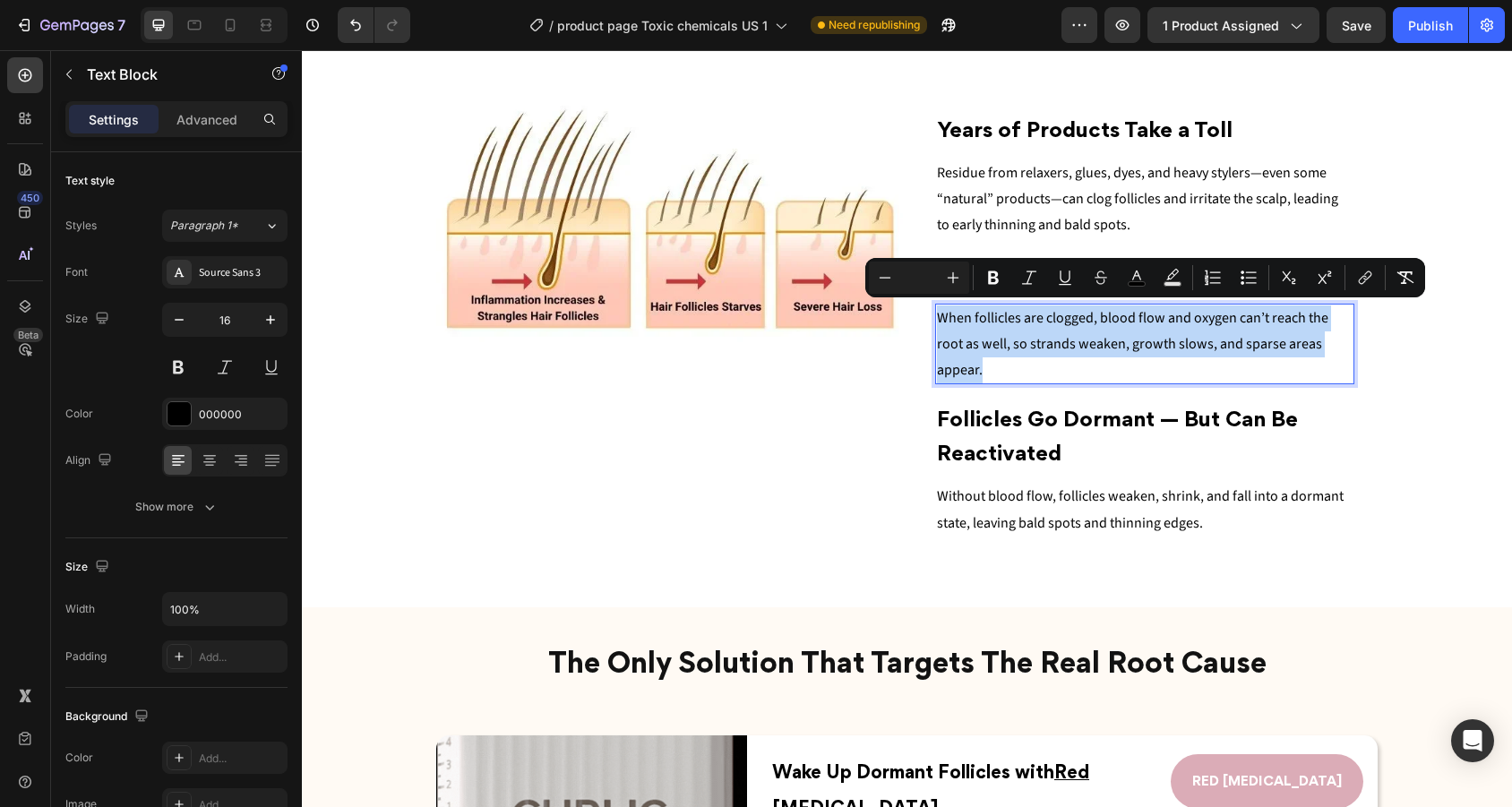
drag, startPoint x: 1341, startPoint y: 338, endPoint x: 938, endPoint y: 307, distance: 404.2
click at [938, 307] on p "When follicles are clogged, blood flow and oxygen can’t reach the root as well,…" at bounding box center [1145, 344] width 416 height 77
copy span "When follicles are clogged, blood flow and oxygen can’t reach the root as well,…"
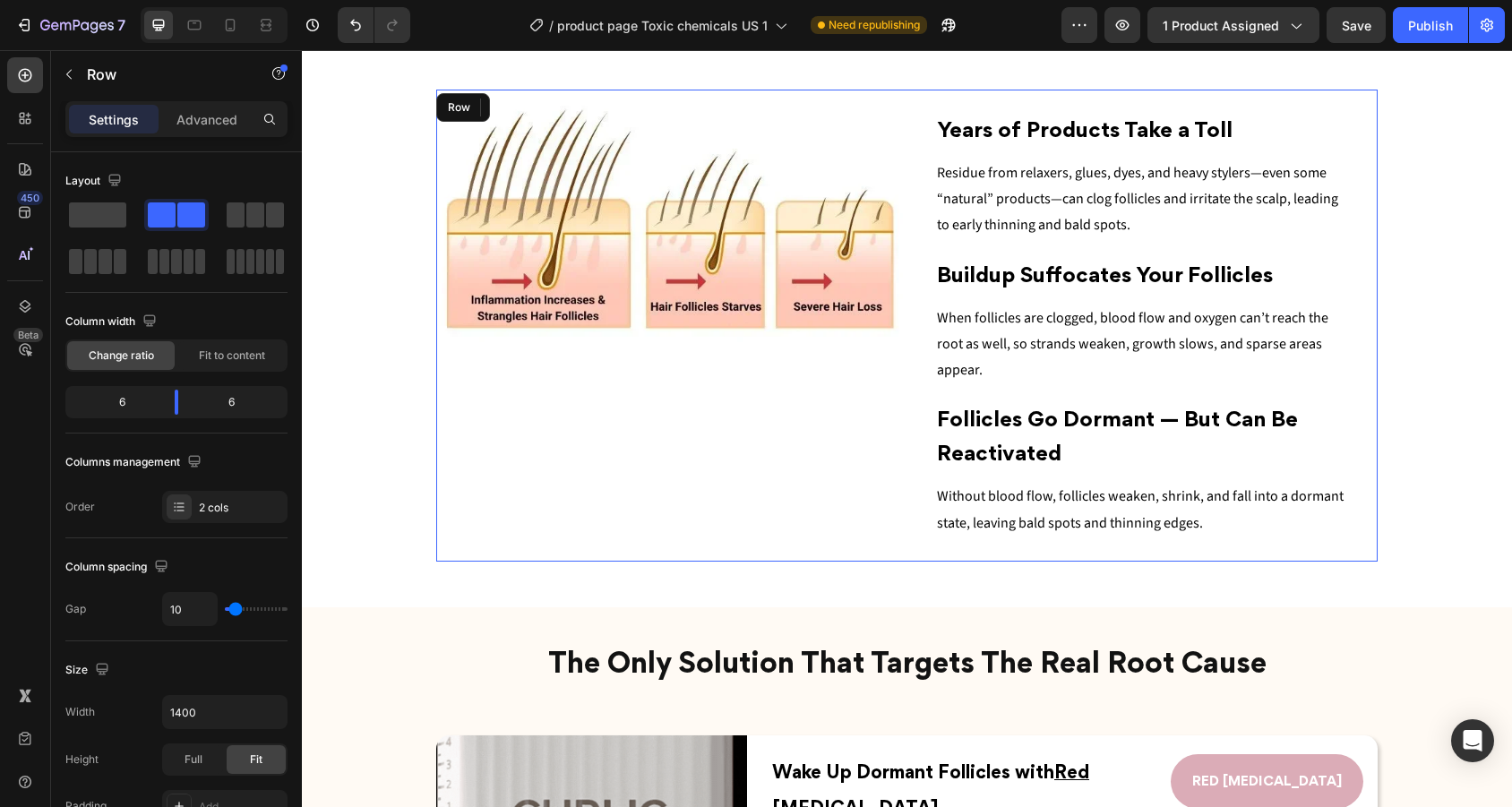
click at [746, 414] on div "Image" at bounding box center [669, 325] width 466 height 472
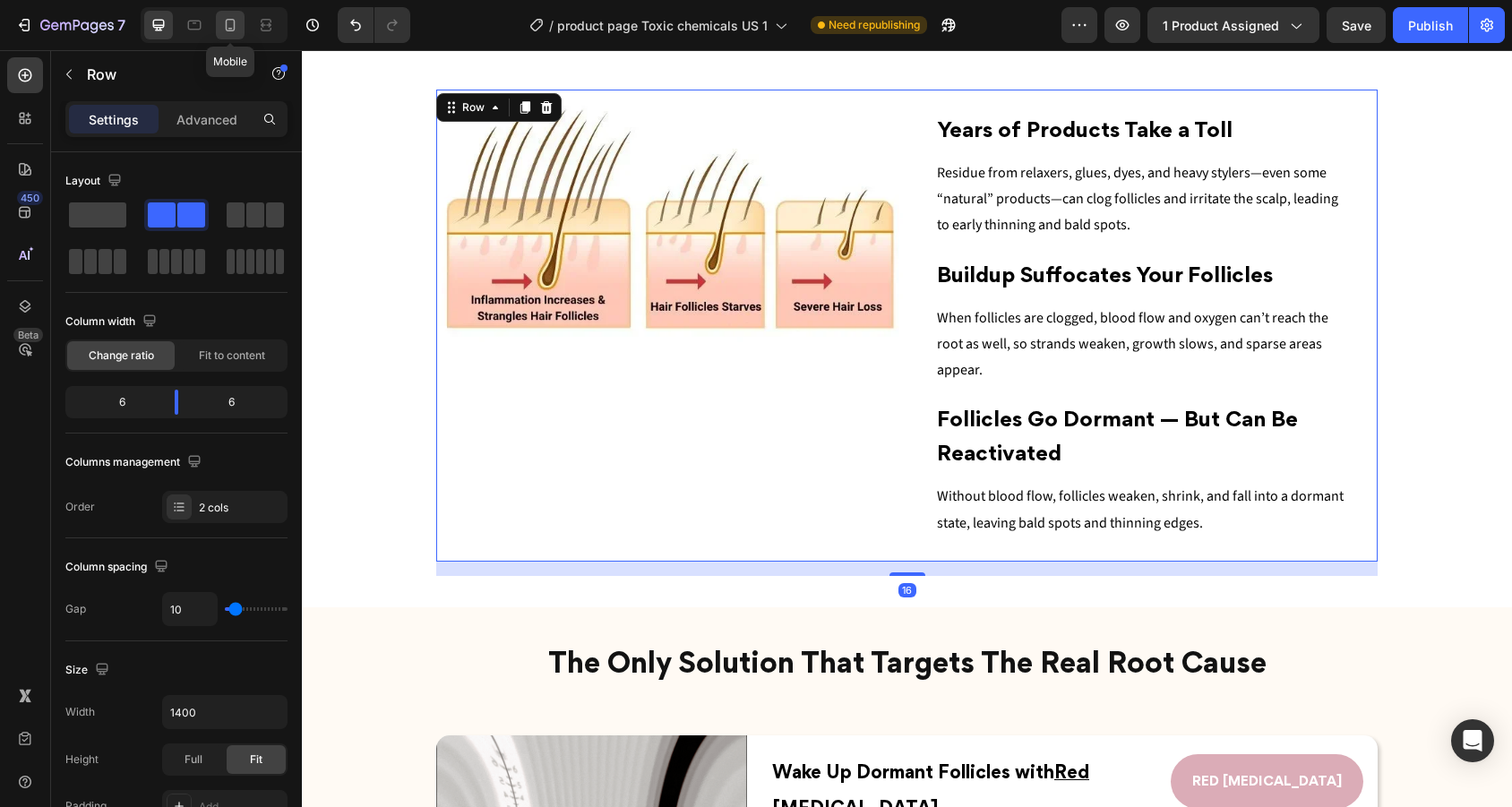
click at [234, 26] on icon at bounding box center [230, 24] width 10 height 13
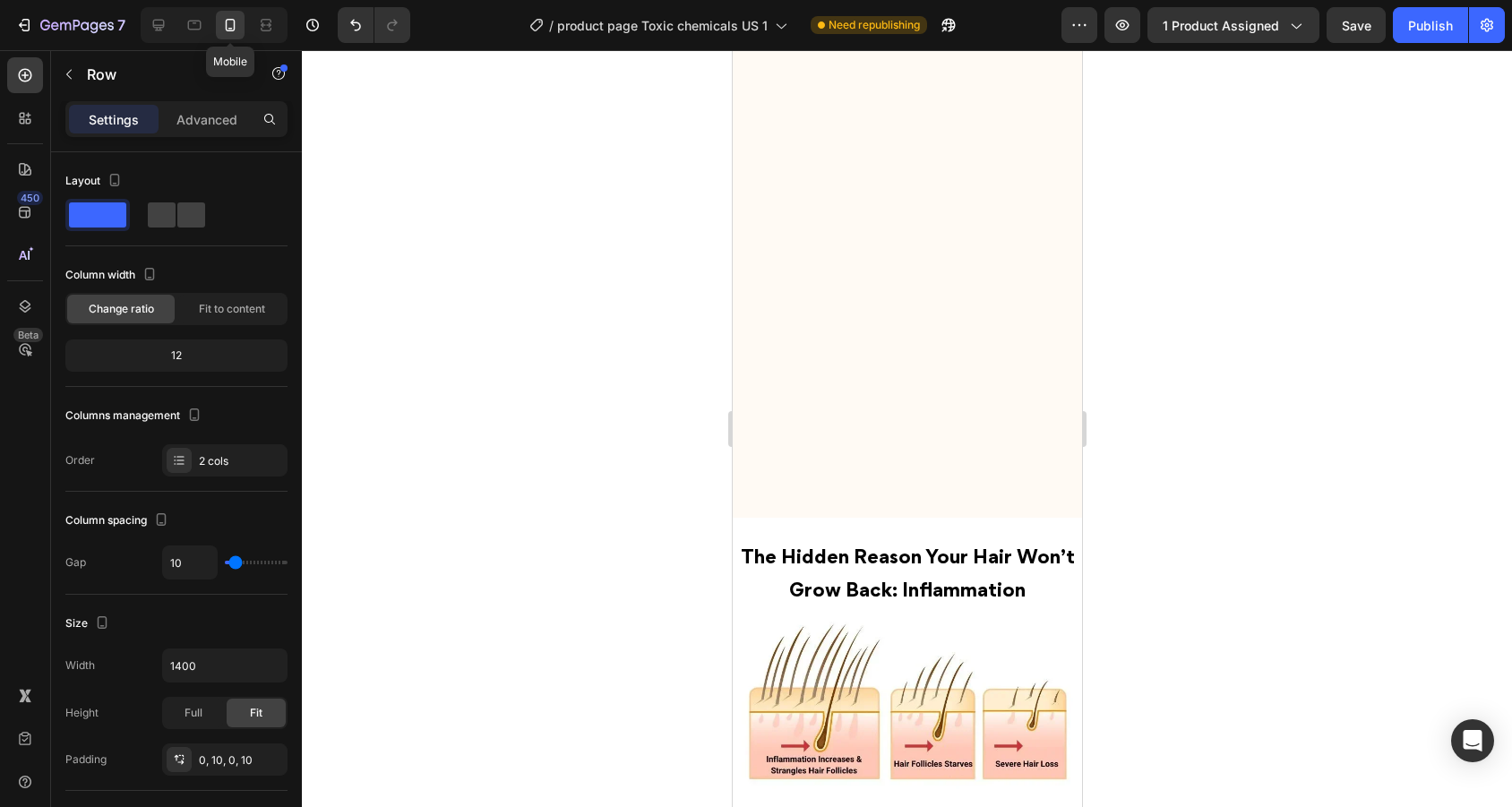
type input "0"
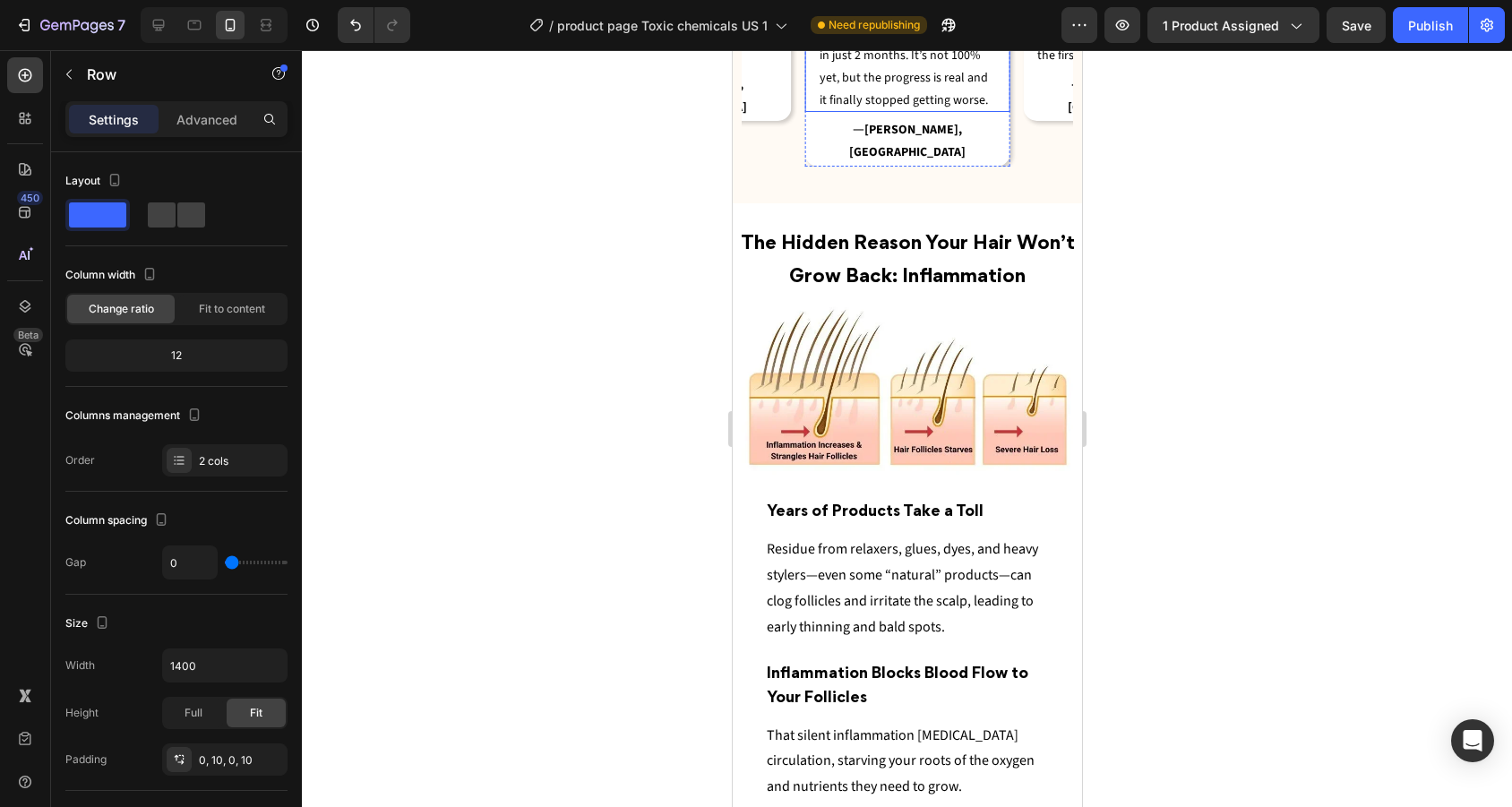
scroll to position [2091, 0]
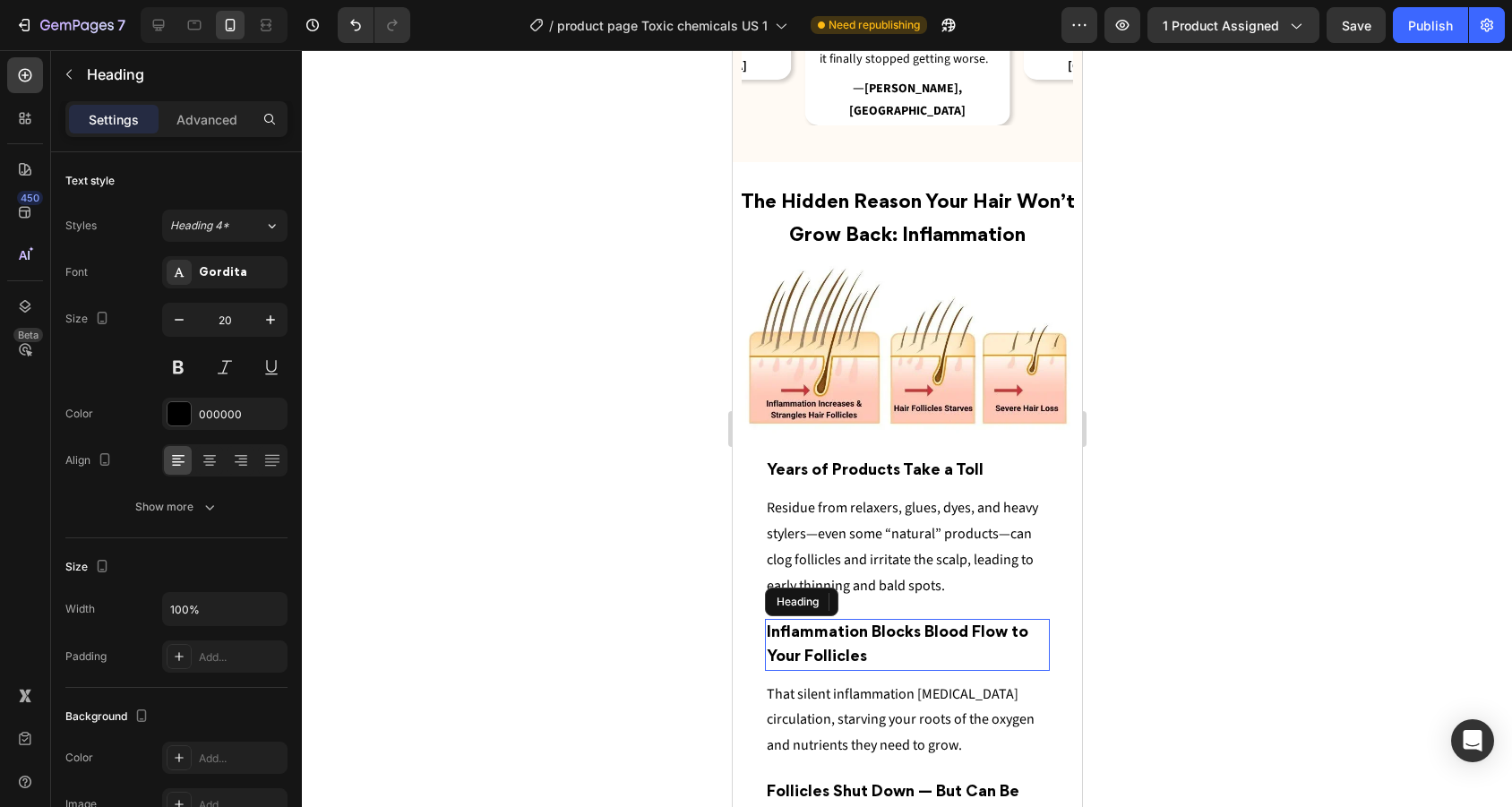
click at [902, 619] on h2 "Inflammation Blocks Blood Flow to Your Follicles" at bounding box center [906, 644] width 285 height 52
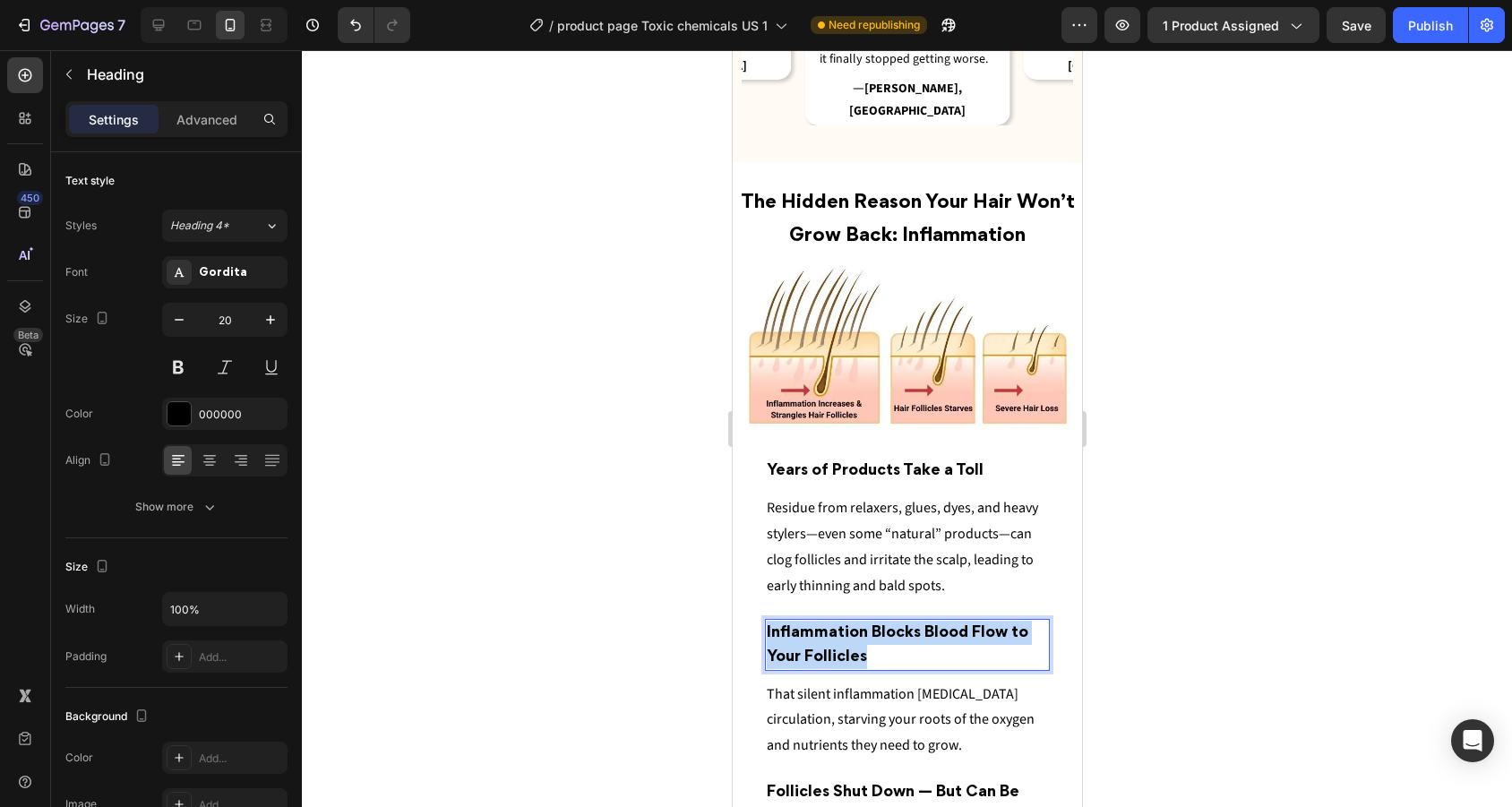
drag, startPoint x: 902, startPoint y: 608, endPoint x: 745, endPoint y: 592, distance: 157.8
click at [745, 592] on div "⁠⁠⁠⁠⁠⁠⁠ Years of Products Take a Toll Heading Residue from relaxers, glues, dye…" at bounding box center [906, 739] width 331 height 613
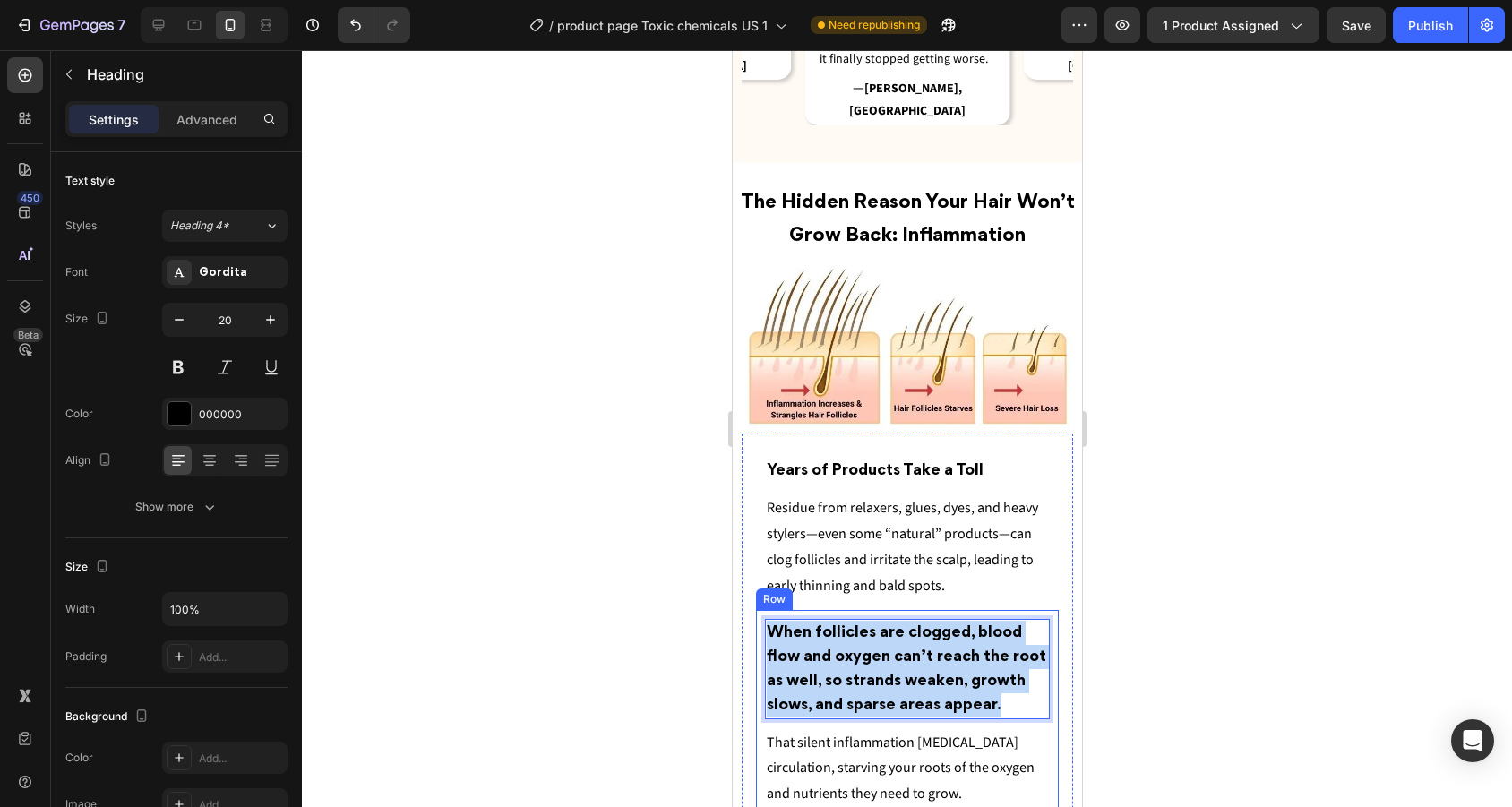
drag, startPoint x: 1007, startPoint y: 650, endPoint x: 759, endPoint y: 588, distance: 255.6
click at [758, 609] on div "When follicles are clogged, blood flow and oxygen can’t reach the root as well,…" at bounding box center [905, 713] width 303 height 208
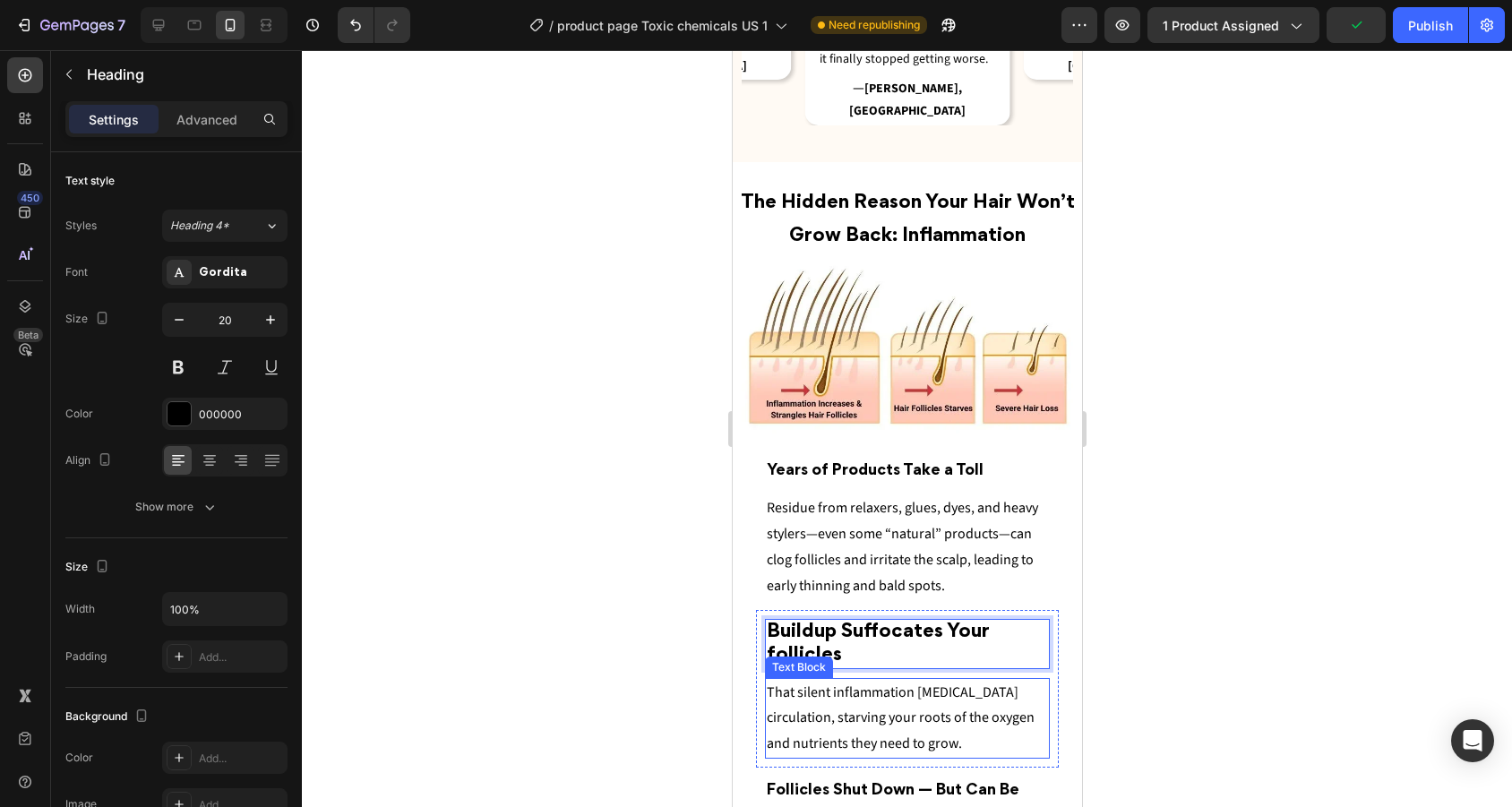
click at [853, 682] on span "That silent inflammation [MEDICAL_DATA] circulation, starving your roots of the…" at bounding box center [899, 717] width 268 height 71
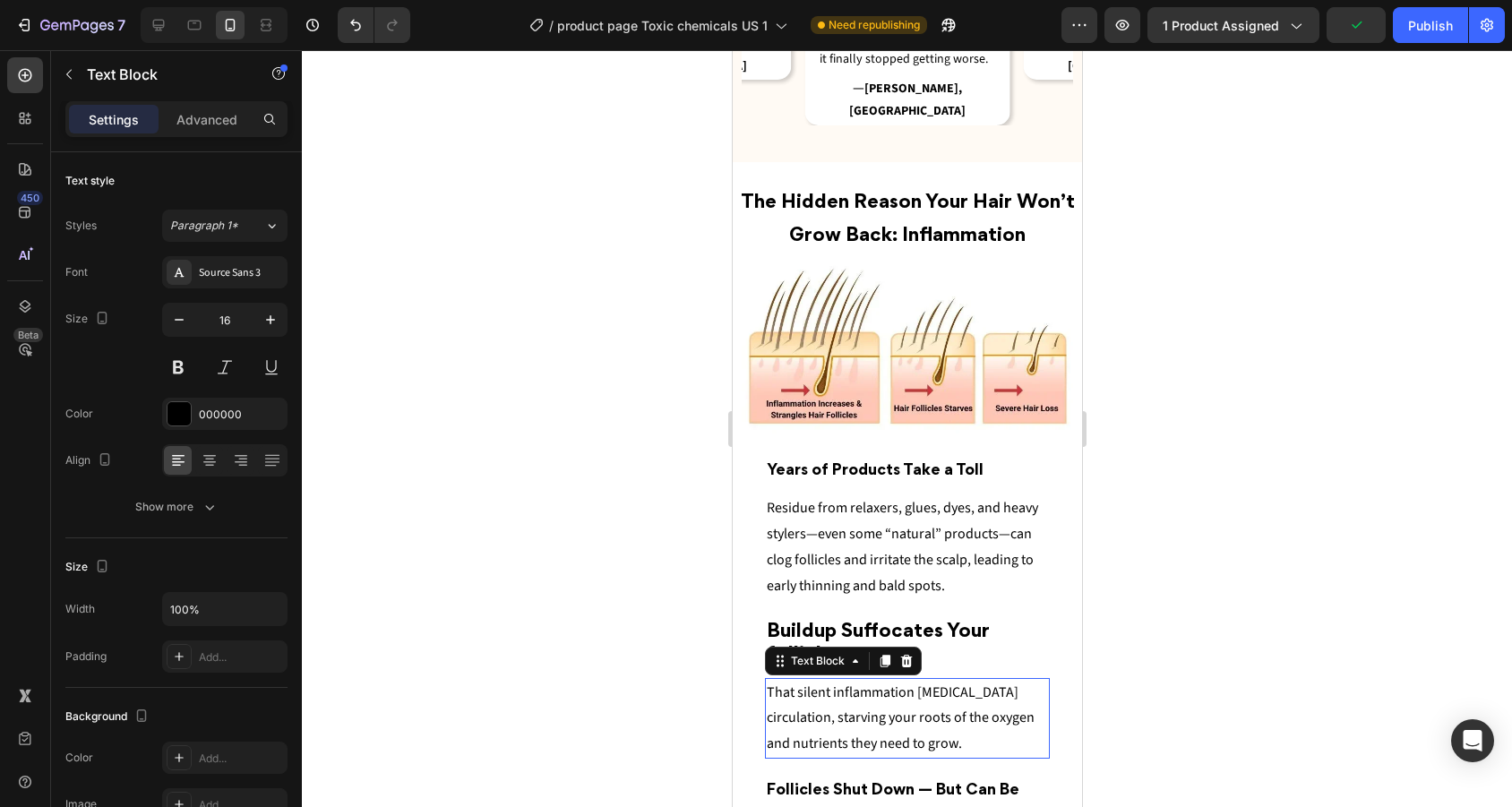
click at [853, 682] on span "That silent inflammation [MEDICAL_DATA] circulation, starving your roots of the…" at bounding box center [899, 717] width 268 height 71
click at [896, 698] on p "That silent inflammation [MEDICAL_DATA] circulation, starving your roots of the…" at bounding box center [905, 718] width 281 height 77
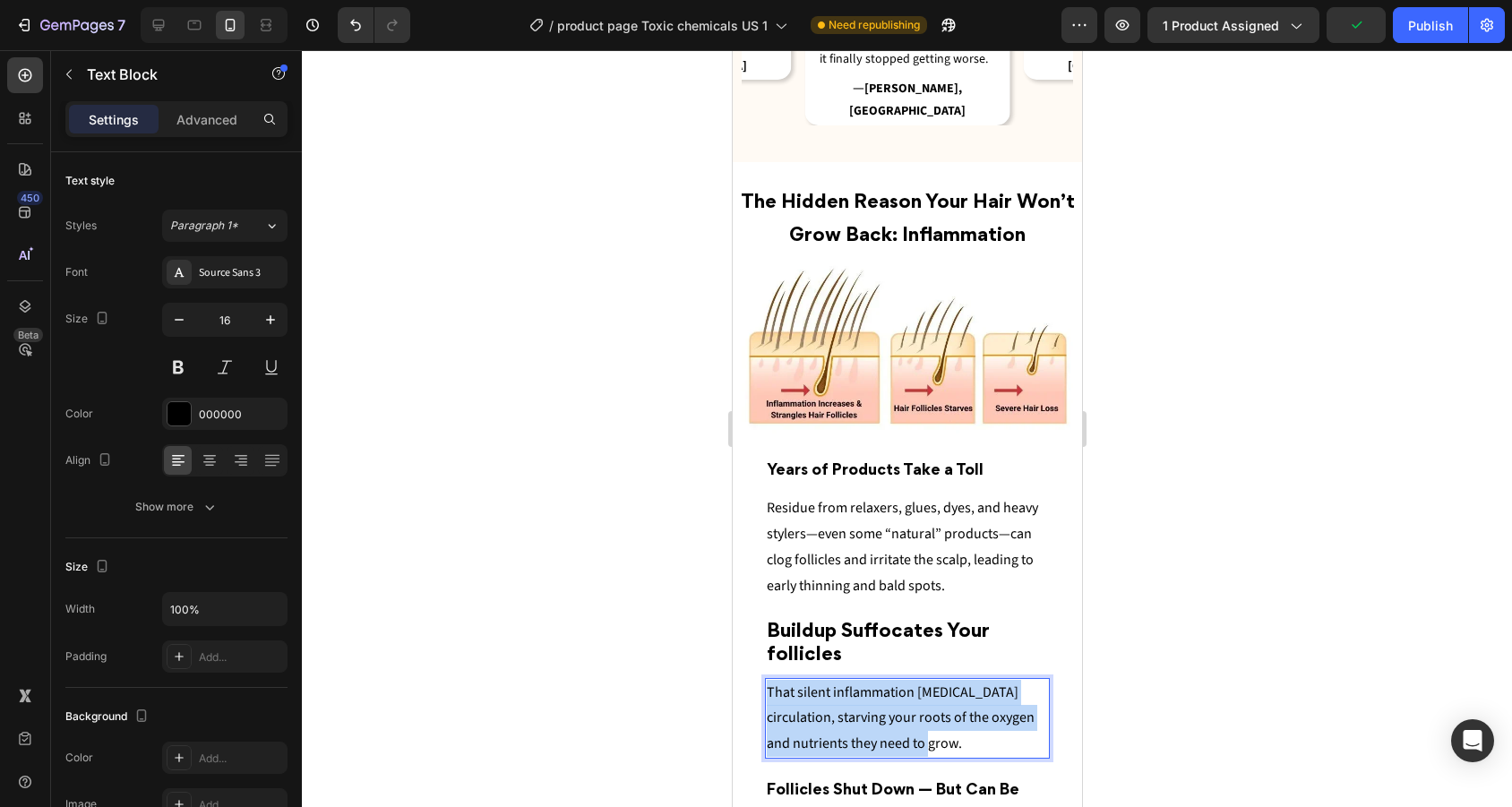
drag, startPoint x: 896, startPoint y: 698, endPoint x: 726, endPoint y: 632, distance: 182.4
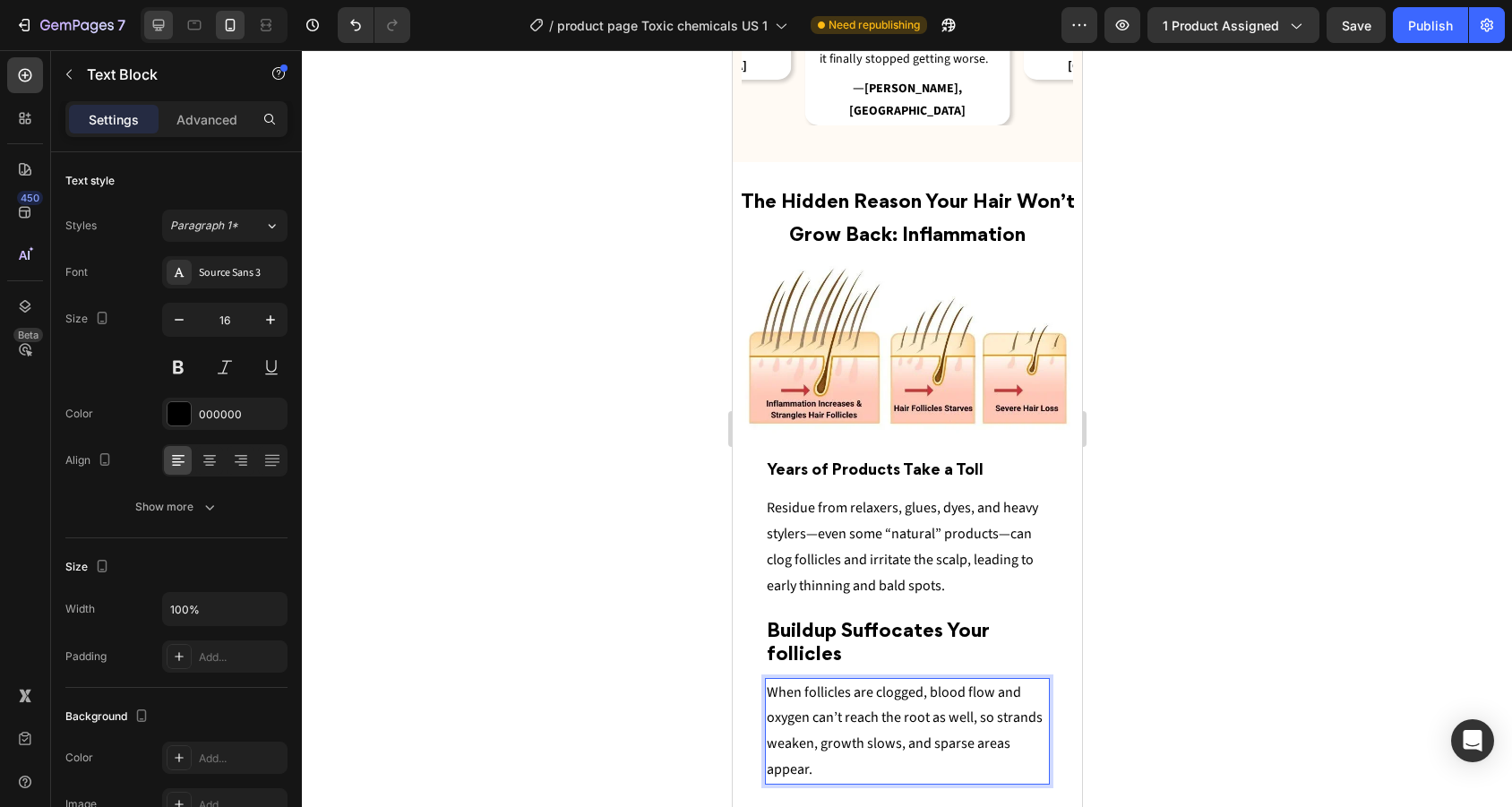
click at [162, 27] on icon at bounding box center [159, 25] width 12 height 12
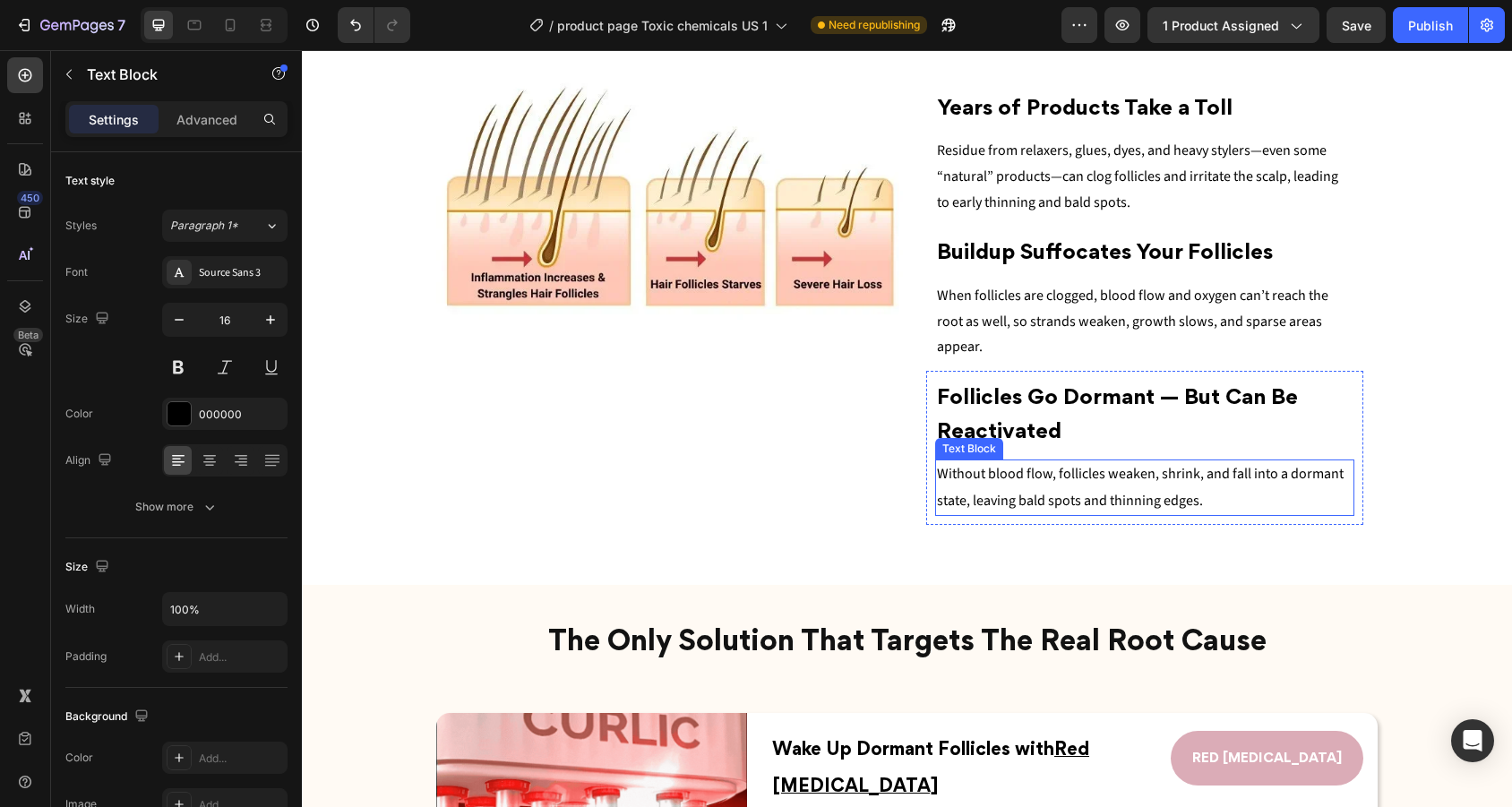
scroll to position [1793, 0]
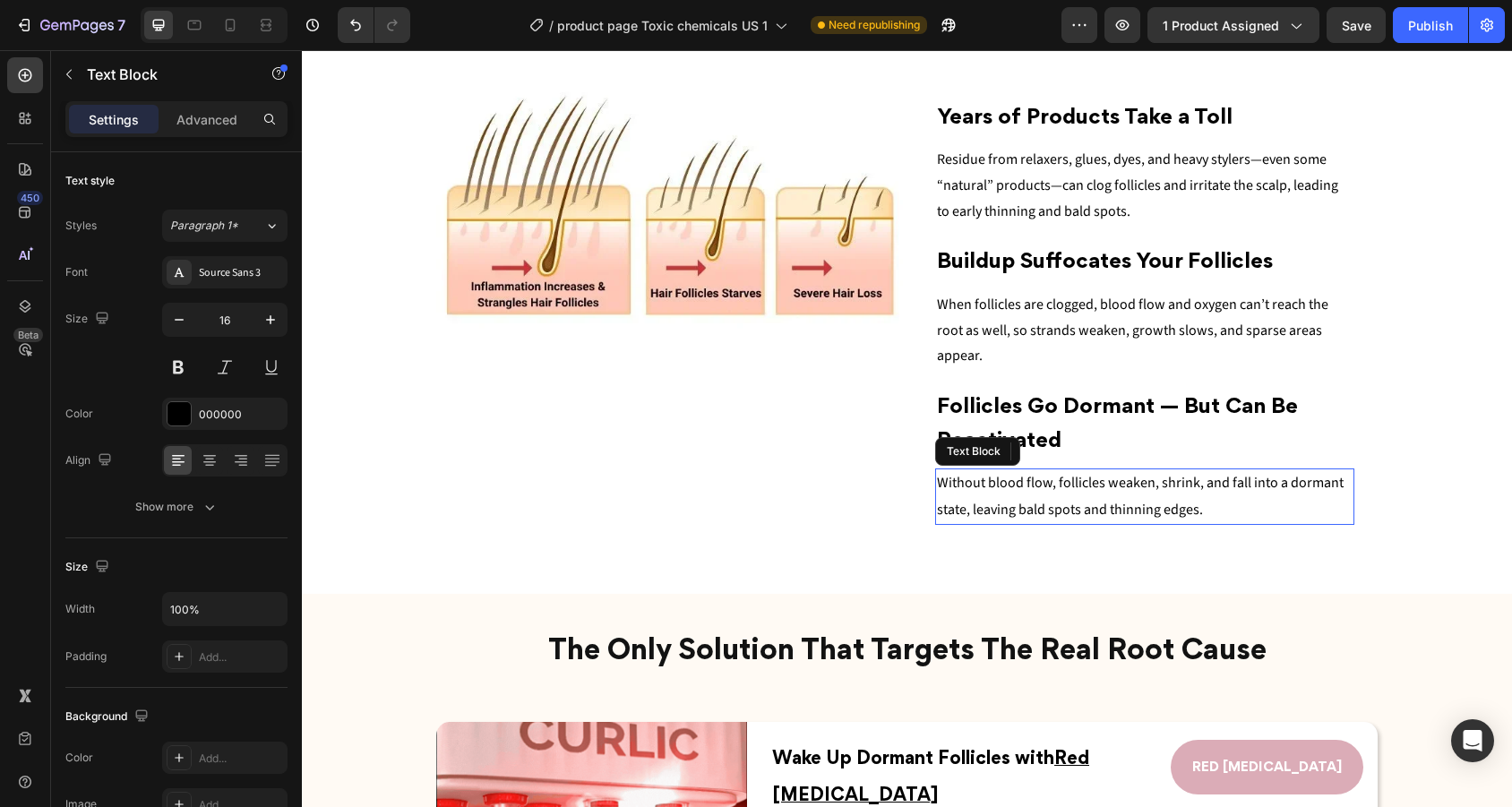
click at [1213, 470] on p "Without bloo d flow, follicles weaken, shrink, and fall into a dormant state, l…" at bounding box center [1145, 497] width 416 height 53
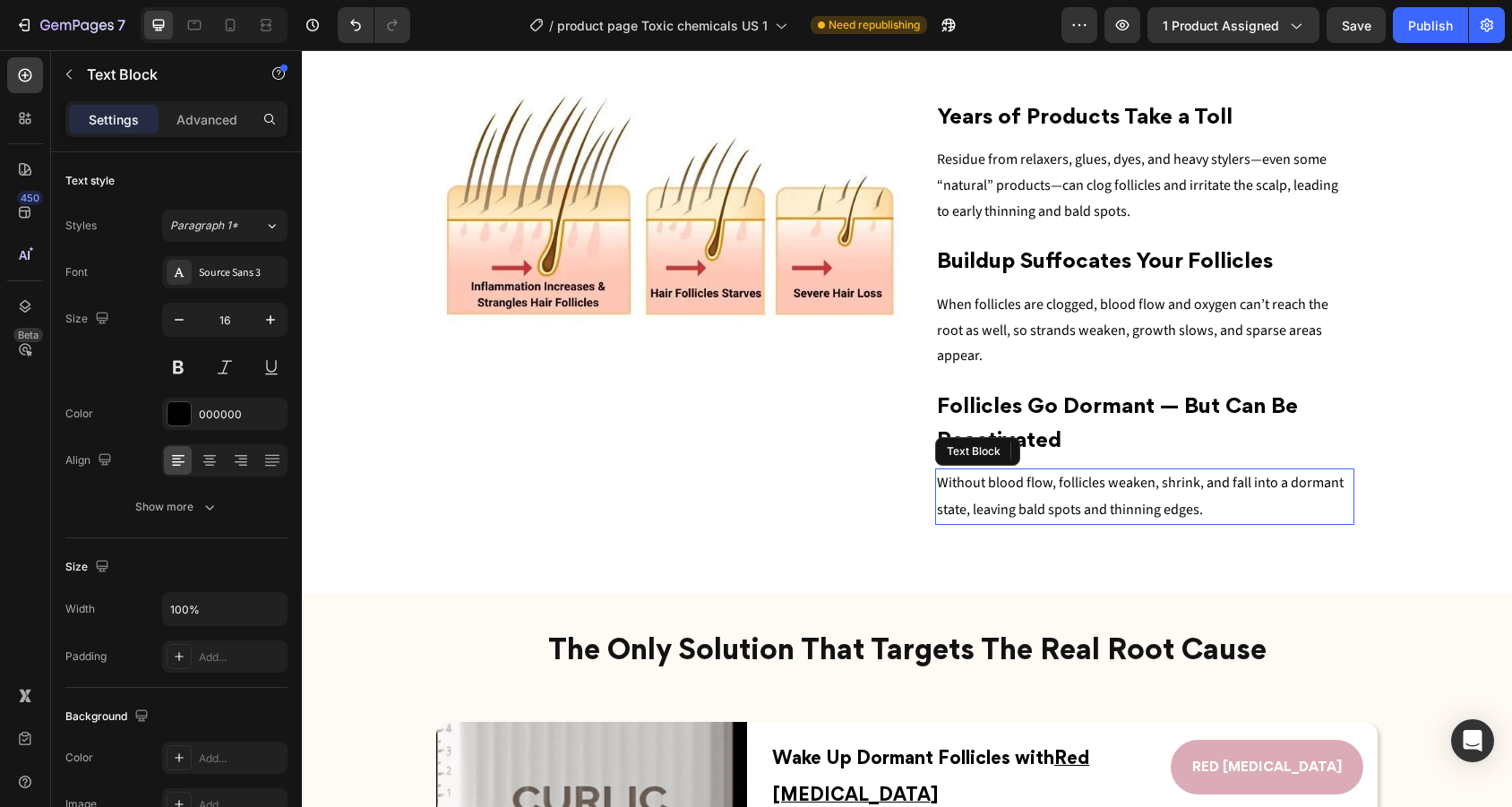
click at [1213, 470] on p "Without bloo d flow, follicles weaken, shrink, and fall into a dormant state, l…" at bounding box center [1145, 497] width 416 height 53
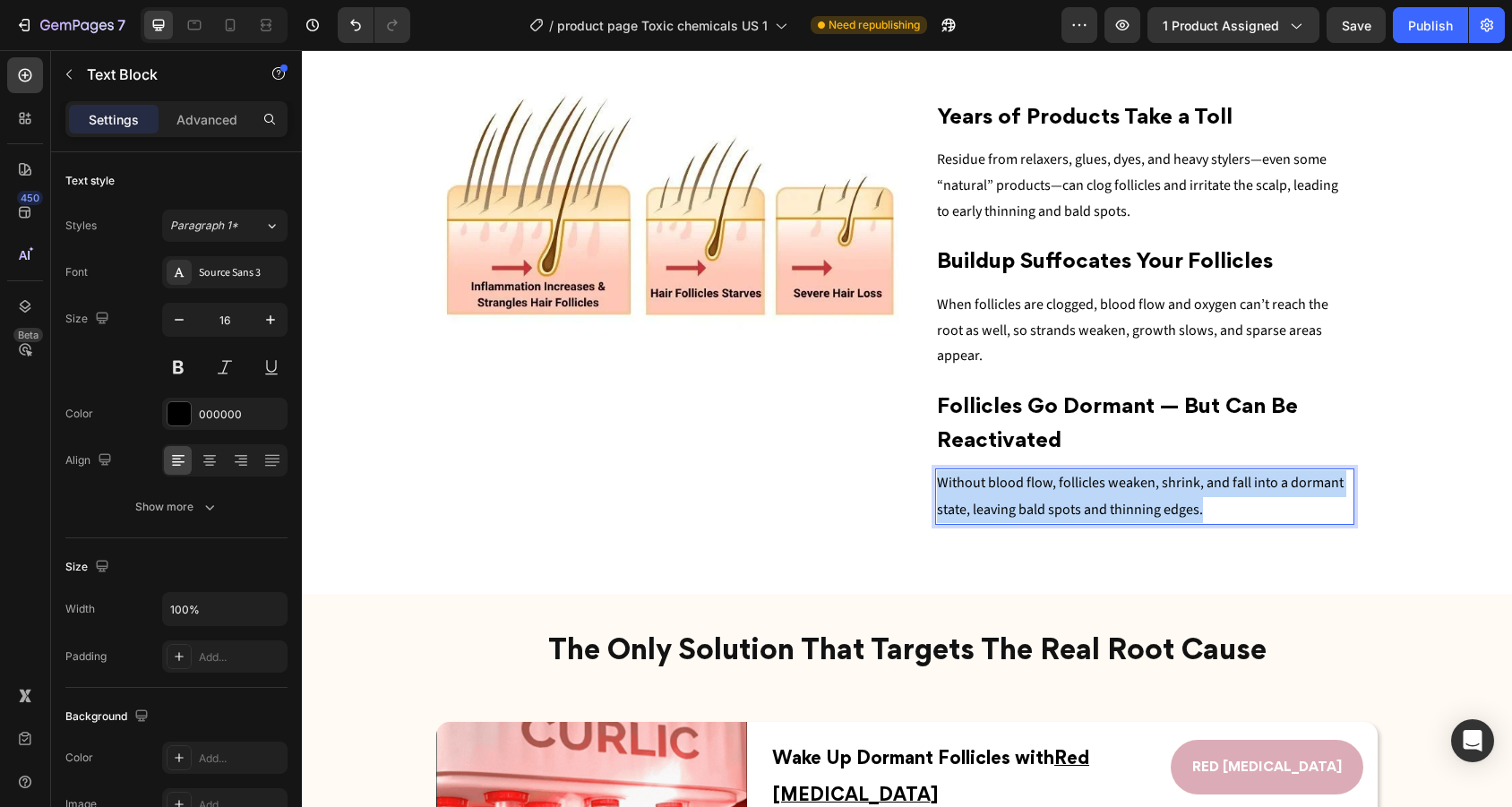
drag, startPoint x: 1214, startPoint y: 476, endPoint x: 942, endPoint y: 456, distance: 272.7
click at [942, 470] on p "Without bloo d flow, follicles weaken, shrink, and fall into a dormant state, l…" at bounding box center [1145, 497] width 416 height 53
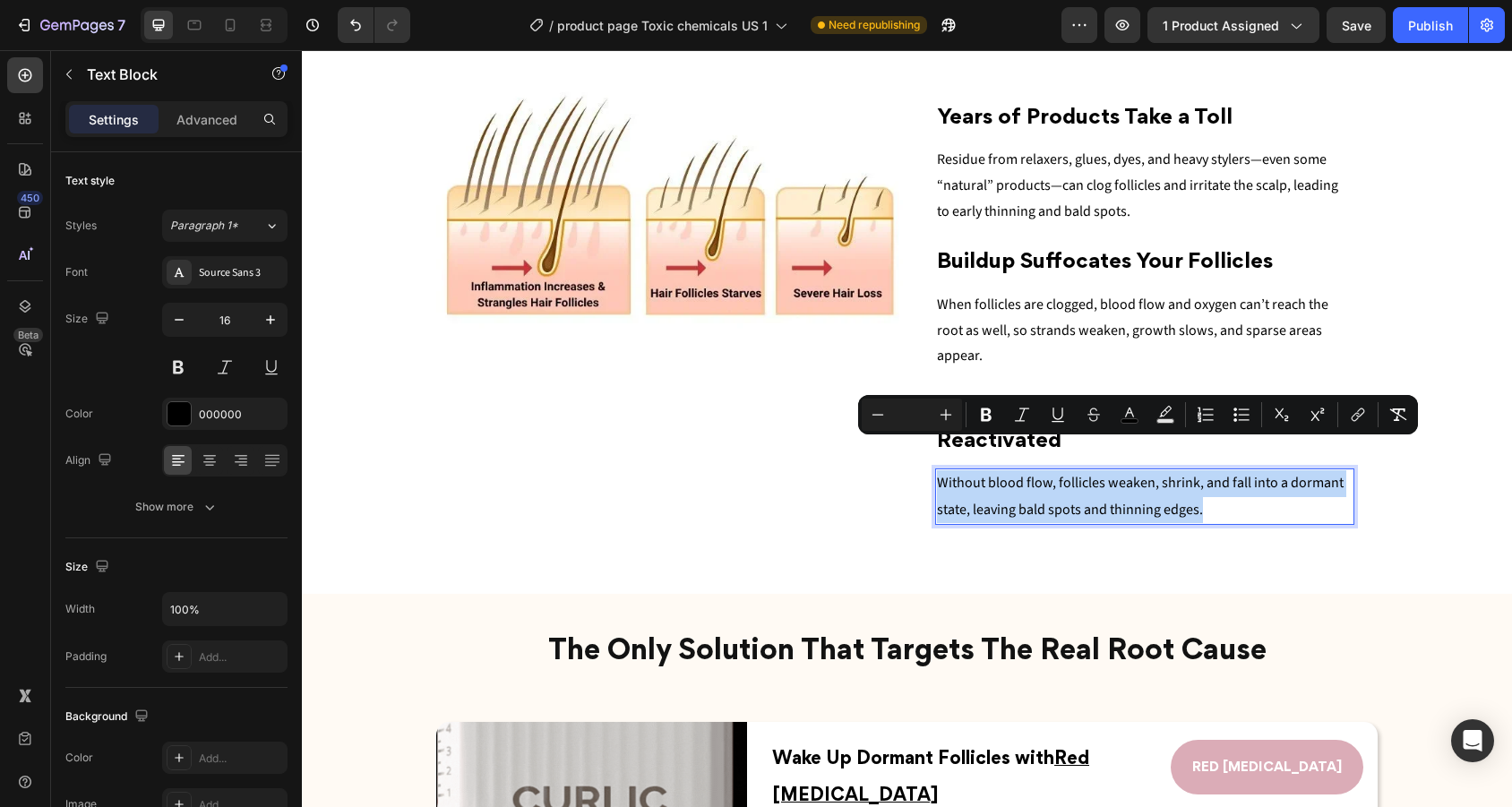
copy p "Without bloo d flow, follicles weaken, shrink, and fall into a dormant state, l…"
click at [232, 31] on icon at bounding box center [230, 24] width 10 height 13
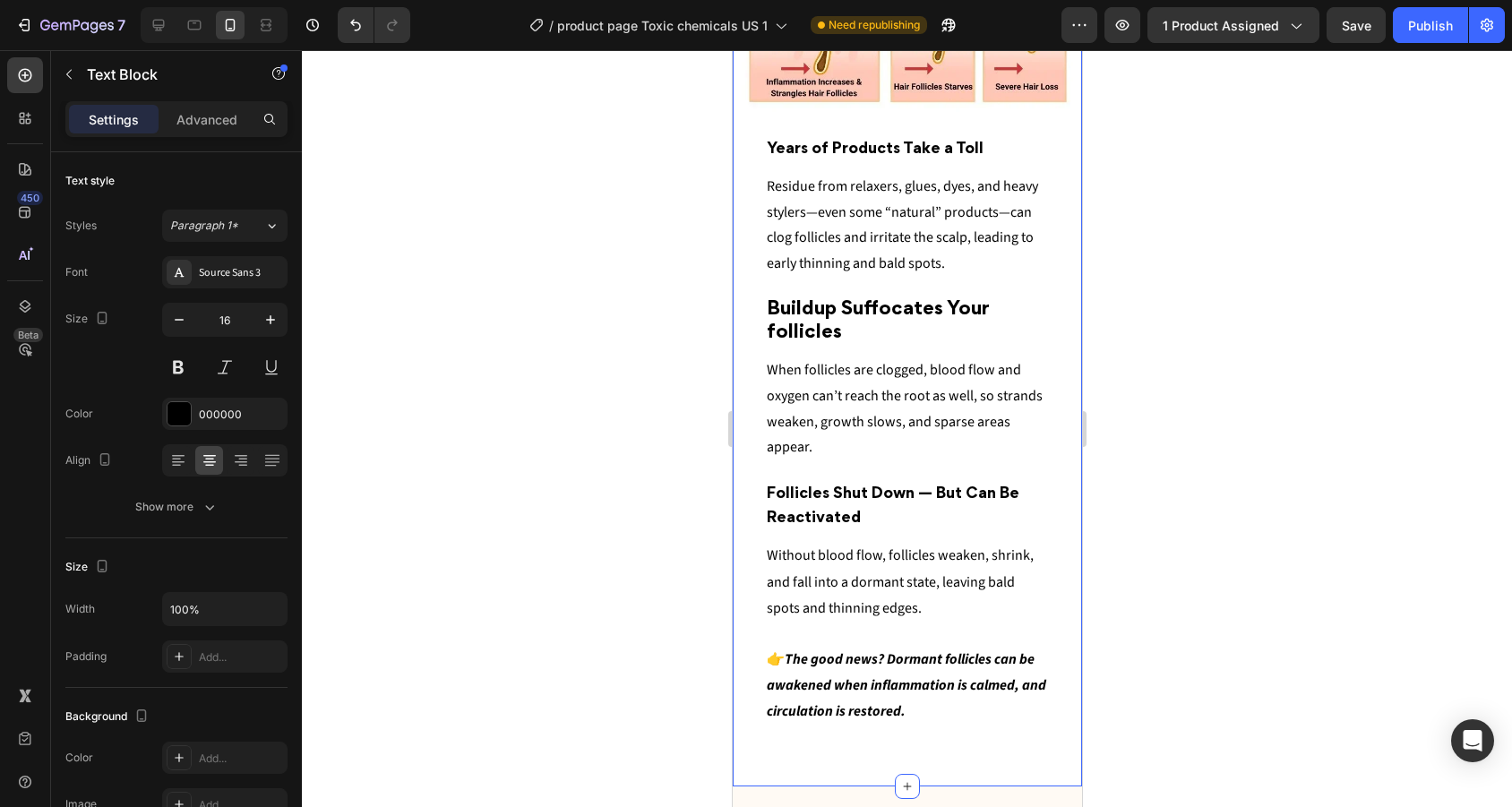
scroll to position [2369, 0]
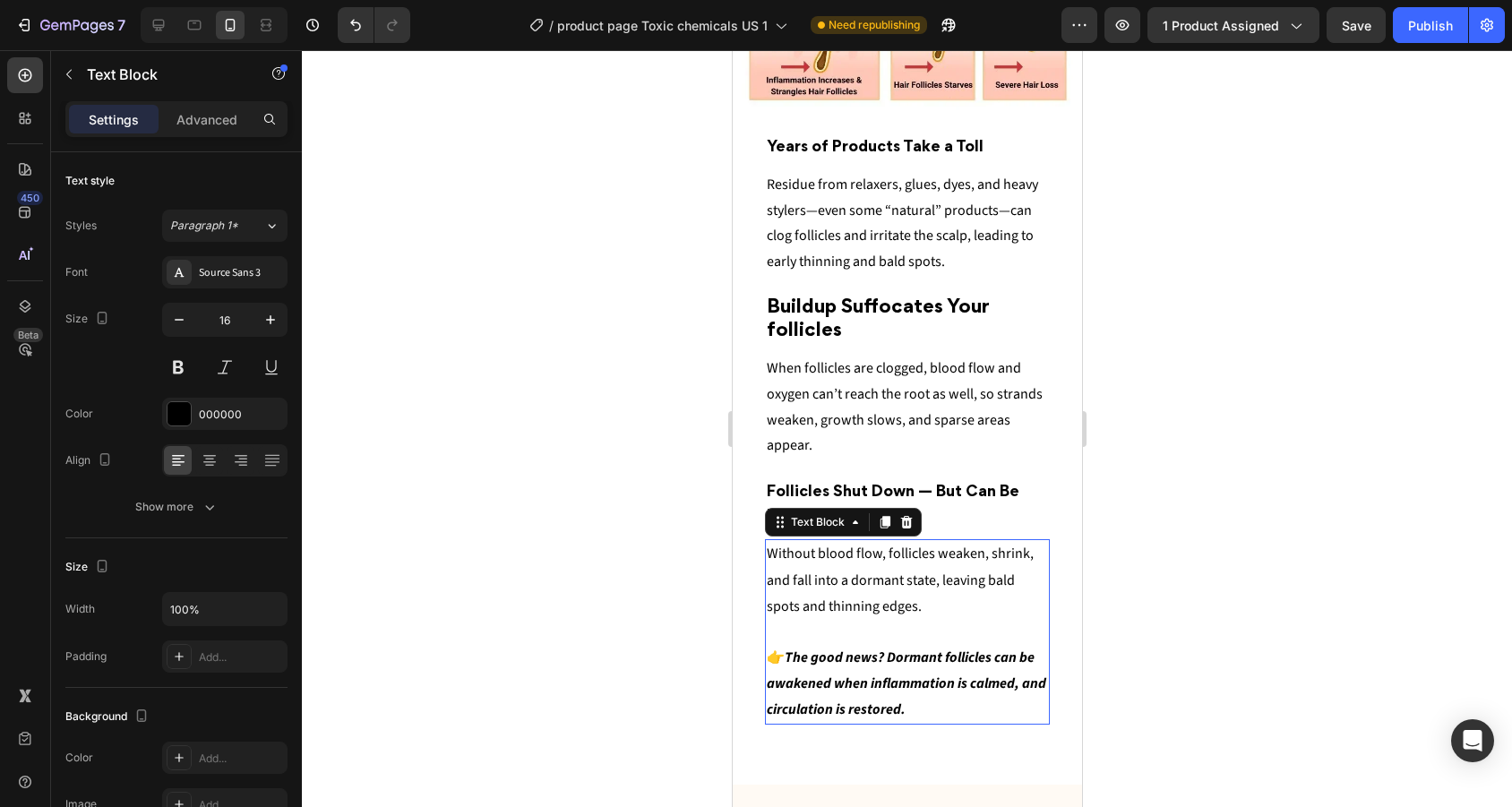
click at [922, 591] on p "Without bloo d flow, follicles weaken, shrink, and fall into a dormant state, l…" at bounding box center [905, 580] width 281 height 78
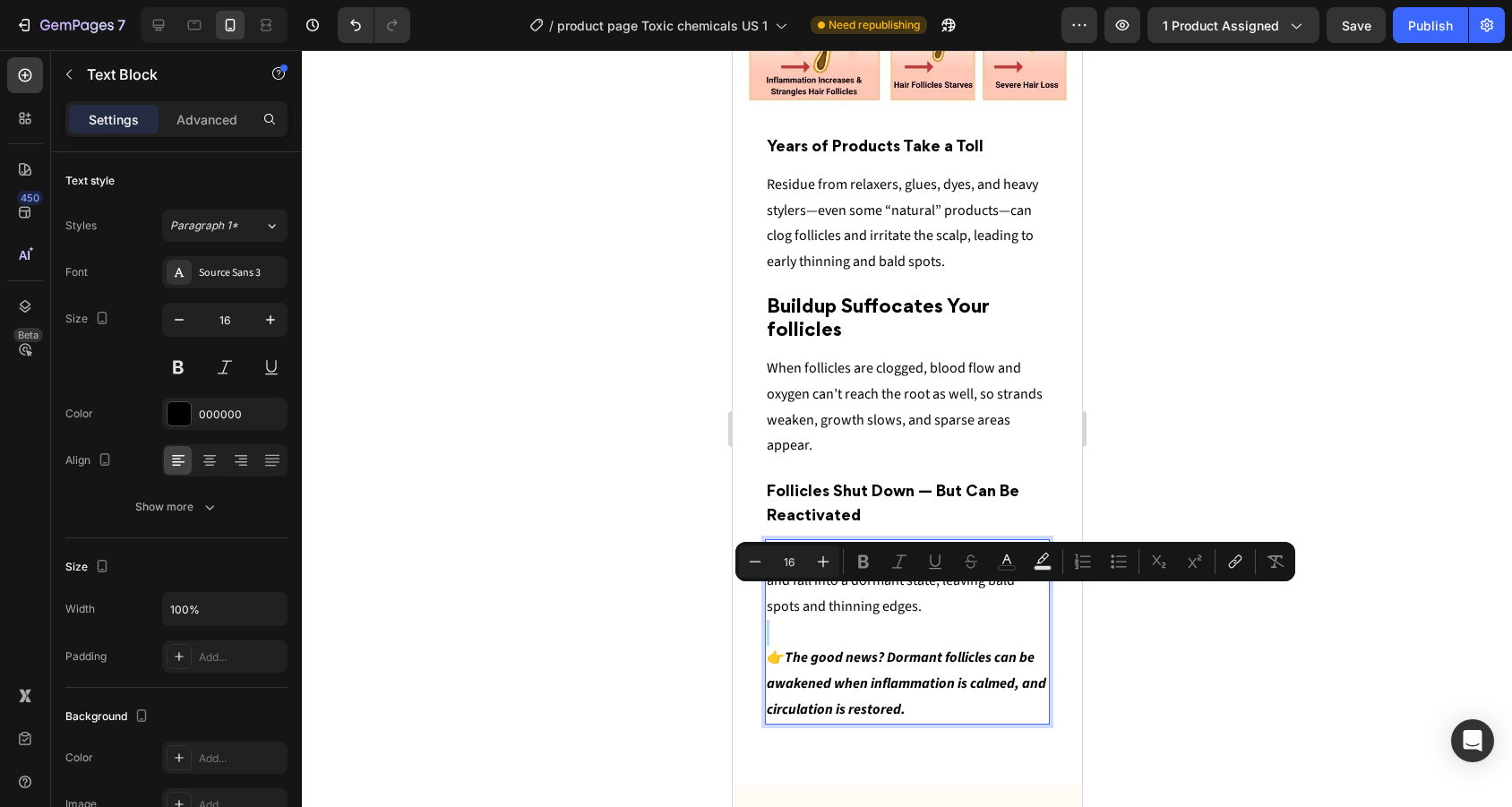
click at [926, 600] on p "Without bloo d flow, follicles weaken, shrink, and fall into a dormant state, l…" at bounding box center [905, 580] width 281 height 78
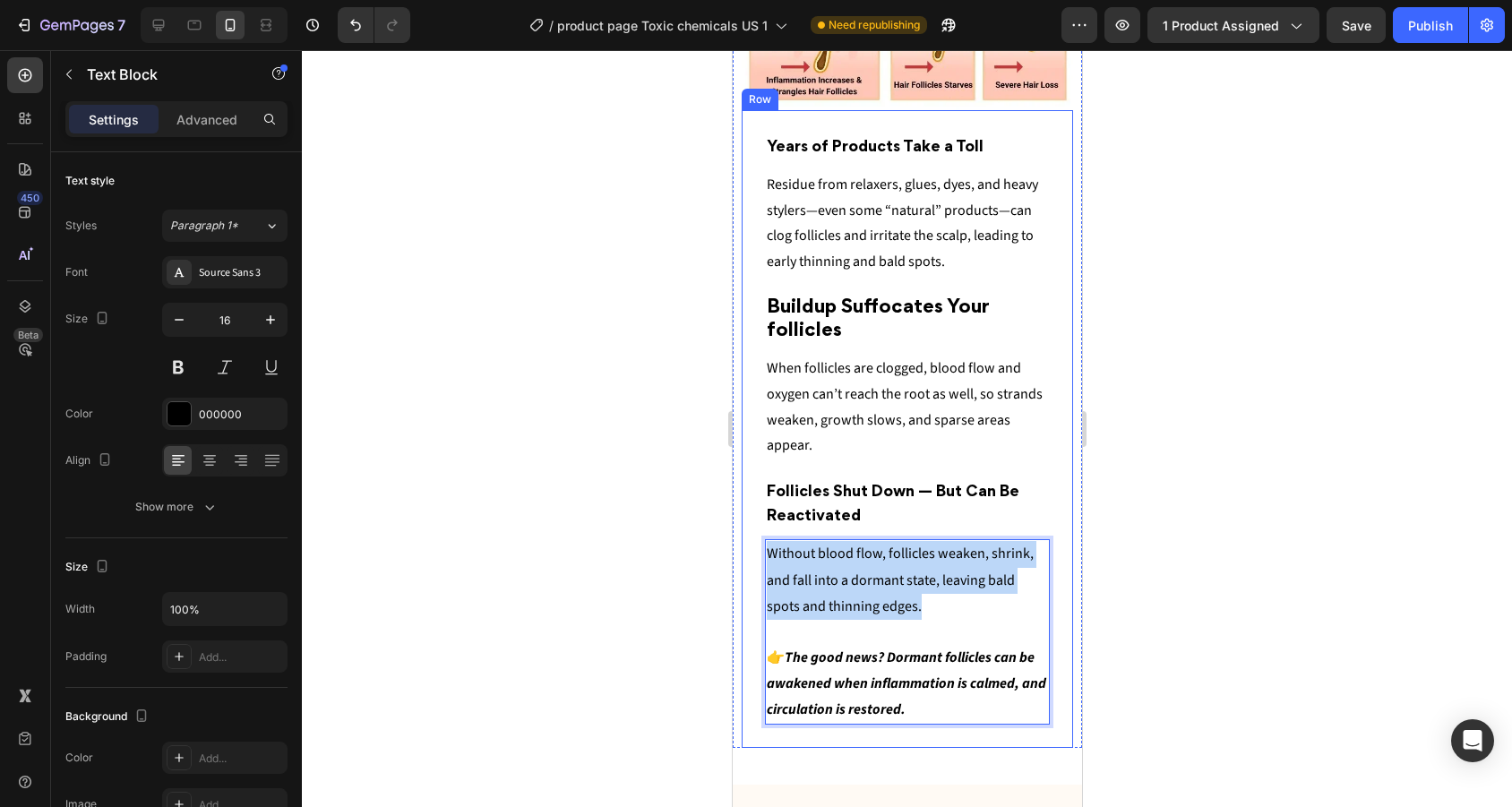
drag, startPoint x: 926, startPoint y: 600, endPoint x: 742, endPoint y: 541, distance: 193.2
click at [742, 541] on div "⁠⁠⁠⁠⁠⁠⁠ Years of Products Take a Toll Heading Residue from relaxers, glues, dye…" at bounding box center [906, 428] width 331 height 638
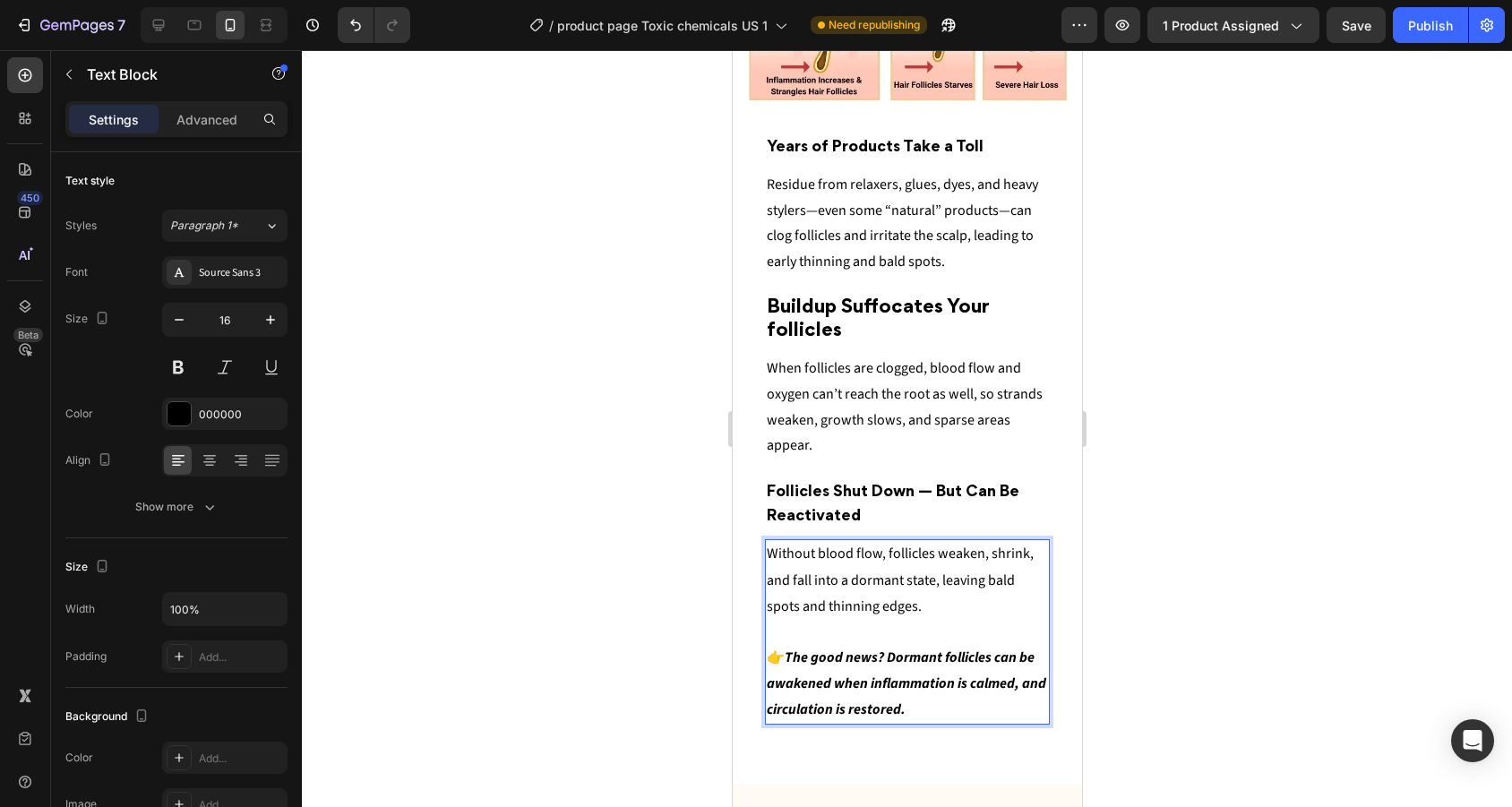
drag, startPoint x: 798, startPoint y: 626, endPoint x: 880, endPoint y: 710, distance: 117.4
click at [880, 710] on p "👉 The good news? Dormant follicles can be awakened when inflammation is calmed,…" at bounding box center [905, 670] width 281 height 103
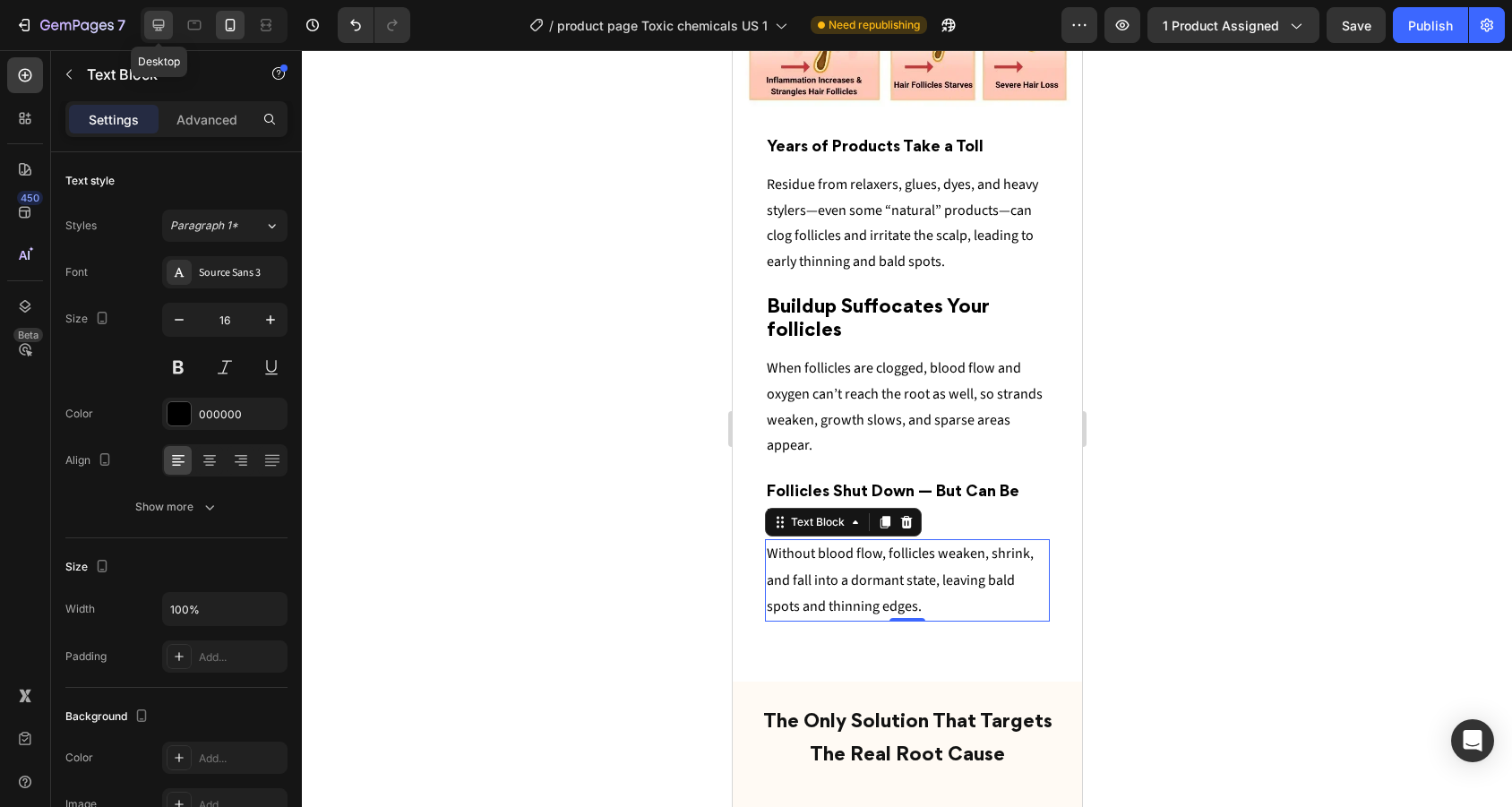
click at [151, 19] on icon at bounding box center [159, 24] width 18 height 18
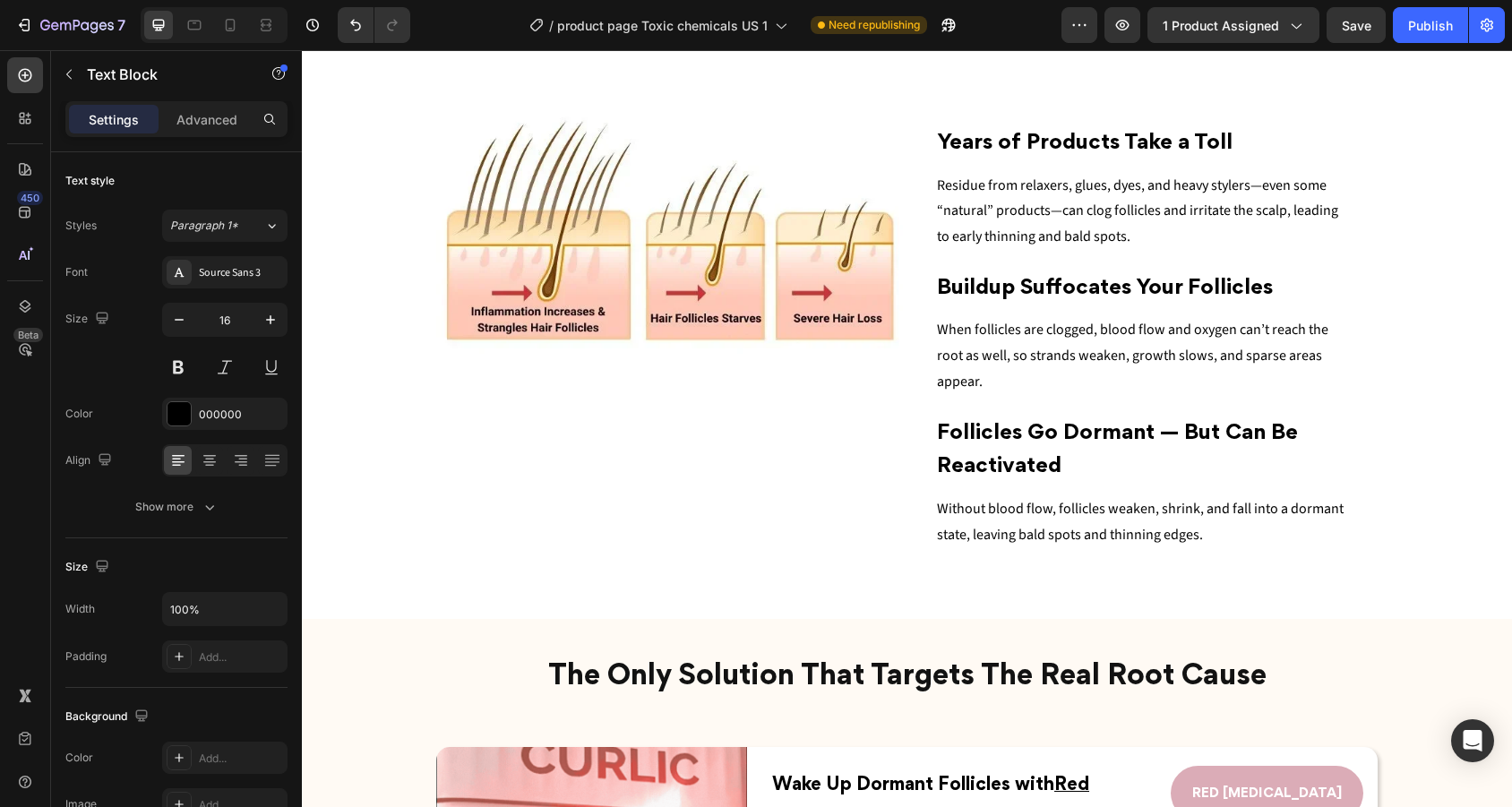
scroll to position [1687, 0]
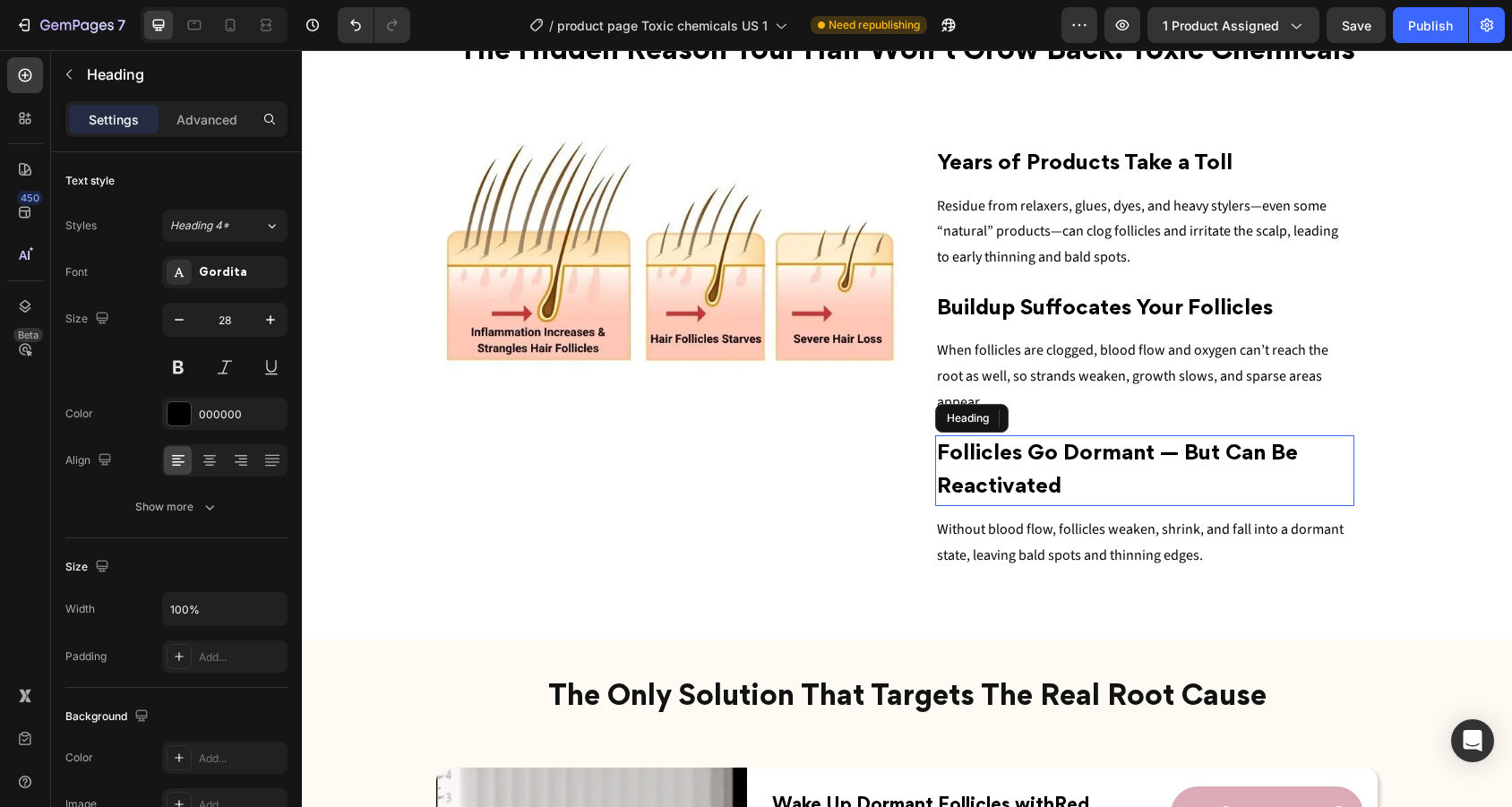
click at [1017, 444] on span "Follicles Go Dormant — But Can Be Reactivated" at bounding box center [1117, 470] width 361 height 53
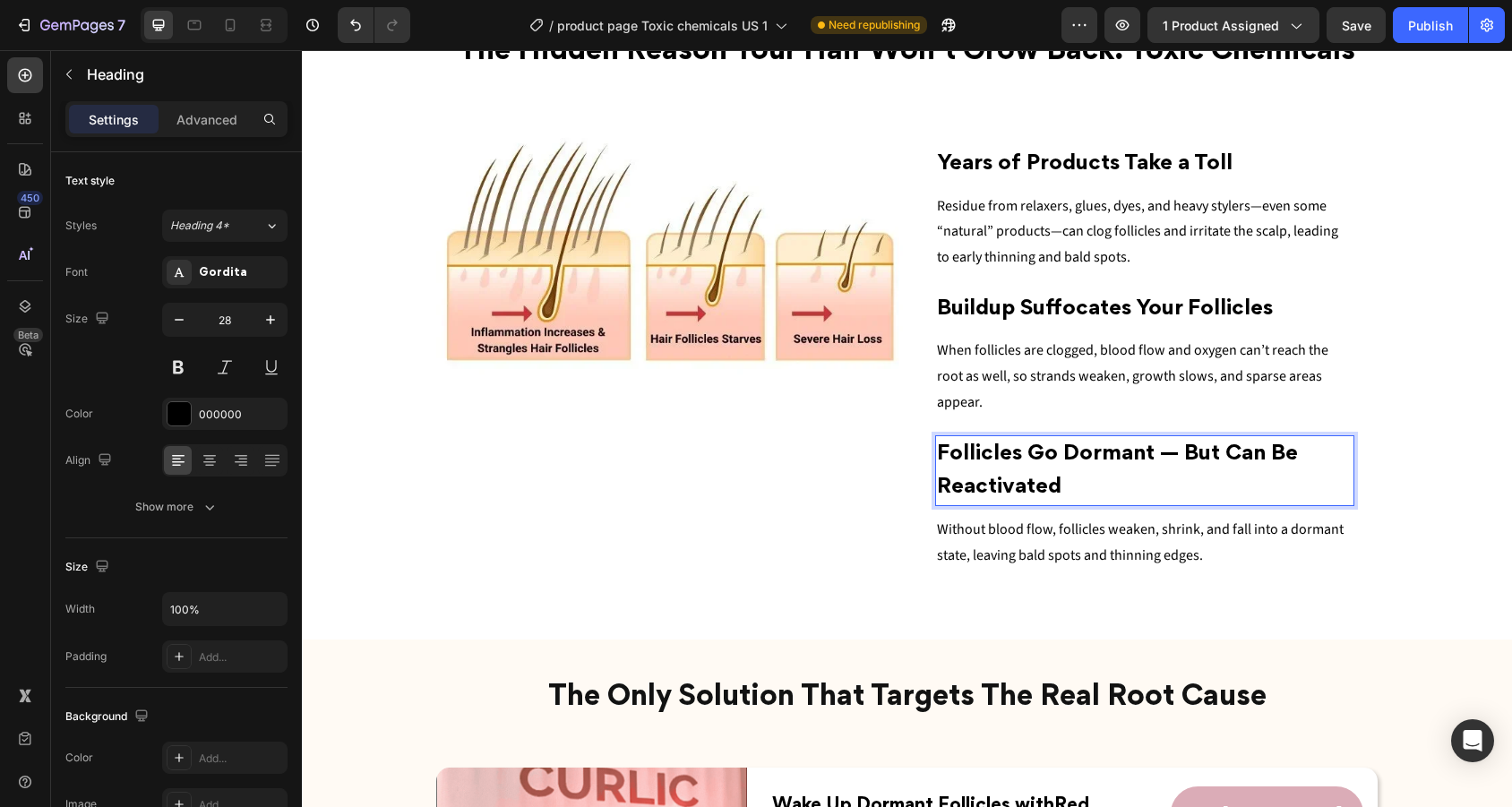
click at [1074, 446] on p "Follicles Go Dormant — But Can Be Reactivated" at bounding box center [1145, 470] width 416 height 68
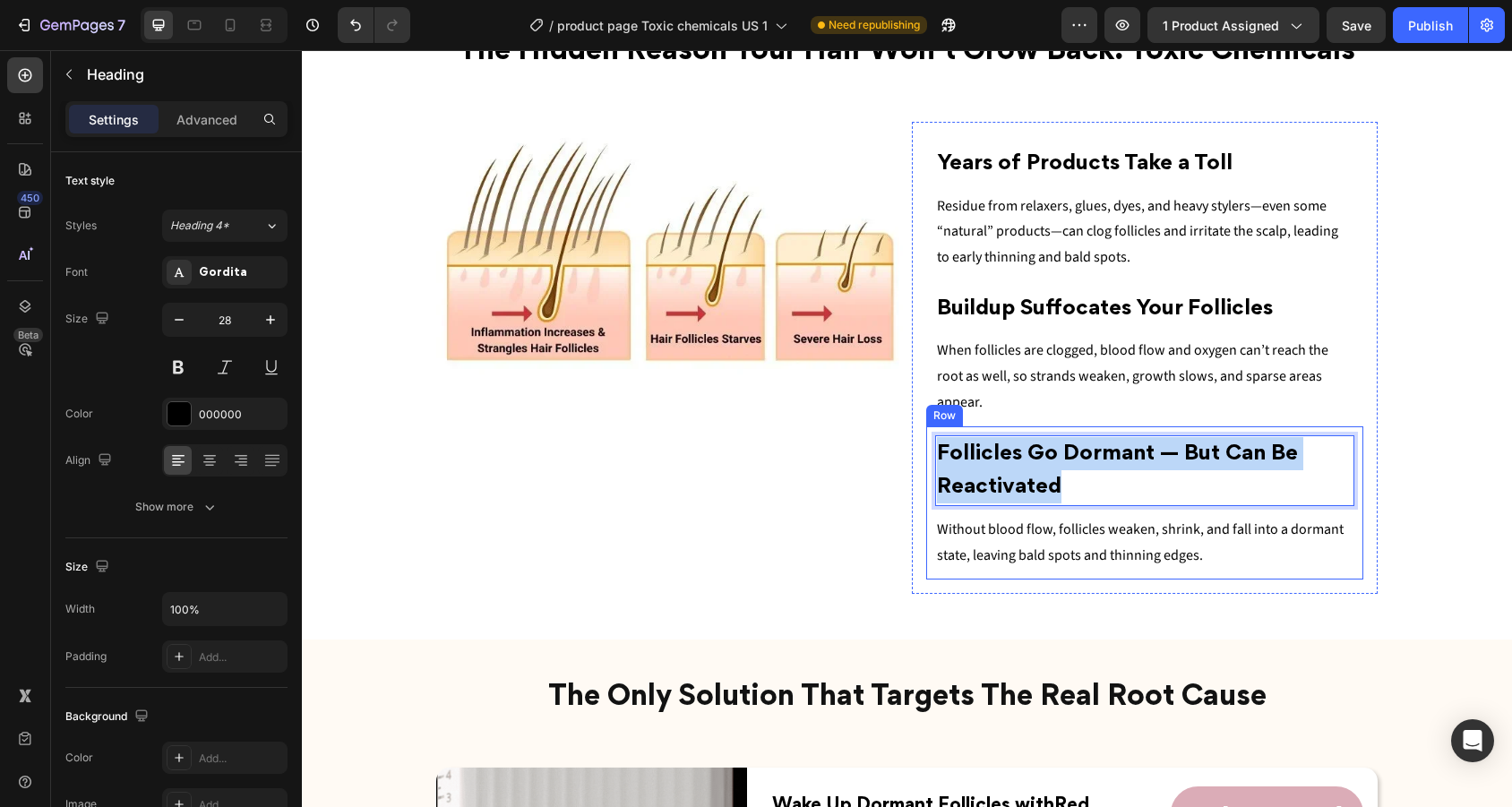
drag, startPoint x: 1074, startPoint y: 446, endPoint x: 932, endPoint y: 407, distance: 147.3
click at [932, 426] on div "Follicles Go Dormant — But Can Be Reactivated Heading 10 Without bloo d flow, f…" at bounding box center [1145, 502] width 438 height 153
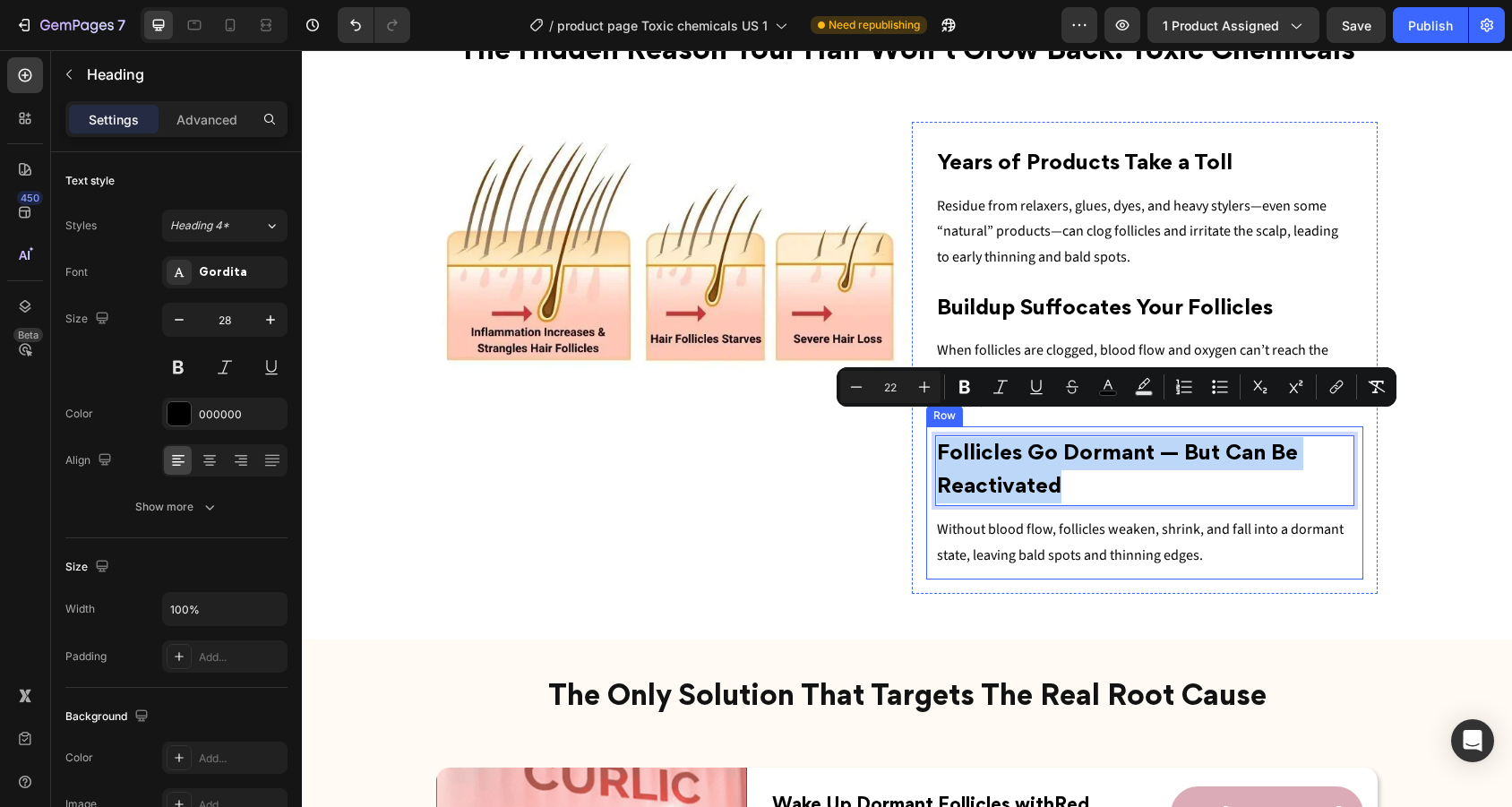
copy span "Follicles Go Dormant — But Can Be Reactivated"
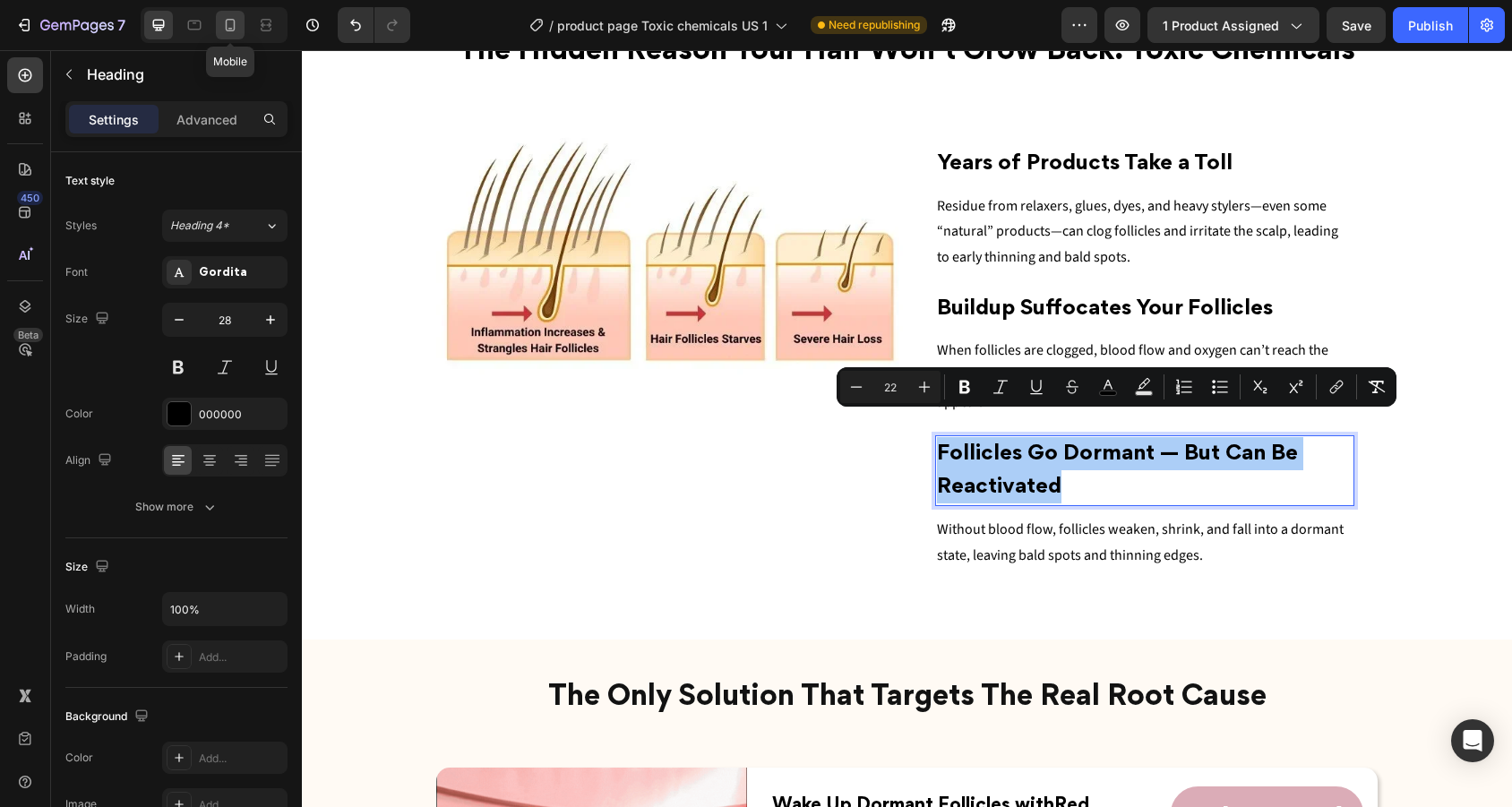
click at [236, 24] on icon at bounding box center [230, 24] width 18 height 18
type input "20"
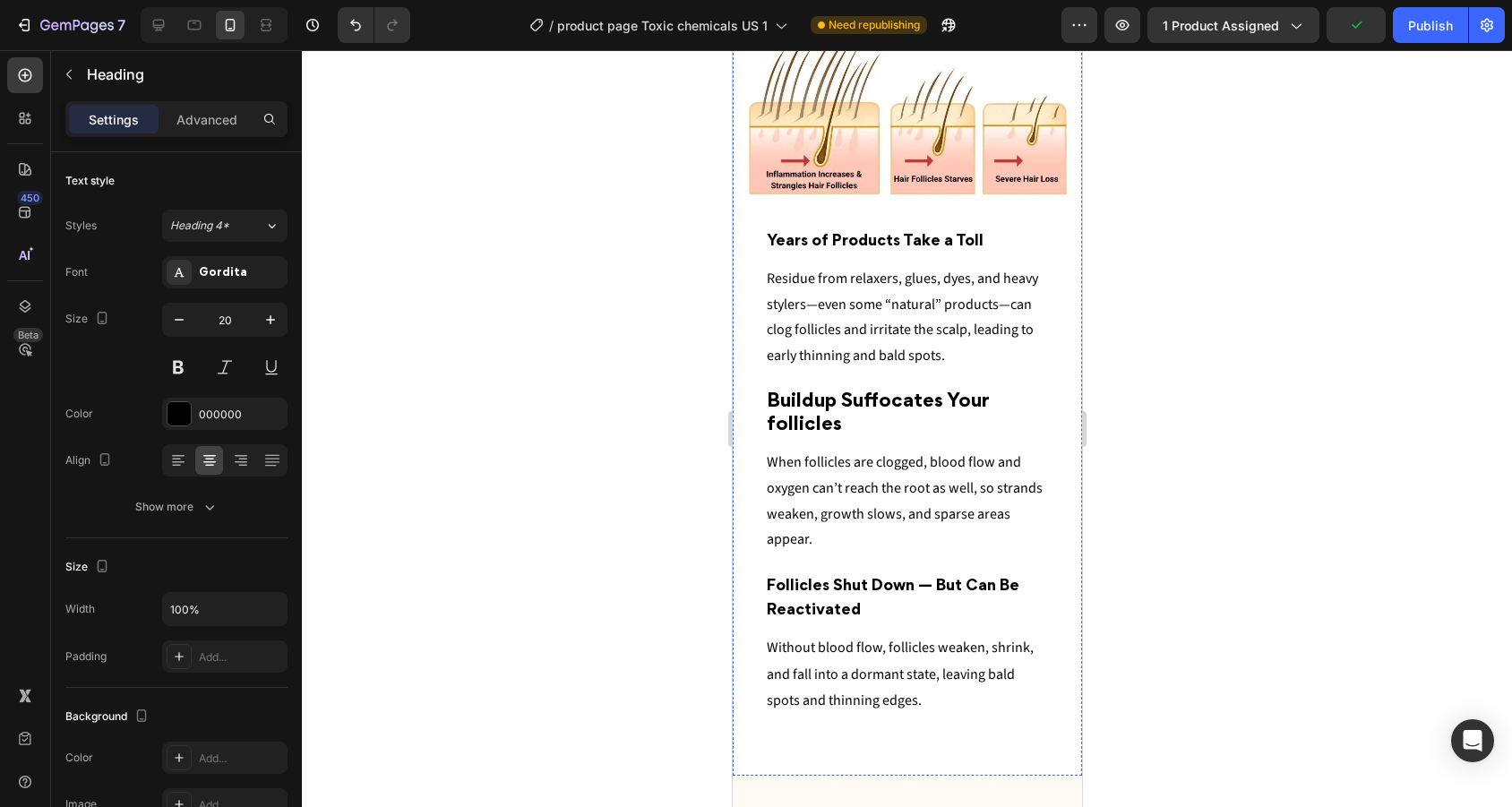
scroll to position [2247, 0]
click at [915, 652] on p "Without bloo d flow, follicles weaken, shrink, and fall into a dormant state, l…" at bounding box center [905, 673] width 281 height 78
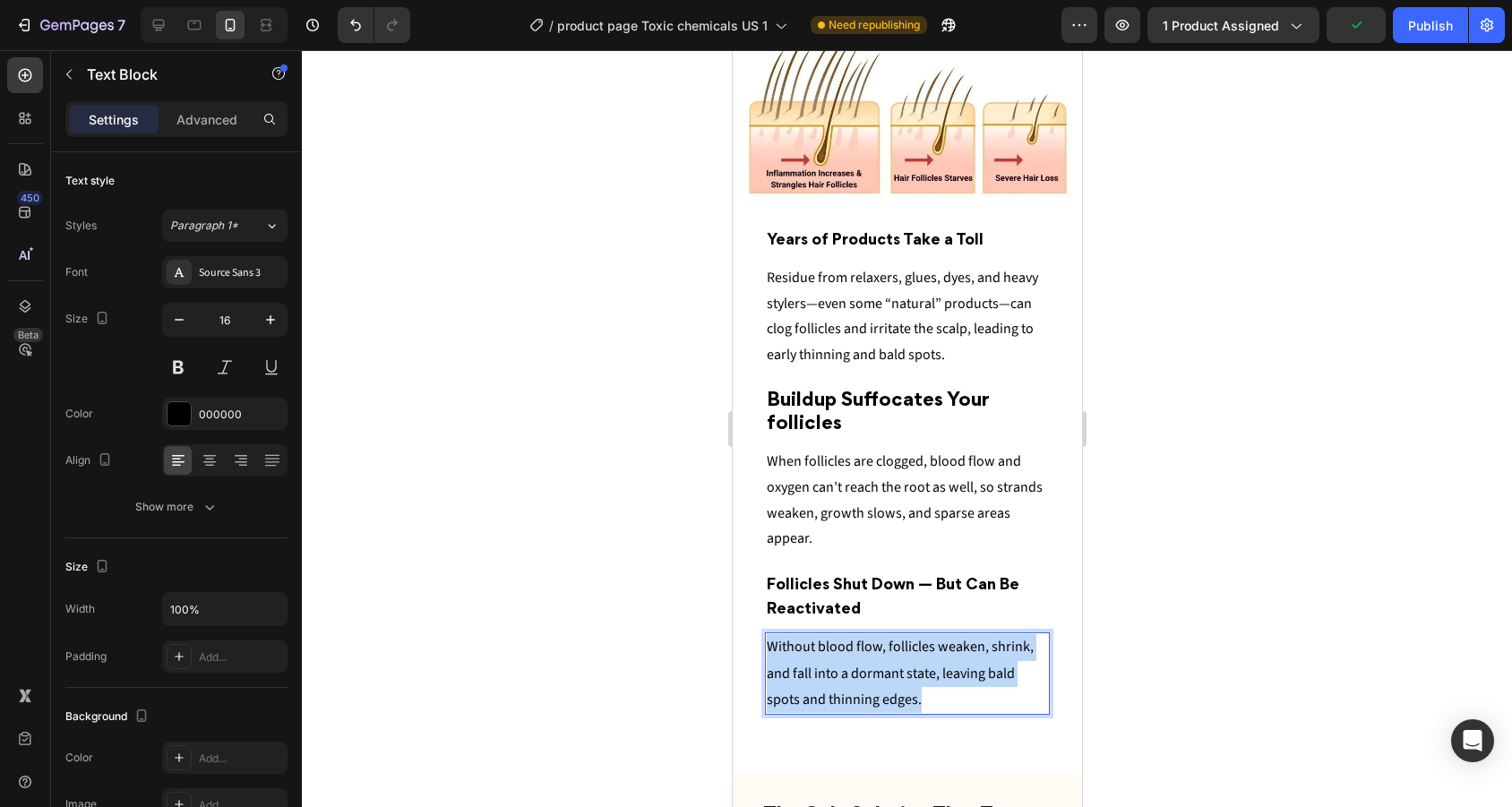
drag, startPoint x: 934, startPoint y: 688, endPoint x: 699, endPoint y: 627, distance: 242.8
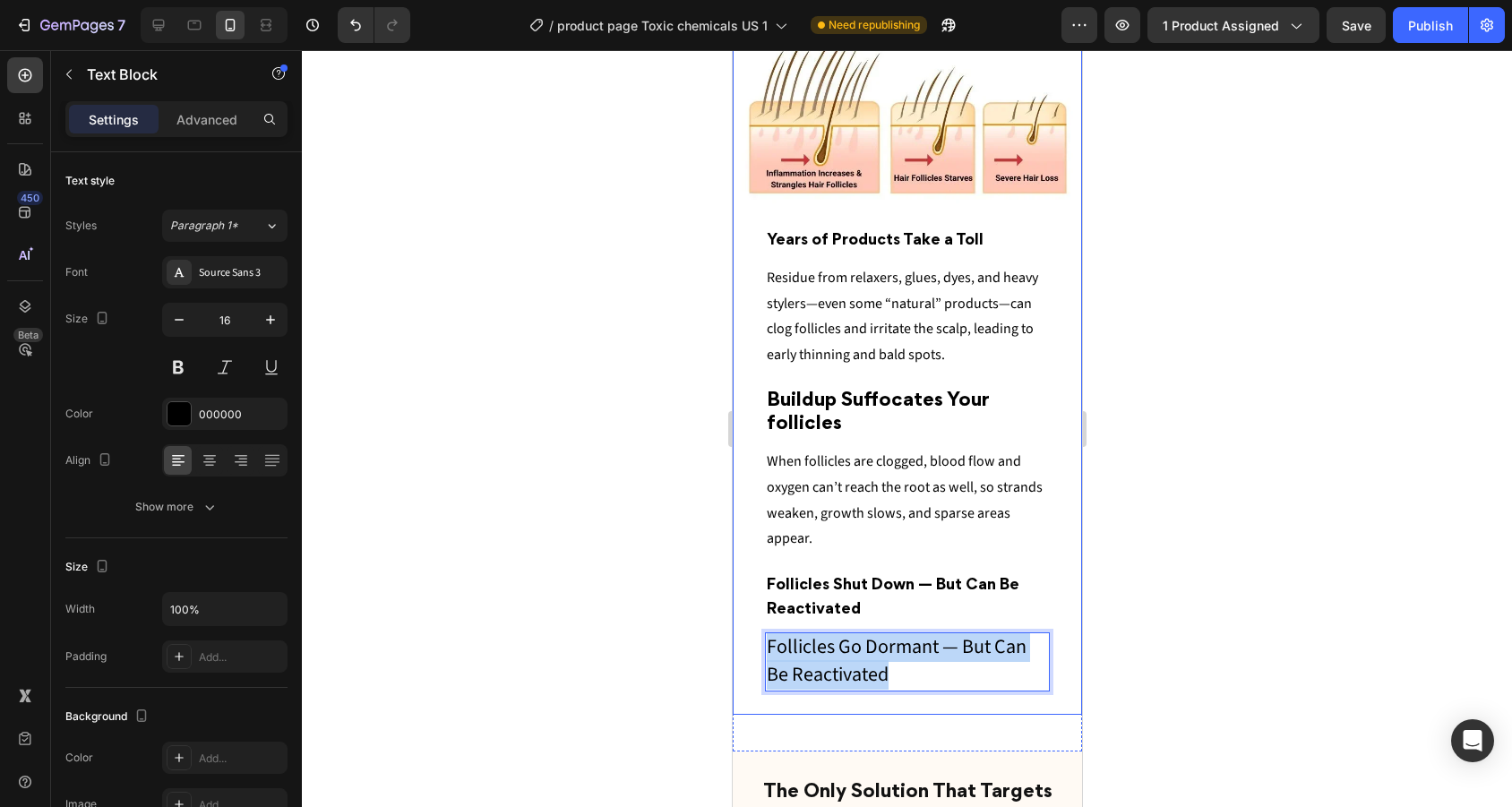
drag, startPoint x: 934, startPoint y: 659, endPoint x: 740, endPoint y: 631, distance: 196.0
click at [740, 631] on div "Image ⁠⁠⁠⁠⁠⁠⁠ Years of Products Take a Toll Heading Residue from relaxers, glue…" at bounding box center [906, 368] width 349 height 690
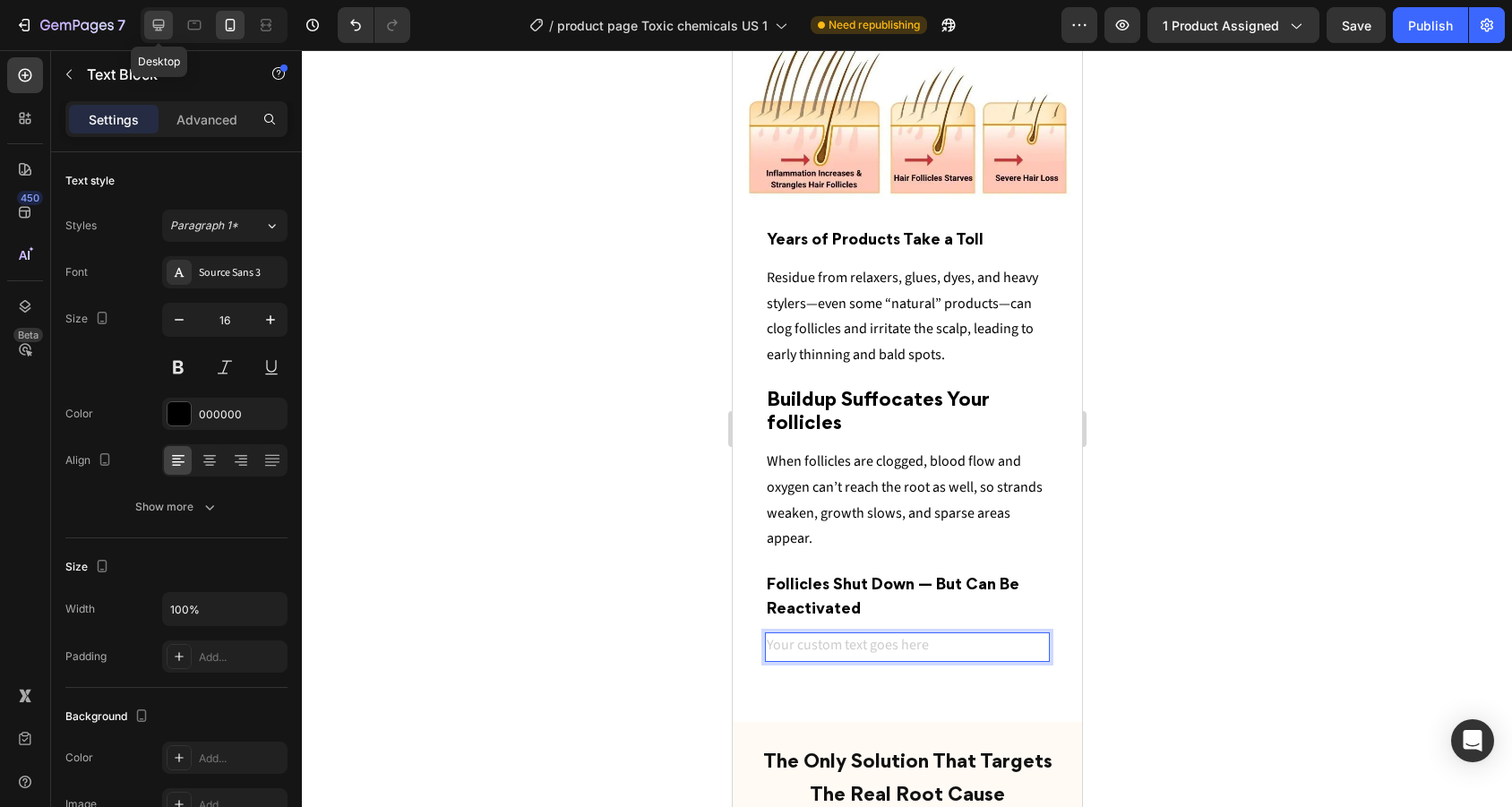
click at [151, 24] on icon at bounding box center [159, 24] width 18 height 18
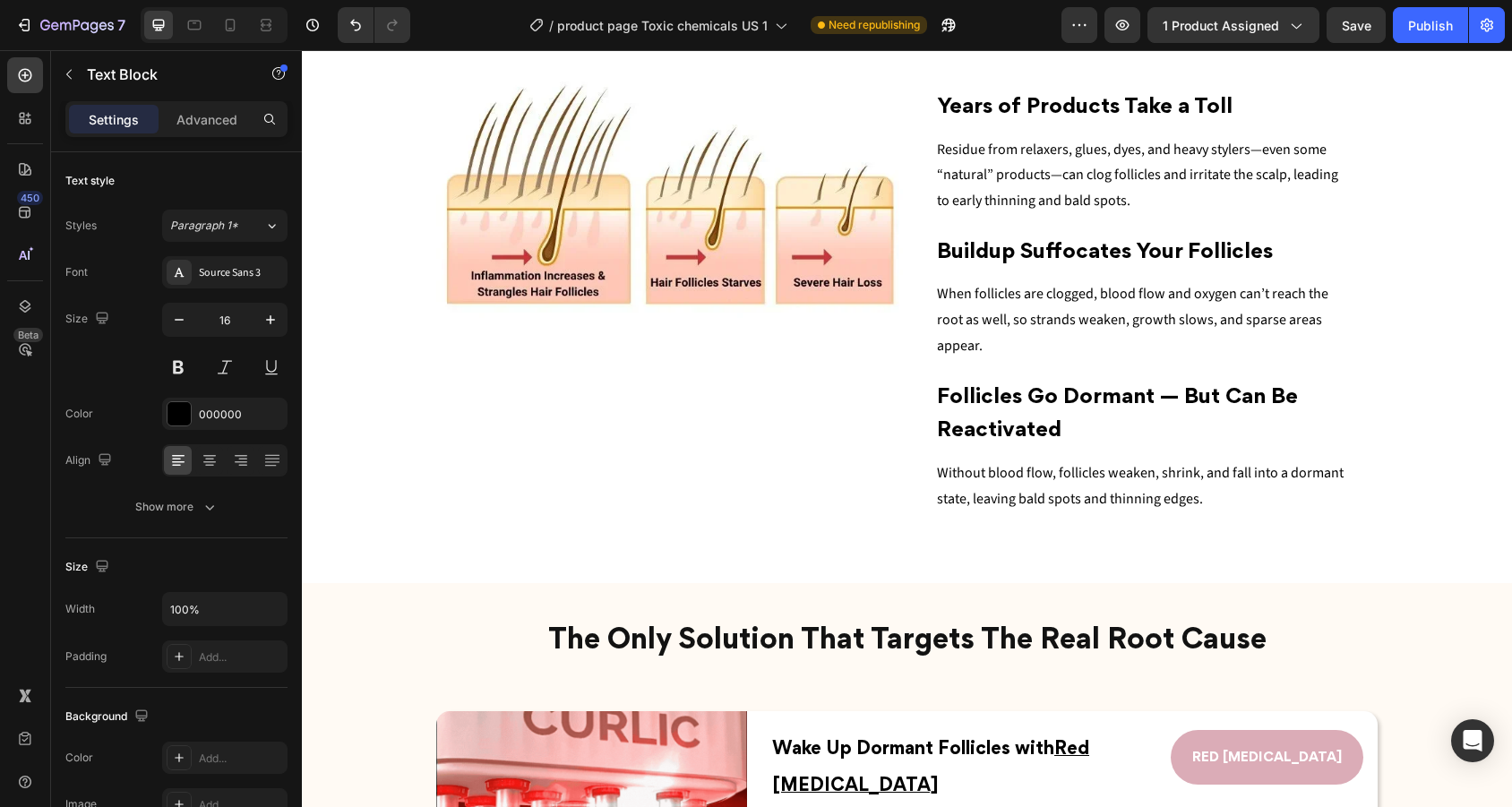
scroll to position [1654, 0]
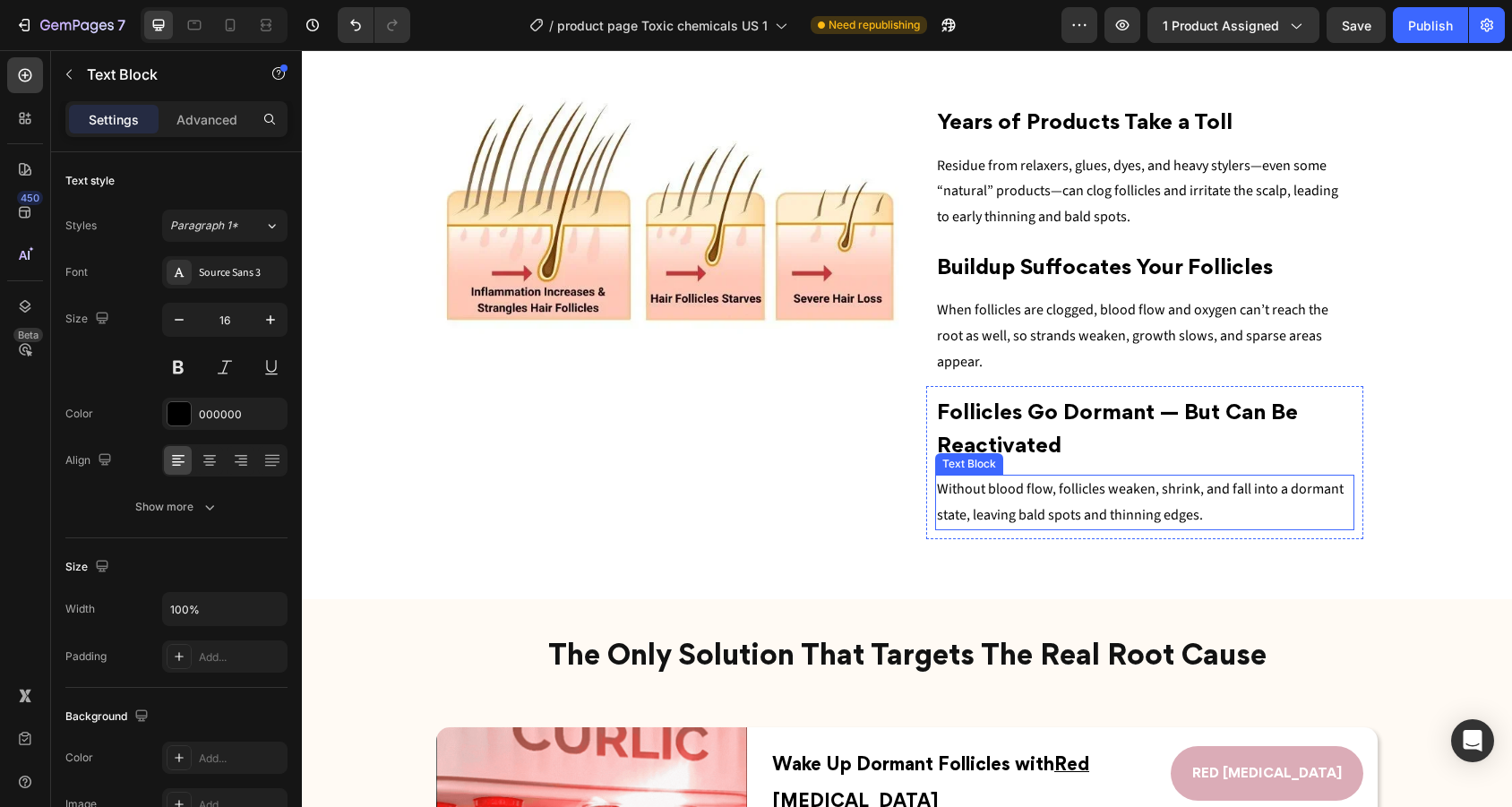
click at [1081, 482] on span "flow, follicles weaken, shrink, and fall into a dormant state, leaving bald spo…" at bounding box center [1140, 502] width 407 height 47
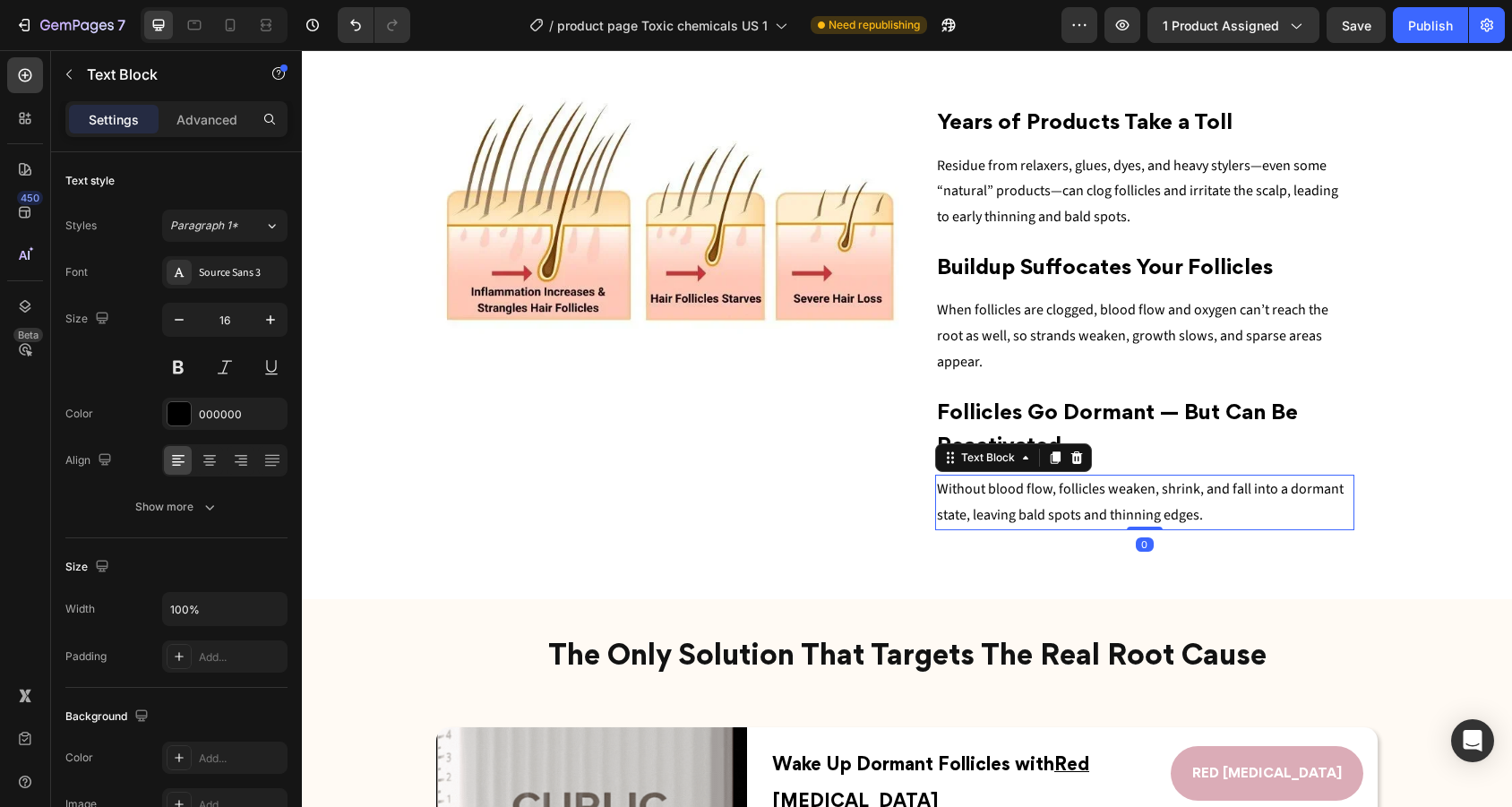
click at [1199, 479] on span "flow, follicles weaken, shrink, and fall into a dormant state, leaving bald spo…" at bounding box center [1140, 502] width 407 height 47
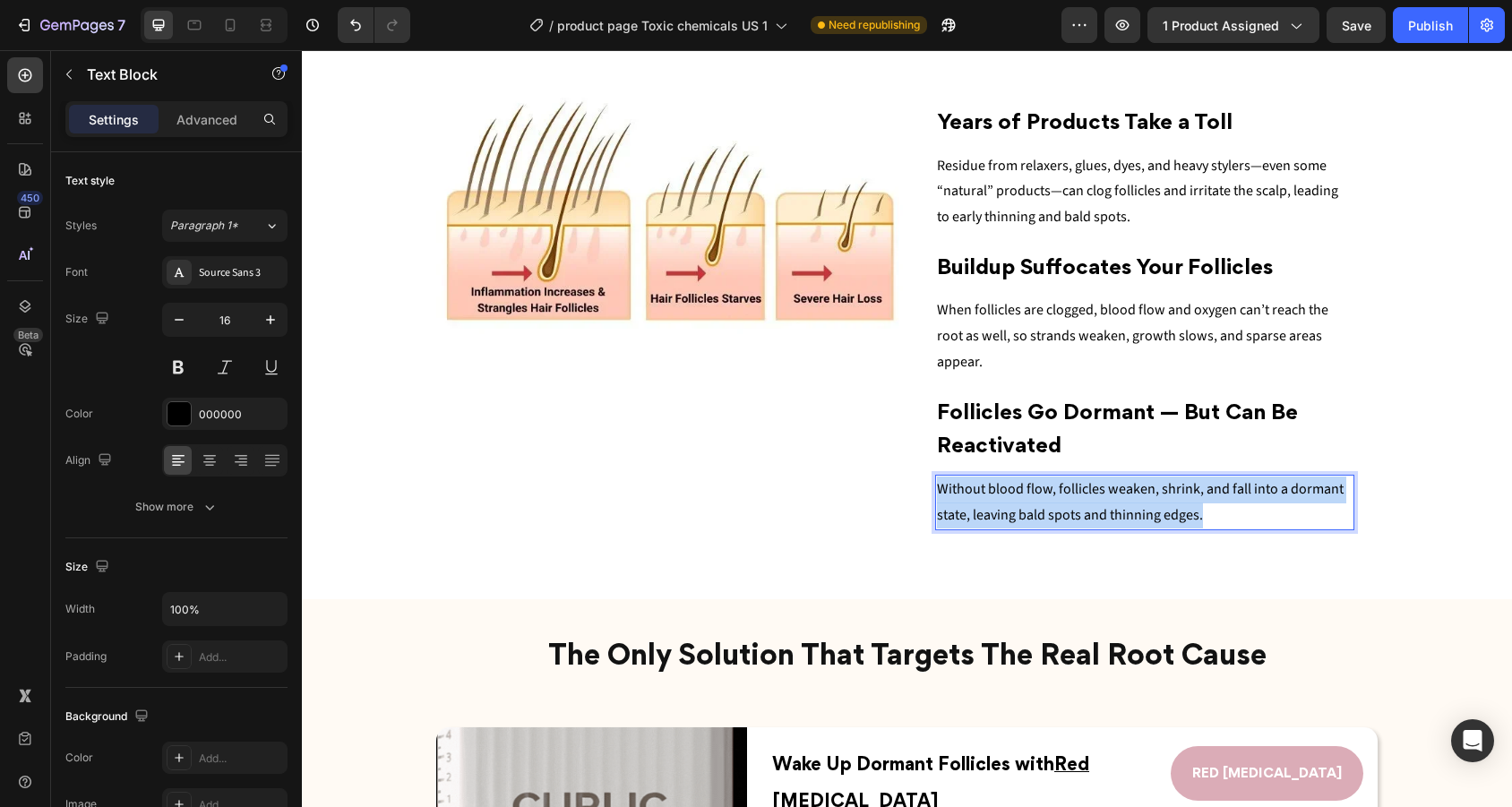
drag, startPoint x: 1216, startPoint y: 479, endPoint x: 932, endPoint y: 455, distance: 285.0
click at [932, 455] on div "Follicles Go Dormant — But Can Be Reactivated Heading Without bloo d flow, foll…" at bounding box center [1145, 462] width 438 height 153
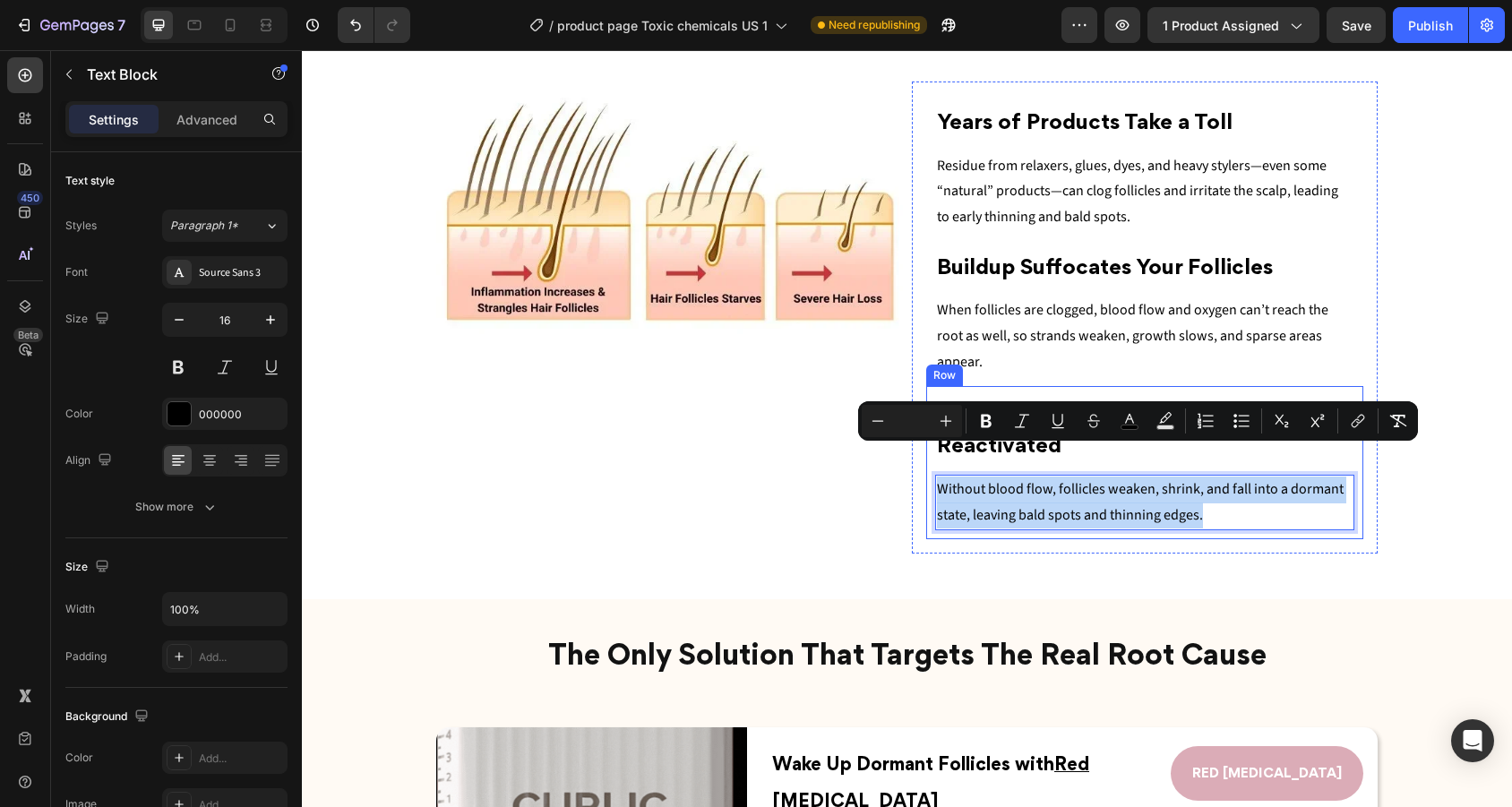
copy p "Without bloo d flow, follicles weaken, shrink, and fall into a dormant state, l…"
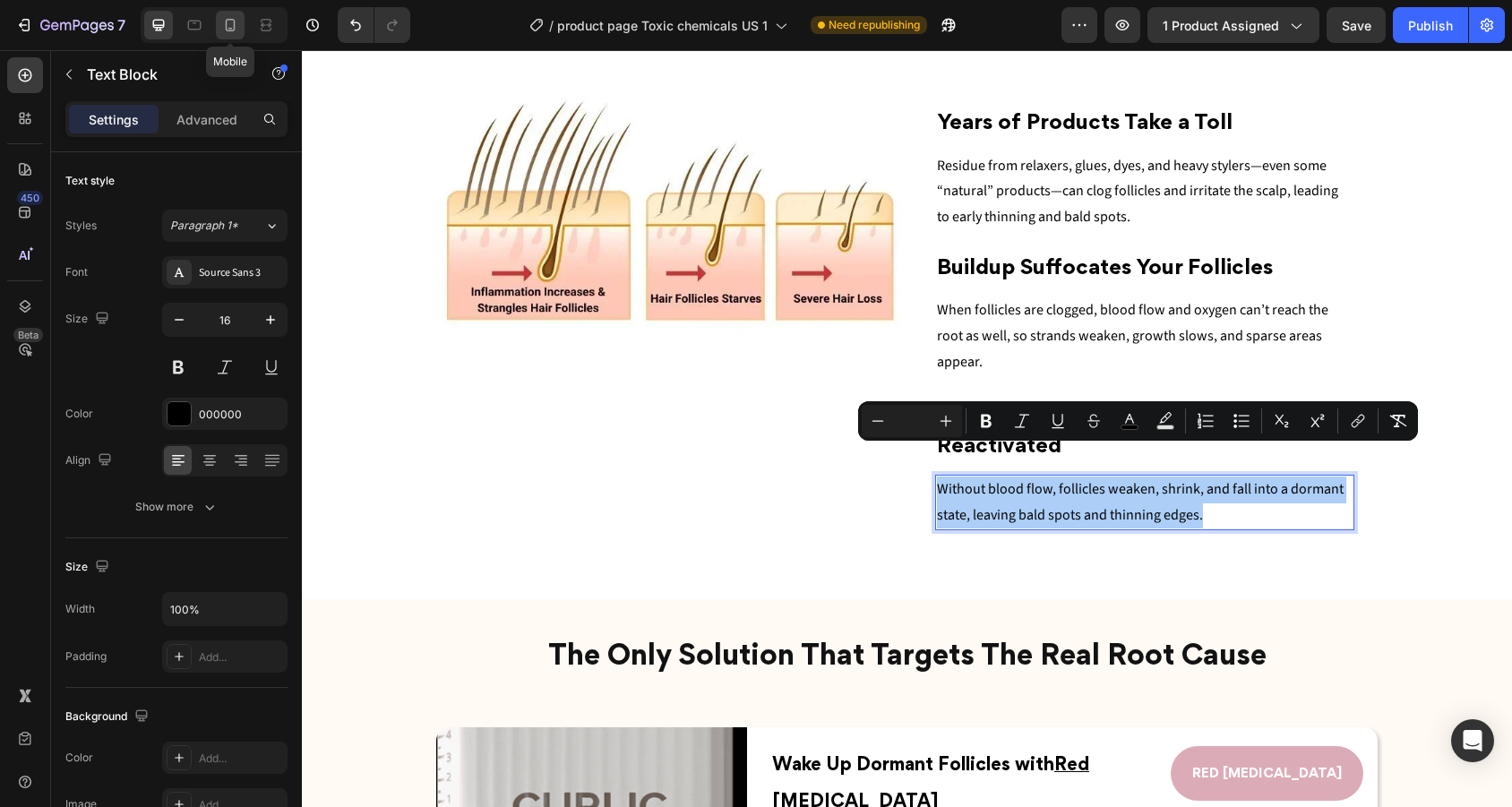
click at [218, 13] on div at bounding box center [229, 24] width 28 height 28
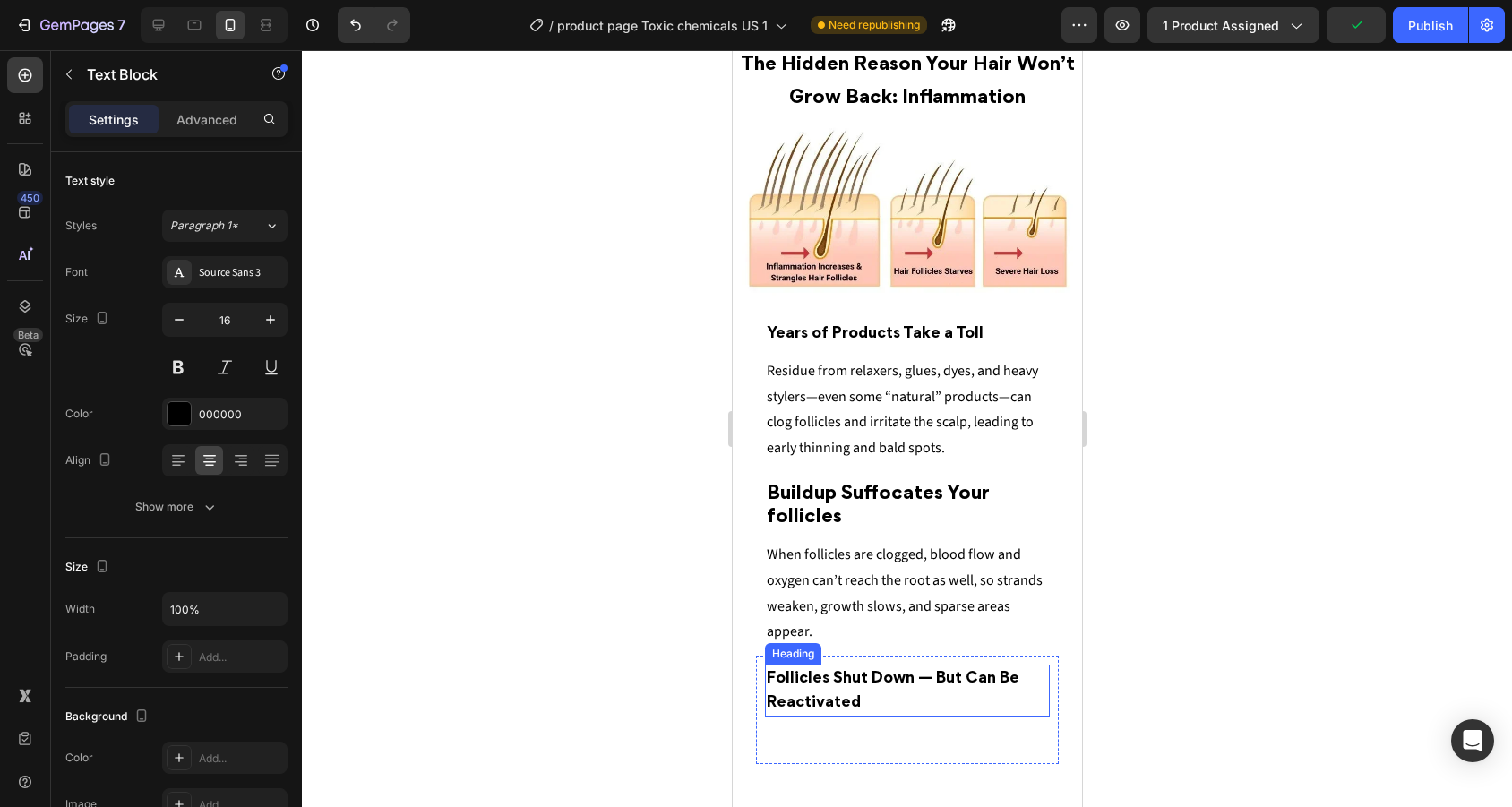
scroll to position [2331, 0]
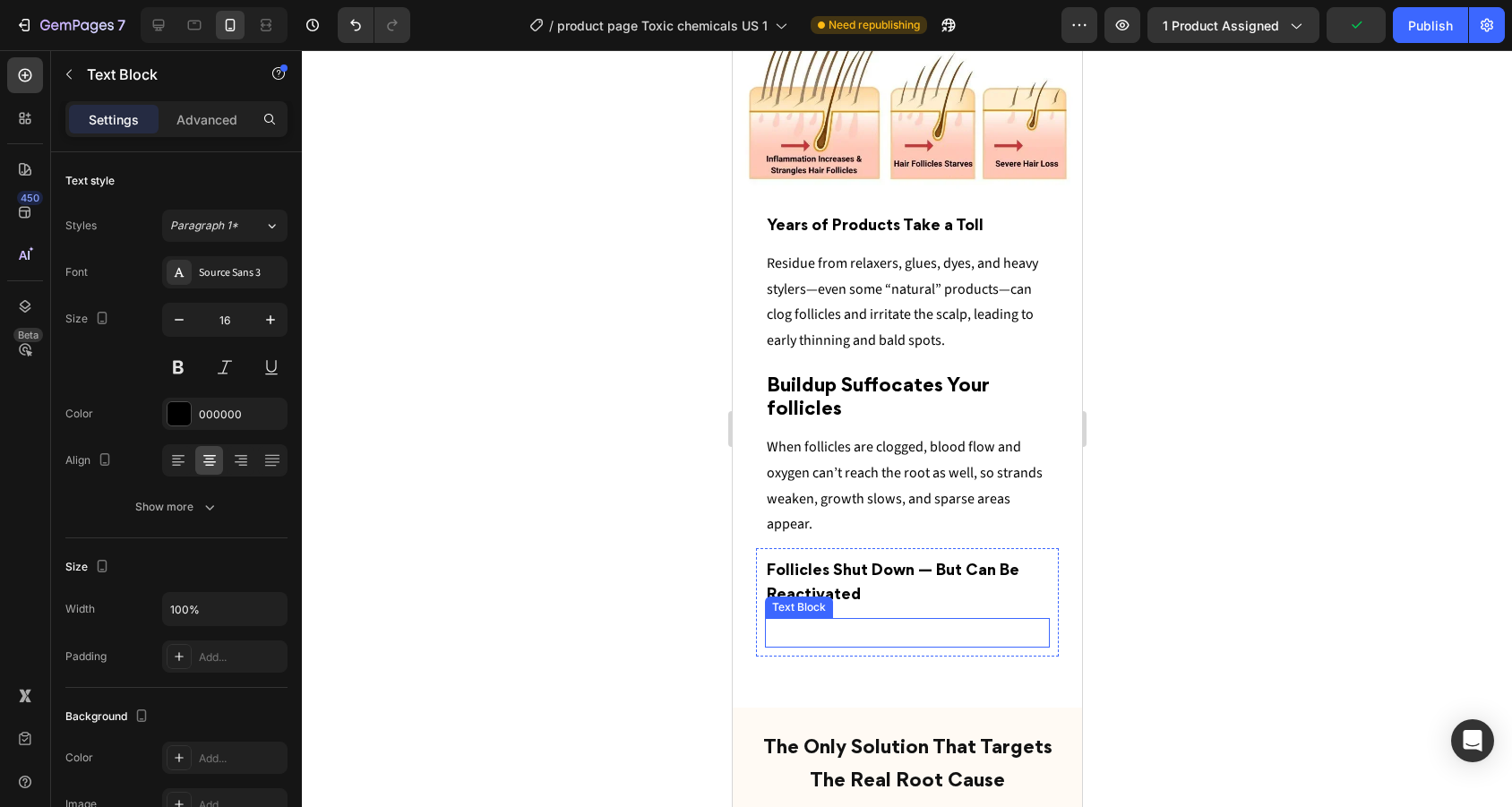
click at [936, 634] on p "Rich Text Editor. Editing area: main" at bounding box center [905, 632] width 281 height 26
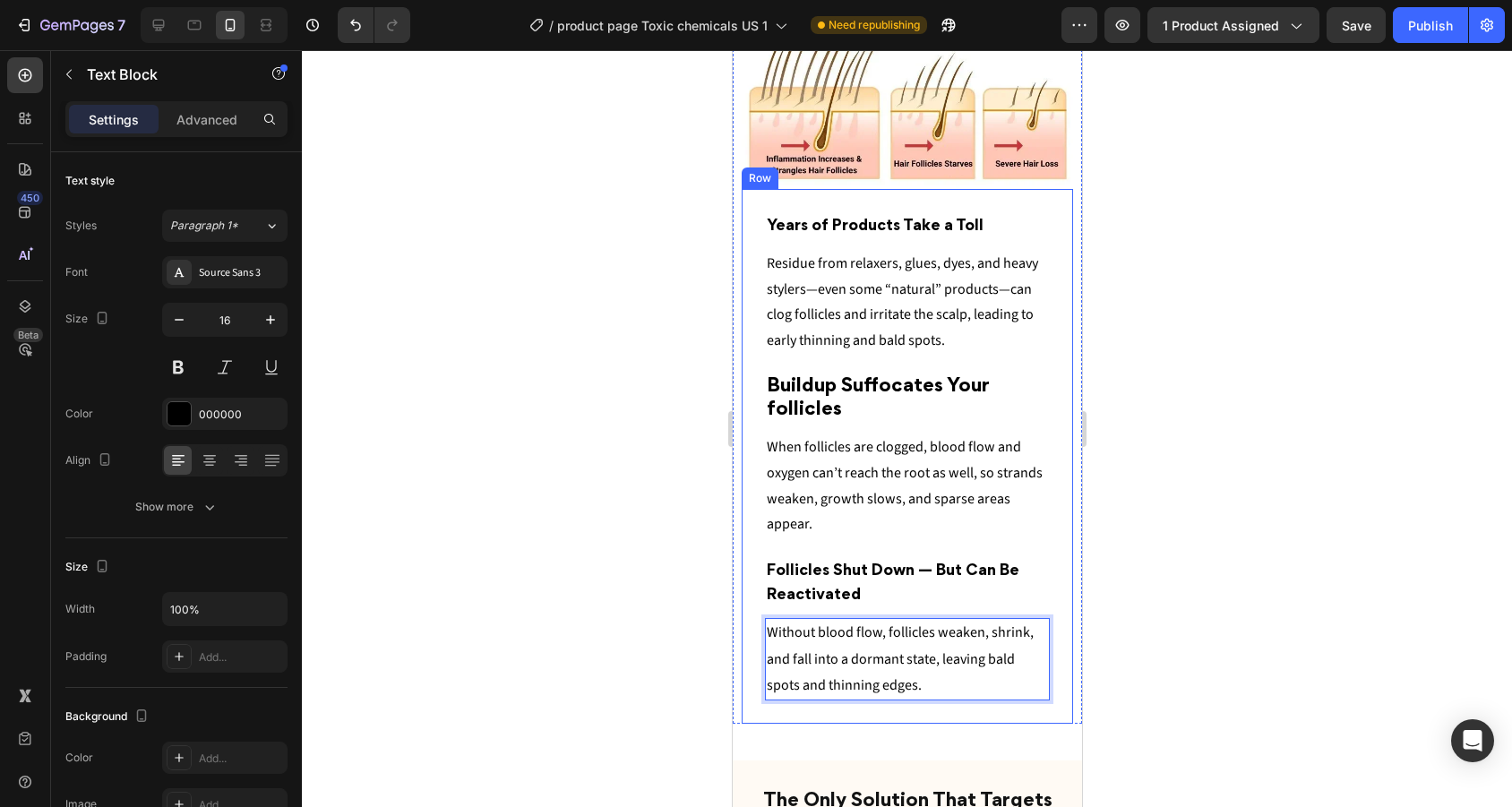
click at [1111, 600] on div at bounding box center [906, 428] width 1210 height 756
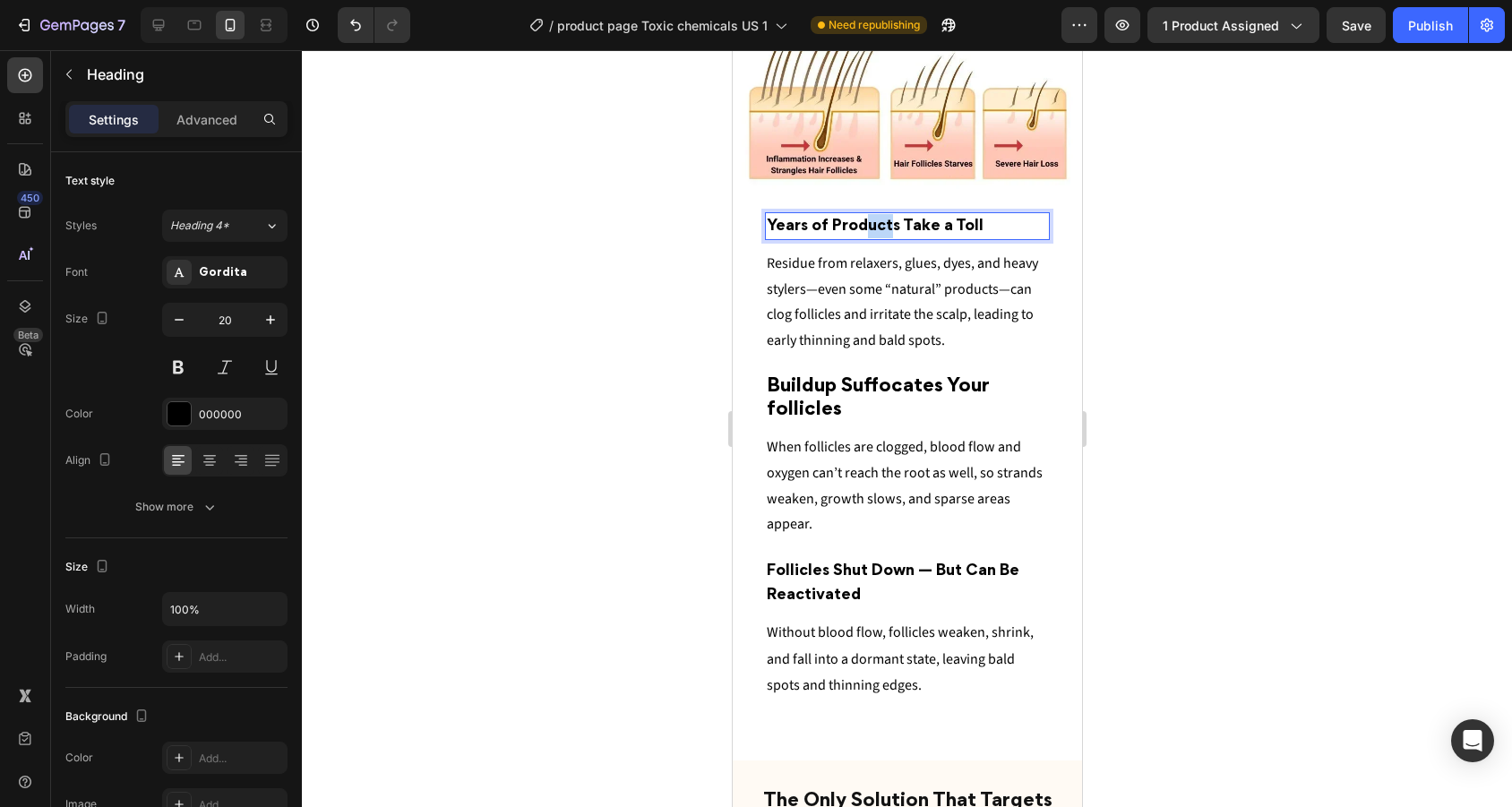
drag, startPoint x: 864, startPoint y: 225, endPoint x: 891, endPoint y: 225, distance: 27.0
click at [891, 225] on span "Years of Products Take a Toll" at bounding box center [873, 226] width 217 height 15
click at [851, 409] on p "Buildup Suffocates Your follicles" at bounding box center [905, 399] width 281 height 47
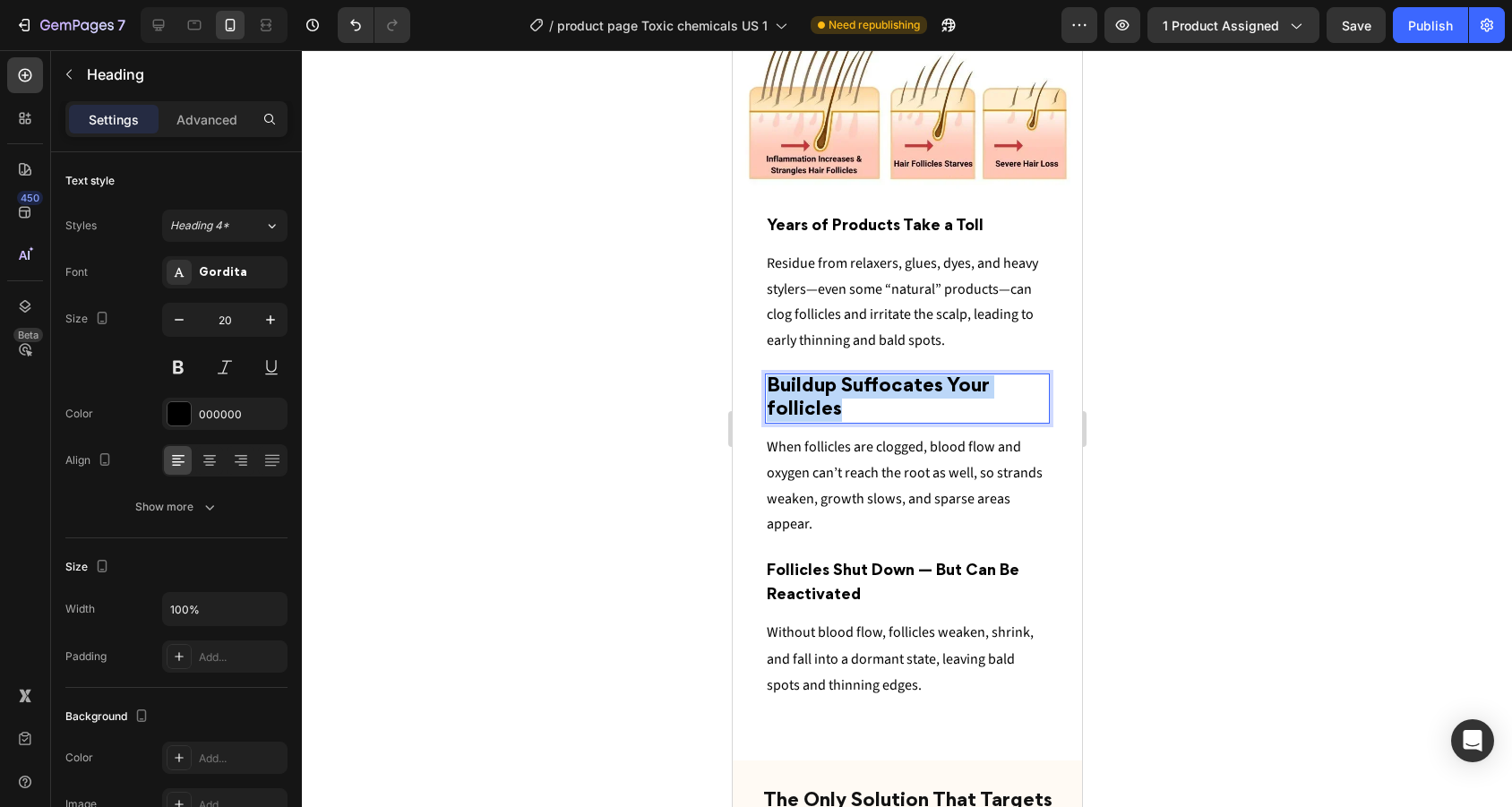
drag, startPoint x: 851, startPoint y: 409, endPoint x: 765, endPoint y: 383, distance: 89.8
click at [765, 383] on p "Buildup Suffocates Your follicles" at bounding box center [905, 399] width 281 height 47
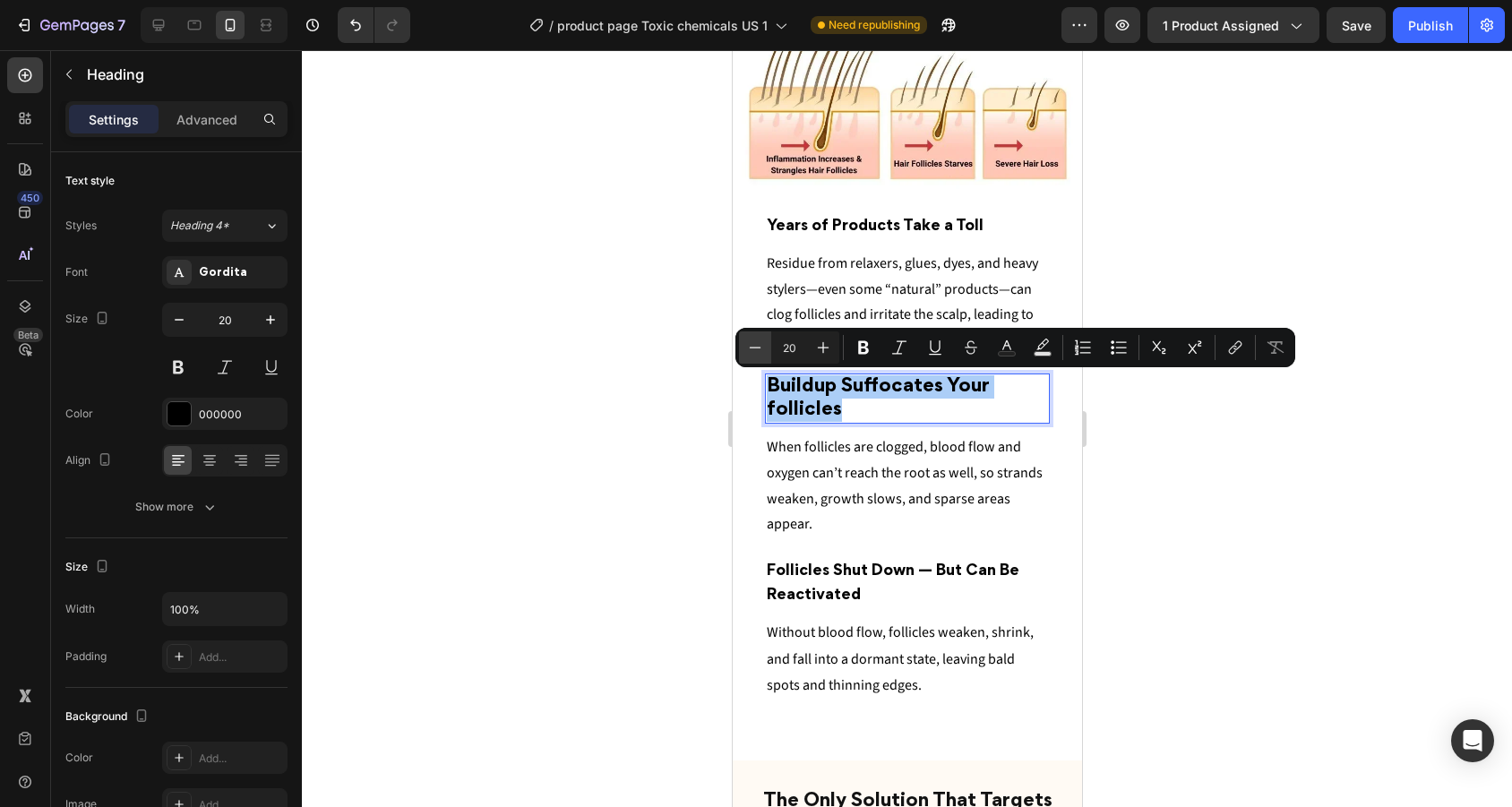
click at [759, 349] on icon "Editor contextual toolbar" at bounding box center [755, 347] width 18 height 18
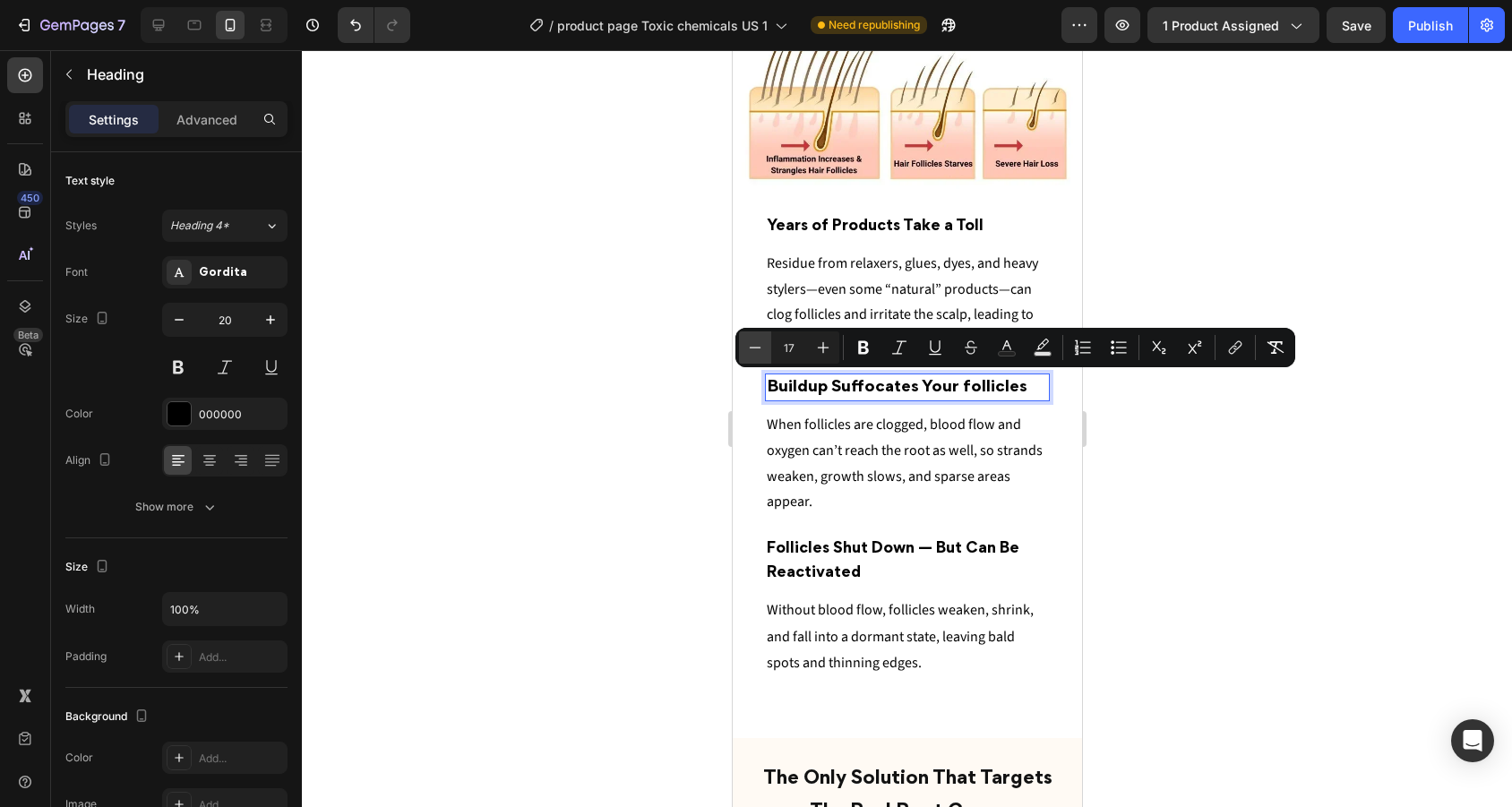
click at [759, 349] on icon "Editor contextual toolbar" at bounding box center [755, 347] width 18 height 18
type input "16"
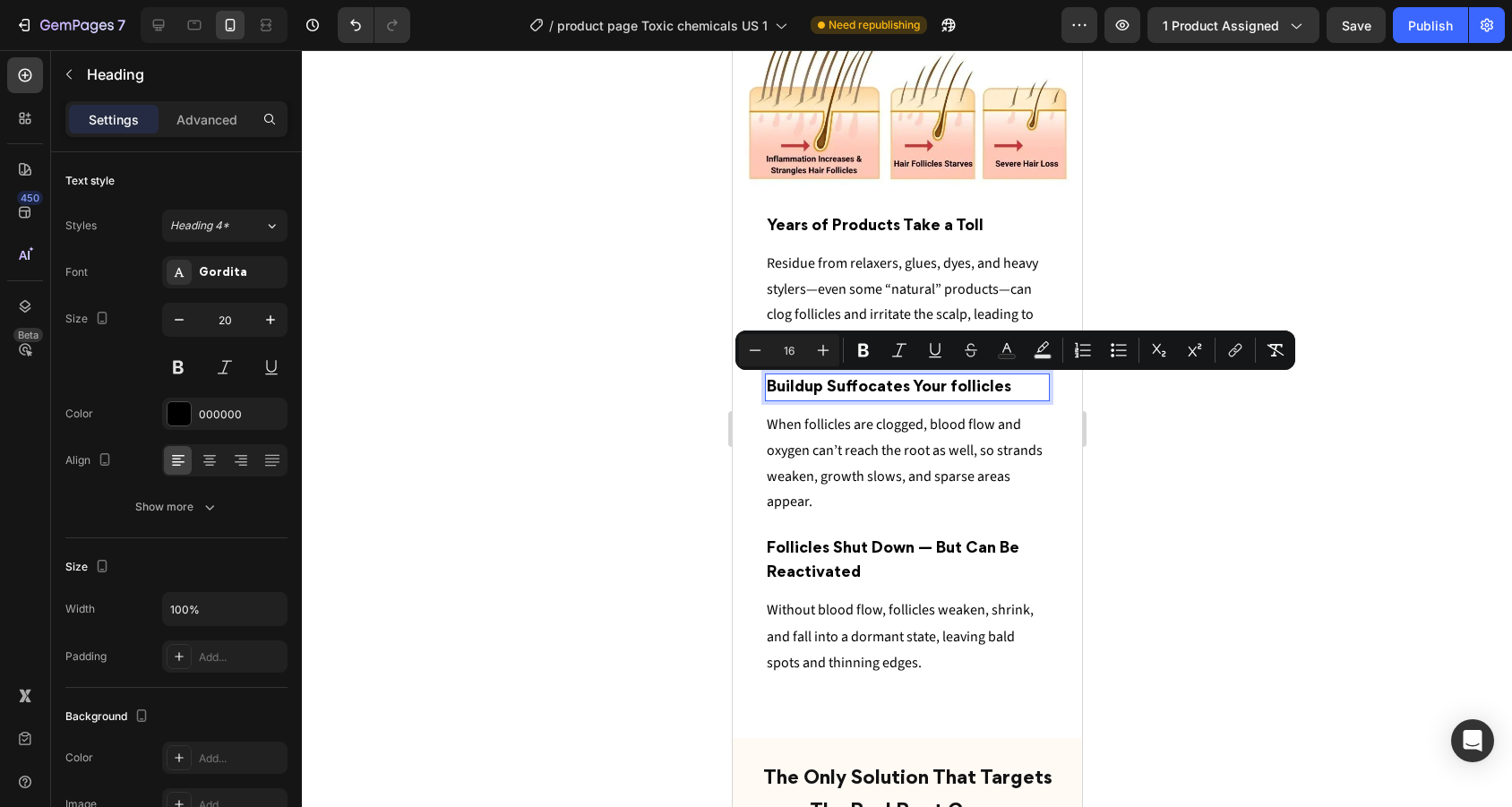
click at [1208, 252] on div at bounding box center [906, 428] width 1210 height 756
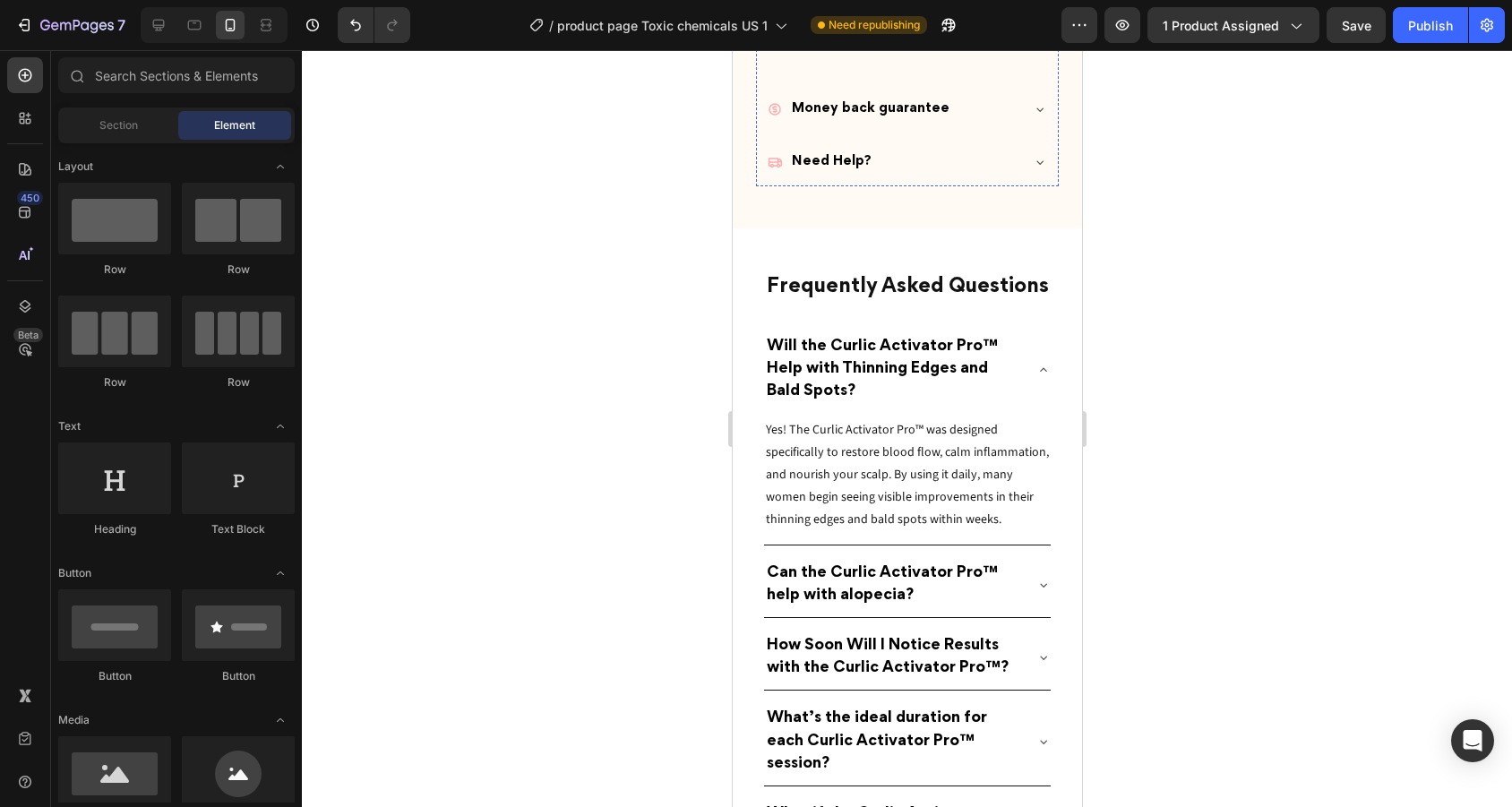
scroll to position [8940, 0]
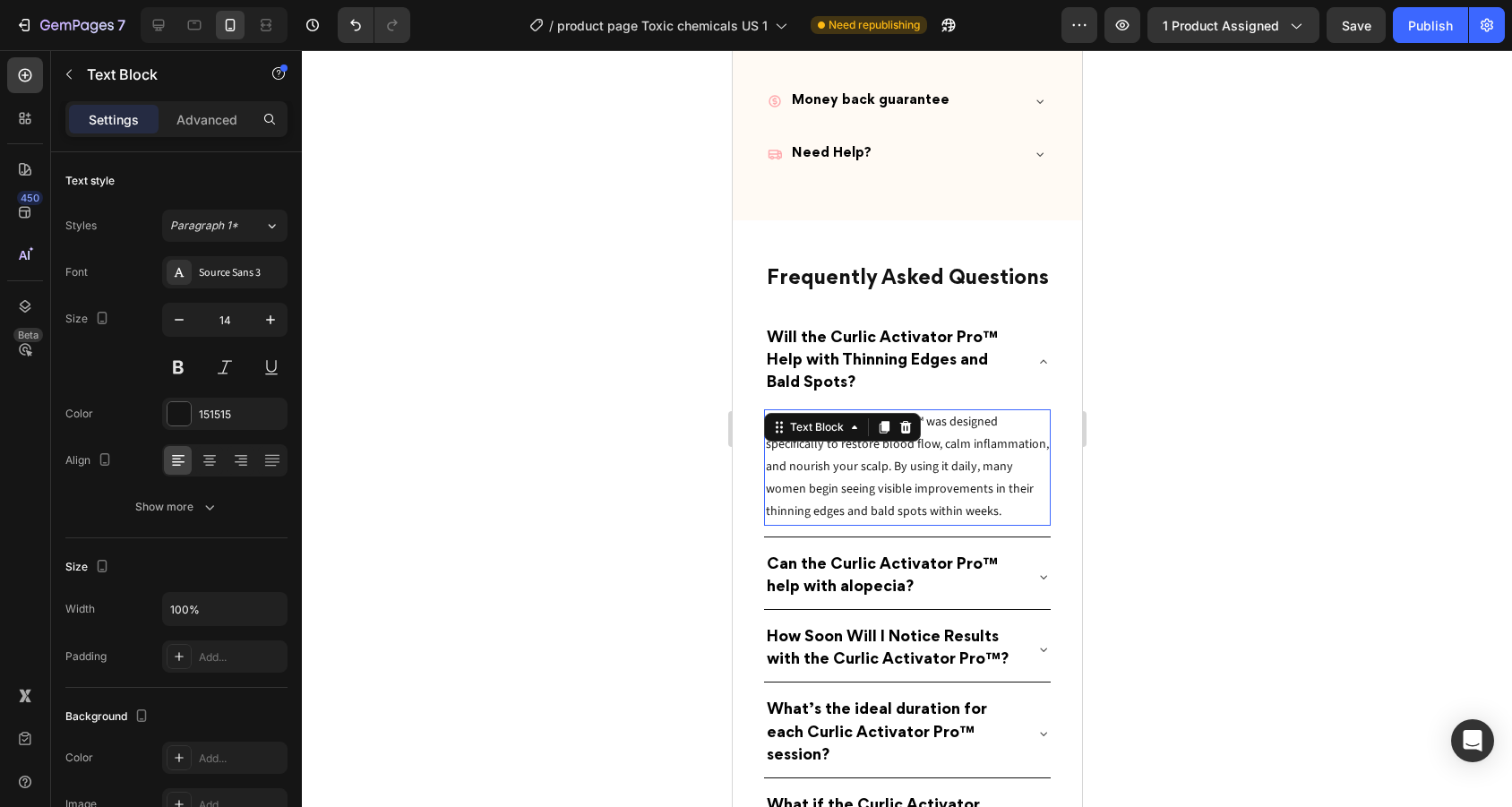
click at [933, 468] on p "Yes! The Curlic Activator Pro™ was designed specifically to restore blood flow,…" at bounding box center [906, 467] width 283 height 113
click at [932, 494] on p "Yes! The Curlic Activator Pro™ was designed specifically to restore blood flow,…" at bounding box center [906, 467] width 283 height 113
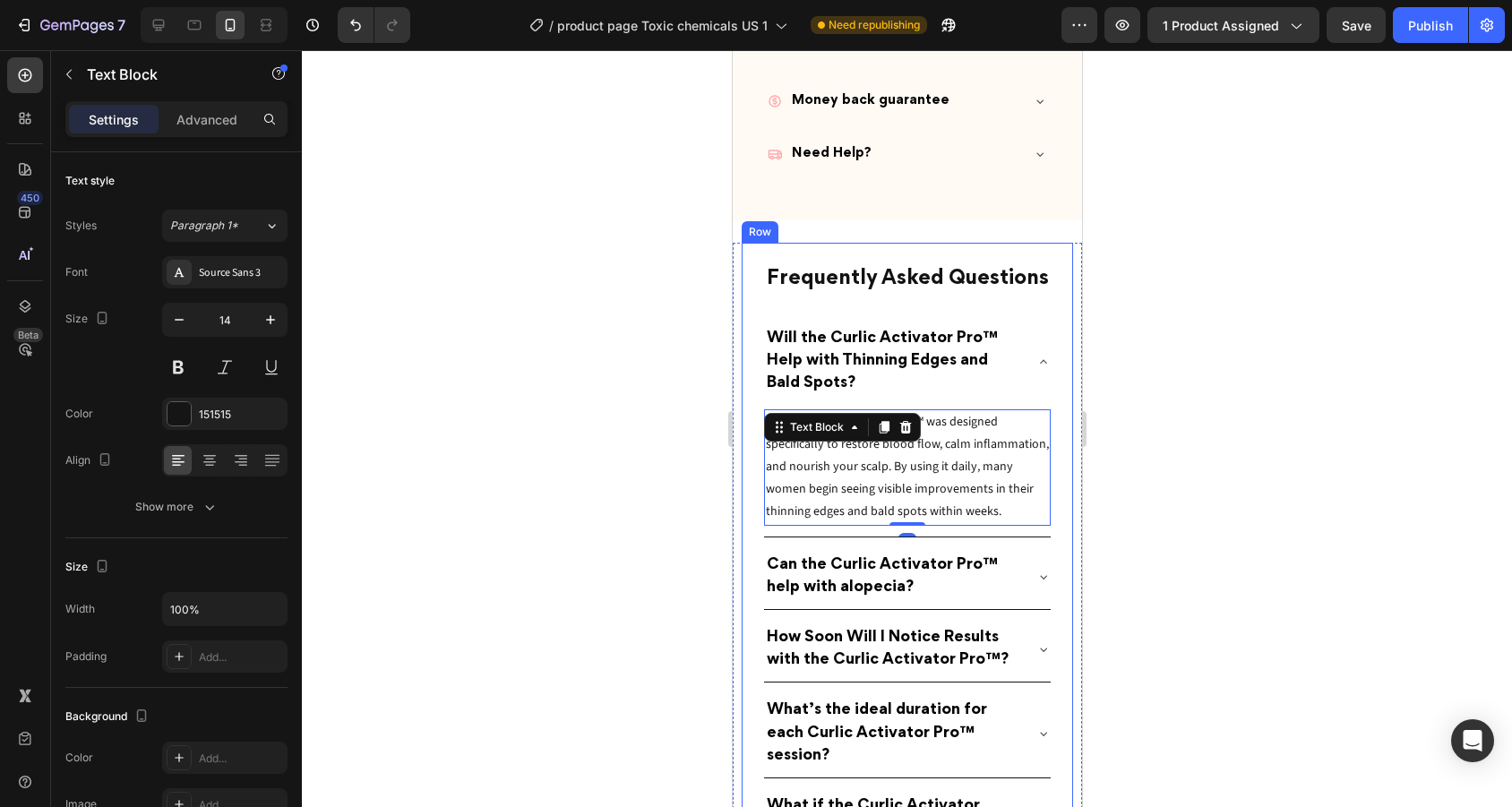
click at [1121, 496] on div at bounding box center [906, 428] width 1210 height 756
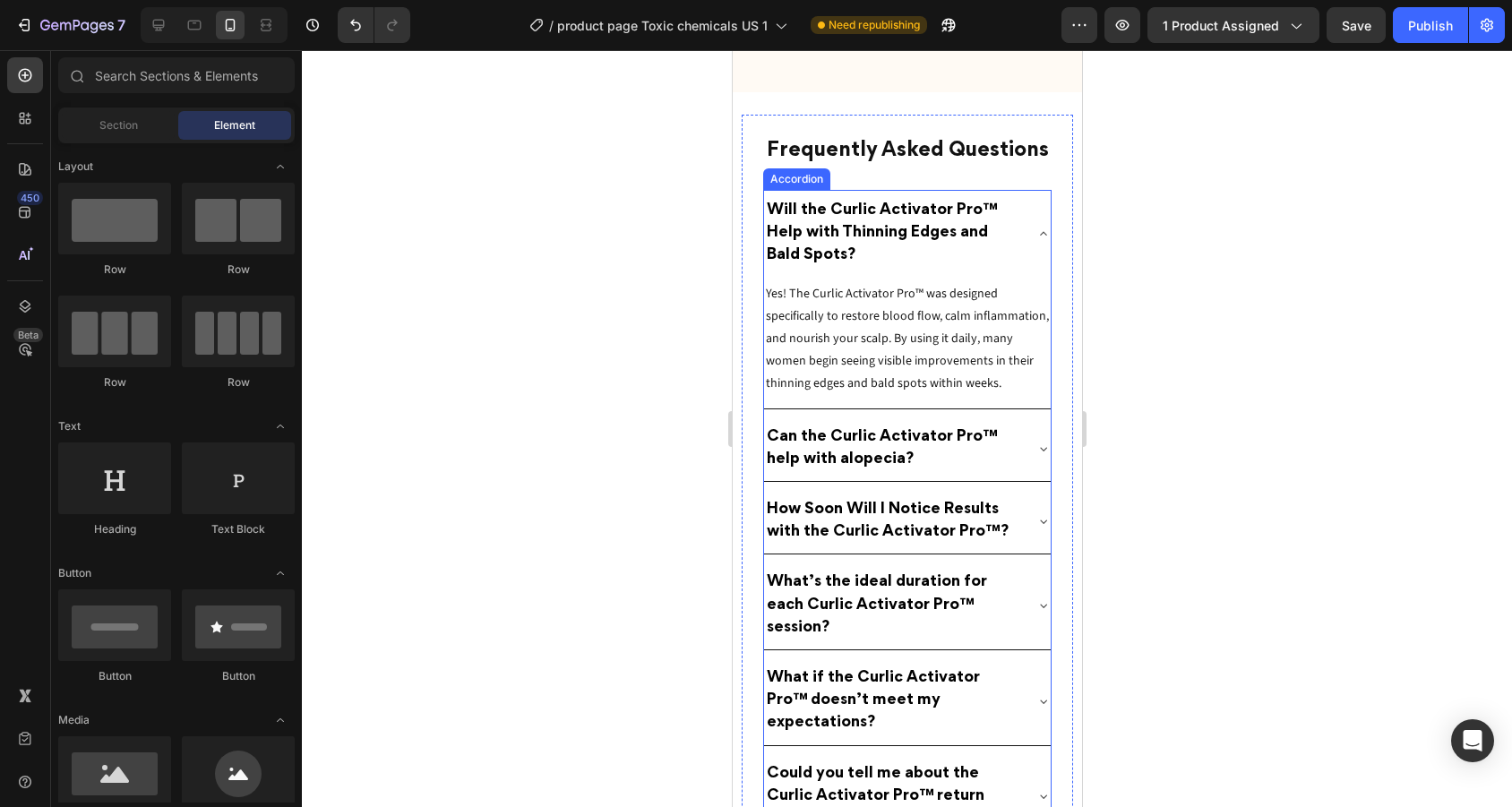
scroll to position [9088, 0]
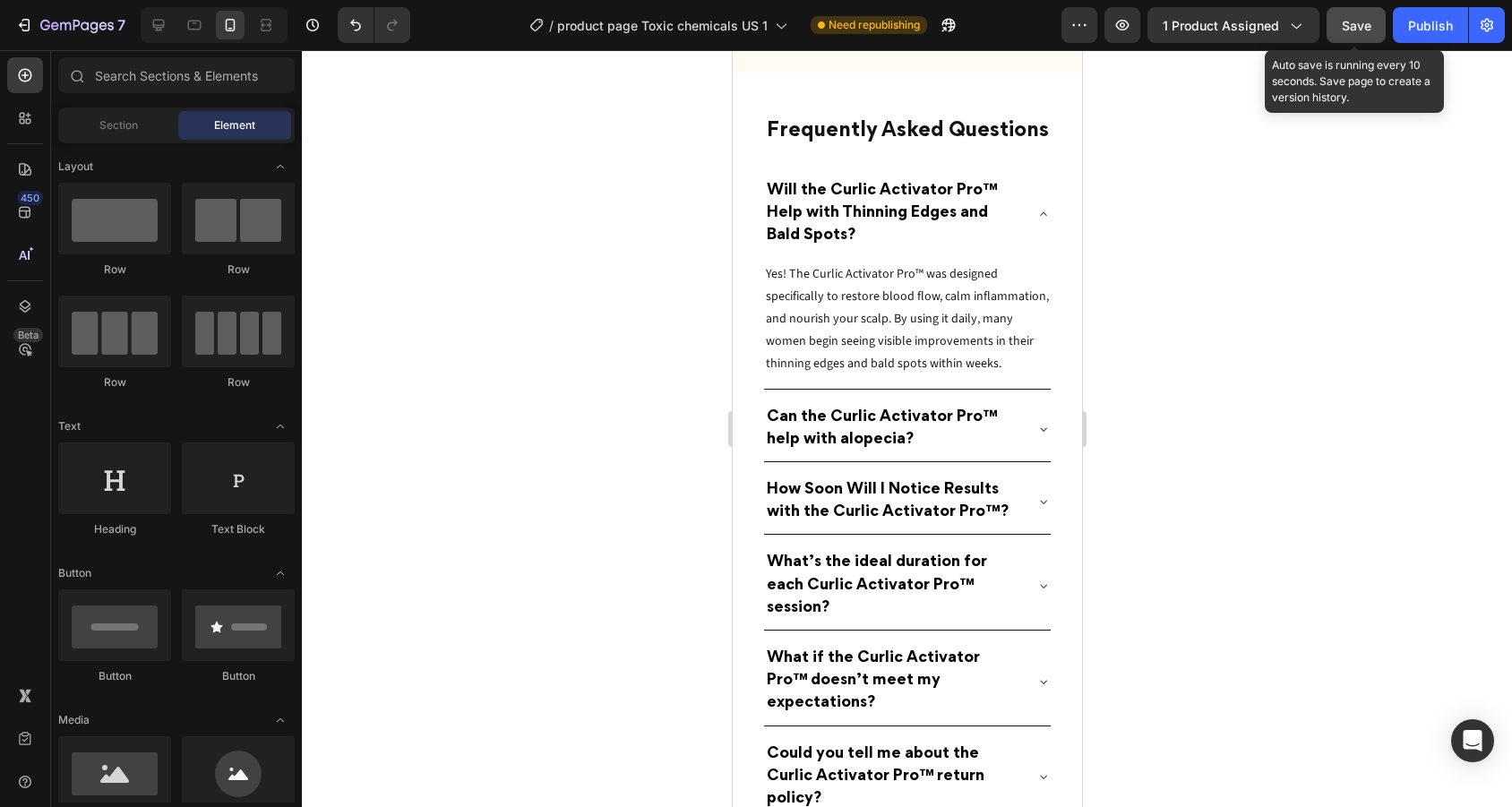
click at [1355, 28] on span "Save" at bounding box center [1356, 25] width 29 height 16
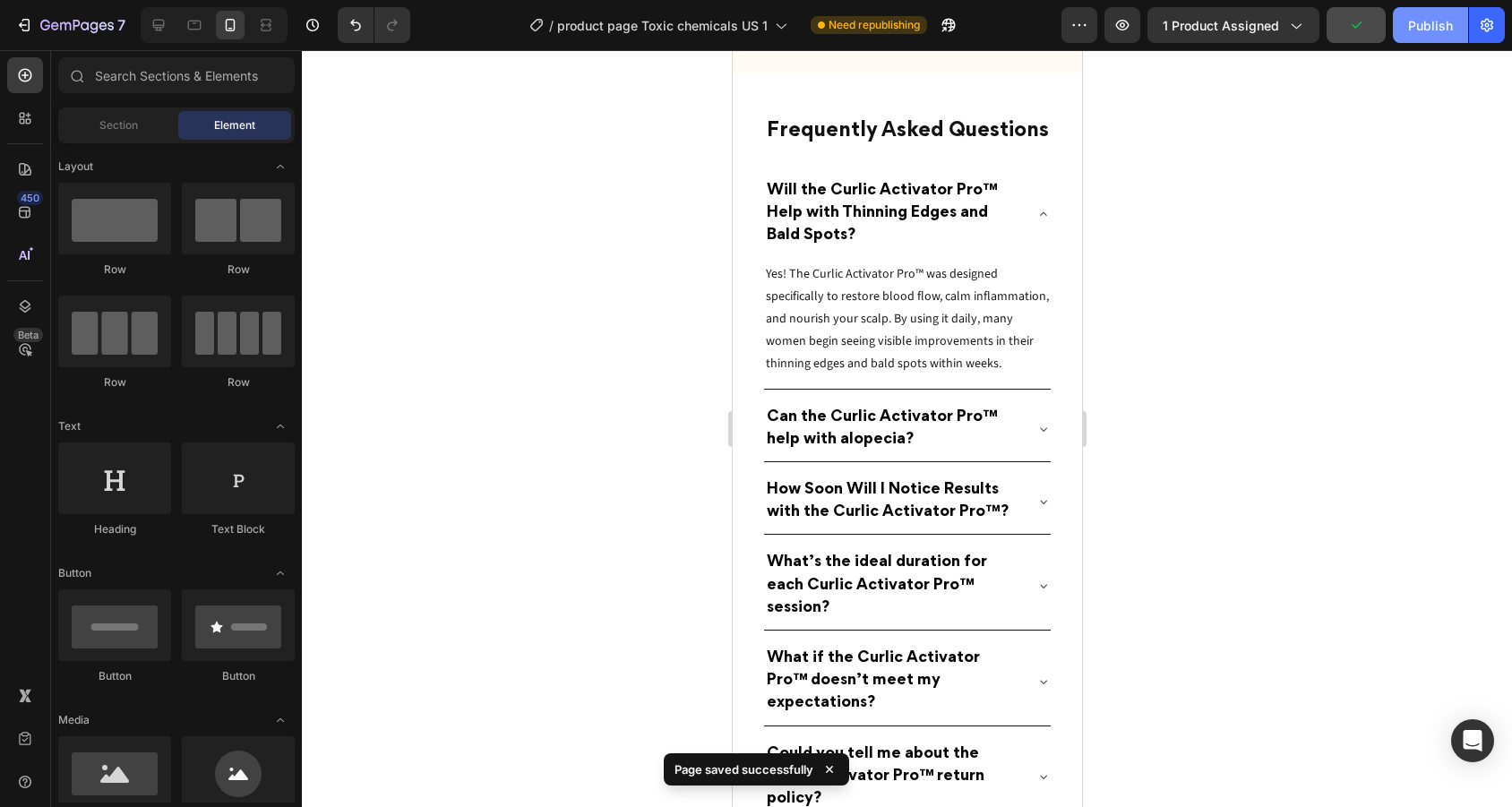
click at [1421, 20] on div "Publish" at bounding box center [1431, 24] width 45 height 19
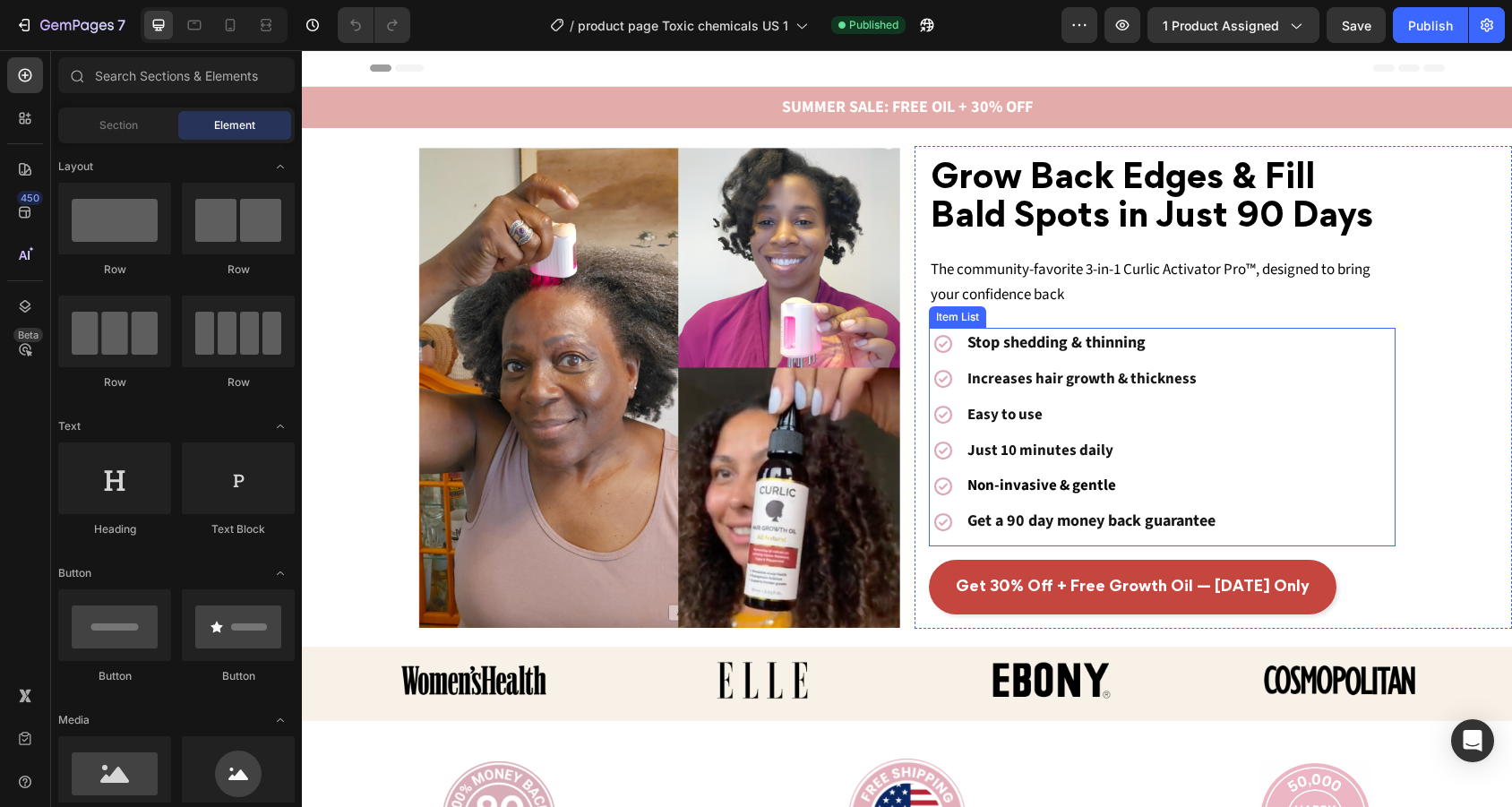
click at [1081, 348] on strong "Stop shedding & thinning" at bounding box center [1056, 342] width 178 height 23
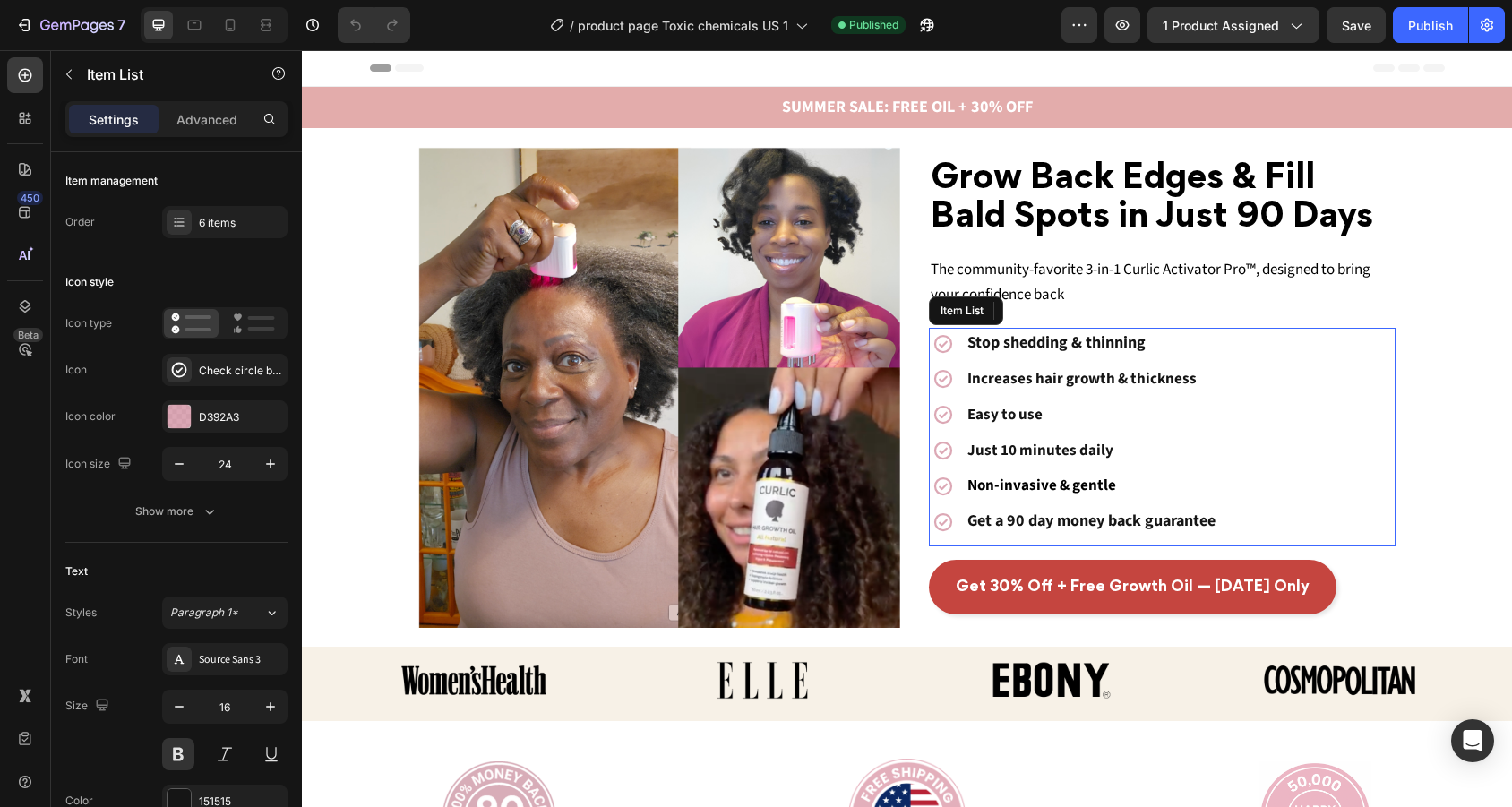
click at [1149, 345] on p "Stop shedding & thinning" at bounding box center [1091, 343] width 248 height 26
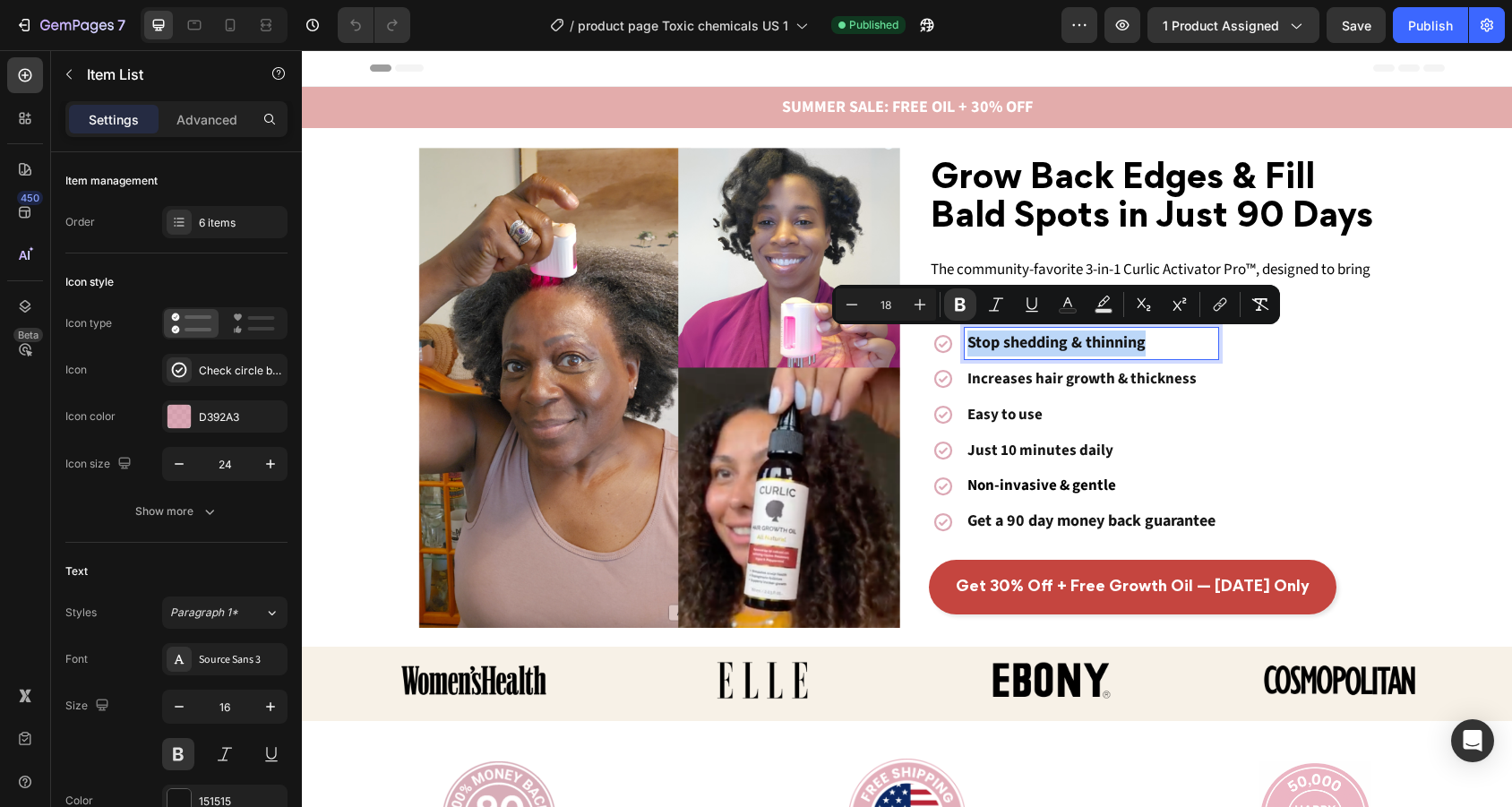
drag, startPoint x: 1159, startPoint y: 339, endPoint x: 964, endPoint y: 336, distance: 195.0
click at [964, 336] on div "Stop shedding & thinning" at bounding box center [1091, 344] width 254 height 31
click at [858, 308] on icon "Editor contextual toolbar" at bounding box center [852, 305] width 18 height 18
type input "17"
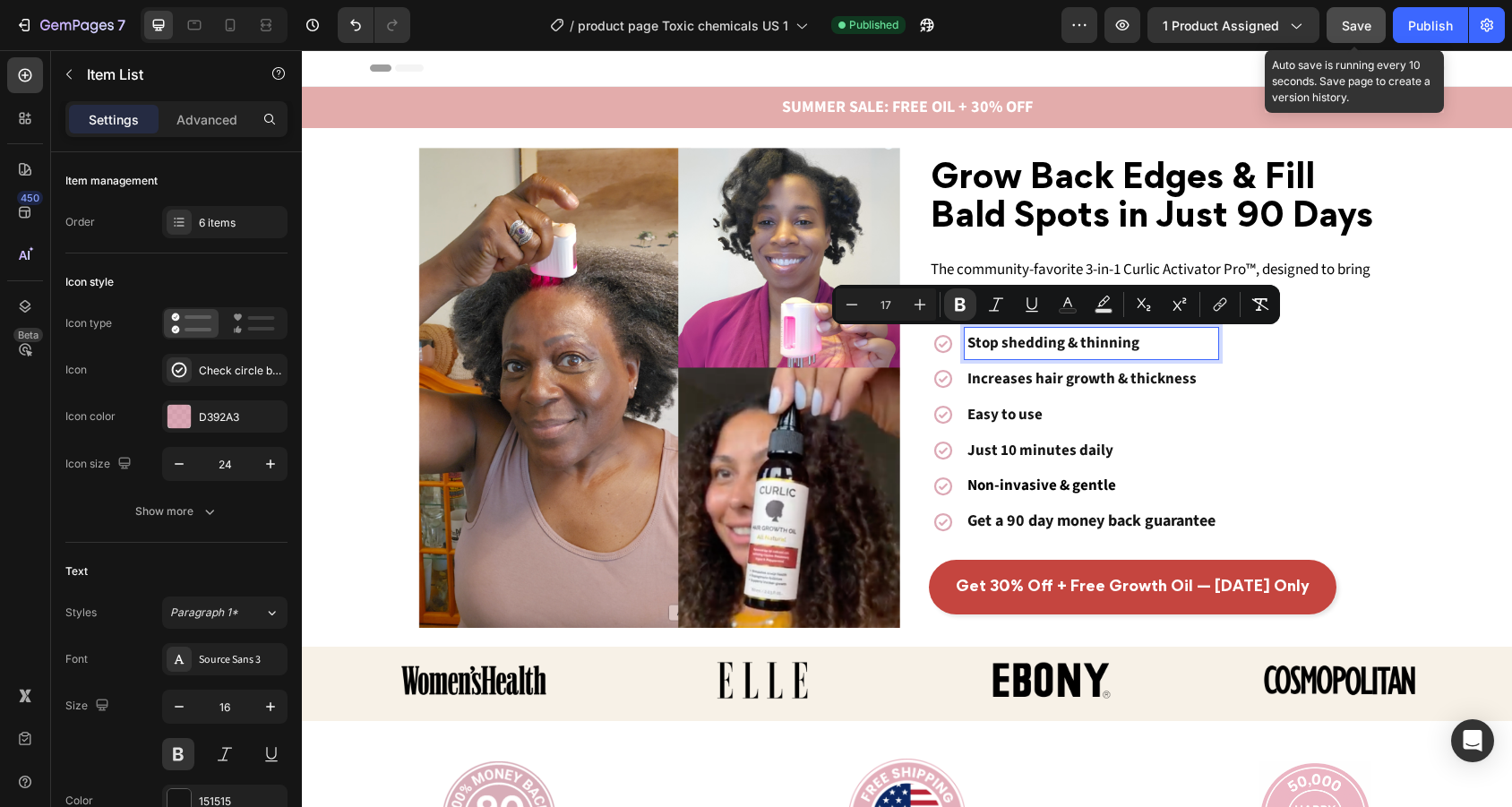
click at [1346, 26] on span "Save" at bounding box center [1356, 25] width 29 height 16
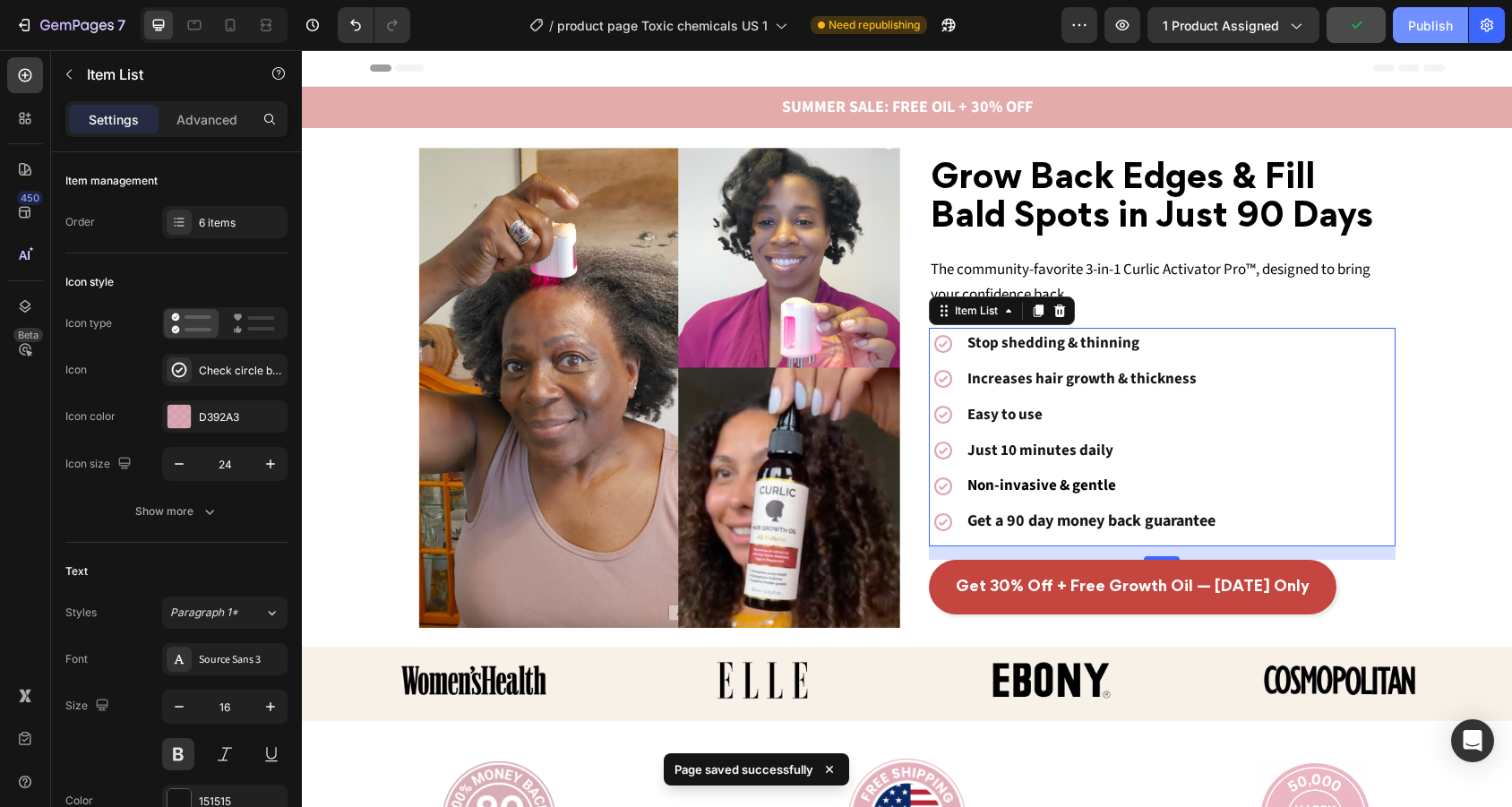
click at [1426, 26] on div "Publish" at bounding box center [1431, 24] width 45 height 19
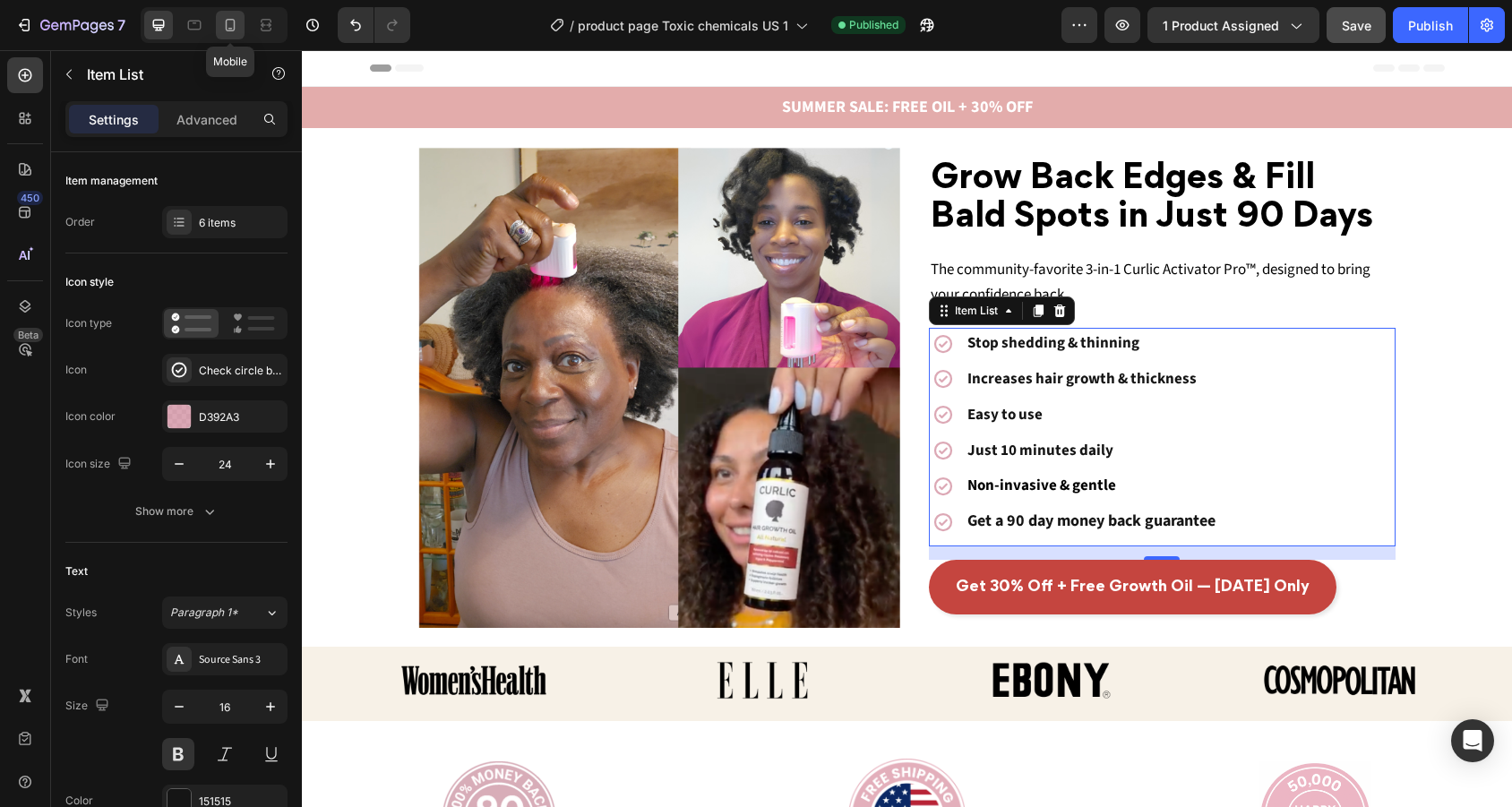
click at [241, 18] on div at bounding box center [229, 24] width 28 height 28
type input "15"
type input "14"
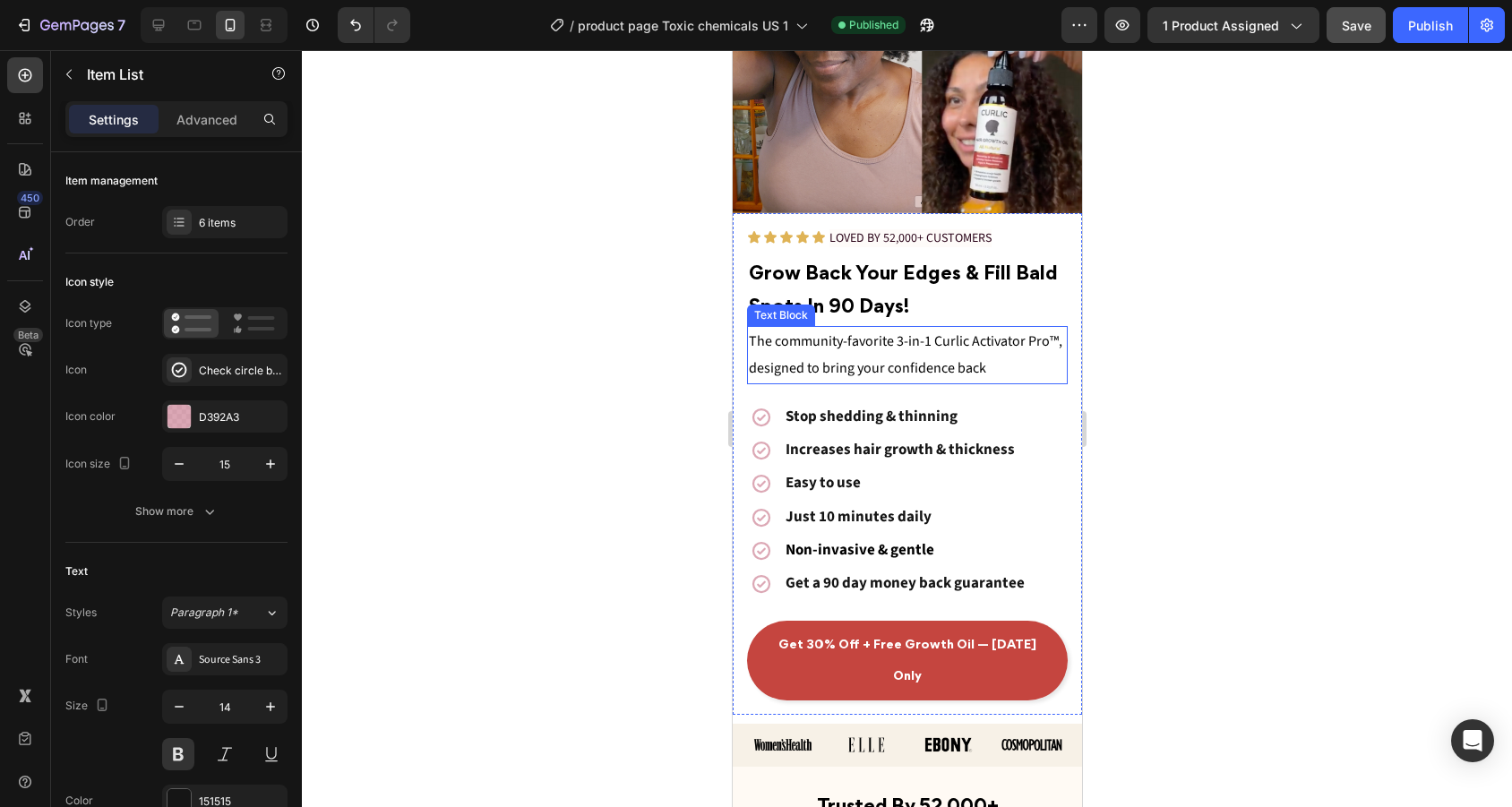
scroll to position [271, 0]
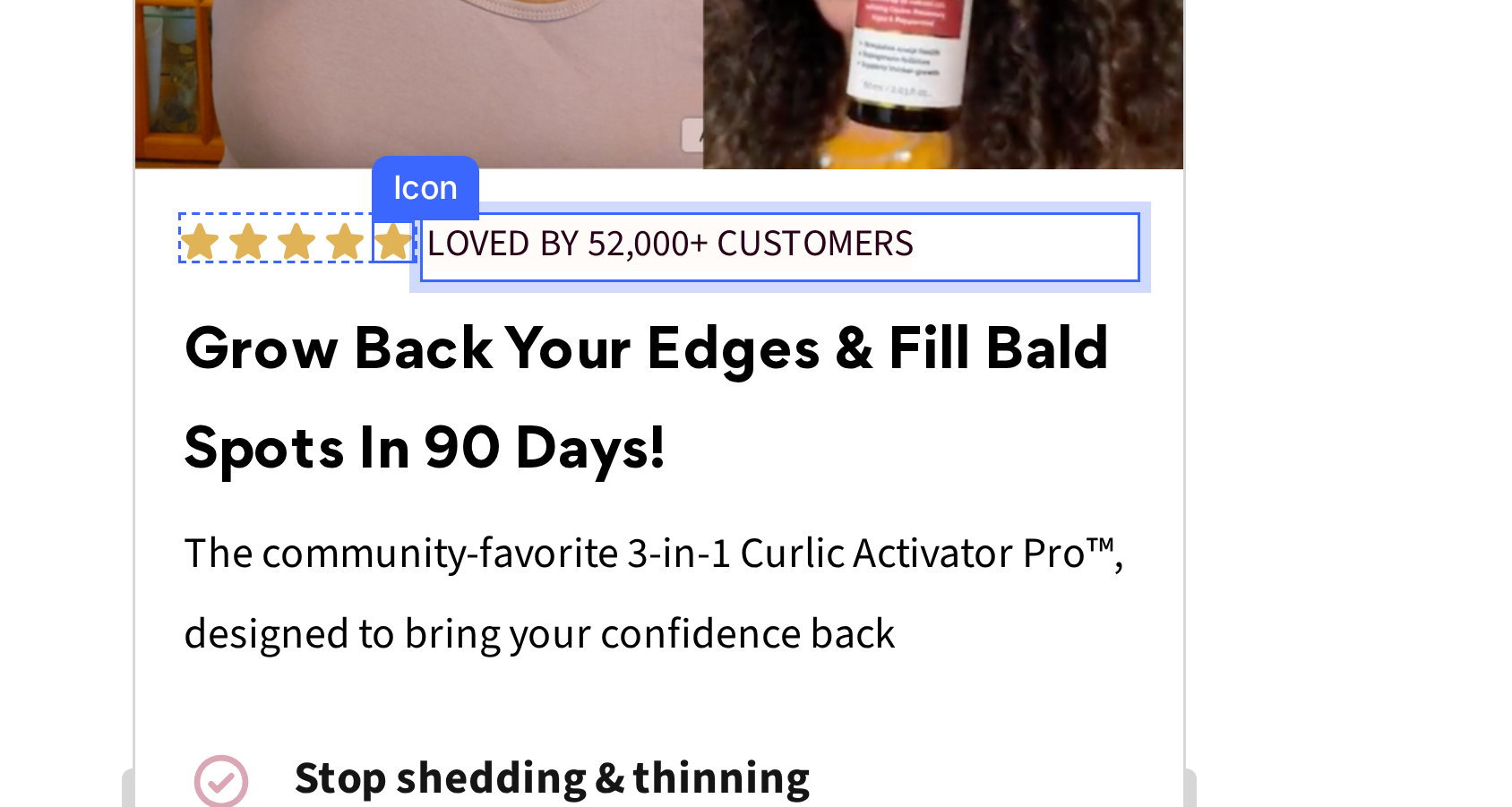
drag, startPoint x: 399, startPoint y: -130, endPoint x: 220, endPoint y: -127, distance: 179.0
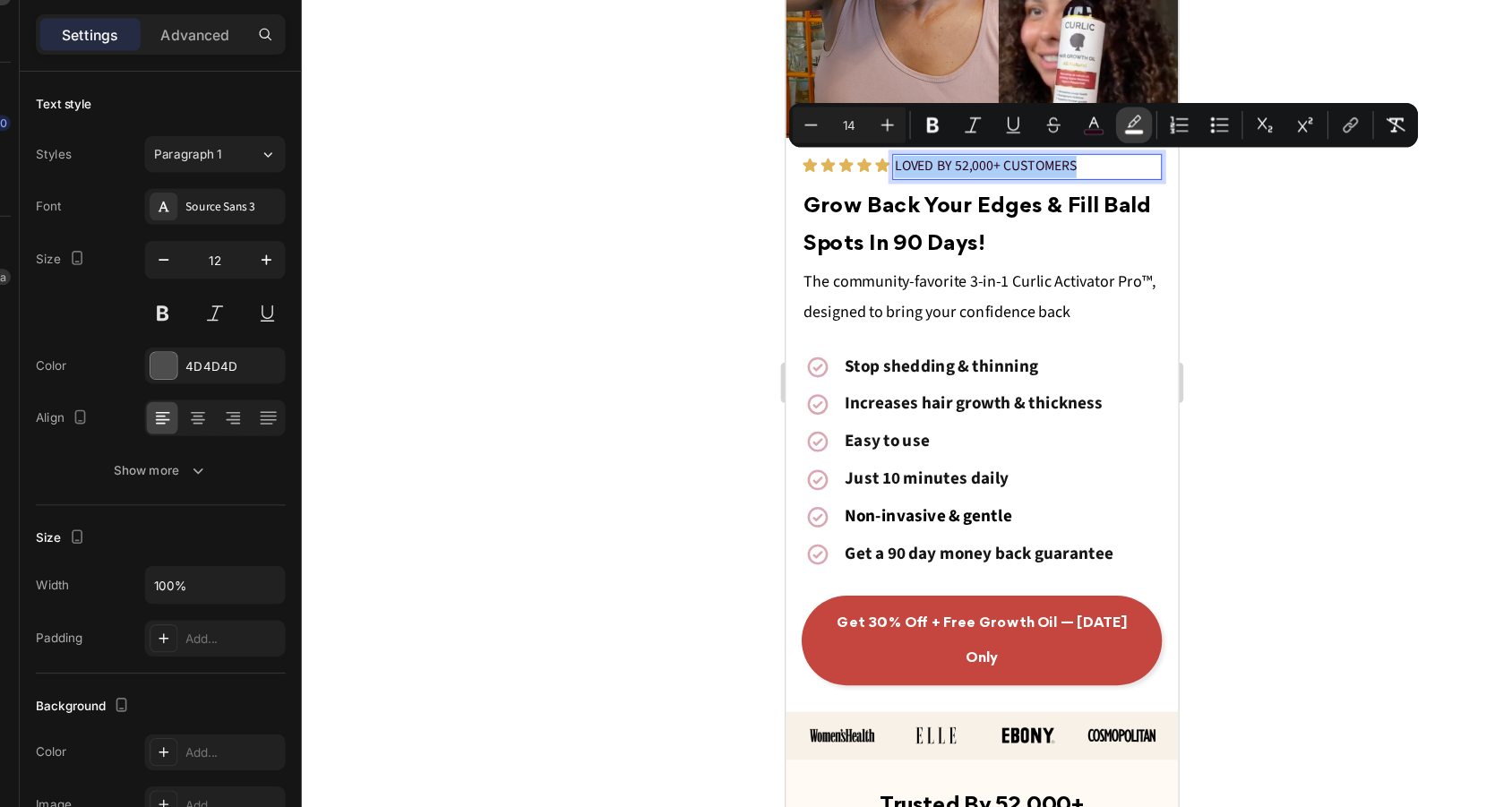
click at [1036, 191] on icon "Editor contextual toolbar" at bounding box center [1042, 196] width 13 height 11
type input "FEFBF9"
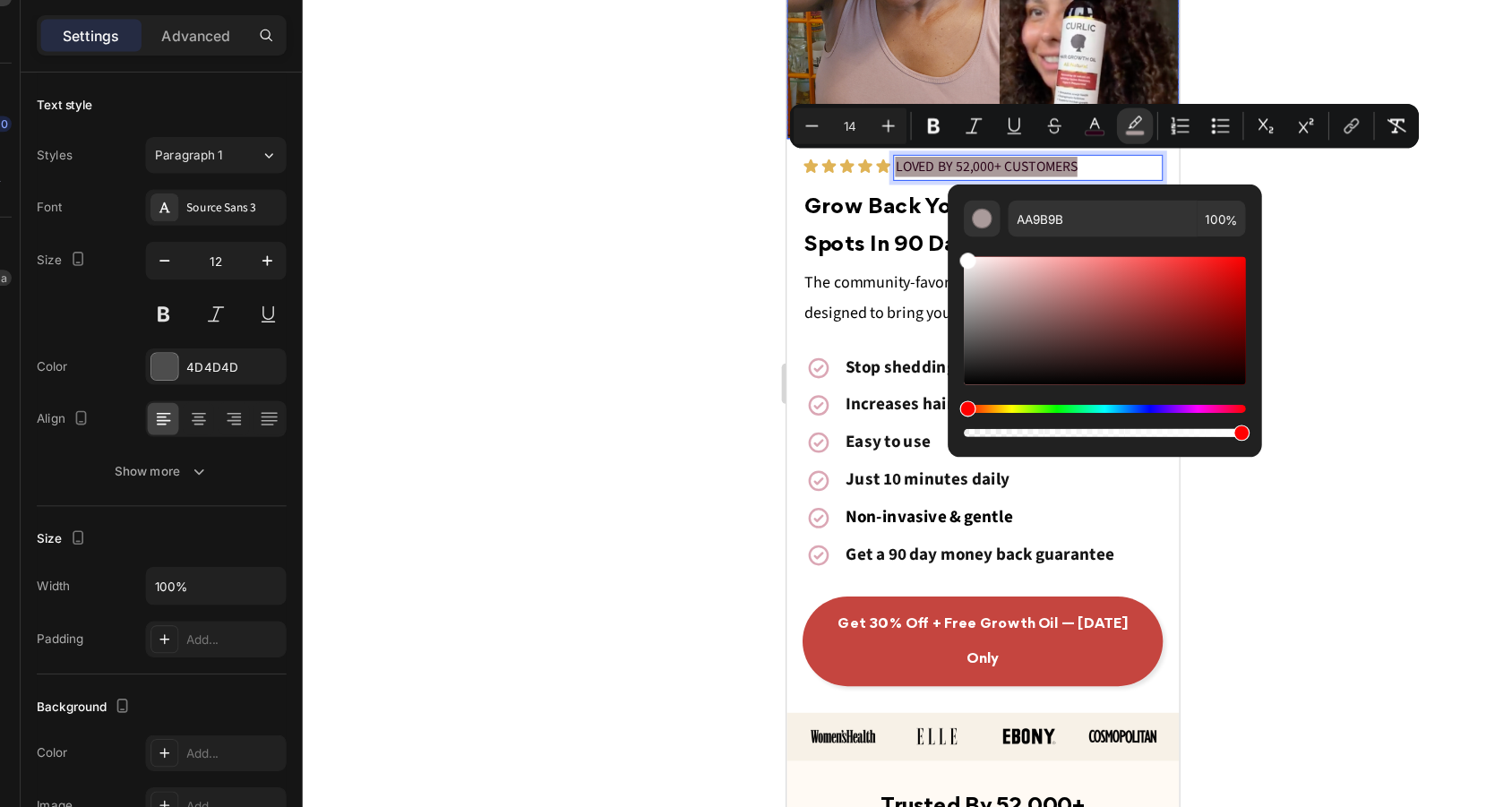
drag, startPoint x: 1691, startPoint y: 270, endPoint x: 880, endPoint y: 87, distance: 831.4
type input "FFFFFF"
click at [1263, 305] on div at bounding box center [906, 428] width 1210 height 756
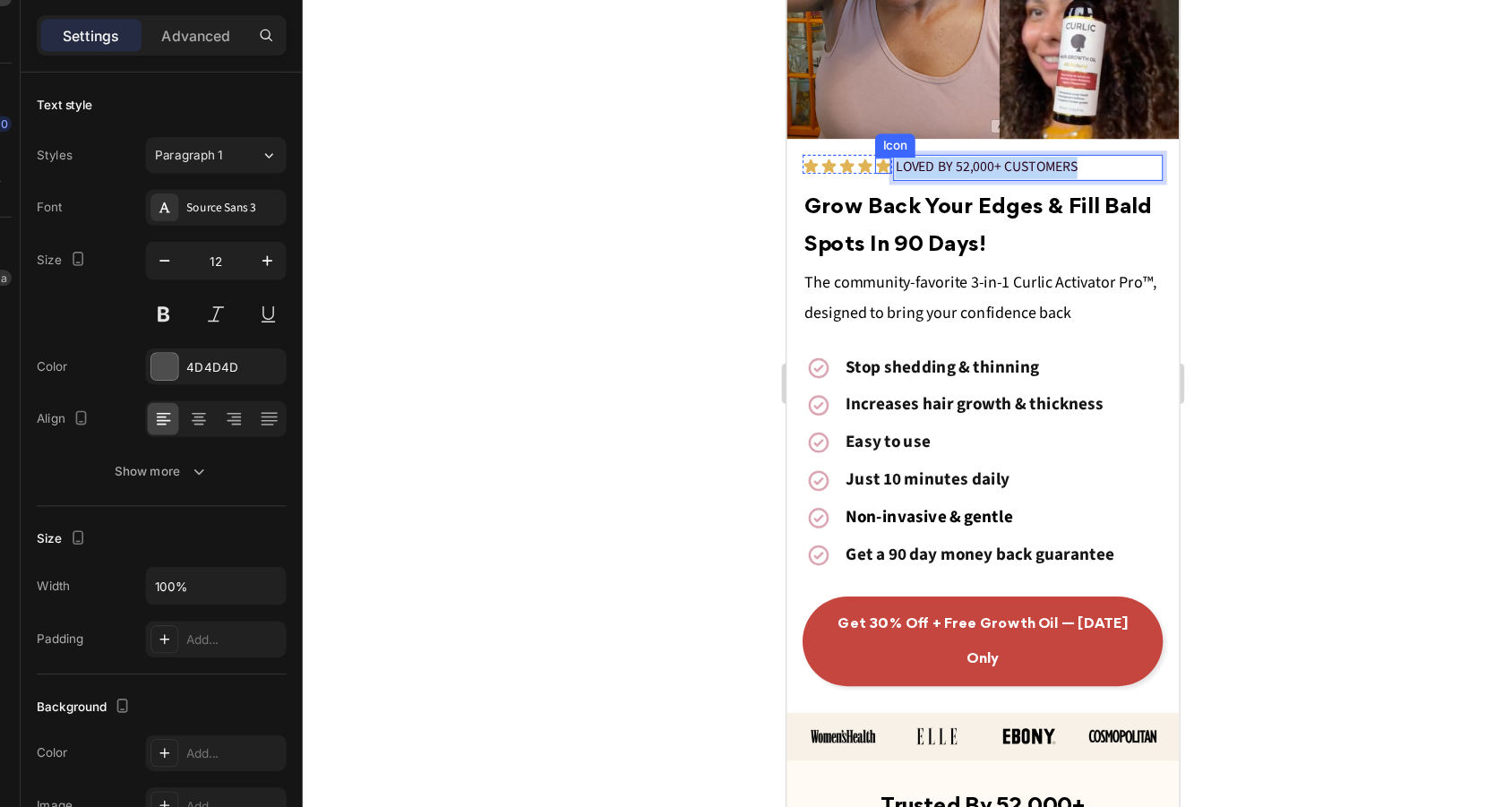
drag, startPoint x: 1066, startPoint y: 143, endPoint x: 854, endPoint y: 144, distance: 212.0
click at [853, 144] on div "Icon Icon Icon Icon Icon Icon List LOVED BY 52,000+ CUSTOMERS Text Block 0 Row" at bounding box center [959, 145] width 320 height 24
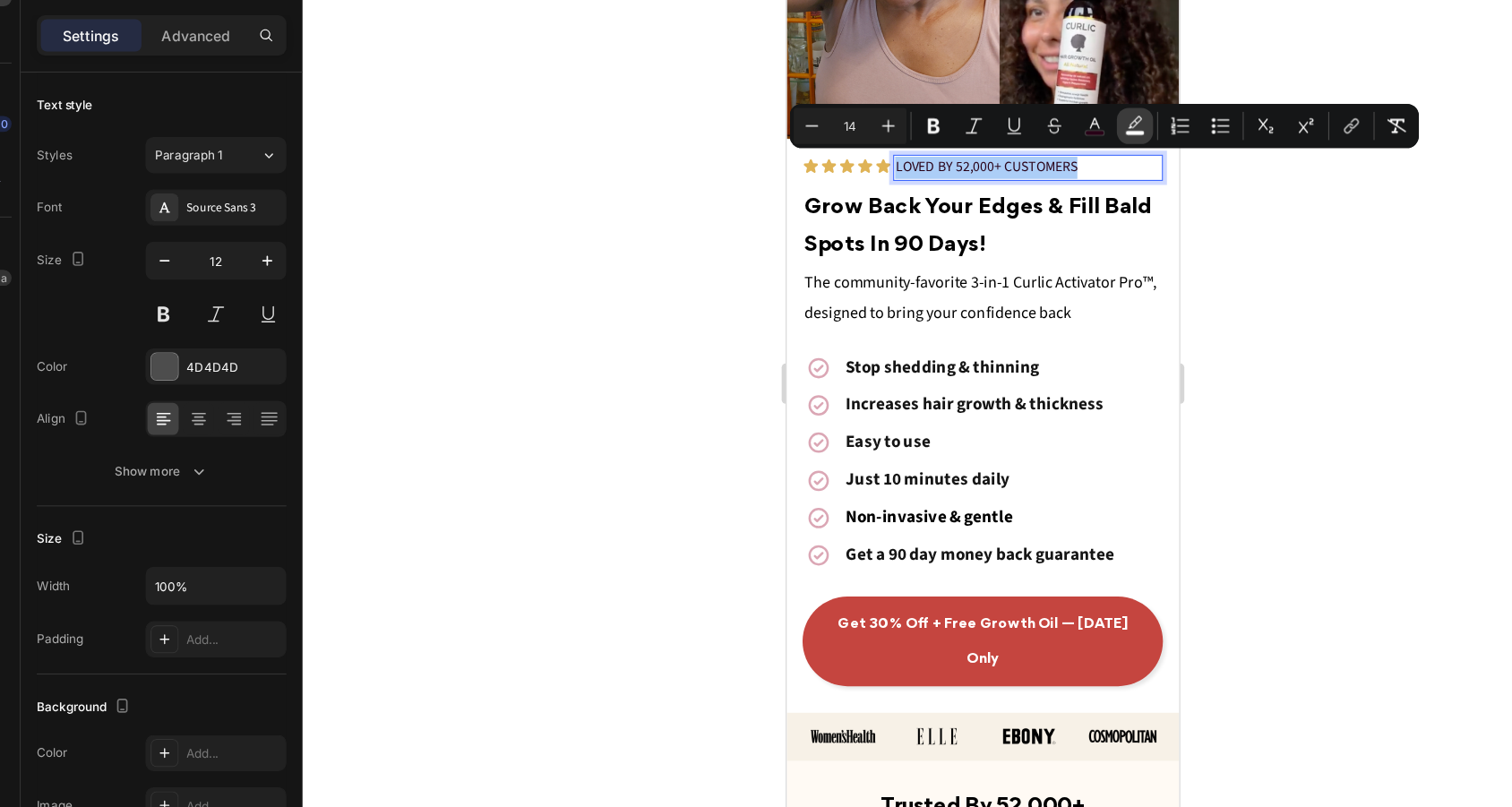
click at [1026, 183] on button "color" at bounding box center [1042, 199] width 32 height 32
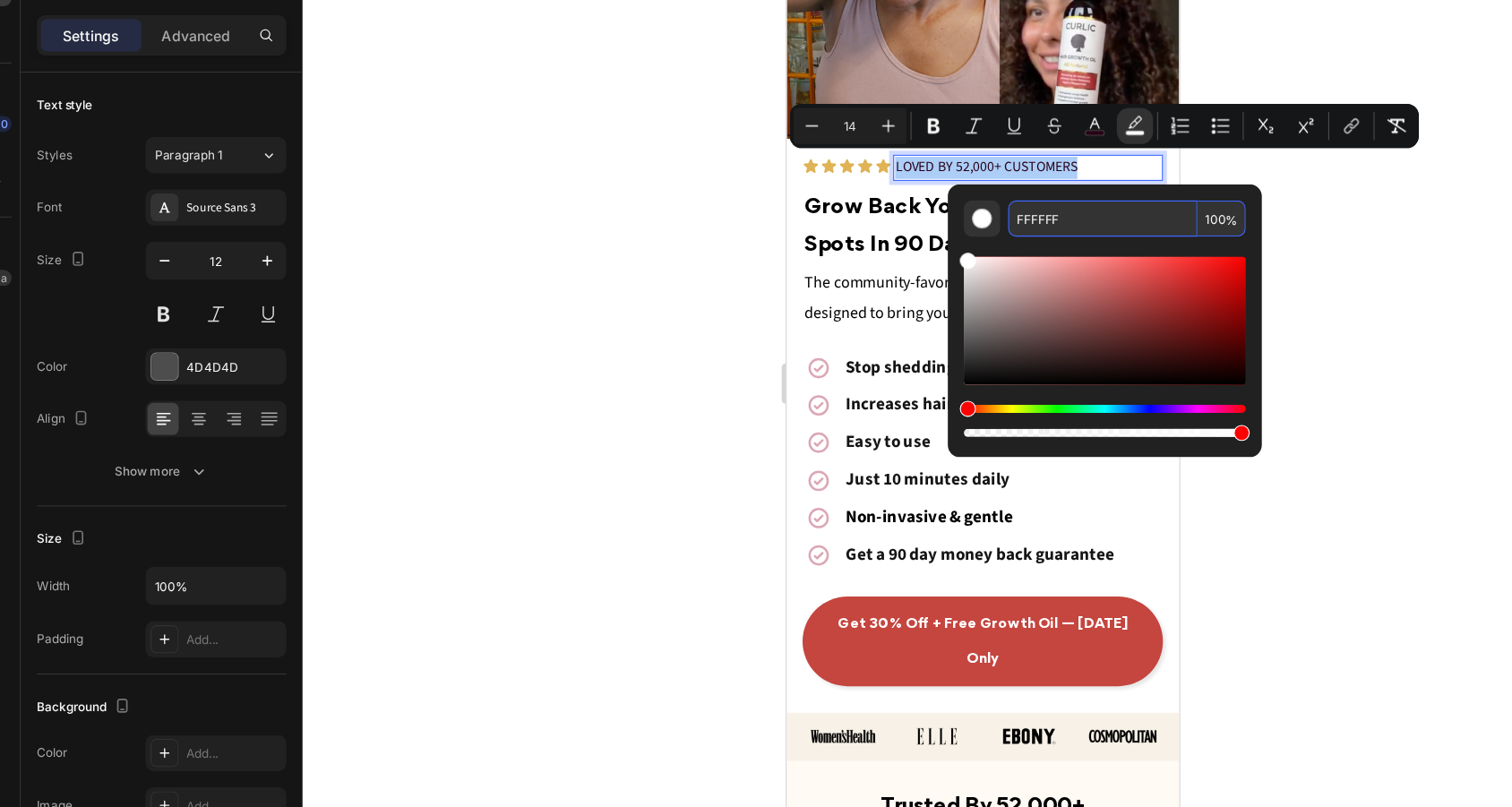
click at [1013, 265] on input "FFFFFF" at bounding box center [1014, 281] width 169 height 32
click at [1098, 265] on input "100" at bounding box center [1120, 281] width 43 height 32
type input "0"
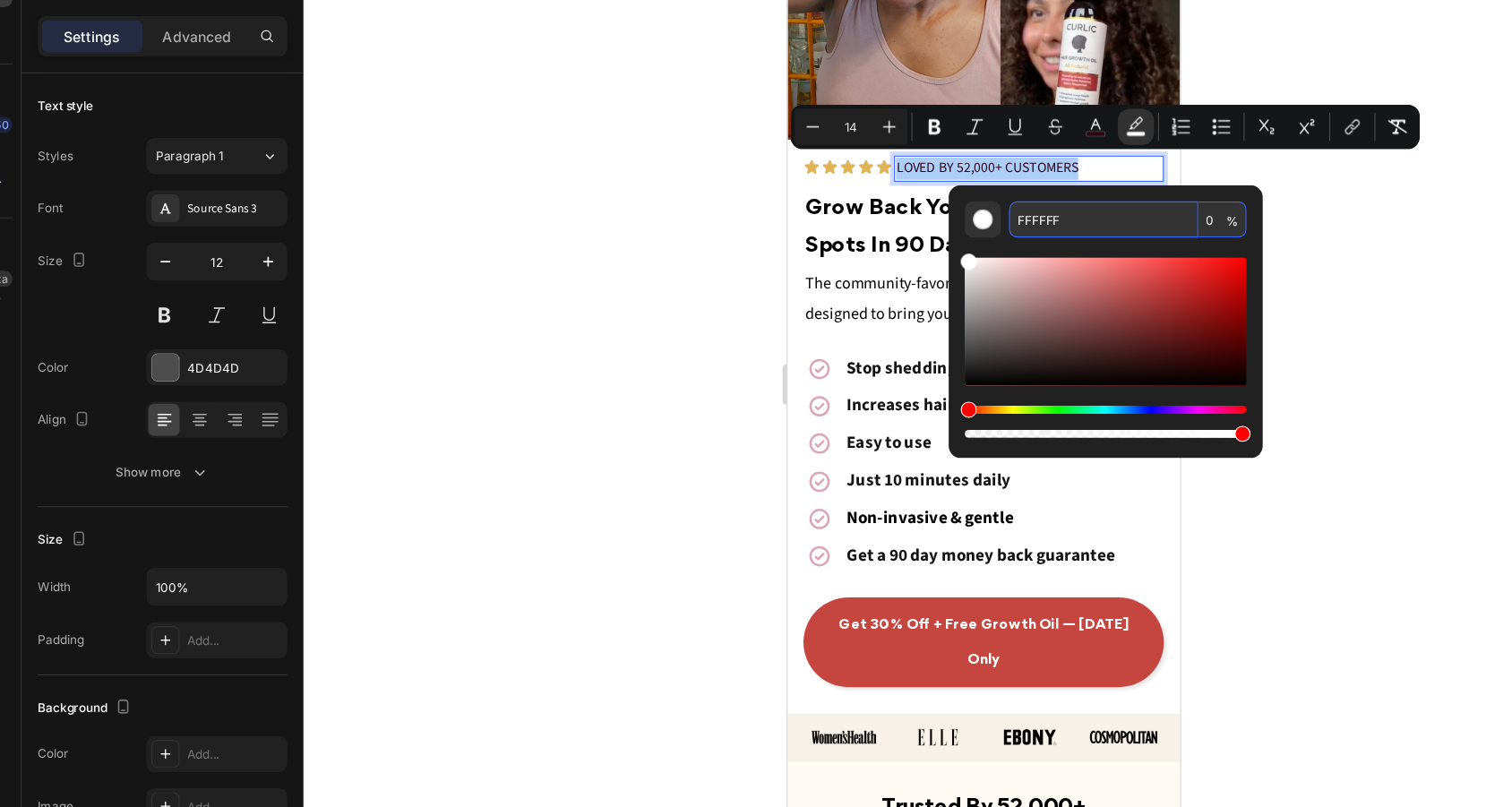
click at [1323, 255] on div at bounding box center [906, 428] width 1210 height 756
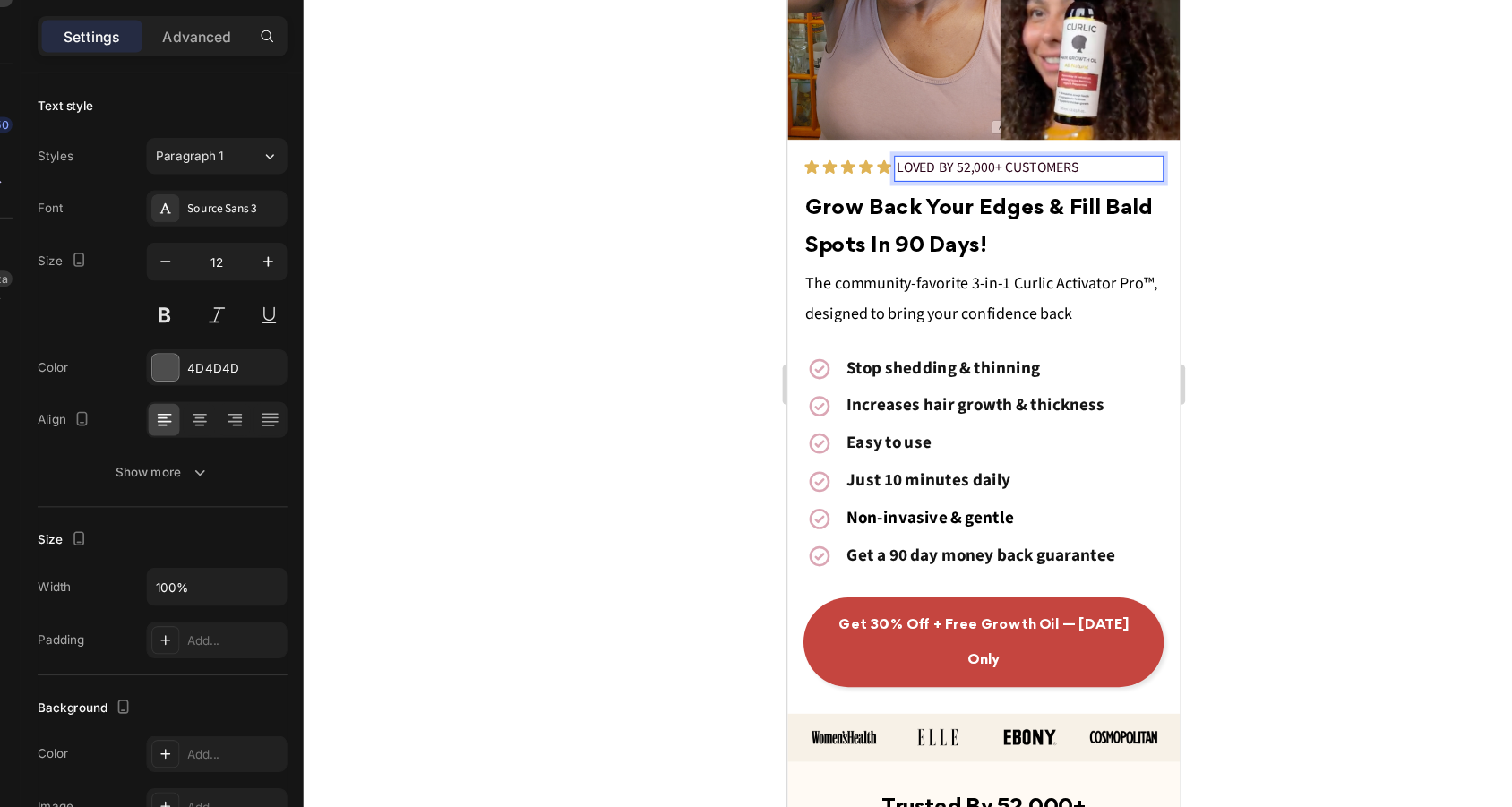
click at [1067, 144] on p "LOVED BY 52,000+ CUSTOMERS" at bounding box center [1000, 146] width 236 height 20
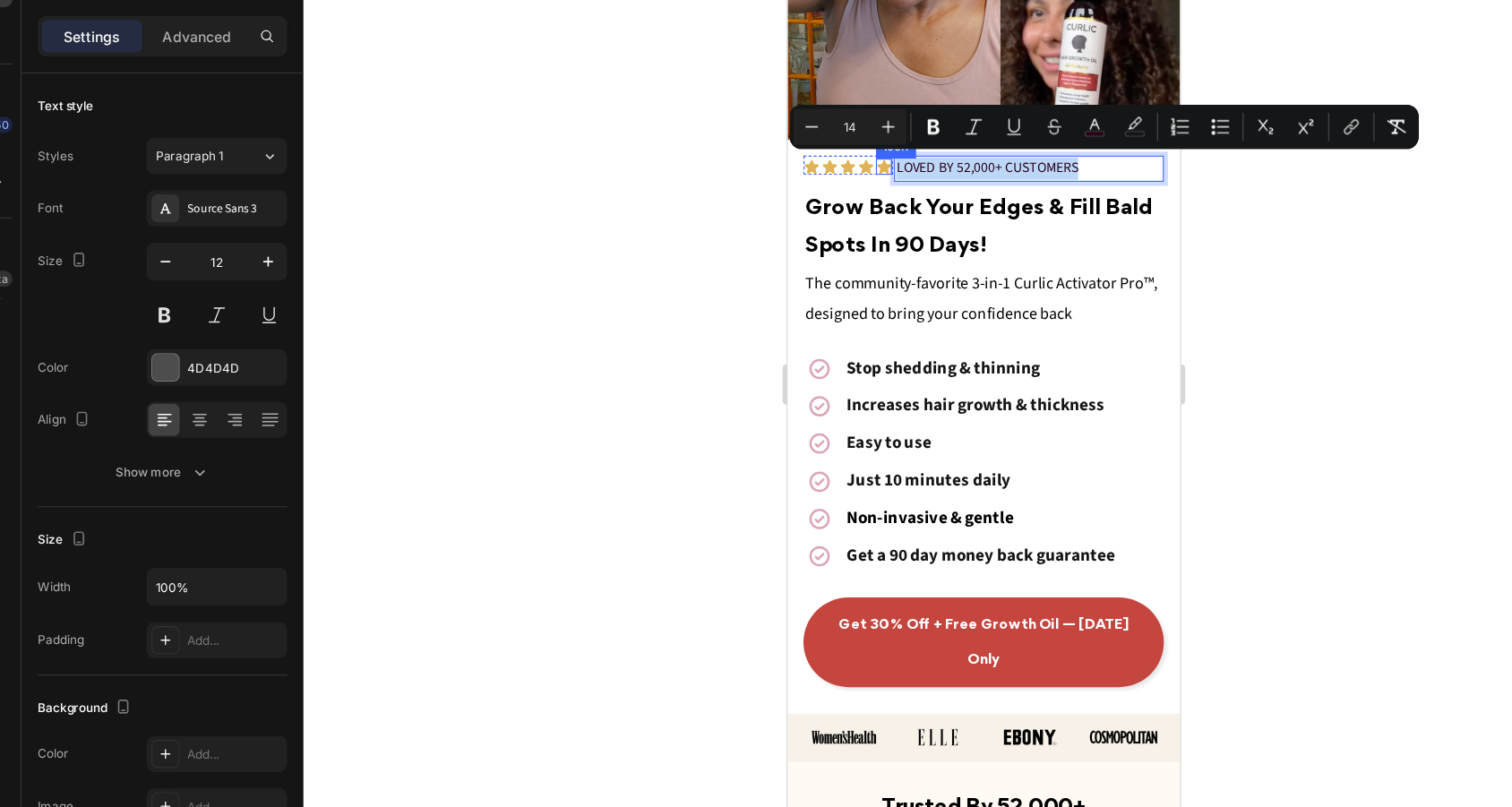
drag, startPoint x: 1044, startPoint y: 143, endPoint x: 867, endPoint y: 144, distance: 177.0
click at [867, 144] on div "Icon Icon Icon Icon Icon Icon List LOVED BY 52,000+ CUSTOMERS Text Block 0 Row" at bounding box center [960, 146] width 320 height 24
click at [1001, 193] on icon "Editor contextual toolbar" at bounding box center [1005, 198] width 9 height 10
type input "290217"
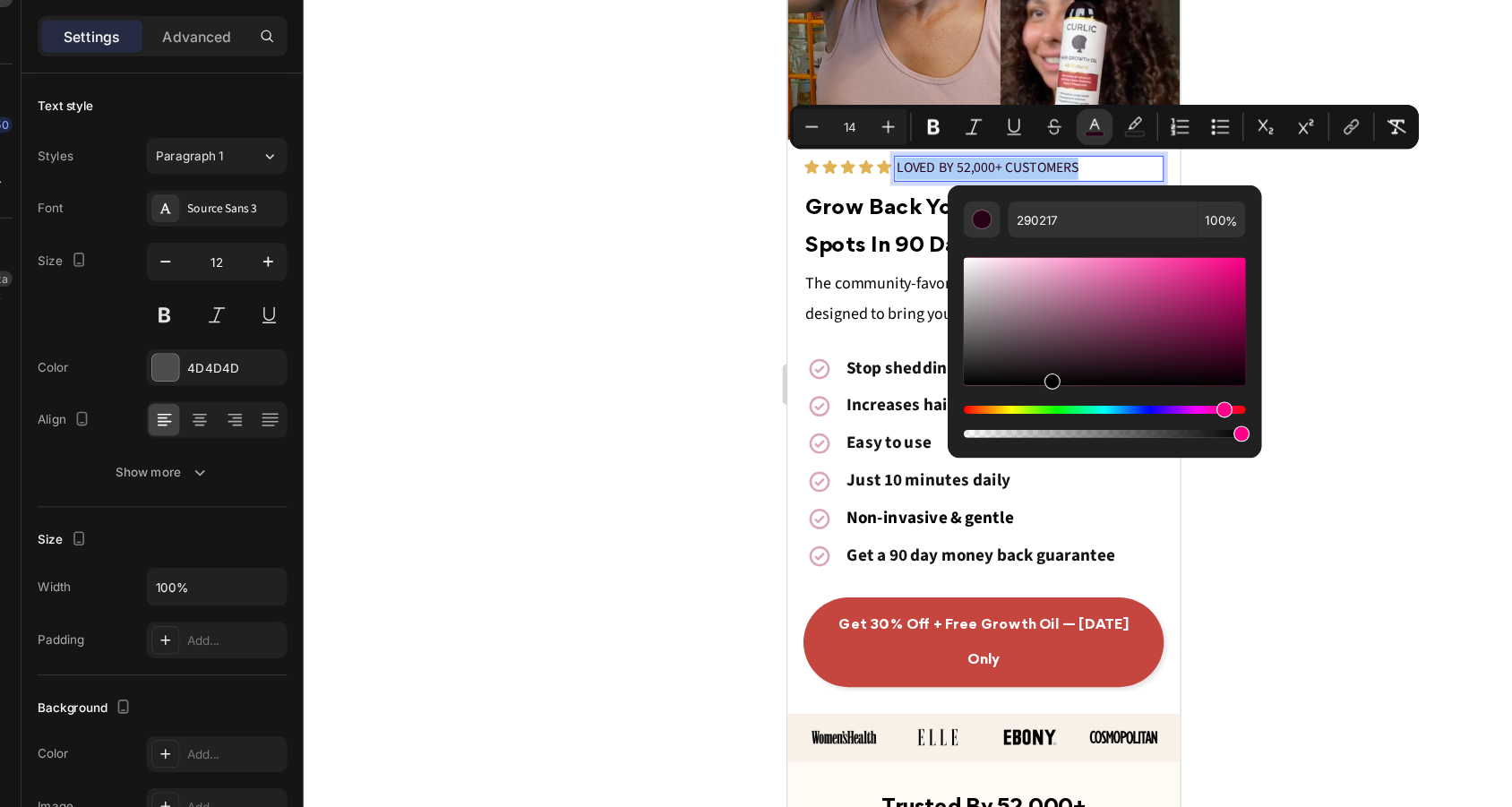
click at [901, 316] on div "Editor contextual toolbar" at bounding box center [1015, 373] width 251 height 114
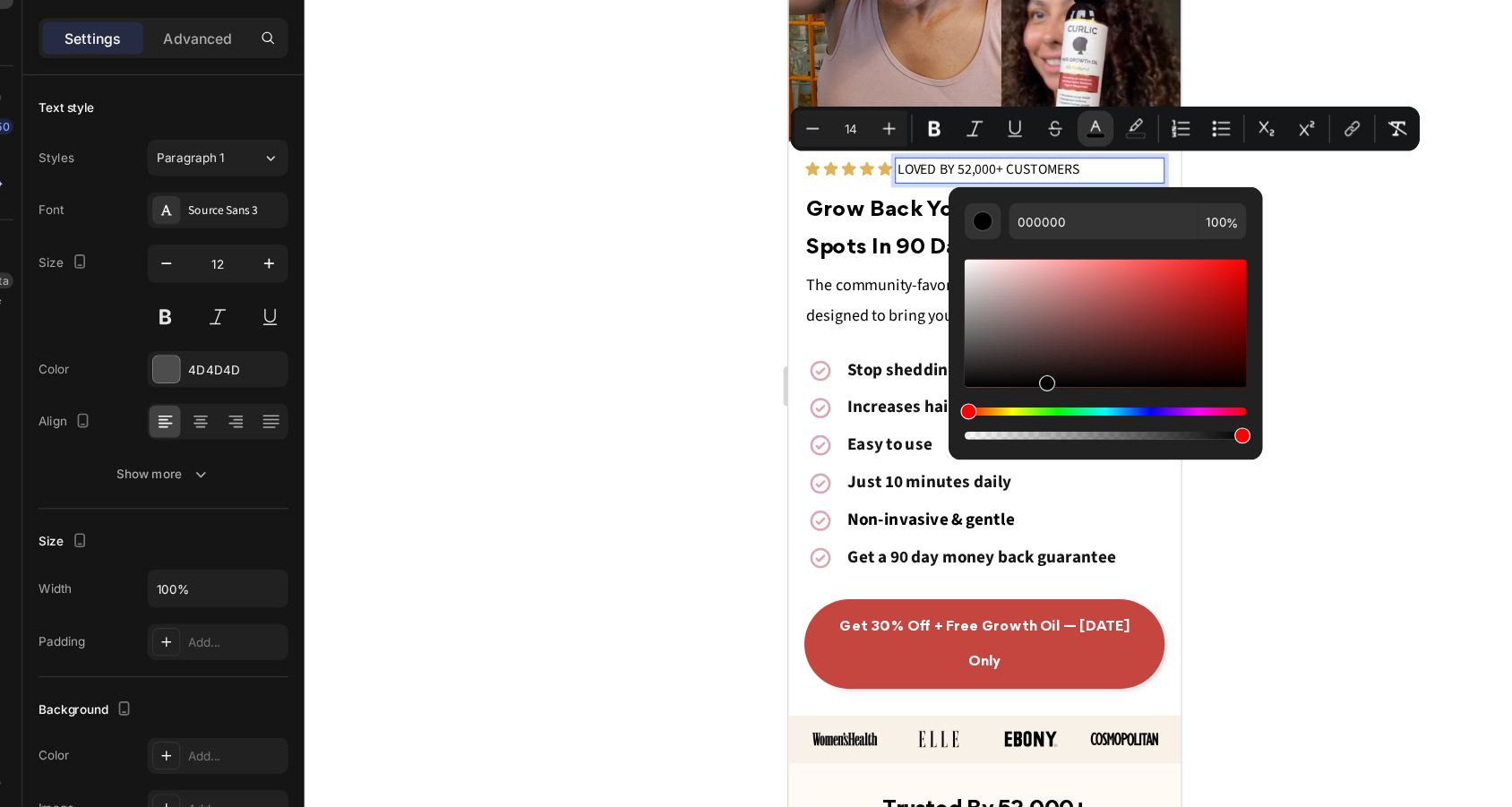
click at [897, 316] on div "Editor contextual toolbar" at bounding box center [1015, 373] width 251 height 114
click at [890, 316] on div "Editor contextual toolbar" at bounding box center [1015, 373] width 251 height 114
type input "020202"
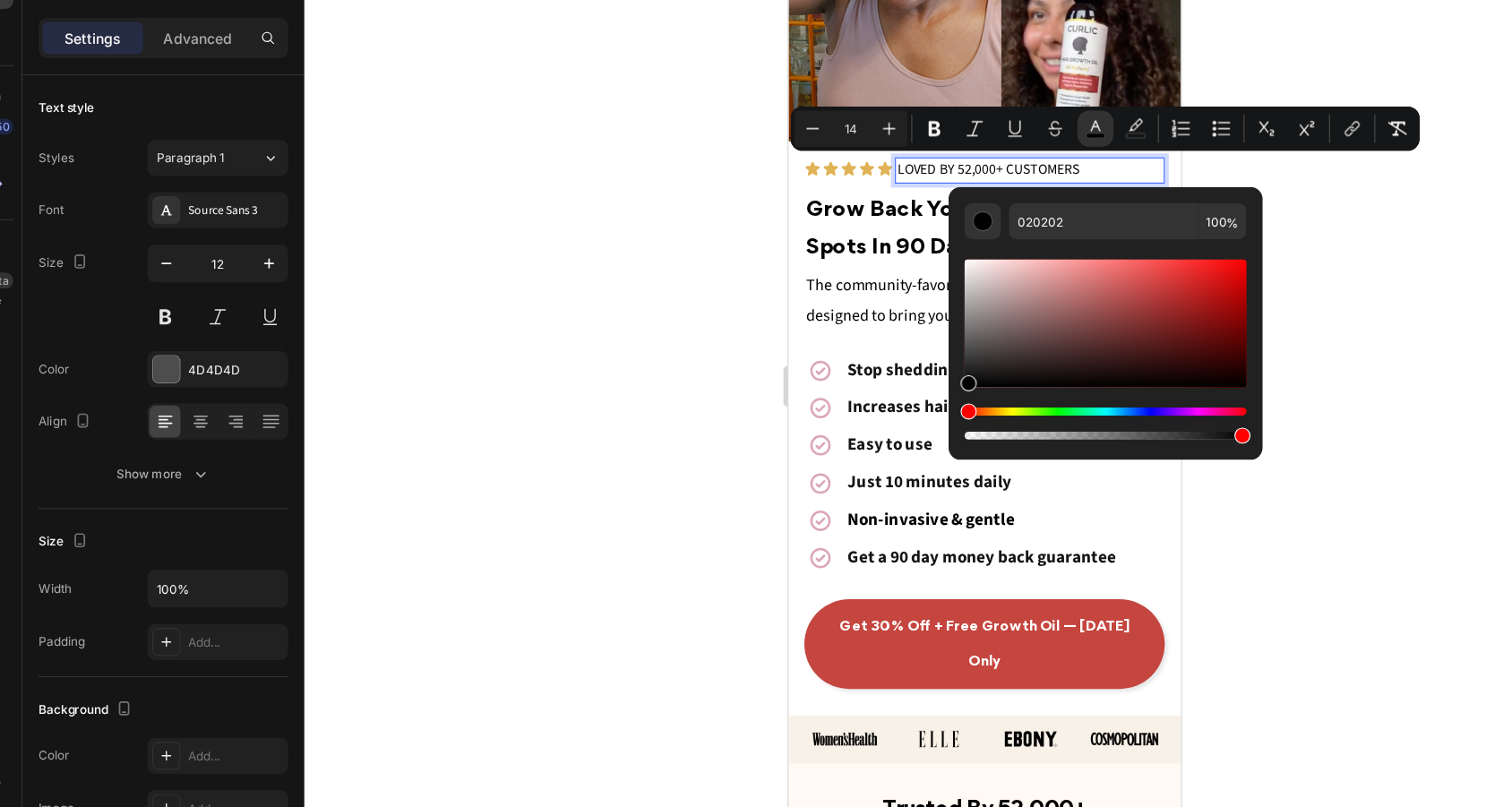
click at [1194, 245] on div at bounding box center [906, 428] width 1210 height 756
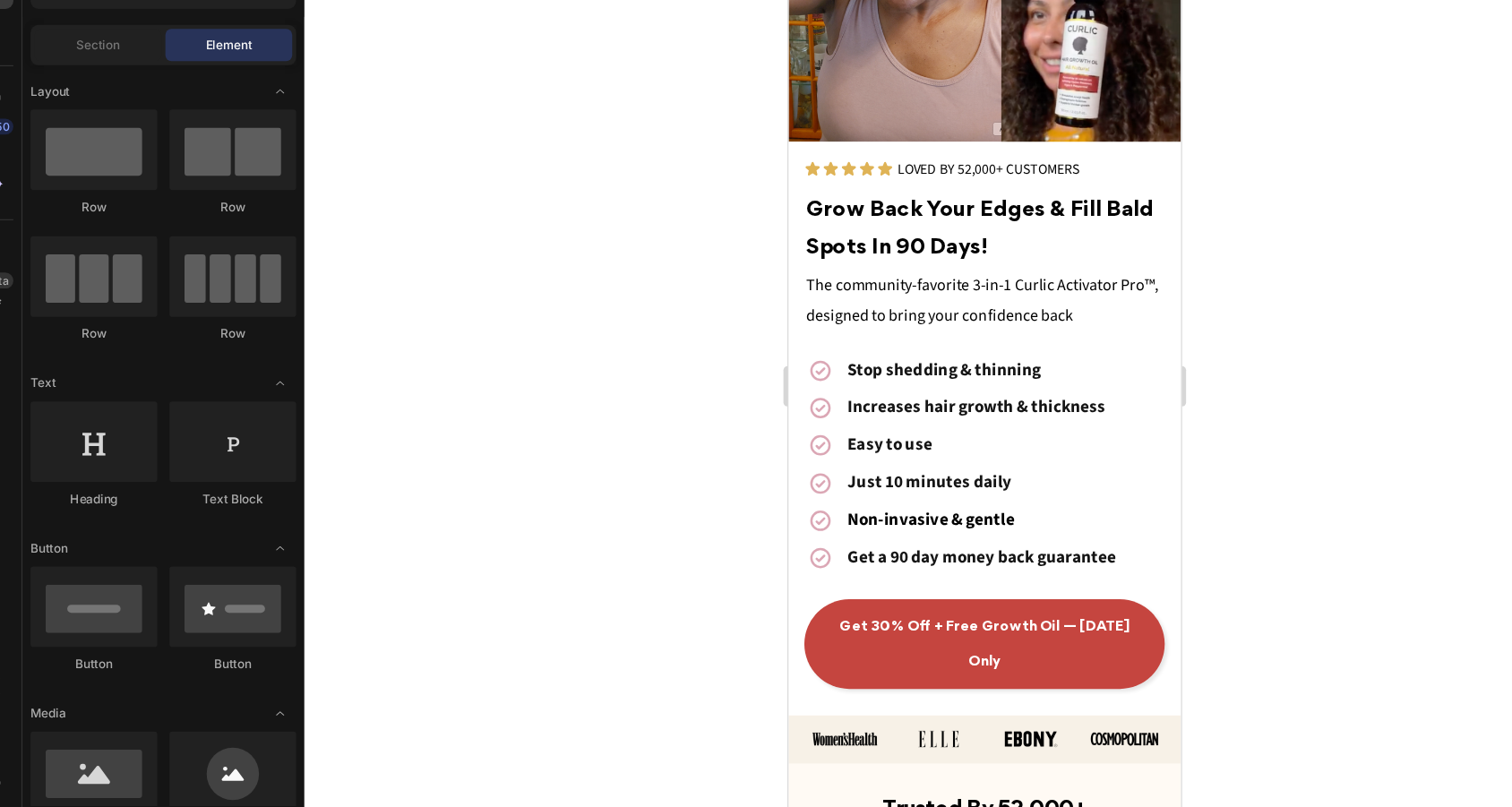
click at [1194, 245] on div at bounding box center [906, 428] width 1210 height 756
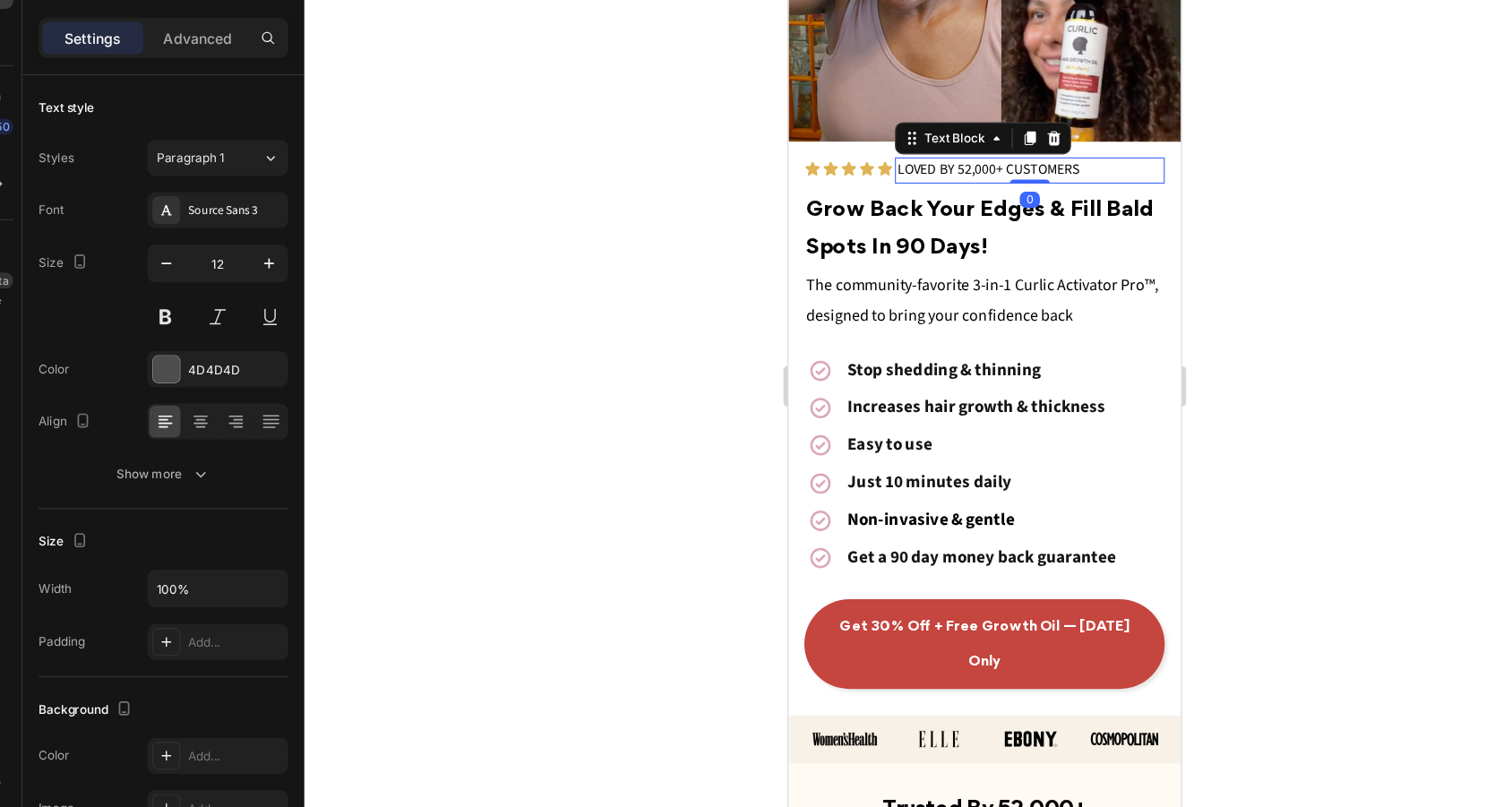
click at [1141, 172] on div at bounding box center [906, 428] width 1210 height 756
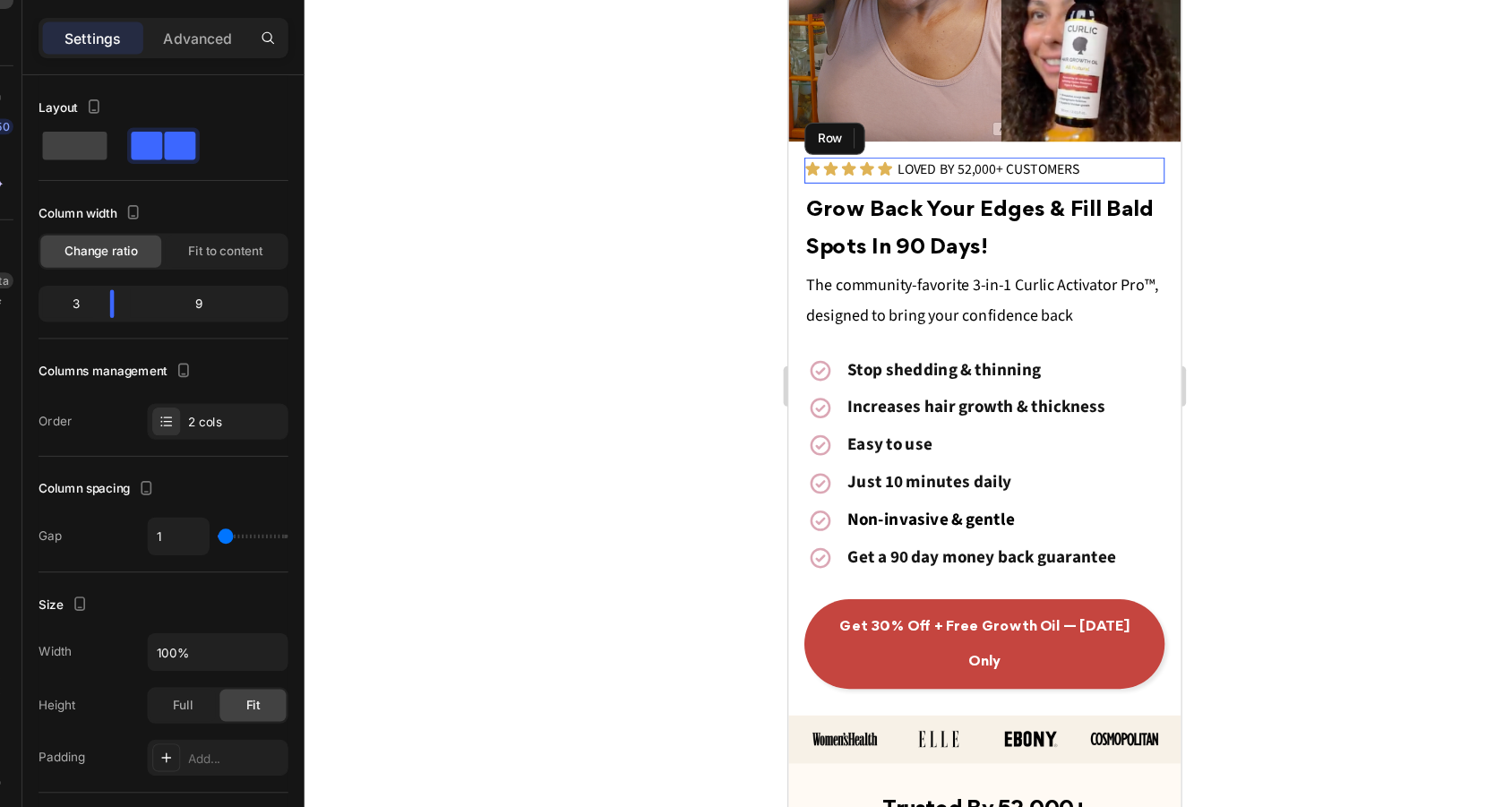
click at [879, 155] on div "Icon Icon Icon Icon Icon Icon List" at bounding box center [841, 148] width 79 height 24
click at [1183, 232] on div at bounding box center [906, 428] width 1210 height 756
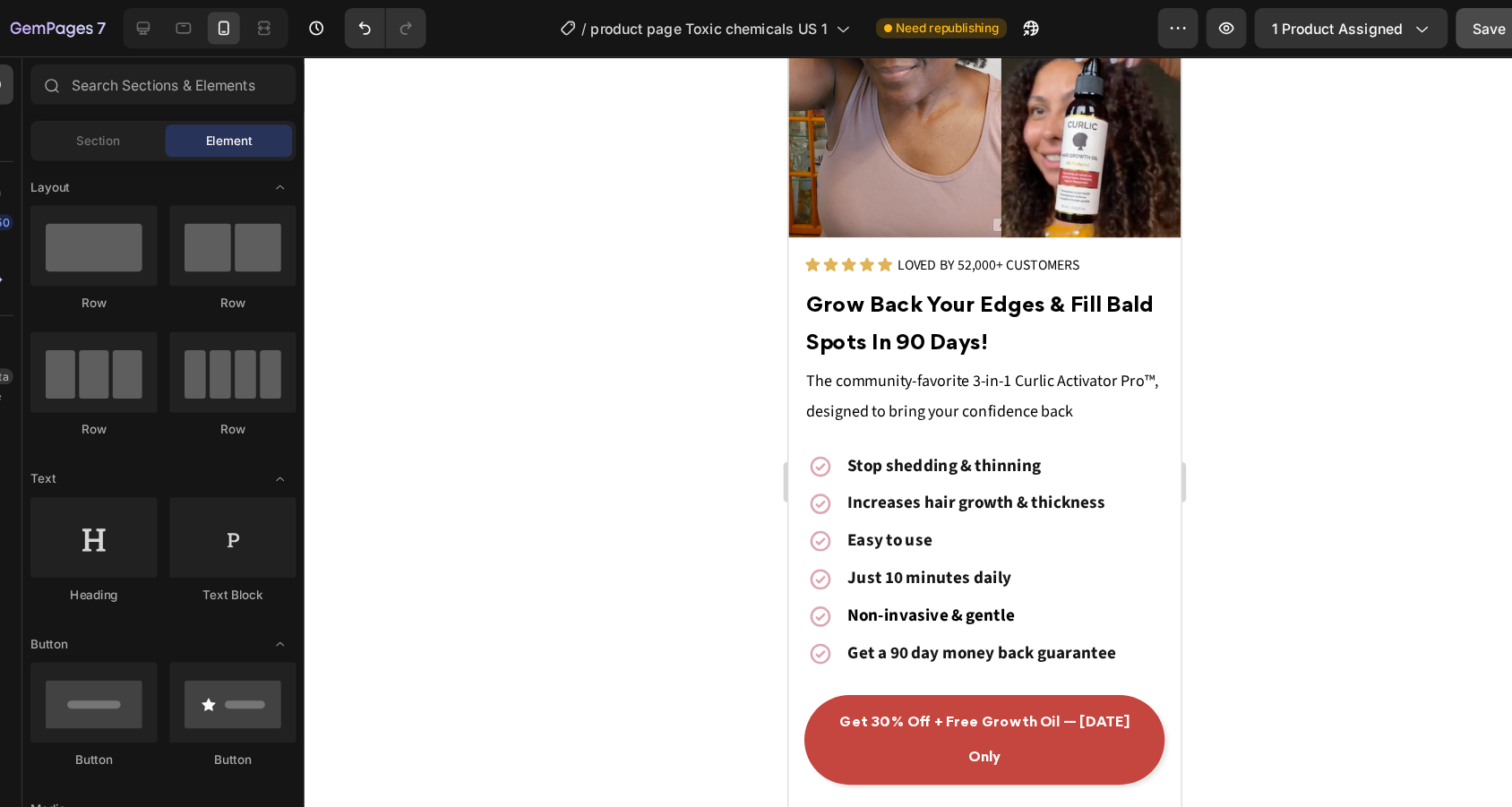
scroll to position [0, 0]
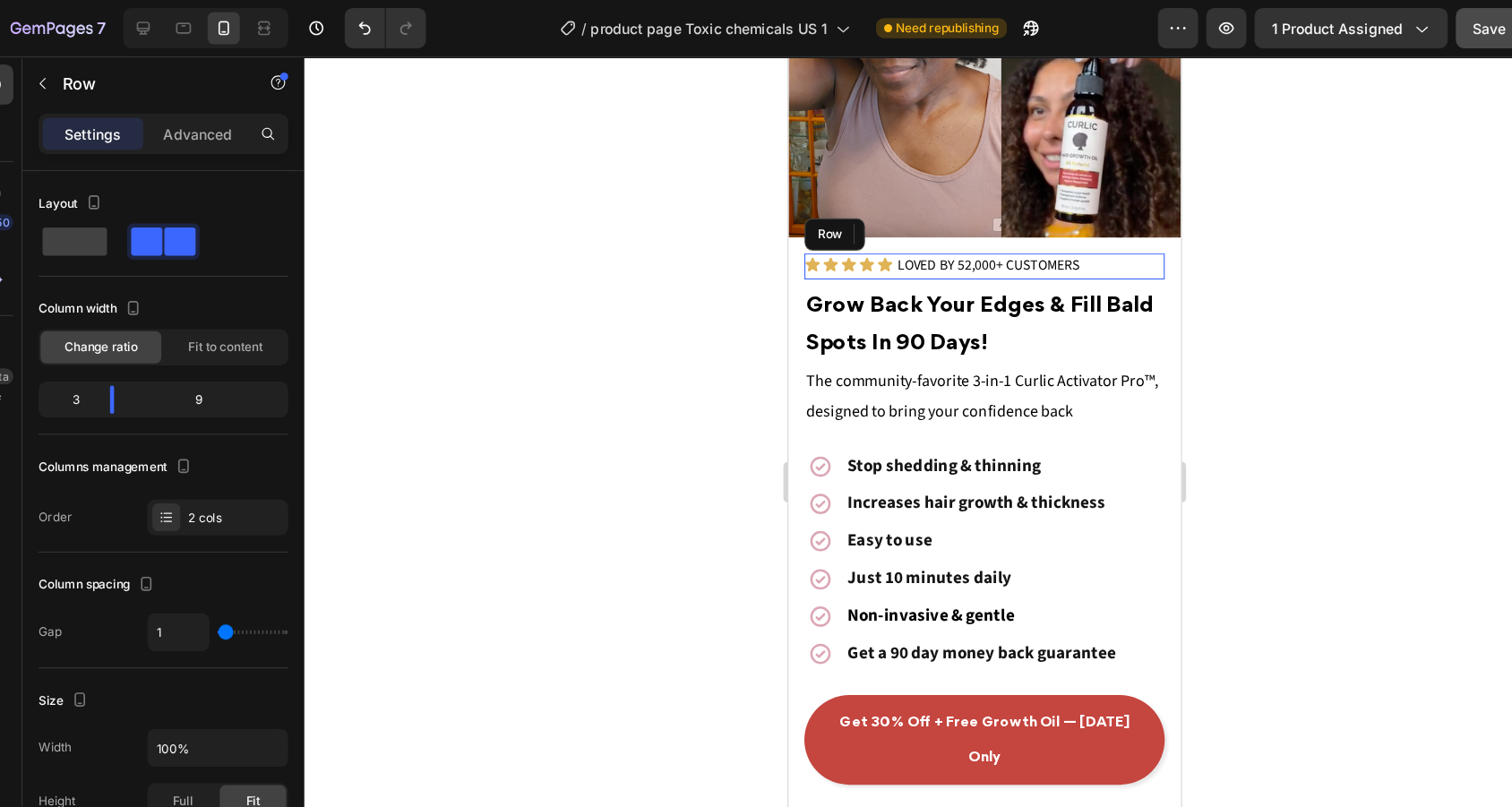
click at [875, 250] on div "Icon Icon Icon Icon Icon Icon List" at bounding box center [841, 243] width 79 height 24
click at [173, 135] on div "Settings Advanced" at bounding box center [176, 119] width 222 height 36
click at [179, 125] on p "Advanced" at bounding box center [207, 119] width 61 height 19
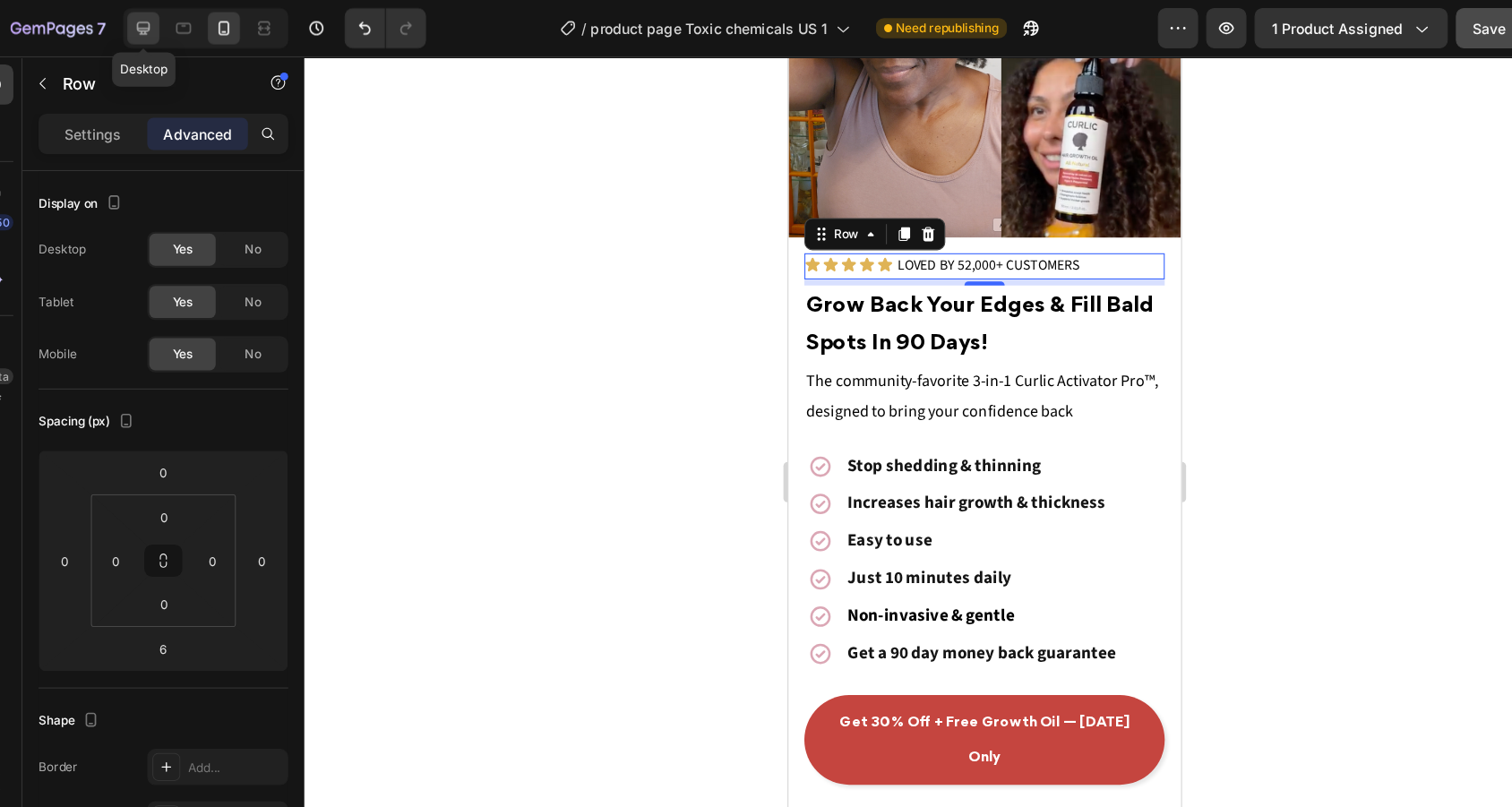
click at [150, 22] on icon at bounding box center [159, 24] width 18 height 18
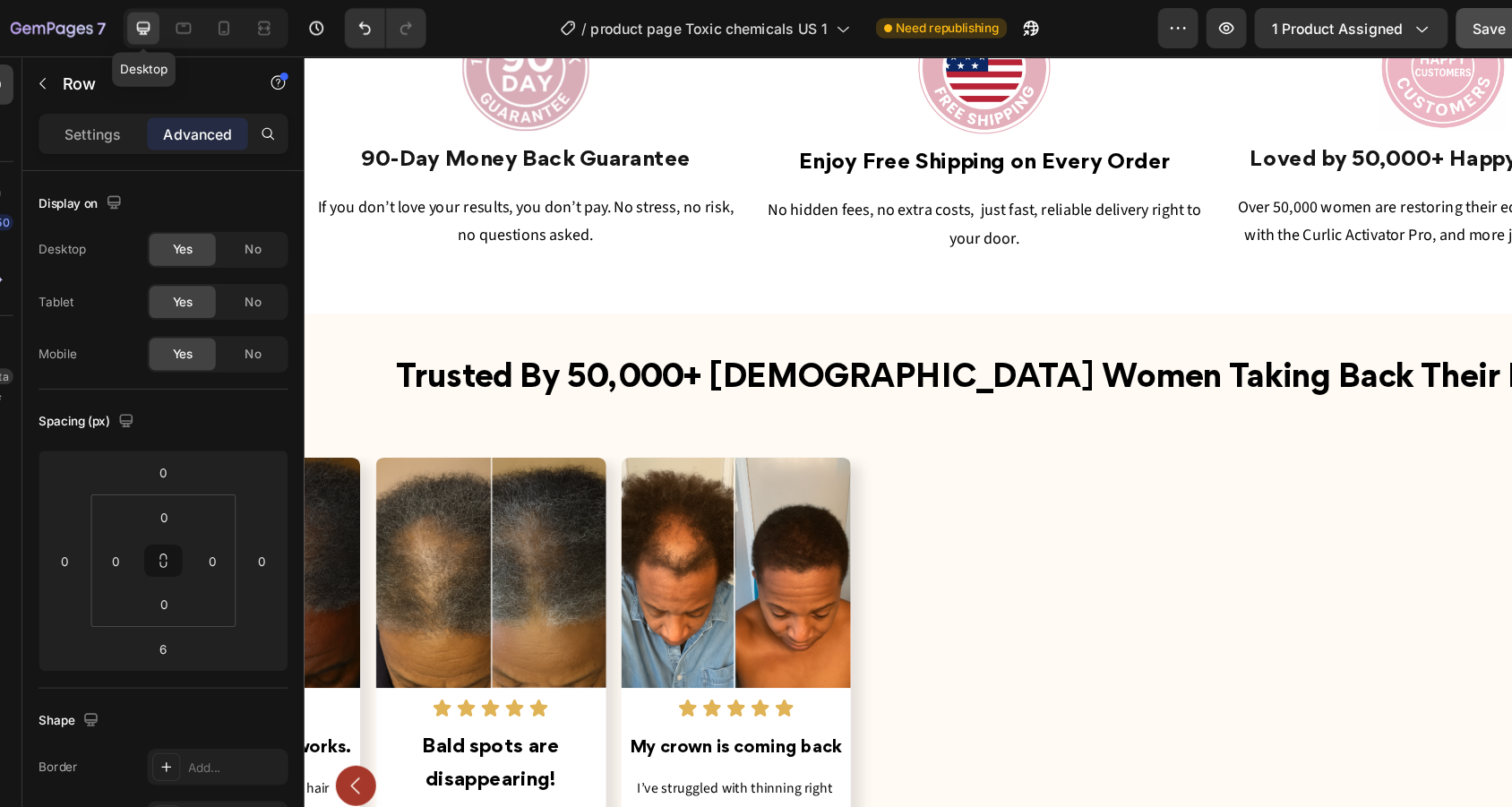
type input "0"
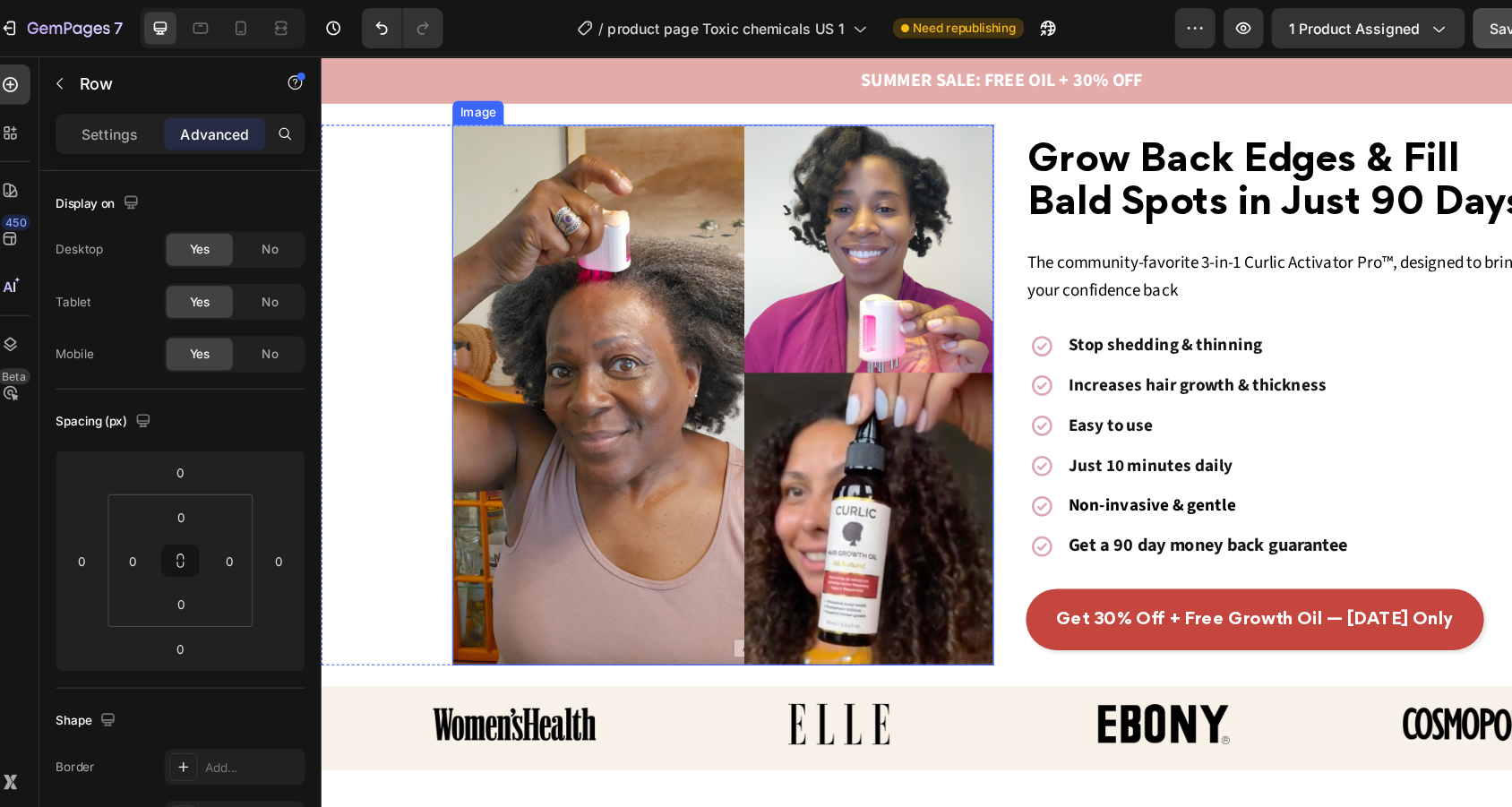
scroll to position [20, 0]
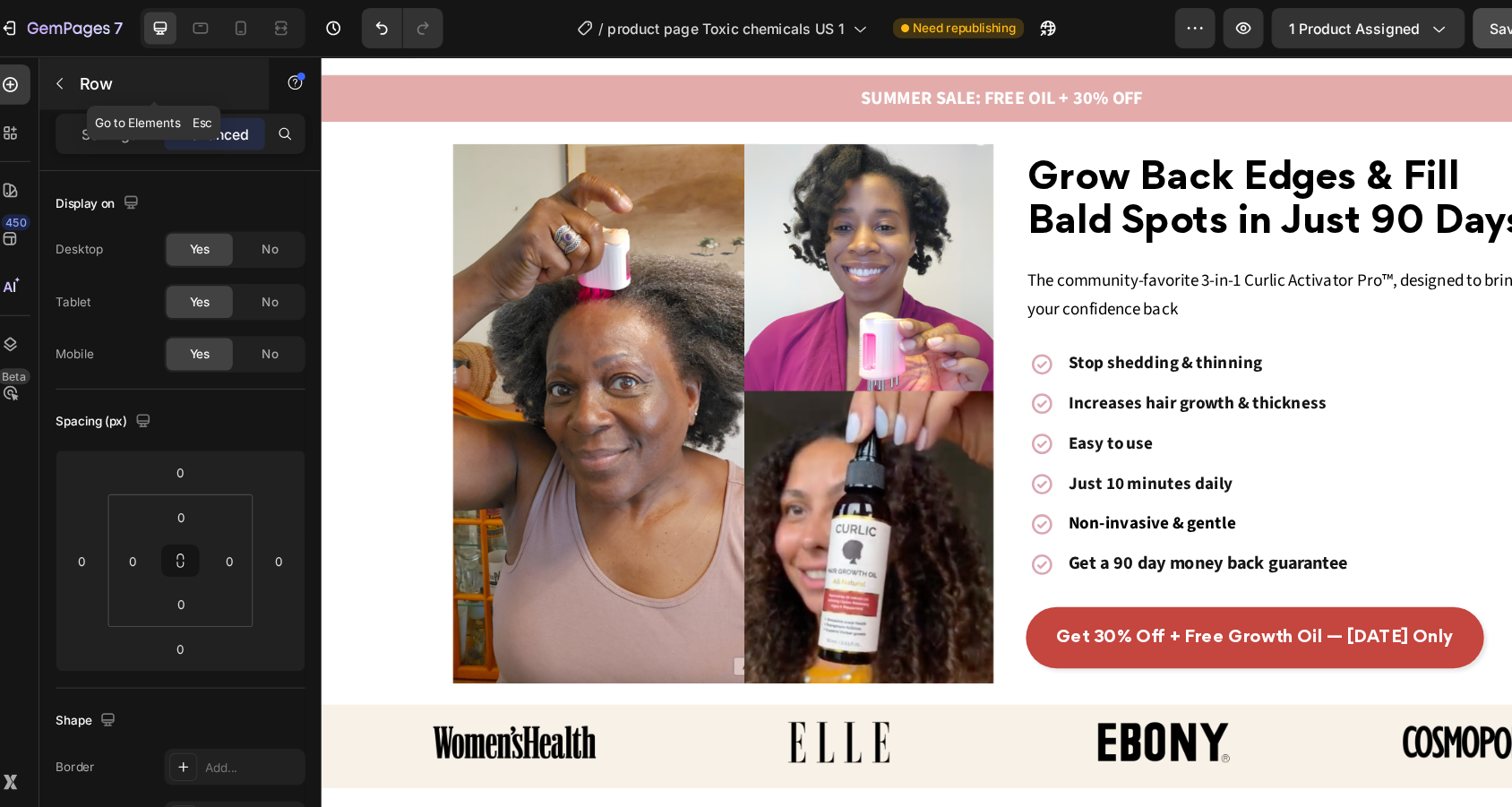
click at [62, 80] on icon "button" at bounding box center [69, 74] width 15 height 15
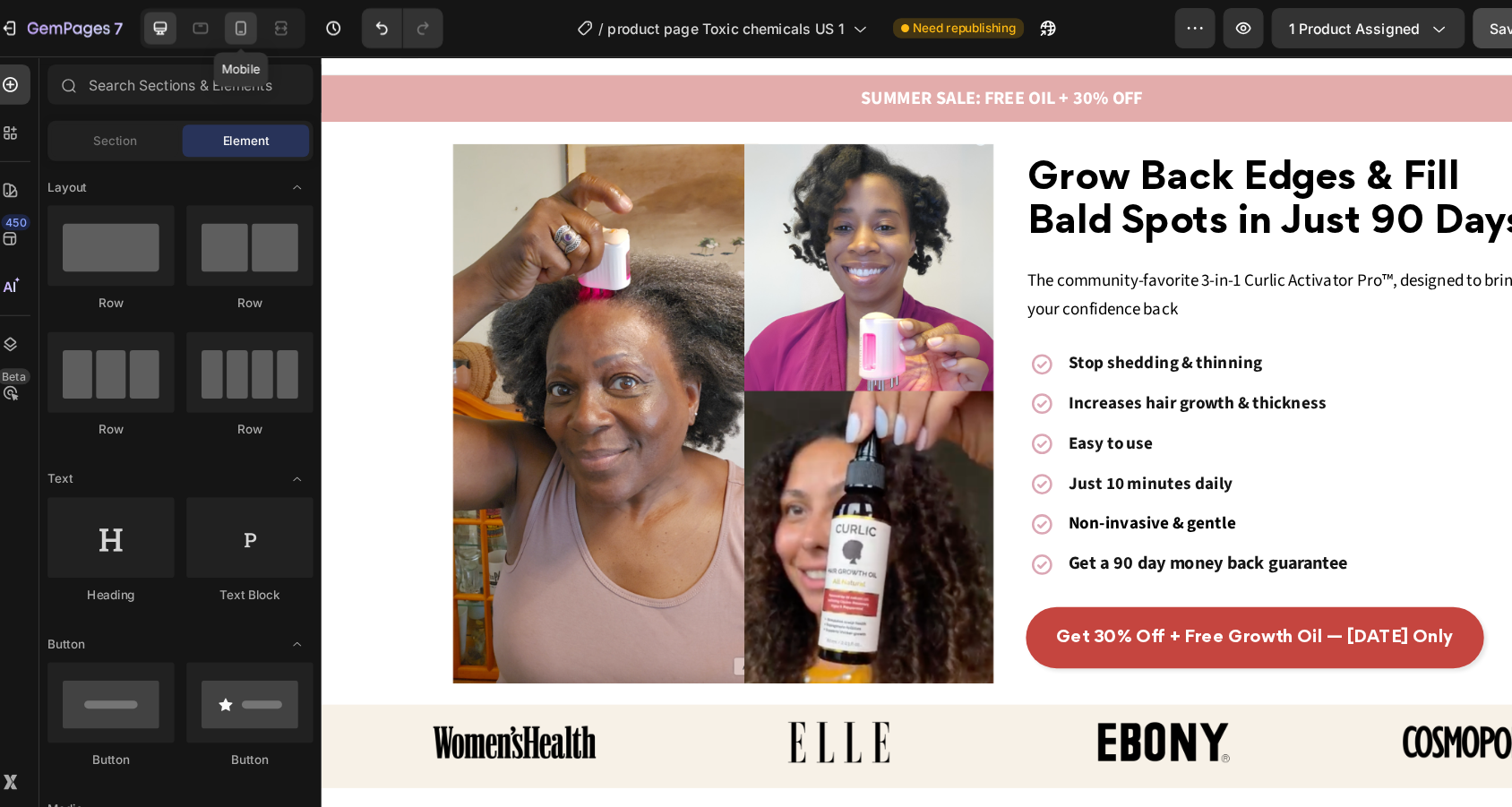
click at [216, 25] on div at bounding box center [229, 24] width 28 height 28
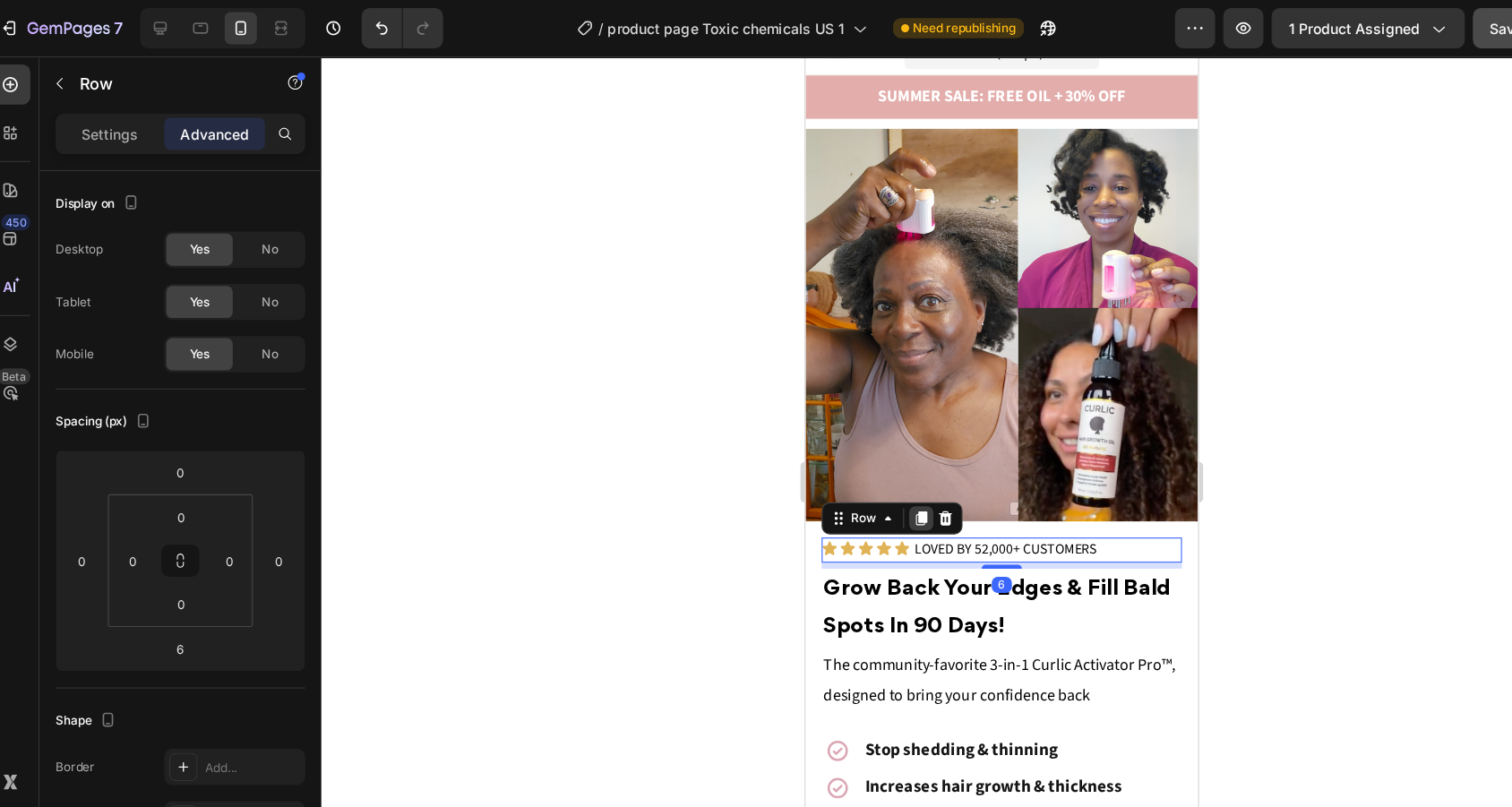
click at [905, 470] on icon at bounding box center [907, 466] width 15 height 15
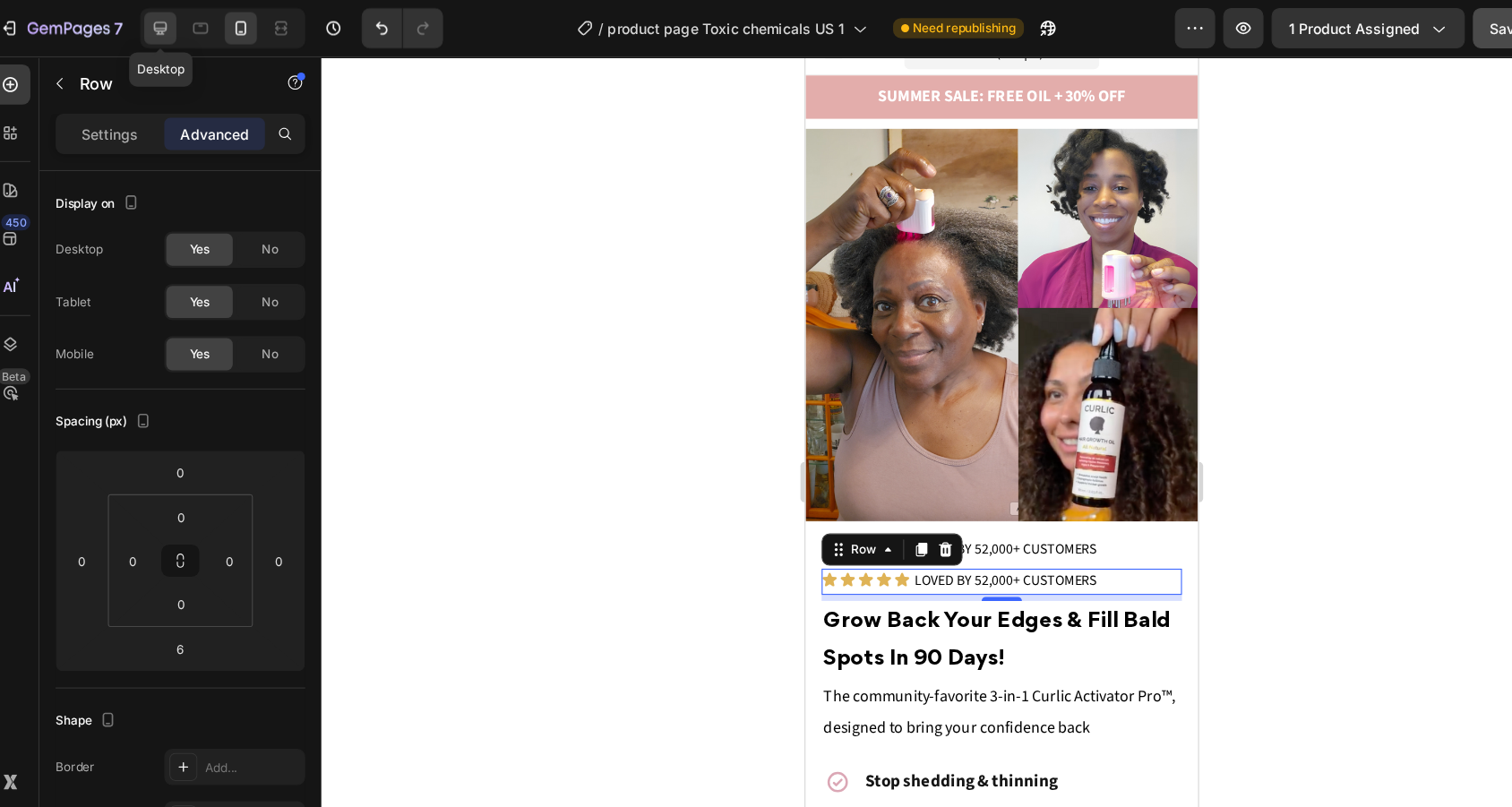
click at [150, 32] on icon at bounding box center [159, 24] width 18 height 18
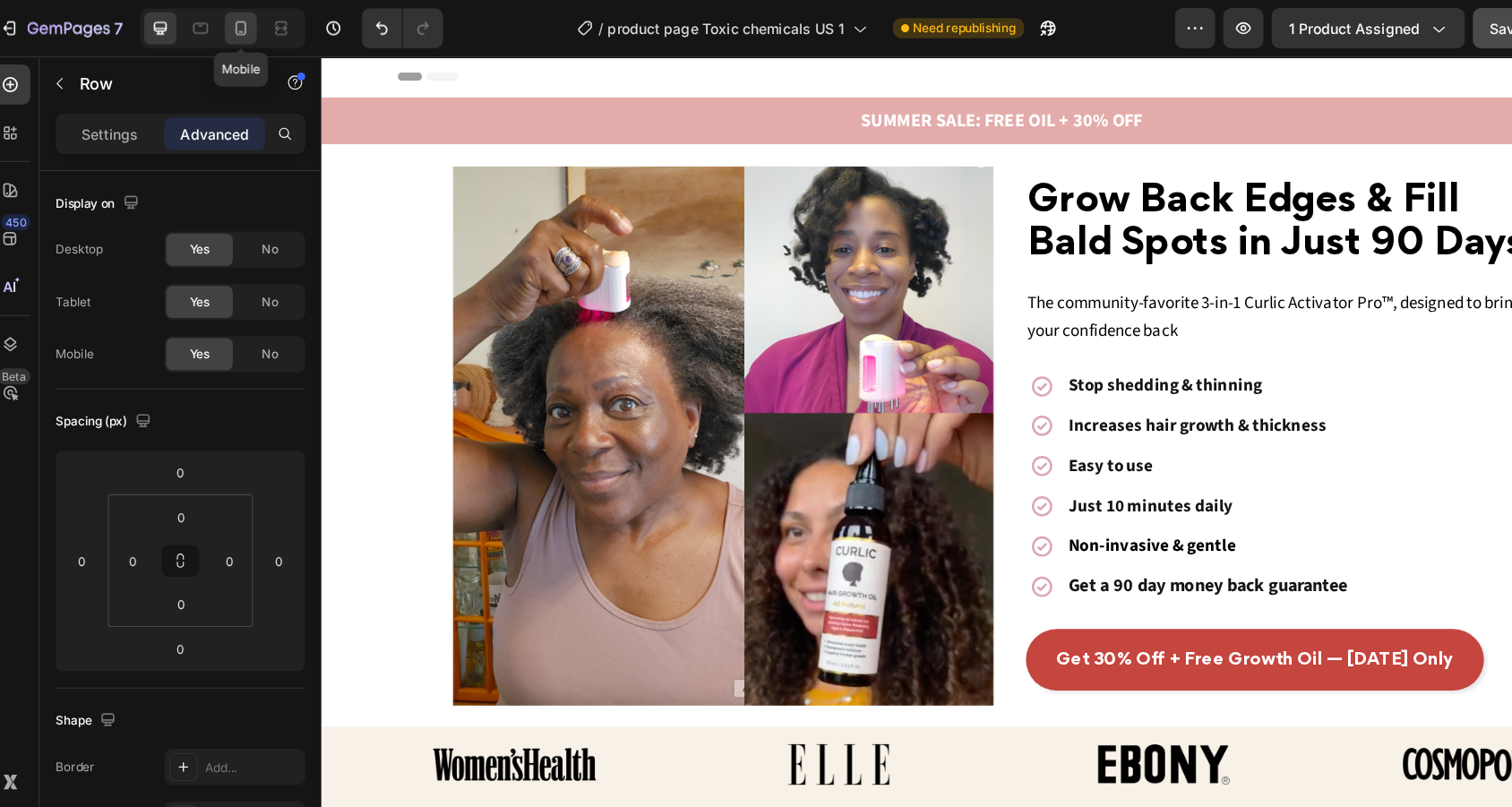
click at [221, 21] on icon at bounding box center [230, 24] width 18 height 18
type input "6"
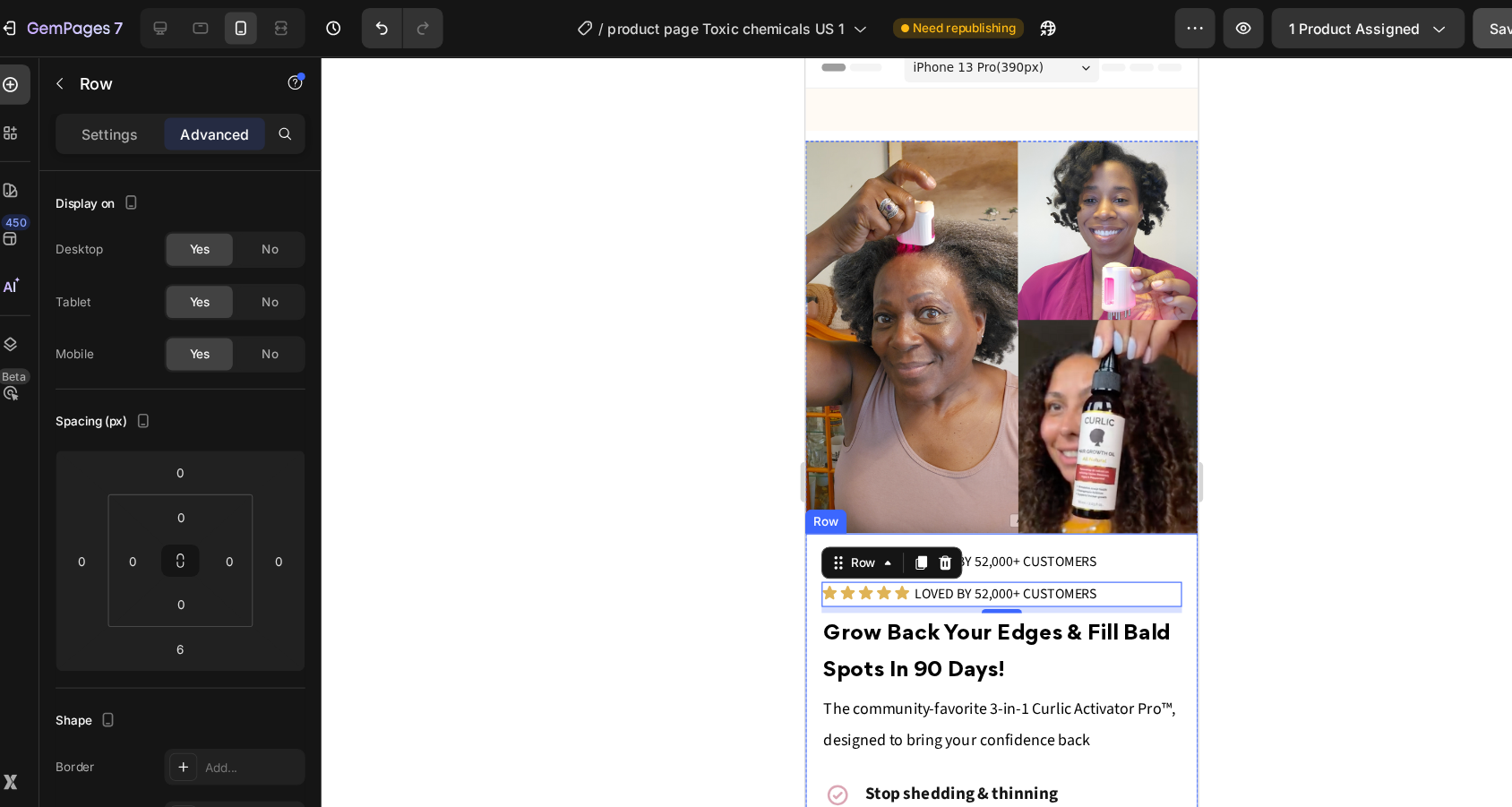
scroll to position [411, 0]
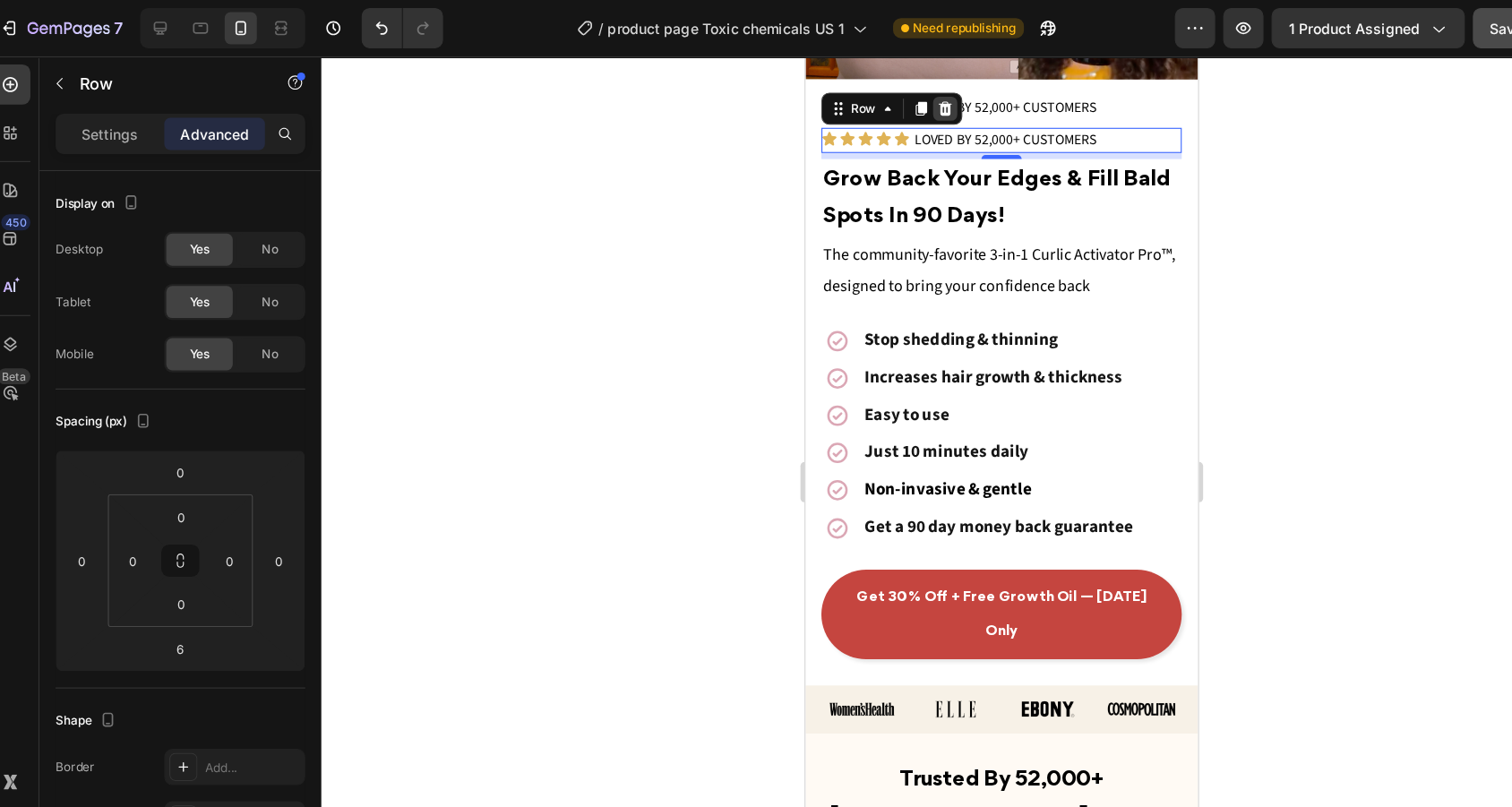
click at [926, 99] on icon at bounding box center [929, 101] width 12 height 13
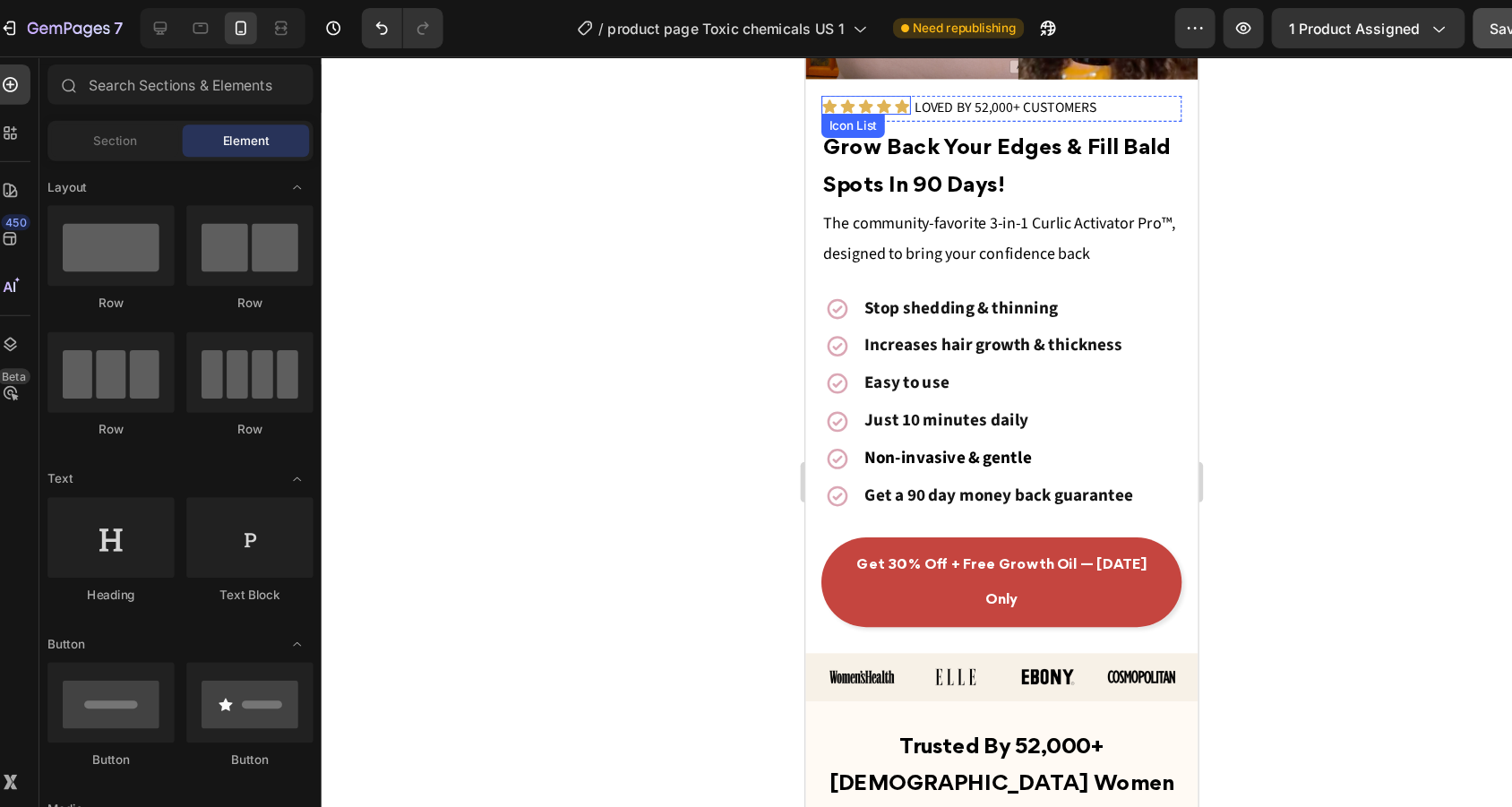
click at [895, 91] on div "Icon Icon Icon Icon Icon Icon List" at bounding box center [857, 98] width 79 height 17
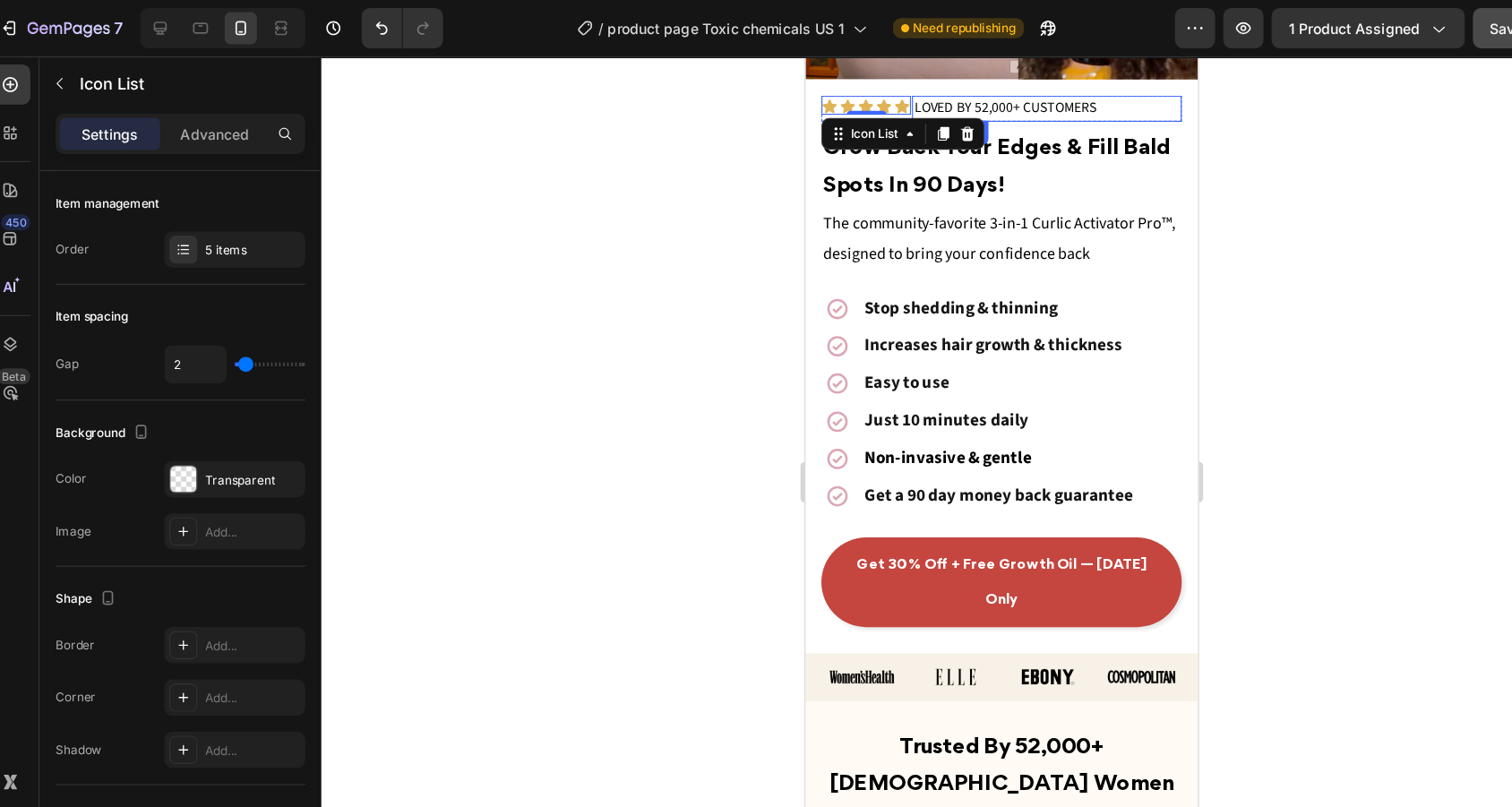
click at [900, 96] on div "LOVED BY 52,000+ CUSTOMERS" at bounding box center [1019, 102] width 240 height 24
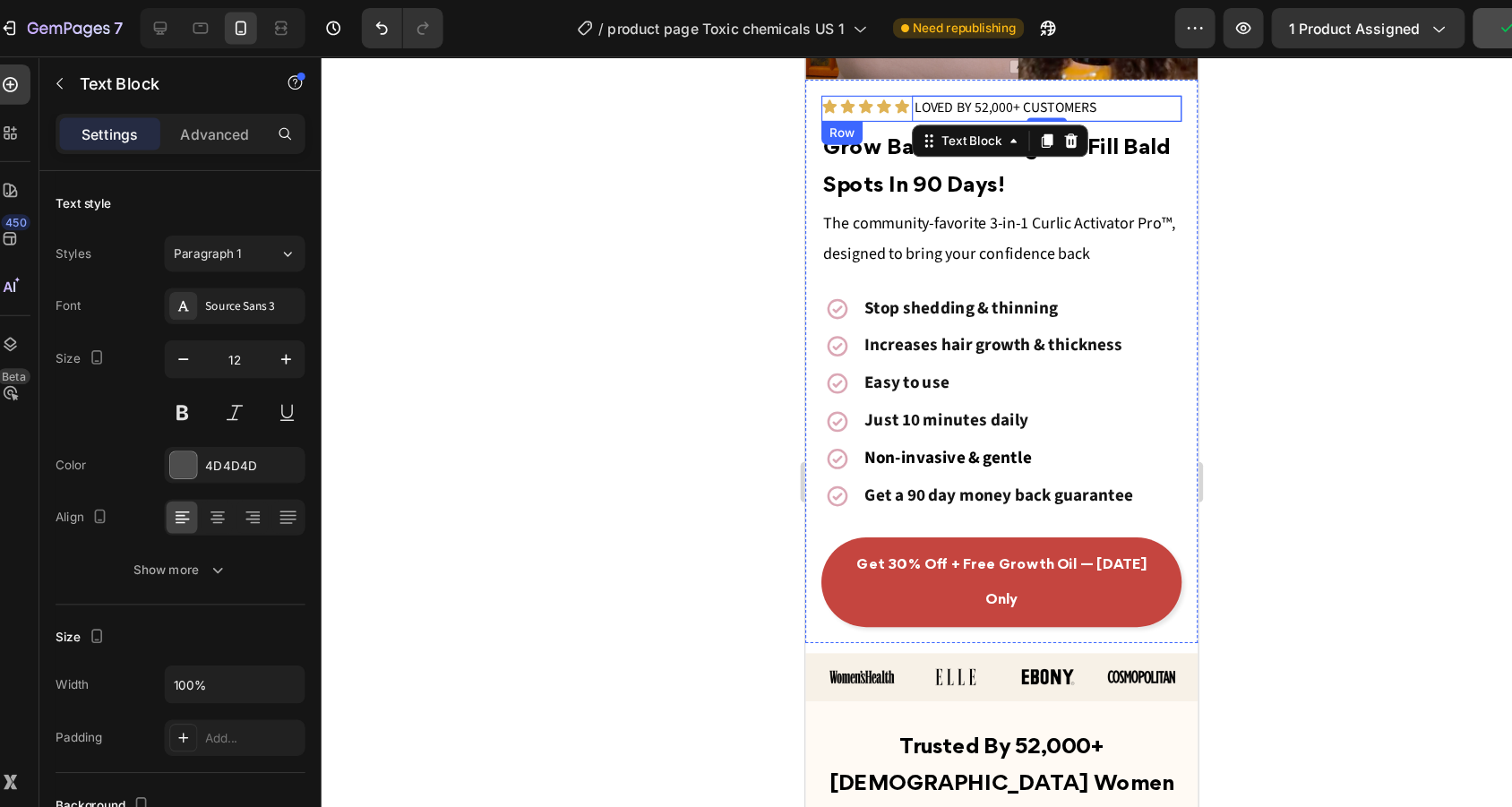
click at [899, 110] on div "Icon Icon Icon Icon Icon Icon List" at bounding box center [857, 102] width 79 height 24
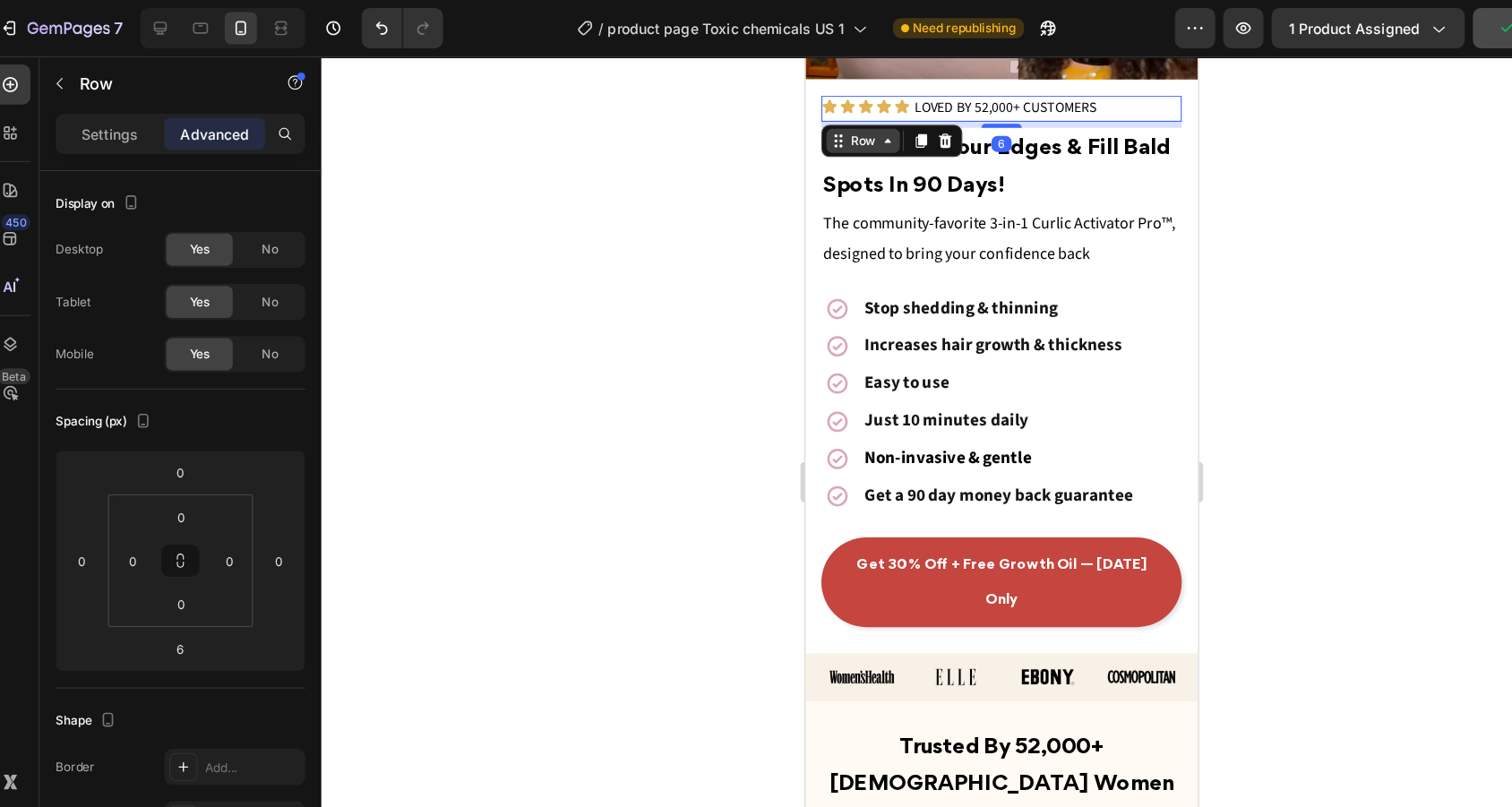
click at [847, 130] on div "Row" at bounding box center [855, 130] width 29 height 16
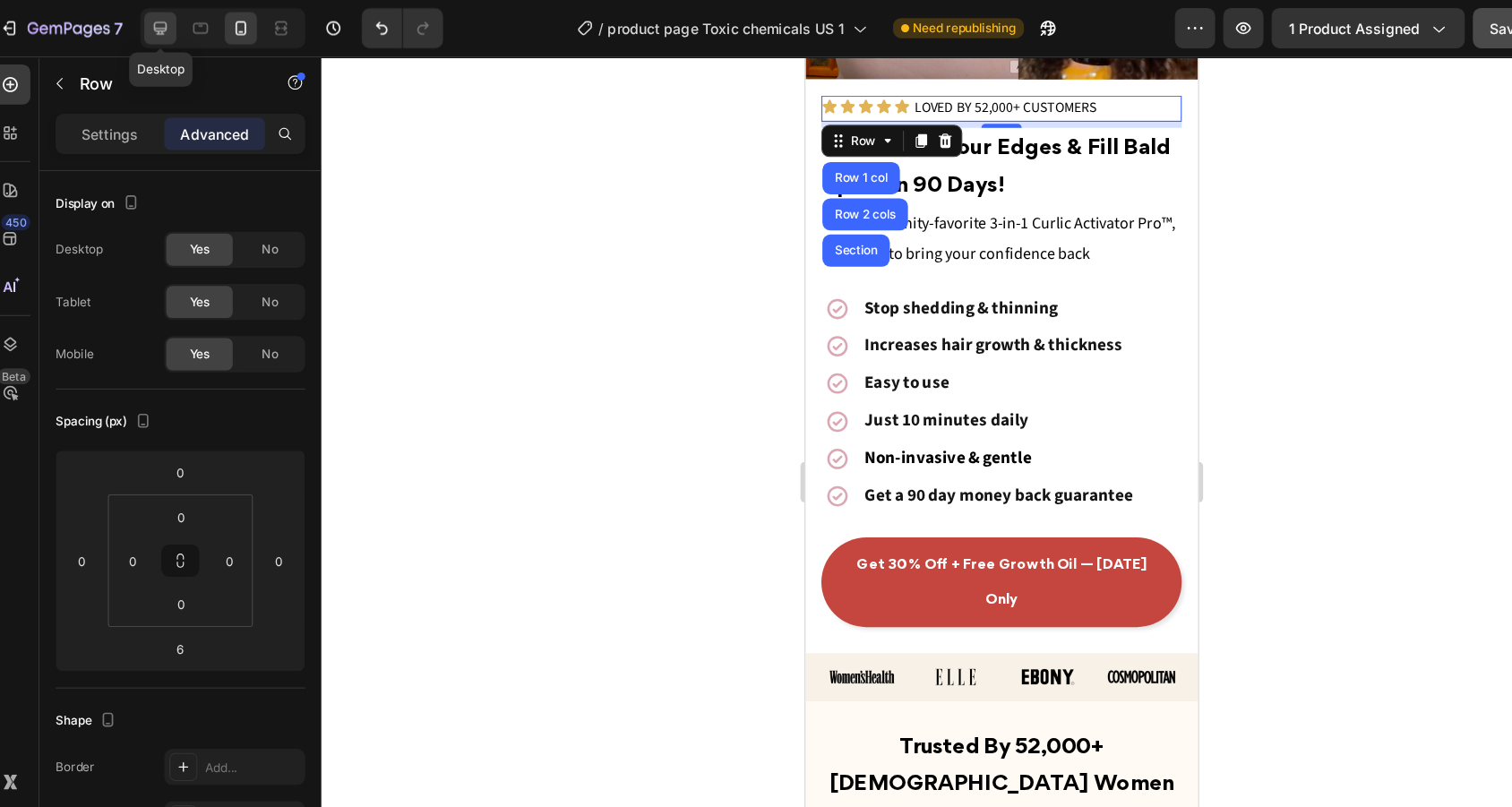
click at [144, 35] on div at bounding box center [158, 24] width 28 height 28
type input "0"
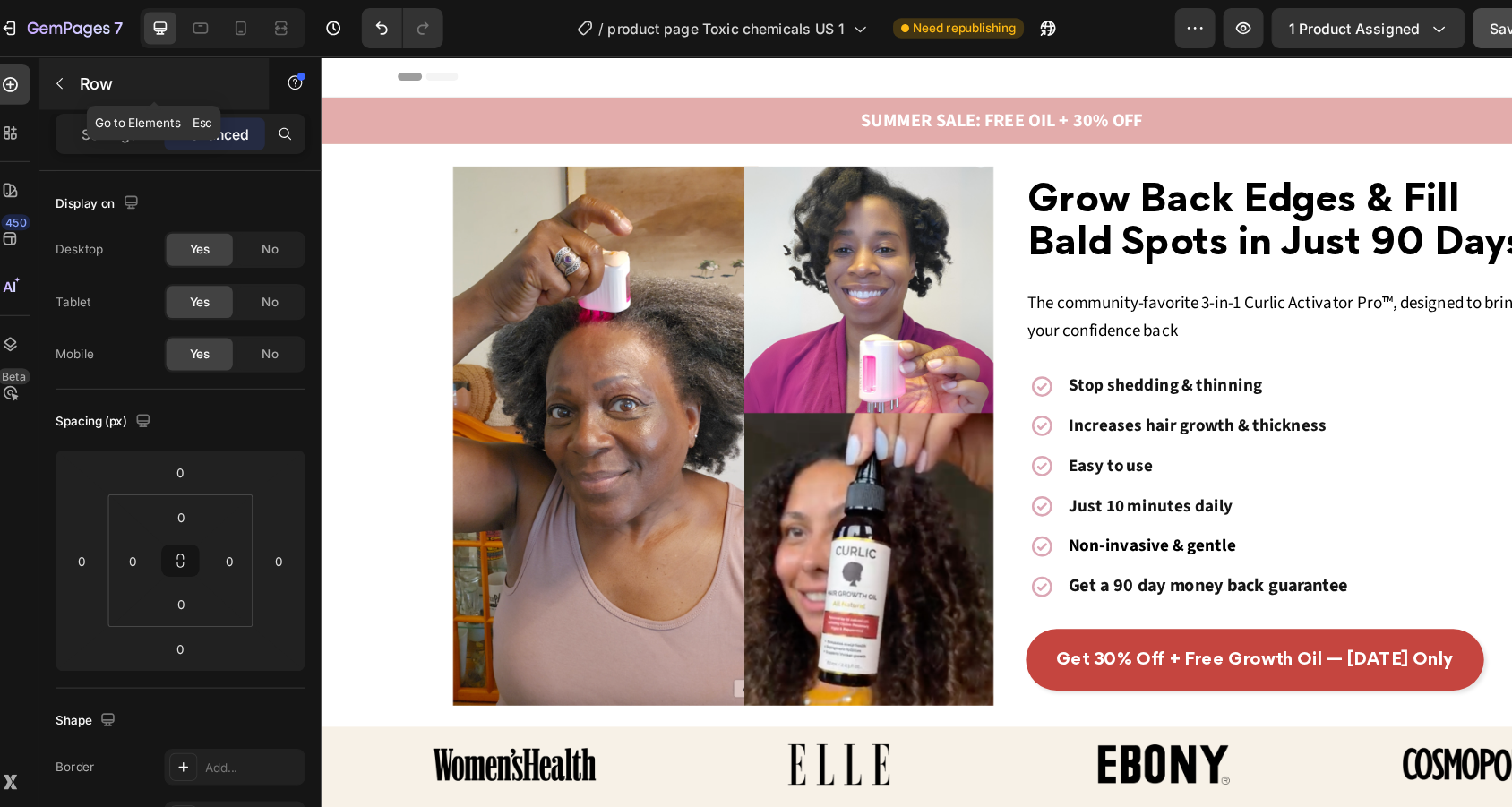
click at [57, 67] on button "button" at bounding box center [69, 73] width 28 height 28
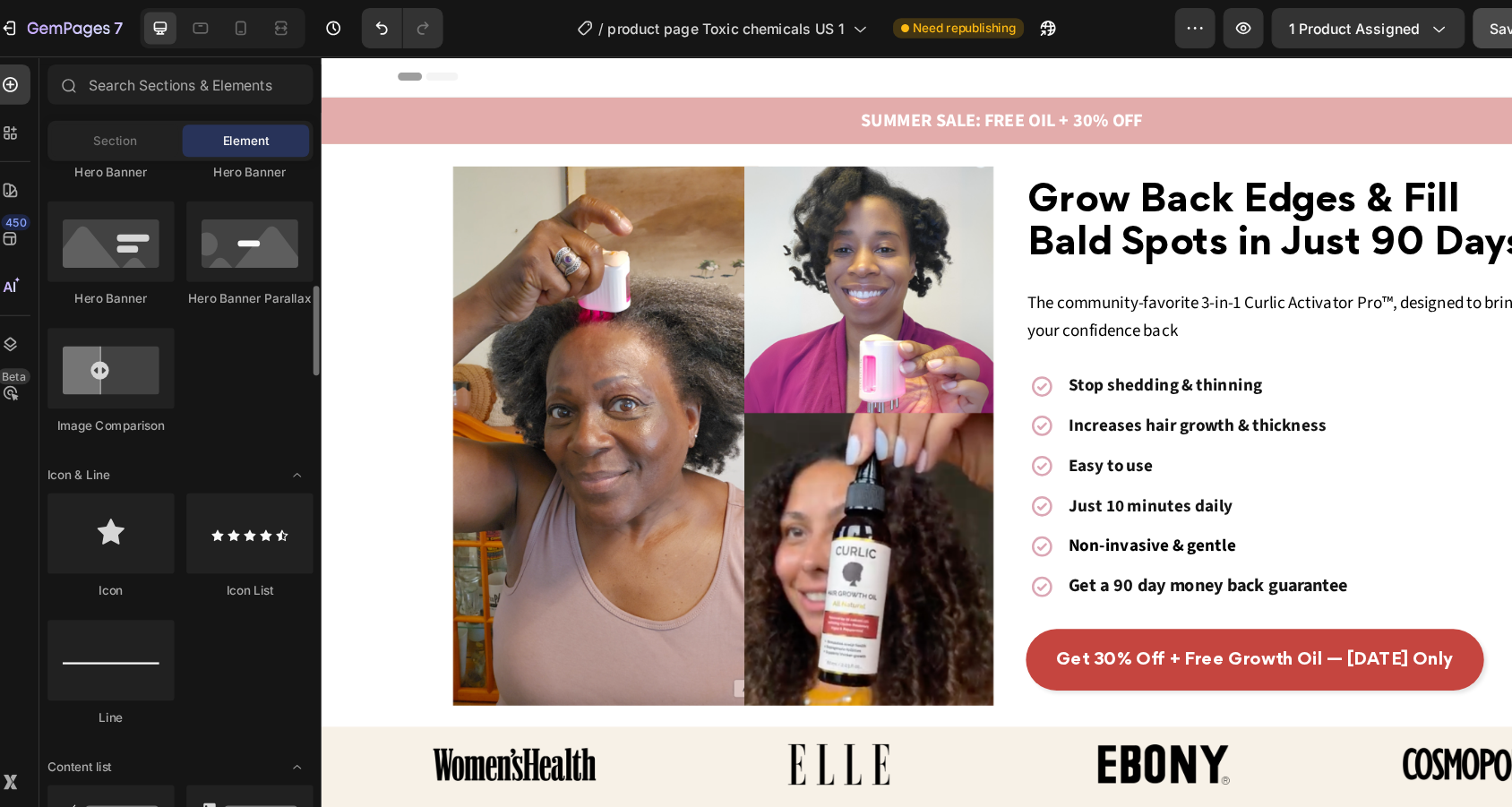
scroll to position [899, 0]
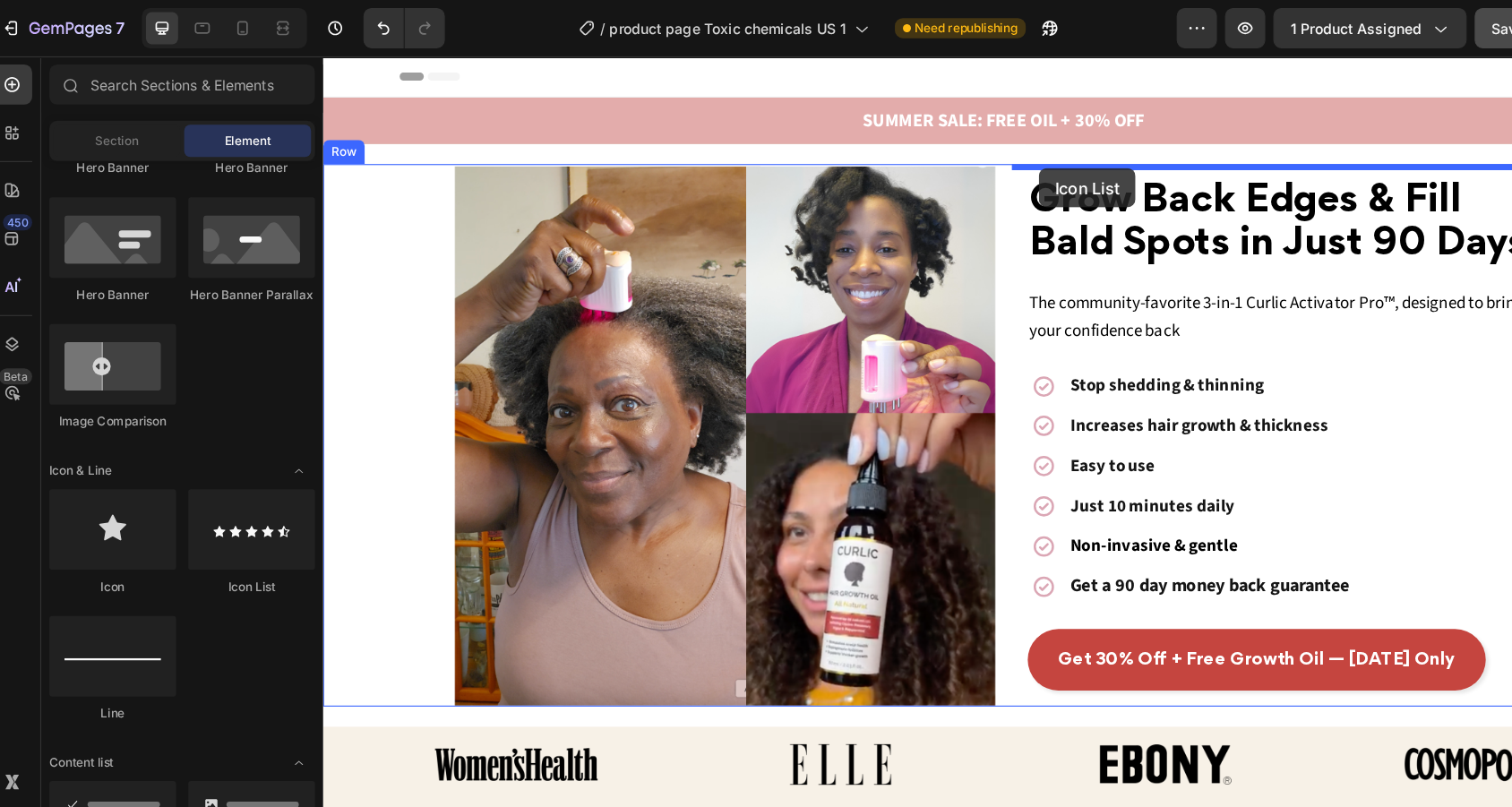
drag, startPoint x: 540, startPoint y: 527, endPoint x: 974, endPoint y: 155, distance: 571.6
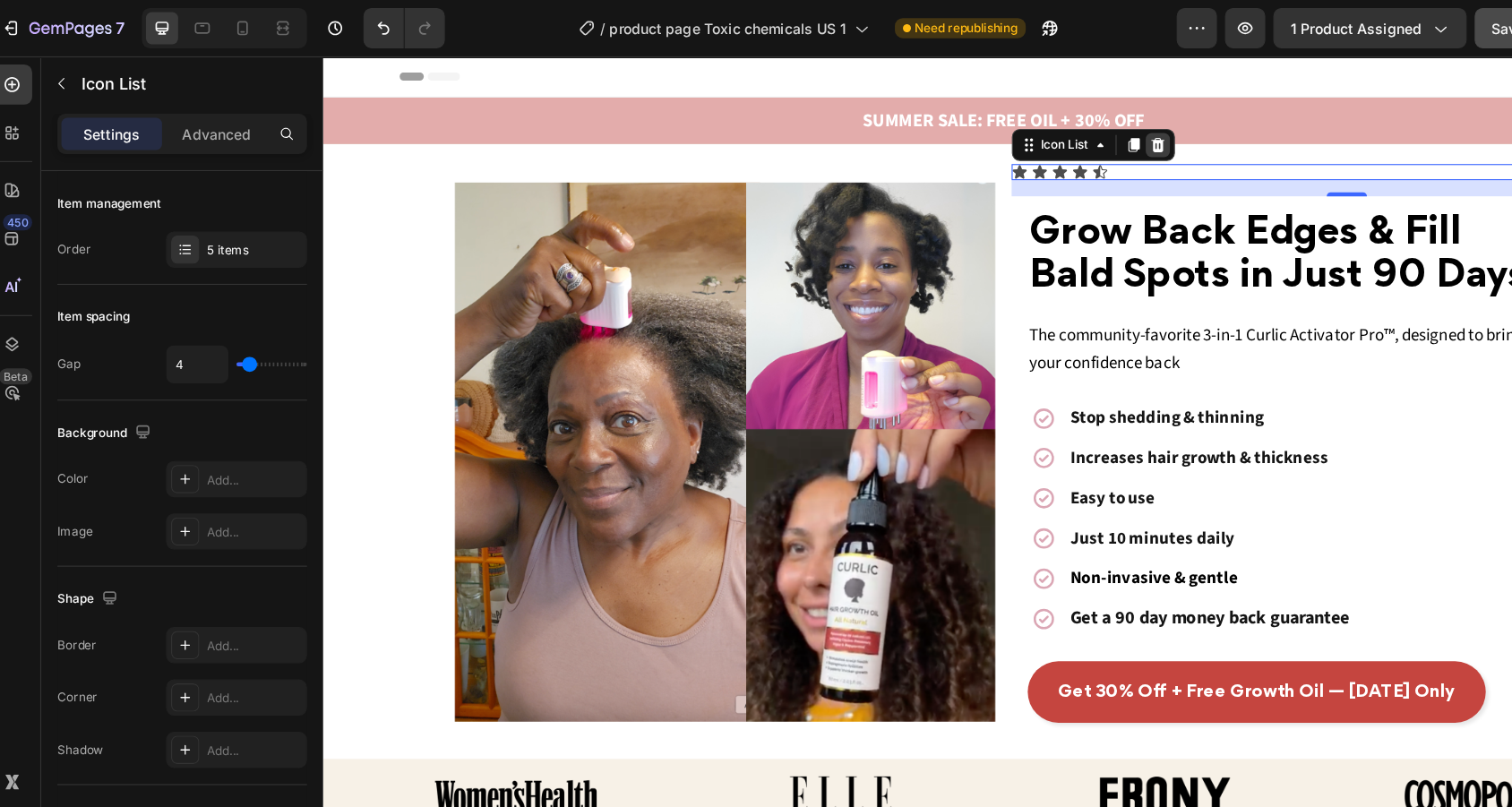
click at [1059, 130] on icon at bounding box center [1064, 134] width 15 height 15
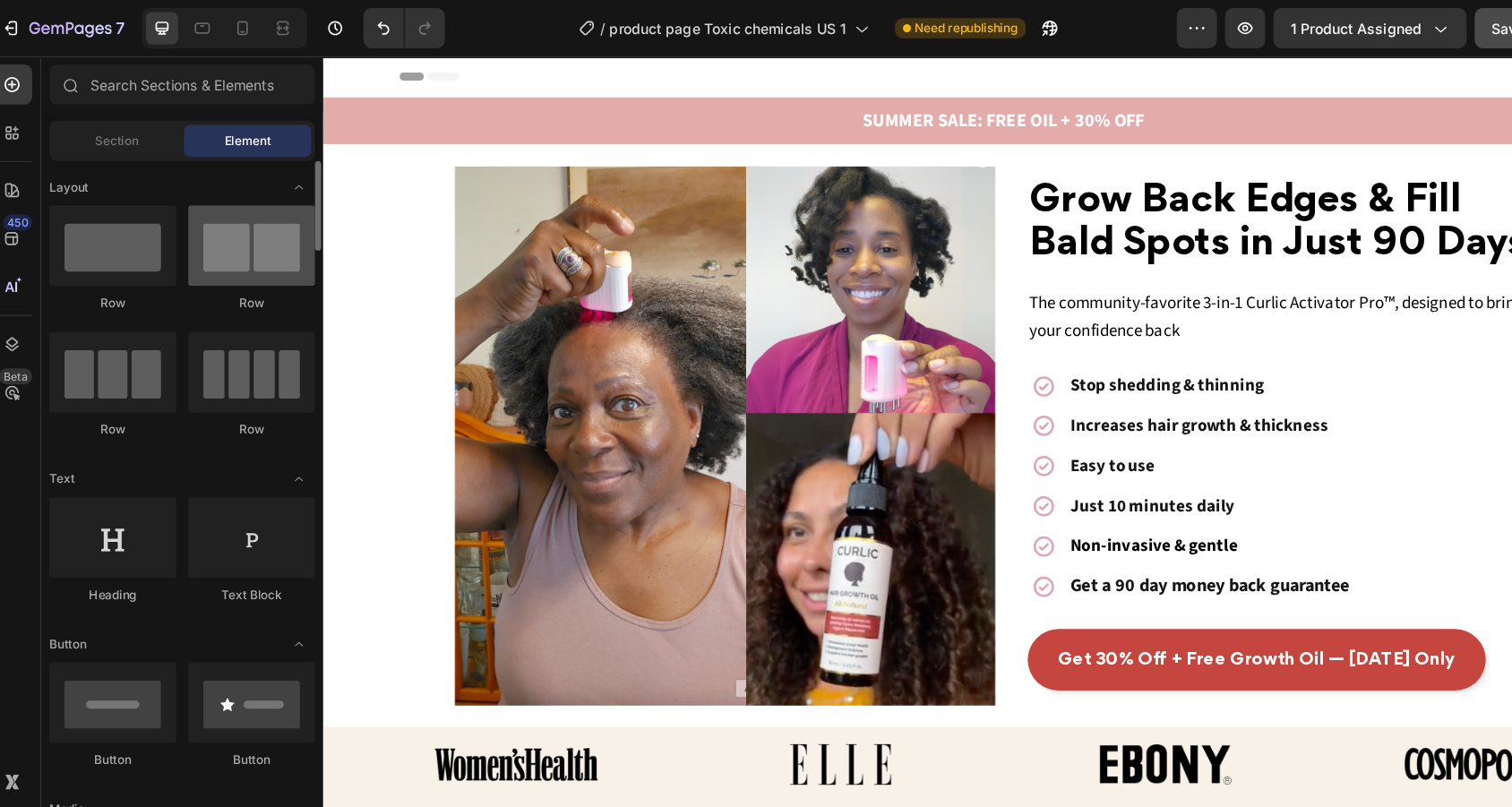
scroll to position [0, 0]
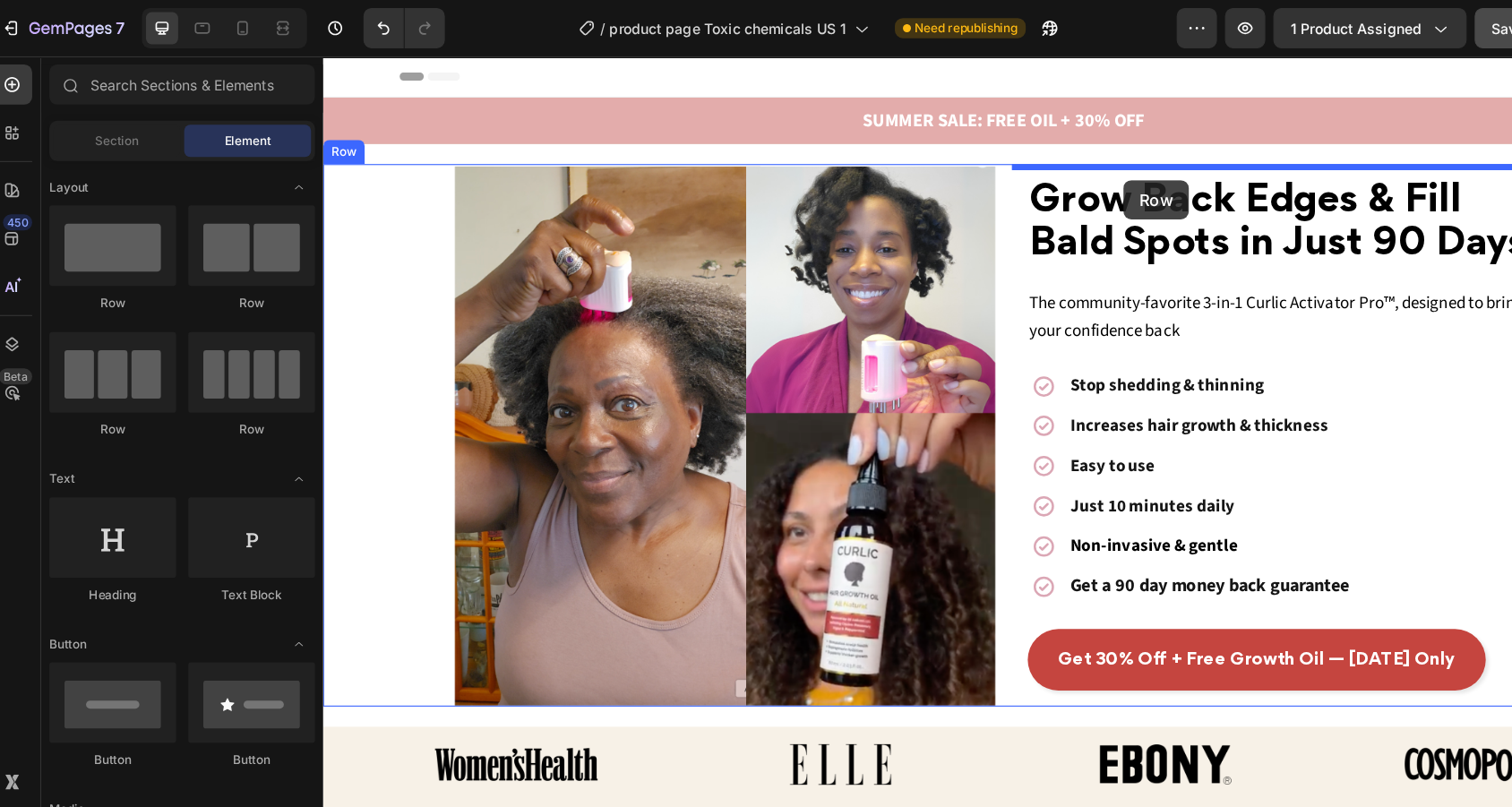
drag, startPoint x: 516, startPoint y: 286, endPoint x: 1049, endPoint y: 166, distance: 546.3
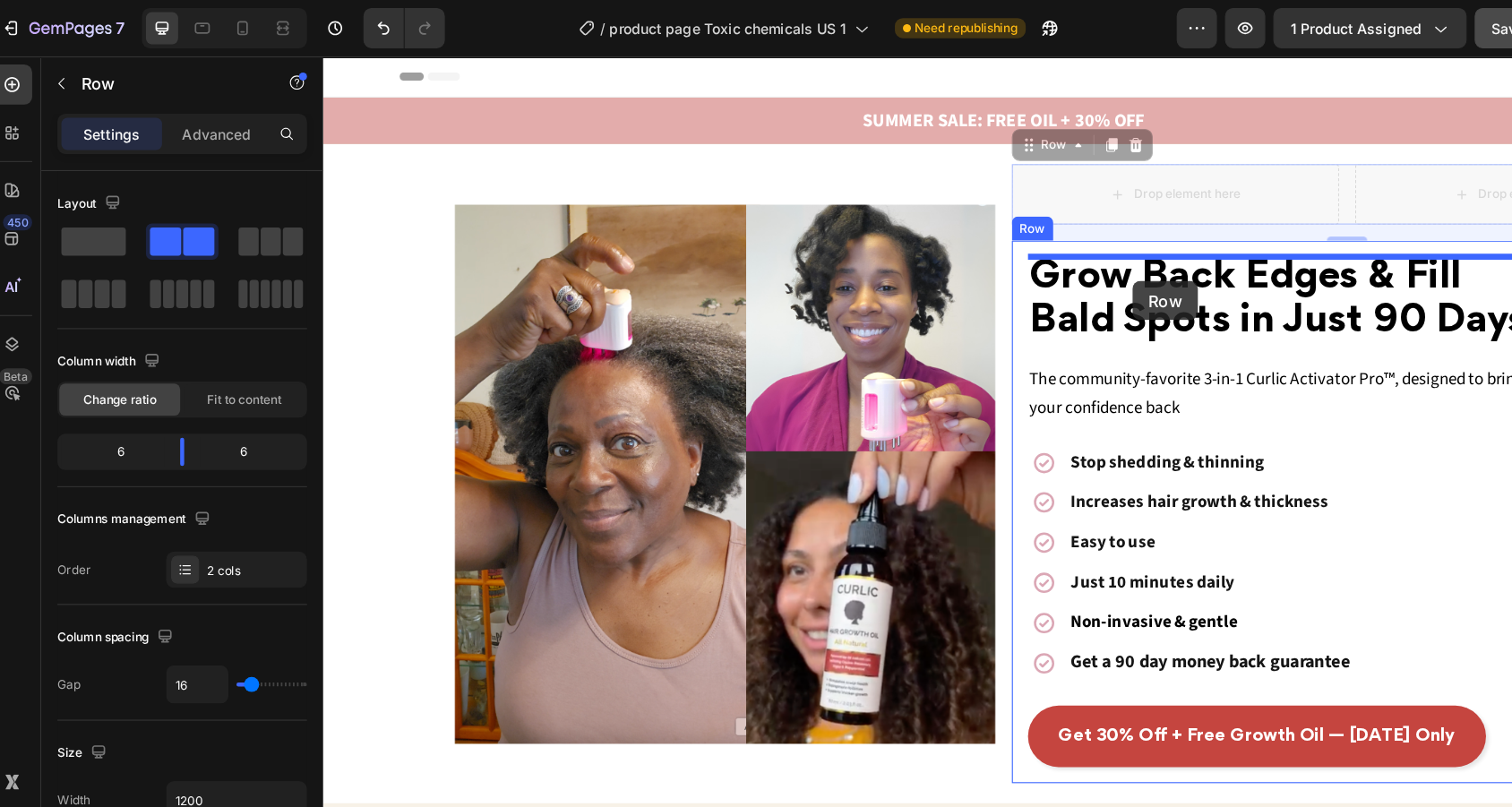
drag, startPoint x: 951, startPoint y: 134, endPoint x: 1057, endPoint y: 255, distance: 160.9
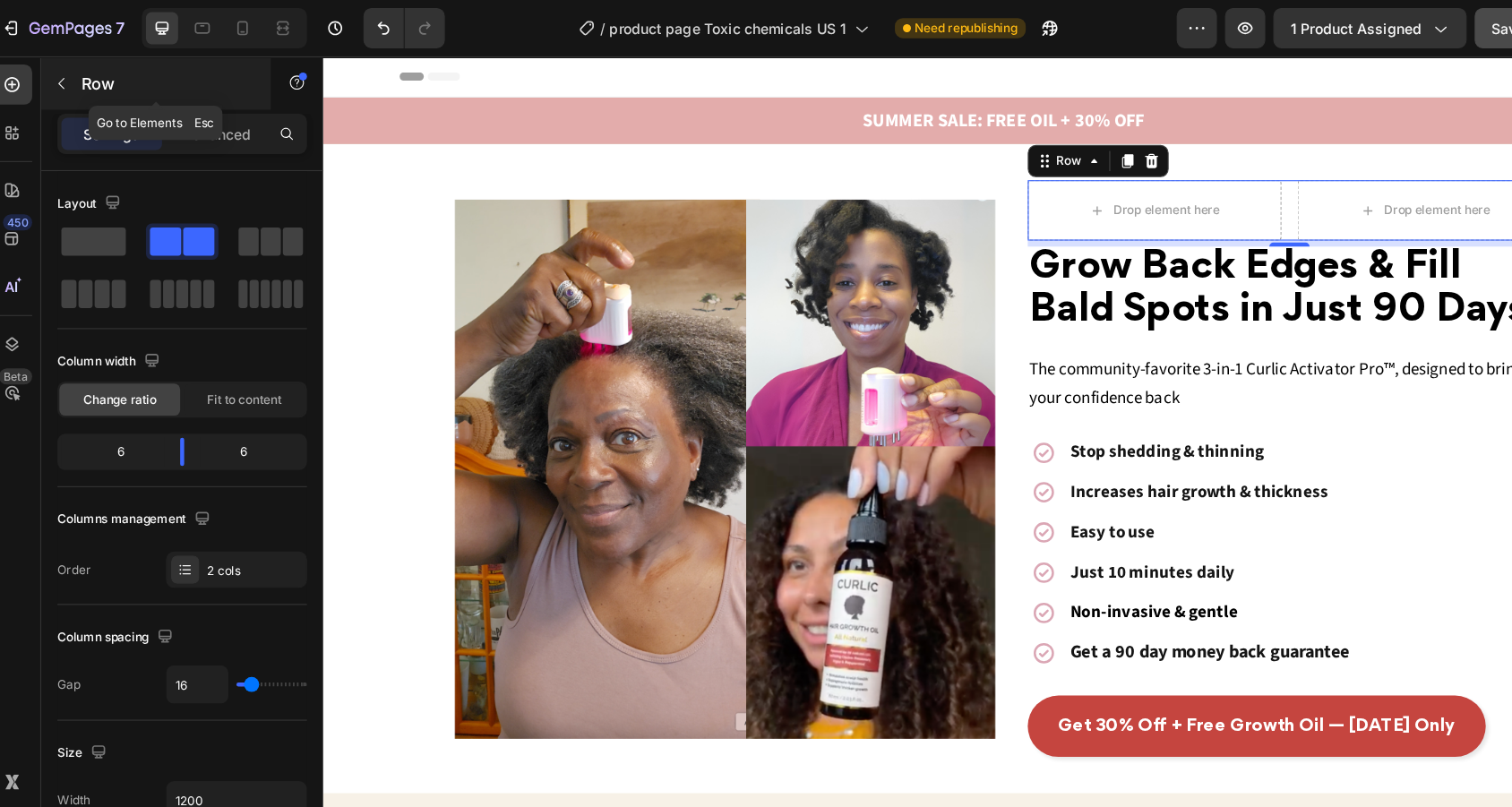
click at [67, 71] on icon "button" at bounding box center [69, 74] width 5 height 10
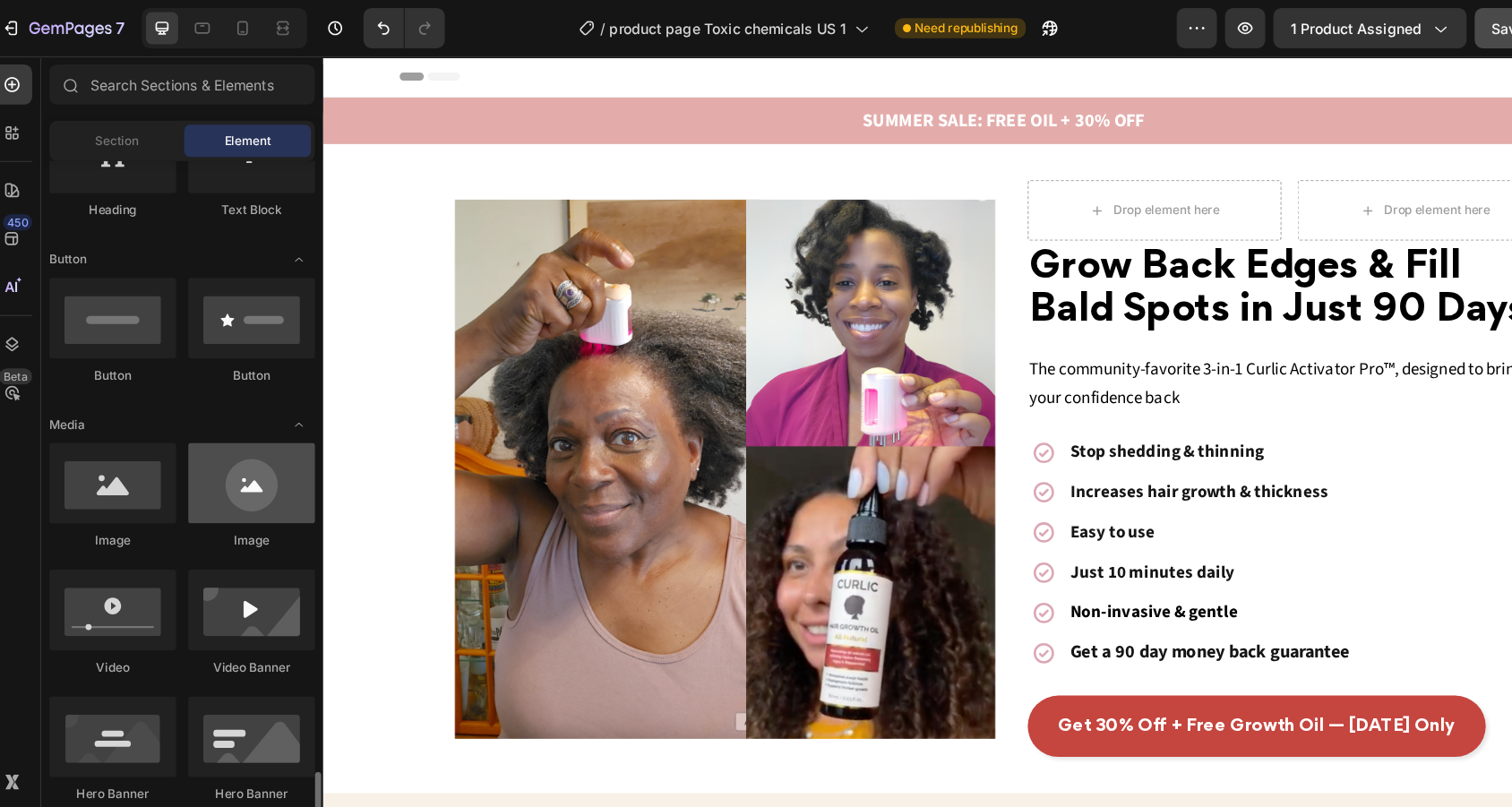
scroll to position [789, 0]
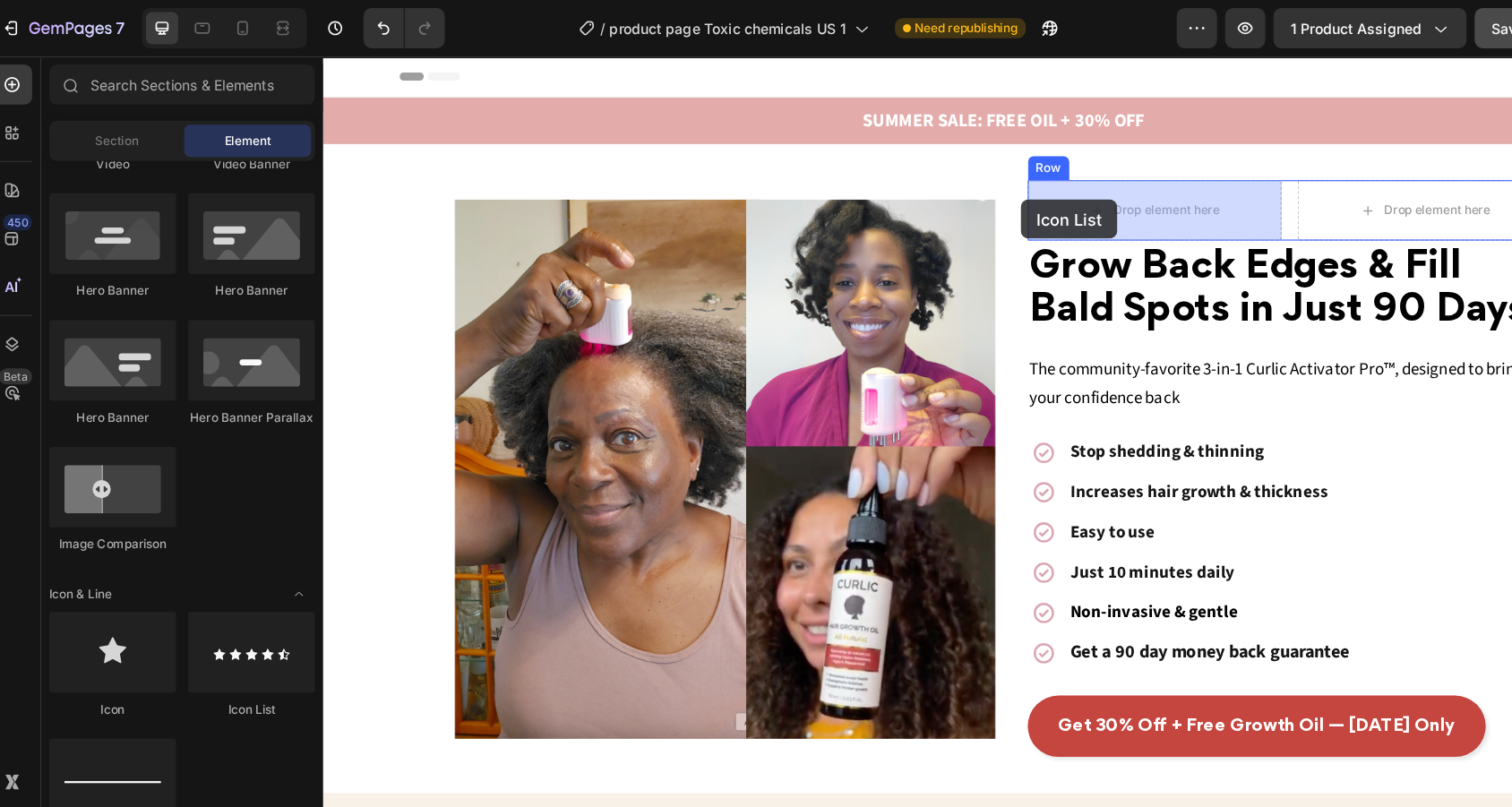
drag, startPoint x: 530, startPoint y: 641, endPoint x: 957, endPoint y: 182, distance: 626.9
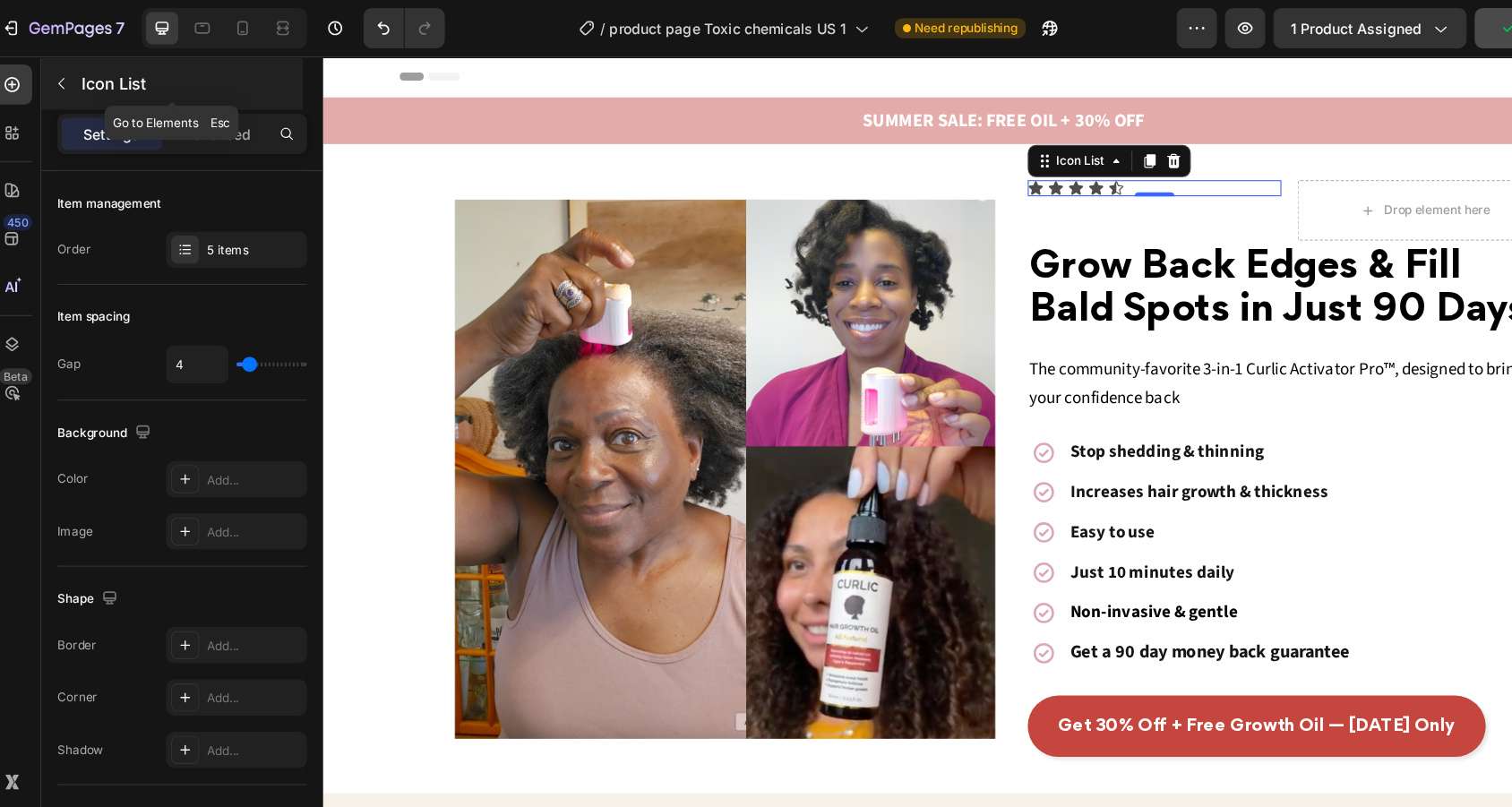
click at [67, 77] on icon "button" at bounding box center [69, 74] width 5 height 10
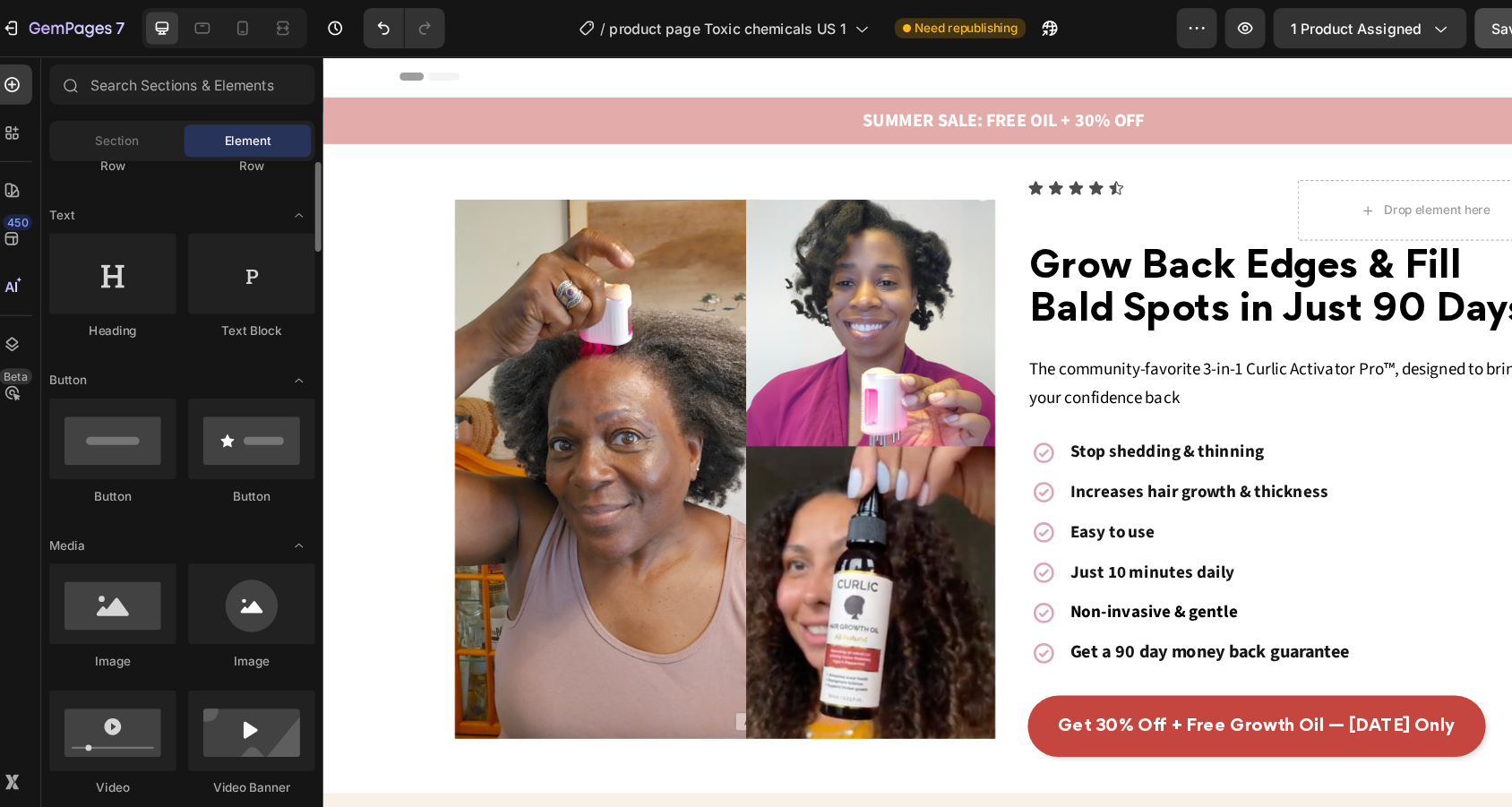
scroll to position [155, 0]
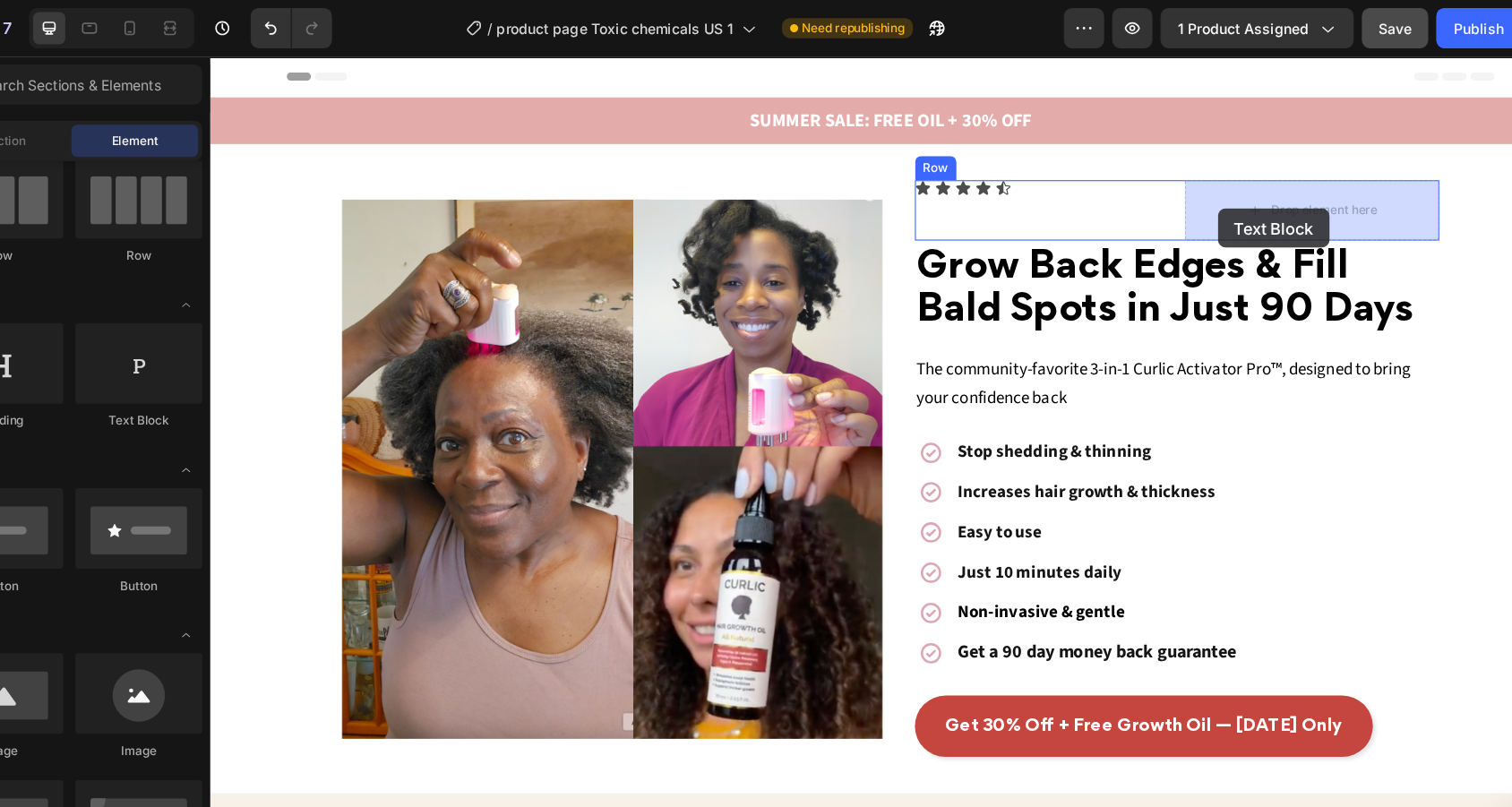
drag, startPoint x: 453, startPoint y: 361, endPoint x: 1221, endPoint y: 191, distance: 786.6
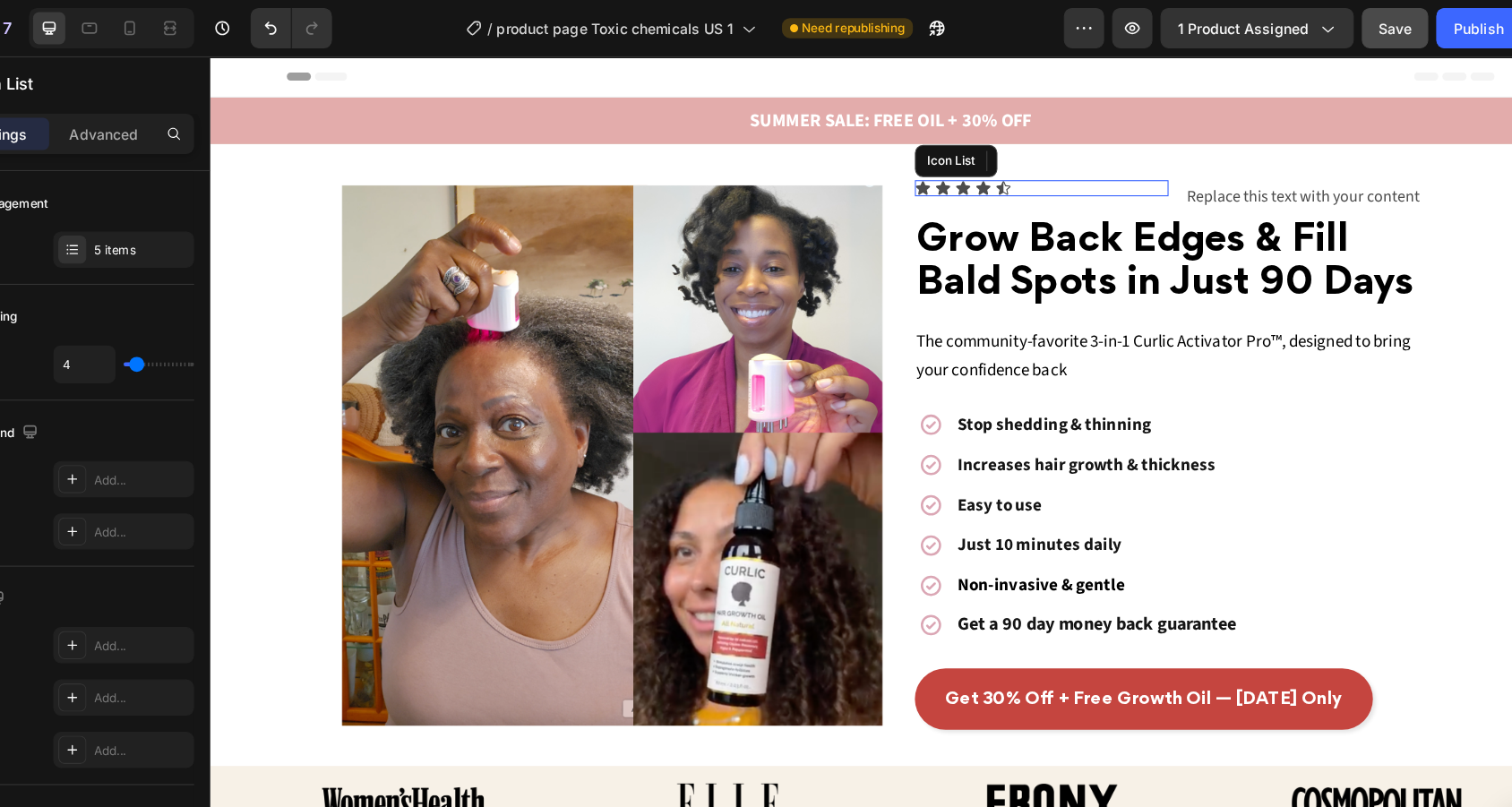
click at [964, 174] on div "Icon Icon Icon Icon Icon" at bounding box center [950, 172] width 226 height 15
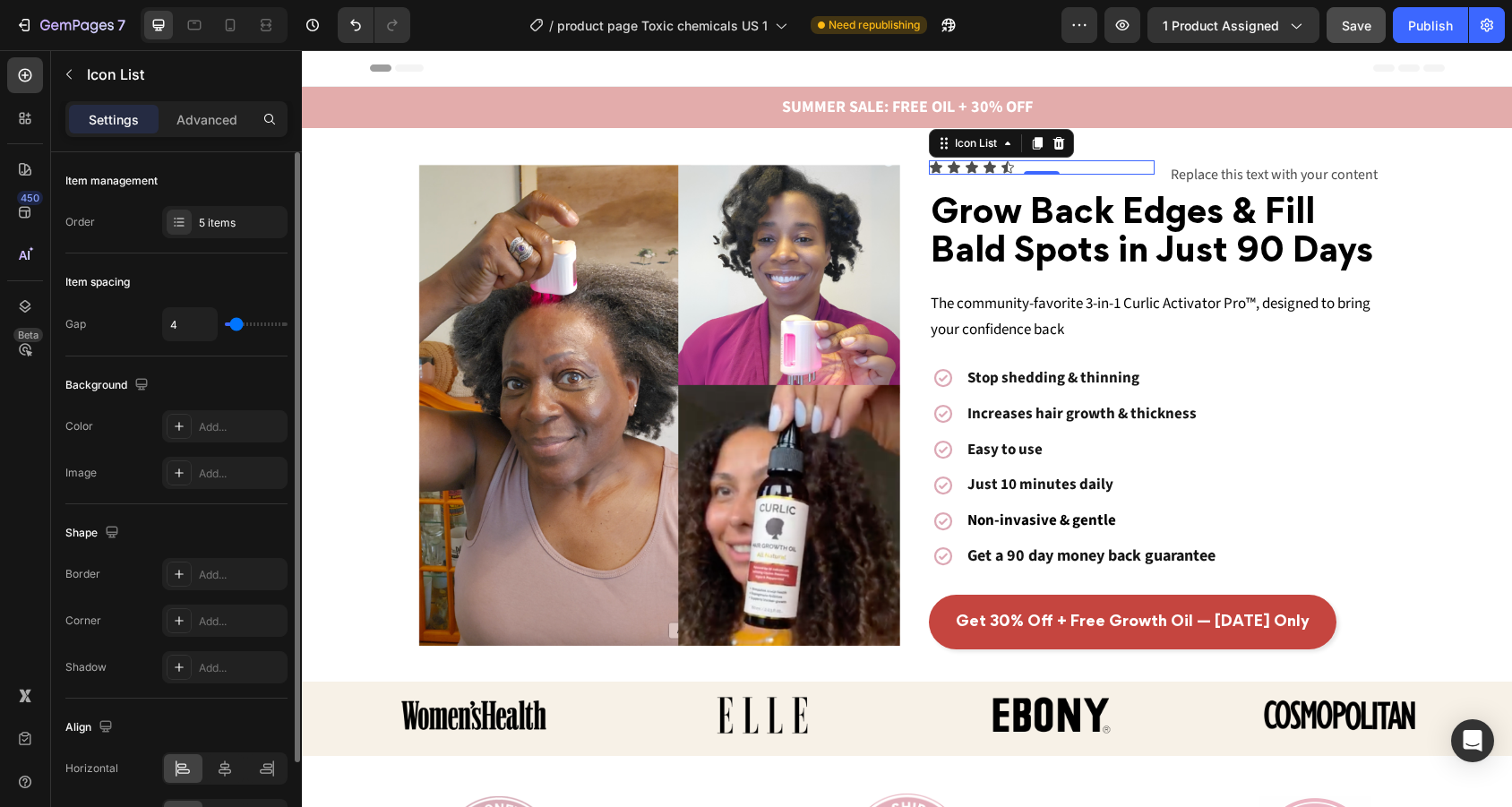
scroll to position [110, 0]
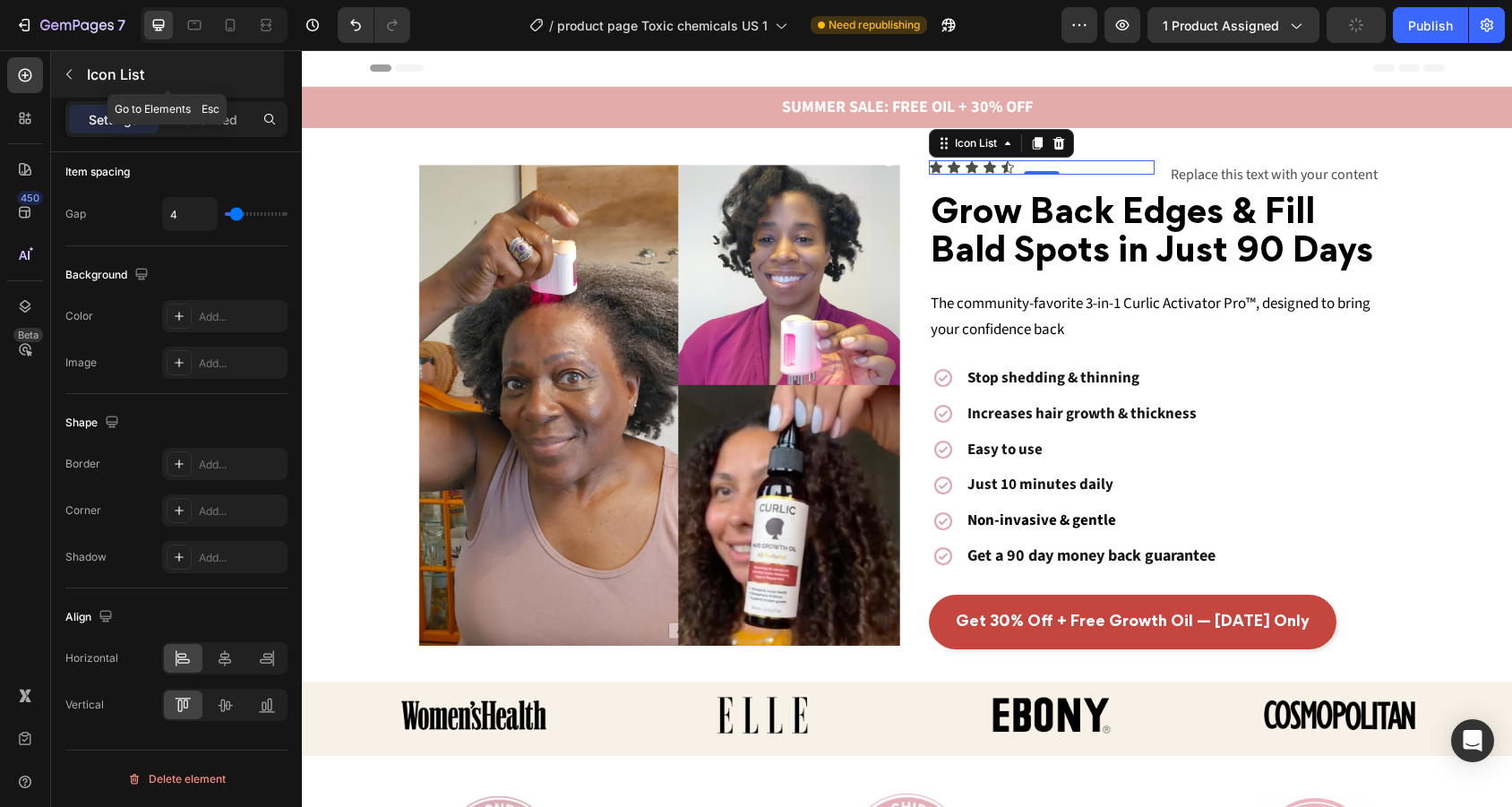
click at [75, 80] on icon "button" at bounding box center [69, 74] width 15 height 15
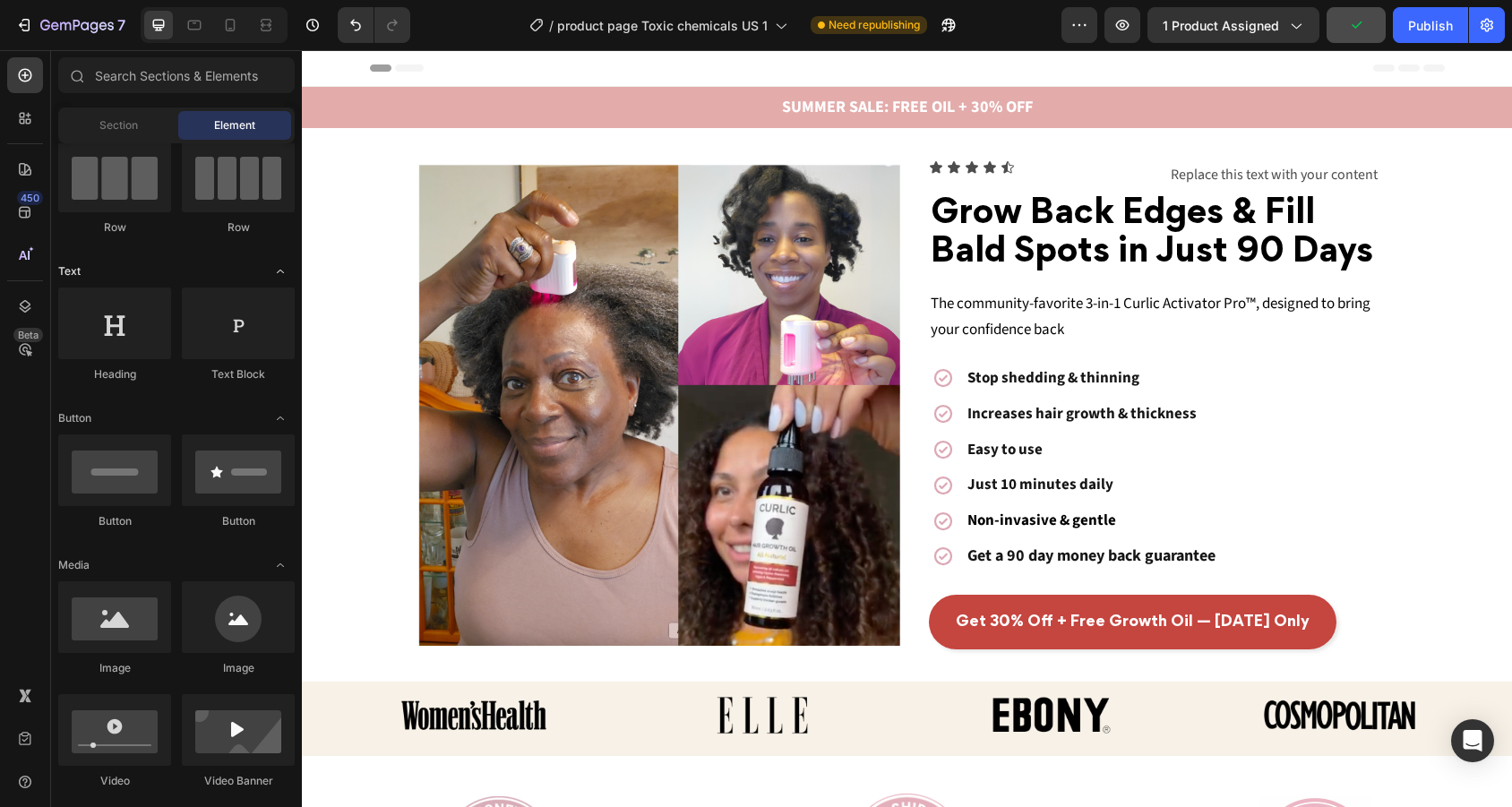
scroll to position [0, 0]
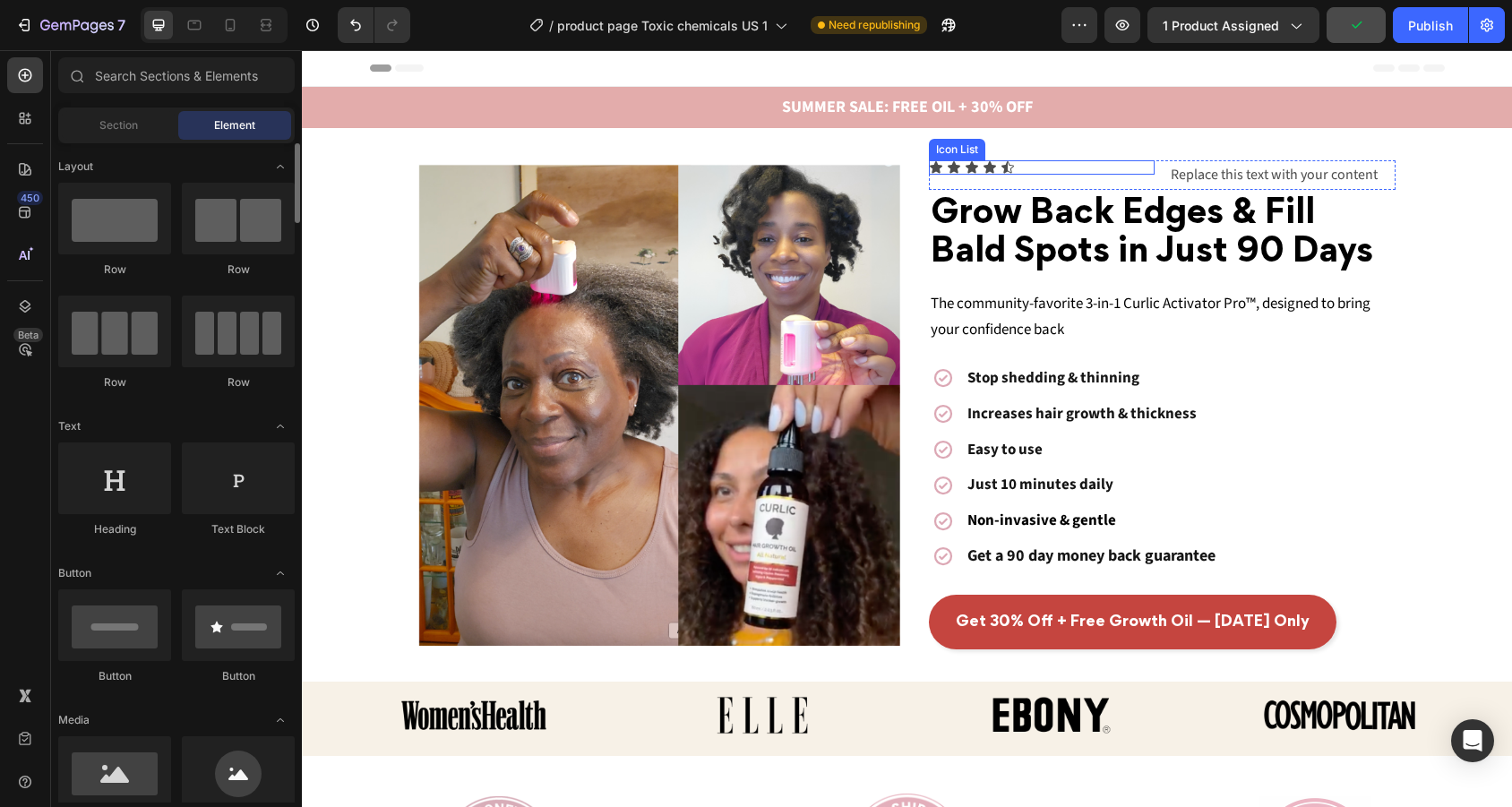
click at [1133, 164] on div "Icon Icon Icon Icon Icon" at bounding box center [1042, 167] width 226 height 15
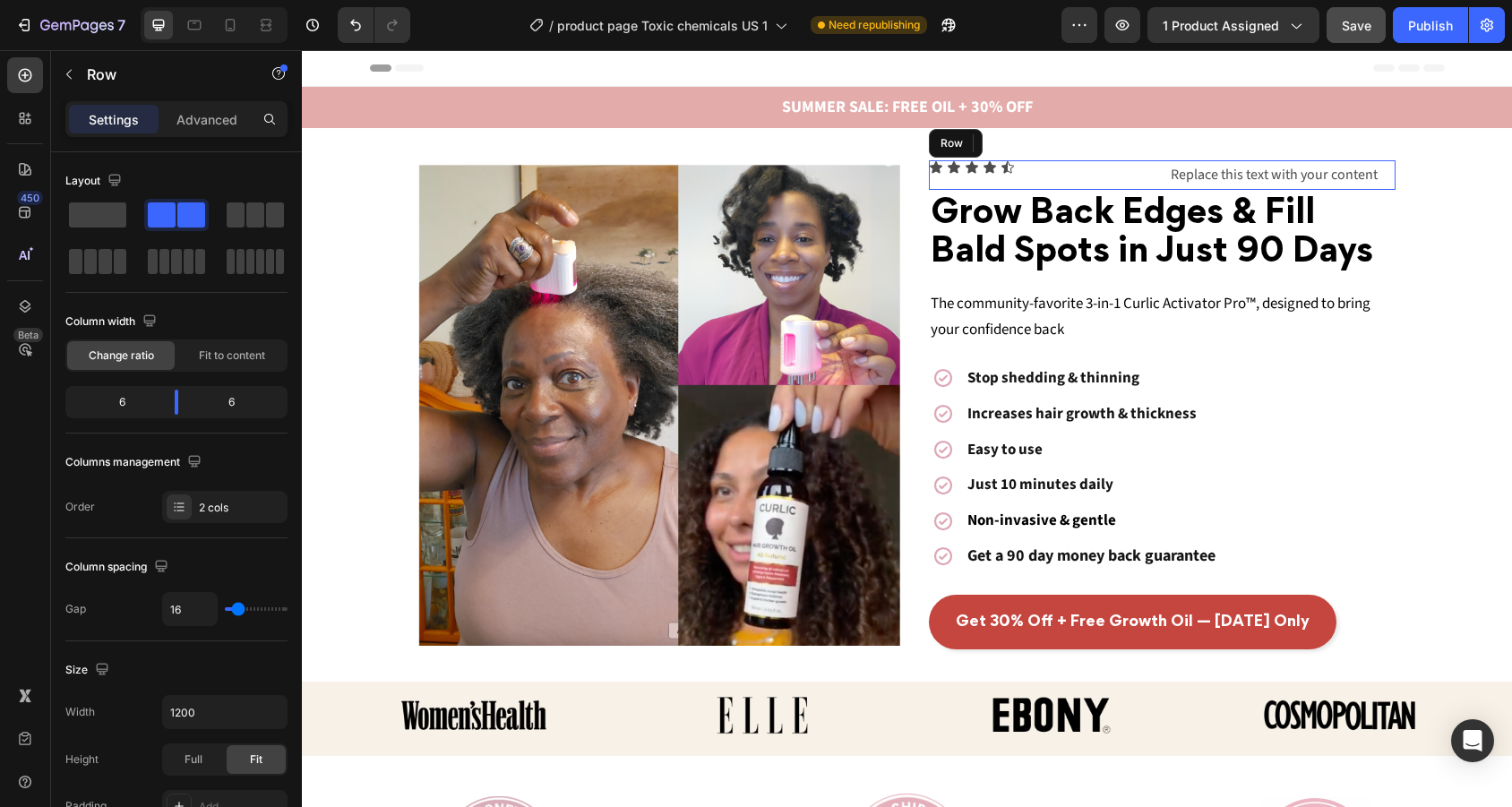
click at [1146, 182] on div "Icon Icon Icon Icon Icon Icon List 0" at bounding box center [1042, 175] width 226 height 29
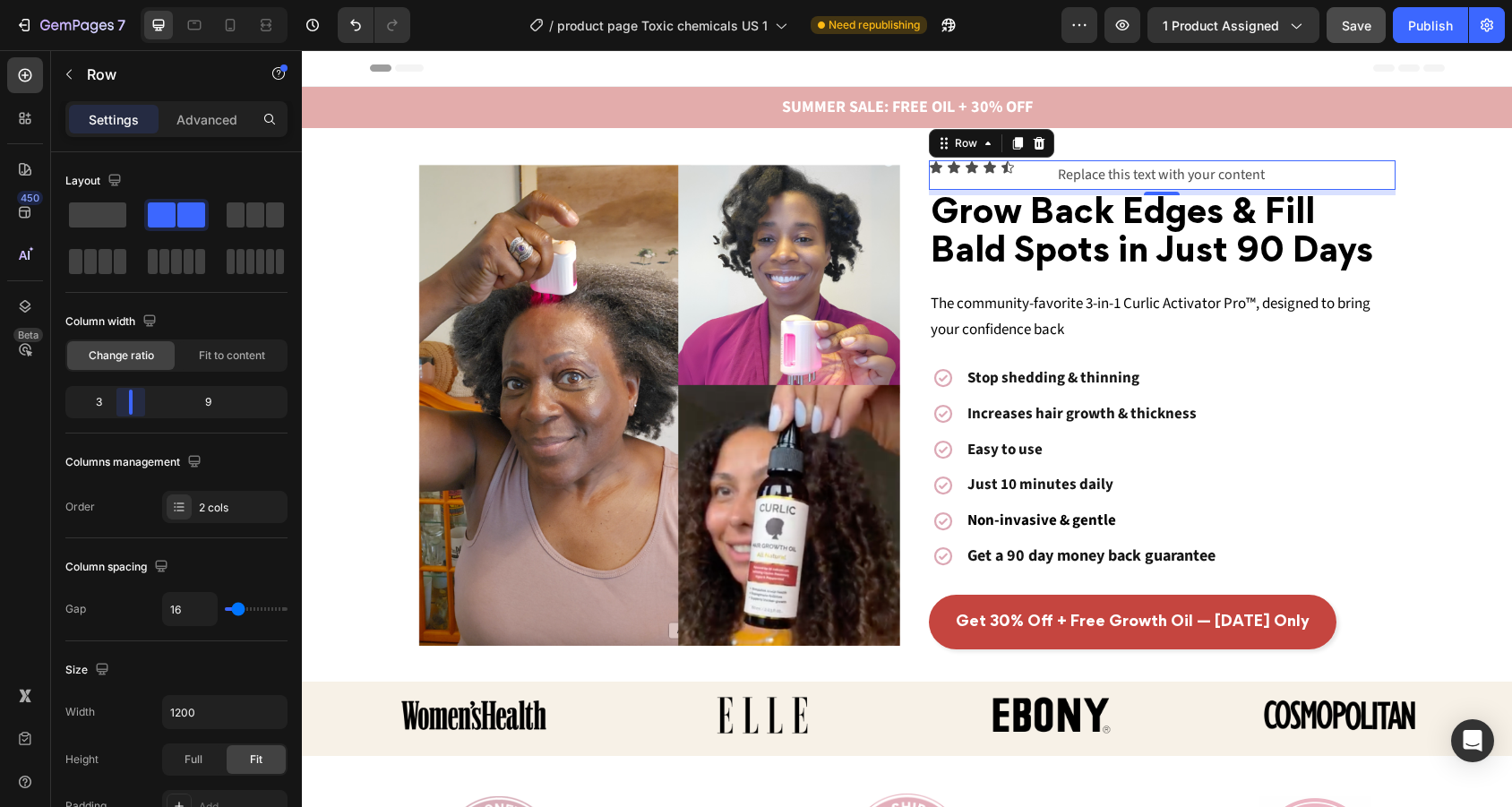
drag, startPoint x: 174, startPoint y: 399, endPoint x: 115, endPoint y: 409, distance: 59.8
click at [115, 0] on body "7 Version history / product page Toxic chemicals US 1 Need republishing Preview…" at bounding box center [756, 0] width 1512 height 0
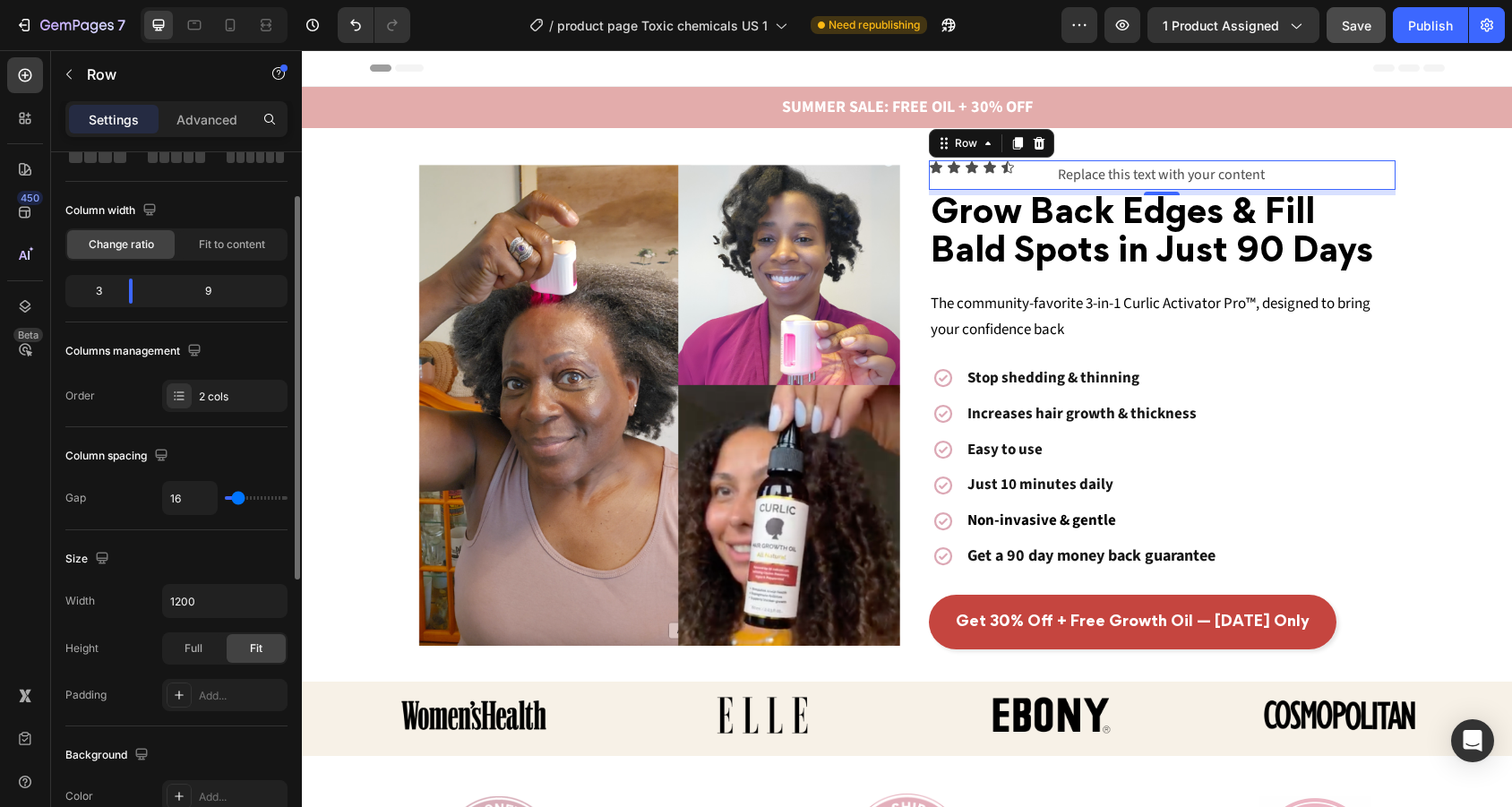
scroll to position [97, 0]
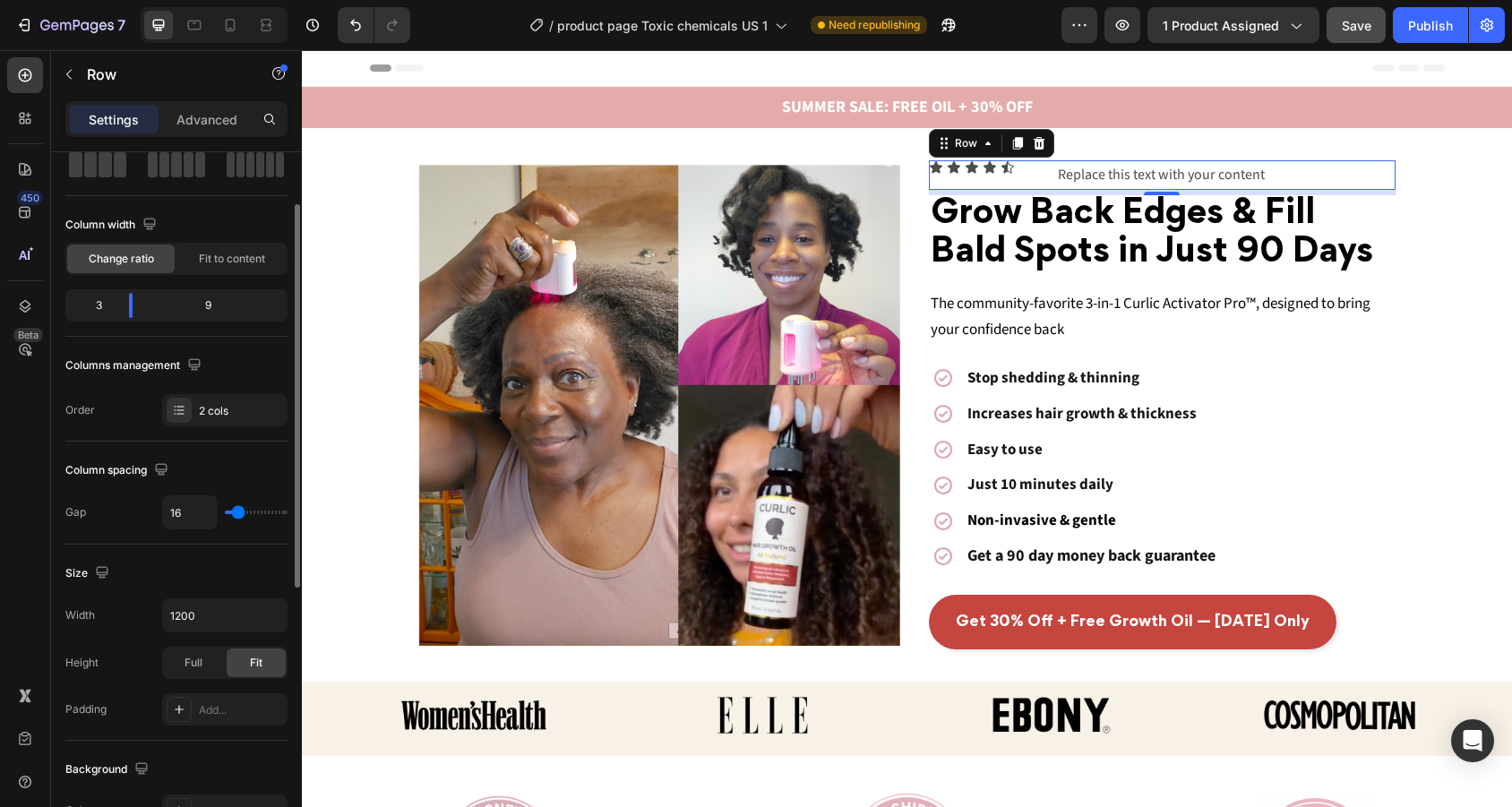
type input "14"
type input "0"
drag, startPoint x: 234, startPoint y: 515, endPoint x: 187, endPoint y: 515, distance: 47.0
type input "0"
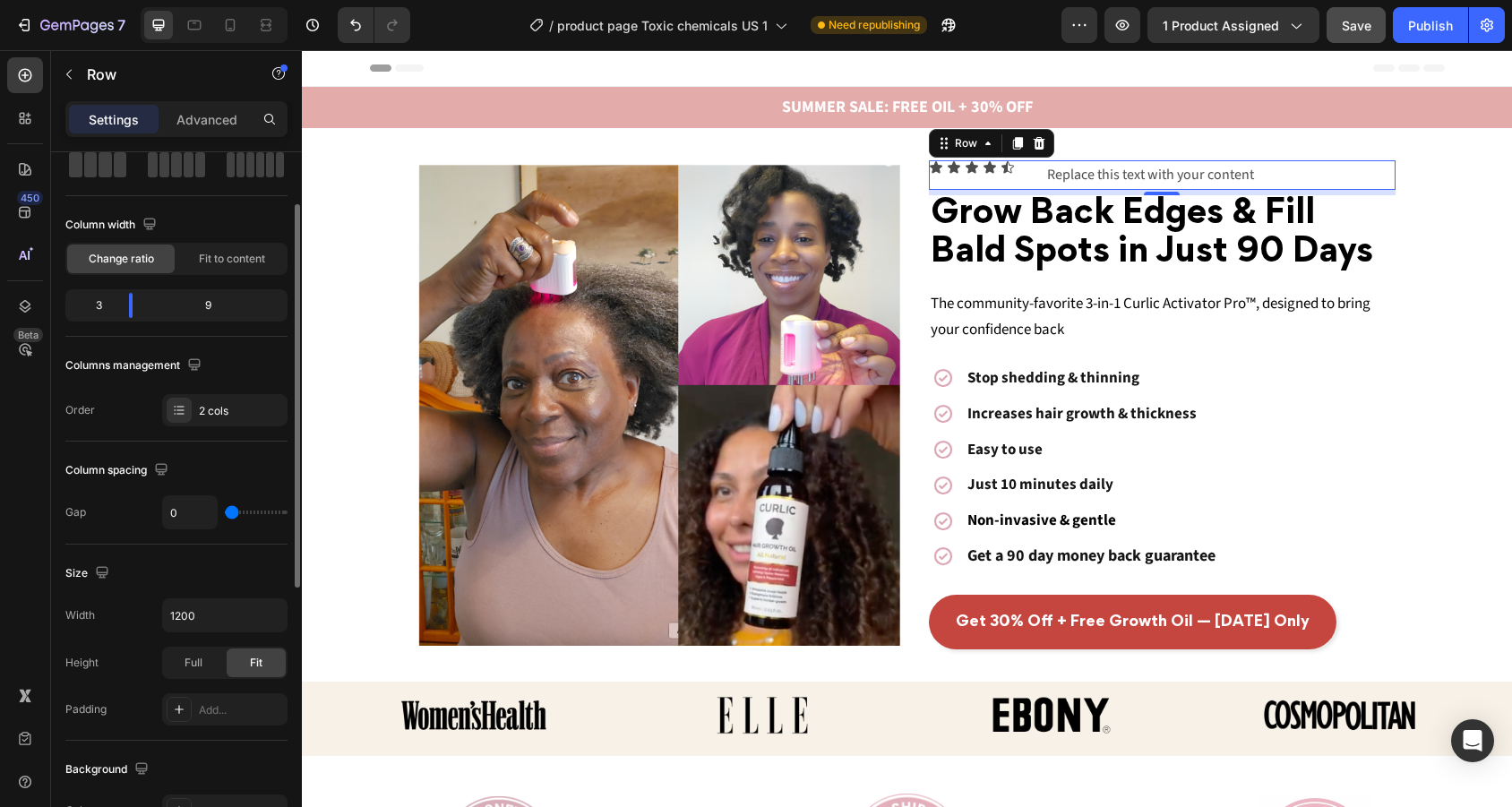
click at [187, 515] on div "0" at bounding box center [224, 511] width 125 height 34
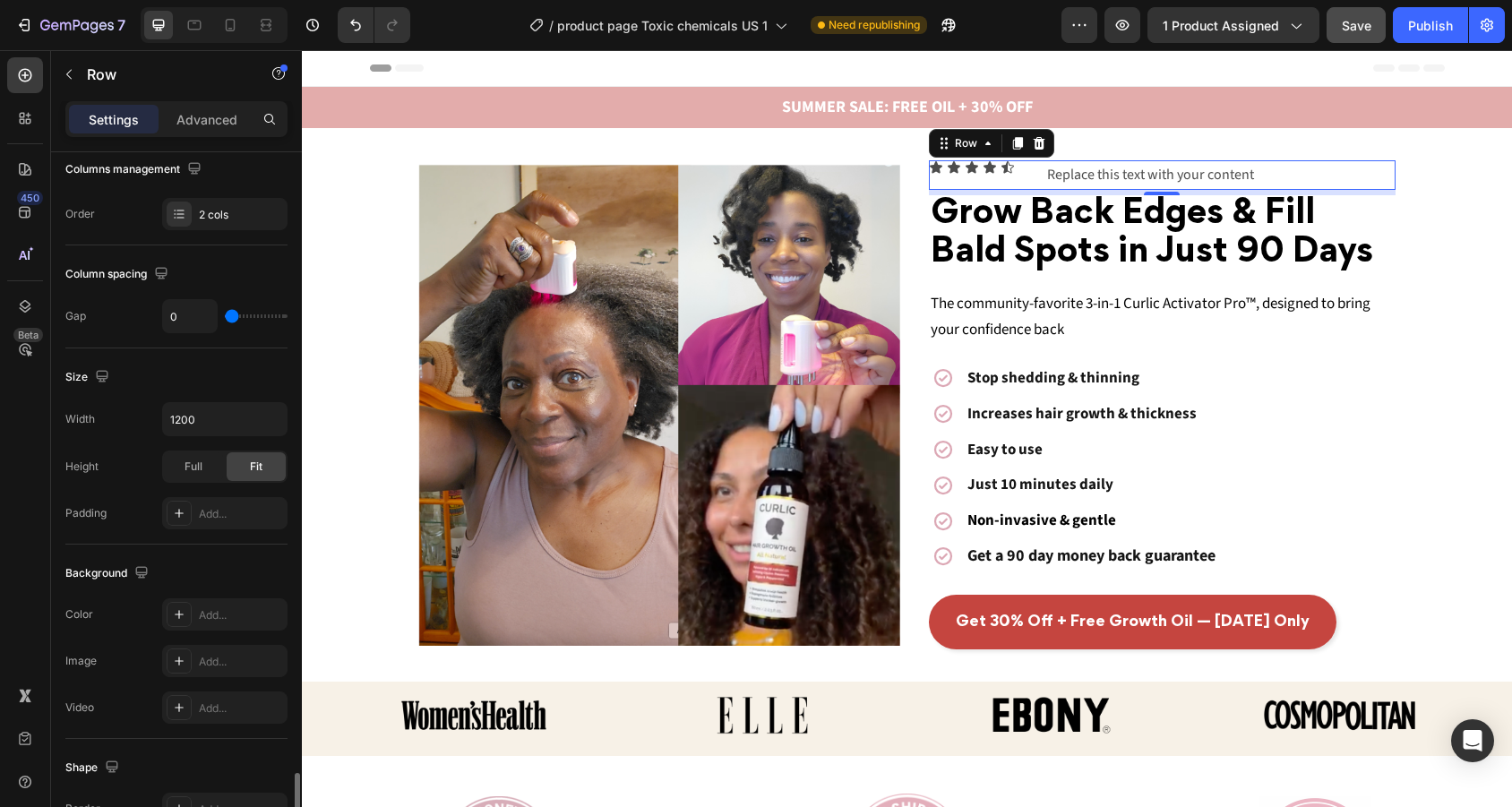
scroll to position [591, 0]
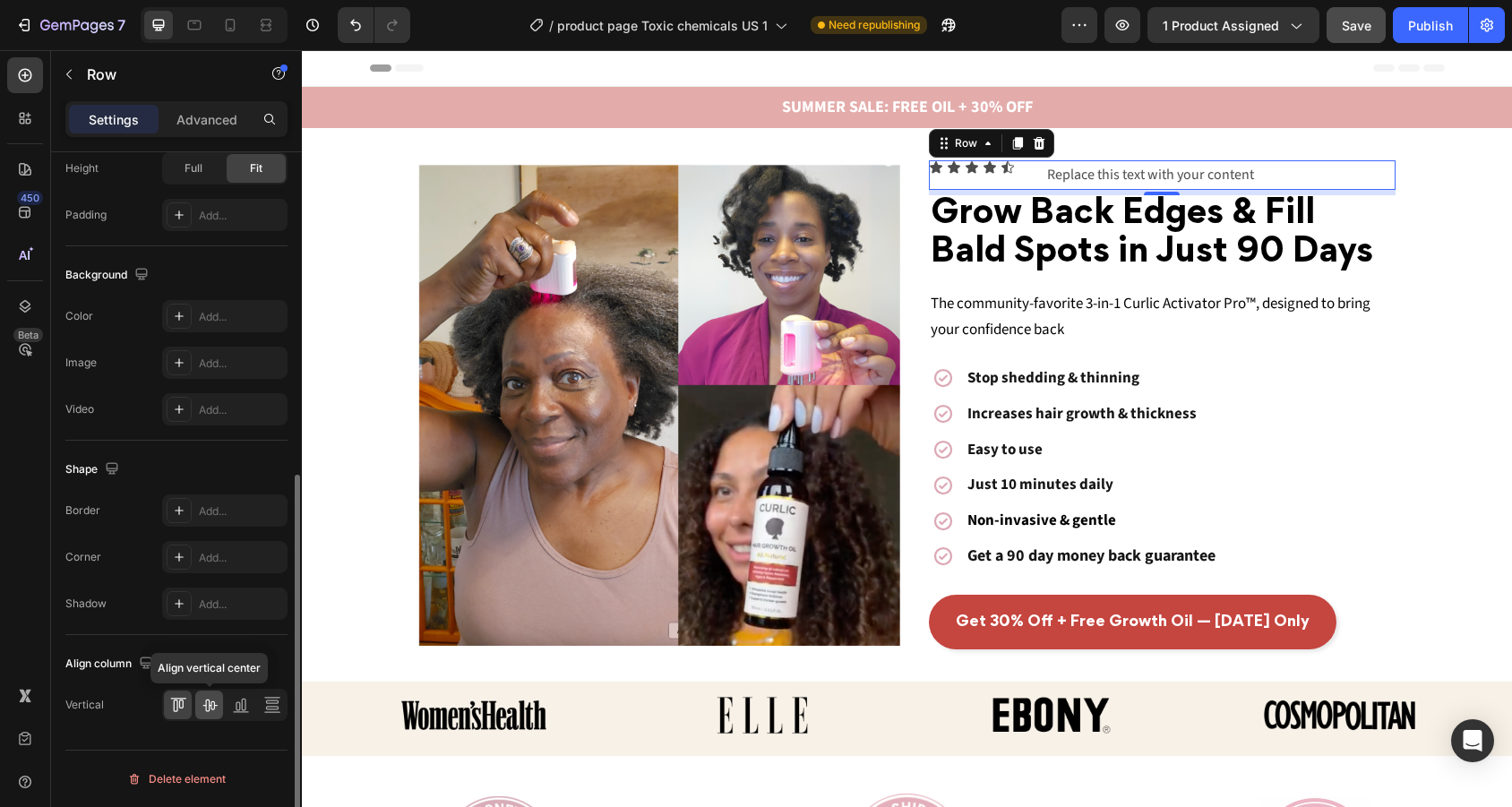
click at [209, 703] on icon at bounding box center [210, 705] width 15 height 13
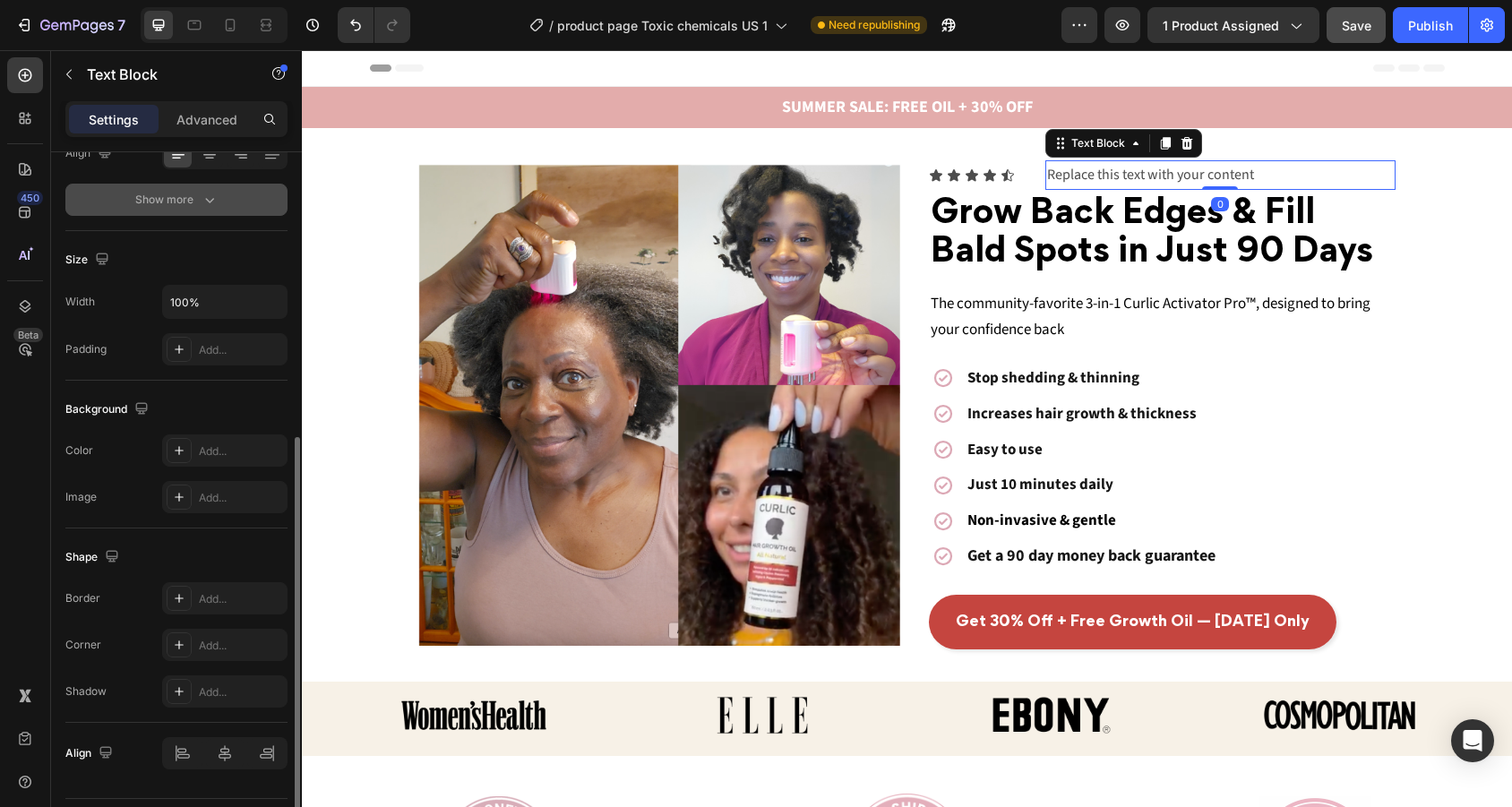
scroll to position [356, 0]
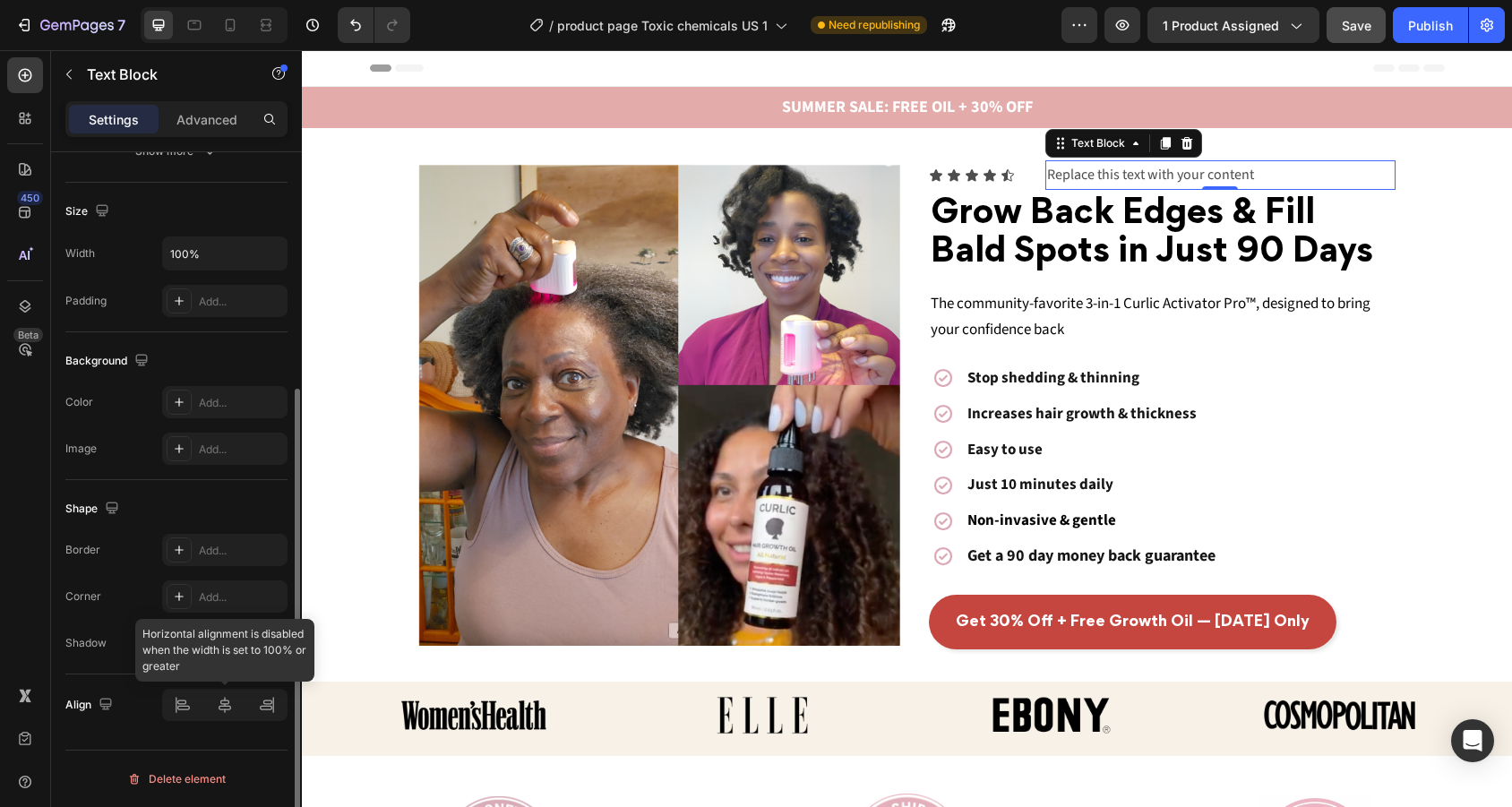
click at [171, 694] on div at bounding box center [224, 704] width 125 height 32
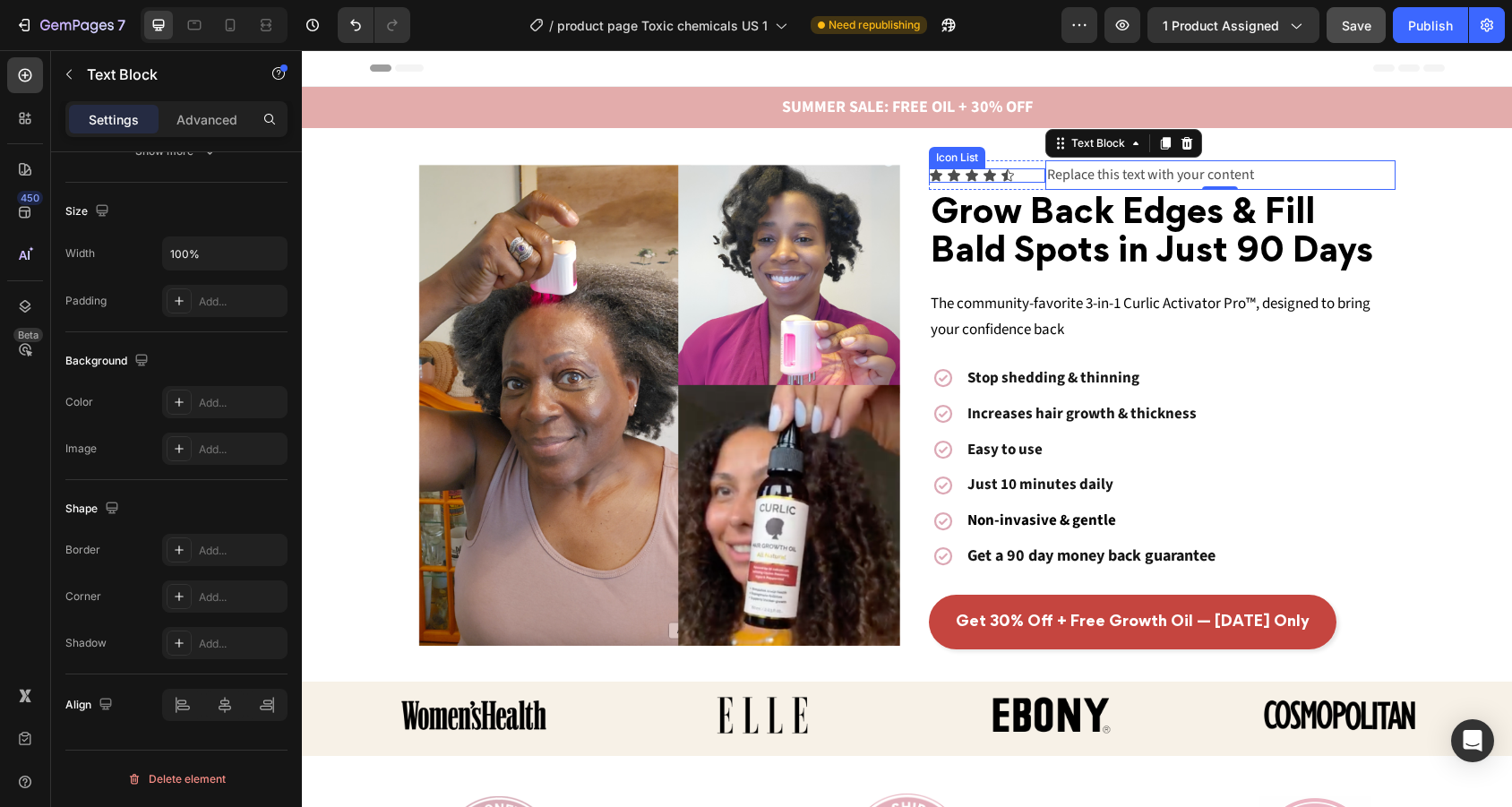
click at [1027, 176] on div "Icon Icon Icon Icon Icon" at bounding box center [987, 175] width 117 height 15
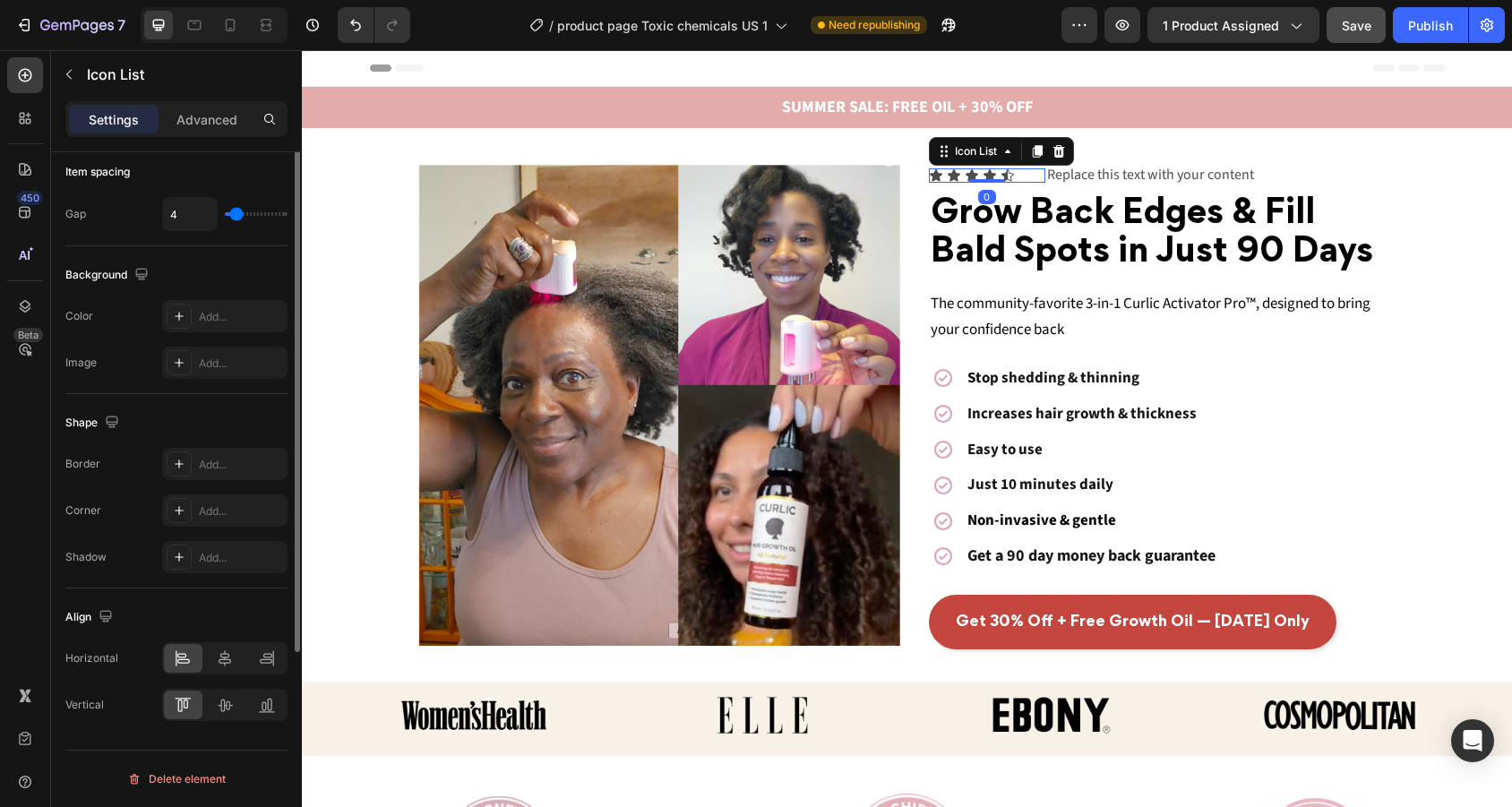
scroll to position [0, 0]
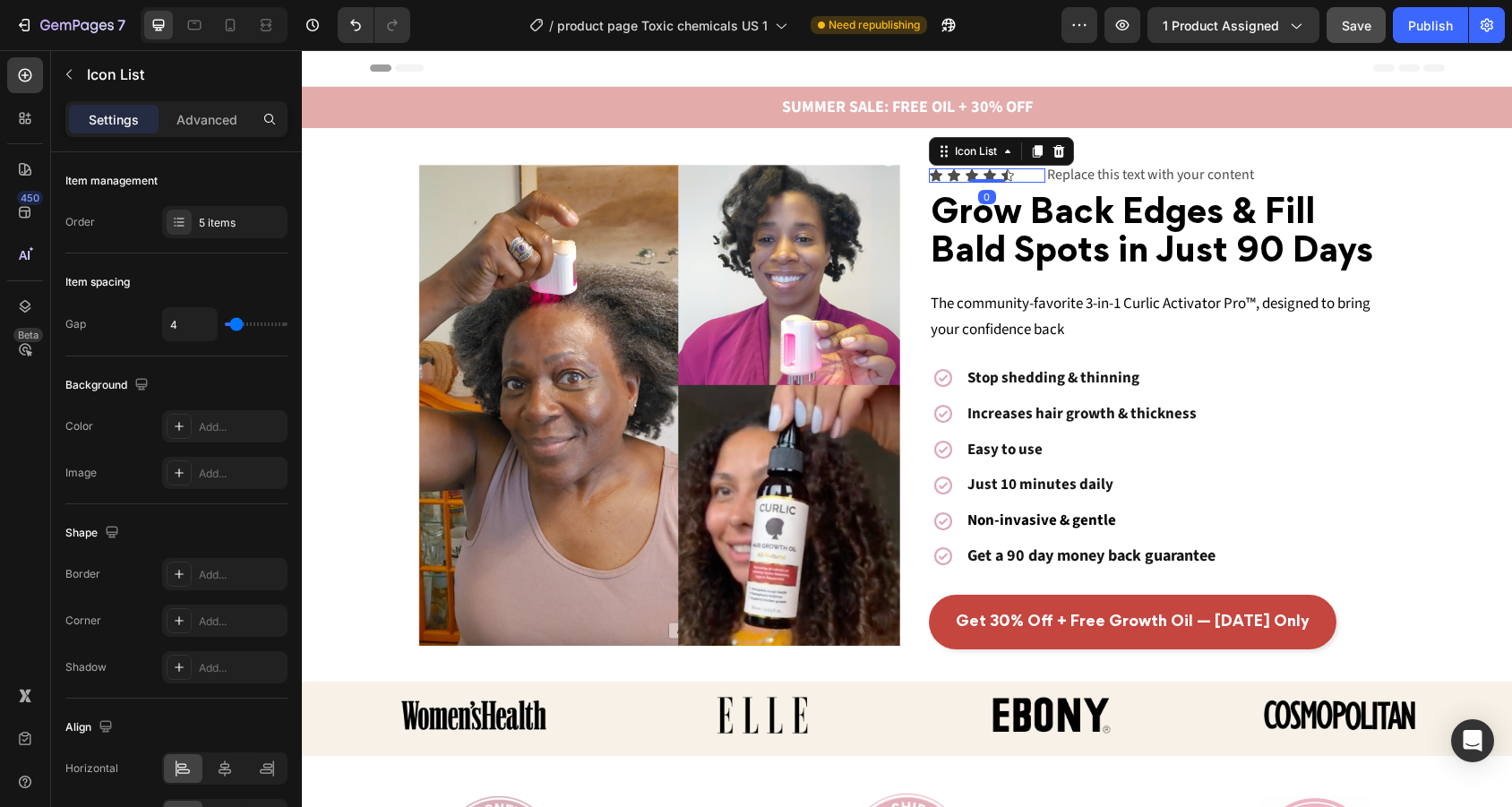
click at [1028, 172] on div "Icon Icon Icon Icon Icon" at bounding box center [987, 175] width 117 height 15
click at [938, 174] on icon at bounding box center [936, 175] width 13 height 12
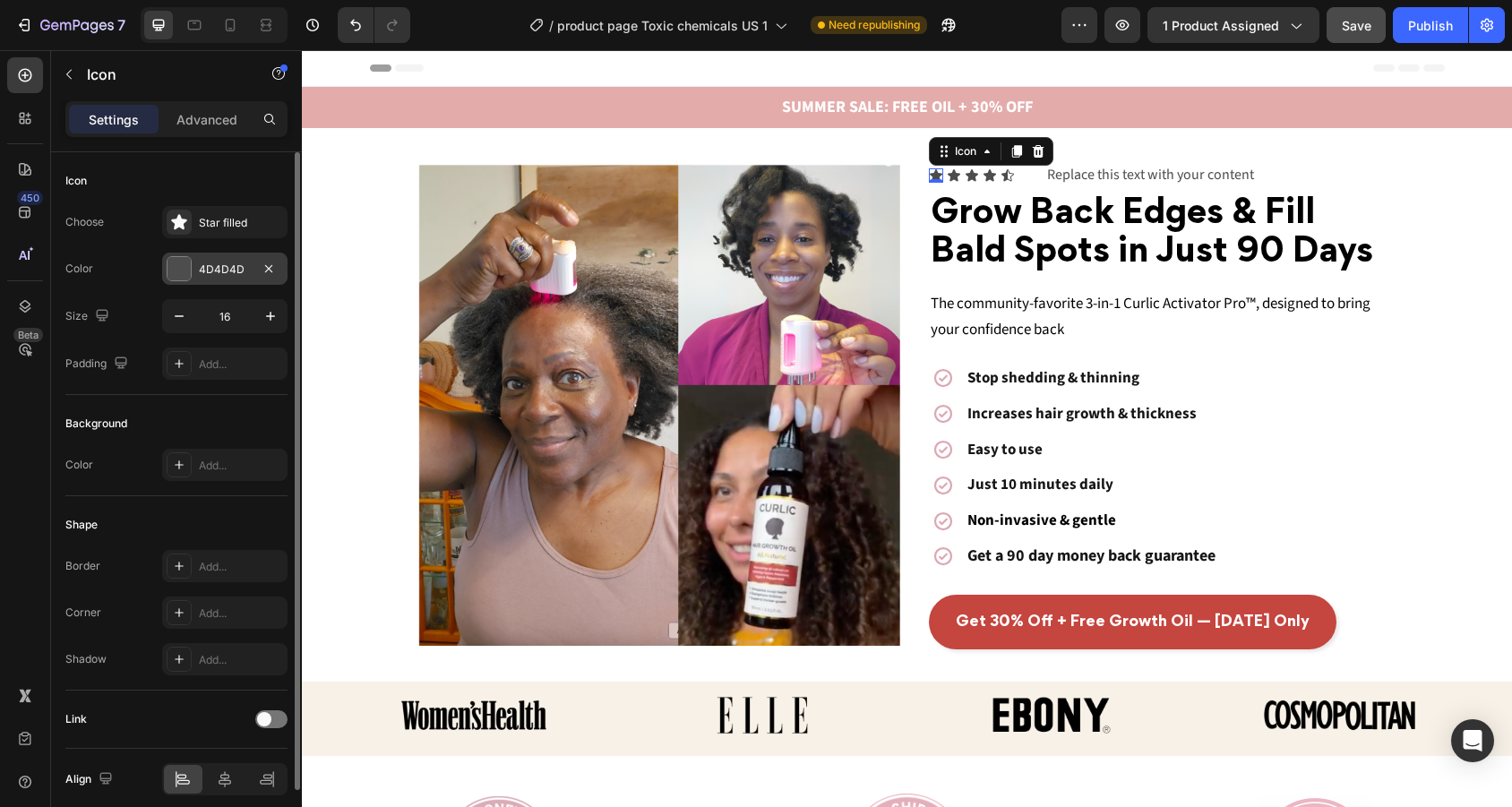
click at [257, 281] on div "4D4D4D" at bounding box center [224, 268] width 125 height 32
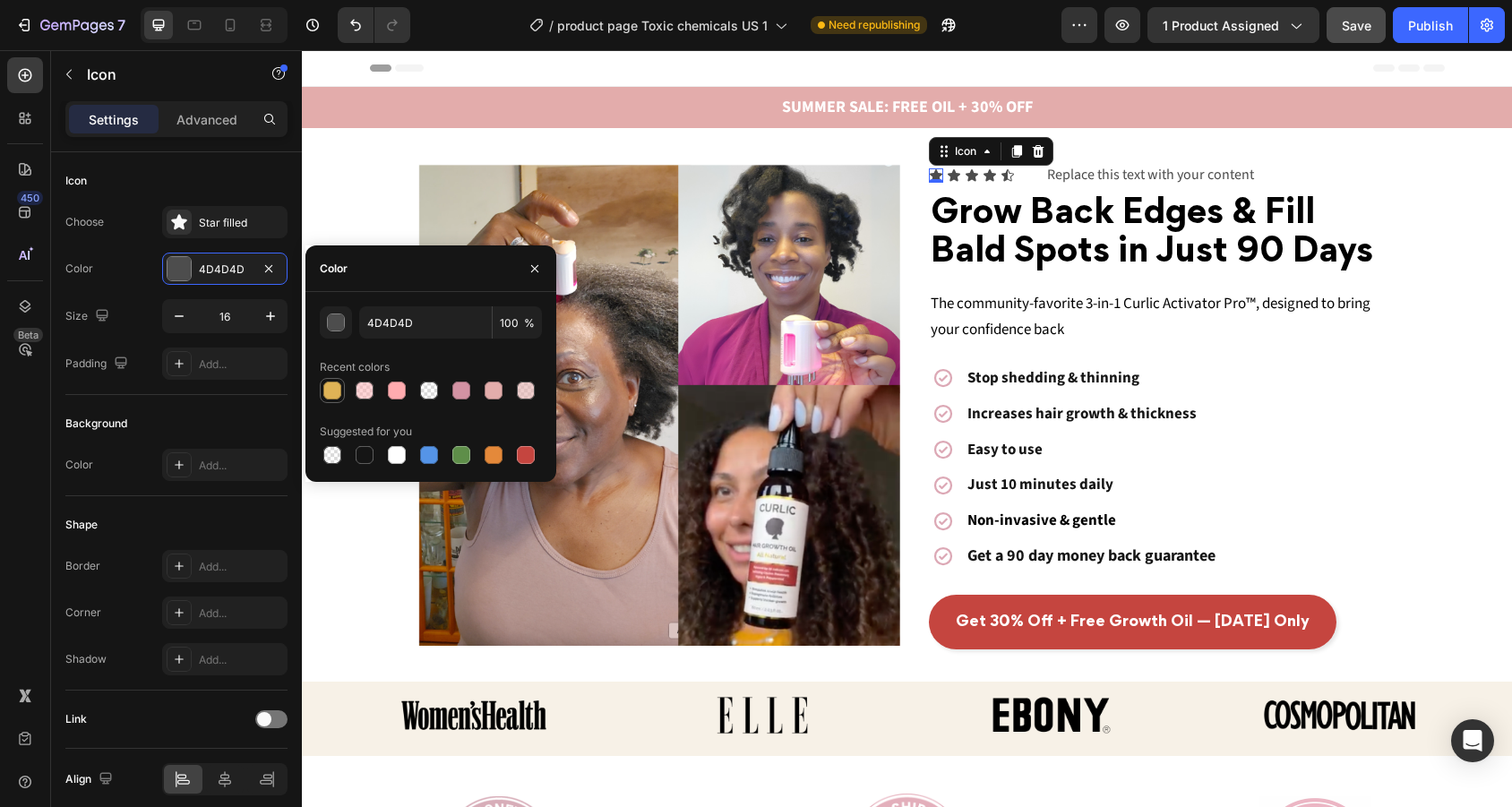
click at [321, 391] on div at bounding box center [332, 391] width 22 height 22
type input "DFB356"
click at [951, 172] on icon at bounding box center [953, 175] width 13 height 12
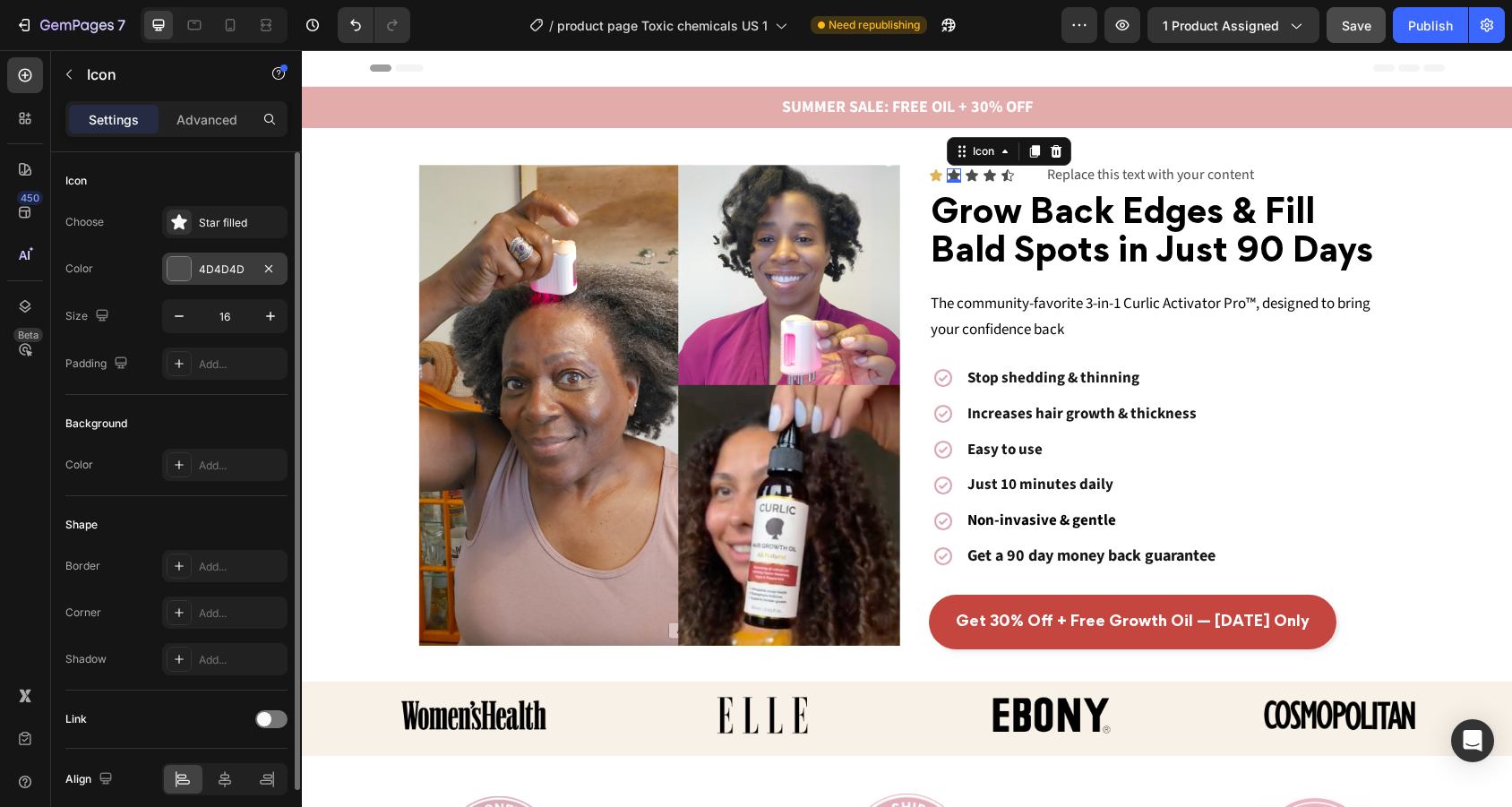
click at [256, 266] on div "4D4D4D" at bounding box center [224, 268] width 125 height 32
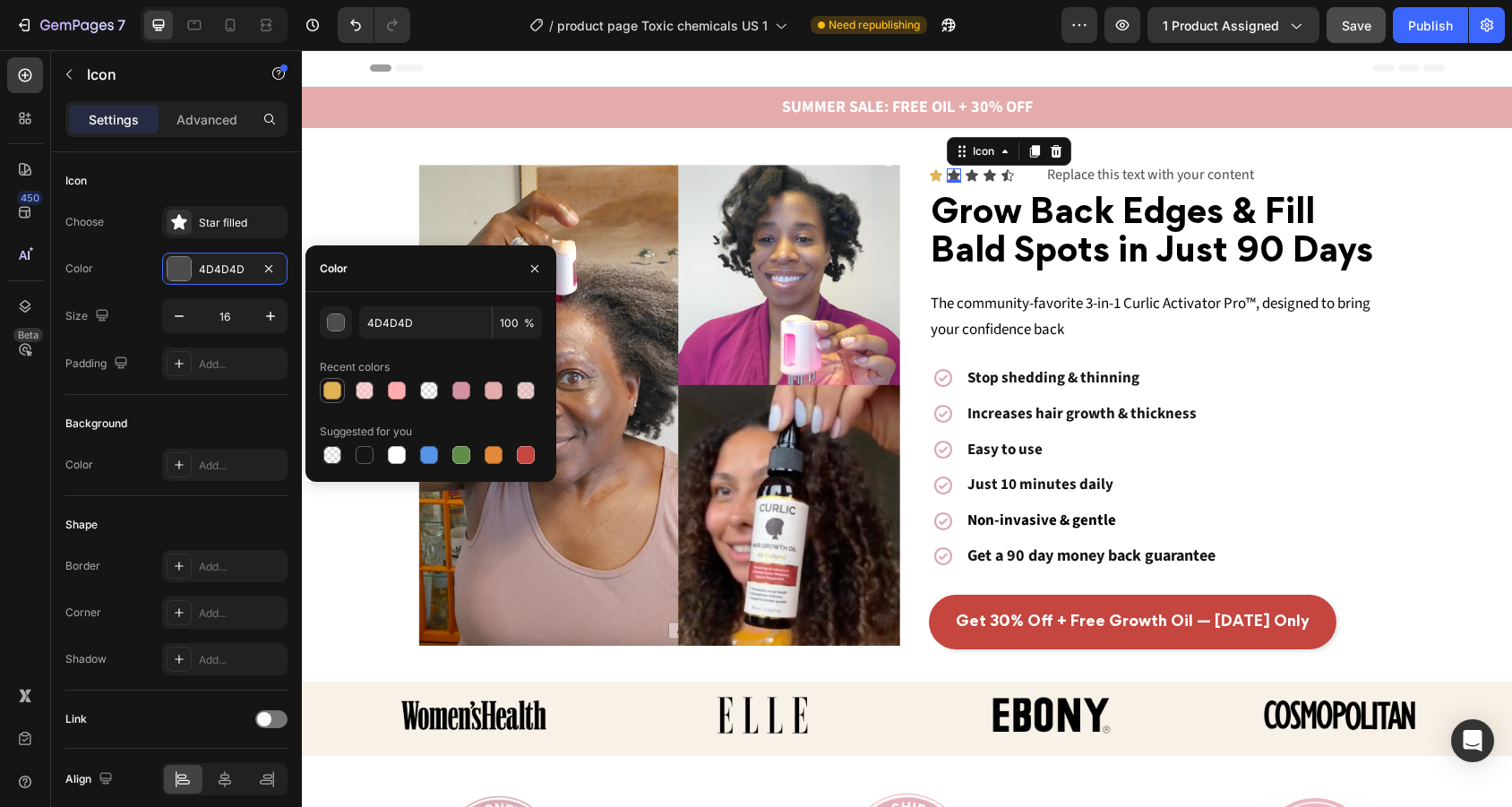
click at [338, 398] on div at bounding box center [332, 390] width 18 height 18
type input "DFB356"
click at [968, 175] on div "Icon" at bounding box center [971, 175] width 15 height 15
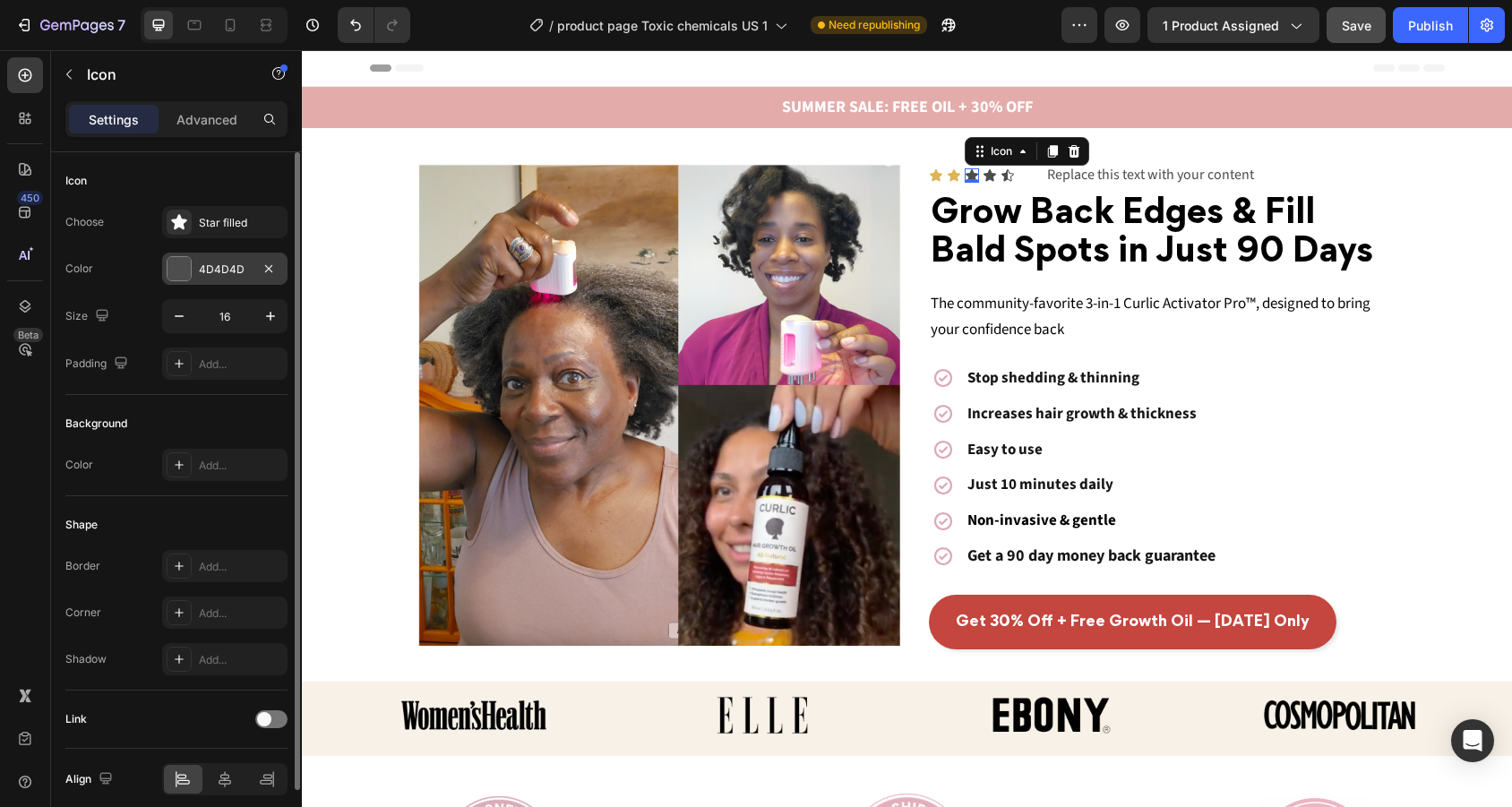
click at [230, 281] on div "4D4D4D" at bounding box center [224, 268] width 125 height 32
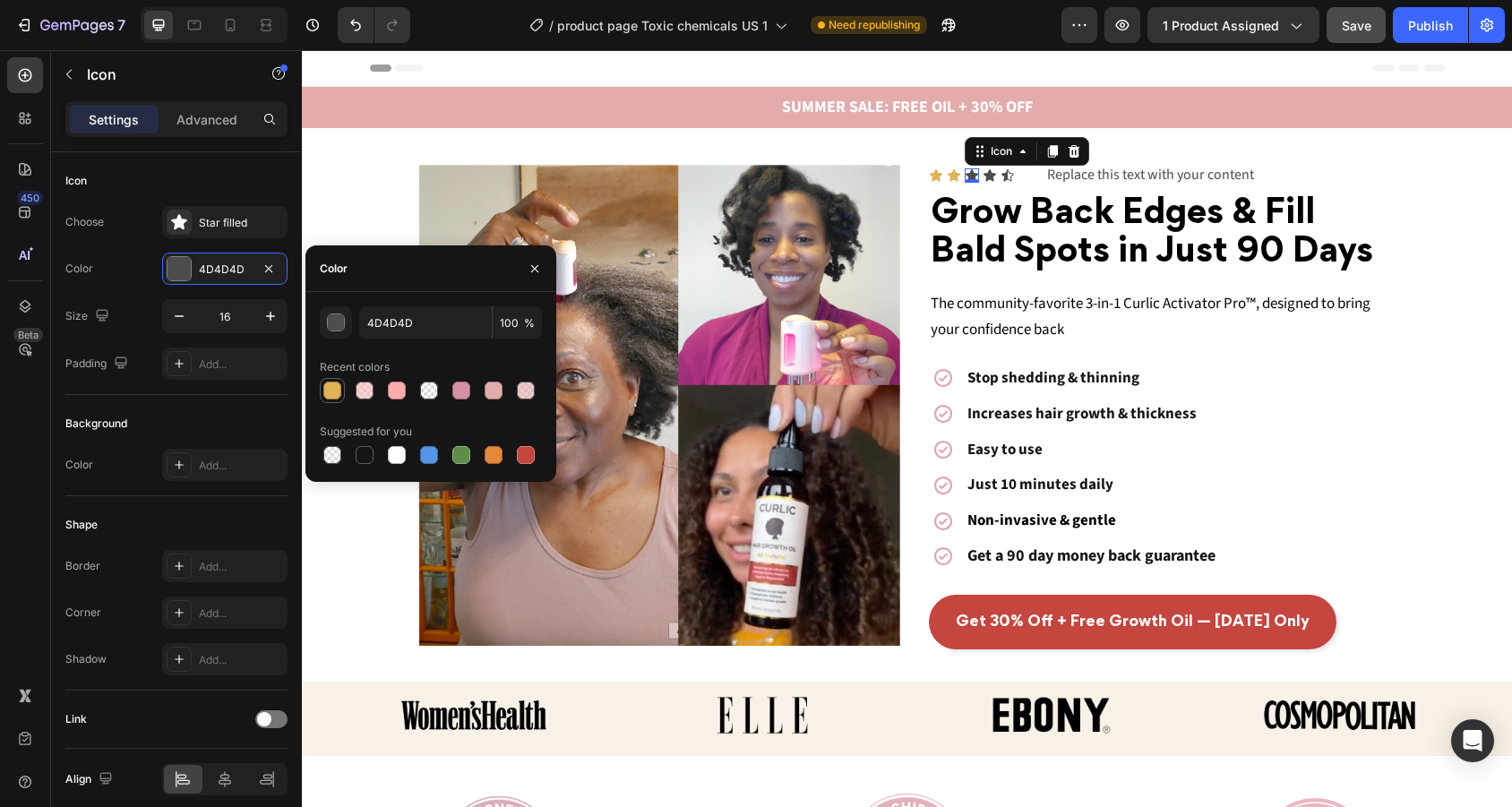
click at [336, 390] on div at bounding box center [332, 390] width 18 height 18
type input "DFB356"
click at [991, 174] on icon at bounding box center [990, 175] width 13 height 12
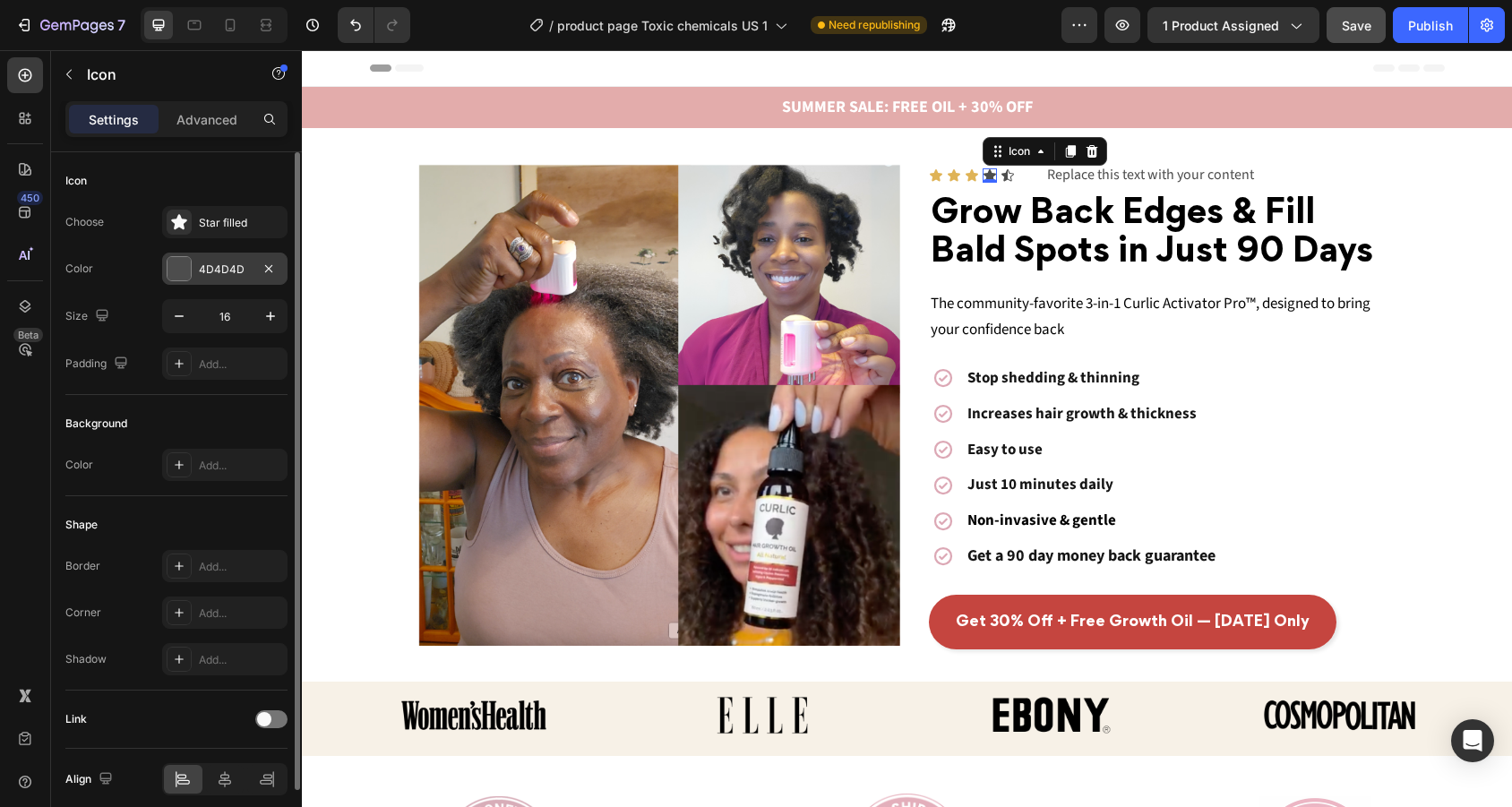
click at [203, 261] on div "4D4D4D" at bounding box center [224, 269] width 52 height 16
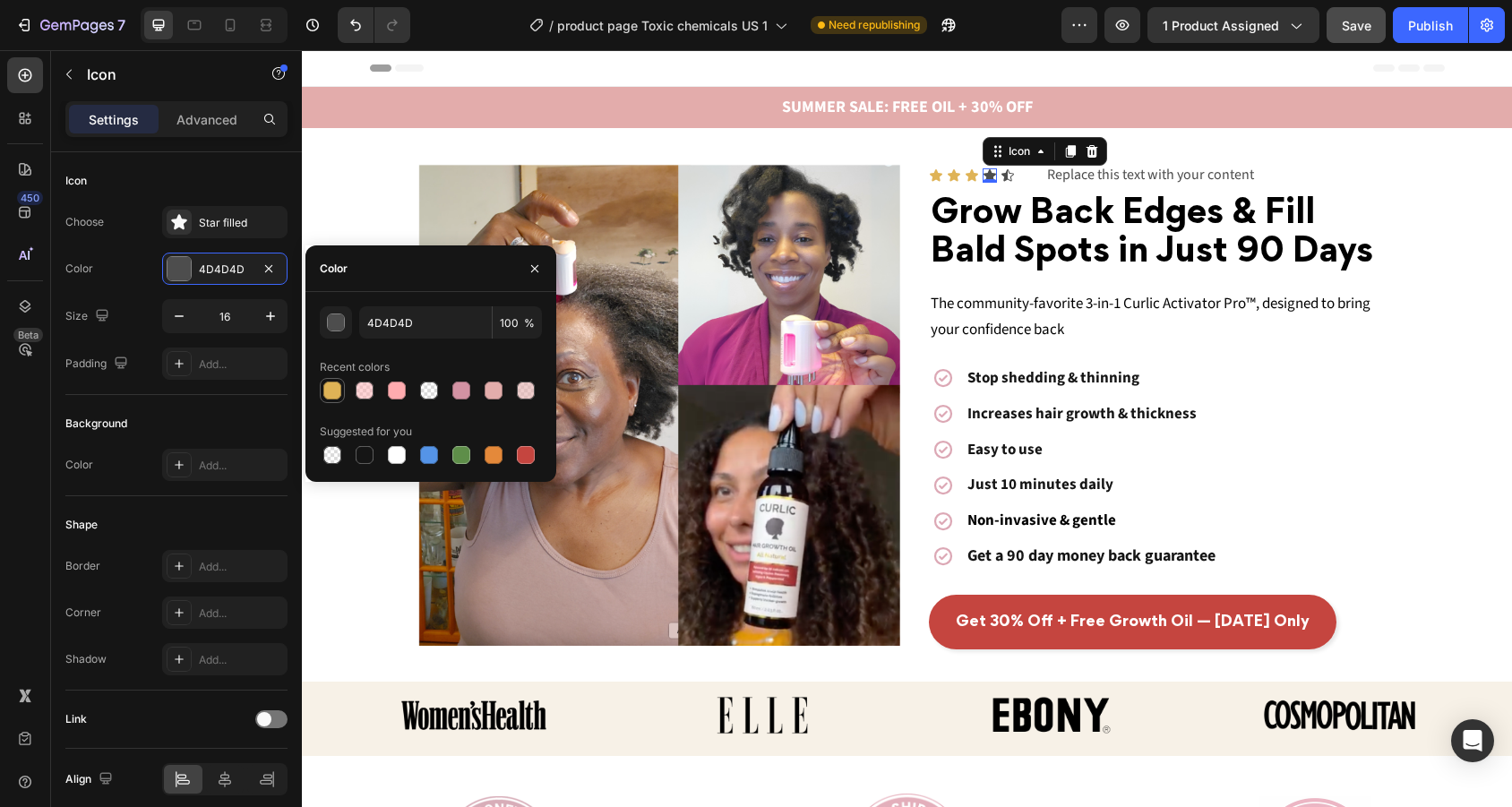
click at [337, 390] on div at bounding box center [332, 390] width 18 height 18
type input "DFB356"
click at [1006, 175] on div "Icon" at bounding box center [1007, 175] width 15 height 15
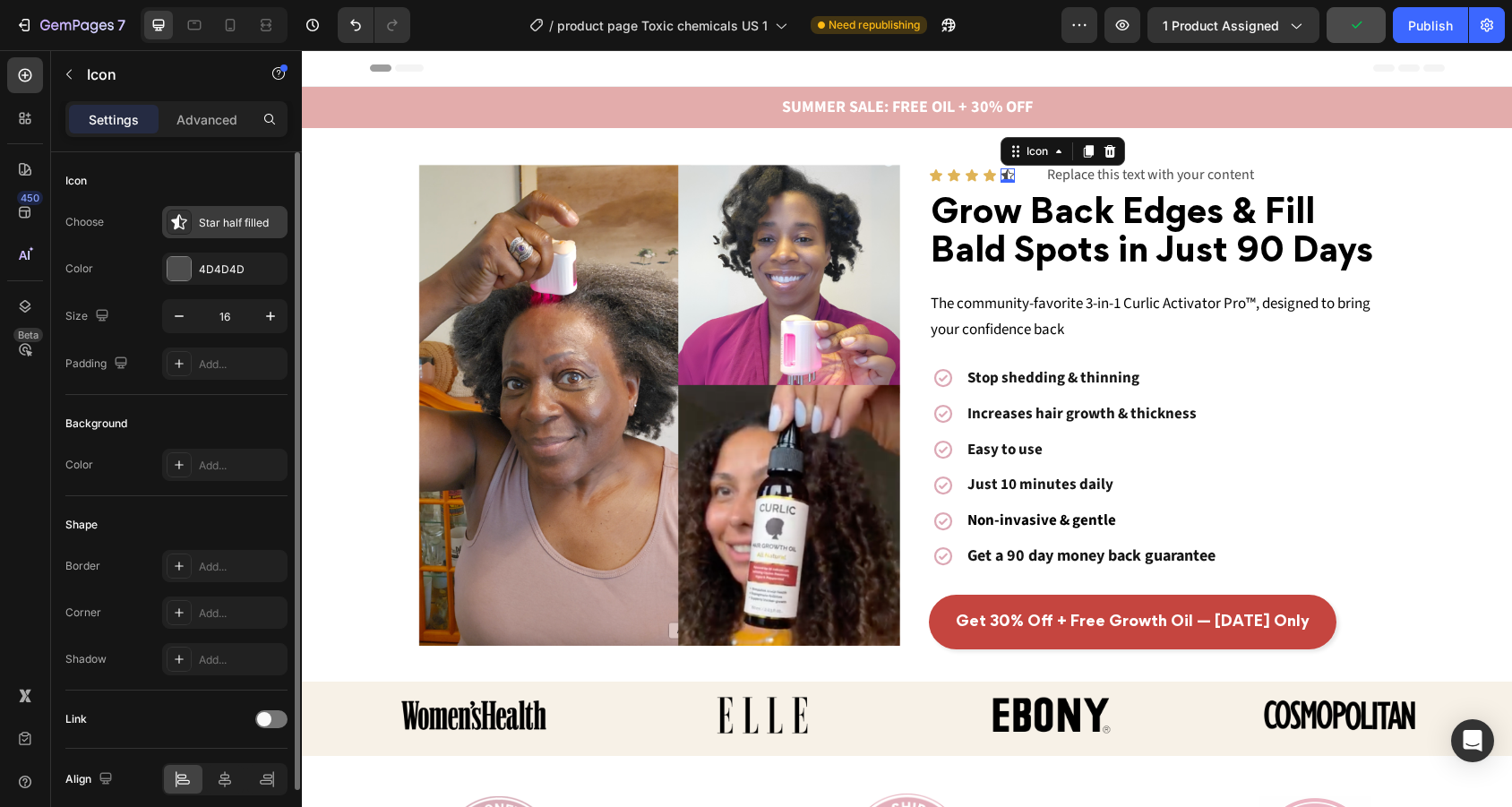
click at [220, 226] on div "Star half filled" at bounding box center [241, 222] width 84 height 16
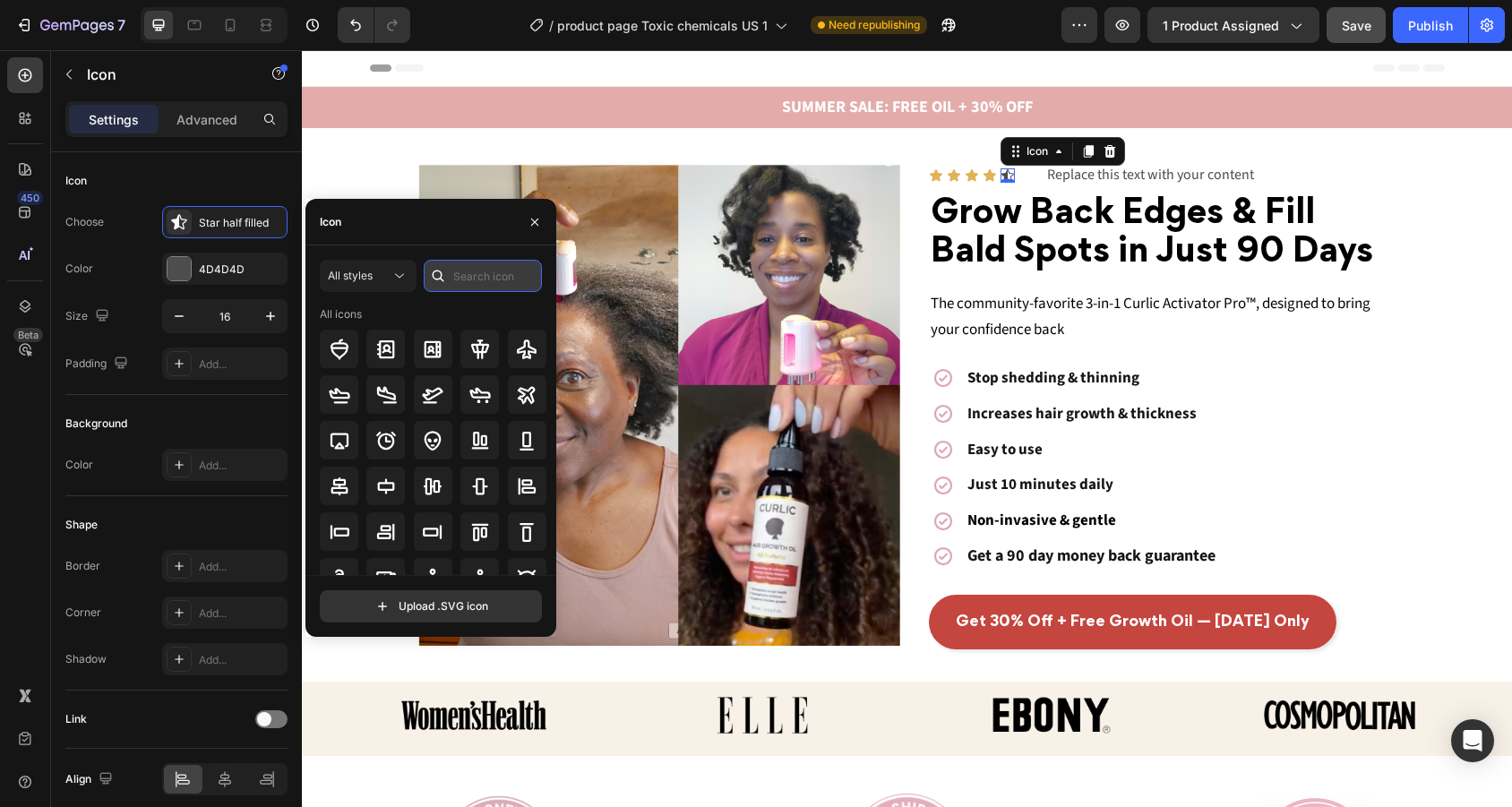
click at [492, 277] on input "text" at bounding box center [482, 275] width 119 height 32
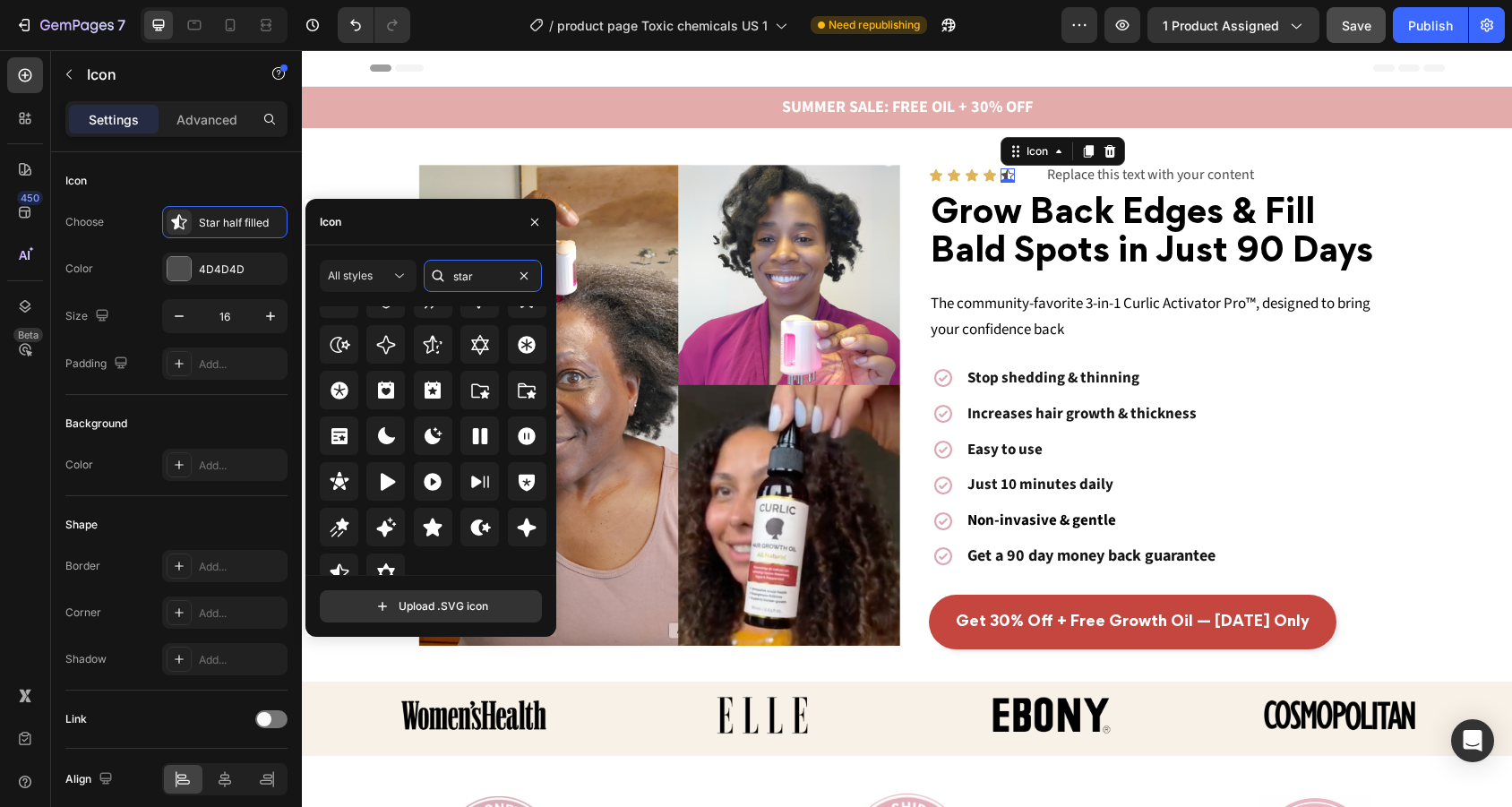
scroll to position [526, 0]
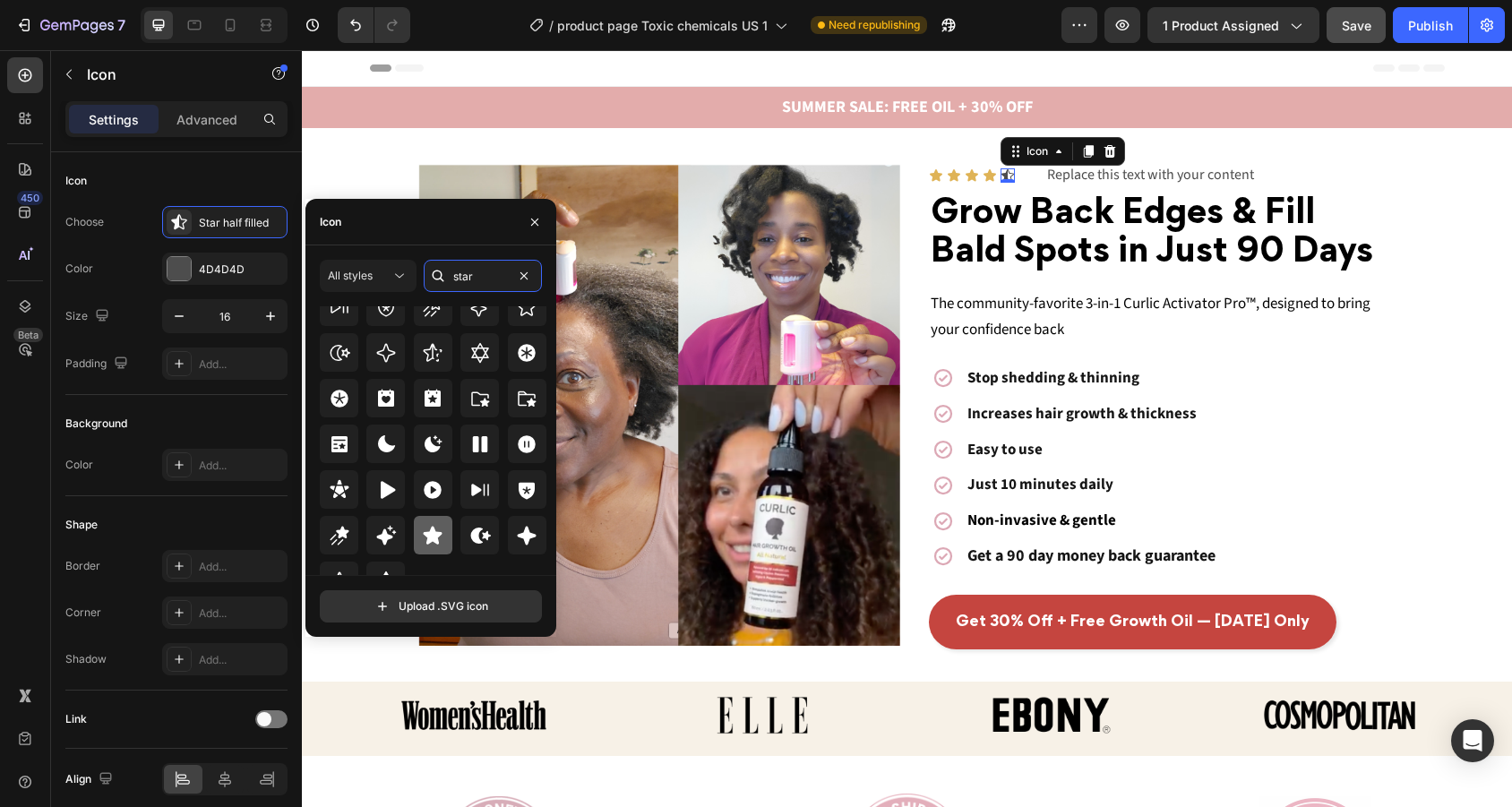
type input "star"
click at [435, 545] on icon at bounding box center [432, 536] width 22 height 22
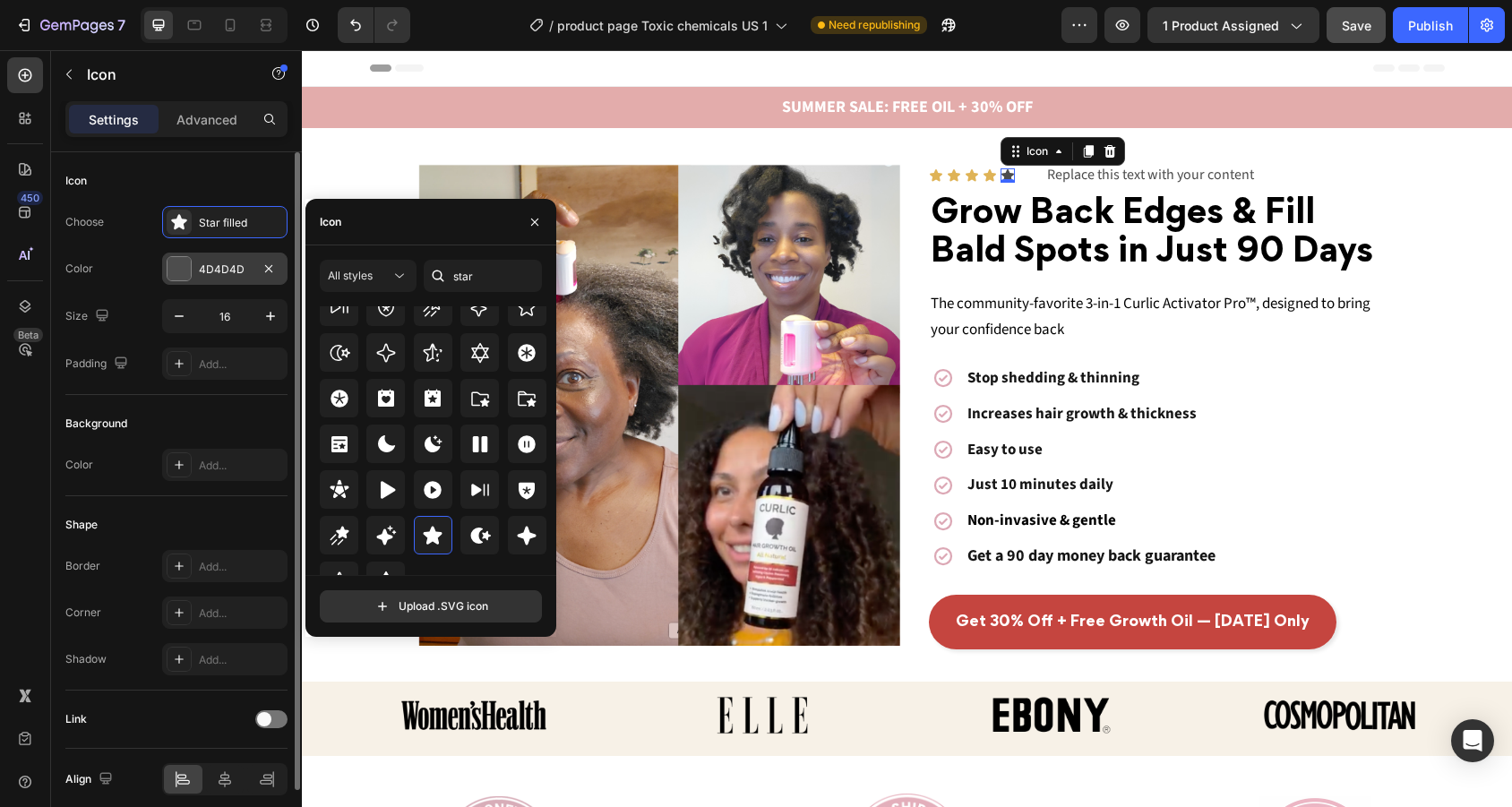
click at [208, 268] on div "4D4D4D" at bounding box center [224, 269] width 52 height 16
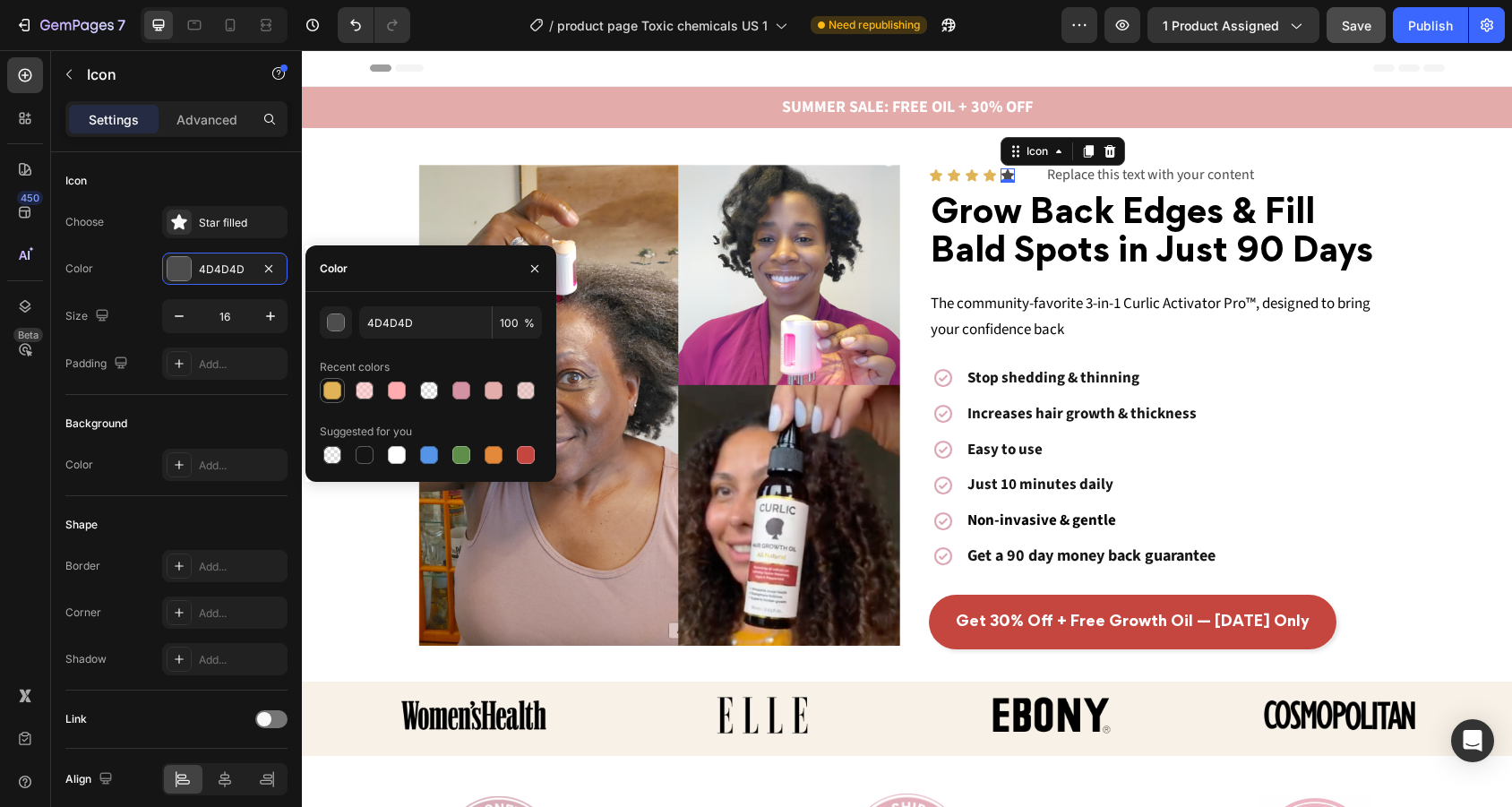
click at [336, 390] on div at bounding box center [332, 390] width 18 height 18
type input "DFB356"
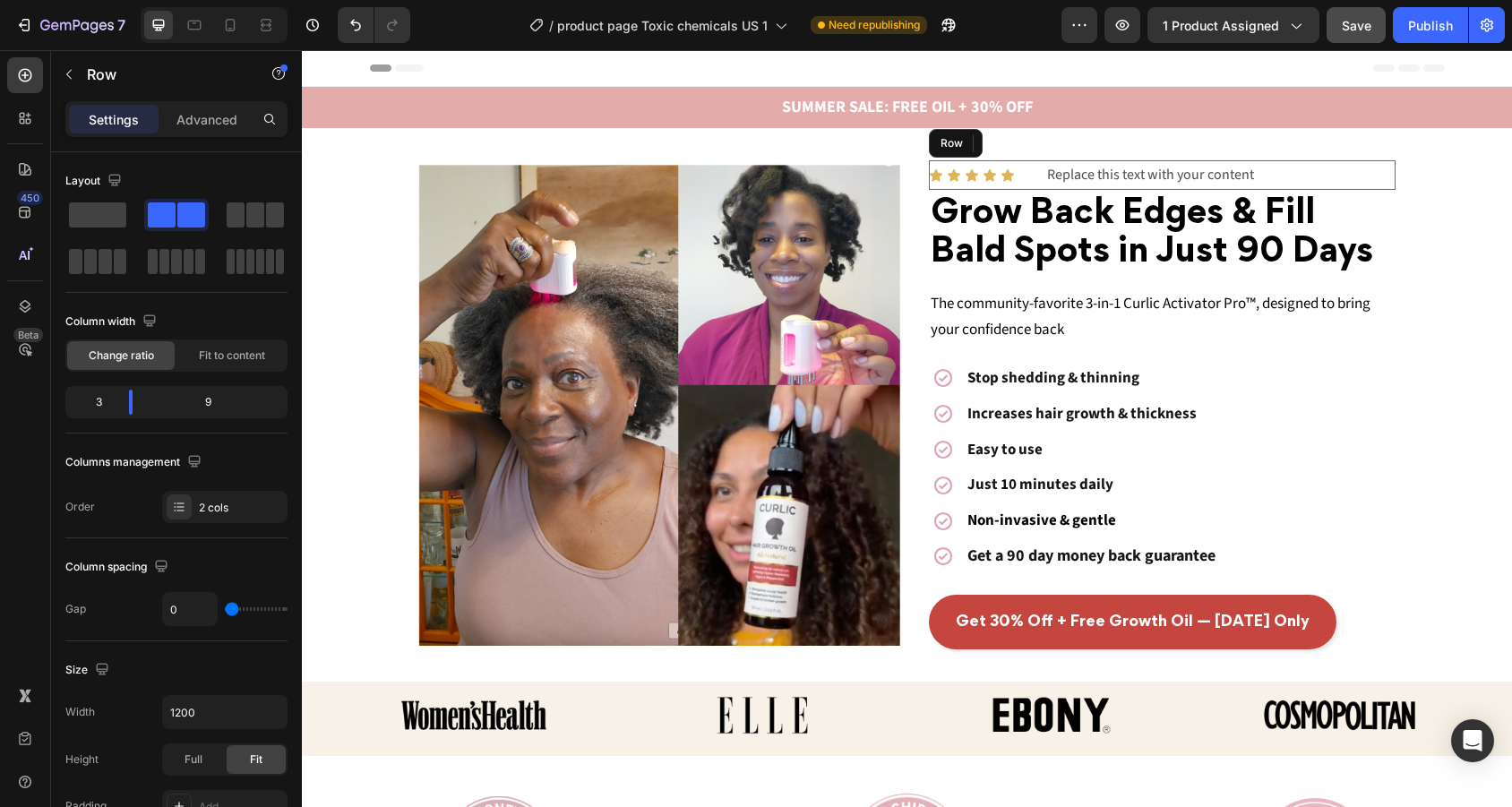
click at [1025, 182] on div "Icon Icon Icon Icon Icon 0 Icon List" at bounding box center [987, 175] width 117 height 29
click at [233, 17] on icon at bounding box center [230, 24] width 18 height 18
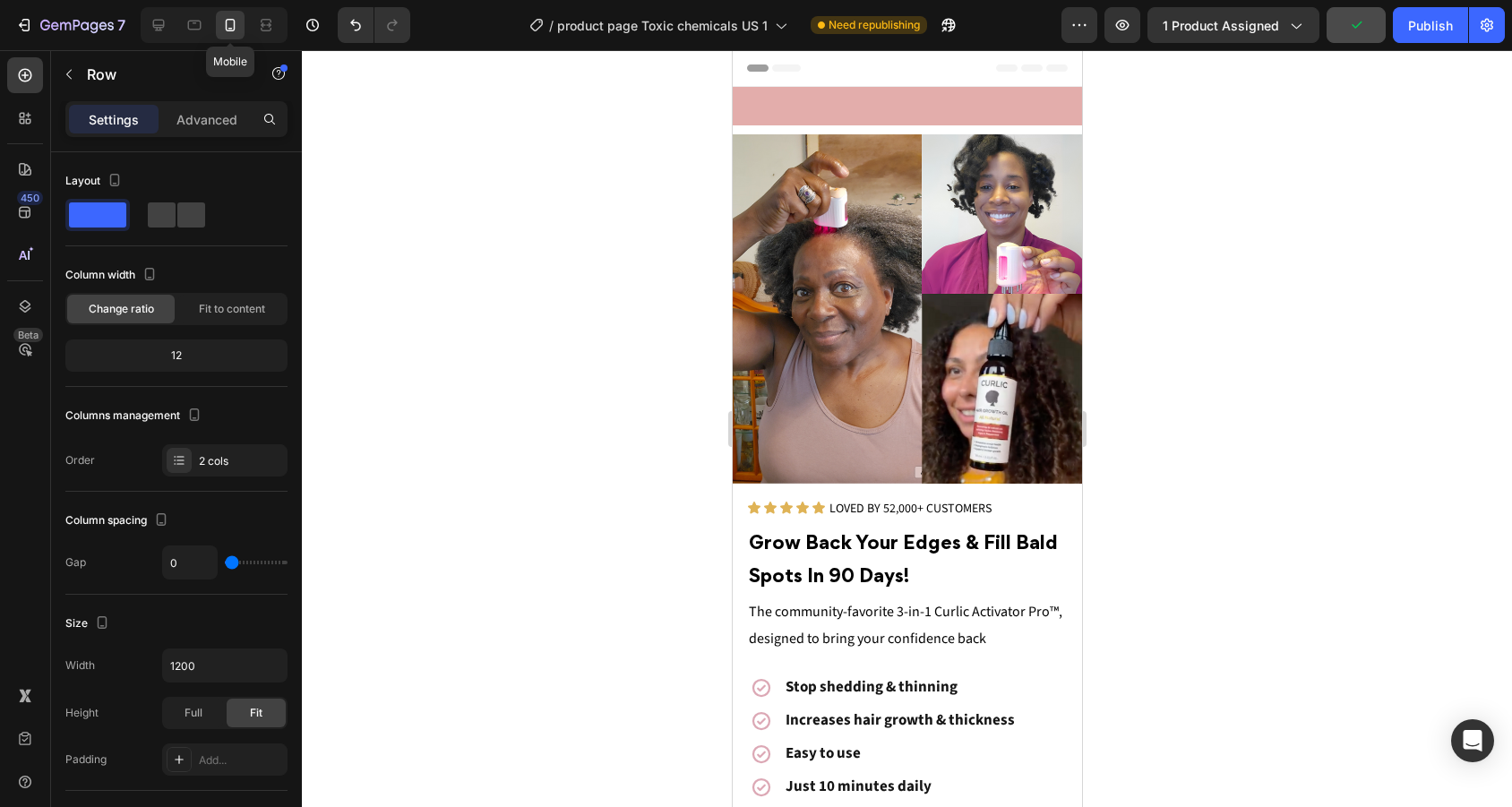
type input "16"
type input "100%"
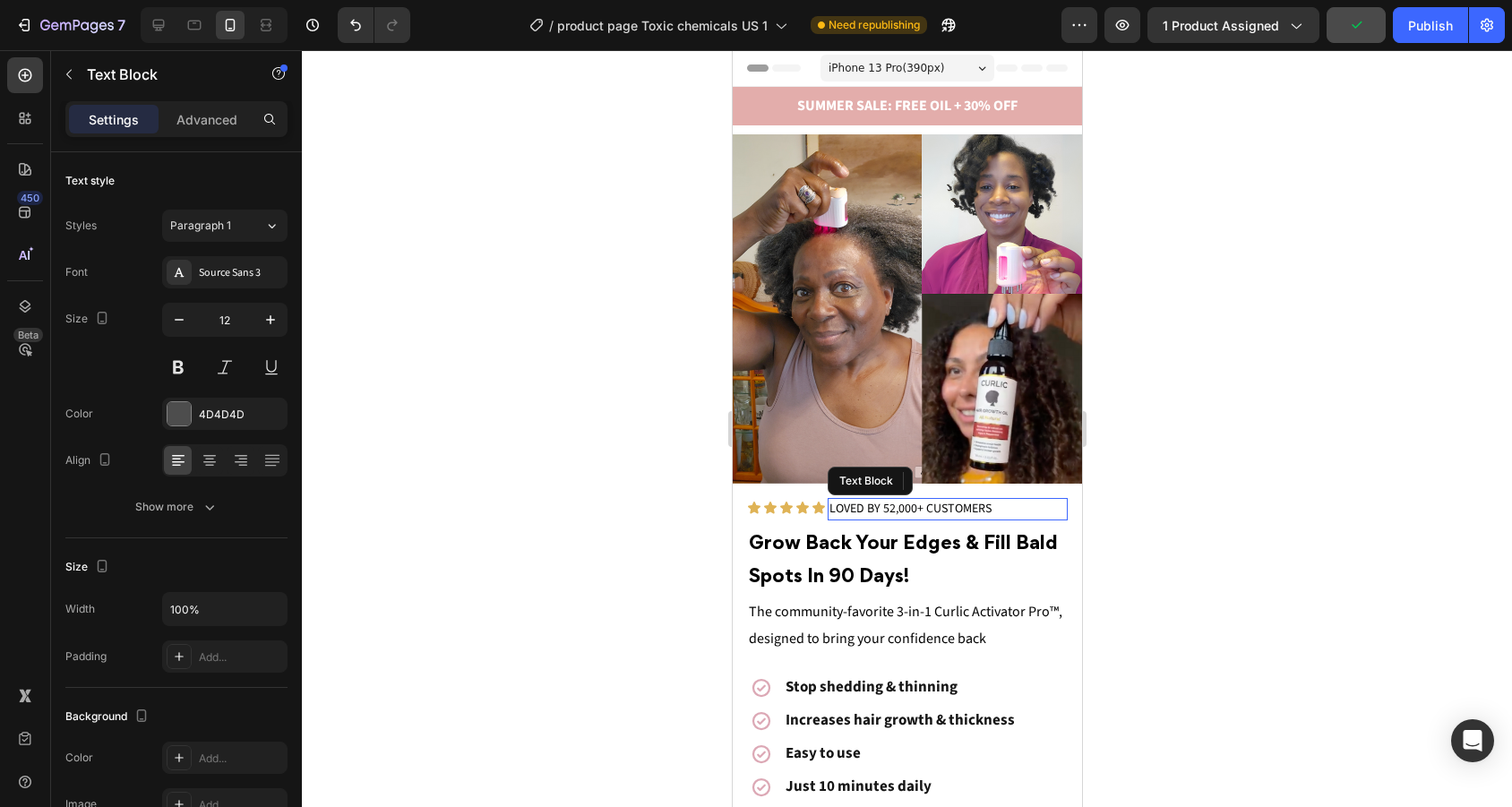
click at [957, 506] on span "LOVED BY 52,000+ CUSTOMERS" at bounding box center [908, 508] width 162 height 18
click at [990, 505] on span "LOVED BY 52,000+ CUSTOMERS" at bounding box center [908, 508] width 162 height 18
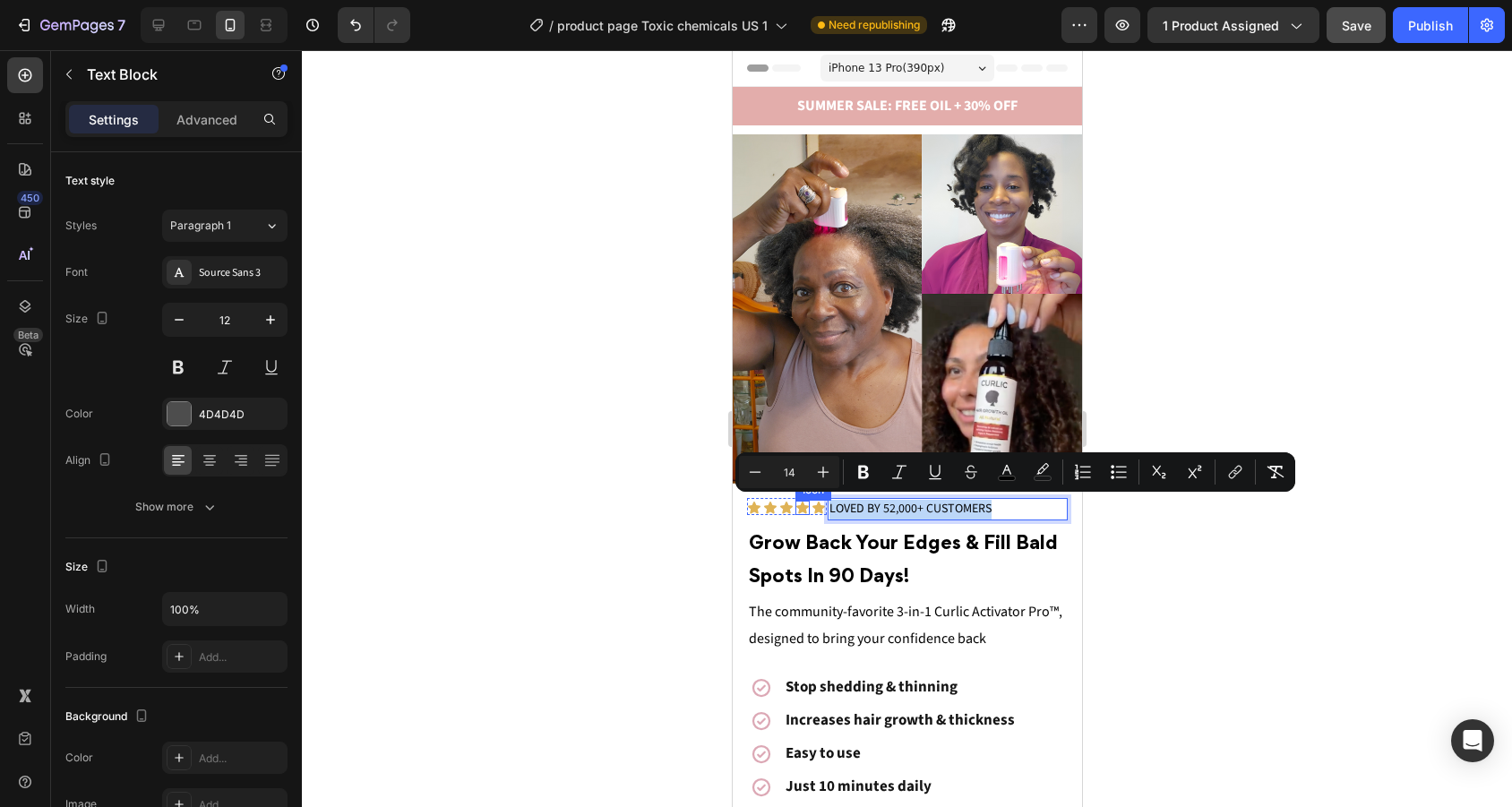
drag, startPoint x: 1002, startPoint y: 505, endPoint x: 803, endPoint y: 505, distance: 199.0
click at [803, 505] on div "Icon Icon Icon Icon Icon Icon List LOVED BY 52,000+ CUSTOMERS Text Block 0 Row" at bounding box center [905, 509] width 320 height 24
copy span "LOVED BY 52,000+ CUSTOMERS"
click at [168, 24] on icon at bounding box center [159, 24] width 18 height 18
type input "16"
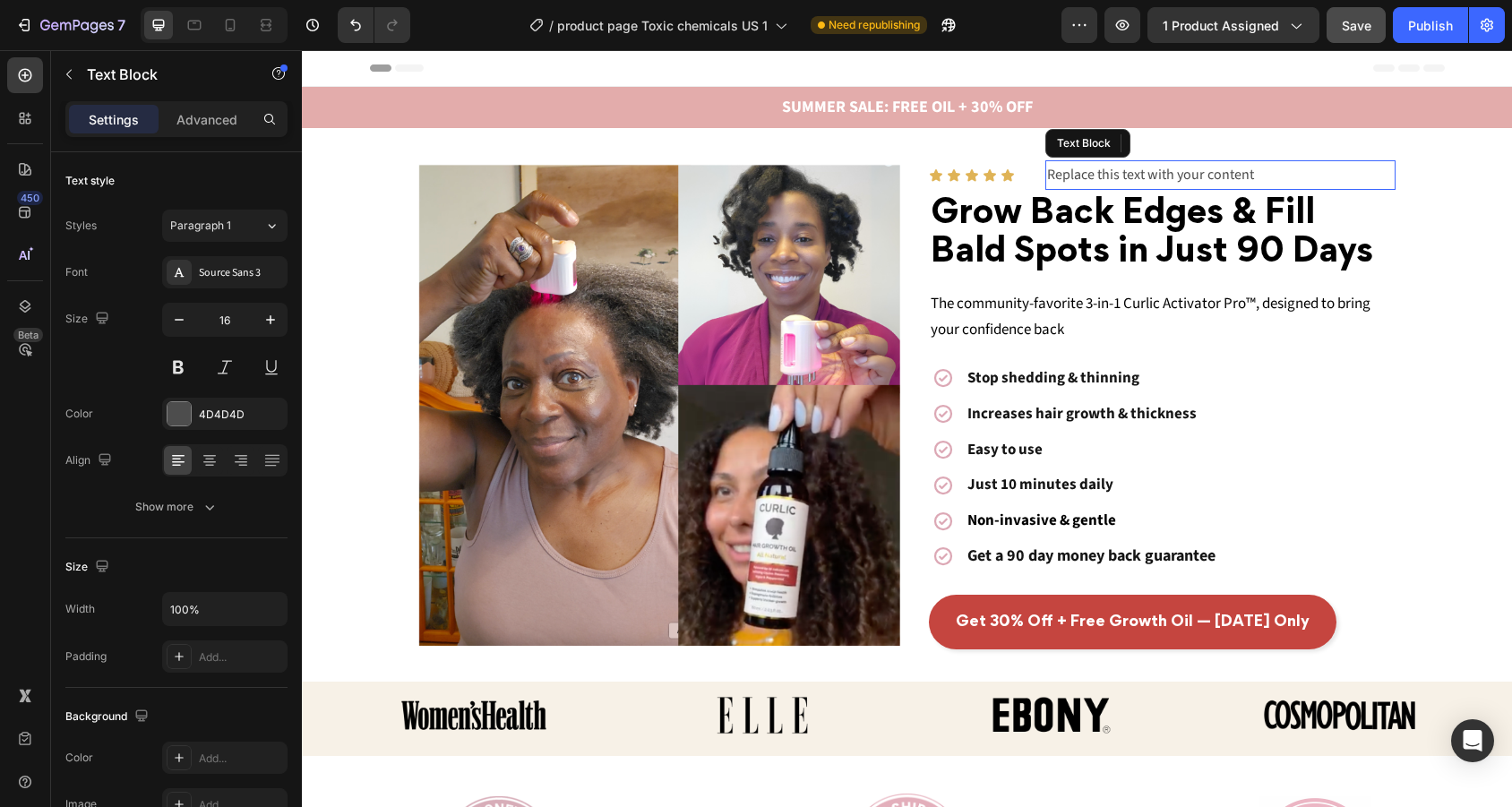
click at [1132, 179] on div "Replace this text with your content" at bounding box center [1220, 175] width 350 height 29
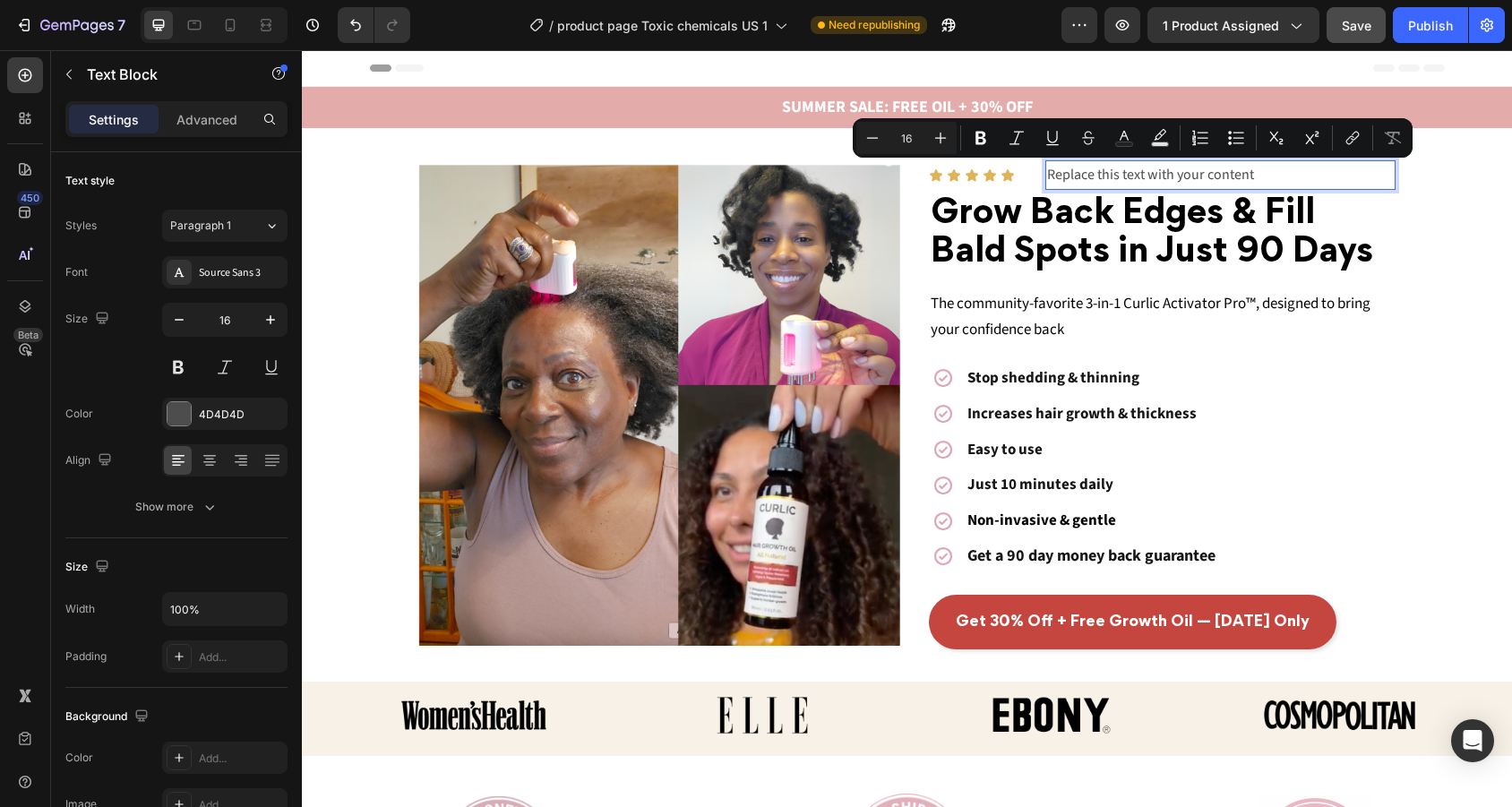
click at [1266, 184] on p "Replace this text with your content" at bounding box center [1220, 174] width 347 height 26
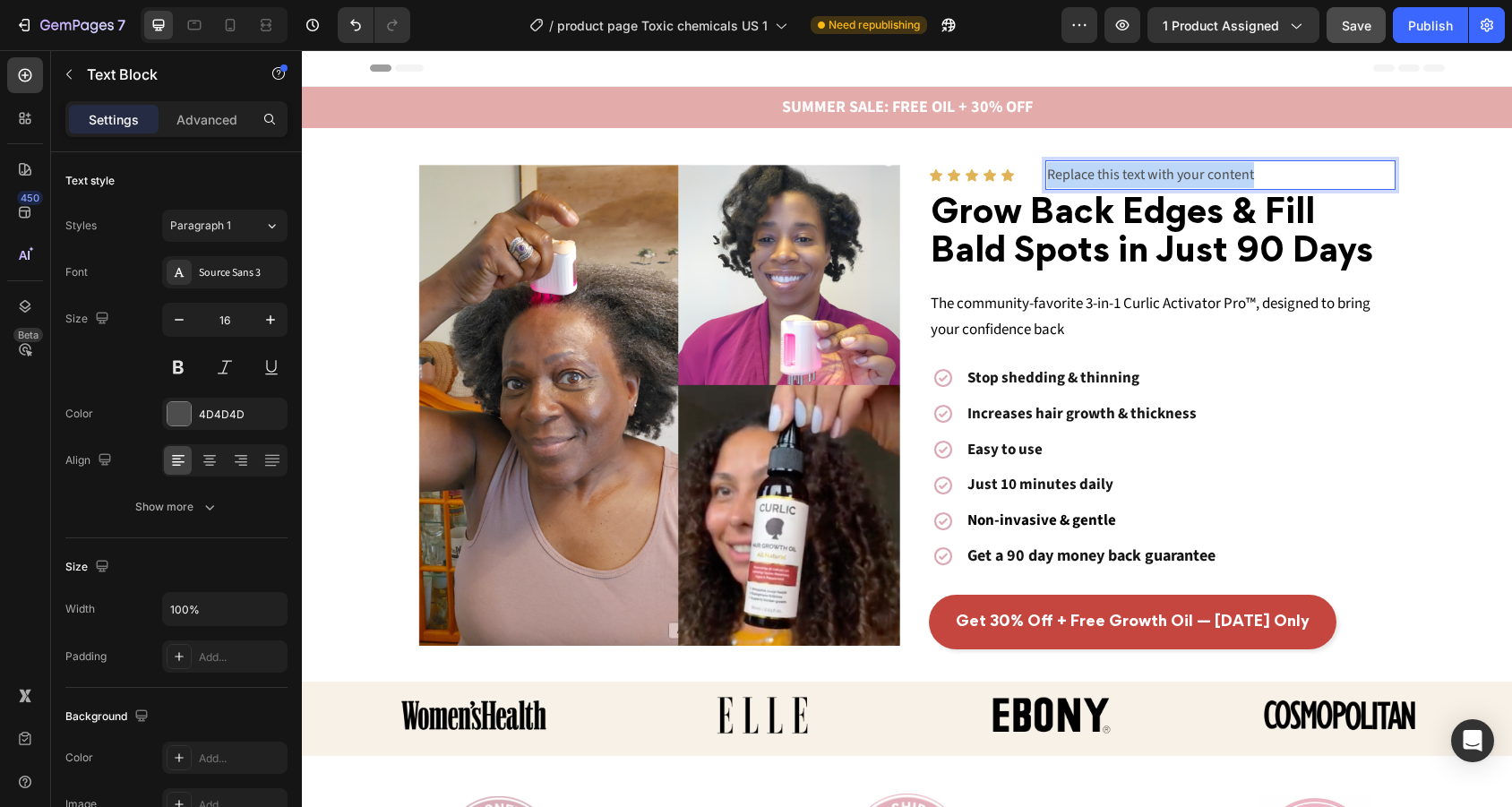
drag, startPoint x: 1267, startPoint y: 179, endPoint x: 951, endPoint y: 179, distance: 316.0
click at [951, 179] on div "Icon Icon Icon Icon Icon Icon List Replace this text with your content Text Blo…" at bounding box center [1162, 175] width 467 height 29
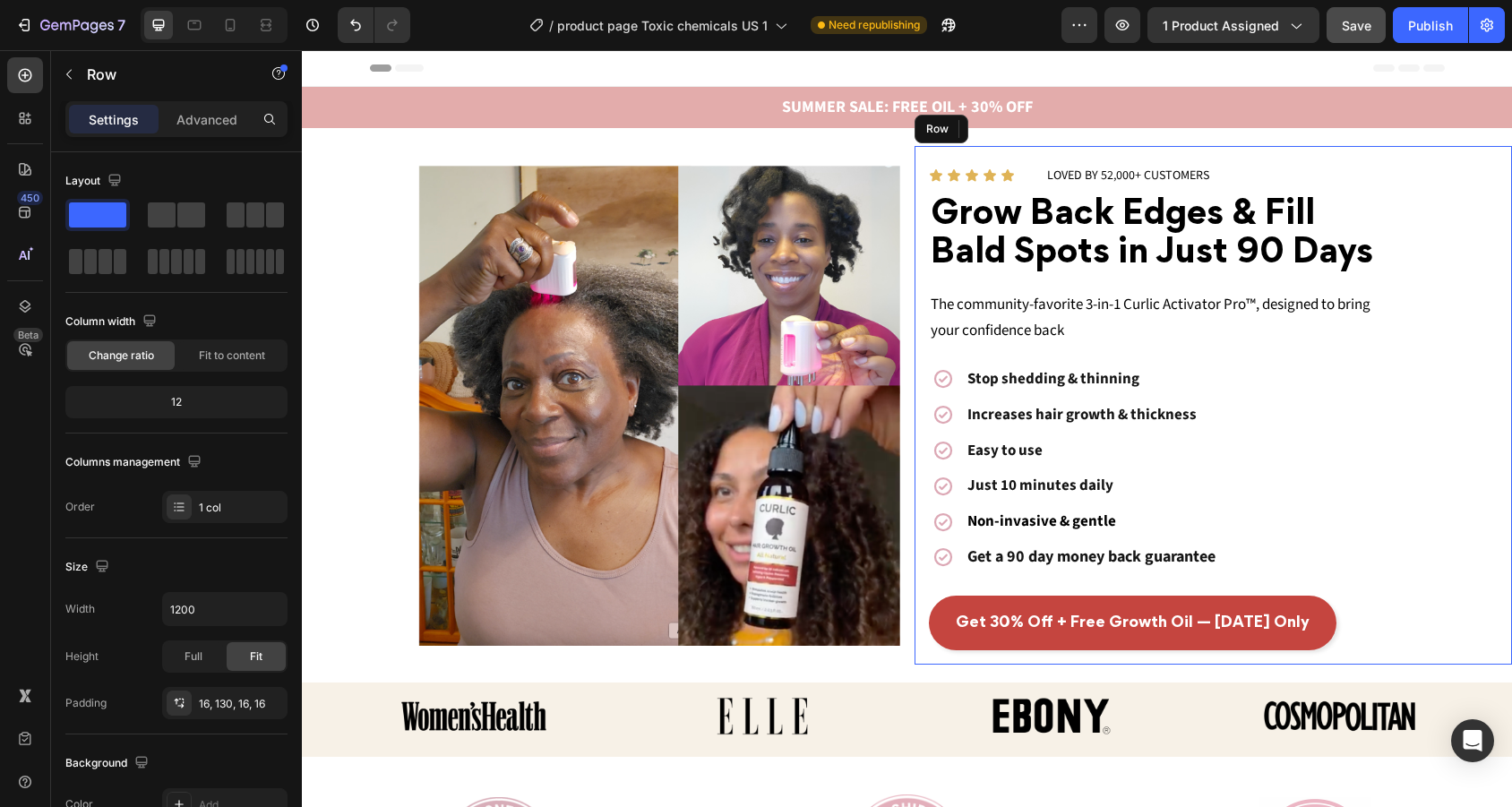
click at [1430, 221] on div "Icon Icon Icon Icon Icon Icon List LOVED BY 52,000+ CUSTOMERS Text Block 0 Row …" at bounding box center [1213, 404] width 599 height 517
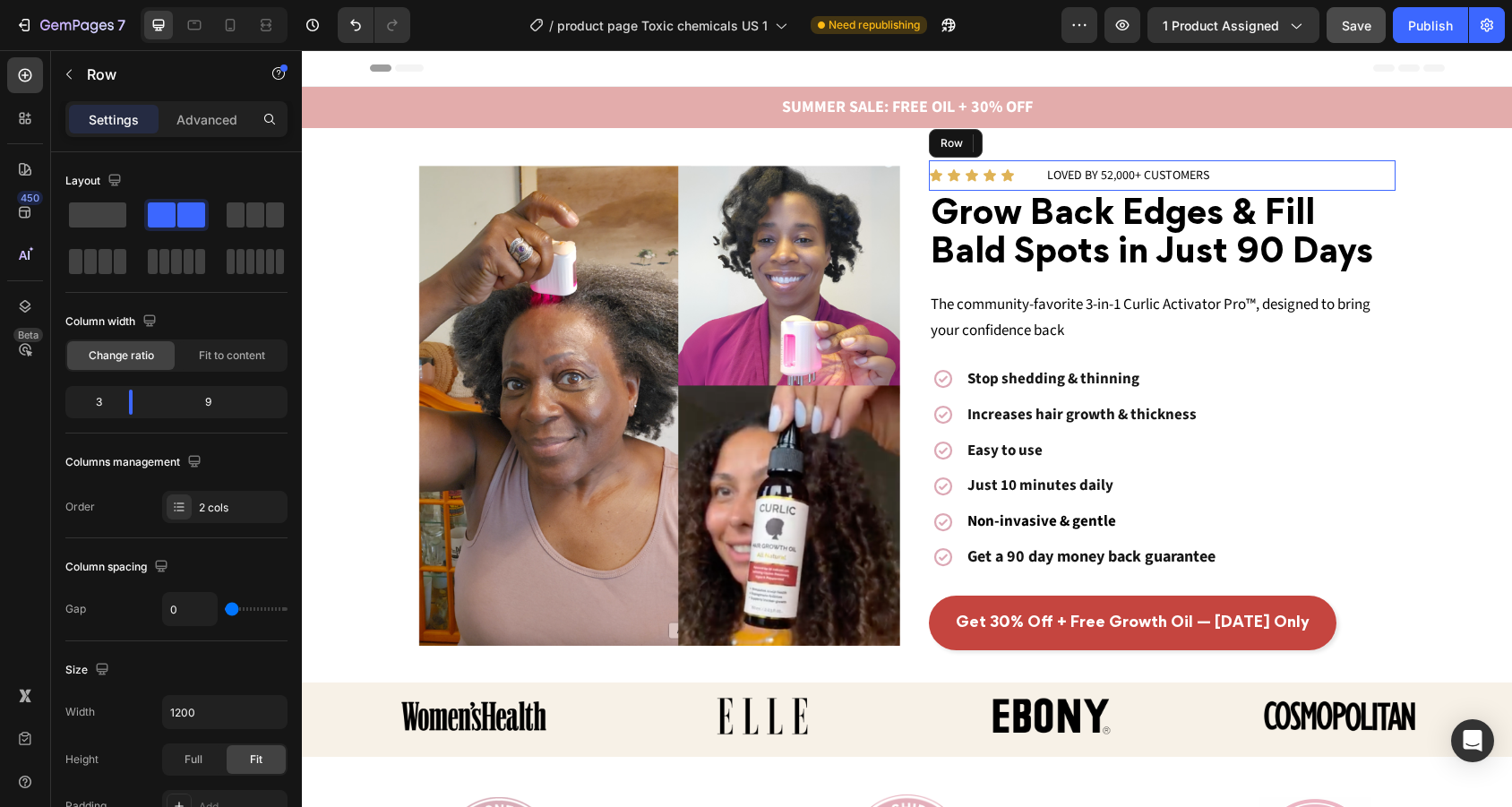
click at [1041, 184] on div "Icon Icon Icon Icon Icon Icon List" at bounding box center [987, 175] width 117 height 30
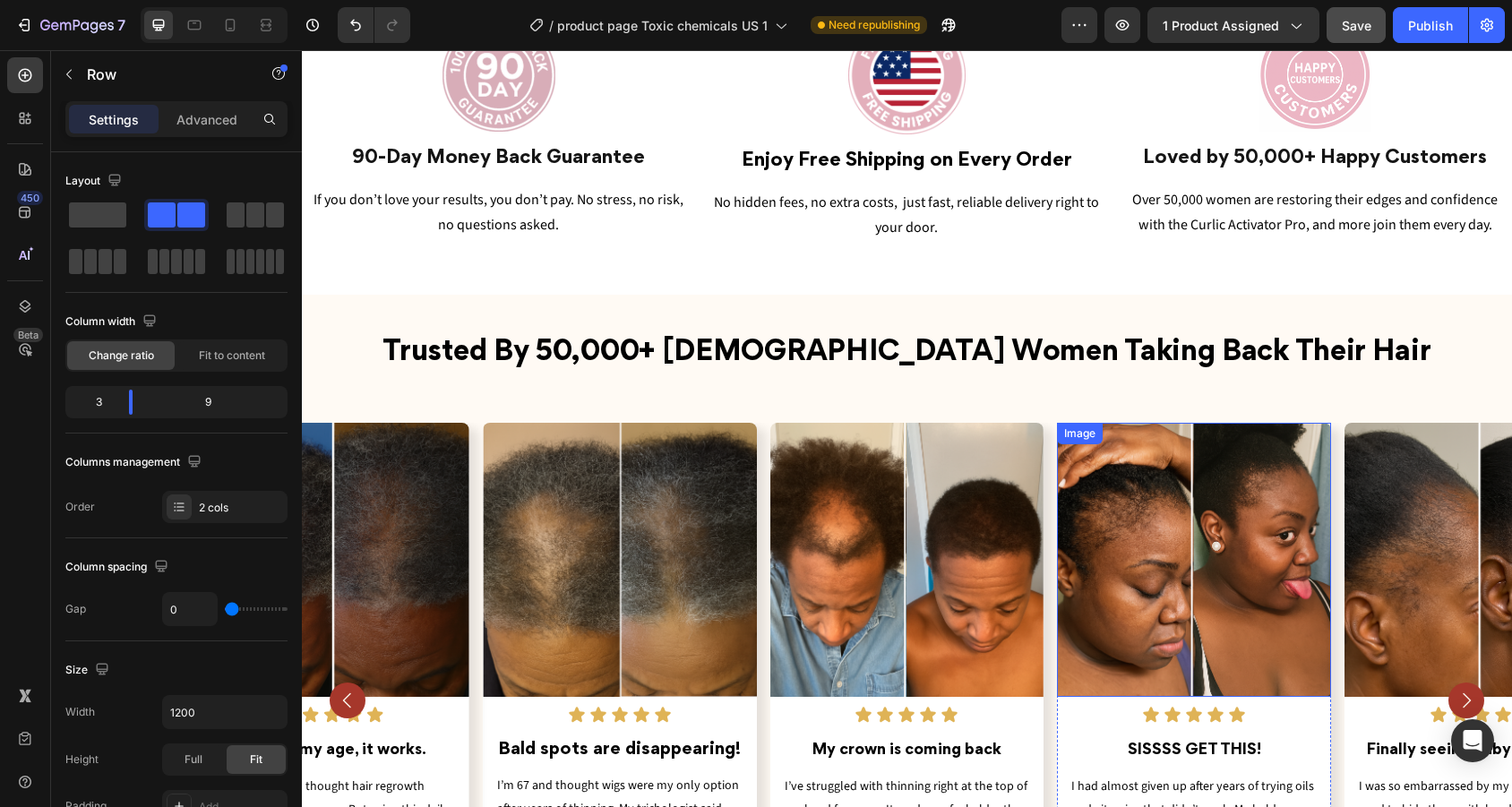
scroll to position [779, 0]
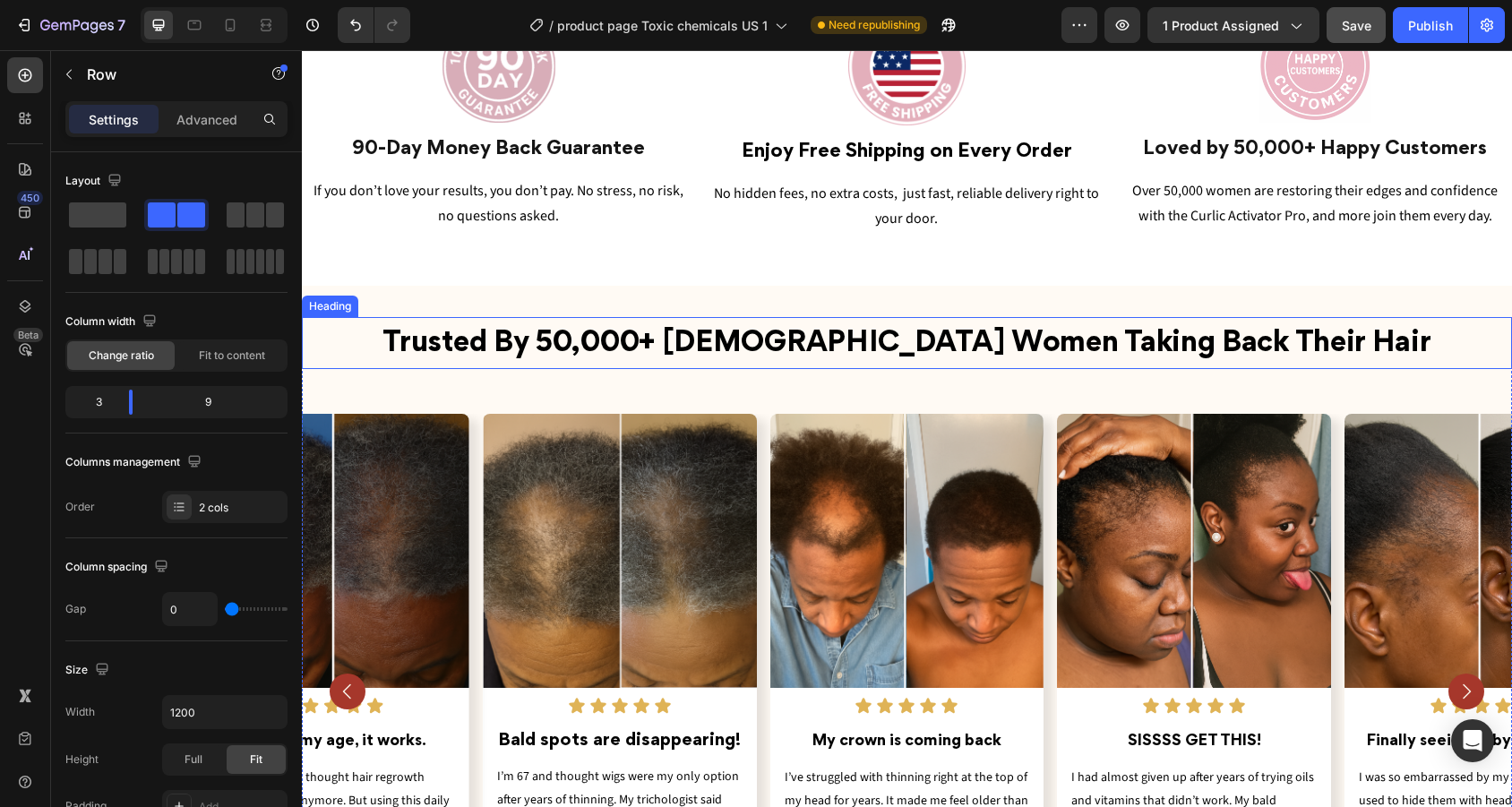
click at [708, 324] on h2 "trusted by 50,000+ [DEMOGRAPHIC_DATA] women taking back their hair" at bounding box center [906, 343] width 1210 height 52
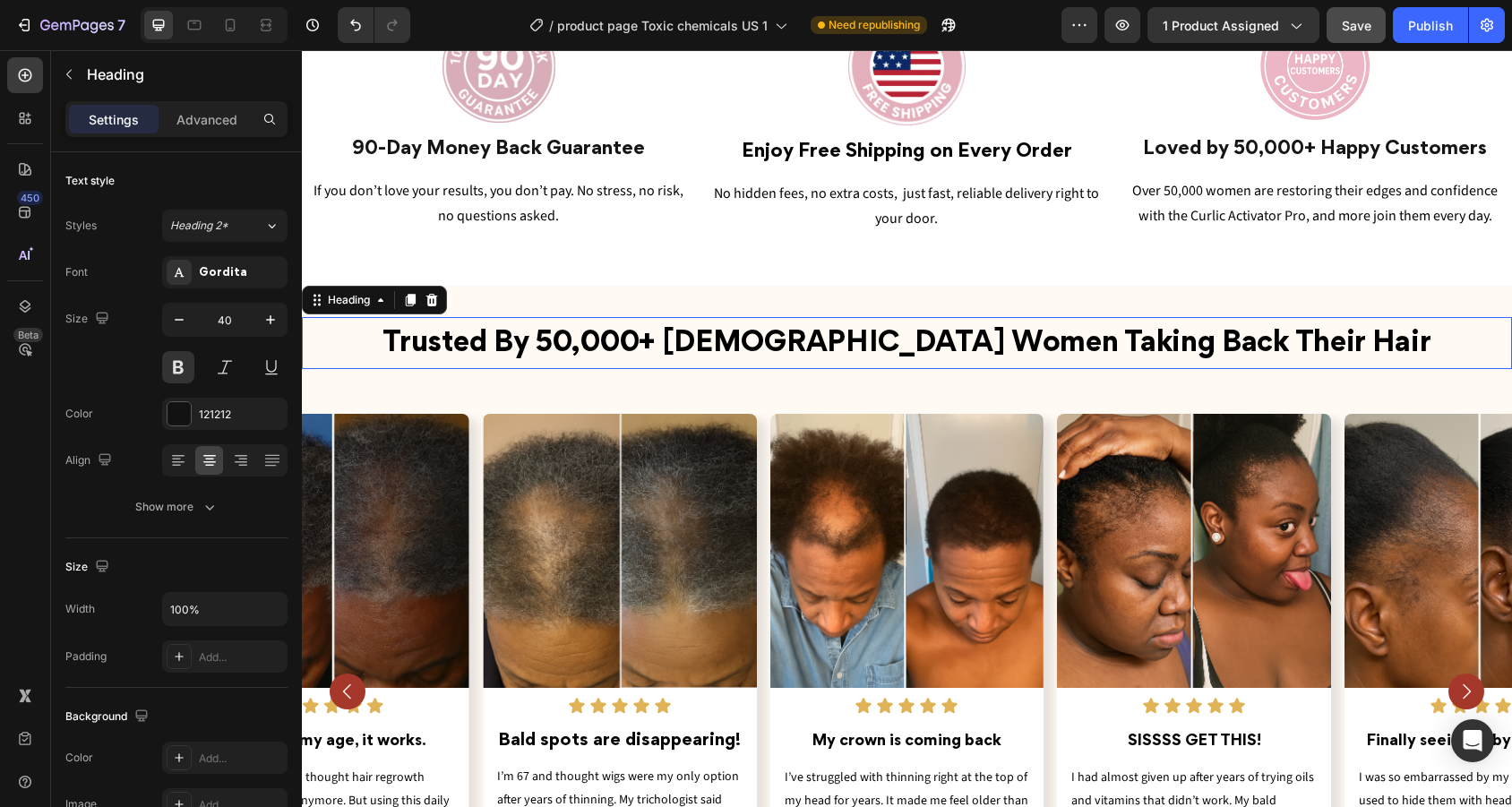
click at [708, 324] on h2 "trusted by 50,000+ [DEMOGRAPHIC_DATA] women taking back their hair" at bounding box center [906, 343] width 1210 height 52
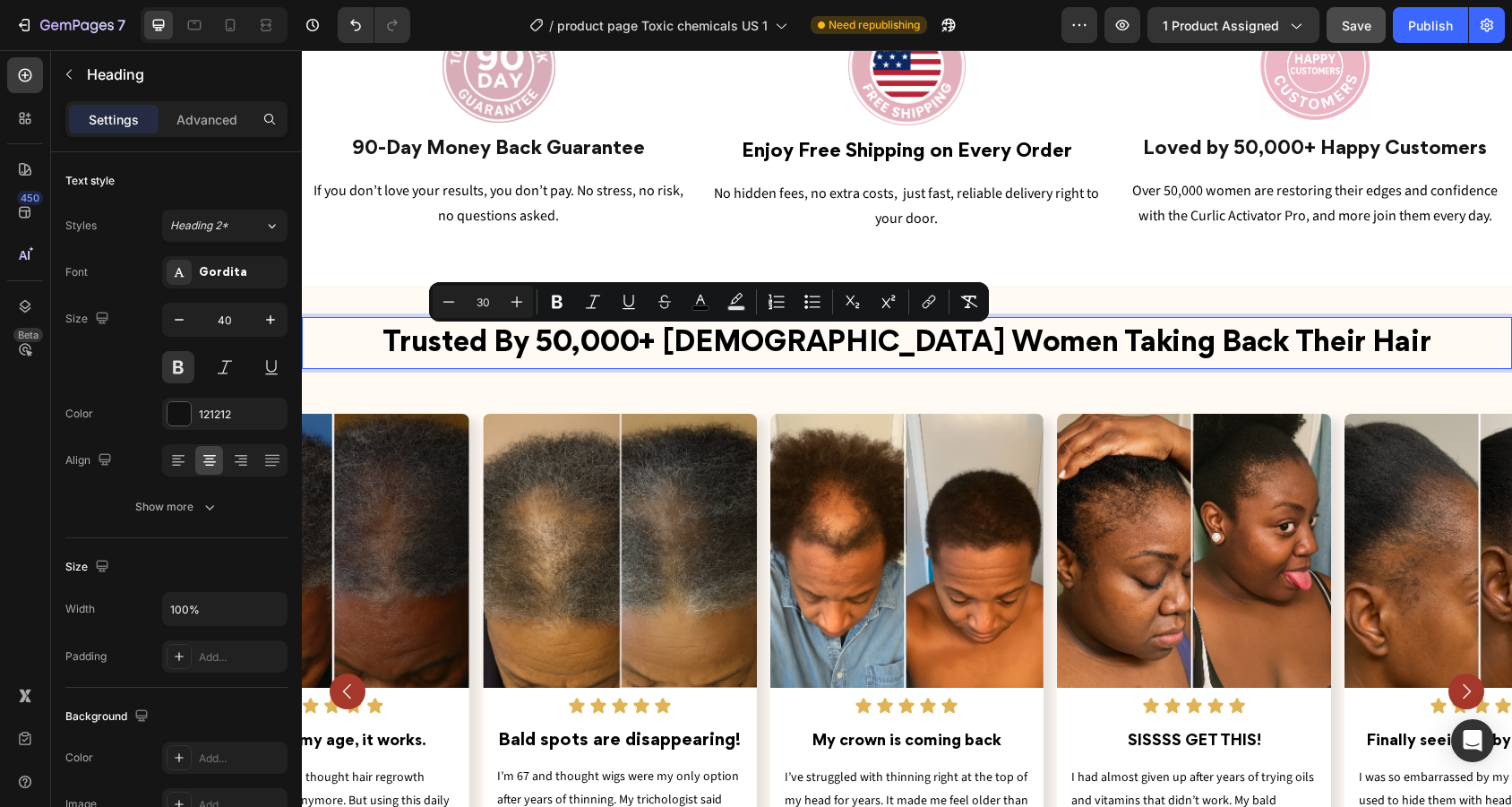
click at [689, 338] on span "trusted by 50,000+ [DEMOGRAPHIC_DATA] women taking back their hair" at bounding box center [905, 343] width 1048 height 26
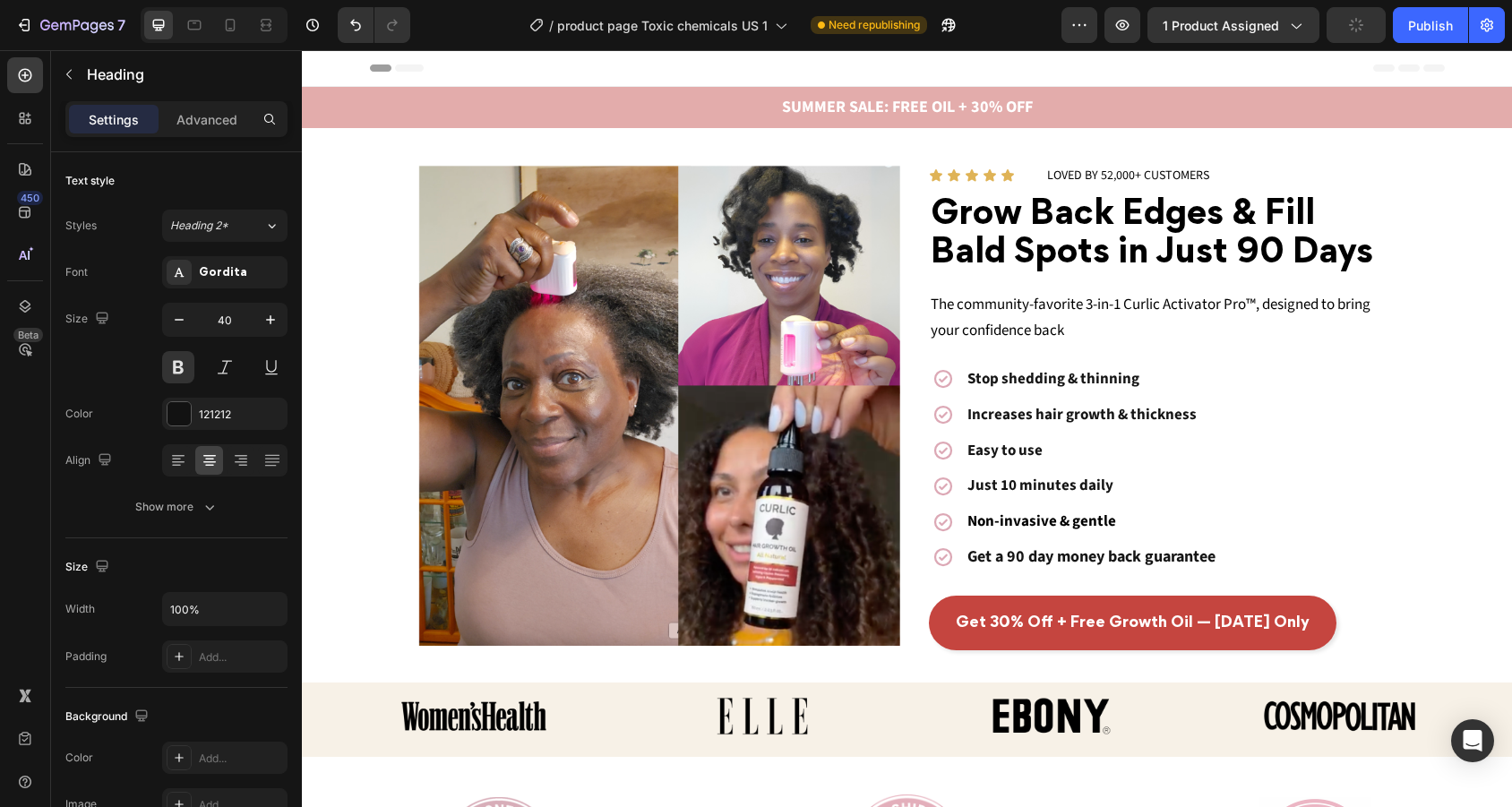
scroll to position [0, 0]
click at [1046, 175] on div "LOVED BY 52,000+ CUSTOMERS" at bounding box center [1220, 175] width 350 height 30
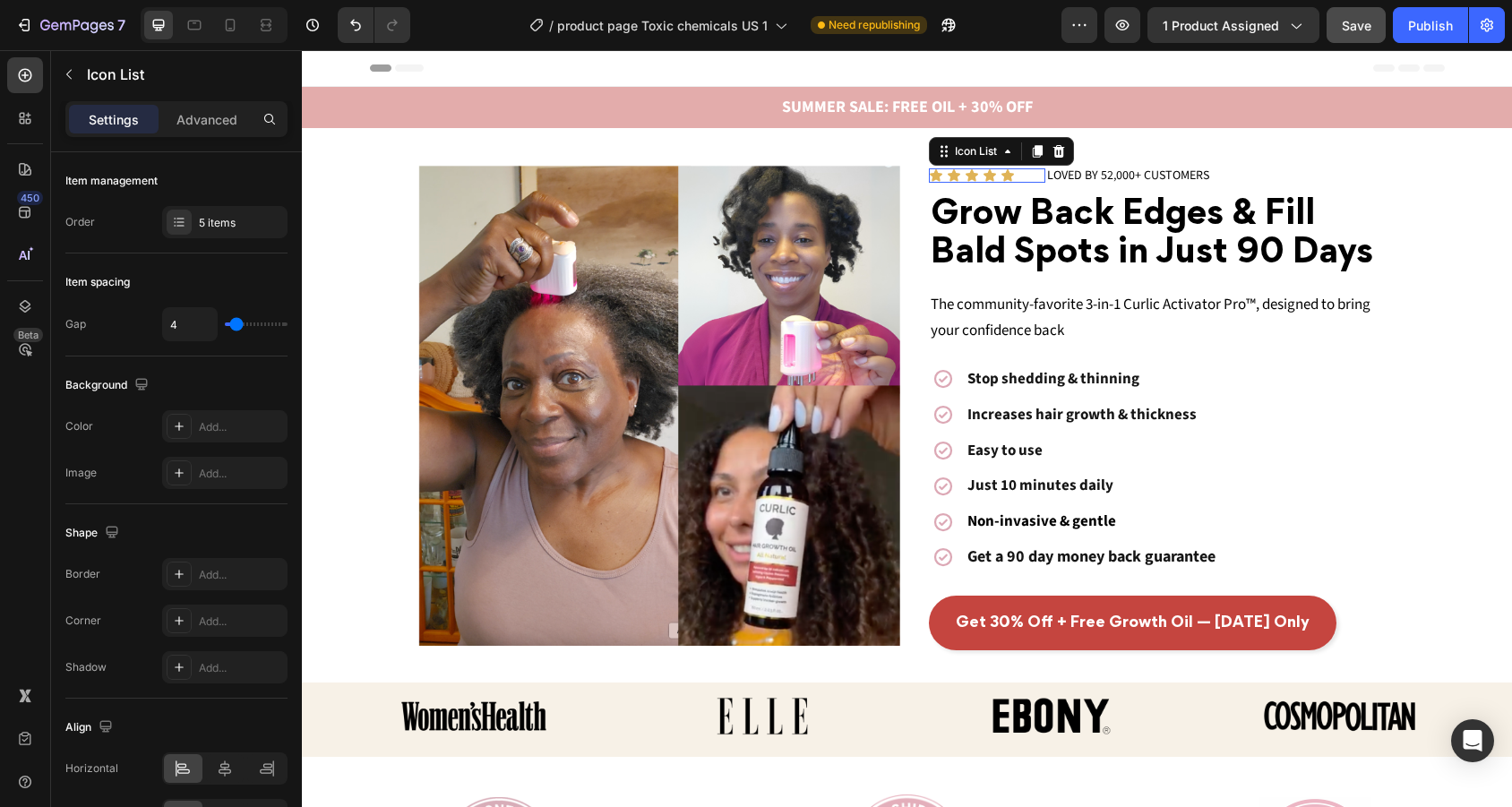
click at [1027, 172] on div "Icon Icon Icon Icon Icon" at bounding box center [987, 175] width 117 height 15
click at [1043, 182] on div "Icon Icon Icon Icon Icon" at bounding box center [987, 175] width 117 height 15
click at [1043, 184] on div "Icon Icon Icon Icon Icon Icon List 0" at bounding box center [987, 175] width 117 height 30
click at [1039, 177] on div "Icon Icon Icon Icon Icon" at bounding box center [987, 175] width 117 height 15
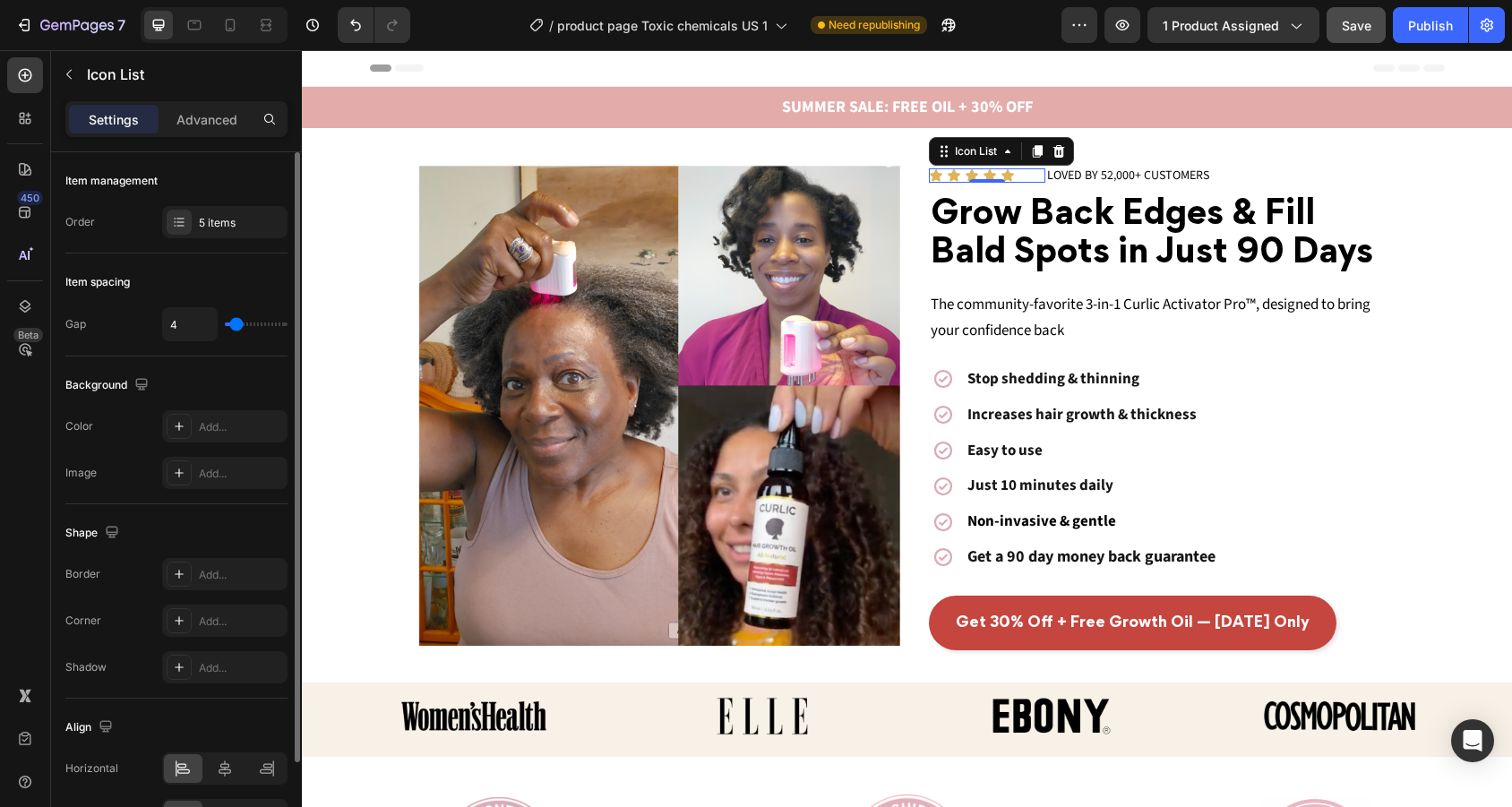
type input "5"
type input "4"
type input "3"
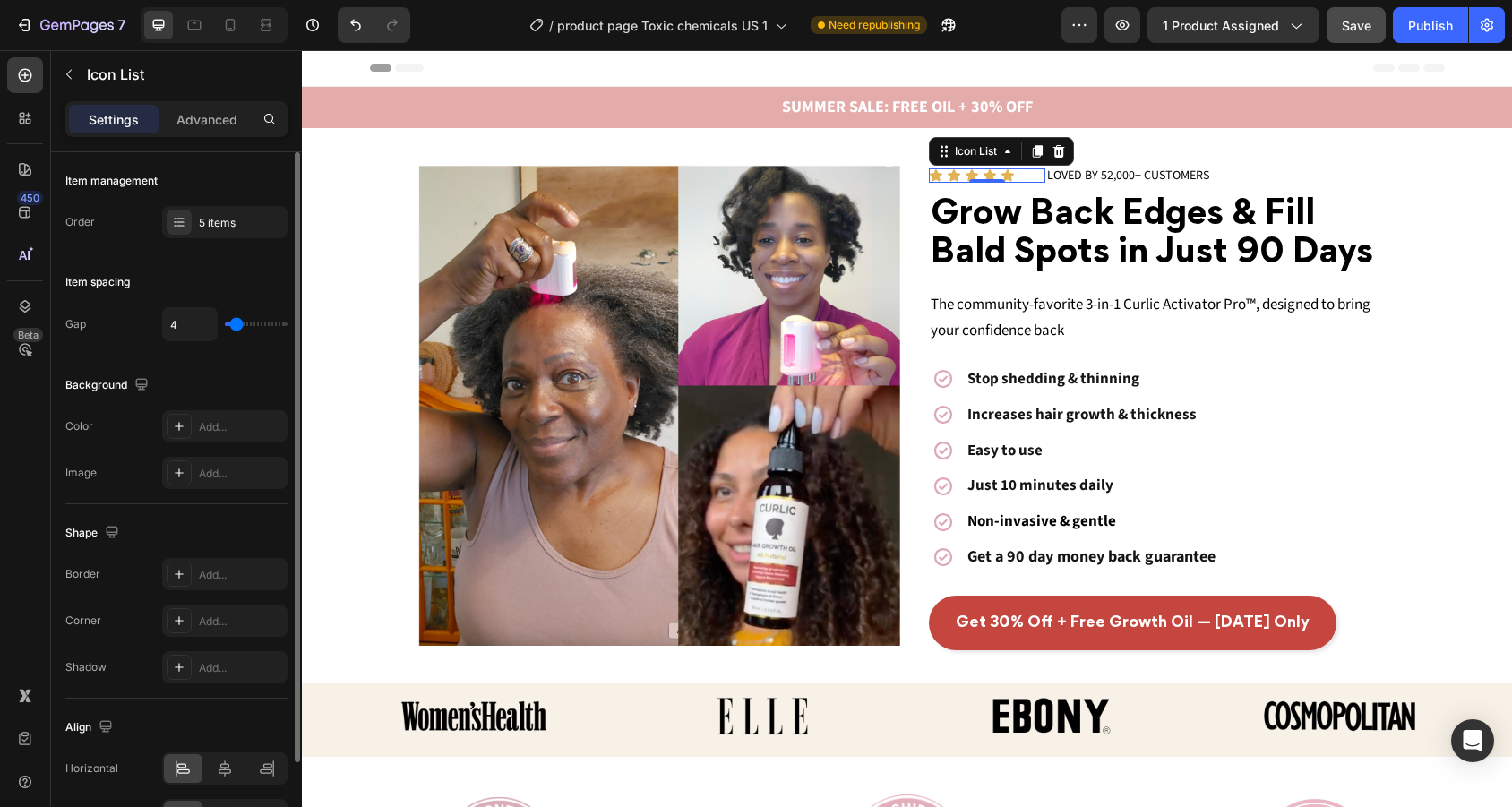
type input "3"
type input "4"
type input "5"
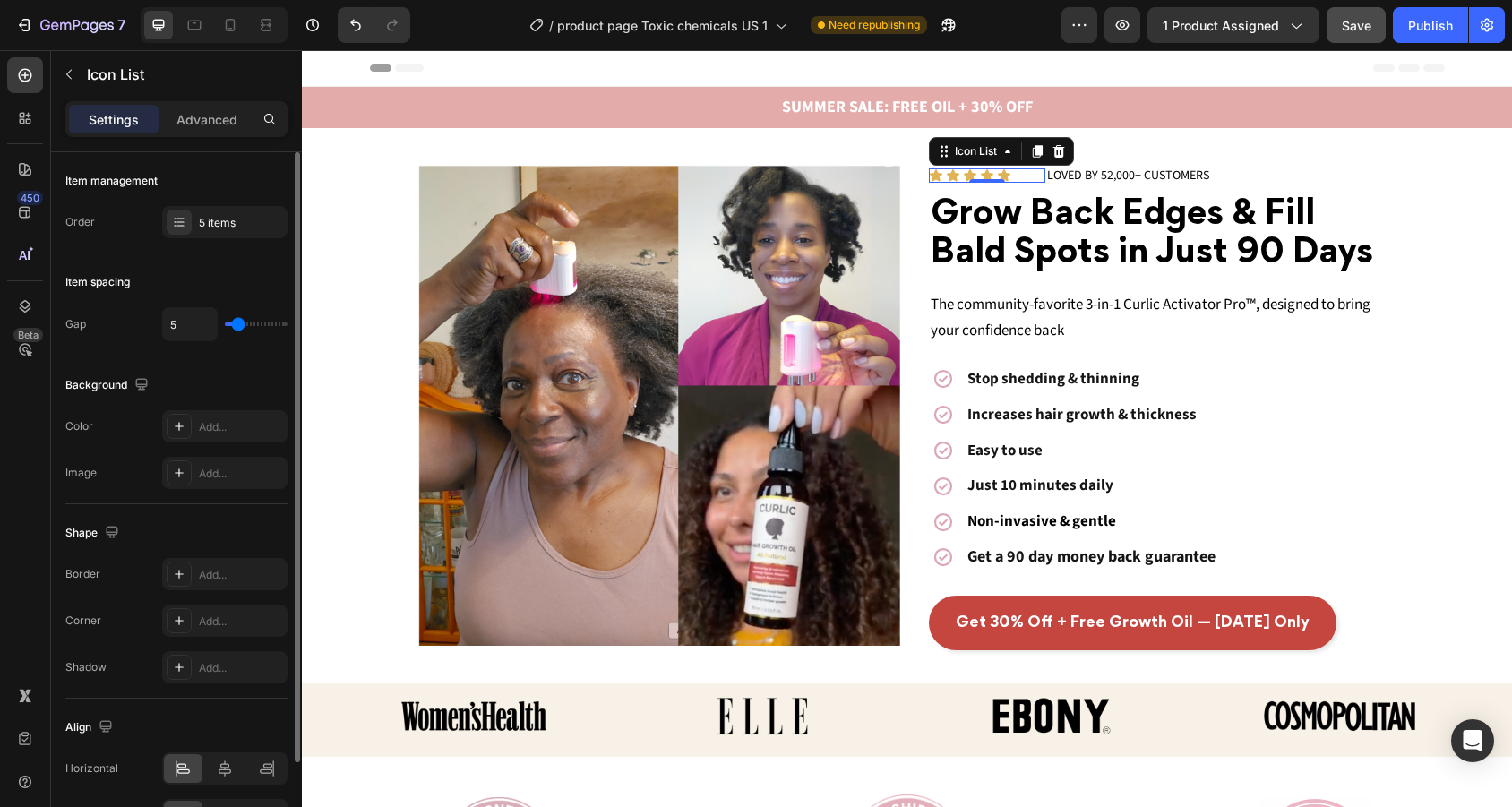
type input "6"
type input "5"
type input "4"
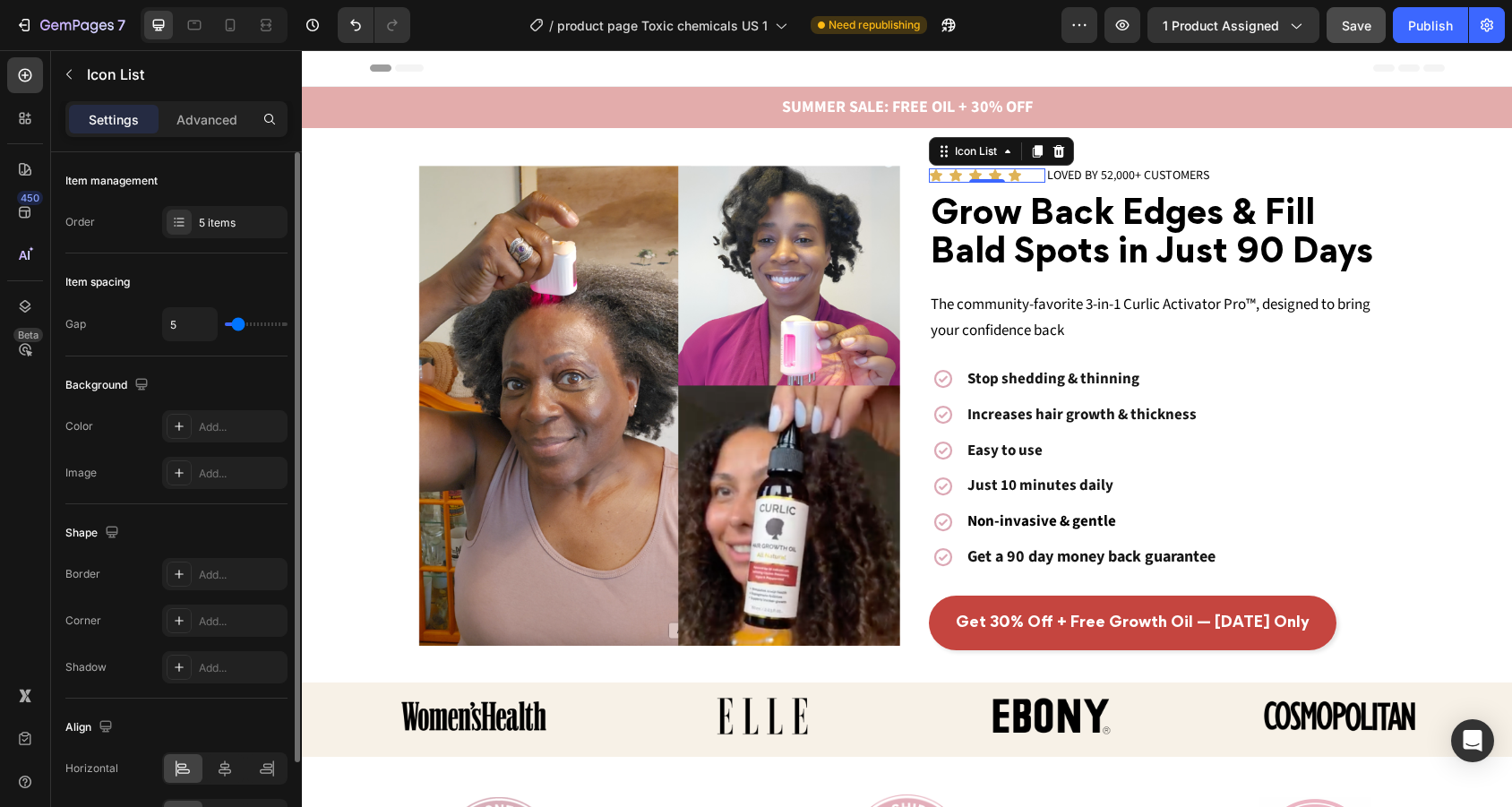
type input "4"
type input "3"
type input "2"
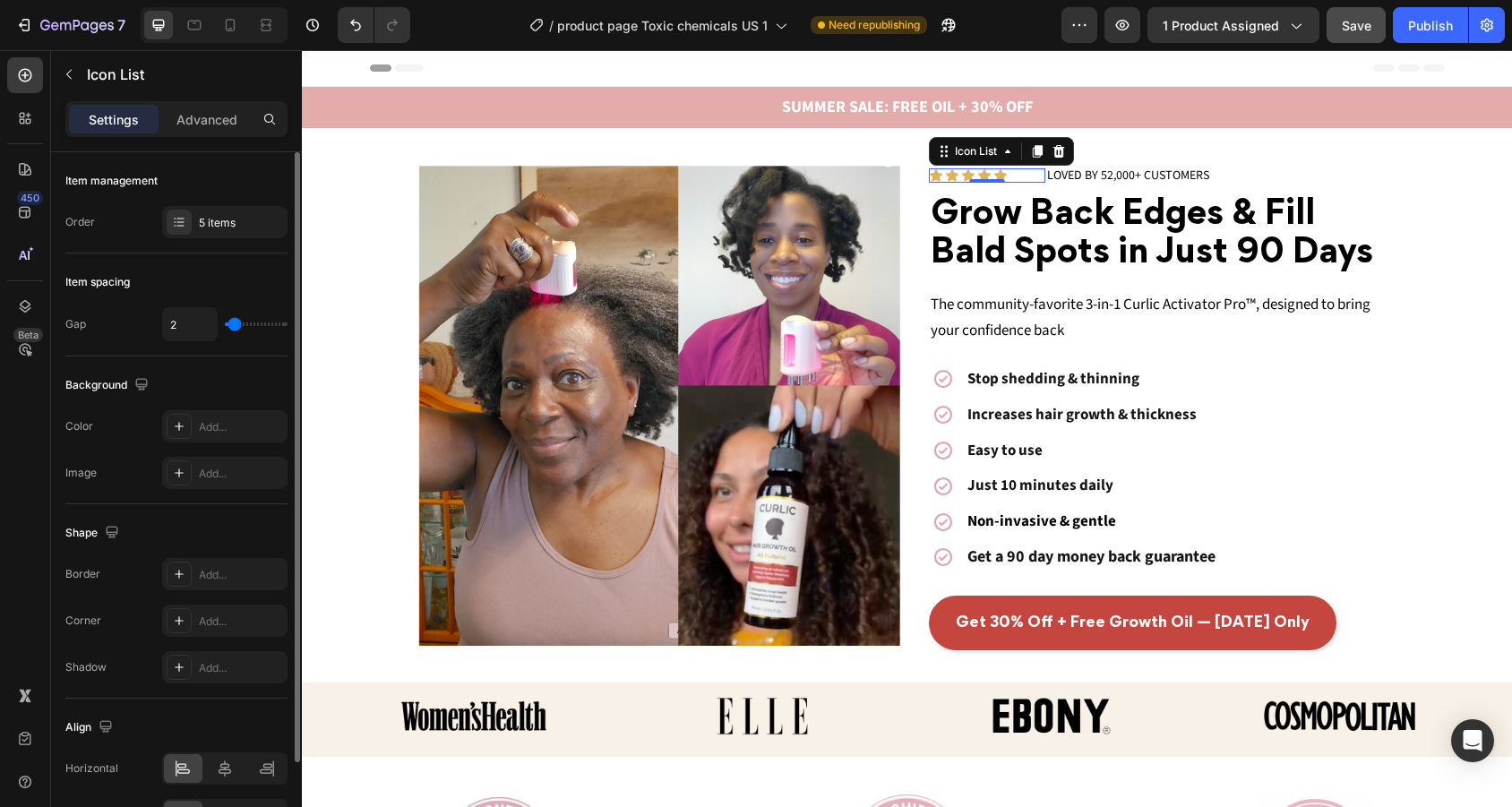
type input "3"
click at [233, 326] on input "range" at bounding box center [256, 324] width 63 height 4
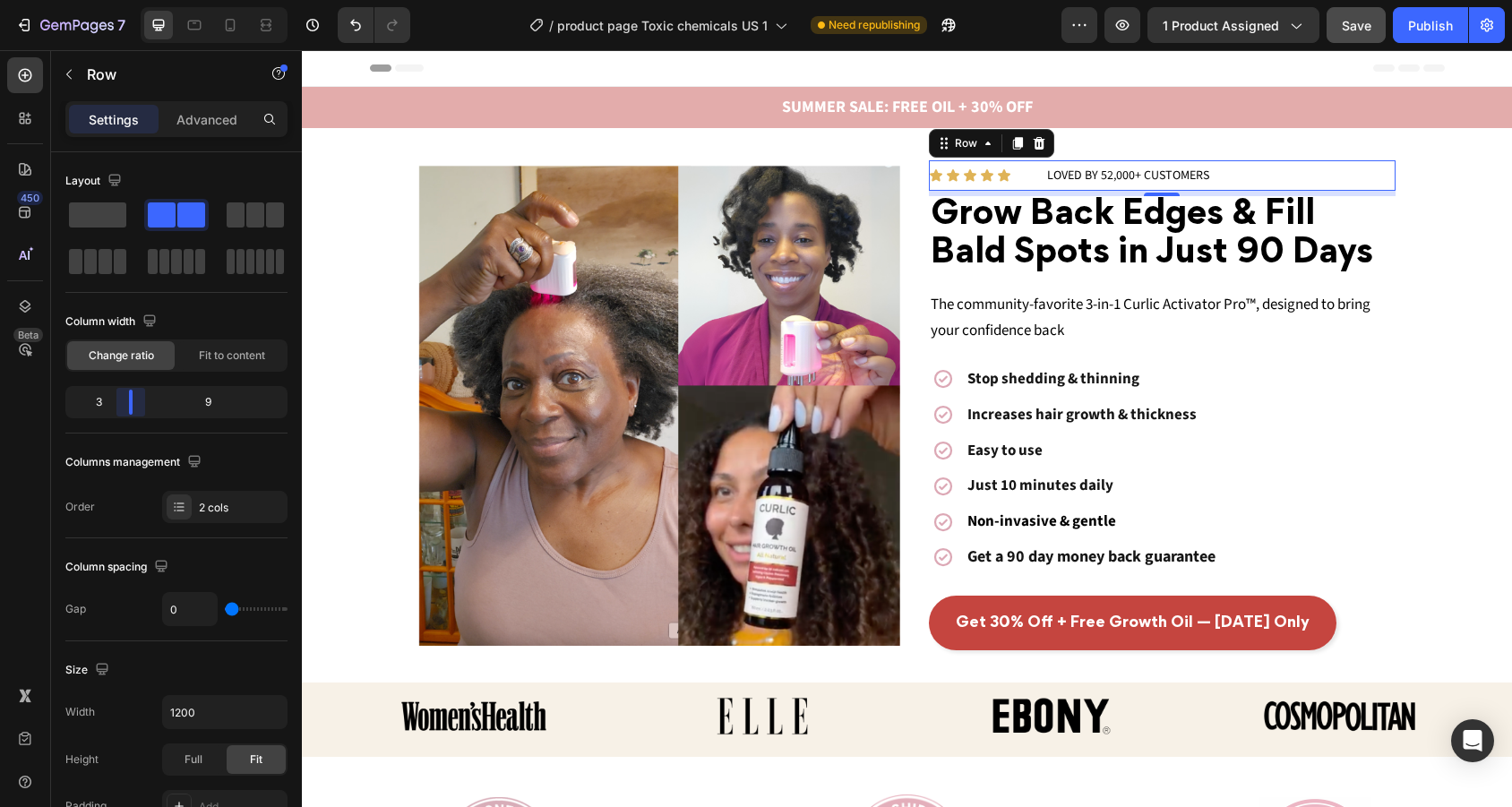
drag, startPoint x: 130, startPoint y: 396, endPoint x: 115, endPoint y: 399, distance: 15.3
click at [115, 0] on body "7 Version history / product page Toxic chemicals US 1 Need republishing Preview…" at bounding box center [756, 0] width 1512 height 0
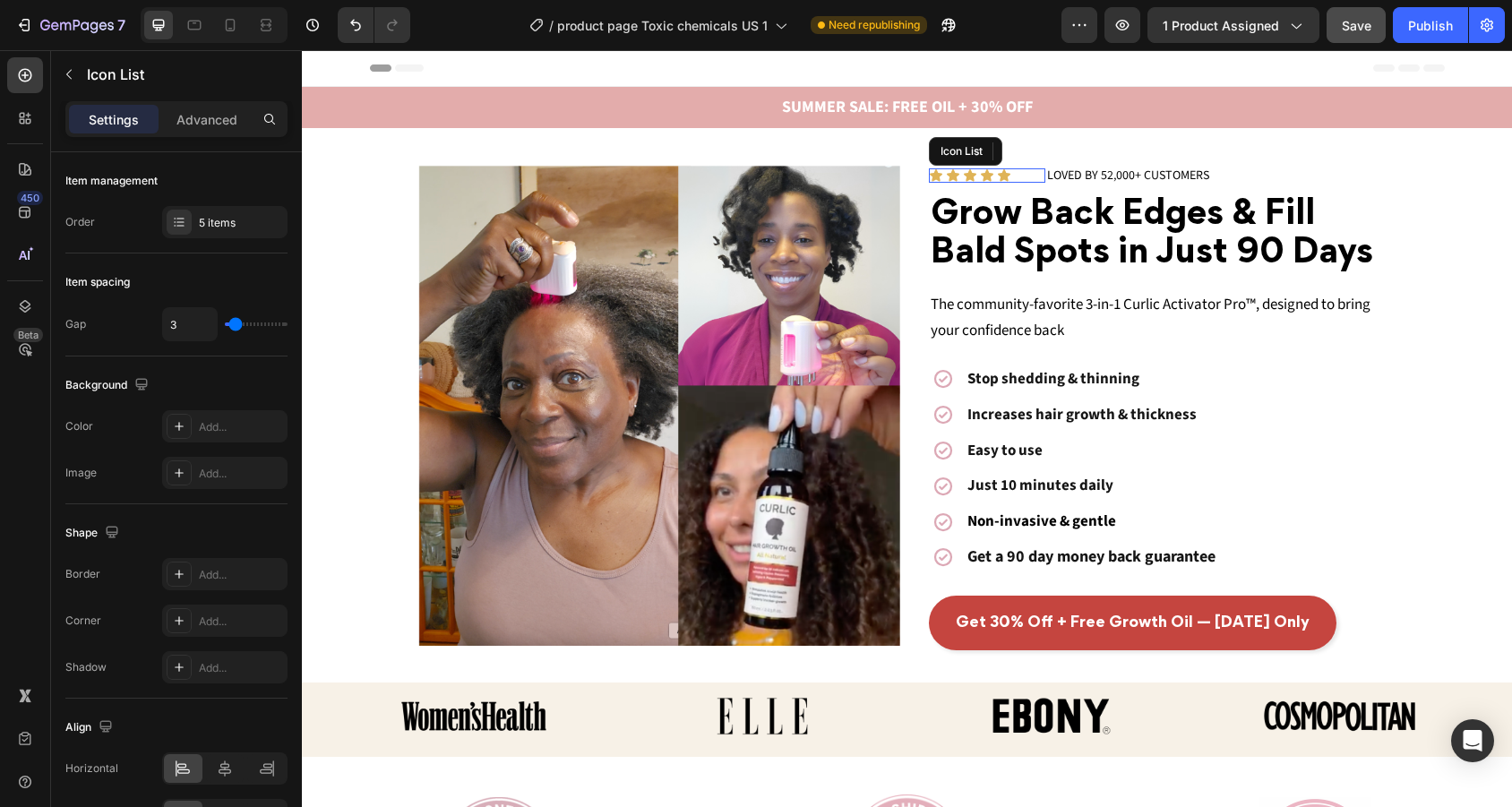
click at [1026, 175] on div "Icon Icon Icon Icon Icon" at bounding box center [987, 175] width 117 height 15
click at [212, 122] on p "Advanced" at bounding box center [207, 119] width 61 height 19
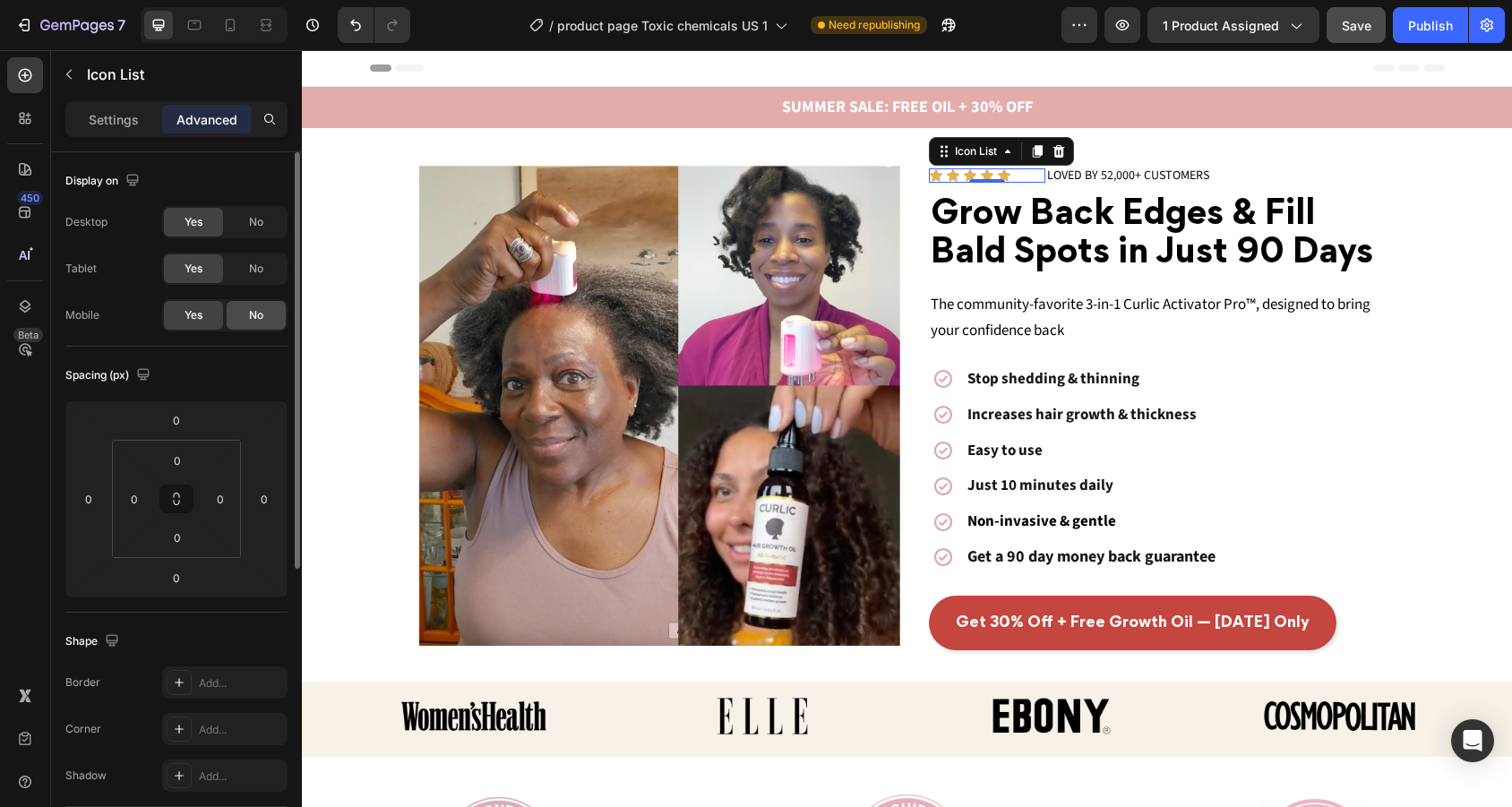
click at [260, 315] on span "No" at bounding box center [256, 314] width 15 height 16
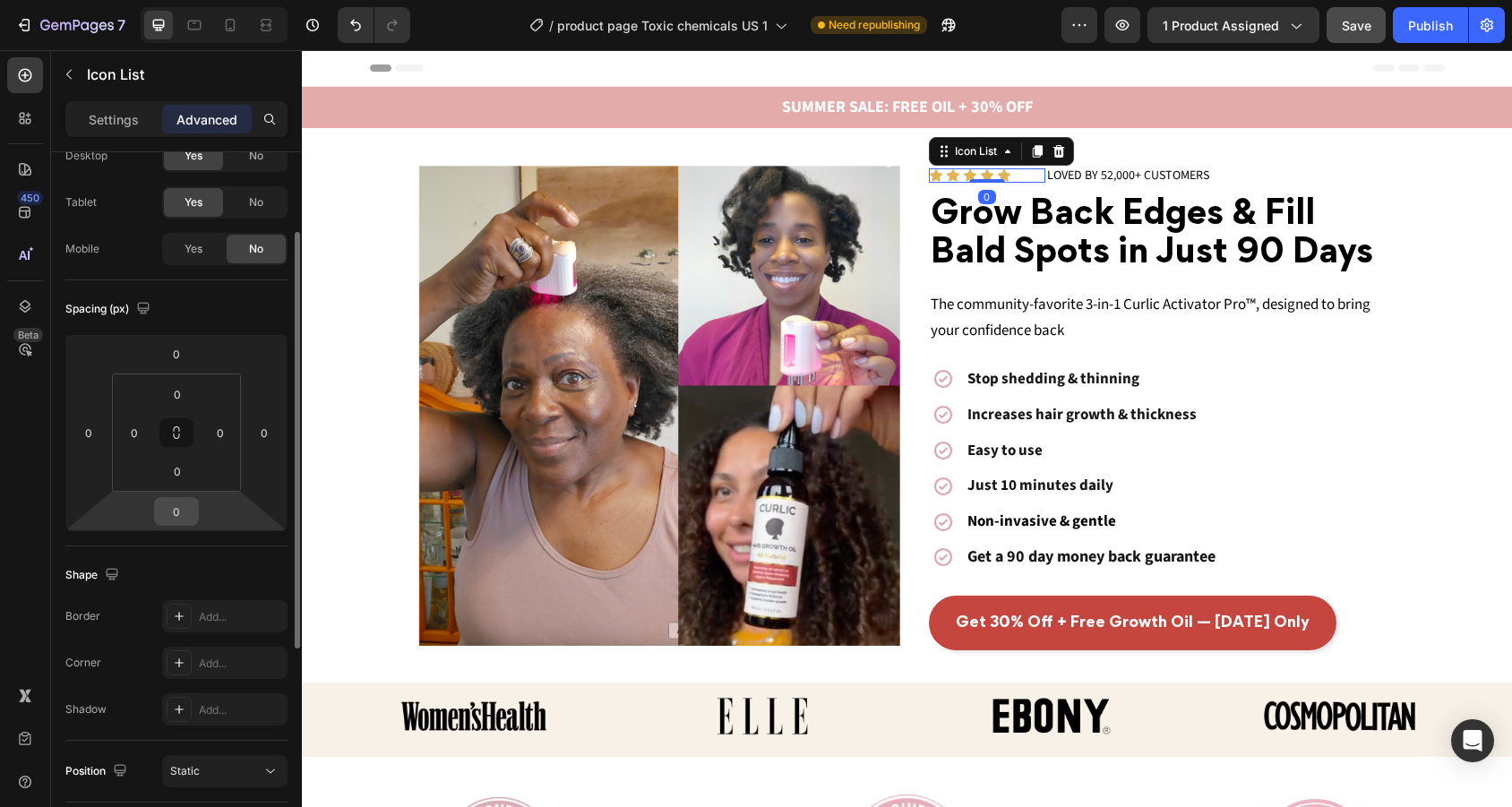
scroll to position [92, 0]
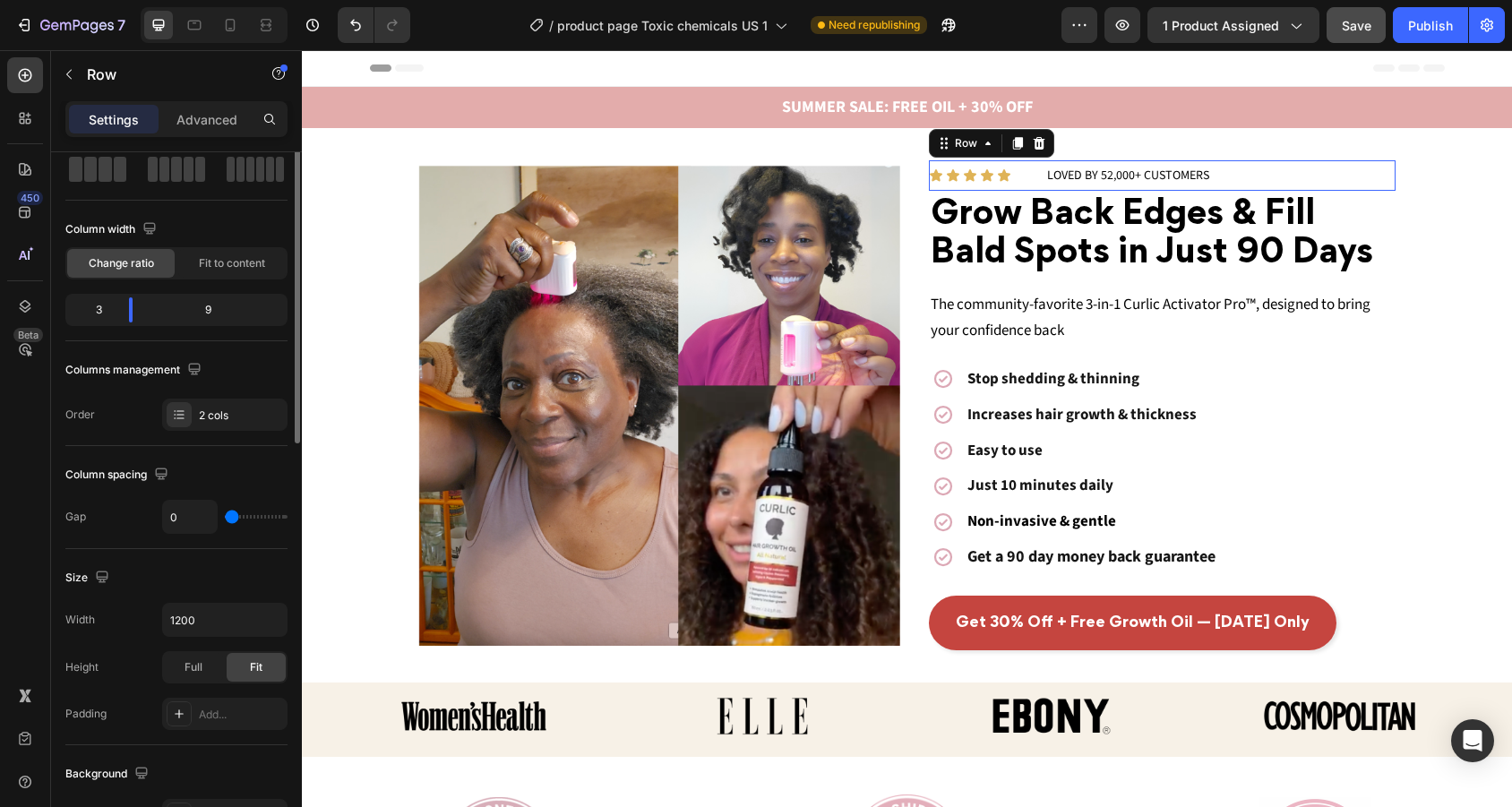
click at [1044, 182] on div "Icon Icon Icon Icon Icon Icon List" at bounding box center [987, 175] width 117 height 30
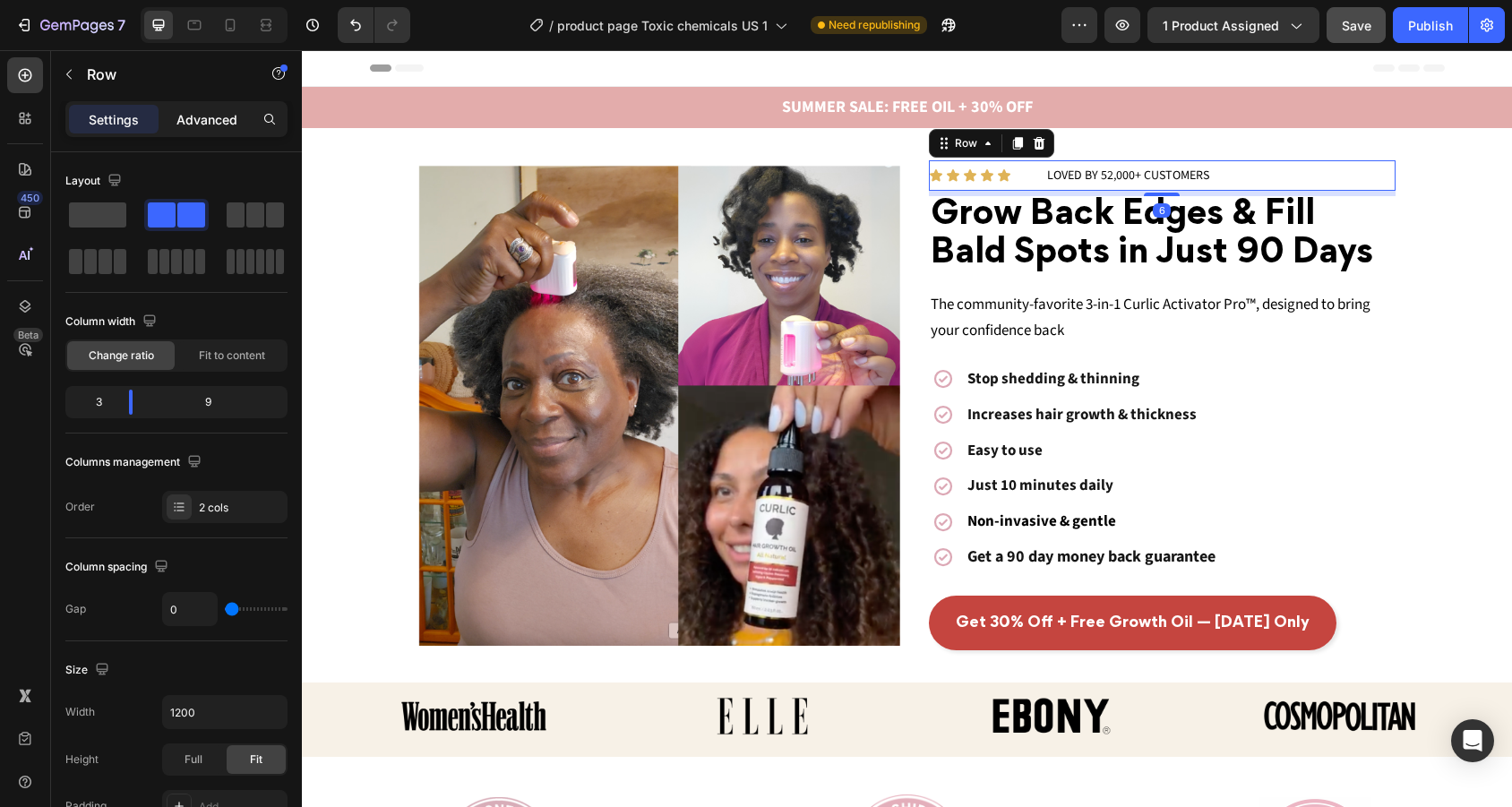
click at [240, 121] on div "Advanced" at bounding box center [206, 119] width 89 height 28
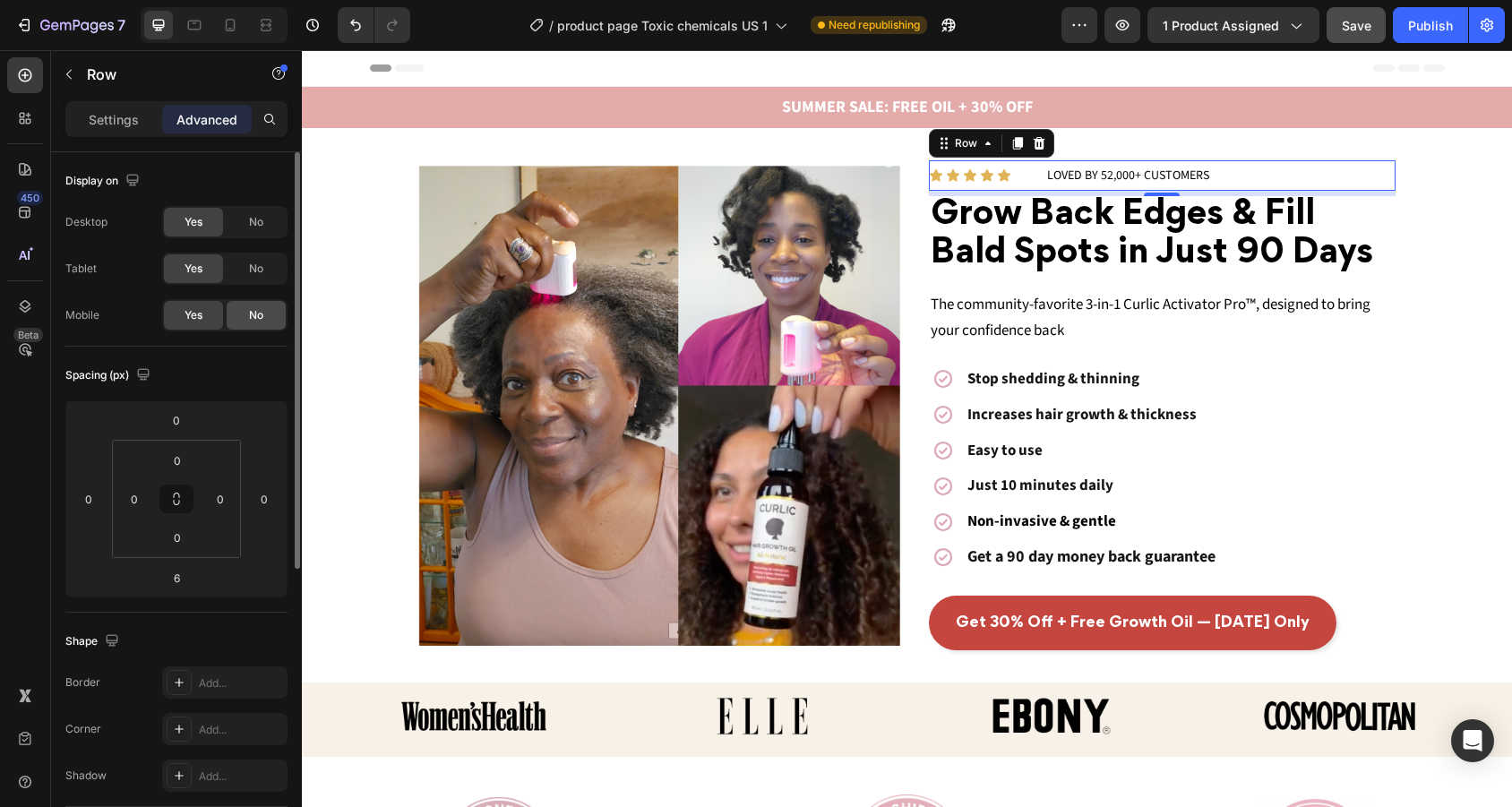
click at [267, 307] on div "No" at bounding box center [256, 314] width 59 height 28
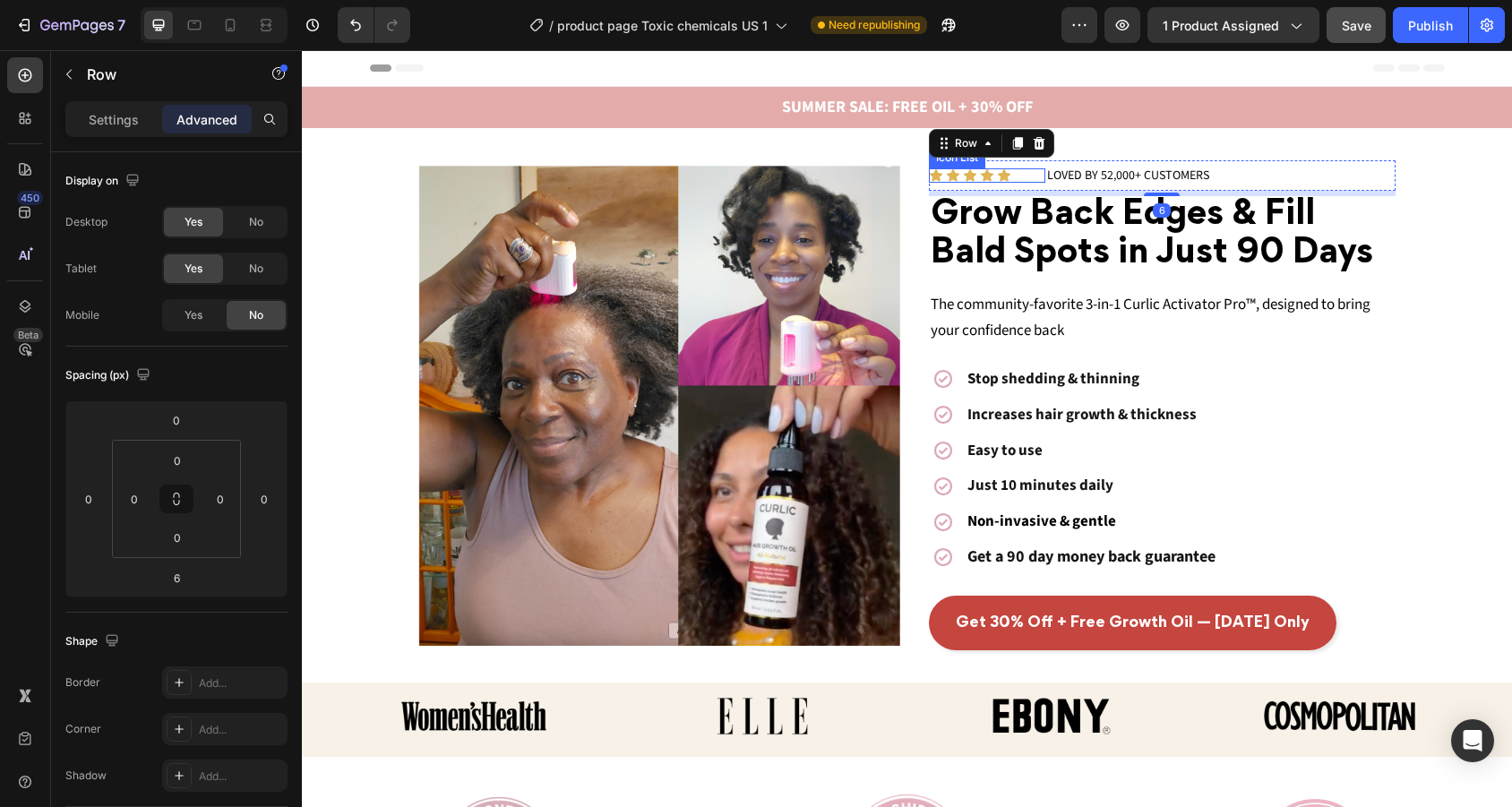
click at [1022, 175] on div "Icon Icon Icon Icon Icon" at bounding box center [987, 175] width 117 height 15
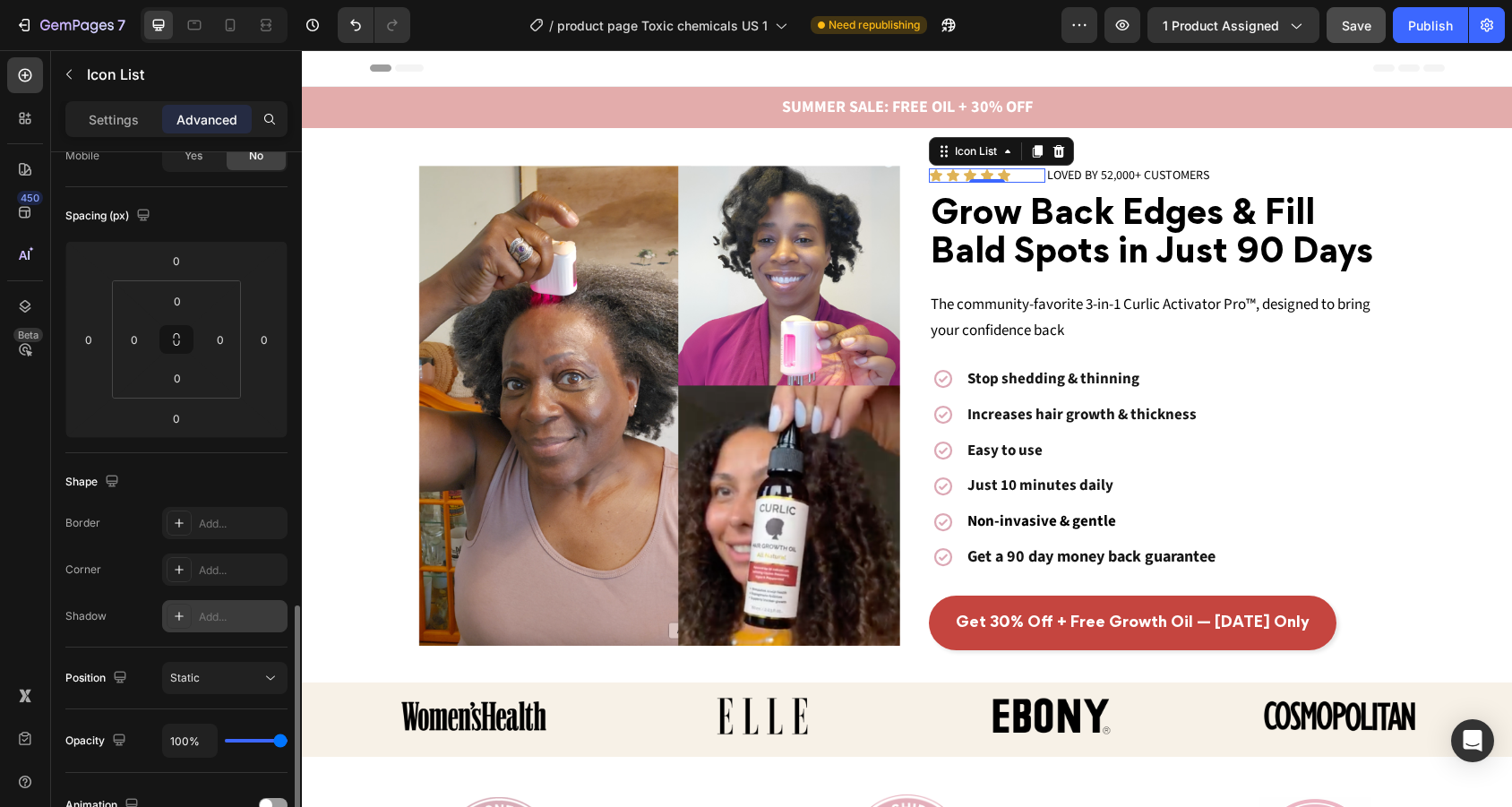
scroll to position [489, 0]
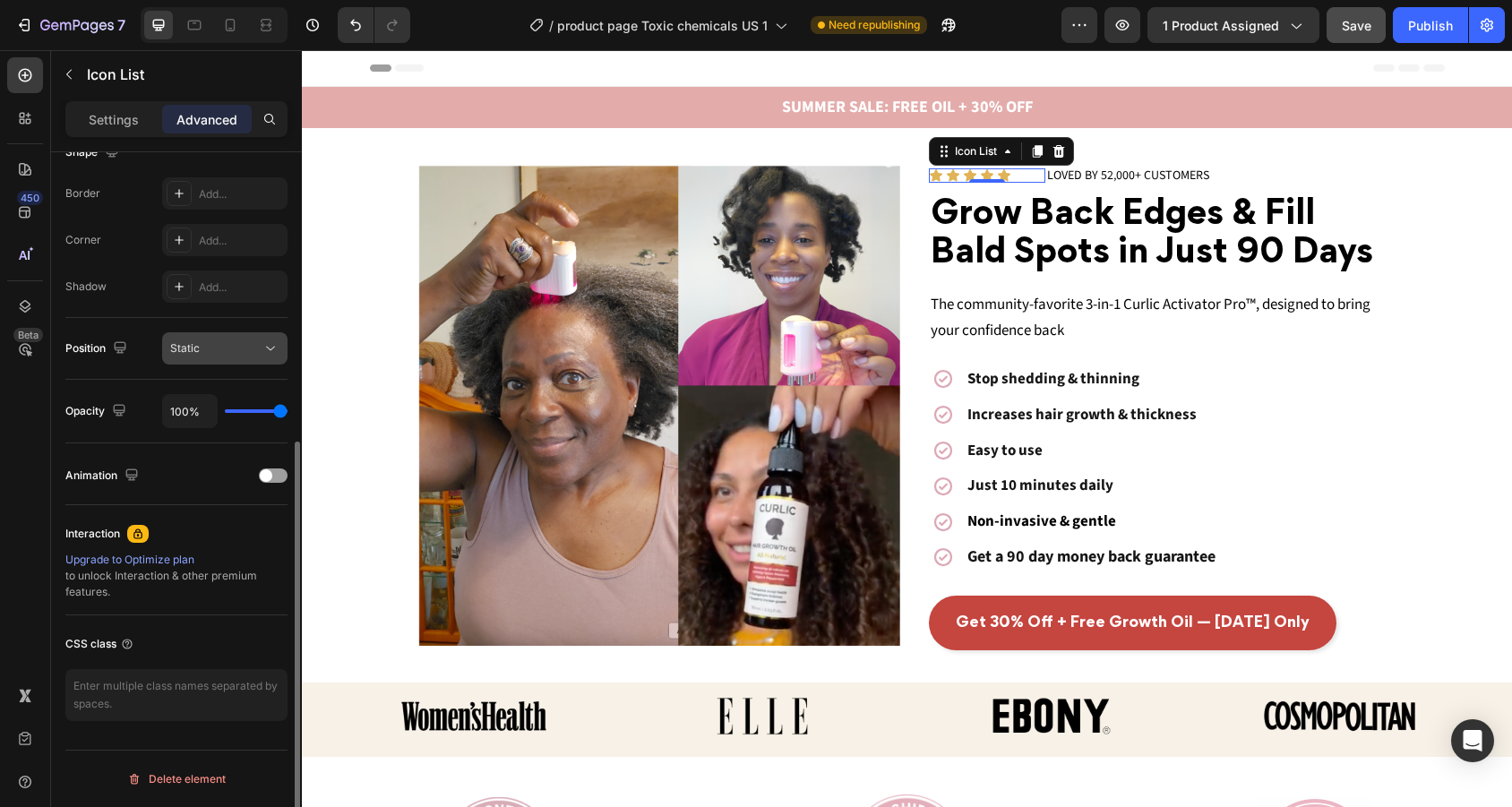
click at [264, 362] on button "Static" at bounding box center [224, 348] width 125 height 32
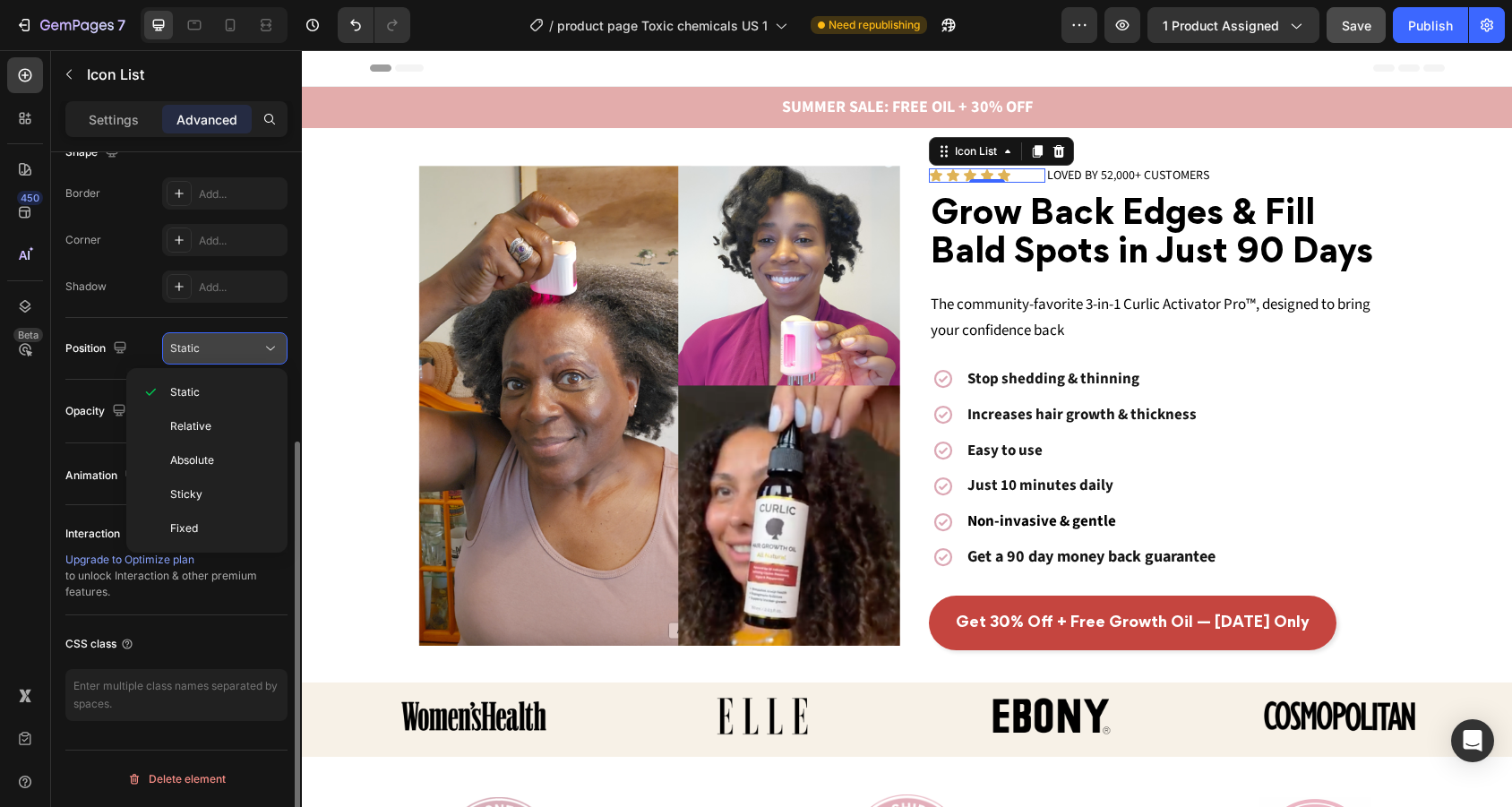
click at [264, 362] on button "Static" at bounding box center [224, 348] width 125 height 32
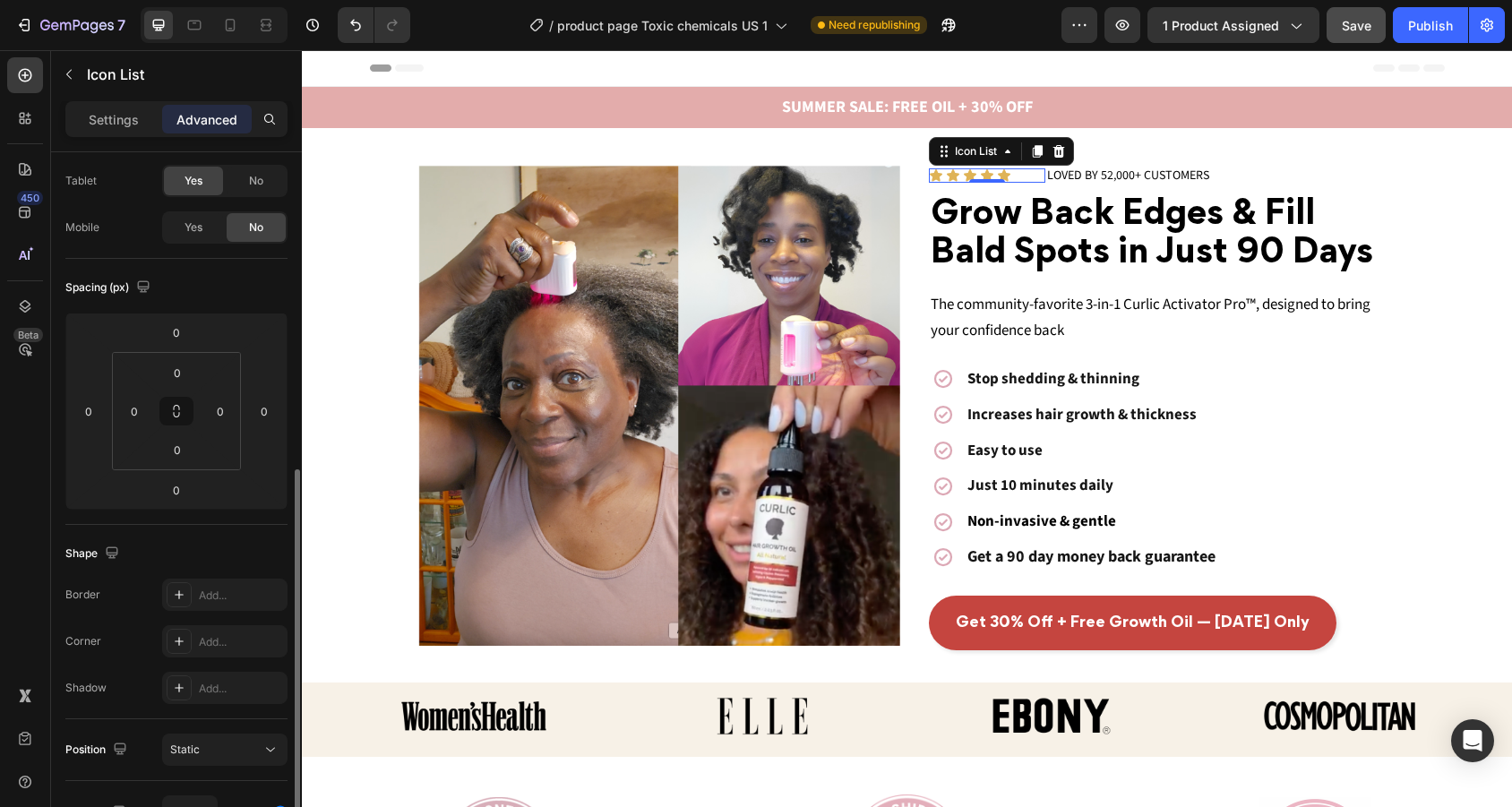
scroll to position [0, 0]
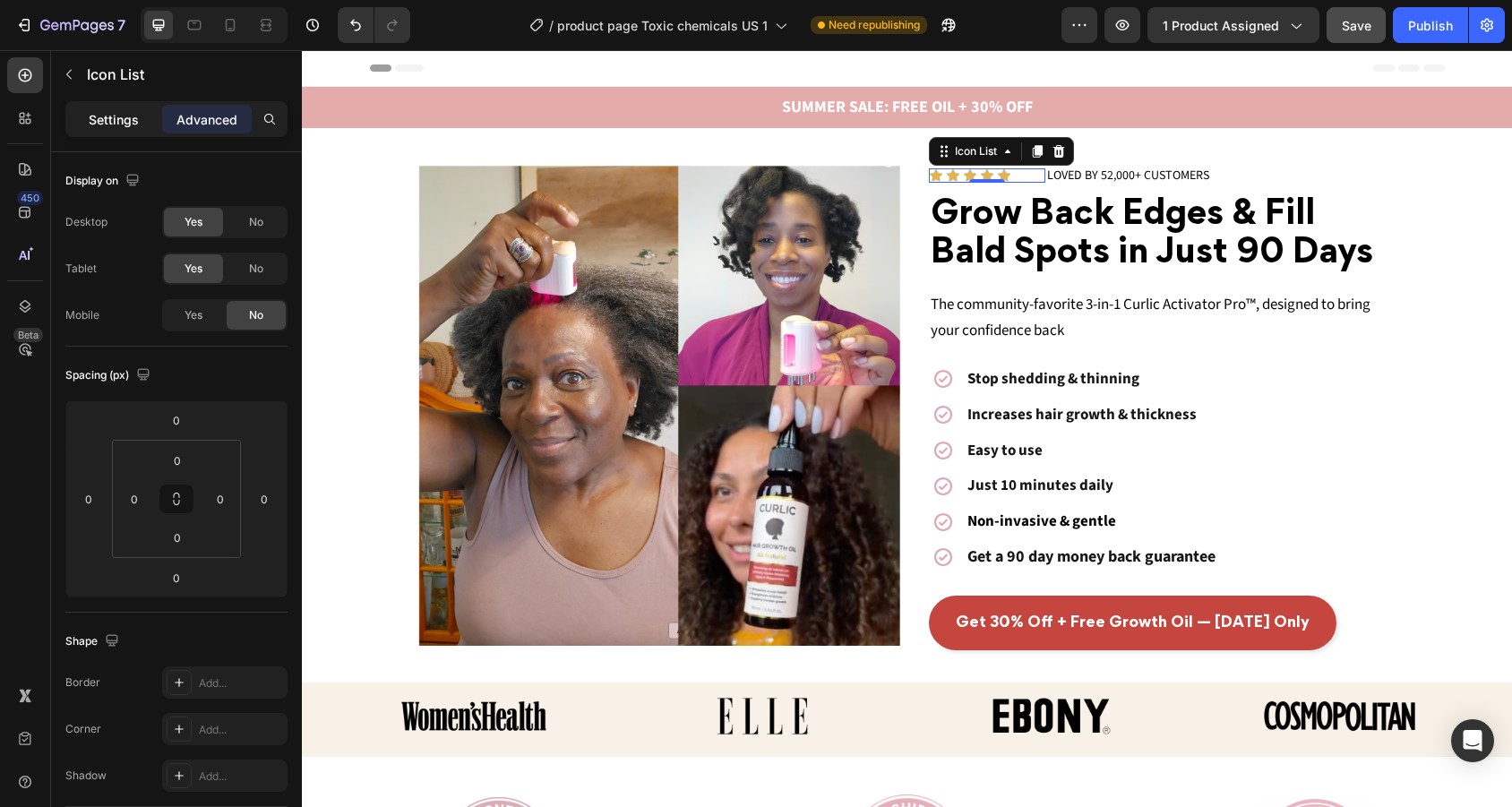
click at [92, 112] on p "Settings" at bounding box center [113, 119] width 50 height 19
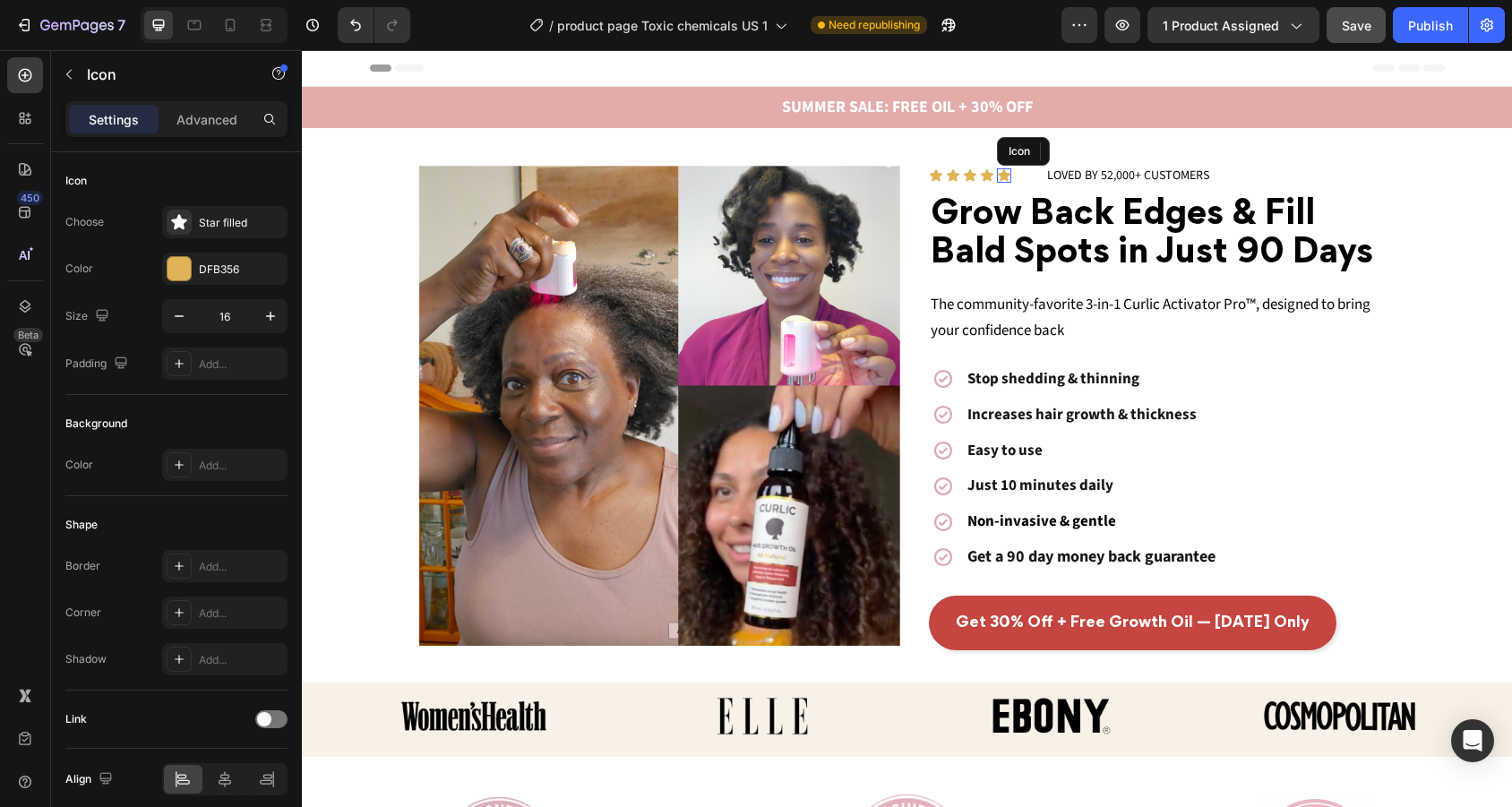
click at [1010, 173] on icon at bounding box center [1003, 175] width 15 height 15
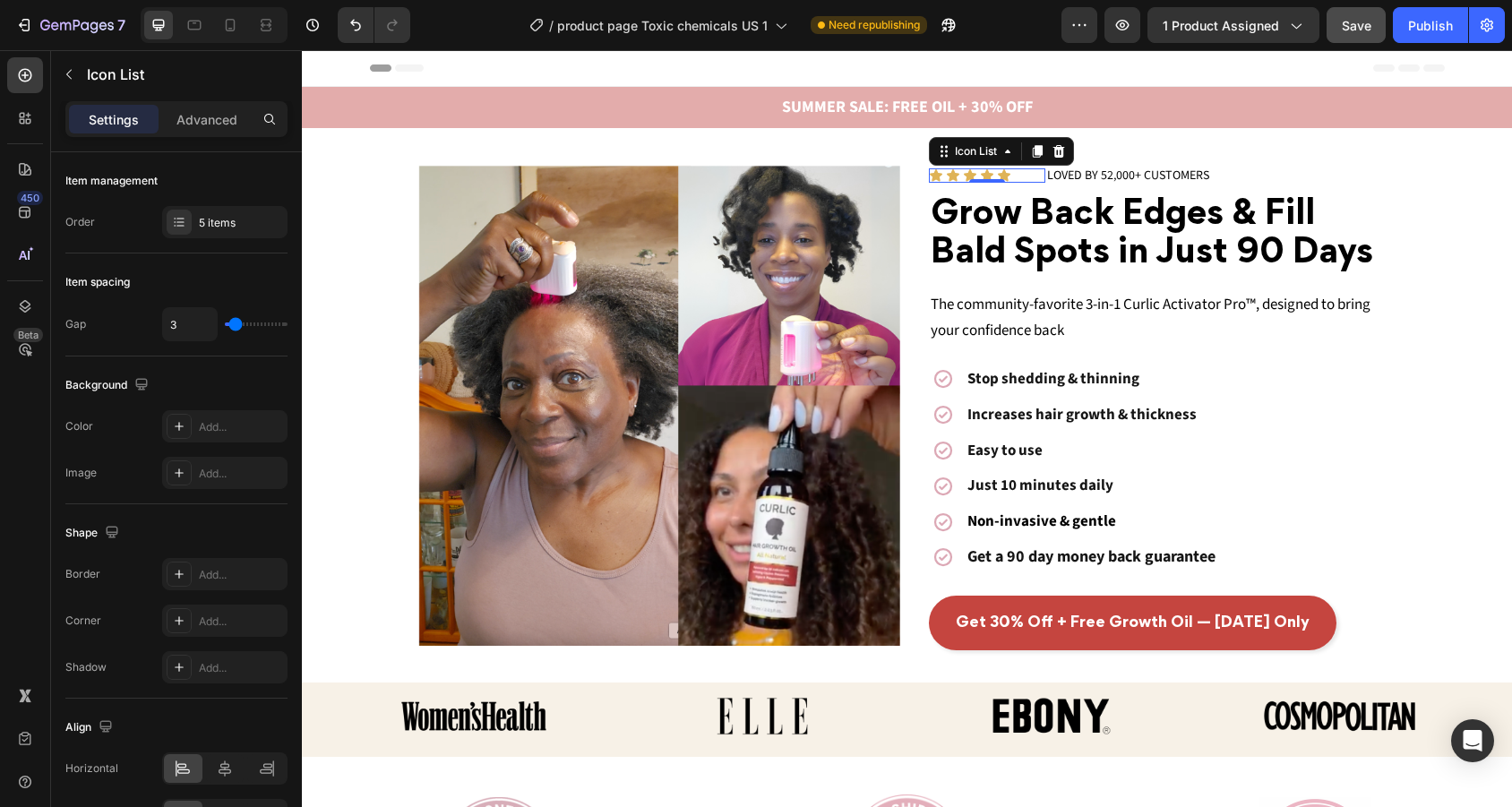
click at [1026, 174] on div "Icon Icon Icon Icon Icon" at bounding box center [987, 175] width 117 height 15
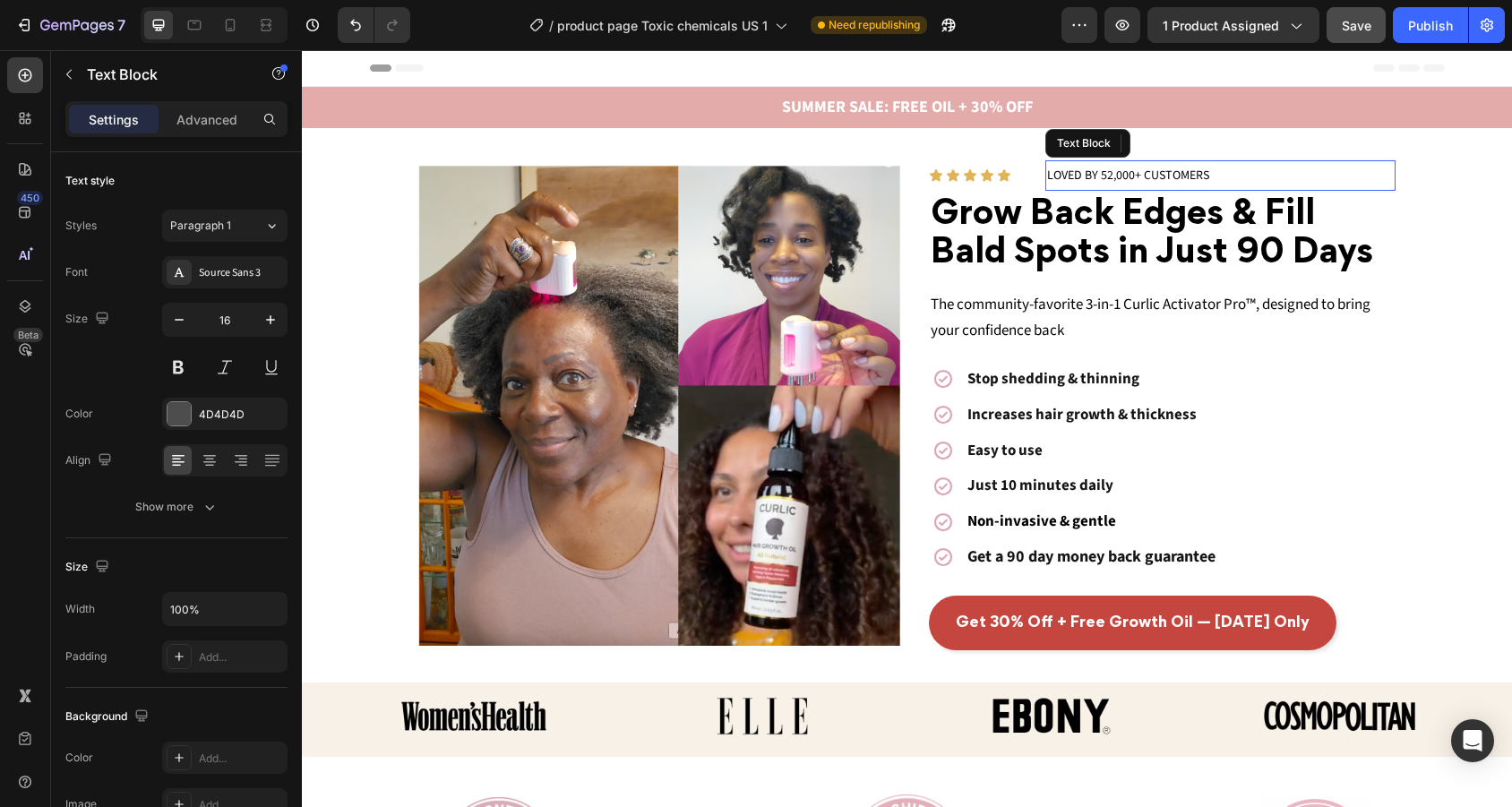
click at [1079, 178] on span "LOVED BY 52,000+ CUSTOMERS" at bounding box center [1127, 175] width 162 height 18
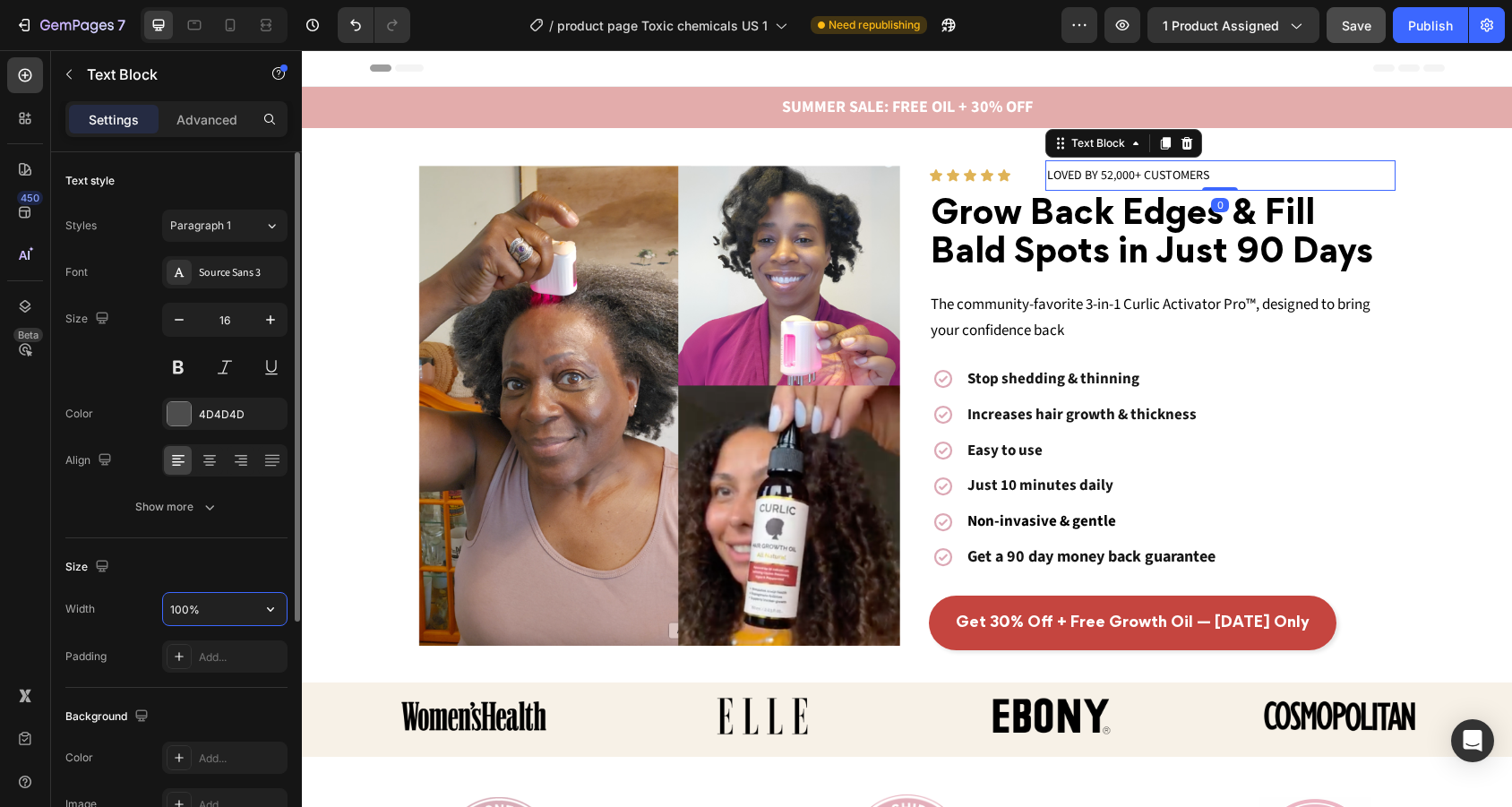
click at [215, 599] on input "100%" at bounding box center [224, 608] width 123 height 32
click at [268, 606] on icon "button" at bounding box center [270, 608] width 18 height 18
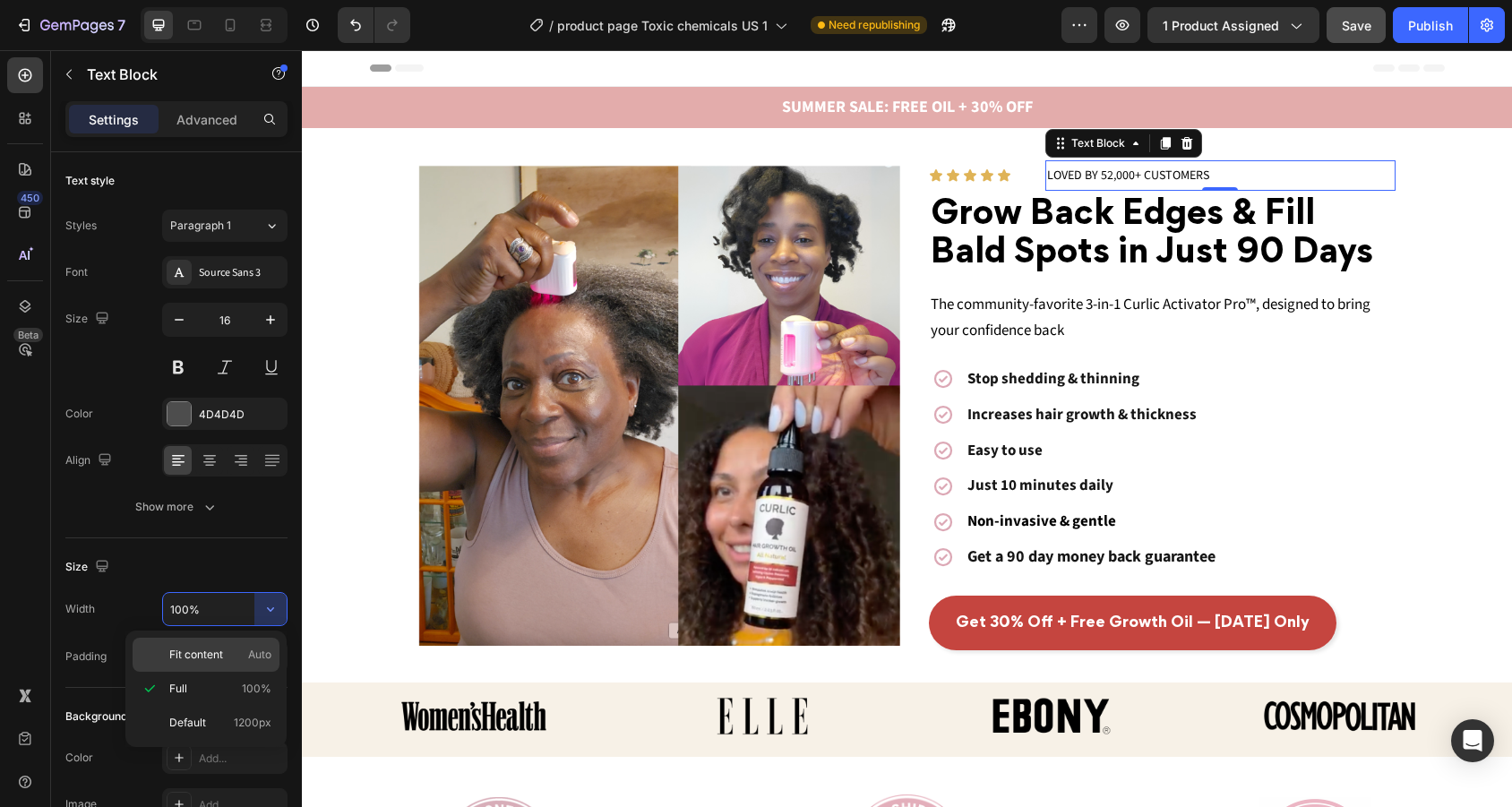
click at [231, 647] on p "Fit content Auto" at bounding box center [220, 654] width 102 height 16
type input "Auto"
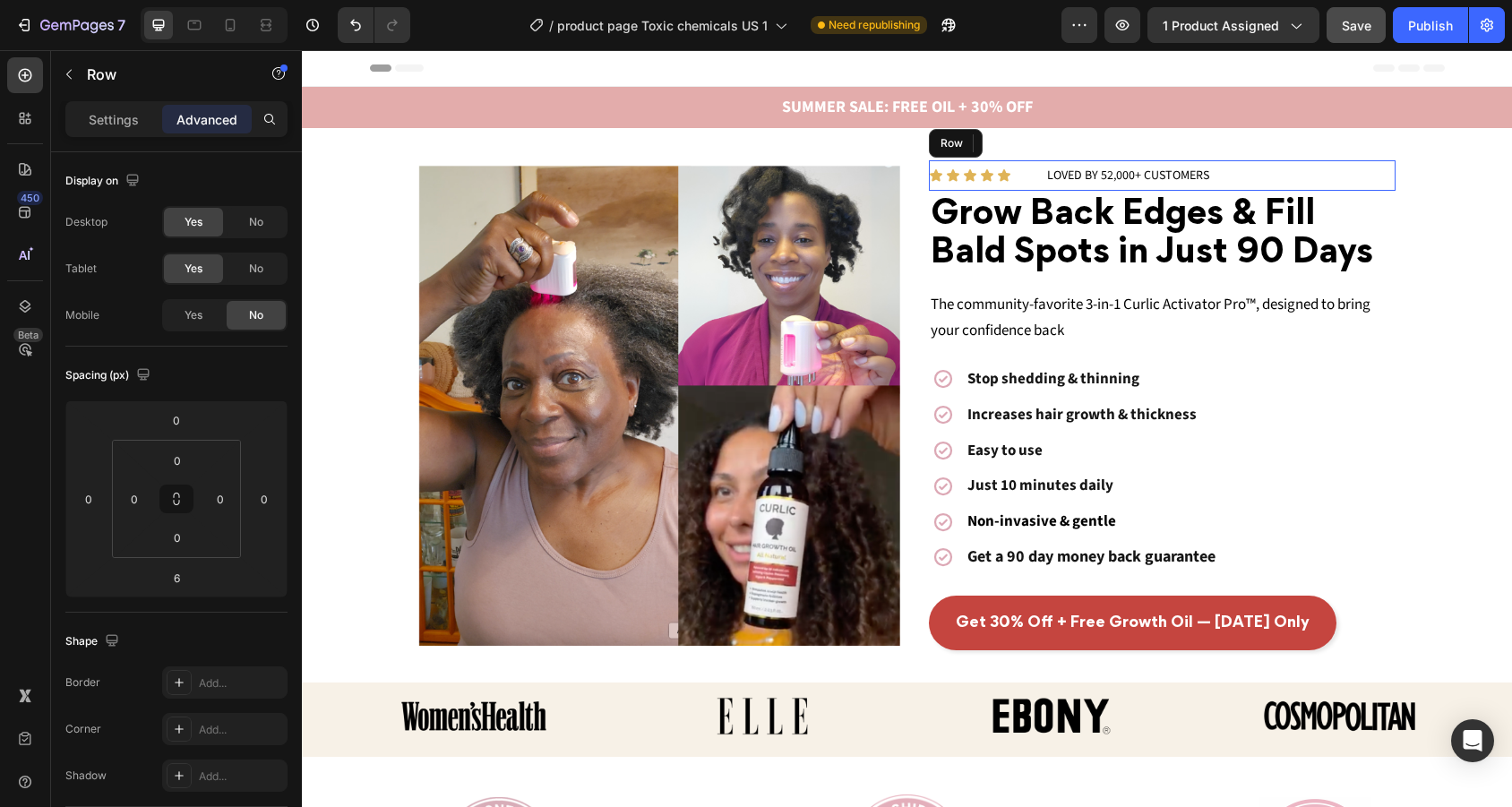
click at [1036, 183] on div "Icon Icon Icon Icon Icon Icon List" at bounding box center [987, 175] width 117 height 30
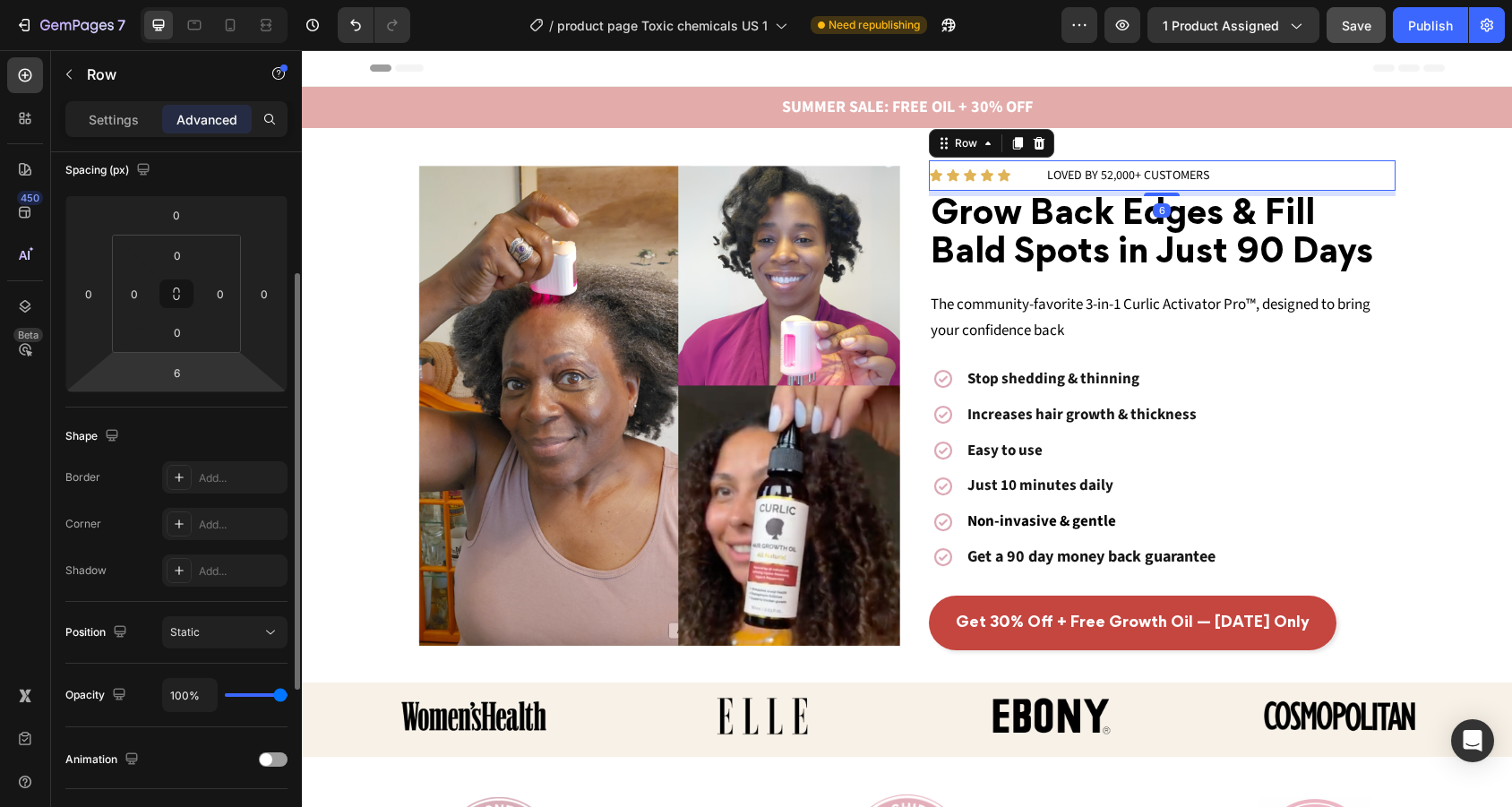
scroll to position [205, 0]
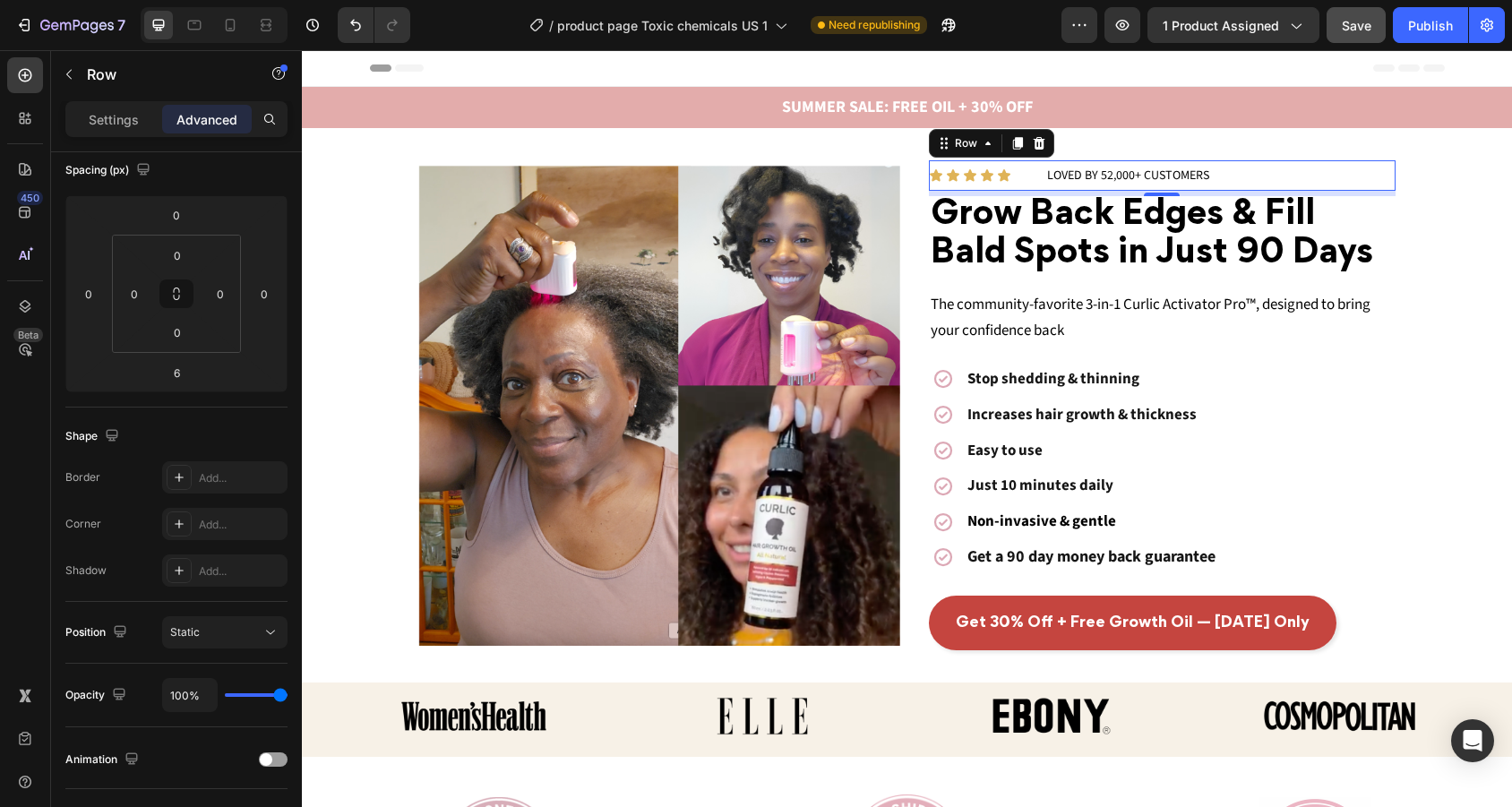
click at [112, 133] on div "Settings Advanced" at bounding box center [176, 119] width 222 height 36
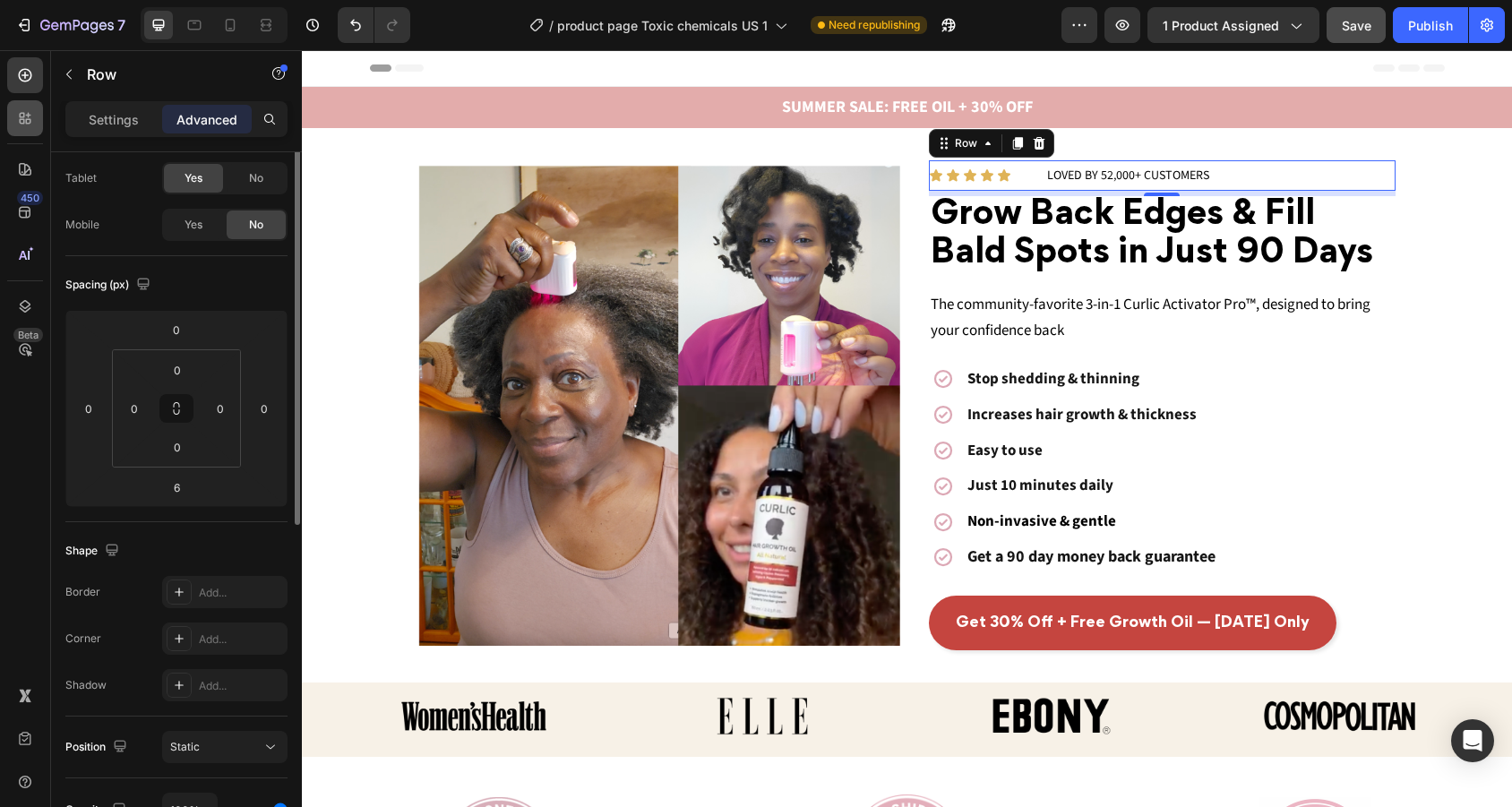
scroll to position [0, 0]
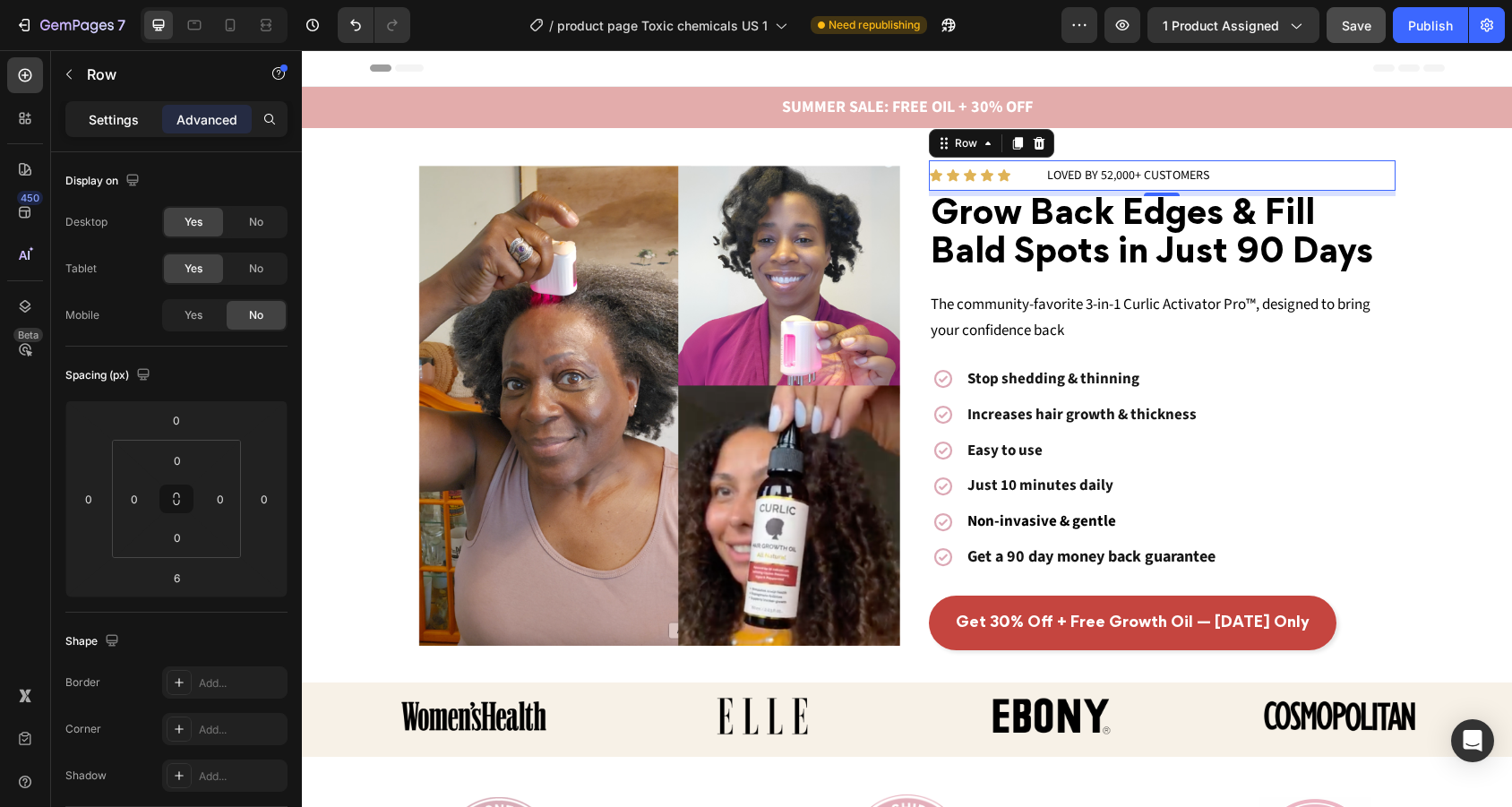
click at [120, 128] on p "Settings" at bounding box center [113, 119] width 50 height 19
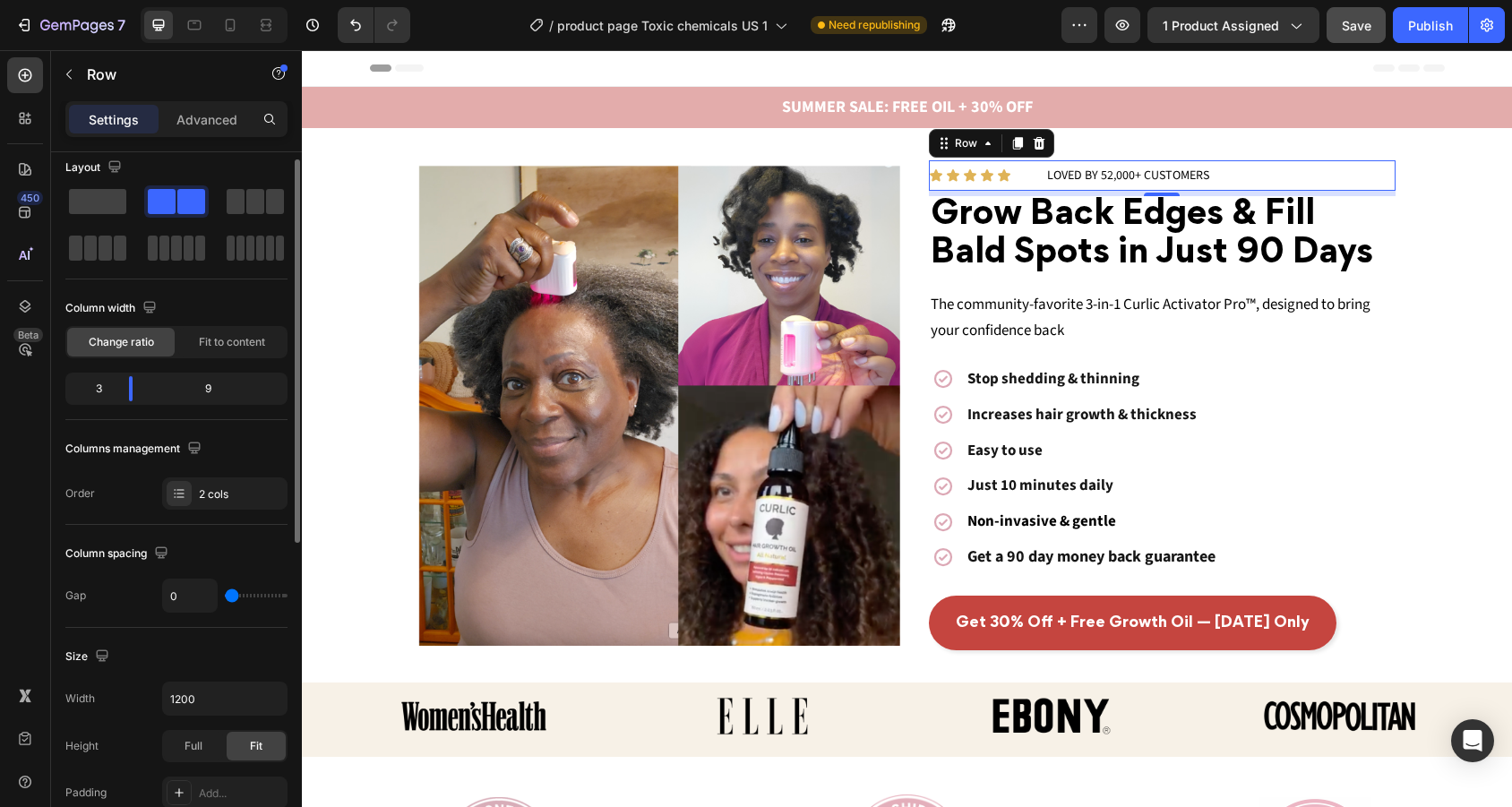
scroll to position [14, 0]
click at [237, 338] on span "Fit to content" at bounding box center [232, 342] width 67 height 16
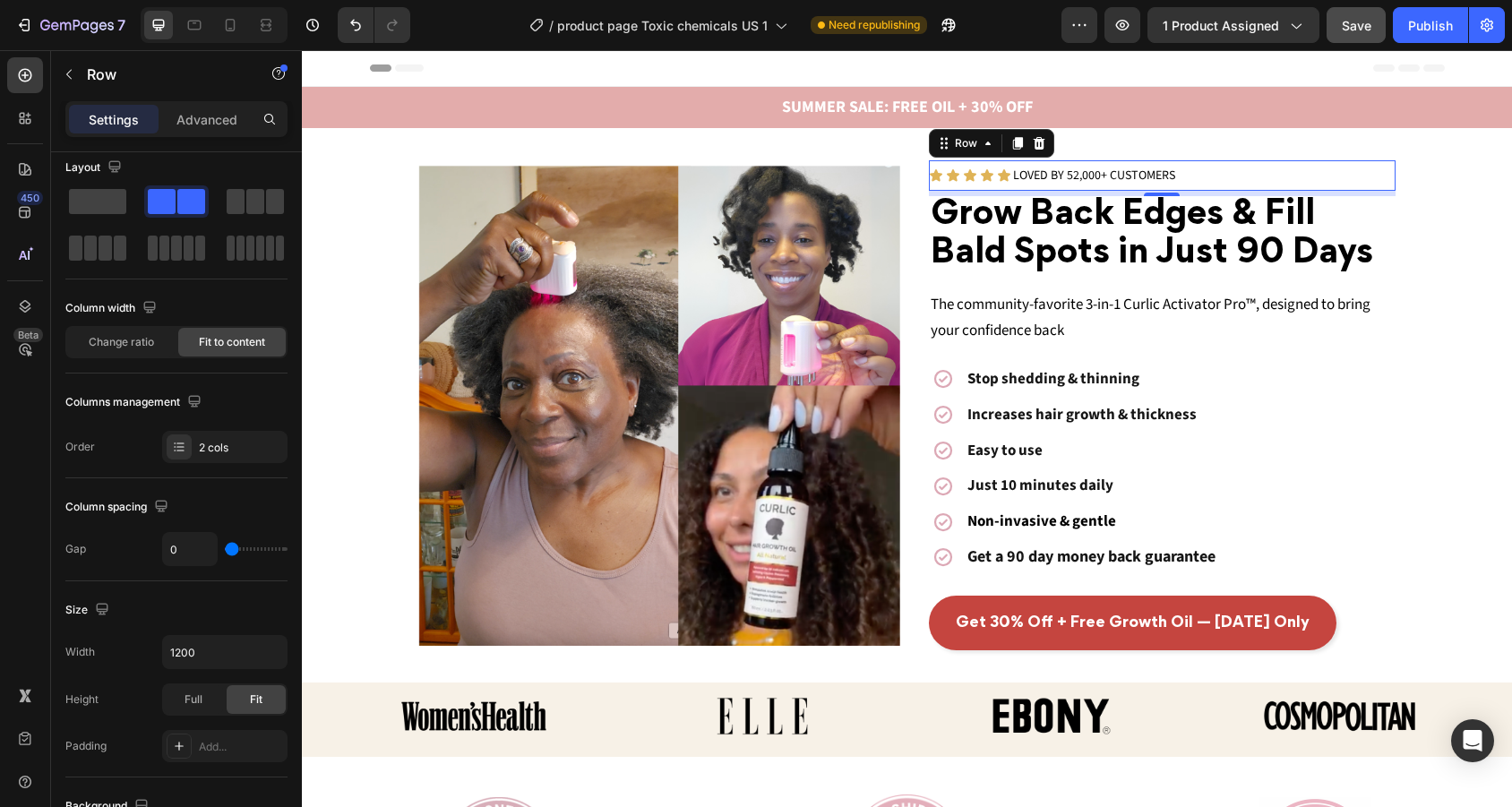
click at [1002, 182] on div "Icon Icon Icon Icon Icon Icon List" at bounding box center [970, 175] width 82 height 30
click at [1000, 172] on icon at bounding box center [1003, 175] width 13 height 12
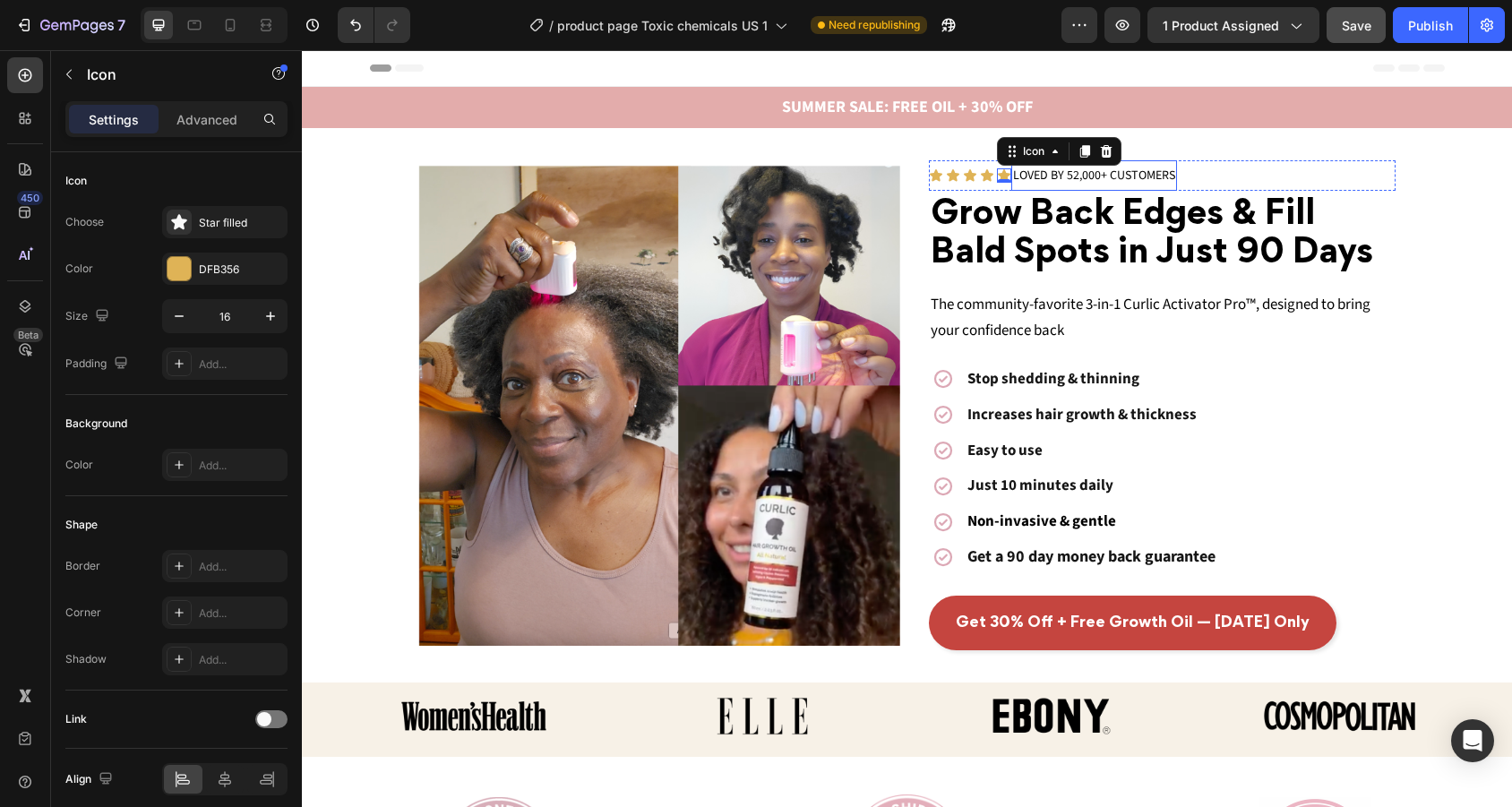
click at [1014, 176] on span "LOVED BY 52,000+ CUSTOMERS" at bounding box center [1094, 175] width 162 height 18
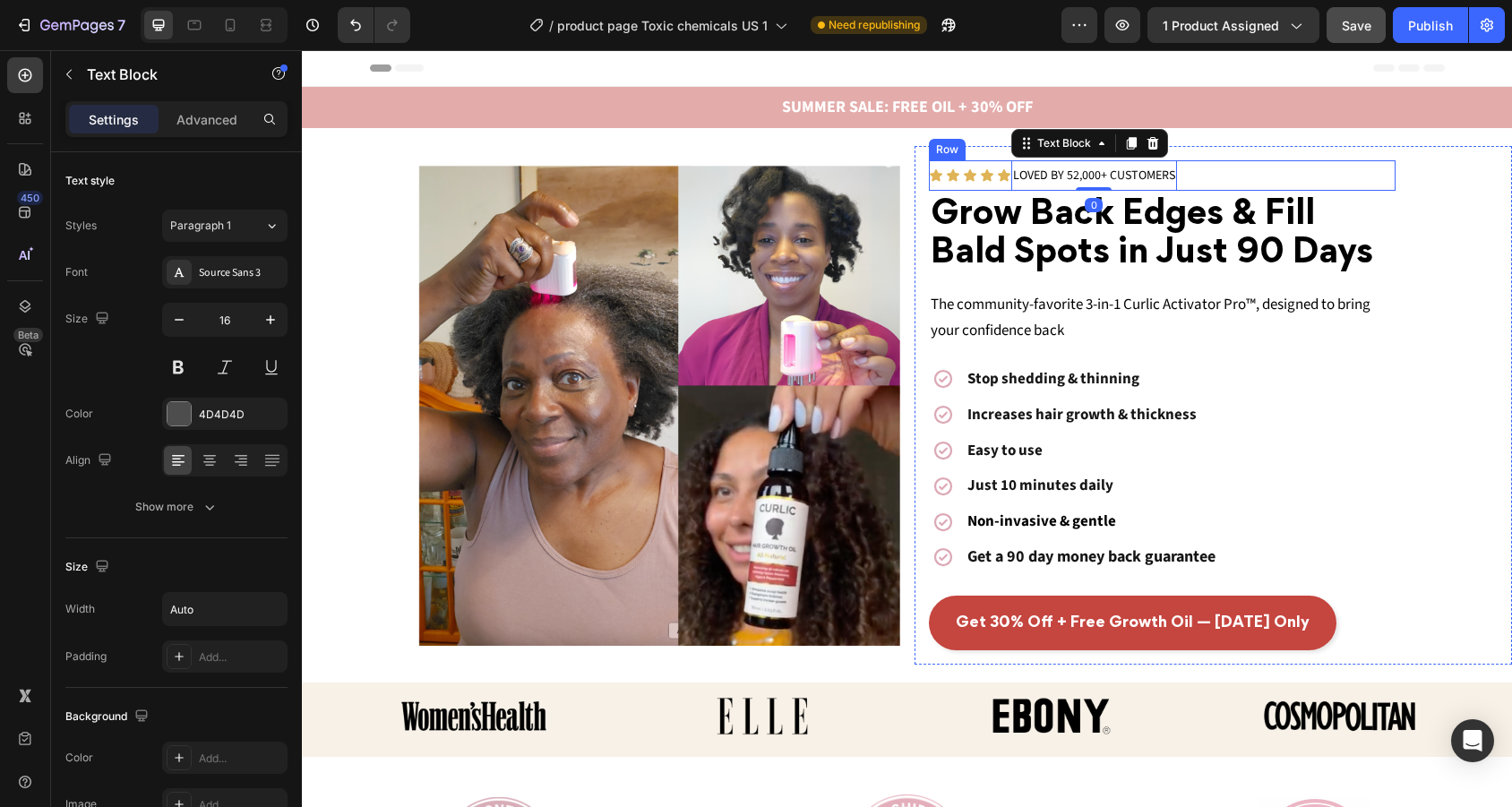
click at [1005, 184] on div "Icon Icon Icon Icon Icon Icon List" at bounding box center [970, 175] width 82 height 30
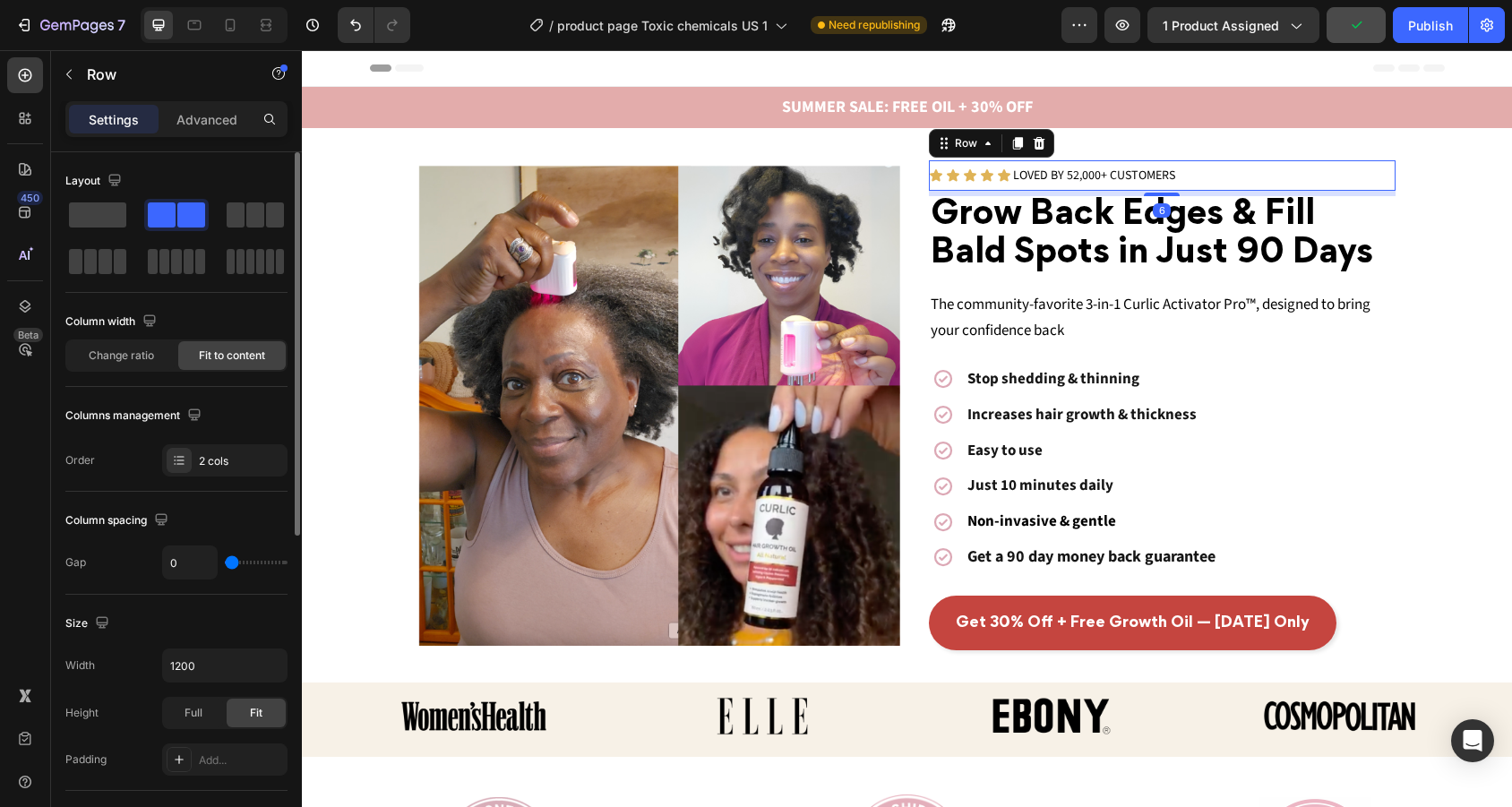
type input "1"
type input "5"
type input "7"
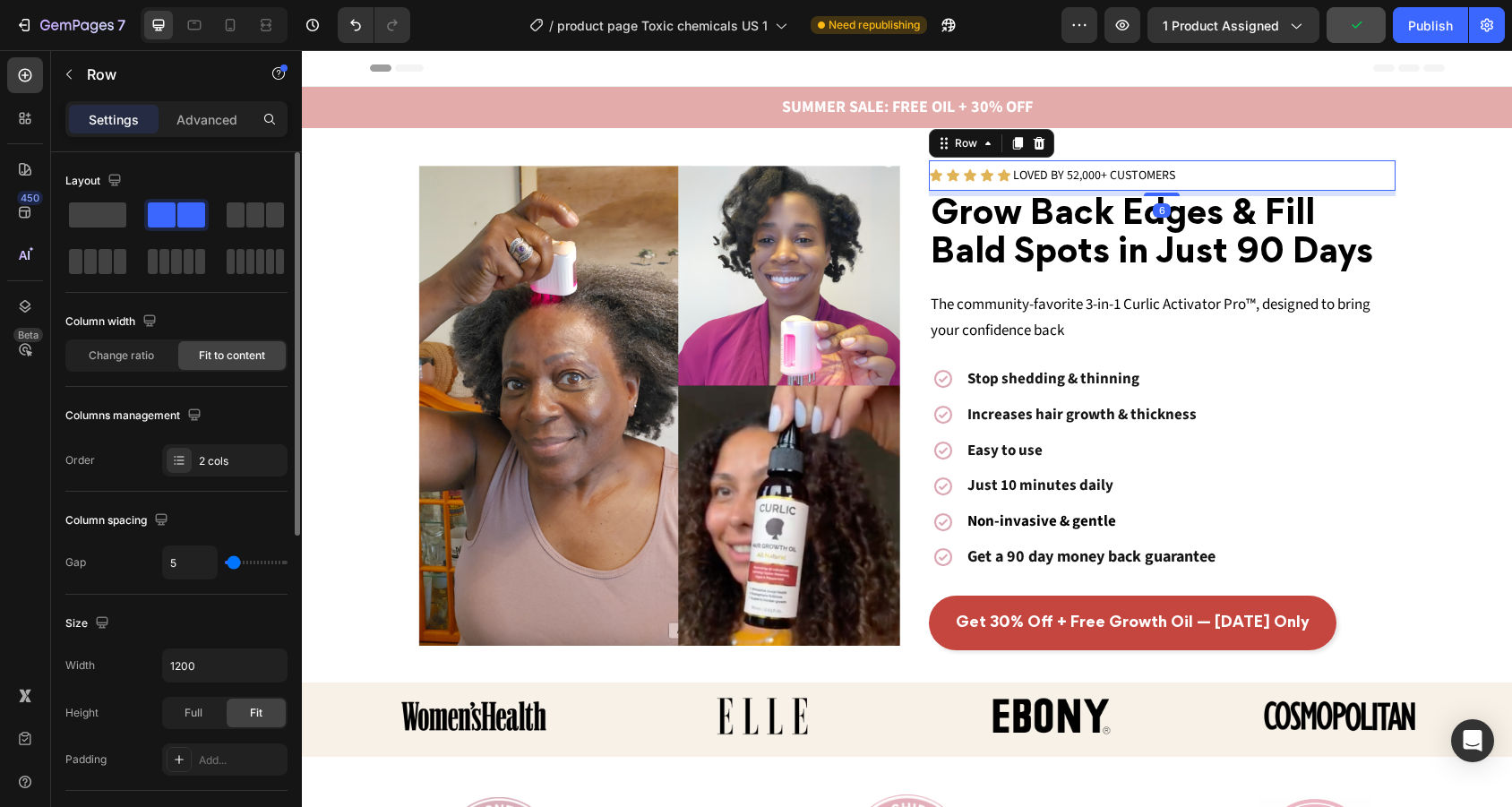
type input "7"
type input "9"
click at [233, 564] on input "range" at bounding box center [256, 562] width 63 height 4
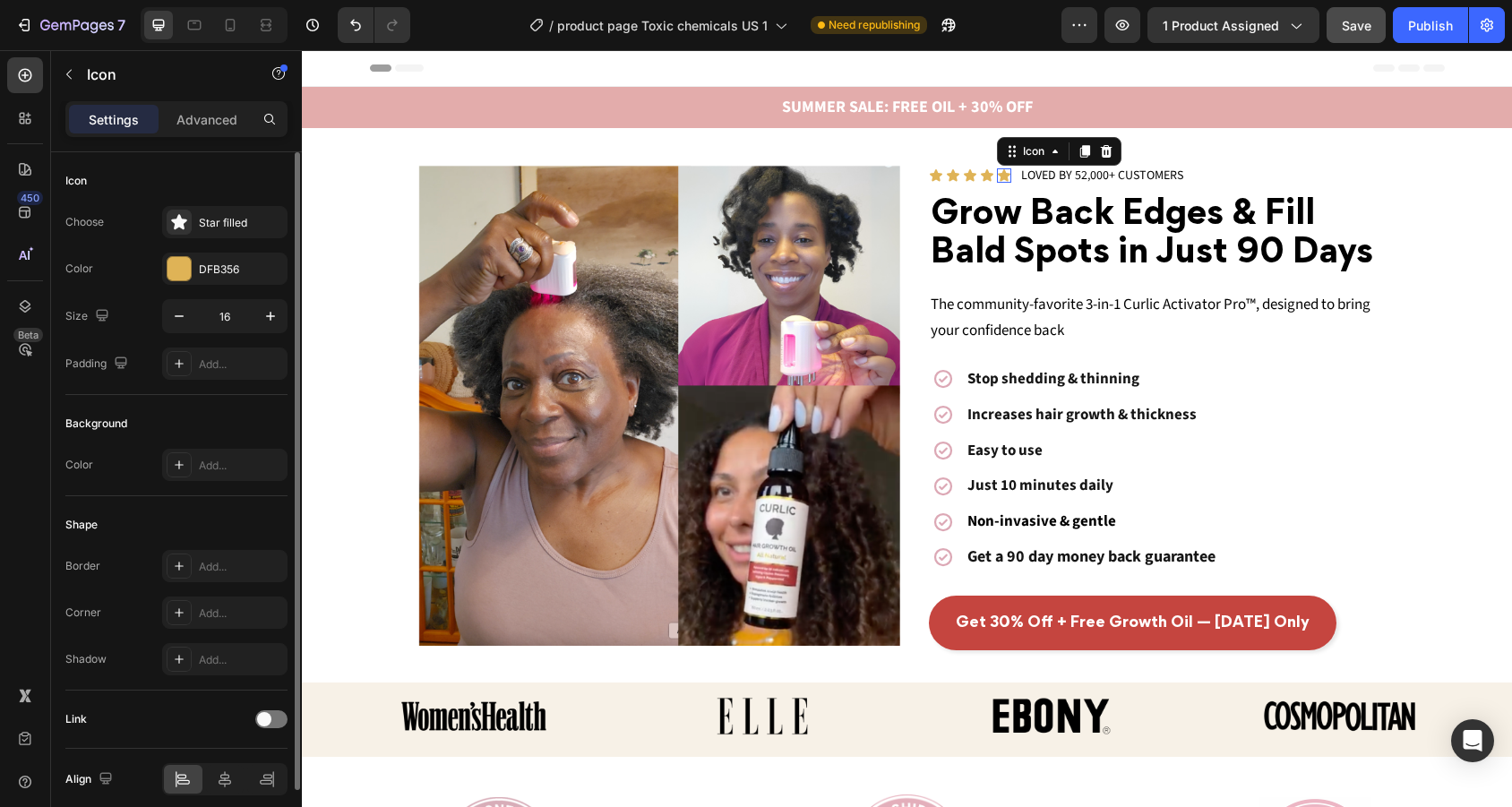
click at [1005, 177] on icon at bounding box center [1003, 175] width 13 height 12
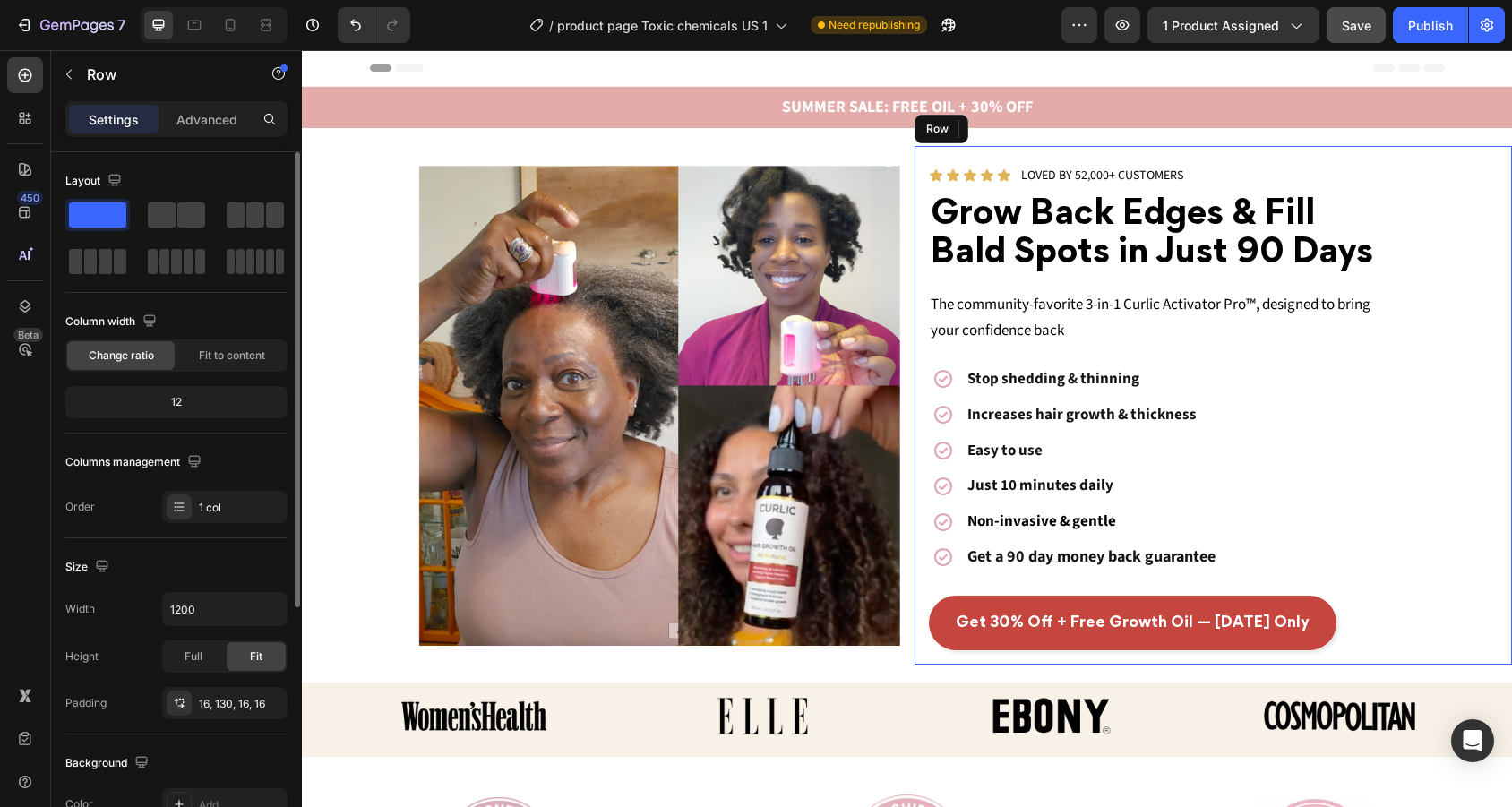
click at [1450, 166] on div "Icon Icon Icon Icon Icon 0 Icon List LOVED BY 52,000+ CUSTOMERS Text Block Row …" at bounding box center [1213, 404] width 599 height 517
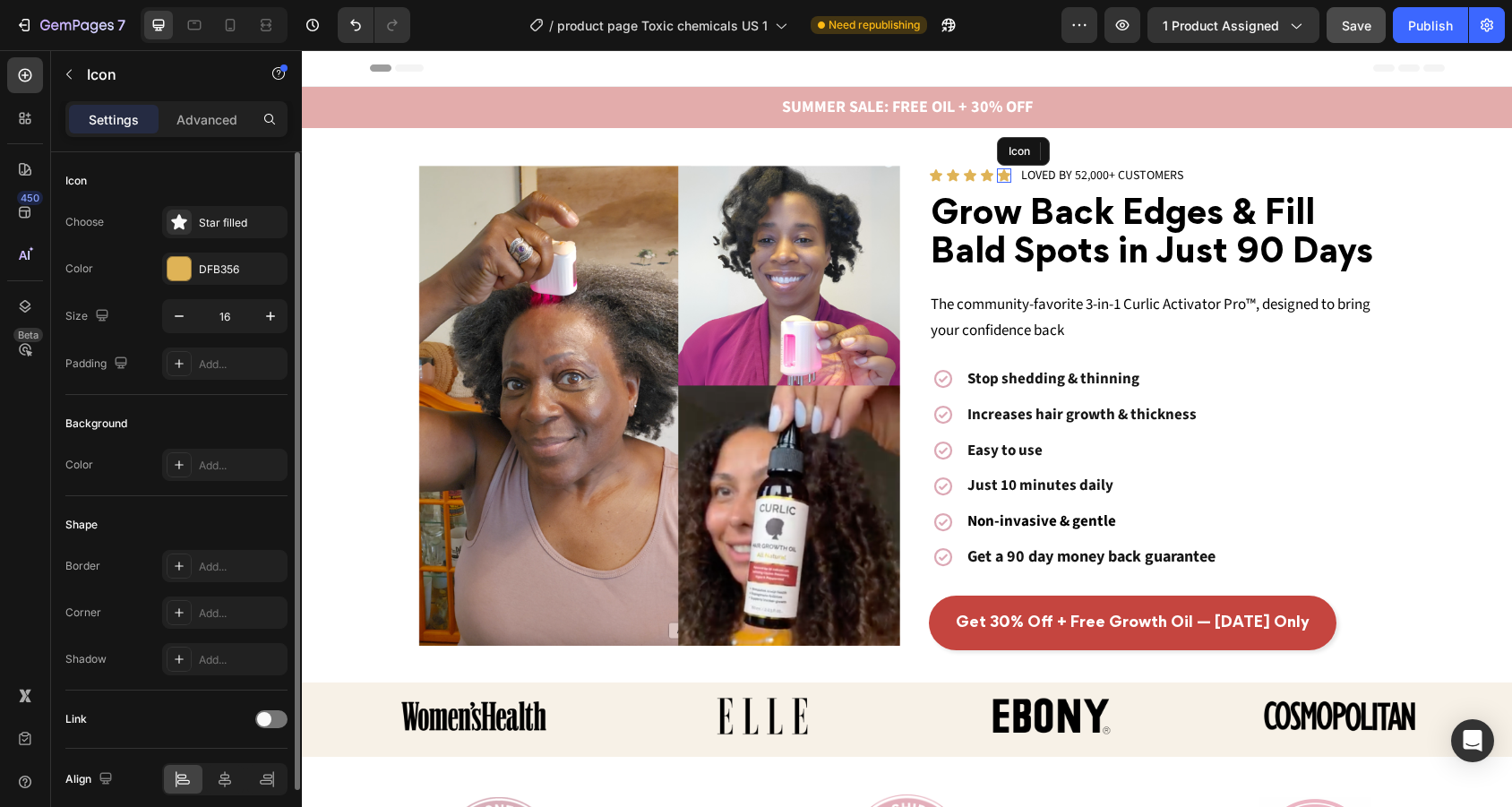
click at [1000, 175] on icon at bounding box center [1003, 175] width 13 height 12
click at [182, 313] on icon "button" at bounding box center [179, 315] width 18 height 18
type input "14"
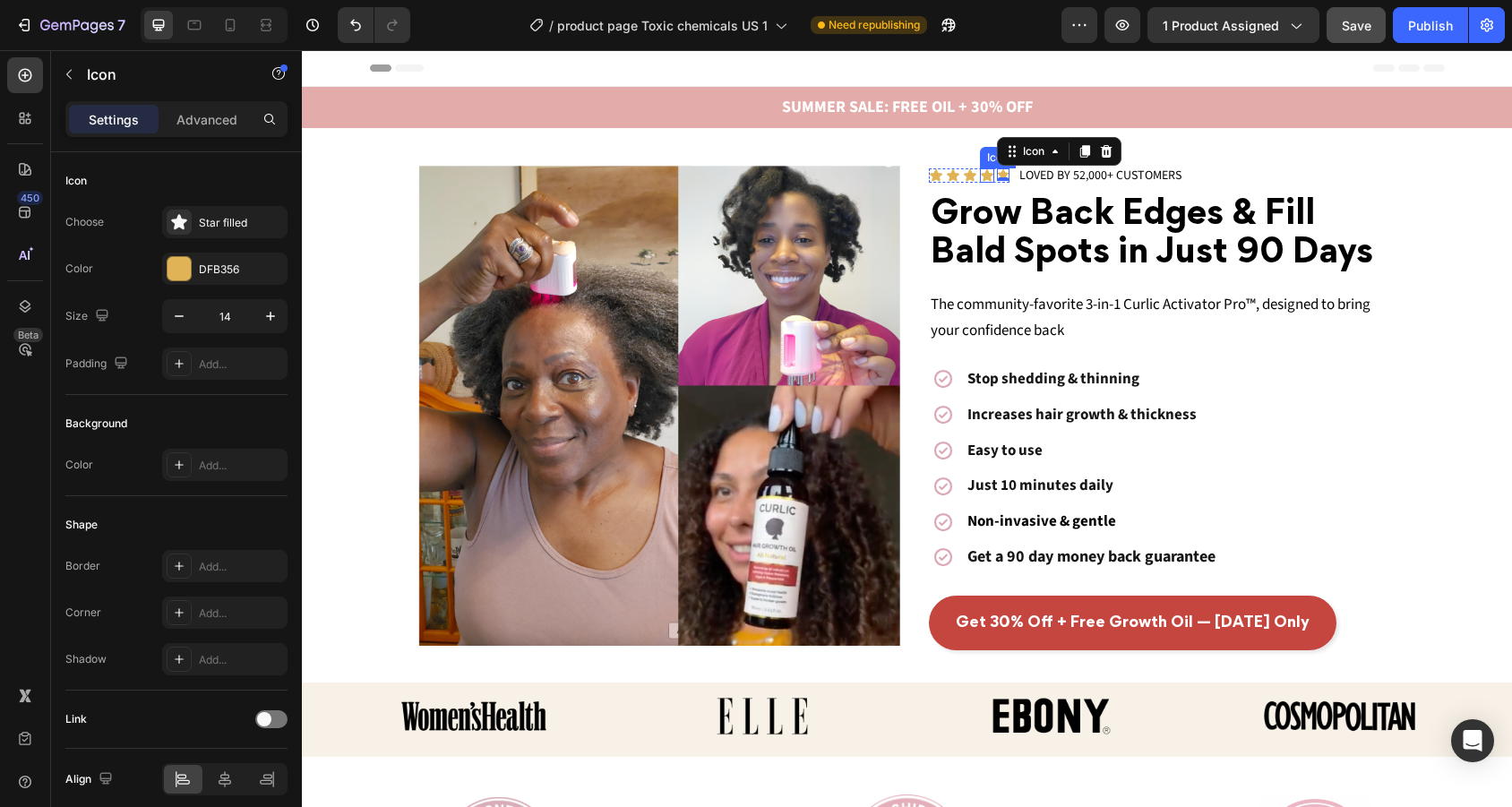
click at [989, 181] on icon at bounding box center [987, 175] width 15 height 15
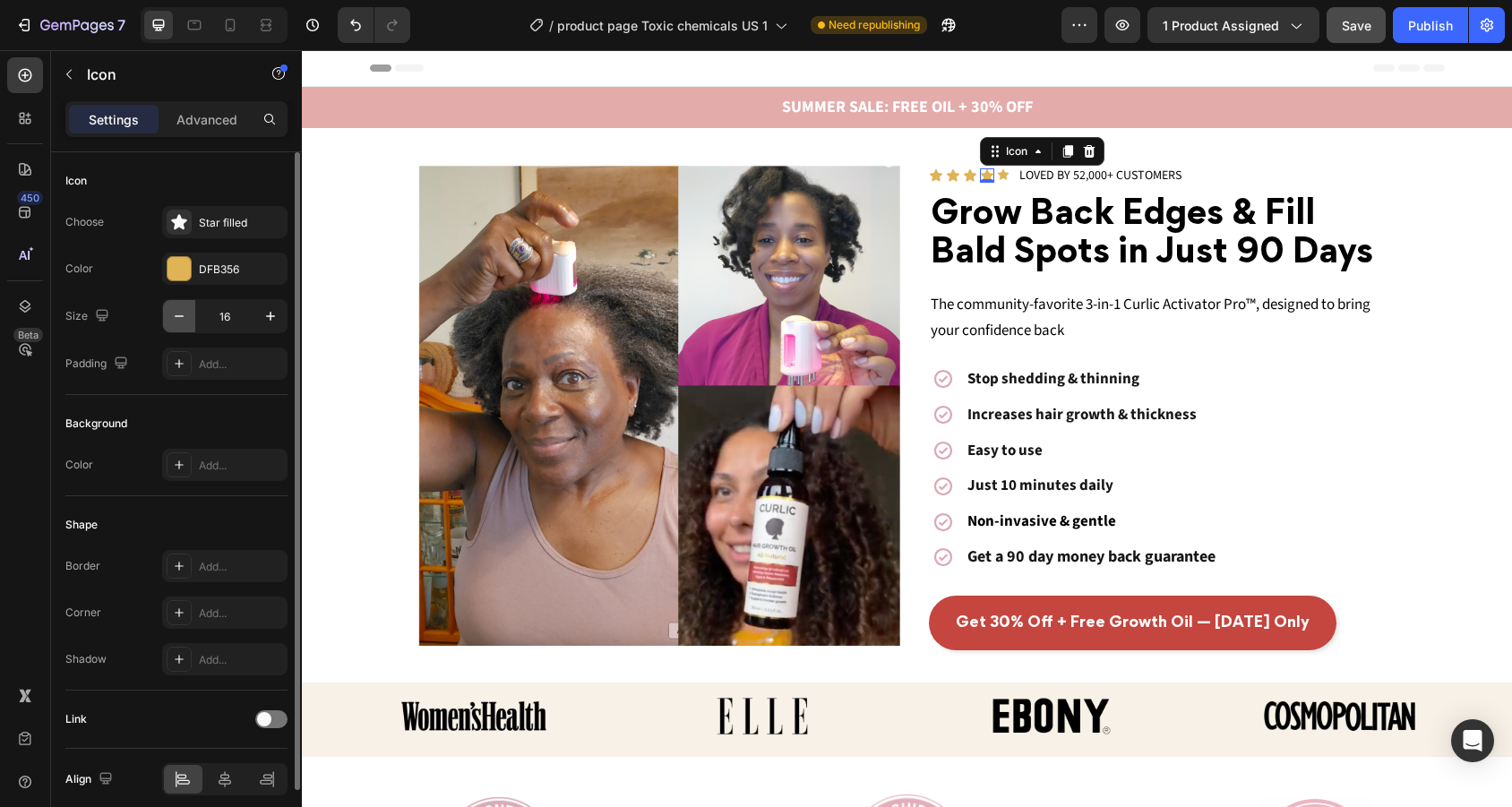
click at [177, 310] on icon "button" at bounding box center [179, 315] width 18 height 18
type input "15"
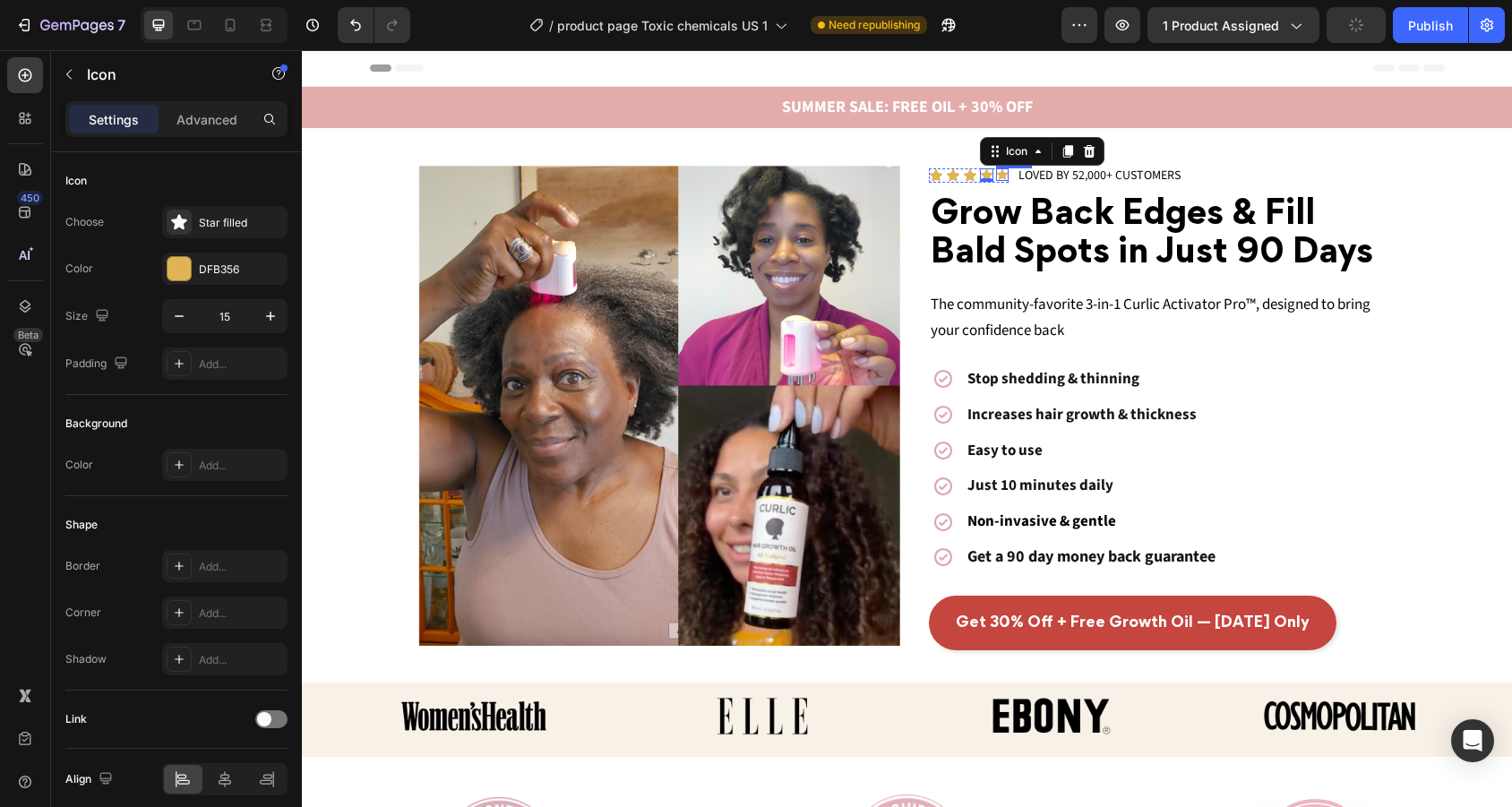
click at [1004, 176] on icon at bounding box center [1000, 174] width 11 height 11
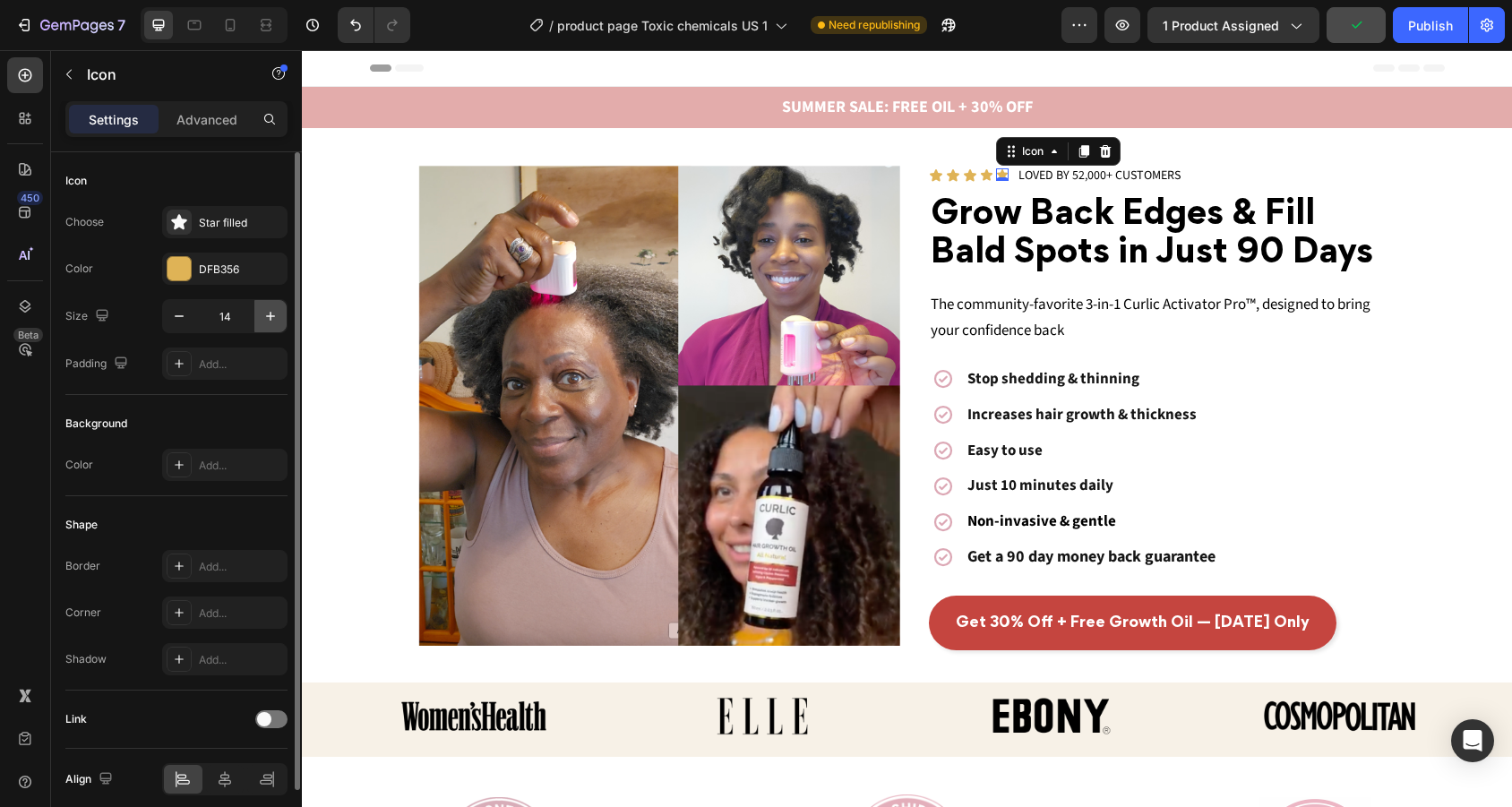
click at [285, 317] on button "button" at bounding box center [270, 315] width 32 height 32
type input "15"
click at [970, 171] on icon at bounding box center [969, 175] width 13 height 12
click at [170, 314] on button "button" at bounding box center [178, 315] width 32 height 32
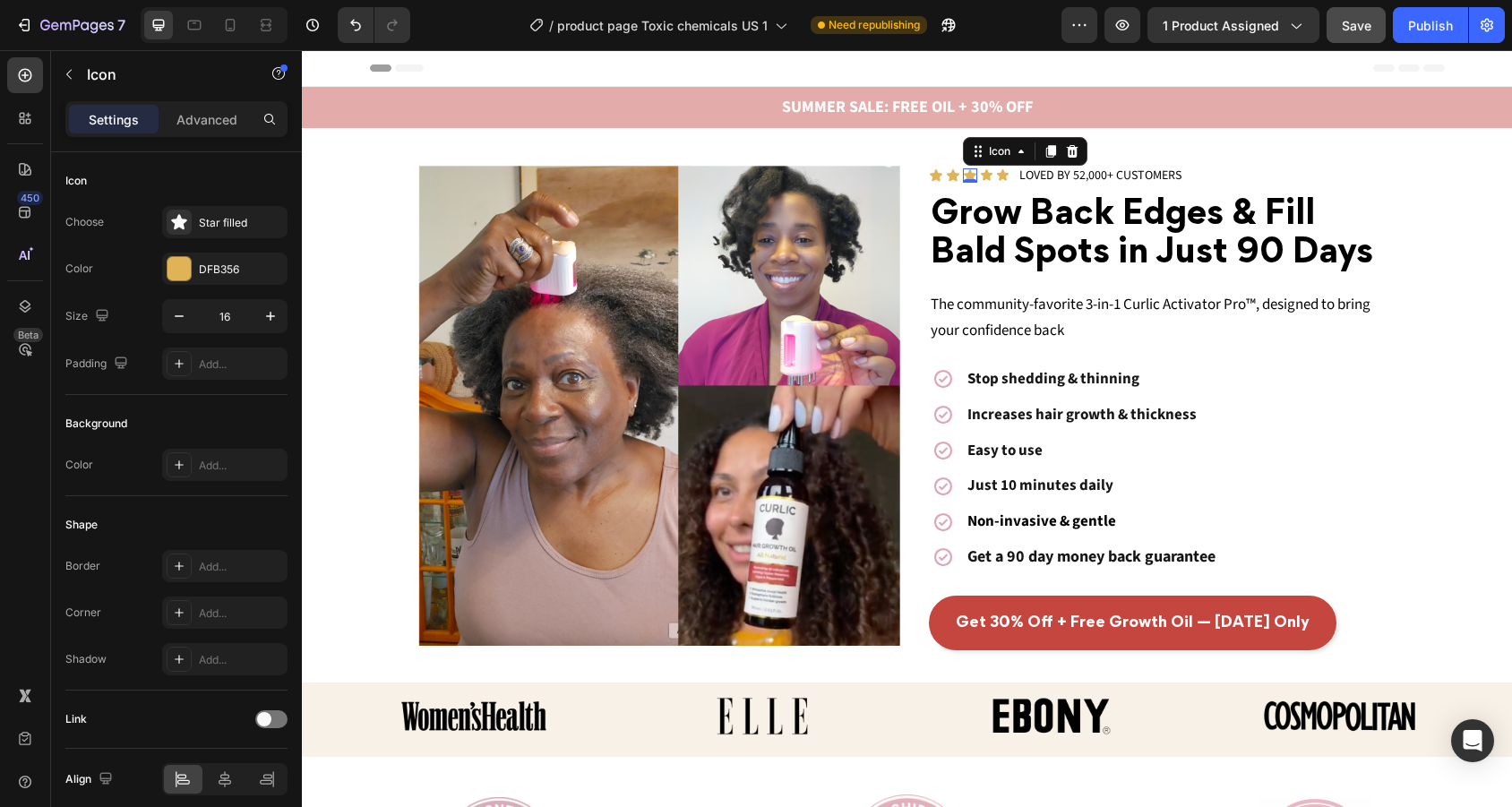
type input "15"
click at [953, 169] on icon at bounding box center [952, 175] width 15 height 15
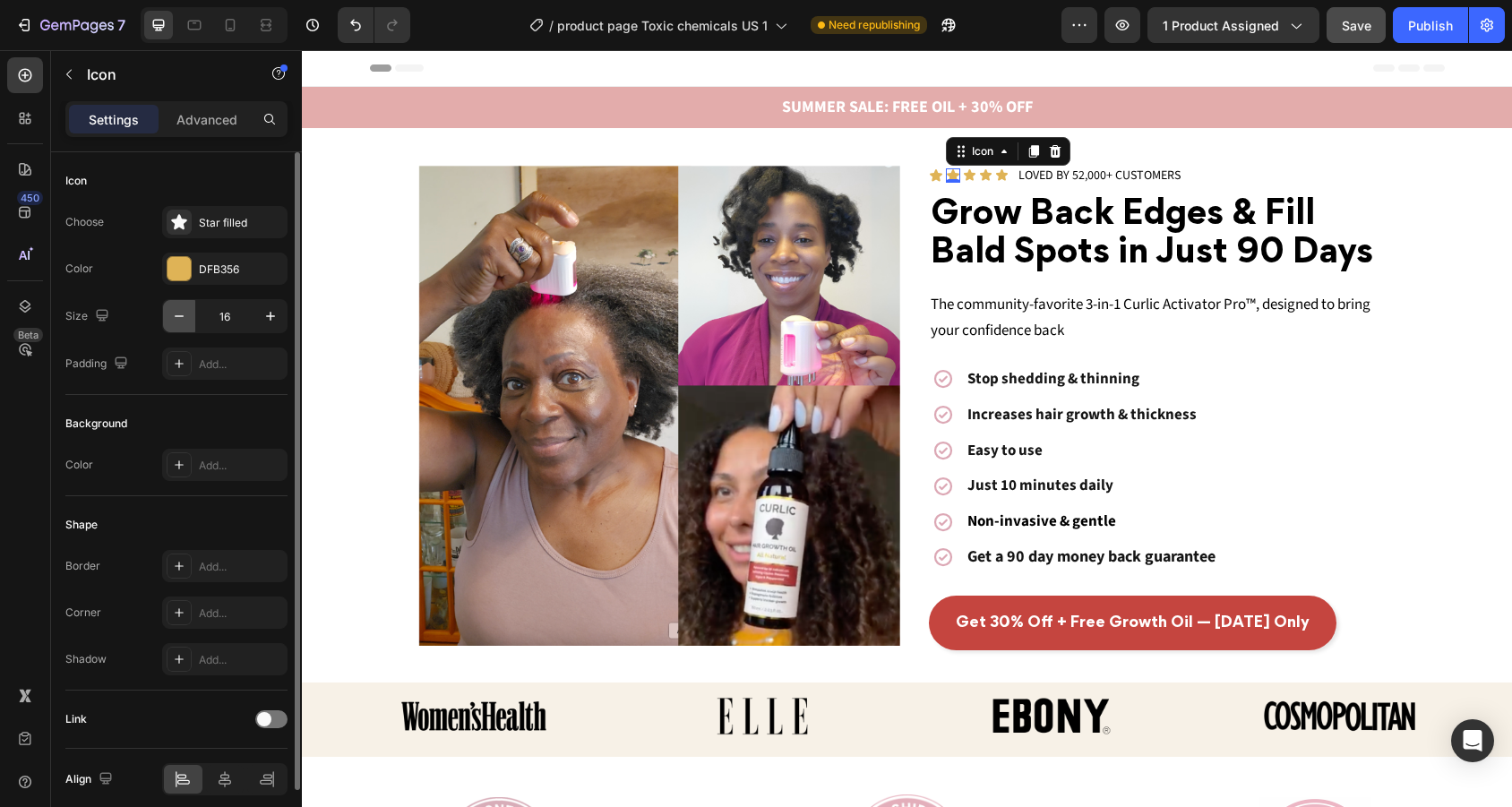
drag, startPoint x: 184, startPoint y: 318, endPoint x: 0, endPoint y: 233, distance: 202.7
click at [184, 318] on icon "button" at bounding box center [179, 315] width 18 height 18
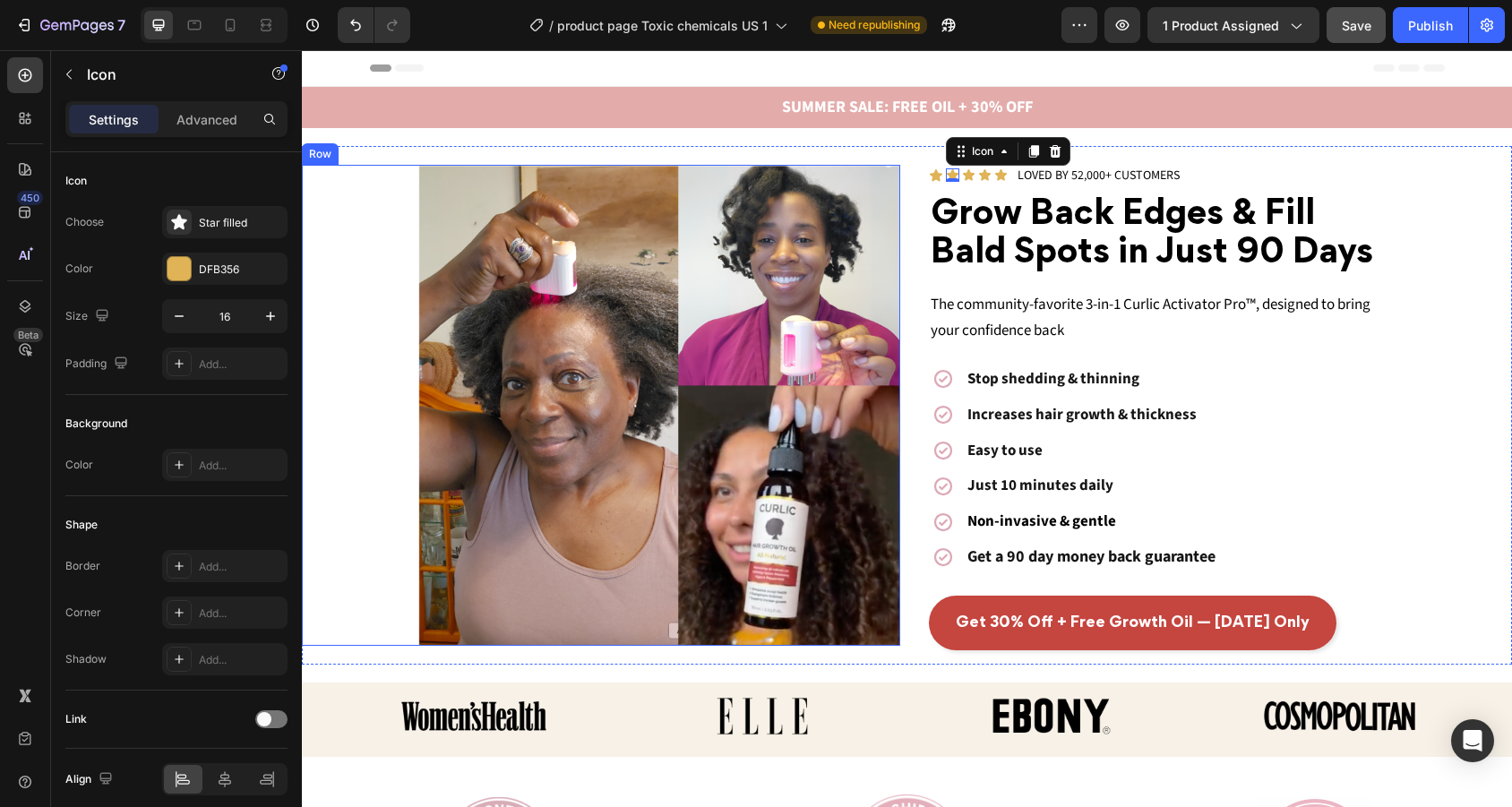
type input "15"
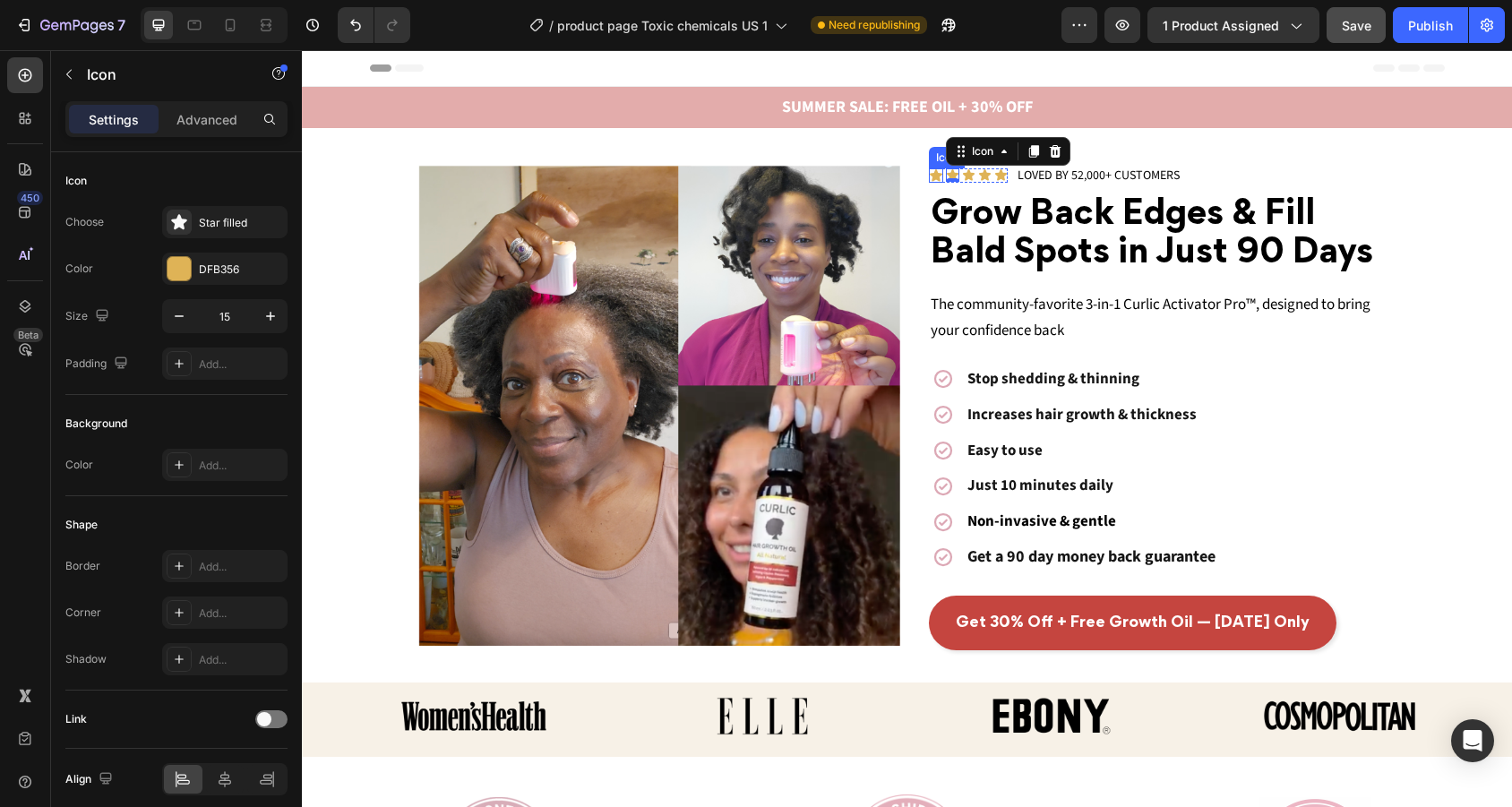
click at [938, 177] on div "Icon" at bounding box center [936, 175] width 15 height 15
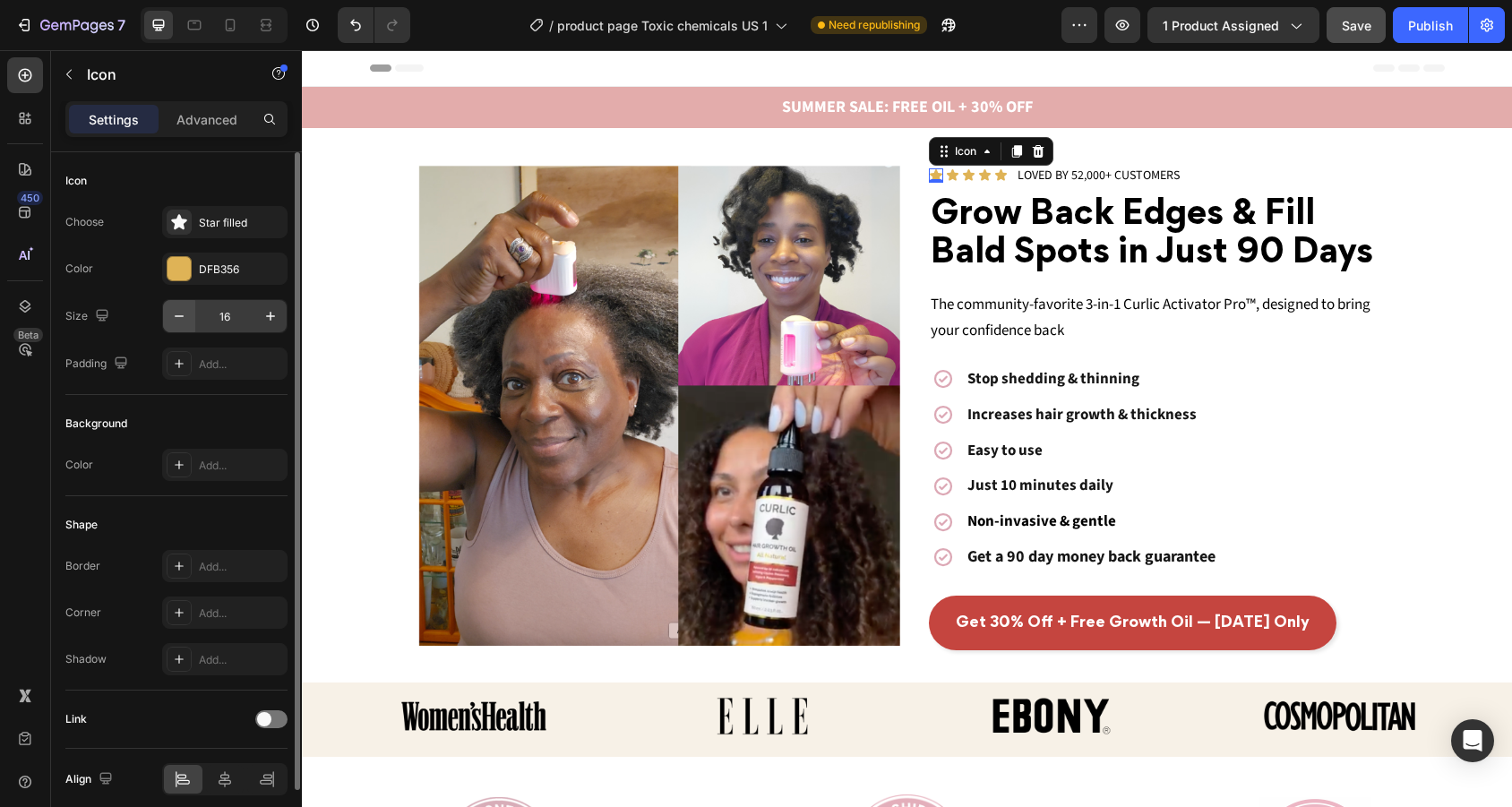
click at [178, 323] on icon "button" at bounding box center [179, 315] width 18 height 18
type input "15"
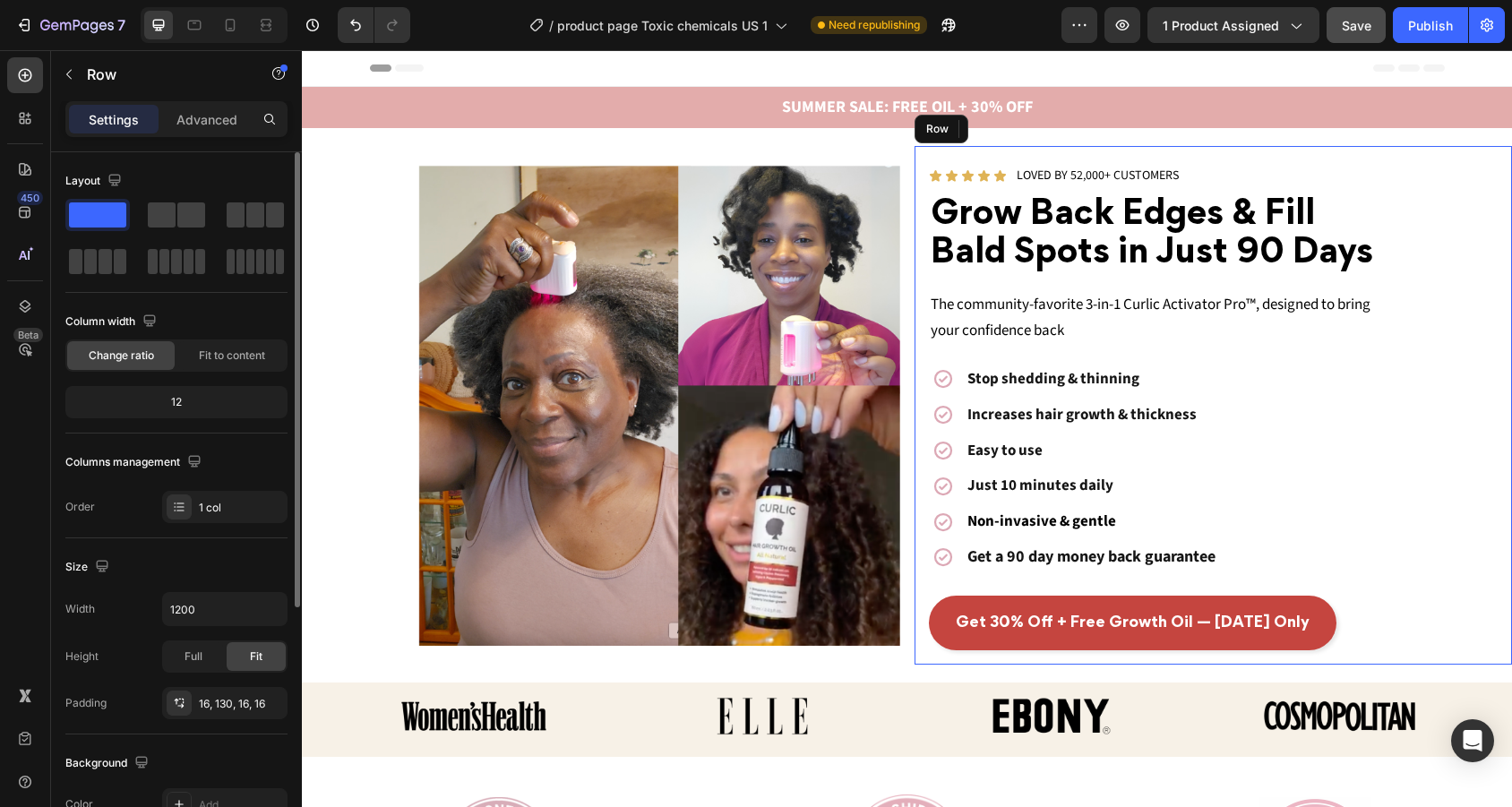
click at [1421, 232] on div "Icon 0 Icon Icon Icon Icon Icon List LOVED BY 52,000+ CUSTOMERS Text Block Row …" at bounding box center [1213, 404] width 599 height 517
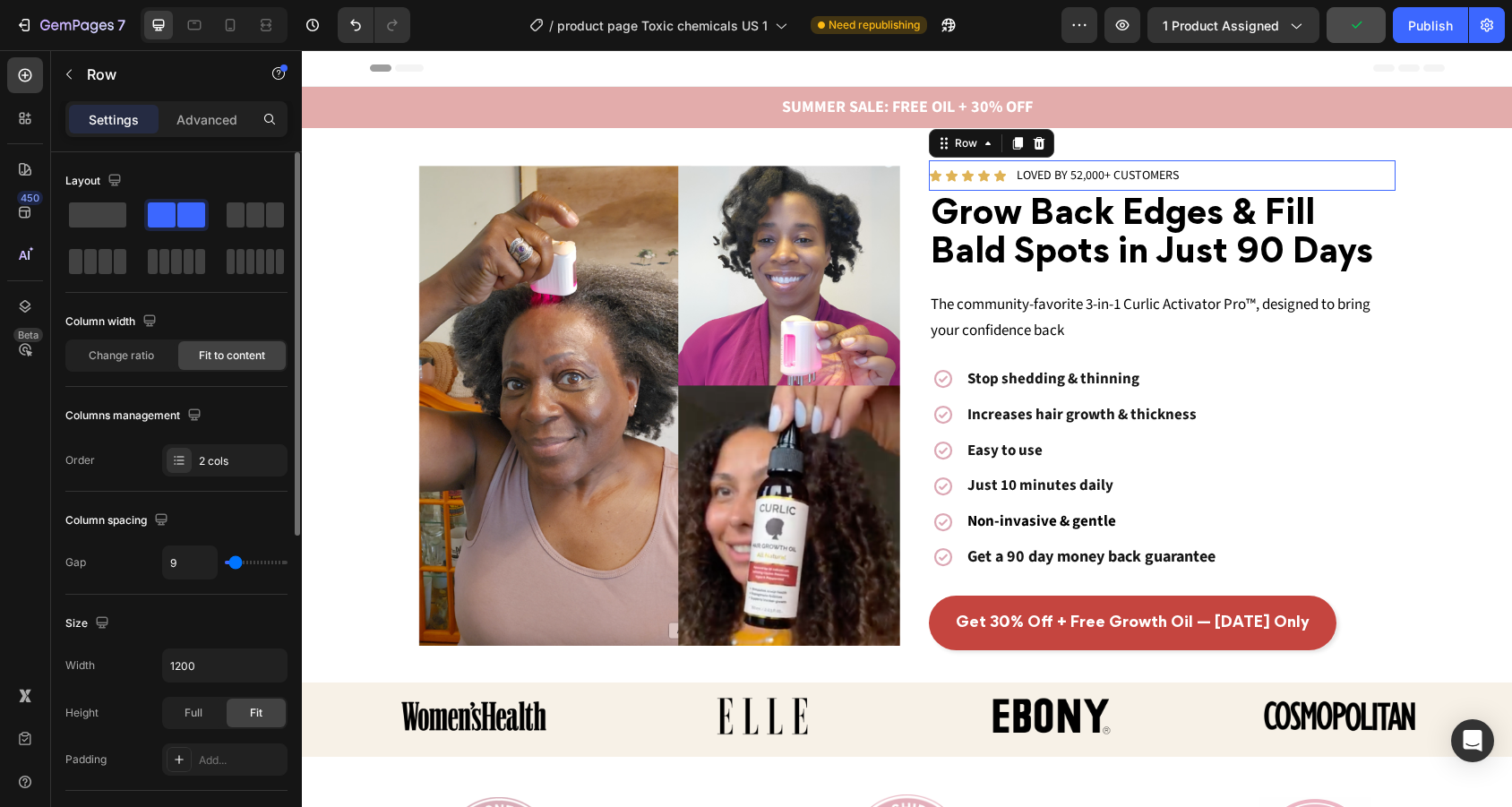
click at [1012, 183] on div "Icon Icon Icon Icon Icon Icon List LOVED BY 52,000+ CUSTOMERS Text Block Row 0" at bounding box center [1162, 175] width 467 height 30
type input "1"
type input "0"
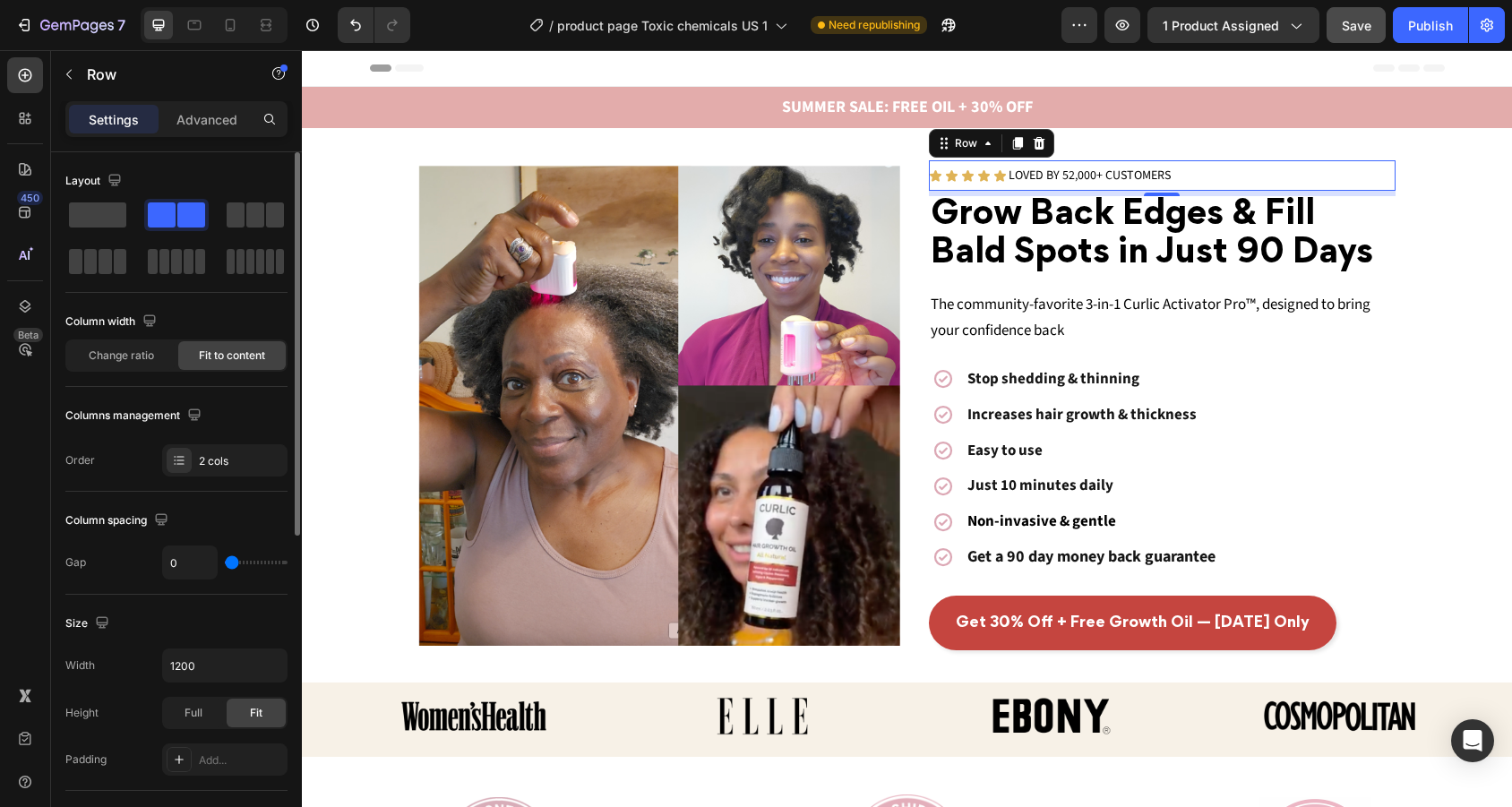
type input "1"
click at [229, 560] on input "range" at bounding box center [256, 562] width 63 height 4
click at [234, 560] on input "range" at bounding box center [256, 562] width 63 height 4
type input "5"
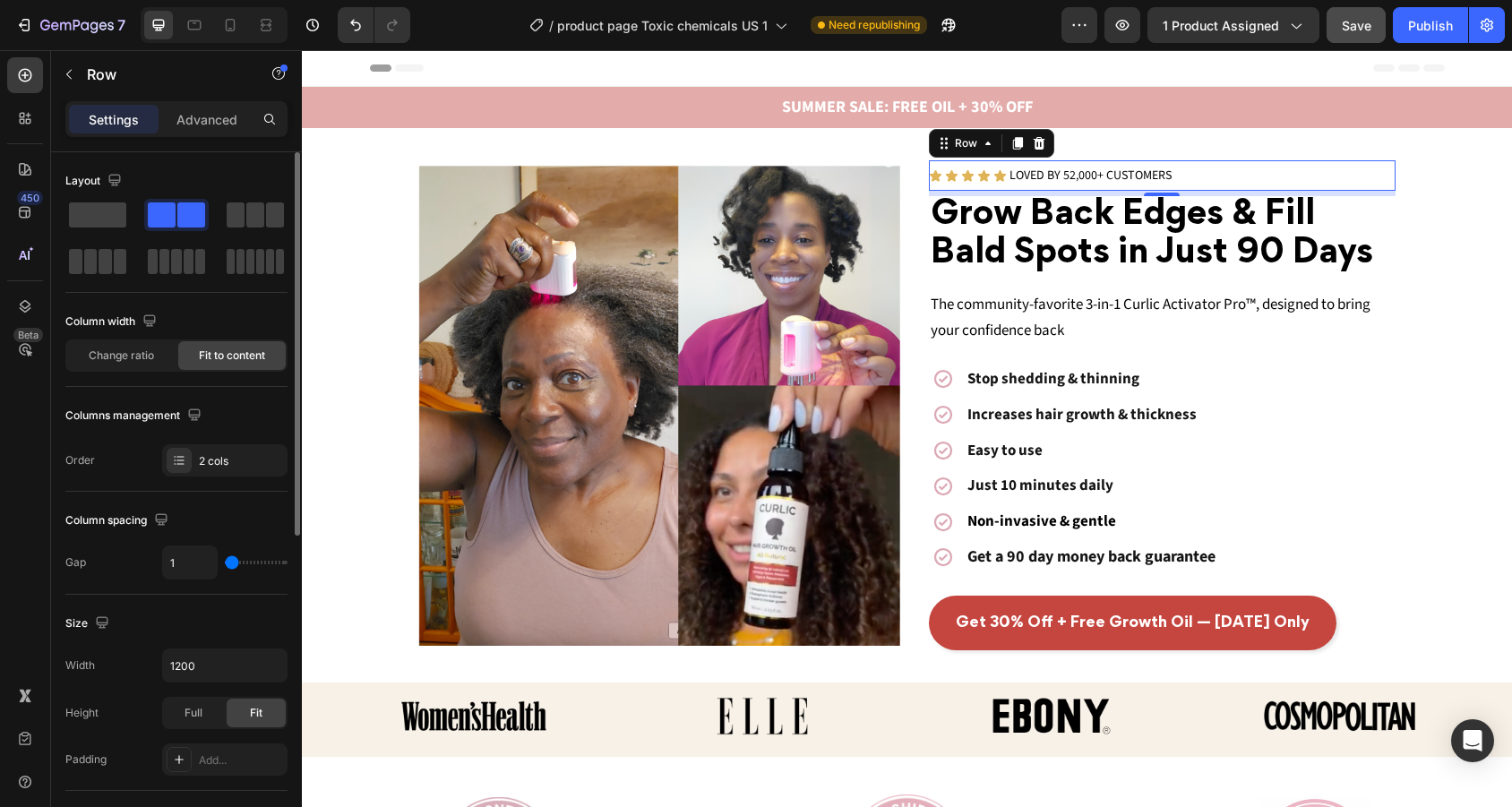
type input "5"
type input "7"
type input "9"
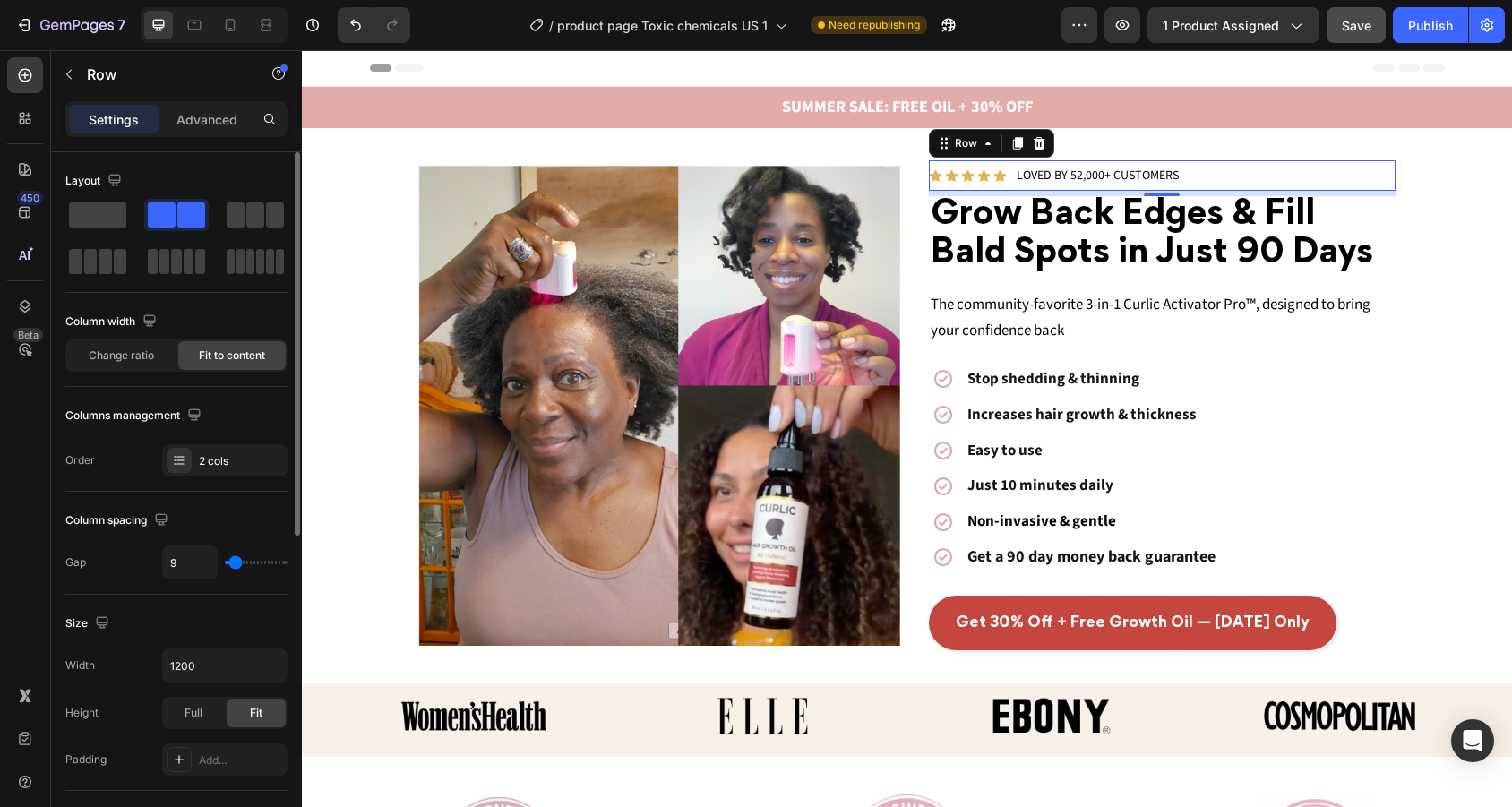
type input "12"
type input "14"
type input "12"
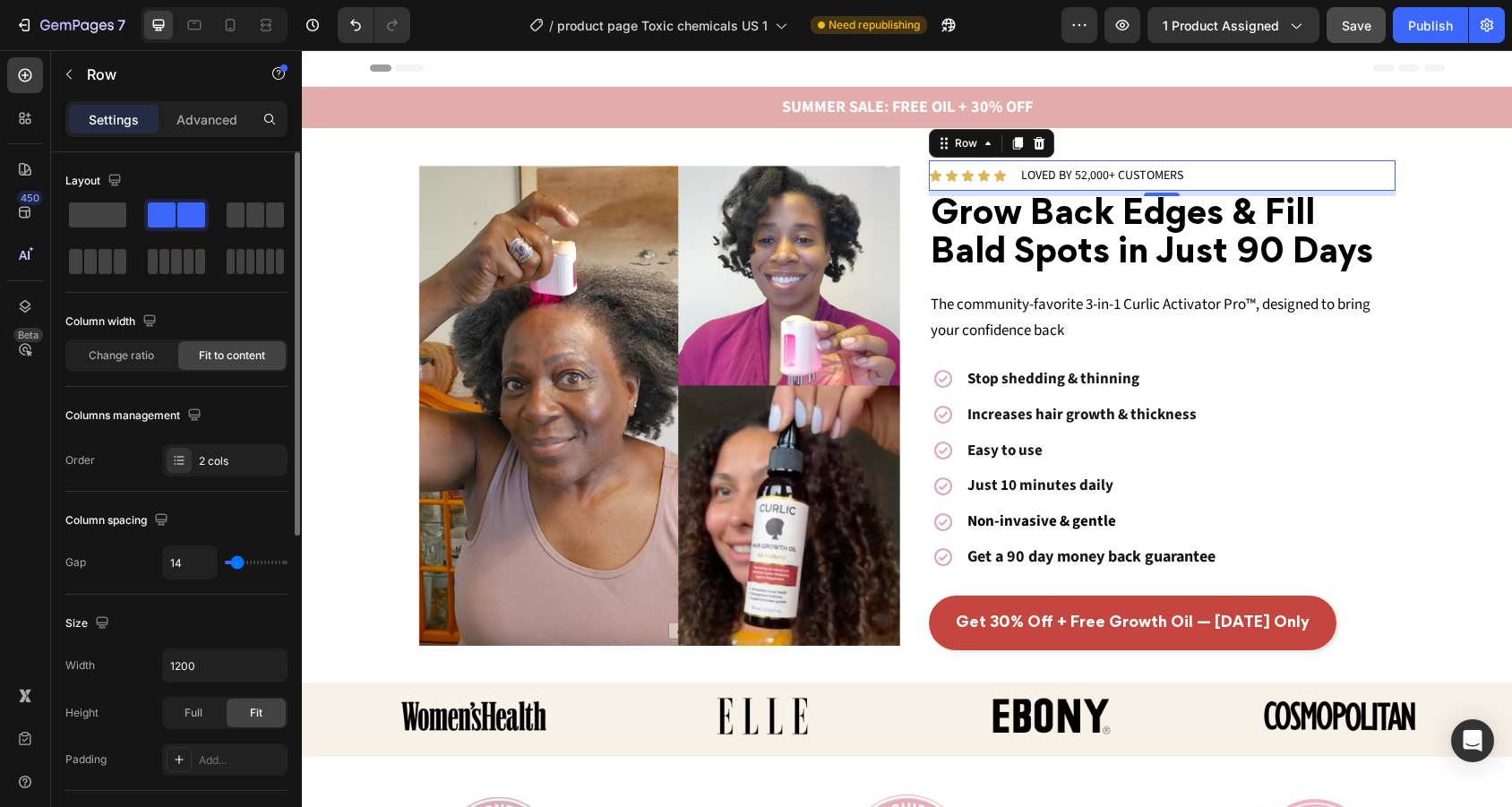
type input "12"
type input "9"
type input "7"
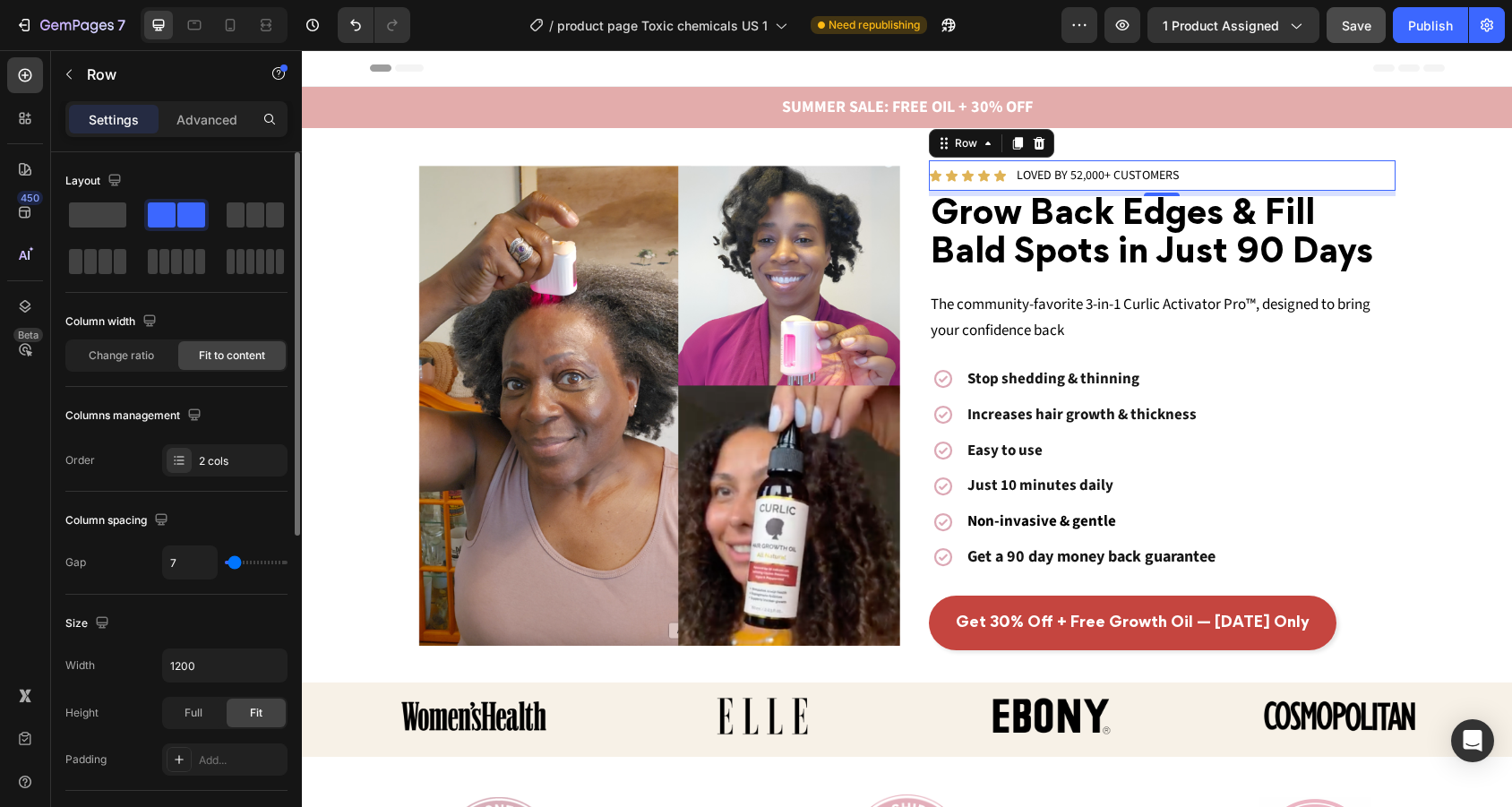
type input "5"
type input "3"
type input "1"
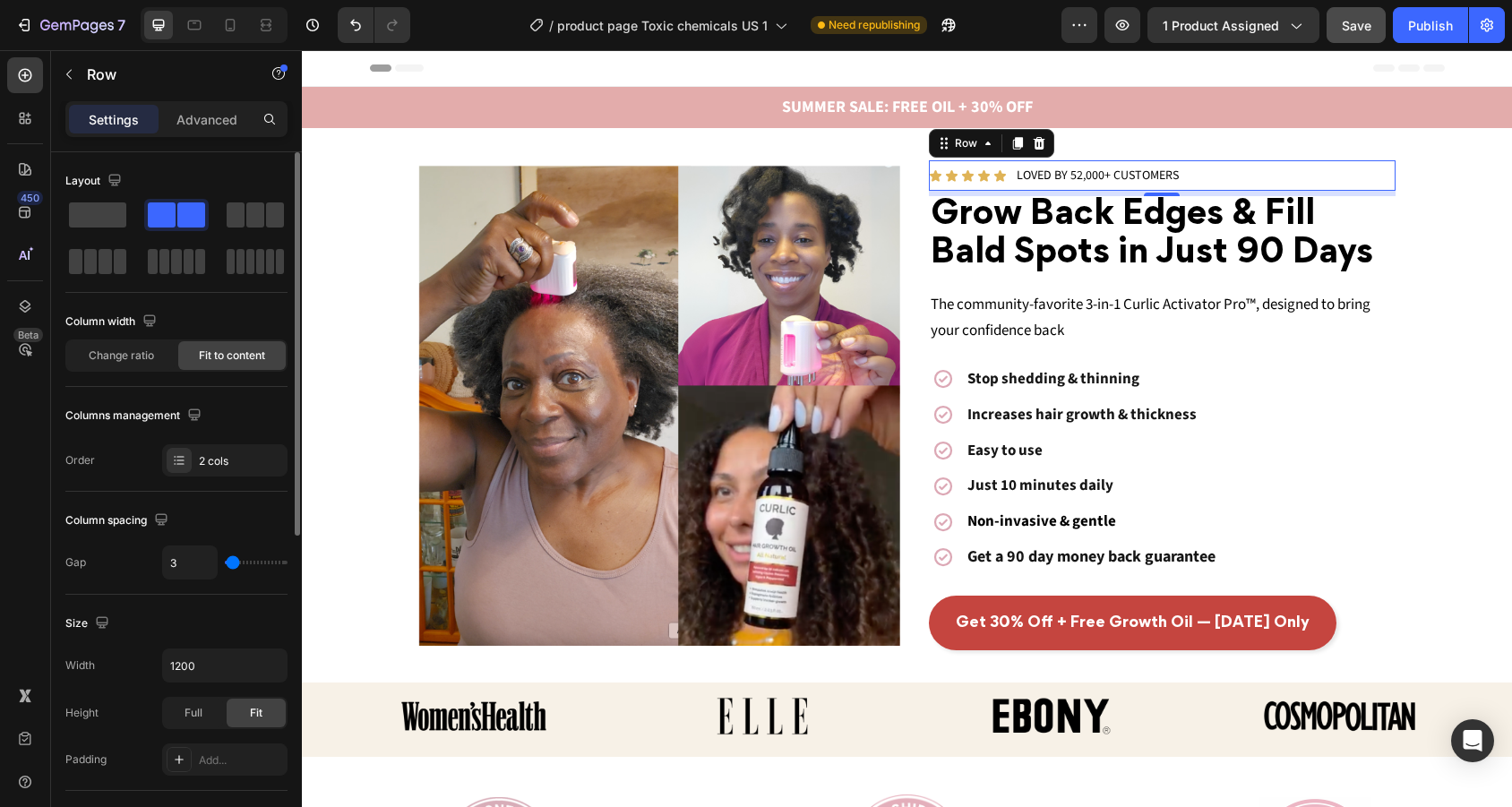
type input "1"
type input "3"
type input "5"
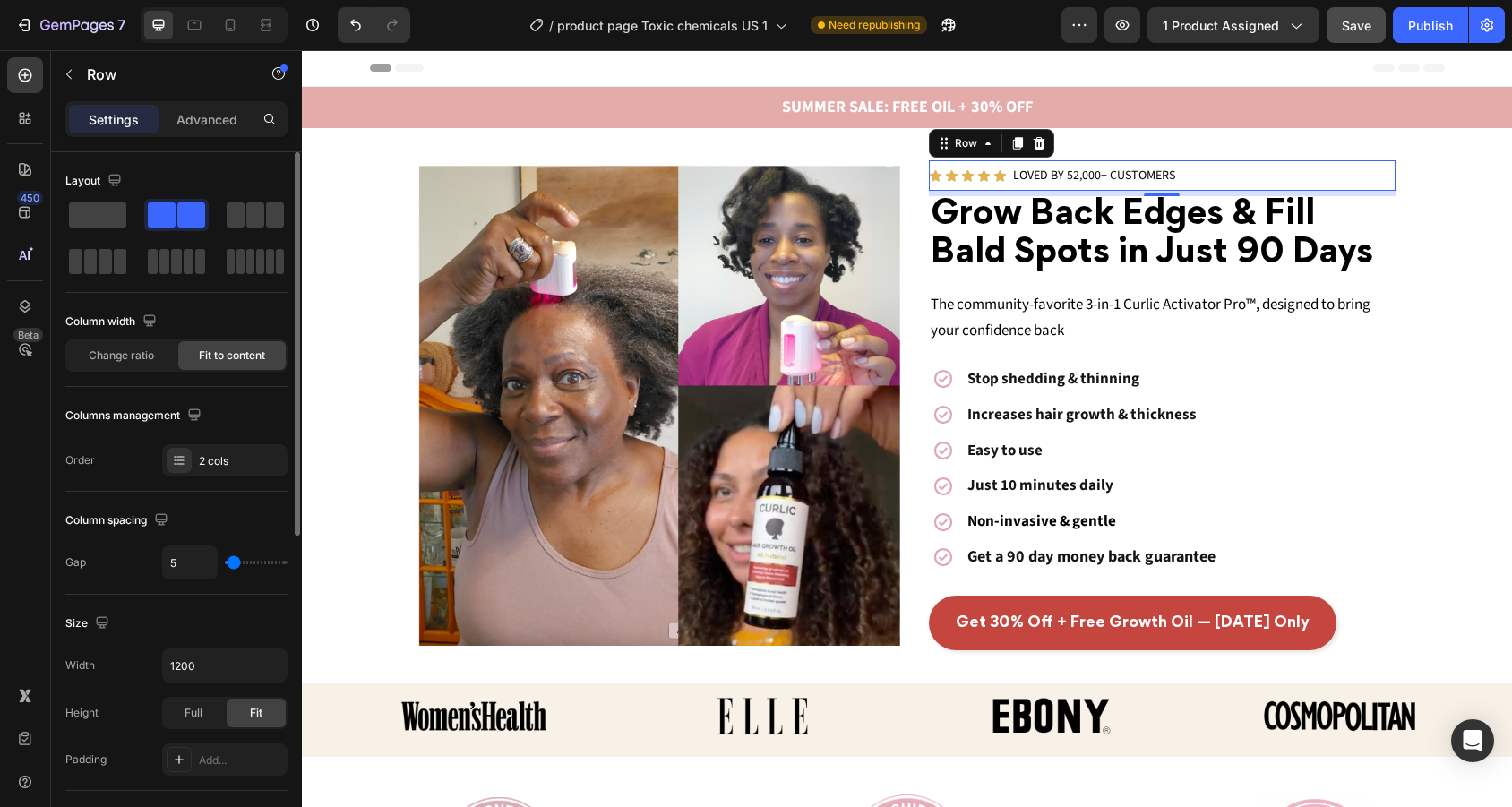
click at [231, 560] on input "range" at bounding box center [256, 562] width 63 height 4
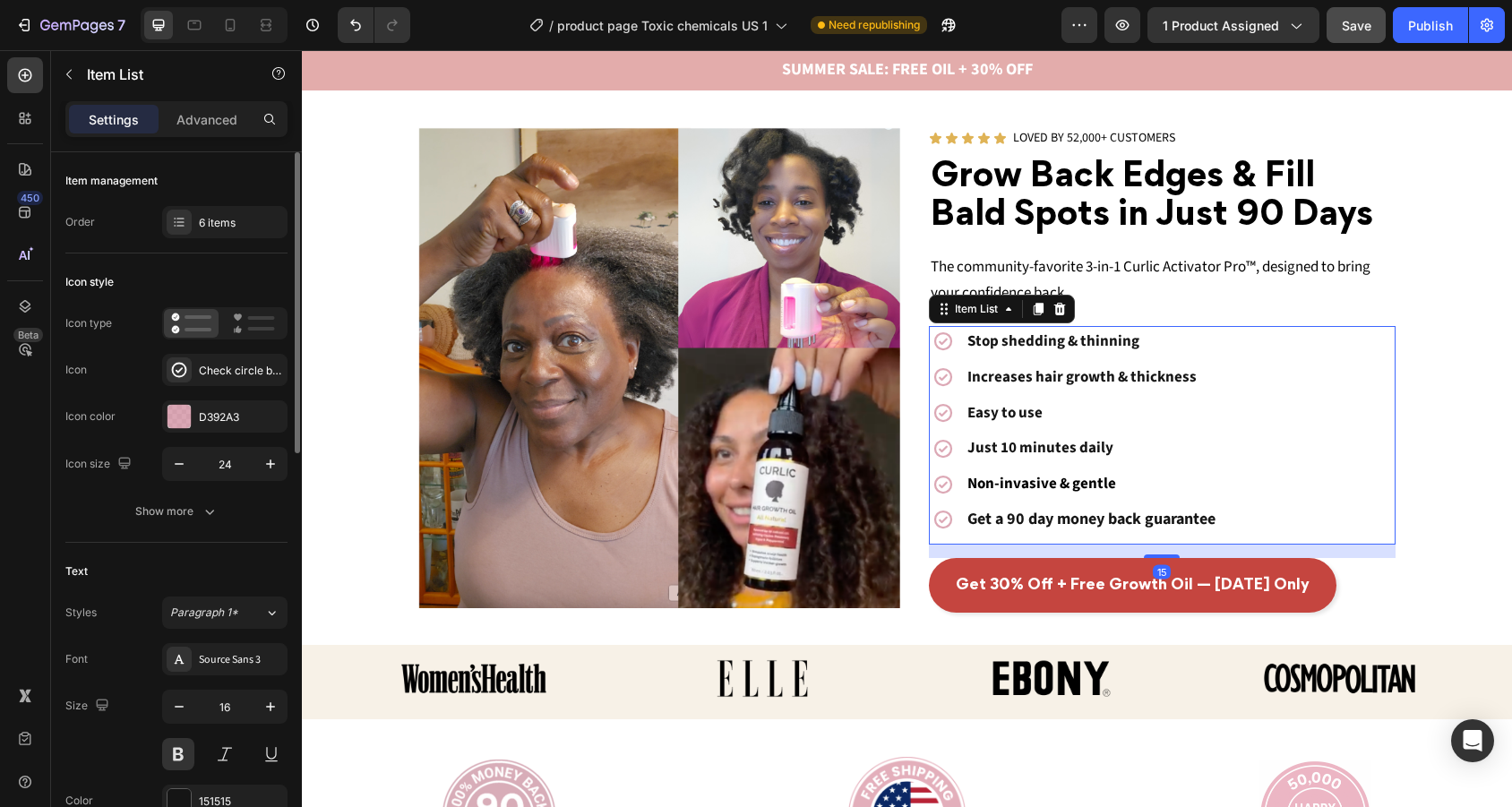
scroll to position [39, 0]
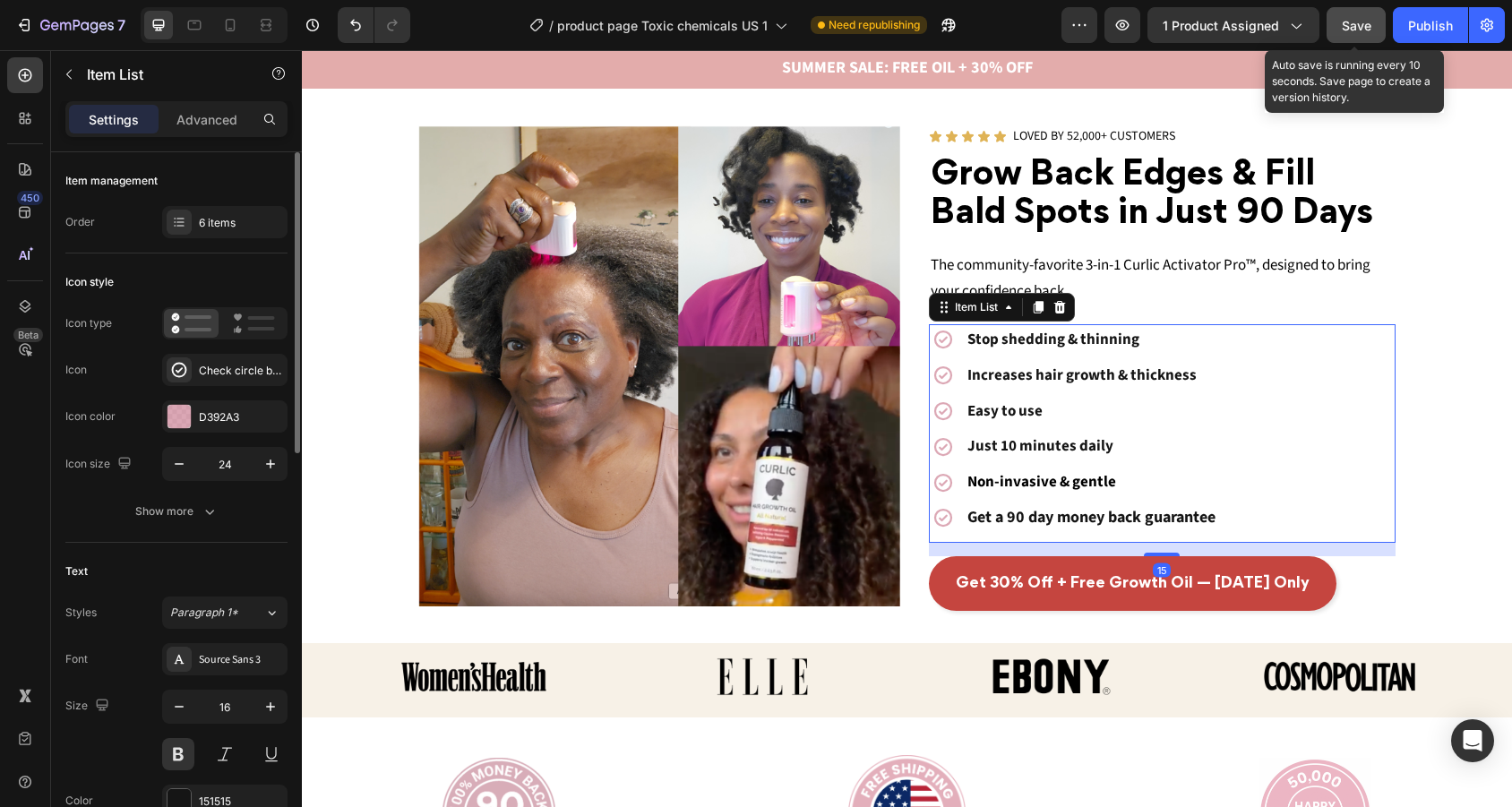
click at [1376, 27] on button "Save" at bounding box center [1356, 24] width 59 height 36
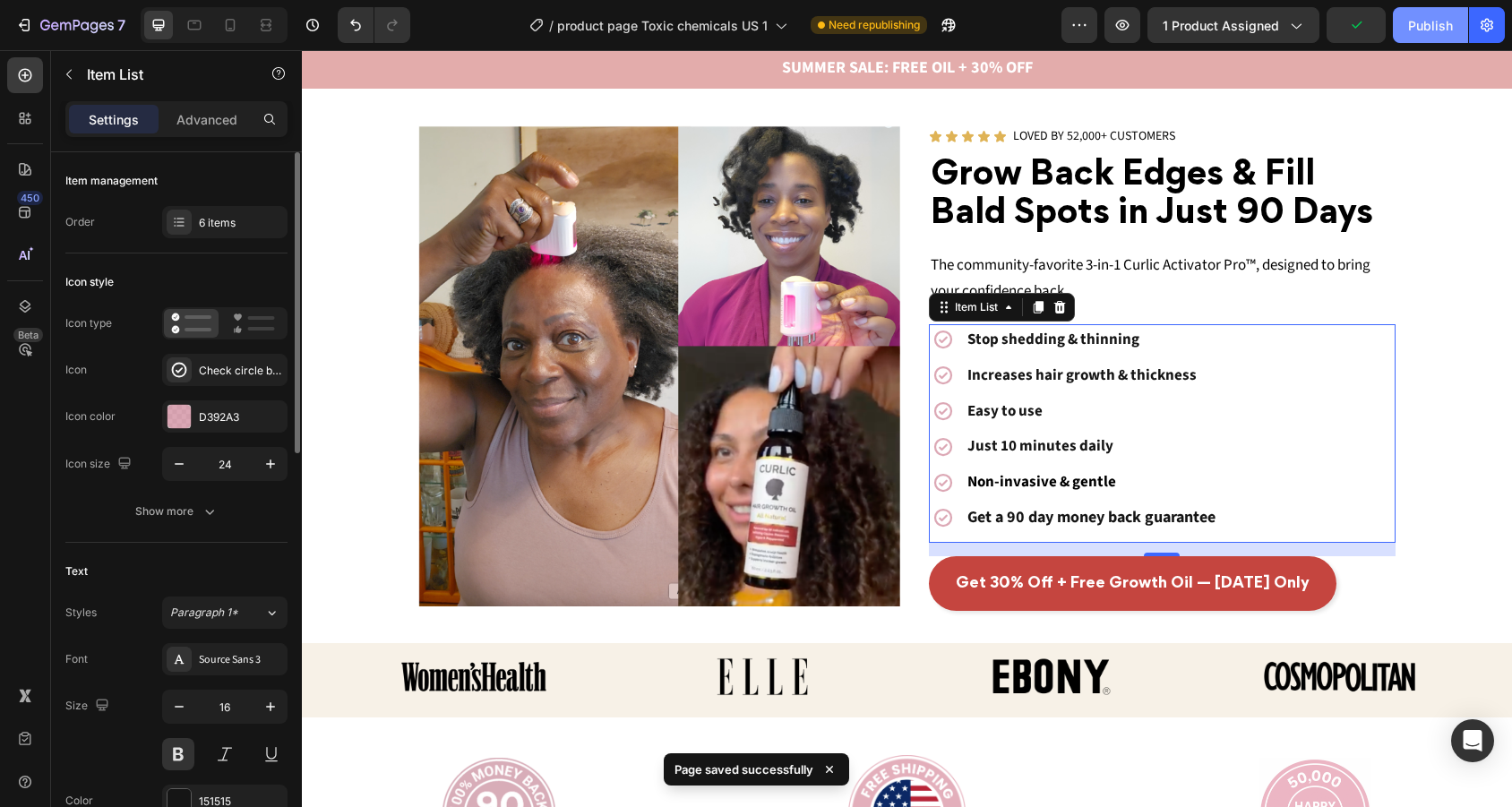
click at [1452, 28] on div "Publish" at bounding box center [1431, 24] width 45 height 19
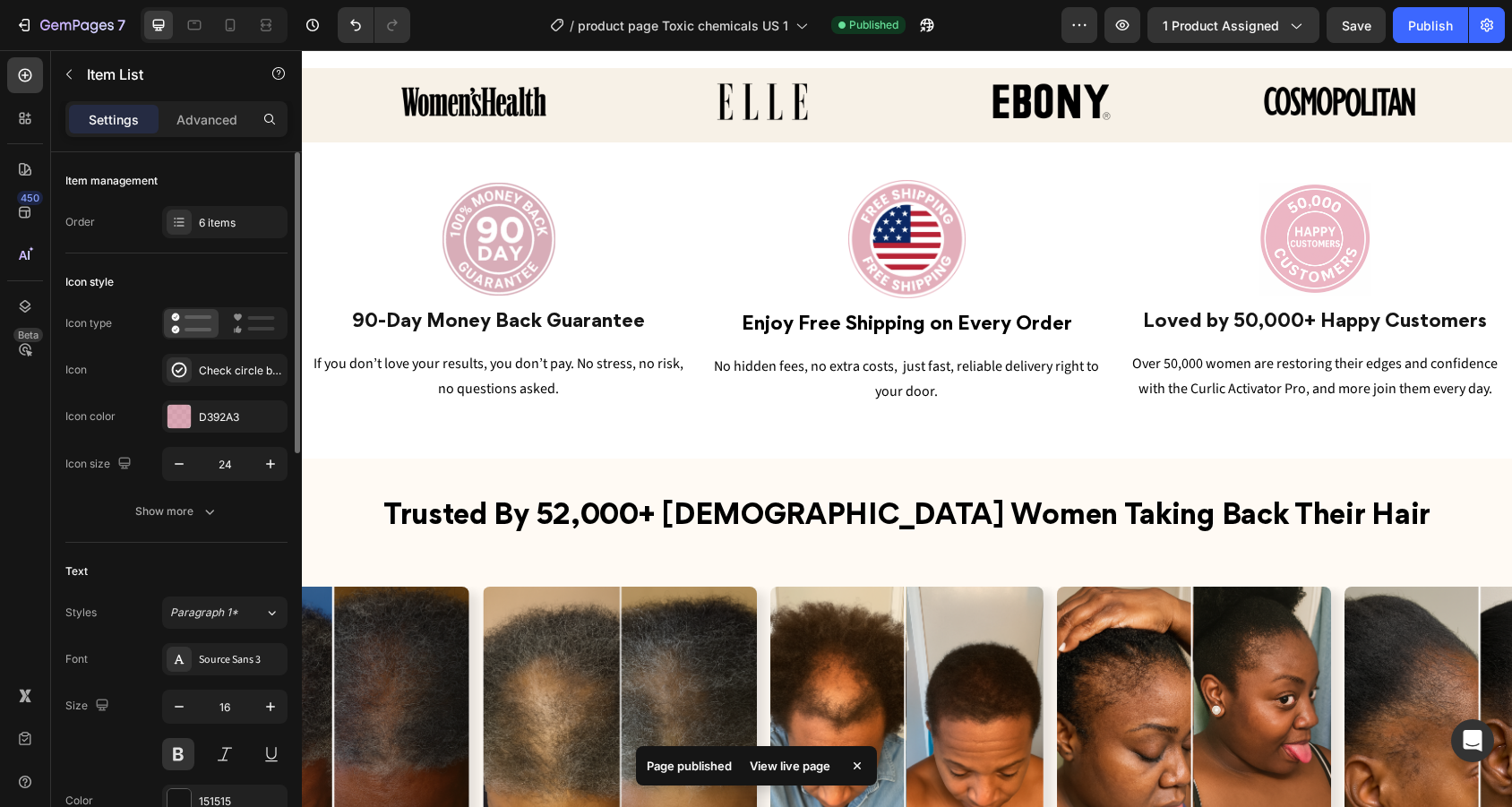
scroll to position [791, 0]
